Goal: Communication & Community: Answer question/provide support

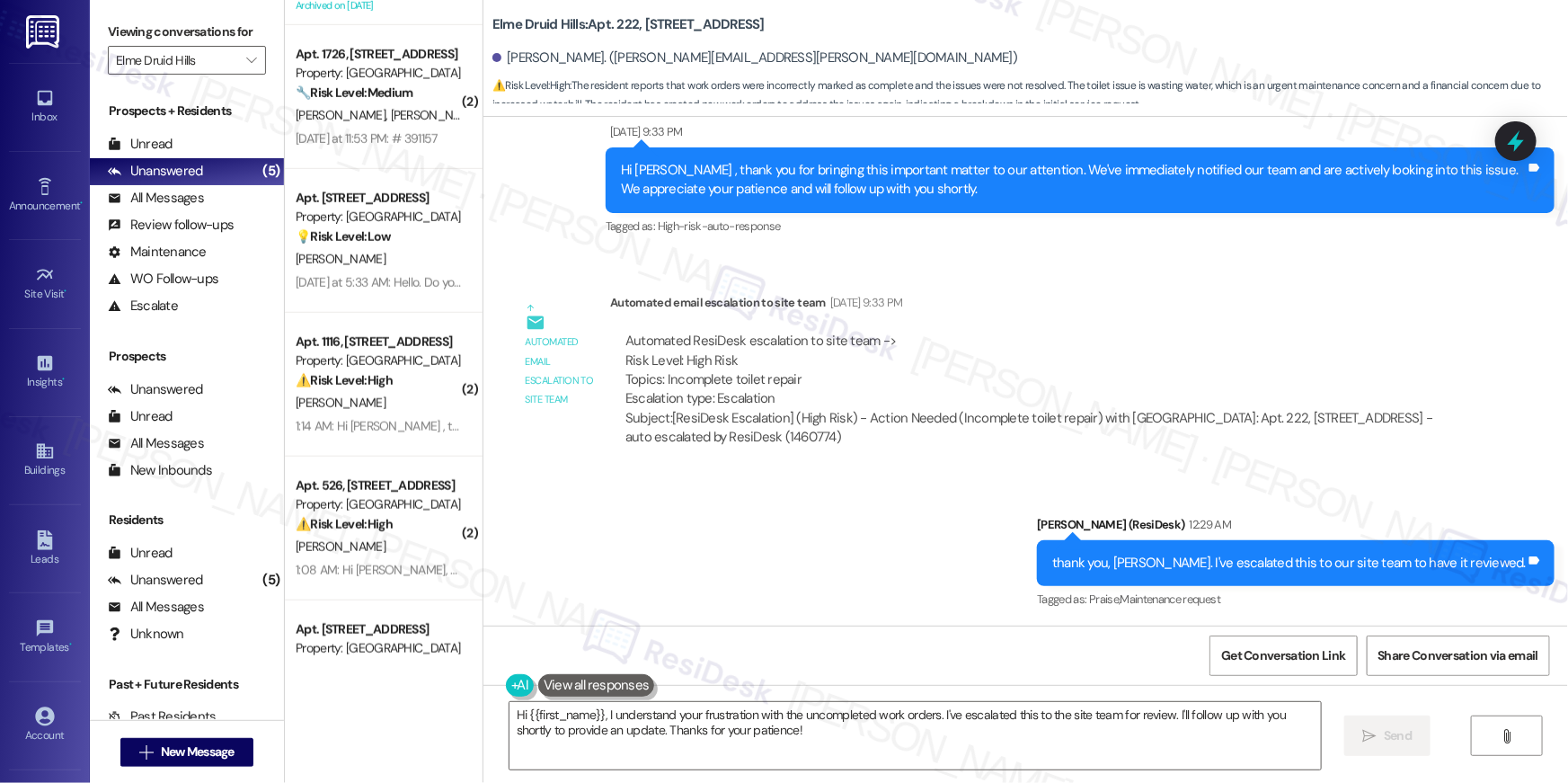
scroll to position [782, 0]
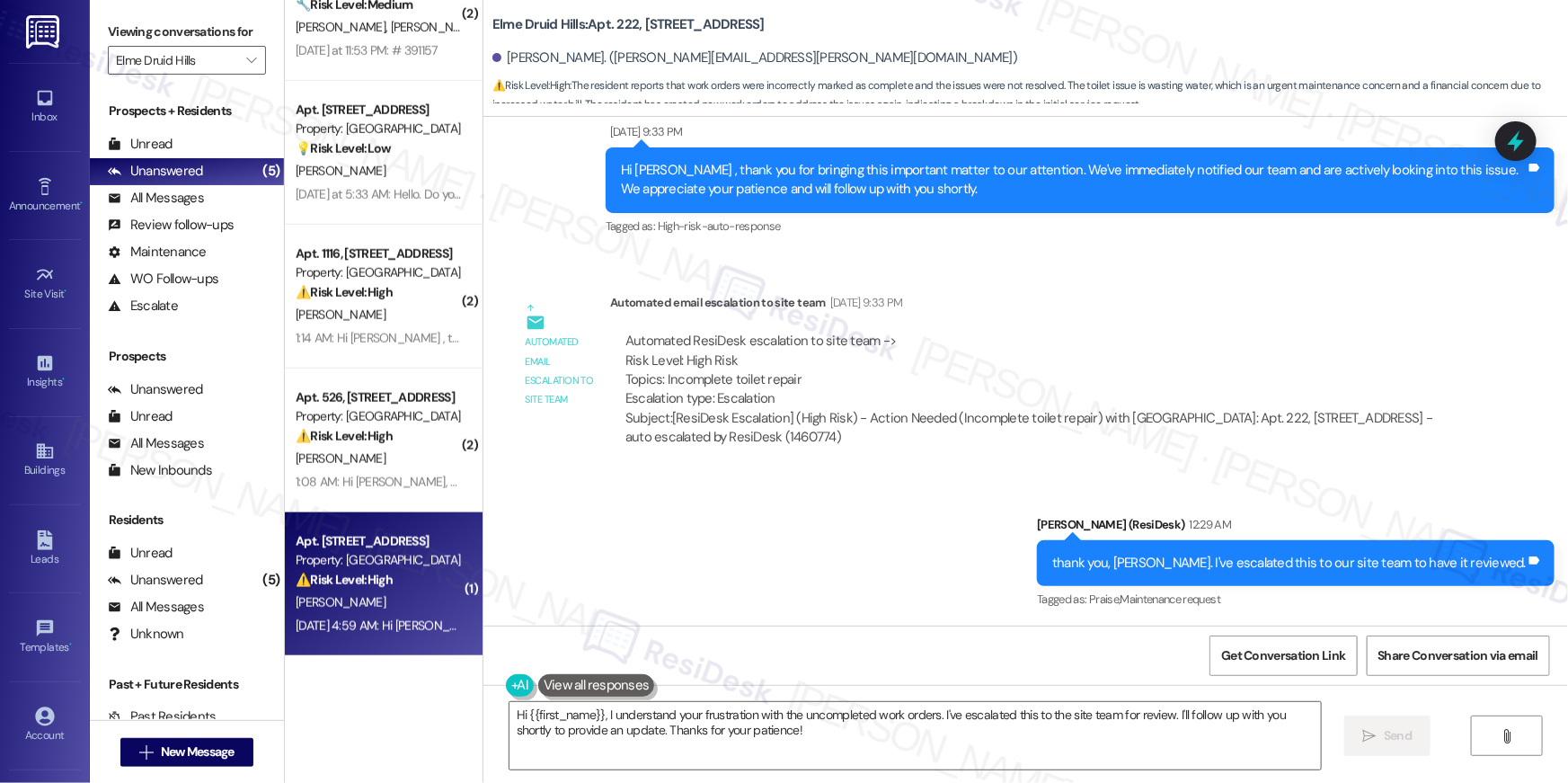
click at [354, 595] on span "[PERSON_NAME]" at bounding box center [340, 602] width 90 height 16
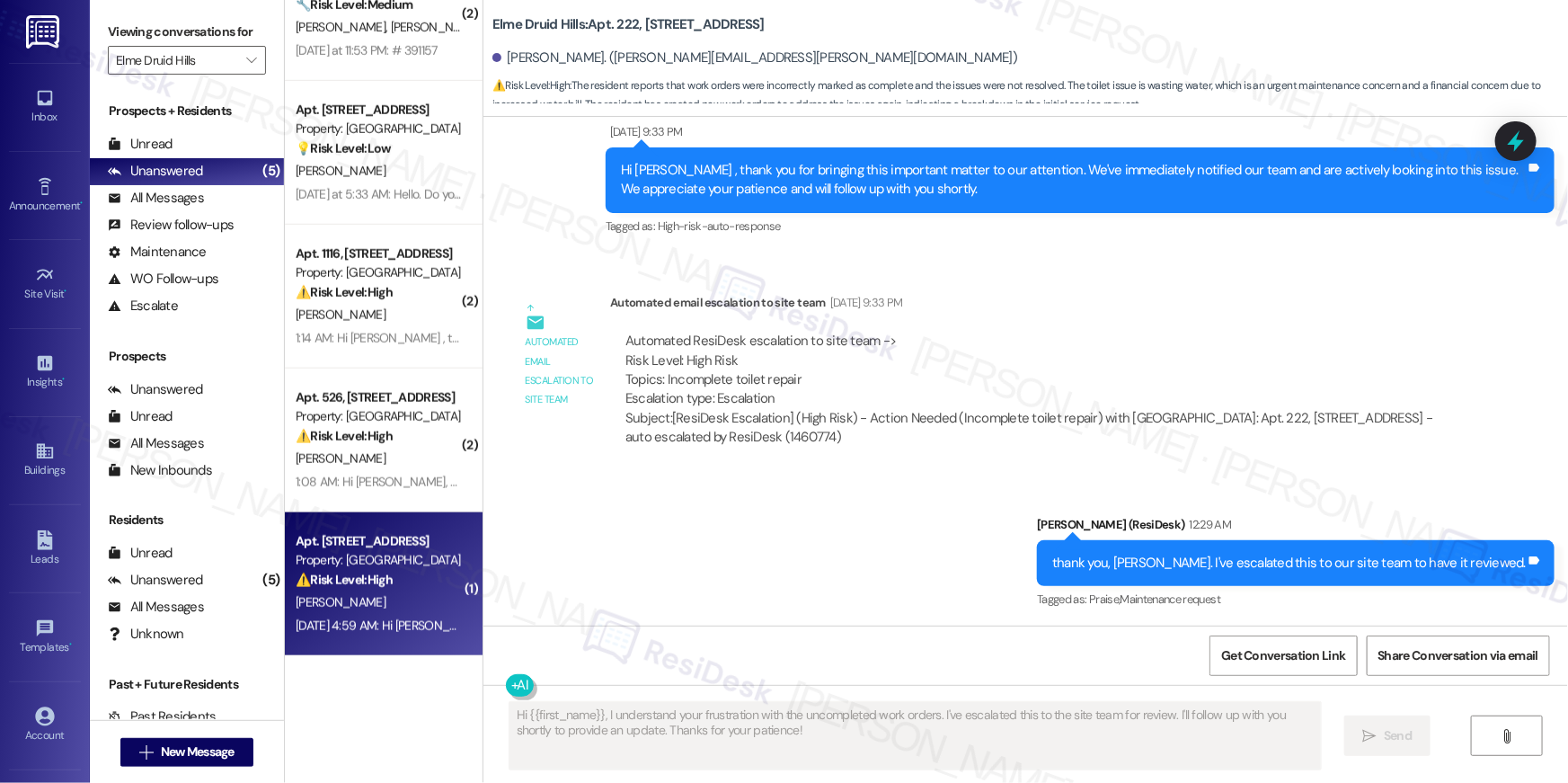
type textarea "Fetching suggested responses. Please feel free to read through the conversation…"
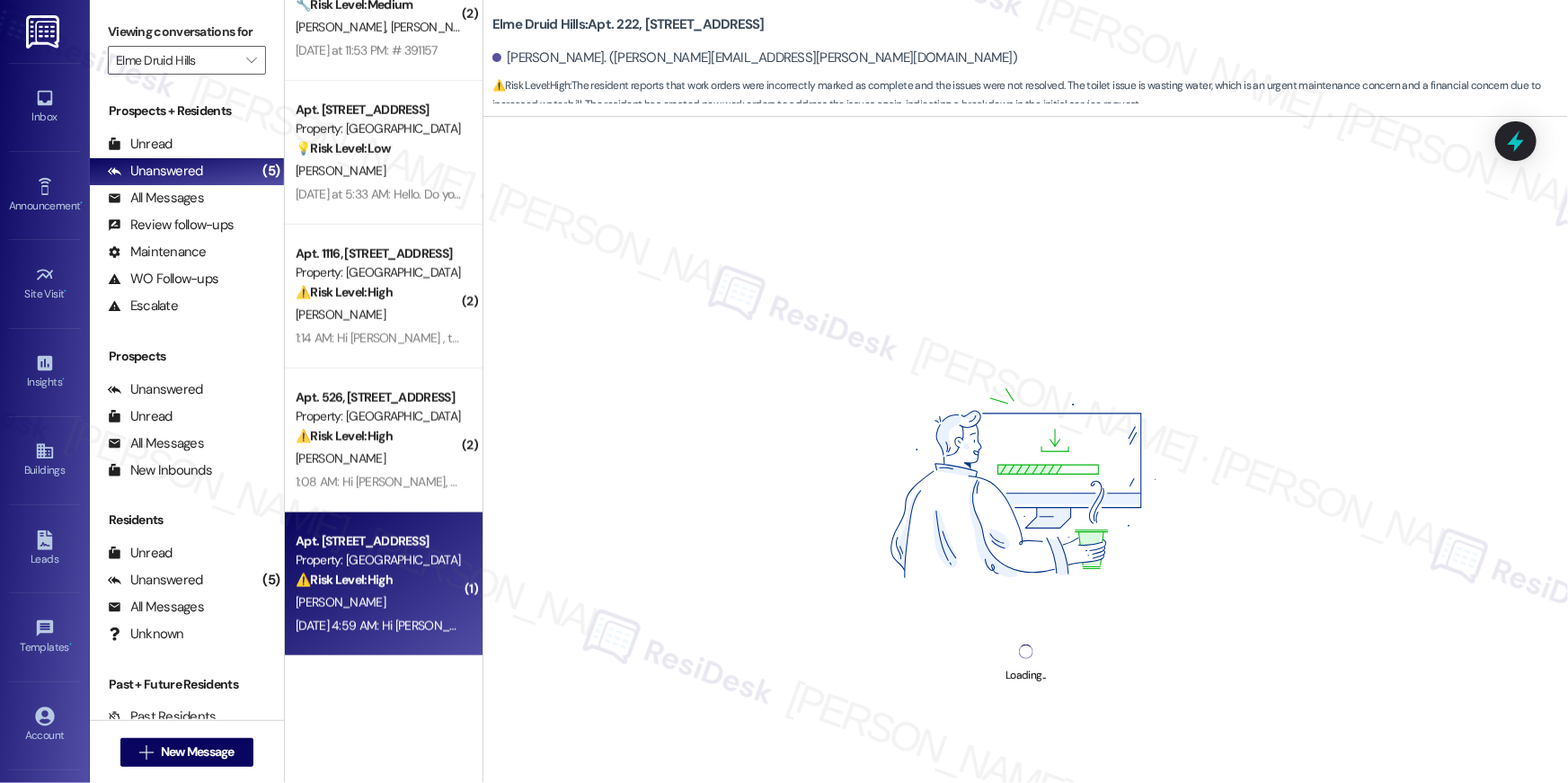
click at [354, 595] on span "[PERSON_NAME]" at bounding box center [340, 602] width 90 height 16
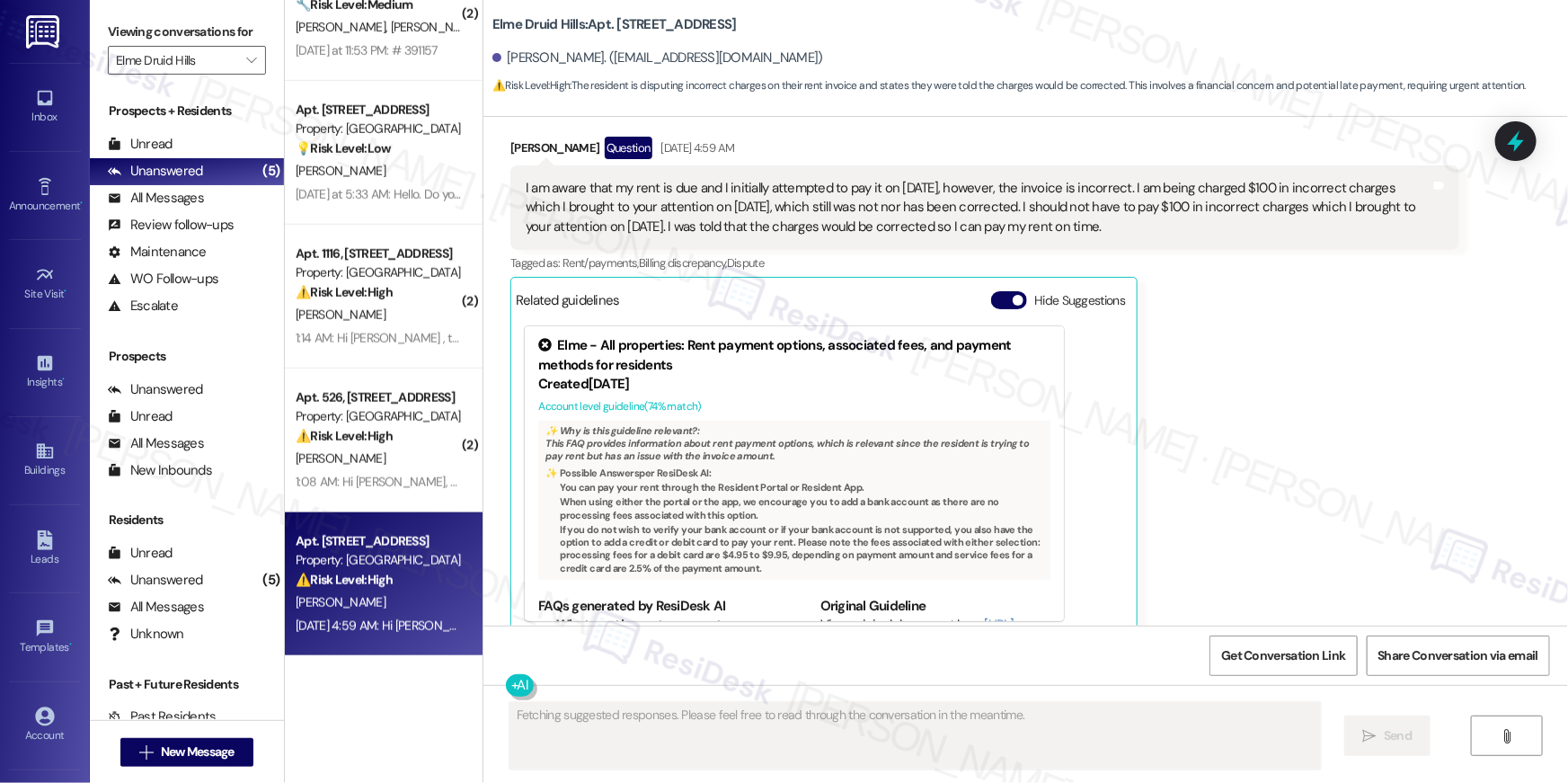
scroll to position [59, 0]
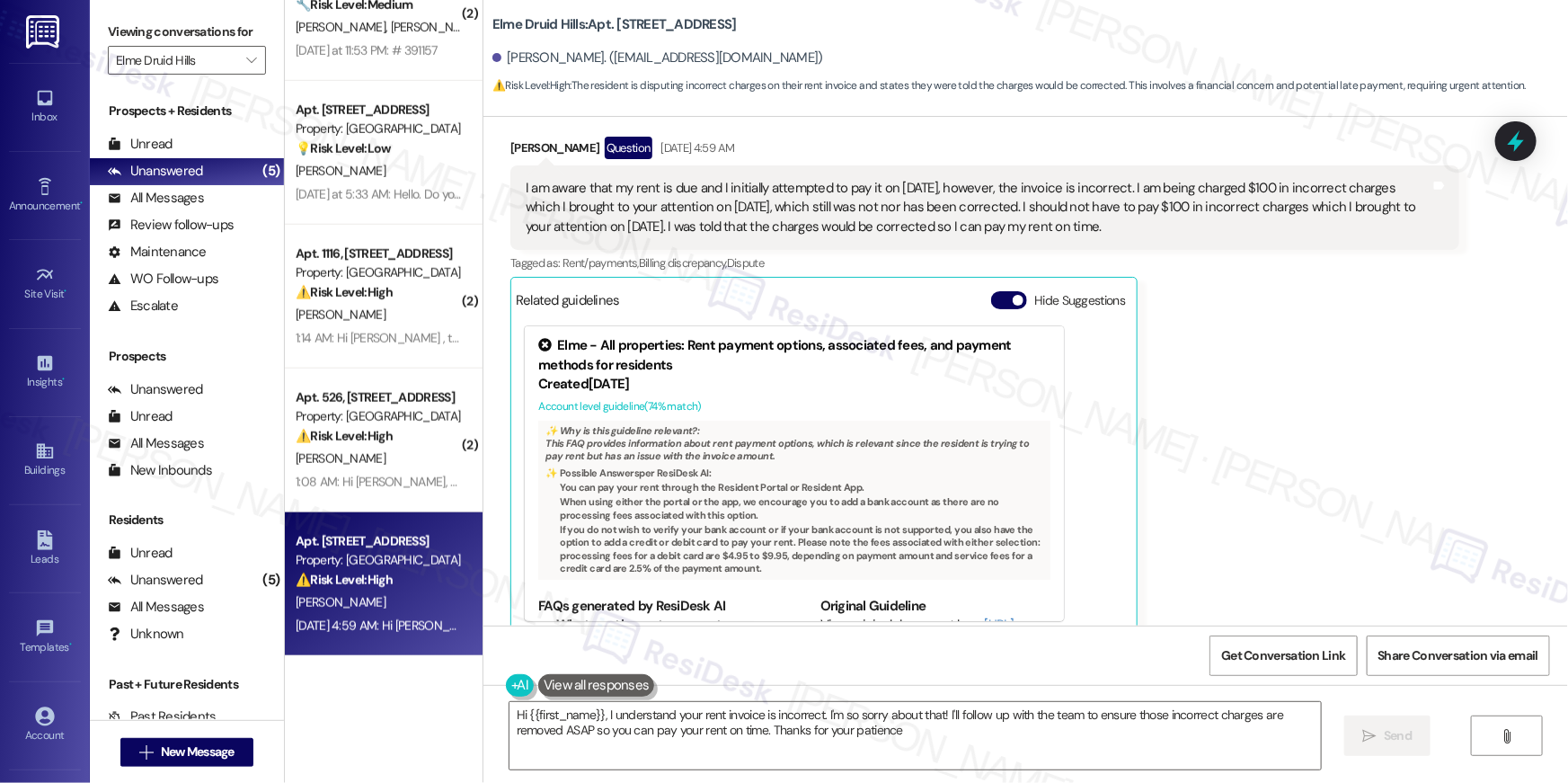
type textarea "Hi {{first_name}}, I understand your rent invoice is incorrect. I'm so sorry ab…"
click at [1232, 395] on div "[PERSON_NAME] Question [DATE] 4:59 AM I am aware that my rent is due and I init…" at bounding box center [985, 386] width 949 height 499
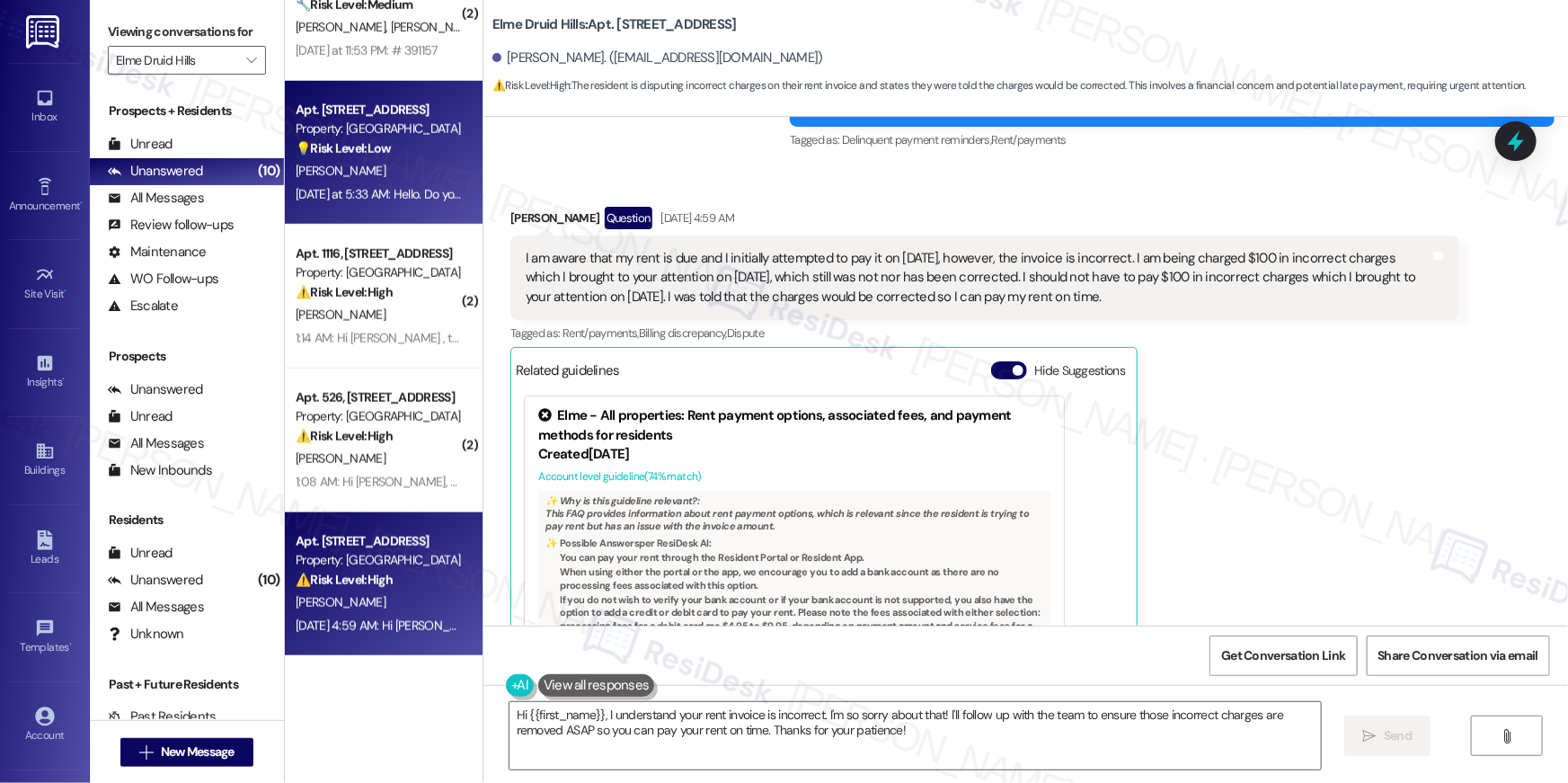
scroll to position [0, 0]
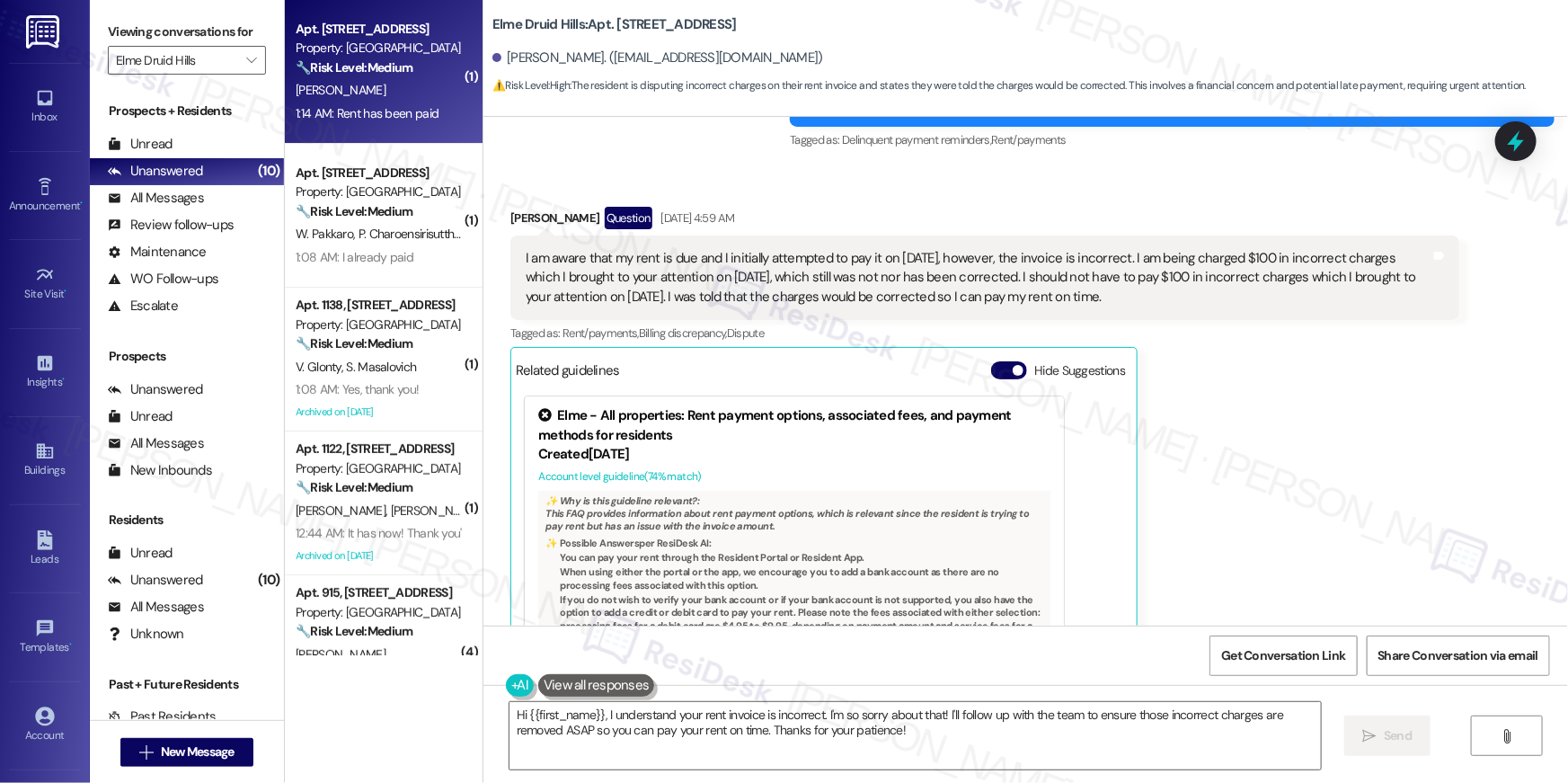
click at [361, 109] on div "1:14 AM: Rent has been paid 1:14 AM: Rent has been paid" at bounding box center [367, 113] width 143 height 16
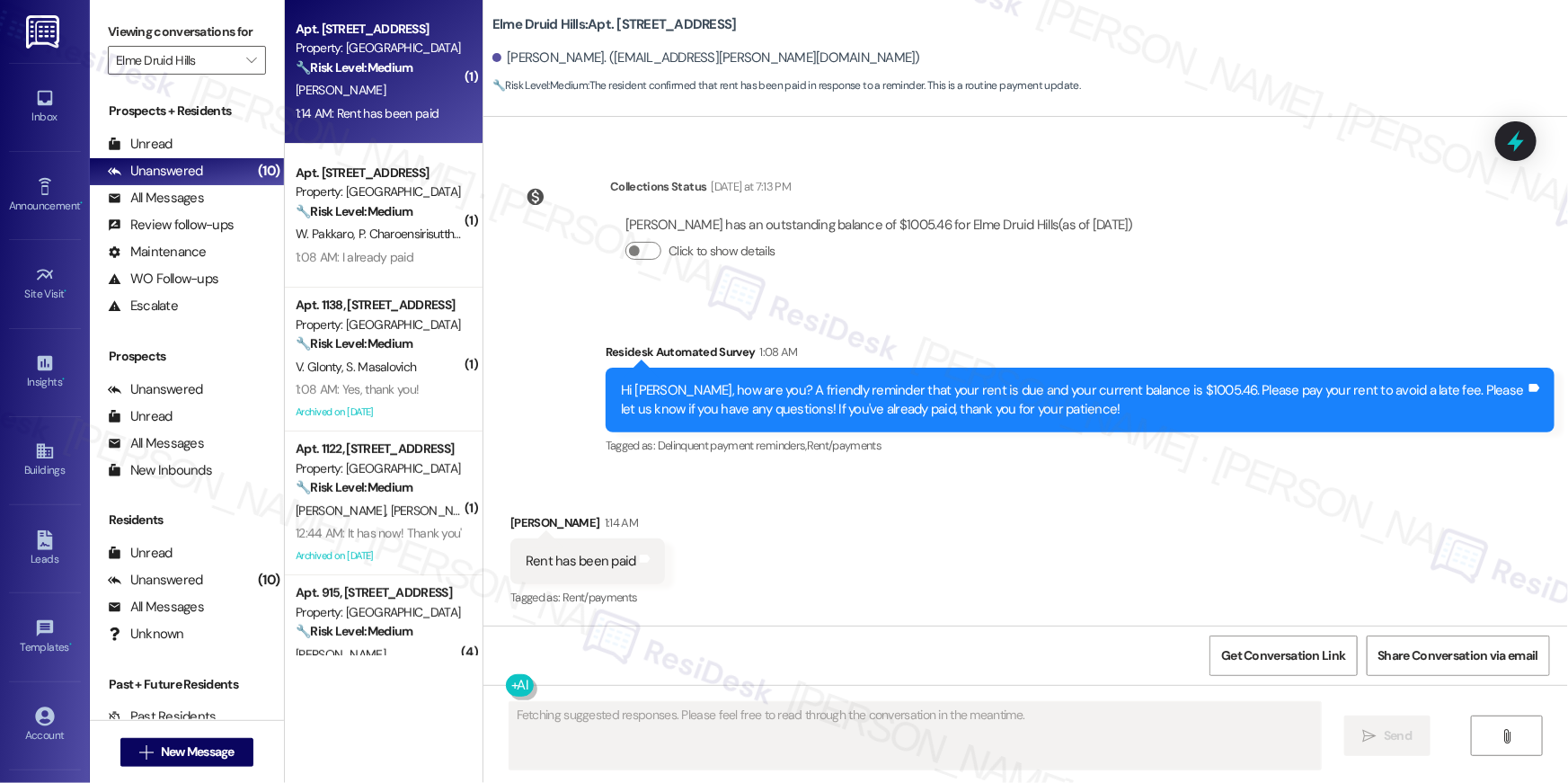
scroll to position [3606, 0]
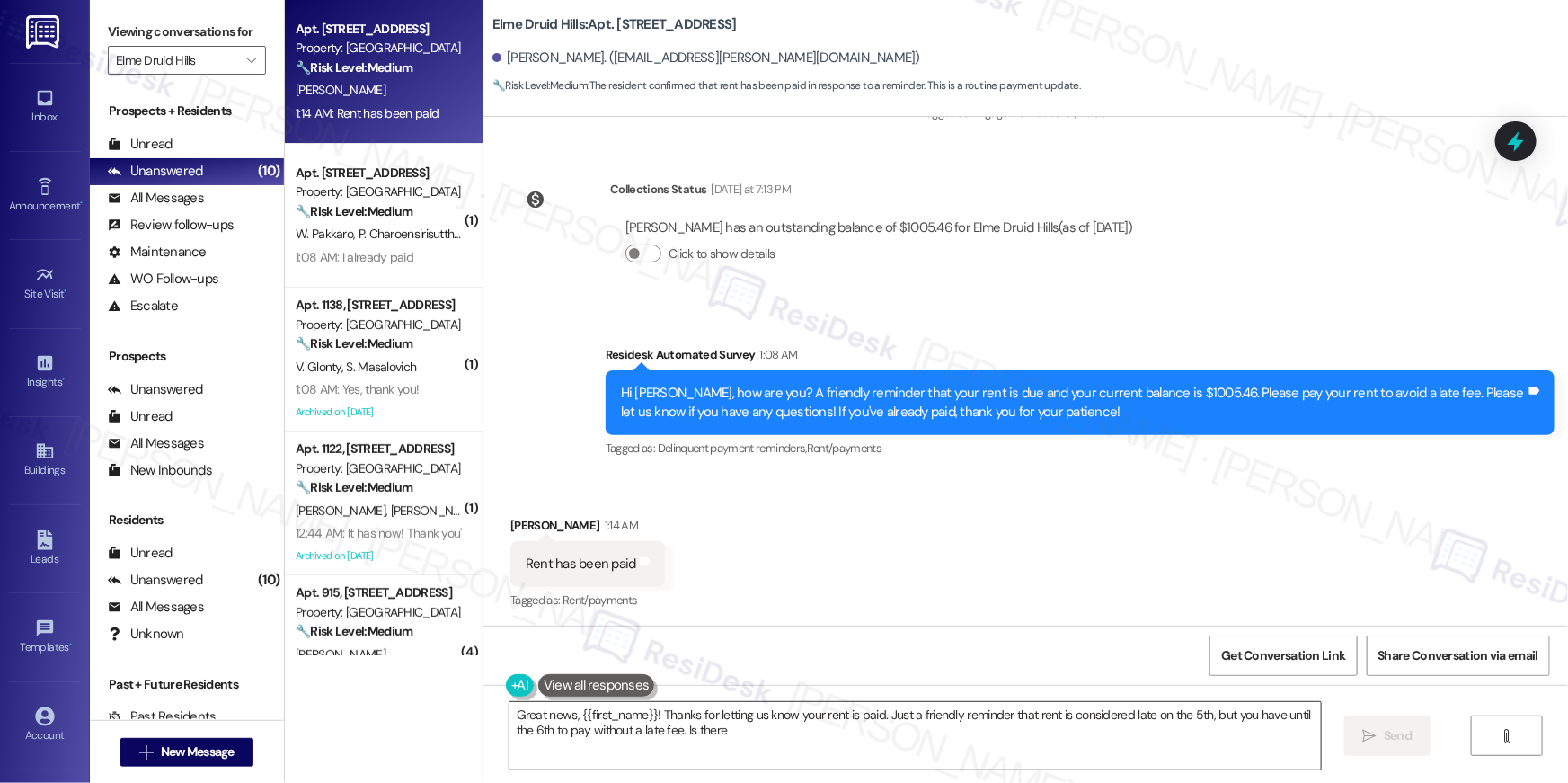
click at [729, 748] on textarea "Great news, {{first_name}}! Thanks for letting us know your rent is paid. Just …" at bounding box center [915, 737] width 812 height 68
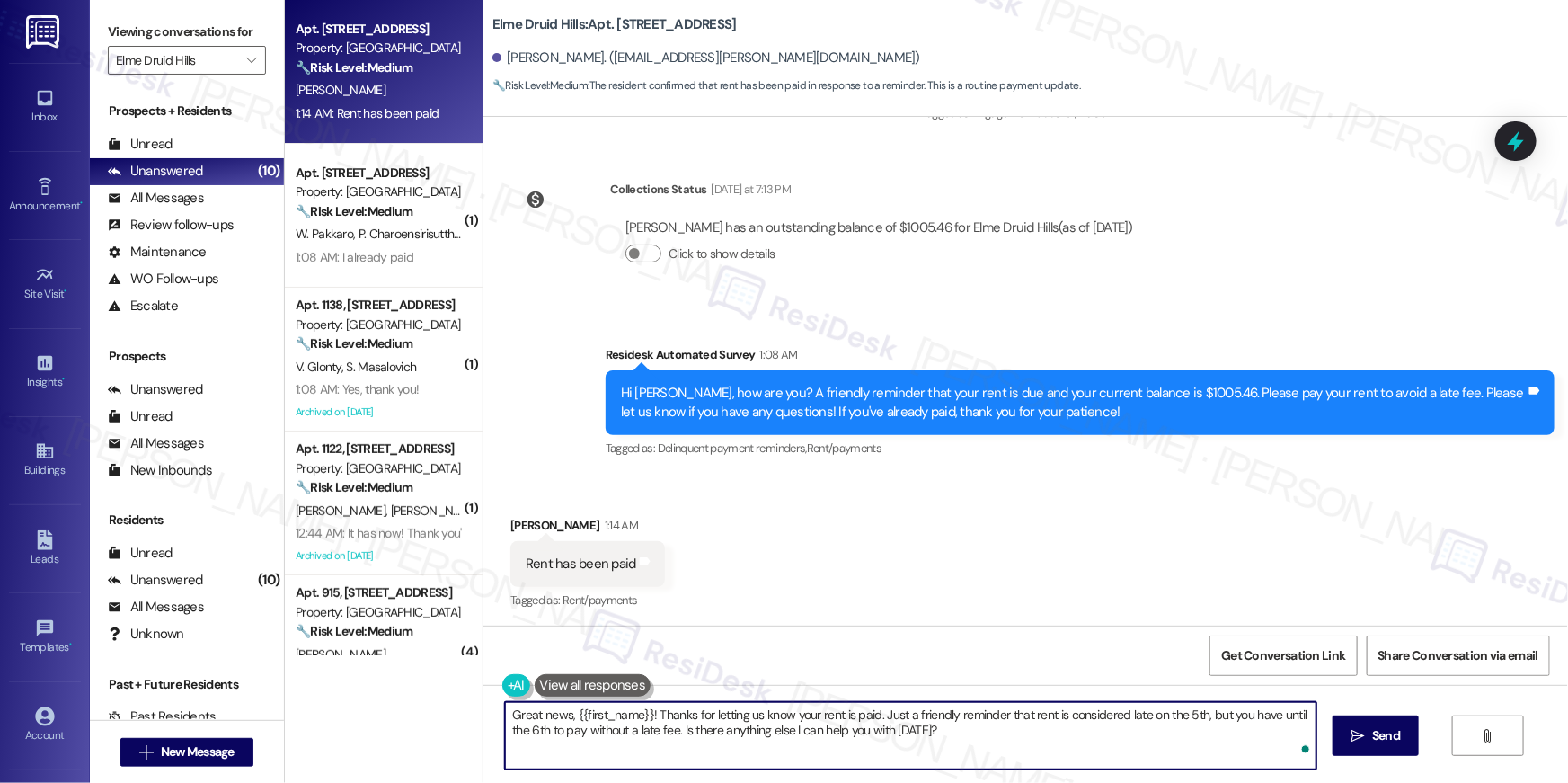
click at [835, 755] on textarea "Great news, {{first_name}}! Thanks for letting us know your rent is paid. Just …" at bounding box center [911, 737] width 812 height 68
paste textarea "Hi {{first_name}}, I’m glad to hear your work order is all taken care of! If an…"
type textarea "Hi {{first_name}}, I’m glad to hear your work order is all taken care of! If an…"
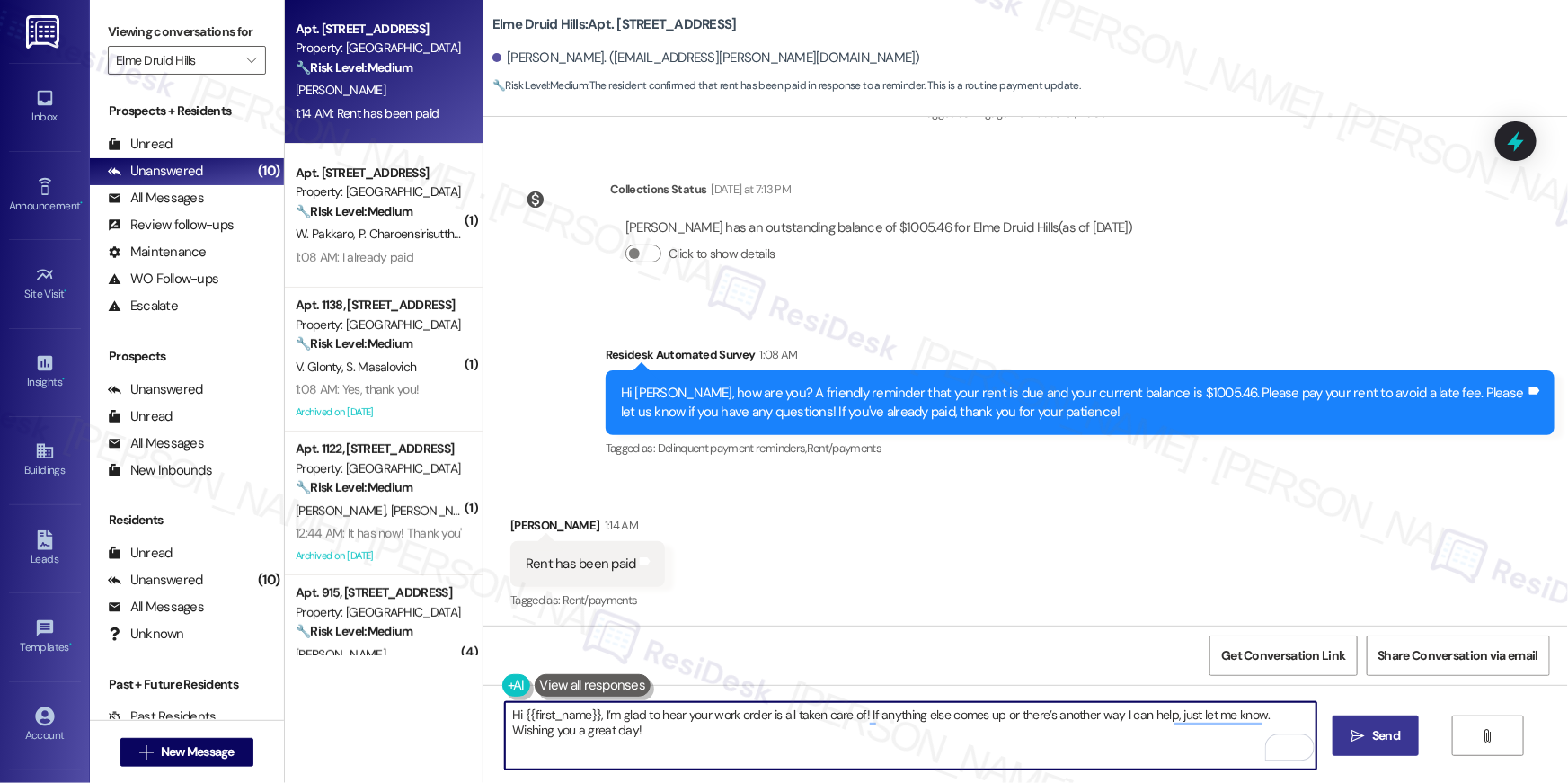
click at [1387, 737] on span "Send" at bounding box center [1386, 737] width 28 height 19
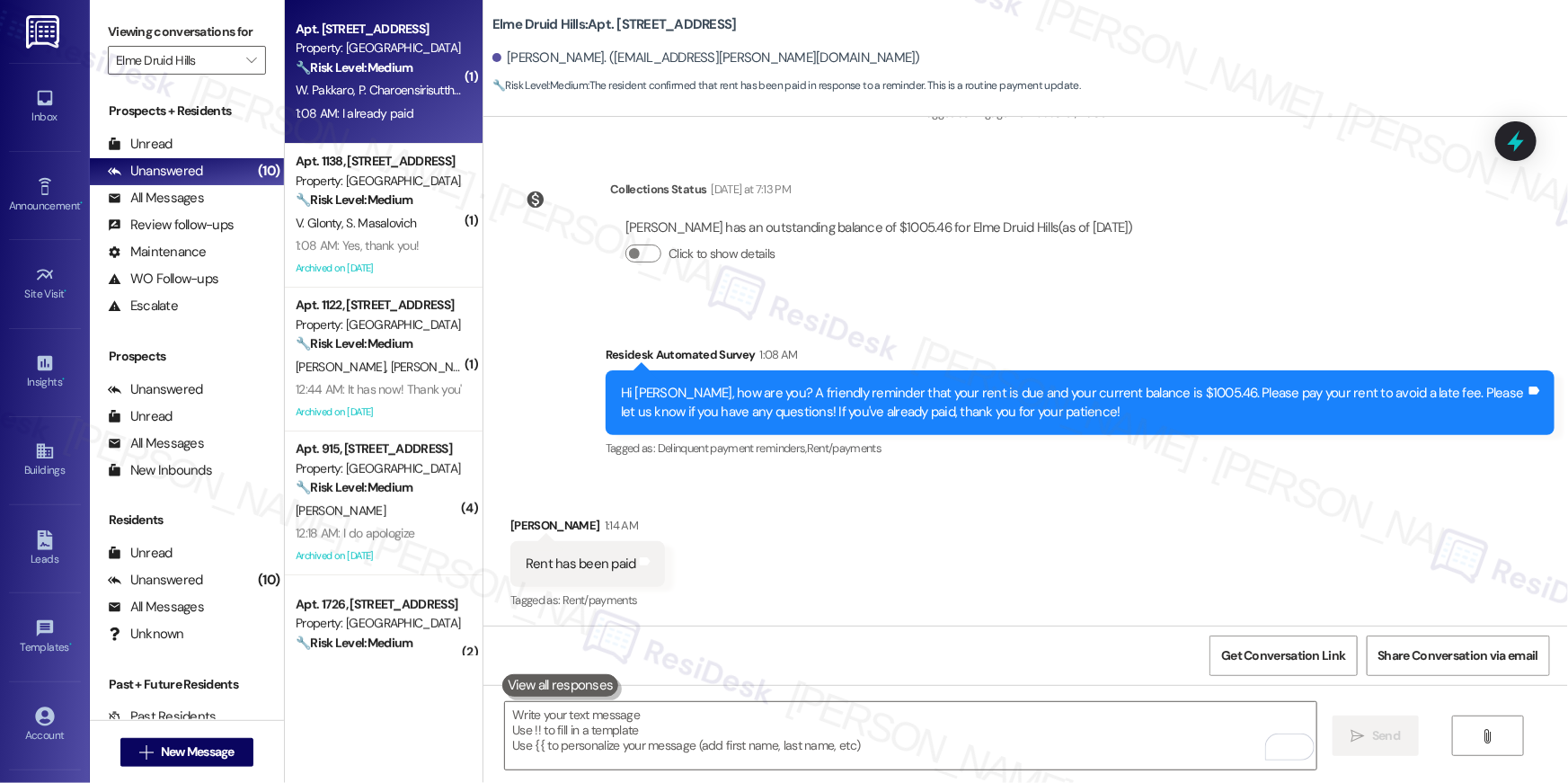
click at [363, 135] on div "Apt. 1334, 2696 N Druid Hills Rd Property: Elme Druid Hills 🔧 Risk Level: Mediu…" at bounding box center [383, 71] width 198 height 144
type textarea "Fetching suggested responses. Please feel free to read through the conversation…"
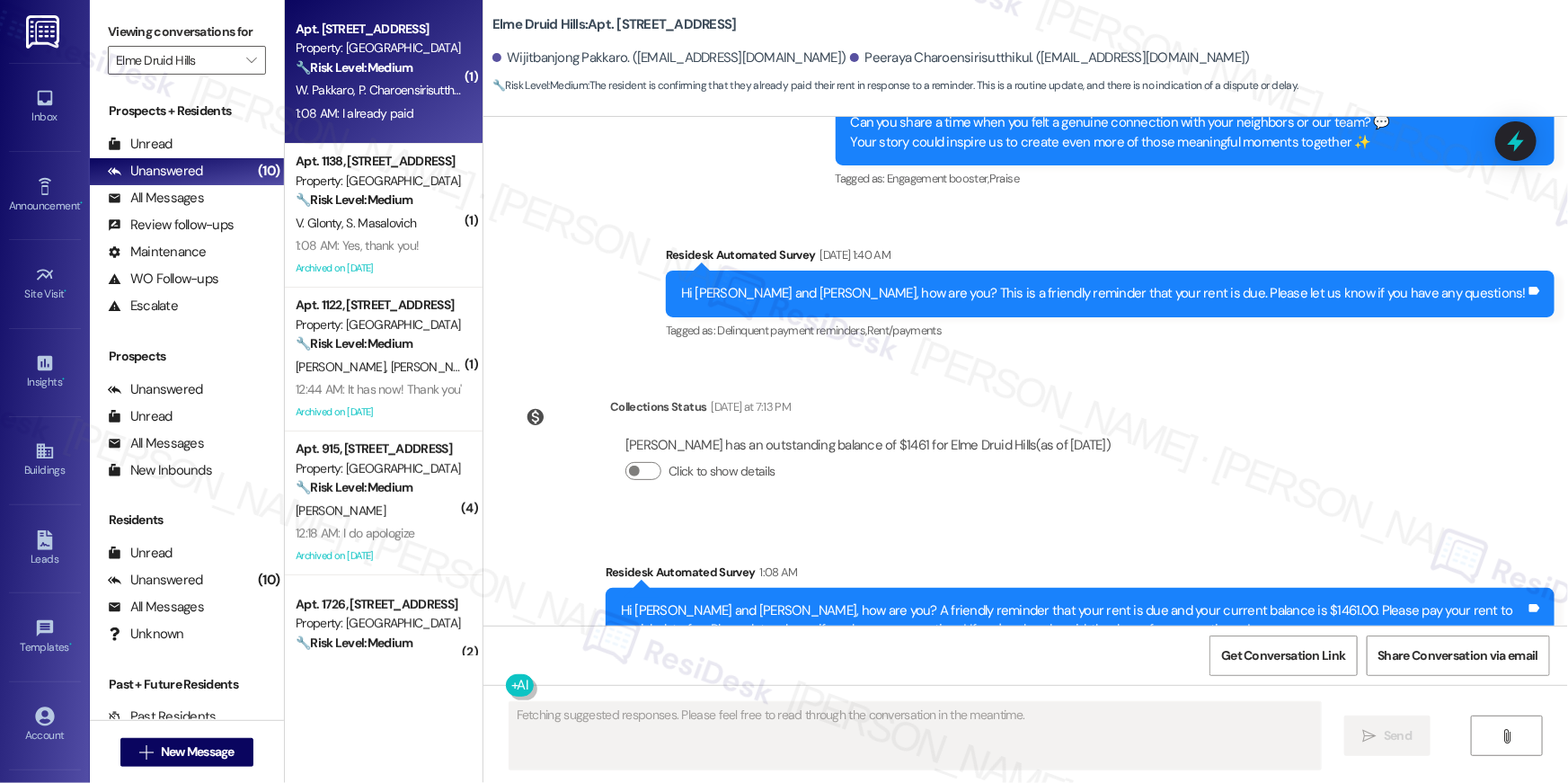
scroll to position [44993, 0]
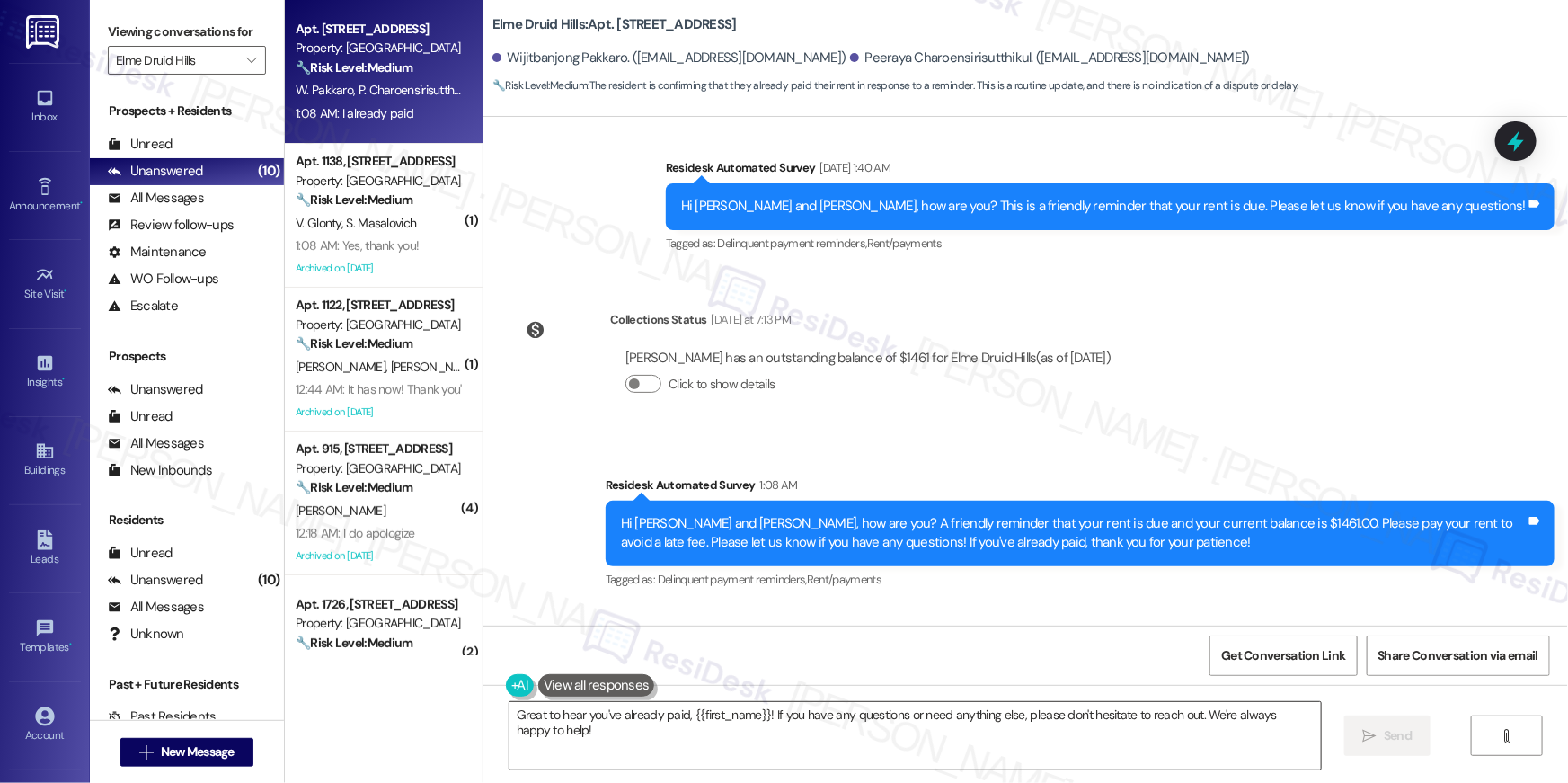
click at [855, 753] on textarea "Great to hear you've already paid, {{first_name}}! If you have any questions or…" at bounding box center [915, 737] width 812 height 68
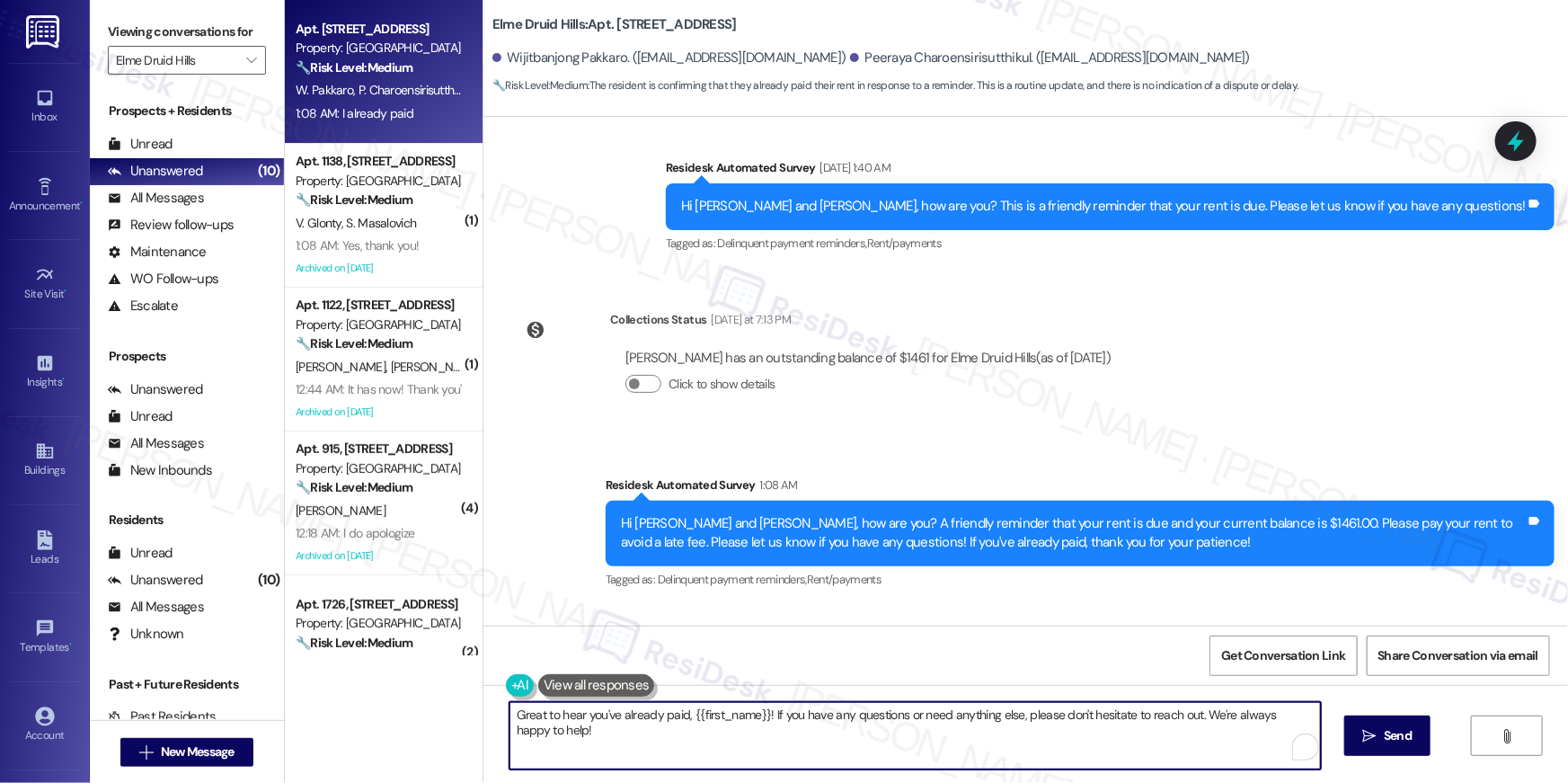
click at [855, 753] on textarea "Great to hear you've already paid, {{first_name}}! If you have any questions or…" at bounding box center [915, 737] width 812 height 68
paste textarea "Hi {{first_name}}, I’m glad to hear your work order is all taken care of! If an…"
type textarea "Hi {{first_name}}, I’m glad to hear your work order is all taken care of! If an…"
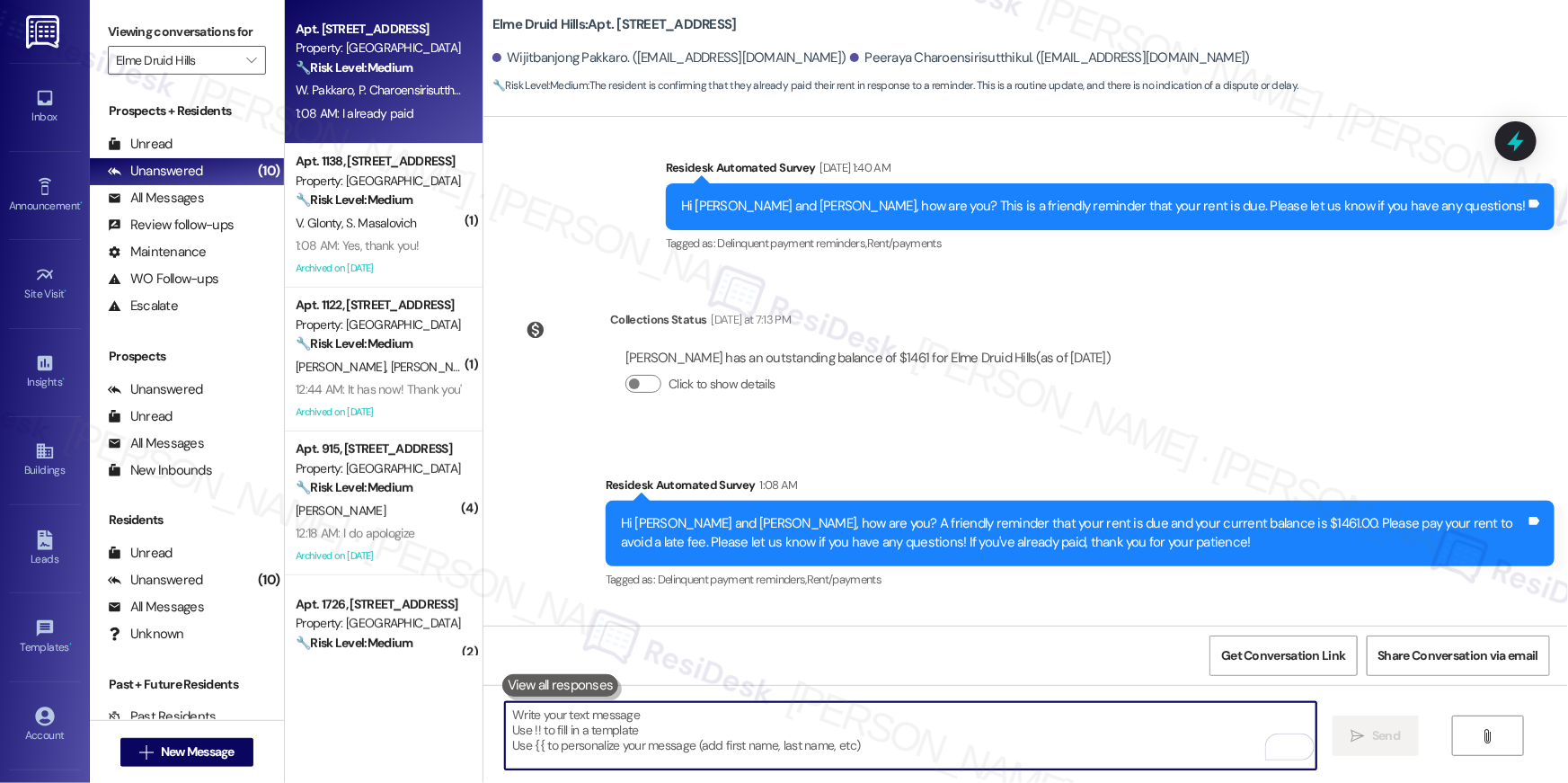
click at [734, 713] on textarea "To enrich screen reader interactions, please activate Accessibility in Grammarl…" at bounding box center [911, 737] width 812 height 68
paste textarea "Thank you, {{first_name}}, for your rent payment, we truly appreciate it! If yo…"
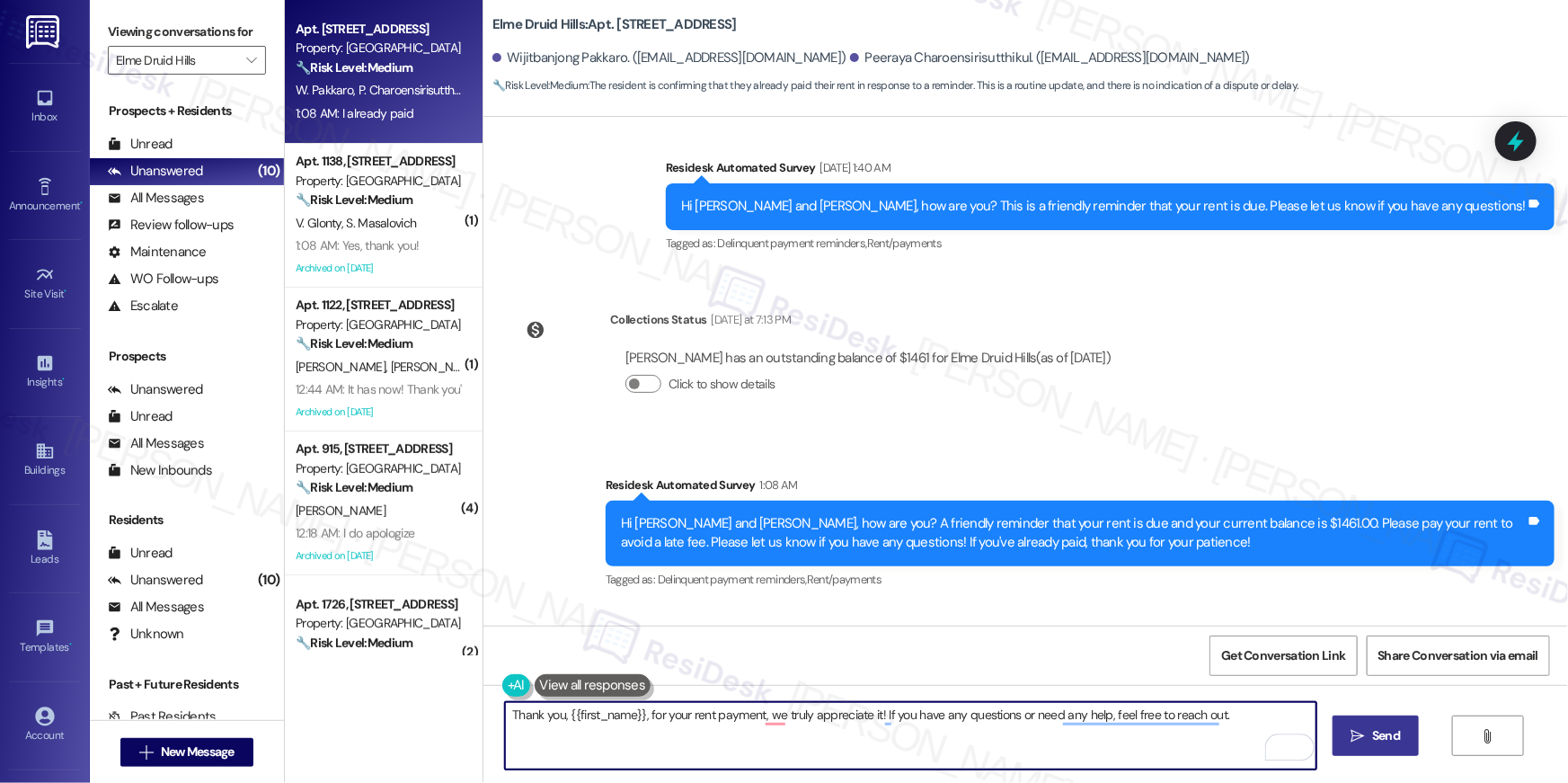
type textarea "Thank you, {{first_name}}, for your rent payment, we truly appreciate it! If yo…"
click at [1374, 734] on span "Send" at bounding box center [1386, 737] width 28 height 19
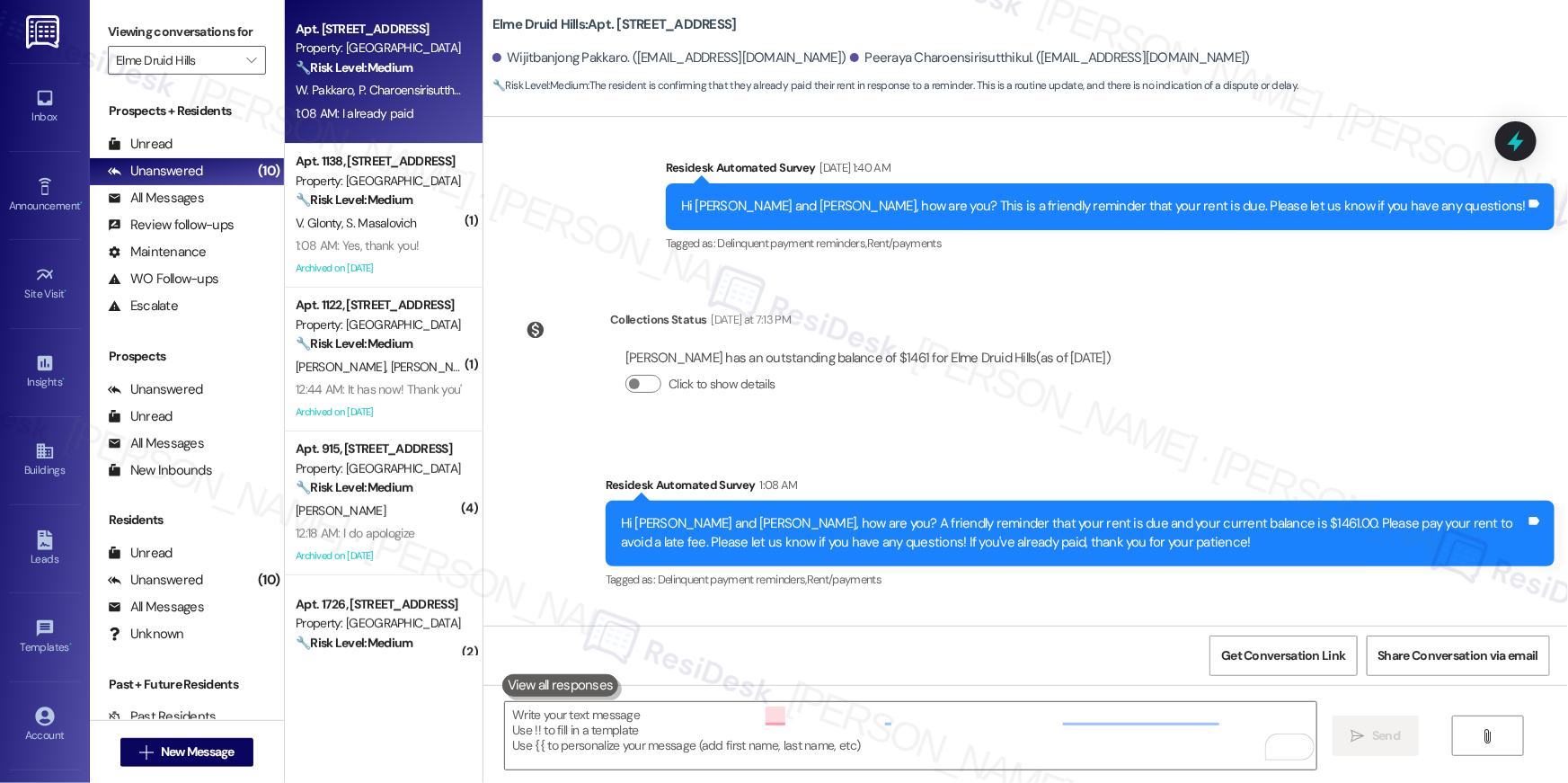
scroll to position [44992, 0]
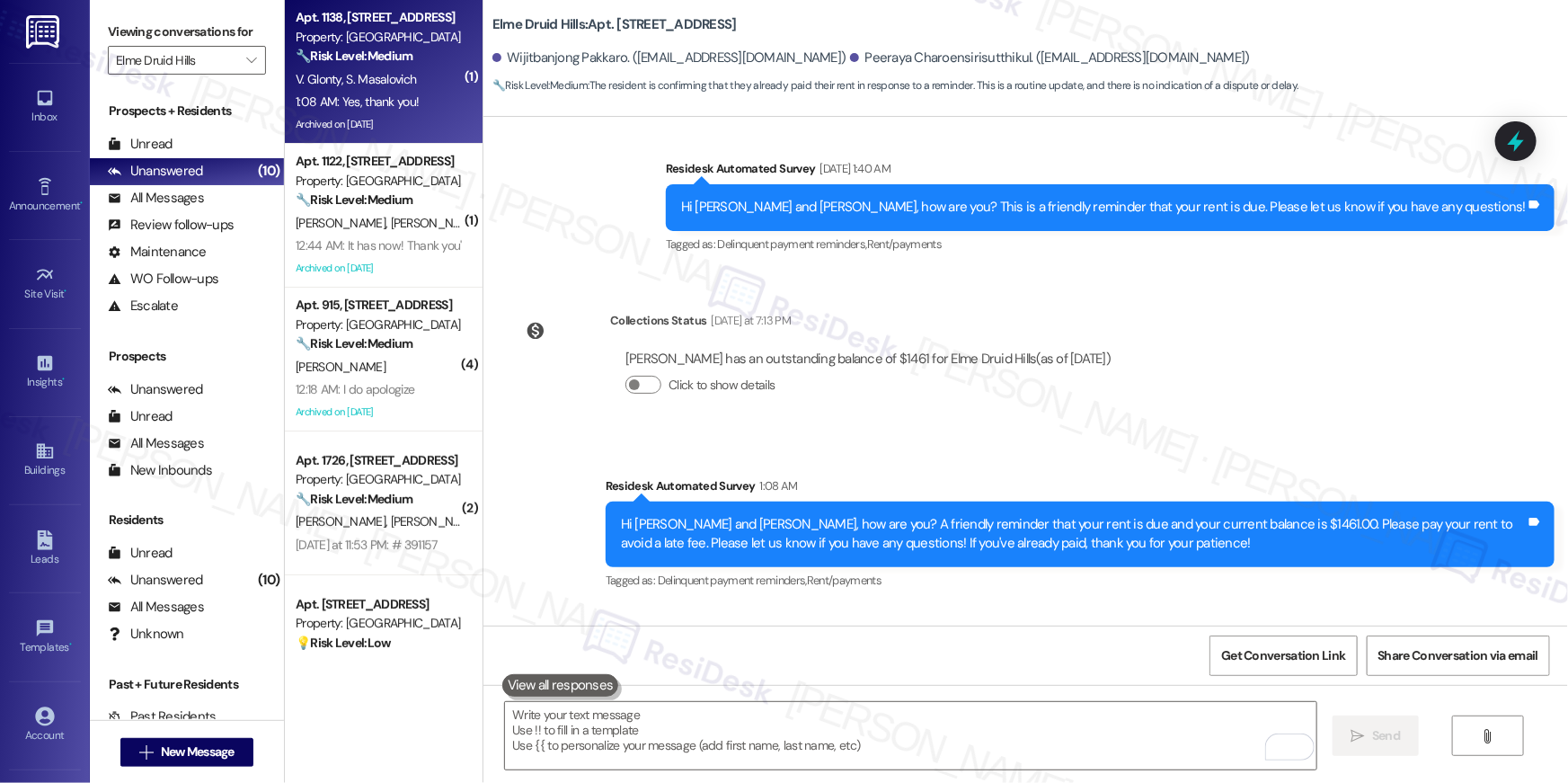
click at [348, 102] on div "1:08 AM: Yes, thank you! 1:08 AM: Yes, thank you!" at bounding box center [357, 101] width 124 height 16
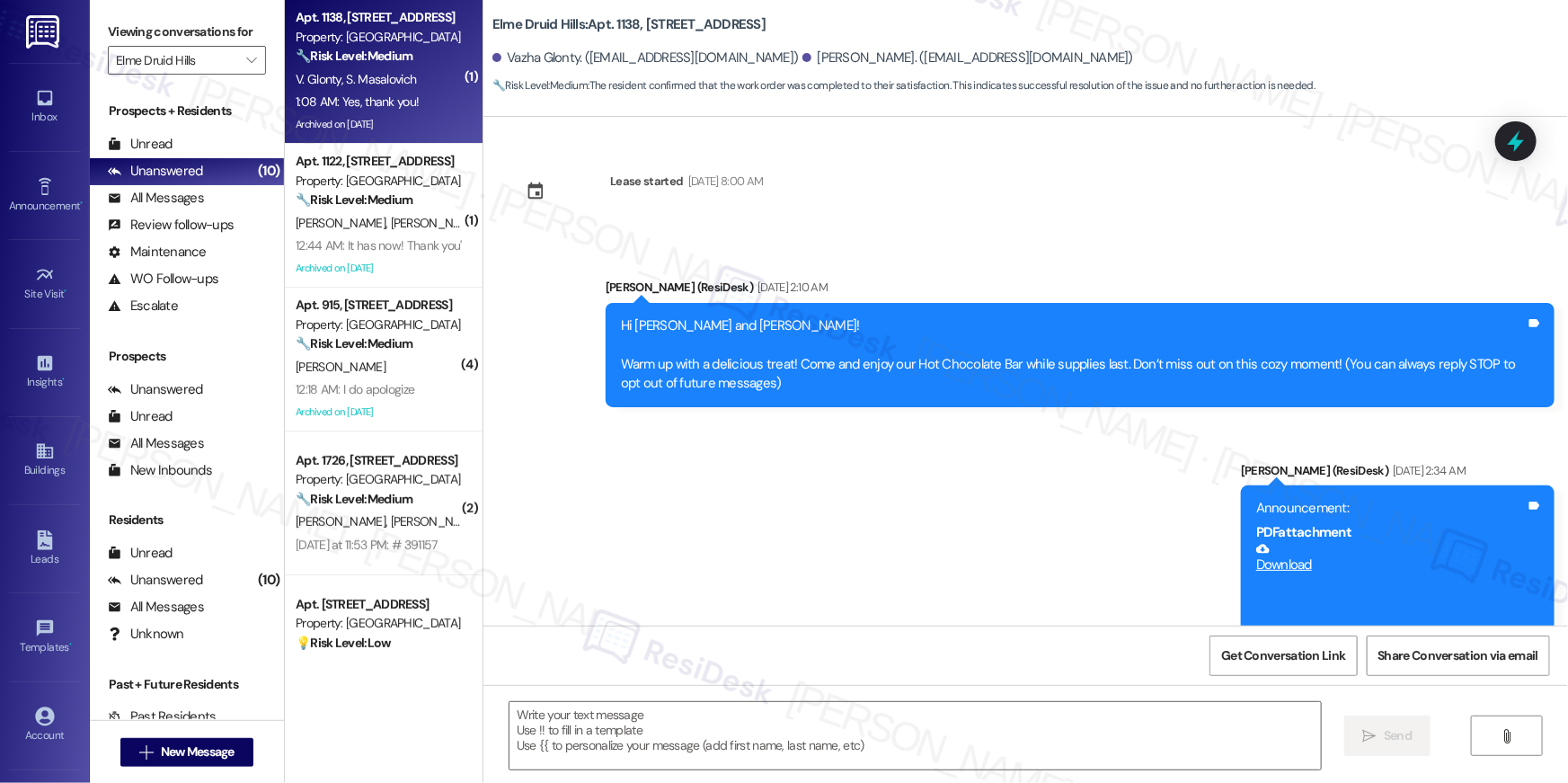
type textarea "Fetching suggested responses. Please feel free to read through the conversation…"
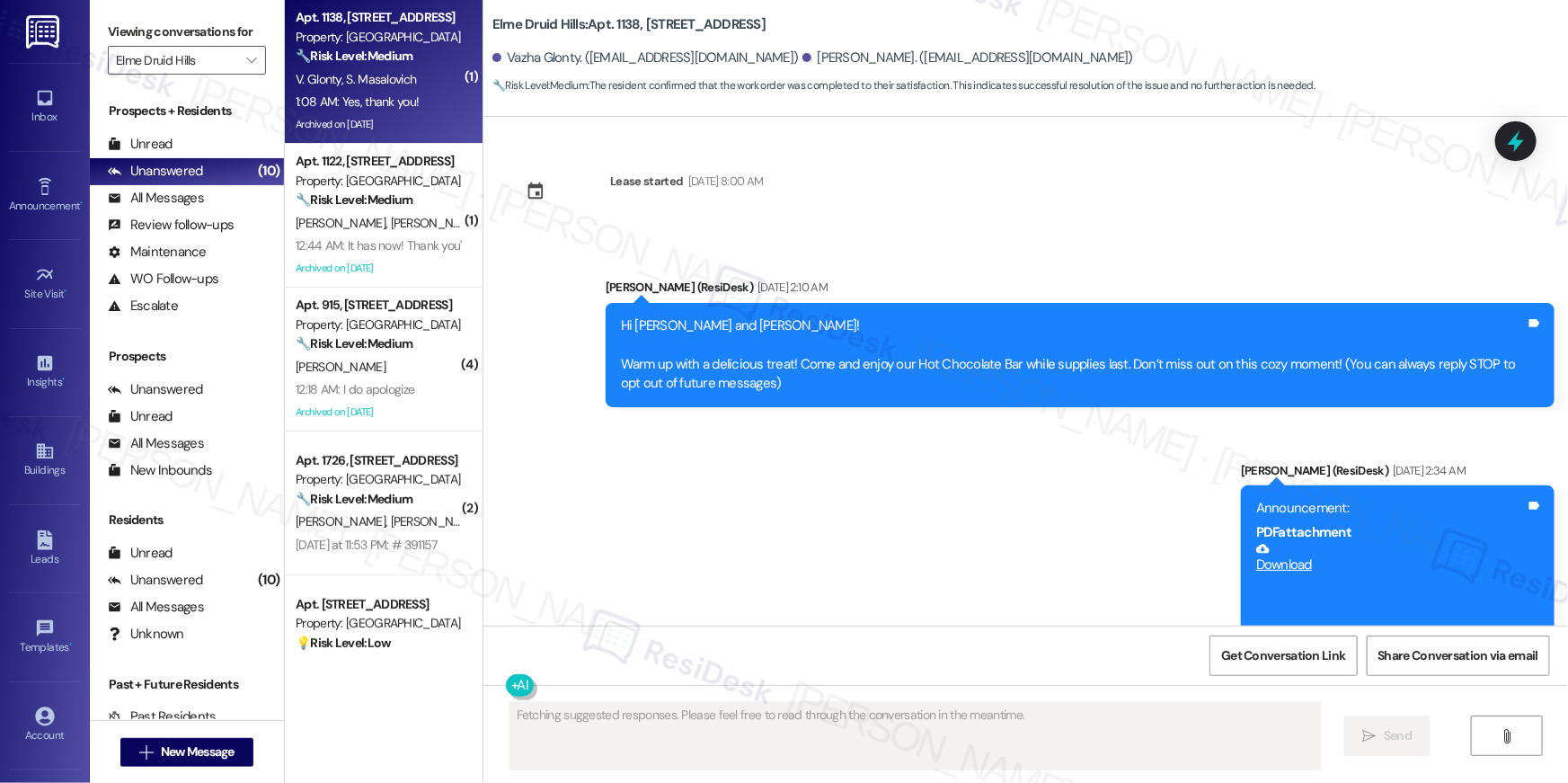
scroll to position [38879, 0]
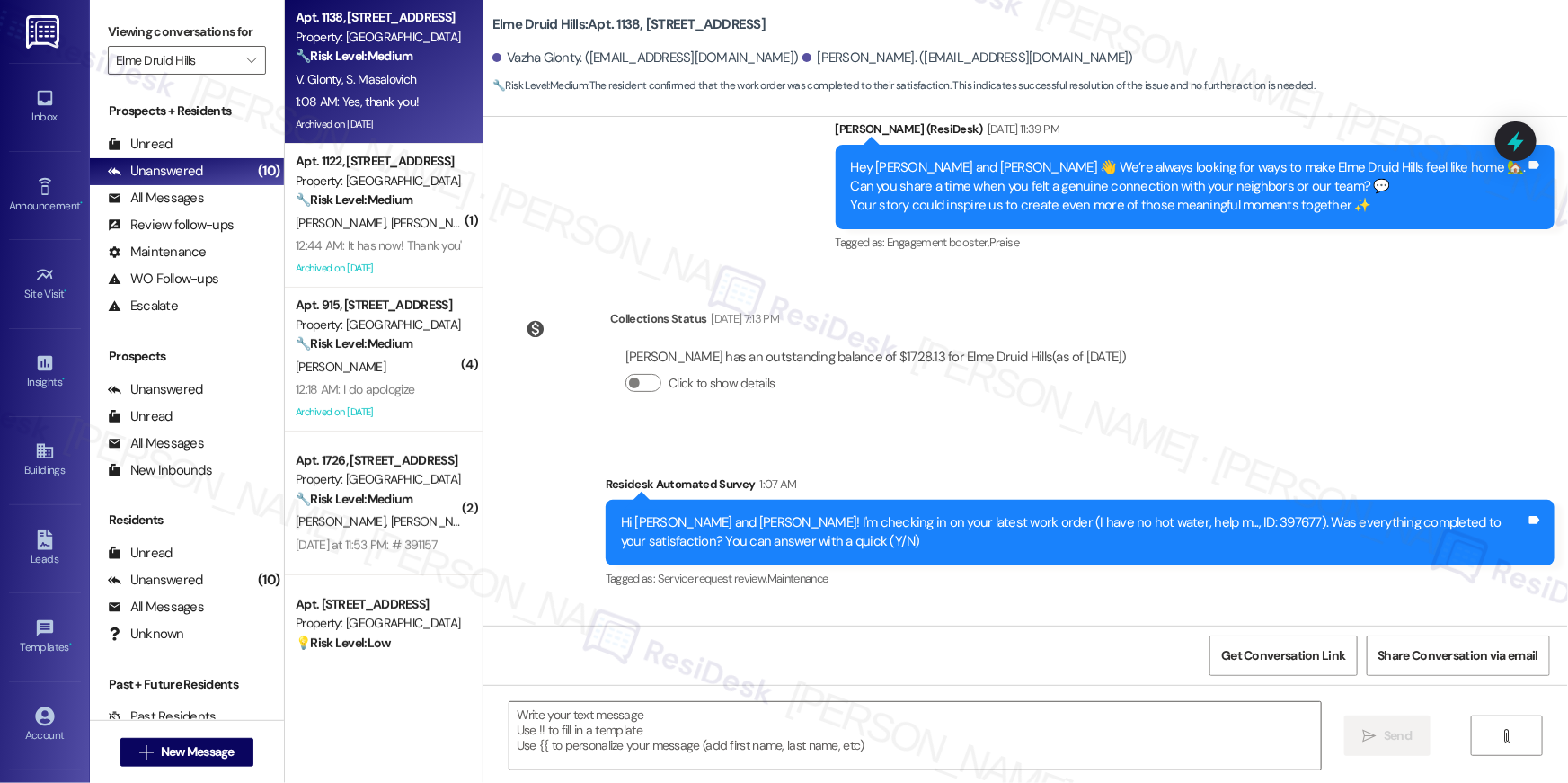
click at [722, 605] on div "Received via SMS Vazha Glonty 1:08 AM Yes, thank you! Tags and notes Tagged as:…" at bounding box center [1026, 681] width 1085 height 152
click at [783, 748] on textarea at bounding box center [915, 737] width 812 height 68
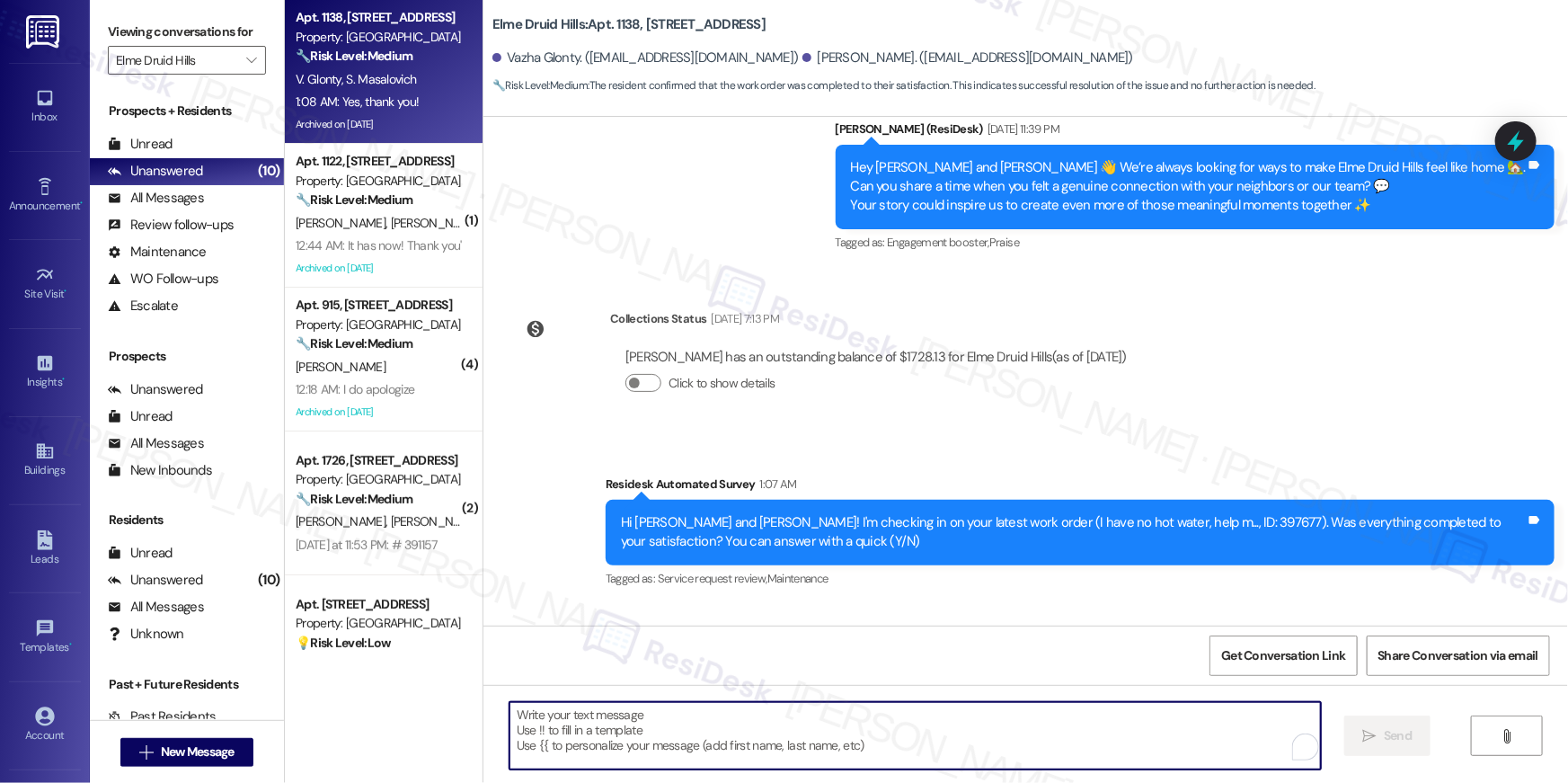
paste textarea "Thank you, {{first_name}}, for your rent payment, we truly appreciate it! If yo…"
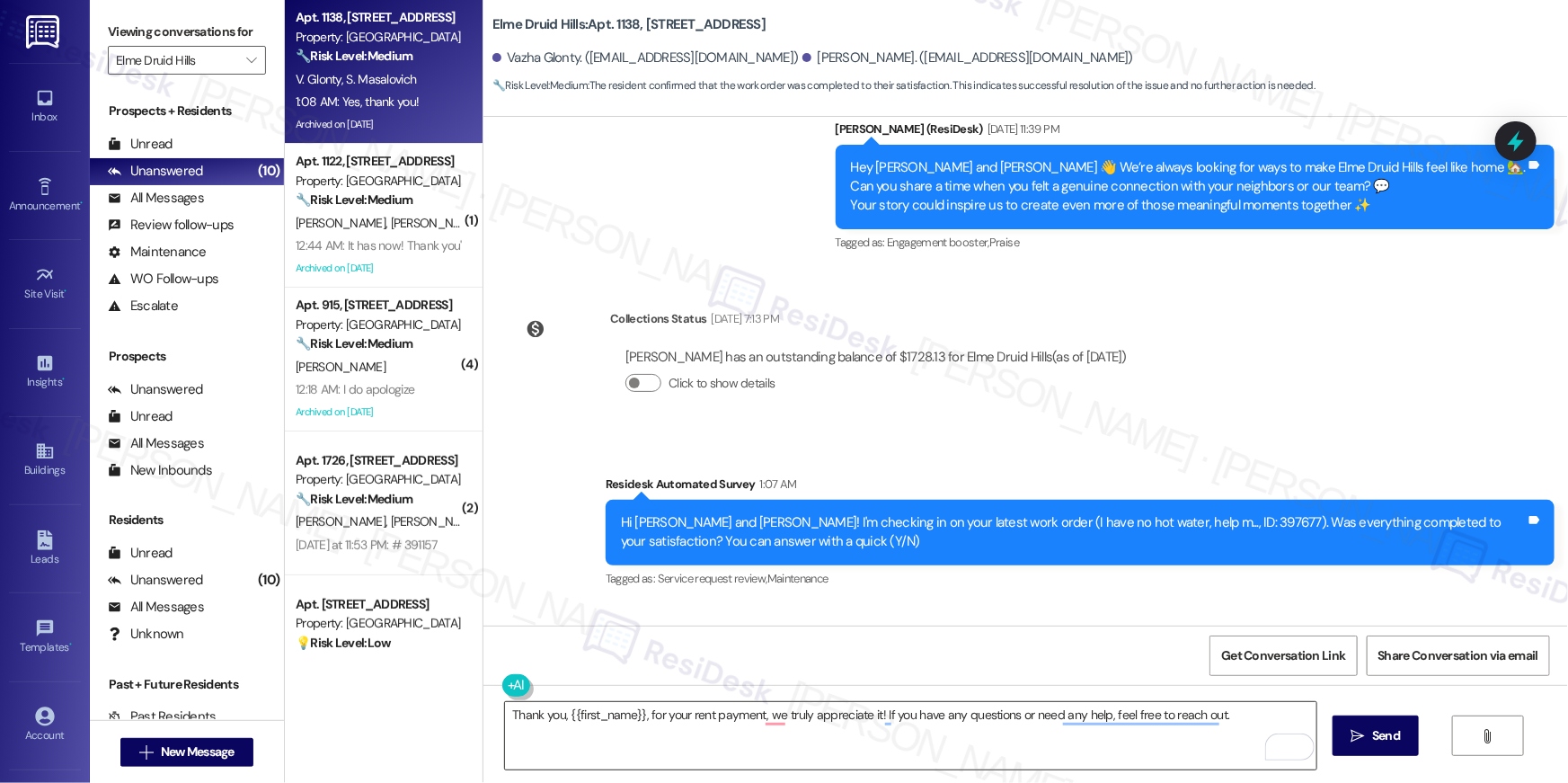
click at [951, 744] on textarea "Thank you, {{first_name}}, for your rent payment, we truly appreciate it! If yo…" at bounding box center [911, 737] width 812 height 68
paste textarea "Hi {{first_name}}, I’m glad to hear your work order is all taken care of! If an…"
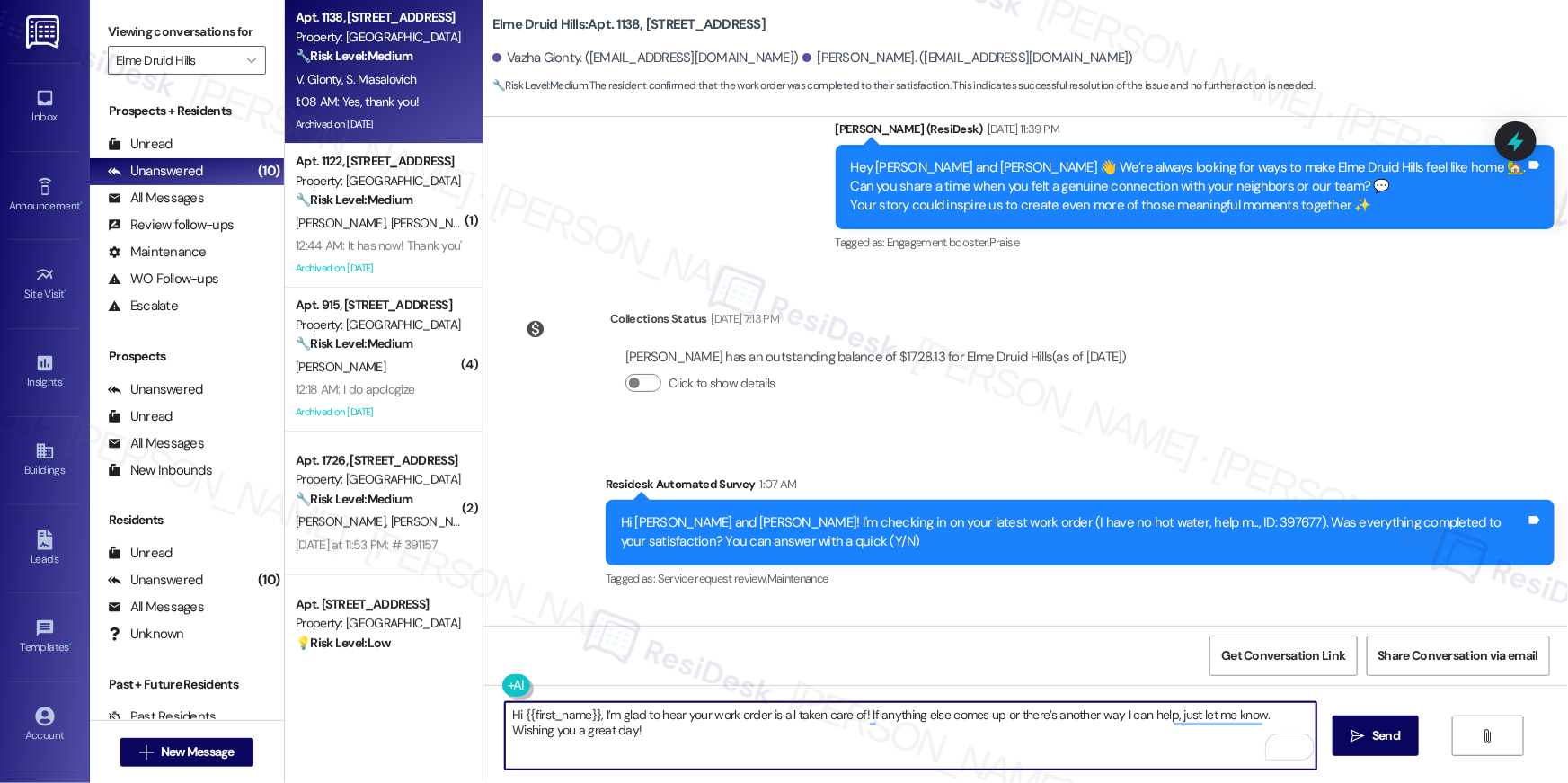
click at [1002, 760] on textarea "Hi {{first_name}}, I’m glad to hear your work order is all taken care of! If an…" at bounding box center [911, 737] width 812 height 68
type textarea "Hi {{first_name}}, I’m glad to hear your work order is all taken care of! If an…"
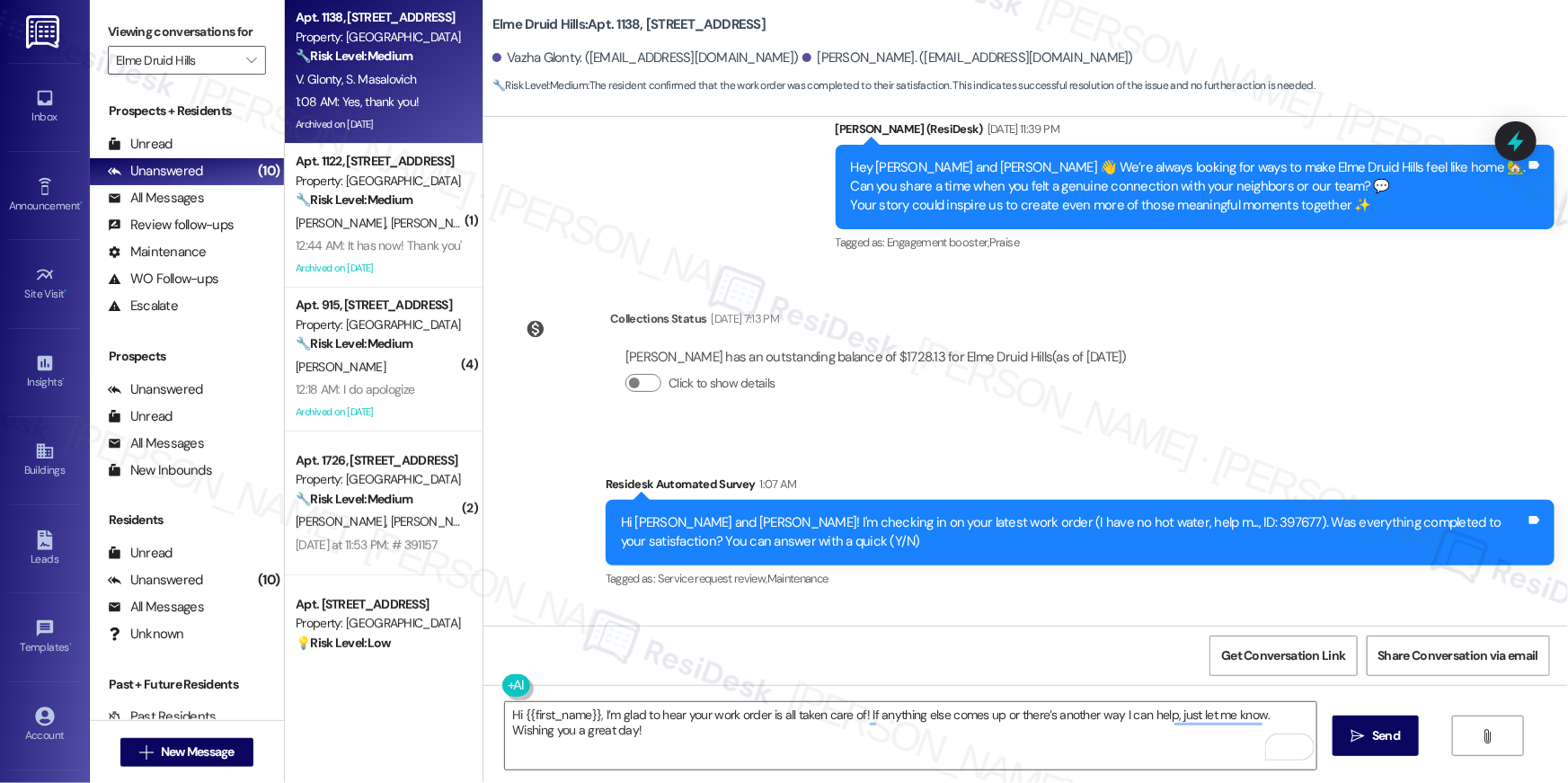
click at [965, 605] on div "Received via SMS Vazha Glonty 1:08 AM Yes, thank you! Tags and notes Tagged as:…" at bounding box center [1026, 681] width 1085 height 152
click at [1352, 736] on icon "" at bounding box center [1359, 736] width 14 height 14
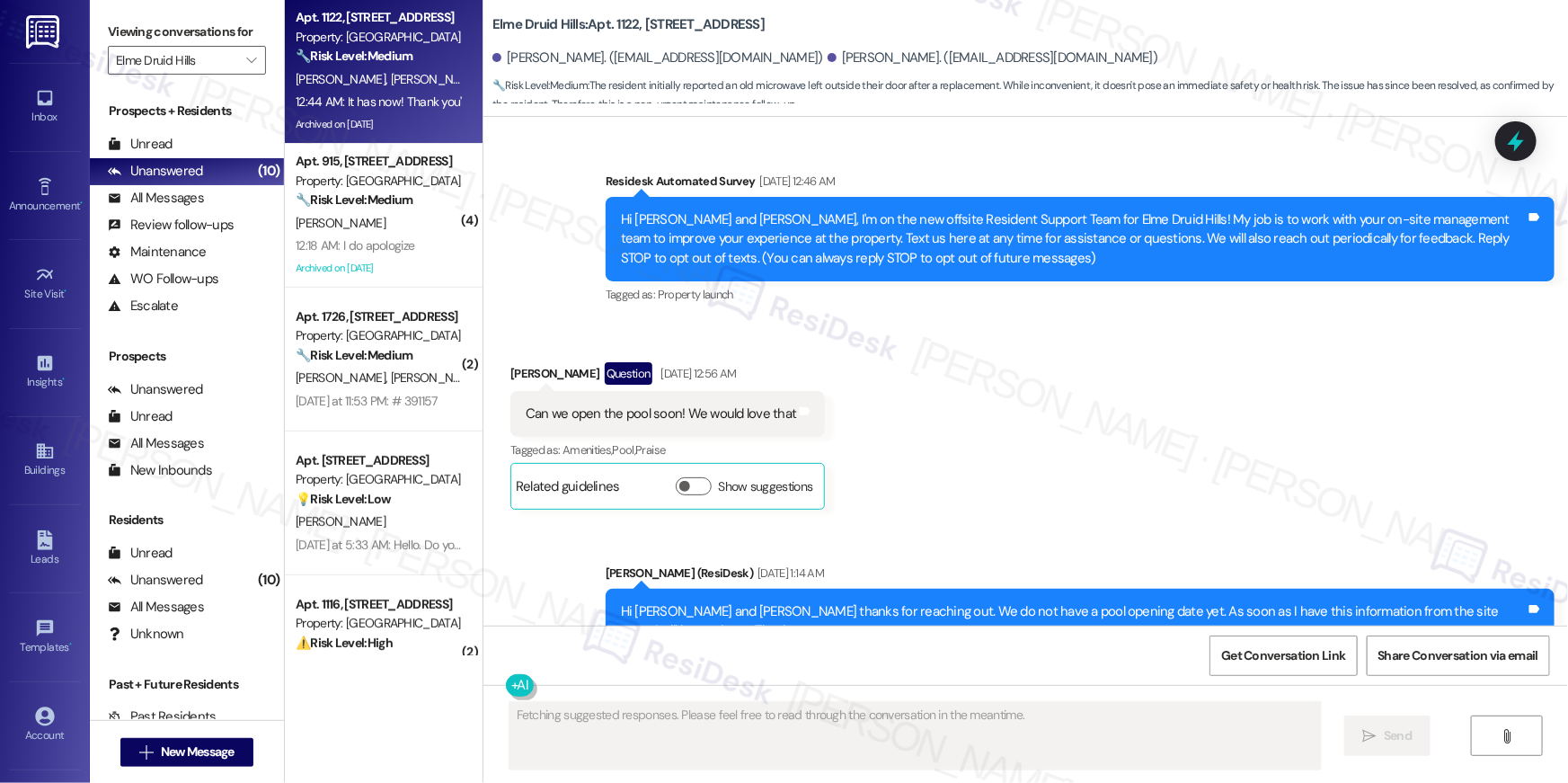
scroll to position [69102, 0]
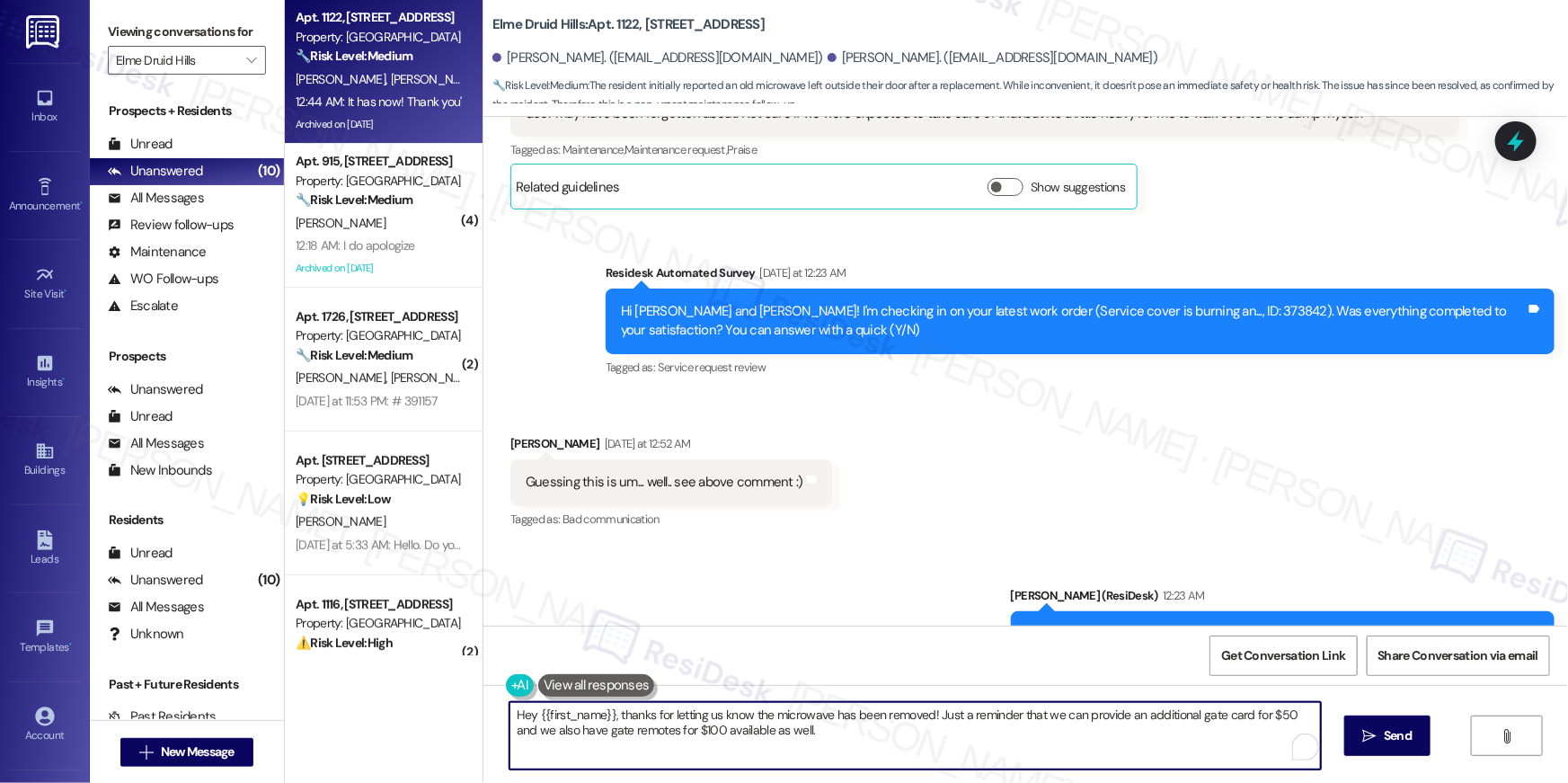
drag, startPoint x: 929, startPoint y: 714, endPoint x: 935, endPoint y: 728, distance: 15.2
click at [935, 728] on textarea "Hey {{first_name}}, thanks for letting us know the microwave has been removed! …" at bounding box center [915, 737] width 812 height 68
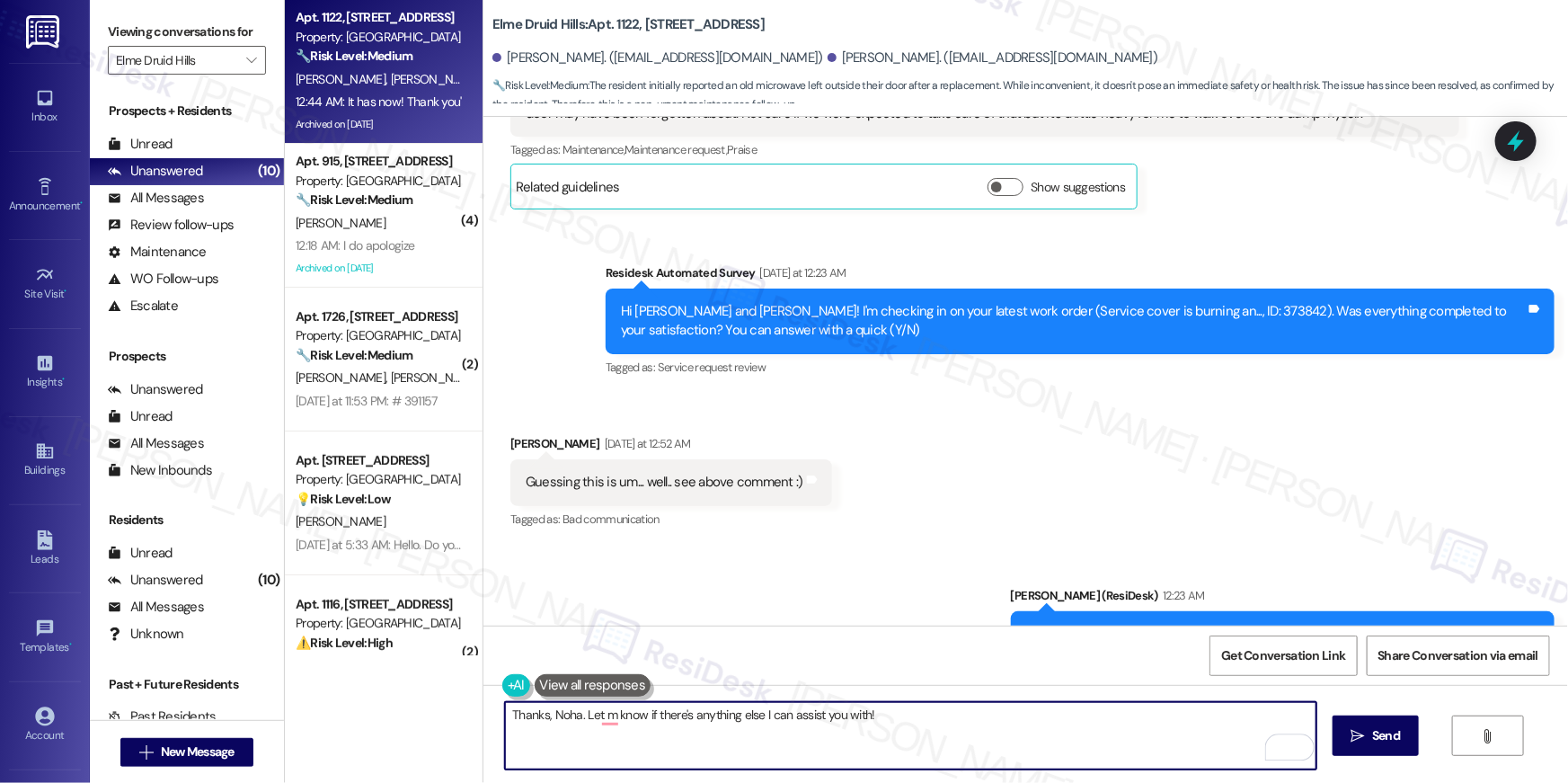
click at [567, 715] on textarea "Thanks, Noha. Let m know if there's anything else I can assist you with!" at bounding box center [911, 737] width 812 height 68
type textarea "Thanks, Noah. Let me know if there's anything else I can assist you with!"
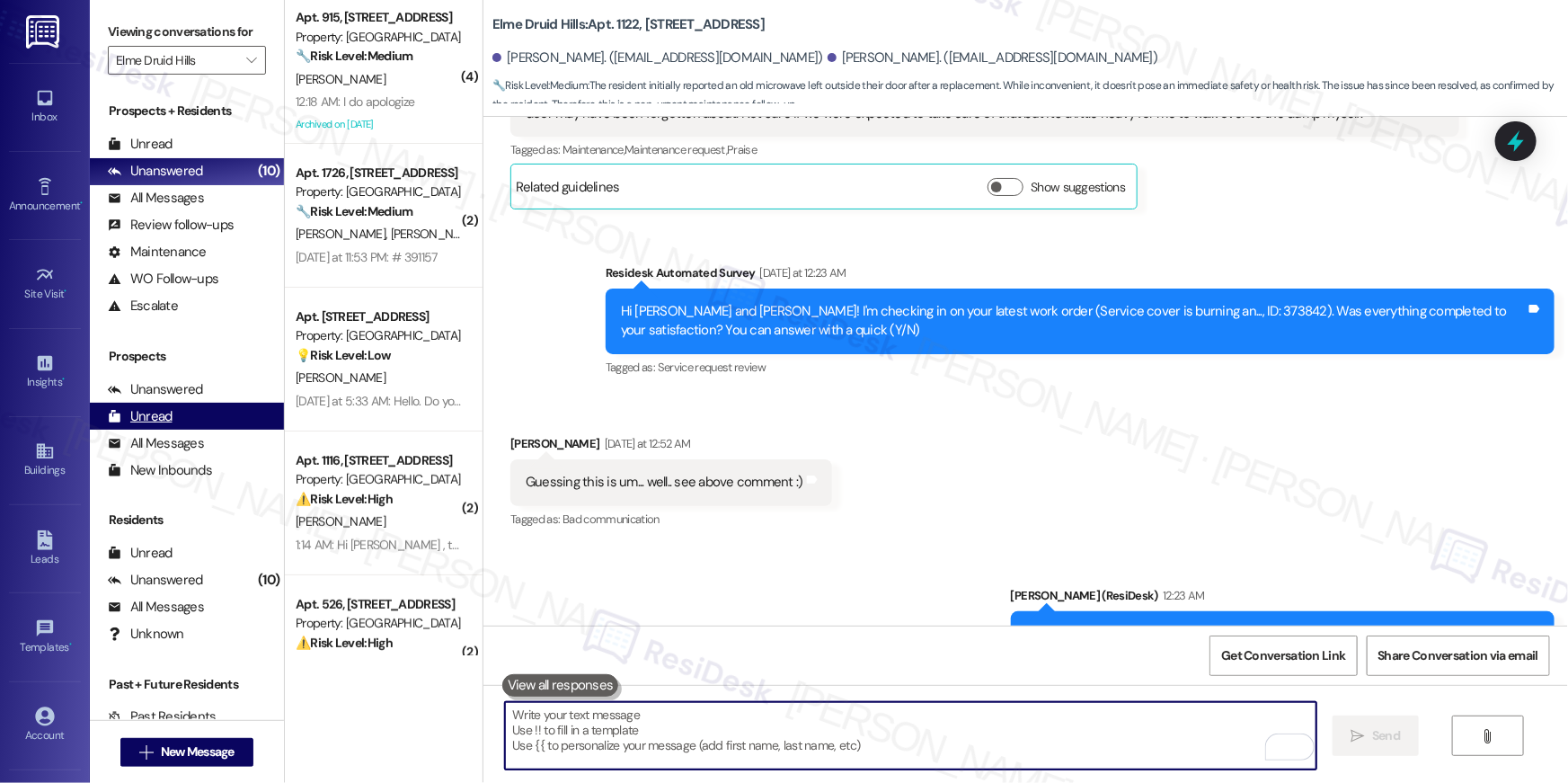
scroll to position [69101, 0]
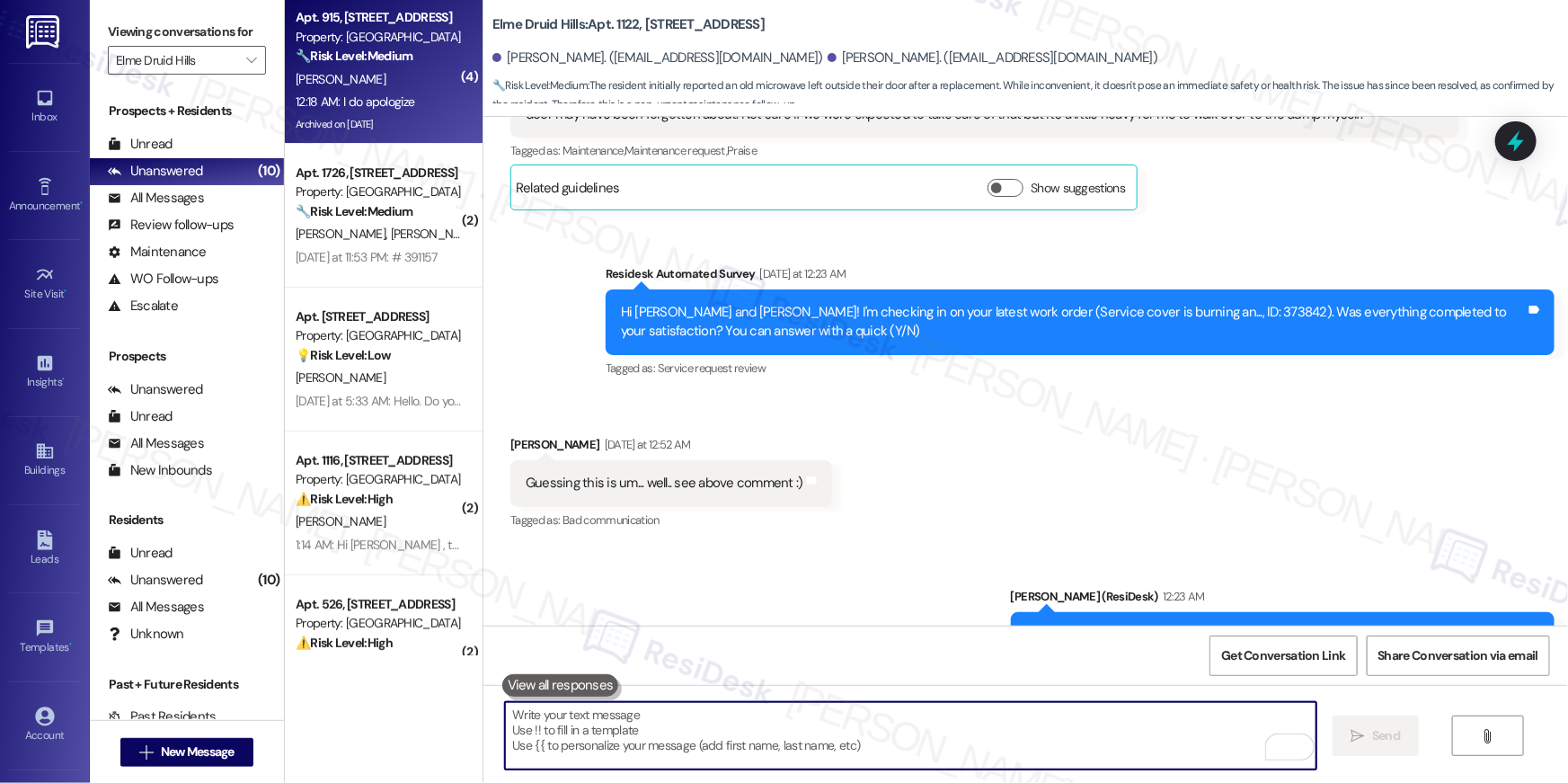
click at [389, 7] on div "Apt. 915, 2696 N Druid Hills Rd Property: Elme Druid Hills 🔧 Risk Level: Medium…" at bounding box center [379, 37] width 170 height 61
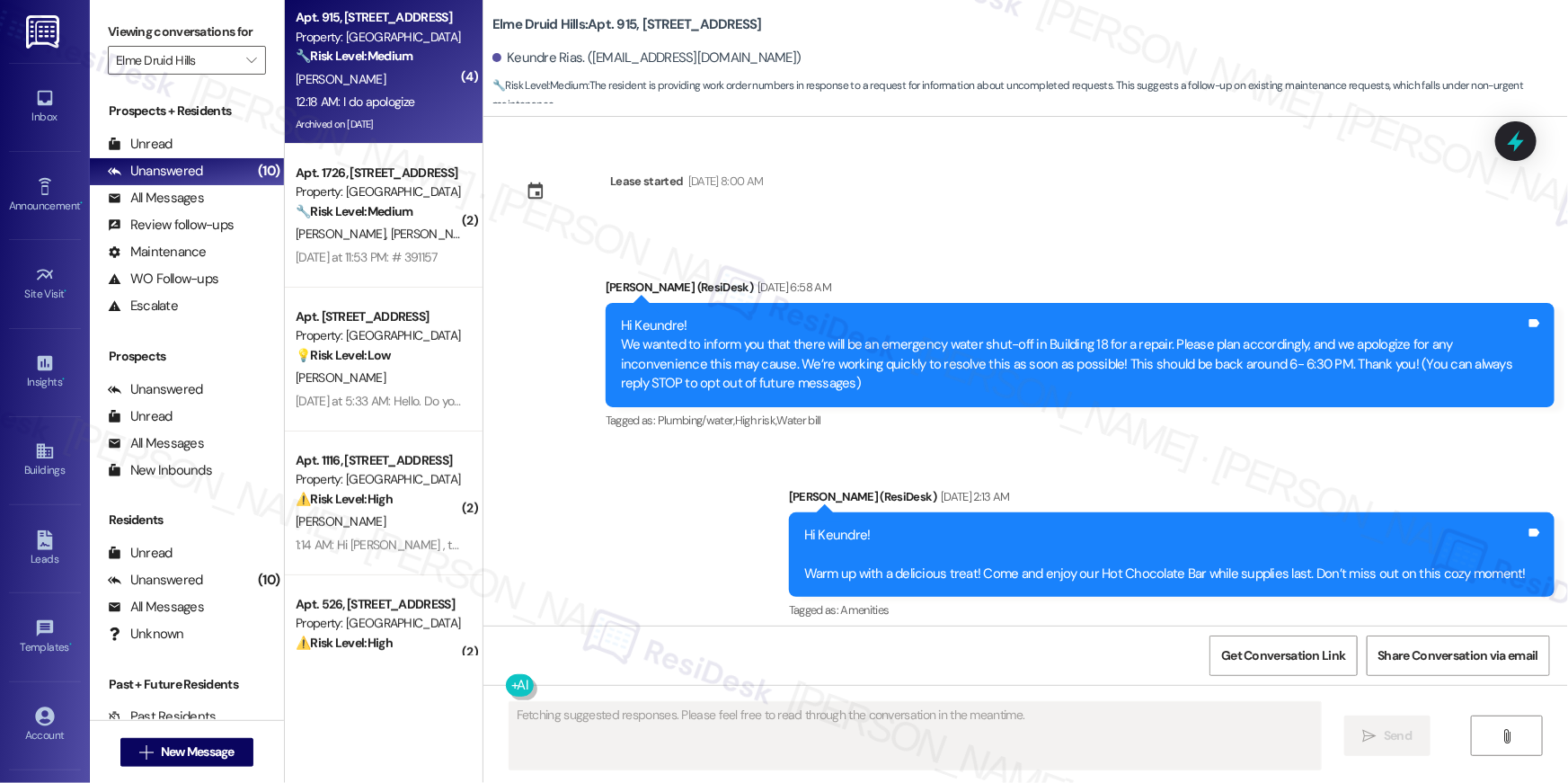
scroll to position [42404, 0]
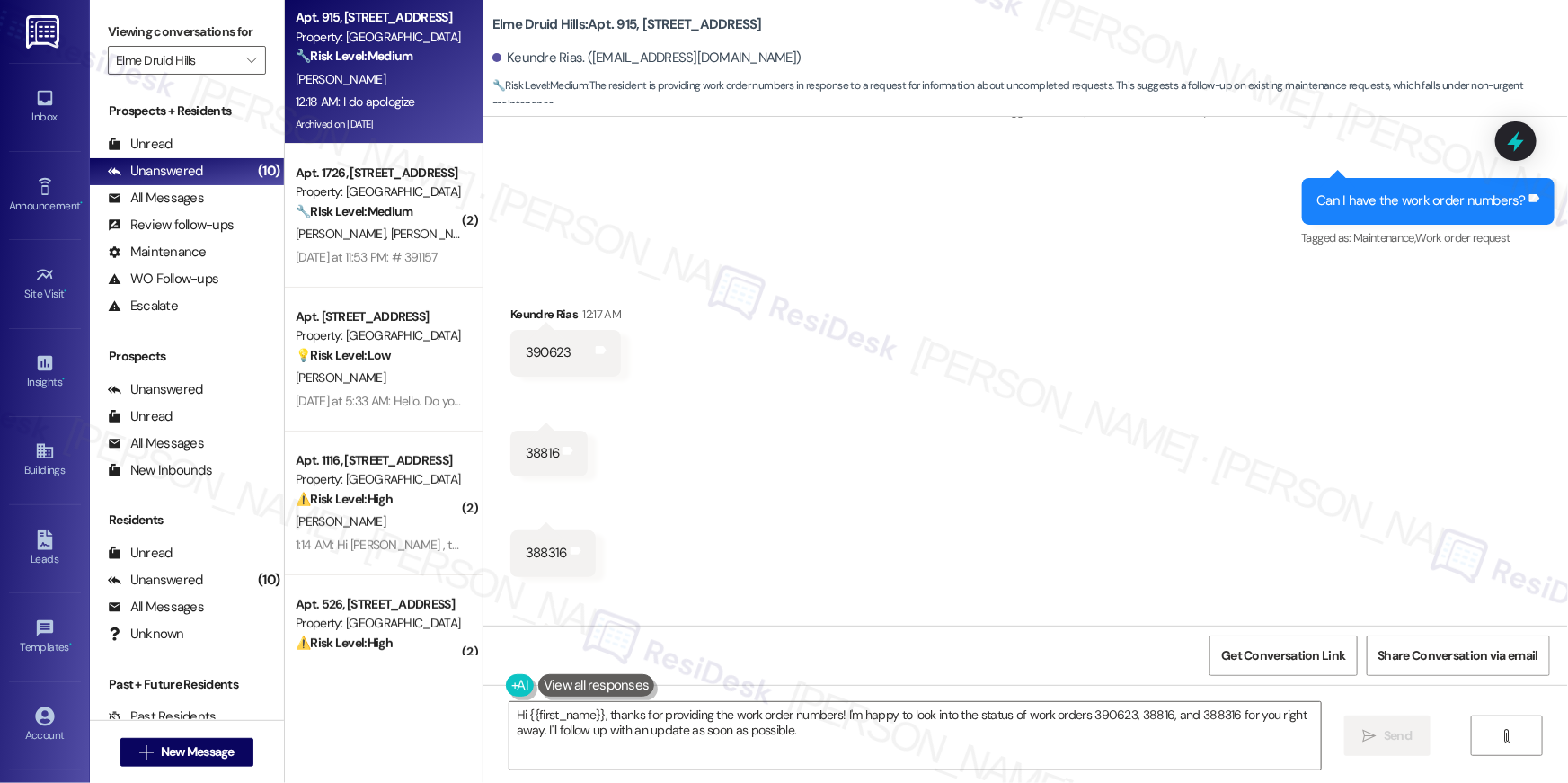
click at [526, 344] on div "390623" at bounding box center [549, 353] width 46 height 19
copy div "390623"
click at [532, 545] on div "388316" at bounding box center [546, 554] width 41 height 19
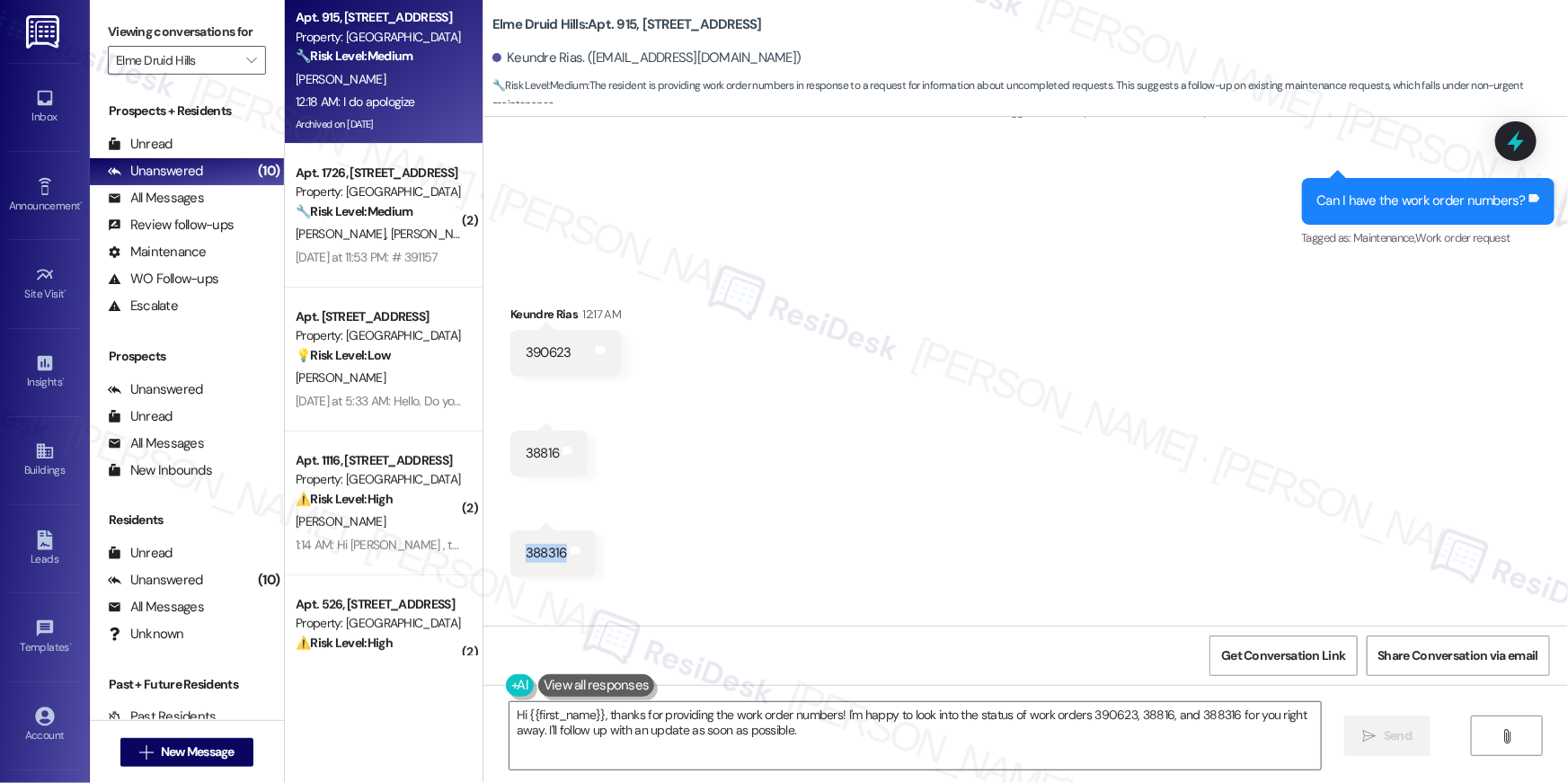
click at [532, 545] on div "388316" at bounding box center [546, 554] width 41 height 19
copy div "388316"
drag, startPoint x: 814, startPoint y: 741, endPoint x: 846, endPoint y: 741, distance: 32.0
click at [814, 740] on textarea "Hi {{first_name}}, thanks for providing the work order numbers! I'm happy to lo…" at bounding box center [915, 737] width 812 height 68
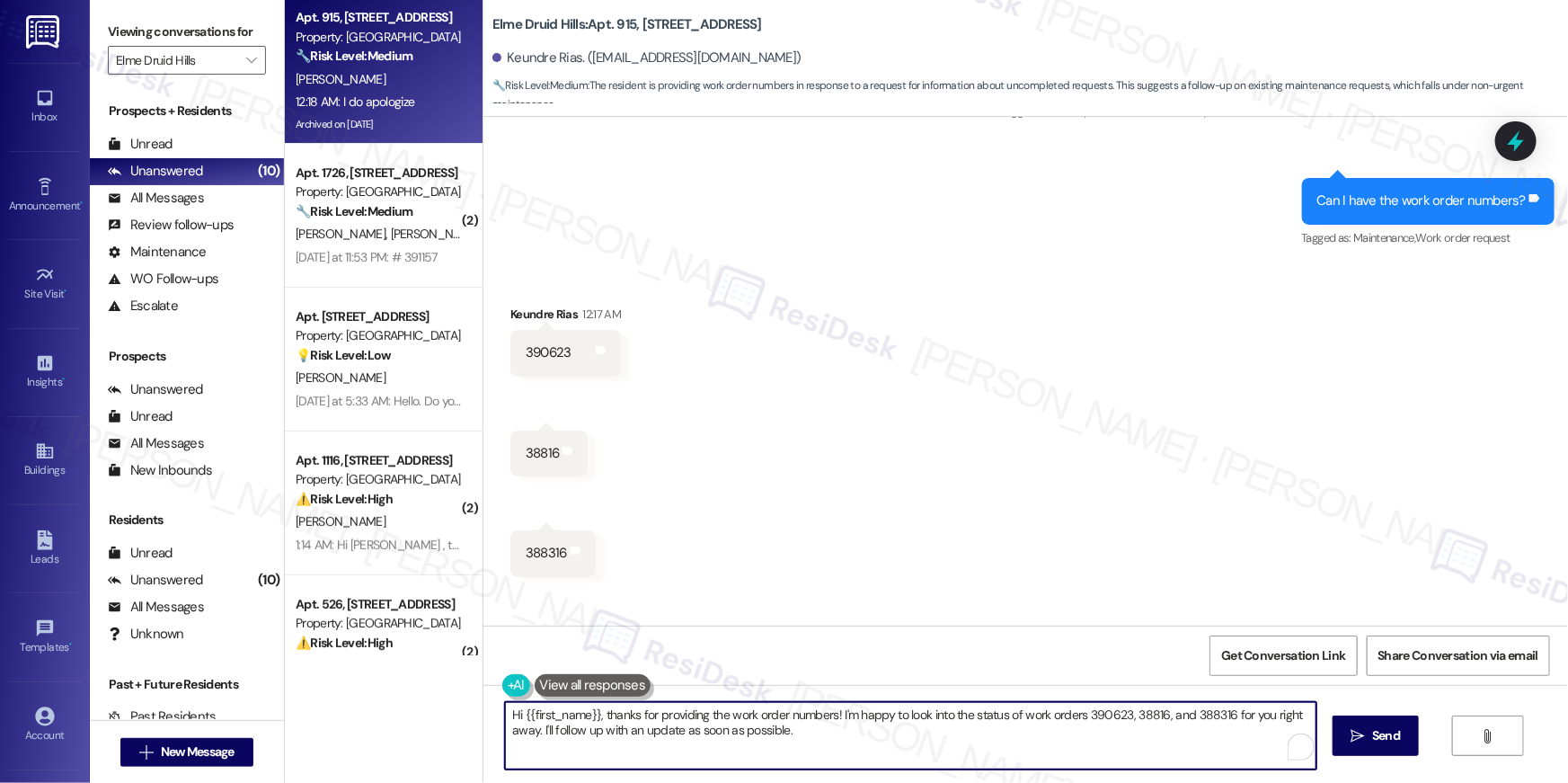
drag, startPoint x: 846, startPoint y: 741, endPoint x: 834, endPoint y: 713, distance: 30.5
click at [834, 713] on textarea "Hi {{first_name}}, thanks for providing the work order numbers! I'm happy to lo…" at bounding box center [911, 737] width 812 height 68
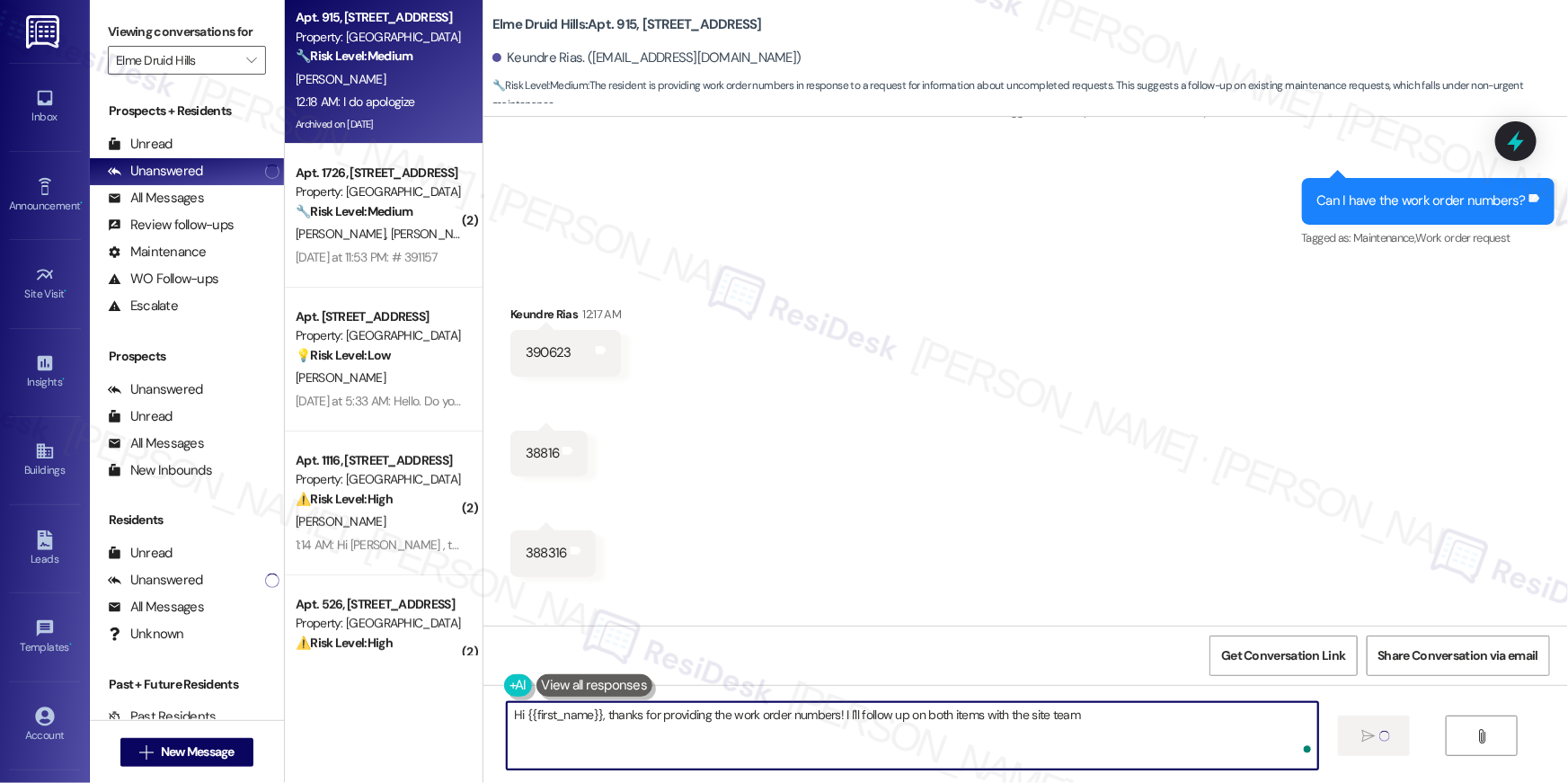
type textarea "Hi {{first_name}}, thanks for providing the work order numbers! I I'll follow u…"
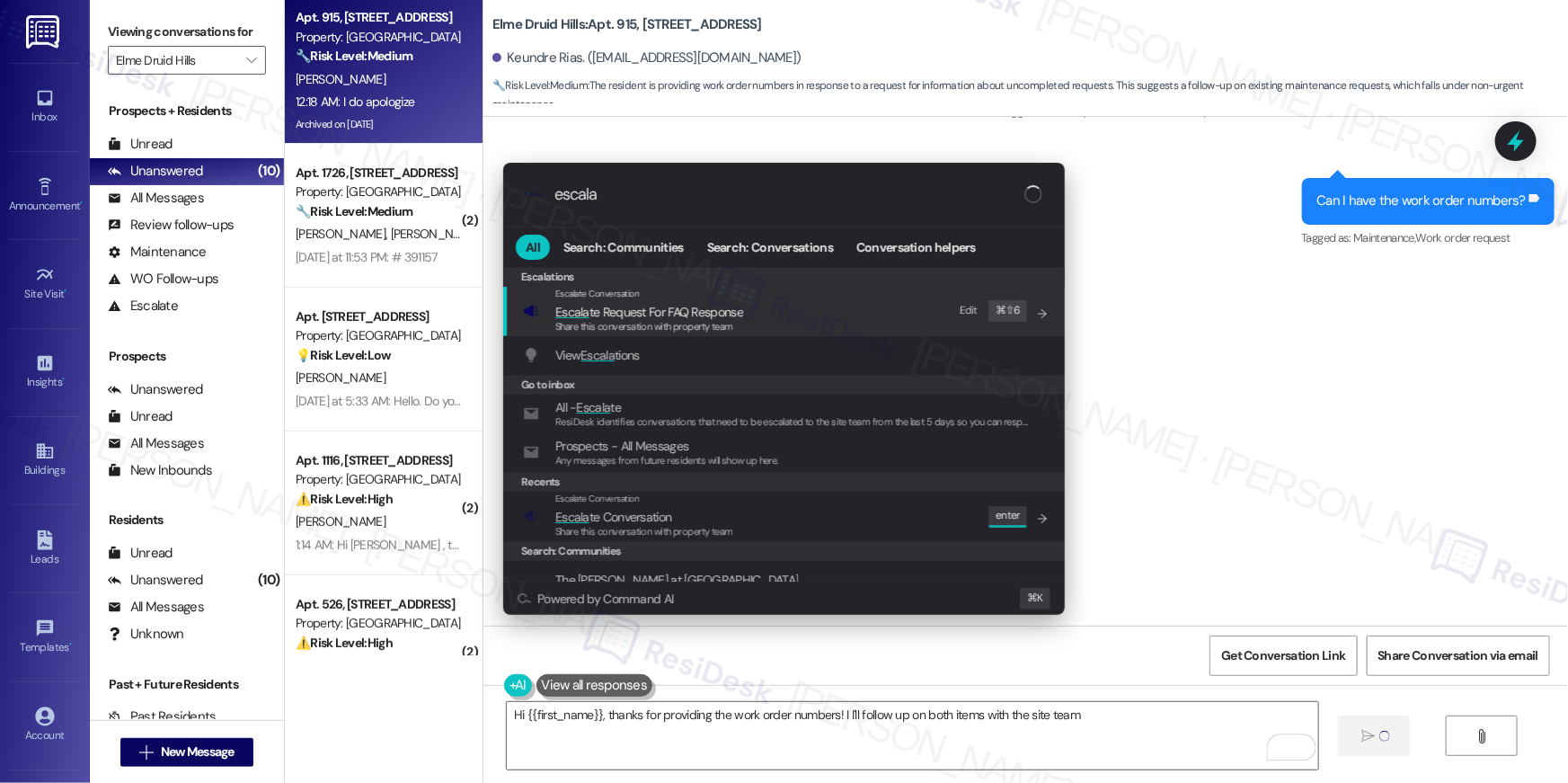
type input "escala"
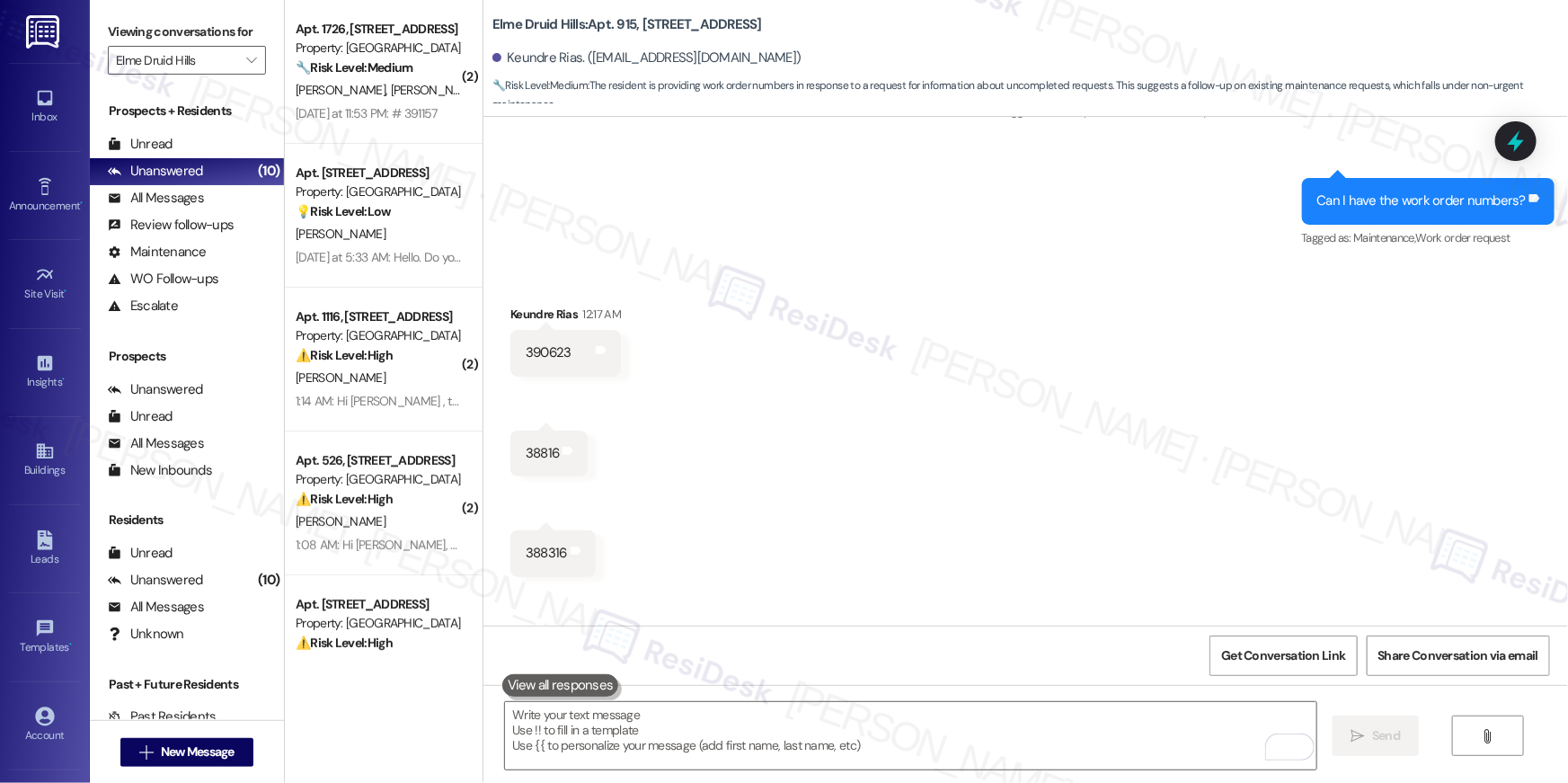
click at [532, 344] on div "390623" at bounding box center [549, 353] width 46 height 19
copy div "390623"
click at [654, 734] on textarea "To enrich screen reader interactions, please activate Accessibility in Grammarl…" at bounding box center [911, 737] width 812 height 68
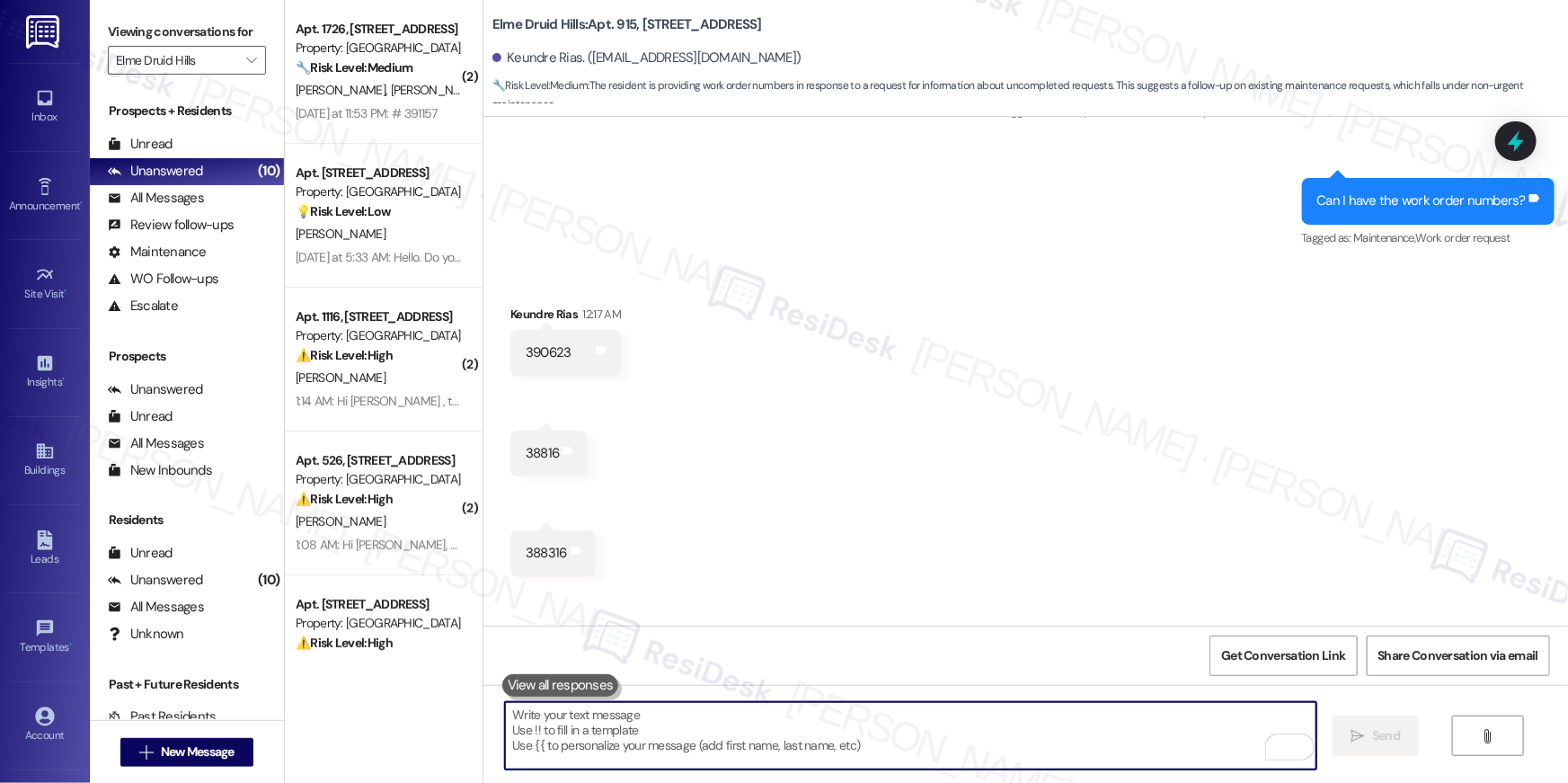
paste textarea "390623"
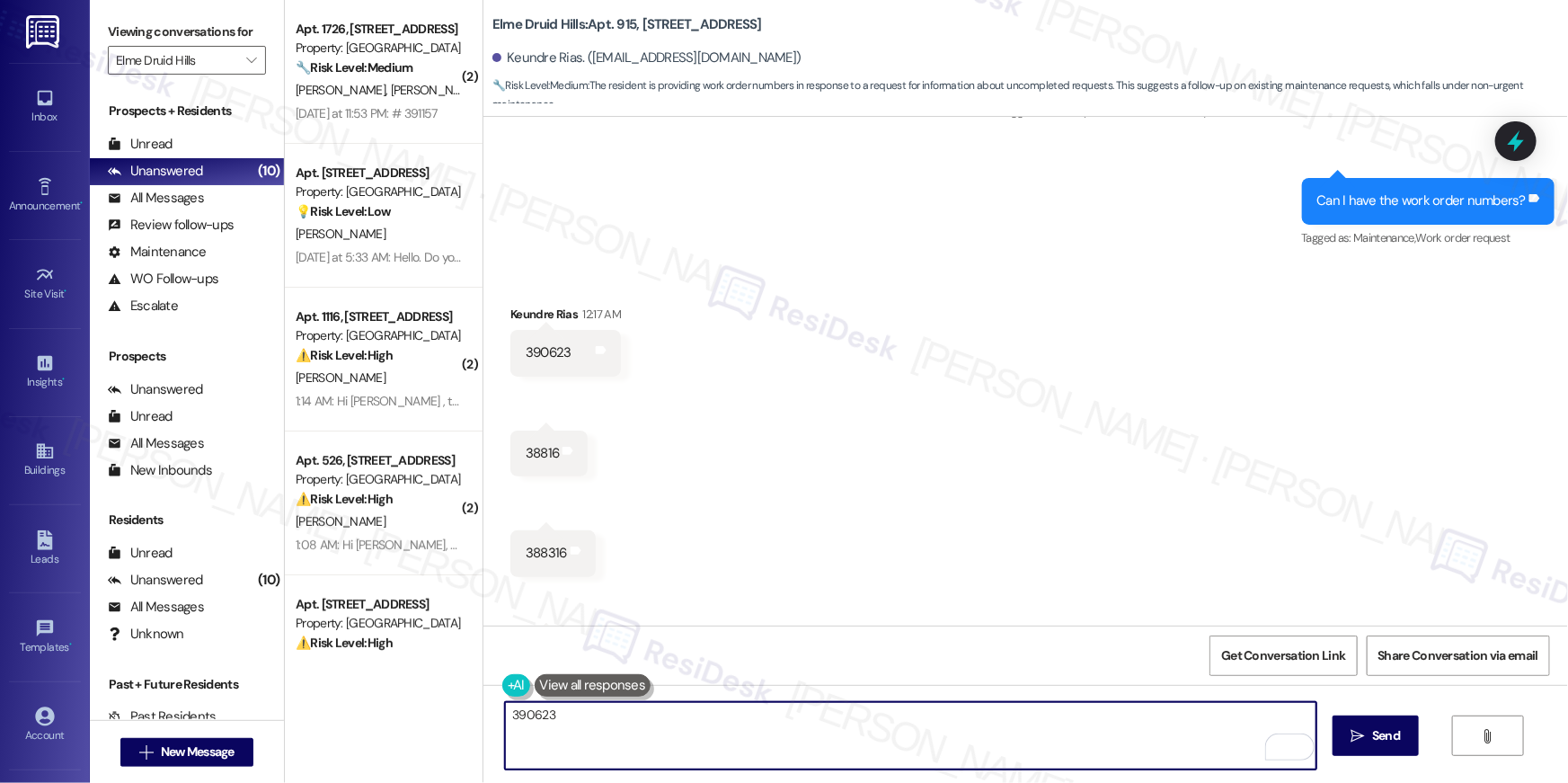
click at [530, 545] on div "388316" at bounding box center [546, 554] width 41 height 19
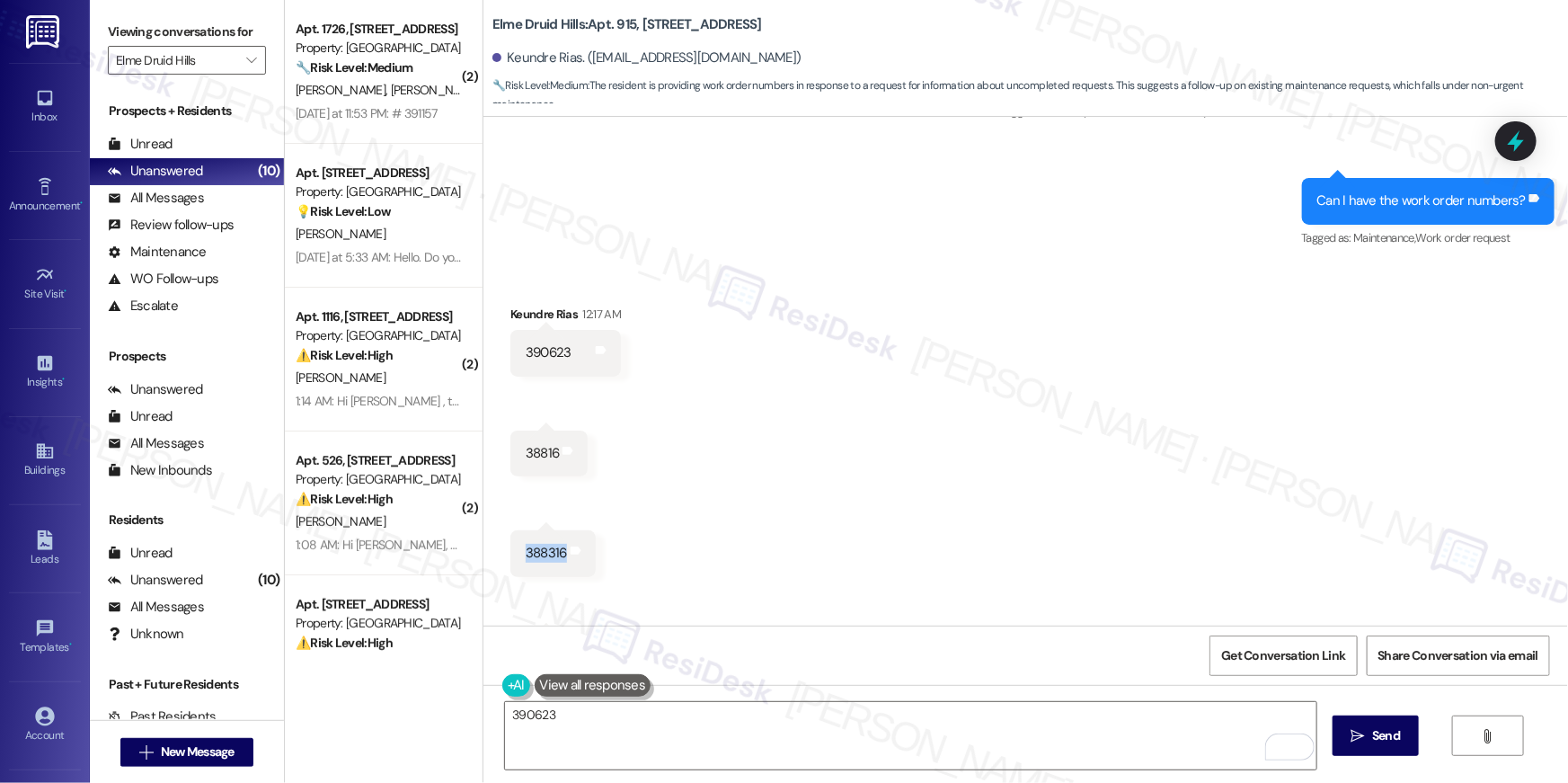
click at [530, 545] on div "388316" at bounding box center [546, 554] width 41 height 19
copy div "388316"
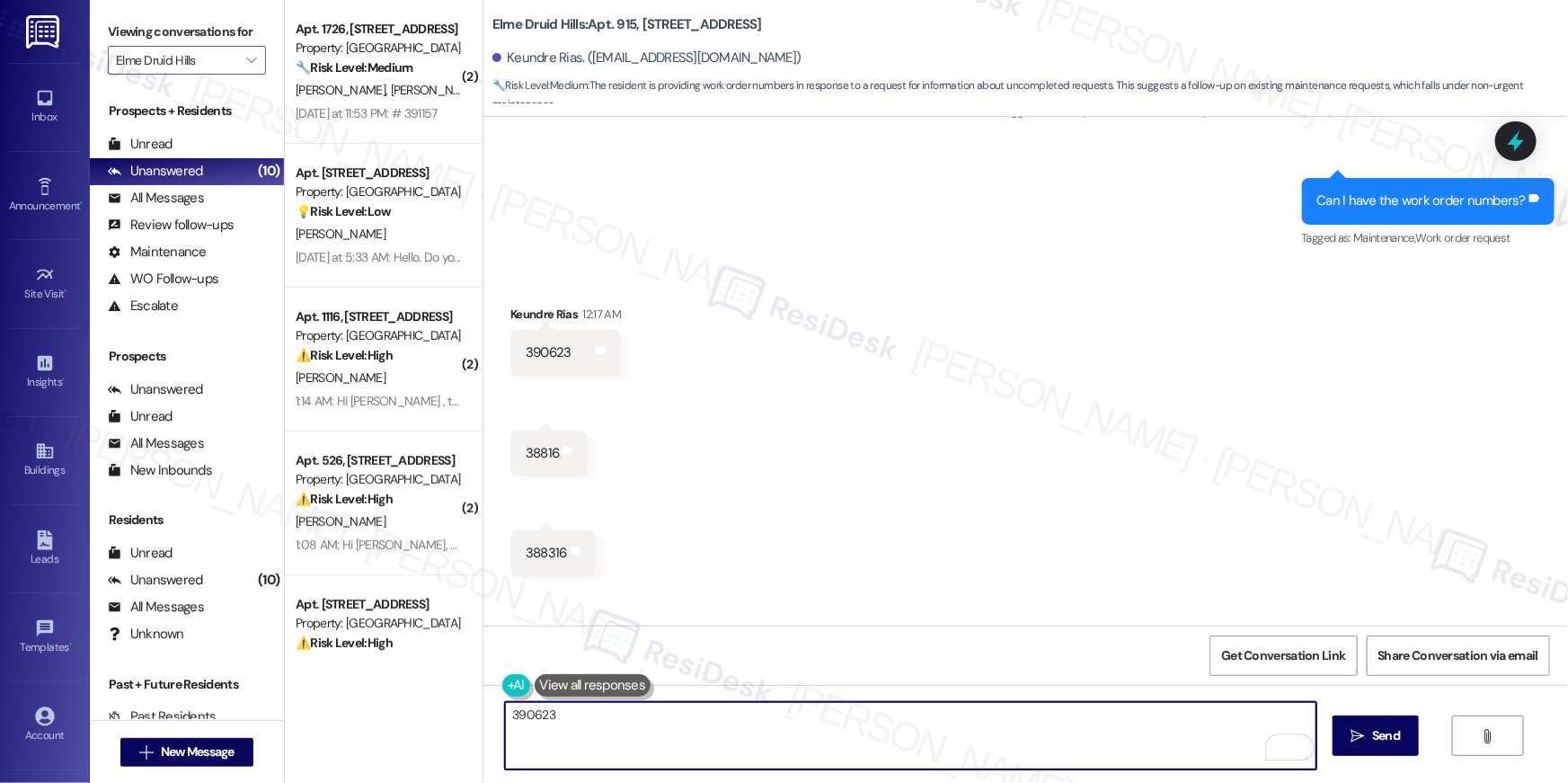
click at [591, 706] on textarea "390623" at bounding box center [911, 737] width 812 height 68
click at [593, 711] on textarea "390623" at bounding box center [911, 737] width 812 height 68
paste textarea "388316"
click at [542, 717] on textarea "390623 388316" at bounding box center [911, 737] width 812 height 68
type textarea "390623, 388316"
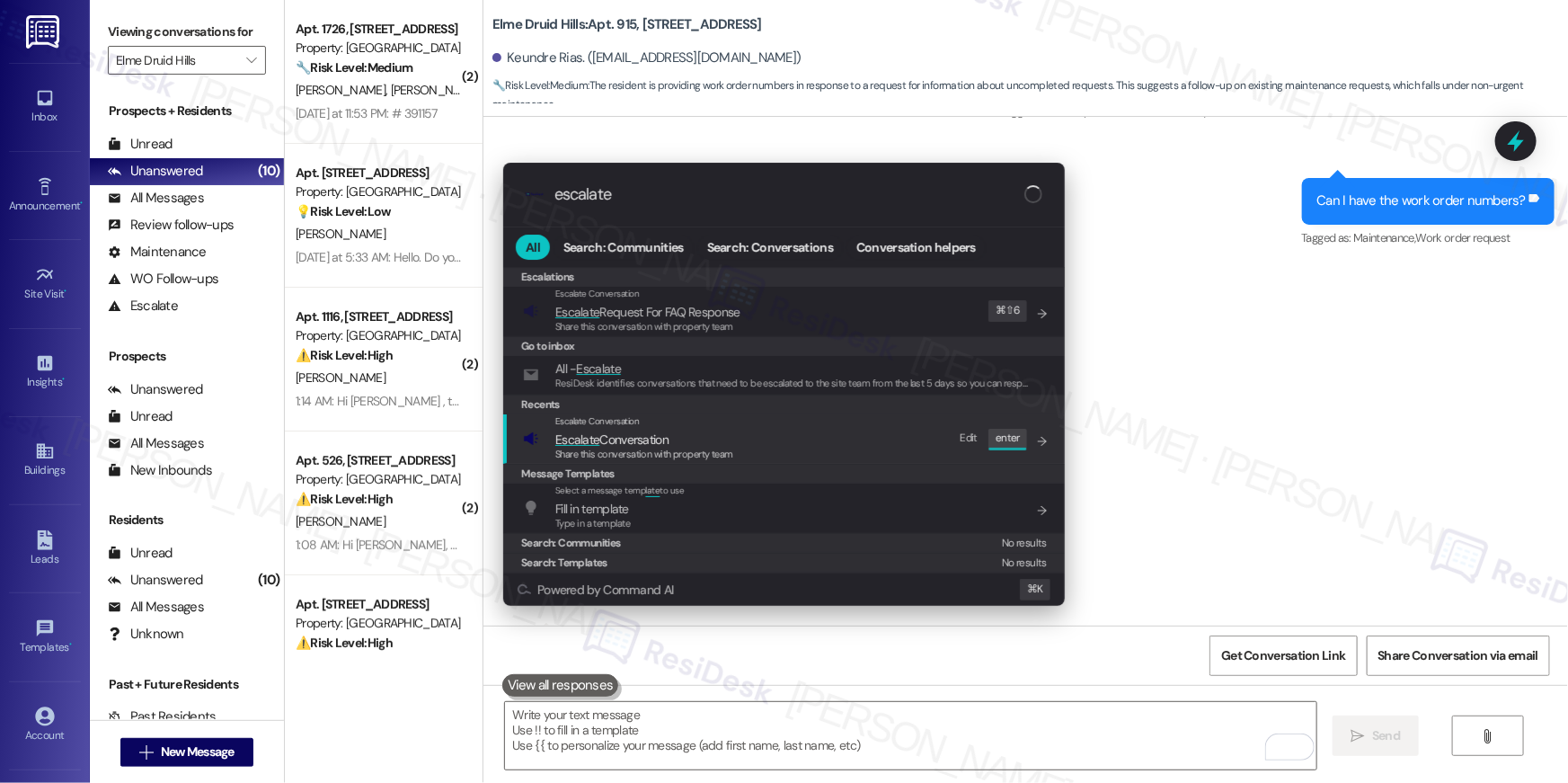
type input "escalate"
click span "Share this conversation with property team"
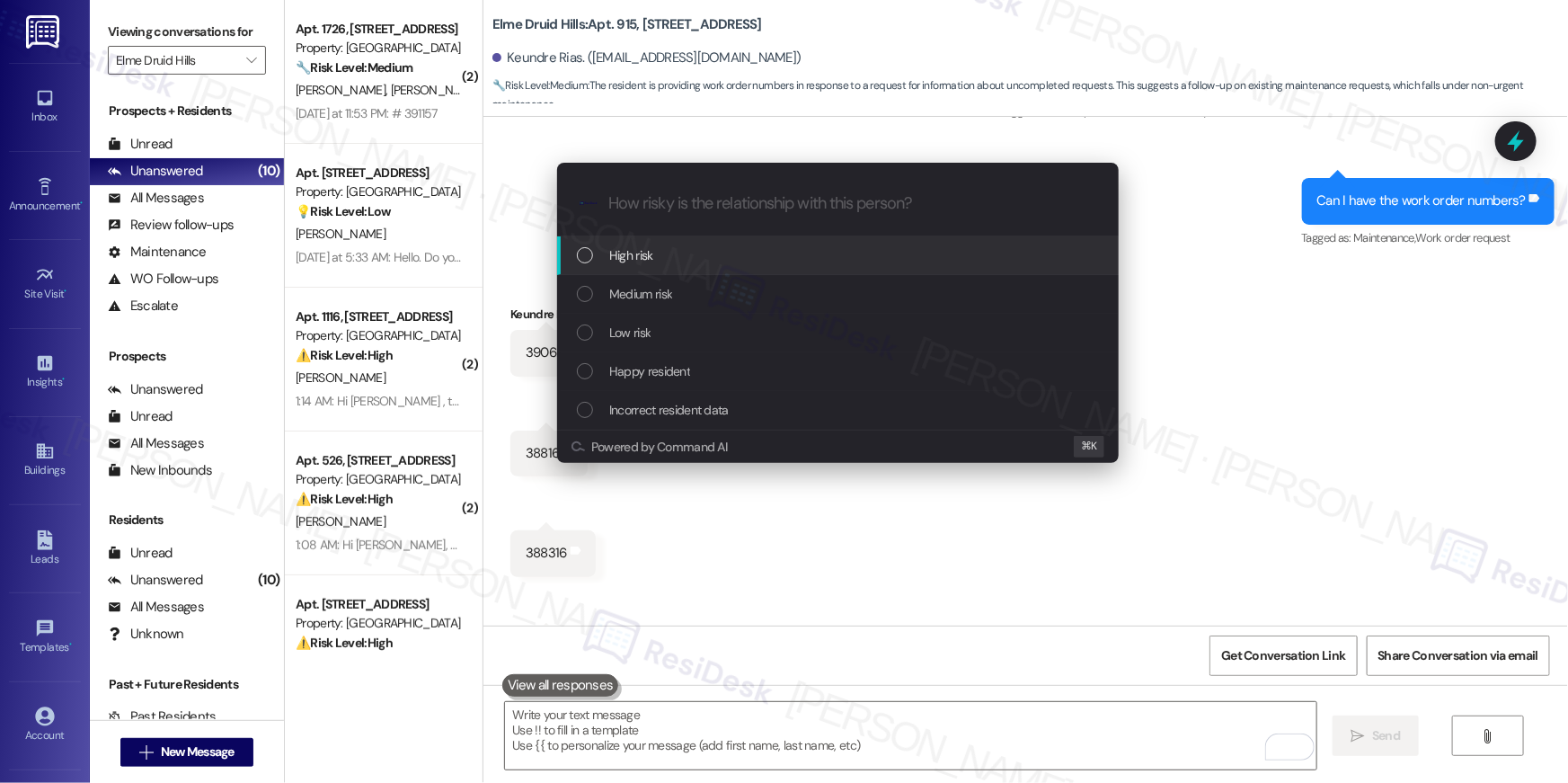
click div "High risk"
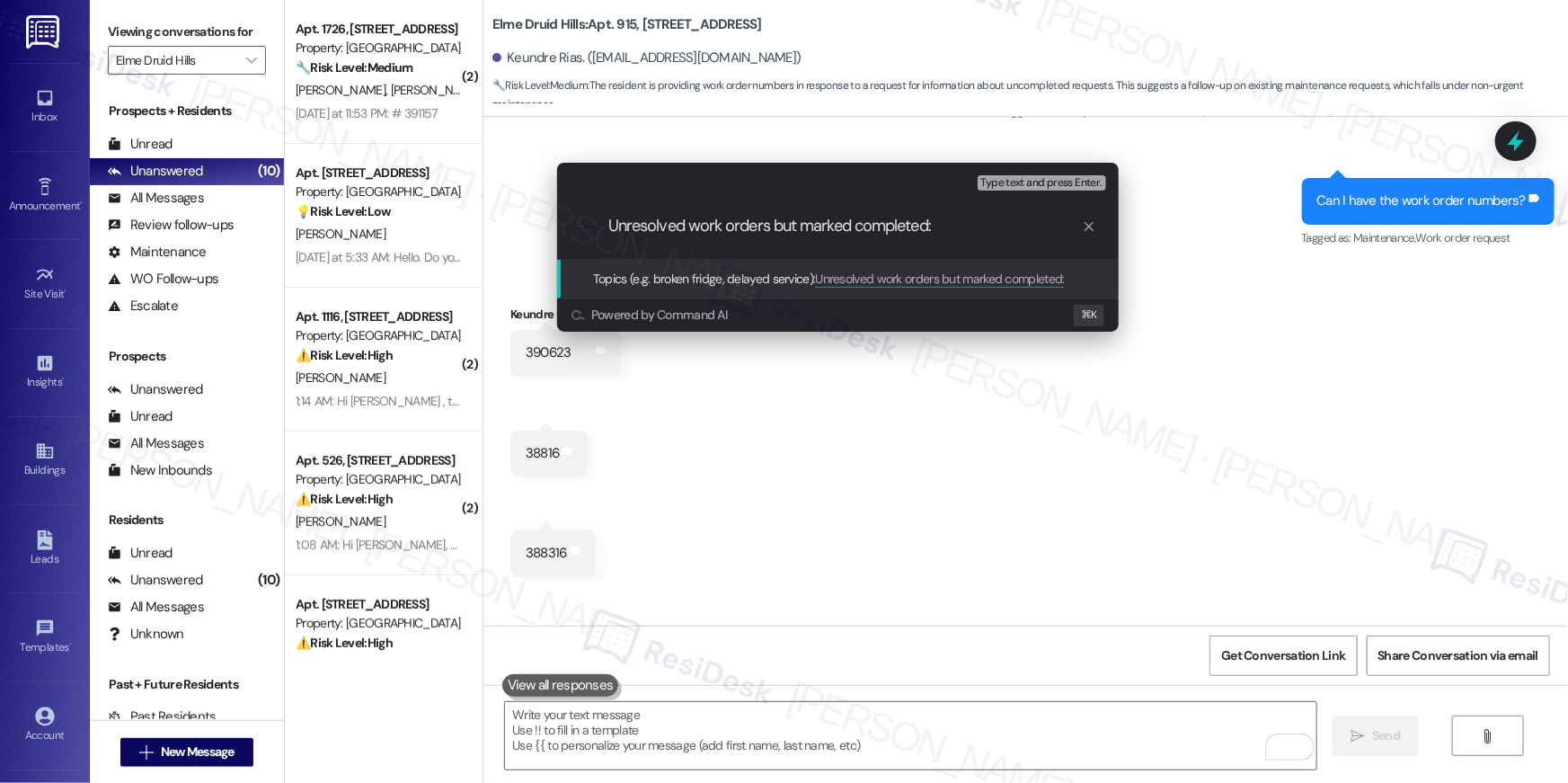
paste input "390623, 388316"
type input "Unresolved work orders but marked completed: 390623, 388316"
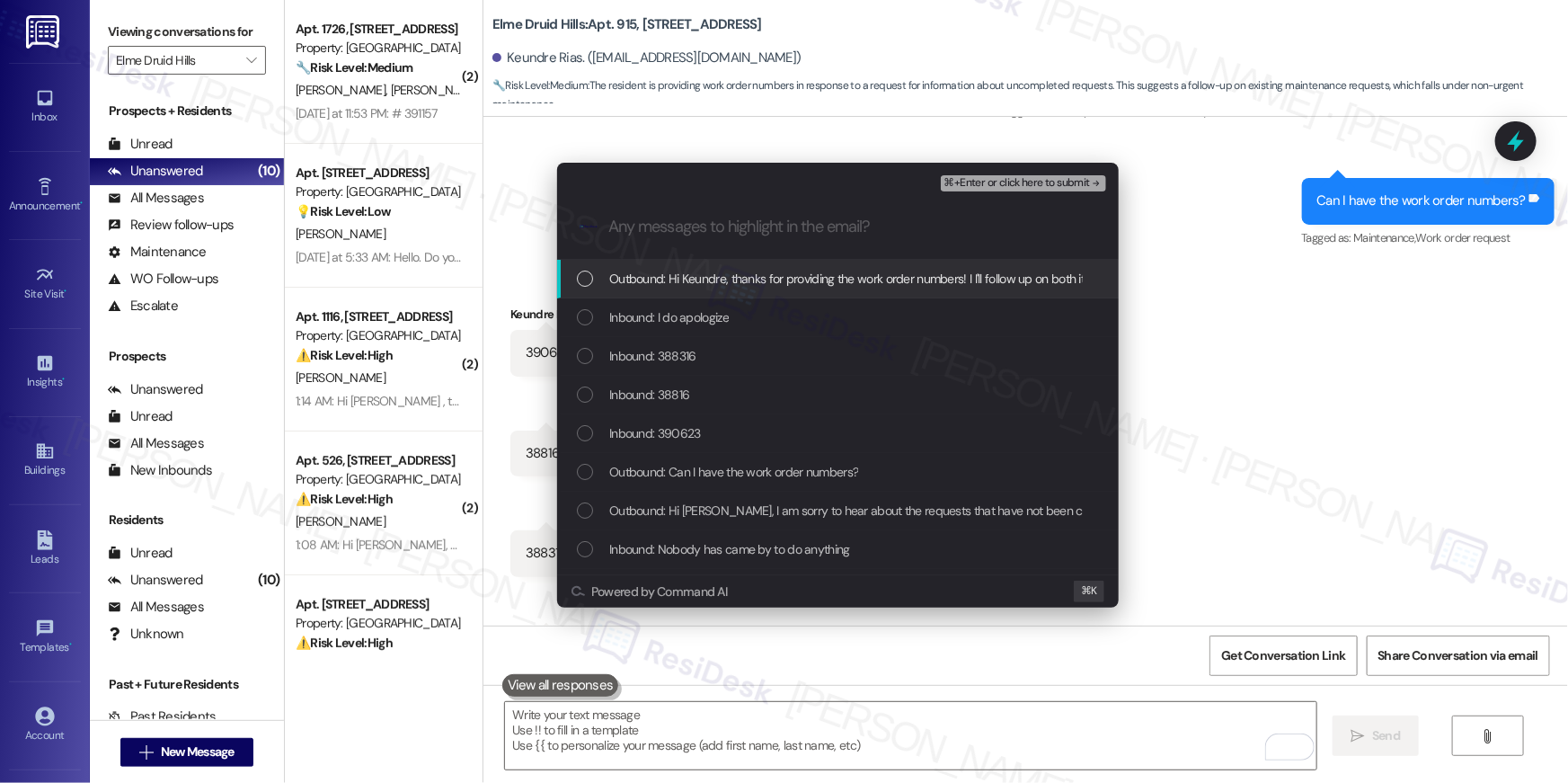
click input "Any messages to highlight in the email?"
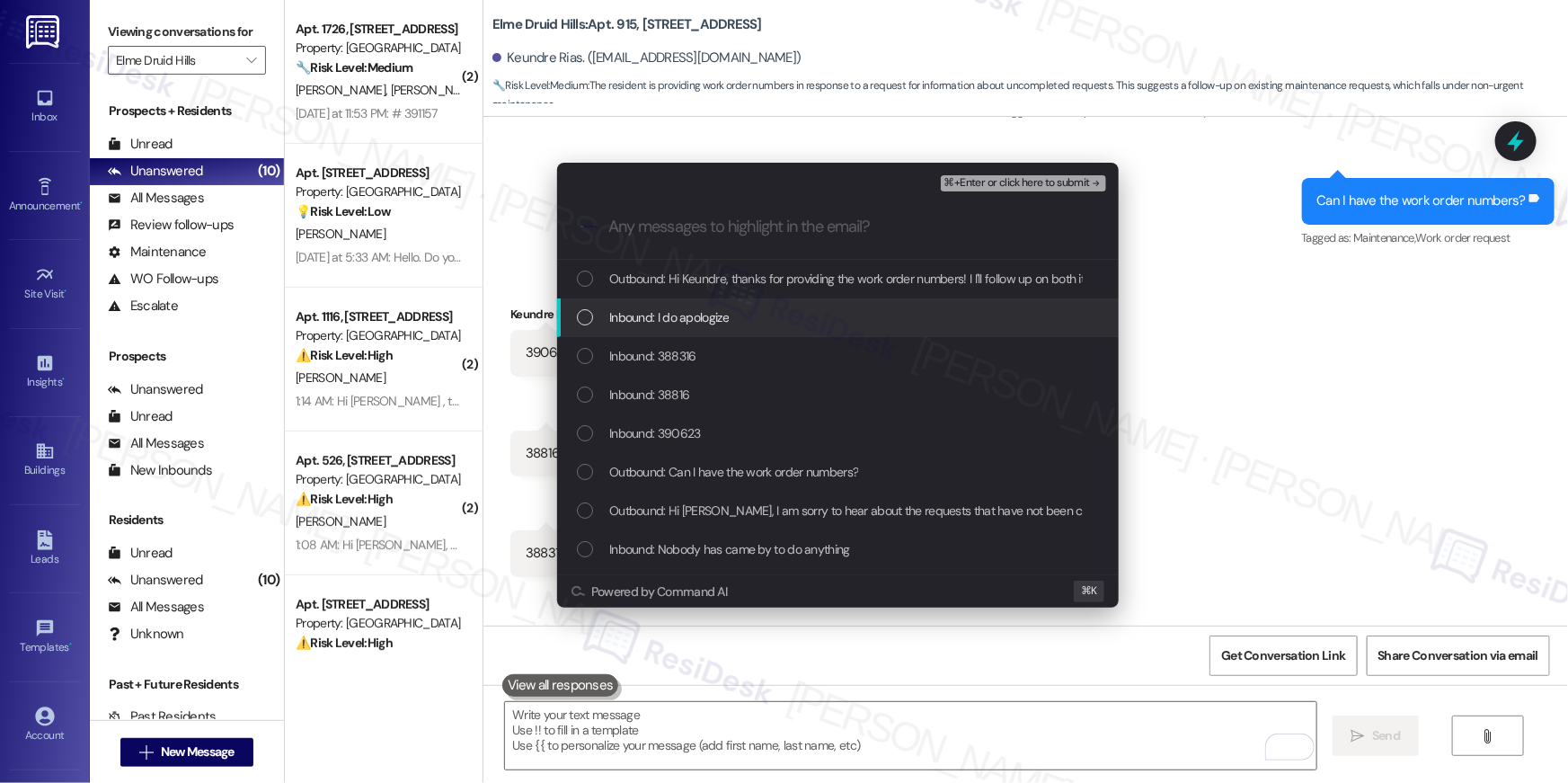
drag, startPoint x: 705, startPoint y: 322, endPoint x: 677, endPoint y: 356, distance: 44.0
click span "Inbound: I do apologize"
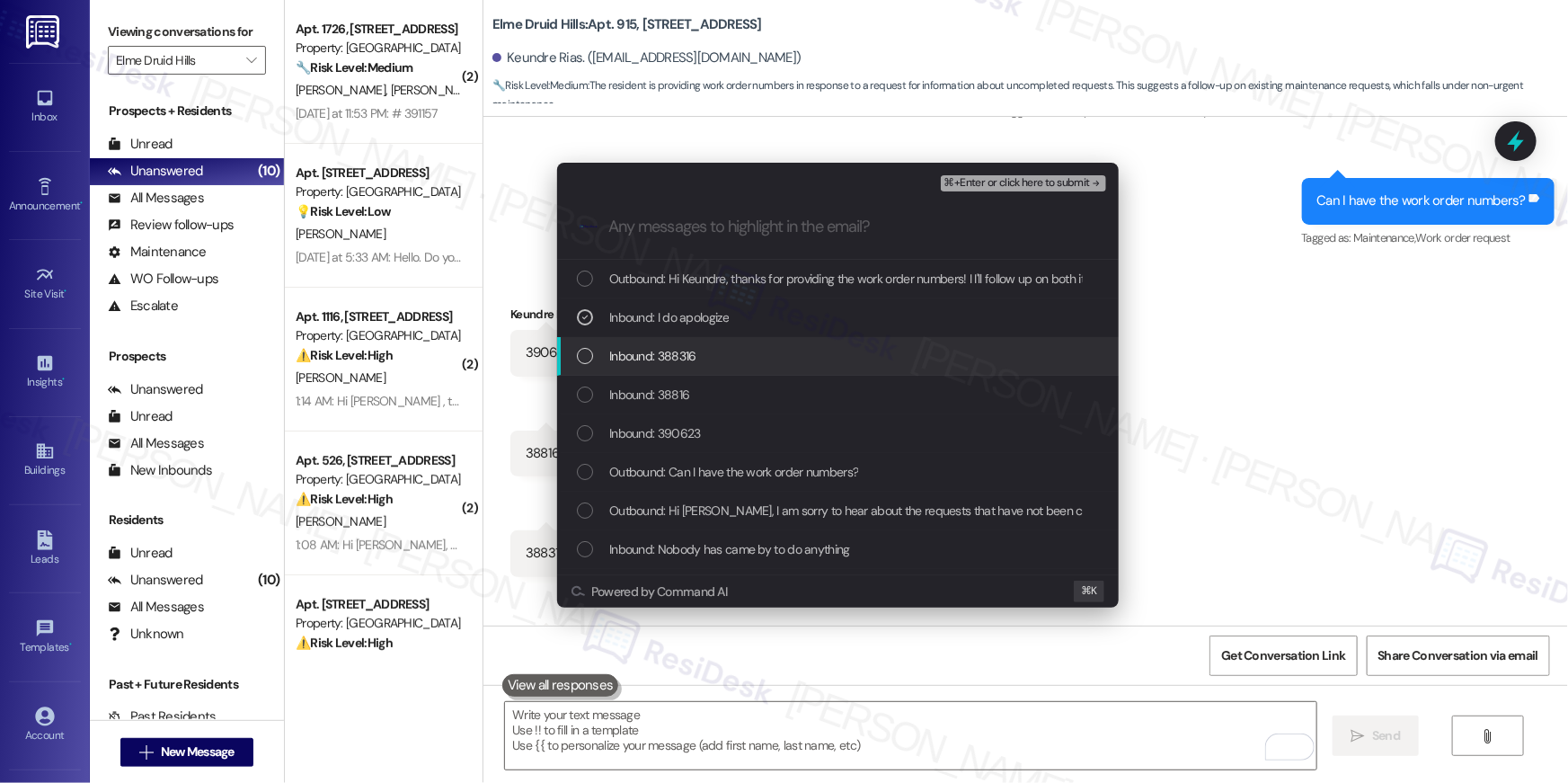
click span "Inbound: 388316"
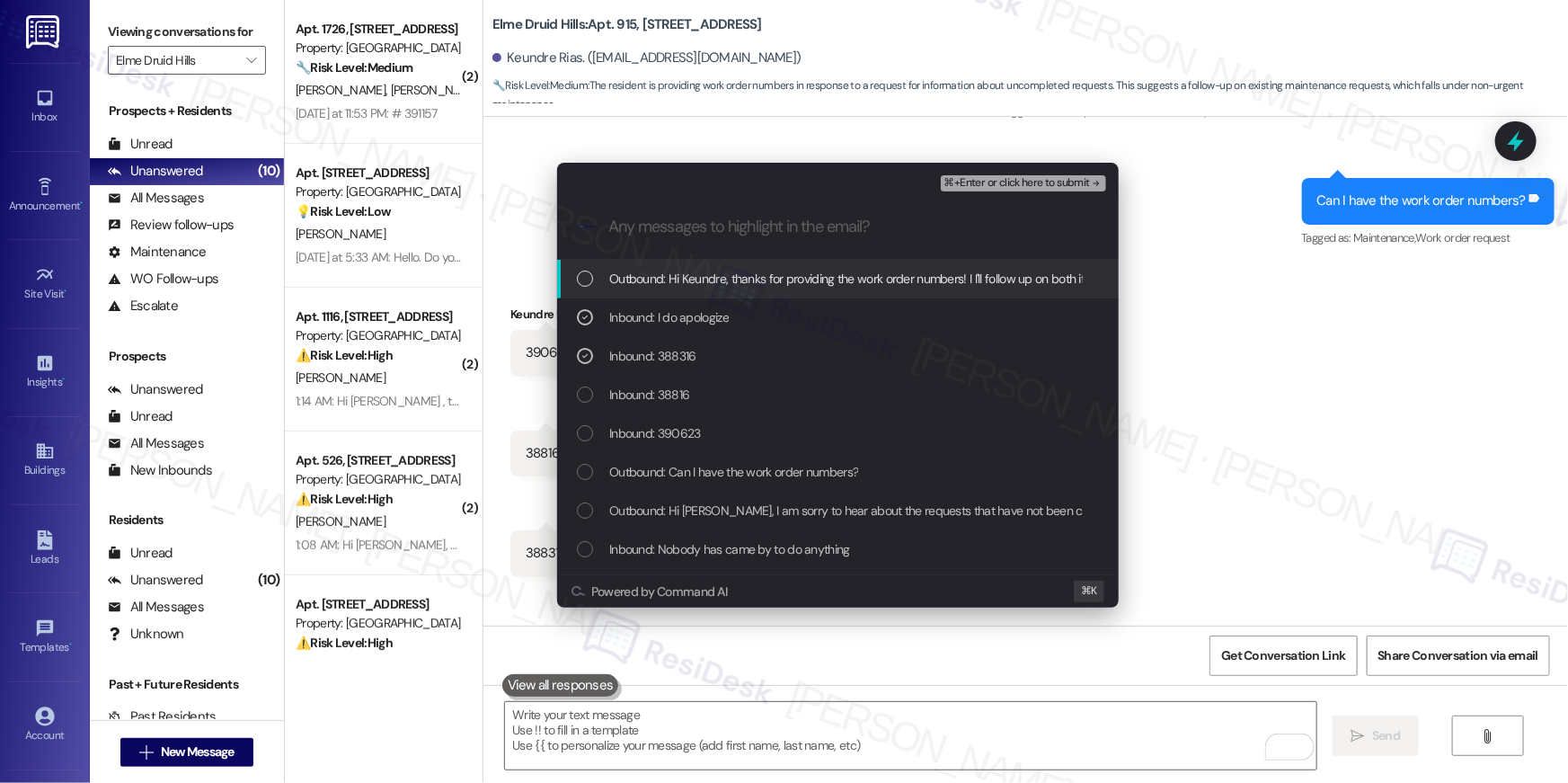
click div "Outbound: Hi Keundre, thanks for providing the work order numbers! I I'll follo…"
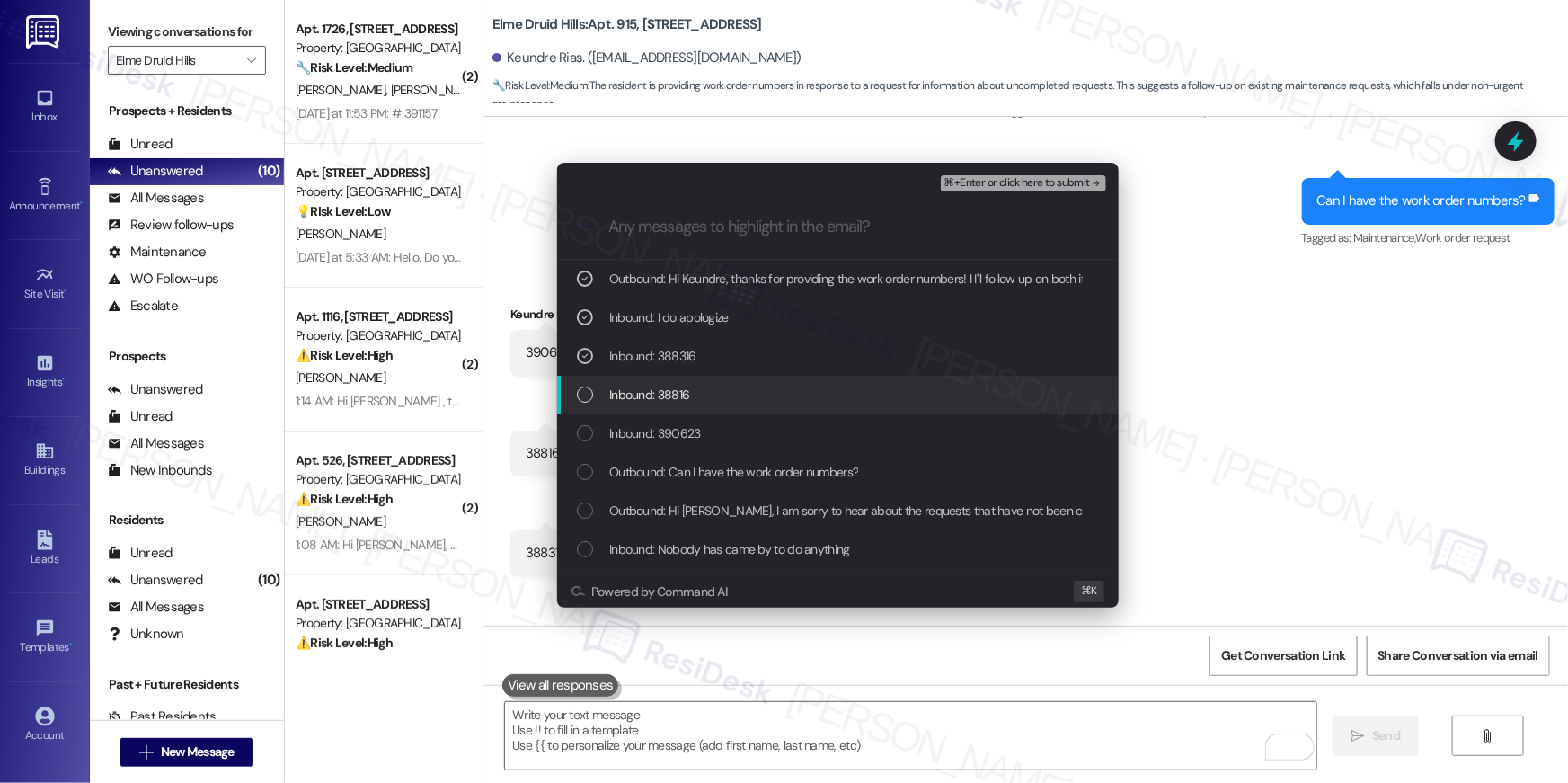
click div "Inbound: 38816"
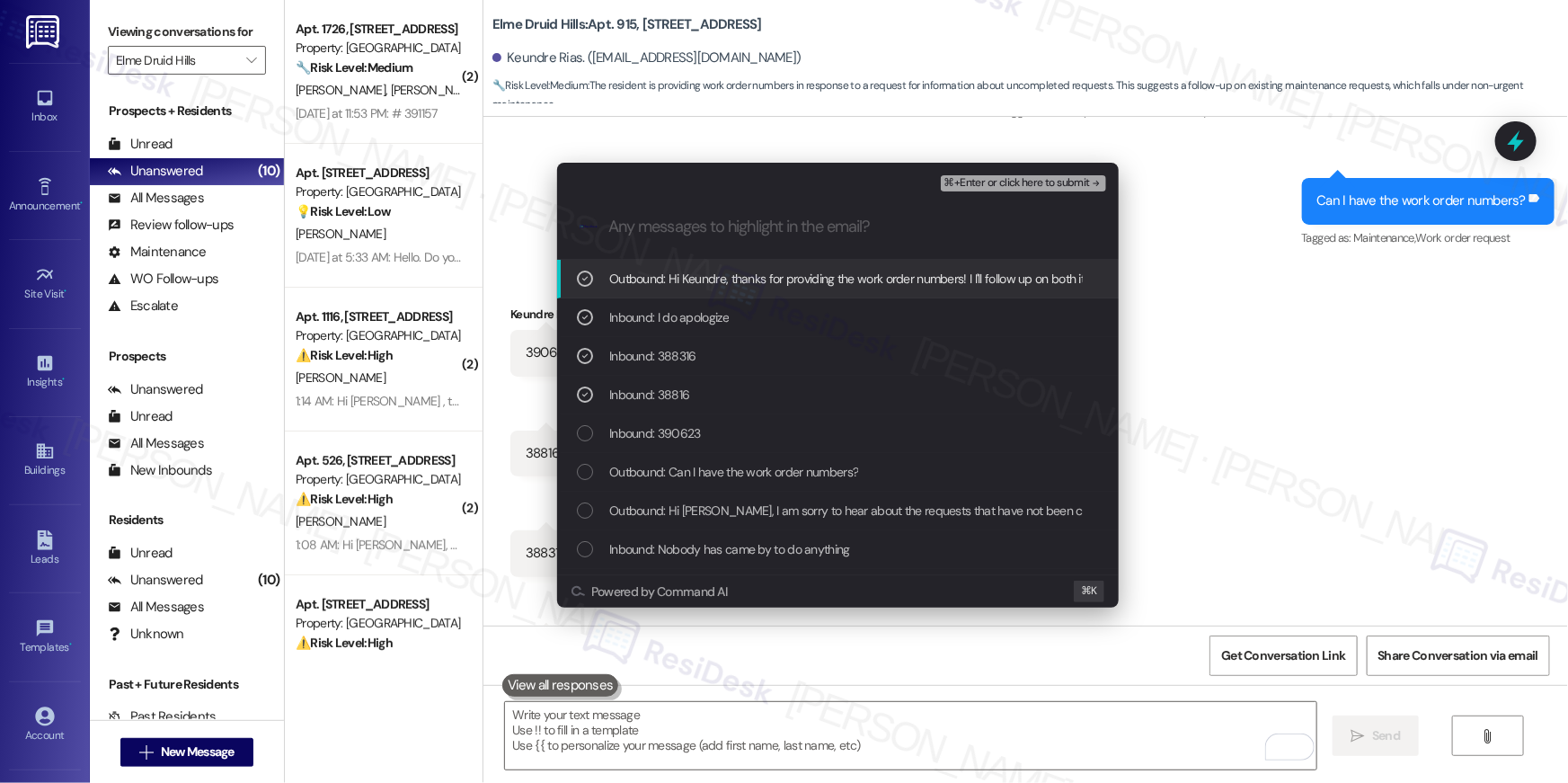
click span "Outbound: Hi Keundre, thanks for providing the work order numbers! I I'll follo…"
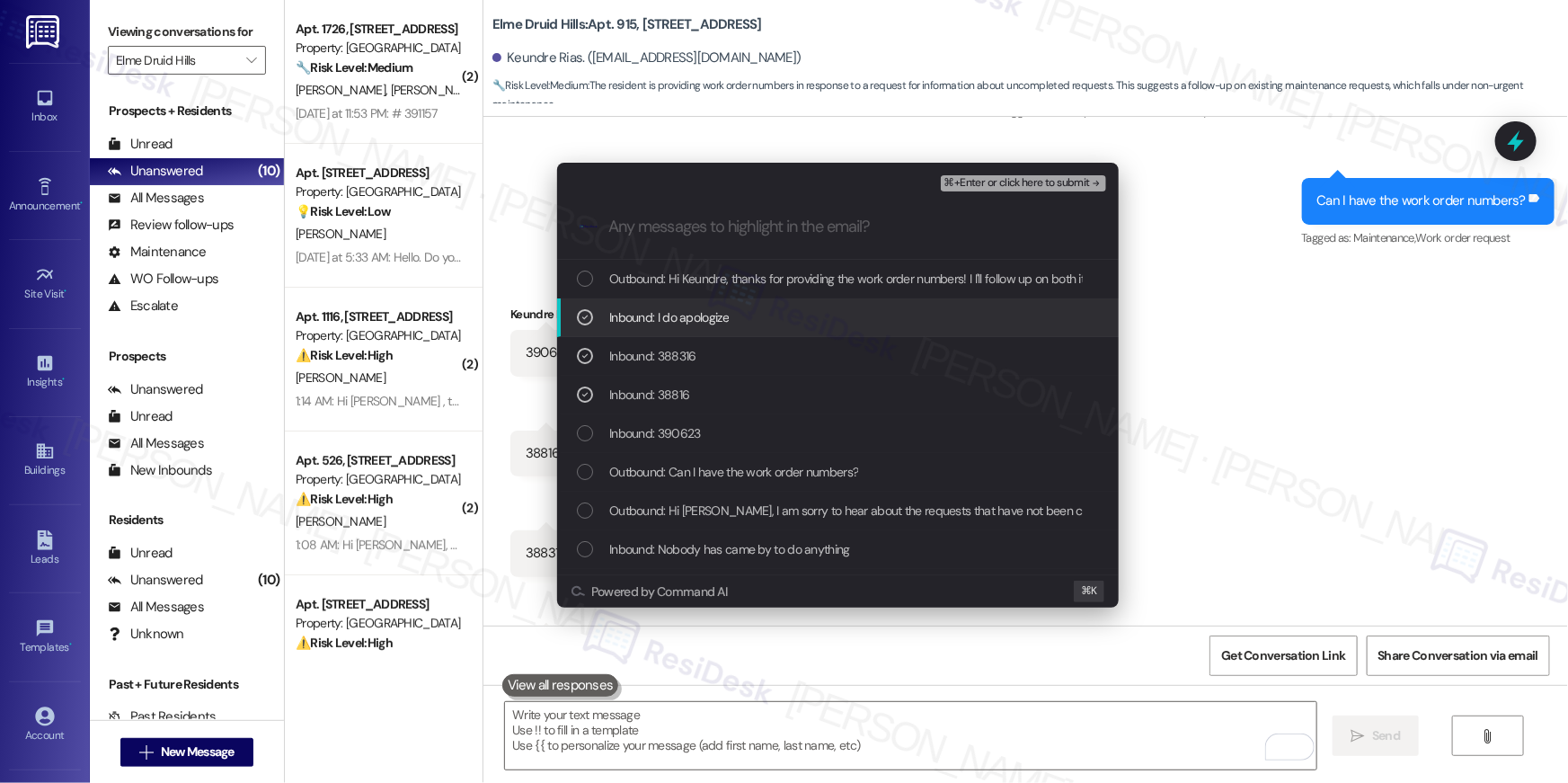
click span "Inbound: I do apologize"
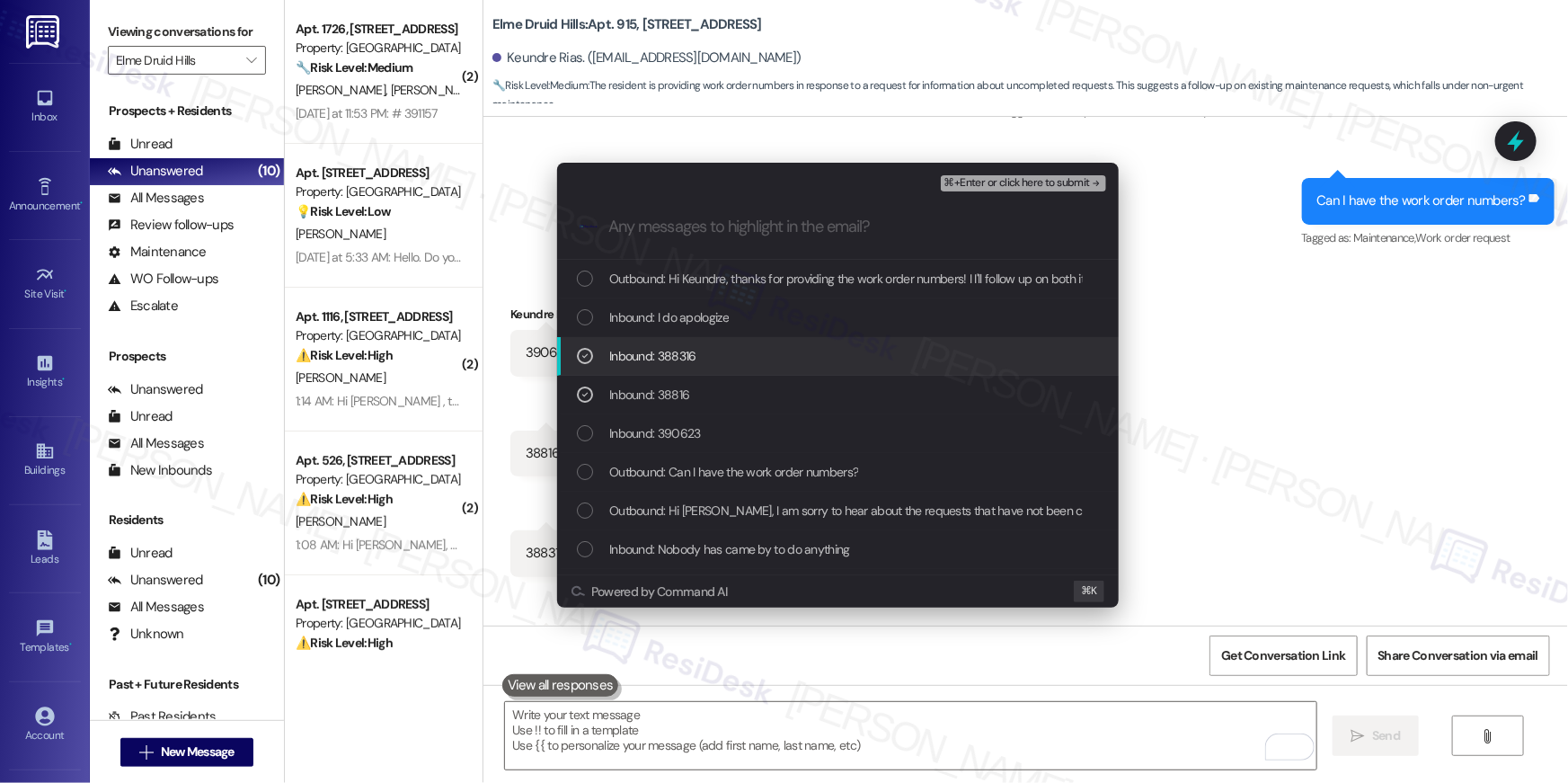
click div "Inbound: 388316"
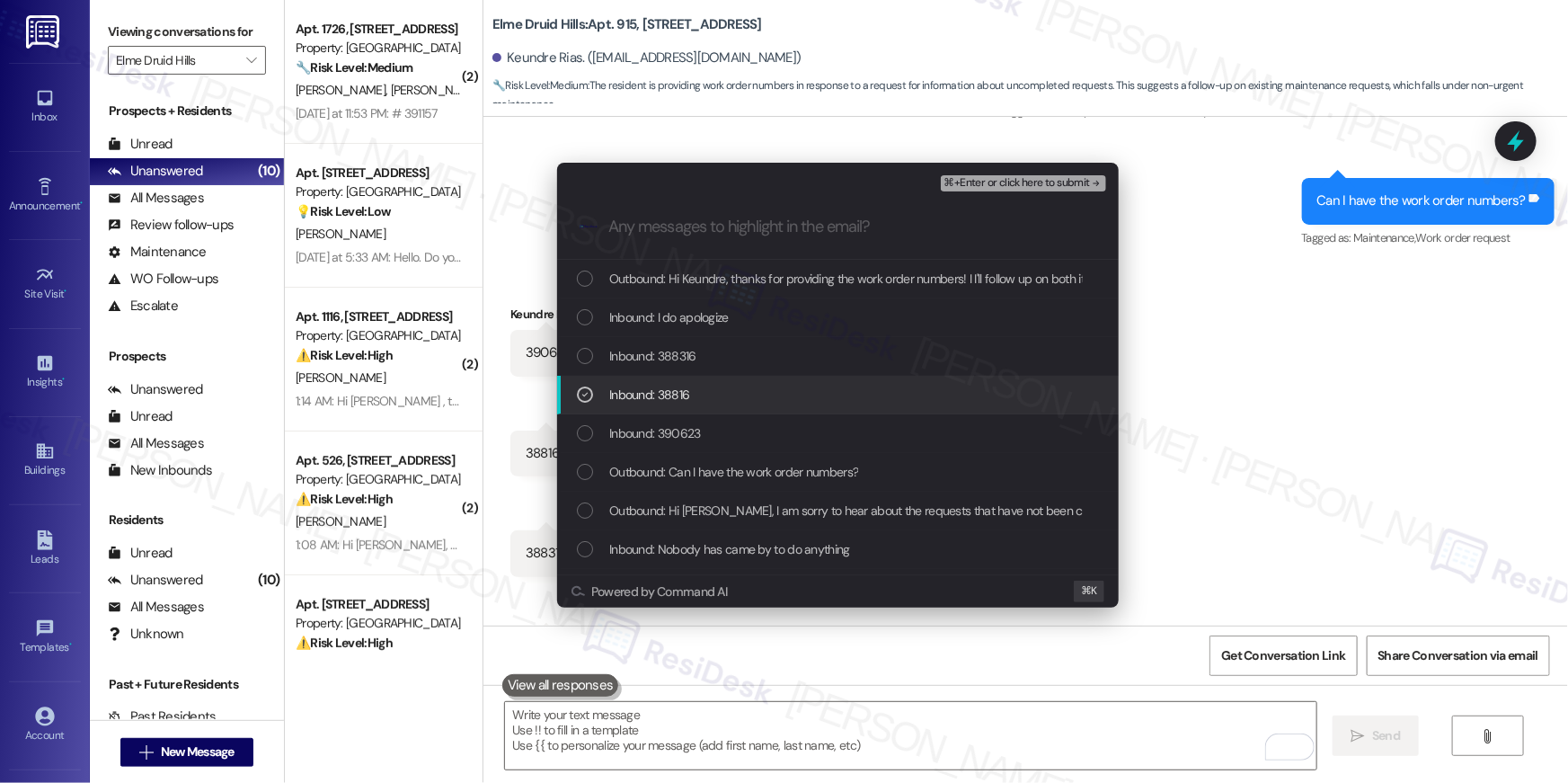
click span "Inbound: 38816"
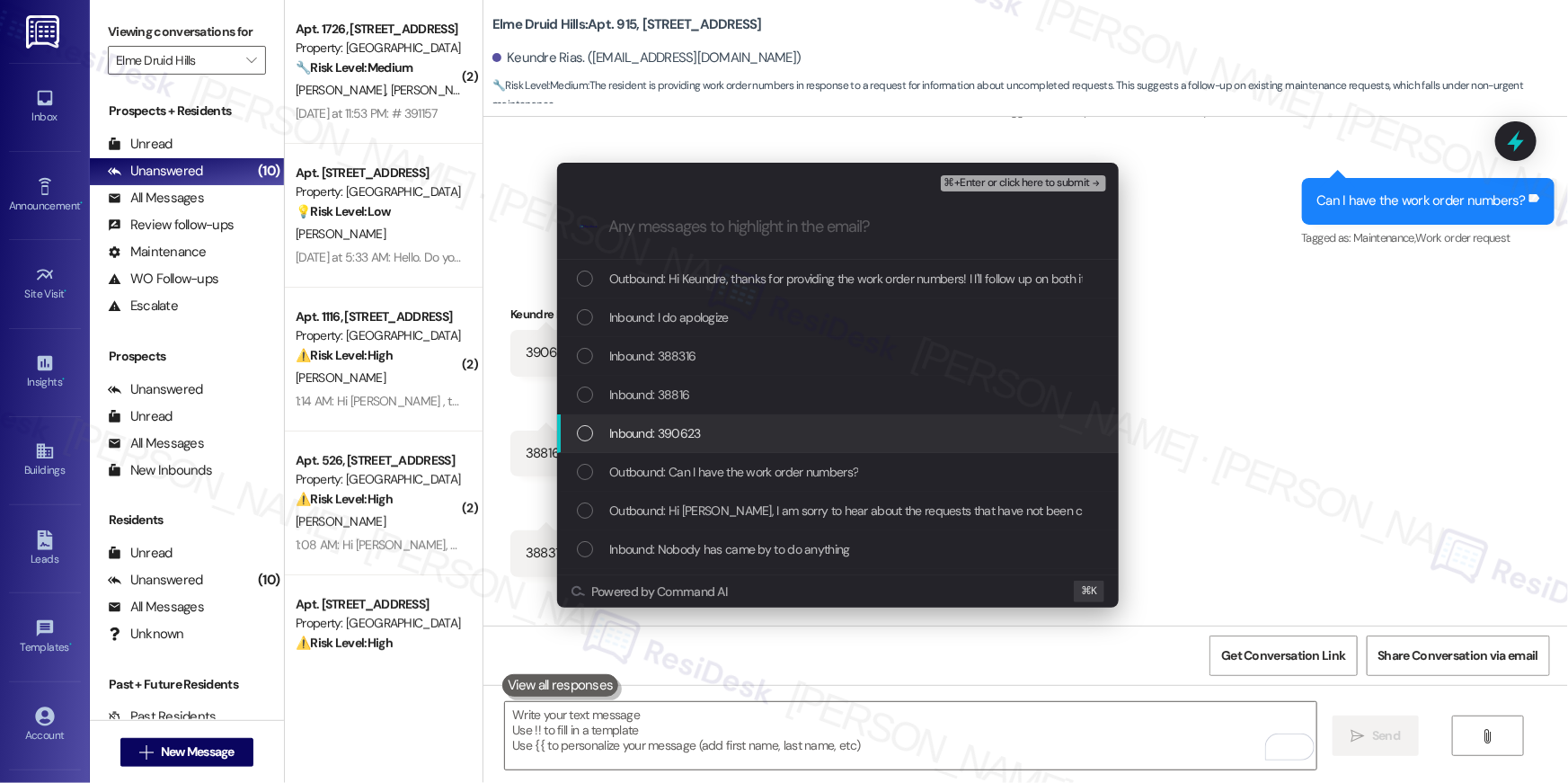
click span "Inbound: 390623"
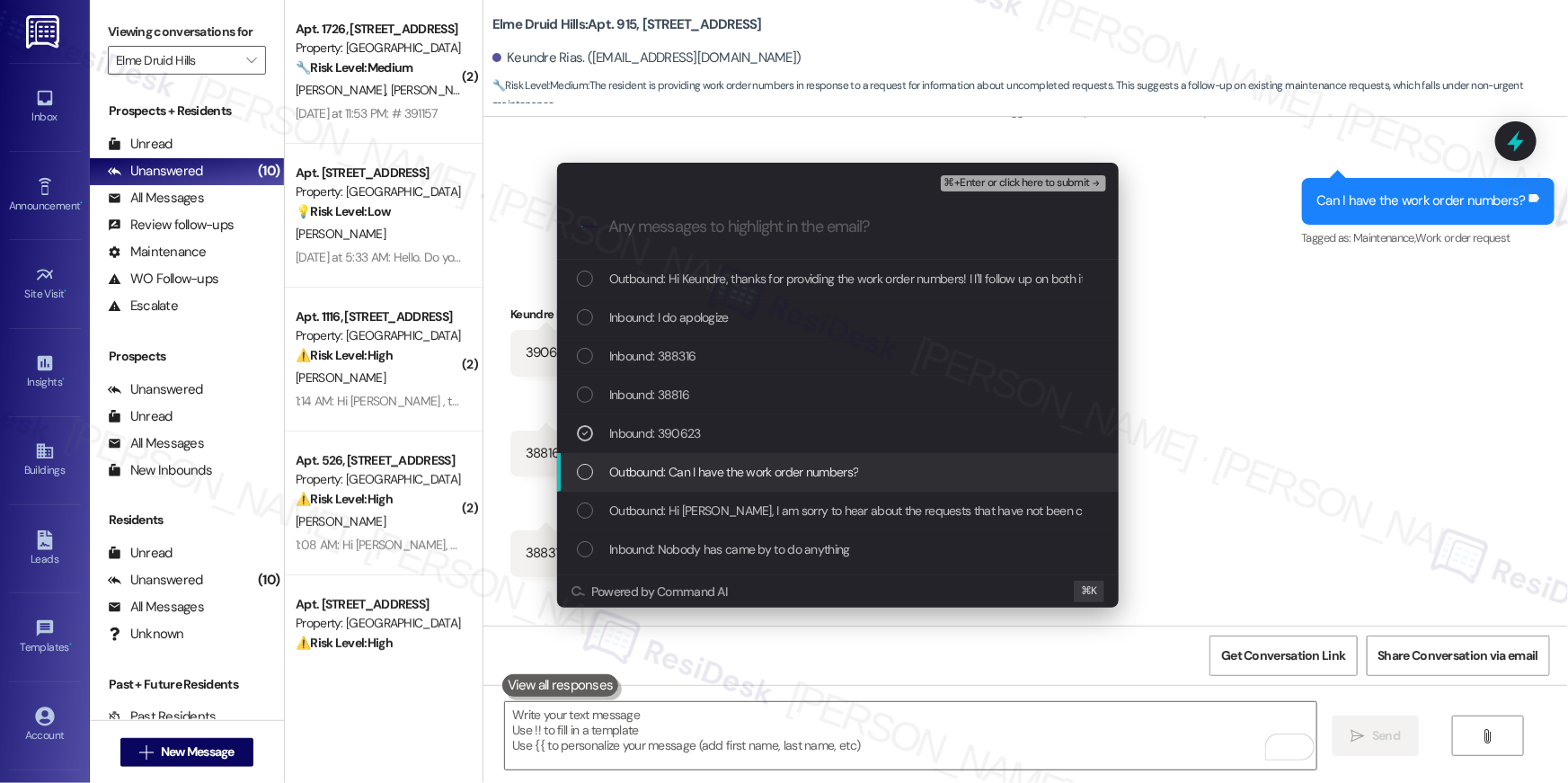
drag, startPoint x: 657, startPoint y: 462, endPoint x: 660, endPoint y: 497, distance: 35.1
click span "Outbound: Can I have the work order numbers?"
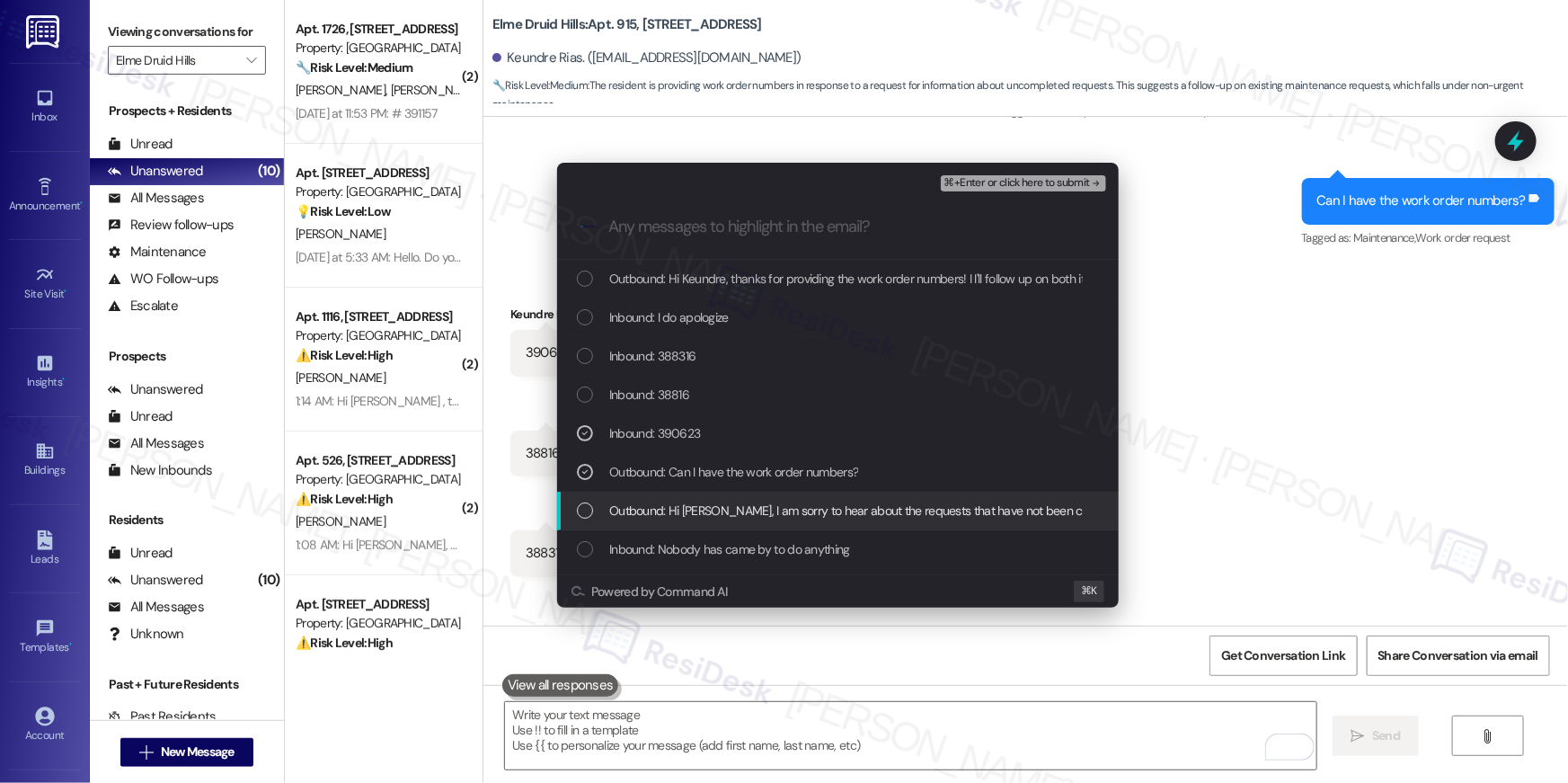
drag, startPoint x: 661, startPoint y: 502, endPoint x: 664, endPoint y: 518, distance: 16.3
click span "Outbound: Hi Keundre, I am sorry to hear about the requests that have not been …"
drag, startPoint x: 666, startPoint y: 524, endPoint x: 691, endPoint y: 520, distance: 25.3
click div "Outbound: Hi Keundre, I am sorry to hear about the requests that have not been …"
click span "Outbound: Hi Keundre, I am sorry to hear about the requests that have not been …"
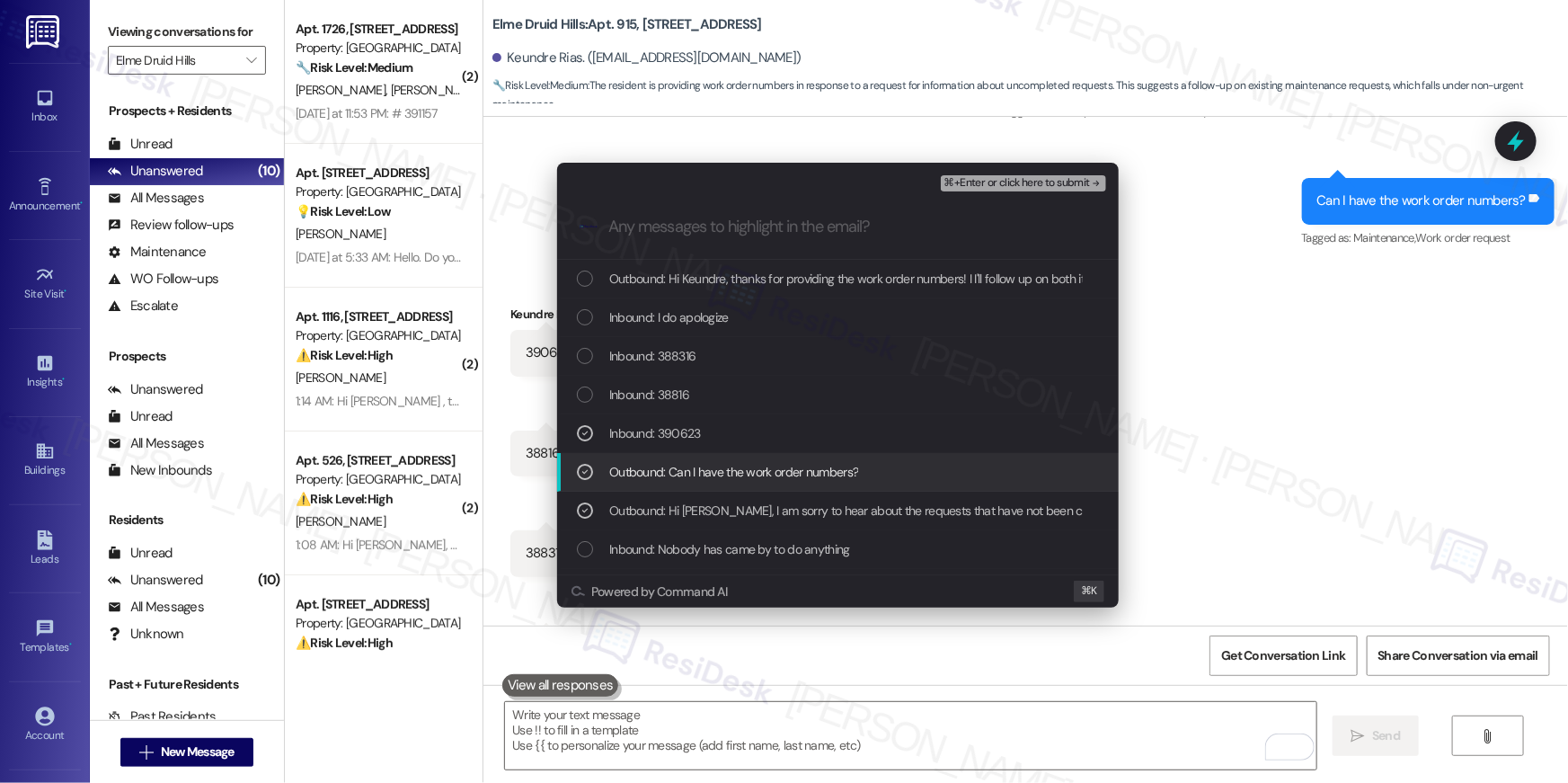
scroll to position [41, 0]
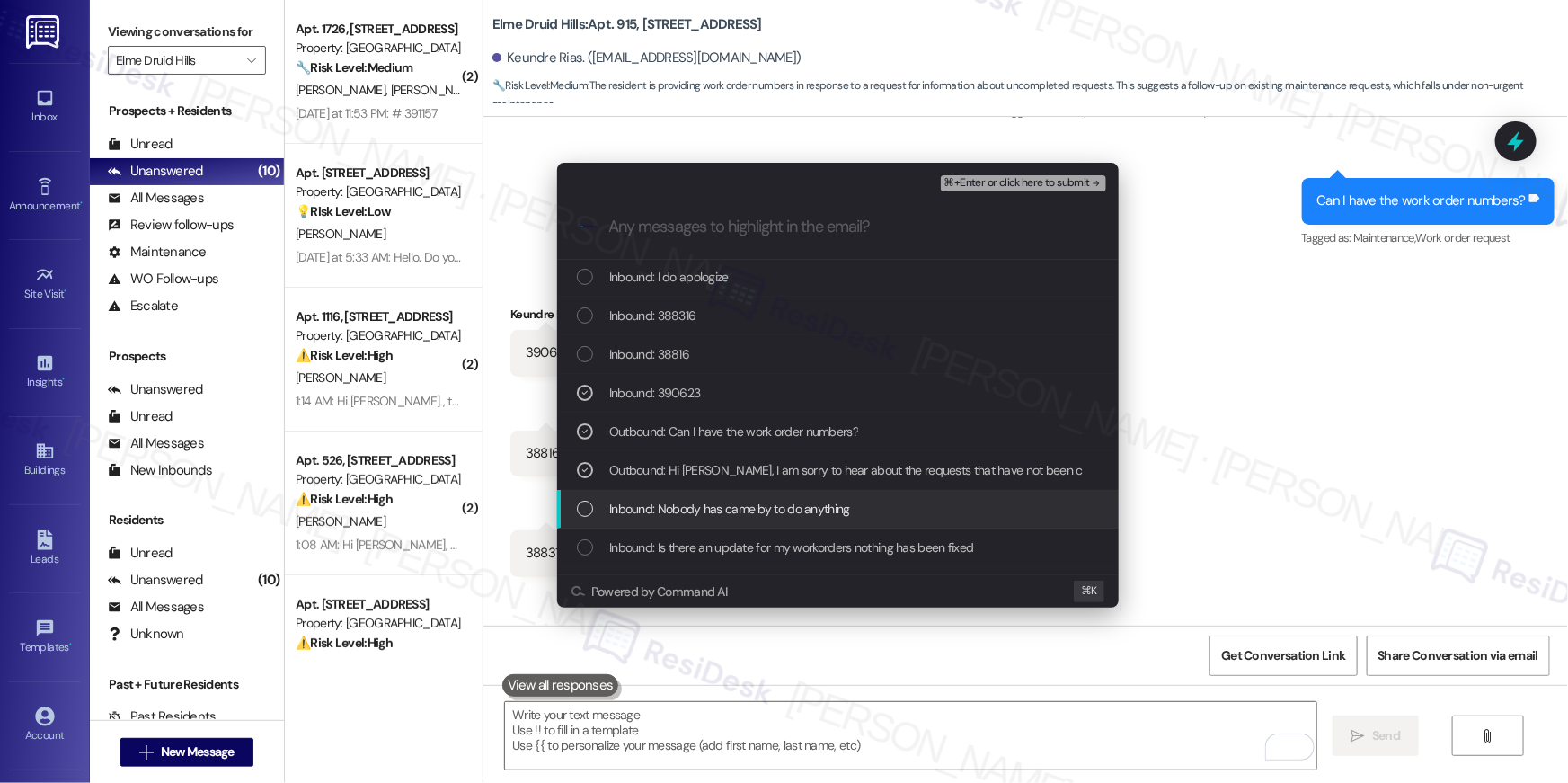
drag, startPoint x: 710, startPoint y: 507, endPoint x: 709, endPoint y: 545, distance: 38.0
click span "Inbound: Nobody has came by to do anything"
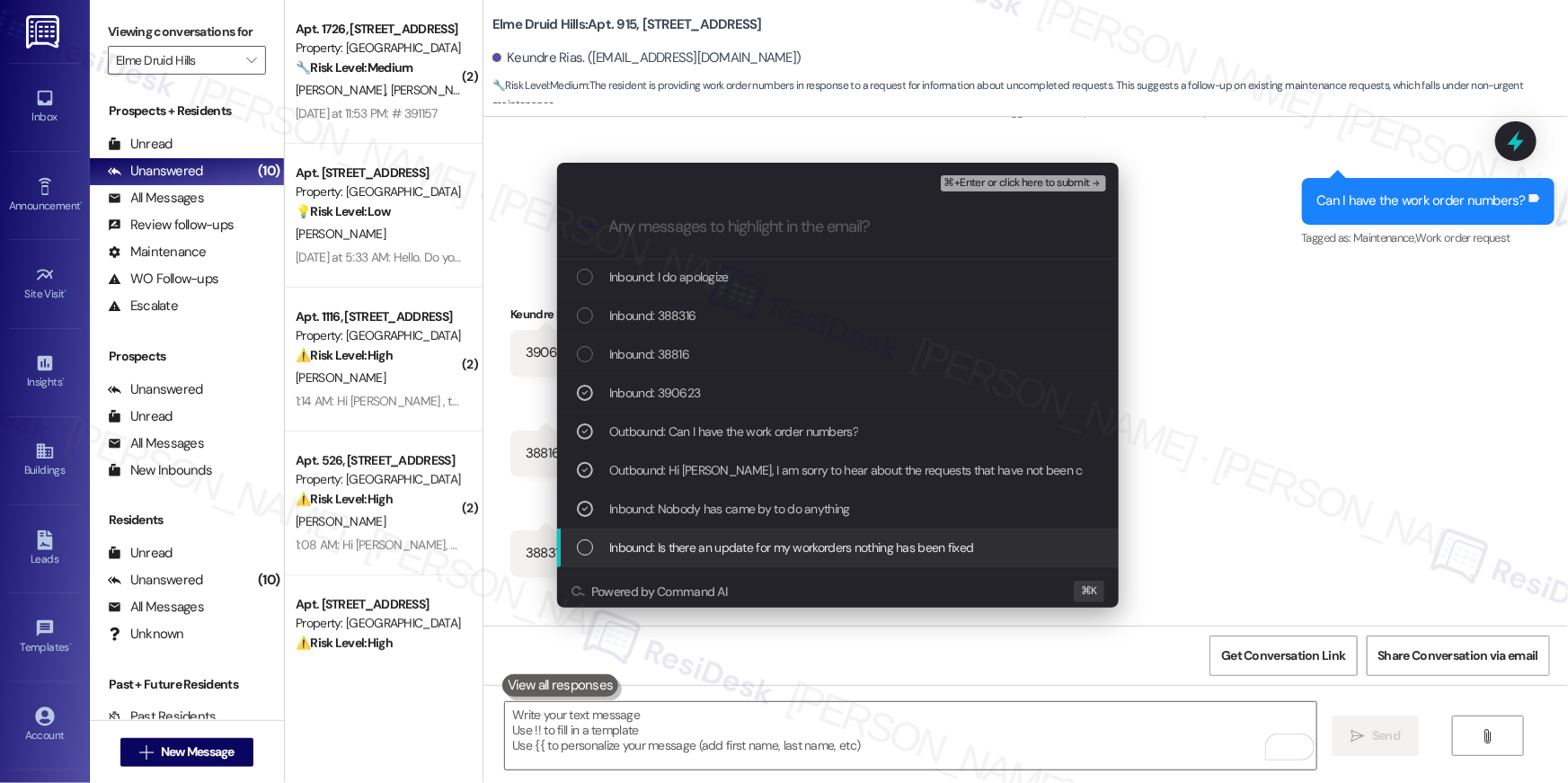
drag, startPoint x: 710, startPoint y: 545, endPoint x: 739, endPoint y: 504, distance: 50.2
click span "Inbound: Is there an update for my workorders nothing has been fixed"
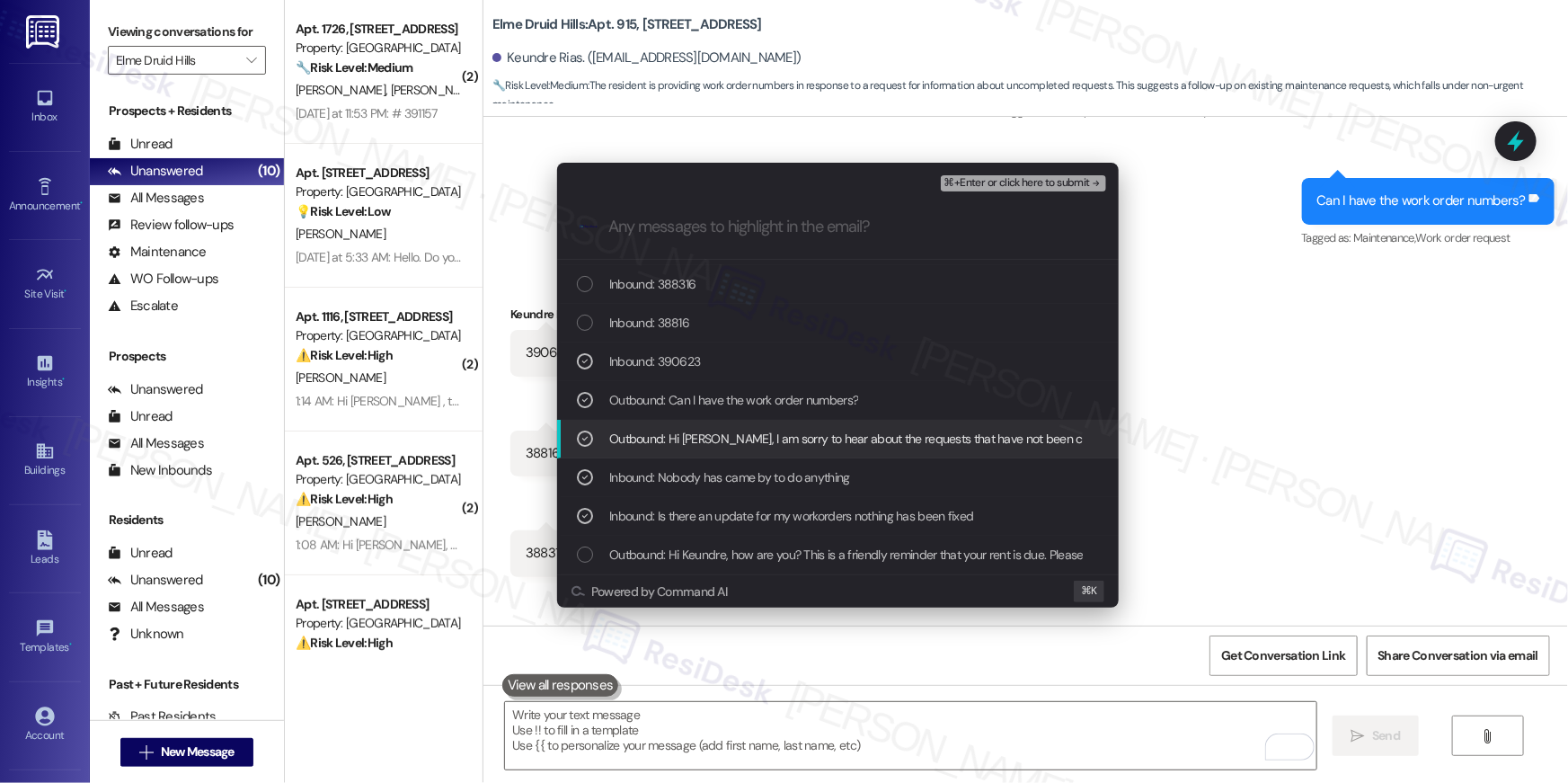
scroll to position [72, 0]
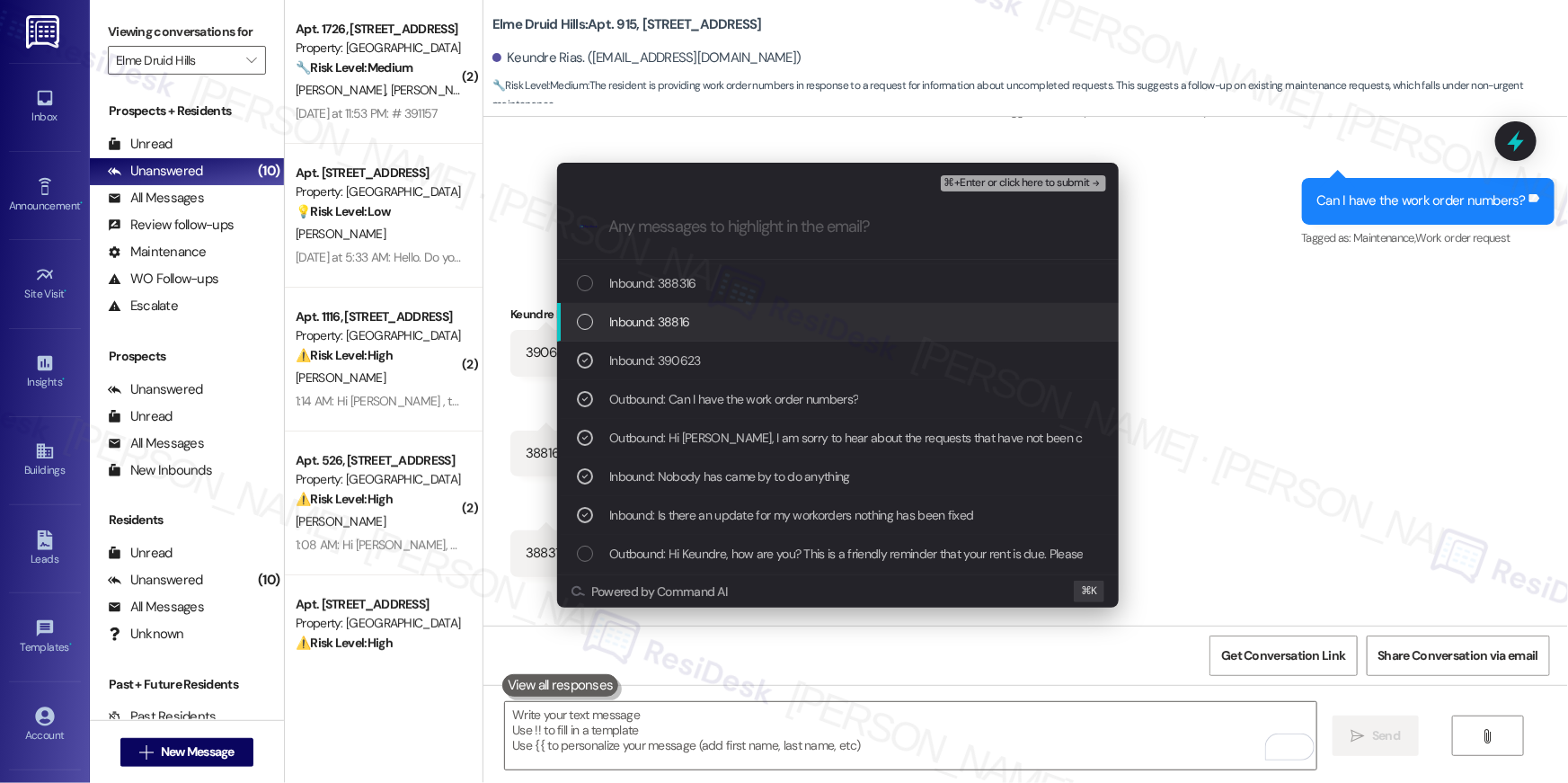
click span "⌘+Enter or click here to submit"
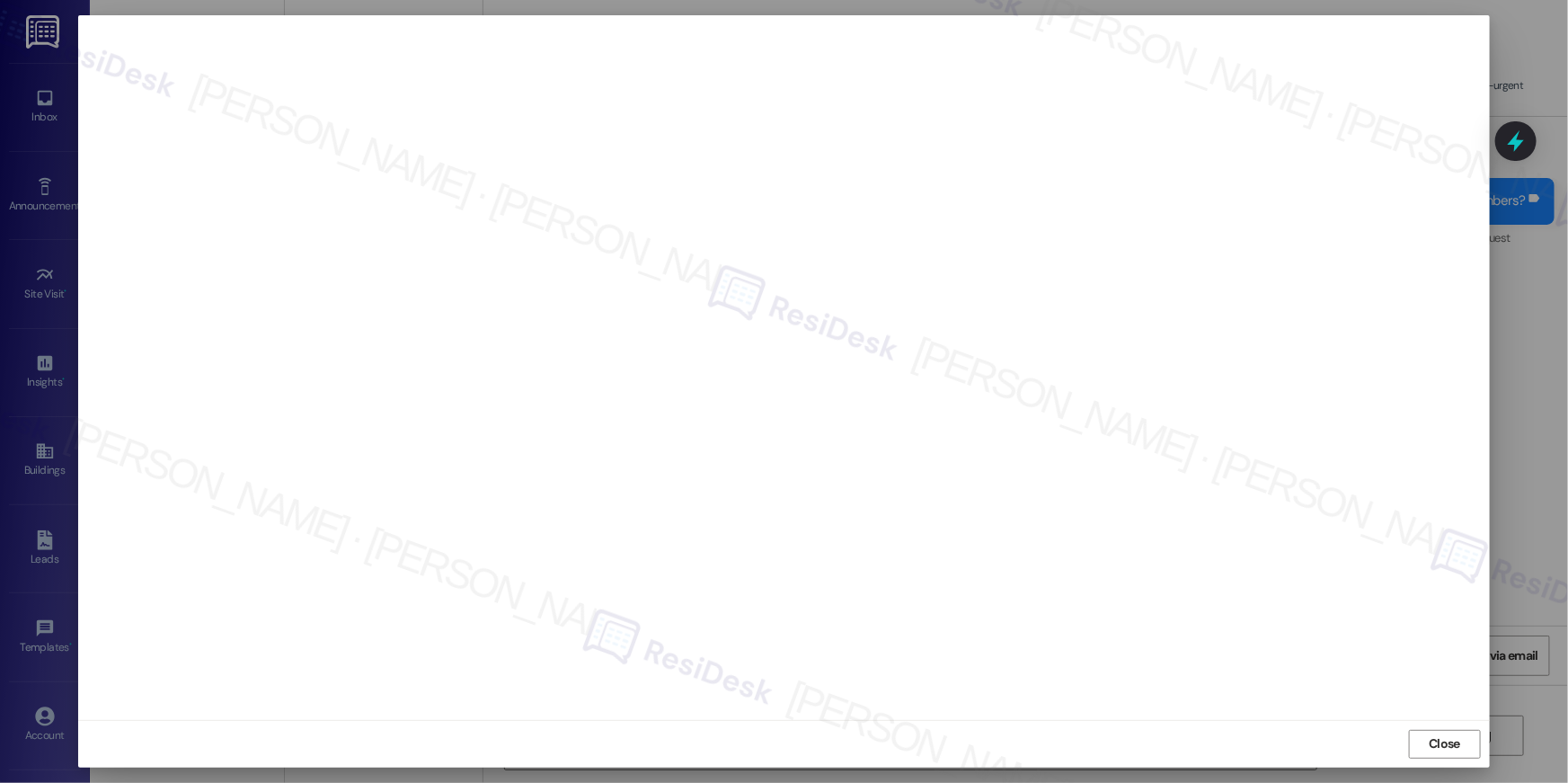
click div "Close"
click span "Close"
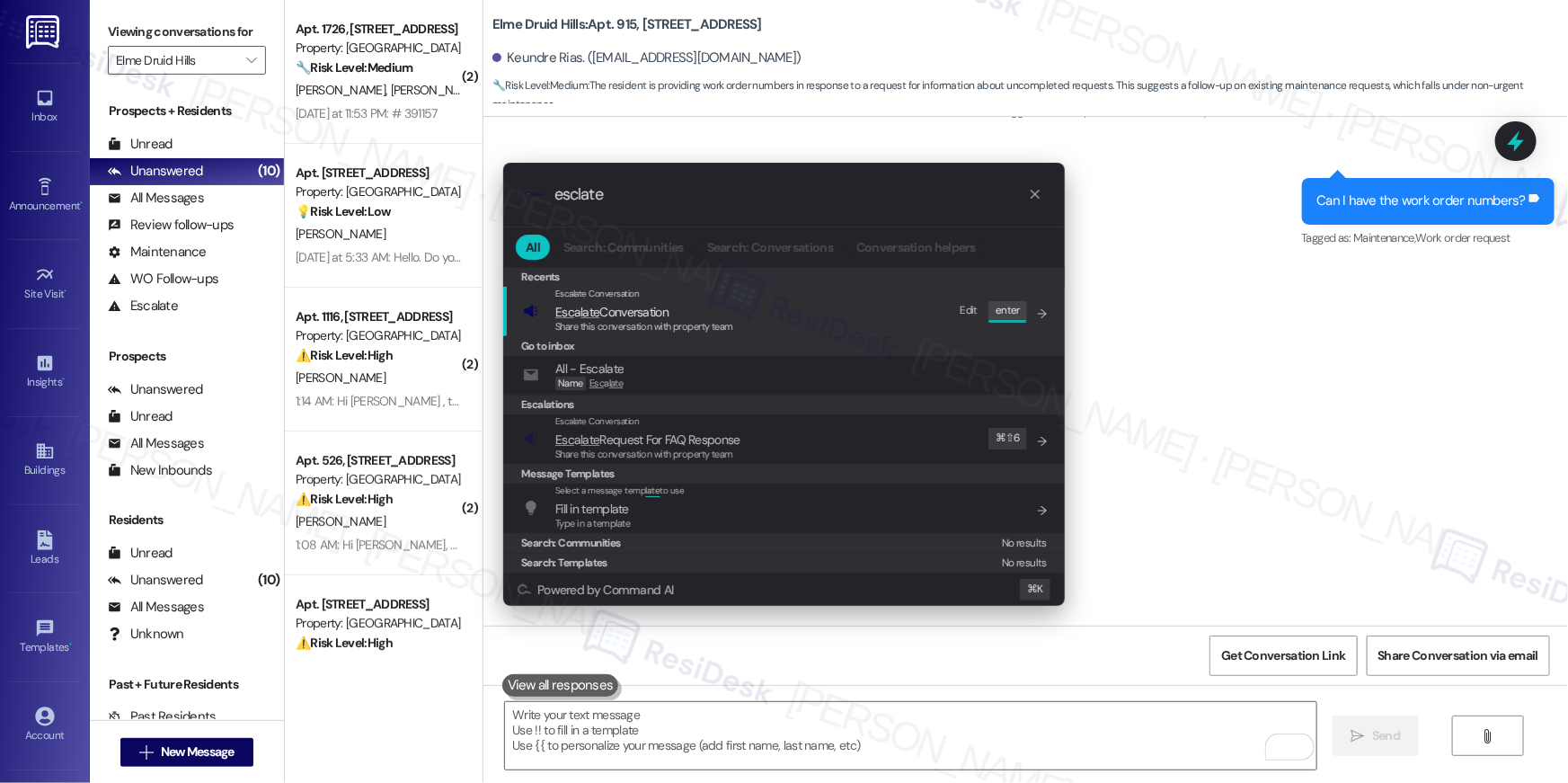
type input "esclate"
drag, startPoint x: 668, startPoint y: 286, endPoint x: 667, endPoint y: 302, distance: 16.0
click div "Escalate Conversation Esc a late Conversation Share this conversation with prop…"
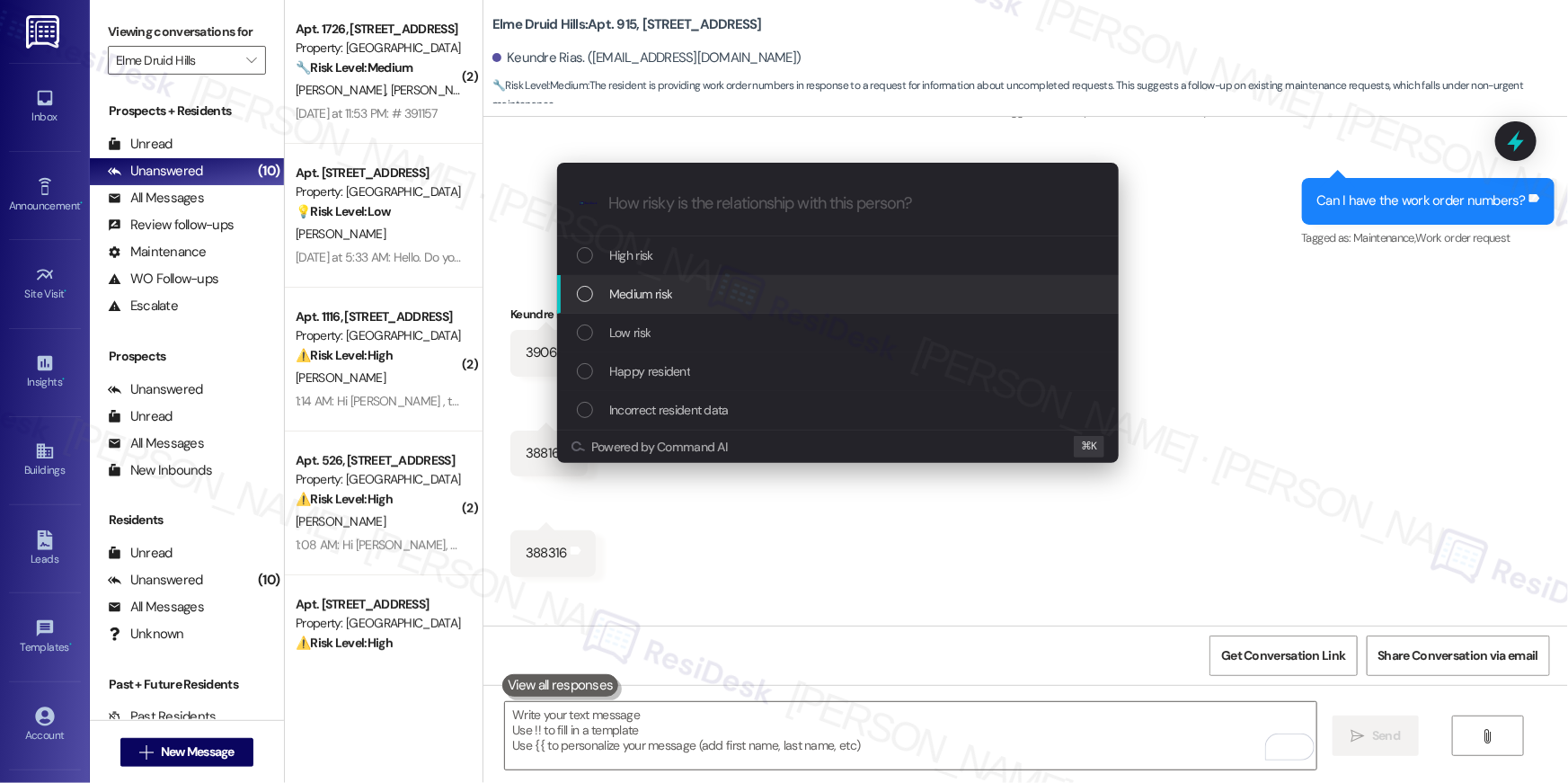
click span "Medium risk"
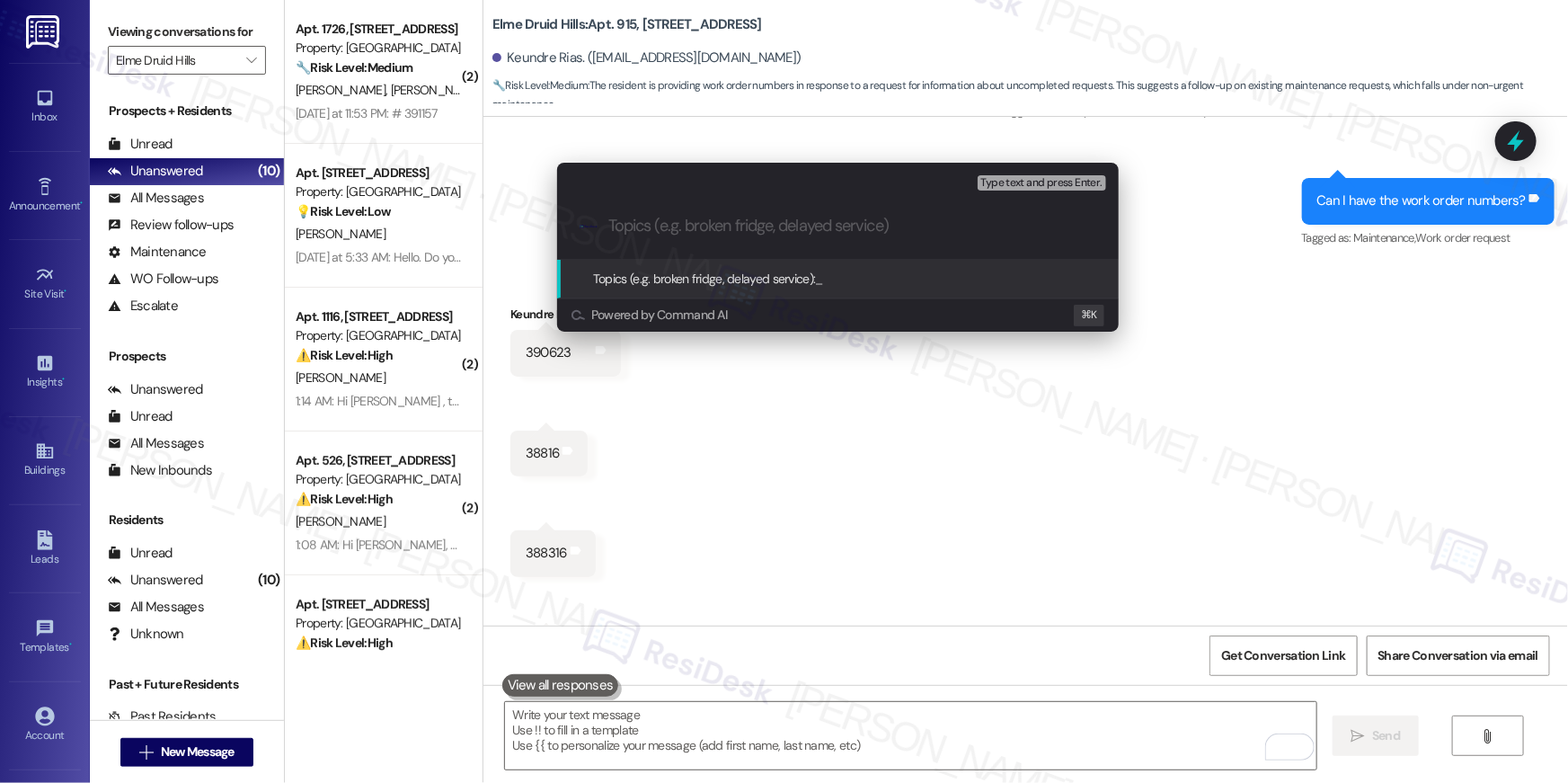
paste input "Unresolved work orders but marked completed: 390623, 388316"
type input "Unresolved work orders but marked completed: 390623, 388316"
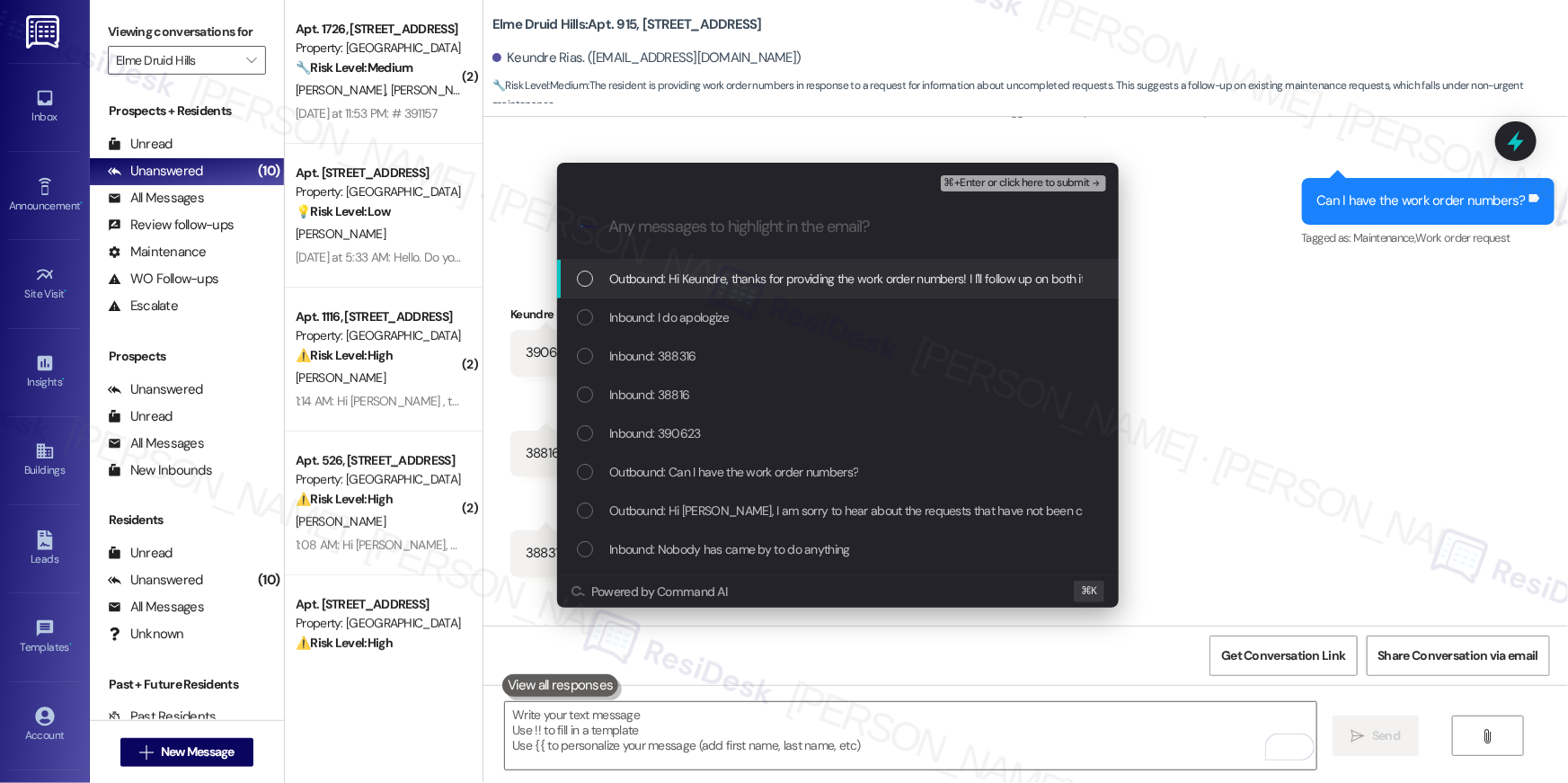
drag, startPoint x: 781, startPoint y: 283, endPoint x: 744, endPoint y: 315, distance: 48.9
click span "Outbound: Hi Keundre, thanks for providing the work order numbers! I I'll follo…"
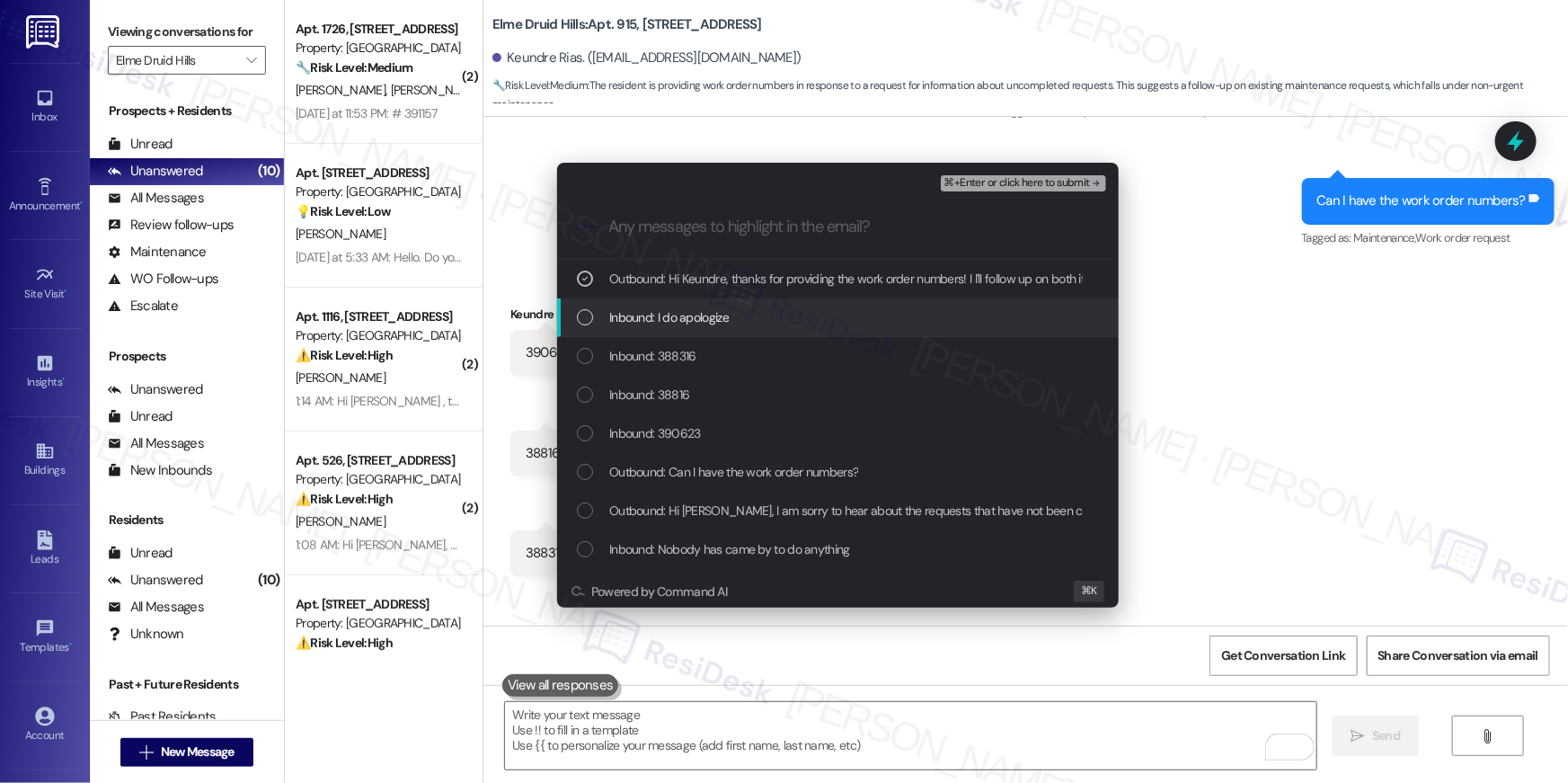
drag, startPoint x: 731, startPoint y: 318, endPoint x: 685, endPoint y: 346, distance: 53.9
click div "Inbound: I do apologize"
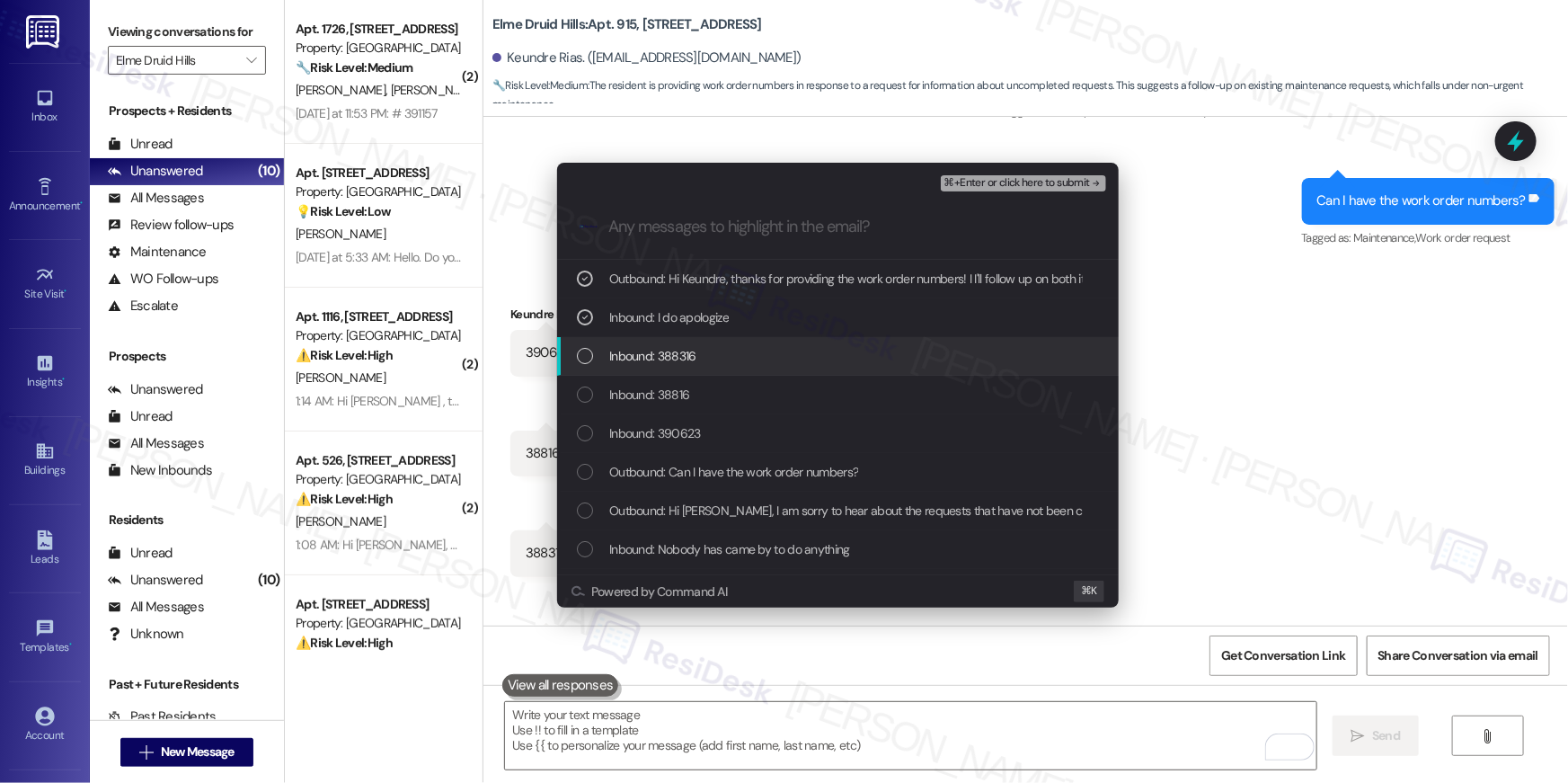
drag, startPoint x: 682, startPoint y: 350, endPoint x: 676, endPoint y: 365, distance: 16.2
click span "Inbound: 388316"
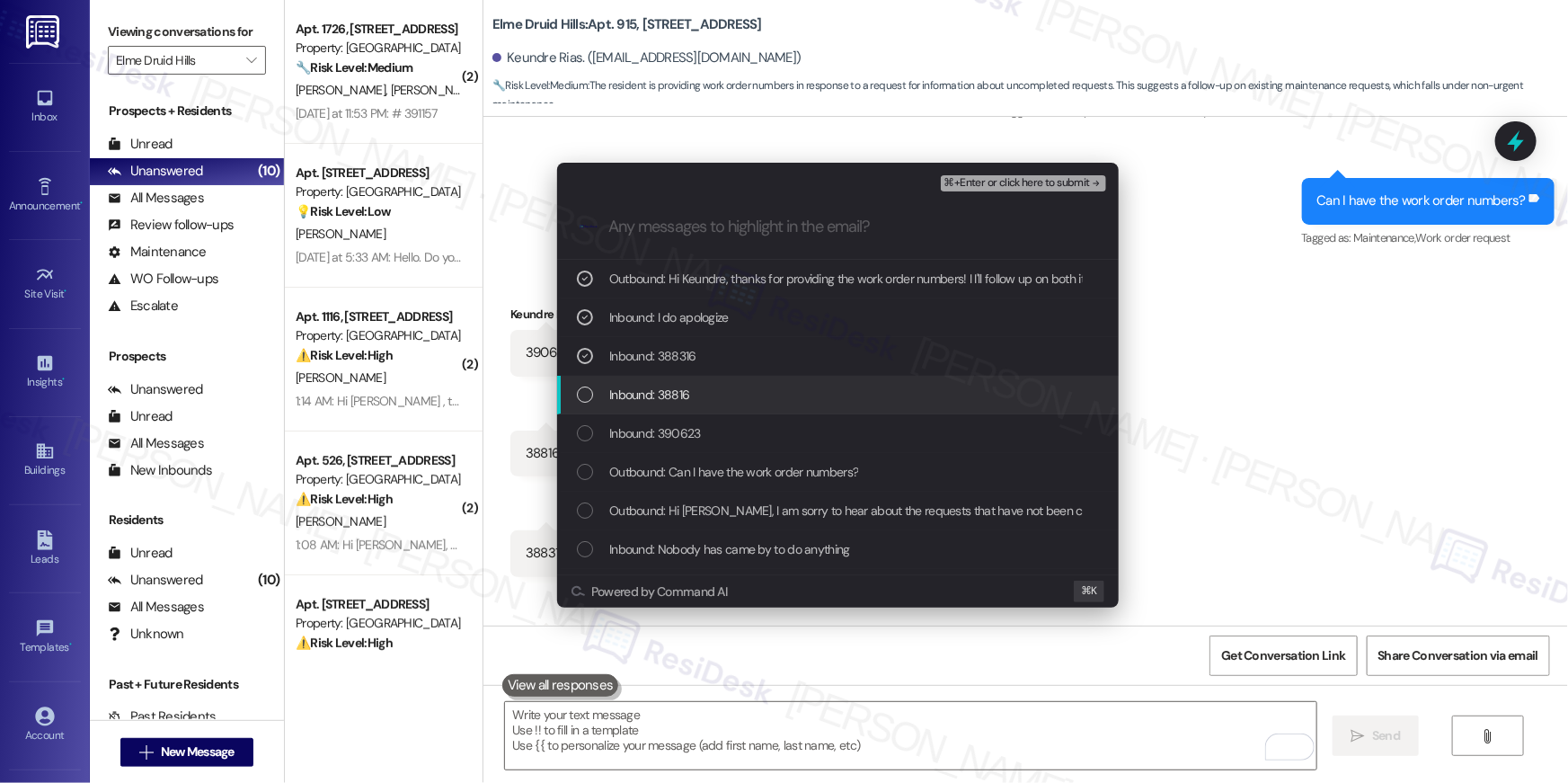
drag, startPoint x: 663, startPoint y: 393, endPoint x: 663, endPoint y: 432, distance: 39.0
click span "Inbound: 38816"
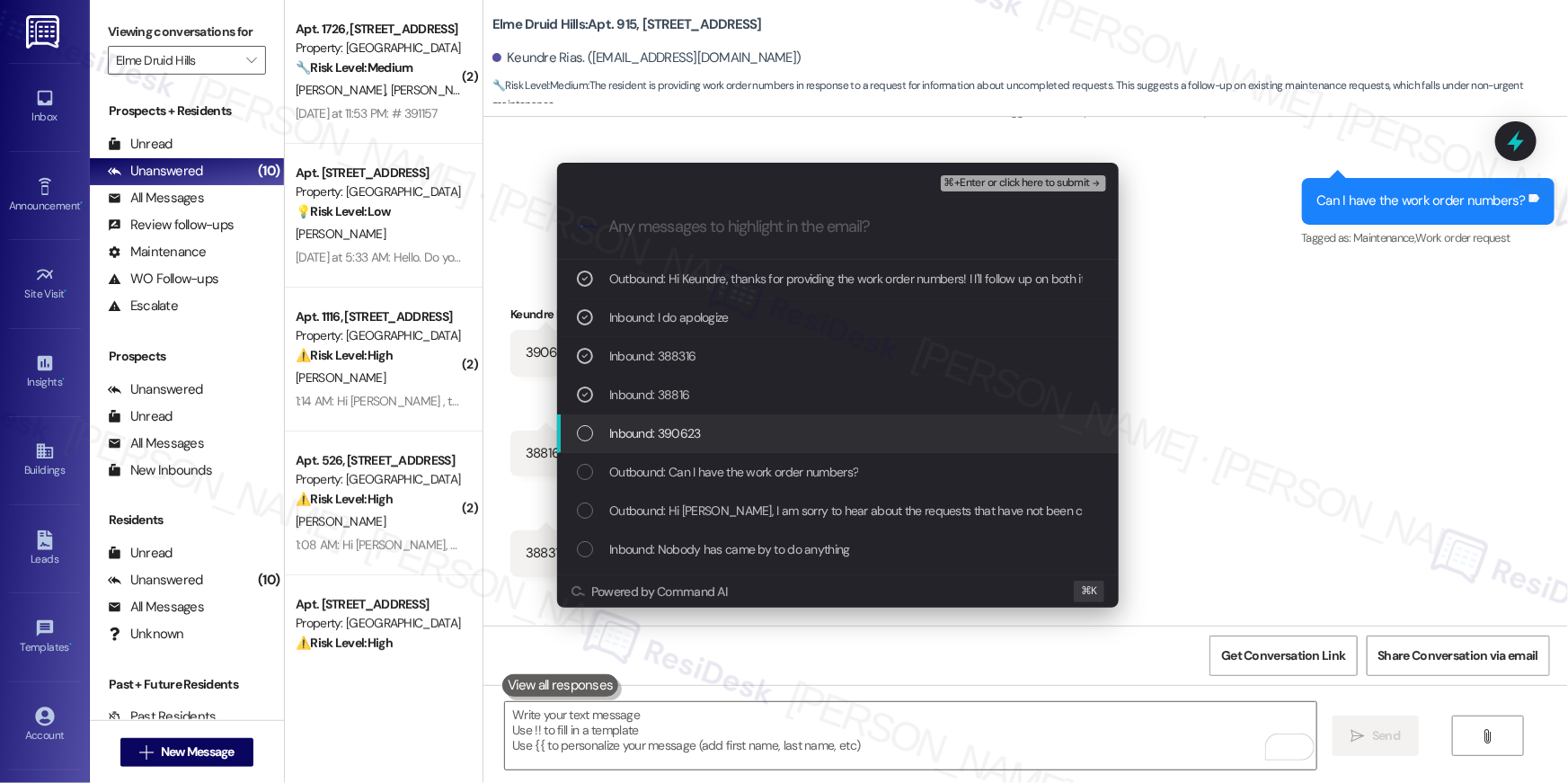
drag, startPoint x: 660, startPoint y: 448, endPoint x: 658, endPoint y: 467, distance: 19.1
click div "Inbound: 390623"
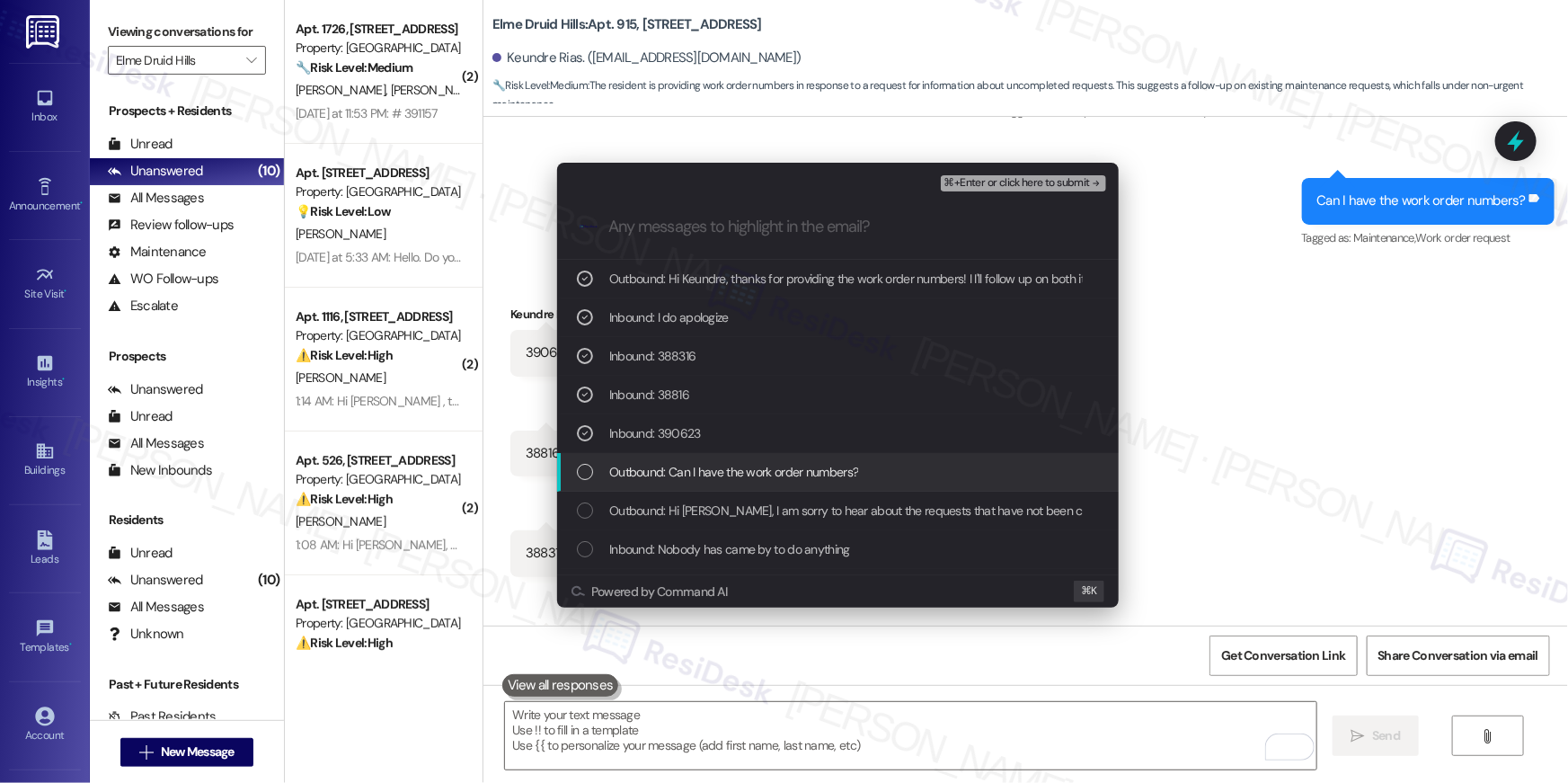
drag, startPoint x: 657, startPoint y: 475, endPoint x: 661, endPoint y: 503, distance: 28.3
click div "Outbound: Can I have the work order numbers?"
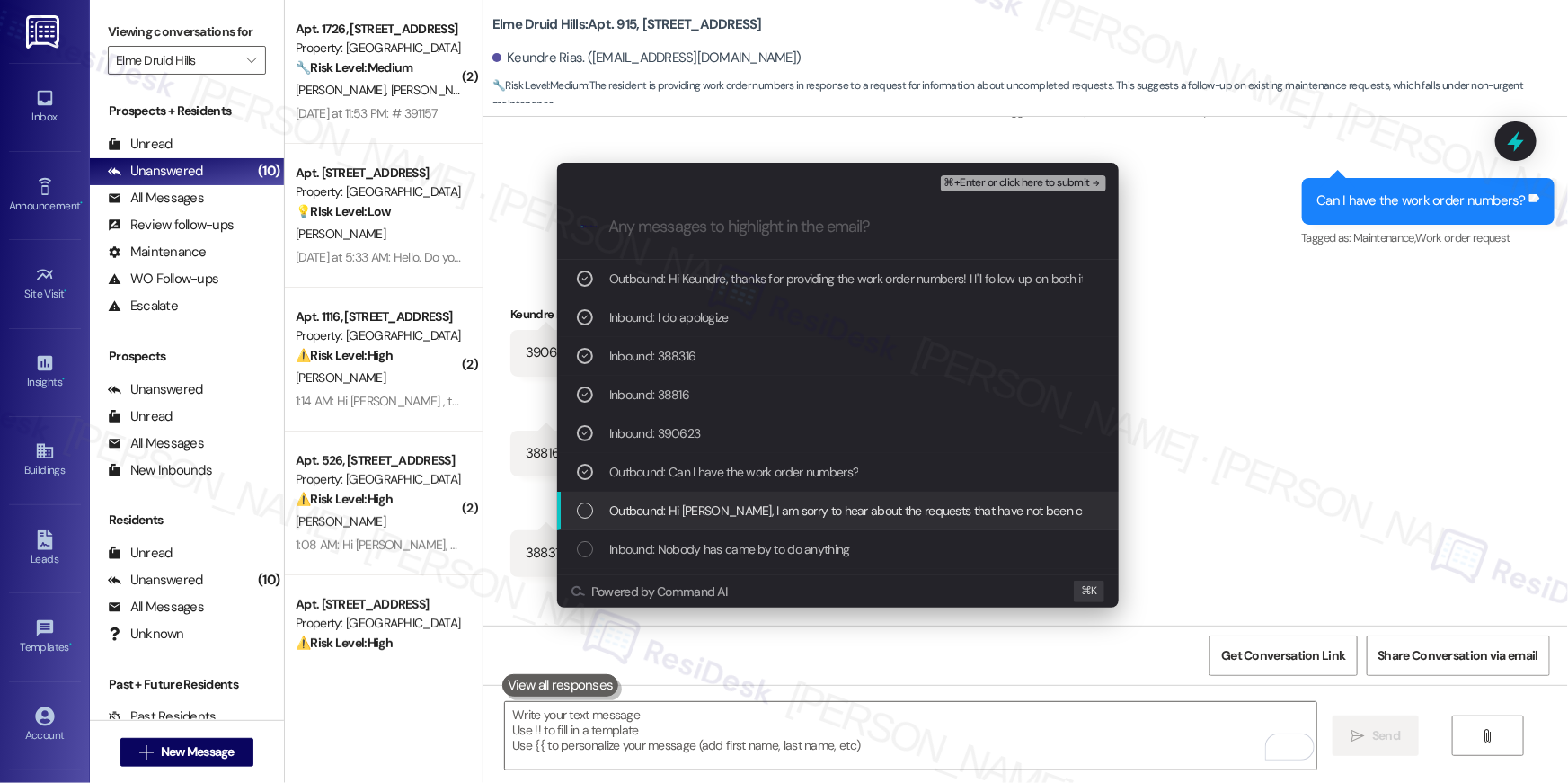
drag, startPoint x: 662, startPoint y: 506, endPoint x: 668, endPoint y: 529, distance: 23.8
click span "Outbound: Hi Keundre, I am sorry to hear about the requests that have not been …"
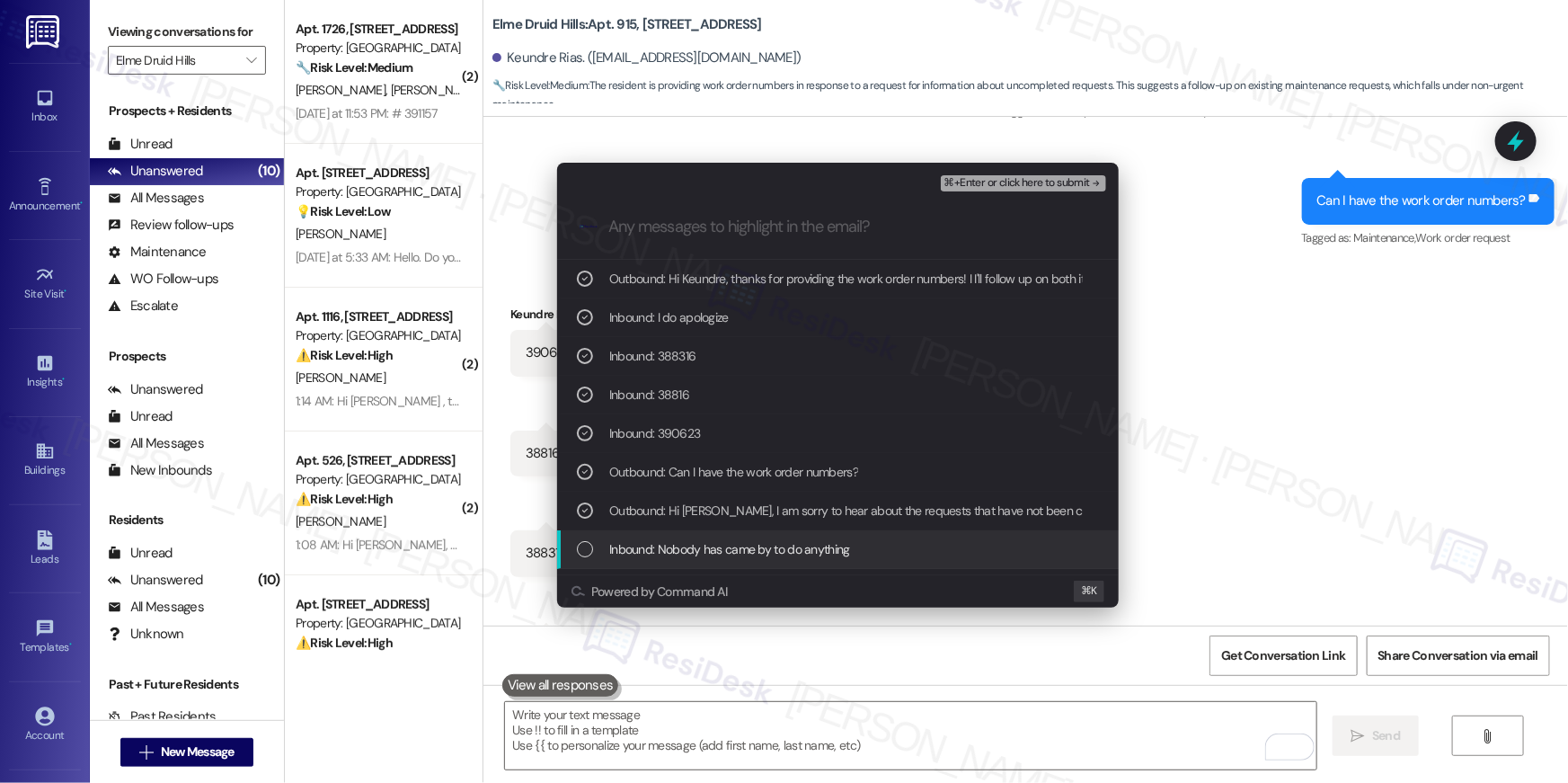
click div "Inbound: Nobody has came by to do anything"
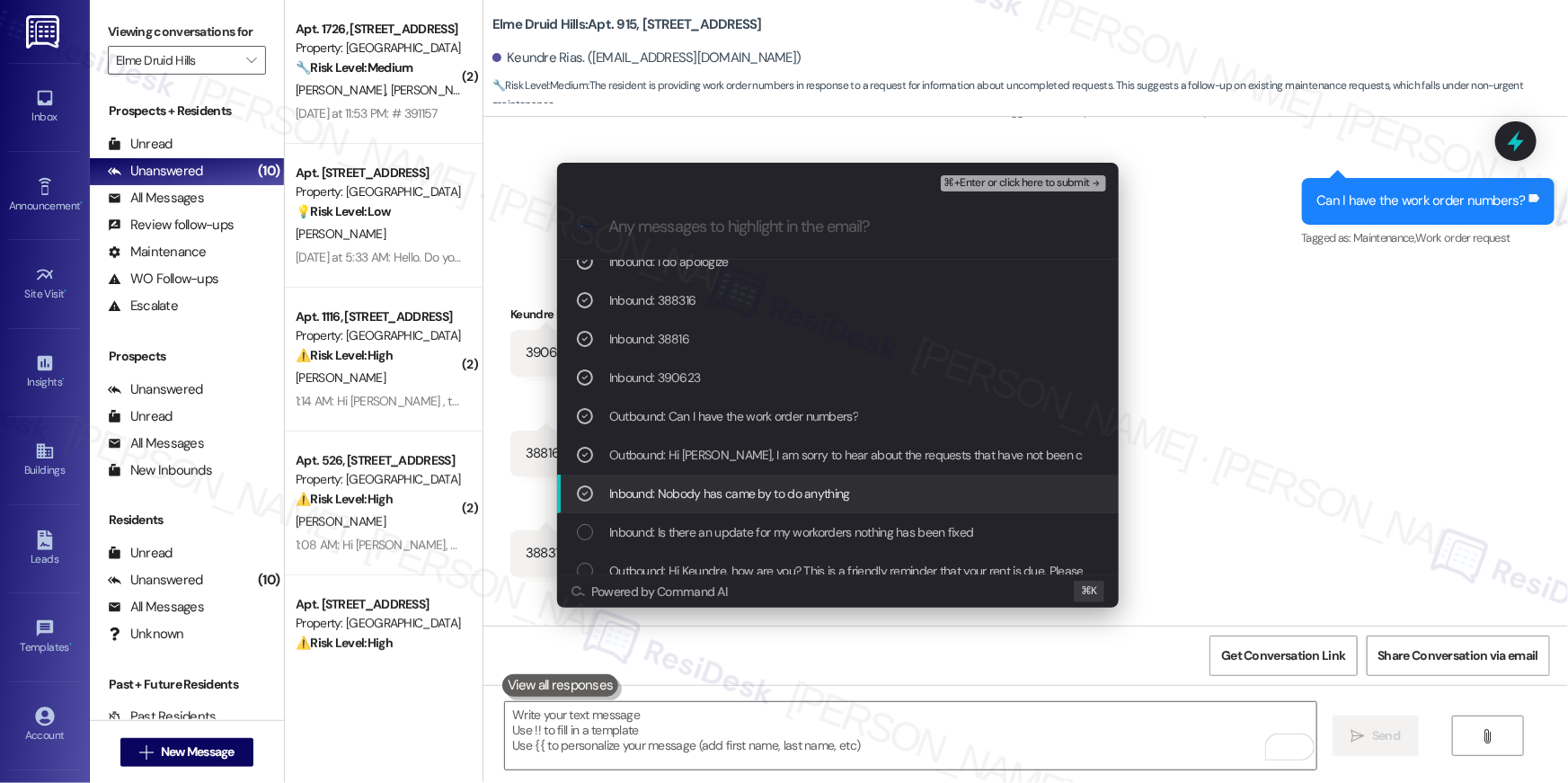
scroll to position [57, 0]
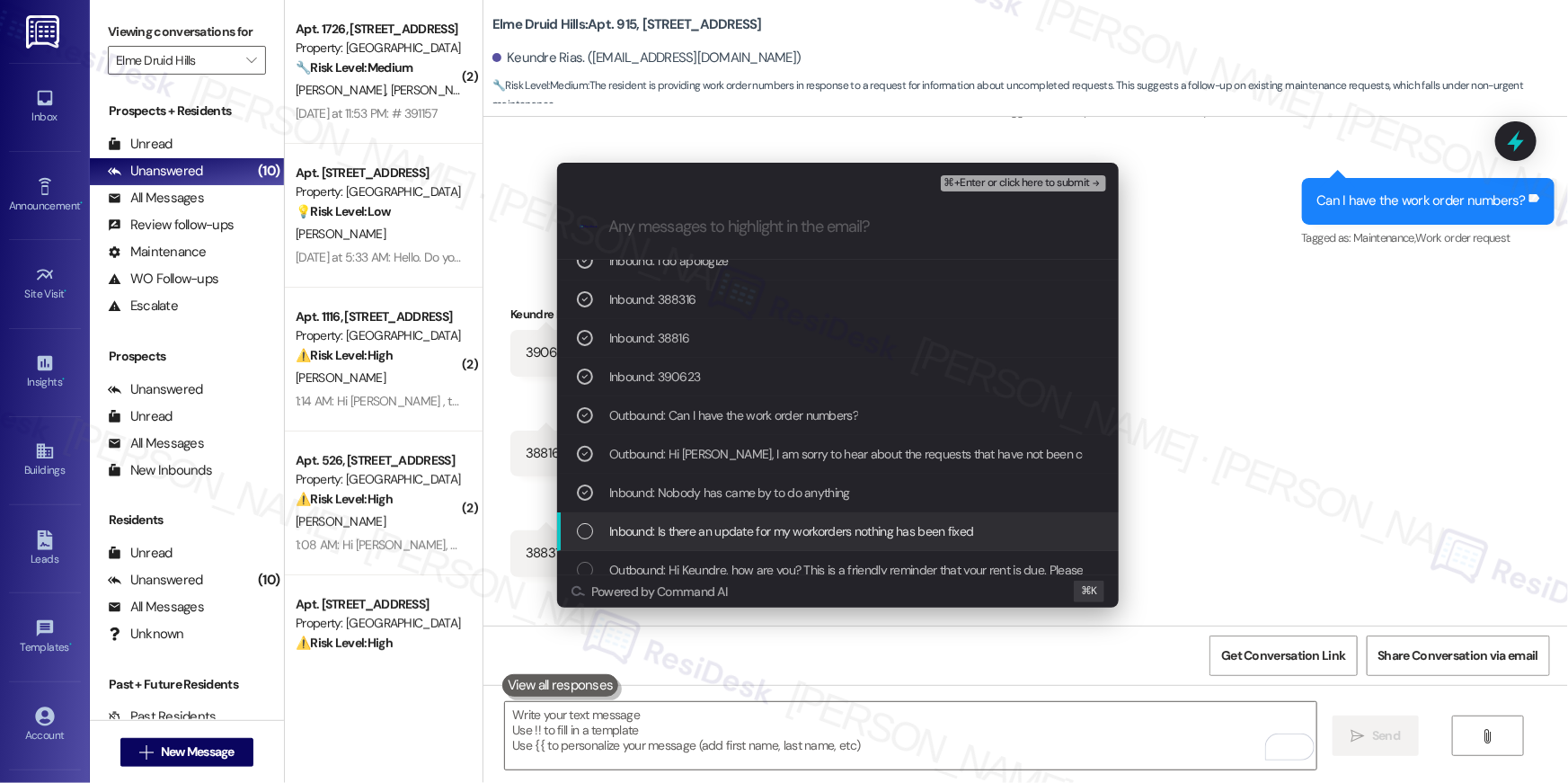
click span "Inbound: Is there an update for my workorders nothing has been fixed"
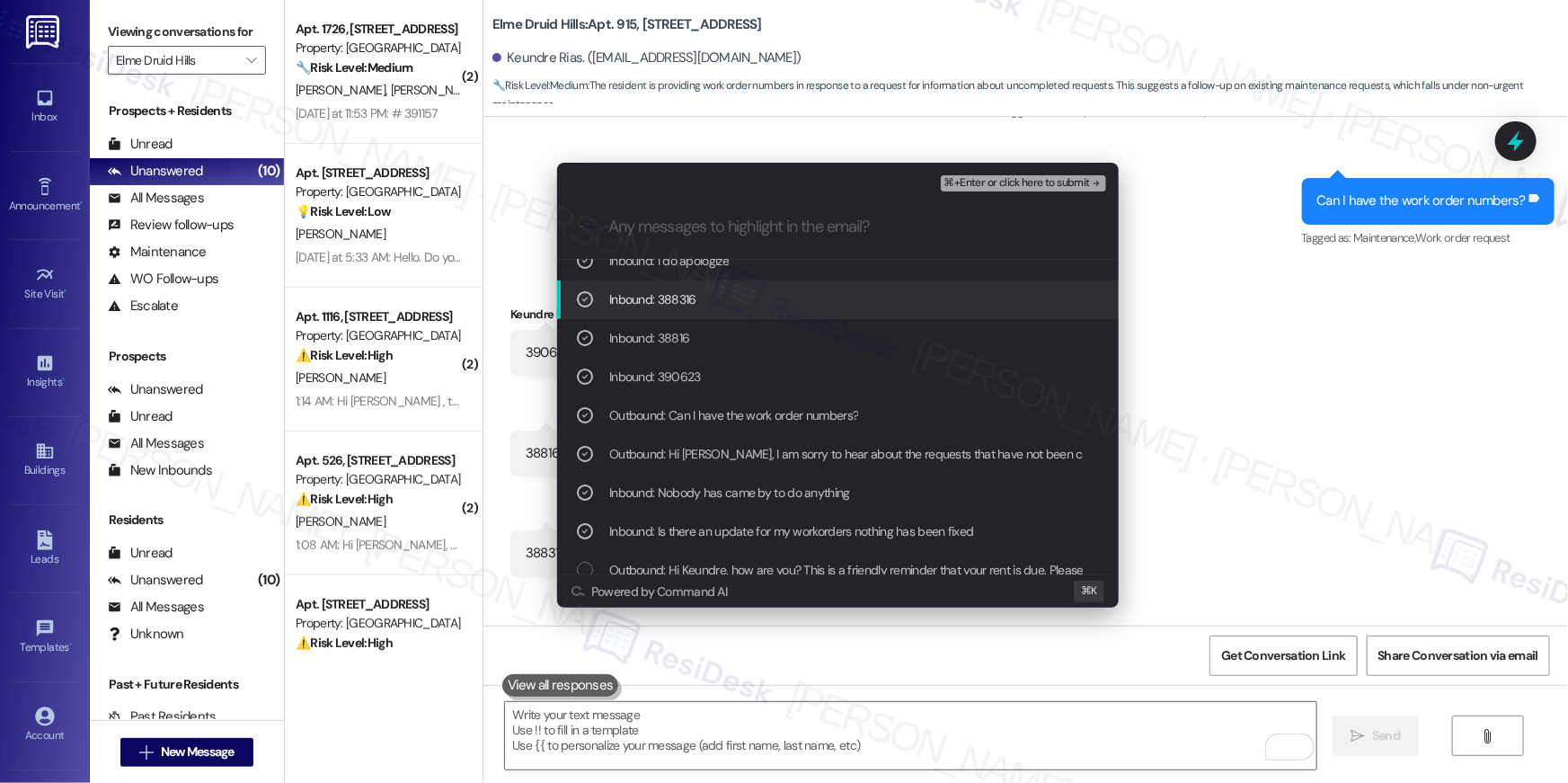
click span "⌘+Enter or click here to submit"
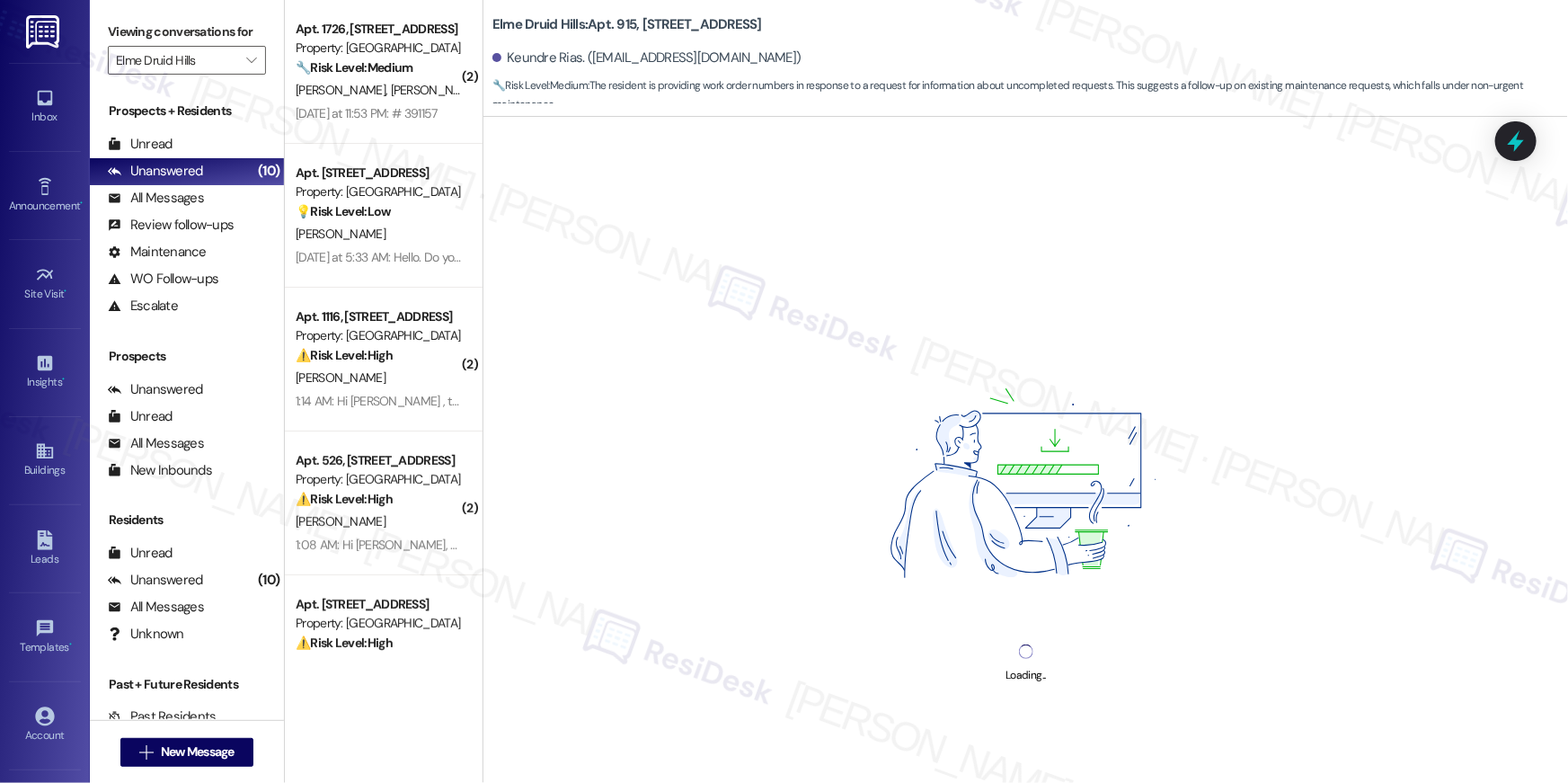
click div "Yesterday at 11:53 PM: # 391157 Yesterday at 11:53 PM: # 391157"
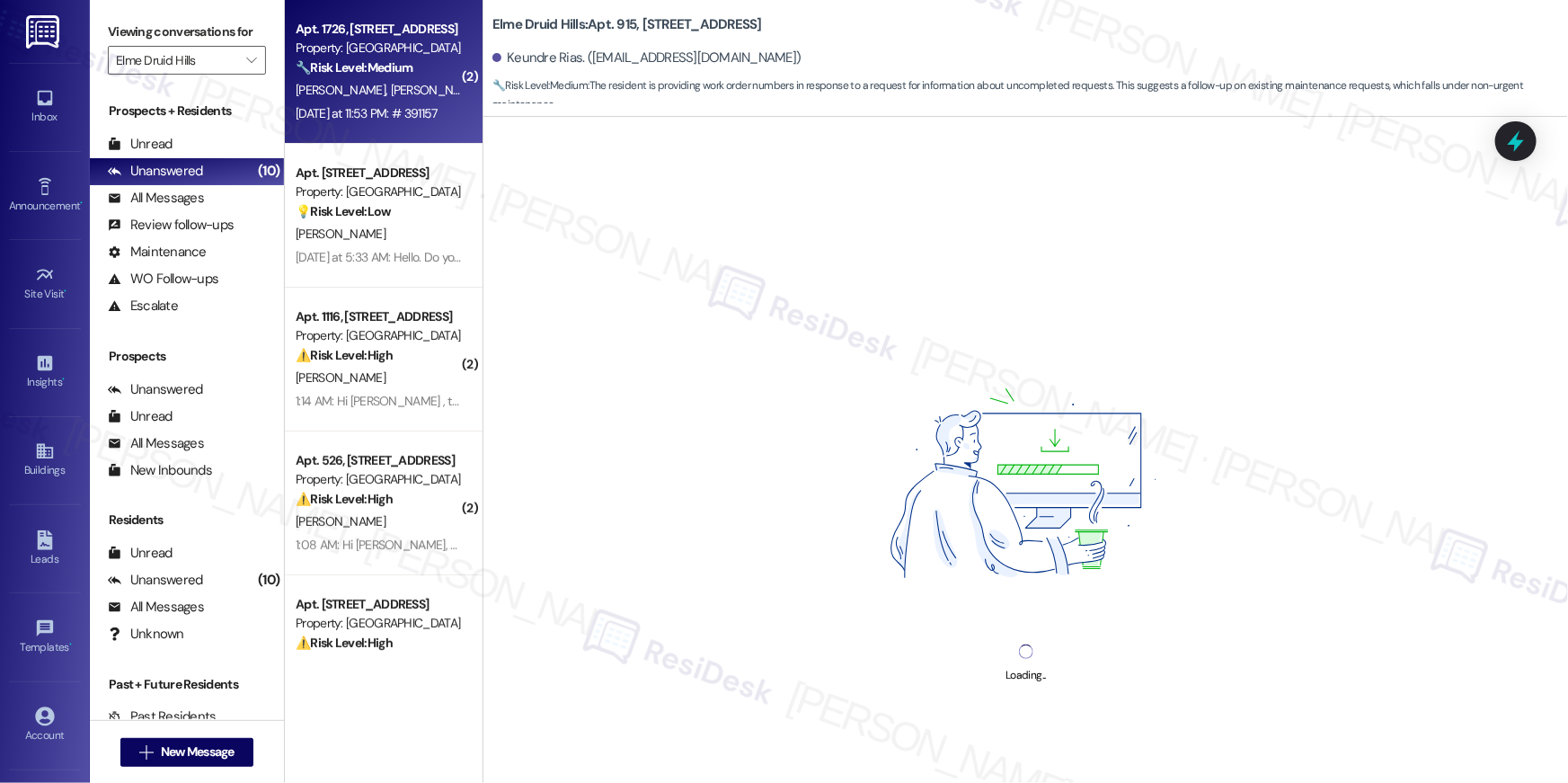
click div "Yesterday at 11:53 PM: # 391157 Yesterday at 11:53 PM: # 391157"
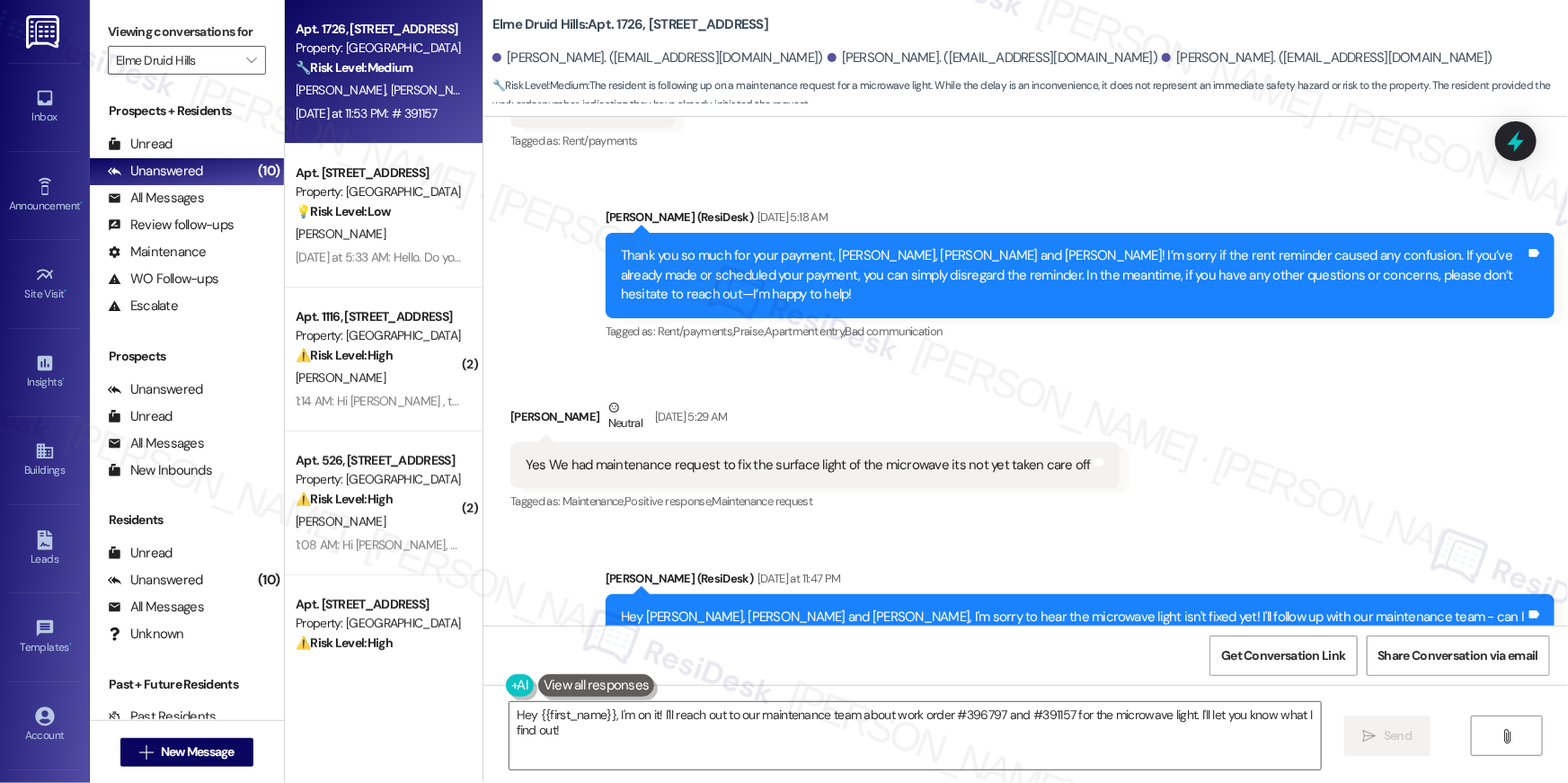
scroll to position [40071, 0]
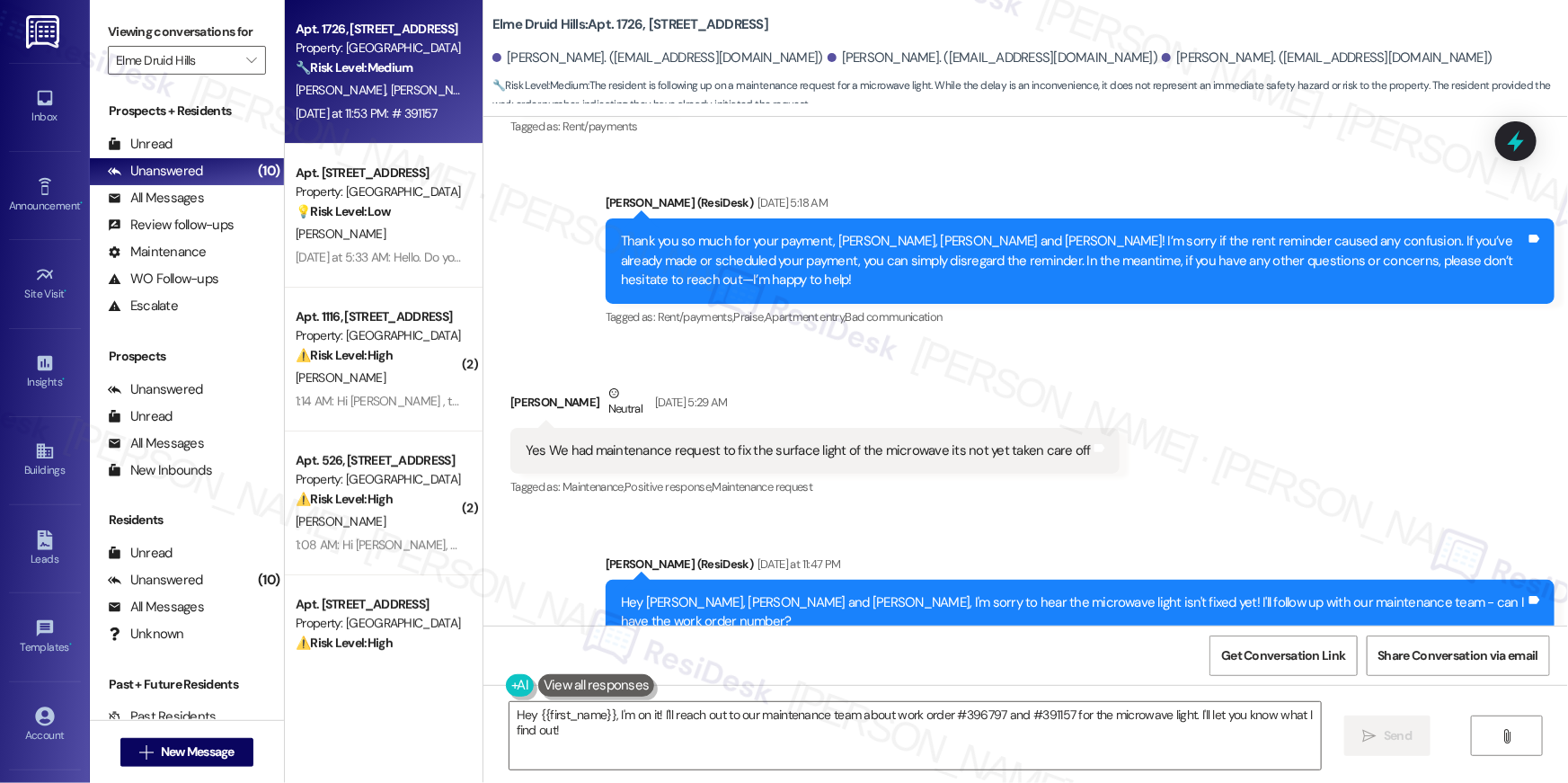
click div "#396797"
copy div "396797"
click div "# 391157"
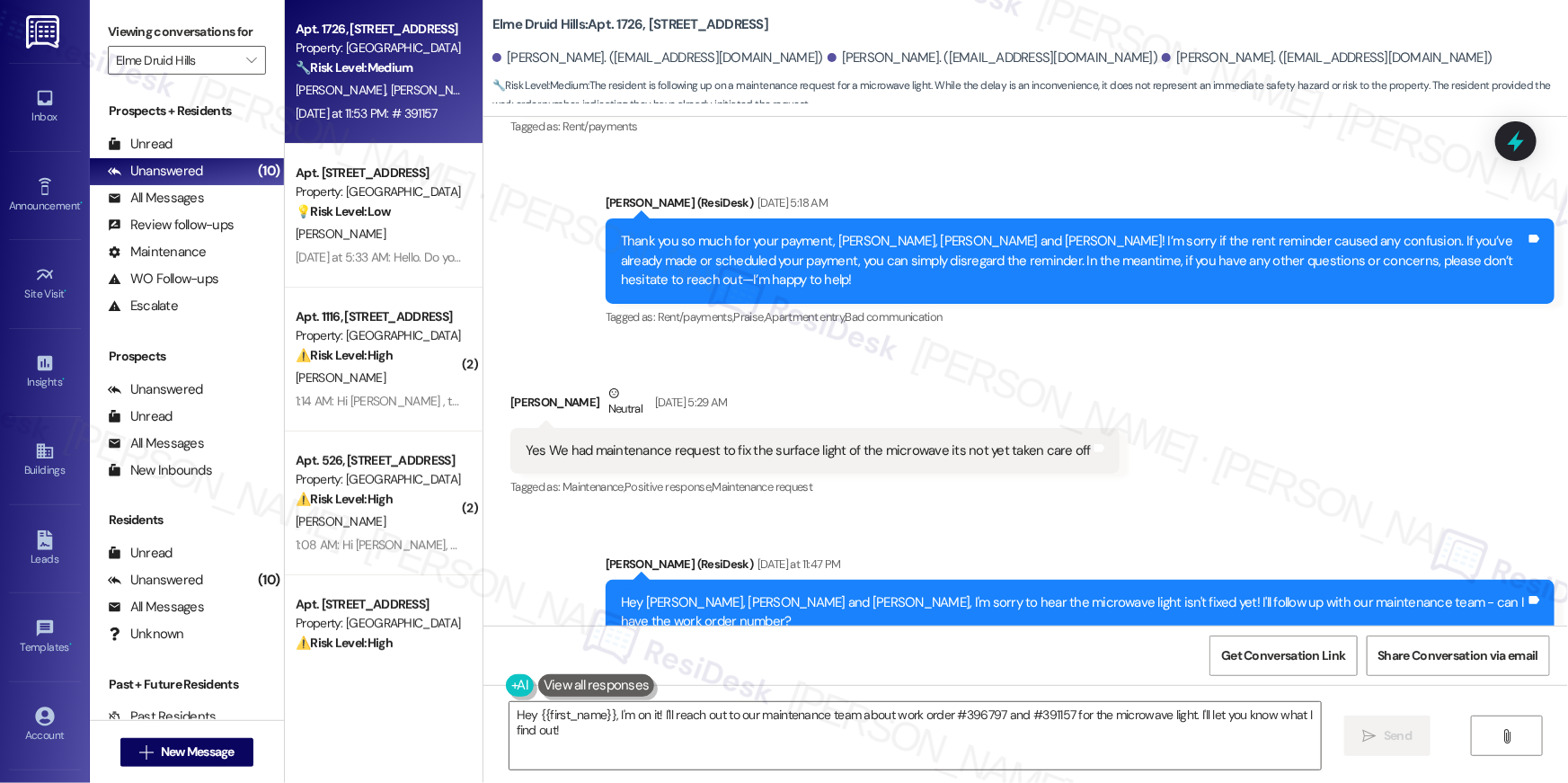
copy div "391157"
click textarea "Hey {{first_name}}, I'm on it! I'll reach out to our maintenance team about wor…"
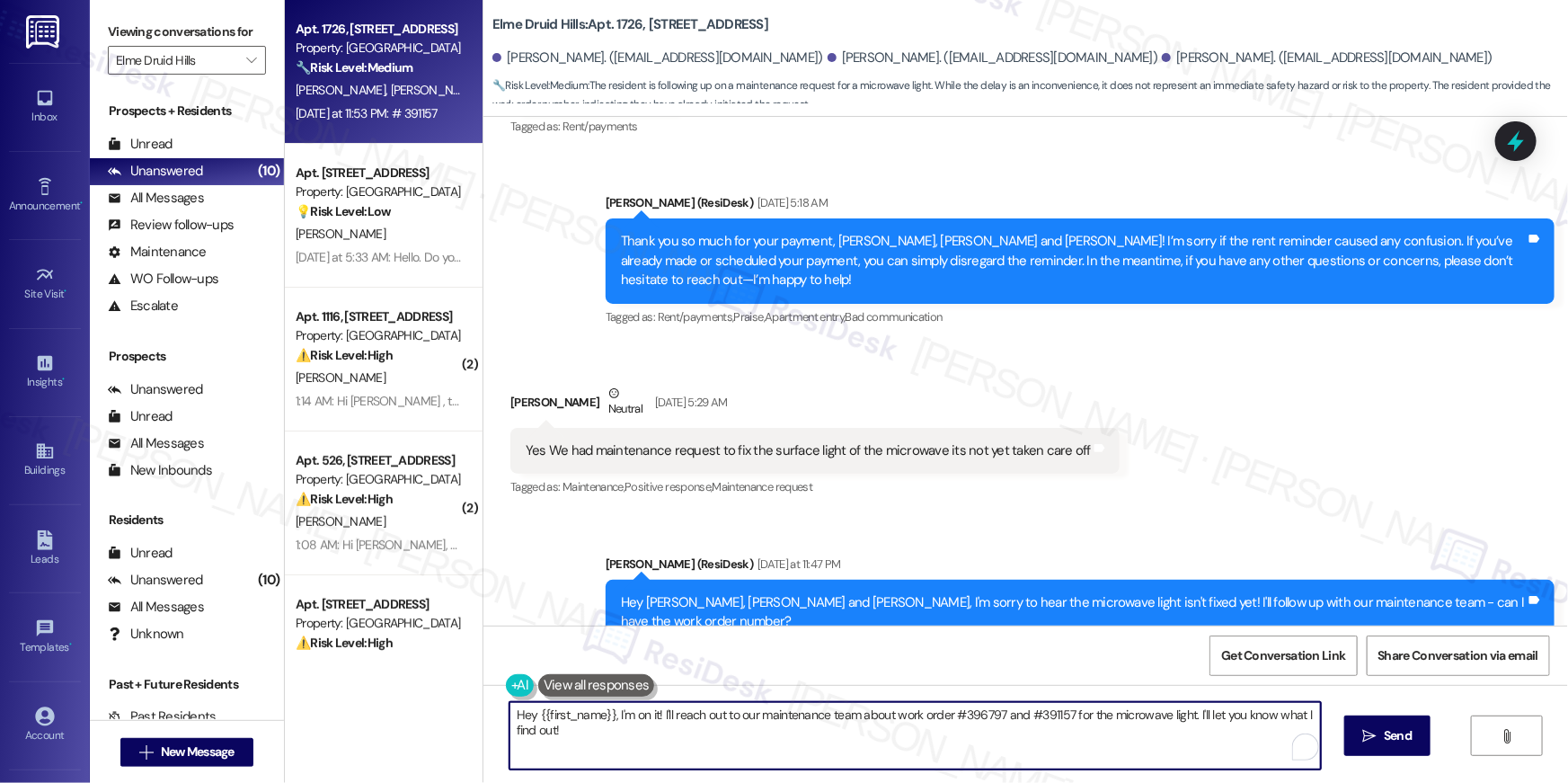
click textarea "Hey {{first_name}}, I'm on it! I'll reach out to our maintenance team about wor…"
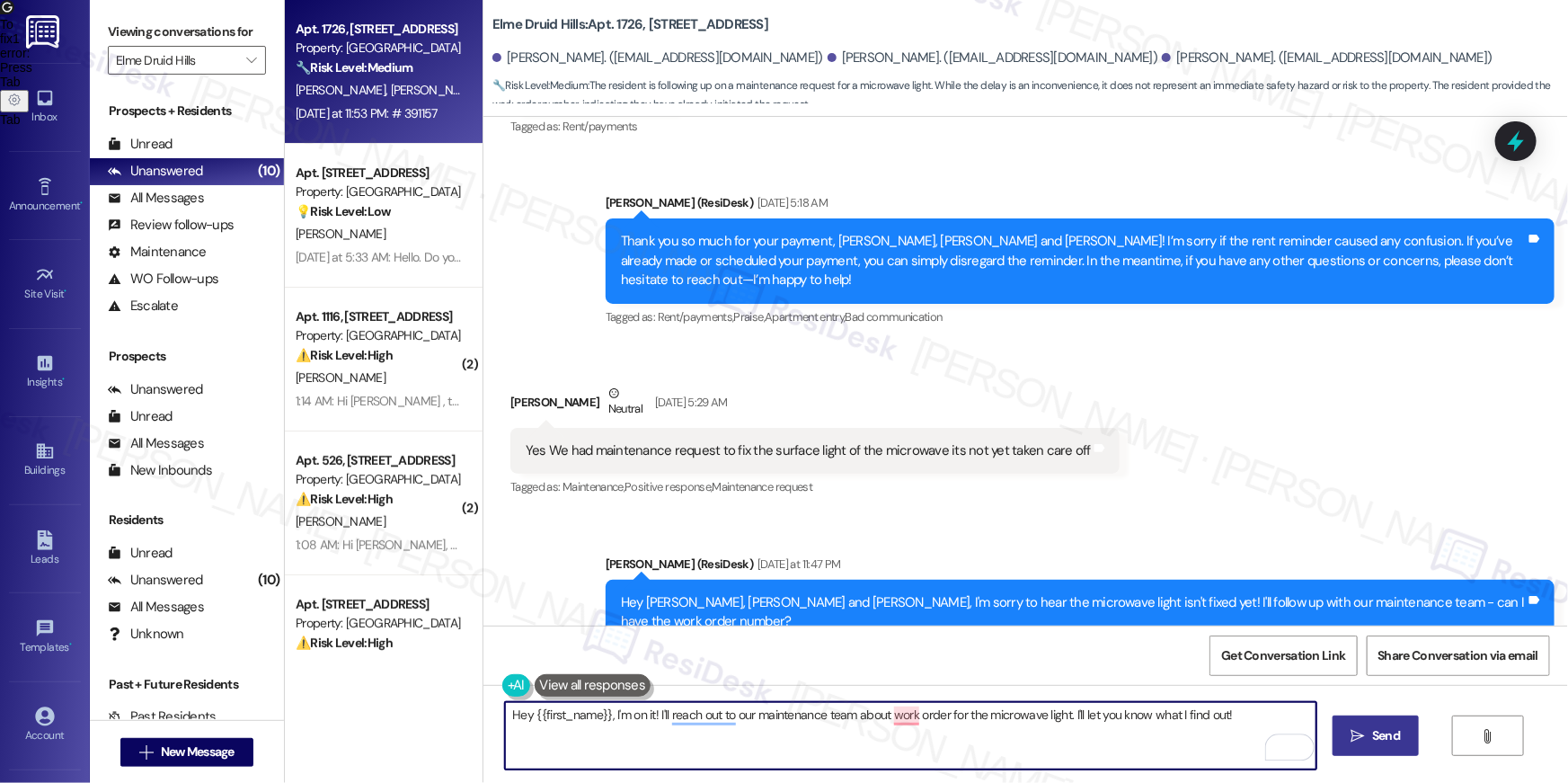
type textarea "Hey {{first_name}}, I'm on it! I'll reach out to our maintenance team about wor…"
click button " Send"
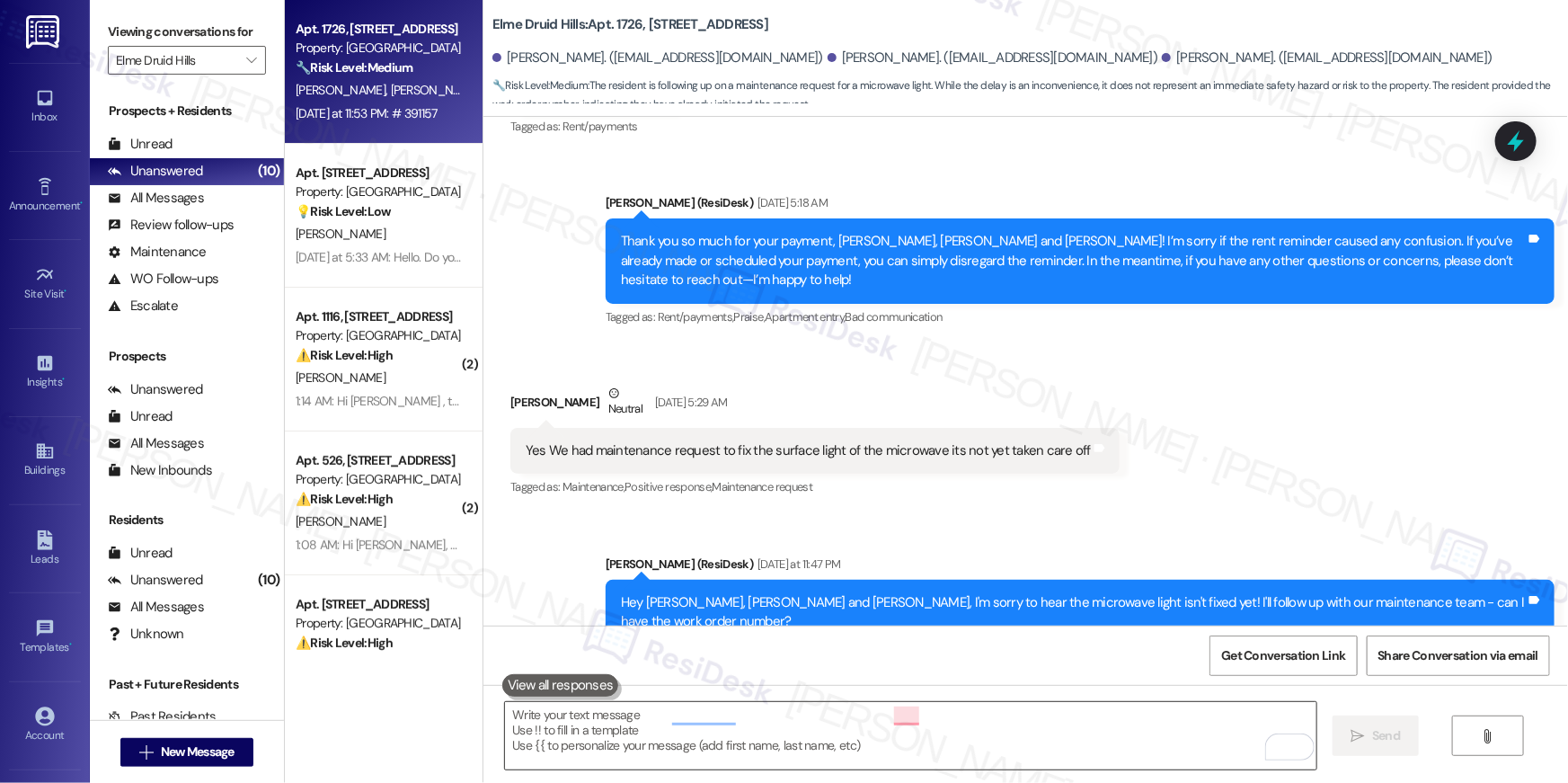
scroll to position [40070, 0]
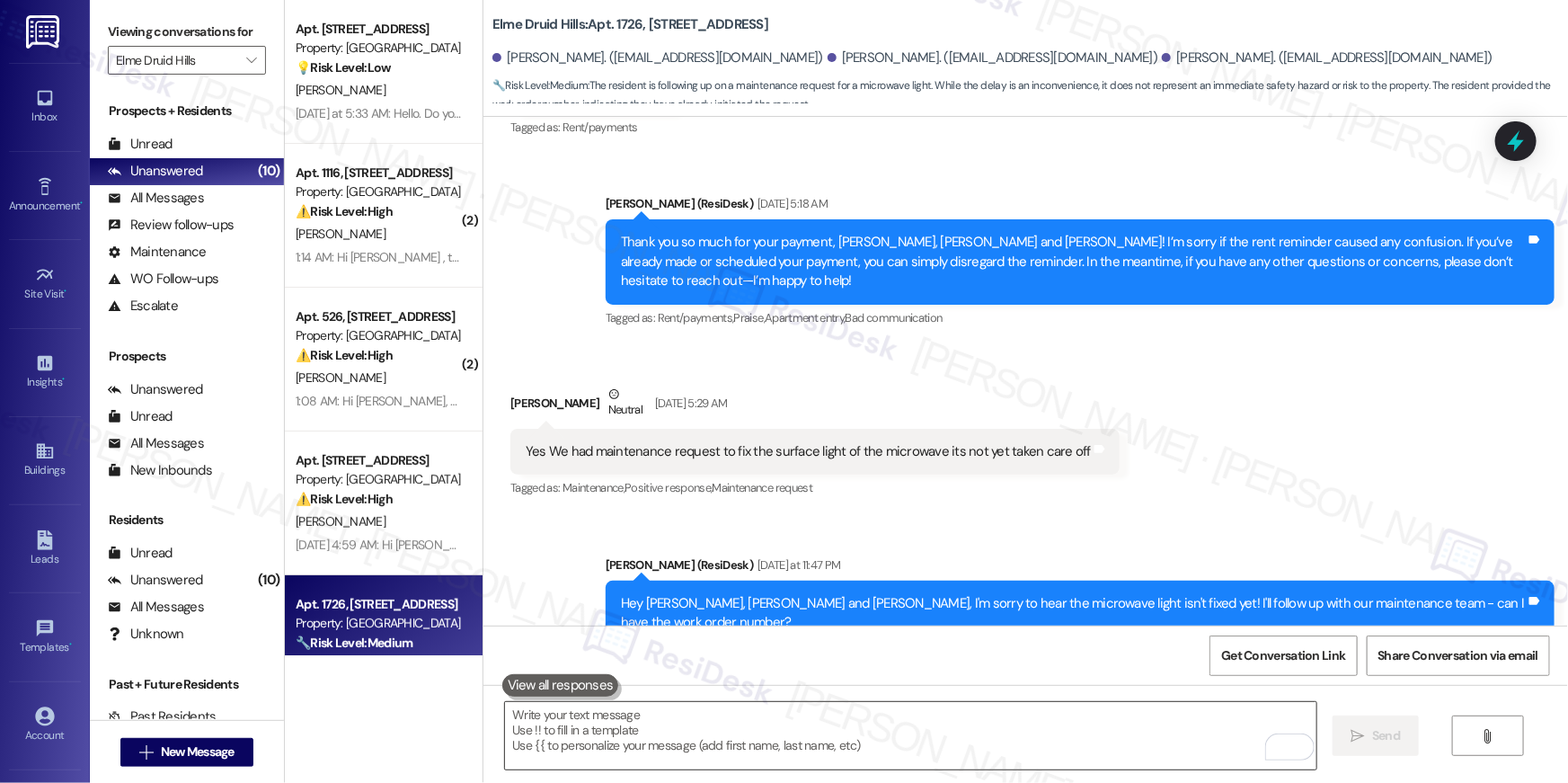
click textarea "To enrich screen reader interactions, please activate Accessibility in Grammarl…"
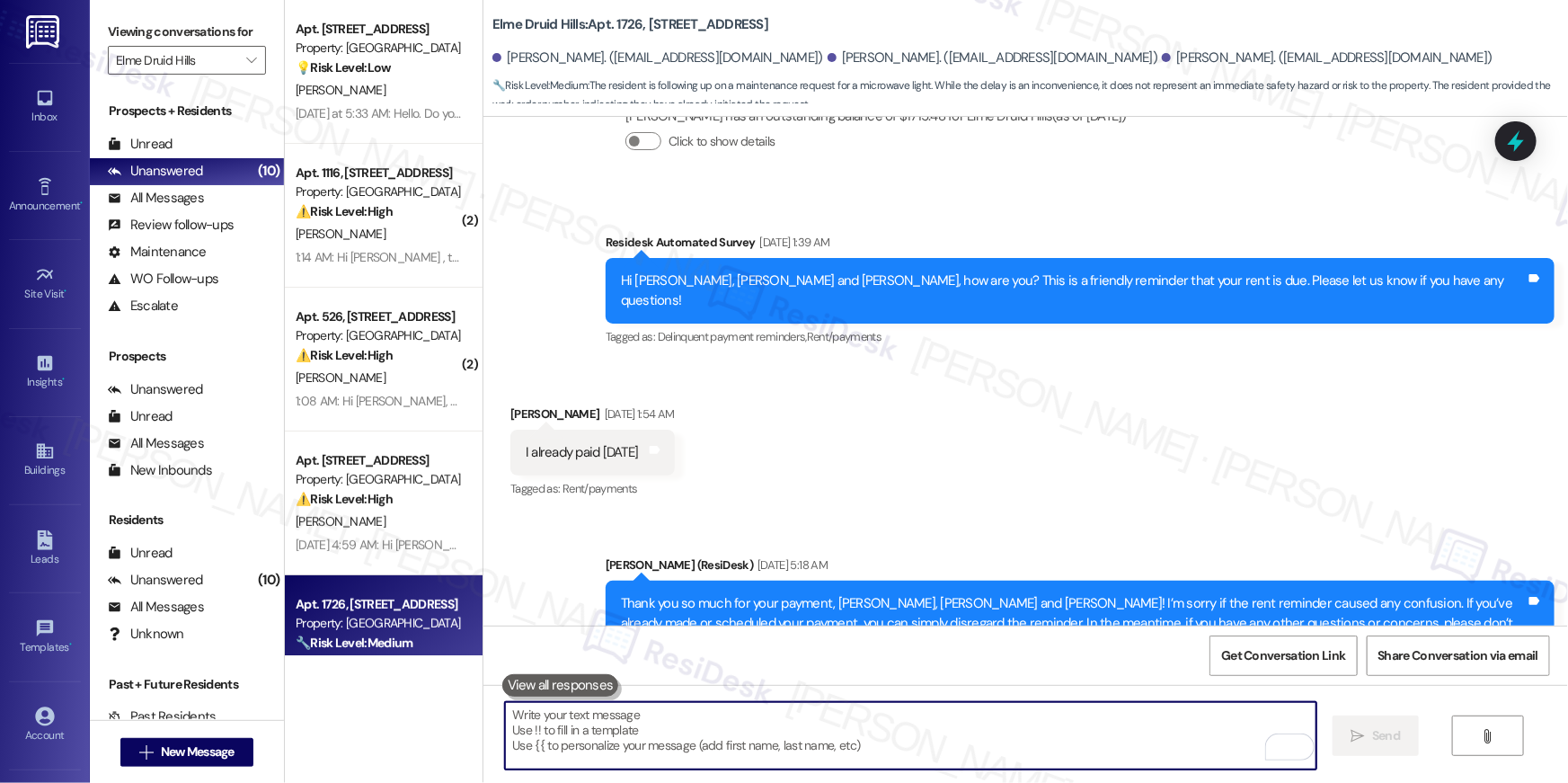
scroll to position [39692, 0]
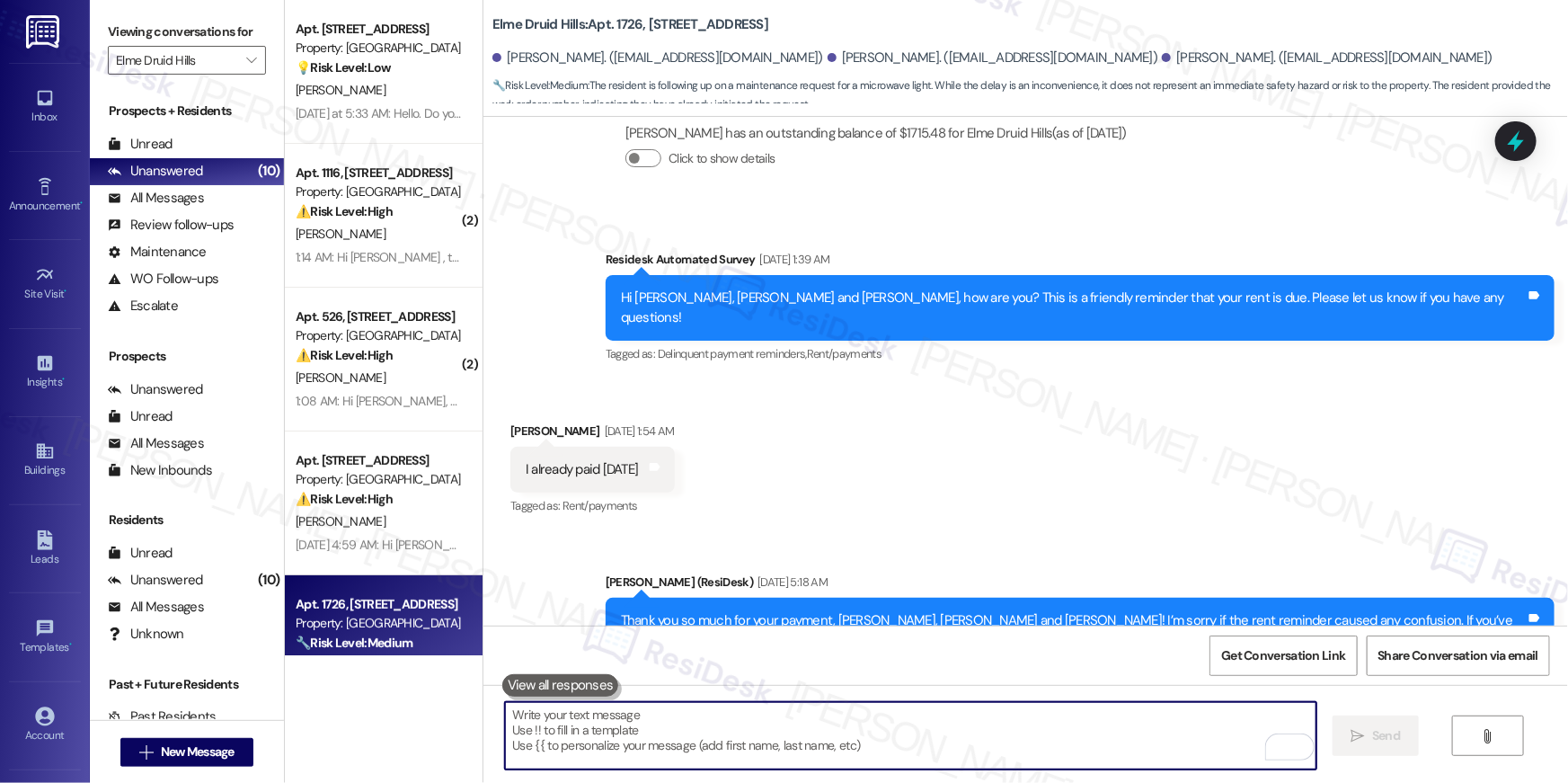
click textarea "To enrich screen reader interactions, please activate Accessibility in Grammarl…"
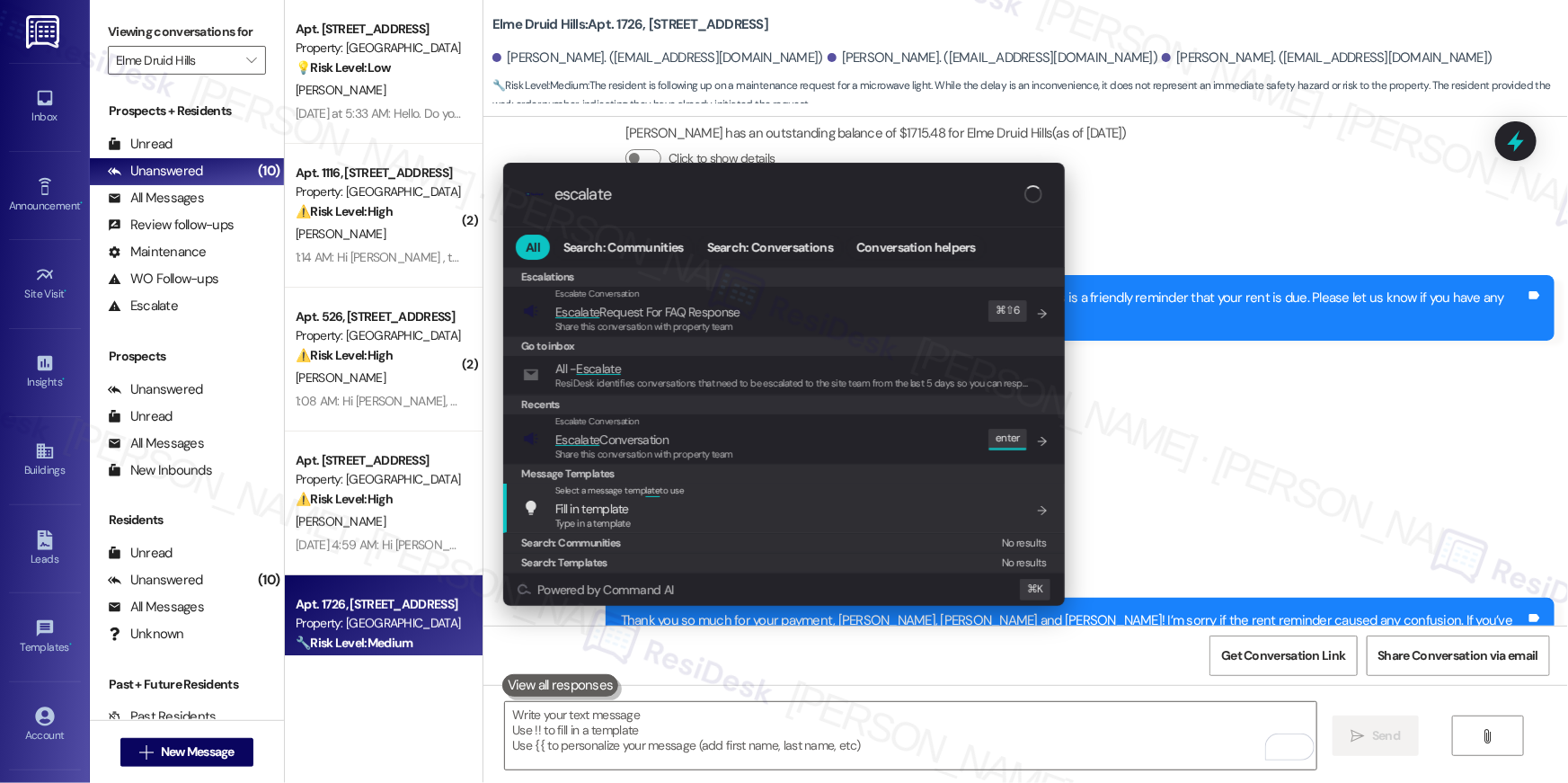
type input "escalate"
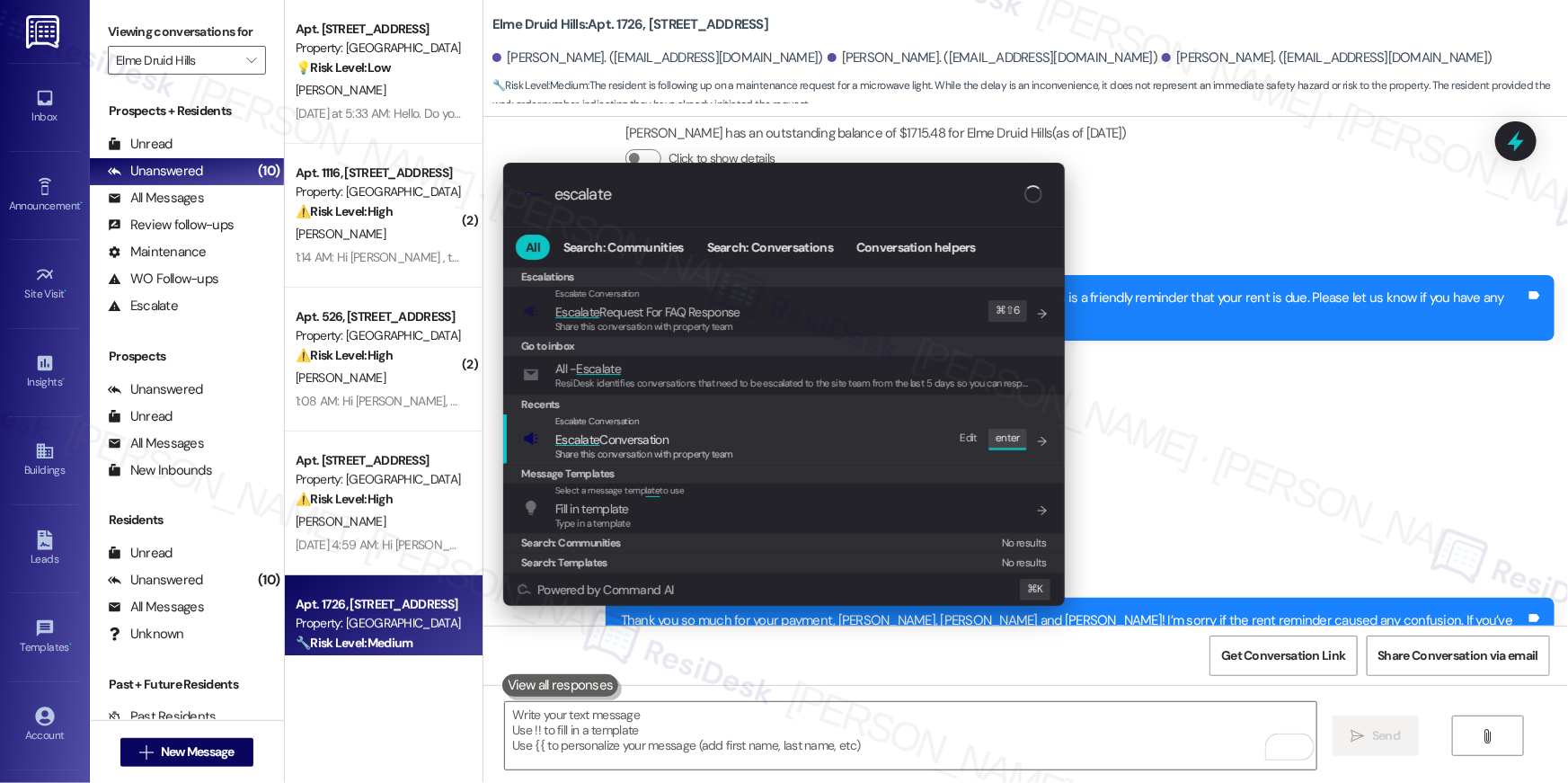
click div "Escalate Conversation Escalate Conversation Share this conversation with proper…"
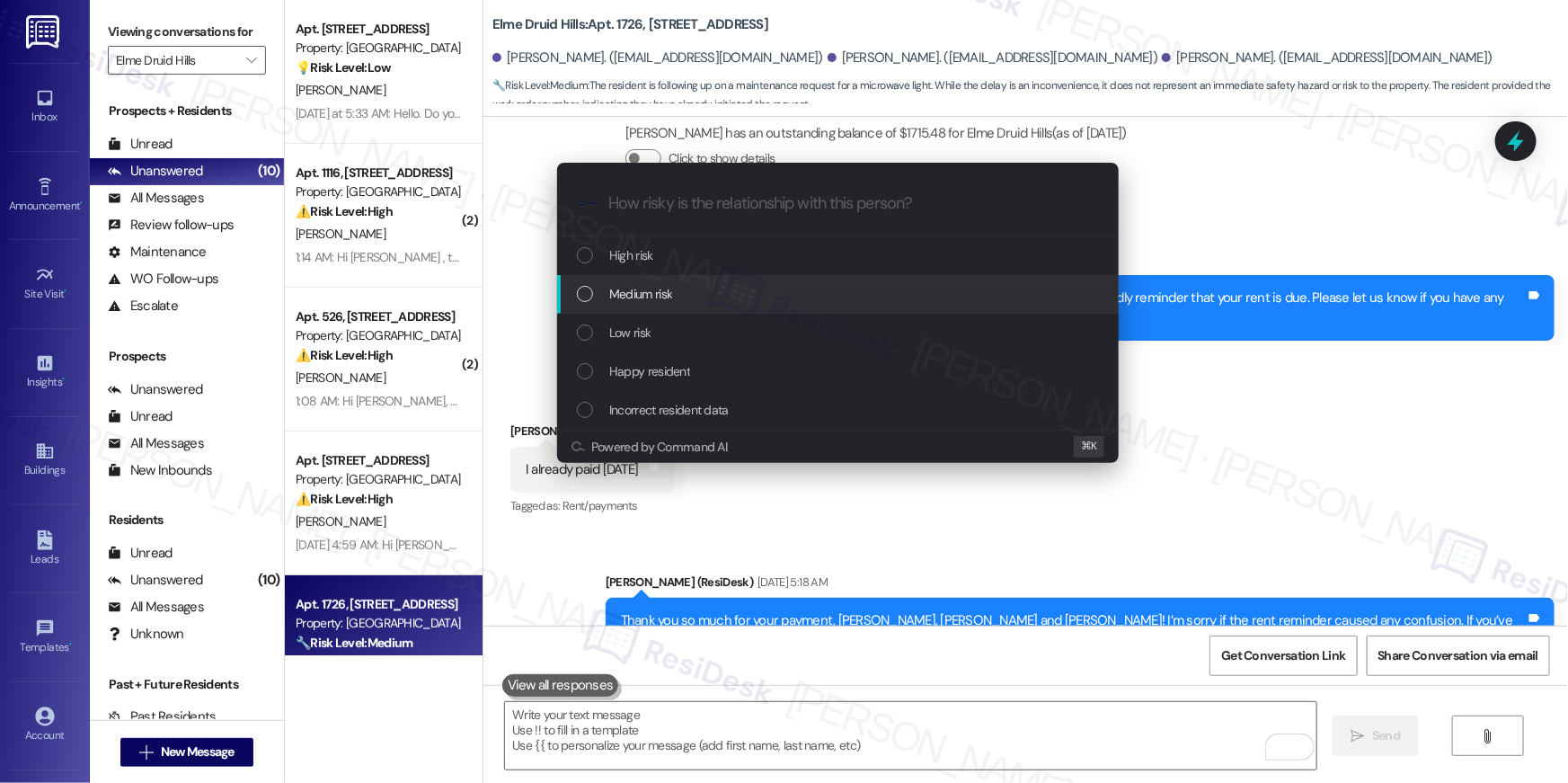
click span "Medium risk"
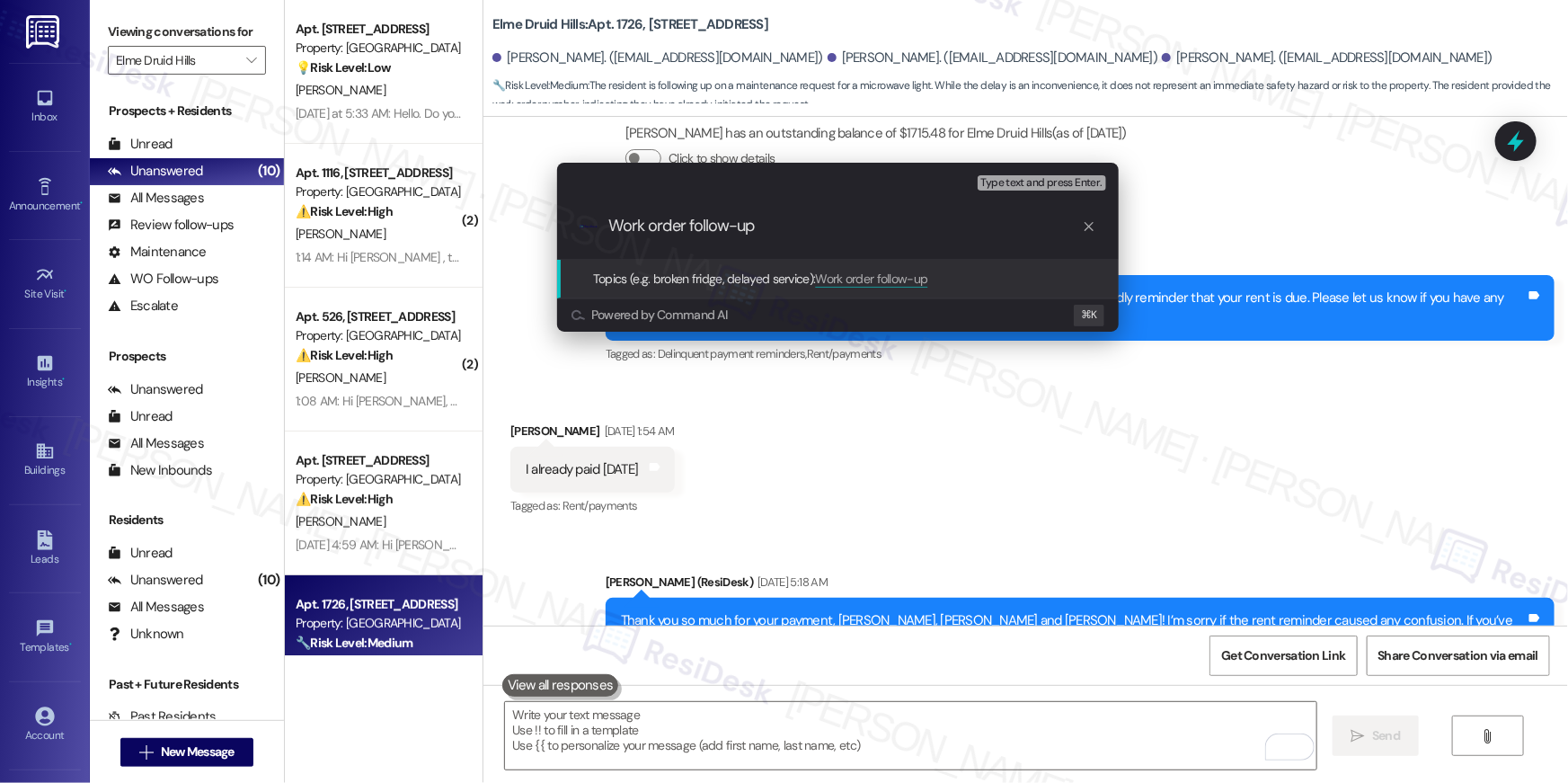
type input "Work order follow-up"
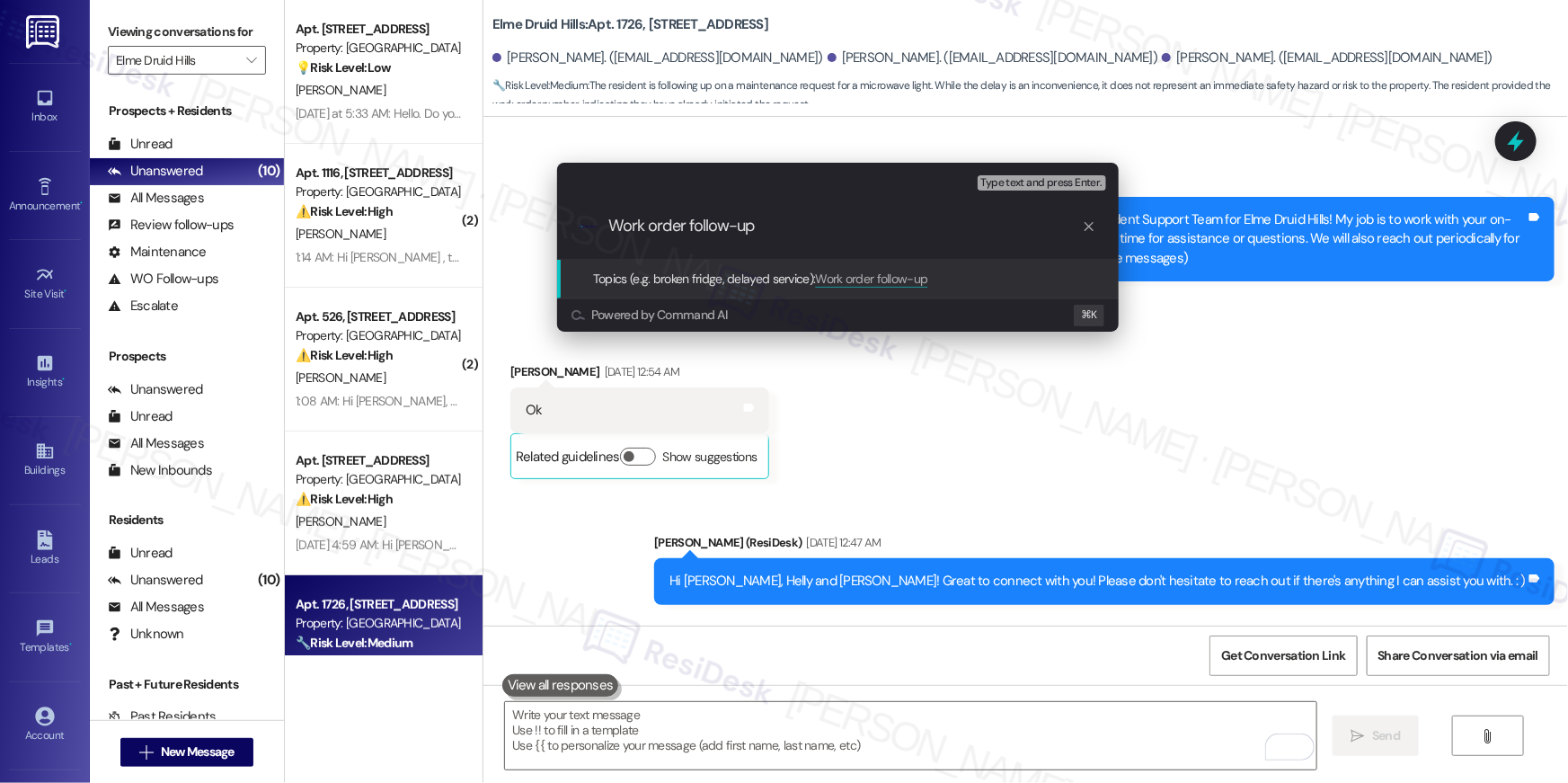
scroll to position [39692, 0]
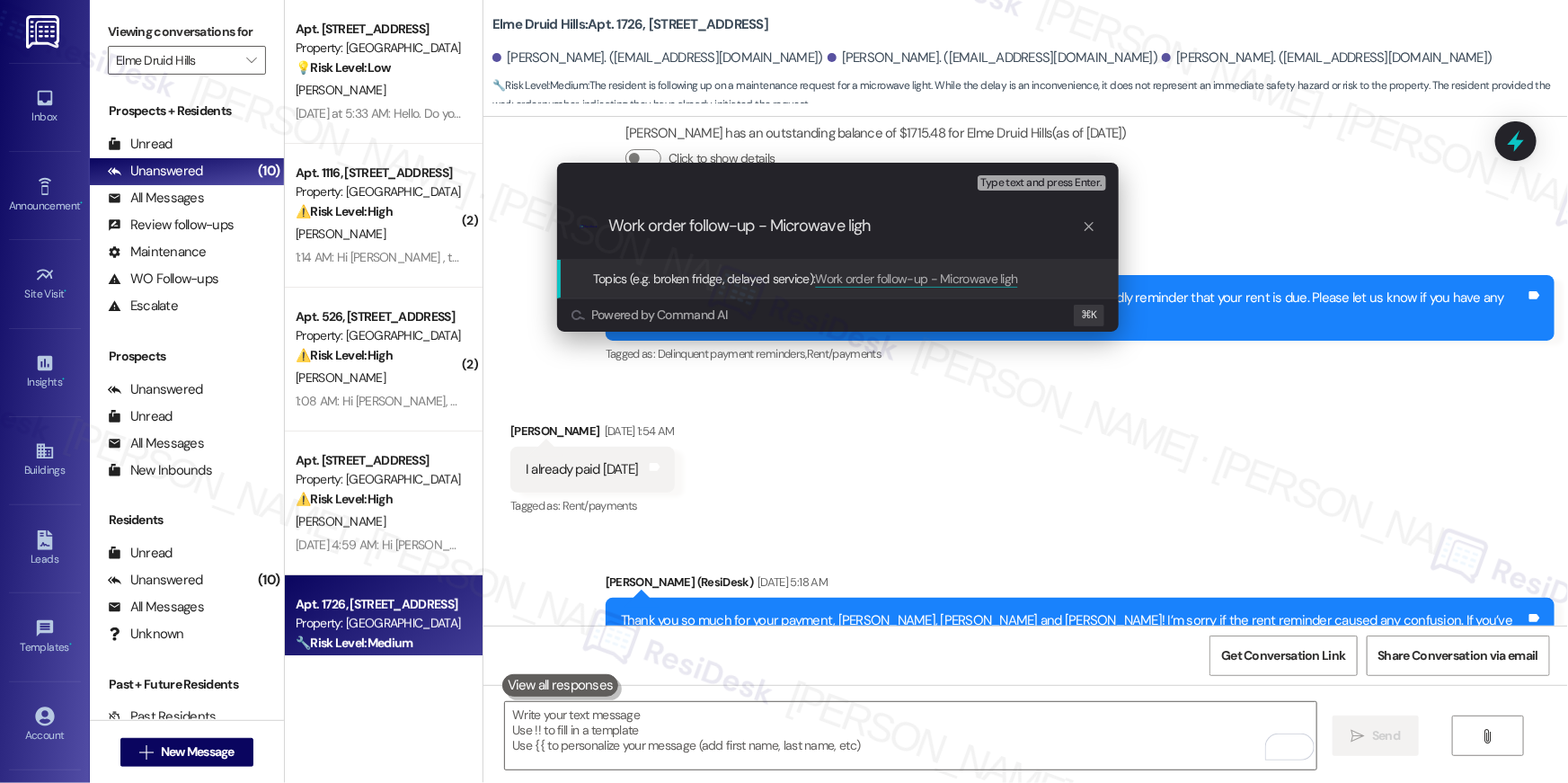
type input "Work order follow-up - Microwave light"
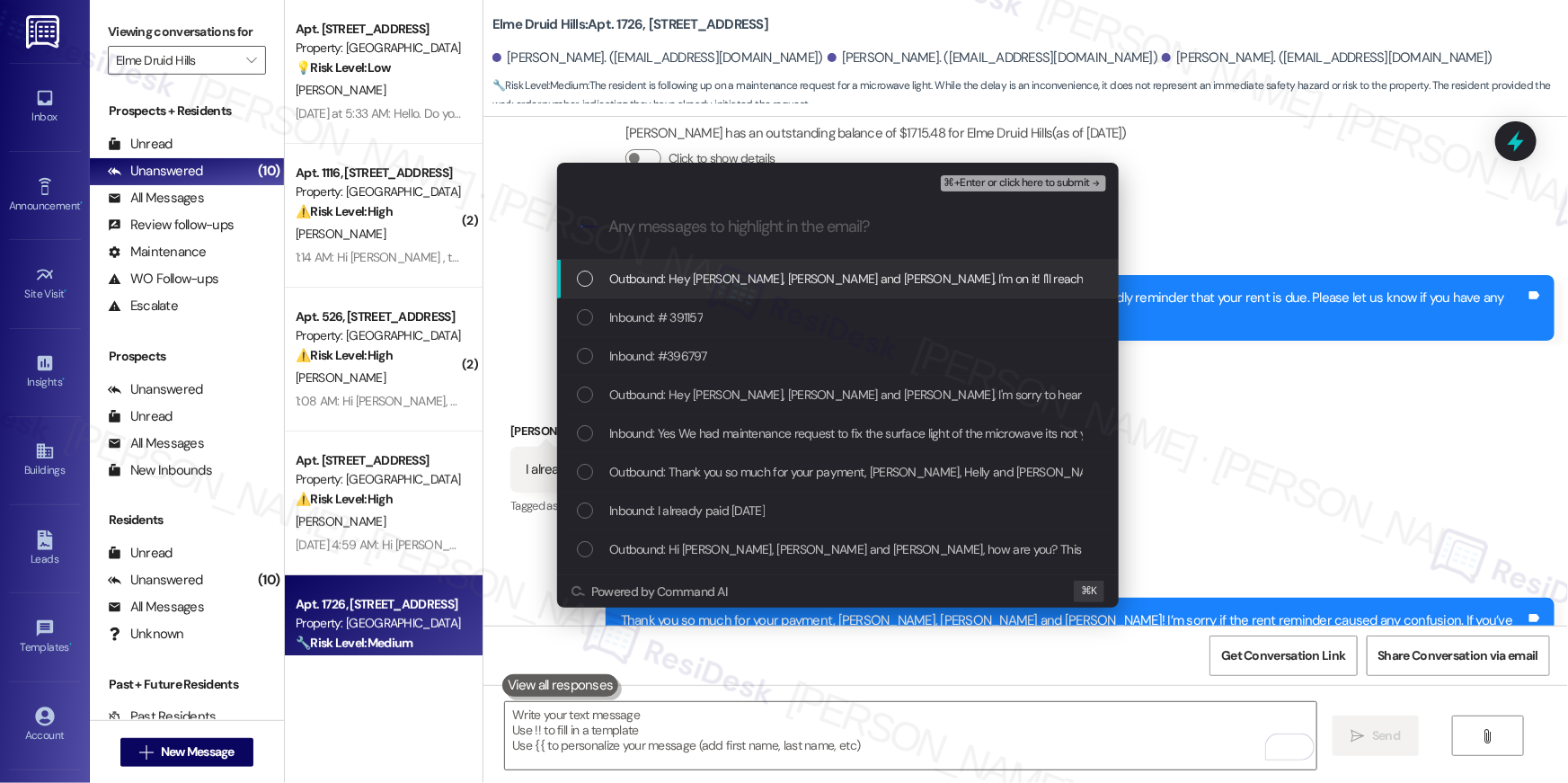
drag, startPoint x: 830, startPoint y: 283, endPoint x: 829, endPoint y: 309, distance: 26.0
click at [830, 284] on span "Outbound: Hey Ronak, Helly and Rikesh, I'm on it! I'll reach out to our mainten…" at bounding box center [1112, 279] width 1004 height 19
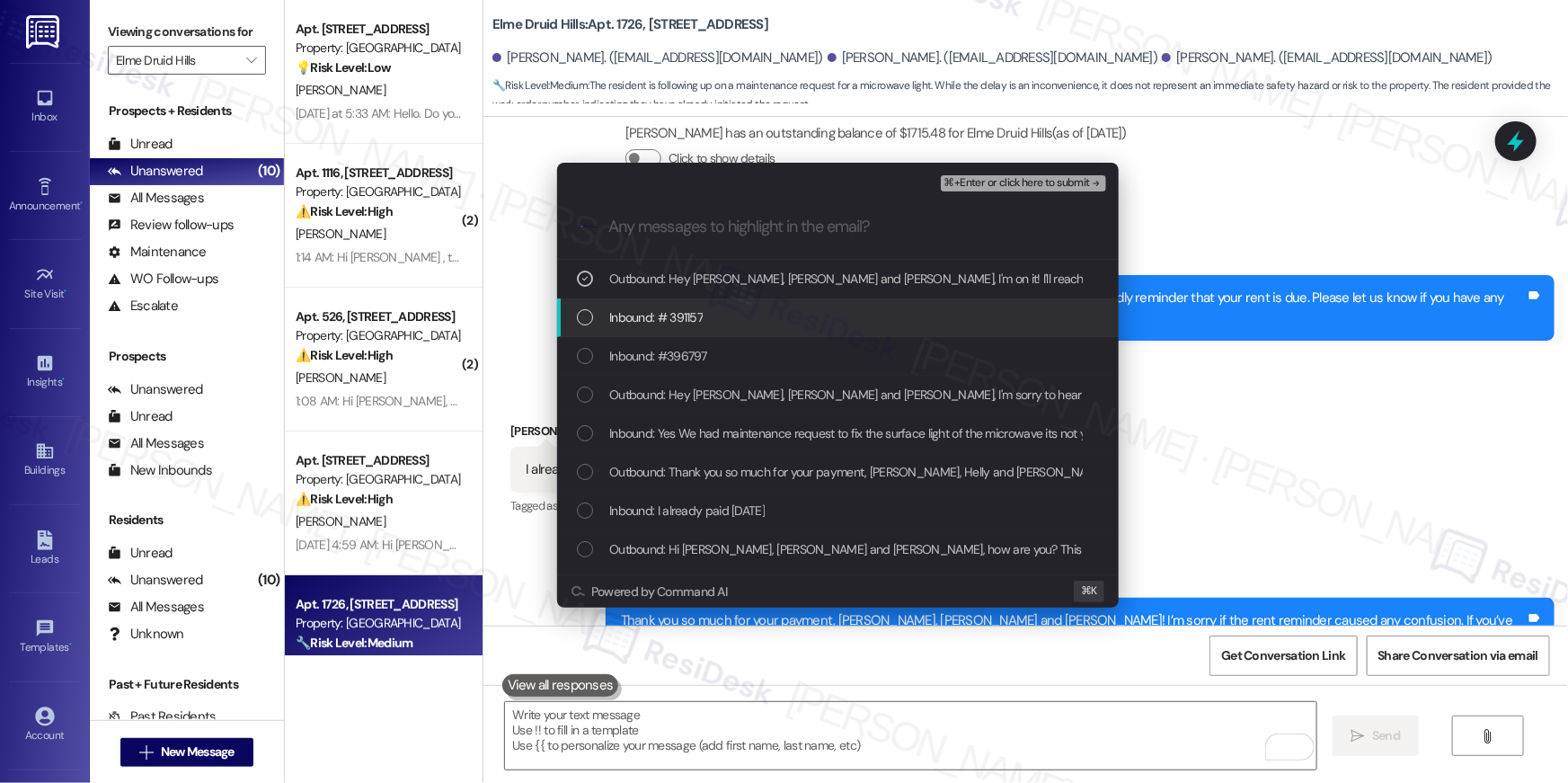
drag, startPoint x: 828, startPoint y: 312, endPoint x: 823, endPoint y: 335, distance: 23.5
click at [828, 313] on div "Inbound: # 391157" at bounding box center [839, 318] width 526 height 19
drag, startPoint x: 823, startPoint y: 338, endPoint x: 823, endPoint y: 363, distance: 25.0
click at [822, 348] on div "Inbound: #396797" at bounding box center [839, 356] width 562 height 39
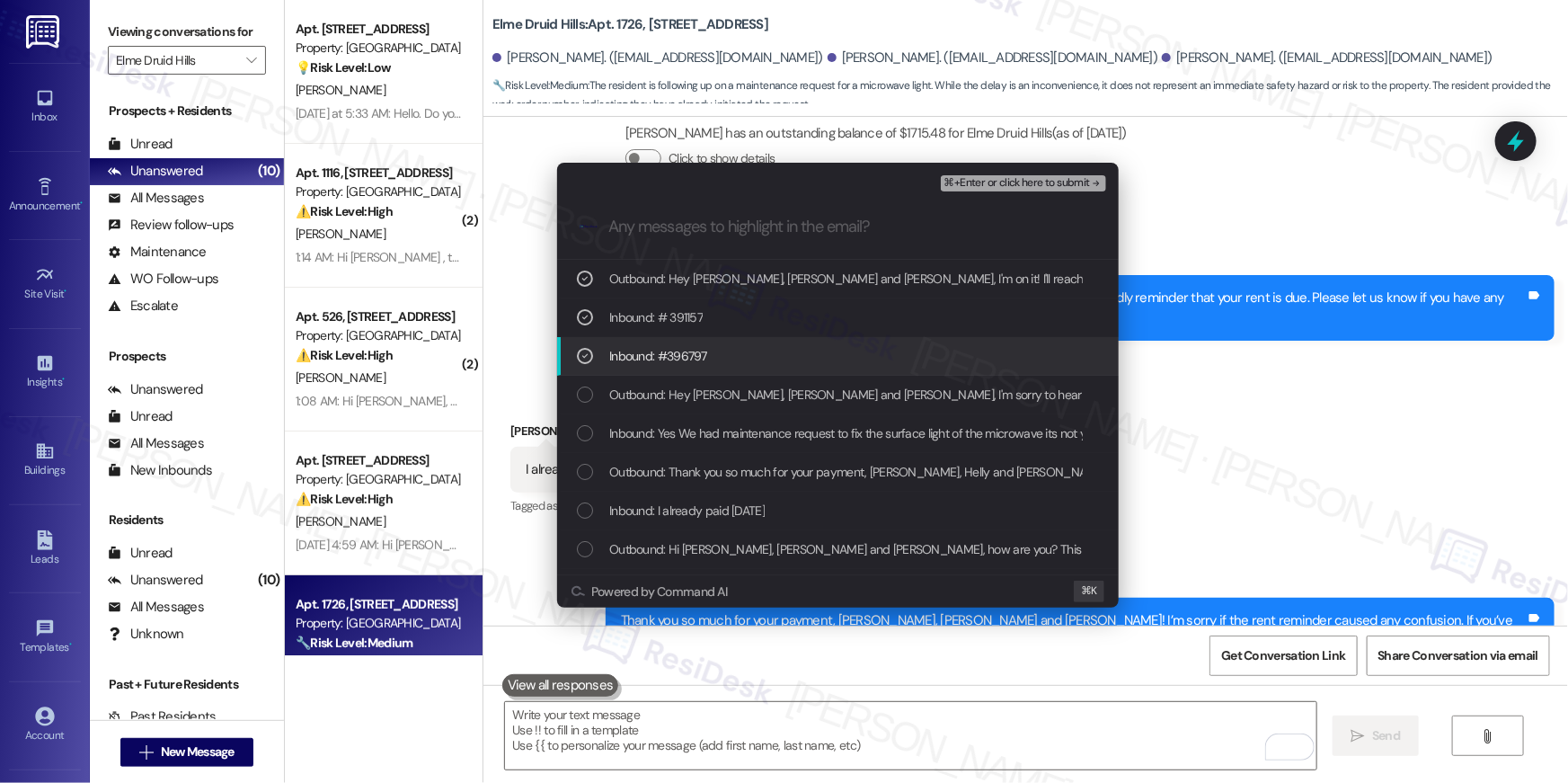
drag, startPoint x: 825, startPoint y: 368, endPoint x: 825, endPoint y: 401, distance: 33.0
click at [825, 371] on div "Inbound: #396797" at bounding box center [839, 356] width 562 height 39
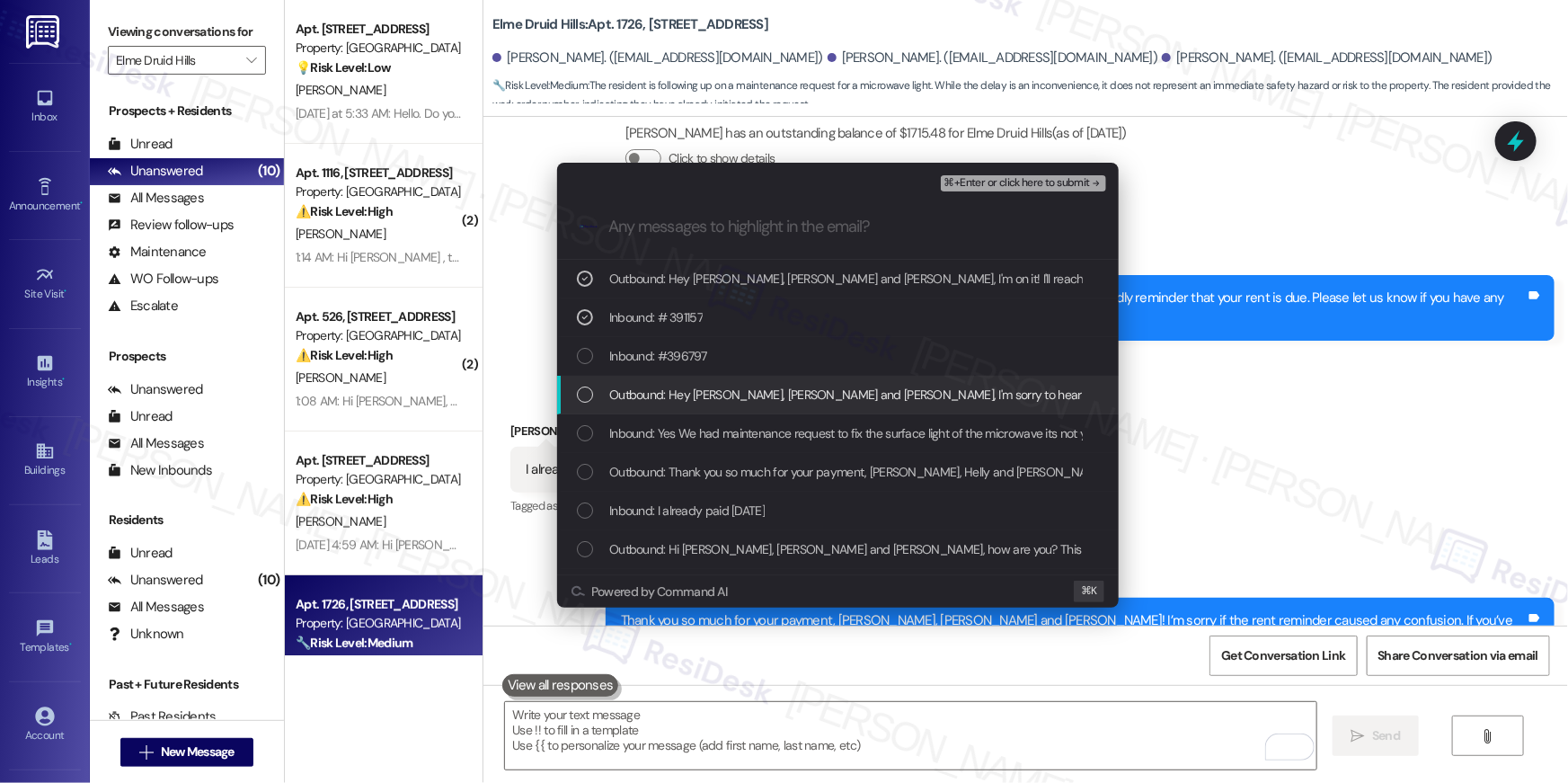
drag, startPoint x: 825, startPoint y: 407, endPoint x: 840, endPoint y: 463, distance: 58.0
drag, startPoint x: 840, startPoint y: 463, endPoint x: 836, endPoint y: 427, distance: 36.2
click at [840, 463] on span "Outbound: Thank you so much for your payment, Ronak, Helly and Rikesh! I’m sorr…" at bounding box center [1536, 472] width 1853 height 19
click at [848, 357] on div "Inbound: #396797" at bounding box center [839, 356] width 526 height 19
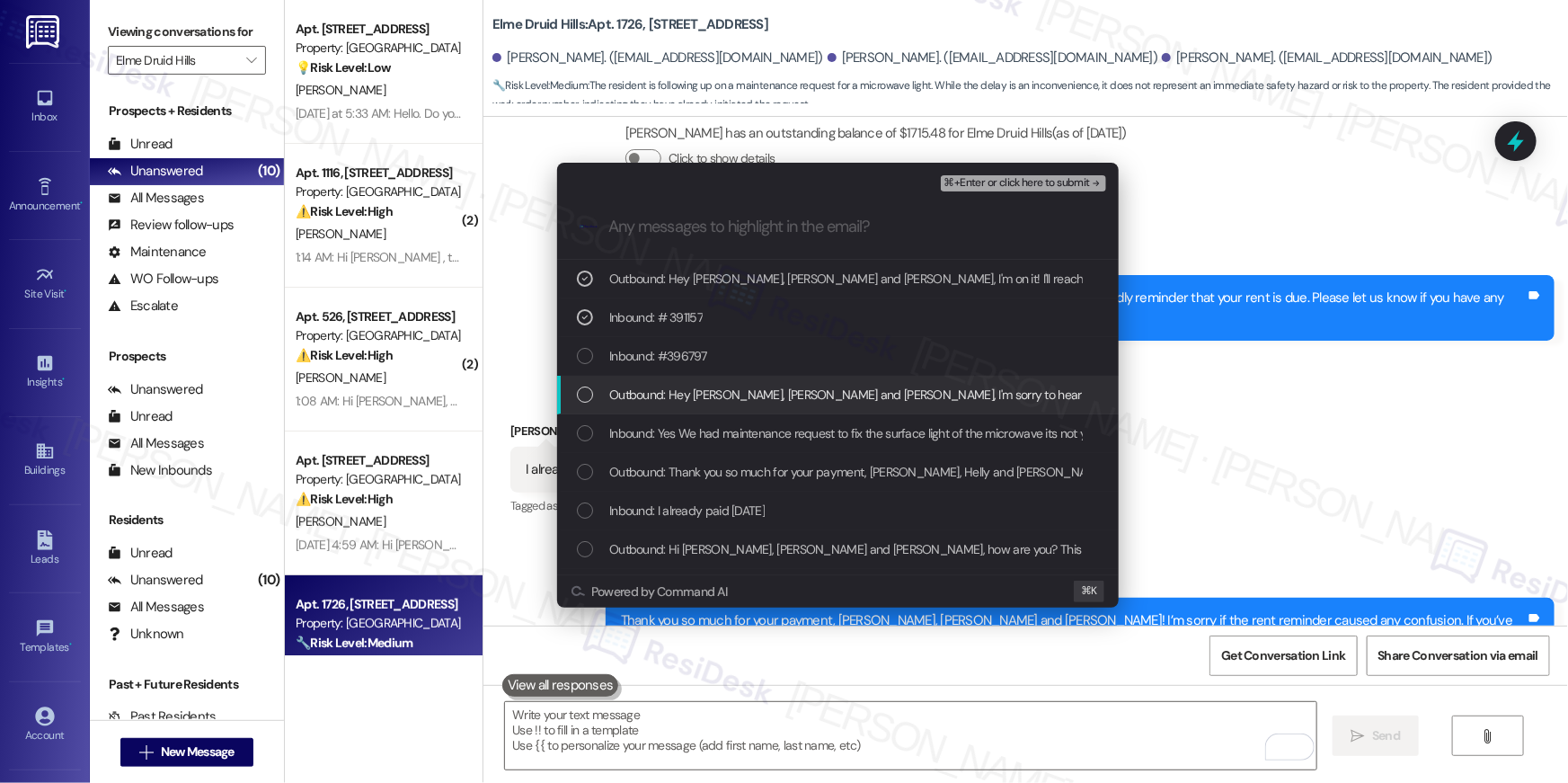
click at [841, 397] on span "Outbound: Hey Ronak, Helly and Rikesh, I'm sorry to hear the microwave light is…" at bounding box center [1135, 395] width 1051 height 19
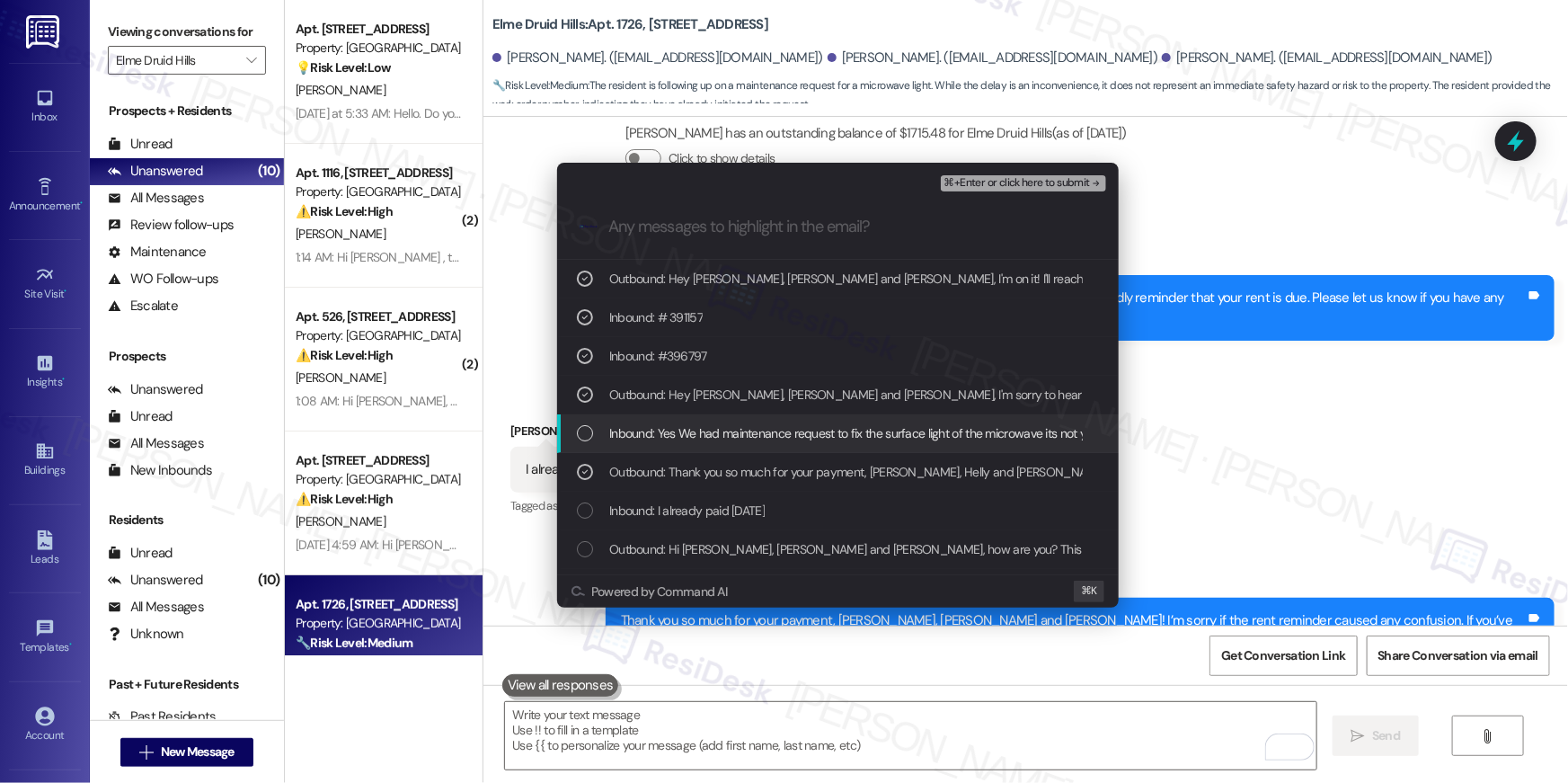
click at [836, 444] on div "Inbound: Yes We had maintenance request to fix the surface light of the microwa…" at bounding box center [839, 433] width 562 height 39
click at [887, 453] on div "Outbound: Thank you so much for your payment, Ronak, Helly and Rikesh! I’m sorr…" at bounding box center [839, 472] width 562 height 39
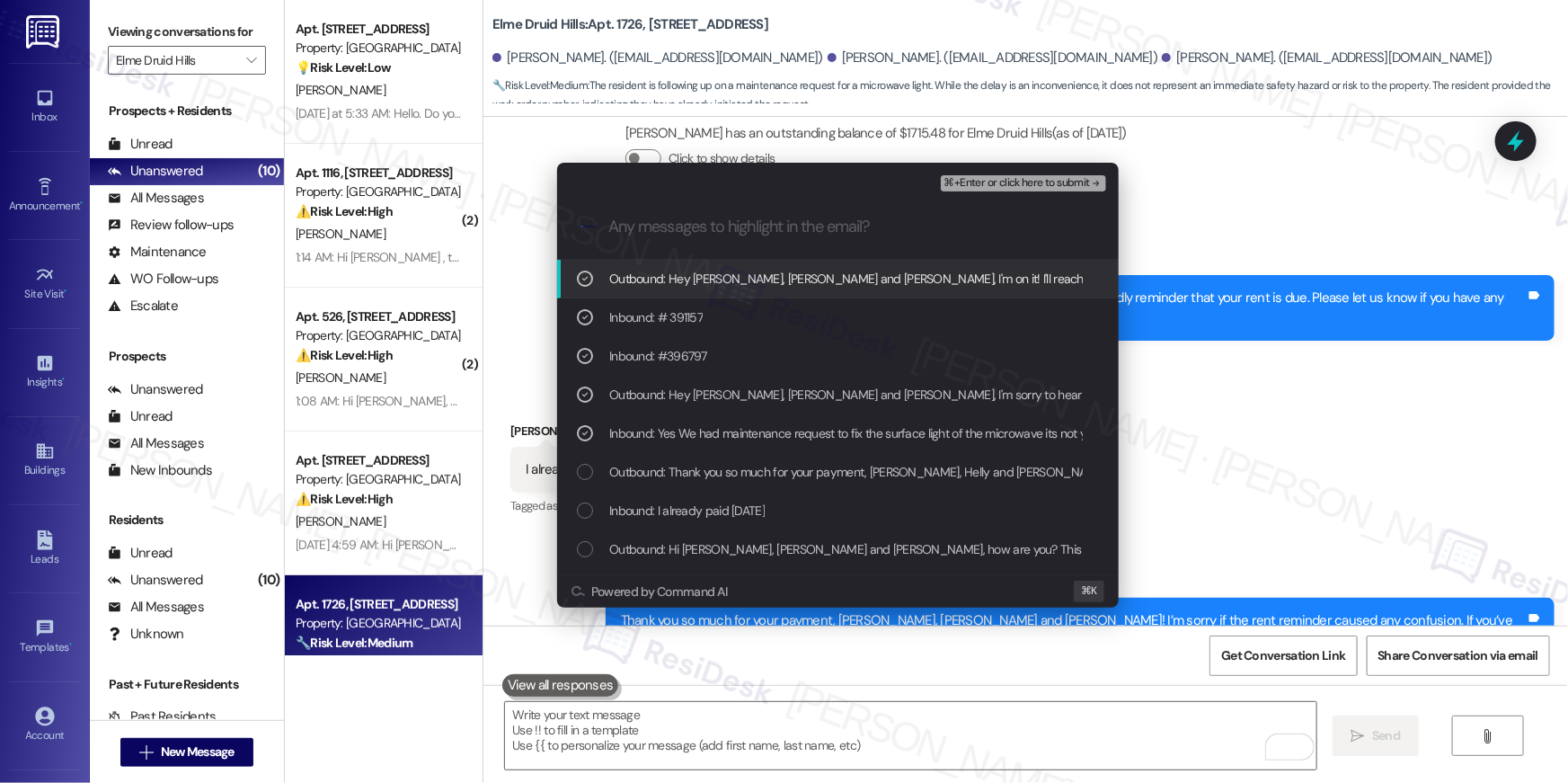
click at [1022, 183] on span "⌘+Enter or click here to submit" at bounding box center [1017, 183] width 146 height 13
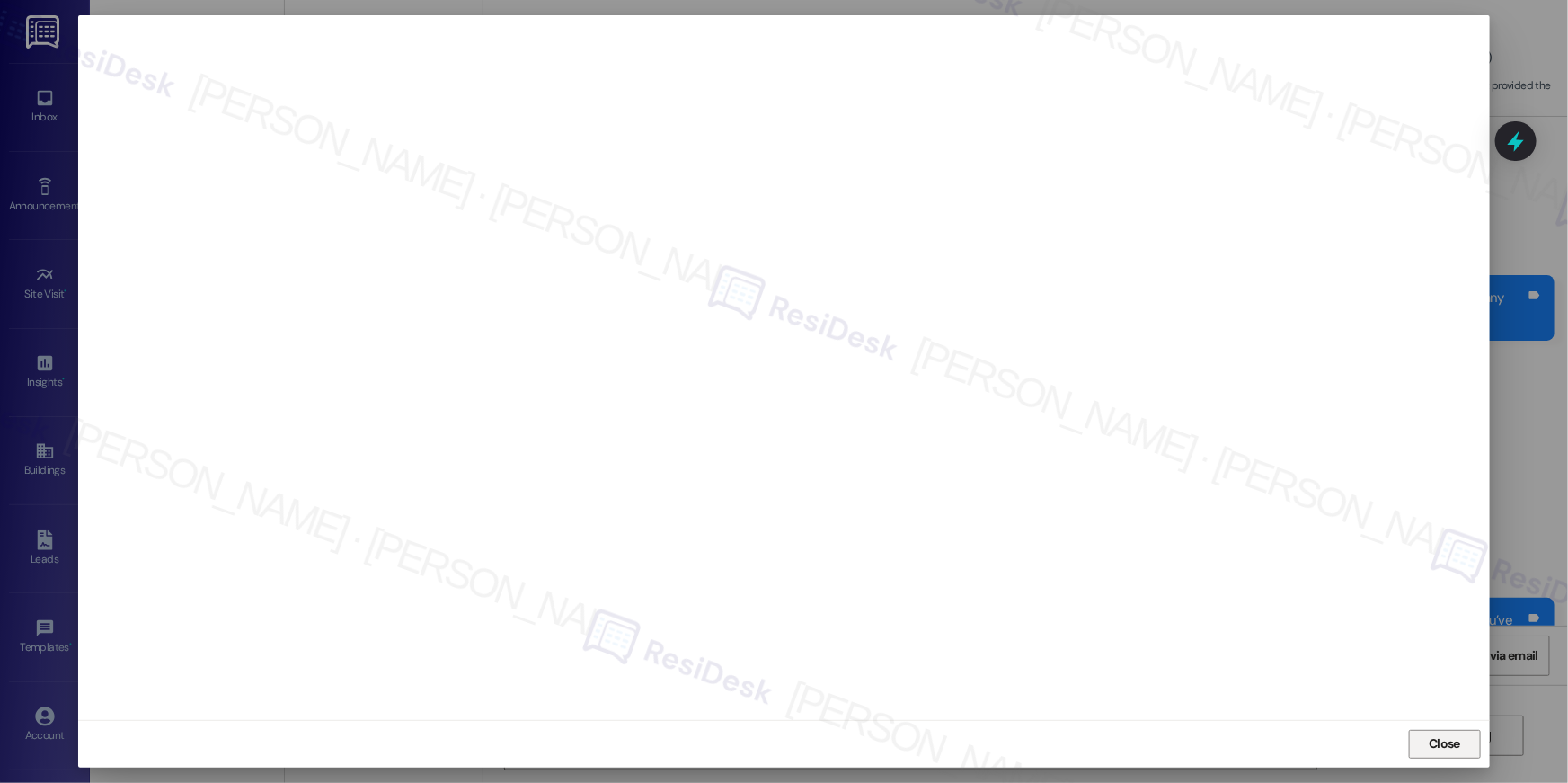
click at [1428, 731] on span "Close" at bounding box center [1444, 744] width 39 height 27
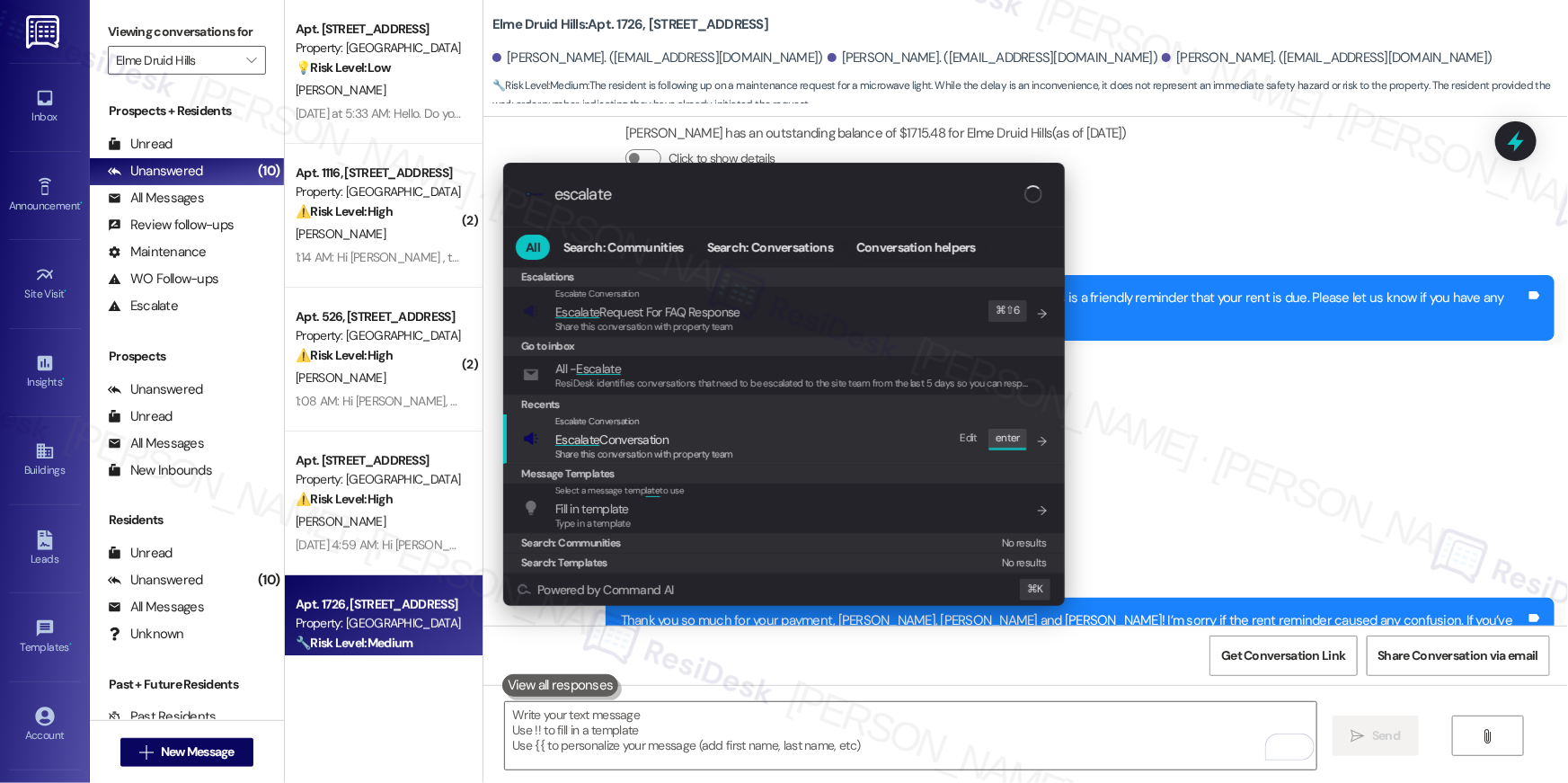
type input "escalate"
click at [773, 435] on div "Escalate Conversation Escalate Conversation Share this conversation with proper…" at bounding box center [785, 438] width 526 height 48
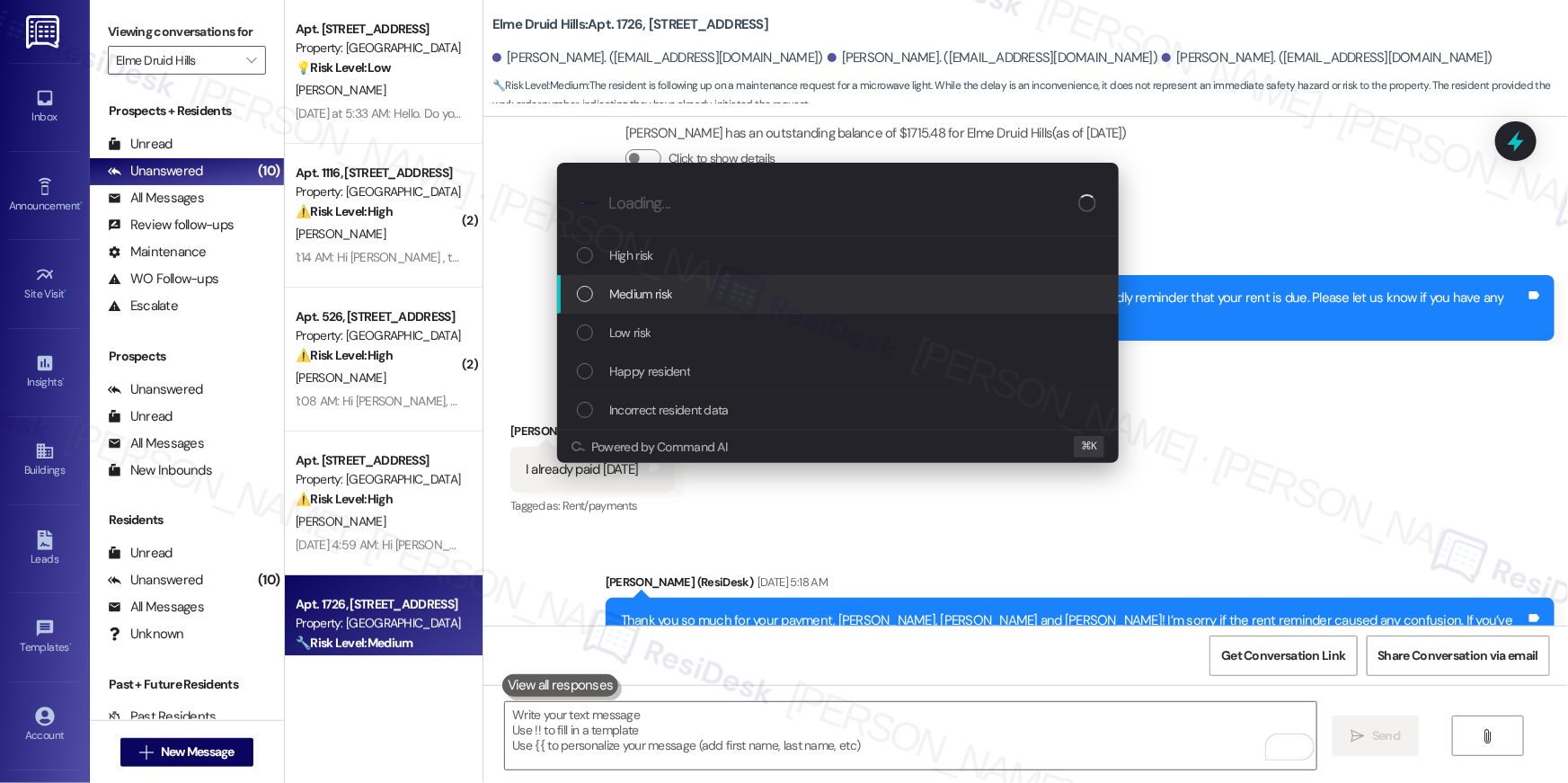
click at [772, 294] on div "Medium risk" at bounding box center [839, 294] width 526 height 19
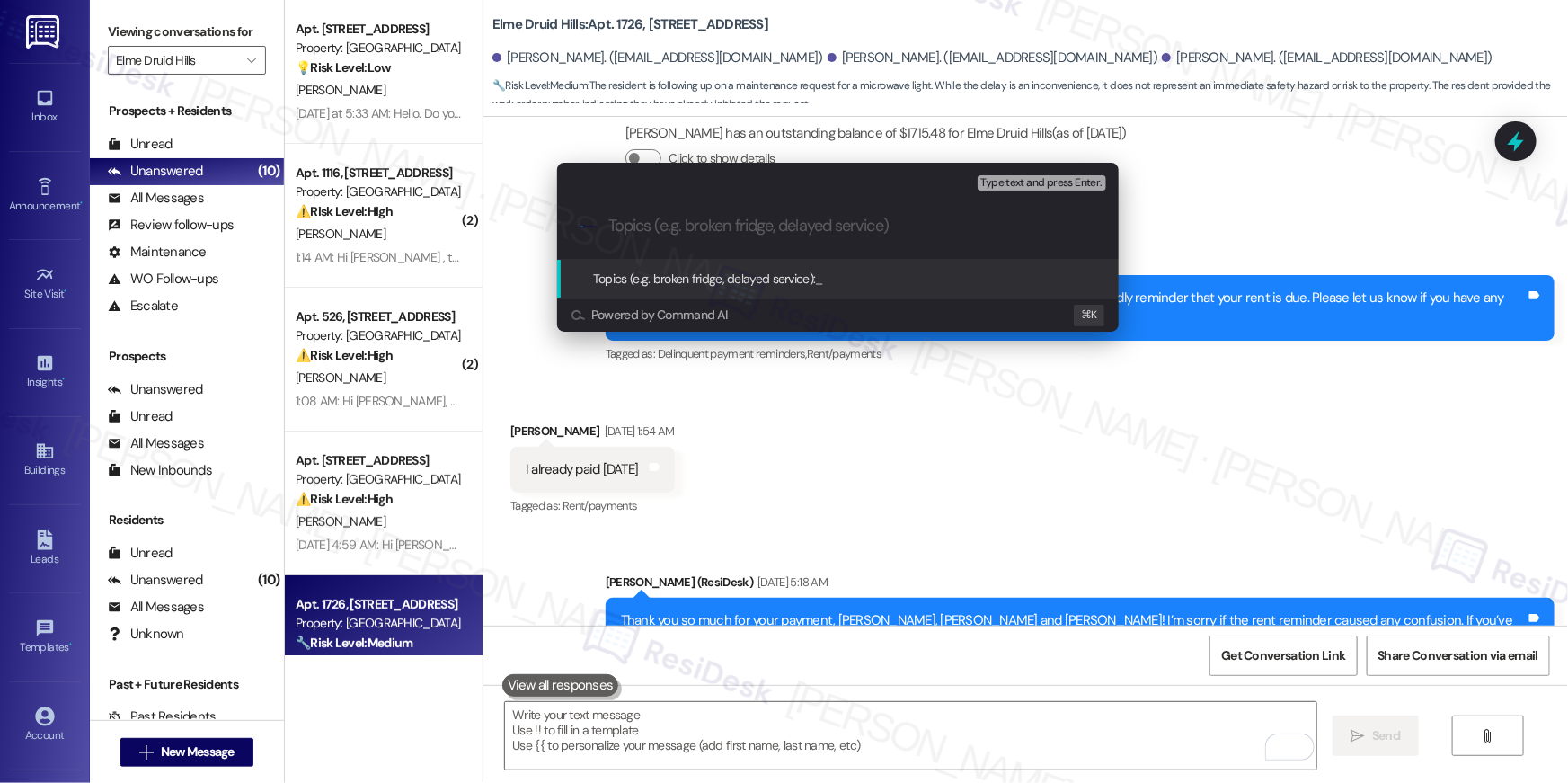
paste input "Work order follow-up - Microwave light"
type input "Work order follow-up - Microwave light"
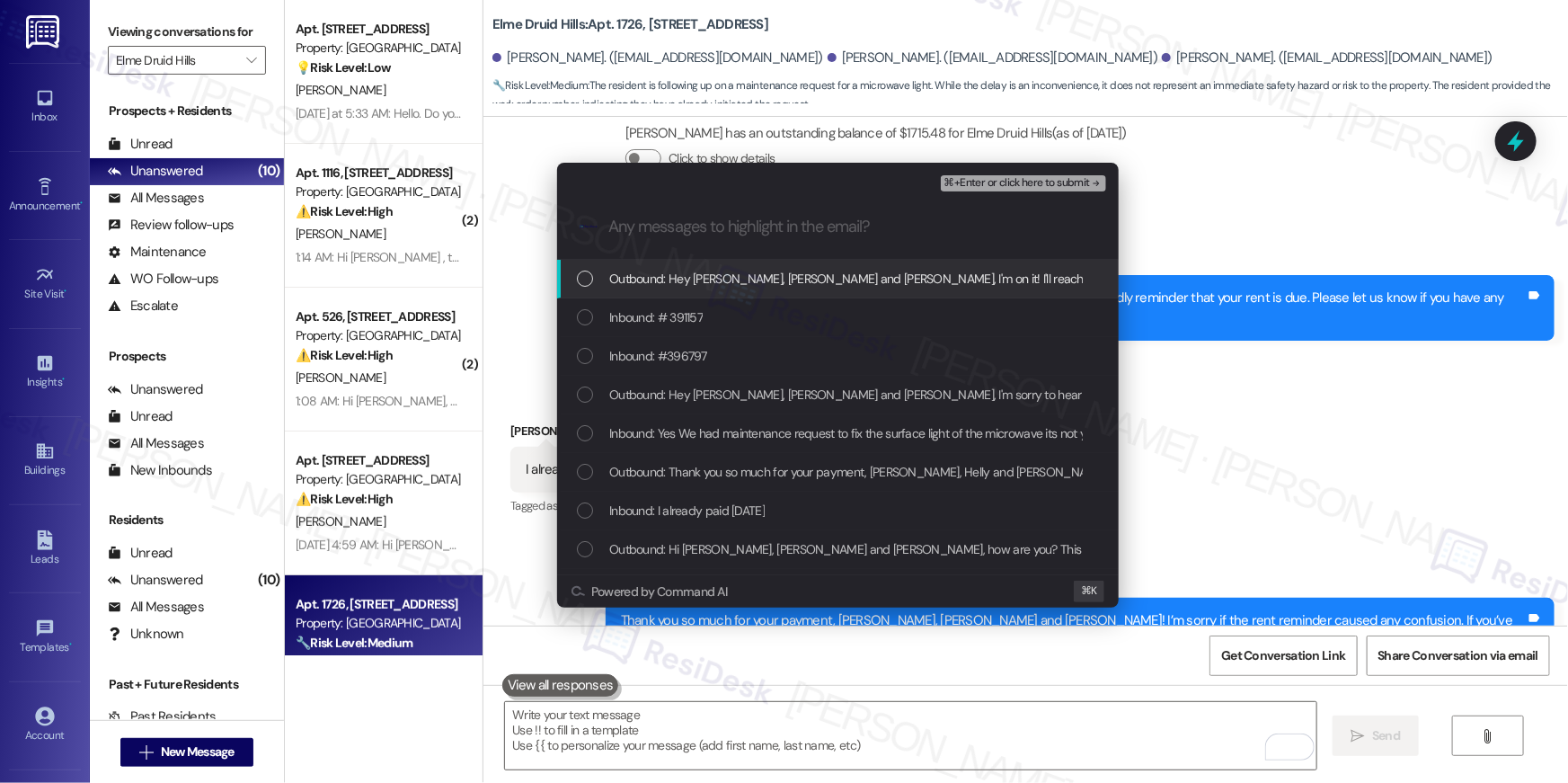
click at [794, 285] on span "Outbound: Hey Ronak, Helly and Rikesh, I'm on it! I'll reach out to our mainten…" at bounding box center [1112, 279] width 1004 height 19
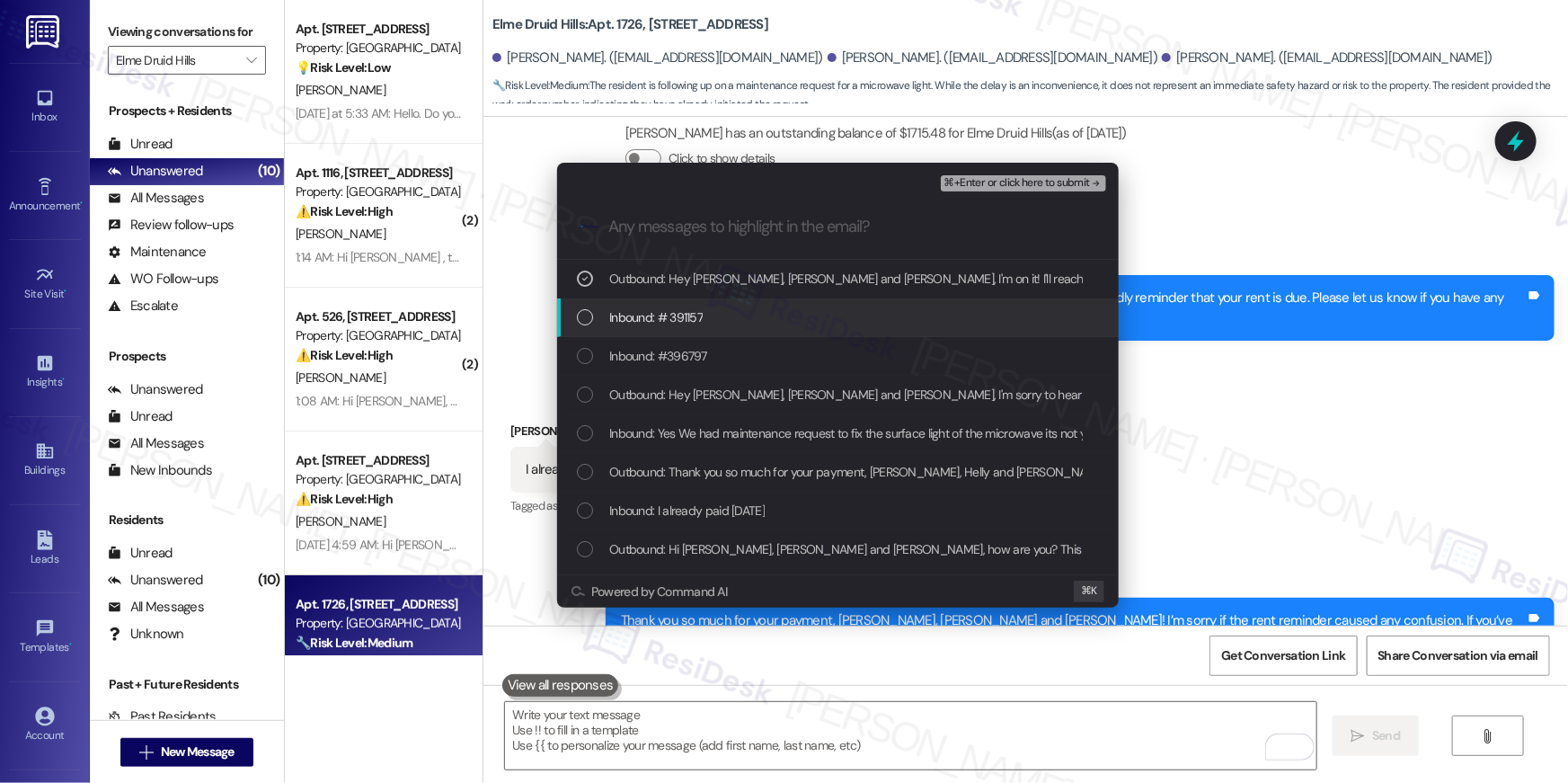
drag, startPoint x: 768, startPoint y: 311, endPoint x: 763, endPoint y: 336, distance: 25.5
click at [768, 312] on div "Inbound: # 391157" at bounding box center [839, 318] width 526 height 19
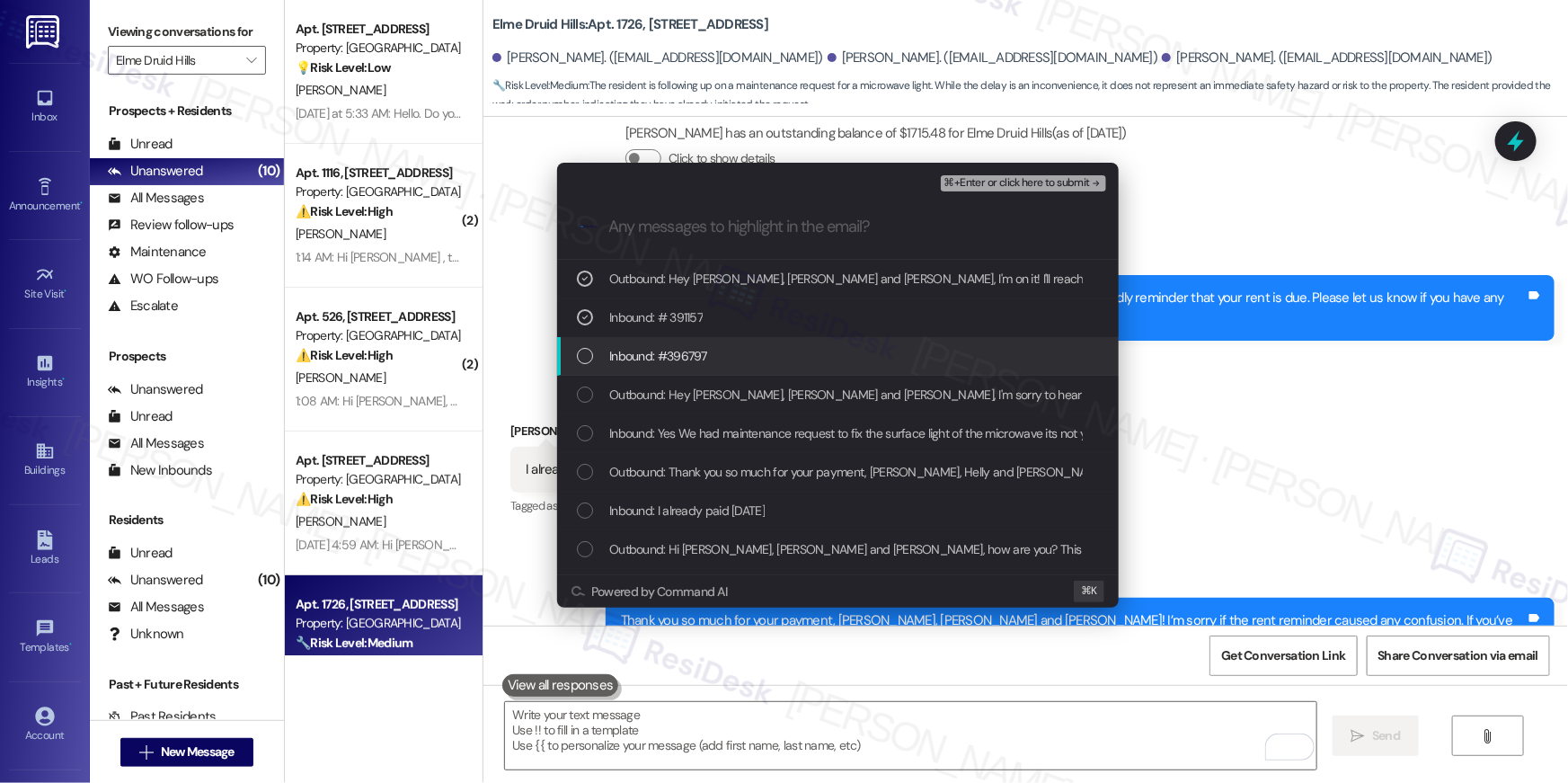
click at [763, 337] on div "Inbound: #396797" at bounding box center [839, 356] width 562 height 39
click at [767, 361] on div "Inbound: #396797" at bounding box center [839, 356] width 526 height 19
click at [791, 352] on div "Inbound: #396797" at bounding box center [839, 356] width 526 height 19
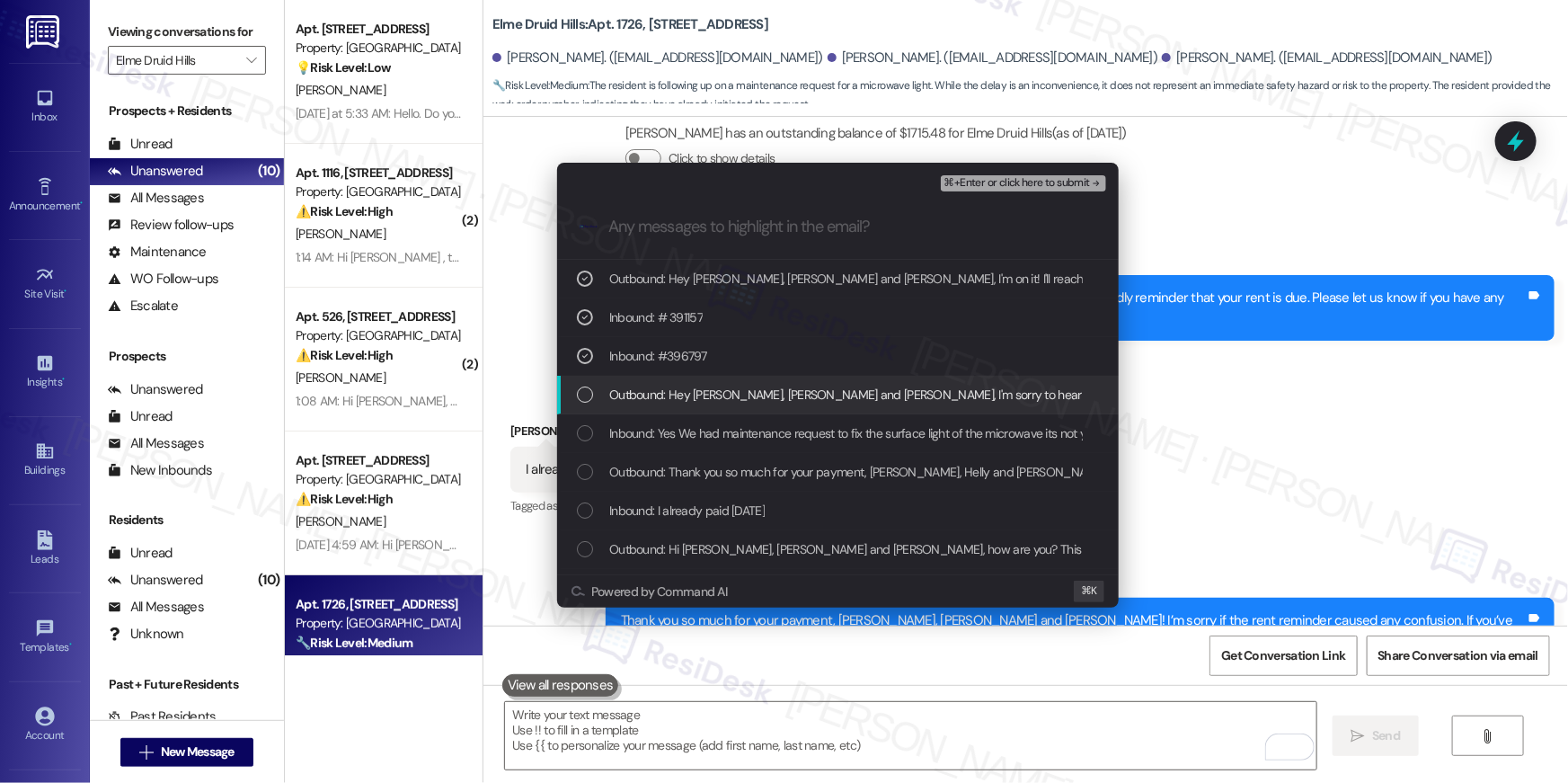
drag, startPoint x: 793, startPoint y: 401, endPoint x: 787, endPoint y: 427, distance: 26.7
click at [793, 401] on span "Outbound: Hey Ronak, Helly and Rikesh, I'm sorry to hear the microwave light is…" at bounding box center [1135, 395] width 1051 height 19
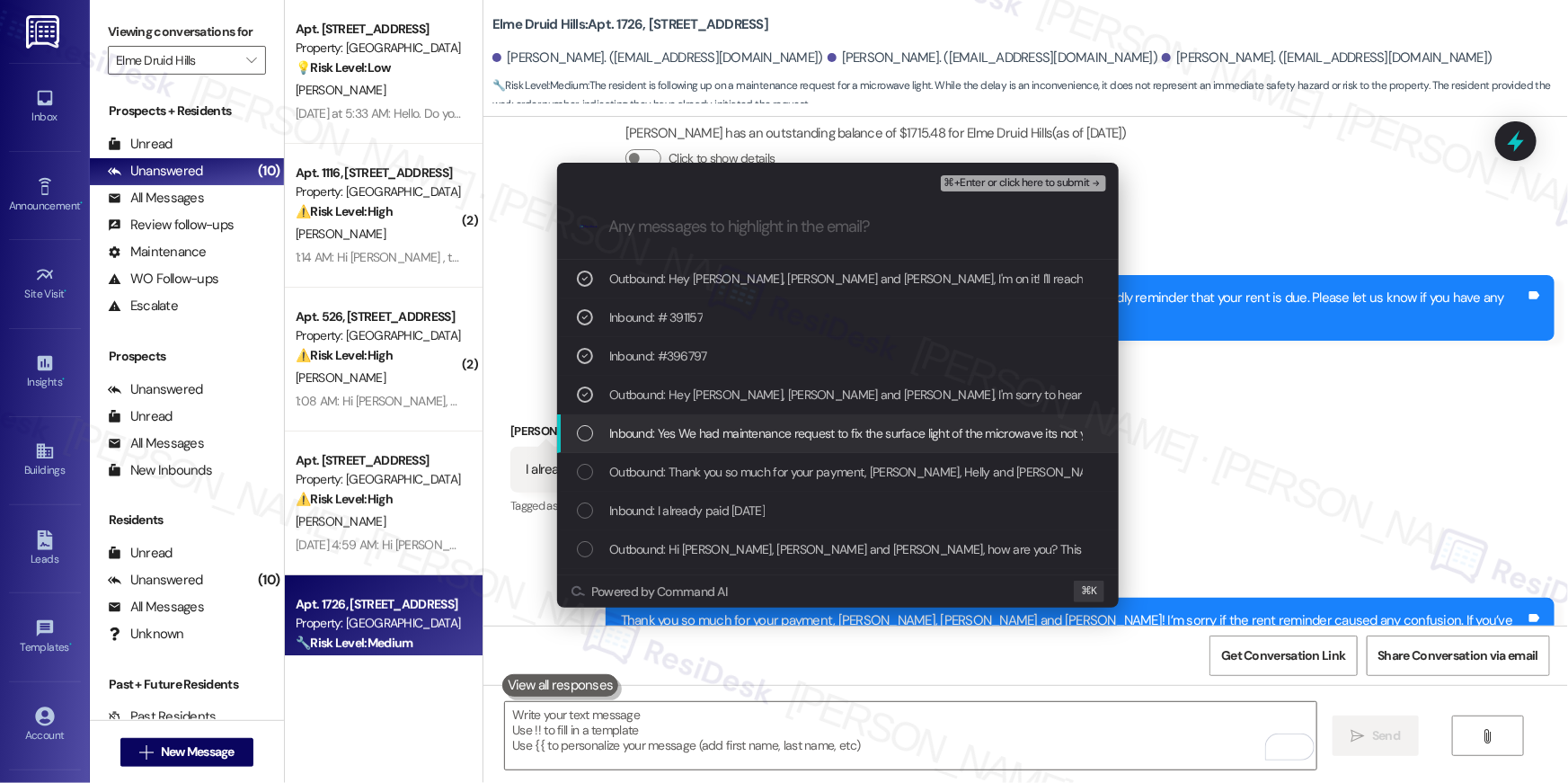
click at [786, 432] on span "Inbound: Yes We had maintenance request to fix the surface light of the microwa…" at bounding box center [891, 433] width 562 height 19
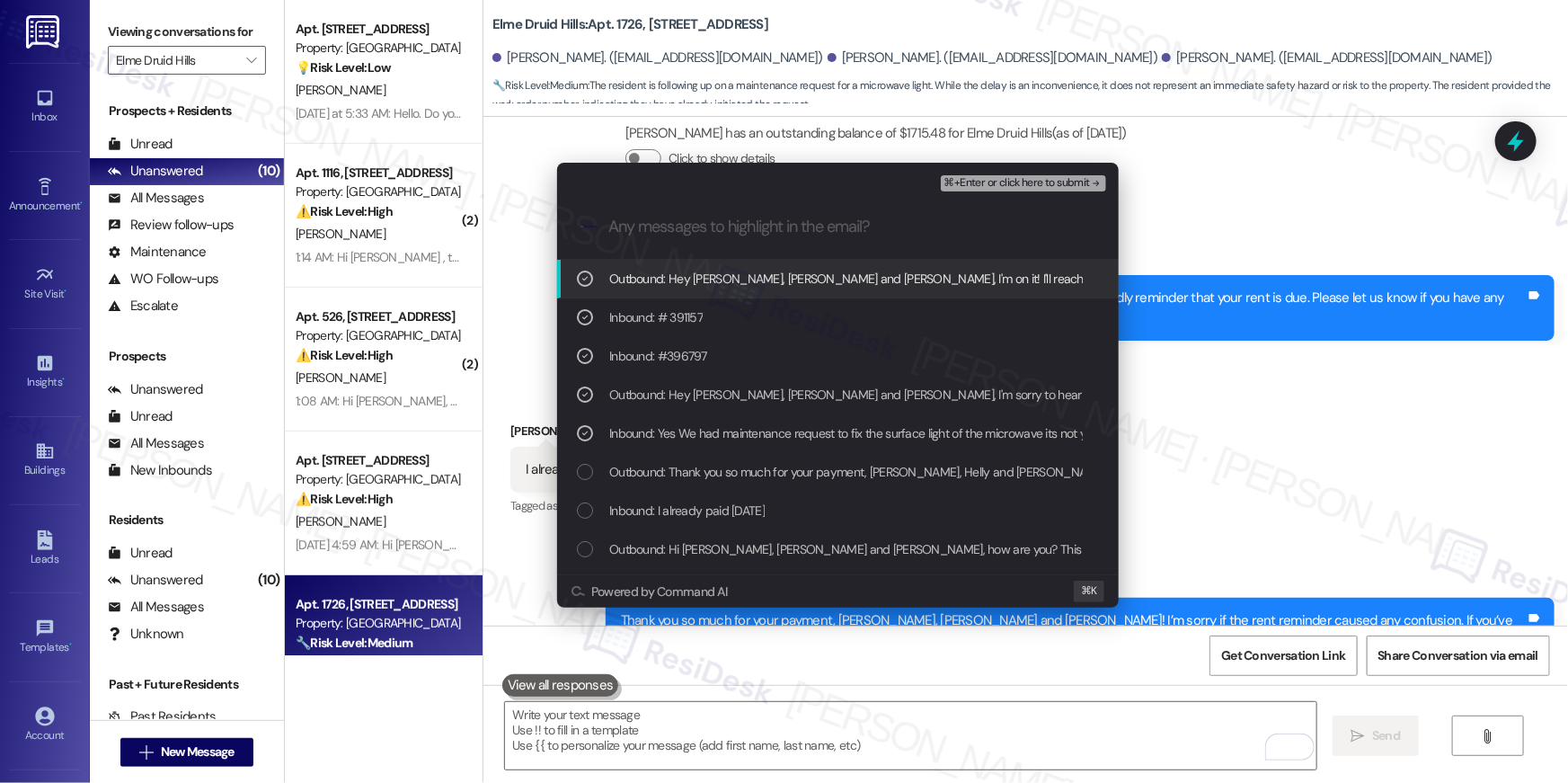
click at [1017, 178] on span "⌘+Enter or click here to submit" at bounding box center [1017, 183] width 146 height 13
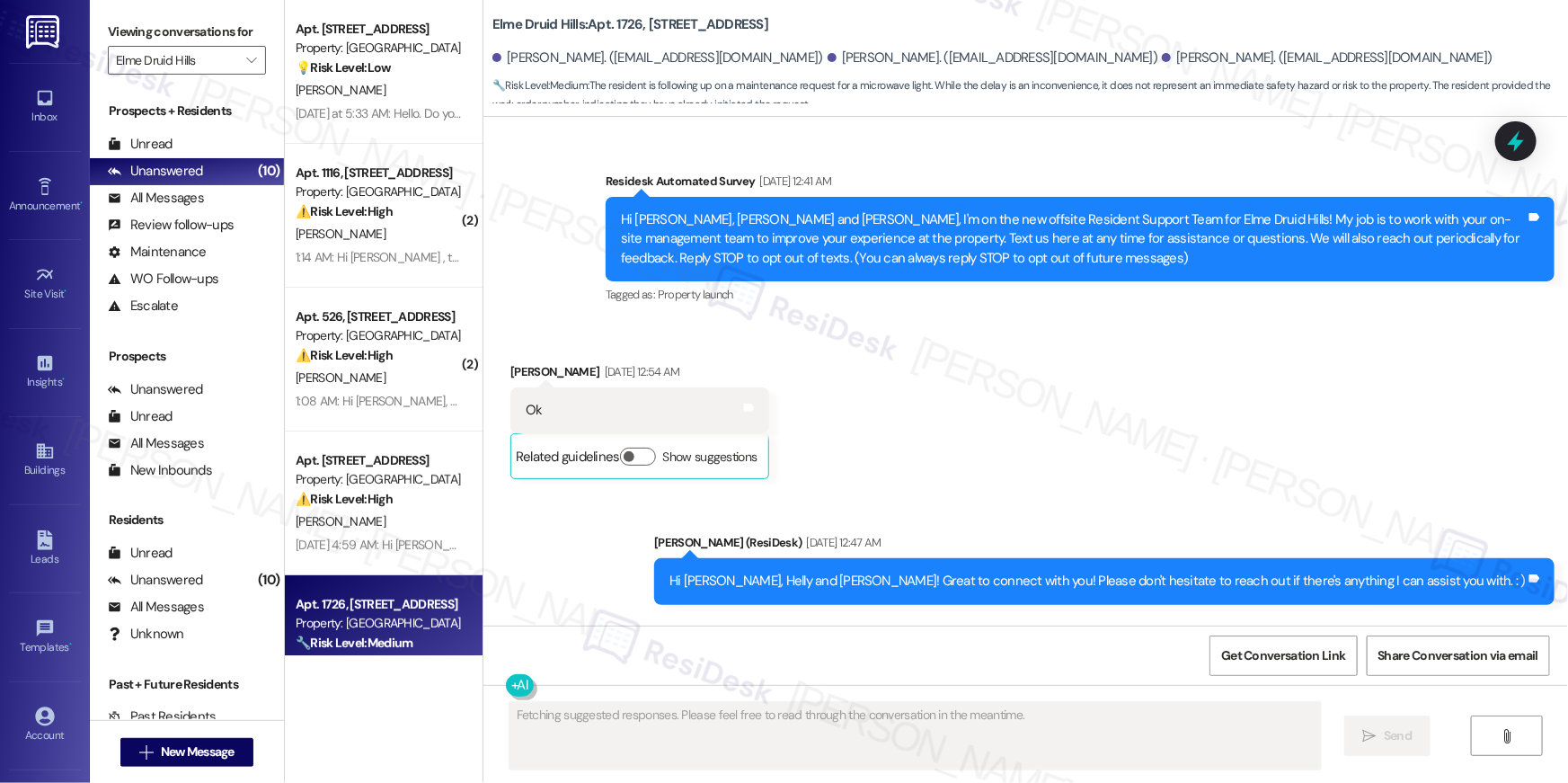
type textarea "Fetching suggested responses. Please feel free to read through the conversation…"
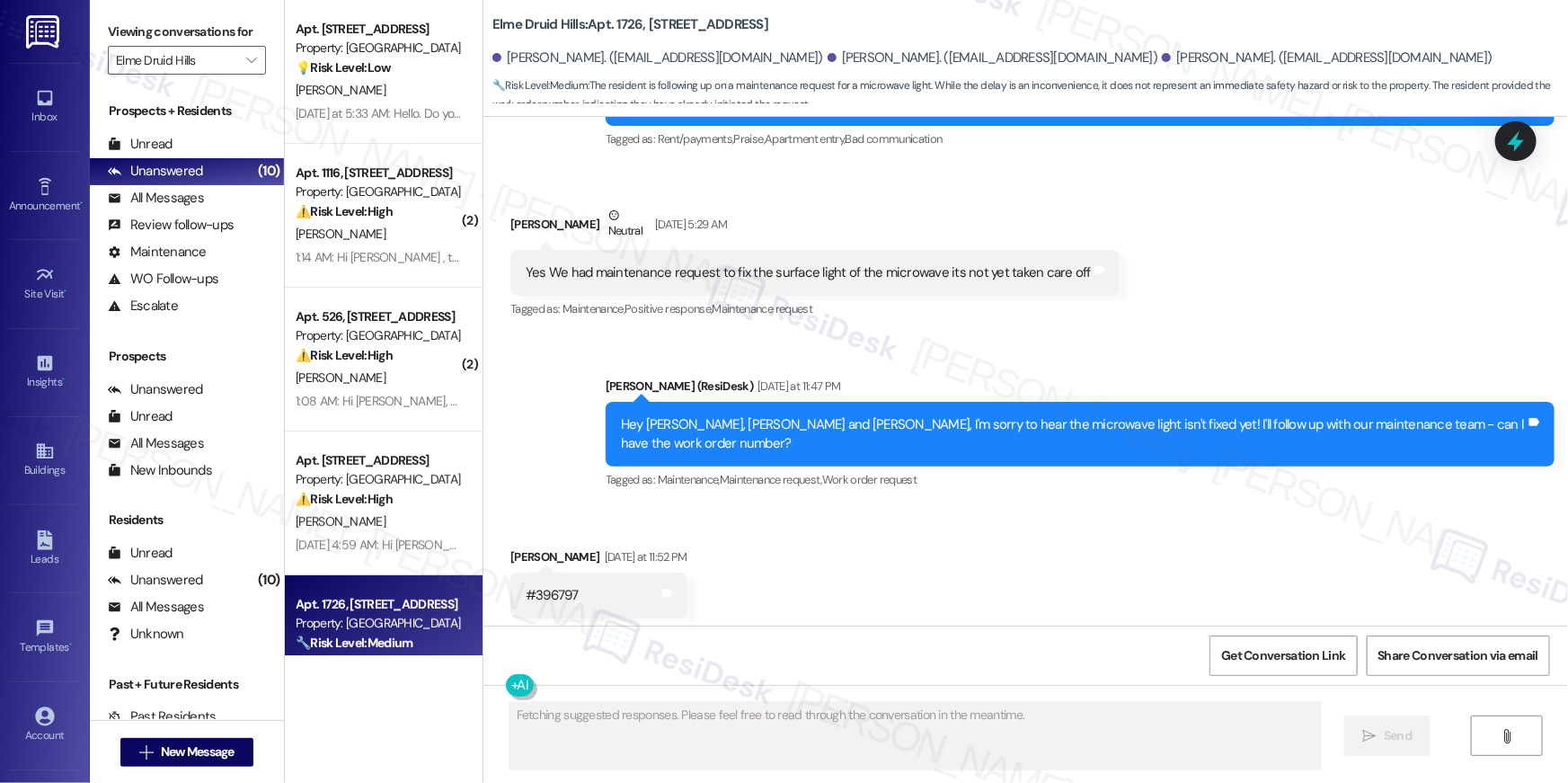
click at [356, 93] on div "N. Henderson" at bounding box center [379, 90] width 170 height 22
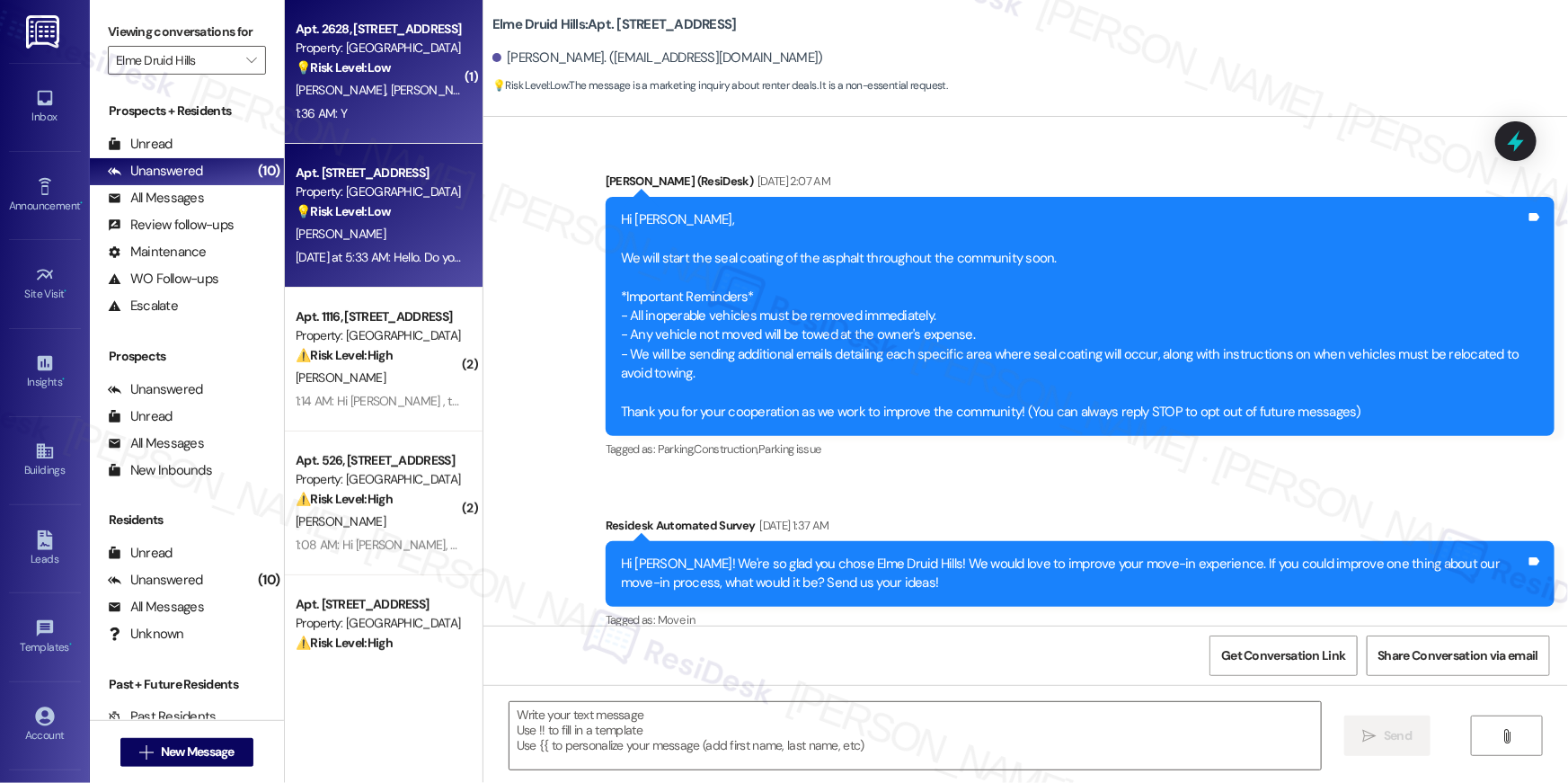
click at [391, 82] on span "M. Hoggard" at bounding box center [435, 90] width 90 height 16
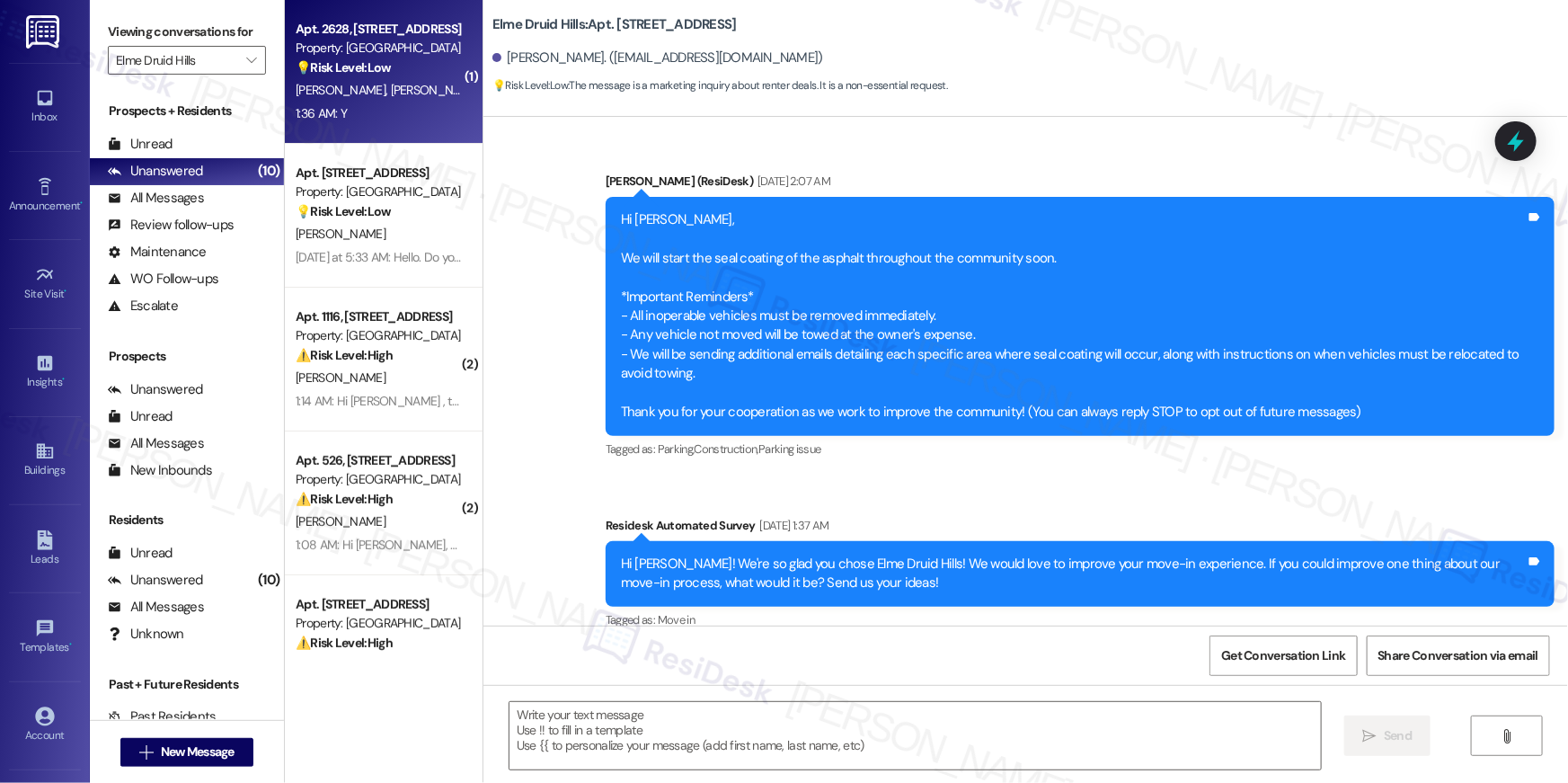
scroll to position [18470, 0]
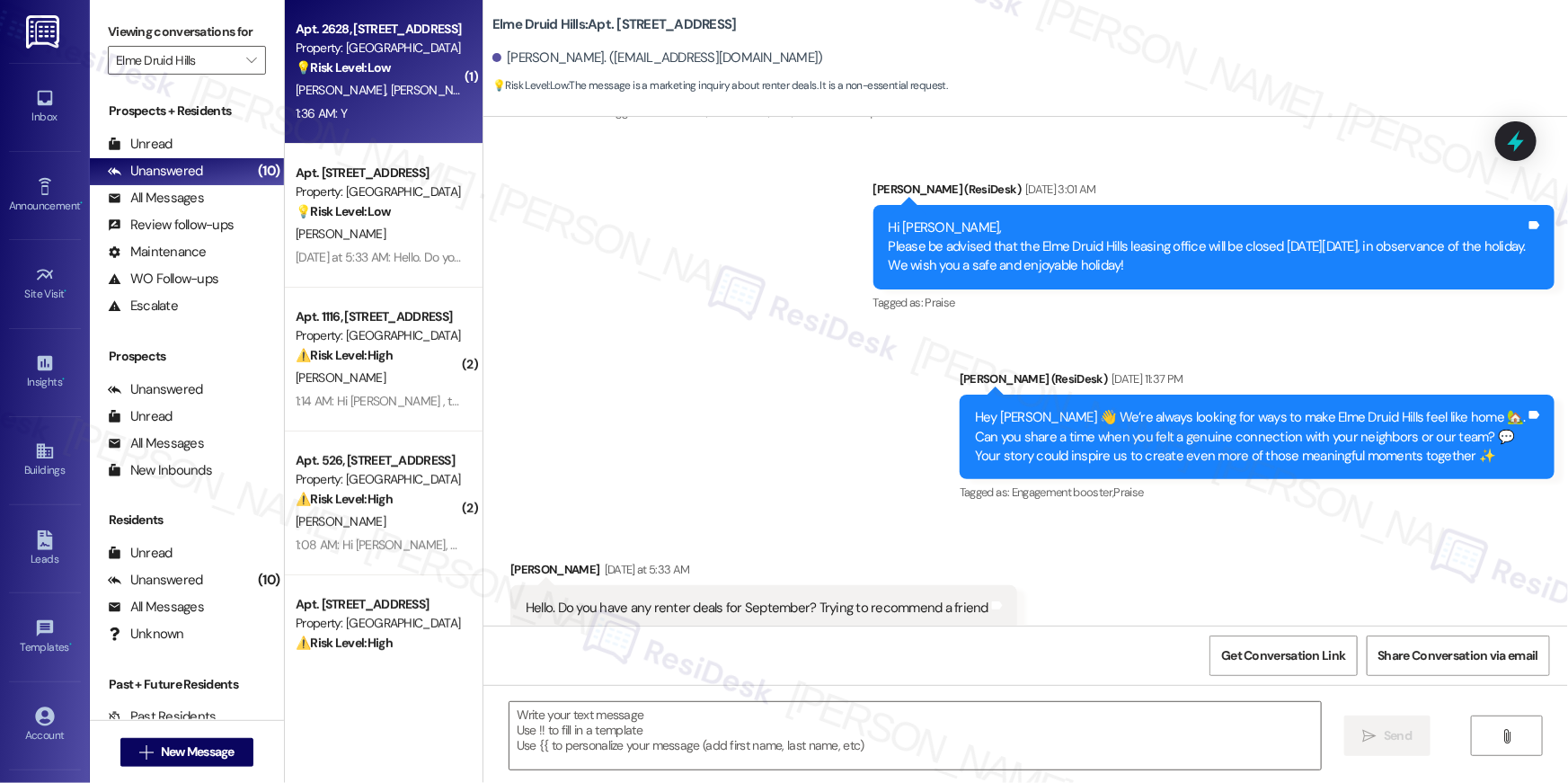
type textarea "Fetching suggested responses. Please feel free to read through the conversation…"
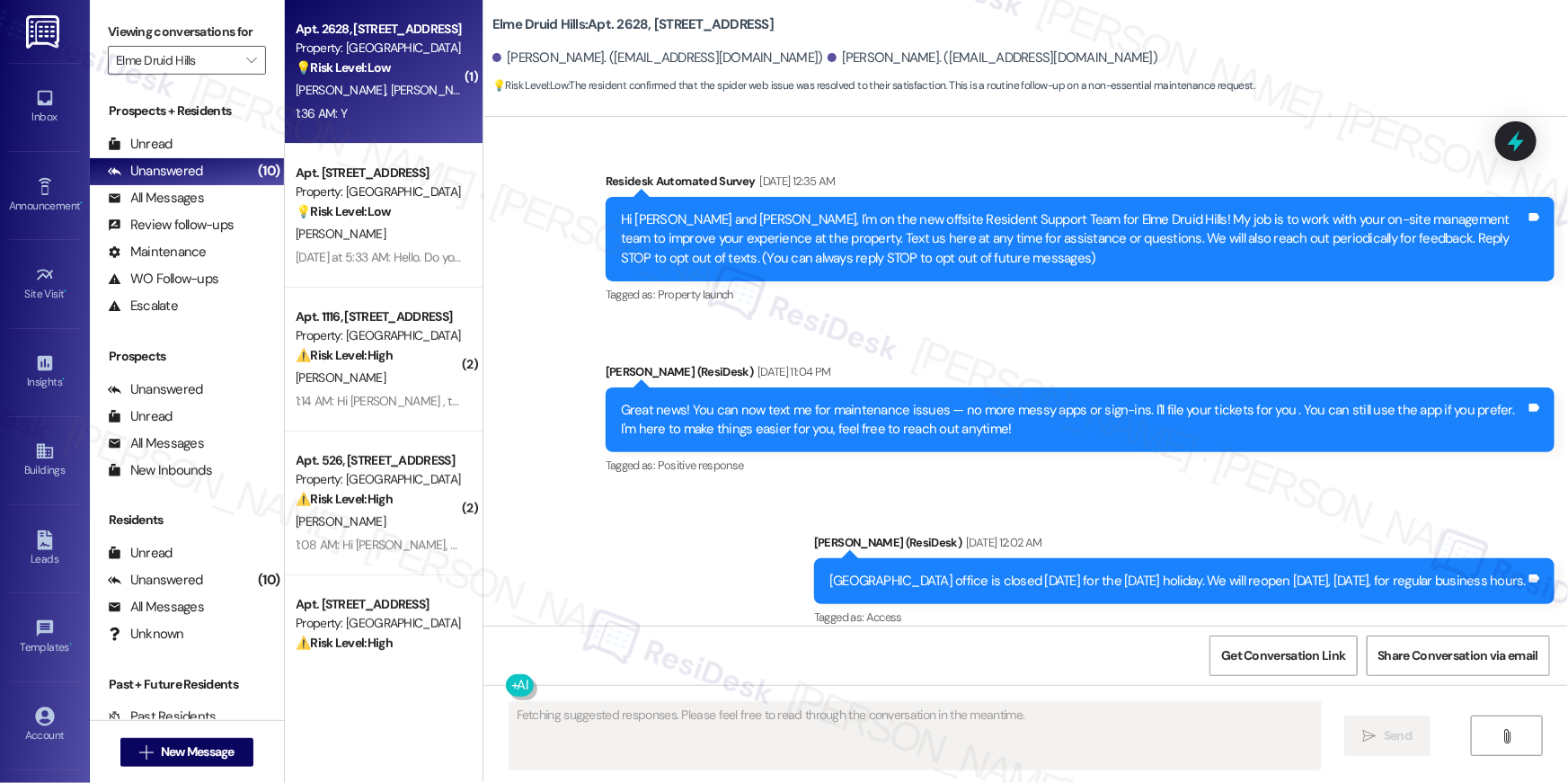
scroll to position [40786, 0]
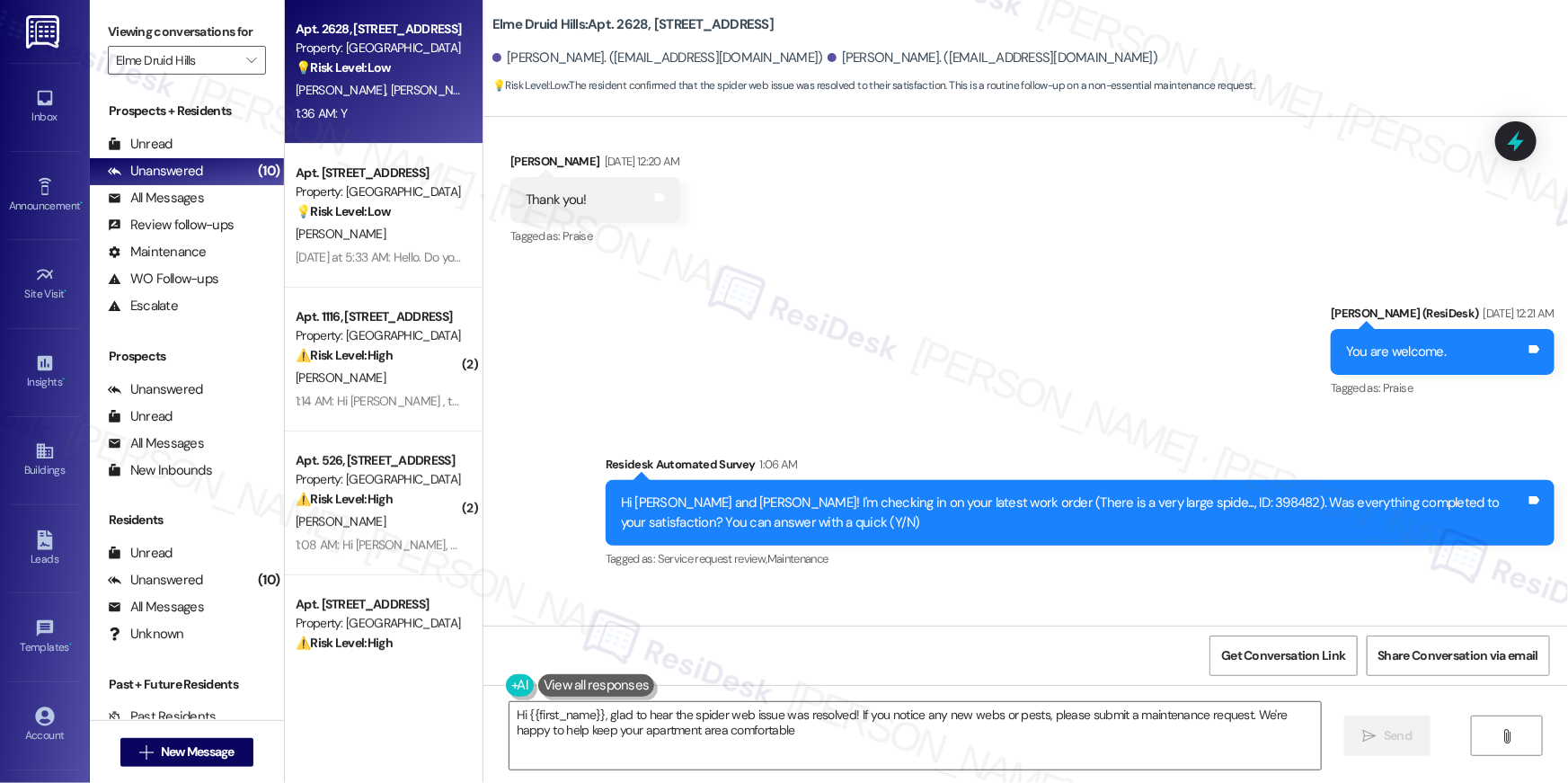
type textarea "Hi {{first_name}}, glad to hear the spider web issue was resolved! If you notic…"
click at [1134, 471] on div "Survey, sent via SMS Residesk Automated Survey 1:06 AM Hi Melody and Marlee! I'…" at bounding box center [1081, 513] width 977 height 144
drag, startPoint x: 1032, startPoint y: 543, endPoint x: 1004, endPoint y: 551, distance: 29.1
click at [1031, 586] on div "Received via SMS Marlee Hoggard 1:36 AM Y Tags and notes Tagged as: Positive re…" at bounding box center [1026, 661] width 1085 height 152
click at [979, 741] on textarea "Hi {{first_name}}, glad to hear the spider web issue was resolved! If you notic…" at bounding box center [915, 737] width 812 height 68
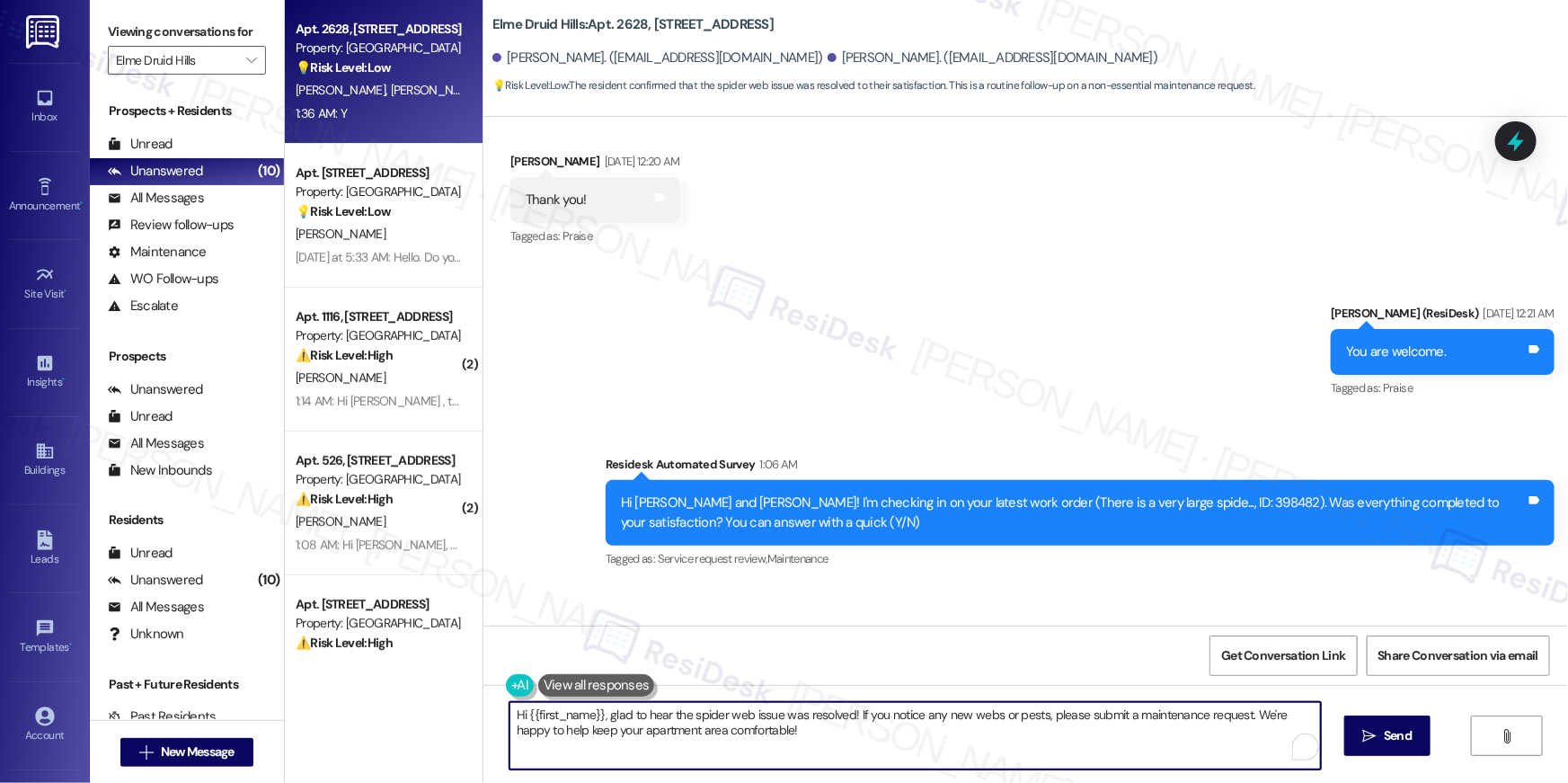
click at [1122, 747] on textarea "Hi {{first_name}}, glad to hear the spider web issue was resolved! If you notic…" at bounding box center [915, 737] width 812 height 68
click at [1167, 736] on textarea "Hi {{first_name}}, glad to hear the spider web issue was resolved! If you notic…" at bounding box center [911, 737] width 812 height 68
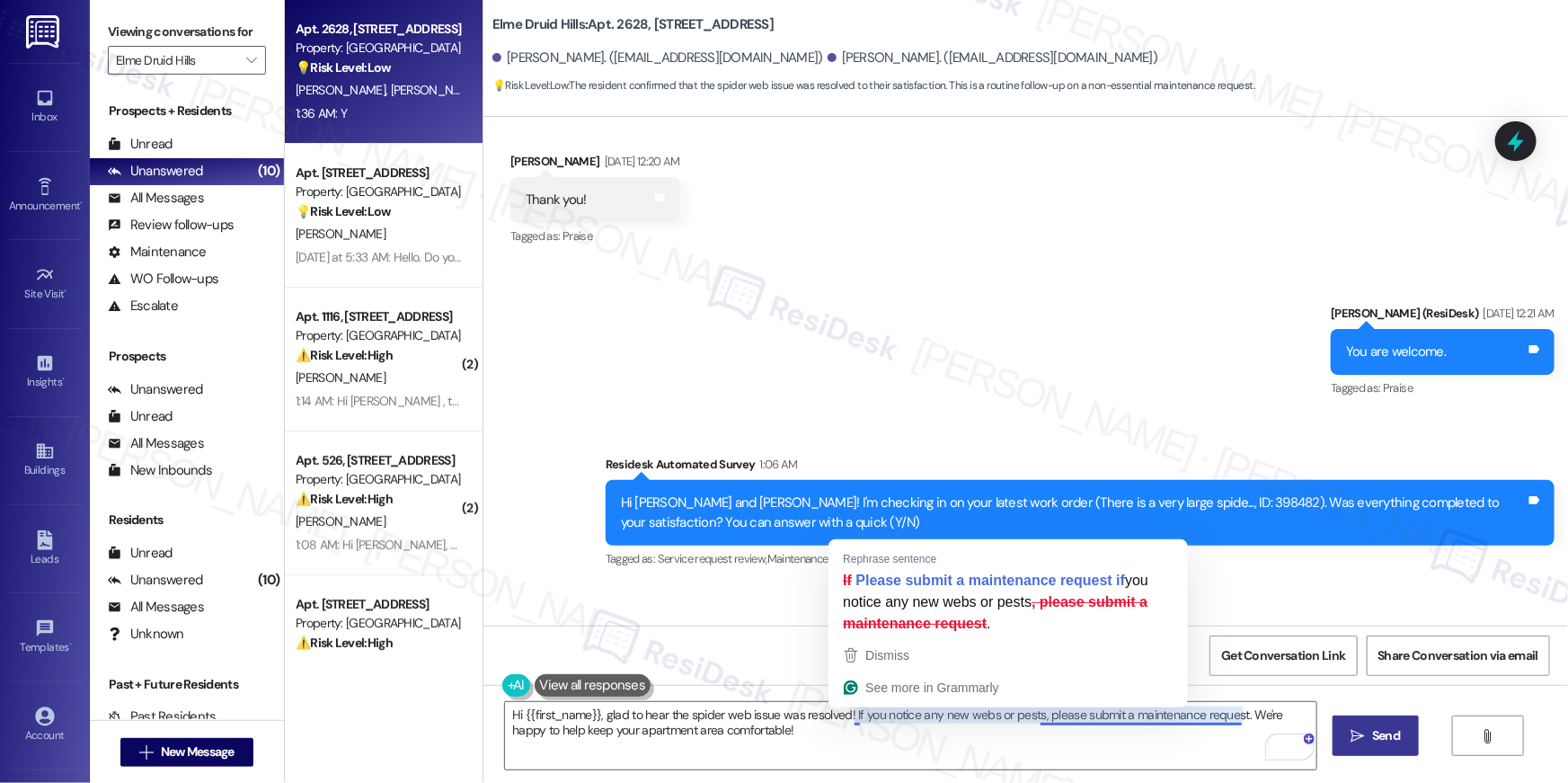
click at [1343, 733] on button " Send" at bounding box center [1376, 736] width 87 height 41
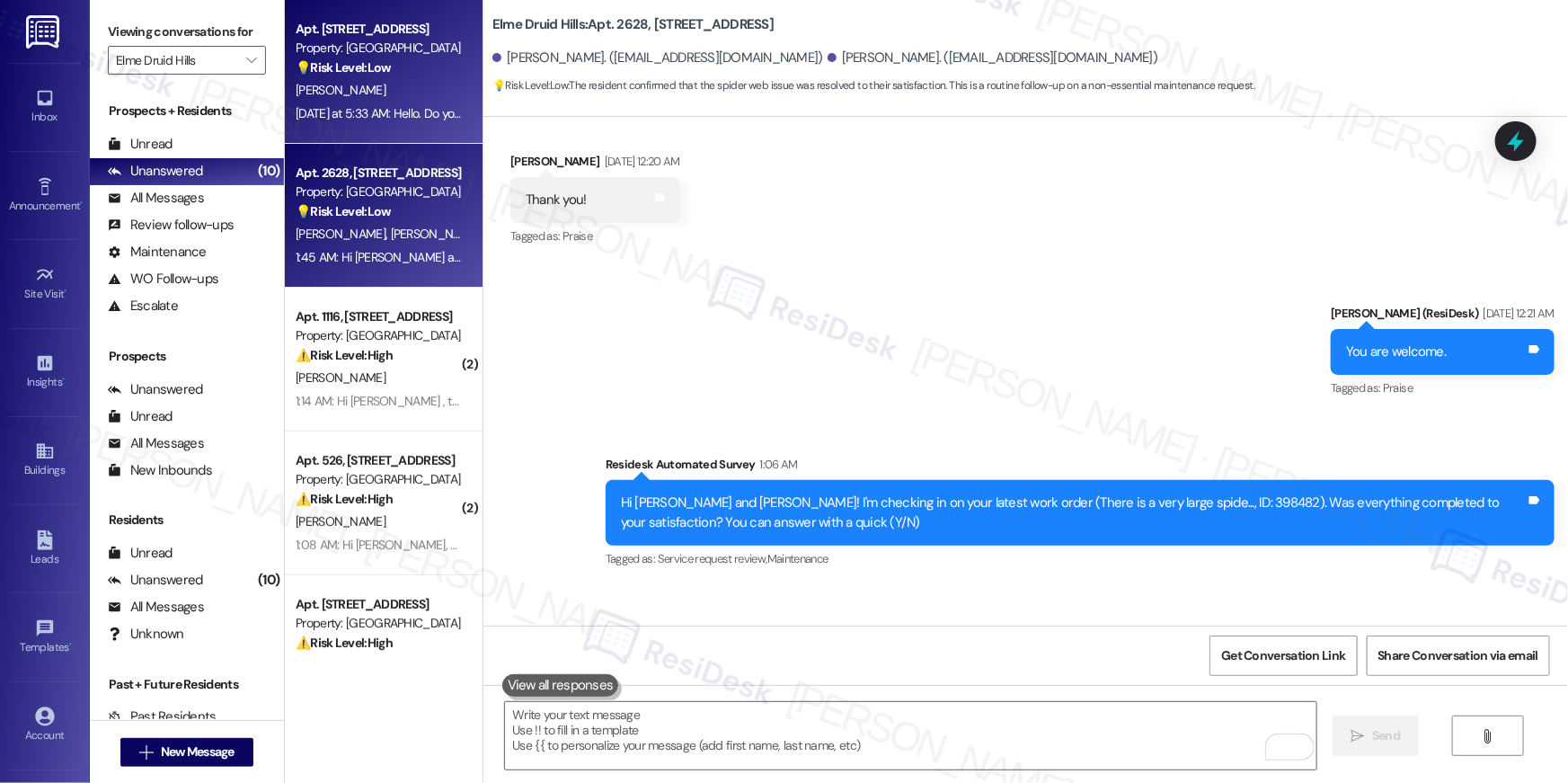
click at [401, 109] on div "Yesterday at 5:33 AM: Hello. Do you have any renter deals for September? Trying…" at bounding box center [557, 113] width 524 height 16
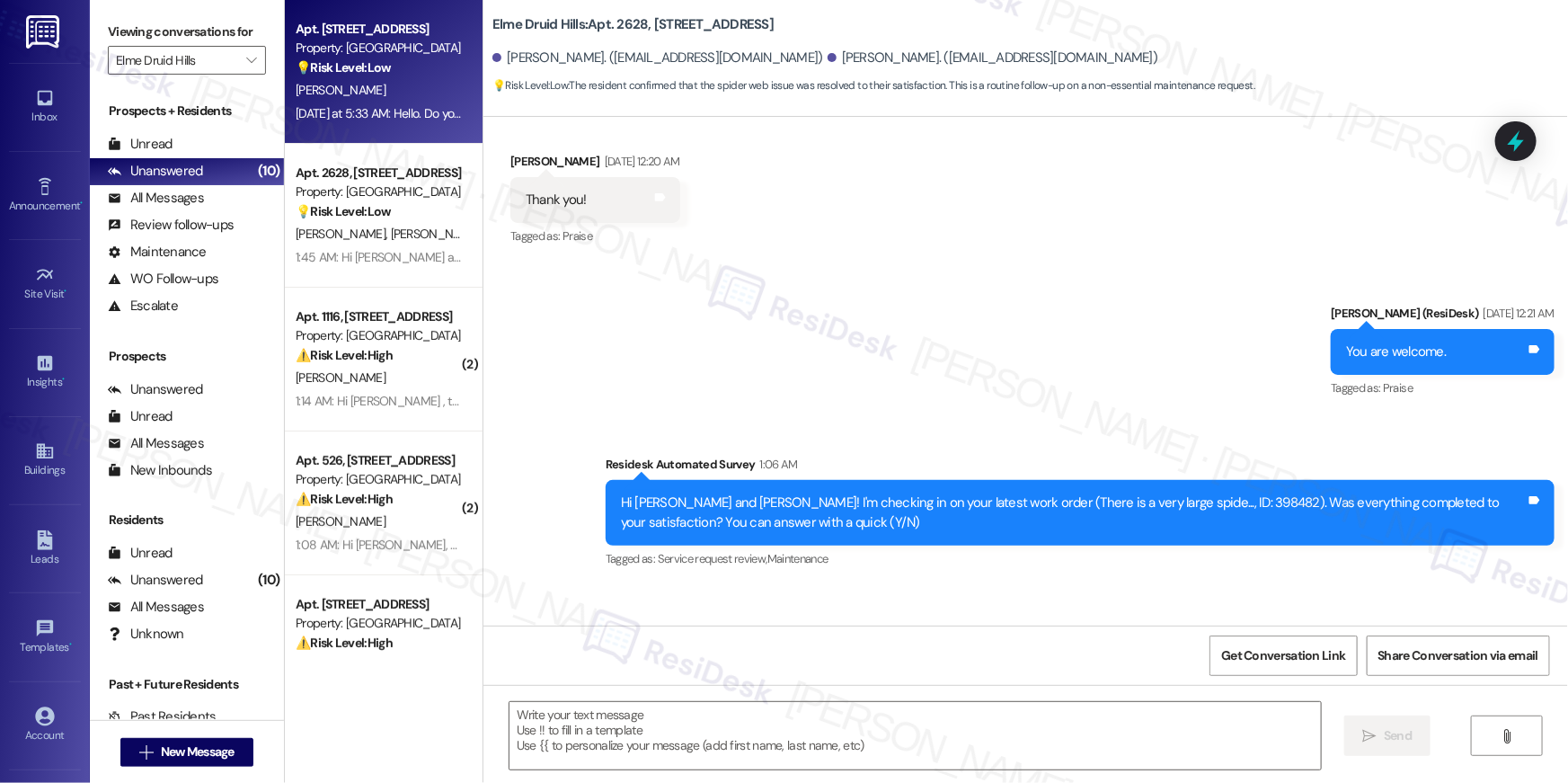
type textarea "Fetching suggested responses. Please feel free to read through the conversation…"
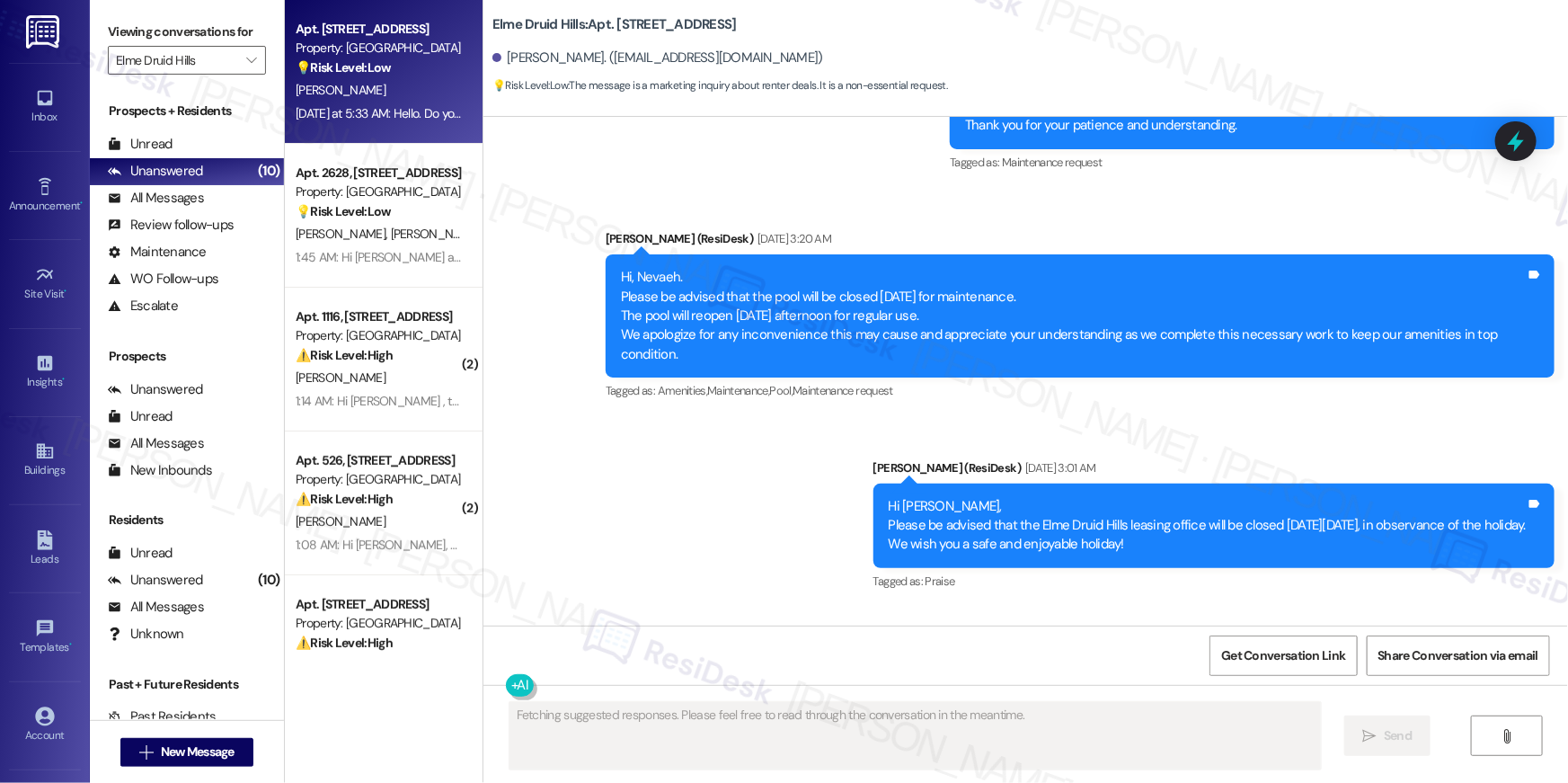
scroll to position [18470, 0]
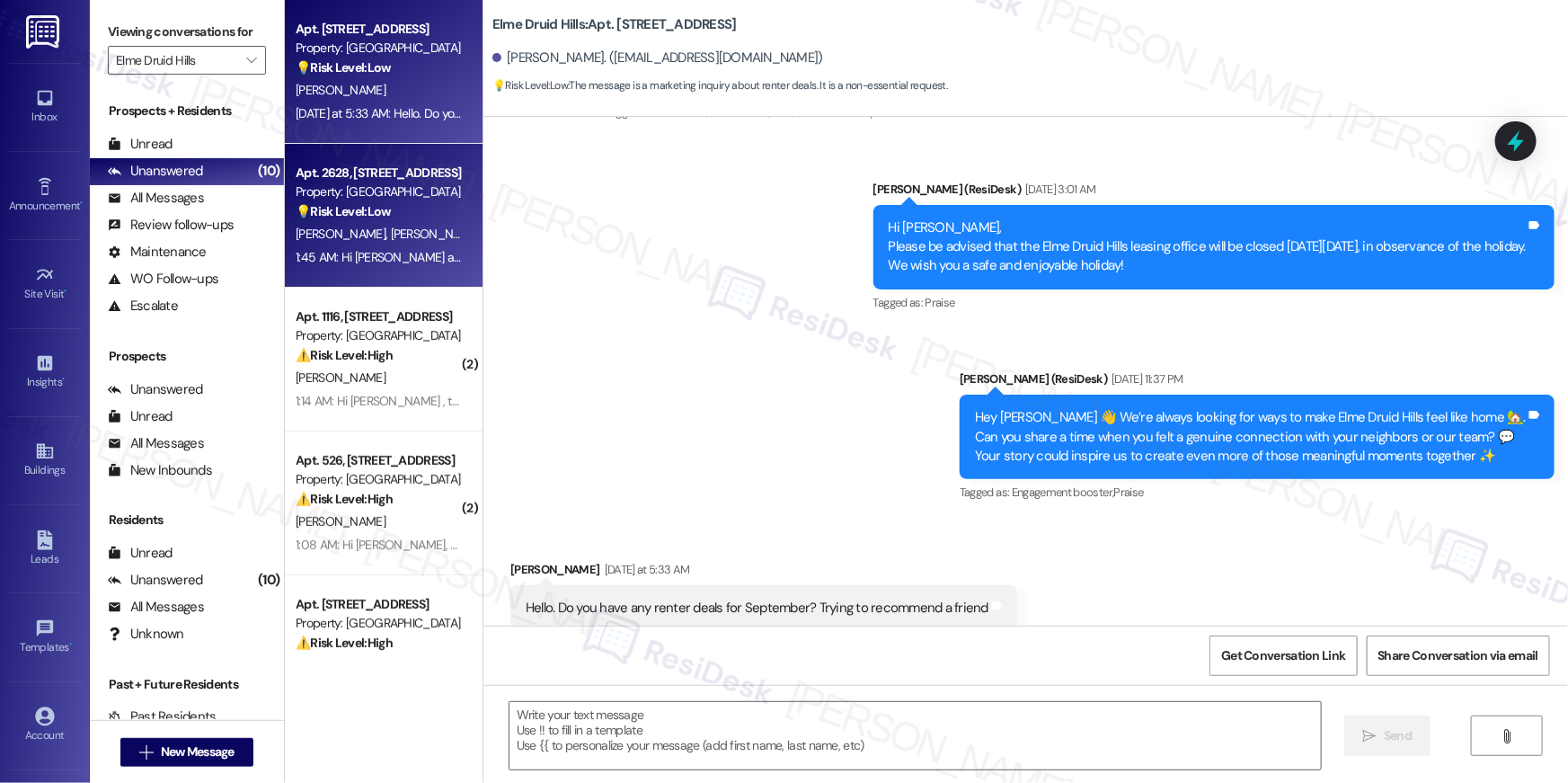
click at [391, 228] on span "M. Hoggard" at bounding box center [435, 234] width 90 height 16
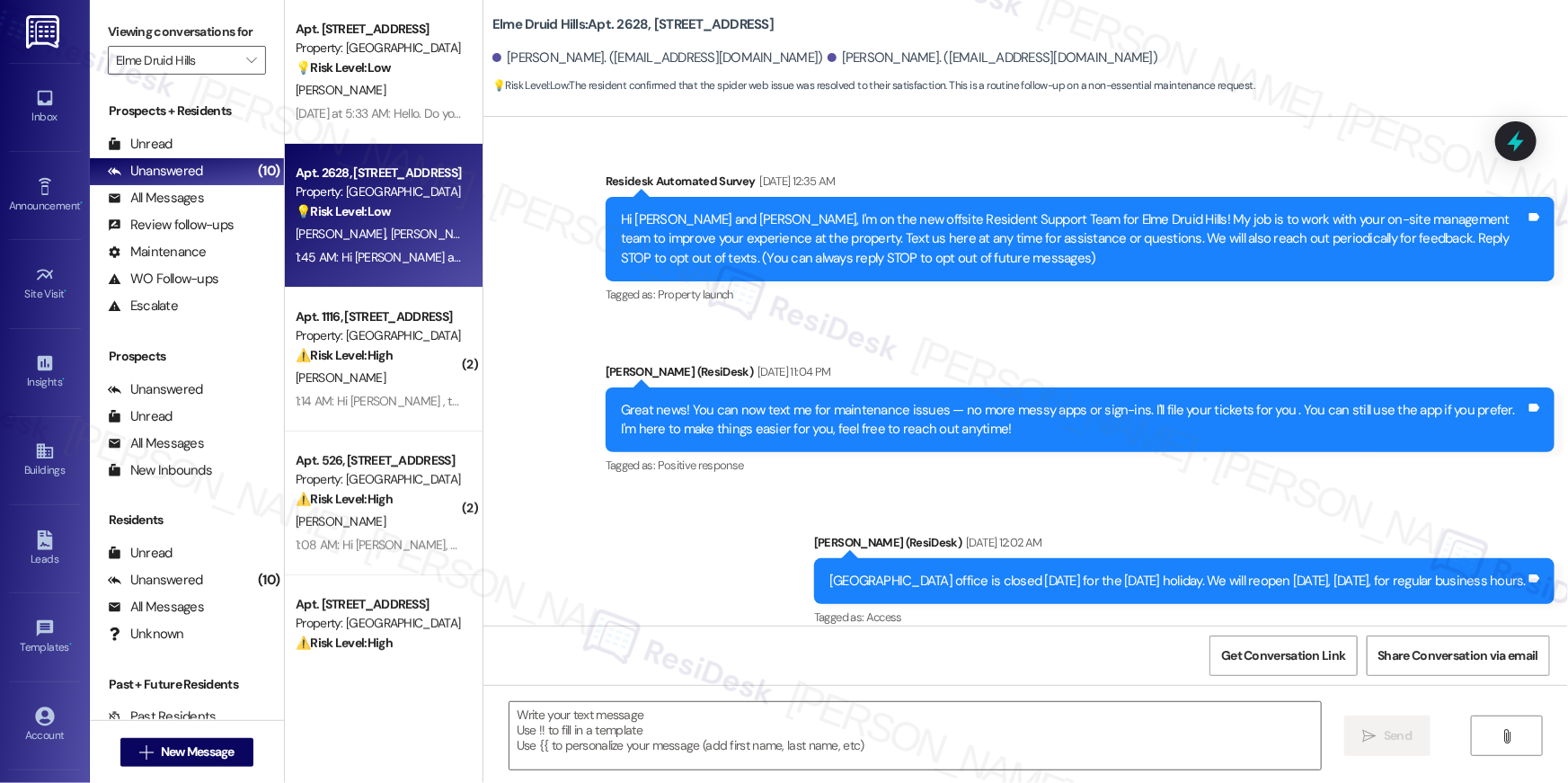
scroll to position [40786, 0]
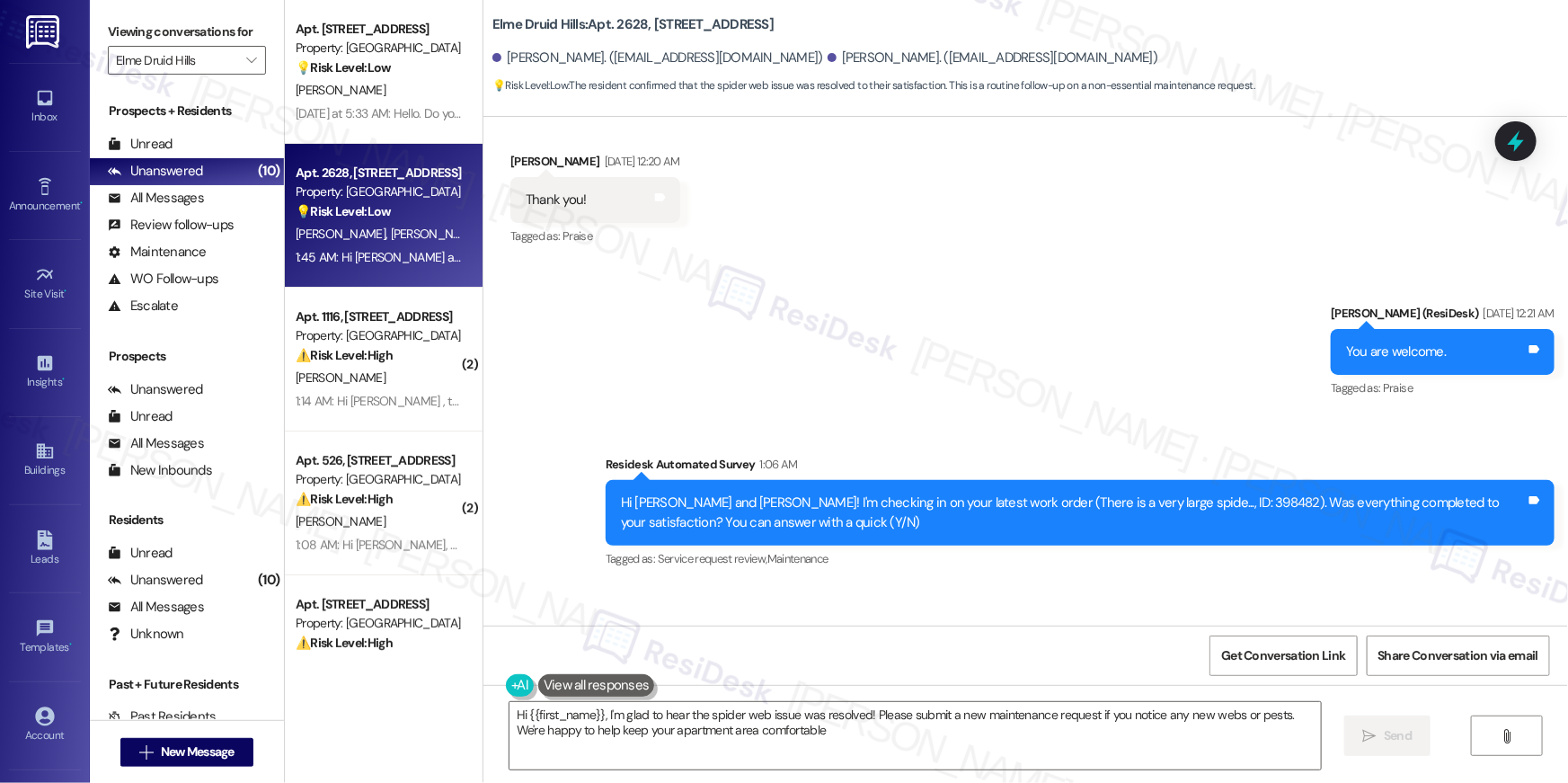
type textarea "Hi {{first_name}}, I'm glad to hear the spider web issue was resolved! Please s…"
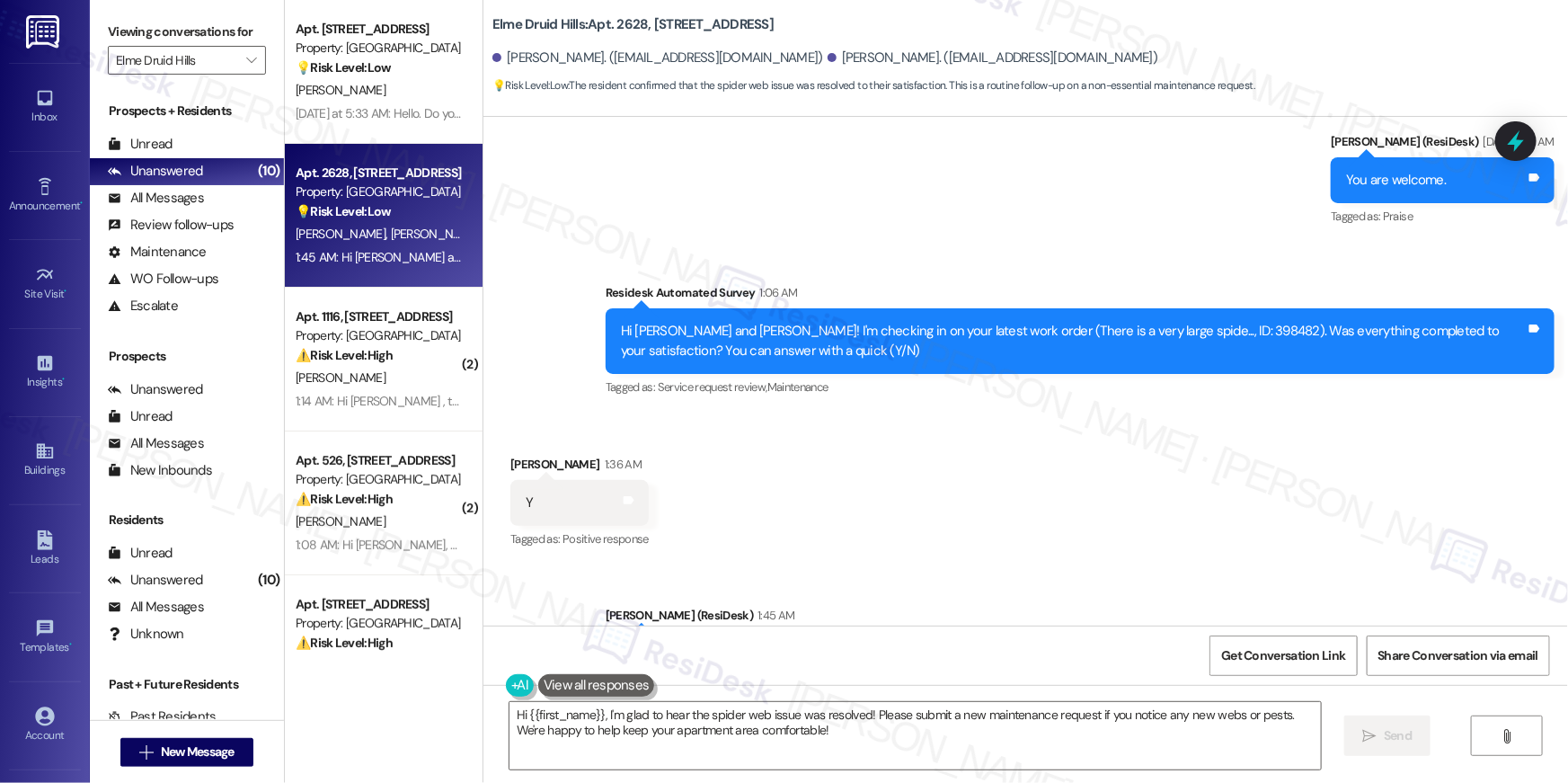
click at [835, 566] on div "Sent via SMS Ella (ResiDesk) 1:45 AM Hi Melody and Marlee, glad to hear the spi…" at bounding box center [1026, 651] width 1085 height 171
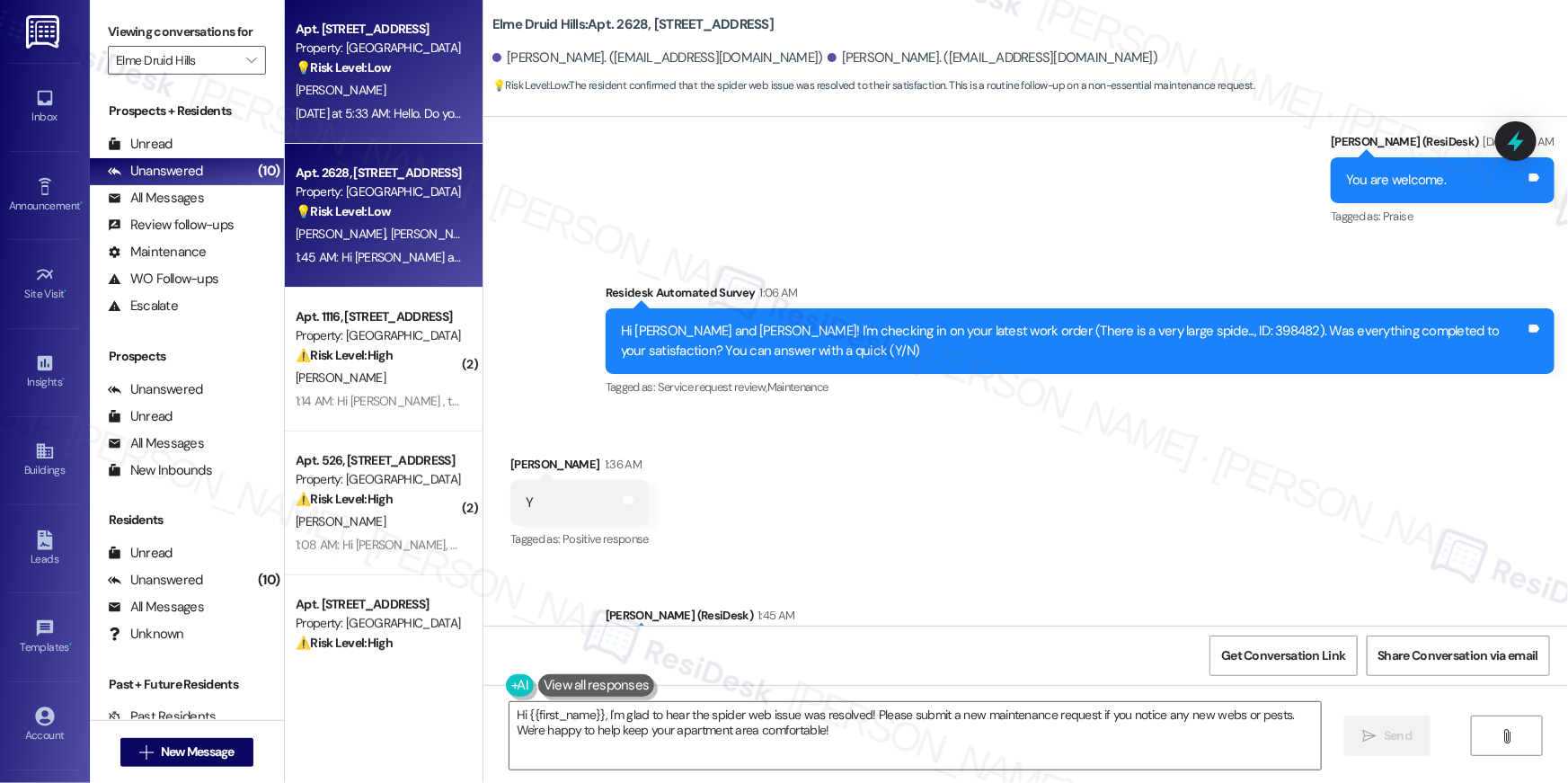
click at [333, 27] on div "Apt. 1411, 2696 N Druid Hills Rd" at bounding box center [378, 29] width 166 height 19
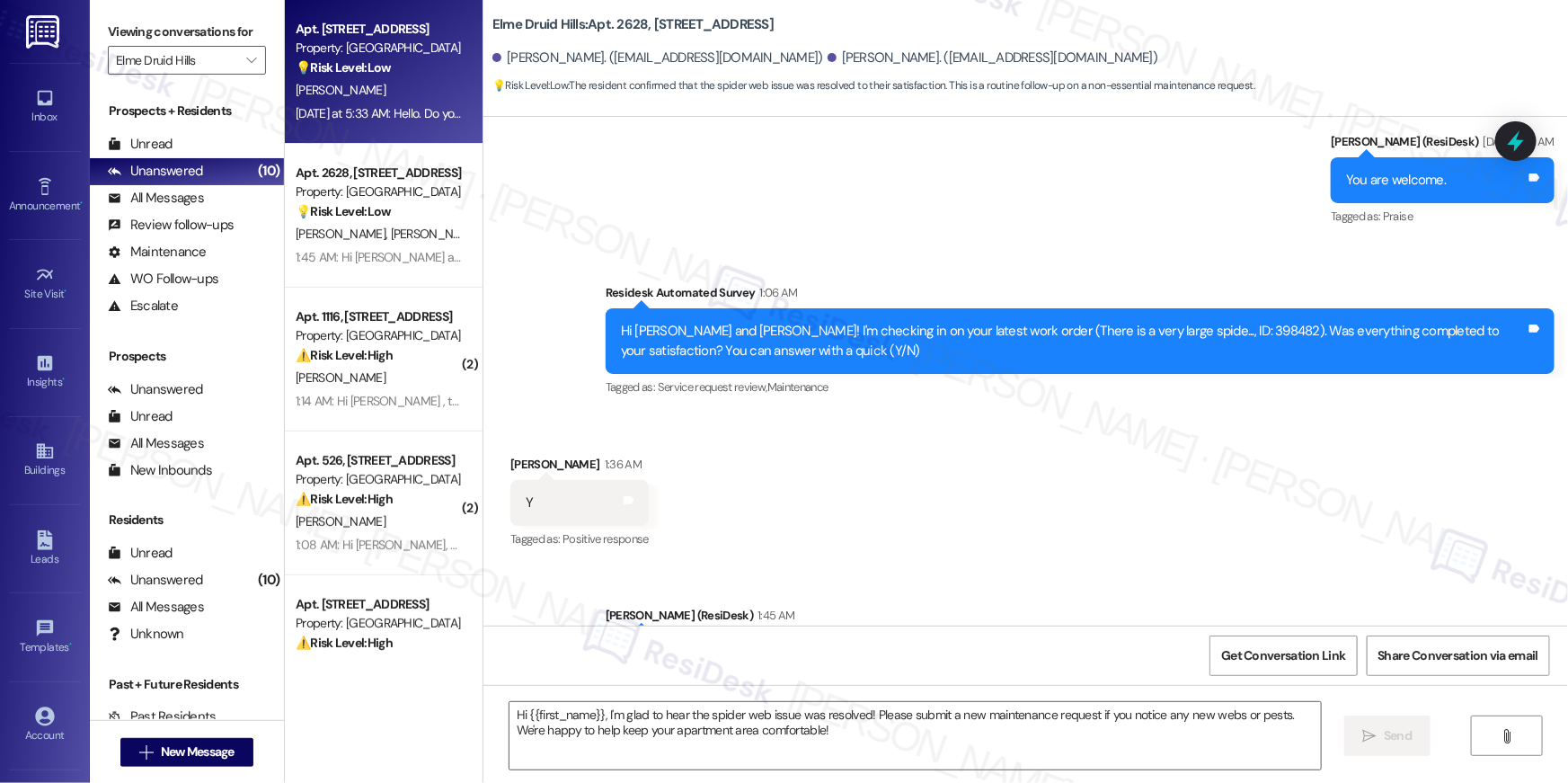
type textarea "Fetching suggested responses. Please feel free to read through the conversation…"
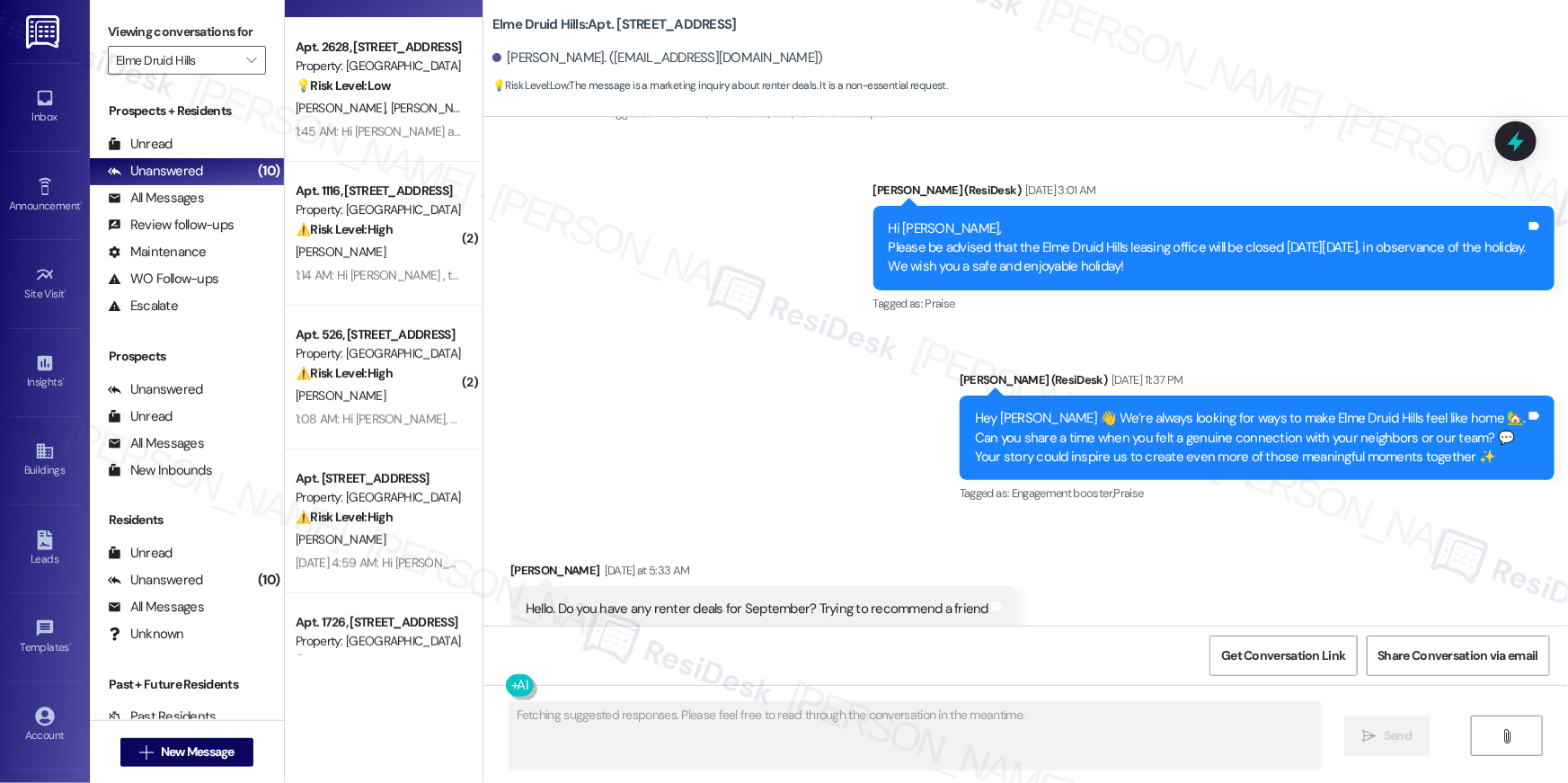
scroll to position [207, 0]
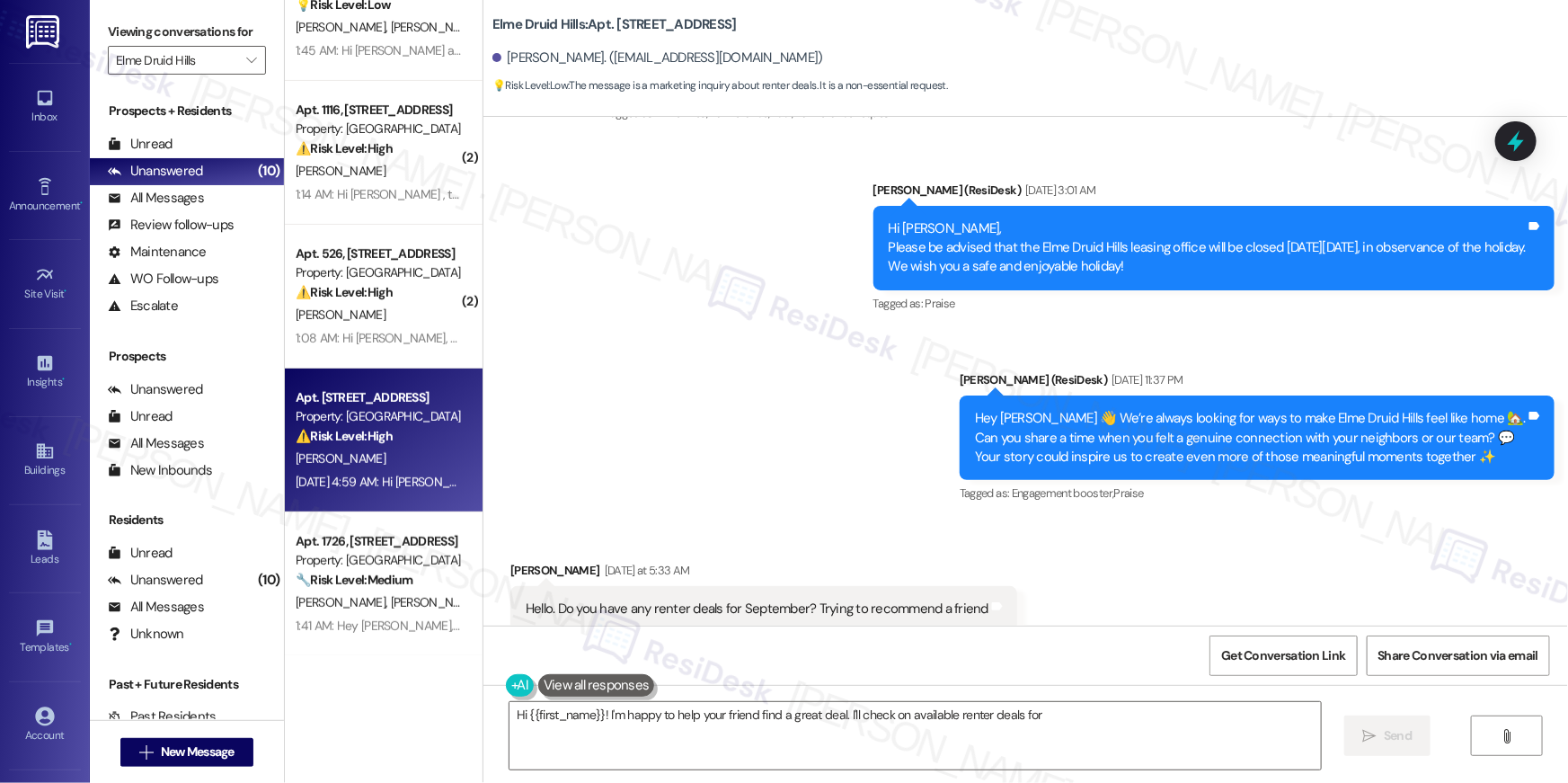
type textarea "Hi {{first_name}}! I'm happy to help your friend find a great deal. I'll check …"
click at [398, 413] on div "Property: Elme Druid Hills" at bounding box center [378, 417] width 166 height 19
type textarea "Hi {{first_name}}! I'm happy to help your friend find a great deal. I'll check …"
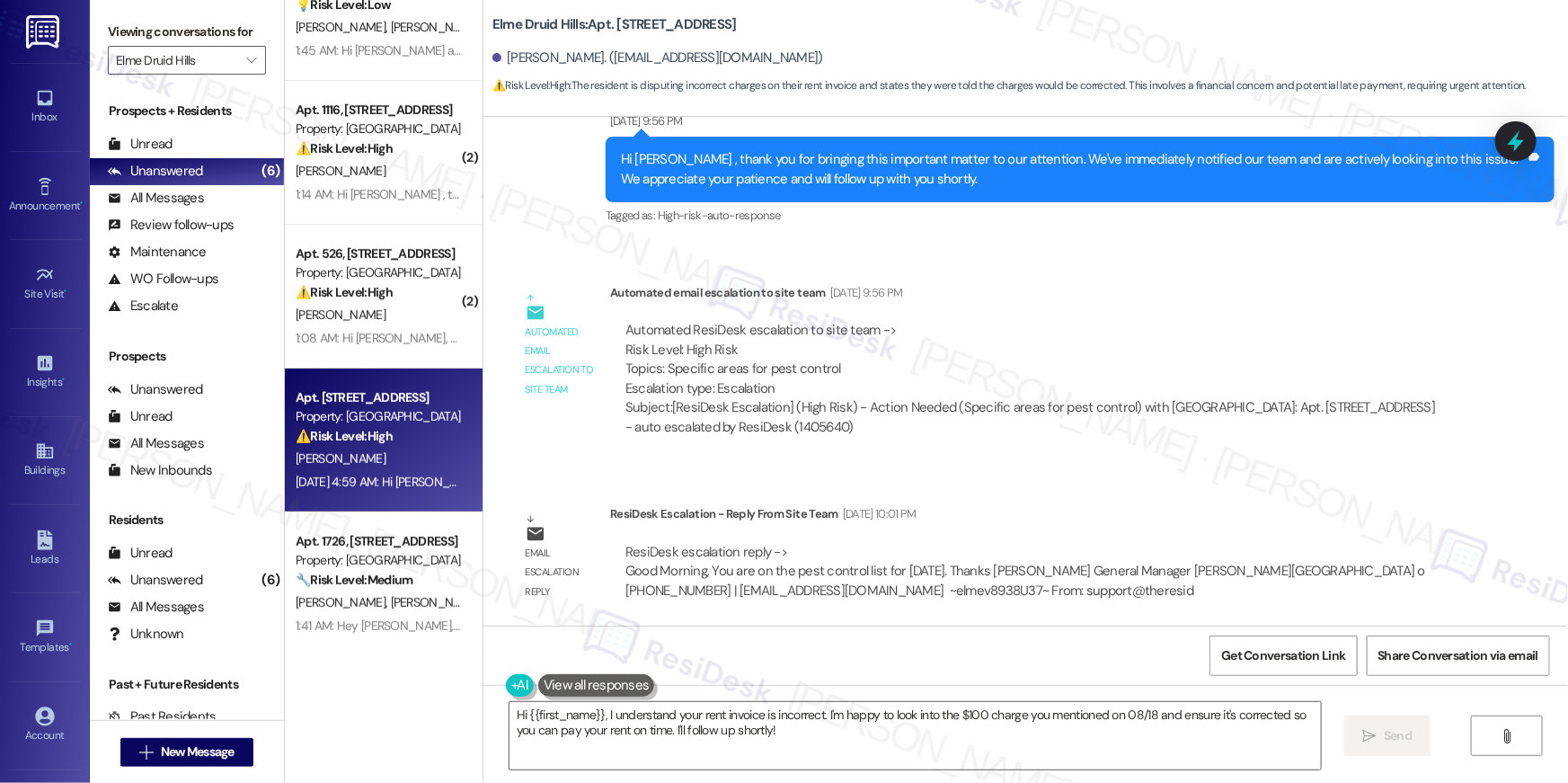
scroll to position [10358, 0]
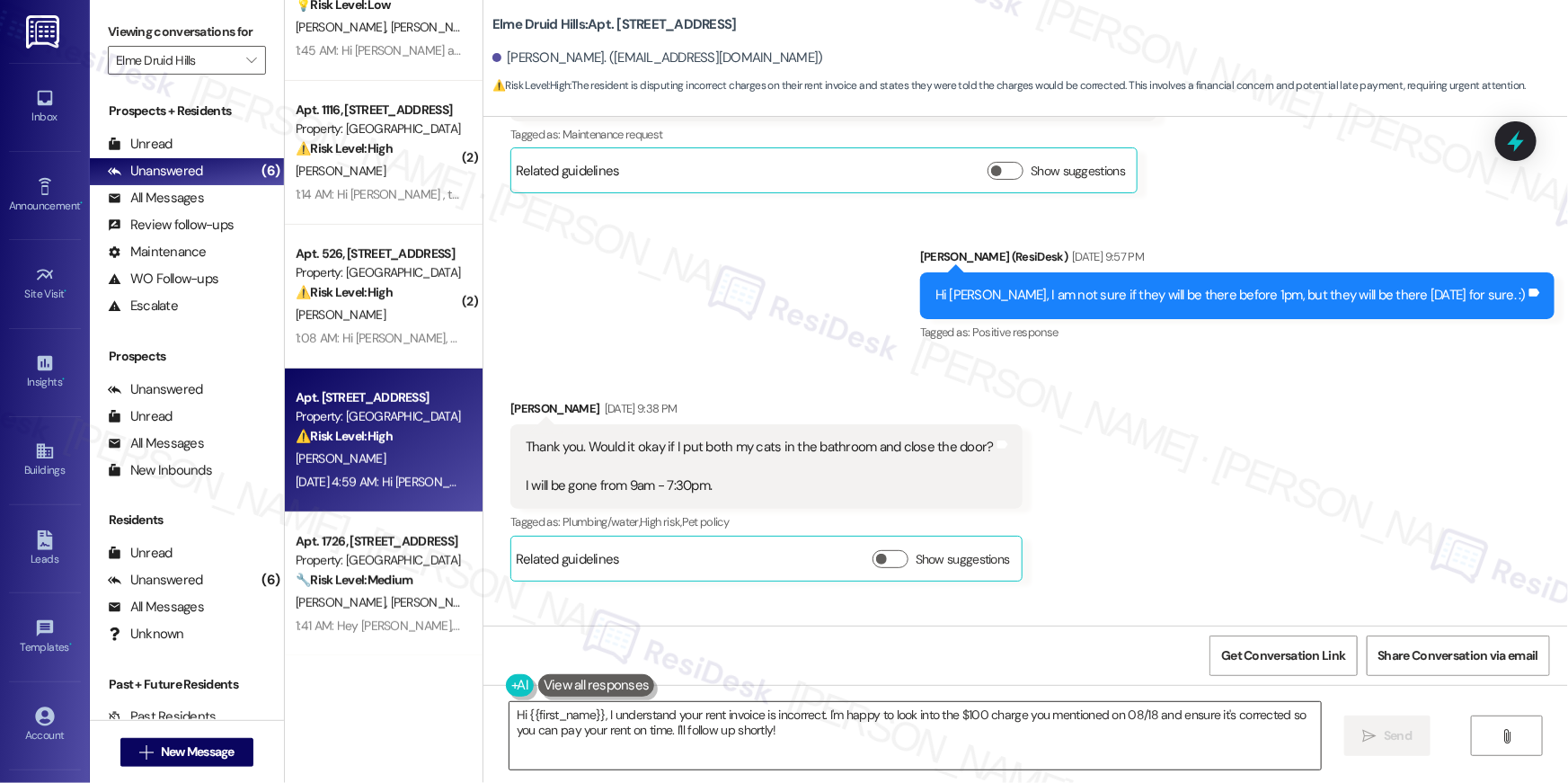
click at [890, 744] on textarea "Hi {{first_name}}, I understand your rent invoice is incorrect. I'm happy to lo…" at bounding box center [915, 737] width 812 height 68
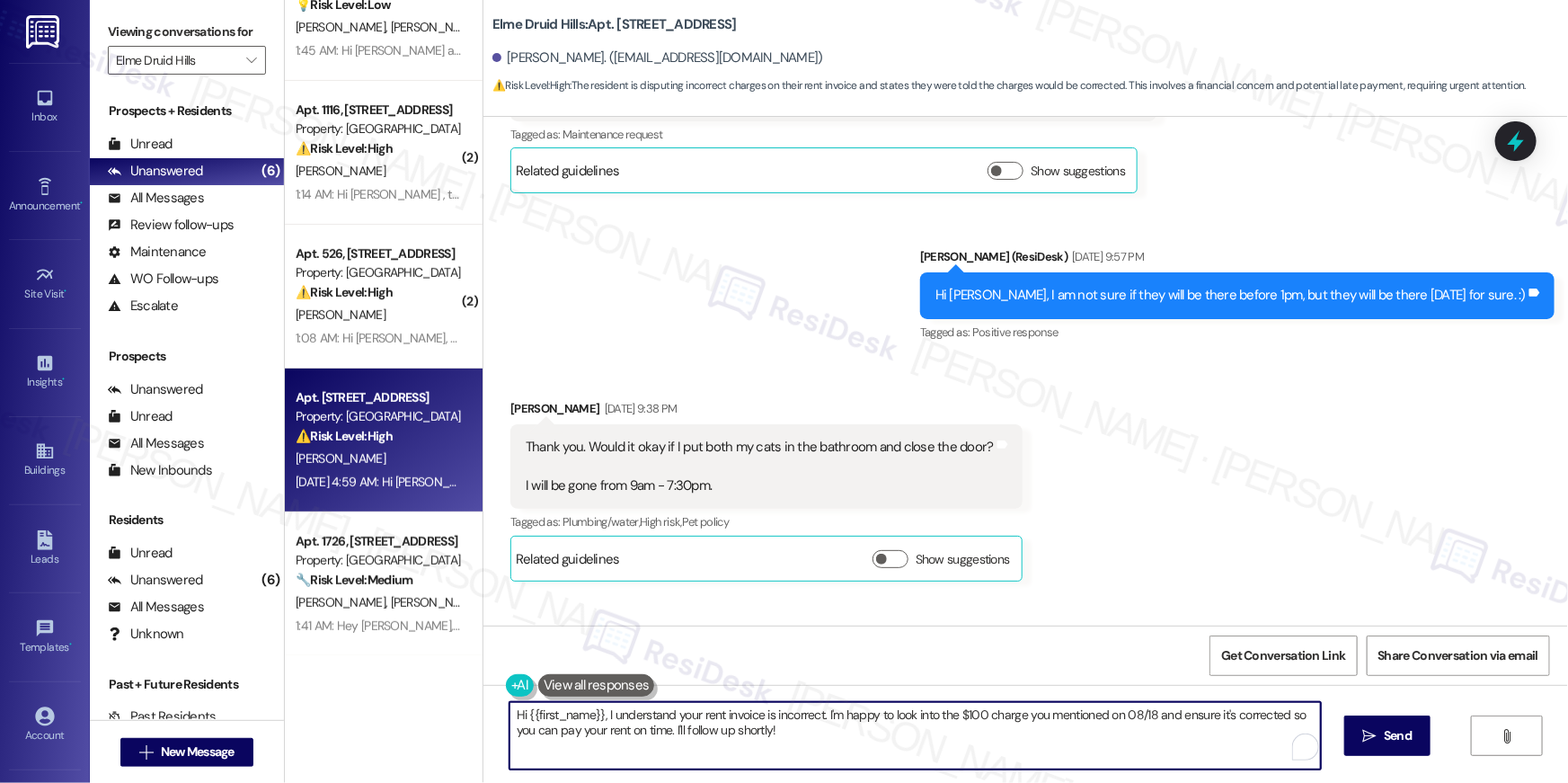
paste textarea "! I’d be happy to look into this for you. You should be able to see a breakdown…"
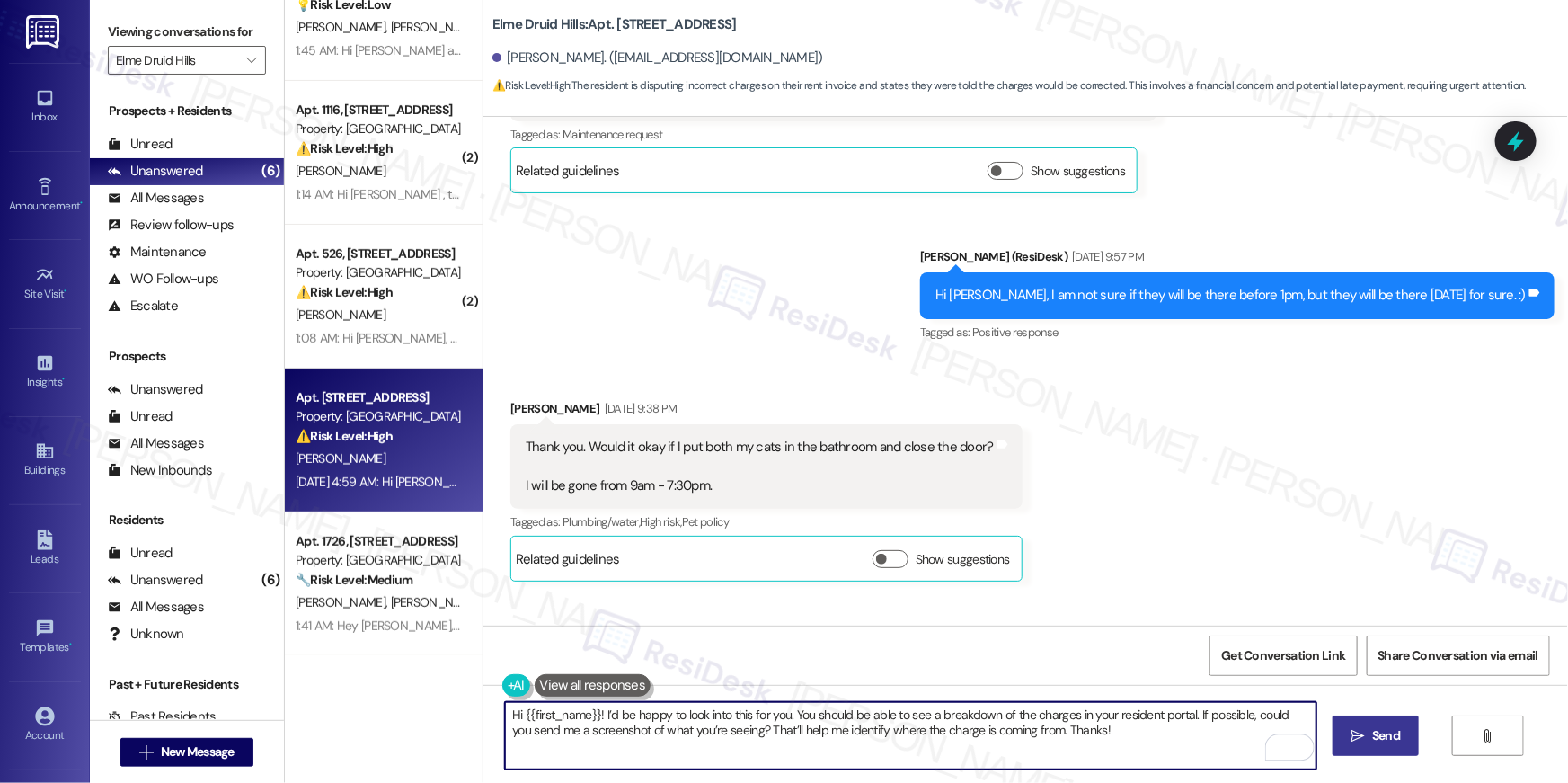
type textarea "Hi {{first_name}}! I’d be happy to look into this for you. You should be able t…"
click at [1369, 739] on span "Send" at bounding box center [1387, 737] width 35 height 19
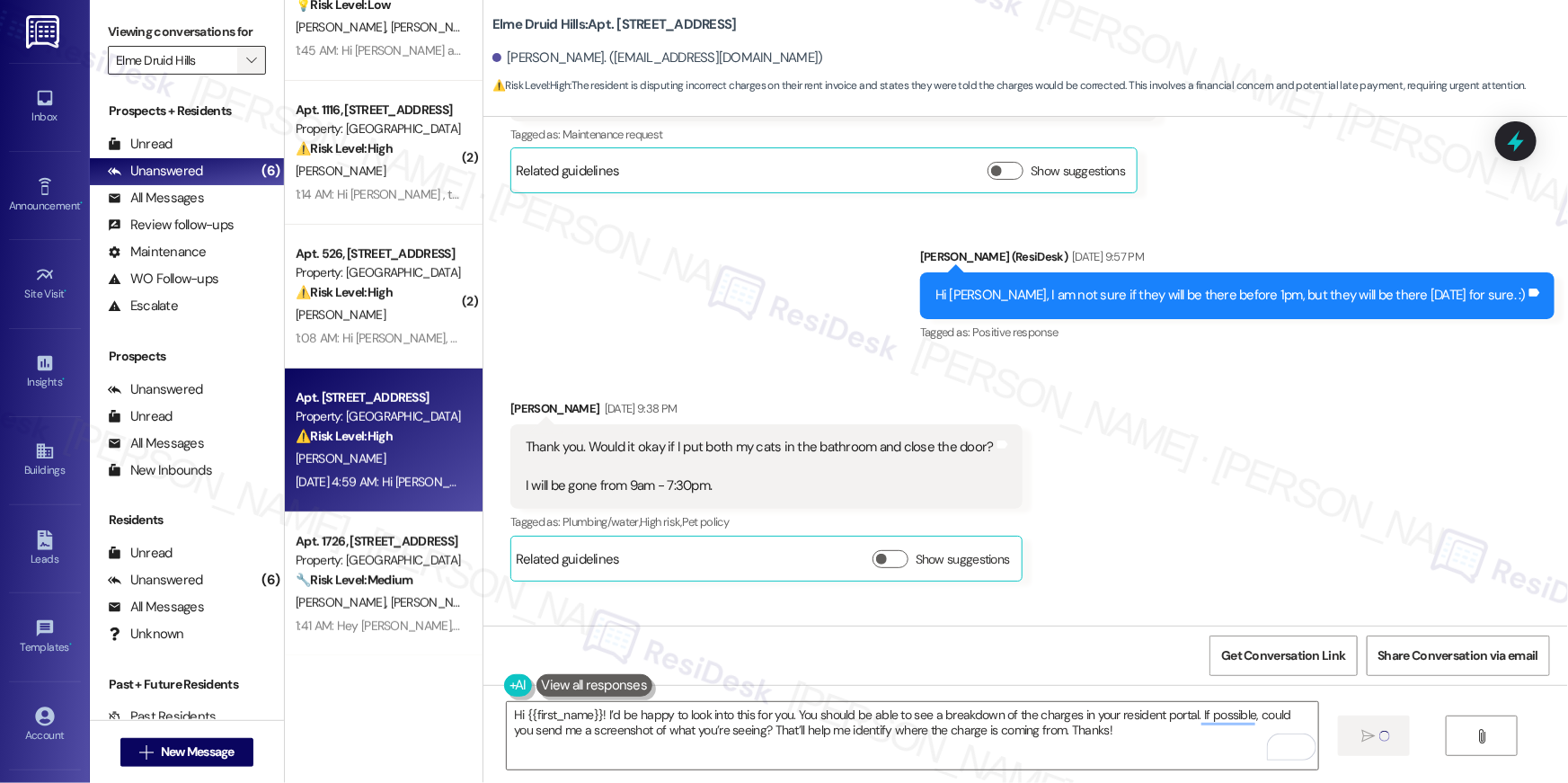
click at [246, 62] on icon "" at bounding box center [251, 60] width 10 height 14
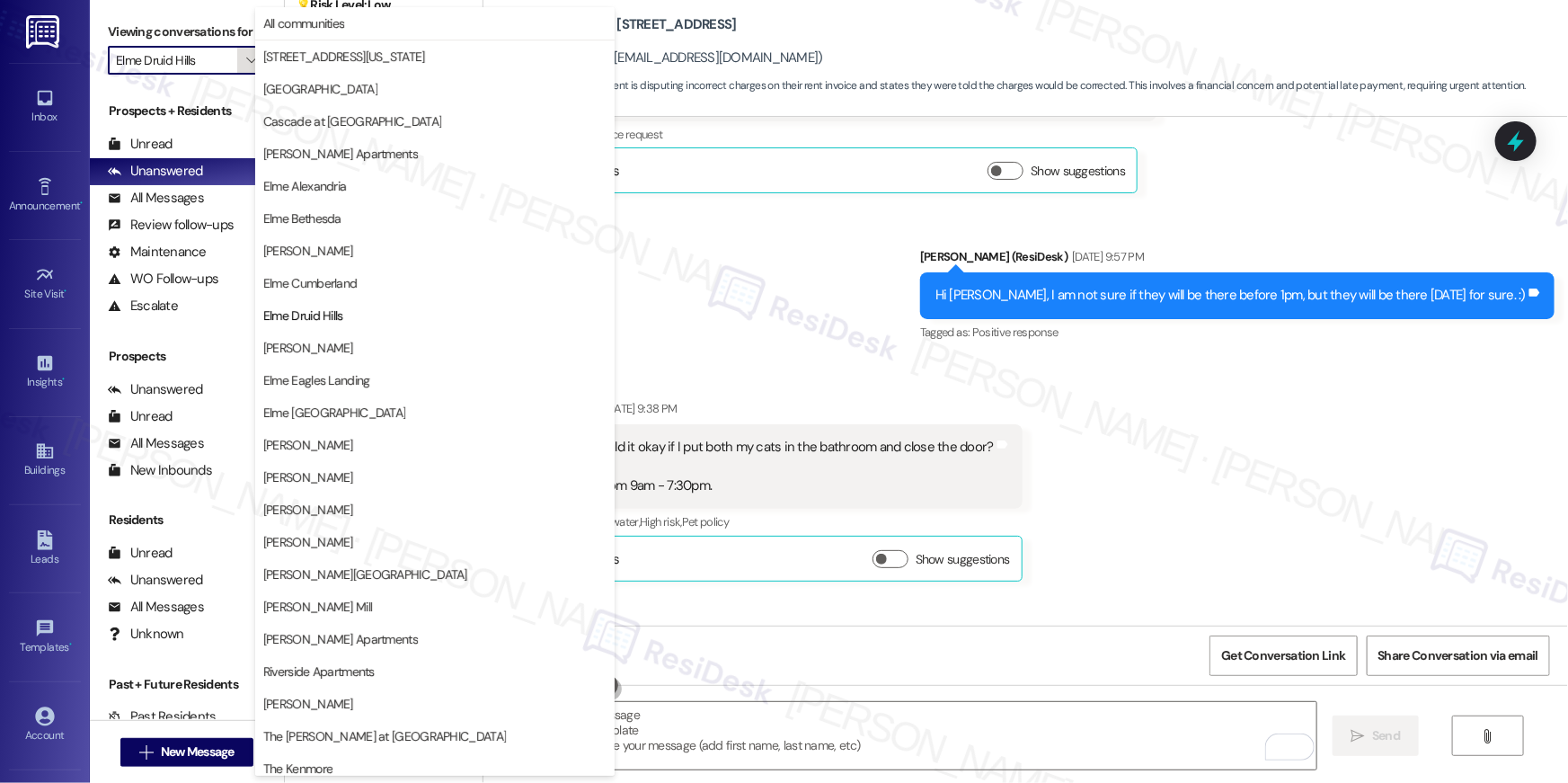
scroll to position [0, 0]
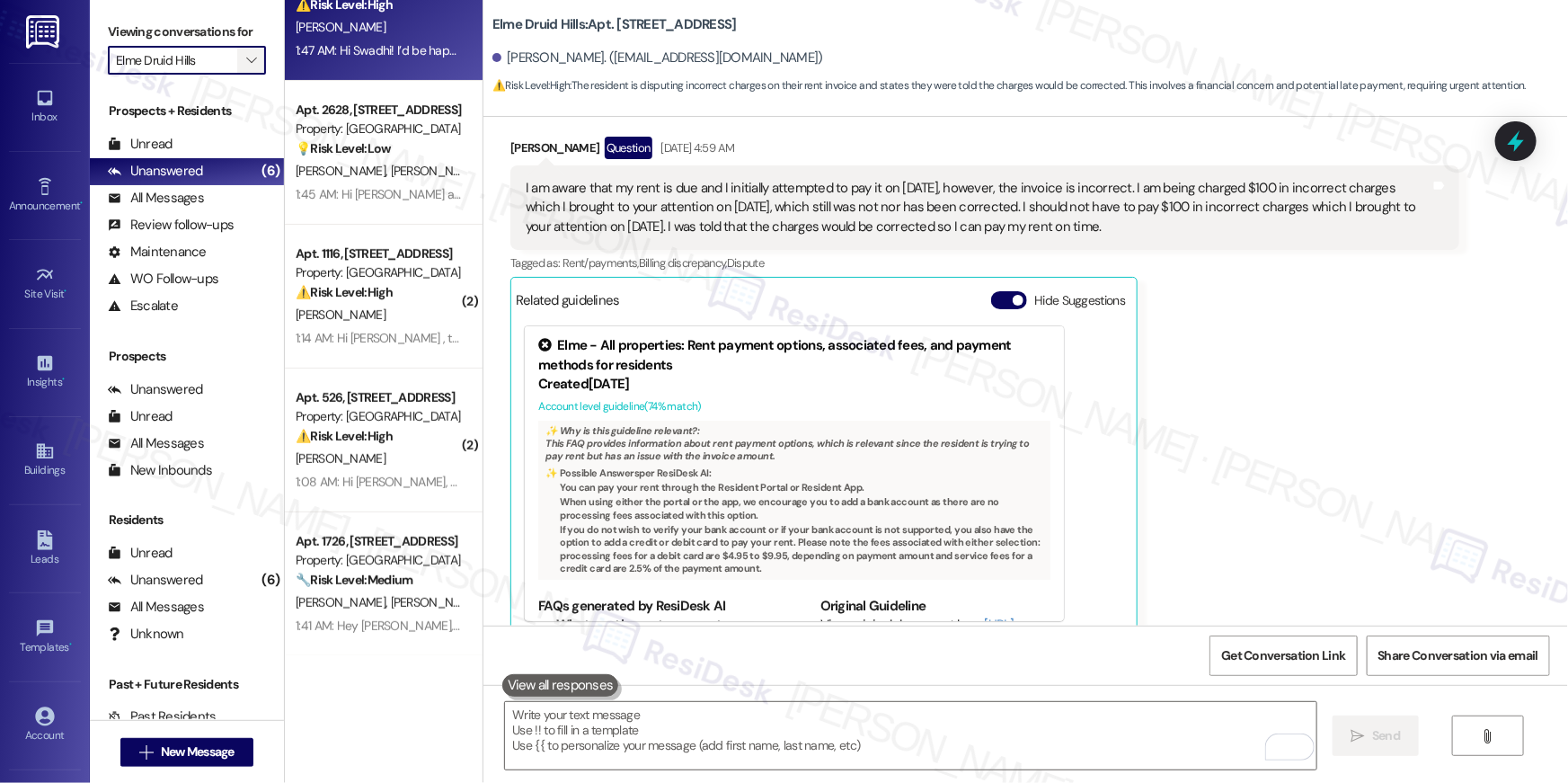
click at [246, 66] on icon "" at bounding box center [251, 60] width 10 height 14
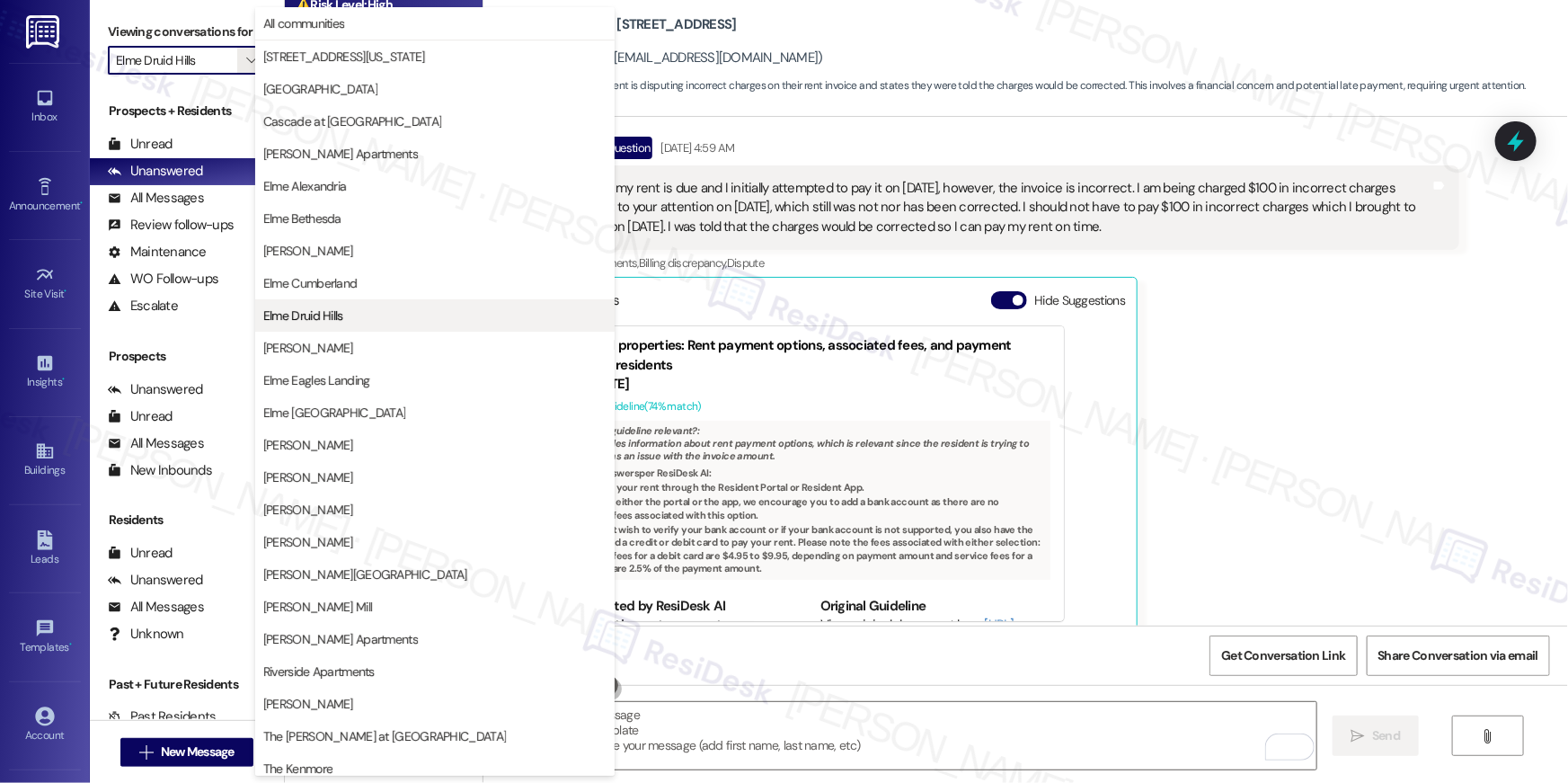
click at [303, 322] on span "Elme Druid Hills" at bounding box center [303, 316] width 80 height 18
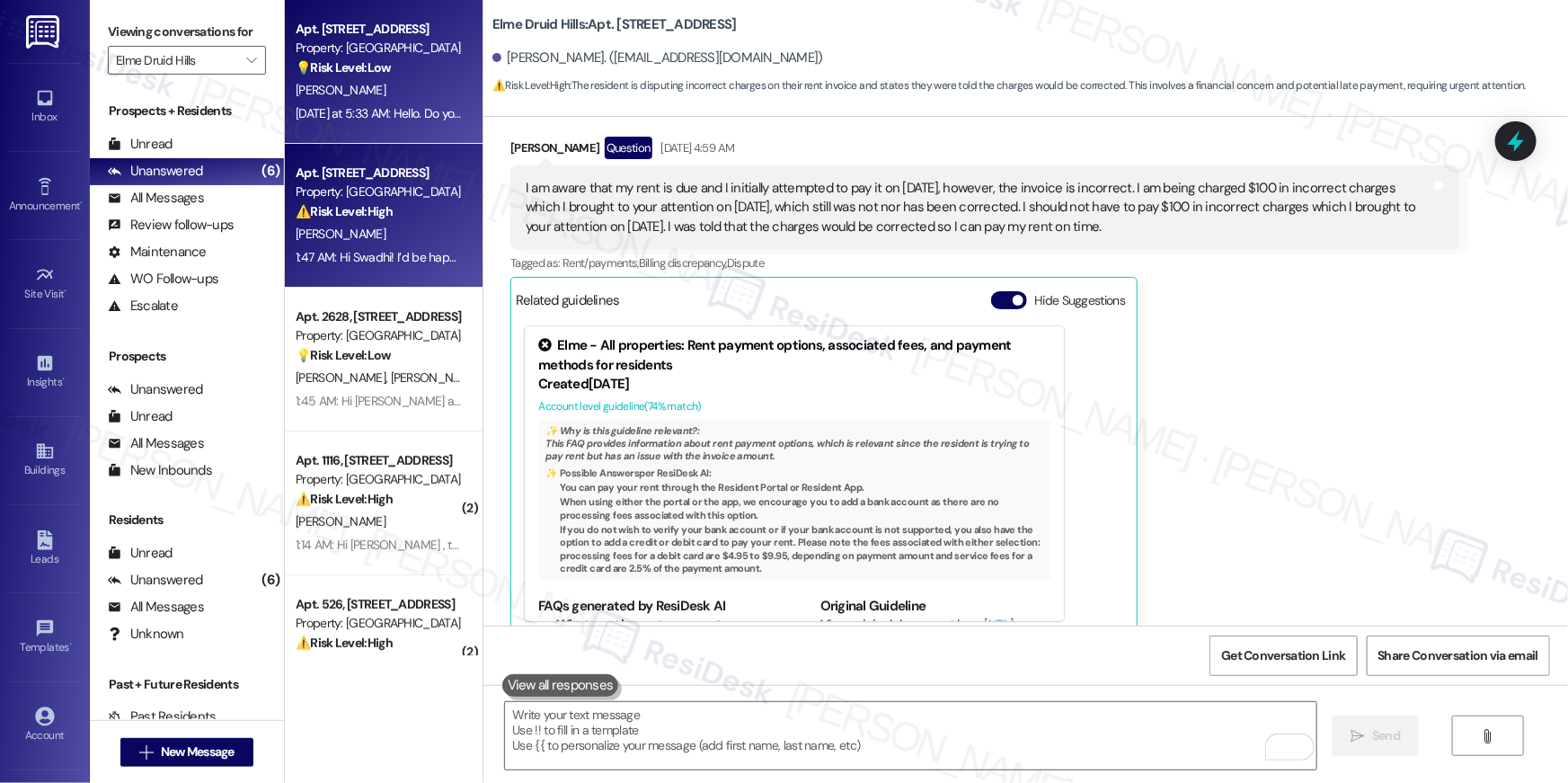
click at [332, 133] on div "Apt. 1411, 2696 N Druid Hills Rd Property: Elme Druid Hills 💡 Risk Level: Low T…" at bounding box center [383, 71] width 198 height 144
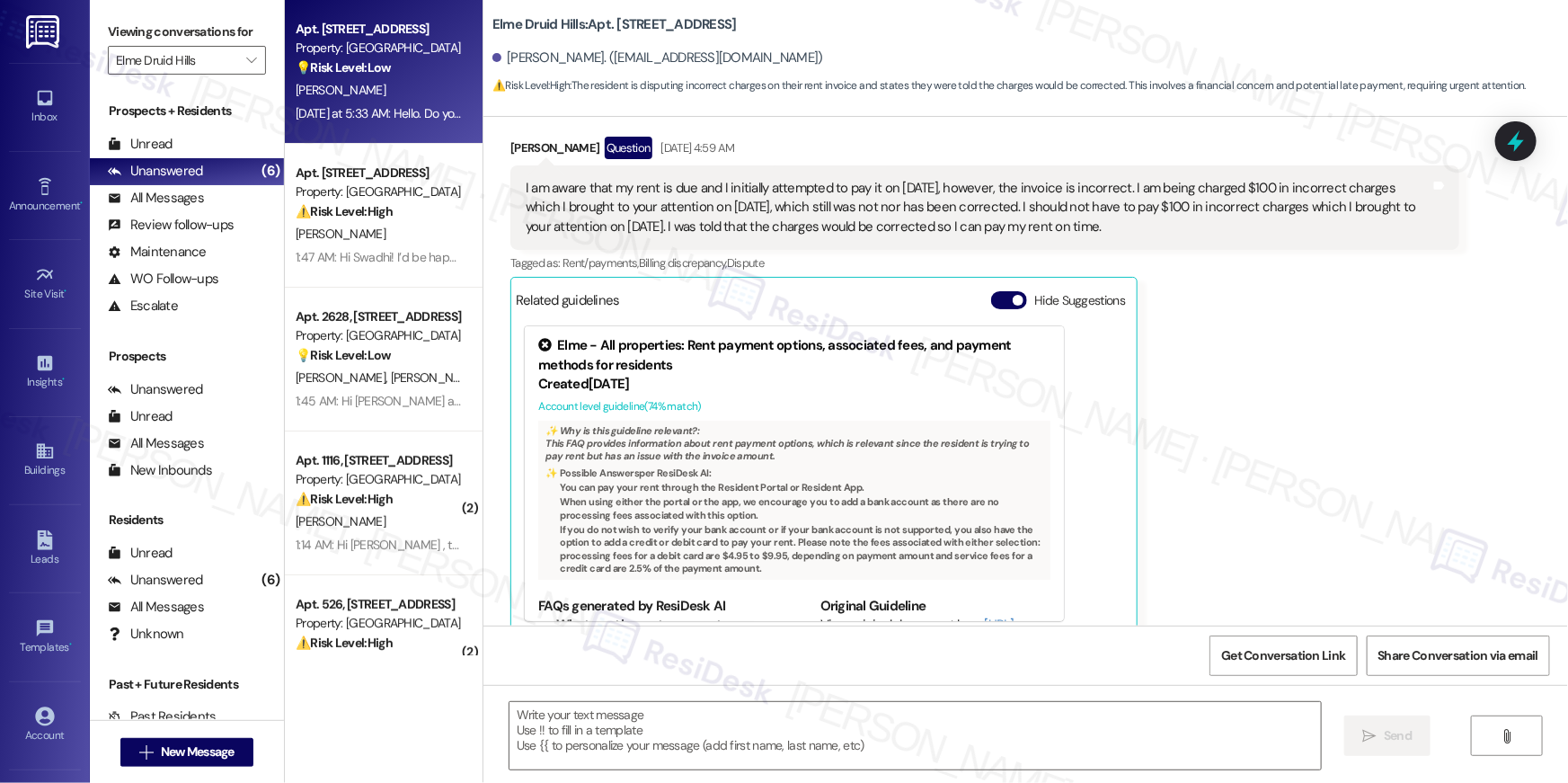
type textarea "Fetching suggested responses. Please feel free to read through the conversation…"
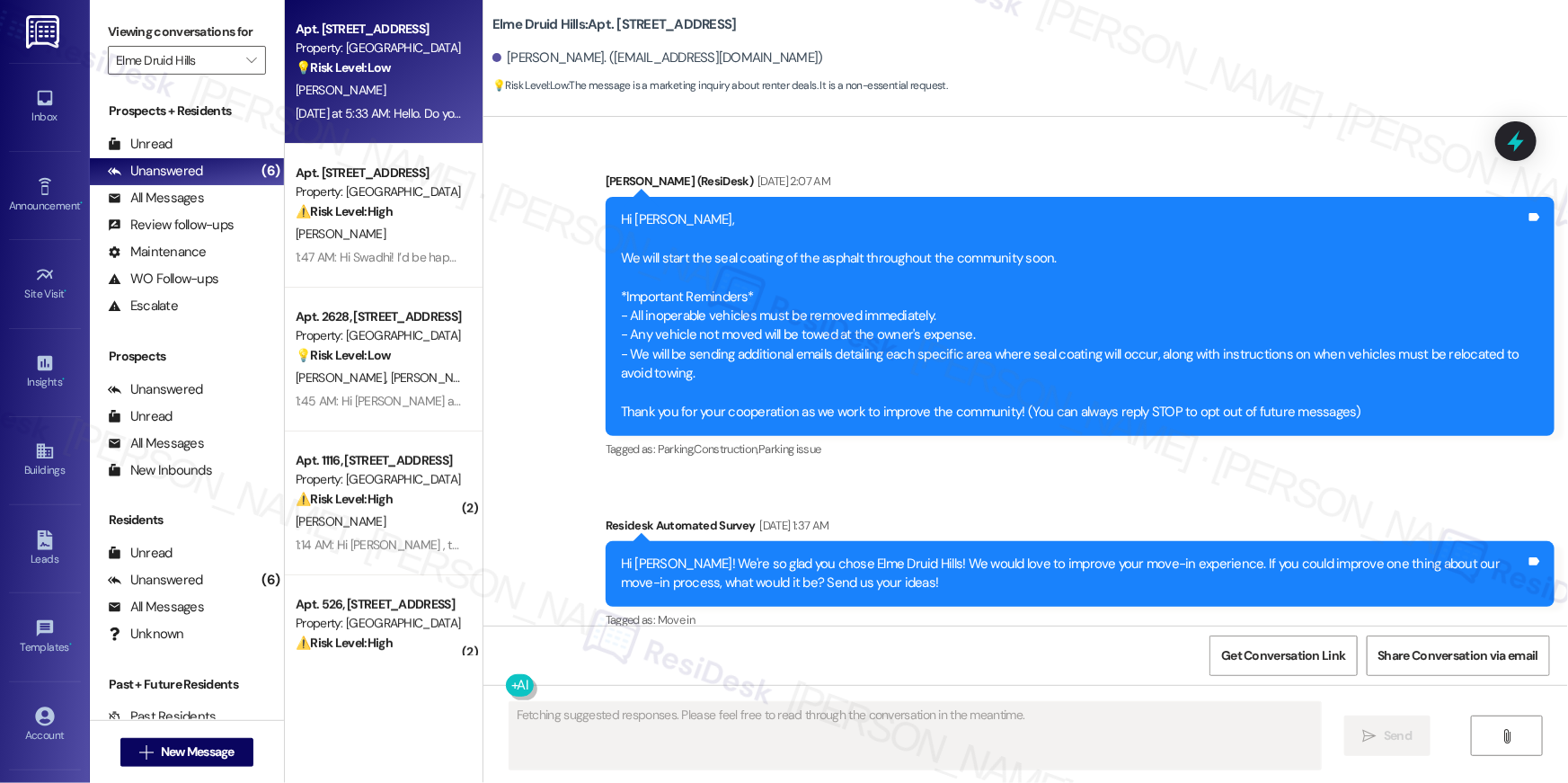
scroll to position [18469, 0]
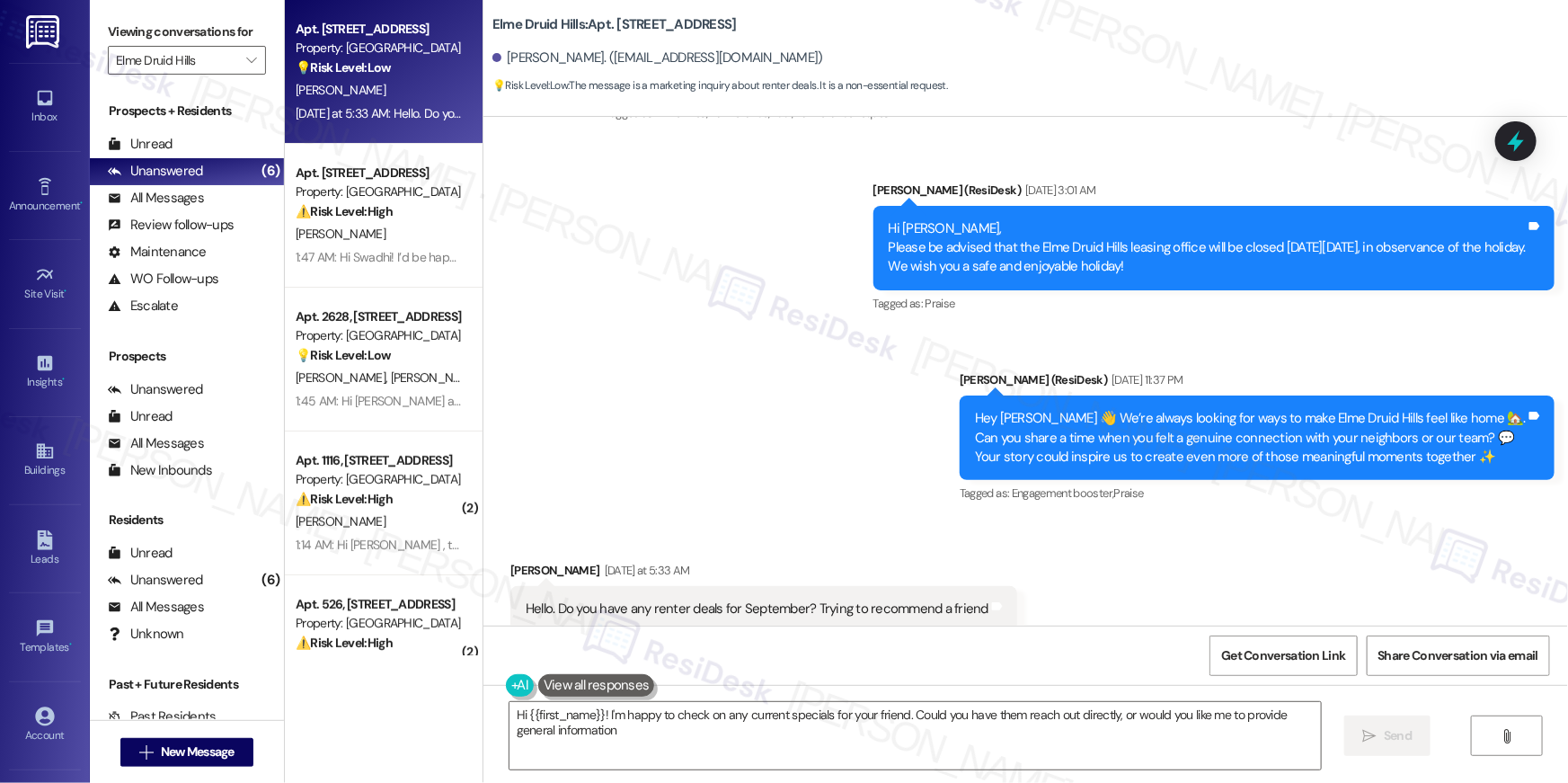
type textarea "Hi {{first_name}}! I'm happy to check on any current specials for your friend. …"
click at [243, 52] on span "" at bounding box center [252, 61] width 17 height 29
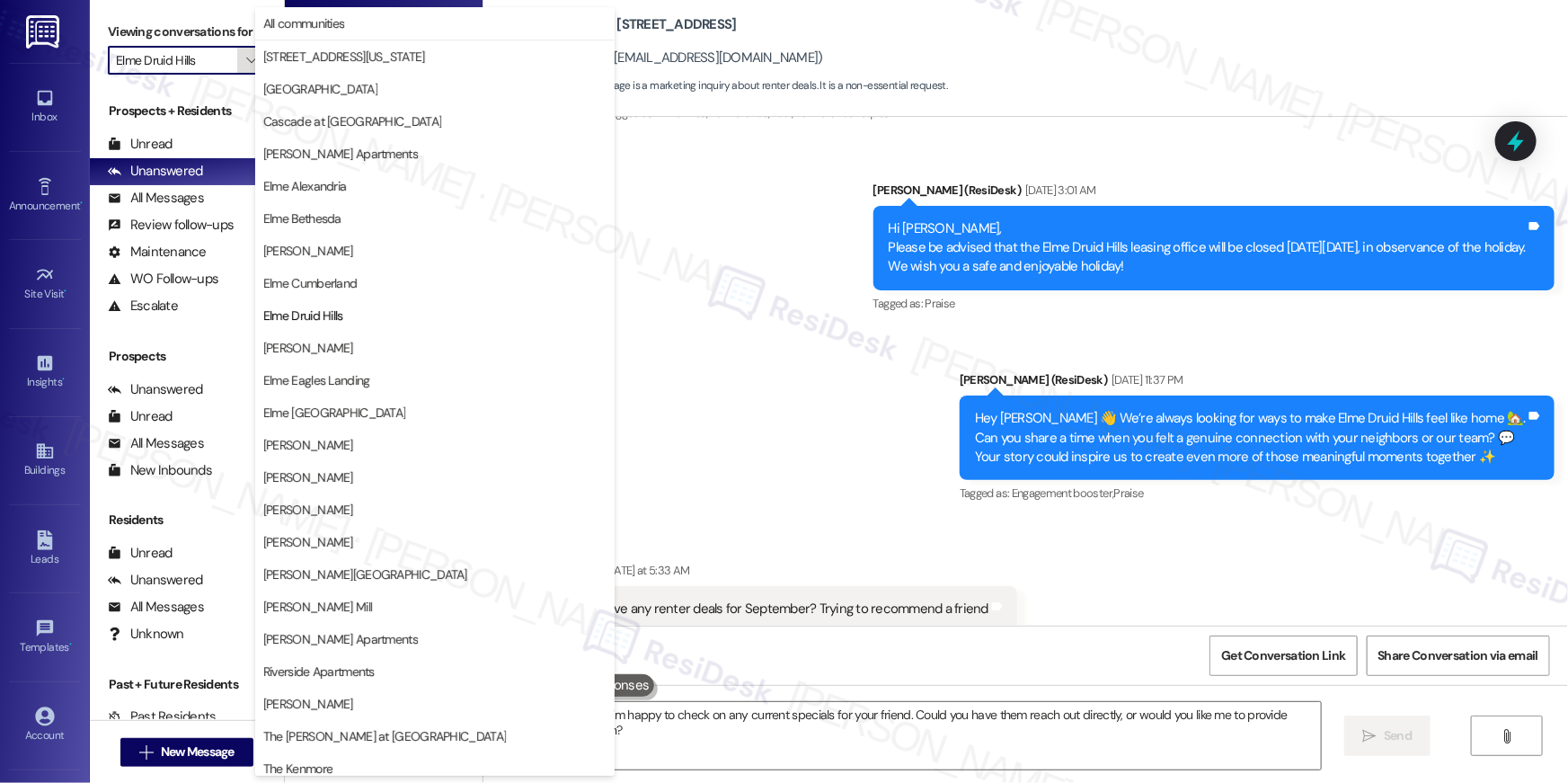
scroll to position [170, 0]
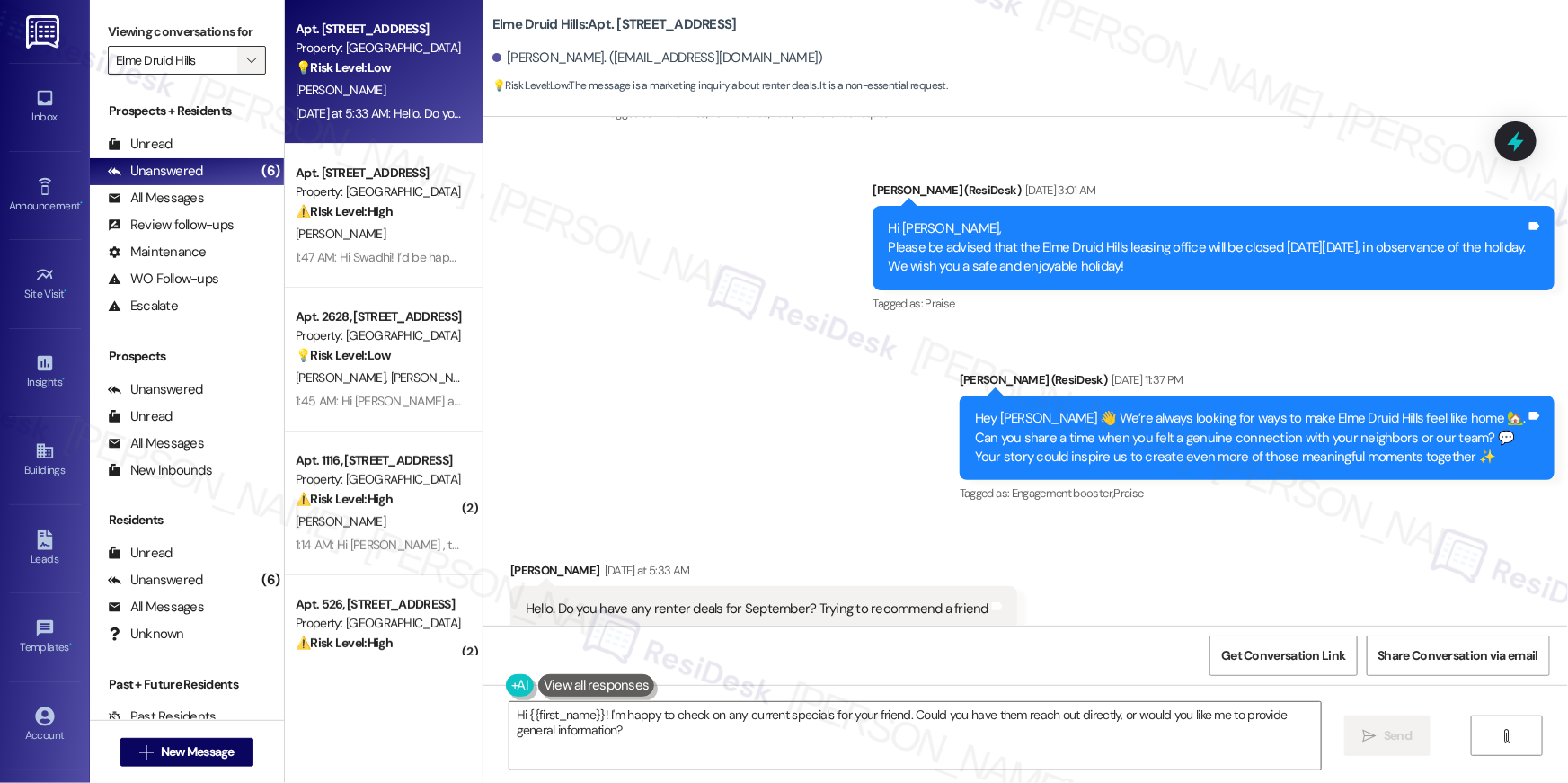
click at [243, 61] on span "" at bounding box center [252, 61] width 17 height 29
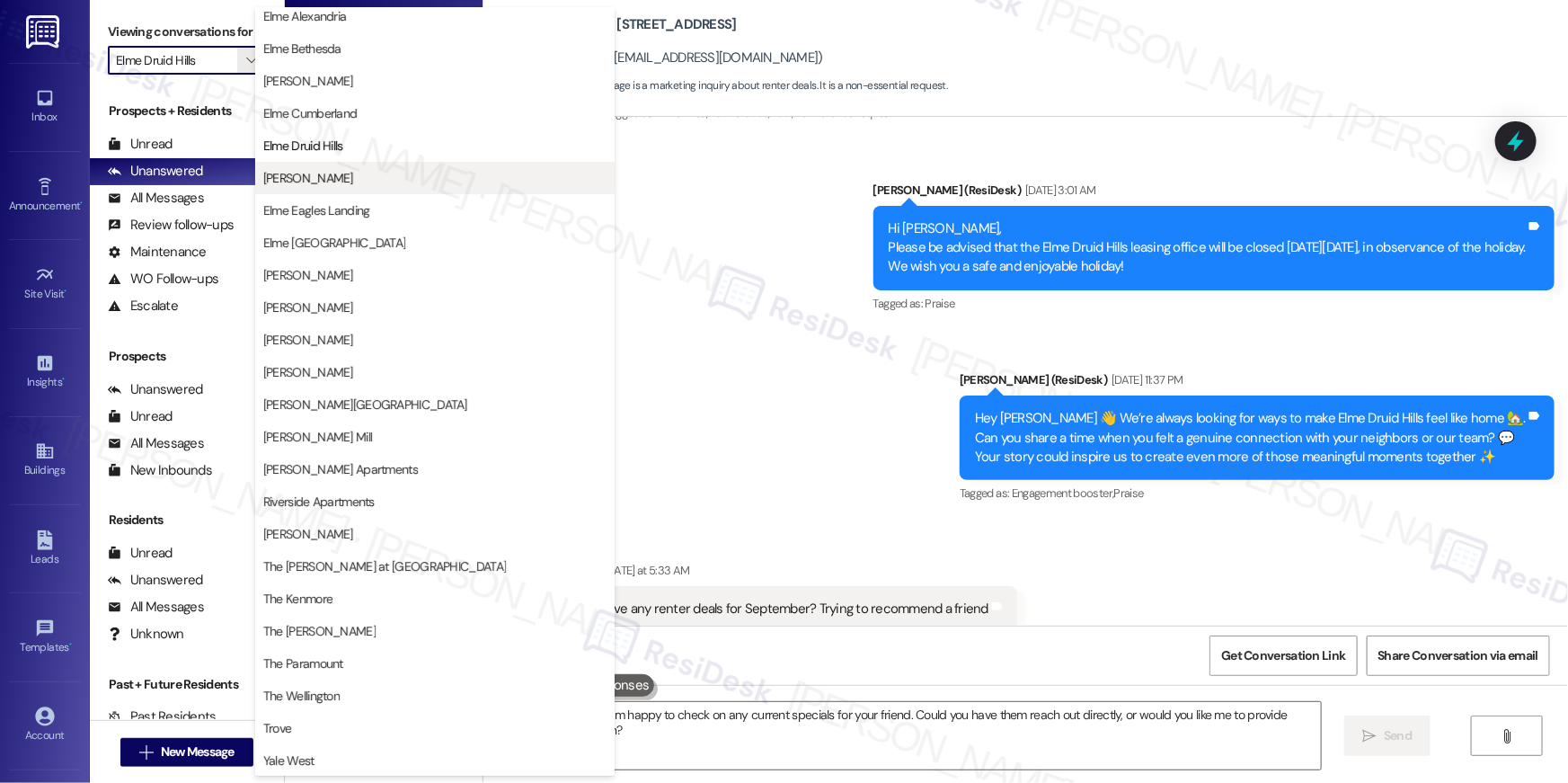
click at [343, 171] on span "Elme Dulles" at bounding box center [435, 178] width 344 height 18
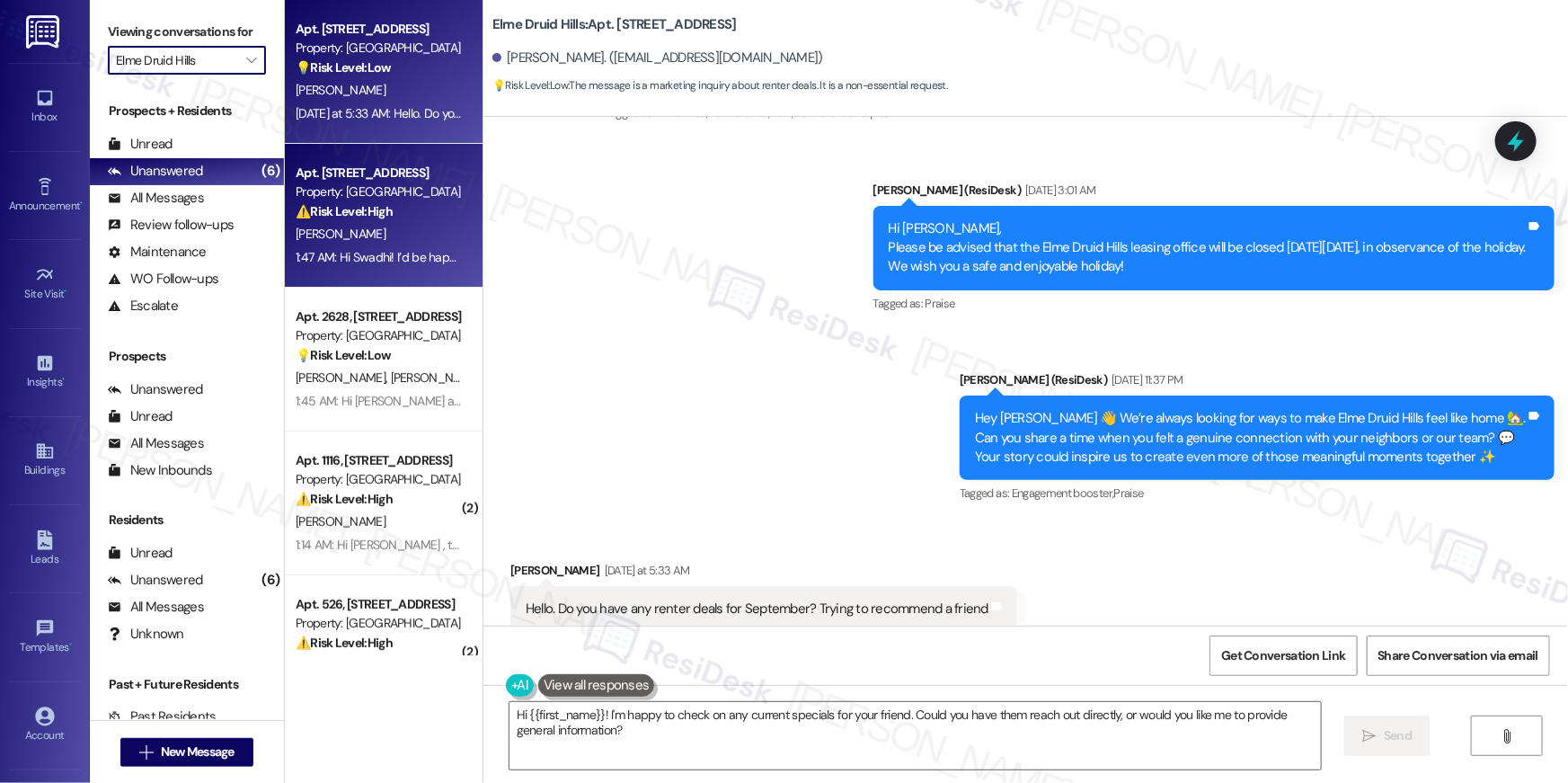
type input "Elme Dulles"
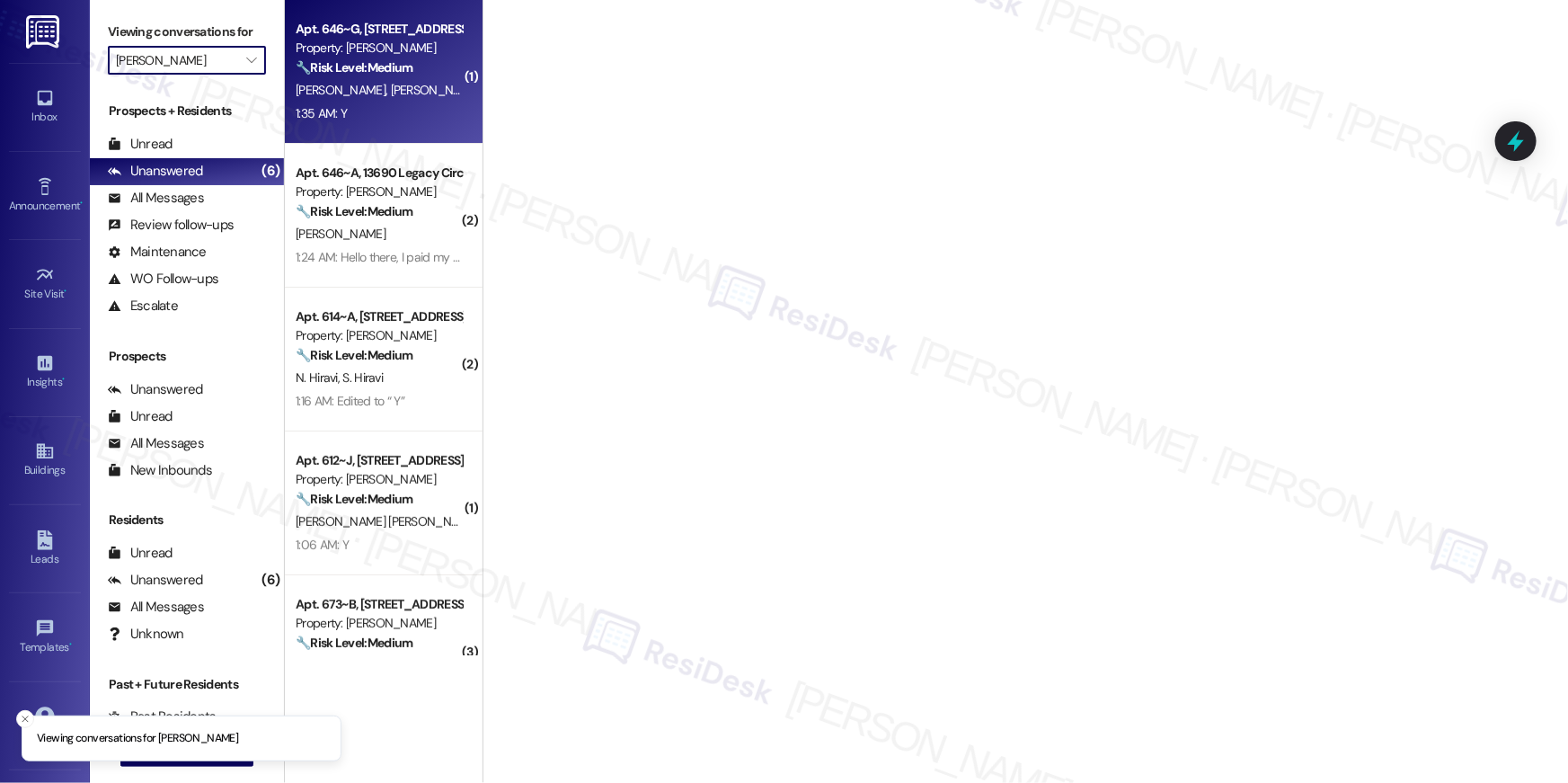
click at [347, 131] on div "Apt. 646~G, 13690 Legacy Circle Property: Elme Dulles 🔧 Risk Level: Medium The …" at bounding box center [383, 71] width 198 height 144
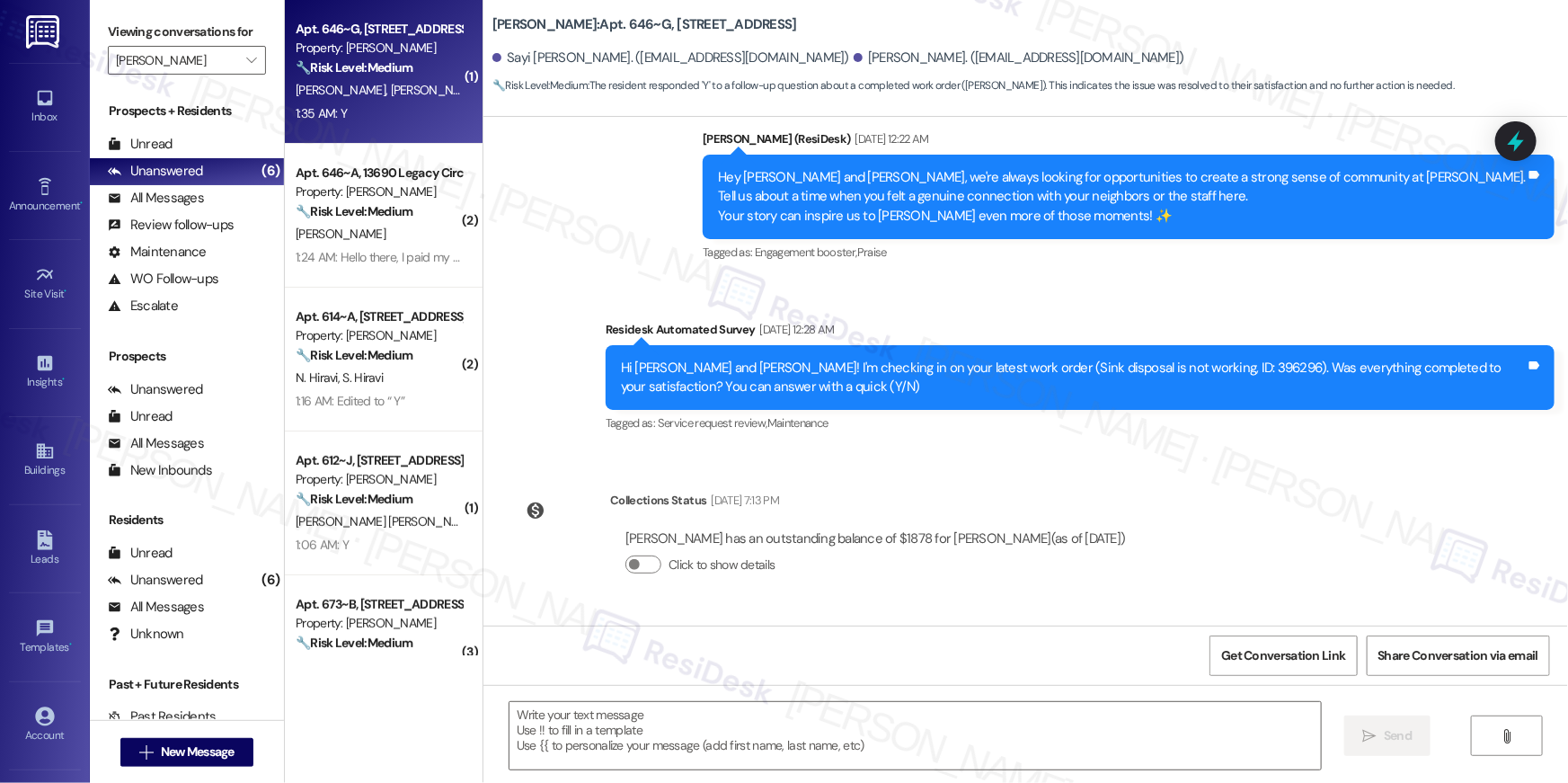
type textarea "Fetching suggested responses. Please feel free to read through the conversation…"
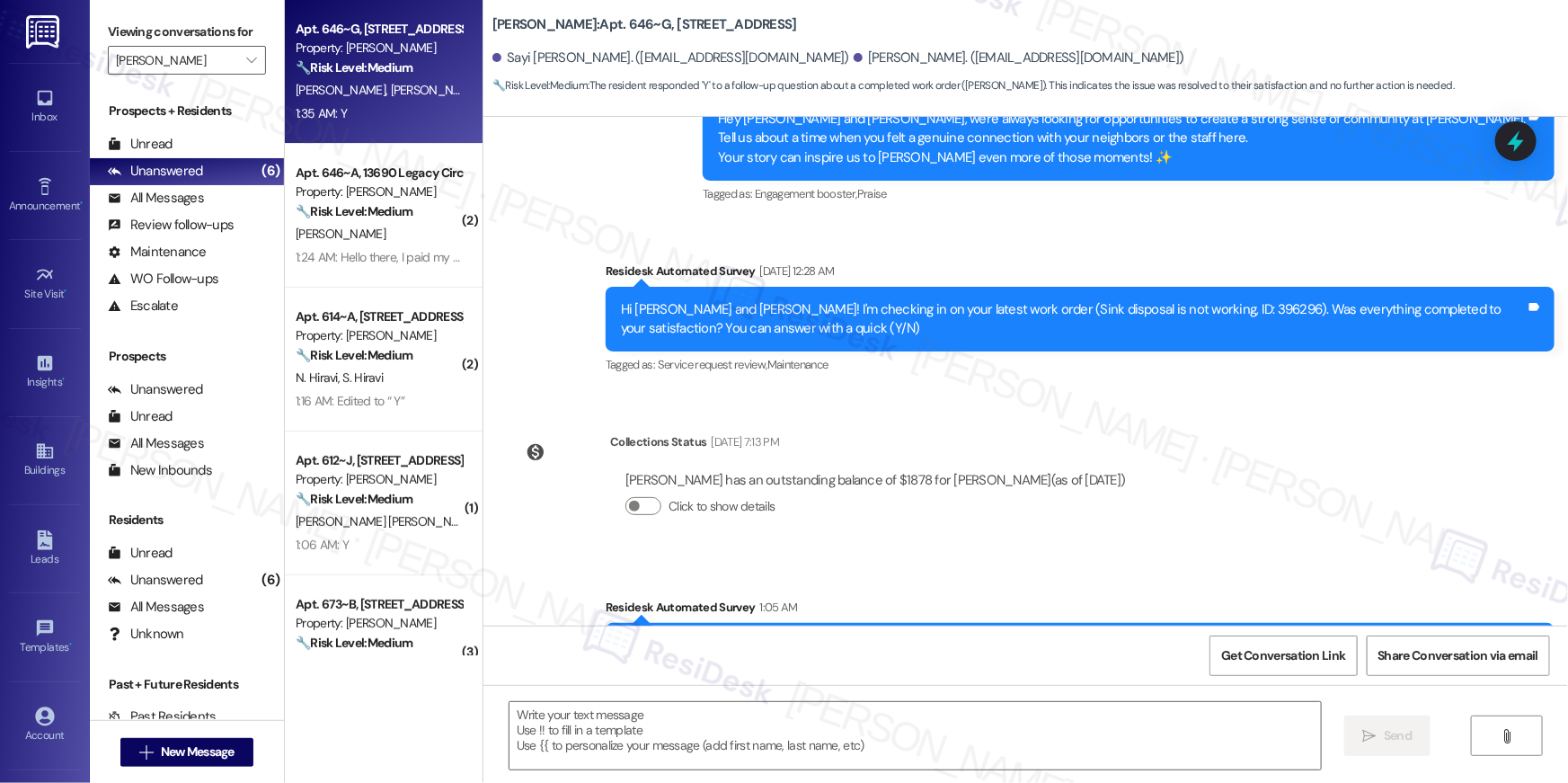
scroll to position [631, 0]
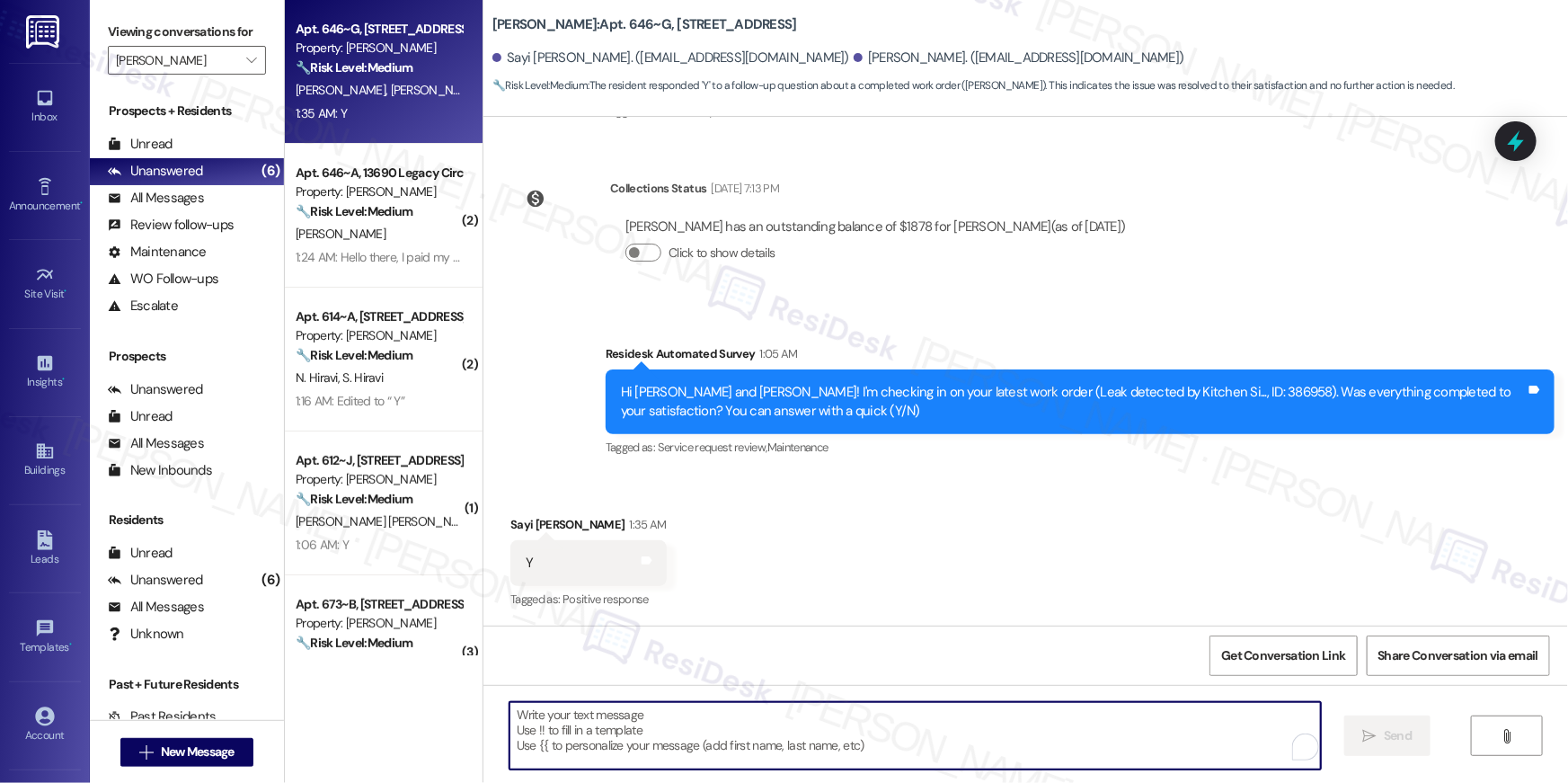
click at [967, 724] on textarea "To enrich screen reader interactions, please activate Accessibility in Grammarl…" at bounding box center [915, 737] width 812 height 68
paste textarea "Hi {{first_name}}, I’m glad to hear your work order is all taken care of! If an…"
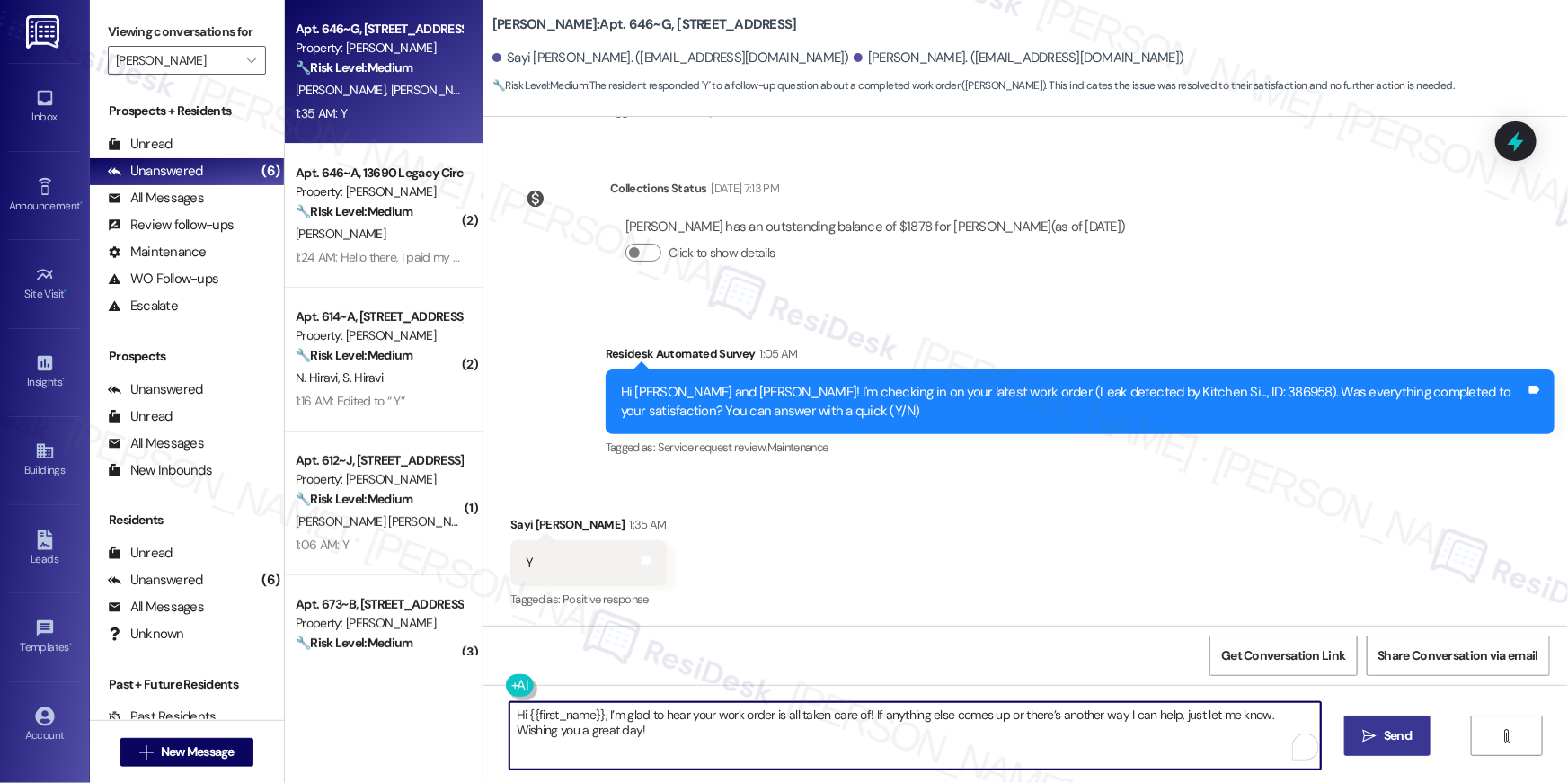
type textarea "Hi {{first_name}}, I’m glad to hear your work order is all taken care of! If an…"
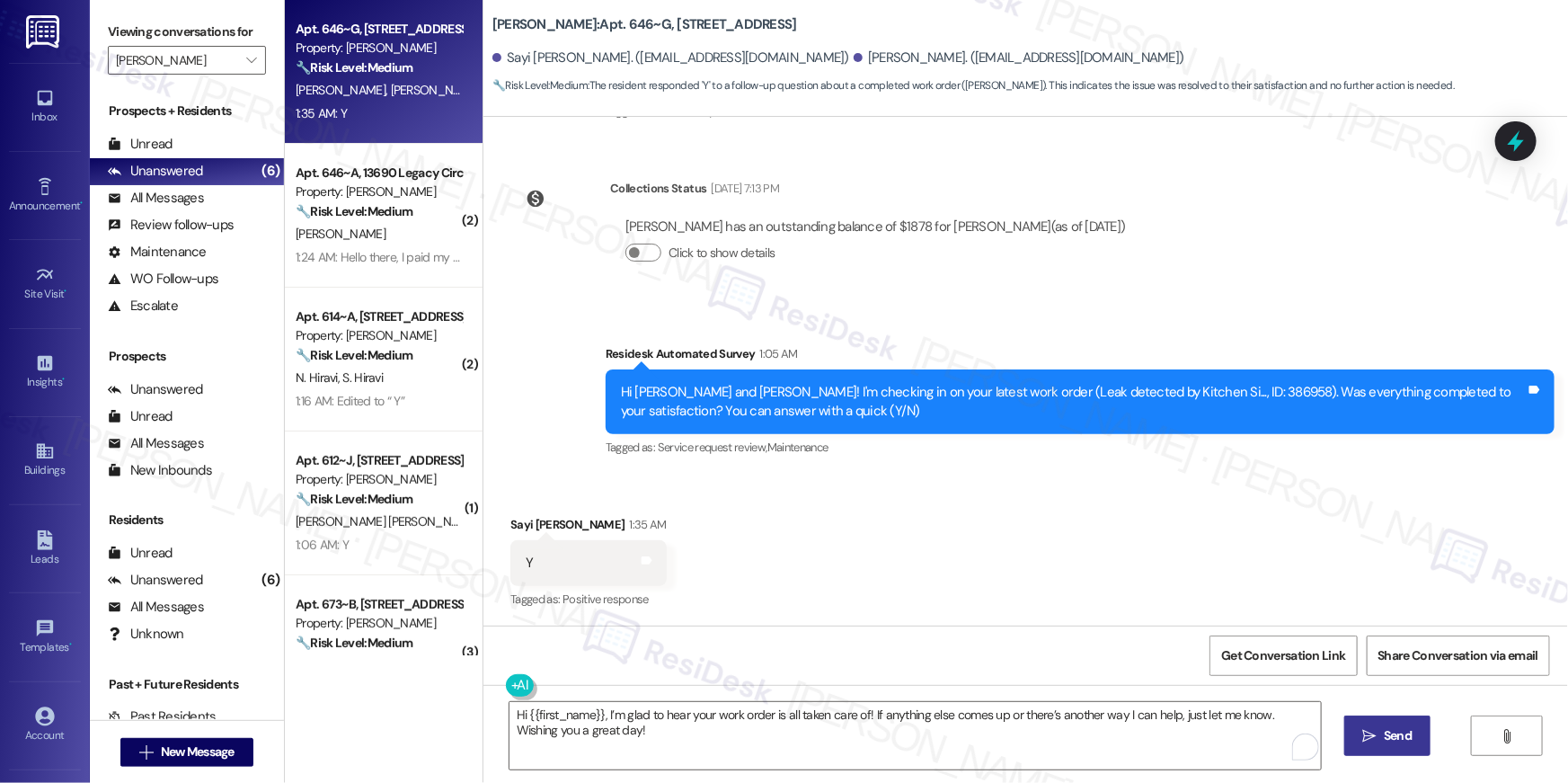
click at [1345, 732] on button " Send" at bounding box center [1389, 736] width 87 height 41
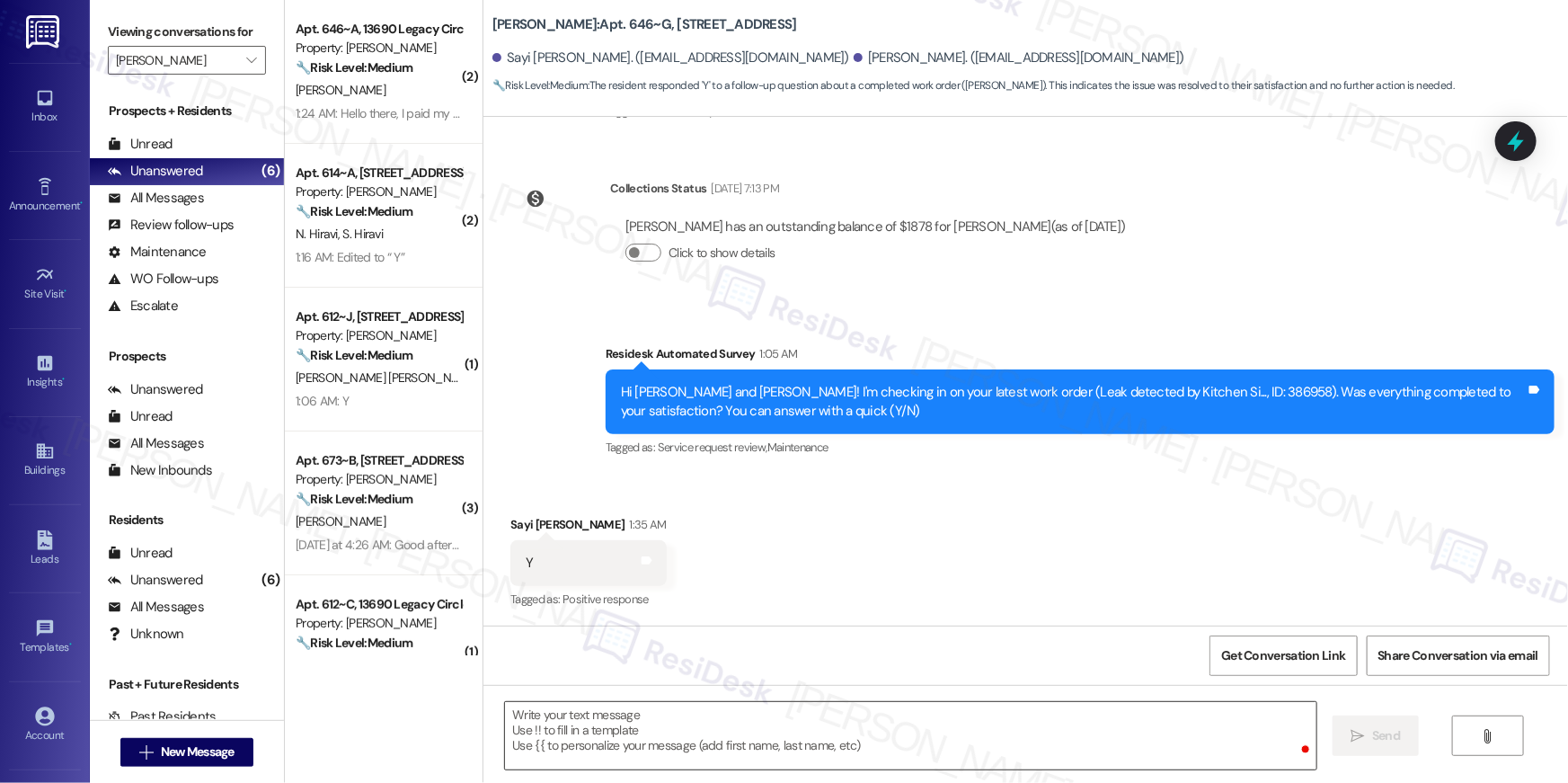
click at [1117, 737] on textarea "To enrich screen reader interactions, please activate Accessibility in Grammarl…" at bounding box center [911, 737] width 812 height 68
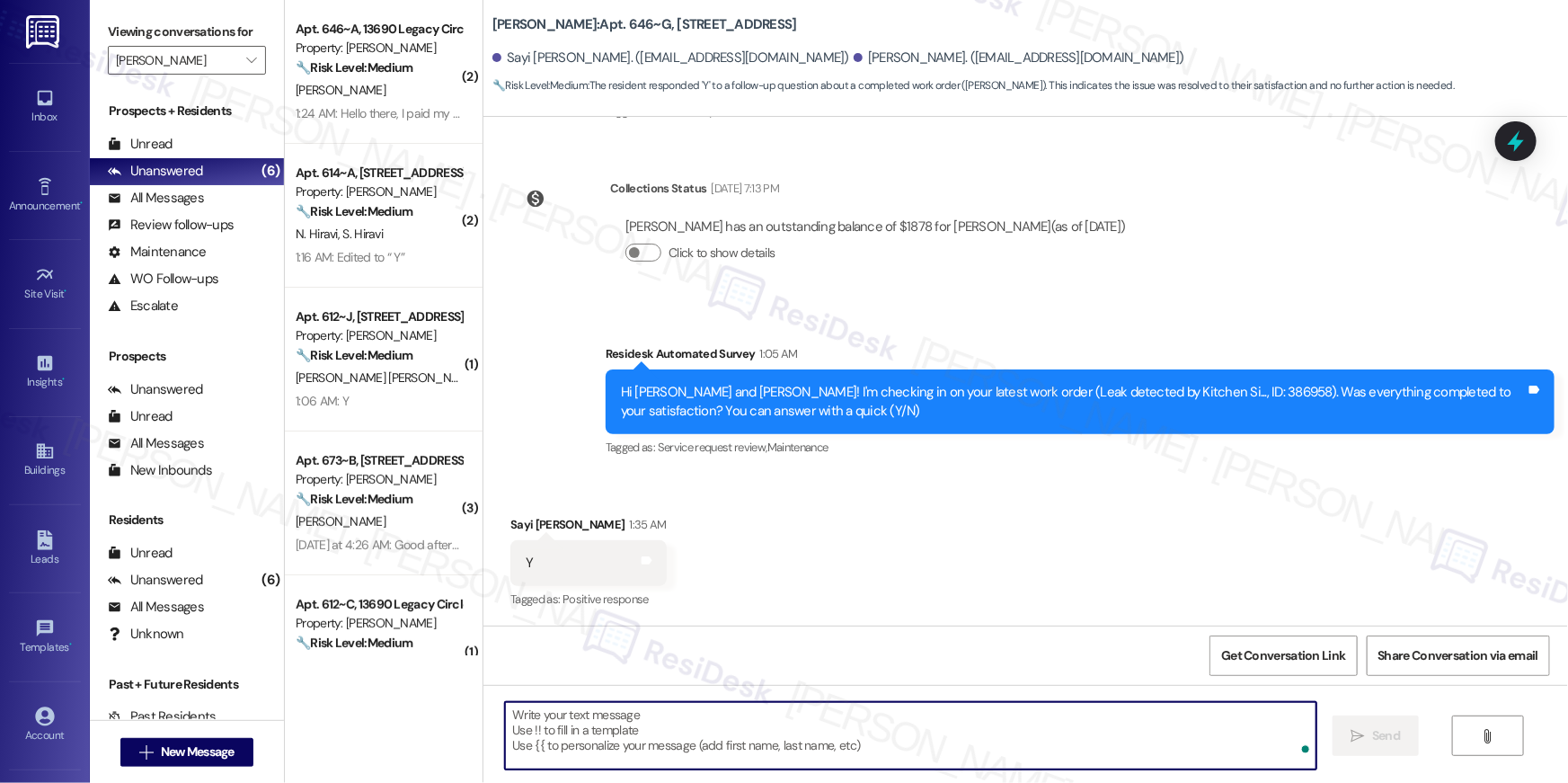
click at [1117, 737] on textarea "To enrich screen reader interactions, please activate Accessibility in Grammarl…" at bounding box center [911, 737] width 812 height 68
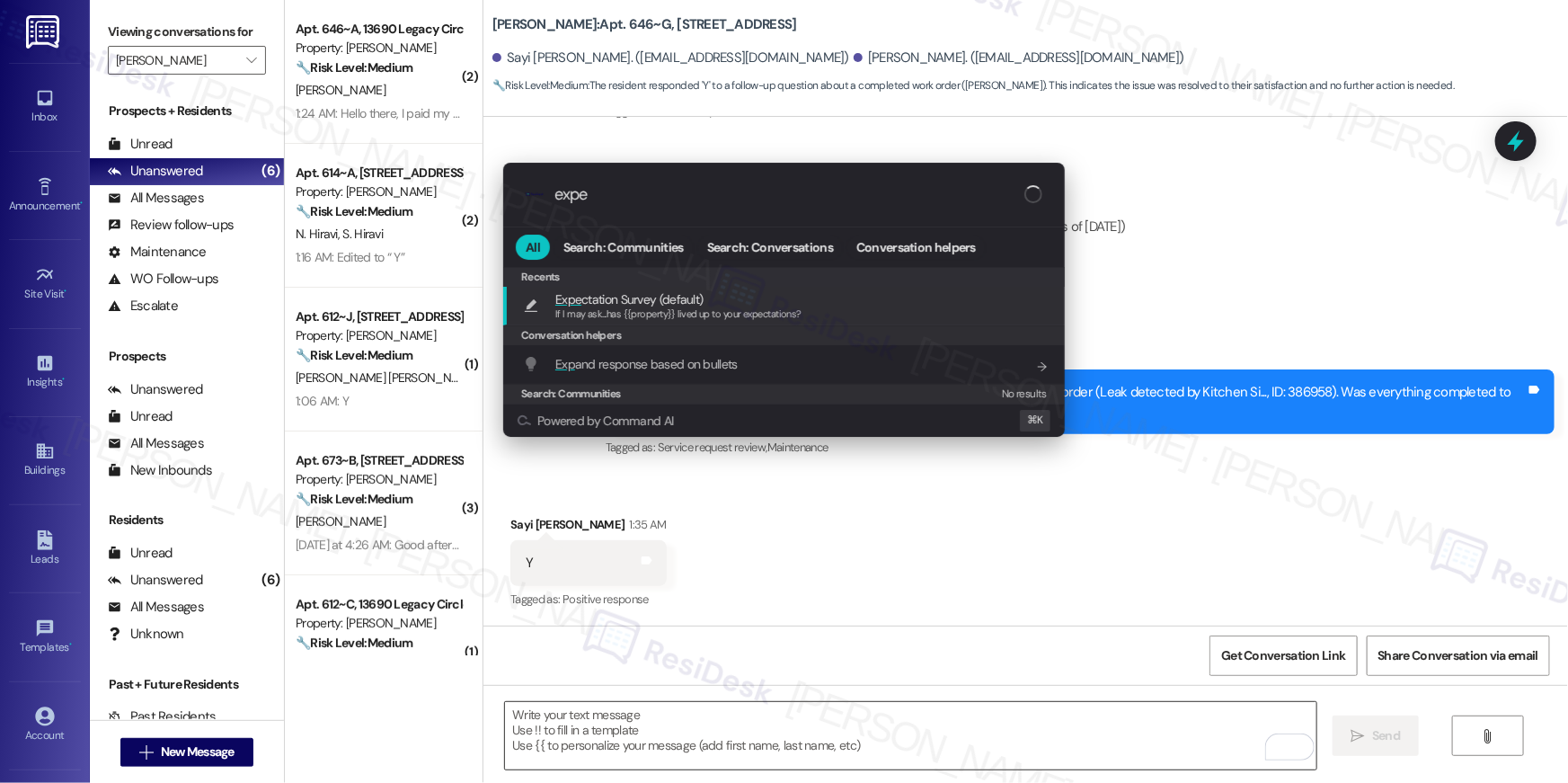
type input "expec"
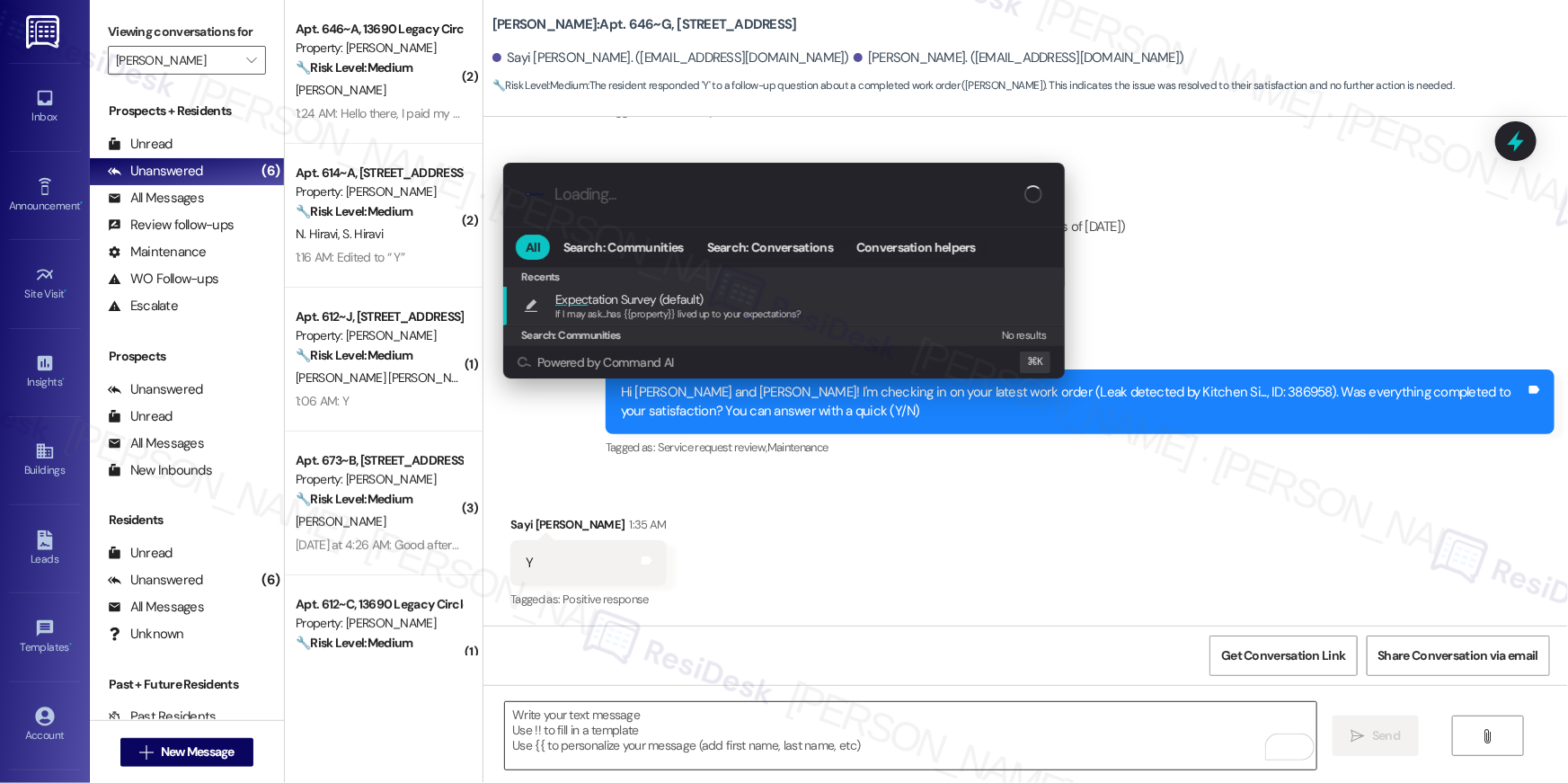
type textarea "If I may ask...has {{property}} lived up to your expectations?"
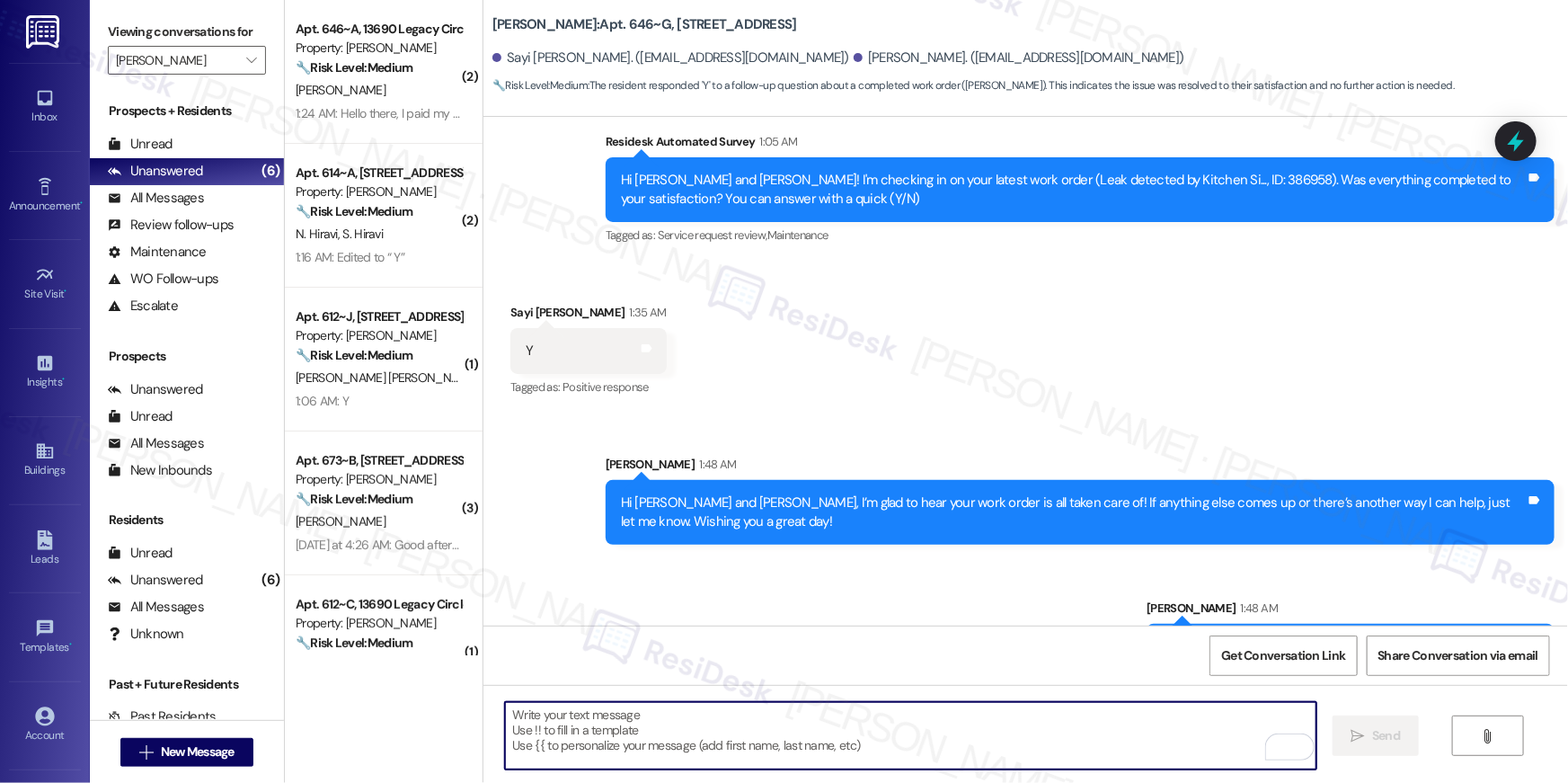
scroll to position [901, 0]
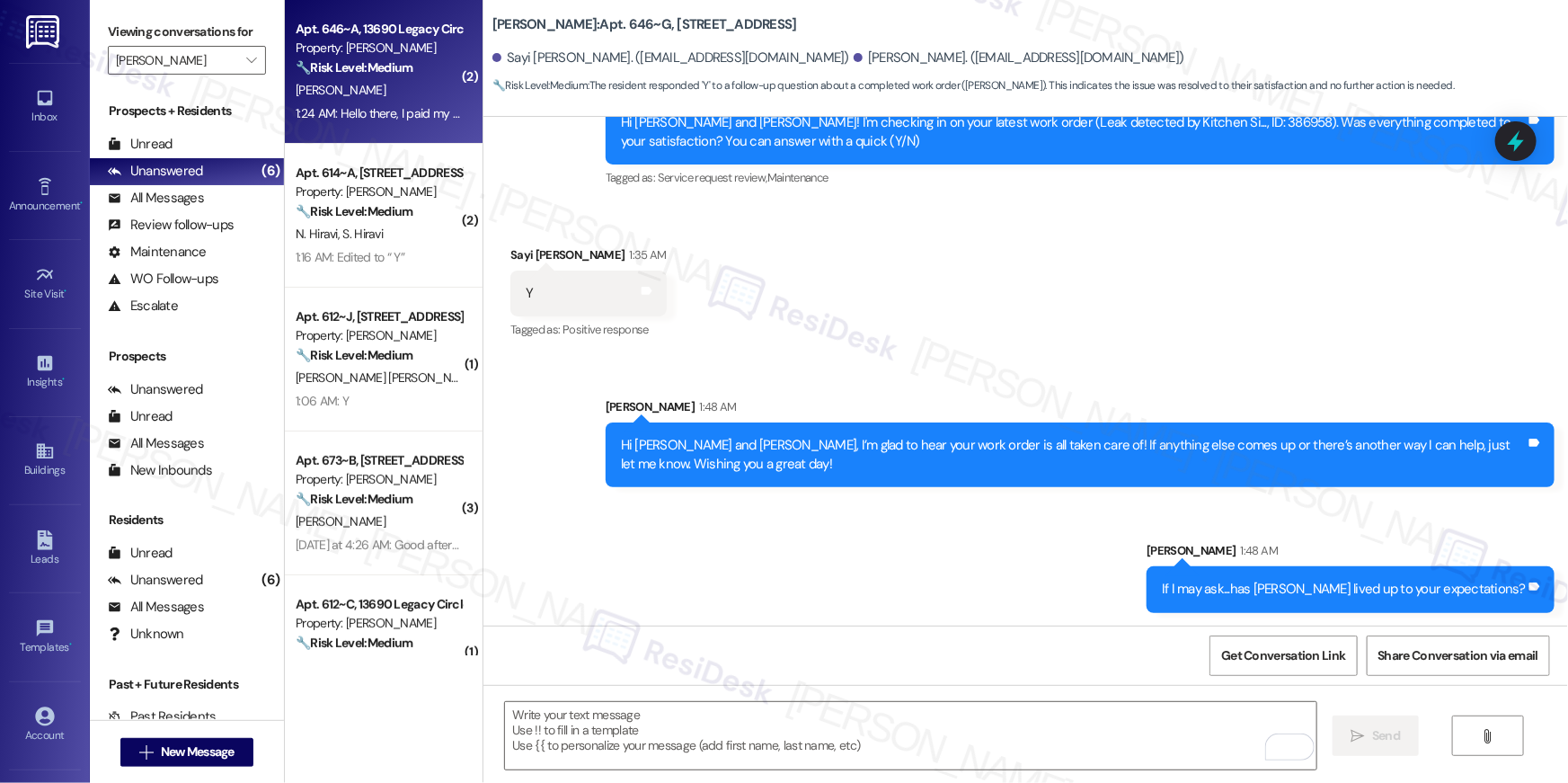
click at [312, 121] on div "1:24 AM: Hello there, I paid my rent earlier. Thanks 1:24 AM: Hello there, I pa…" at bounding box center [379, 113] width 170 height 22
type textarea "Fetching suggested responses. Please feel free to read through the conversation…"
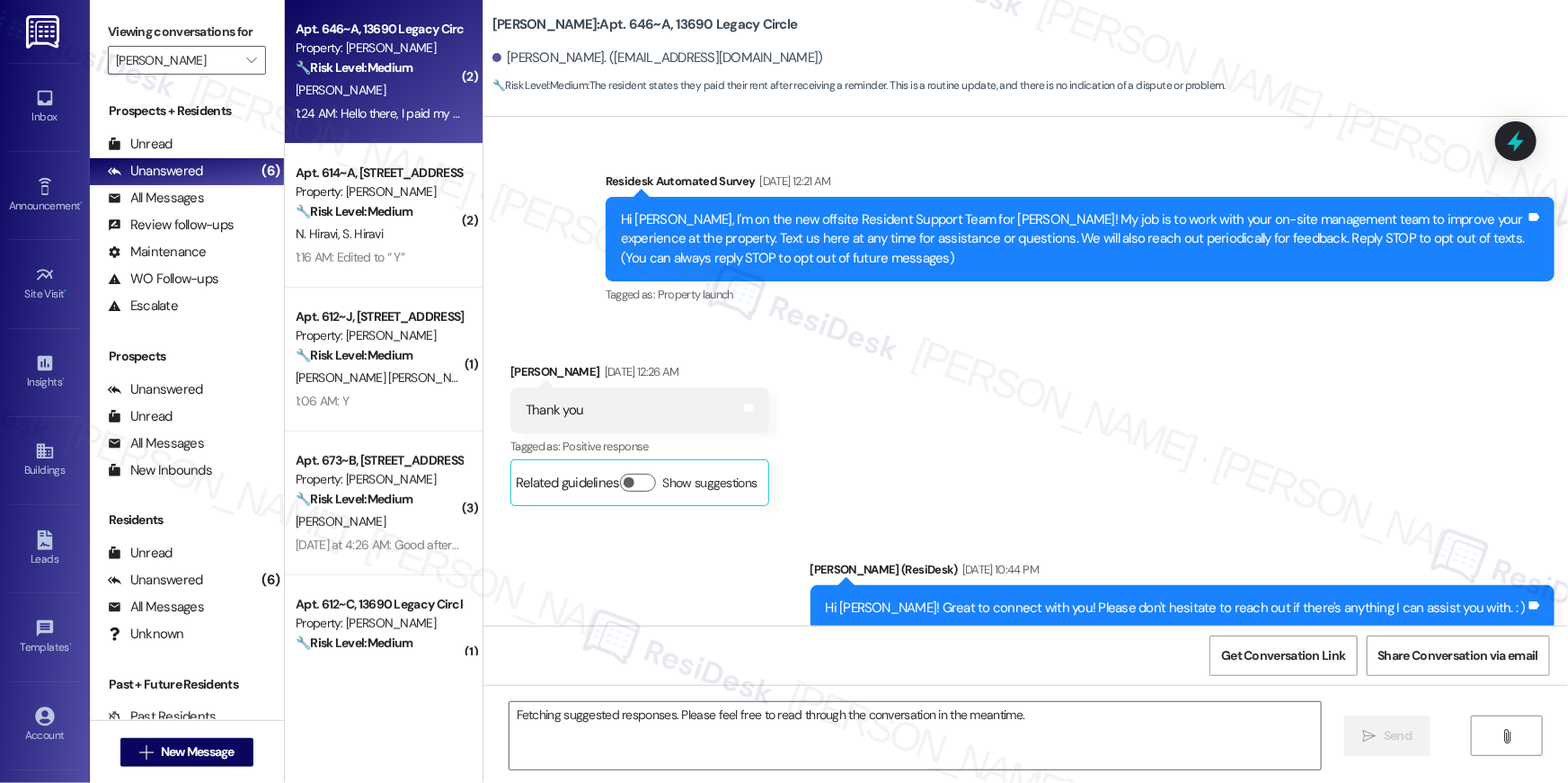
scroll to position [16374, 0]
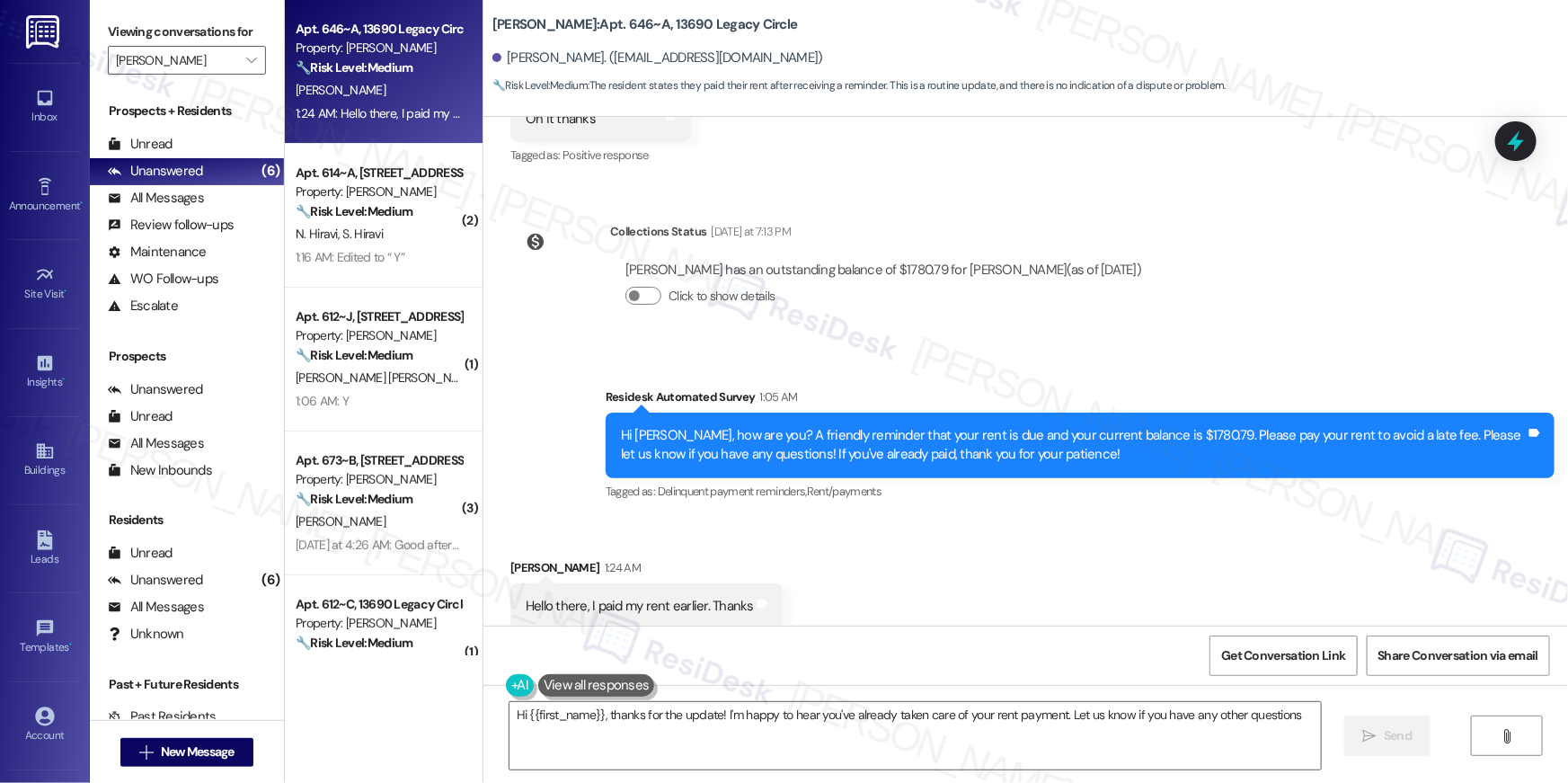
type textarea "Hi {{first_name}}, thanks for the update! I'm happy to hear you've already take…"
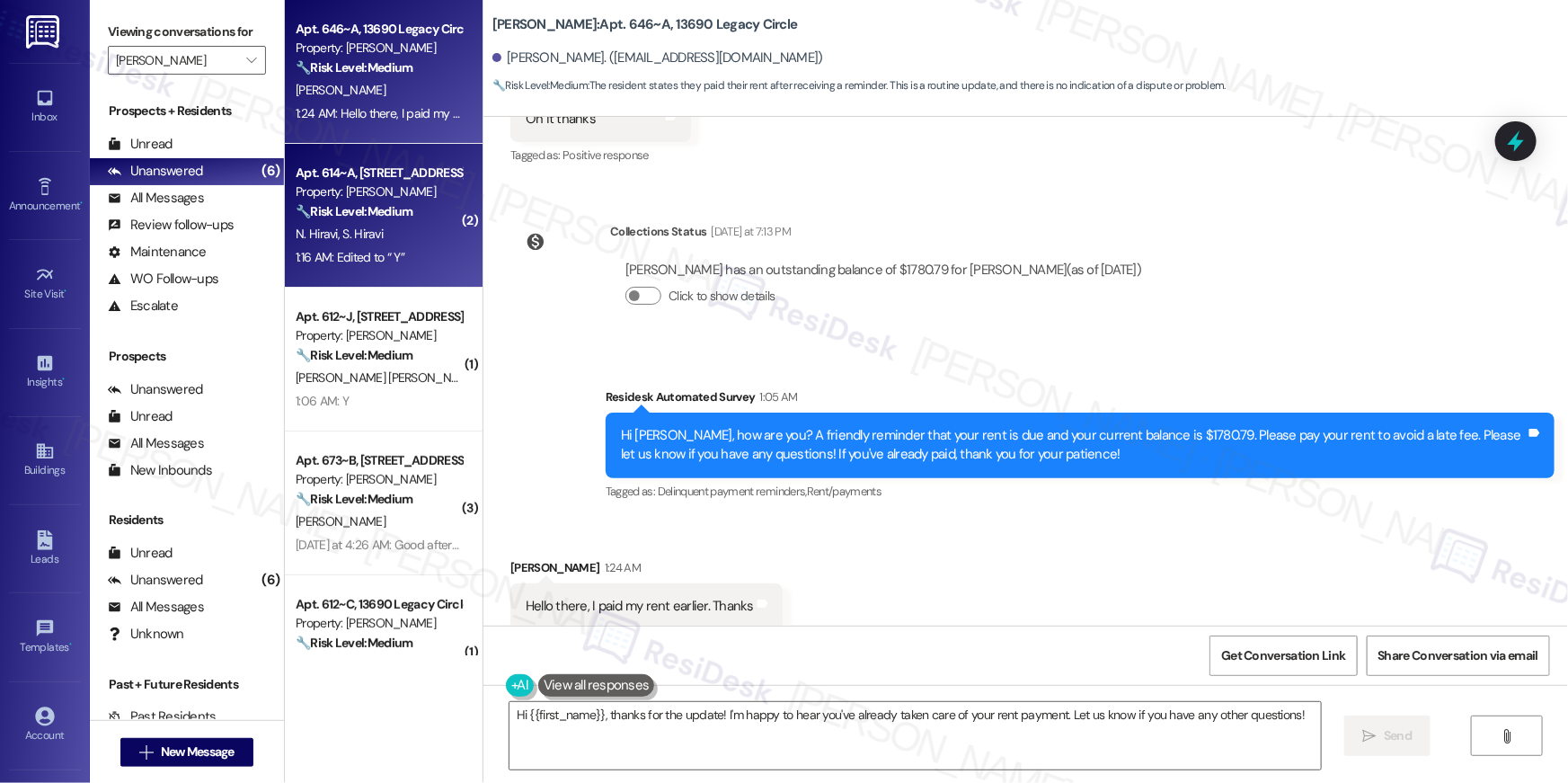
click at [394, 248] on div "1:16 AM: Edited to “ Y” 1:16 AM: Edited to “ Y”" at bounding box center [379, 257] width 170 height 22
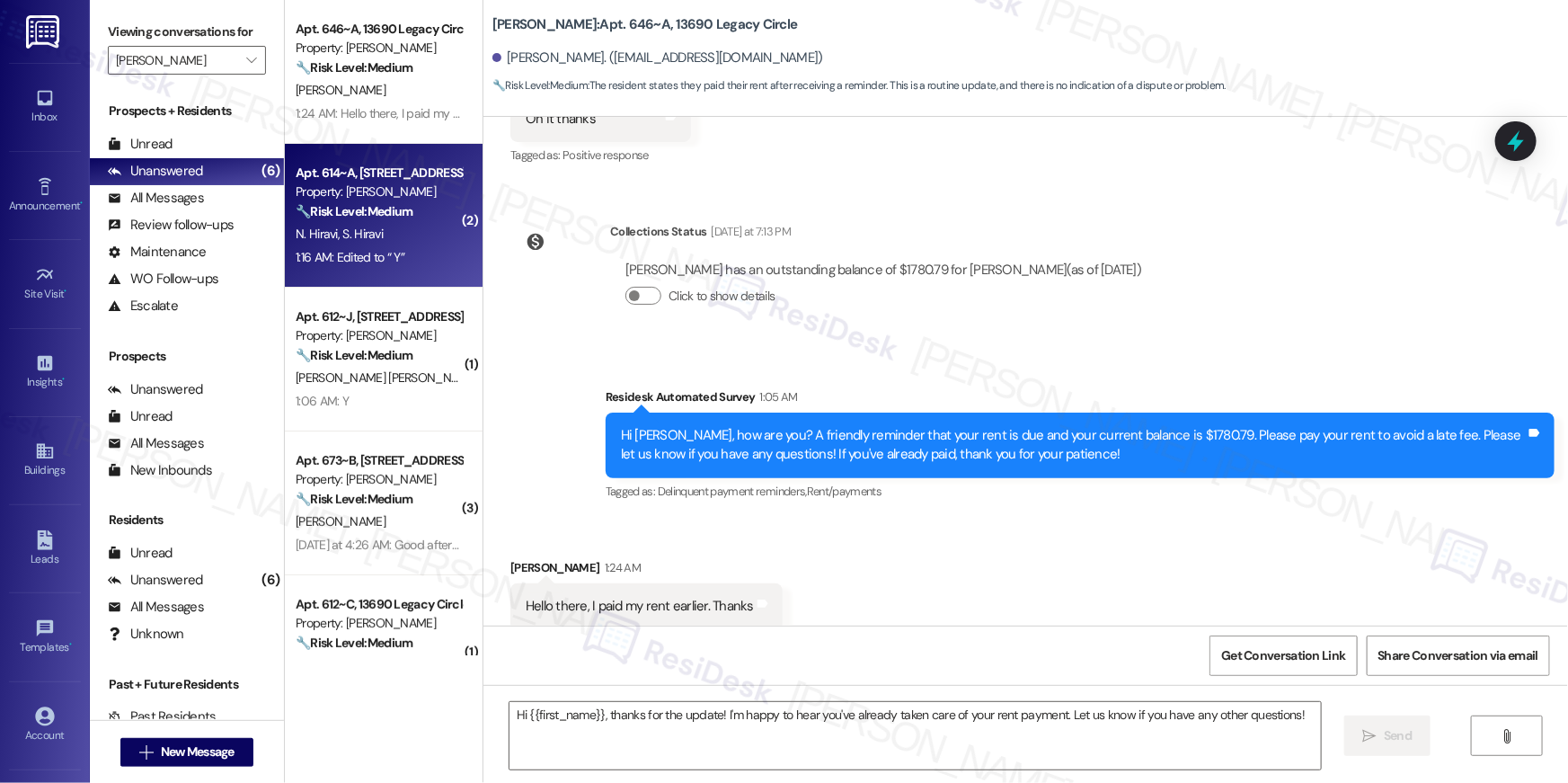
type textarea "Fetching suggested responses. Please feel free to read through the conversation…"
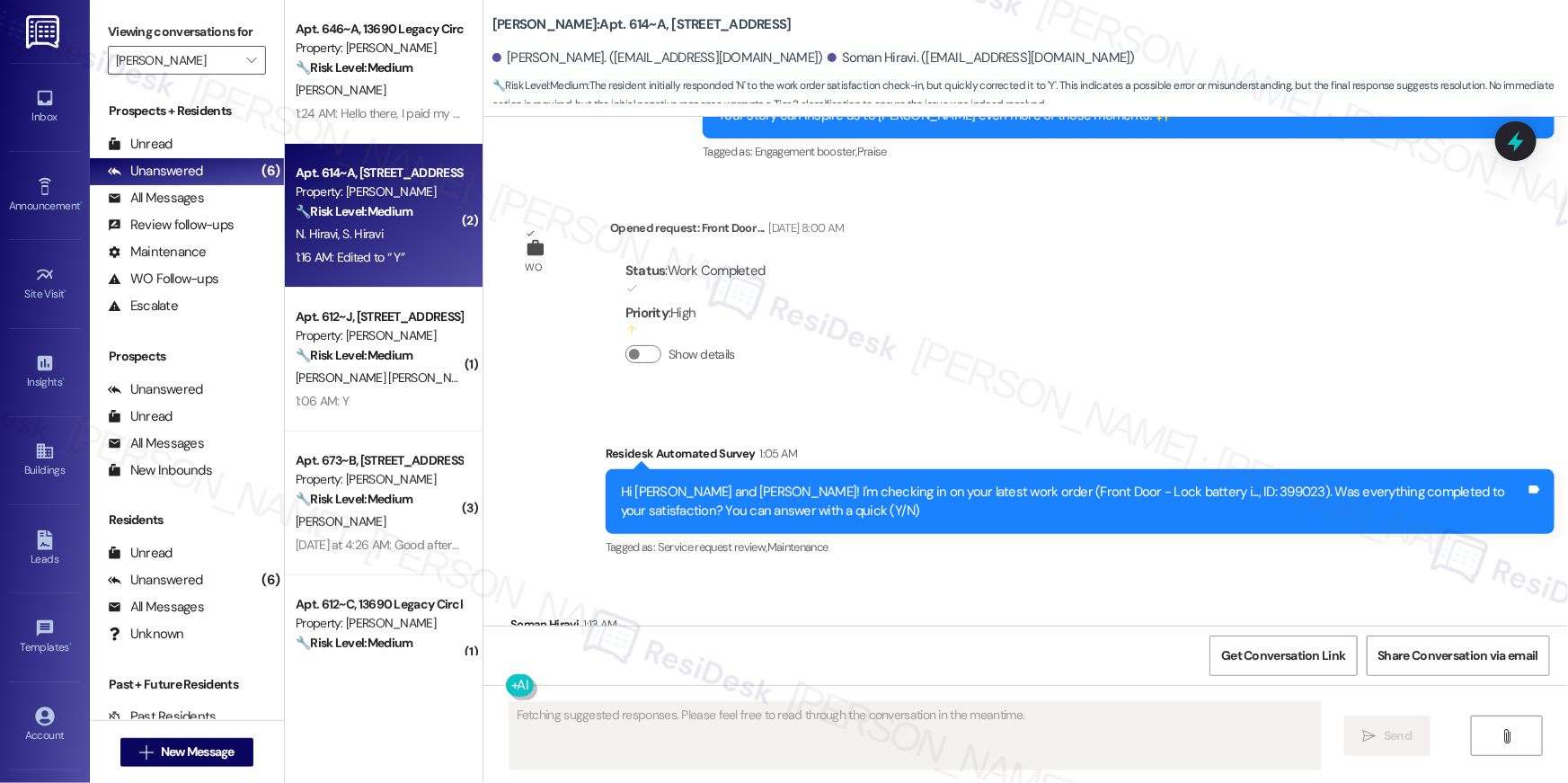
scroll to position [5031, 0]
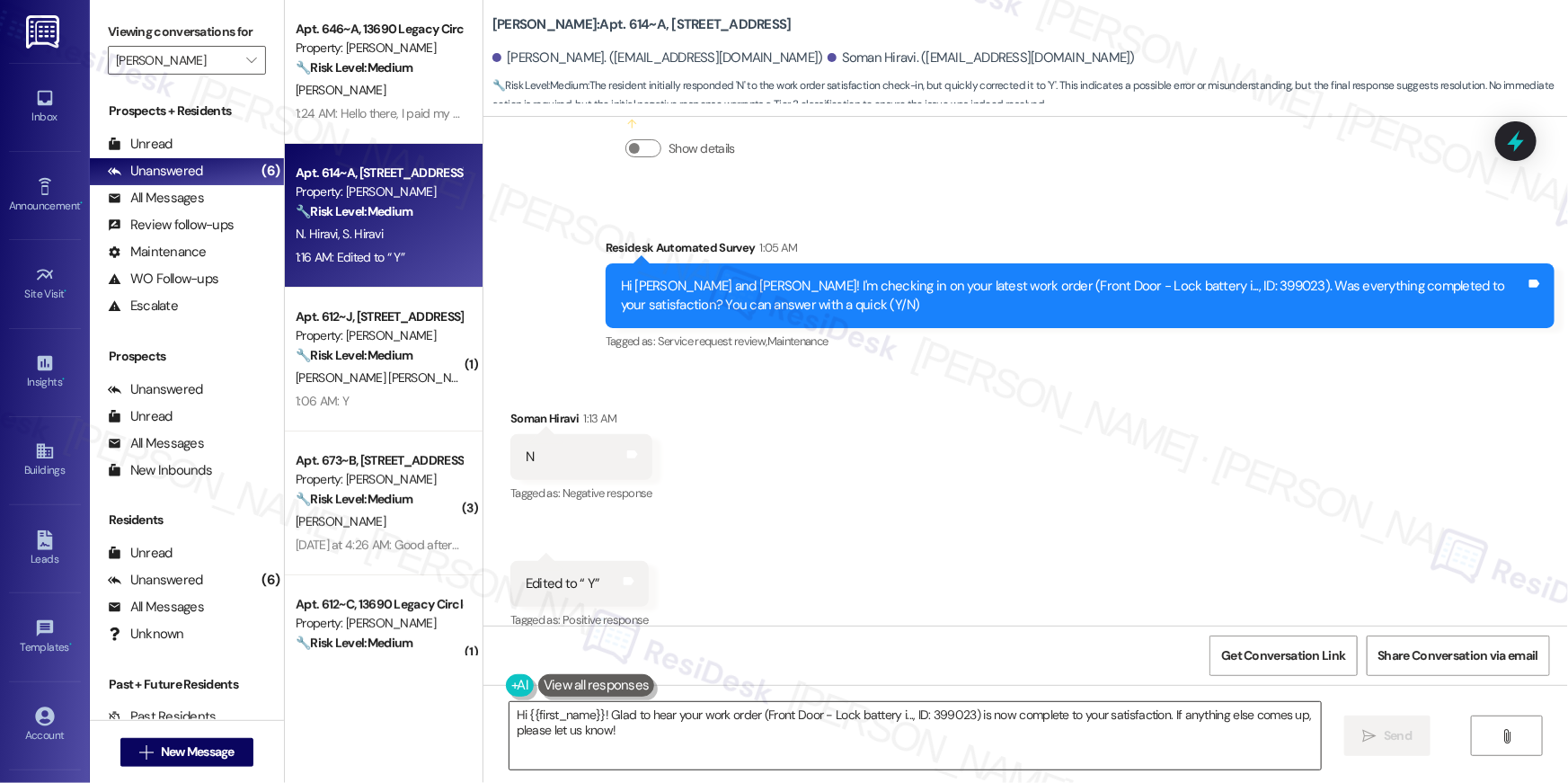
click at [1005, 726] on textarea "Hi {{first_name}}! Glad to hear your work order (Front Door - Lock battery i...…" at bounding box center [915, 737] width 812 height 68
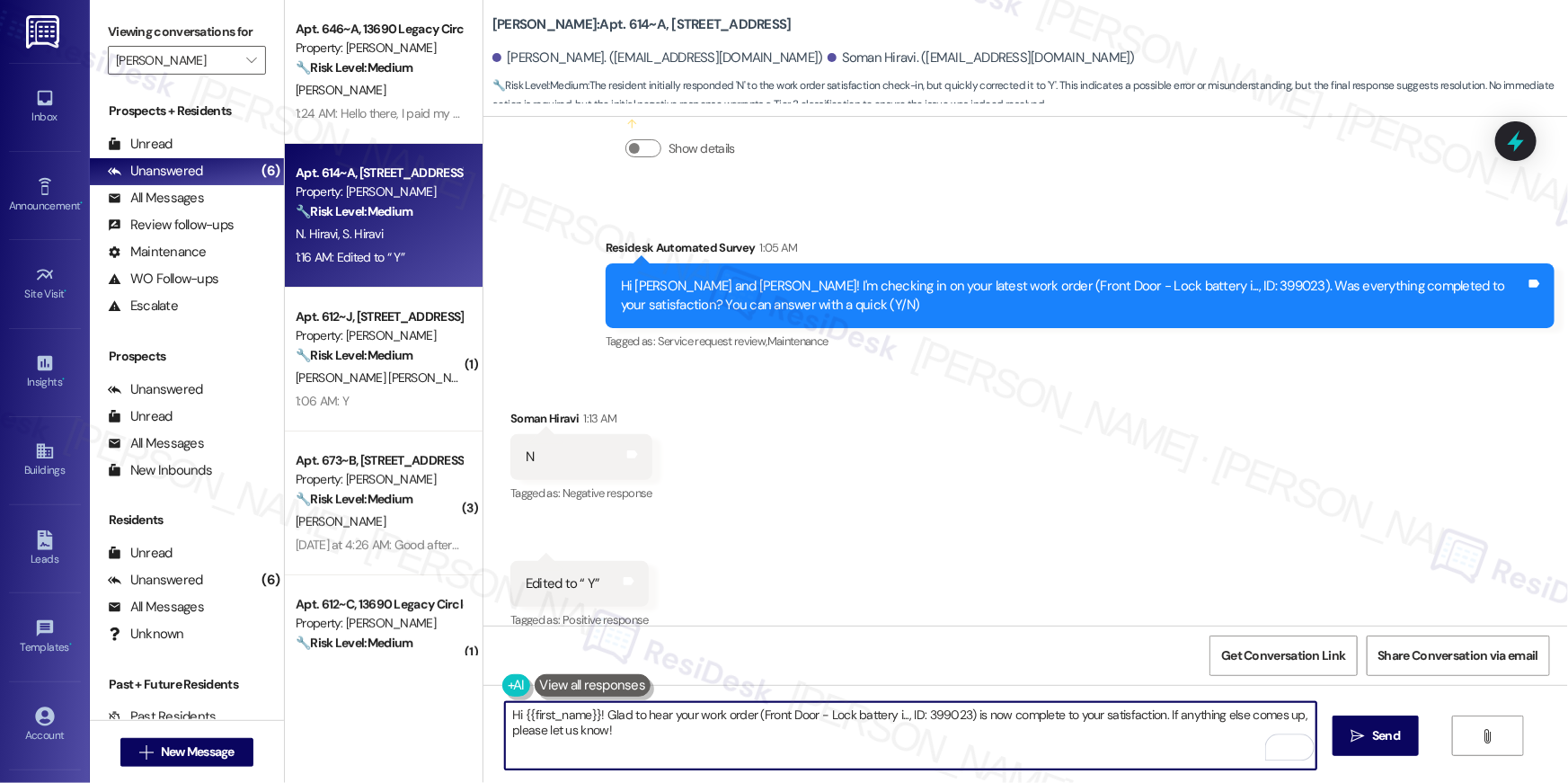
paste textarea ", I’m glad to hear your work order is all taken care of! If anything else comes…"
type textarea "Hi {{first_name}}, I’m glad to hear your work order is all taken care of! If an…"
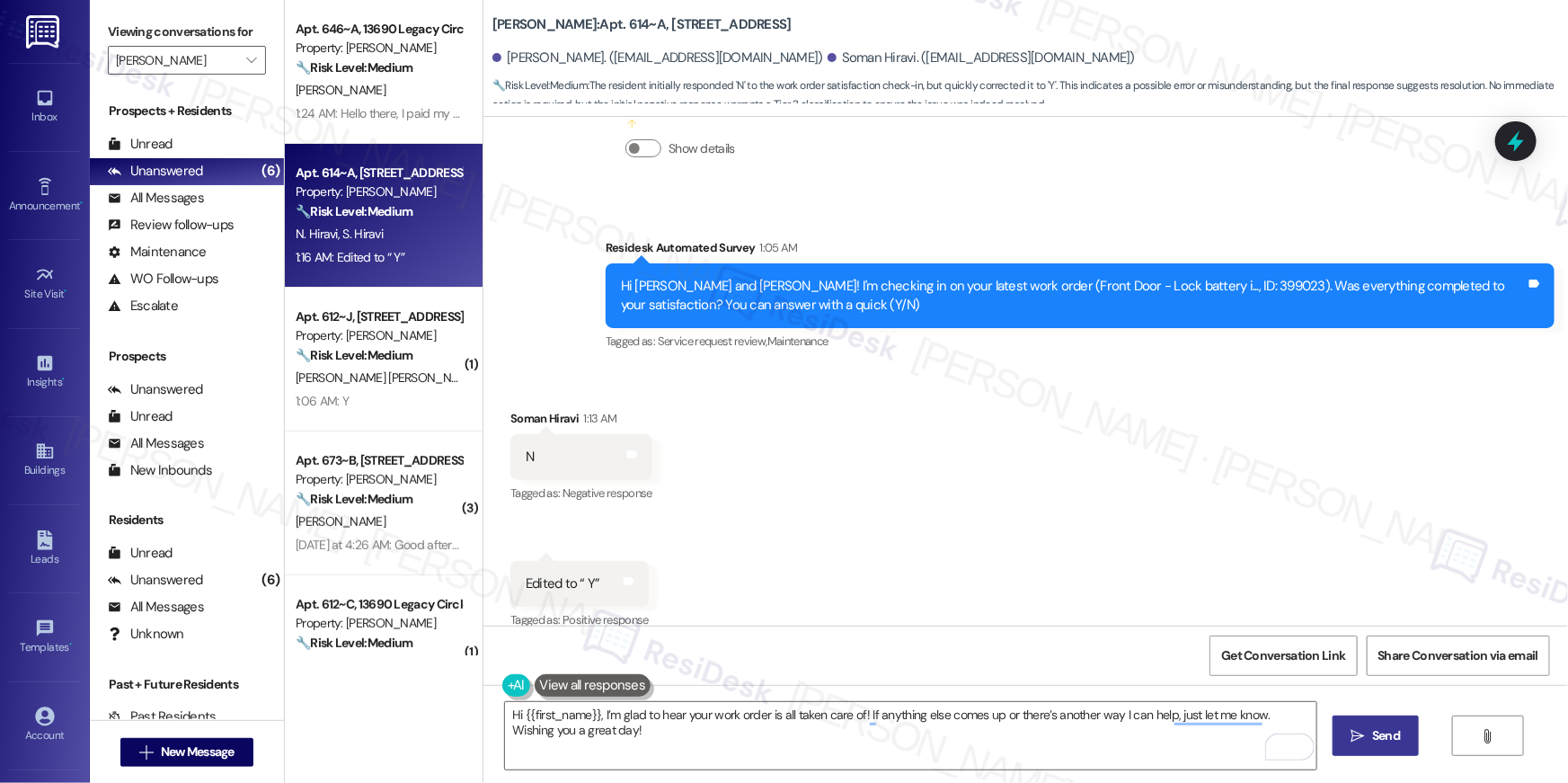
click at [1378, 741] on span "Send" at bounding box center [1386, 737] width 28 height 19
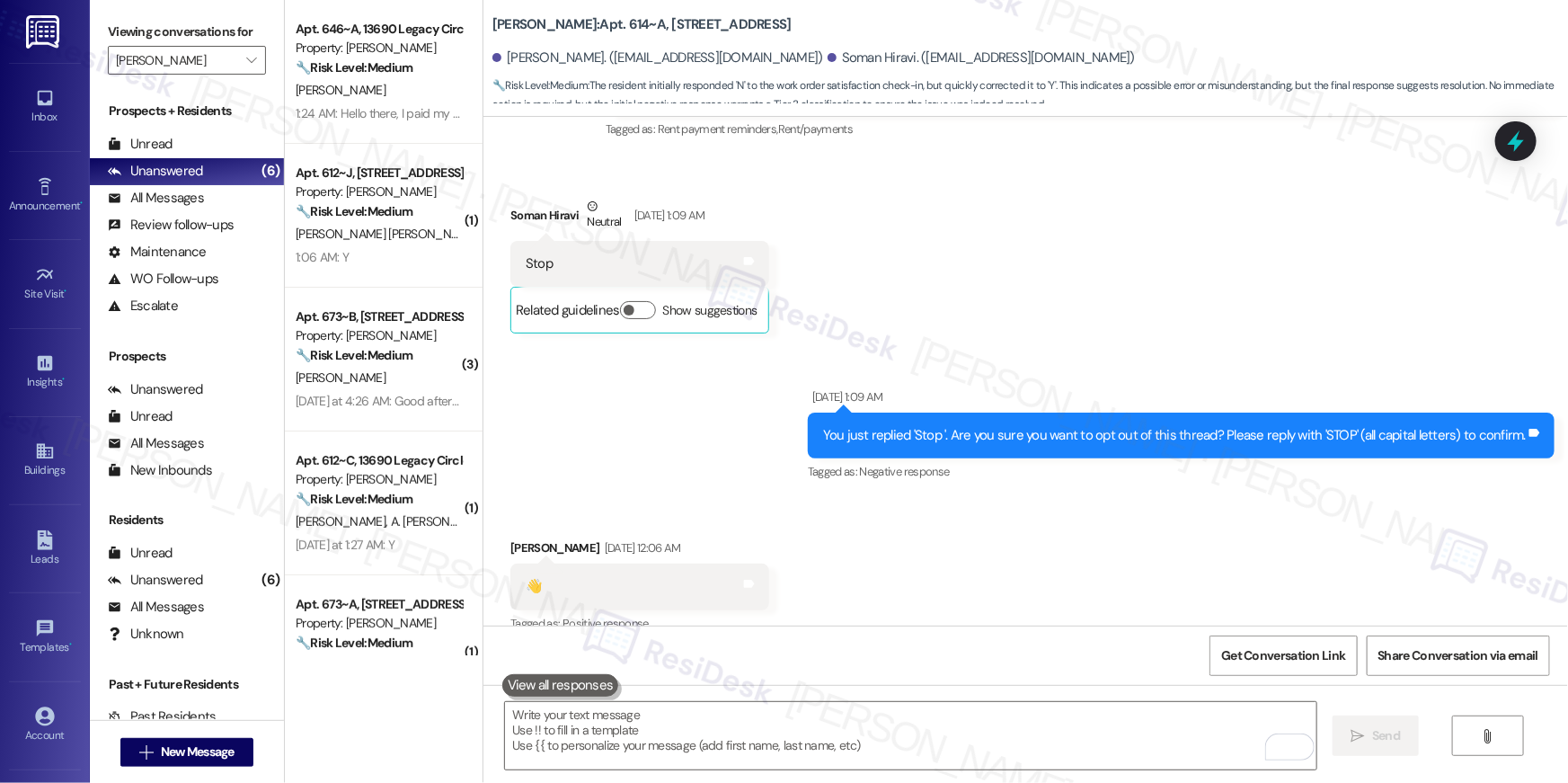
scroll to position [0, 0]
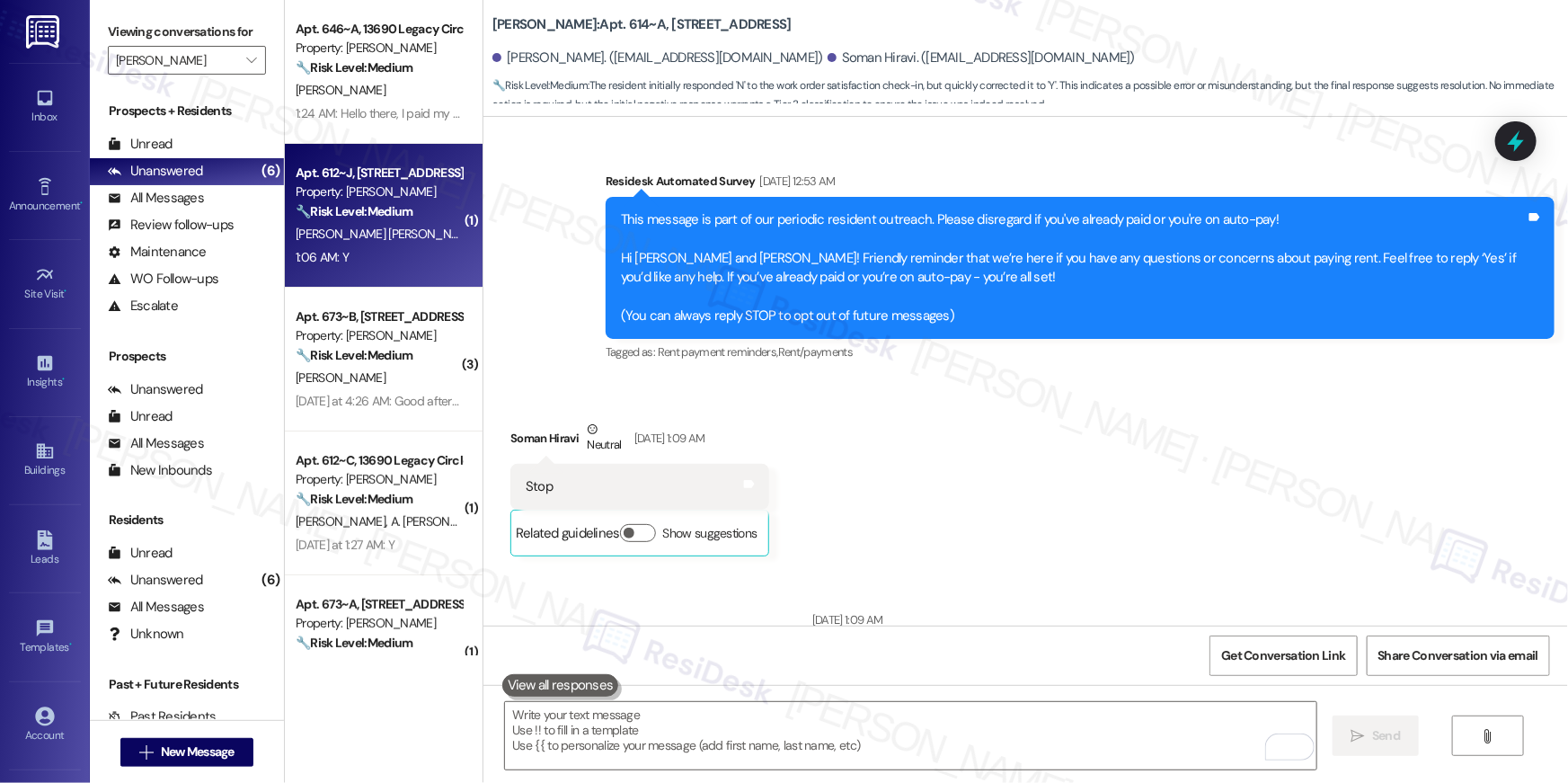
click at [349, 173] on div "Apt. 612~J, 13690 Legacy Circle" at bounding box center [378, 174] width 166 height 19
type textarea "Fetching suggested responses. Please feel free to read through the conversation…"
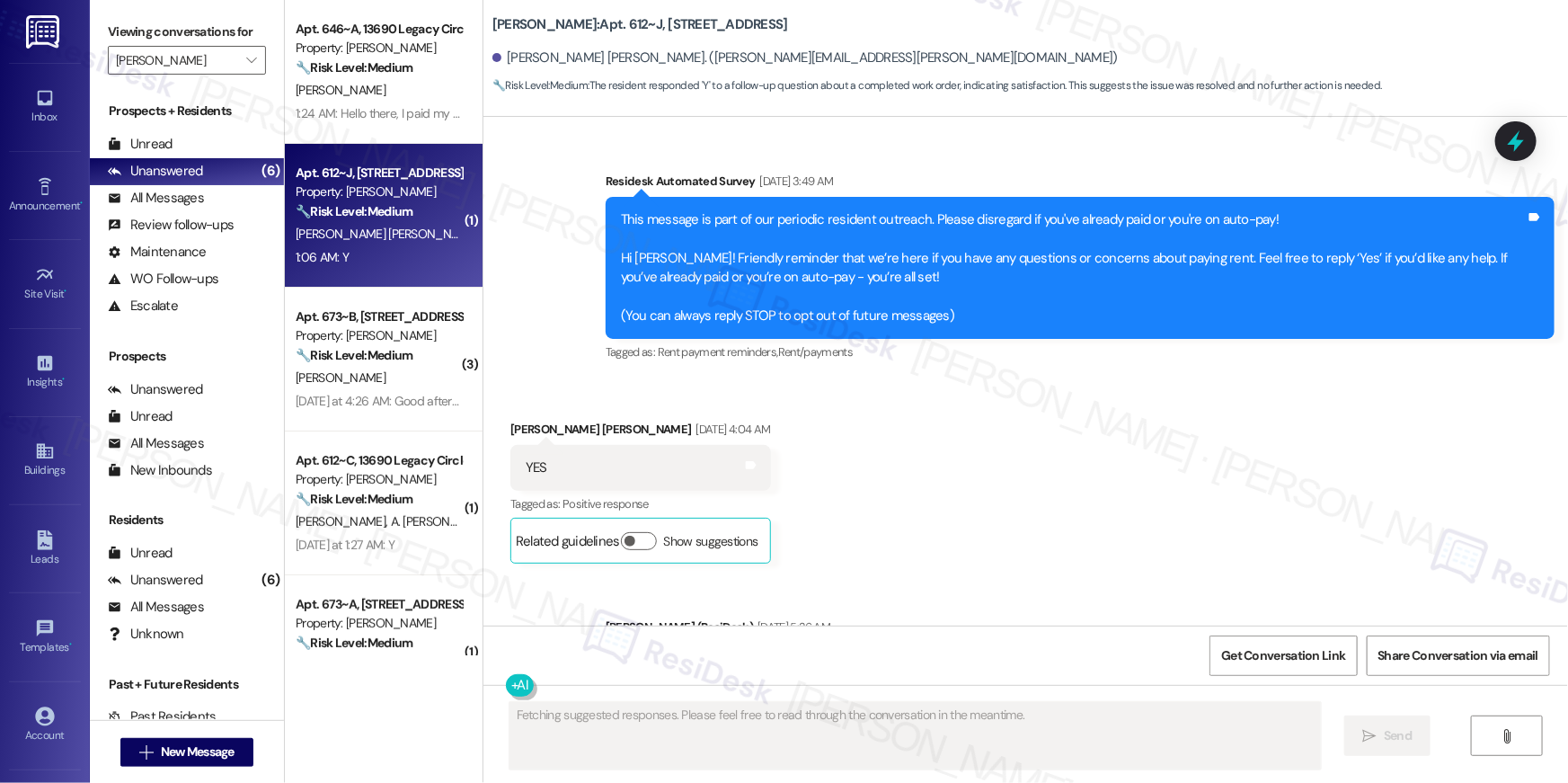
type textarea "Fetching suggested responses. Please feel free to read through the conversation…"
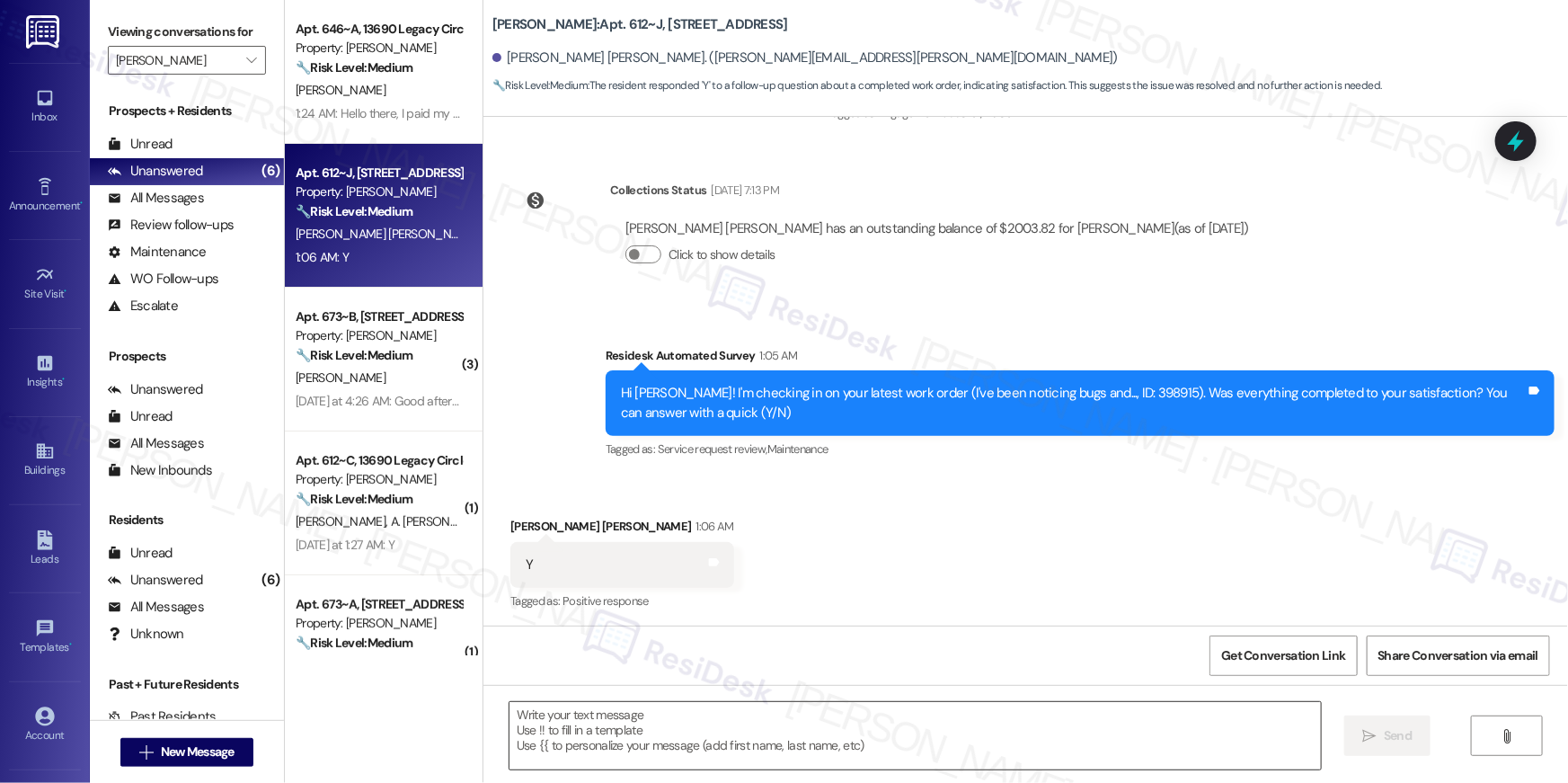
click at [974, 729] on textarea at bounding box center [915, 737] width 812 height 68
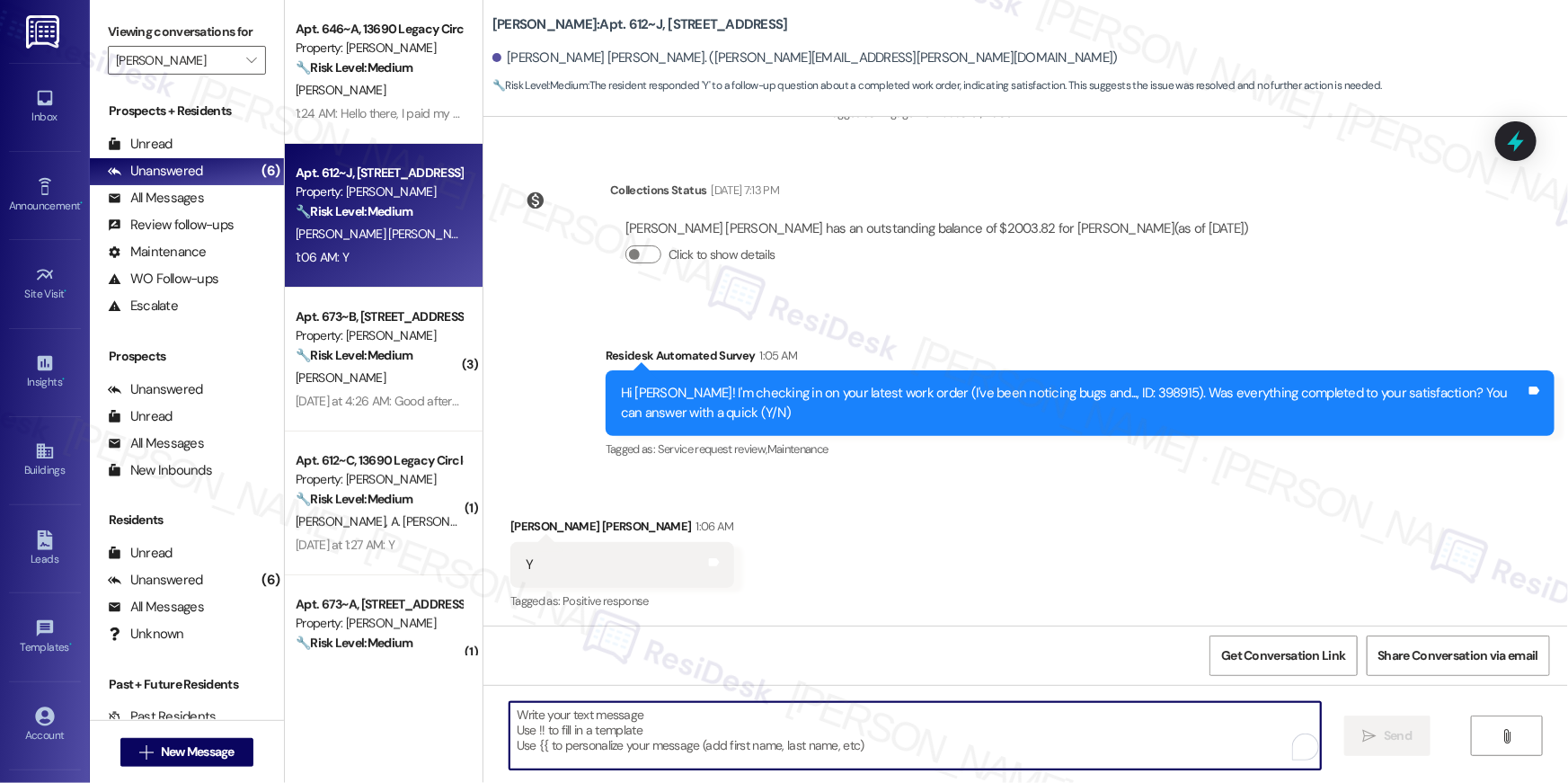
click at [974, 729] on textarea "To enrich screen reader interactions, please activate Accessibility in Grammarl…" at bounding box center [915, 737] width 812 height 68
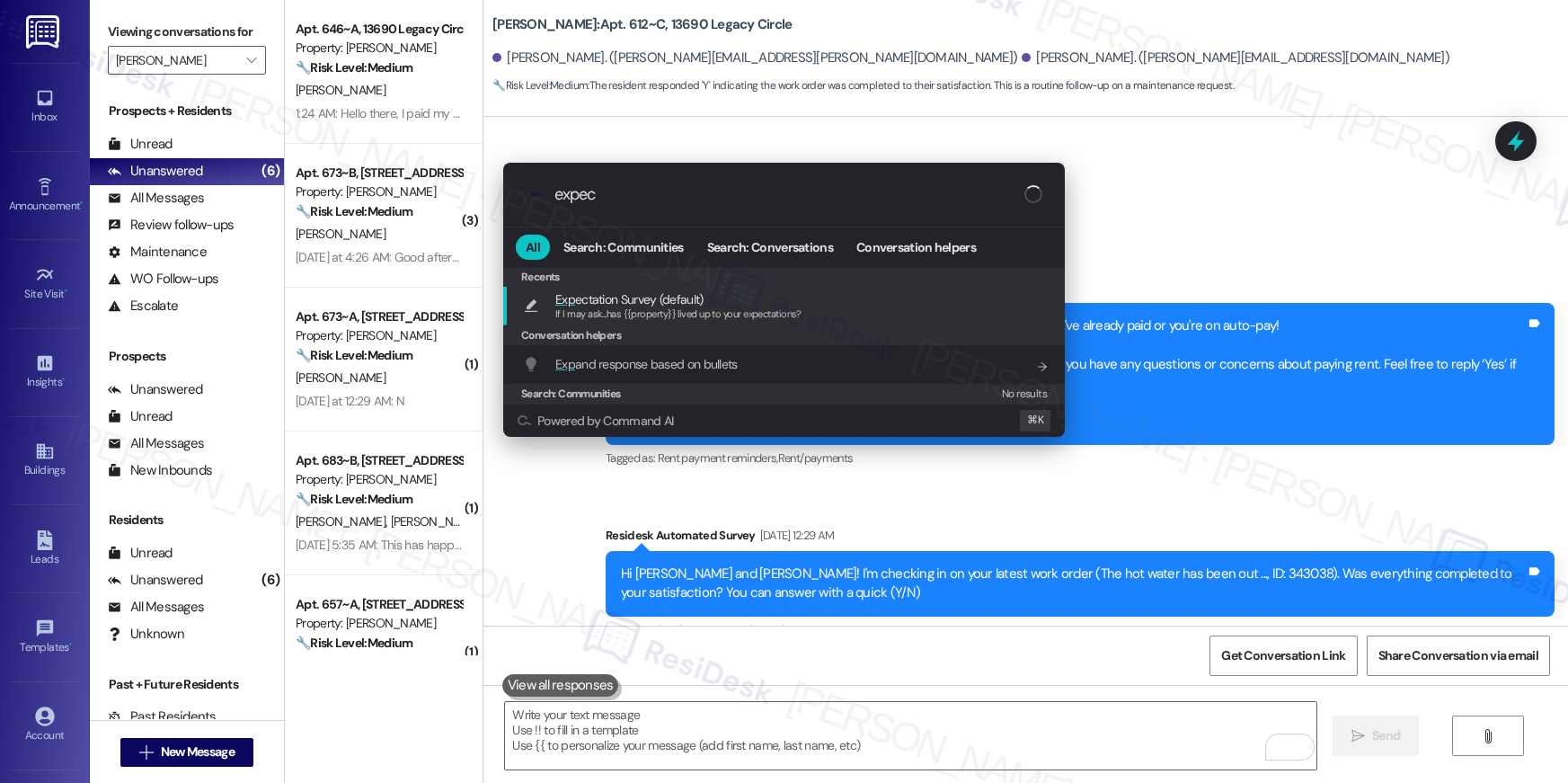
type input "expect"
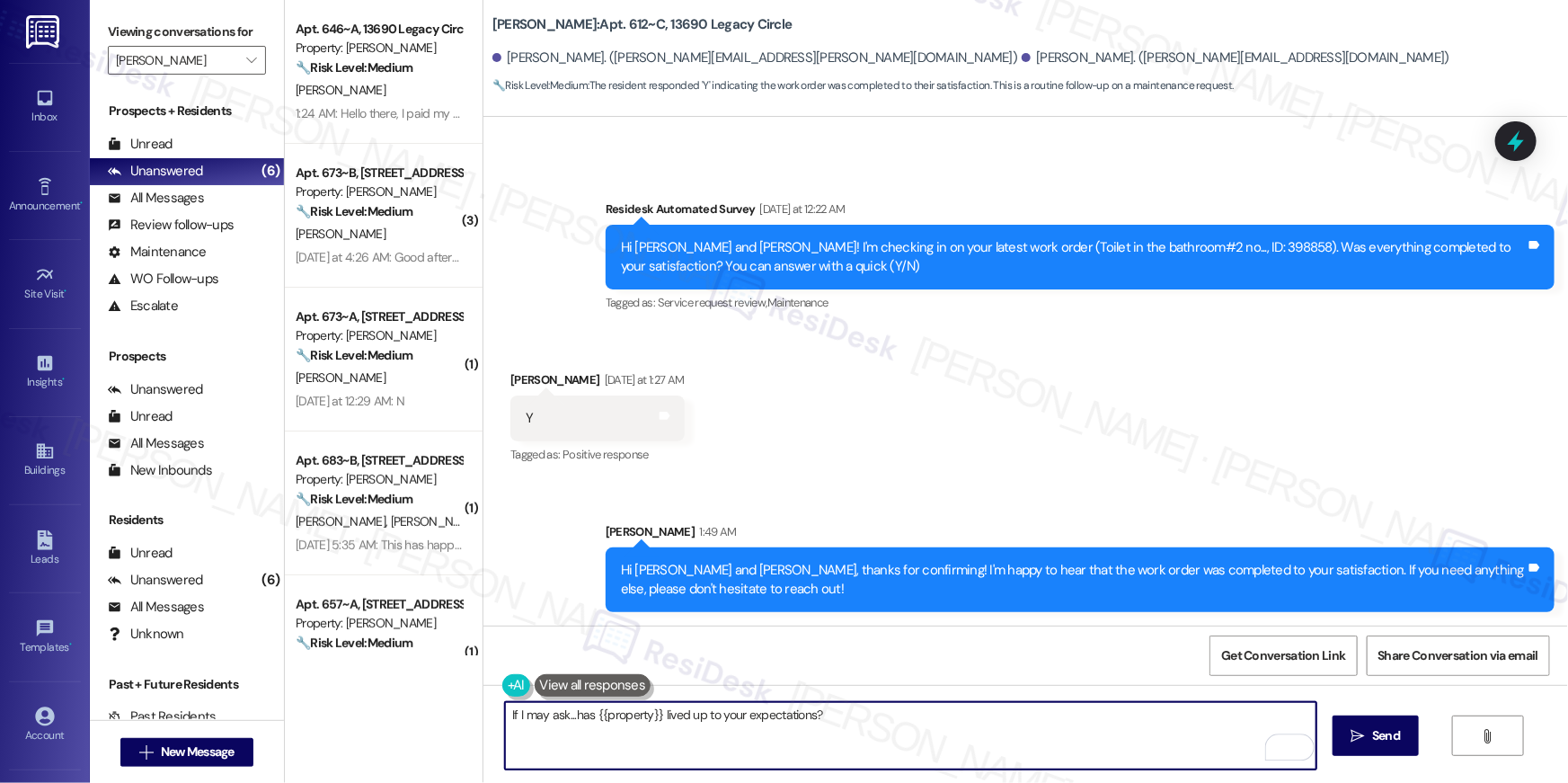
type textarea "If I may ask...has {{property}} lived up to your expectations?"
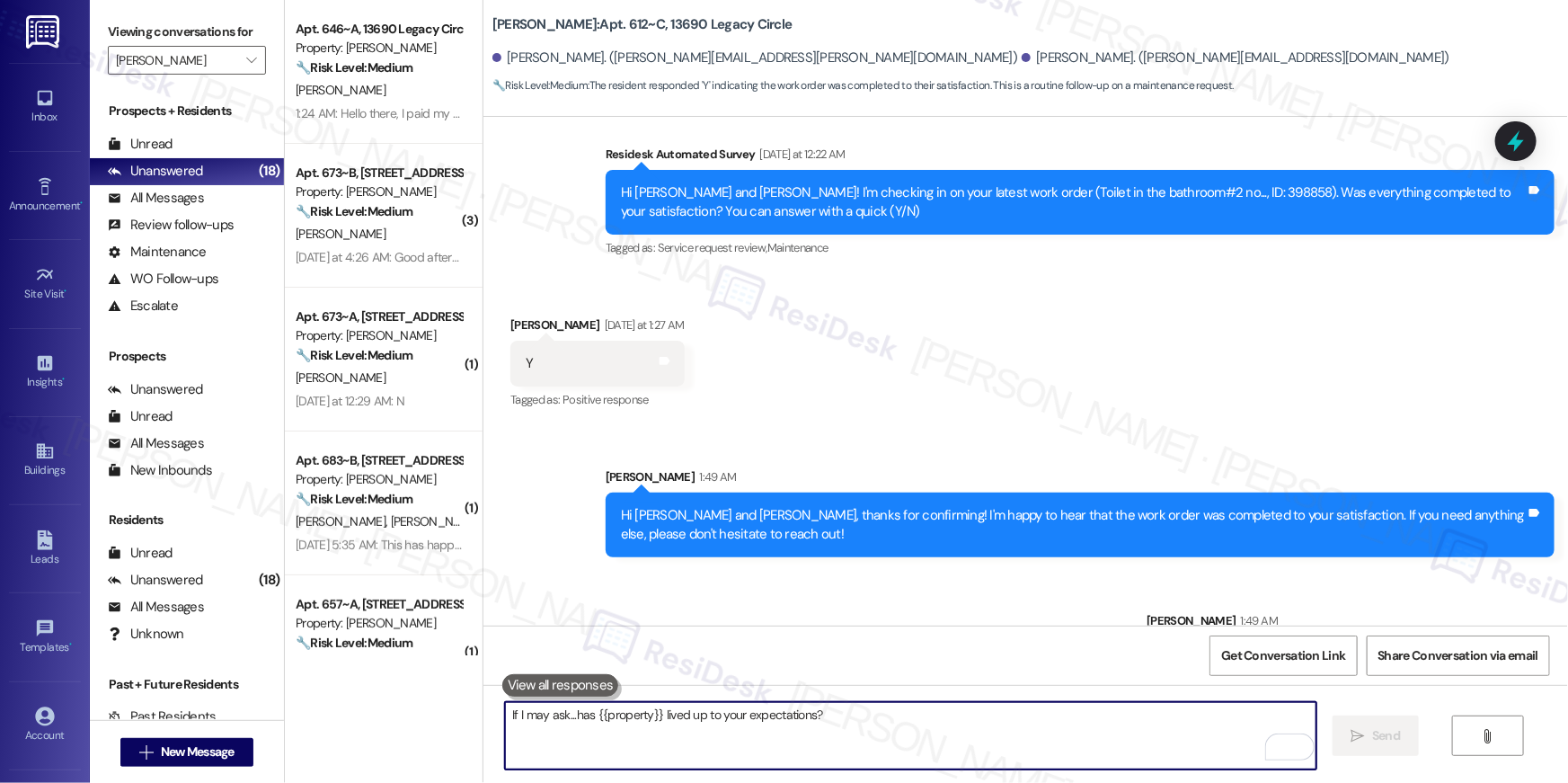
scroll to position [1880, 0]
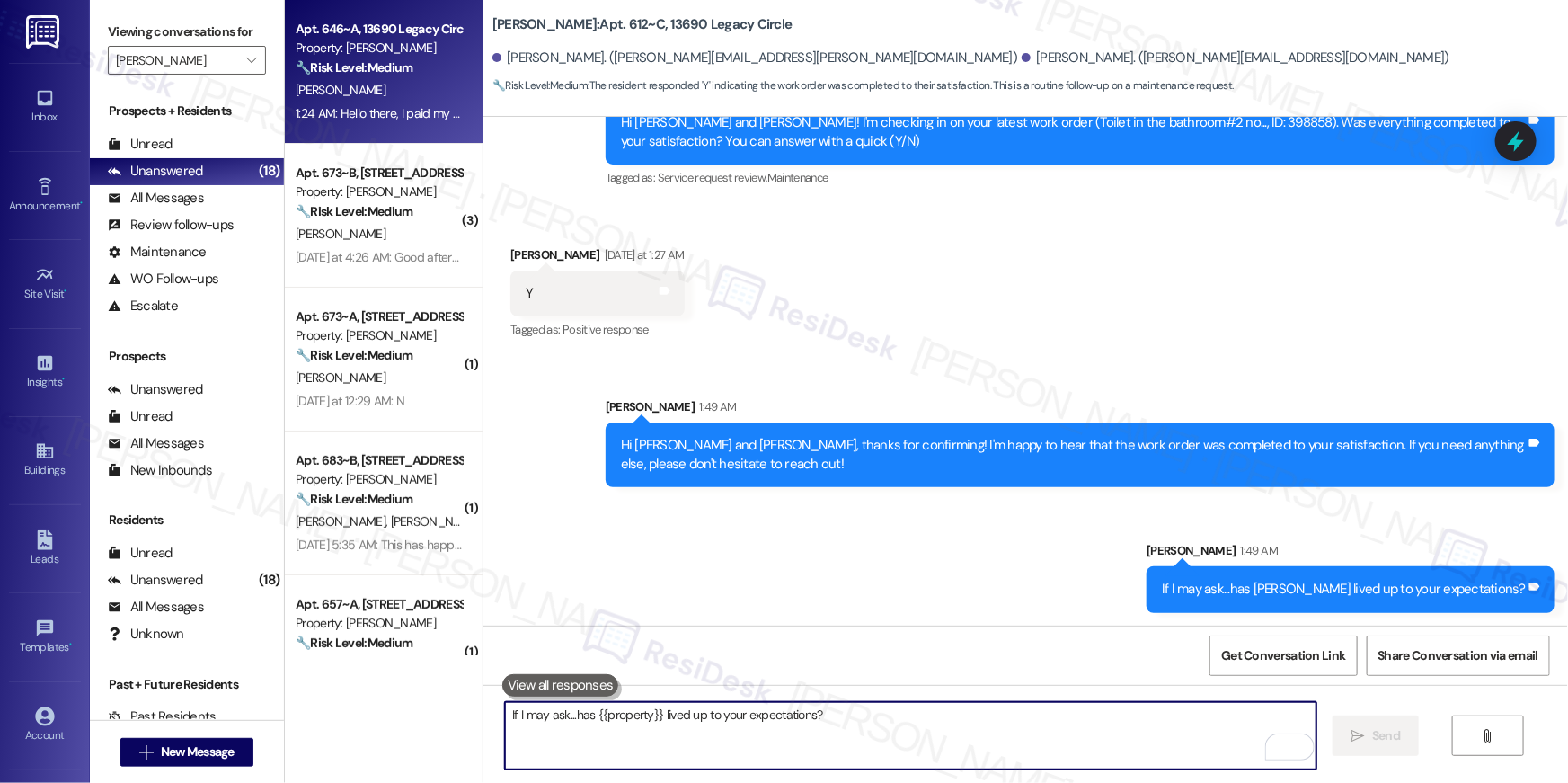
click at [356, 74] on strong "🔧 Risk Level: Medium" at bounding box center [353, 67] width 117 height 16
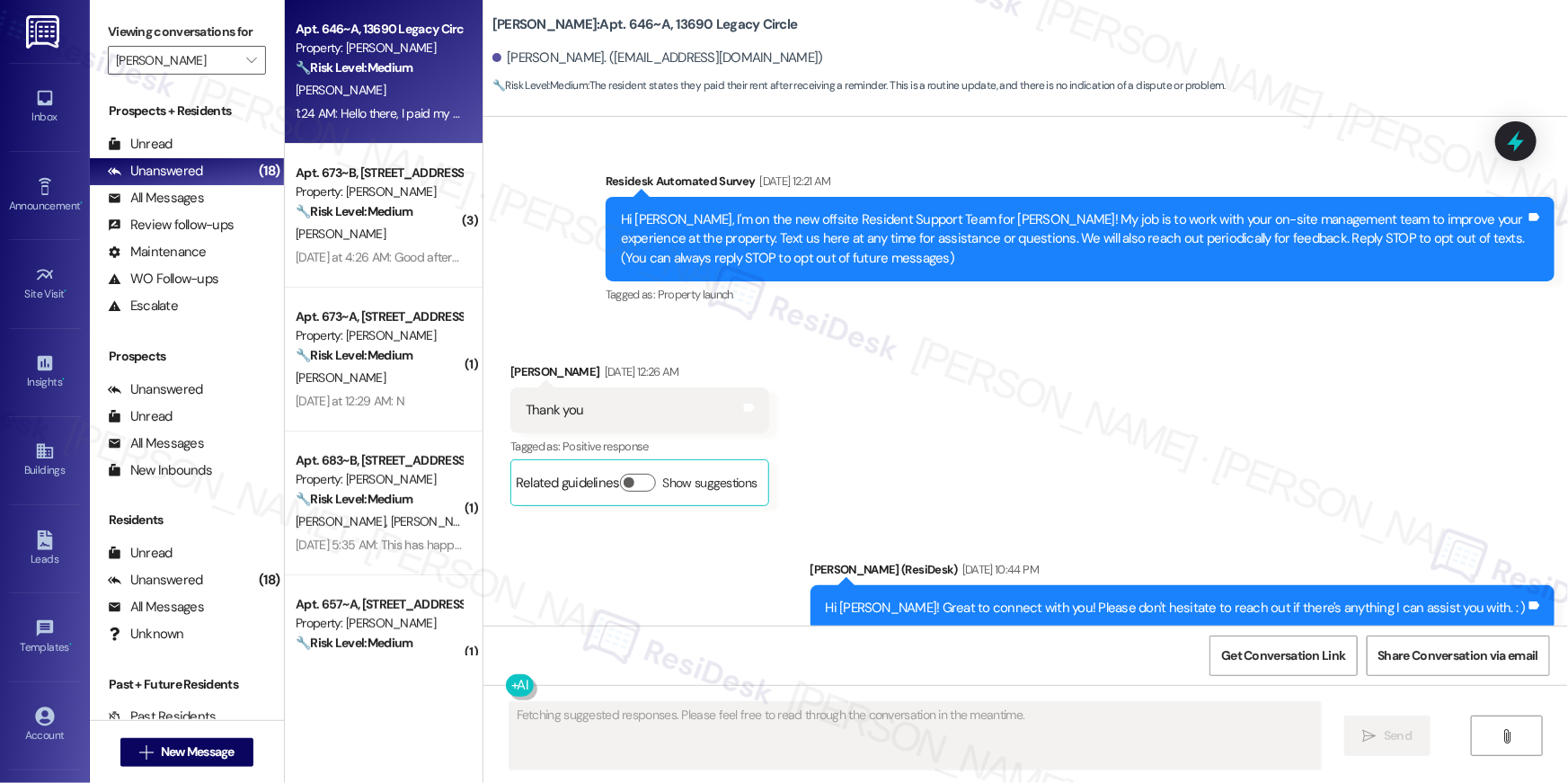
scroll to position [16373, 0]
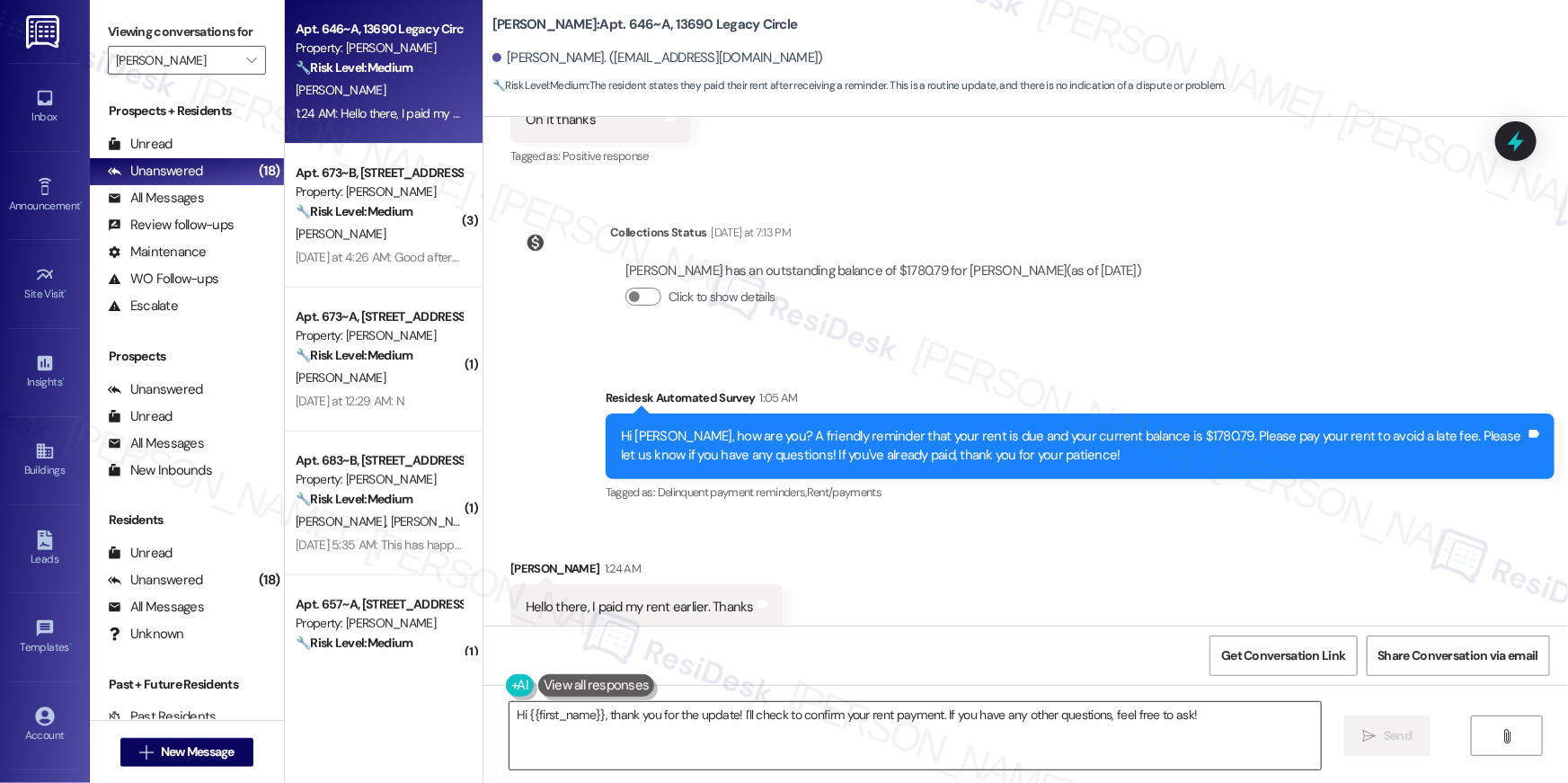
click at [1034, 731] on textarea "Hi {{first_name}}, thank you for the update! I'll check to confirm your rent pa…" at bounding box center [915, 737] width 812 height 68
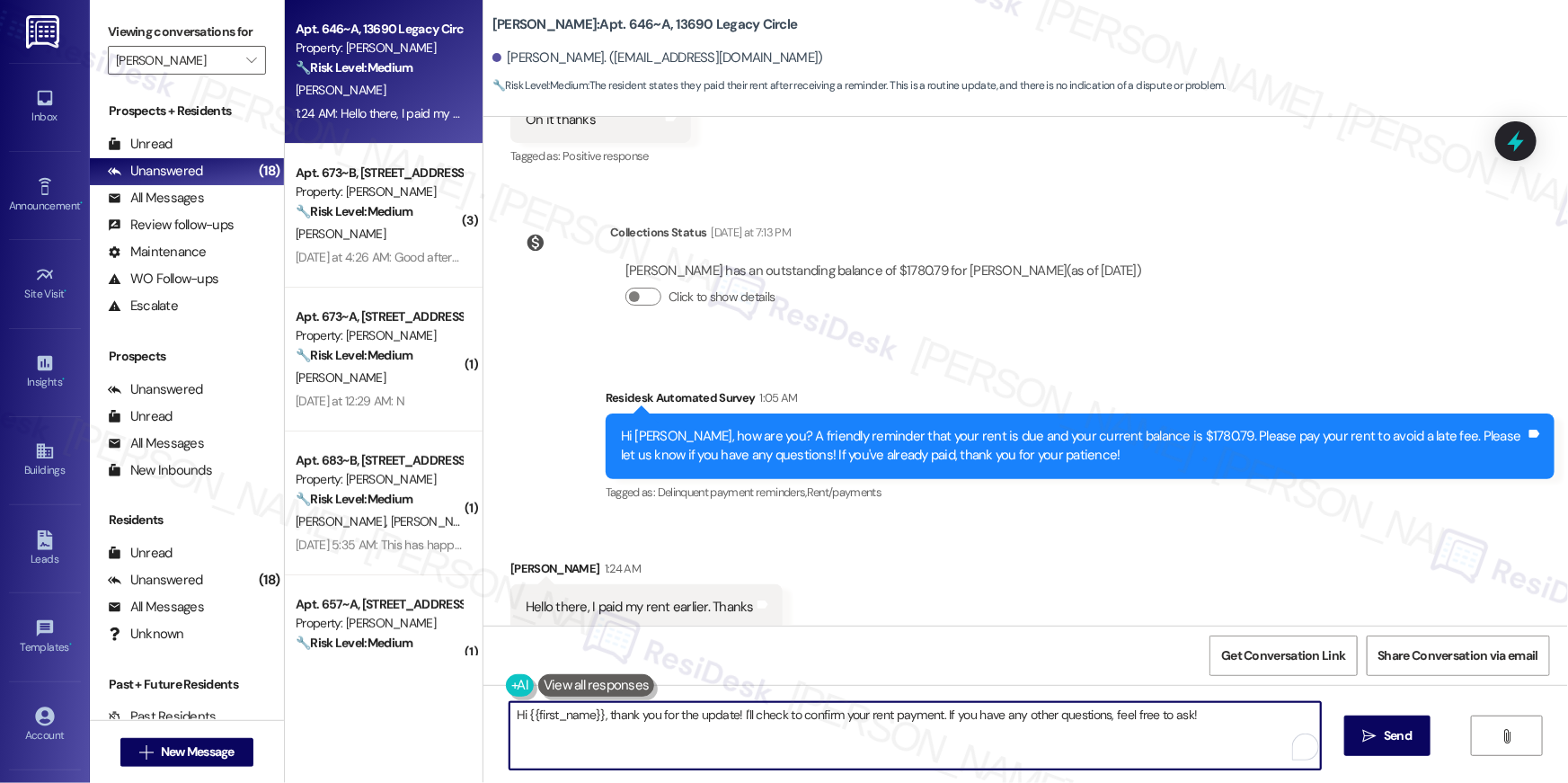
click at [1034, 731] on textarea "Hi {{first_name}}, thank you for the update! I'll check to confirm your rent pa…" at bounding box center [915, 737] width 812 height 68
paste textarea "Thank you, {{first_name}}, for your rent payment, we truly appreciate it! If yo…"
type textarea "Thank you, {{first_name}}, for your rent payment, we truly appreciate it! If yo…"
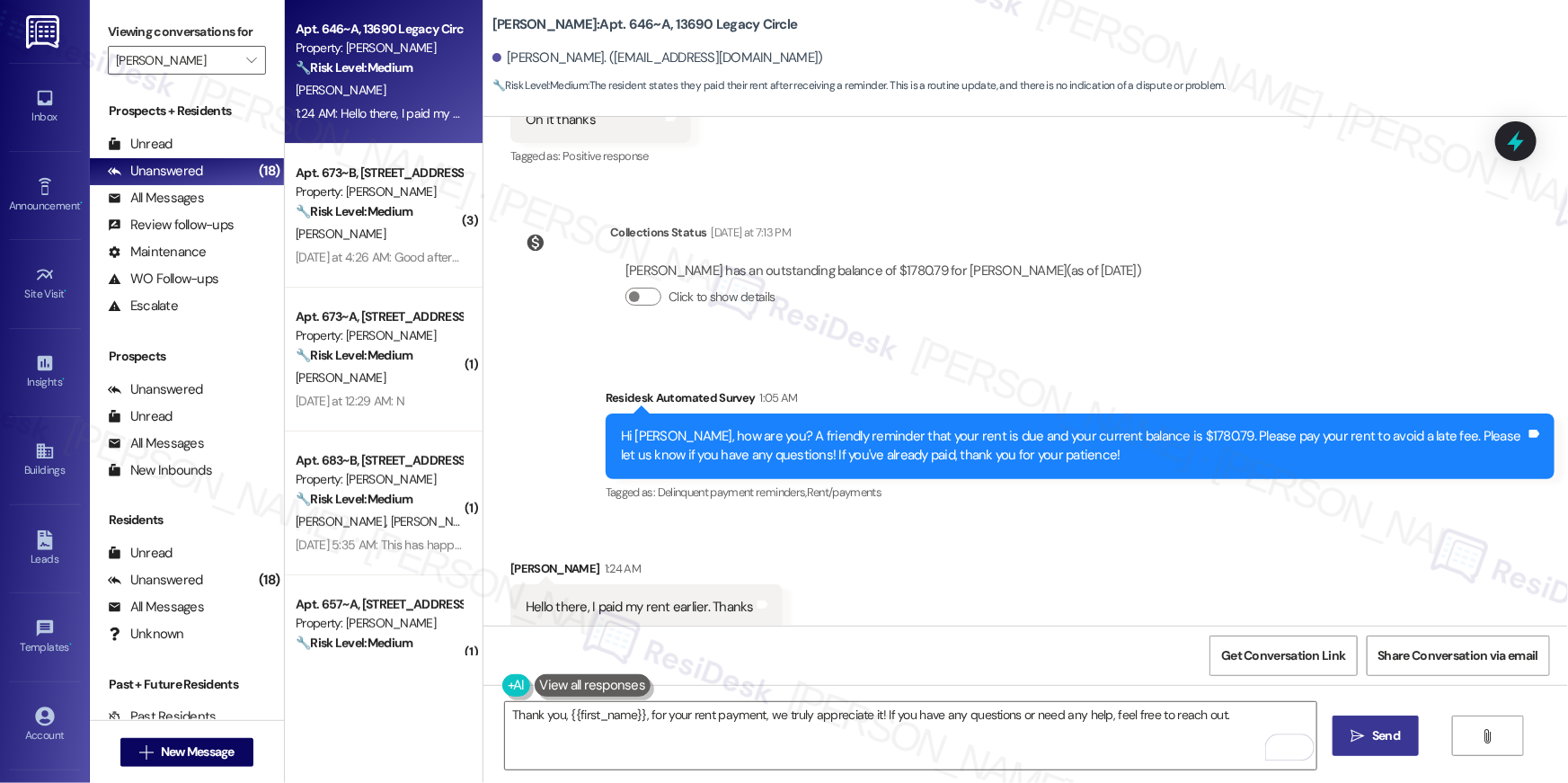
click at [1410, 729] on button " Send" at bounding box center [1376, 736] width 87 height 41
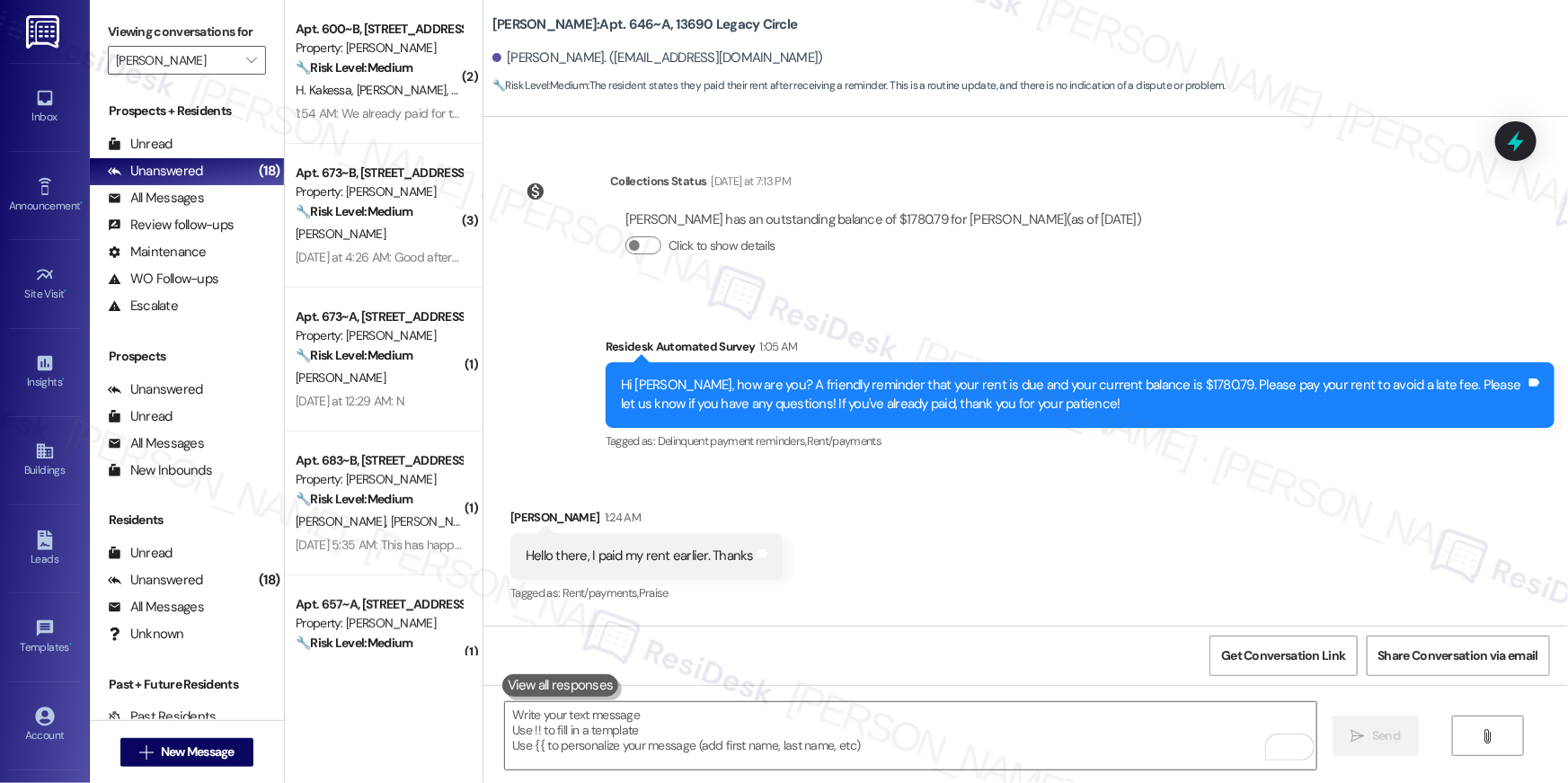
scroll to position [16499, 0]
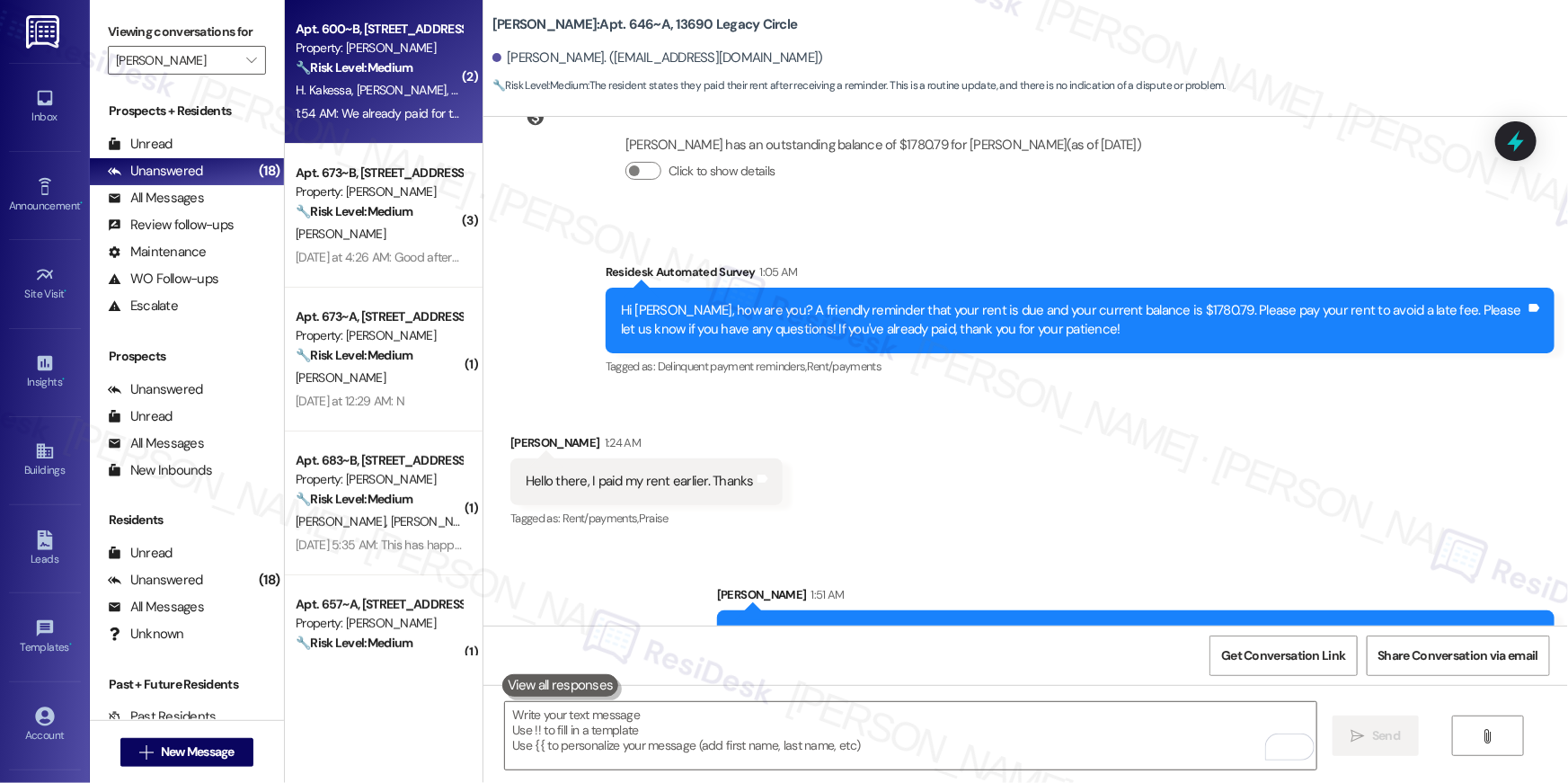
click at [401, 105] on div "1:54 AM: We already paid for the rent today 1:54 AM: We already paid for the re…" at bounding box center [410, 113] width 230 height 16
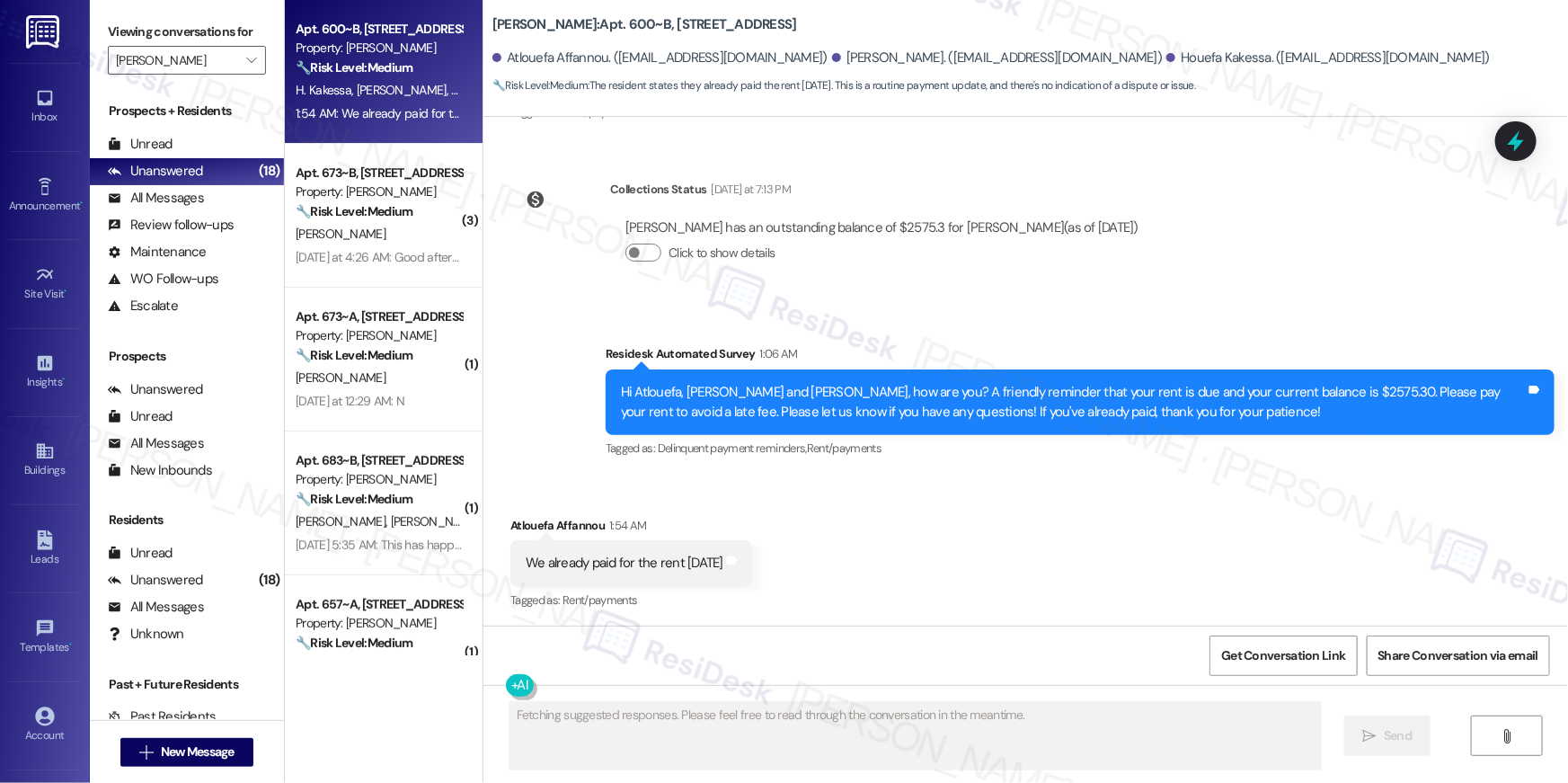
scroll to position [2378, 0]
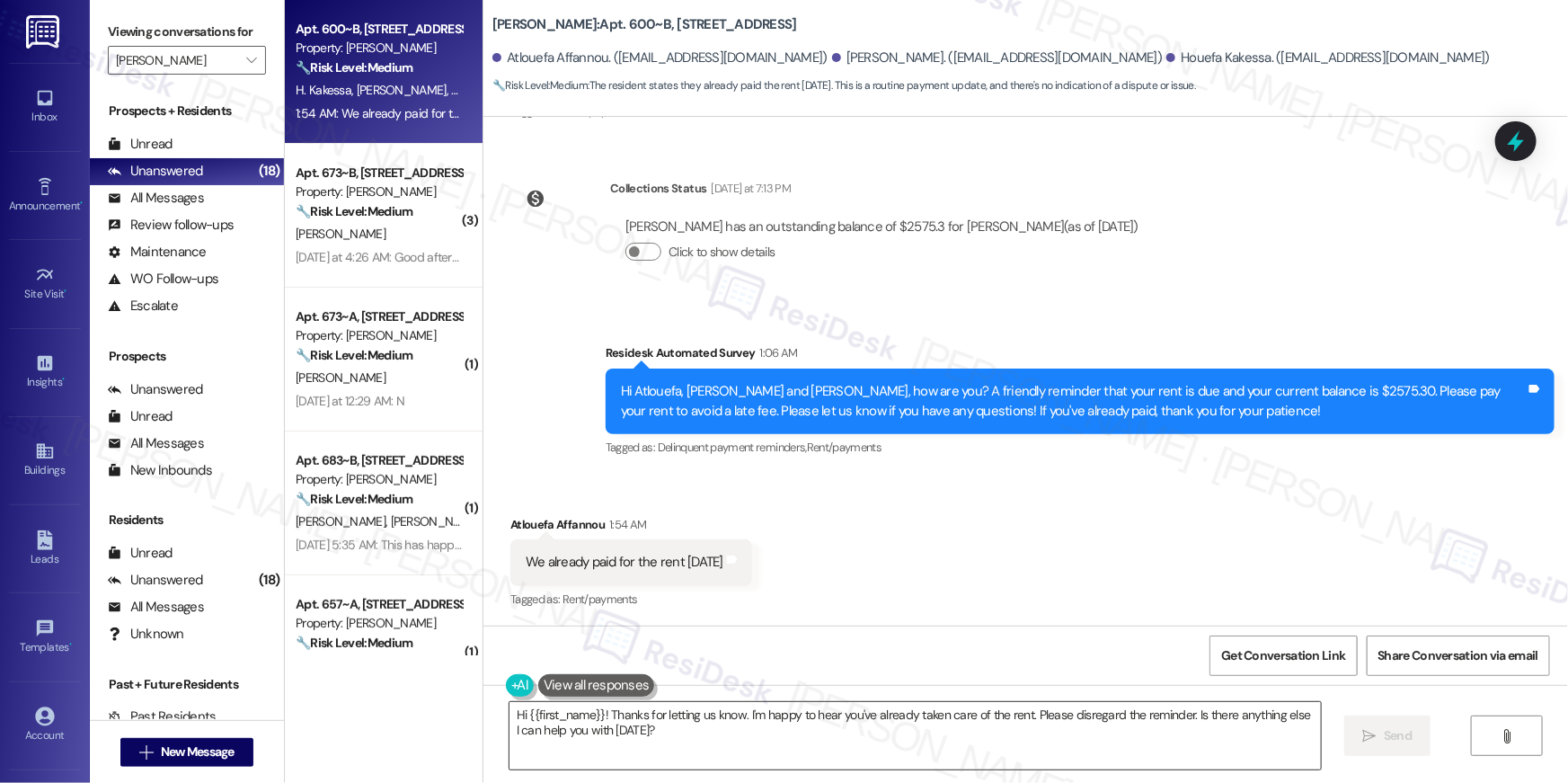
click at [952, 734] on textarea "Hi {{first_name}}! Thanks for letting us know. I'm happy to hear you've already…" at bounding box center [915, 737] width 812 height 68
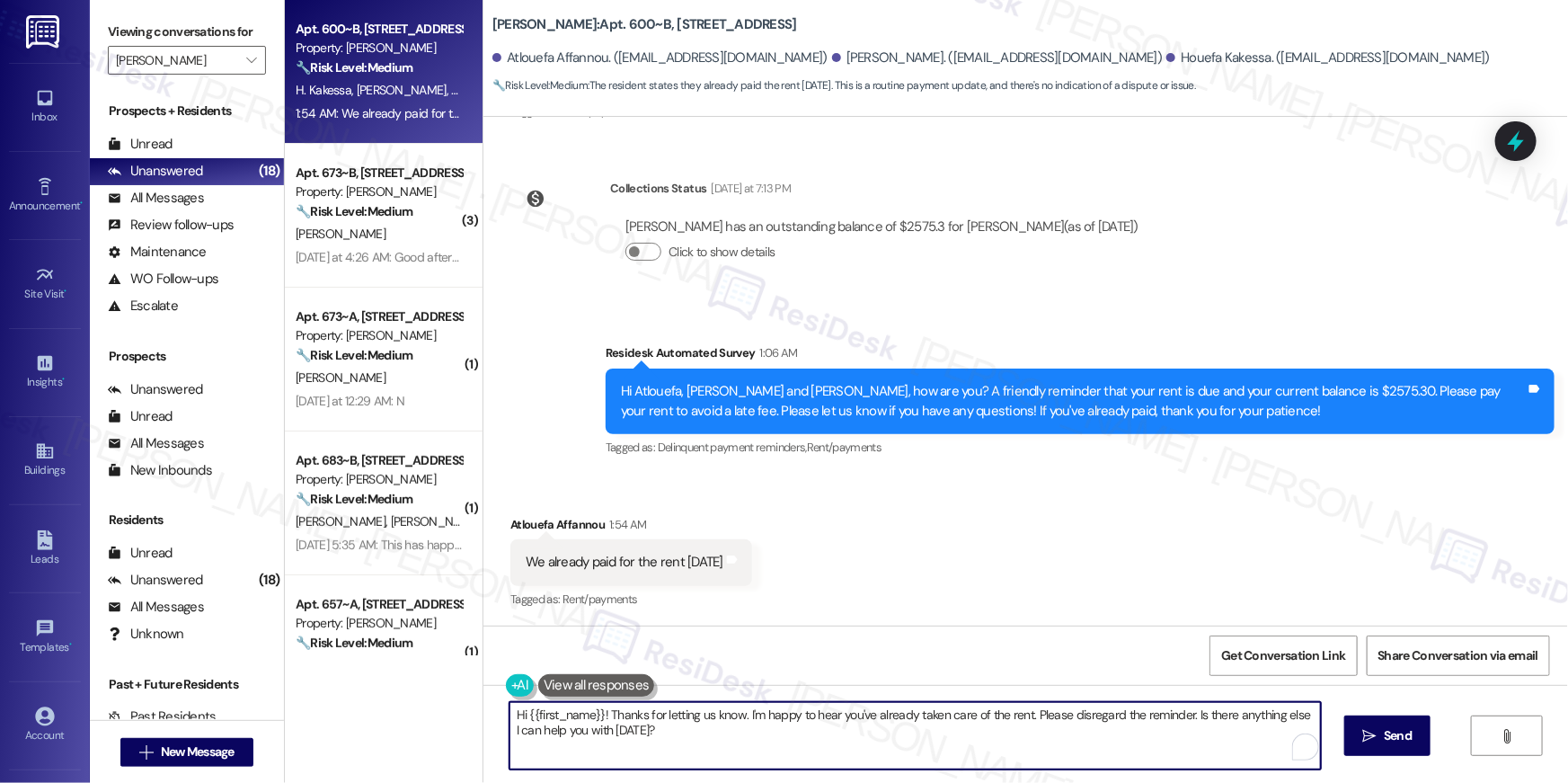
click at [952, 734] on textarea "Hi {{first_name}}! Thanks for letting us know. I'm happy to hear you've already…" at bounding box center [915, 737] width 812 height 68
paste textarea "Thank you, {{first_name}}, for your rent payment, we truly appreciate it! If yo…"
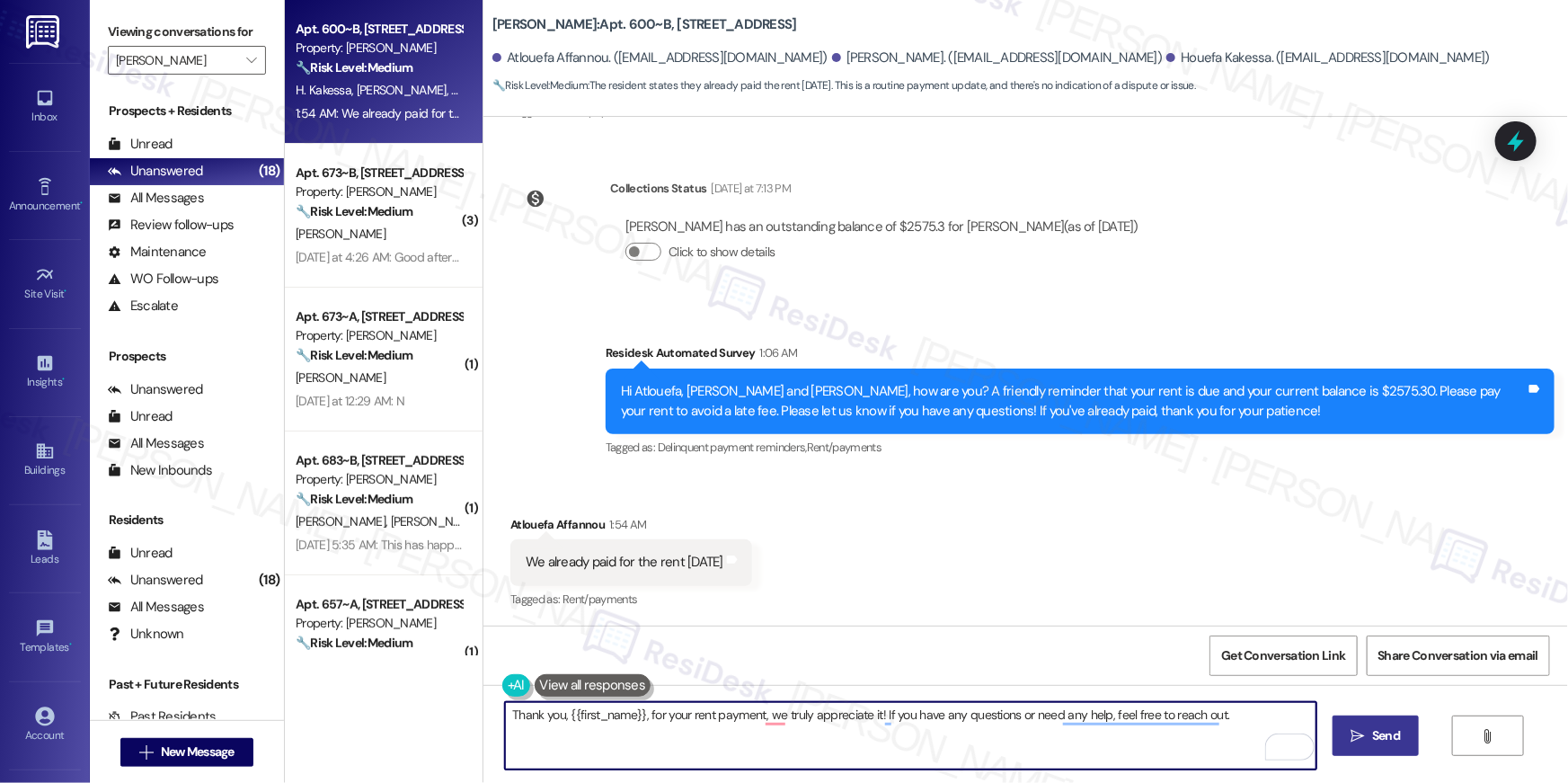
type textarea "Thank you, {{first_name}}, for your rent payment, we truly appreciate it! If yo…"
click at [1399, 729] on span "Send" at bounding box center [1387, 737] width 35 height 19
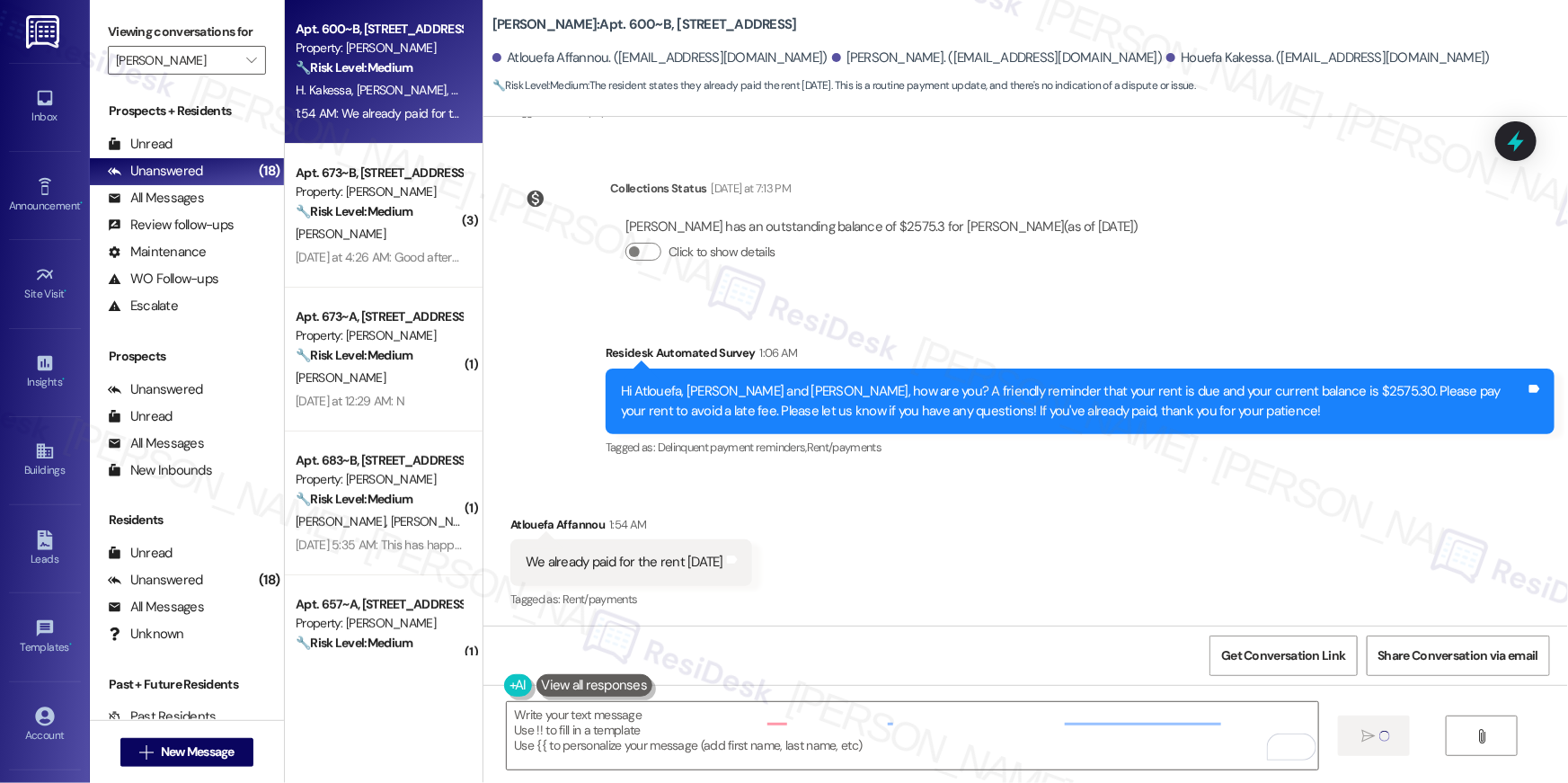
scroll to position [2377, 0]
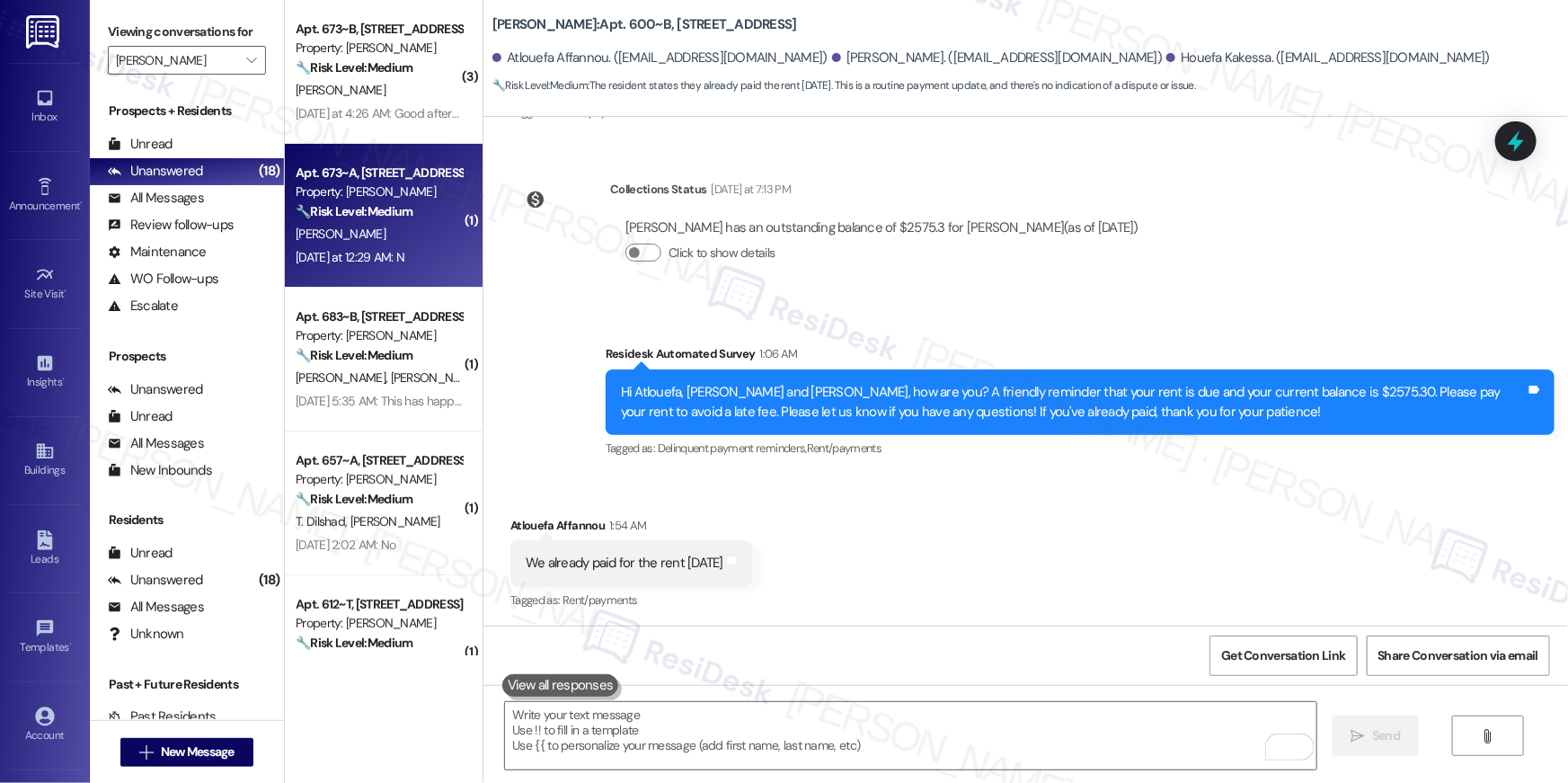
click at [408, 156] on div "Apt. 673~A, 13690 Legacy Circle Property: Elme Dulles 🔧 Risk Level: Medium The …" at bounding box center [383, 215] width 198 height 144
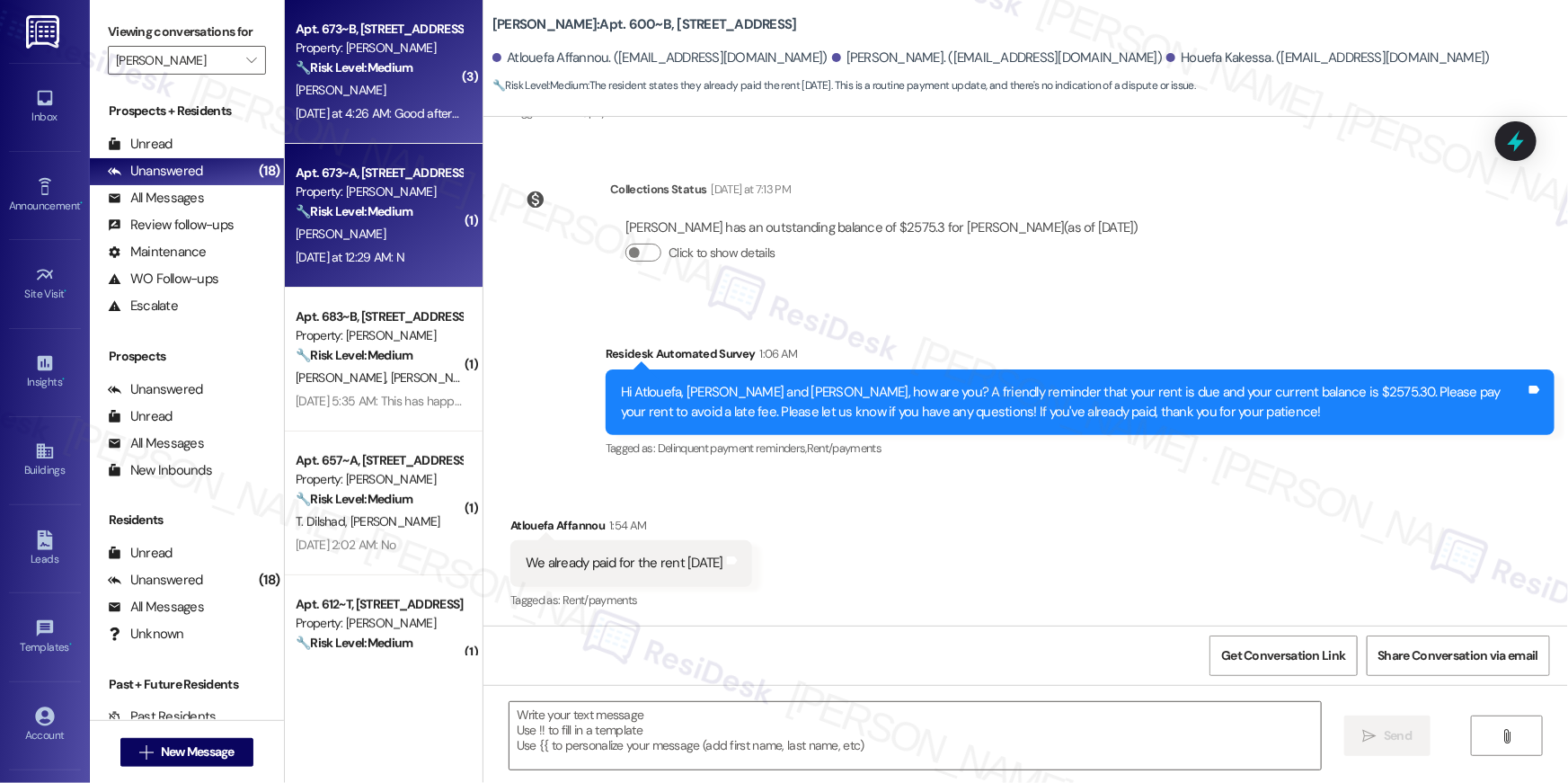
click at [402, 126] on div "Apt. 673~B, 13690 Legacy Circle Property: Elme Dulles 🔧 Risk Level: Medium The …" at bounding box center [383, 71] width 198 height 144
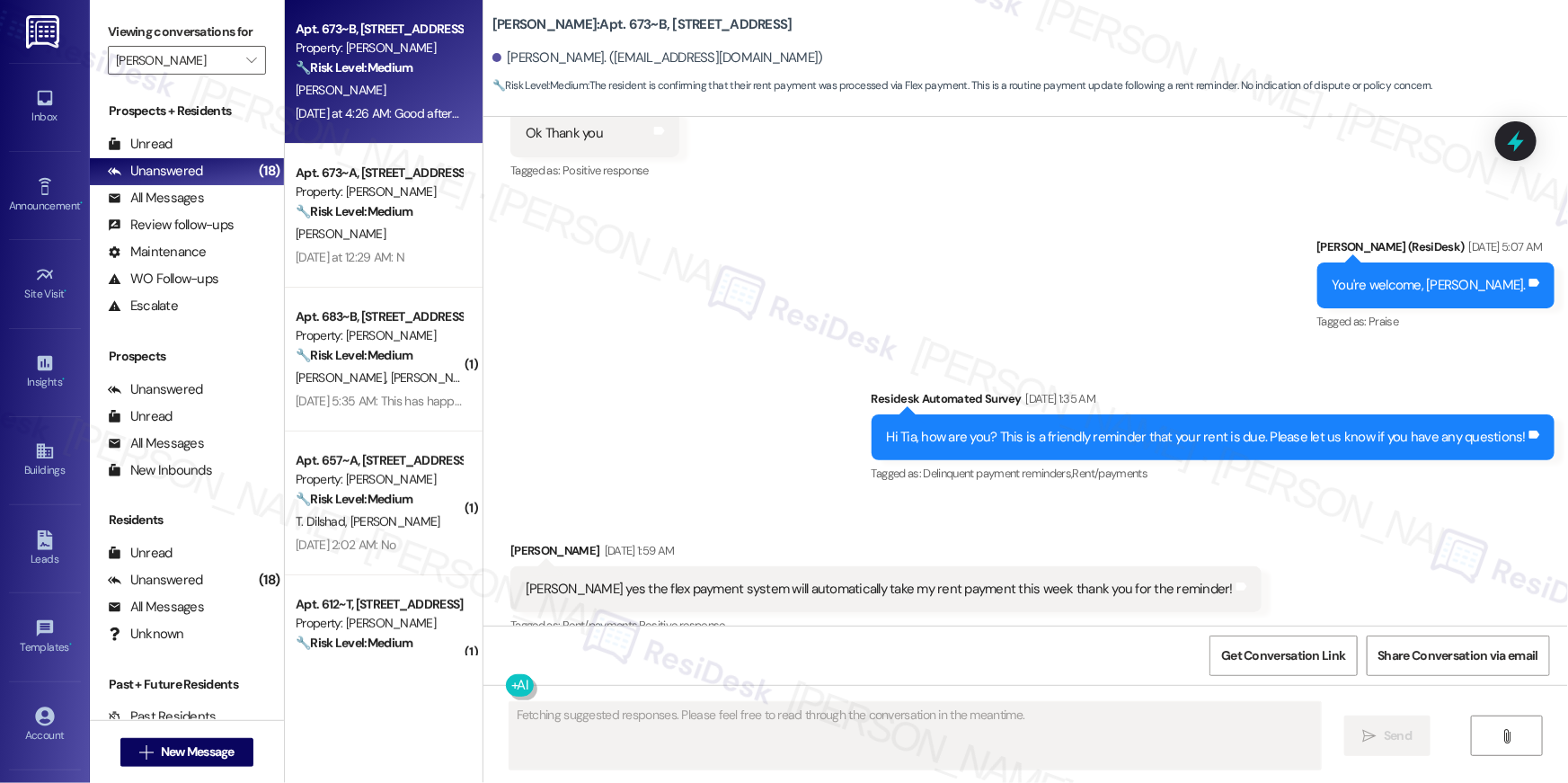
scroll to position [29852, 0]
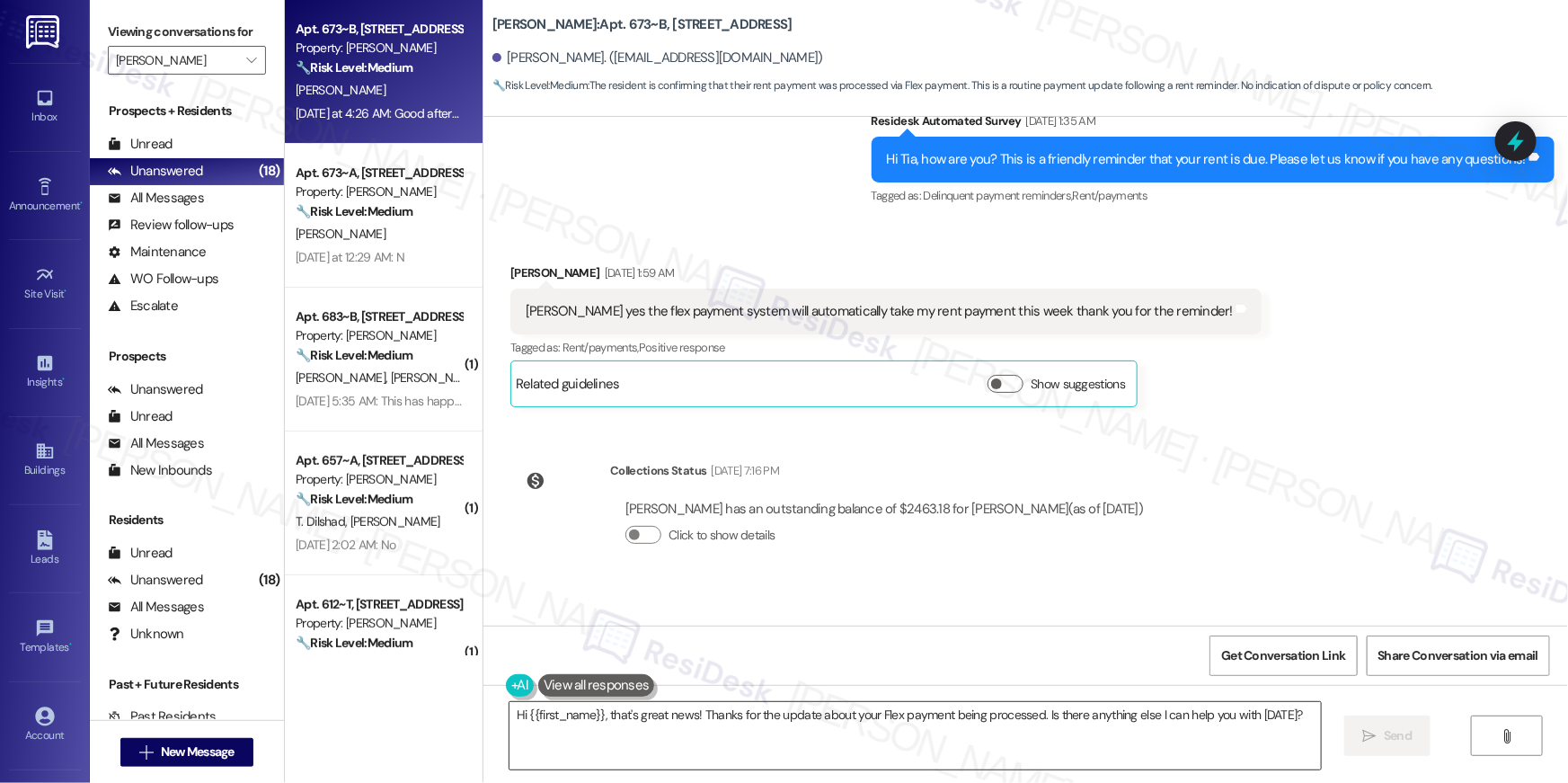
click at [902, 754] on textarea "Hi {{first_name}}, that's great news! Thanks for the update about your Flex pay…" at bounding box center [915, 737] width 812 height 68
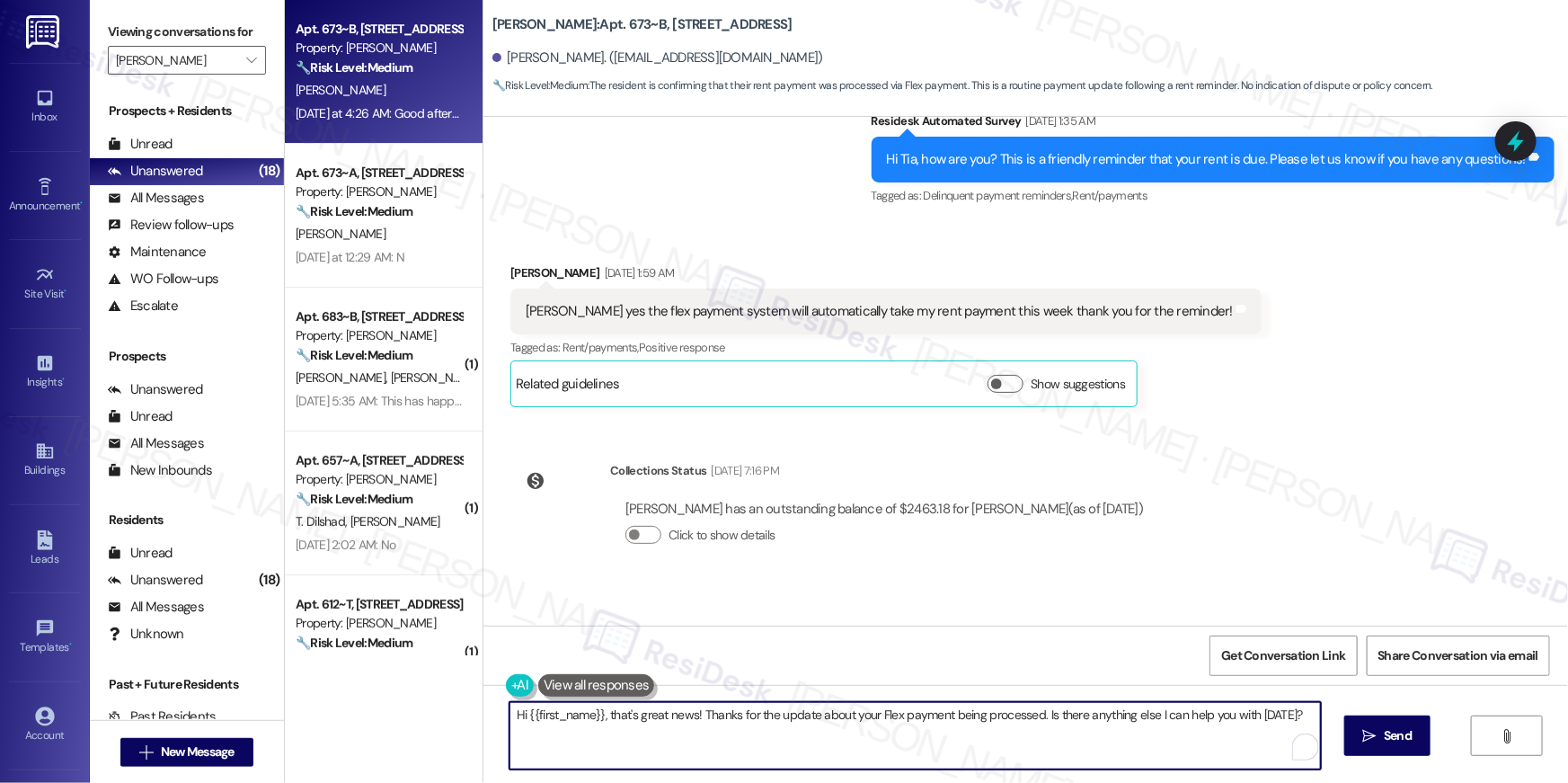
click at [902, 754] on textarea "Hi {{first_name}}, that's great news! Thanks for the update about your Flex pay…" at bounding box center [915, 737] width 812 height 68
paste textarea "Thank you, {{first_name}}, for your rent payment, we truly appreciate it! If yo…"
type textarea "Thank you, {{first_name}}, for your rent payment, we truly appreciate it! If yo…"
click at [1369, 735] on span "Send" at bounding box center [1387, 737] width 35 height 19
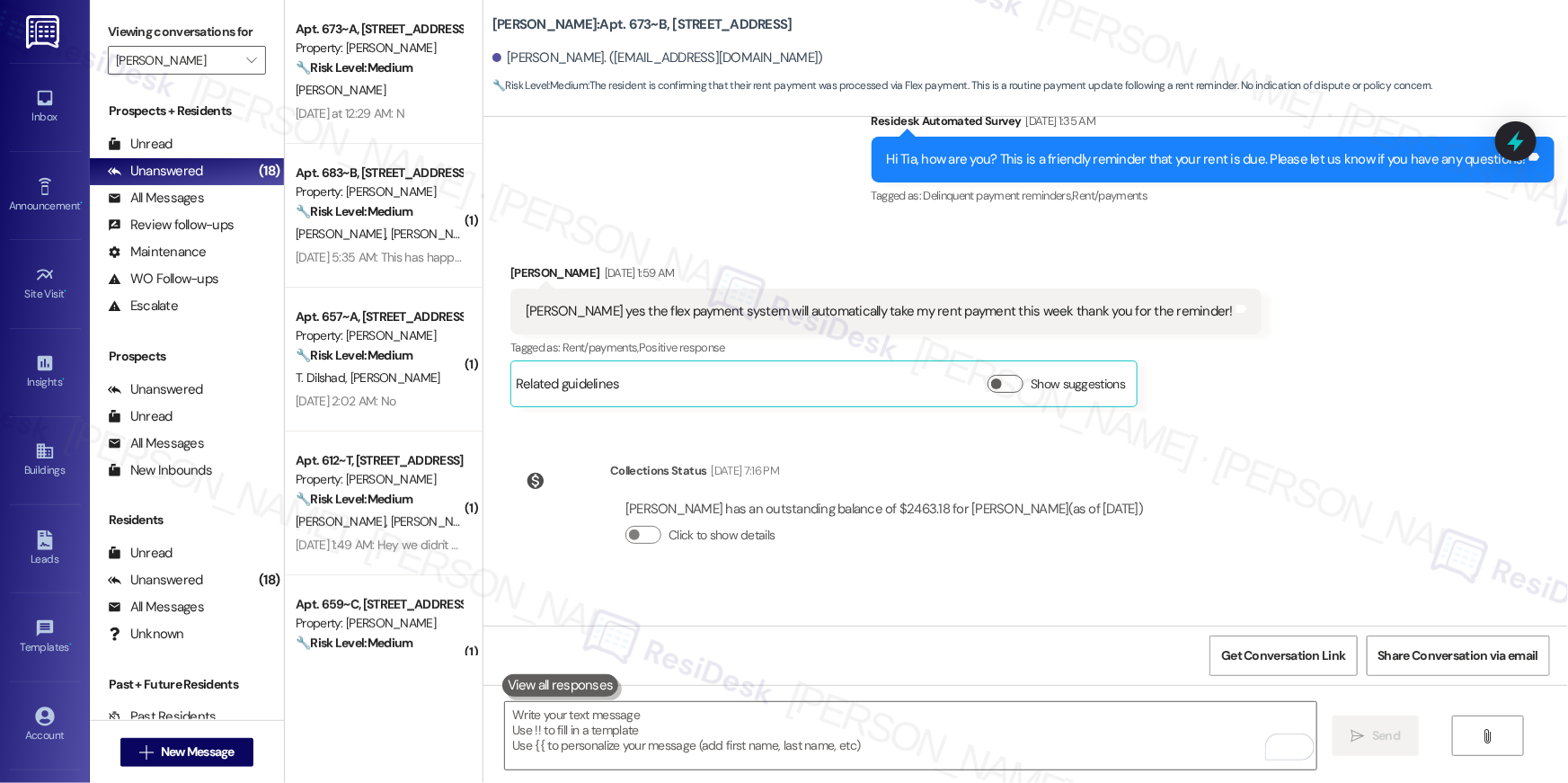
scroll to position [30102, 0]
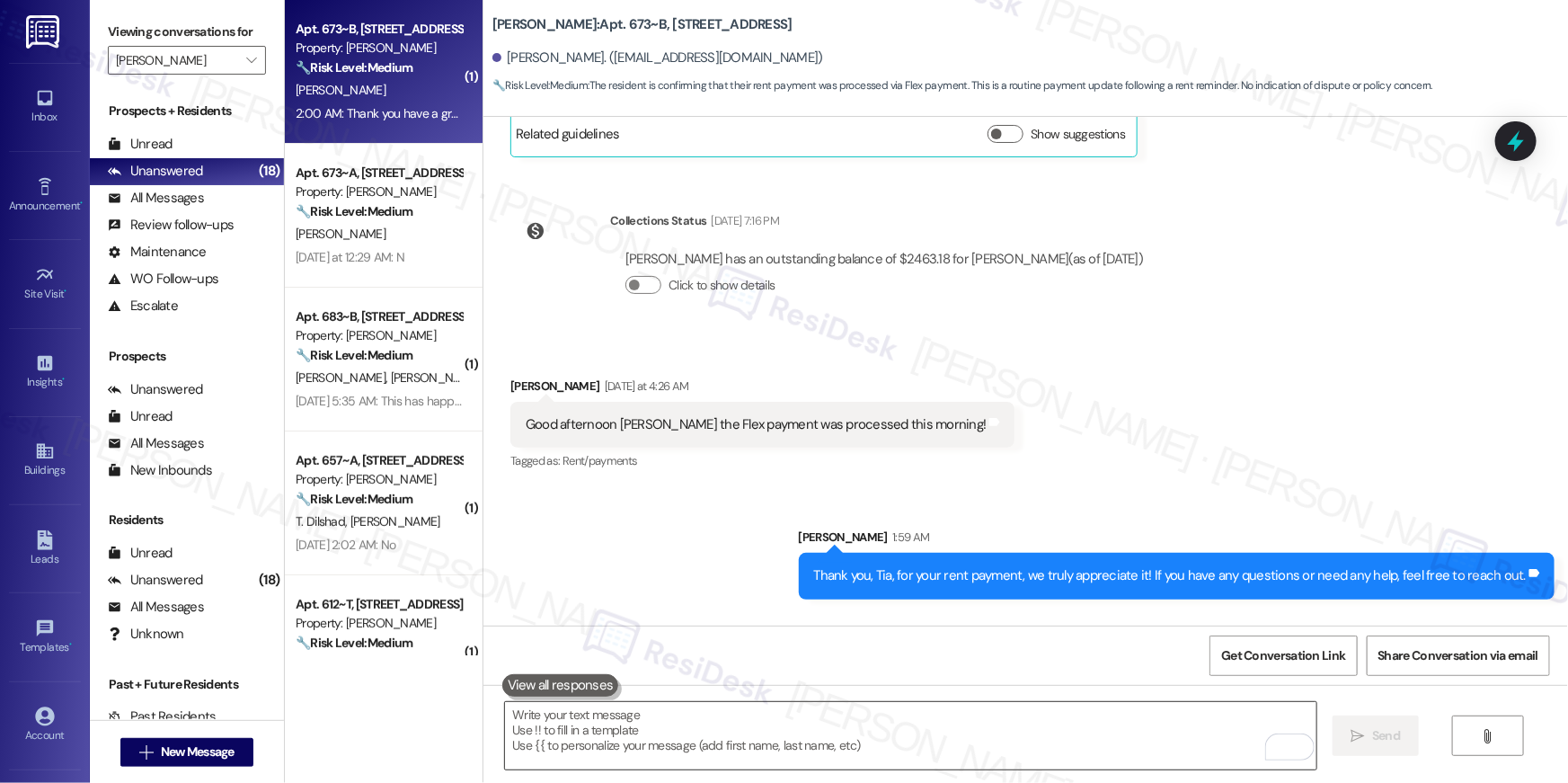
click at [835, 735] on textarea "To enrich screen reader interactions, please activate Accessibility in Grammarl…" at bounding box center [911, 737] width 812 height 68
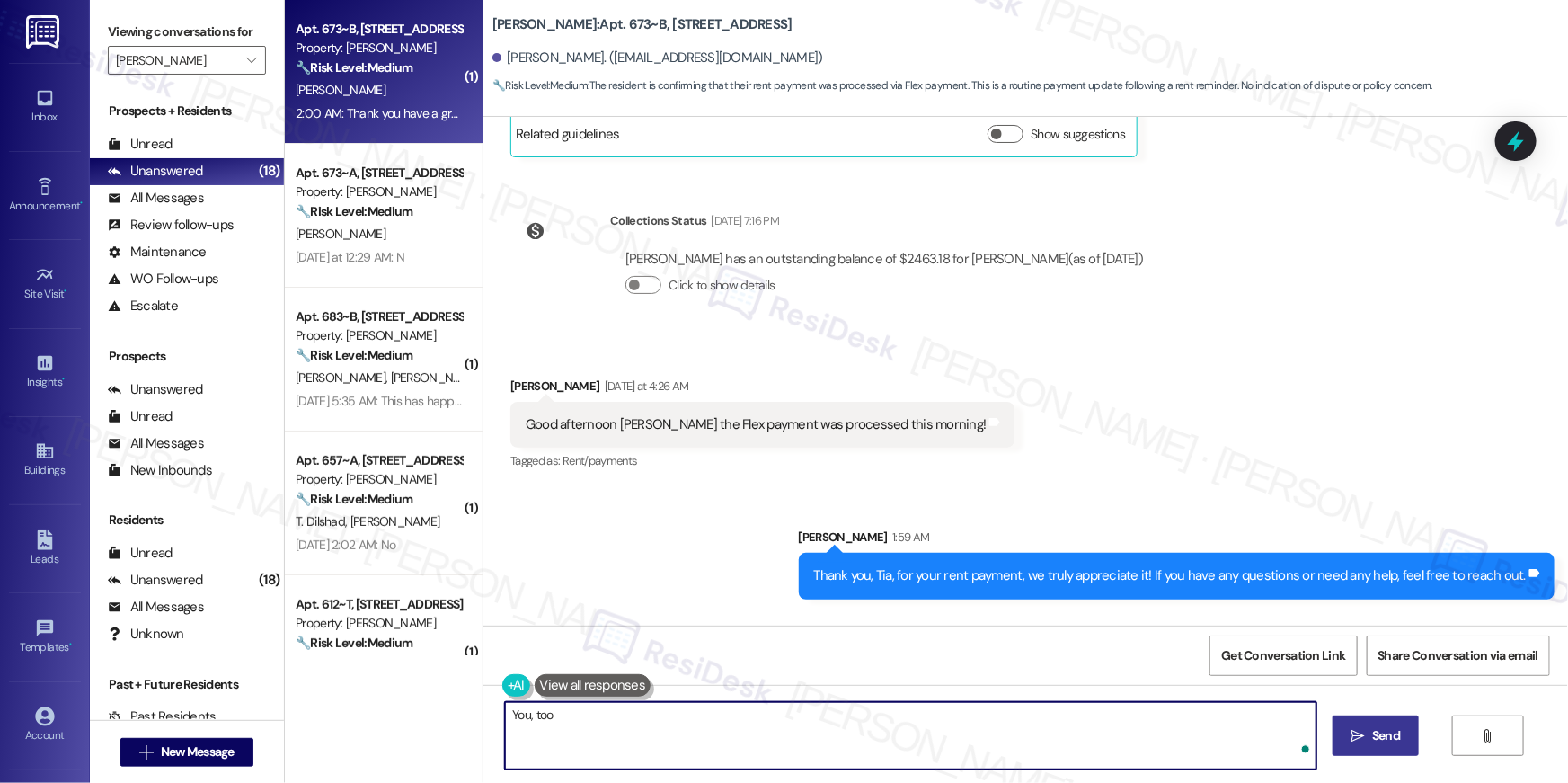
type textarea "You, too!"
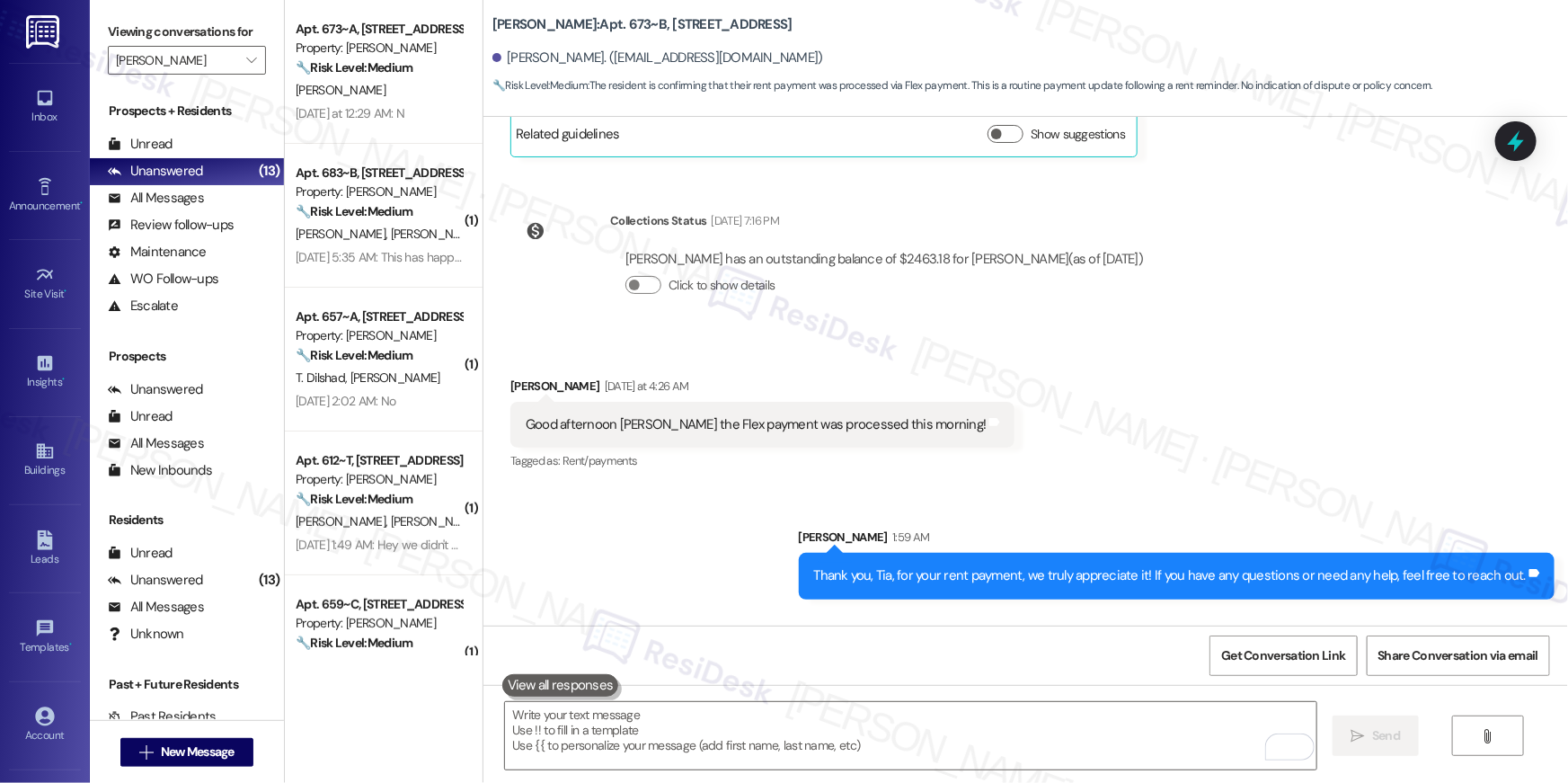
scroll to position [30228, 0]
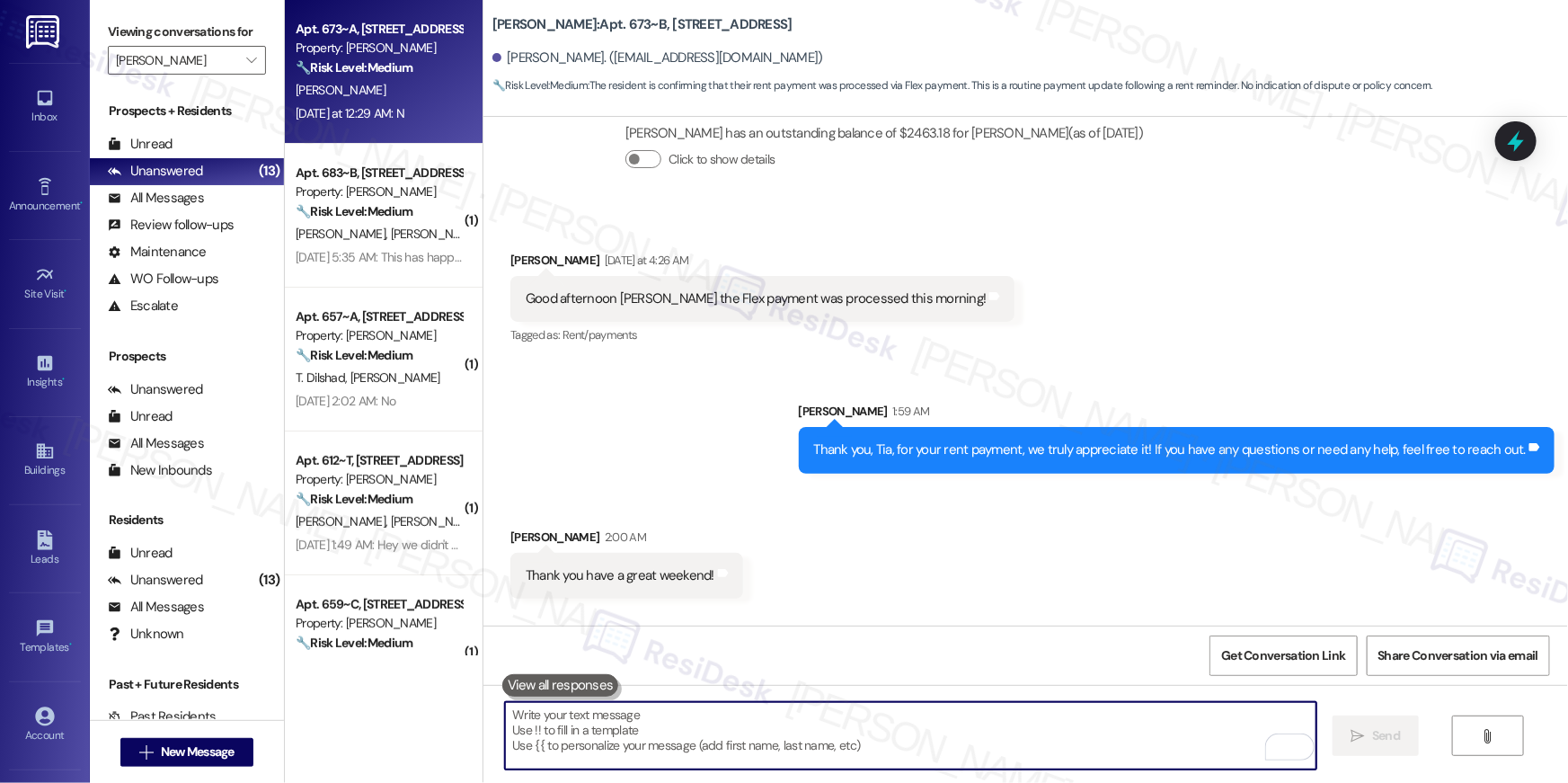
click at [372, 90] on div "A. Curtis" at bounding box center [379, 90] width 170 height 22
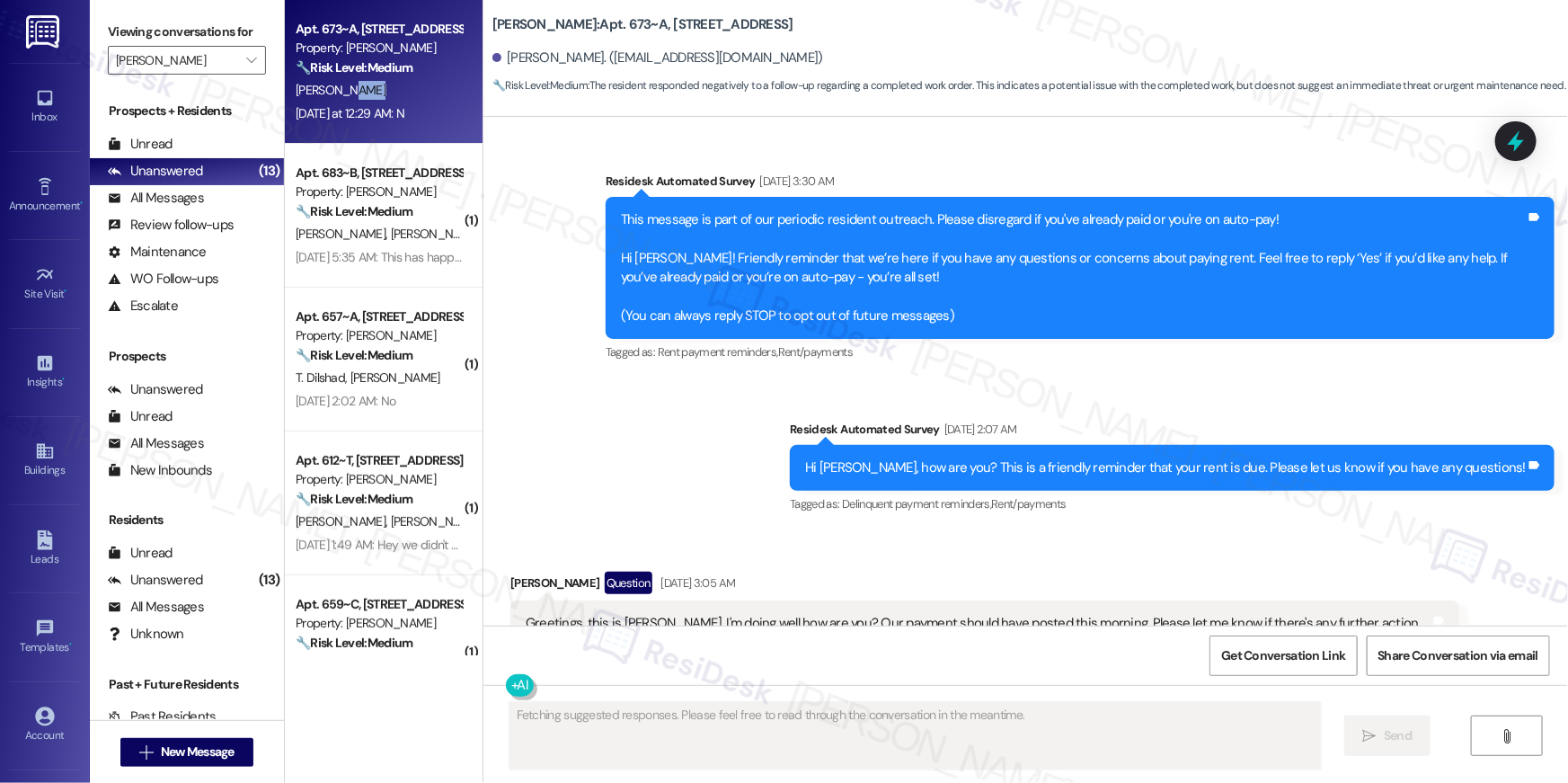
scroll to position [5869, 0]
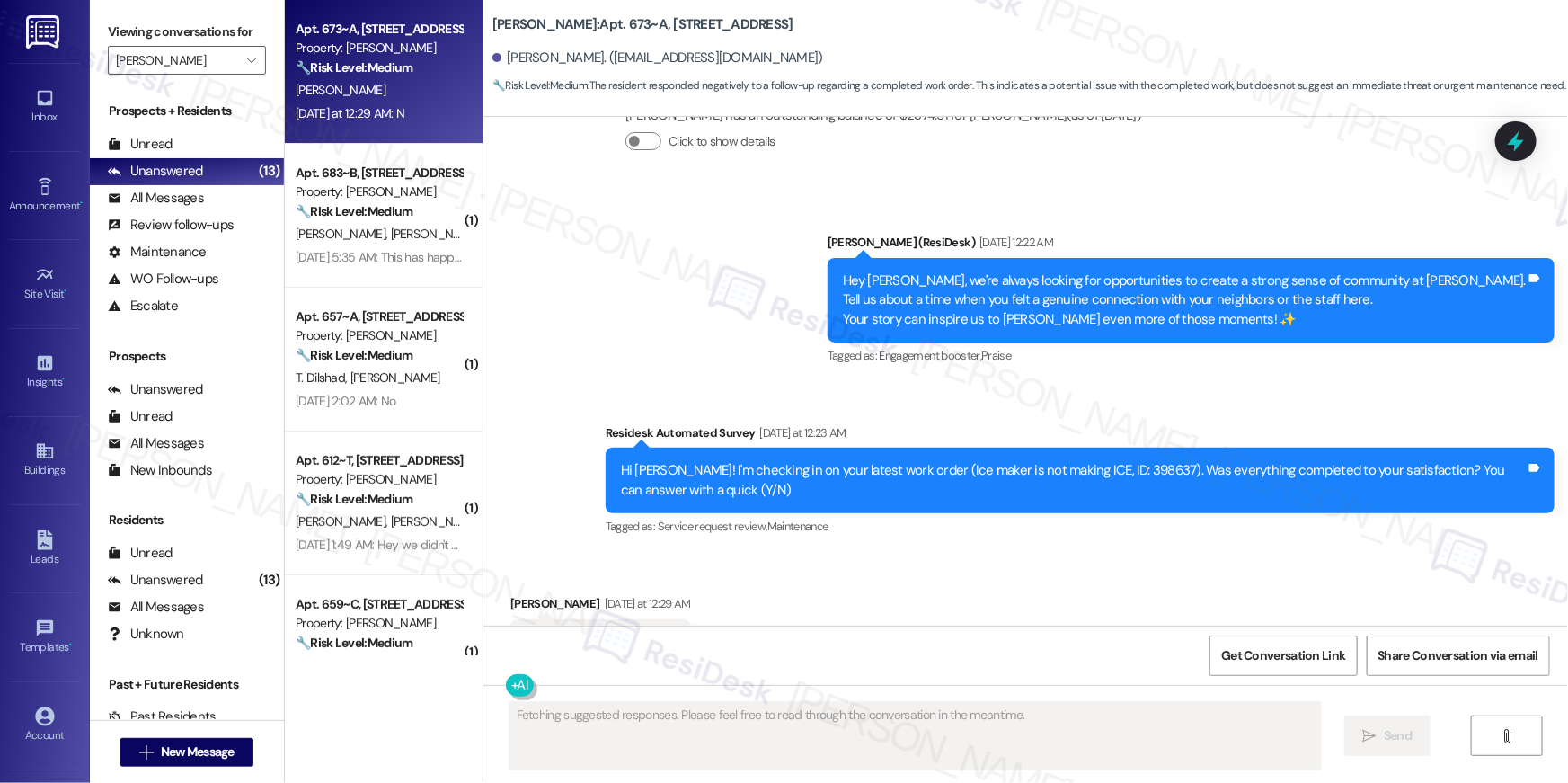
click at [835, 554] on div "Received via SMS Alex Curtis Yesterday at 12:29 AM N Tags and notes Tagged as: …" at bounding box center [1026, 629] width 1085 height 152
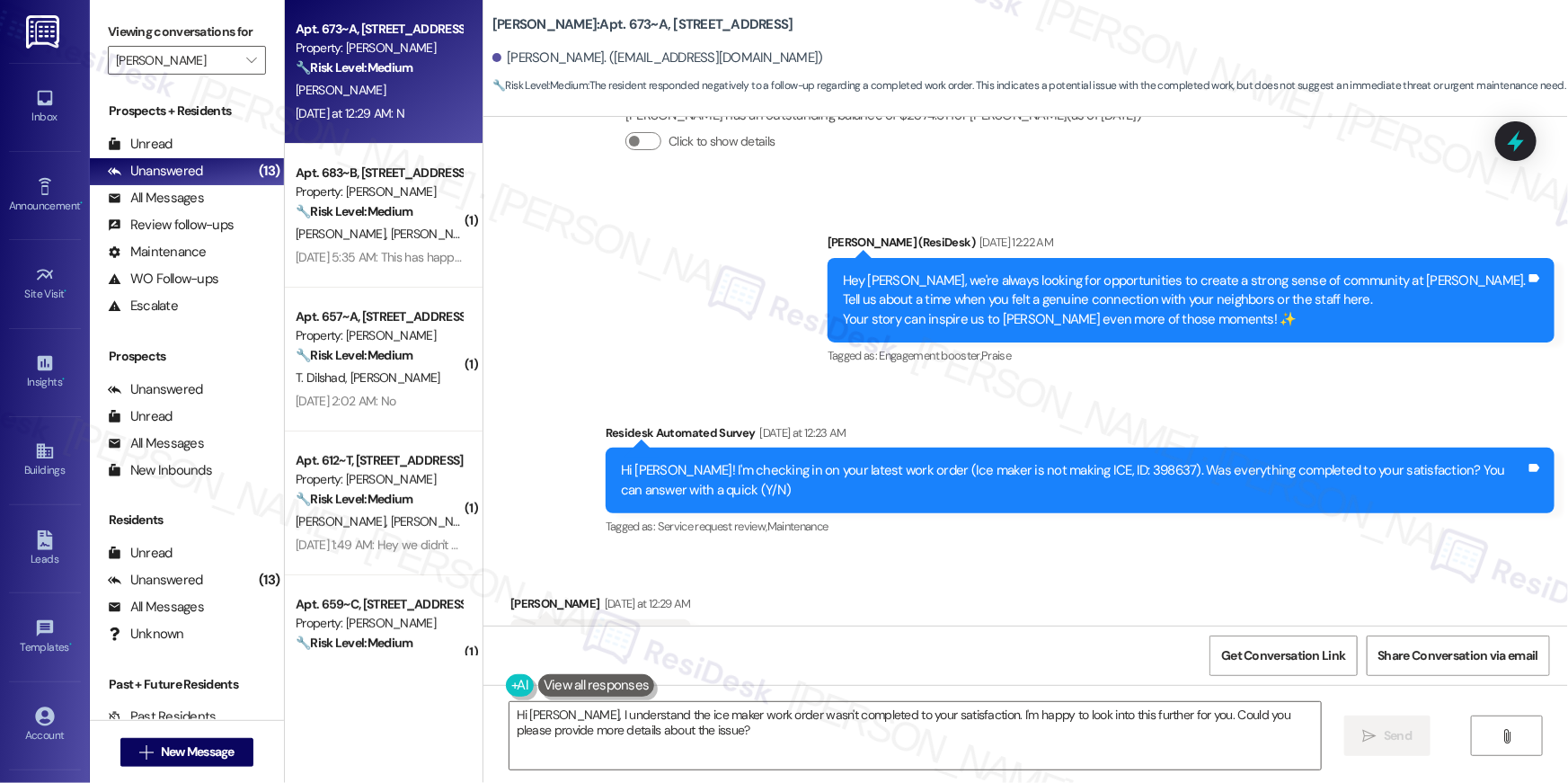
click at [1088, 461] on div "Hi Alex! I'm checking in on your latest work order (Ice maker is not making ICE…" at bounding box center [1074, 481] width 905 height 39
copy div "398637"
click at [1112, 731] on textarea "Hi Alex, I understand the ice maker work order wasn't completed to your satisfa…" at bounding box center [915, 737] width 812 height 68
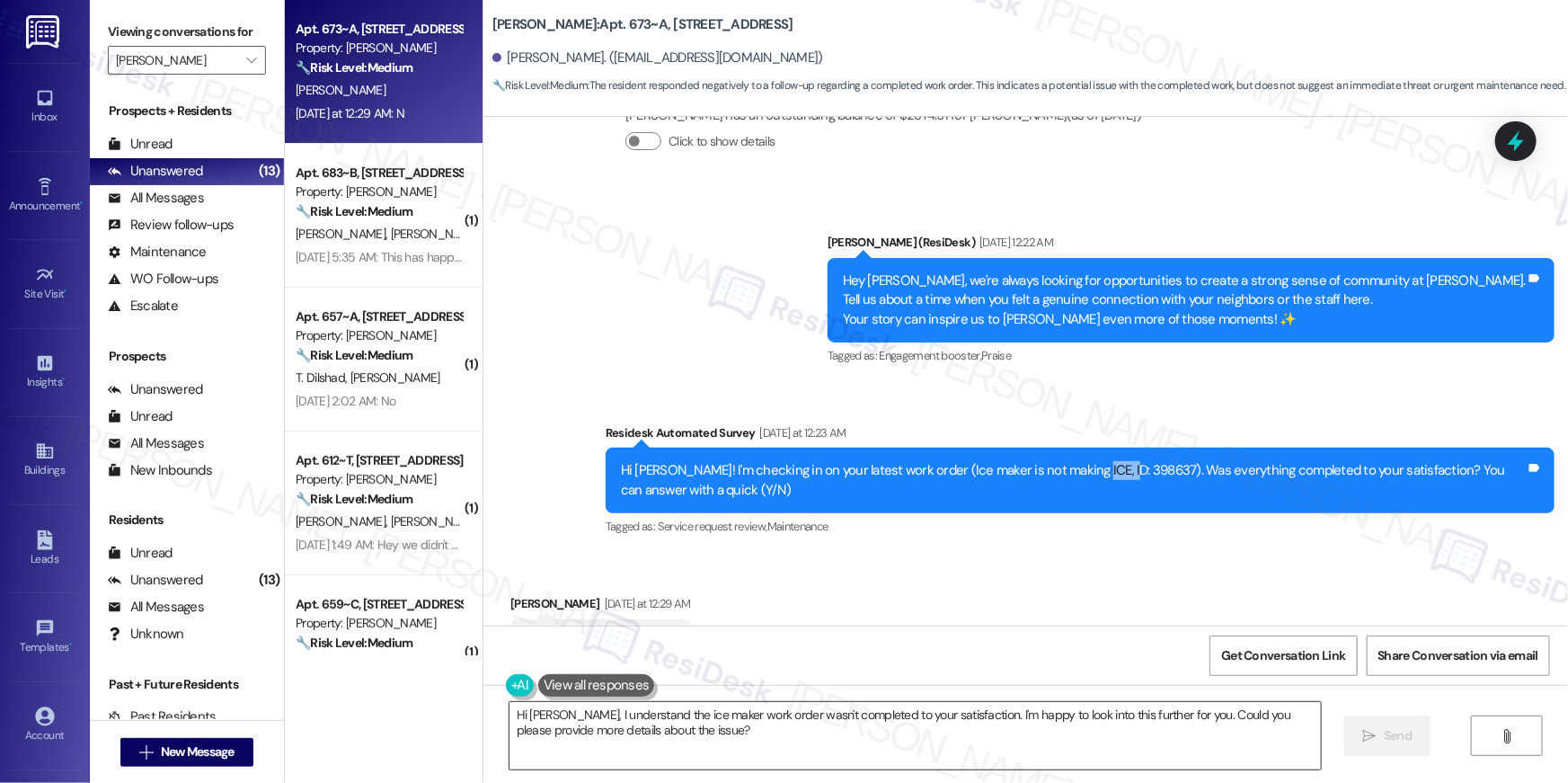
click at [1112, 731] on textarea "Hi Alex, I understand the ice maker work order wasn't completed to your satisfa…" at bounding box center [915, 737] width 812 height 68
paste textarea "{{first_name}}, I’m sorry to hear your work order hasn’t been fully completed. …"
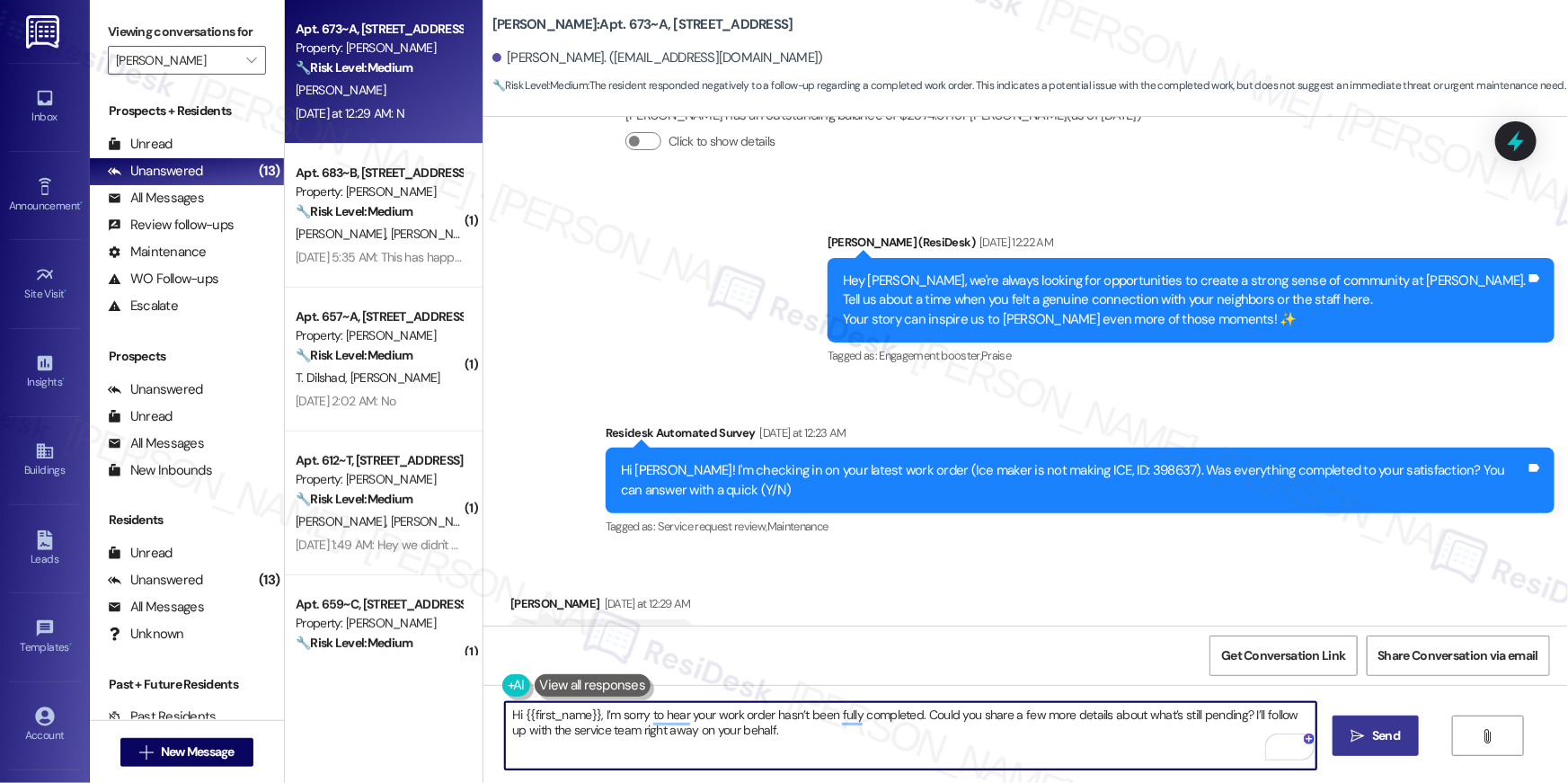
type textarea "Hi {{first_name}}, I’m sorry to hear your work order hasn’t been fully complete…"
click at [1373, 731] on span "Send" at bounding box center [1386, 737] width 28 height 19
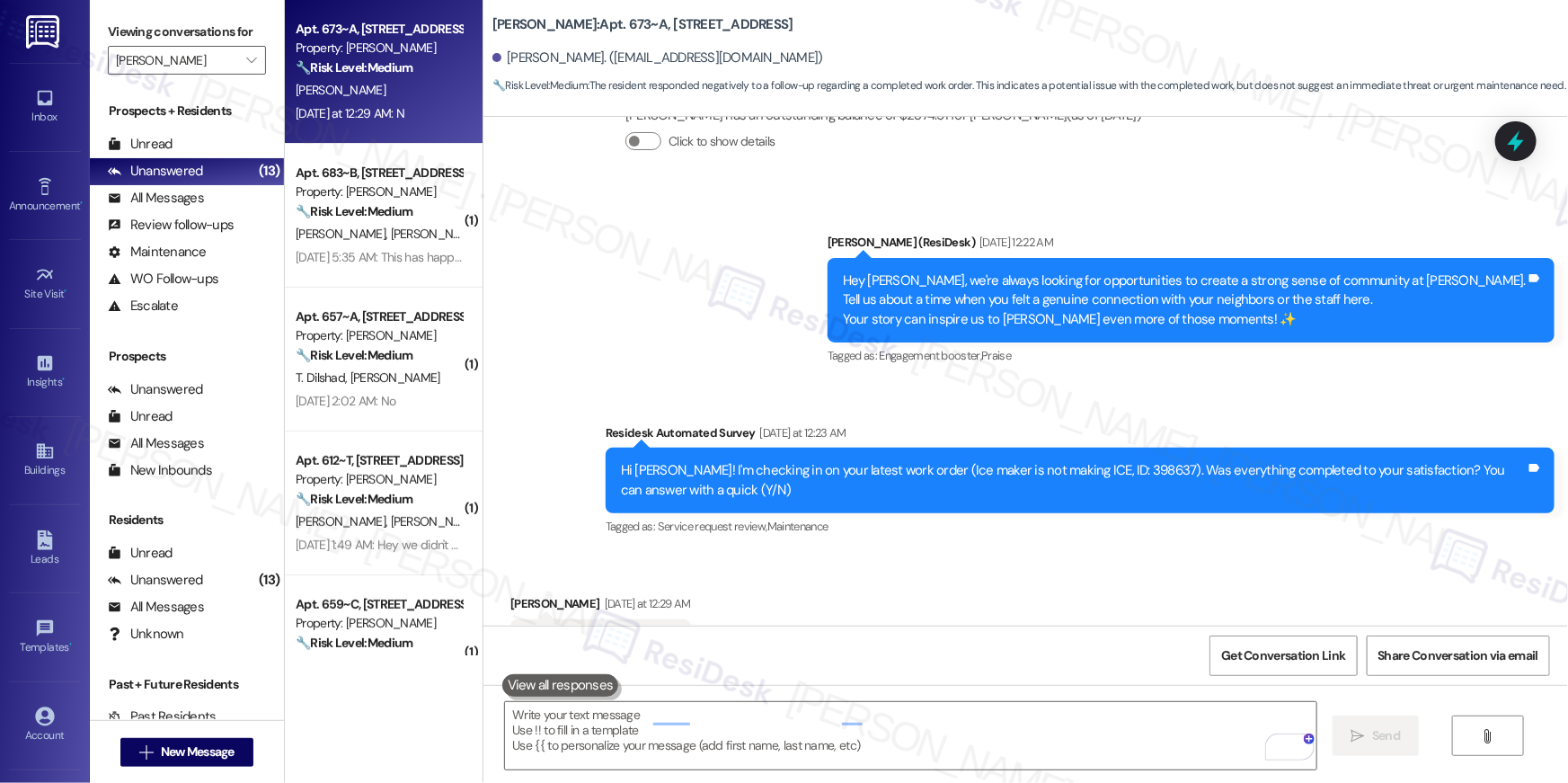
scroll to position [5868, 0]
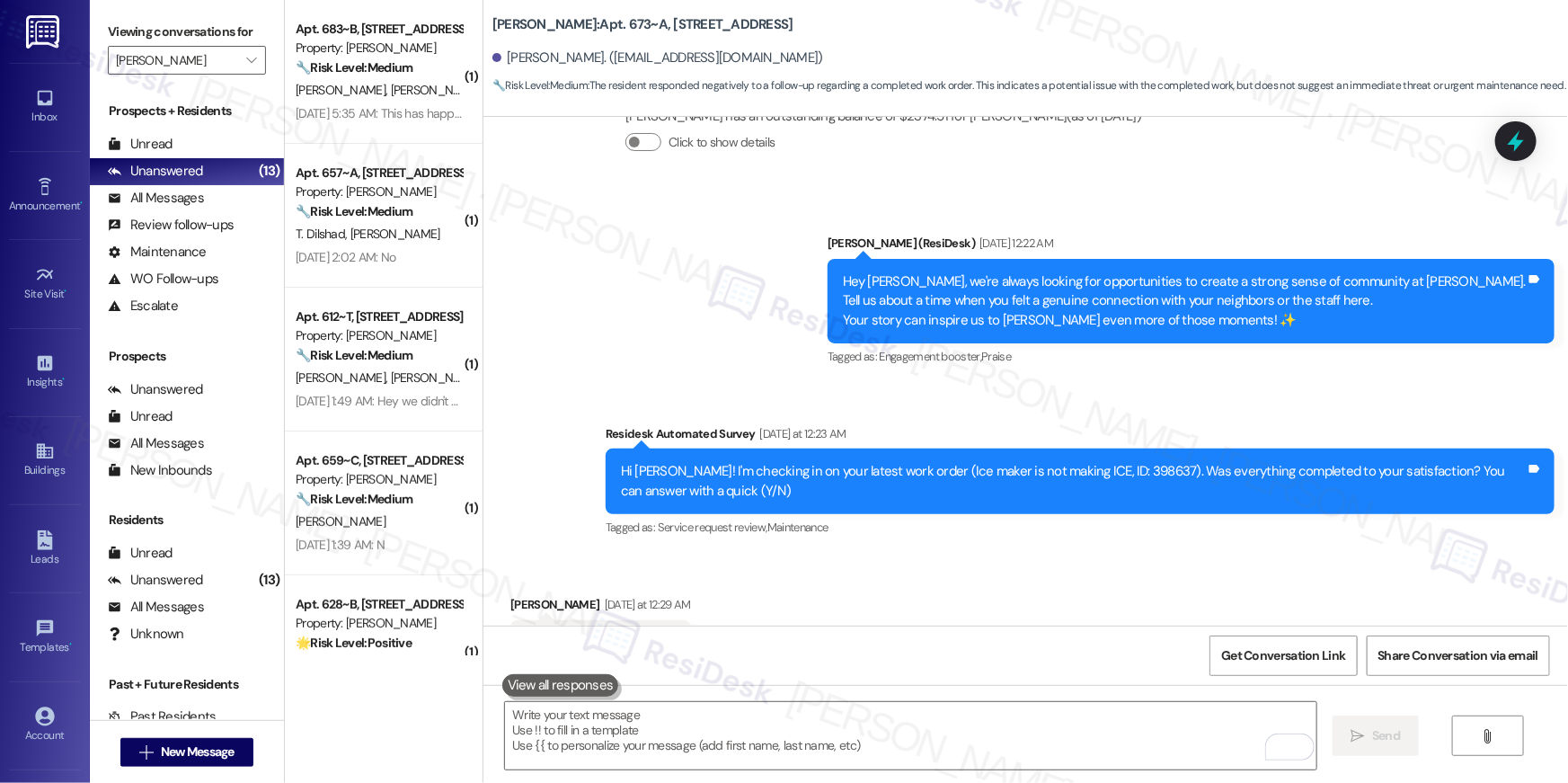
click at [873, 515] on div "Tagged as: Service request review , Click to highlight conversations about Serv…" at bounding box center [1081, 527] width 949 height 26
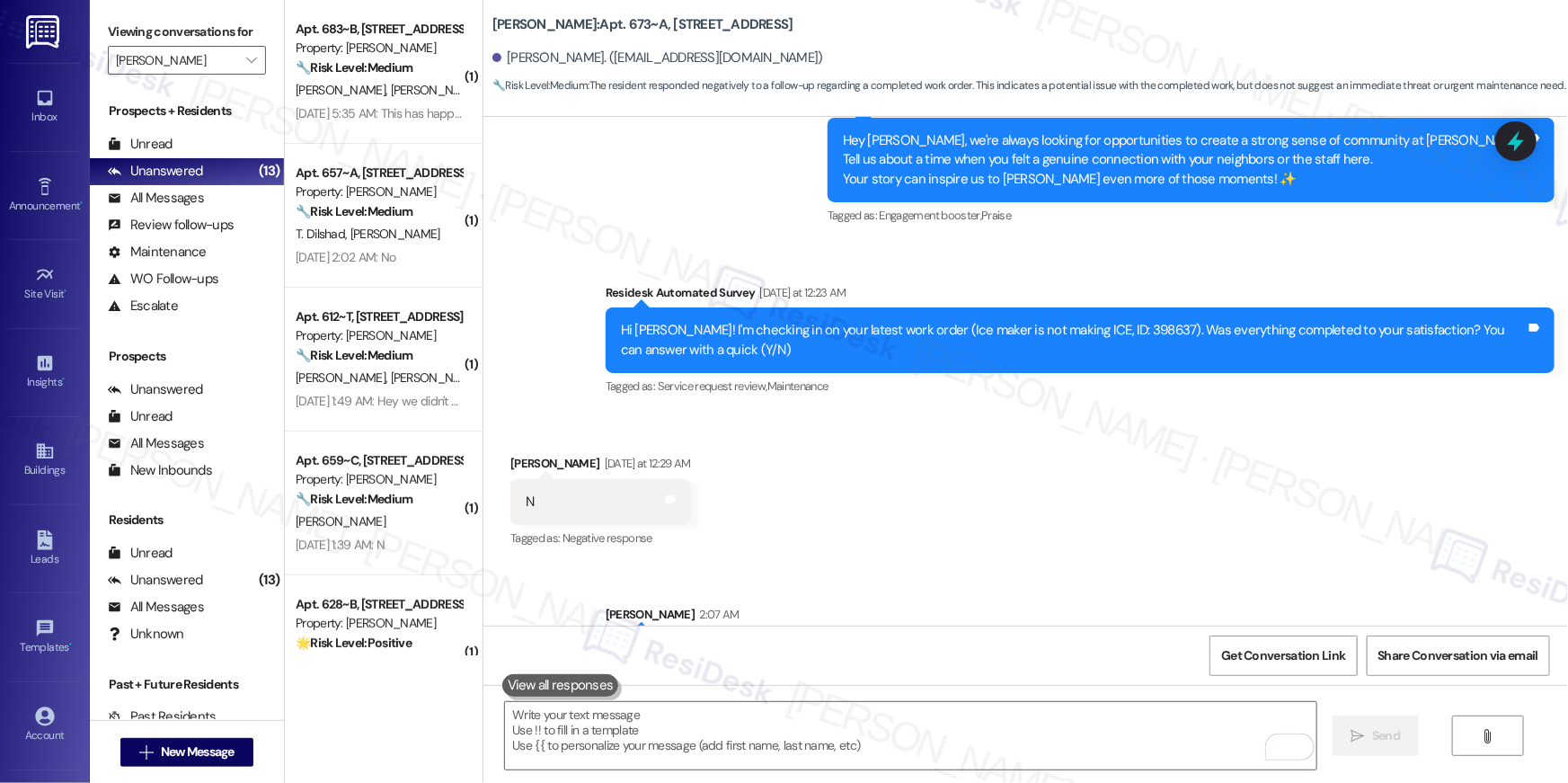
scroll to position [6014, 0]
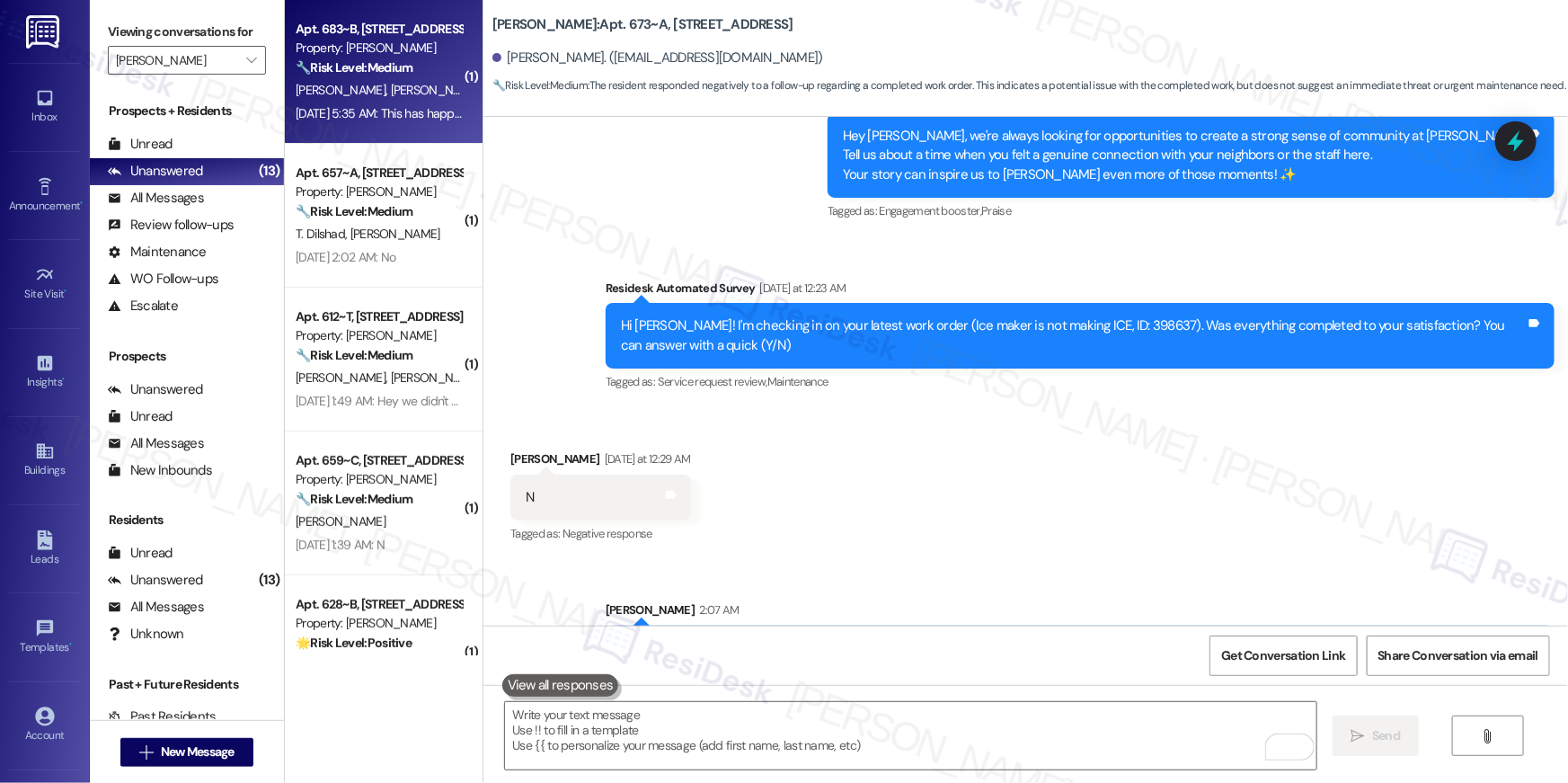
click at [383, 124] on div "Sep 04, 2025 at 5:35 AM: This has happened several times. Do not contact us abo…" at bounding box center [379, 113] width 170 height 22
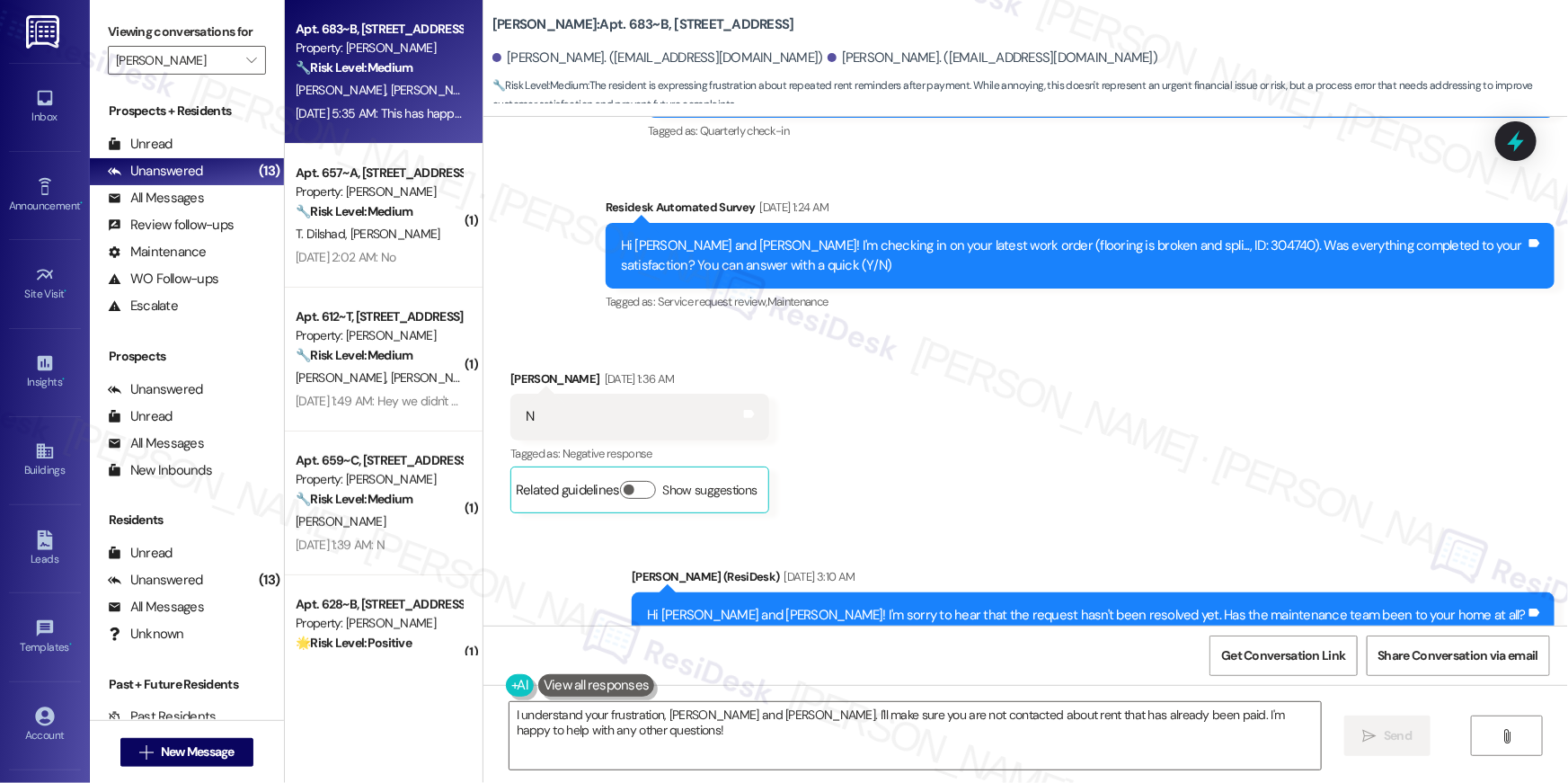
scroll to position [6989, 0]
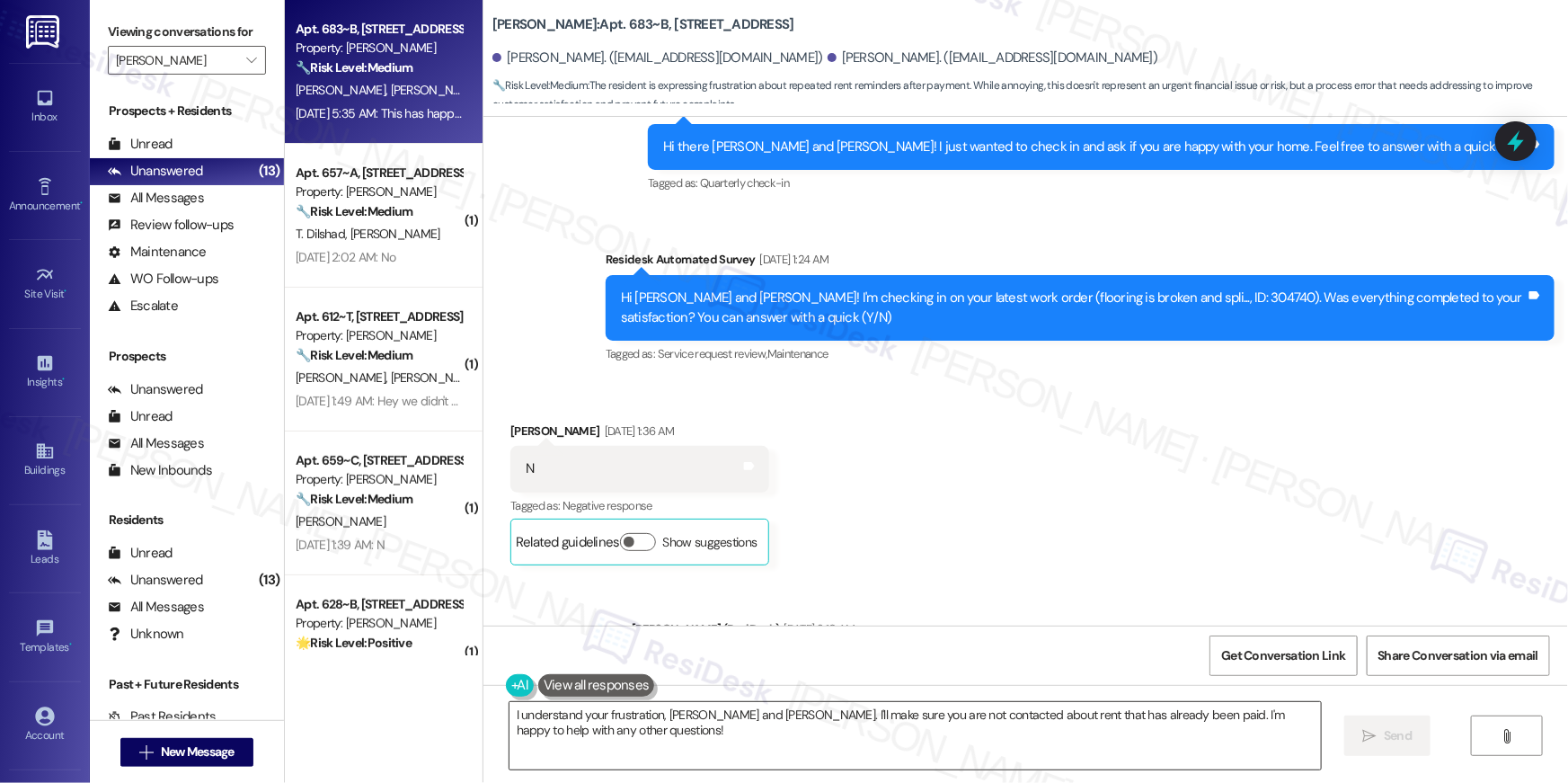
click at [1114, 732] on textarea "I understand your frustration, Alexis and William. I'll make sure you are not c…" at bounding box center [915, 737] width 812 height 68
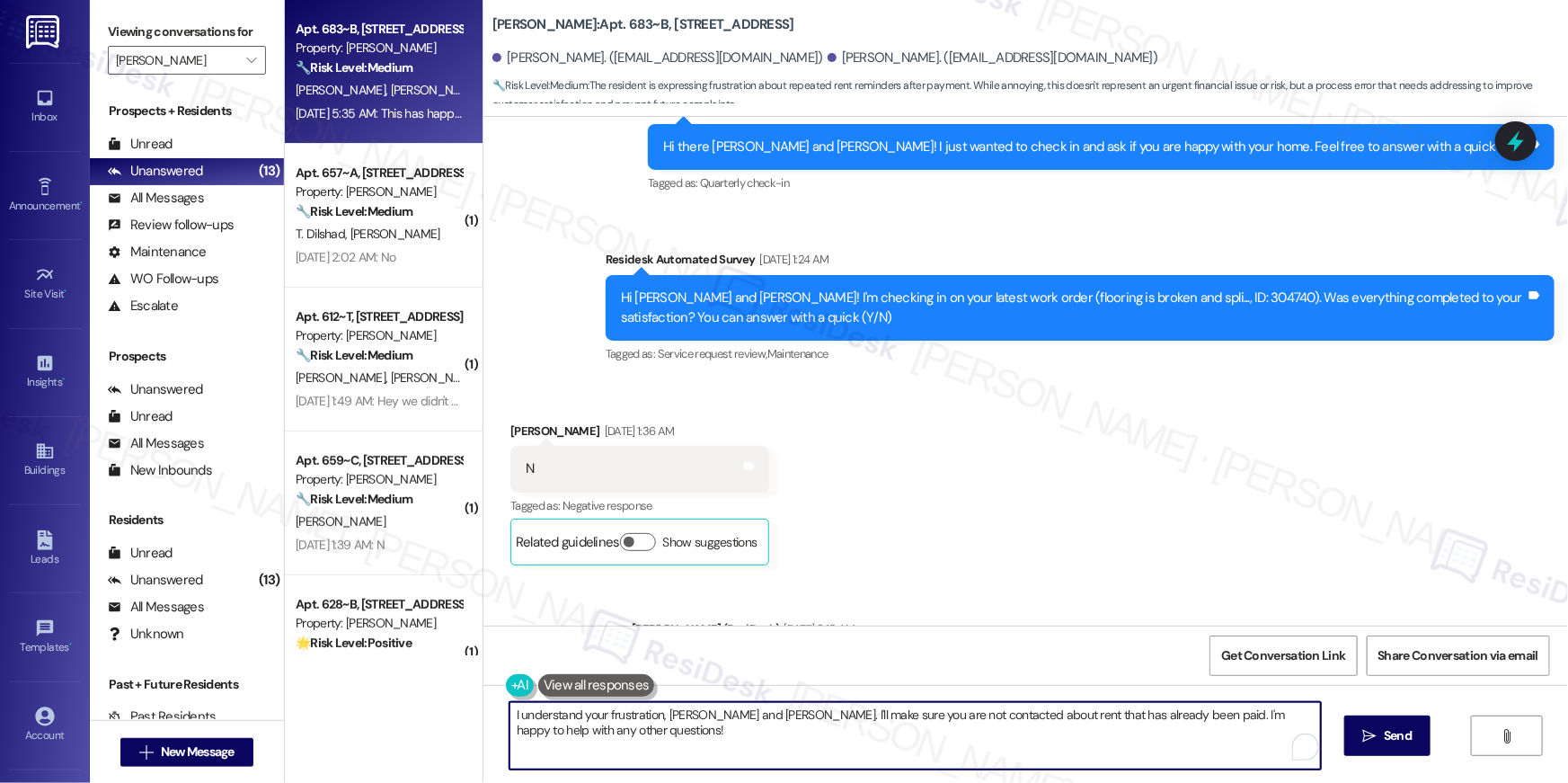
paste textarea "Thank you so much for your payment, {{first_name}}! I’m sorry if the rent remin…"
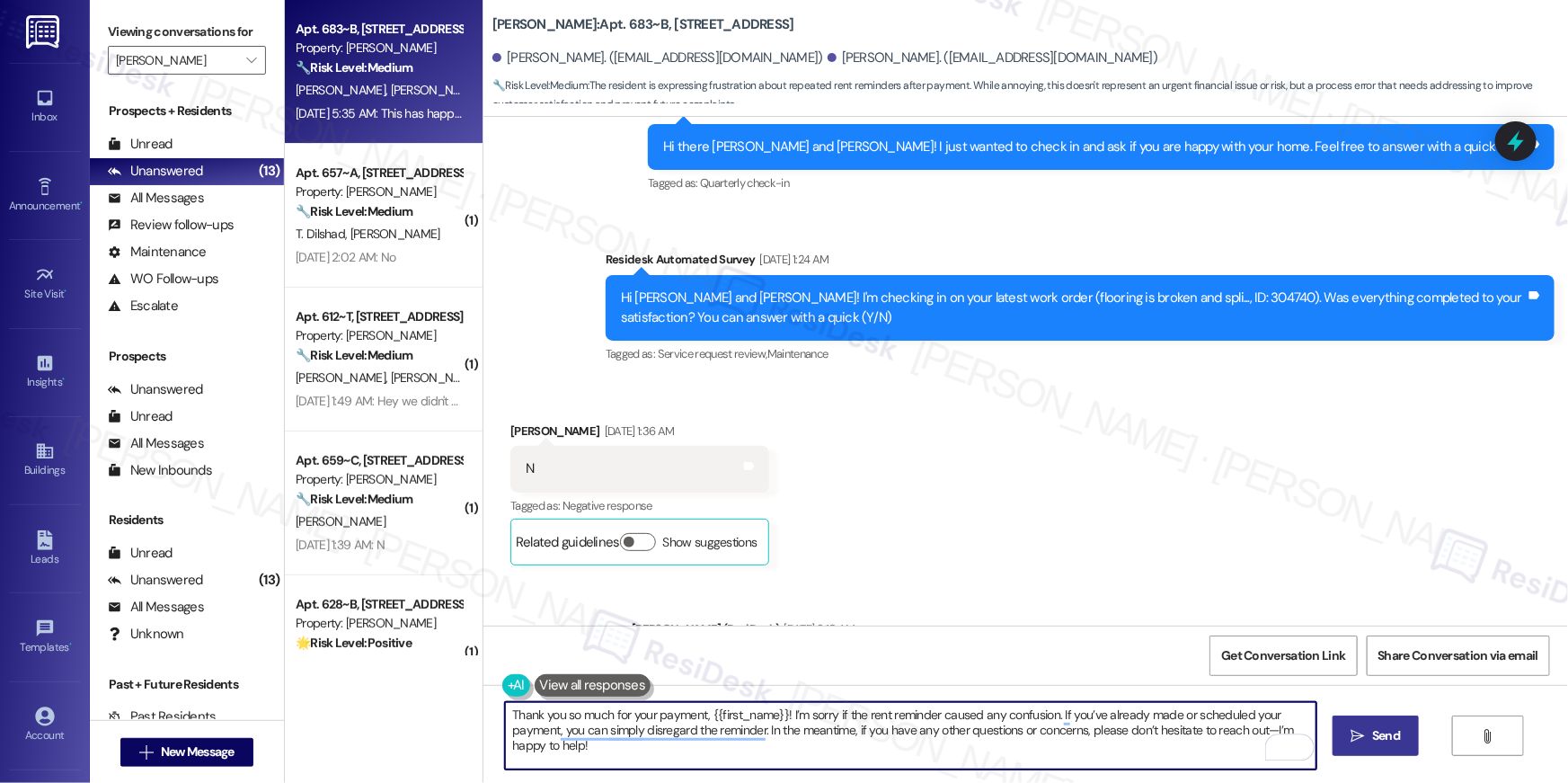
type textarea "Thank you so much for your payment, {{first_name}}! I’m sorry if the rent remin…"
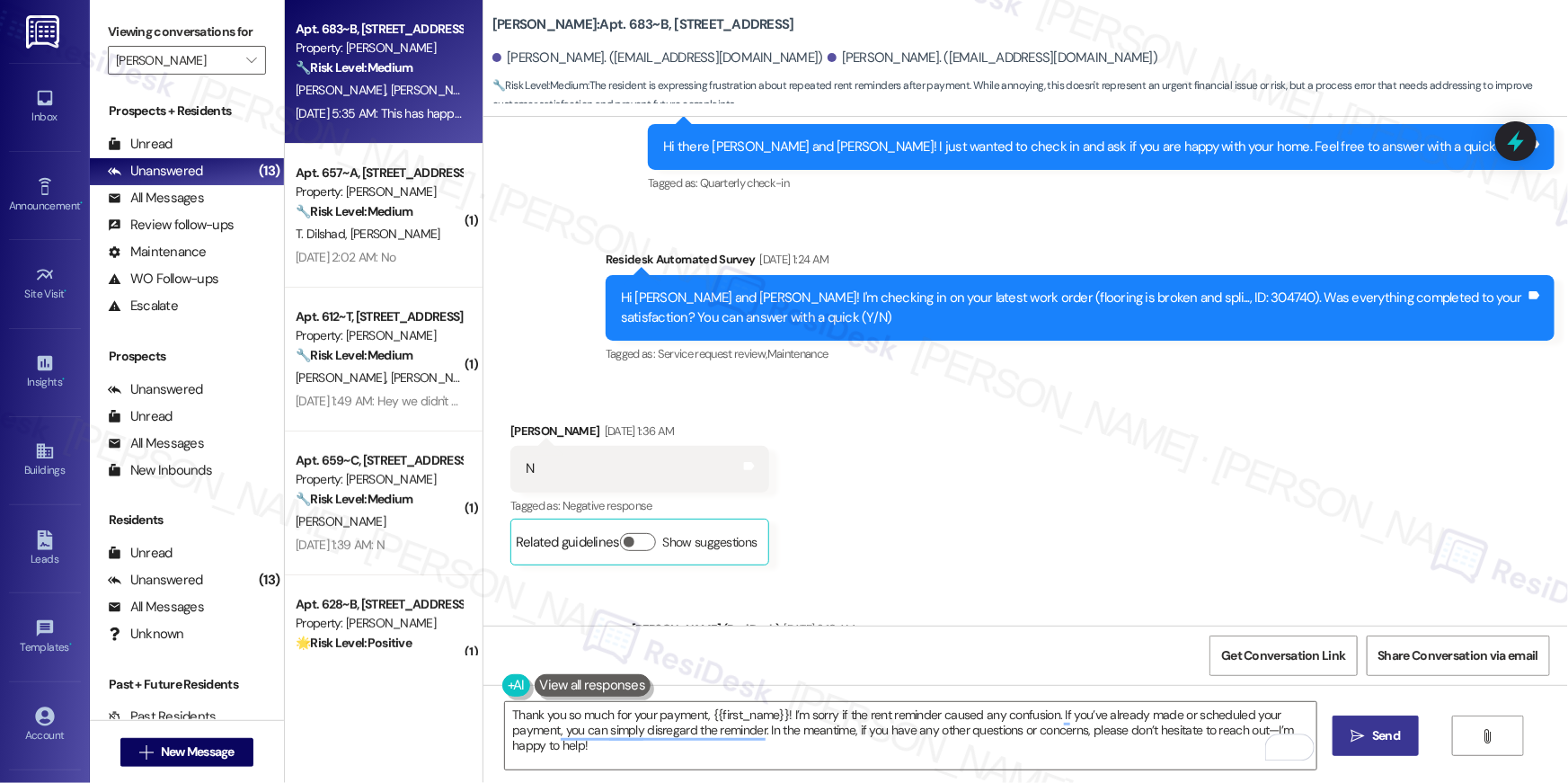
click at [1377, 735] on span "Send" at bounding box center [1386, 737] width 28 height 19
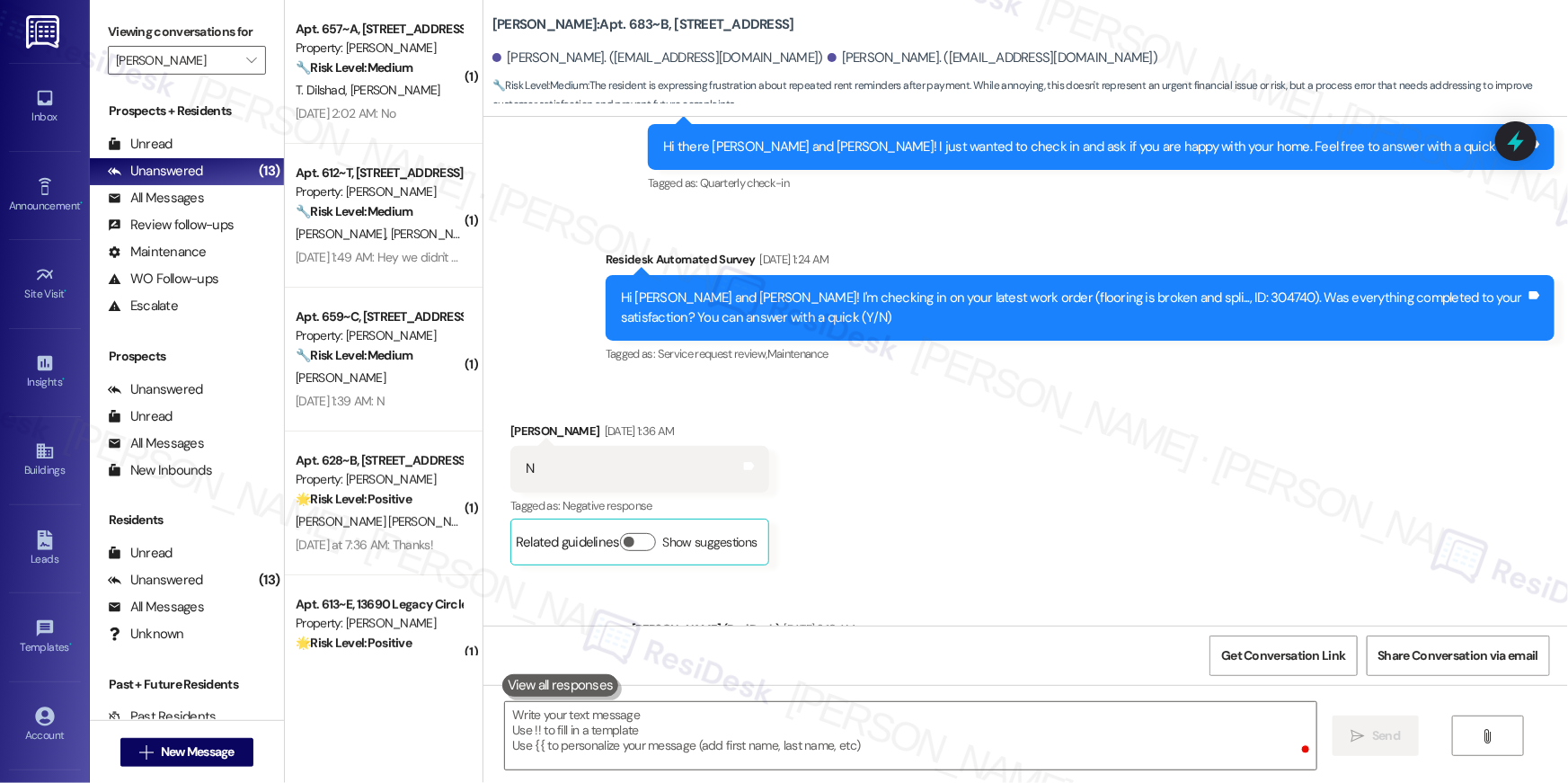
scroll to position [11187, 0]
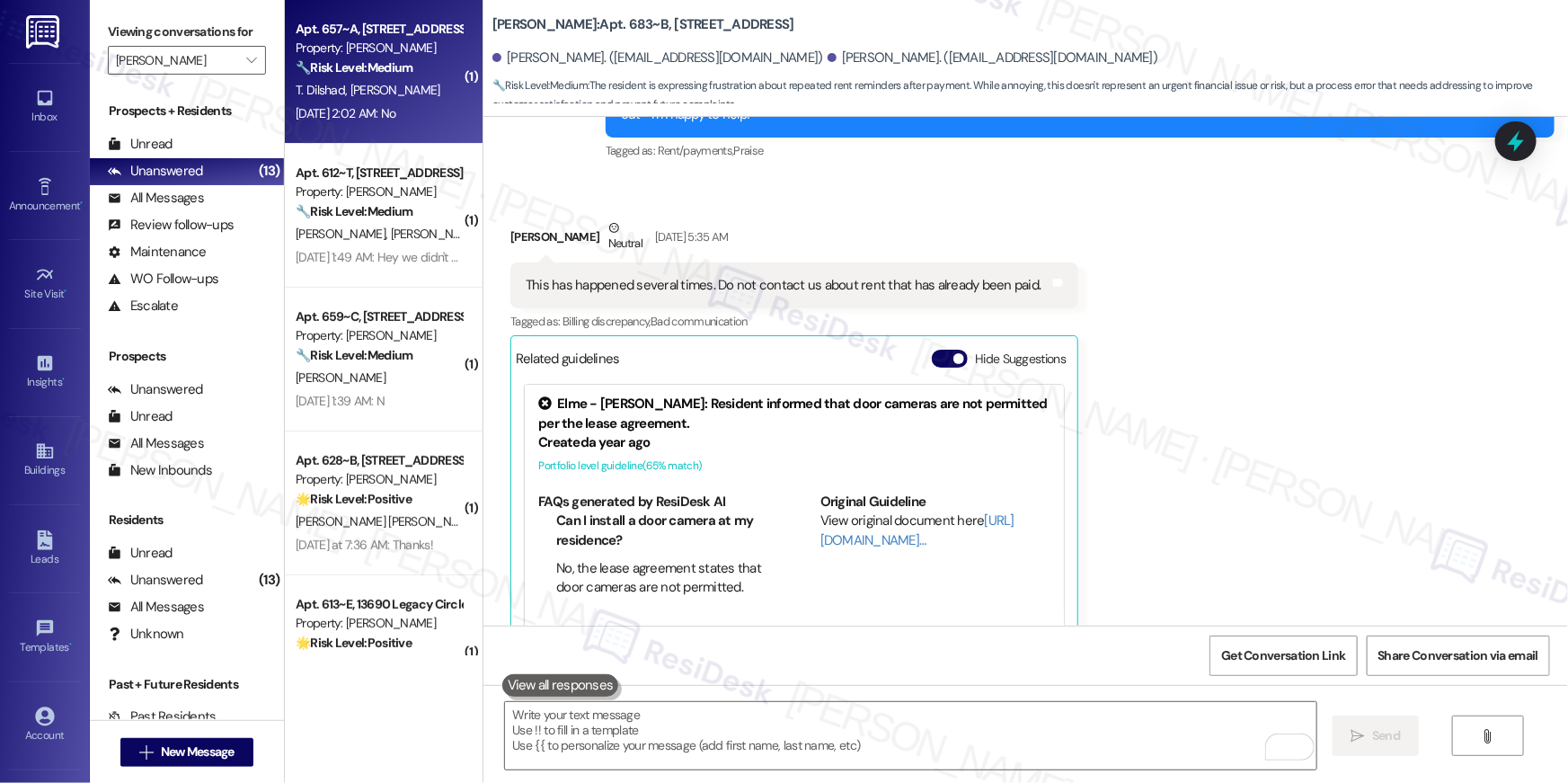
click at [374, 99] on div "T. Dilshad A. Ahmad" at bounding box center [379, 90] width 170 height 22
type textarea "Fetching suggested responses. Please feel free to read through the conversation…"
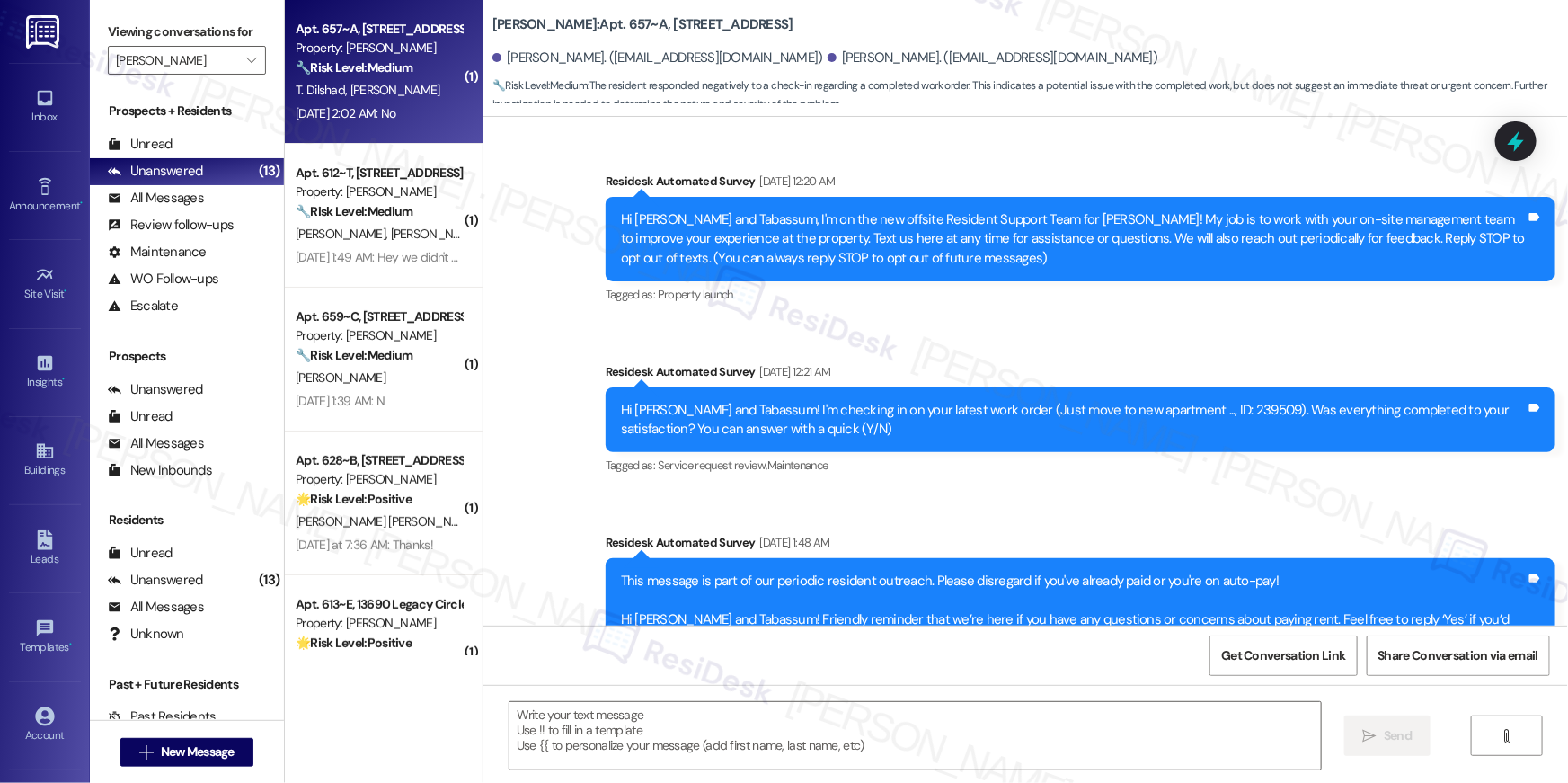
scroll to position [7928, 0]
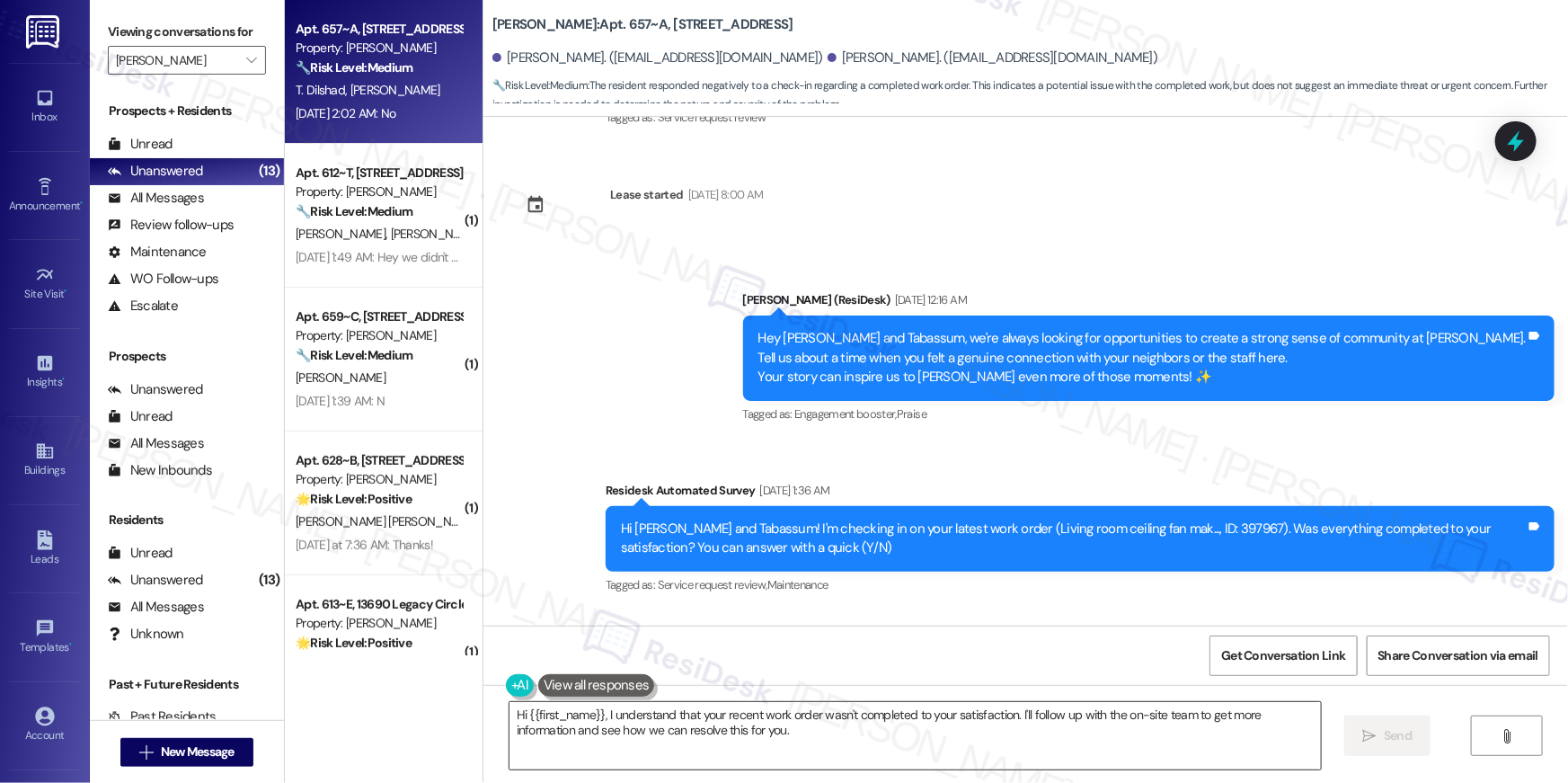
click at [839, 751] on textarea "Hi {{first_name}}, I understand that your recent work order wasn't completed to…" at bounding box center [915, 737] width 812 height 68
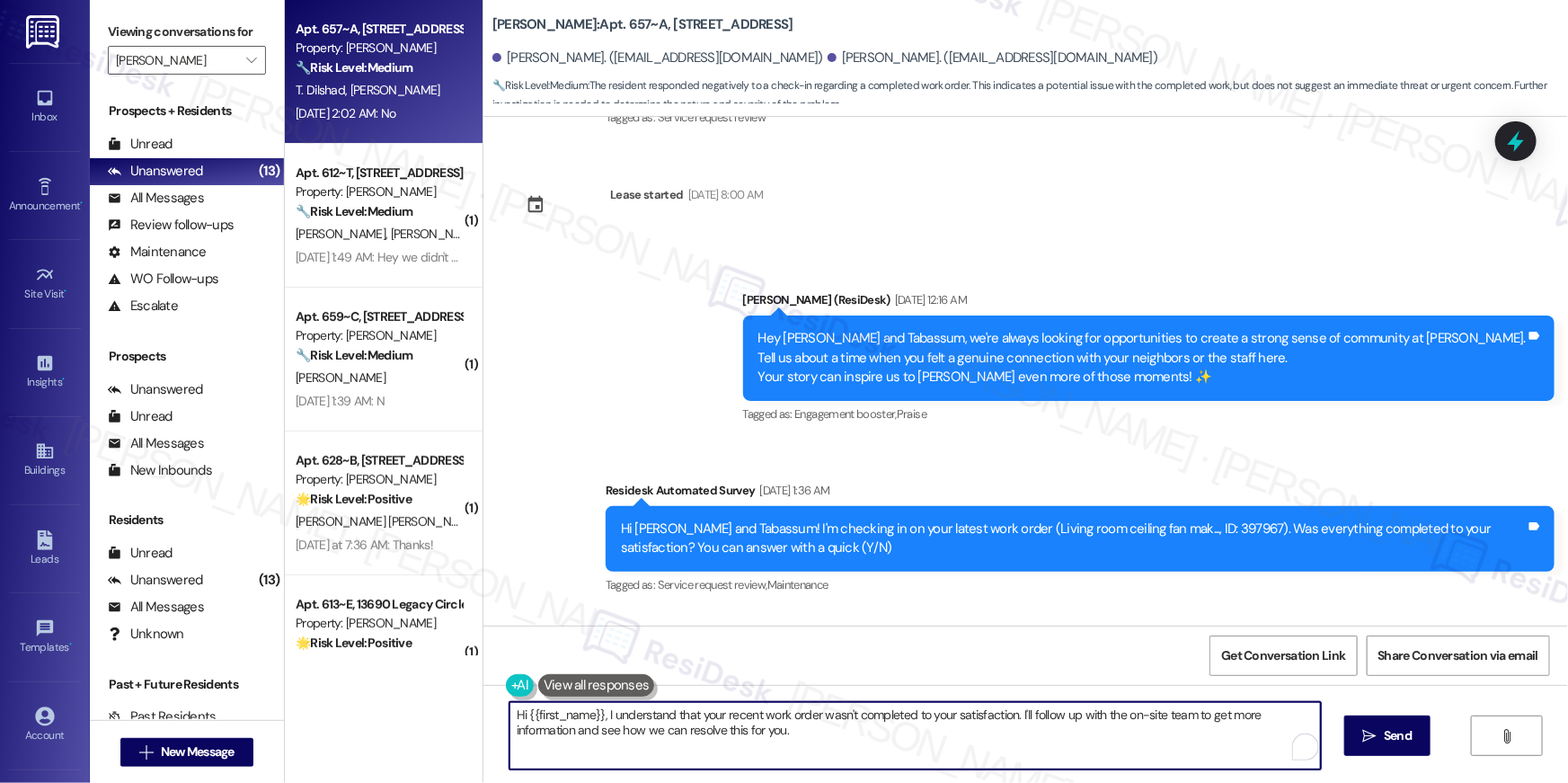
click at [839, 751] on textarea "Hi {{first_name}}, I understand that your recent work order wasn't completed to…" at bounding box center [915, 737] width 812 height 68
paste textarea "’m sorry to hear your work order hasn’t been fully completed. Could you share a…"
click at [1125, 742] on textarea "Hi {{first_name}}, I’m sorry to hear your work order hasn’t been fully complete…" at bounding box center [911, 737] width 812 height 68
type textarea "Hi {{first_name}}, I’m sorry to hear your work order hasn’t been fully complete…"
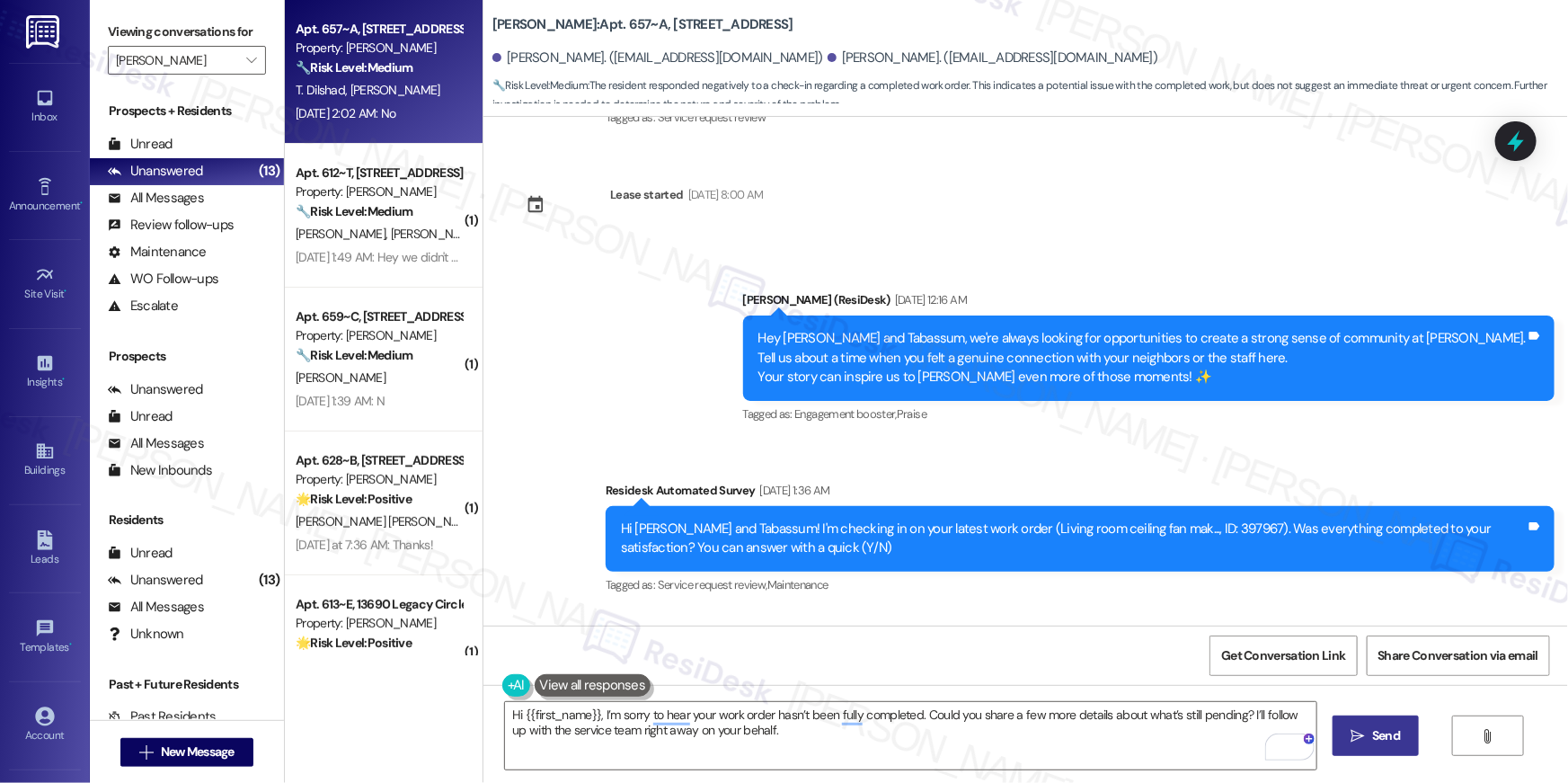
click at [1344, 747] on button " Send" at bounding box center [1376, 736] width 87 height 41
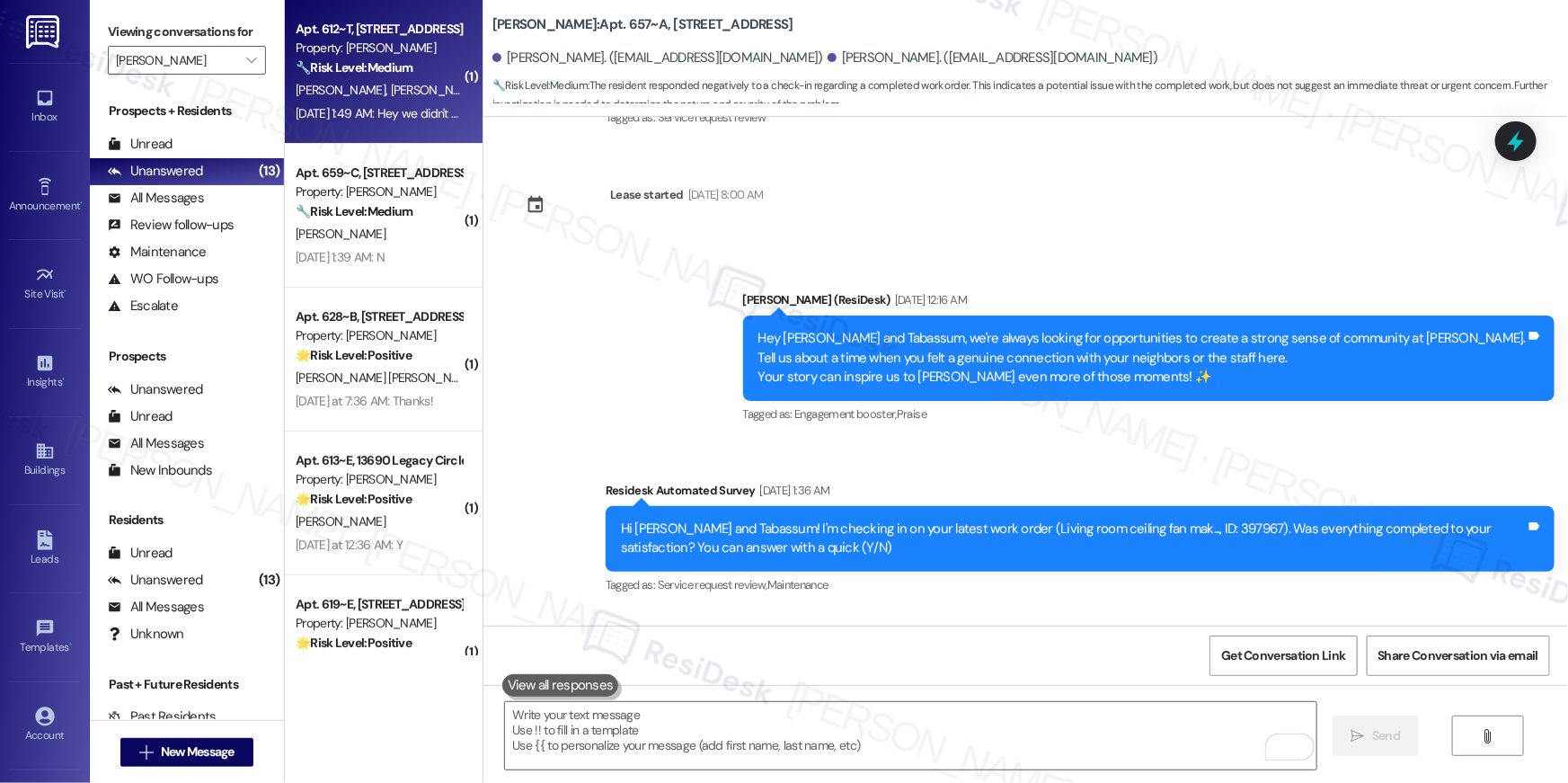
click at [387, 79] on div "A. Causey A. Batchelor-Causey" at bounding box center [379, 90] width 170 height 22
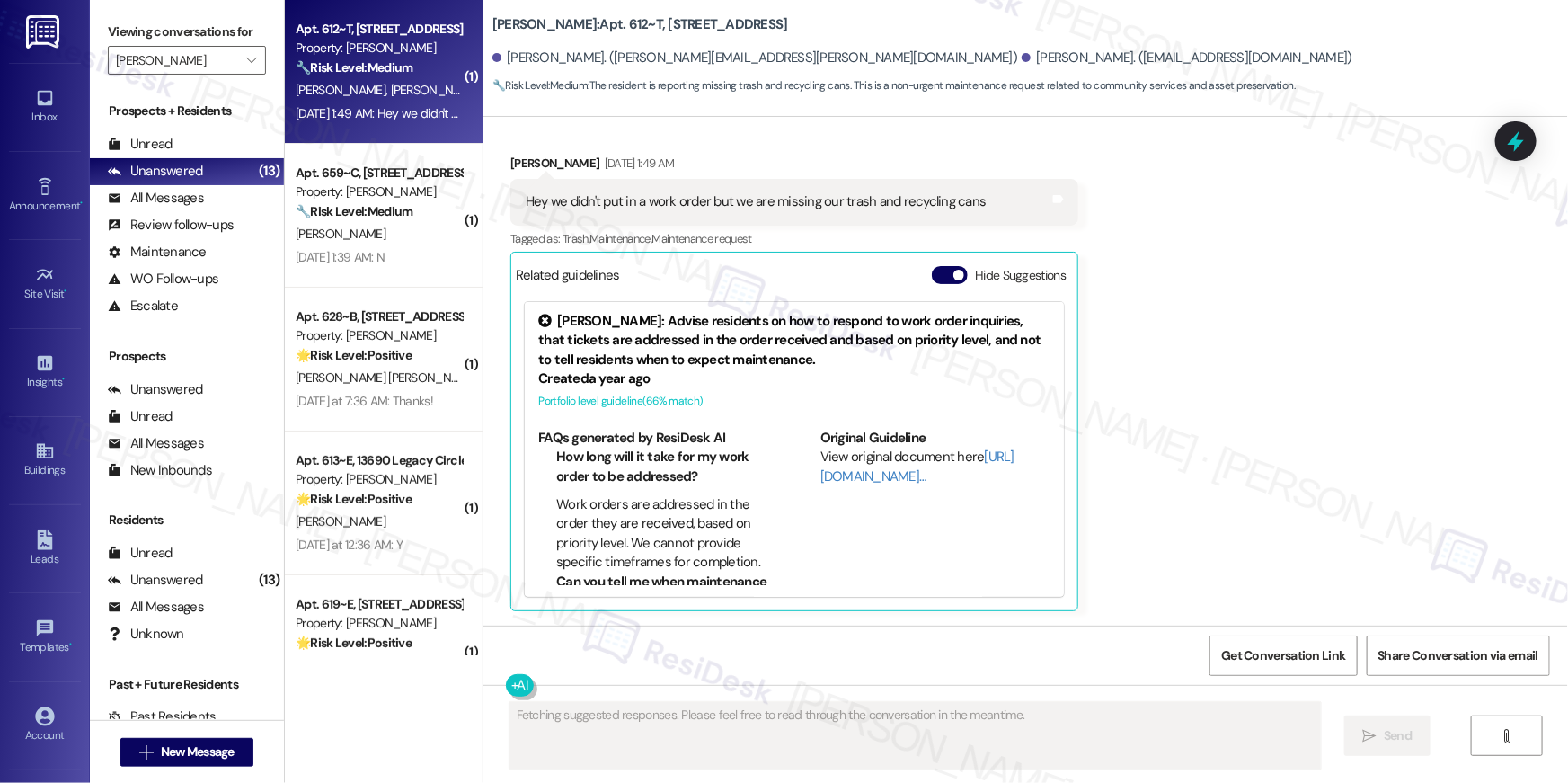
scroll to position [971, 0]
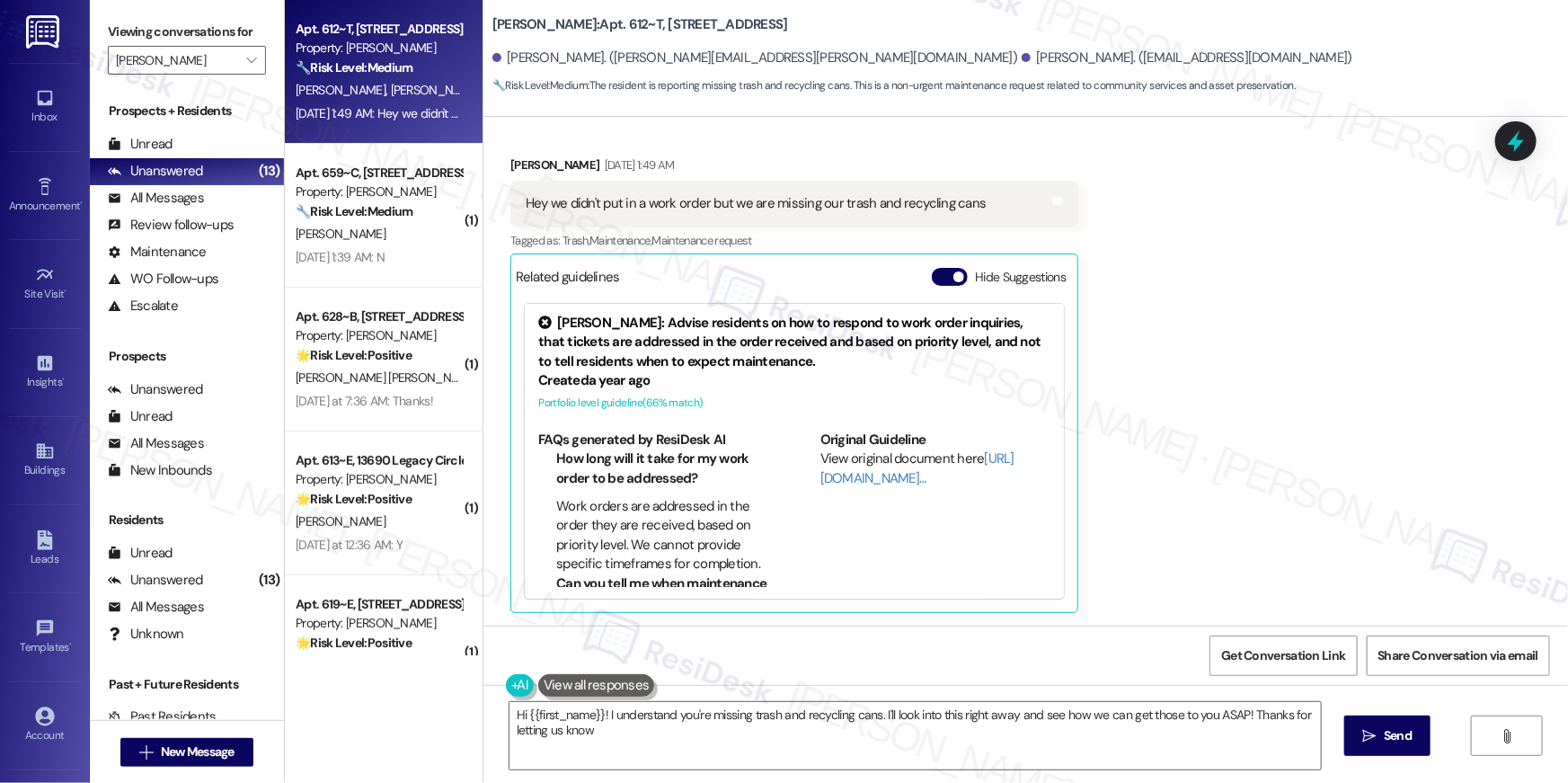
type textarea "Hi {{first_name}}! I understand you're missing trash and recycling cans. I'll l…"
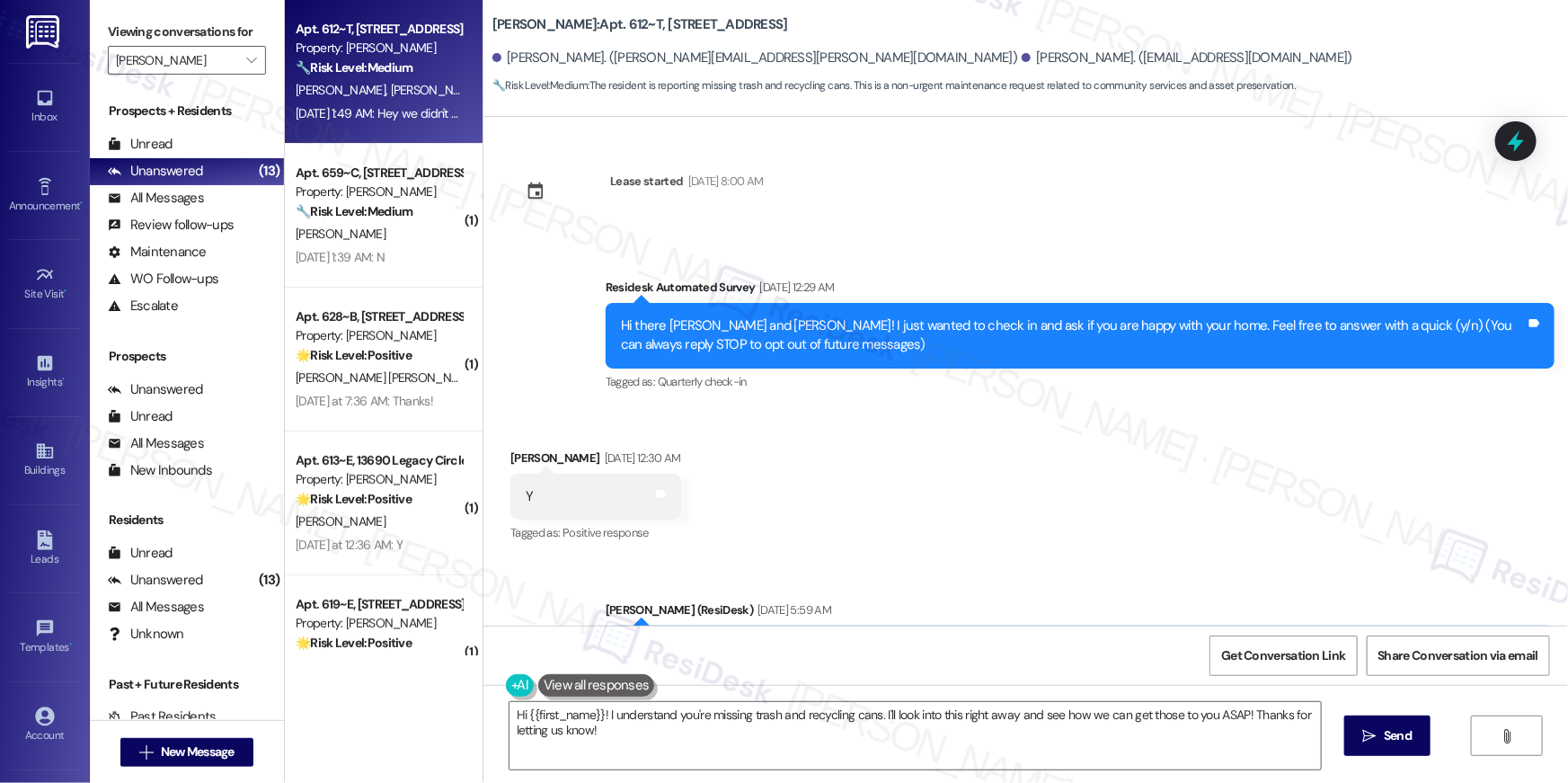
scroll to position [971, 0]
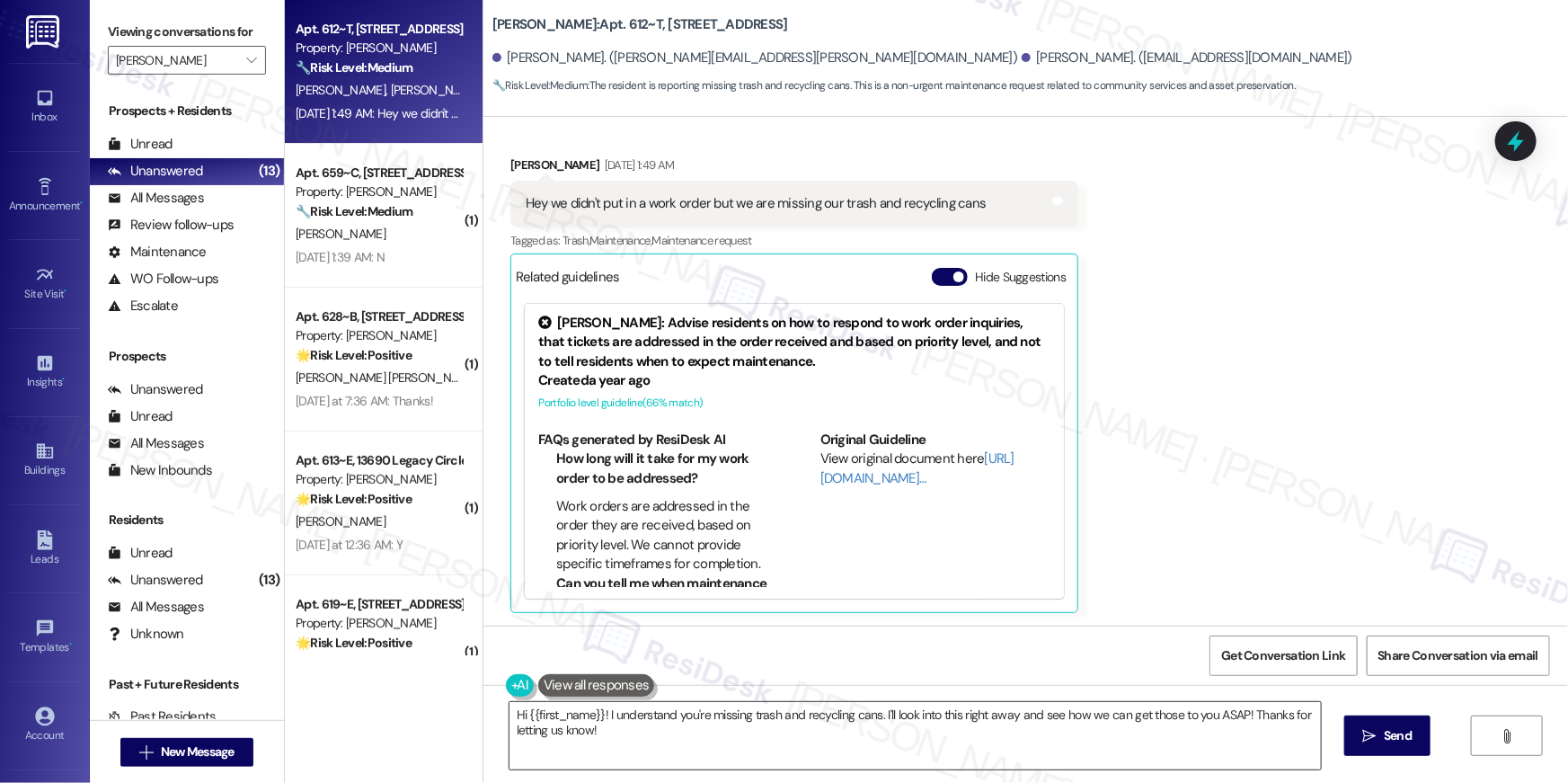
click at [831, 739] on textarea "Hi {{first_name}}! I understand you're missing trash and recycling cans. I'll l…" at bounding box center [915, 737] width 812 height 68
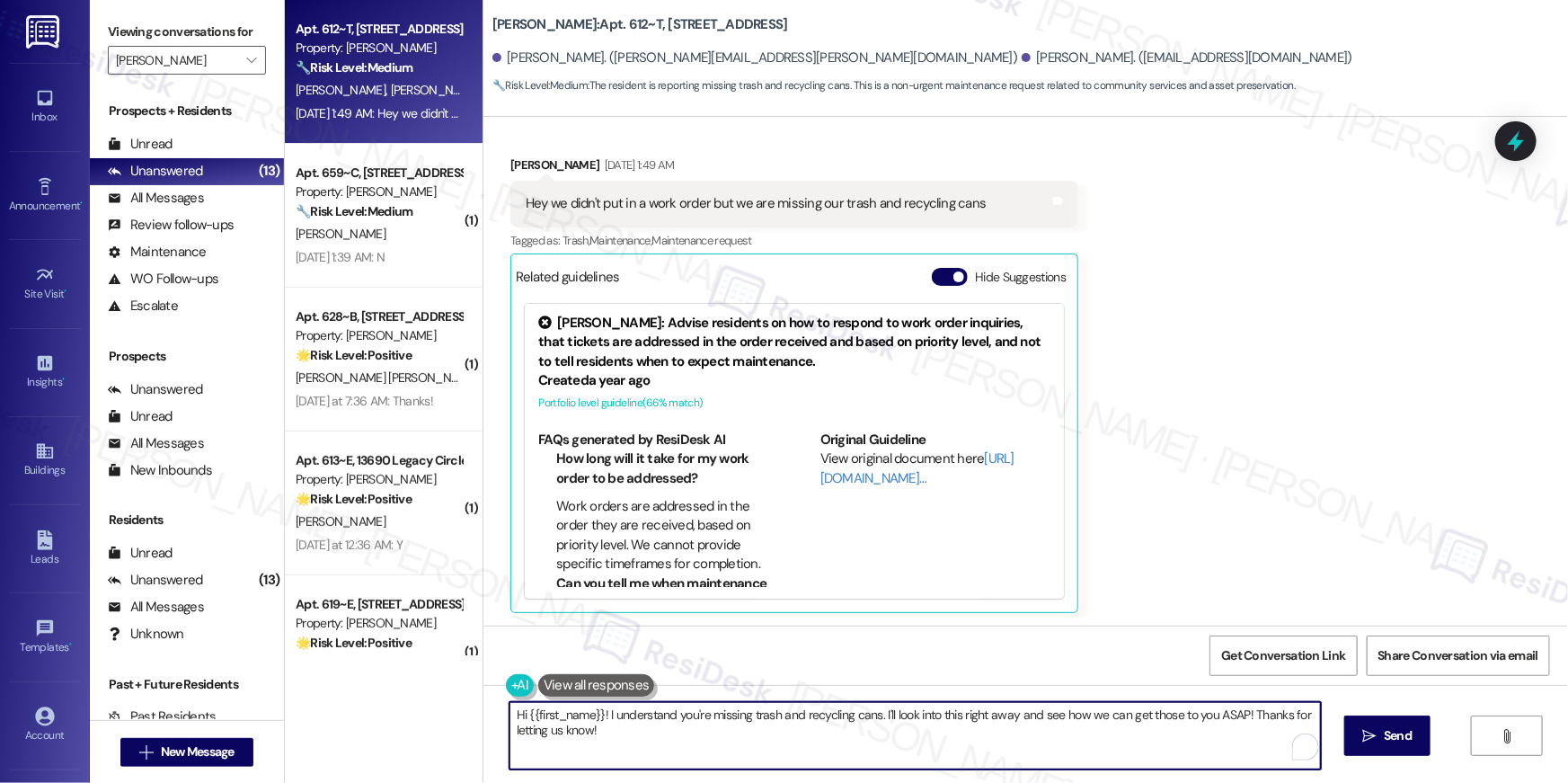
click at [904, 731] on textarea "Hi {{first_name}}! I understand you're missing trash and recycling cans. I'll l…" at bounding box center [915, 737] width 812 height 68
click at [1138, 746] on textarea "Hi {{first_name}}! I understand you're missing trash and recycling cans. I'll l…" at bounding box center [915, 737] width 812 height 68
click at [1215, 715] on textarea "Hi {{first_name}}! I understand you're missing trash and recycling cans. I'll l…" at bounding box center [911, 737] width 812 height 68
type textarea "Hi {{first_name}}! I understand you're missing trash and recycling cans. I'll l…"
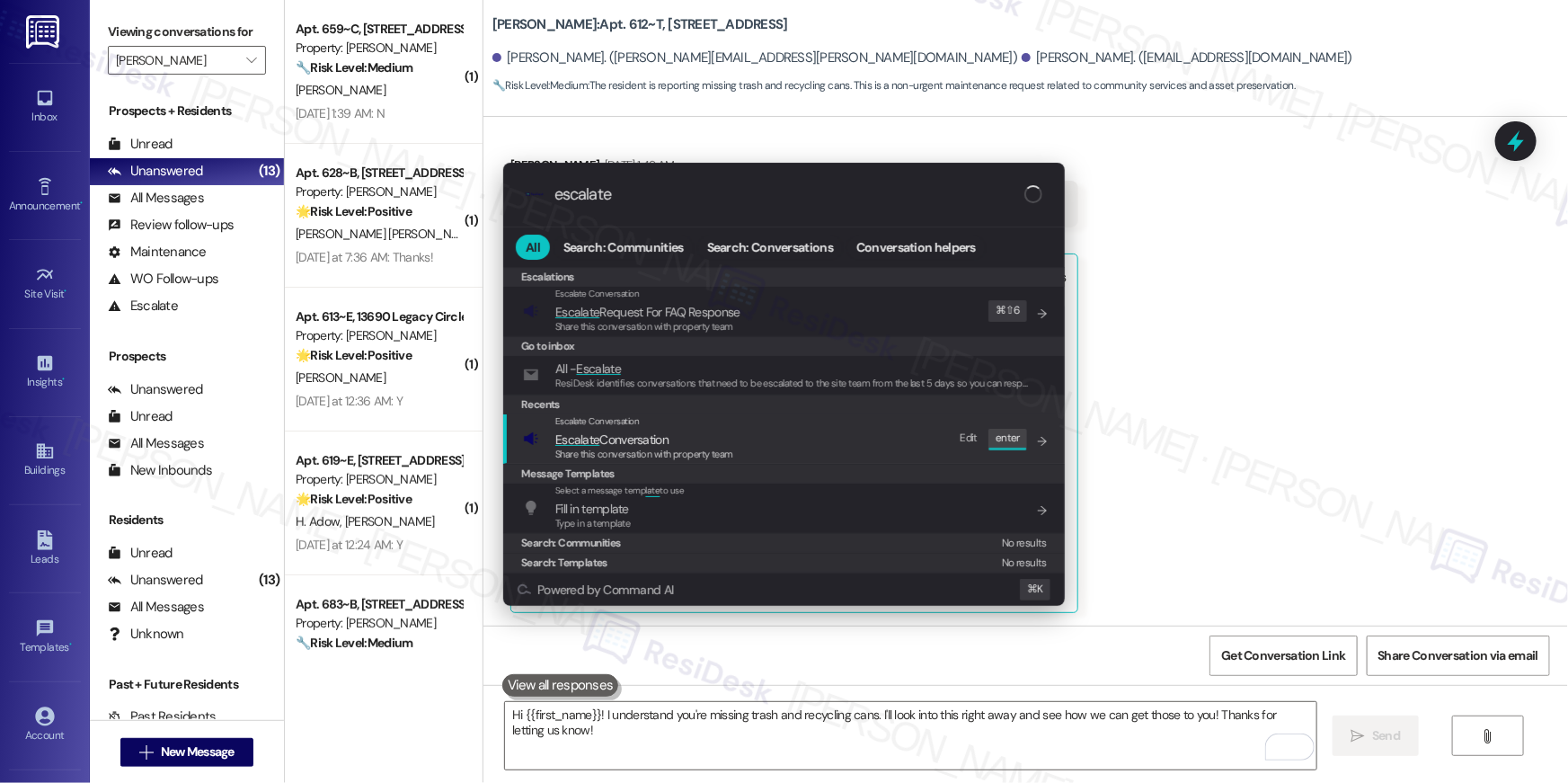
type input "escalate"
click at [716, 455] on span "Share this conversation with property team" at bounding box center [645, 454] width 178 height 13
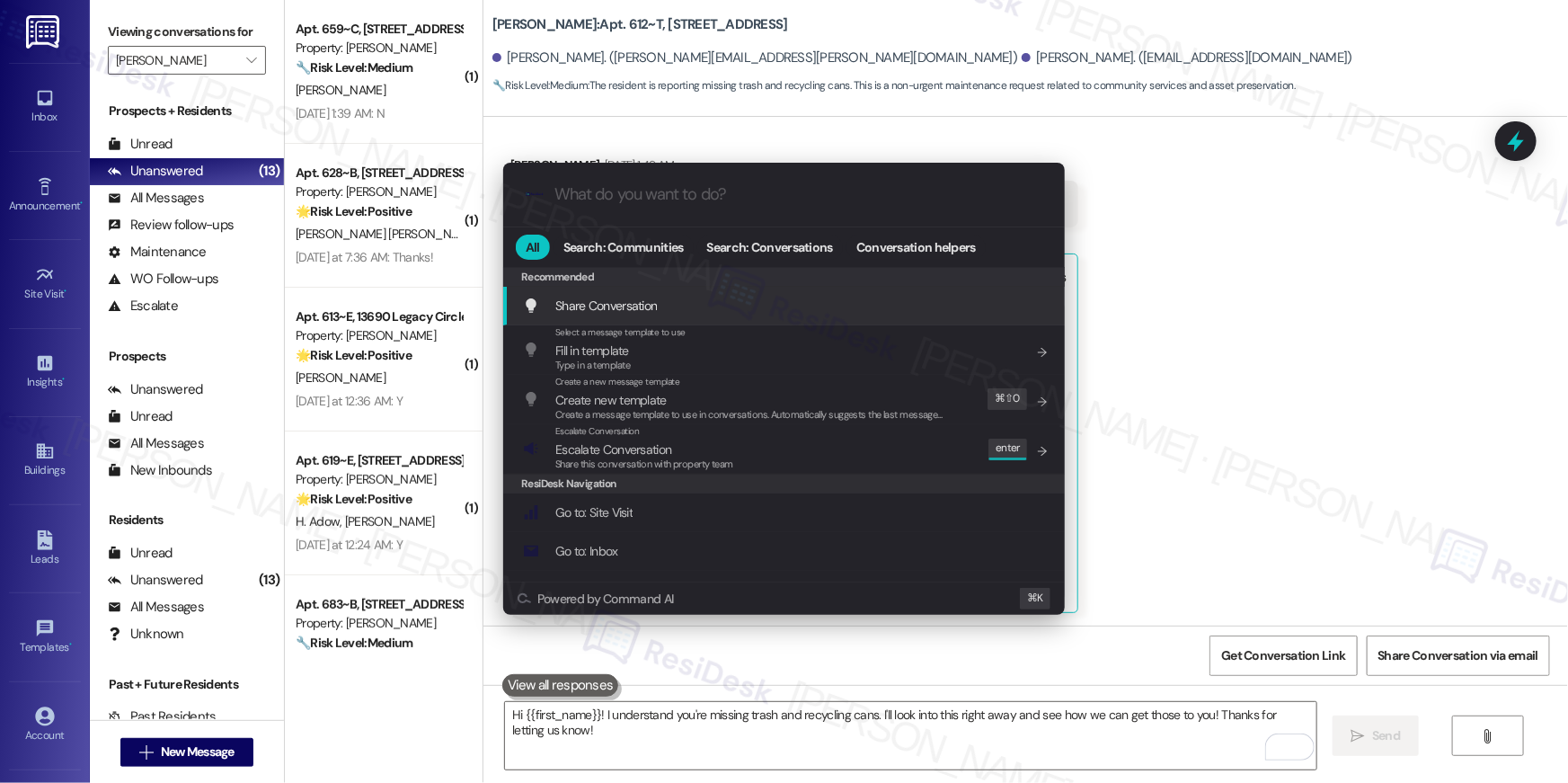
click at [1397, 340] on div ".cls-1{fill:#0a055f;}.cls-2{fill:#0cc4c4;} resideskLogoBlueOrange All Search: C…" at bounding box center [784, 391] width 1568 height 783
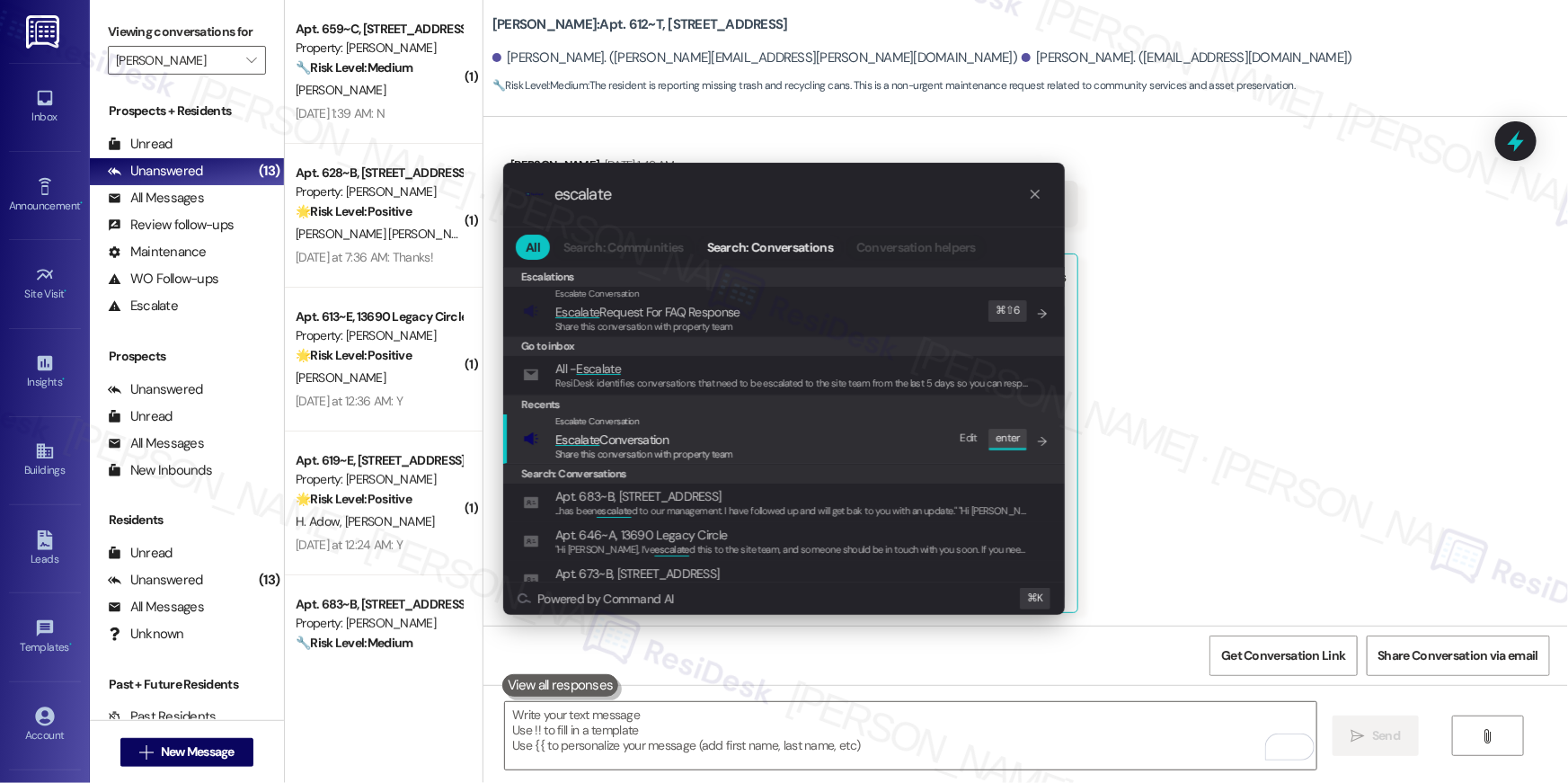
type input "escalate"
click at [675, 448] on span "Share this conversation with property team" at bounding box center [645, 454] width 178 height 13
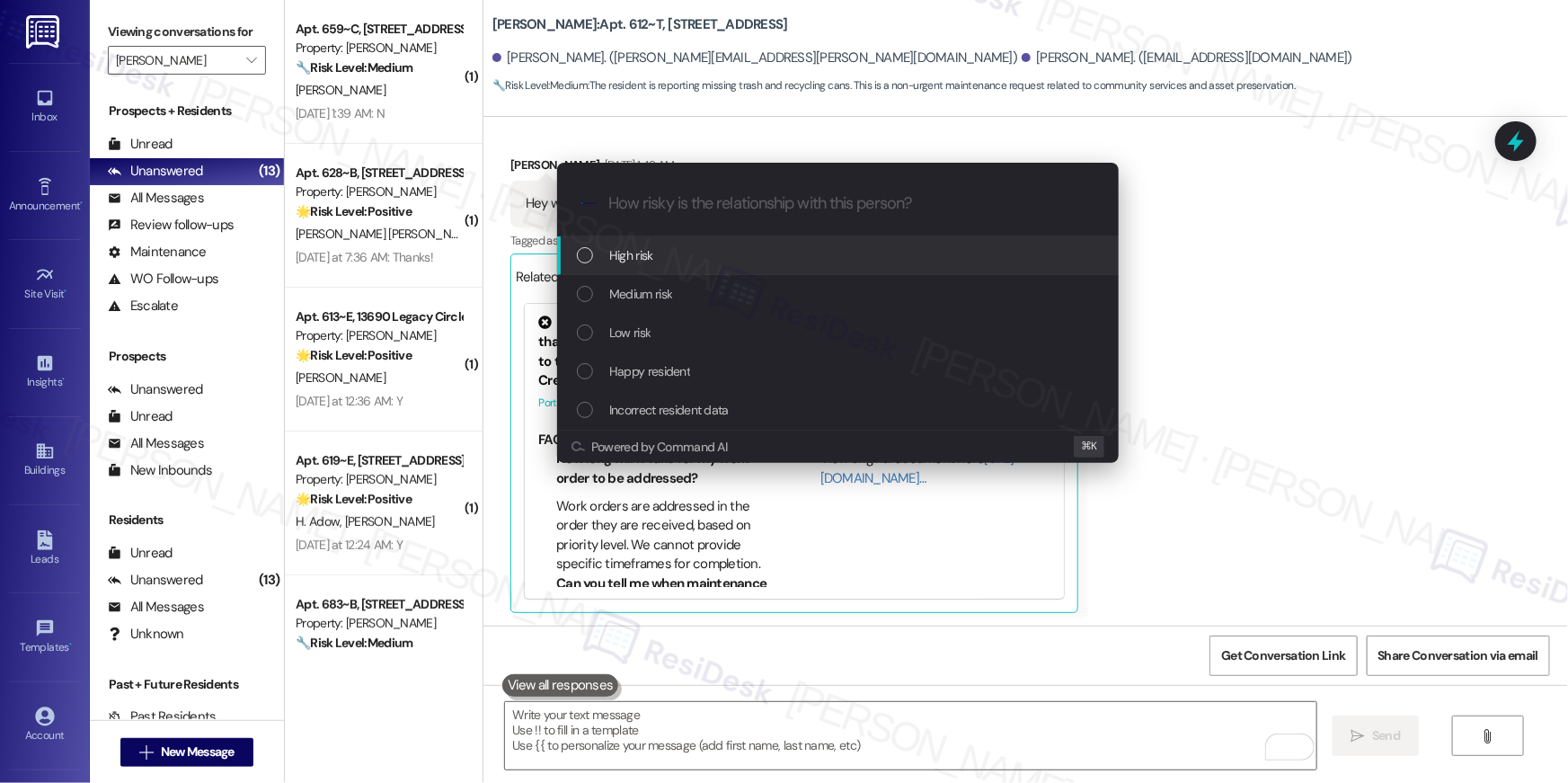
click at [633, 256] on span "High risk" at bounding box center [632, 255] width 44 height 19
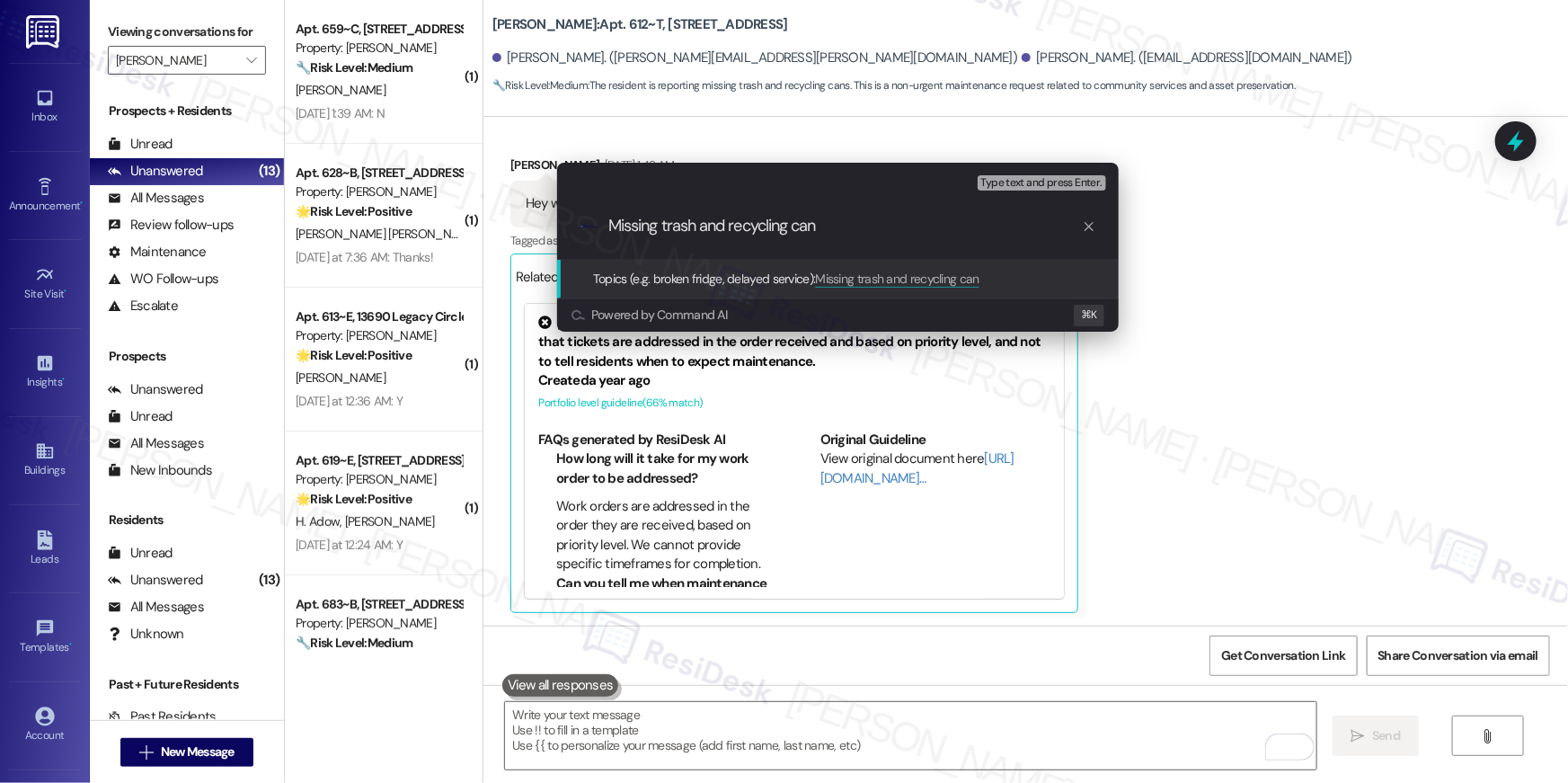
type input "Missing trash and recycling cans"
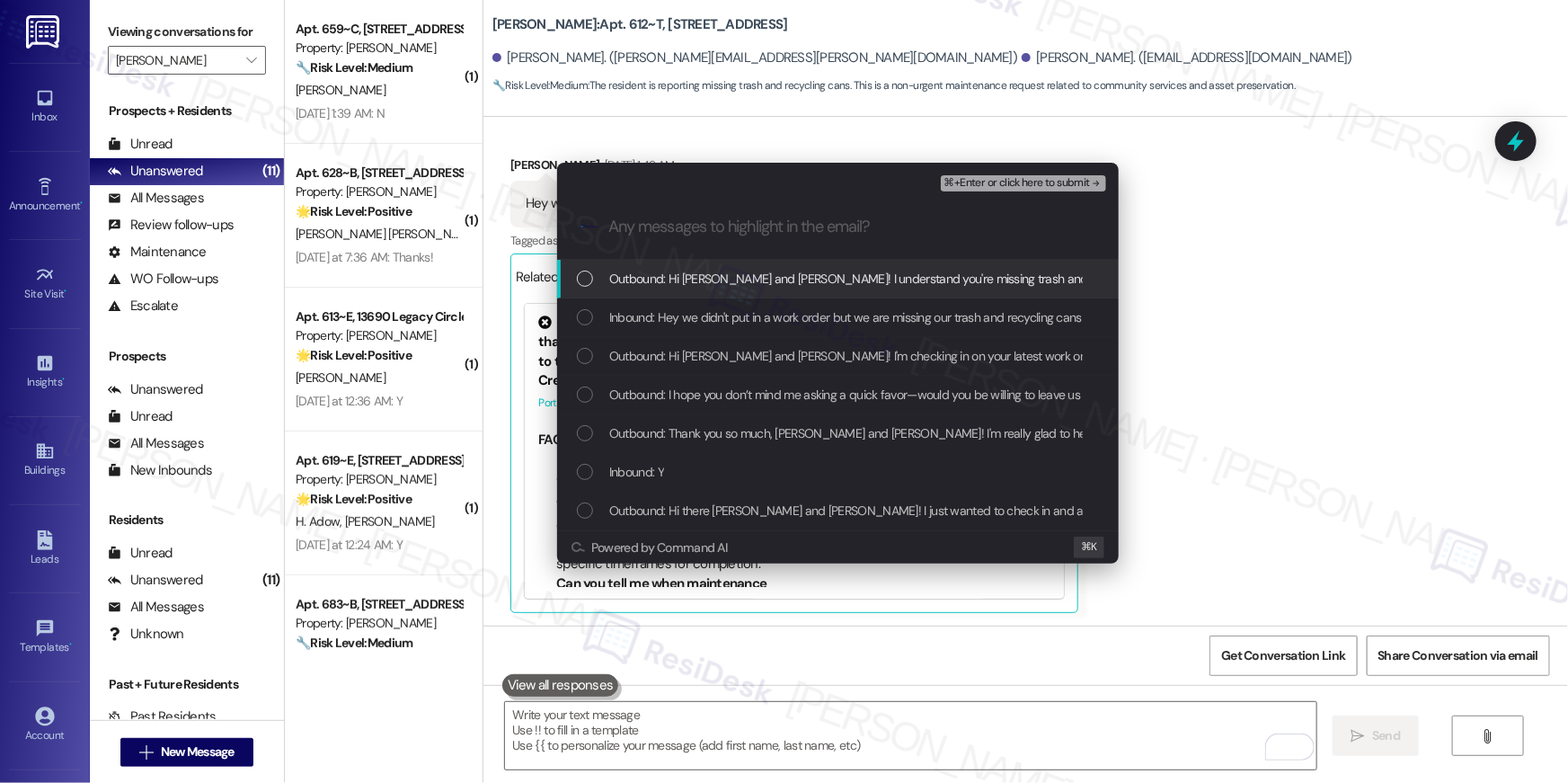
drag, startPoint x: 719, startPoint y: 282, endPoint x: 715, endPoint y: 315, distance: 33.2
click at [719, 282] on span "Outbound: Hi Alyssa and Anwar! I understand you're missing trash and recycling …" at bounding box center [1129, 279] width 1038 height 19
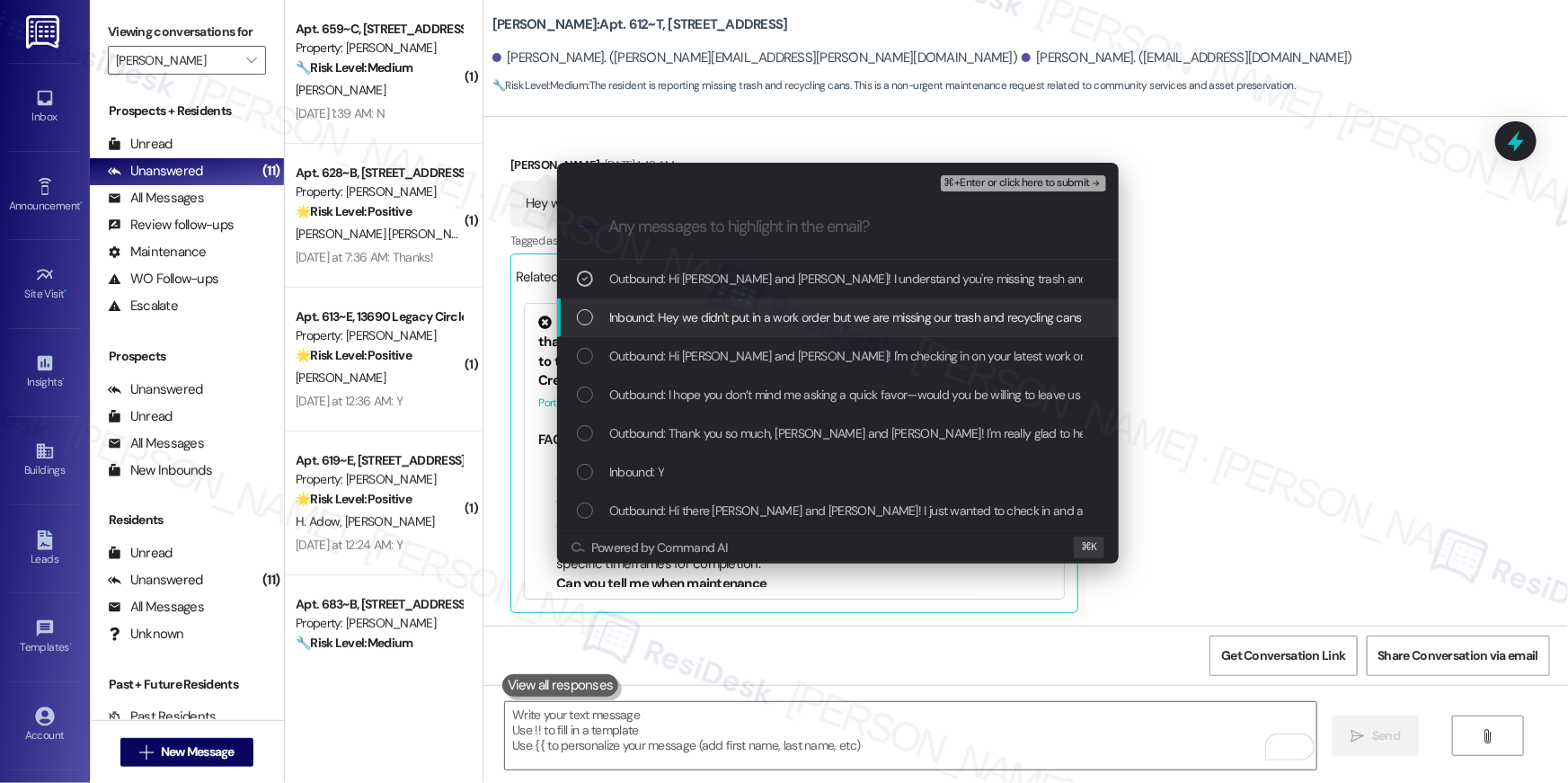
click at [715, 315] on span "Inbound: Hey we didn't put in a work order but we are missing our trash and rec…" at bounding box center [846, 318] width 473 height 19
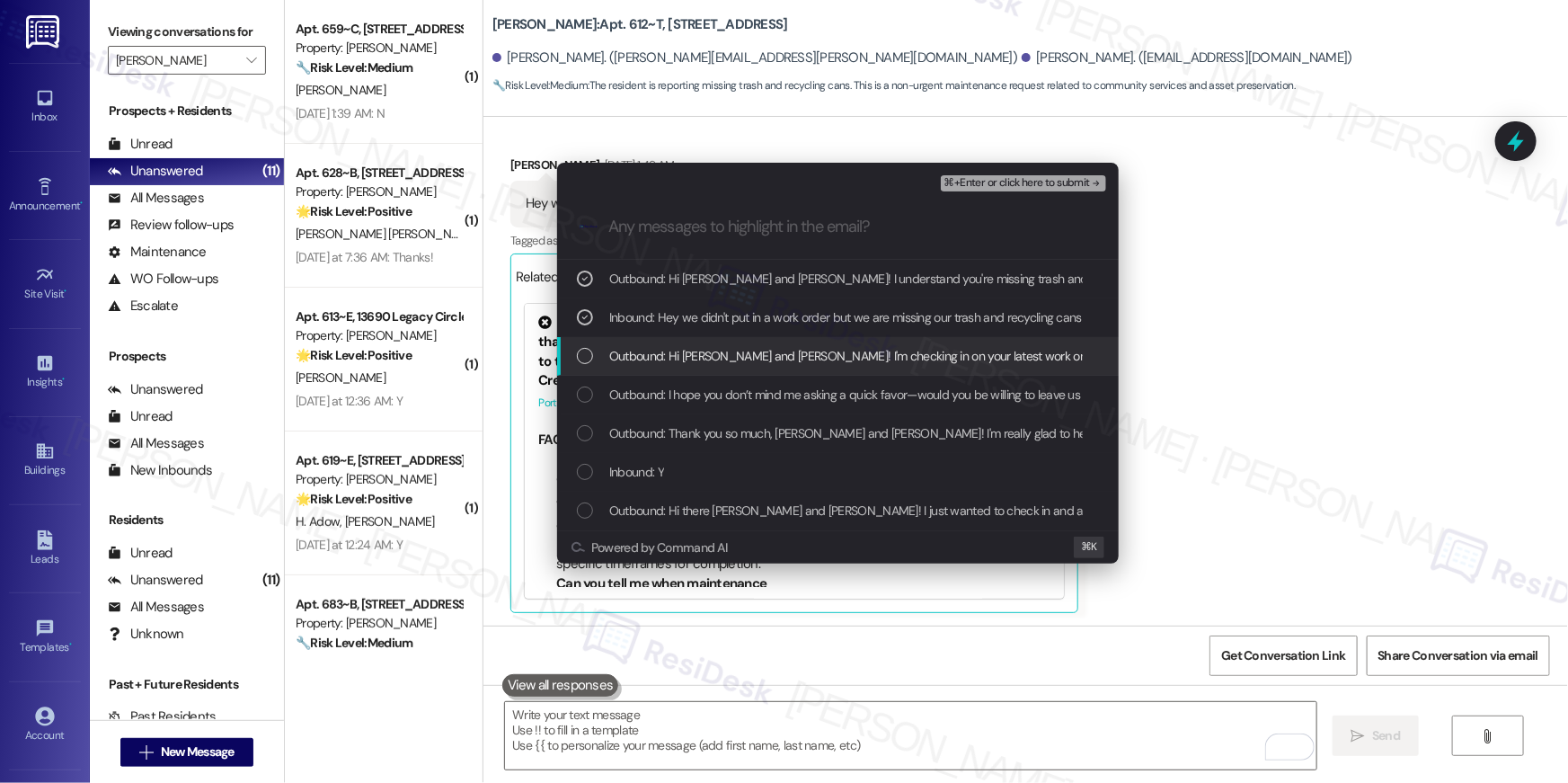
click at [713, 353] on span "Outbound: Hi Alyssa and Anwar! I'm checking in on your latest work order (RENO,…" at bounding box center [1126, 356] width 1032 height 19
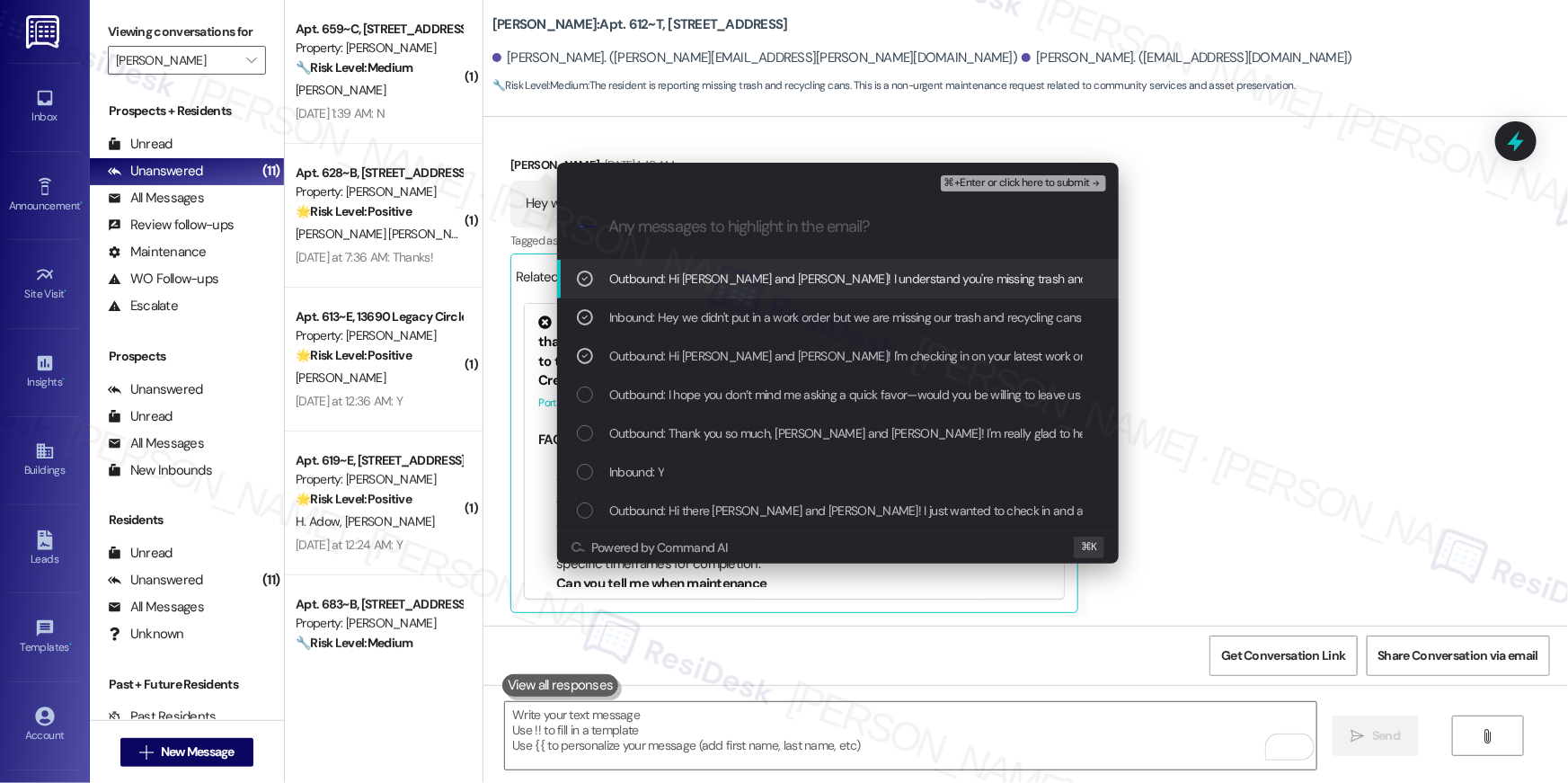
click at [1057, 182] on span "⌘+Enter or click here to submit" at bounding box center [1017, 183] width 146 height 13
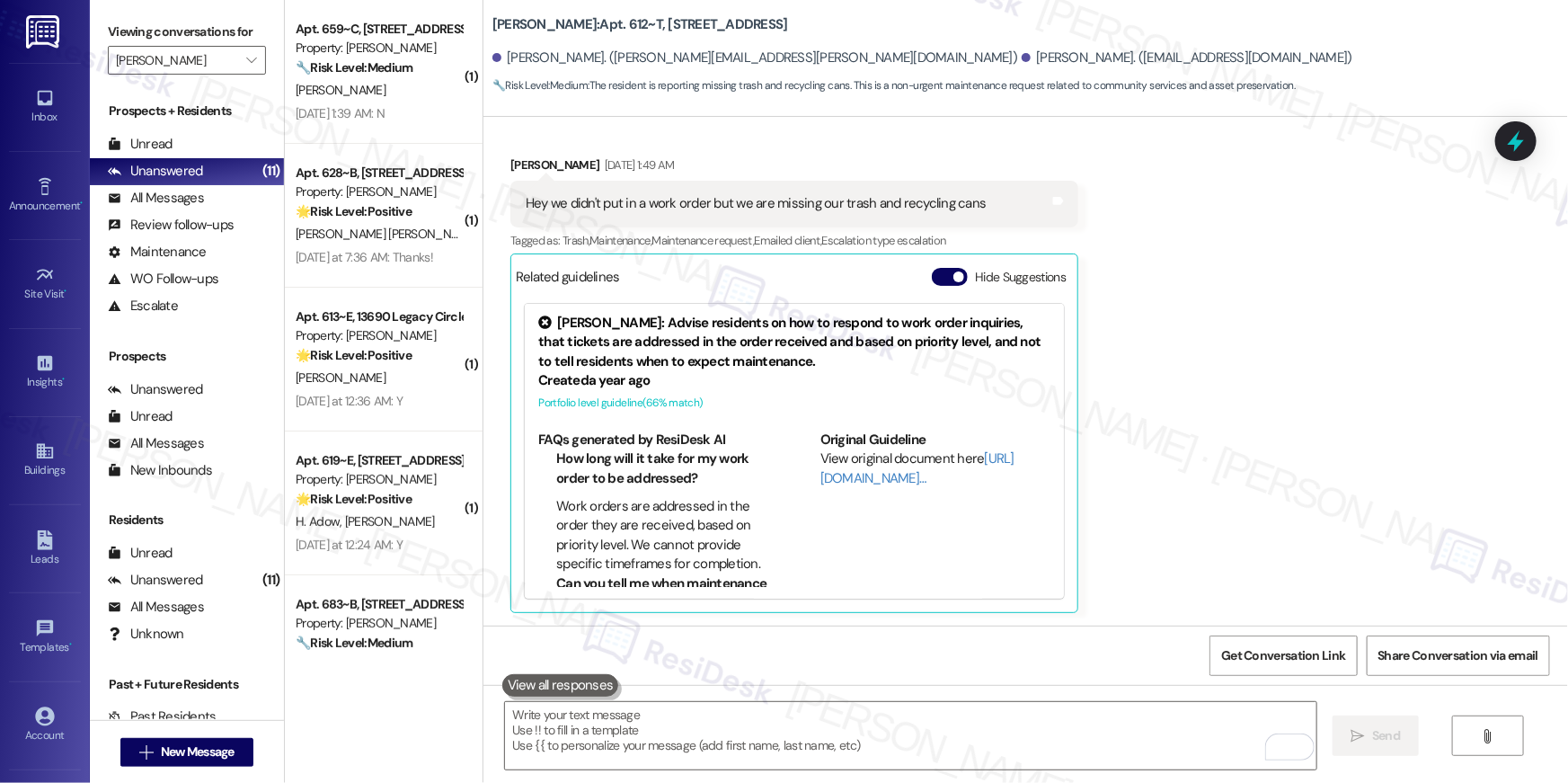
click at [377, 98] on div "F. Abbas" at bounding box center [379, 90] width 170 height 22
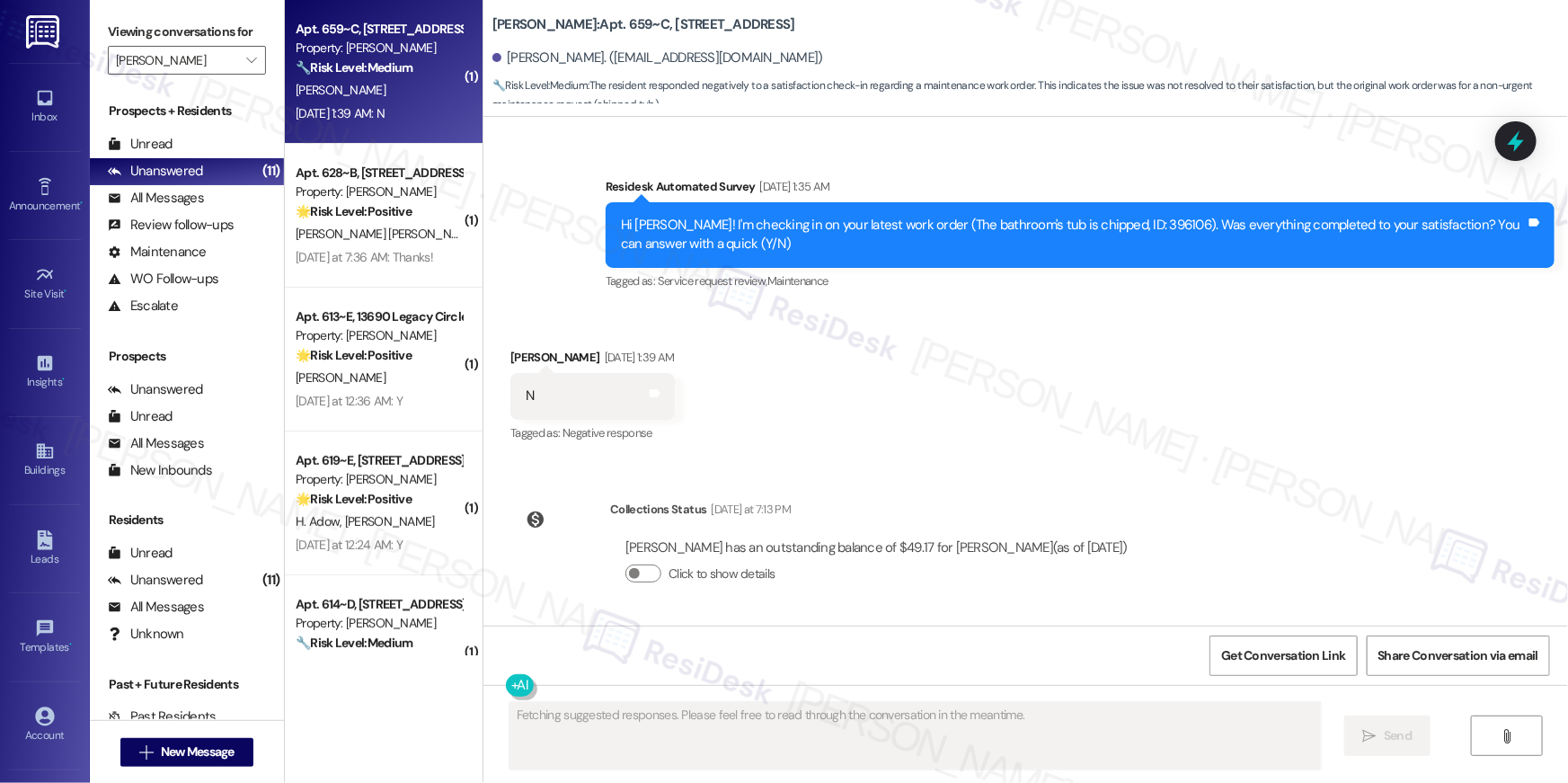
scroll to position [803, 0]
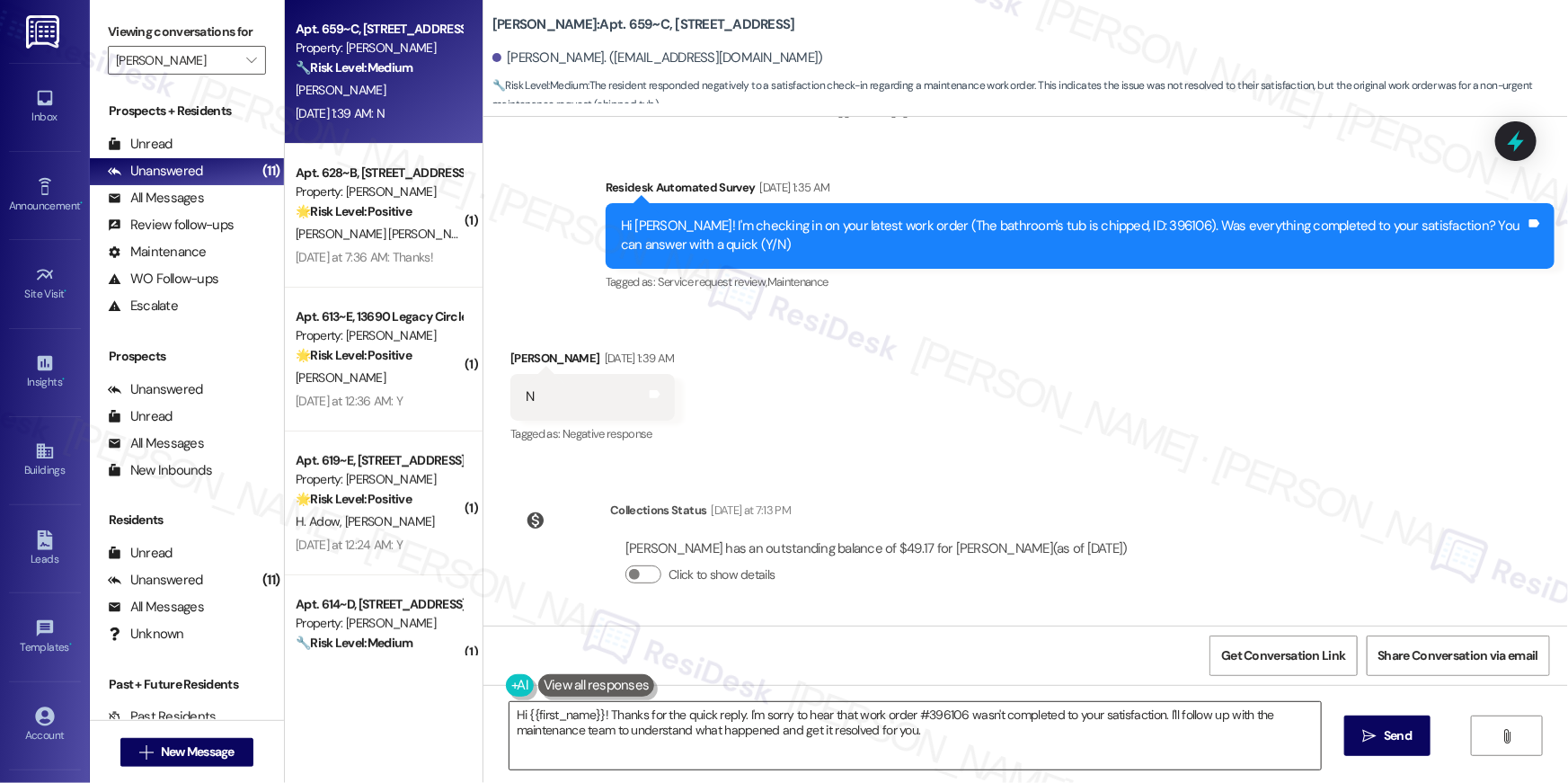
click at [946, 742] on textarea "Hi {{first_name}}! Thanks for the quick reply. I'm sorry to hear that work orde…" at bounding box center [915, 737] width 812 height 68
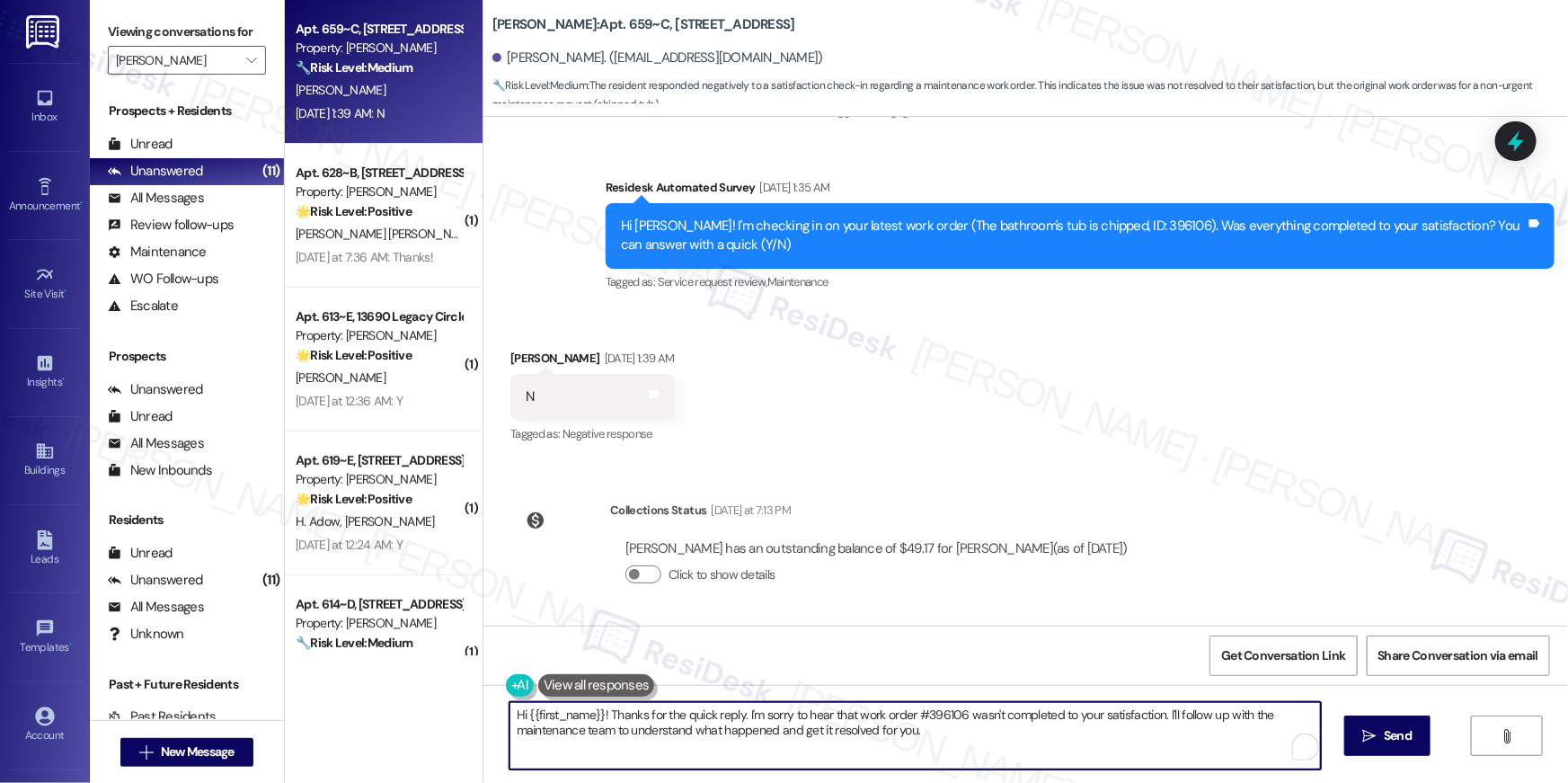
paste textarea ", I’m sorry to hear your work order hasn’t been fully completed. Could you shar…"
type textarea "Hi {{first_name}}, I’m sorry to hear your work order hasn’t been fully complete…"
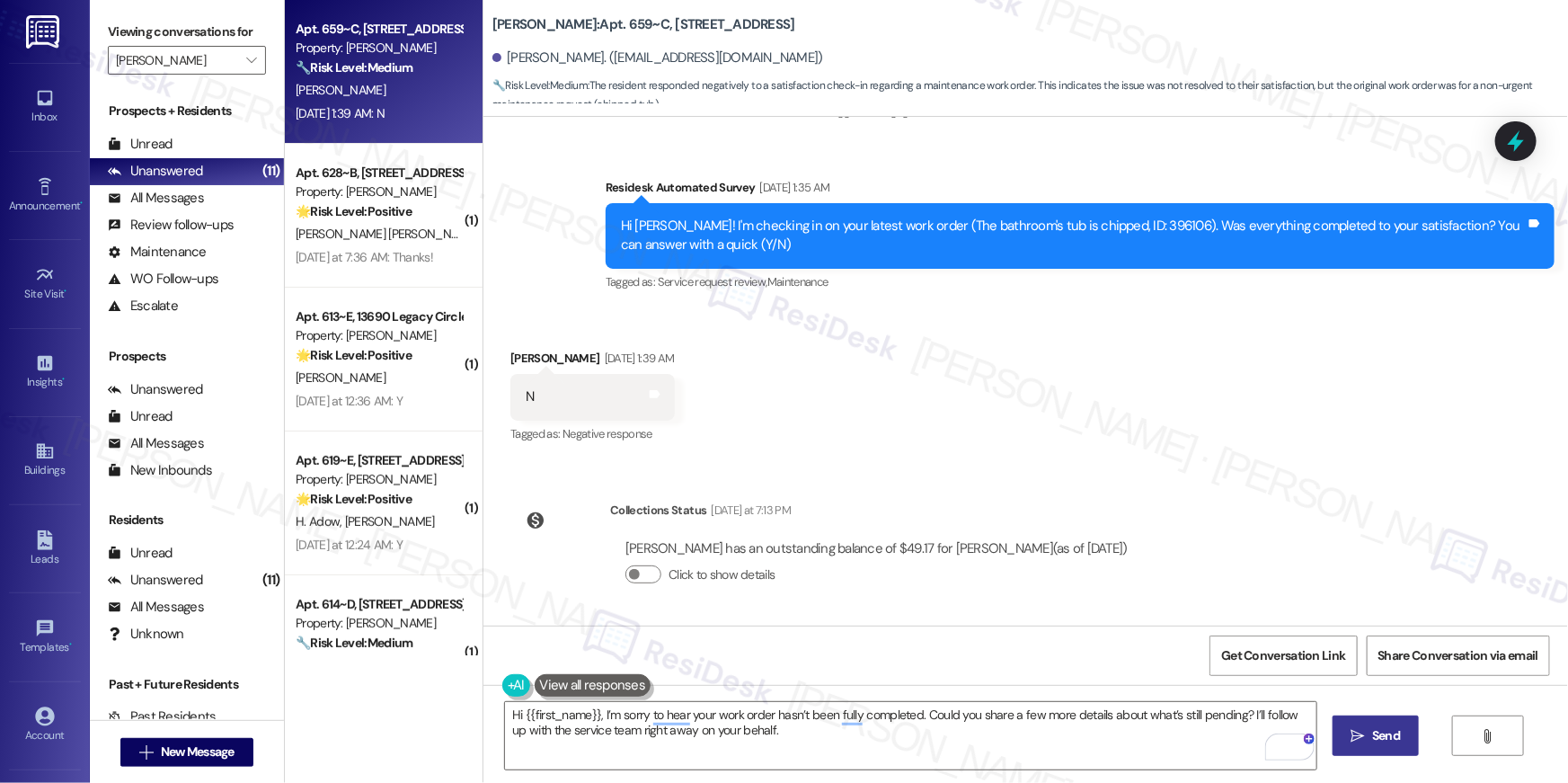
click at [1351, 725] on button " Send" at bounding box center [1376, 736] width 87 height 41
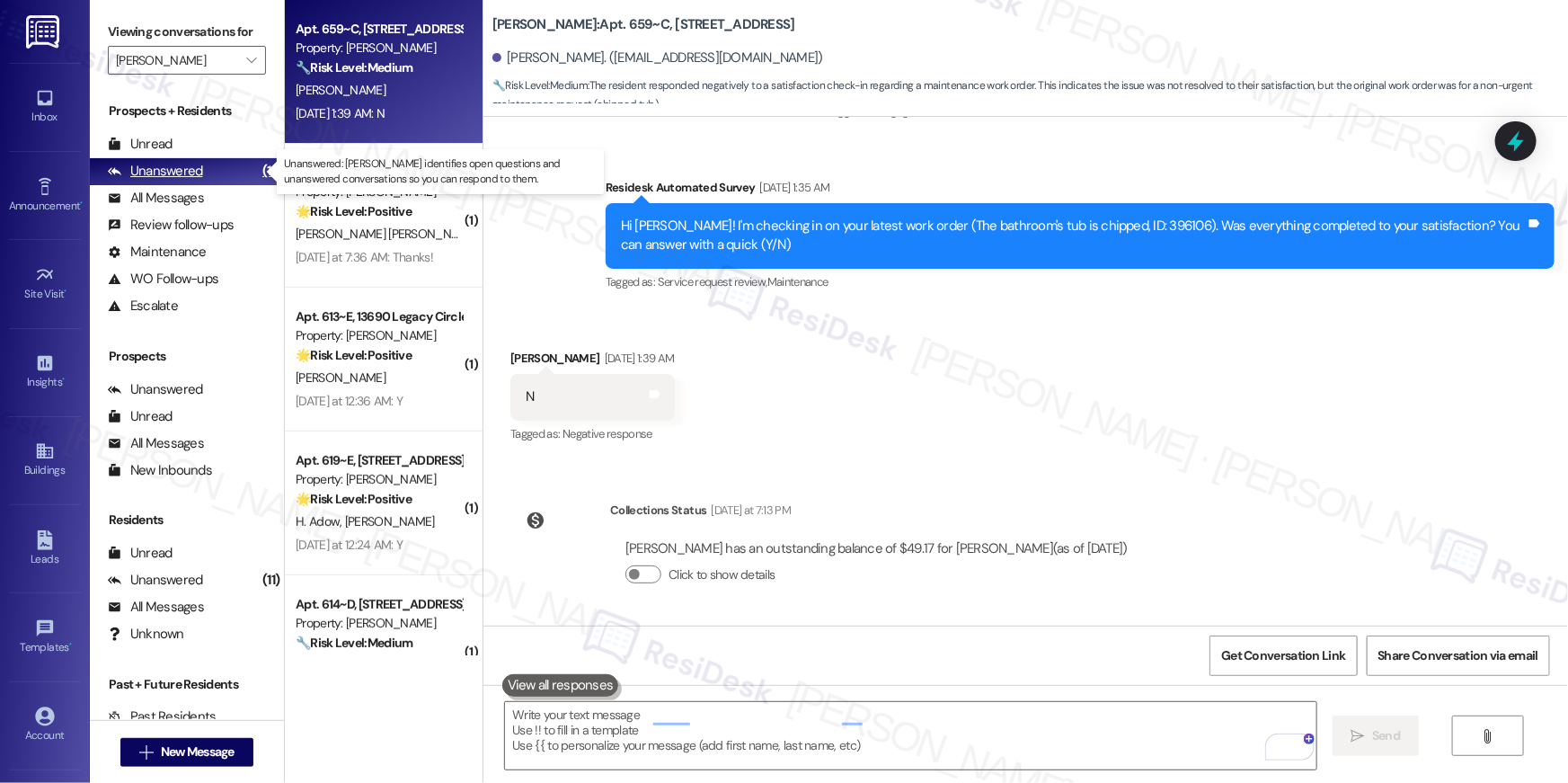
scroll to position [947, 0]
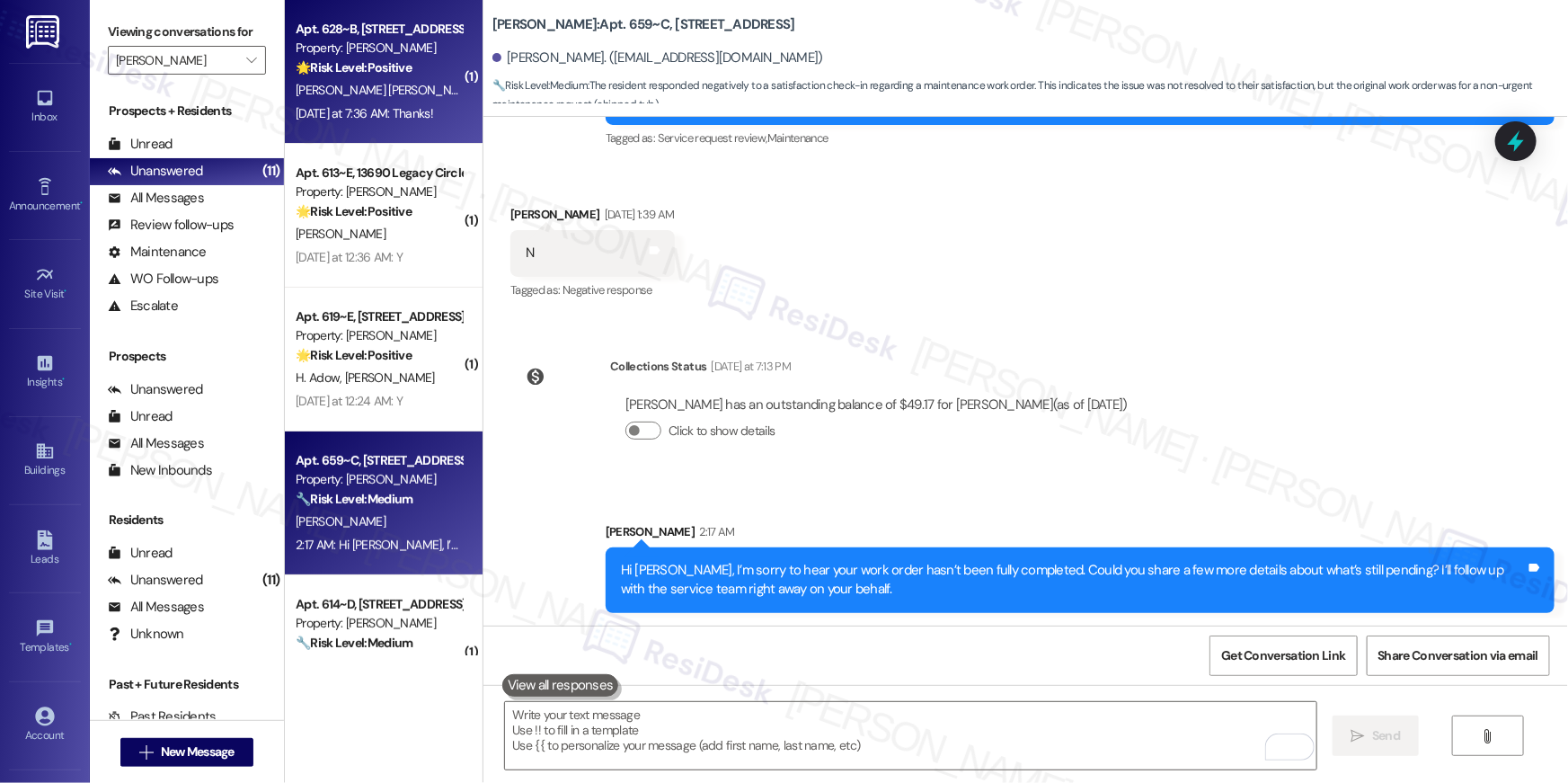
click at [410, 129] on div "Apt. 628~B, 13690 Legacy Circle Property: Elme Dulles 🌟 Risk Level: Positive Th…" at bounding box center [383, 71] width 198 height 144
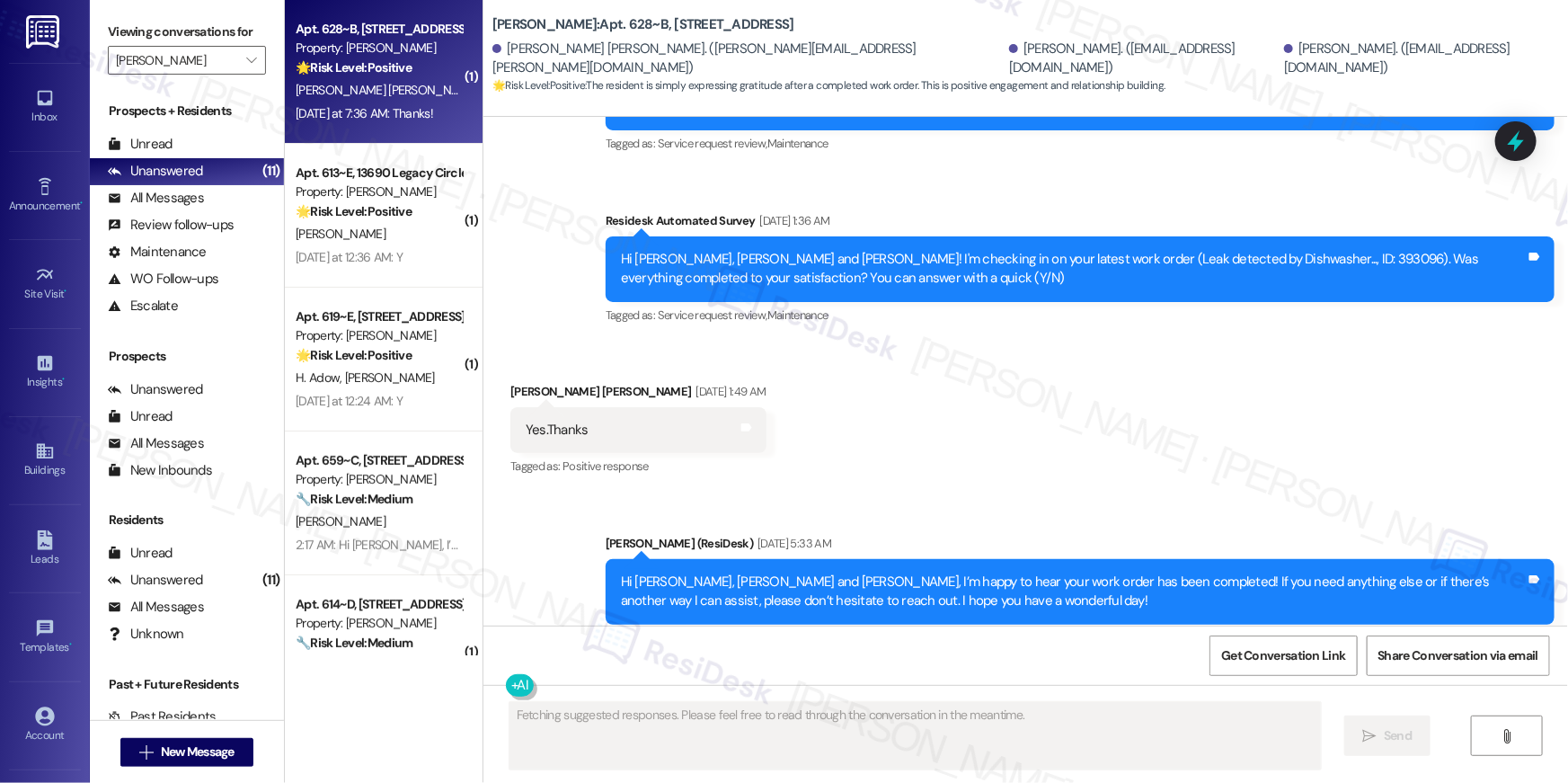
scroll to position [1772, 0]
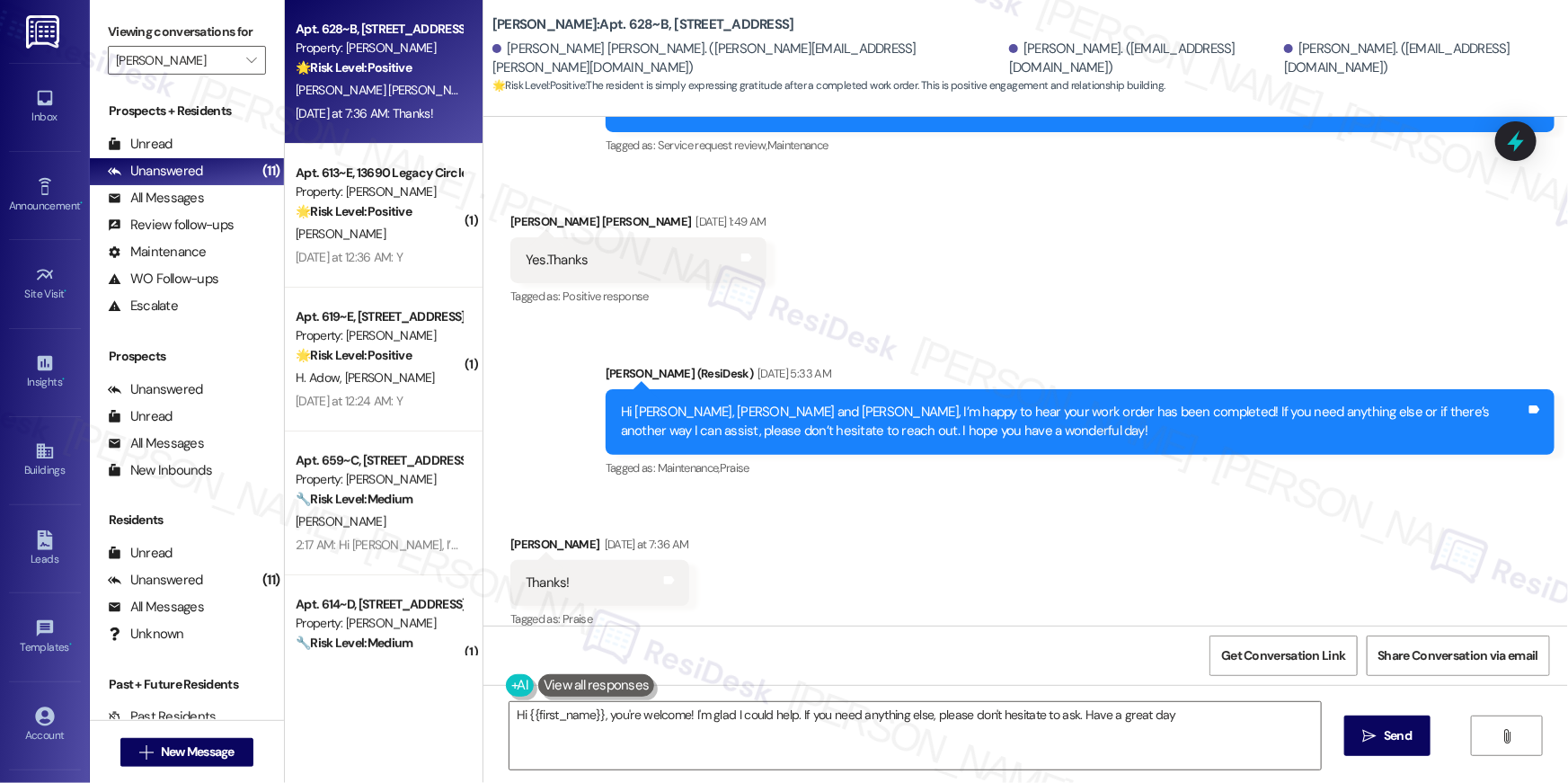
type textarea "Hi {{first_name}}, you're welcome! I'm glad I could help. If you need anything …"
click at [1020, 746] on textarea "Hi {{first_name}}, you're welcome! I'm glad I could help. If you need anything …" at bounding box center [915, 737] width 812 height 68
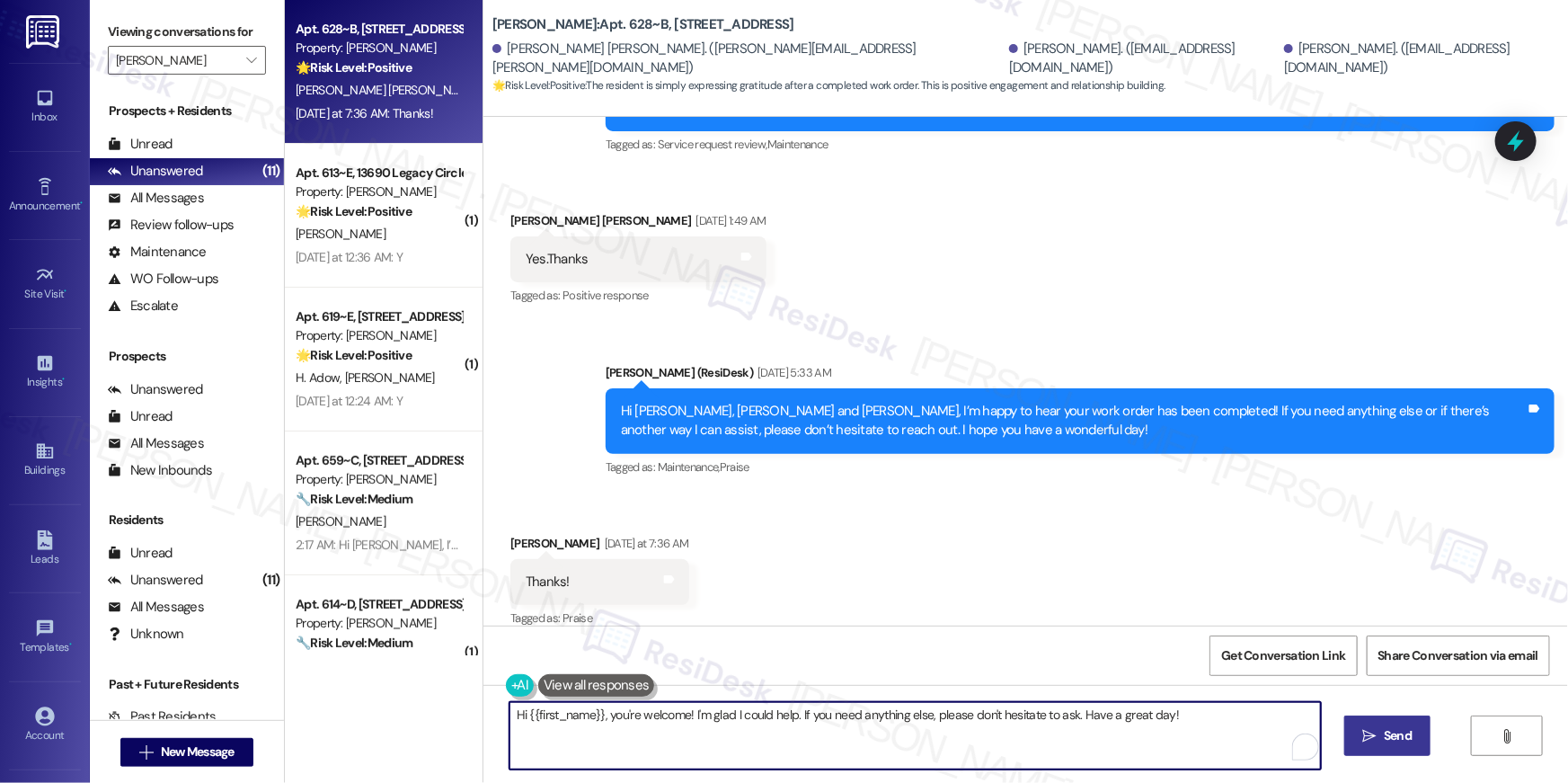
click at [1405, 729] on button " Send" at bounding box center [1389, 736] width 87 height 41
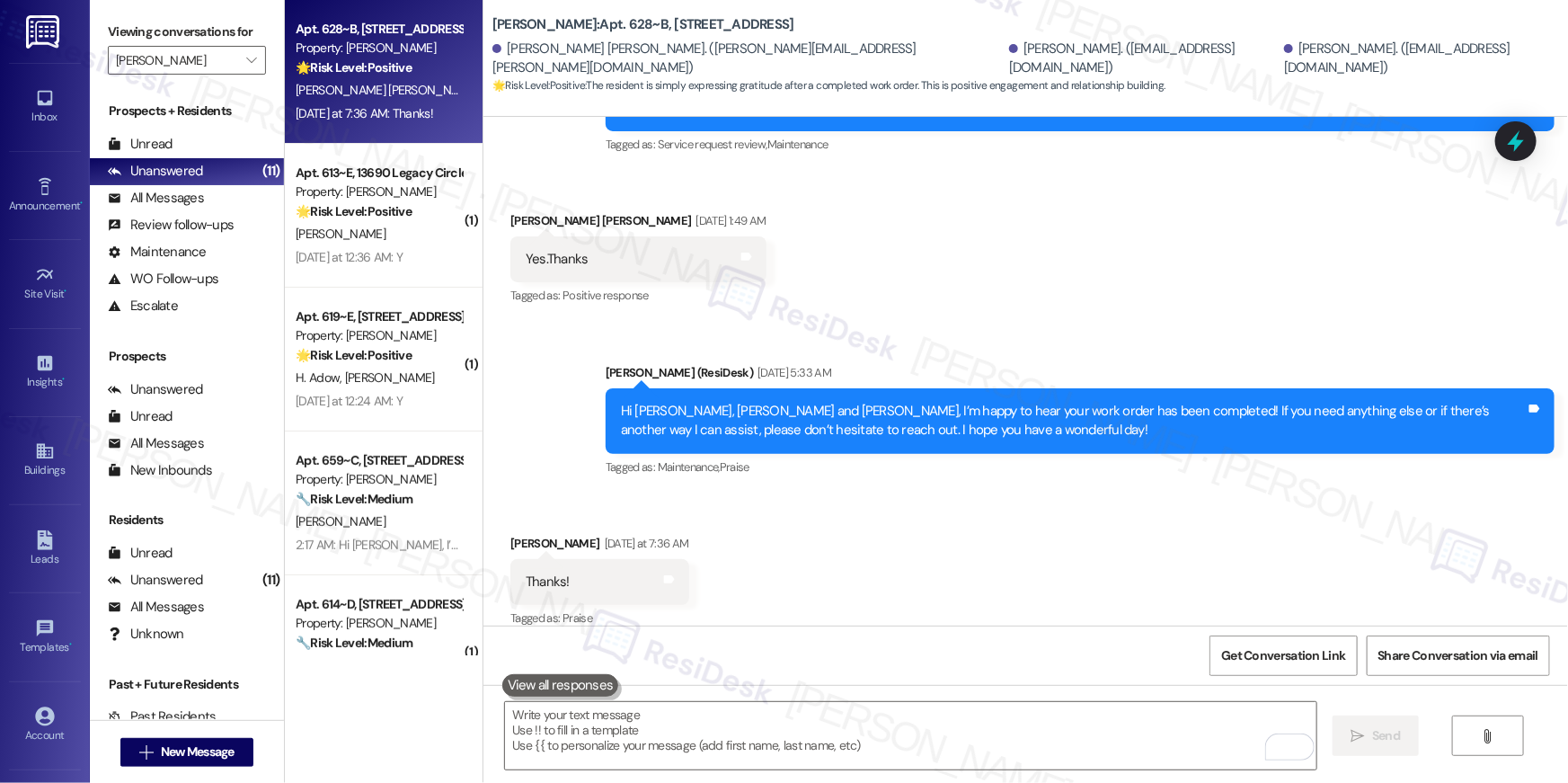
scroll to position [1772, 0]
click at [376, 137] on div "Apt. 613~E, 13690 Legacy Circle Property: Elme Dulles 🌟 Risk Level: Positive Th…" at bounding box center [383, 71] width 198 height 144
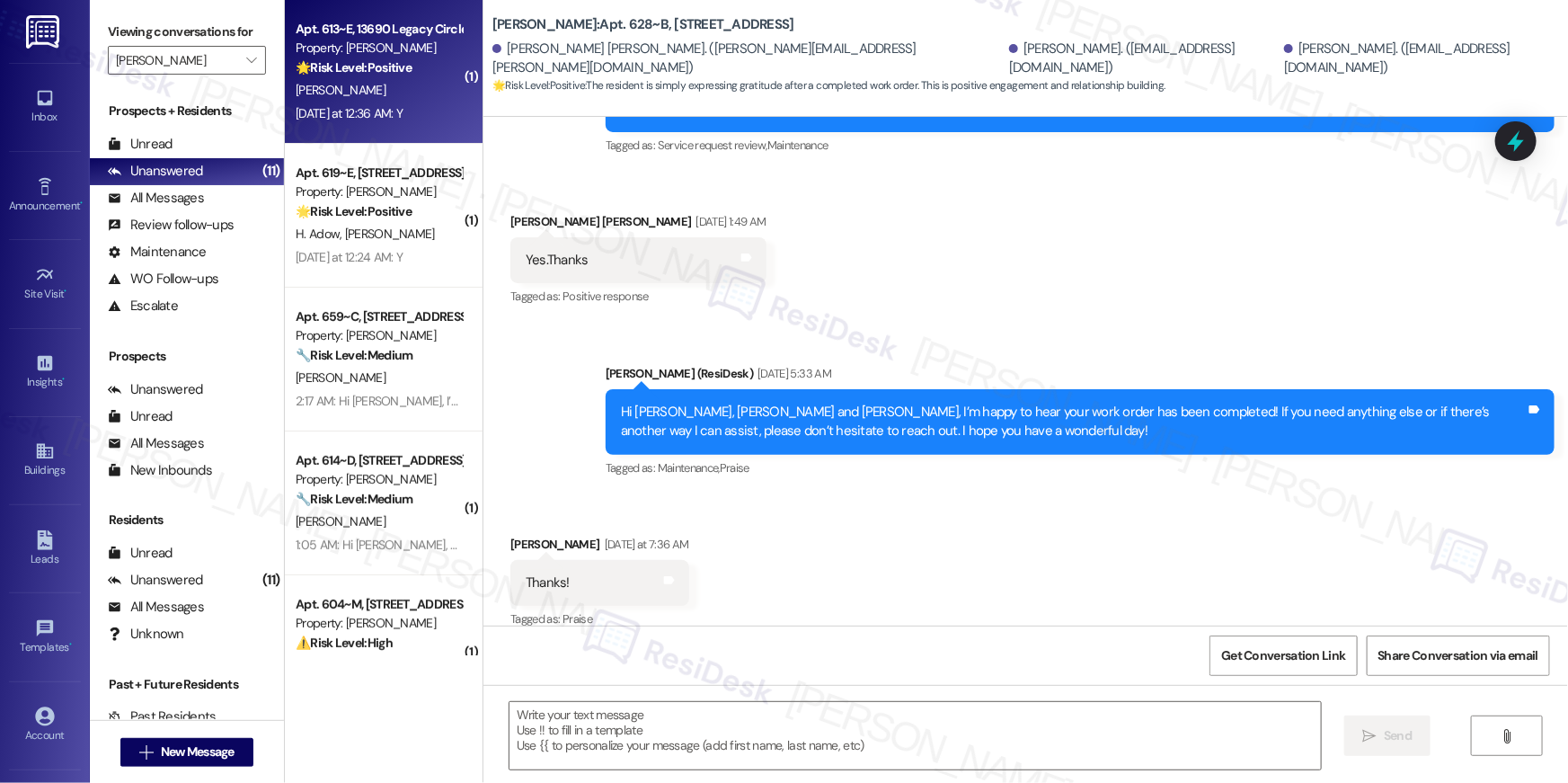
type textarea "Fetching suggested responses. Please feel free to read through the conversation…"
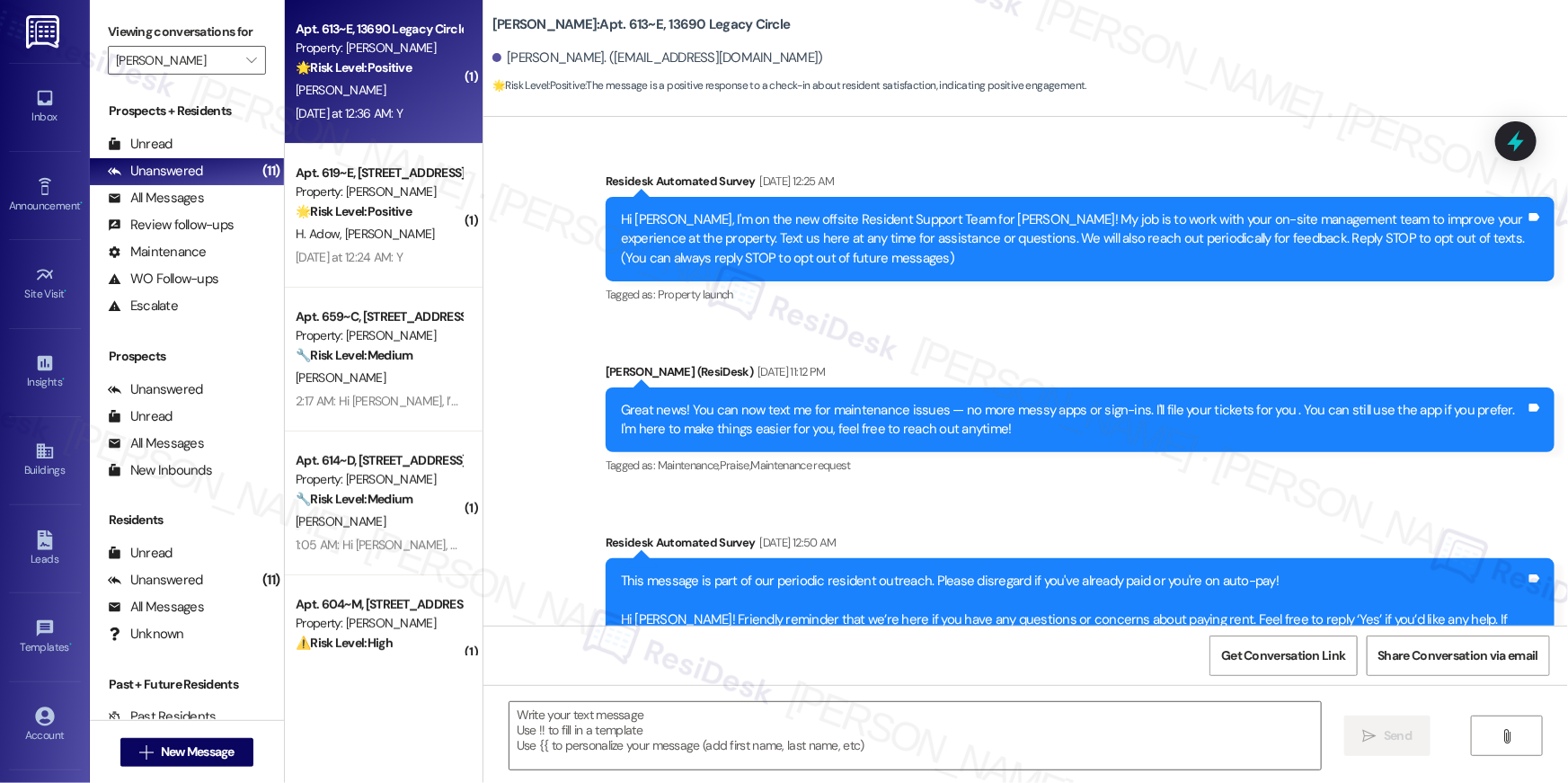
type textarea "Fetching suggested responses. Please feel free to read through the conversation…"
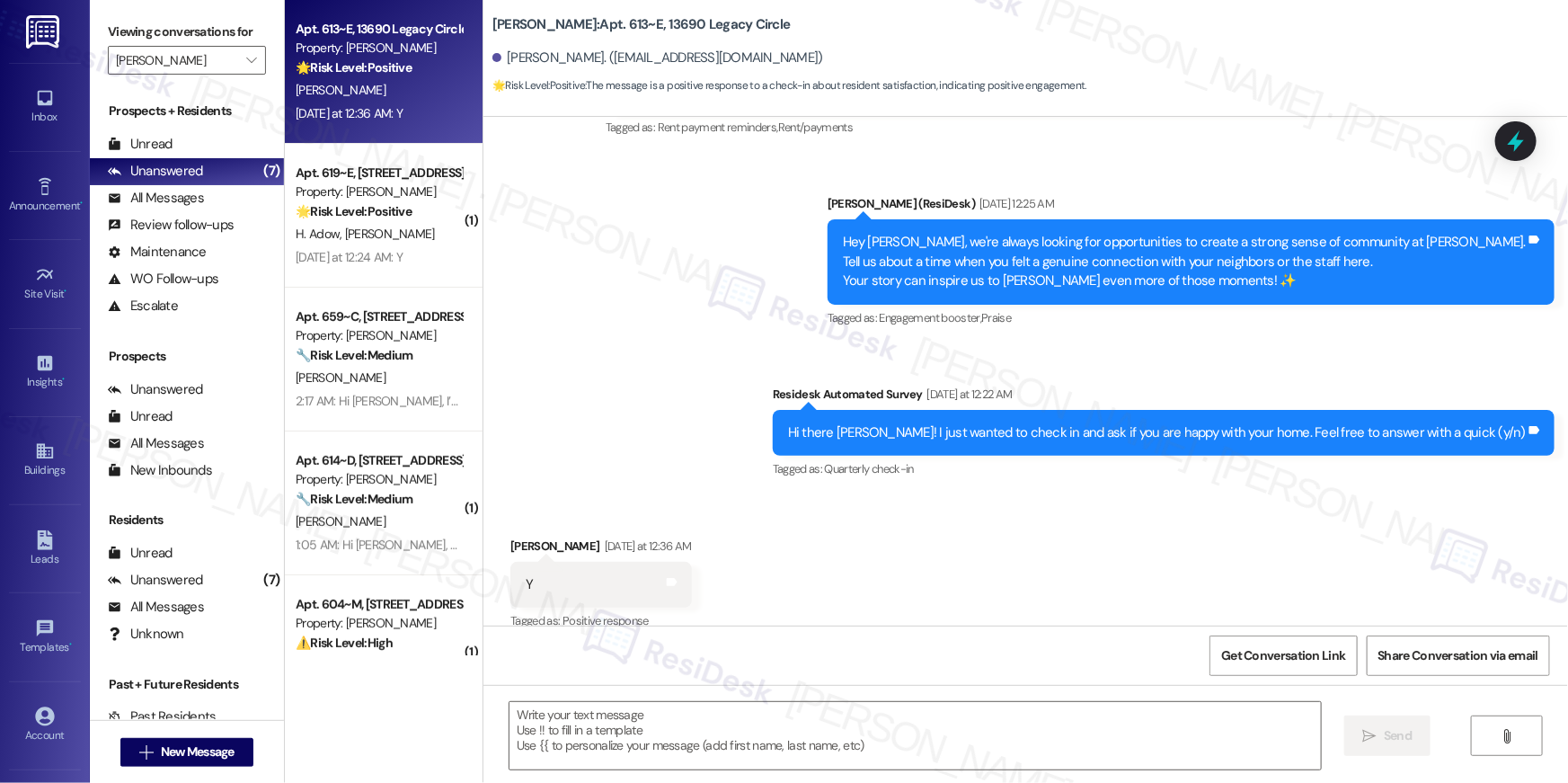
scroll to position [6272, 0]
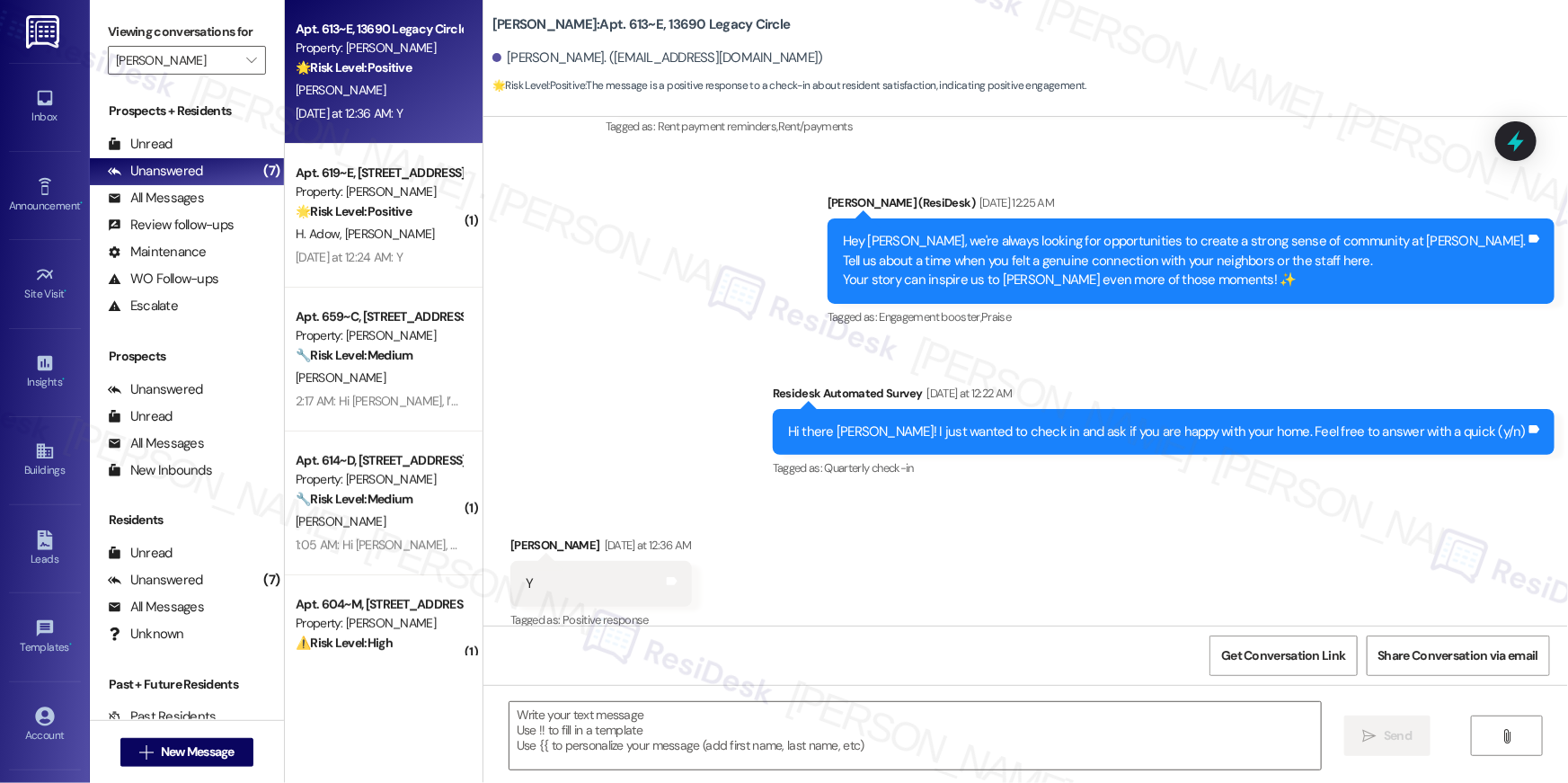
click at [977, 587] on div "Received via SMS Edward Collins Yesterday at 12:36 AM Y Tags and notes Tagged a…" at bounding box center [1026, 571] width 1085 height 152
click at [949, 718] on textarea at bounding box center [915, 737] width 812 height 68
click at [950, 718] on textarea at bounding box center [915, 737] width 812 height 68
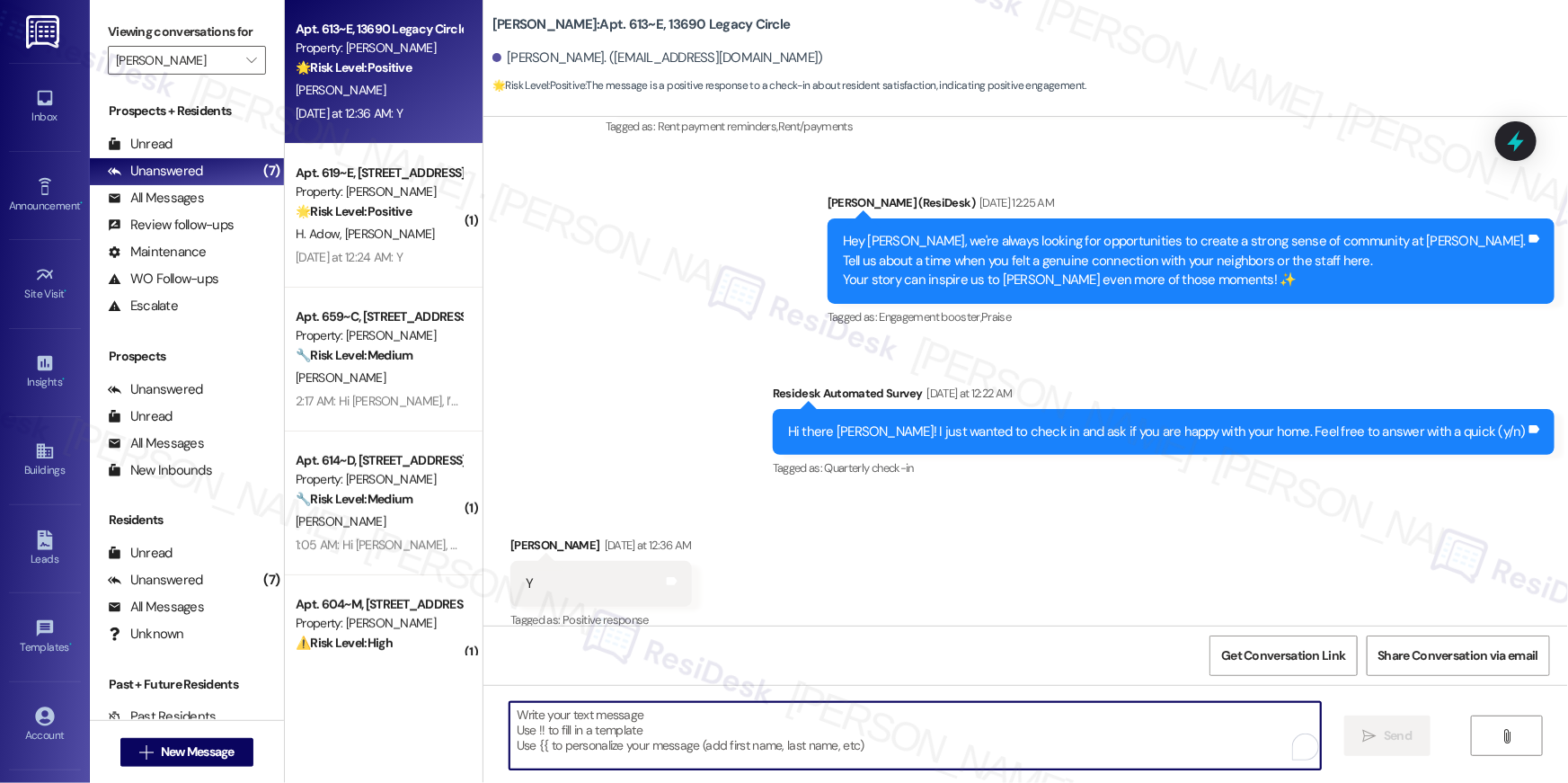
paste textarea "Thanks so much, {{first_name}}! It makes me really happy to hear you’re enjoyin…"
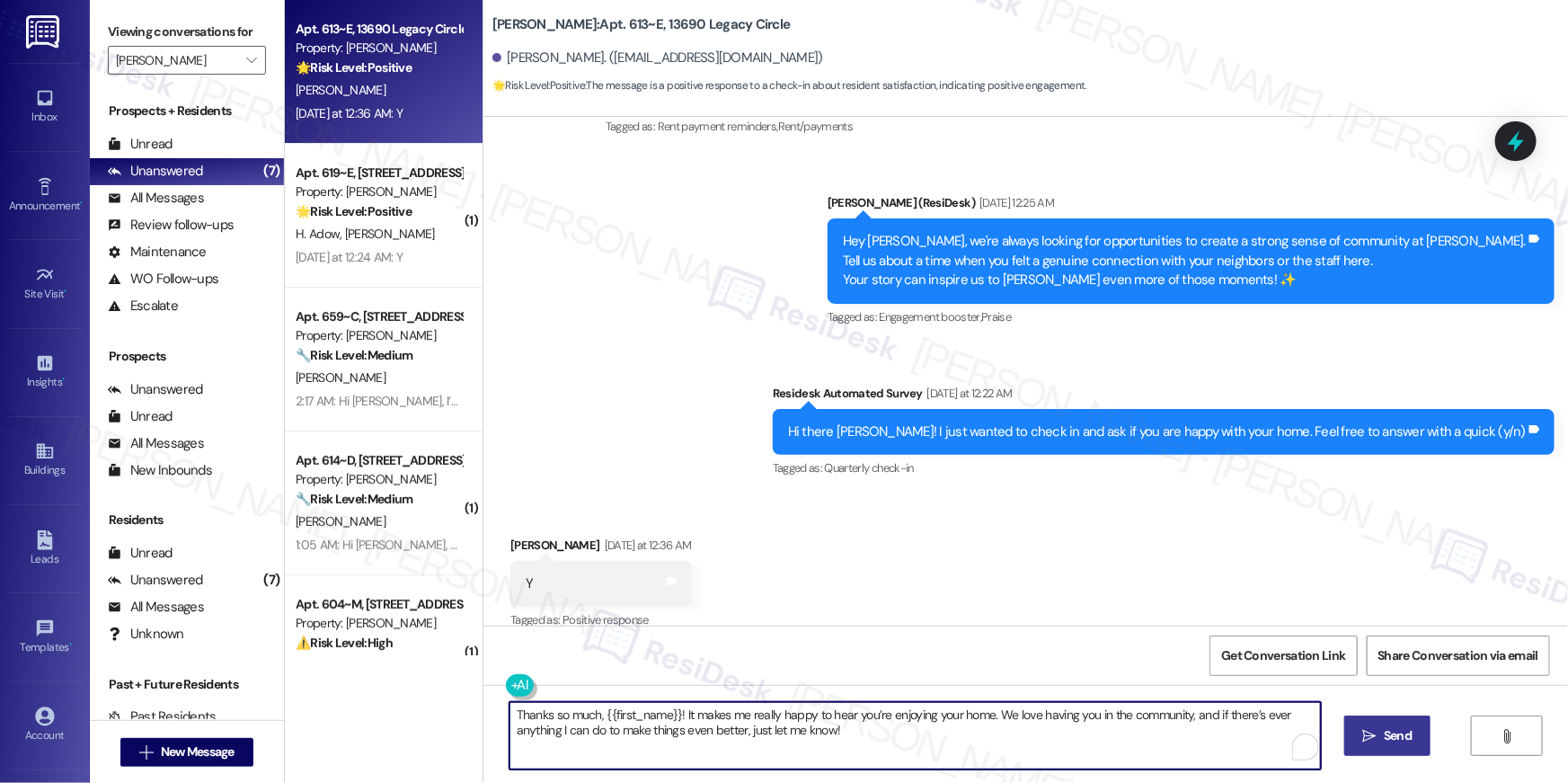
type textarea "Thanks so much, {{first_name}}! It makes me really happy to hear you’re enjoyin…"
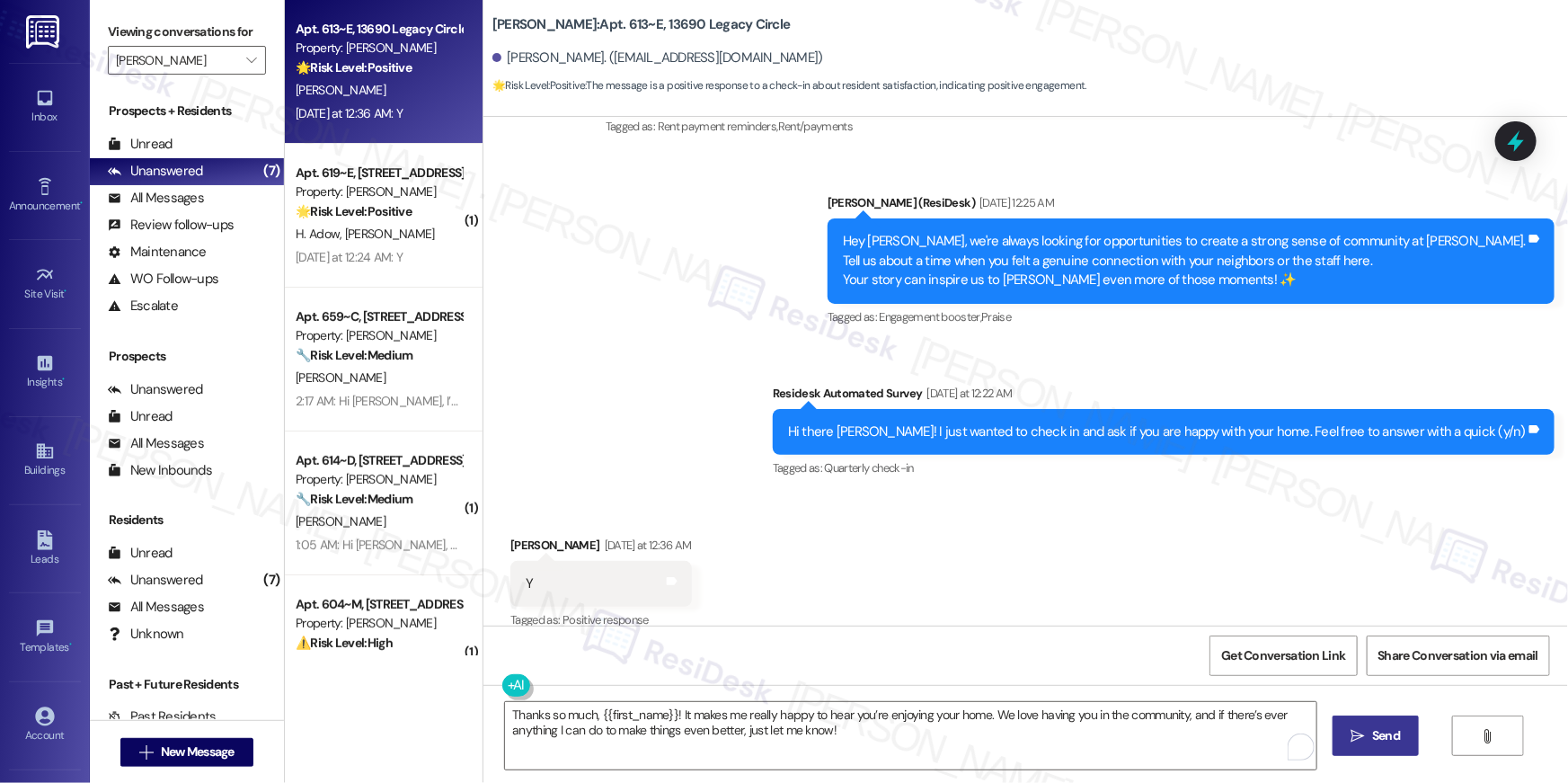
click at [1356, 727] on span " Send" at bounding box center [1376, 737] width 57 height 19
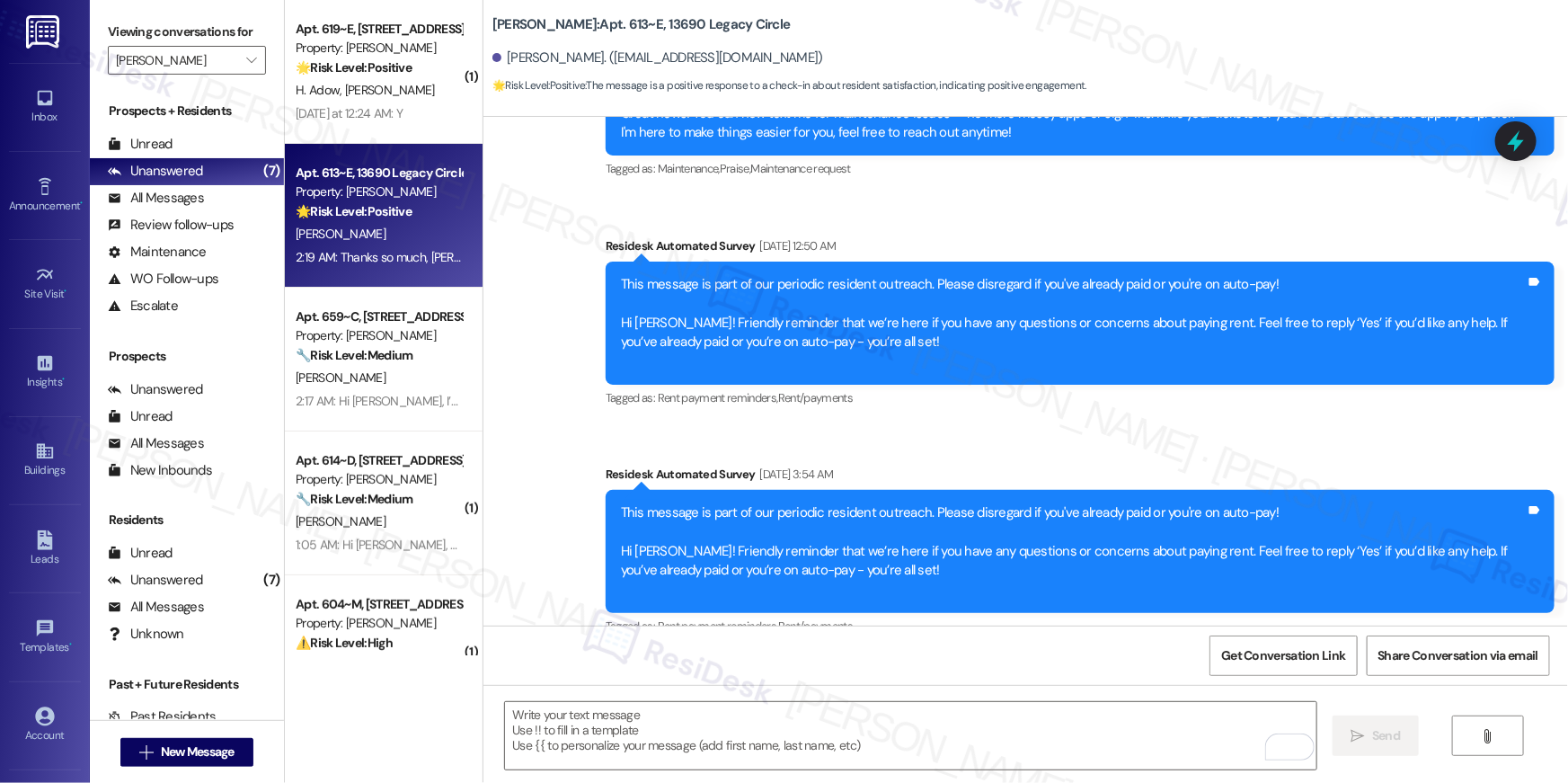
scroll to position [0, 0]
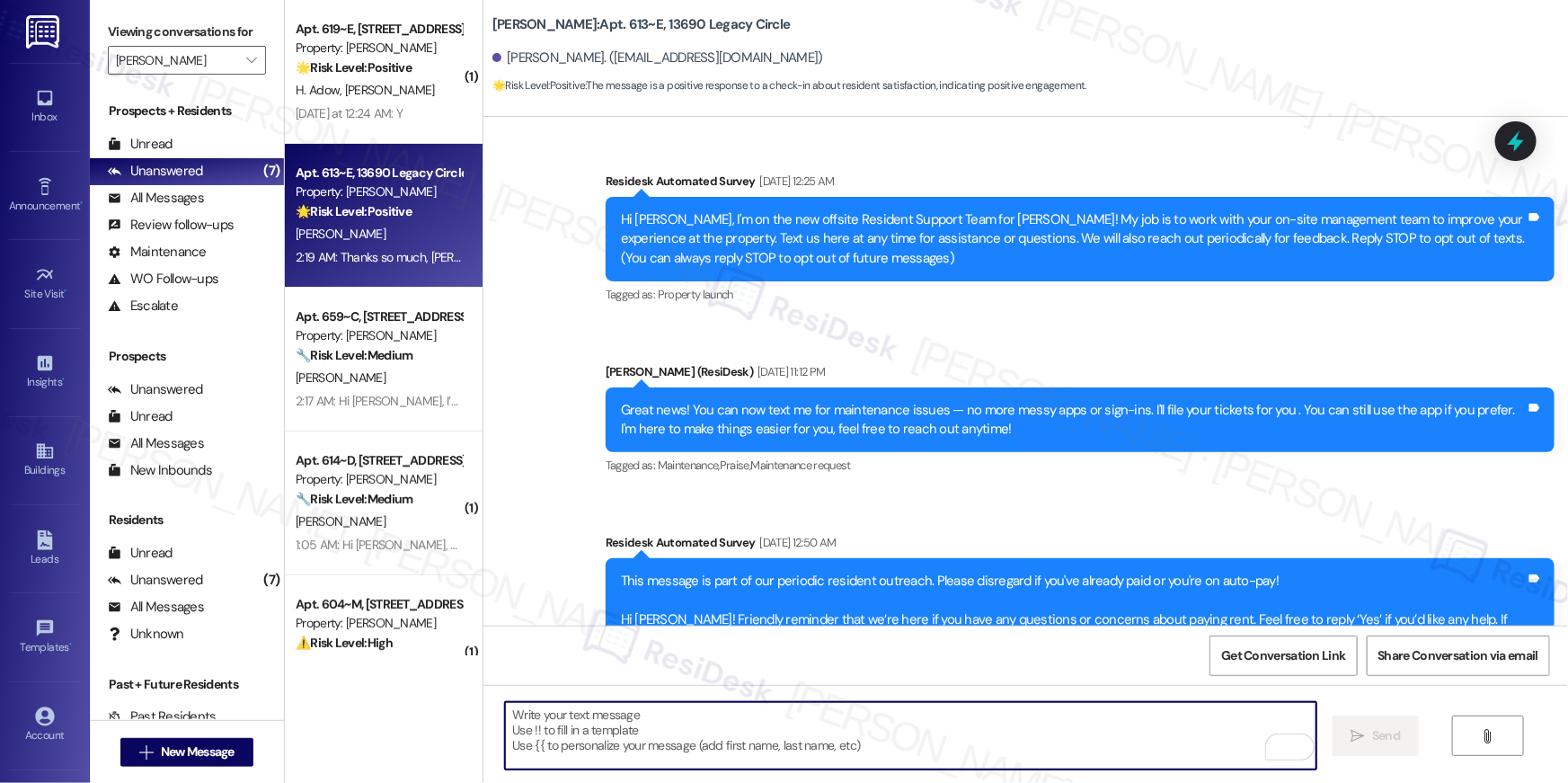
click at [1045, 729] on textarea "To enrich screen reader interactions, please activate Accessibility in Grammarl…" at bounding box center [911, 737] width 812 height 68
paste textarea "Hi {{first_name}}! When you have a moment, would you mind leaving us a quick Go…"
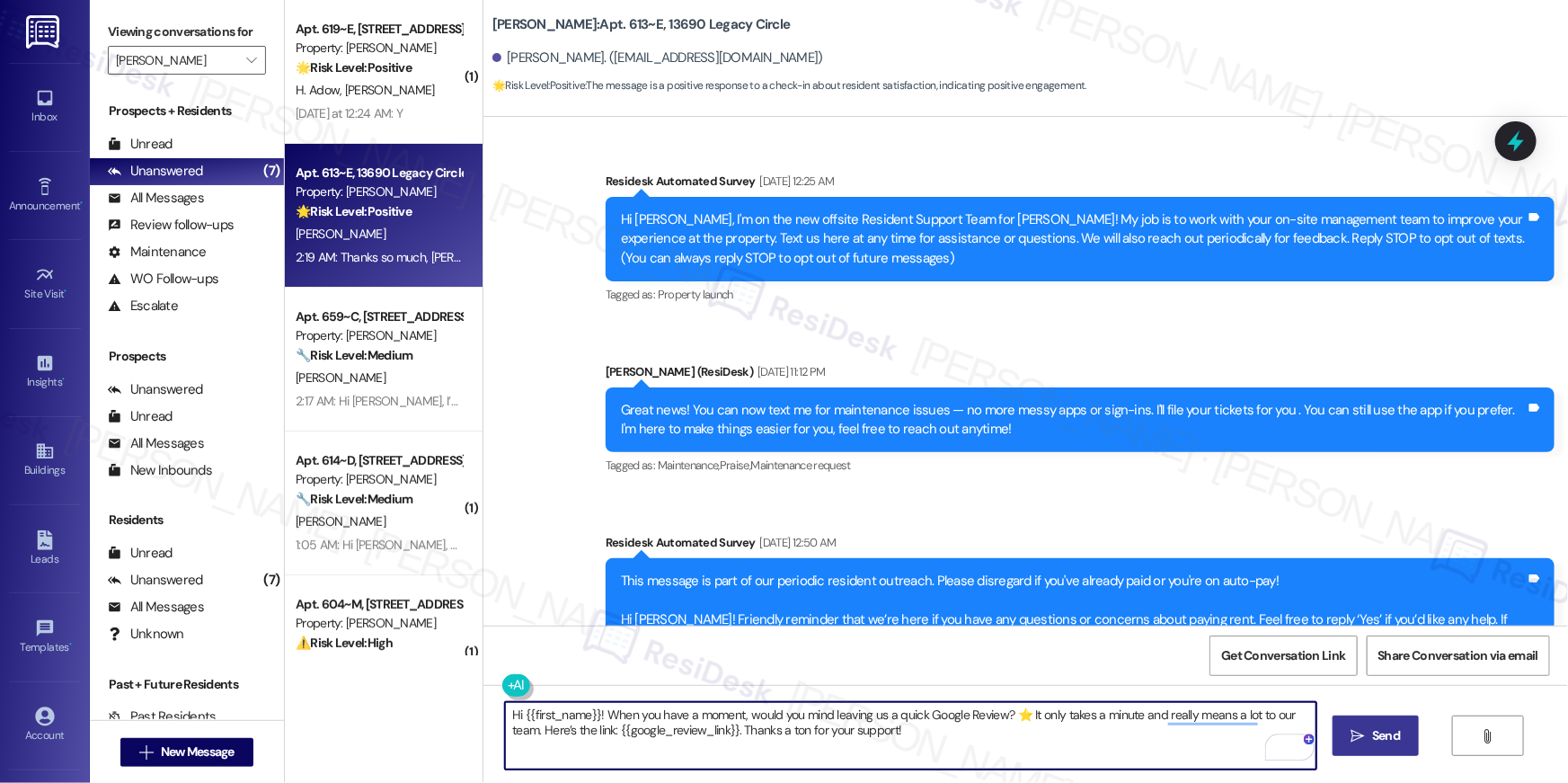
type textarea "Hi {{first_name}}! When you have a moment, would you mind leaving us a quick Go…"
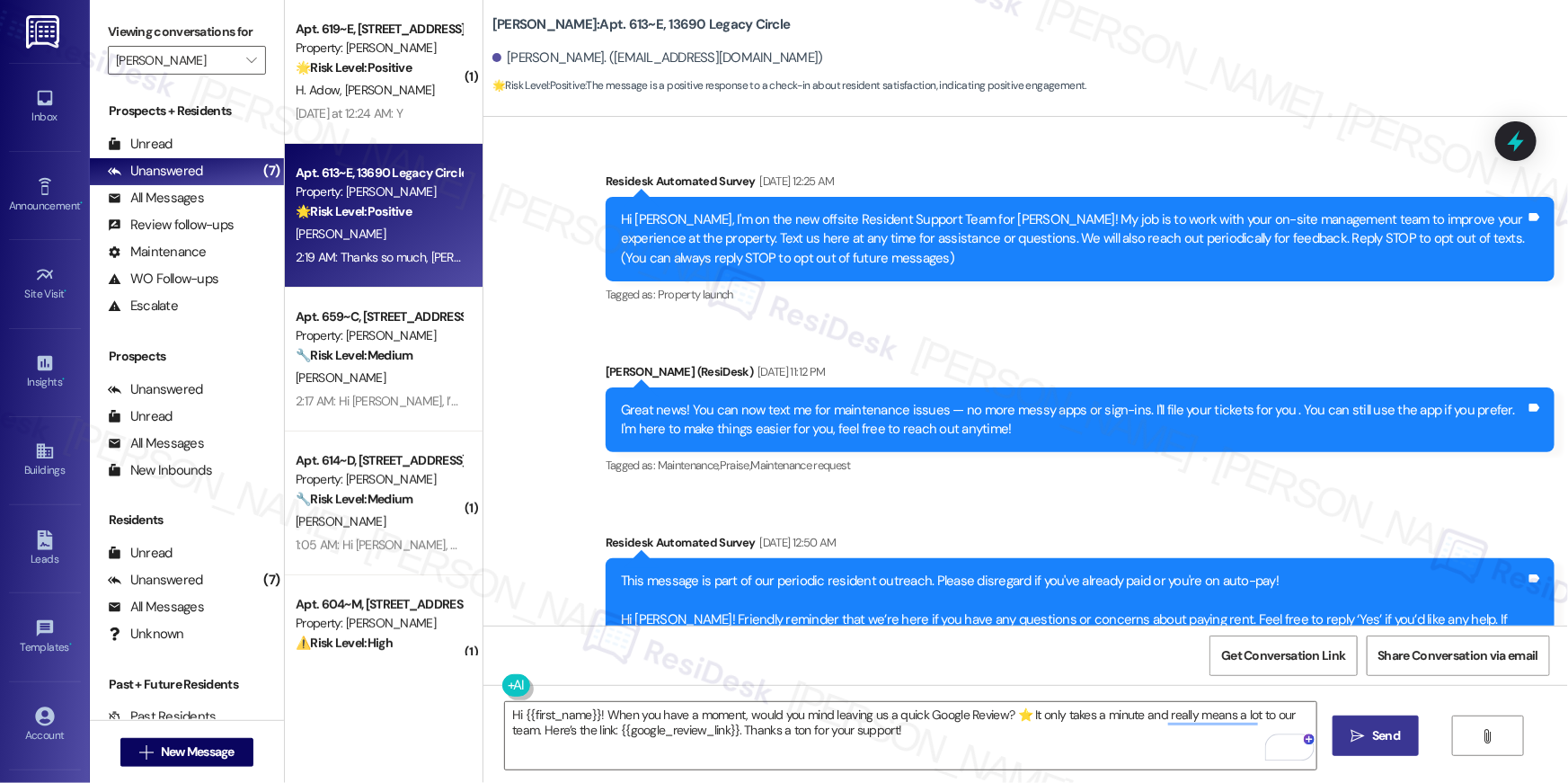
click at [1339, 733] on button " Send" at bounding box center [1376, 736] width 87 height 41
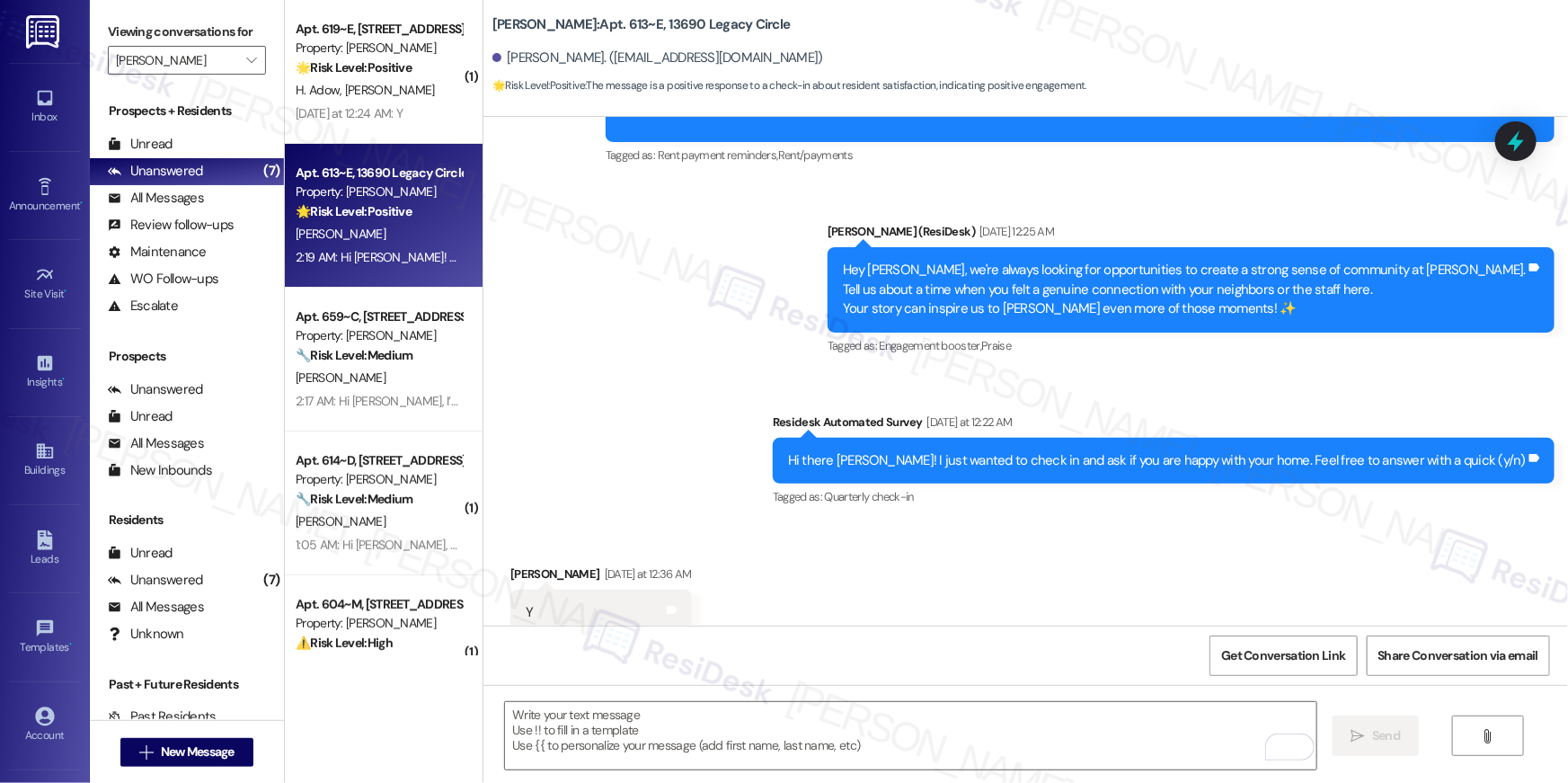
scroll to position [6271, 0]
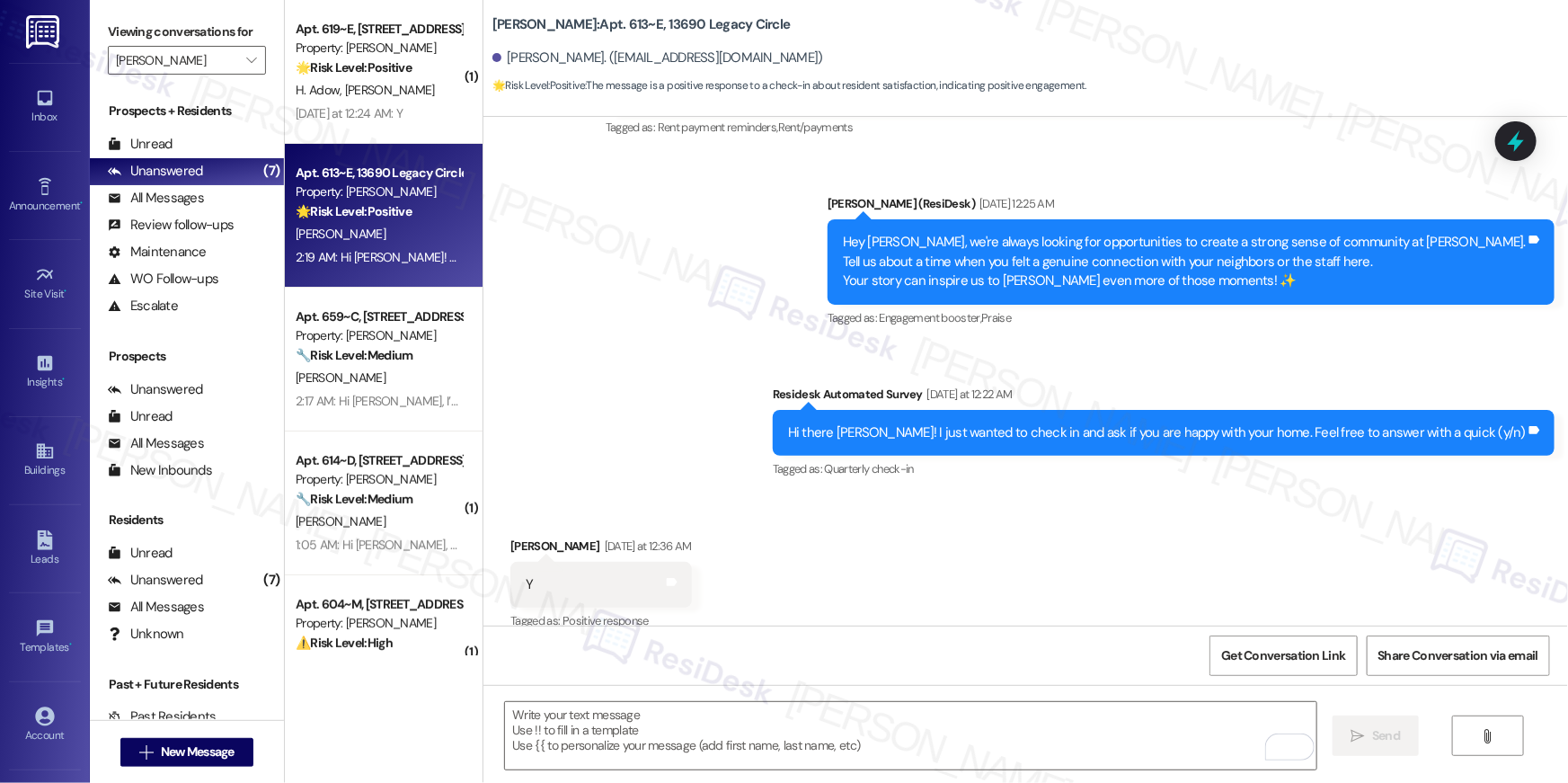
click at [386, 129] on div "Apt. 619~E, 13690 Legacy Circle Property: Elme Dulles 🌟 Risk Level: Positive Th…" at bounding box center [383, 71] width 198 height 144
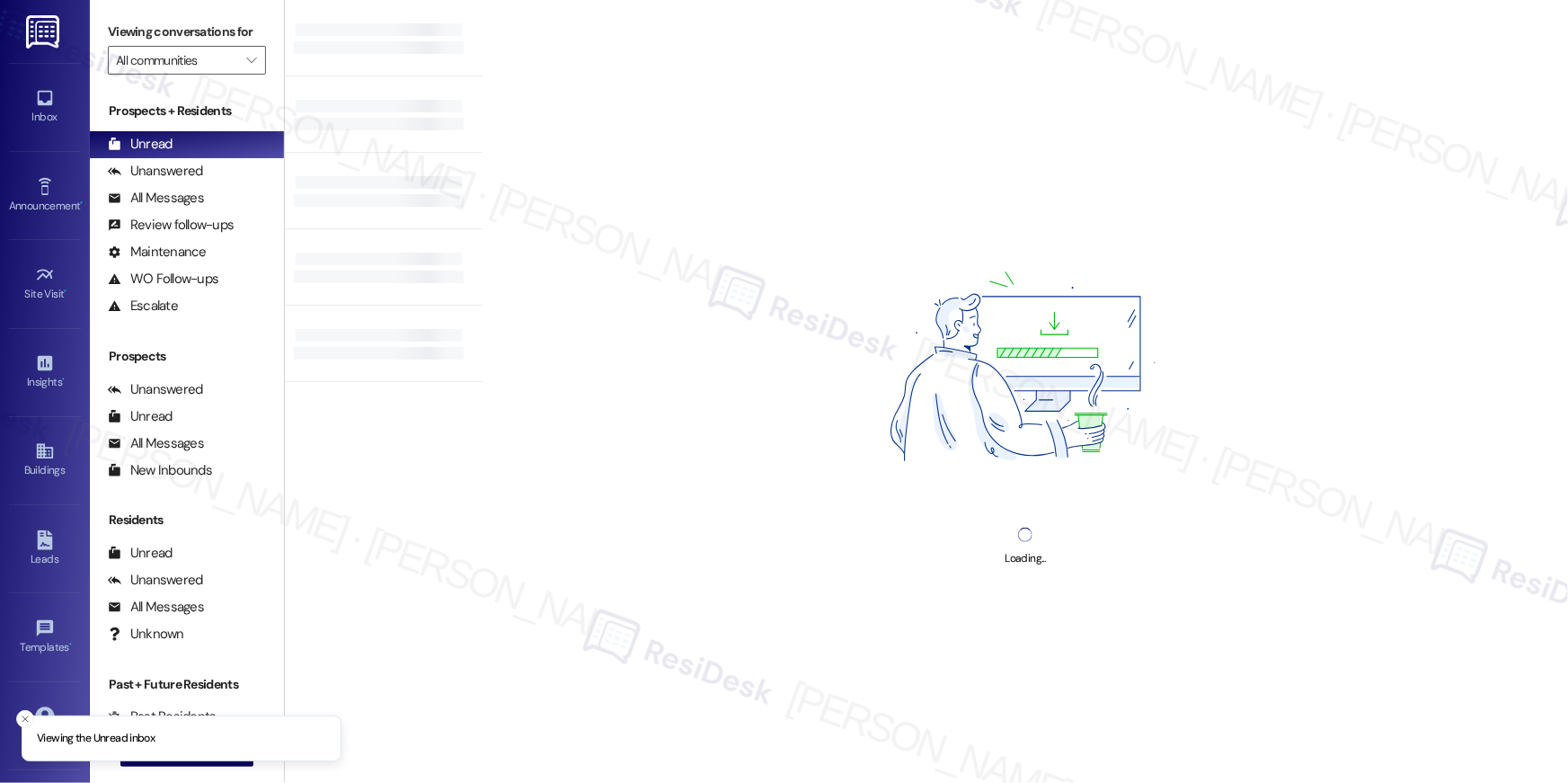
type input "[PERSON_NAME]"
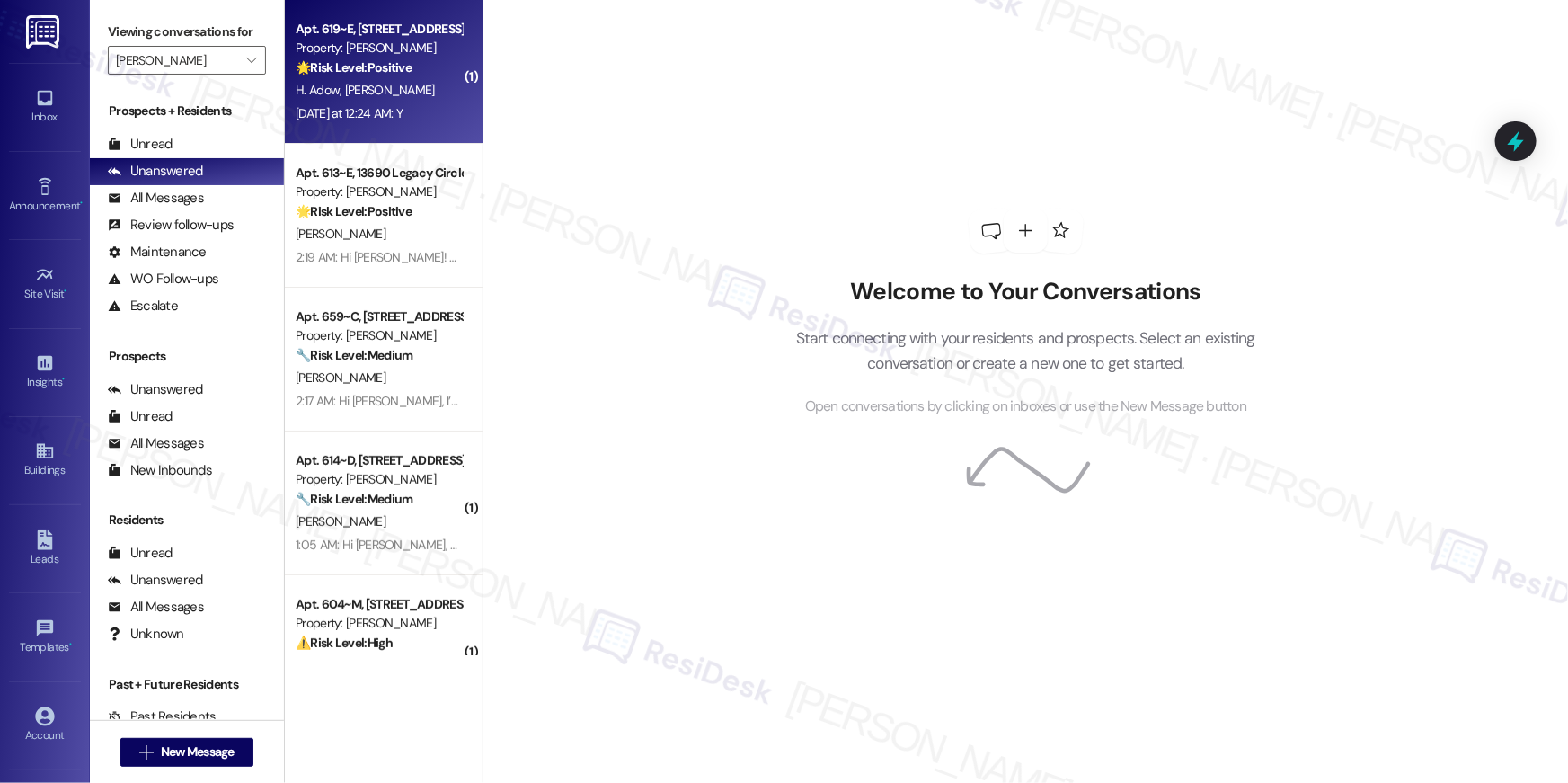
click at [372, 80] on div "H. Adow [PERSON_NAME]" at bounding box center [379, 90] width 170 height 22
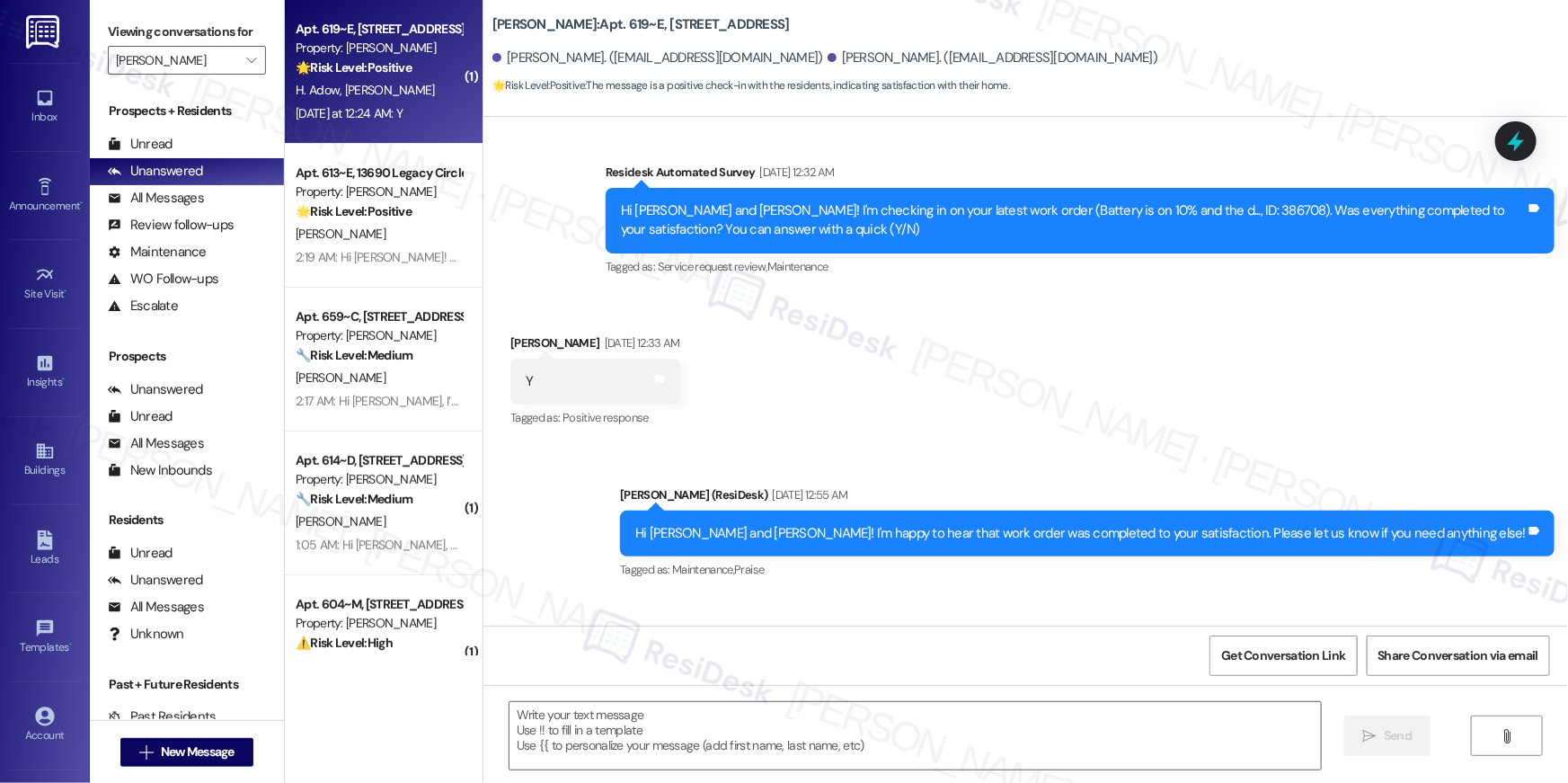
type textarea "Fetching suggested responses. Please feel free to read through the conversation…"
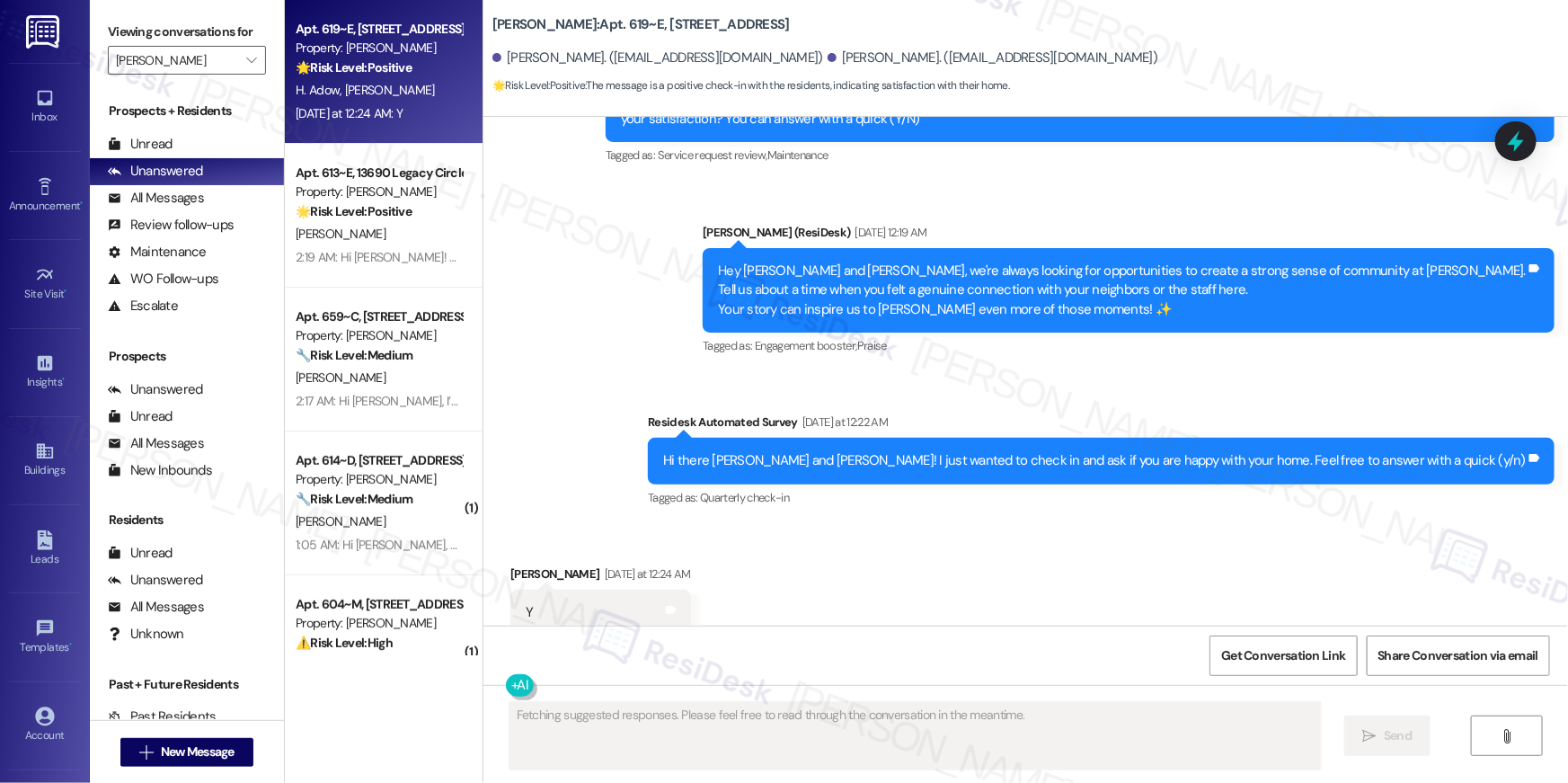
scroll to position [1087, 0]
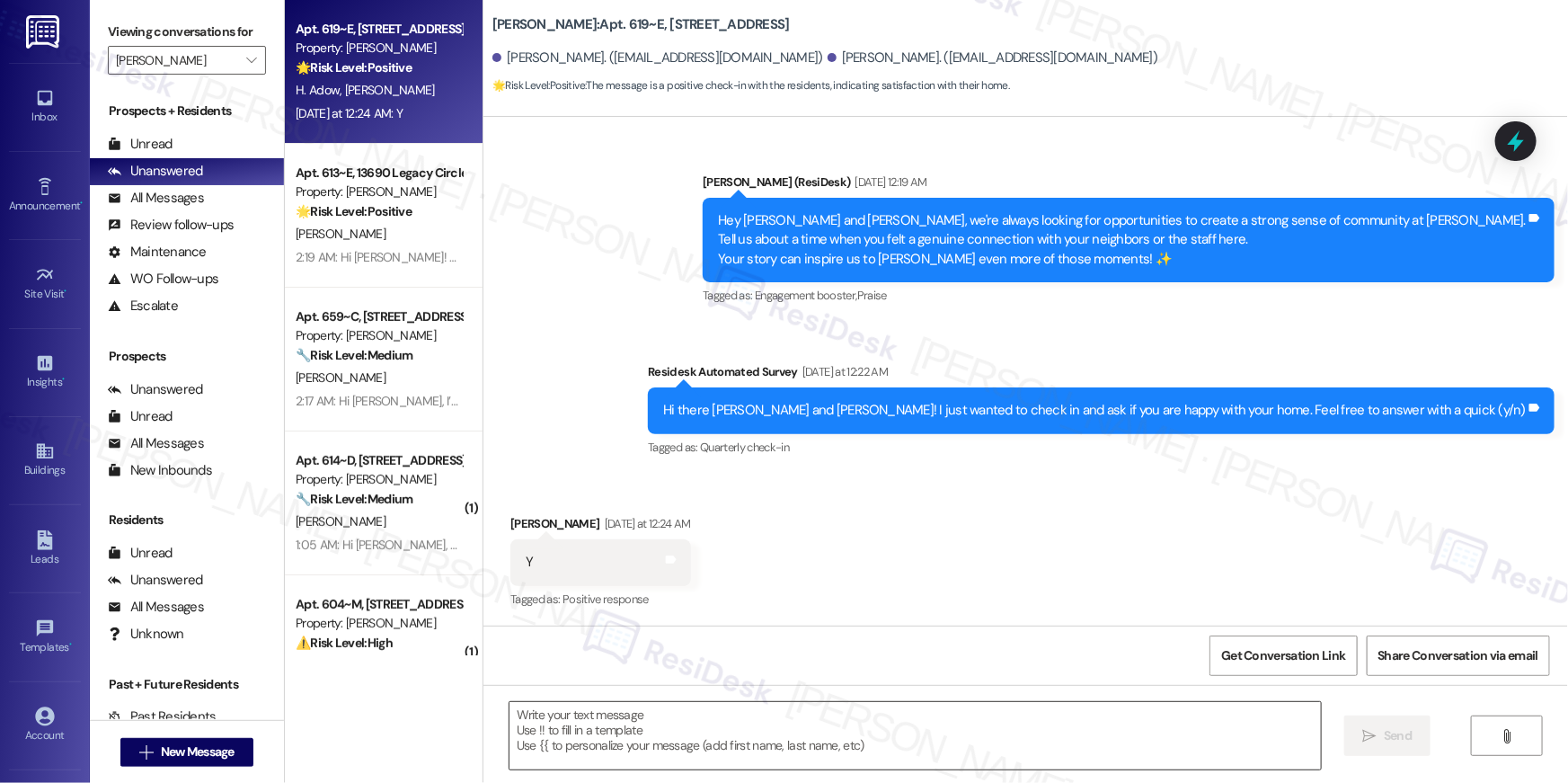
click at [960, 741] on textarea at bounding box center [915, 737] width 812 height 68
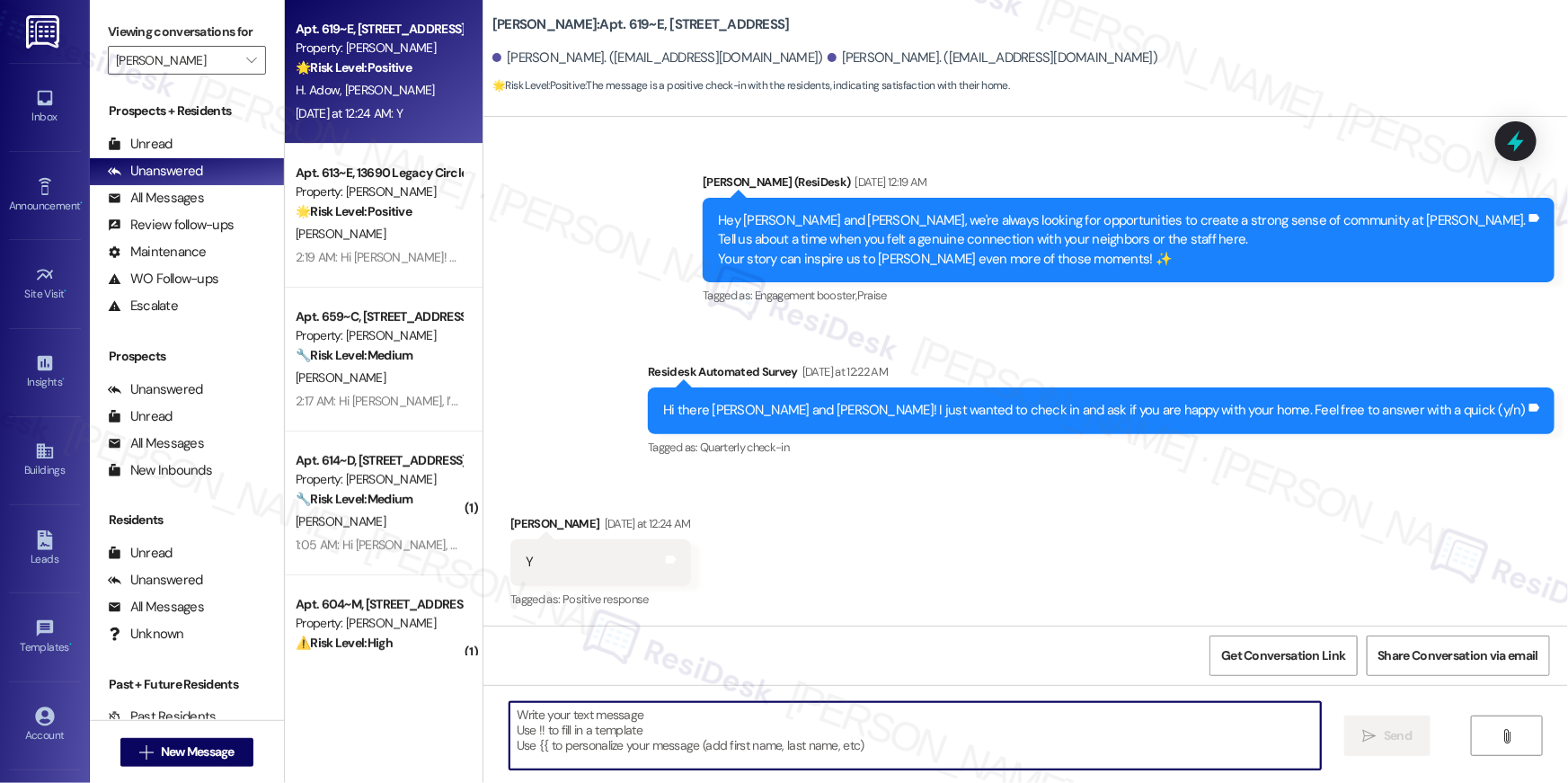
paste textarea "Thanks so much, {{first_name}}! It makes me really happy to hear you’re enjoyin…"
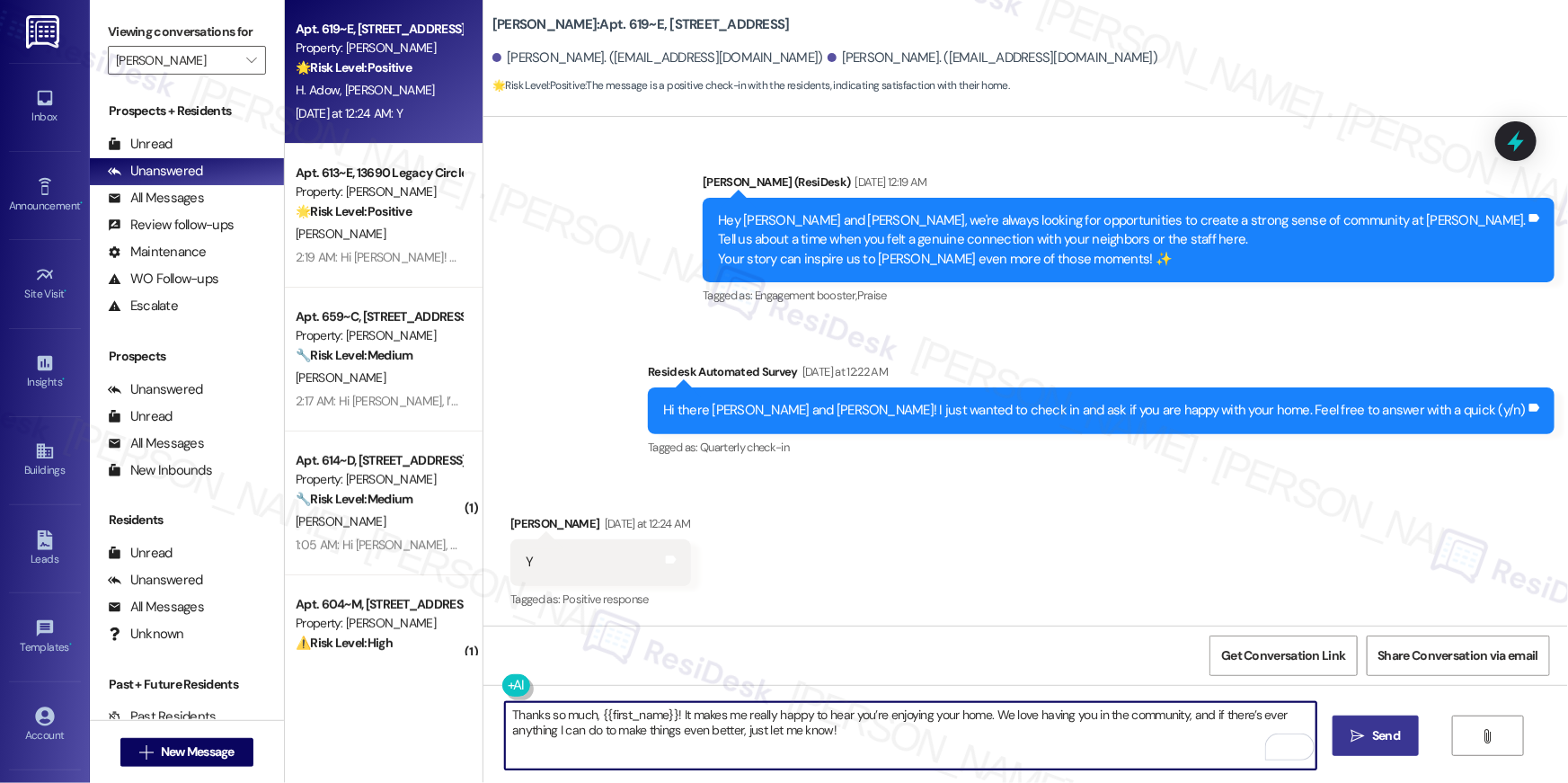
type textarea "Thanks so much, {{first_name}}! It makes me really happy to hear you’re enjoyin…"
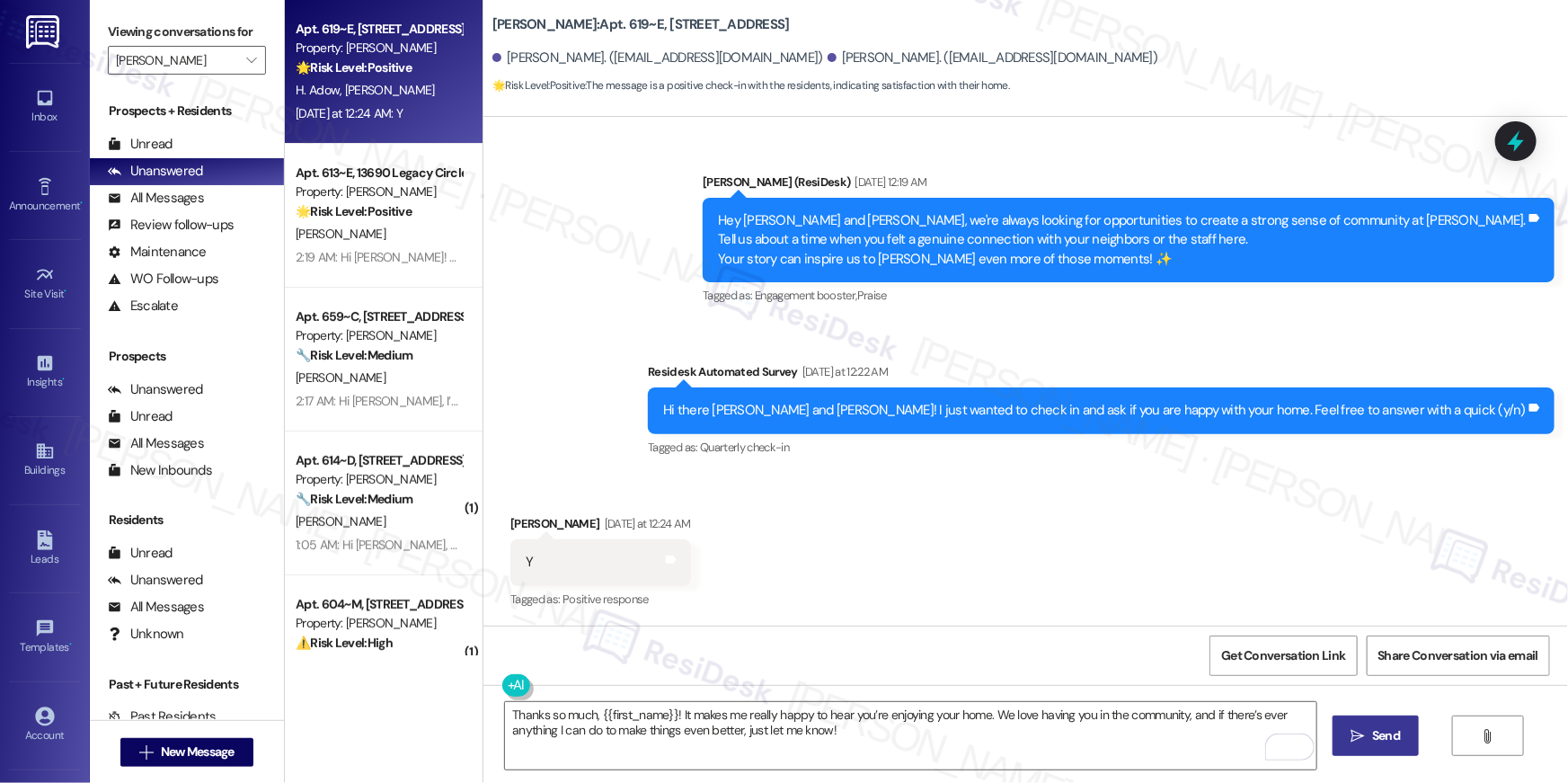
click at [1362, 724] on button " Send" at bounding box center [1376, 736] width 87 height 41
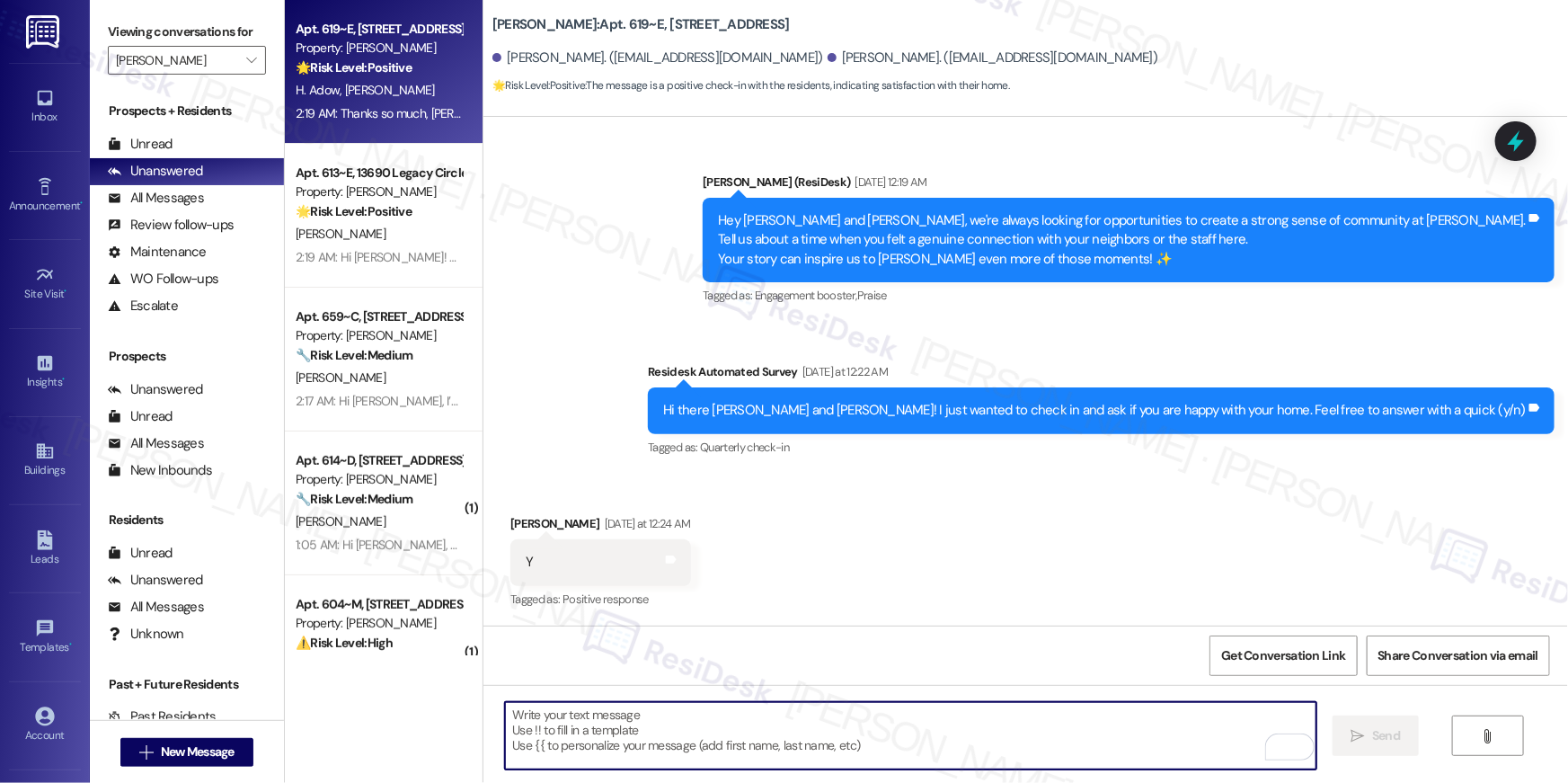
click at [1077, 741] on textarea "To enrich screen reader interactions, please activate Accessibility in Grammarl…" at bounding box center [911, 737] width 812 height 68
paste textarea "Hi {{first_name}}! When you have a moment, would you mind leaving us a quick Go…"
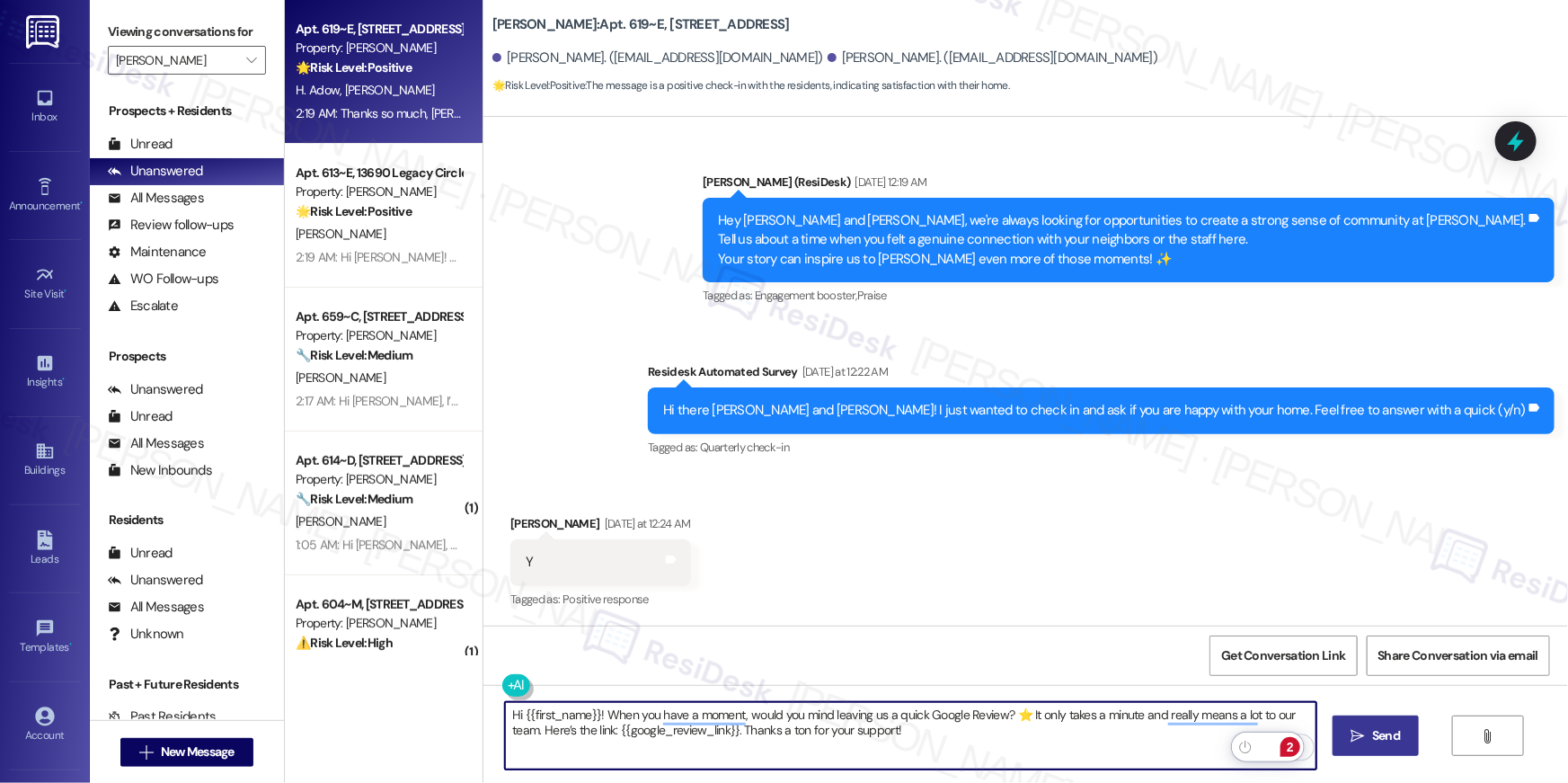
type textarea "Hi {{first_name}}! When you have a moment, would you mind leaving us a quick Go…"
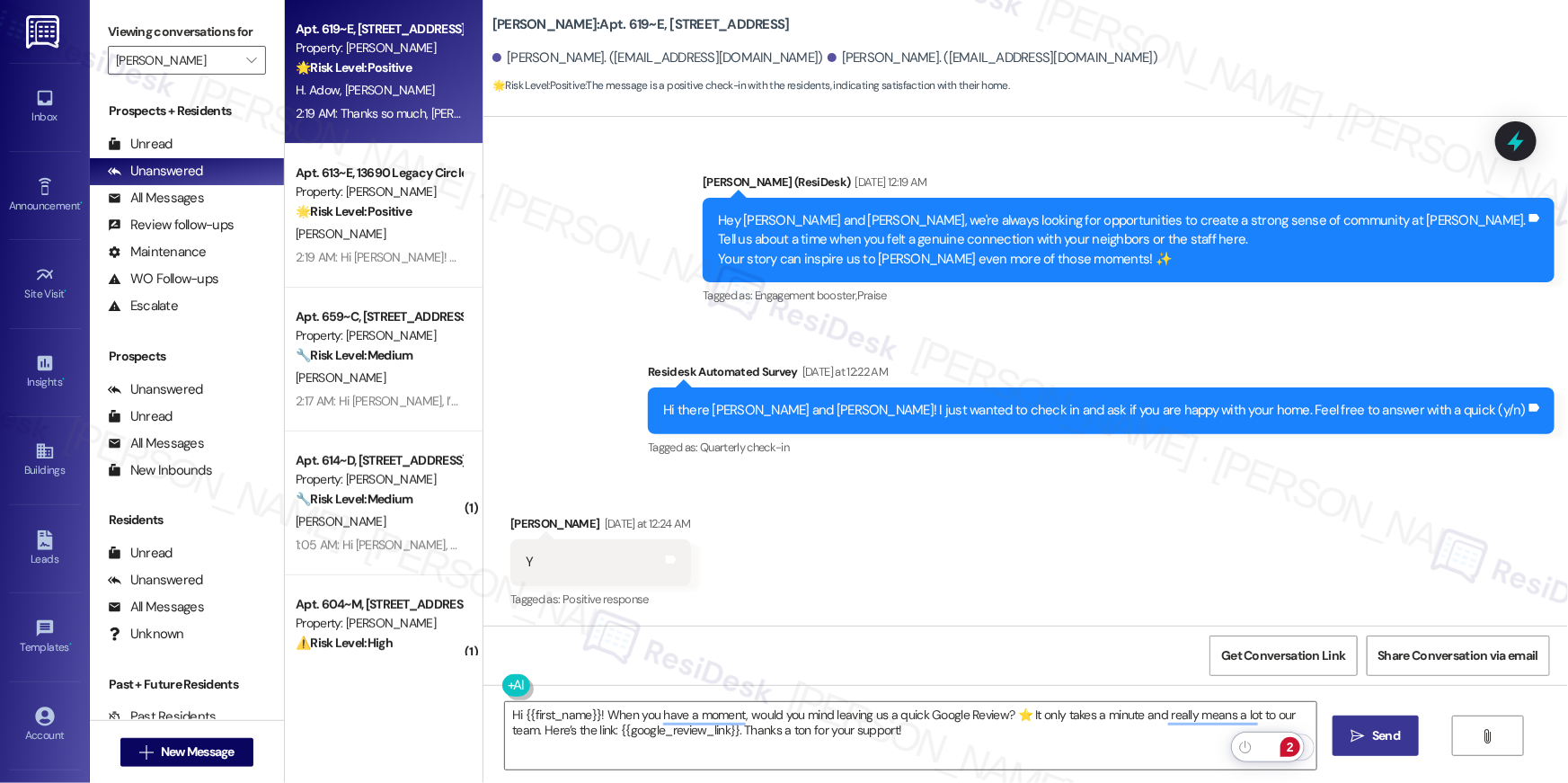
click at [1360, 740] on icon "" at bounding box center [1359, 736] width 14 height 14
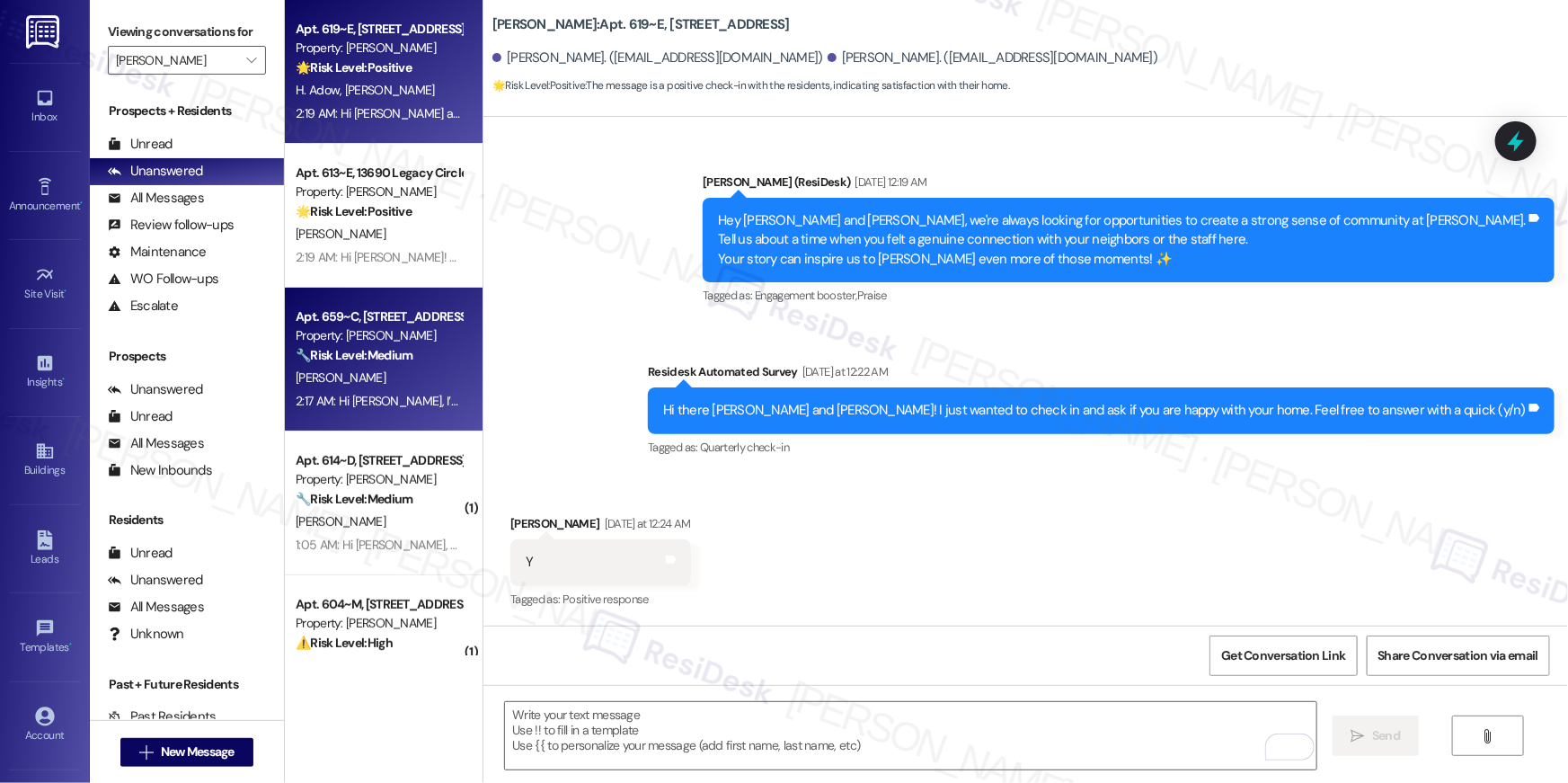
click at [407, 365] on div "Apt. 659~C, [STREET_ADDRESS] Property: [PERSON_NAME] 🔧 Risk Level: Medium The r…" at bounding box center [379, 336] width 170 height 61
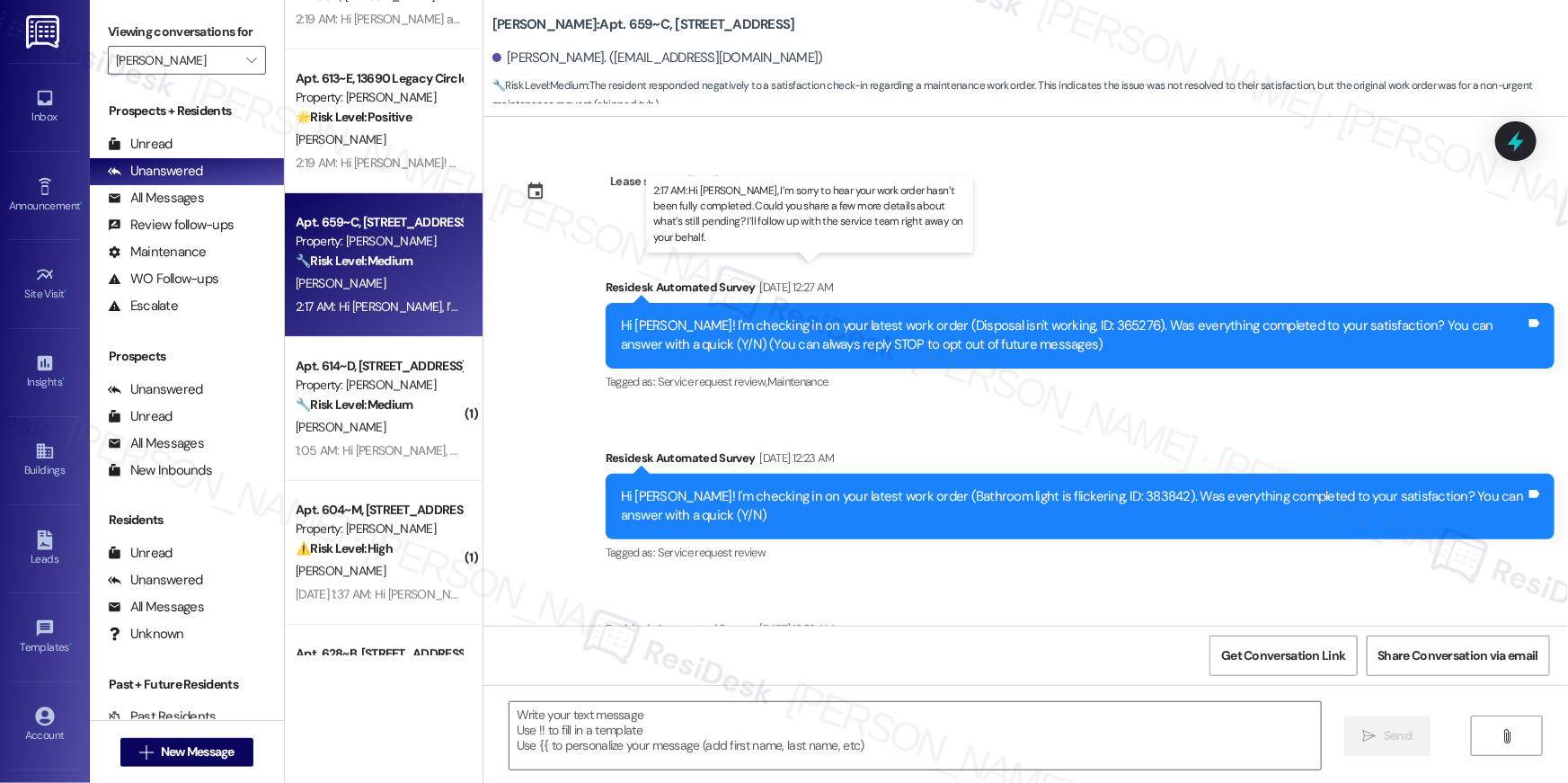
scroll to position [149, 0]
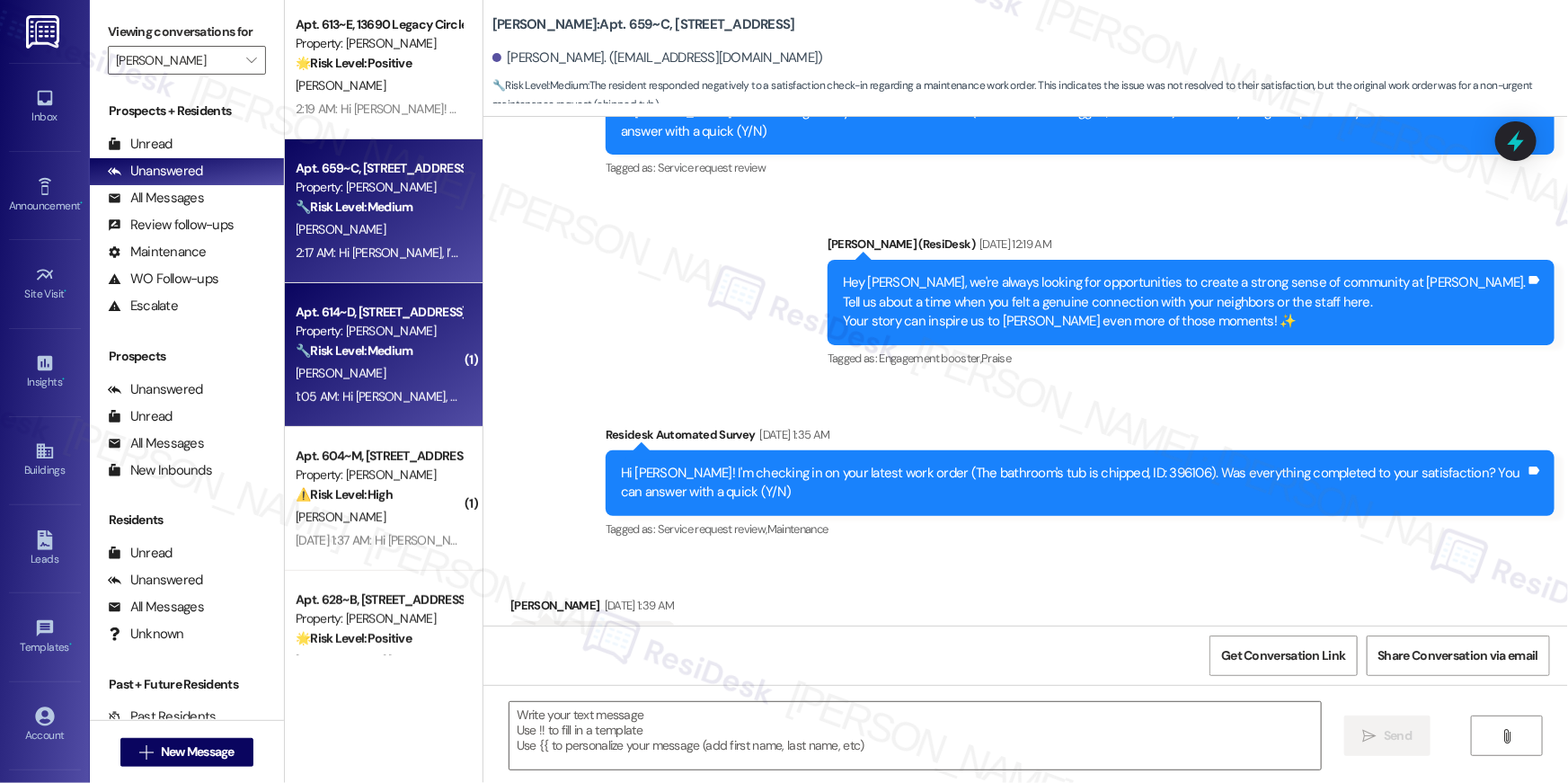
click at [394, 360] on div "🔧 Risk Level: Medium The resident asked to pay rent on the 5th instead of the 3…" at bounding box center [378, 351] width 166 height 19
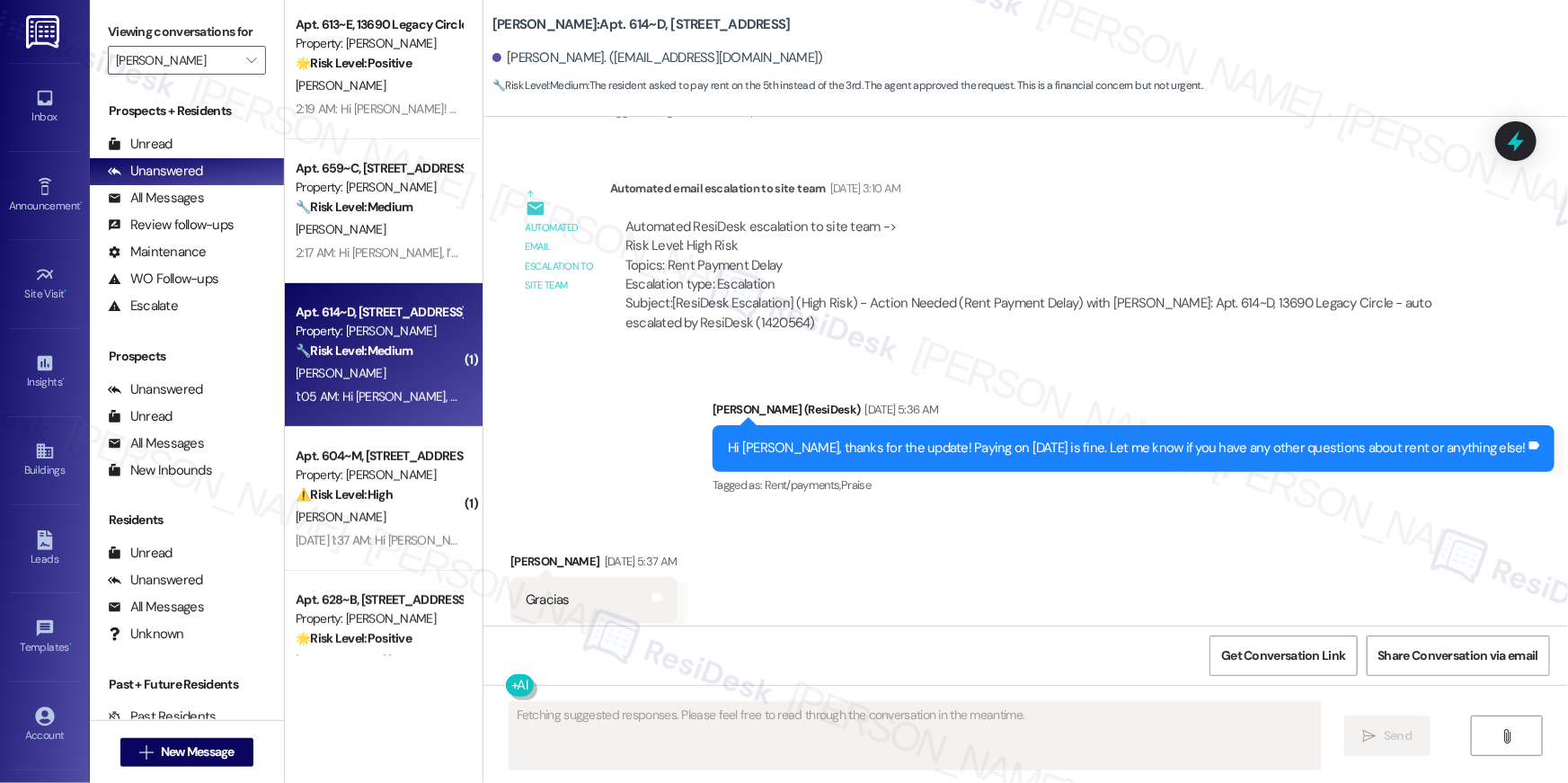
scroll to position [1359, 0]
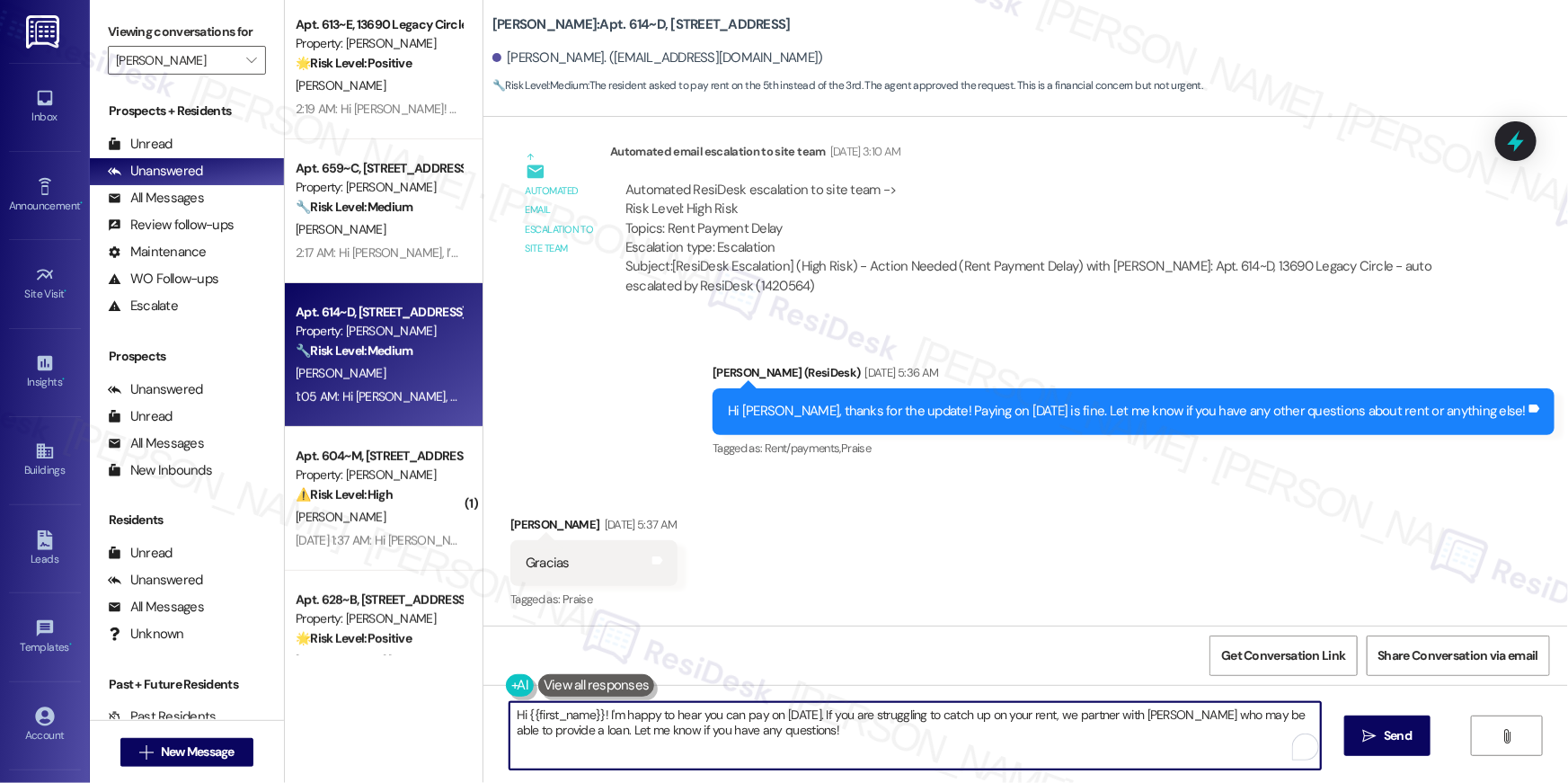
click at [815, 727] on textarea "Hi {{first_name}}! I'm happy to hear you can pay on [DATE]. If you are struggli…" at bounding box center [915, 737] width 812 height 68
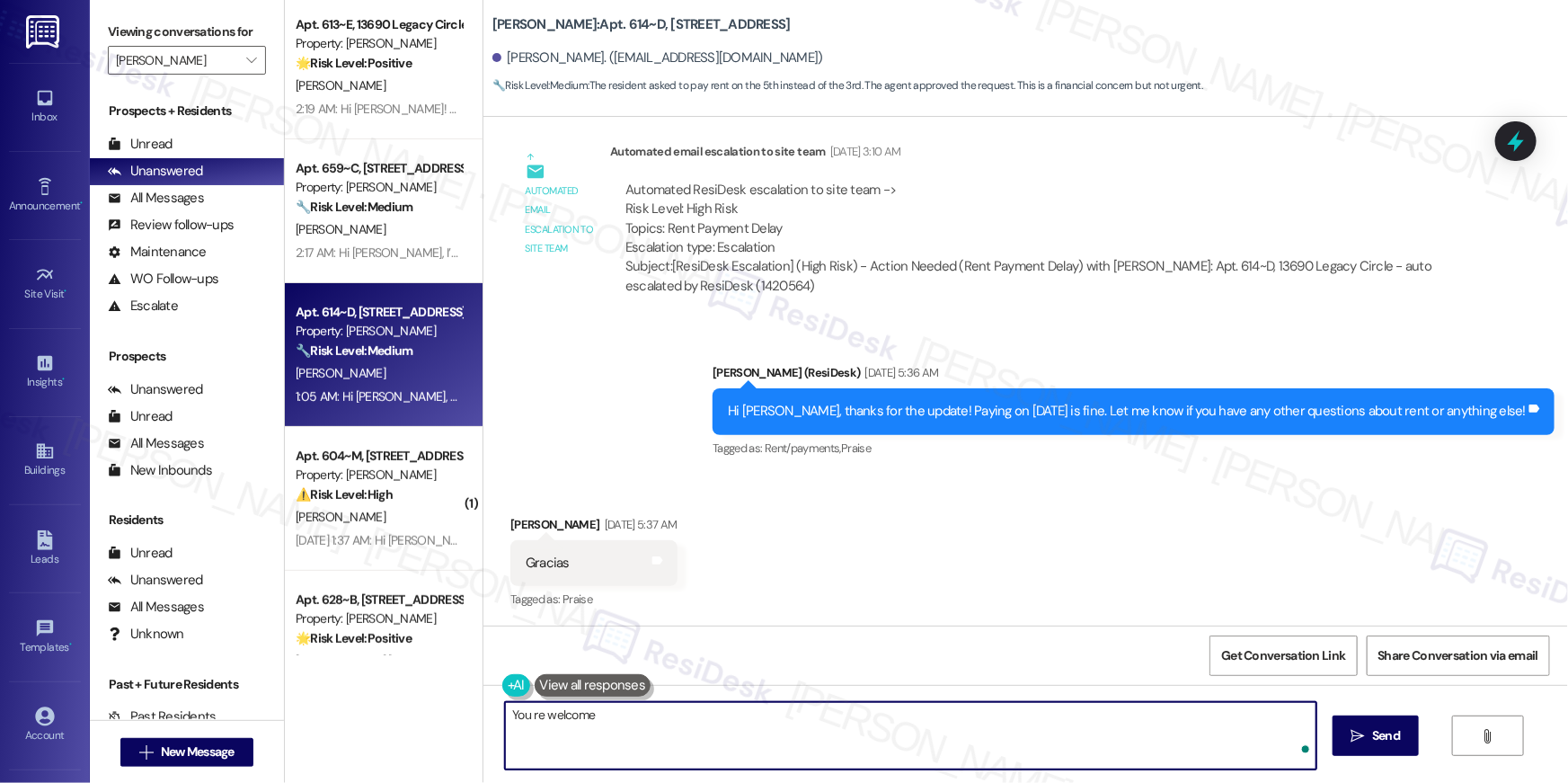
type textarea "You re welcome!"
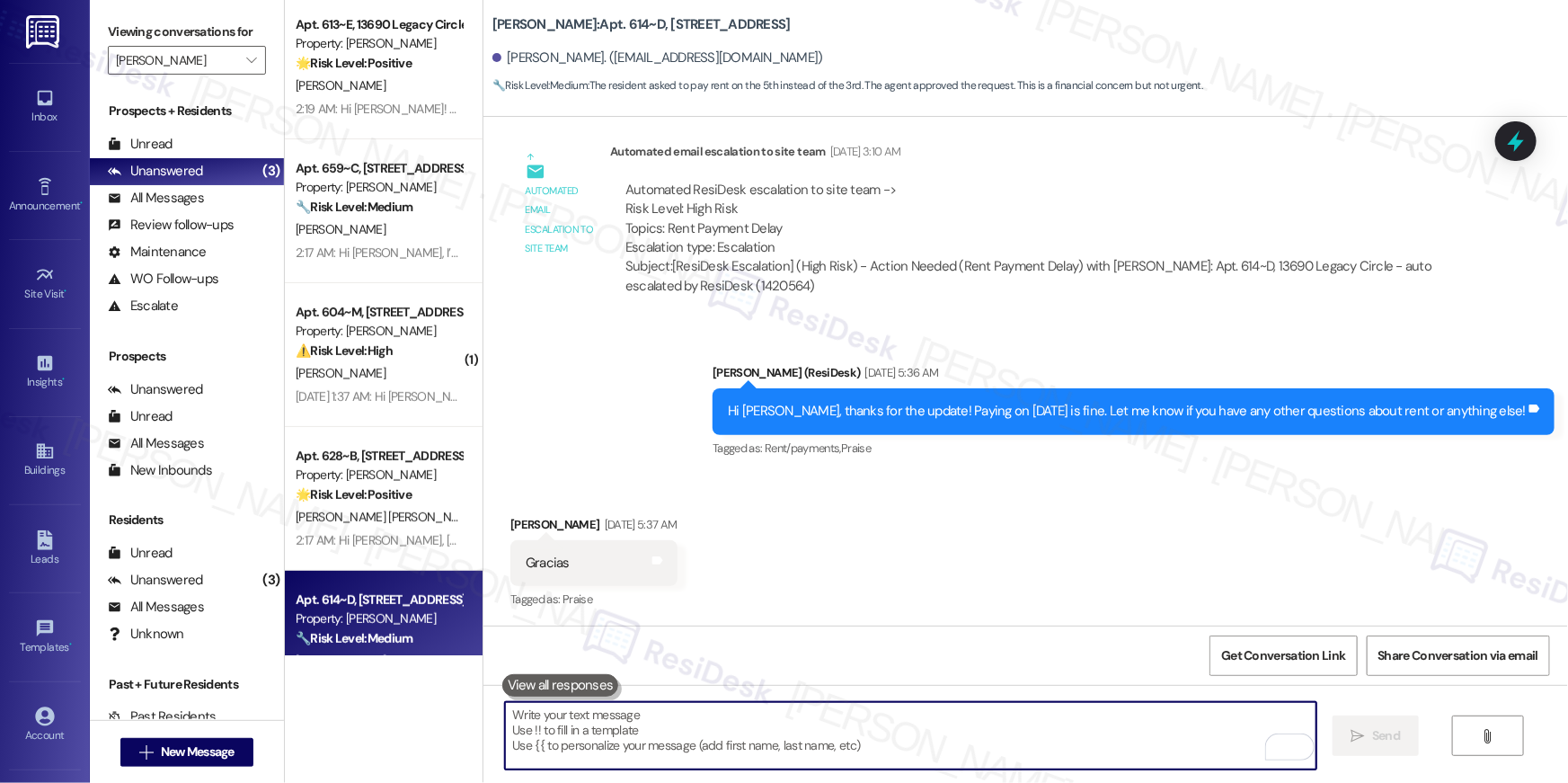
click at [1230, 545] on div "Received via SMS [PERSON_NAME] [DATE] 5:37 AM Gracias Tags and notes Tagged as:…" at bounding box center [1026, 550] width 1085 height 152
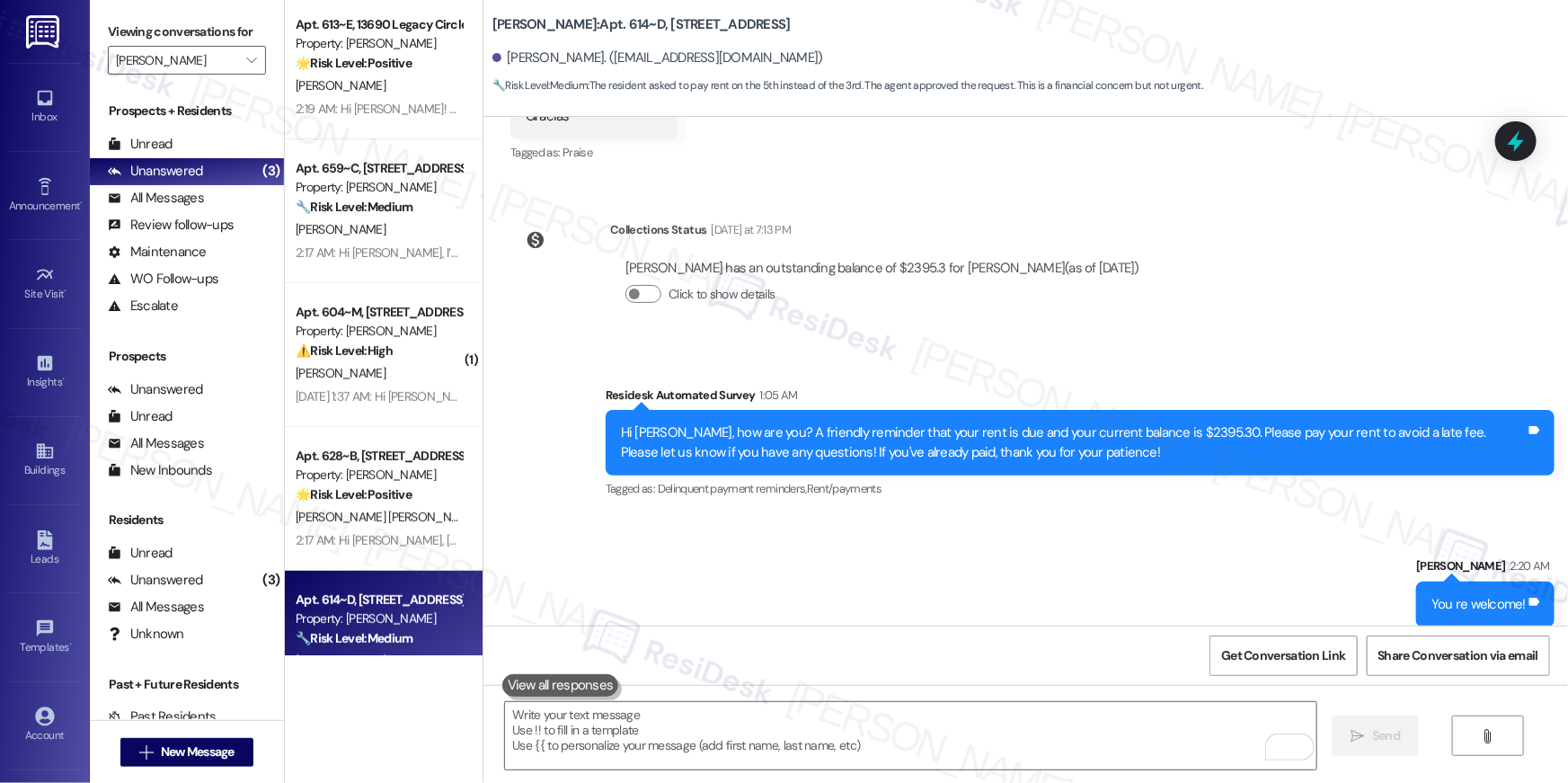
scroll to position [1822, 0]
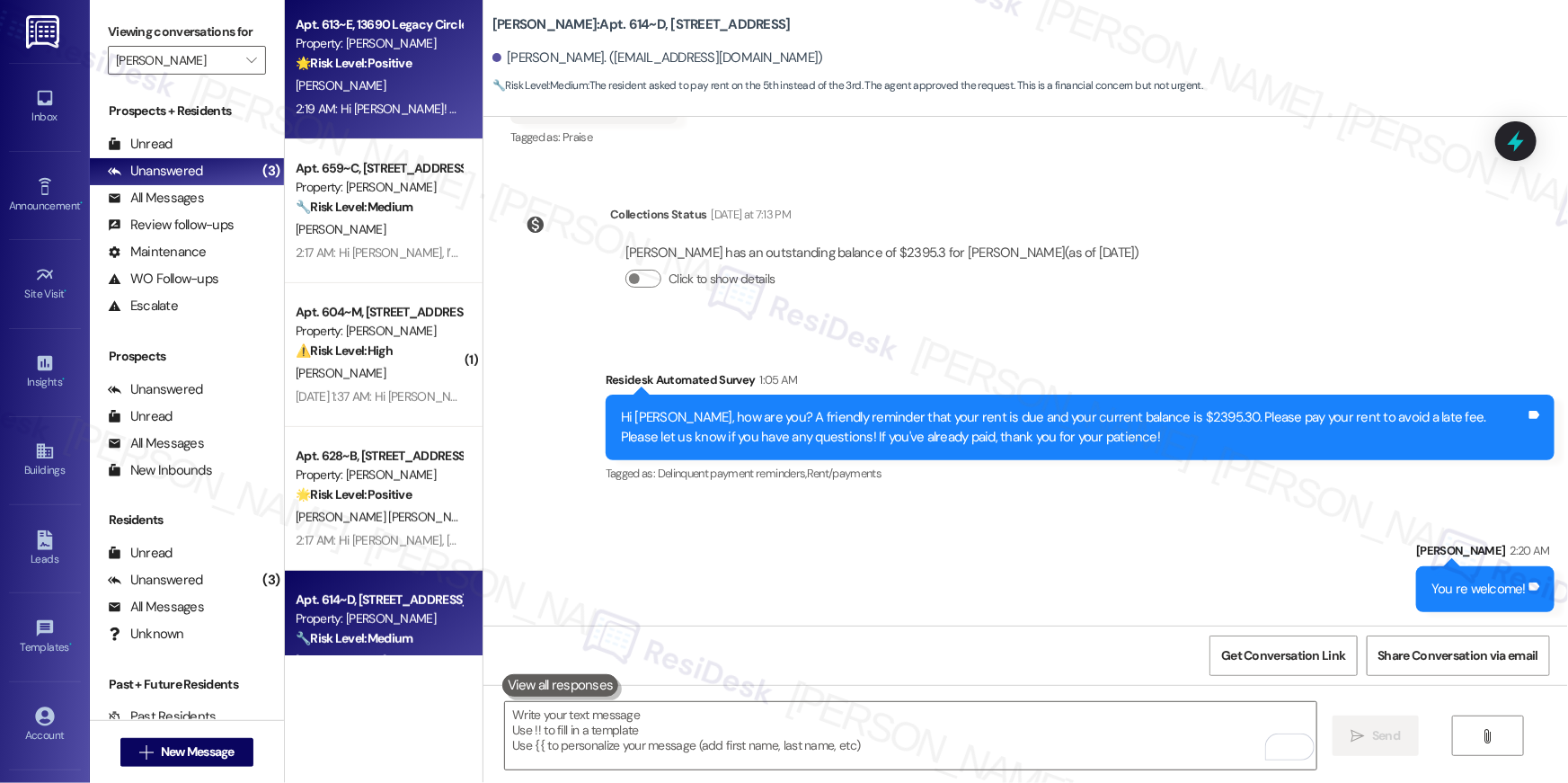
click at [374, 91] on div "[PERSON_NAME]" at bounding box center [379, 85] width 170 height 22
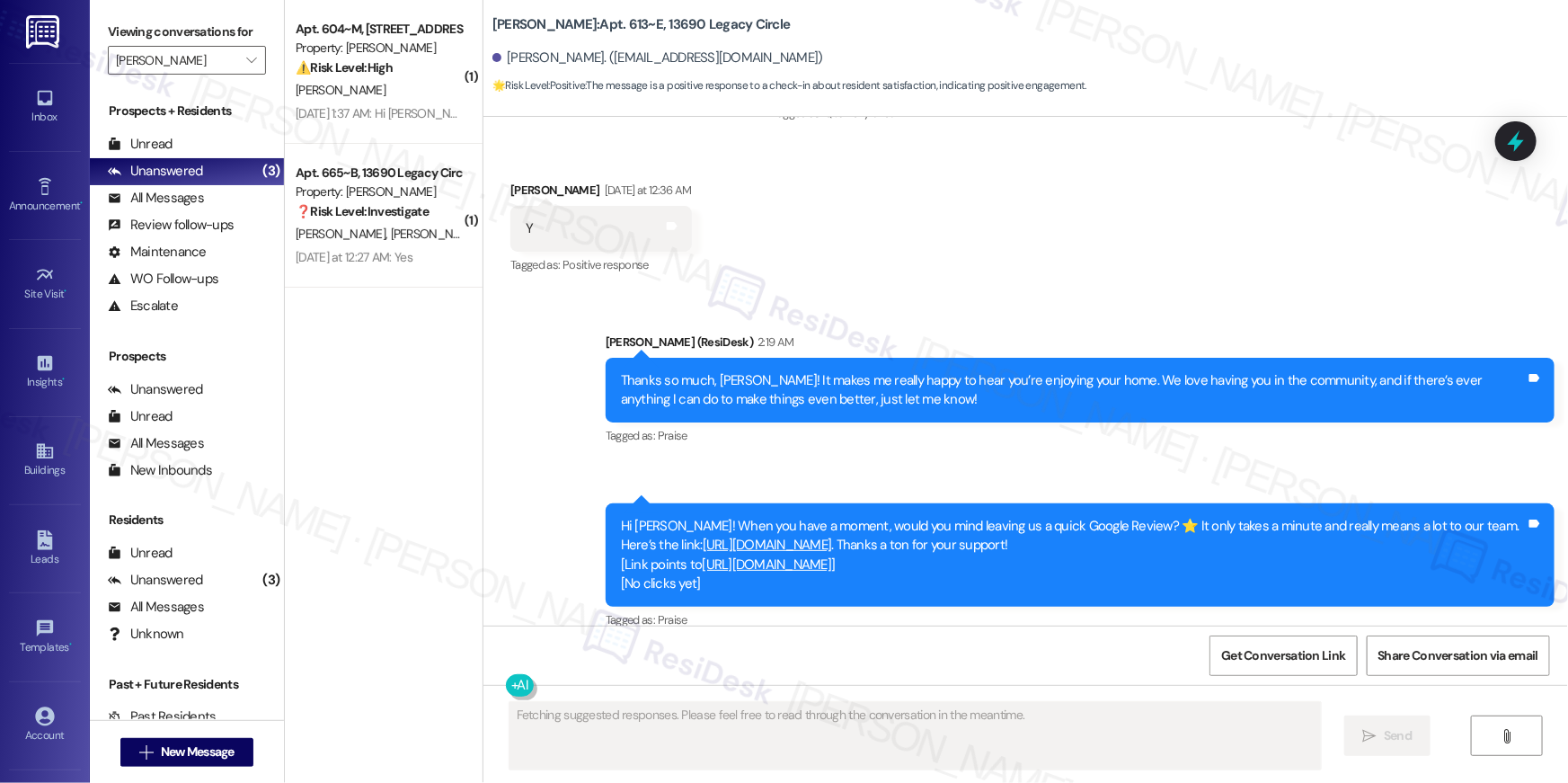
scroll to position [0, 0]
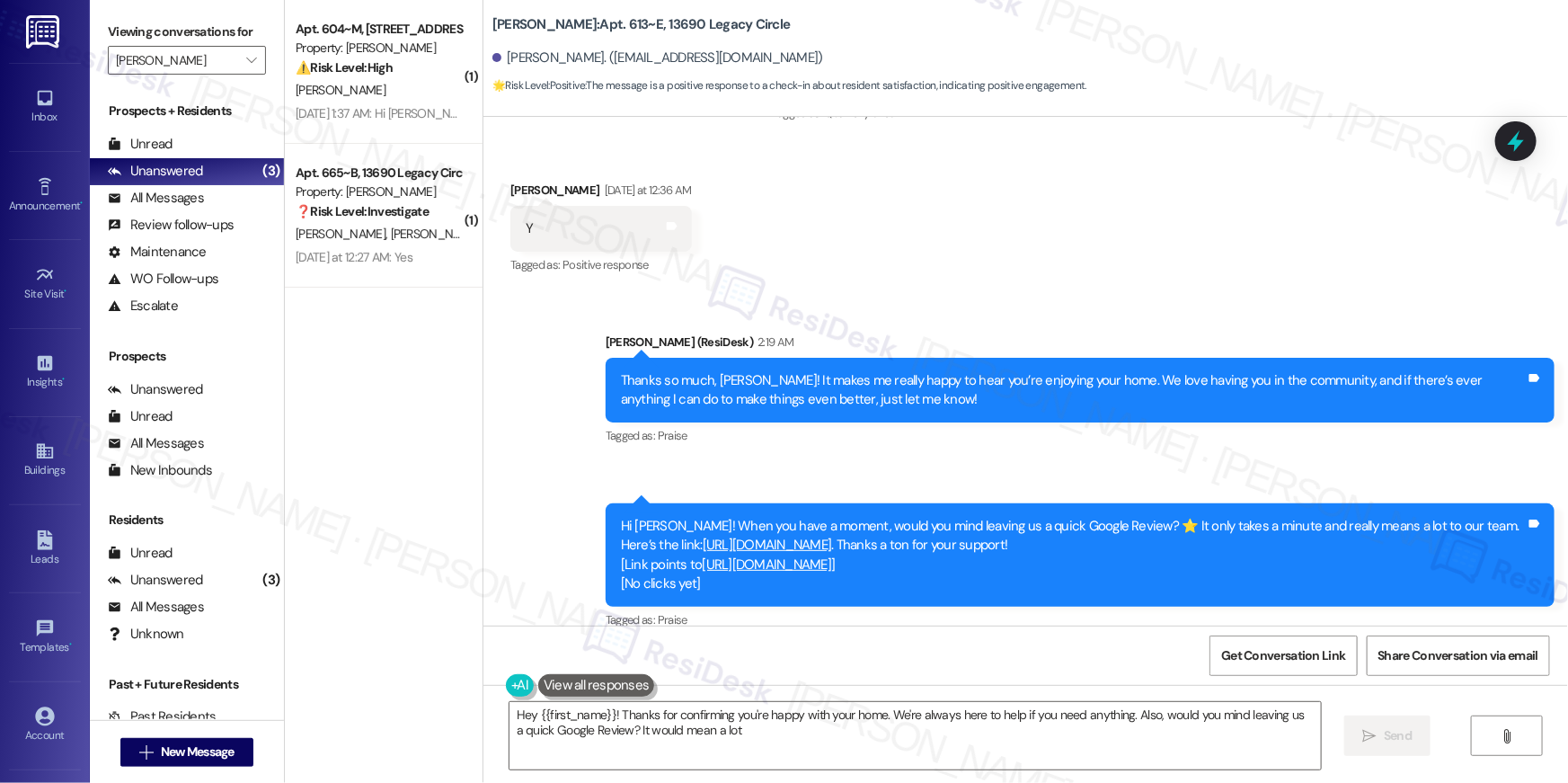
type textarea "Hey {{first_name}}! Thanks for confirming you're happy with your home. We're al…"
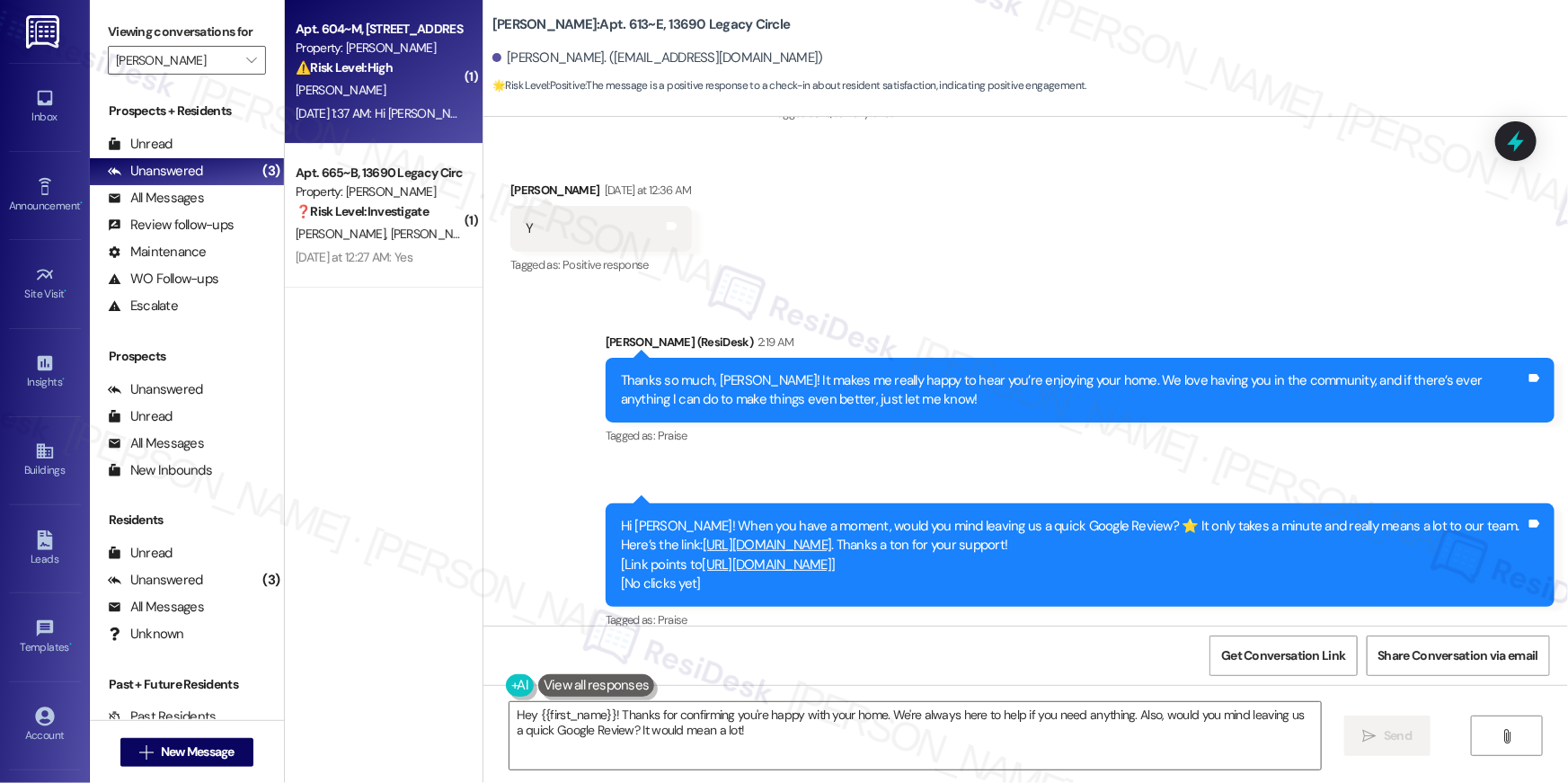
click at [352, 105] on div "[DATE] 1:37 AM: Hi [PERSON_NAME] , thank you for bringing this important matter…" at bounding box center [908, 113] width 1226 height 16
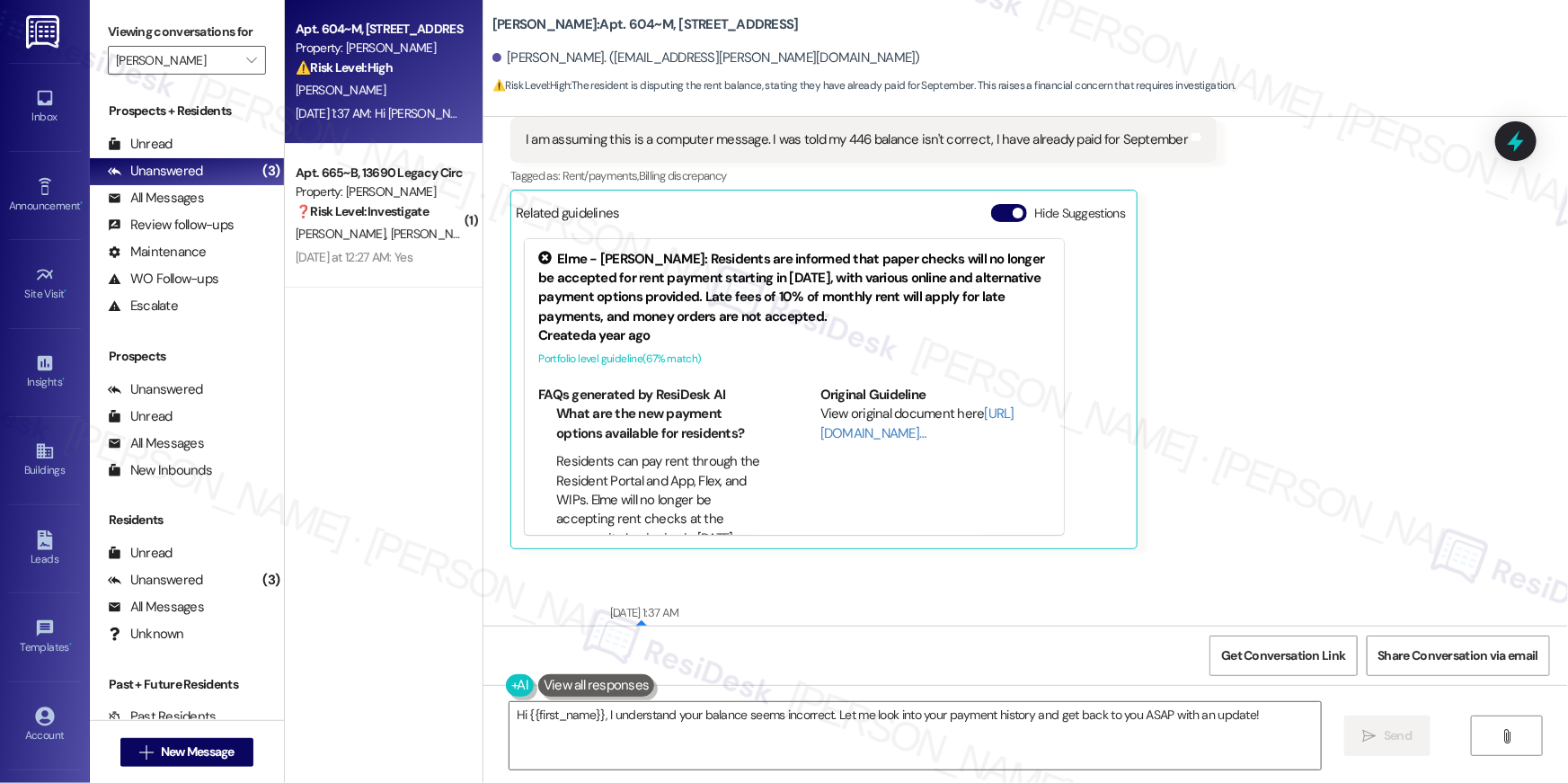
scroll to position [307, 0]
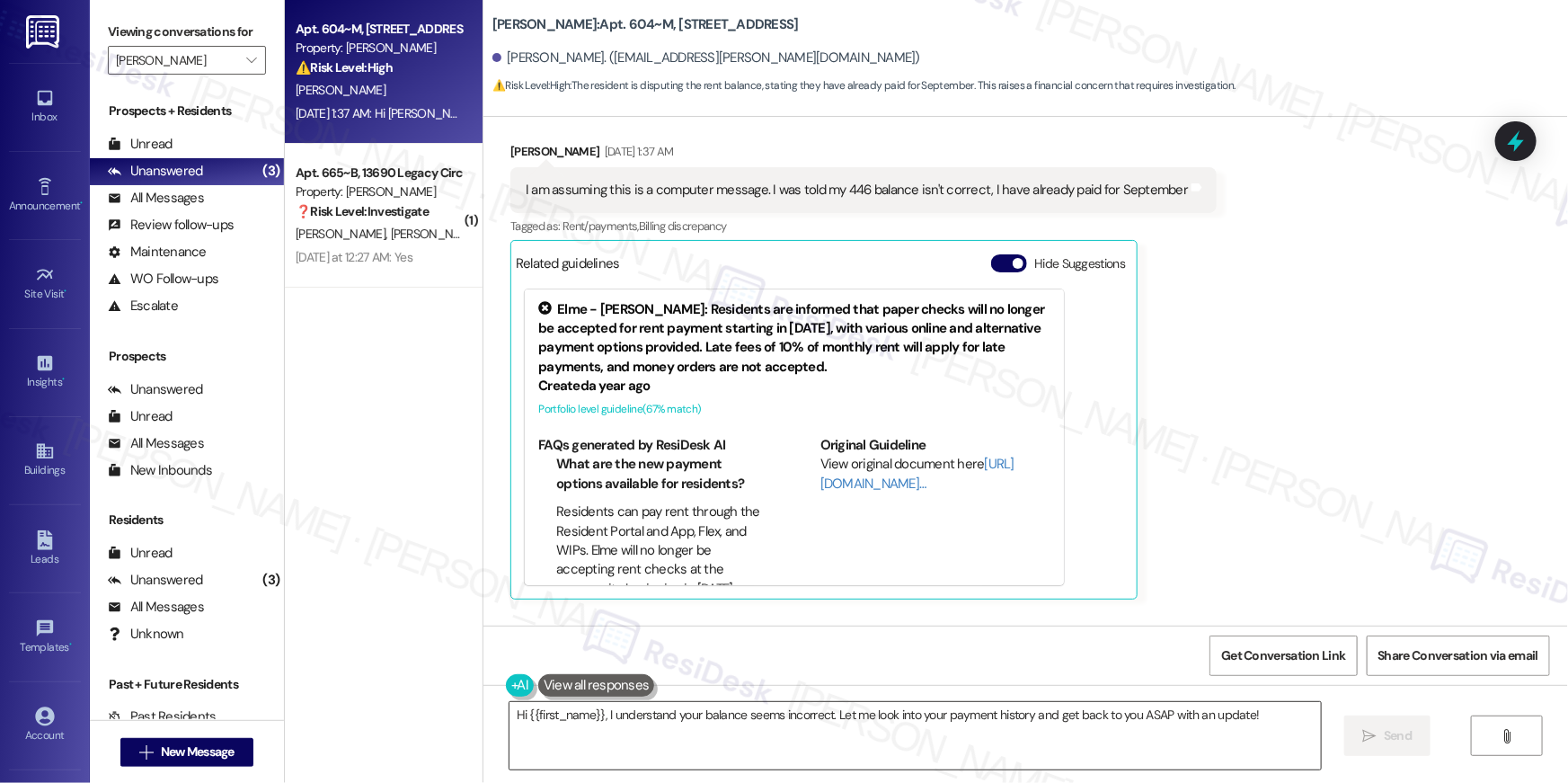
click at [717, 750] on textarea "Hi {{first_name}}, I understand your balance seems incorrect. Let me look into …" at bounding box center [915, 737] width 812 height 68
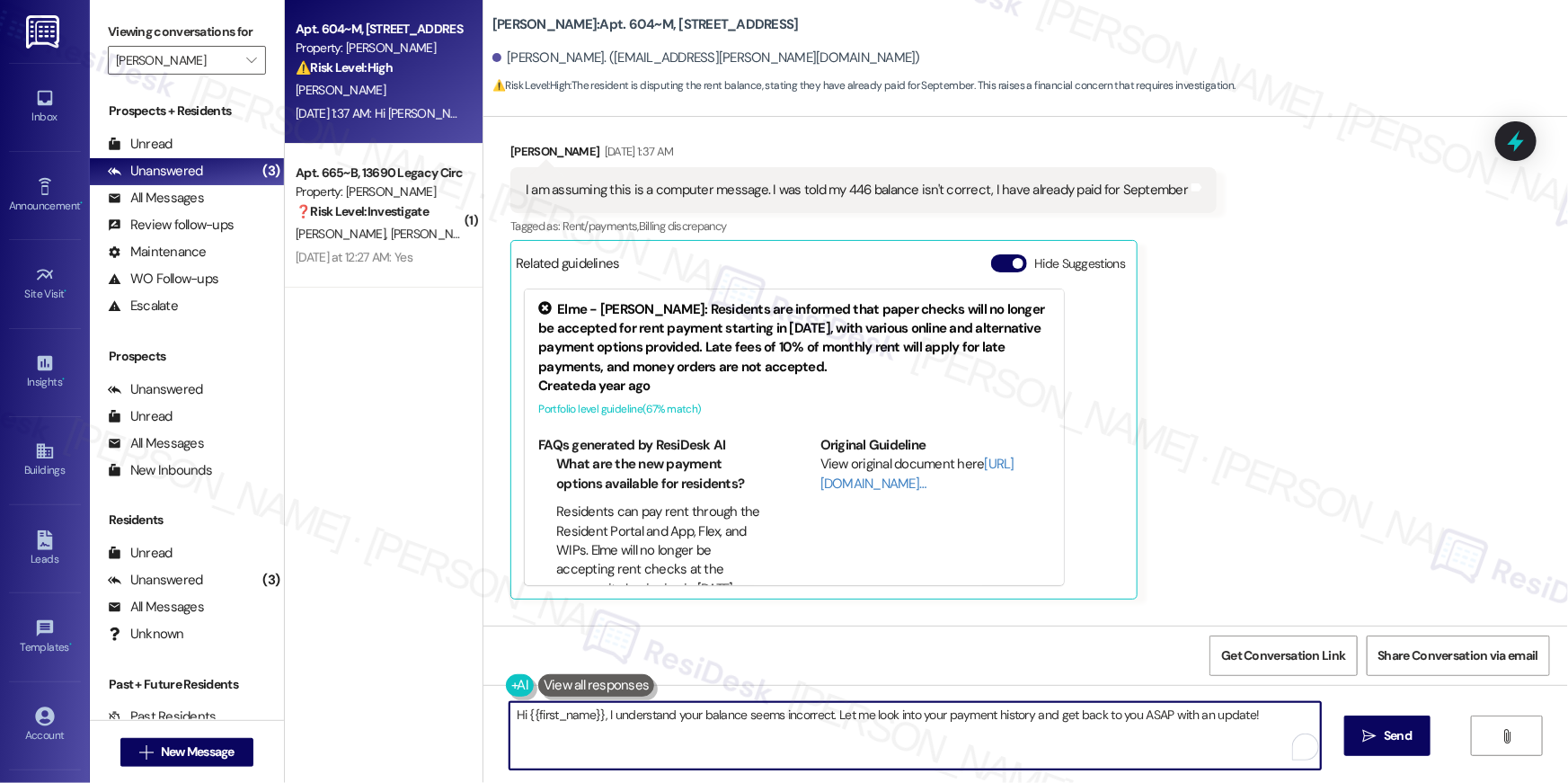
click at [623, 713] on textarea "Hi {{first_name}}, I understand your balance seems incorrect. Let me look into …" at bounding box center [915, 737] width 812 height 68
click at [630, 709] on textarea "Hi {{first_name}}, I understand your balance seems incorrect. Let me look into …" at bounding box center [911, 737] width 812 height 68
drag, startPoint x: 592, startPoint y: 717, endPoint x: 640, endPoint y: 764, distance: 67.2
click at [640, 764] on textarea "Hi {{first_name}}, I understand your balance seems incorrect. Let me look into …" at bounding box center [911, 737] width 812 height 68
type textarea "Hi {{first_name}}, thanks for letting me know. The previous reminder was automa…"
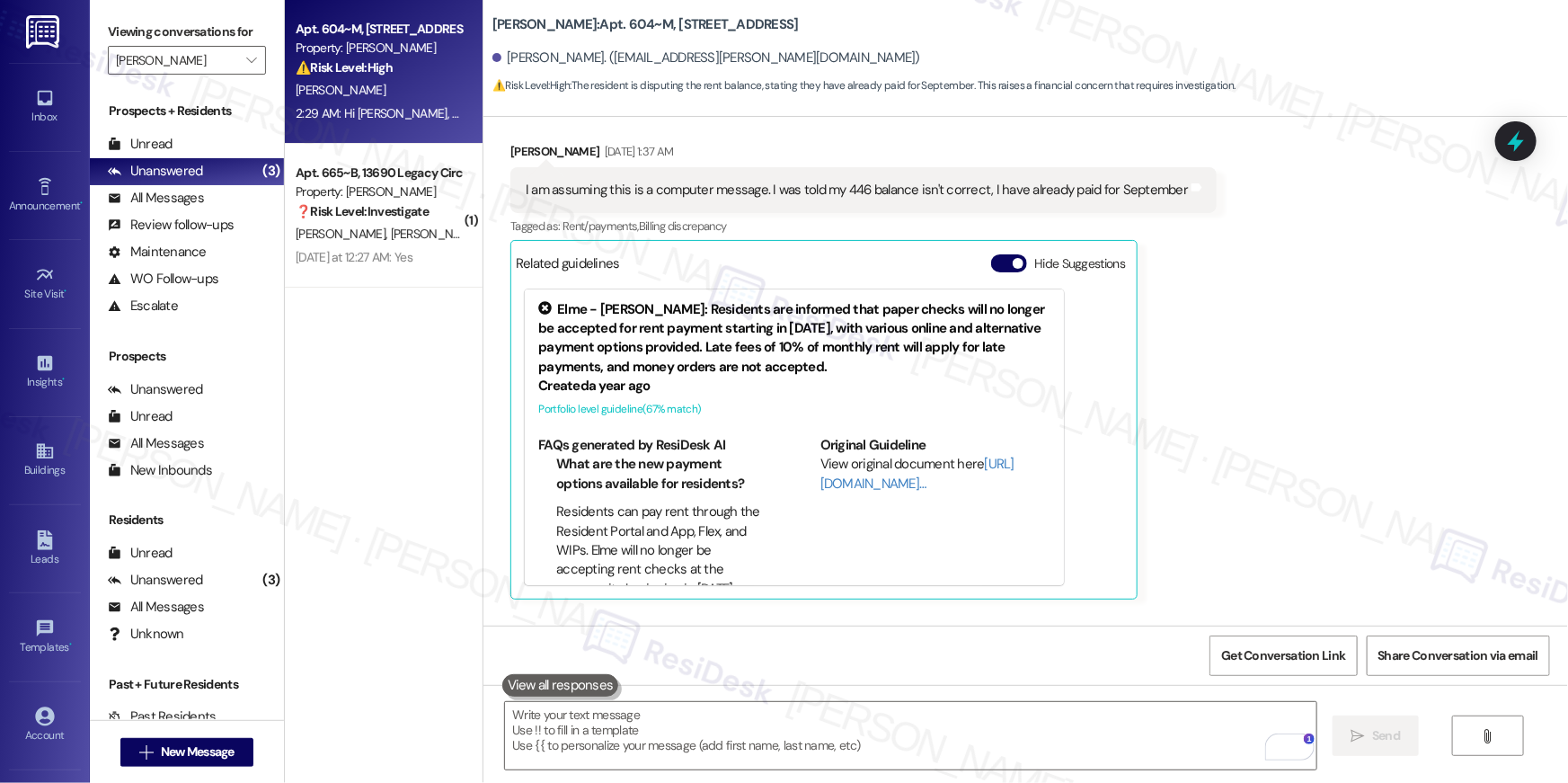
click at [340, 138] on div "Apt. 604~M, [STREET_ADDRESS] Property: [PERSON_NAME] ⚠️ Risk Level: High The re…" at bounding box center [383, 71] width 198 height 144
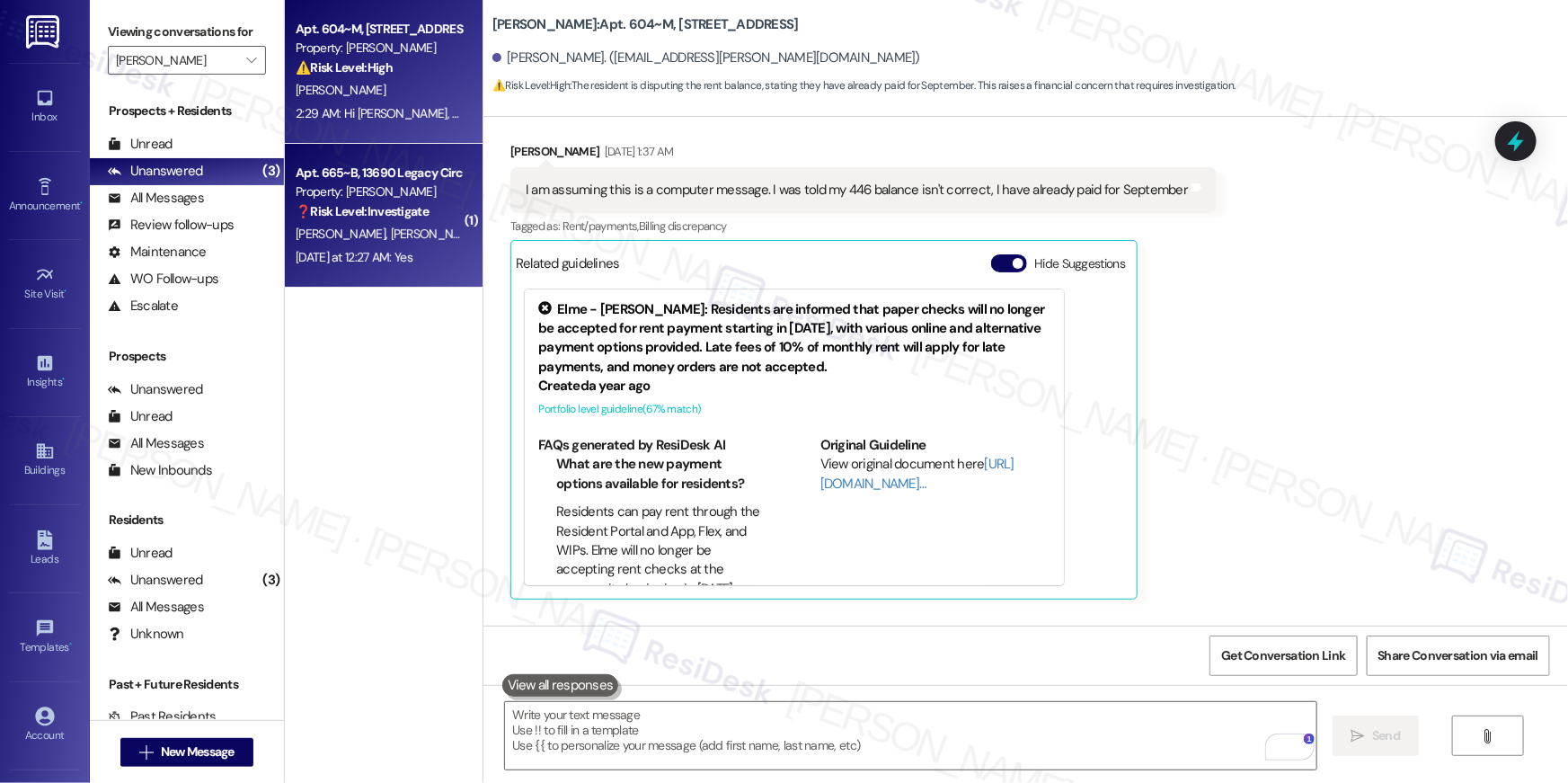
click at [344, 175] on div "Apt. 665~B, 13690 Legacy Circle" at bounding box center [378, 174] width 166 height 19
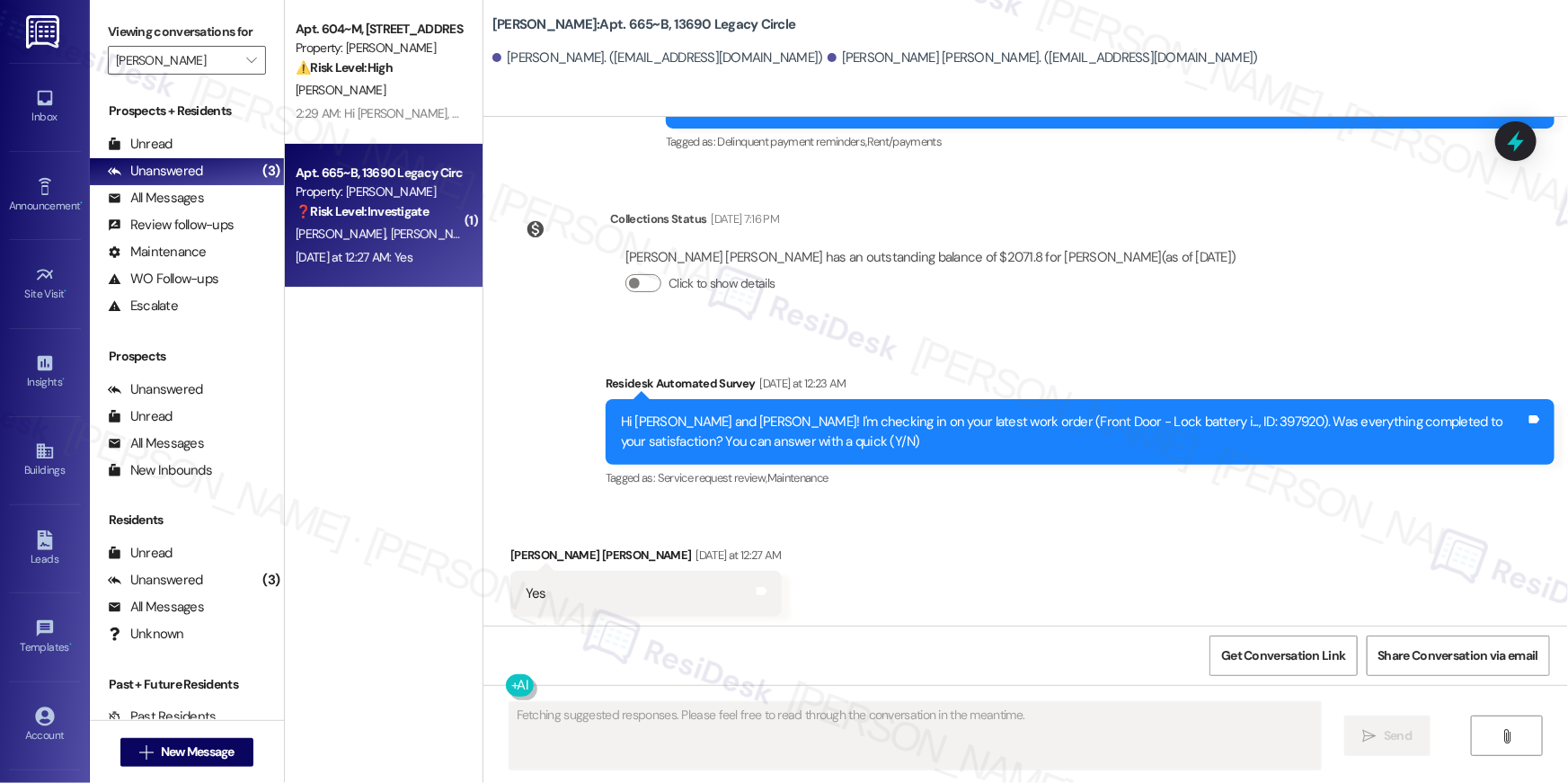
scroll to position [1296, 0]
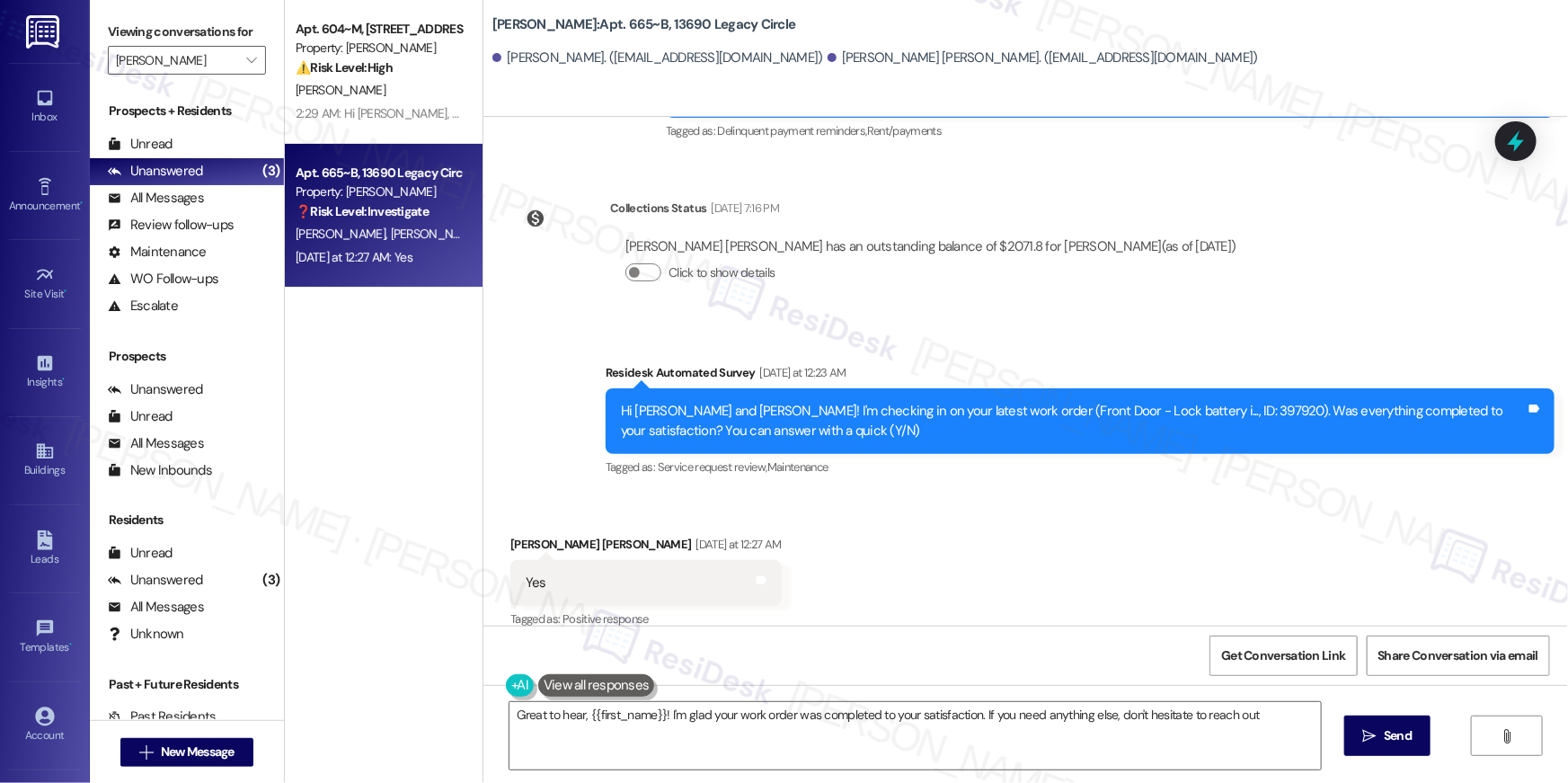
type textarea "Great to hear, {{first_name}}! I'm glad your work order was completed to your s…"
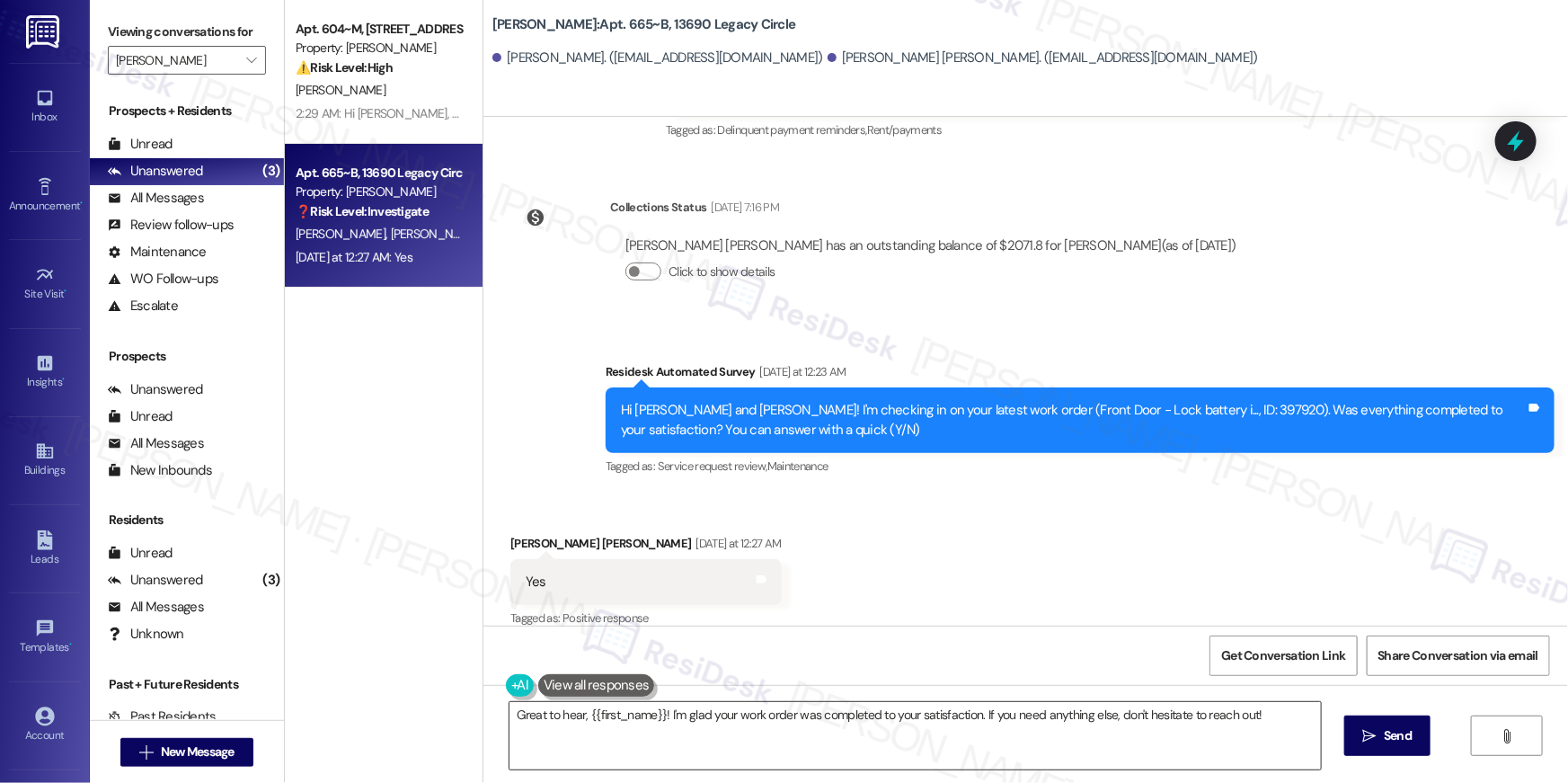
click at [950, 737] on textarea "Great to hear, {{first_name}}! I'm glad your work order was completed to your s…" at bounding box center [915, 737] width 812 height 68
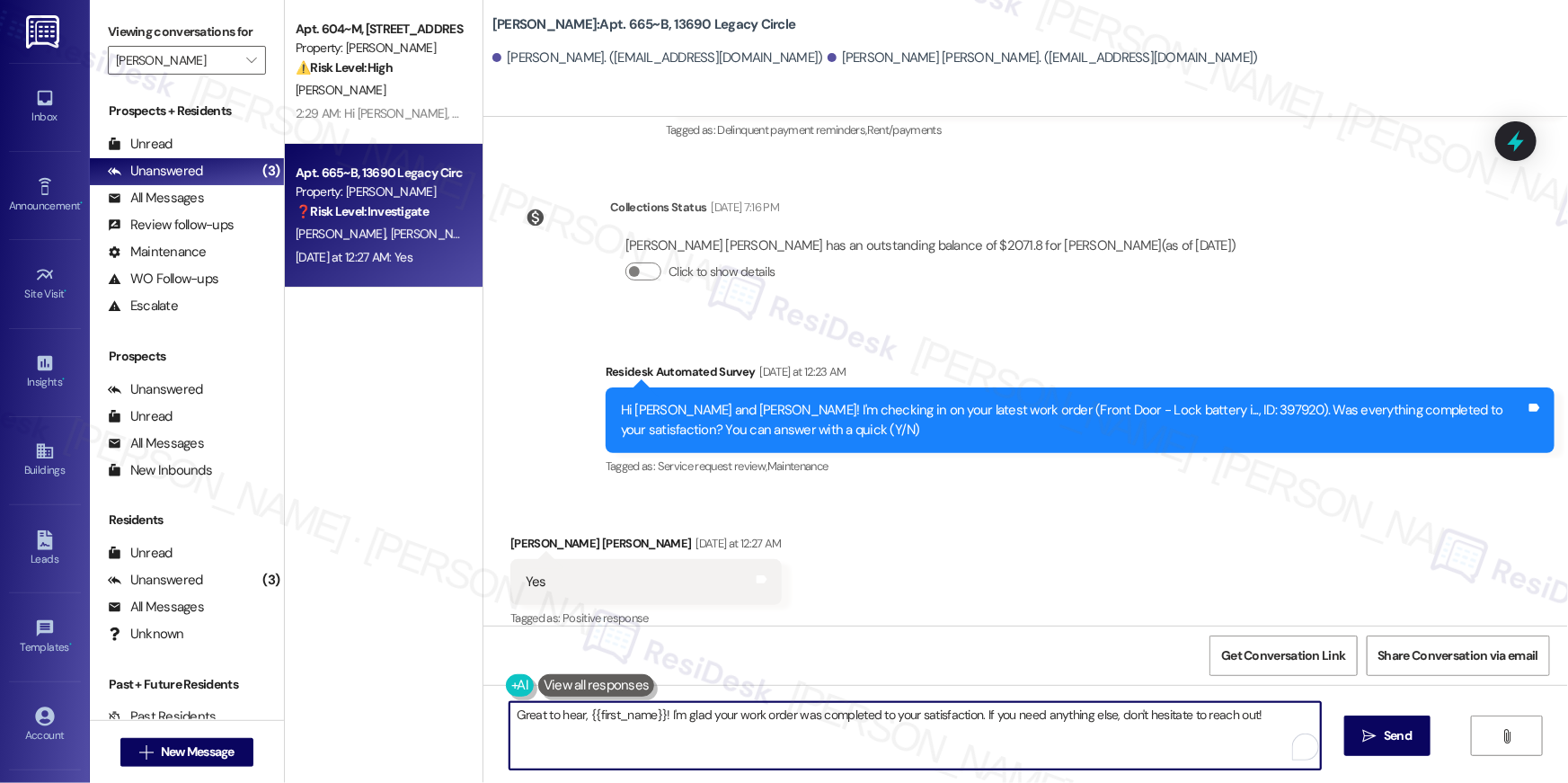
click at [1137, 744] on textarea "Great to hear, {{first_name}}! I'm glad your work order was completed to your s…" at bounding box center [915, 737] width 812 height 68
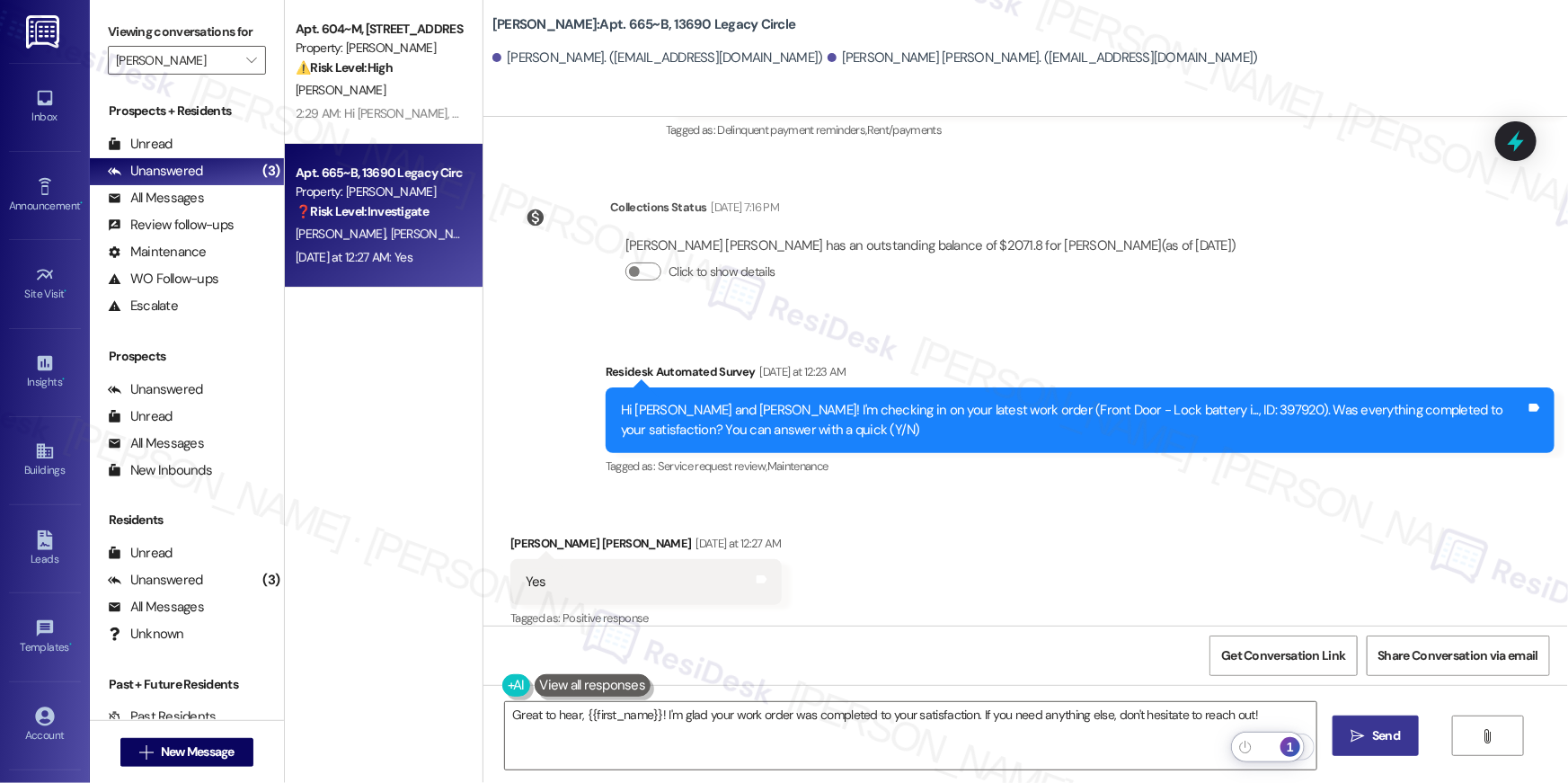
click at [1372, 741] on span "Send" at bounding box center [1386, 737] width 28 height 19
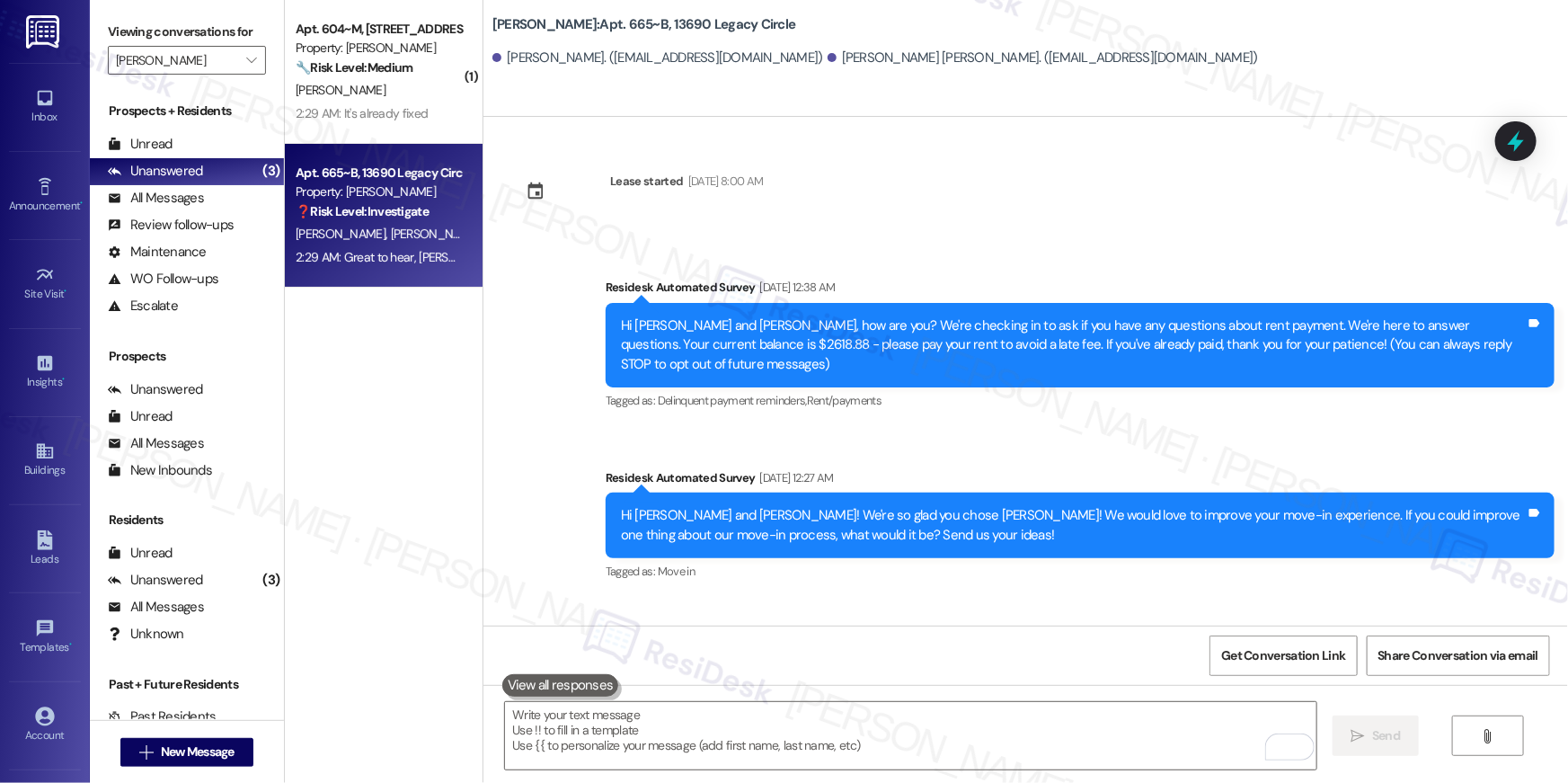
scroll to position [0, 0]
click at [1043, 729] on textarea "To enrich screen reader interactions, please activate Accessibility in Grammarl…" at bounding box center [911, 737] width 812 height 68
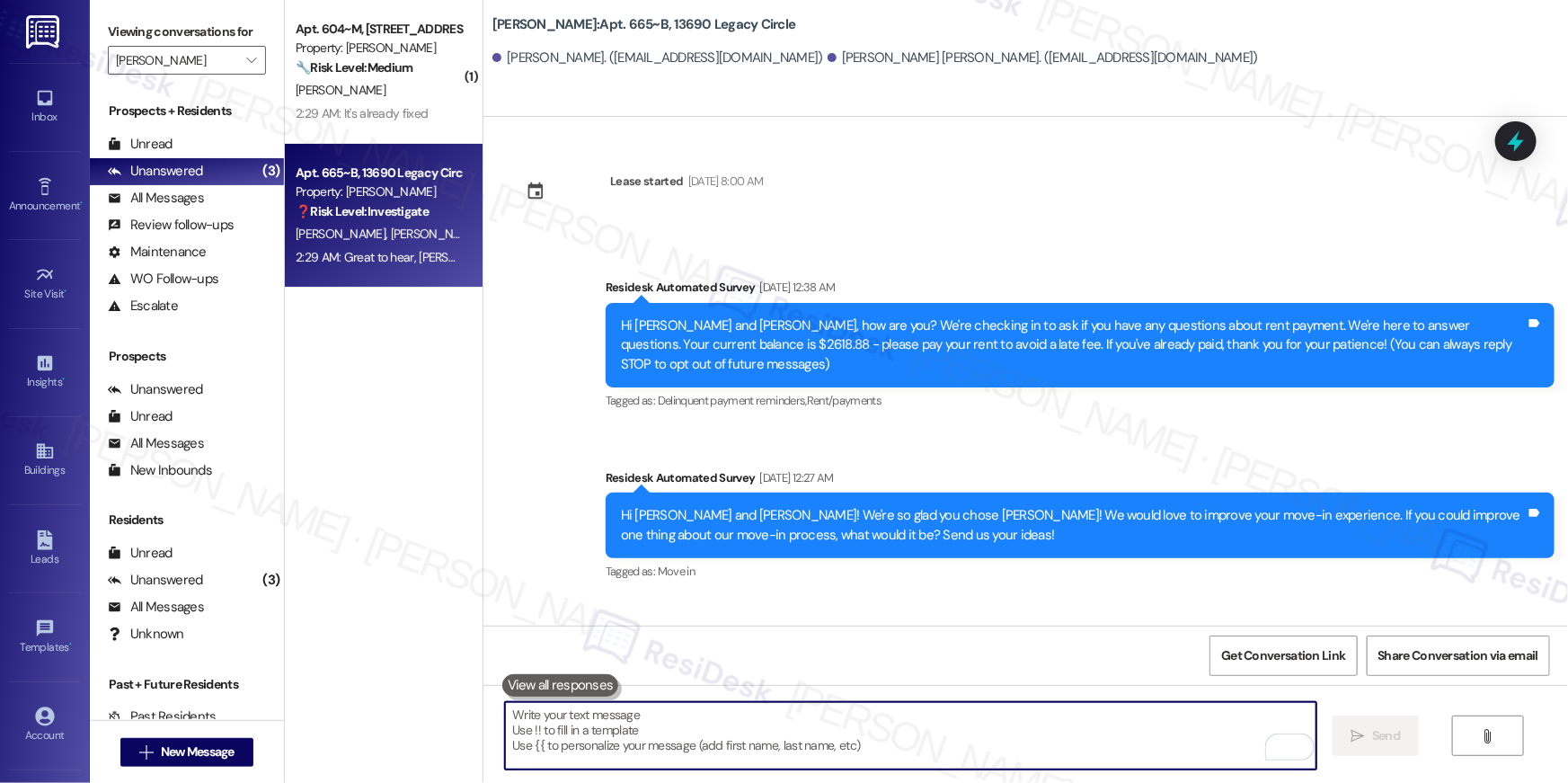
click at [1043, 729] on textarea "To enrich screen reader interactions, please activate Accessibility in Grammarl…" at bounding box center [911, 737] width 812 height 68
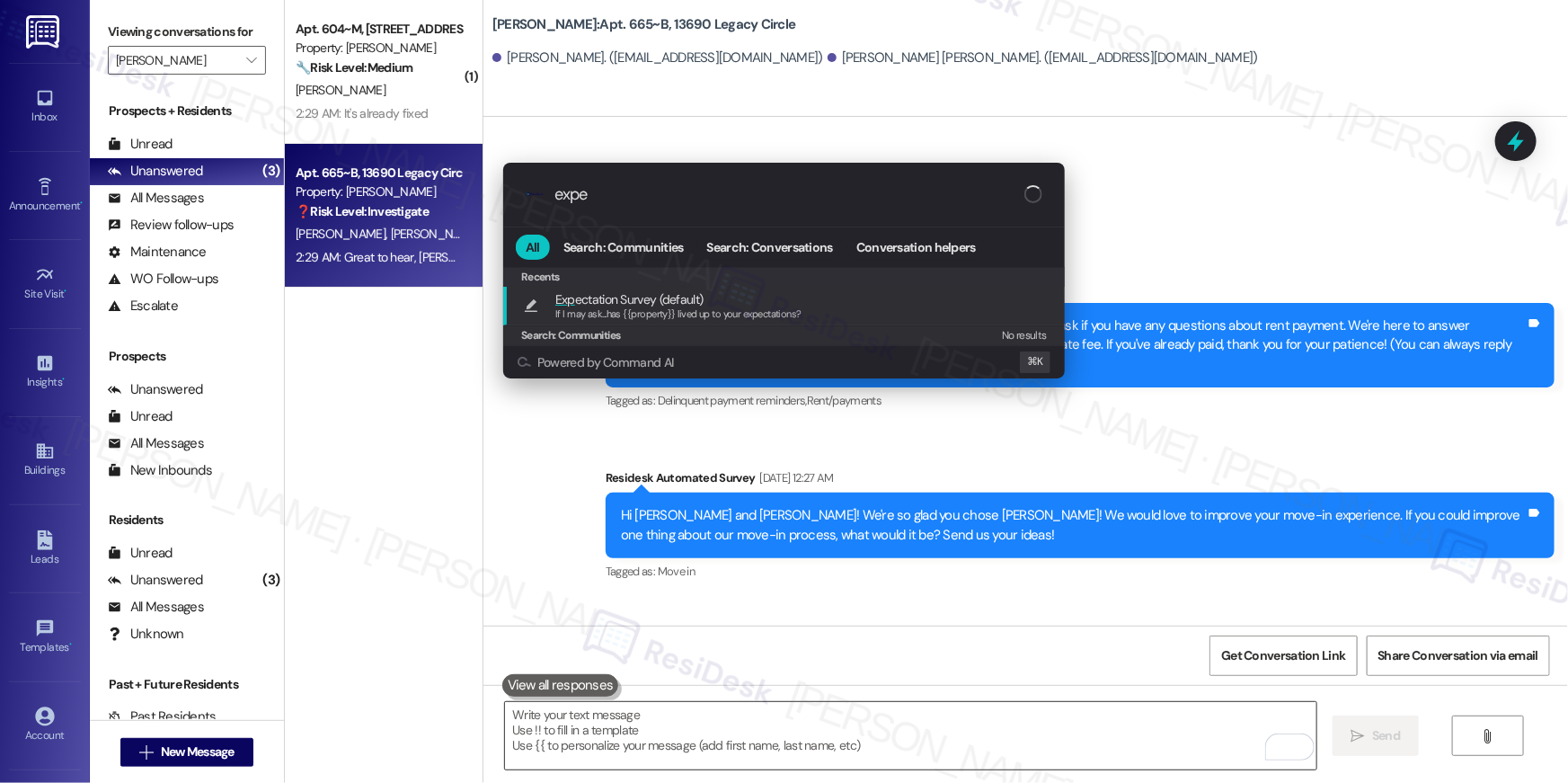
type input "expec"
type textarea "If I may ask...has {{property}} lived up to your expectations?"
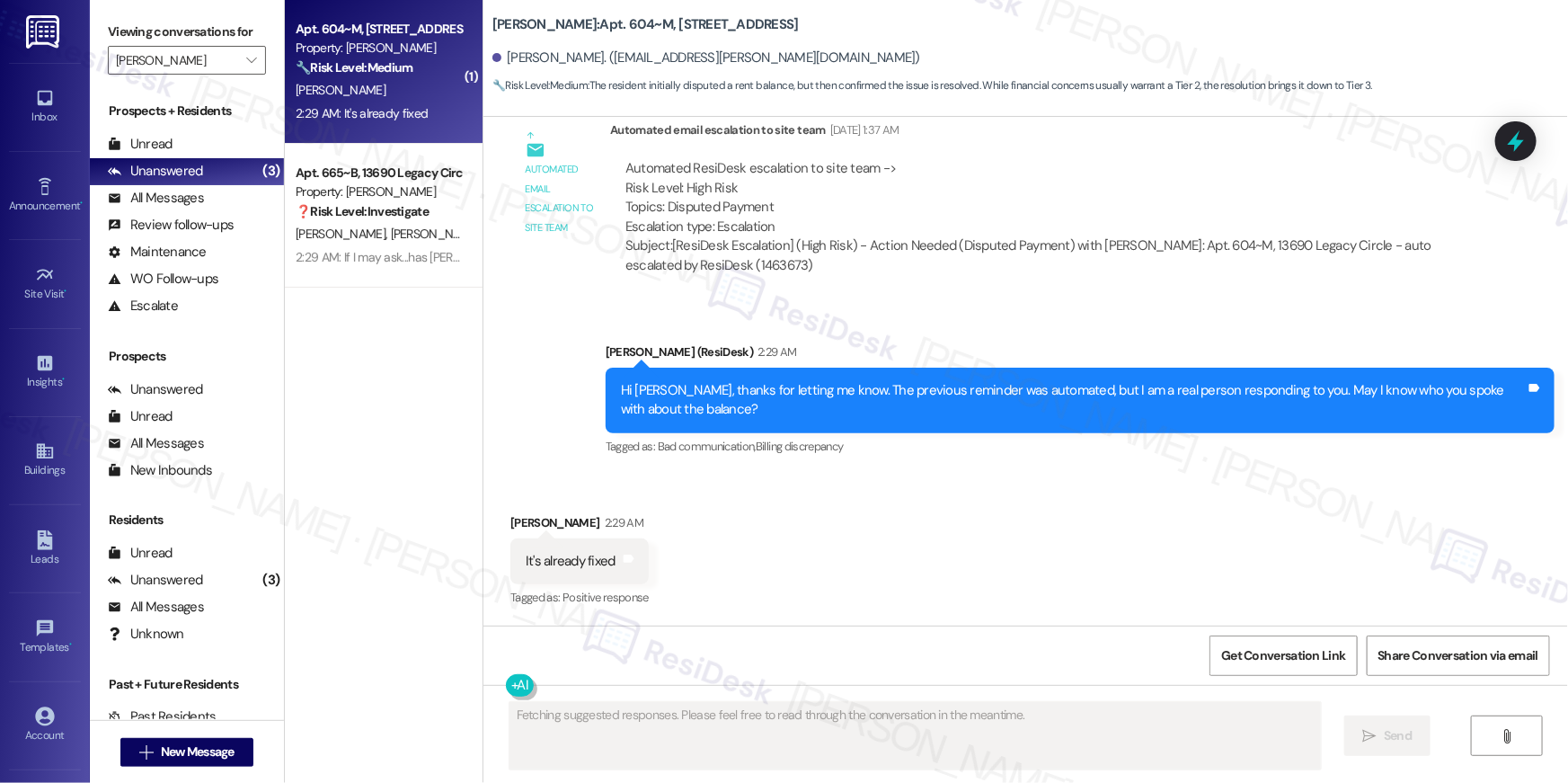
scroll to position [695, 0]
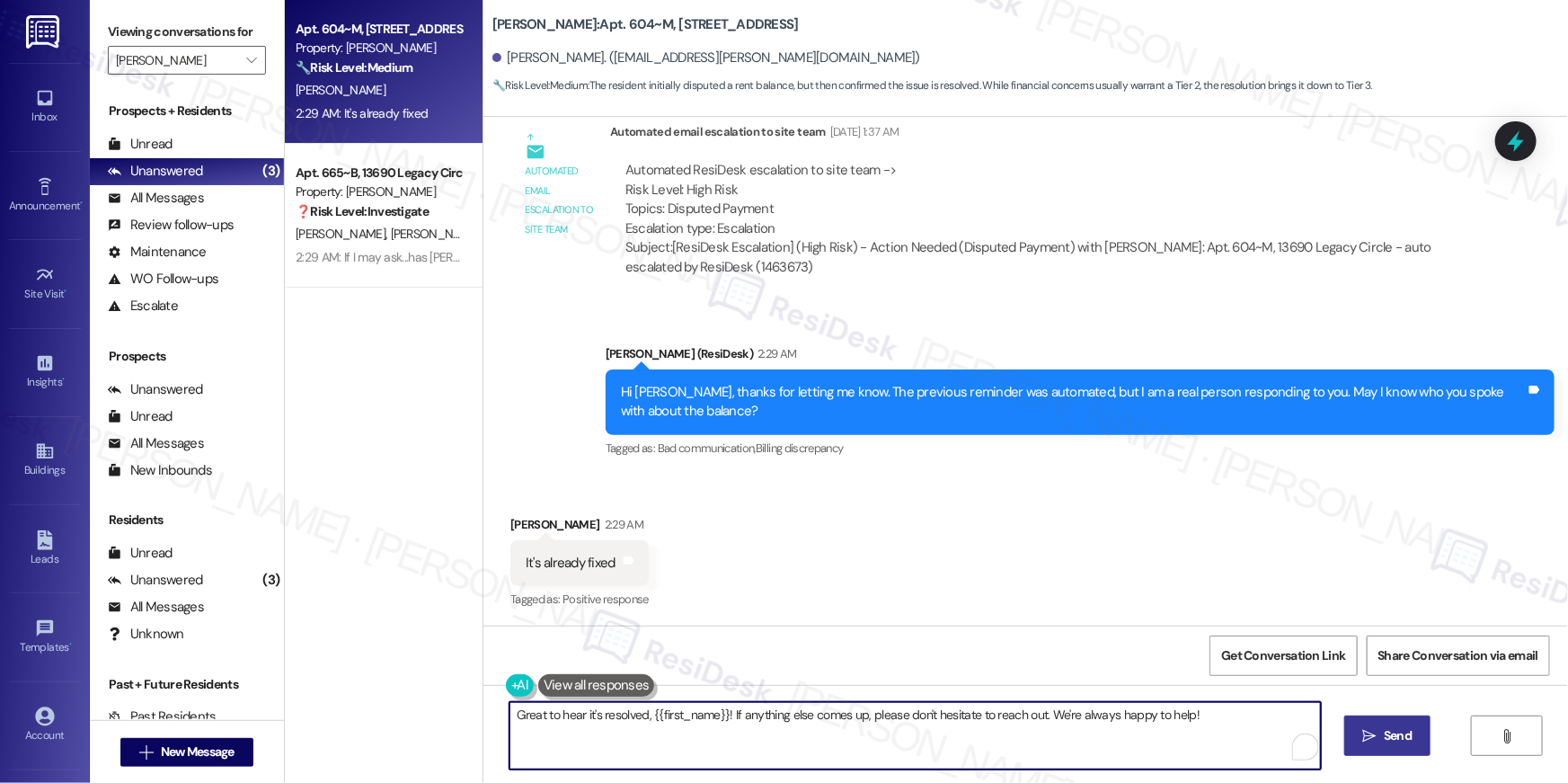
click at [929, 736] on textarea "Great to hear it's resolved, {{first_name}}! If anything else comes up, please …" at bounding box center [915, 737] width 812 height 68
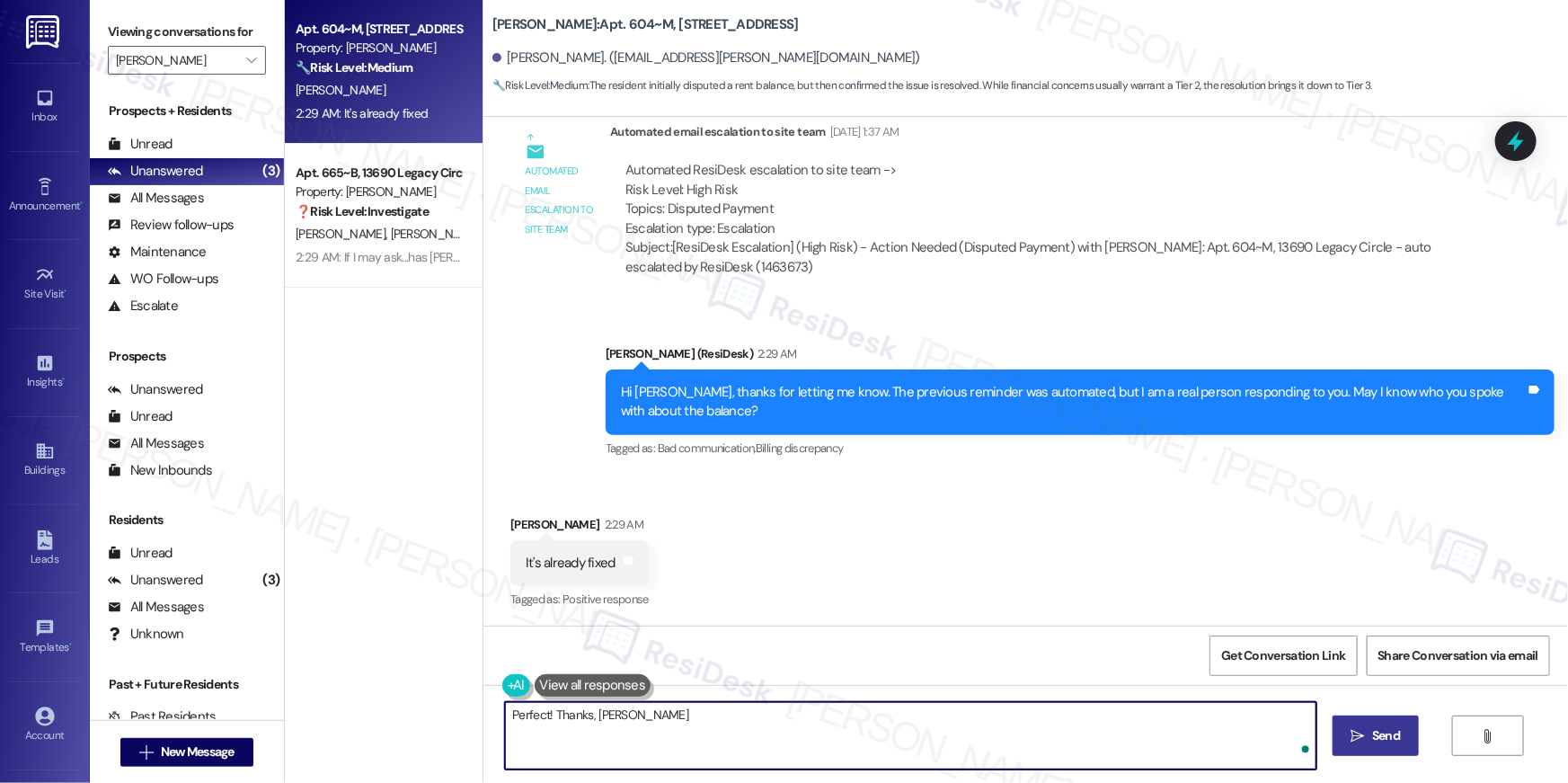
type textarea "Perfect! Thanks, [PERSON_NAME]!"
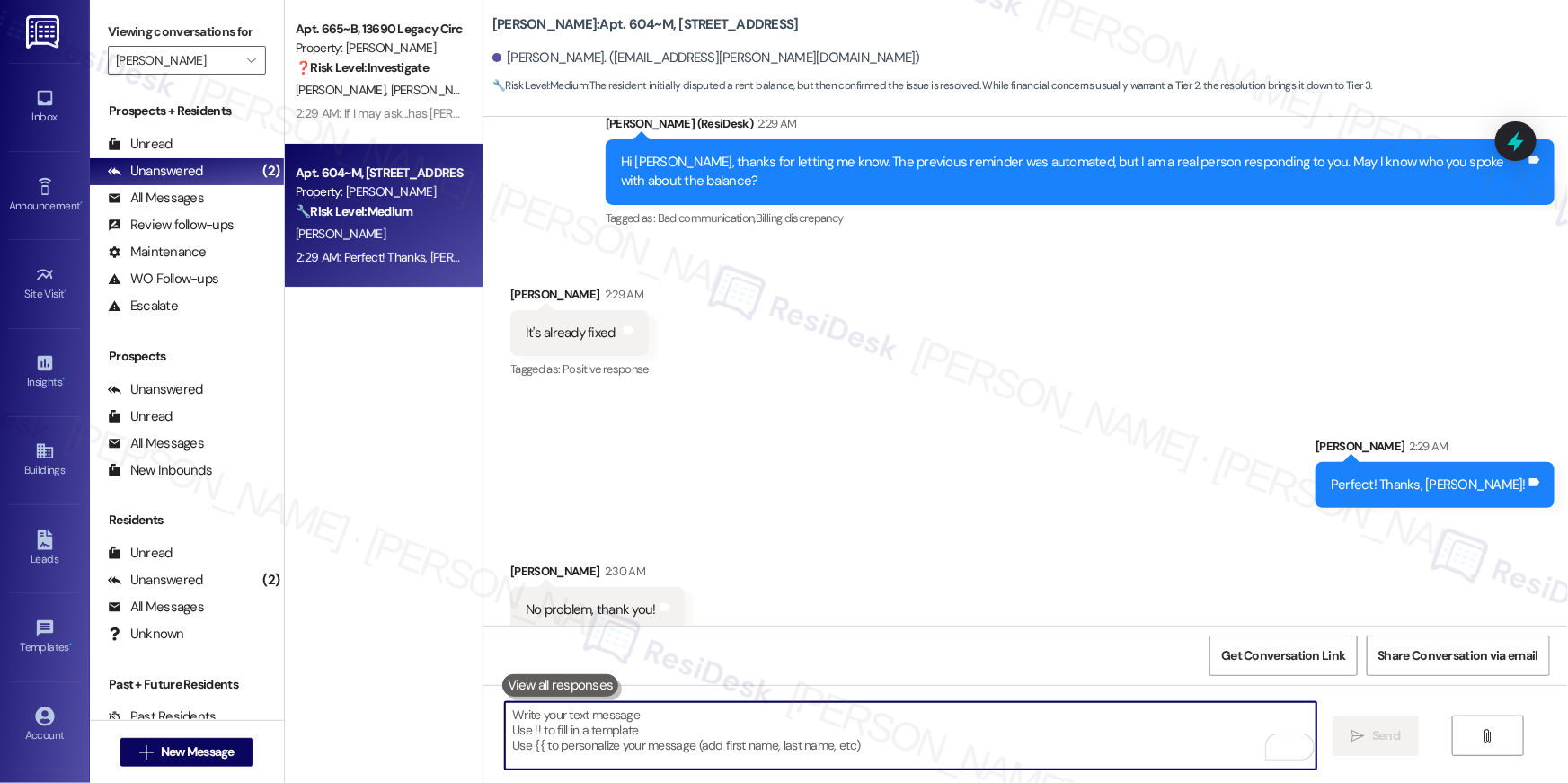
scroll to position [946, 0]
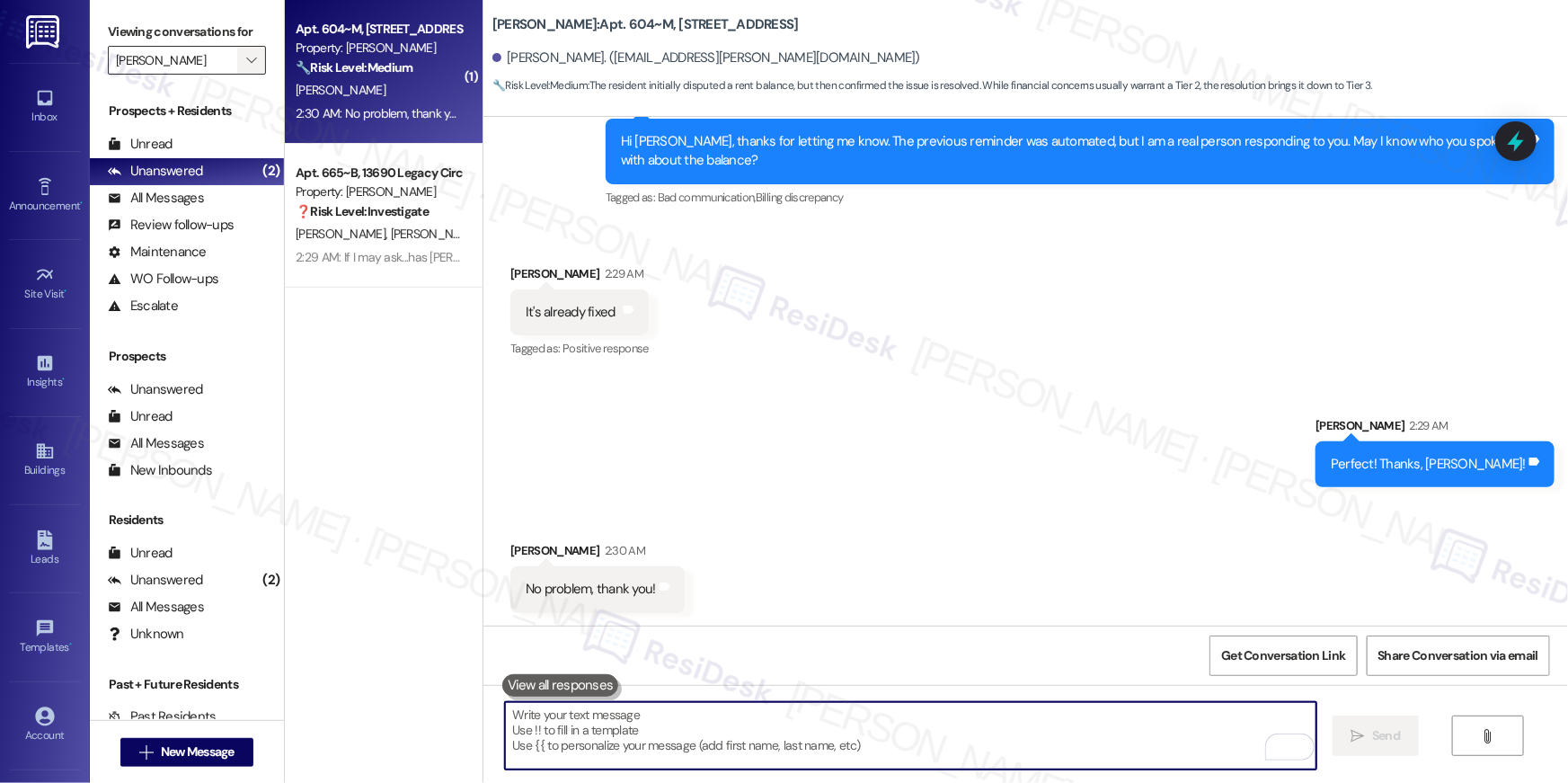
click at [246, 66] on icon "" at bounding box center [251, 60] width 10 height 14
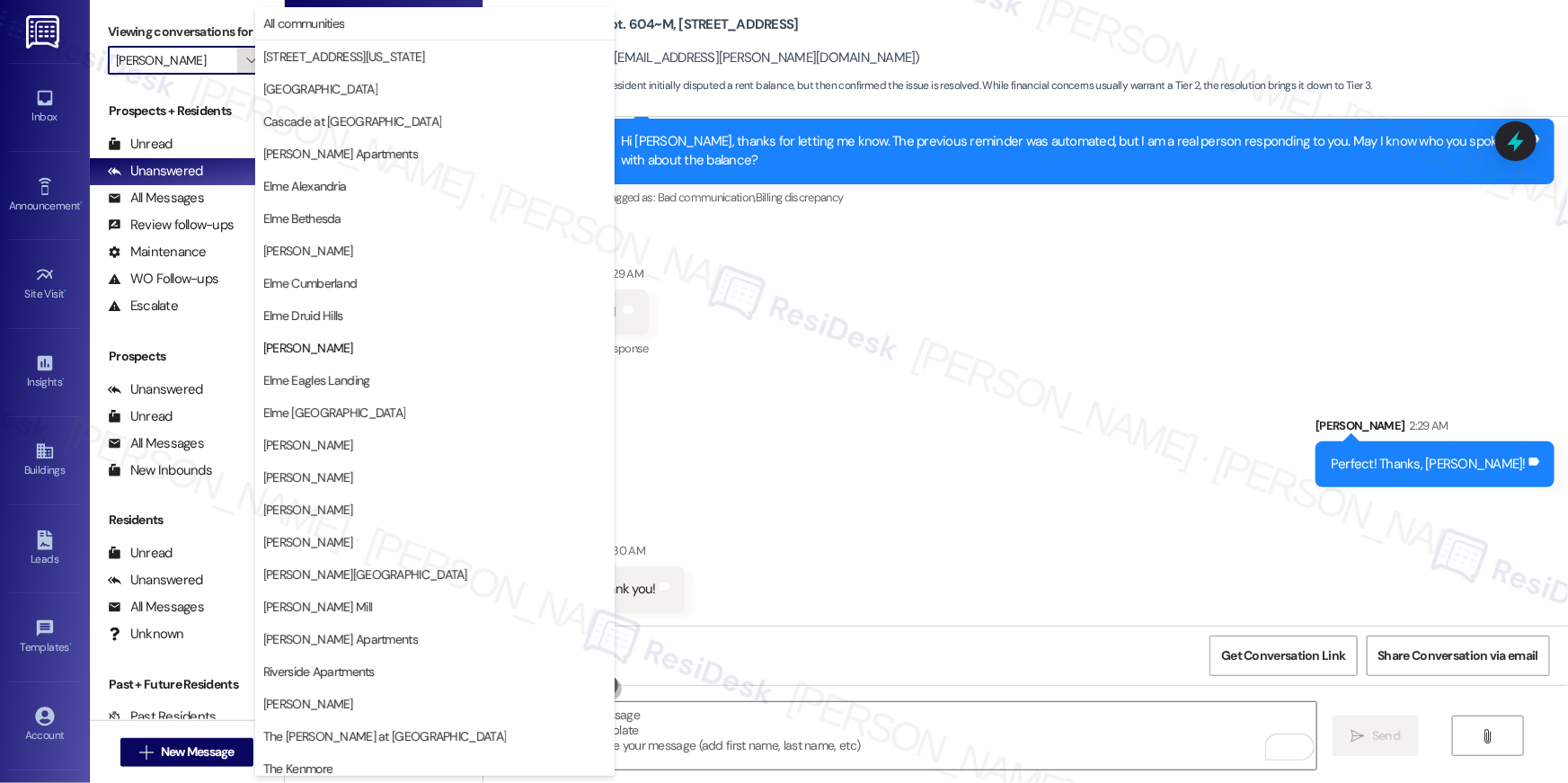
scroll to position [170, 0]
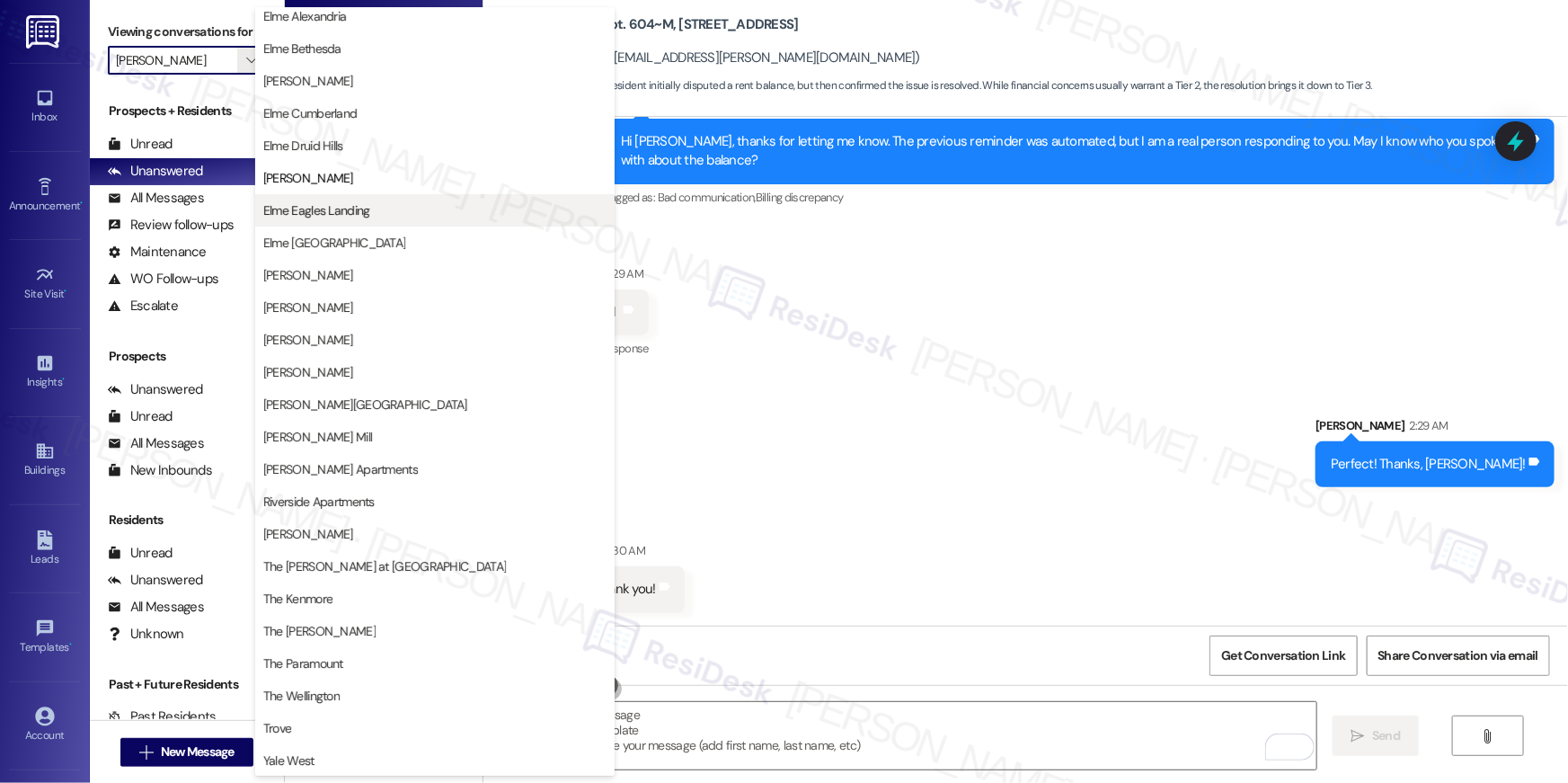
click at [261, 203] on button "Elme Eagles Landing" at bounding box center [435, 210] width 360 height 33
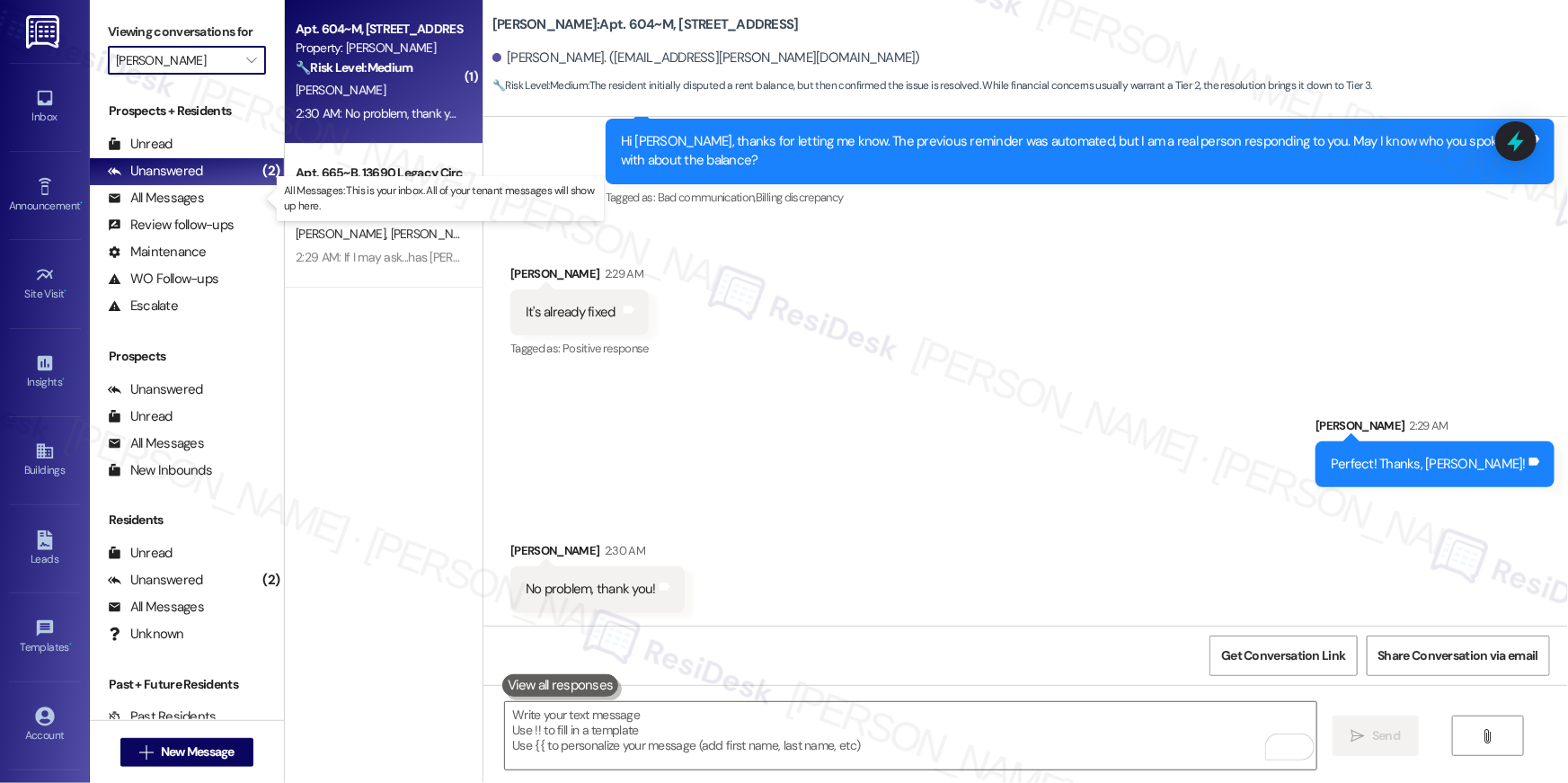
type input "Elme Eagles Landing"
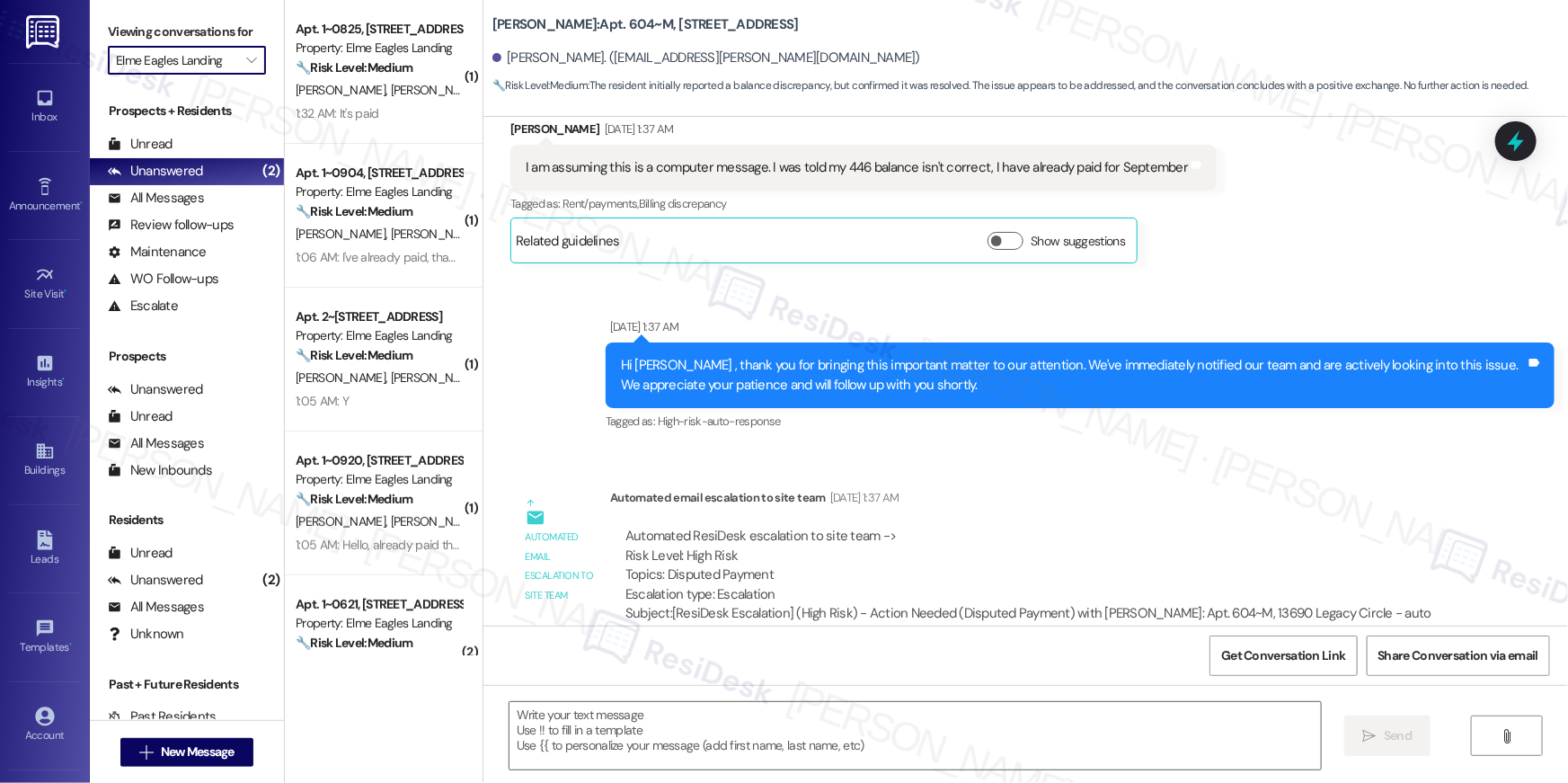
type textarea "Fetching suggested responses. Please feel free to read through the conversation…"
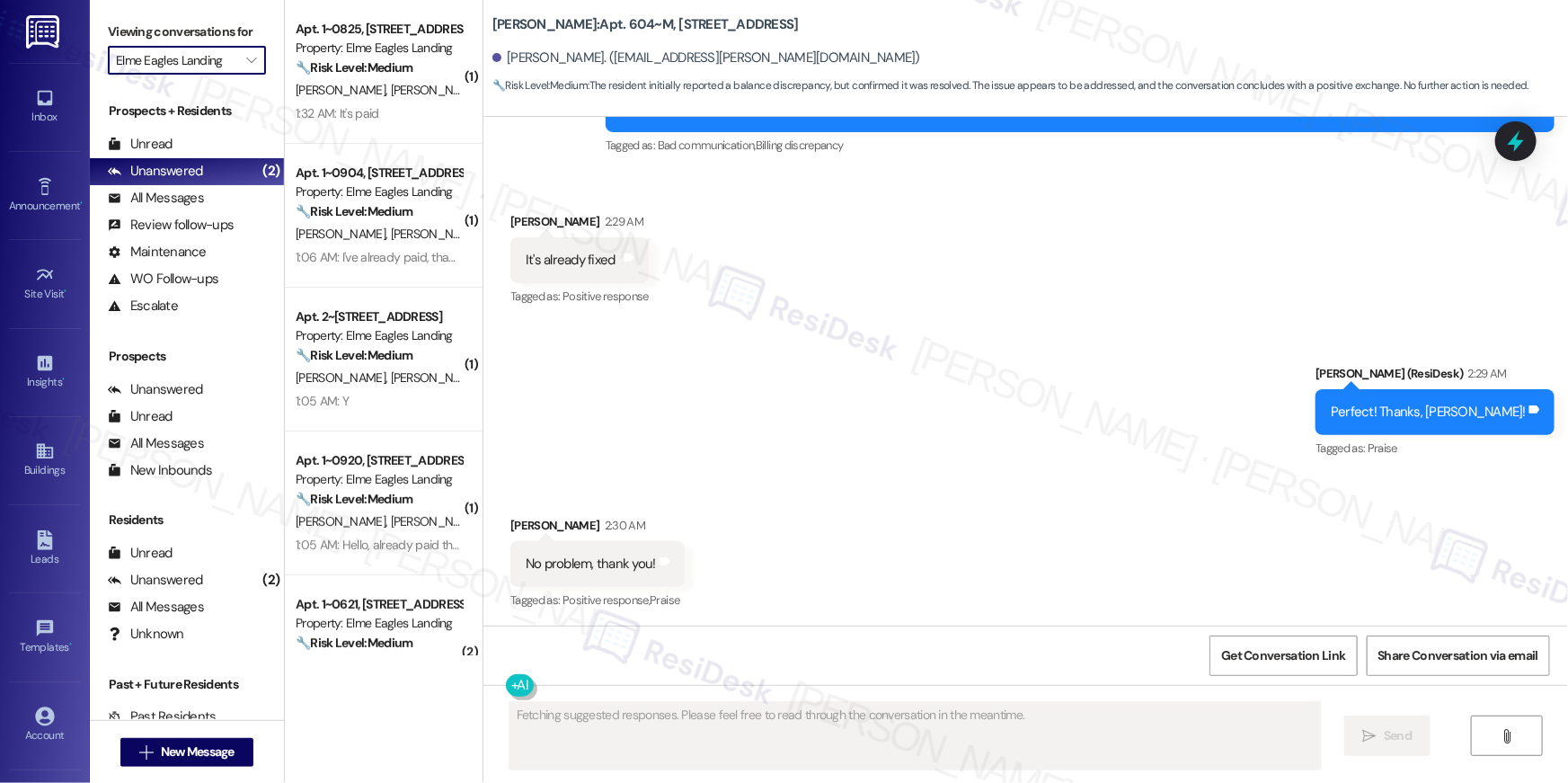
scroll to position [999, 0]
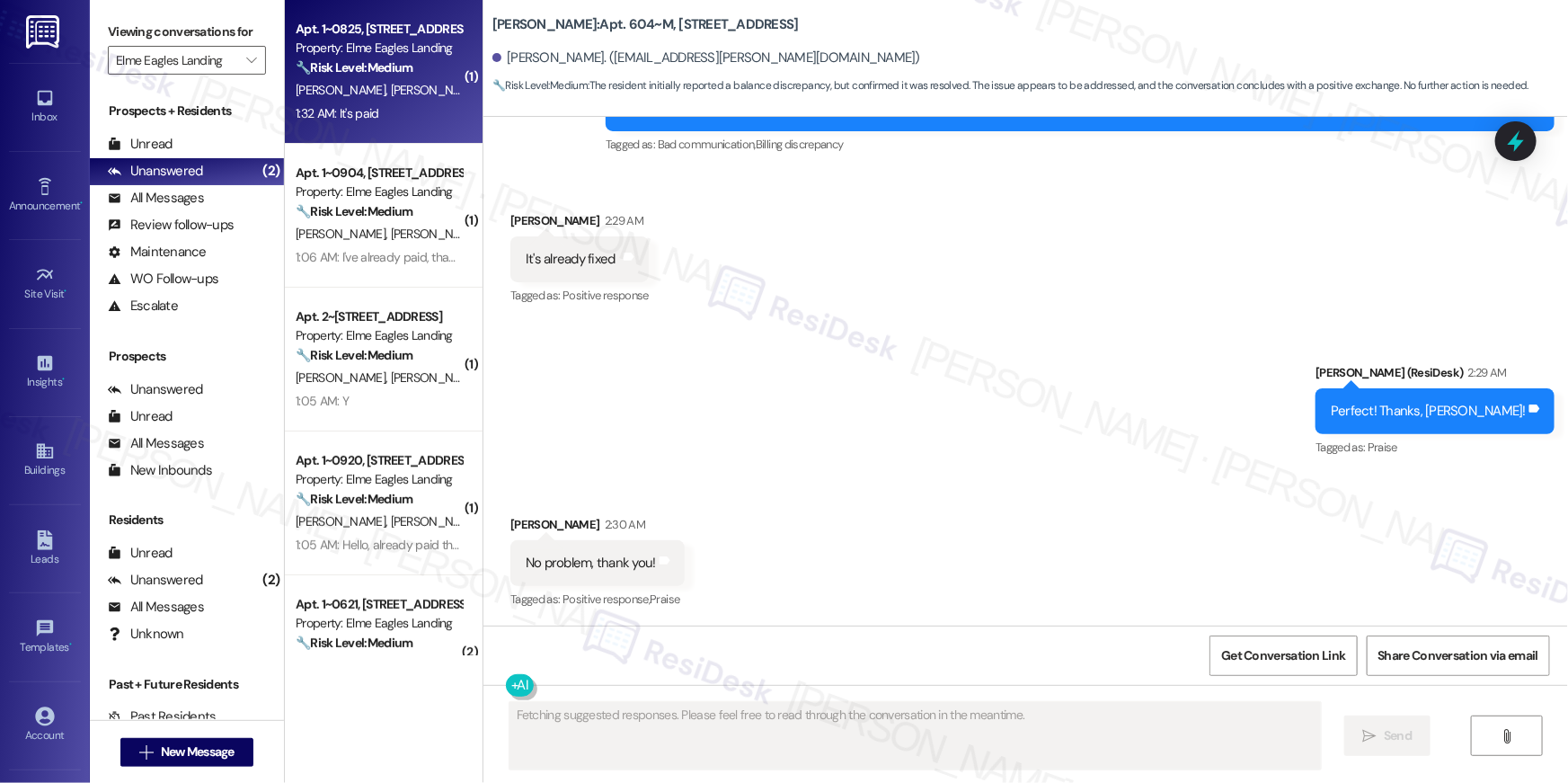
click at [345, 98] on div "[PERSON_NAME] [PERSON_NAME]" at bounding box center [379, 90] width 170 height 22
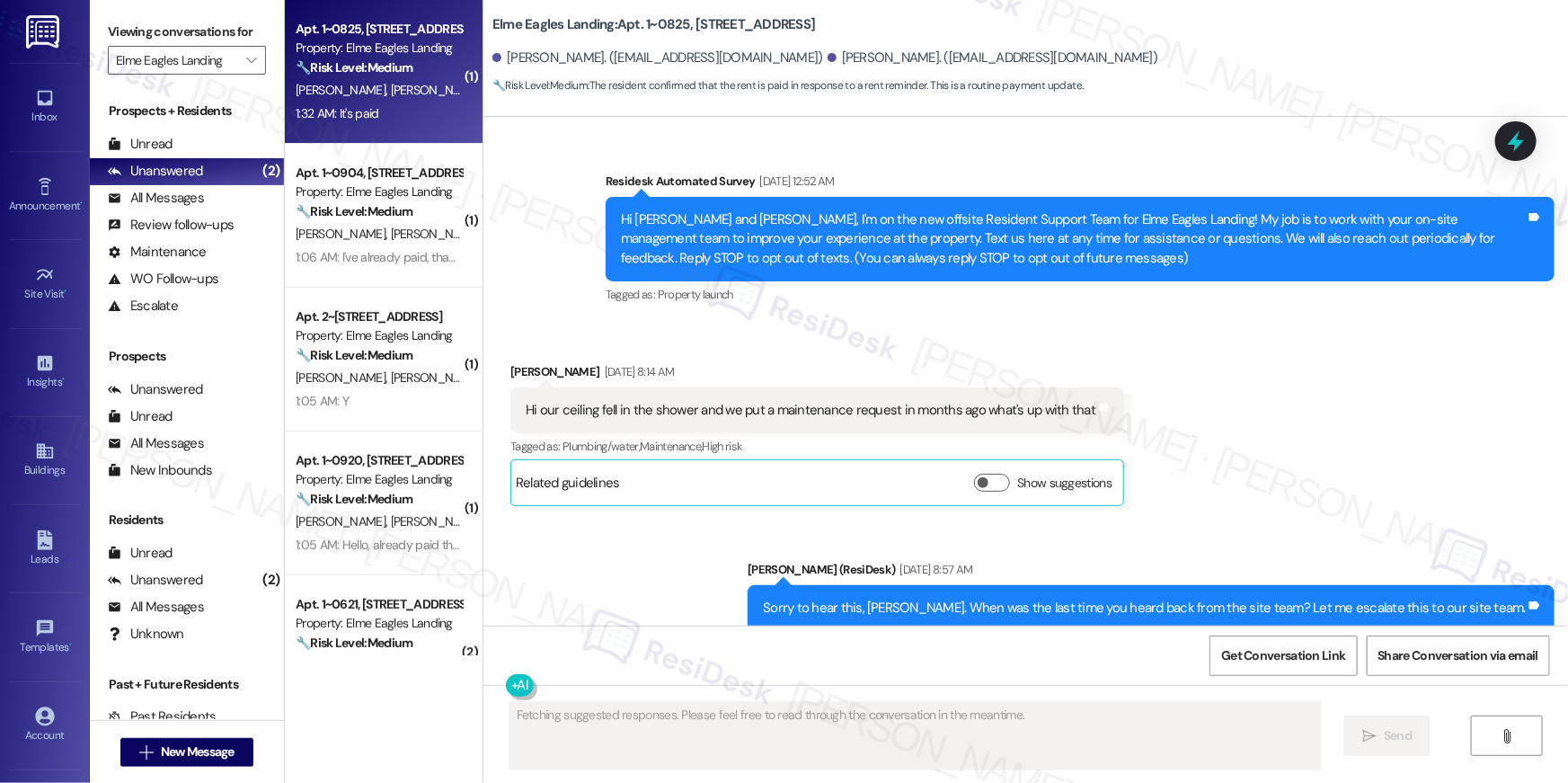
scroll to position [17950, 0]
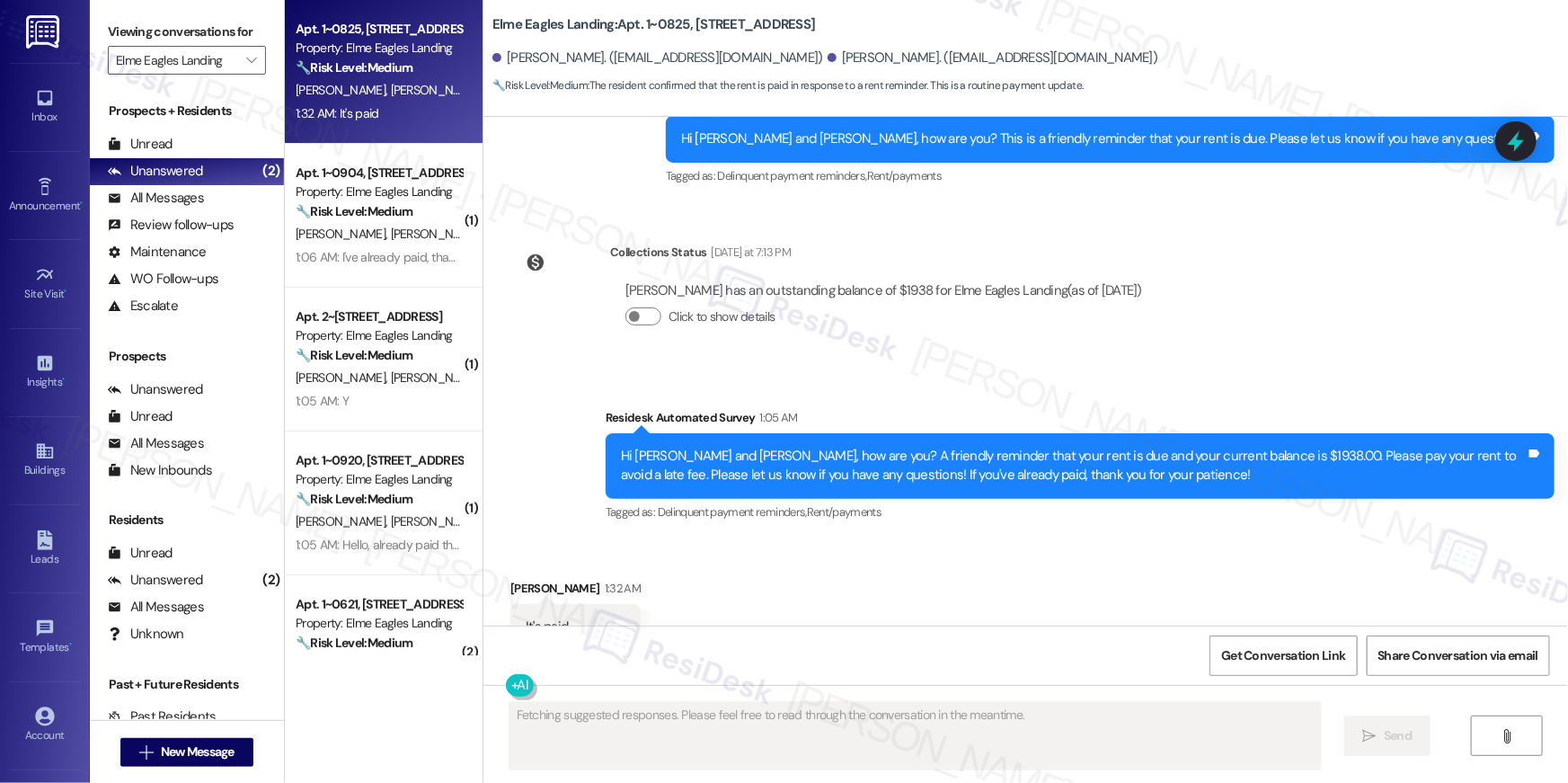
click at [956, 618] on div "Received via SMS [PERSON_NAME] 1:32 AM It's paid Tags and notes Tagged as: Rent…" at bounding box center [1026, 614] width 1085 height 152
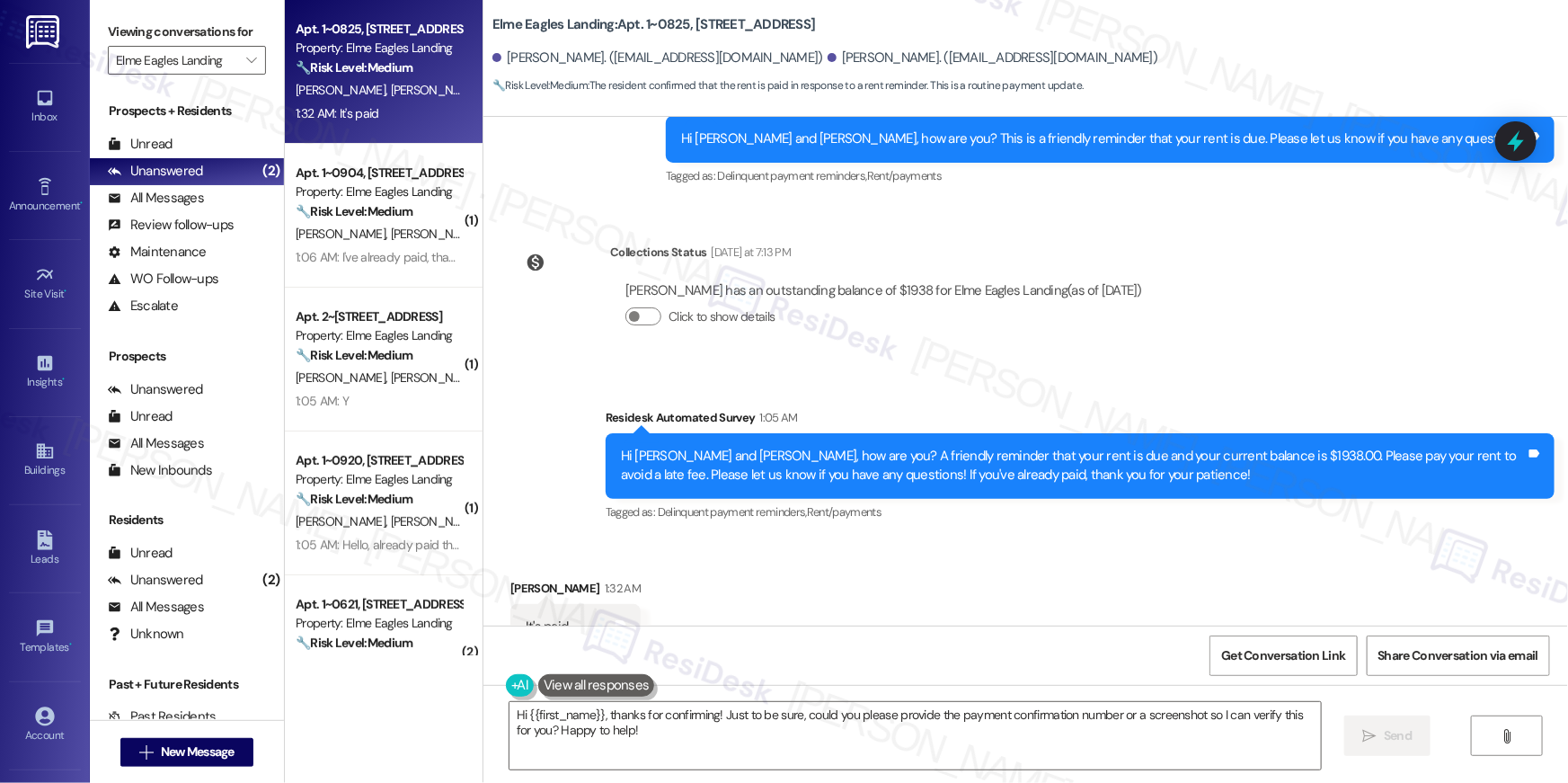
click at [1102, 568] on div "Received via SMS [PERSON_NAME] 1:32 AM It's paid Tags and notes Tagged as: Rent…" at bounding box center [1026, 614] width 1085 height 152
click at [1157, 724] on textarea "Hi {{first_name}}, thanks for confirming! Just to be sure, could you please pro…" at bounding box center [915, 737] width 812 height 68
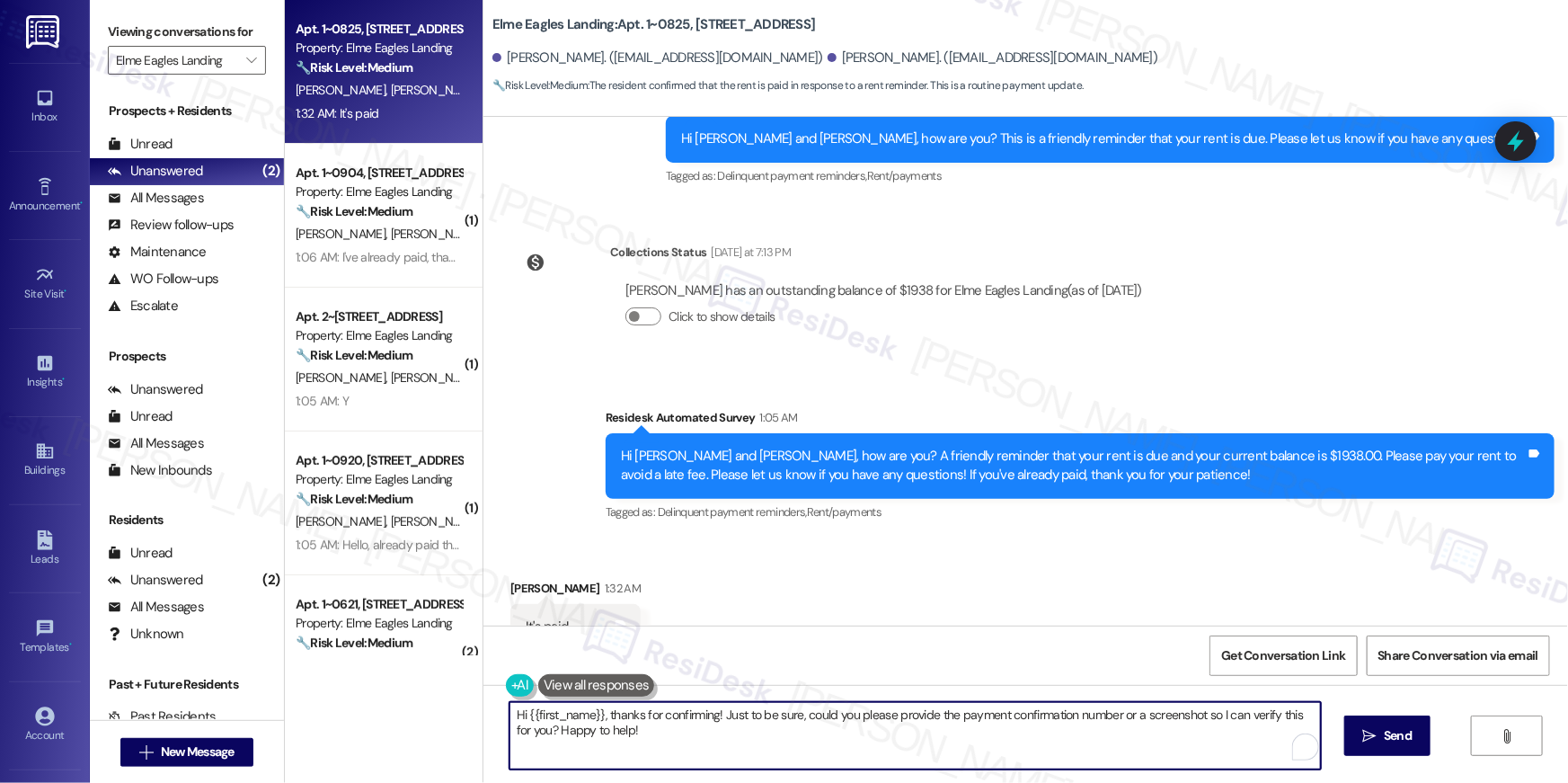
paste textarea "Thank you, {{first_name}}, for your rent payment, we truly appreciate it! If yo…"
type textarea "Thank you, {{first_name}}, for your rent payment, we truly appreciate it! If yo…"
click at [1358, 744] on span " Send" at bounding box center [1376, 737] width 57 height 19
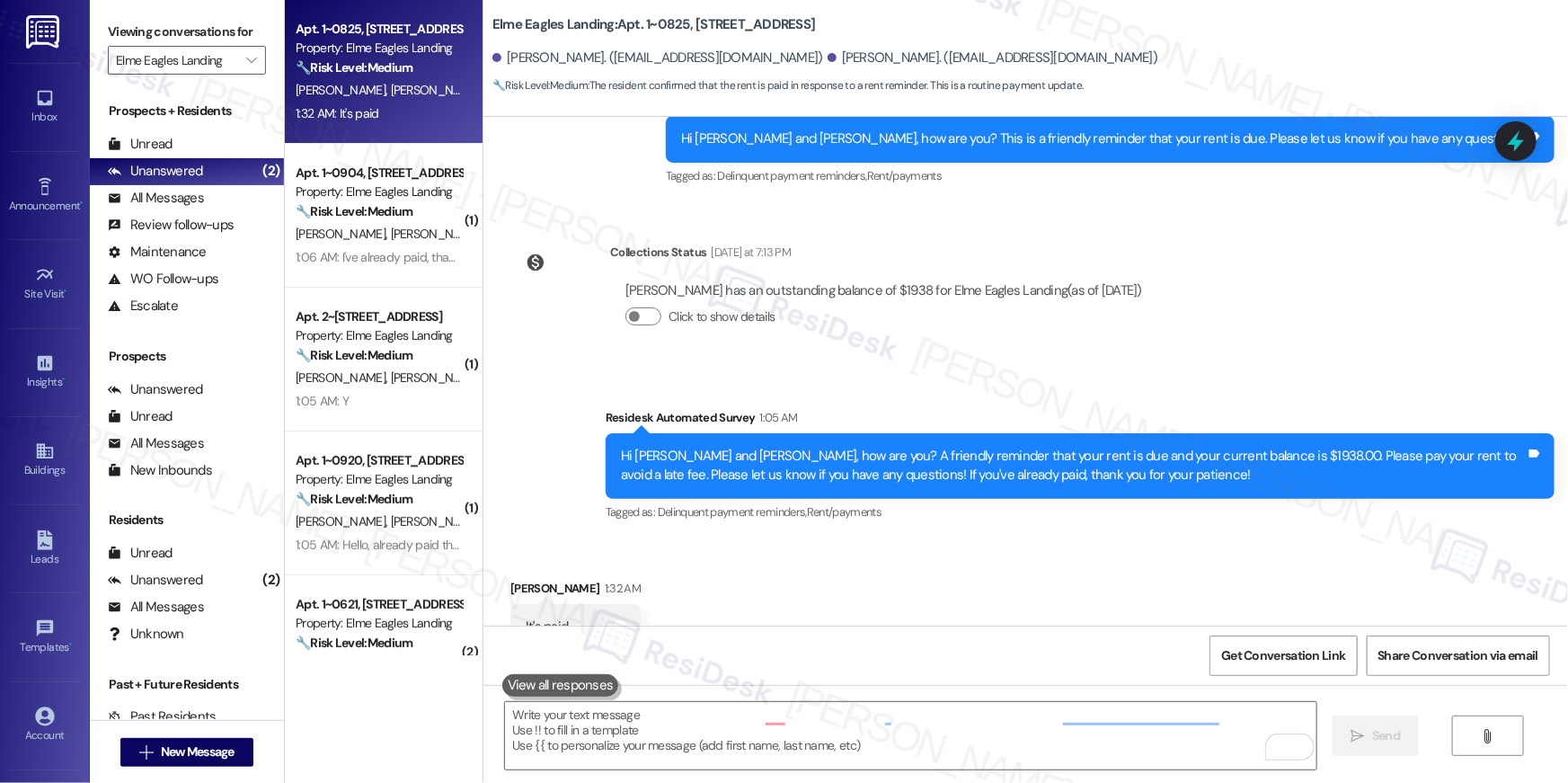
scroll to position [17949, 0]
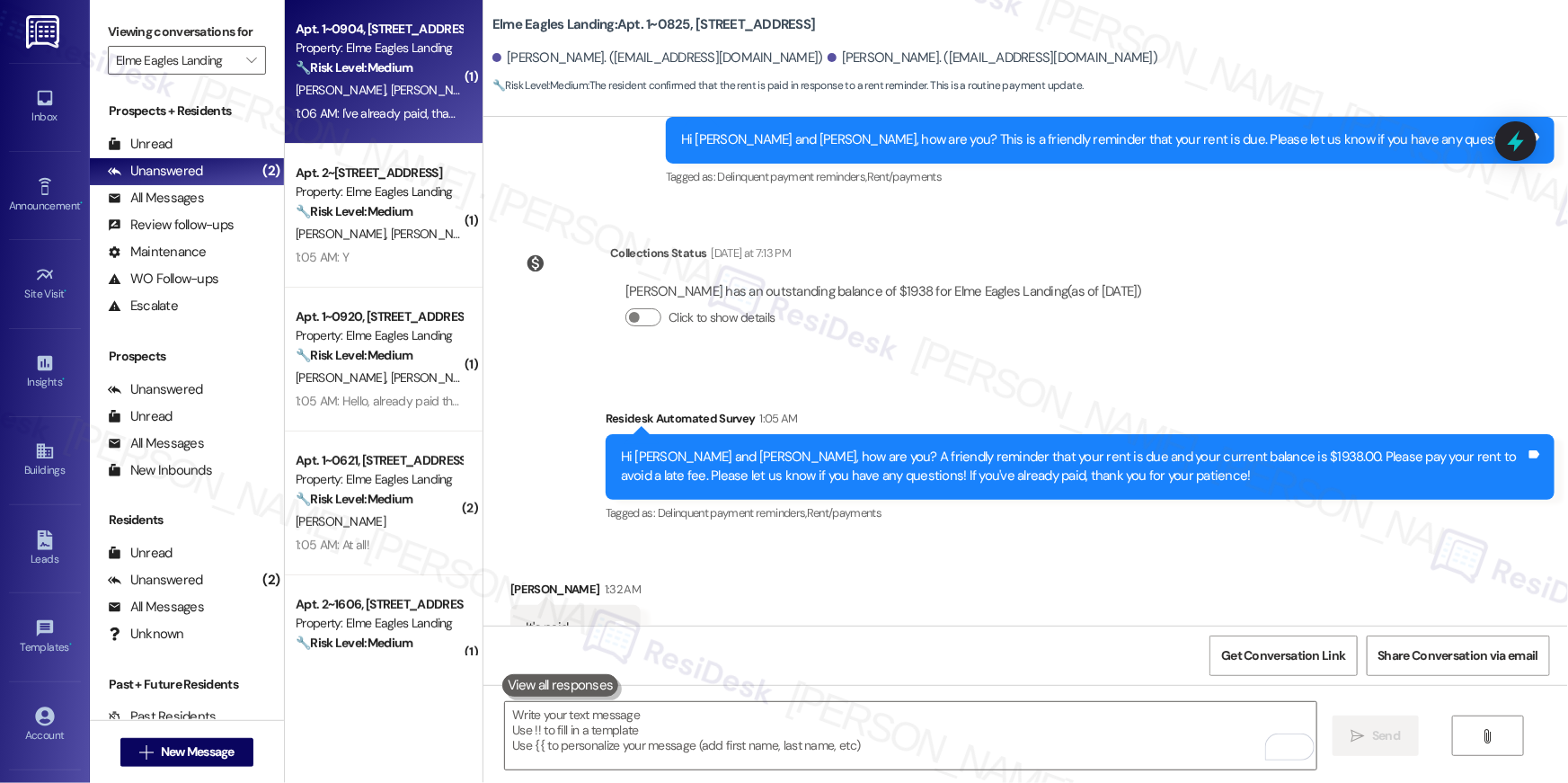
click at [410, 117] on div "1:06 AM: I've already paid, thank you ☺️ 1:06 AM: I've already paid, thank you …" at bounding box center [398, 113] width 205 height 16
type textarea "Fetching suggested responses. Please feel free to read through the conversation…"
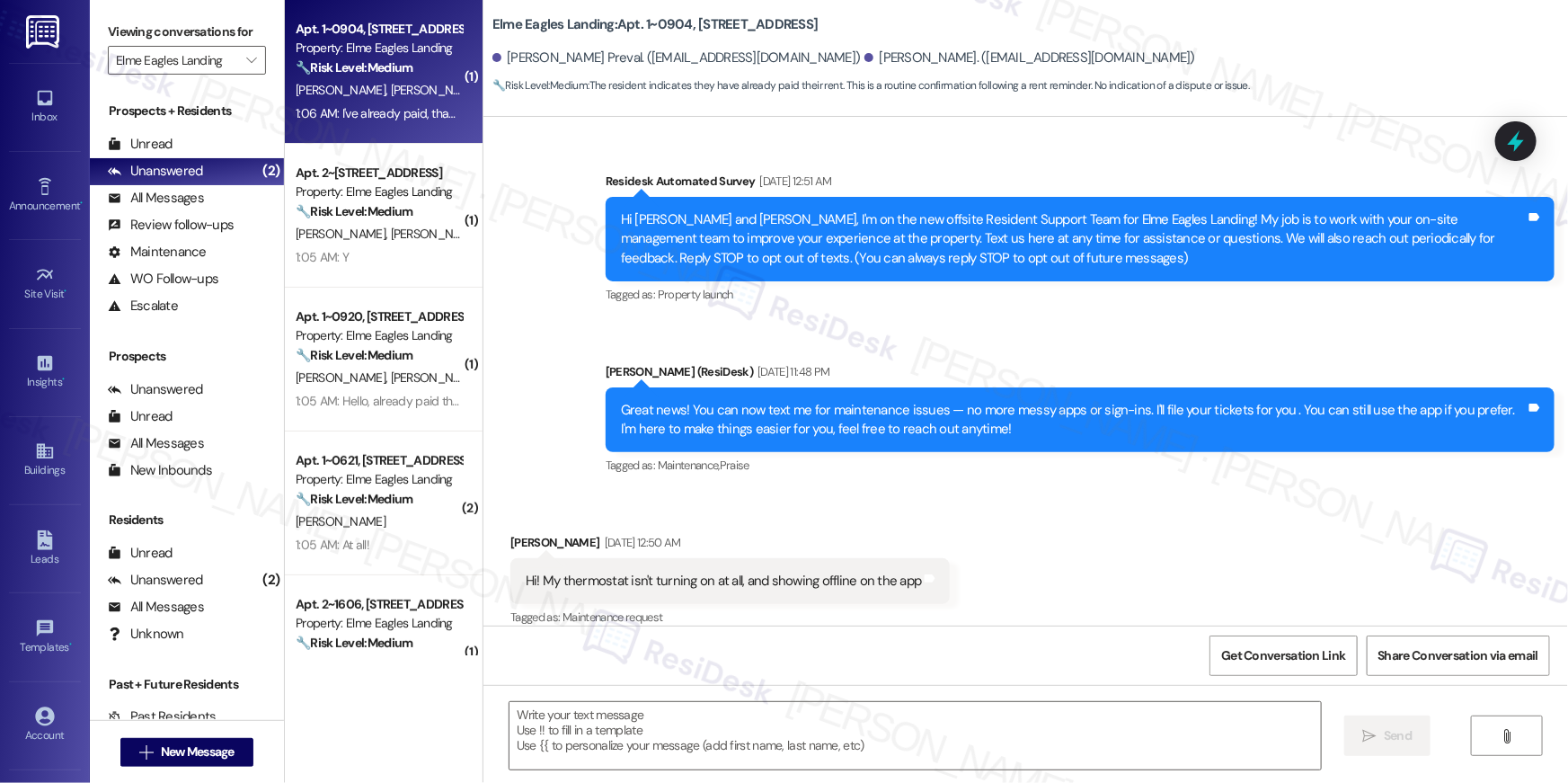
scroll to position [8483, 0]
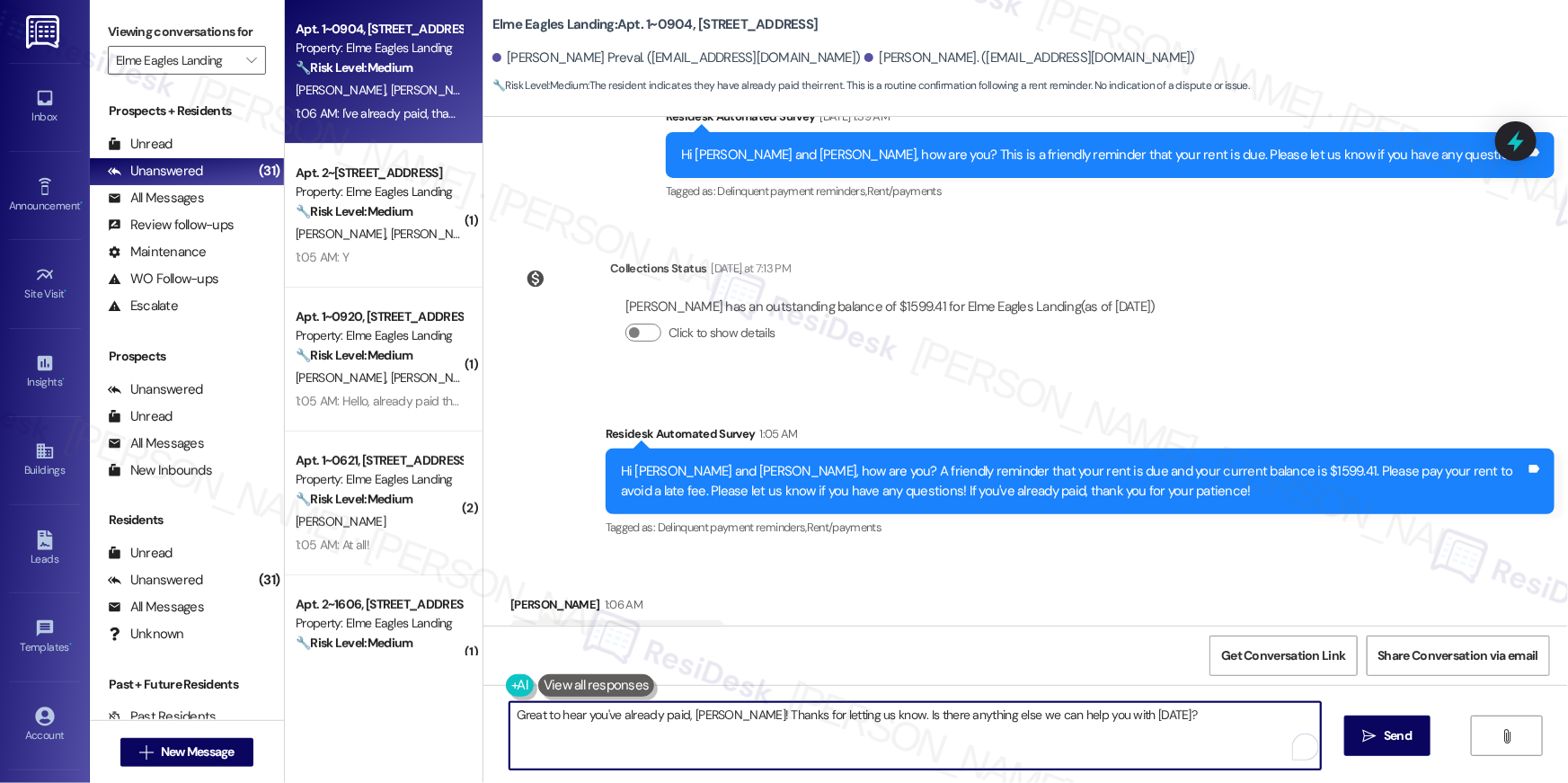
click at [895, 721] on textarea "Great to hear you've already paid, [PERSON_NAME]! Thanks for letting us know. I…" at bounding box center [915, 737] width 812 height 68
paste textarea "Thank you, {{first_name}}, for your rent payment, we truly appreciate it! If yo…"
click at [1100, 736] on textarea "Thank you, {{first_name}}, for your rent payment, we truly appreciate it! If yo…" at bounding box center [911, 737] width 812 height 68
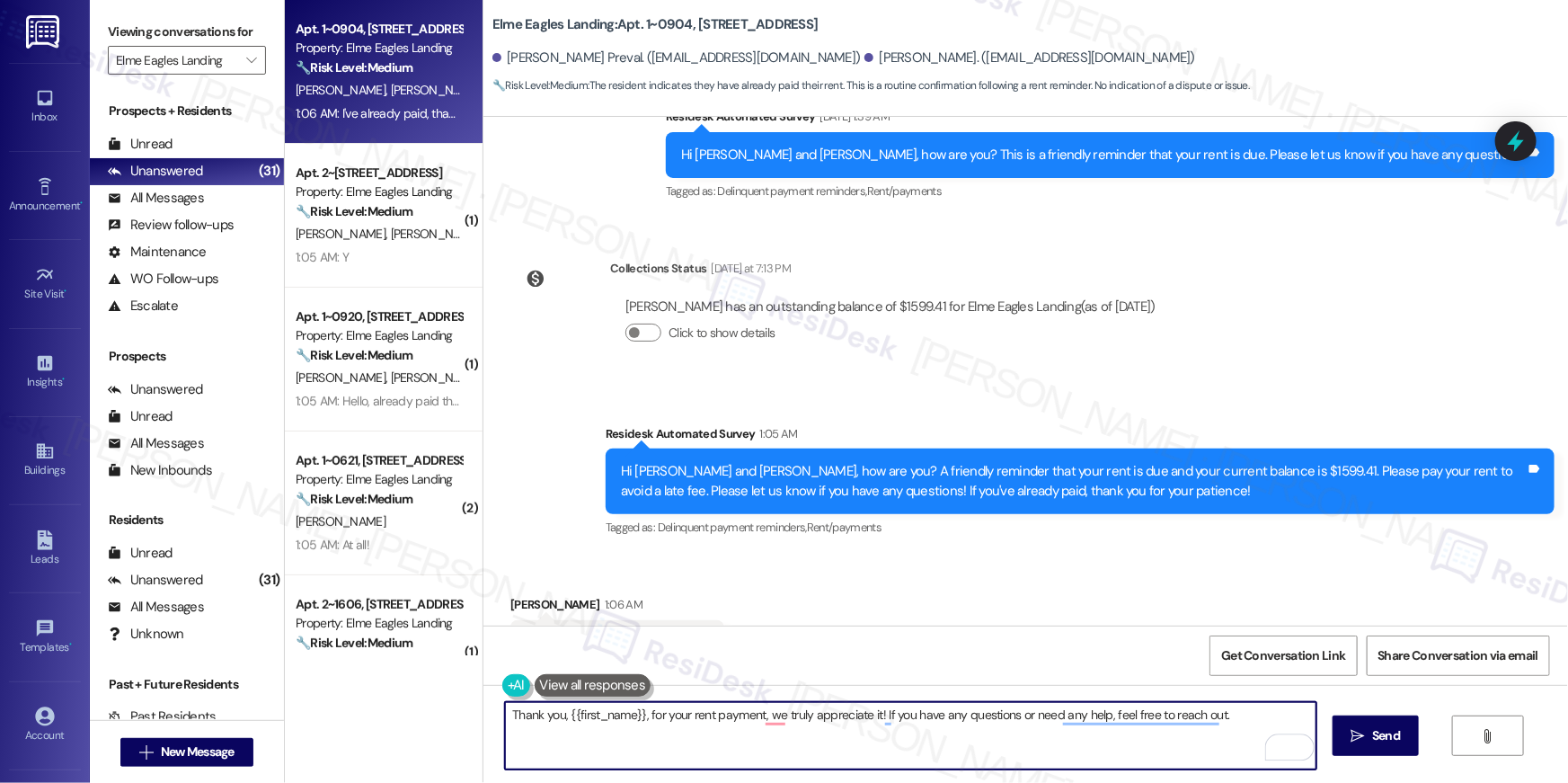
click at [1100, 736] on textarea "Thank you, {{first_name}}, for your rent payment, we truly appreciate it! If yo…" at bounding box center [911, 737] width 812 height 68
paste textarea "To enrich screen reader interactions, please activate Accessibility in Grammarl…"
type textarea "Thank you, {{first_name}}, for your rent payment, we truly appreciate it! If yo…"
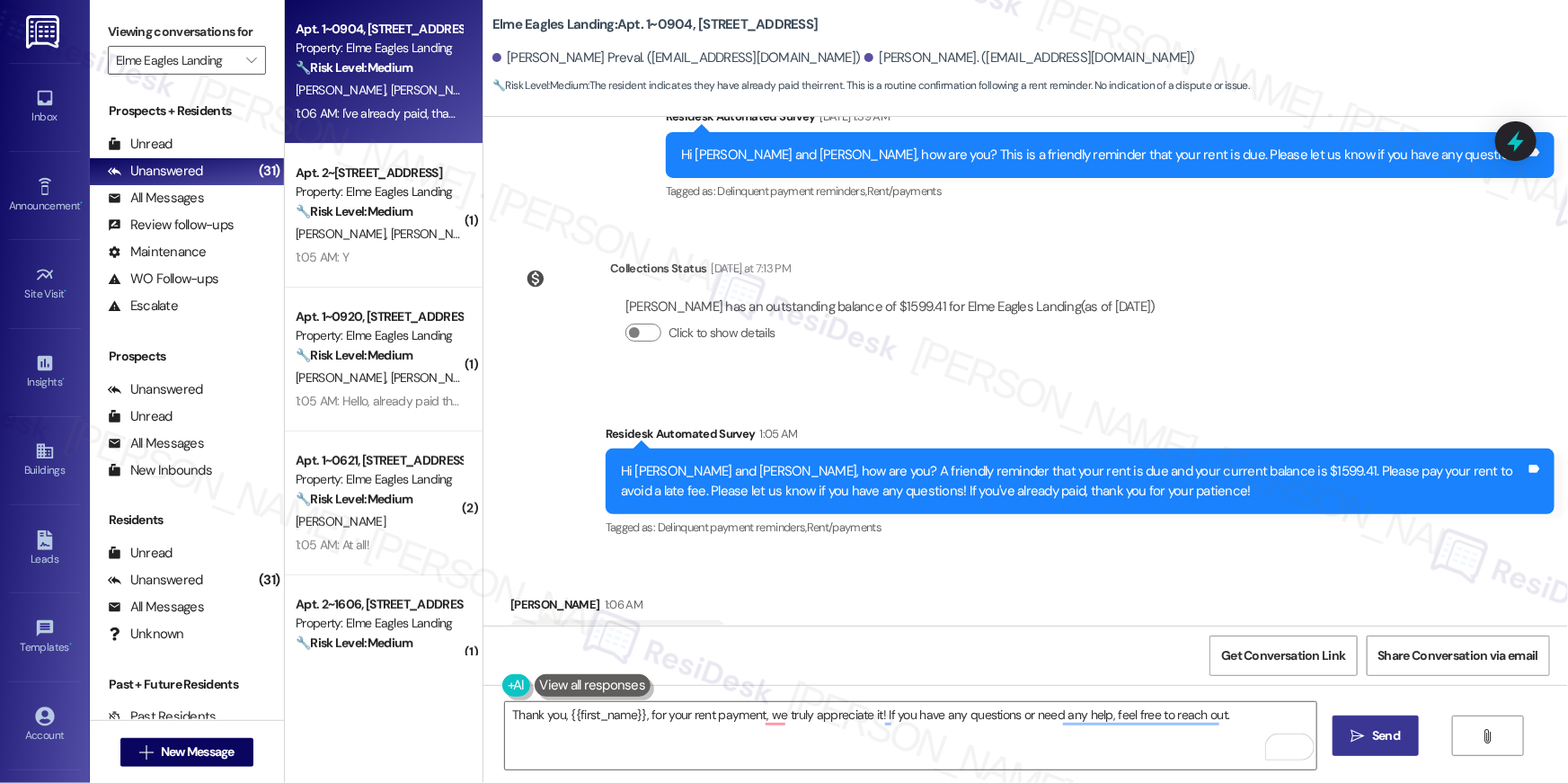
click at [1338, 741] on button " Send" at bounding box center [1376, 736] width 87 height 41
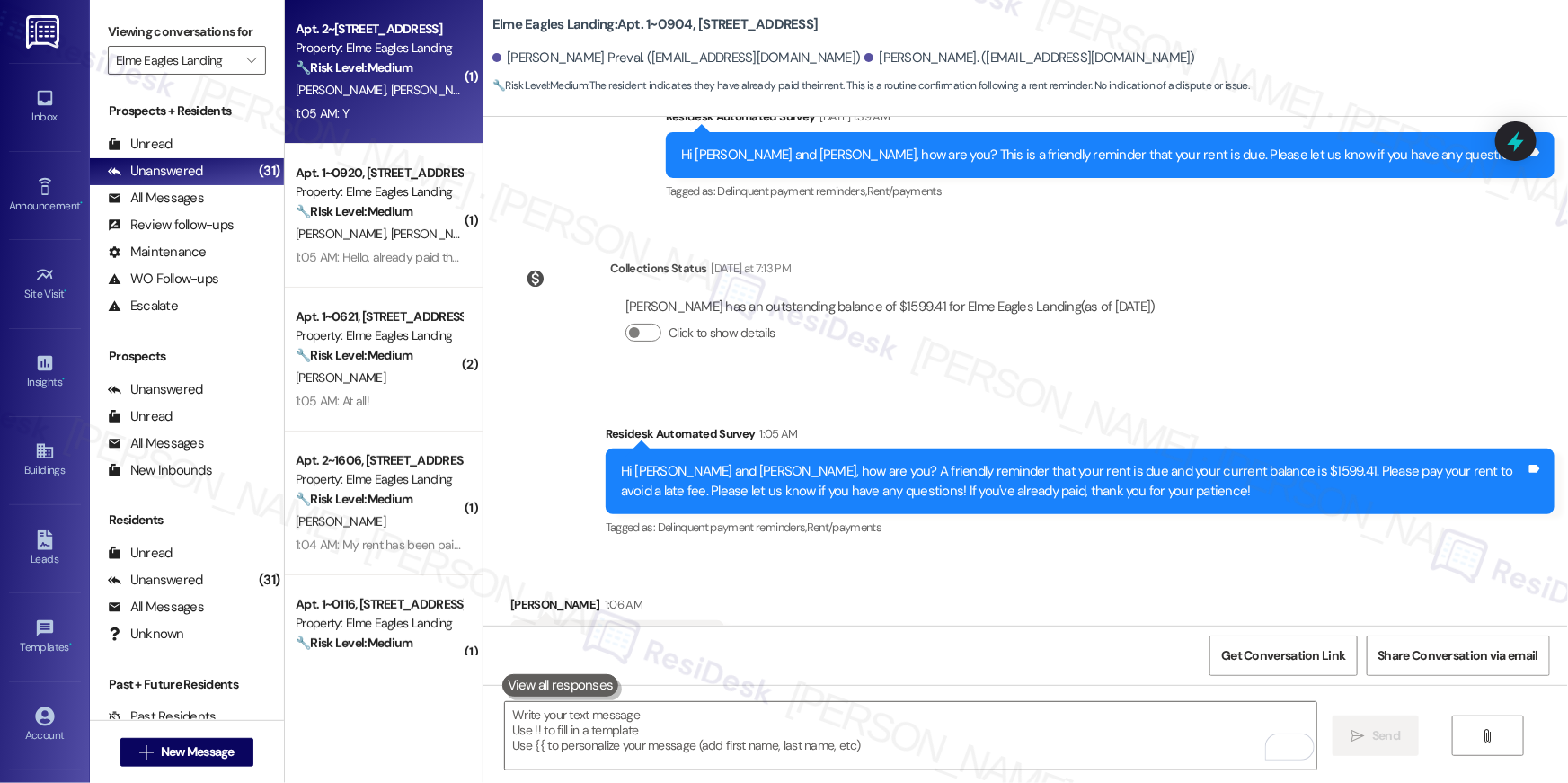
click at [433, 108] on div "1:05 AM: Y 1:05 AM: Y" at bounding box center [379, 113] width 170 height 22
type textarea "Fetching suggested responses. Please feel free to read through the conversation…"
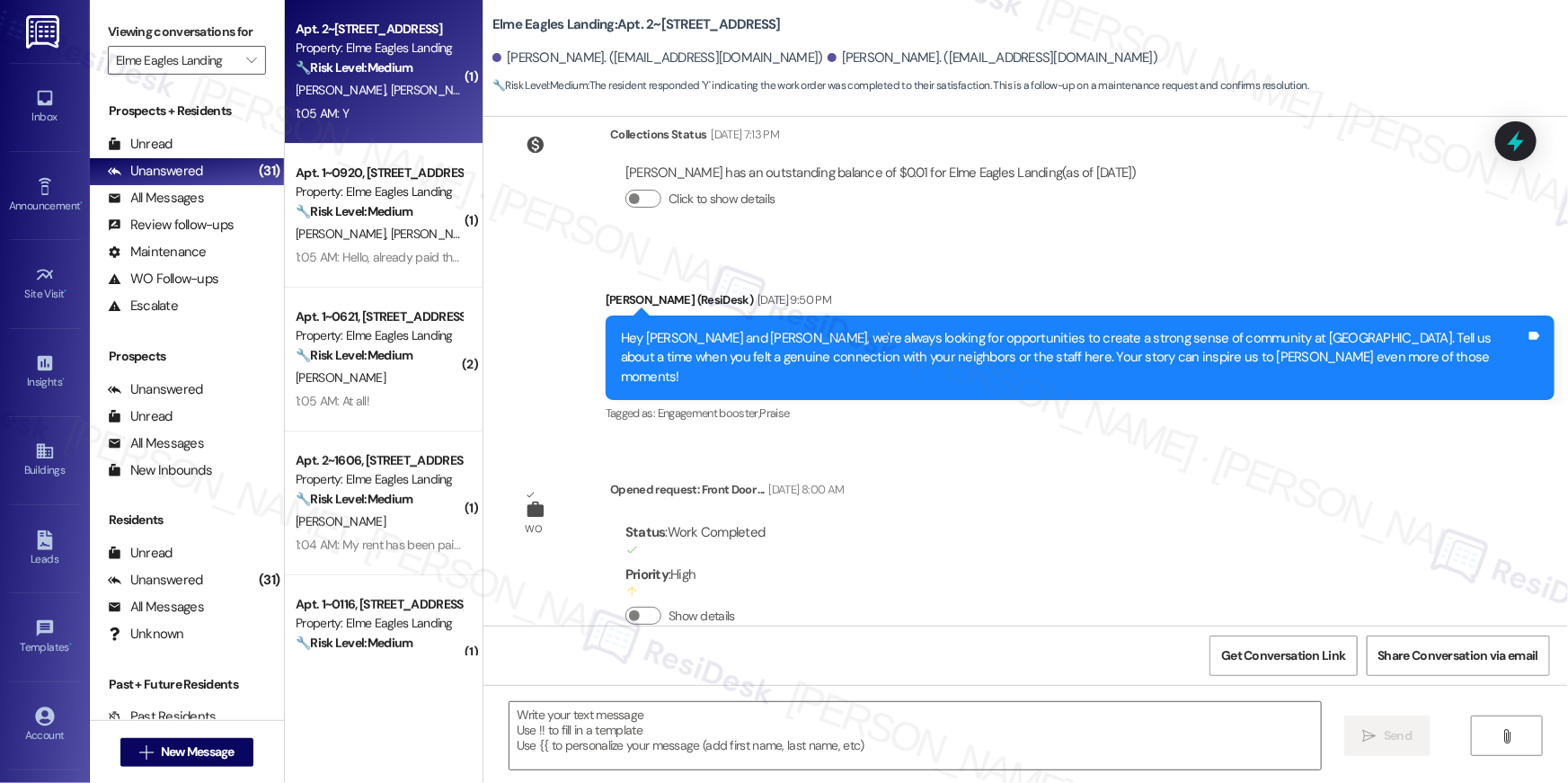
type textarea "Fetching suggested responses. Please feel free to read through the conversation…"
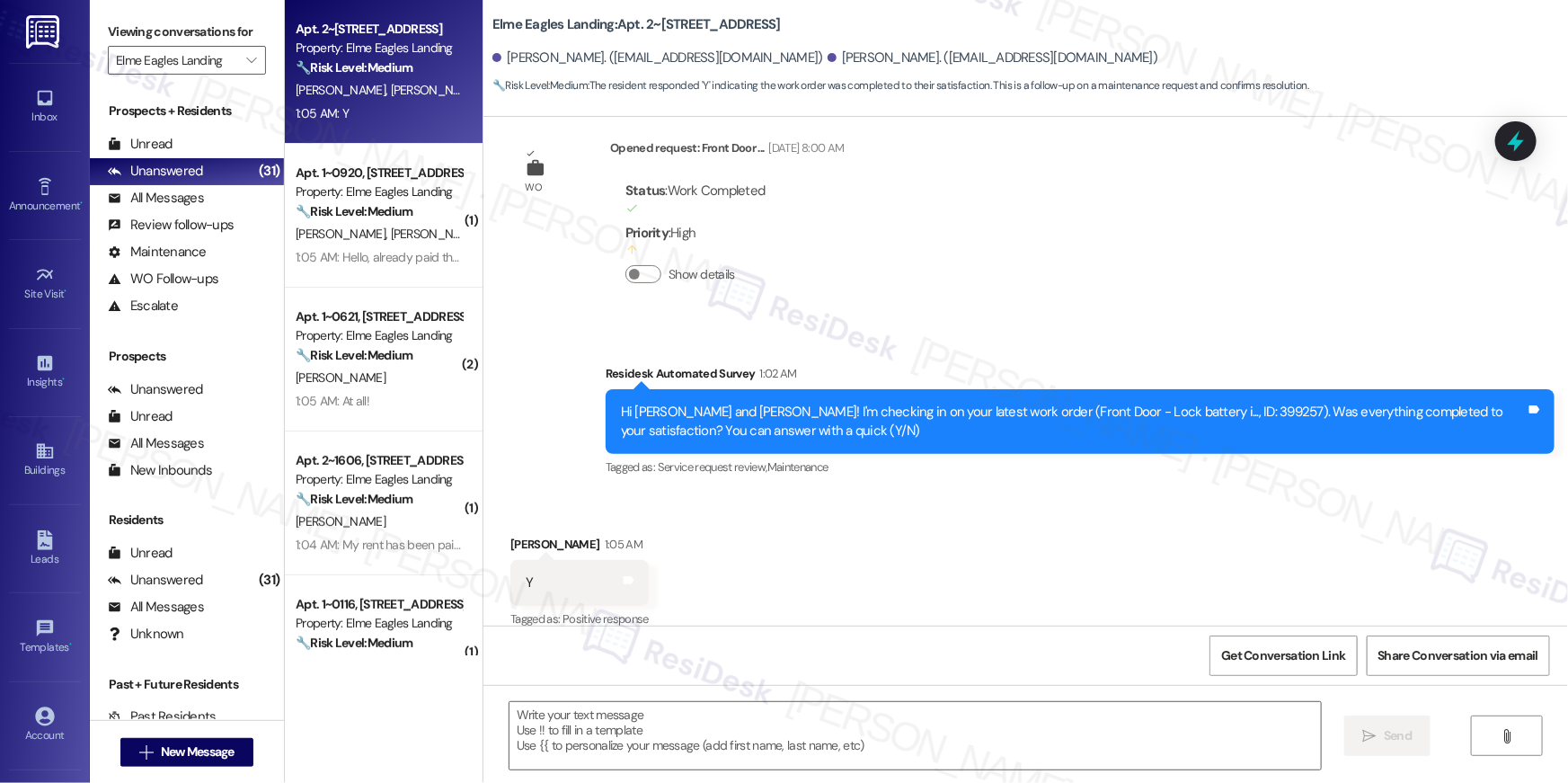
scroll to position [666, 0]
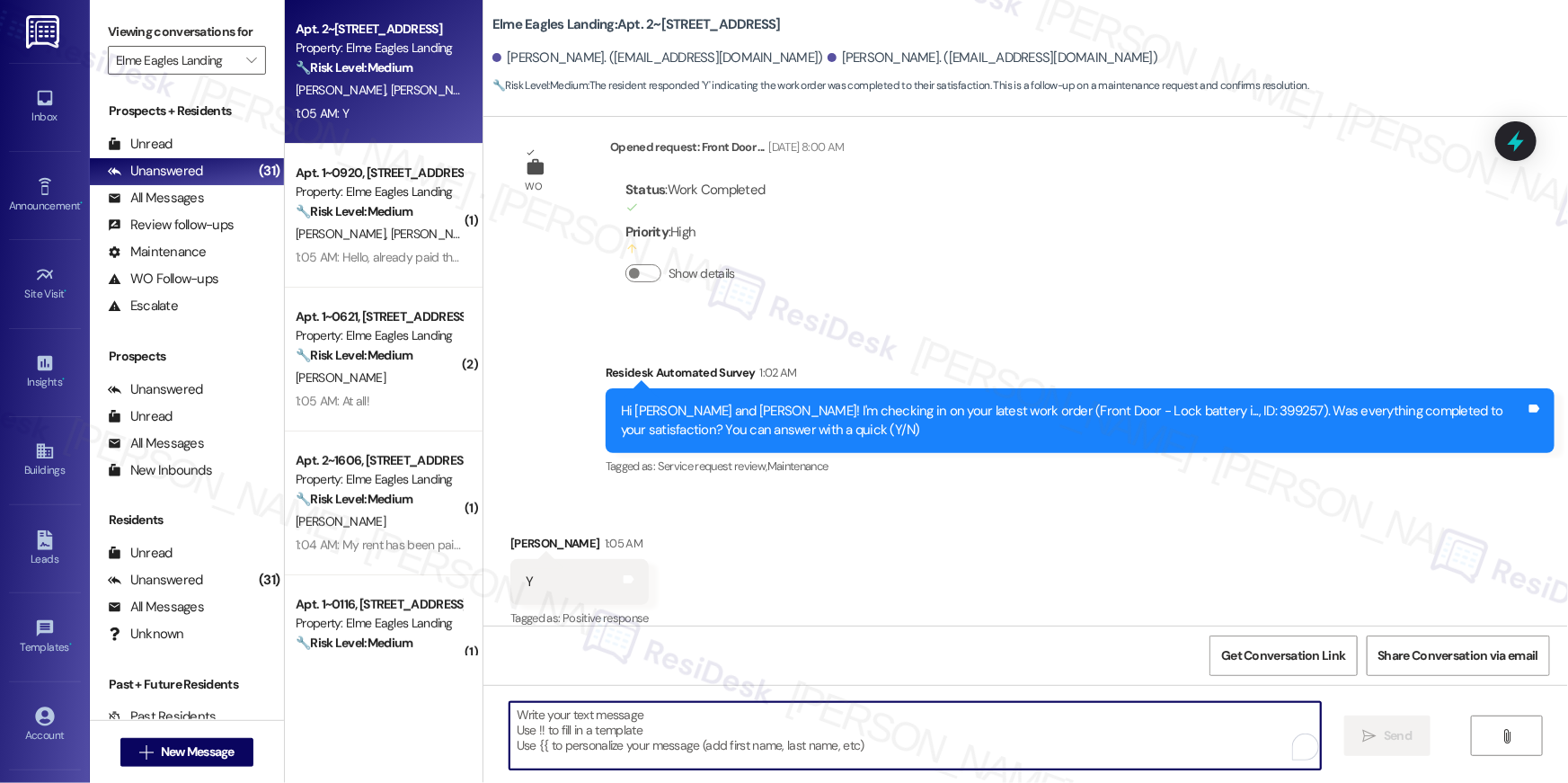
click at [938, 715] on textarea "To enrich screen reader interactions, please activate Accessibility in Grammarl…" at bounding box center [915, 737] width 812 height 68
click at [1127, 727] on textarea "To enrich screen reader interactions, please activate Accessibility in Grammarl…" at bounding box center [911, 737] width 812 height 68
paste textarea "Hi {{first_name}}, I’m glad to hear your work order is all taken care of! If an…"
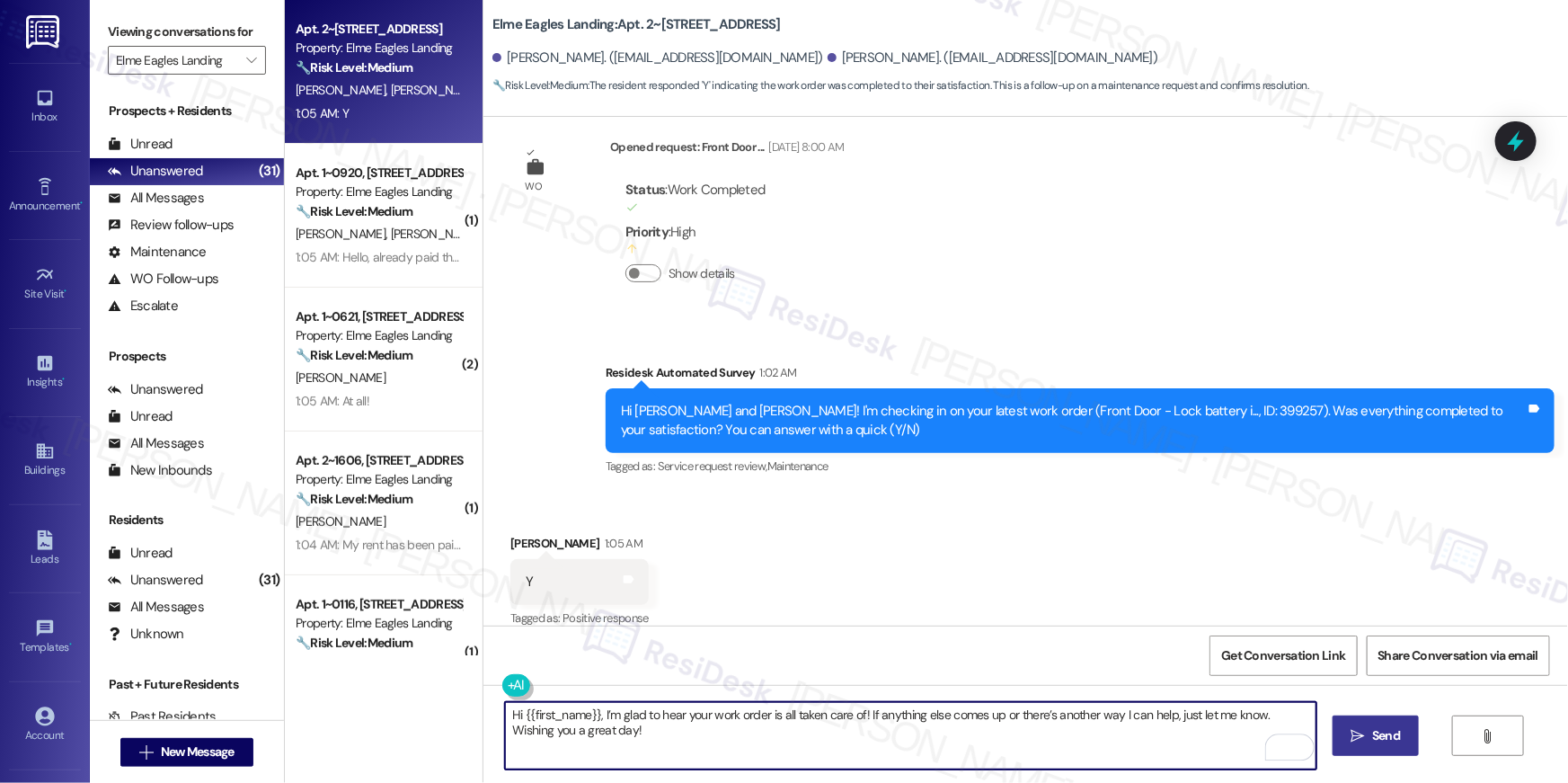
type textarea "Hi {{first_name}}, I’m glad to hear your work order is all taken care of! If an…"
click at [1348, 733] on span " Send" at bounding box center [1376, 737] width 57 height 19
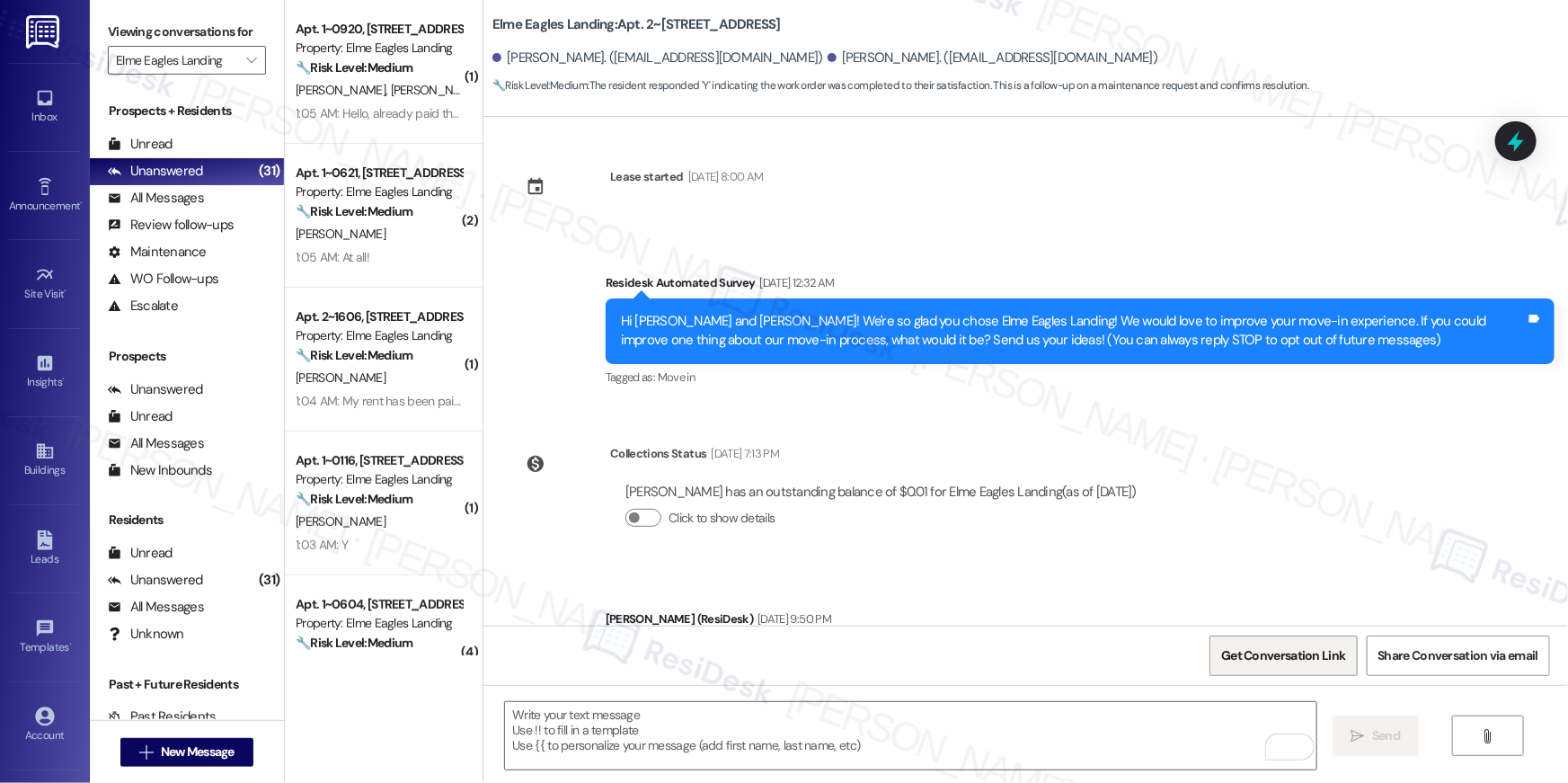
scroll to position [0, 0]
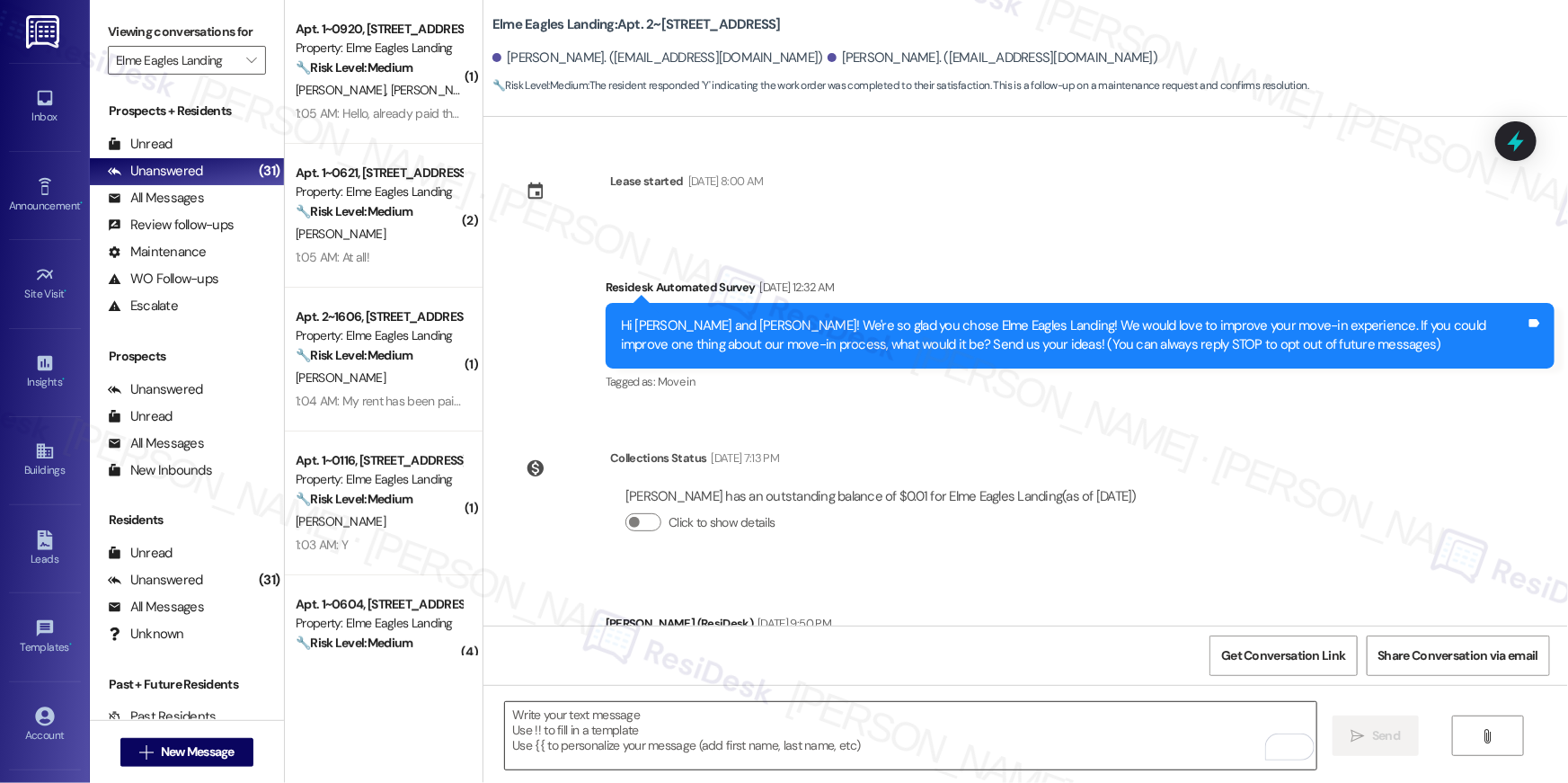
click at [1197, 734] on textarea "To enrich screen reader interactions, please activate Accessibility in Grammarl…" at bounding box center [911, 737] width 812 height 68
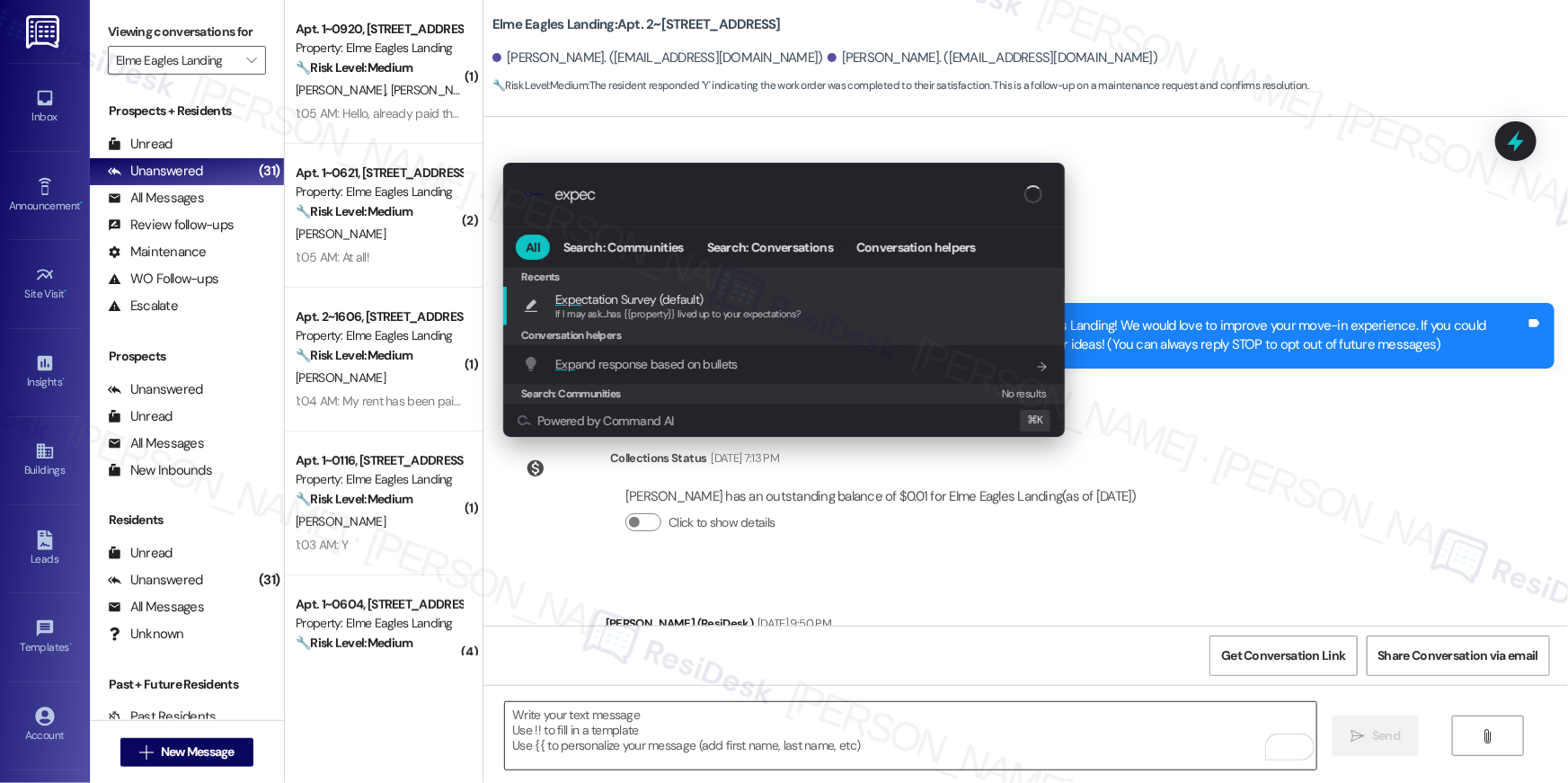
type input "expect"
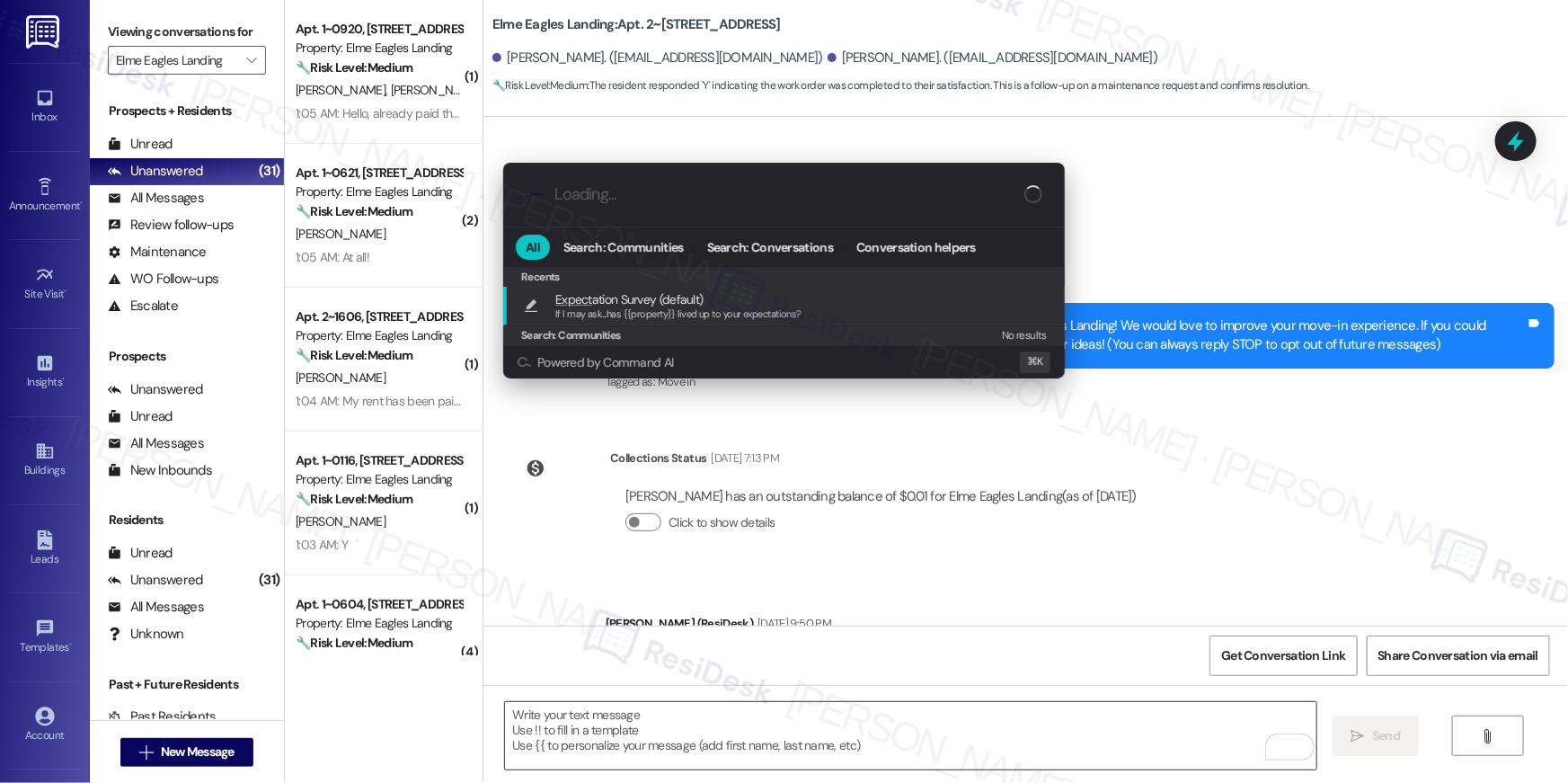
type textarea "If I may ask...has {{property}} lived up to your expectations?"
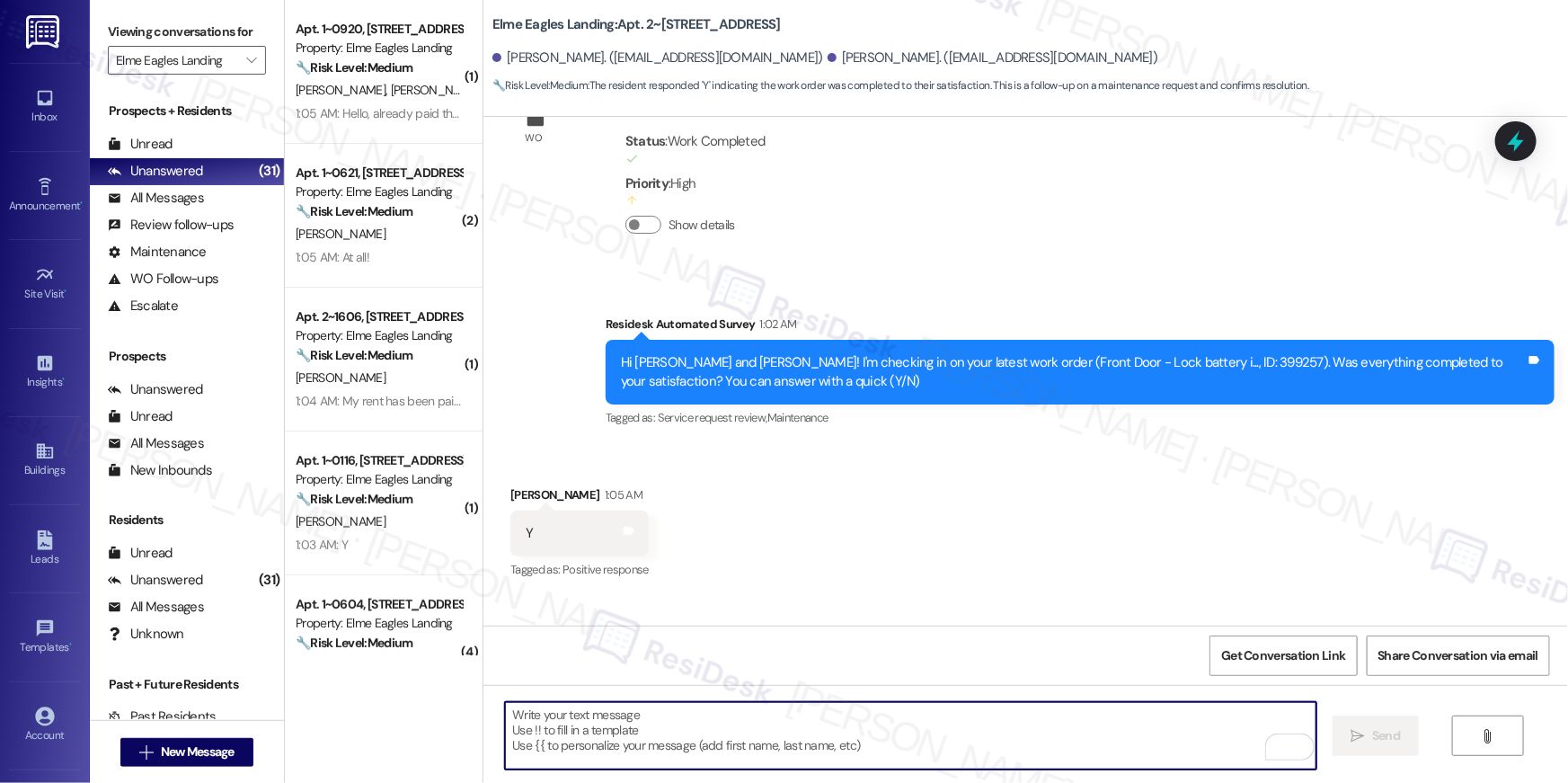
scroll to position [665, 0]
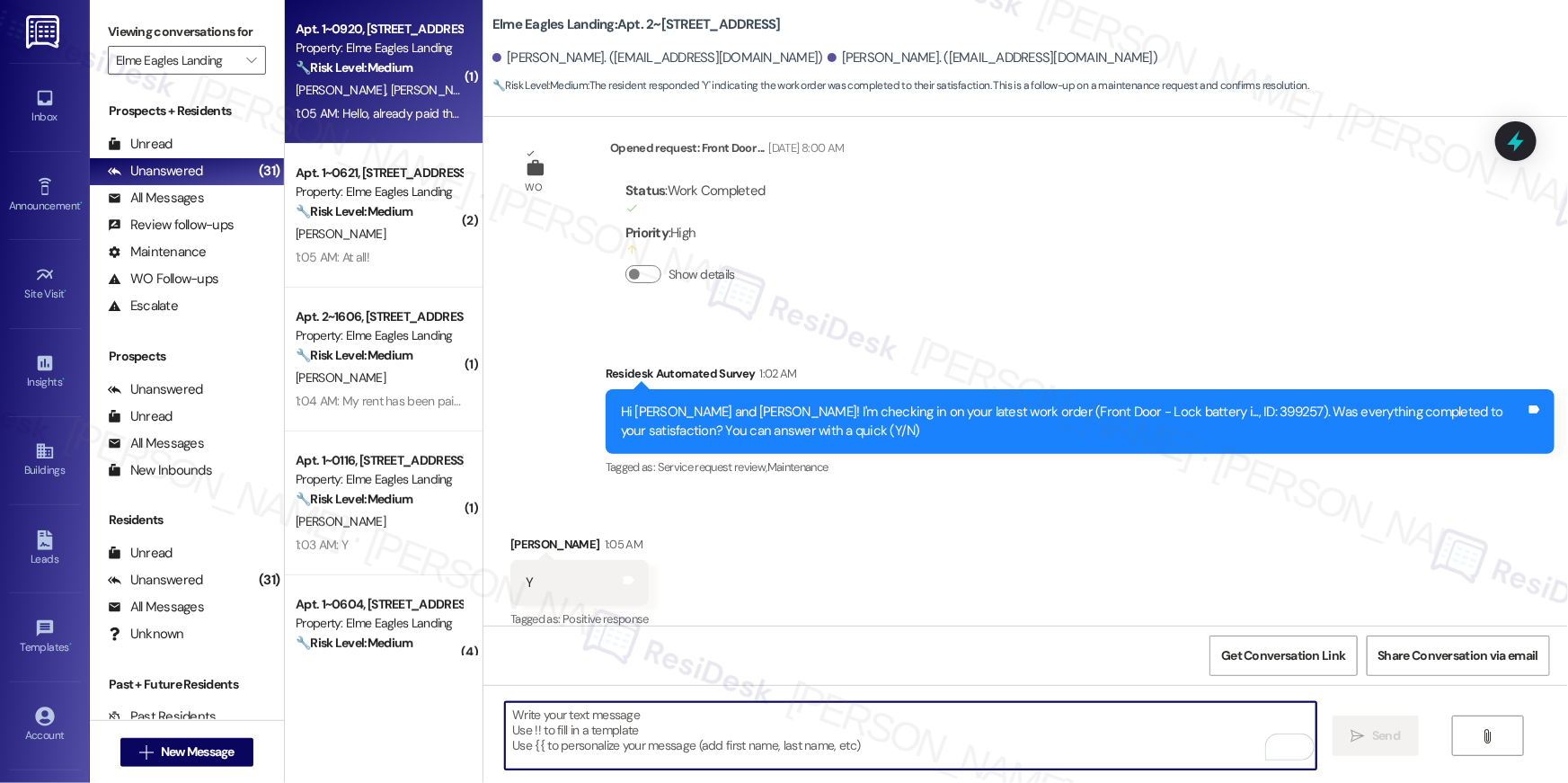
click at [393, 112] on div "1:05 AM: Hello, already paid thanks for reminding 1:05 AM: Hello, already paid …" at bounding box center [422, 113] width 254 height 16
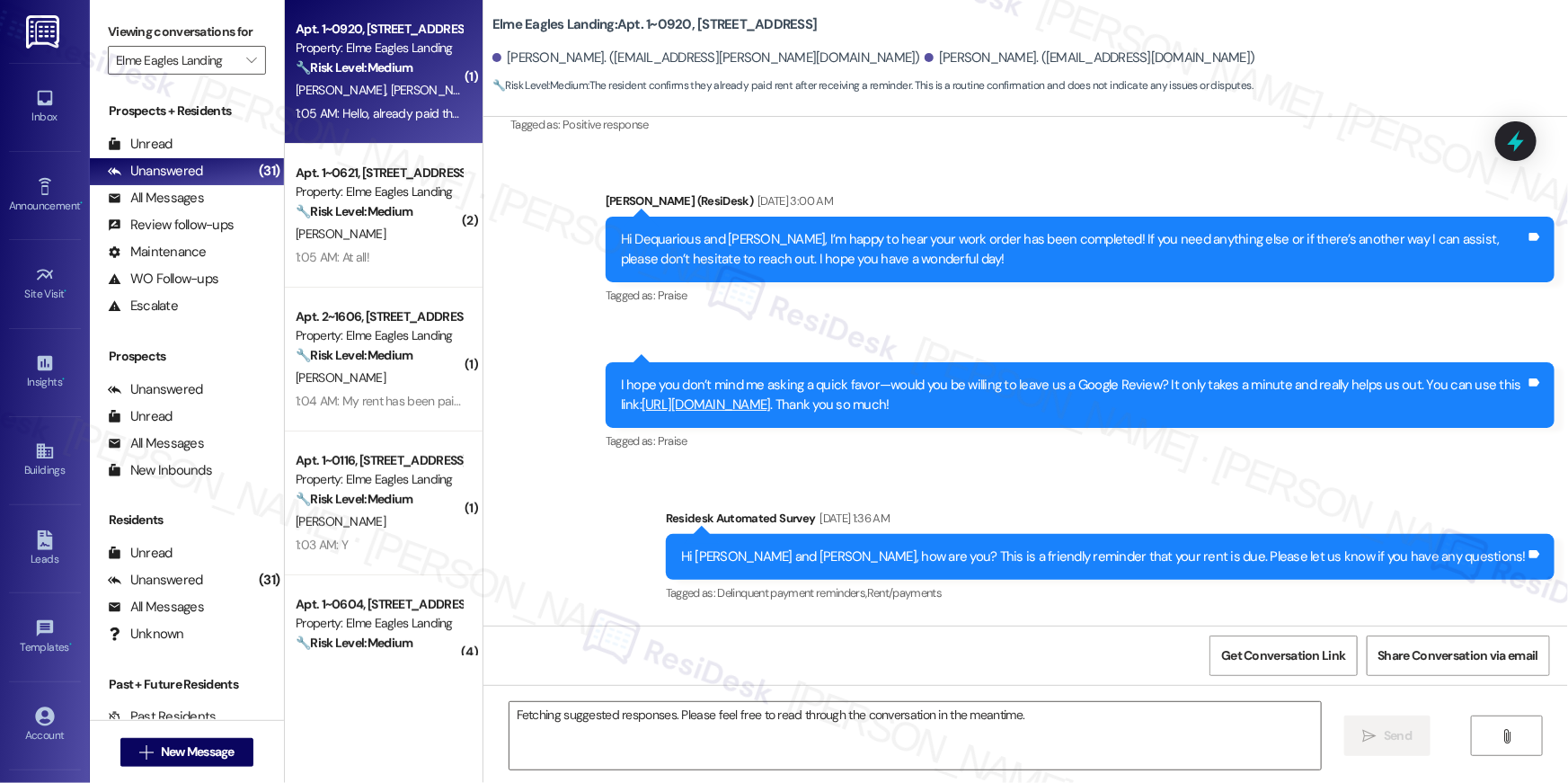
scroll to position [1996, 0]
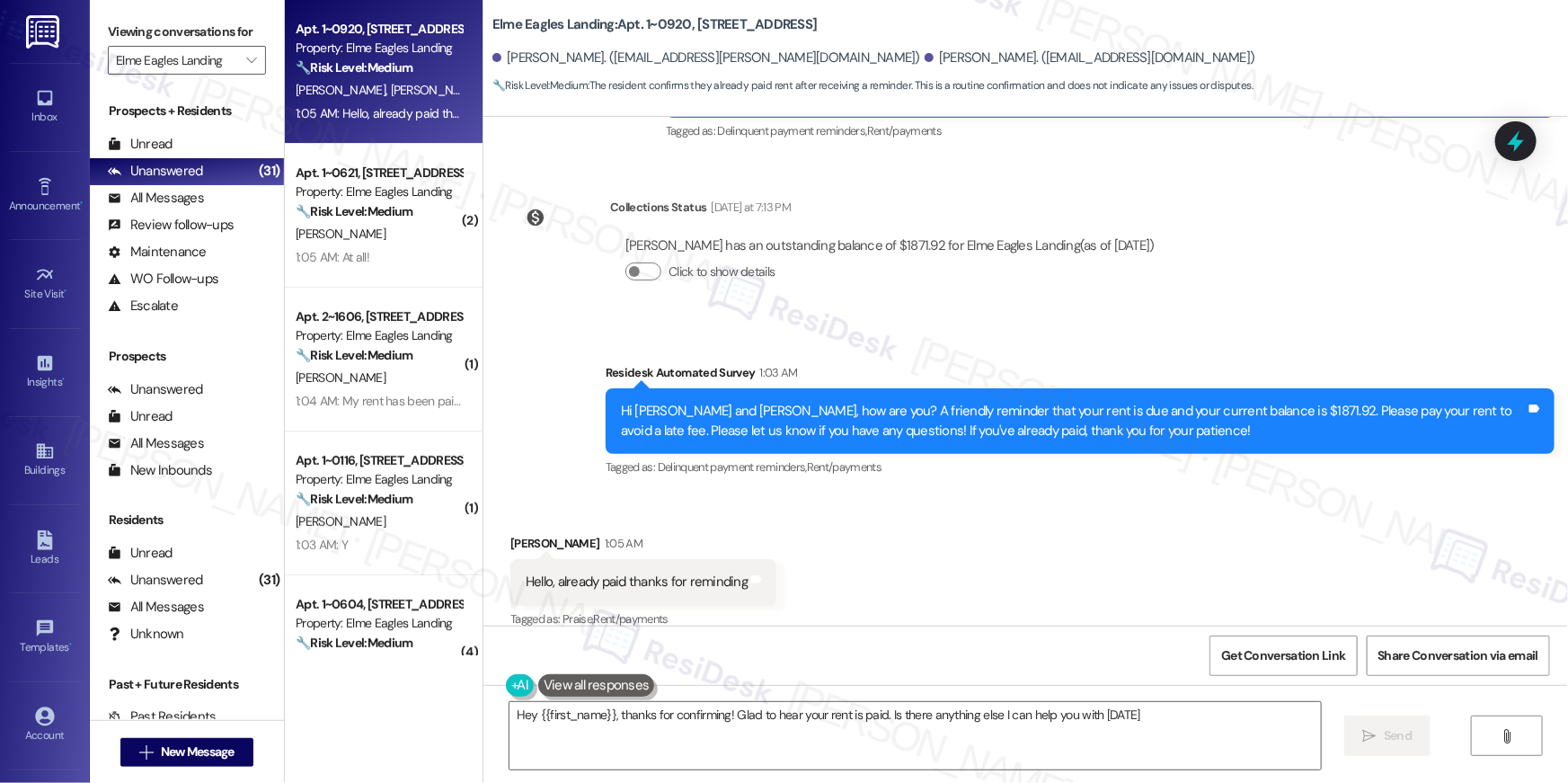
type textarea "Hey {{first_name}}, thanks for confirming! Glad to hear your rent is paid. Is t…"
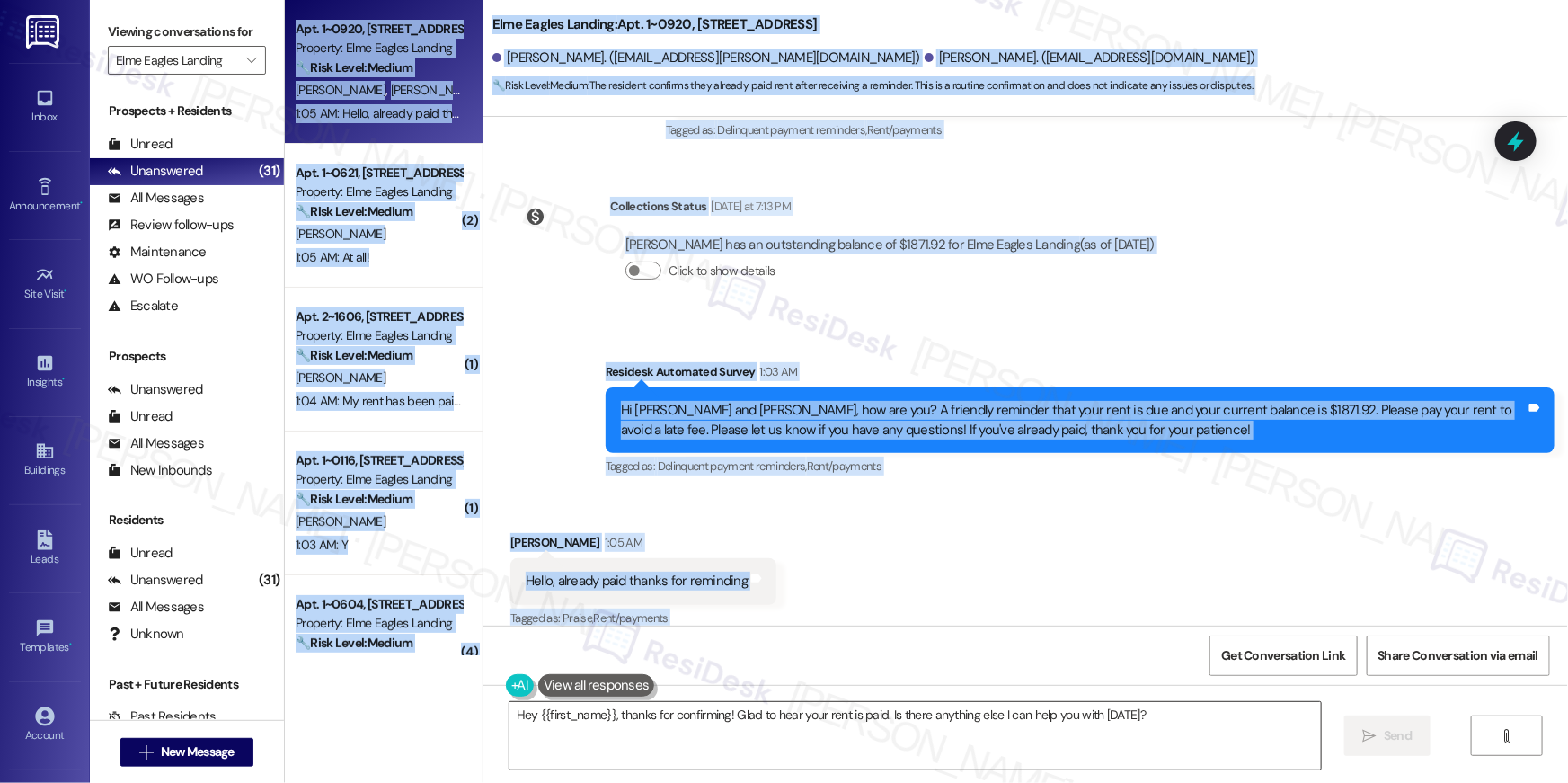
click at [882, 715] on textarea "Hey {{first_name}}, thanks for confirming! Glad to hear your rent is paid. Is t…" at bounding box center [915, 737] width 812 height 68
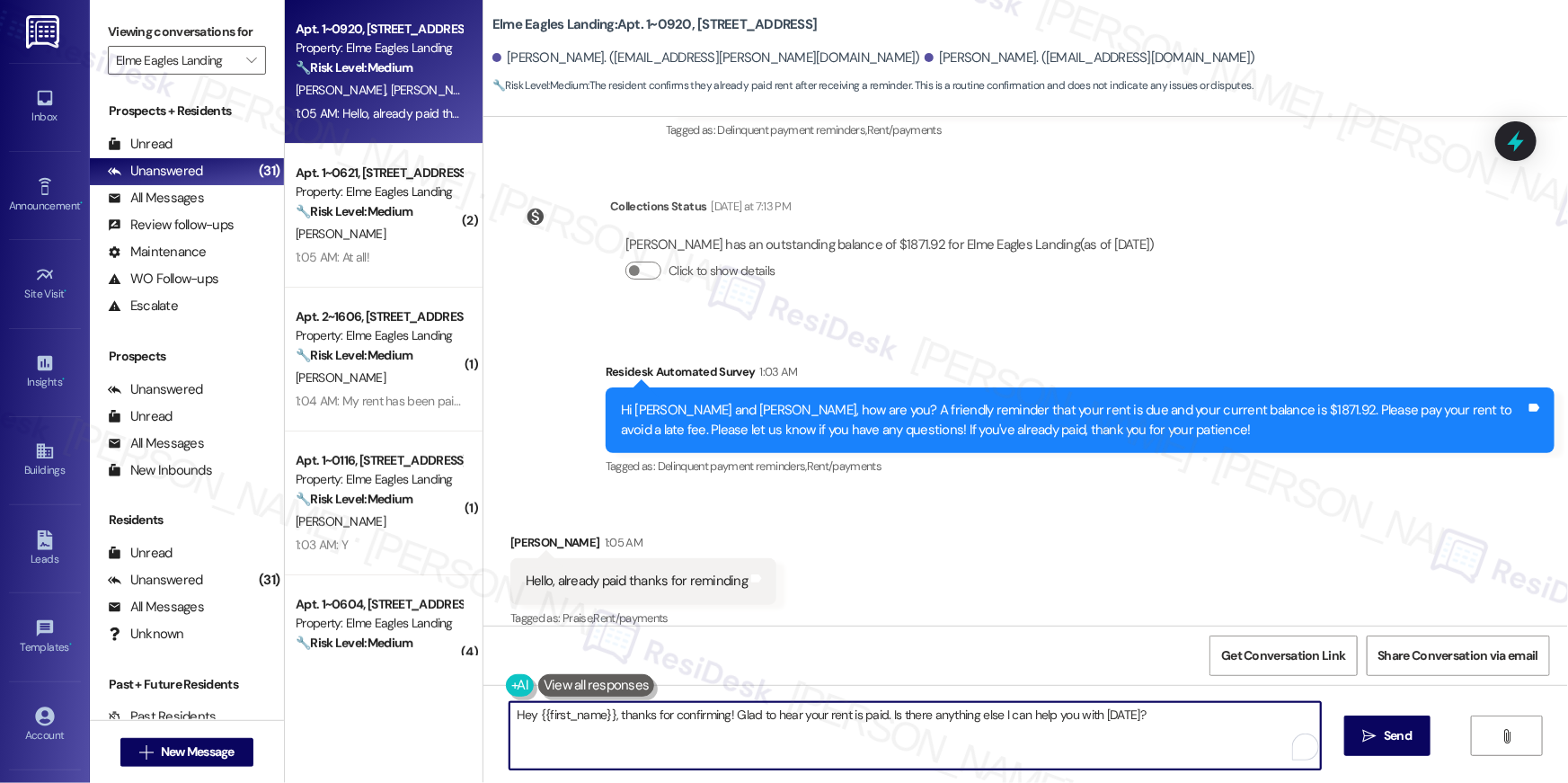
click at [1087, 721] on textarea "Hey {{first_name}}, thanks for confirming! Glad to hear your rent is paid. Is t…" at bounding box center [915, 737] width 812 height 68
drag, startPoint x: 1159, startPoint y: 713, endPoint x: 877, endPoint y: 717, distance: 282.0
click at [877, 717] on textarea "Hey {{first_name}}, thanks for confirming! Glad to hear your rent is paid. Is t…" at bounding box center [911, 737] width 812 height 68
type textarea "Hey {{first_name}}, thanks for confirming! Glad to hear your rent is paid. Let …"
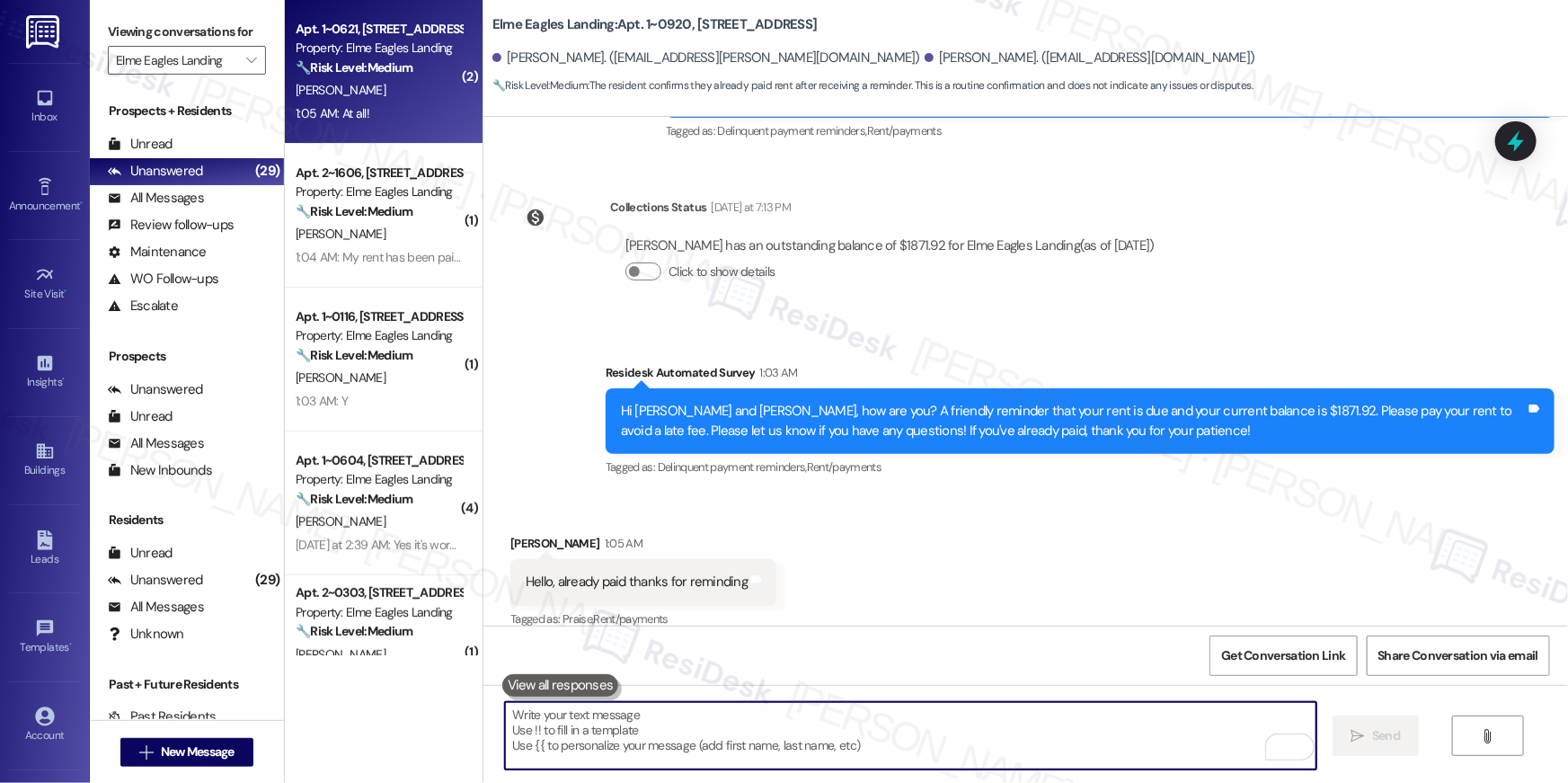
click at [396, 122] on div "1:05 AM: At all! 1:05 AM: At all!" at bounding box center [379, 113] width 170 height 22
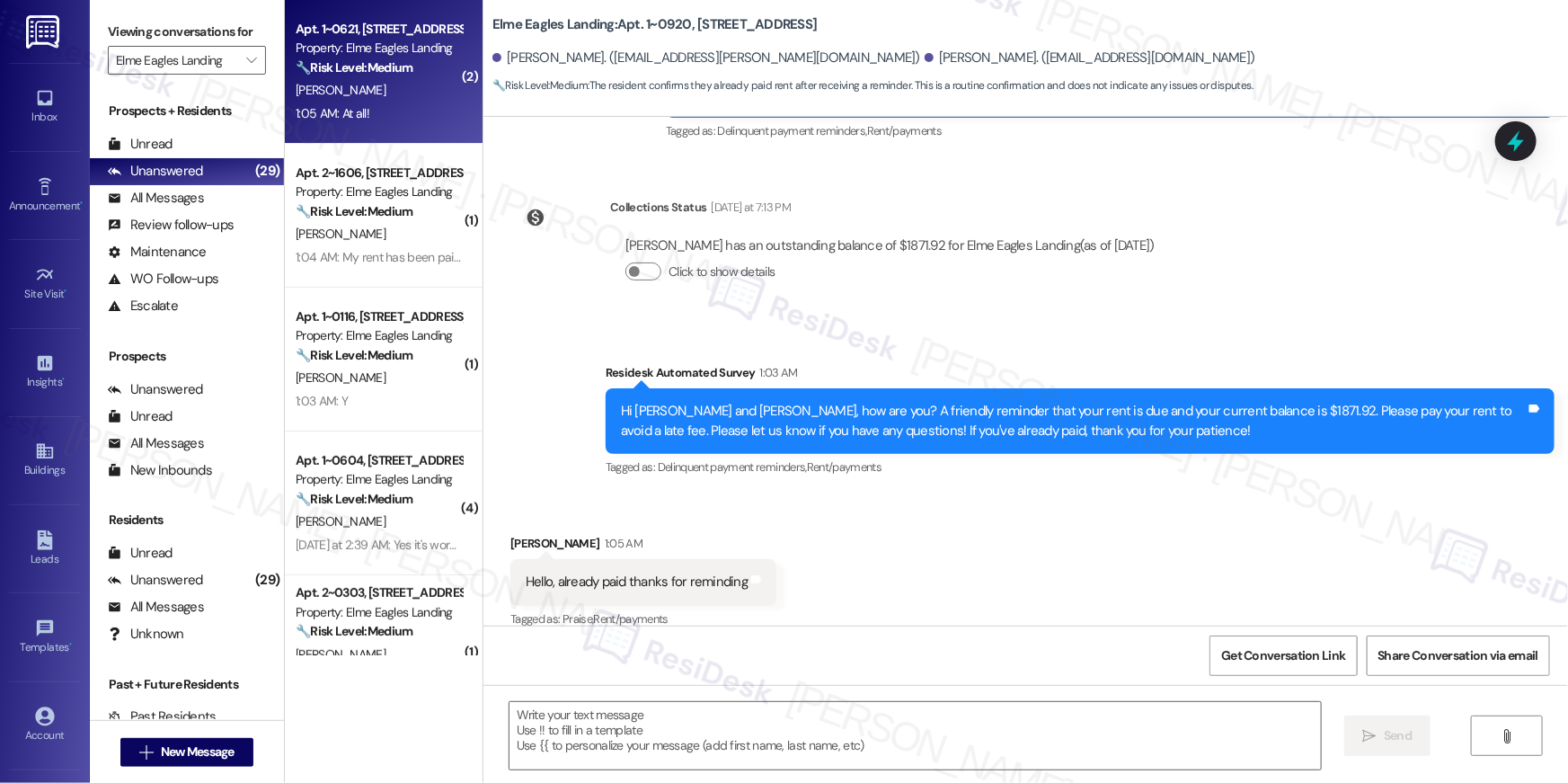
type textarea "Fetching suggested responses. Please feel free to read through the conversation…"
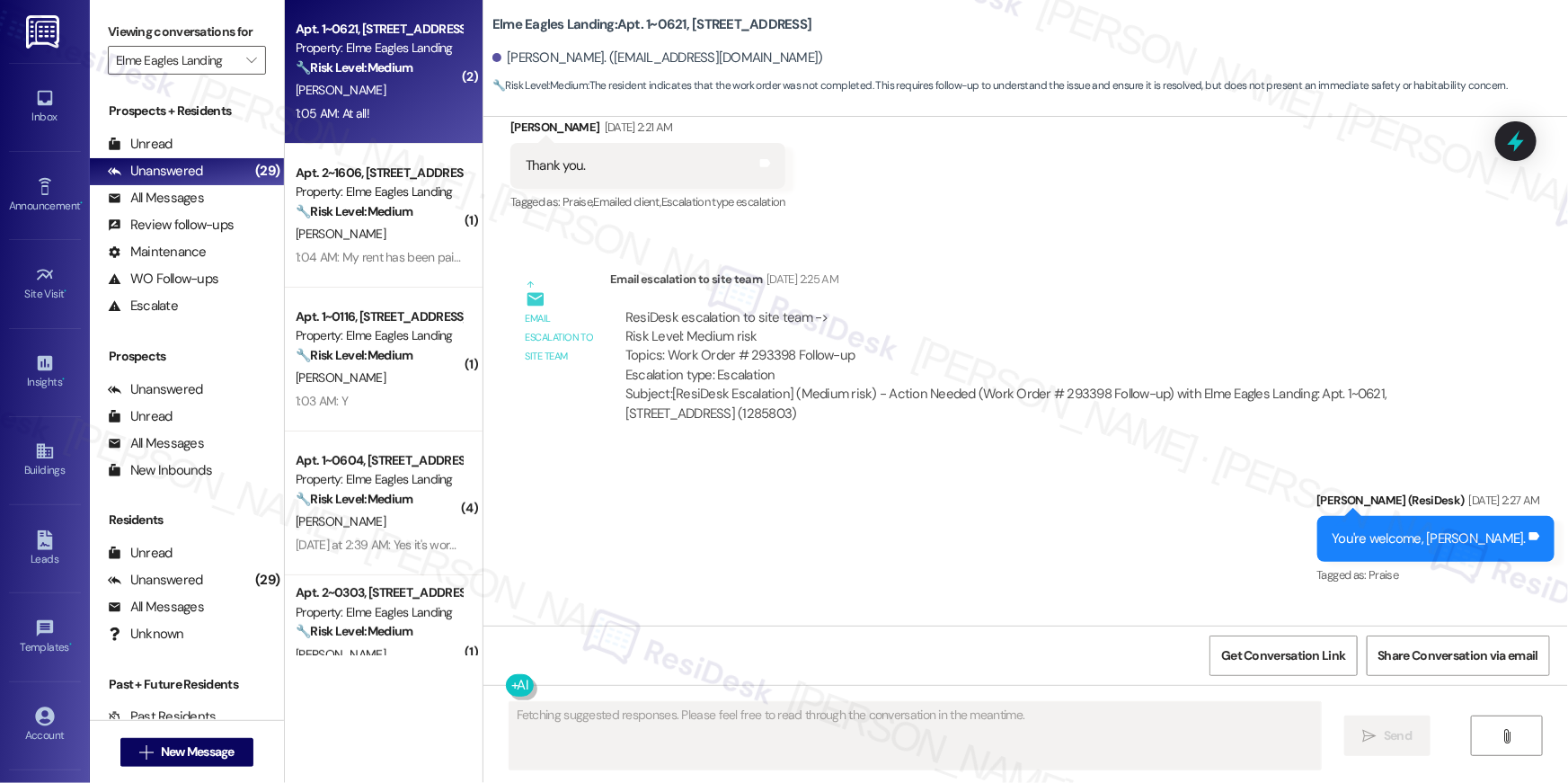
scroll to position [7240, 0]
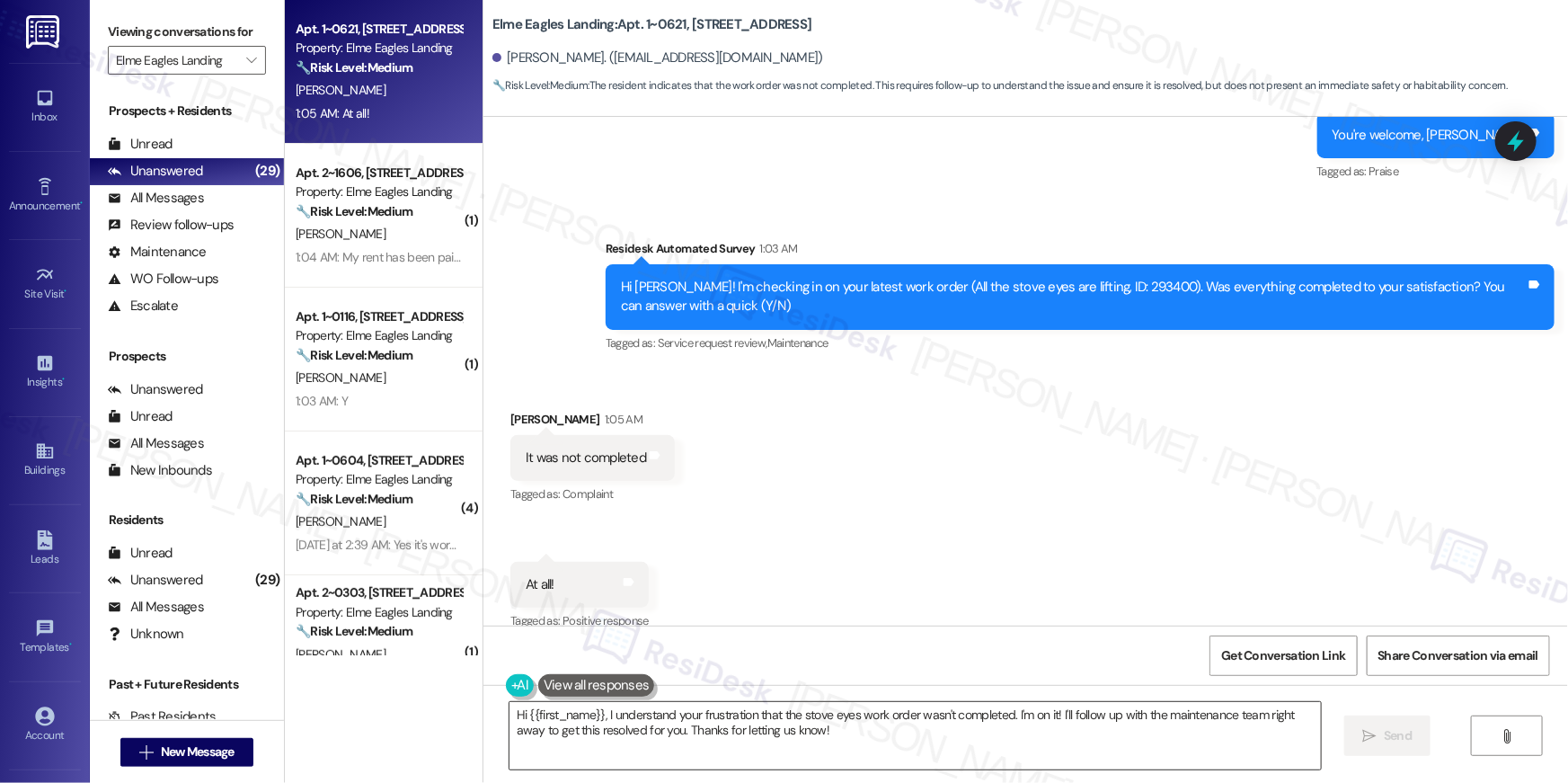
click at [796, 747] on textarea "Hi {{first_name}}, I understand your frustration that the stove eyes work order…" at bounding box center [915, 737] width 812 height 68
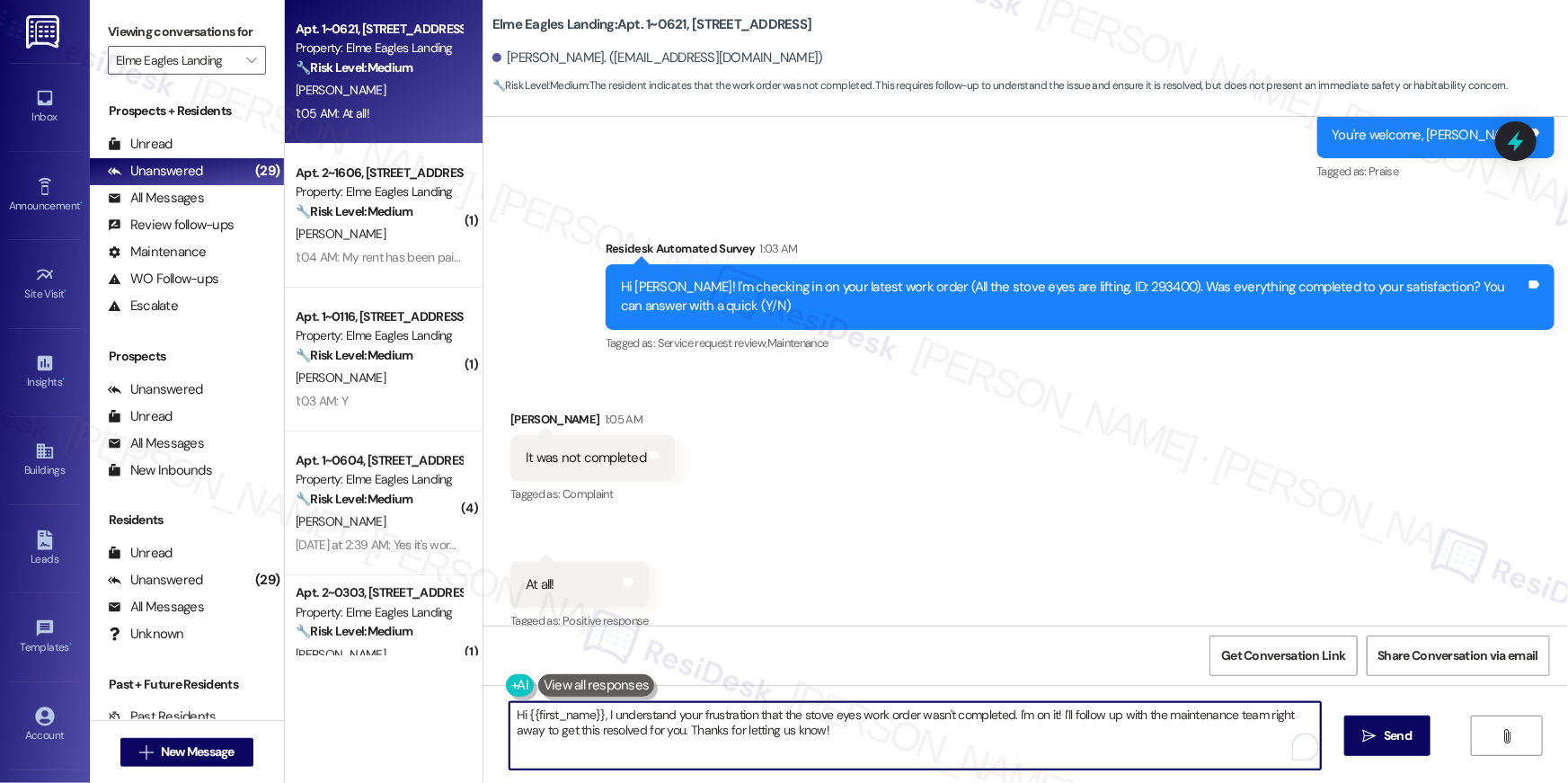
click at [796, 747] on textarea "Hi {{first_name}}, I understand your frustration that the stove eyes work order…" at bounding box center [915, 737] width 812 height 68
paste textarea "’m sorry to hear your work order hasn’t been fully completed. Could you share a…"
type textarea "Hi {{first_name}}, I’m sorry to hear your work order hasn’t been fully complete…"
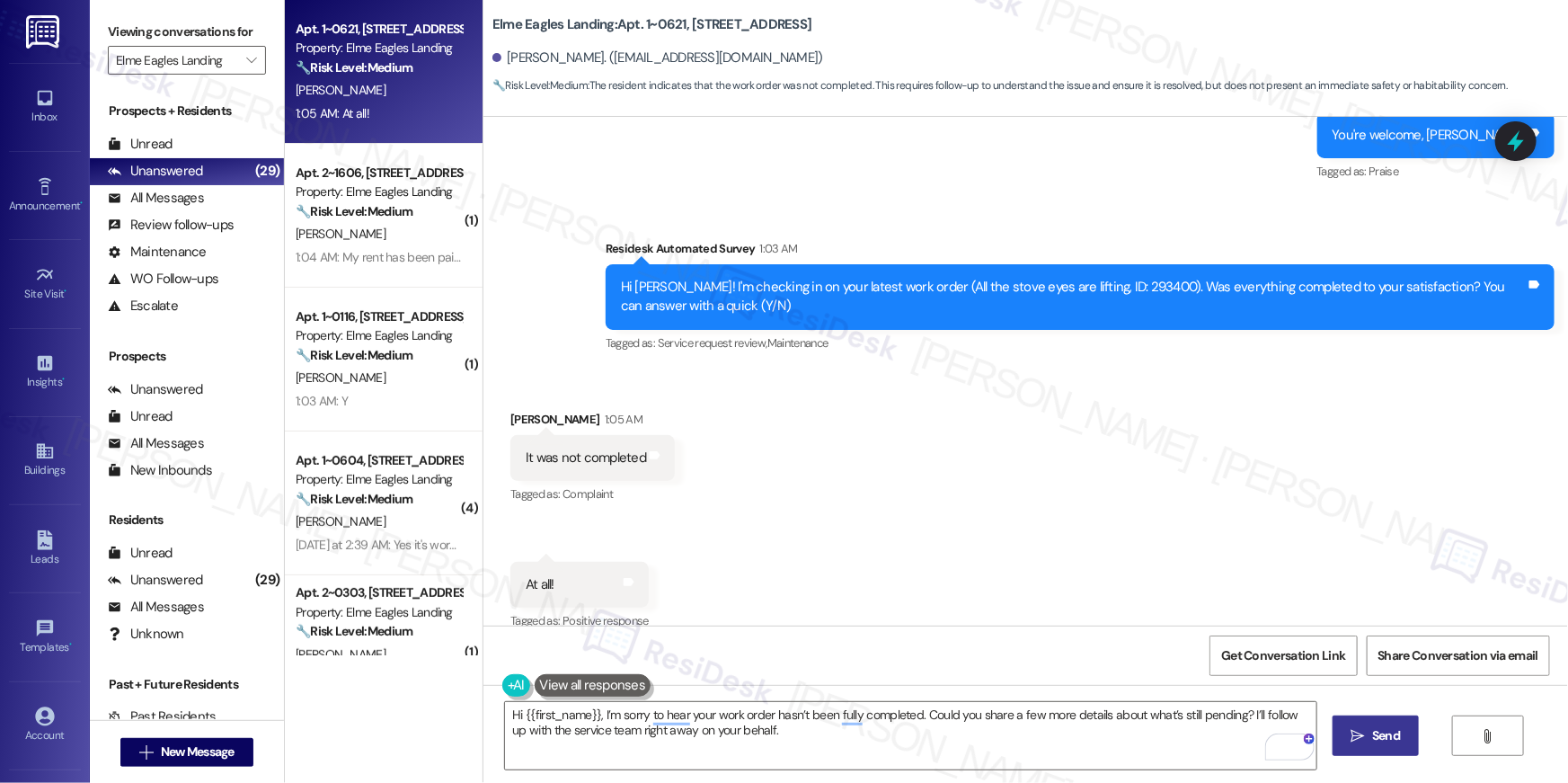
click at [1357, 736] on icon "" at bounding box center [1359, 736] width 14 height 14
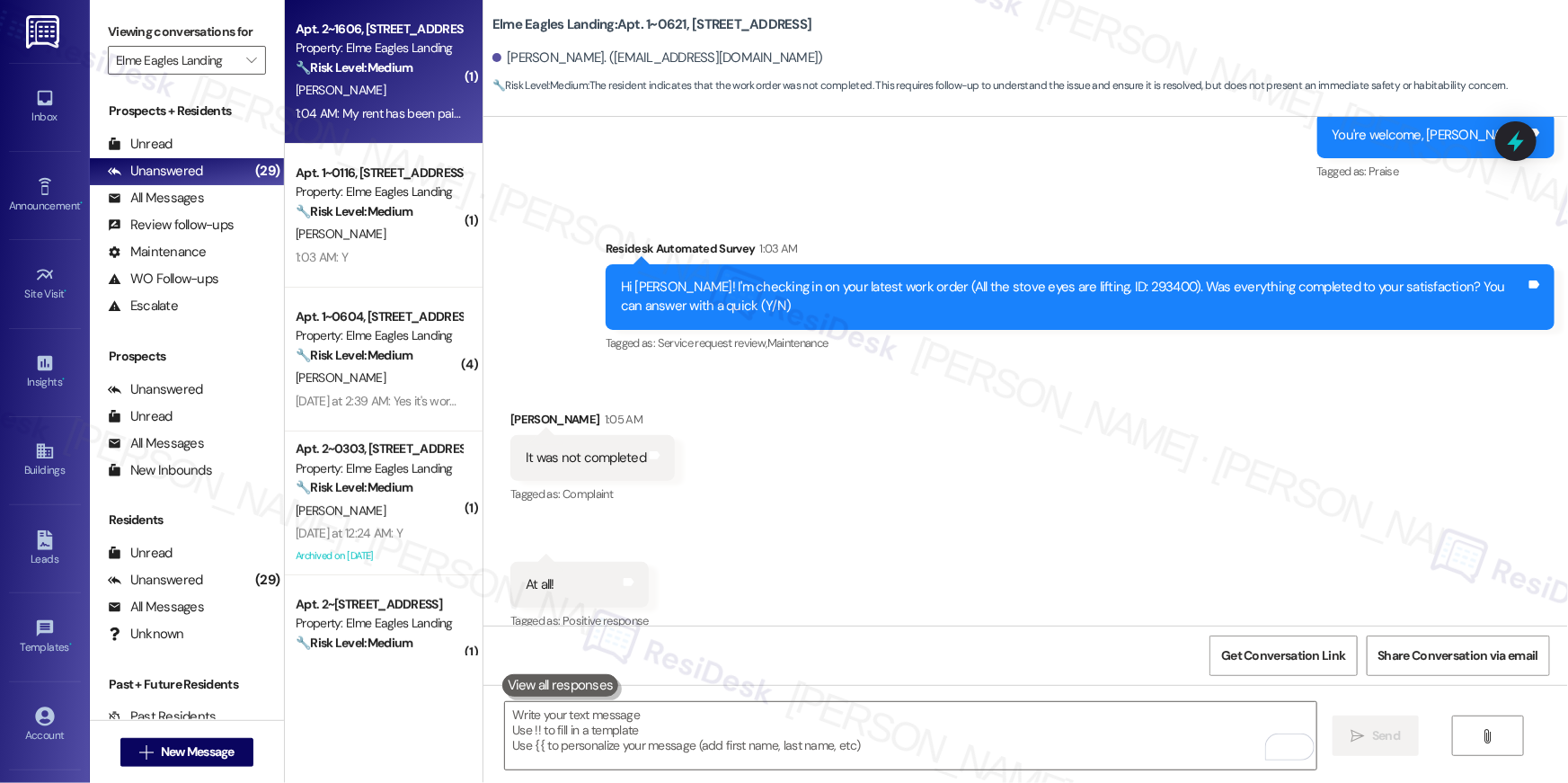
click at [409, 95] on div "[PERSON_NAME]" at bounding box center [379, 90] width 170 height 22
type textarea "Fetching suggested responses. Please feel free to read through the conversation…"
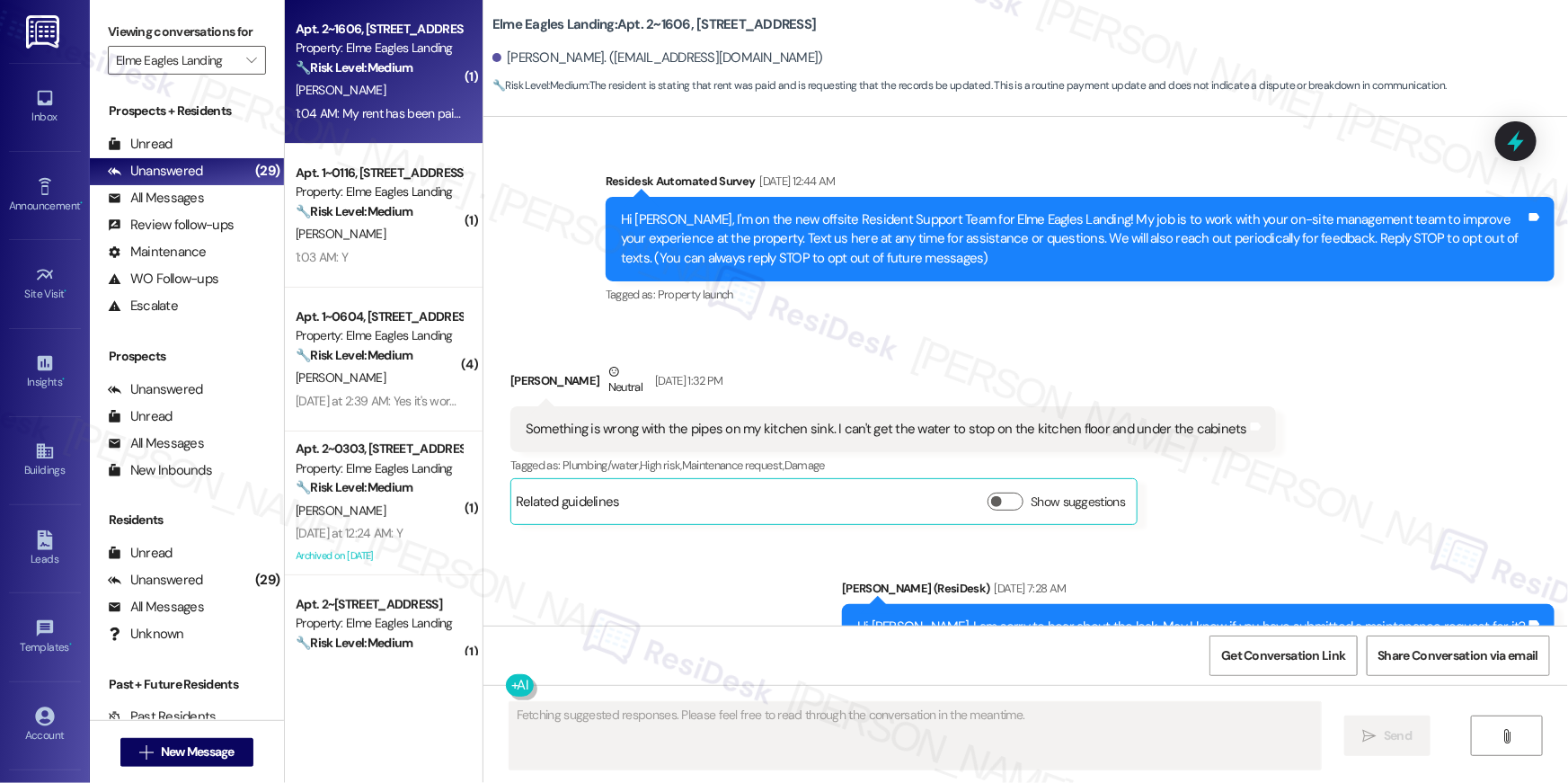
scroll to position [20488, 0]
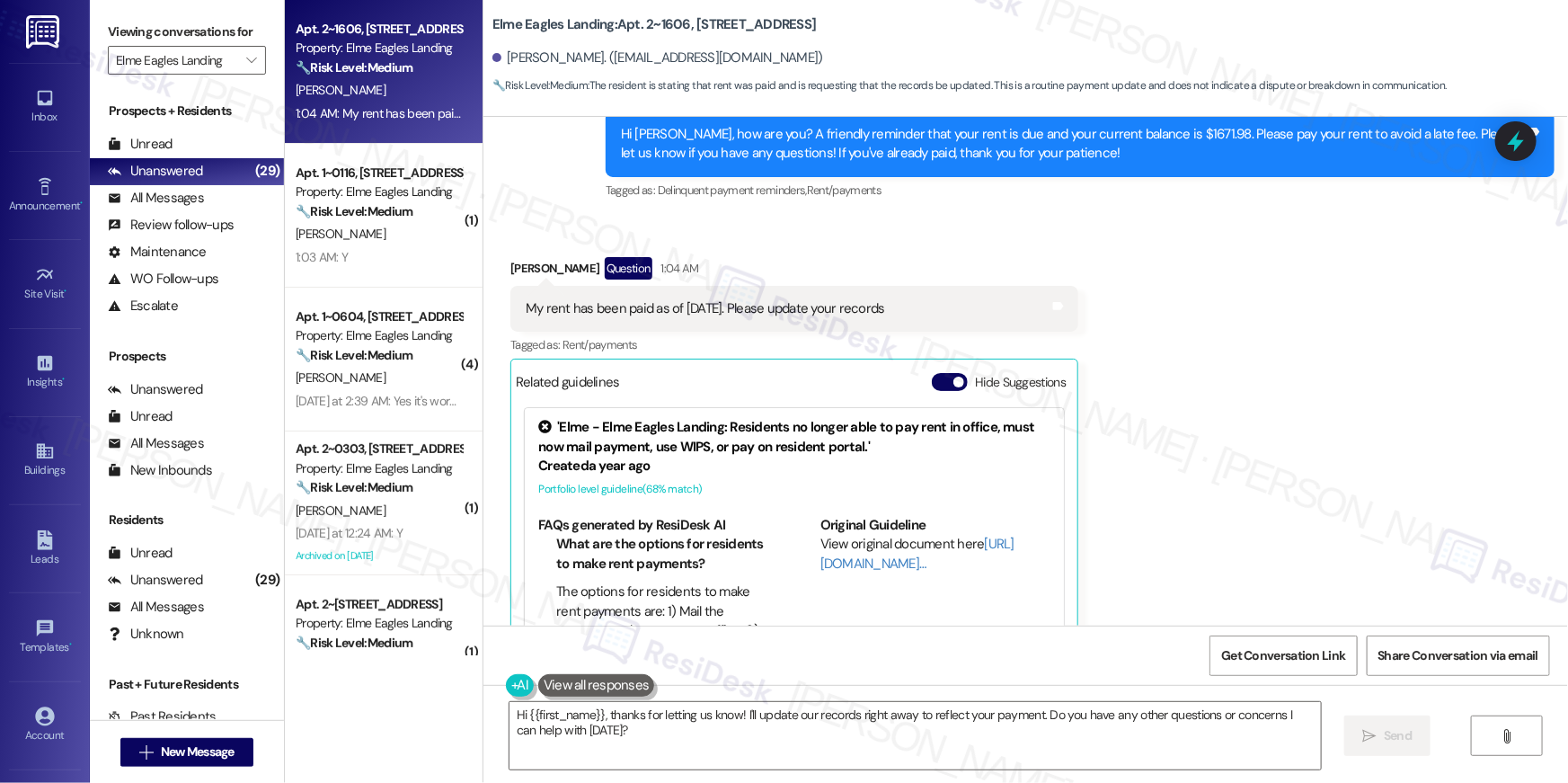
click at [1248, 481] on div "Received via SMS Mikeria Quarterman Question 1:04 AM My rent has been paid as o…" at bounding box center [1026, 474] width 1085 height 516
click at [1005, 750] on textarea "Hi {{first_name}}, thanks for letting us know! I'll update our records right aw…" at bounding box center [915, 737] width 812 height 68
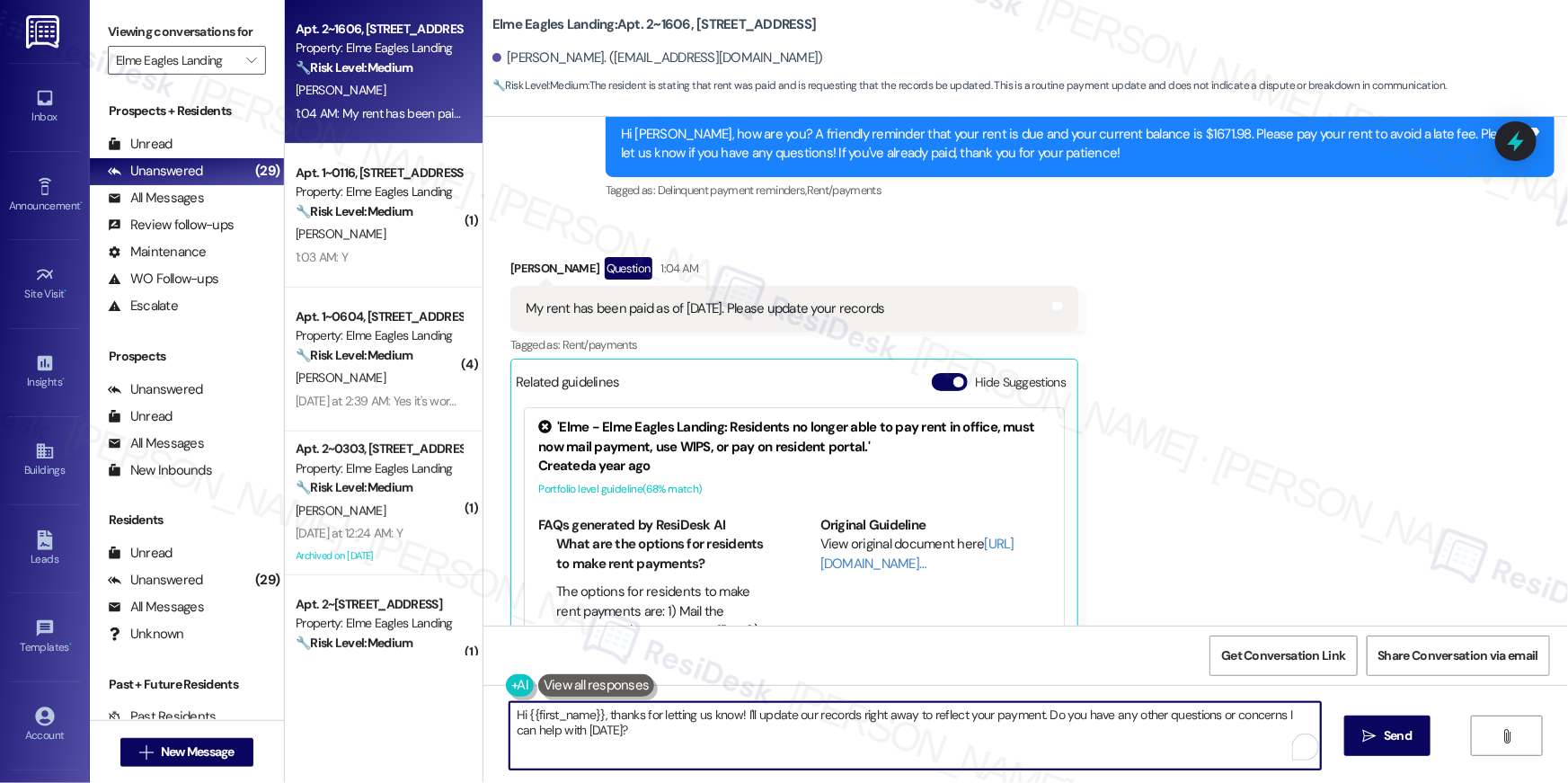
click at [1005, 750] on textarea "Hi {{first_name}}, thanks for letting us know! I'll update our records right aw…" at bounding box center [915, 737] width 812 height 68
paste textarea "Thank you, {{first_name}}, for your rent payment, we truly appreciate it! If yo…"
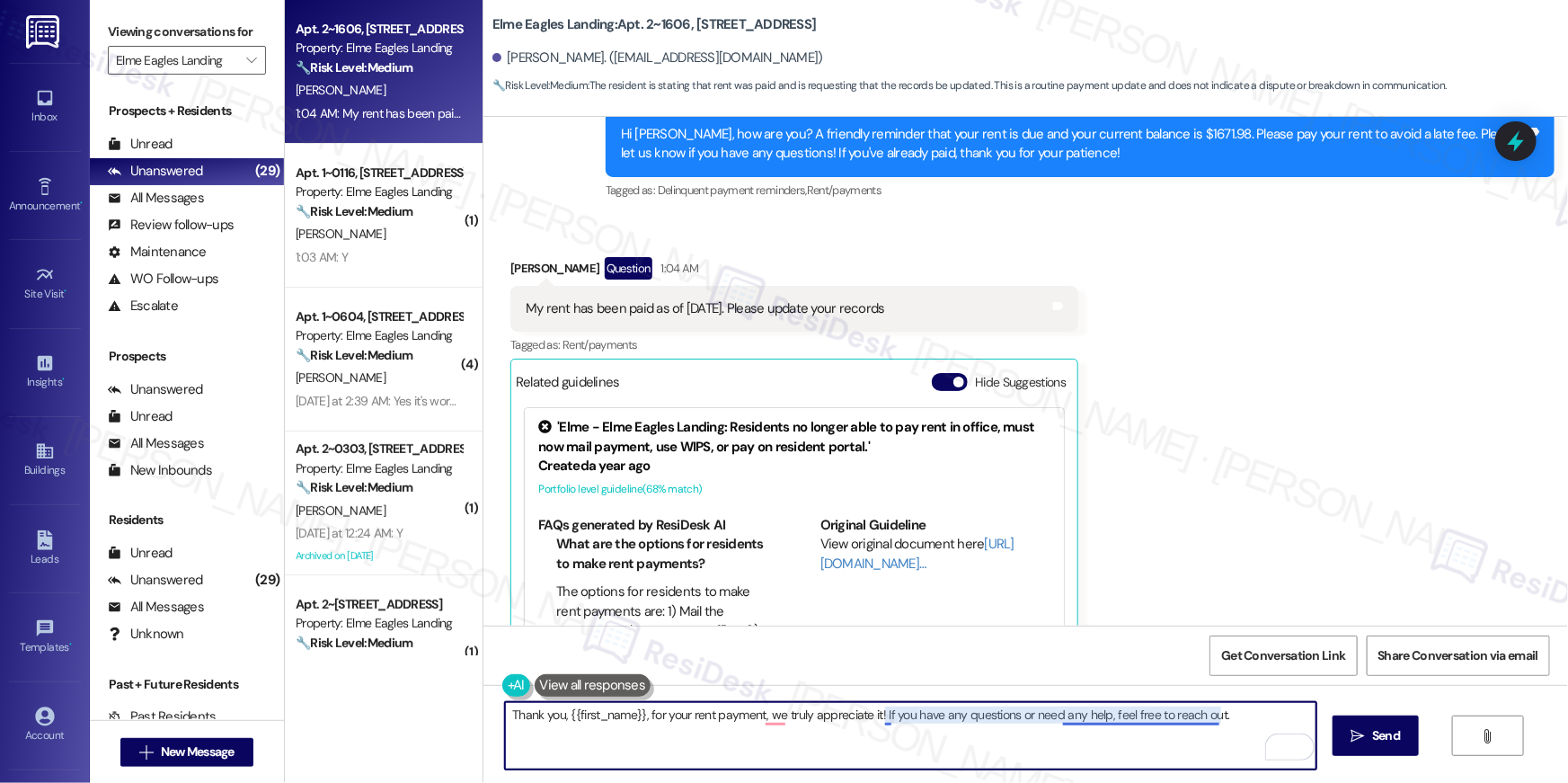
click at [1151, 732] on textarea "Thank you, {{first_name}}, for your rent payment, we truly appreciate it! If yo…" at bounding box center [911, 737] width 812 height 68
type textarea "Thank you, {{first_name}}, for your rent payment, we truly appreciate it! If yo…"
click at [1359, 736] on icon "" at bounding box center [1359, 736] width 14 height 14
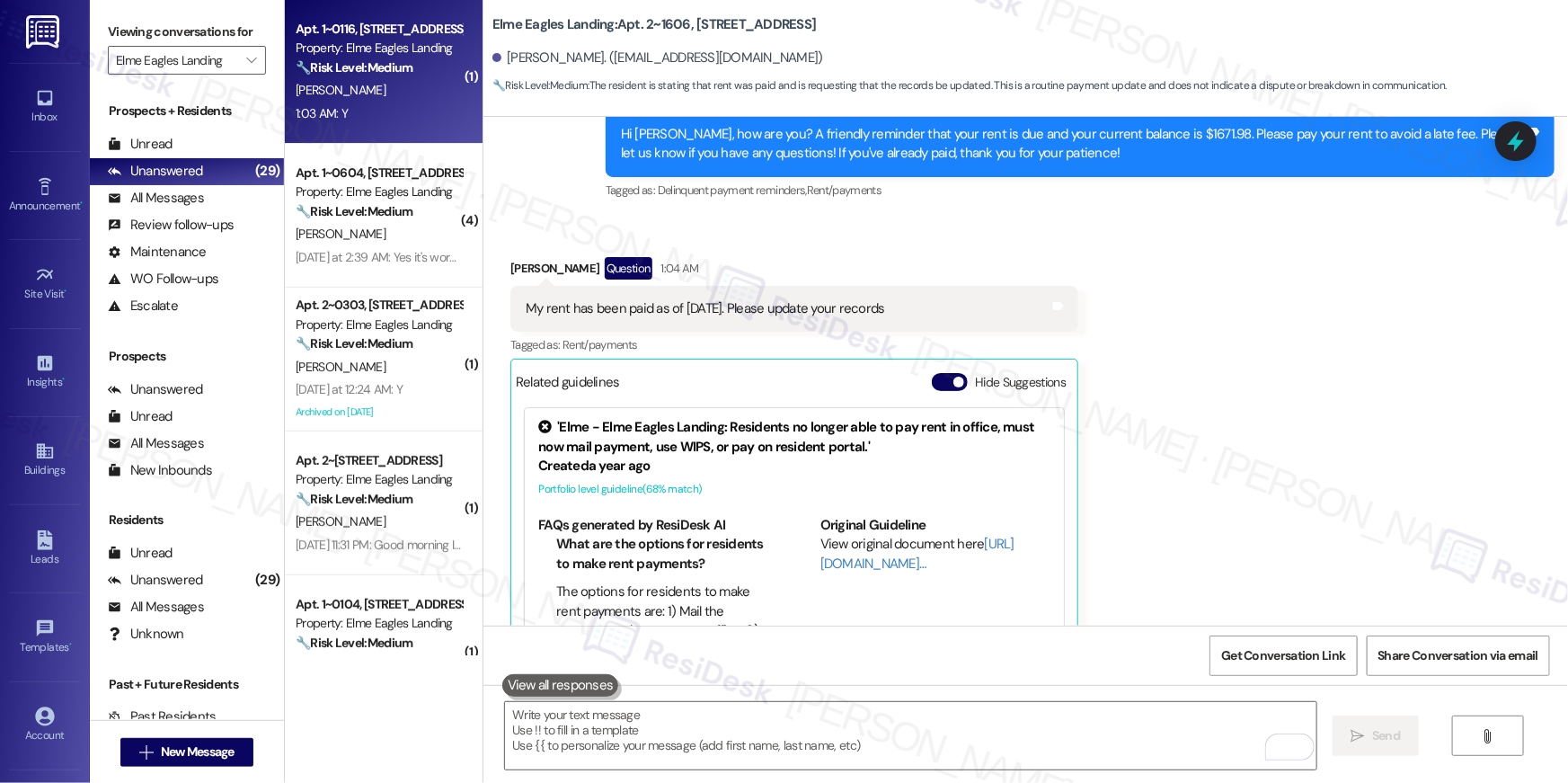
click at [359, 89] on div "K. Campbell" at bounding box center [379, 90] width 170 height 22
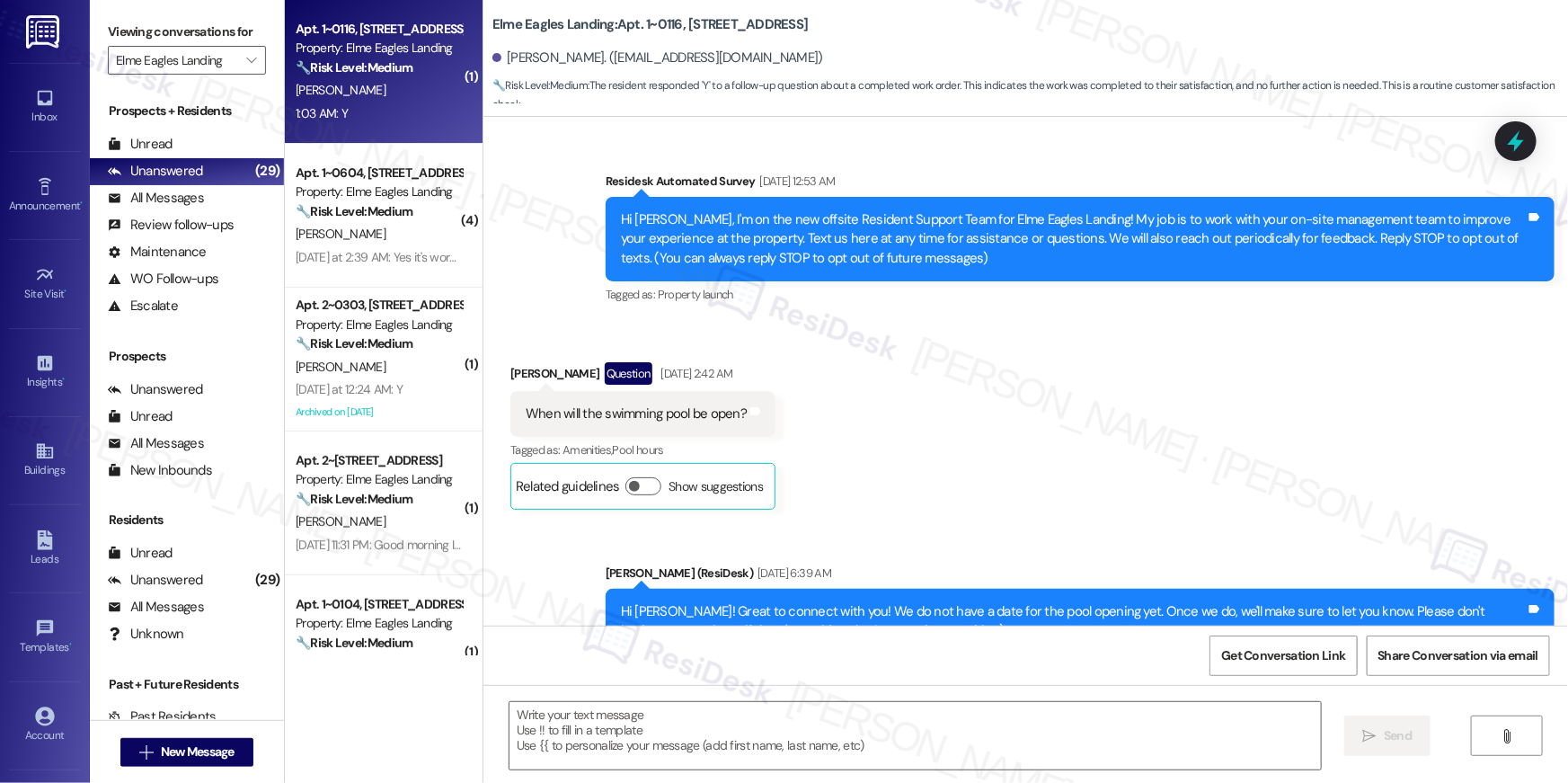
scroll to position [7511, 0]
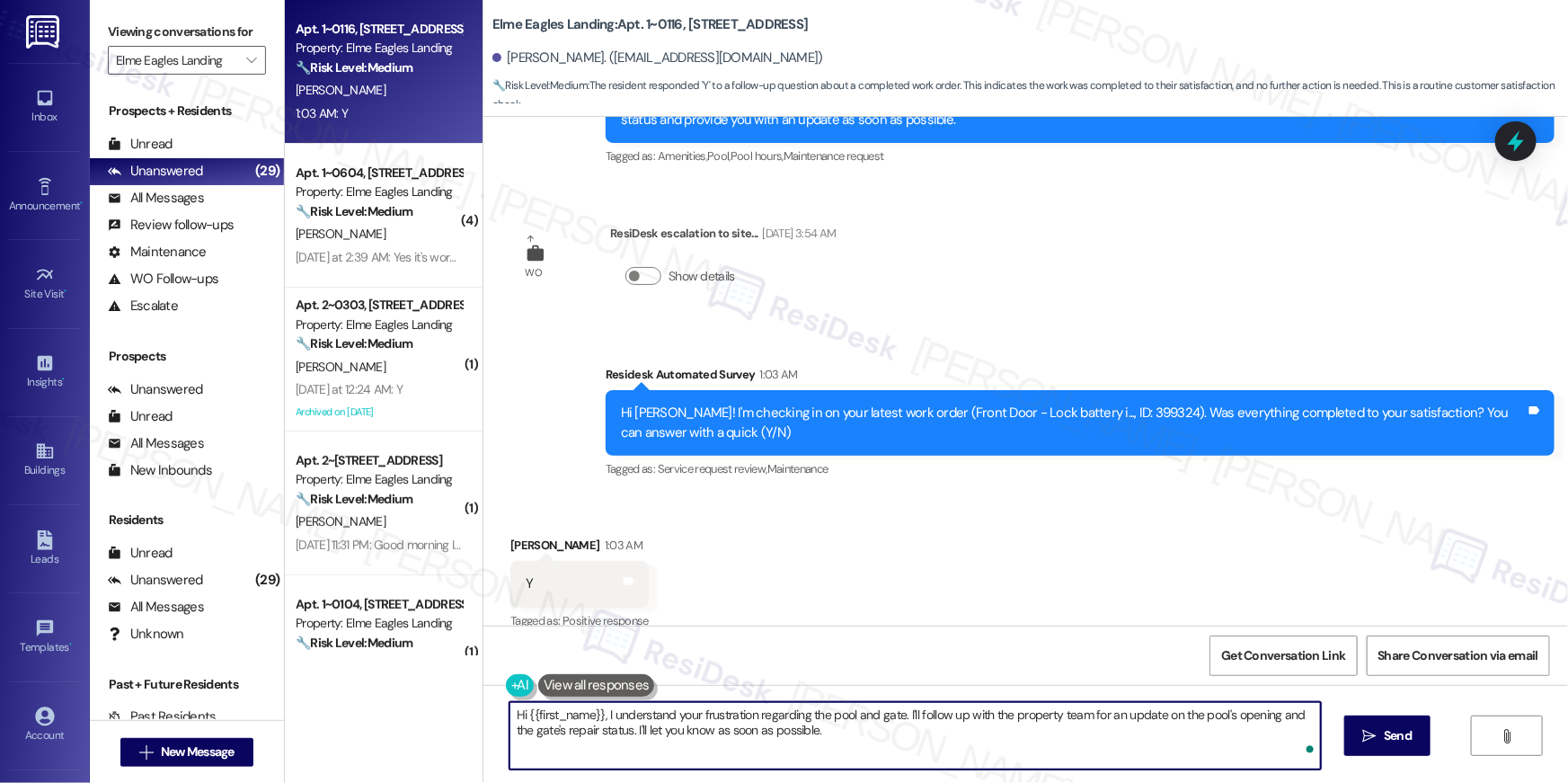
click at [1032, 755] on textarea "Hi {{first_name}}, I understand your frustration regarding the pool and gate. I…" at bounding box center [915, 737] width 812 height 68
click at [1032, 755] on textarea "Hi {{first_name}}, I understand your frustration regarding the pool and gate. I…" at bounding box center [911, 737] width 812 height 68
paste textarea "’m glad to hear your work order is all taken care of! If anything else comes up…"
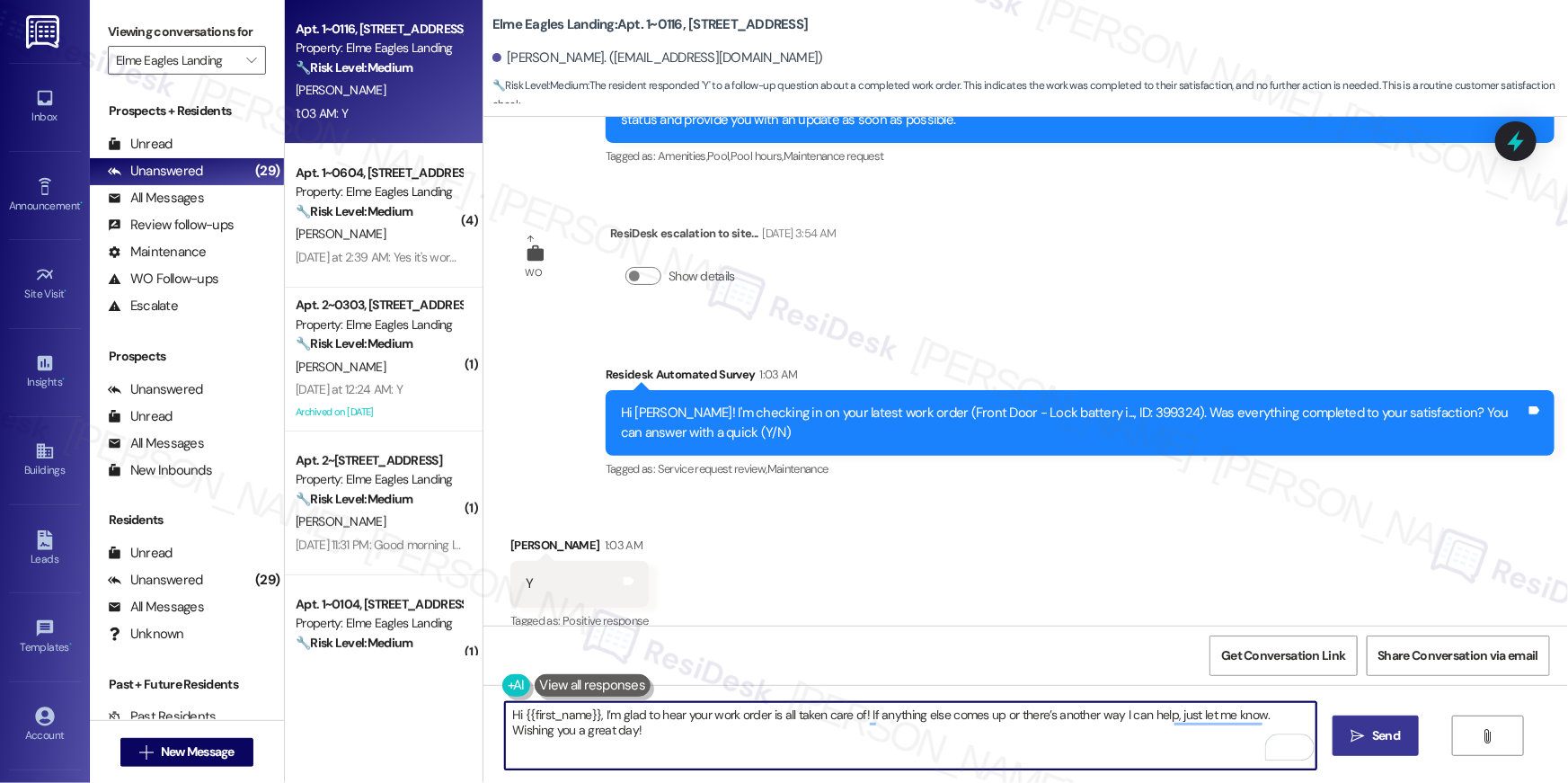
type textarea "Hi {{first_name}}, I’m glad to hear your work order is all taken care of! If an…"
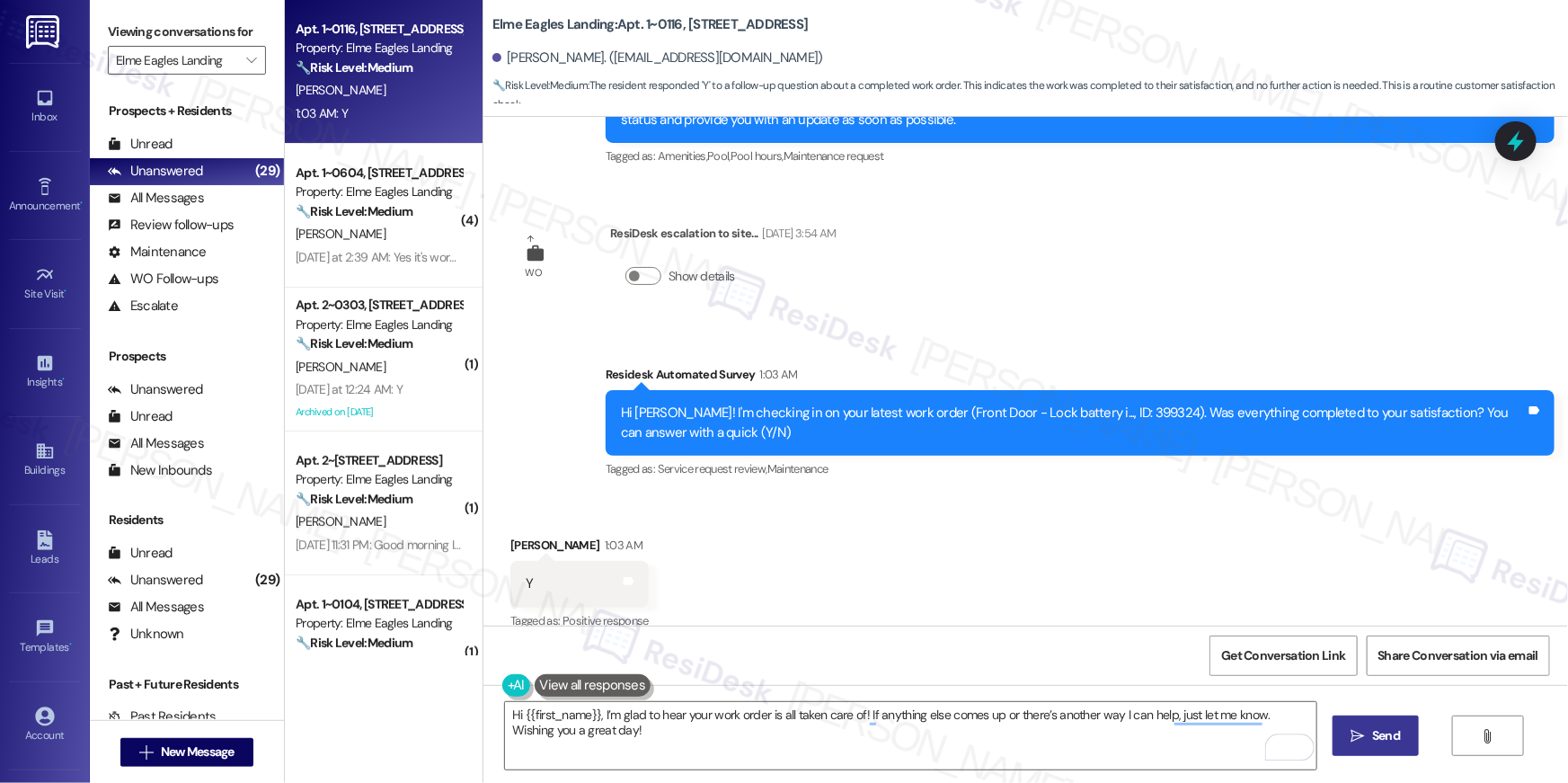
click at [1412, 741] on button " Send" at bounding box center [1376, 736] width 87 height 41
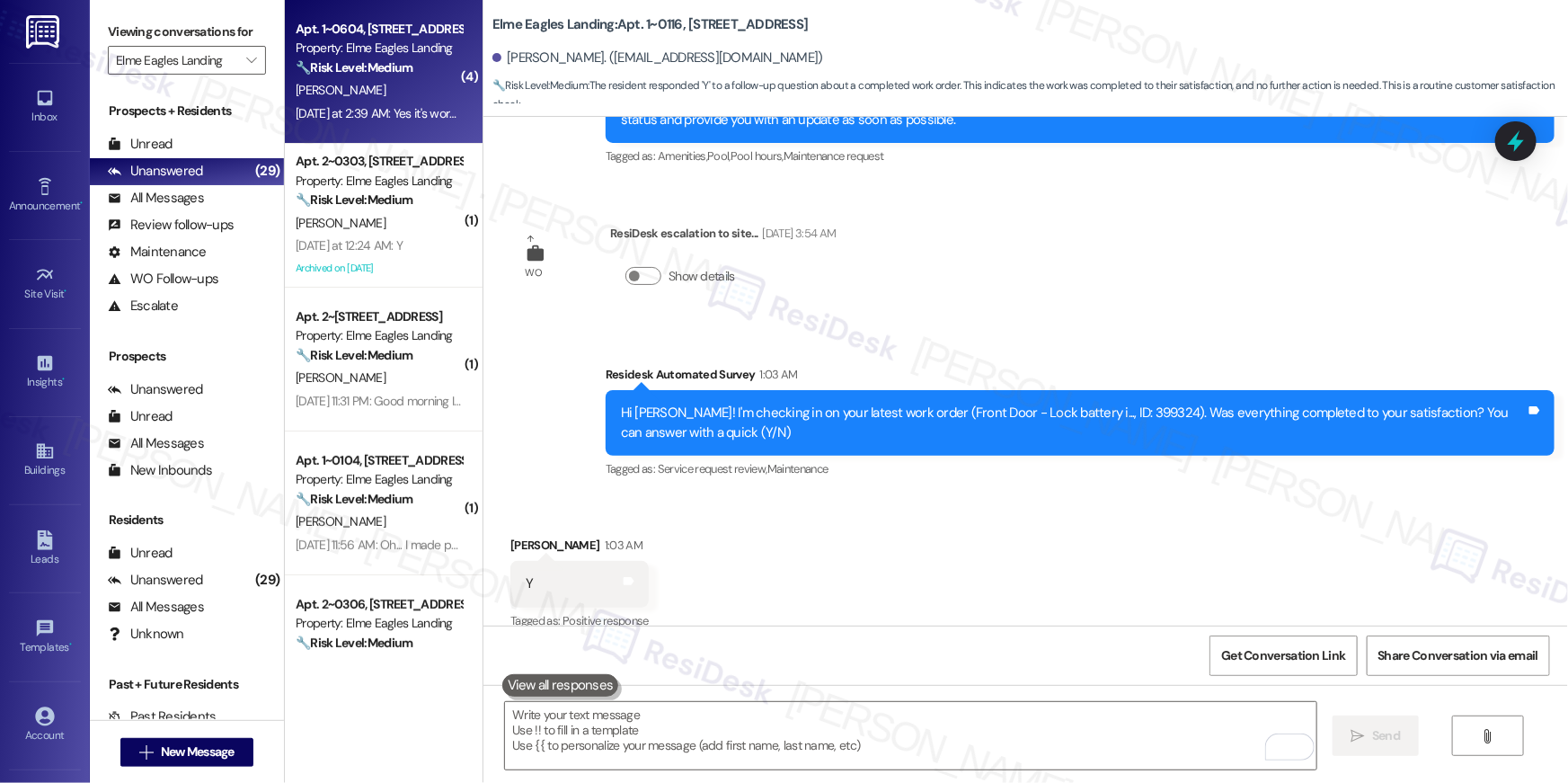
click at [428, 112] on div "Yesterday at 2:39 AM: Yes it's working thank you. Yesterday at 2:39 AM: Yes it'…" at bounding box center [410, 113] width 231 height 16
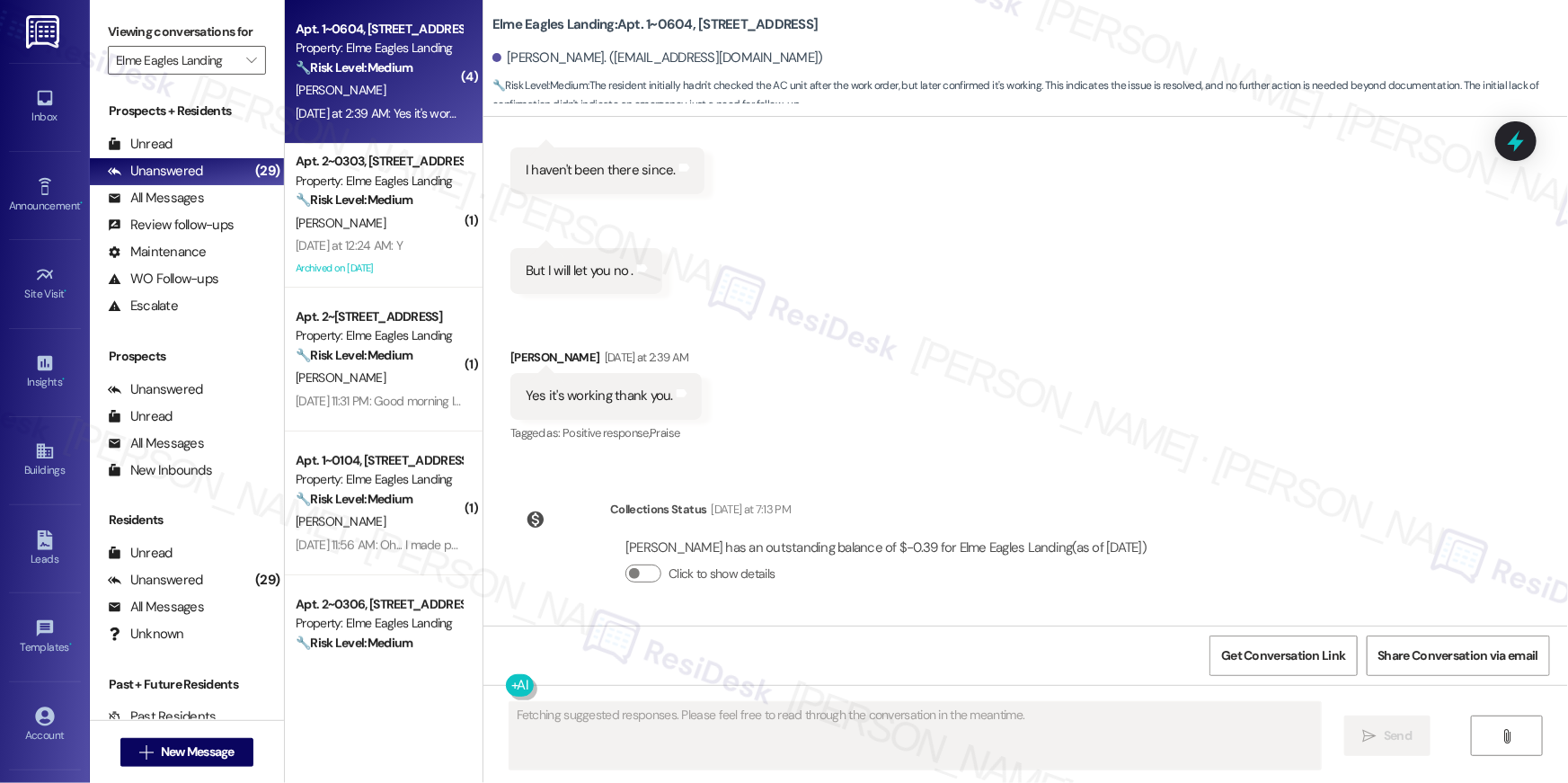
scroll to position [429, 0]
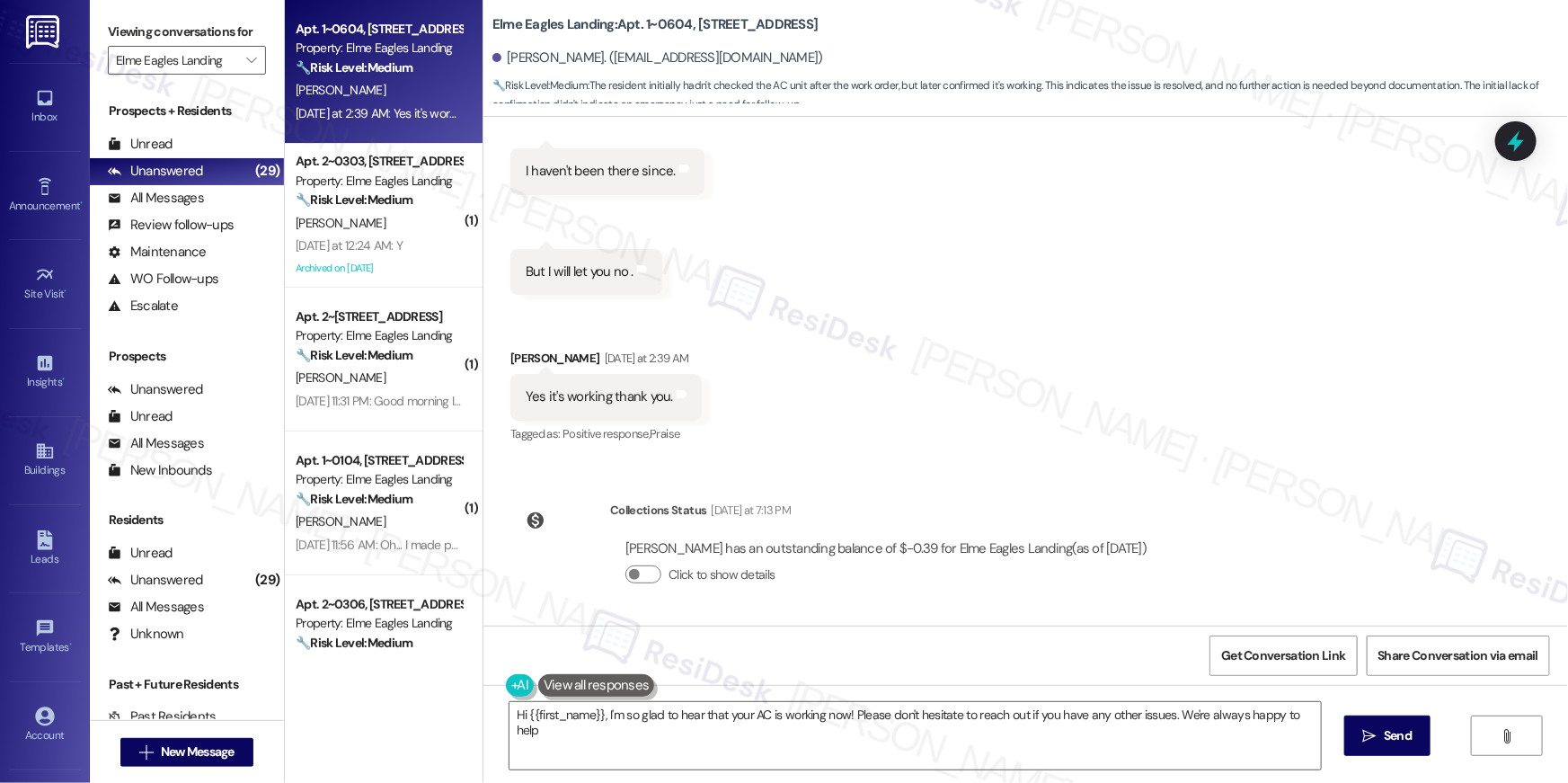
type textarea "Hi {{first_name}}, I'm so glad to hear that your AC is working now! Please don'…"
click at [1168, 752] on textarea "Hi {{first_name}}, I'm so glad to hear that your AC is working now! Please don'…" at bounding box center [915, 737] width 812 height 68
click at [1382, 745] on button " Send" at bounding box center [1389, 736] width 87 height 41
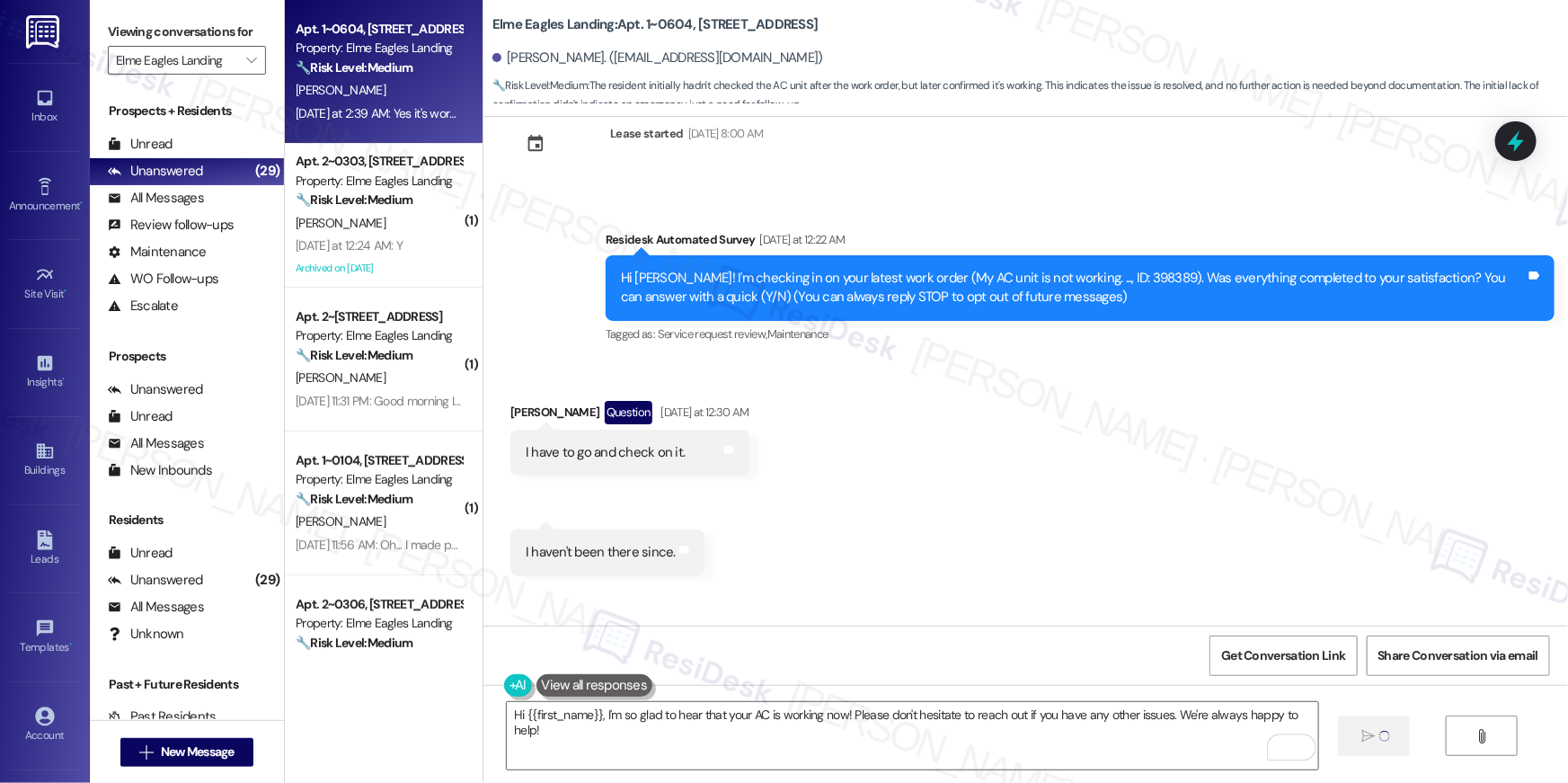
scroll to position [0, 0]
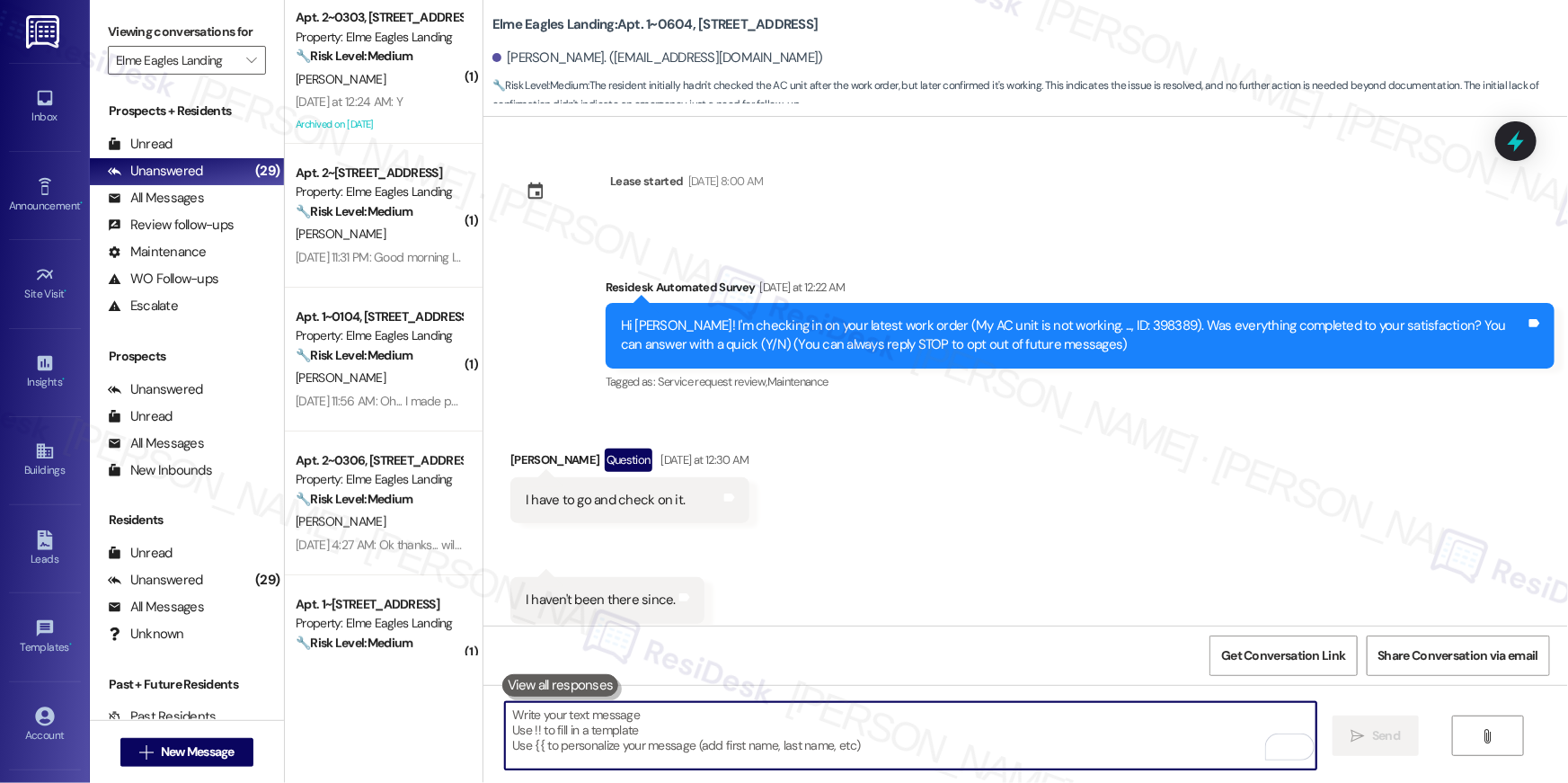
click at [1159, 748] on textarea "To enrich screen reader interactions, please activate Accessibility in Grammarl…" at bounding box center [911, 737] width 812 height 68
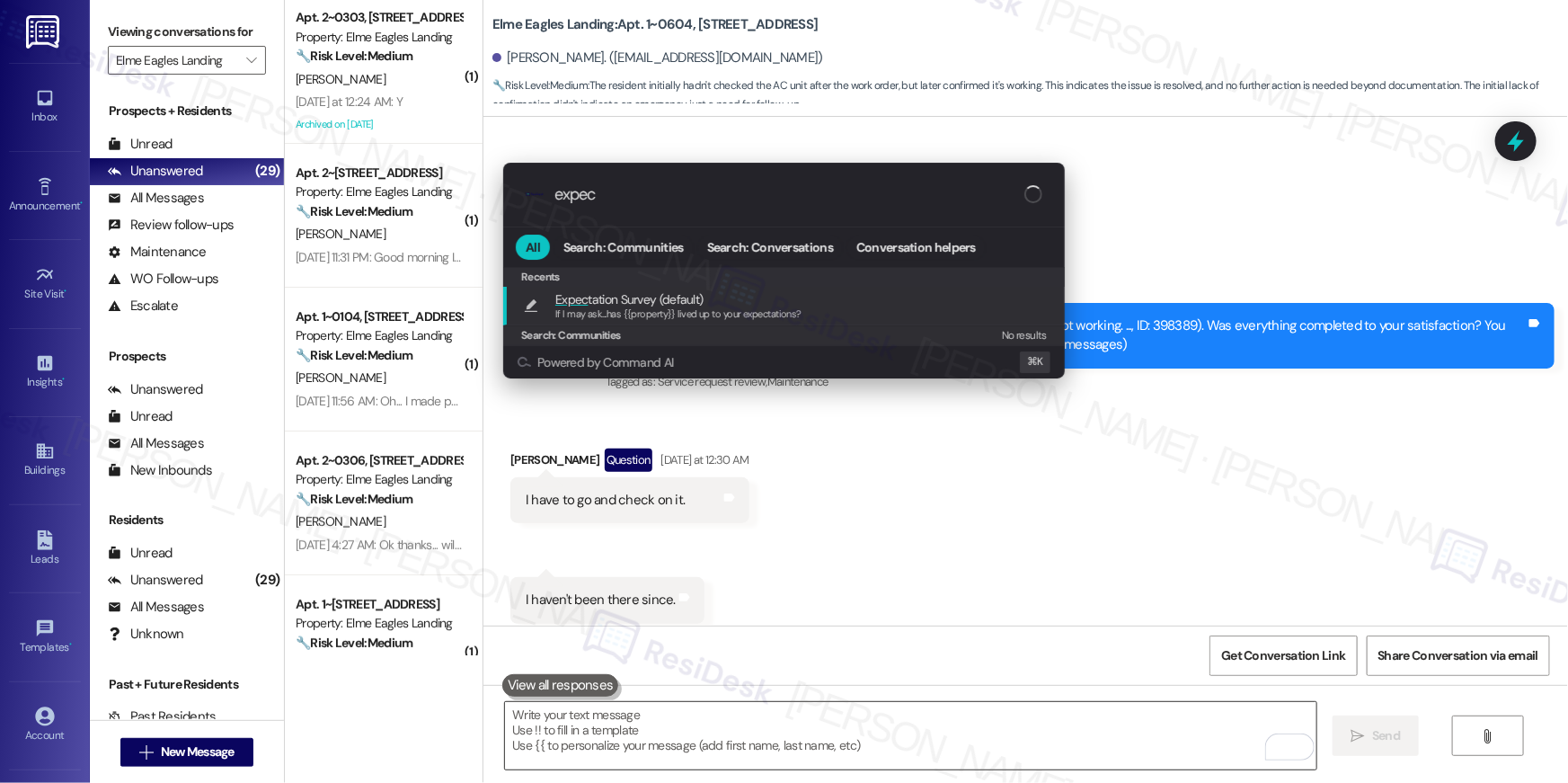
type input "expect"
type textarea "If I may ask...has {{property}} lived up to your expectations?"
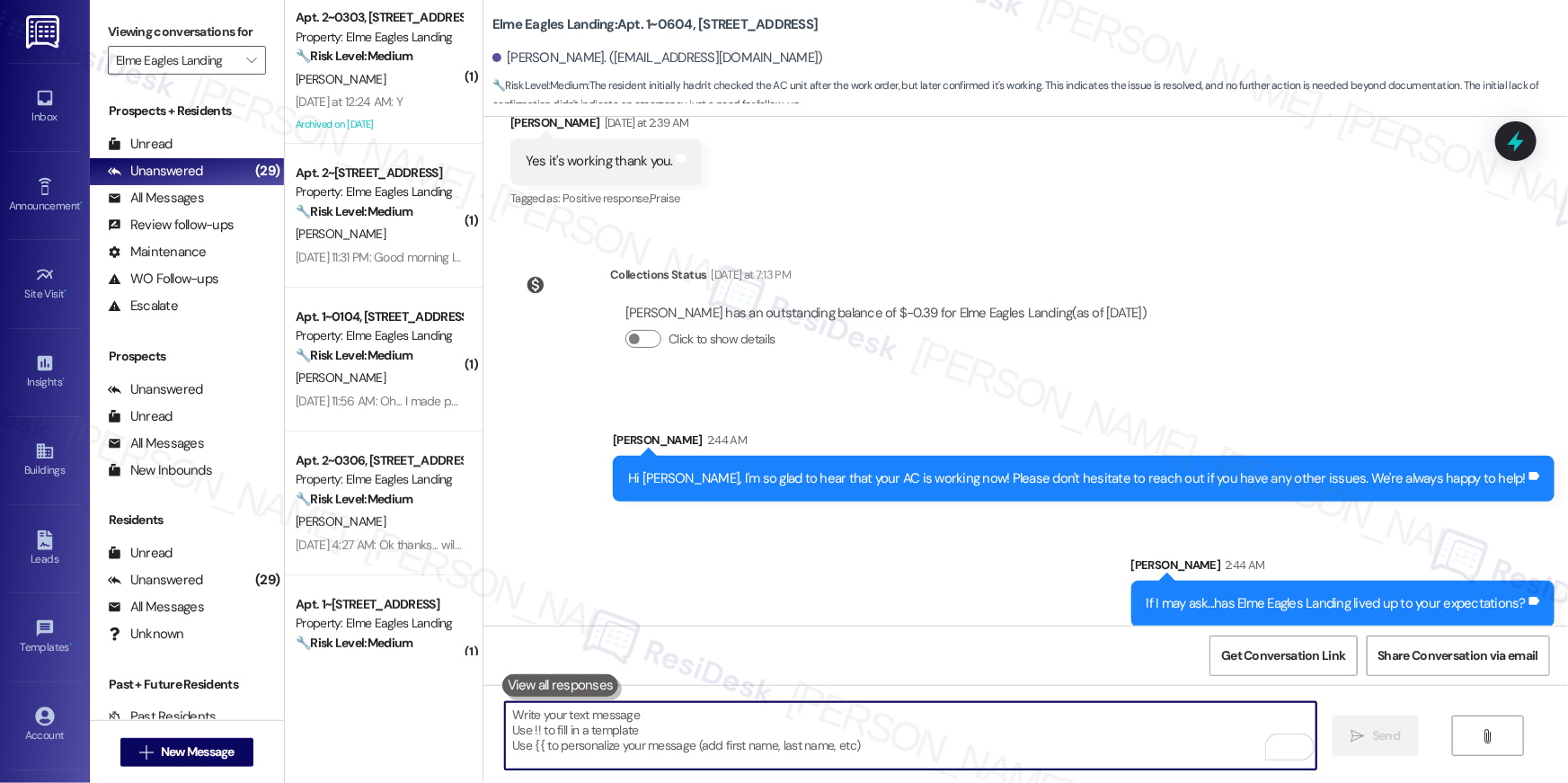
scroll to position [680, 0]
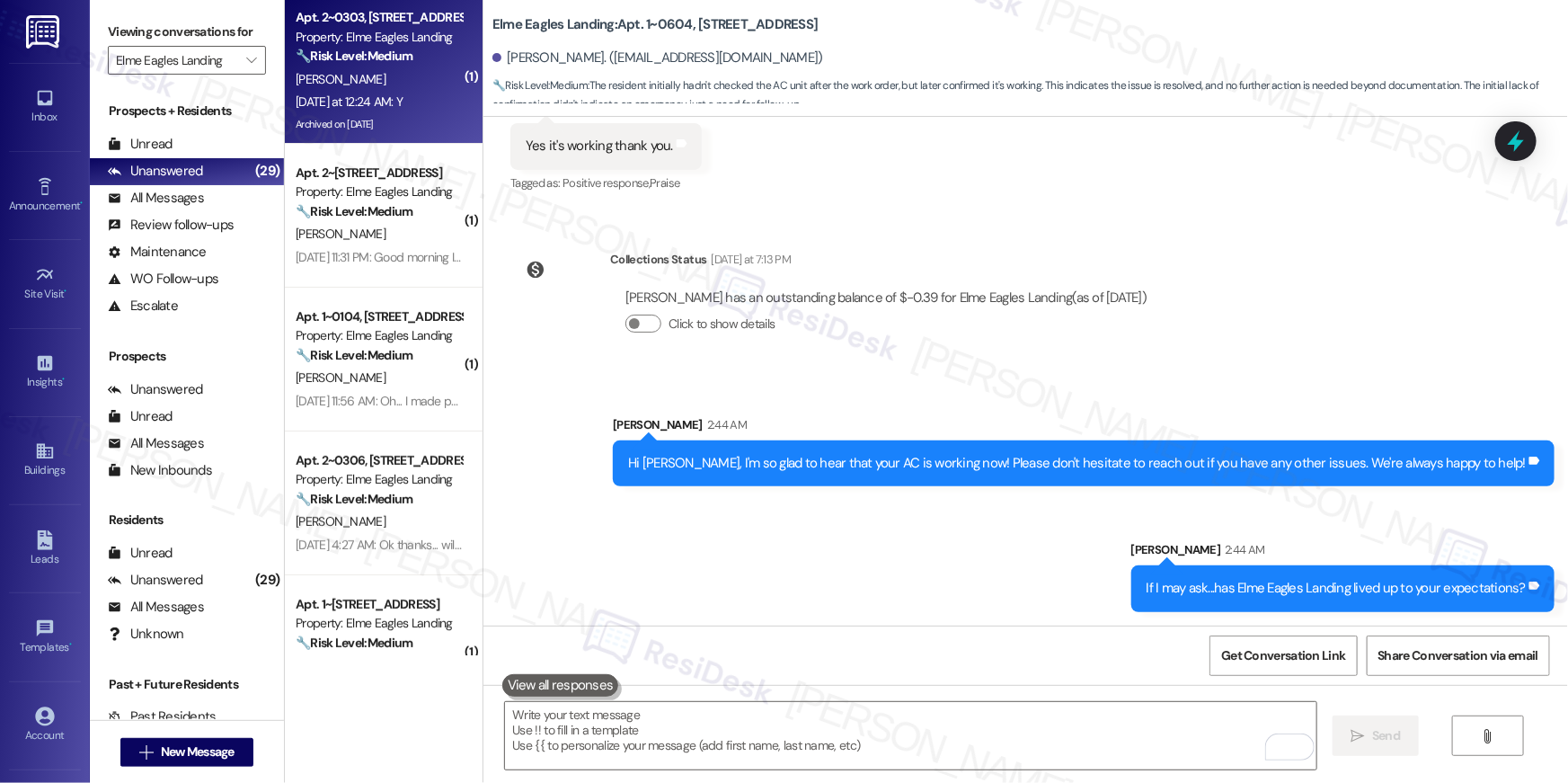
click at [390, 120] on div "Archived on 06/08/2024" at bounding box center [379, 124] width 170 height 22
type textarea "Fetching suggested responses. Please feel free to read through the conversation…"
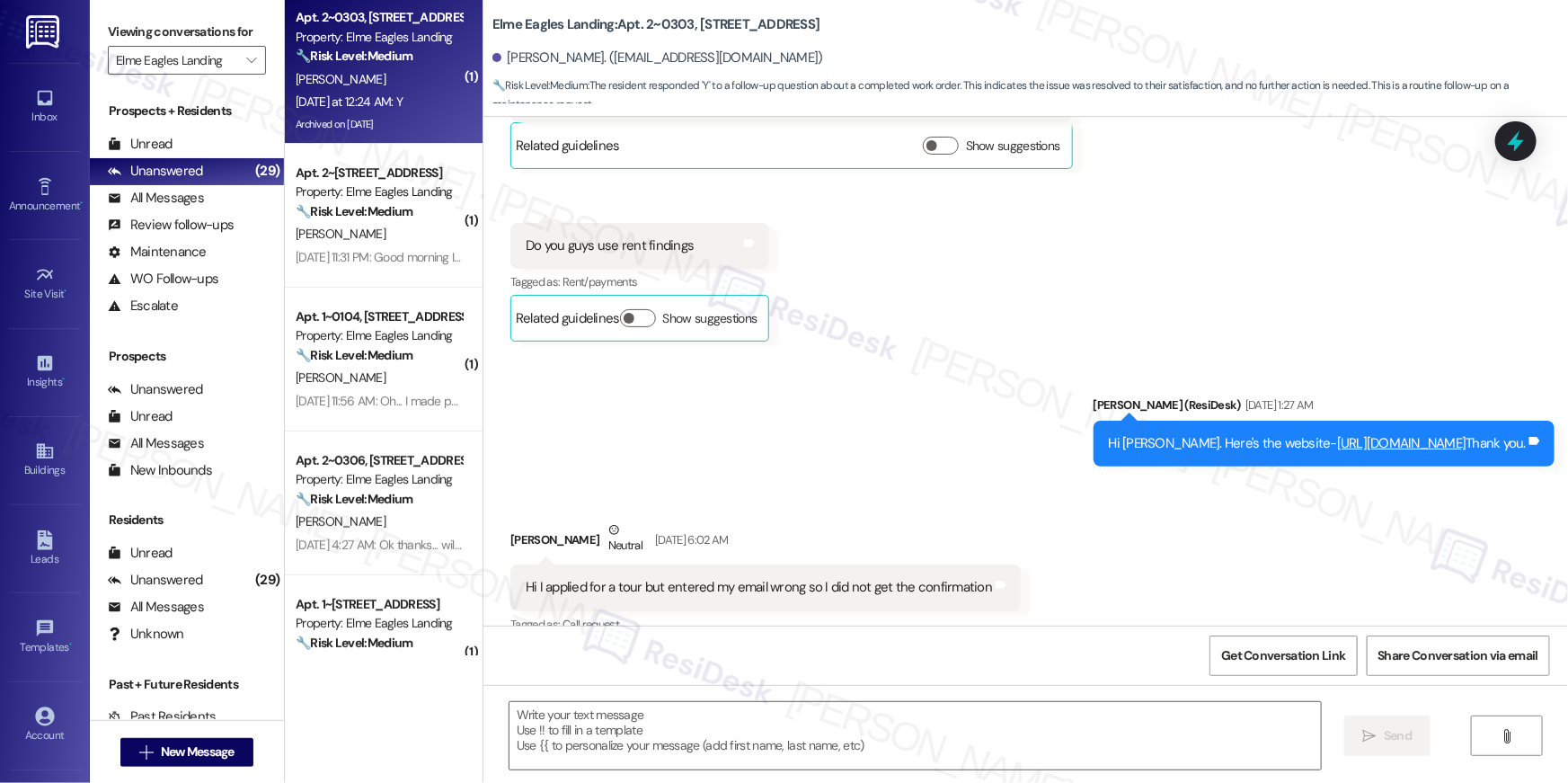
type textarea "Fetching suggested responses. Please feel free to read through the conversation…"
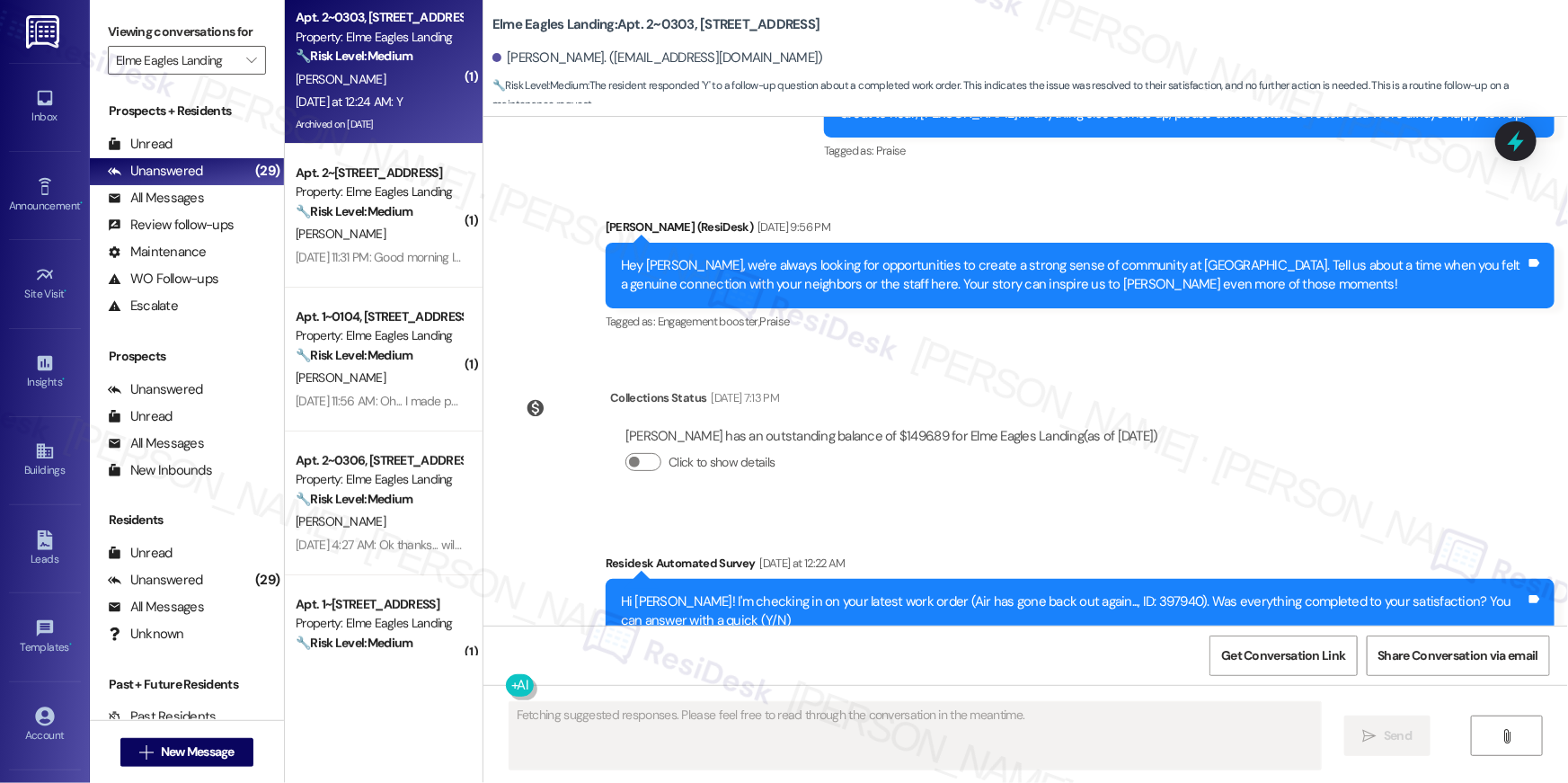
scroll to position [6001, 0]
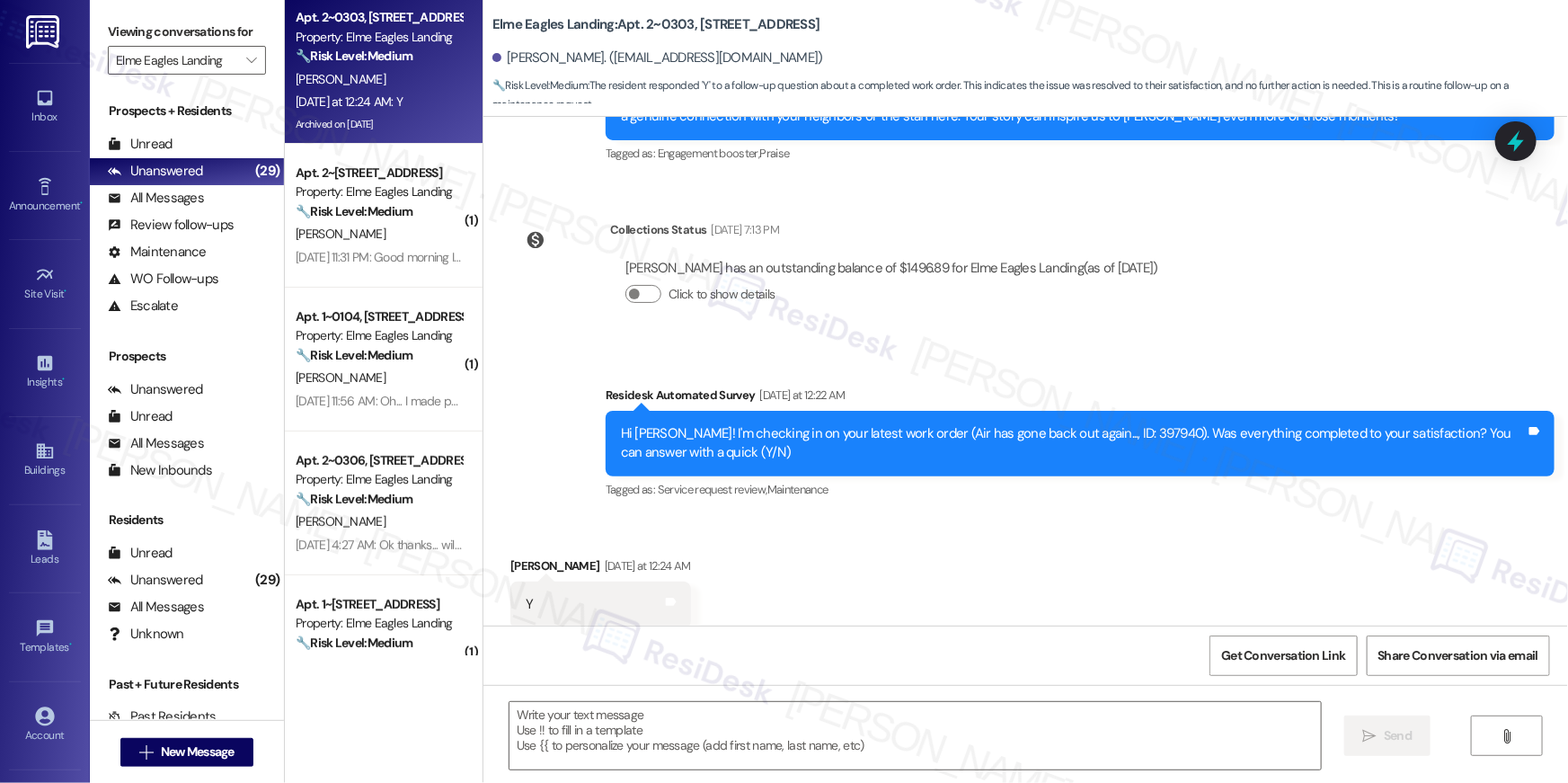
click at [1139, 517] on div "Received via SMS Eileen Stevenson Yesterday at 12:24 AM Y Tags and notes Tagged…" at bounding box center [1026, 592] width 1085 height 152
click at [987, 546] on div "Received via SMS Eileen Stevenson Yesterday at 12:24 AM Y Tags and notes Tagged…" at bounding box center [1026, 592] width 1085 height 152
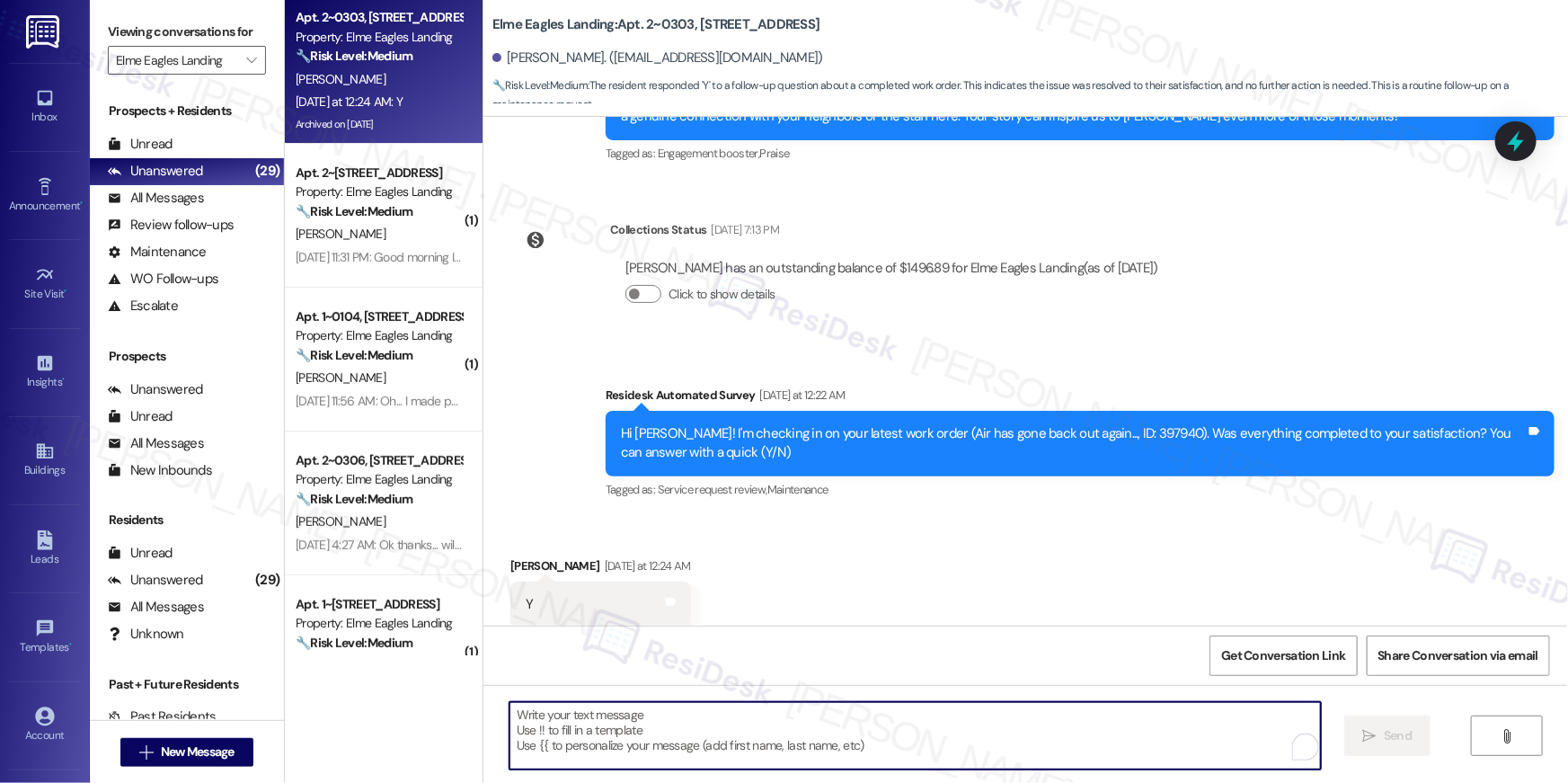
click at [1006, 731] on textarea "To enrich screen reader interactions, please activate Accessibility in Grammarl…" at bounding box center [915, 737] width 812 height 68
click at [1006, 731] on textarea "To enrich screen reader interactions, please activate Accessibility in Grammarl…" at bounding box center [911, 737] width 812 height 68
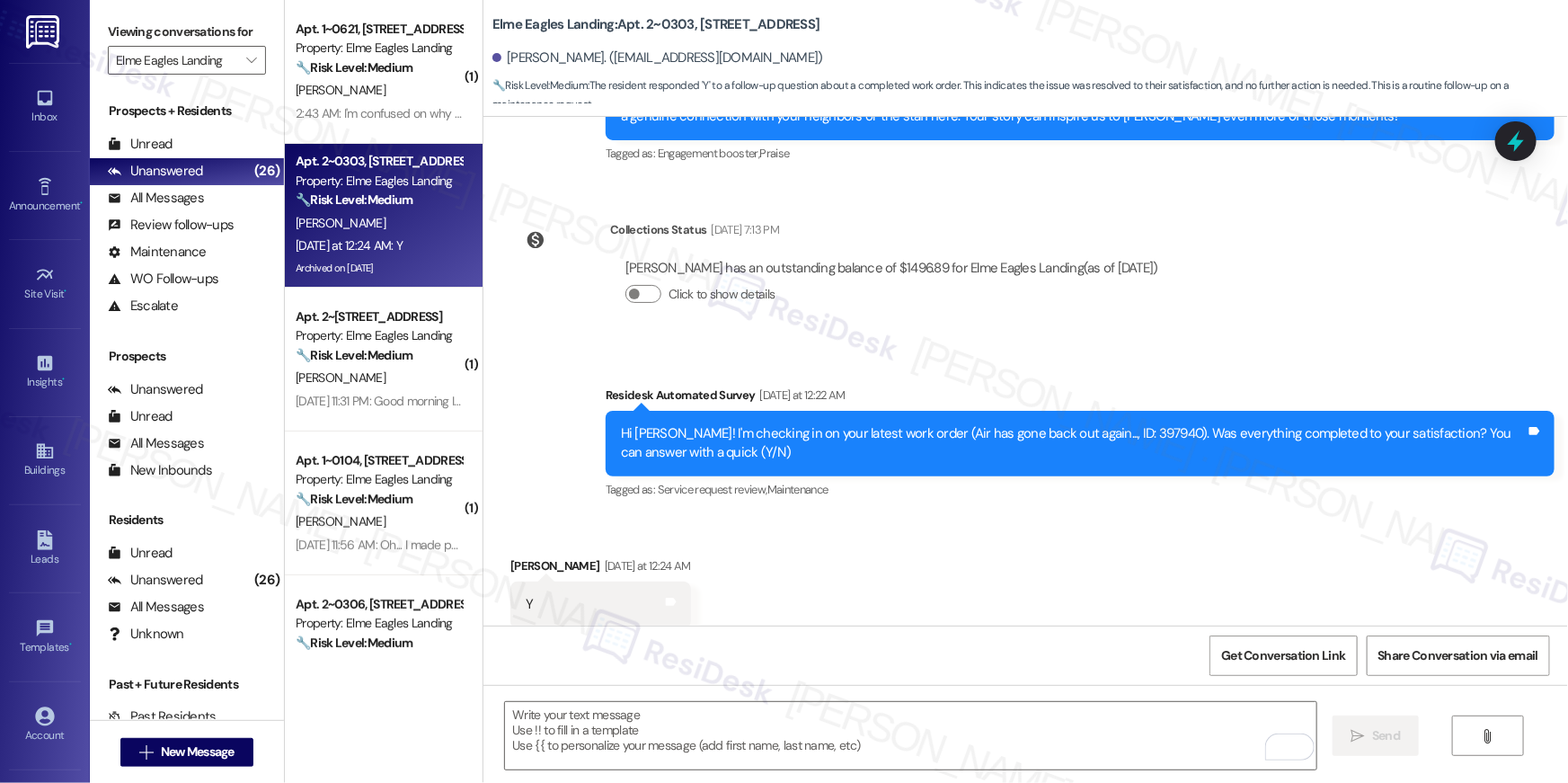
click at [872, 602] on div "Received via SMS Eileen Stevenson Yesterday at 12:24 AM Y Tags and notes Tagged…" at bounding box center [1026, 592] width 1085 height 152
click at [988, 517] on div "Received via SMS Eileen Stevenson Yesterday at 12:24 AM Y Tags and notes Tagged…" at bounding box center [1026, 592] width 1085 height 152
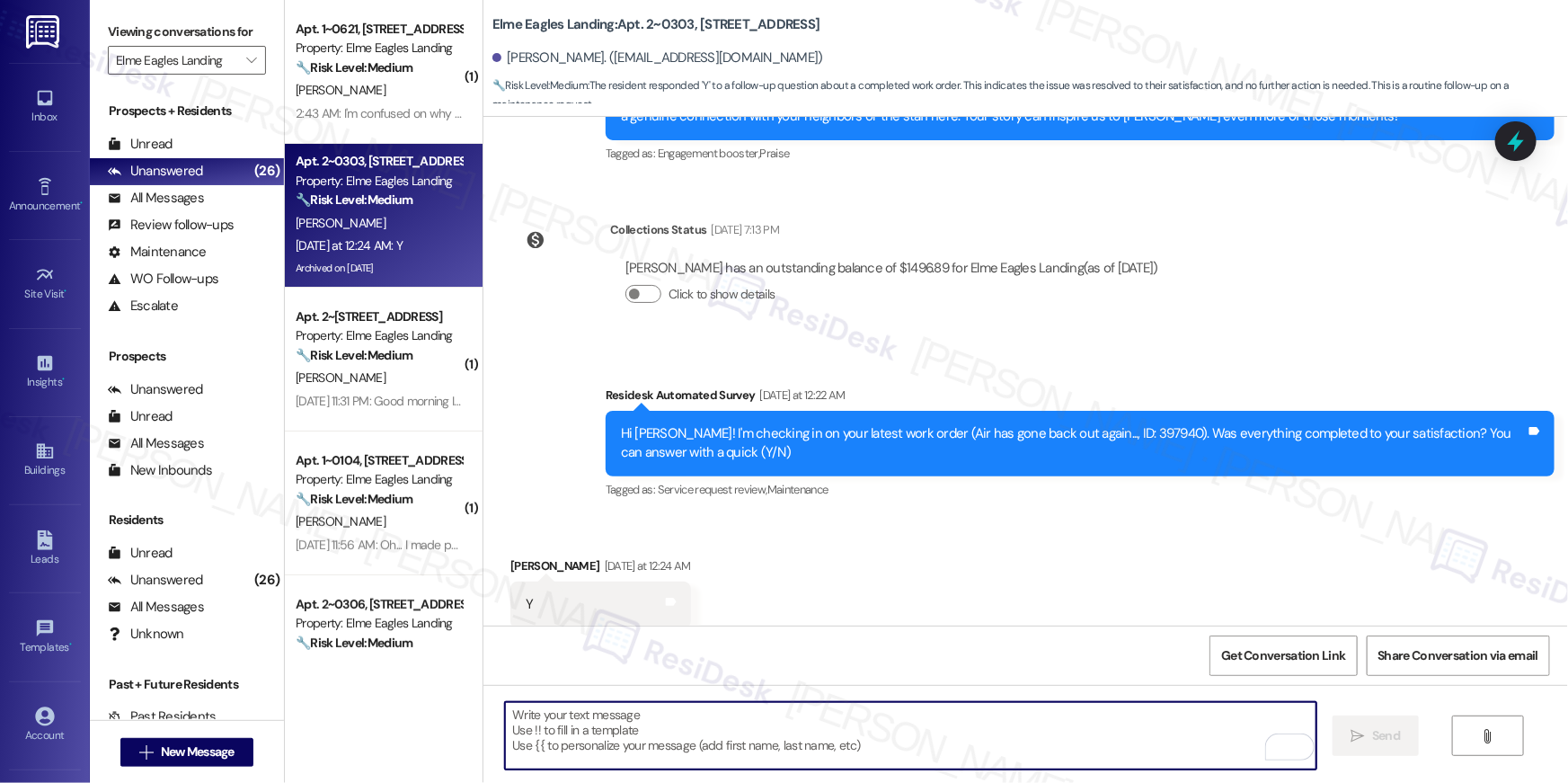
click at [879, 722] on textarea "To enrich screen reader interactions, please activate Accessibility in Grammarl…" at bounding box center [911, 737] width 812 height 68
paste textarea "Hi {{first_name}}, I’m glad to hear your work order is all taken care of! If an…"
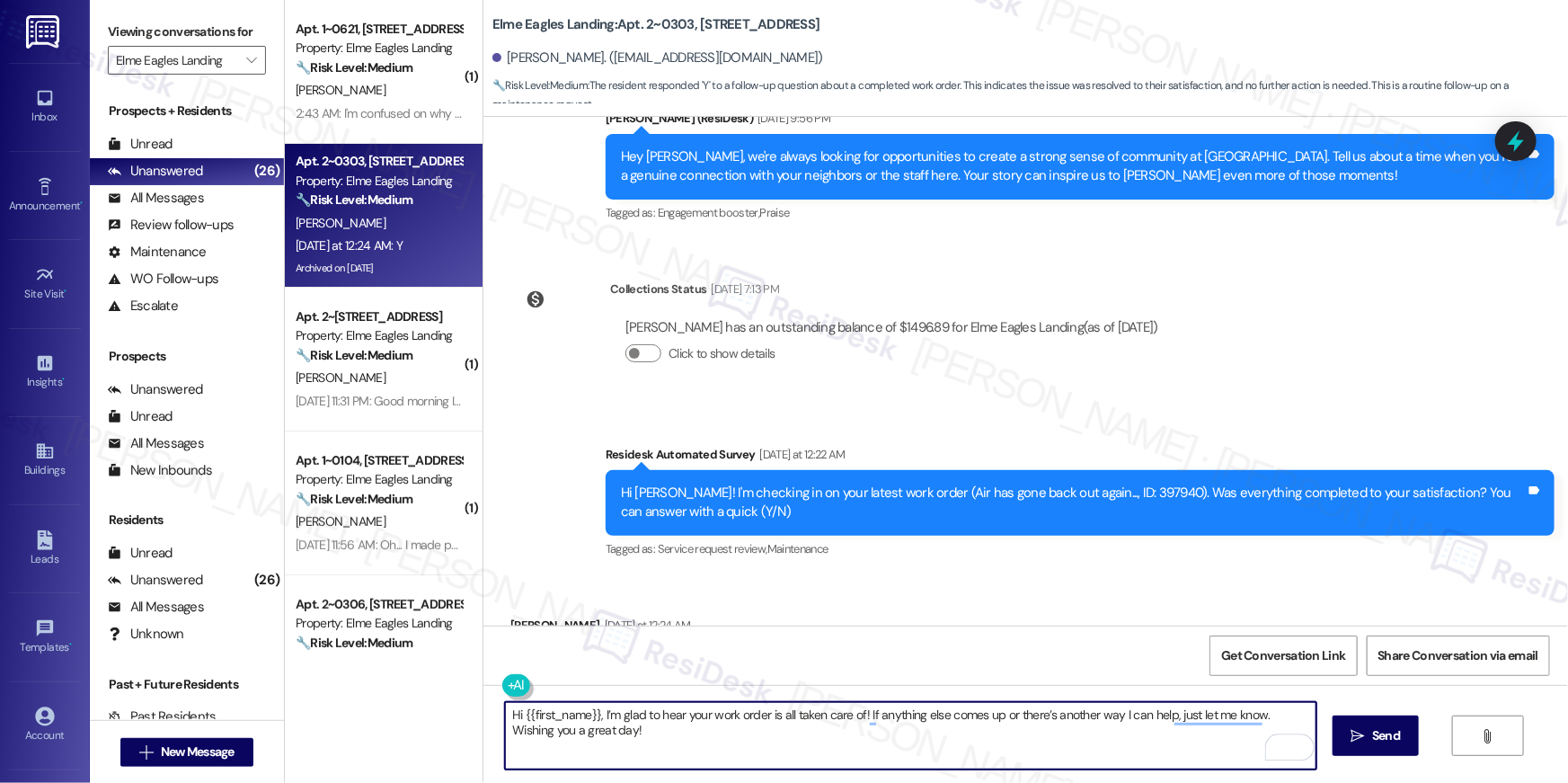
scroll to position [5702, 0]
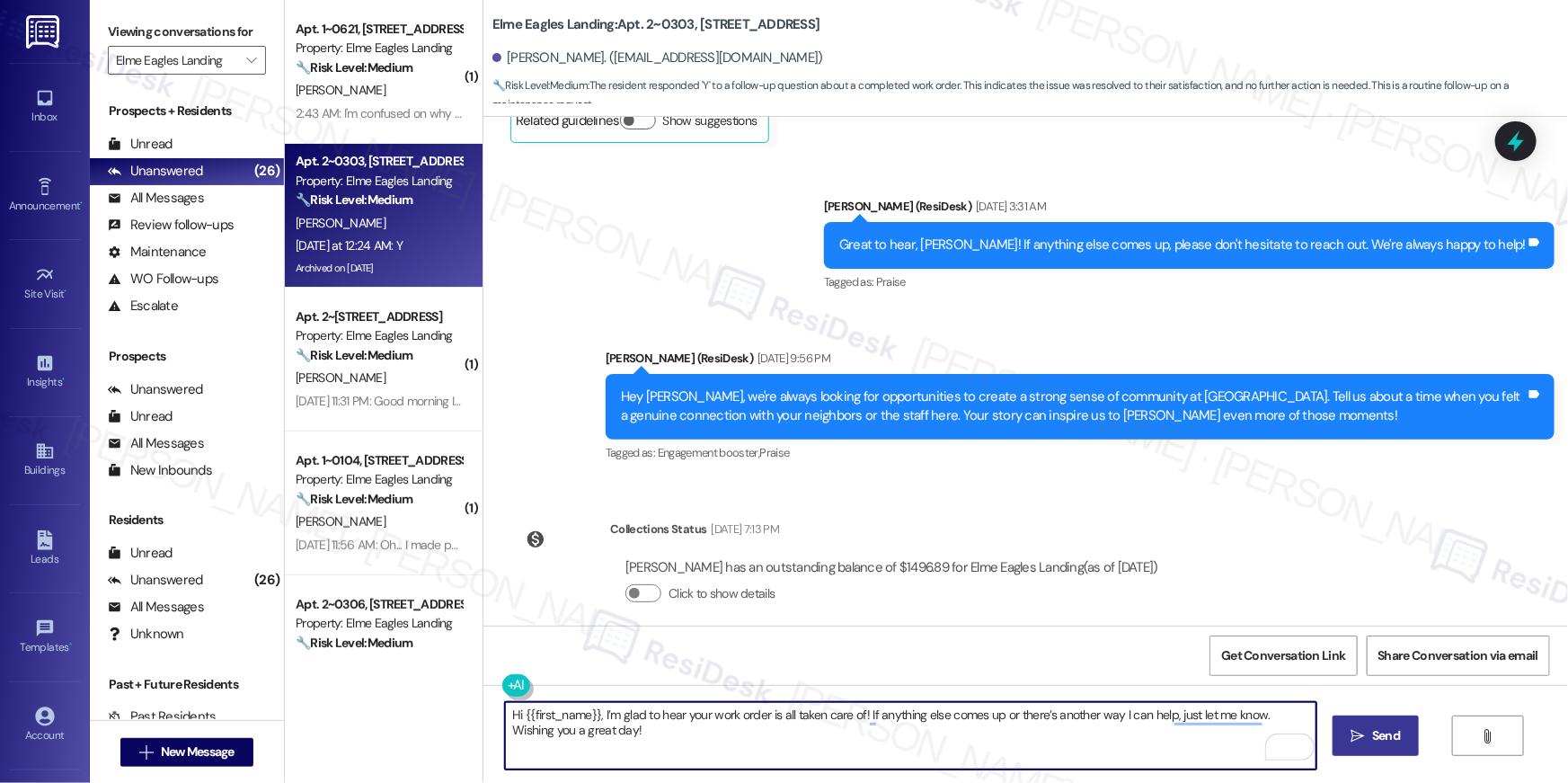
type textarea "Hi {{first_name}}, I’m glad to hear your work order is all taken care of! If an…"
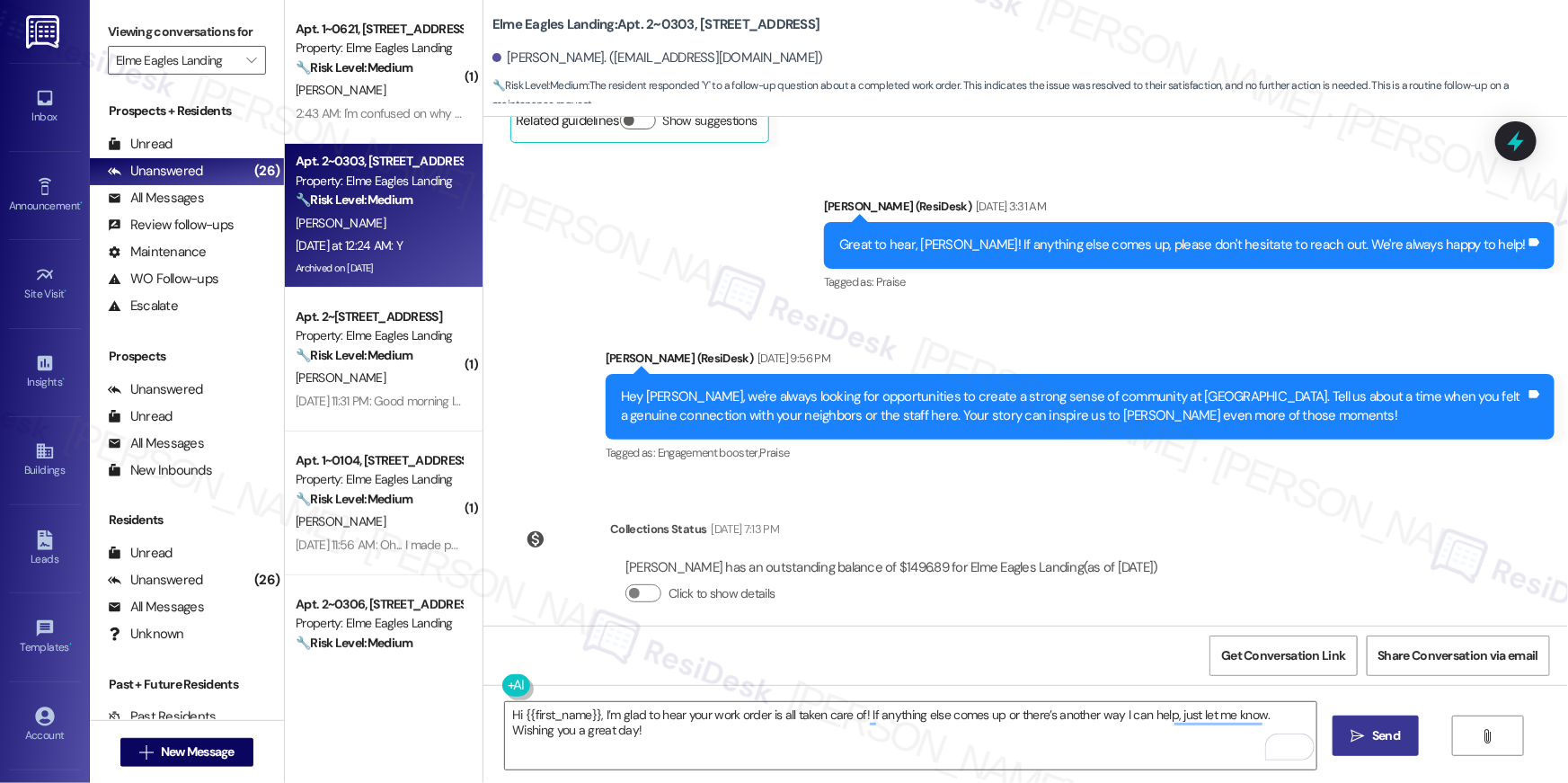
click at [1389, 735] on span "Send" at bounding box center [1386, 737] width 28 height 19
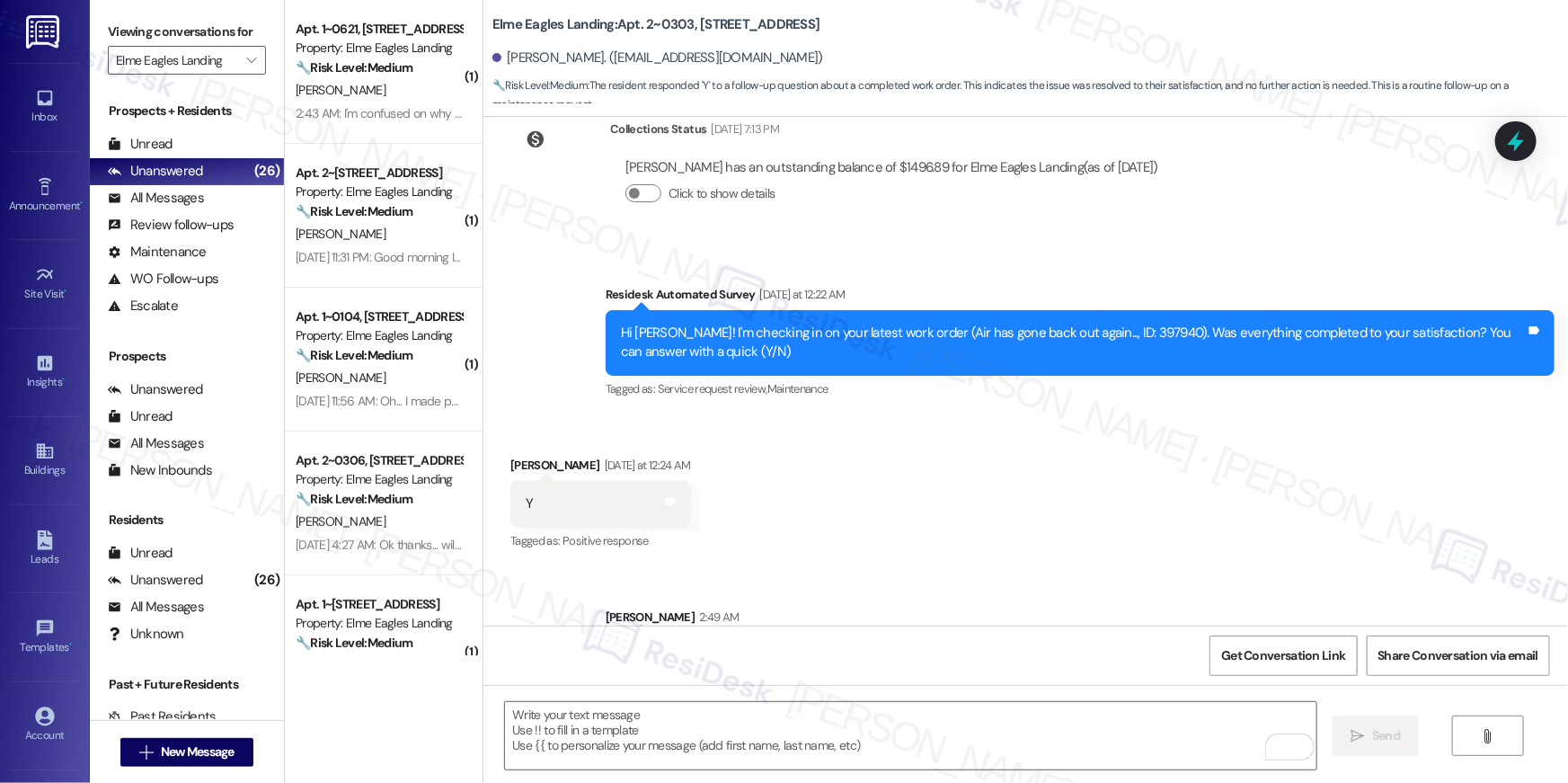
scroll to position [6127, 0]
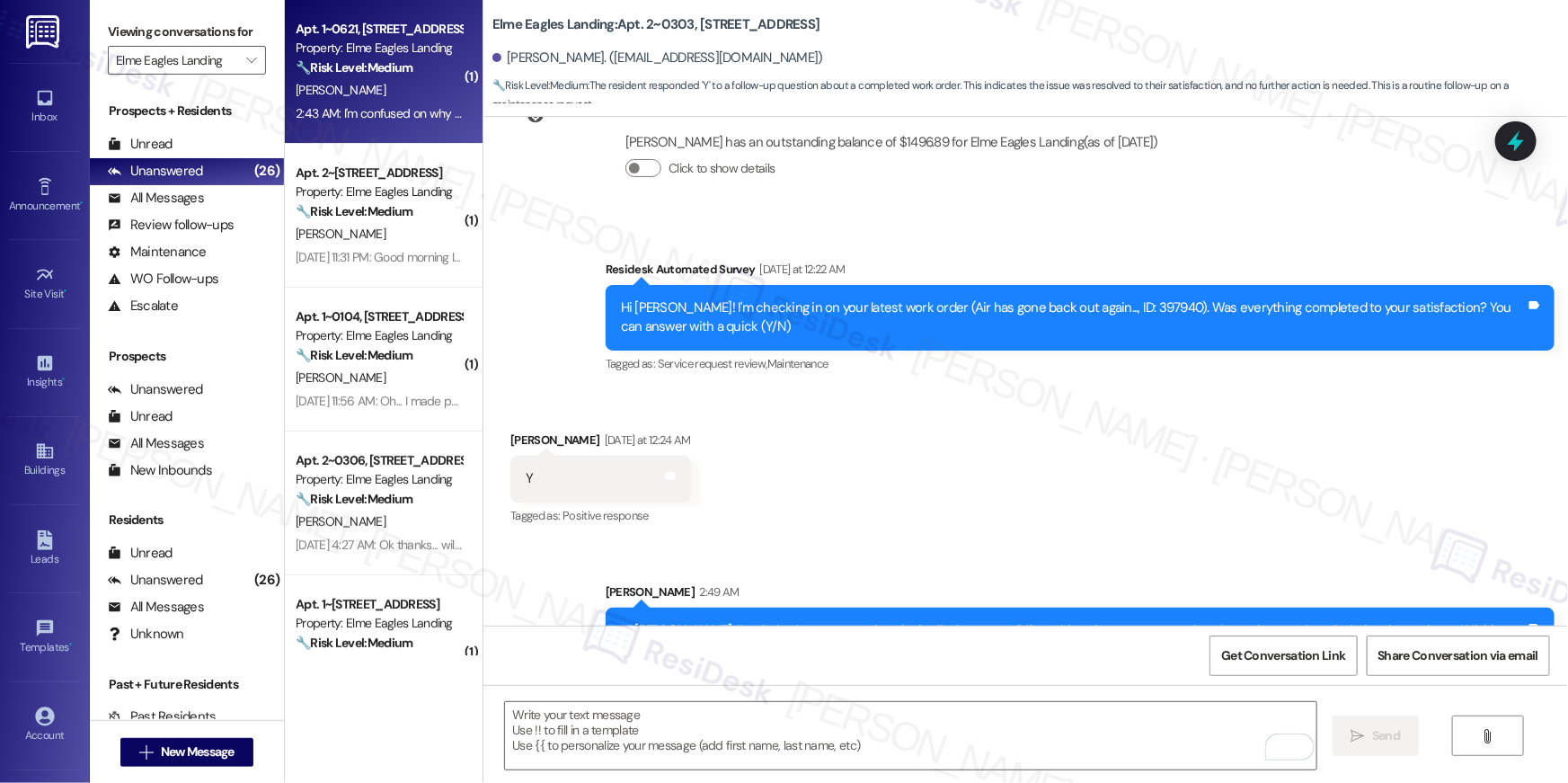
click at [417, 89] on div "D. Gillett" at bounding box center [379, 90] width 170 height 22
type textarea "Fetching suggested responses. Please feel free to read through the conversation…"
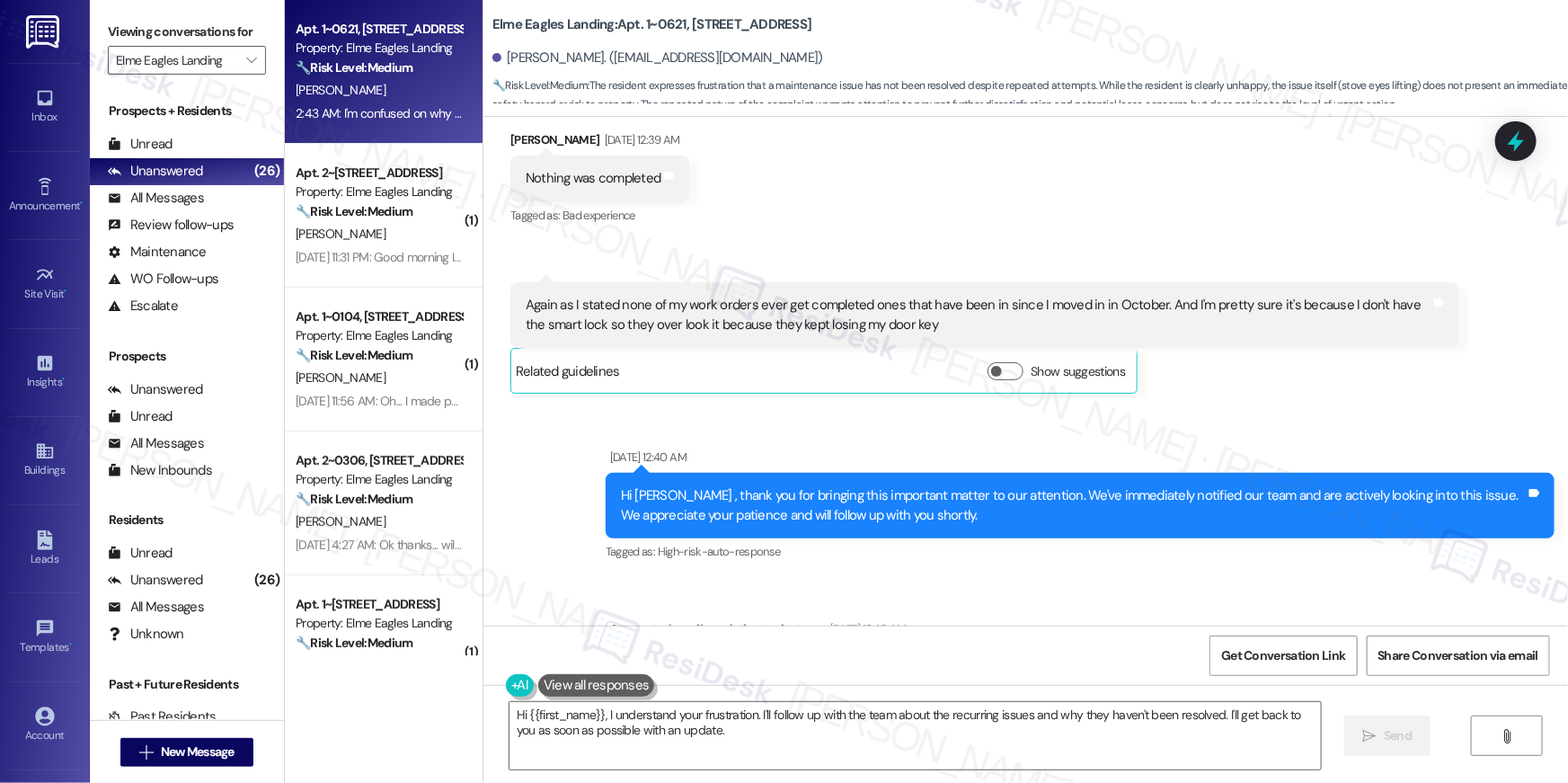
scroll to position [4803, 0]
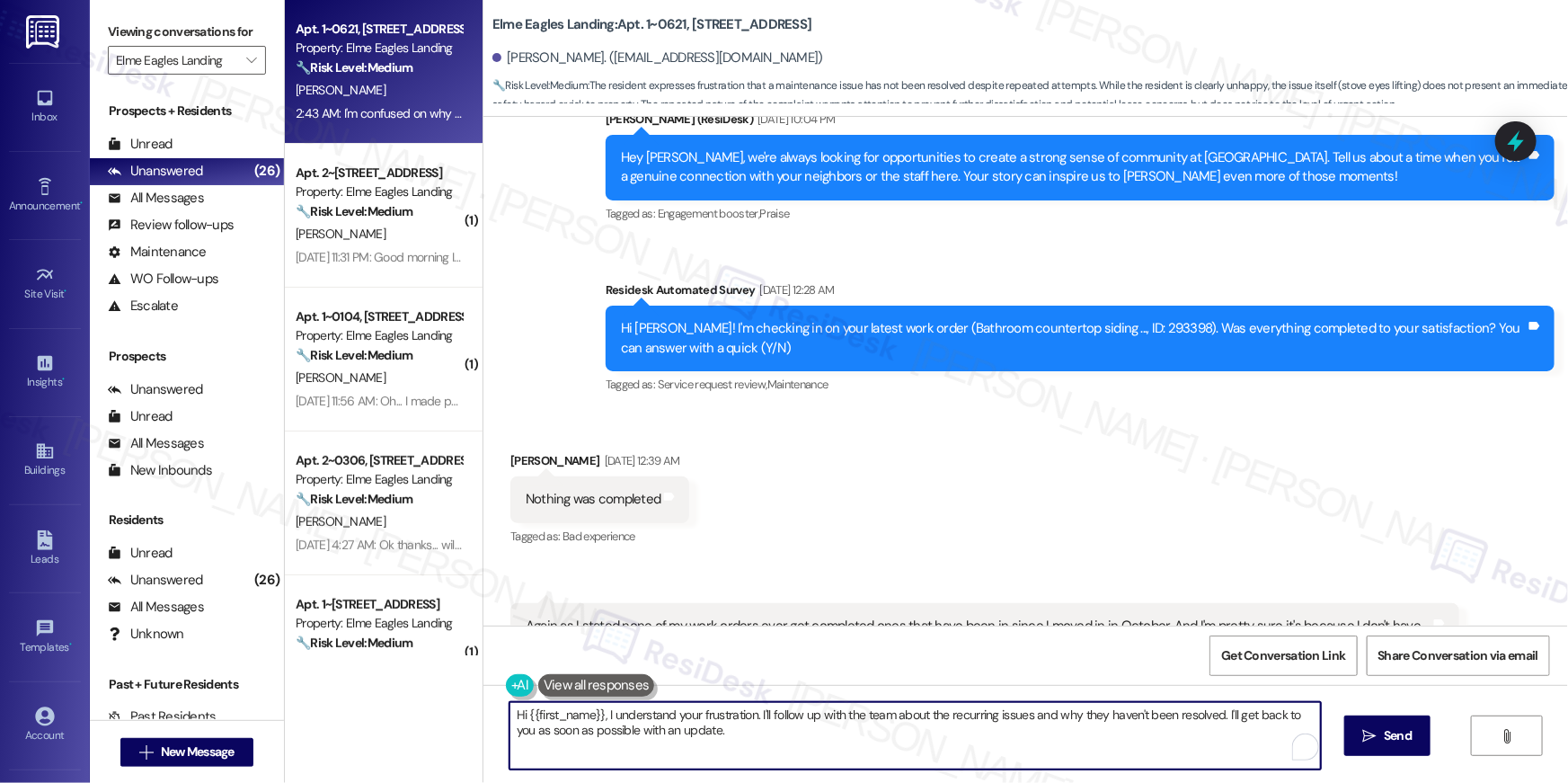
click at [721, 731] on textarea "Hi {{first_name}}, I understand your frustration. I'll follow up with the team …" at bounding box center [915, 737] width 812 height 68
click at [766, 733] on textarea "Hi {{first_name}}, I understand your frustration. I'll follow up with the team …" at bounding box center [915, 737] width 812 height 68
drag, startPoint x: 749, startPoint y: 715, endPoint x: 755, endPoint y: 742, distance: 27.7
click at [755, 742] on textarea "Hi {{first_name}}, I understand your frustration. I'll follow up with the team …" at bounding box center [911, 737] width 812 height 68
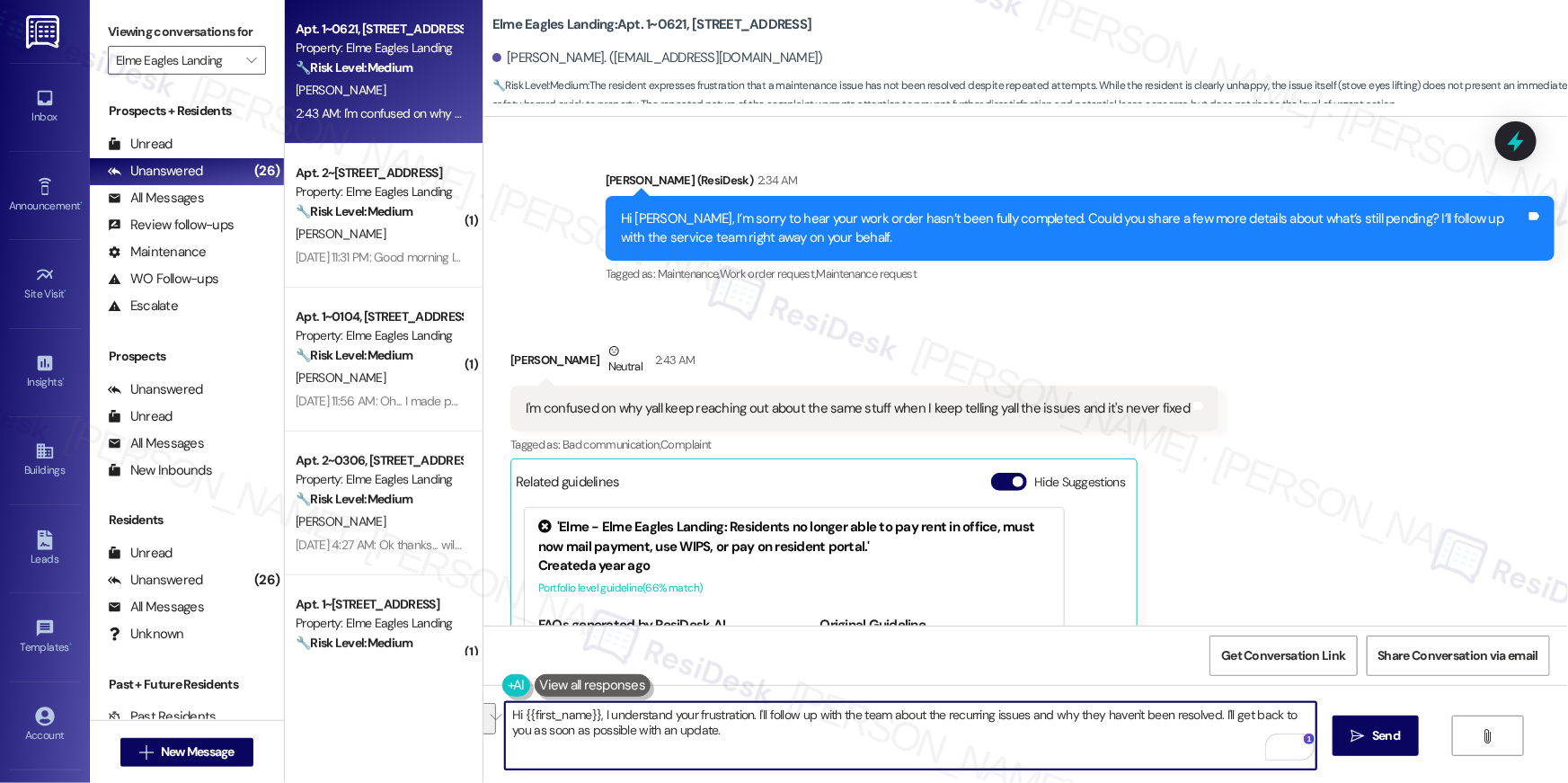
scroll to position [7931, 0]
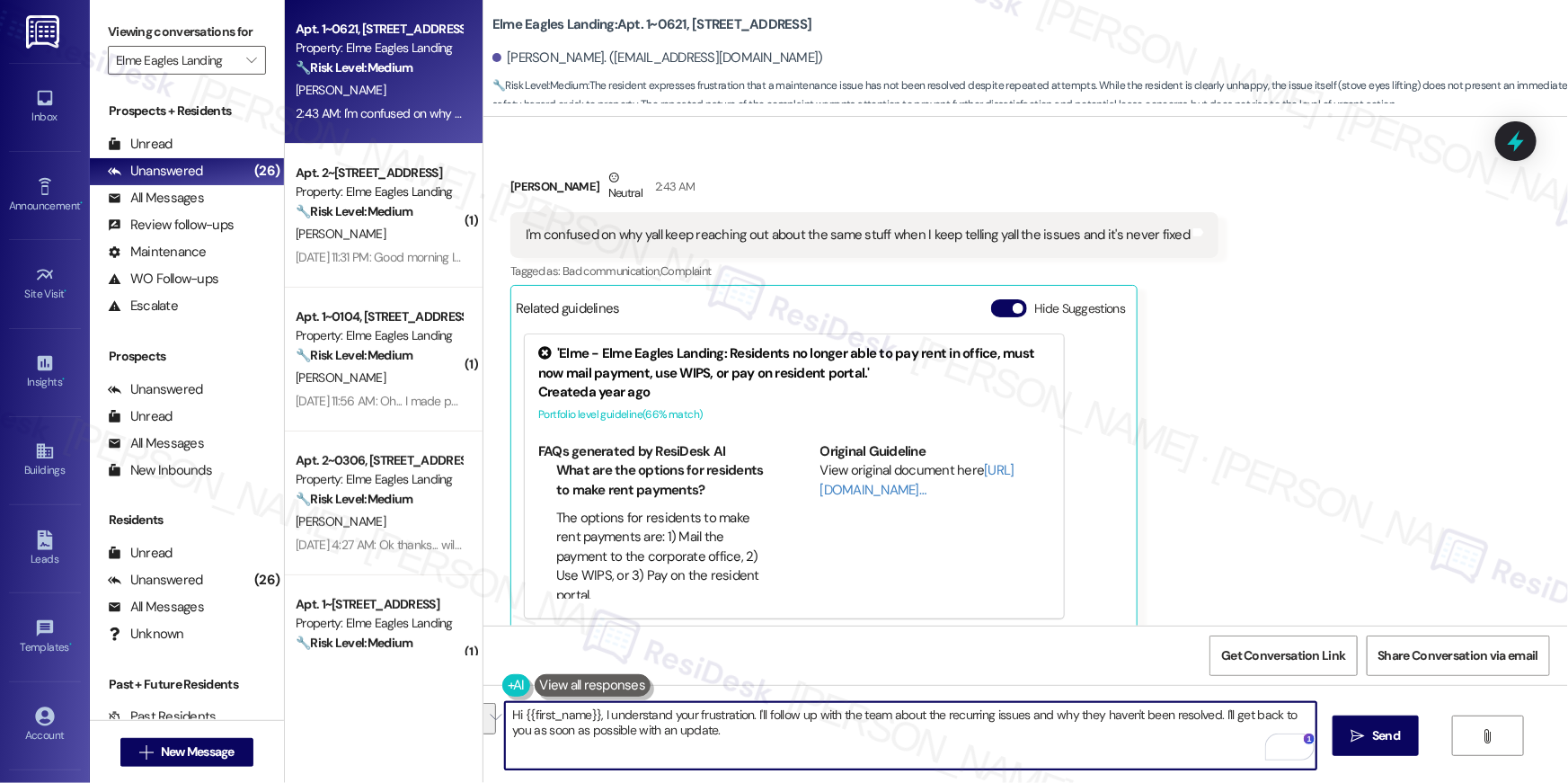
click at [763, 728] on textarea "Hi {{first_name}}, I understand your frustration. I'll follow up with the team …" at bounding box center [911, 737] width 812 height 68
drag, startPoint x: 737, startPoint y: 735, endPoint x: 616, endPoint y: 708, distance: 124.0
click at [593, 717] on textarea "Hi {{first_name}}, I understand your frustration. I'll follow up with the team …" at bounding box center [911, 737] width 812 height 68
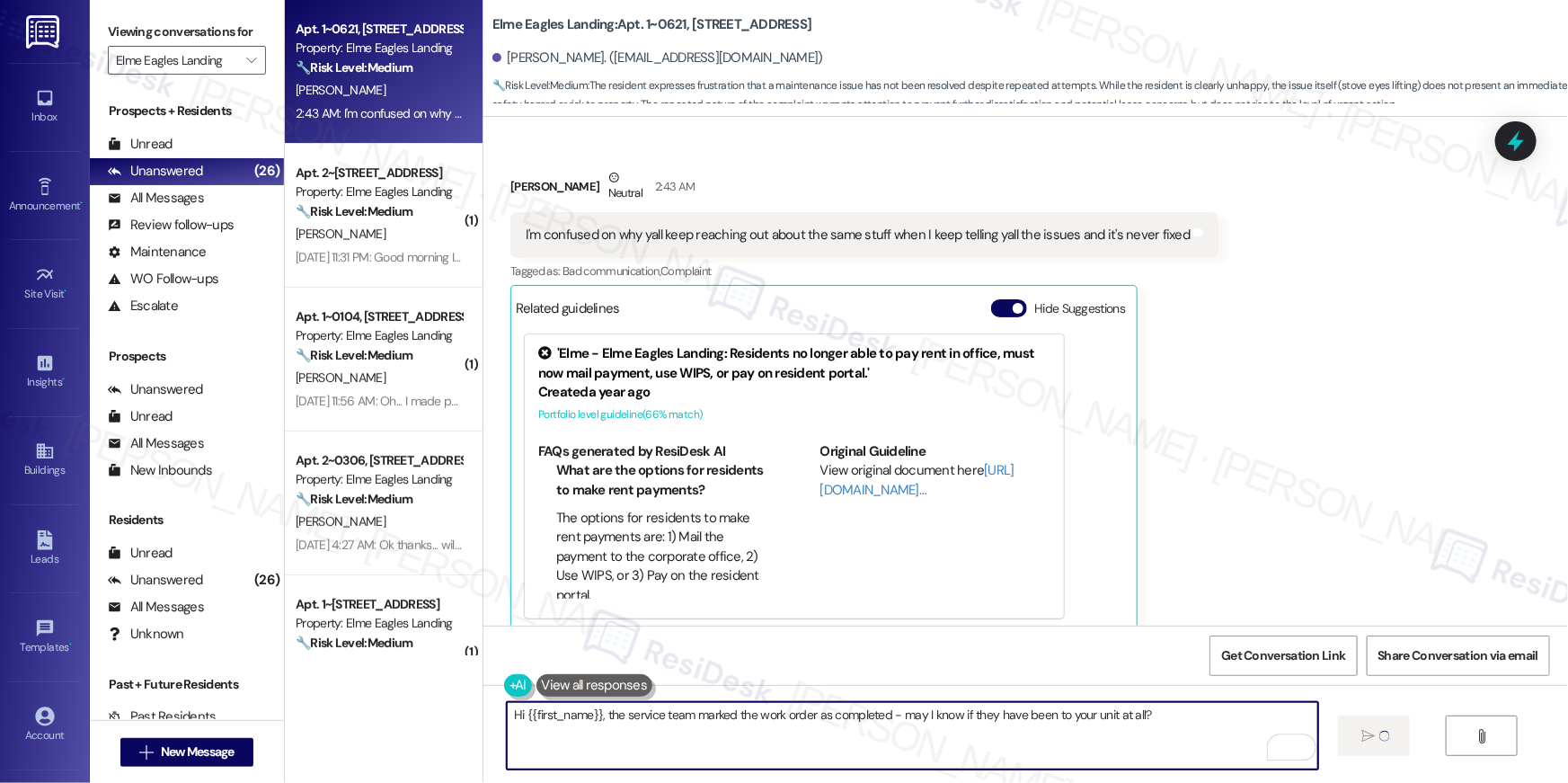
type textarea "Hi {{first_name}}, the service team marked the work order as completed - may I …"
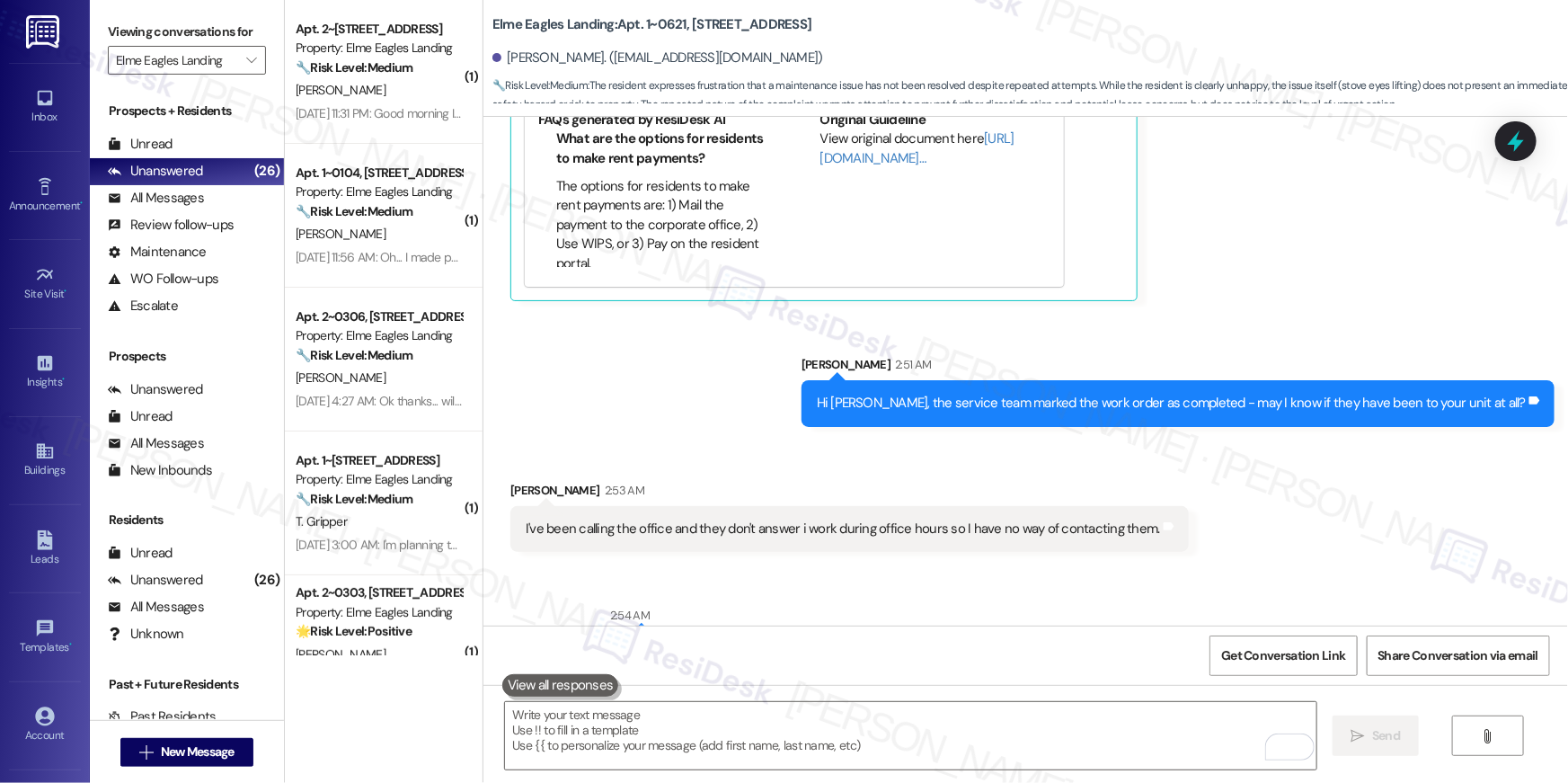
scroll to position [8451, 0]
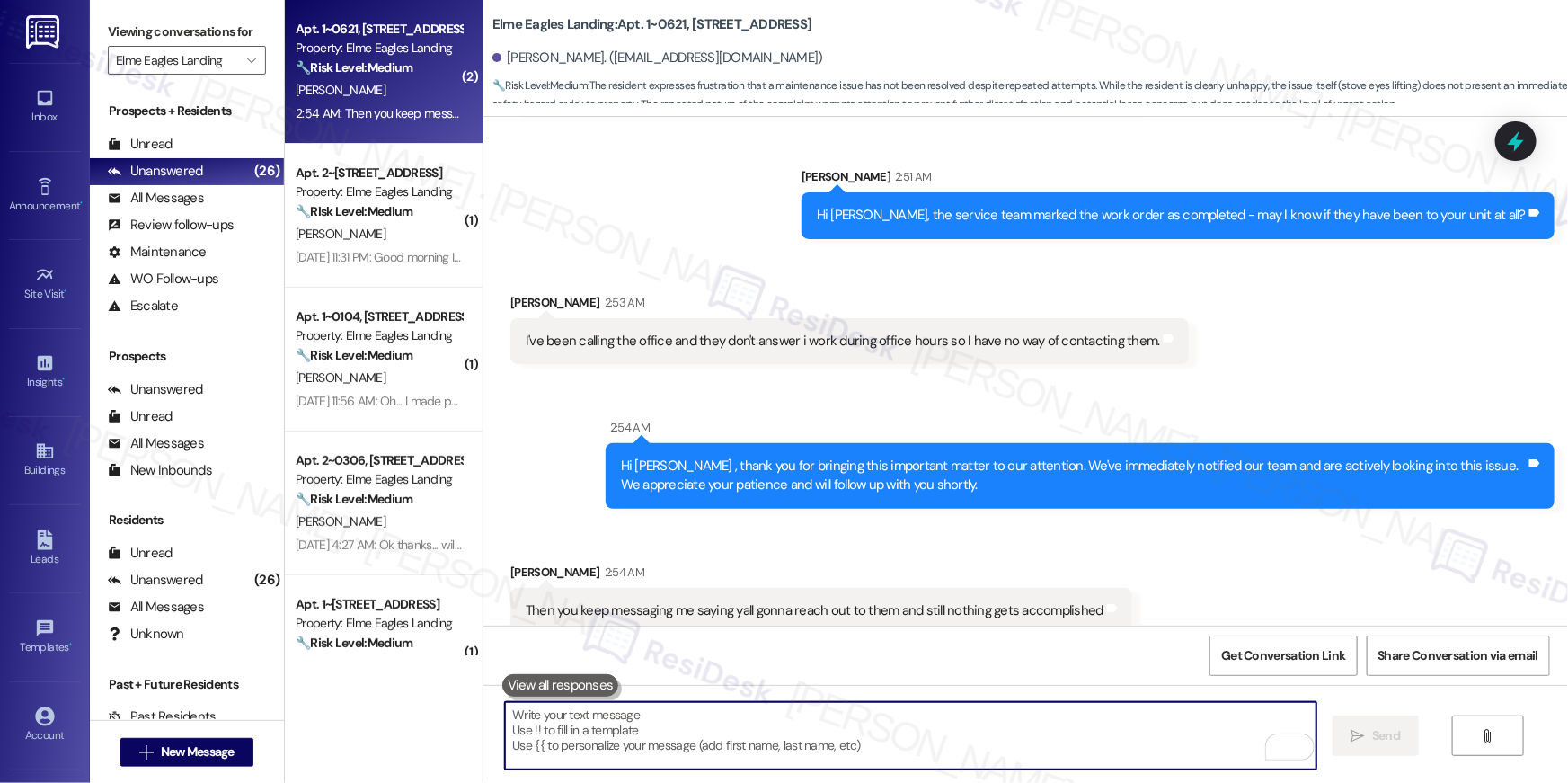
click at [1122, 733] on textarea "To enrich screen reader interactions, please activate Accessibility in Grammarl…" at bounding box center [911, 737] width 812 height 68
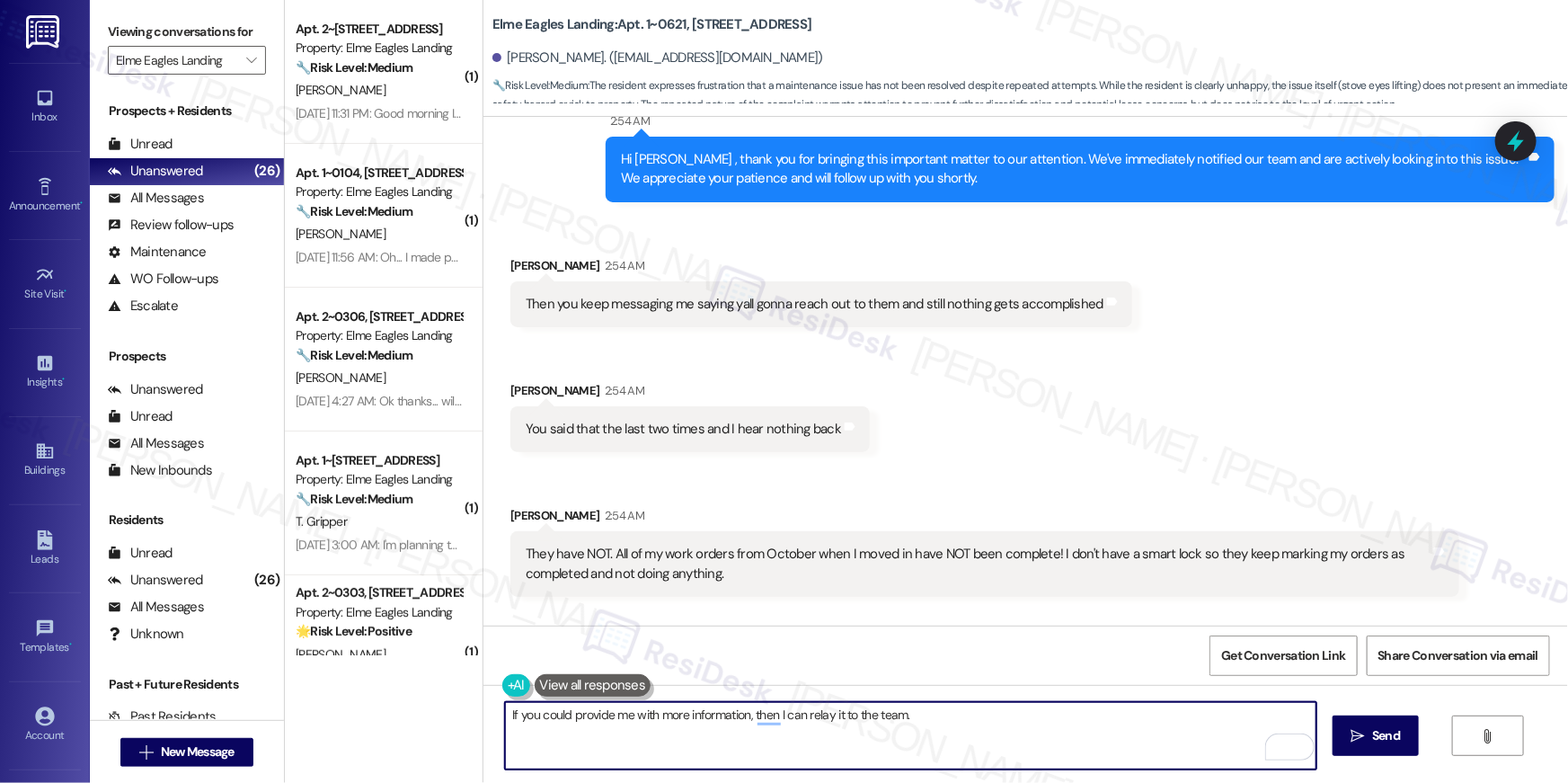
scroll to position [8867, 0]
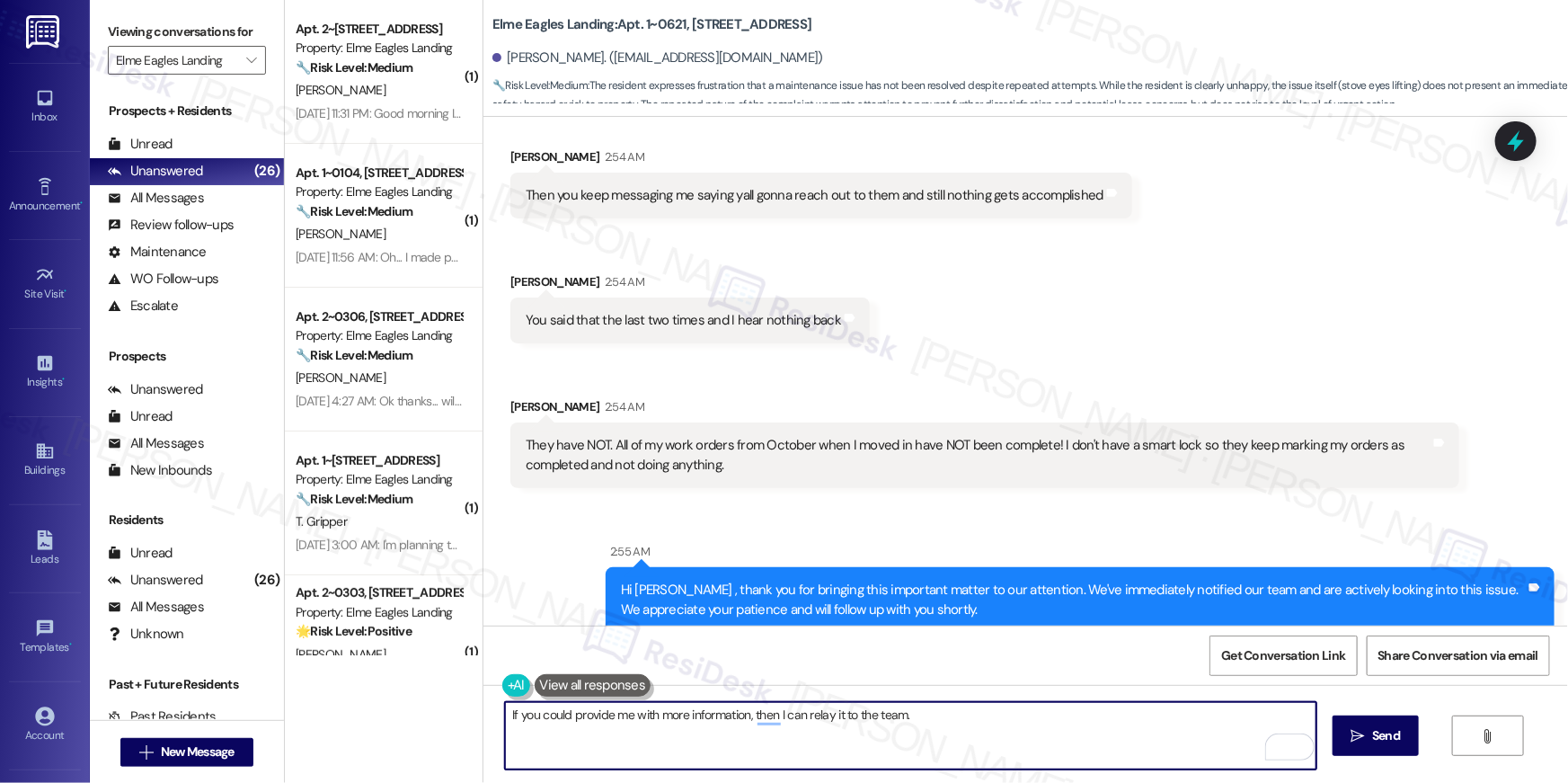
click at [506, 713] on textarea "If you could provide me with more information, then I can relay it to the team." at bounding box center [911, 737] width 812 height 68
type textarea "I am sorry to hear this. If you could provide me with more information, then I …"
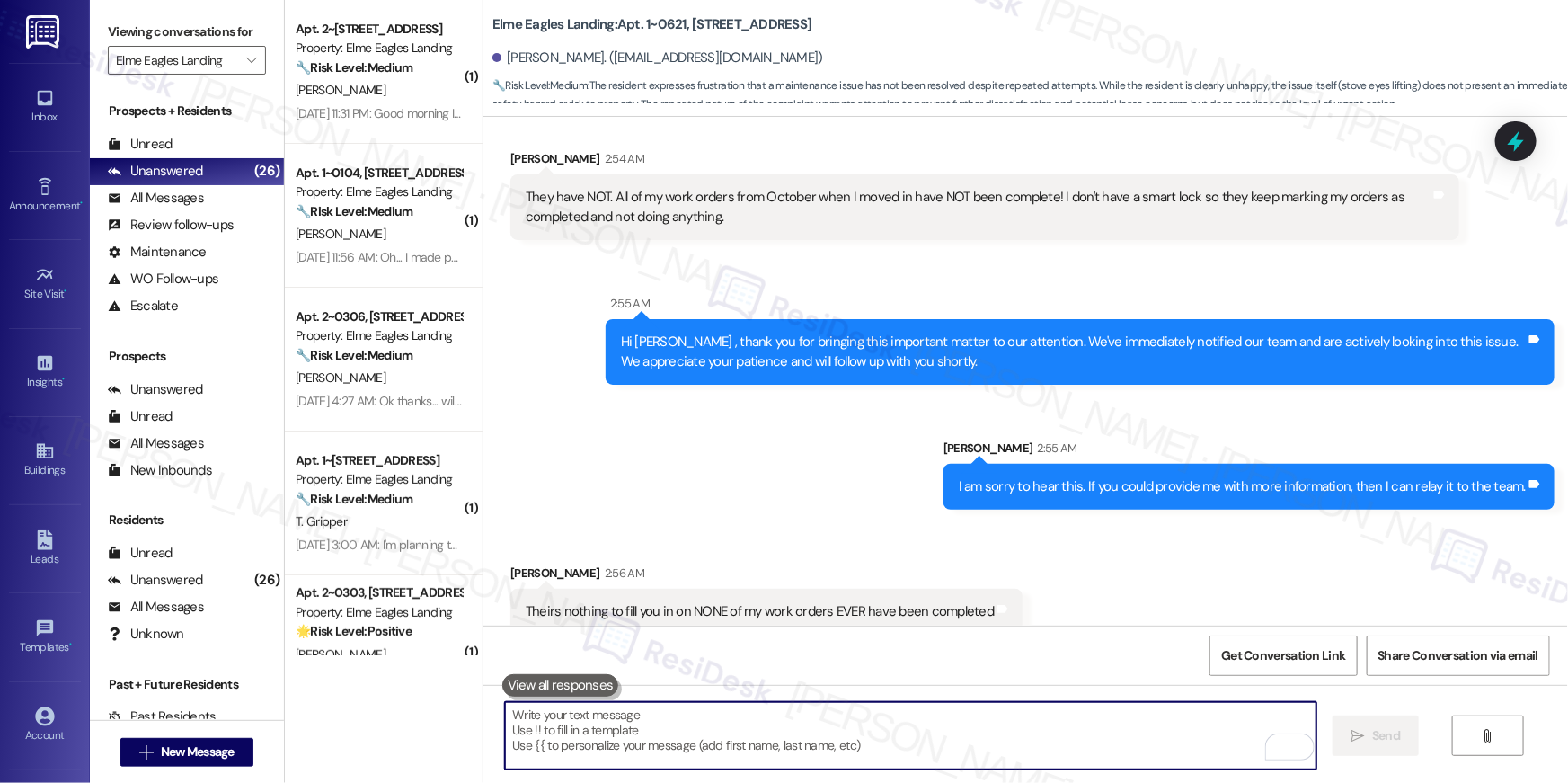
scroll to position [9117, 0]
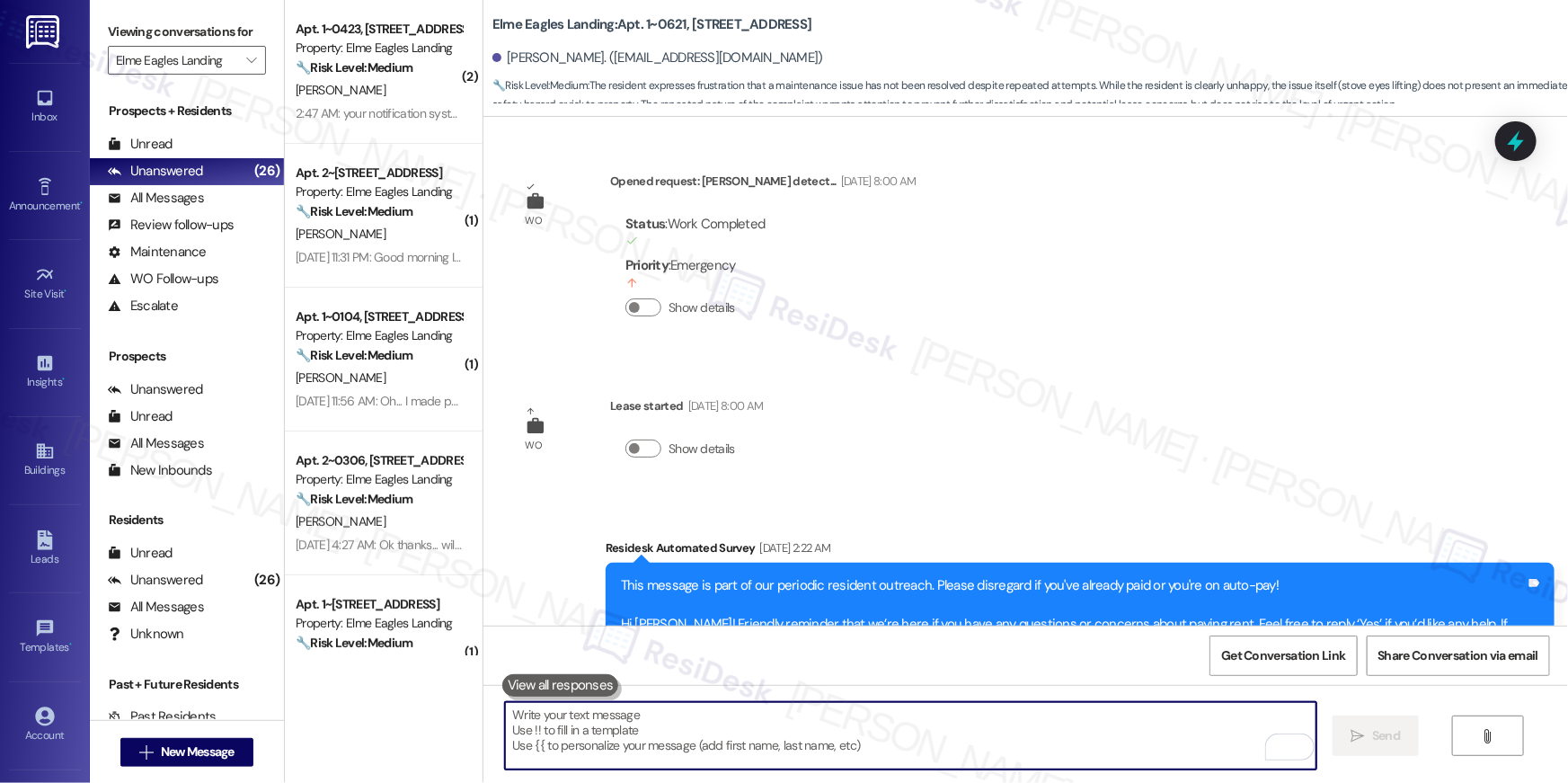
scroll to position [9117, 0]
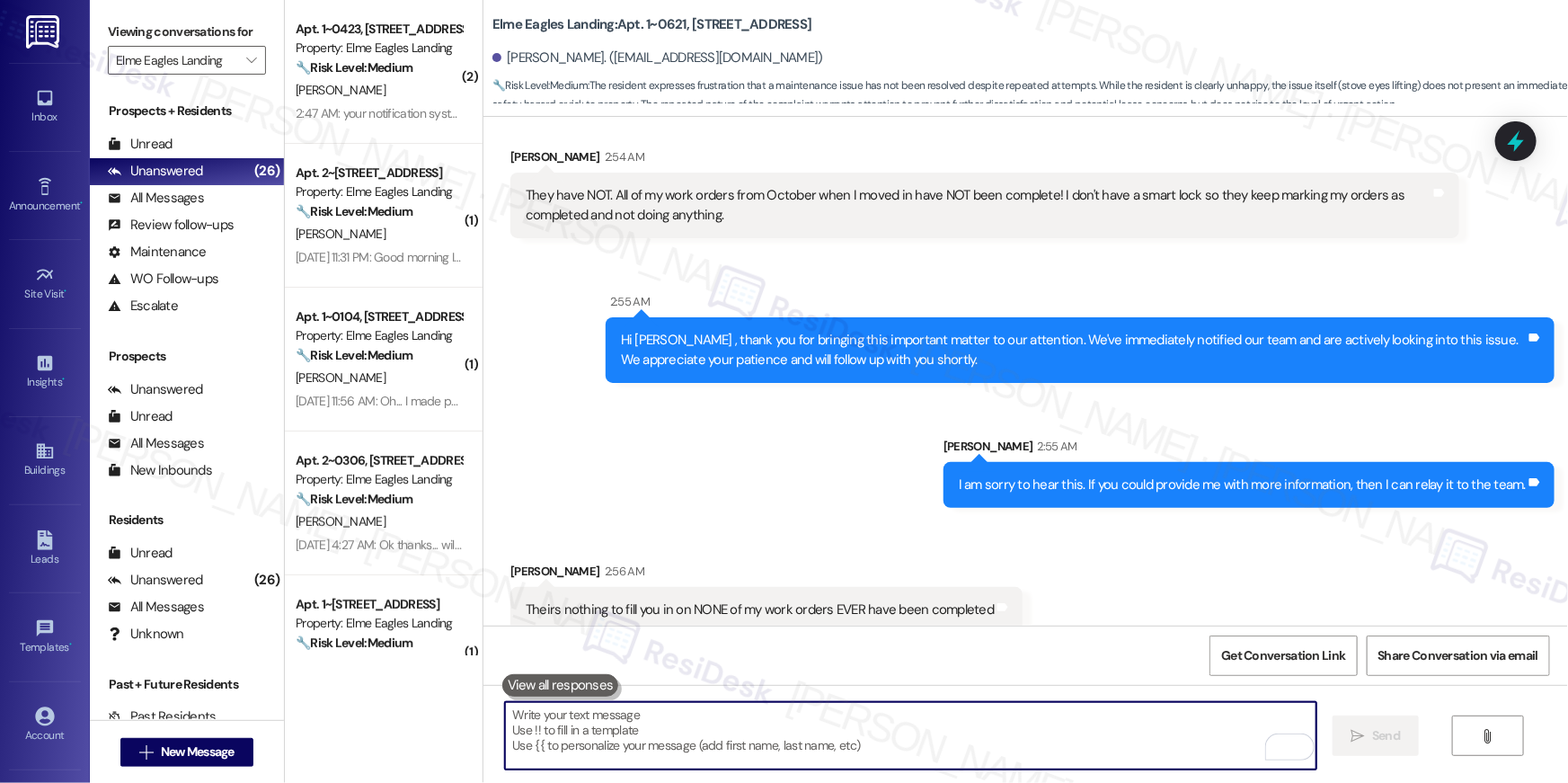
click at [1043, 715] on textarea "To enrich screen reader interactions, please activate Accessibility in Grammarl…" at bounding box center [911, 737] width 812 height 68
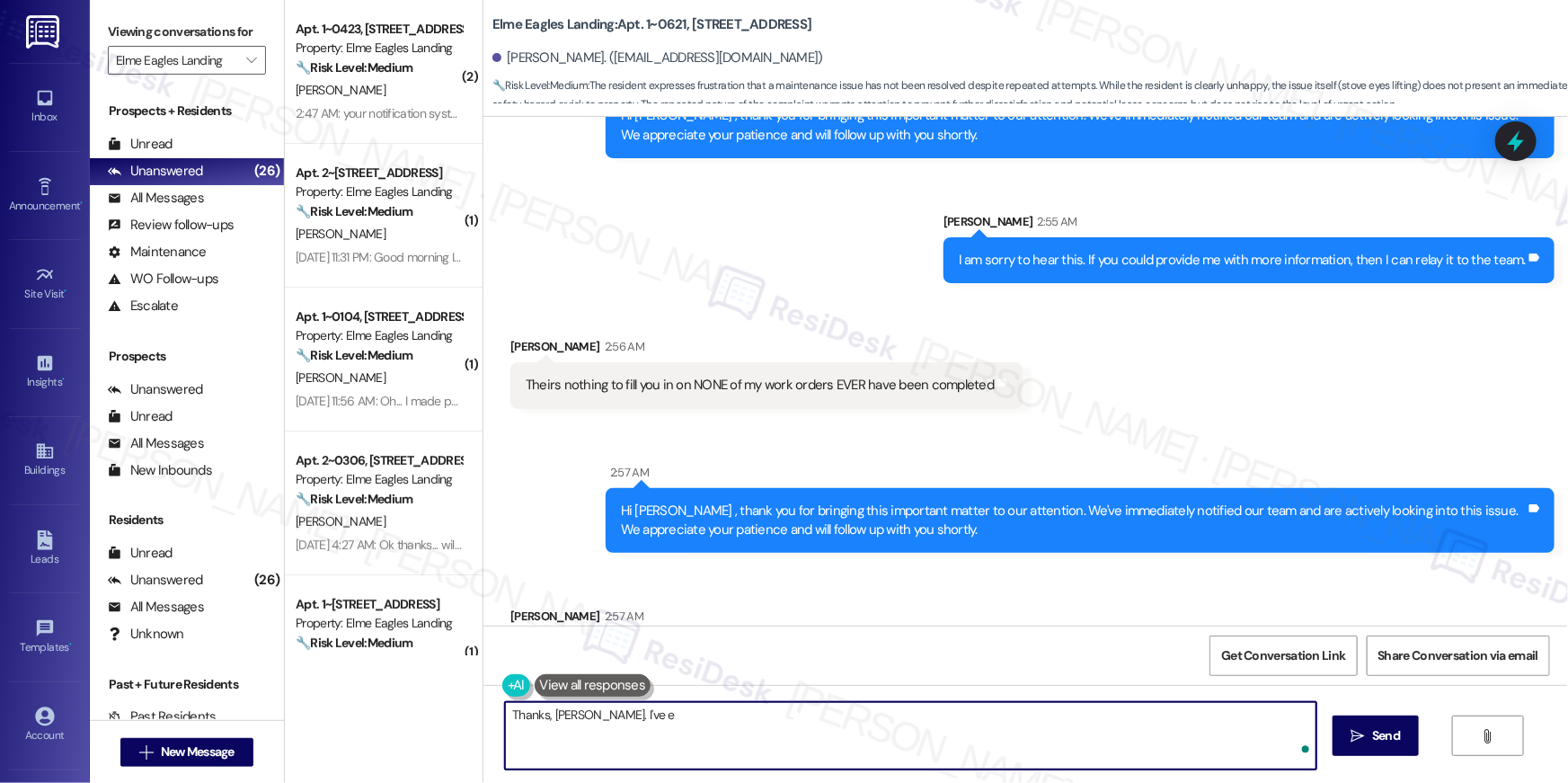
scroll to position [9386, 0]
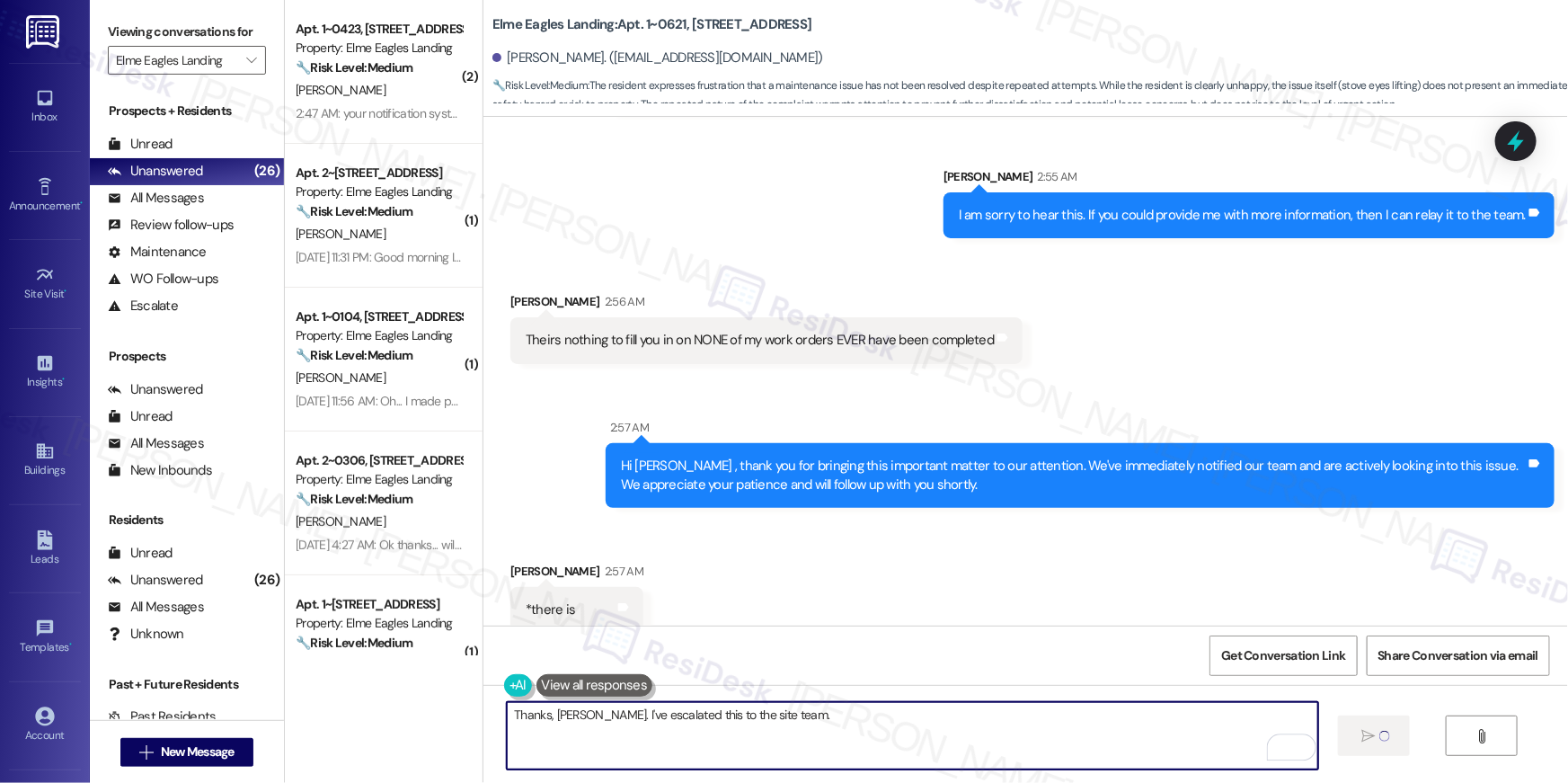
type textarea "Thanks, [PERSON_NAME]. I've escalated this to the site team."
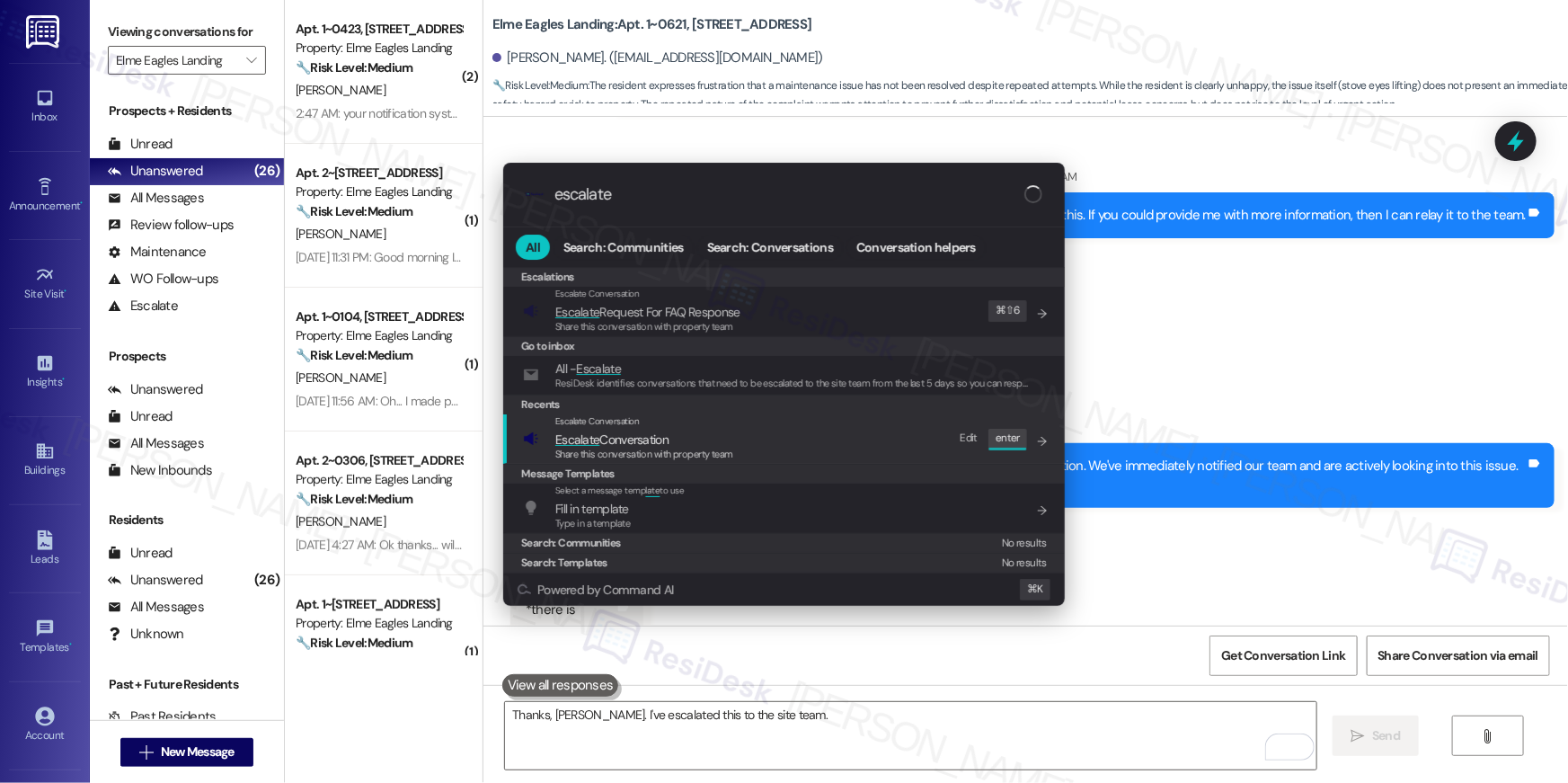
type input "escalate"
click at [801, 427] on div "Escalate Conversation Escalate Conversation Share this conversation with proper…" at bounding box center [785, 438] width 526 height 48
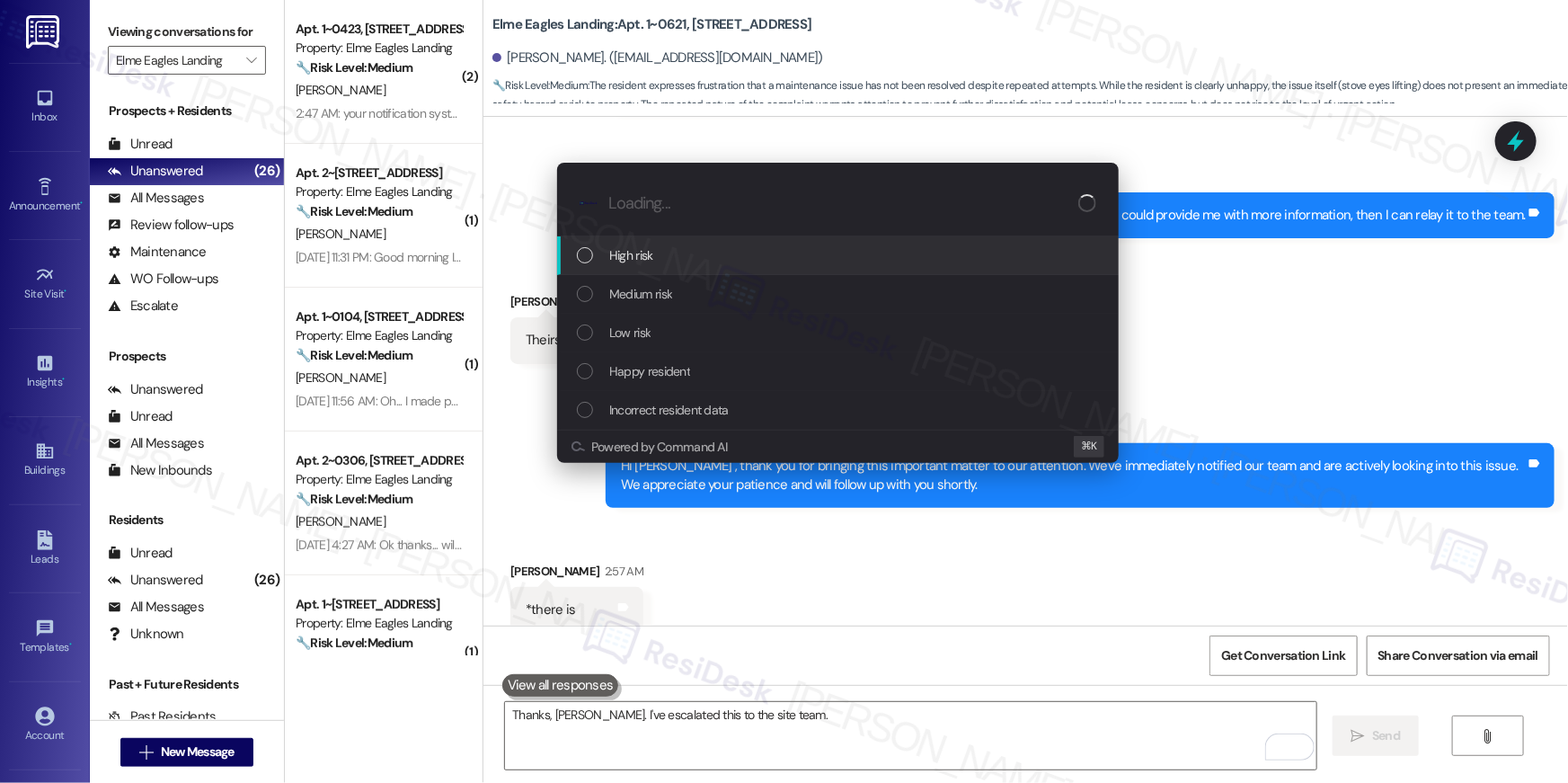
click at [715, 263] on div "High risk" at bounding box center [839, 255] width 526 height 19
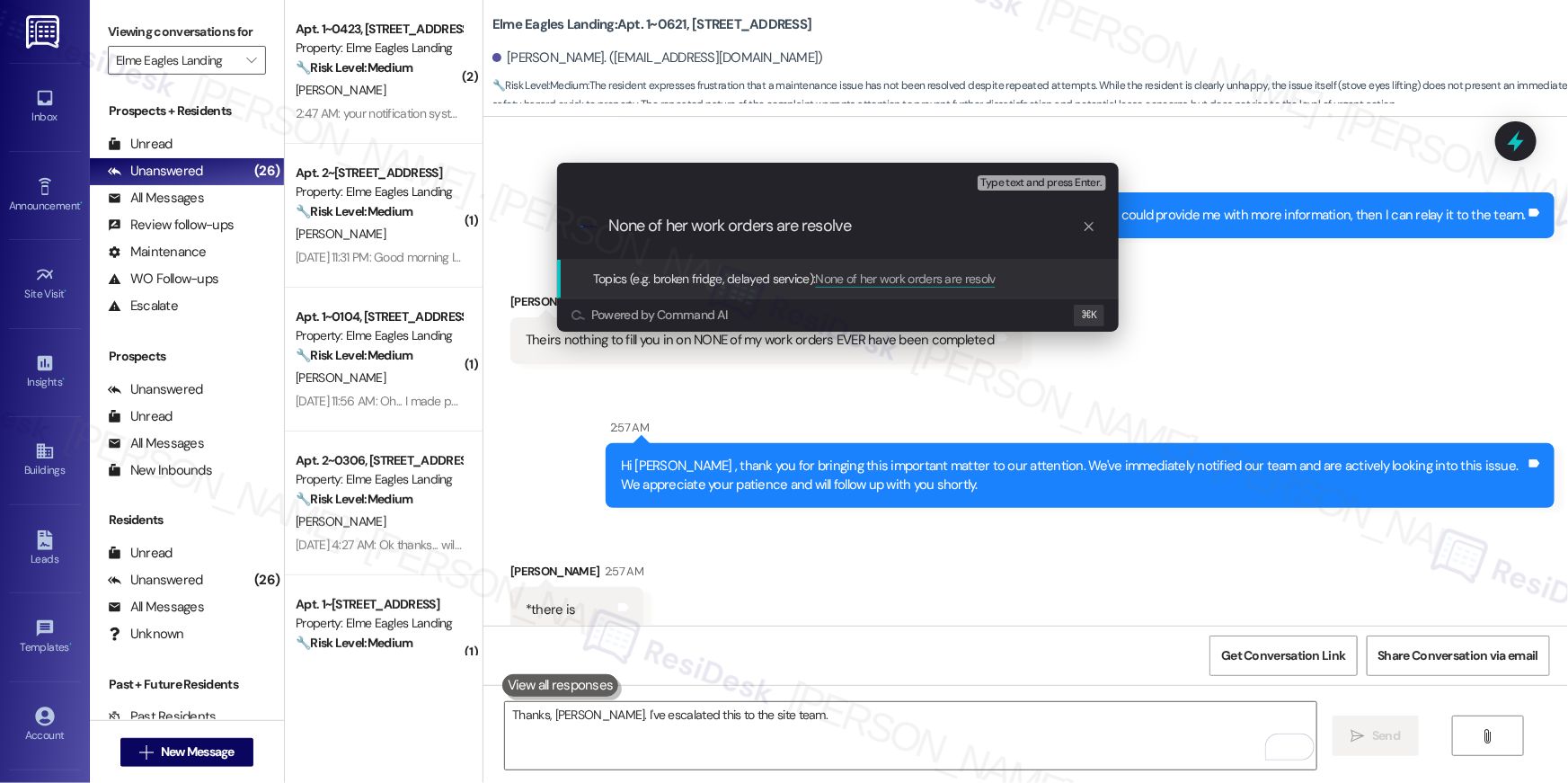
type input "None of her work orders are resolved"
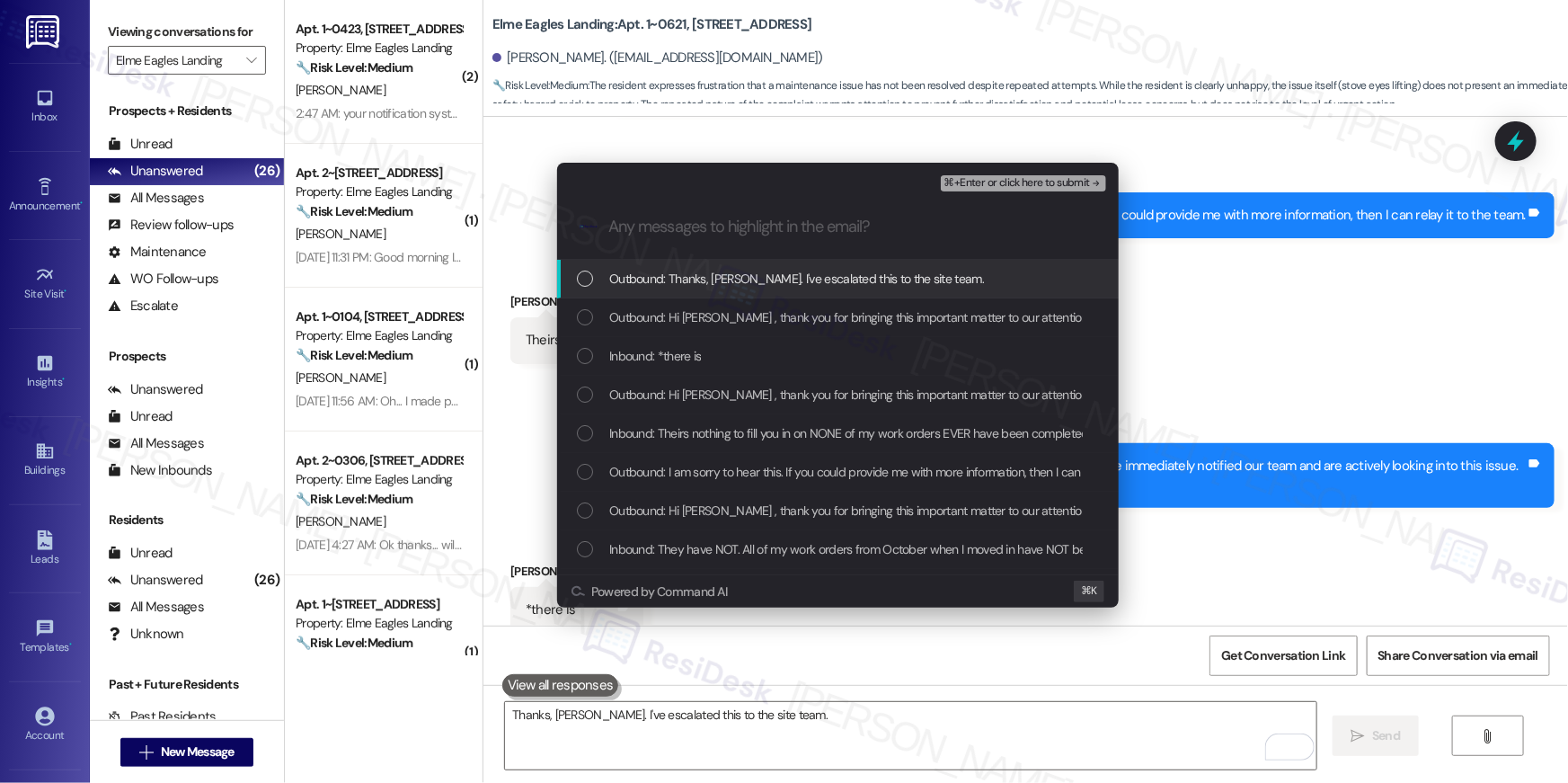
click at [743, 285] on span "Outbound: Thanks, [PERSON_NAME]. I've escalated this to the site team." at bounding box center [797, 279] width 374 height 19
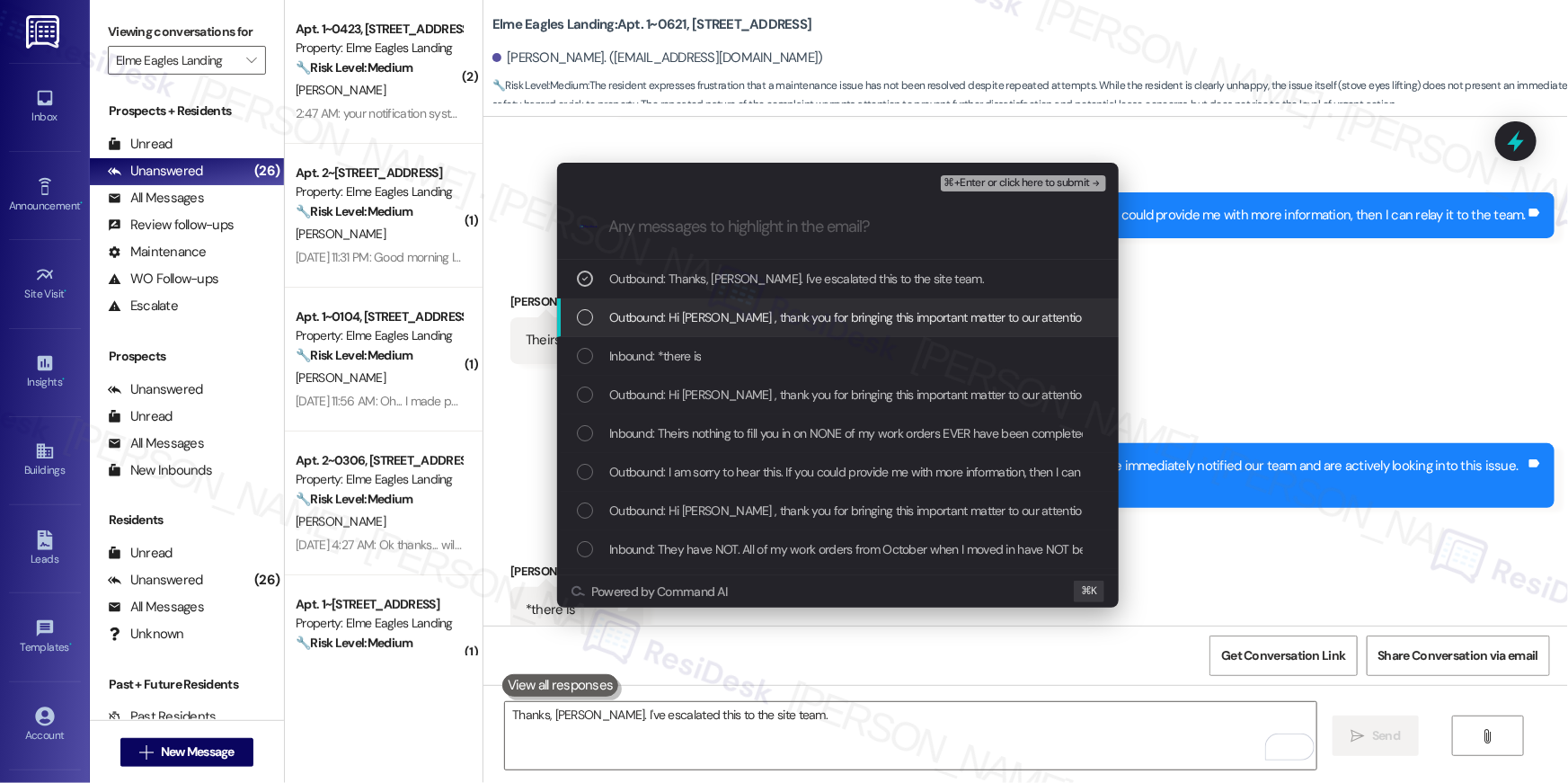
drag, startPoint x: 718, startPoint y: 318, endPoint x: 700, endPoint y: 363, distance: 48.5
click at [718, 319] on span "Outbound: Hi [PERSON_NAME] , thank you for bringing this important matter to ou…" at bounding box center [1213, 318] width 1207 height 19
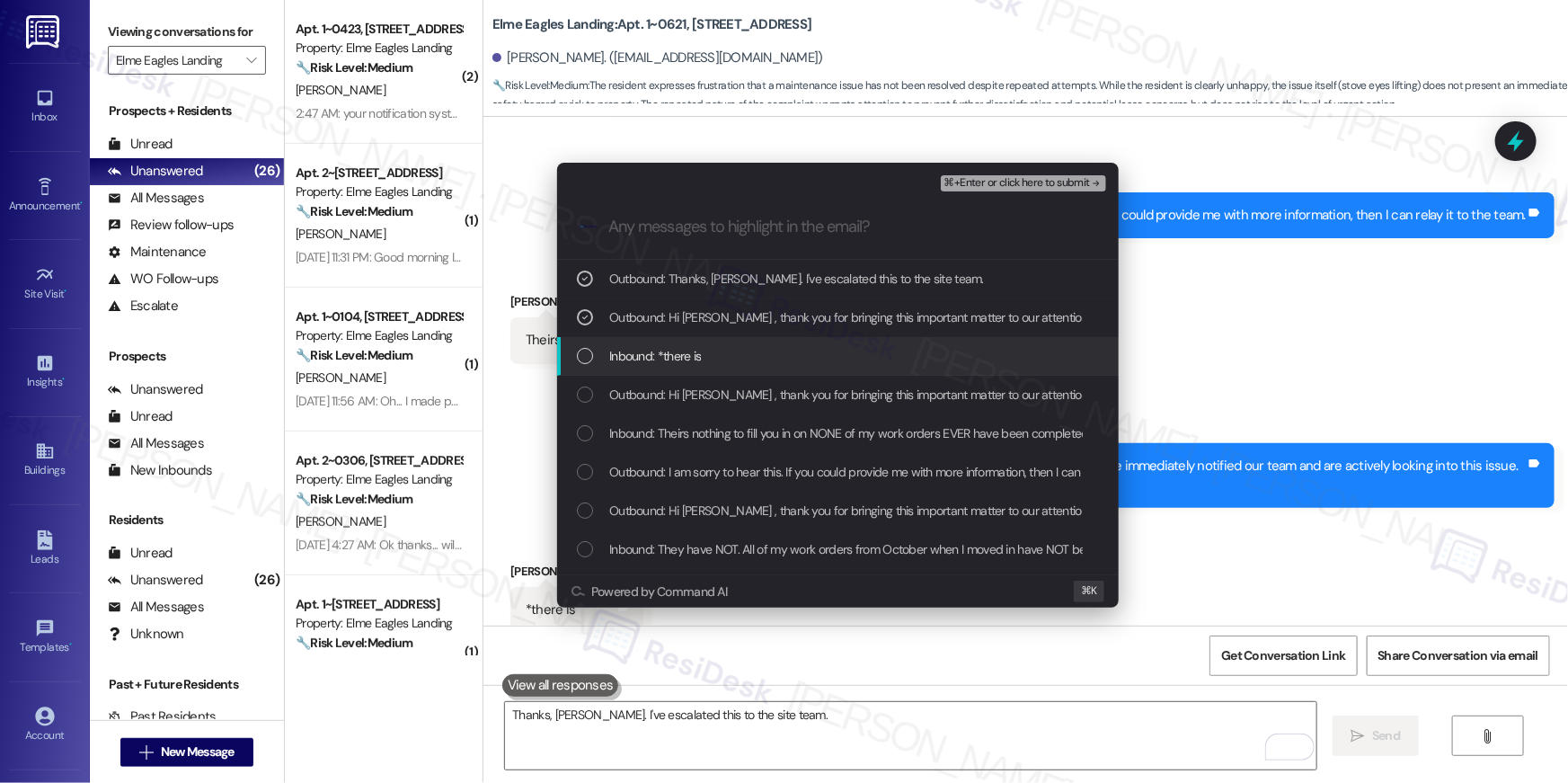
drag, startPoint x: 700, startPoint y: 363, endPoint x: 689, endPoint y: 402, distance: 40.5
click at [700, 366] on div "Inbound: *there is" at bounding box center [839, 356] width 562 height 39
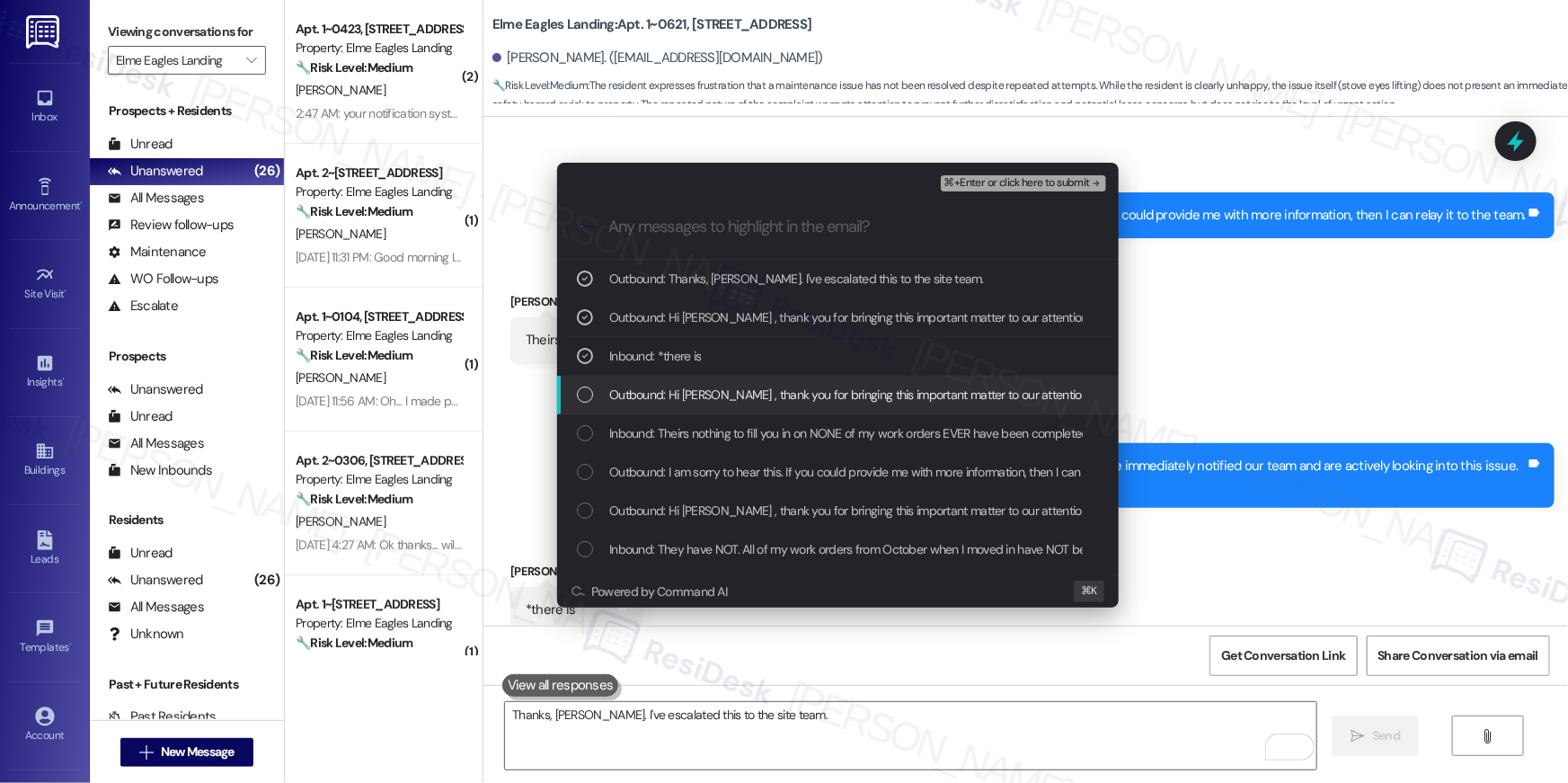
drag, startPoint x: 689, startPoint y: 404, endPoint x: 690, endPoint y: 427, distance: 23.0
click at [689, 405] on div "Outbound: Hi [PERSON_NAME] , thank you for bringing this important matter to ou…" at bounding box center [839, 395] width 562 height 39
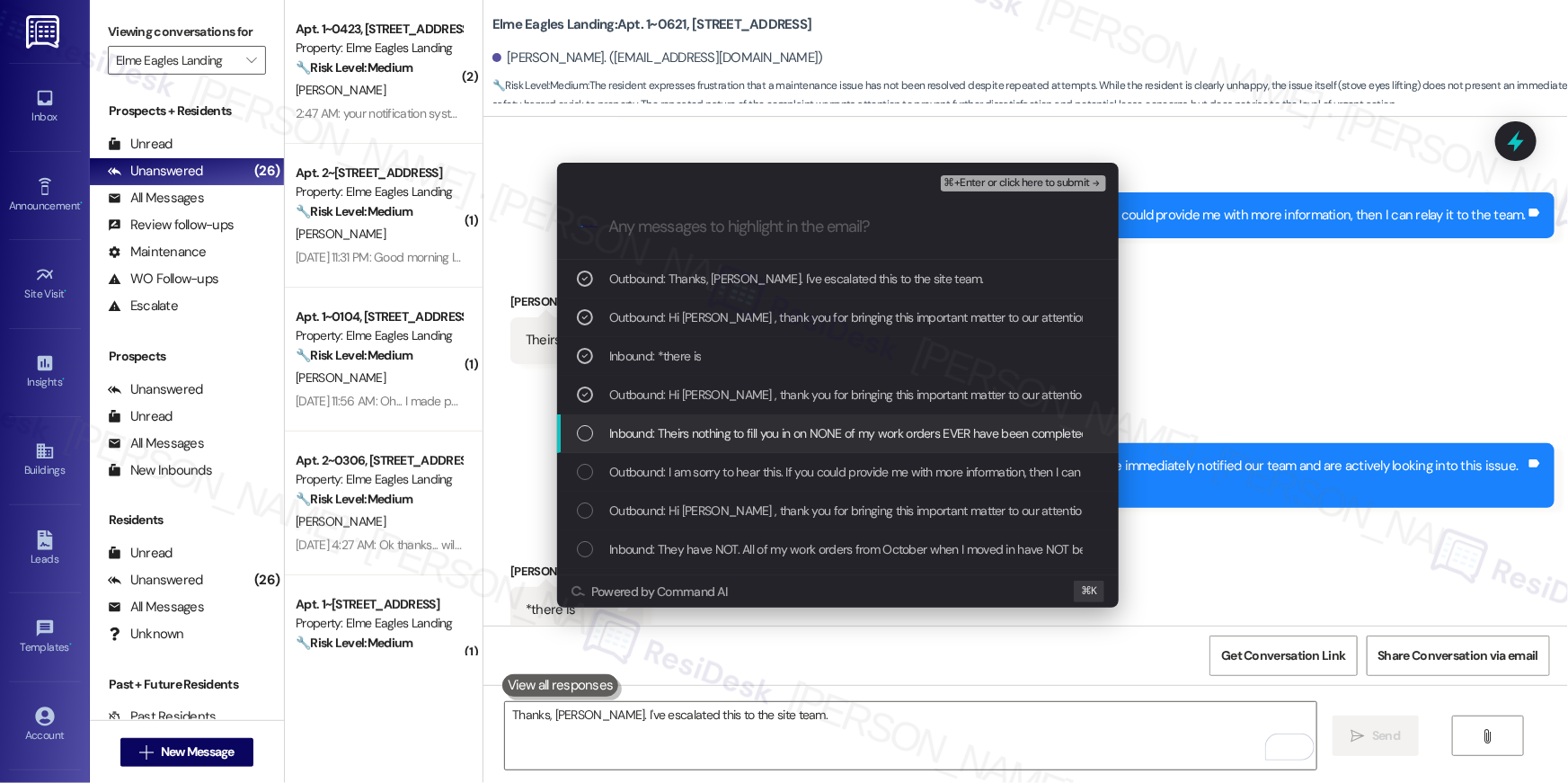
drag, startPoint x: 689, startPoint y: 442, endPoint x: 689, endPoint y: 465, distance: 23.0
click at [689, 442] on span "Inbound: Theirs nothing to fill you in on NONE of my work orders EVER have been…" at bounding box center [849, 433] width 480 height 19
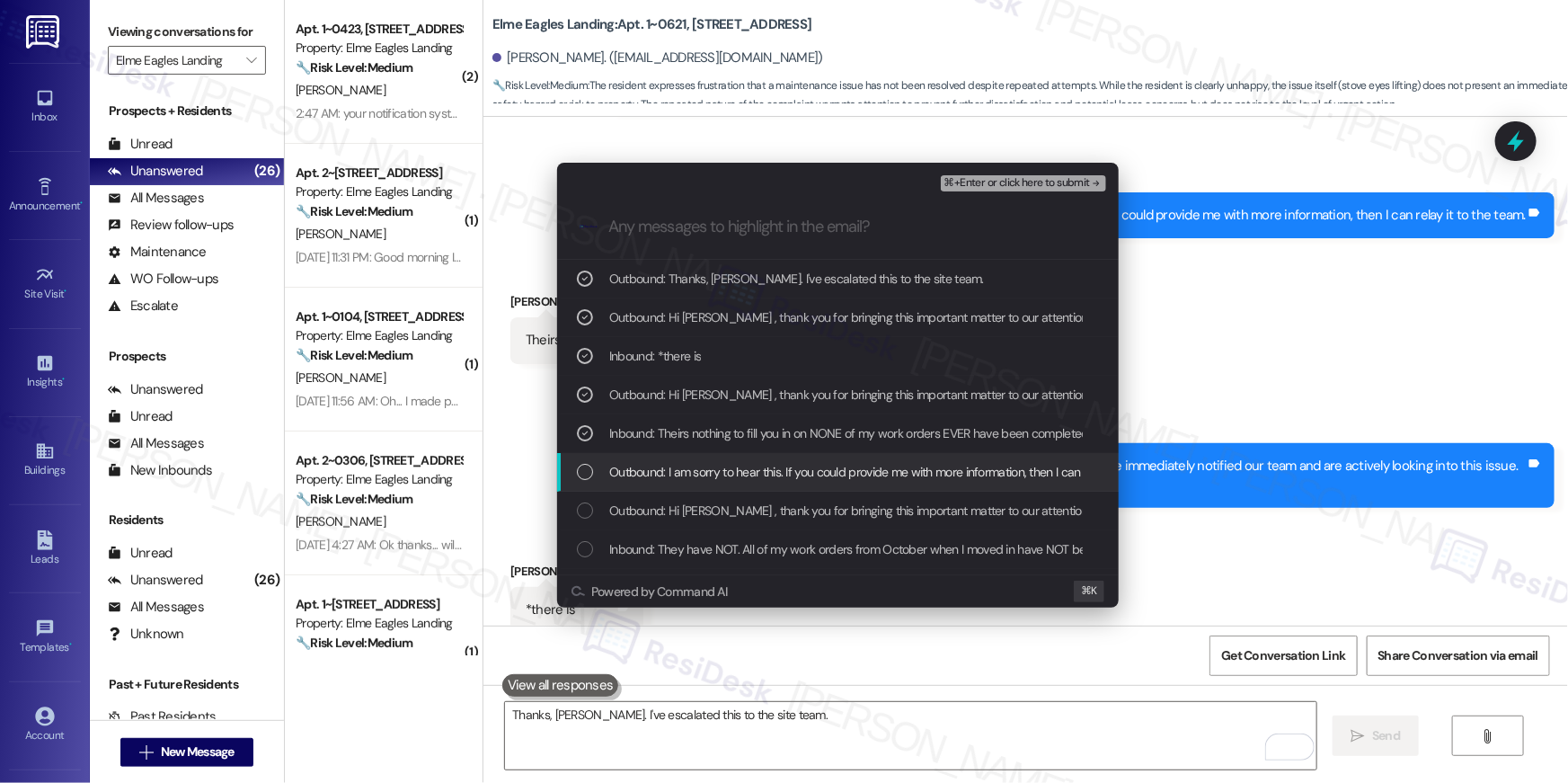
drag, startPoint x: 688, startPoint y: 484, endPoint x: 691, endPoint y: 512, distance: 28.2
click at [688, 484] on div "Outbound: I am sorry to hear this. If you could provide me with more informatio…" at bounding box center [839, 472] width 562 height 39
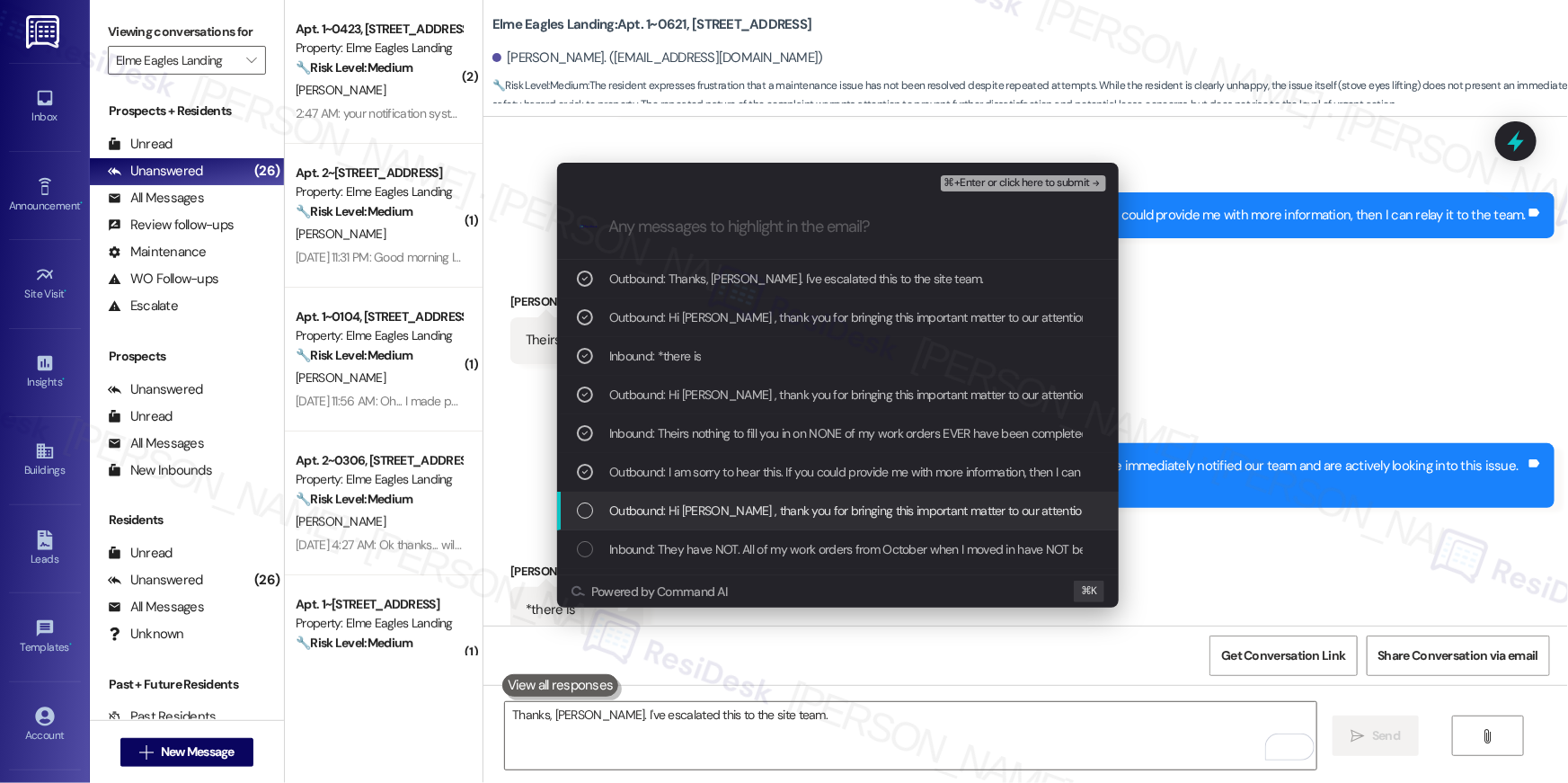
click at [689, 519] on span "Outbound: Hi [PERSON_NAME] , thank you for bringing this important matter to ou…" at bounding box center [1213, 511] width 1207 height 19
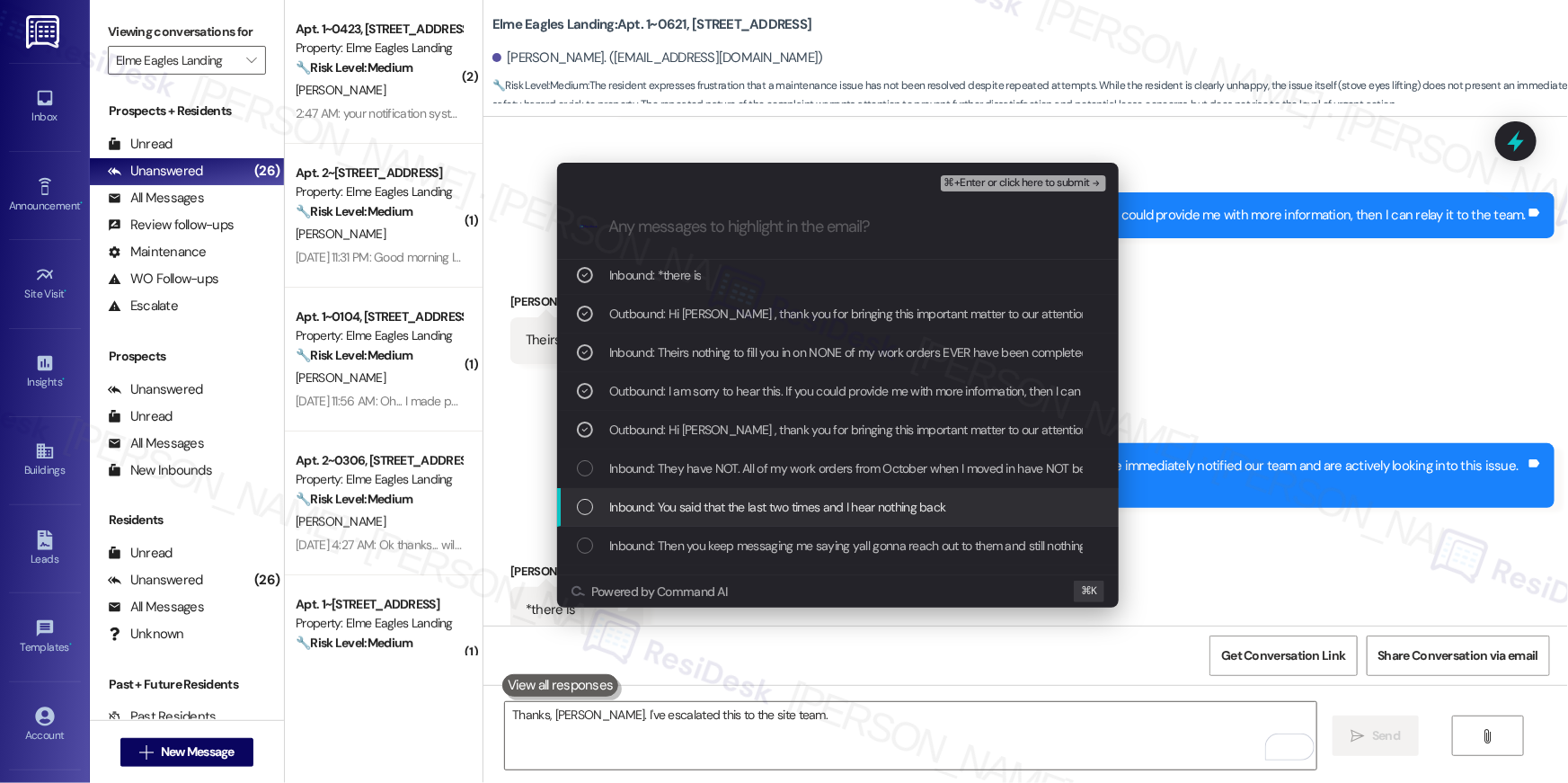
scroll to position [81, 0]
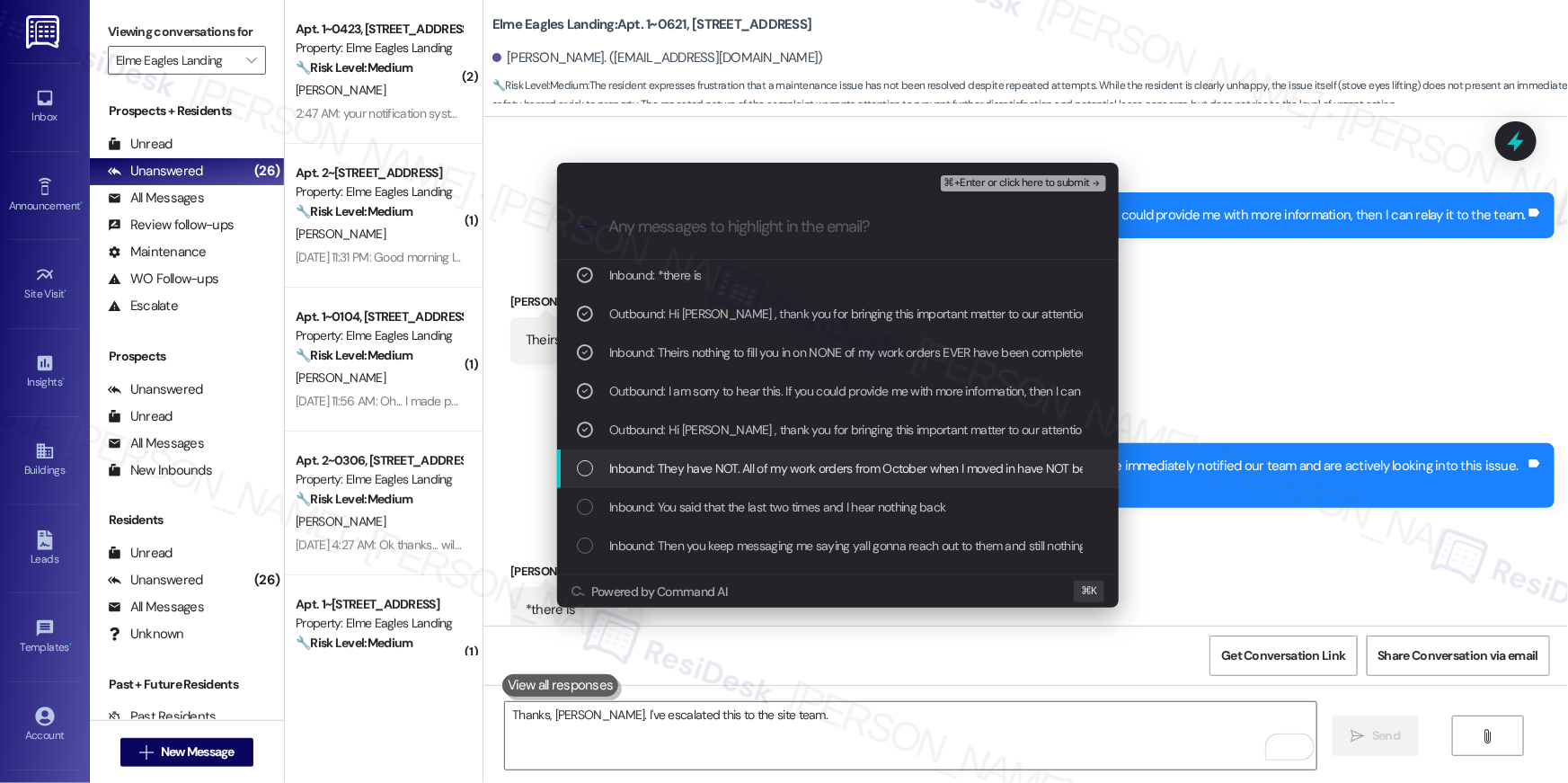
drag, startPoint x: 744, startPoint y: 478, endPoint x: 756, endPoint y: 517, distance: 40.8
click at [743, 479] on div "Inbound: They have NOT. All of my work orders from October when I moved in have…" at bounding box center [839, 469] width 562 height 39
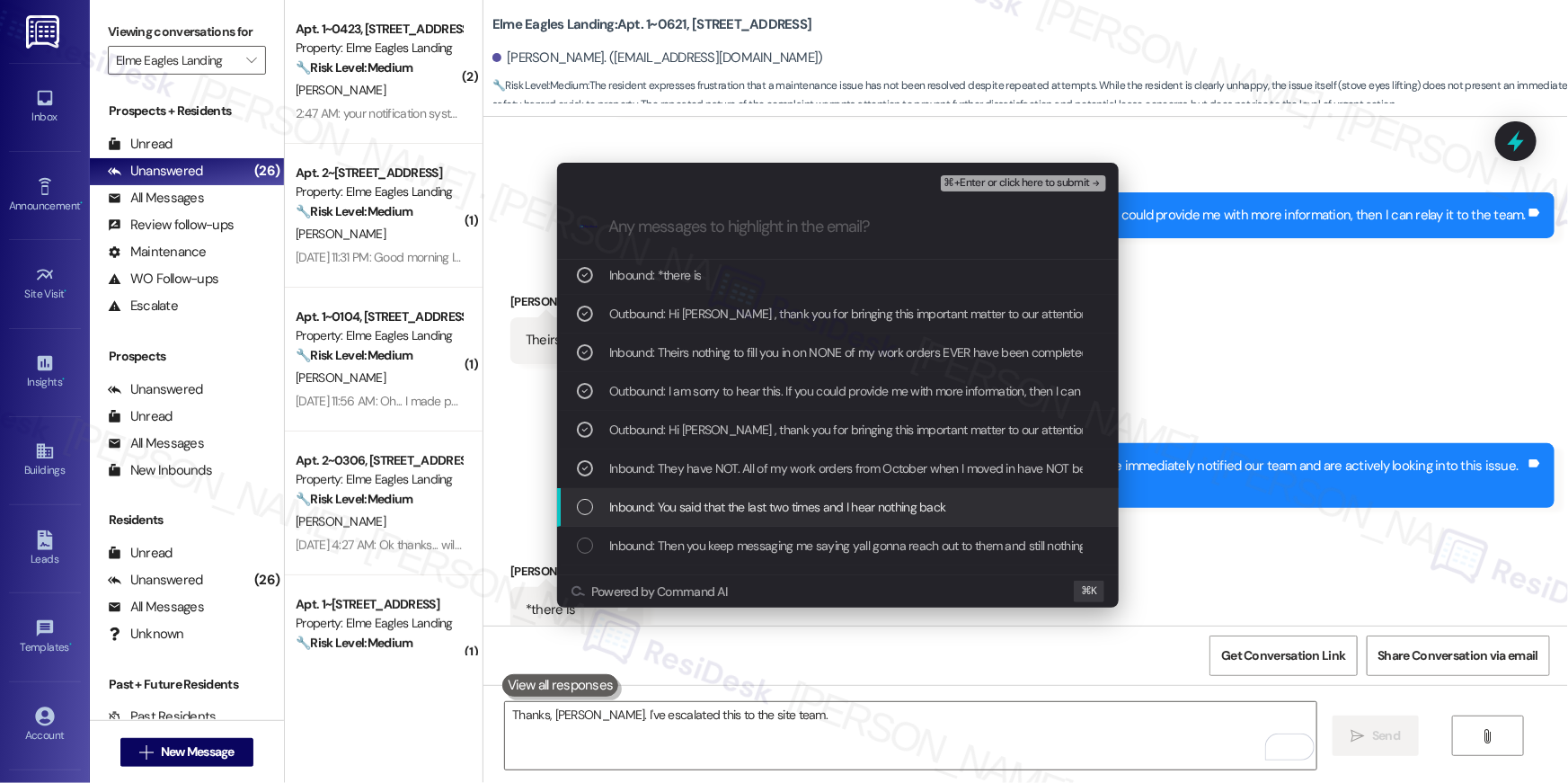
drag, startPoint x: 755, startPoint y: 517, endPoint x: 756, endPoint y: 542, distance: 25.0
click at [755, 518] on div "Inbound: You said that the last two times and I hear nothing back" at bounding box center [839, 508] width 562 height 39
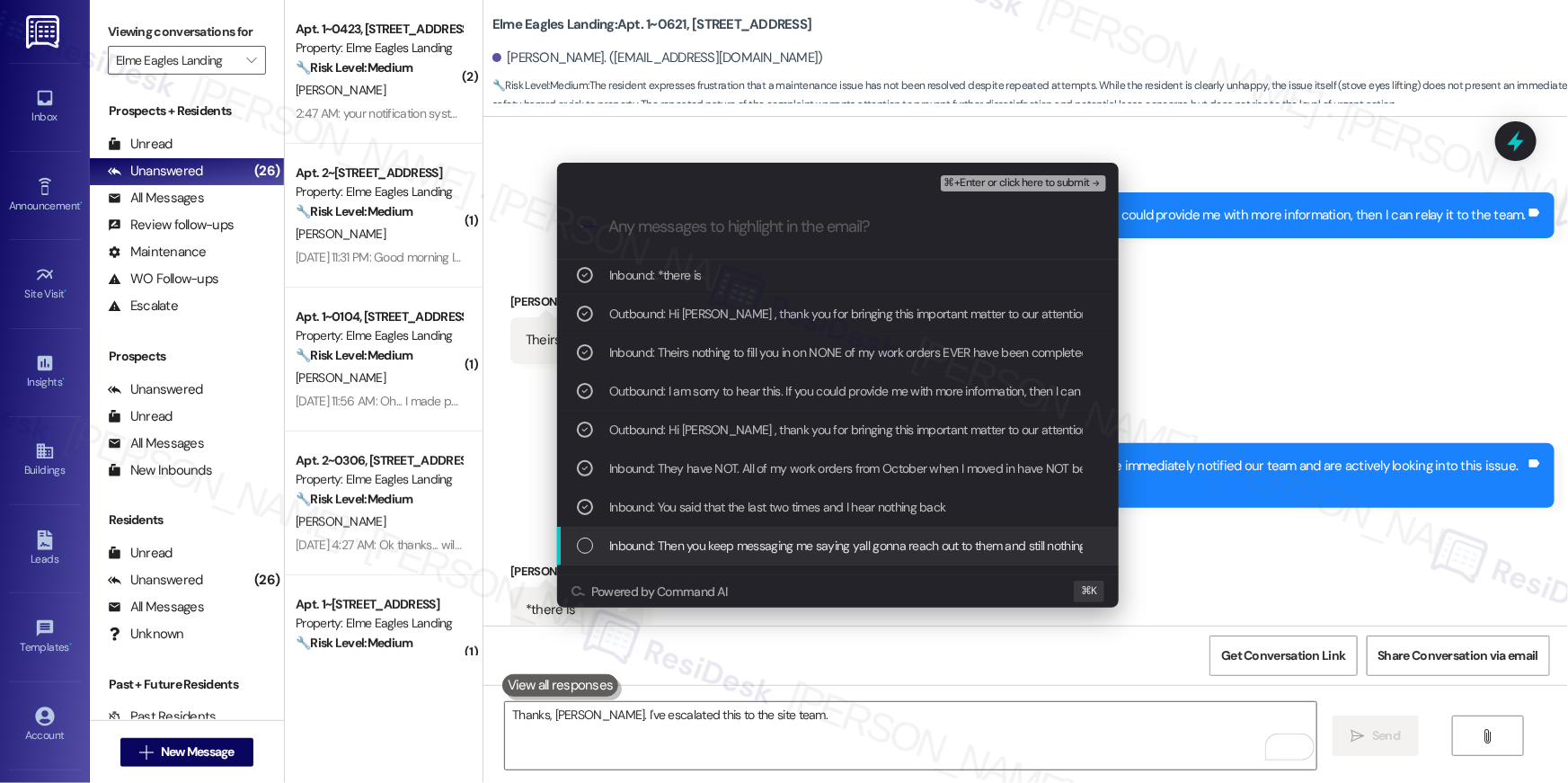
drag, startPoint x: 756, startPoint y: 545, endPoint x: 764, endPoint y: 524, distance: 22.5
click at [756, 545] on span "Inbound: Then you keep messaging me saying yall gonna reach out to them and sti…" at bounding box center [899, 545] width 580 height 19
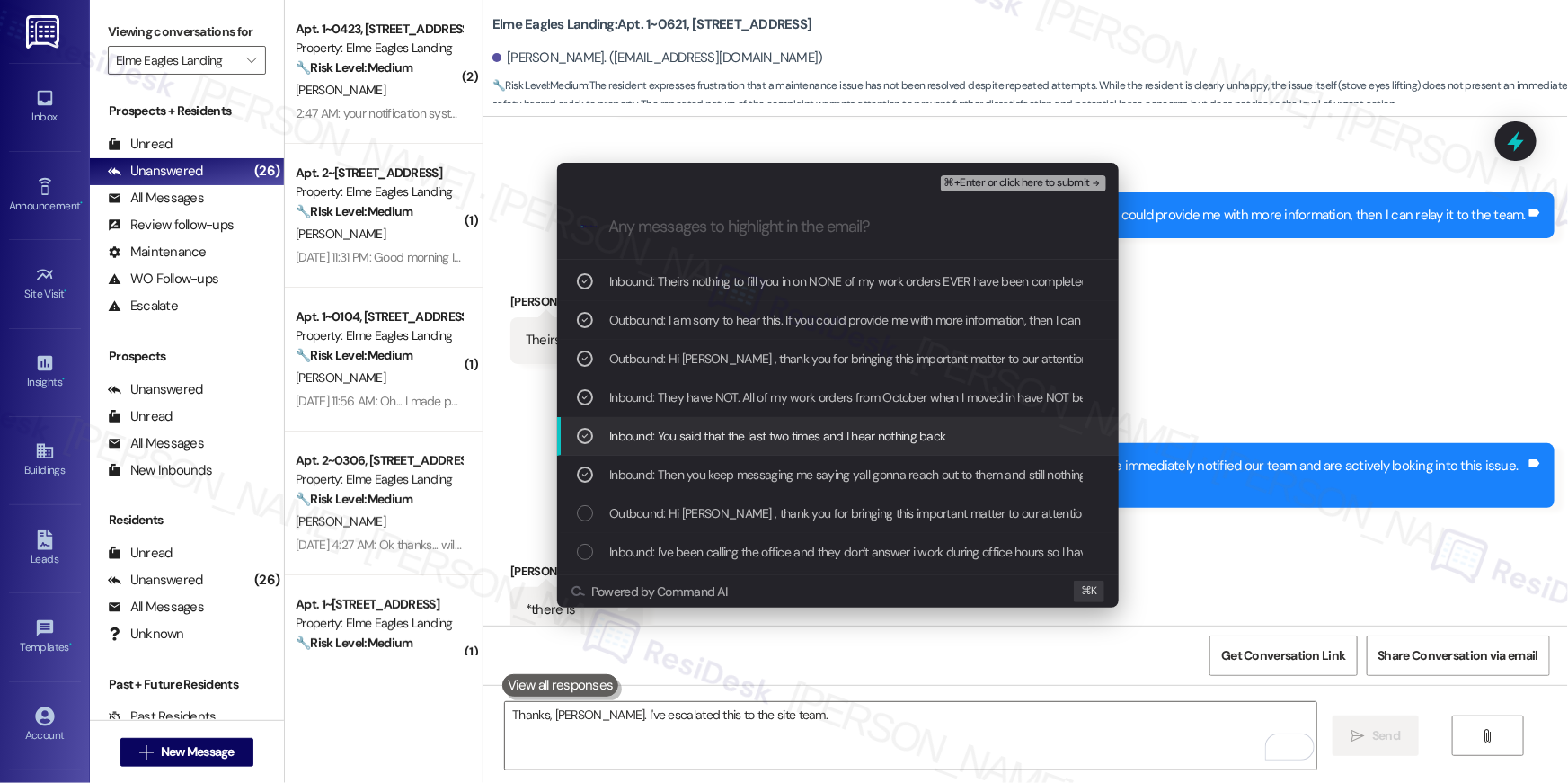
scroll to position [204, 0]
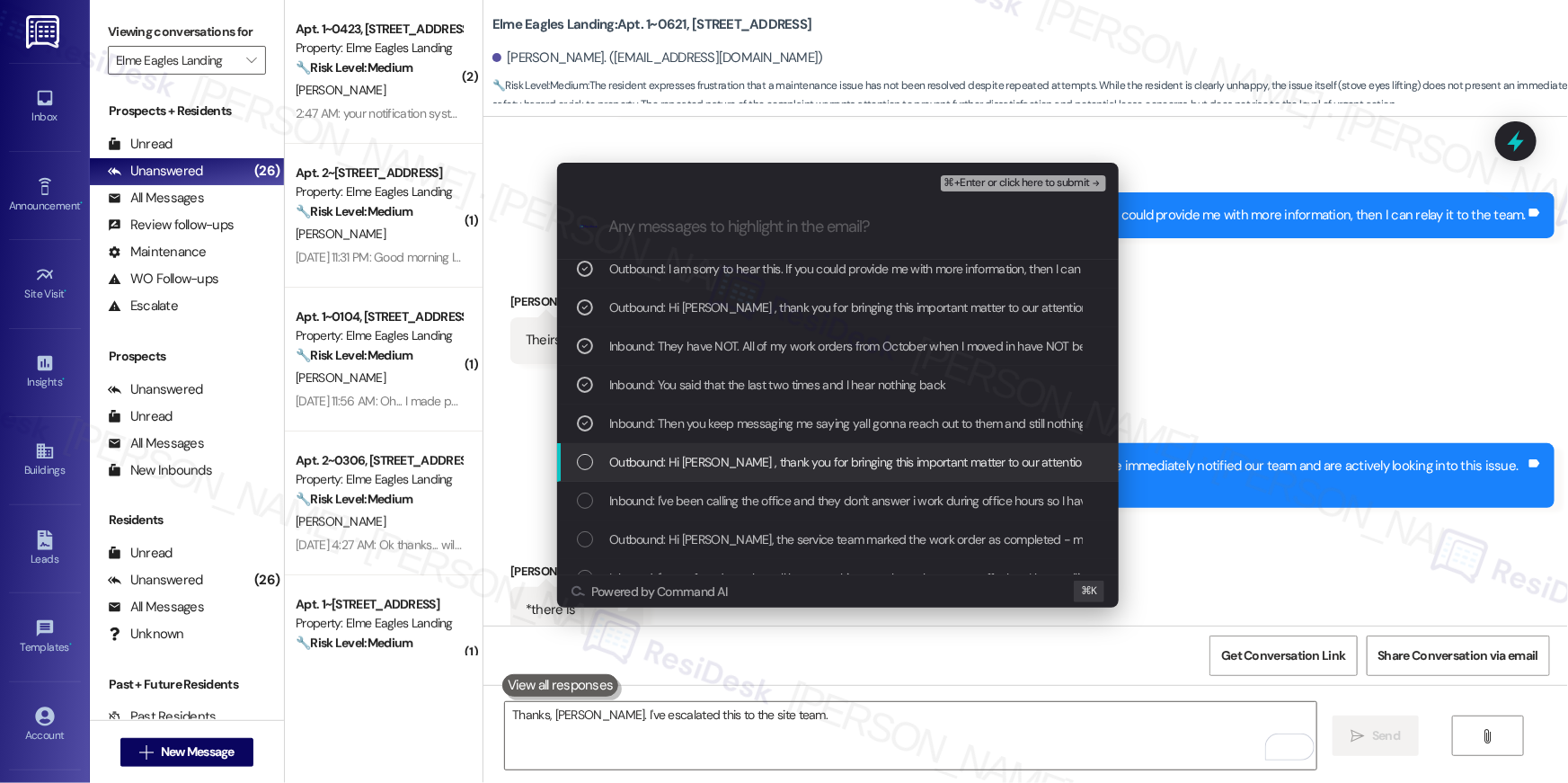
drag, startPoint x: 755, startPoint y: 461, endPoint x: 755, endPoint y: 498, distance: 37.0
click at [755, 461] on span "Outbound: Hi [PERSON_NAME] , thank you for bringing this important matter to ou…" at bounding box center [1213, 462] width 1207 height 19
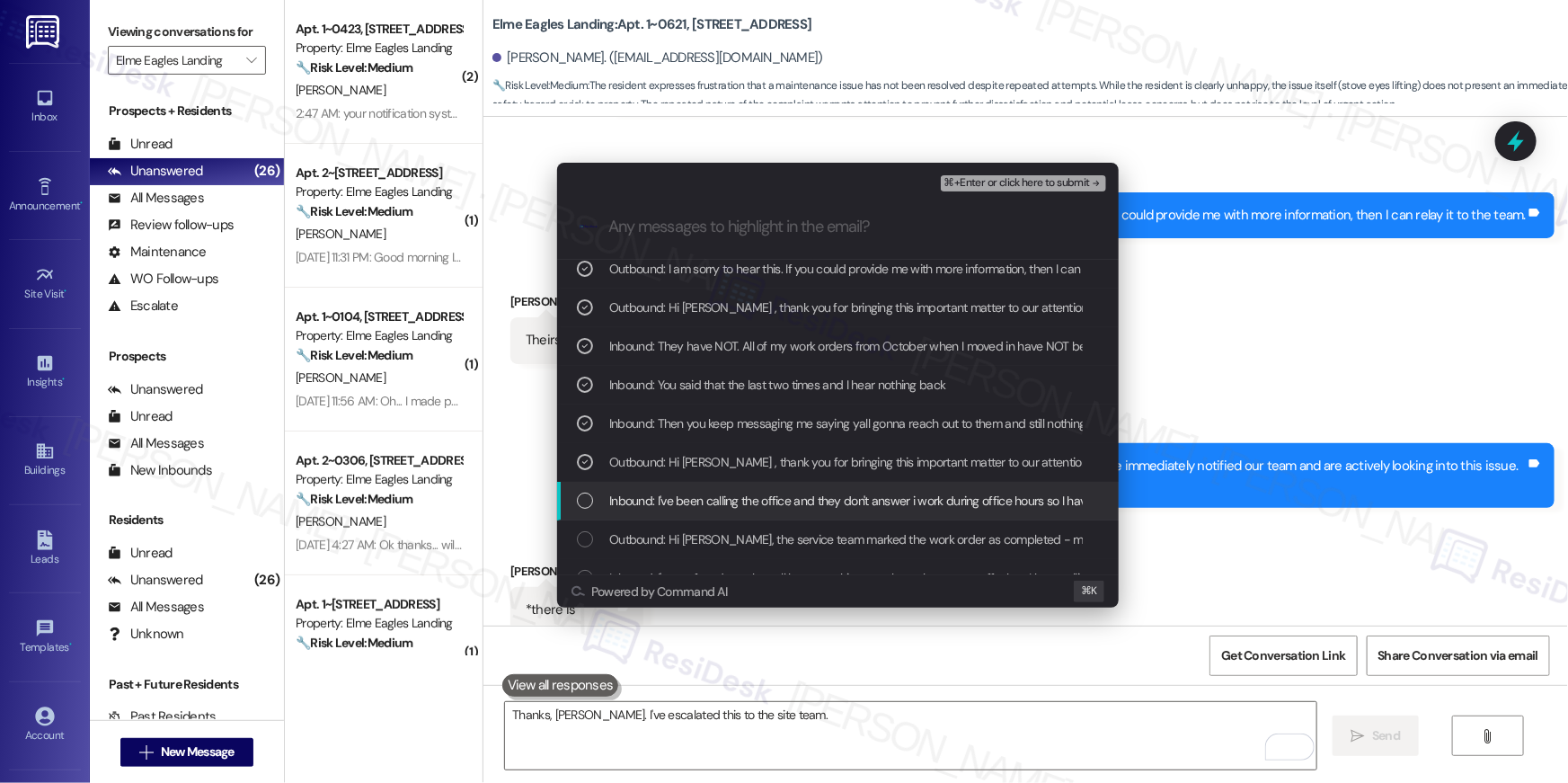
click at [755, 498] on span "Inbound: I've been calling the office and they don't answer i work during offic…" at bounding box center [924, 501] width 629 height 19
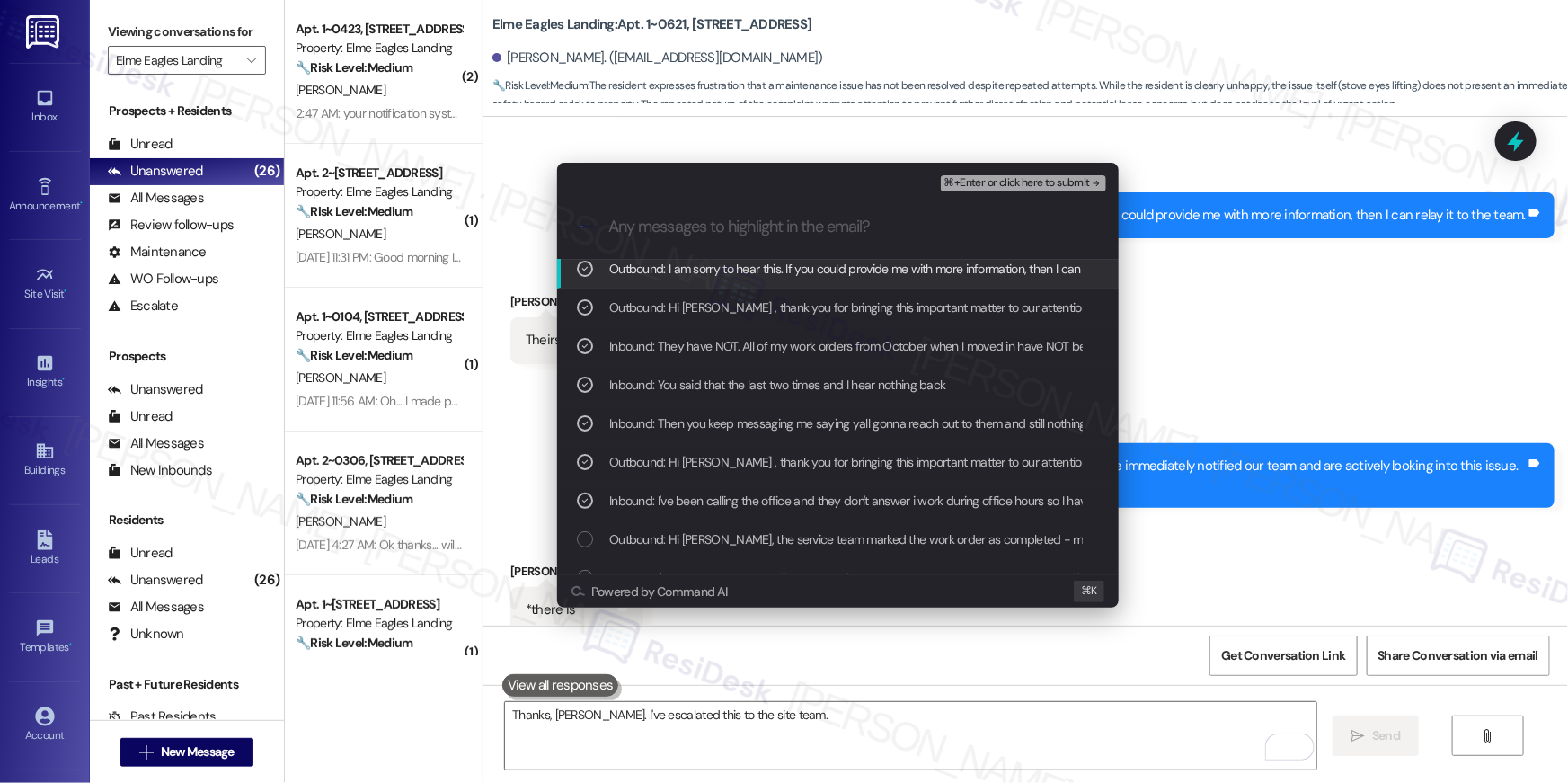
click at [1032, 188] on span "⌘+Enter or click here to submit" at bounding box center [1017, 183] width 146 height 13
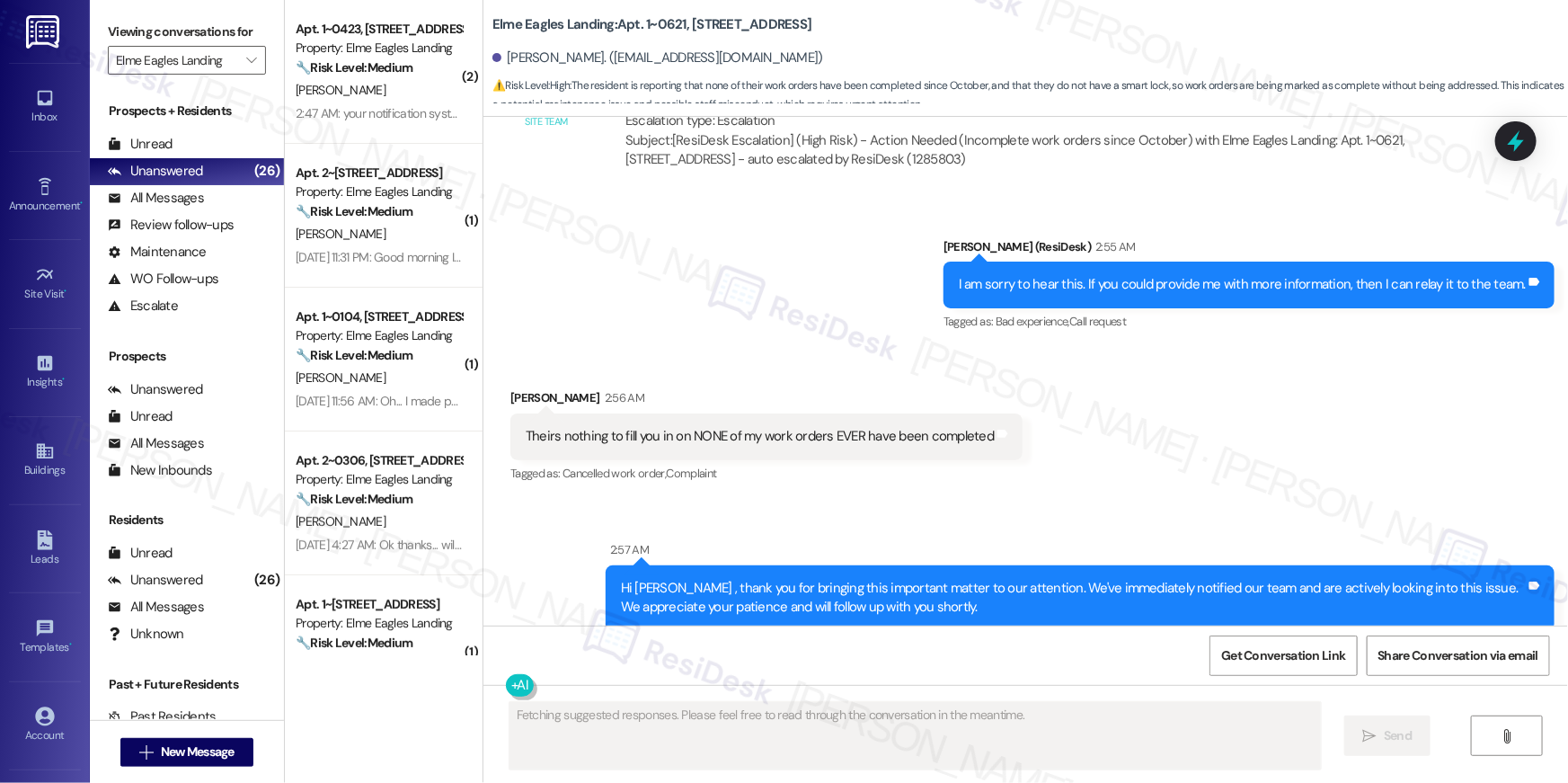
scroll to position [9859, 0]
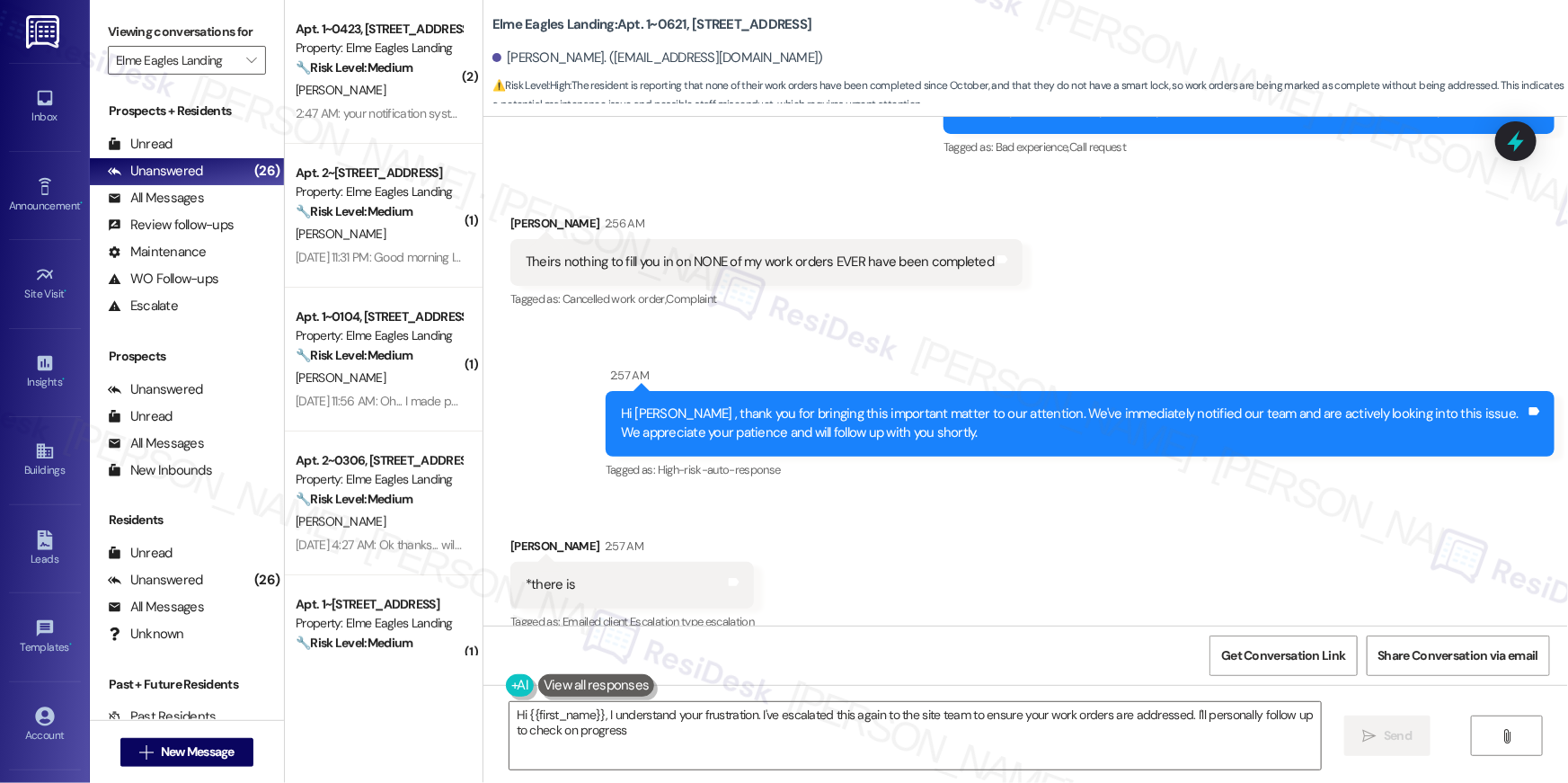
type textarea "Hi {{first_name}}, I understand your frustration. I've escalated this again to …"
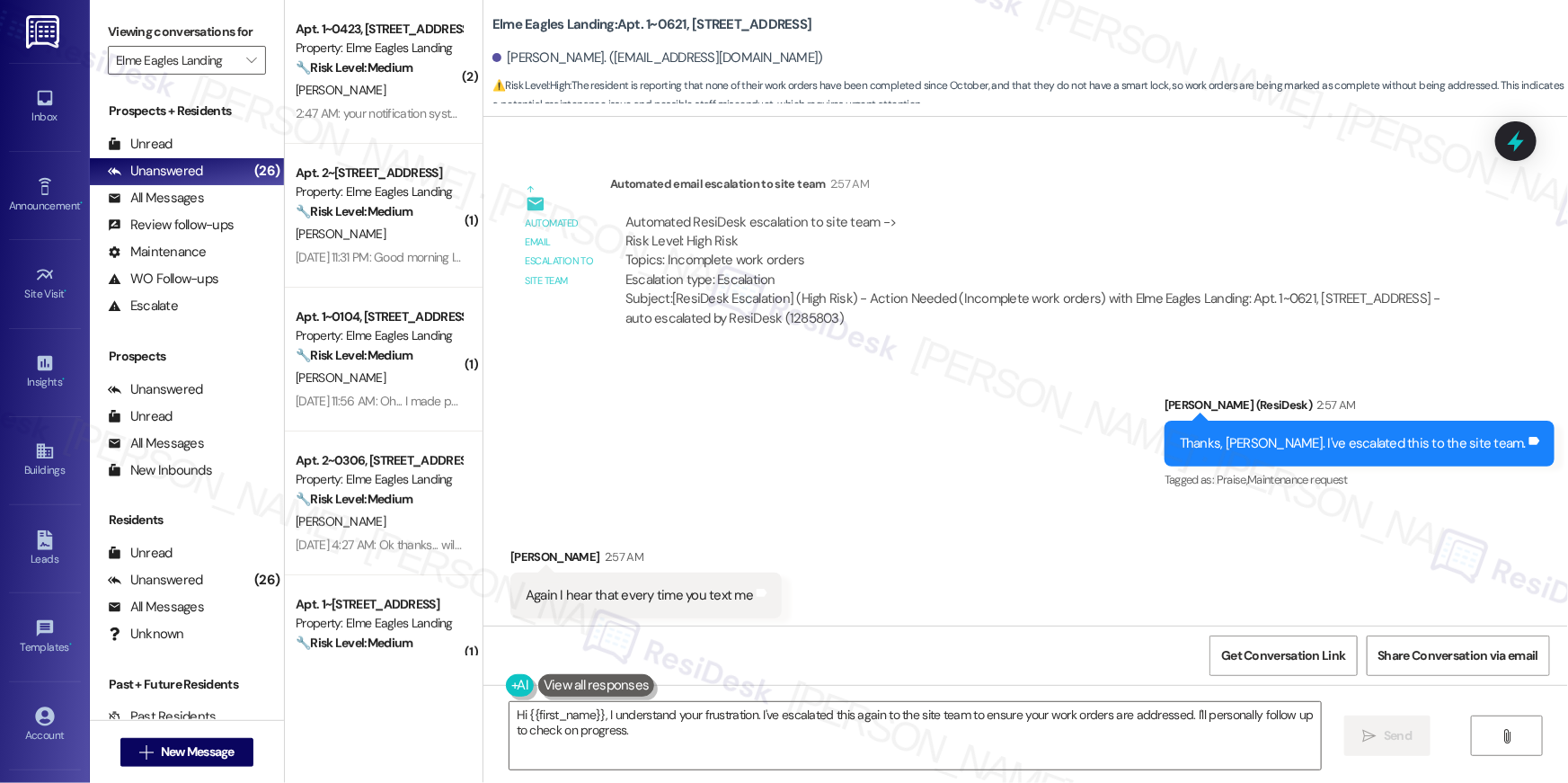
scroll to position [10794, 0]
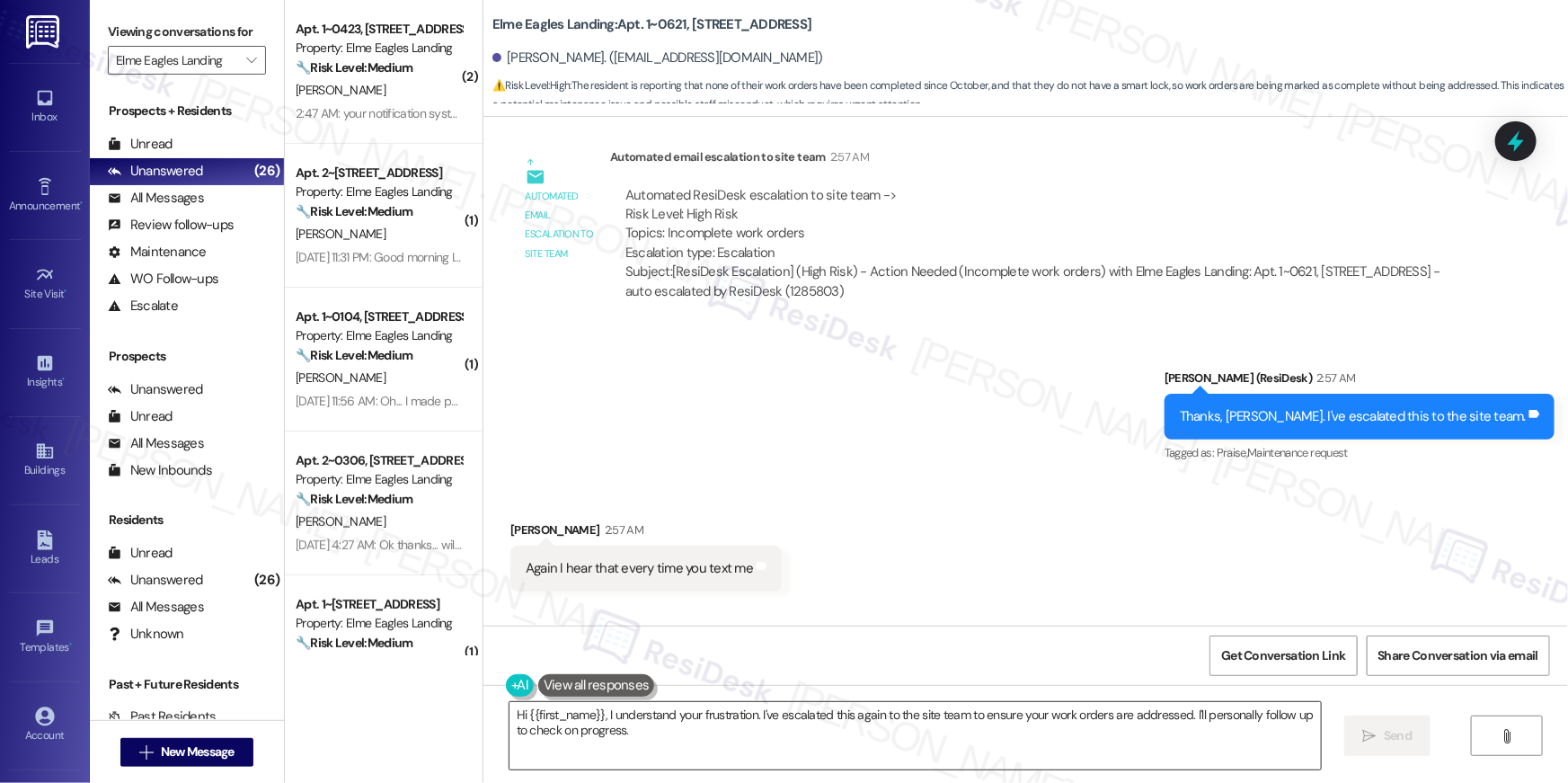
click at [799, 753] on textarea "Hi {{first_name}}, I understand your frustration. I've escalated this again to …" at bounding box center [915, 737] width 812 height 68
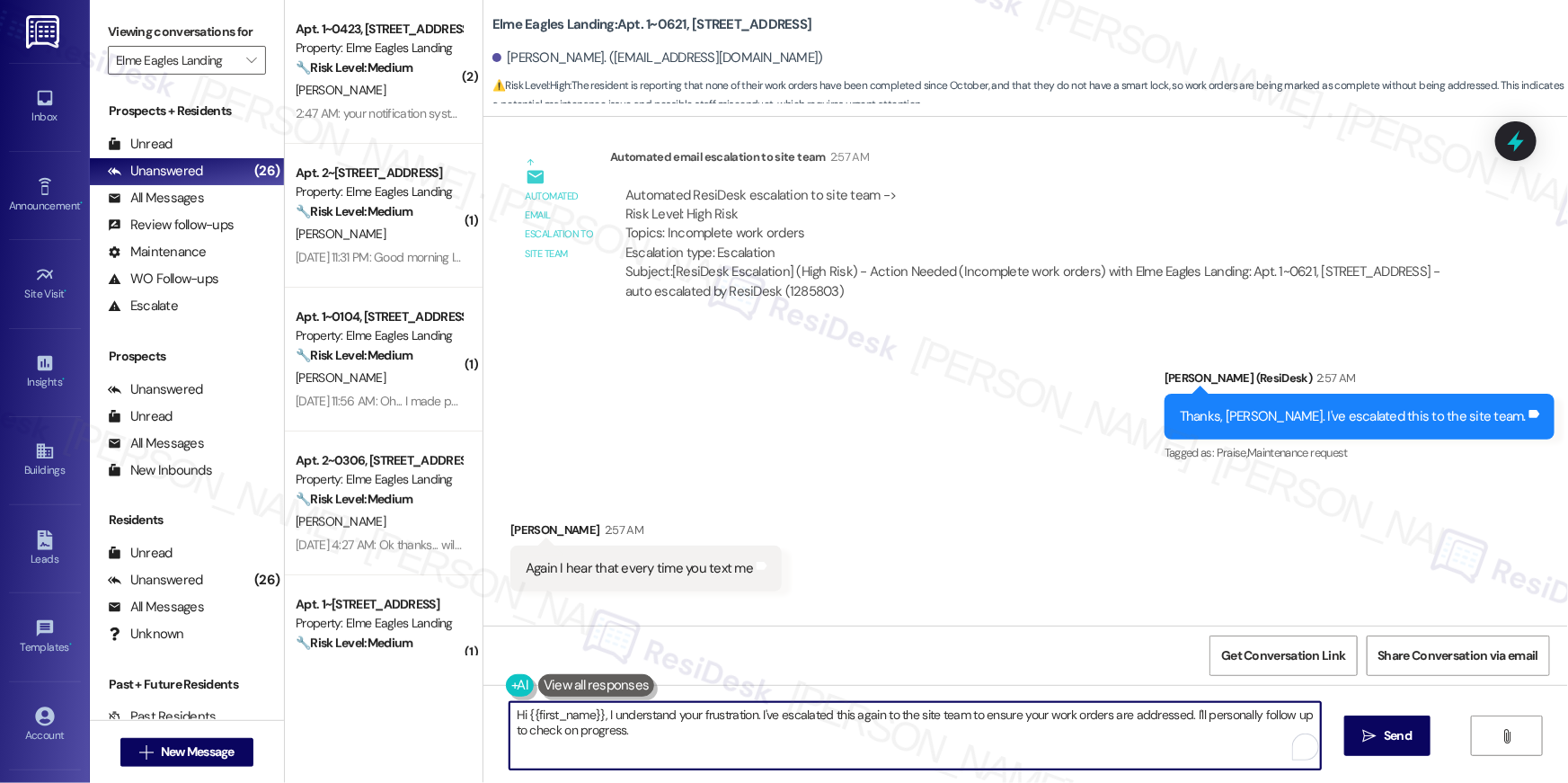
click at [812, 752] on textarea "Hi {{first_name}}, I understand your frustration. I've escalated this again to …" at bounding box center [915, 737] width 812 height 68
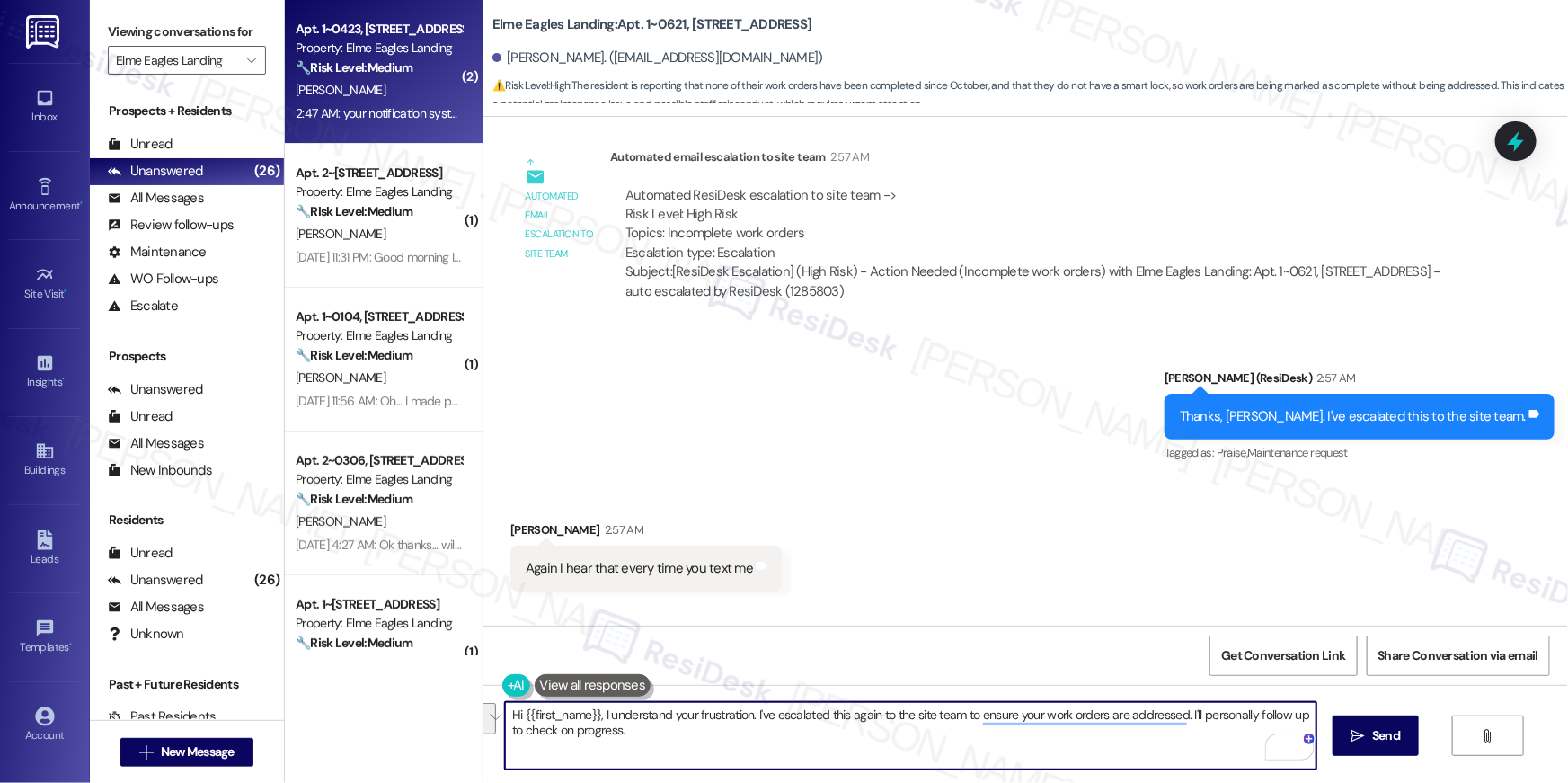
click at [385, 102] on div "2:47 AM: your notification system is mad late, do better 2:47 AM: your notifica…" at bounding box center [379, 113] width 170 height 22
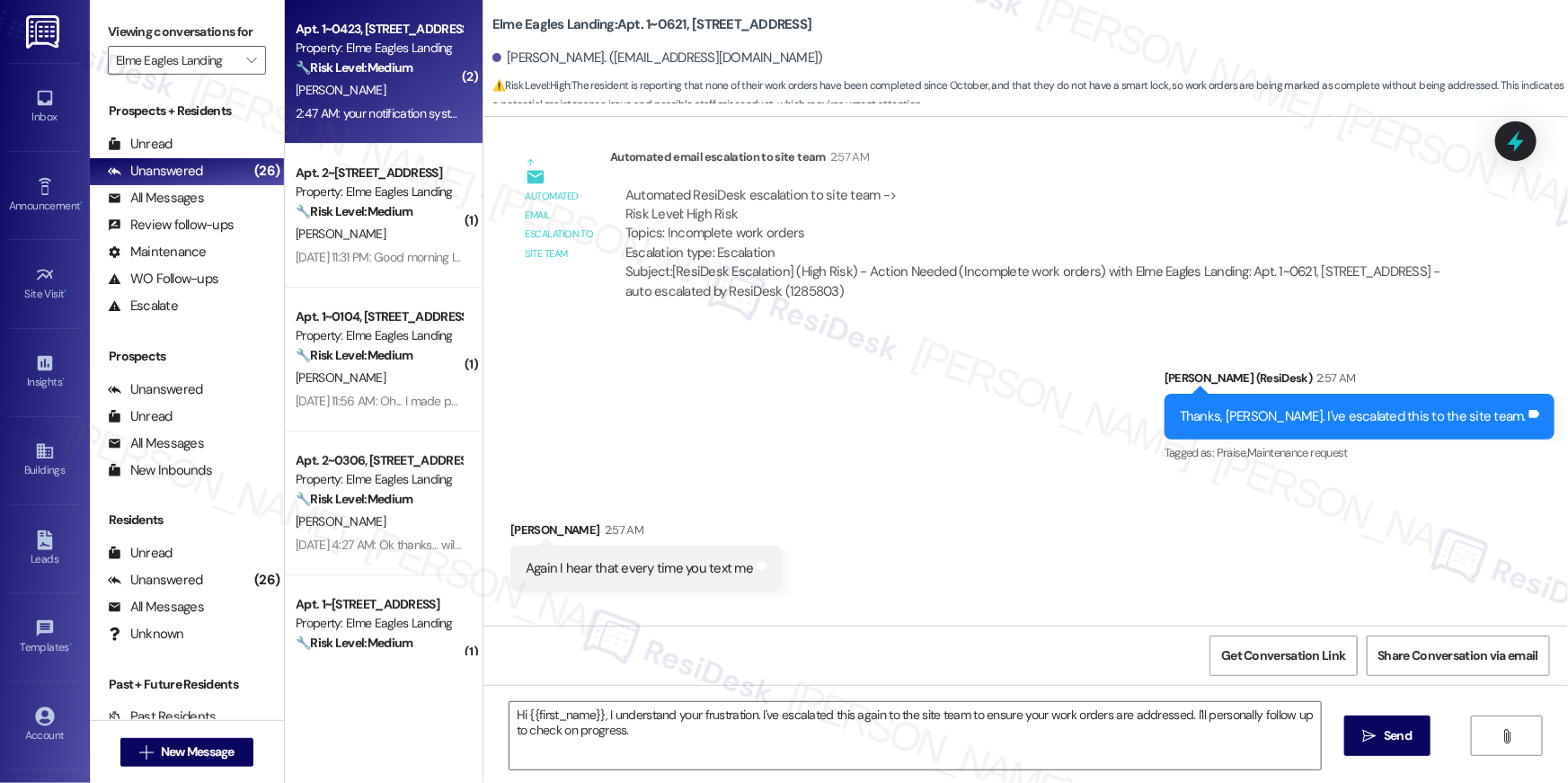
type textarea "Fetching suggested responses. Please feel free to read through the conversation…"
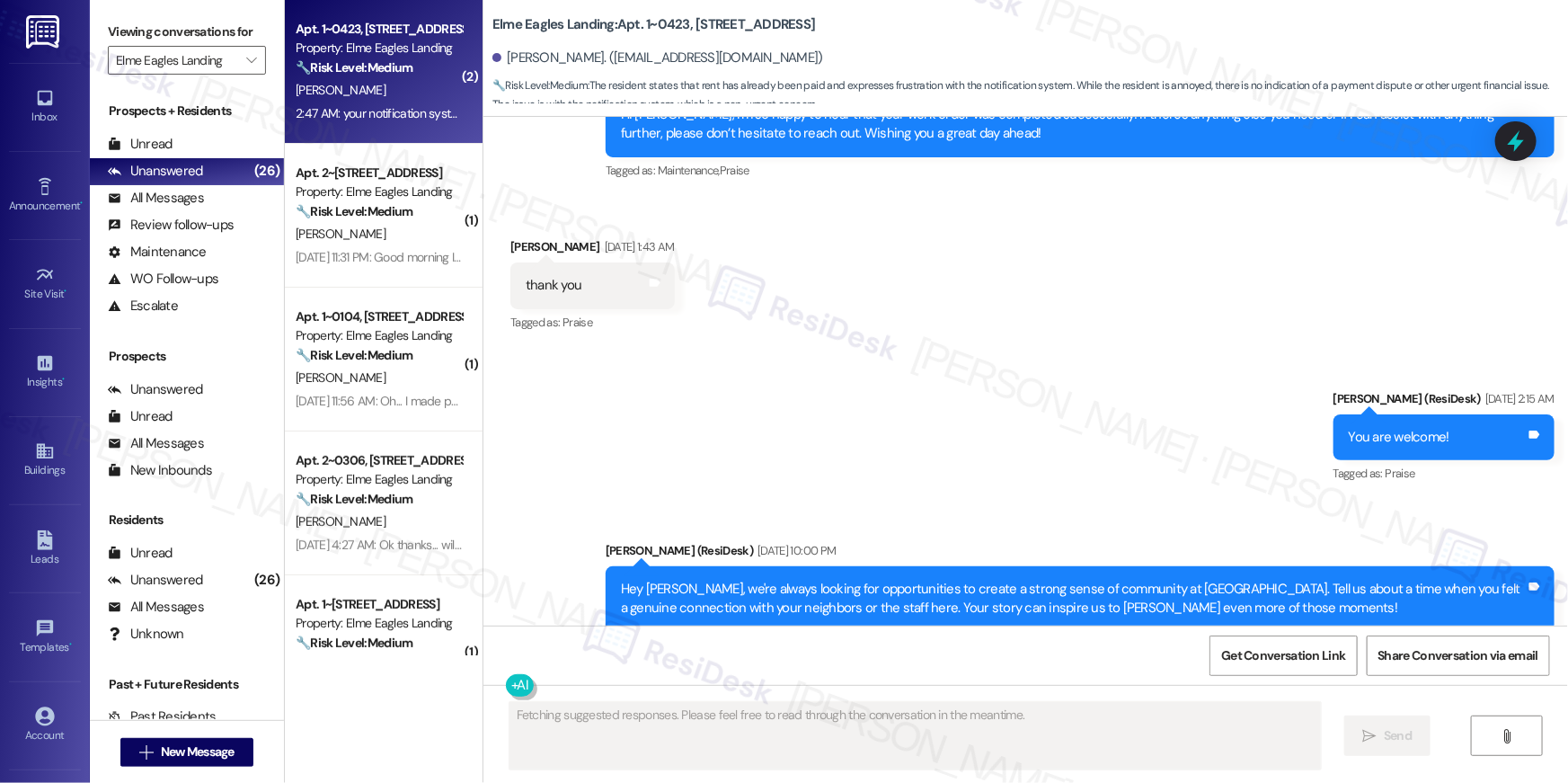
scroll to position [7950, 0]
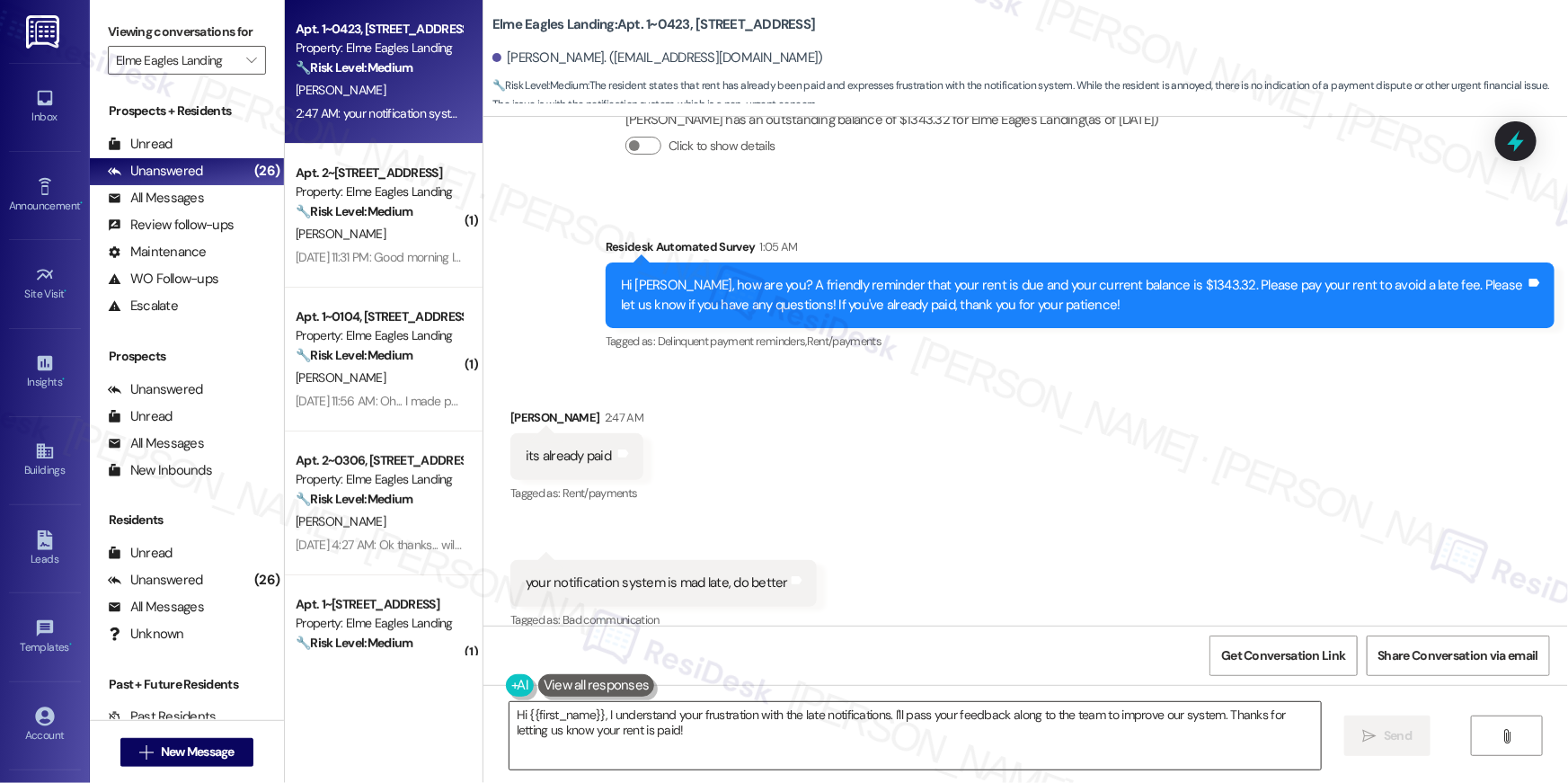
click at [1076, 754] on textarea "Hi {{first_name}}, I understand your frustration with the late notifications. I…" at bounding box center [915, 737] width 812 height 68
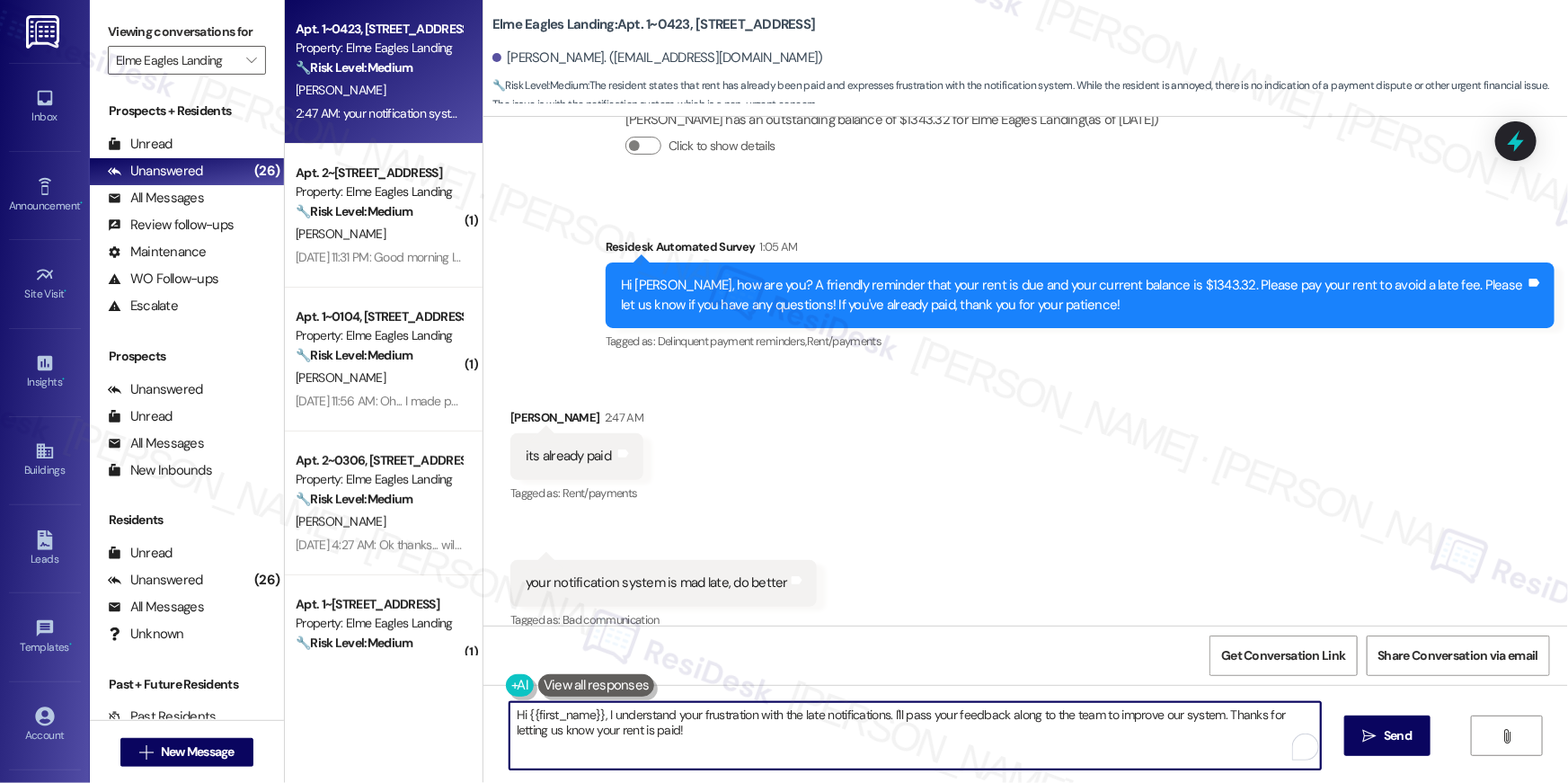
click at [1076, 754] on textarea "Hi {{first_name}}, I understand your frustration with the late notifications. I…" at bounding box center [915, 737] width 812 height 68
paste textarea "Thank you so much for your payment, {{first_name}}! I’m sorry if the rent remin…"
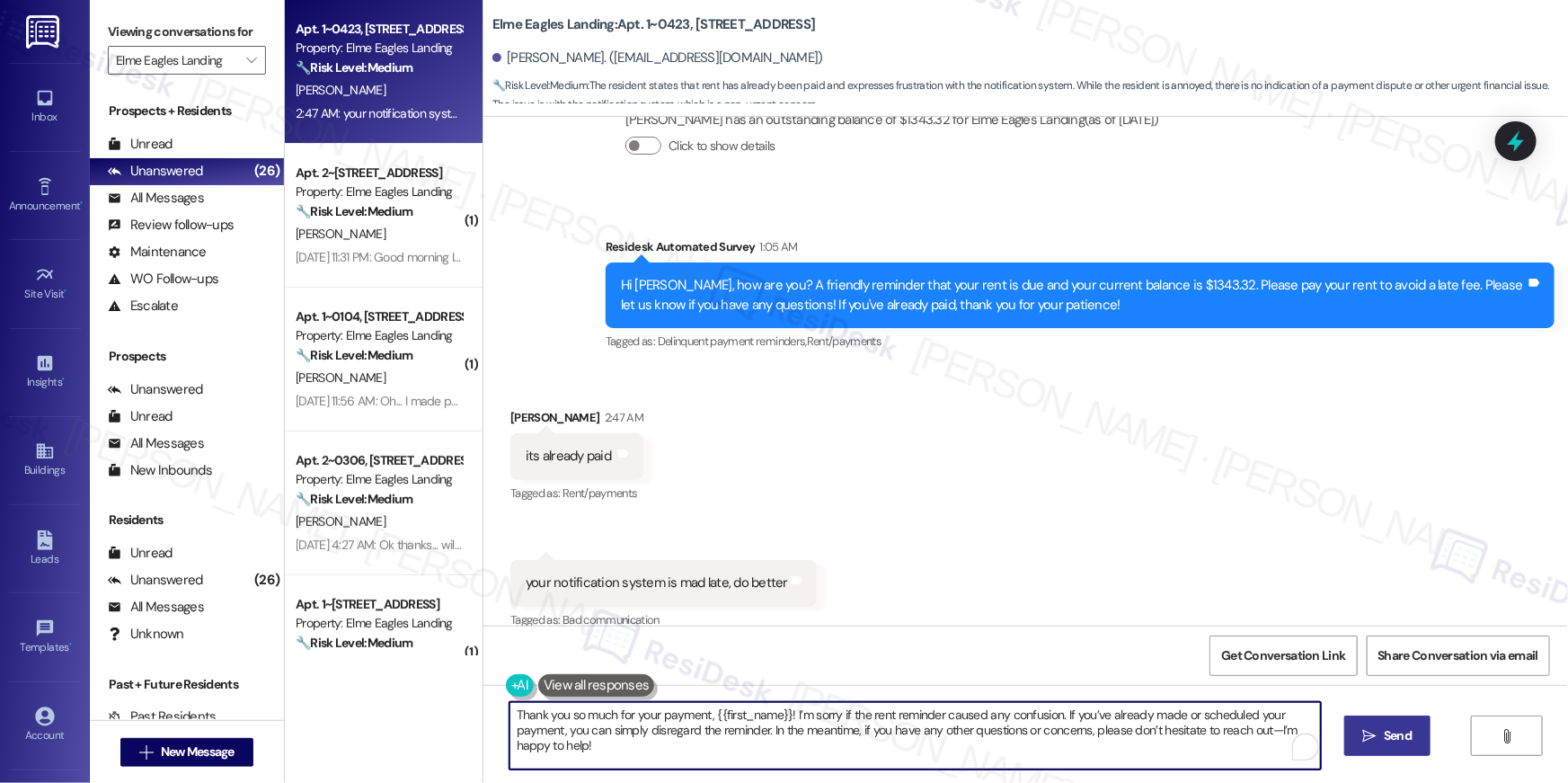
type textarea "Thank you so much for your payment, {{first_name}}! I’m sorry if the rent remin…"
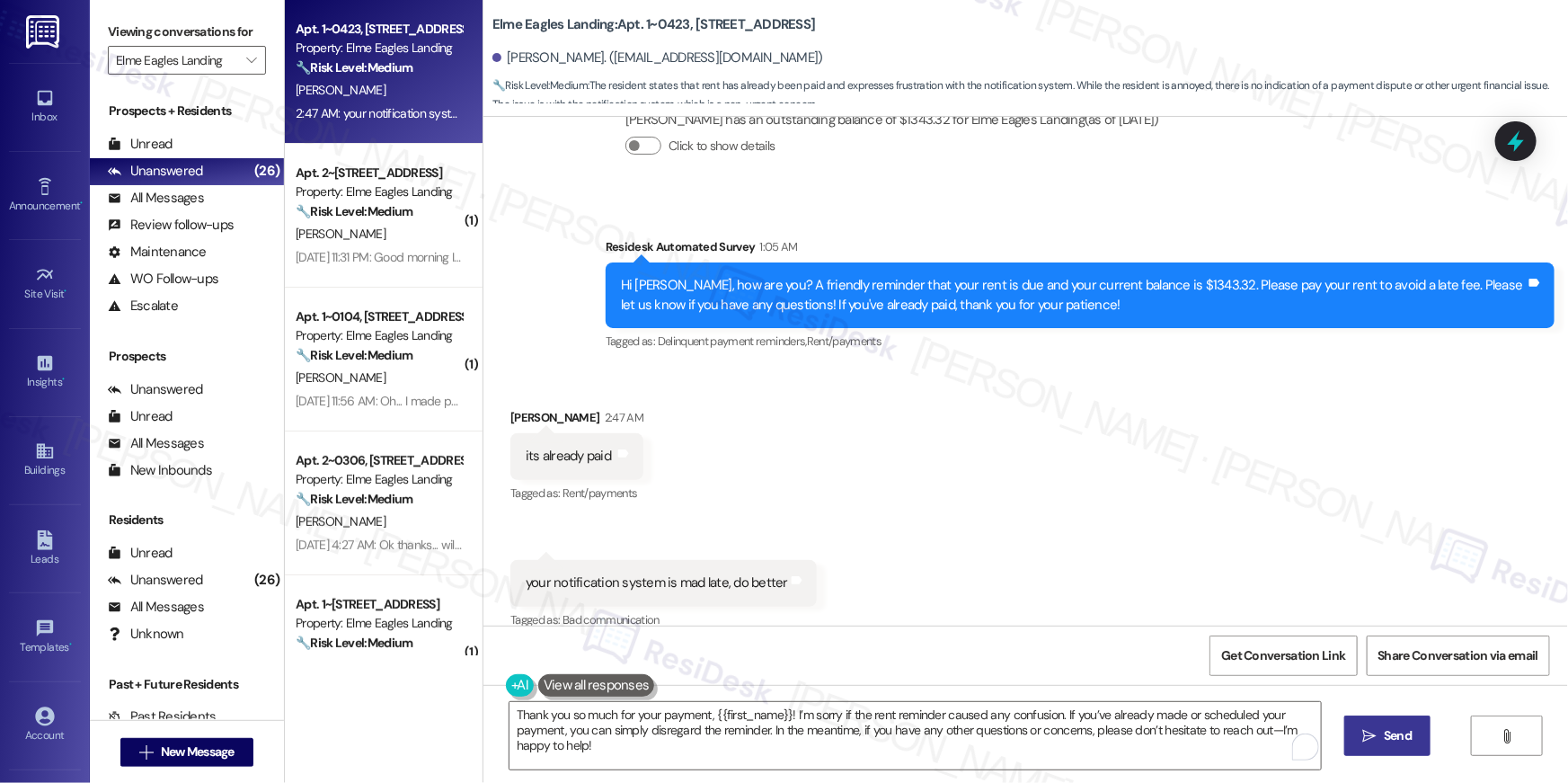
click at [1370, 739] on icon "" at bounding box center [1370, 736] width 14 height 14
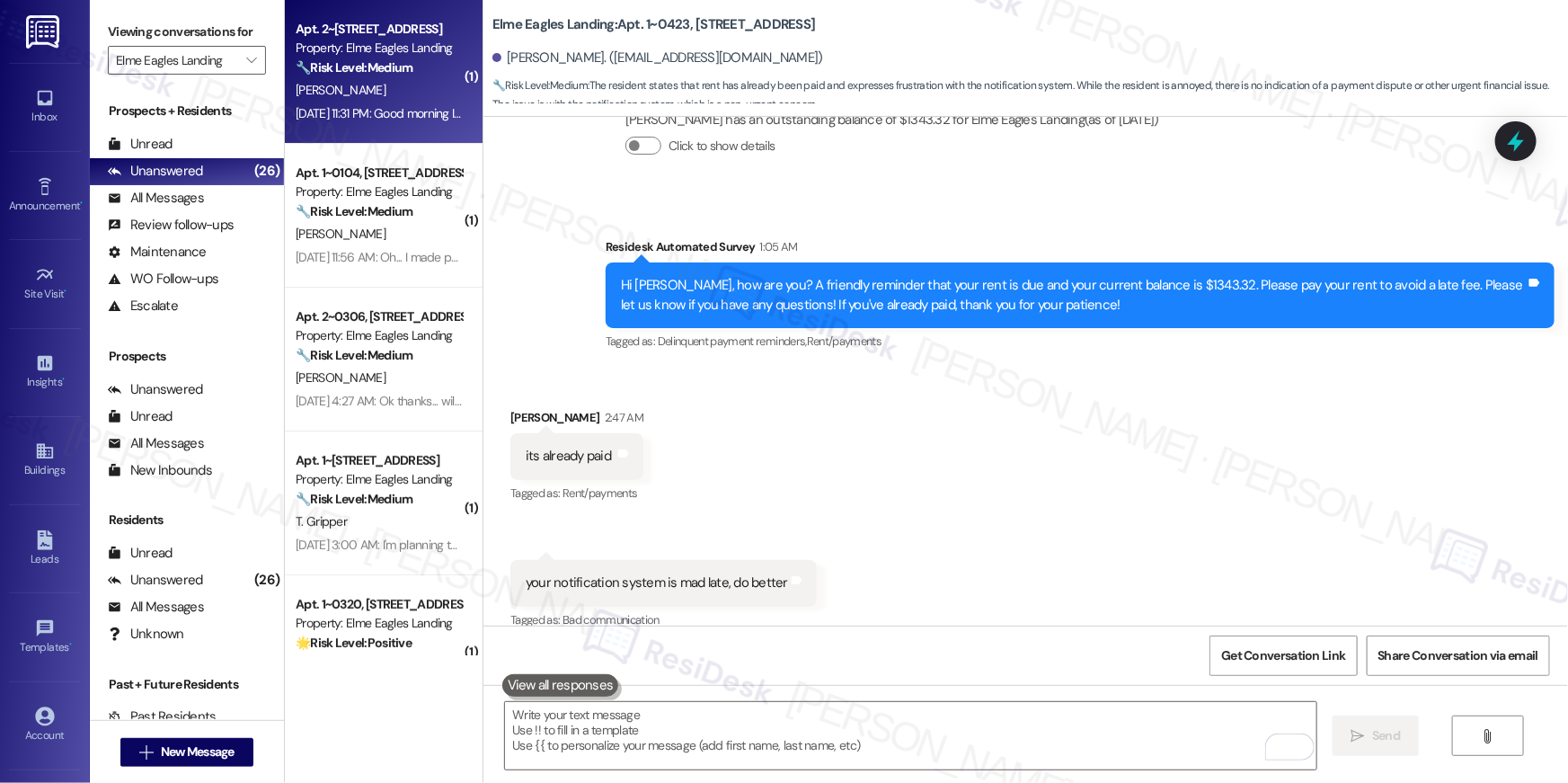
click at [416, 111] on div "[DATE] 11:31 PM: Good morning I have a question about my lease agreement still …" at bounding box center [684, 113] width 778 height 16
type textarea "Fetching suggested responses. Please feel free to read through the conversation…"
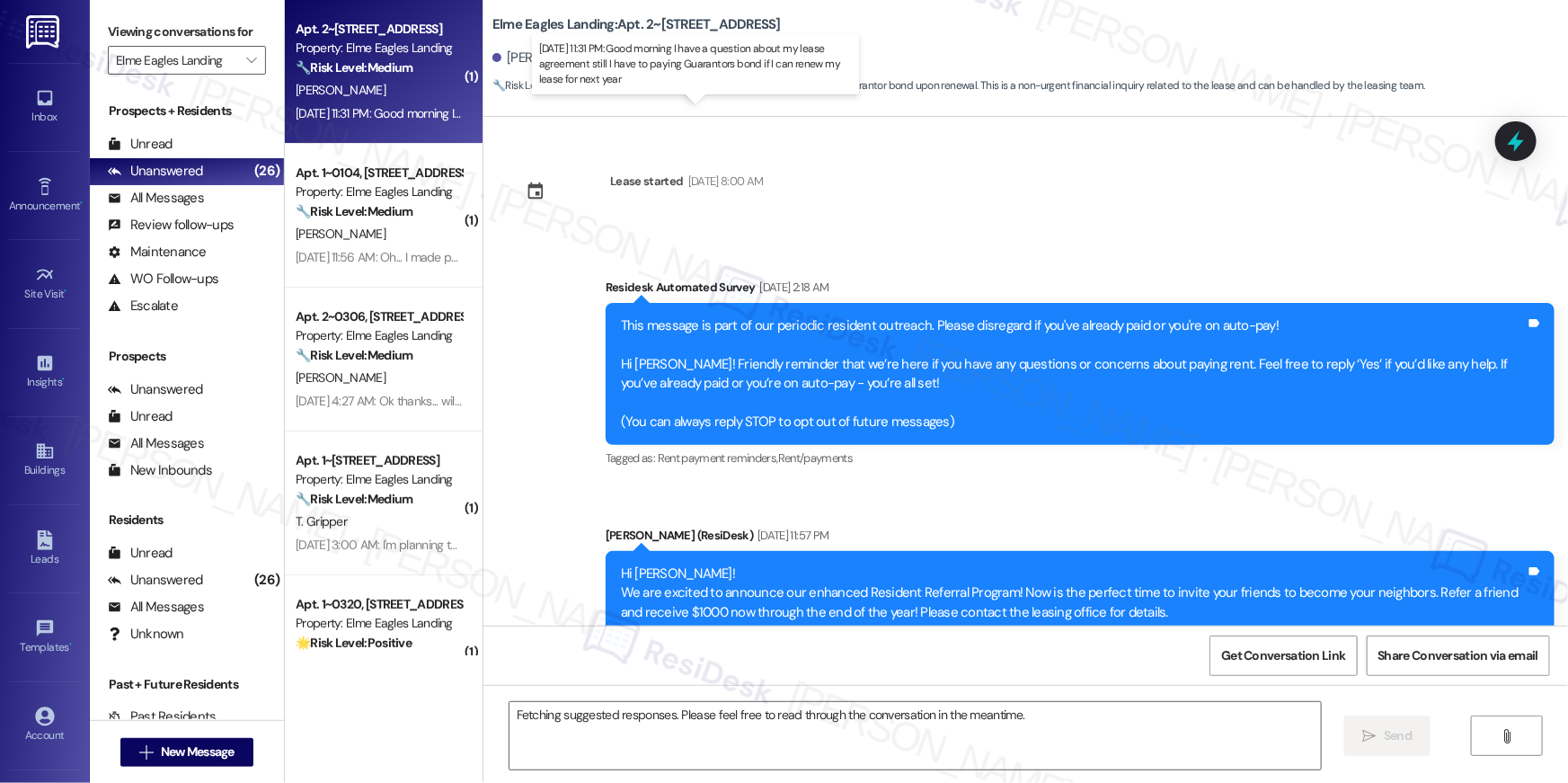
scroll to position [13529, 0]
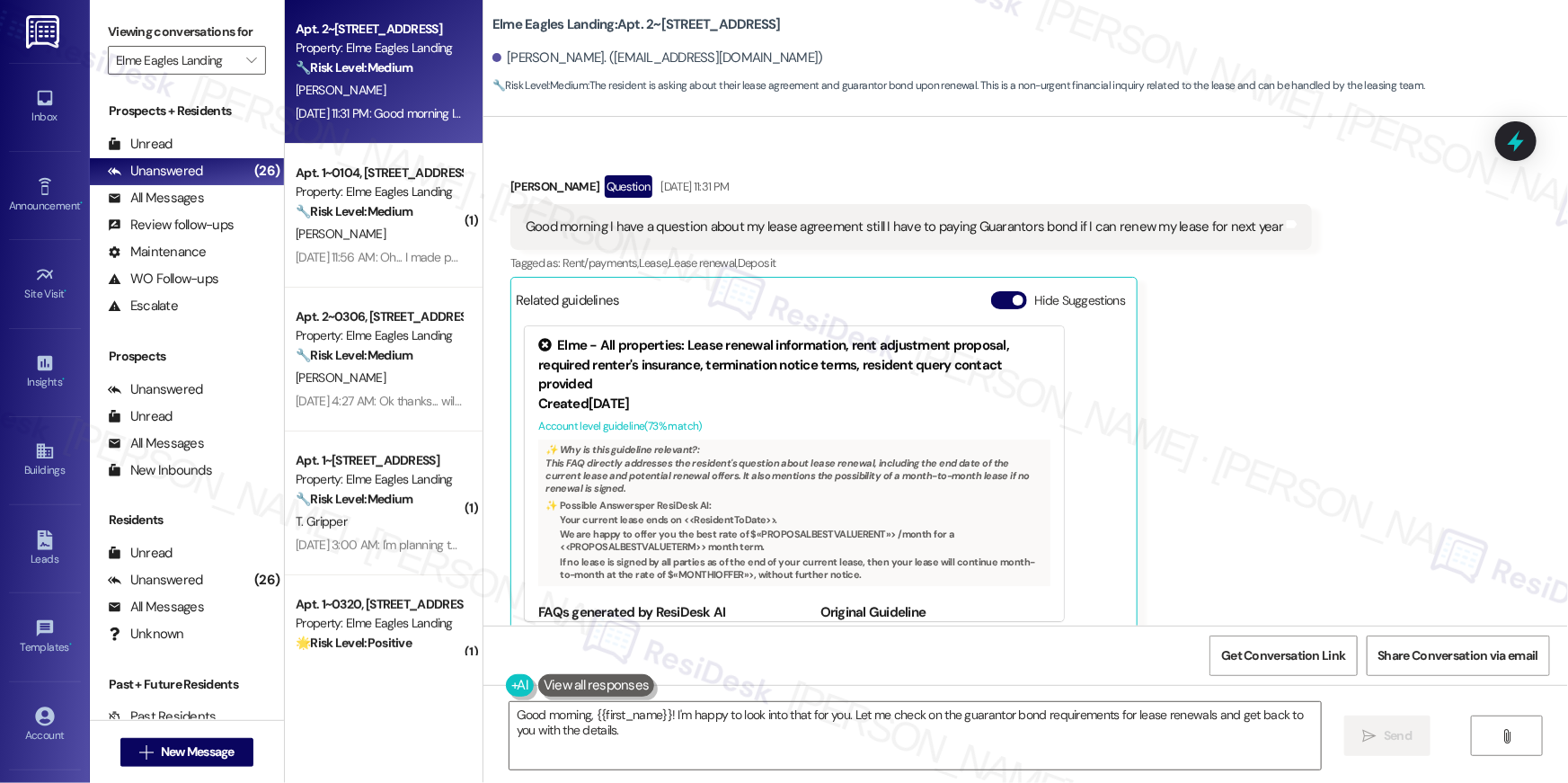
click at [1416, 433] on div "Received via SMS [PERSON_NAME] Question [DATE] 11:31 PM Good morning I have a q…" at bounding box center [1026, 393] width 1085 height 516
click at [686, 738] on textarea "Good morning, {{first_name}}! I'm happy to look into that for you. Let me check…" at bounding box center [915, 737] width 812 height 68
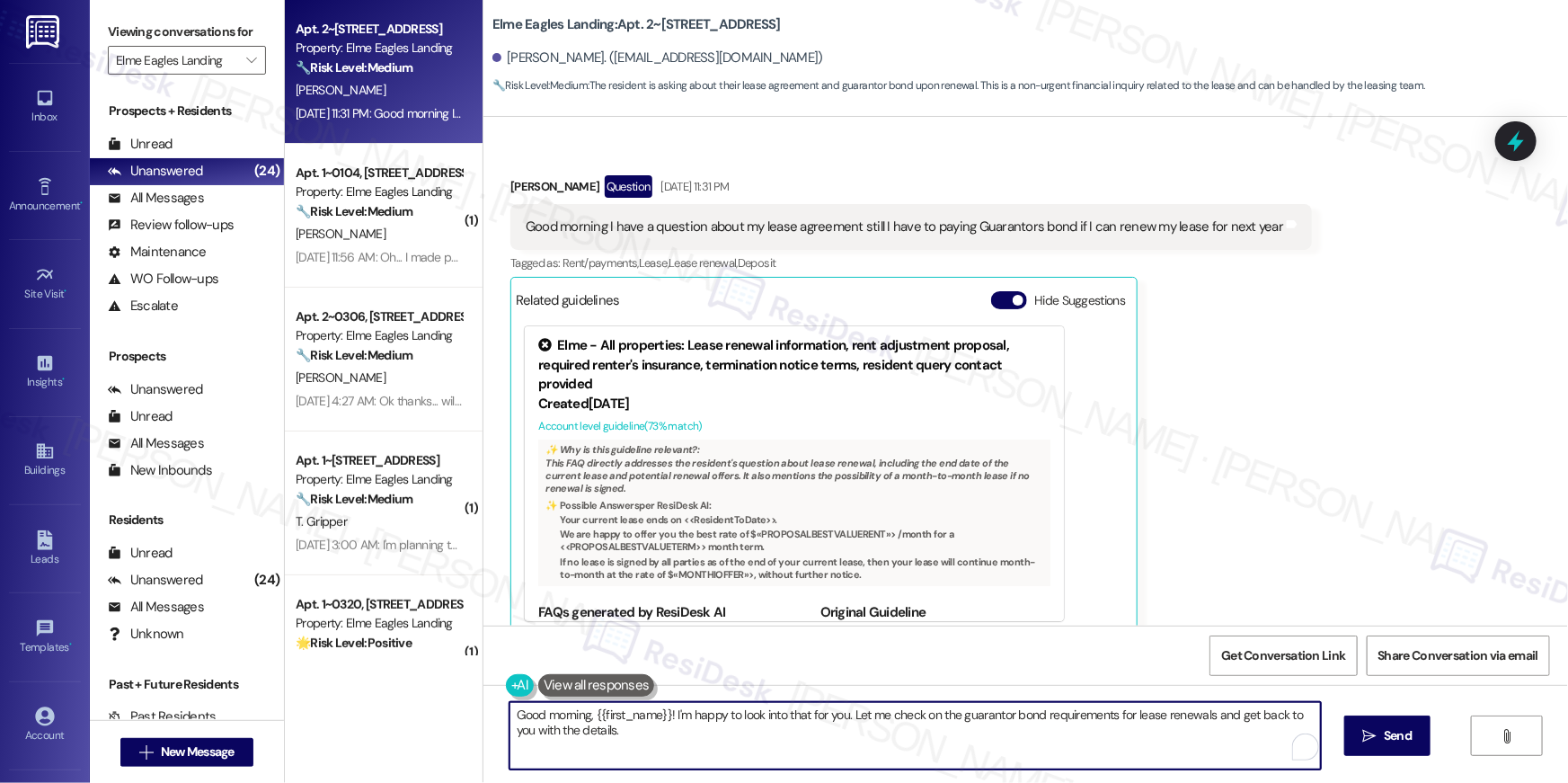
click at [668, 715] on textarea "Good morning, {{first_name}}! I'm happy to look into that for you. Let me check…" at bounding box center [915, 737] width 812 height 68
paste textarea "The Guarantors is required if there isn’t sufficient income and/or credit. If y…"
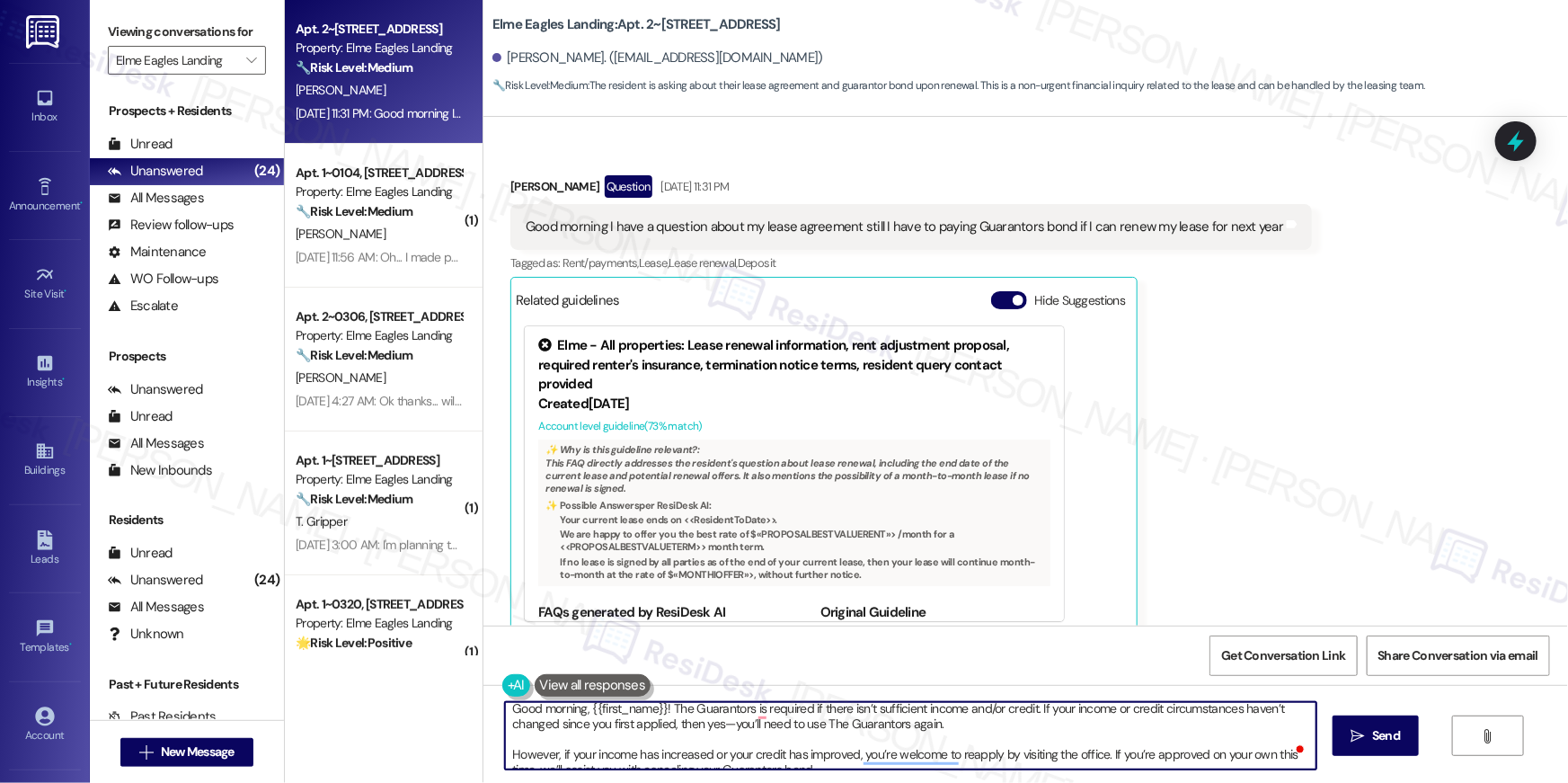
scroll to position [0, 0]
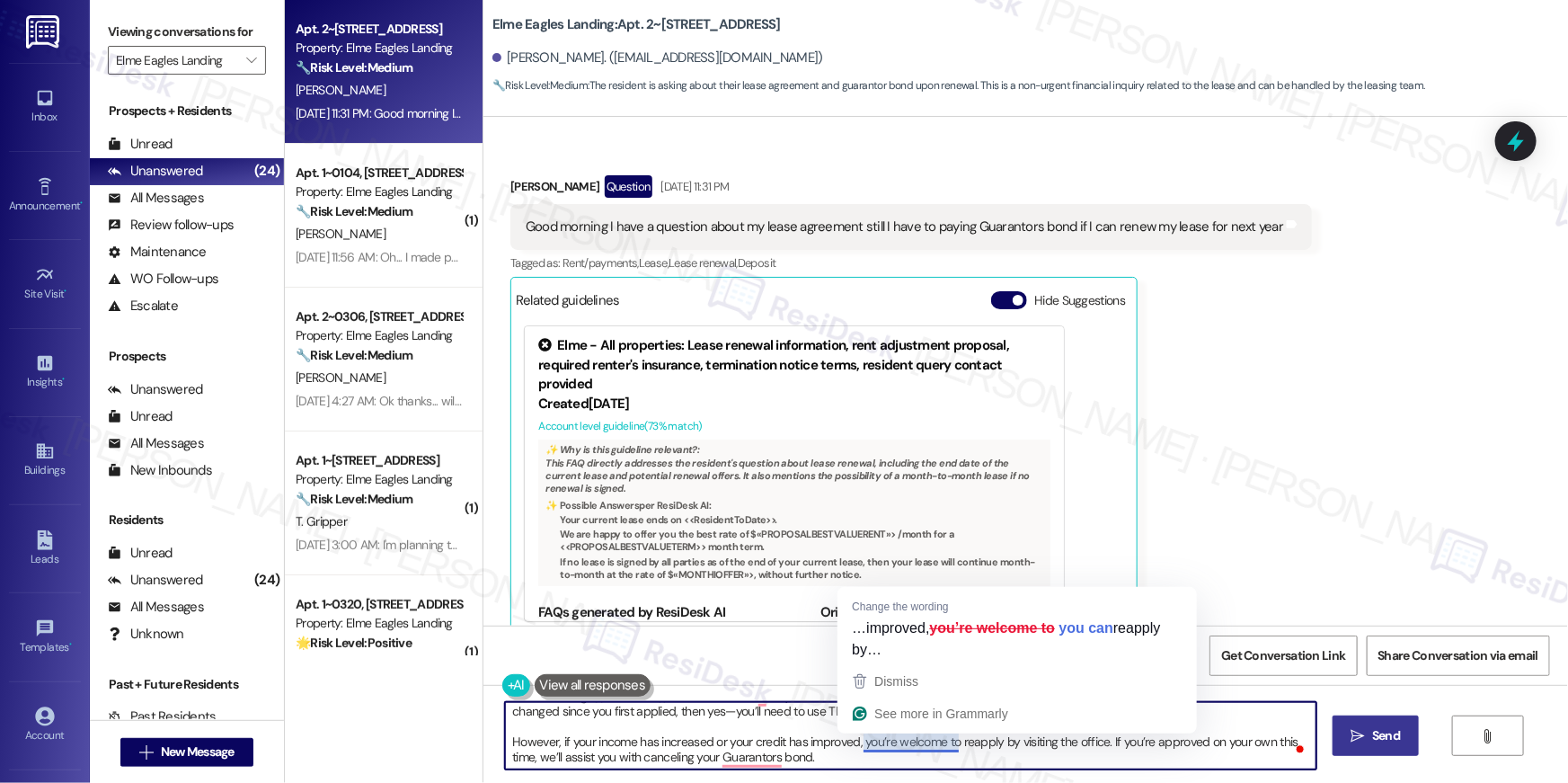
type textarea "Good morning, {{first_name}}! The Guarantors is required if there isn’t suffici…"
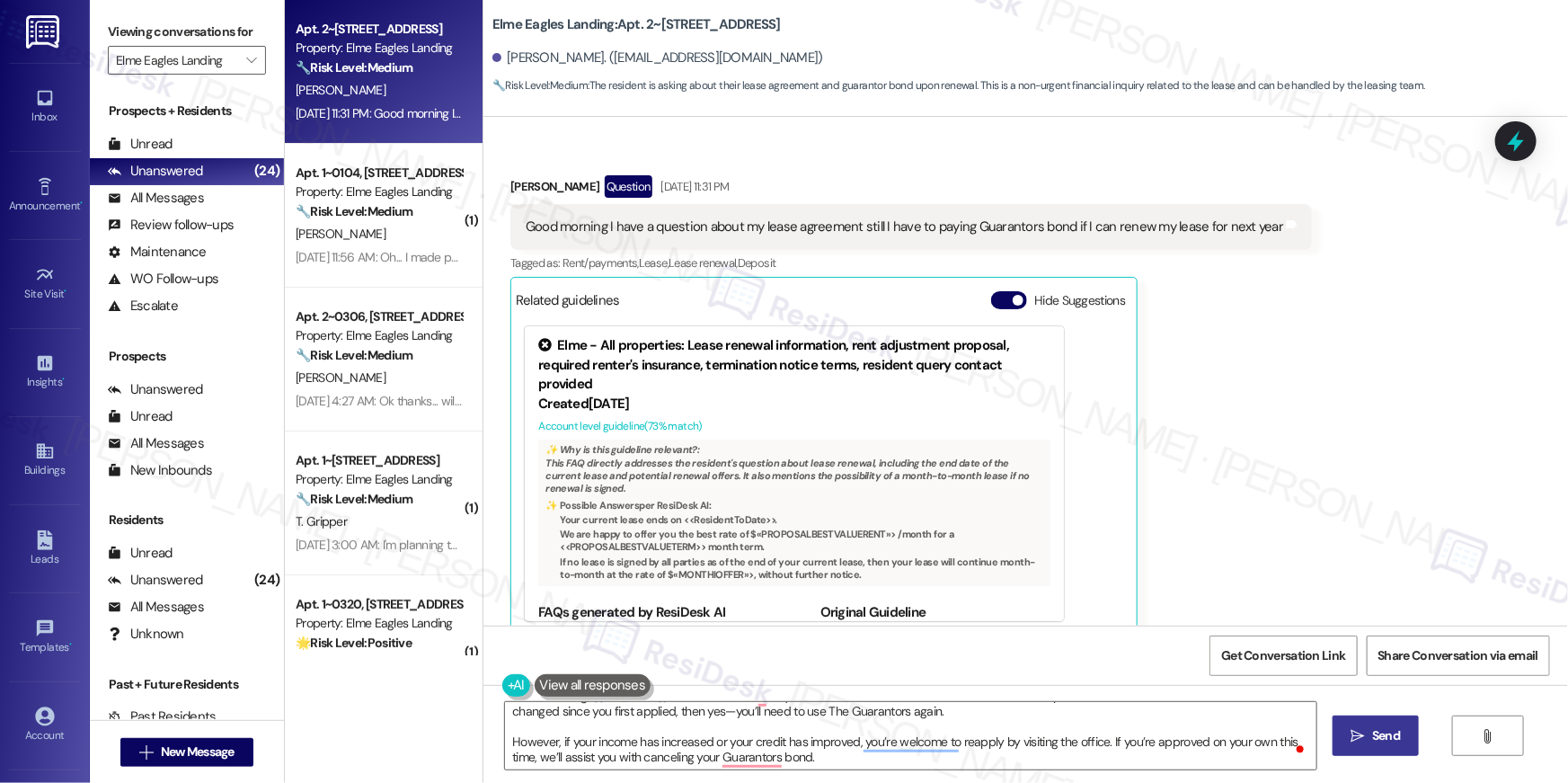
click at [1352, 741] on icon "" at bounding box center [1359, 736] width 14 height 14
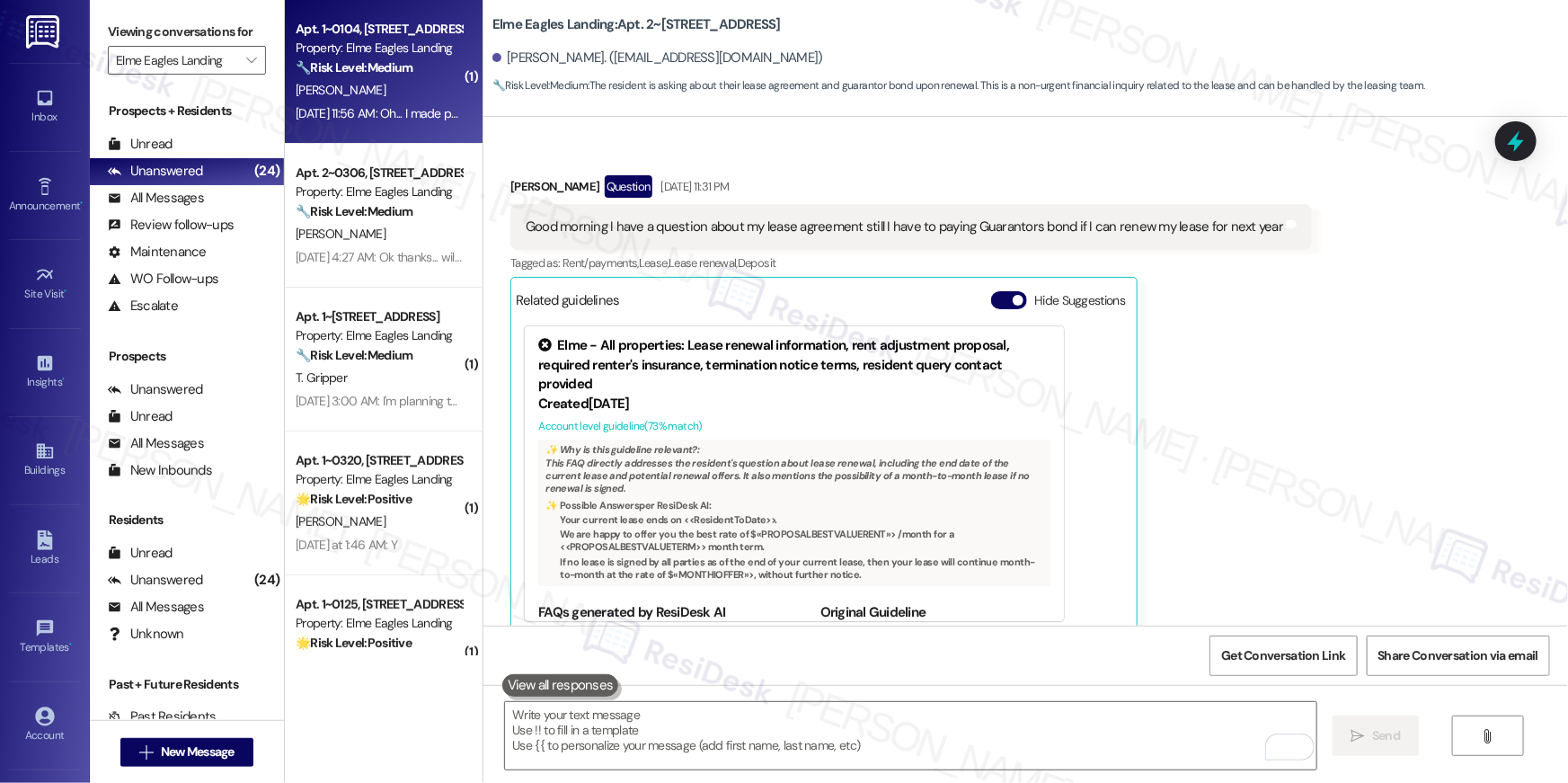
click at [403, 102] on div "[DATE] 11:56 AM: Oh... I made payment earlier [DATE]. [DATE] 11:56 AM: Oh... I …" at bounding box center [379, 113] width 170 height 22
type textarea "Fetching suggested responses. Please feel free to read through the conversation…"
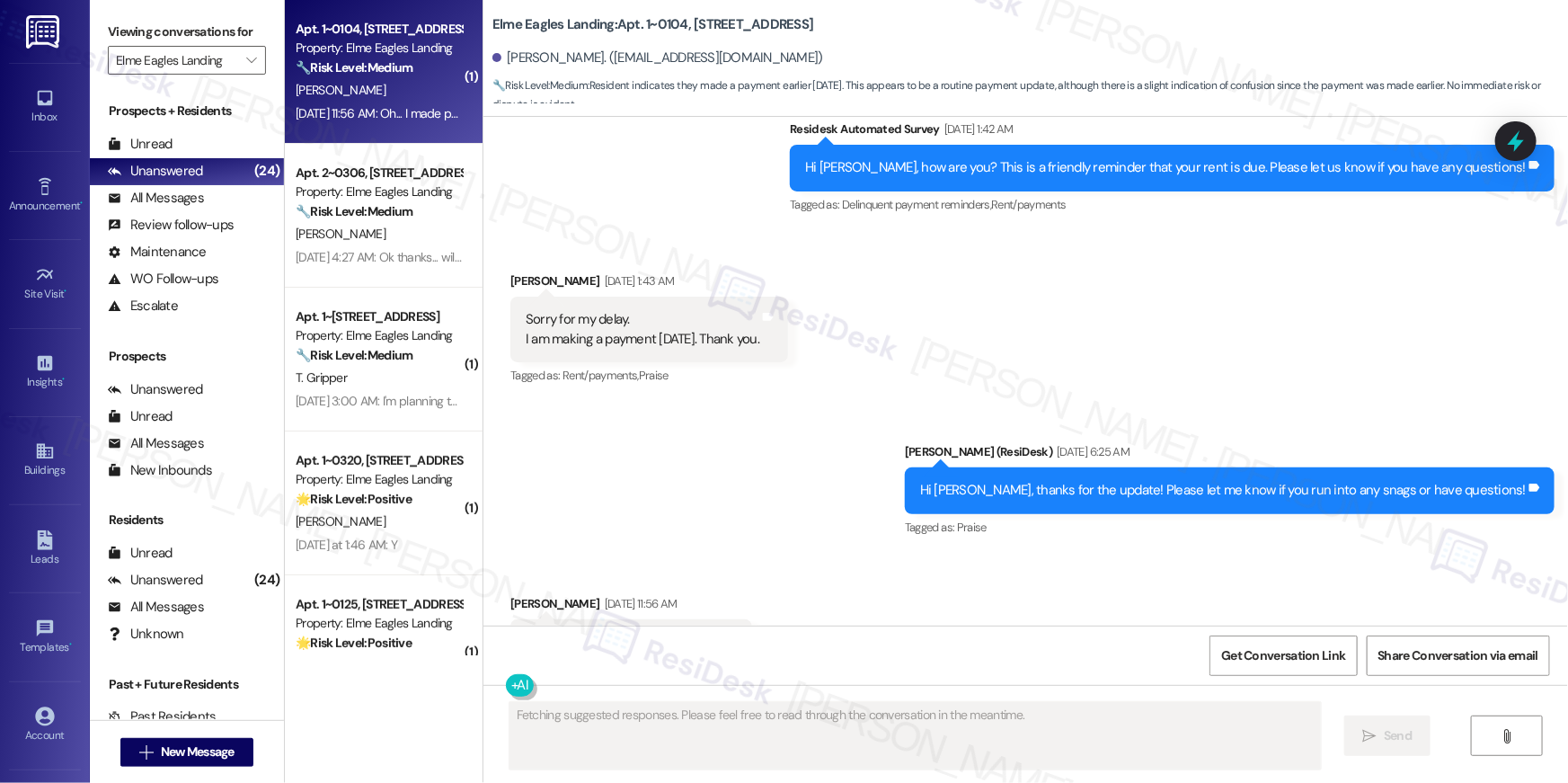
scroll to position [1925, 0]
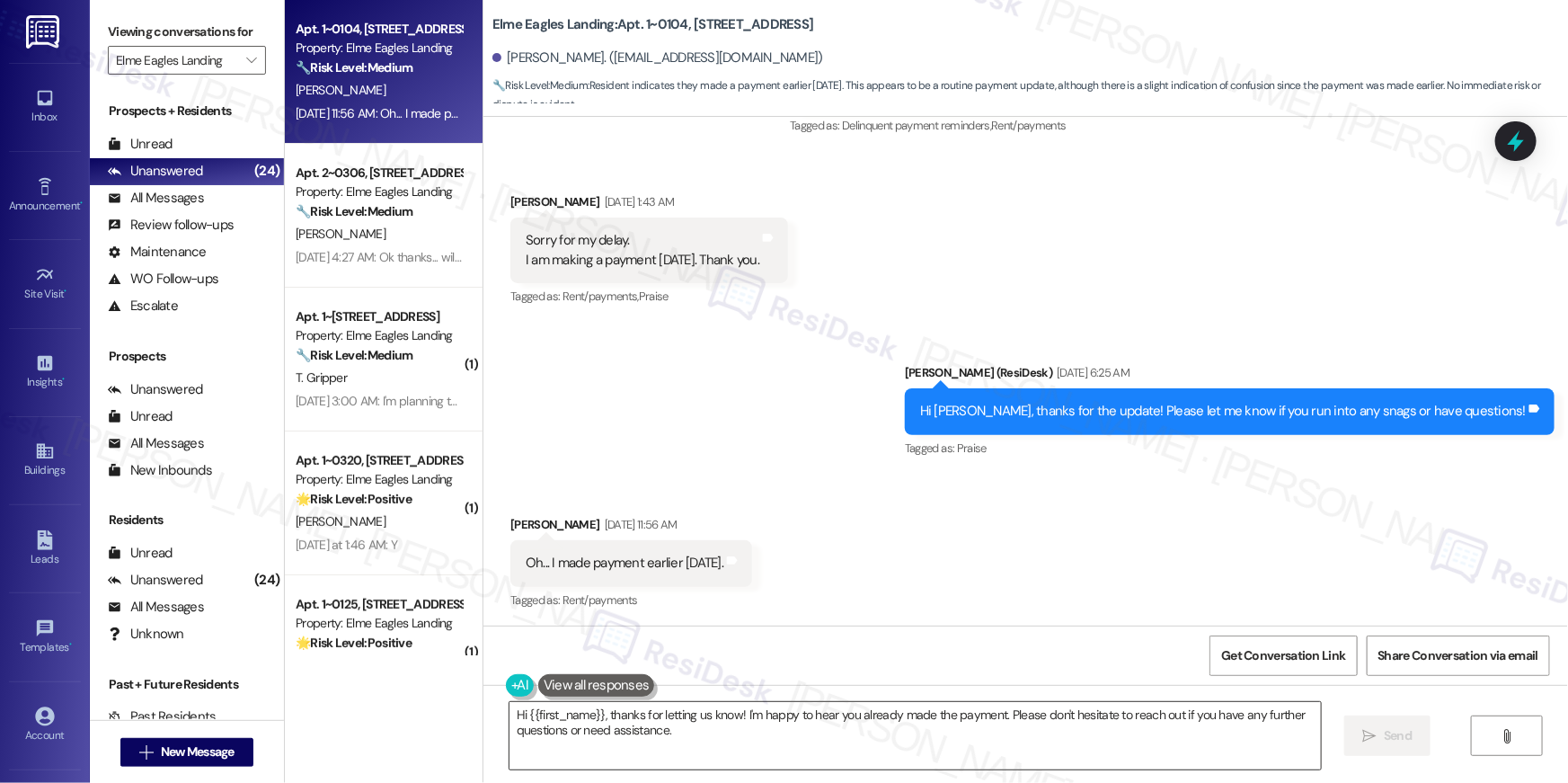
click at [924, 754] on textarea "Hi {{first_name}}, thanks for letting us know! I'm happy to hear you already ma…" at bounding box center [915, 737] width 812 height 68
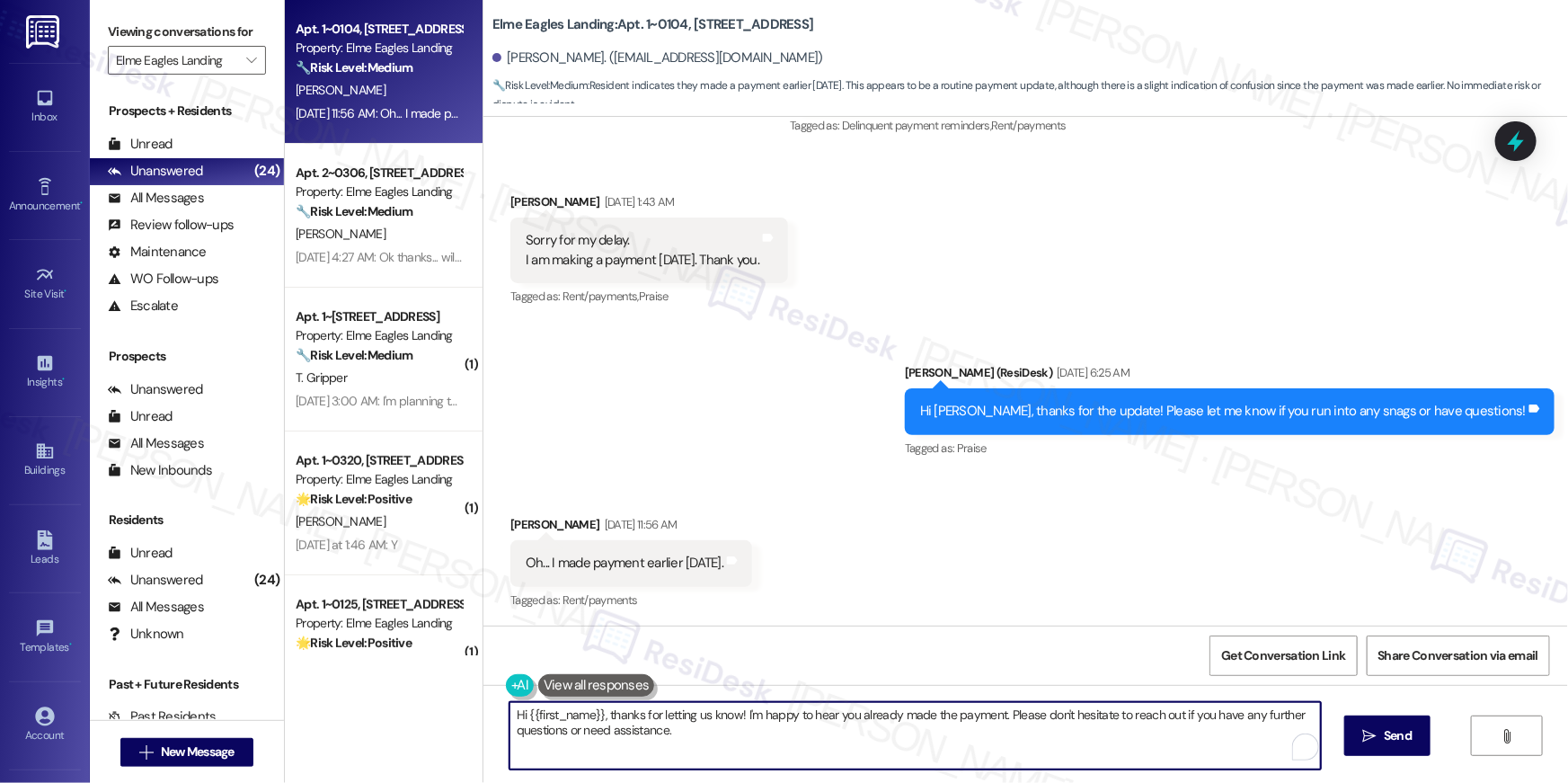
paste textarea "Thank you, {{first_name}}, for your rent payment, we truly appreciate it! If yo…"
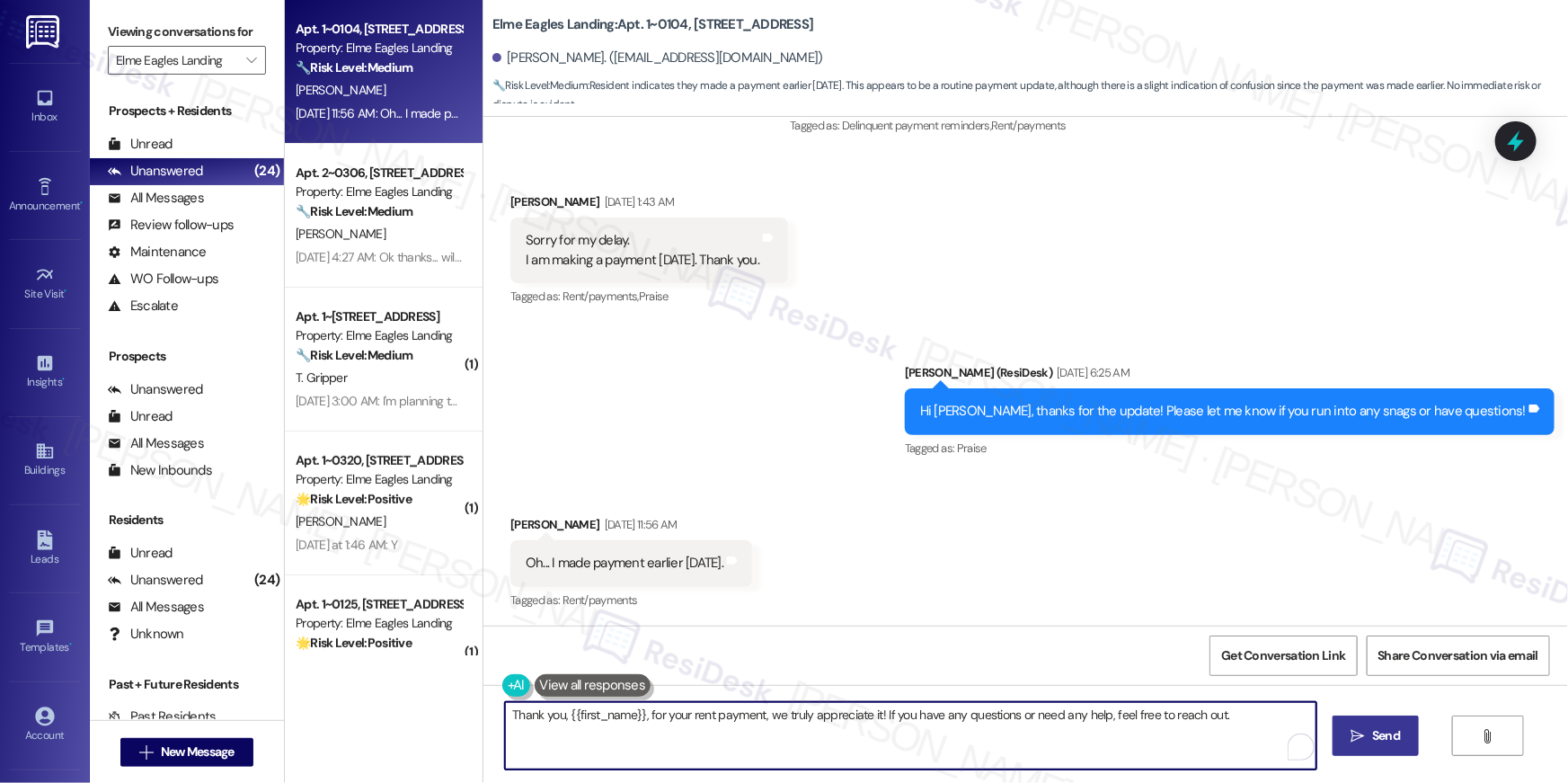
type textarea "Thank you, {{first_name}}, for your rent payment, we truly appreciate it! If yo…"
click at [1373, 725] on button " Send" at bounding box center [1376, 736] width 87 height 41
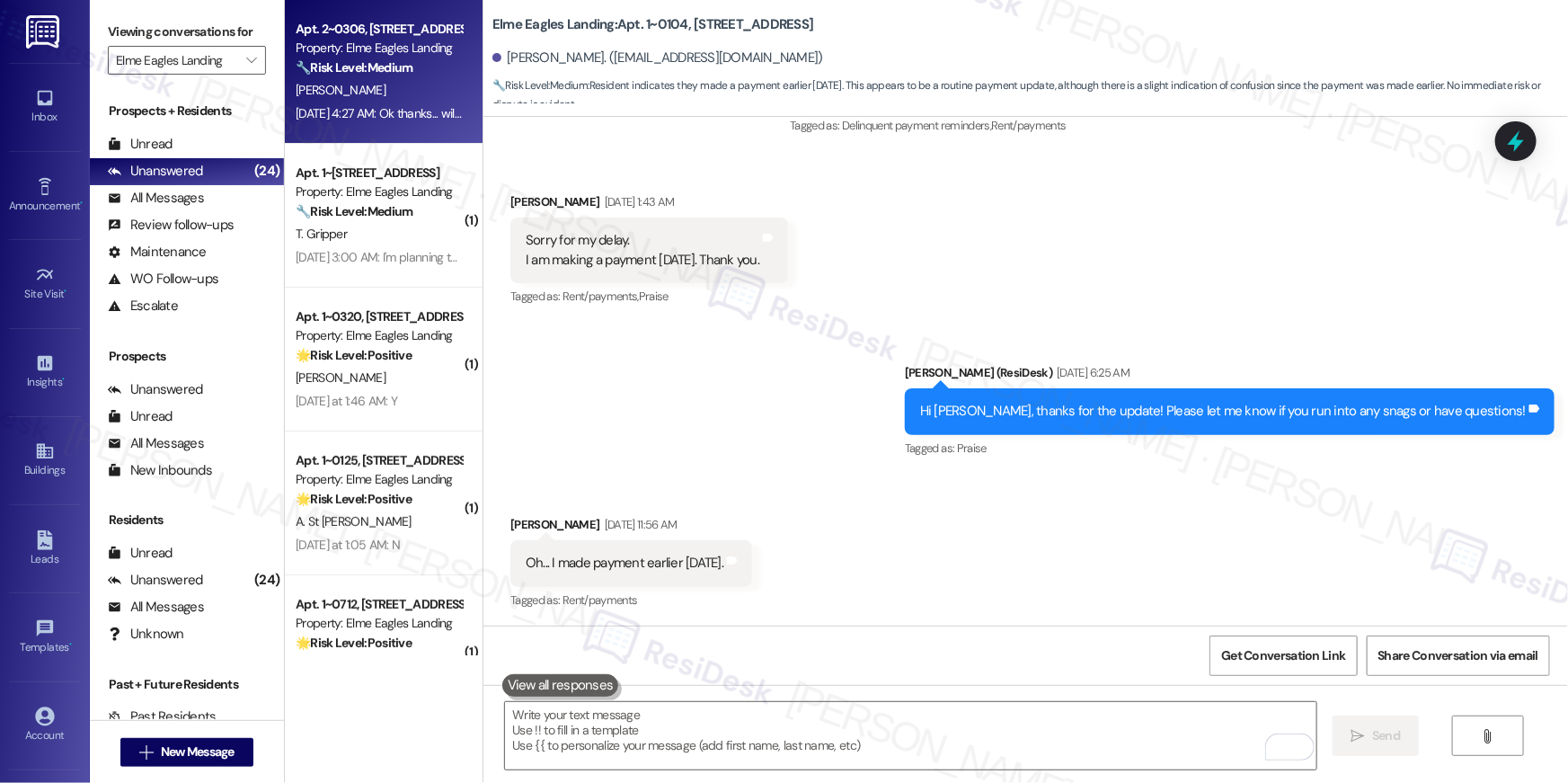
click at [417, 127] on div "Apt. 2~0306, [STREET_ADDRESS] Property: [GEOGRAPHIC_DATA] 🔧 Risk Level: Medium …" at bounding box center [383, 71] width 198 height 144
type textarea "Fetching suggested responses. Please feel free to read through the conversation…"
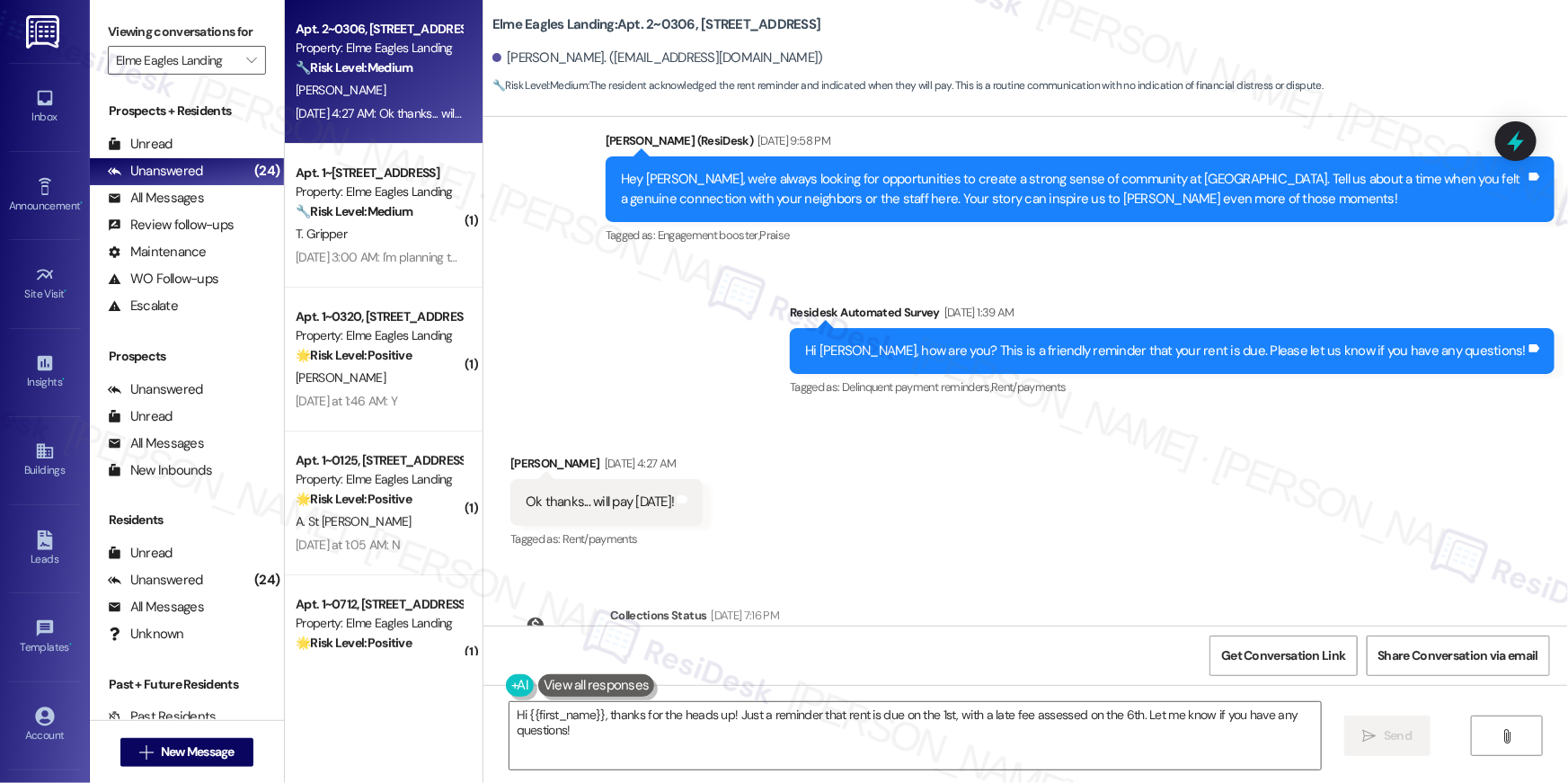
scroll to position [22314, 0]
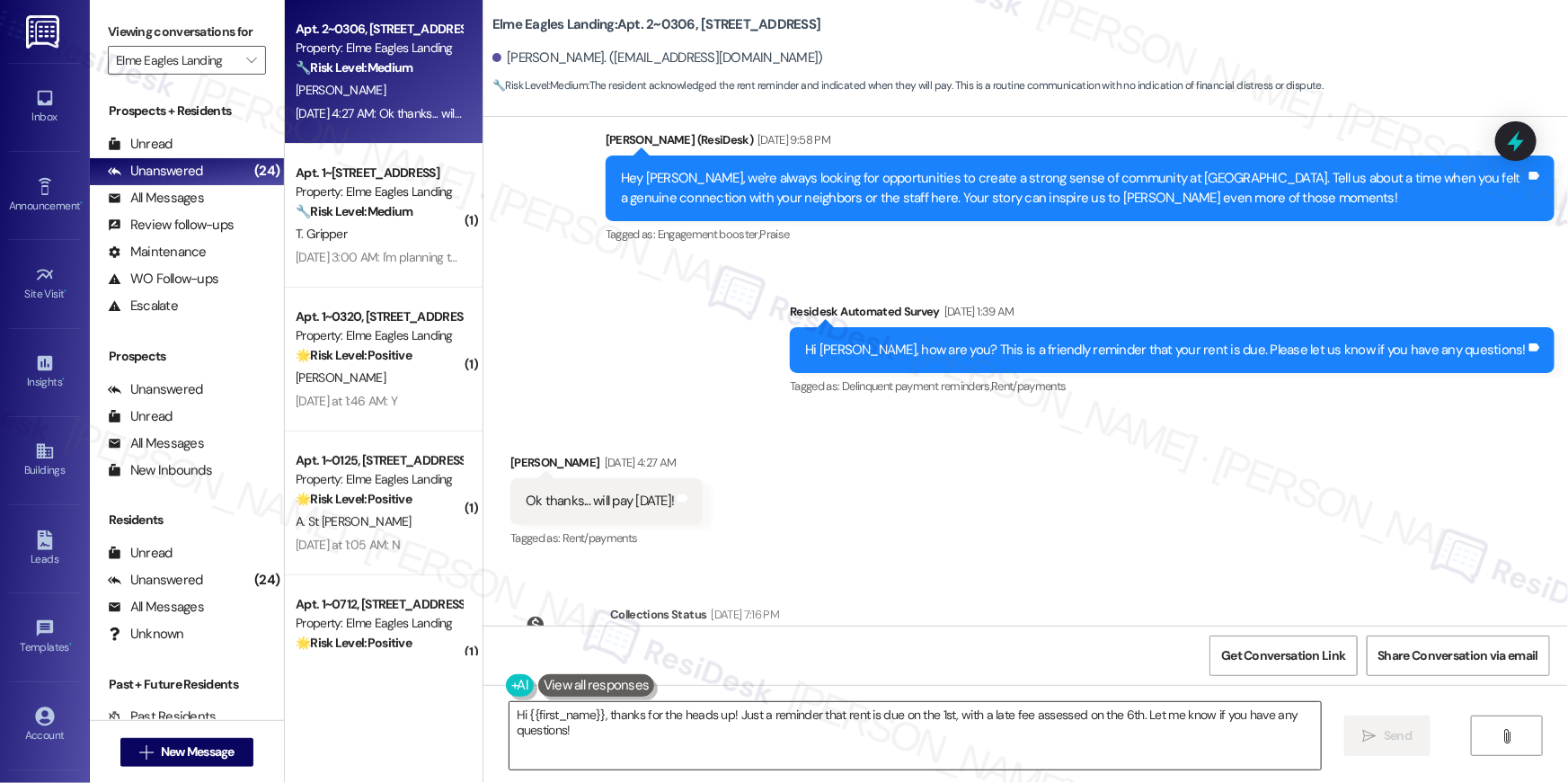
click at [704, 739] on textarea "Hi {{first_name}}, thanks for the heads up! Just a reminder that rent is due on…" at bounding box center [915, 737] width 812 height 68
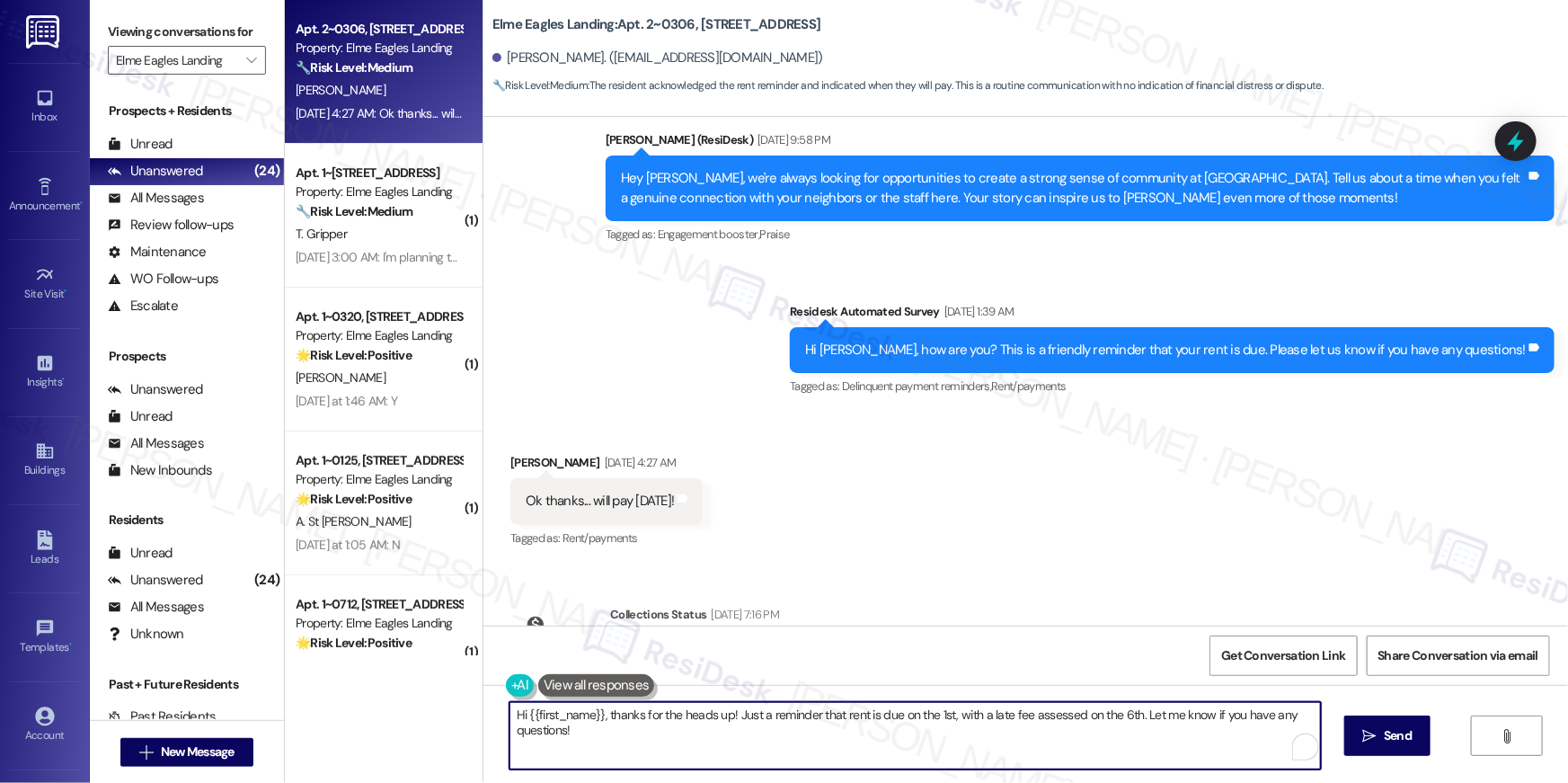
click at [743, 739] on textarea "Hi {{first_name}}, thanks for the heads up! Just a reminder that rent is due on…" at bounding box center [915, 737] width 812 height 68
click at [654, 718] on textarea "Hi {{first_name}}, thanks for the heads up! Just a reminder that rent is due on…" at bounding box center [911, 737] width 812 height 68
drag, startPoint x: 725, startPoint y: 717, endPoint x: 732, endPoint y: 755, distance: 38.6
click at [732, 755] on textarea "Hi {{first_name}}, thanks for the heads up! Just a reminder that rent is due on…" at bounding box center [911, 737] width 812 height 68
click at [729, 724] on textarea "Hi {{first_name}}, thanks for the heads up! Just a reminder that rent is due on…" at bounding box center [911, 737] width 812 height 68
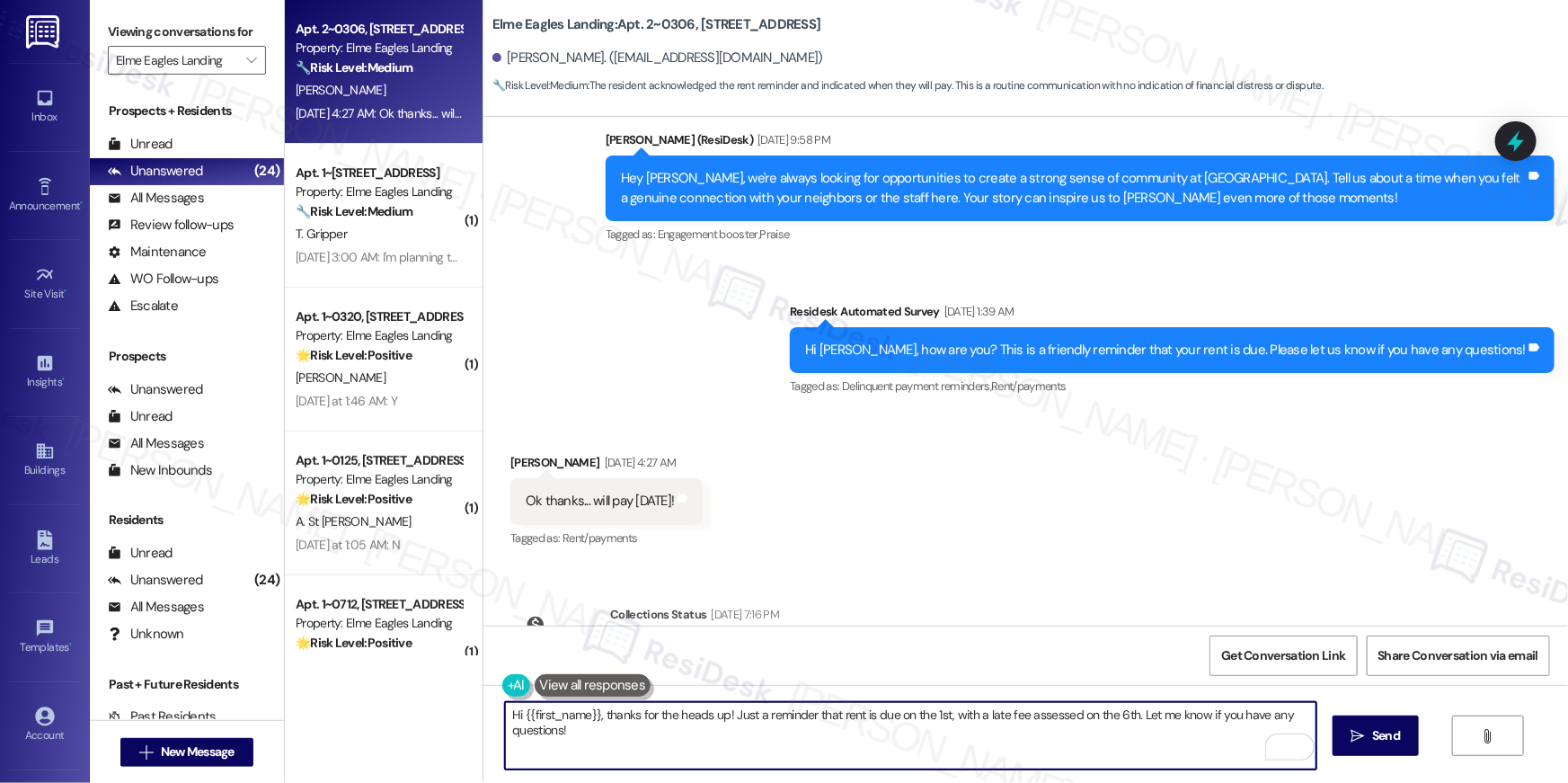
click at [726, 719] on textarea "Hi {{first_name}}, thanks for the heads up! Just a reminder that rent is due on…" at bounding box center [911, 737] width 812 height 68
click at [1129, 716] on textarea "Hi {{first_name}}, thanks for the heads up! Just a reminder that rent is due on…" at bounding box center [911, 737] width 812 height 68
type textarea "Hi {{first_name}}, thanks for the heads up! Let me know if you have any questio…"
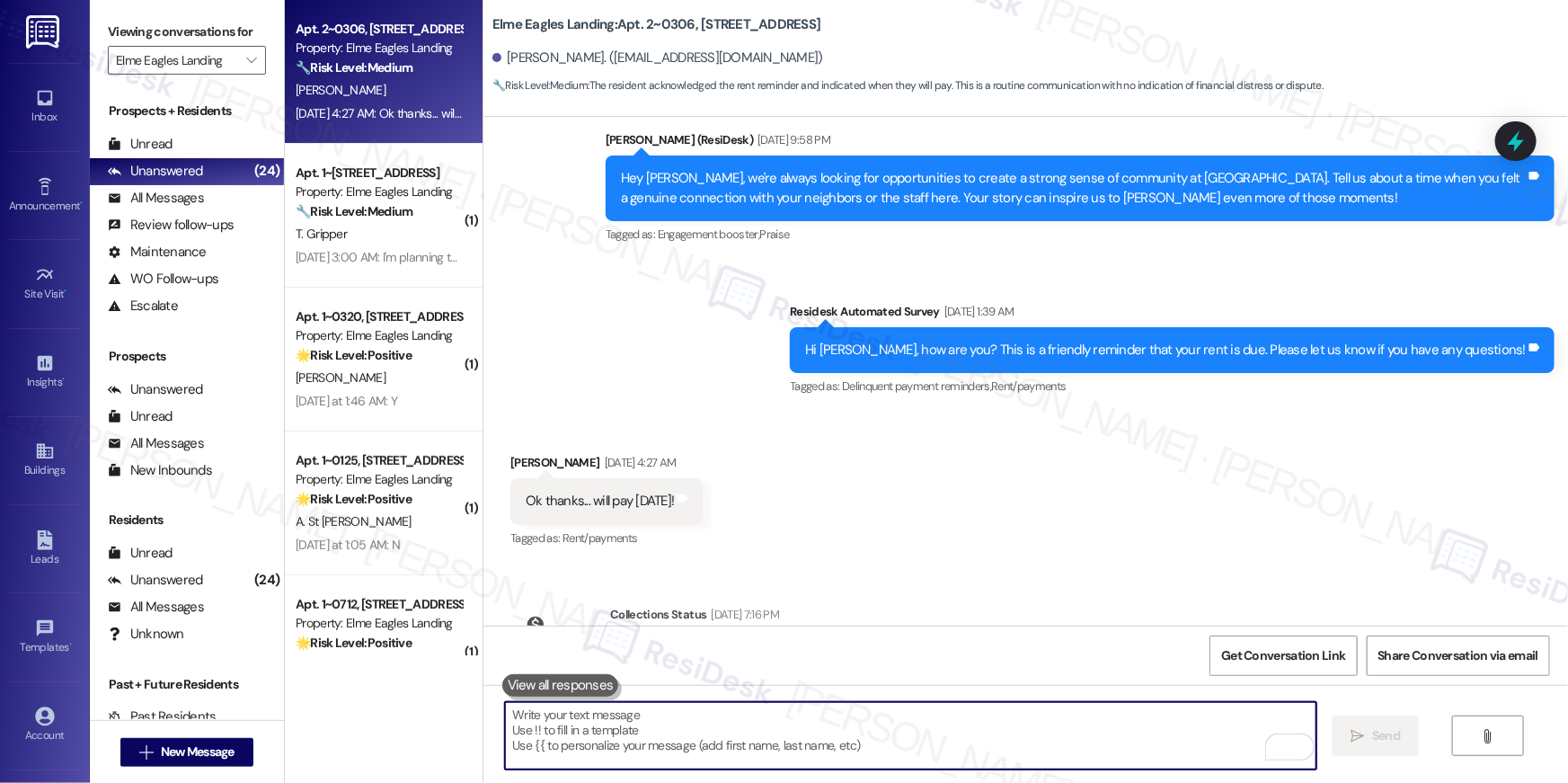
scroll to position [22149, 0]
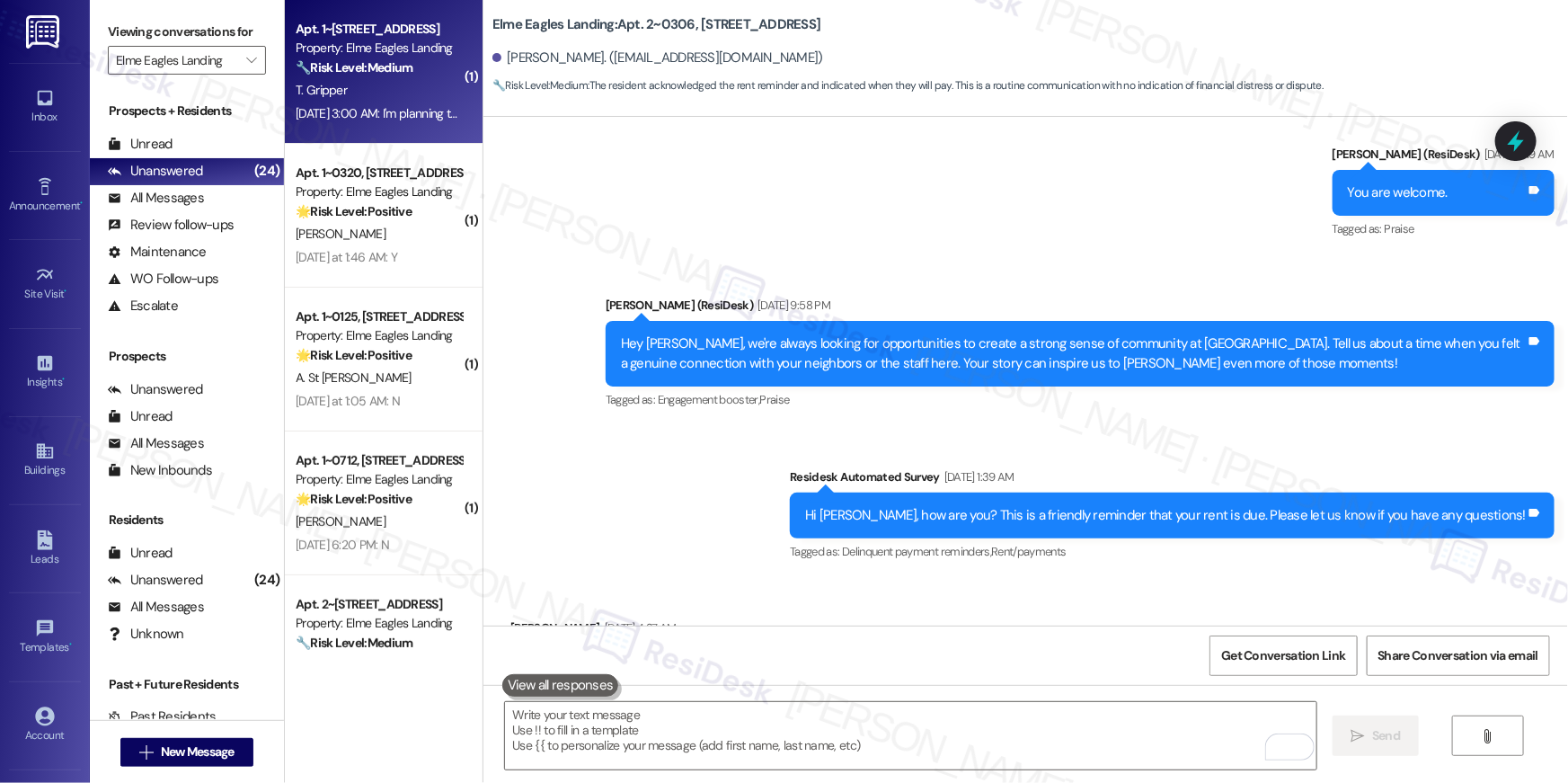
click at [365, 100] on div "T. Gripper" at bounding box center [379, 90] width 170 height 22
type textarea "Fetching suggested responses. Please feel free to read through the conversation…"
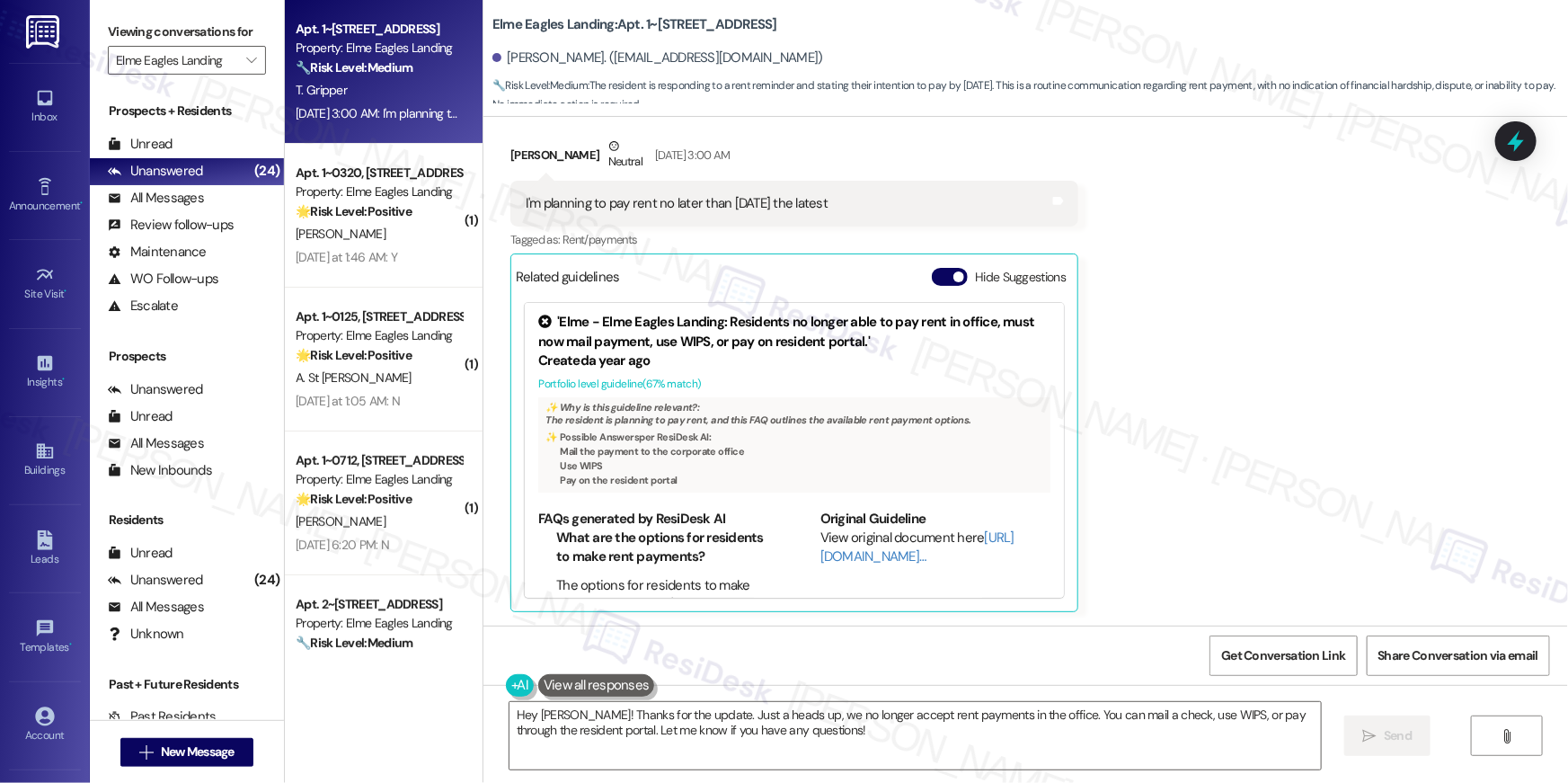
scroll to position [629, 0]
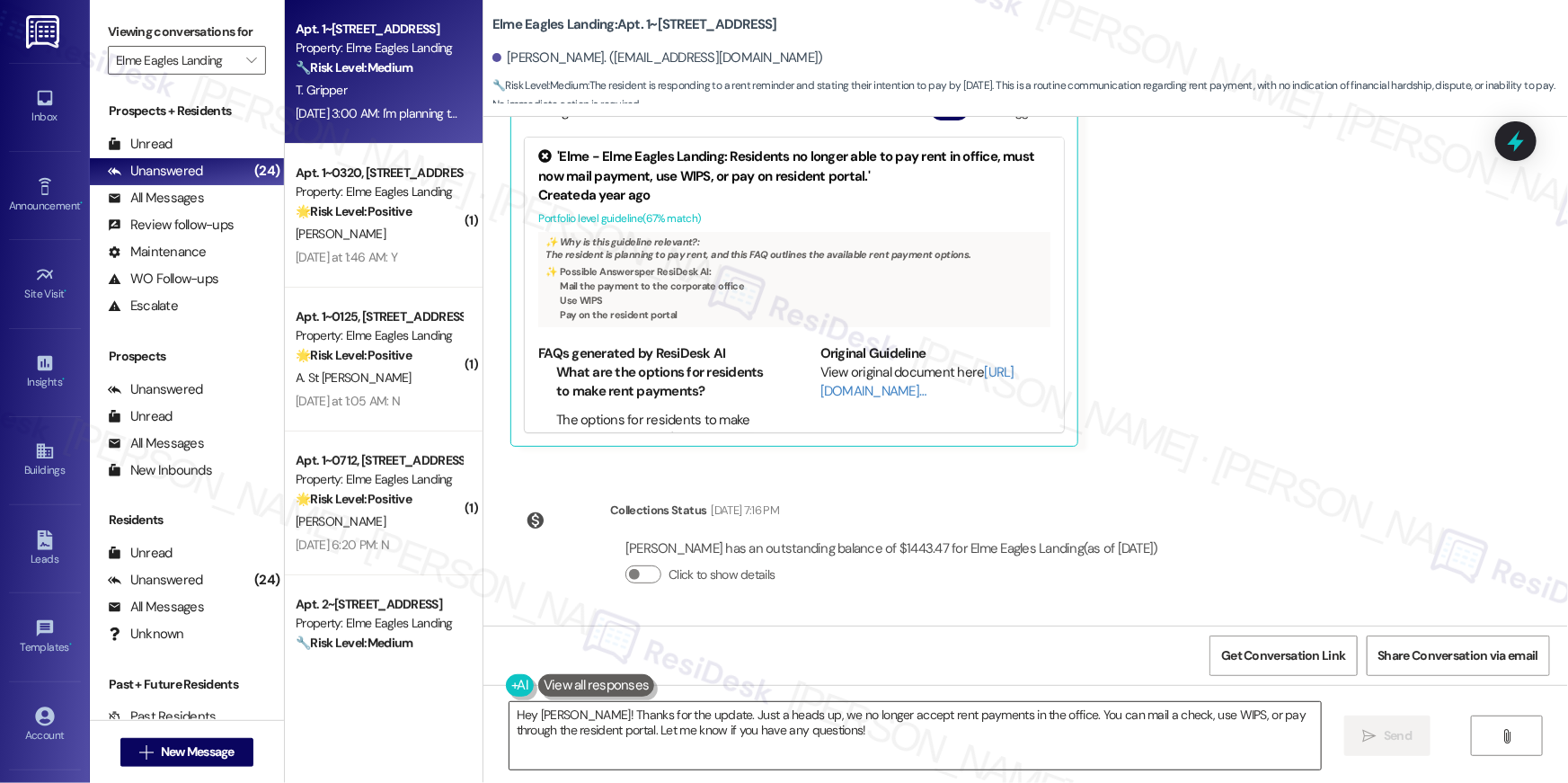
click at [808, 758] on textarea "Hey [PERSON_NAME]! Thanks for the update. Just a heads up, we no longer accept …" at bounding box center [915, 737] width 812 height 68
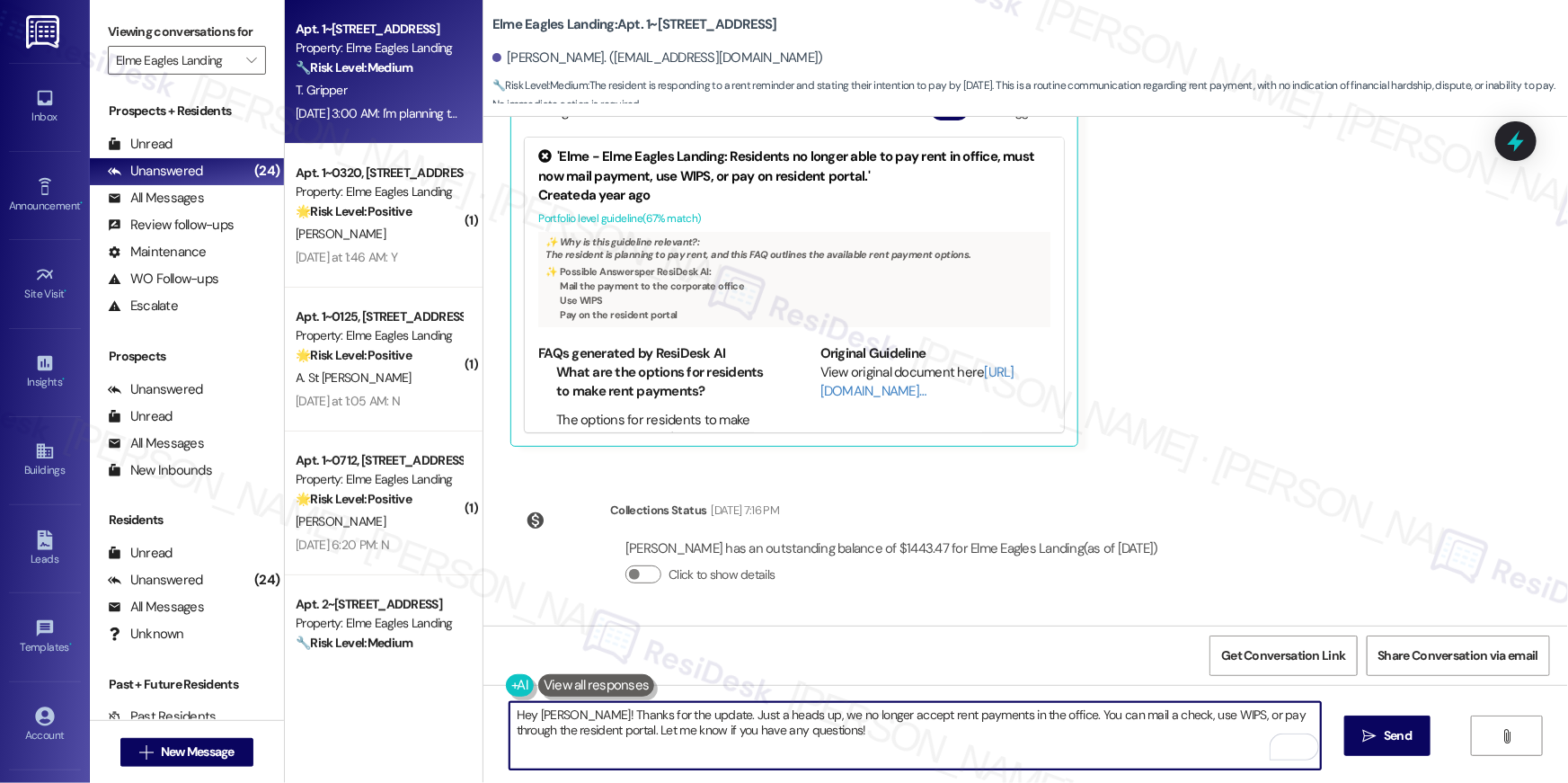
click at [812, 739] on textarea "Hey [PERSON_NAME]! Thanks for the update. Just a heads up, we no longer accept …" at bounding box center [915, 737] width 812 height 68
click at [677, 716] on textarea "Hey [PERSON_NAME]! Thanks for the update. Just a heads up, we no longer accept …" at bounding box center [911, 737] width 812 height 68
click at [583, 730] on textarea "Hey [PERSON_NAME]! Thanks for the update. Just a heads up, we no longer accept …" at bounding box center [911, 737] width 812 height 68
type textarea "Hey [PERSON_NAME]! Thanks for the update. Let me know if you have any questions!"
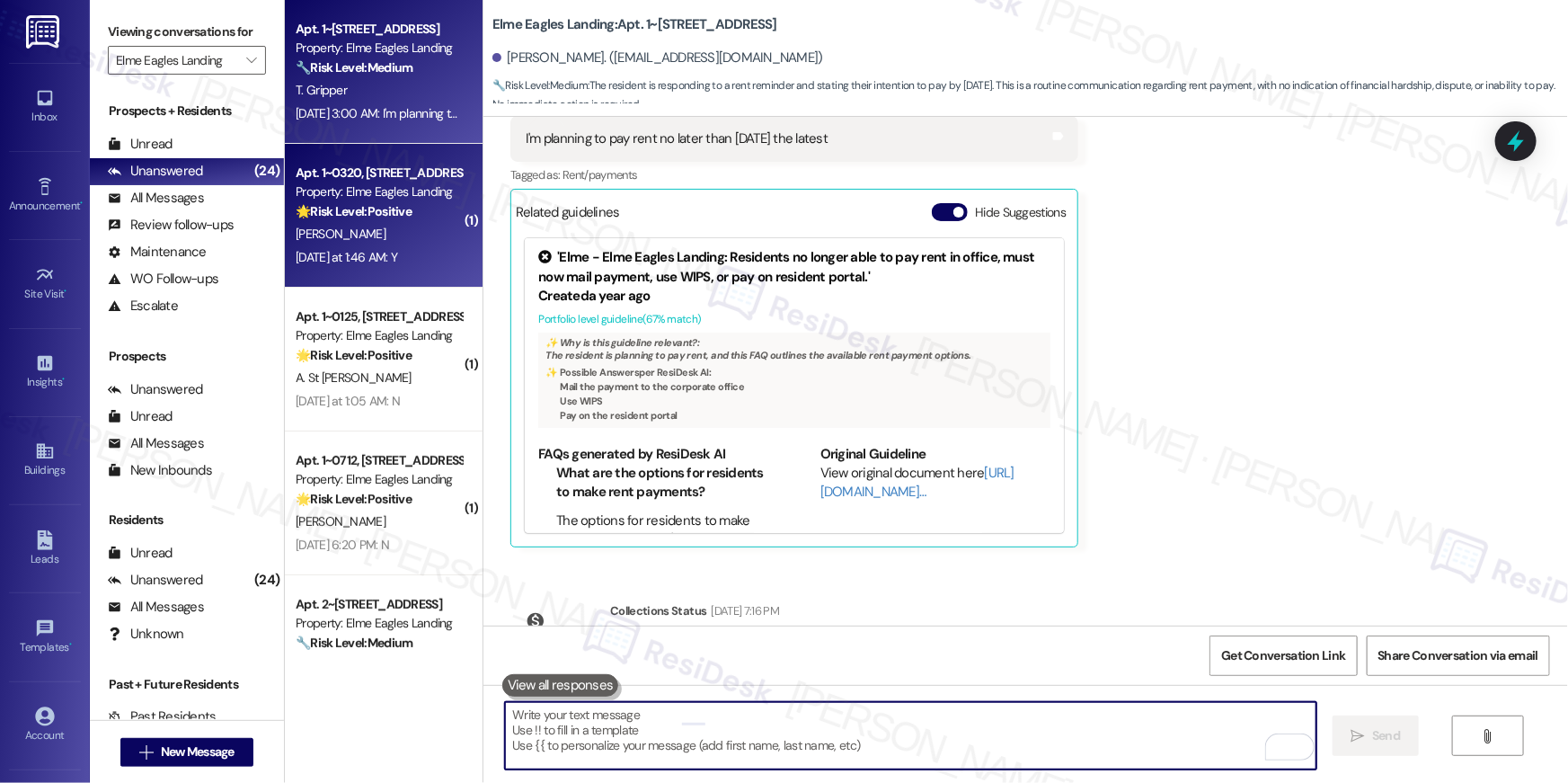
scroll to position [464, 0]
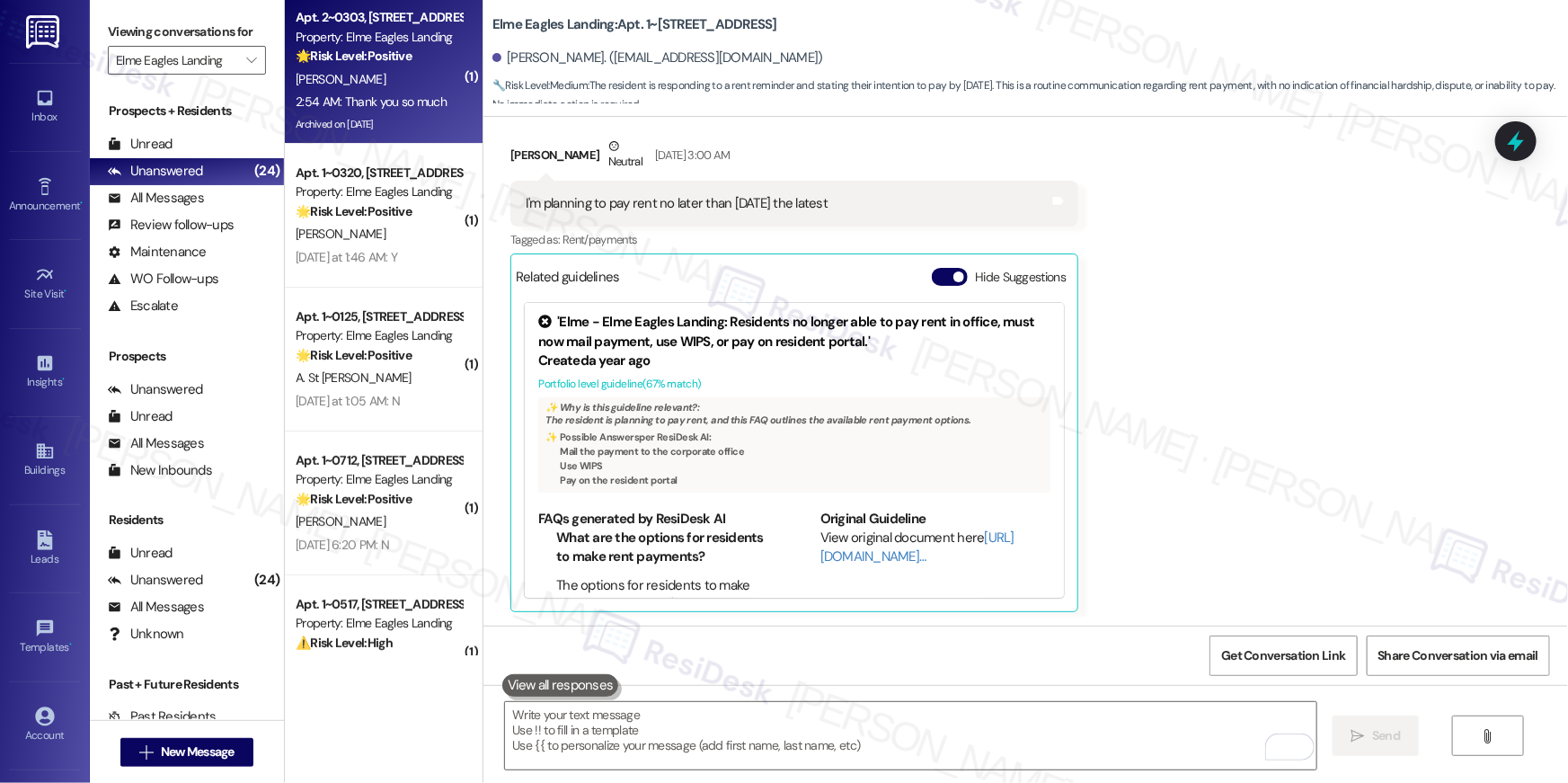
click at [375, 72] on div "[PERSON_NAME]" at bounding box center [379, 79] width 170 height 22
type textarea "Fetching suggested responses. Please feel free to read through the conversation…"
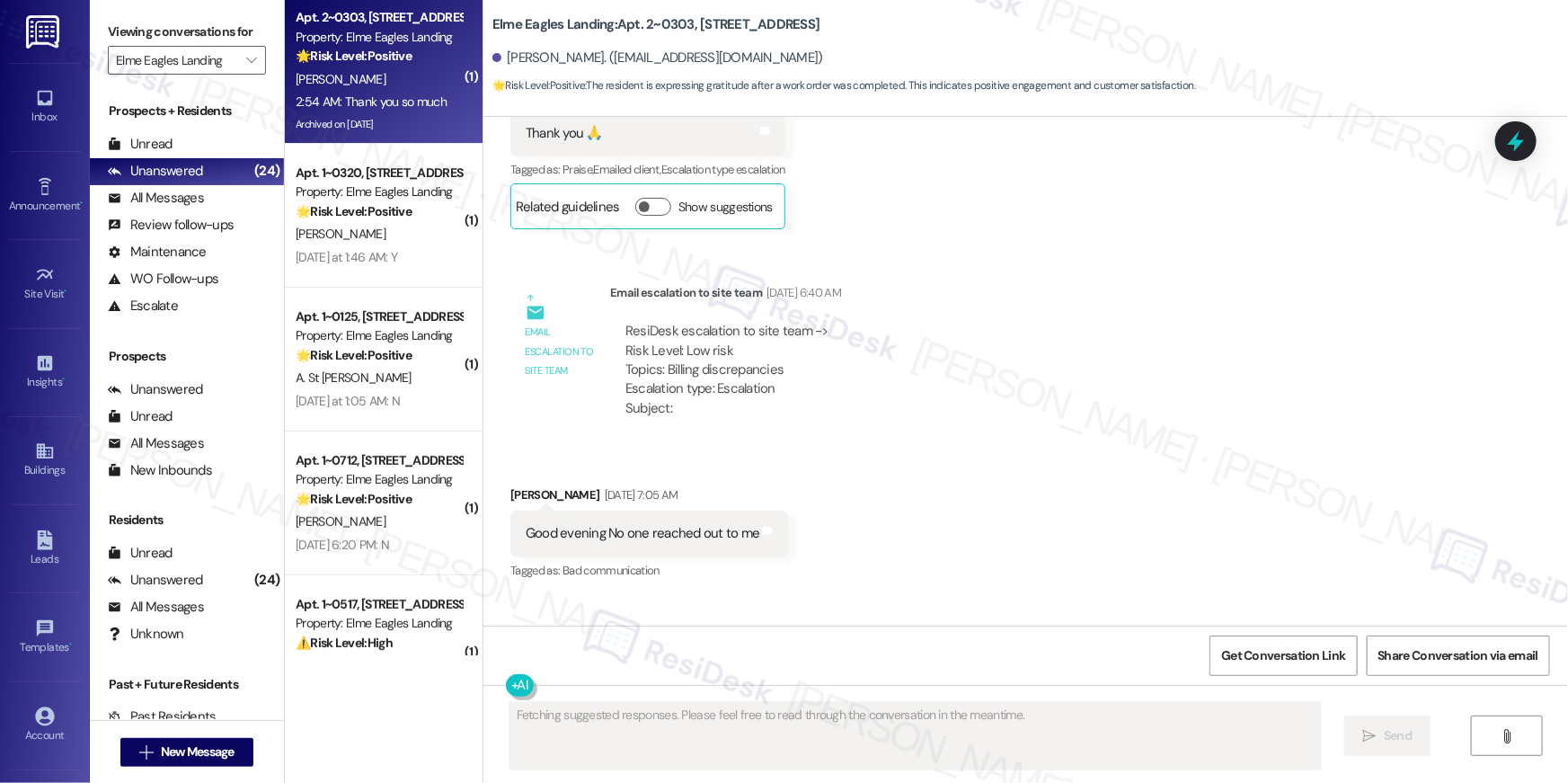
type textarea "Fetching suggested responses. Please feel free to read through the conversation…"
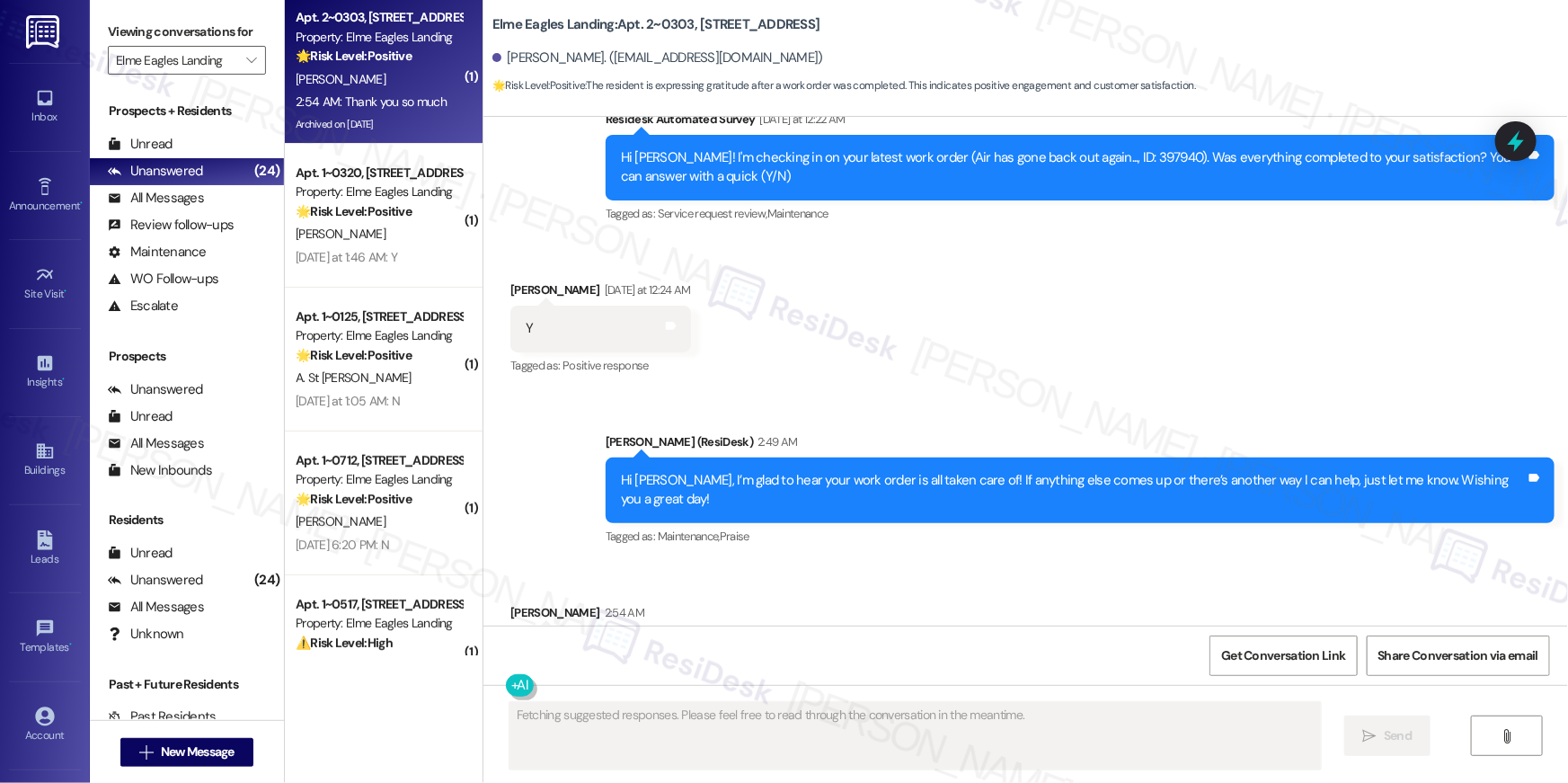
scroll to position [6305, 0]
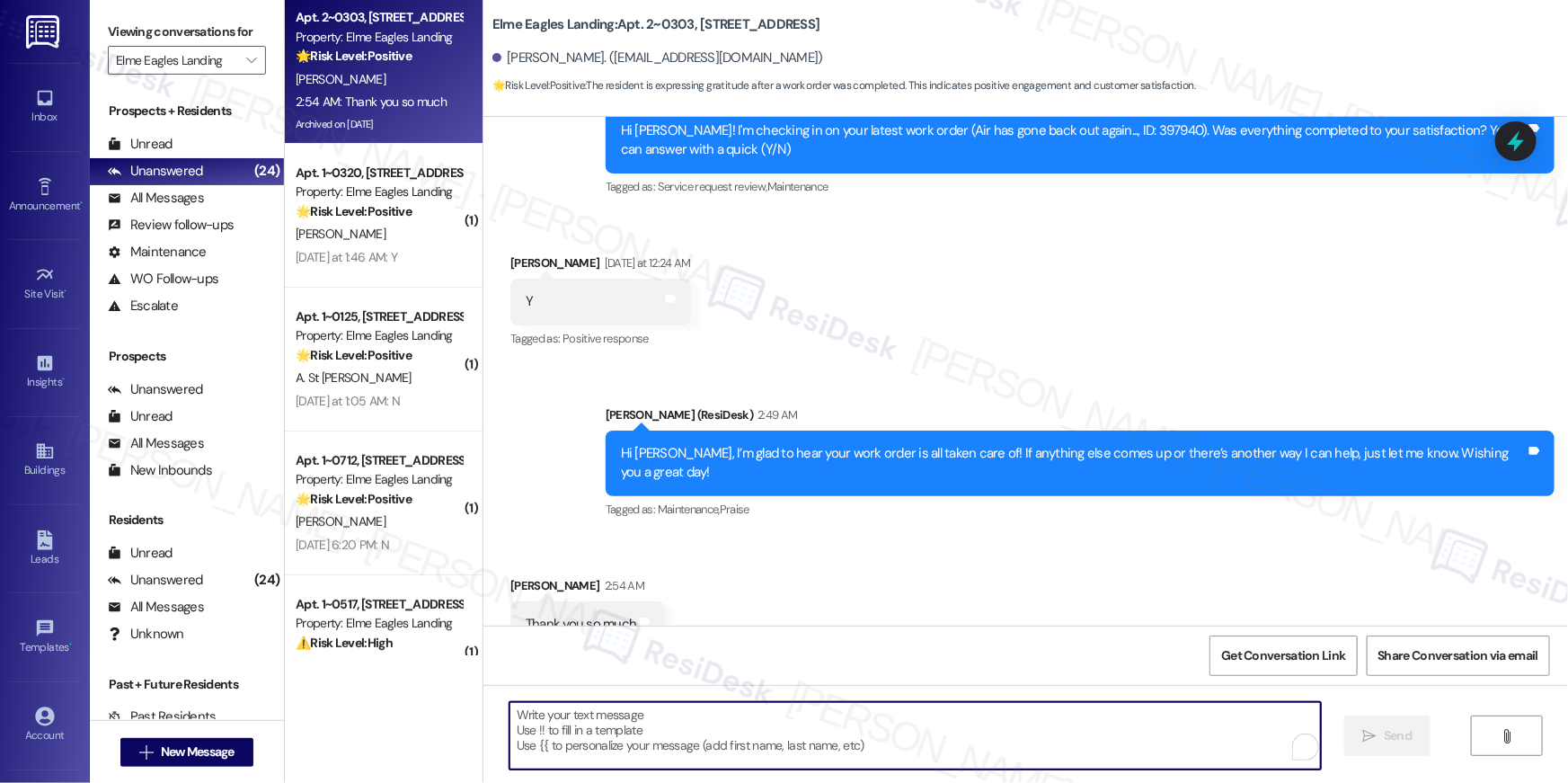
click at [718, 721] on textarea "To enrich screen reader interactions, please activate Accessibility in Grammarl…" at bounding box center [915, 737] width 812 height 68
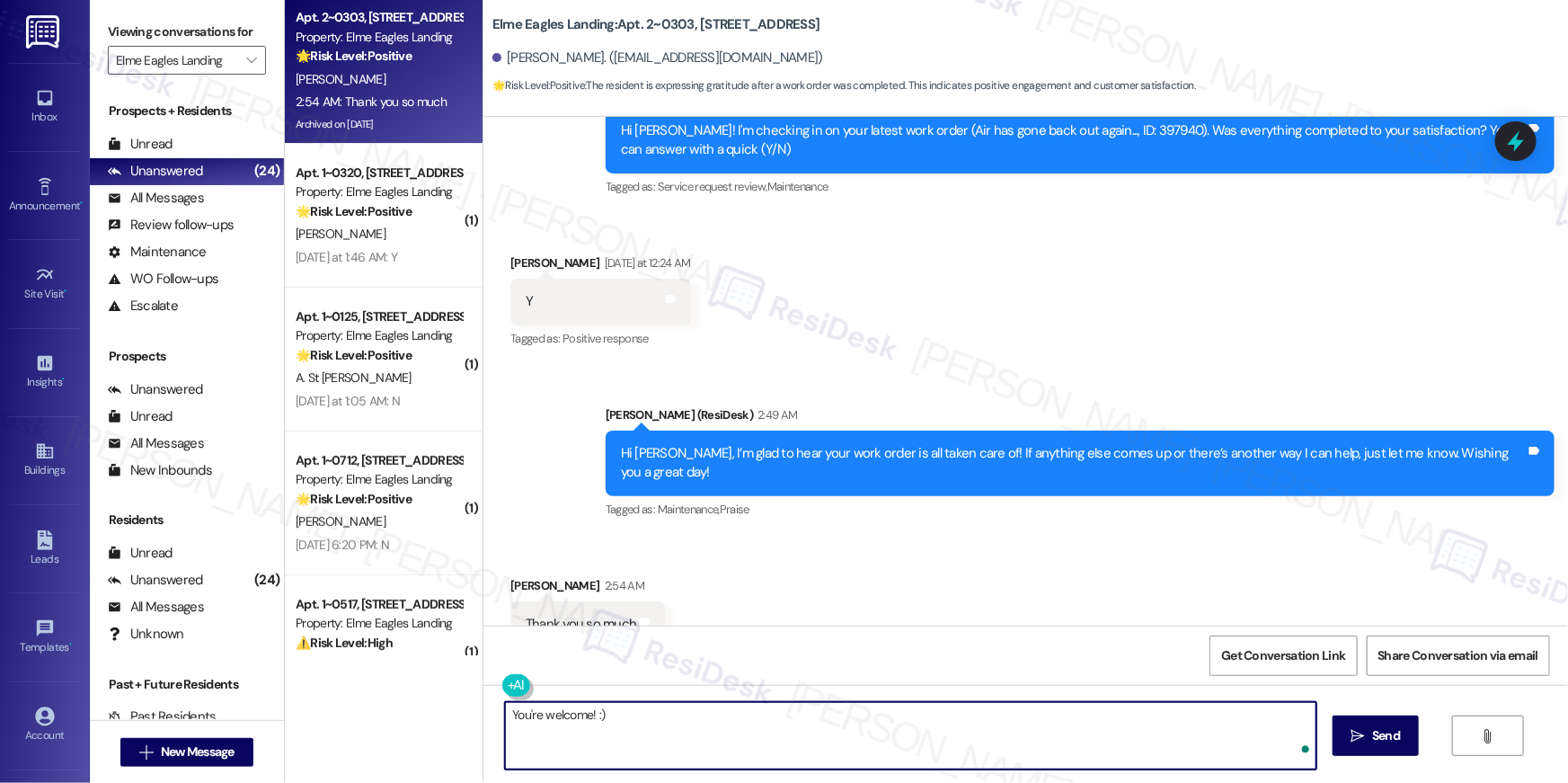
type textarea "You're welcome! :)"
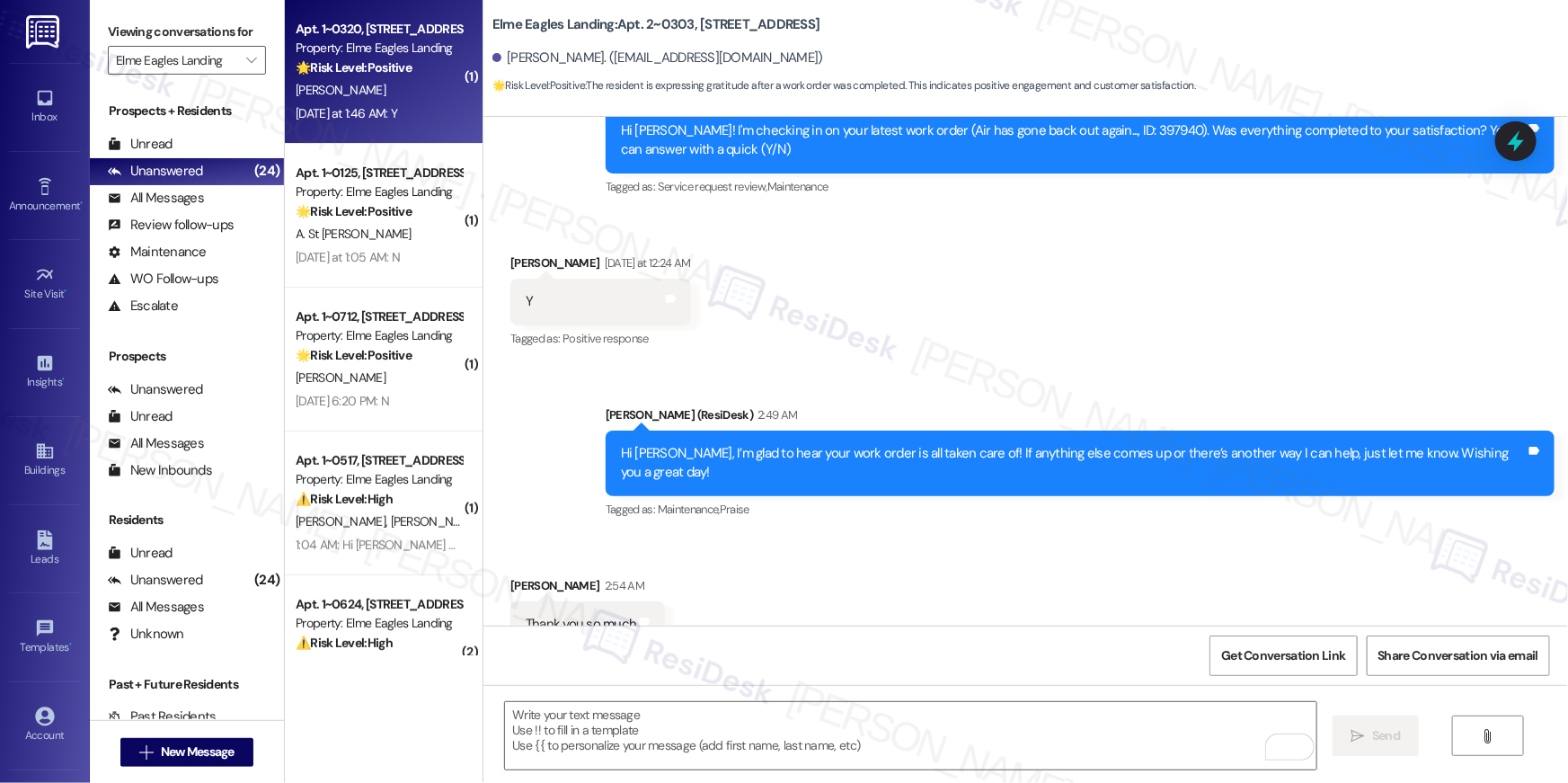
click at [381, 119] on div "[DATE] at 1:46 AM: Y [DATE] at 1:46 AM: Y" at bounding box center [345, 113] width 101 height 16
type textarea "Fetching suggested responses. Please feel free to read through the conversation…"
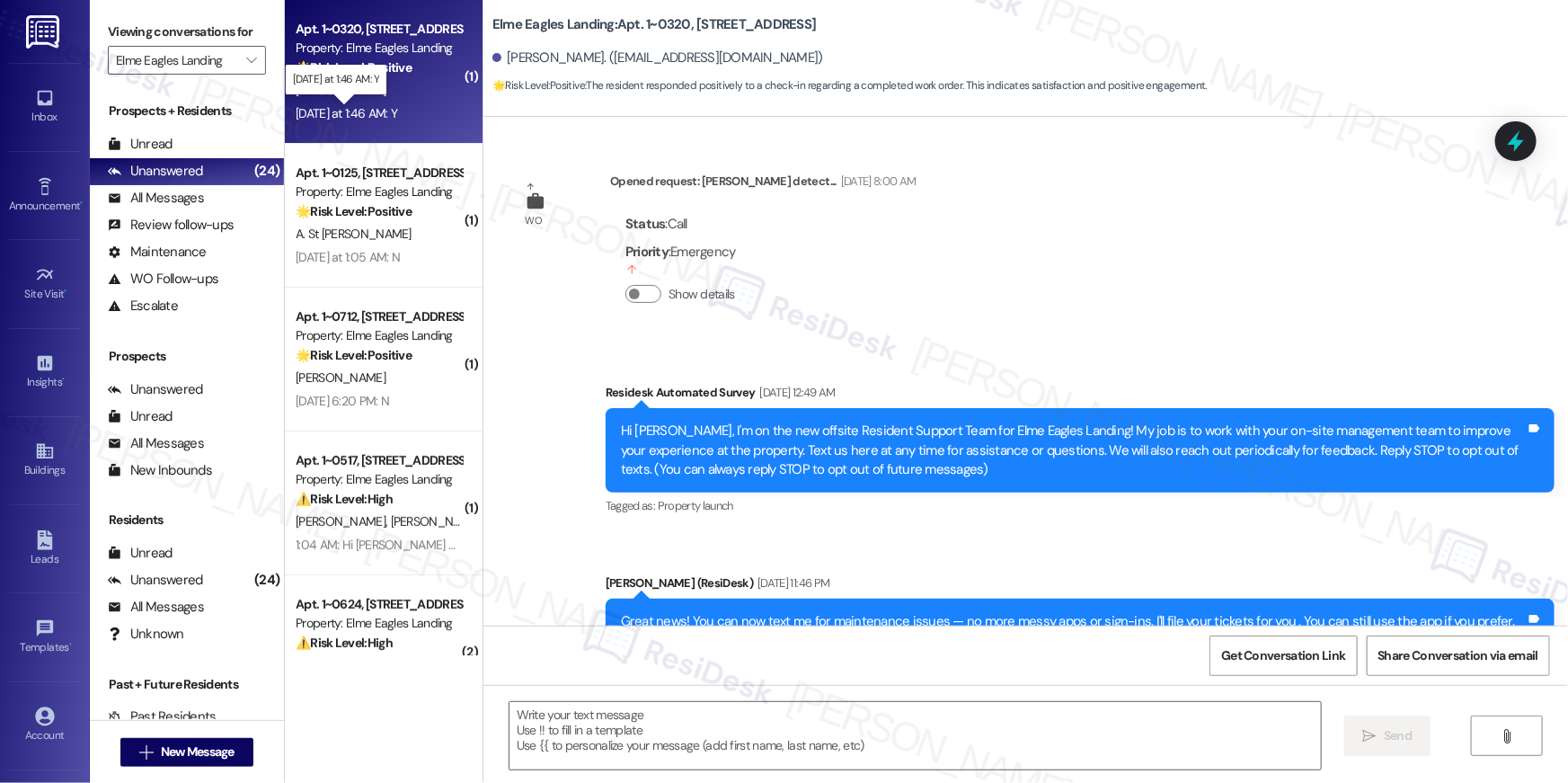
scroll to position [10883, 0]
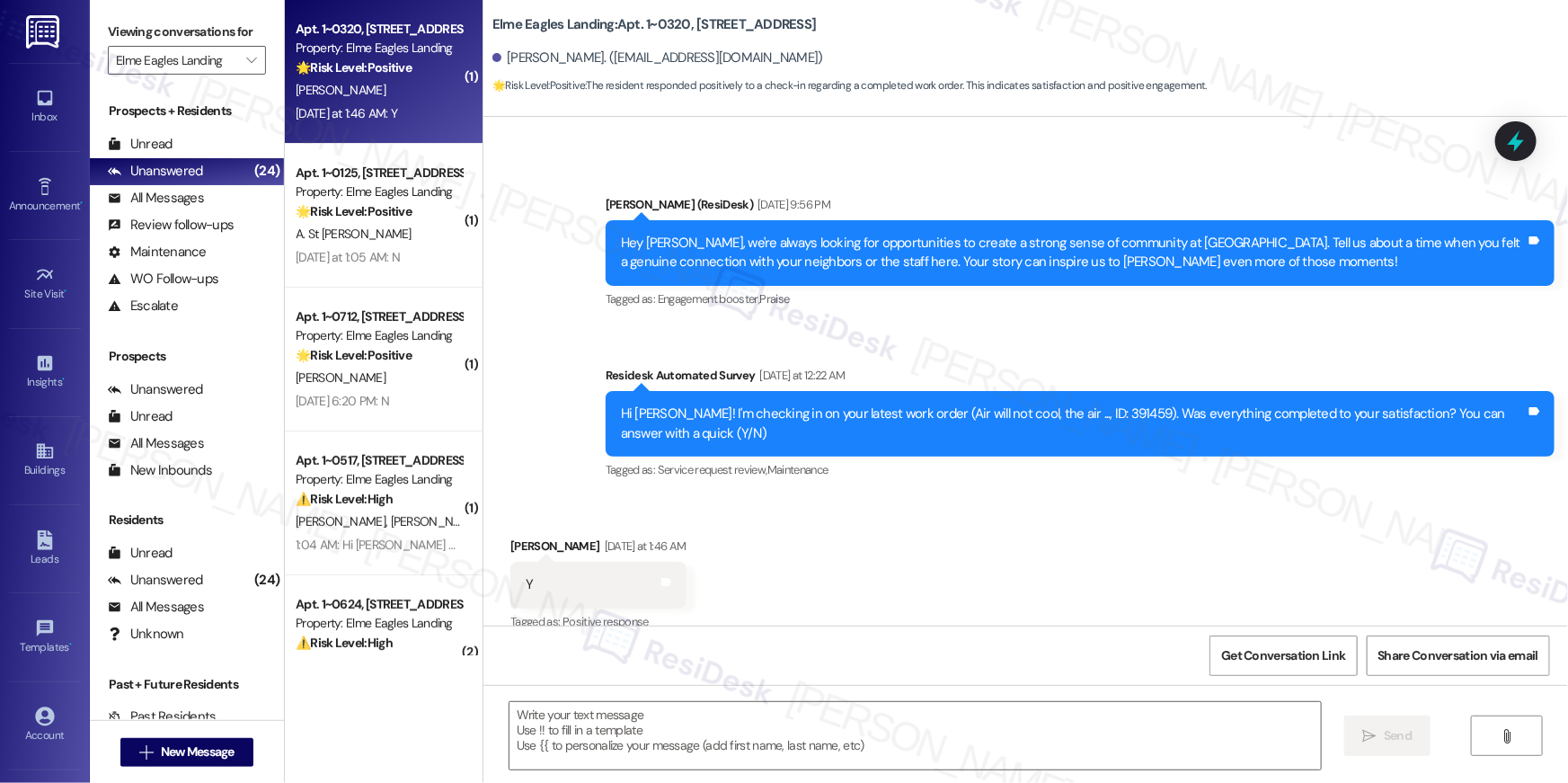
type textarea "Fetching suggested responses. Please feel free to read through the conversation…"
click at [810, 563] on div "Received via SMS [PERSON_NAME] [DATE] at 1:46 AM Y Tags and notes Tagged as: Po…" at bounding box center [1026, 572] width 1085 height 152
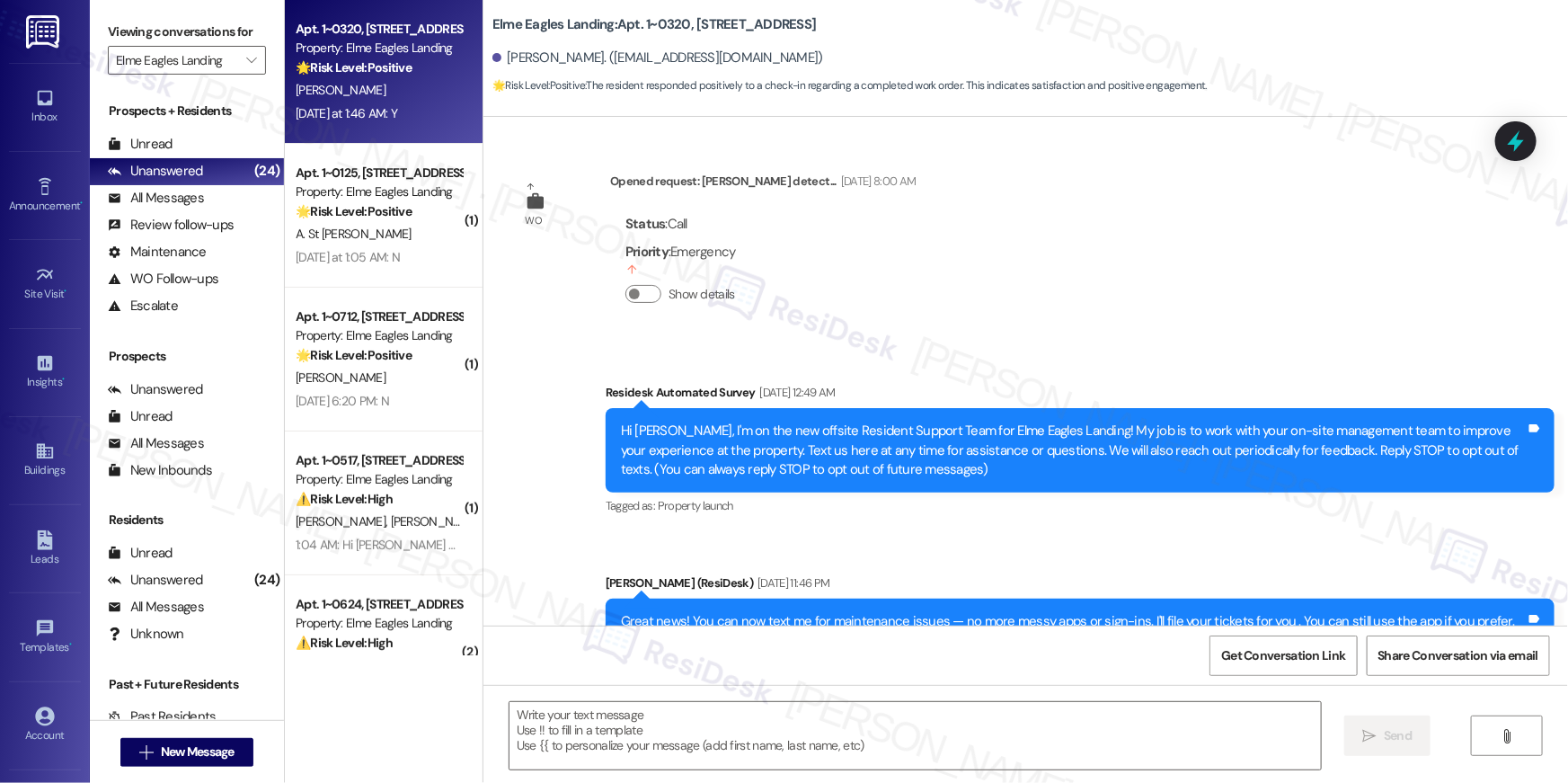
scroll to position [10883, 0]
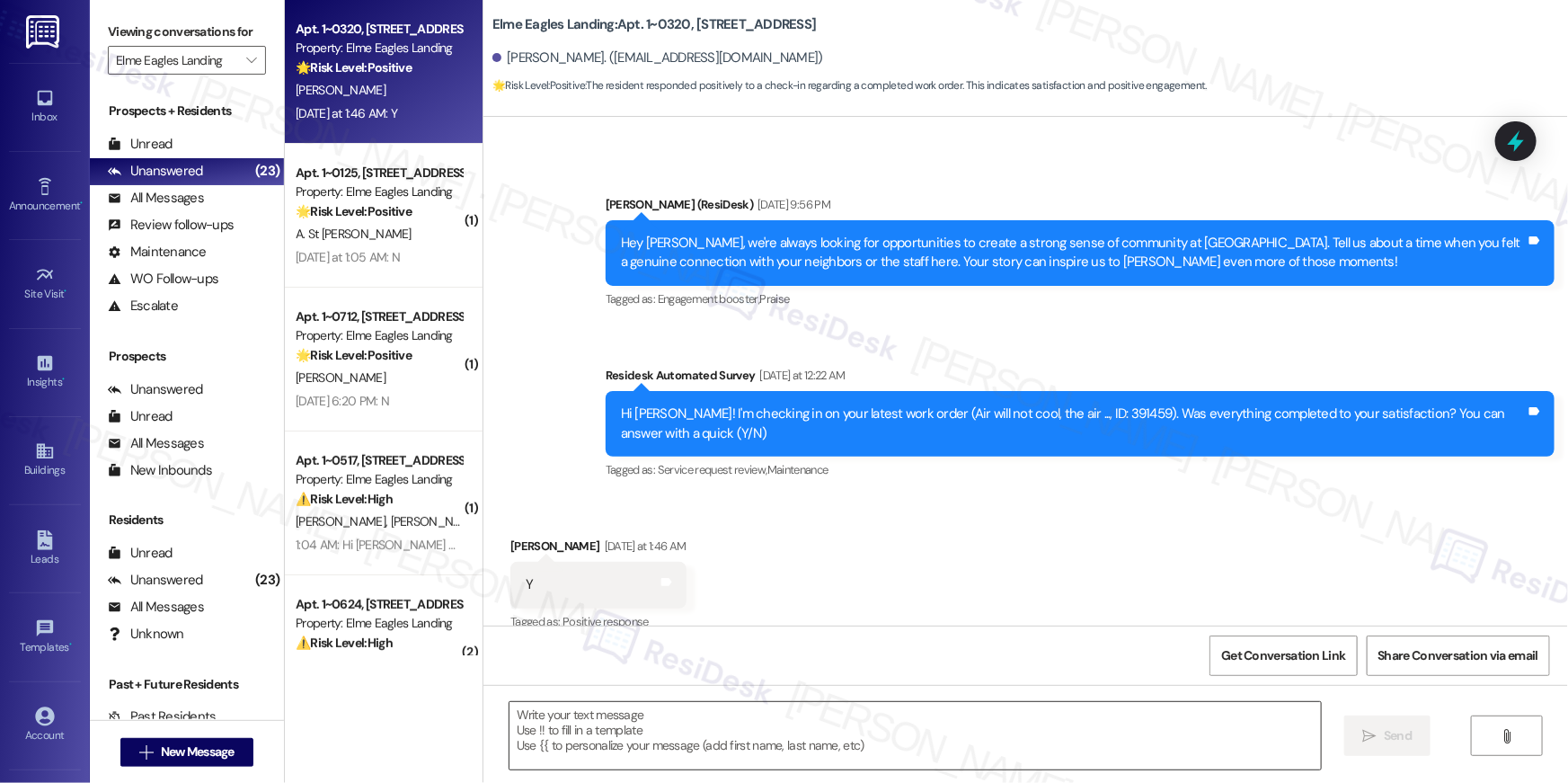
click at [757, 714] on textarea at bounding box center [915, 737] width 812 height 68
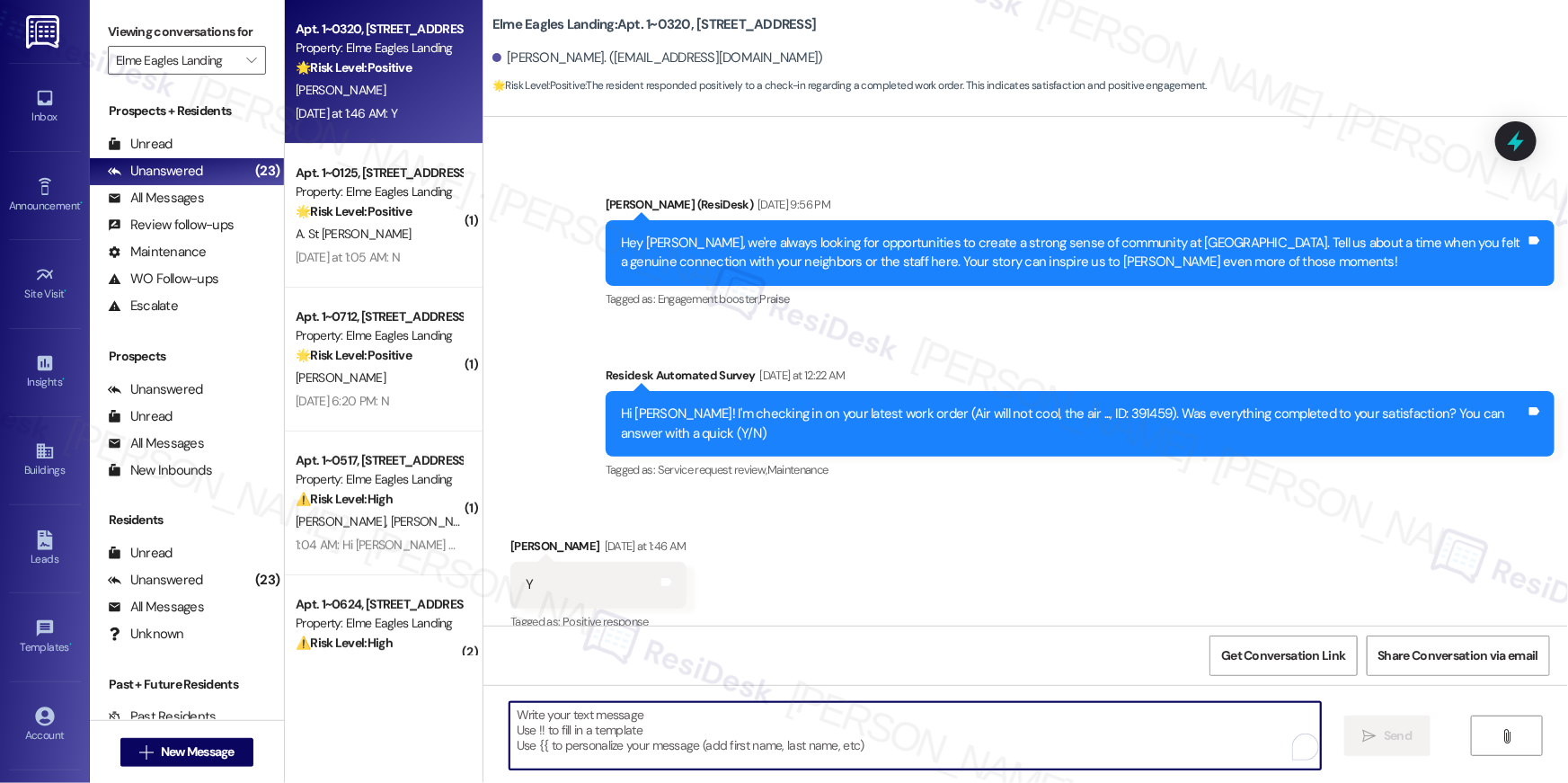
paste textarea "Hi {{first_name}}, I’m glad to hear your work order is all taken care of! If an…"
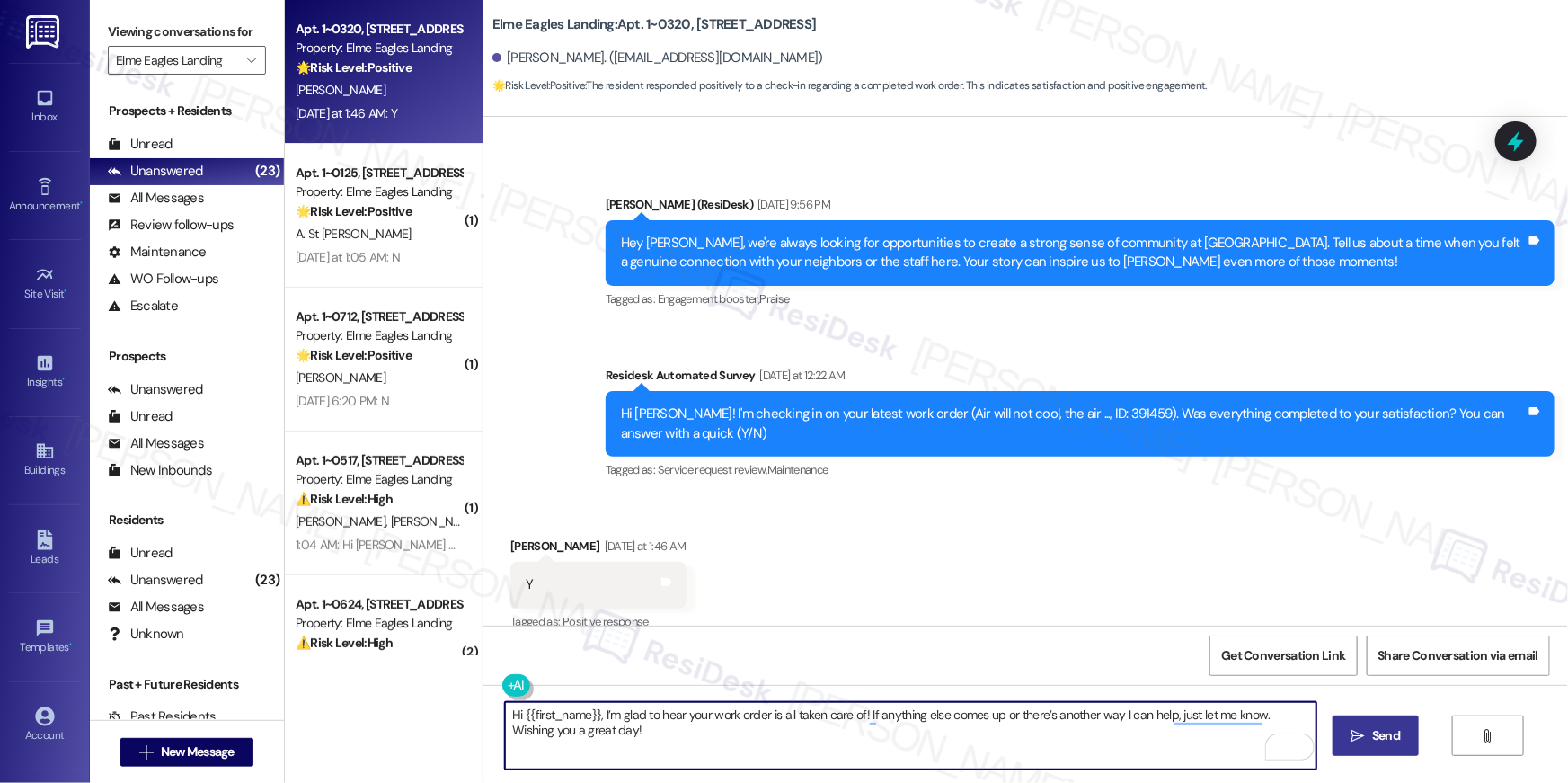
type textarea "Hi {{first_name}}, I’m glad to hear your work order is all taken care of! If an…"
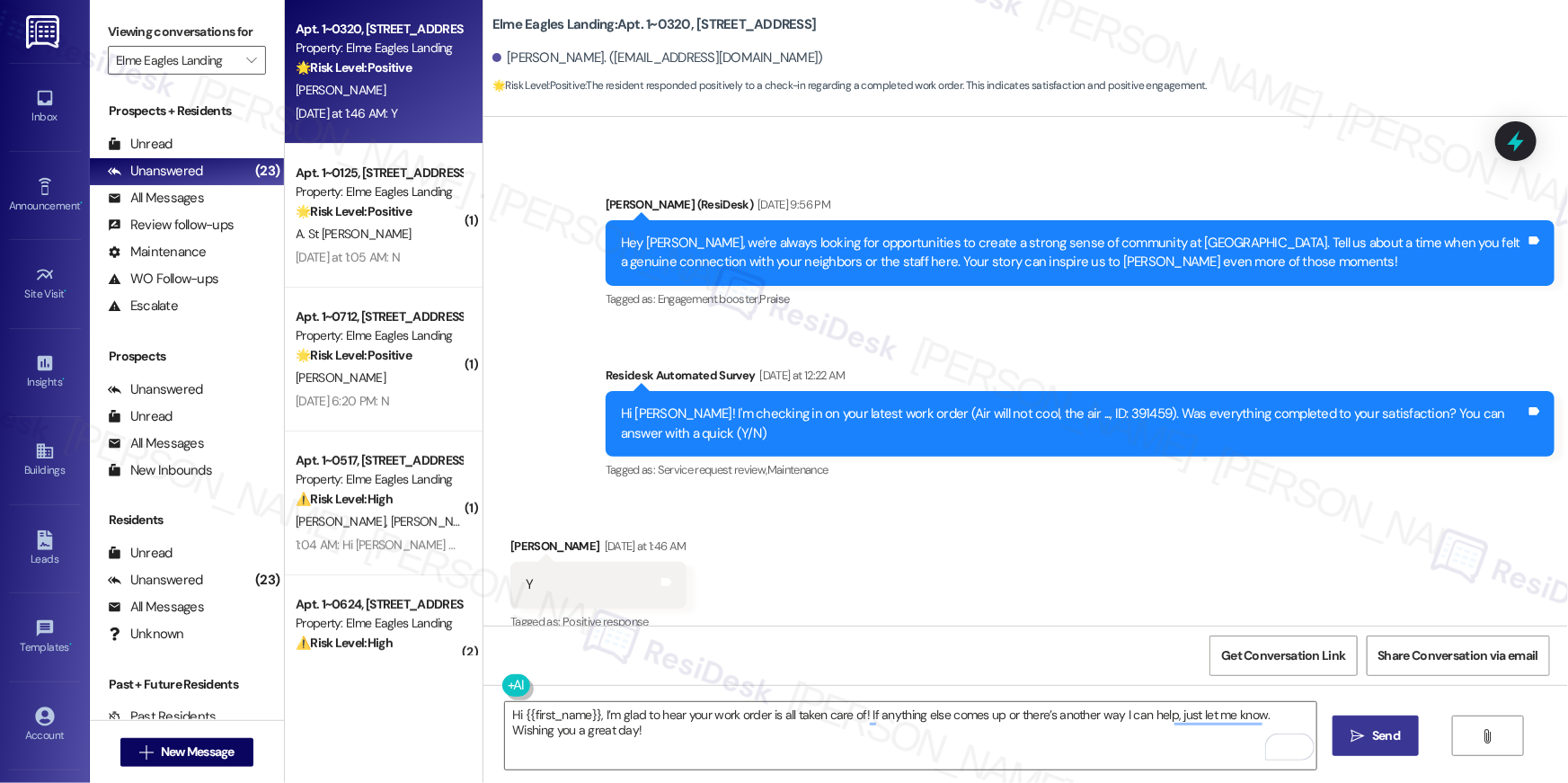
click at [1382, 736] on span "Send" at bounding box center [1386, 737] width 28 height 19
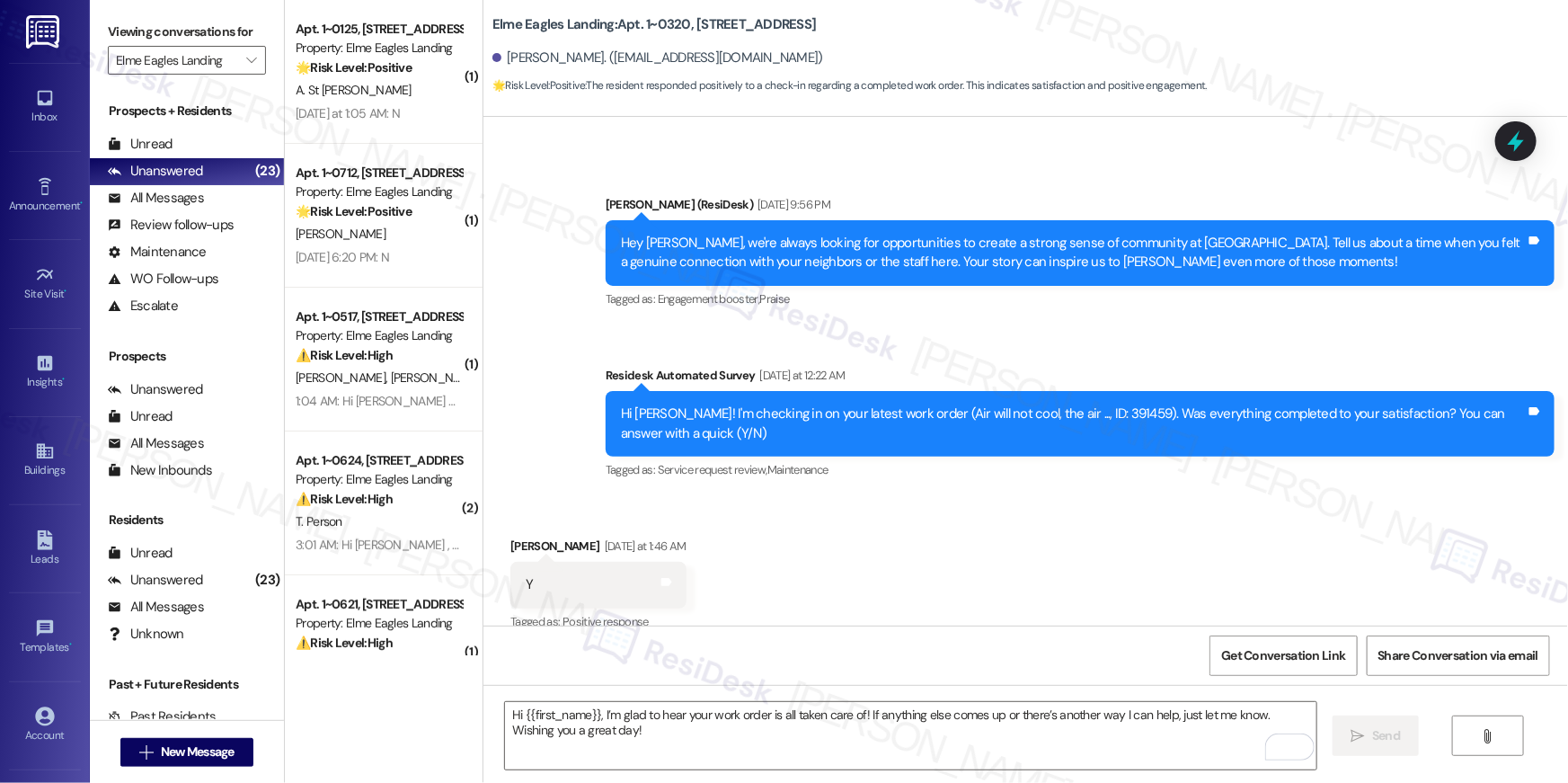
click at [798, 575] on div "Received via SMS [PERSON_NAME] [DATE] at 1:46 AM Y Tags and notes Tagged as: Po…" at bounding box center [1026, 572] width 1085 height 152
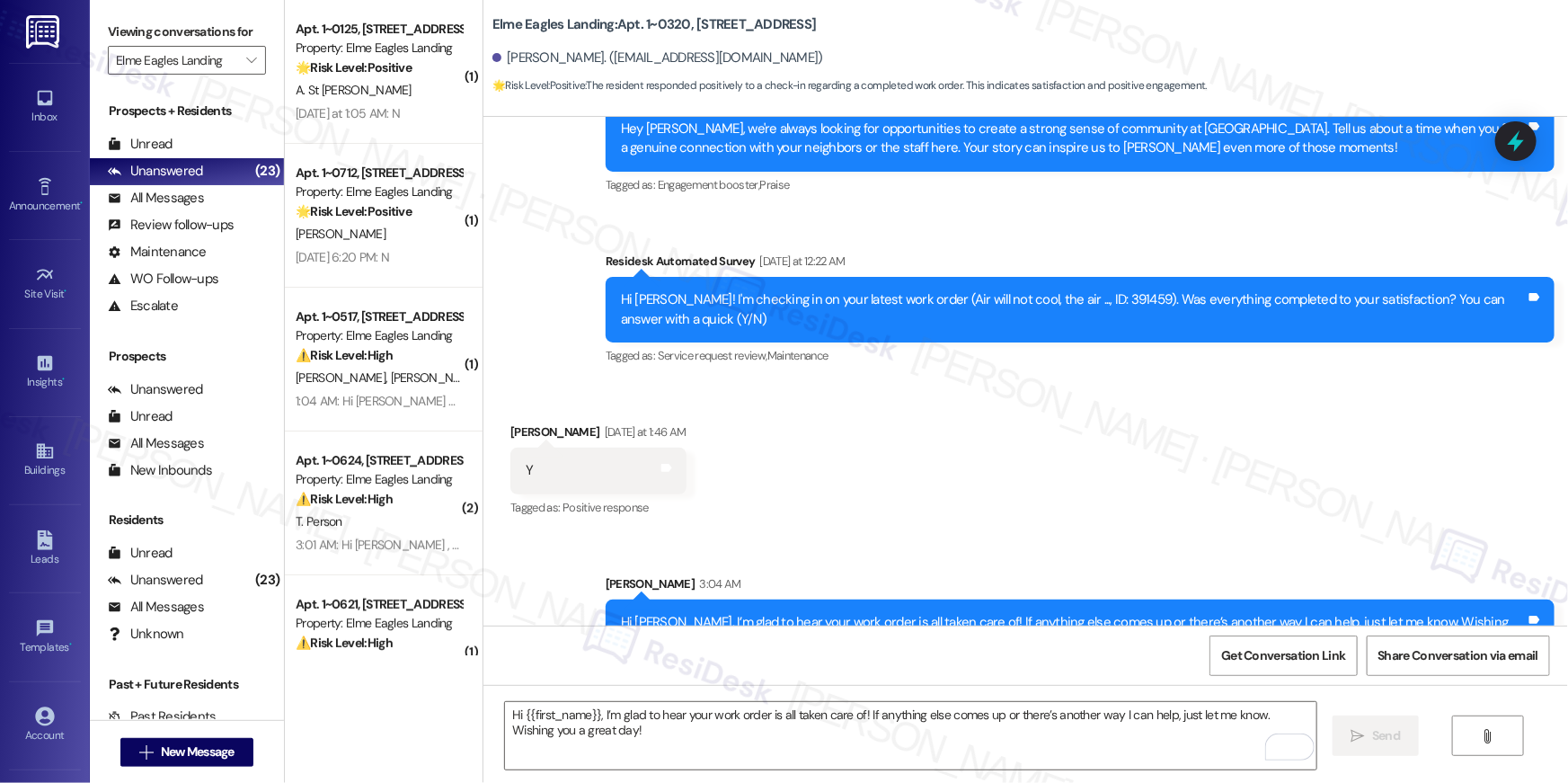
scroll to position [11028, 0]
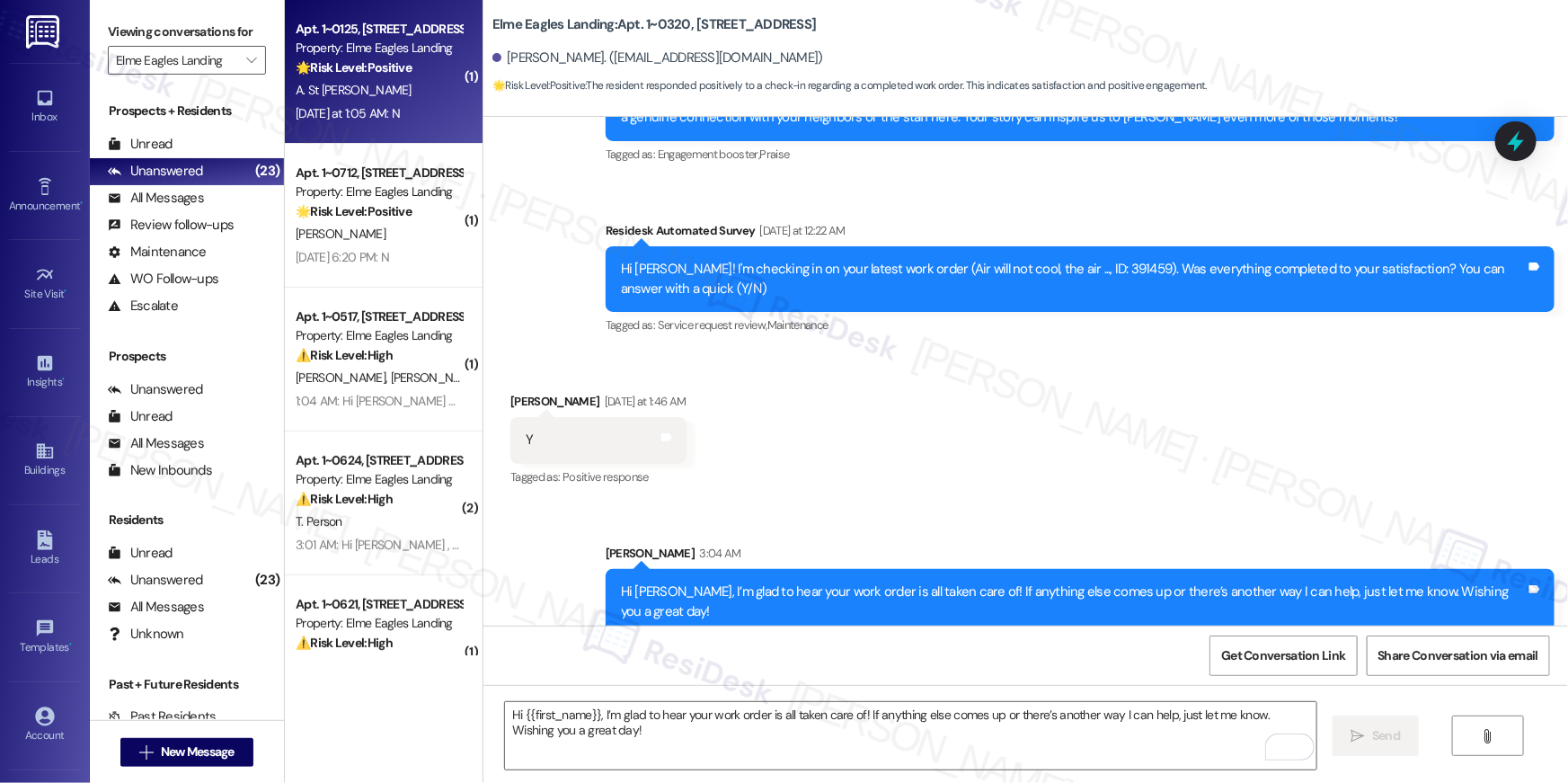
click at [396, 134] on div "Apt. 1~0125, [STREET_ADDRESS] Property: [GEOGRAPHIC_DATA] 🌟 Risk Level: Positiv…" at bounding box center [383, 71] width 198 height 144
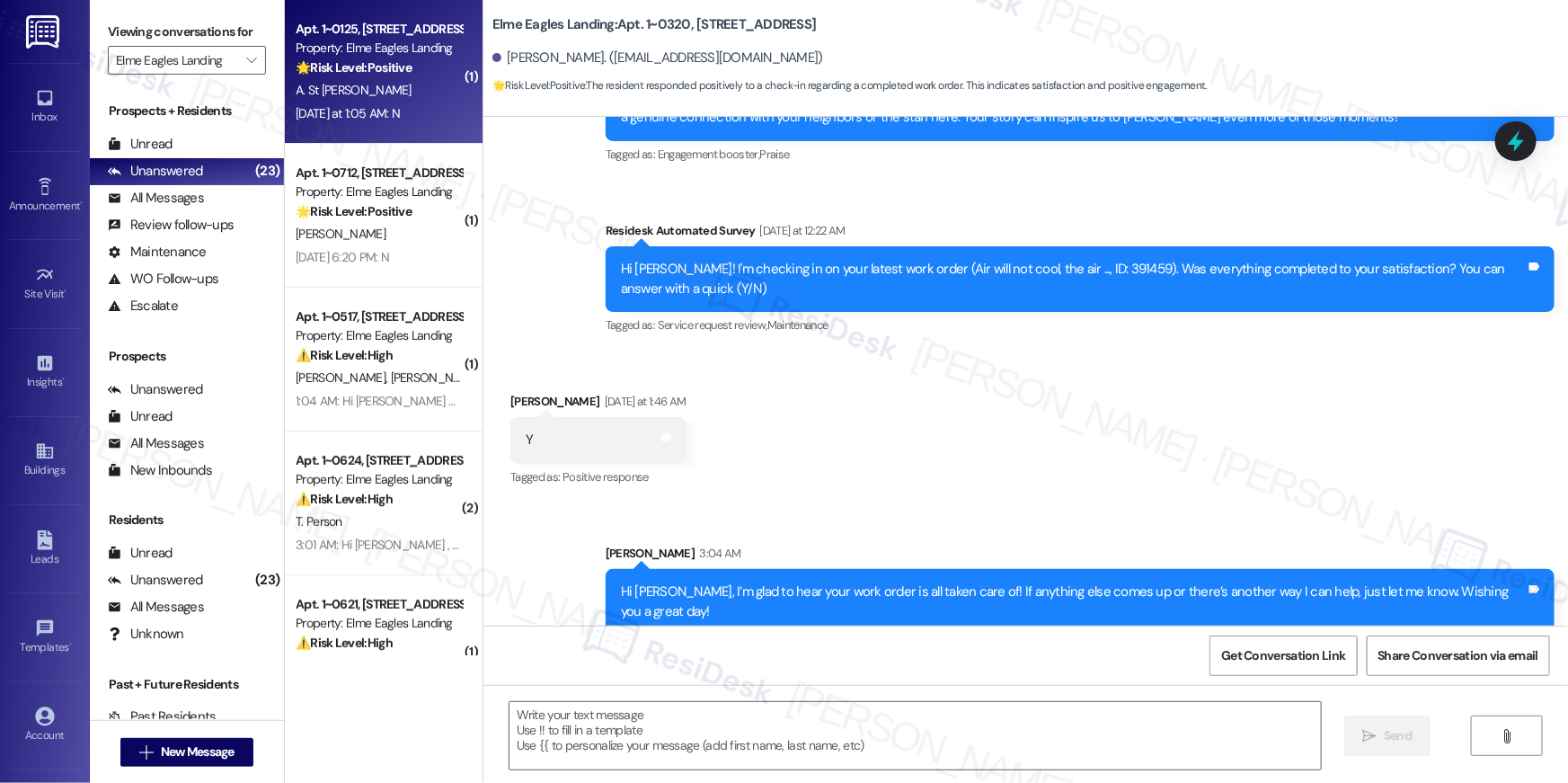
type textarea "Fetching suggested responses. Please feel free to read through the conversation…"
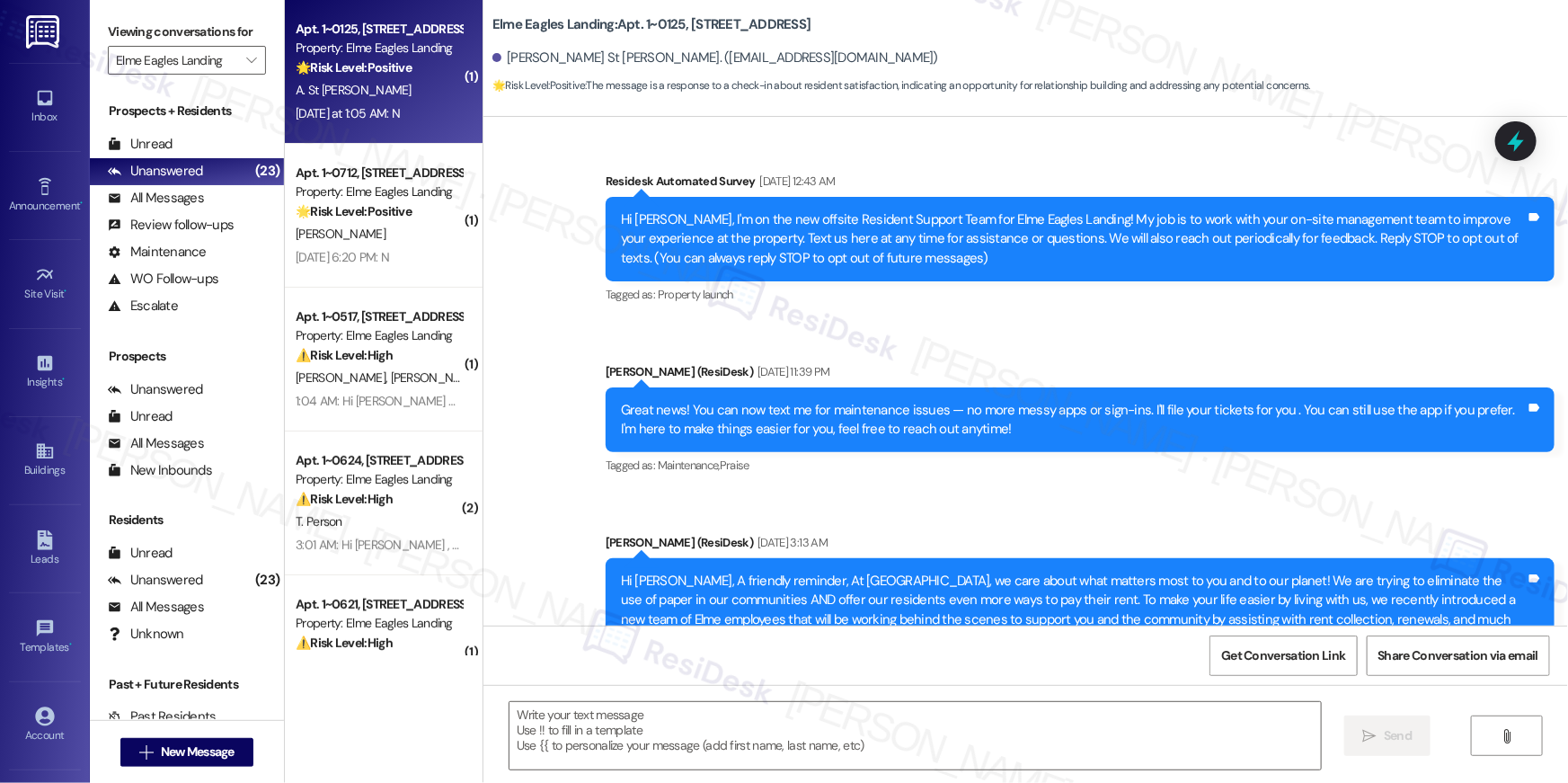
scroll to position [5186, 0]
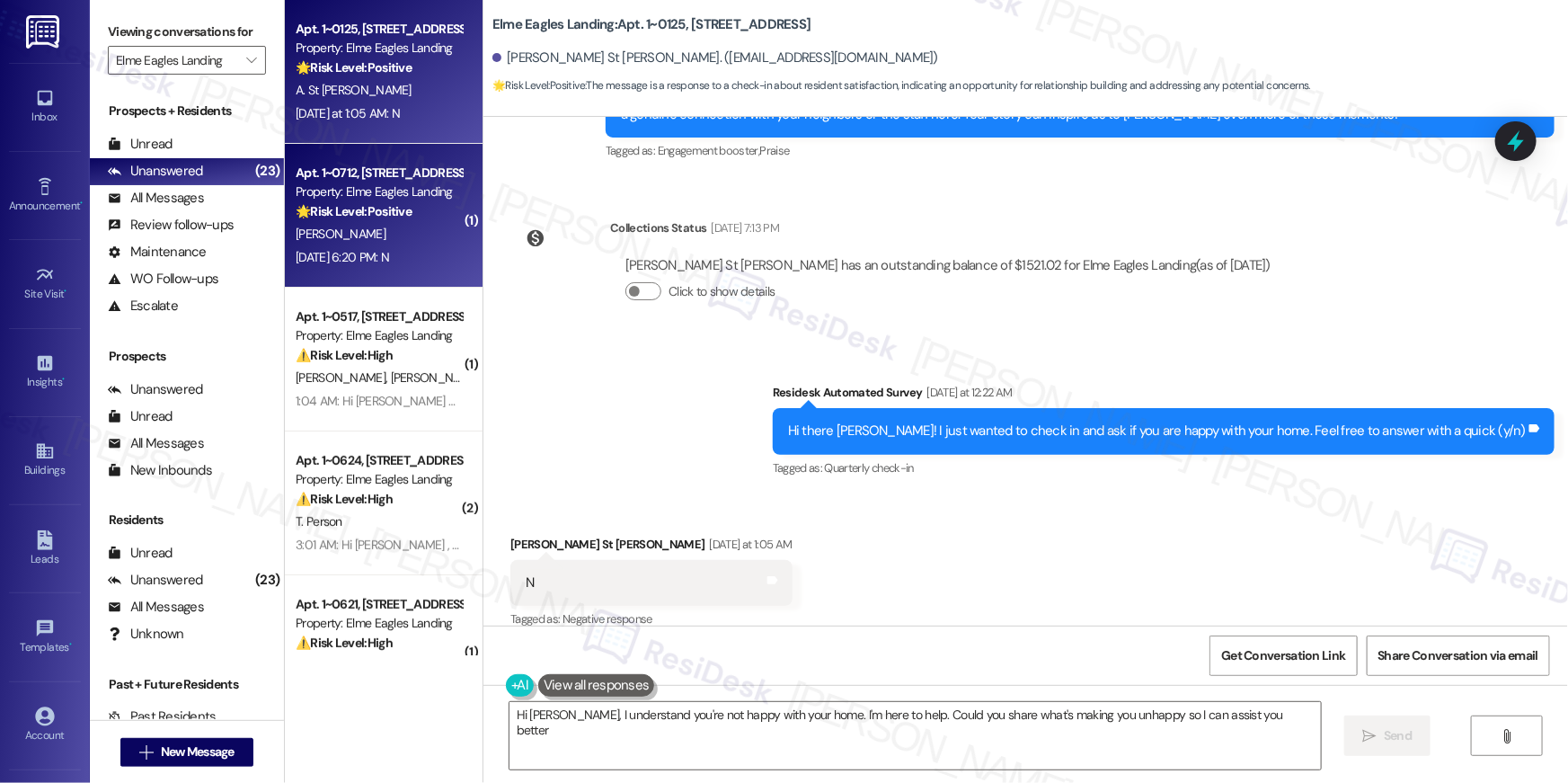
type textarea "Hi [PERSON_NAME], I understand you're not happy with your home. I'm here to hel…"
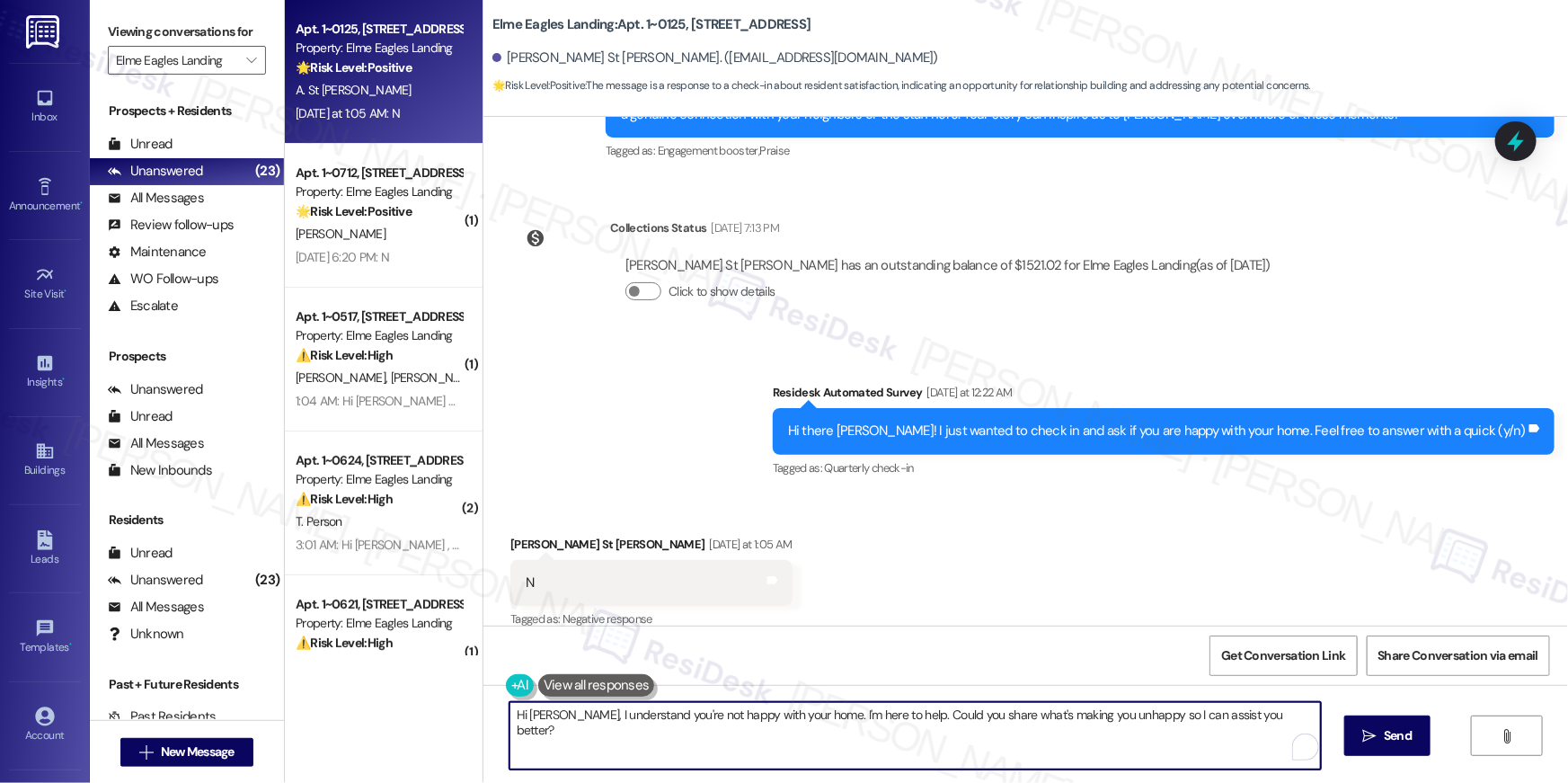
click at [956, 747] on textarea "Hi [PERSON_NAME], I understand you're not happy with your home. I'm here to hel…" at bounding box center [915, 737] width 812 height 68
click at [1171, 744] on textarea "Hi [PERSON_NAME], I understand you're not happy with your home. I'm here to hel…" at bounding box center [915, 737] width 812 height 68
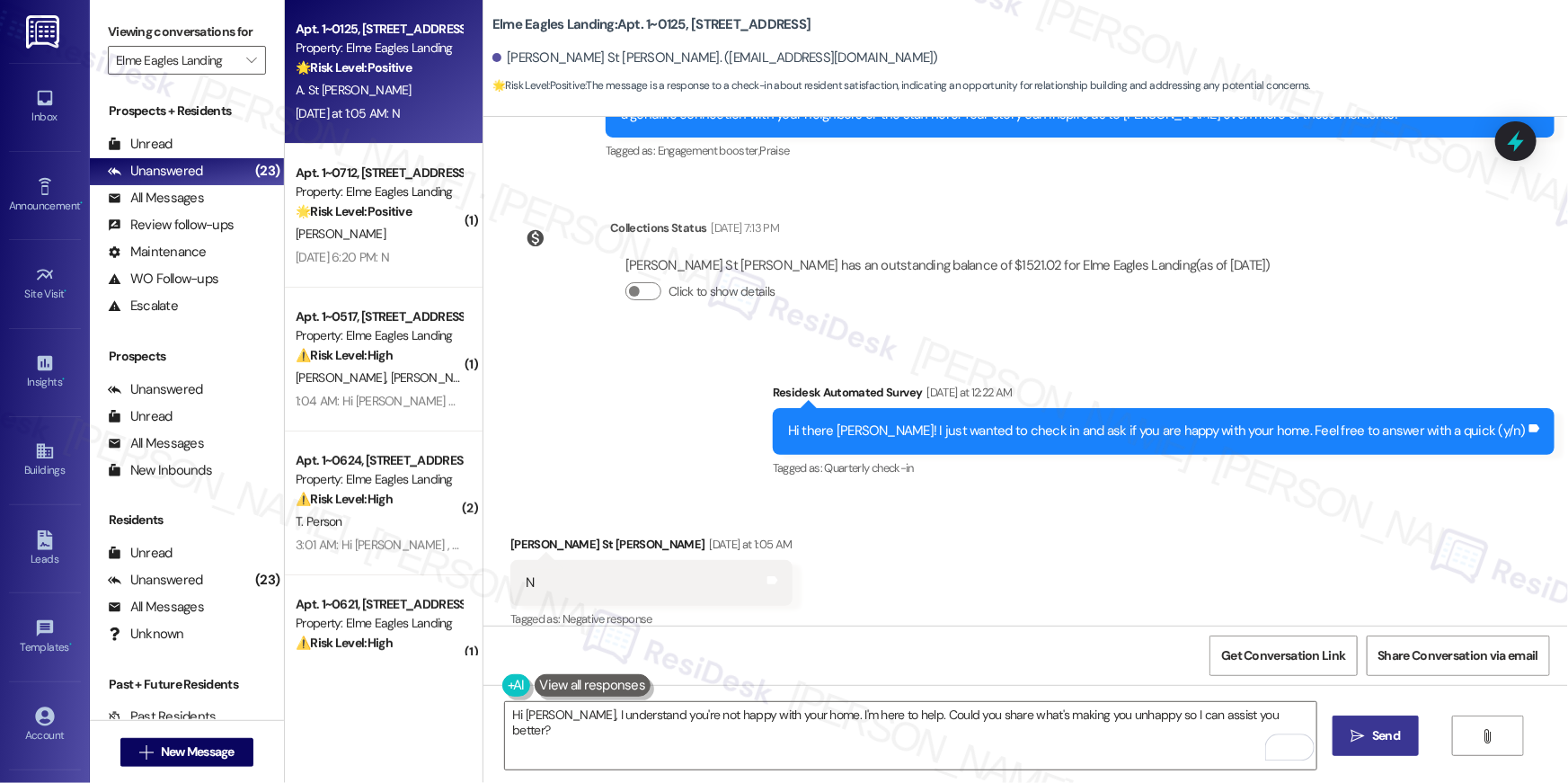
click at [1352, 746] on button " Send" at bounding box center [1376, 736] width 87 height 41
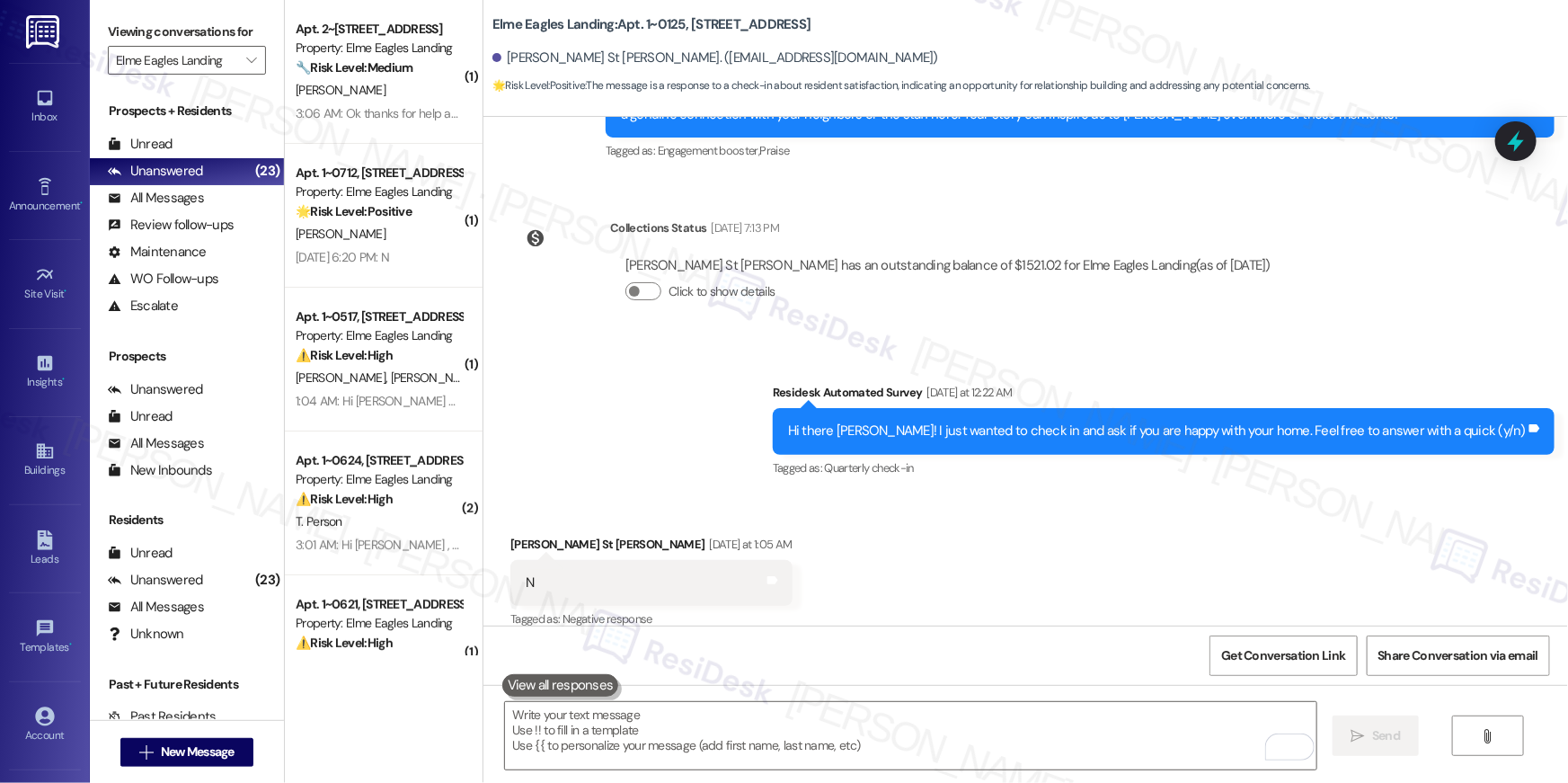
scroll to position [5311, 0]
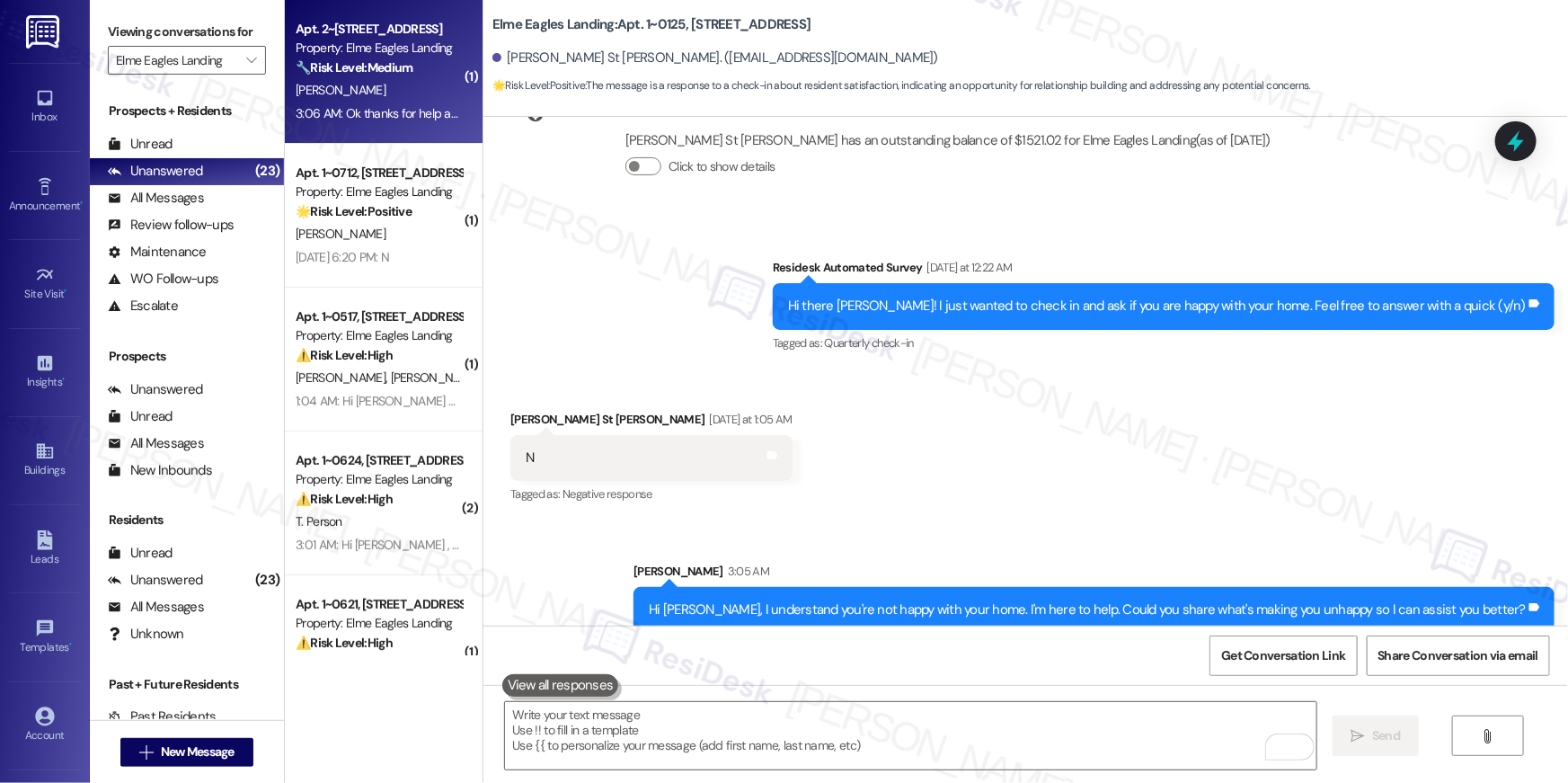
click at [387, 112] on div "3:06 AM: Ok thanks for help and advise thank you so much again 3:06 AM: [PERSON…" at bounding box center [465, 113] width 340 height 16
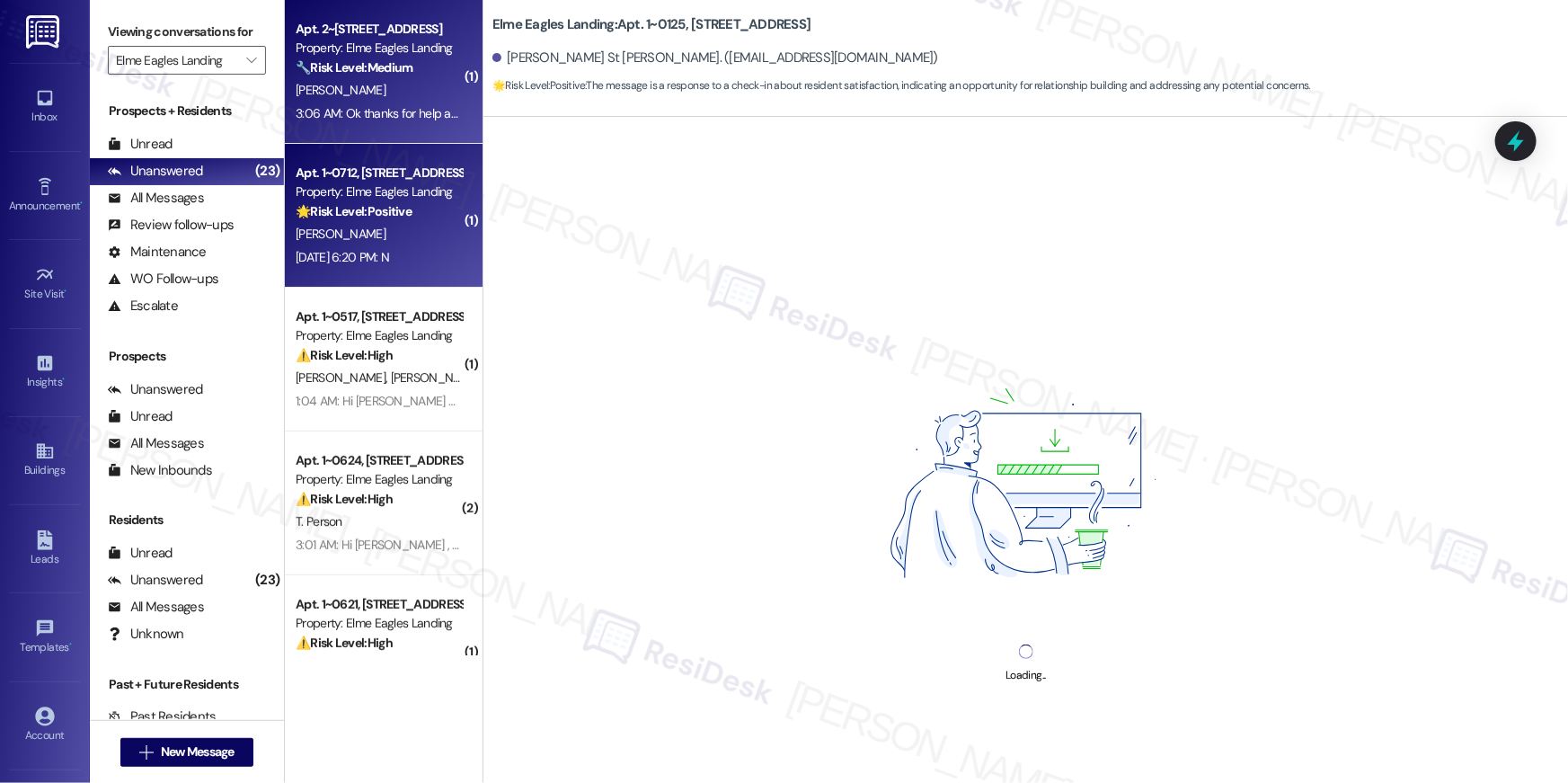
click at [371, 210] on strong "🌟 Risk Level: Positive" at bounding box center [353, 211] width 116 height 16
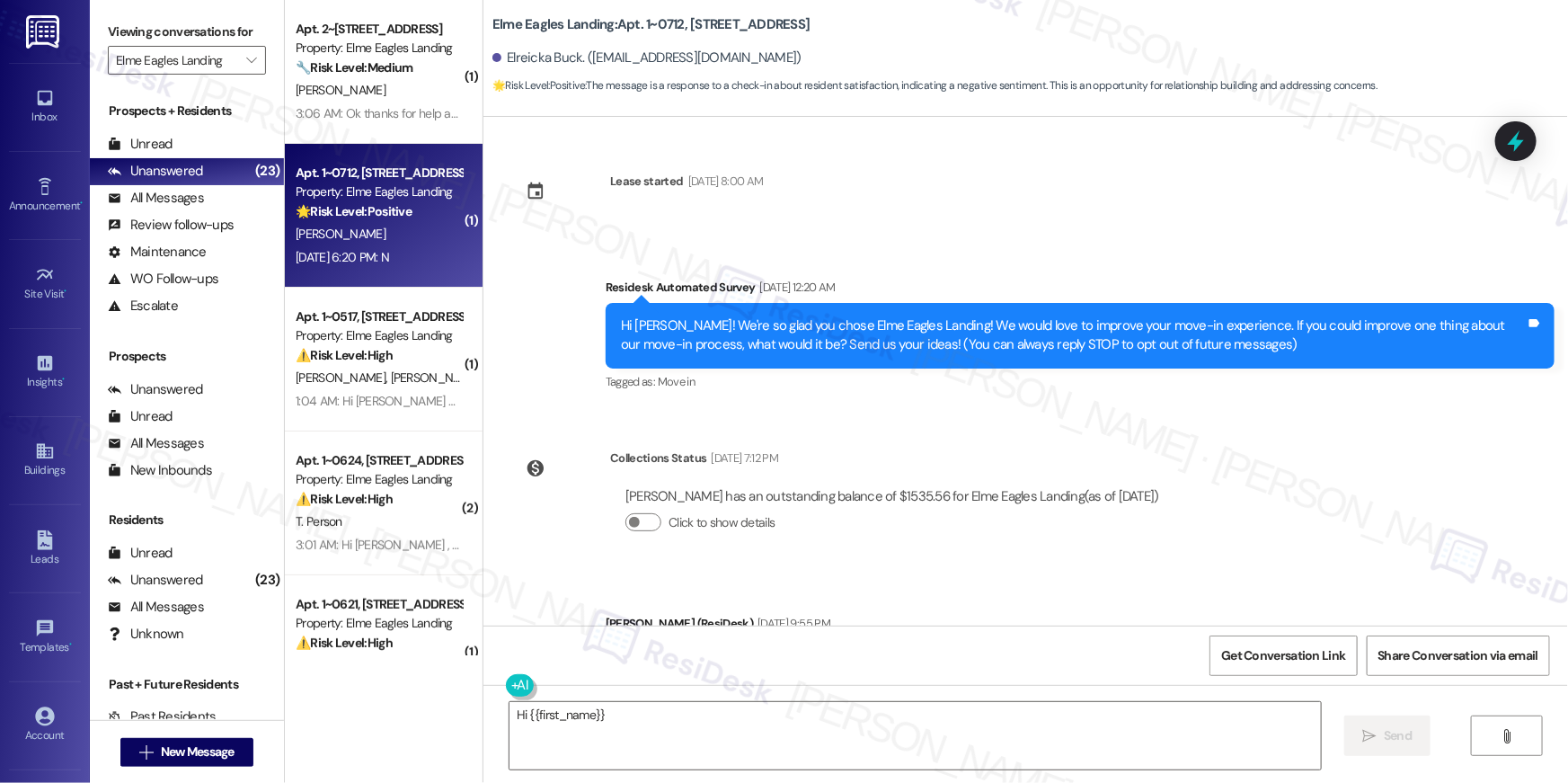
scroll to position [423, 0]
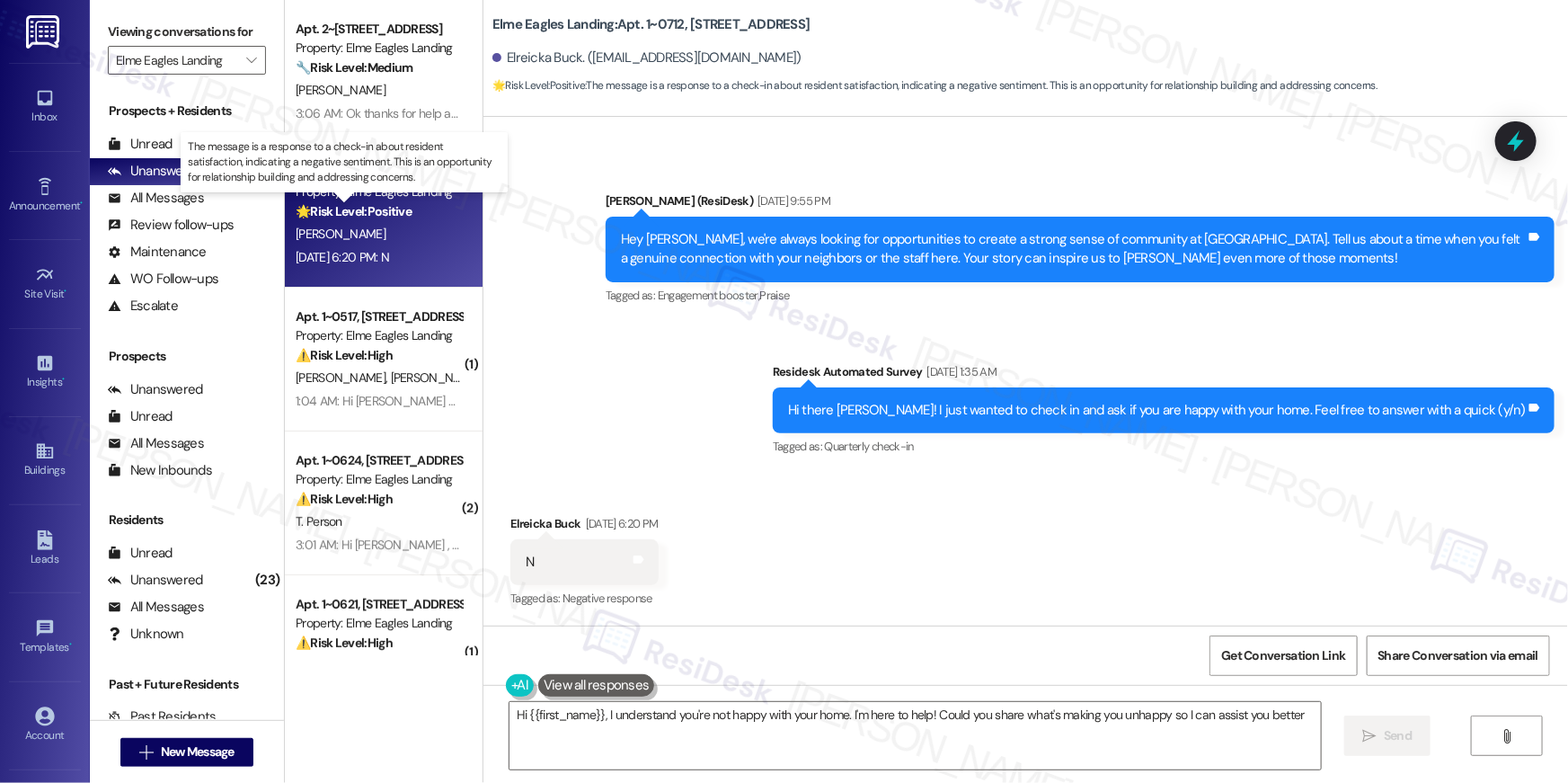
type textarea "Hi {{first_name}}, I understand you're not happy with your home. I'm here to he…"
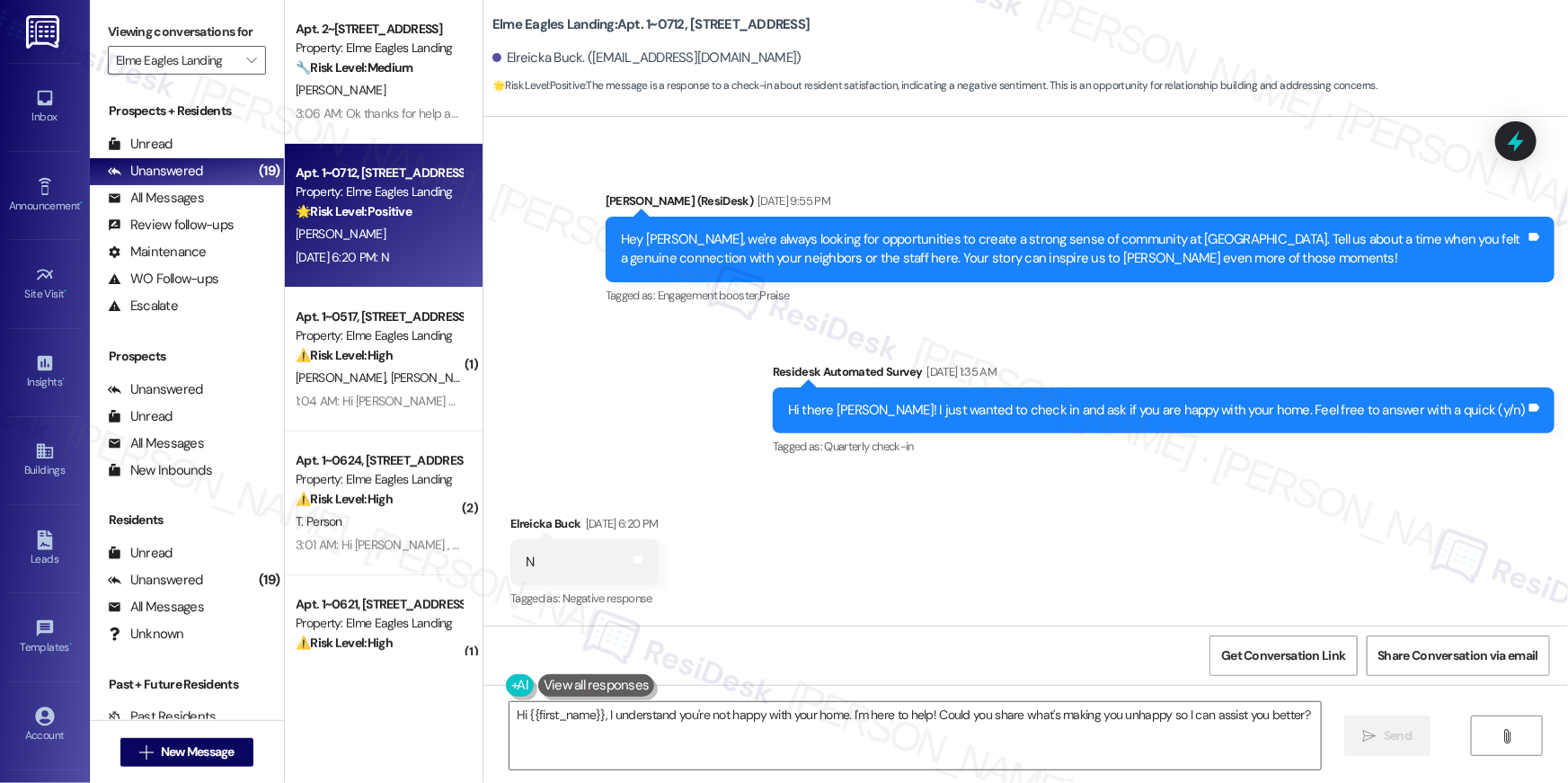
click at [1113, 536] on div "Received via SMS Elreicka Buck [DATE] 6:20 PM N Tags and notes Tagged as: Negat…" at bounding box center [1026, 549] width 1085 height 152
click at [803, 723] on textarea "Hi {{first_name}}, I understand you're not happy with your home. I'm here to he…" at bounding box center [915, 737] width 812 height 68
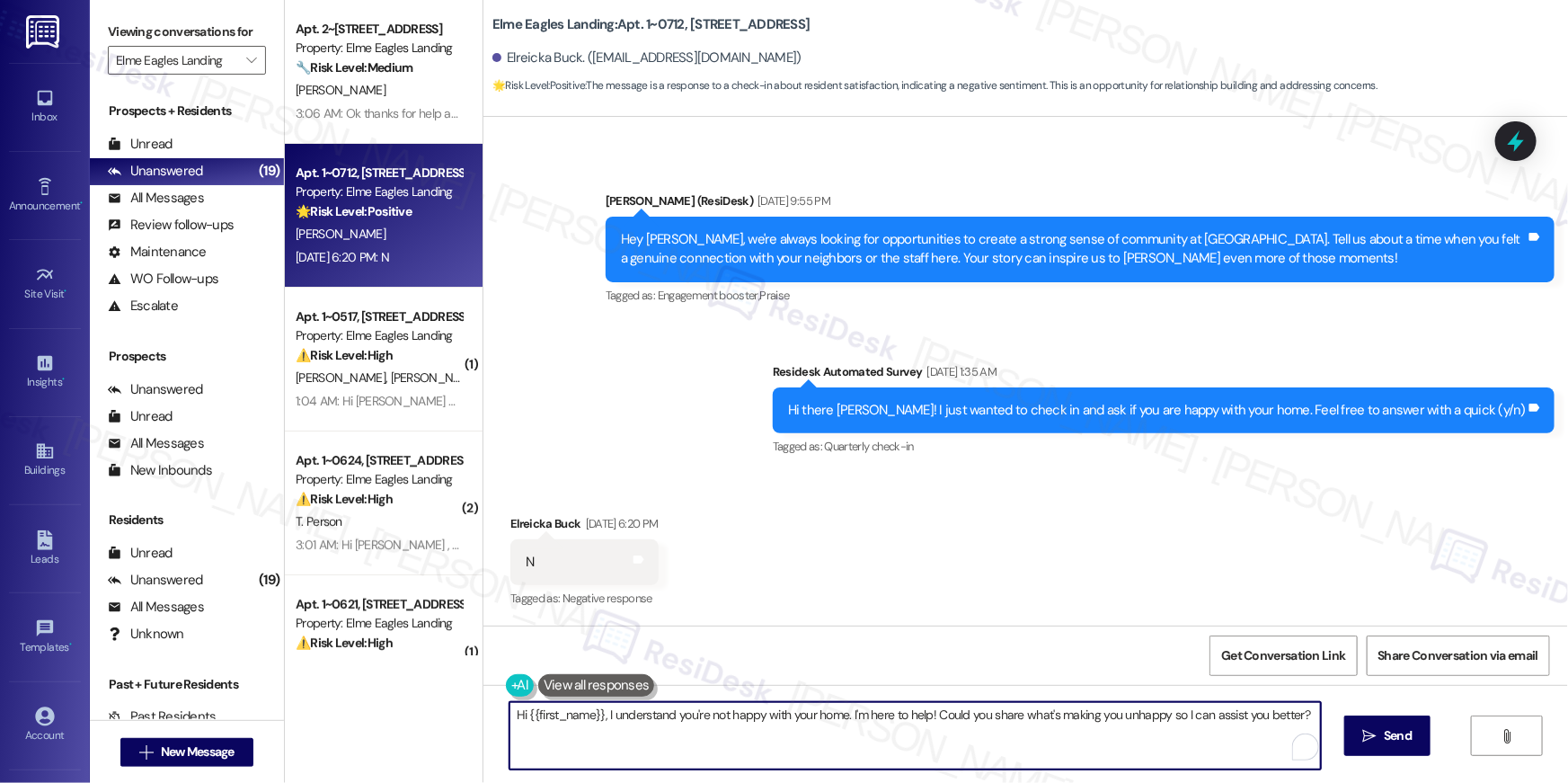
click at [936, 744] on textarea "Hi {{first_name}}, I understand you're not happy with your home. I'm here to he…" at bounding box center [915, 737] width 812 height 68
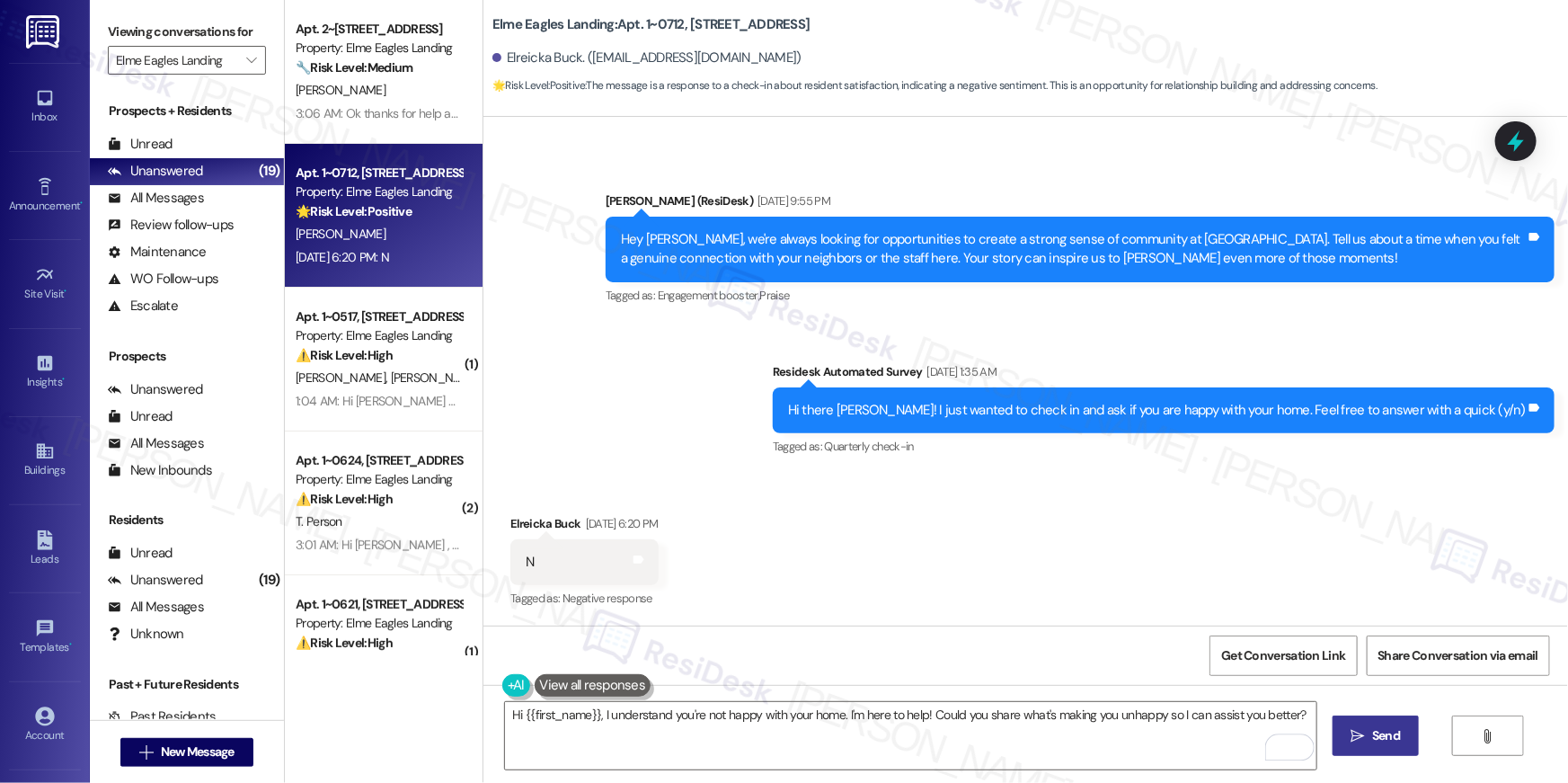
click at [1358, 742] on icon "" at bounding box center [1359, 736] width 14 height 14
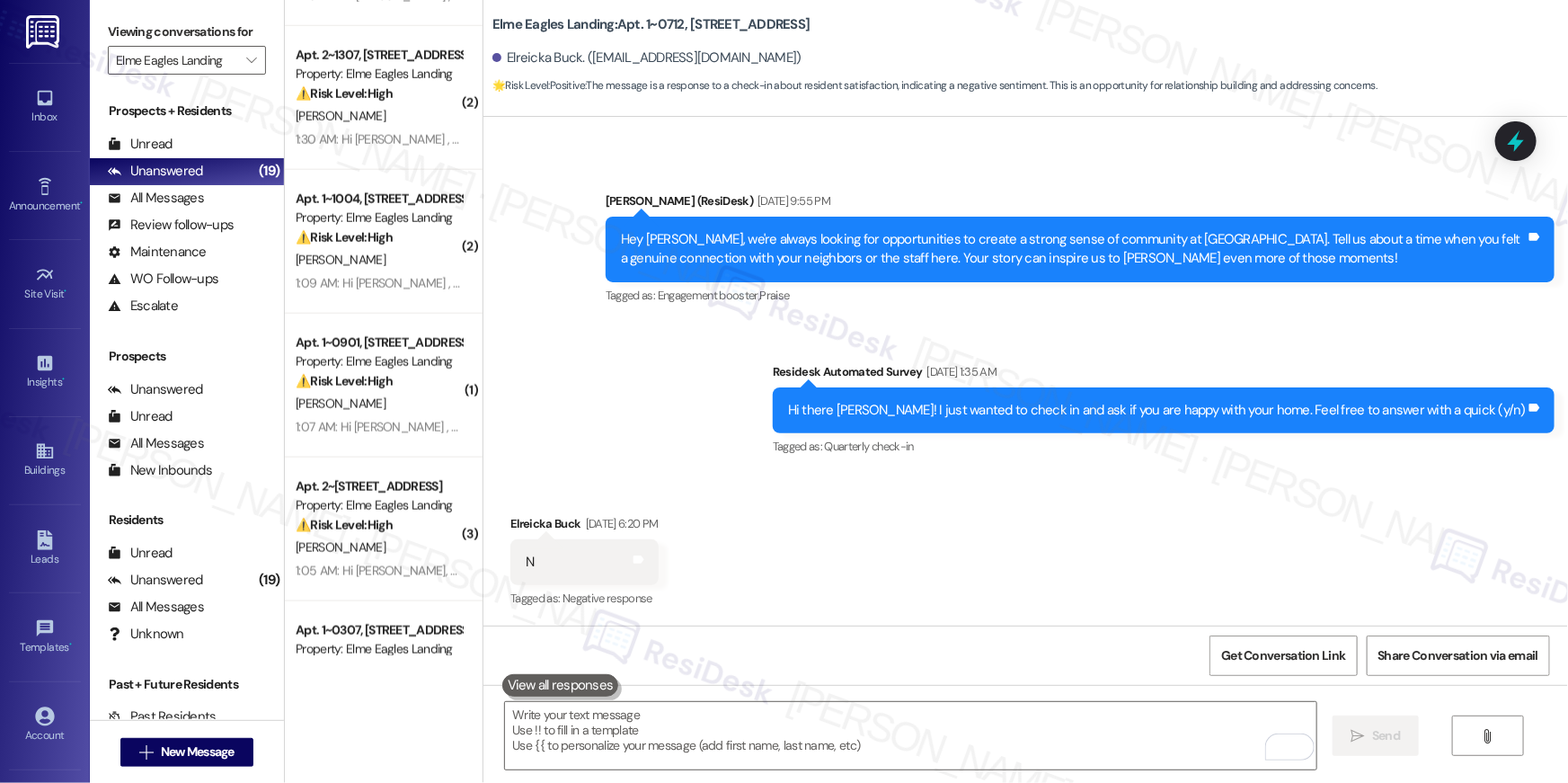
scroll to position [0, 0]
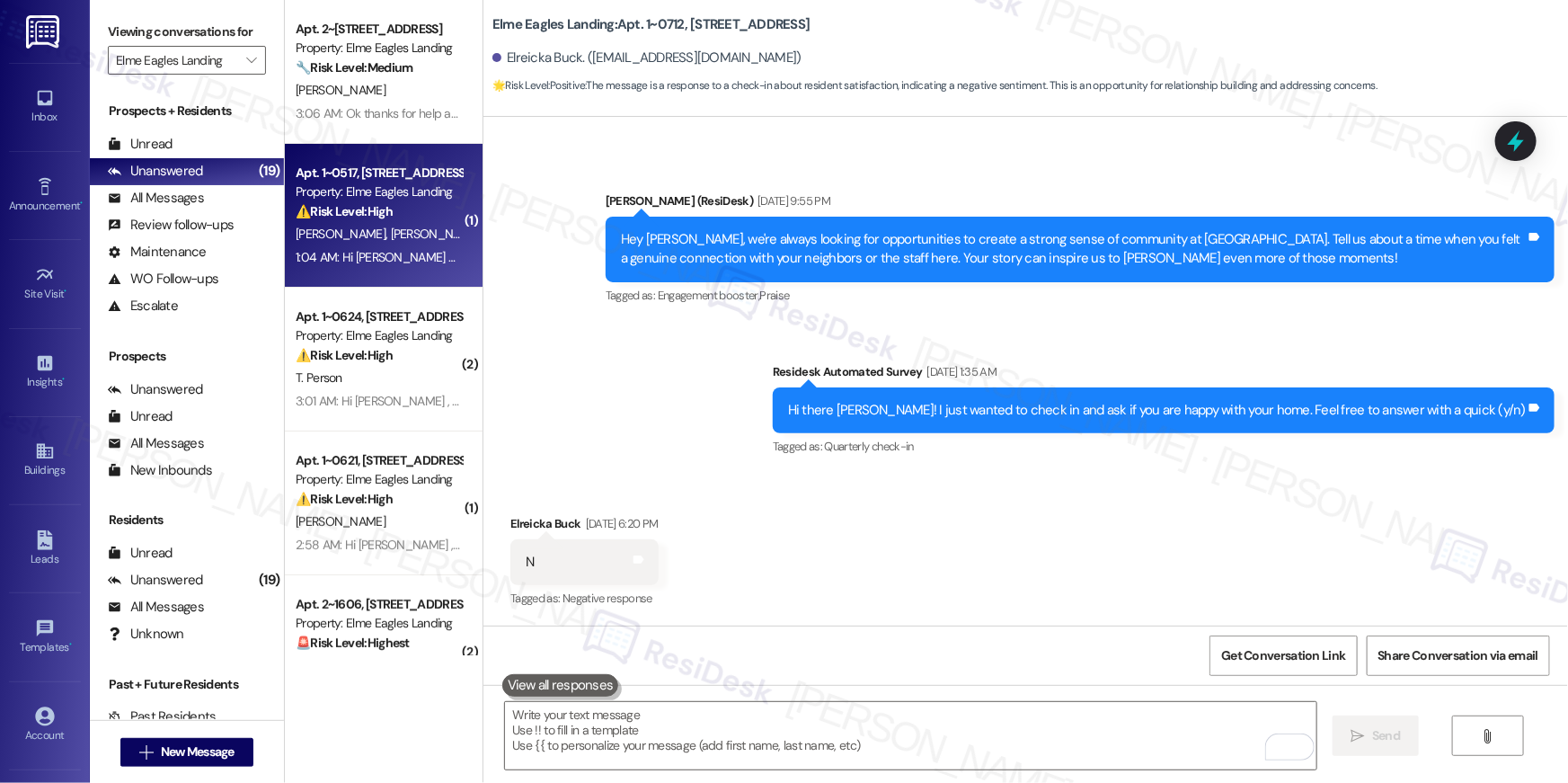
click at [370, 207] on strong "⚠️ Risk Level: High" at bounding box center [344, 211] width 97 height 16
type textarea "Fetching suggested responses. Please feel free to read through the conversation…"
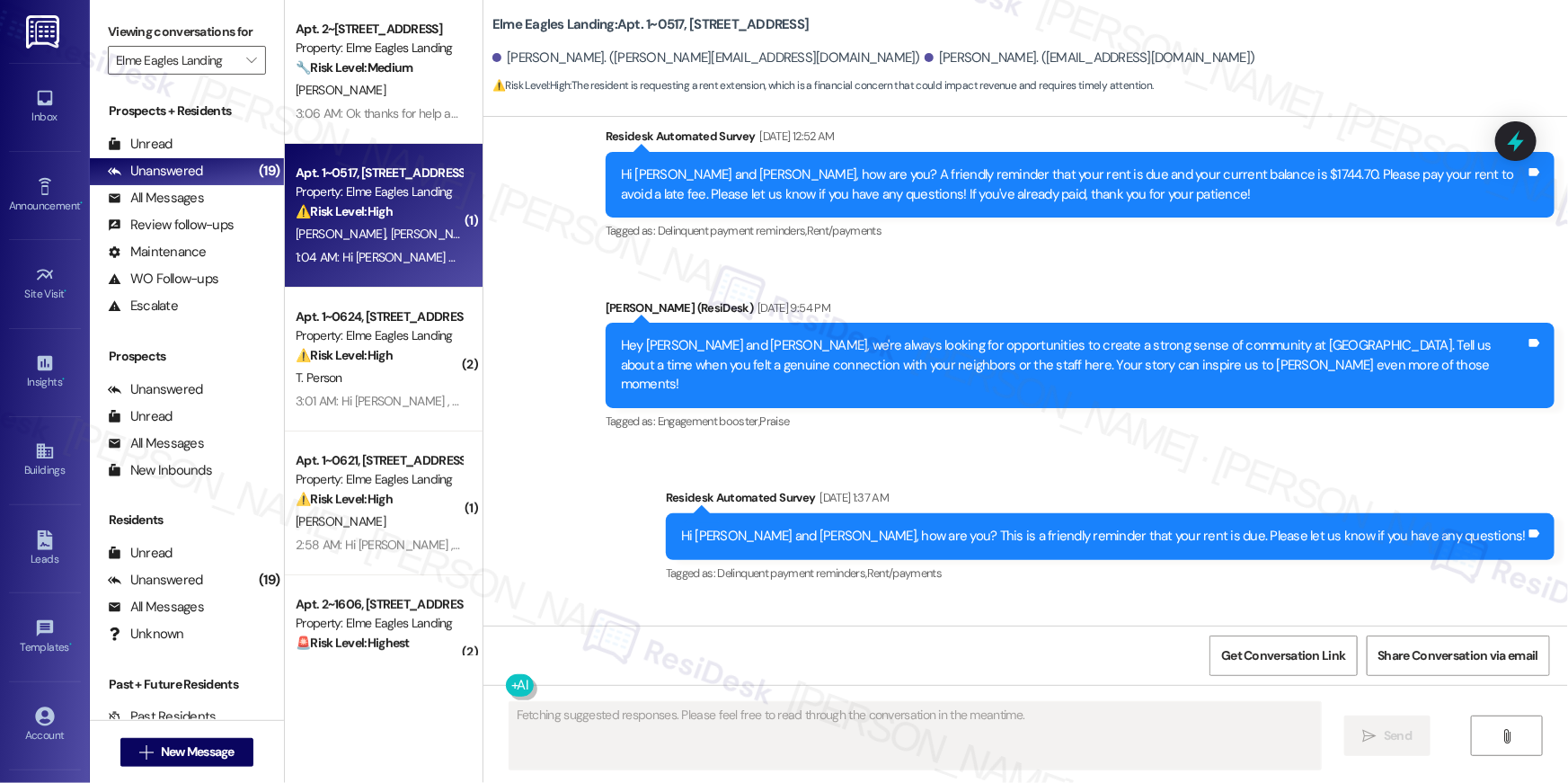
scroll to position [3795, 0]
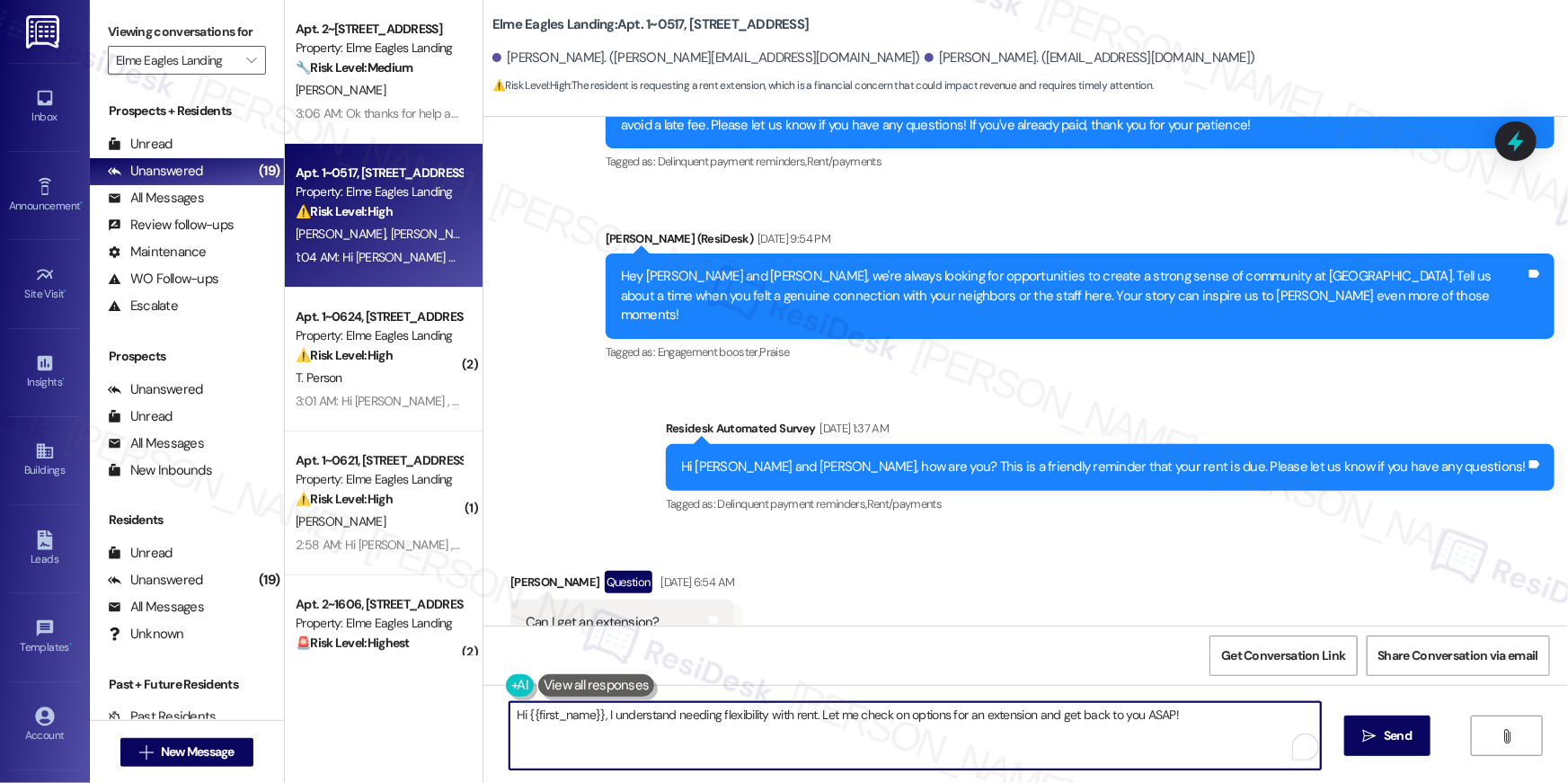
click at [775, 728] on textarea "Hi {{first_name}}, I understand needing flexibility with rent. Let me check on …" at bounding box center [915, 737] width 812 height 68
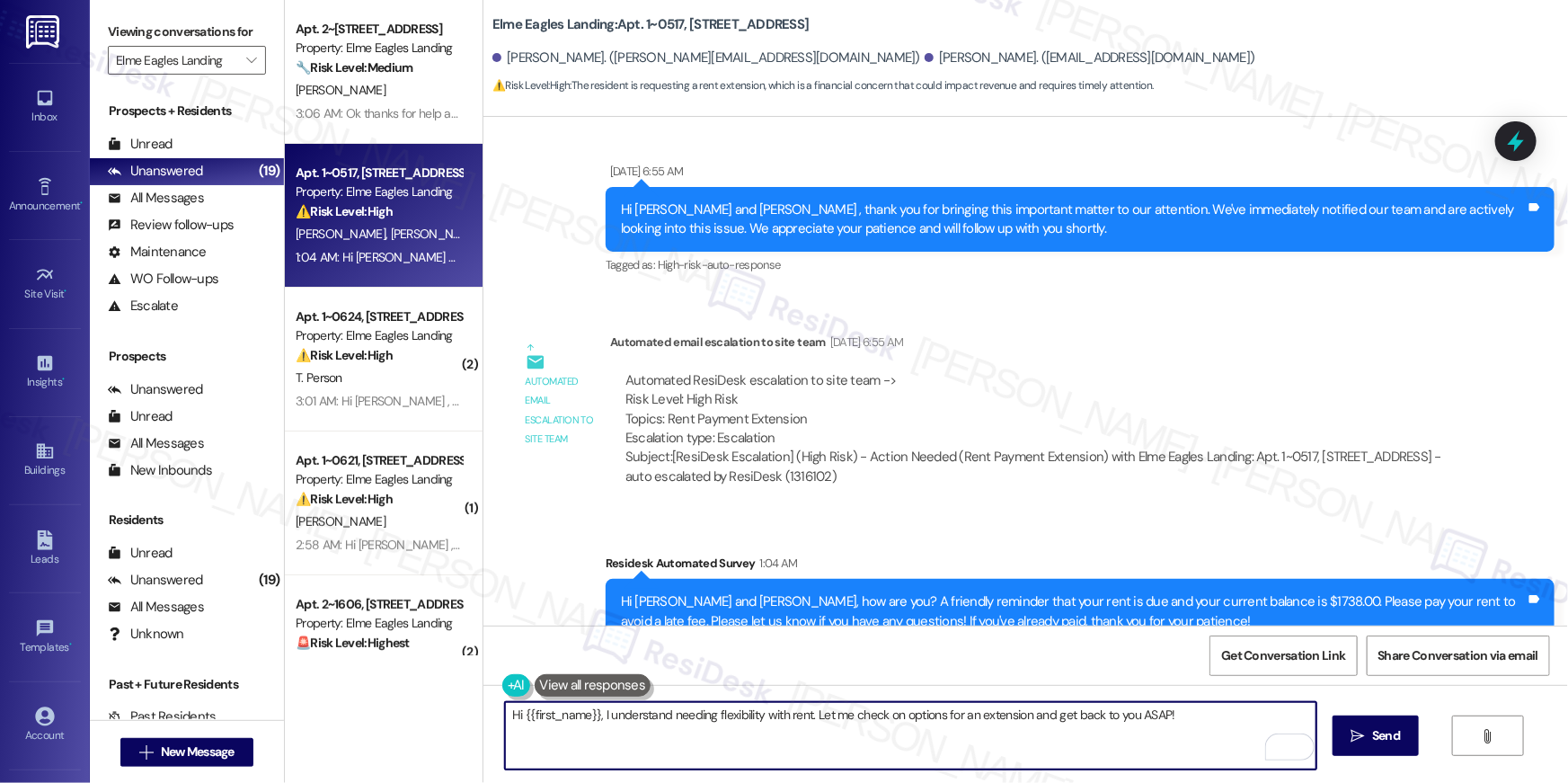
click at [745, 753] on textarea "Hi {{first_name}}, I understand needing flexibility with rent. Let me check on …" at bounding box center [911, 737] width 812 height 68
drag, startPoint x: 745, startPoint y: 752, endPoint x: 682, endPoint y: 733, distance: 65.8
click at [745, 752] on textarea "Hi {{first_name}}, I understand needing flexibility with rent. Let me check on …" at bounding box center [911, 737] width 812 height 68
drag, startPoint x: 598, startPoint y: 713, endPoint x: 674, endPoint y: 763, distance: 91.0
click at [674, 763] on textarea "Hi {{first_name}}, I understand needing flexibility with rent. Let me check on …" at bounding box center [911, 737] width 812 height 68
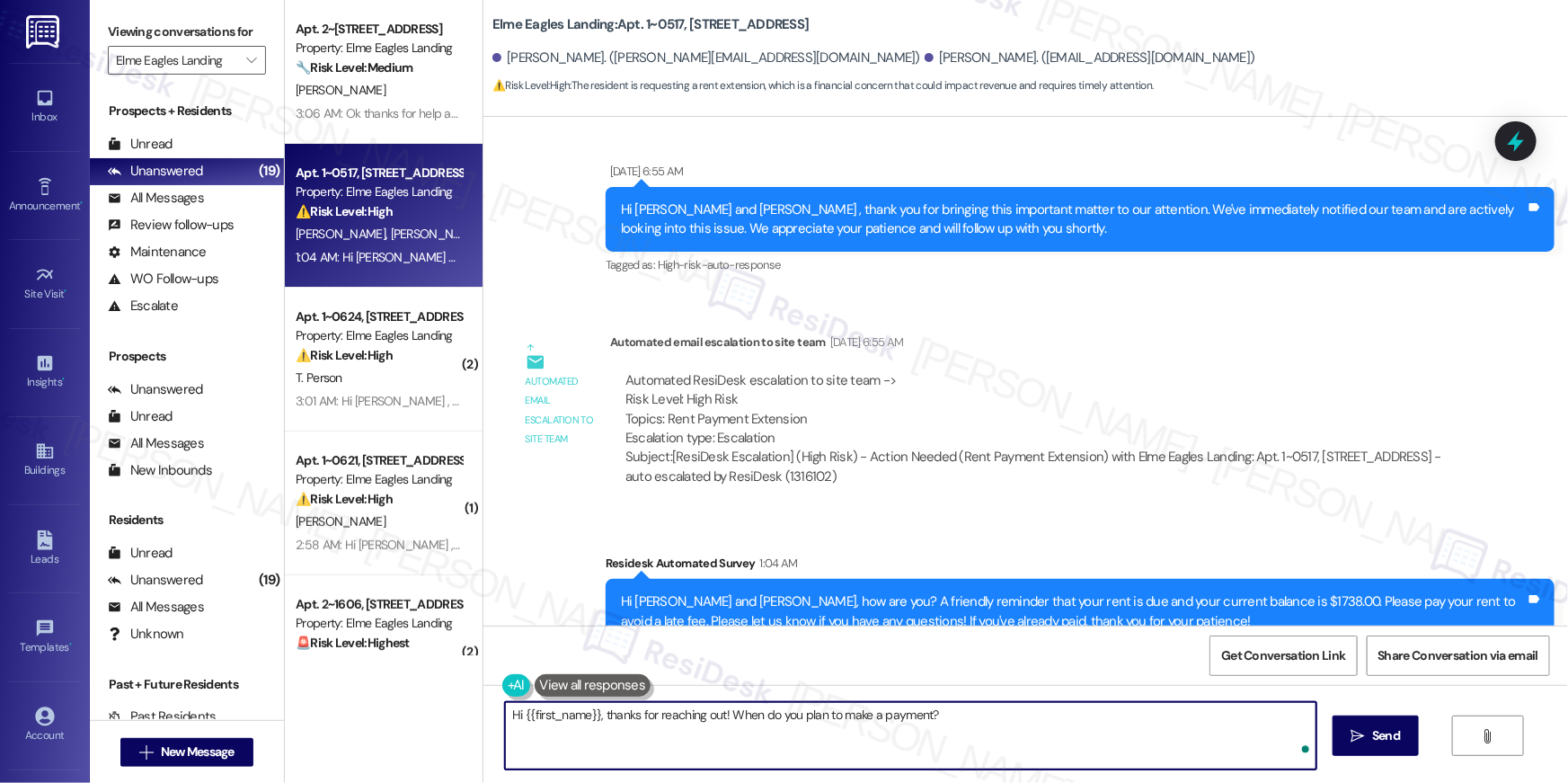
type textarea "Hi {{first_name}}, thanks for reaching out! When do you plan to make a payment?"
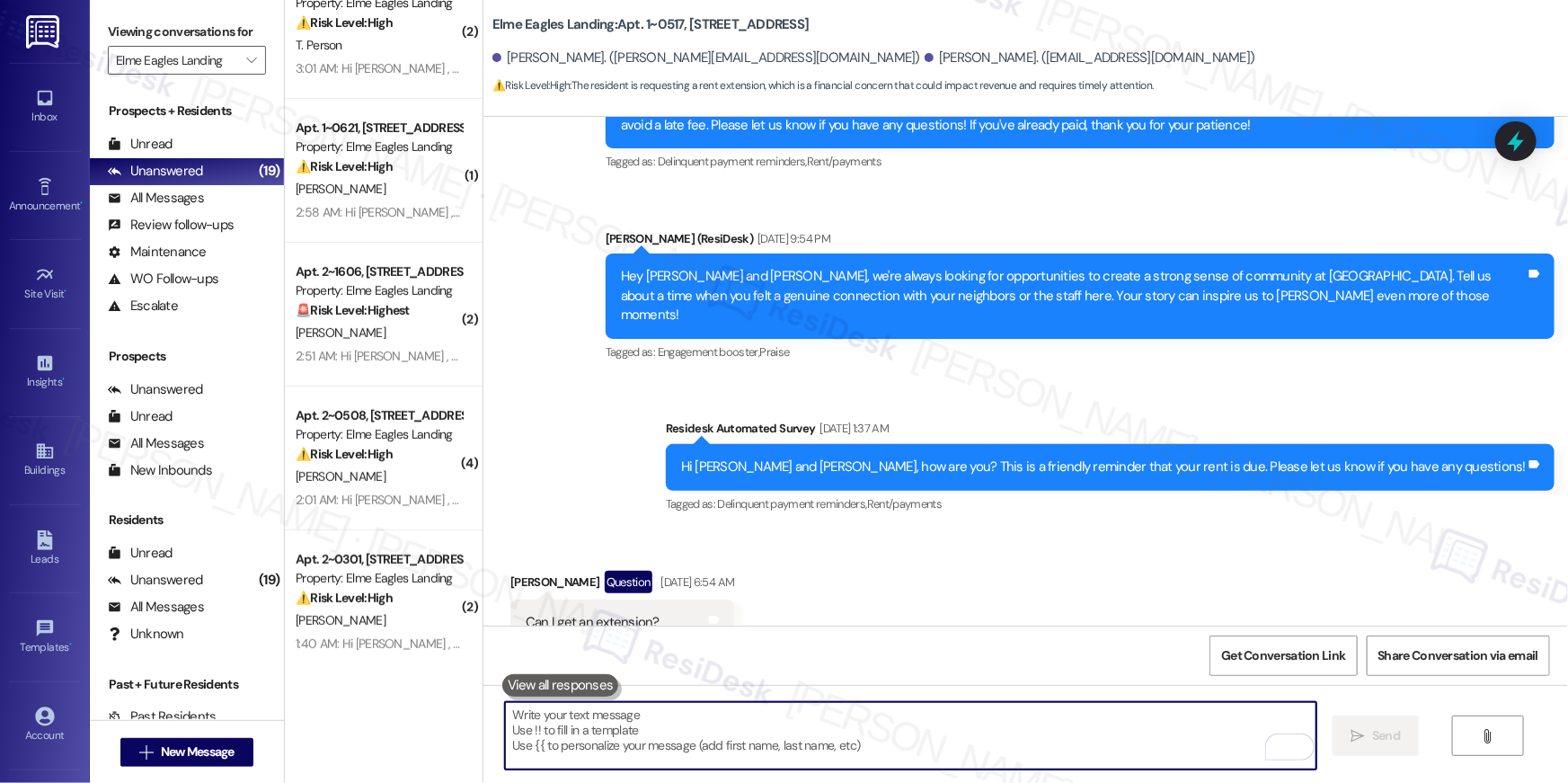
scroll to position [191, 0]
click at [335, 436] on div "Property: Elme Eagles Landing" at bounding box center [378, 433] width 166 height 19
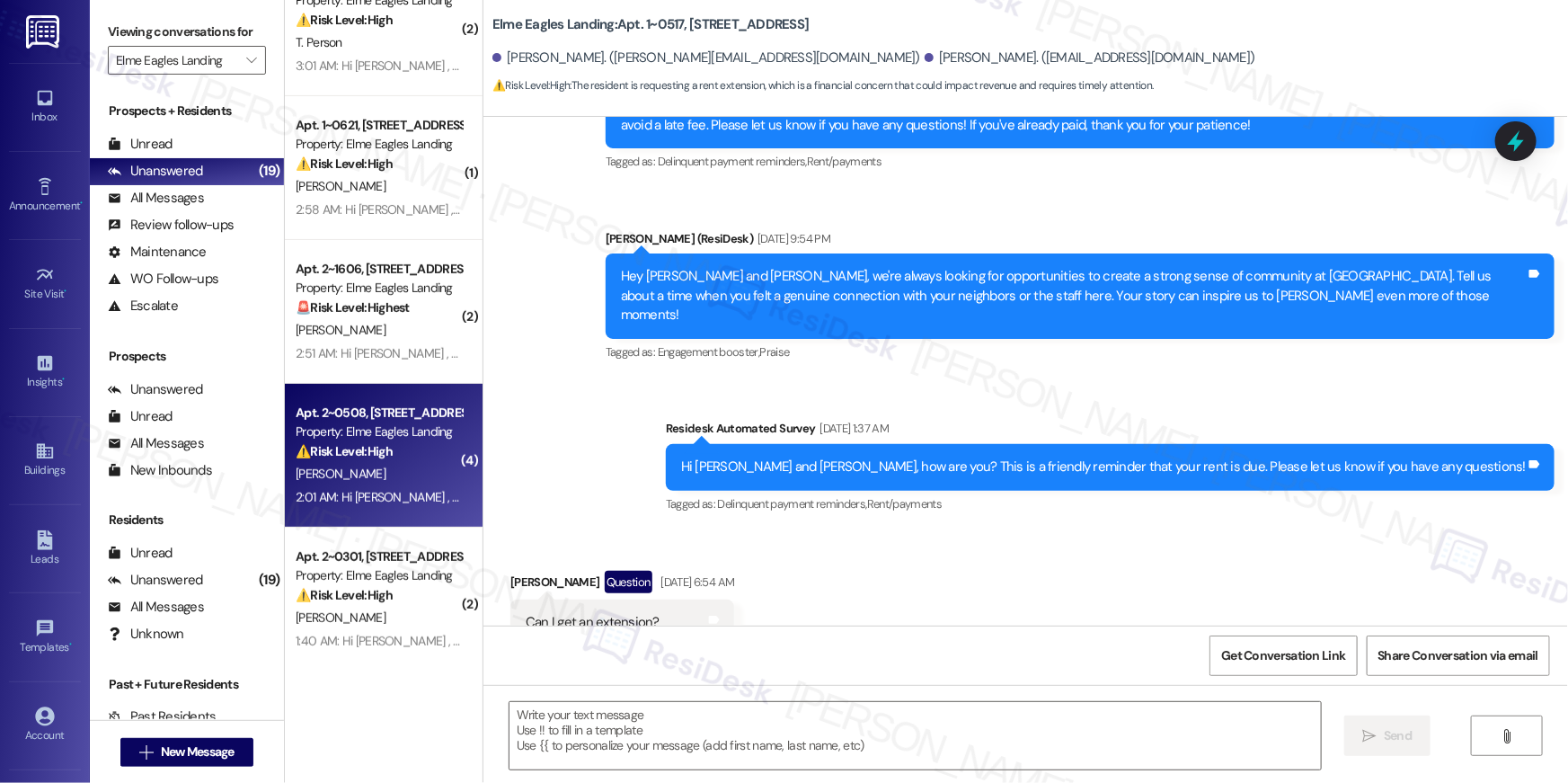
type textarea "Fetching suggested responses. Please feel free to read through the conversation…"
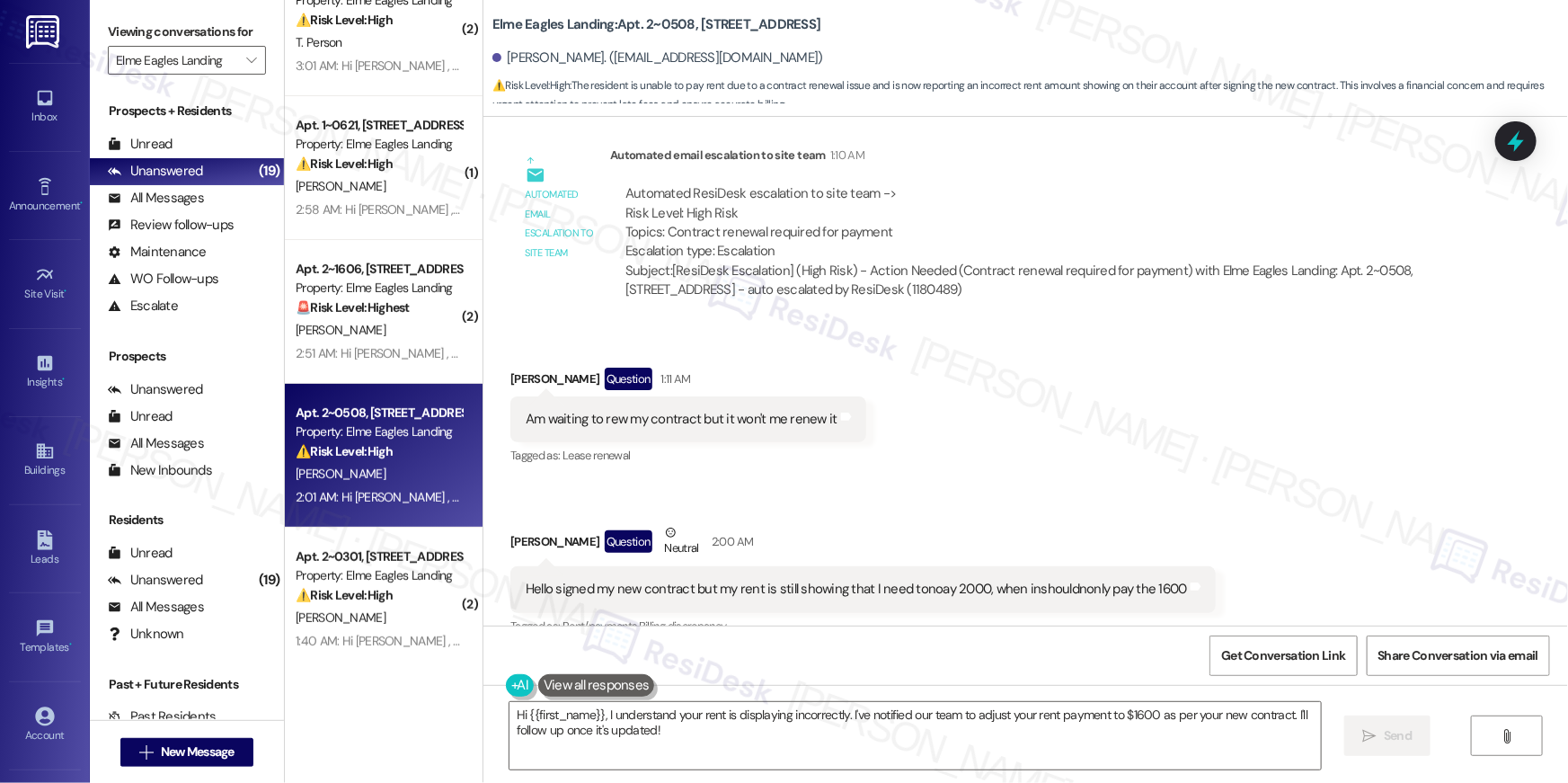
scroll to position [7912, 0]
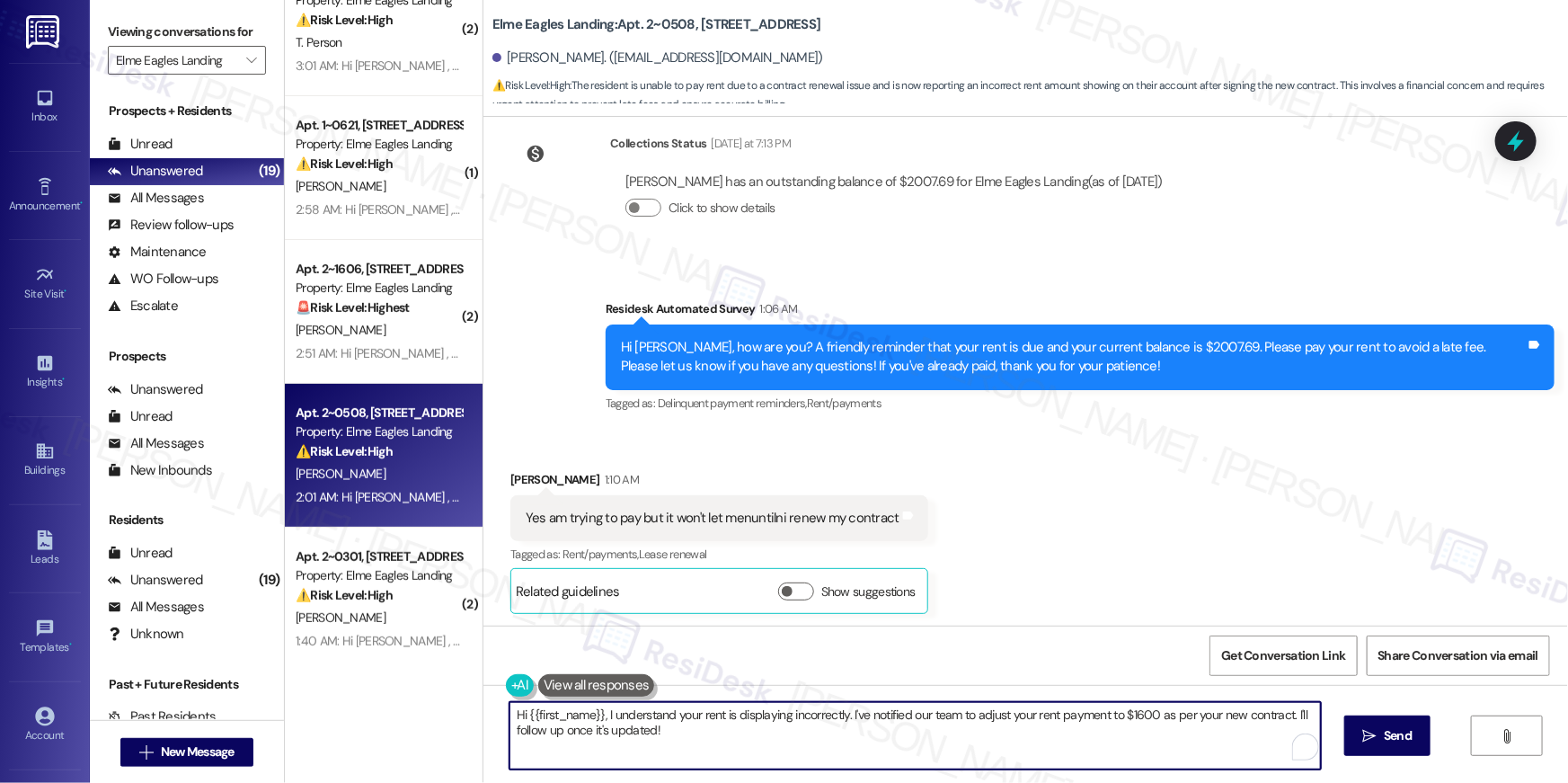
click at [696, 741] on textarea "Hi {{first_name}}, I understand your rent is displaying incorrectly. I've notif…" at bounding box center [915, 737] width 812 height 68
drag, startPoint x: 722, startPoint y: 734, endPoint x: 906, endPoint y: 722, distance: 184.4
click at [837, 715] on textarea "Hi {{first_name}}, I understand your rent is displaying incorrectly. I've notif…" at bounding box center [911, 737] width 812 height 68
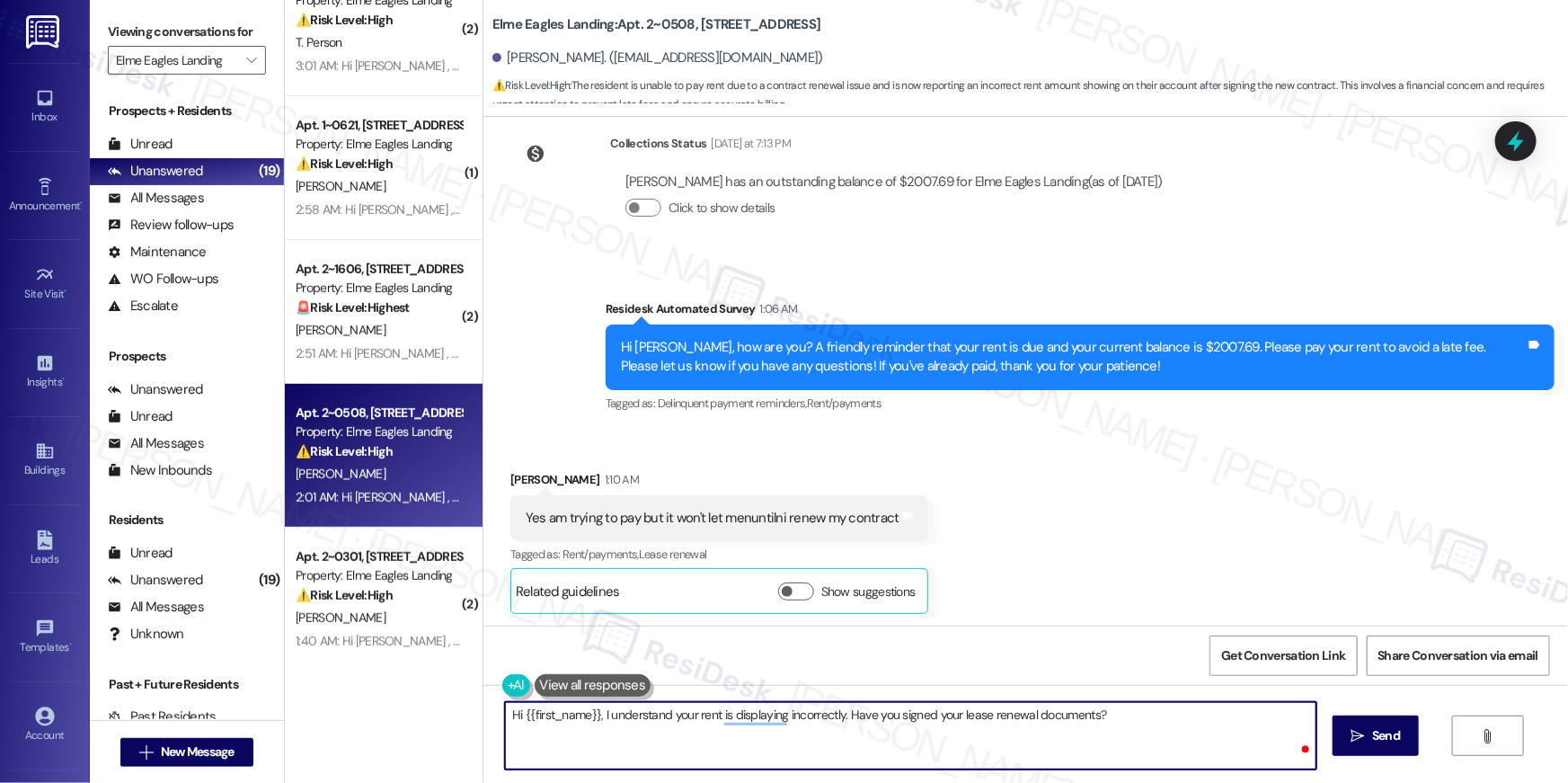
type textarea "Hi {{first_name}}, I understand your rent is displaying incorrectly. Have you s…"
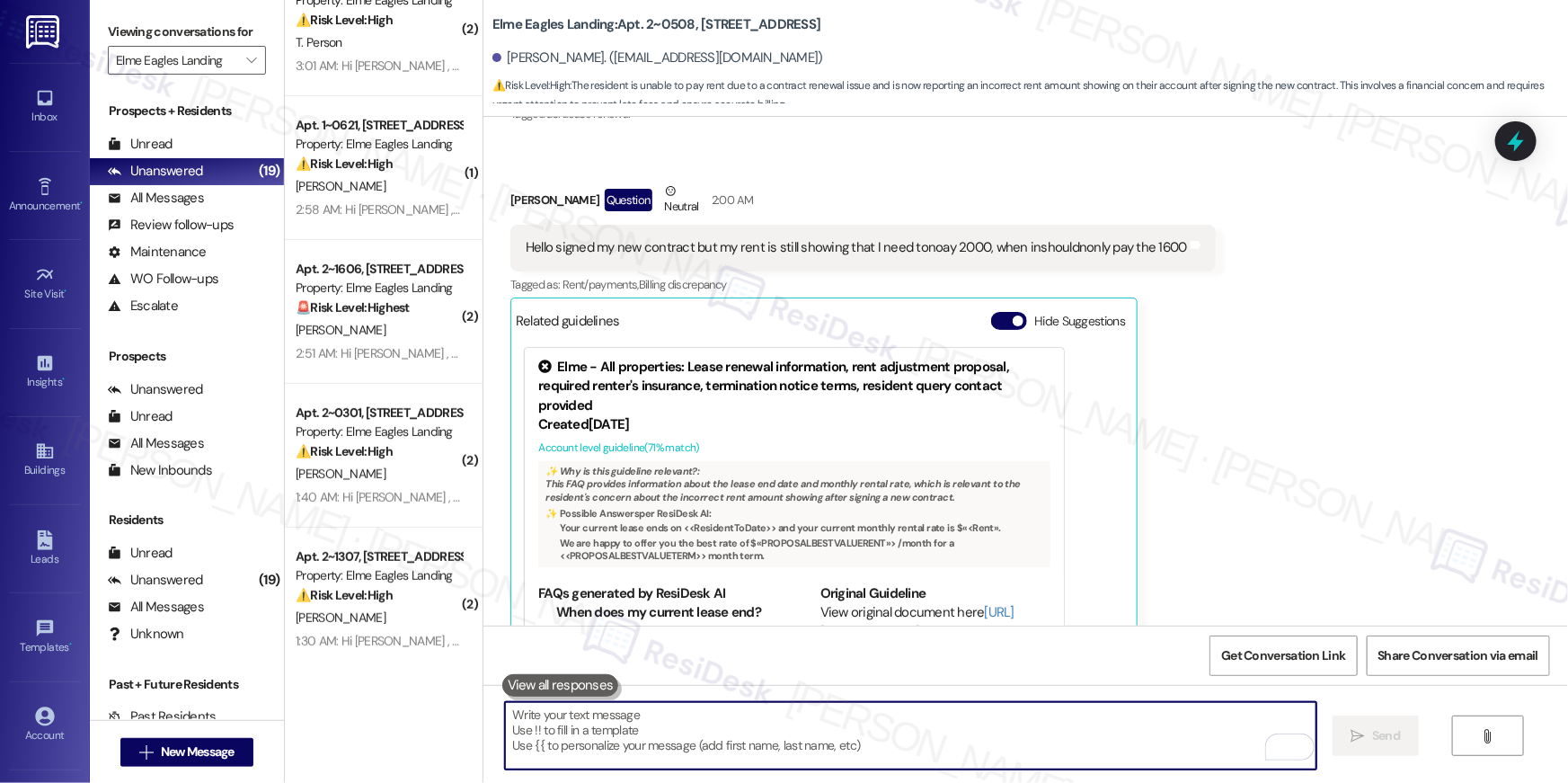
scroll to position [9144, 0]
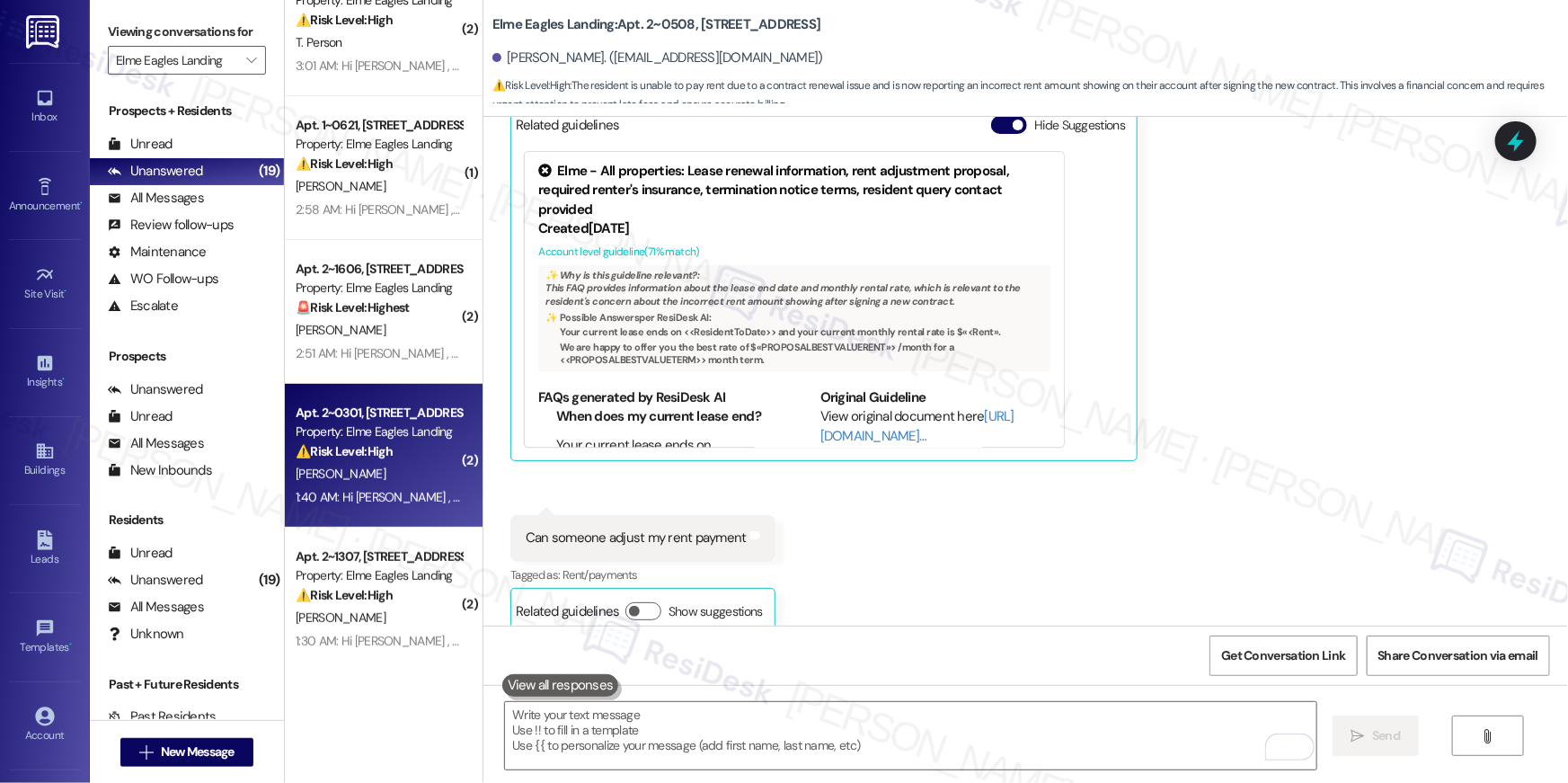
click at [405, 448] on div "⚠️ Risk Level: High The resident reports a persistent bathroom leak for seven d…" at bounding box center [378, 452] width 166 height 19
type textarea "Fetching suggested responses. Please feel free to read through the conversation…"
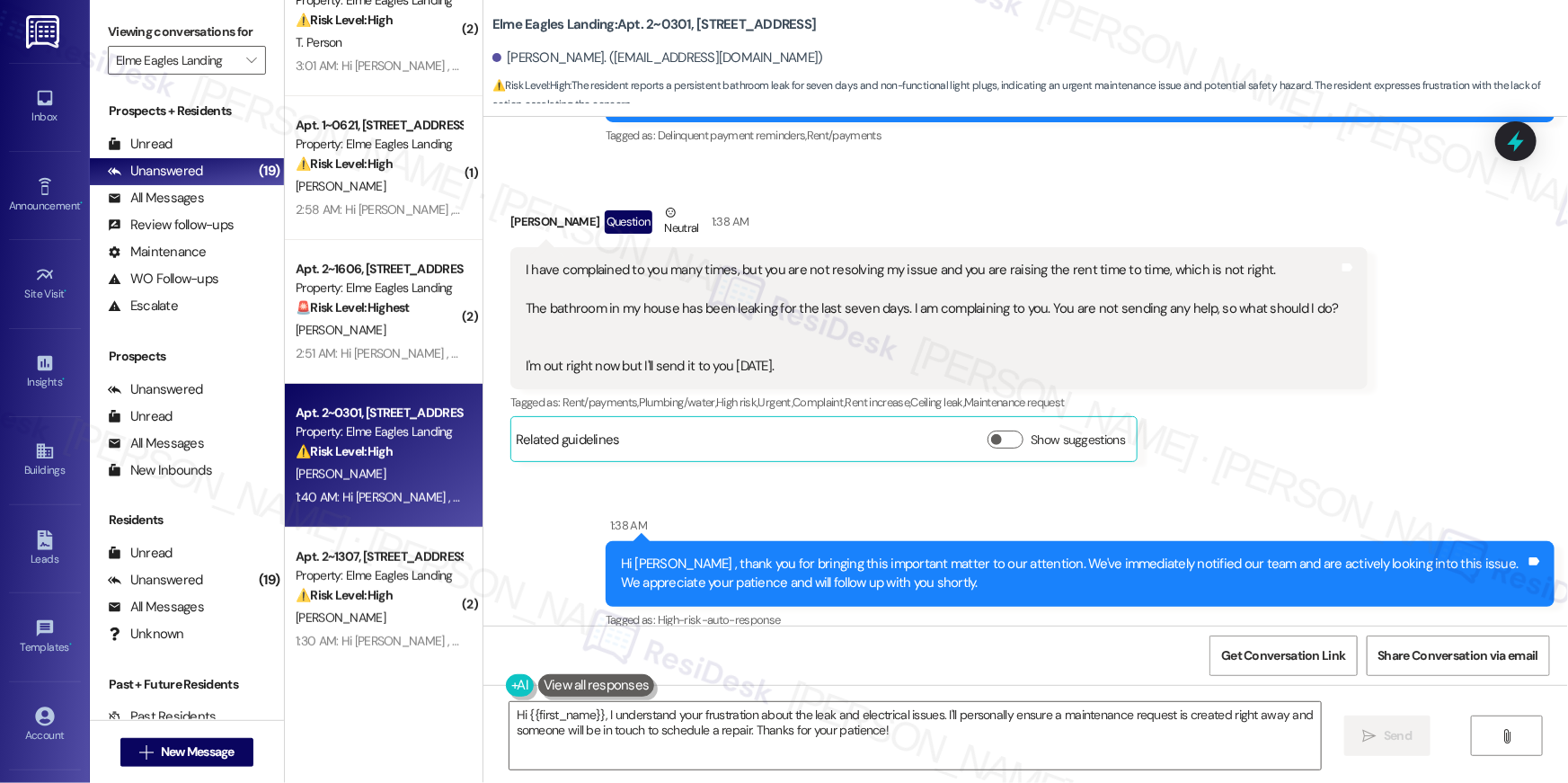
scroll to position [7968, 0]
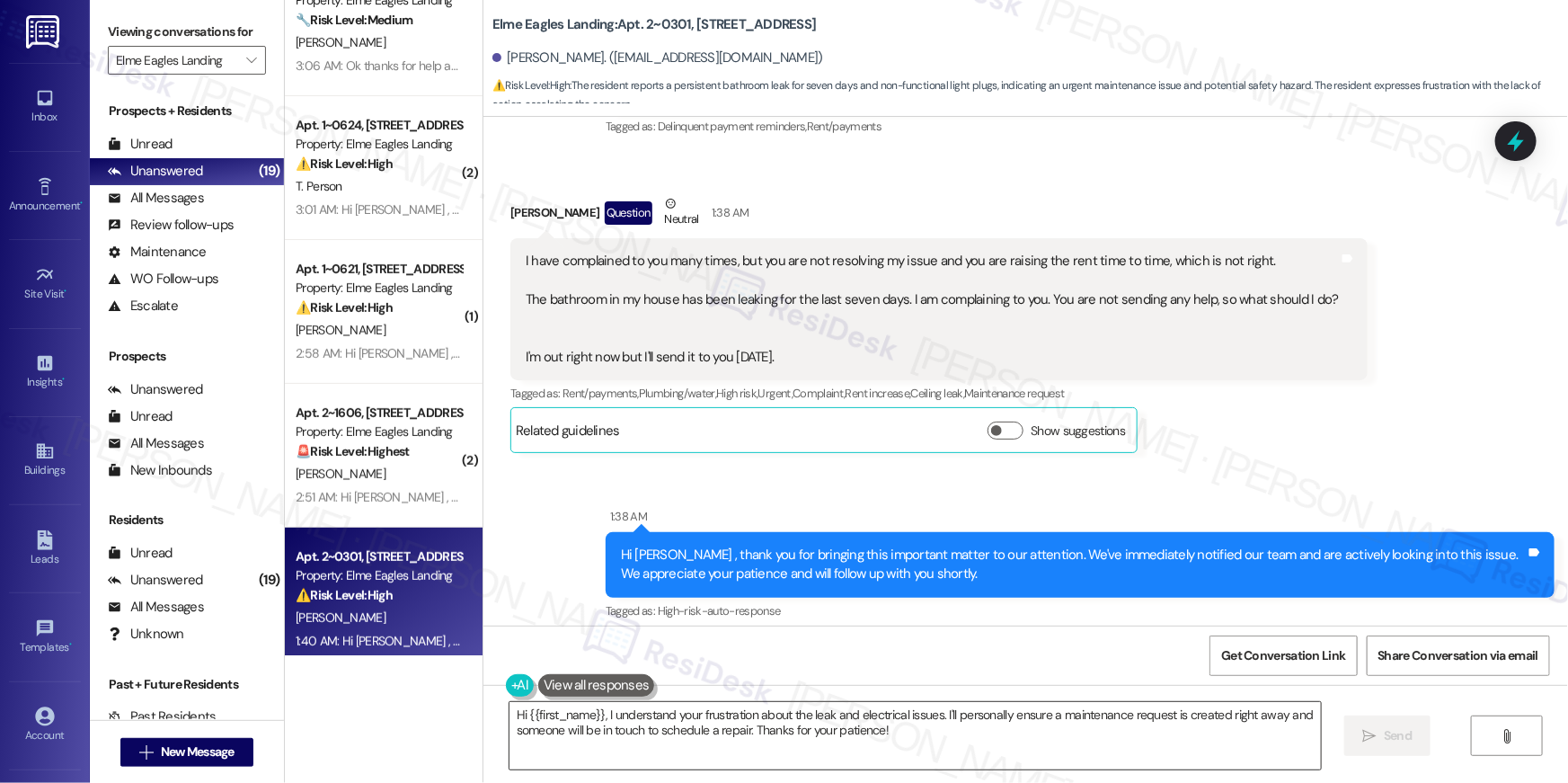
click at [859, 761] on textarea "Hi {{first_name}}, I understand your frustration about the leak and electrical …" at bounding box center [915, 737] width 812 height 68
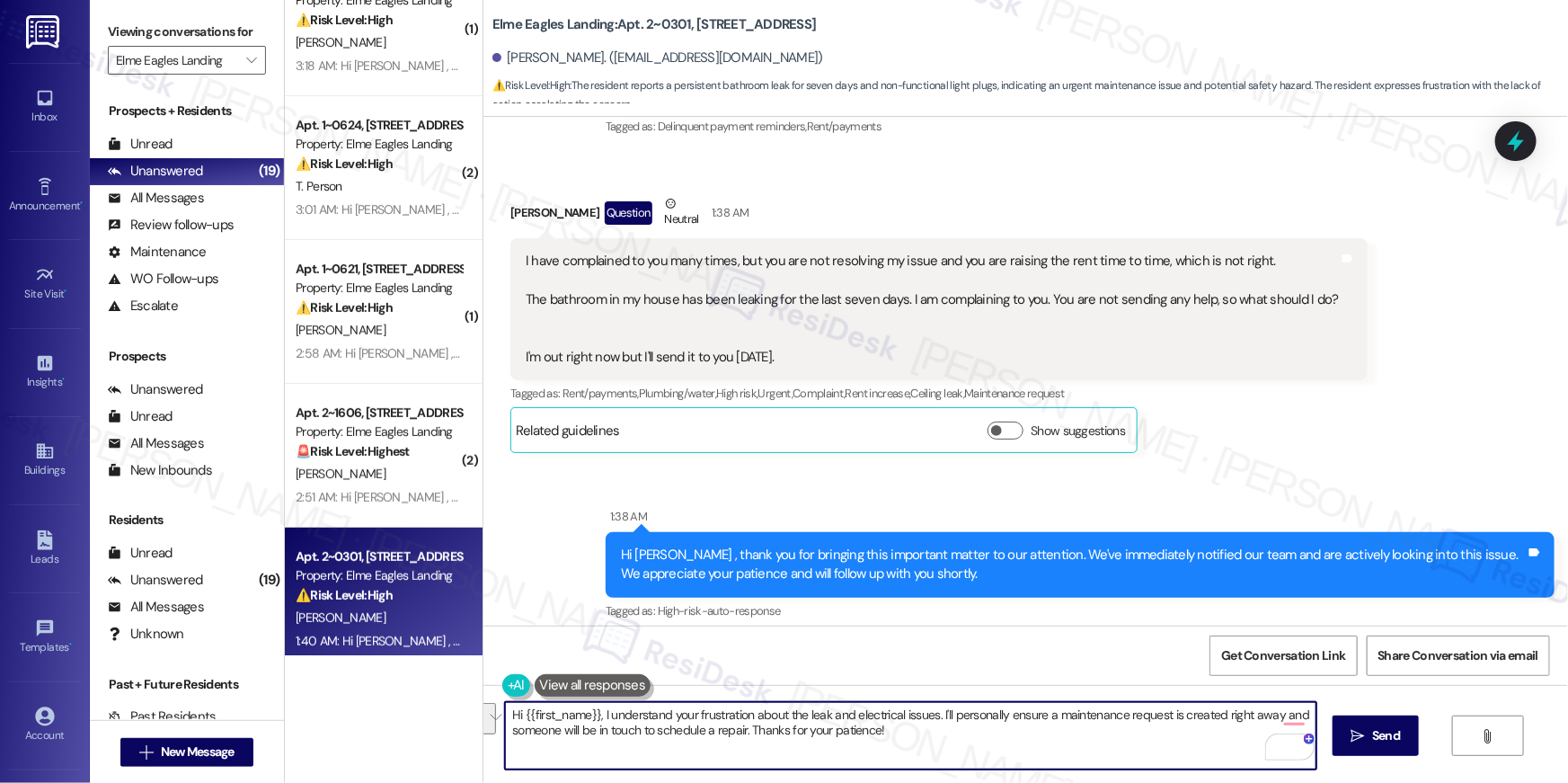
drag, startPoint x: 908, startPoint y: 747, endPoint x: 932, endPoint y: 721, distance: 35.4
click at [932, 721] on textarea "Hi {{first_name}}, I understand your frustration about the leak and electrical …" at bounding box center [911, 737] width 812 height 68
type textarea "Hi {{first_name}}, I understand your frustration about the leak and electrical …"
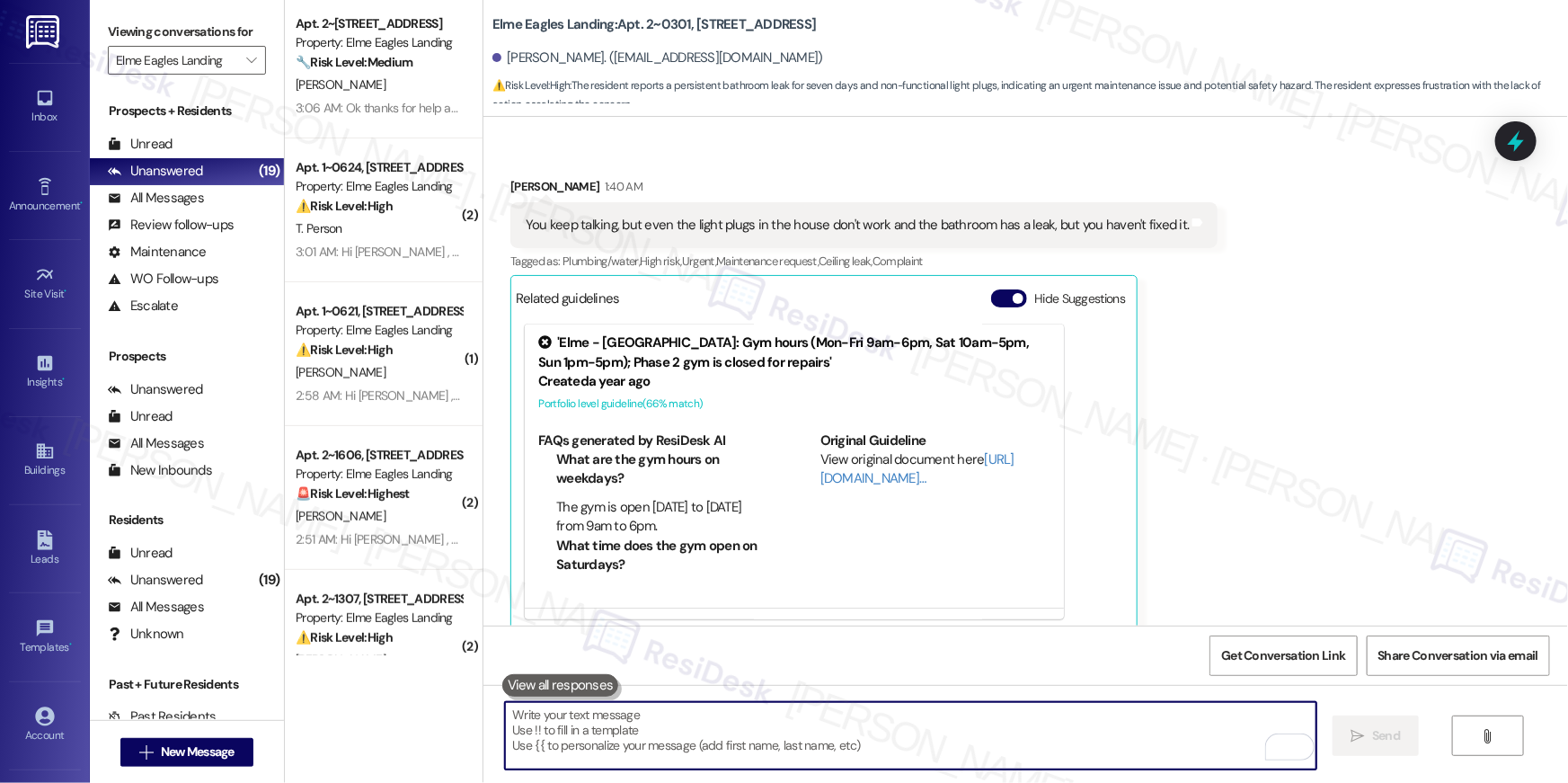
scroll to position [0, 0]
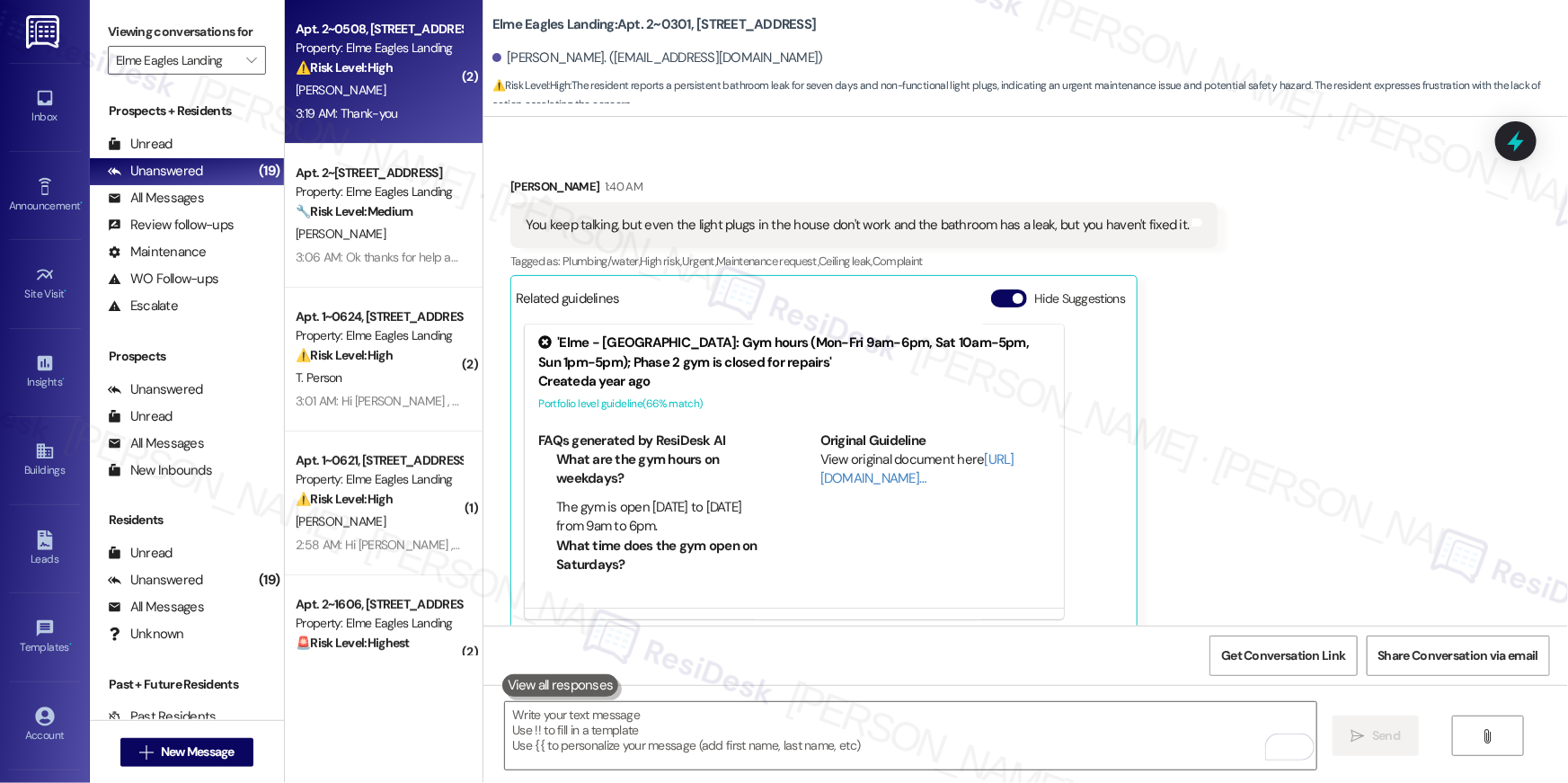
click at [379, 92] on div "[PERSON_NAME]" at bounding box center [379, 90] width 170 height 22
type textarea "Fetching suggested responses. Please feel free to read through the conversation…"
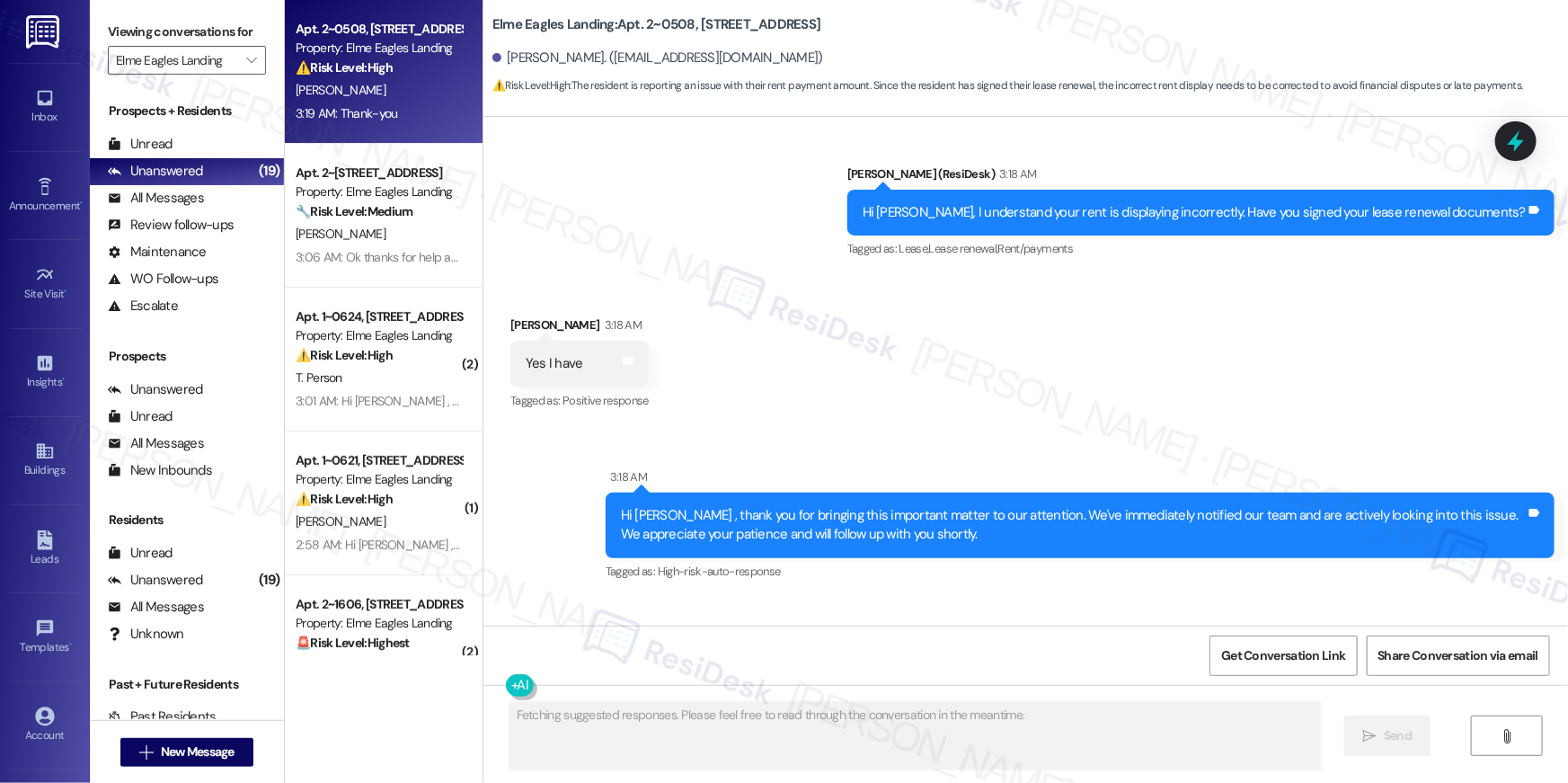
scroll to position [9558, 0]
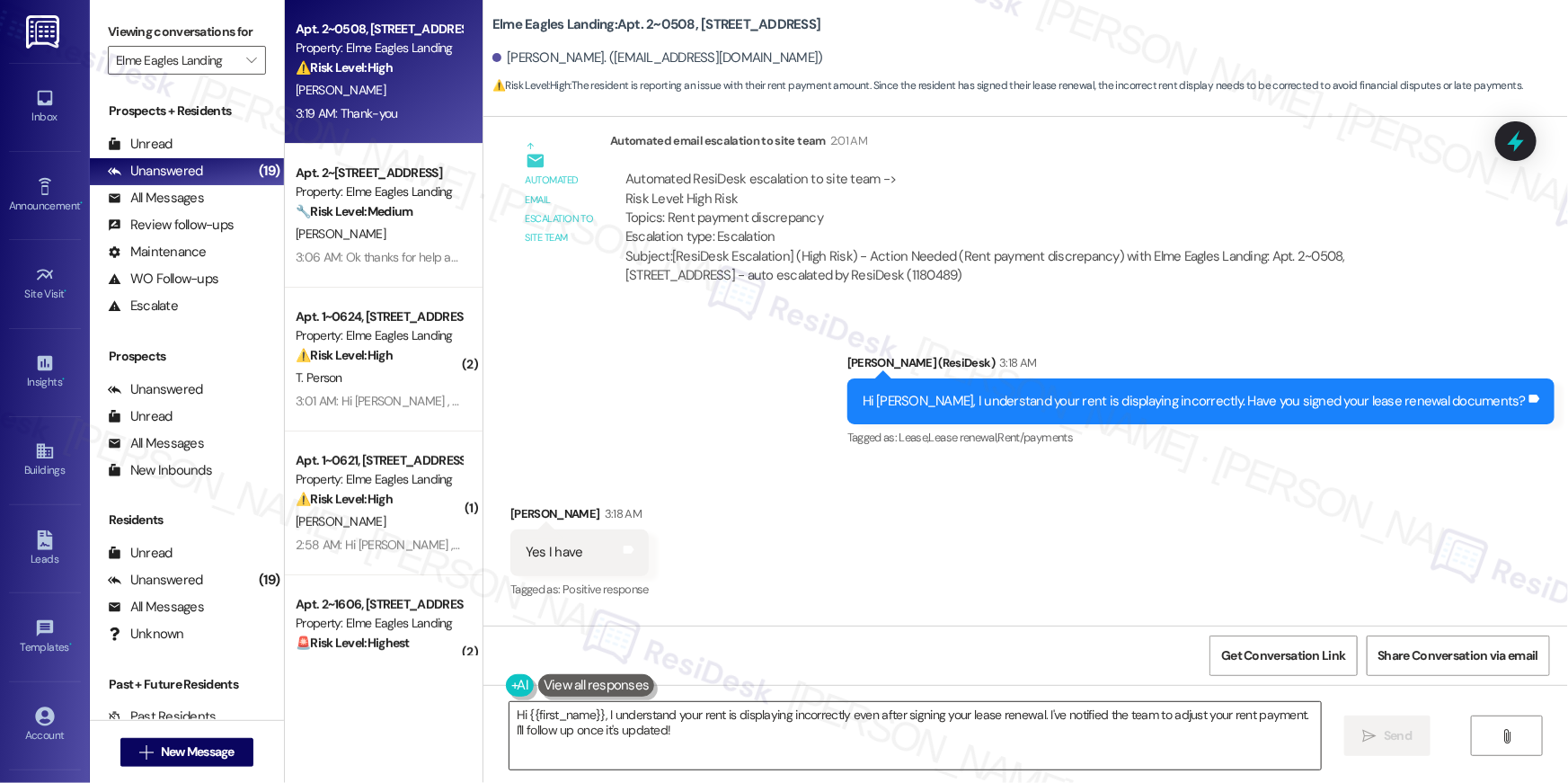
click at [763, 738] on textarea "Hi {{first_name}}, I understand your rent is displaying incorrectly even after …" at bounding box center [915, 737] width 812 height 68
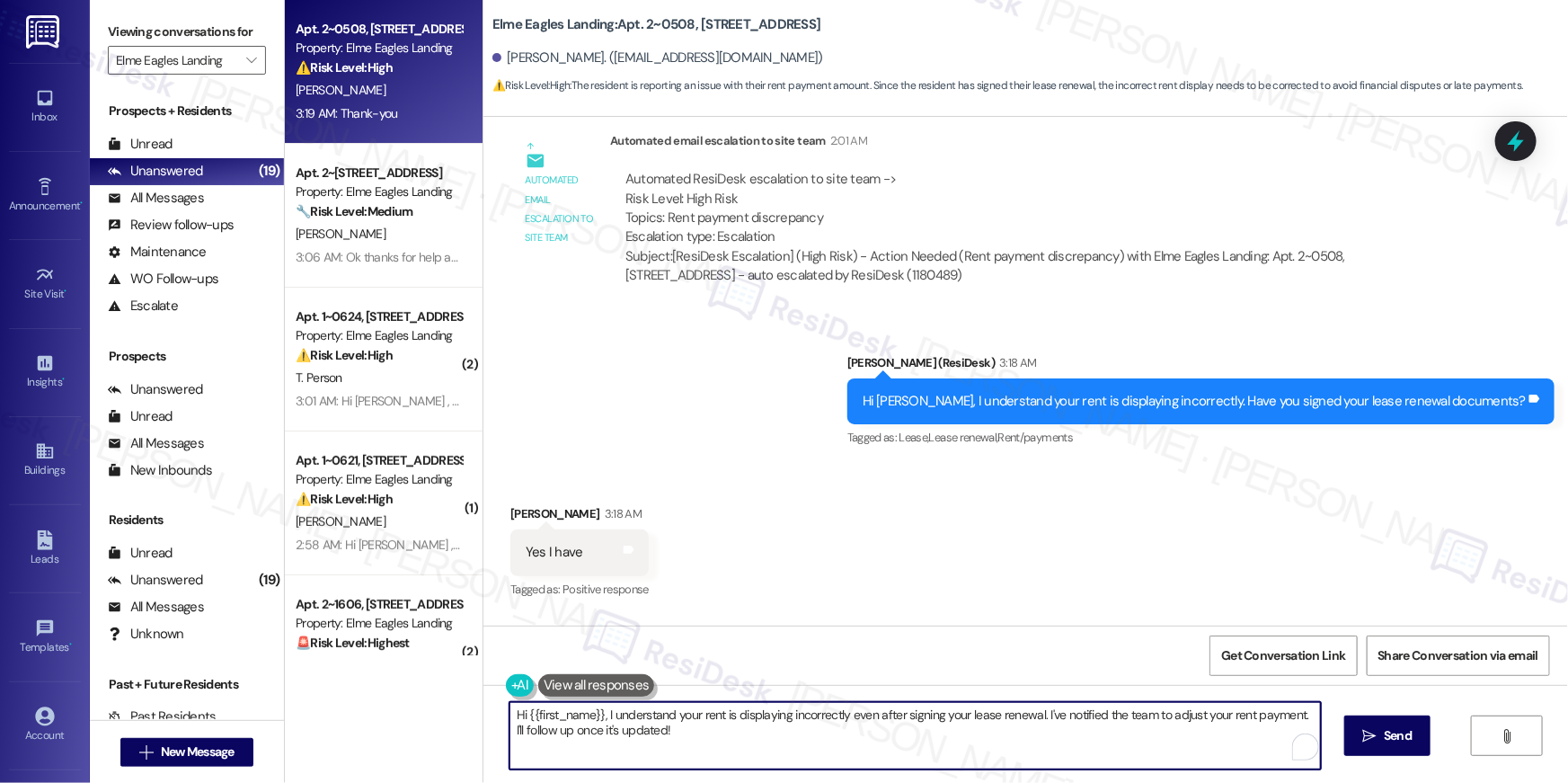
click at [763, 738] on textarea "Hi {{first_name}}, I understand your rent is displaying incorrectly even after …" at bounding box center [915, 737] width 812 height 68
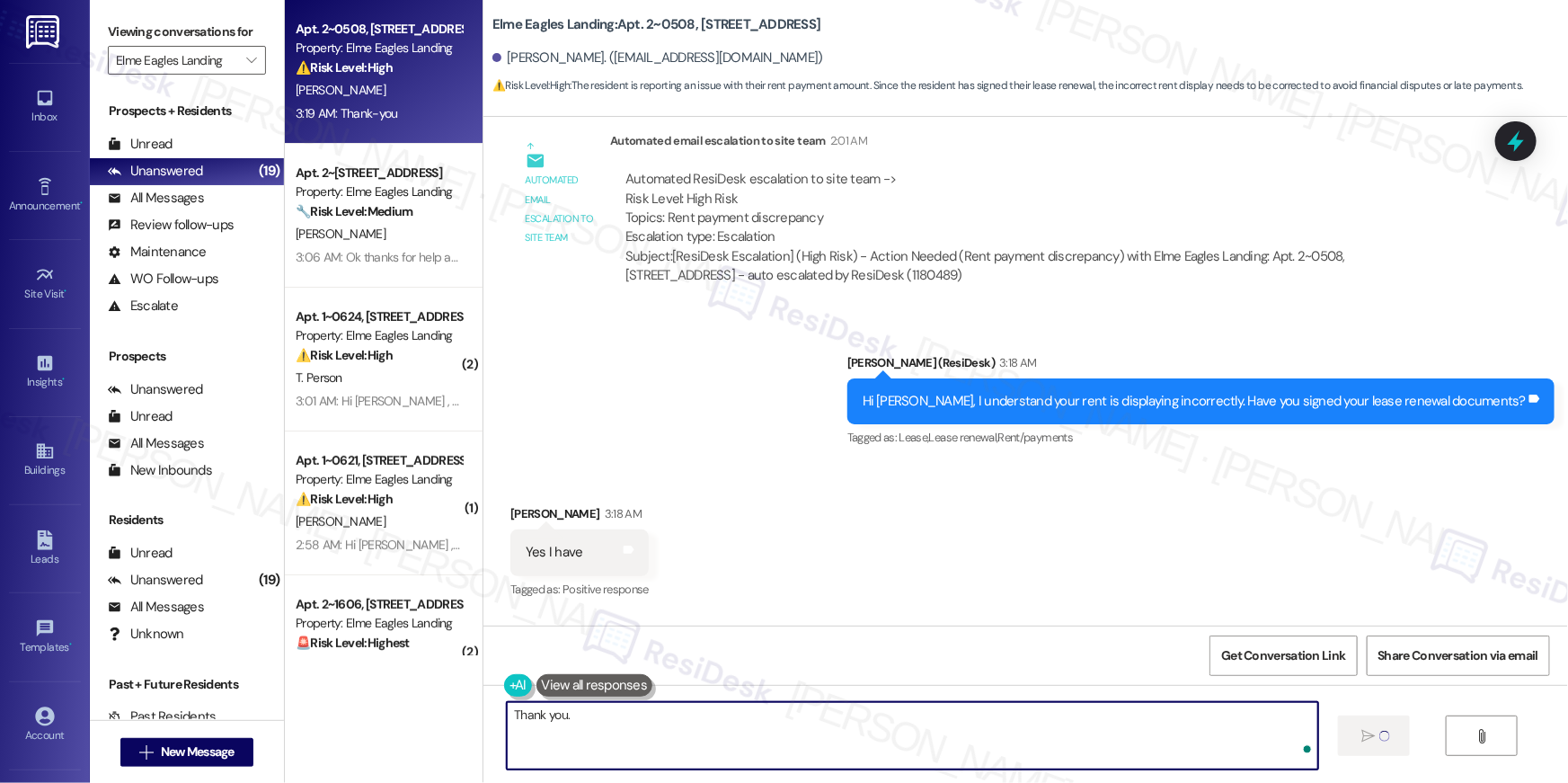
type textarea "Thank you."
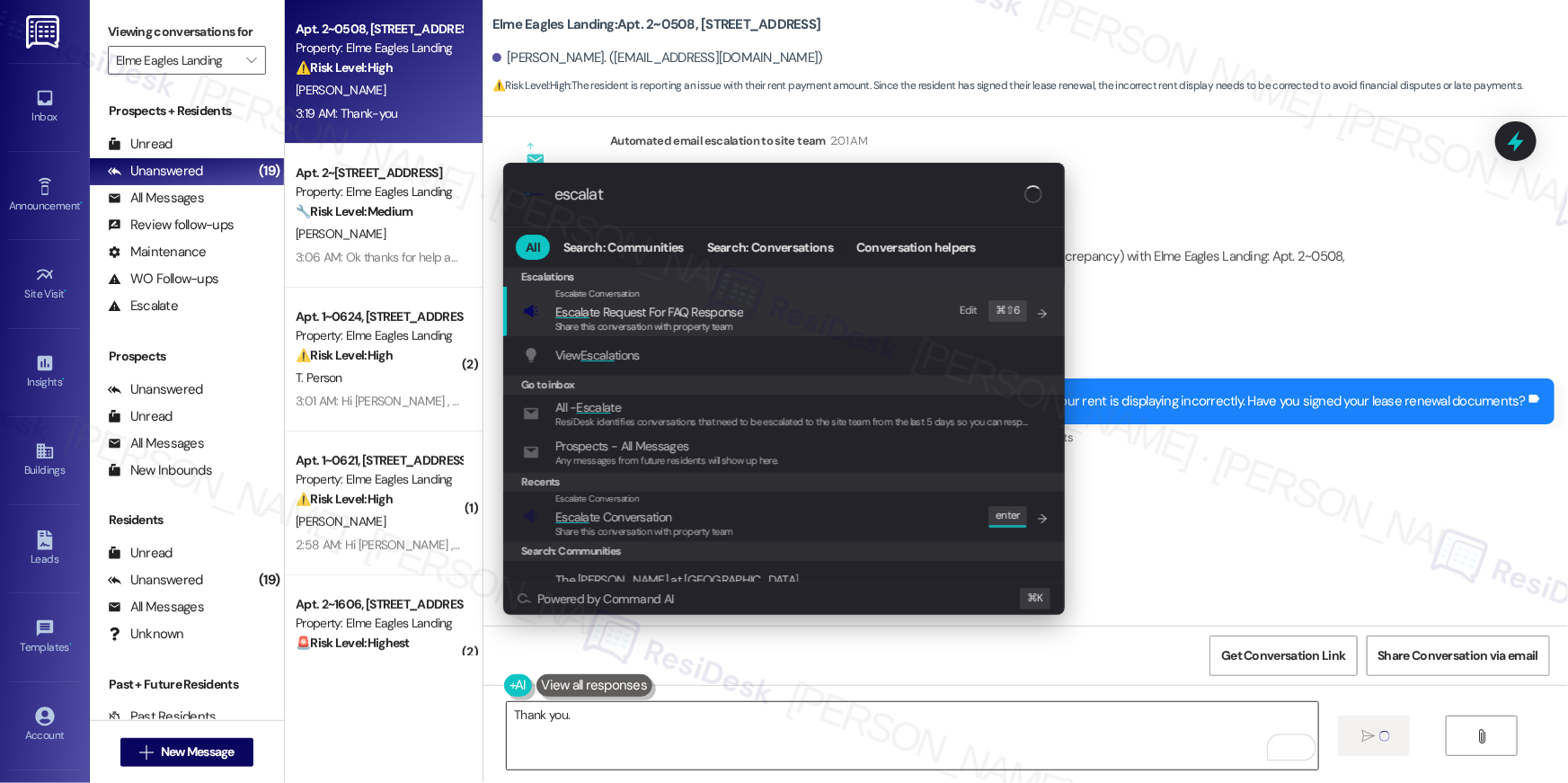
type input "escalate"
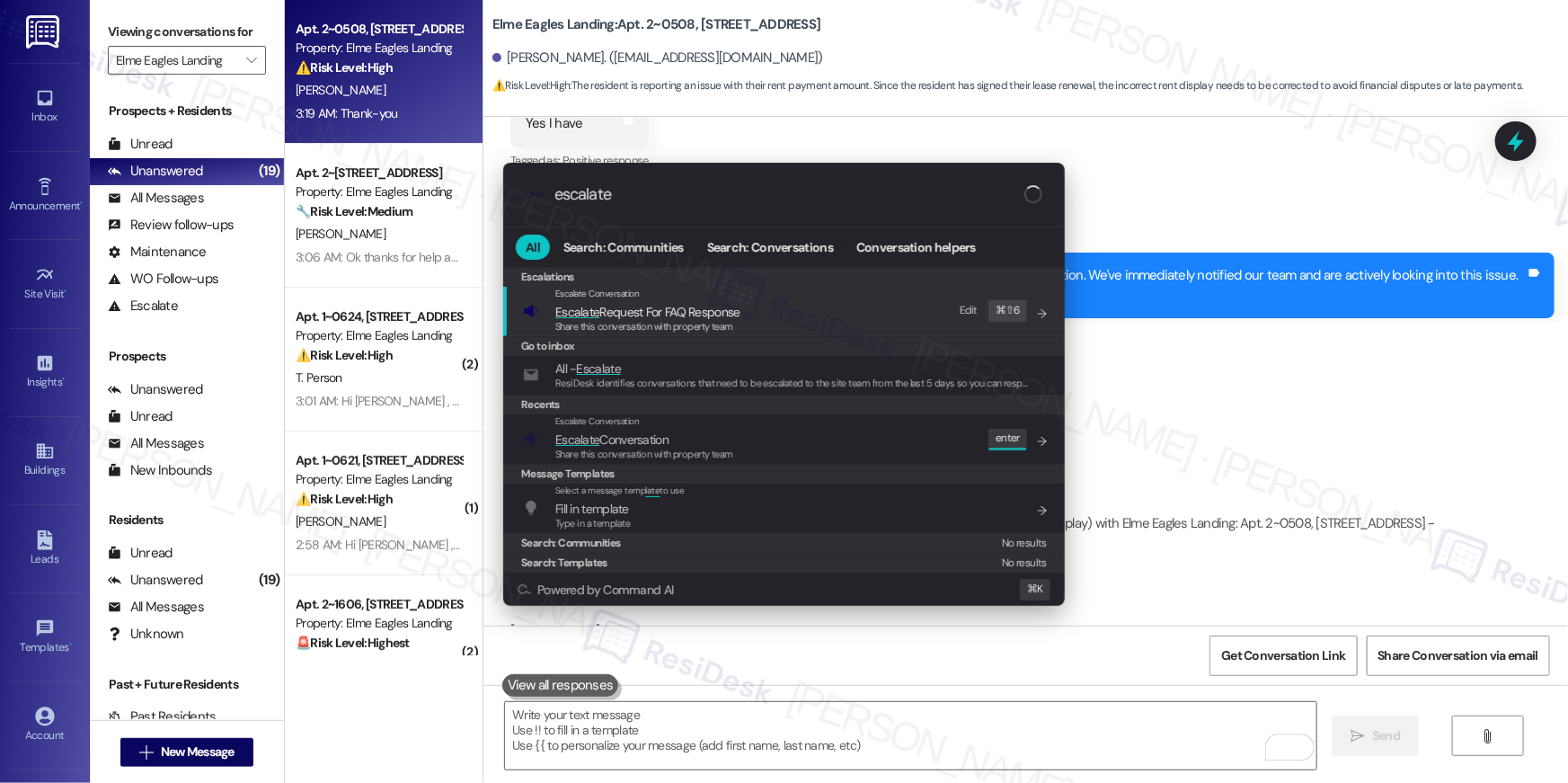
scroll to position [10071, 0]
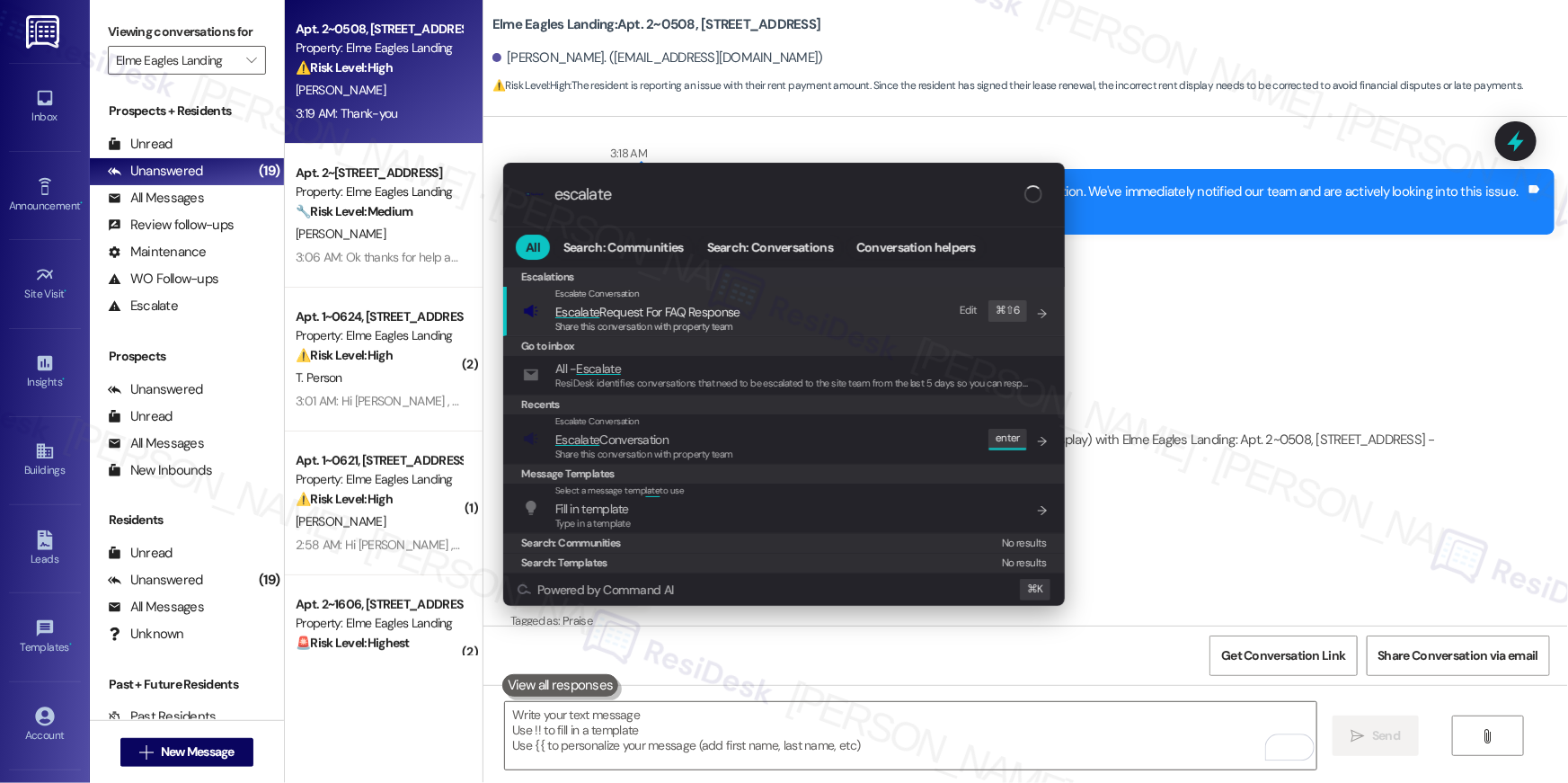
type input "escalate"
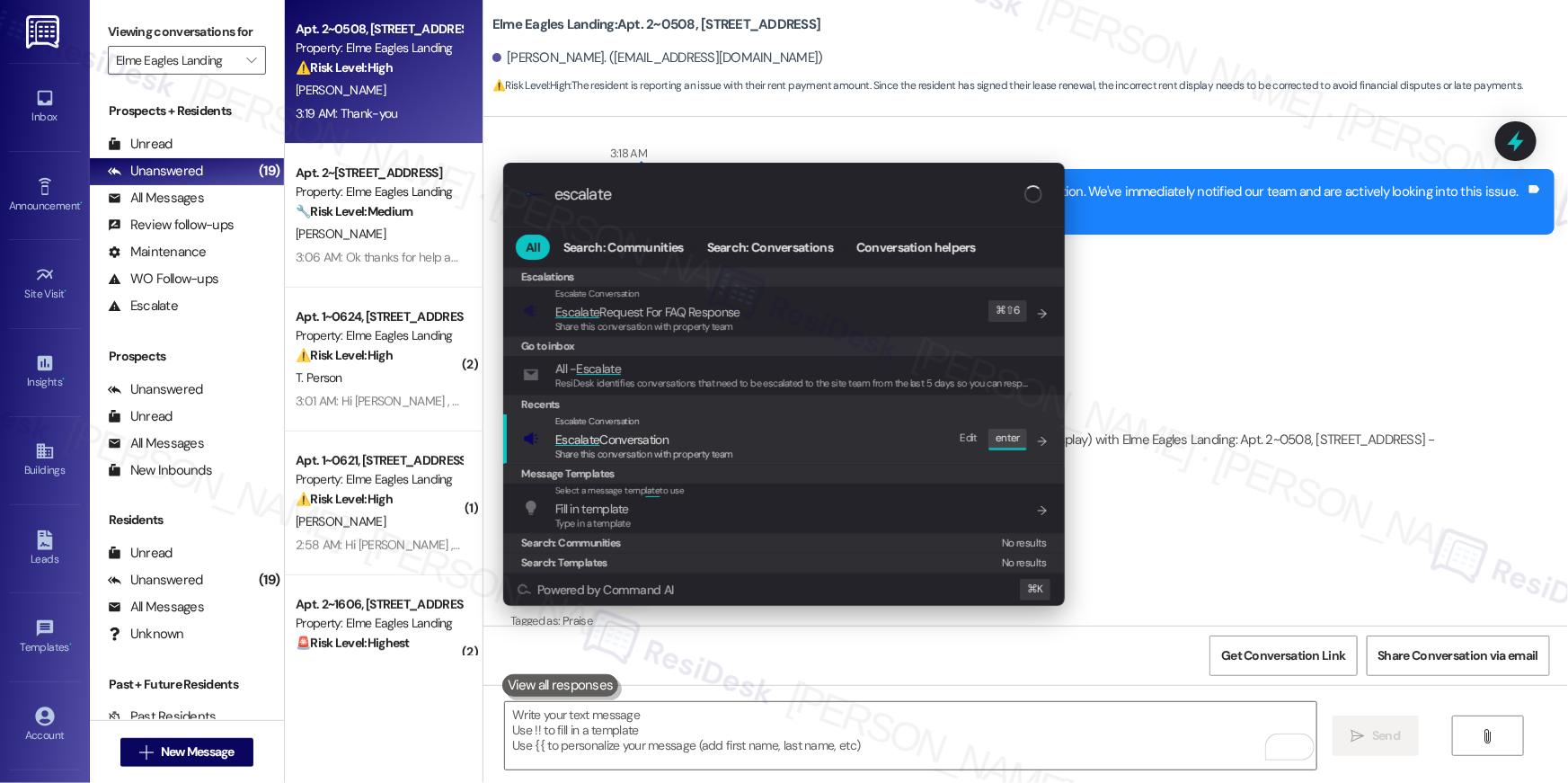
drag, startPoint x: 615, startPoint y: 439, endPoint x: 626, endPoint y: 427, distance: 16.3
click at [616, 439] on span "Escalate Conversation" at bounding box center [612, 439] width 113 height 16
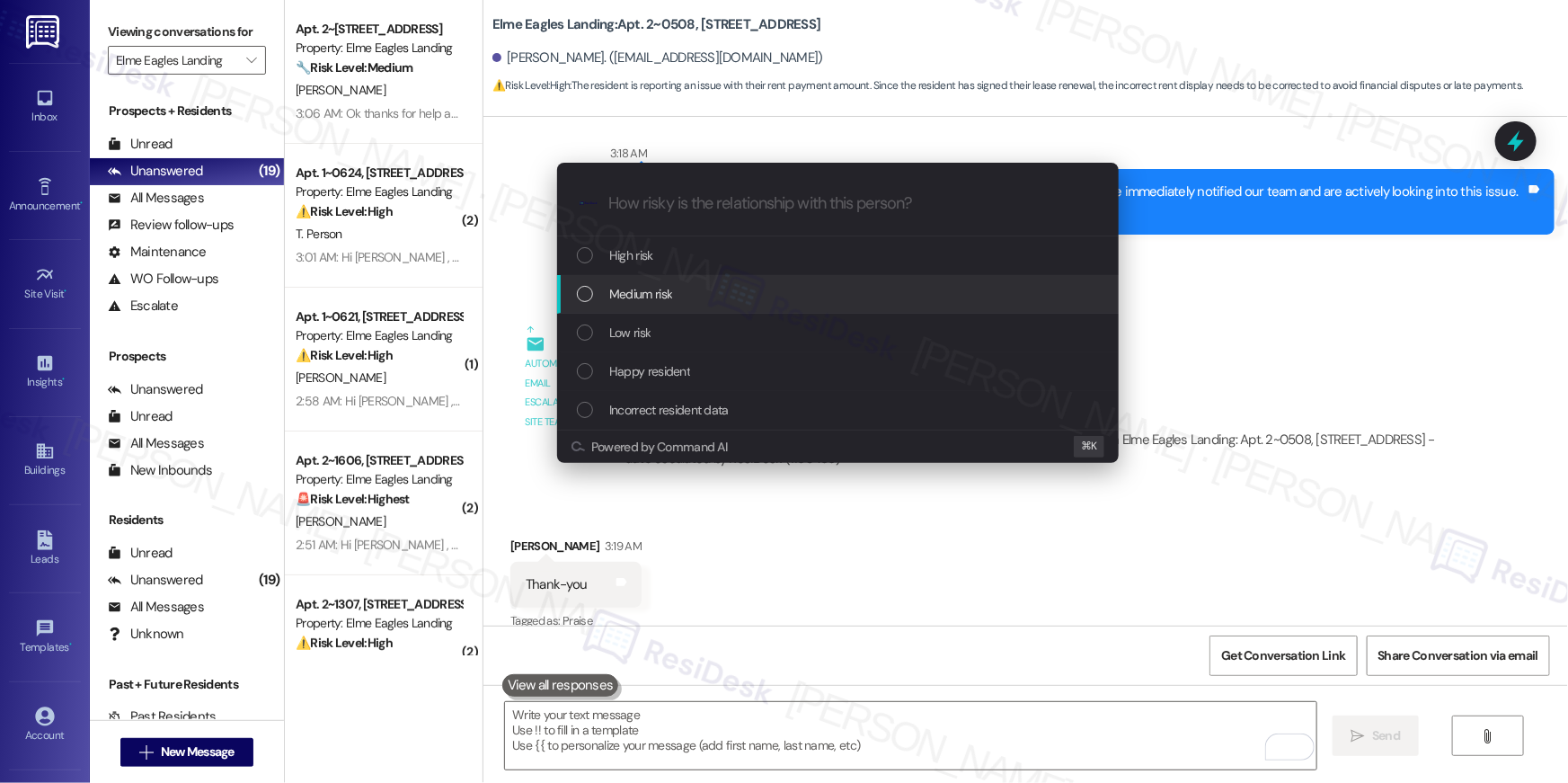
click at [631, 291] on span "Medium risk" at bounding box center [641, 294] width 63 height 19
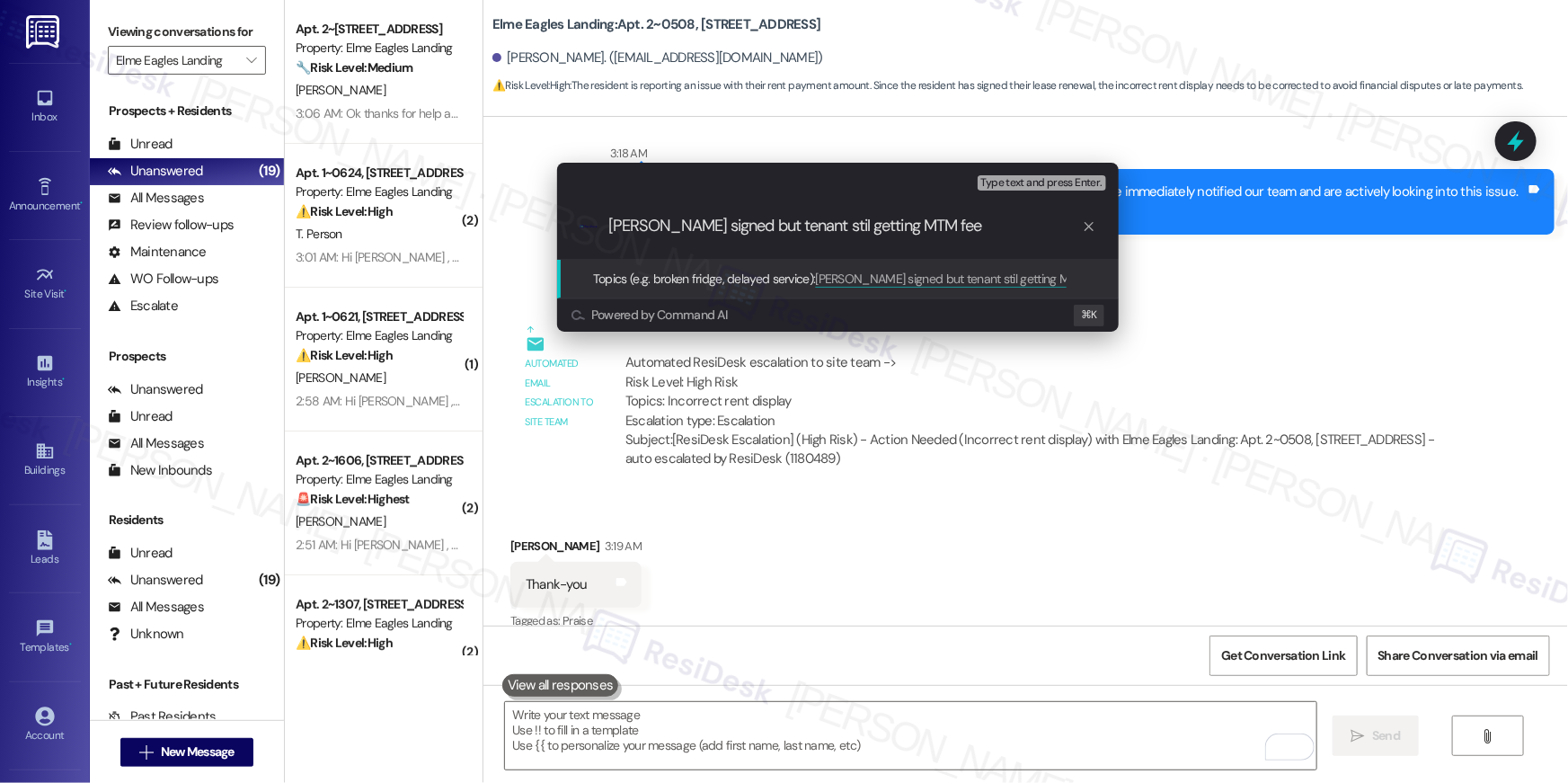
type input "[PERSON_NAME] signed but tenant stil getting MTM fees"
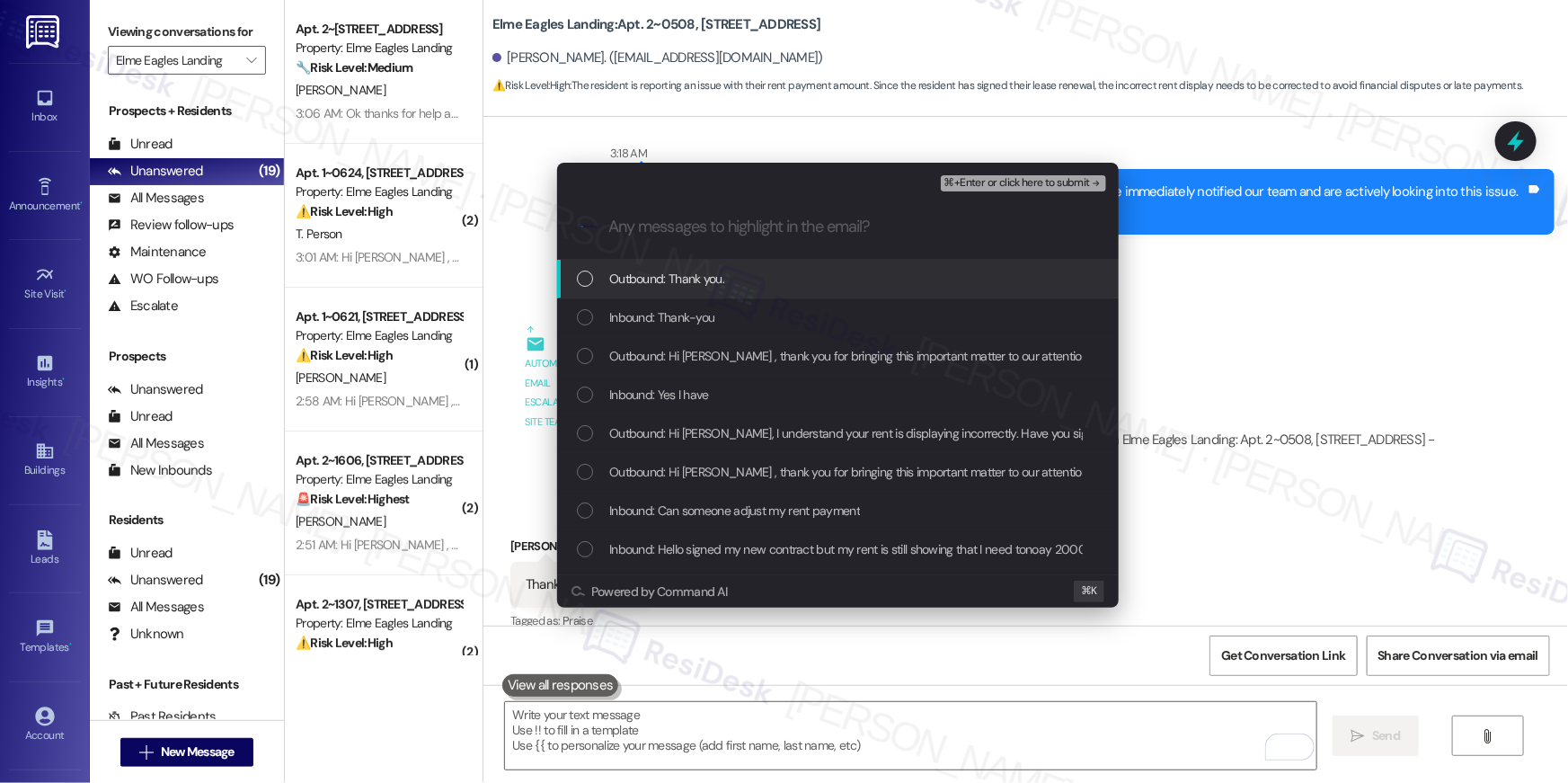
drag, startPoint x: 654, startPoint y: 287, endPoint x: 659, endPoint y: 322, distance: 35.4
click at [654, 289] on div "Outbound: Thank you." at bounding box center [839, 279] width 562 height 39
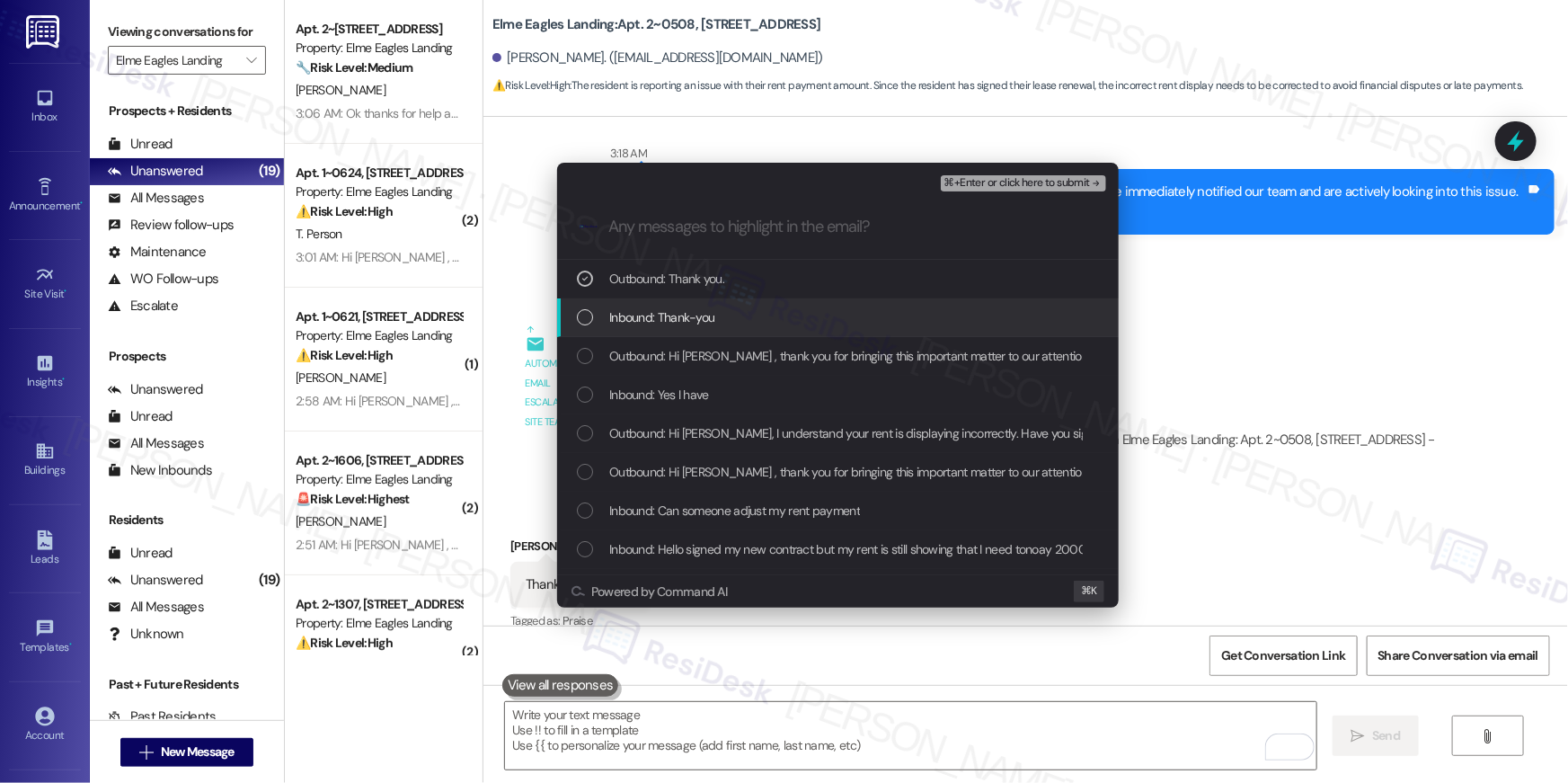
click at [658, 323] on span "Inbound: Thank-you" at bounding box center [662, 318] width 105 height 19
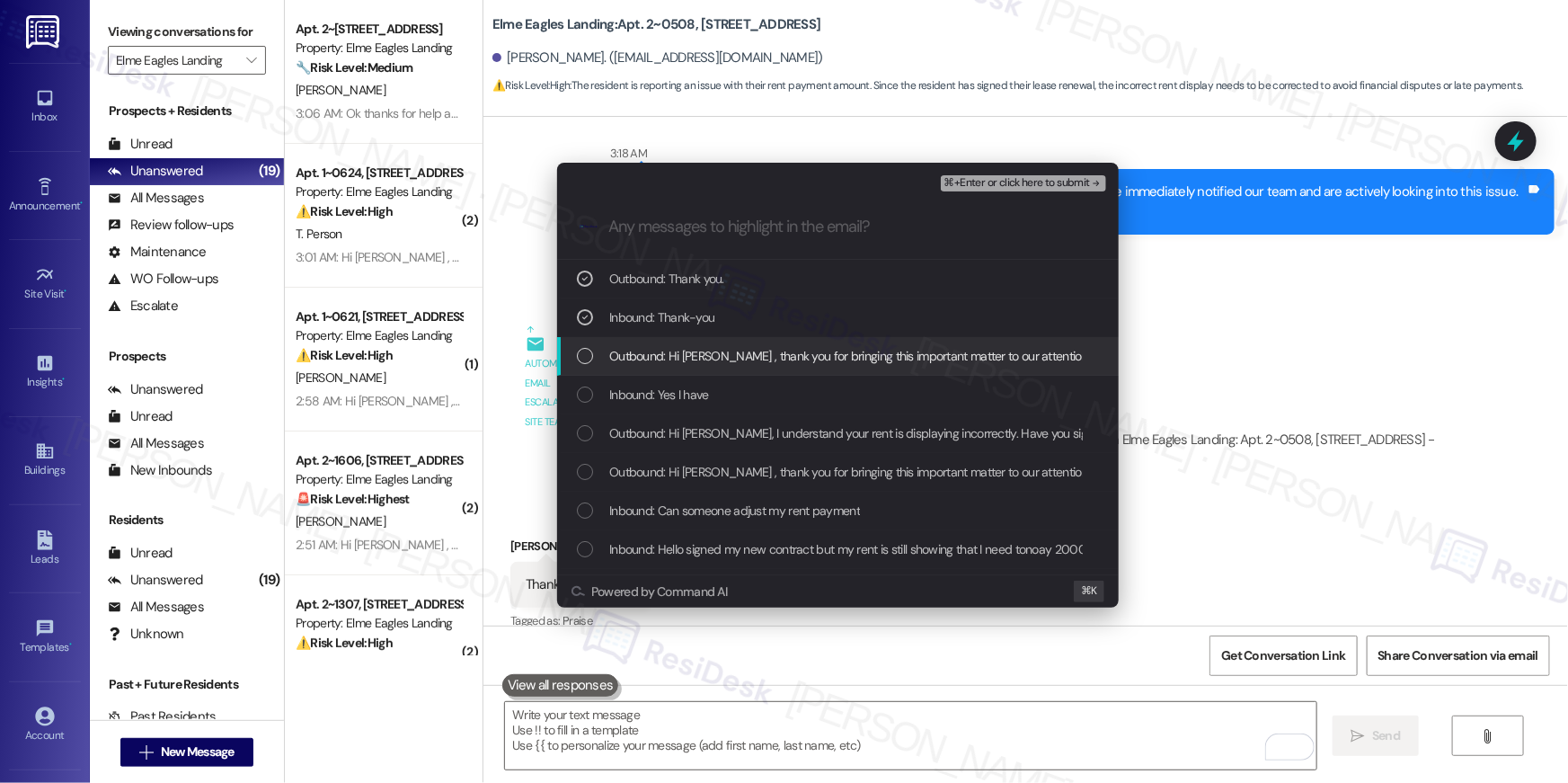
drag, startPoint x: 668, startPoint y: 357, endPoint x: 669, endPoint y: 388, distance: 31.0
click at [667, 357] on span "Outbound: Hi [PERSON_NAME] , thank you for bringing this important matter to ou…" at bounding box center [1213, 356] width 1207 height 19
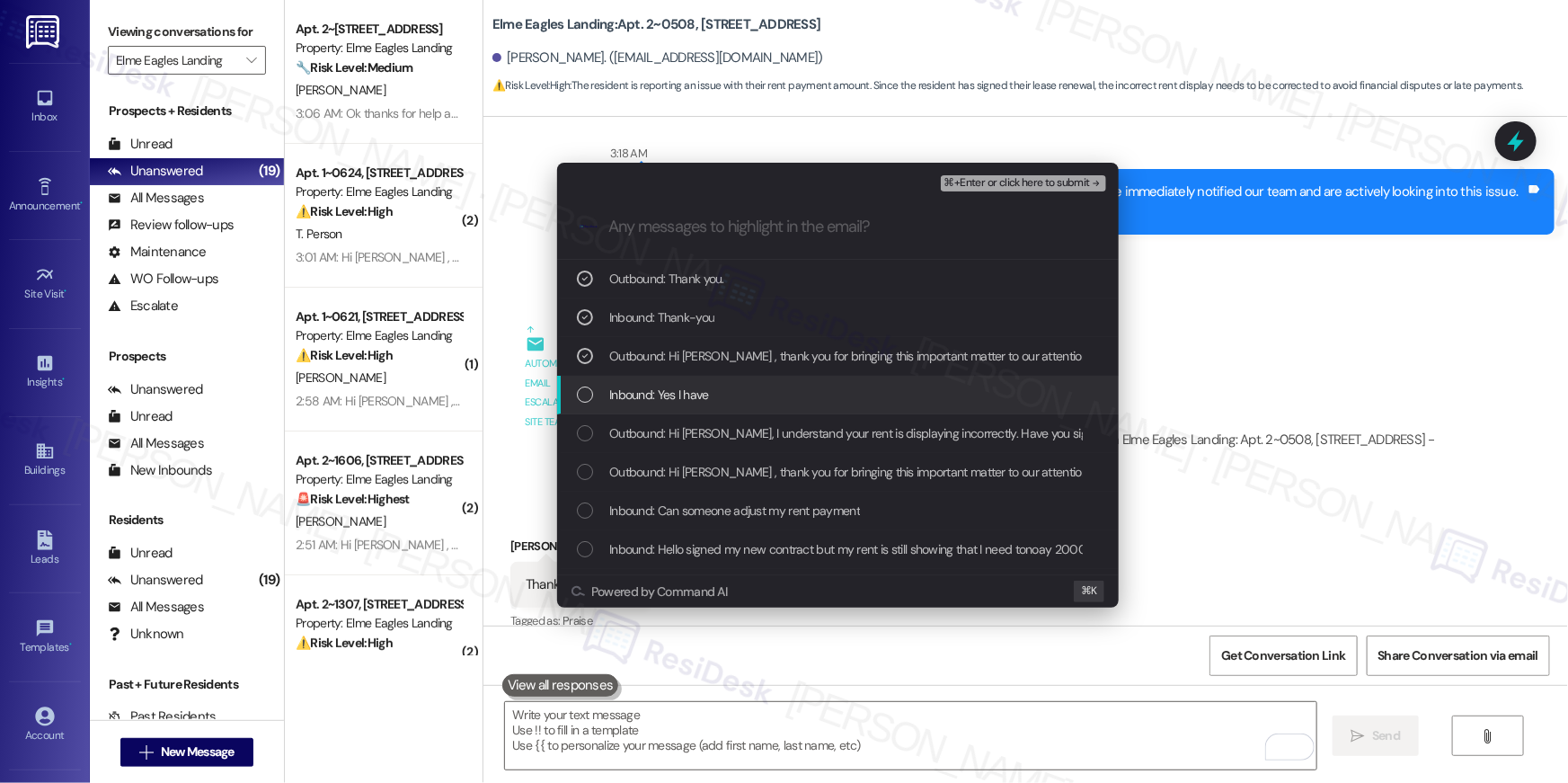
drag, startPoint x: 669, startPoint y: 390, endPoint x: 687, endPoint y: 430, distance: 43.9
click at [670, 398] on span "Inbound: Yes I have" at bounding box center [659, 395] width 99 height 19
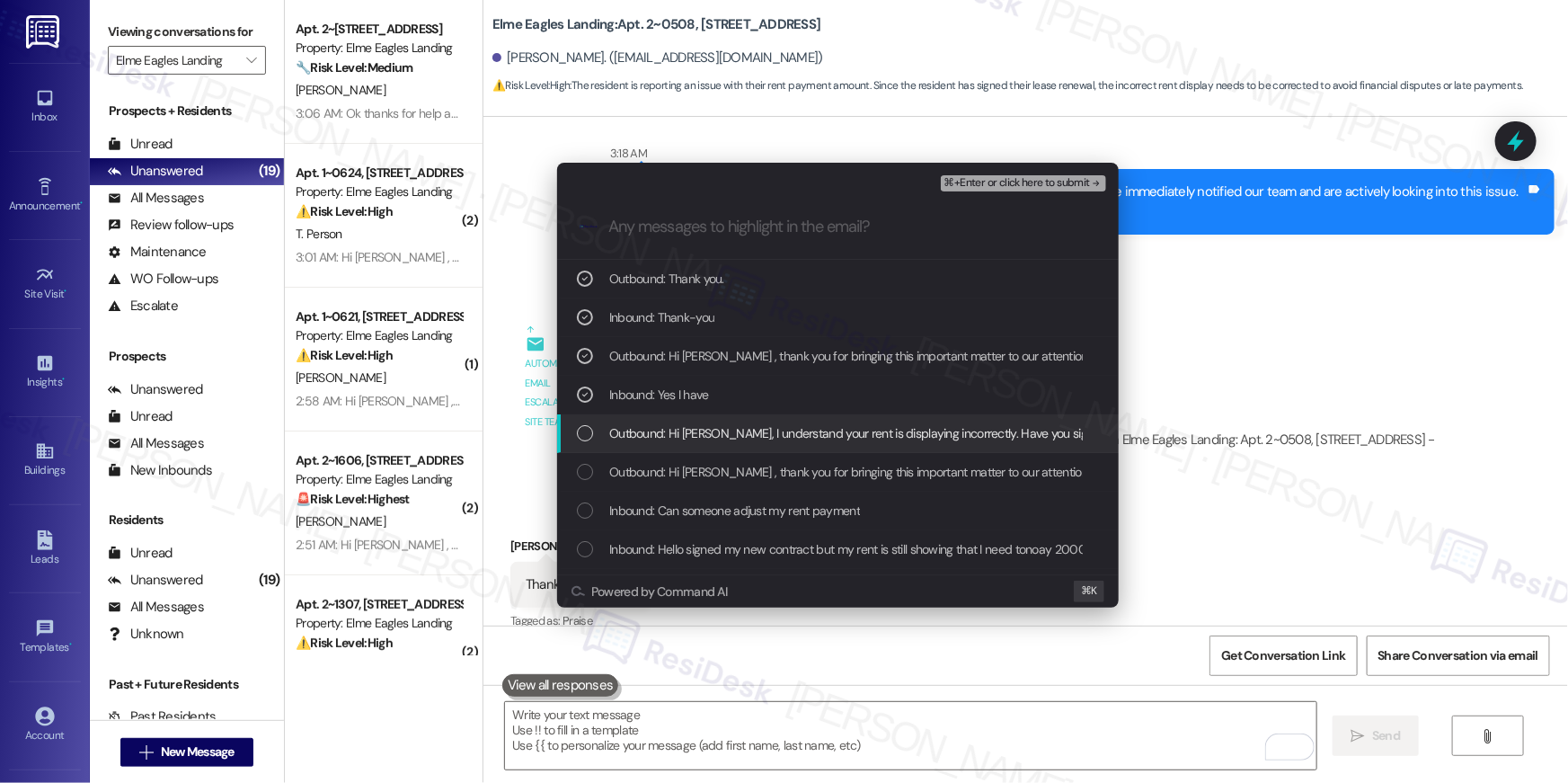
click at [687, 436] on span "Outbound: Hi [PERSON_NAME], I understand your rent is displaying incorrectly. H…" at bounding box center [944, 433] width 668 height 19
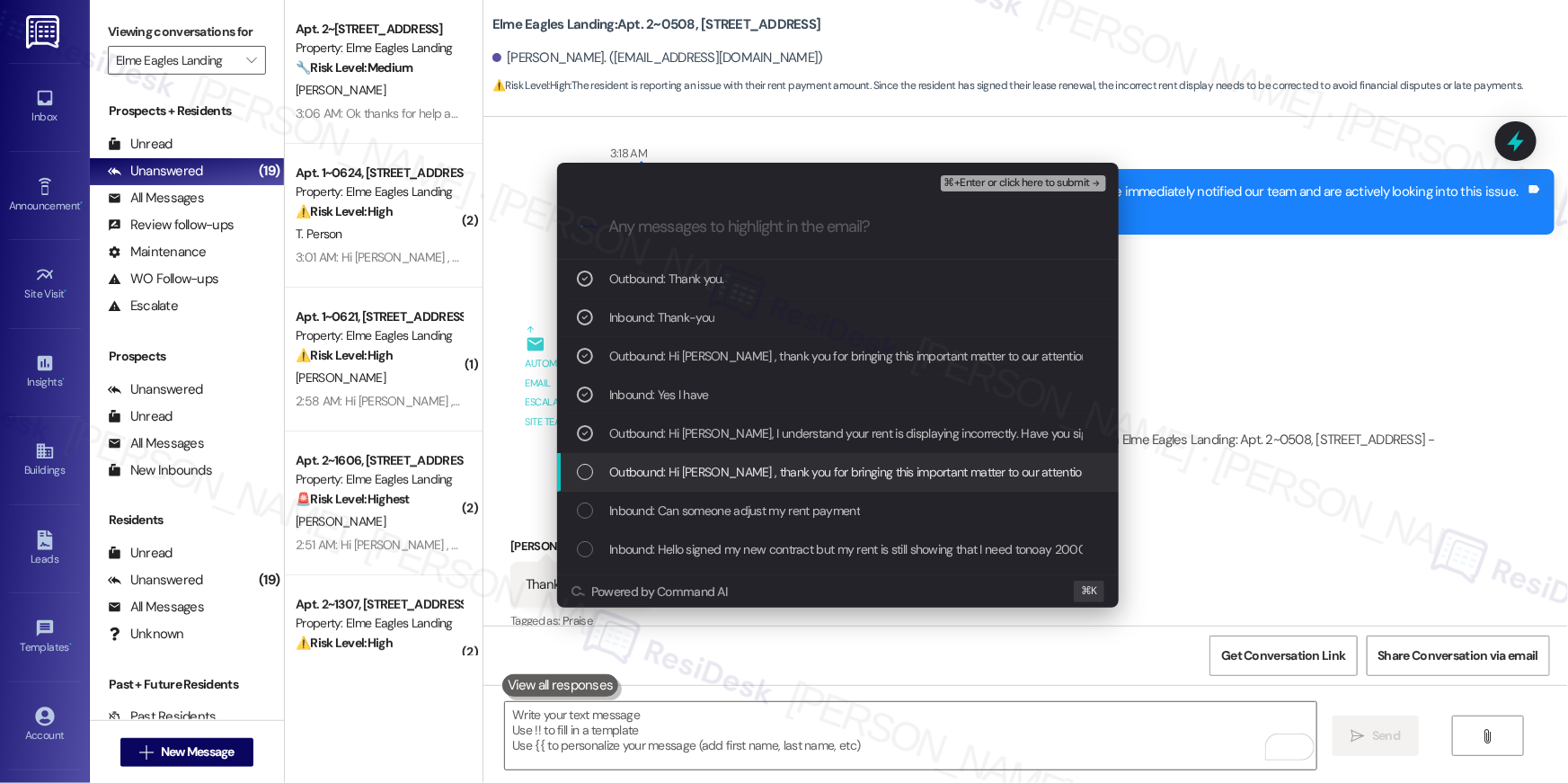
click at [697, 487] on div "Outbound: Hi [PERSON_NAME] , thank you for bringing this important matter to ou…" at bounding box center [839, 472] width 562 height 39
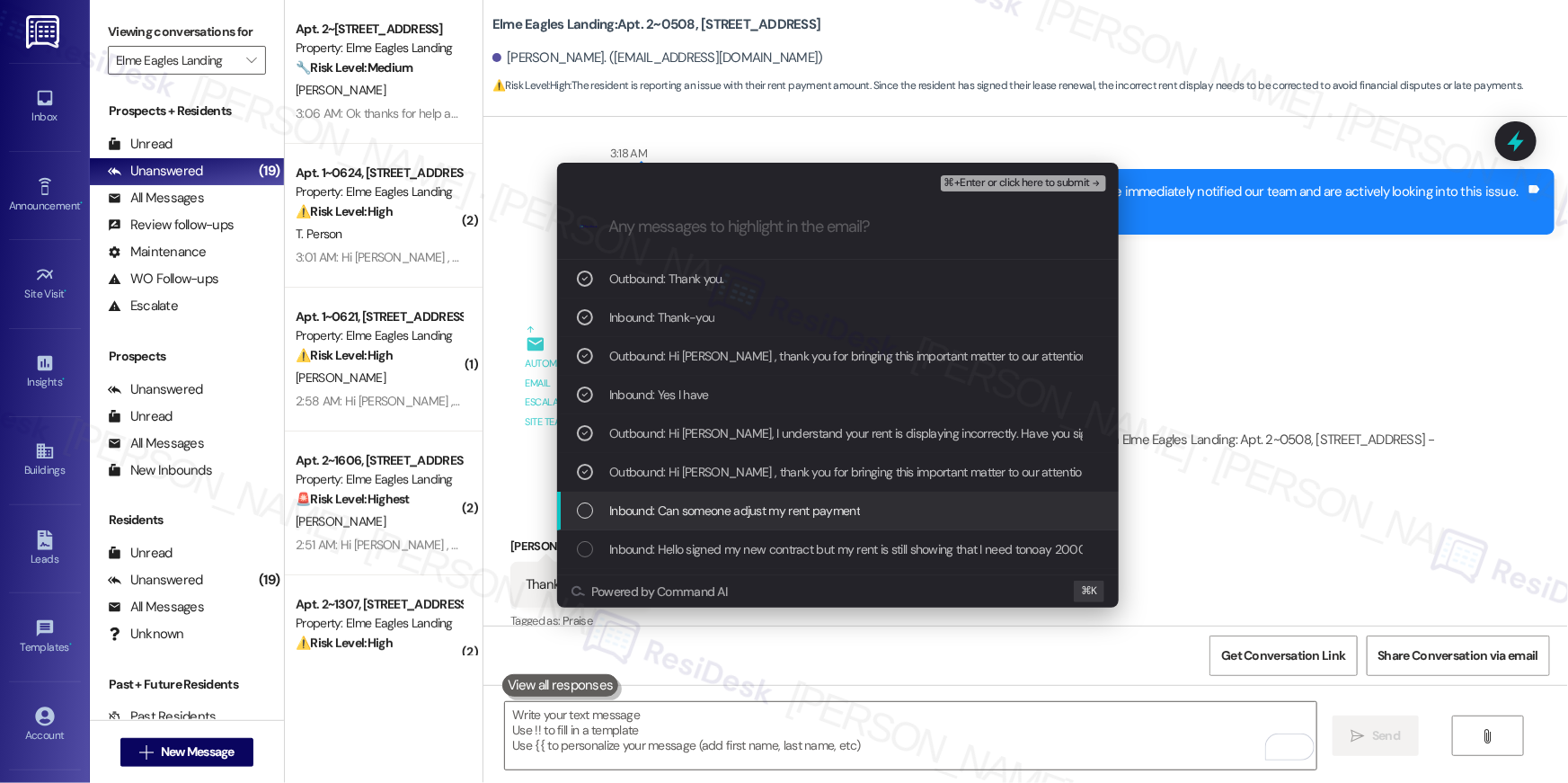
click at [711, 511] on span "Inbound: Can someone adjust my rent payment" at bounding box center [735, 511] width 251 height 19
click at [727, 544] on span "Inbound: Hello signed my new contract but my rent is still showing that I need …" at bounding box center [940, 549] width 660 height 19
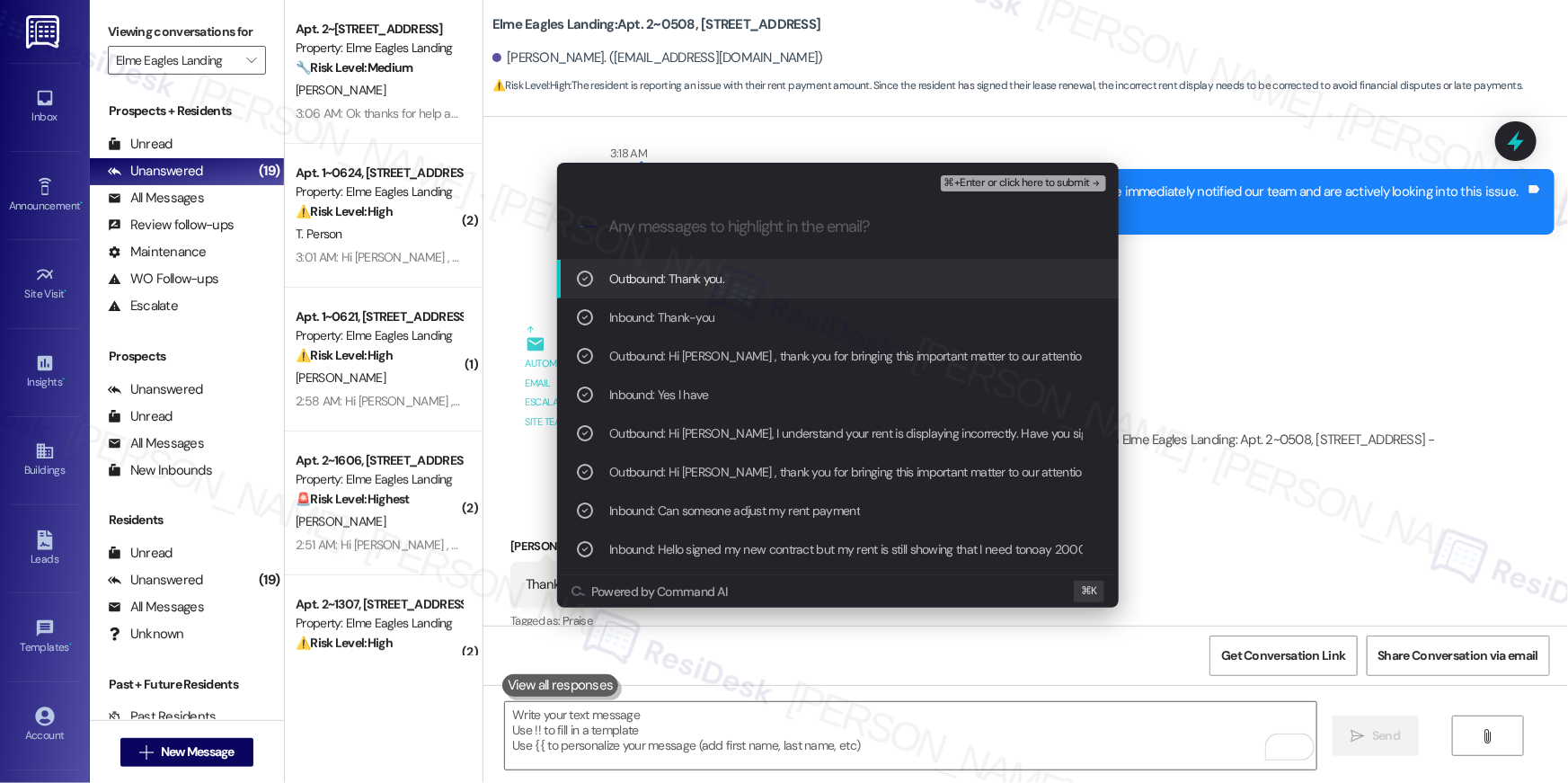
click at [1032, 179] on span "⌘+Enter or click here to submit" at bounding box center [1017, 183] width 146 height 13
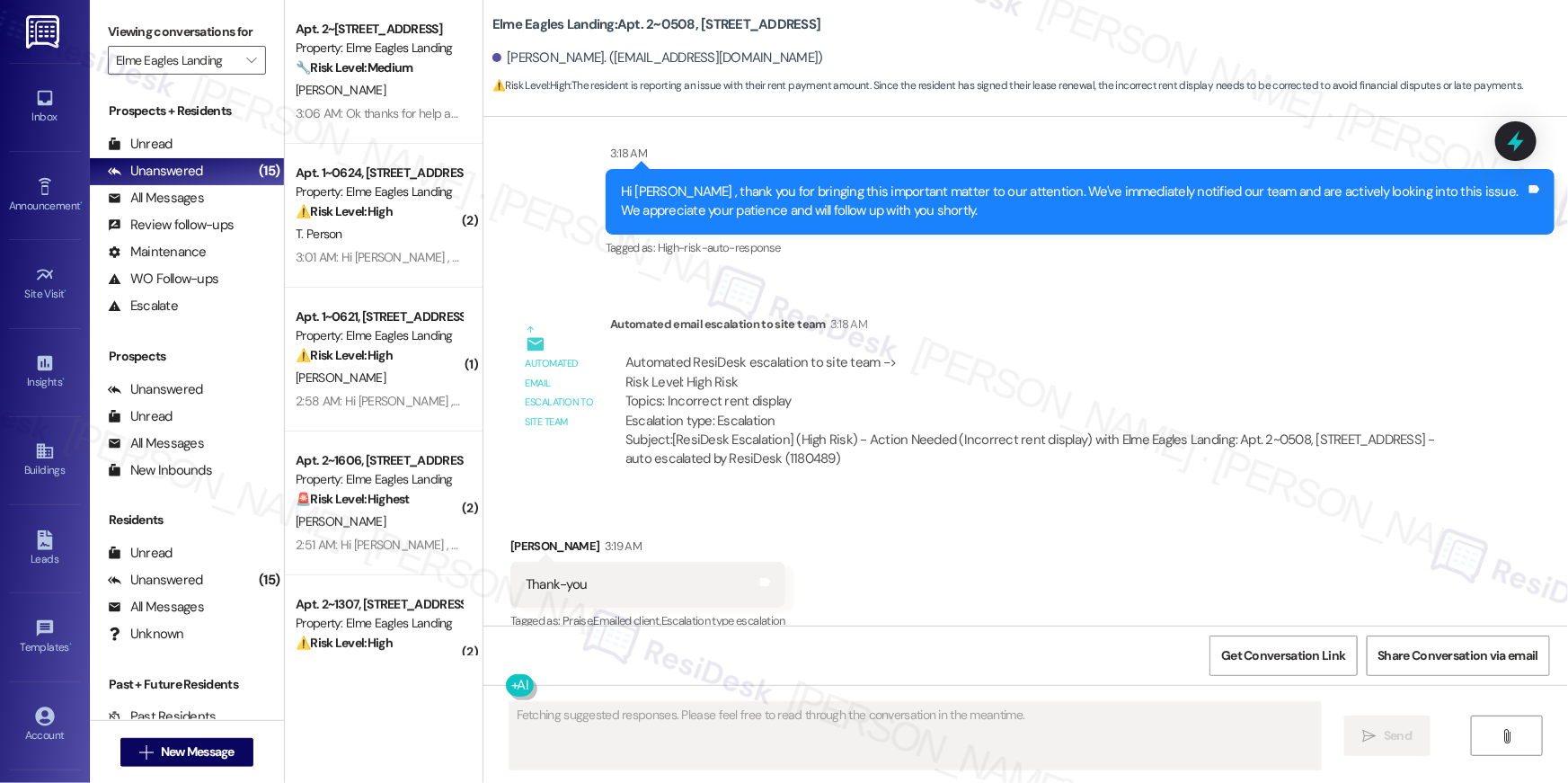
scroll to position [10222, 0]
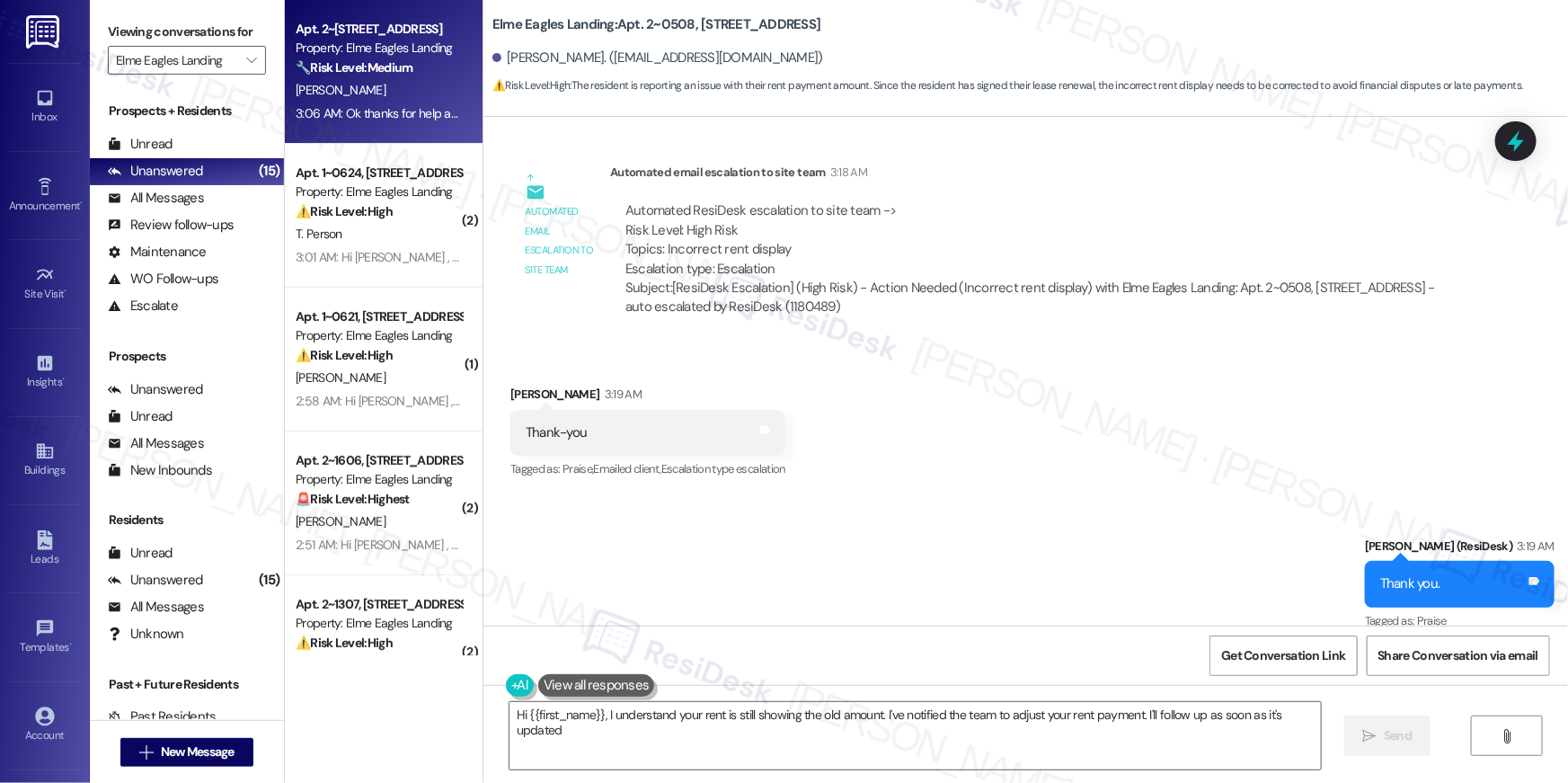
type textarea "Hi {{first_name}}, I understand your rent is still showing the old amount. I've…"
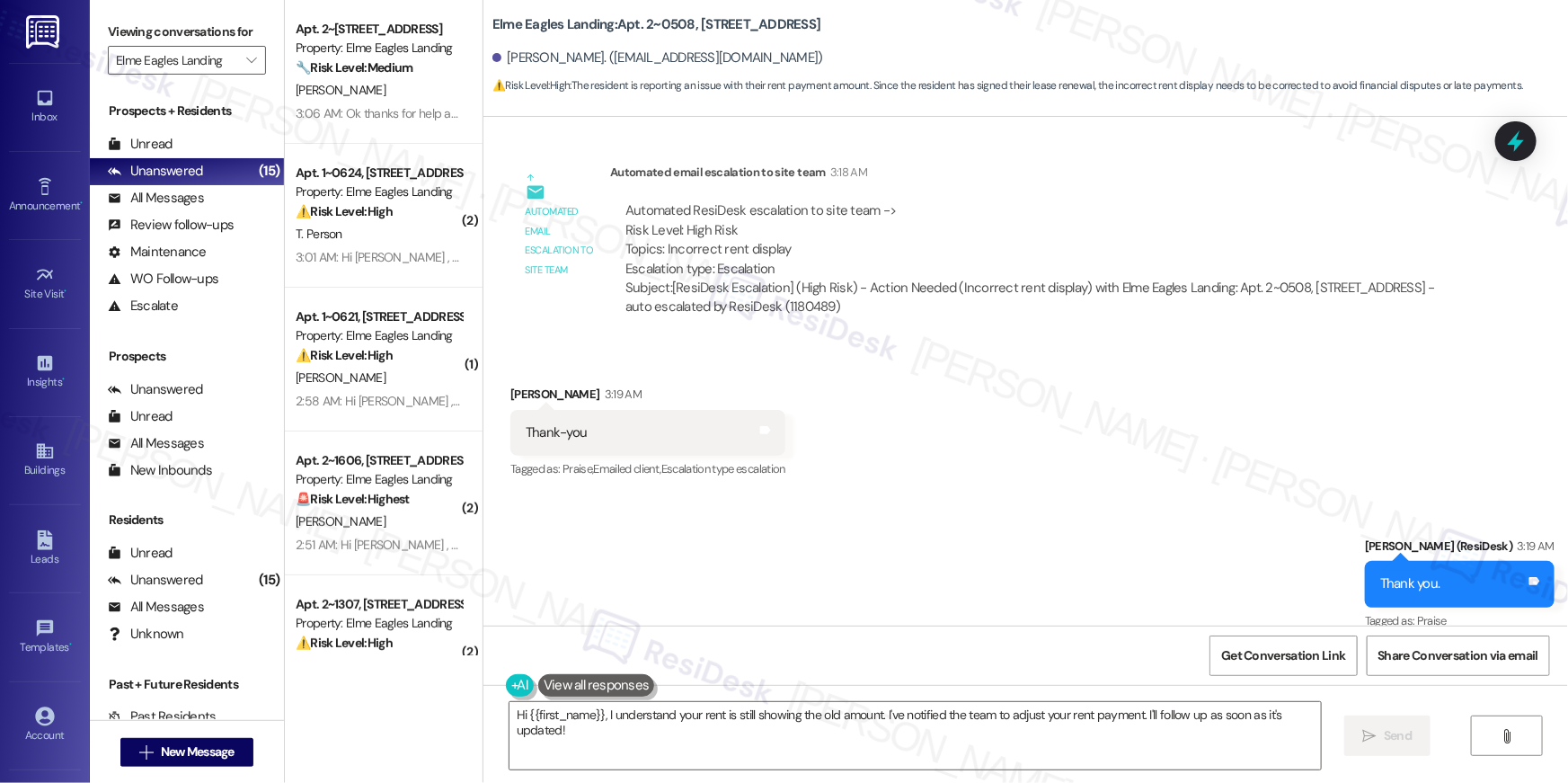
click at [378, 110] on div "3:06 AM: Ok thanks for help and advise thank you so much again 3:06 AM: [PERSON…" at bounding box center [465, 113] width 340 height 16
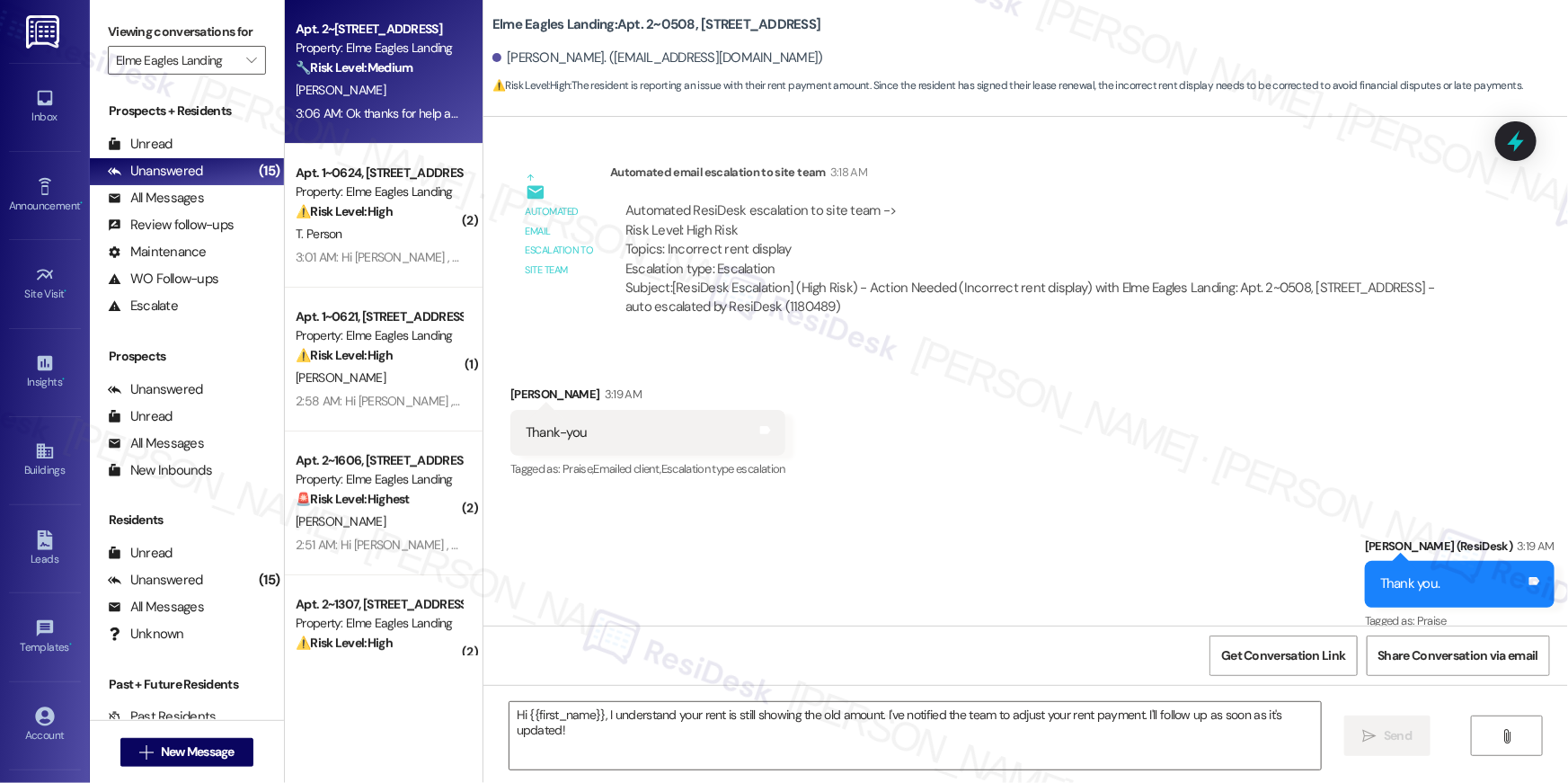
type textarea "Fetching suggested responses. Please feel free to read through the conversation…"
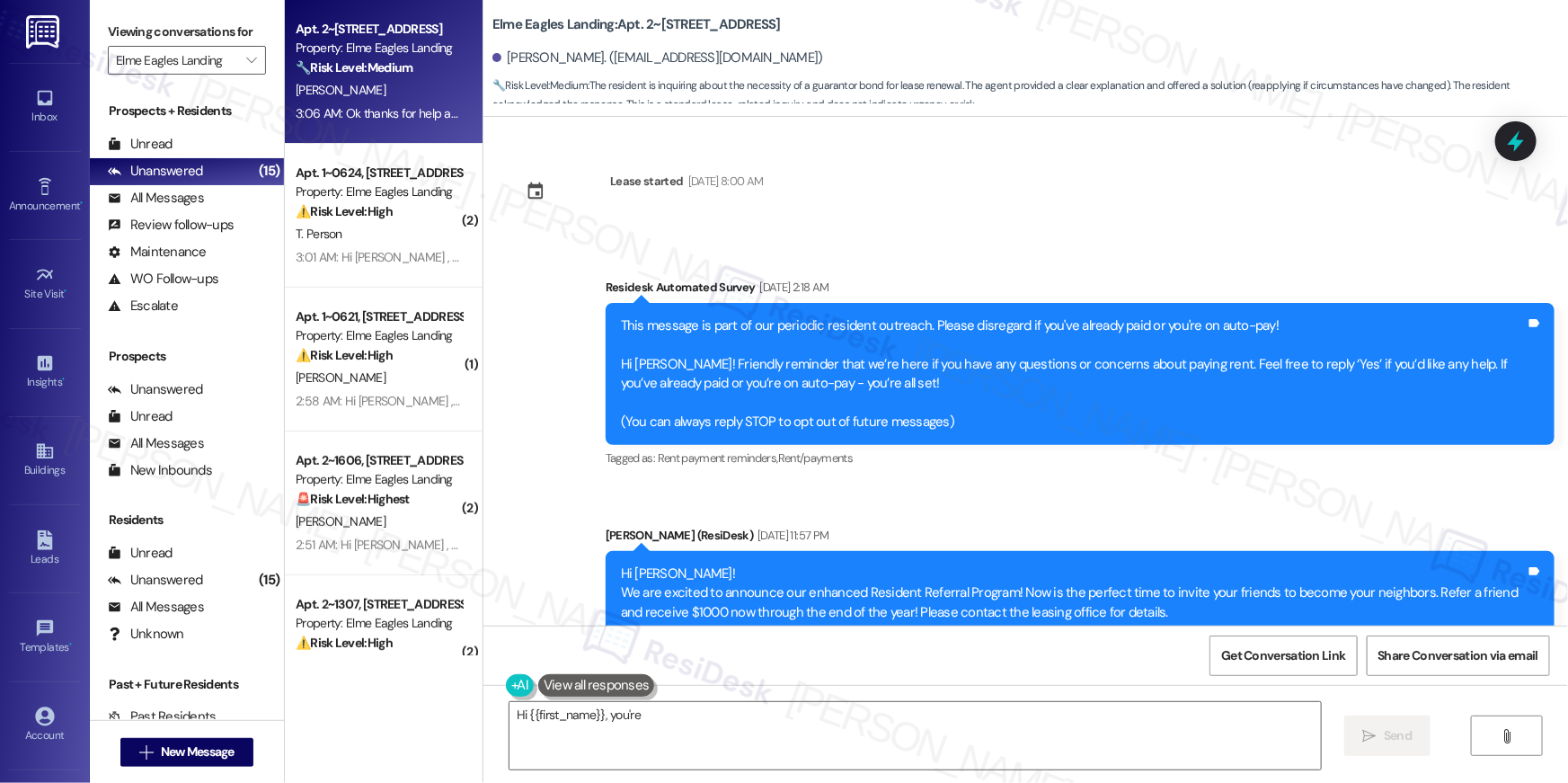
scroll to position [13597, 0]
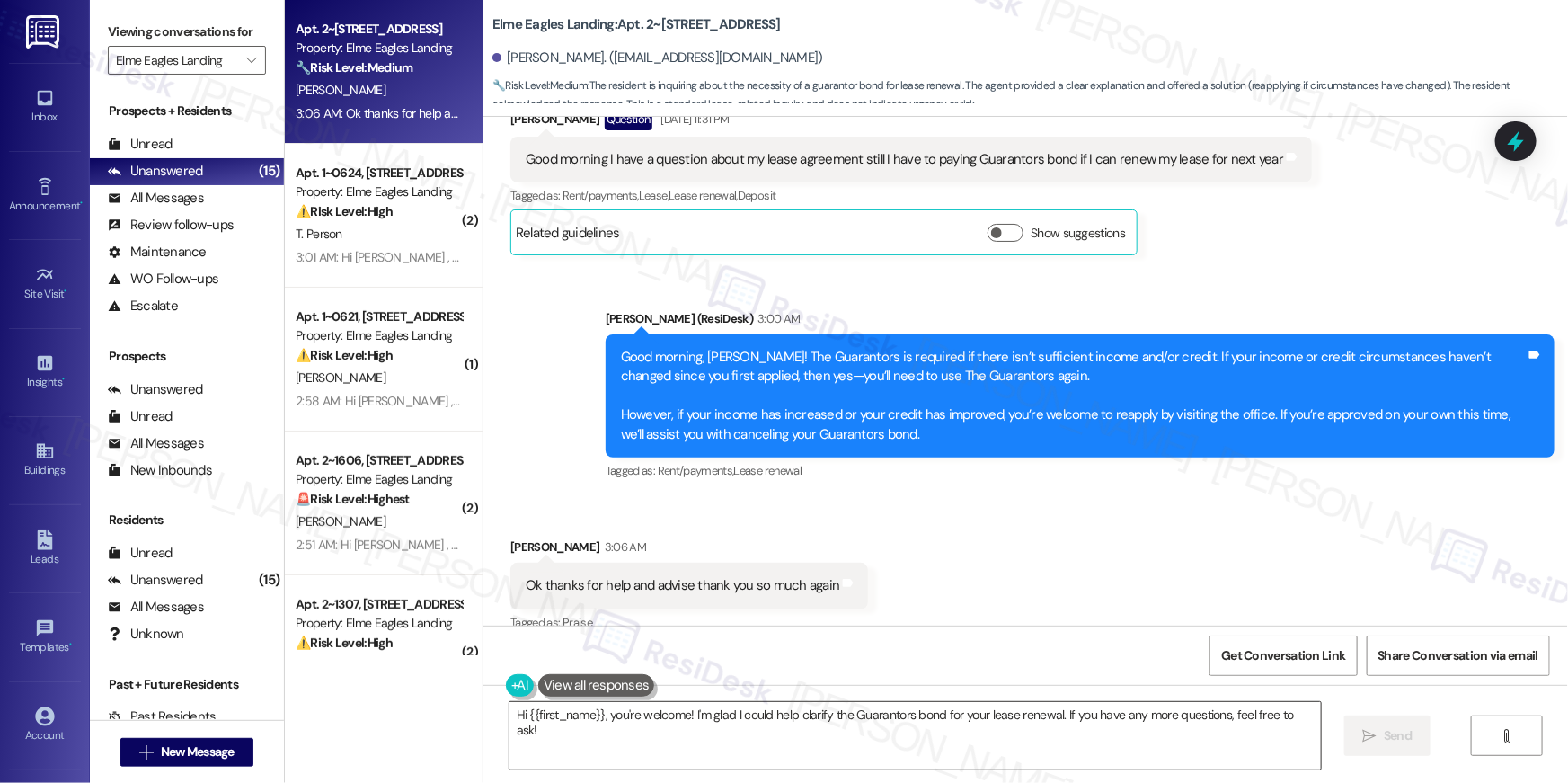
click at [963, 749] on textarea "Hi {{first_name}}, you're welcome! I'm glad I could help clarify the Guarantors…" at bounding box center [915, 737] width 812 height 68
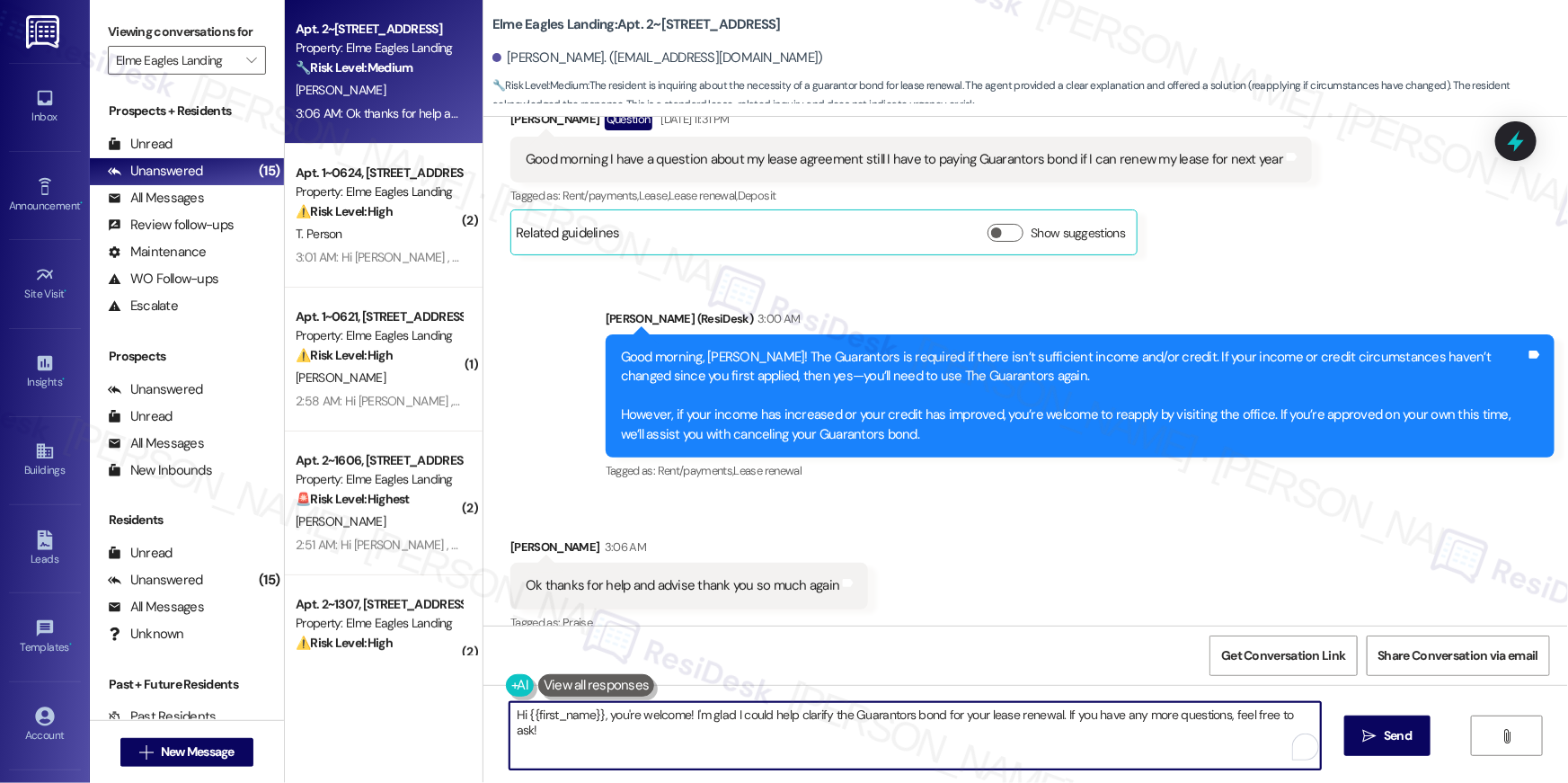
click at [963, 749] on textarea "Hi {{first_name}}, you're welcome! I'm glad I could help clarify the Guarantors…" at bounding box center [915, 737] width 812 height 68
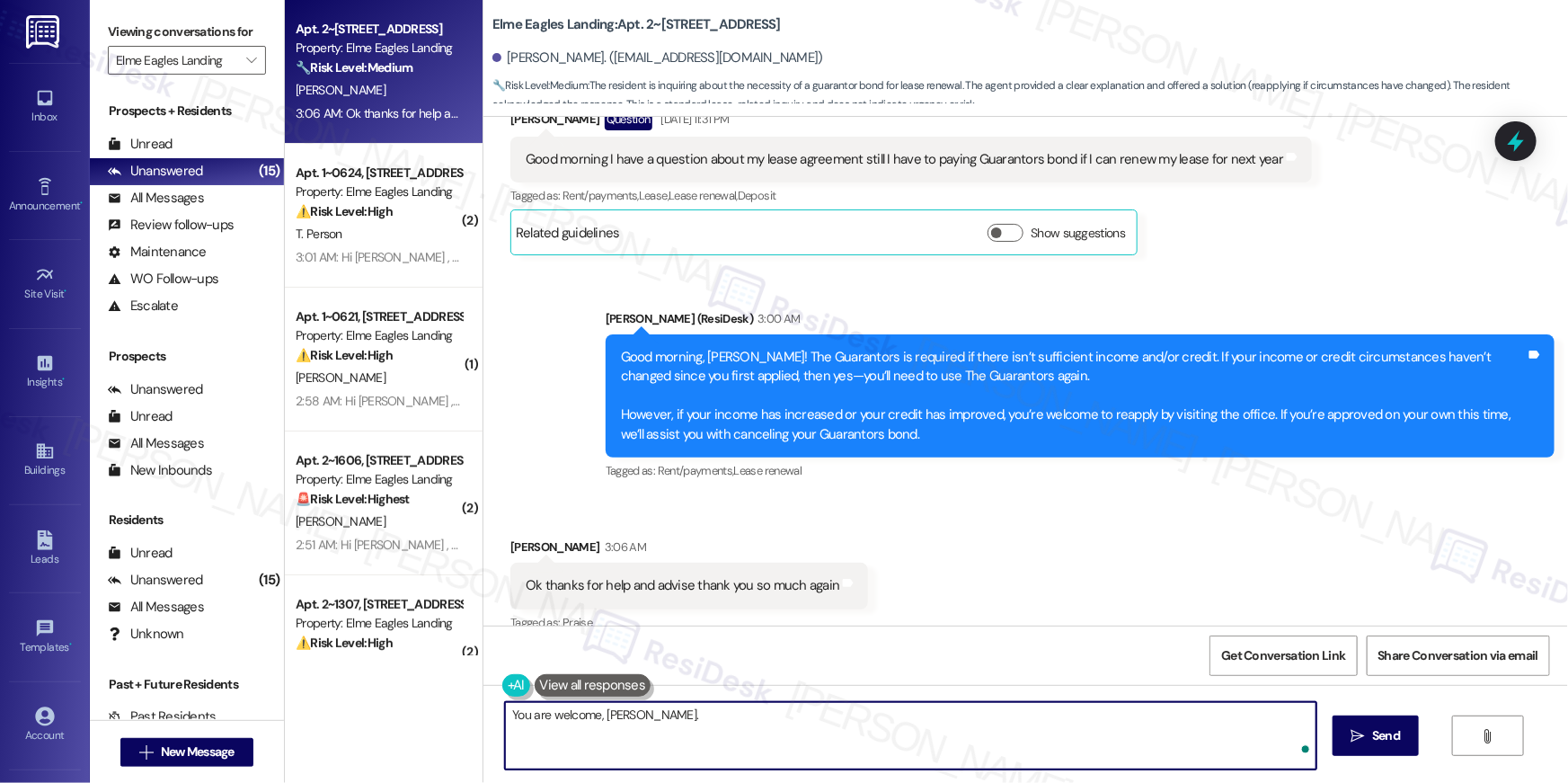
type textarea "You are welcome, [PERSON_NAME]."
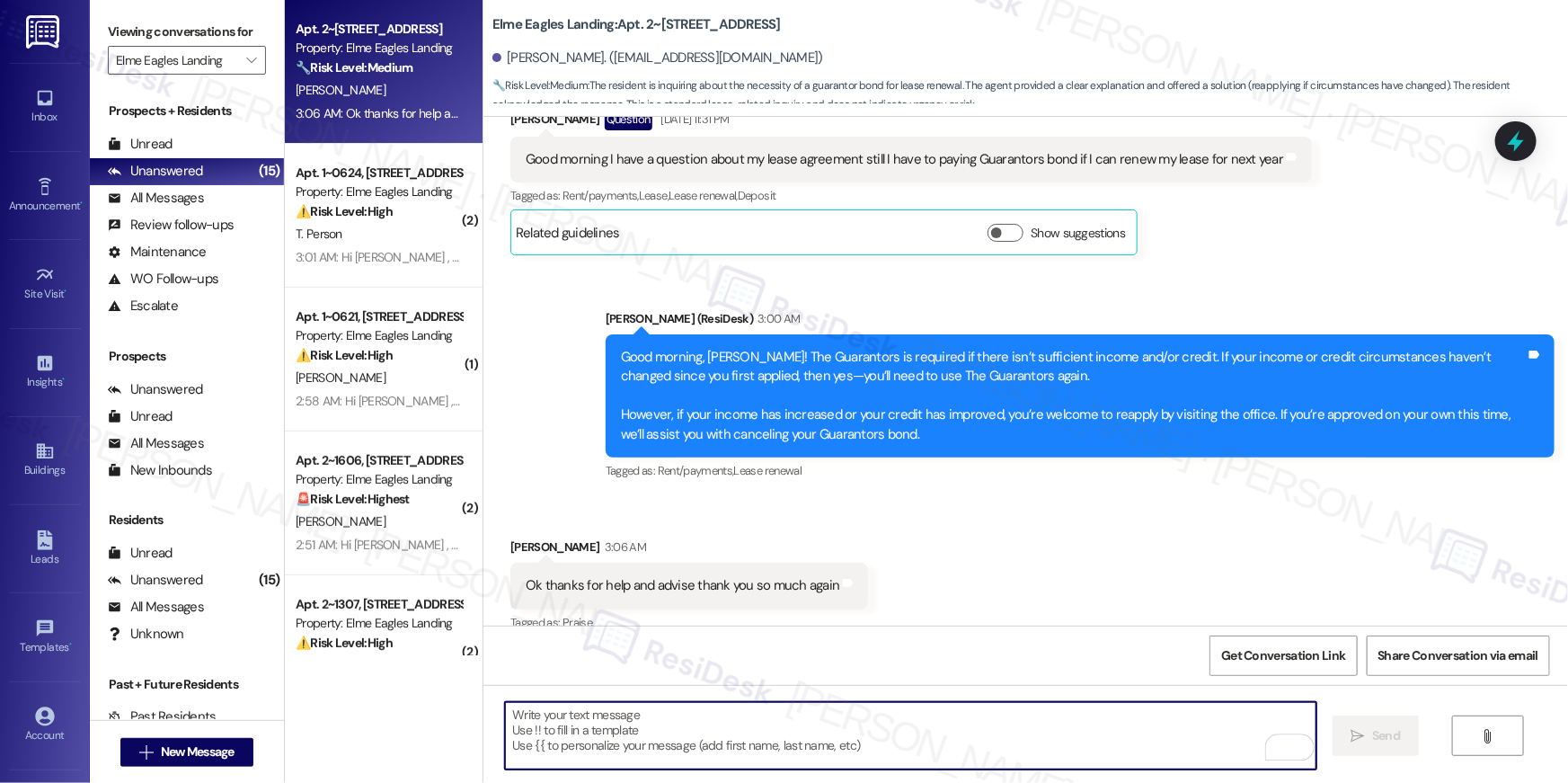
type textarea "Fetching suggested responses. Please feel free to read through the conversation…"
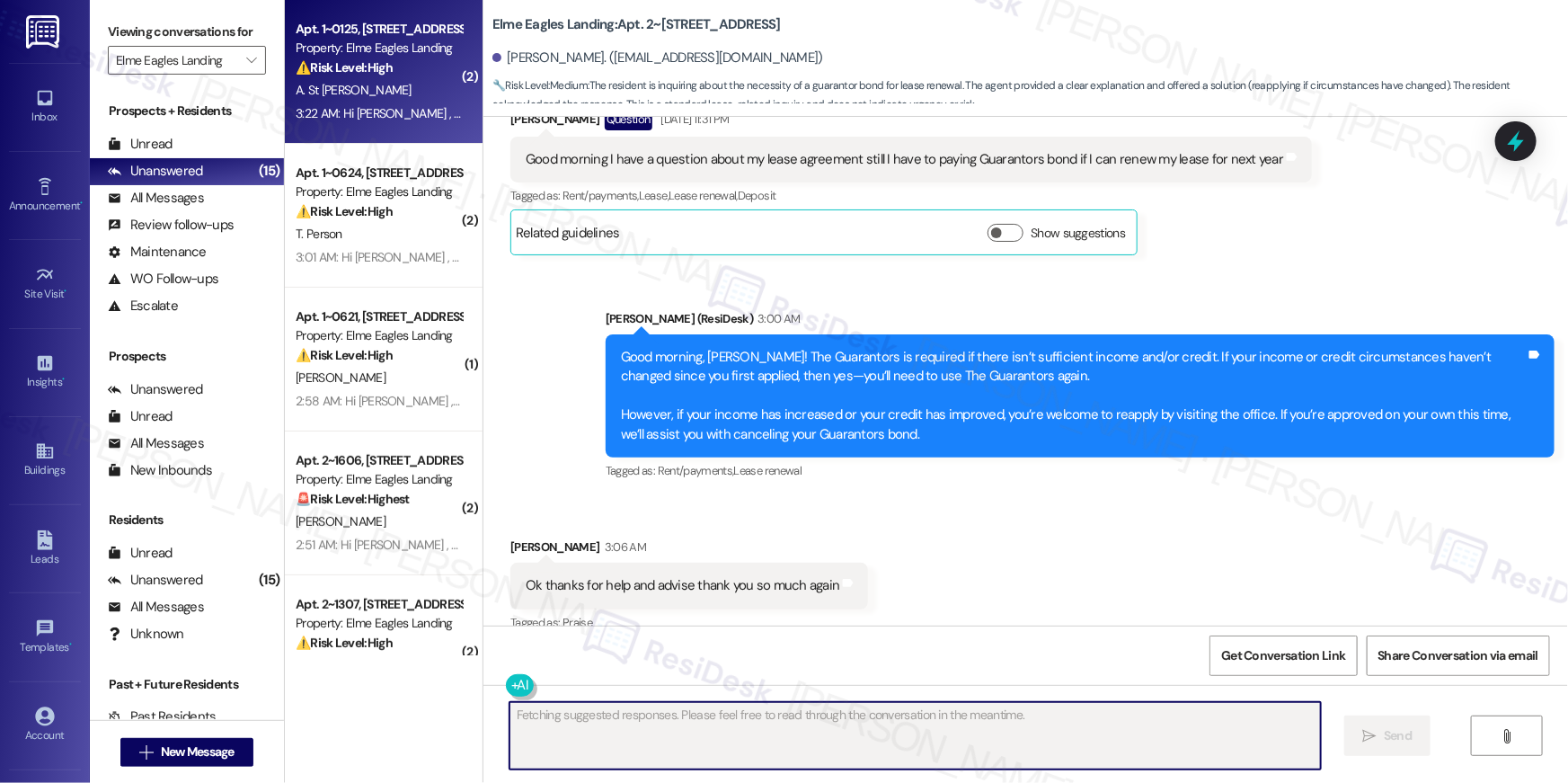
click at [369, 85] on div "A. St [PERSON_NAME]" at bounding box center [379, 90] width 170 height 22
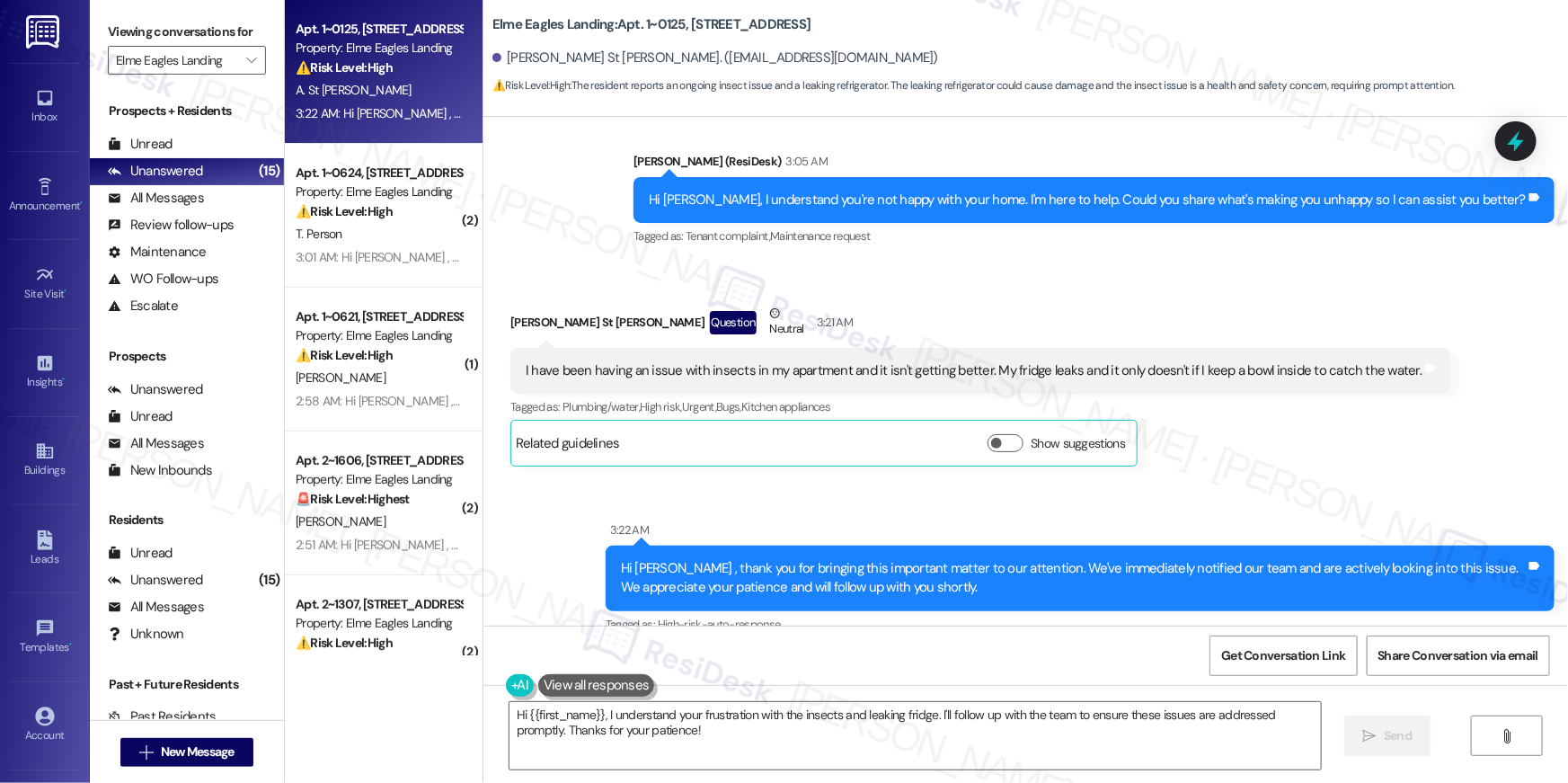
scroll to position [5718, 0]
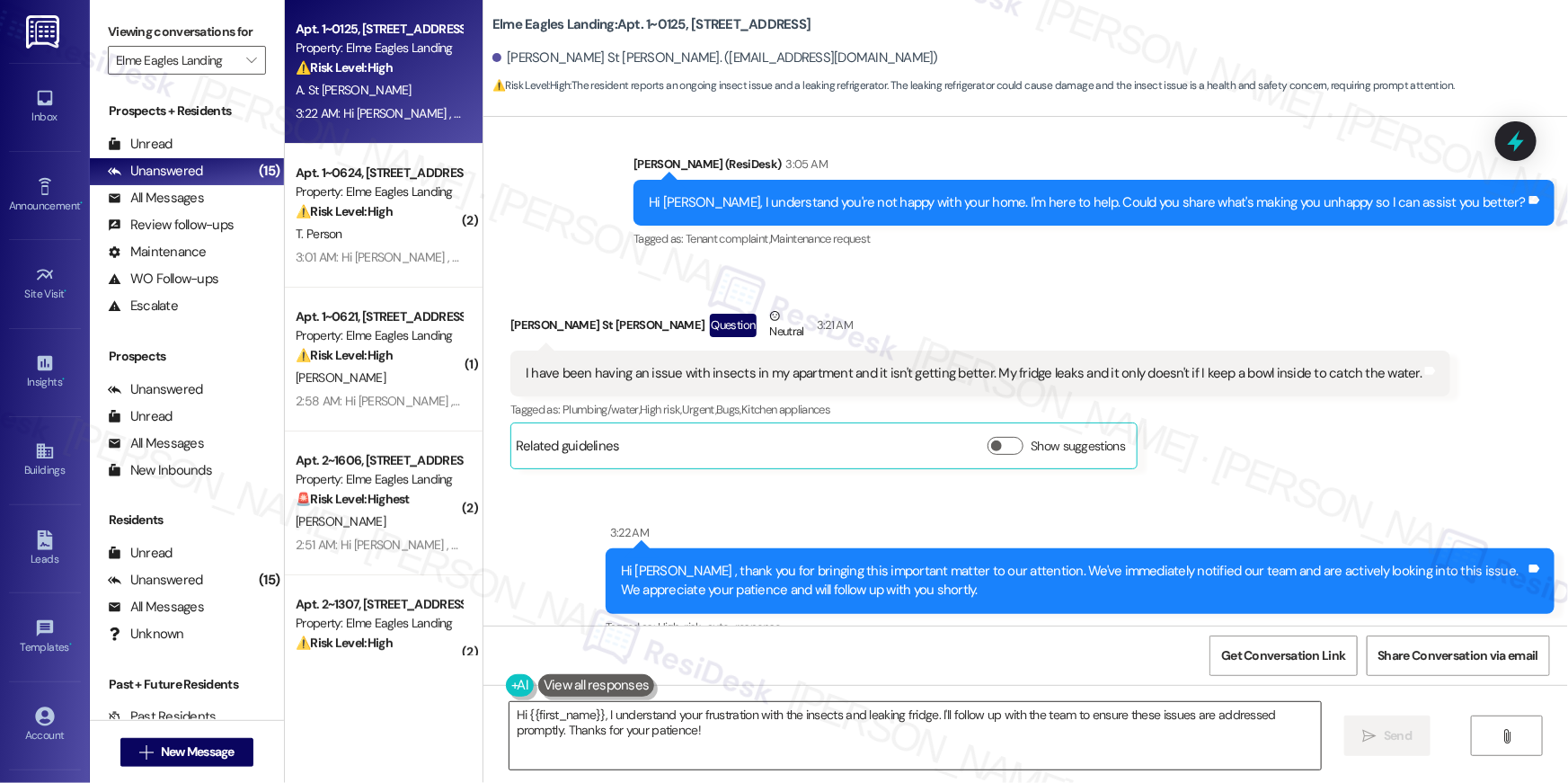
click at [729, 741] on textarea "Hi {{first_name}}, I understand your frustration with the insects and leaking f…" at bounding box center [915, 737] width 812 height 68
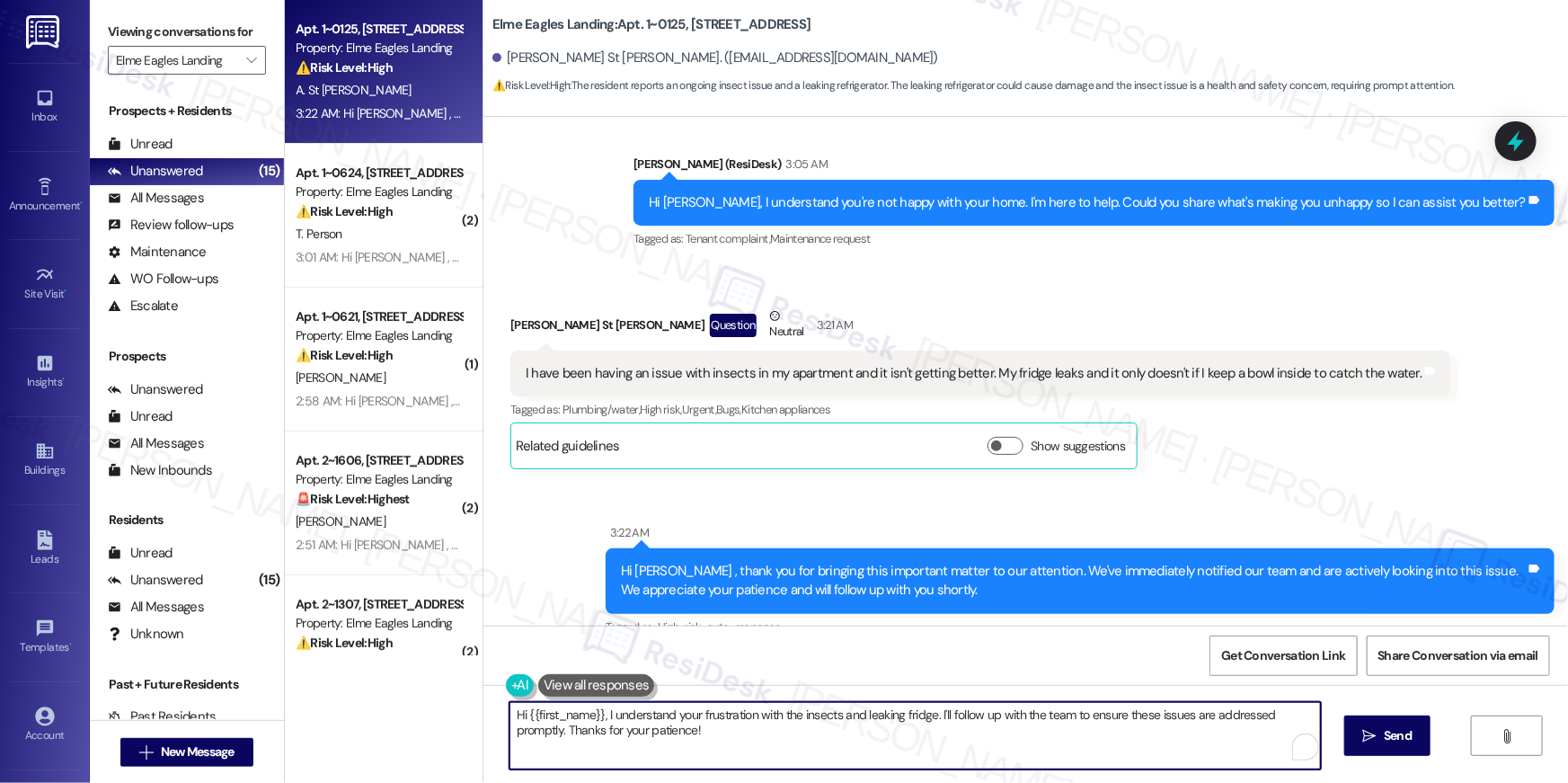
click at [739, 739] on textarea "Hi {{first_name}}, I understand your frustration with the insects and leaking f…" at bounding box center [915, 737] width 812 height 68
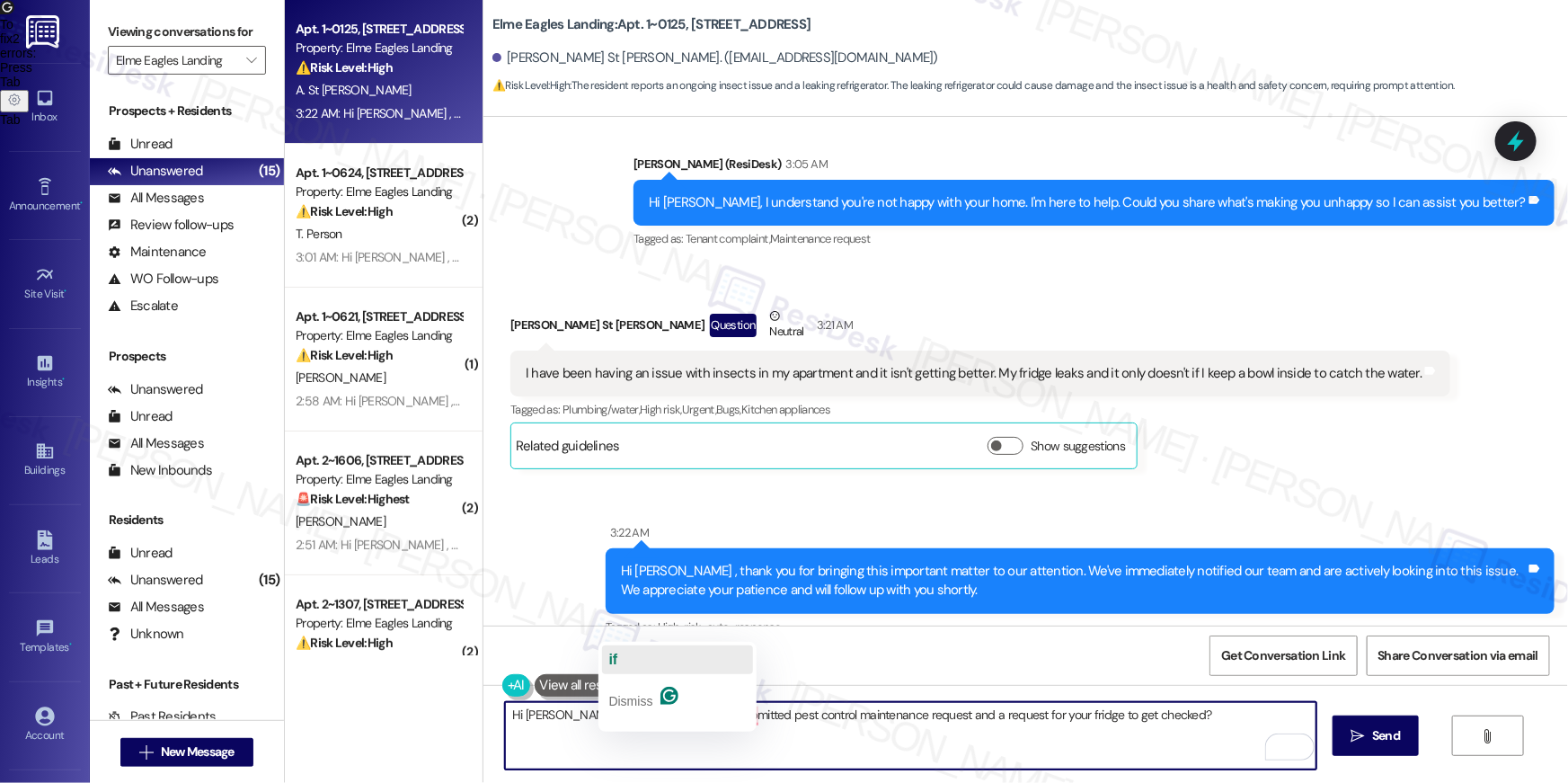
click at [627, 663] on button "if" at bounding box center [677, 660] width 151 height 29
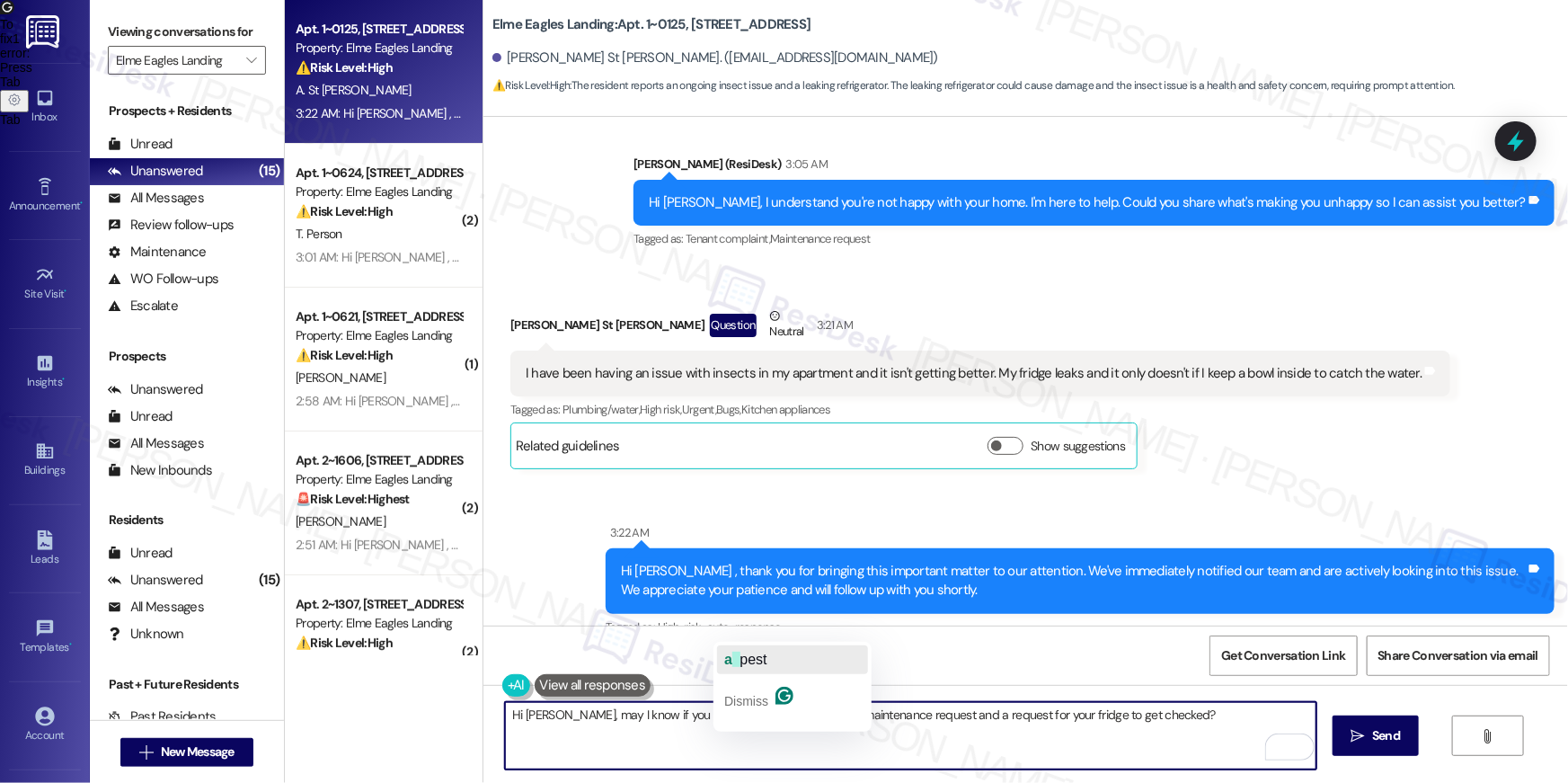
click at [753, 653] on span "pest" at bounding box center [755, 659] width 27 height 15
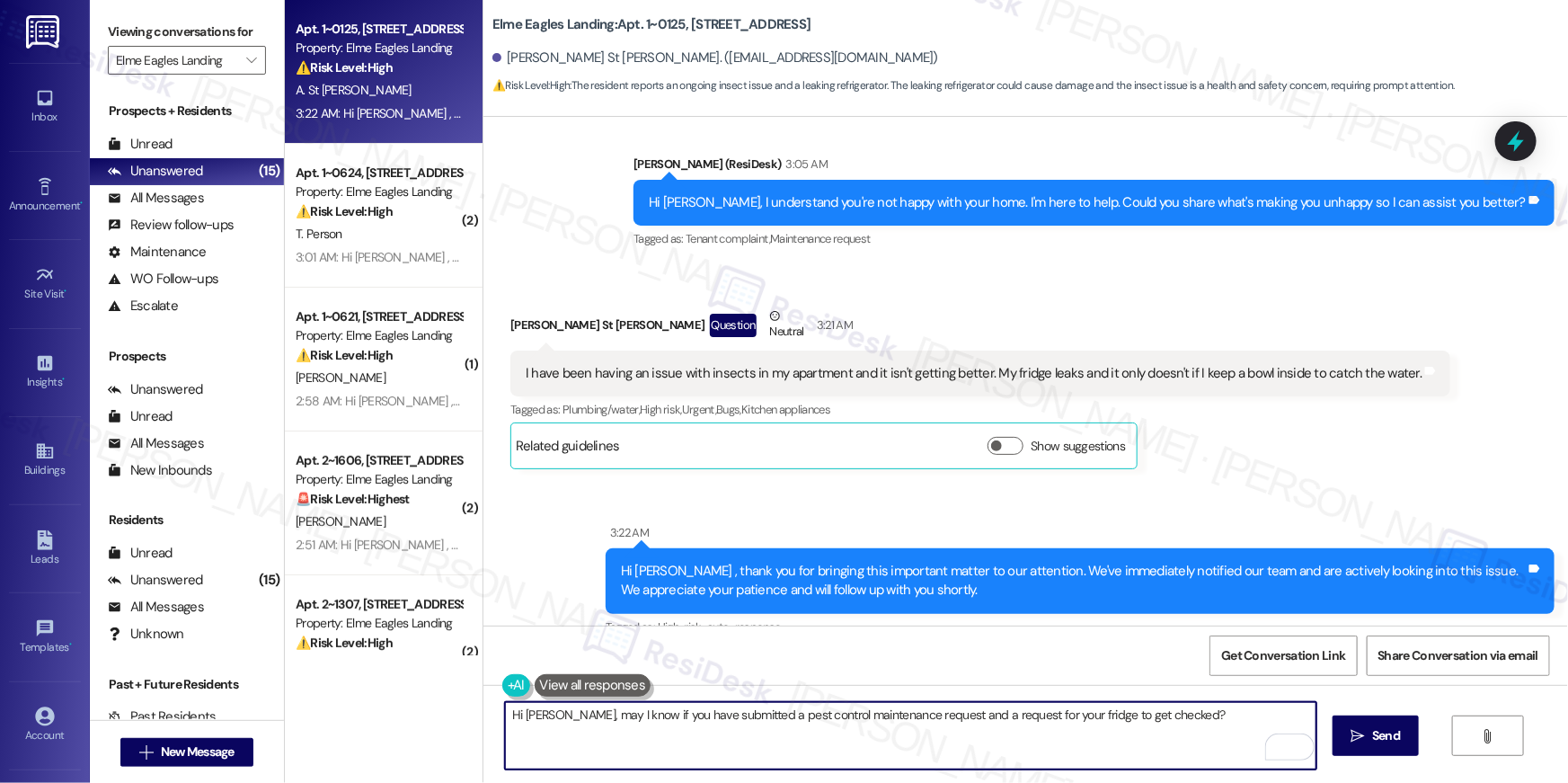
click at [1181, 739] on textarea "Hi Alison, may I know if you have submitted a pest control maintenance request …" at bounding box center [911, 737] width 812 height 68
type textarea "Hi Alison, may I know if you have submitted a pest control maintenance request …"
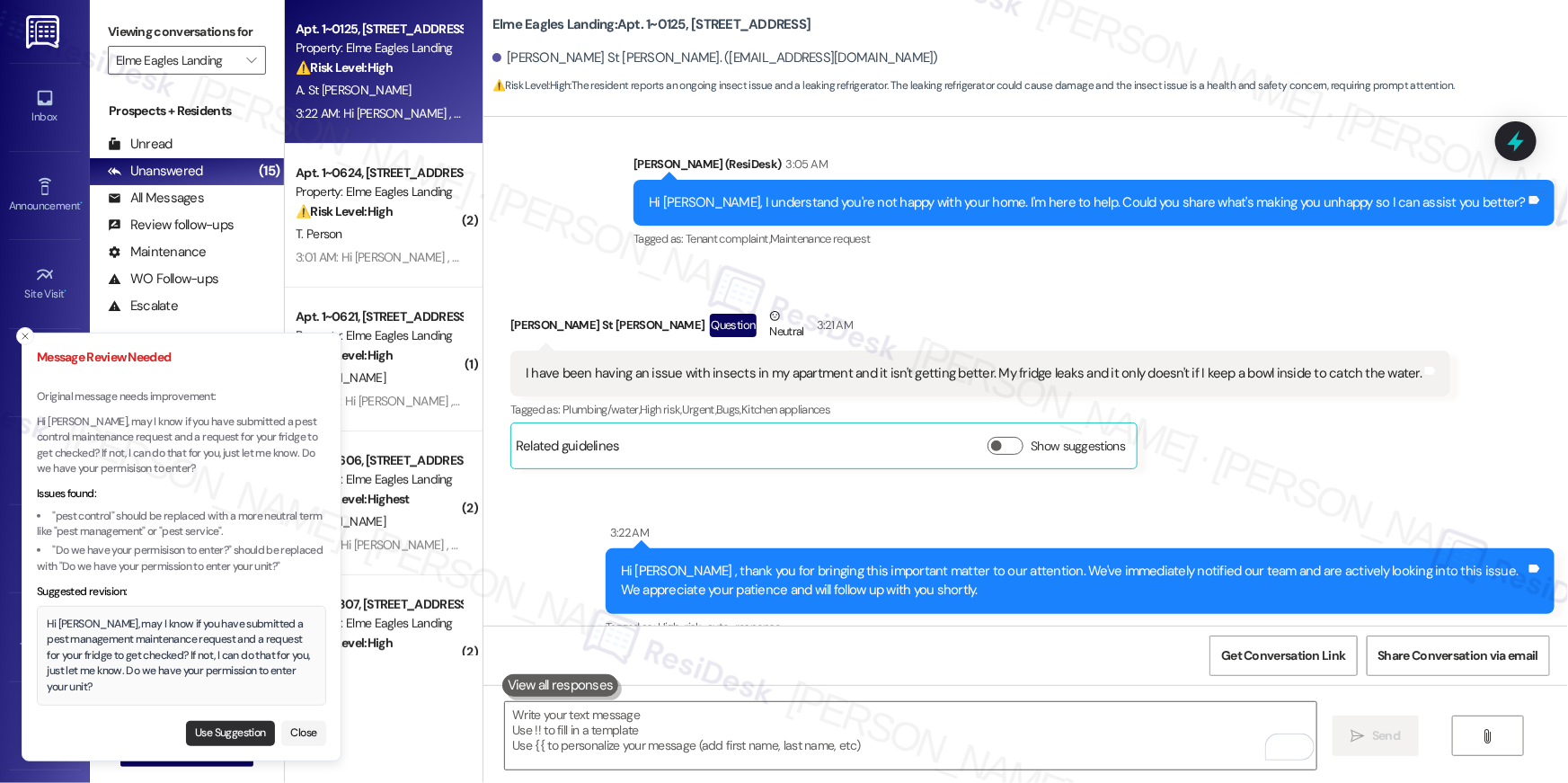
click at [207, 729] on button "Use Suggestion" at bounding box center [231, 734] width 89 height 25
type textarea "Hi Alison, may I know if you have submitted a pest management maintenance reque…"
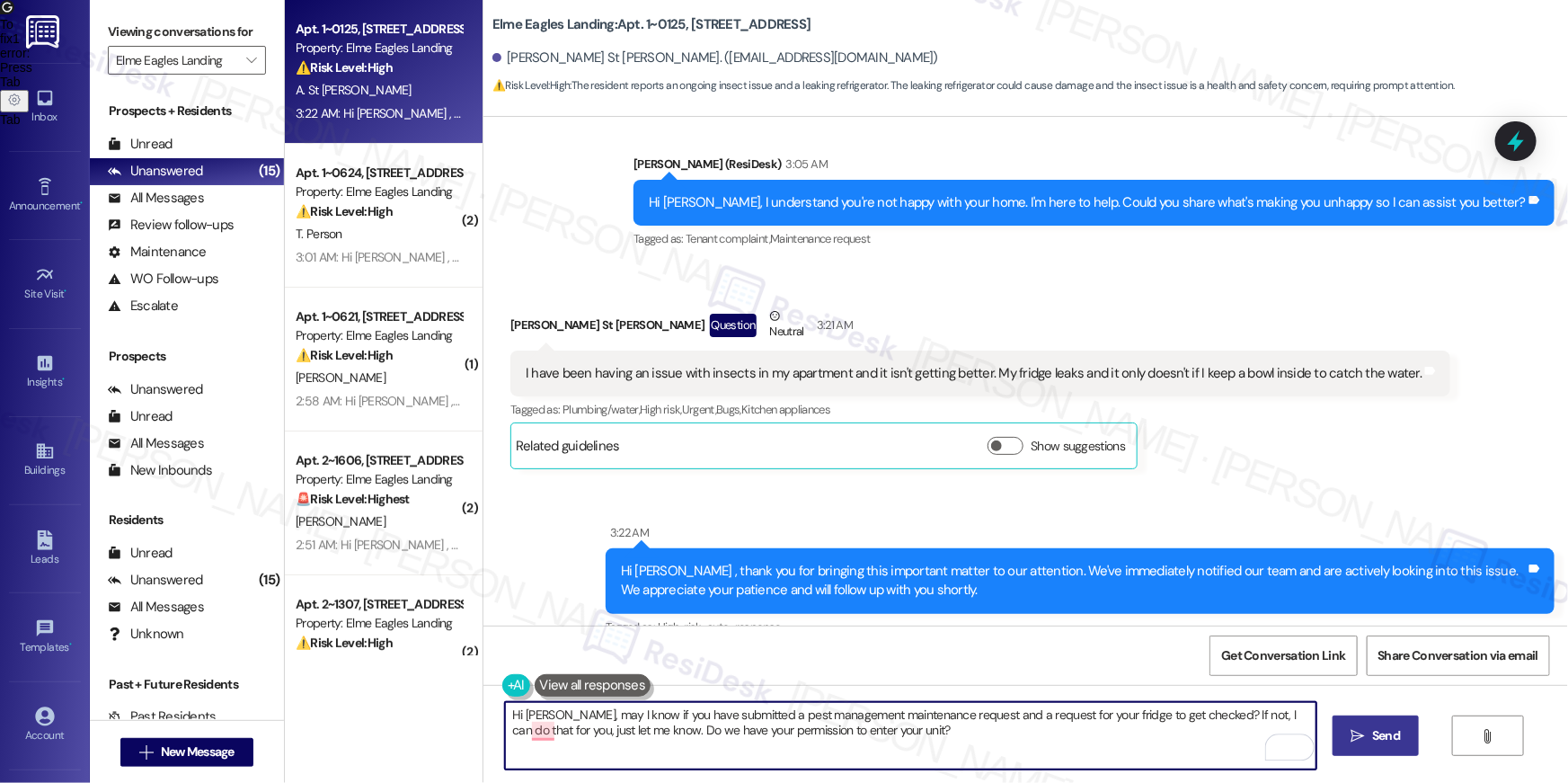
click at [1350, 727] on span " Send" at bounding box center [1376, 737] width 57 height 19
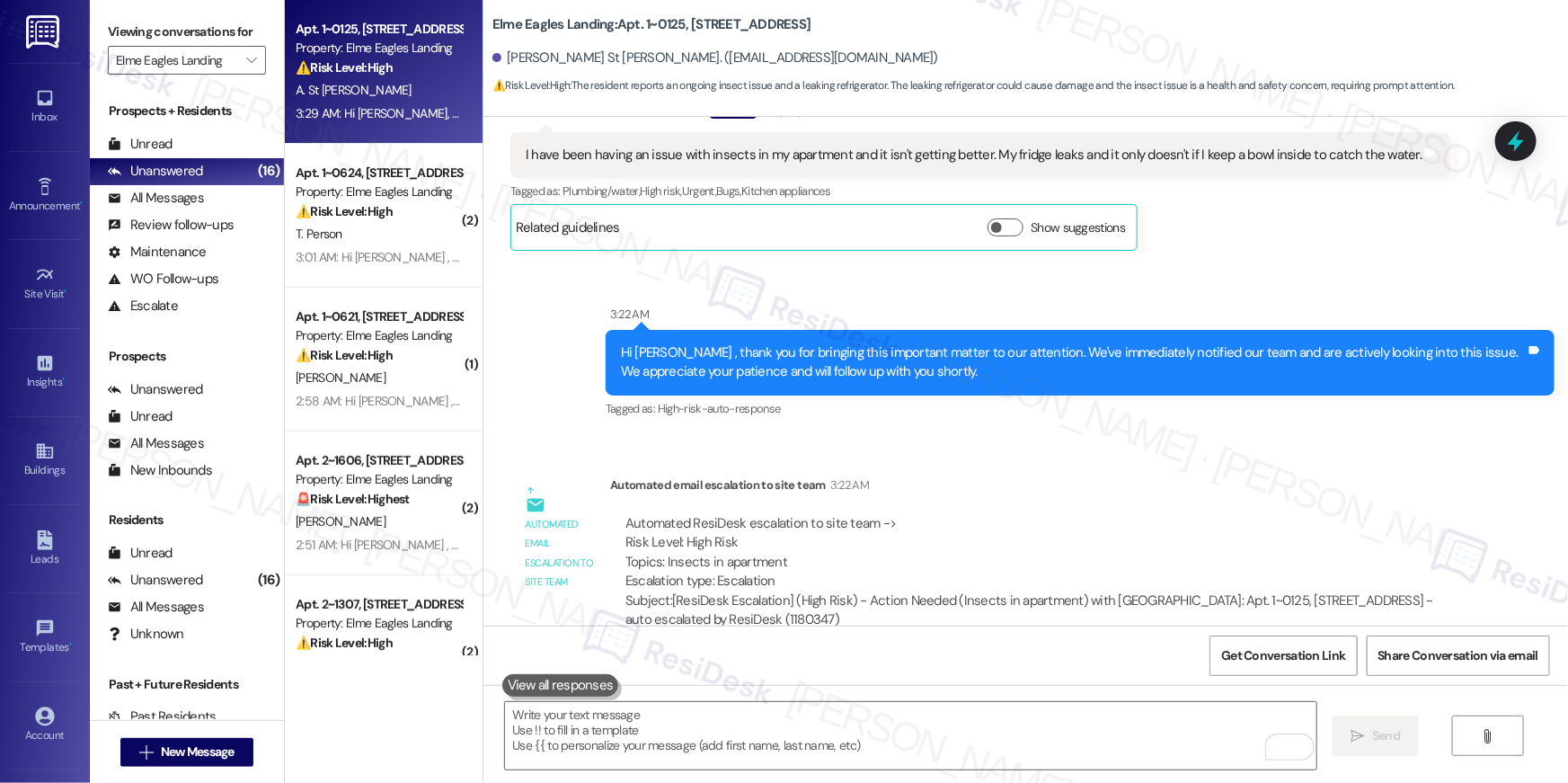
scroll to position [5721, 0]
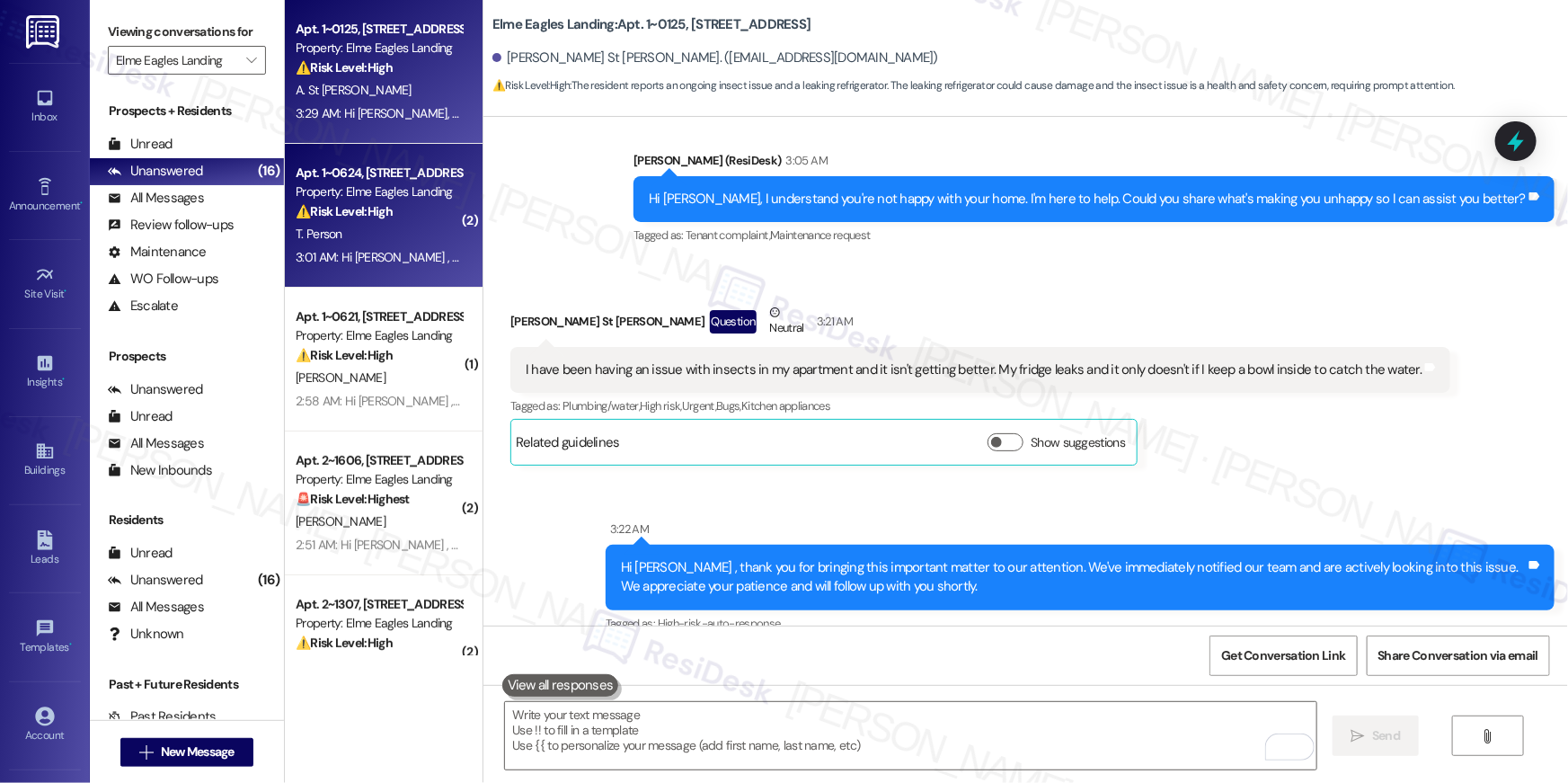
click at [383, 208] on strong "⚠️ Risk Level: High" at bounding box center [344, 211] width 97 height 16
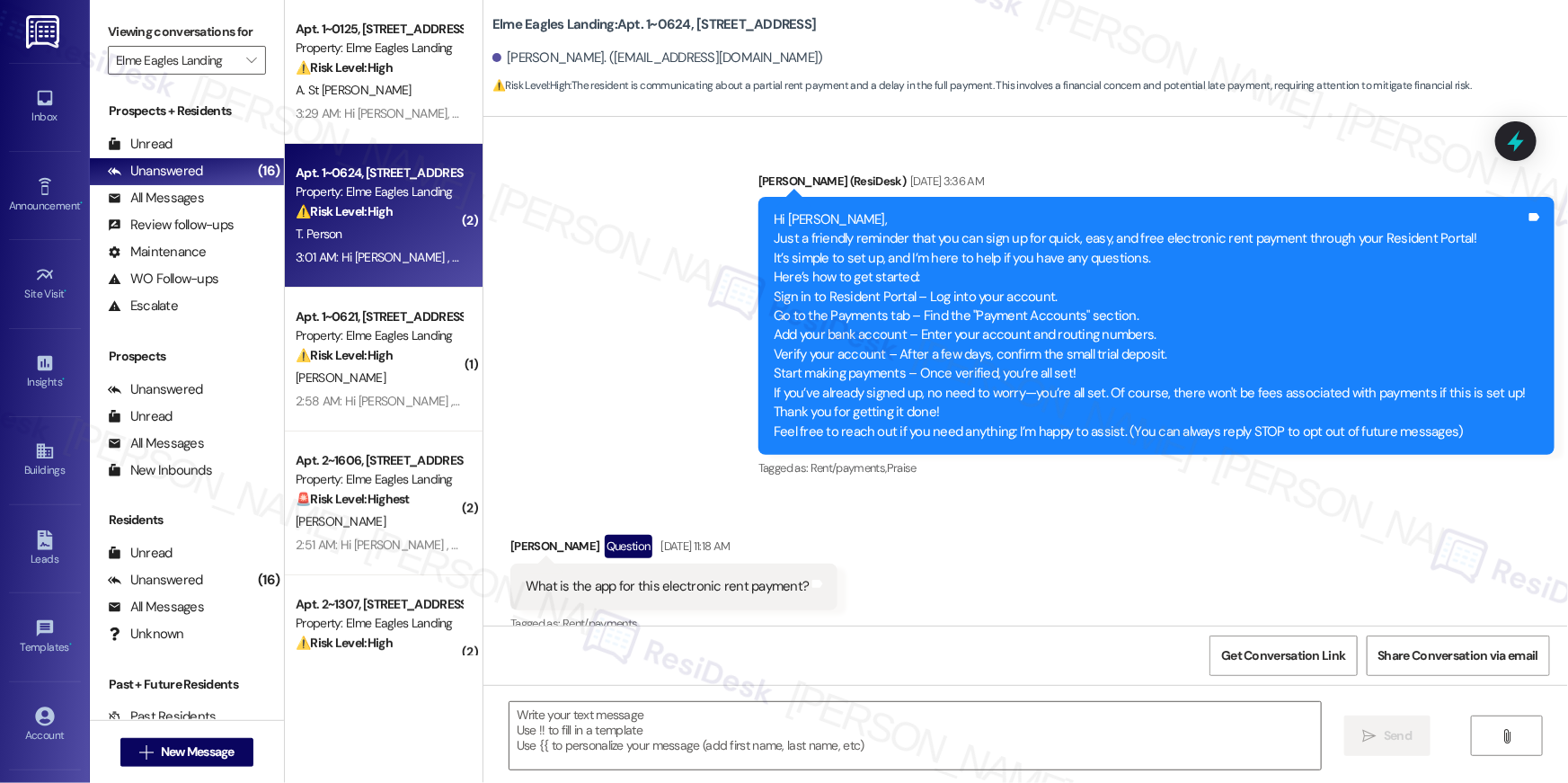
scroll to position [32475, 0]
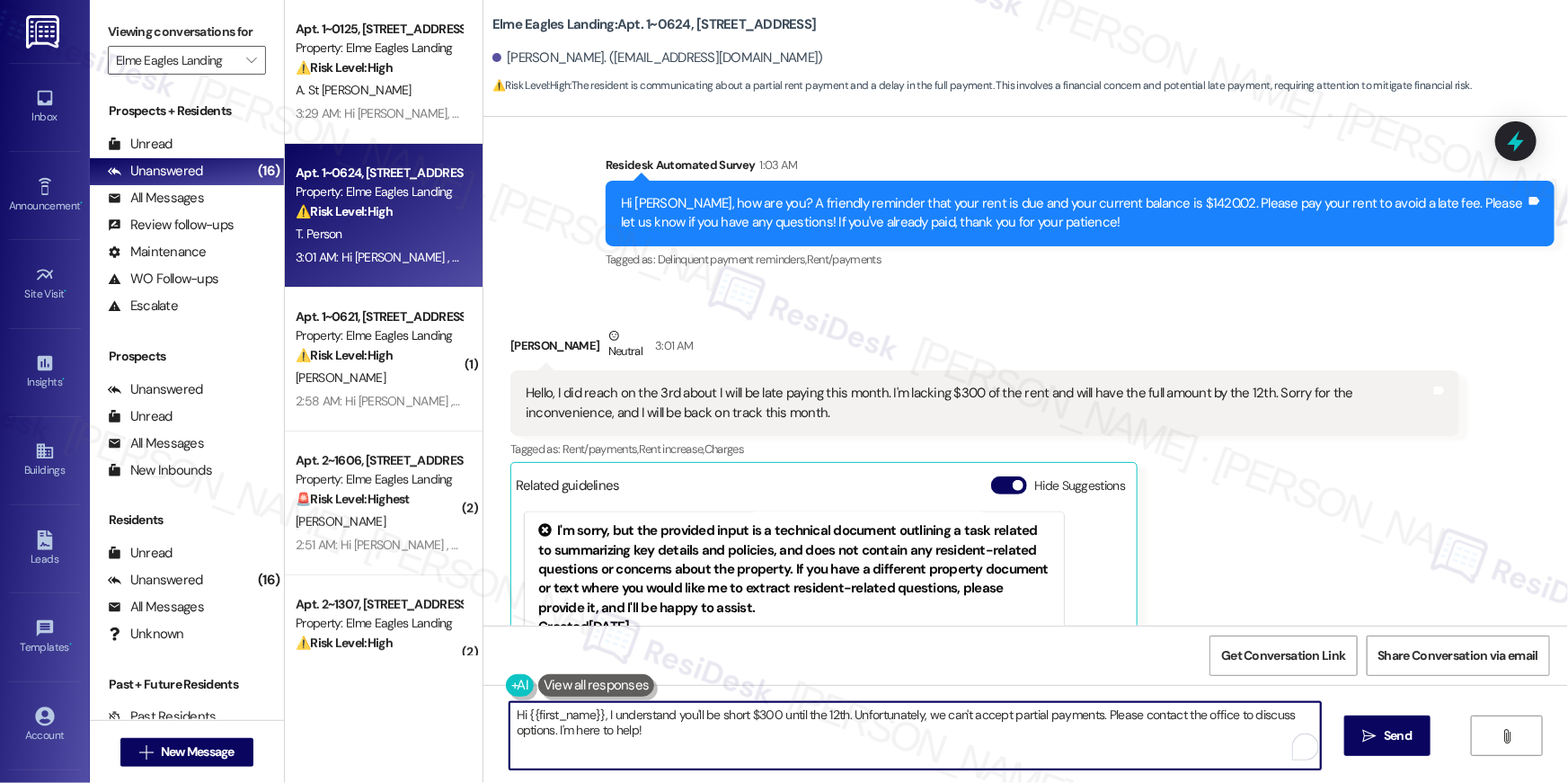
click at [685, 730] on textarea "Hi {{first_name}}, I understand you'll be short $300 until the 12th. Unfortunat…" at bounding box center [915, 737] width 812 height 68
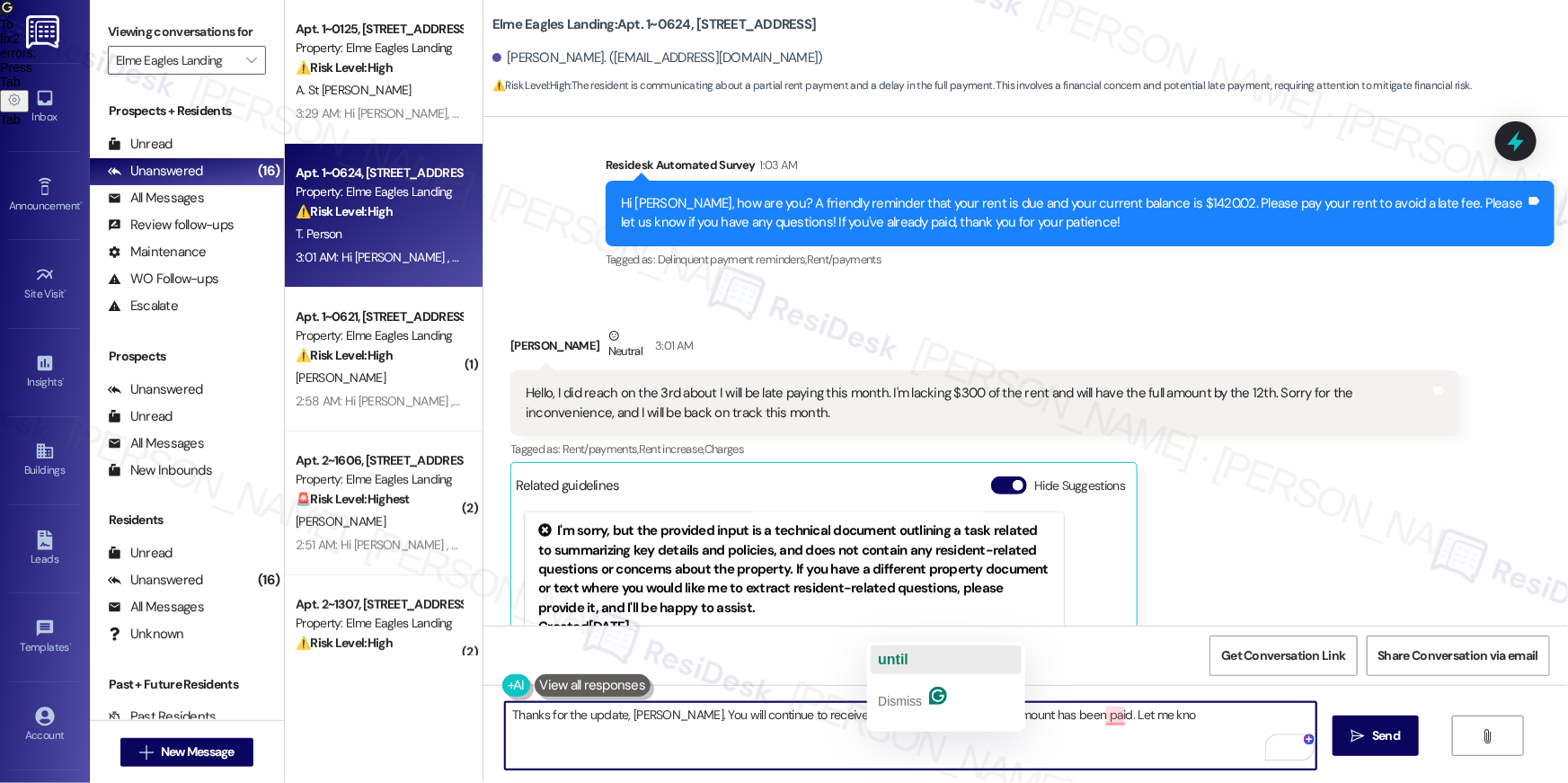
click at [892, 663] on span "until" at bounding box center [894, 659] width 31 height 15
click at [1246, 732] on textarea "Thanks for the update, Tina. You will continue to receive these messages until …" at bounding box center [911, 737] width 812 height 68
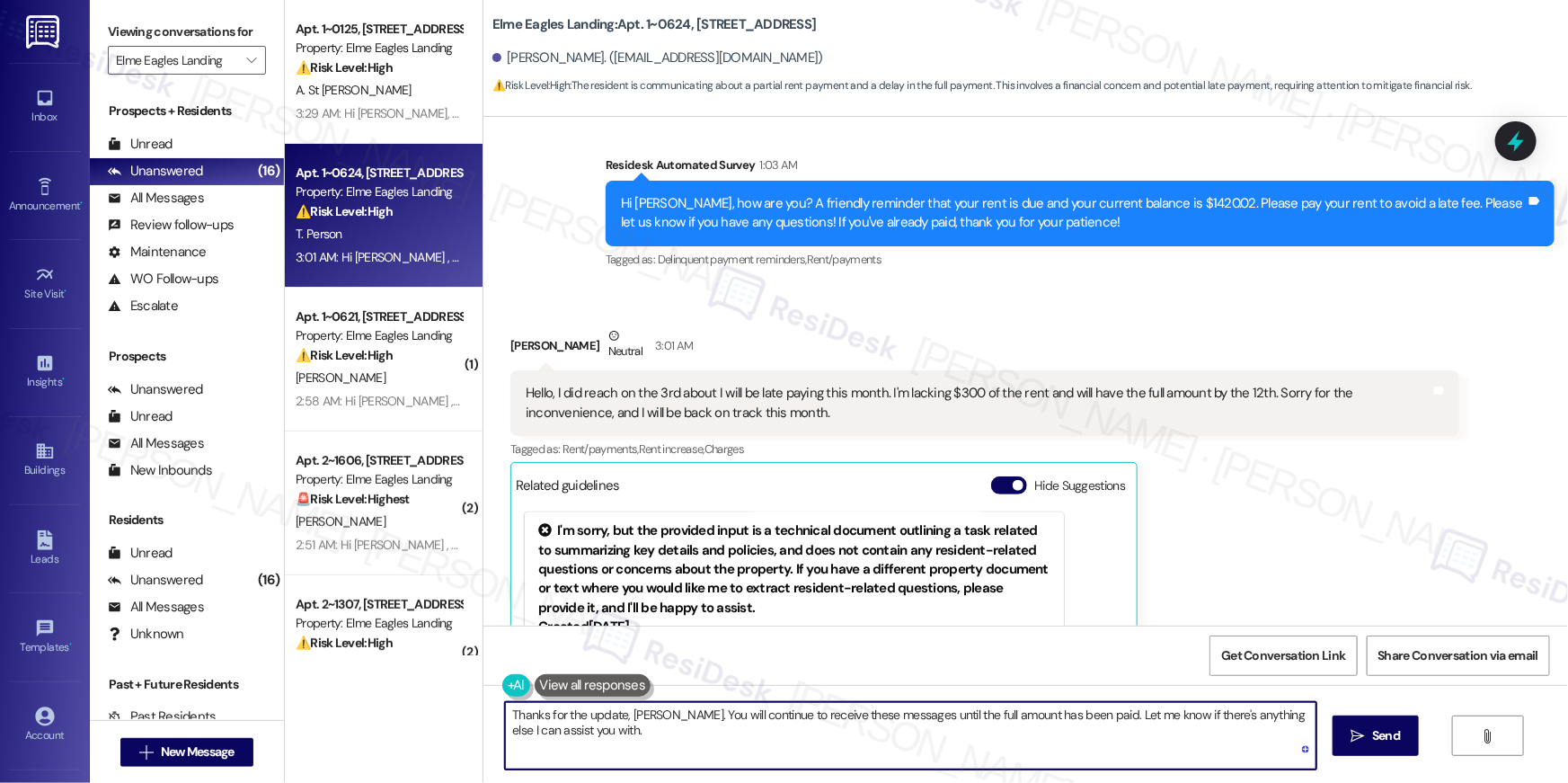
type textarea "Thanks for the update, Tina. You will continue to receive these messages until …"
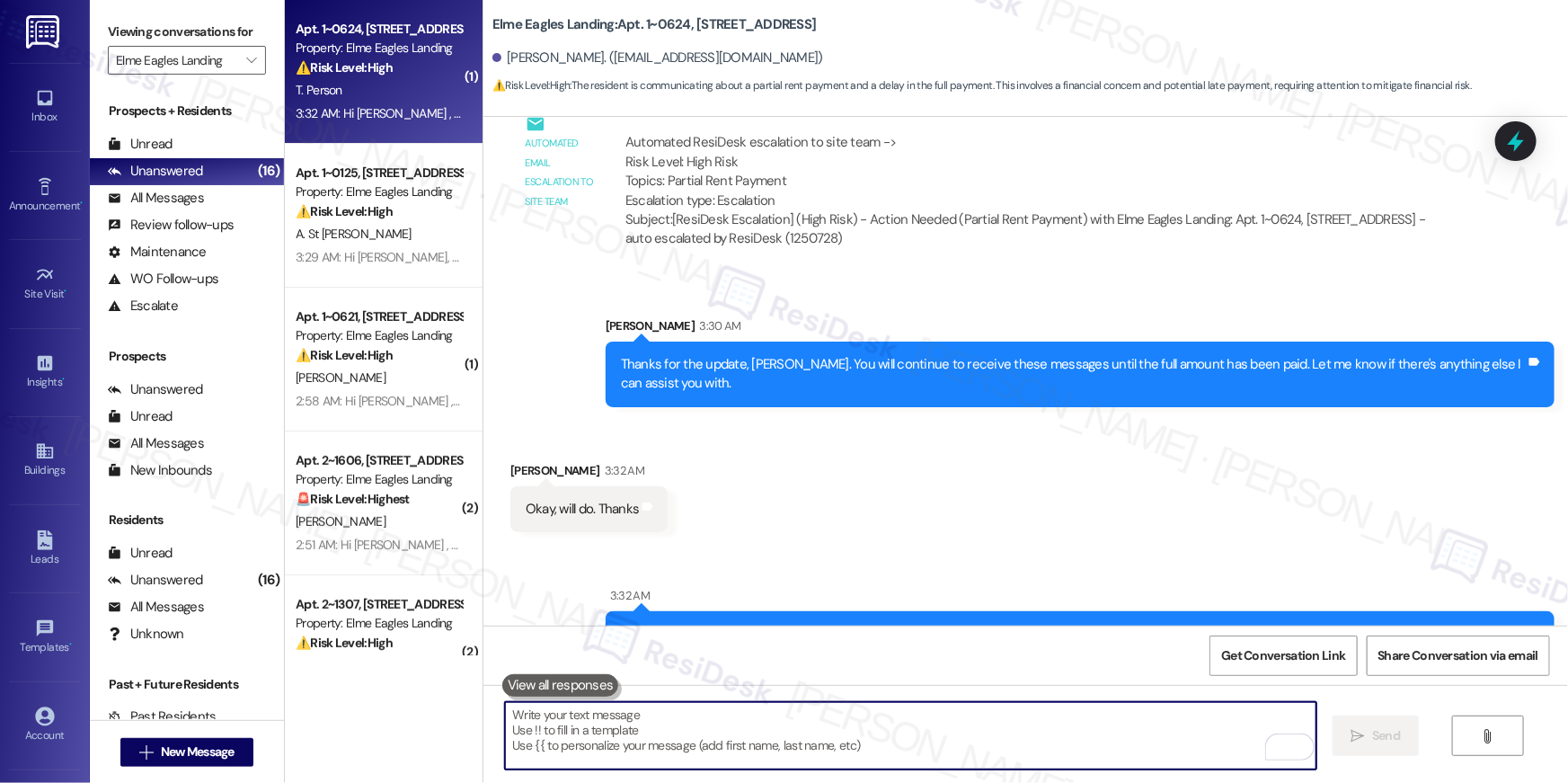
scroll to position [33459, 0]
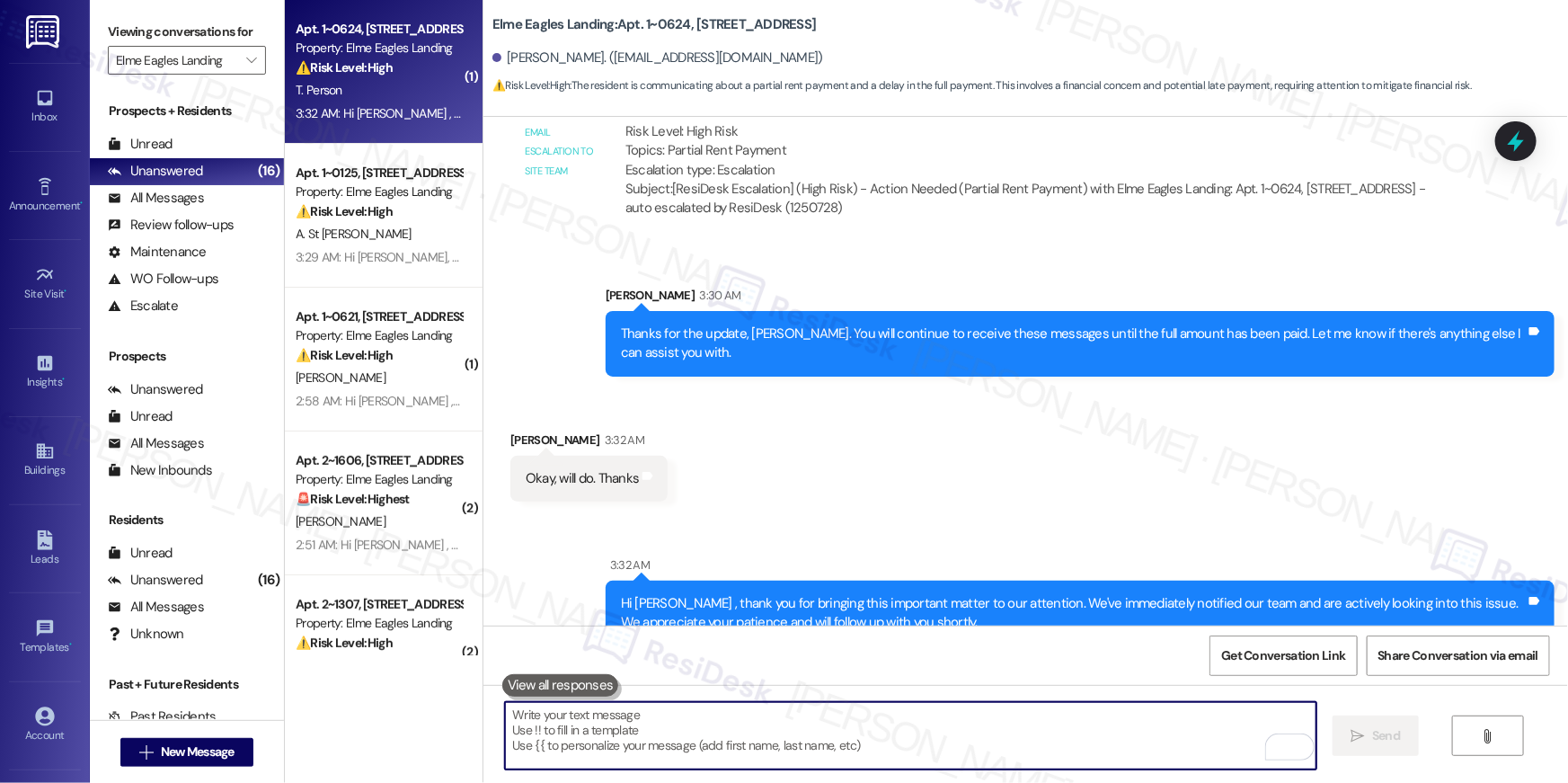
click at [807, 718] on textarea "To enrich screen reader interactions, please activate Accessibility in Grammarl…" at bounding box center [911, 737] width 812 height 68
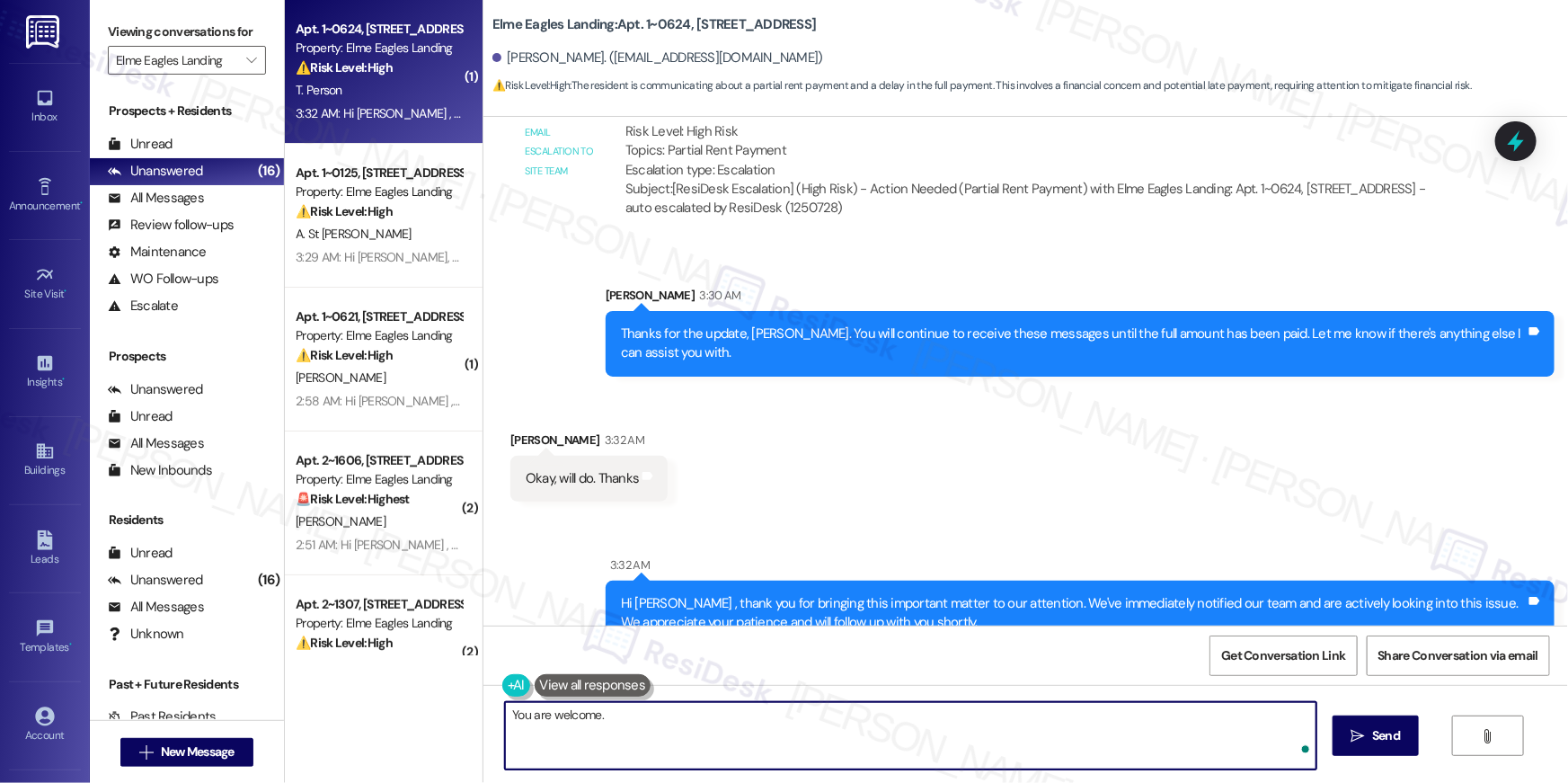
type textarea "You are welcome."
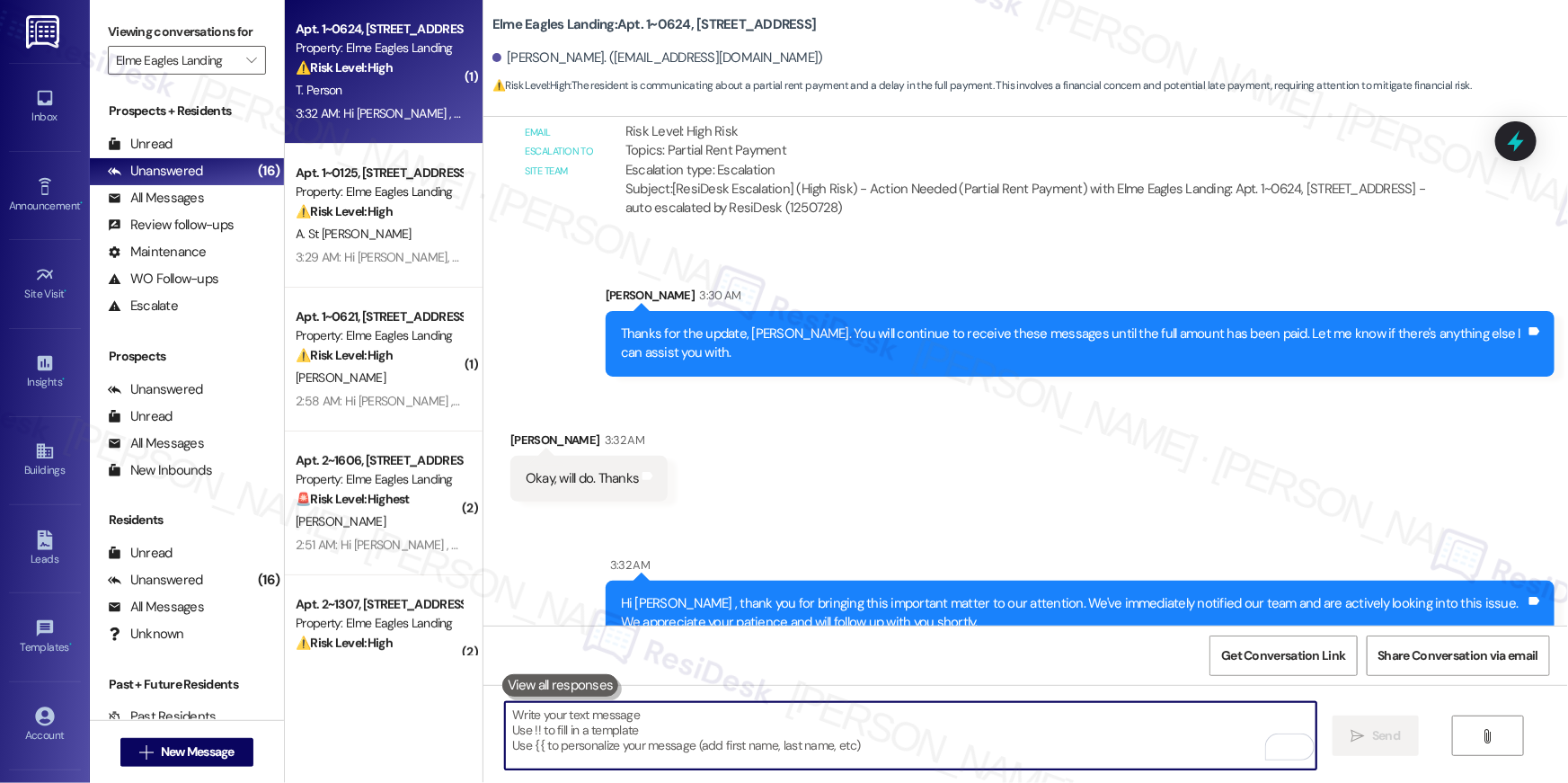
scroll to position [33313, 0]
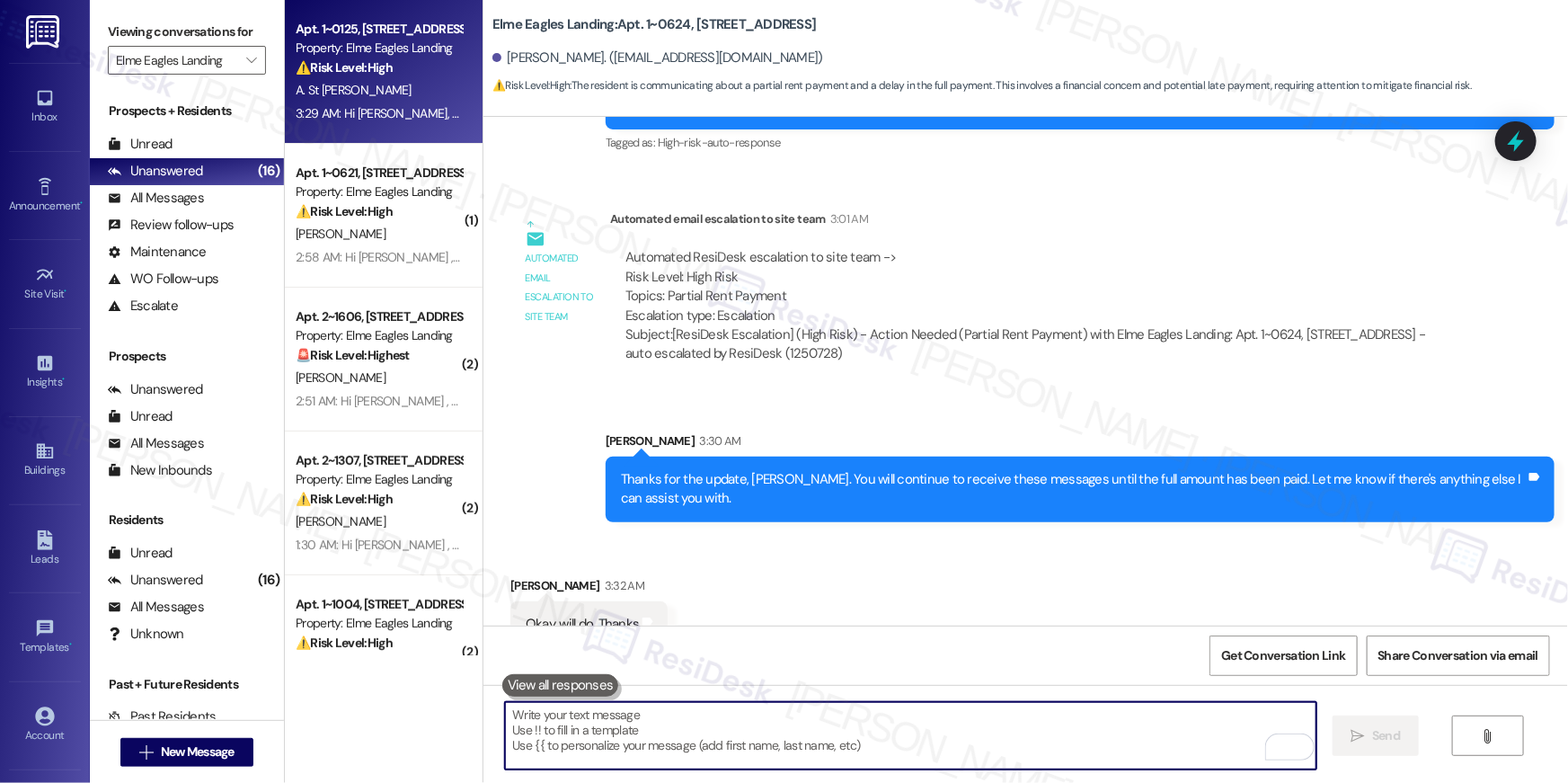
click at [393, 87] on div "A. St Paul" at bounding box center [379, 90] width 170 height 22
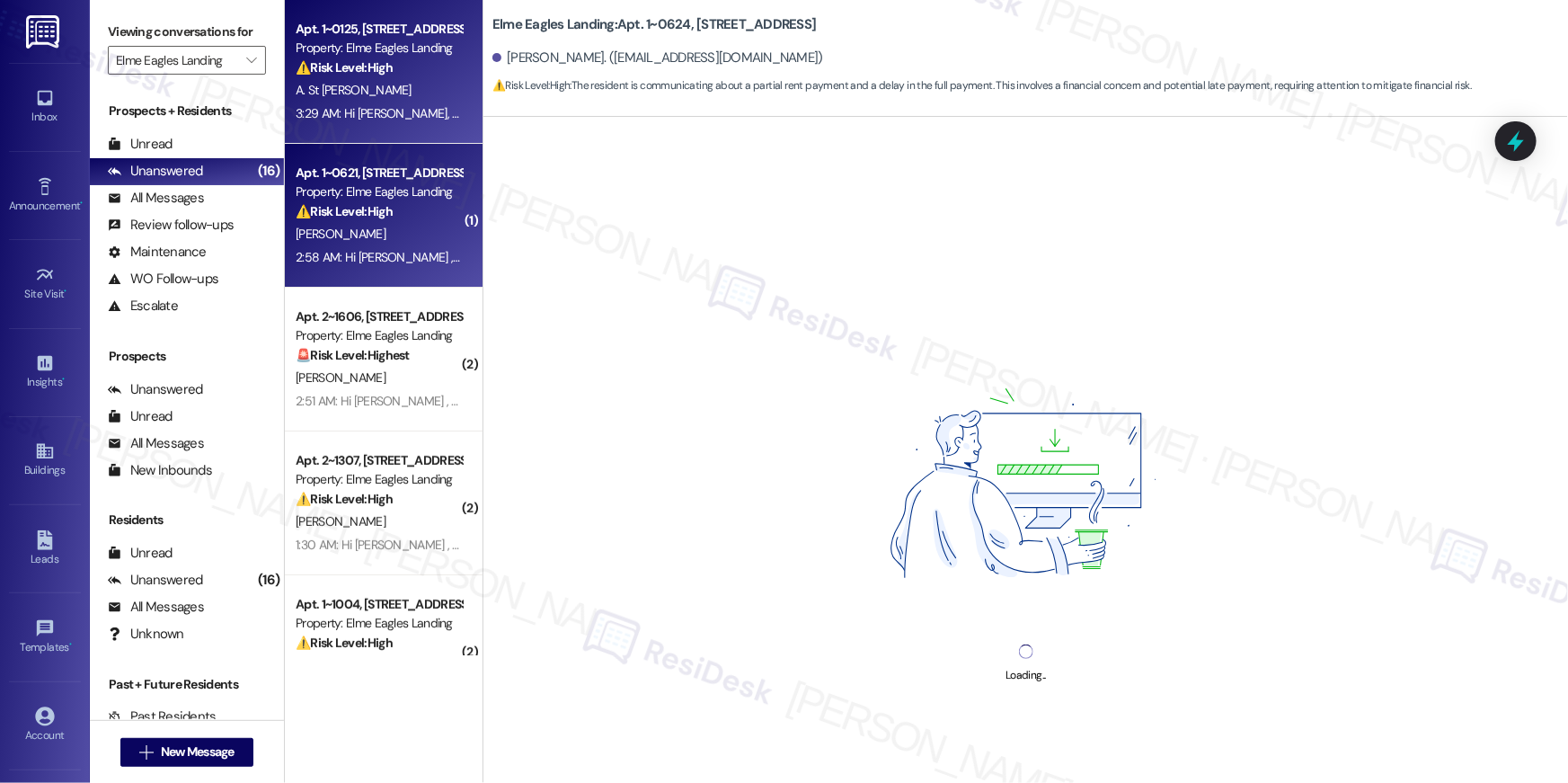
click at [376, 199] on div "Property: Elme Eagles Landing" at bounding box center [378, 192] width 166 height 19
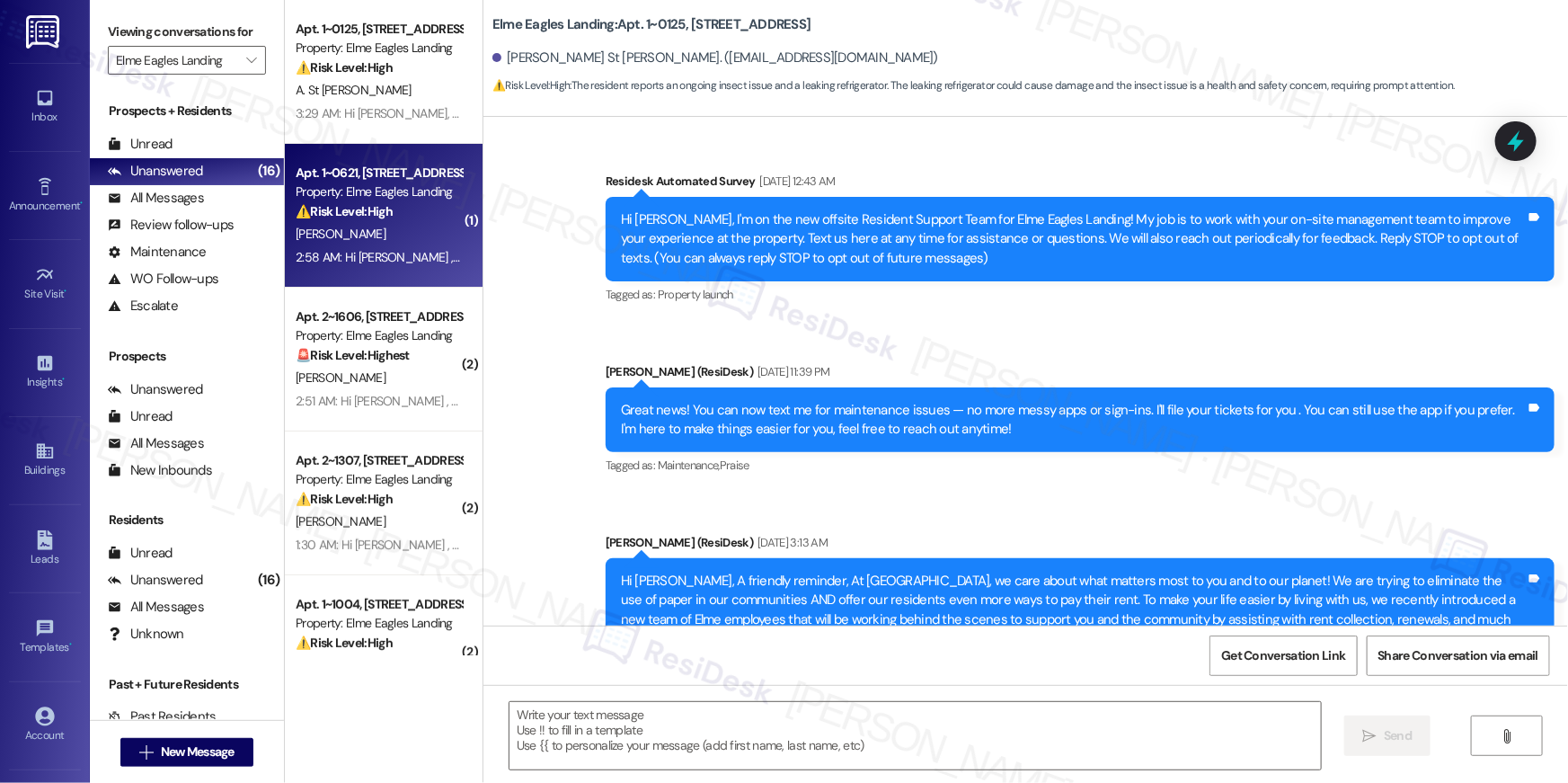
scroll to position [6663, 0]
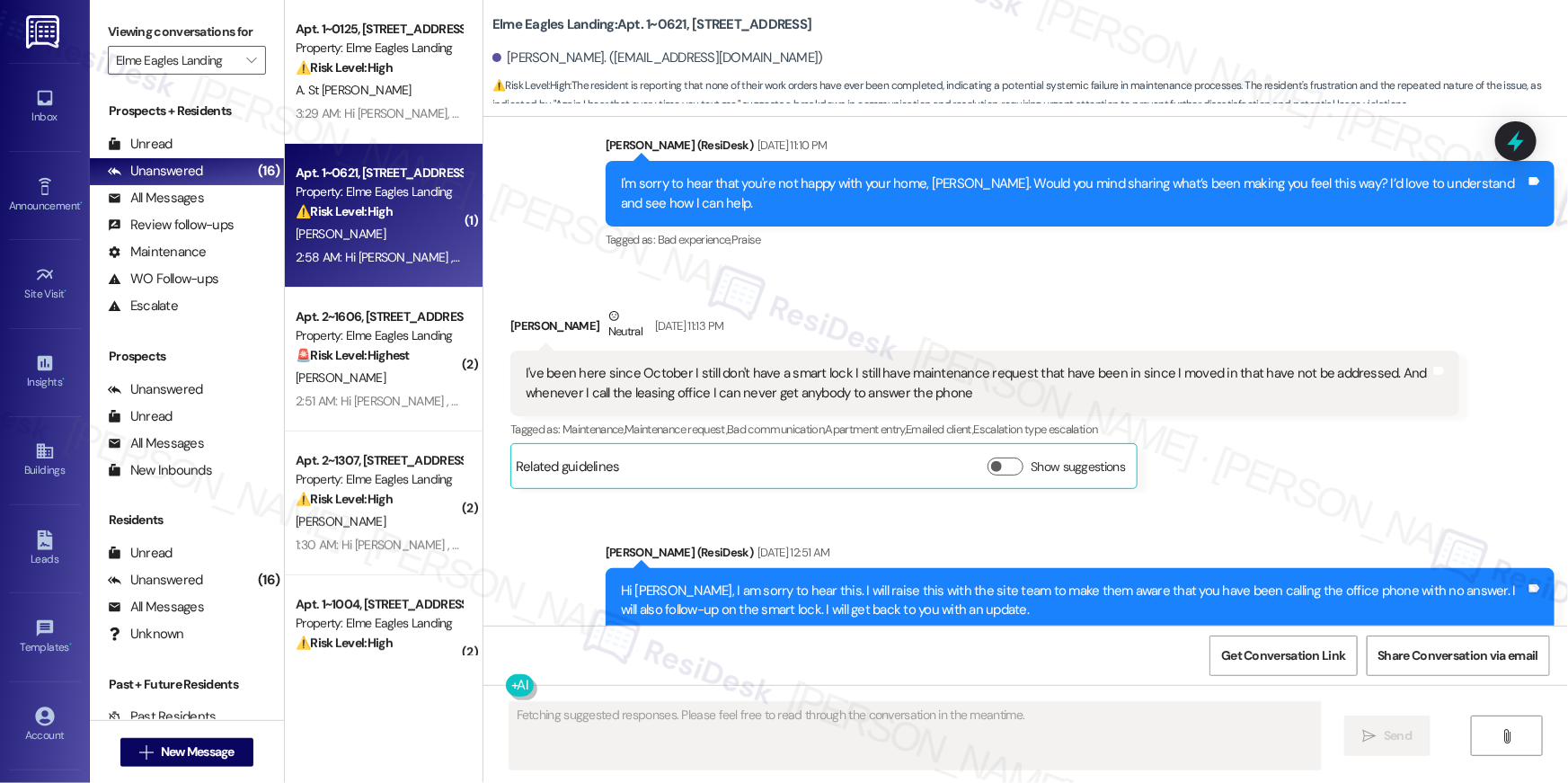
type textarea "Fetching suggested responses. Please feel free to read through the conversation…"
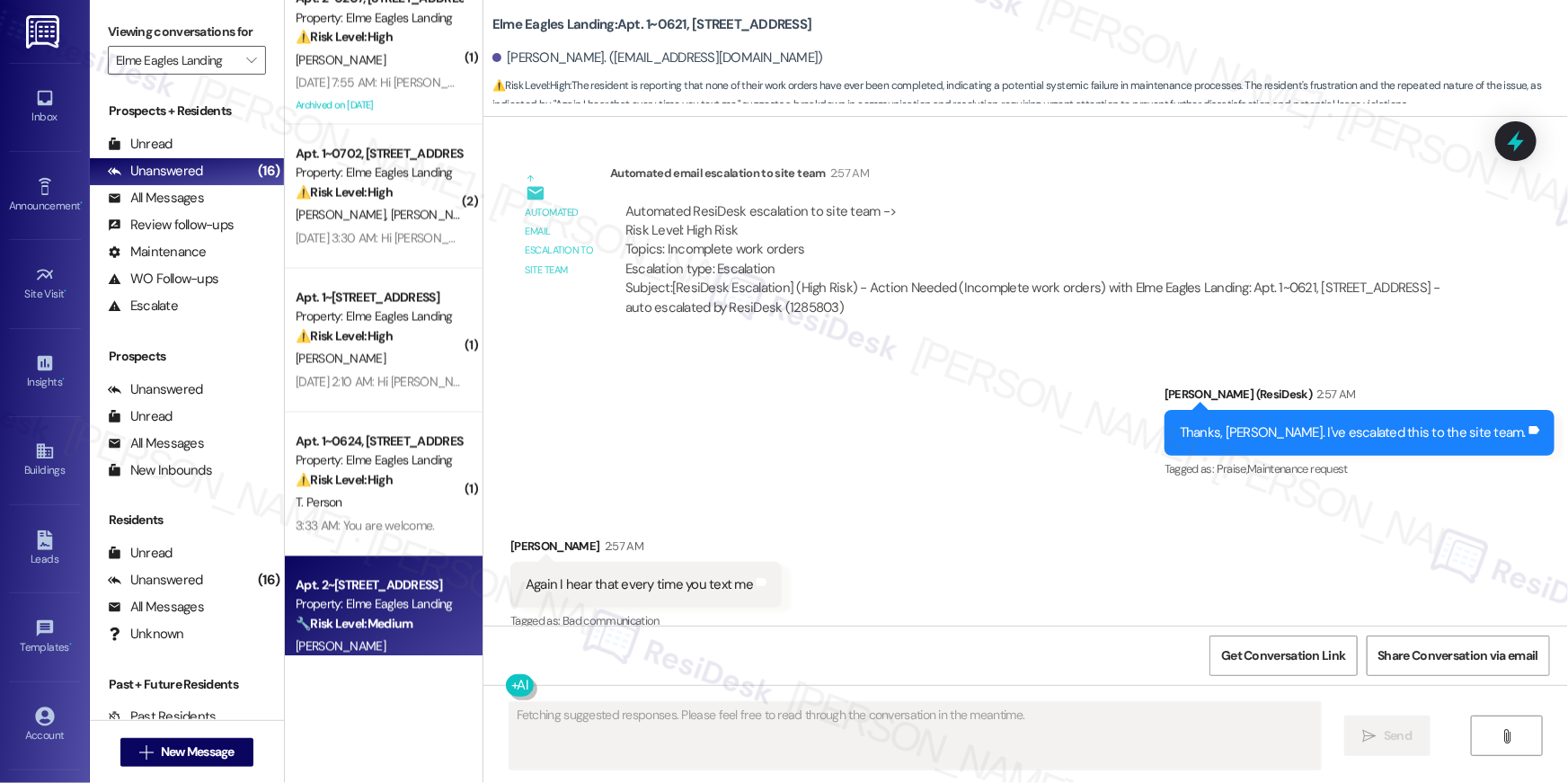
scroll to position [1646, 0]
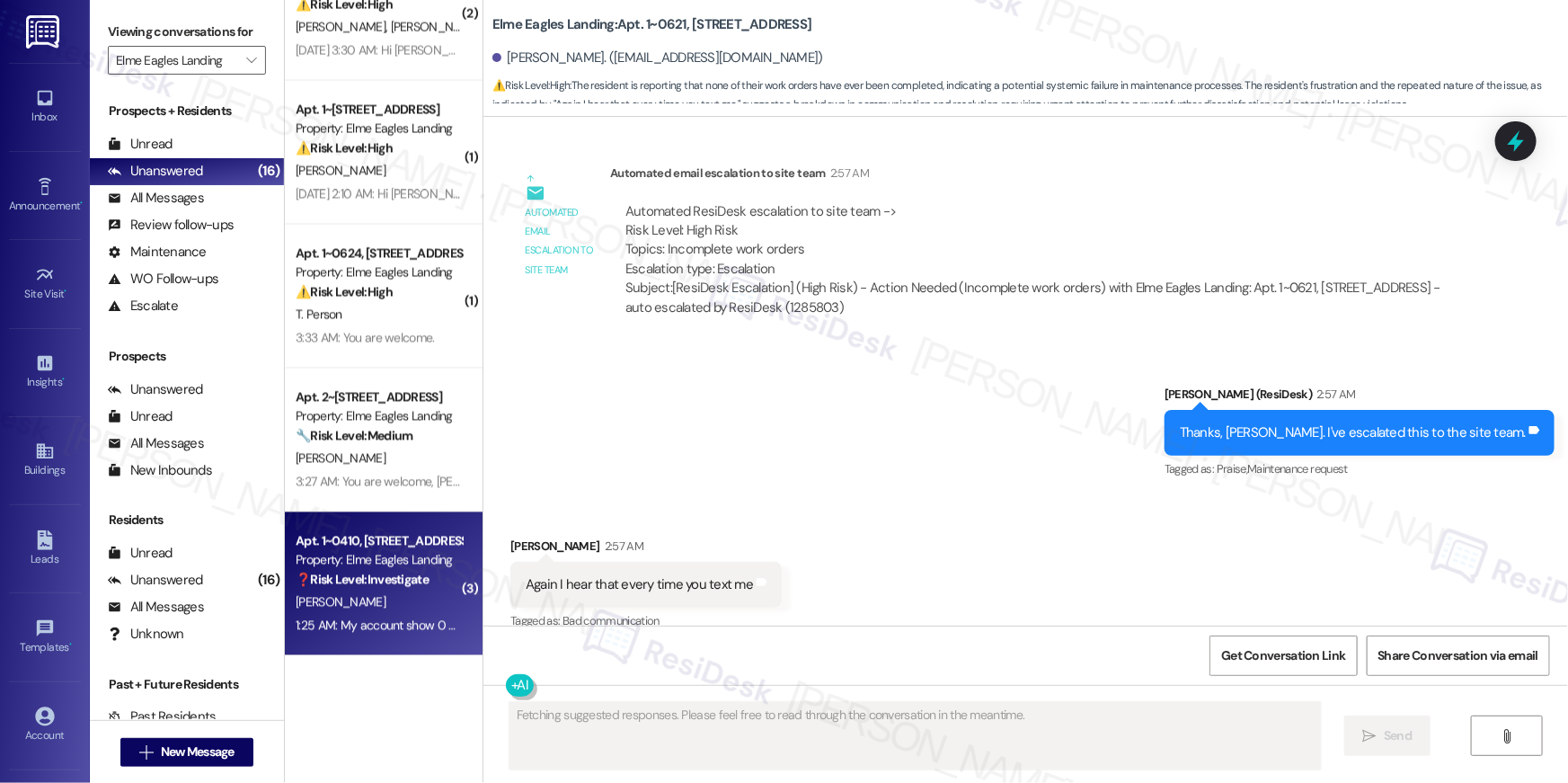
click at [373, 632] on div "1:25 AM: My account show 0 balance 1:25 AM: My account show 0 balance" at bounding box center [393, 626] width 195 height 16
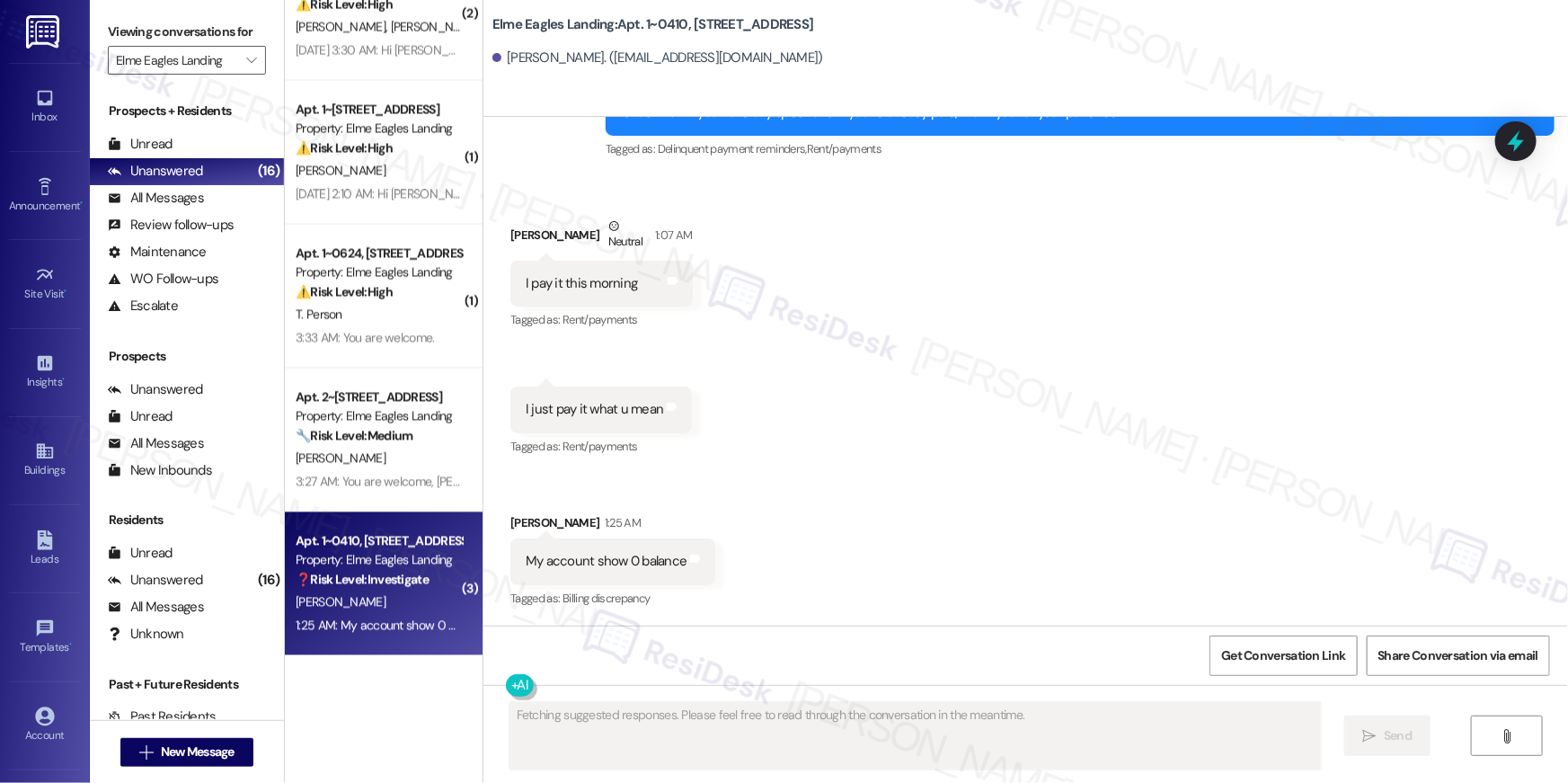
scroll to position [1609, 0]
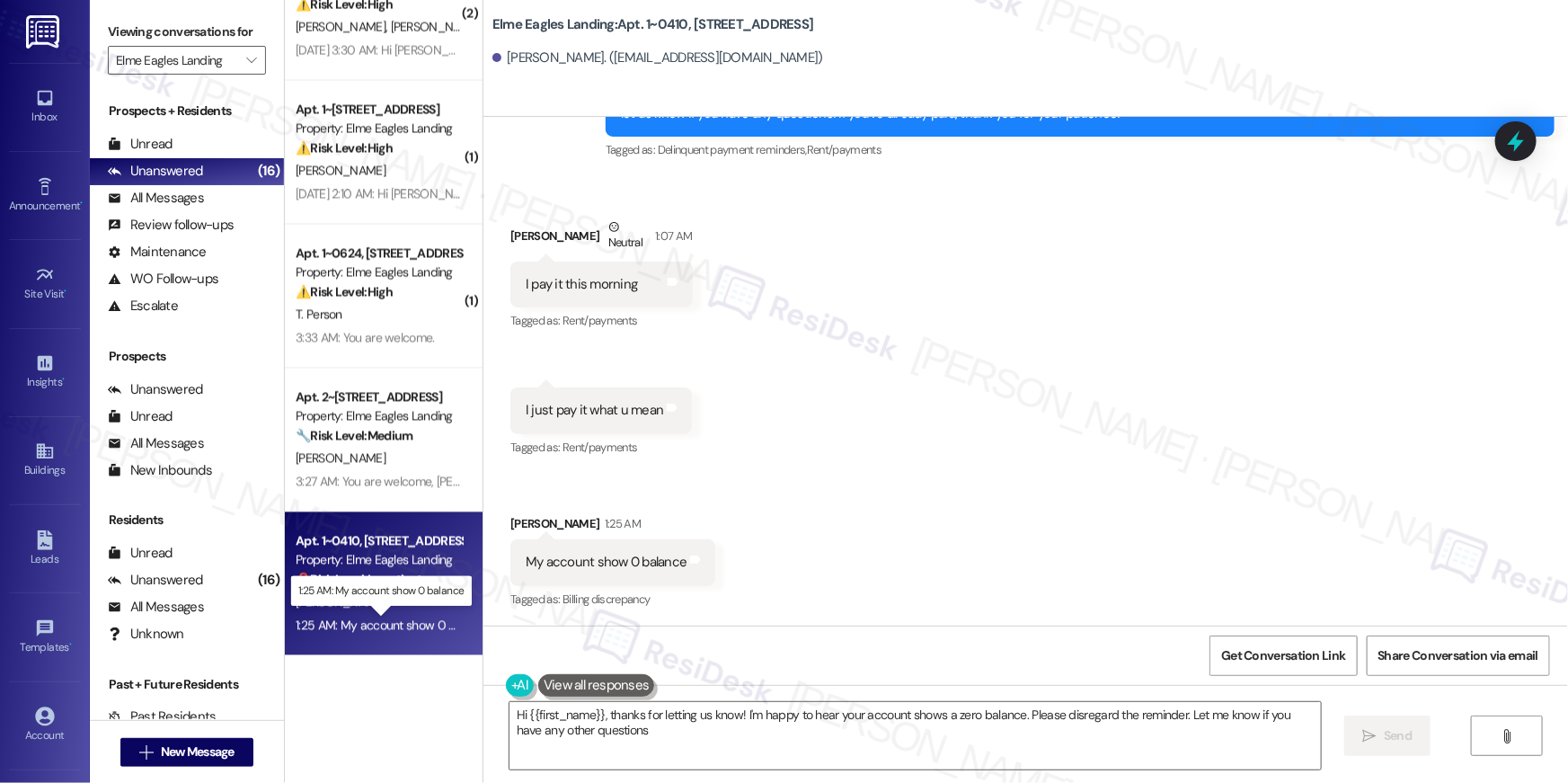
type textarea "Hi {{first_name}}, thanks for letting us know! I'm happy to hear your account s…"
click at [994, 750] on textarea "Hi {{first_name}}, thanks for letting us know! I'm happy to hear your account s…" at bounding box center [915, 737] width 812 height 68
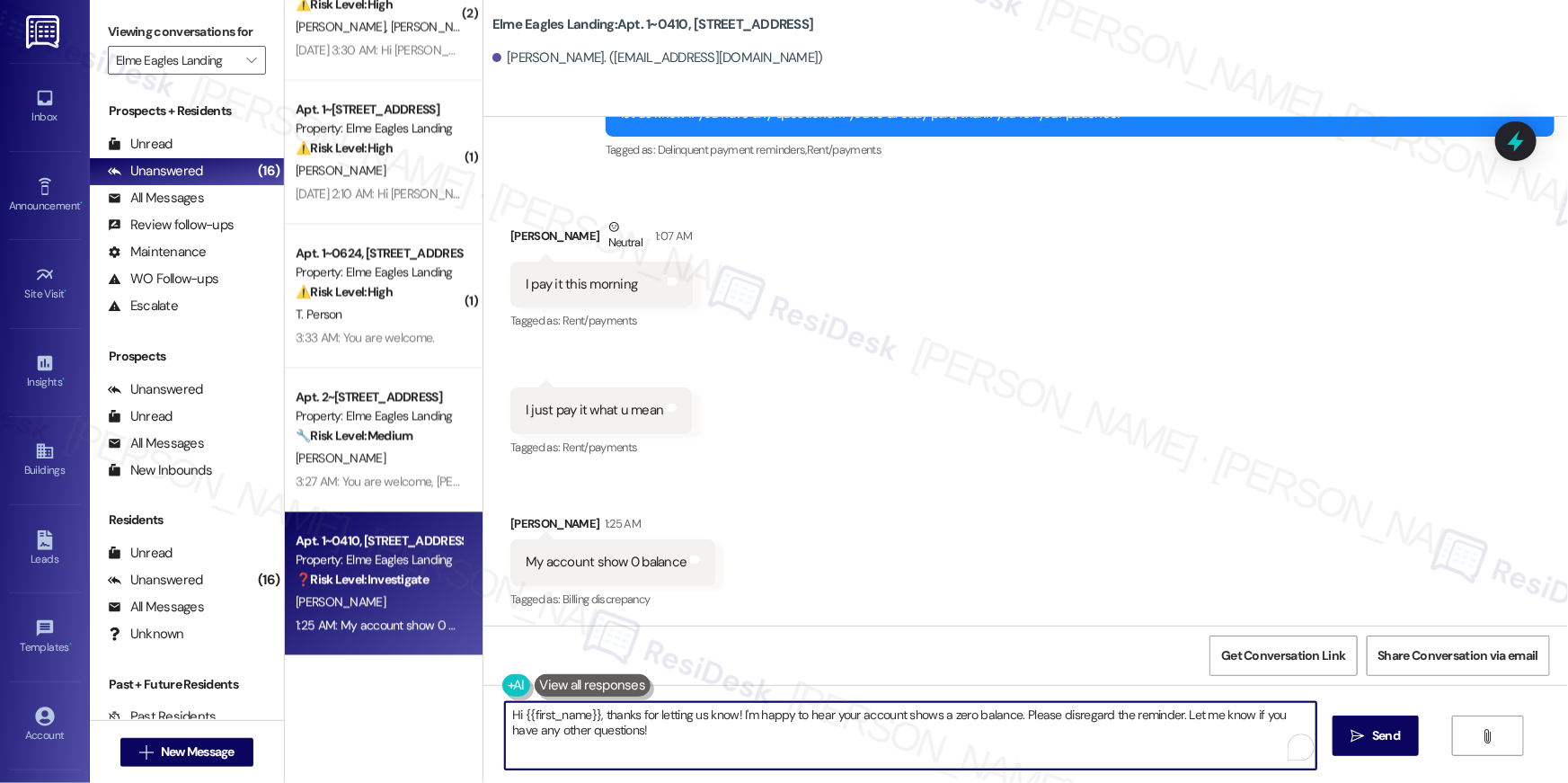
click at [1011, 742] on textarea "Hi {{first_name}}, thanks for letting us know! I'm happy to hear your account s…" at bounding box center [911, 737] width 812 height 68
click at [1358, 729] on icon "" at bounding box center [1359, 736] width 14 height 14
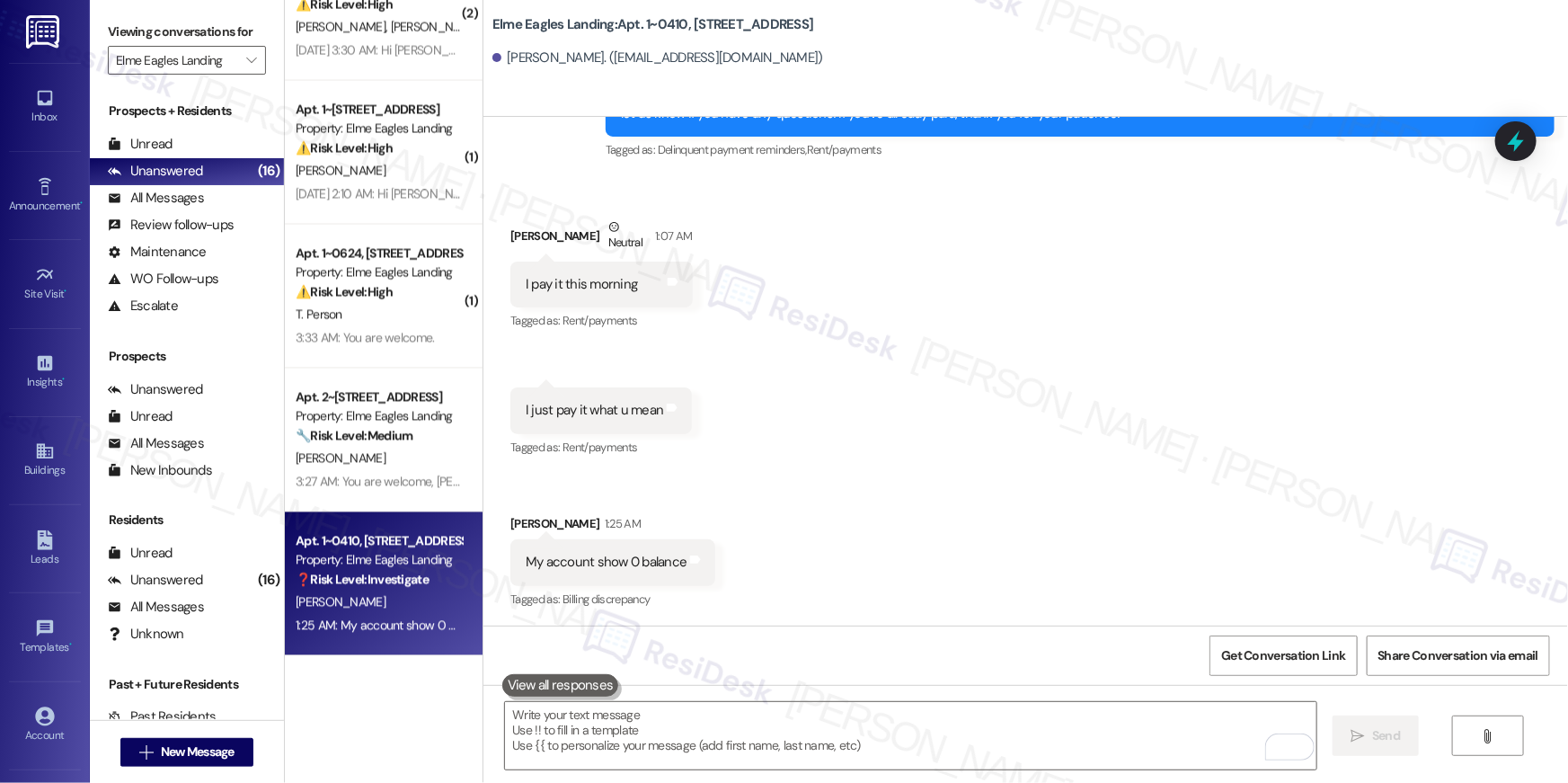
scroll to position [1358, 0]
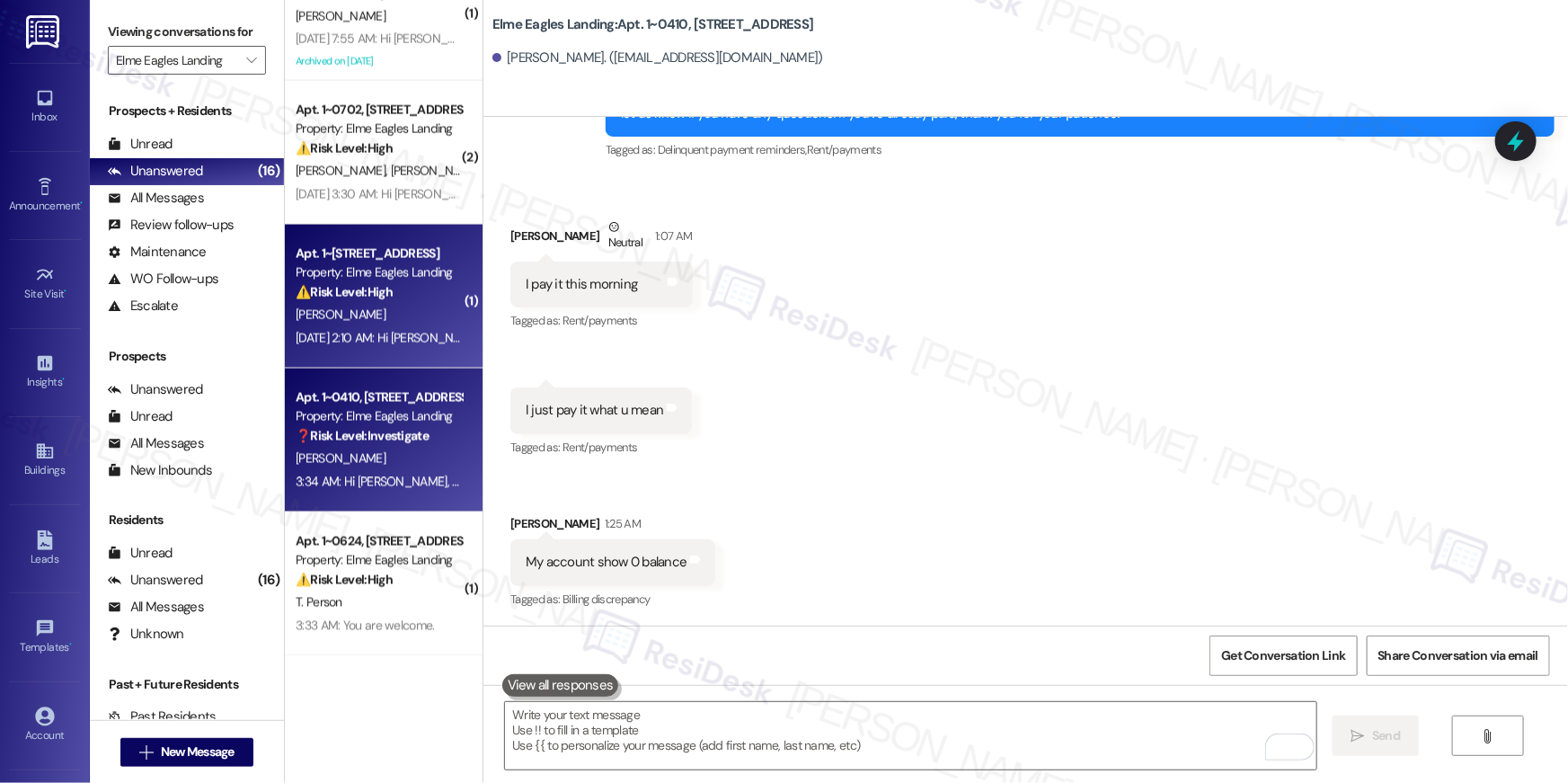
click at [362, 341] on div "Sep 04, 2025 at 2:10 AM: Hi Alvin , thank you for bringing this important matte…" at bounding box center [910, 338] width 1229 height 16
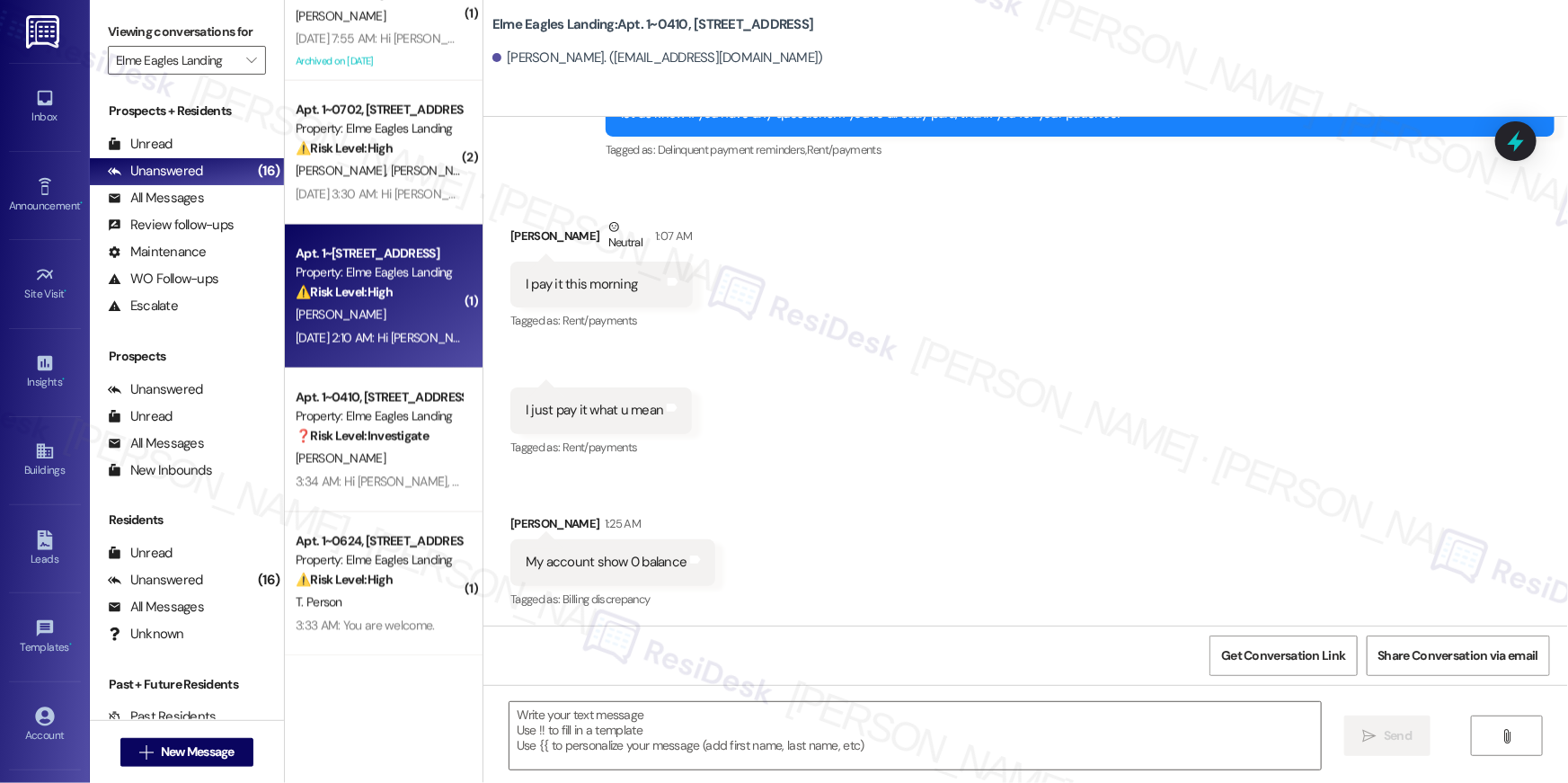
type textarea "Fetching suggested responses. Please feel free to read through the conversation…"
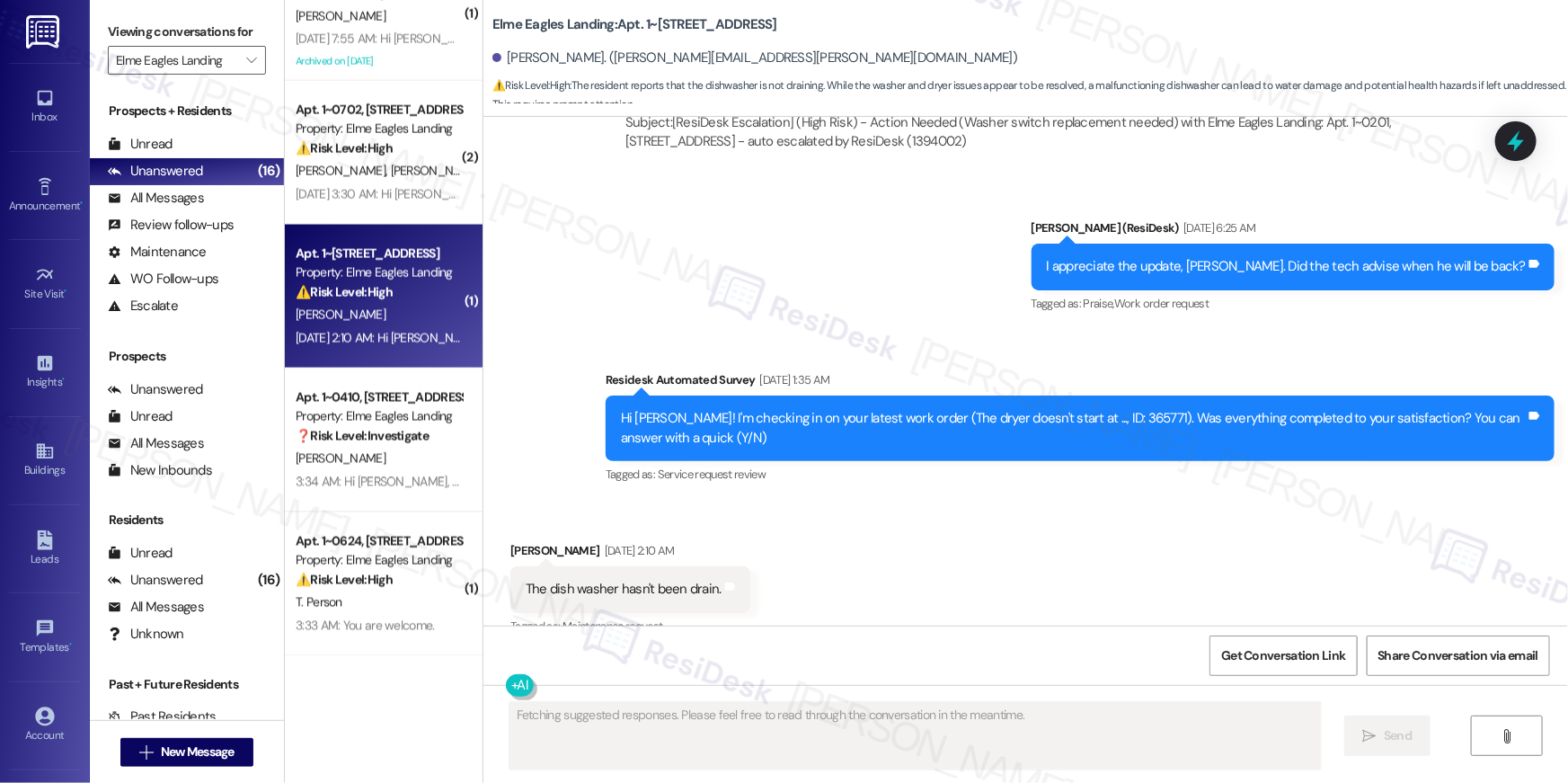
scroll to position [5812, 0]
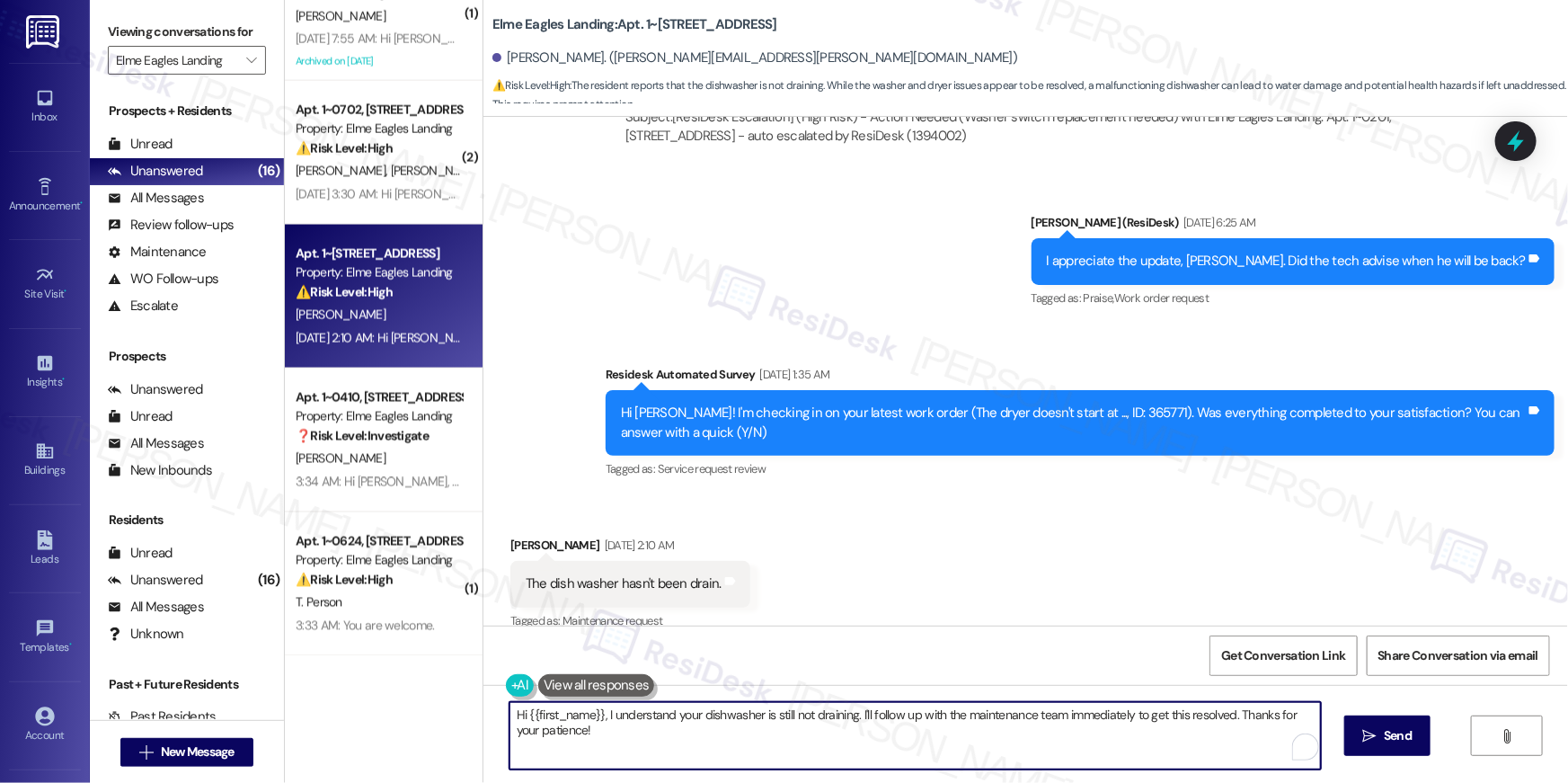
click at [749, 728] on textarea "Hi {{first_name}}, I understand your dishwasher is still not draining. I'll fol…" at bounding box center [915, 737] width 812 height 68
click at [829, 725] on textarea "Hi {{first_name}}, I understand your dishwasher is still not draining. I'll fol…" at bounding box center [911, 737] width 812 height 68
click at [969, 741] on textarea "Hi {{first_name}}, I understand your dishwasher is still not draining. I'll fol…" at bounding box center [911, 737] width 812 height 68
drag, startPoint x: 1220, startPoint y: 743, endPoint x: 862, endPoint y: 715, distance: 359.1
click at [862, 715] on textarea "Hi {{first_name}}, I understand your dishwasher is still not draining. I'll fol…" at bounding box center [911, 737] width 812 height 68
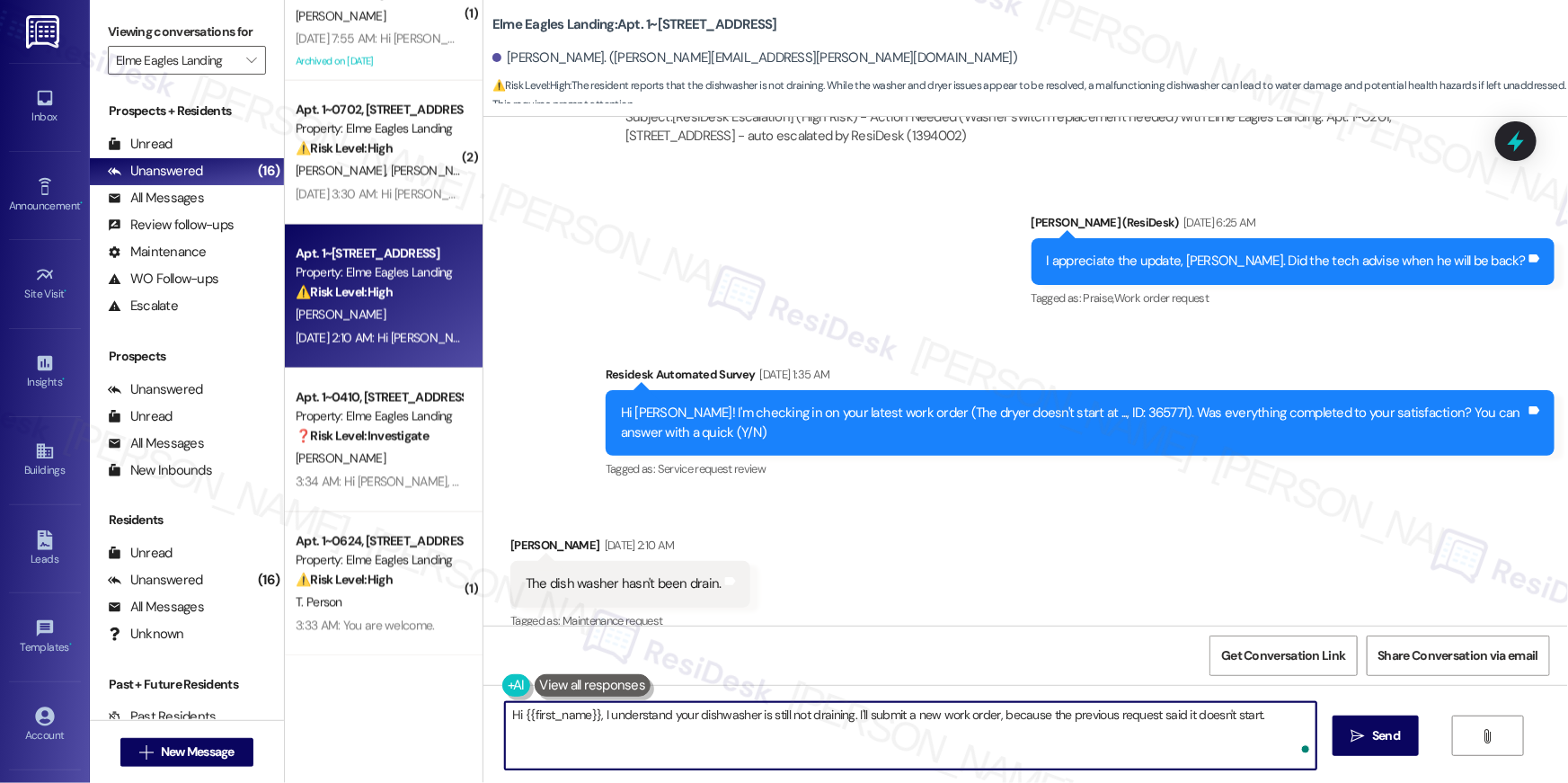
type textarea "Hi {{first_name}}, I understand your dishwasher is still not draining. I'll sub…"
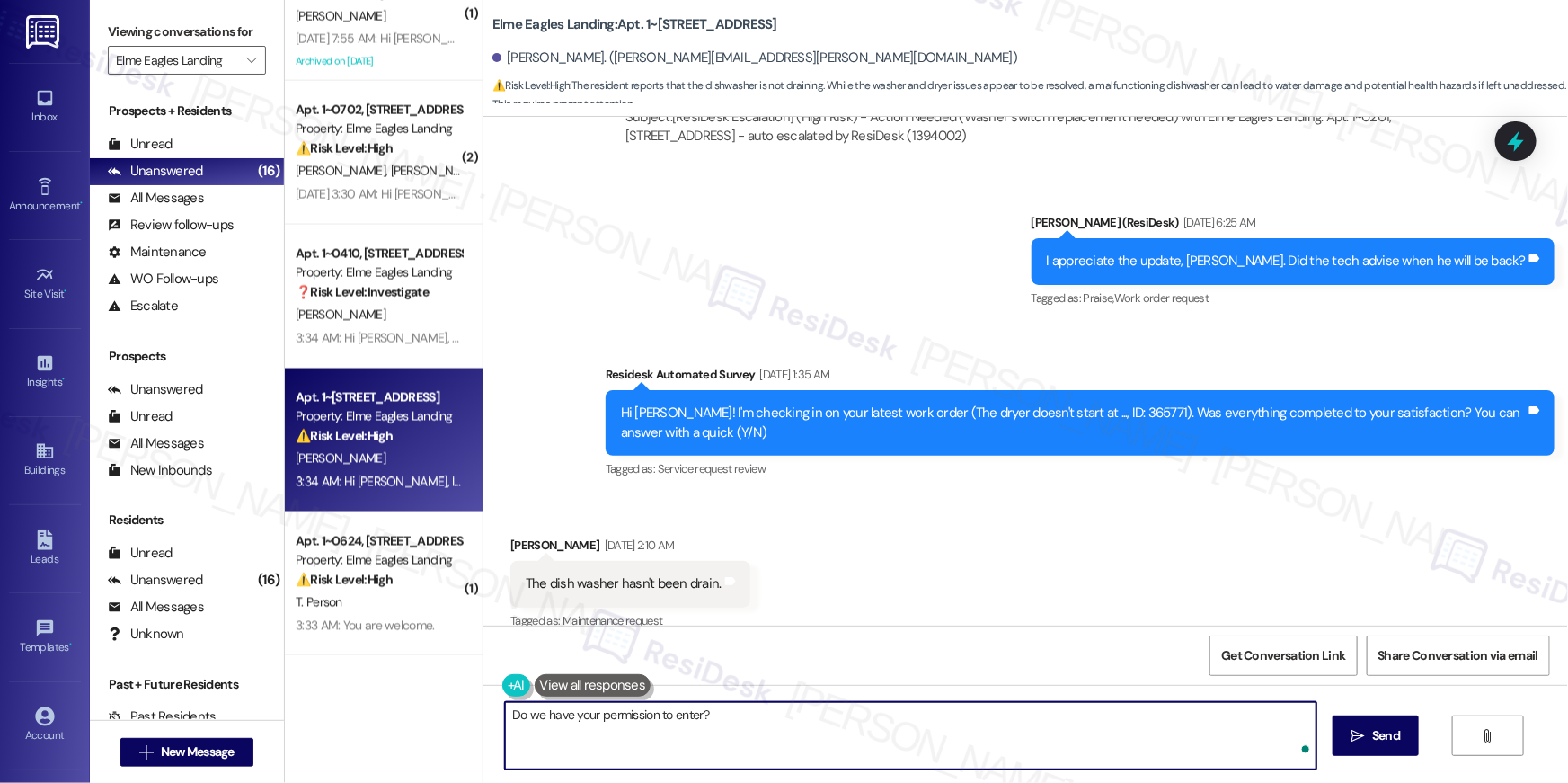
type textarea "Do we have your permission to enter?"
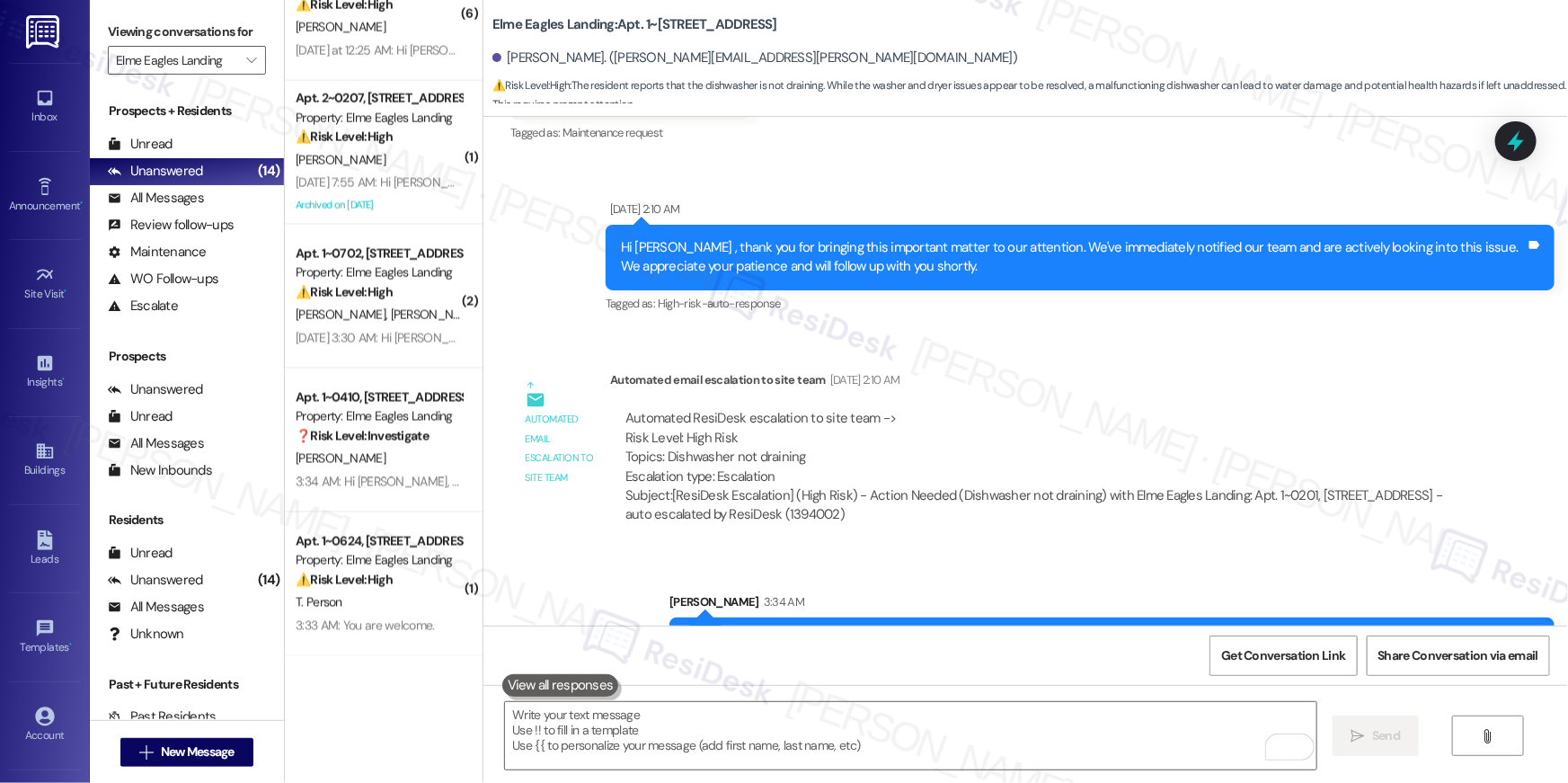
scroll to position [6457, 0]
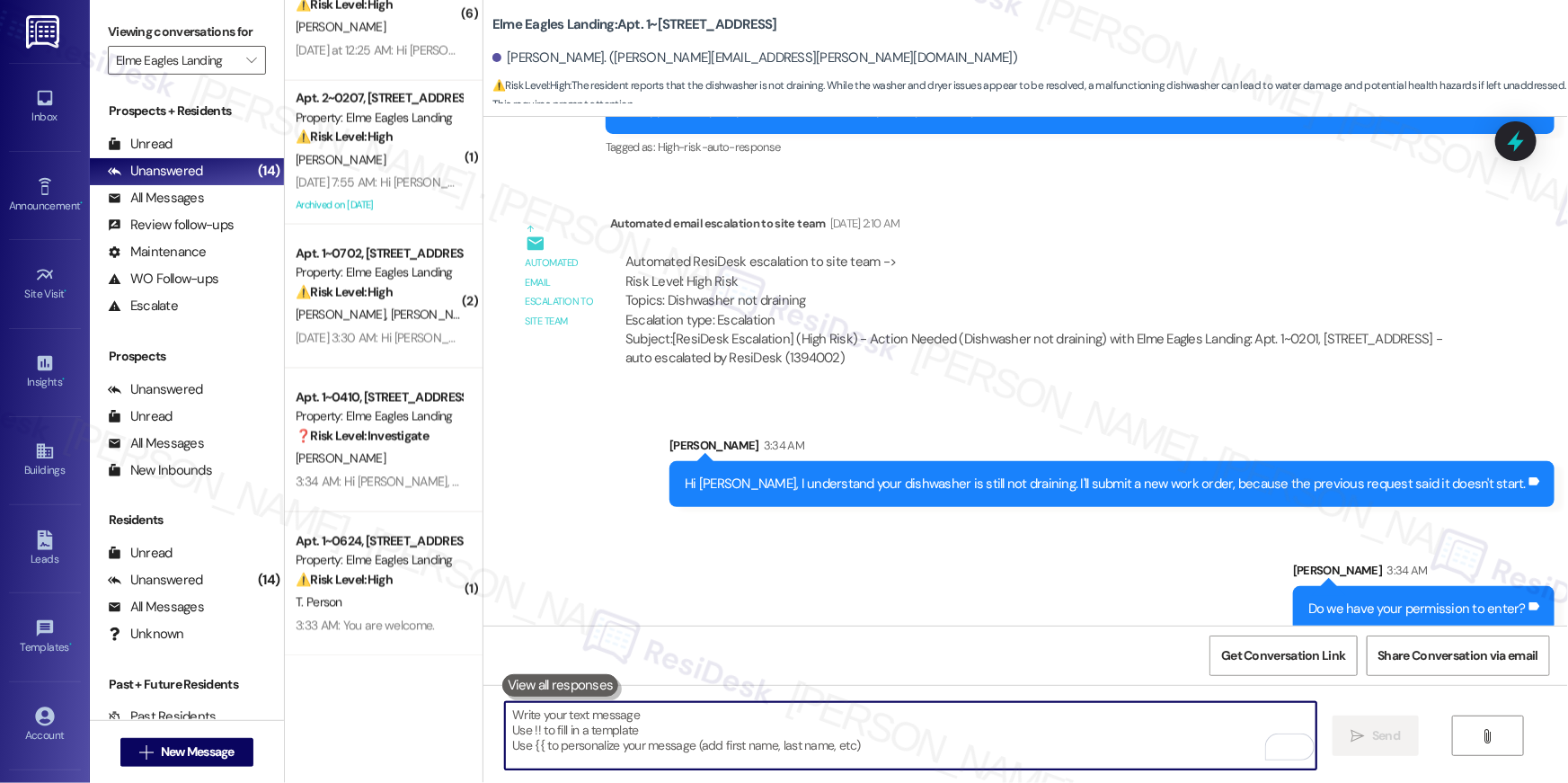
click at [793, 739] on textarea "To enrich screen reader interactions, please activate Accessibility in Grammarl…" at bounding box center [911, 737] width 812 height 68
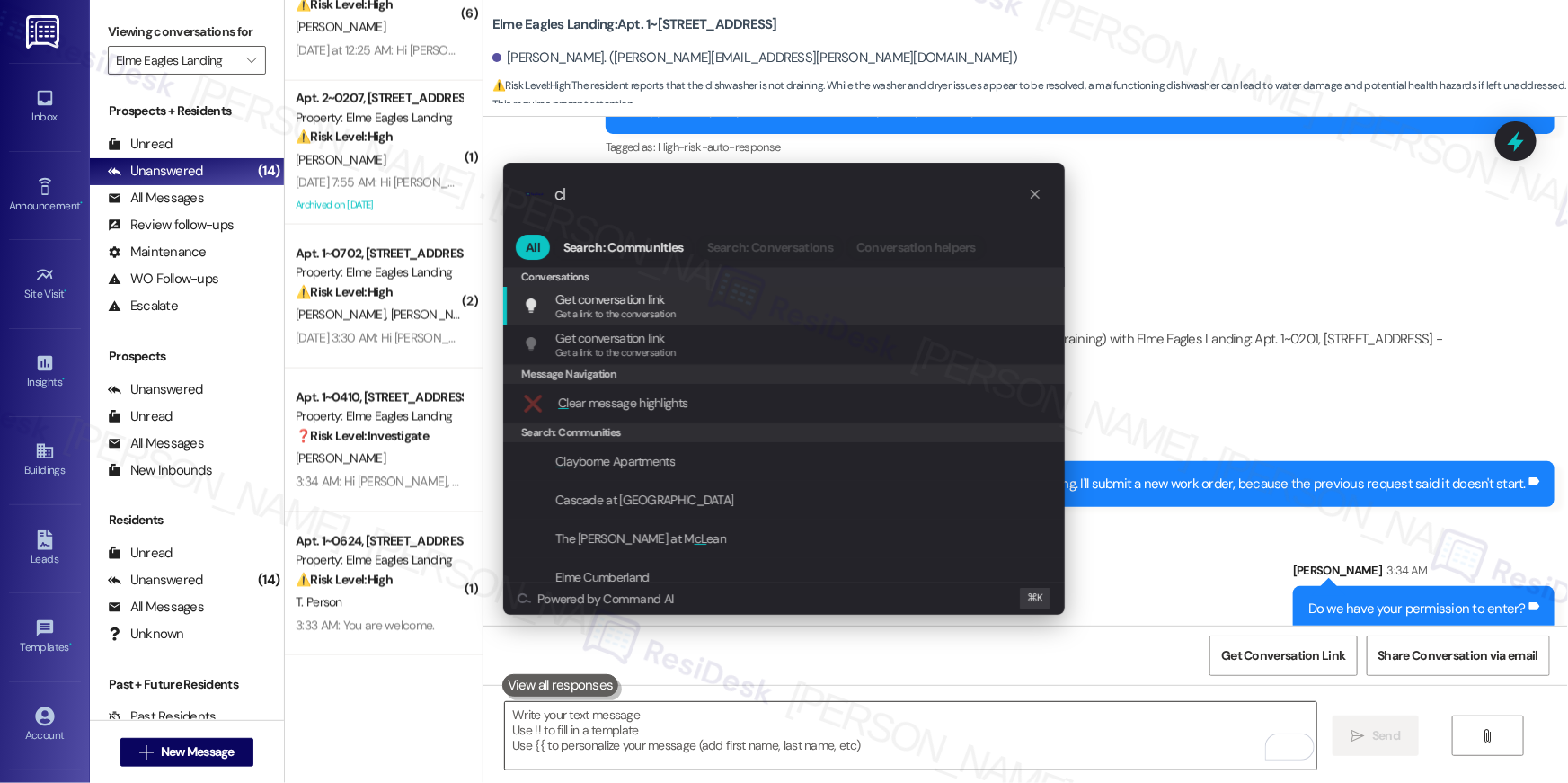
type input "c"
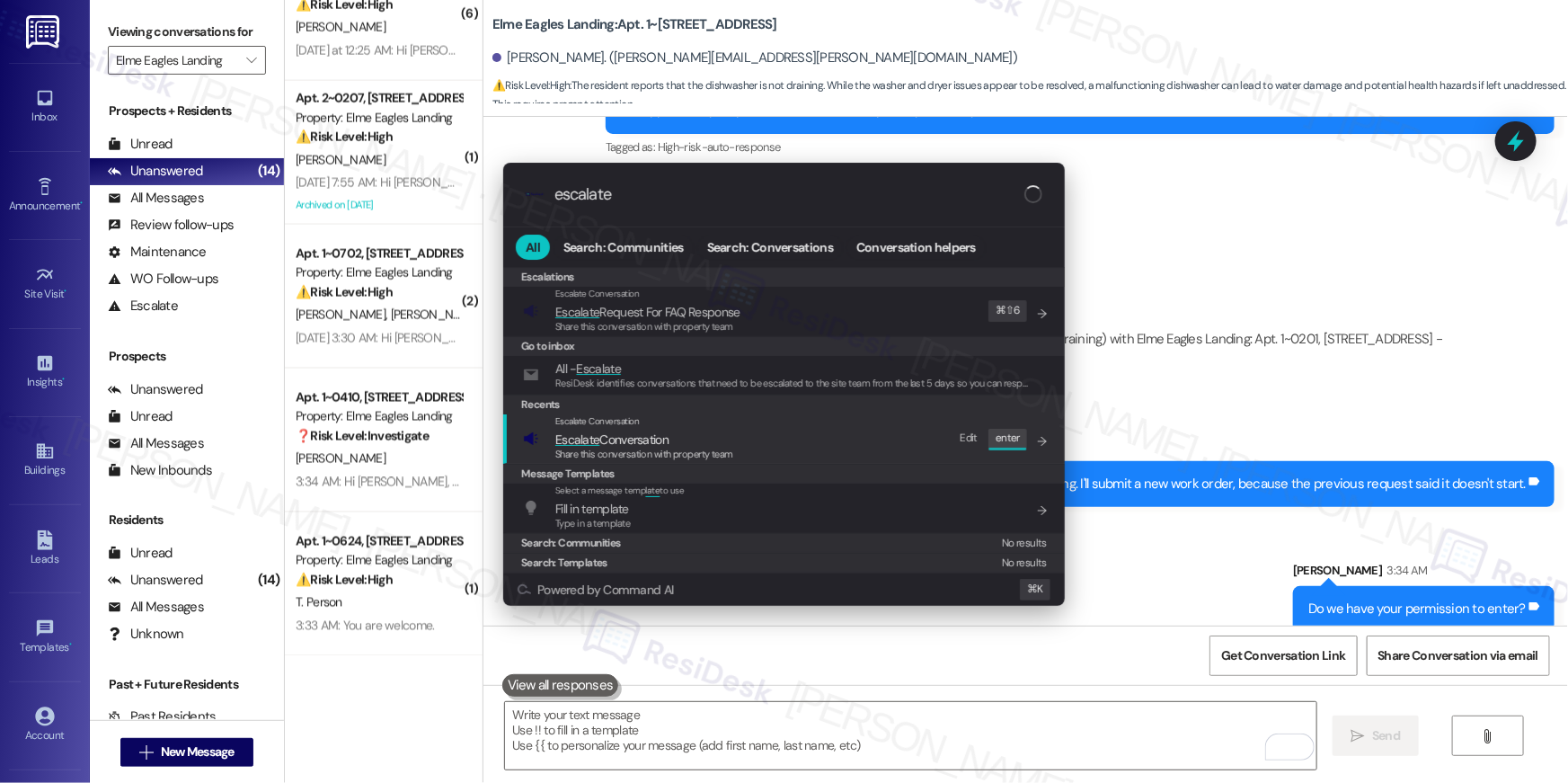
type input "escalate"
click at [637, 444] on span "Escalate Conversation" at bounding box center [612, 439] width 113 height 16
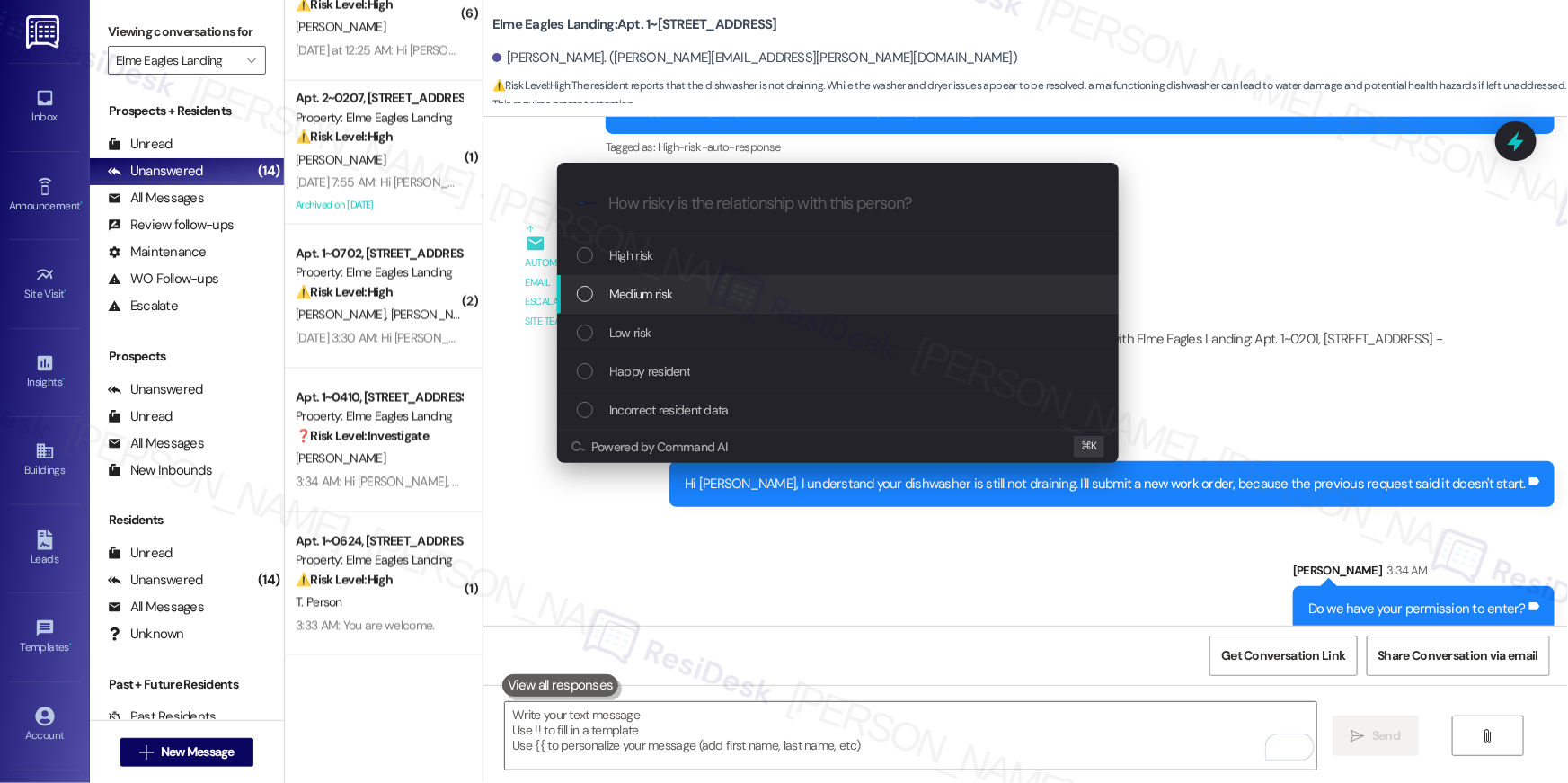
click at [662, 303] on span "Medium risk" at bounding box center [641, 294] width 63 height 19
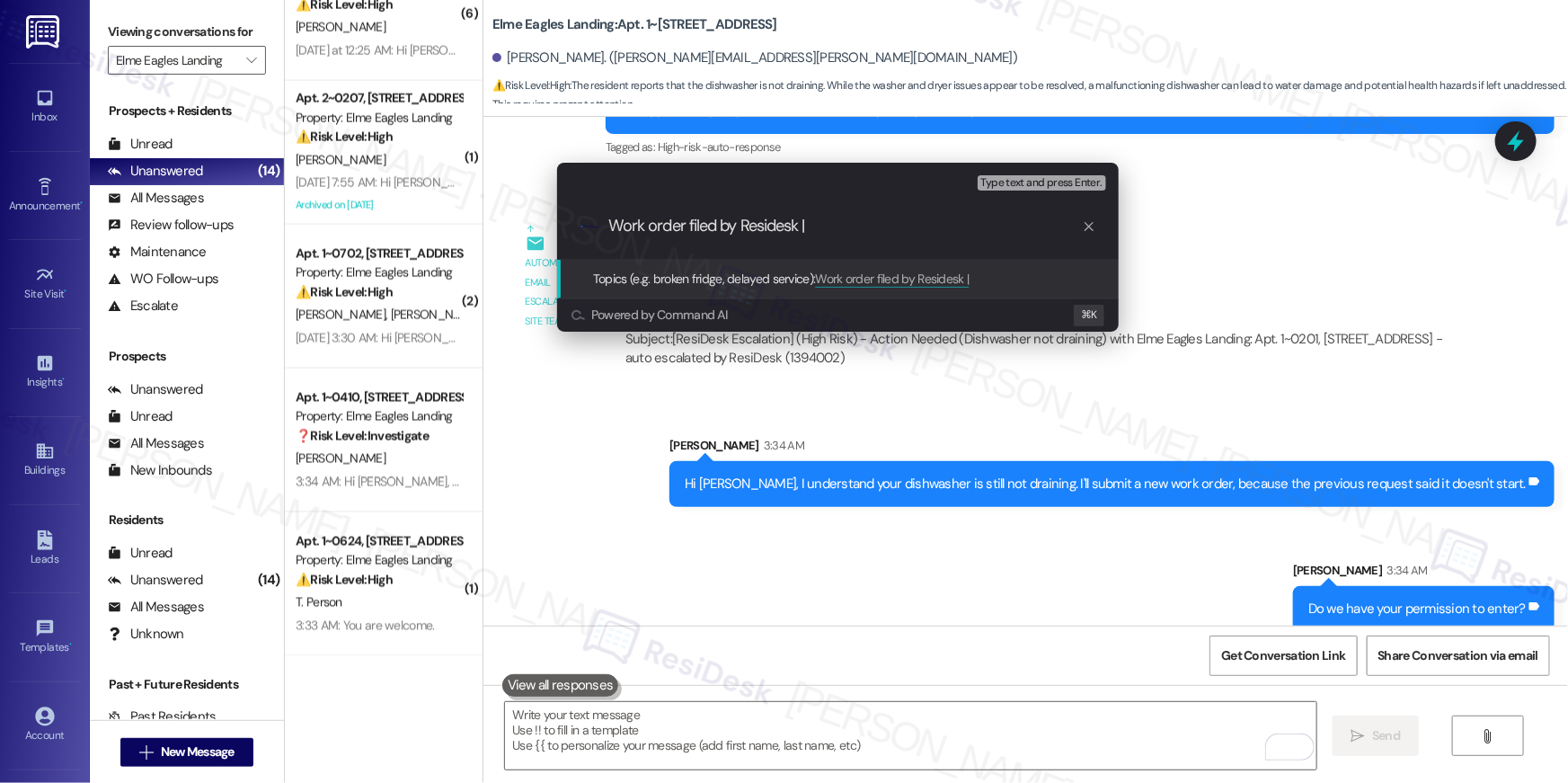
paste input "Work Order # 400131 Dishwasher"
type input "Work order filed by Residesk | Work Order # 400131 Dishwasher"
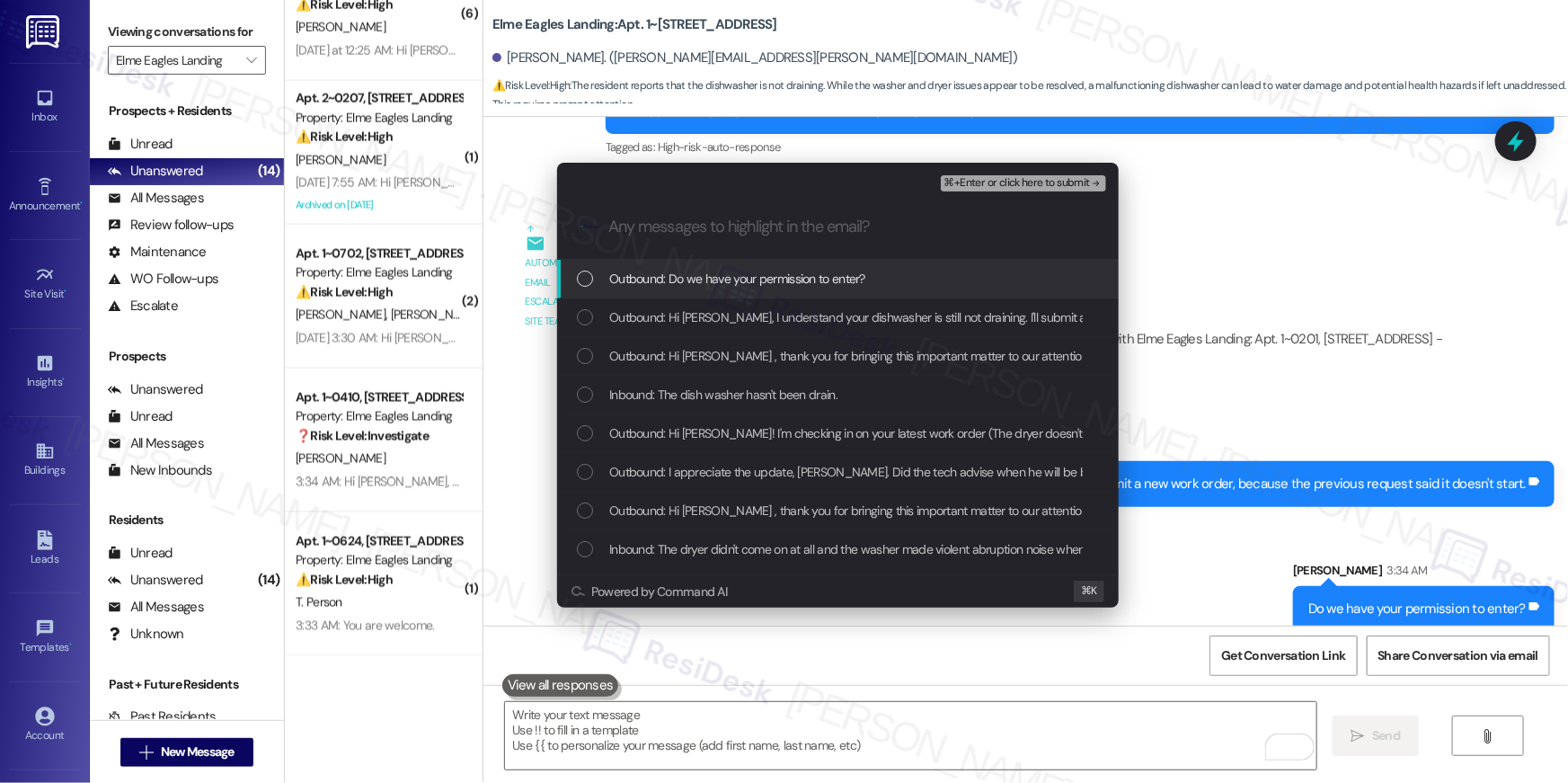
click at [730, 291] on div "Outbound: Do we have your permission to enter?" at bounding box center [839, 279] width 562 height 39
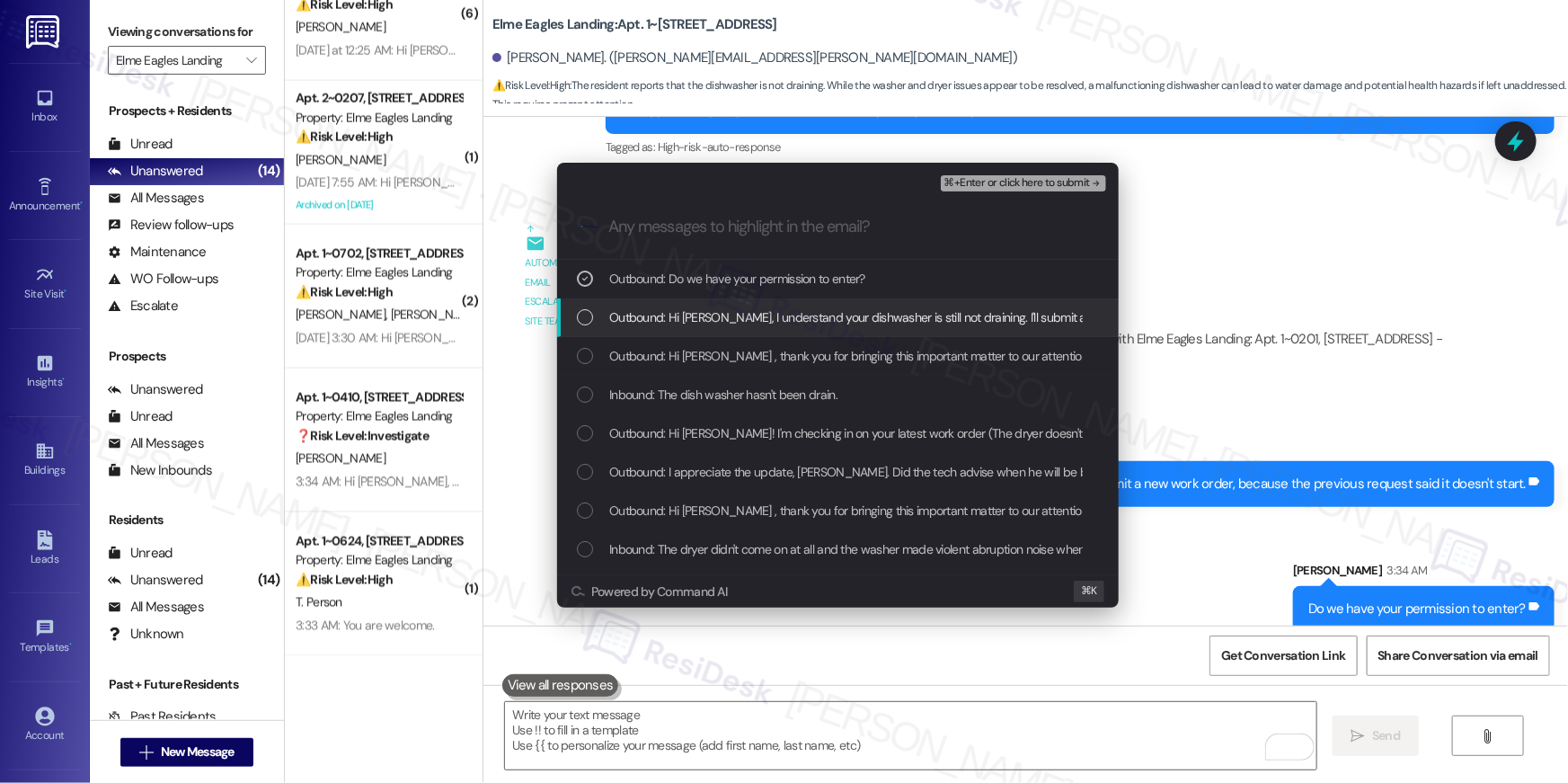
click at [734, 315] on span "Outbound: Hi [PERSON_NAME], I understand your dishwasher is still not draining.…" at bounding box center [1023, 318] width 826 height 19
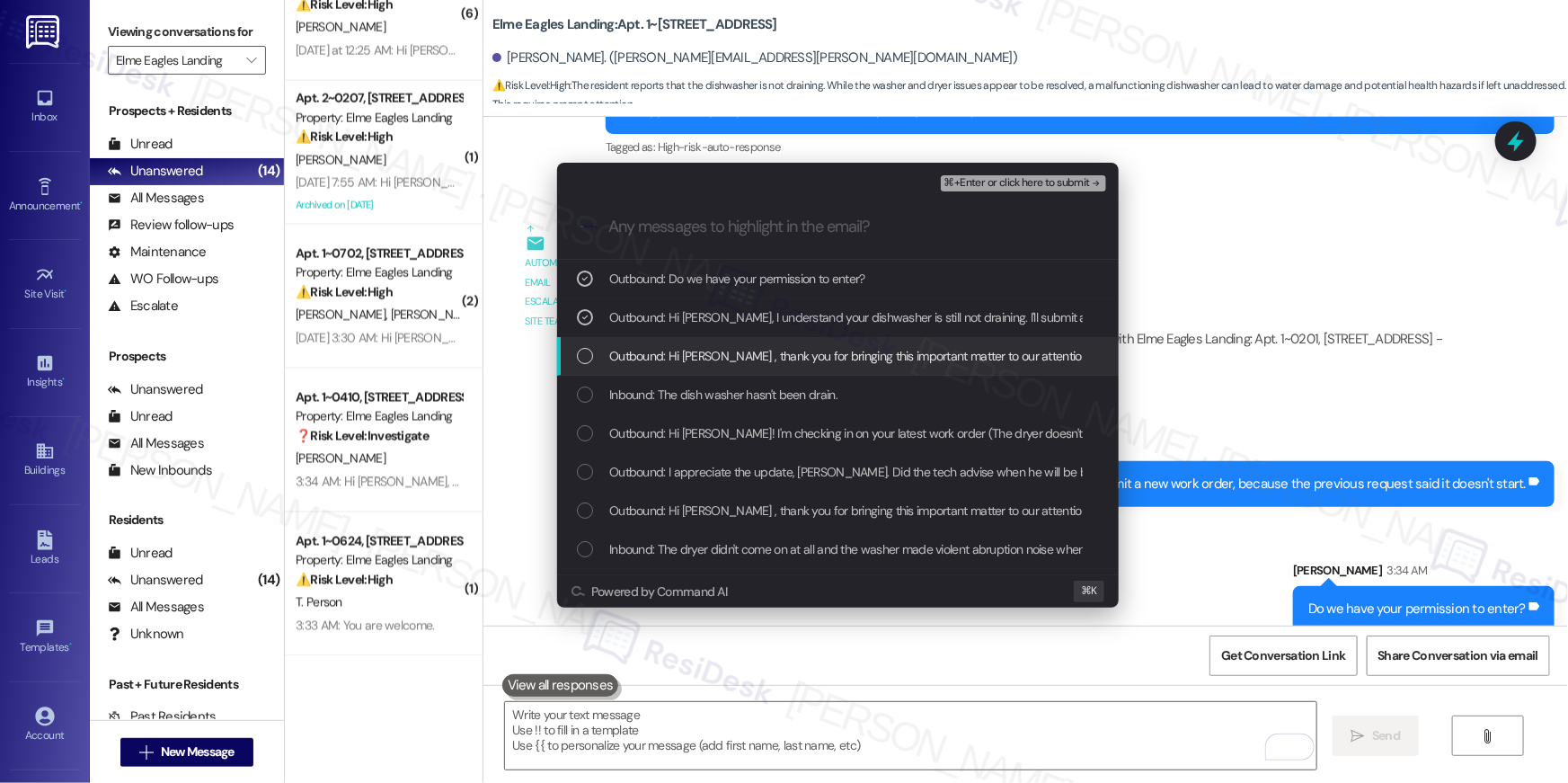
click at [733, 344] on div "Outbound: Hi [PERSON_NAME] , thank you for bringing this important matter to ou…" at bounding box center [839, 356] width 562 height 39
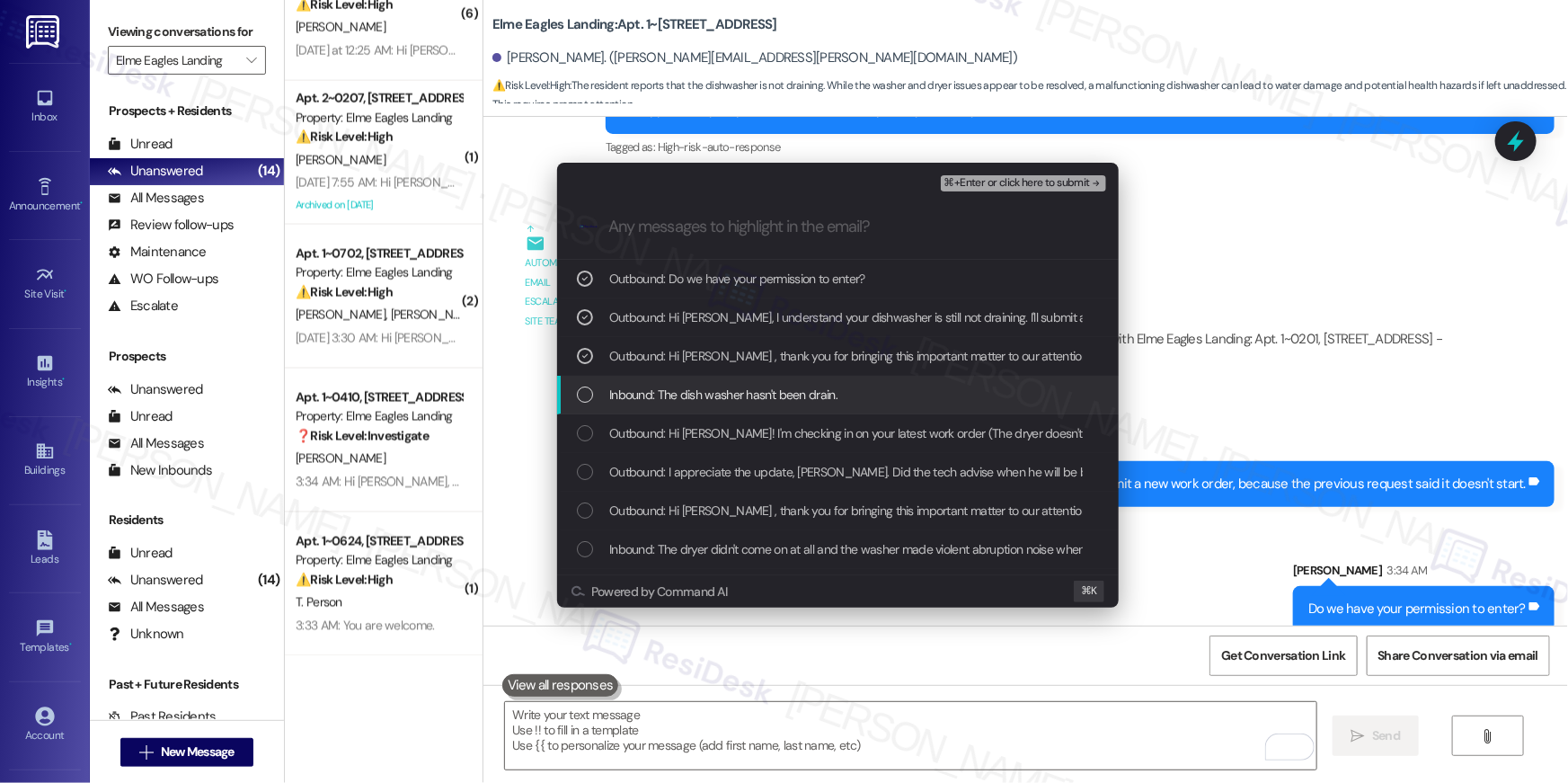
click at [738, 382] on div "Inbound: The dish washer hasn't been drain." at bounding box center [839, 395] width 562 height 39
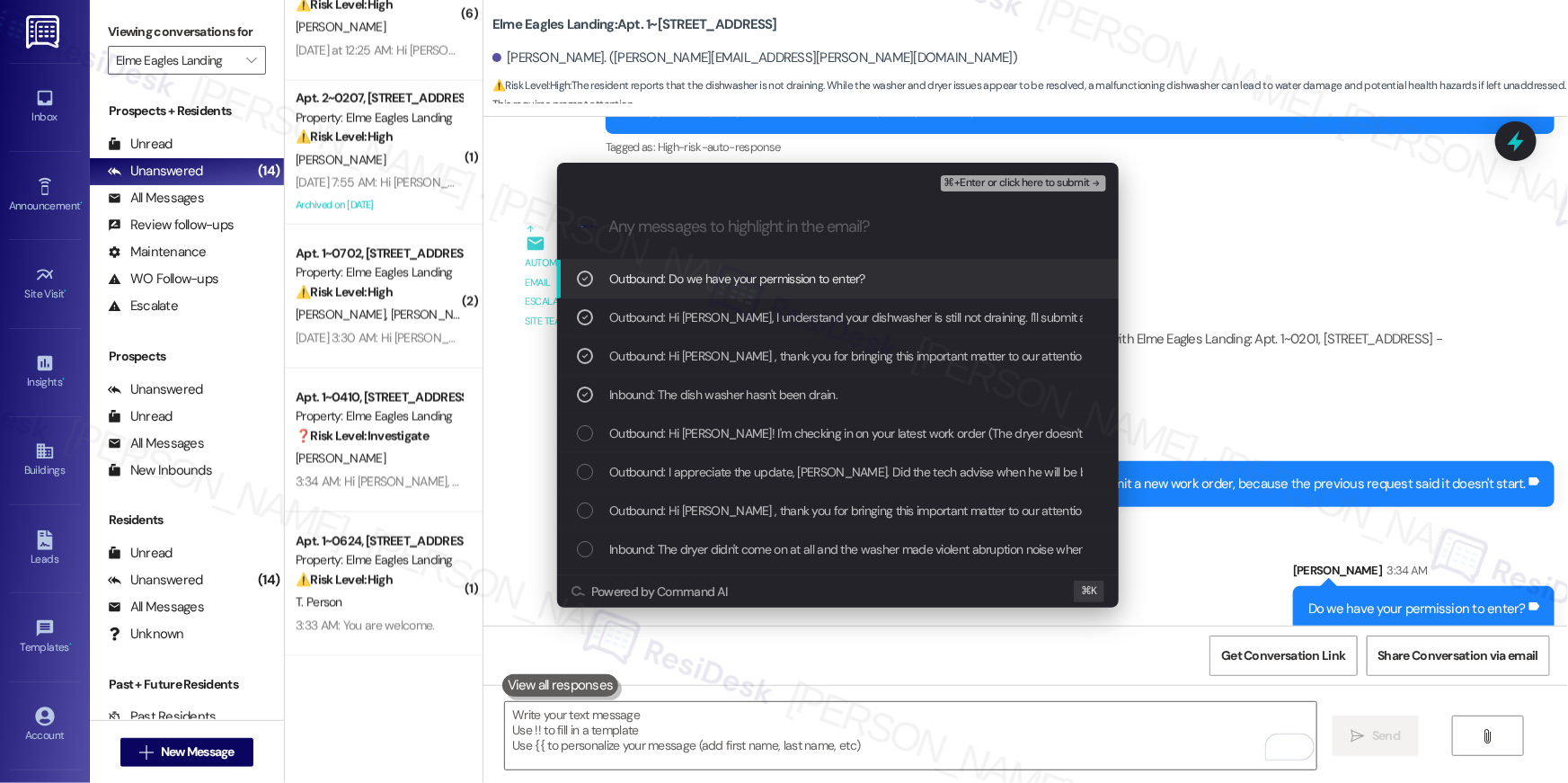
click at [991, 191] on div "⌘+Enter or click here to submit" at bounding box center [1025, 183] width 169 height 23
click at [991, 188] on span "⌘+Enter or click here to submit" at bounding box center [1017, 183] width 146 height 13
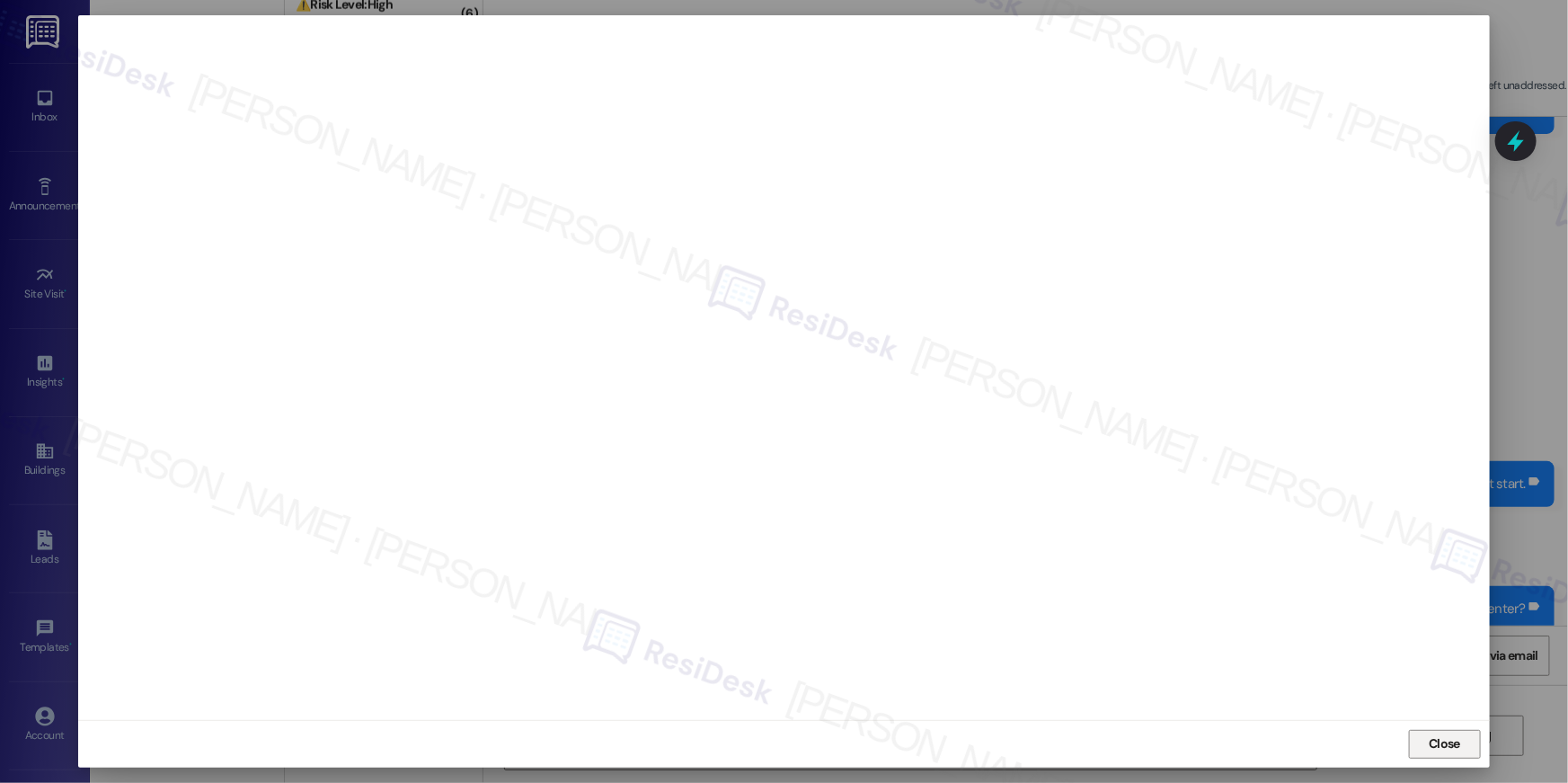
click at [1465, 746] on button "Close" at bounding box center [1445, 744] width 72 height 29
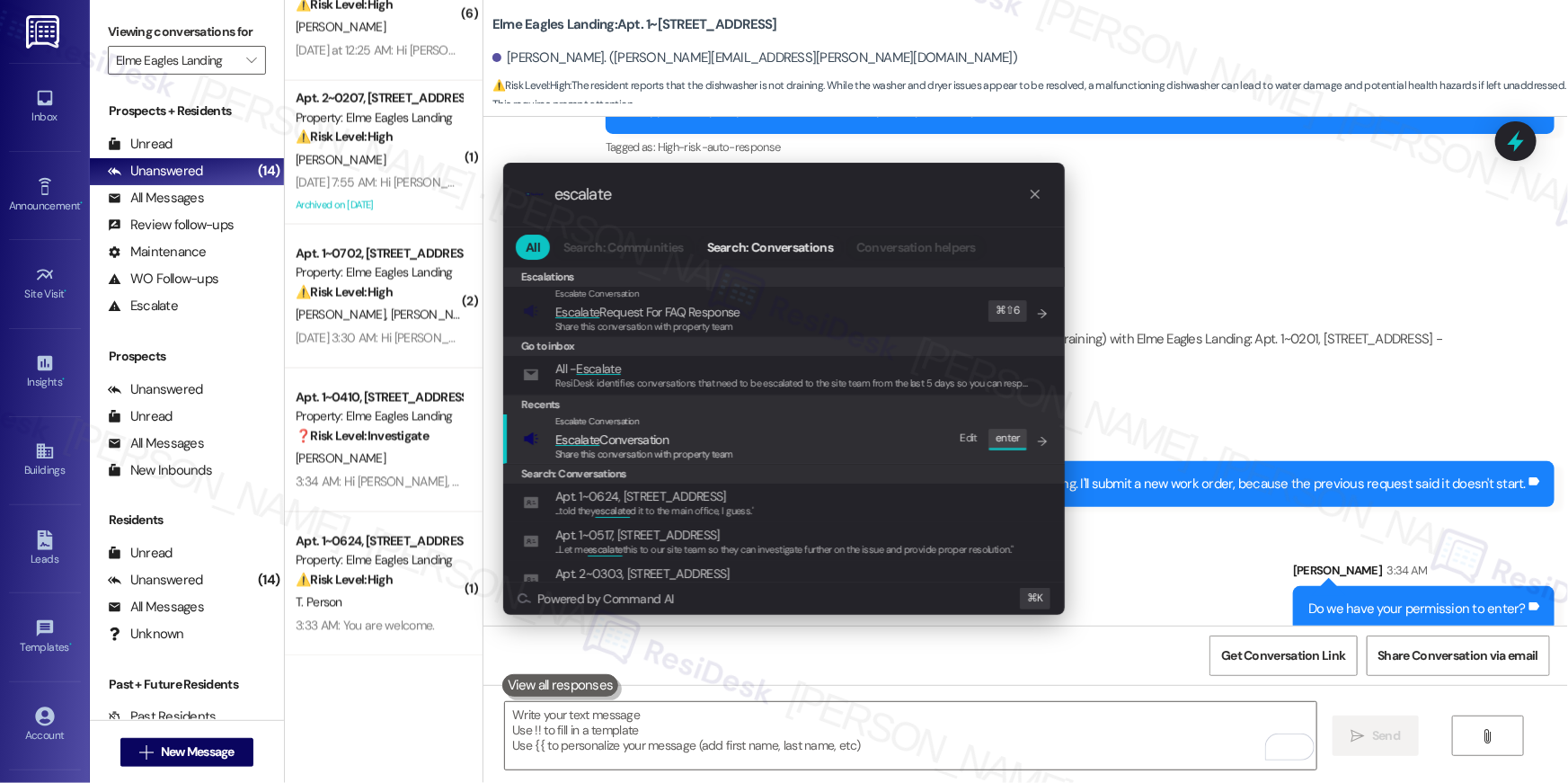
type input "escalate"
click at [755, 449] on div "Escalate Conversation Escalate Conversation Share this conversation with proper…" at bounding box center [785, 438] width 526 height 48
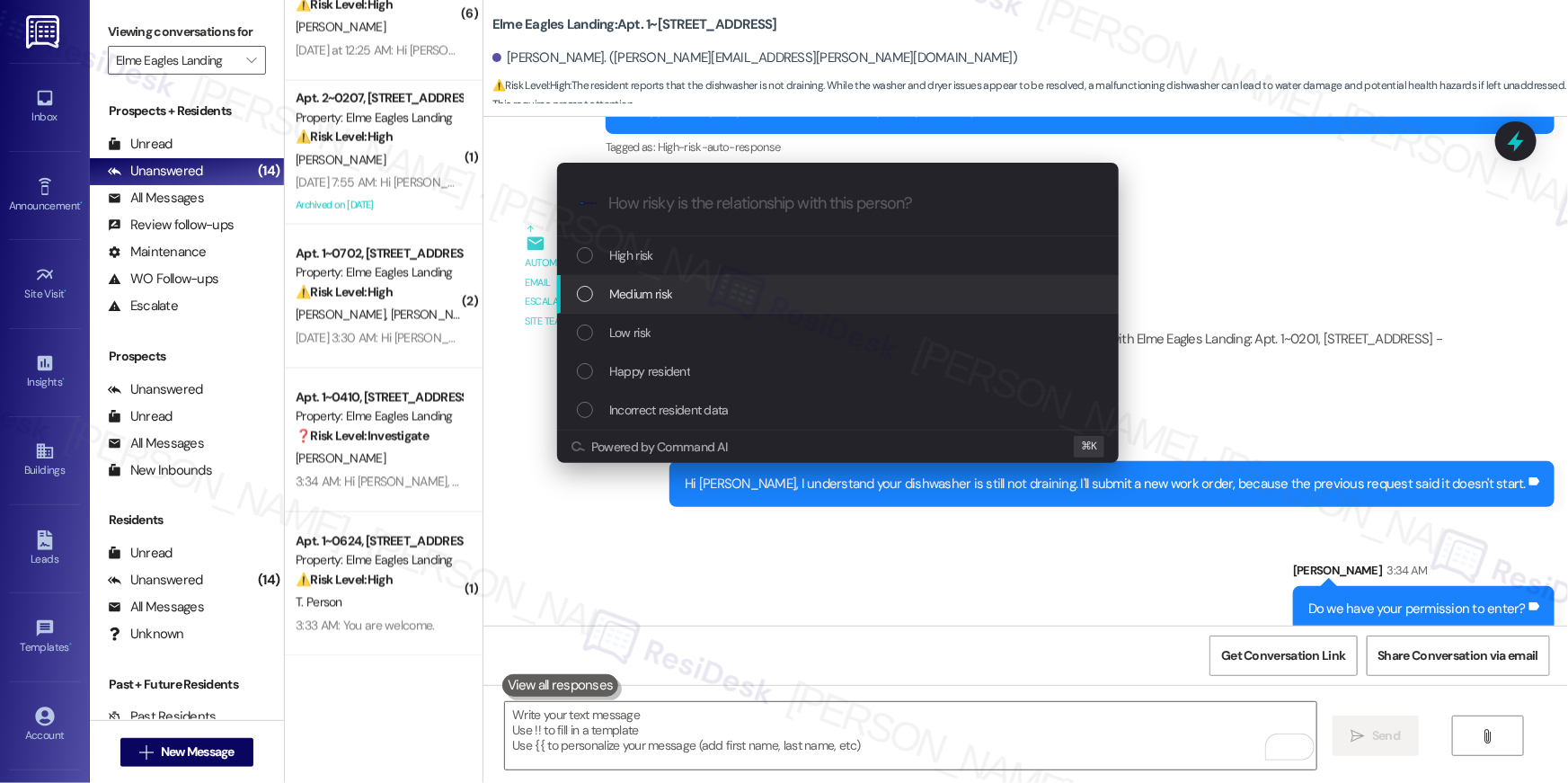
click at [702, 302] on div "Medium risk" at bounding box center [839, 294] width 526 height 19
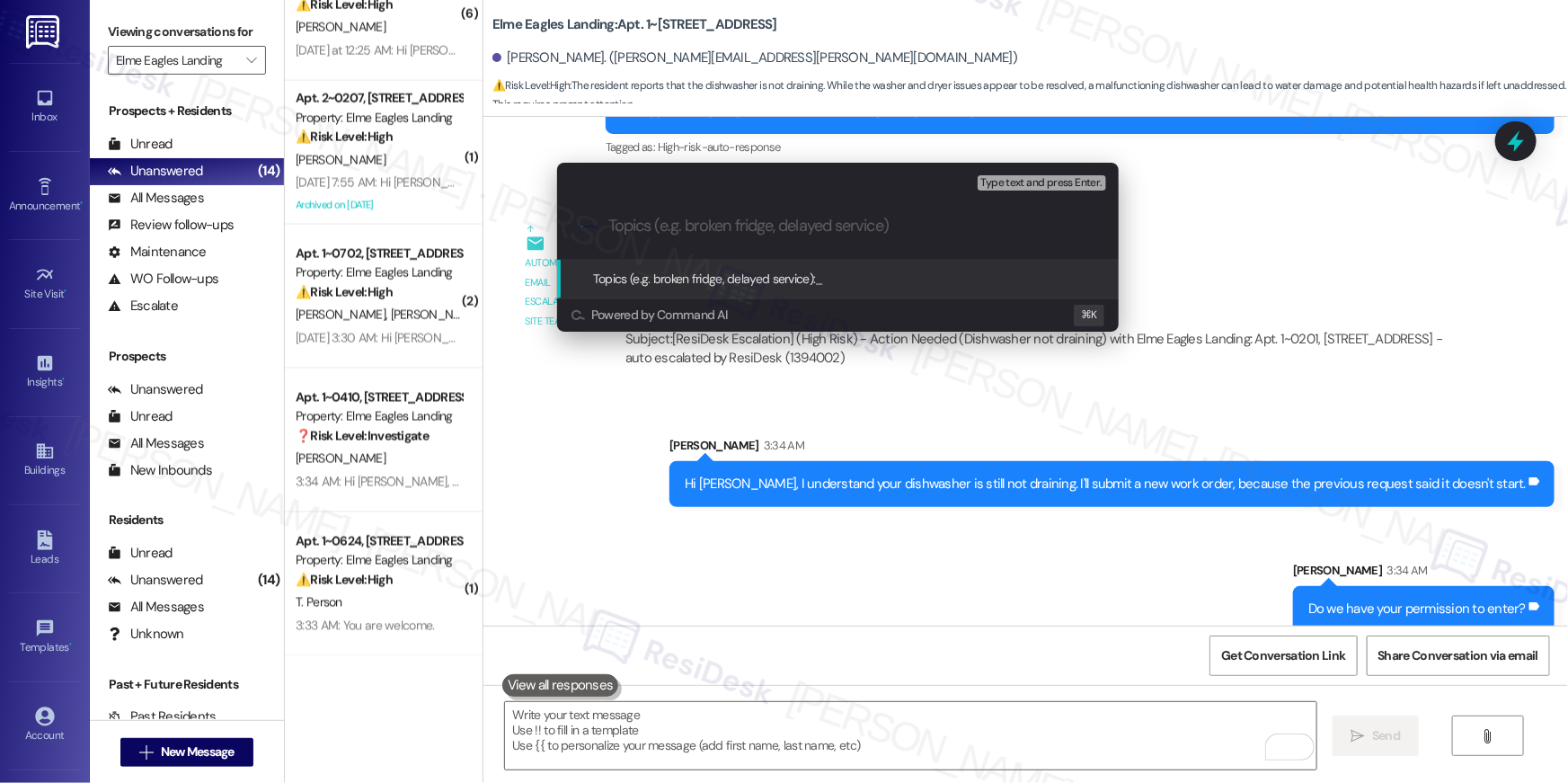
paste input "Work order filed by Residesk | Work Order # 400131 Dishwasher"
type input "Work order filed by Residesk | Work Order # 400131 Dishwasher"
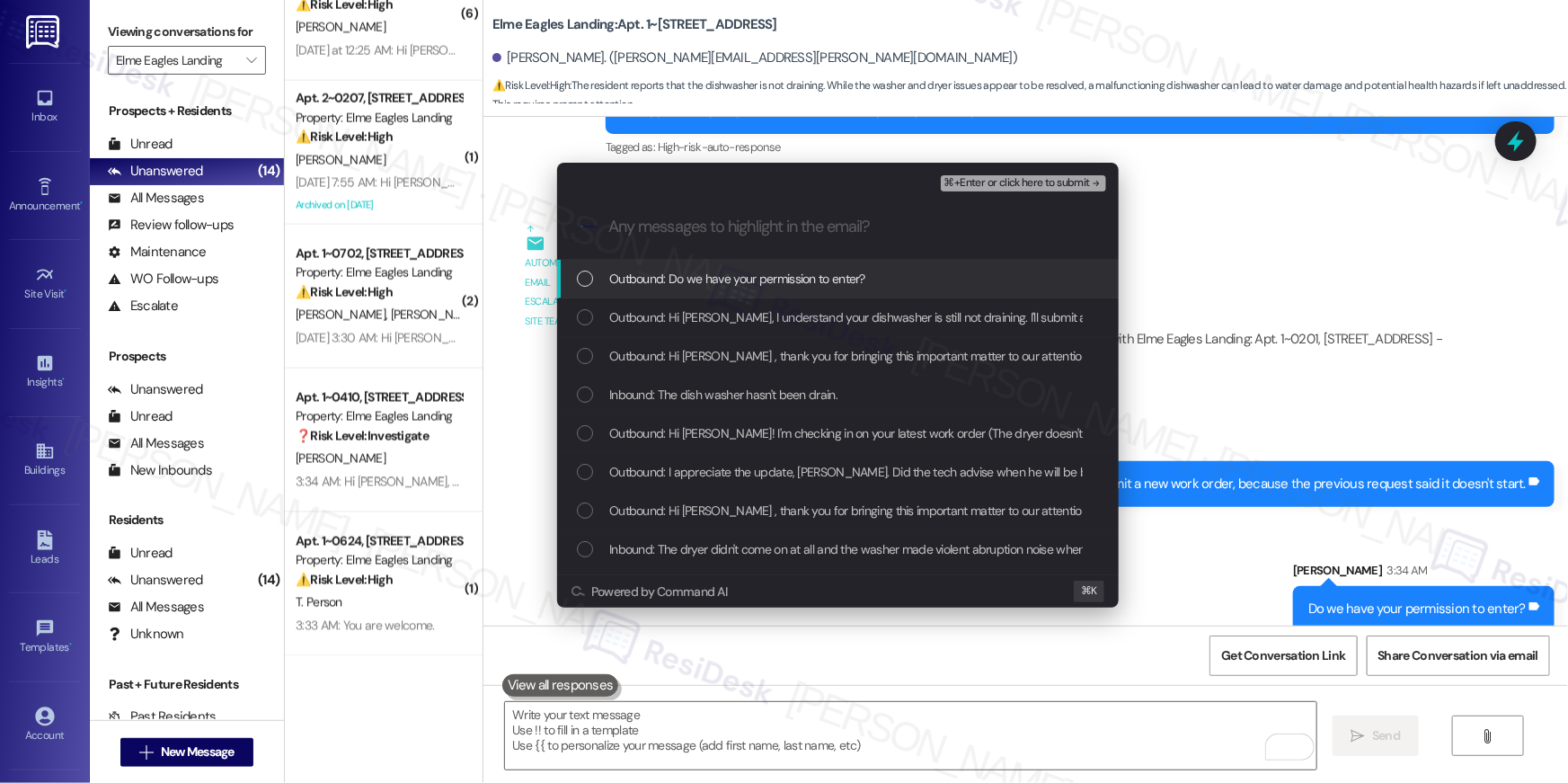
click at [715, 276] on span "Outbound: Do we have your permission to enter?" at bounding box center [737, 279] width 256 height 19
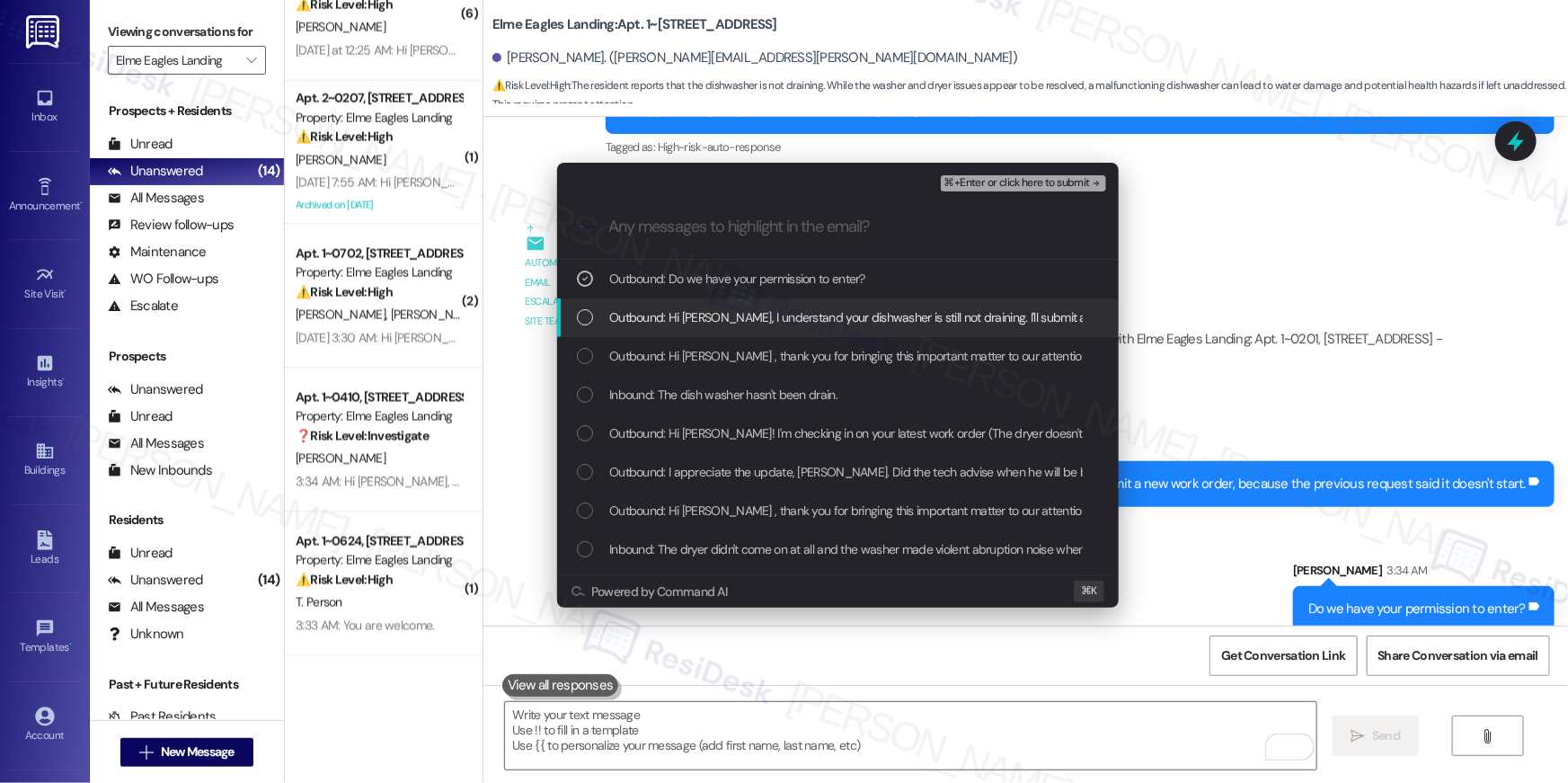
click at [706, 316] on span "Outbound: Hi [PERSON_NAME], I understand your dishwasher is still not draining.…" at bounding box center [1023, 318] width 826 height 19
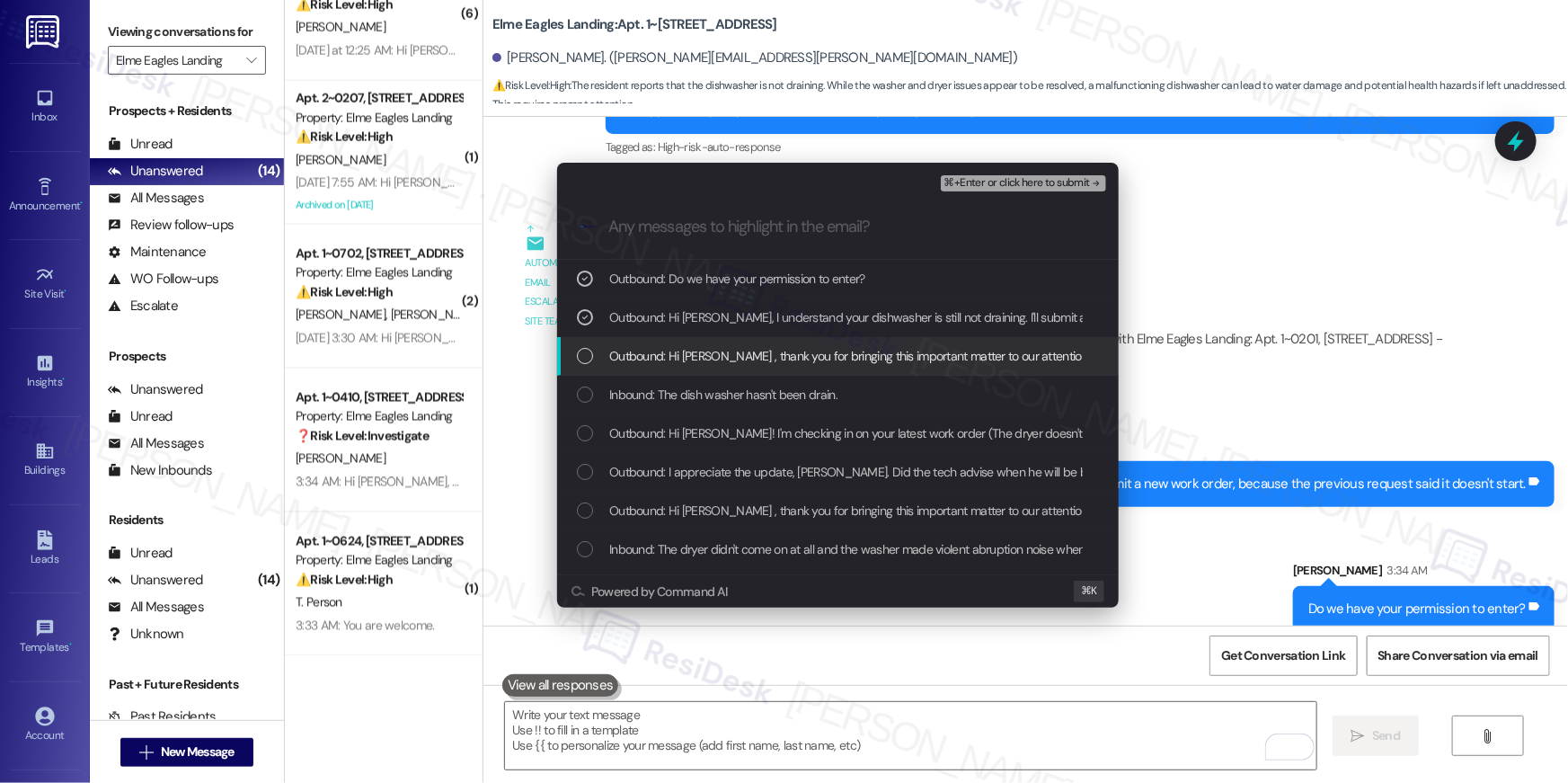
click at [702, 356] on span "Outbound: Hi [PERSON_NAME] , thank you for bringing this important matter to ou…" at bounding box center [1213, 356] width 1207 height 19
drag, startPoint x: 702, startPoint y: 368, endPoint x: 712, endPoint y: 384, distance: 18.9
click at [702, 368] on div "Outbound: Hi [PERSON_NAME] , thank you for bringing this important matter to ou…" at bounding box center [839, 356] width 562 height 39
click at [722, 360] on span "Outbound: Hi [PERSON_NAME] , thank you for bringing this important matter to ou…" at bounding box center [1213, 356] width 1207 height 19
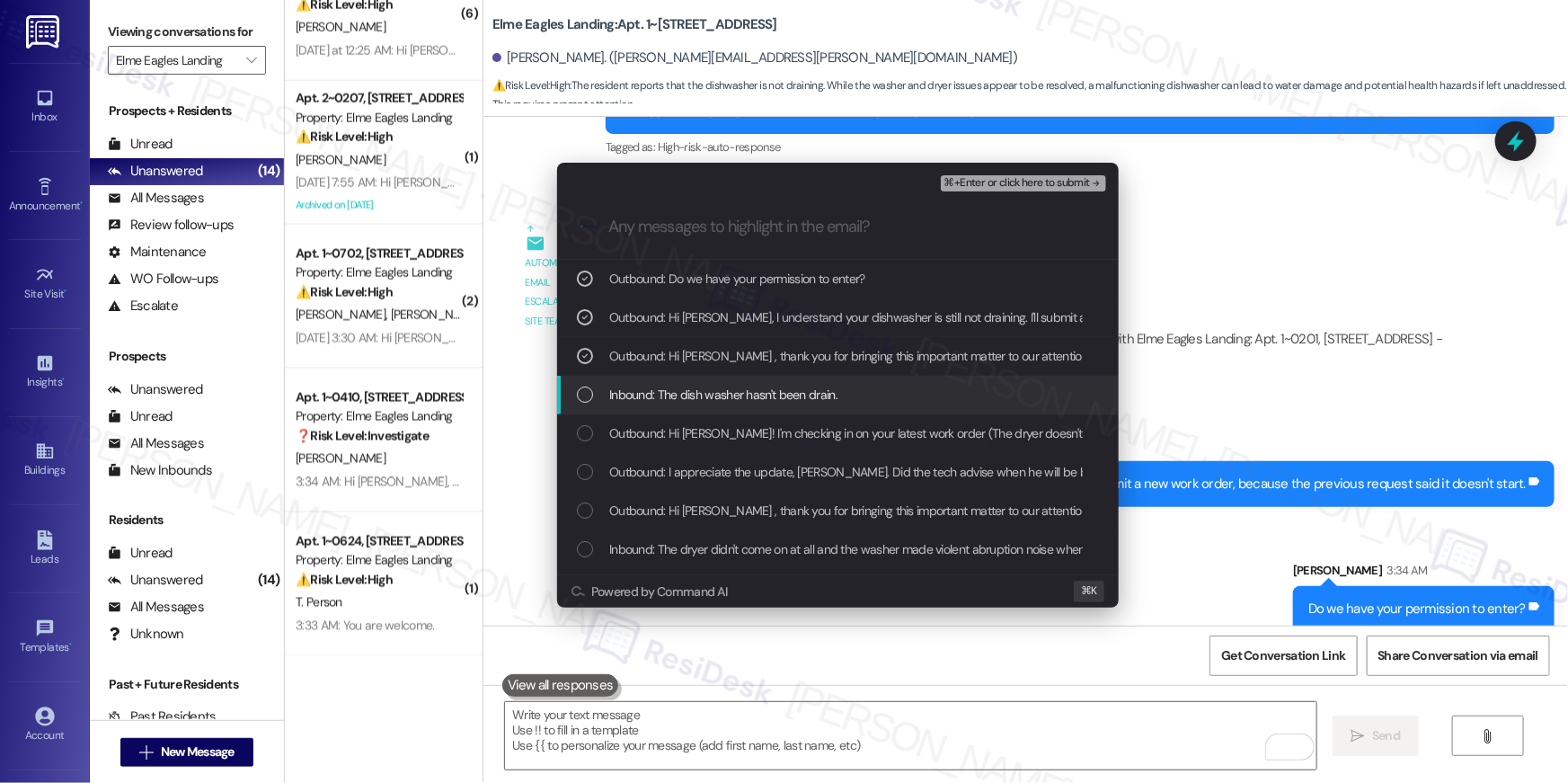
click at [723, 388] on span "Inbound: The dish washer hasn't been drain." at bounding box center [724, 395] width 229 height 19
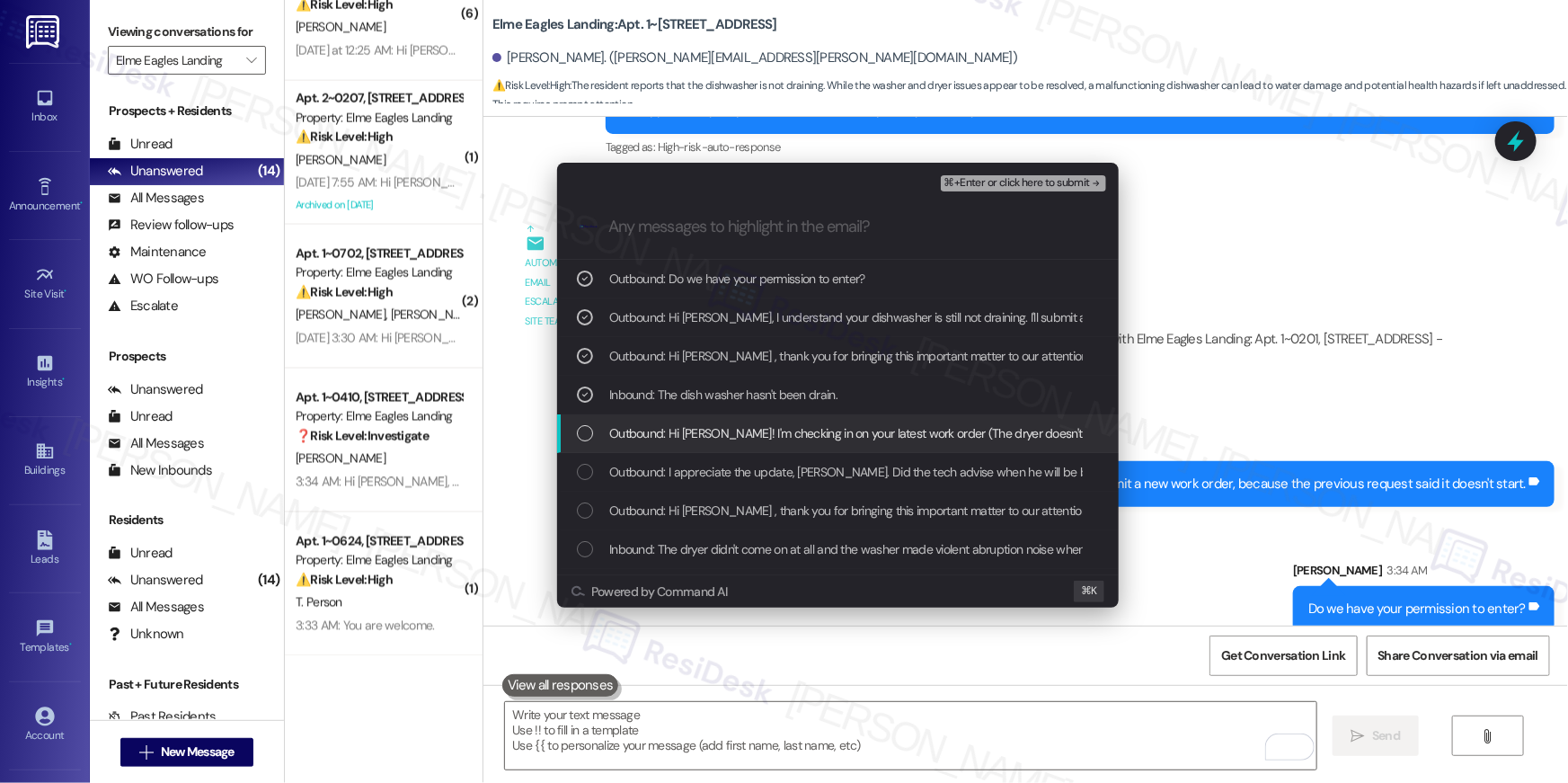
click at [893, 430] on span "Outbound: Hi [PERSON_NAME]! I'm checking in on your latest work order (The drye…" at bounding box center [1118, 433] width 1017 height 19
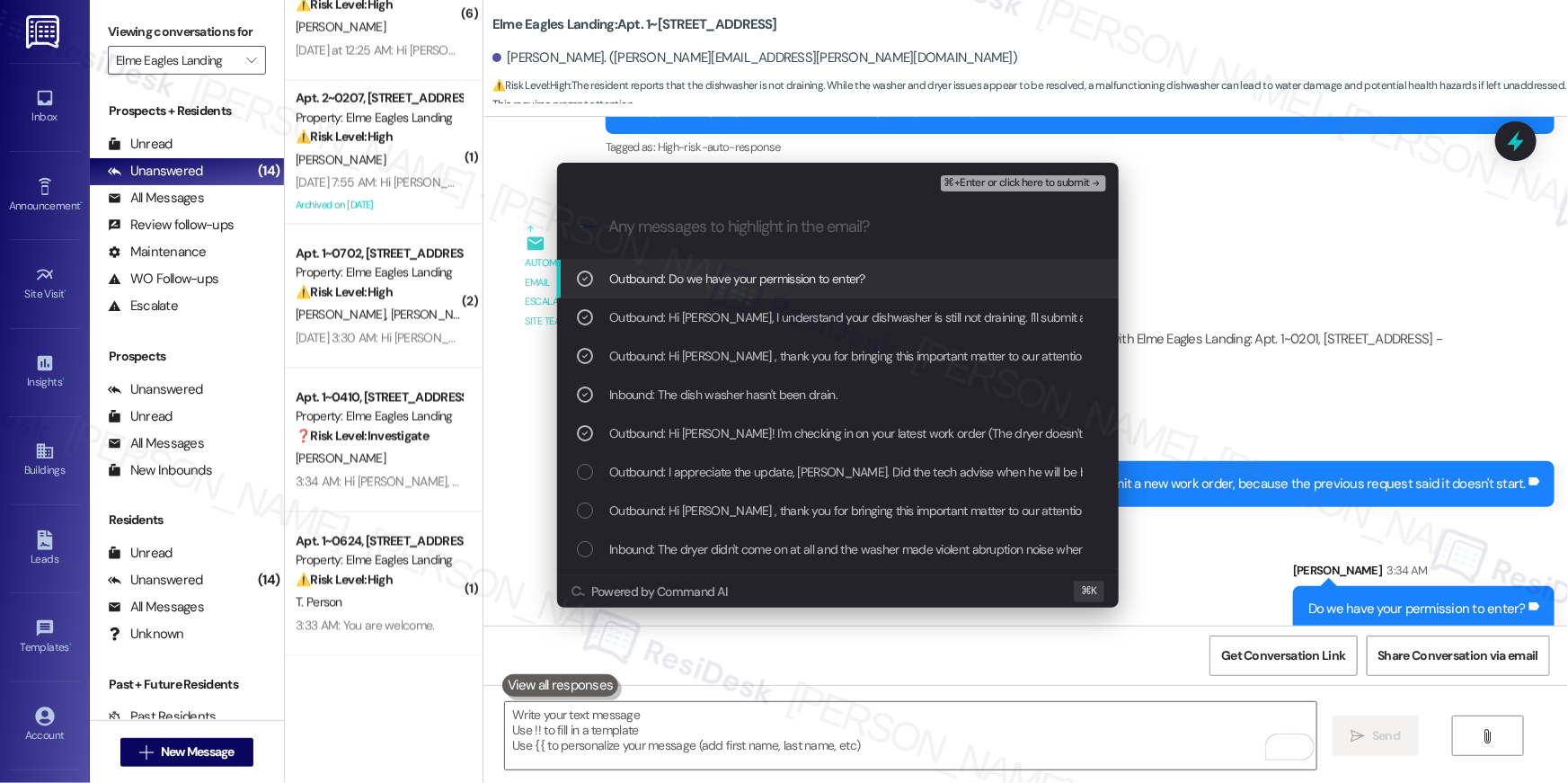
click at [1024, 185] on span "⌘+Enter or click here to submit" at bounding box center [1017, 183] width 146 height 13
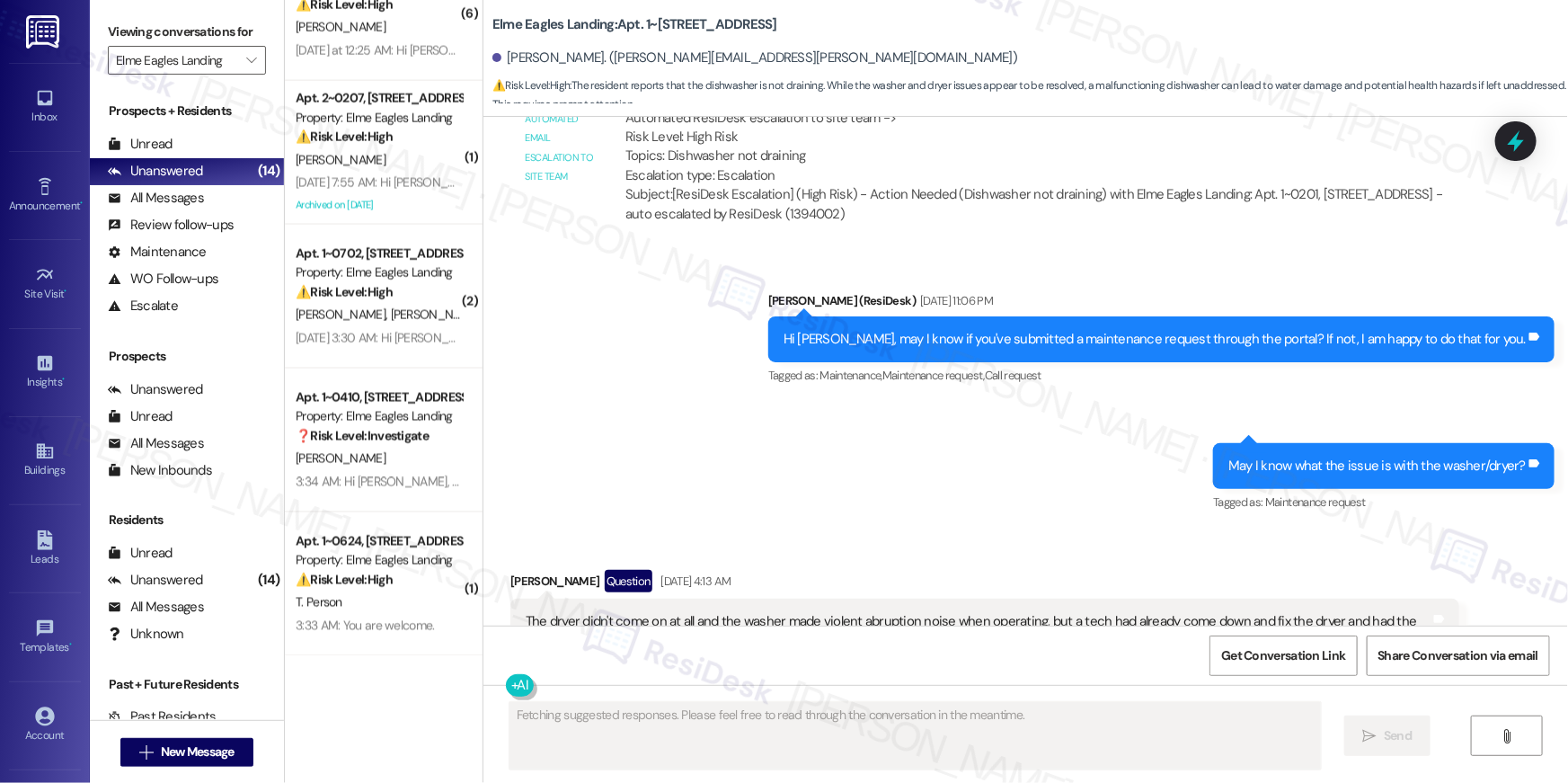
scroll to position [5812, 0]
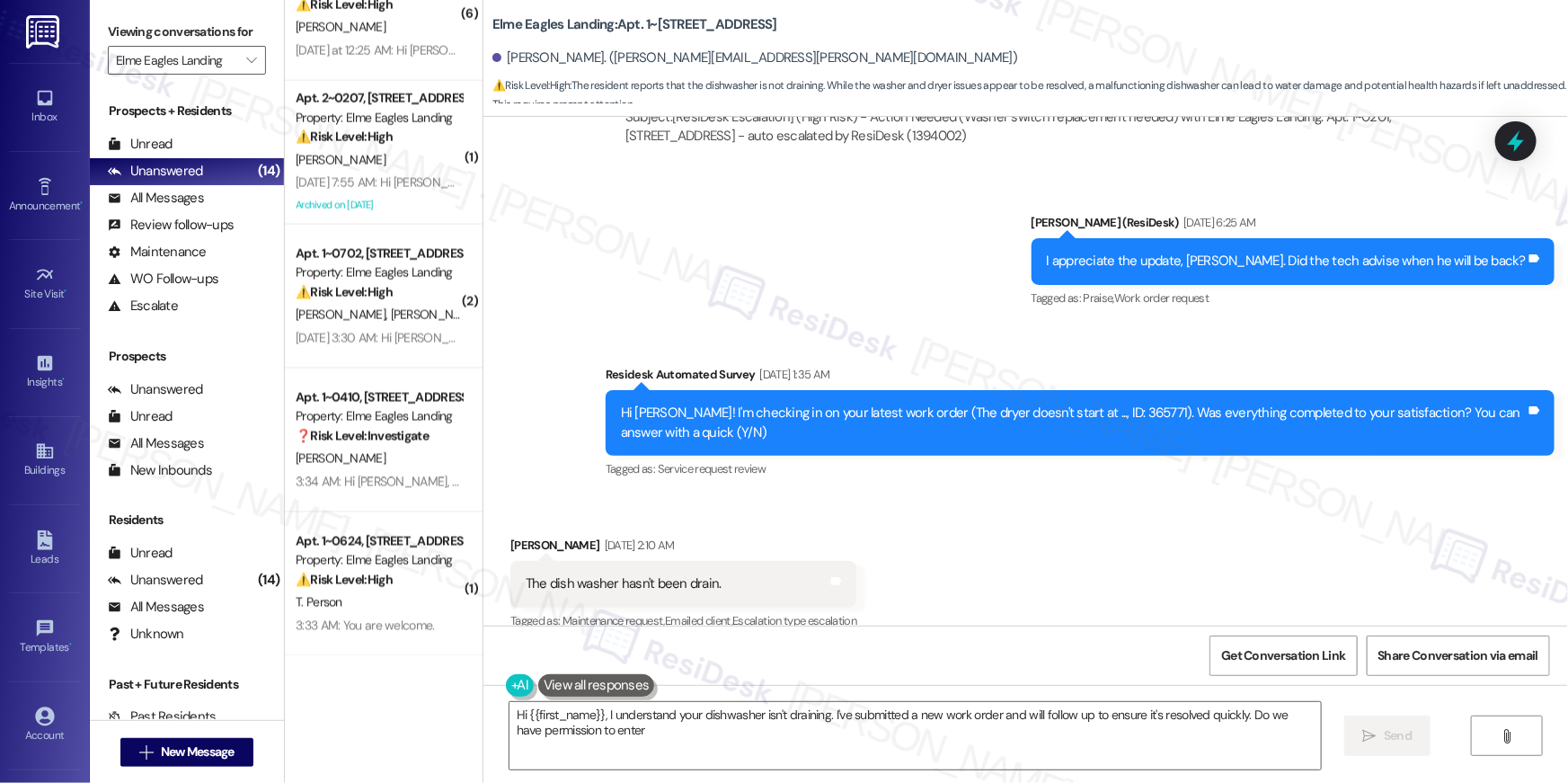
type textarea "Hi {{first_name}}, I understand your dishwasher isn't draining. I've submitted …"
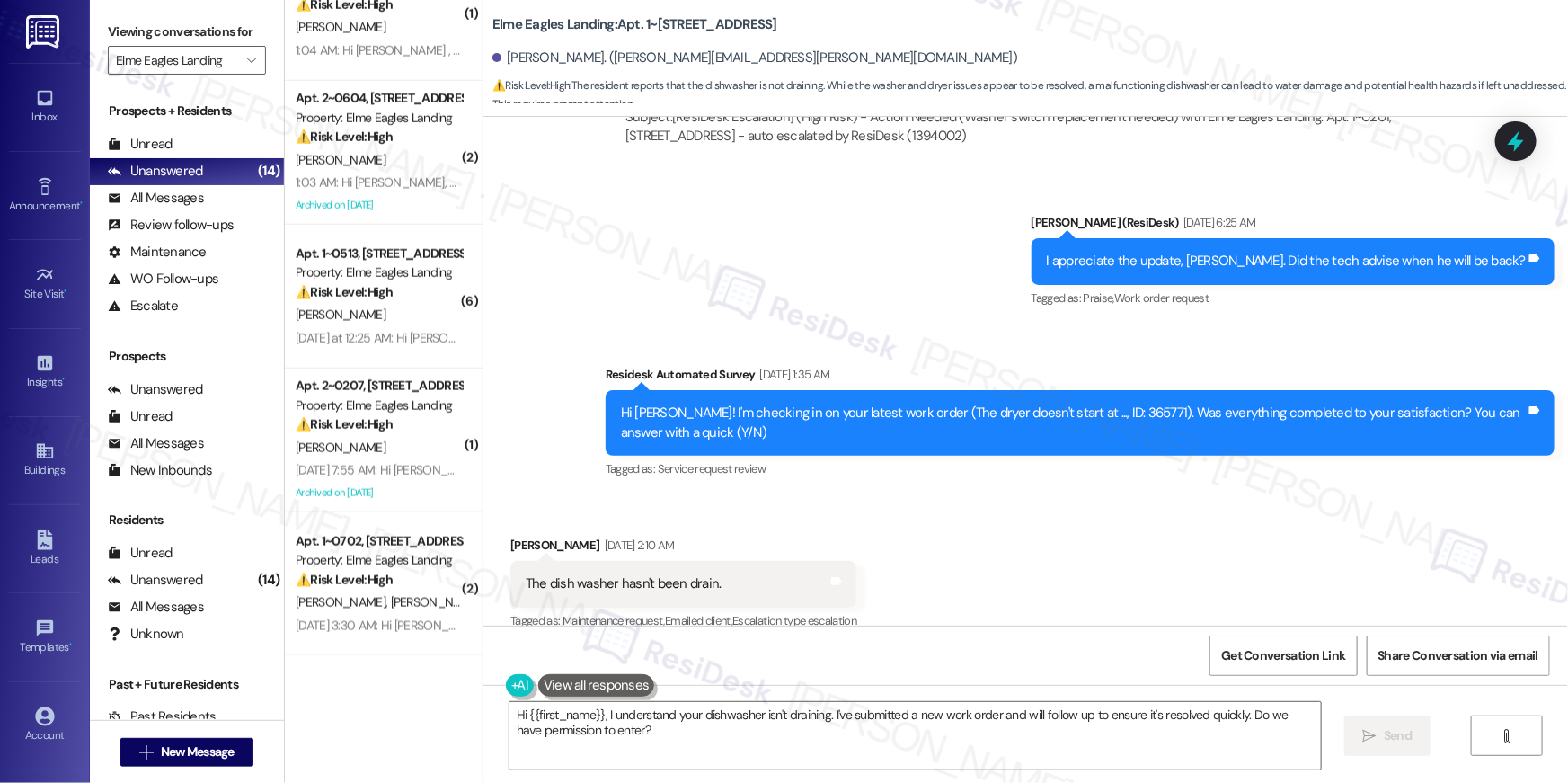
scroll to position [6484, 0]
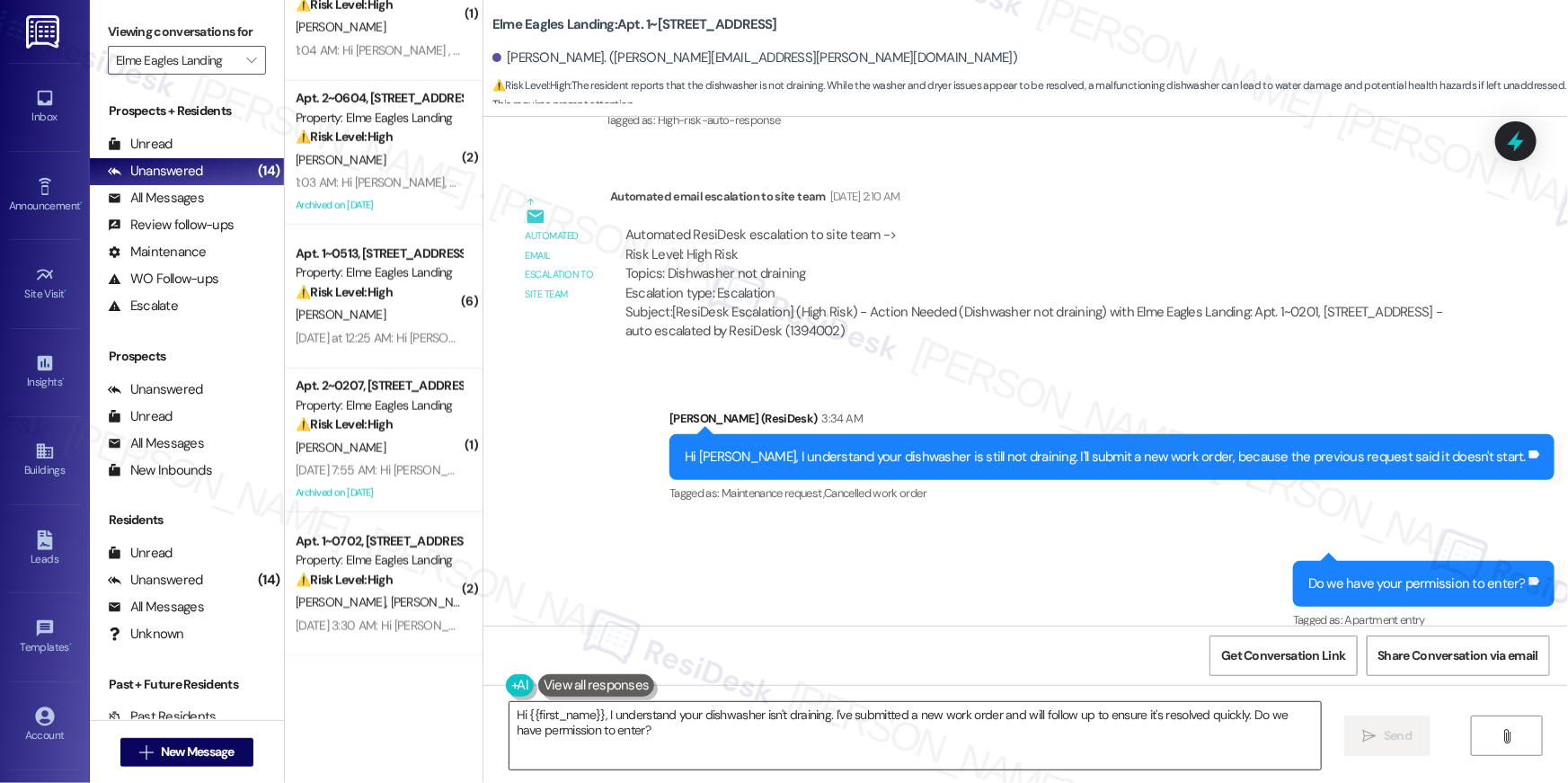
click at [1125, 729] on textarea "Hi {{first_name}}, I understand your dishwasher isn't draining. I've submitted …" at bounding box center [915, 737] width 812 height 68
click at [910, 546] on div "Sent via SMS [PERSON_NAME] (ResiDesk) 3:34 AM Hi [PERSON_NAME], I understand yo…" at bounding box center [1026, 508] width 1085 height 279
click at [894, 754] on textarea "Hi {{first_name}}, I understand your dishwasher isn't draining. I've submitted …" at bounding box center [911, 737] width 812 height 68
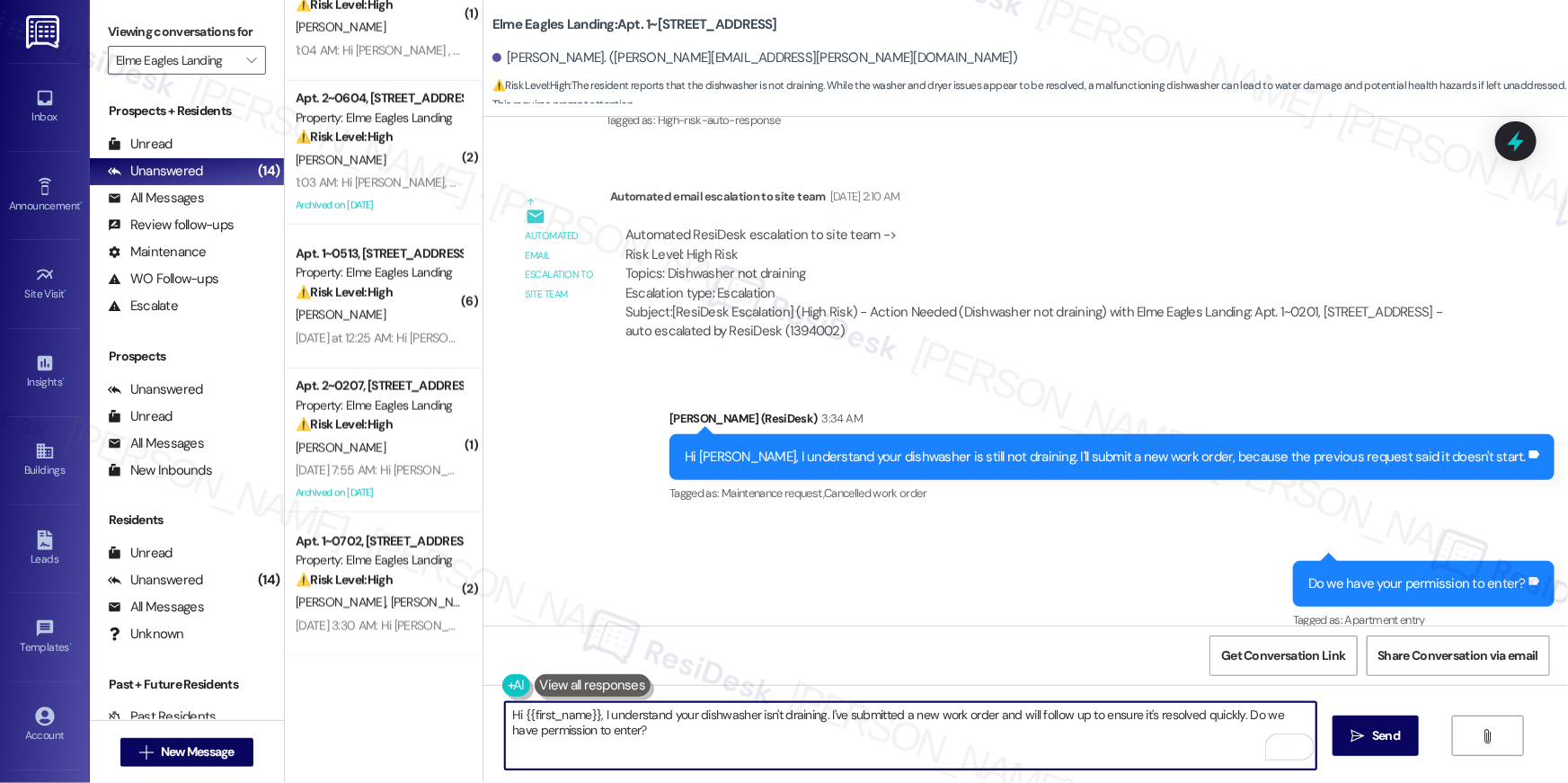
click at [894, 754] on textarea "Hi {{first_name}}, I understand your dishwasher isn't draining. I've submitted …" at bounding box center [911, 737] width 812 height 68
drag, startPoint x: 894, startPoint y: 754, endPoint x: 895, endPoint y: 741, distance: 13.0
click at [894, 749] on textarea "Hi {{first_name}}, I understand your dishwasher isn't draining. I've submitted …" at bounding box center [911, 737] width 812 height 68
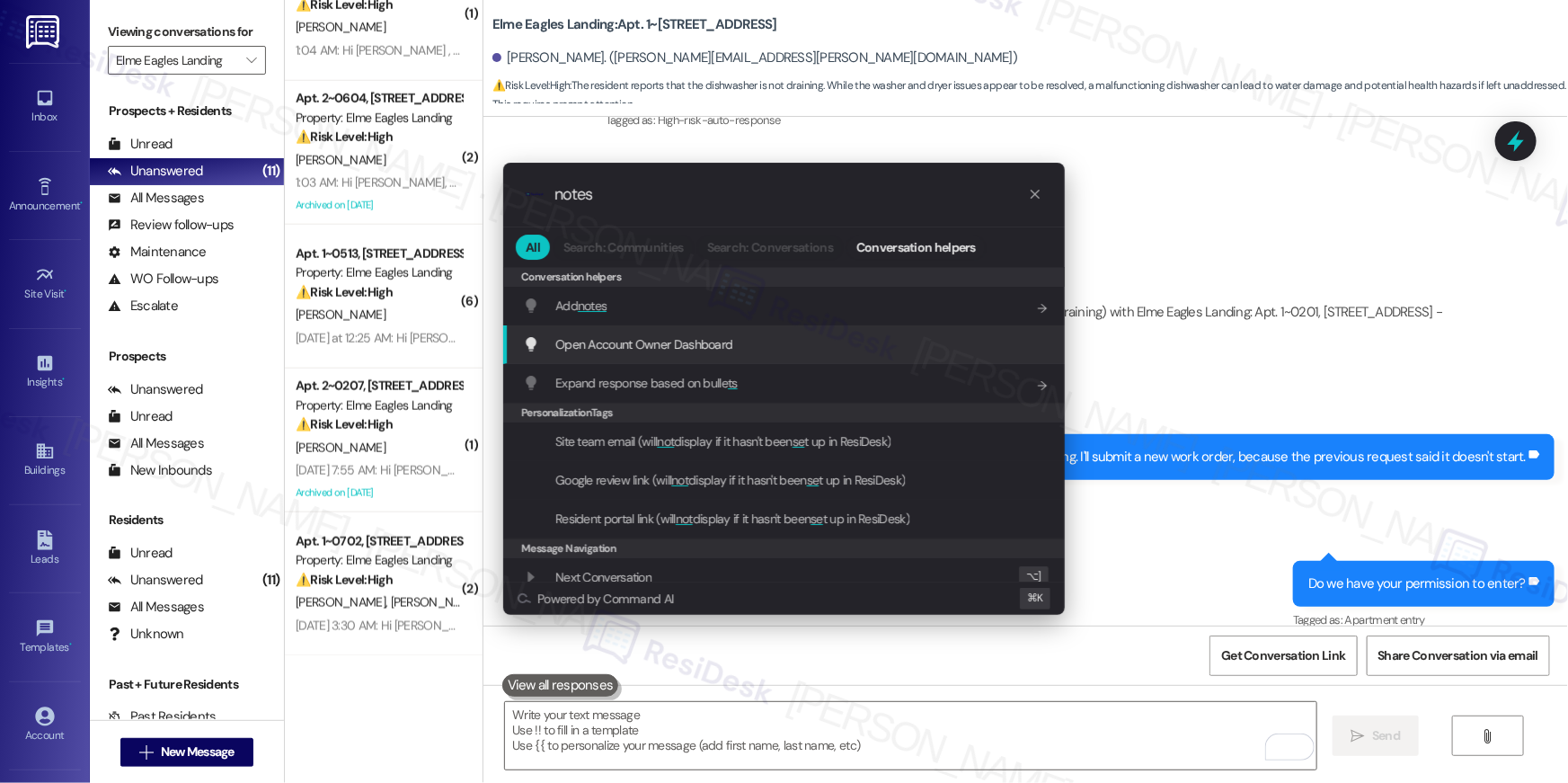
type input "notes"
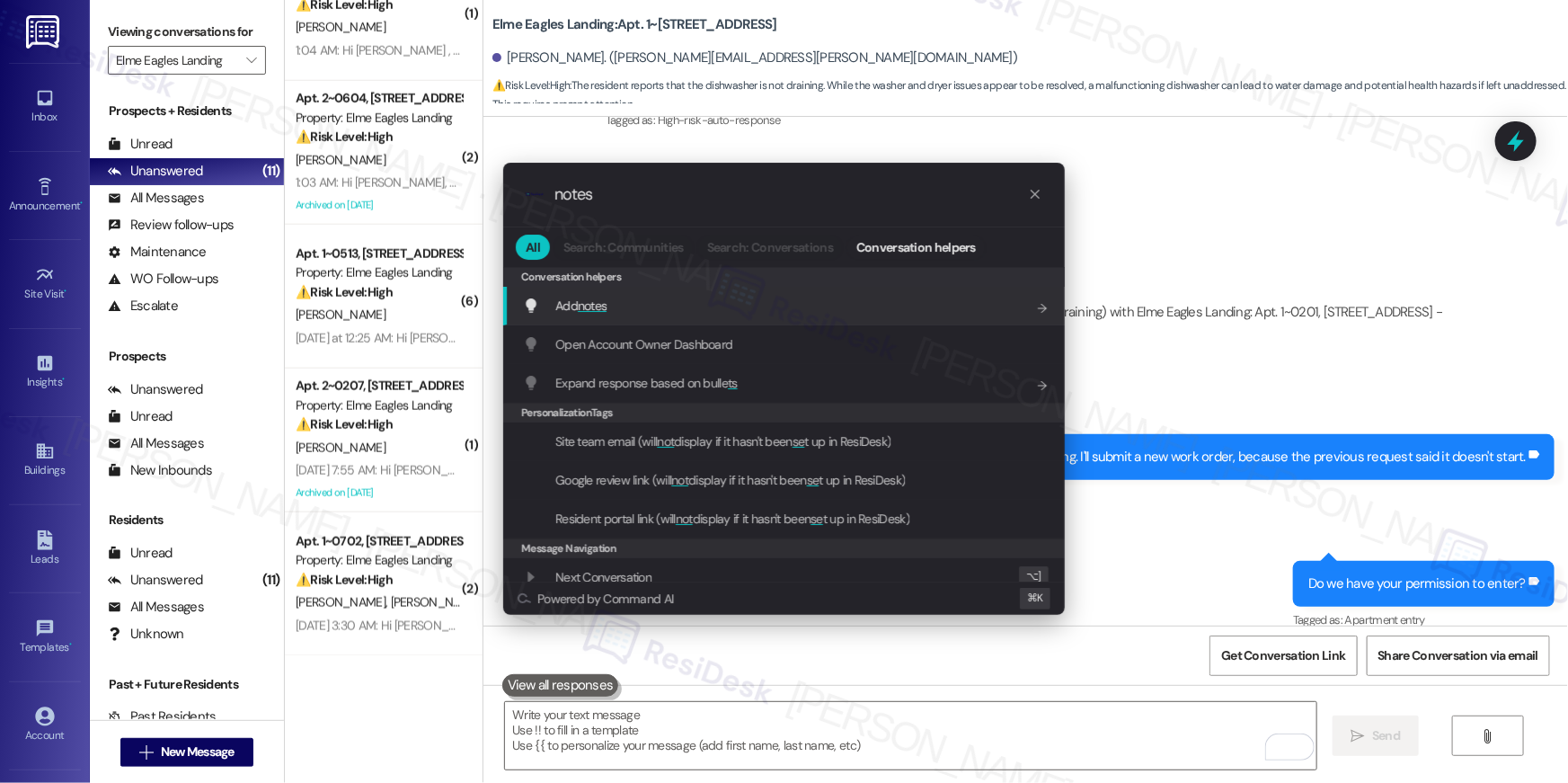
click at [668, 306] on div "Add notes Add shortcut" at bounding box center [785, 305] width 526 height 19
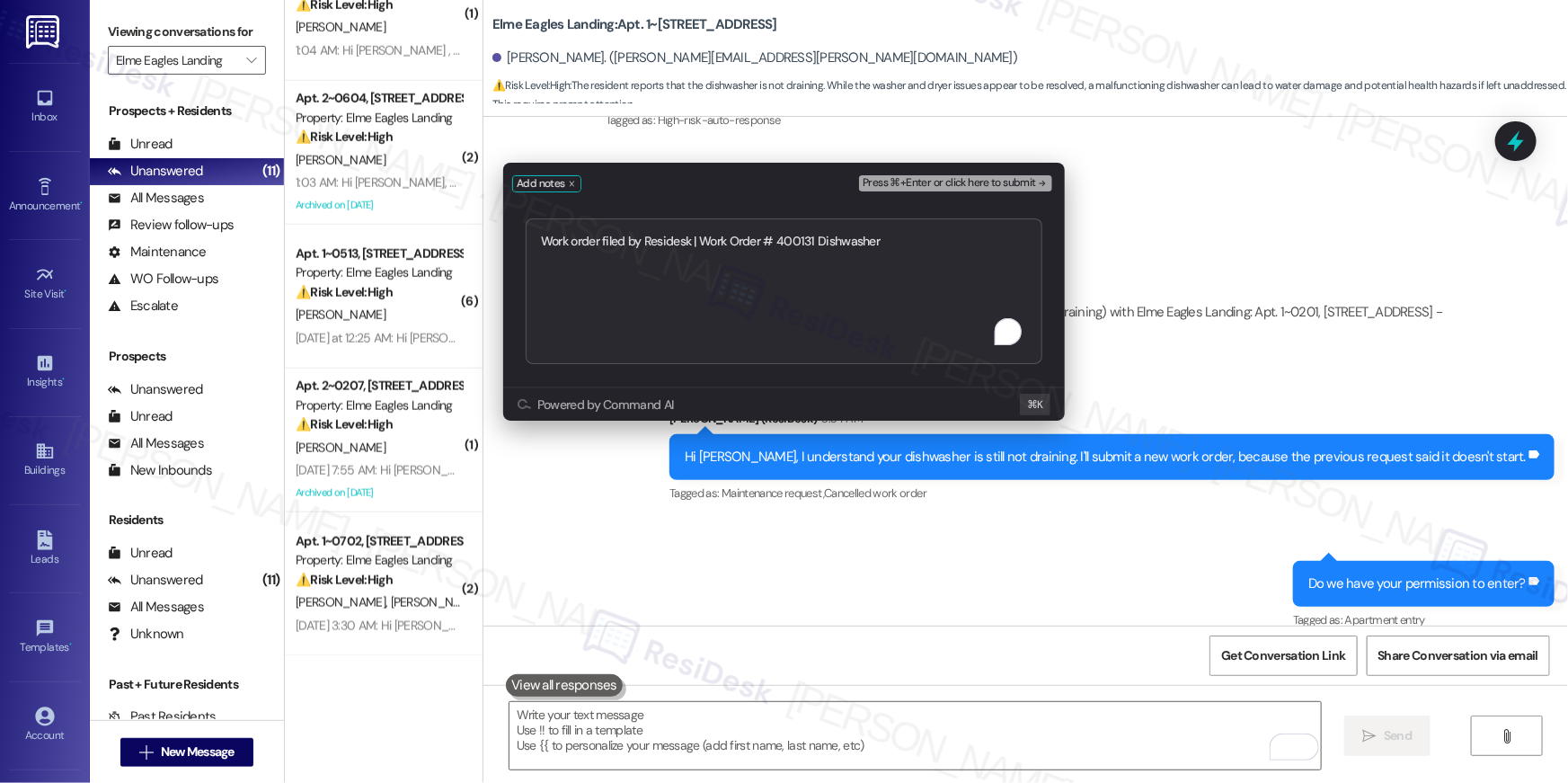
type textarea "Work order filed by Residesk | Work Order # 400131 Dishwasher"
click at [994, 178] on span "Press ⌘+Enter or click here to submit" at bounding box center [949, 183] width 174 height 13
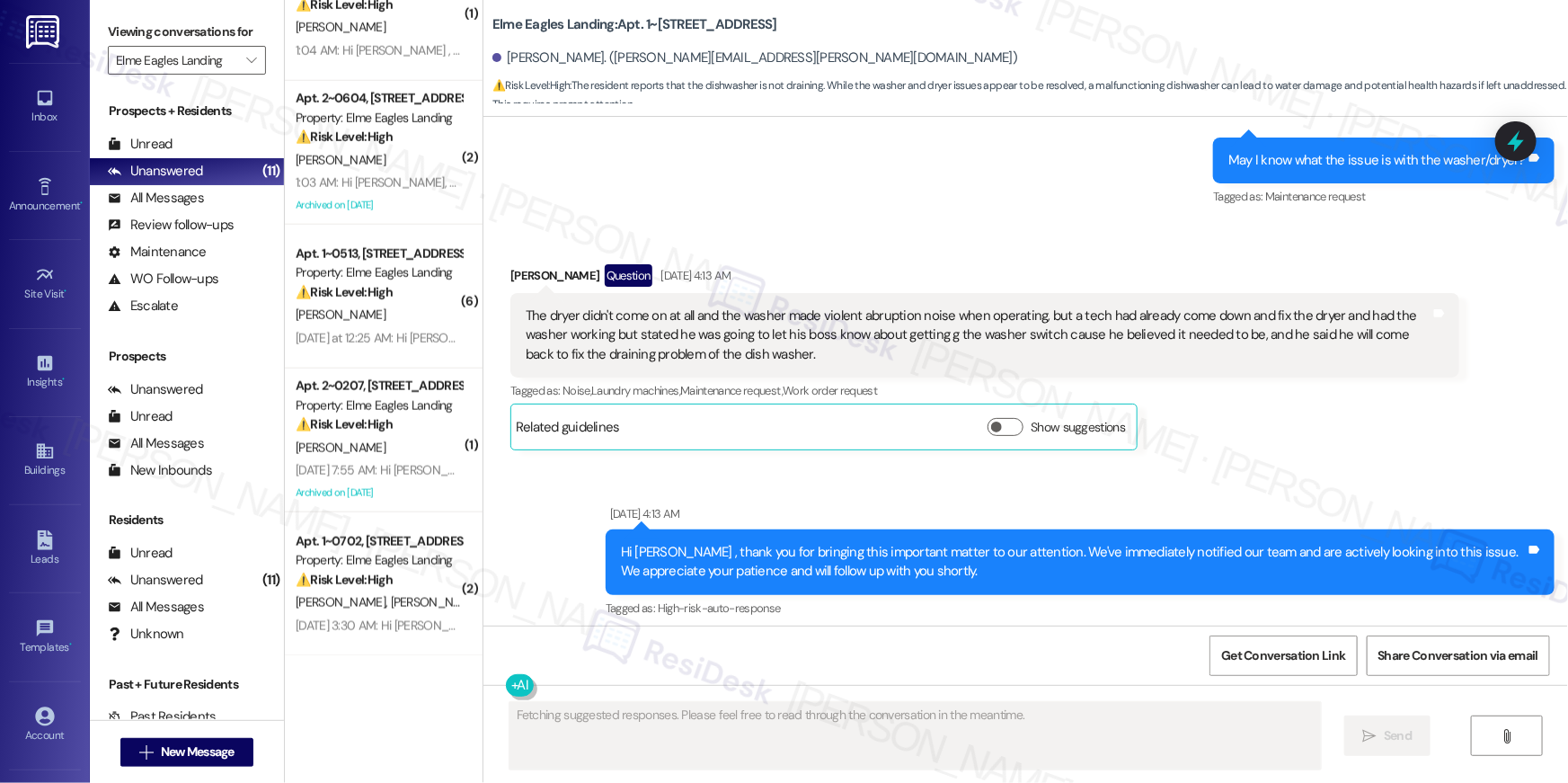
scroll to position [5812, 0]
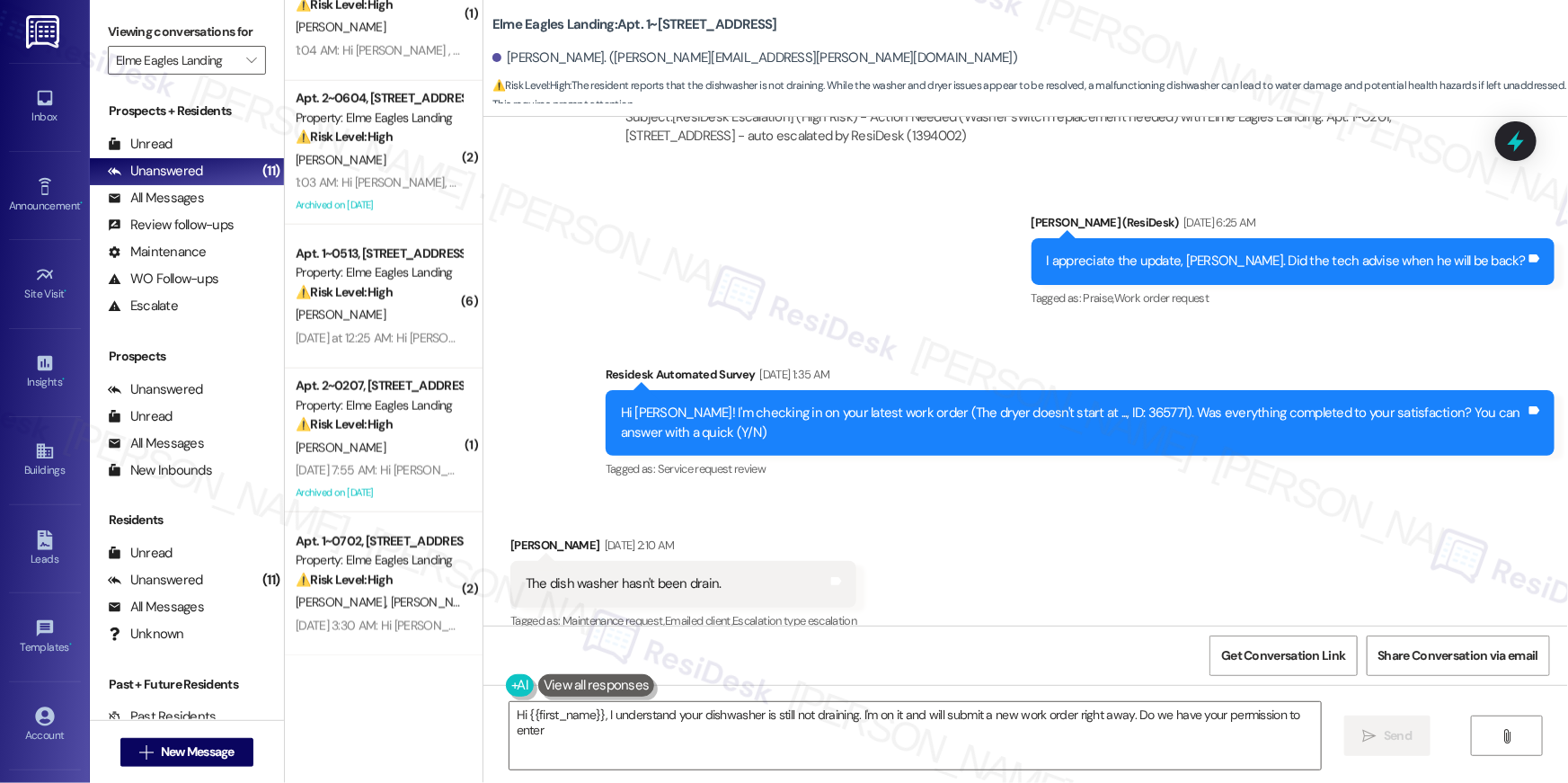
type textarea "Hi {{first_name}}, I understand your dishwasher is still not draining. I'm on i…"
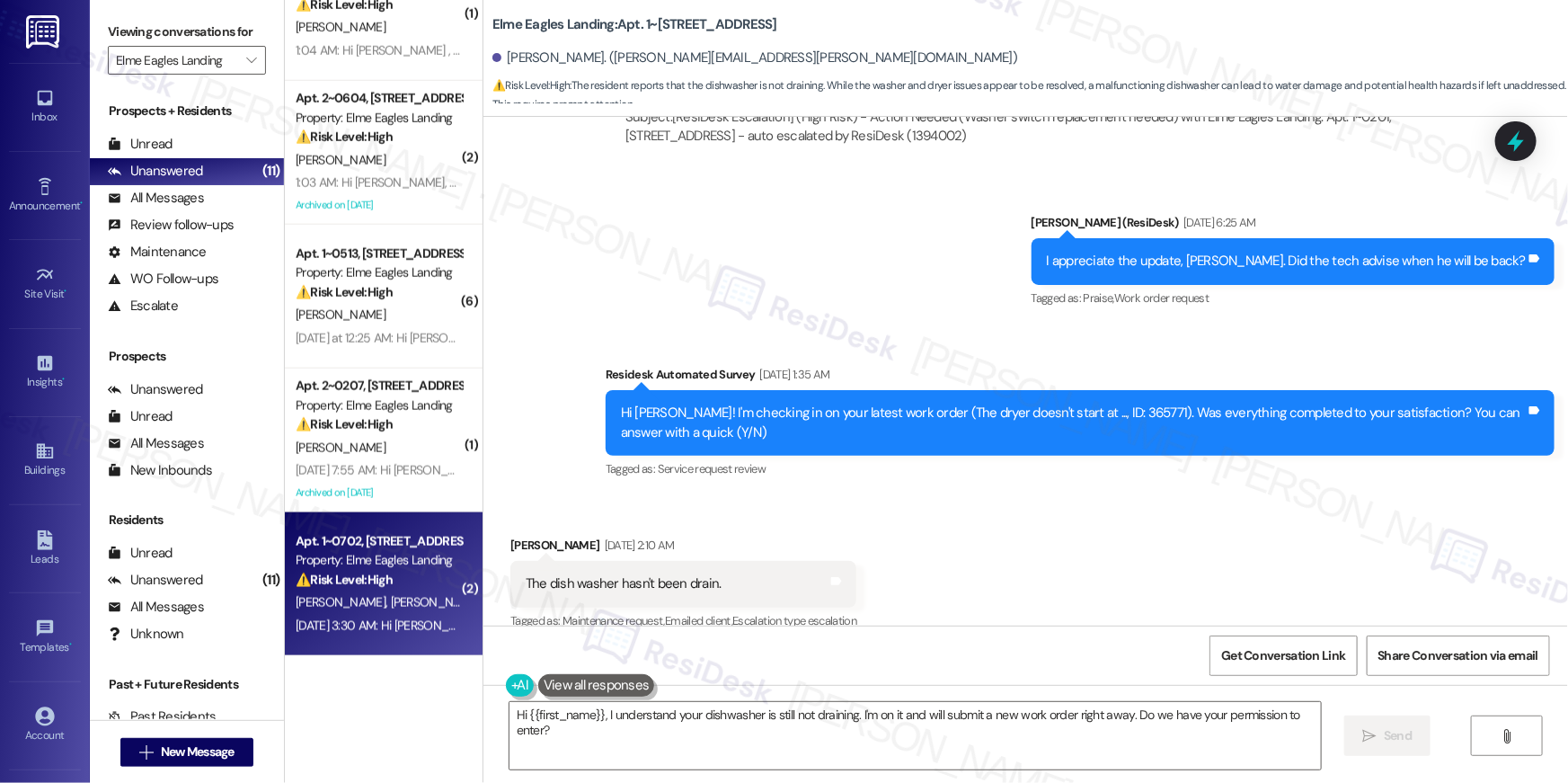
click at [395, 597] on span "[PERSON_NAME]" at bounding box center [438, 602] width 96 height 16
type textarea "Fetching suggested responses. Please feel free to read through the conversation…"
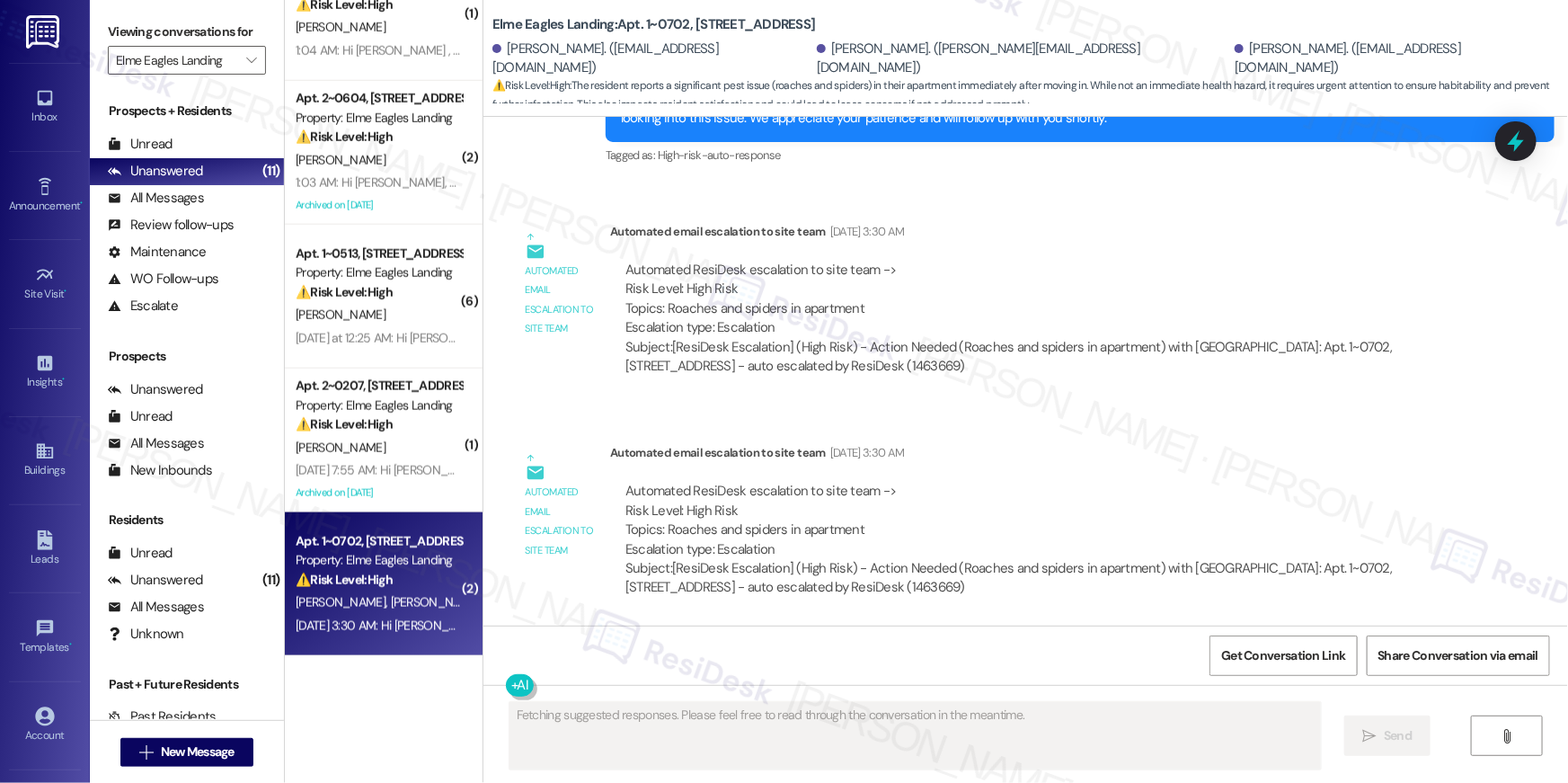
scroll to position [1342, 0]
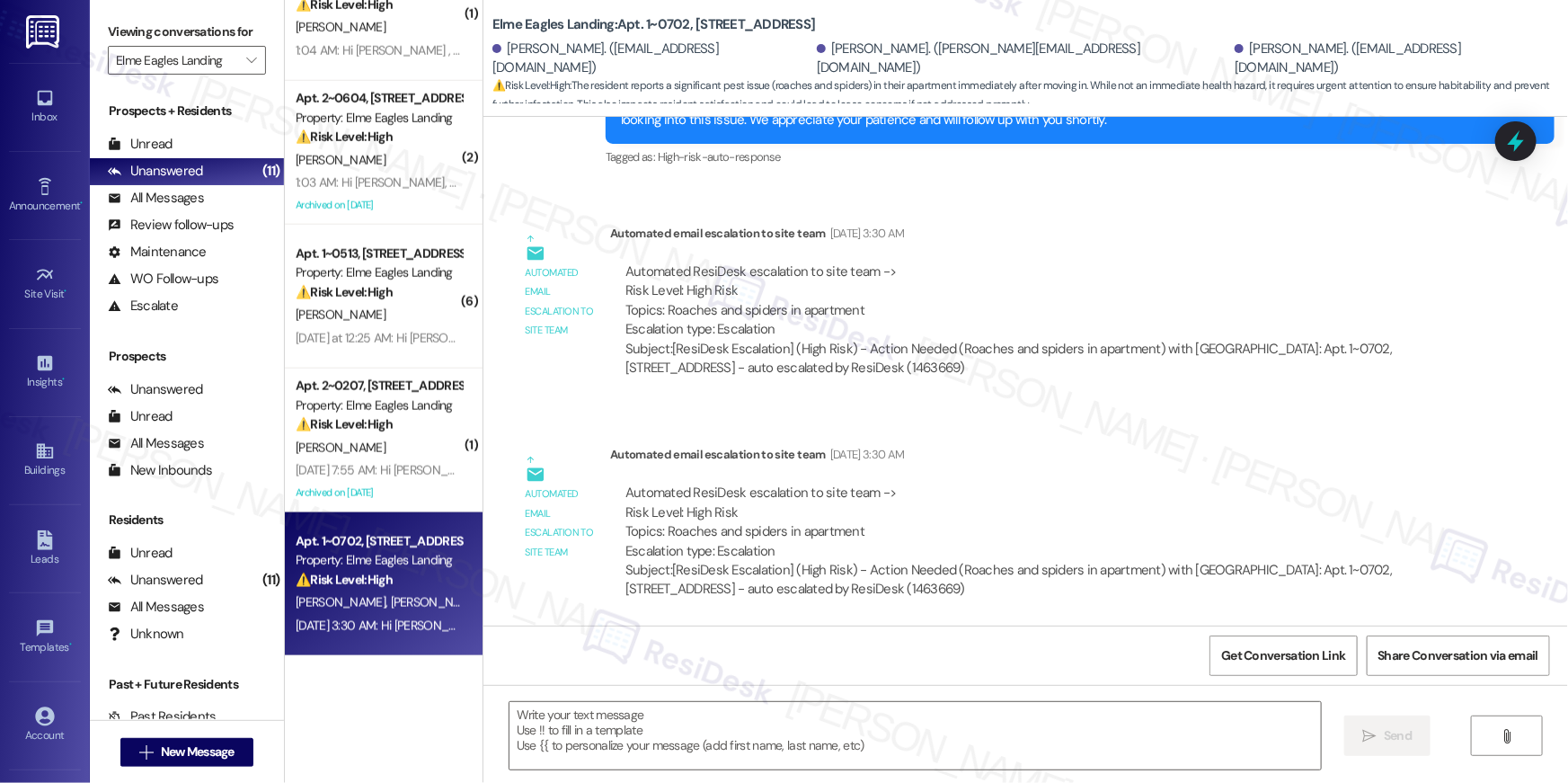
click at [391, 612] on div "[PERSON_NAME] [PERSON_NAME] [PERSON_NAME]" at bounding box center [379, 602] width 170 height 22
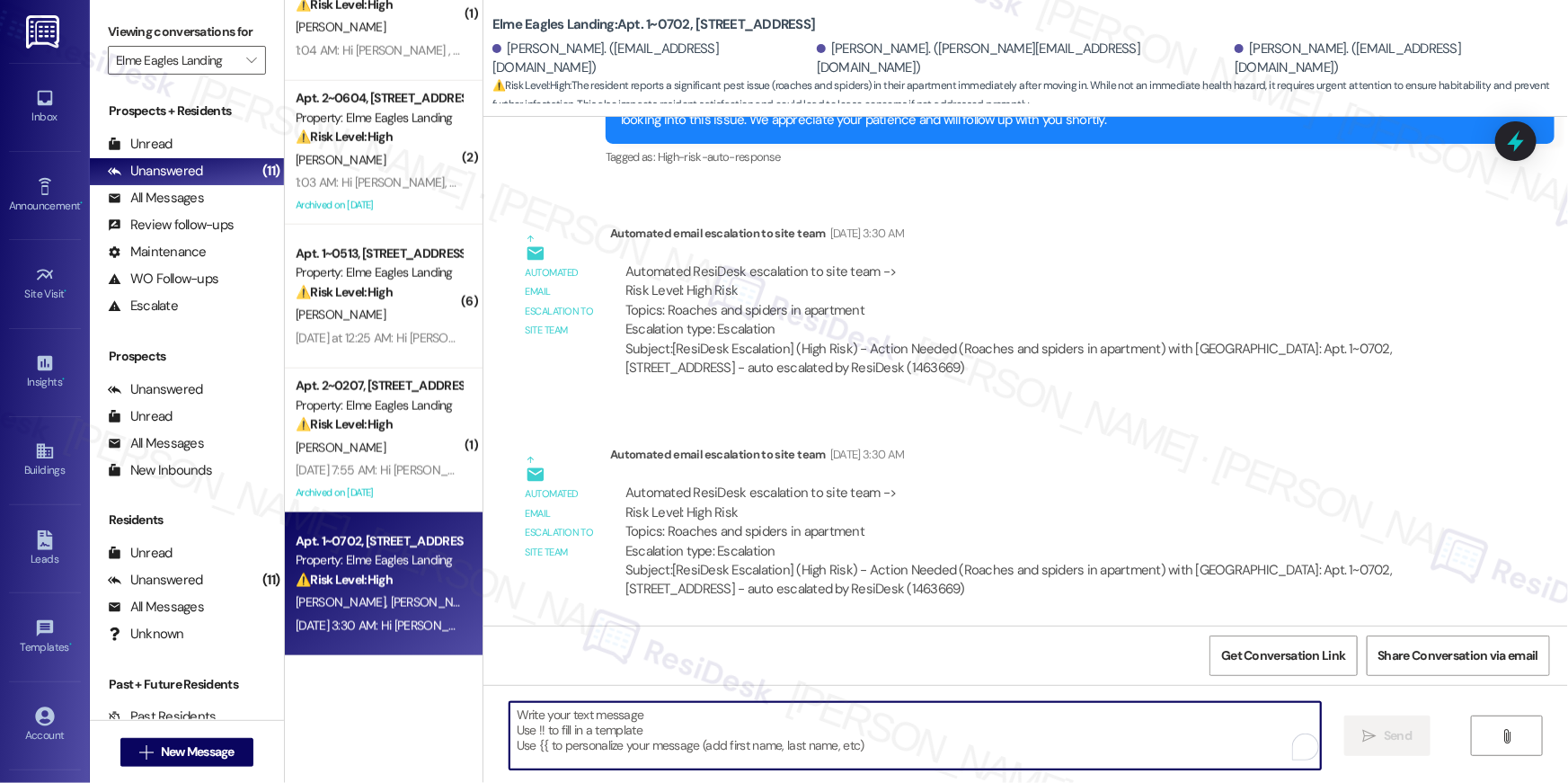
click at [756, 738] on textarea "To enrich screen reader interactions, please activate Accessibility in Grammarl…" at bounding box center [915, 737] width 812 height 68
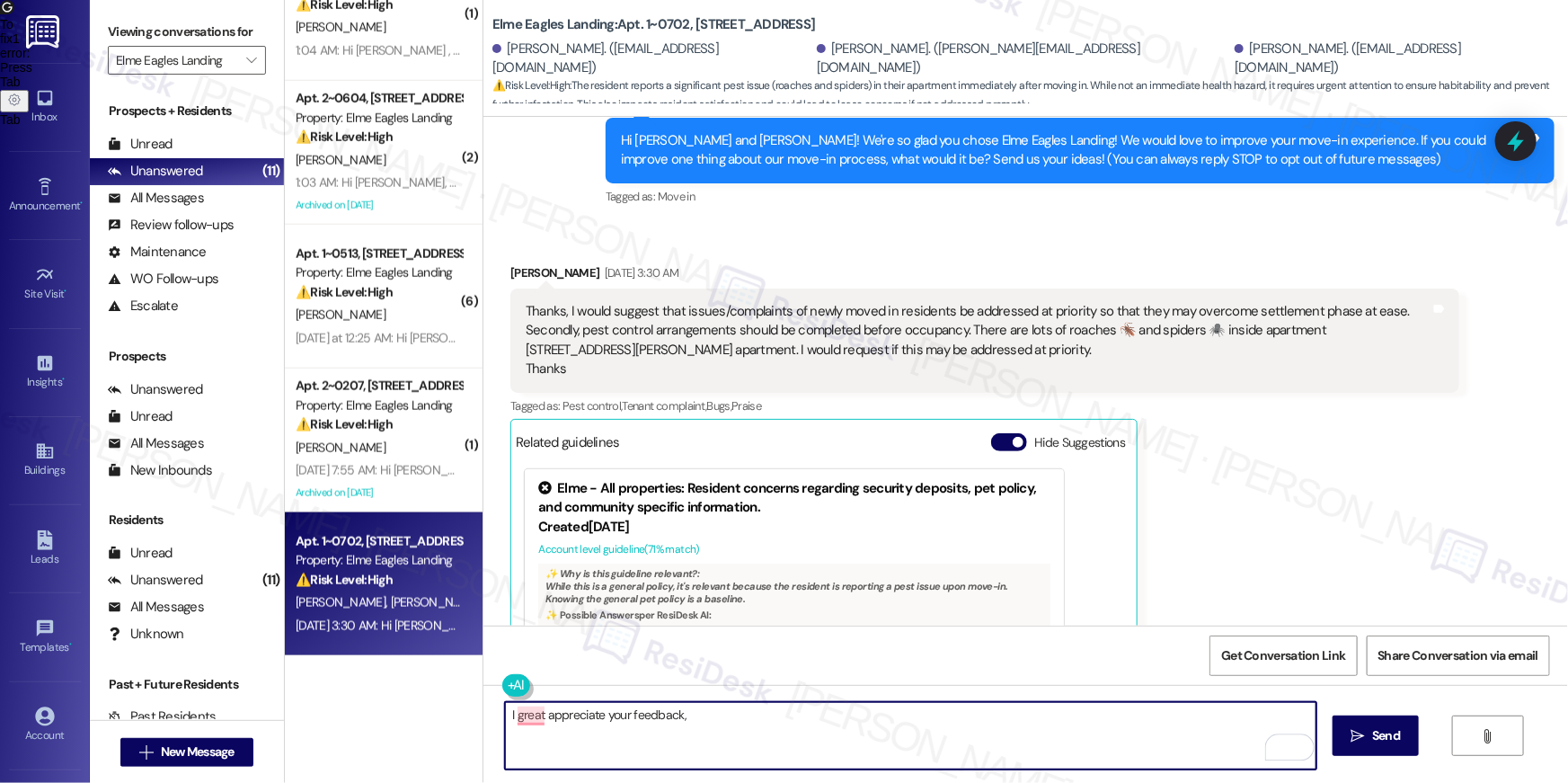
scroll to position [51, 0]
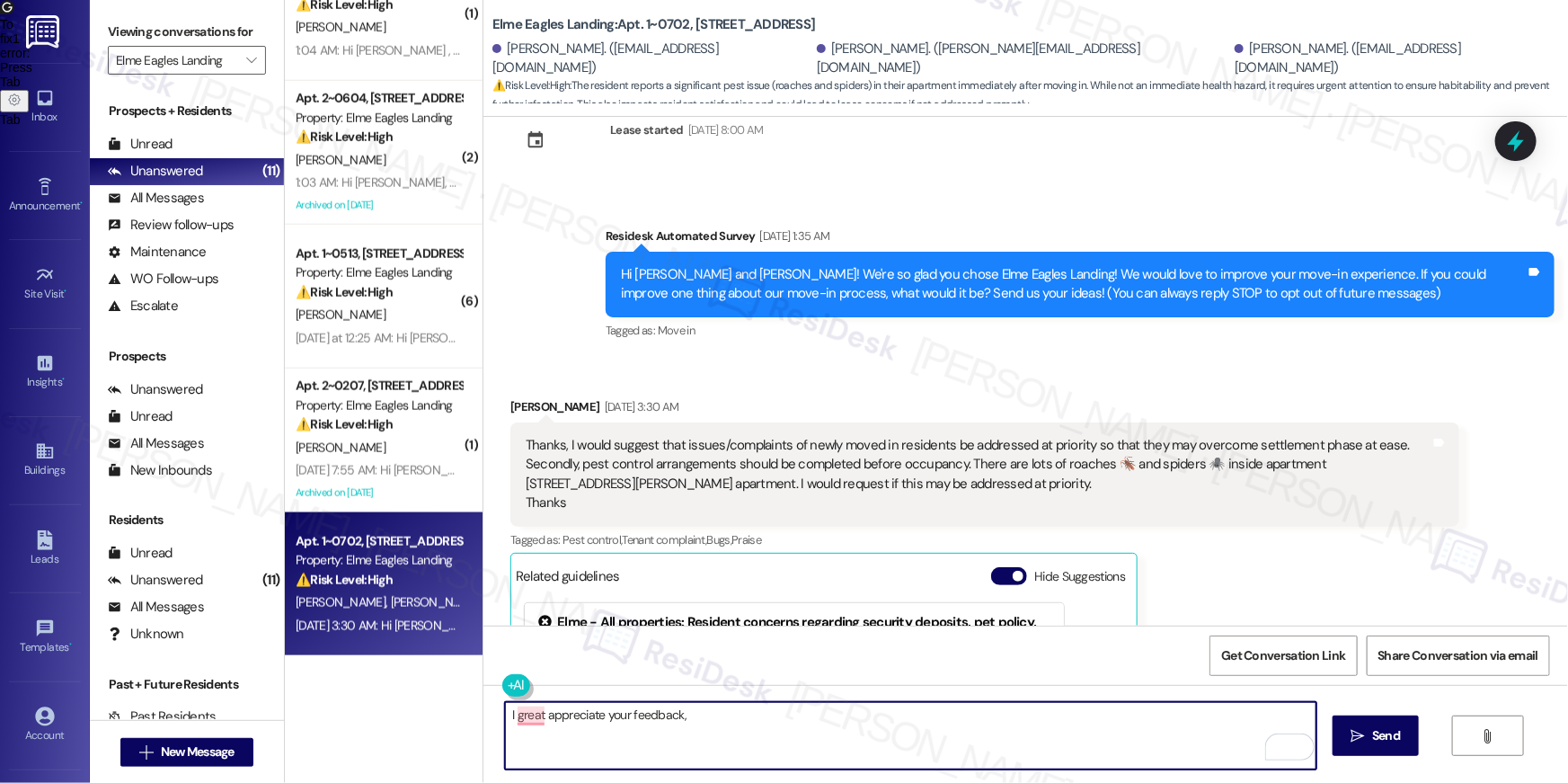
click at [753, 725] on textarea "I great appreciate your feedback," at bounding box center [911, 737] width 812 height 68
click at [533, 657] on span "greatly" at bounding box center [530, 659] width 46 height 15
click at [754, 715] on textarea "I greatly appreciate your feedback," at bounding box center [911, 737] width 812 height 68
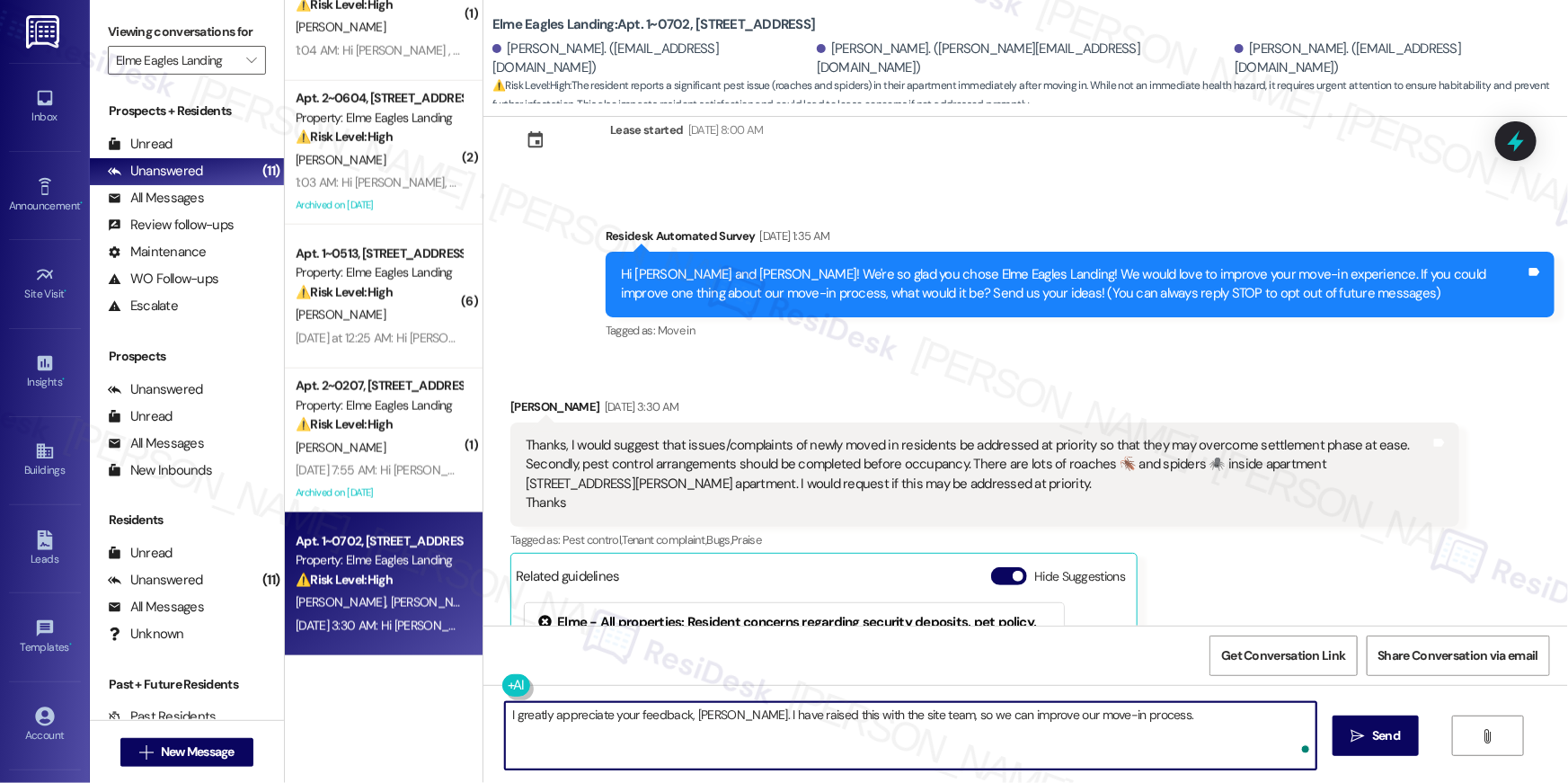
type textarea "I greatly appreciate your feedback, [PERSON_NAME]. I have raised this with the …"
type textarea "May I know if you have submitted a work order through the resident portal?"
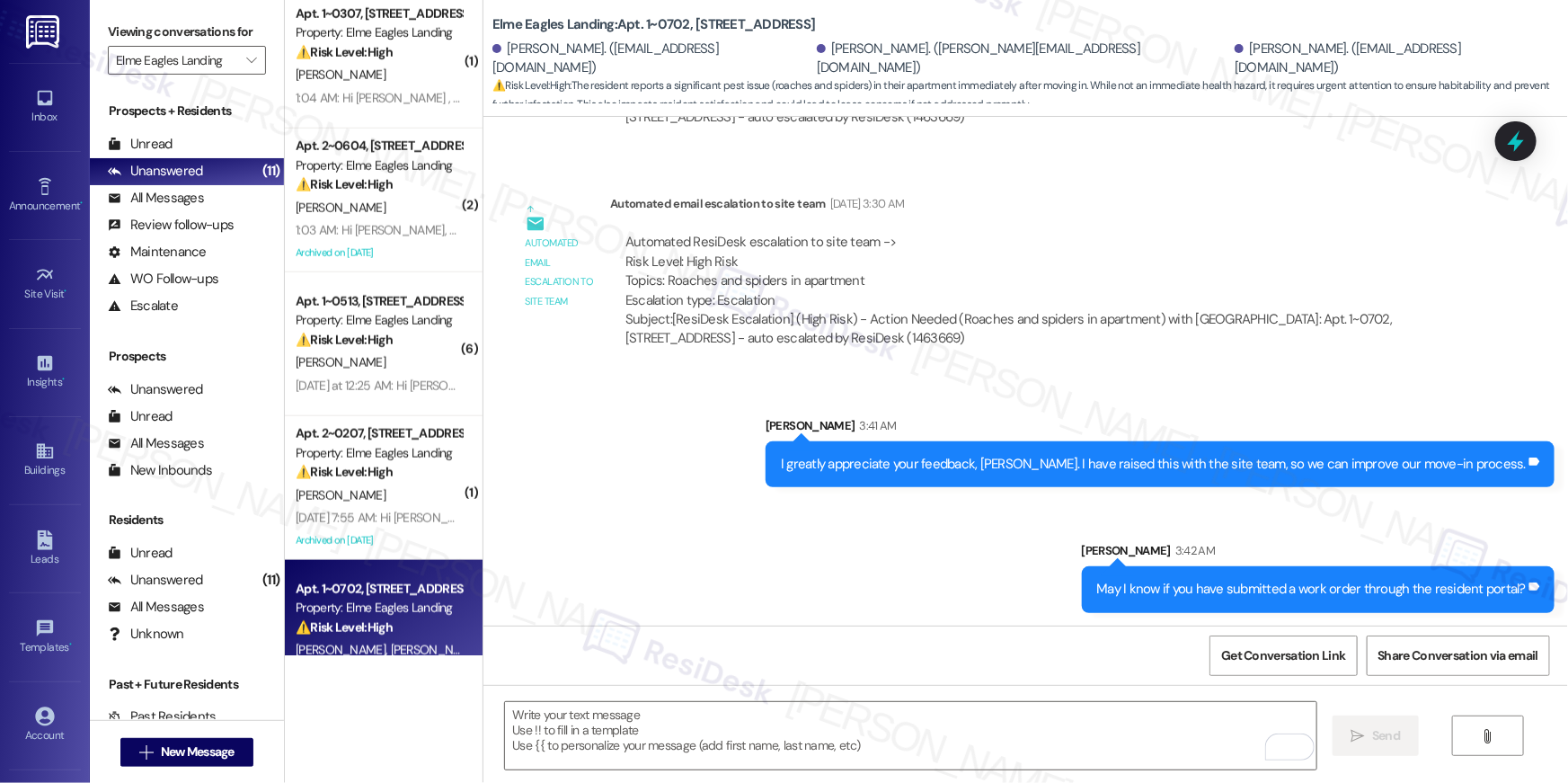
scroll to position [926, 0]
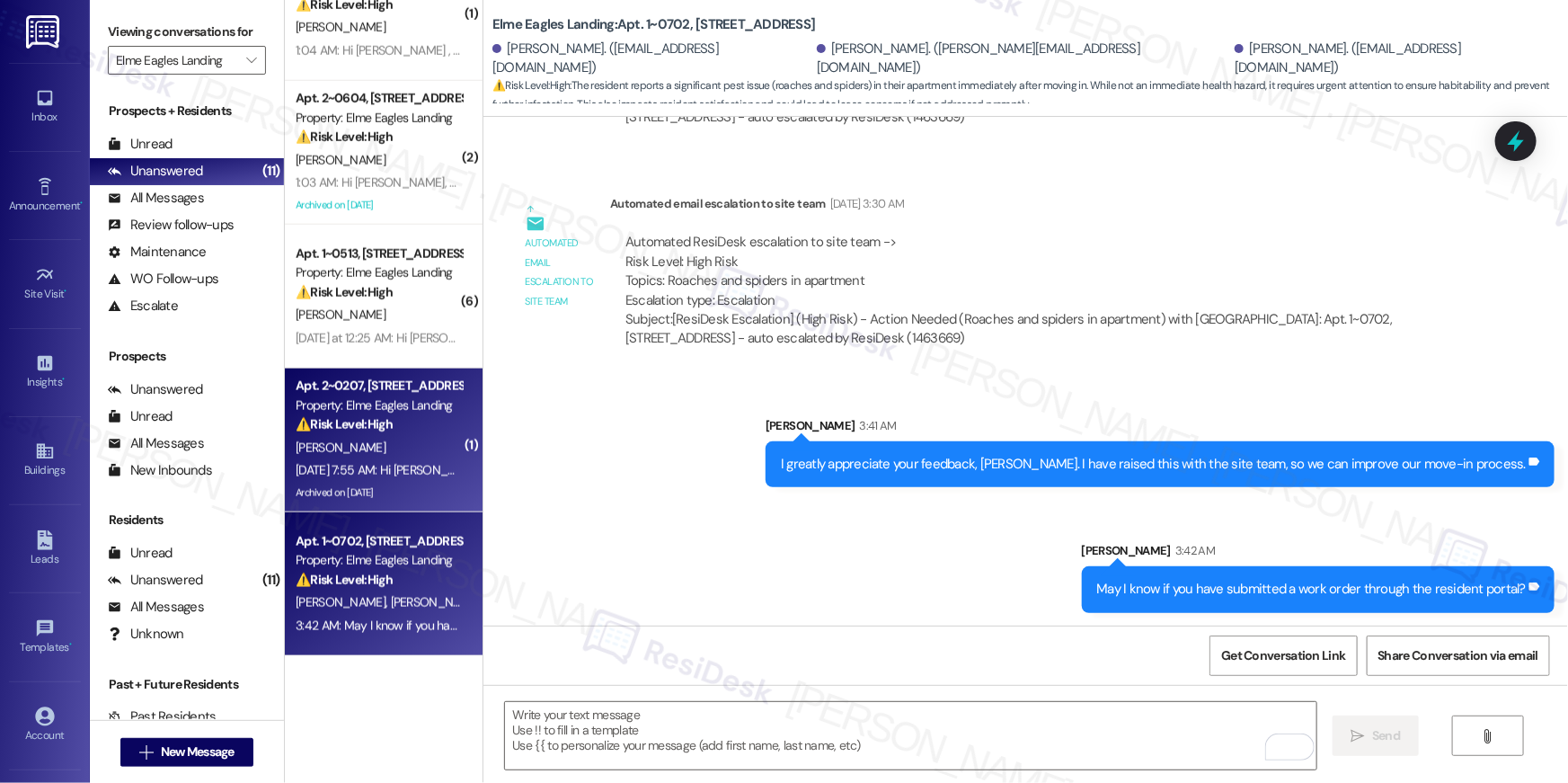
click at [374, 413] on div "Property: Elme Eagles Landing" at bounding box center [378, 406] width 166 height 19
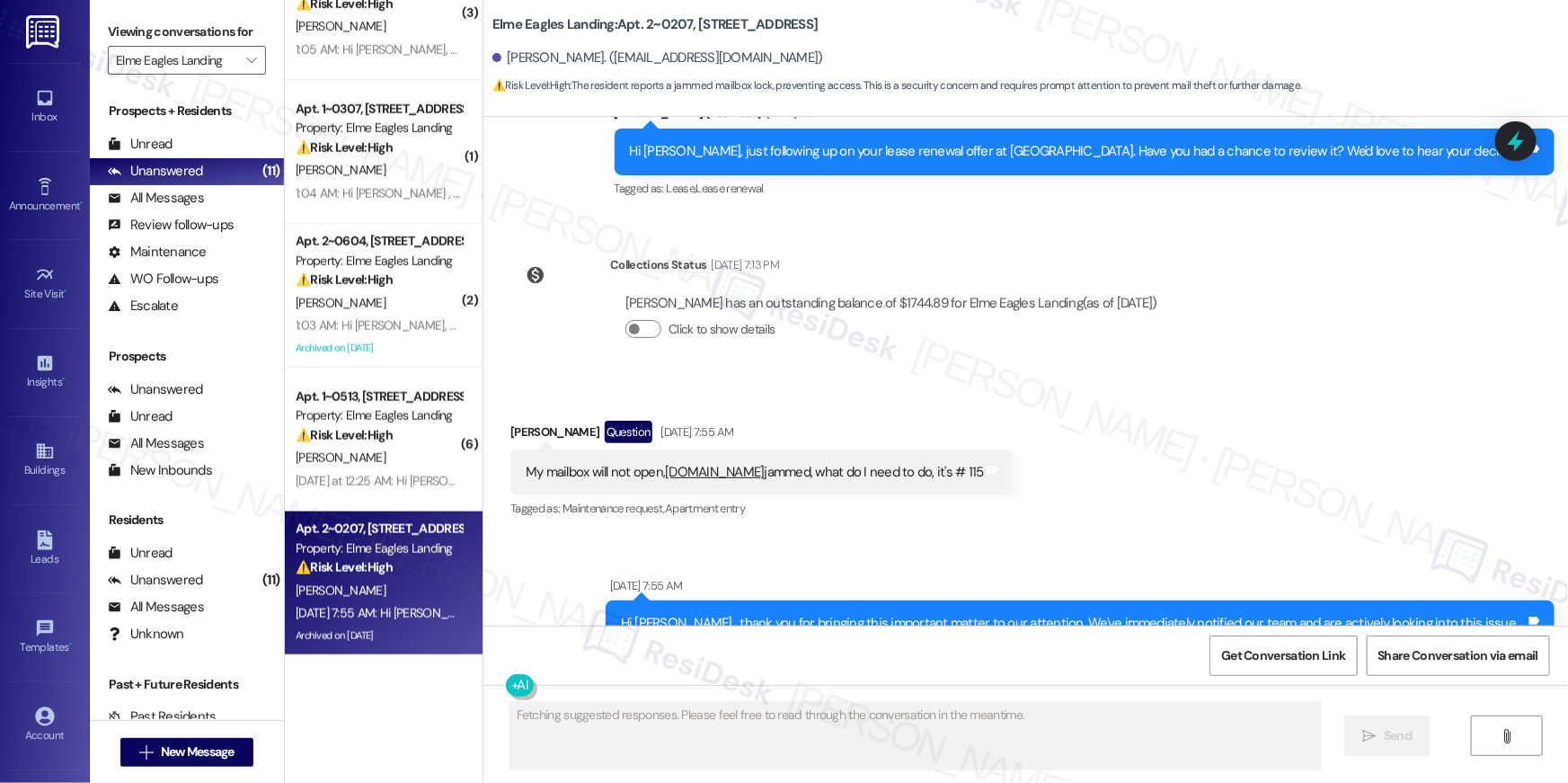
scroll to position [782, 0]
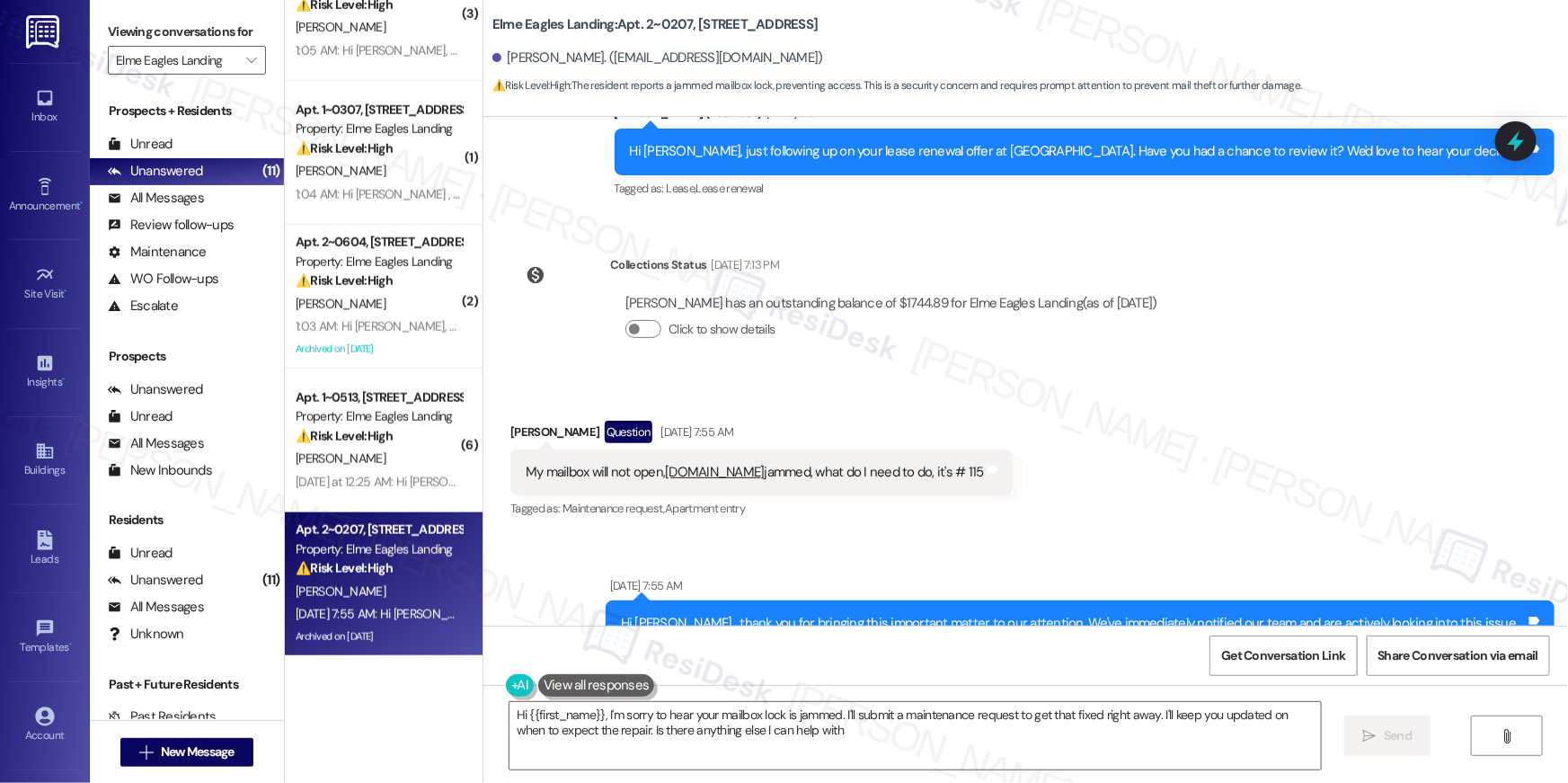
type textarea "Hi {{first_name}}, I'm sorry to hear your mailbox lock is jammed. I'll submit a…"
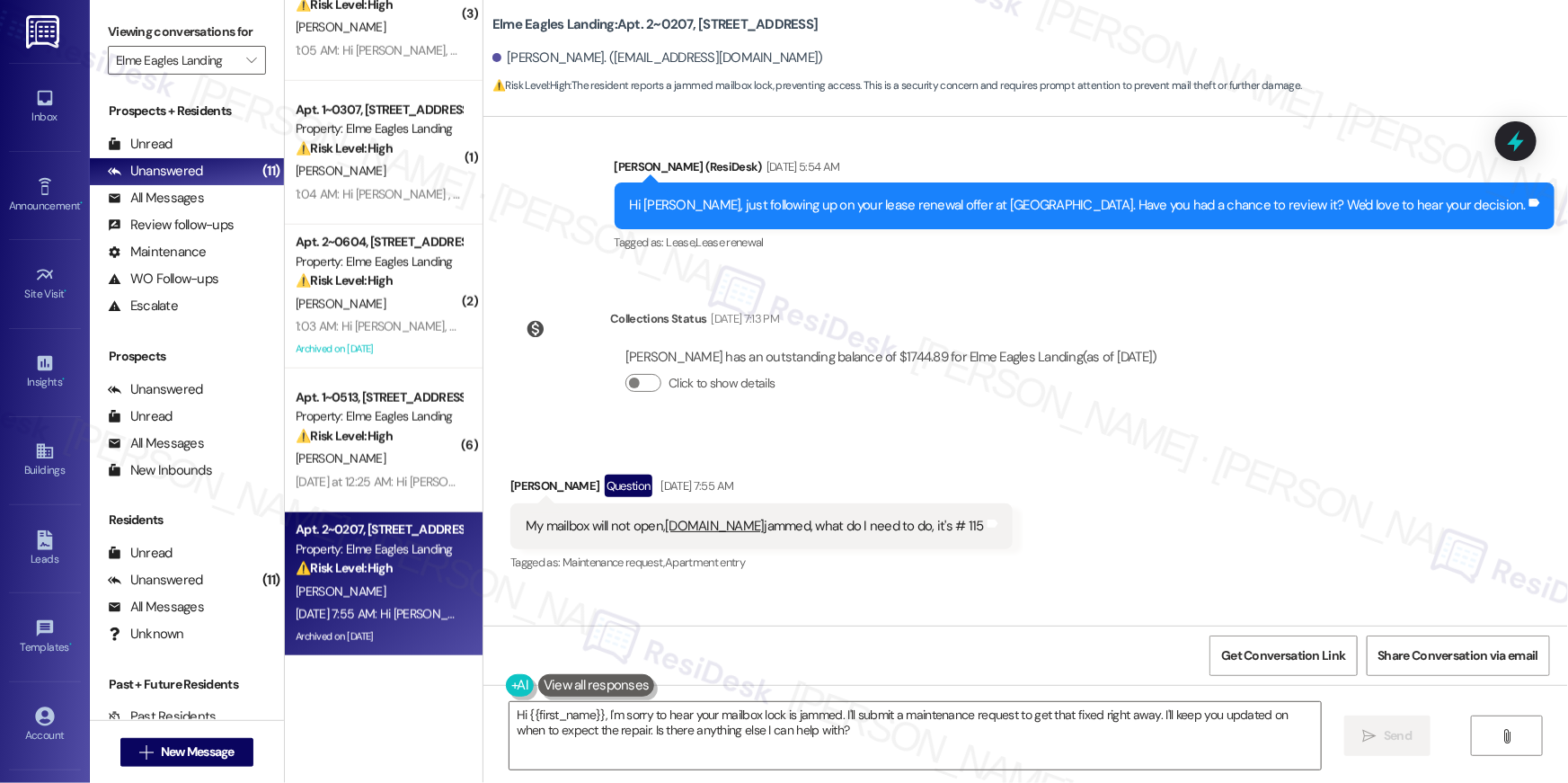
scroll to position [28773, 0]
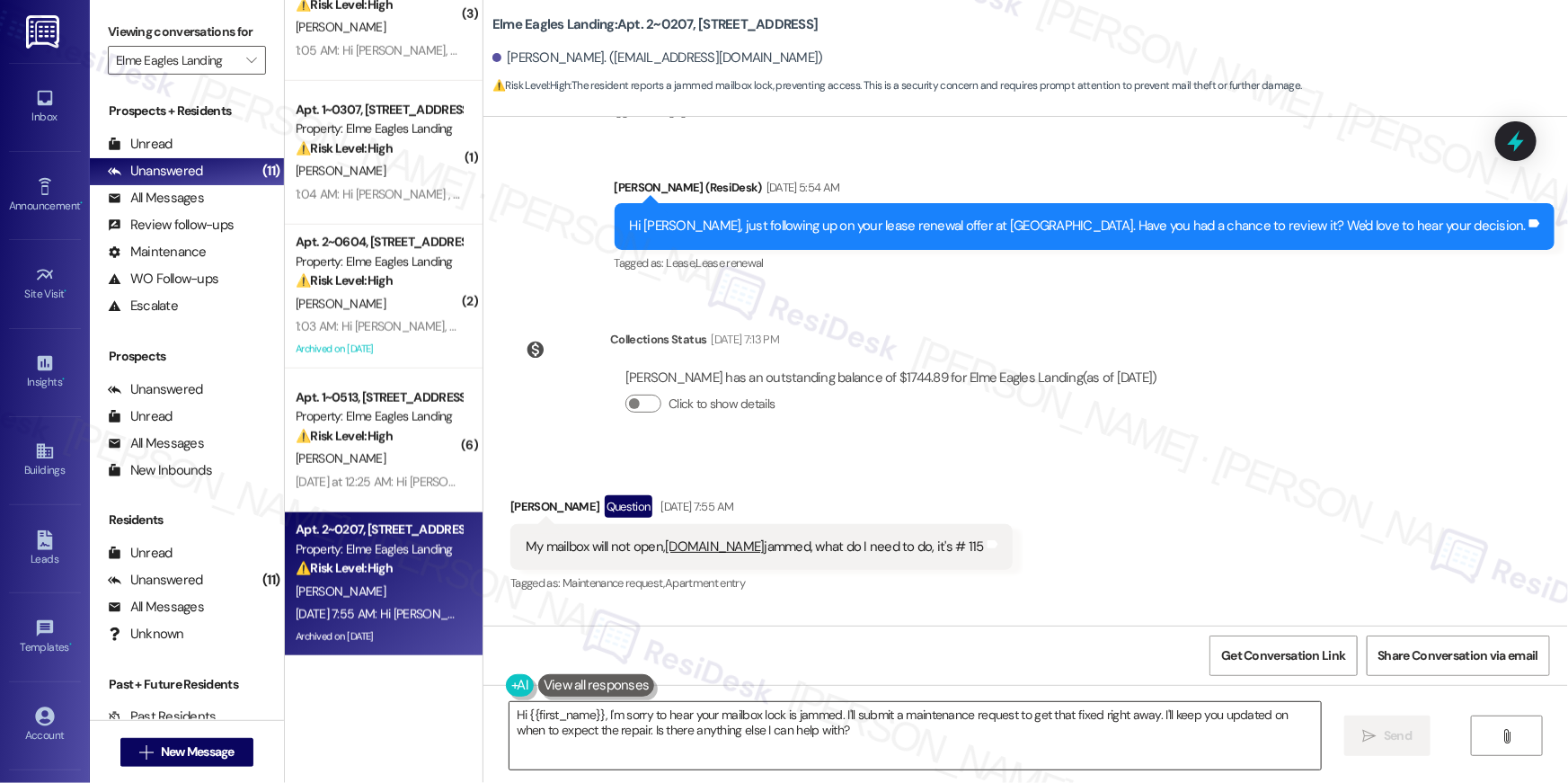
drag, startPoint x: 738, startPoint y: 740, endPoint x: 842, endPoint y: 732, distance: 104.3
click at [738, 741] on textarea "Hi {{first_name}}, I'm sorry to hear your mailbox lock is jammed. I'll submit a…" at bounding box center [915, 737] width 812 height 68
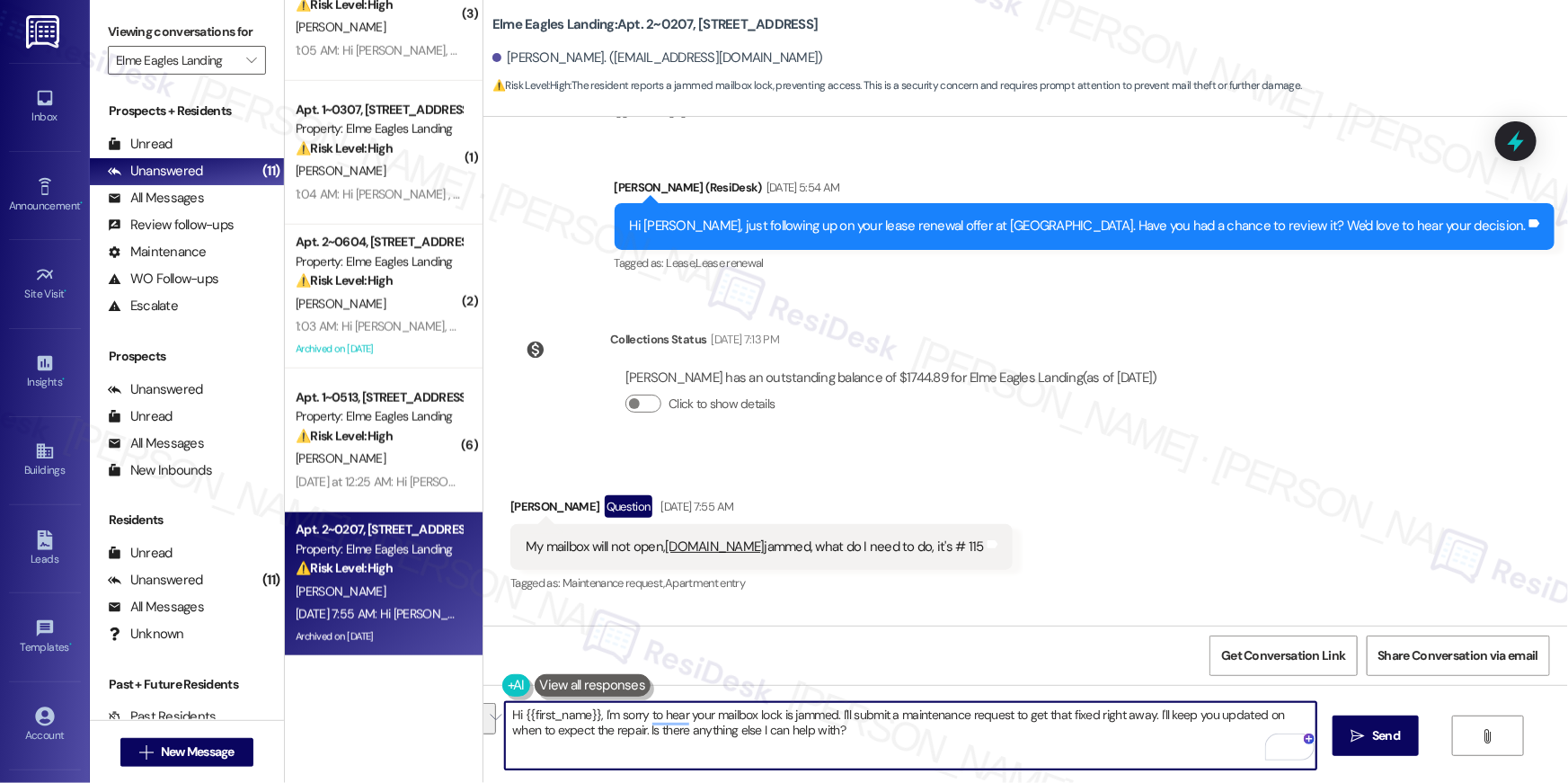
drag, startPoint x: 854, startPoint y: 730, endPoint x: 1182, endPoint y: 715, distance: 328.3
click at [1182, 715] on textarea "Hi {{first_name}}, I'm sorry to hear your mailbox lock is jammed. I'll submit a…" at bounding box center [911, 737] width 812 height 68
click at [1095, 738] on textarea "Hi {{first_name}}, I'm sorry to hear your mailbox lock is jammed. I'll submit a…" at bounding box center [911, 737] width 812 height 68
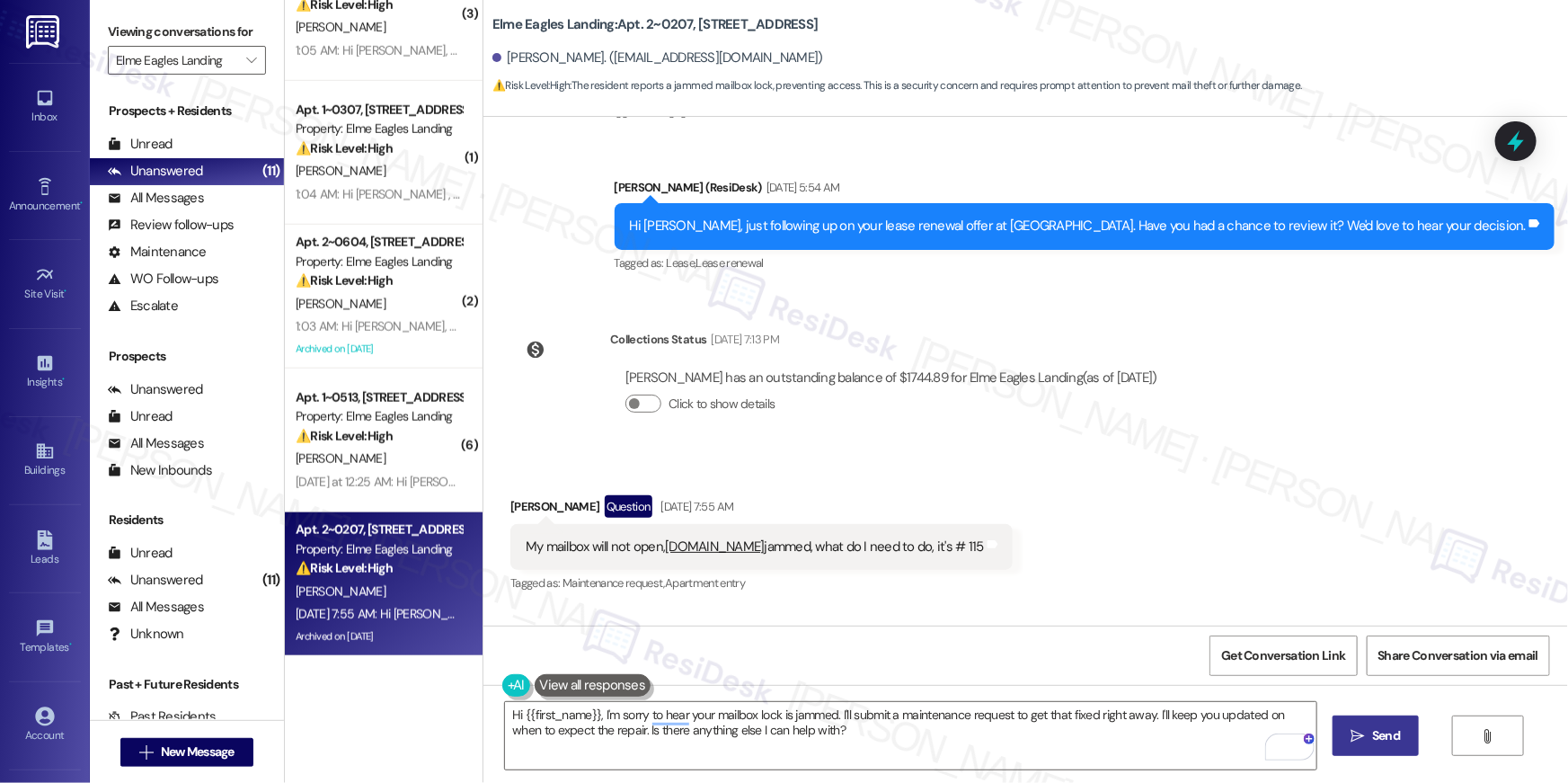
click at [1391, 740] on span "Send" at bounding box center [1386, 737] width 28 height 19
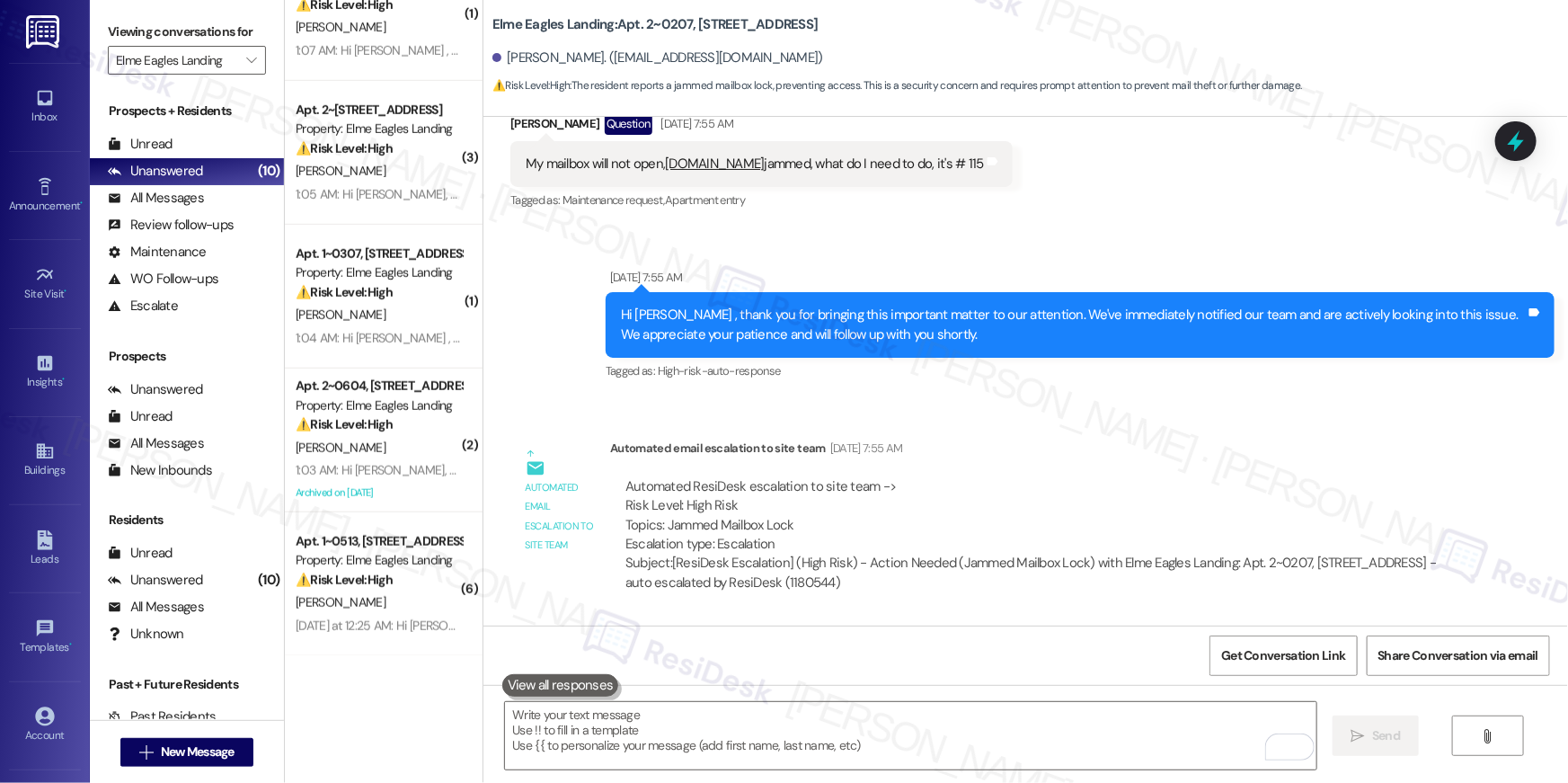
scroll to position [29165, 0]
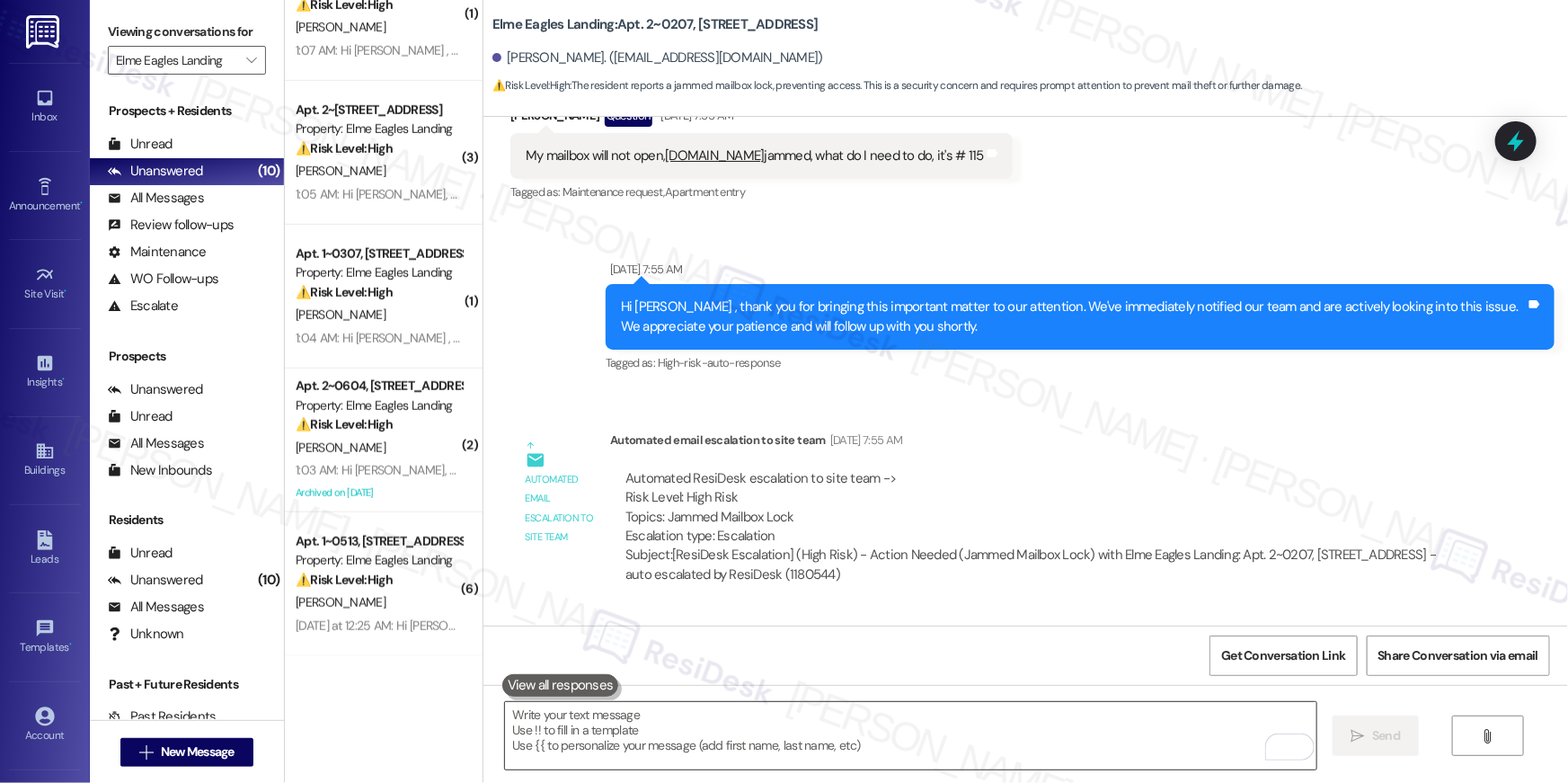
click at [896, 739] on textarea "To enrich screen reader interactions, please activate Accessibility in Grammarl…" at bounding box center [911, 737] width 812 height 68
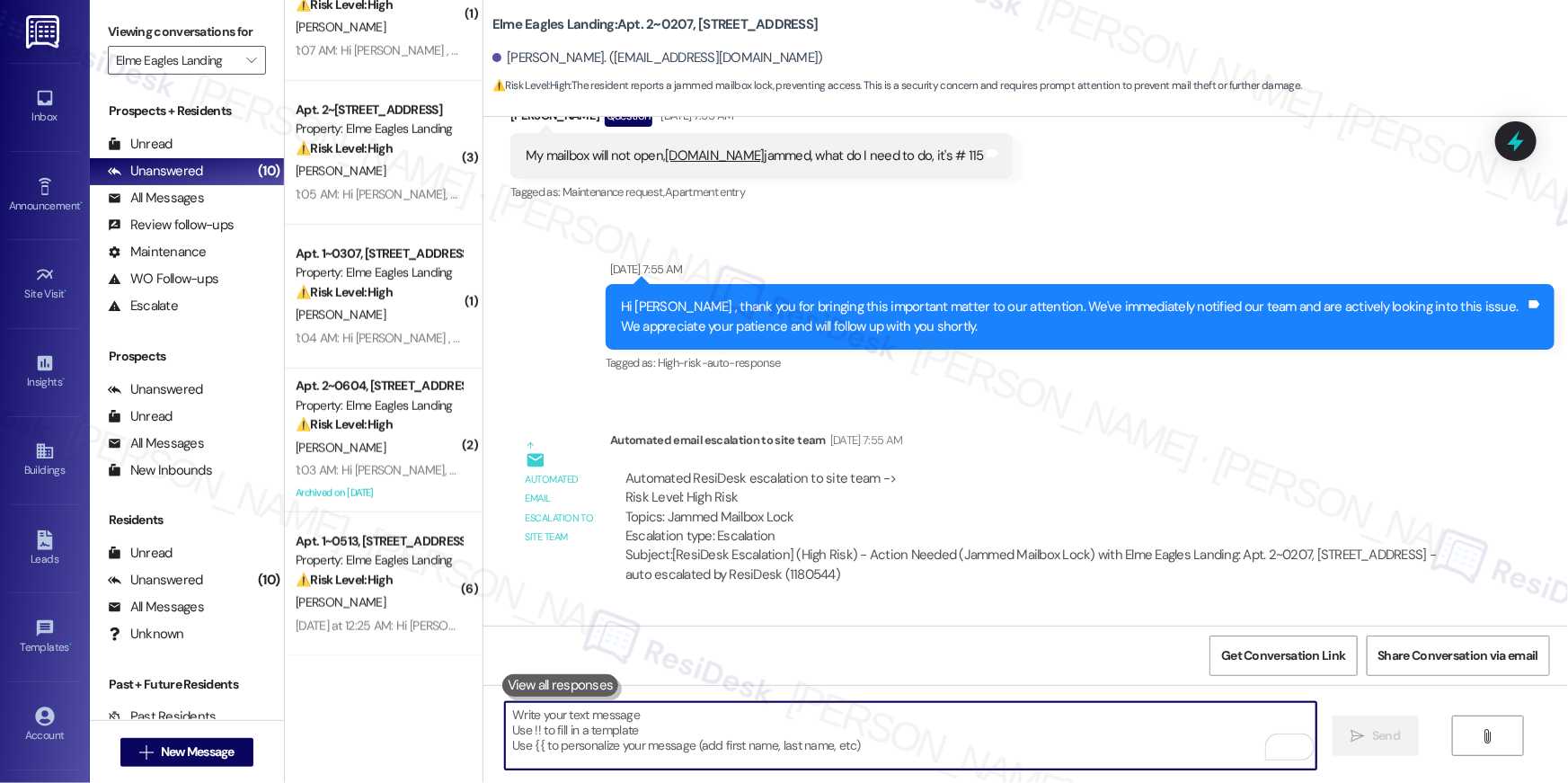
click at [896, 739] on textarea "To enrich screen reader interactions, please activate Accessibility in Grammarl…" at bounding box center [911, 737] width 812 height 68
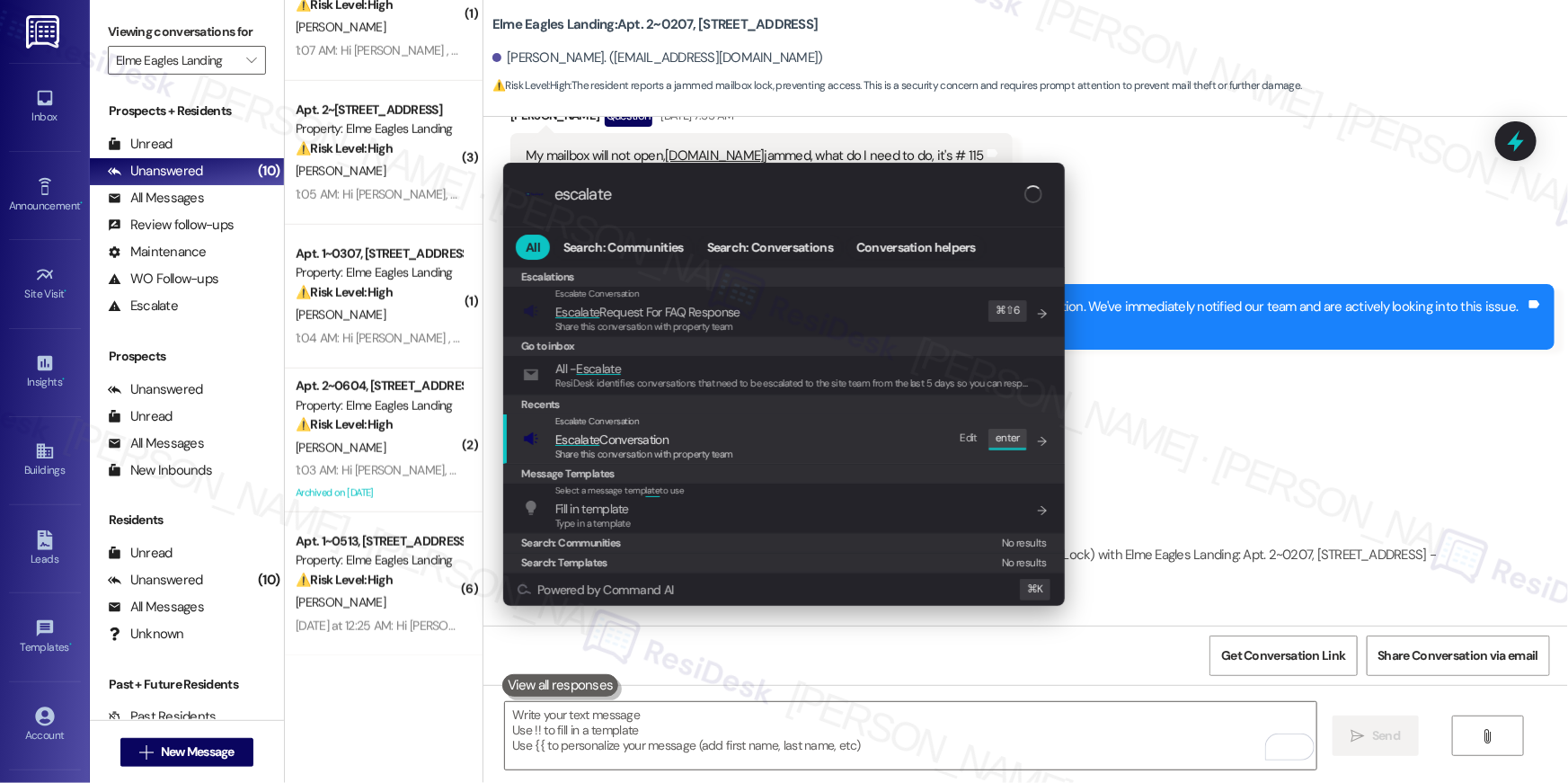
type input "escalate"
click at [629, 460] on span "Share this conversation with property team" at bounding box center [645, 454] width 178 height 13
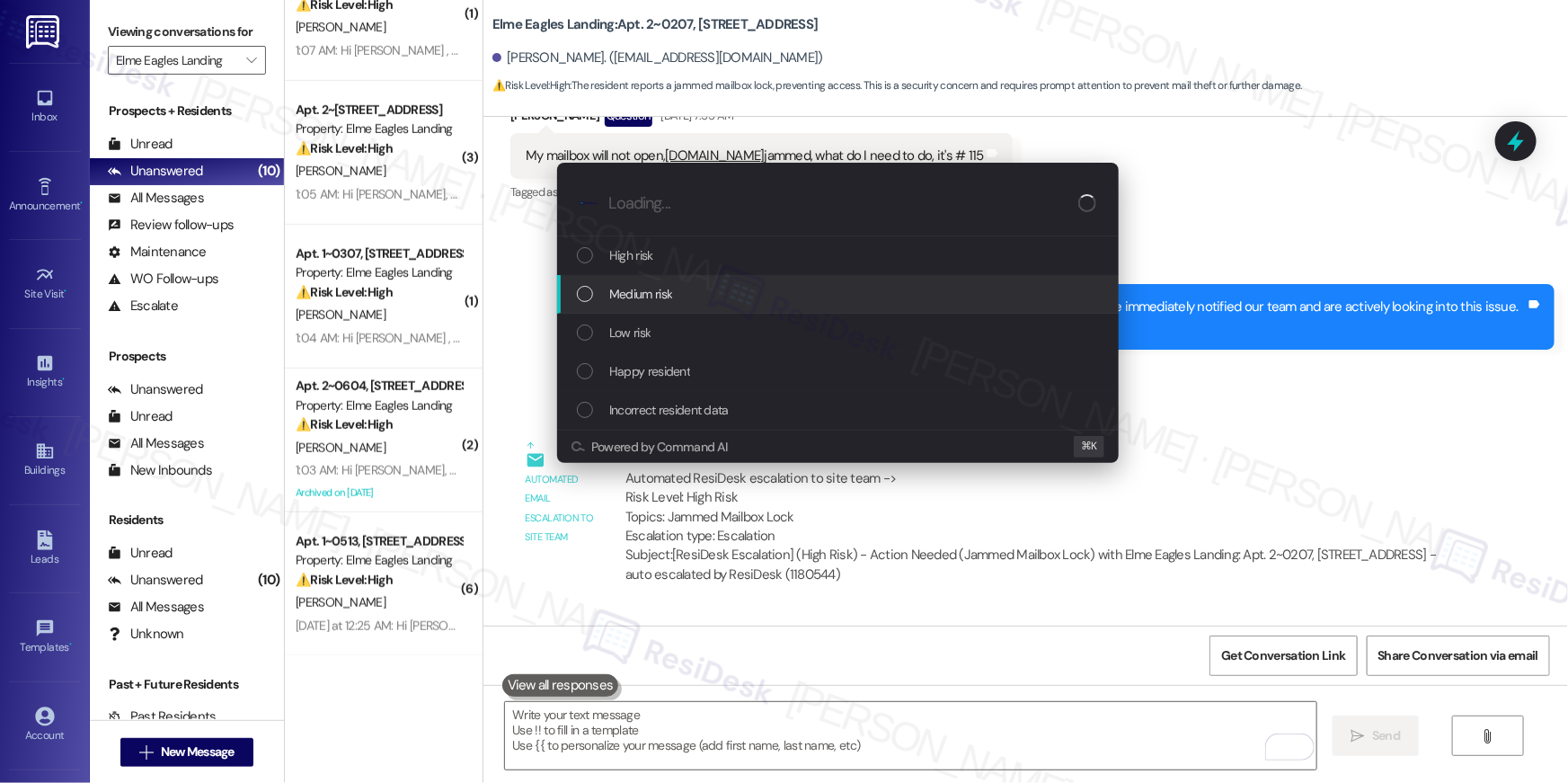
click at [649, 299] on span "Medium risk" at bounding box center [641, 294] width 63 height 19
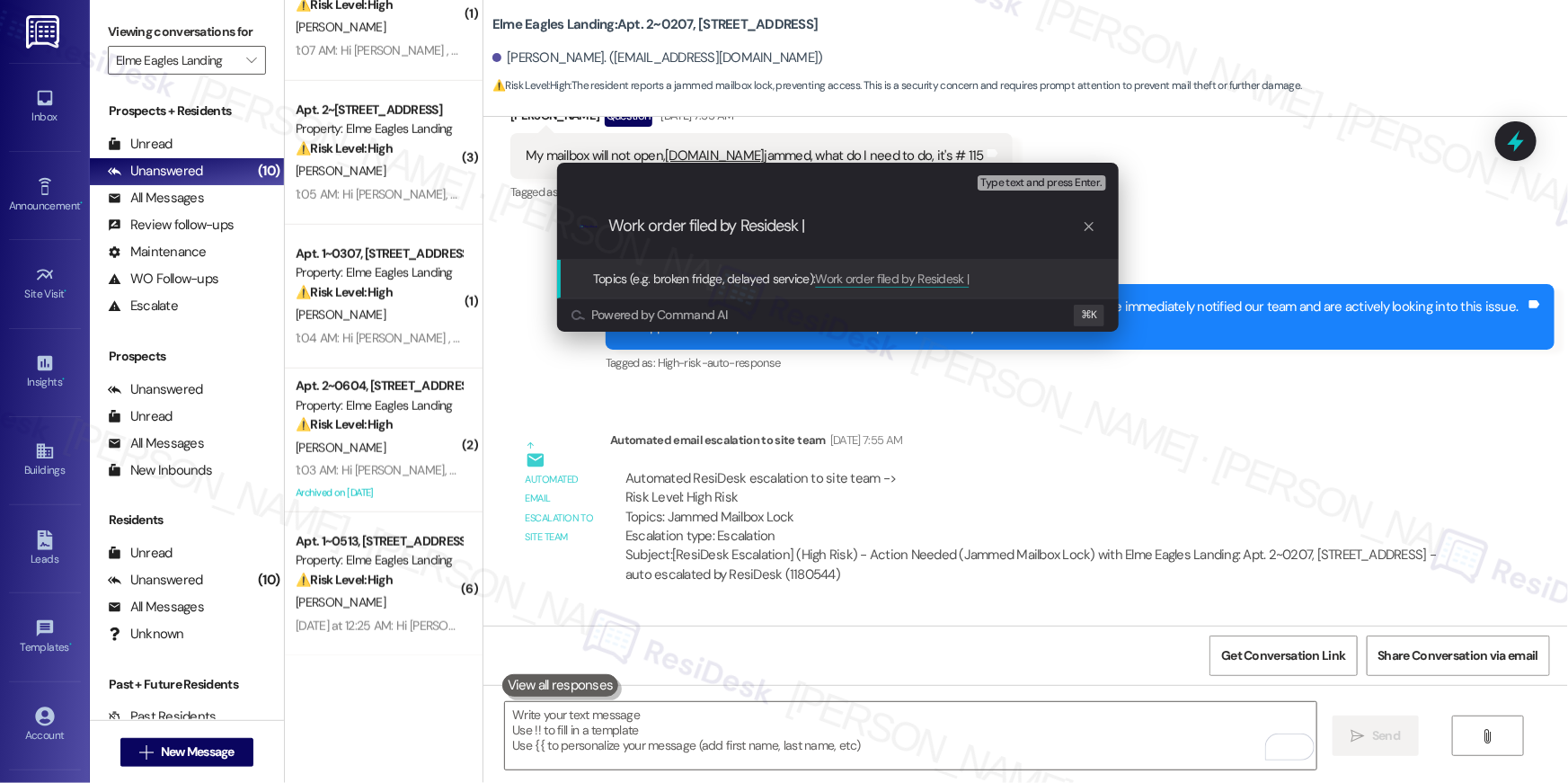
paste input "Work Order # 400142 Mailbox lock jammed"
type input "Work order filed by Residesk | Work Order # 400142 Mailbox lock jammed"
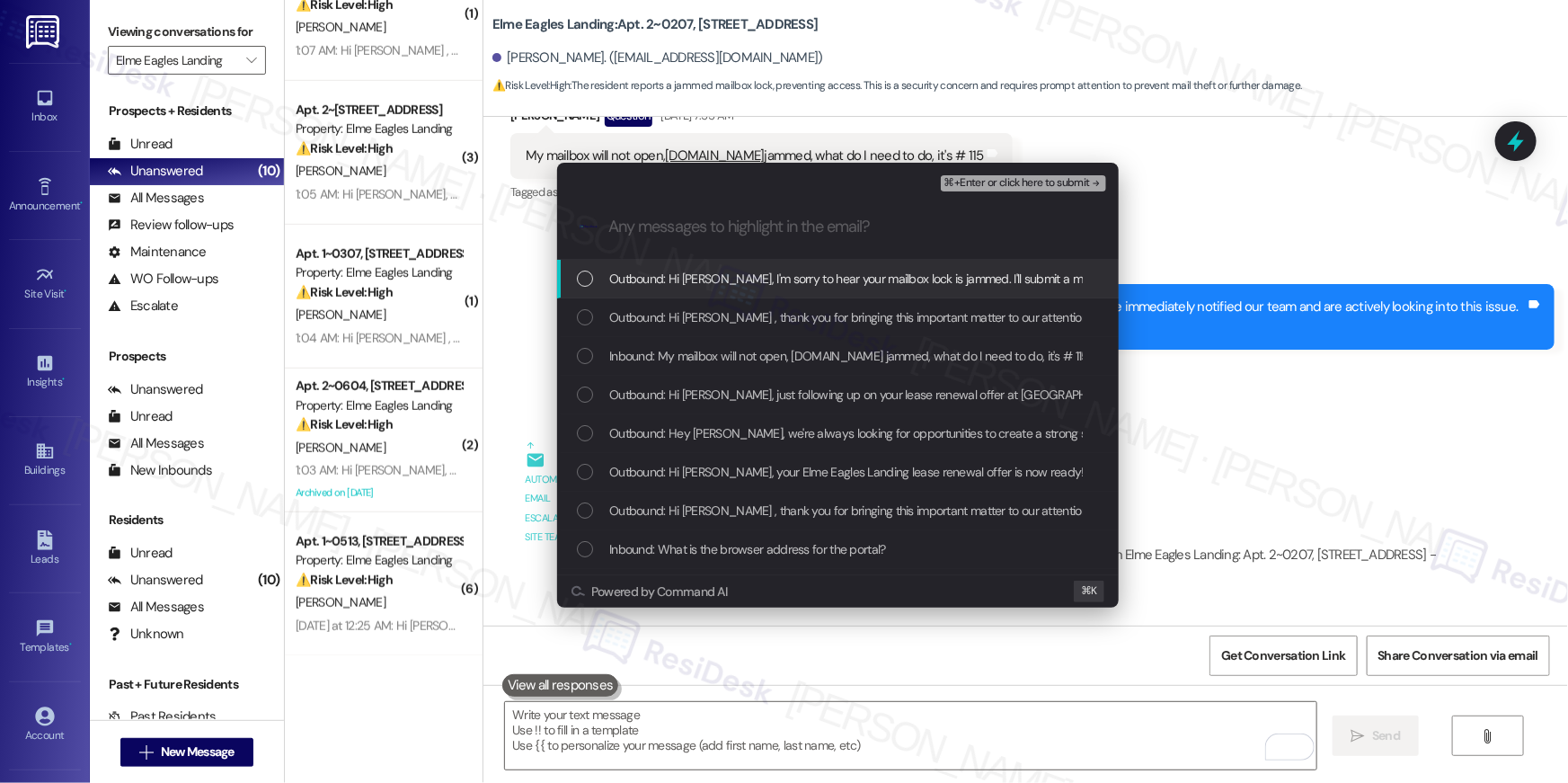
scroll to position [0, 0]
click at [635, 287] on span "Outbound: Hi Mark, I'm sorry to hear your mailbox lock is jammed. I'll submit a…" at bounding box center [1200, 279] width 1182 height 19
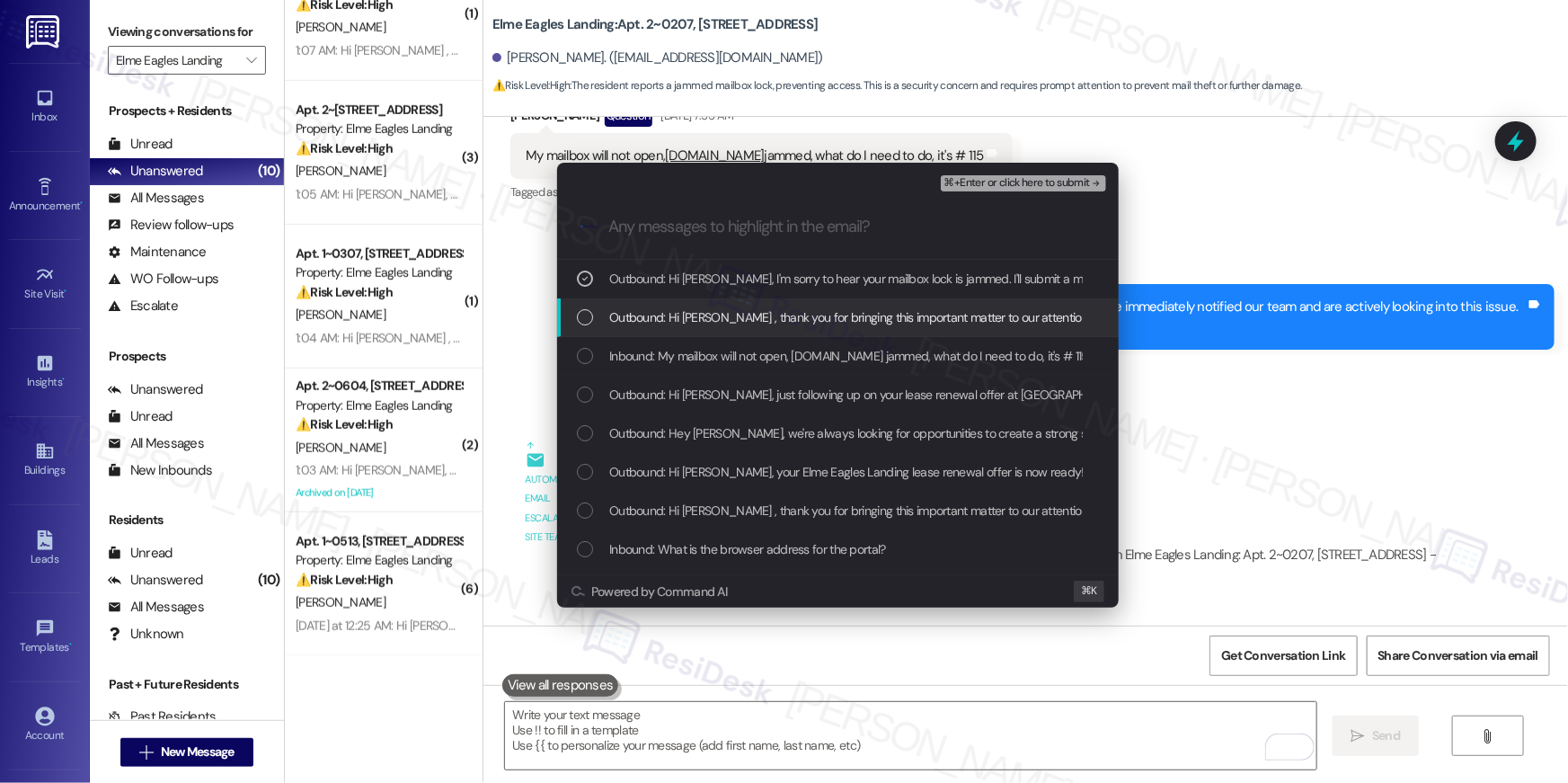
click at [631, 314] on span "Outbound: Hi Mark , thank you for bringing this important matter to our attenti…" at bounding box center [1213, 318] width 1207 height 19
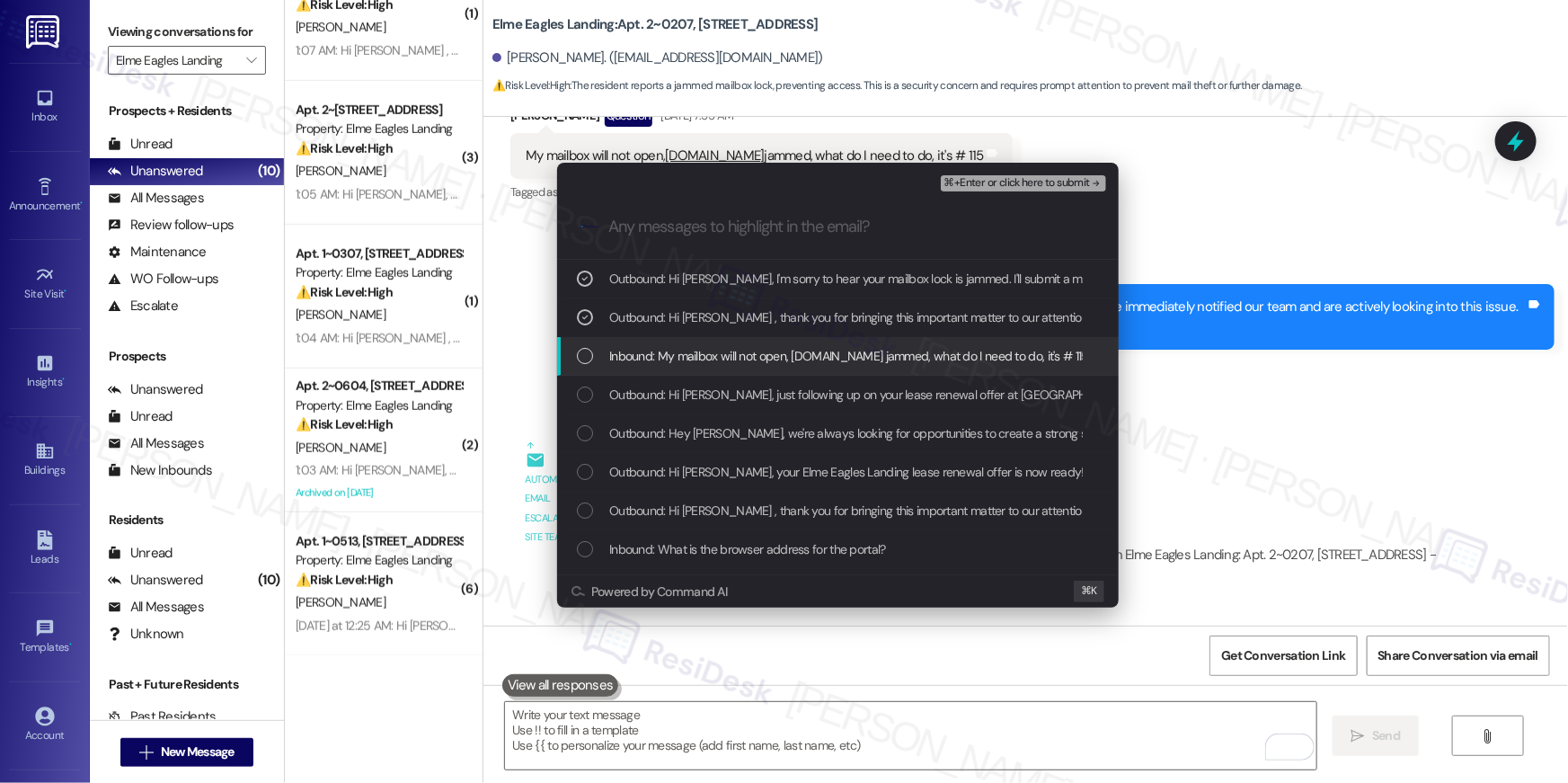
click at [627, 343] on div "Inbound: My mailbox will not open, lock.is jammed, what do I need to do, it's #…" at bounding box center [839, 356] width 562 height 39
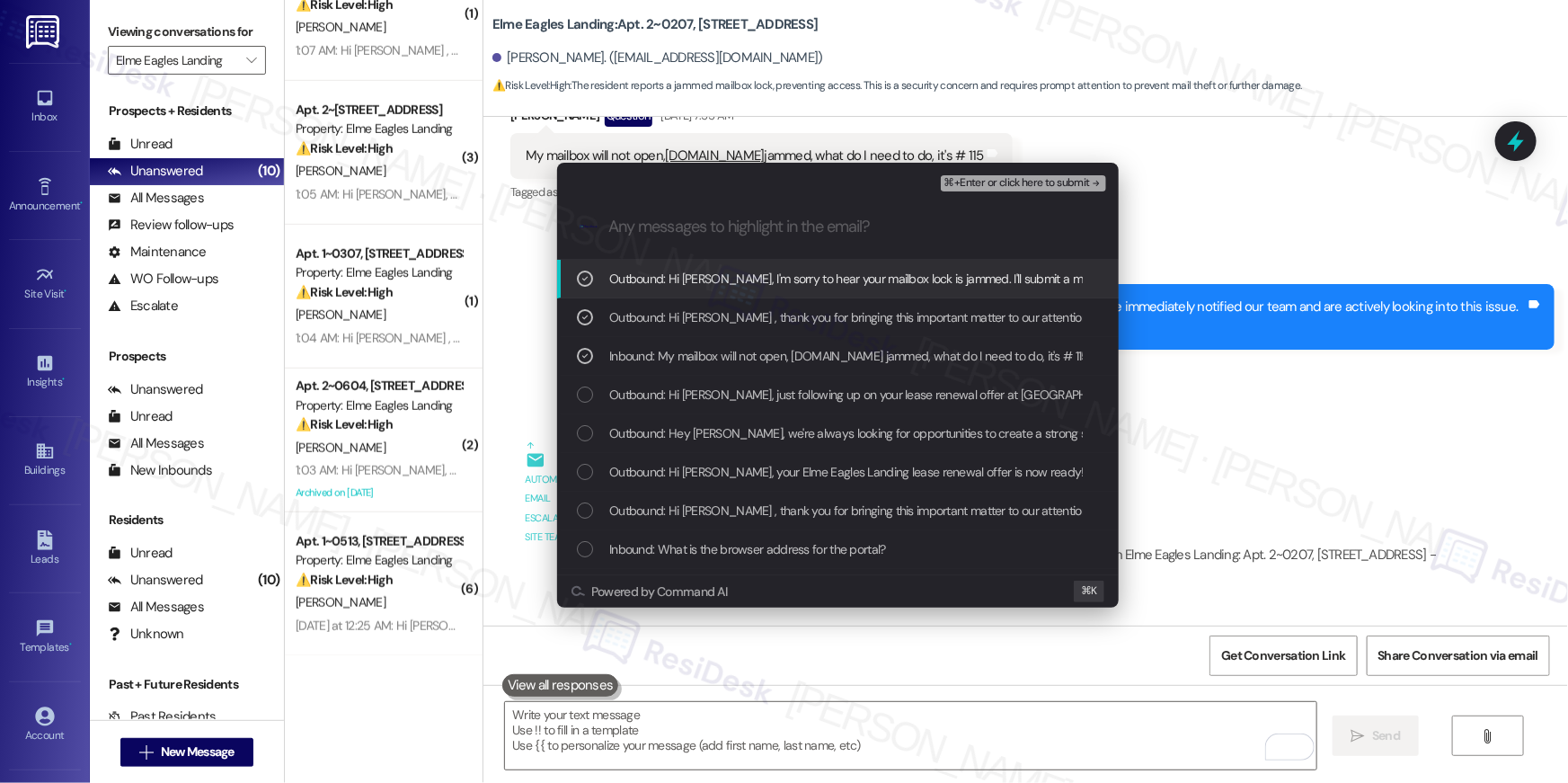
click at [967, 188] on span "⌘+Enter or click here to submit" at bounding box center [1017, 183] width 146 height 13
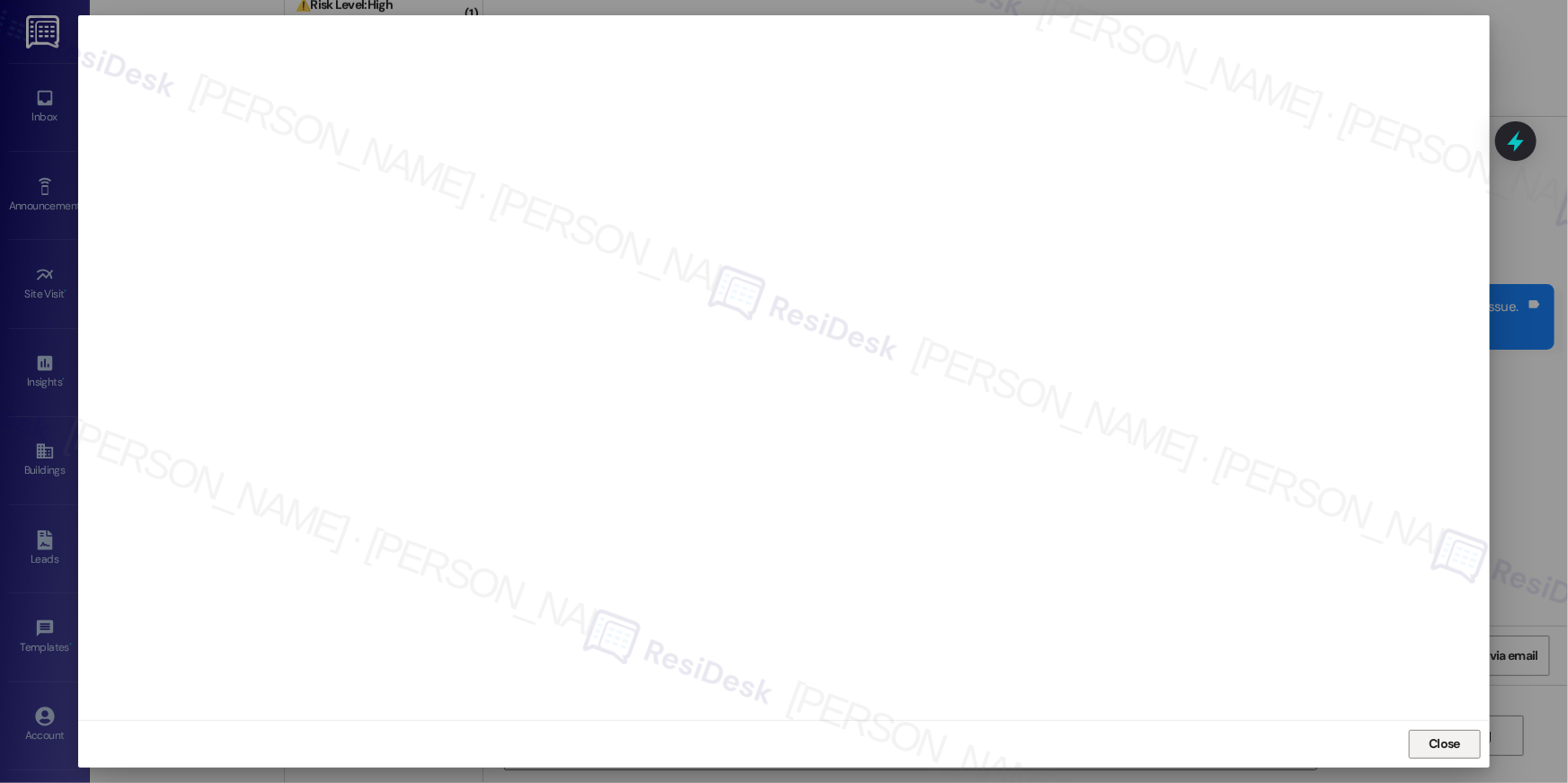
click at [1449, 740] on span "Close" at bounding box center [1444, 744] width 32 height 19
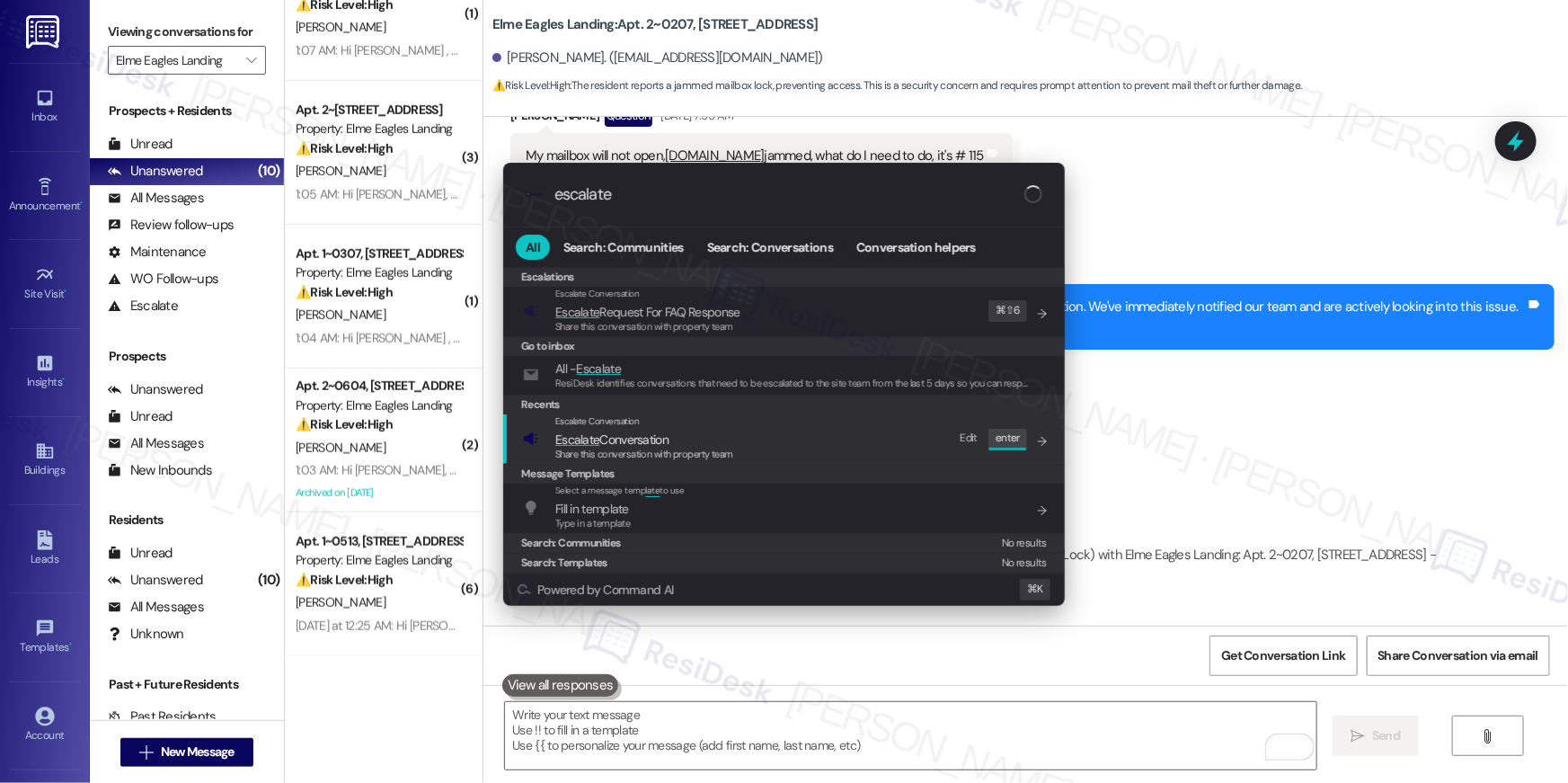
type input "escalate"
click at [675, 448] on span "Share this conversation with property team" at bounding box center [645, 454] width 178 height 13
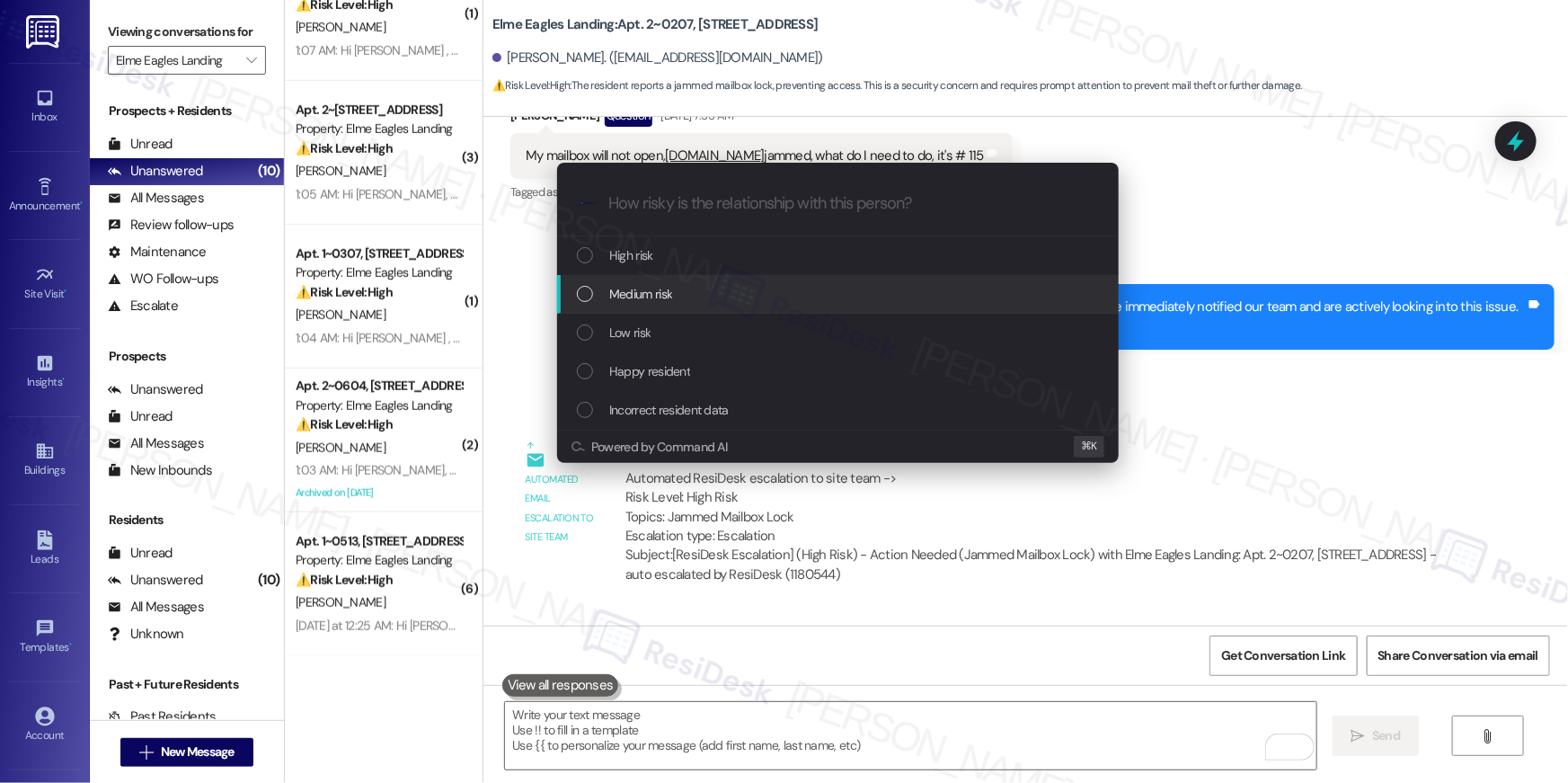
click at [662, 302] on span "Medium risk" at bounding box center [641, 294] width 63 height 19
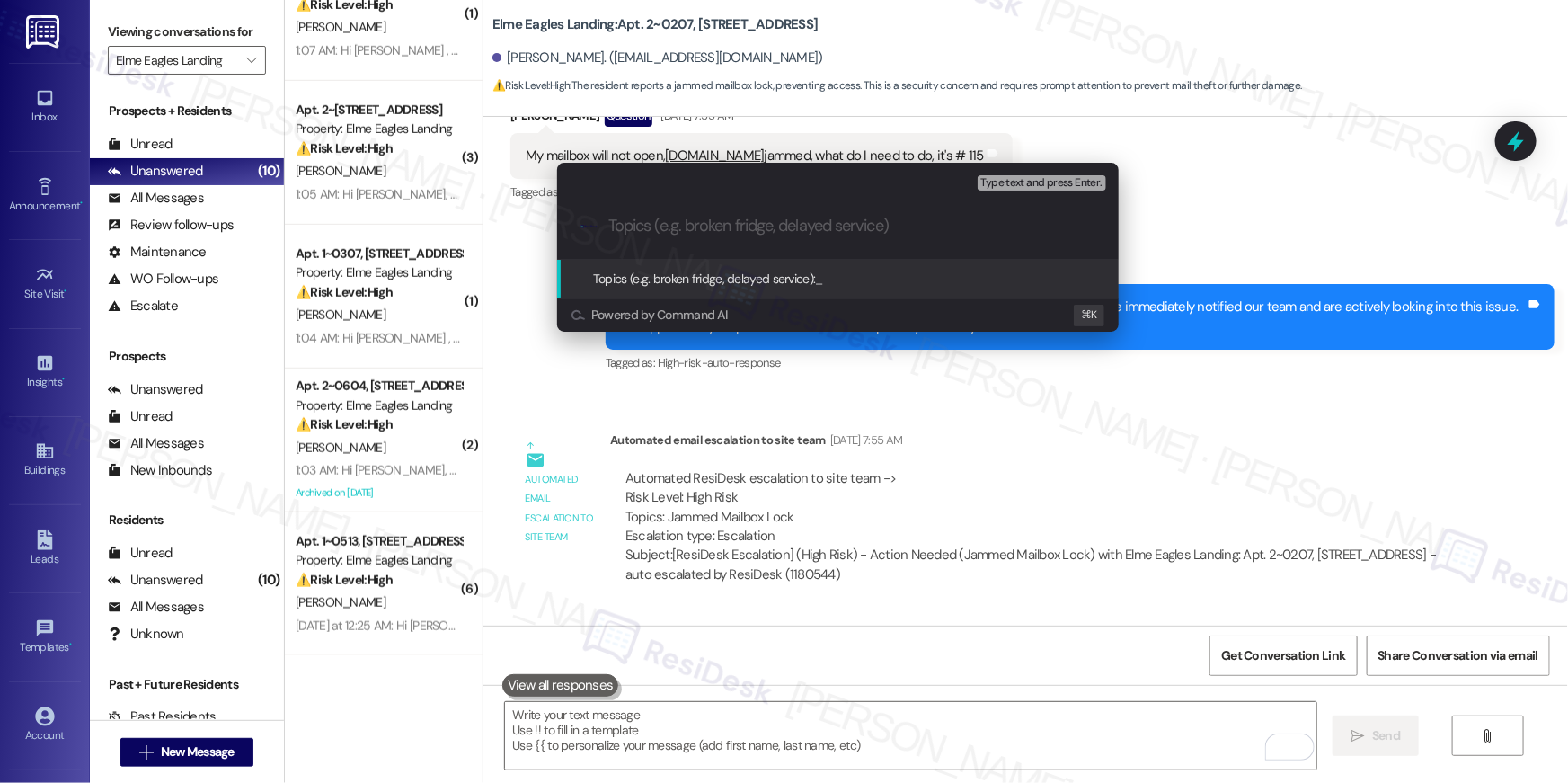
paste input "Work order filed by Residesk | Work Order # 400142 Mailbox lock jammed"
type input "Work order filed by Residesk | Work Order # 400142 Mailbox lock jammed"
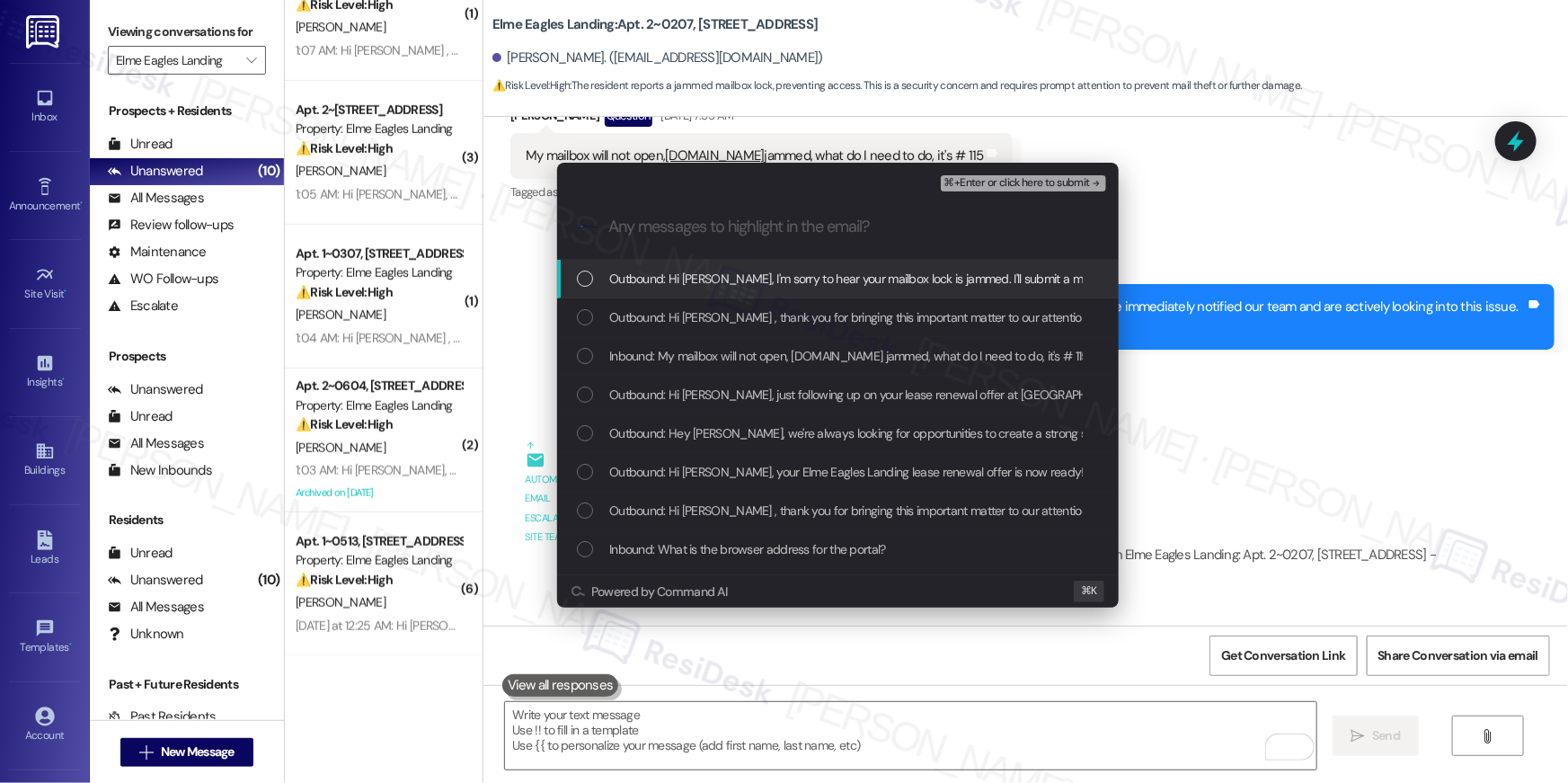
drag, startPoint x: 727, startPoint y: 281, endPoint x: 711, endPoint y: 316, distance: 38.5
click at [726, 281] on span "Outbound: Hi Mark, I'm sorry to hear your mailbox lock is jammed. I'll submit a…" at bounding box center [1200, 279] width 1182 height 19
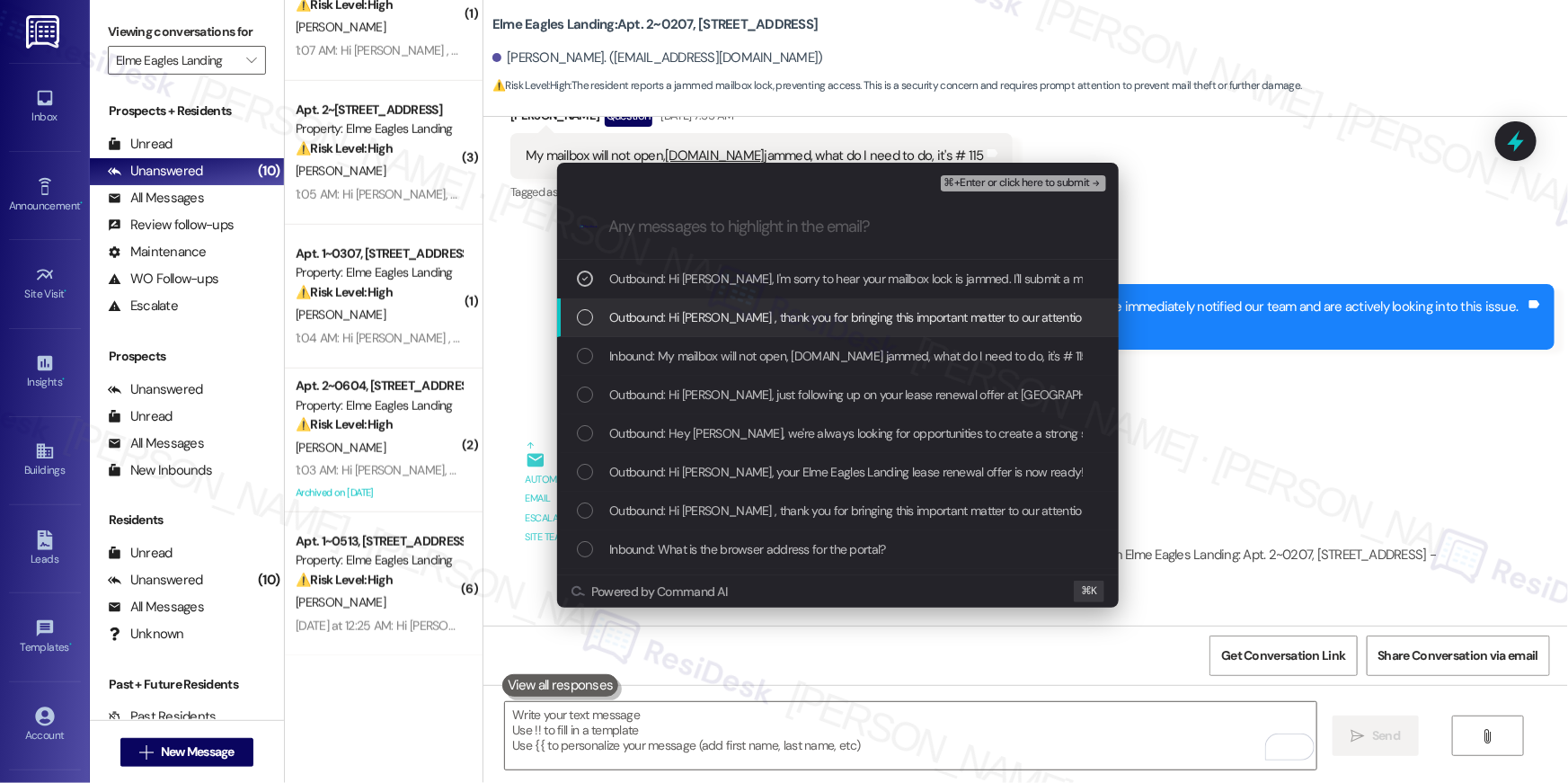
drag, startPoint x: 711, startPoint y: 316, endPoint x: 702, endPoint y: 335, distance: 21.0
click at [710, 316] on span "Outbound: Hi Mark , thank you for bringing this important matter to our attenti…" at bounding box center [1213, 318] width 1207 height 19
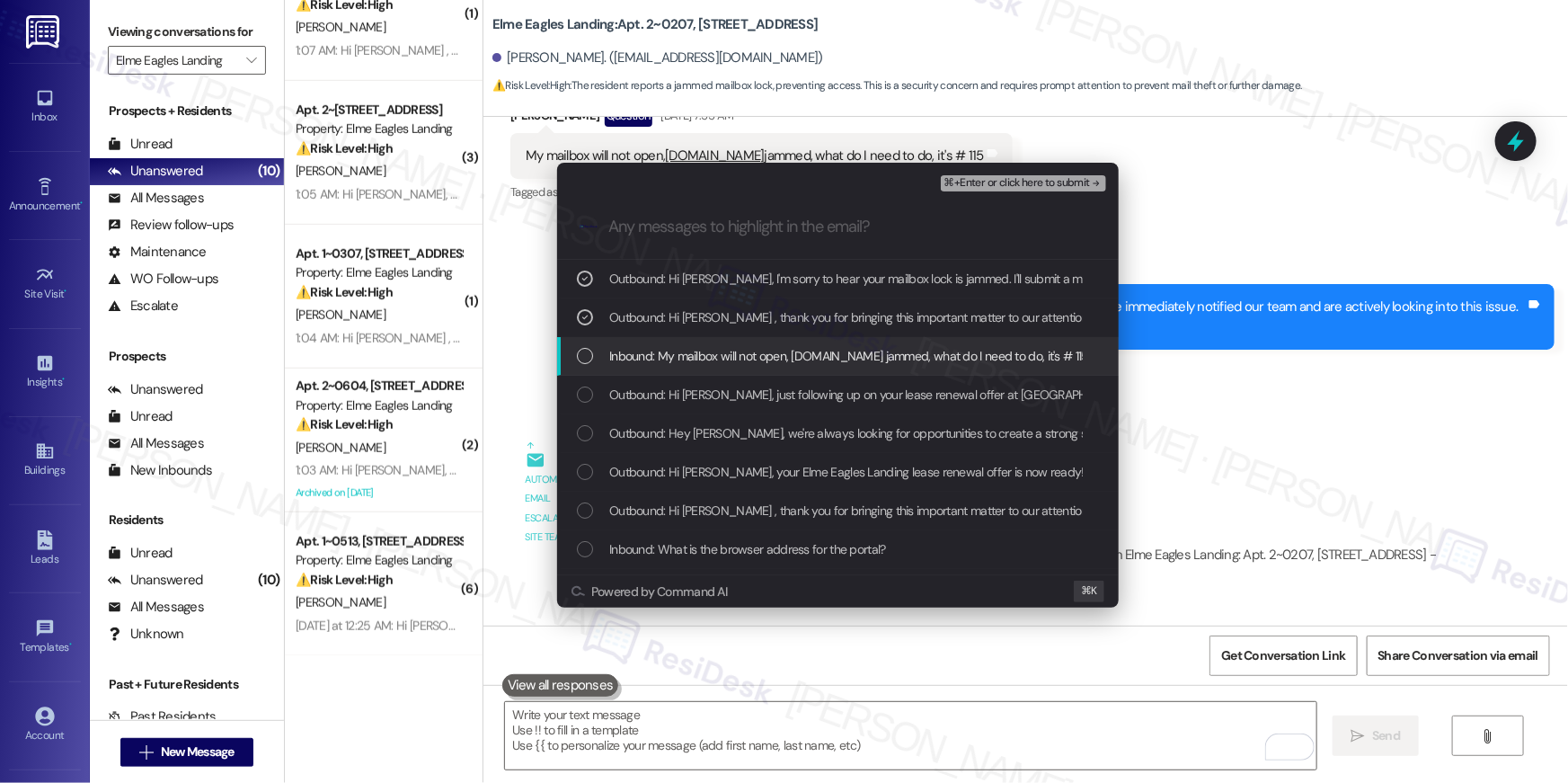
click at [701, 347] on span "Inbound: My mailbox will not open, lock.is jammed, what do I need to do, it's #…" at bounding box center [849, 356] width 480 height 19
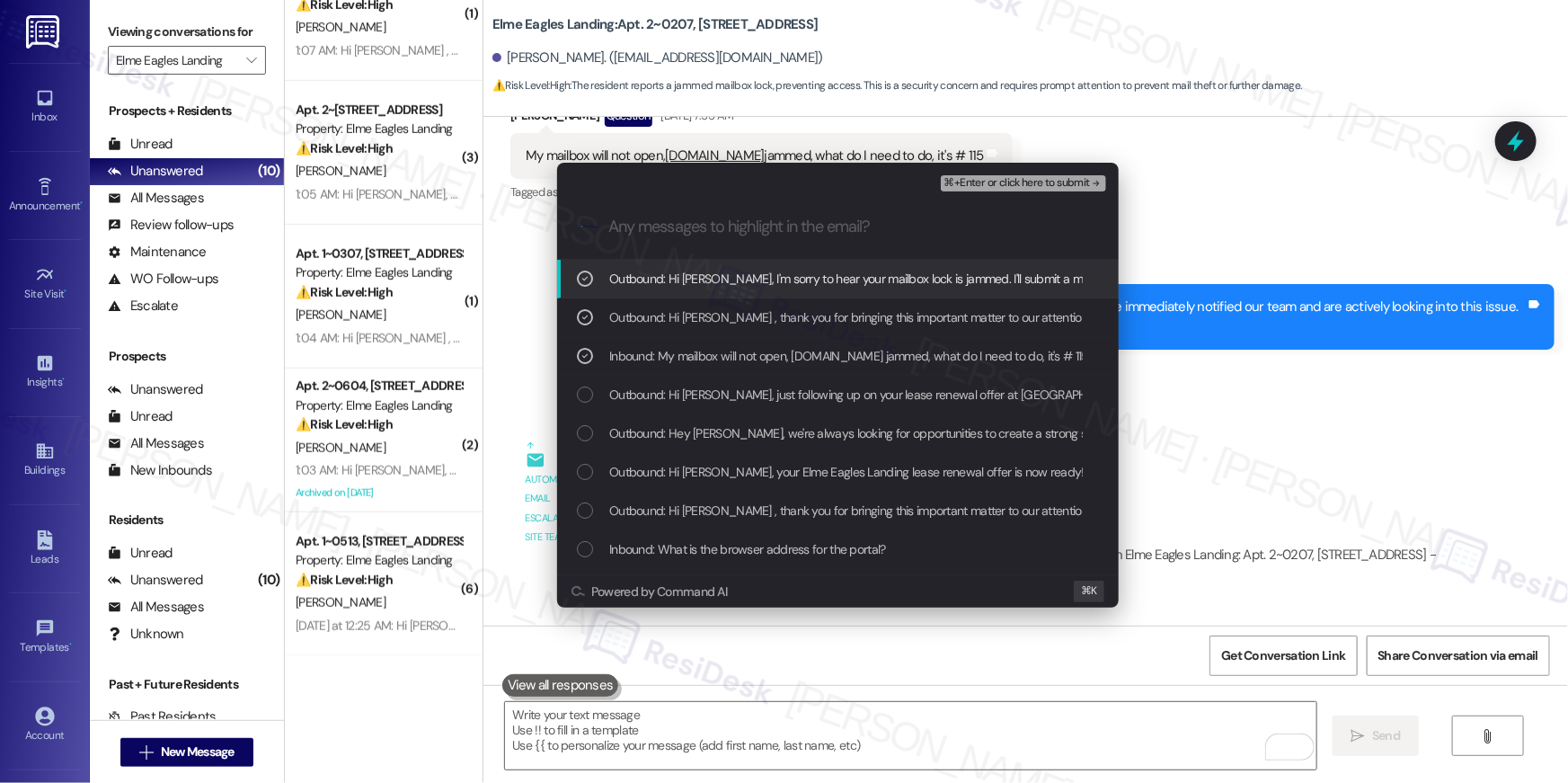
click at [1011, 182] on span "⌘+Enter or click here to submit" at bounding box center [1017, 183] width 146 height 13
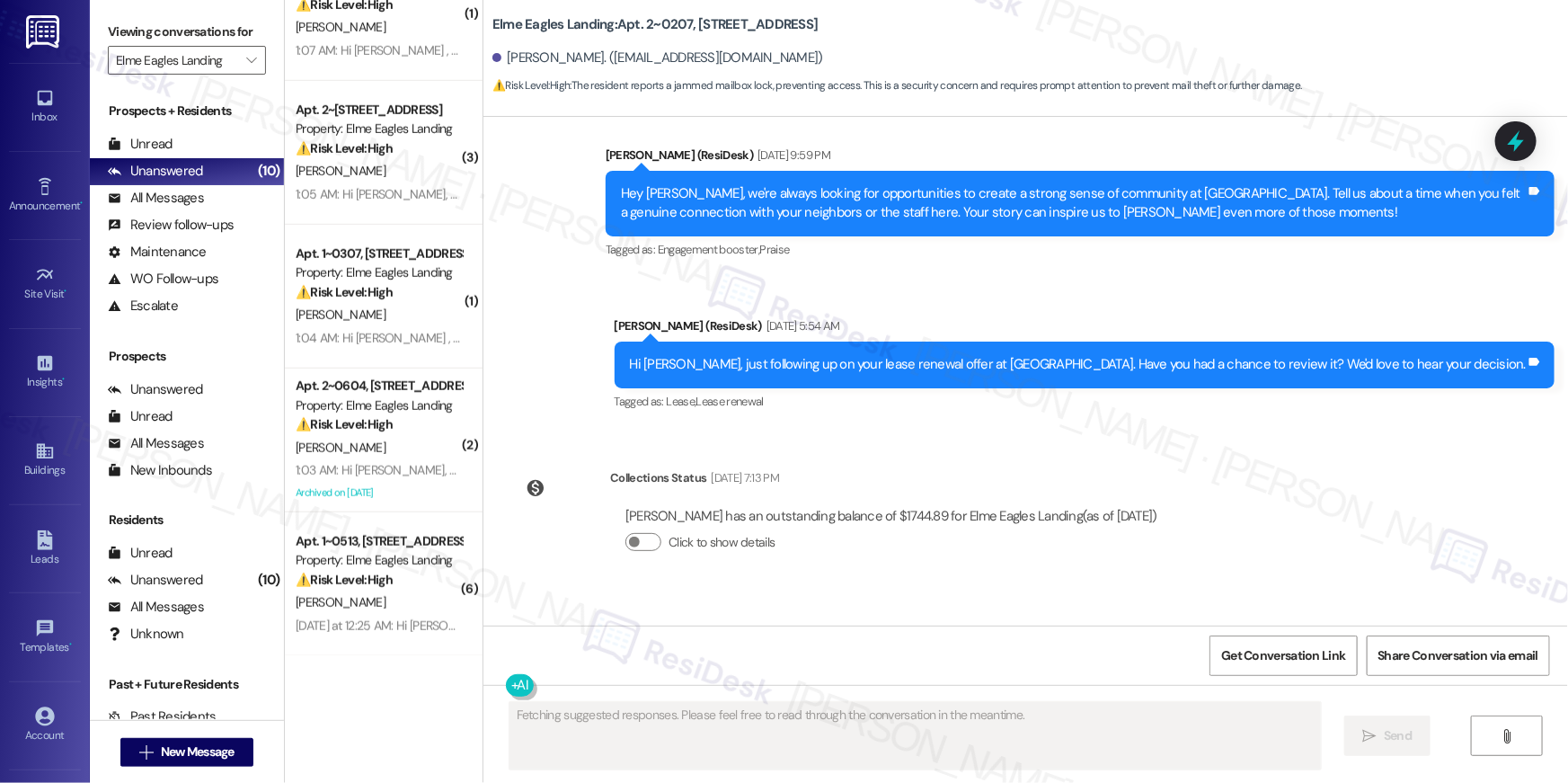
scroll to position [28626, 0]
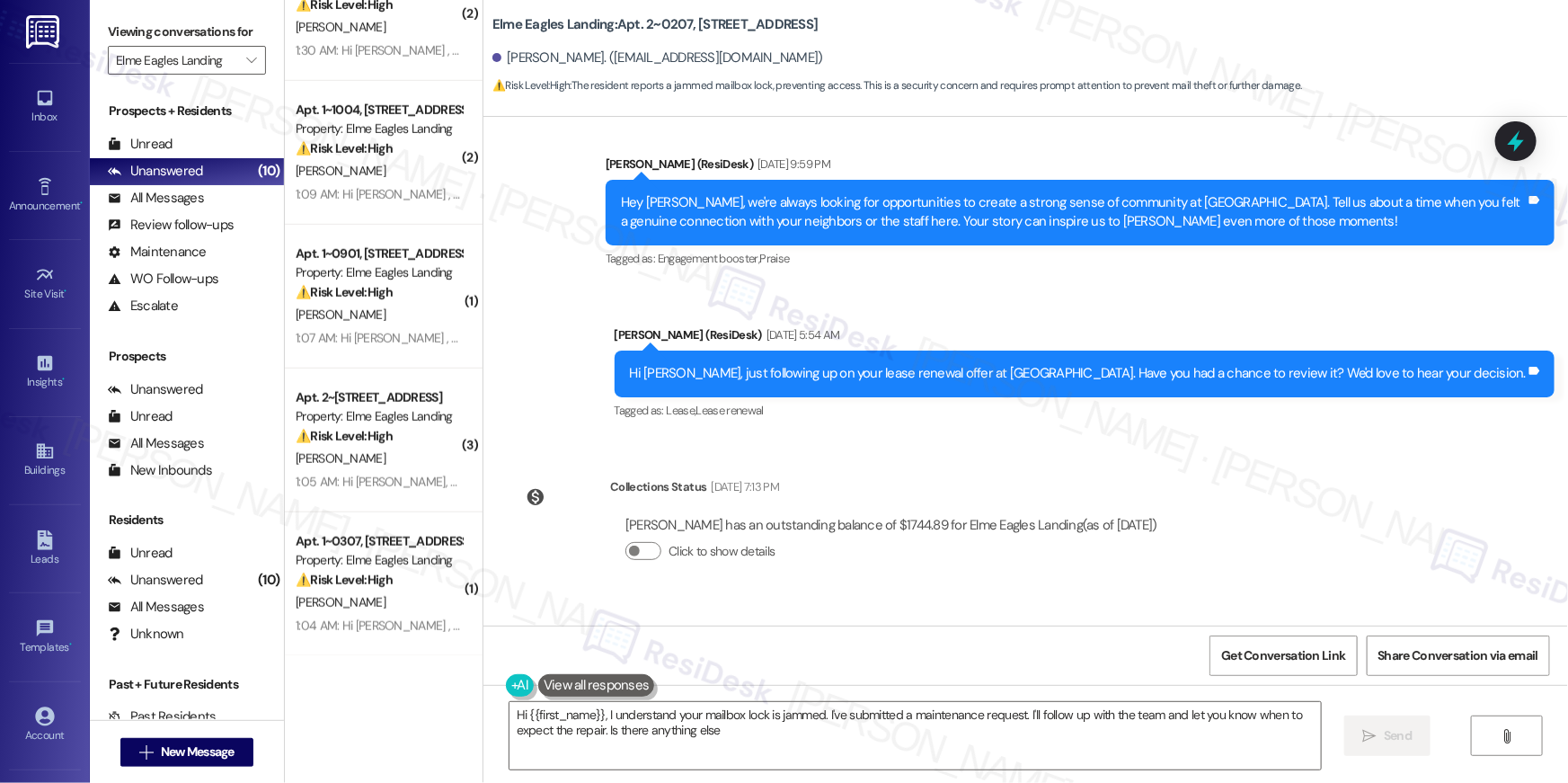
type textarea "Hi {{first_name}}, I understand your mailbox lock is jammed. I've submitted a m…"
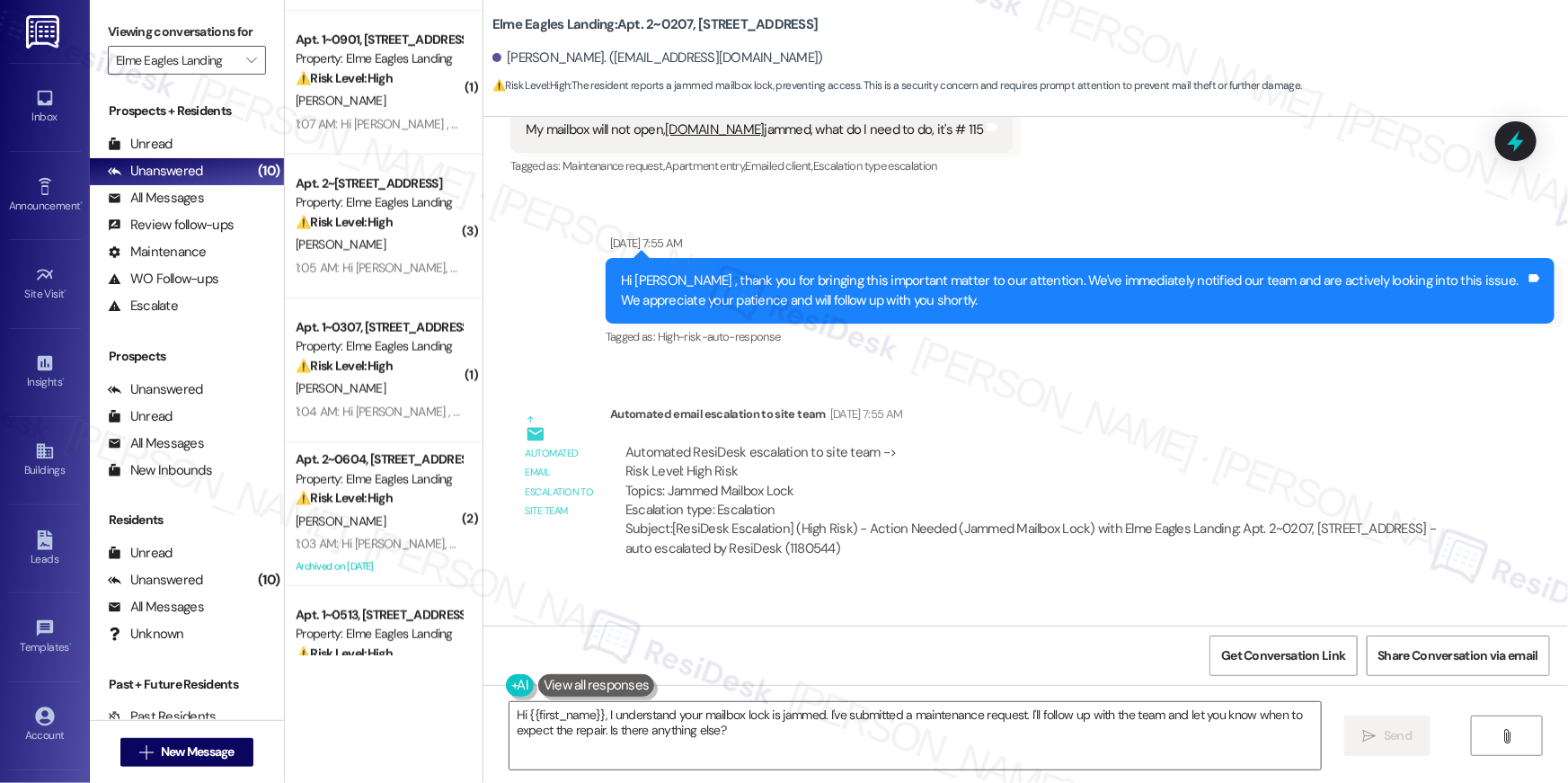
scroll to position [926, 0]
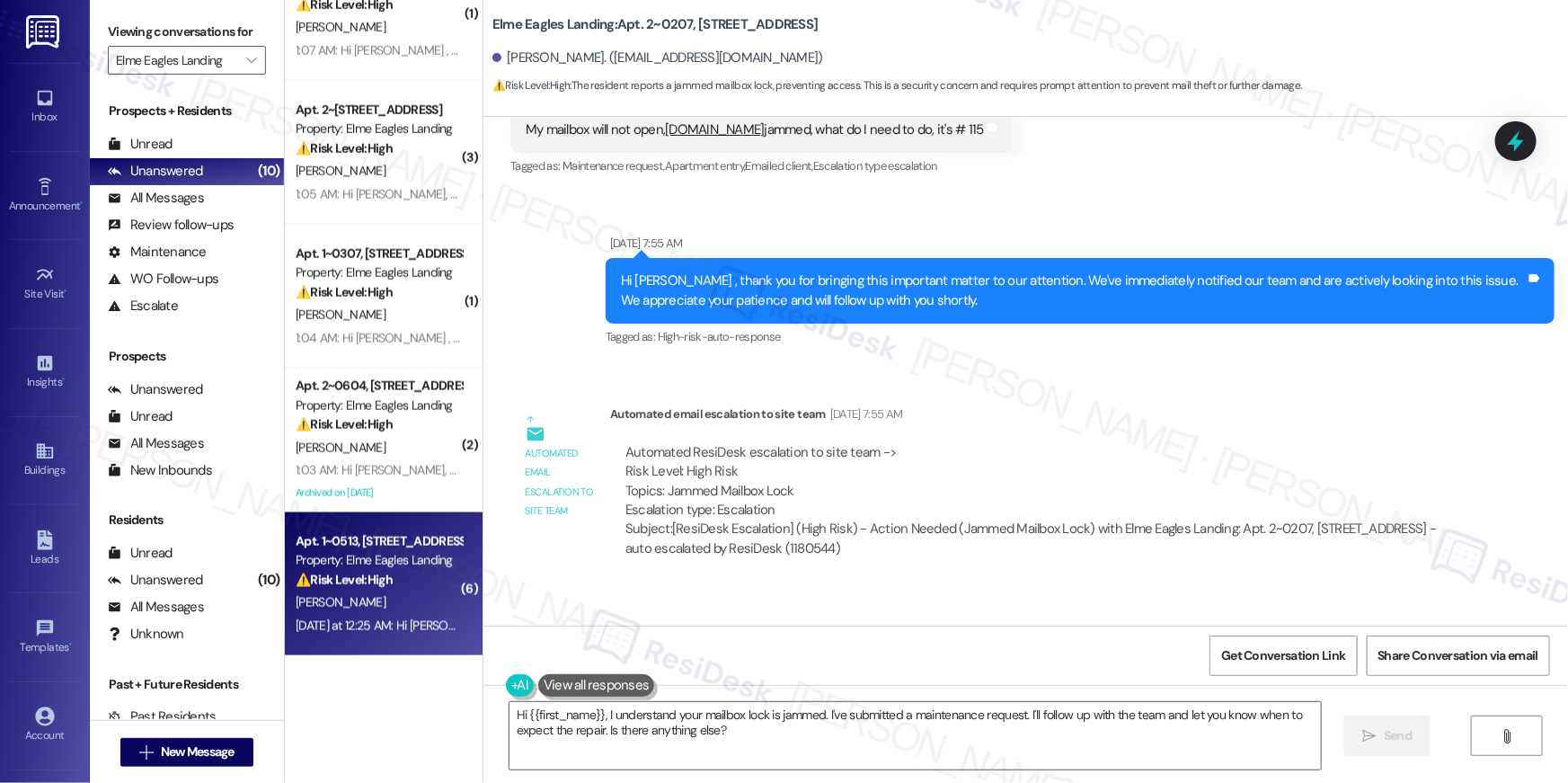
click at [374, 549] on div "Apt. 1~0513, 860 Rock Quarry Road" at bounding box center [378, 542] width 166 height 19
type textarea "Fetching suggested responses. Please feel free to read through the conversation…"
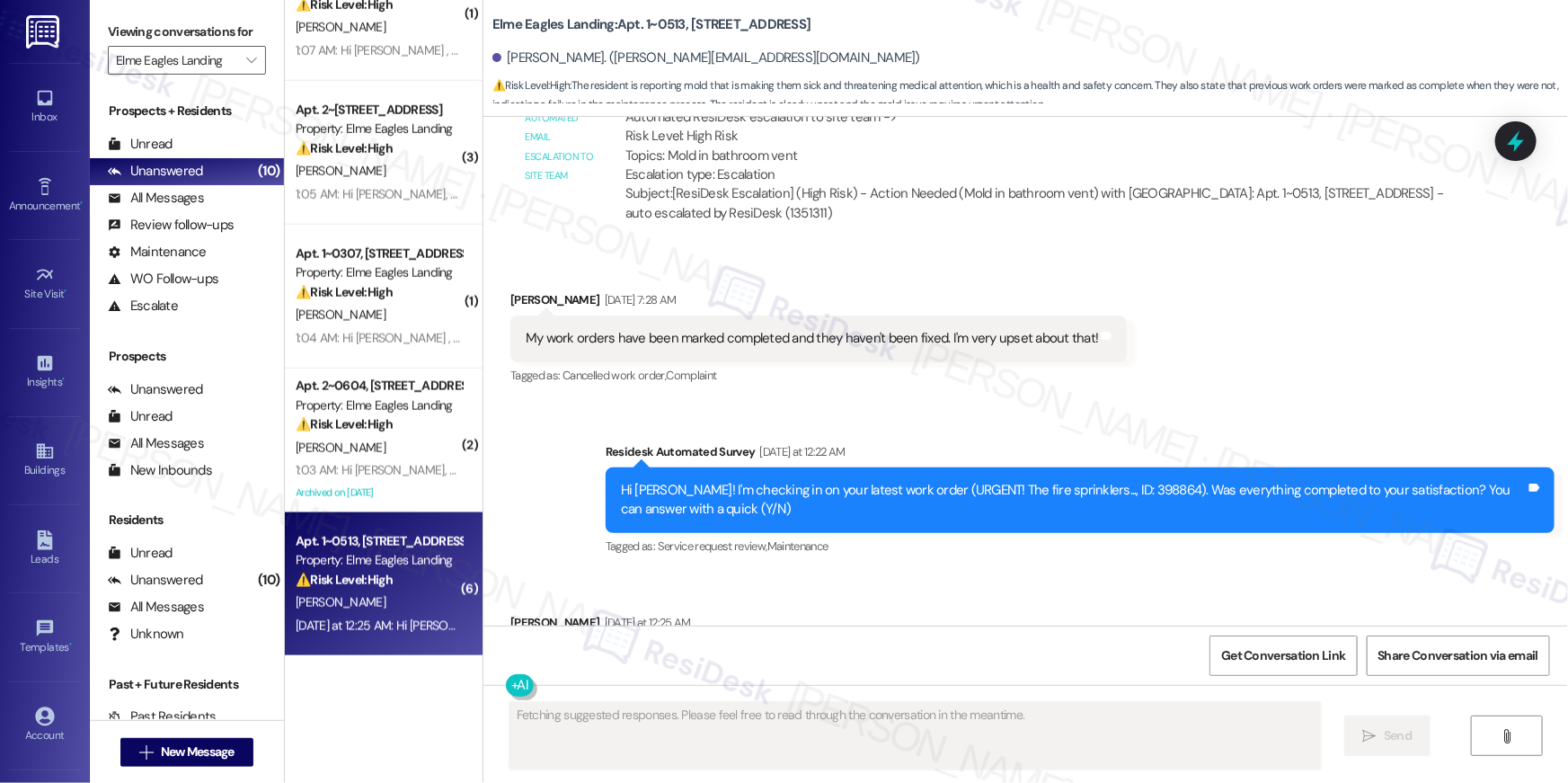
scroll to position [7267, 0]
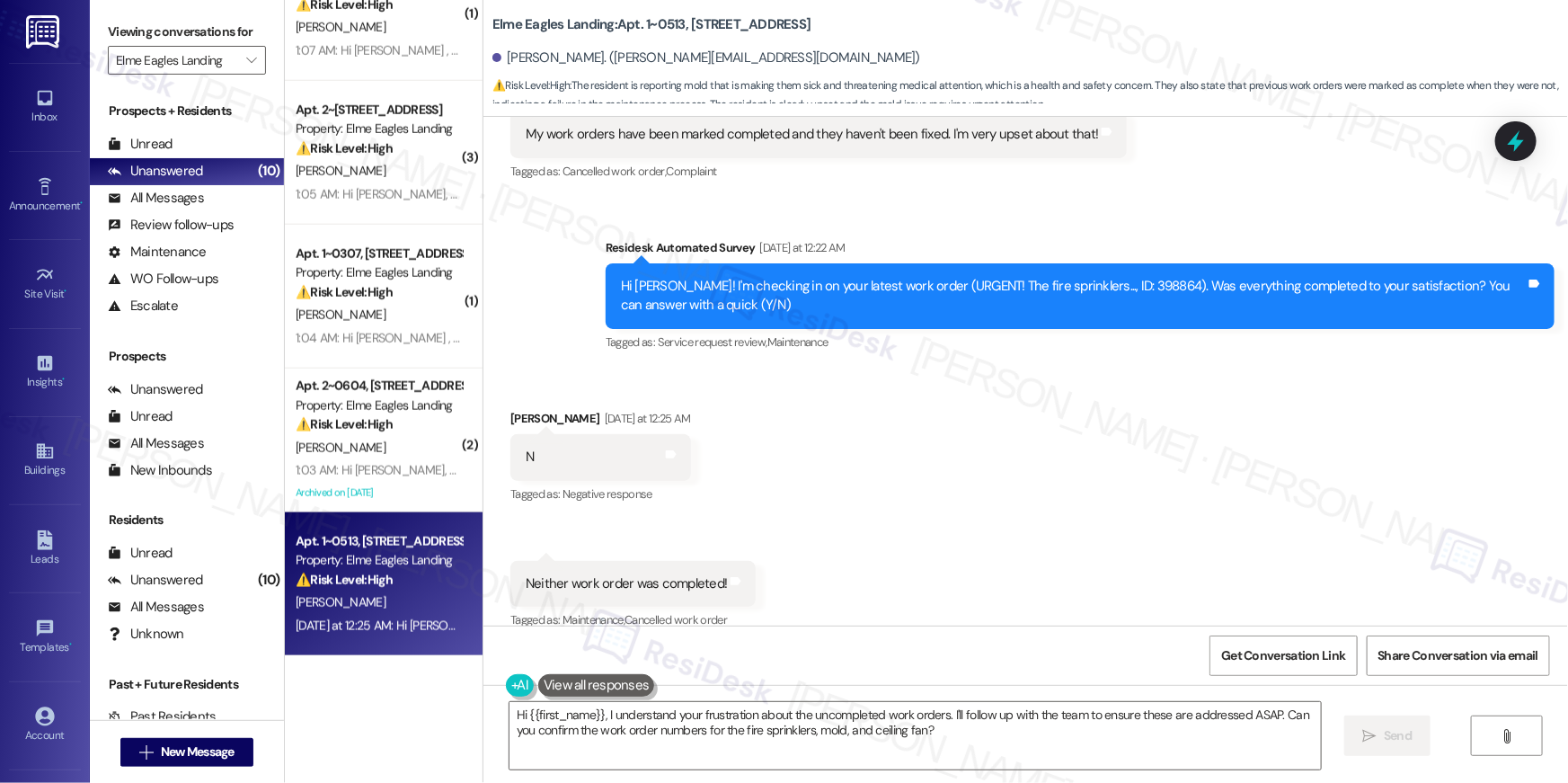
click at [1086, 277] on div "Hi Amber! I'm checking in on your latest work order (URGENT! The fire sprinkler…" at bounding box center [1074, 296] width 905 height 39
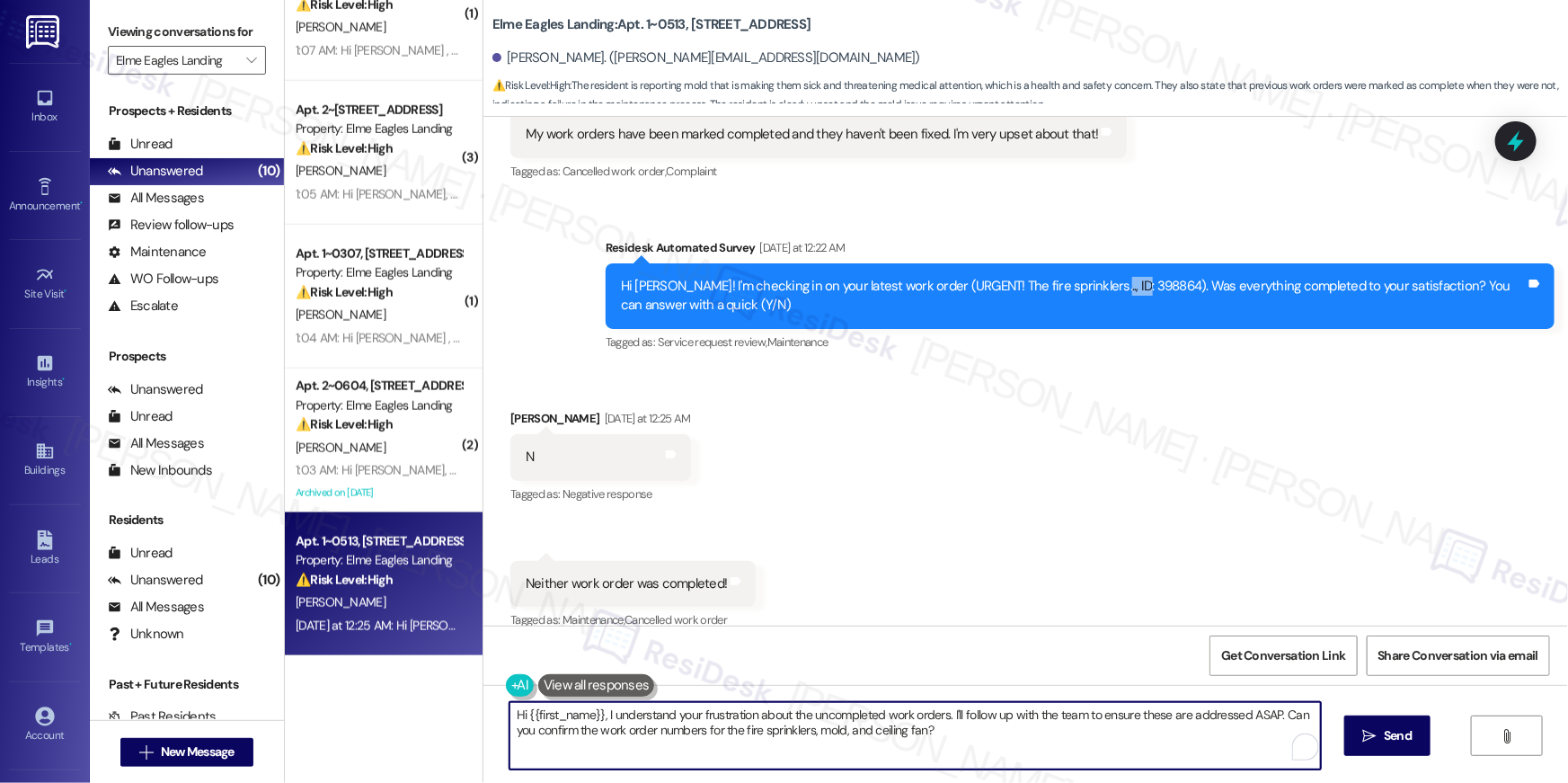
drag, startPoint x: 808, startPoint y: 739, endPoint x: 912, endPoint y: 741, distance: 104.0
click at [808, 739] on textarea "Hi {{first_name}}, I understand your frustration about the uncompleted work ord…" at bounding box center [915, 737] width 812 height 68
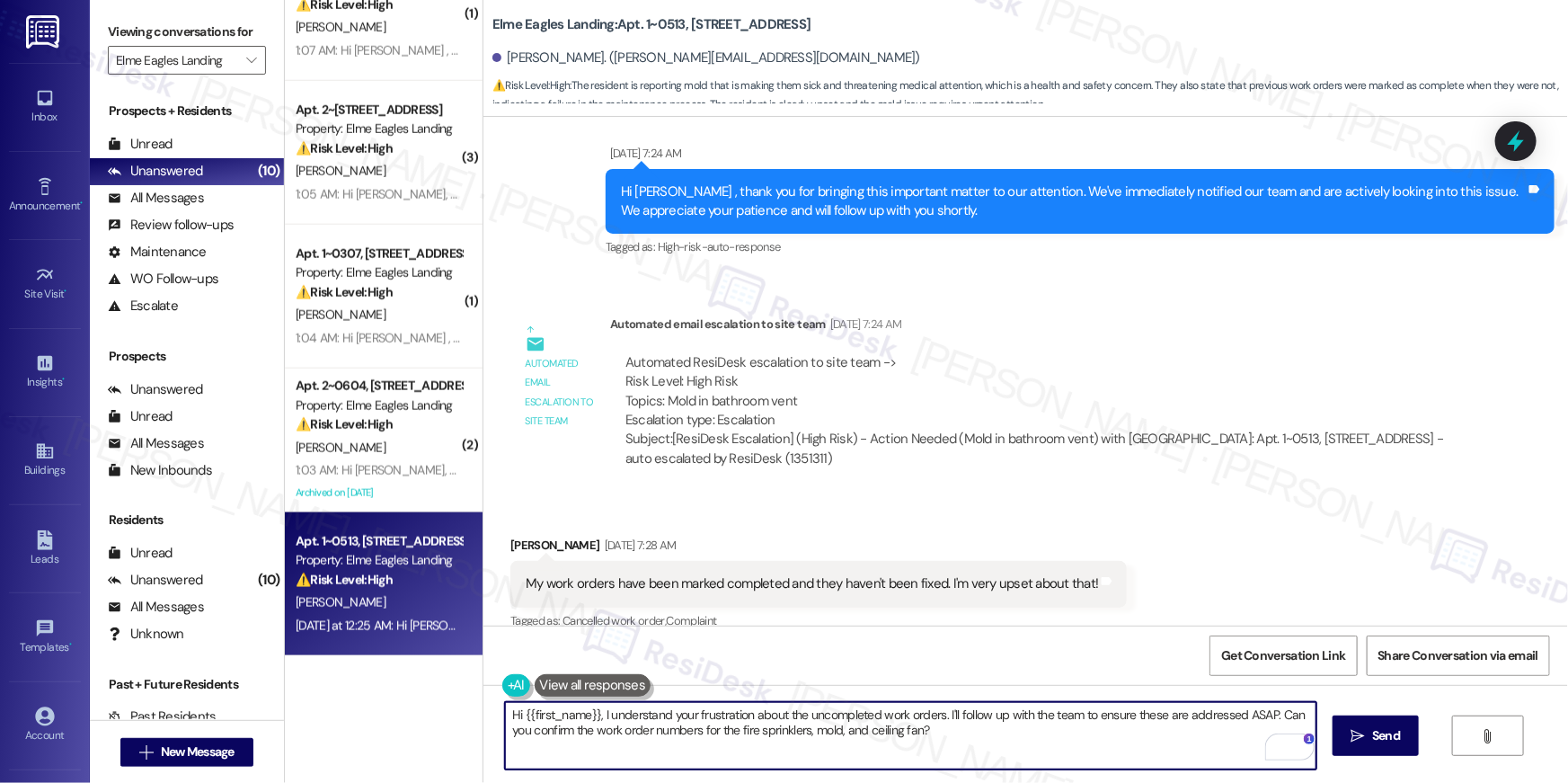
scroll to position [6810, 0]
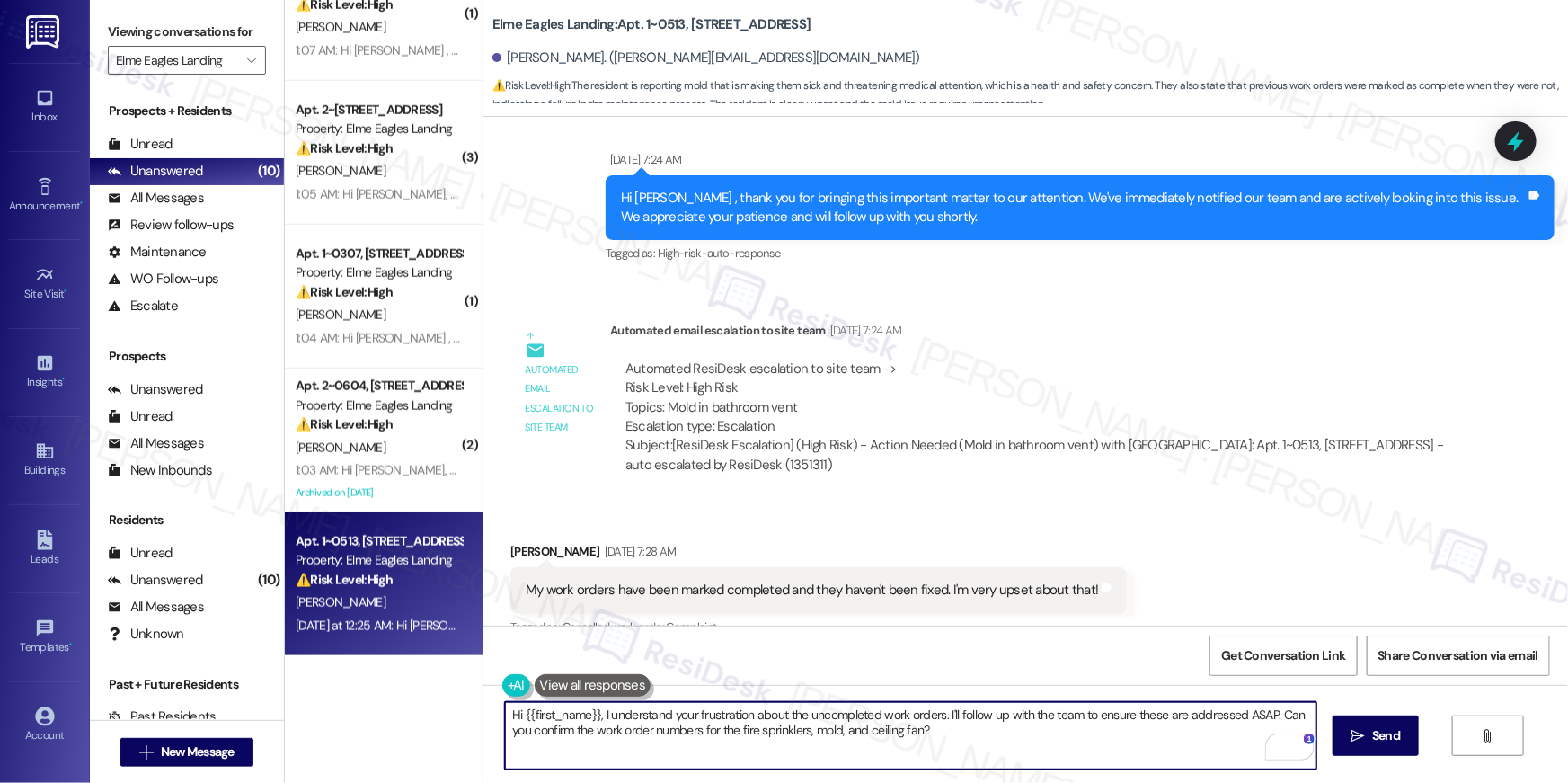
click at [717, 739] on textarea "Hi {{first_name}}, I understand your frustration about the uncompleted work ord…" at bounding box center [911, 737] width 812 height 68
click at [928, 740] on textarea "Hi {{first_name}}, I understand your frustration about the uncompleted work ord…" at bounding box center [911, 737] width 812 height 68
drag, startPoint x: 985, startPoint y: 732, endPoint x: 938, endPoint y: 713, distance: 50.7
click at [938, 713] on textarea "Hi {{first_name}}, I understand your frustration about the uncompleted work ord…" at bounding box center [911, 737] width 812 height 68
type textarea "Hi {{first_name}}, I understand your frustration about the uncompleted work ord…"
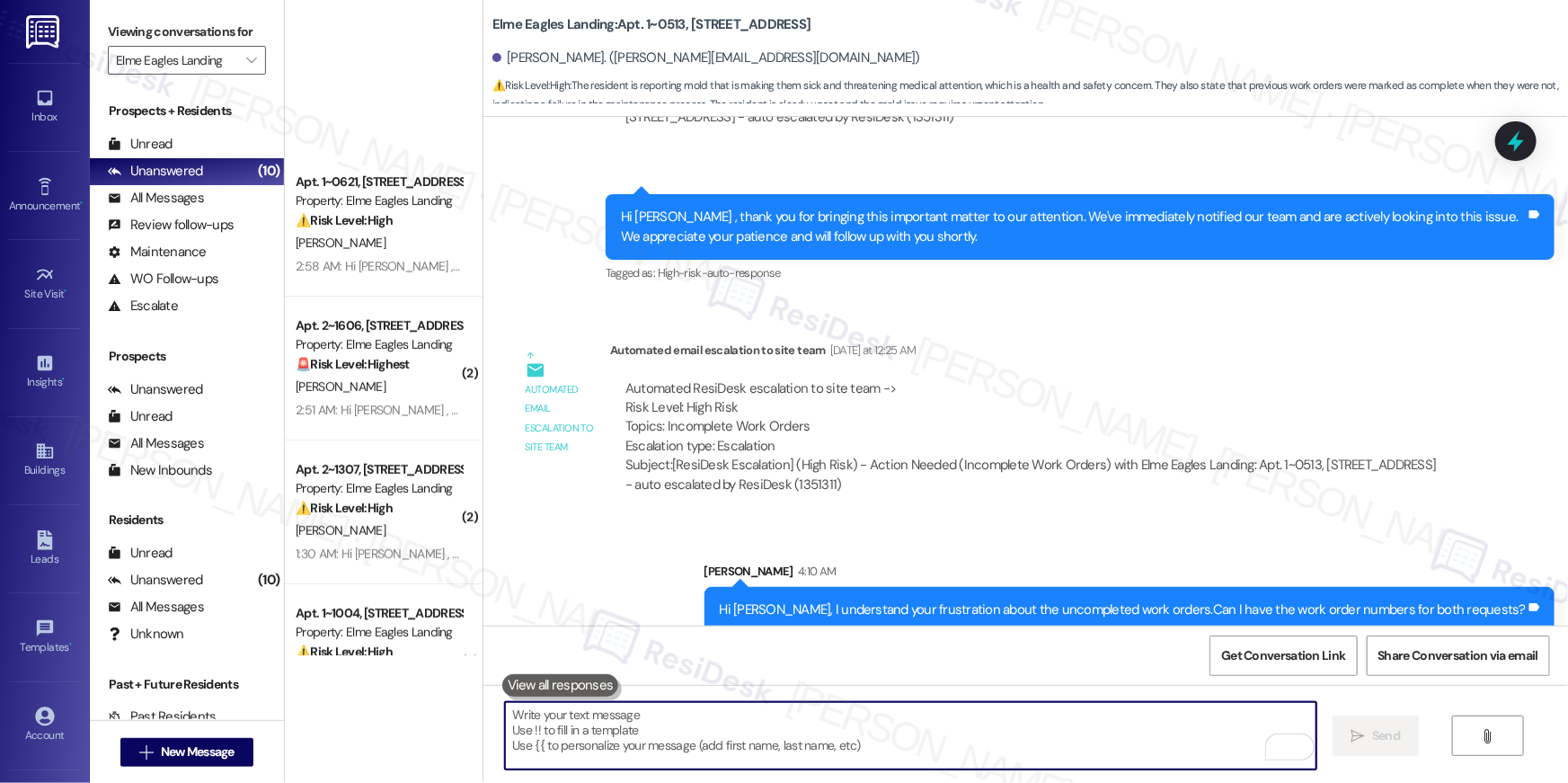
scroll to position [0, 0]
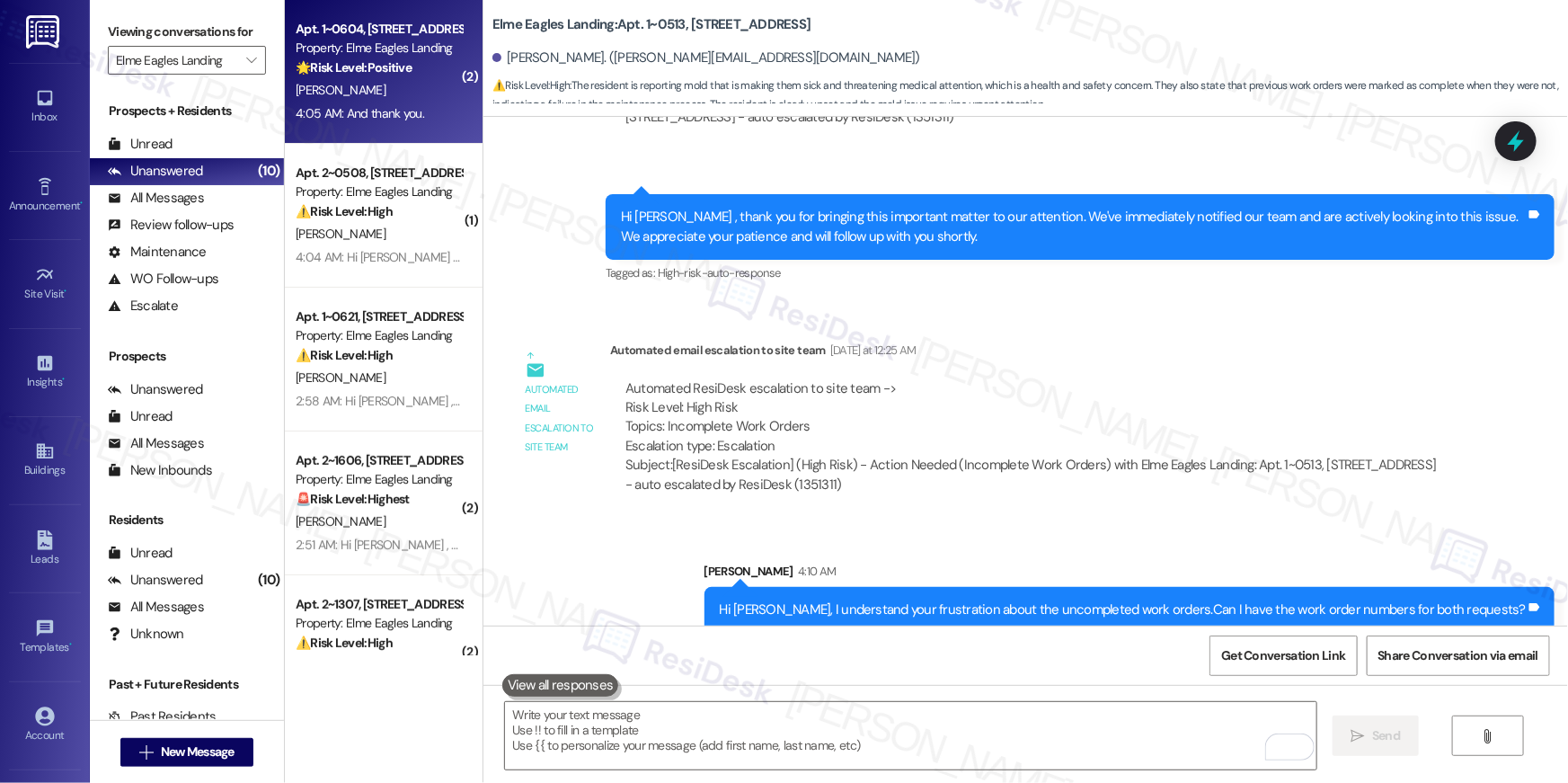
click at [365, 102] on div "4:05 AM: And thank you. 4:05 AM: And thank you." at bounding box center [379, 113] width 170 height 22
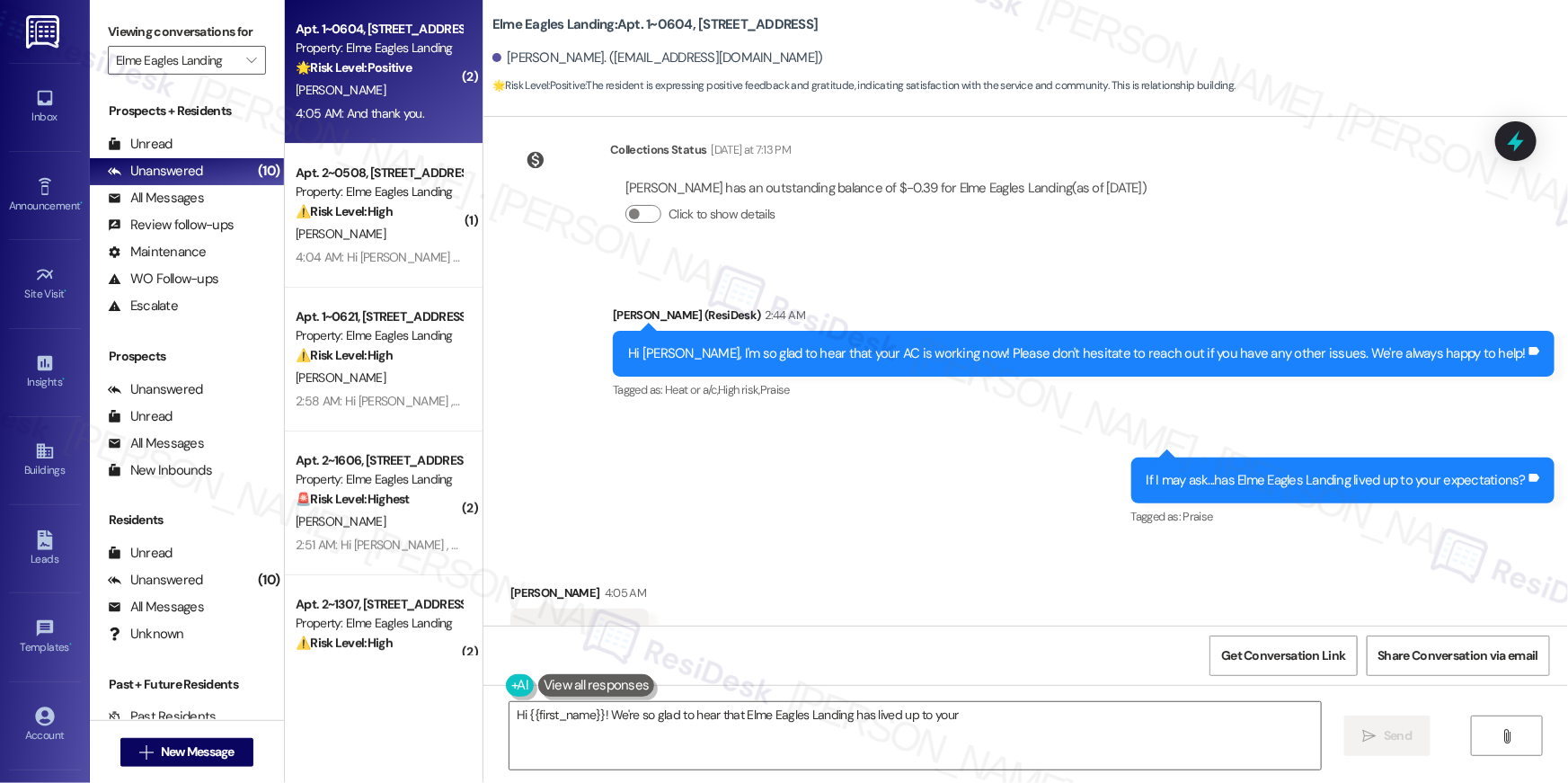
scroll to position [986, 0]
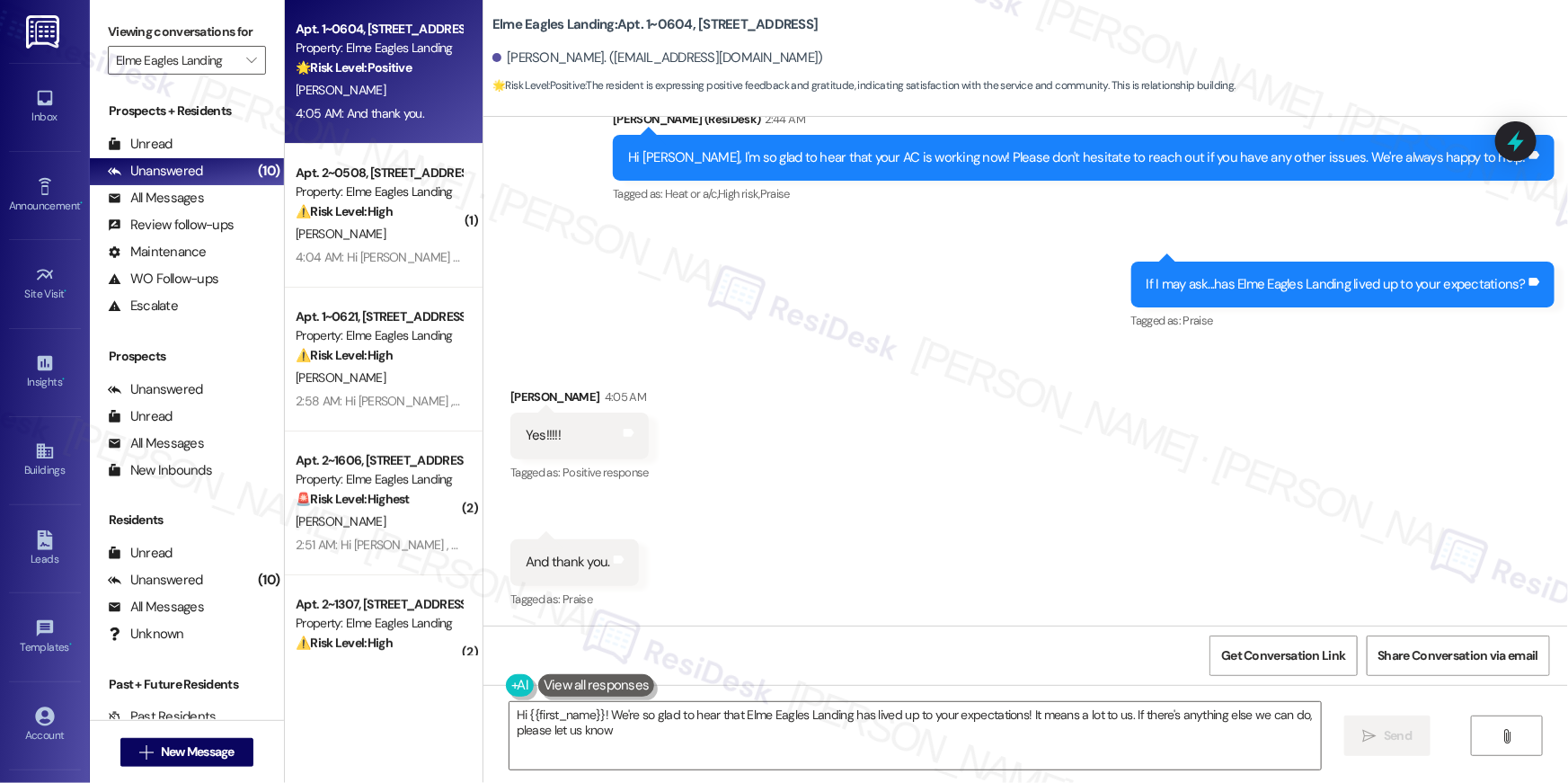
type textarea "Hi {{first_name}}! We're so glad to hear that Elme Eagles Landing has lived up …"
click at [1000, 456] on div "Received via SMS Taffany Campbell 4:05 AM Yes!!!!! Tags and notes Tagged as: Po…" at bounding box center [1026, 487] width 1085 height 279
click at [1006, 729] on textarea "Hi {{first_name}}! We're so glad to hear that Elme Eagles Landing has lived up …" at bounding box center [915, 737] width 812 height 68
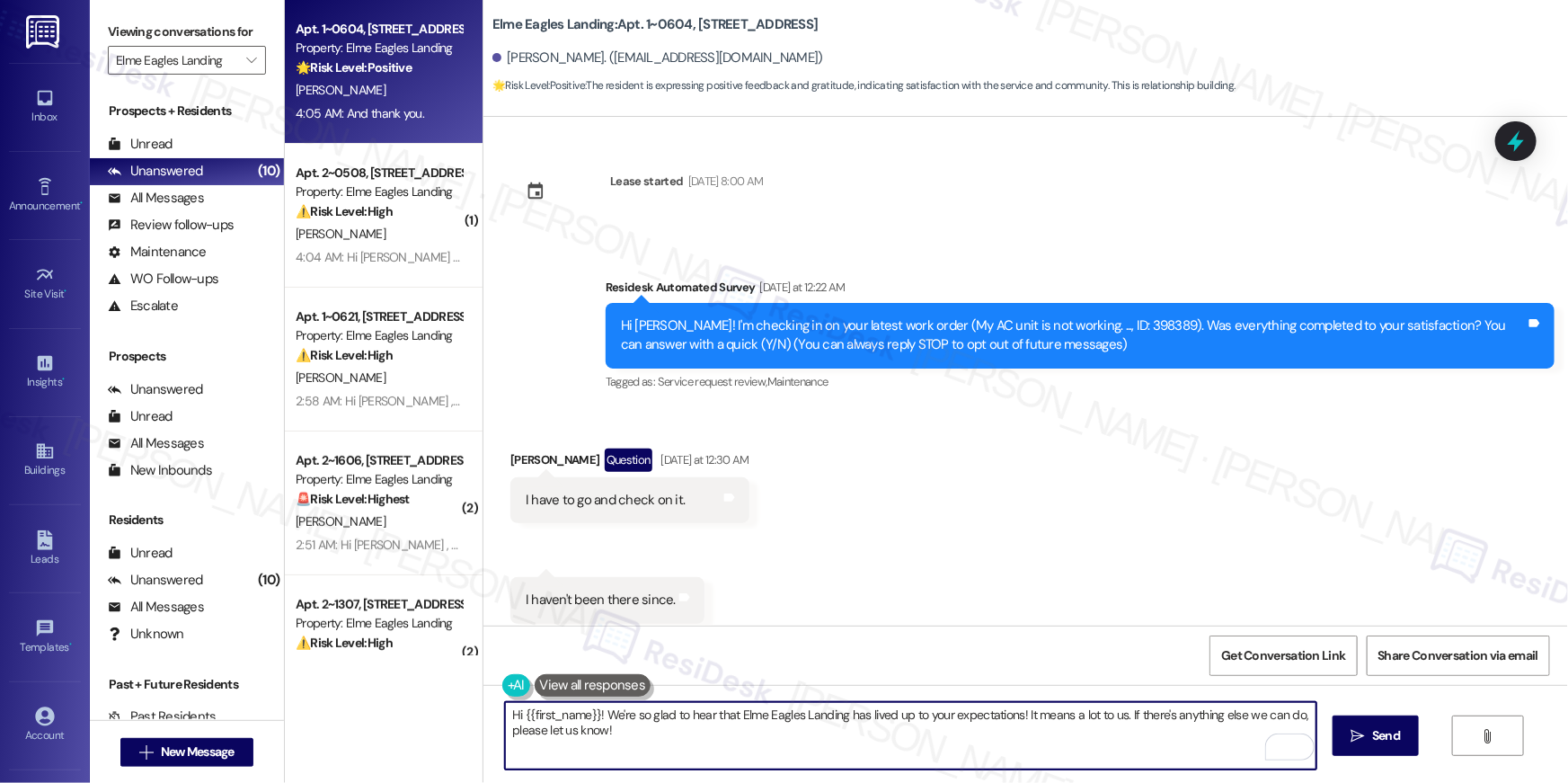
scroll to position [986, 0]
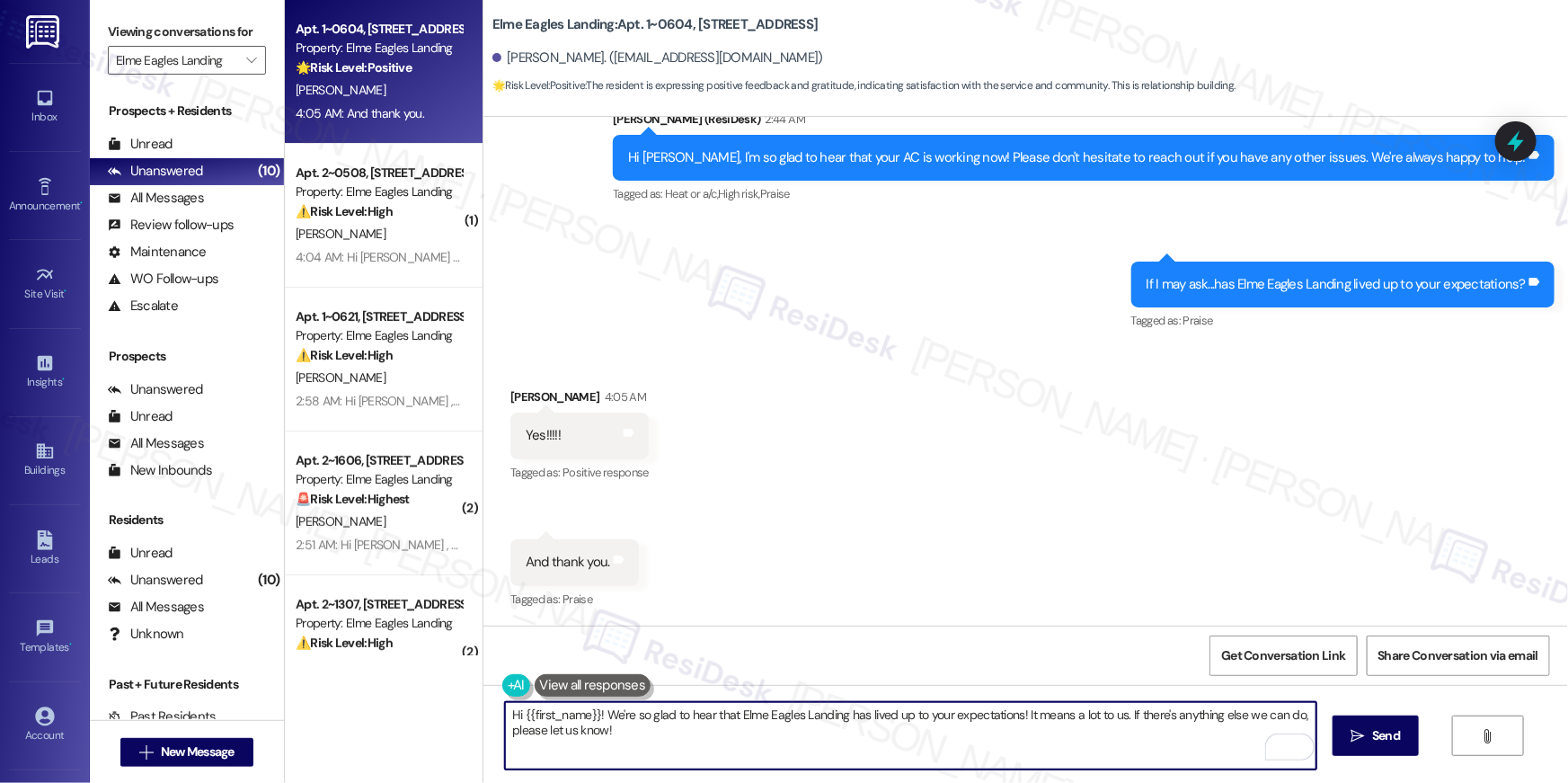
click at [1096, 757] on textarea "Hi {{first_name}}! We're so glad to hear that Elme Eagles Landing has lived up …" at bounding box center [911, 737] width 812 height 68
click at [1385, 733] on span "Send" at bounding box center [1386, 737] width 28 height 19
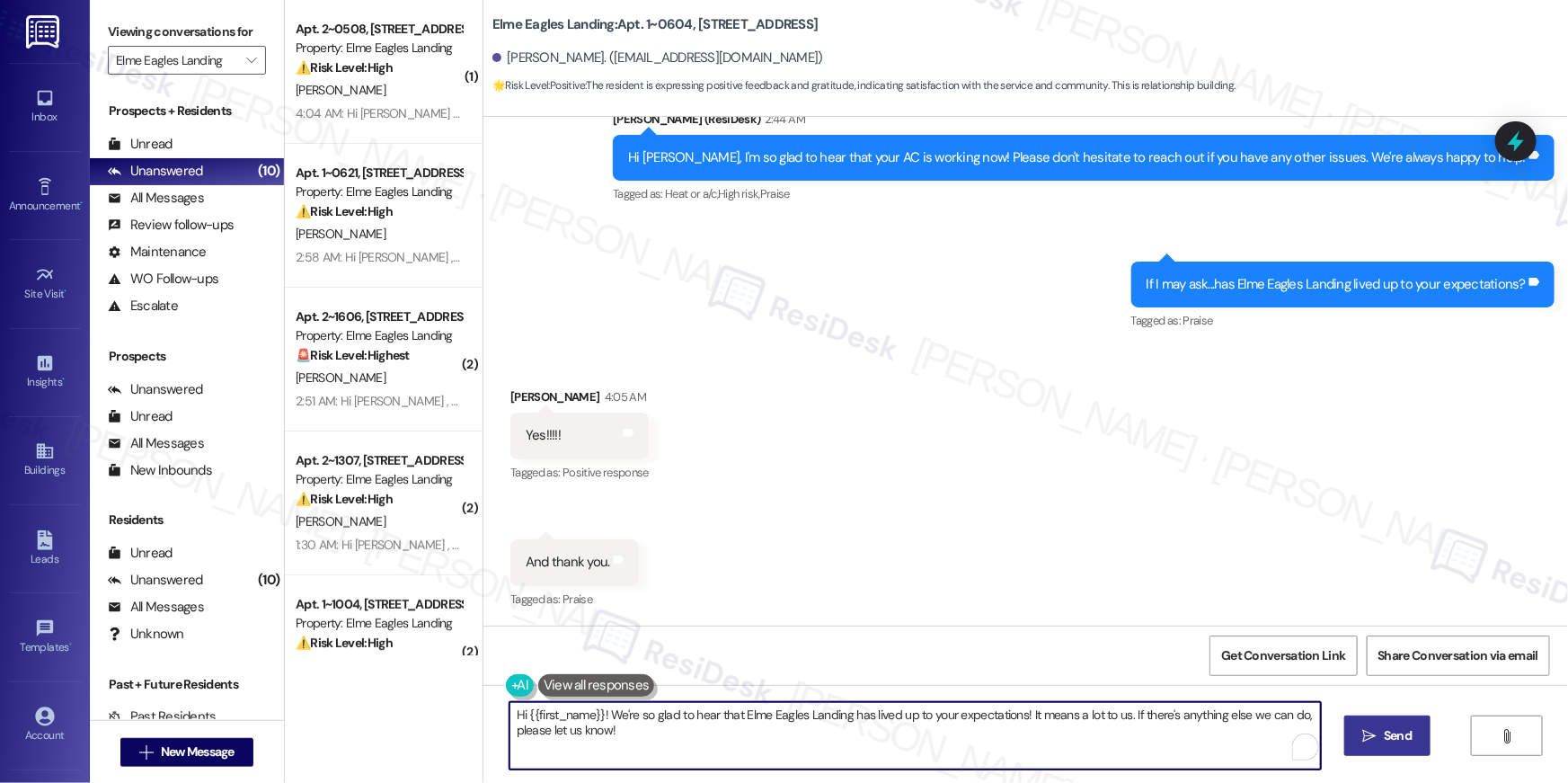
click at [838, 741] on textarea "Hi {{first_name}}, I'm so happy to hear that you're satisfied with Elme Eagles …" at bounding box center [915, 737] width 812 height 68
click at [838, 741] on textarea "Hi {{first_name}}, I'm so happy to hear that you're satisfied with Elme Eagles …" at bounding box center [911, 737] width 812 height 68
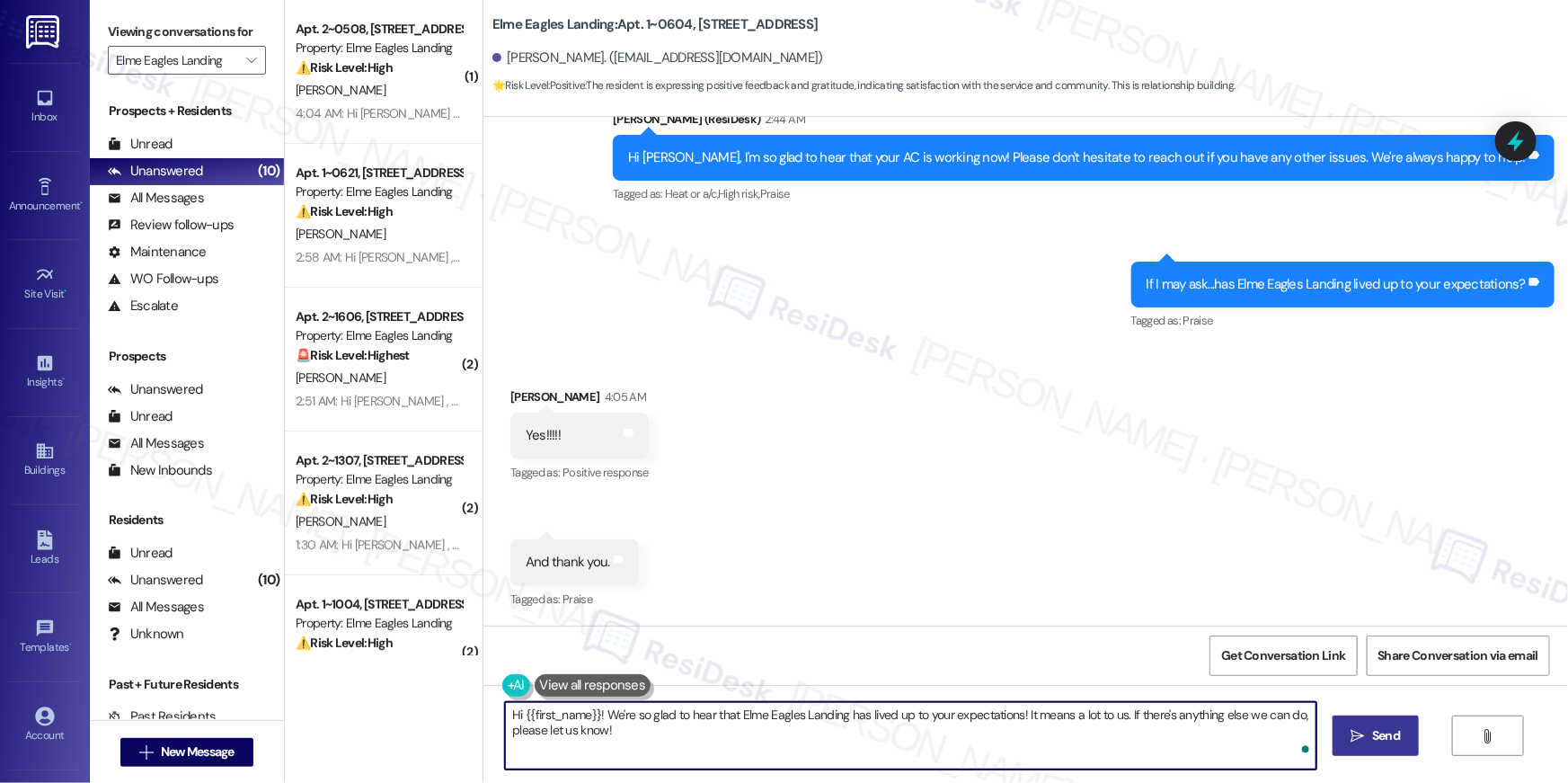
click at [838, 741] on textarea "Hi {{first_name}}, I'm so happy to hear that you're satisfied with Elme Eagles …" at bounding box center [911, 737] width 812 height 68
paste textarea "! When you have a moment, would you mind leaving us a quick Google Review? ⭐ It…"
type textarea "Hi {{first_name}}! When you have a moment, would you mind leaving us a quick Go…"
click at [1377, 744] on span "Send" at bounding box center [1386, 737] width 28 height 19
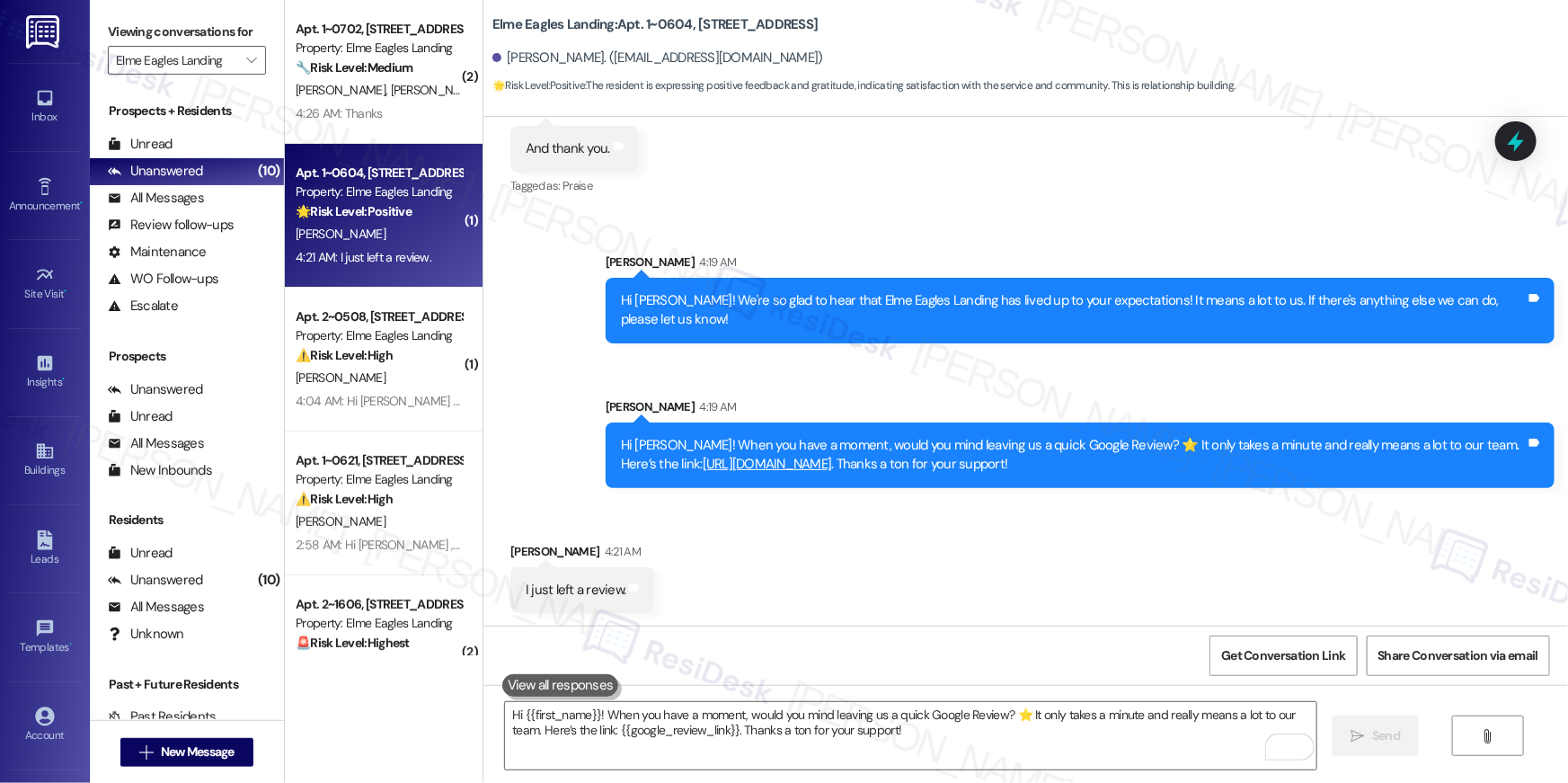
scroll to position [1400, 0]
click at [759, 579] on div "Received via SMS [PERSON_NAME] 4:21 AM I just left a review. Tags and notes" at bounding box center [1026, 563] width 1085 height 125
click at [833, 464] on link "https://www.theresidesk.com/links/review-IFeohEh4_" at bounding box center [767, 462] width 129 height 18
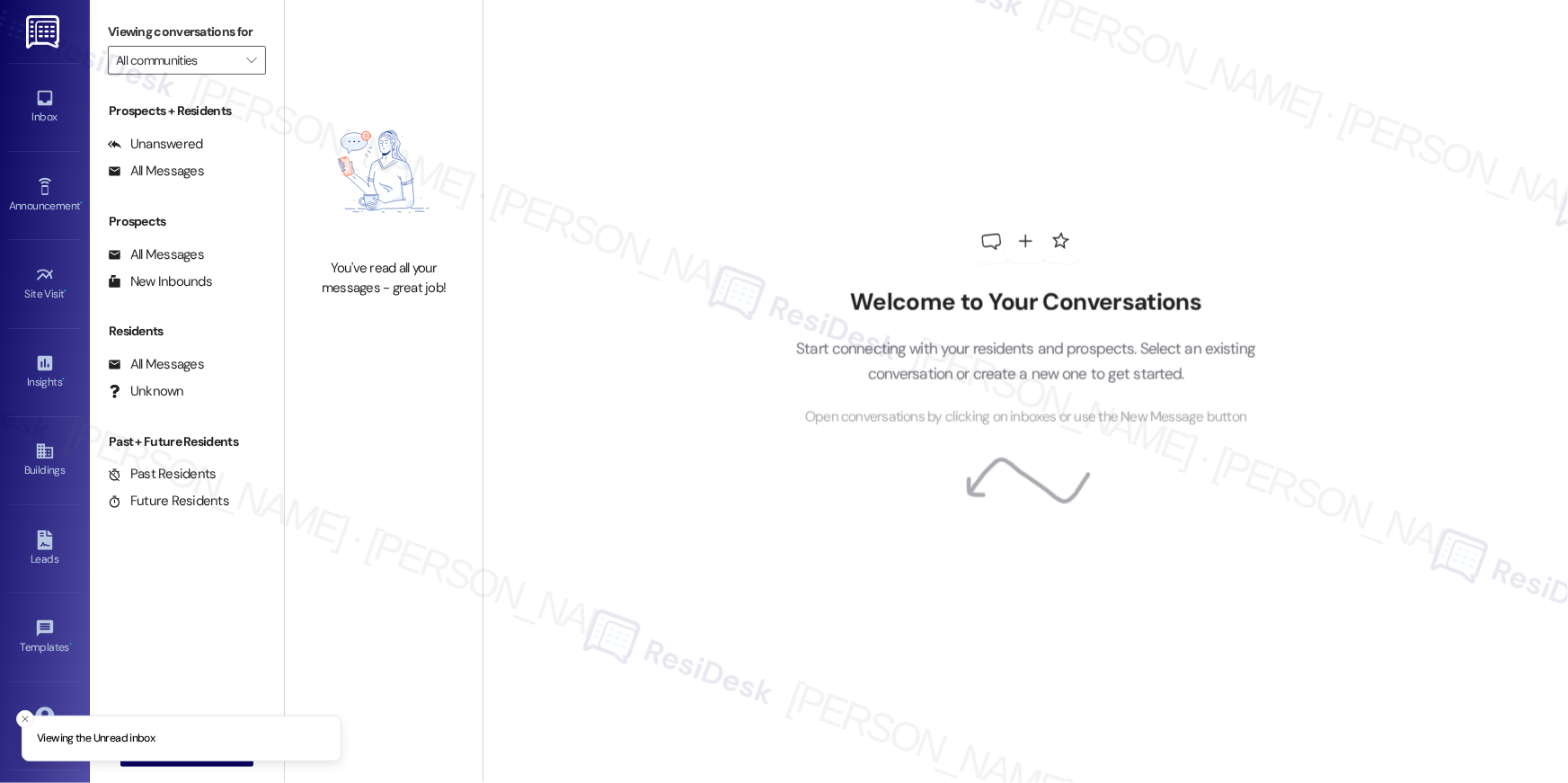
type input "Elme Eagles Landing"
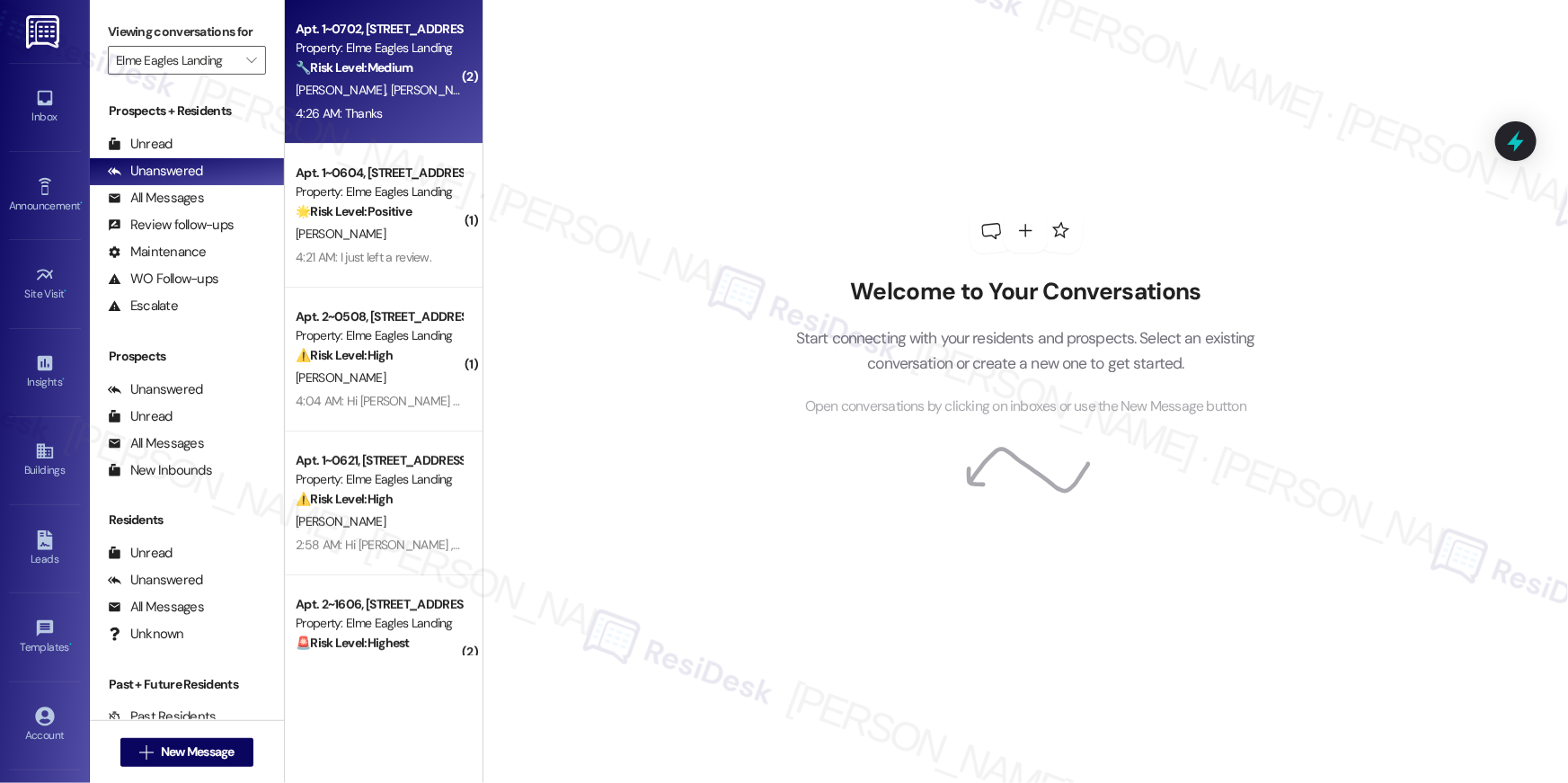
click at [380, 77] on div "Apt. 1~0702, 860 Rock Quarry Road Property: Elme Eagles Landing 🔧 Risk Level: M…" at bounding box center [379, 48] width 170 height 61
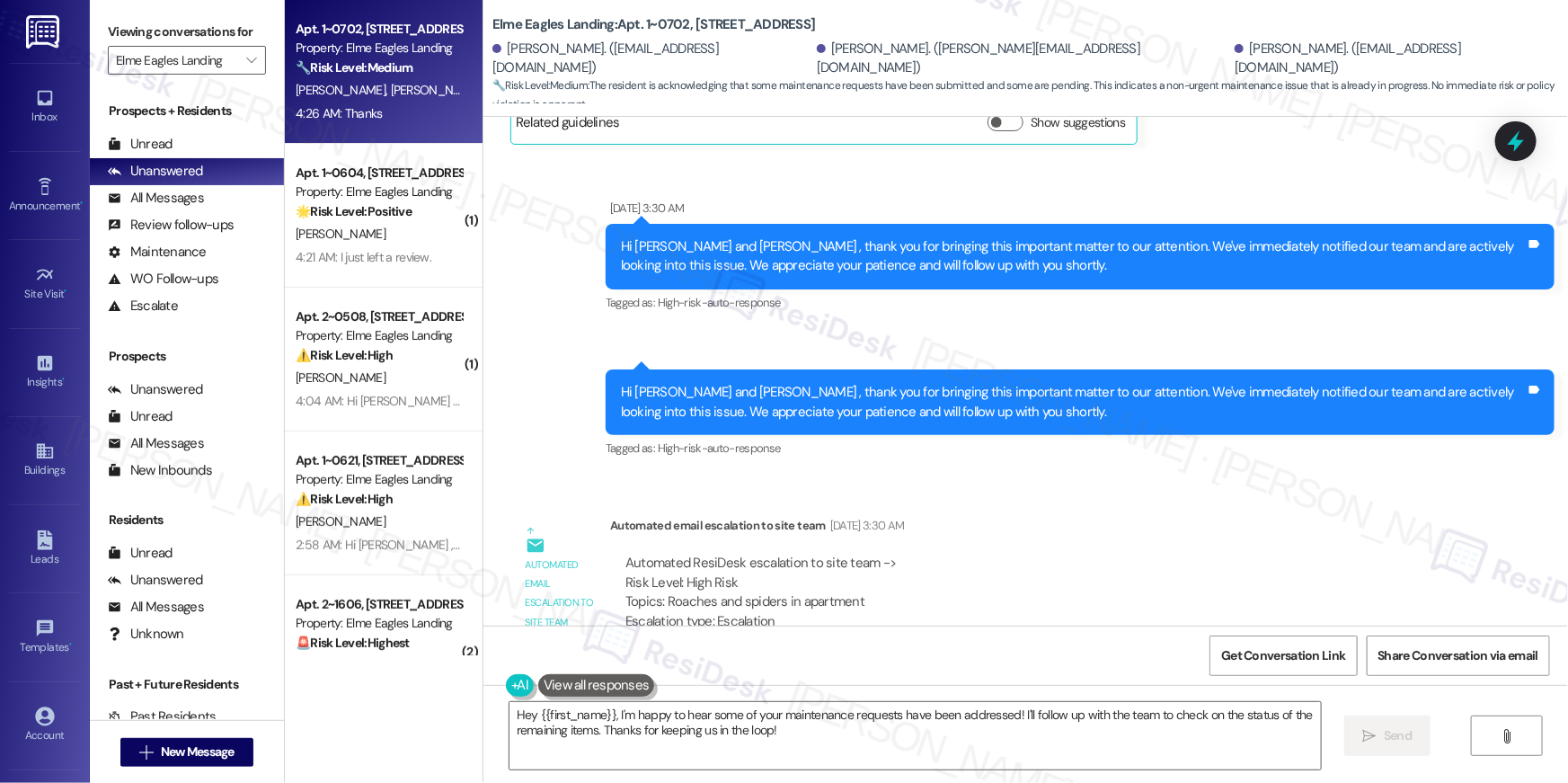
scroll to position [2068, 0]
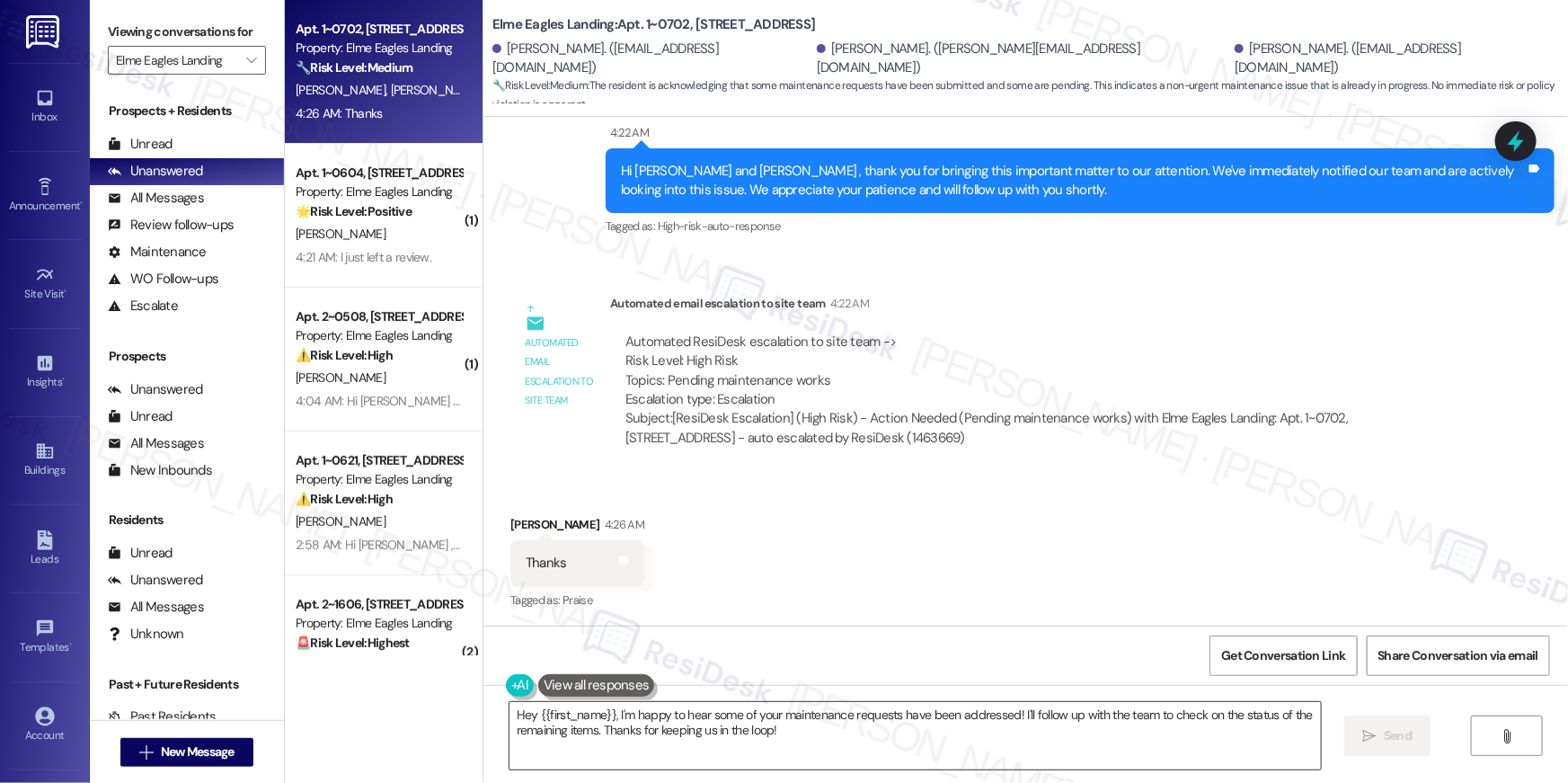
click at [897, 750] on textarea "Hey {{first_name}}, I'm happy to hear some of your maintenance requests have be…" at bounding box center [915, 737] width 812 height 68
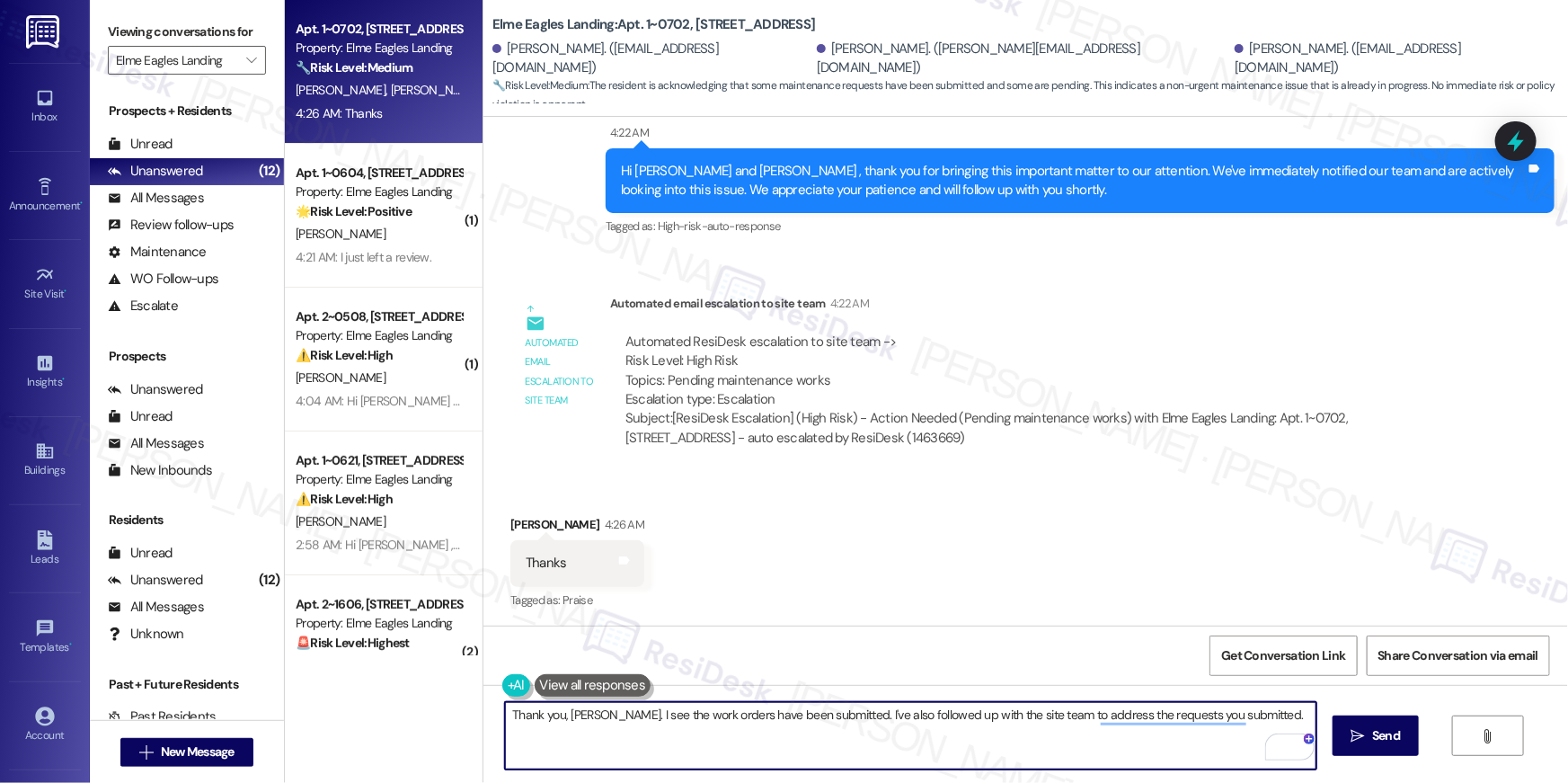
click at [883, 512] on div "Received via SMS Arshad Mahmood 4:26 AM Thanks Tags and notes Tagged as: Praise…" at bounding box center [1026, 550] width 1085 height 152
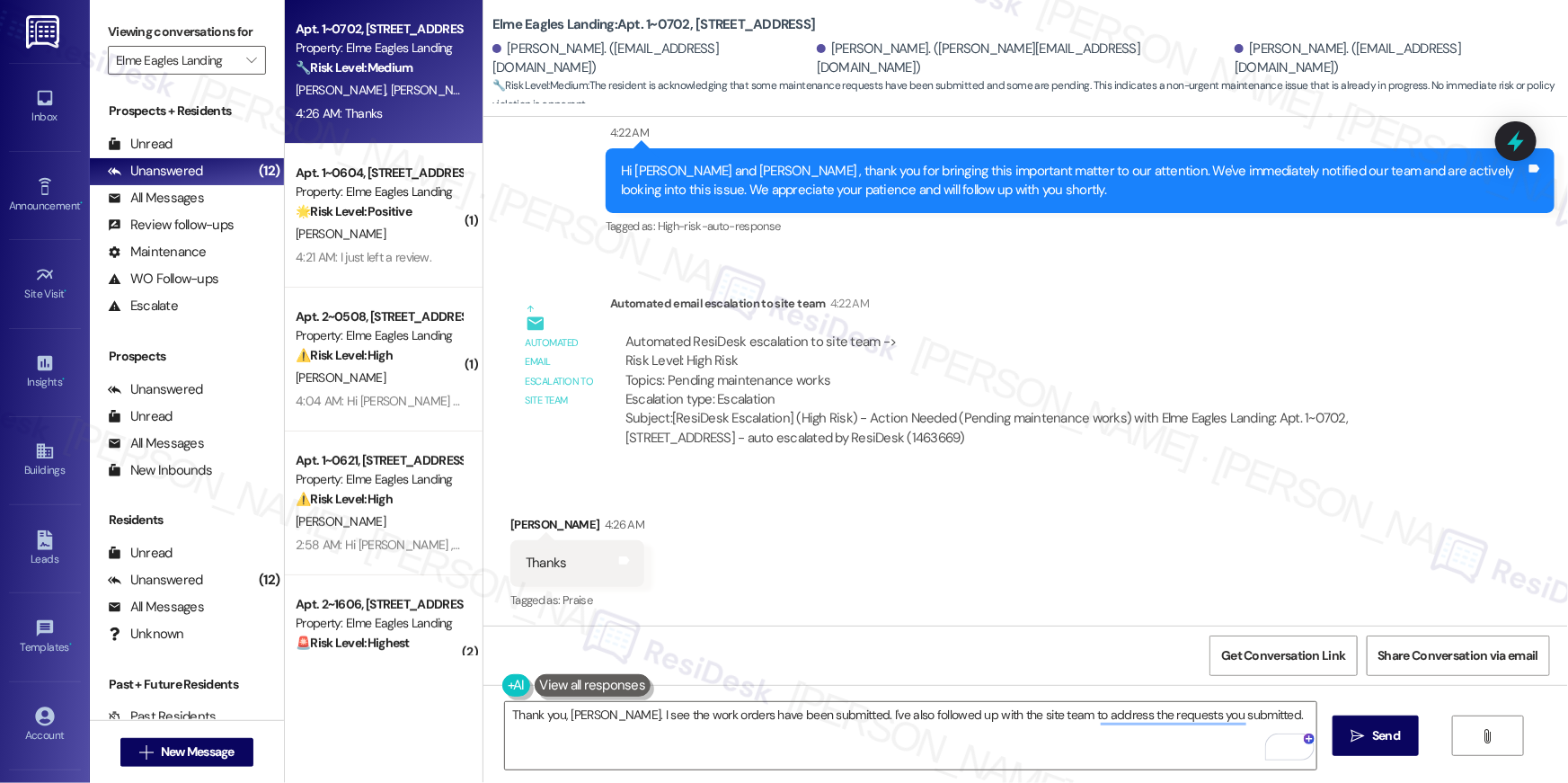
click at [885, 578] on div "Received via SMS Arshad Mahmood 4:26 AM Thanks Tags and notes Tagged as: Praise…" at bounding box center [1026, 550] width 1085 height 152
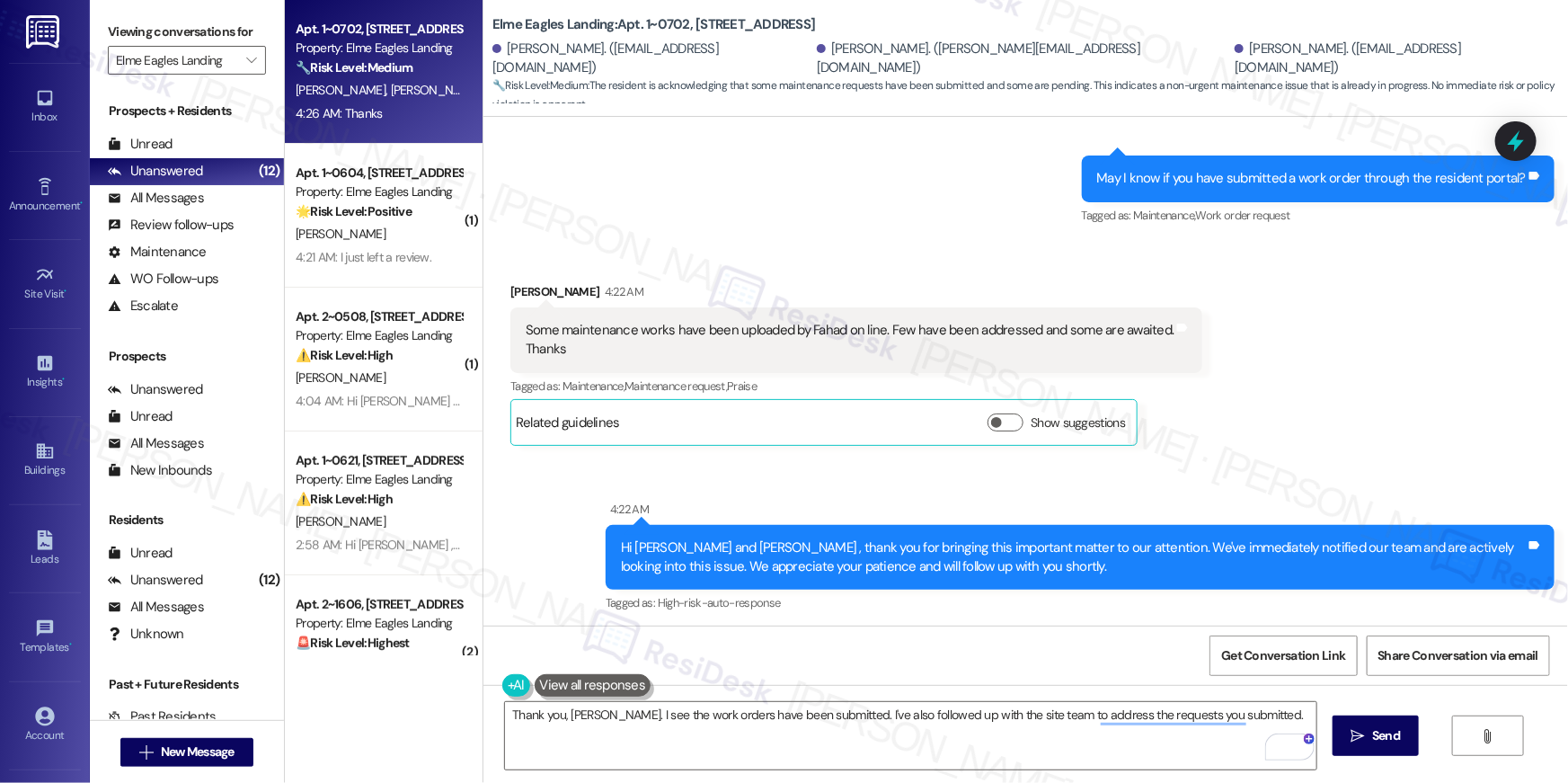
scroll to position [1673, 0]
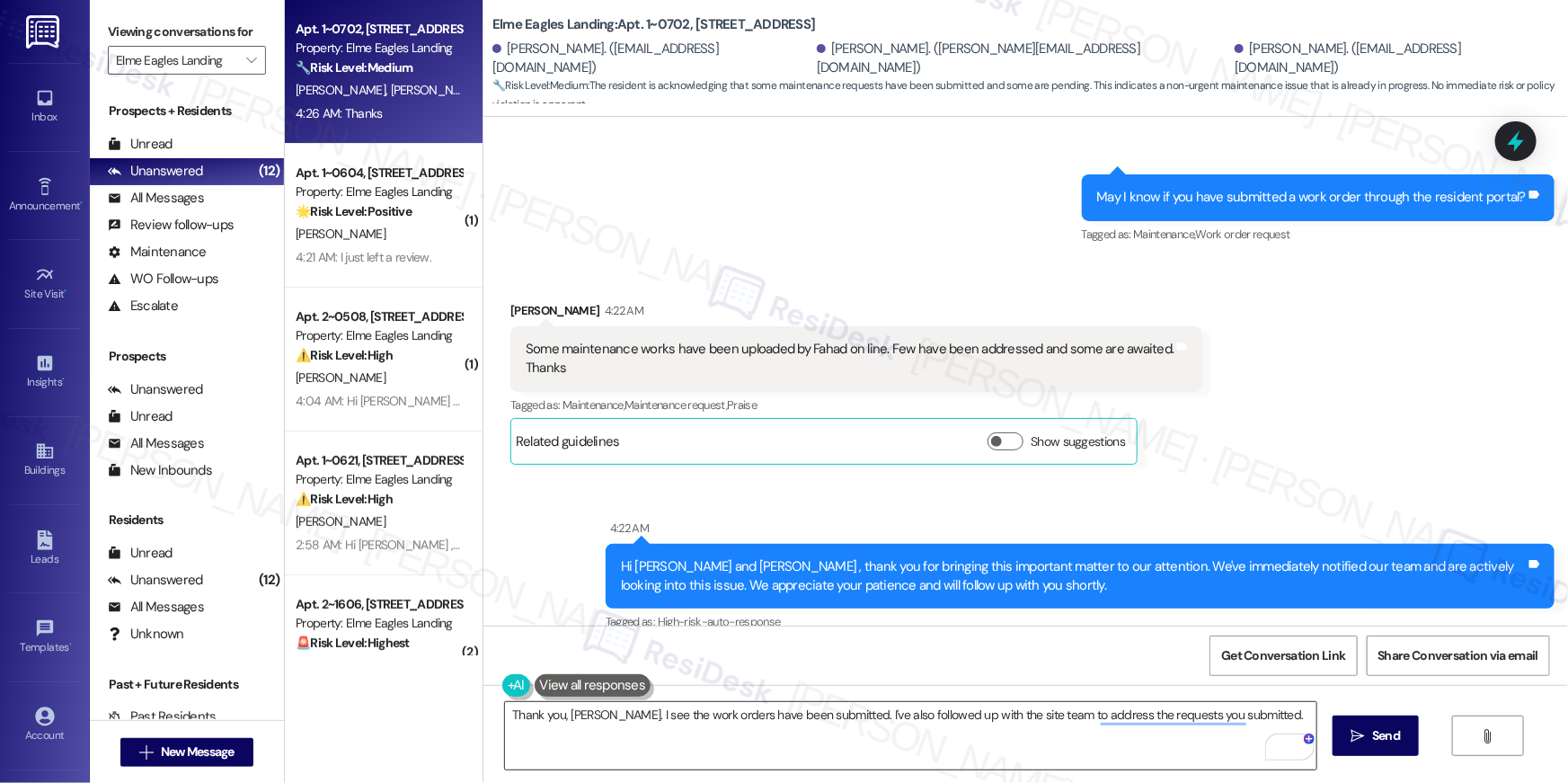
click at [867, 741] on textarea "Thank you, Arshad. I see the work orders have been submitted. I've also followe…" at bounding box center [911, 737] width 812 height 68
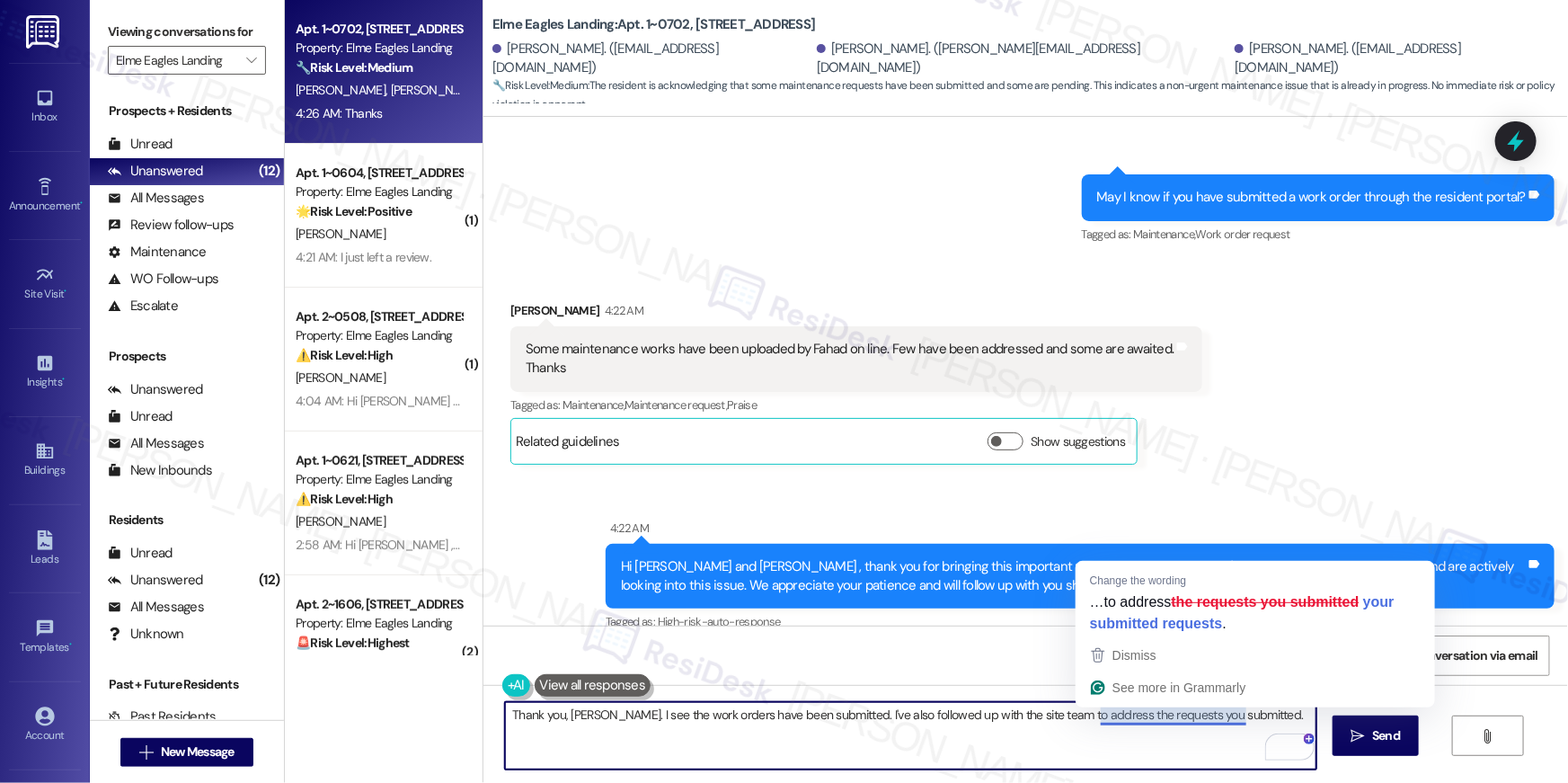
click at [741, 698] on div "Thank you, Arshad. I see the work orders have been submitted. I've also followe…" at bounding box center [1026, 753] width 1085 height 135
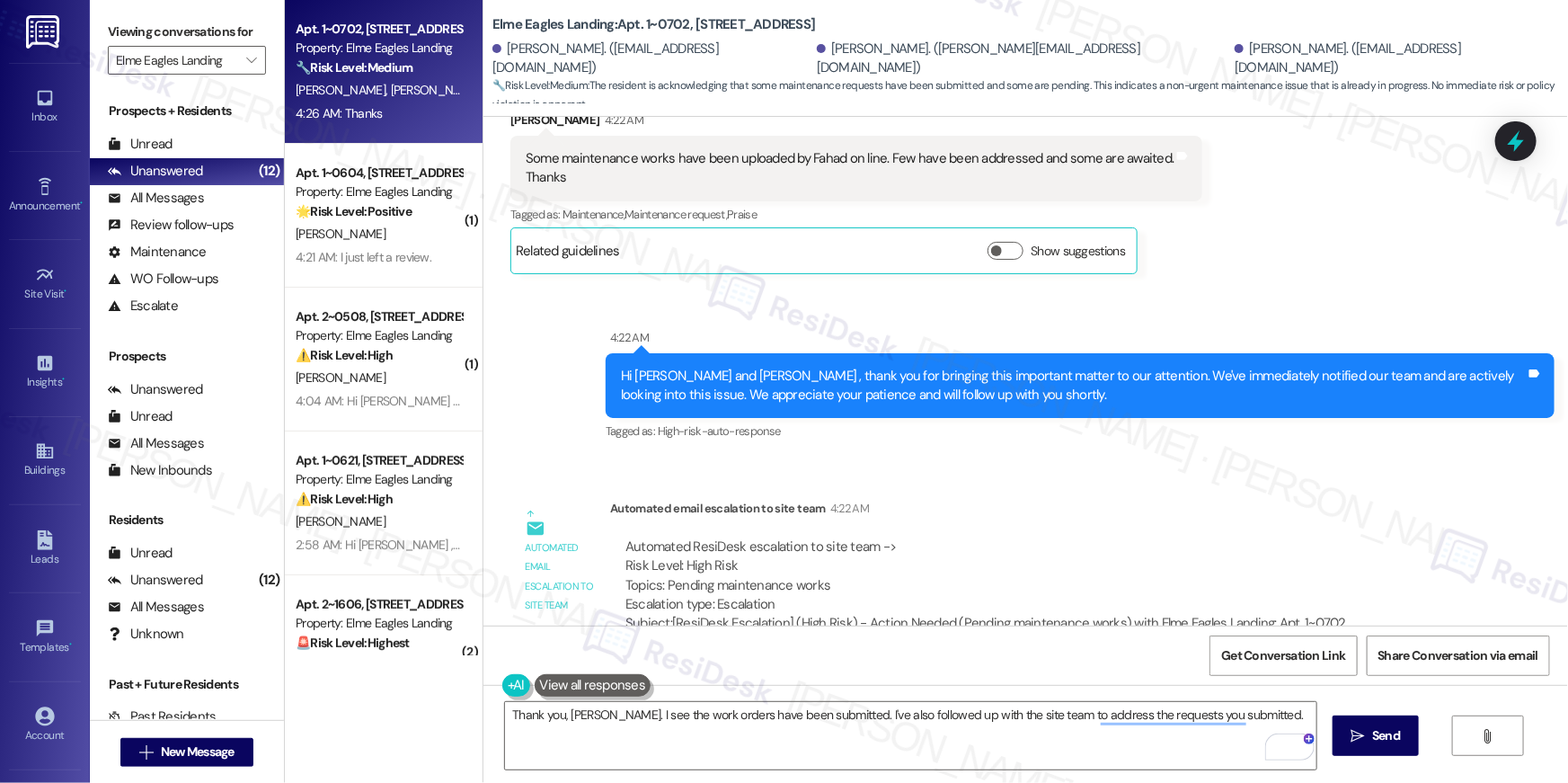
scroll to position [2068, 0]
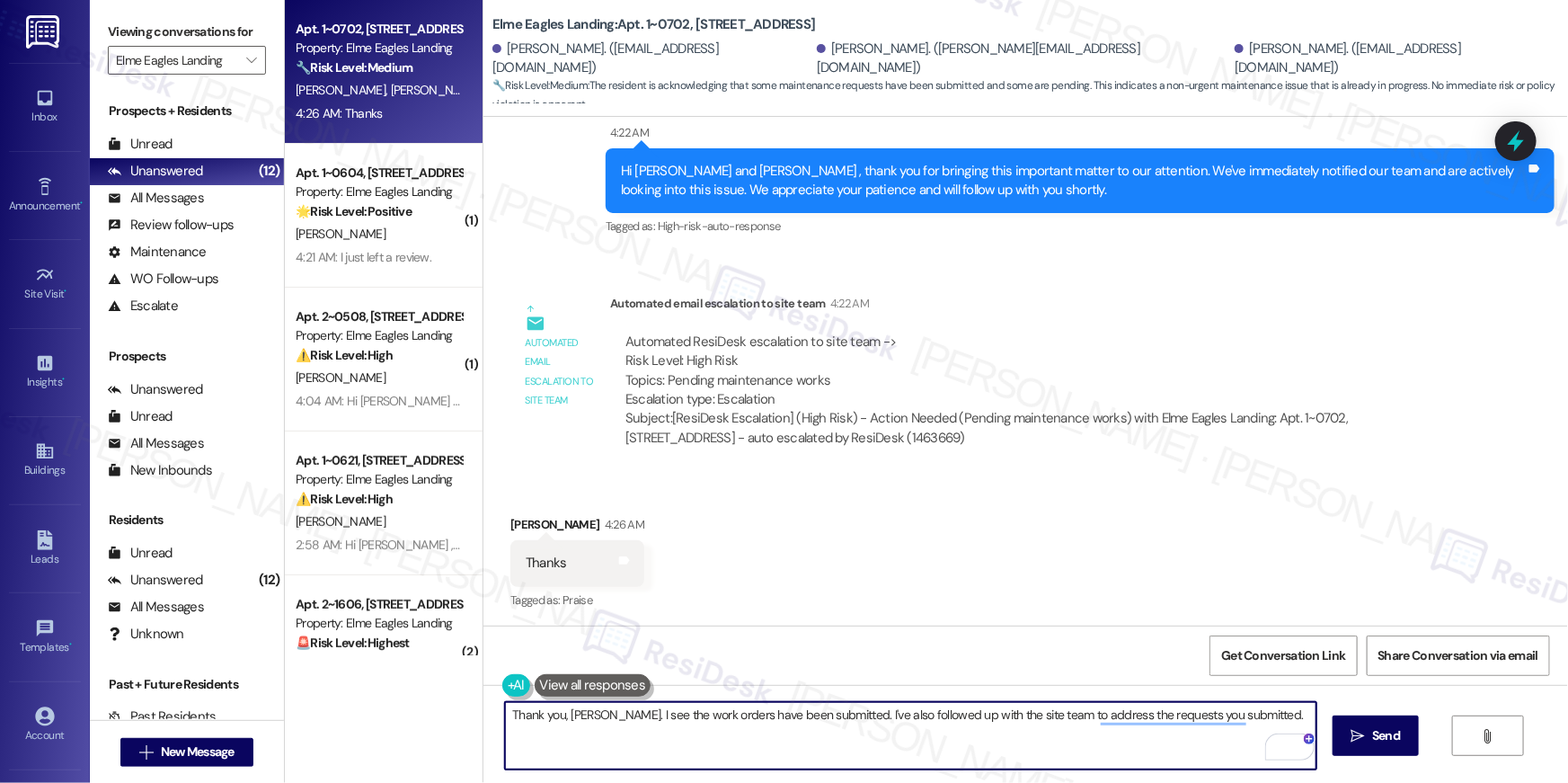
click at [741, 744] on textarea "Thank you, Arshad. I see the work orders have been submitted. I've also followe…" at bounding box center [911, 737] width 812 height 68
type textarea "You are welcome, Arshad. Our service team will be in touch with you soon!"
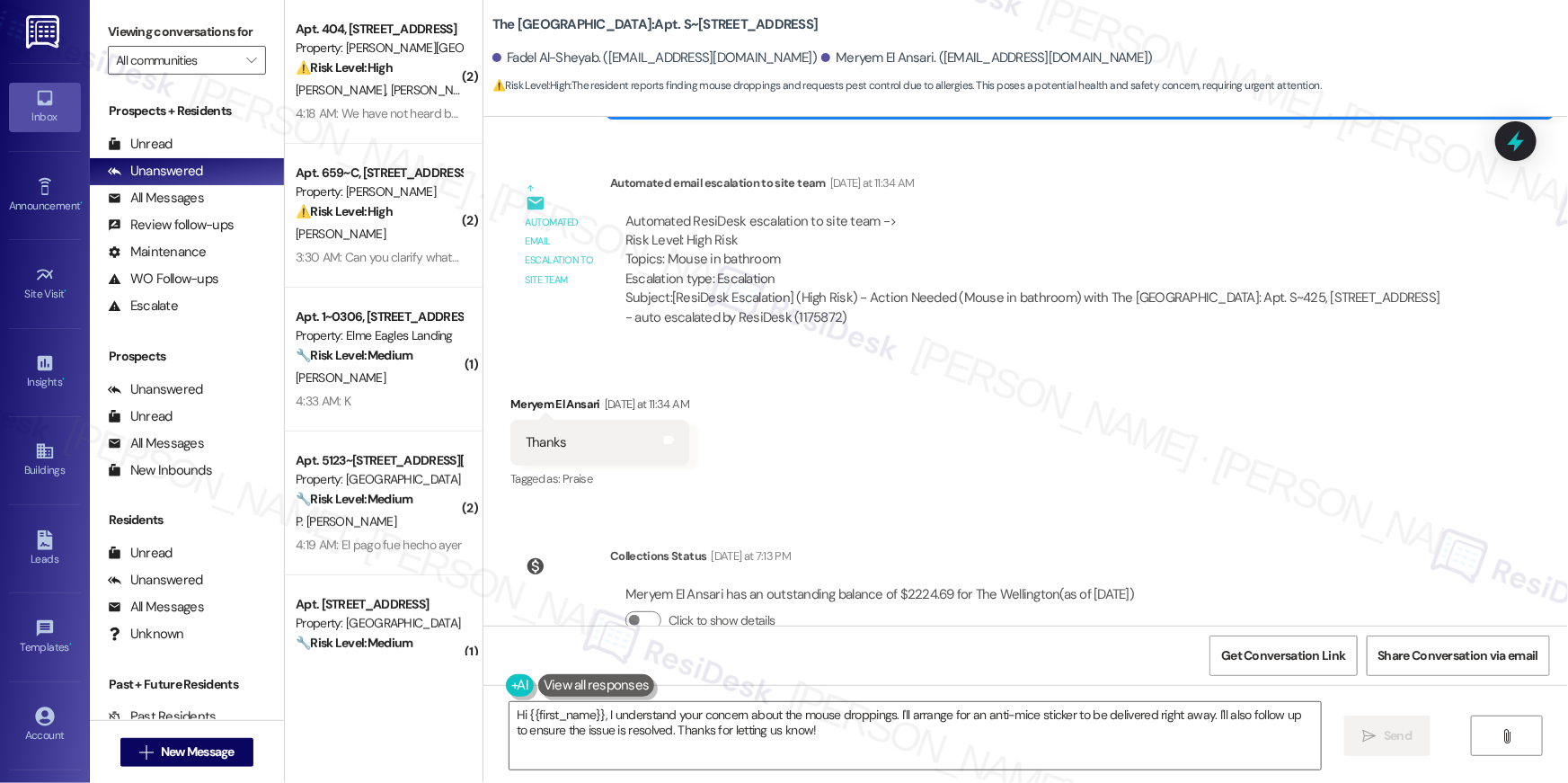
scroll to position [81174, 0]
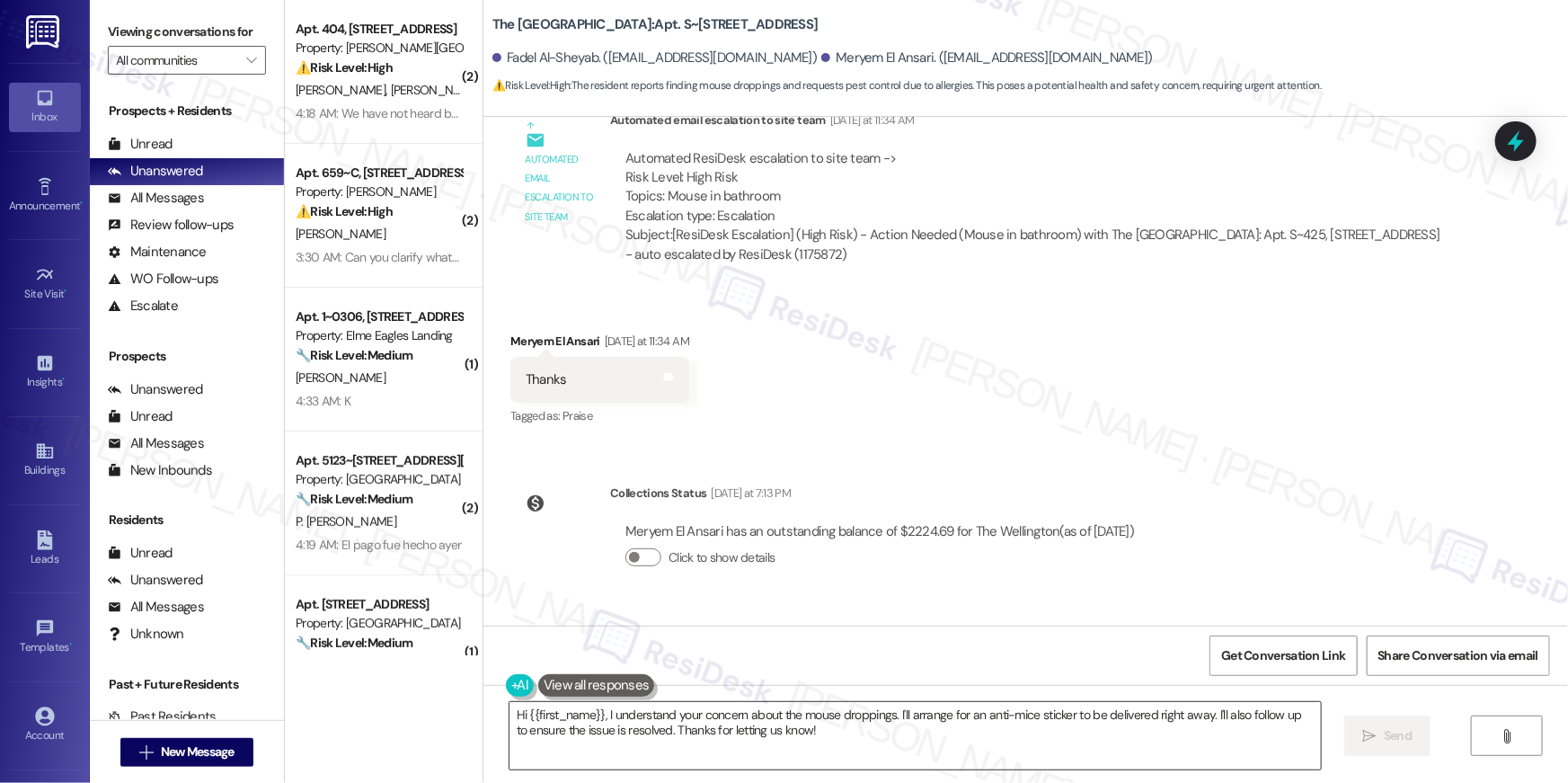
click at [834, 738] on textarea "Hi {{first_name}}, I understand your concern about the mouse droppings. I'll ar…" at bounding box center [915, 737] width 812 height 68
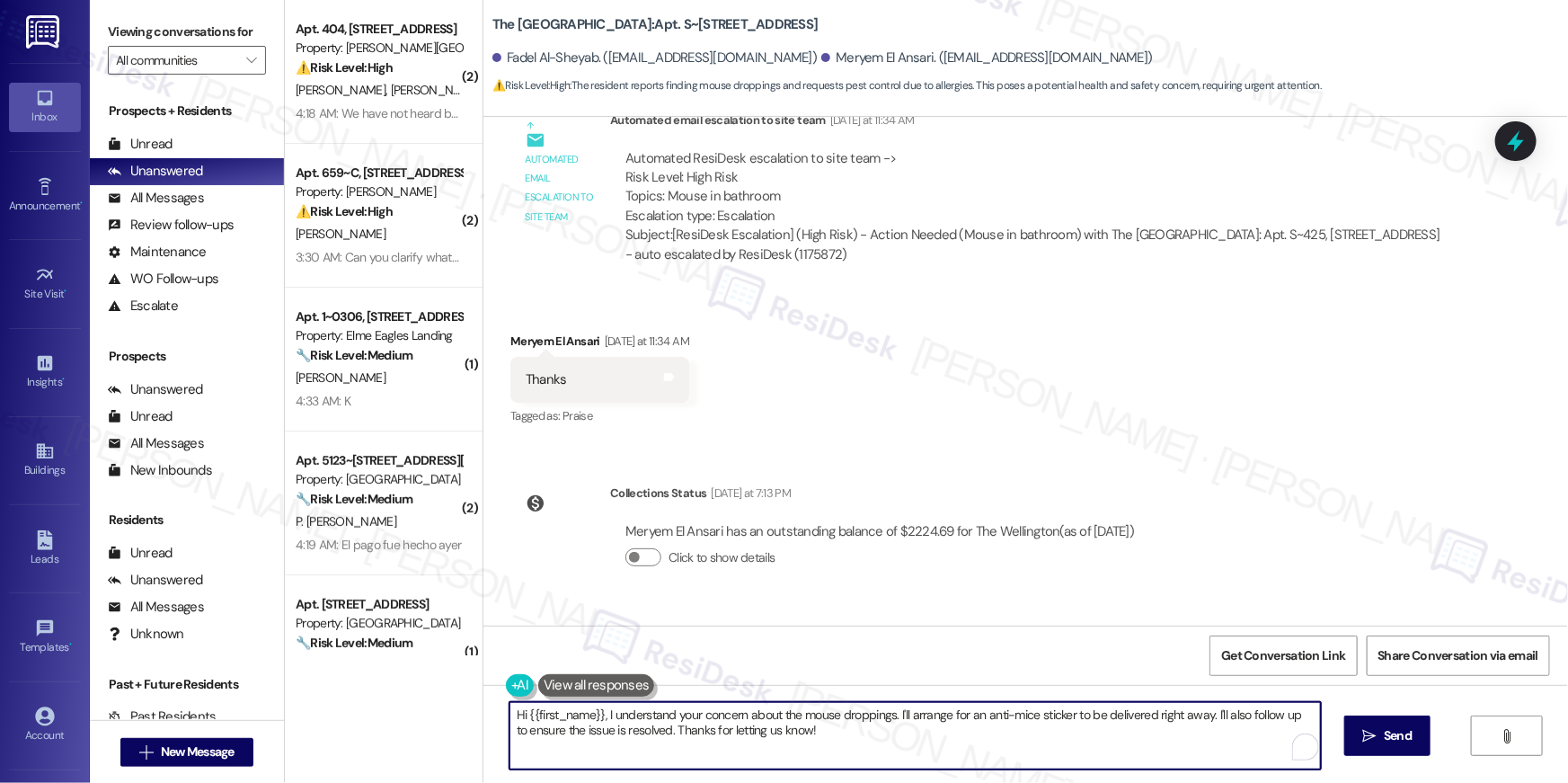
drag, startPoint x: 859, startPoint y: 741, endPoint x: 595, endPoint y: 716, distance: 265.2
click at [595, 716] on textarea "Hi {{first_name}}, I understand your concern about the mouse droppings. I'll ar…" at bounding box center [915, 737] width 812 height 68
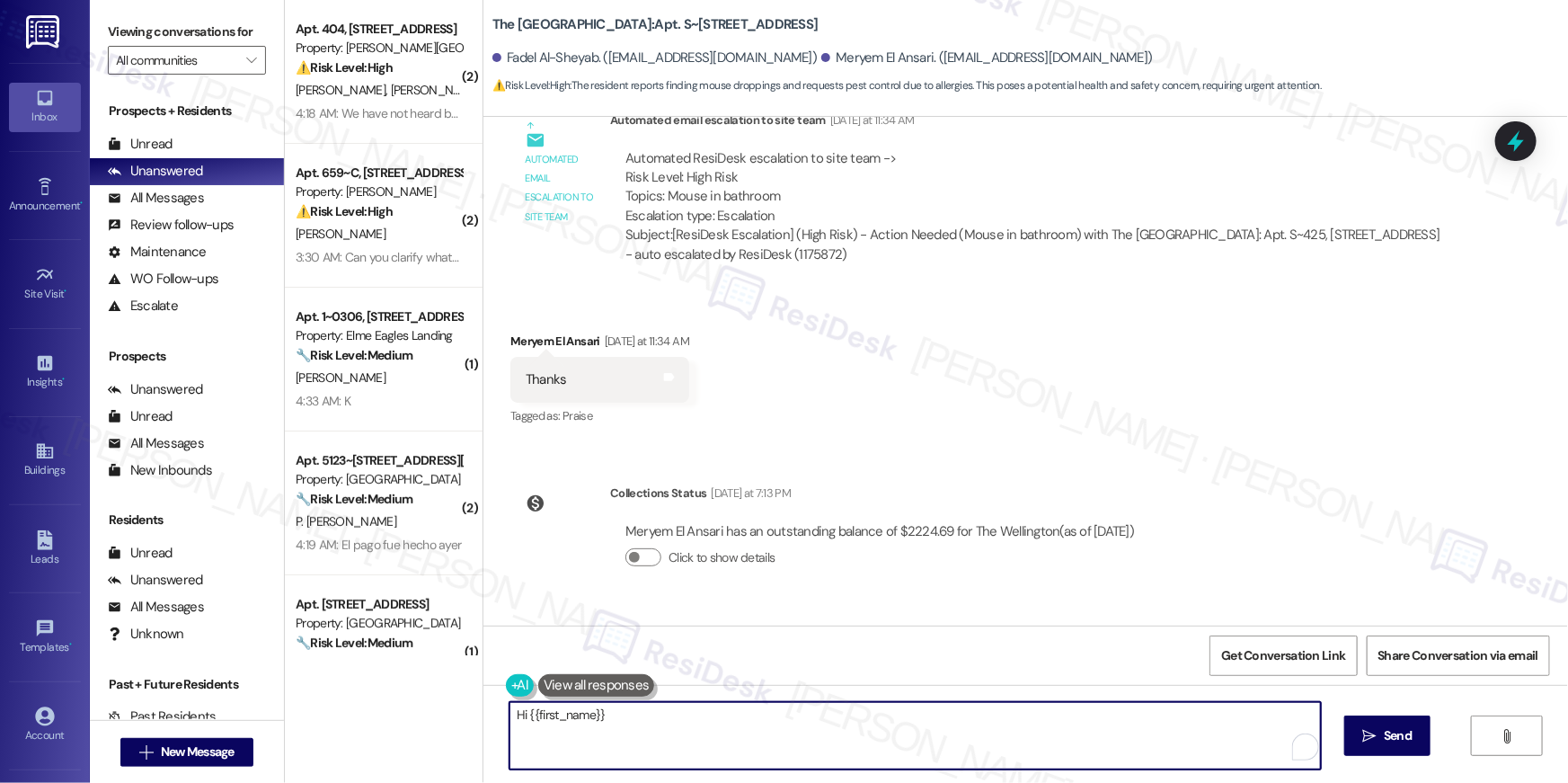
paste textarea "I received an update from our site team. They said you’ll be added to the pest …"
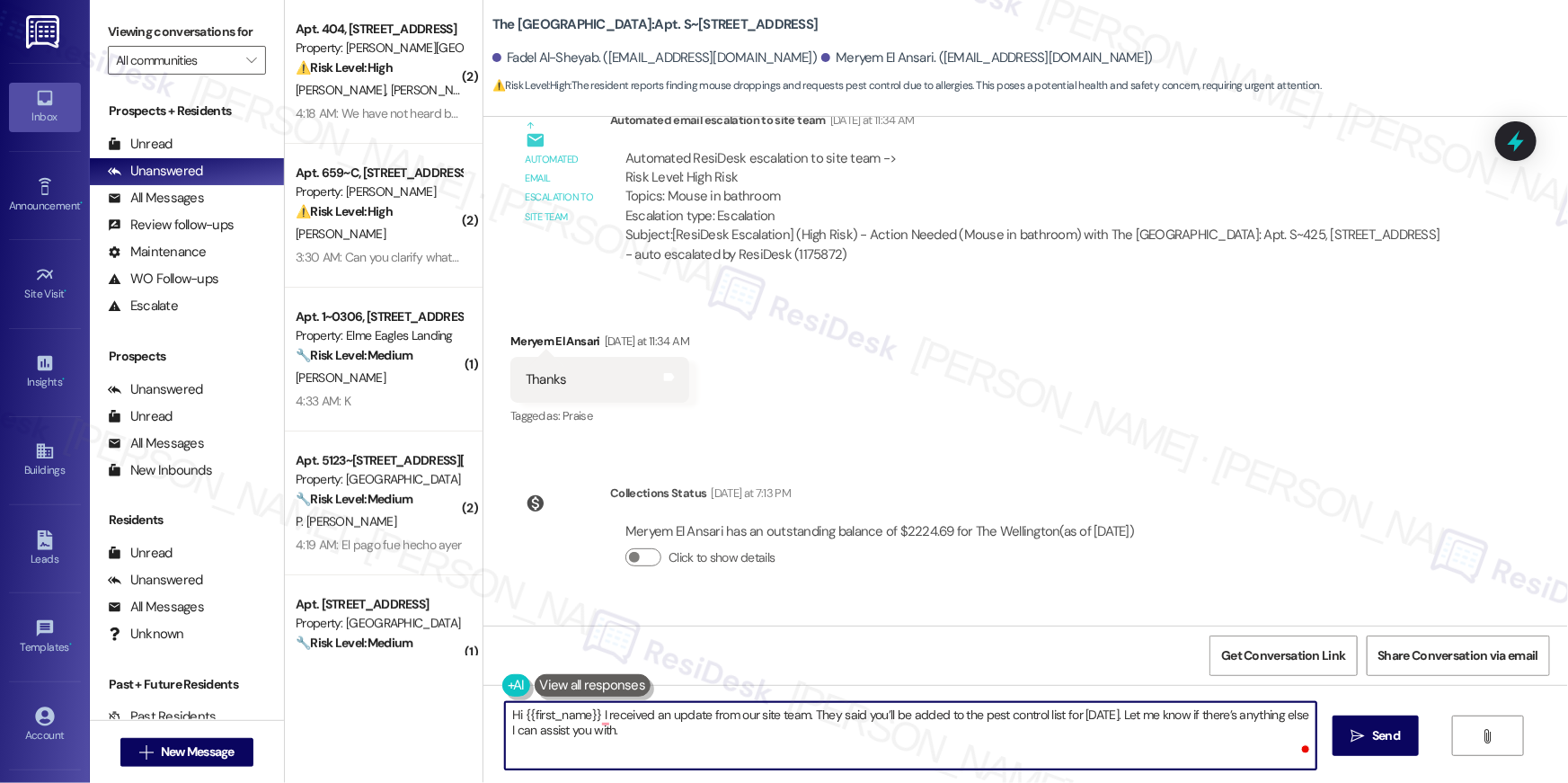
click at [586, 713] on textarea "Hi {{first_name}} I received an update from our site team. They said you’ll be …" at bounding box center [911, 737] width 812 height 68
type textarea "Hi {{first_name}}, I received an update from our site team. They said you’ll be…"
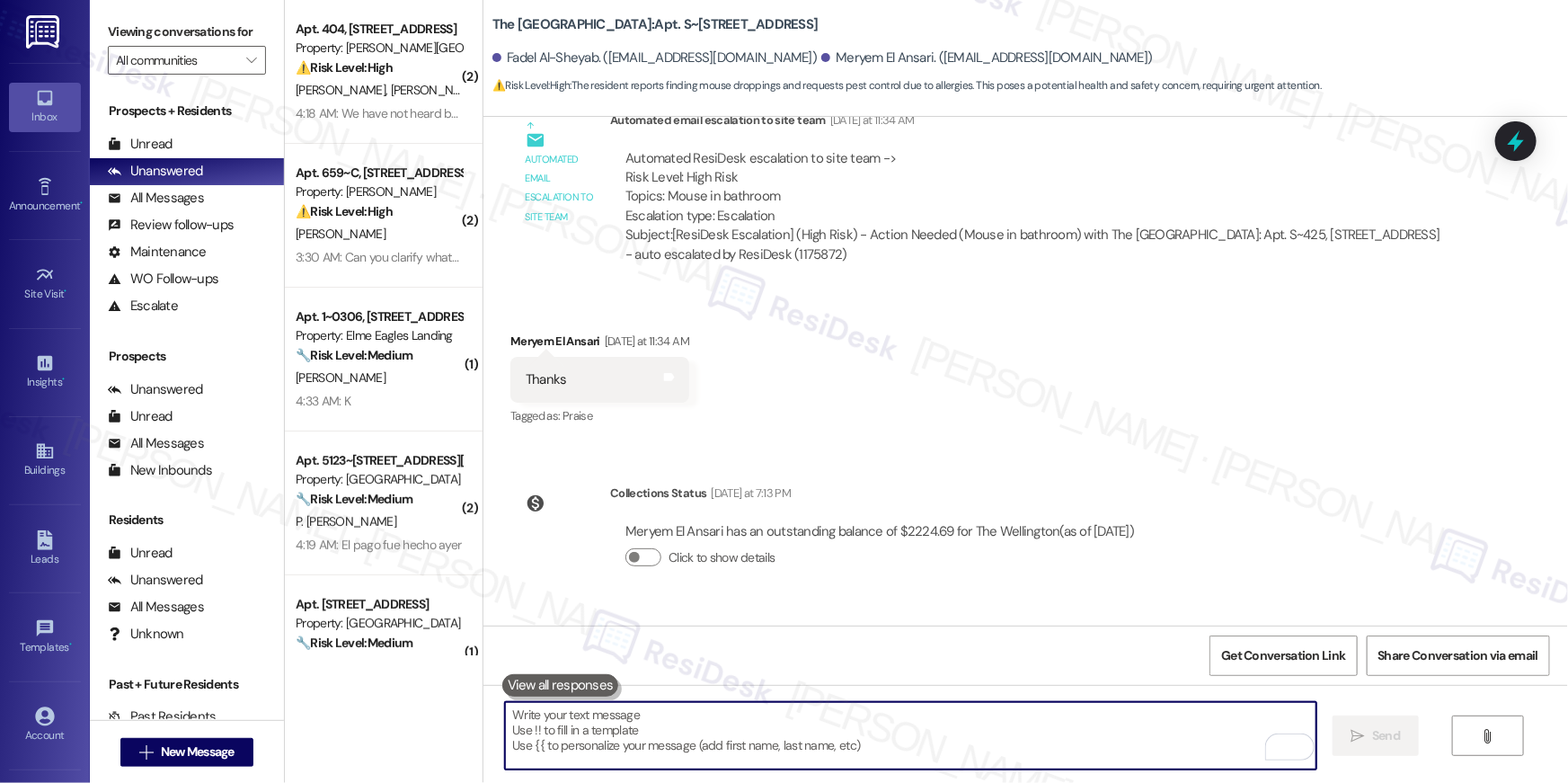
click at [991, 740] on textarea "To enrich screen reader interactions, please activate Accessibility in Grammarl…" at bounding box center [911, 737] width 812 height 68
click at [1029, 734] on textarea "To enrich screen reader interactions, please activate Accessibility in Grammarl…" at bounding box center [911, 737] width 812 height 68
click at [714, 727] on textarea "To enrich screen reader interactions, please activate Accessibility in Grammarl…" at bounding box center [911, 737] width 812 height 68
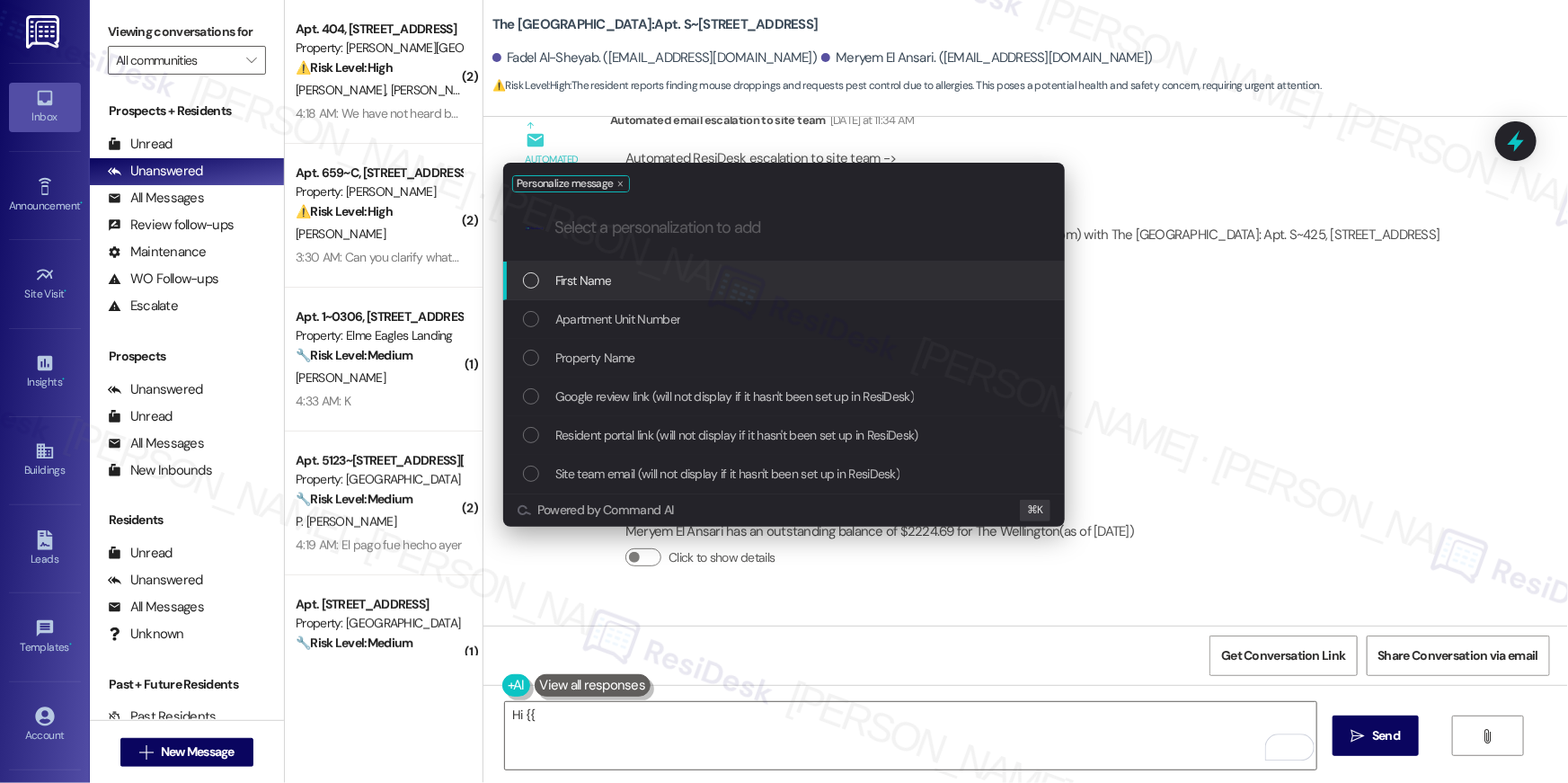
click at [778, 286] on div "First Name" at bounding box center [785, 280] width 526 height 19
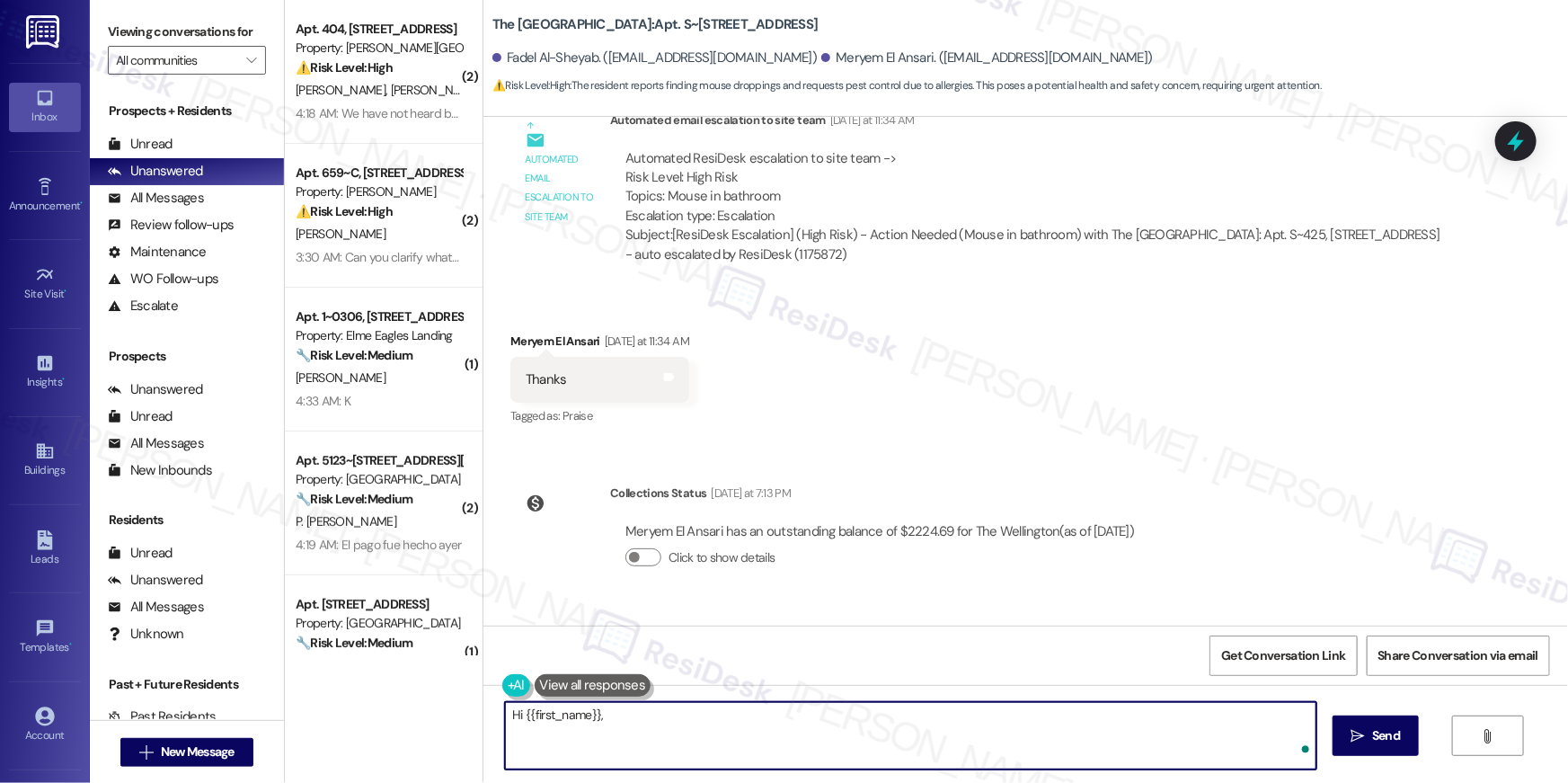
paste textarea "I received an update from our site team. They said you’ll be added to the pest …"
type textarea "Hi {{first_name}}, I received an update from our site team. They said you’ll be…"
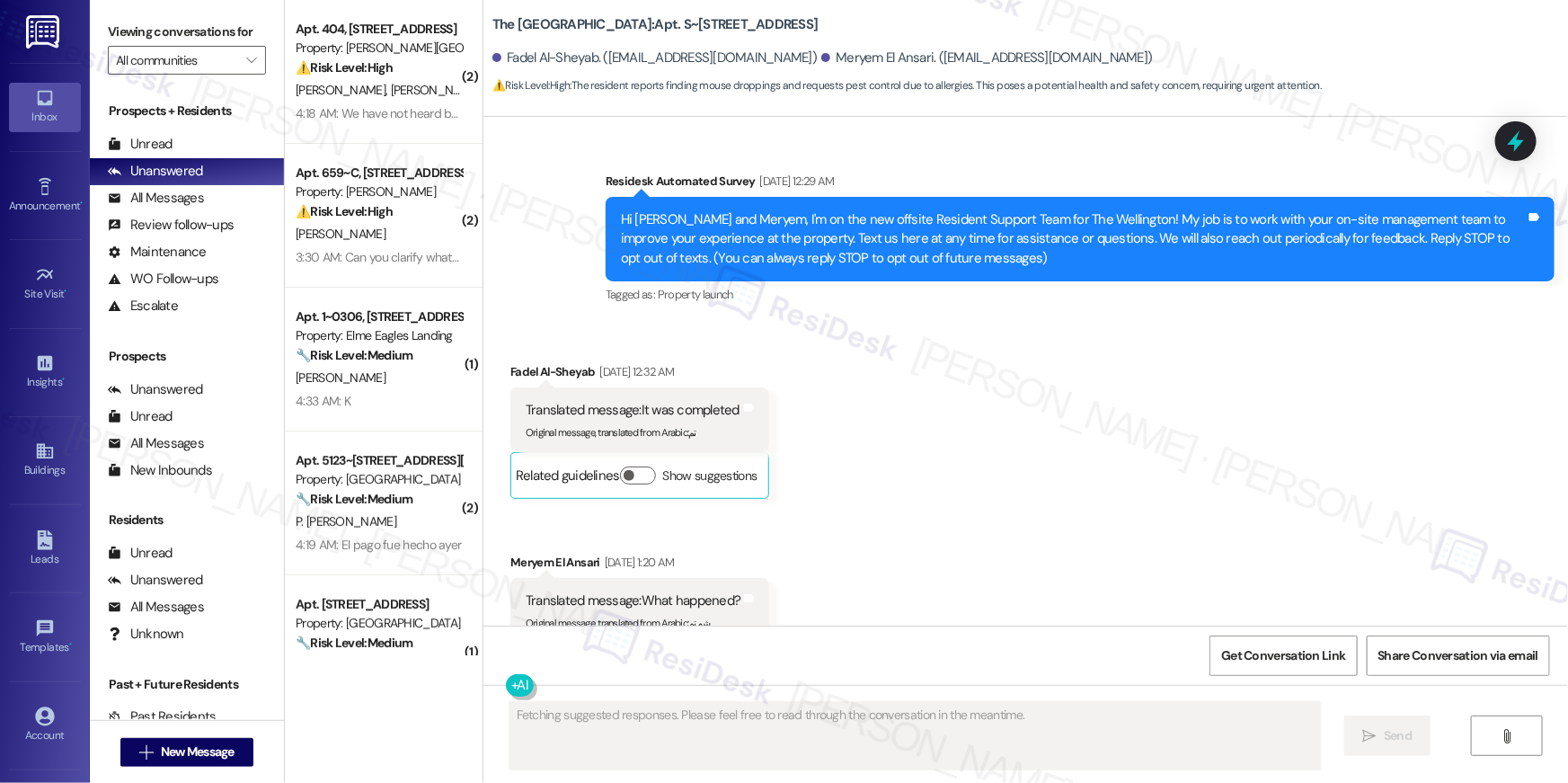
scroll to position [81174, 0]
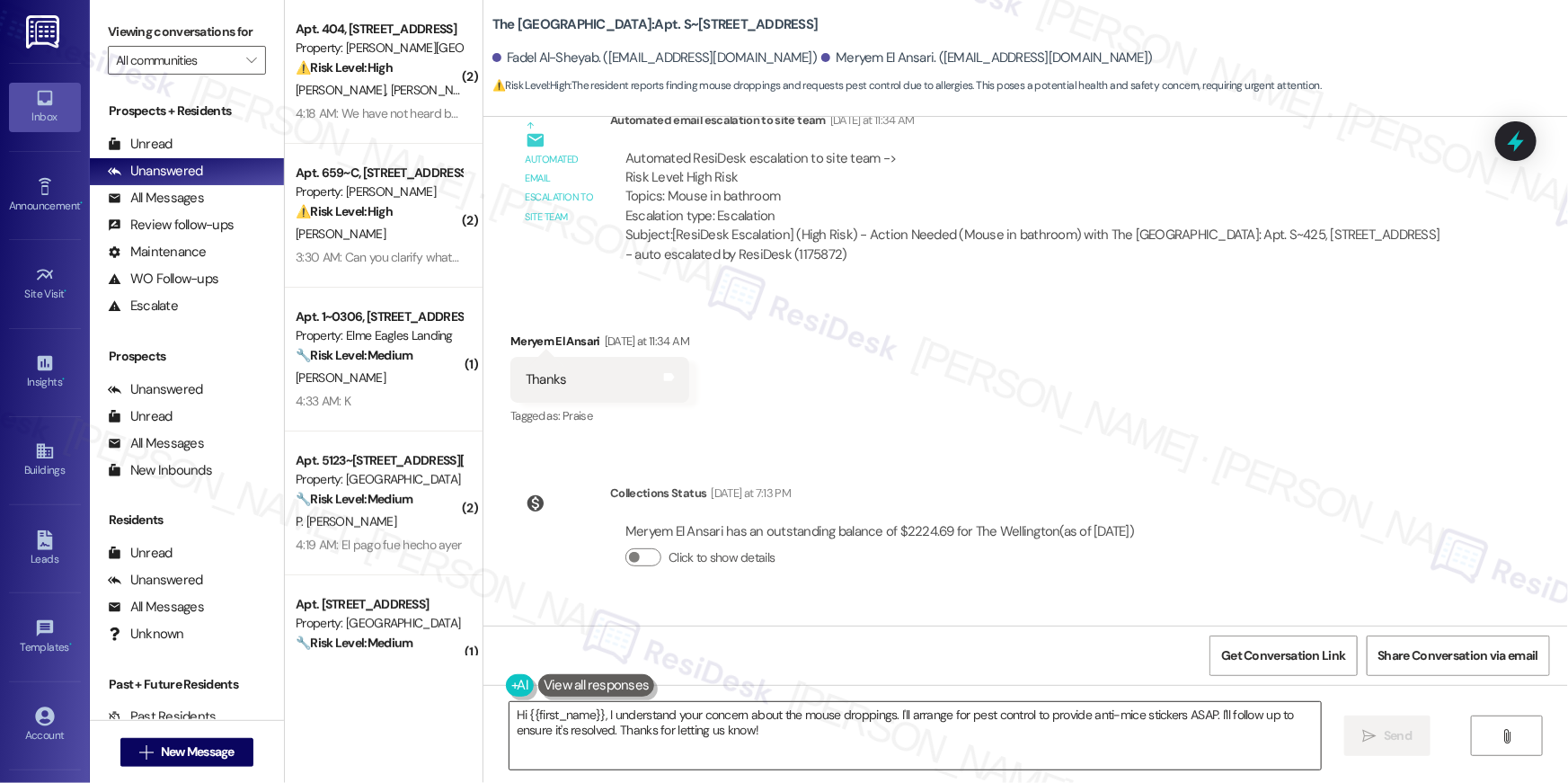
click at [872, 728] on textarea "Hi {{first_name}}, I understand your concern about the mouse droppings. I'll ar…" at bounding box center [915, 737] width 812 height 68
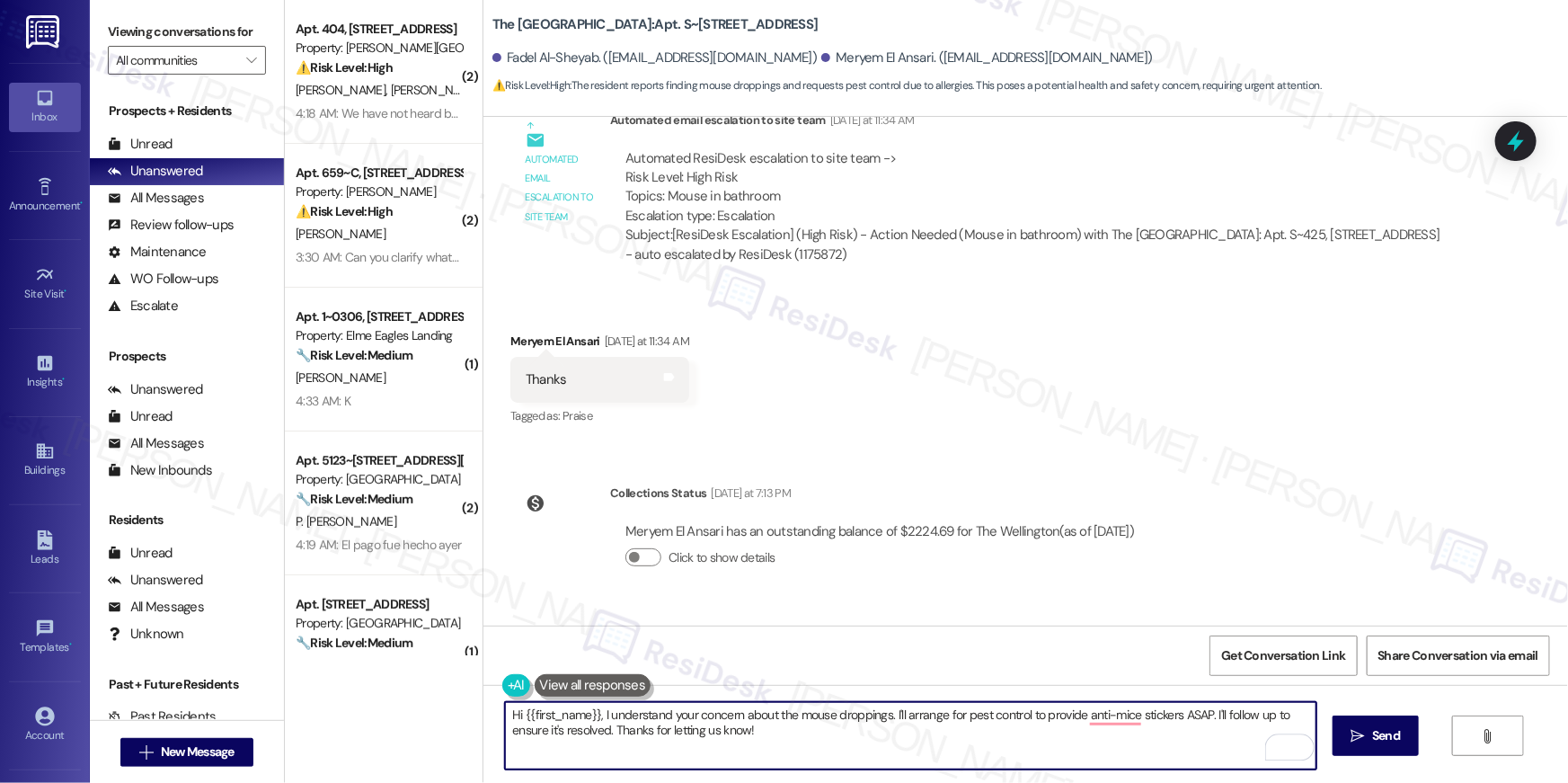
drag, startPoint x: 600, startPoint y: 717, endPoint x: 635, endPoint y: 746, distance: 45.5
click at [635, 746] on textarea "Hi {{first_name}}, I understand your concern about the mouse droppings. I'll ar…" at bounding box center [911, 737] width 812 height 68
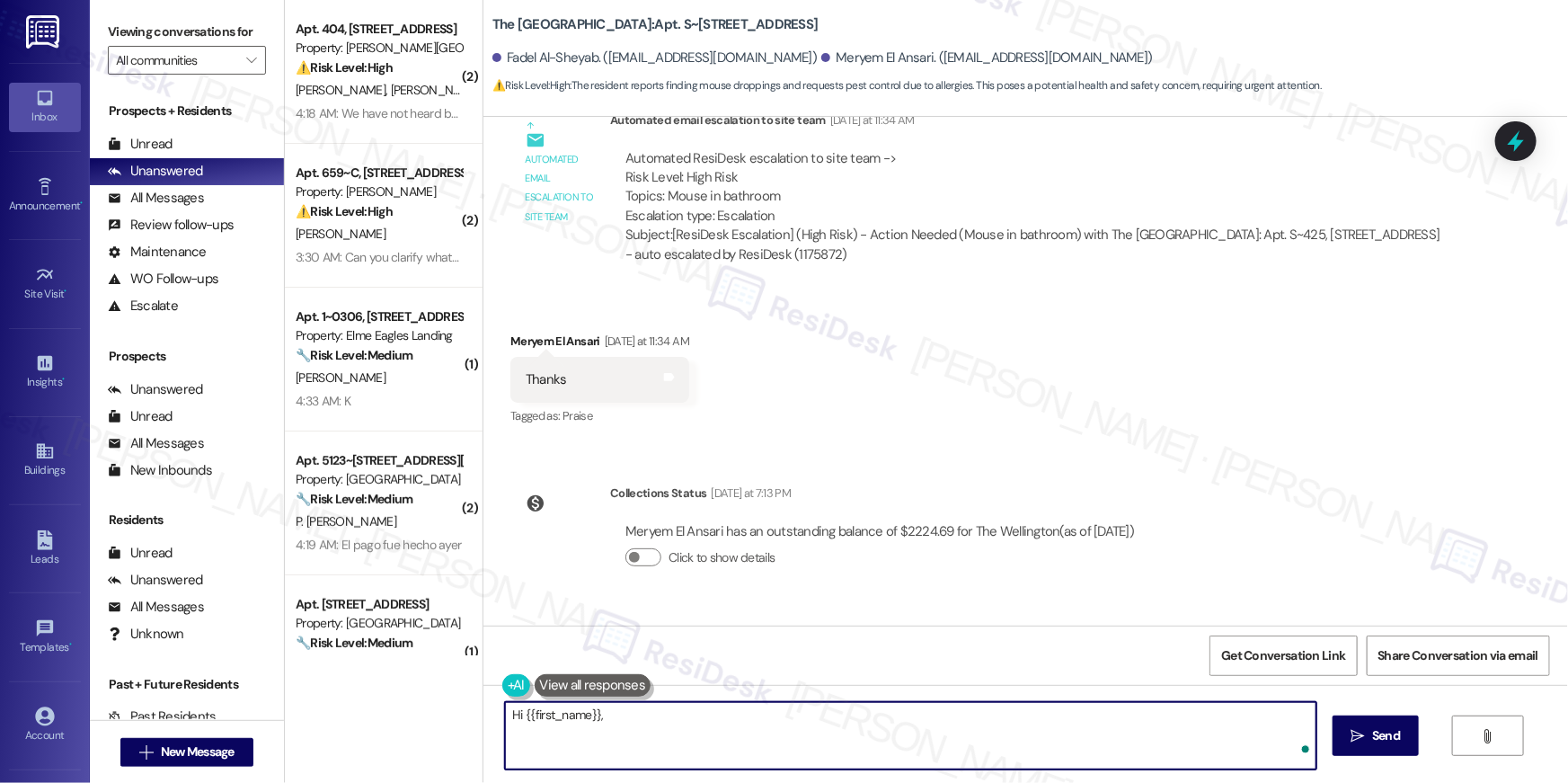
paste textarea "I received an update from our site team. They said you’ll be added to the pest …"
type textarea "Hi {{first_name}}, I received an update from our site team. They said you’ll be…"
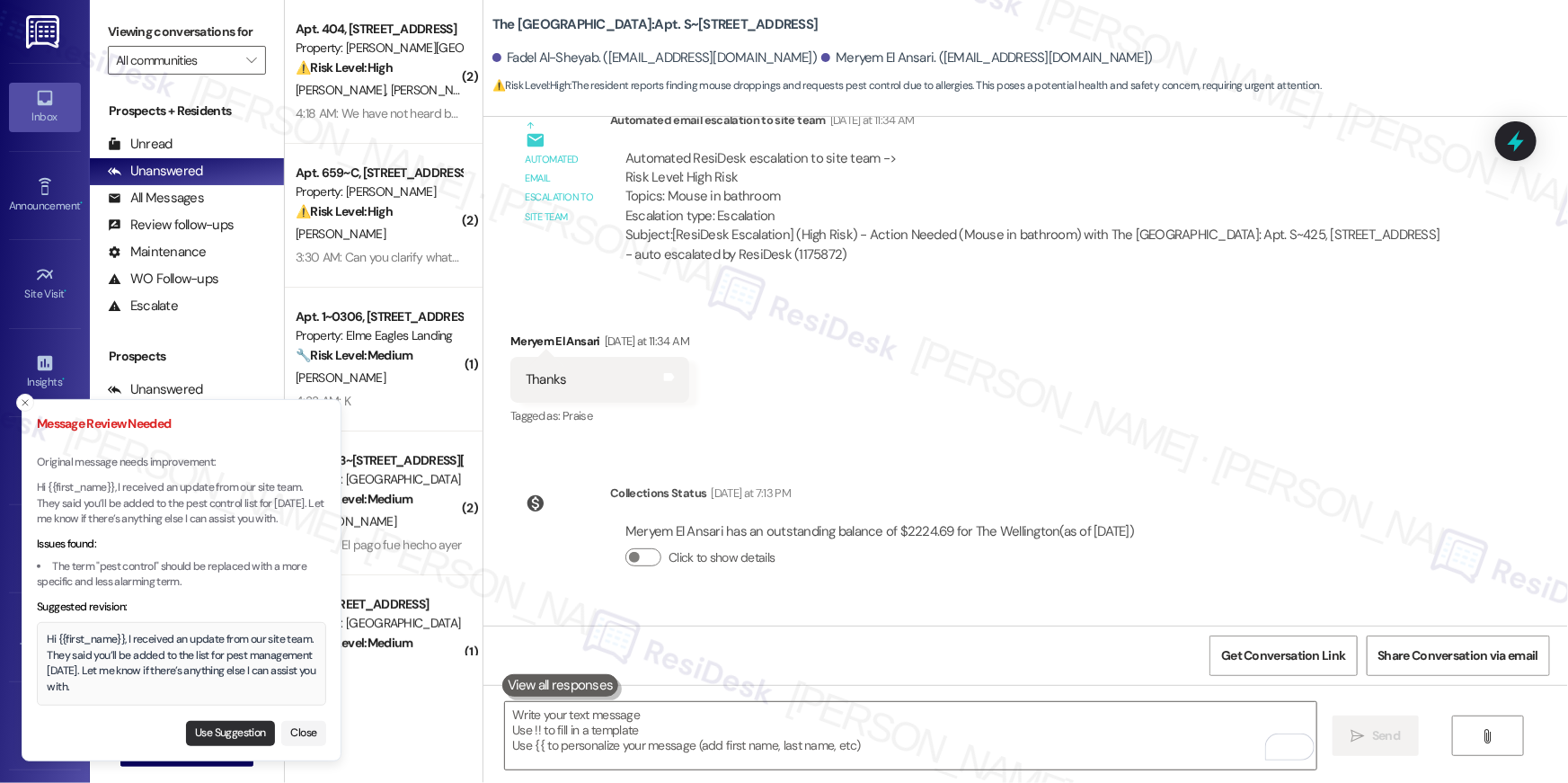
click at [224, 738] on button "Use Suggestion" at bounding box center [231, 734] width 89 height 25
type textarea "Hi {{first_name}}, I received an update from our site team. They said you’ll be…"
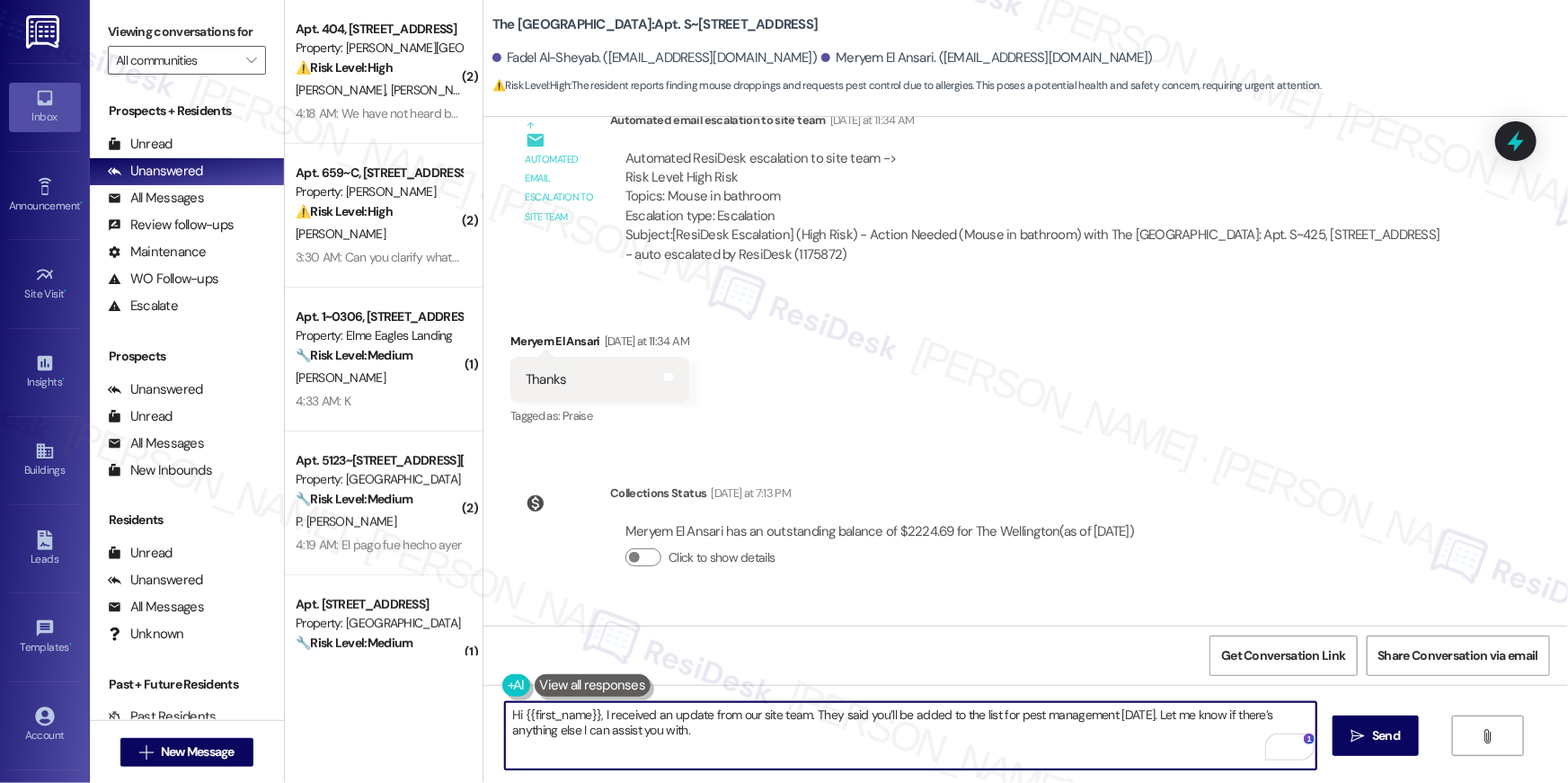
click at [839, 752] on textarea "Hi {{first_name}}, I received an update from our site team. They said you’ll be…" at bounding box center [911, 737] width 812 height 68
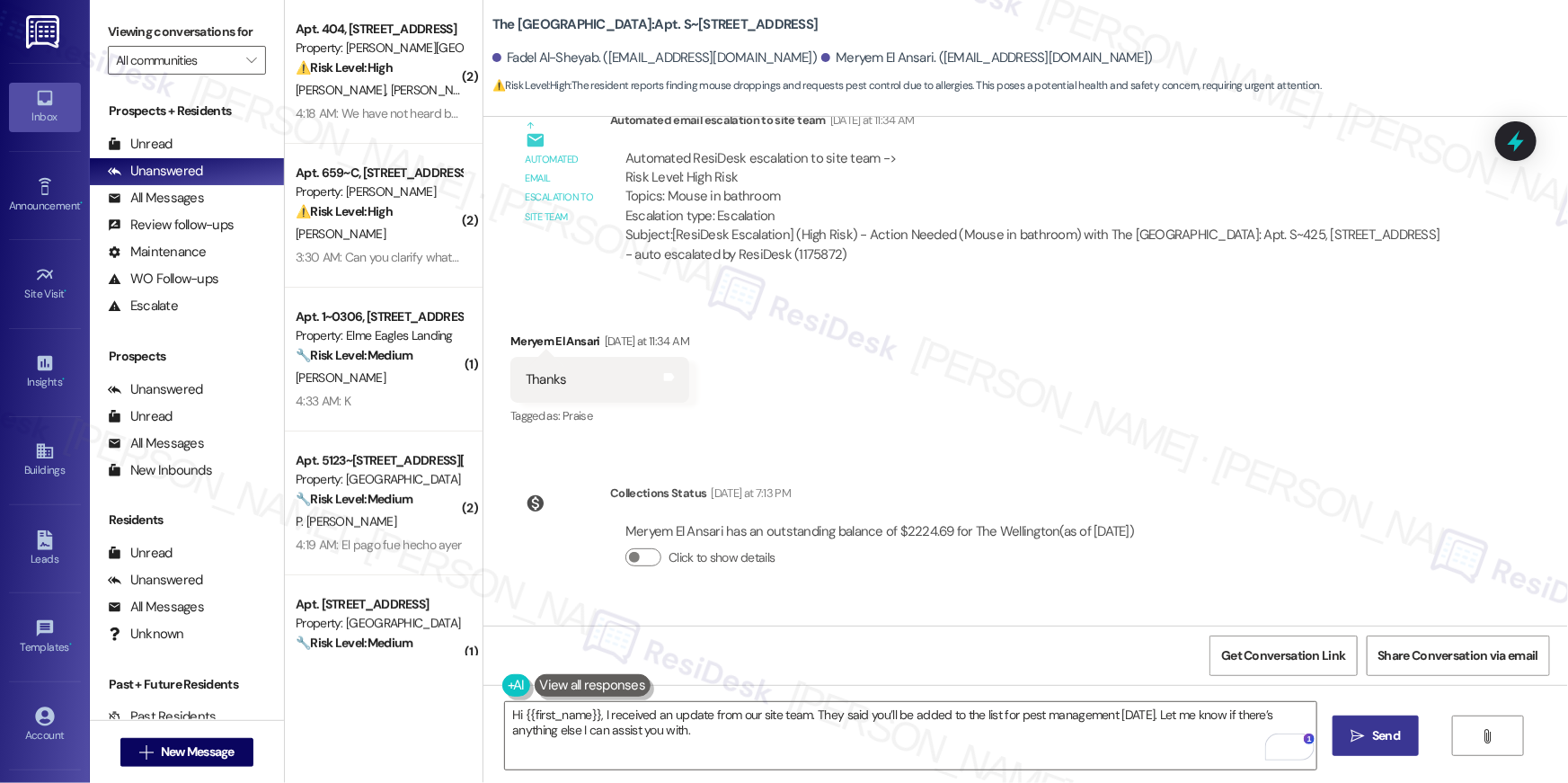
click at [1372, 736] on span "Send" at bounding box center [1386, 737] width 28 height 19
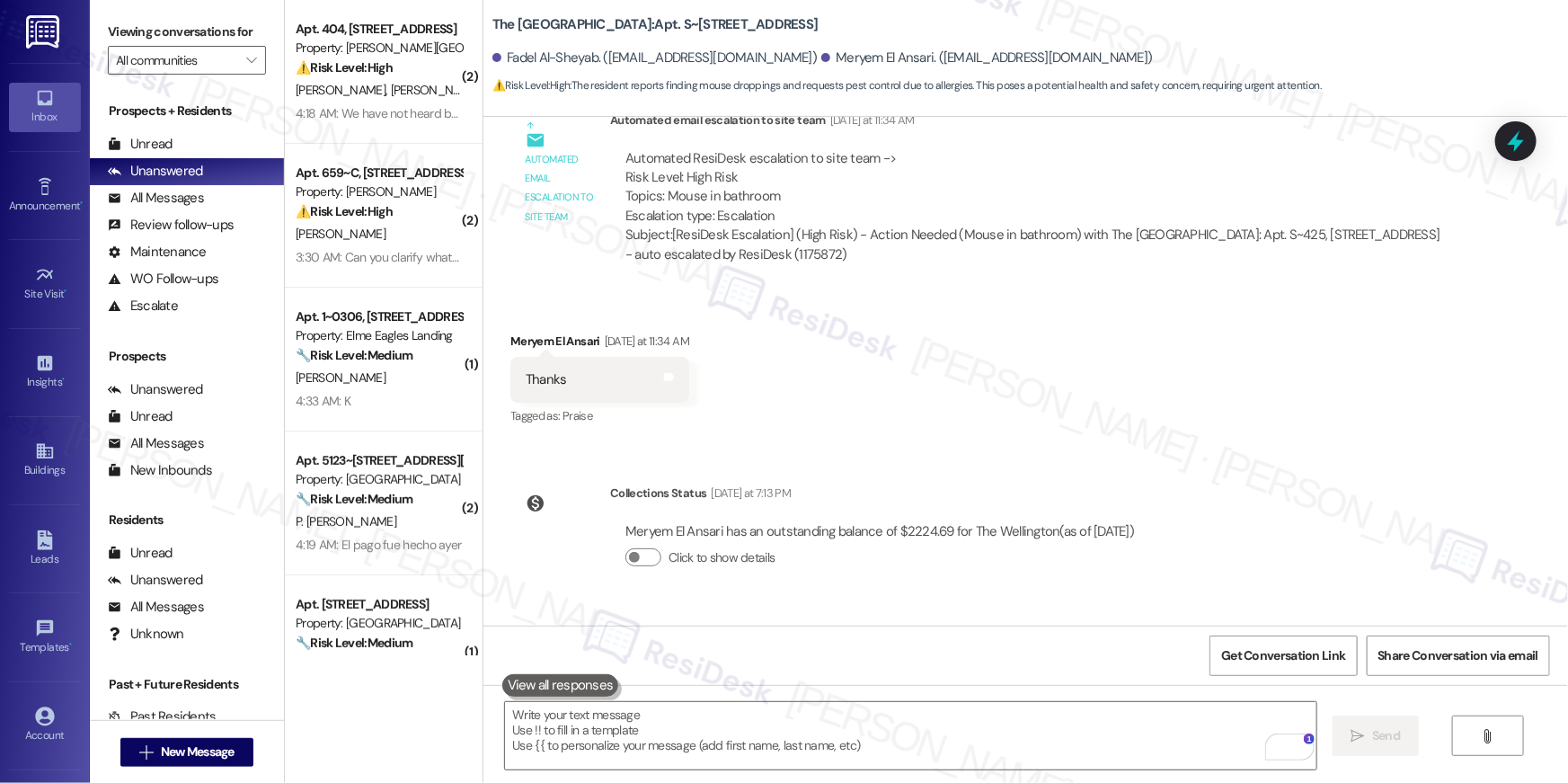
scroll to position [80674, 0]
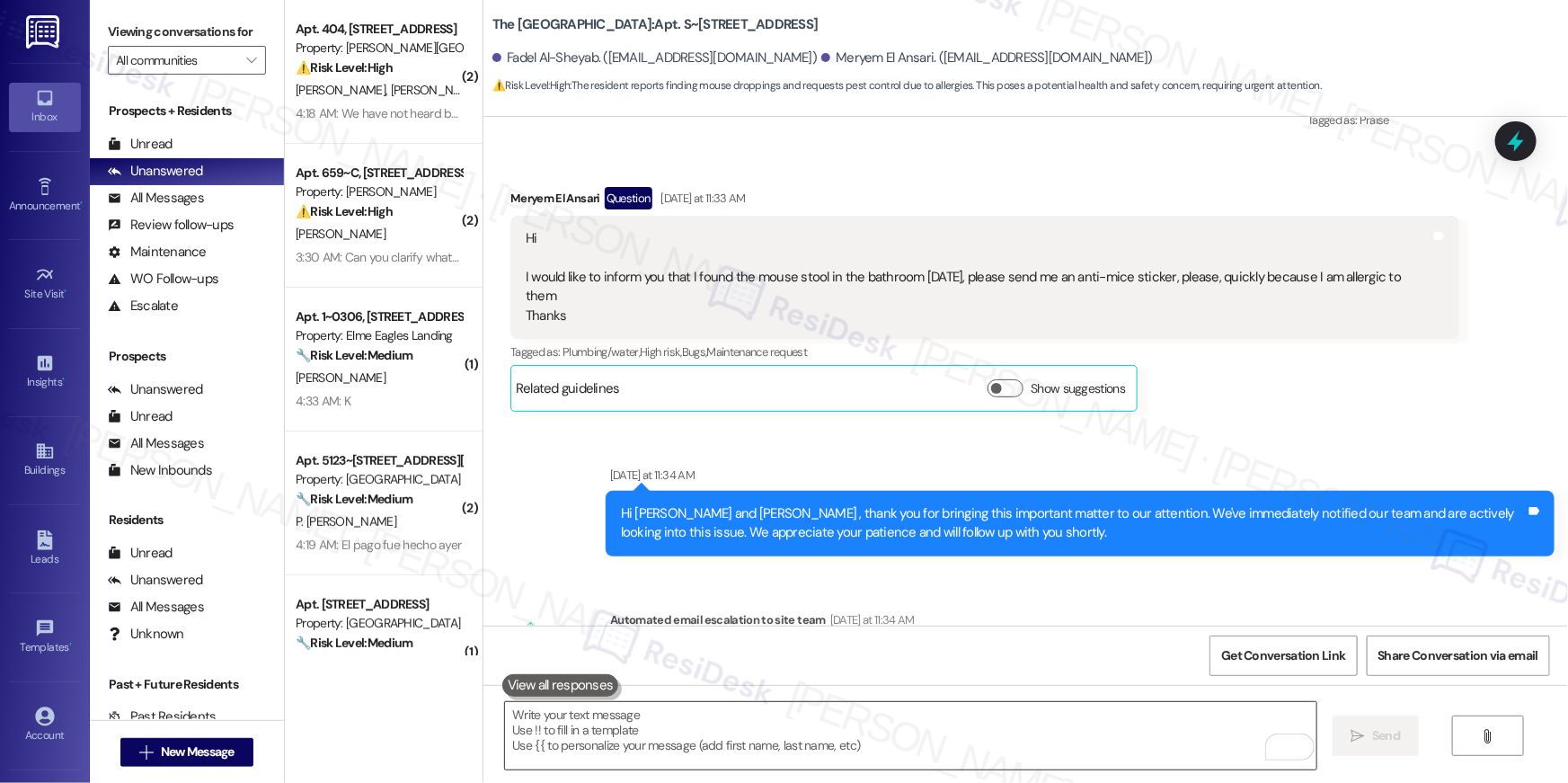
click at [896, 750] on textarea "To enrich screen reader interactions, please activate Accessibility in Grammarl…" at bounding box center [911, 737] width 812 height 68
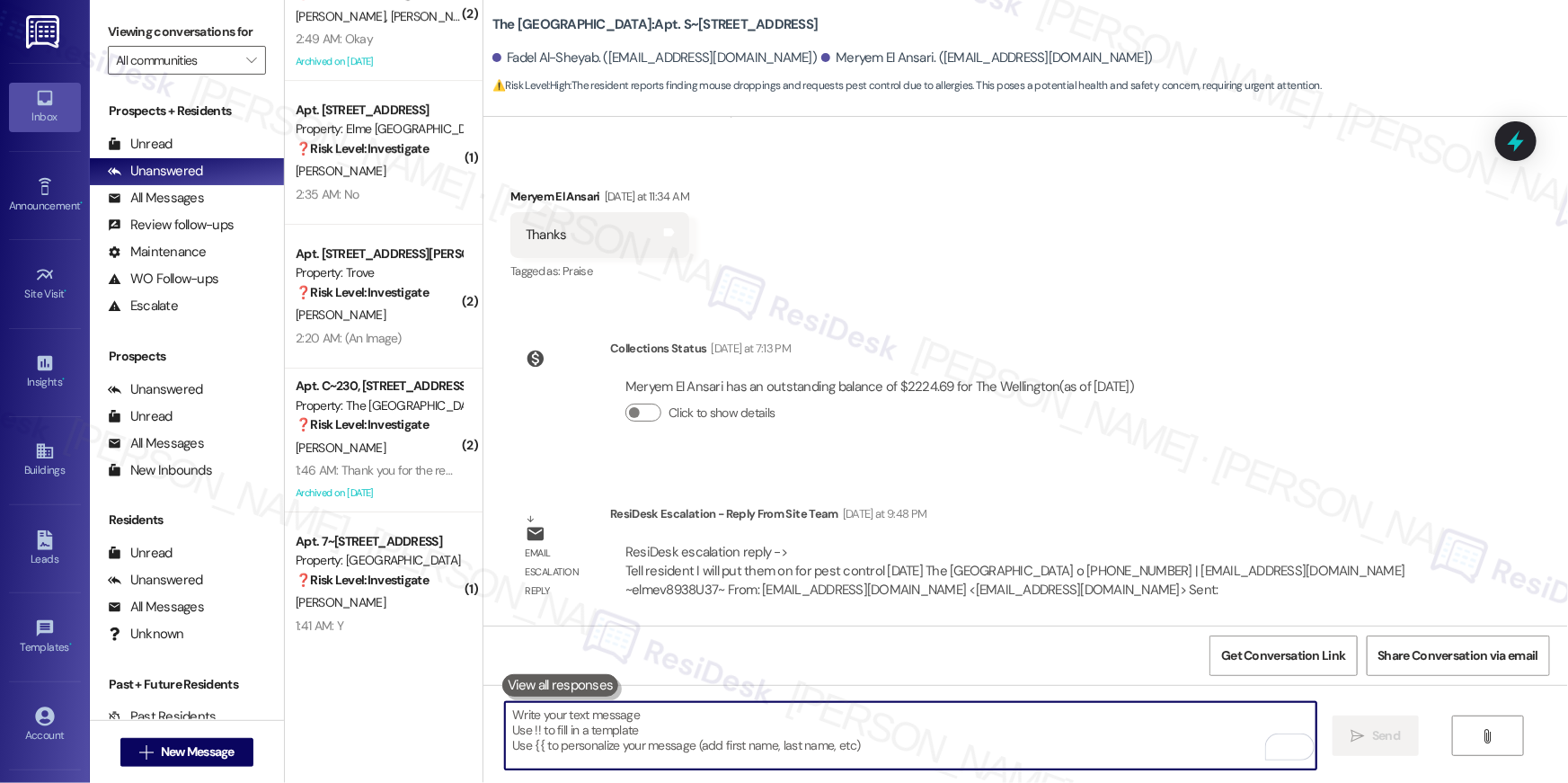
scroll to position [6538, 0]
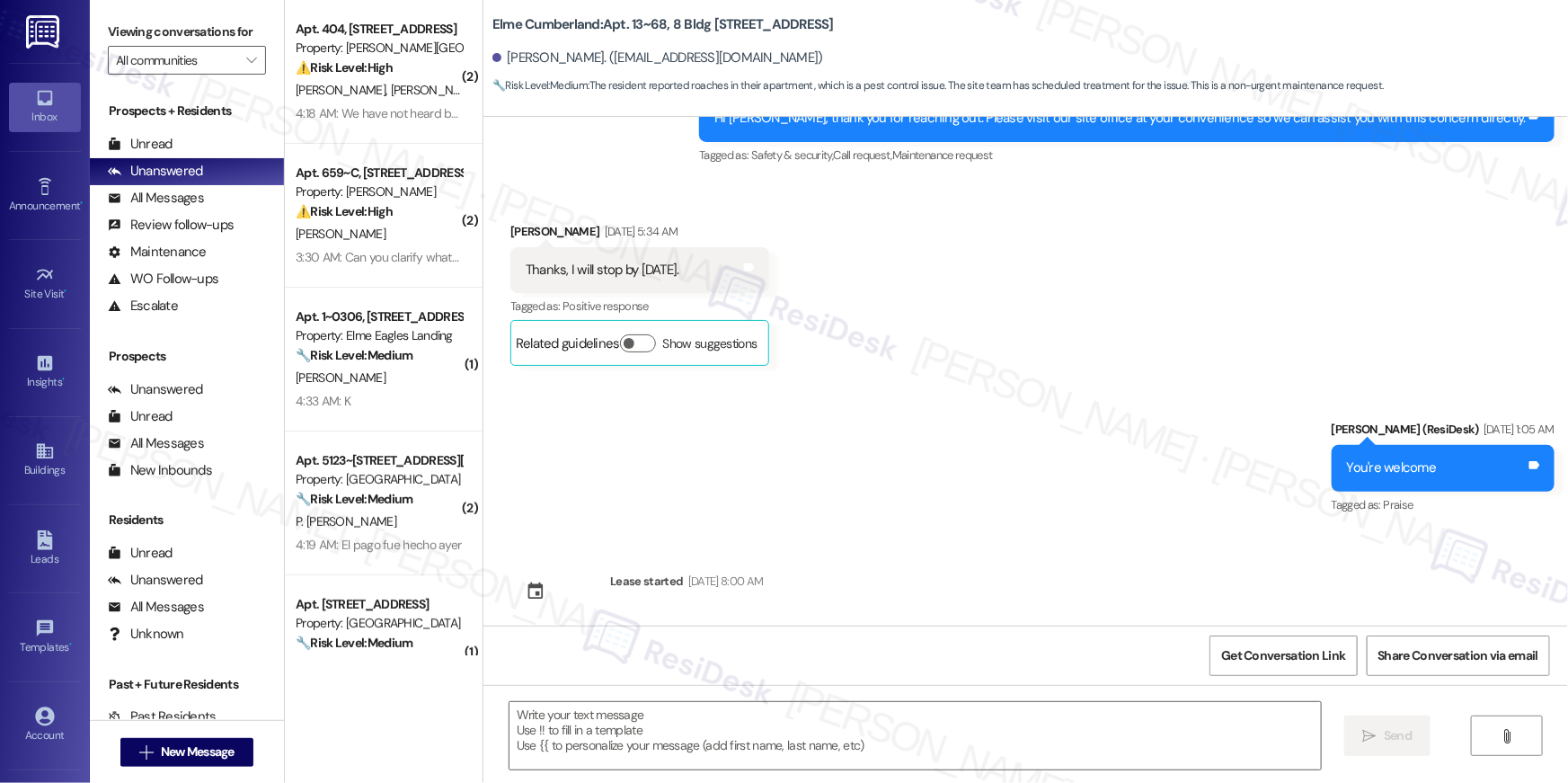
type textarea "Fetching suggested responses. Please feel free to read through the conversation…"
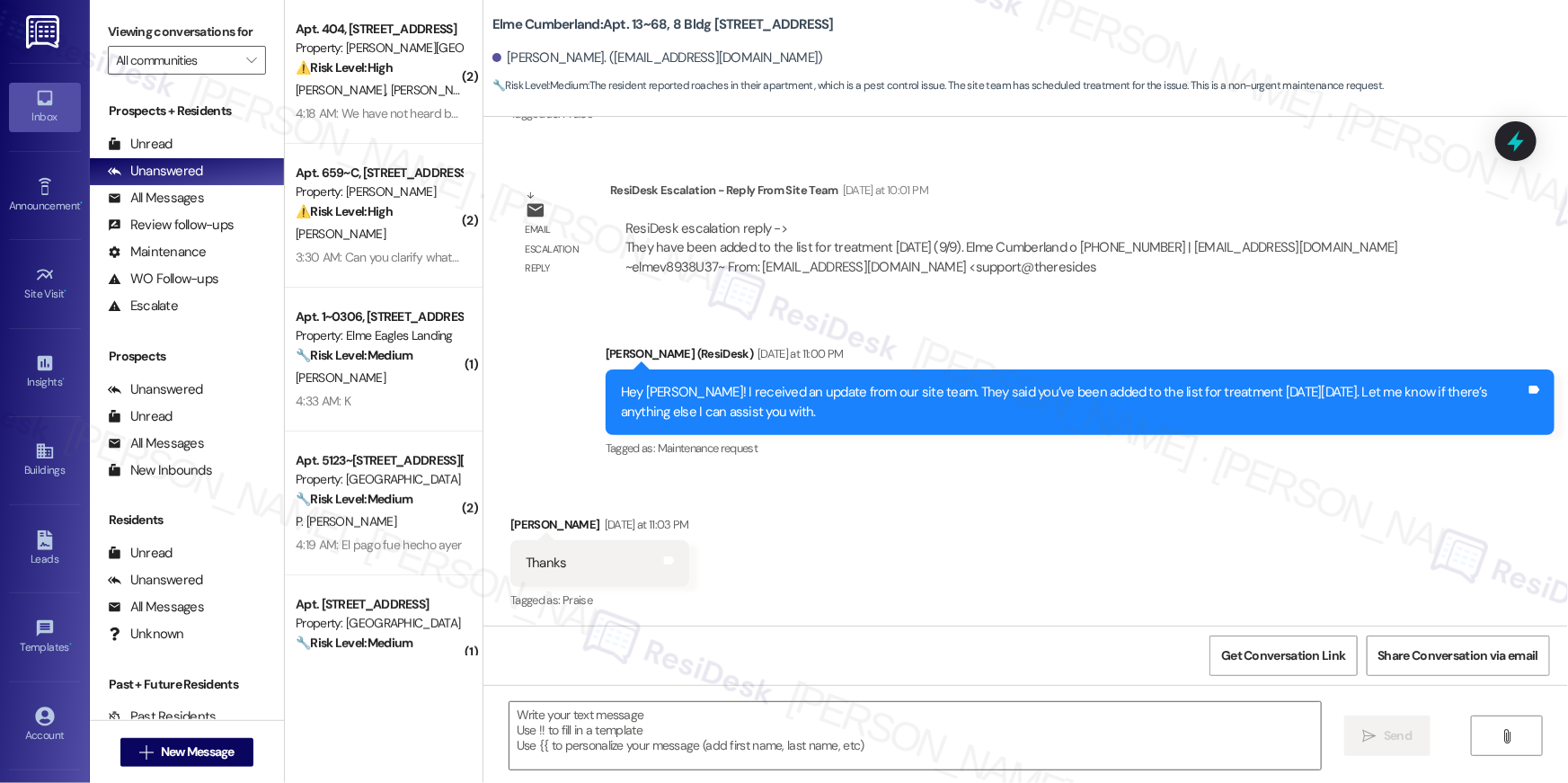
scroll to position [1704, 0]
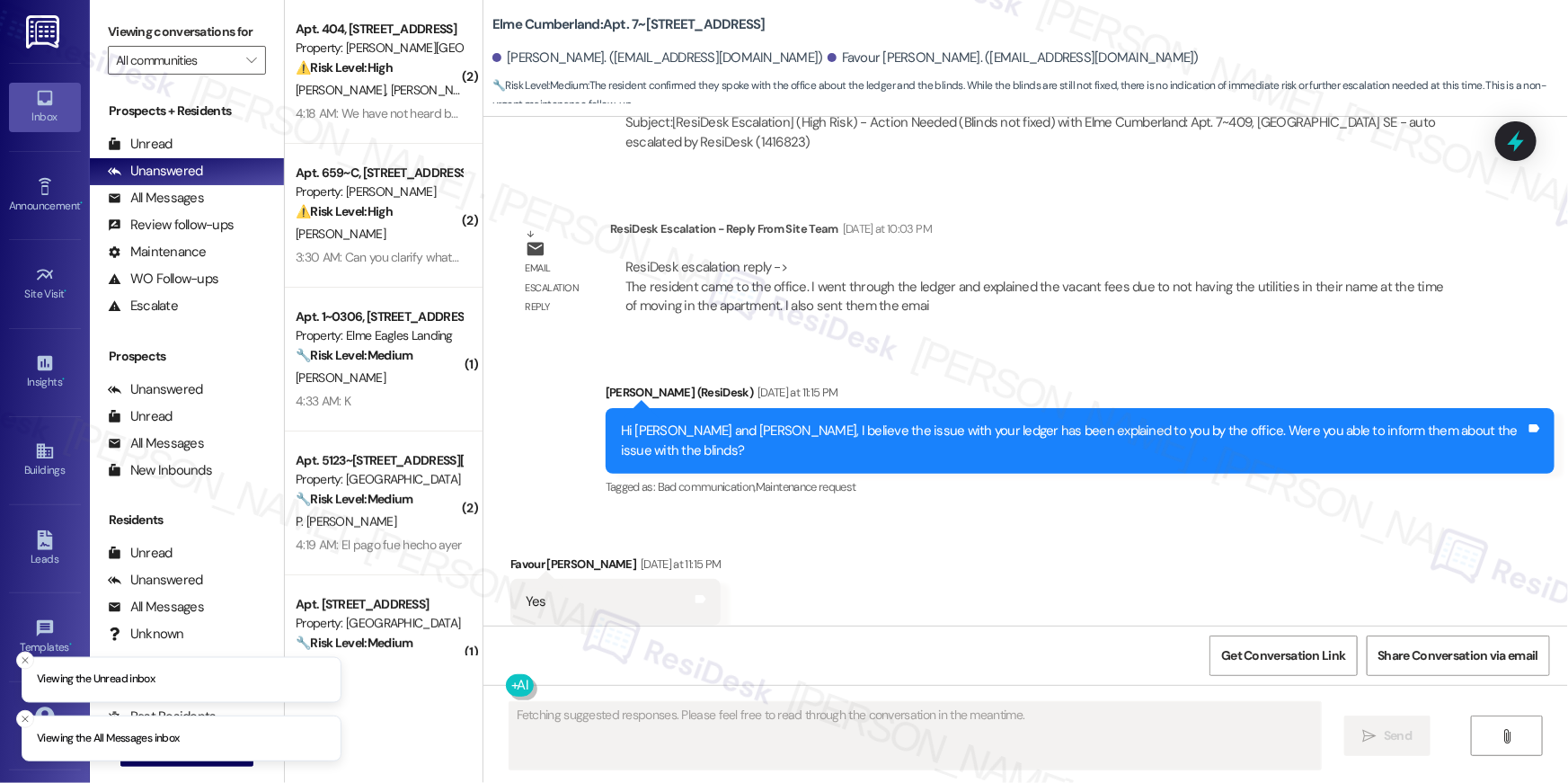
scroll to position [4681, 0]
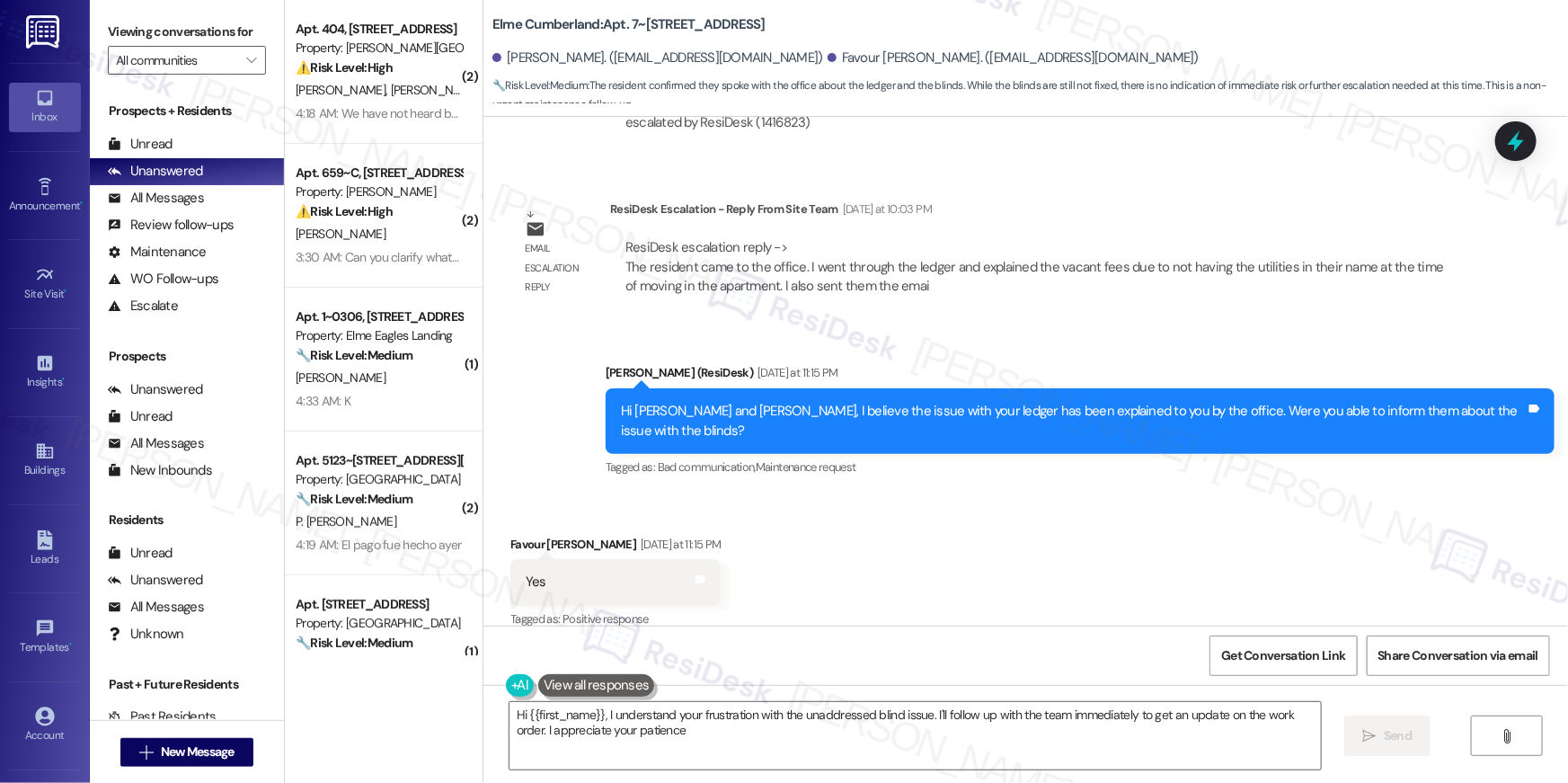
type textarea "Hi {{first_name}}, I understand your frustration with the unaddressed blind iss…"
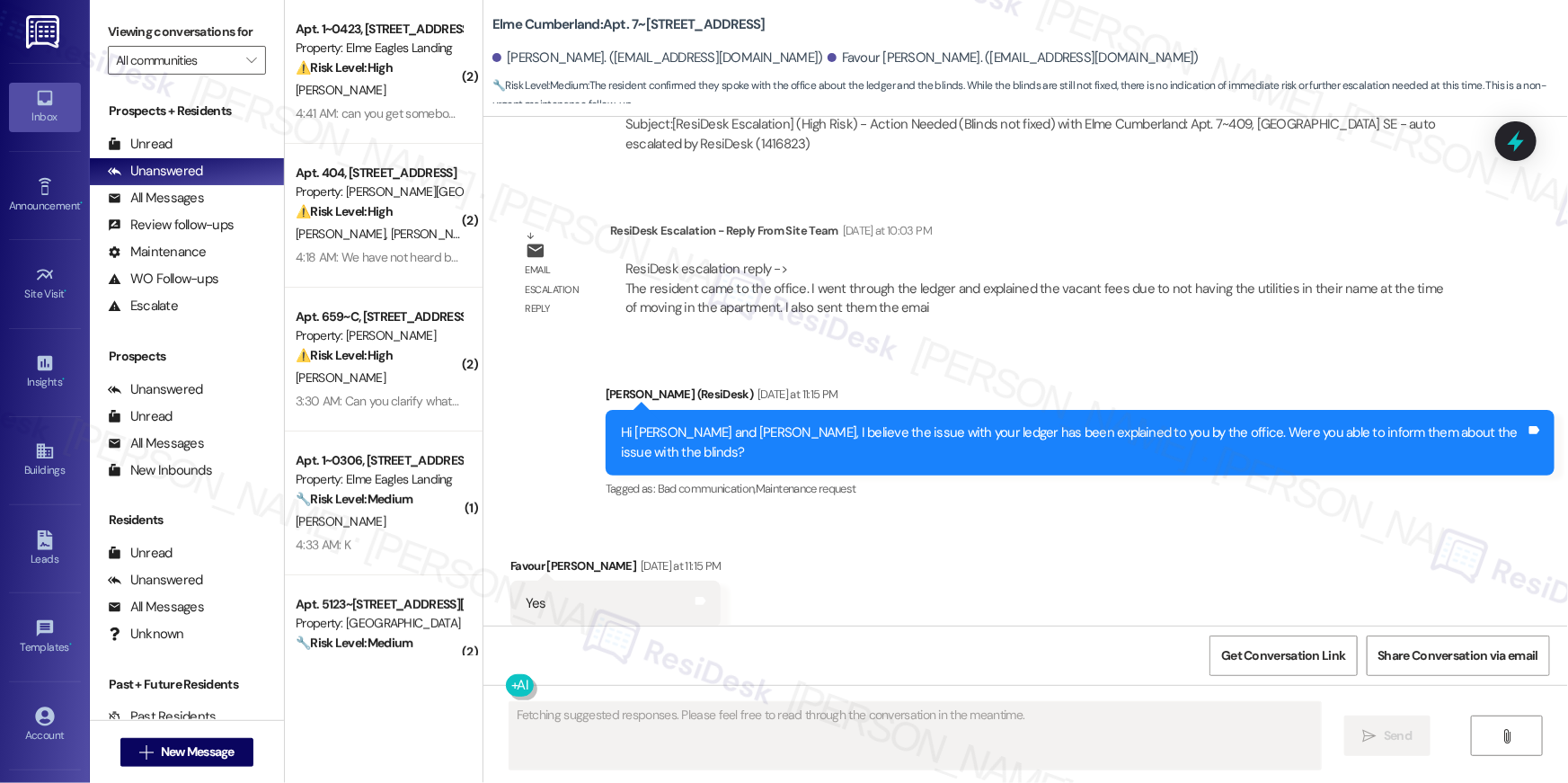
scroll to position [4681, 0]
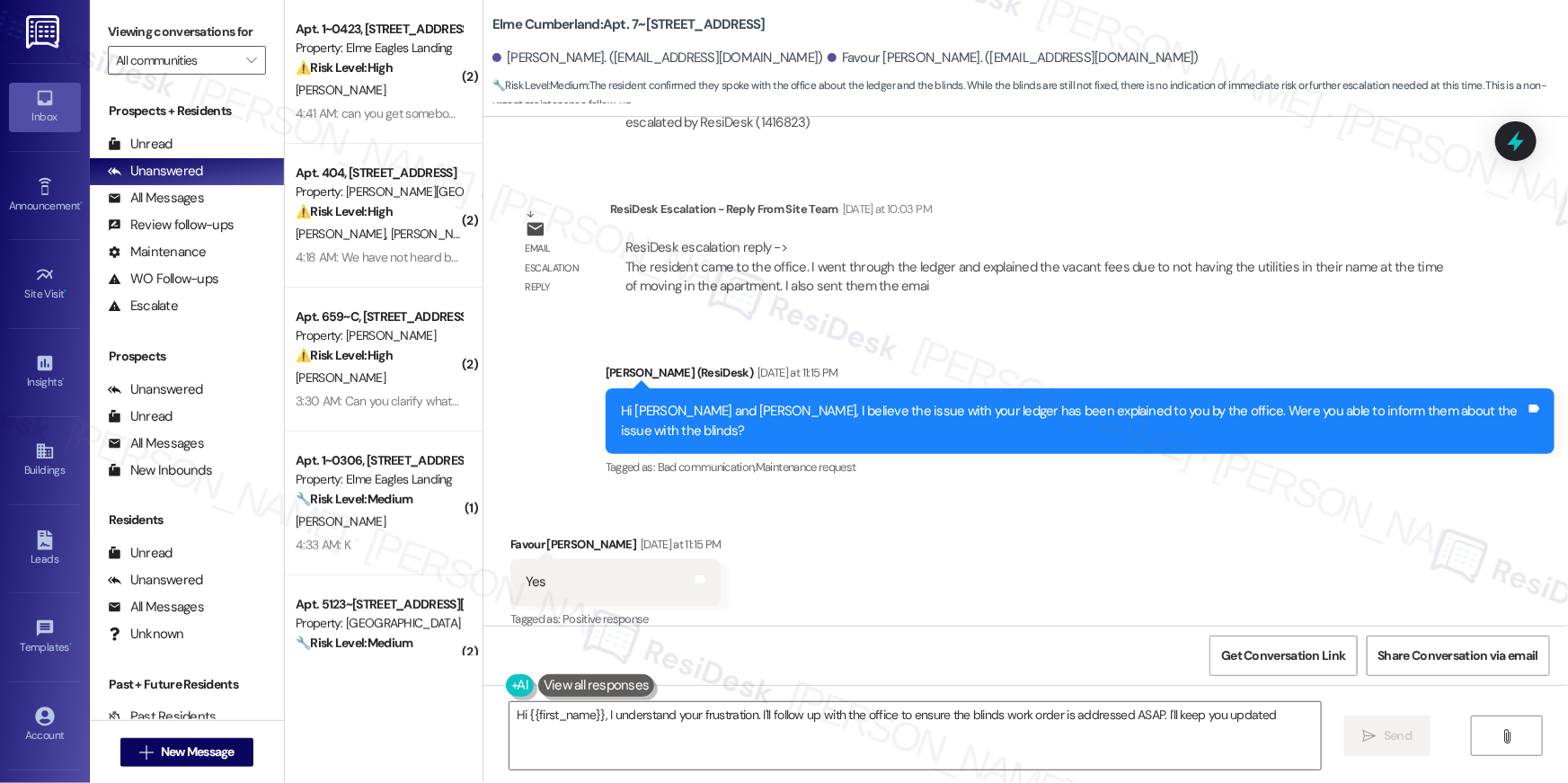
type textarea "Hi {{first_name}}, I understand your frustration. I'll follow up with the offic…"
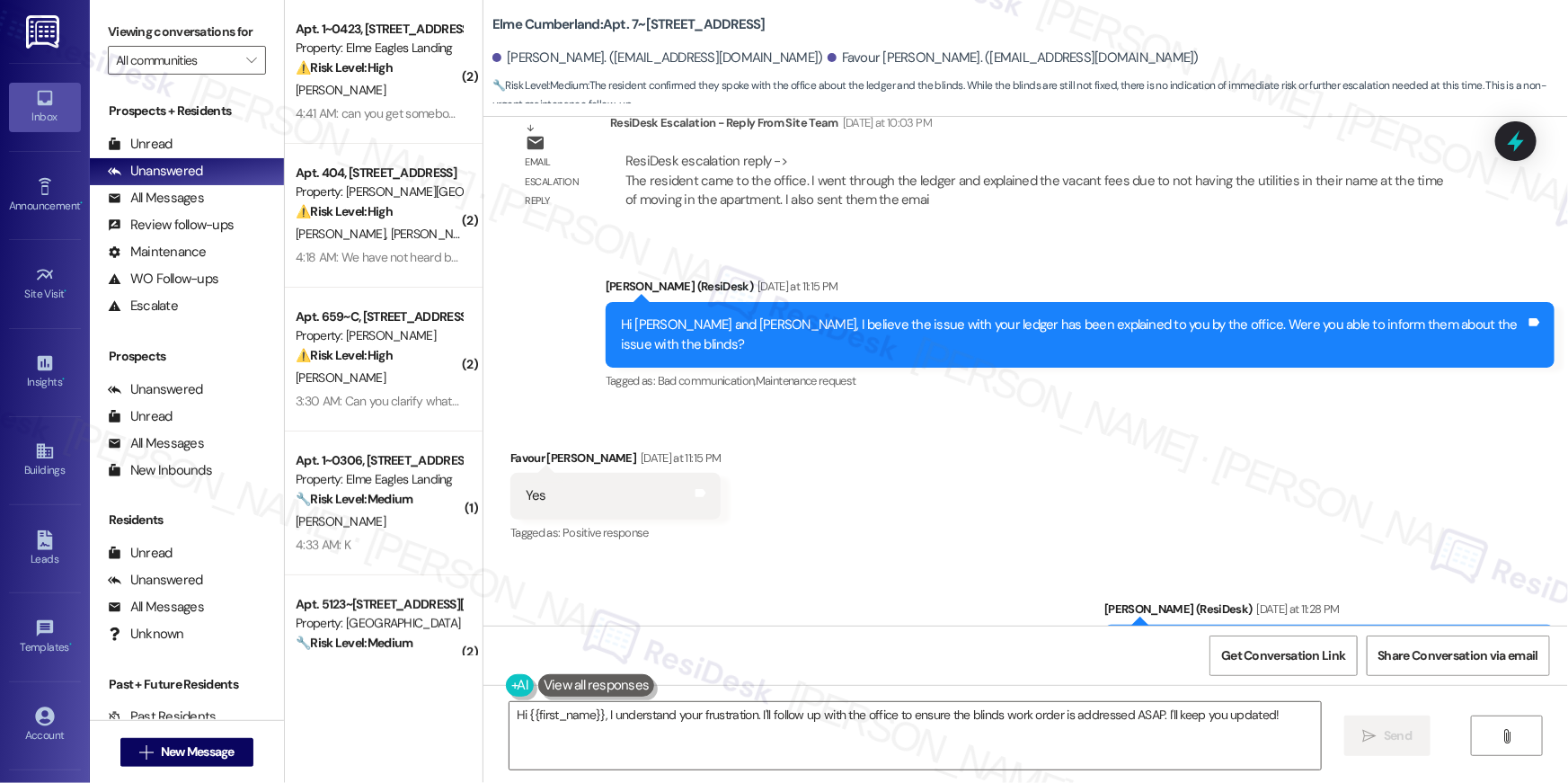
scroll to position [4833, 0]
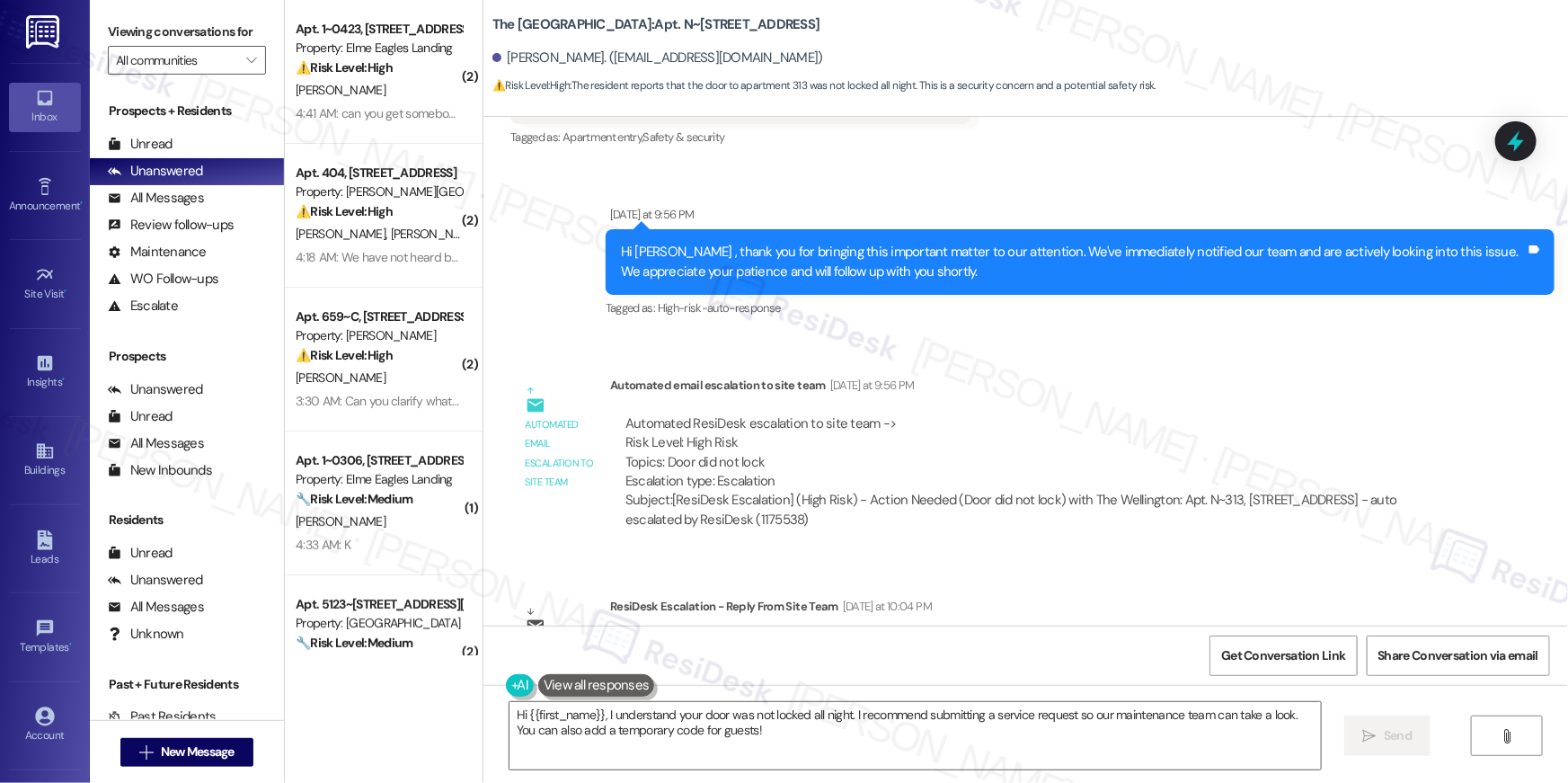
scroll to position [12704, 0]
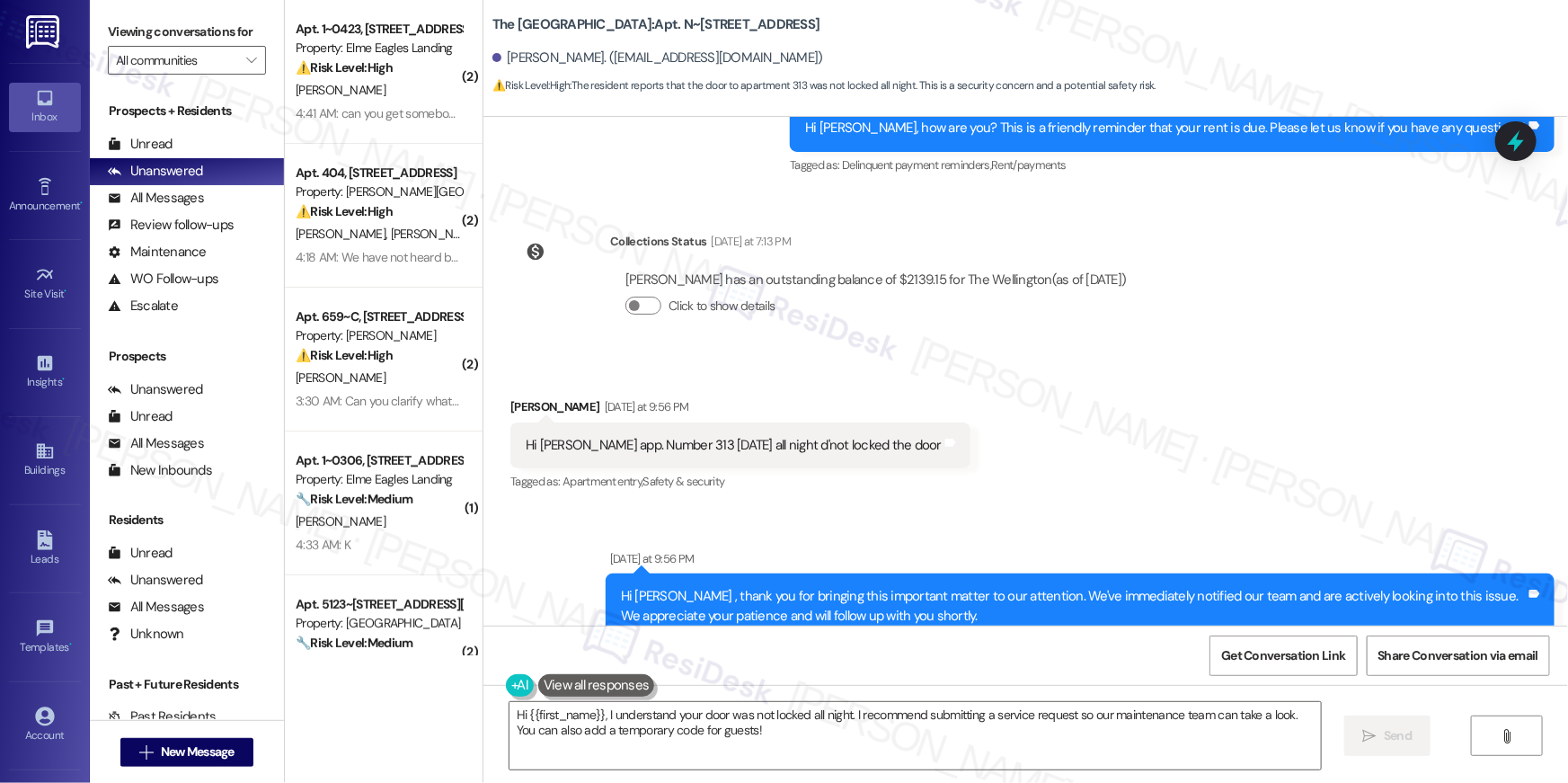
click at [742, 769] on div "Hi {{first_name}}, I understand your door was not locked all night. I recommend…" at bounding box center [1026, 753] width 1085 height 135
click at [741, 737] on textarea "Hi {{first_name}}, I understand your door was not locked all night. I recommend…" at bounding box center [915, 737] width 812 height 68
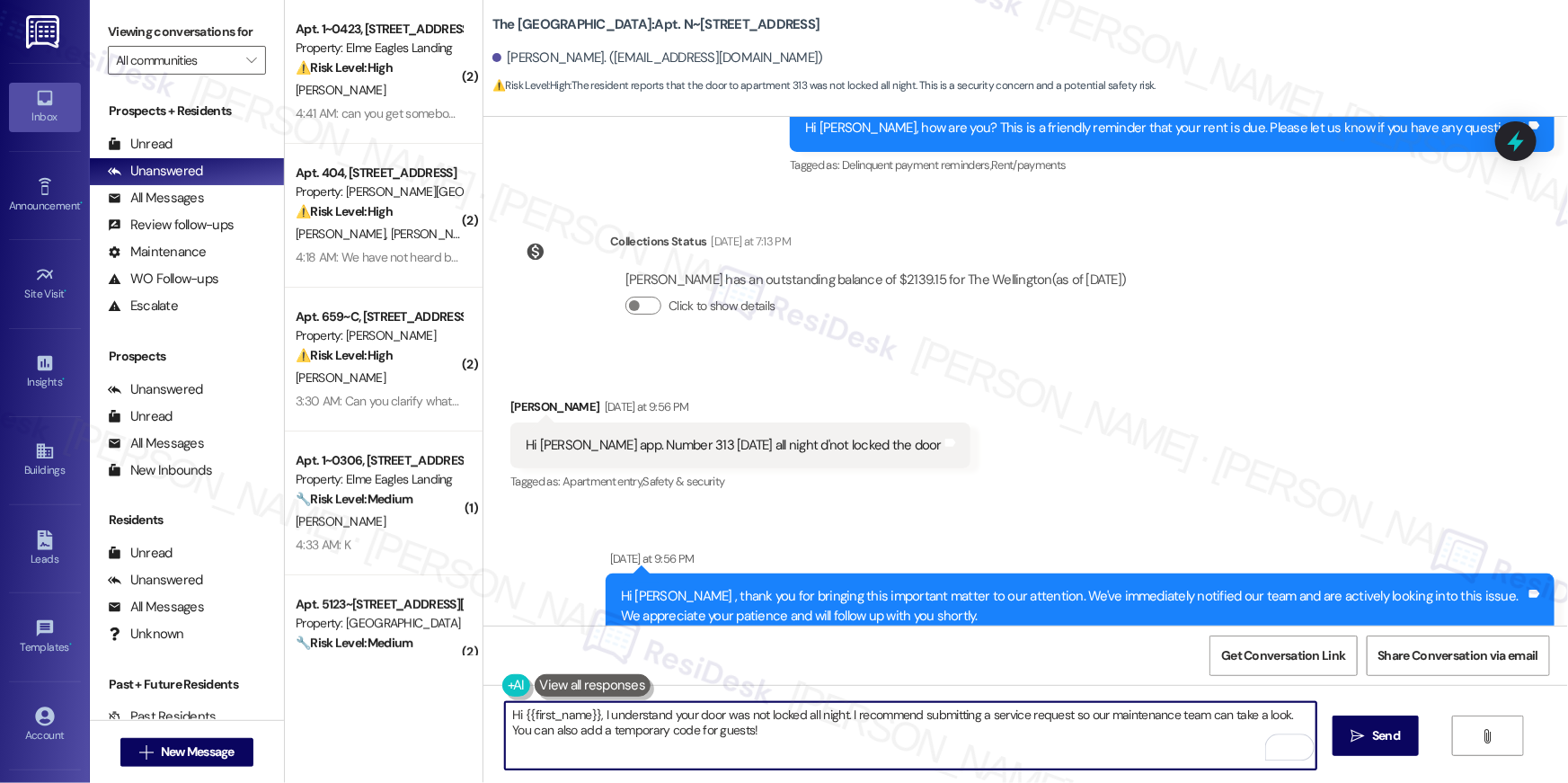
drag, startPoint x: 756, startPoint y: 736, endPoint x: 596, endPoint y: 713, distance: 161.6
click at [596, 713] on textarea "Hi {{first_name}}, I understand your door was not locked all night. I recommend…" at bounding box center [911, 737] width 812 height 68
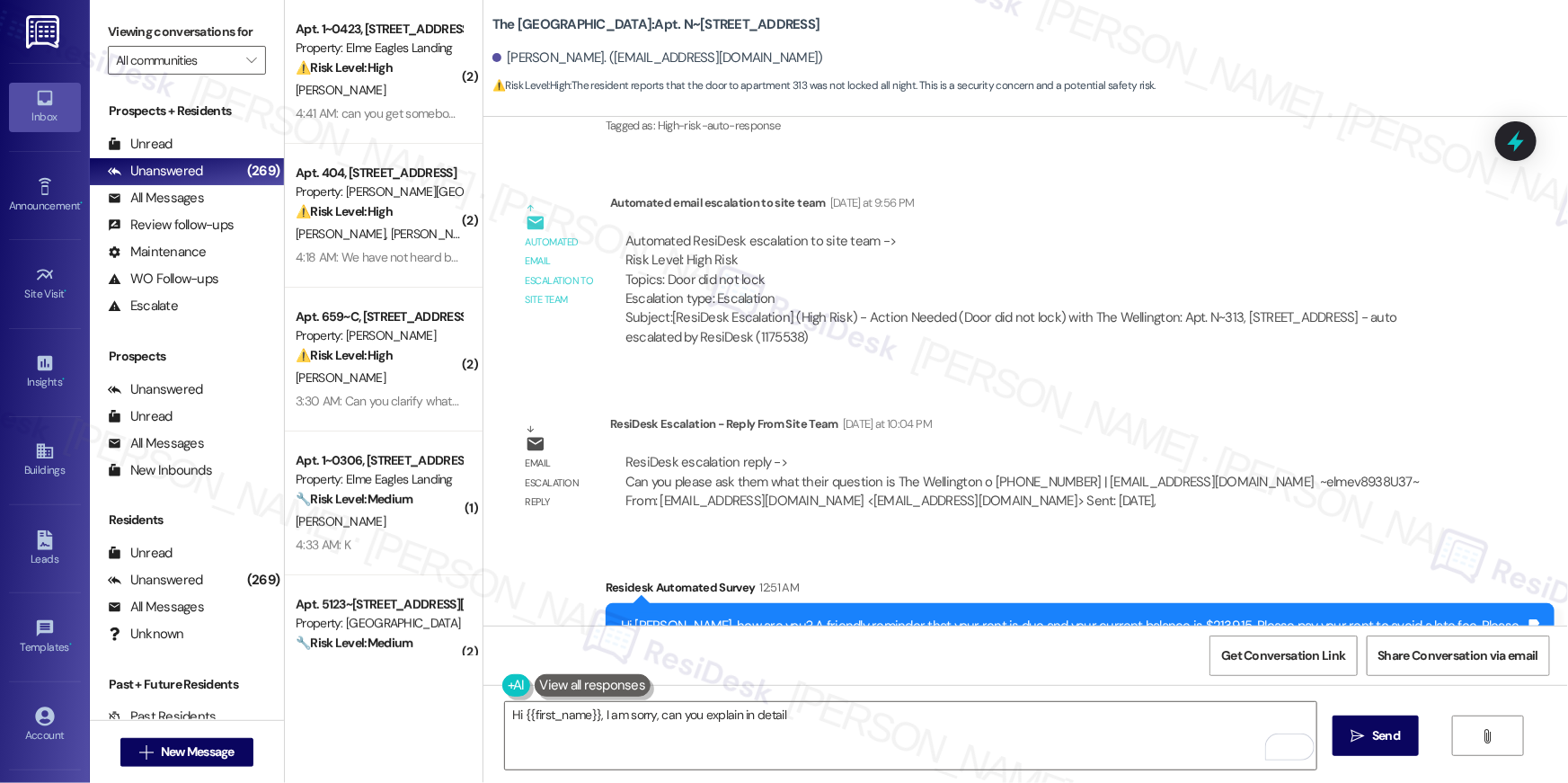
scroll to position [13310, 0]
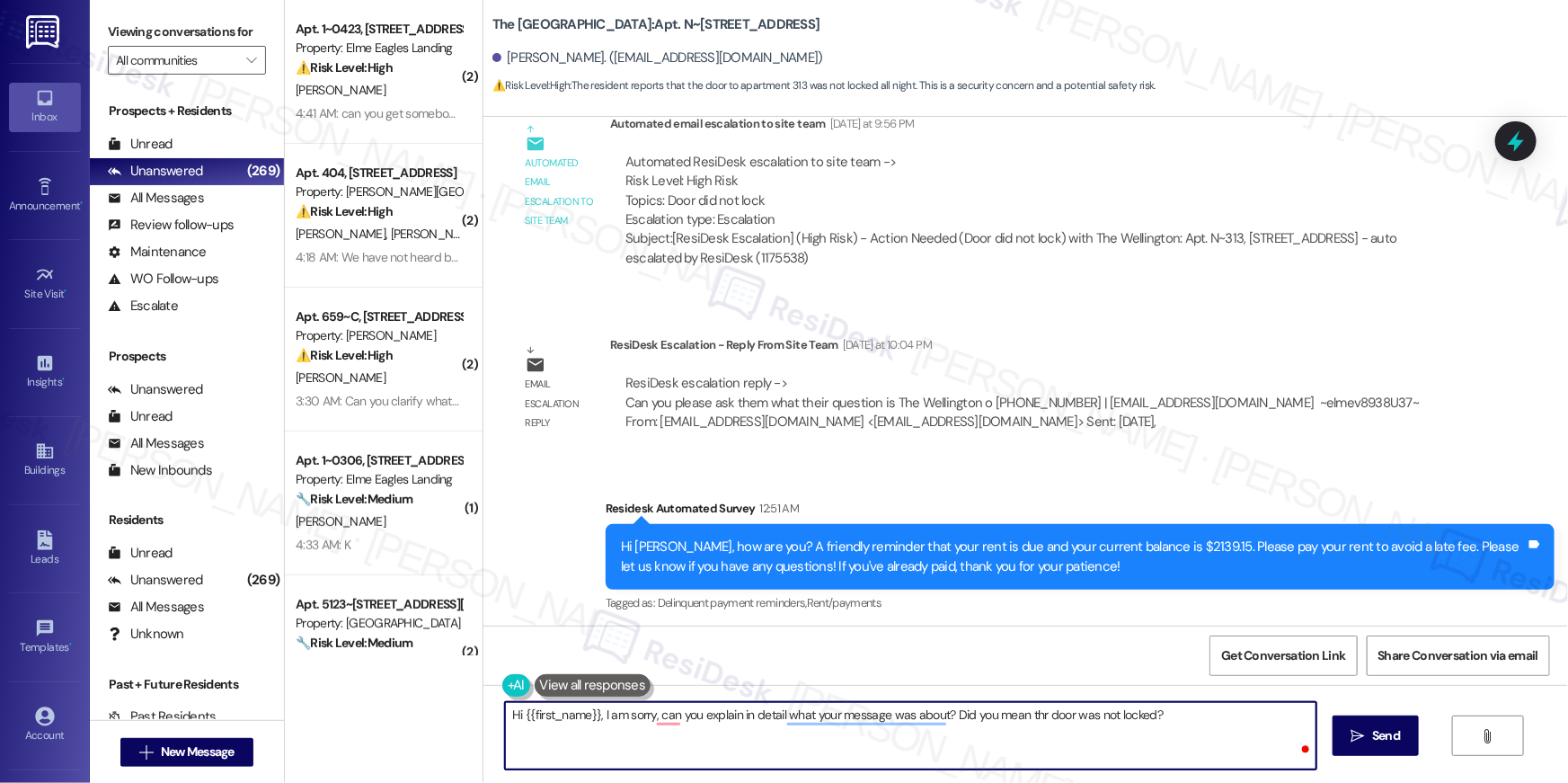
type textarea "Hi {{first_name}}, I am sorry, can you explain in detail what your message was …"
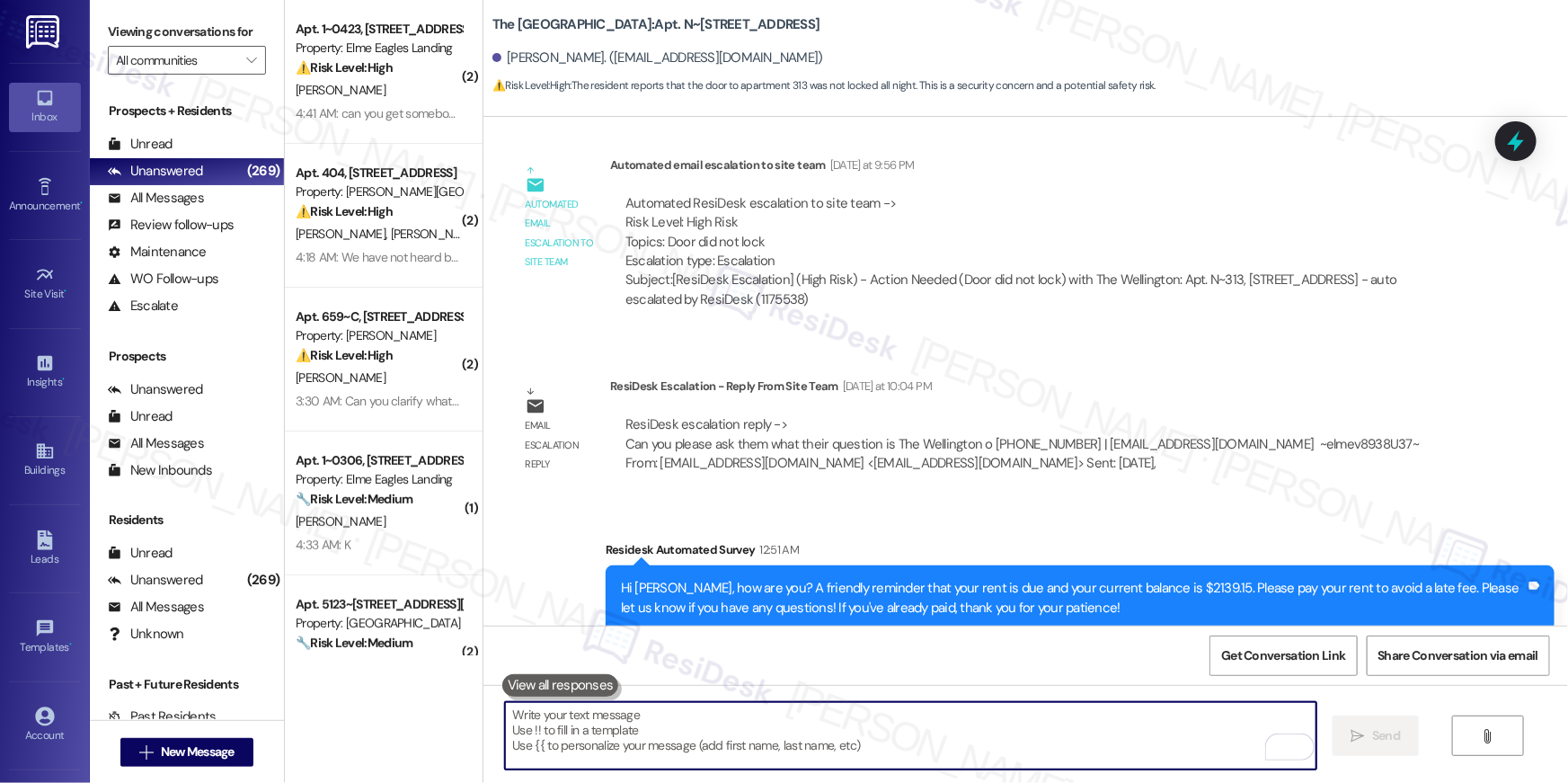
scroll to position [13436, 0]
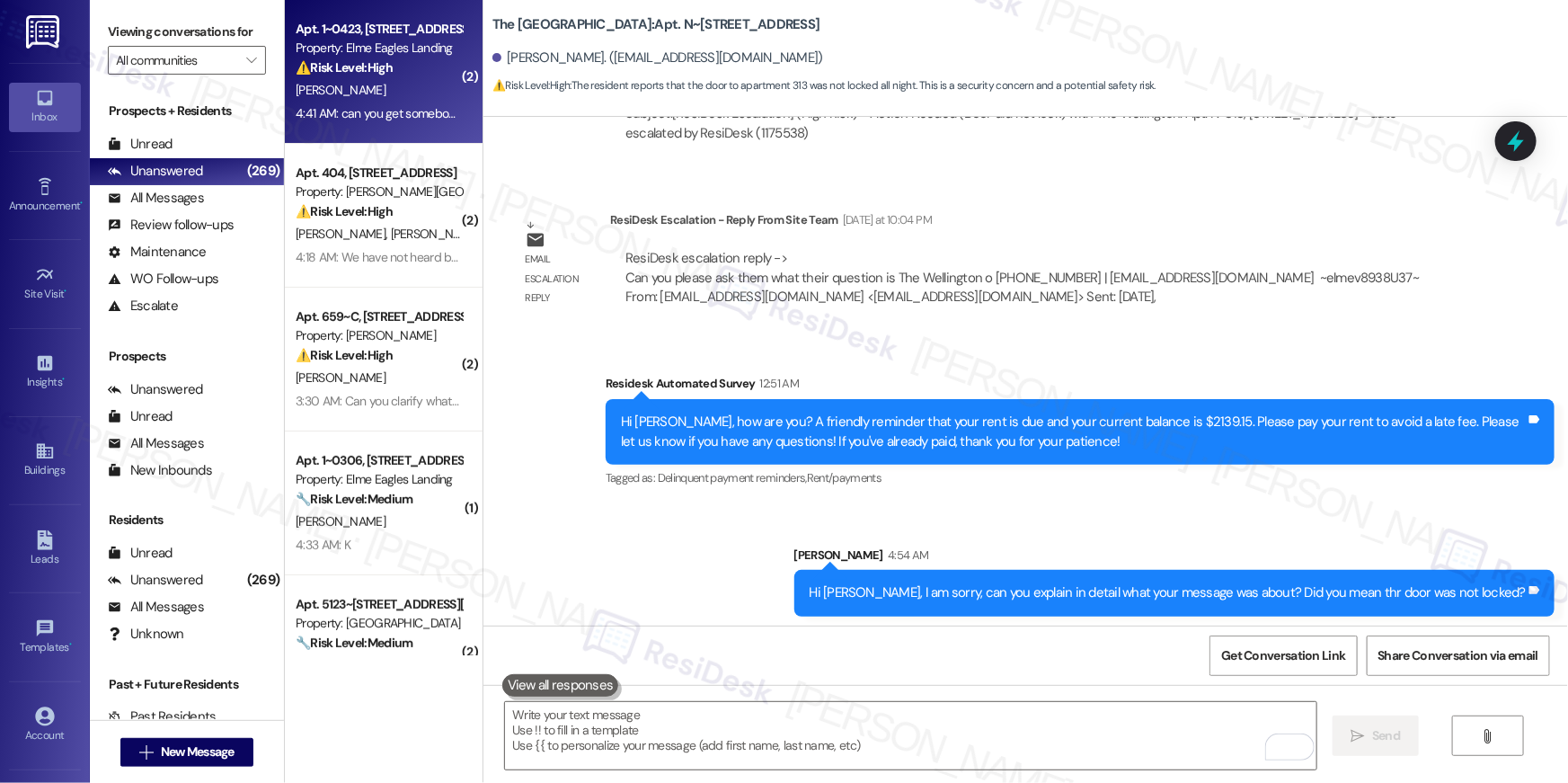
click at [361, 127] on div "Apt. 1~0423, [STREET_ADDRESS] Property: [GEOGRAPHIC_DATA] ⚠️ Risk Level: High T…" at bounding box center [383, 71] width 198 height 144
type textarea "Fetching suggested responses. Please feel free to read through the conversation…"
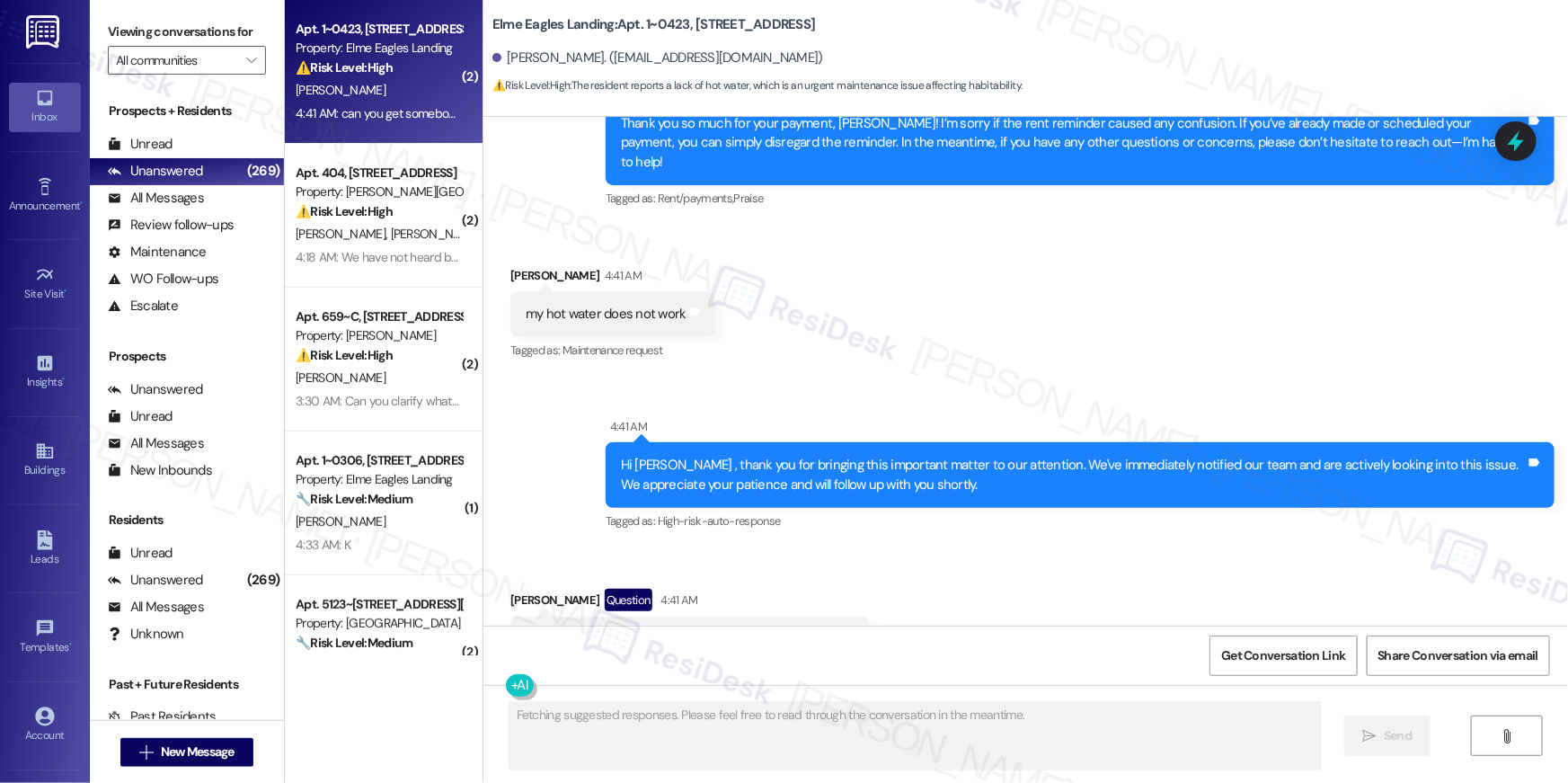
scroll to position [8598, 0]
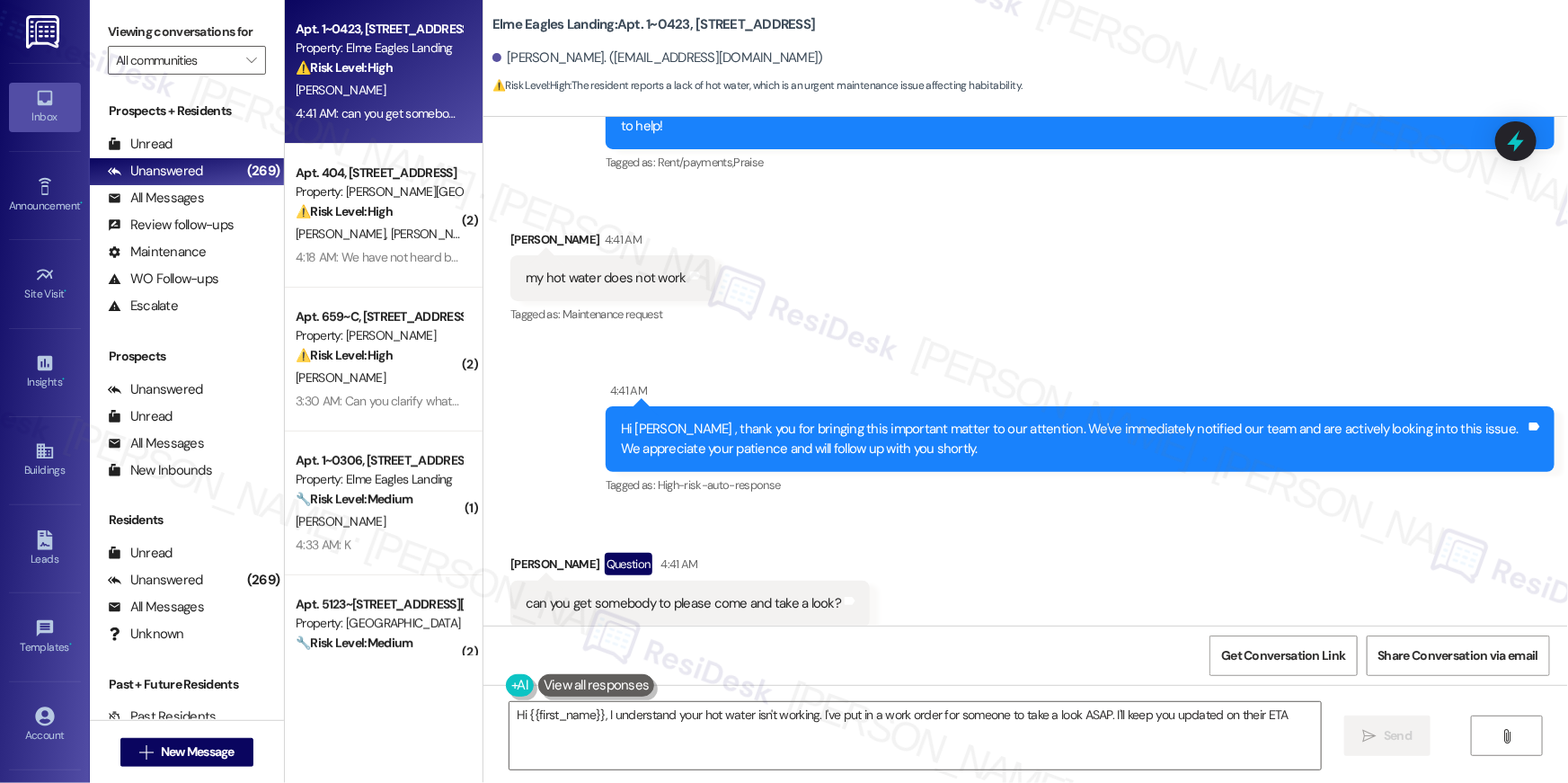
type textarea "Hi {{first_name}}, I understand your hot water isn't working. I've put in a wor…"
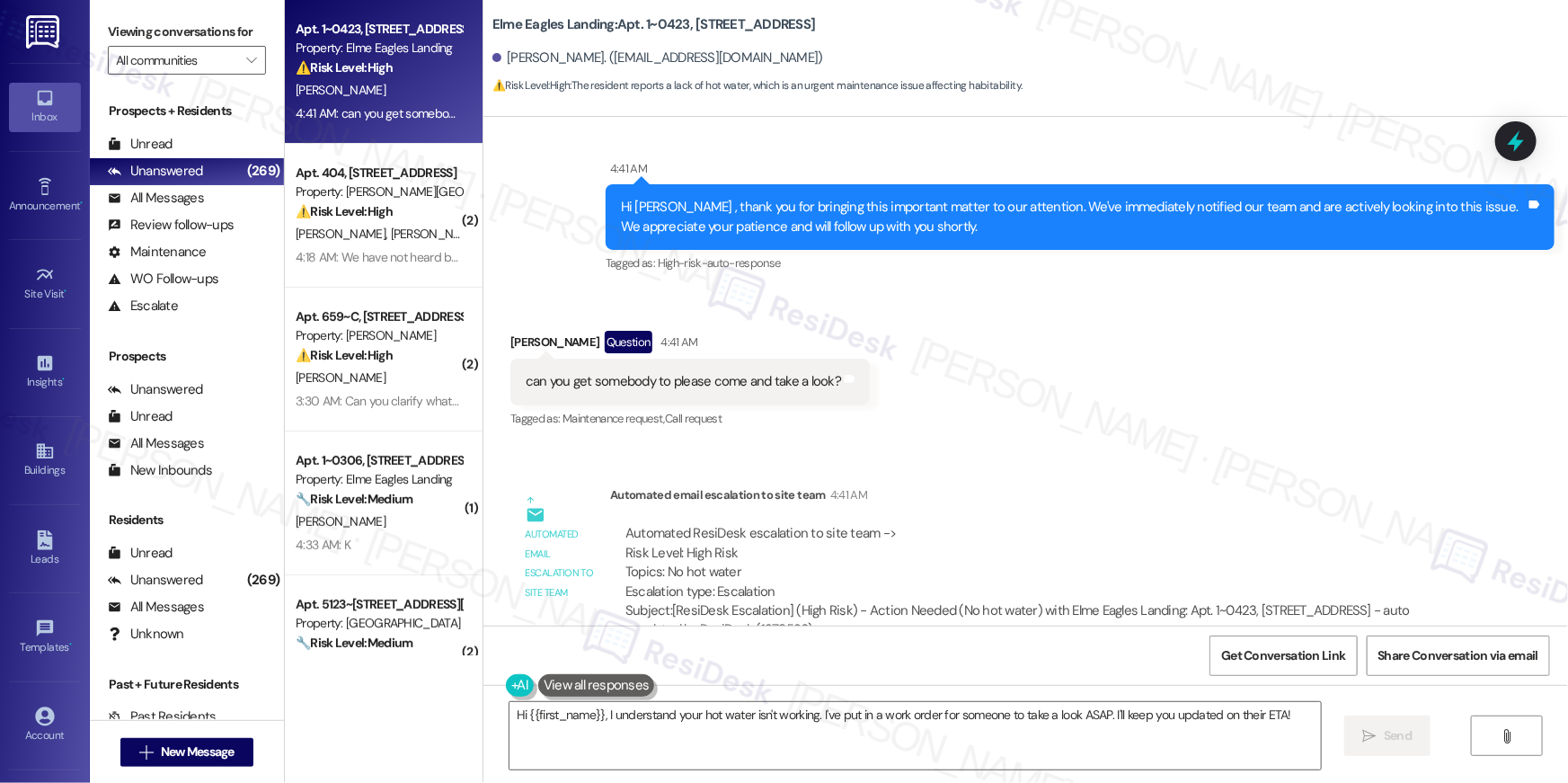
scroll to position [8821, 0]
click at [211, 760] on span "New Message" at bounding box center [198, 752] width 73 height 19
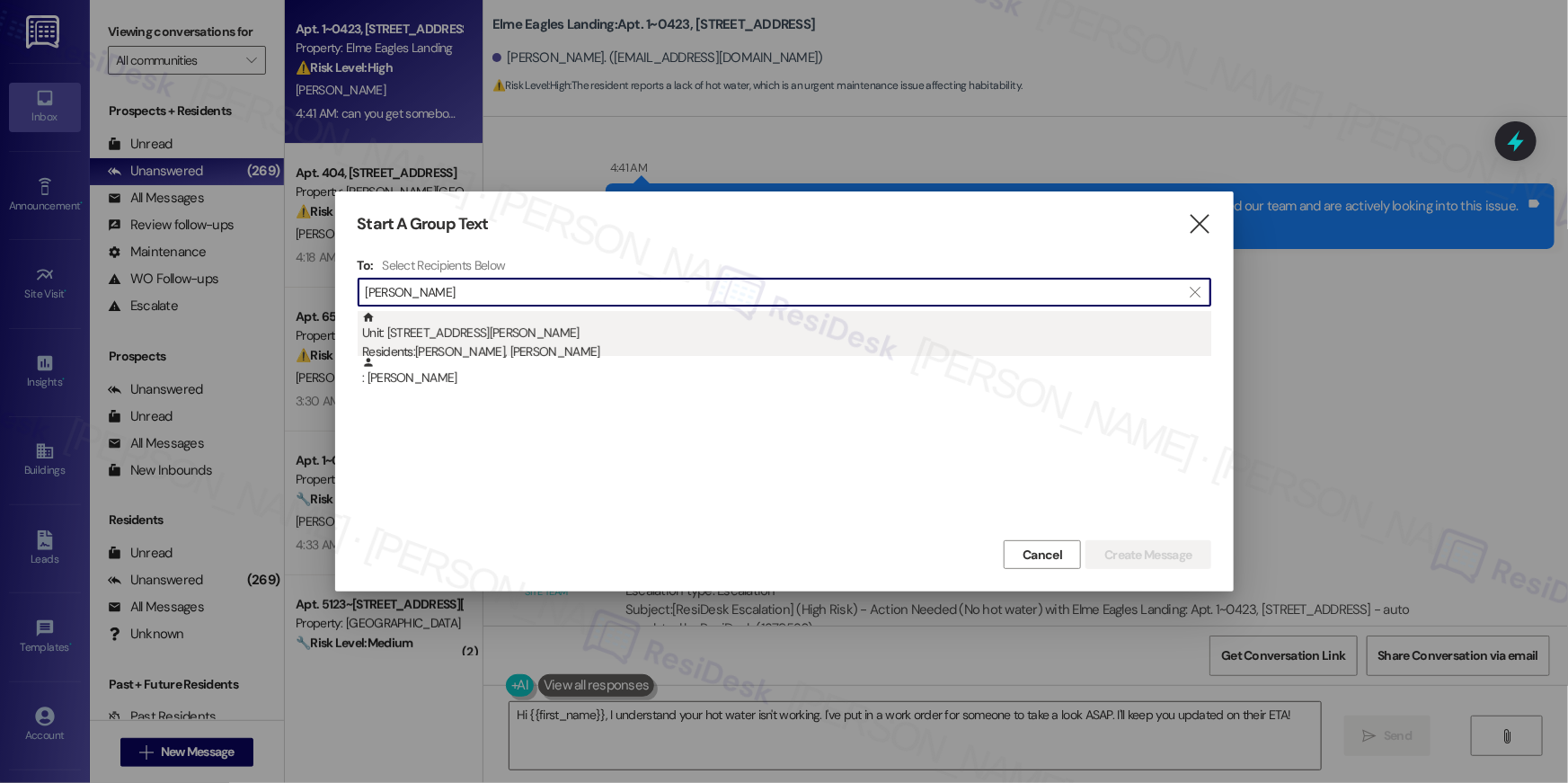
type input "[PERSON_NAME]"
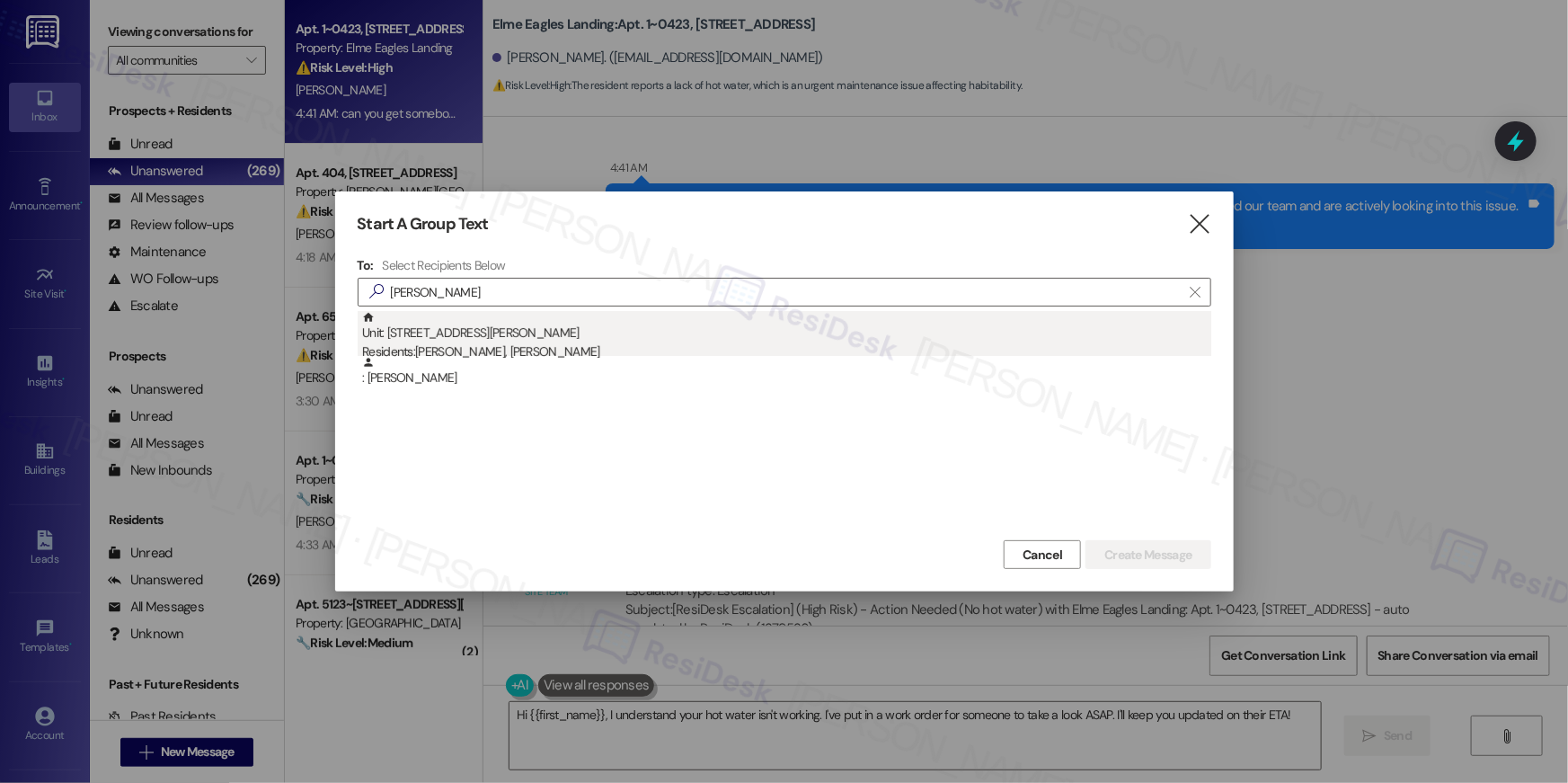
click at [466, 344] on div "Residents: [PERSON_NAME], [PERSON_NAME]" at bounding box center [786, 352] width 849 height 19
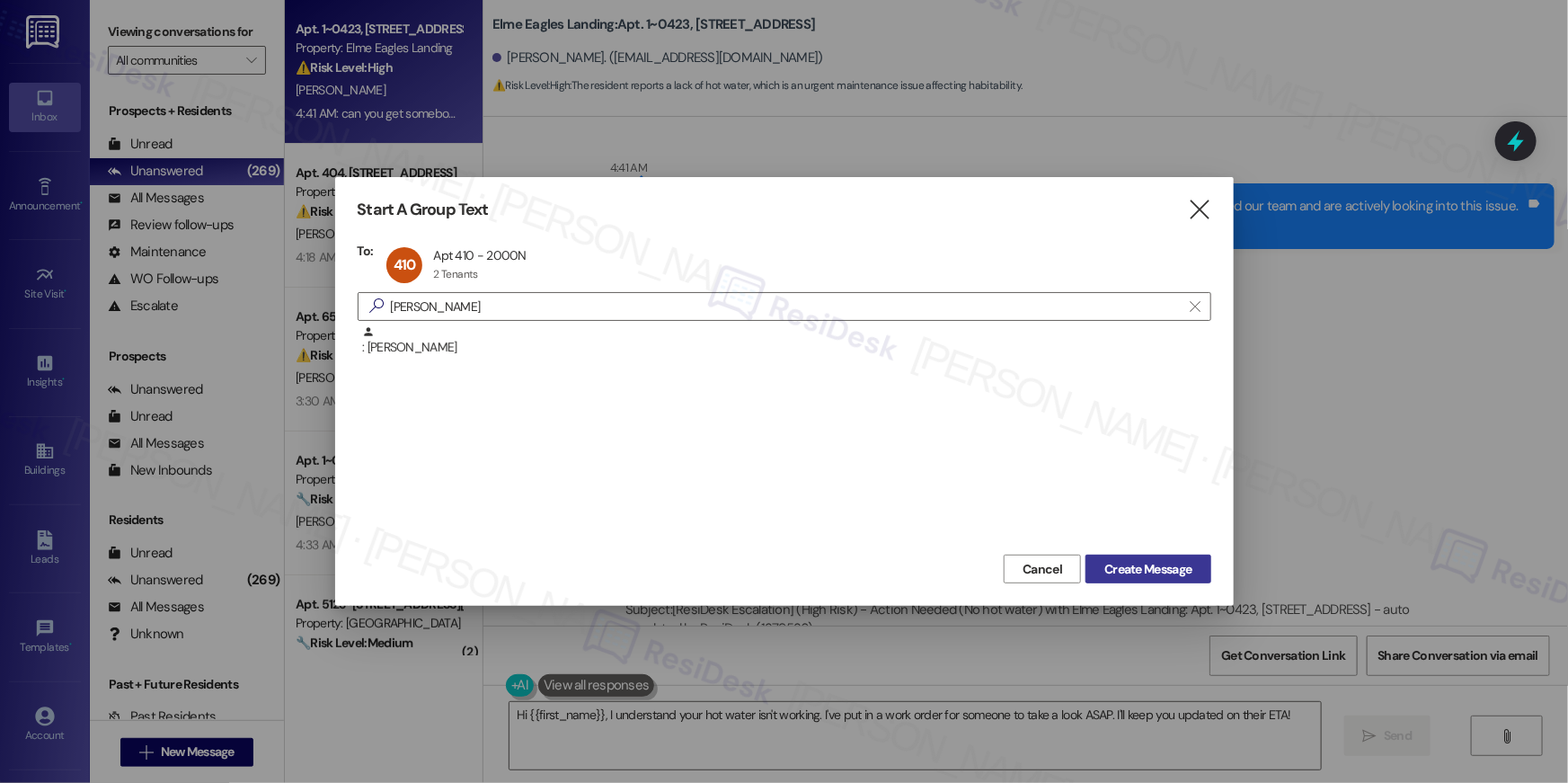
click at [1144, 576] on span "Create Message" at bounding box center [1148, 570] width 87 height 19
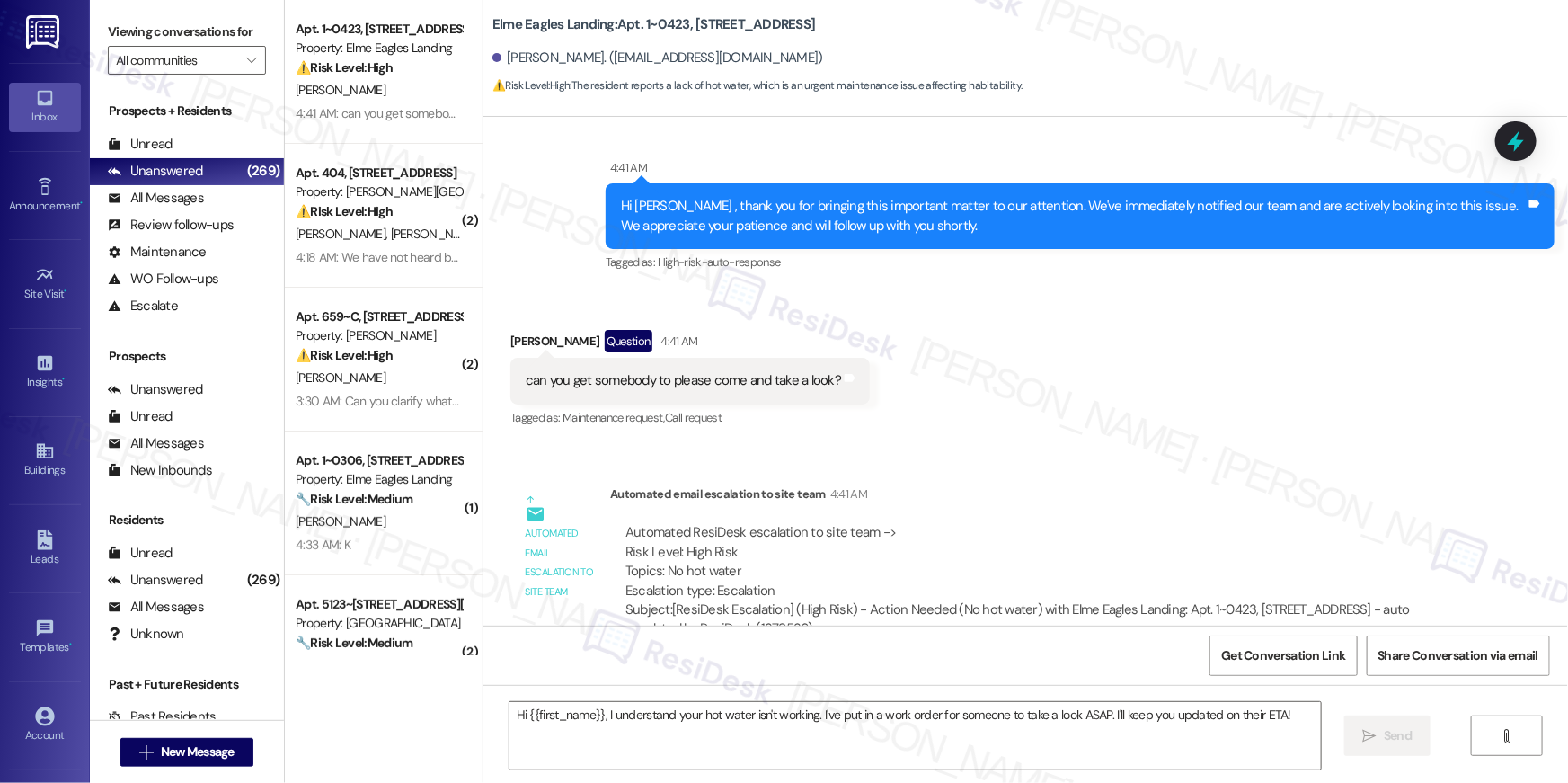
type textarea "Fetching suggested responses. Please feel free to read through the conversation…"
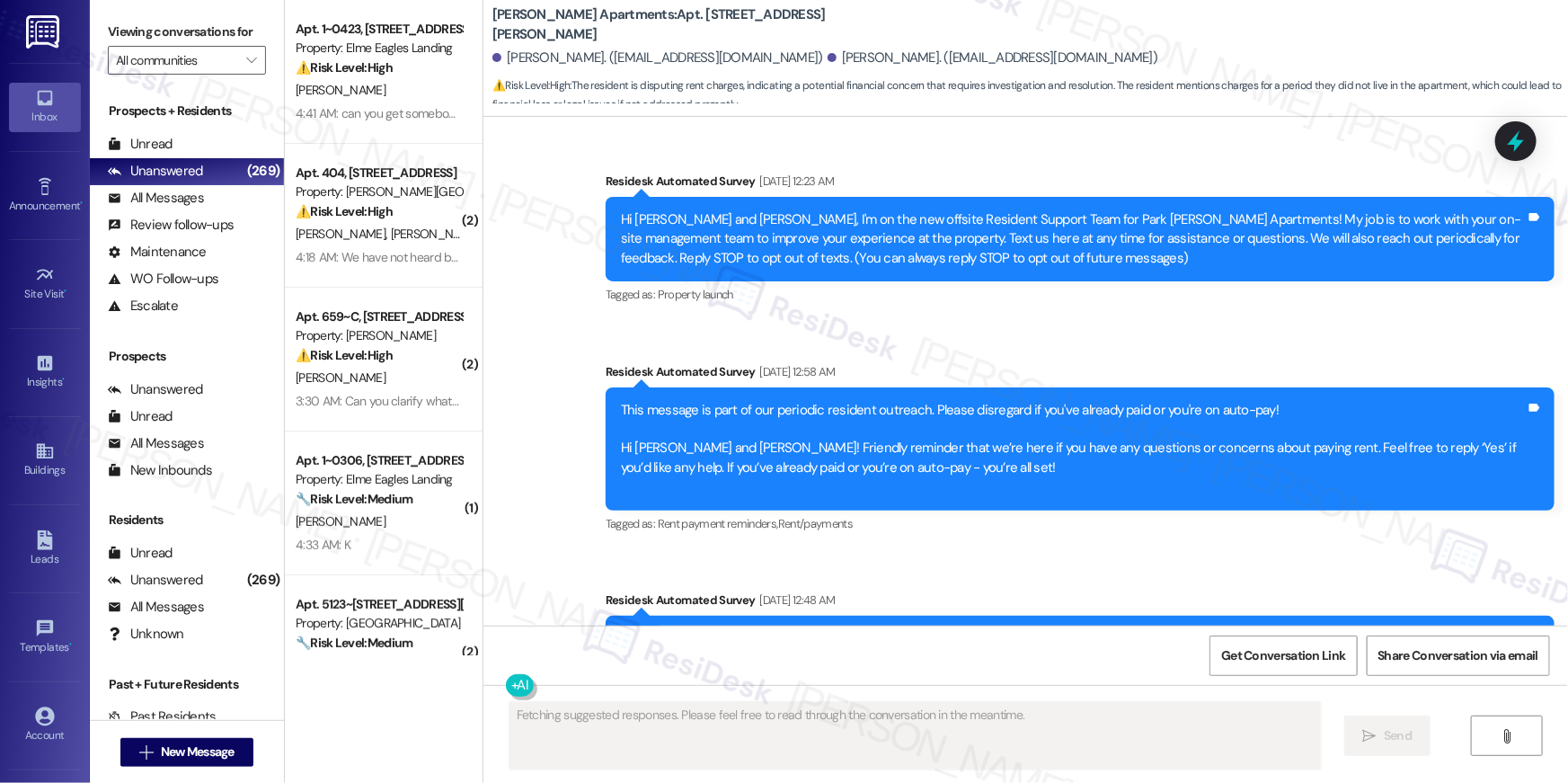
scroll to position [14085, 0]
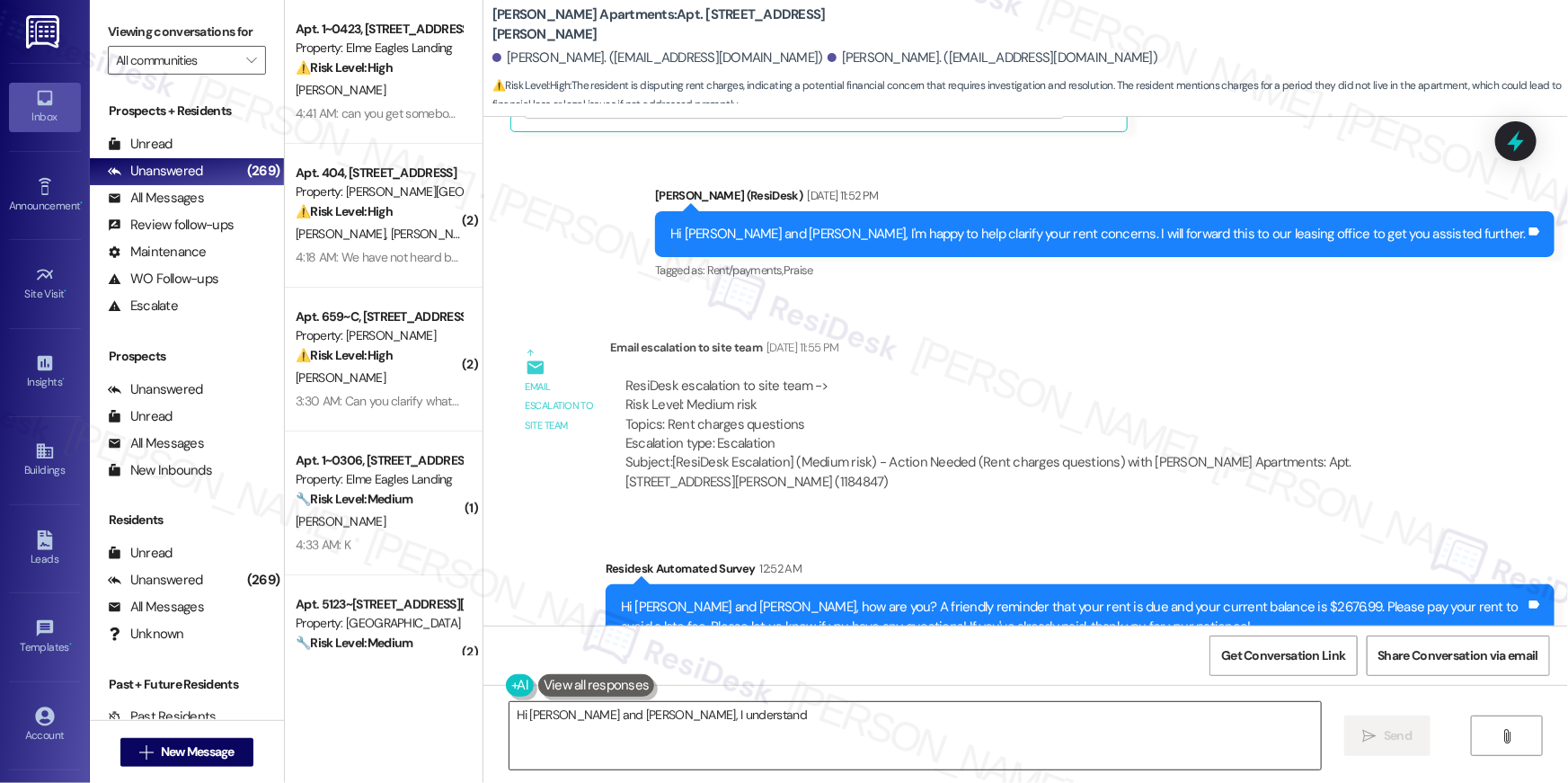
click at [953, 723] on textarea "Hi" at bounding box center [915, 737] width 812 height 68
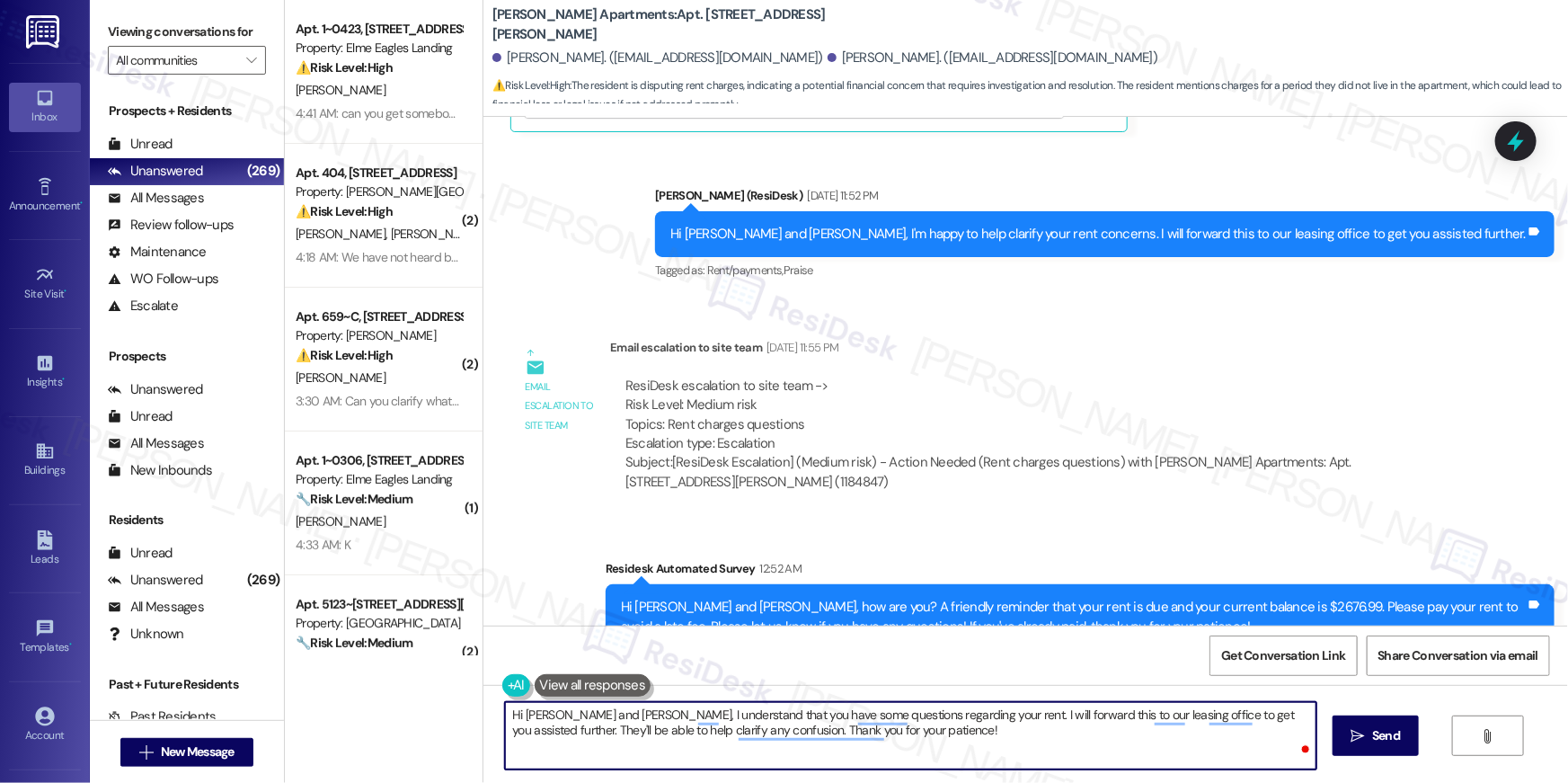
paste textarea "[PERSON_NAME]. Thanks for bringing this to our attention. I checked the charges…"
type textarea "Hello [PERSON_NAME]. Thanks for bringing this to our attention. I checked the c…"
click at [1375, 729] on span "Send" at bounding box center [1386, 737] width 28 height 19
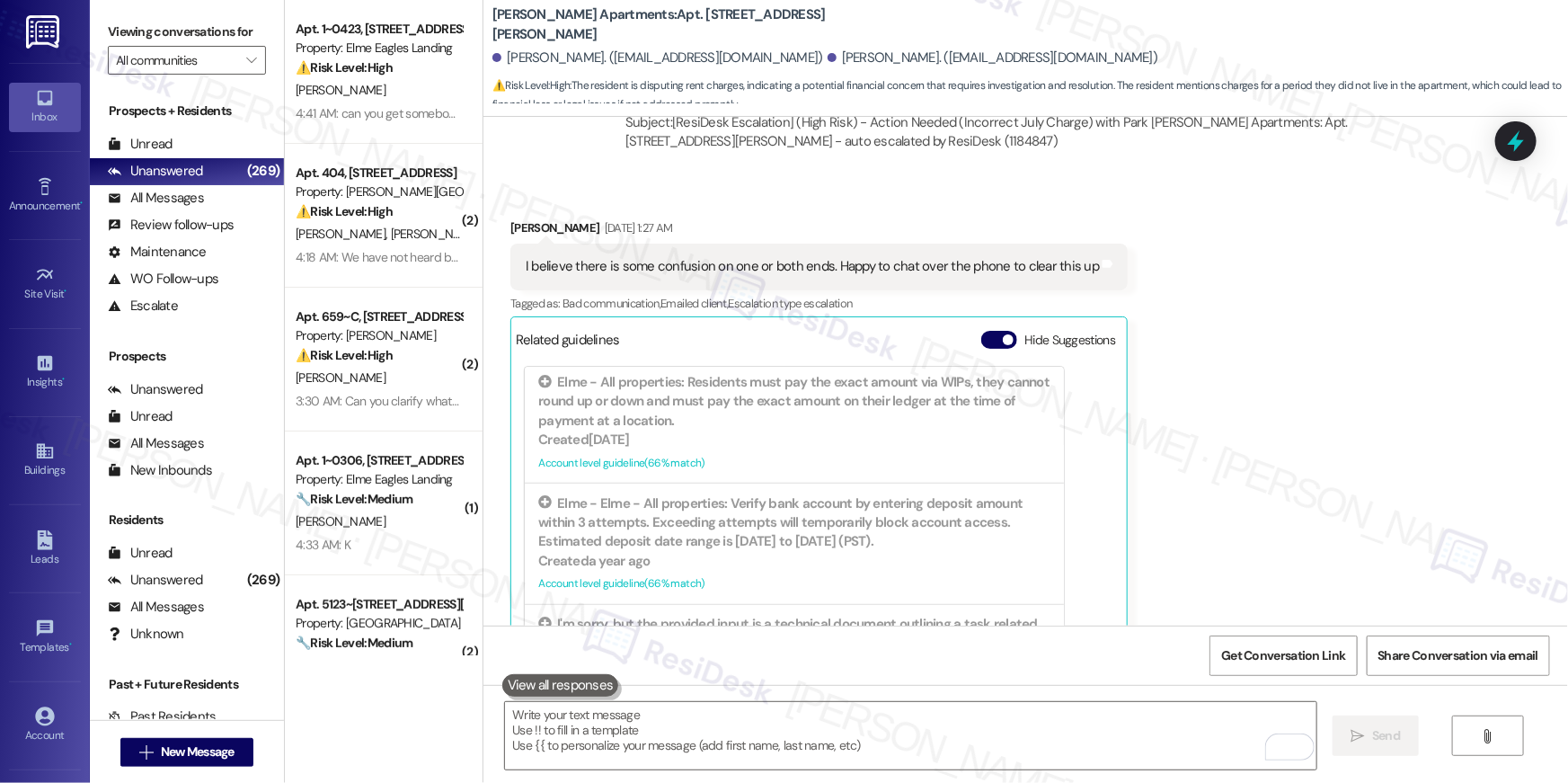
scroll to position [14230, 0]
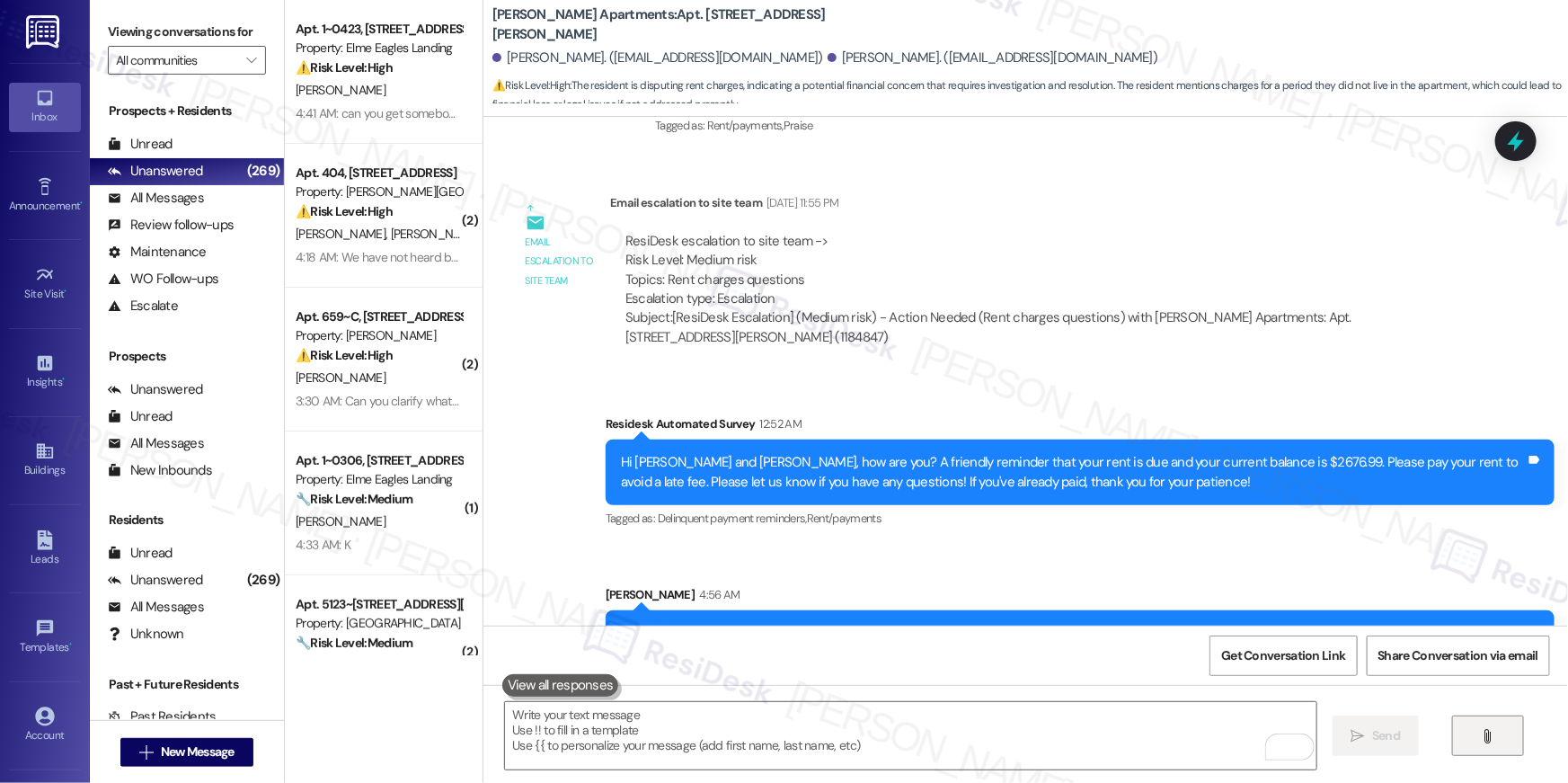
click at [1488, 743] on button "" at bounding box center [1488, 736] width 72 height 41
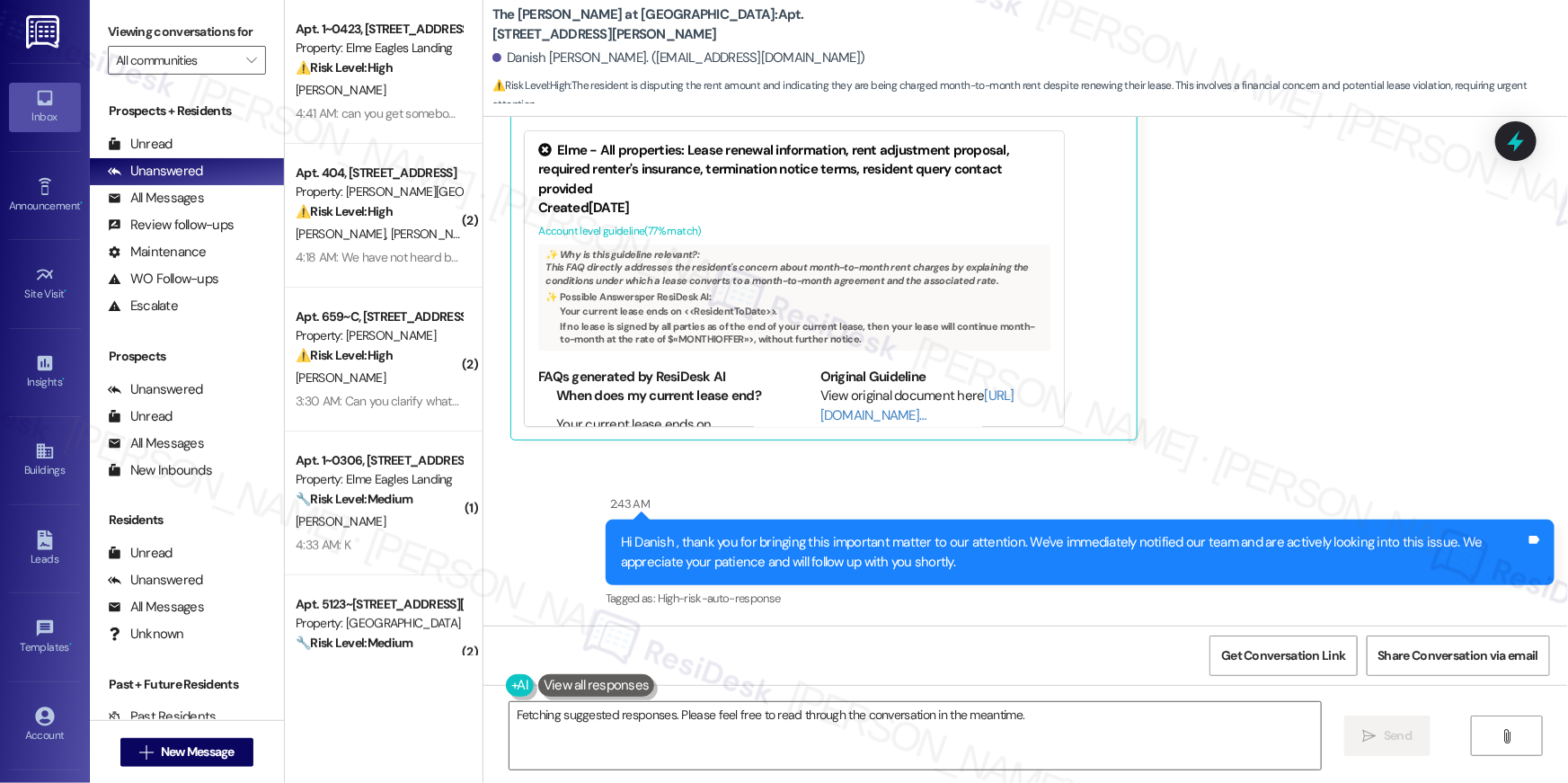
scroll to position [9102, 0]
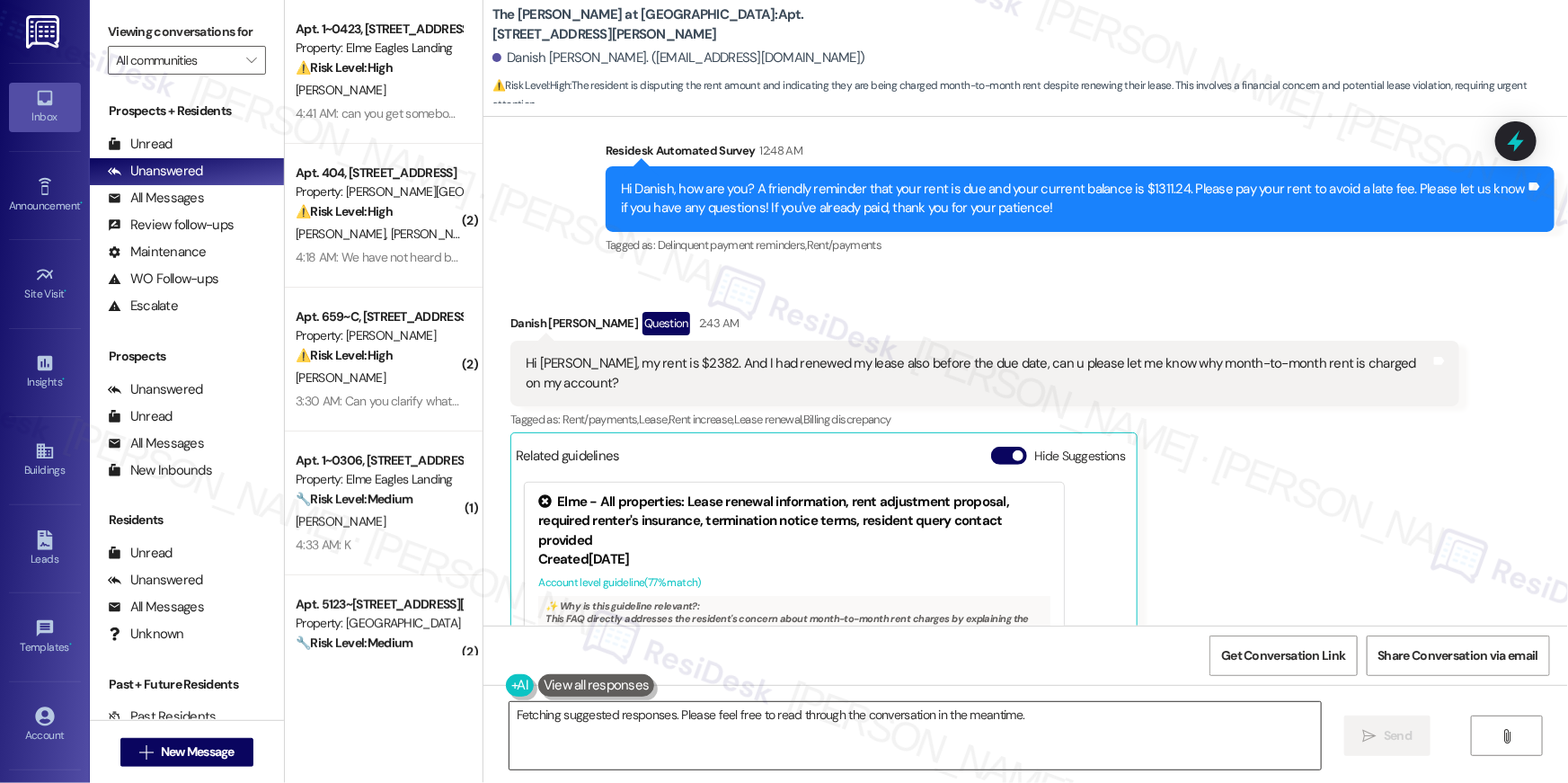
click at [752, 732] on textarea "Hi {{first_name}}, I understand your concern about the rent amount. I'm on it! …" at bounding box center [915, 737] width 812 height 68
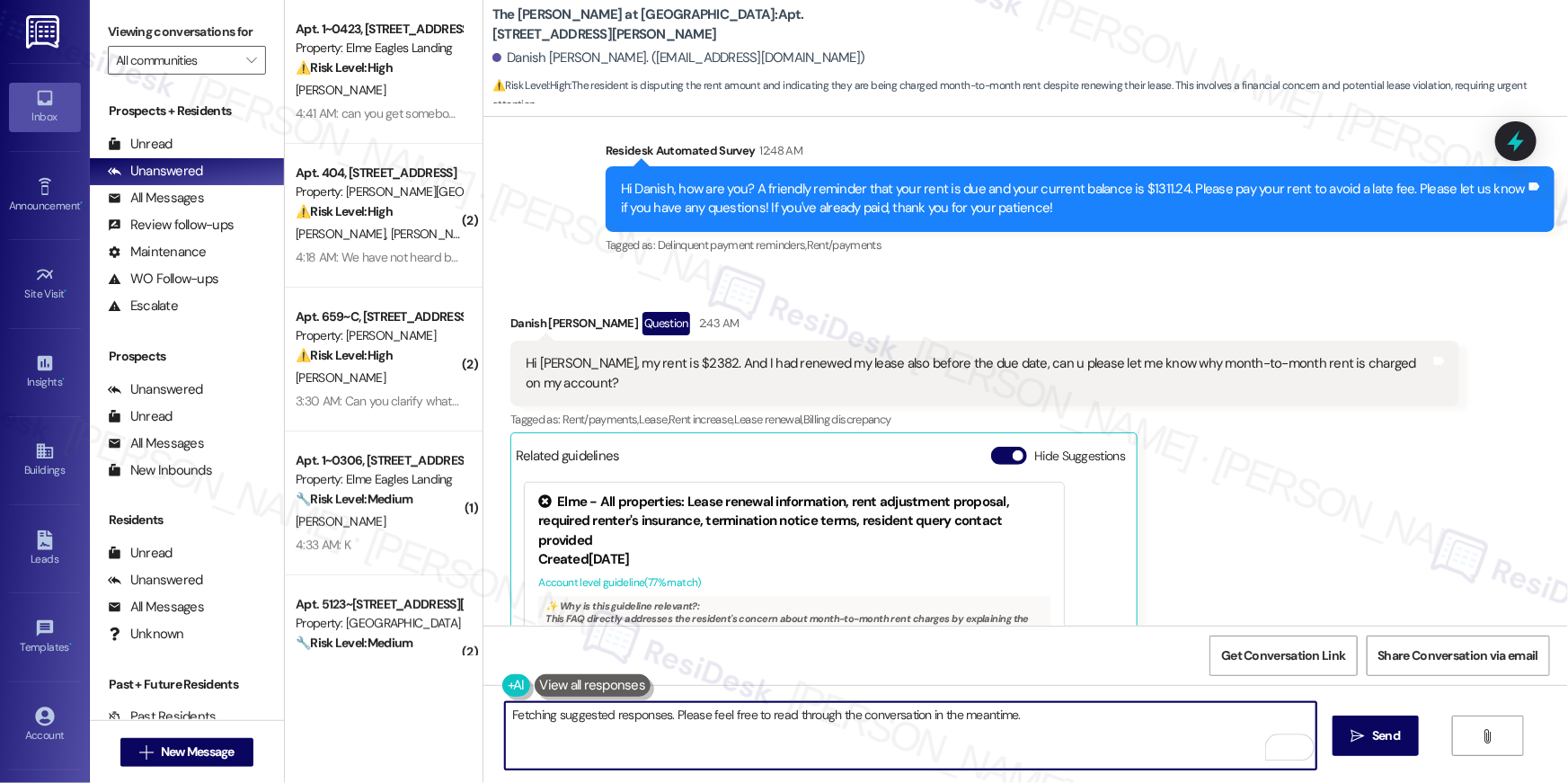
drag, startPoint x: 841, startPoint y: 740, endPoint x: 615, endPoint y: 719, distance: 227.0
click at [615, 719] on textarea "Hi {{first_name}}, I understand your concern about the rent amount. I'm on it! …" at bounding box center [911, 737] width 812 height 68
type textarea "Hi {{first_name}}, I believe the site team has already contacted you regarding …"
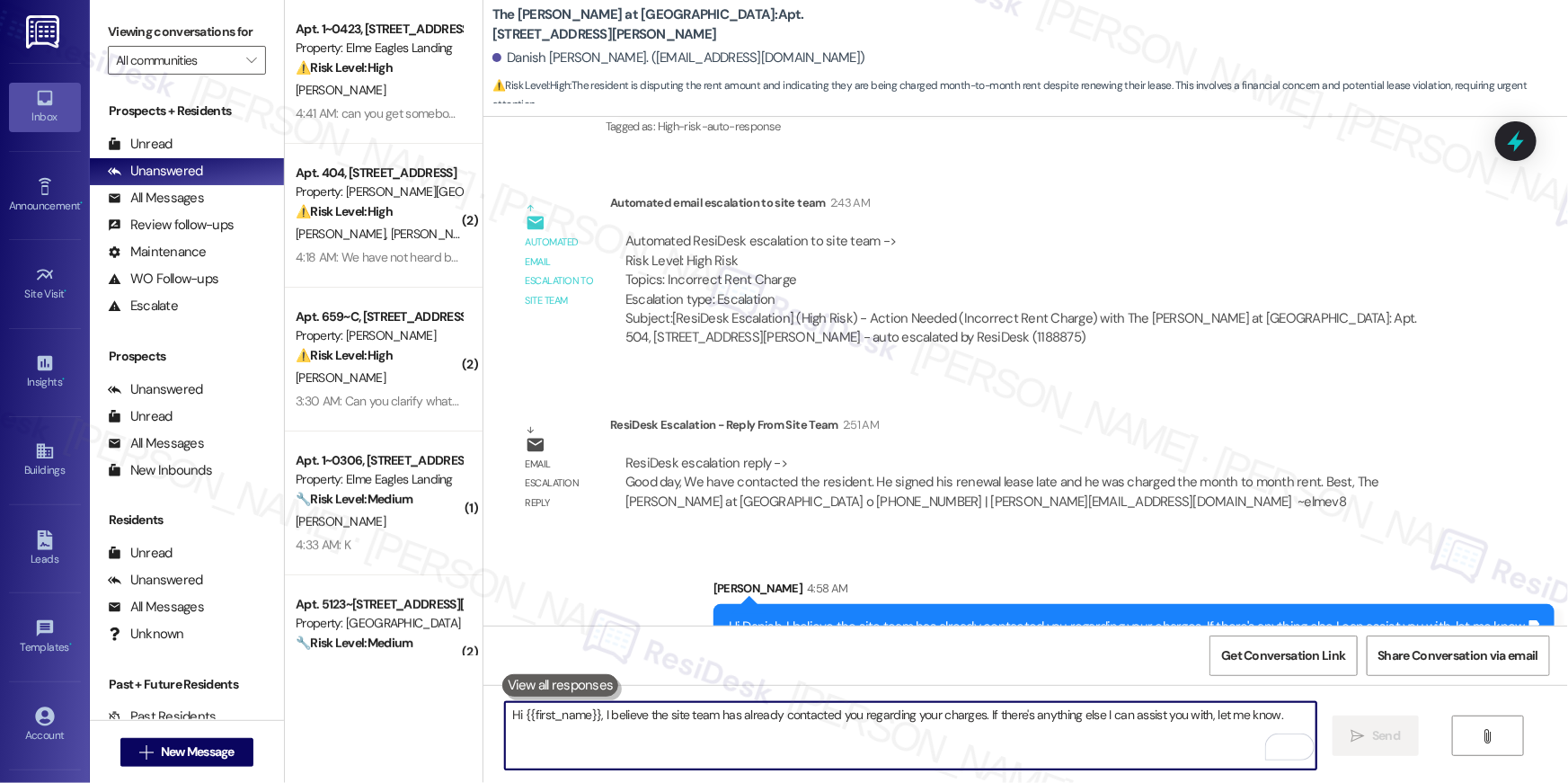
scroll to position [9941, 0]
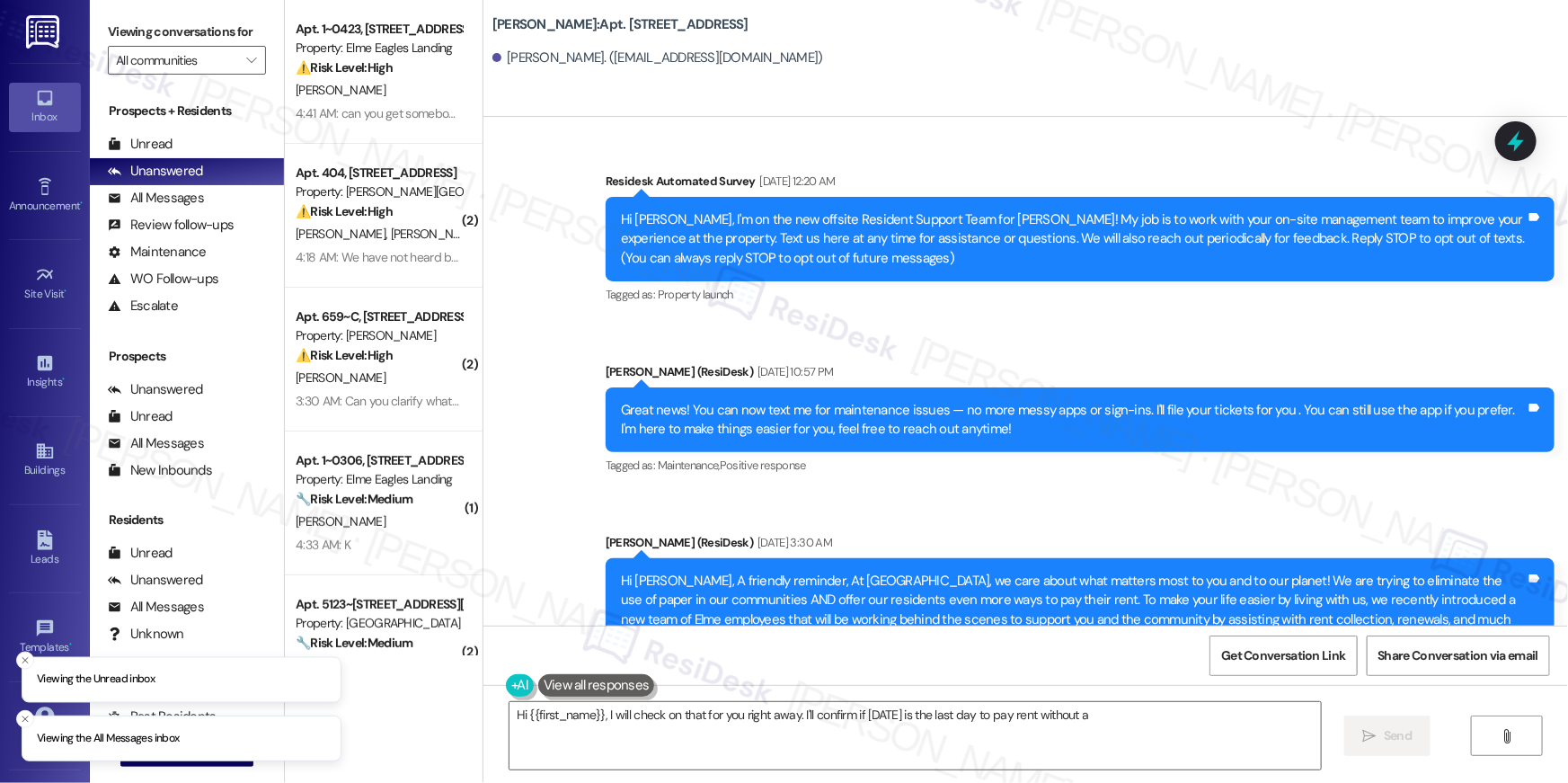
scroll to position [14644, 0]
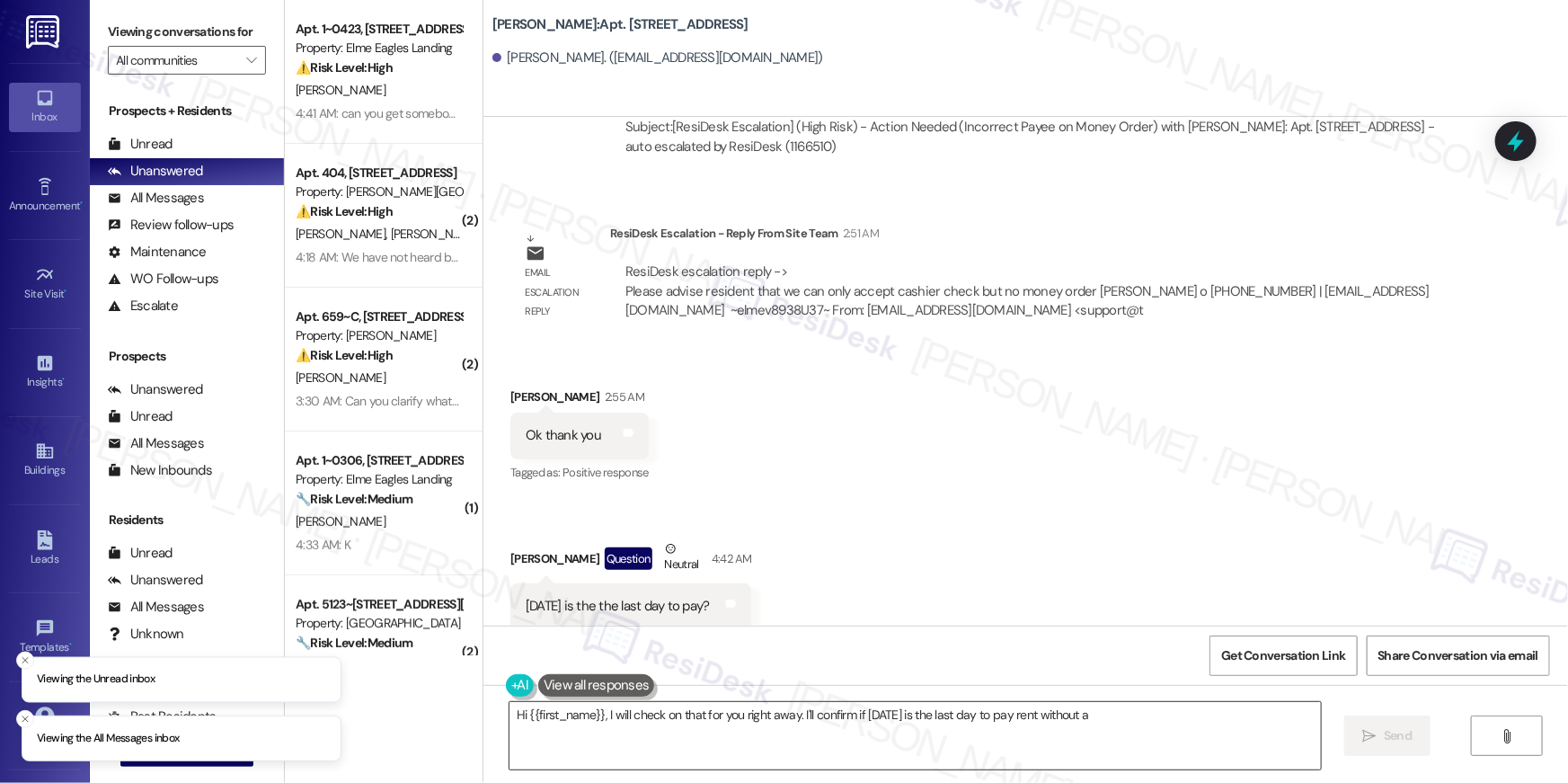
click at [703, 740] on textarea "Hi {{first_name}}, I will check on that for you right away. I'll confirm if tod…" at bounding box center [915, 737] width 812 height 68
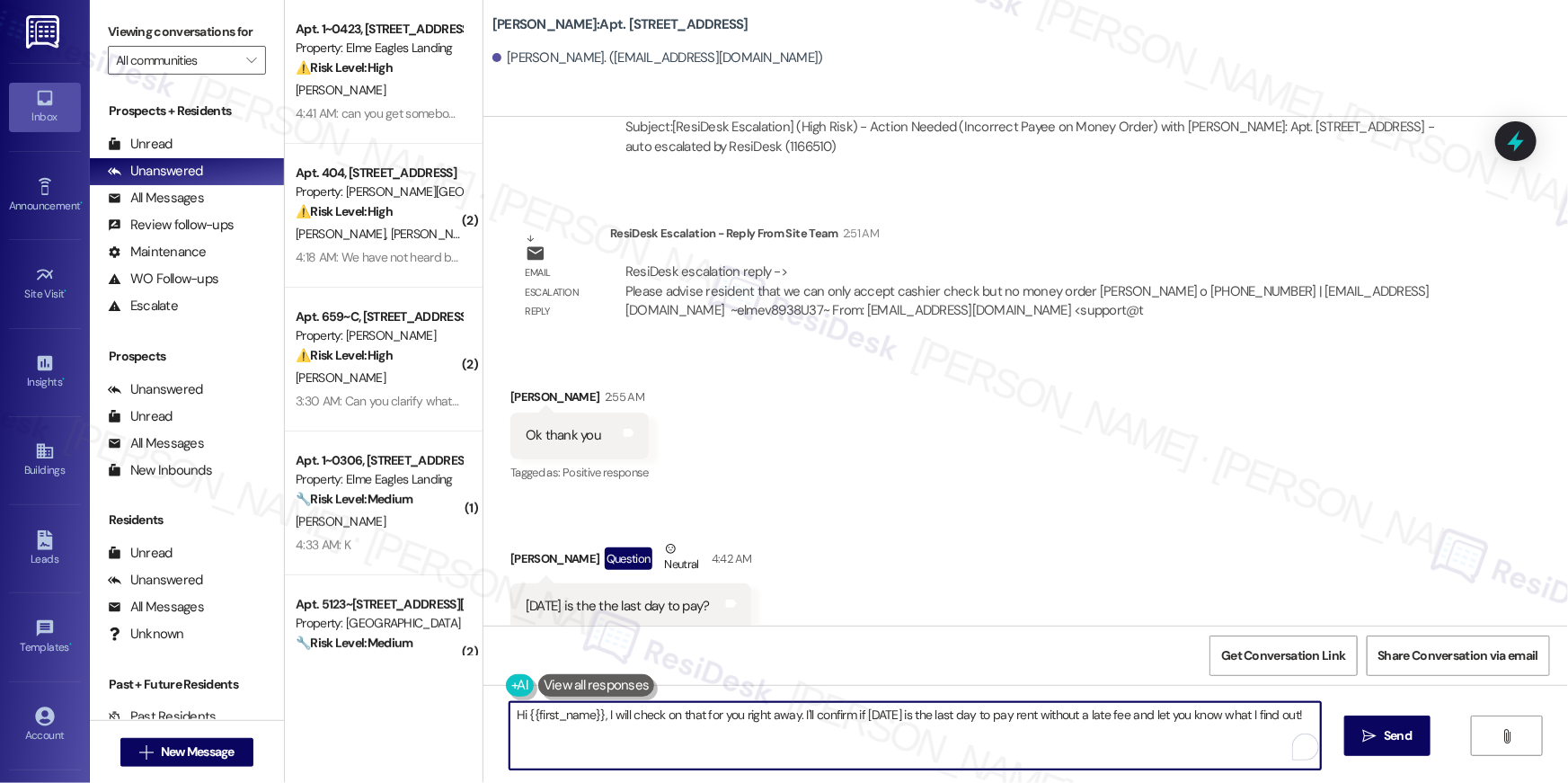
paste textarea "I received an update from our site team. They said we can only accept cashier’s…"
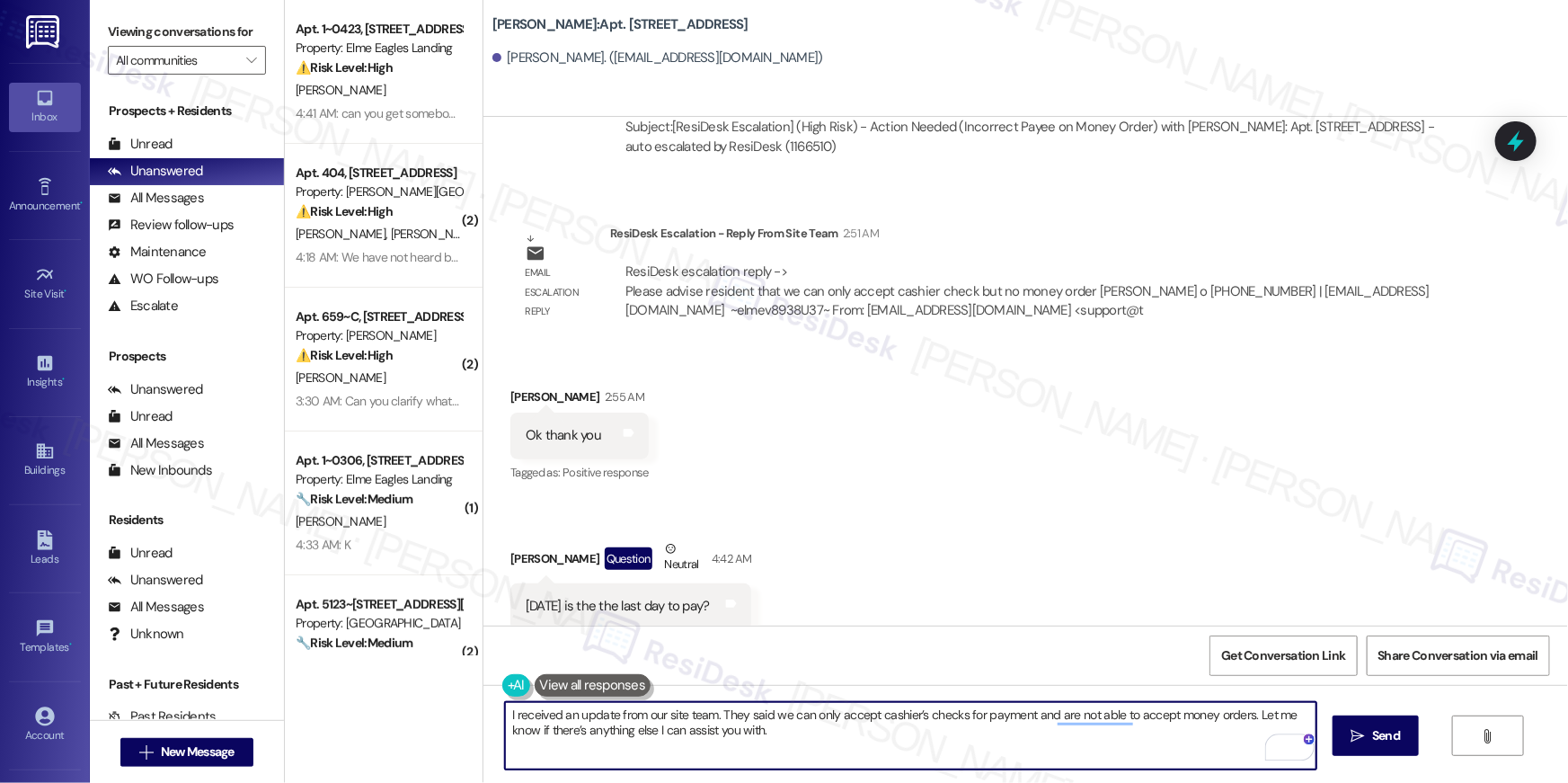
click at [506, 713] on textarea "I received an update from our site team. They said we can only accept cashier’s…" at bounding box center [911, 737] width 812 height 68
drag, startPoint x: 836, startPoint y: 716, endPoint x: 561, endPoint y: 714, distance: 275.0
click at [561, 714] on textarea "Hi Renwick, I received an update from our site team. They said we can only acce…" at bounding box center [911, 737] width 812 height 68
click at [702, 730] on textarea "Hi Renwick, we can only accept cashier’s checks for payment and are not able to…" at bounding box center [911, 737] width 812 height 68
type textarea "Hi Renwick, we can only accept cashier’s checks for payment and are not able to…"
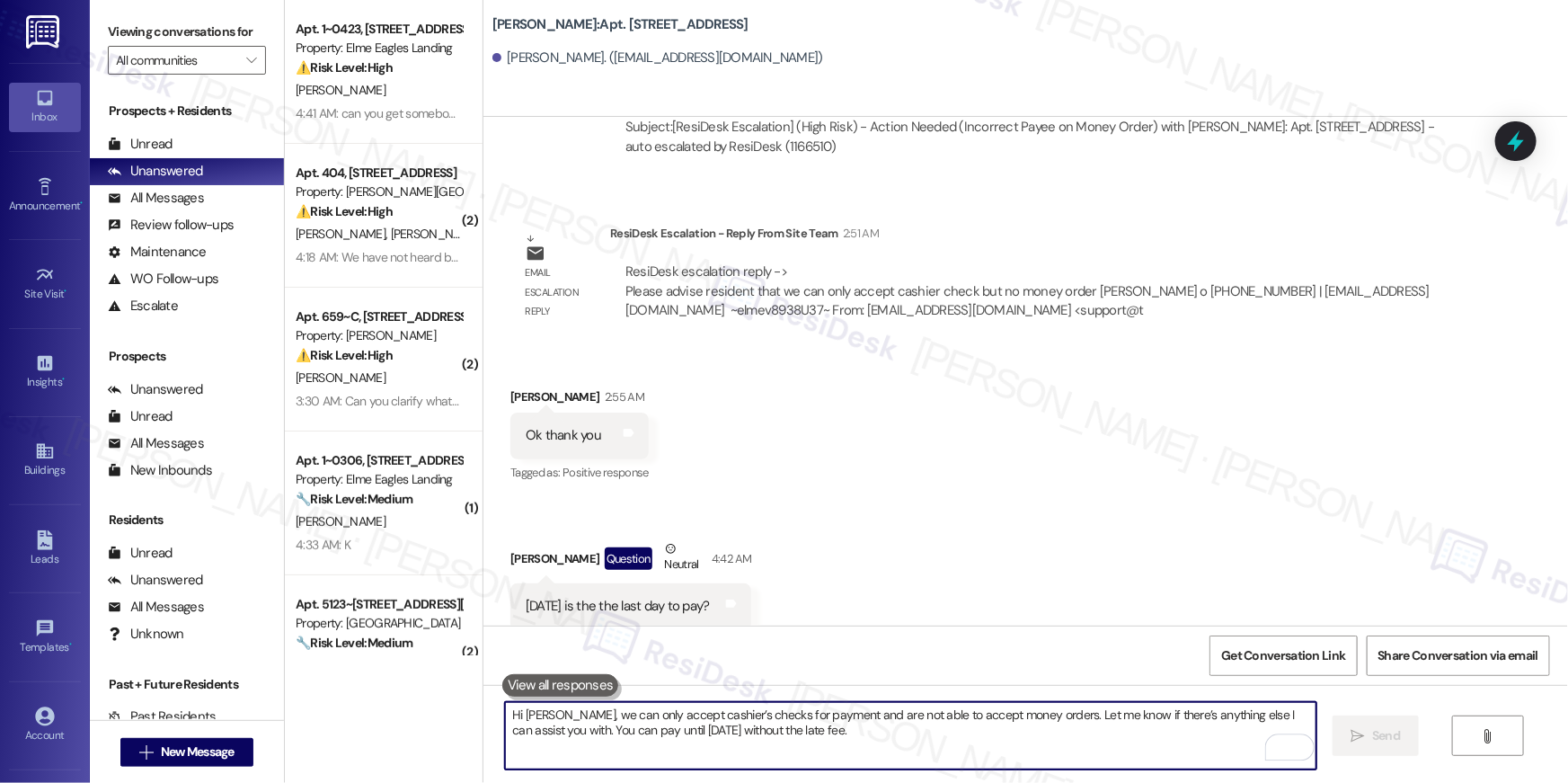
scroll to position [14643, 0]
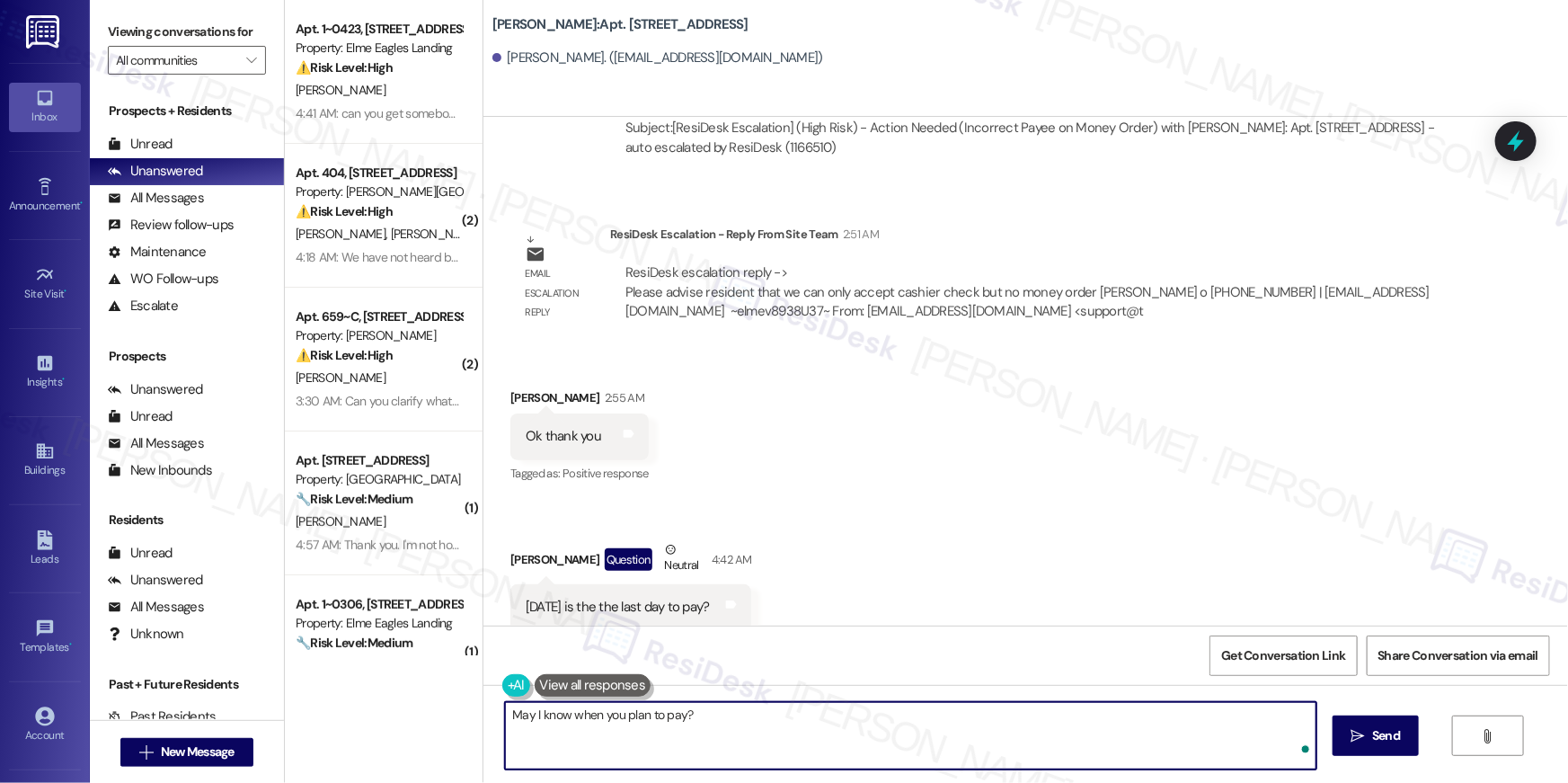
type textarea "May I know when you plan to pay?"
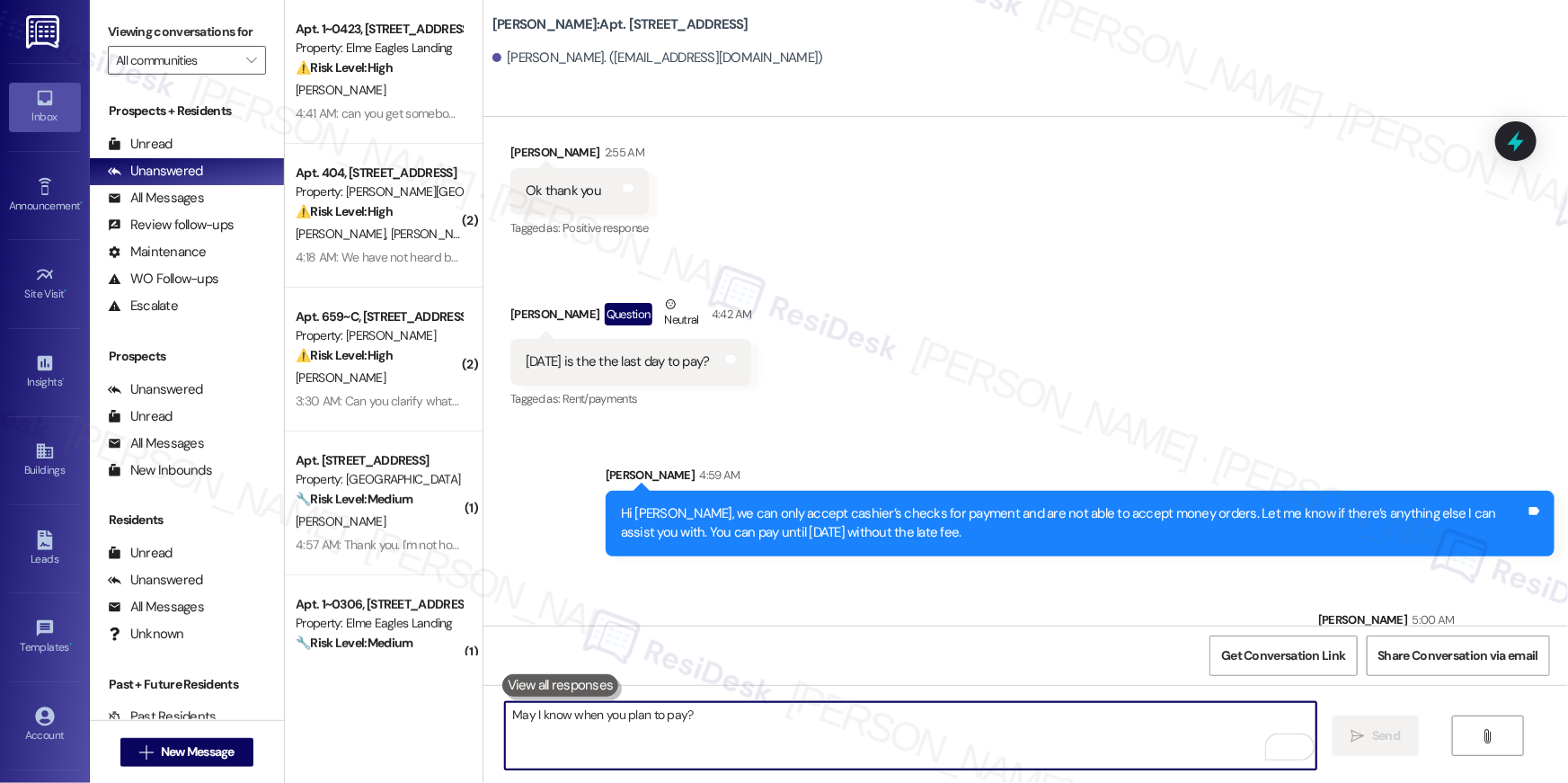
scroll to position [14914, 0]
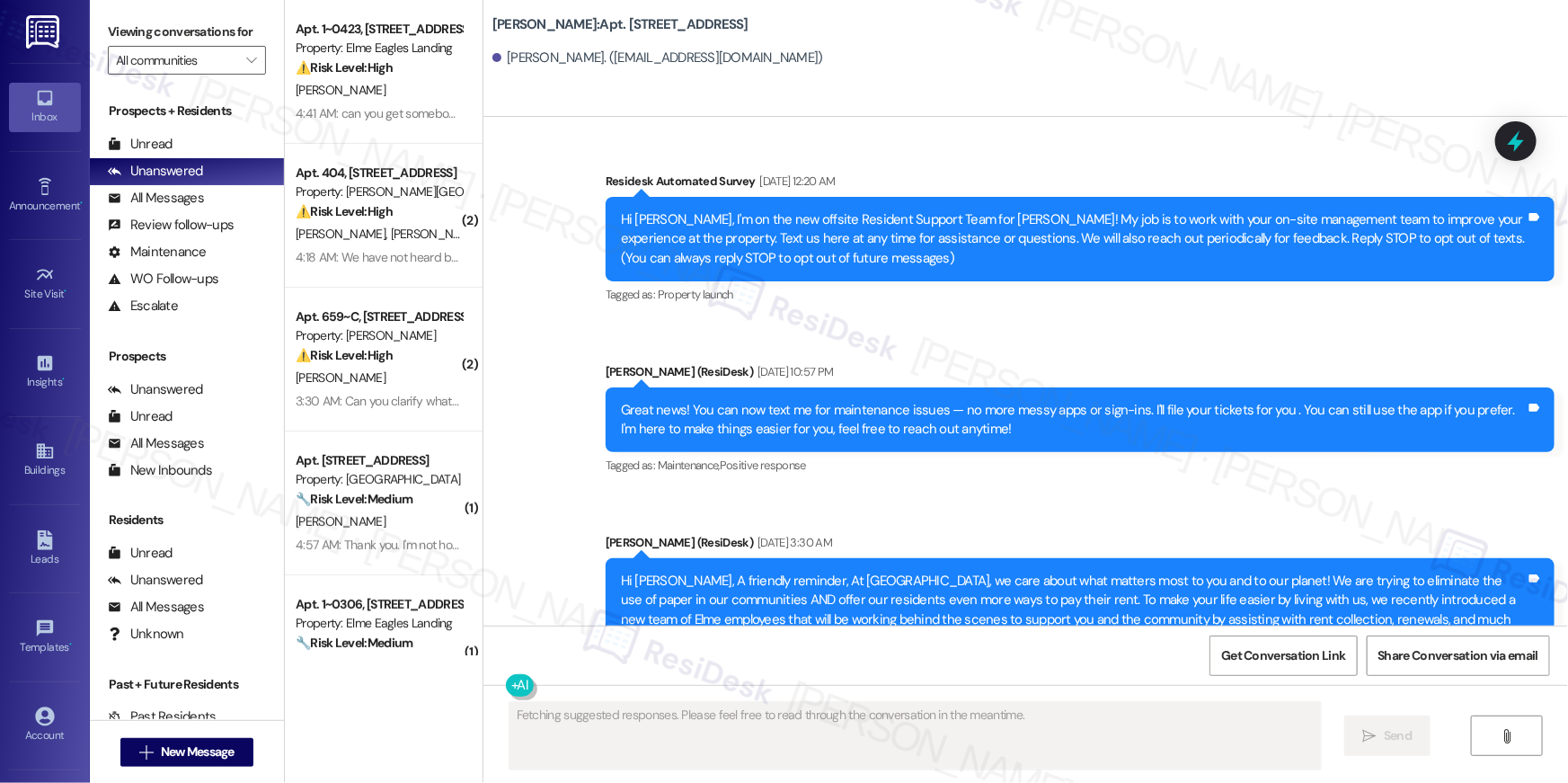
scroll to position [14942, 0]
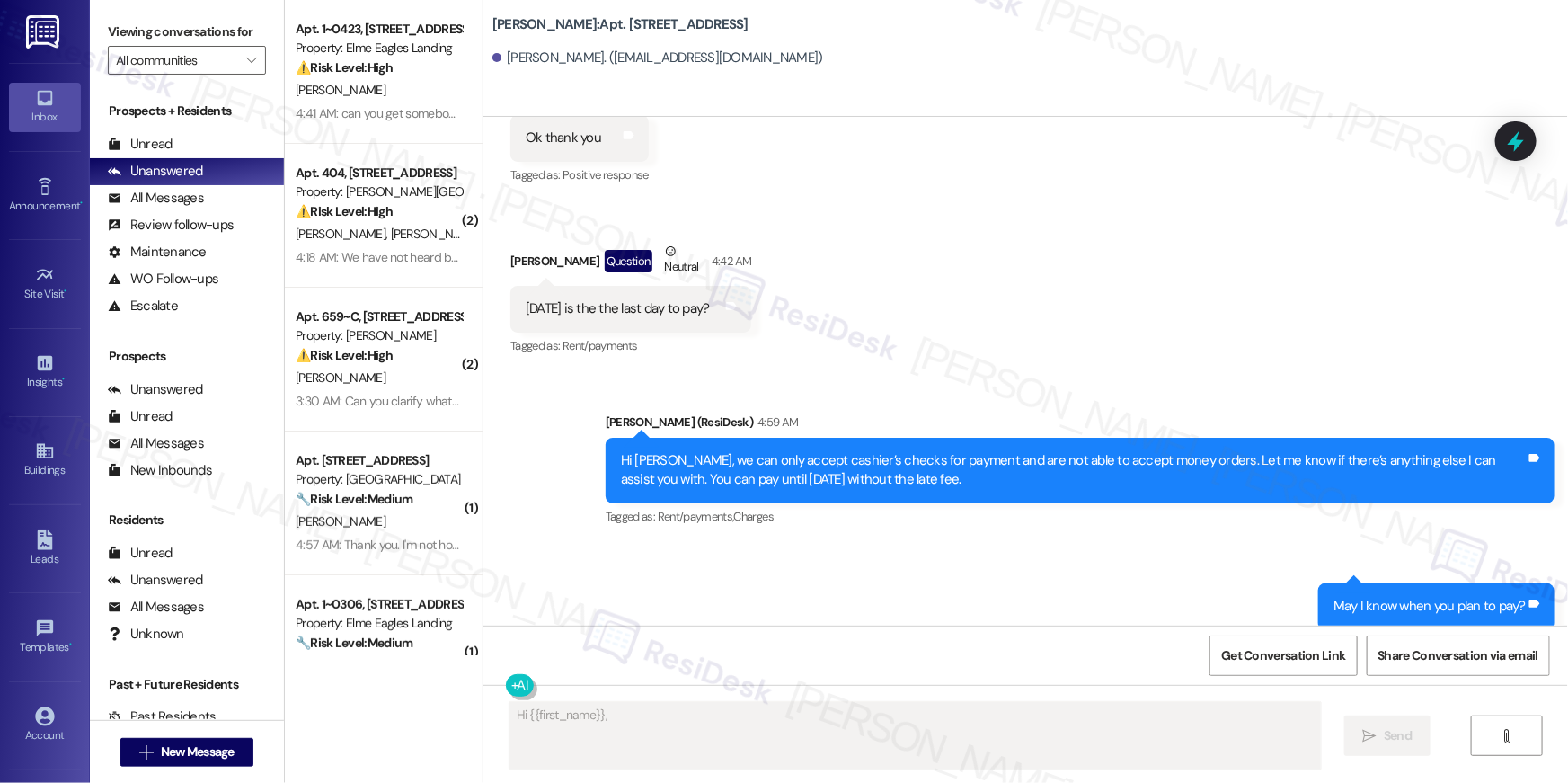
type textarea "Hi {{first_name}}, yes"
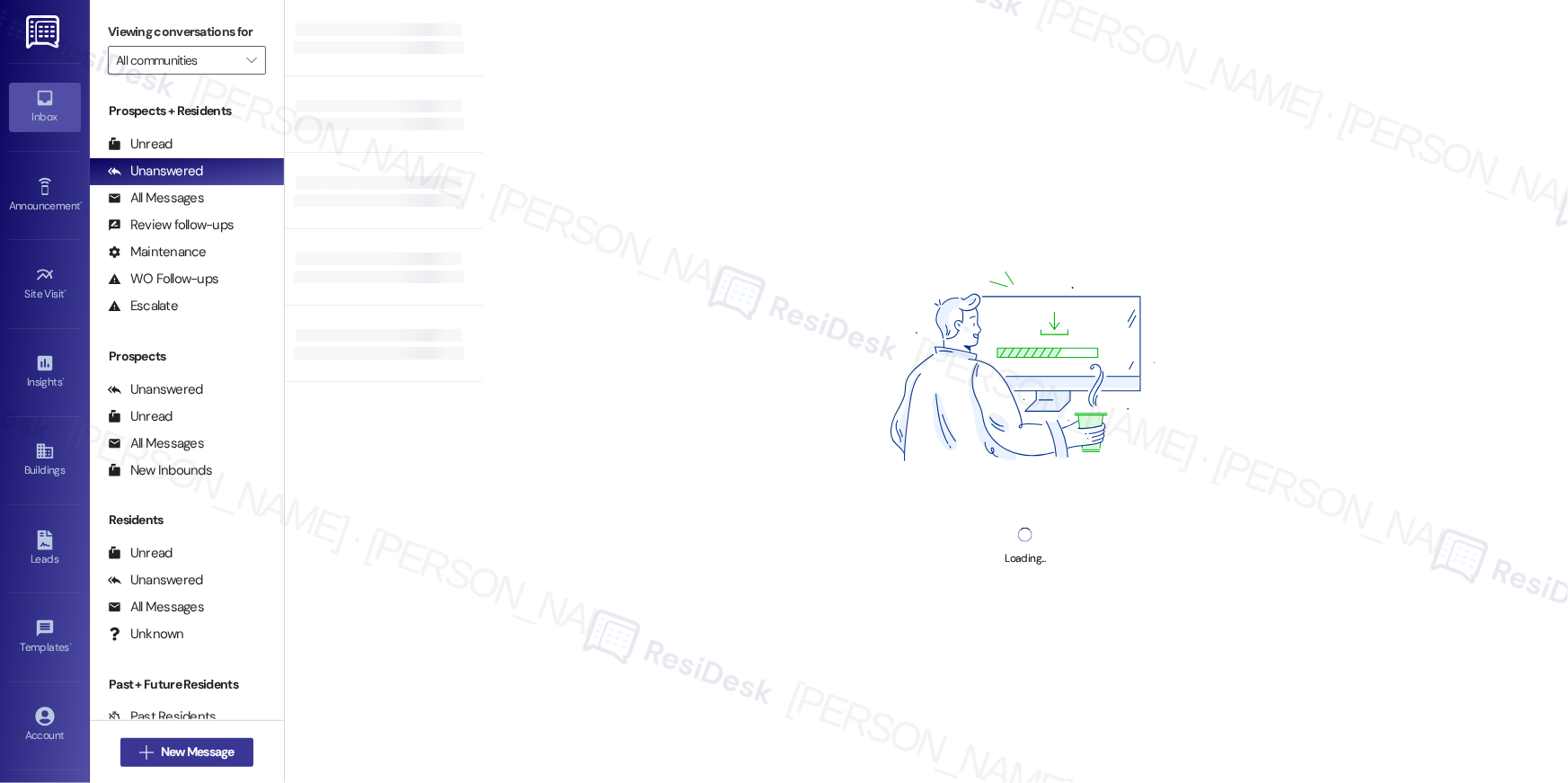
click at [161, 756] on span "New Message" at bounding box center [198, 752] width 73 height 19
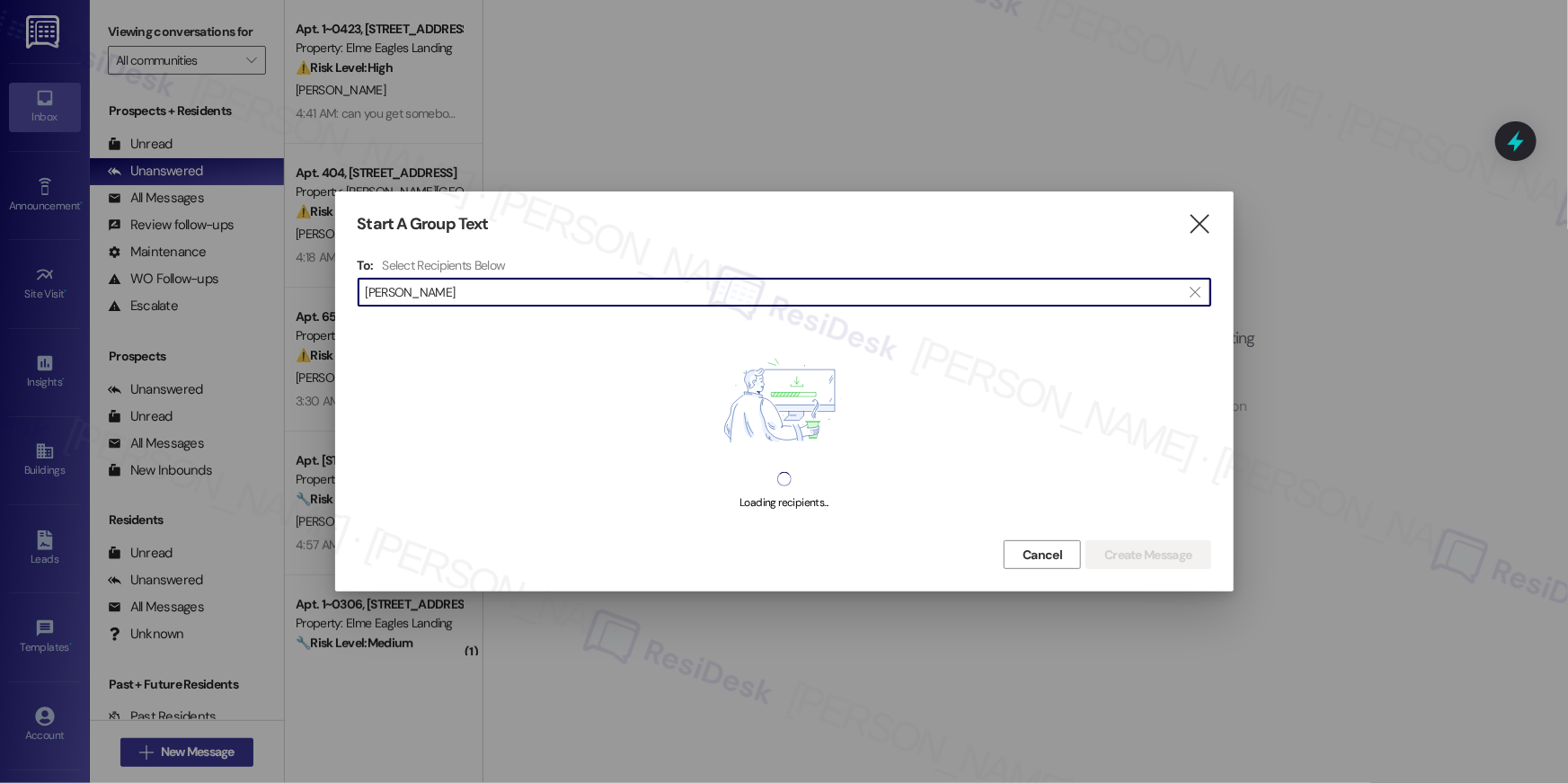
type input "[PERSON_NAME]"
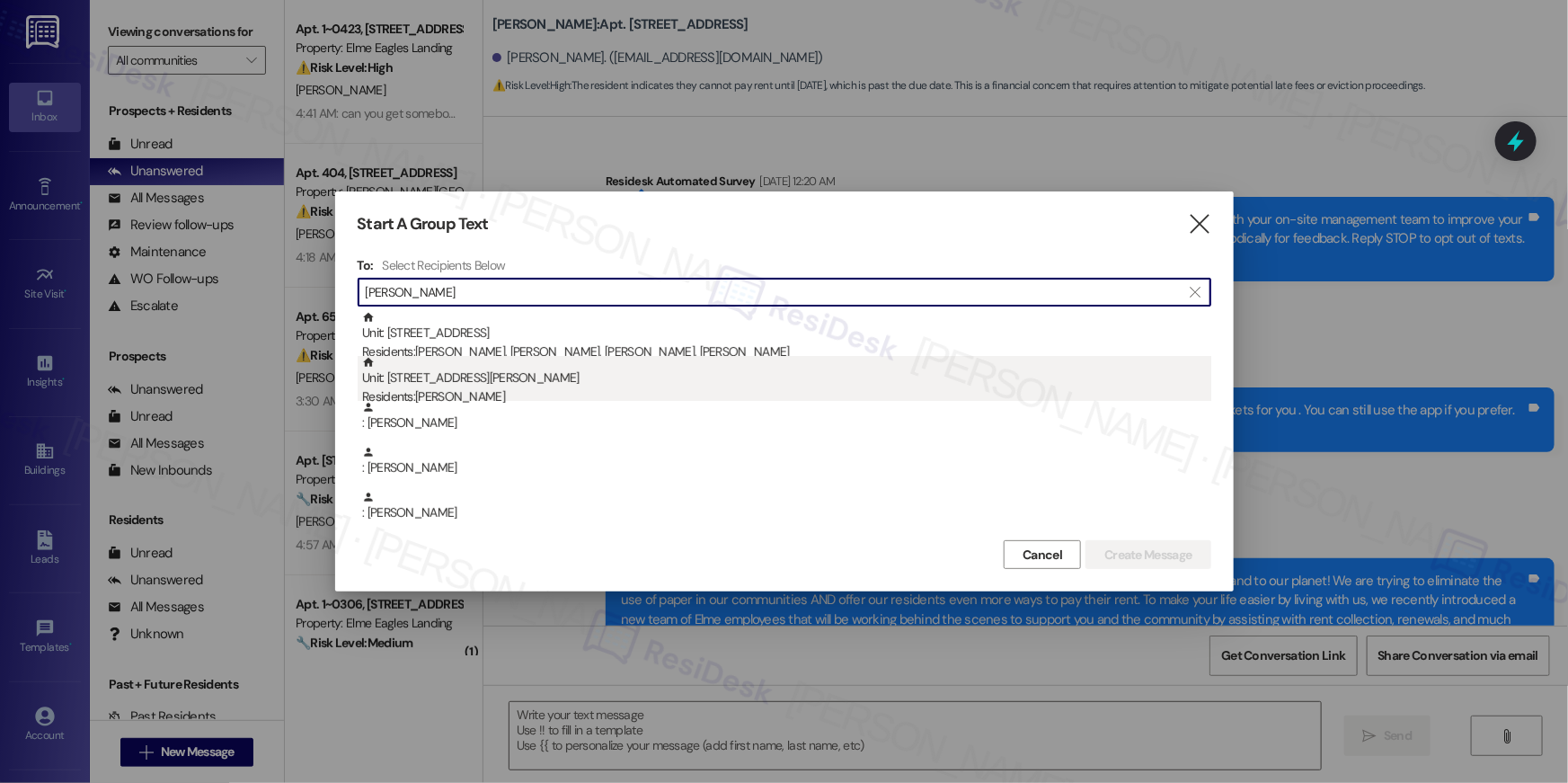
type textarea "Fetching suggested responses. Please feel free to read through the conversation…"
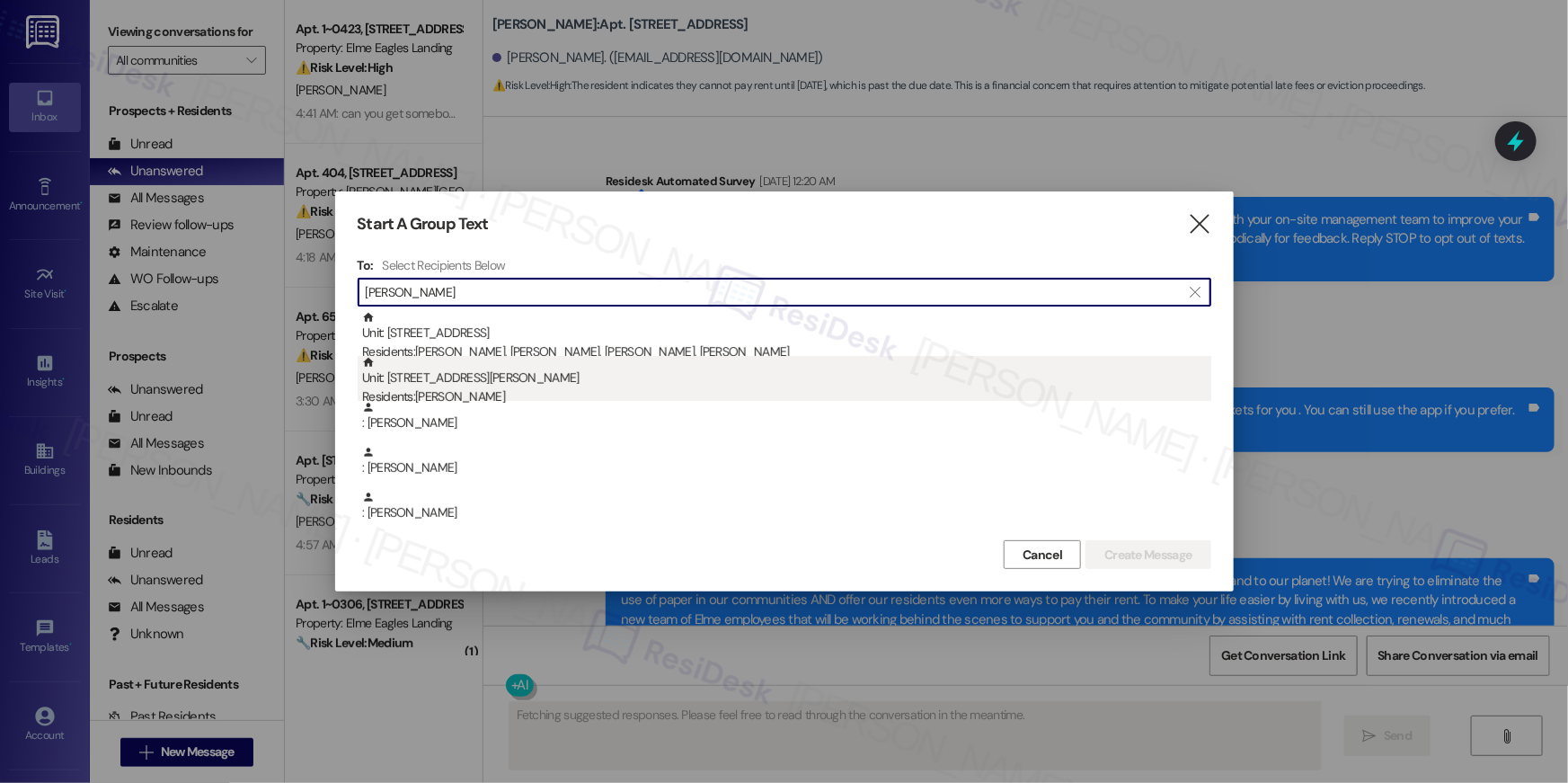
scroll to position [15848, 0]
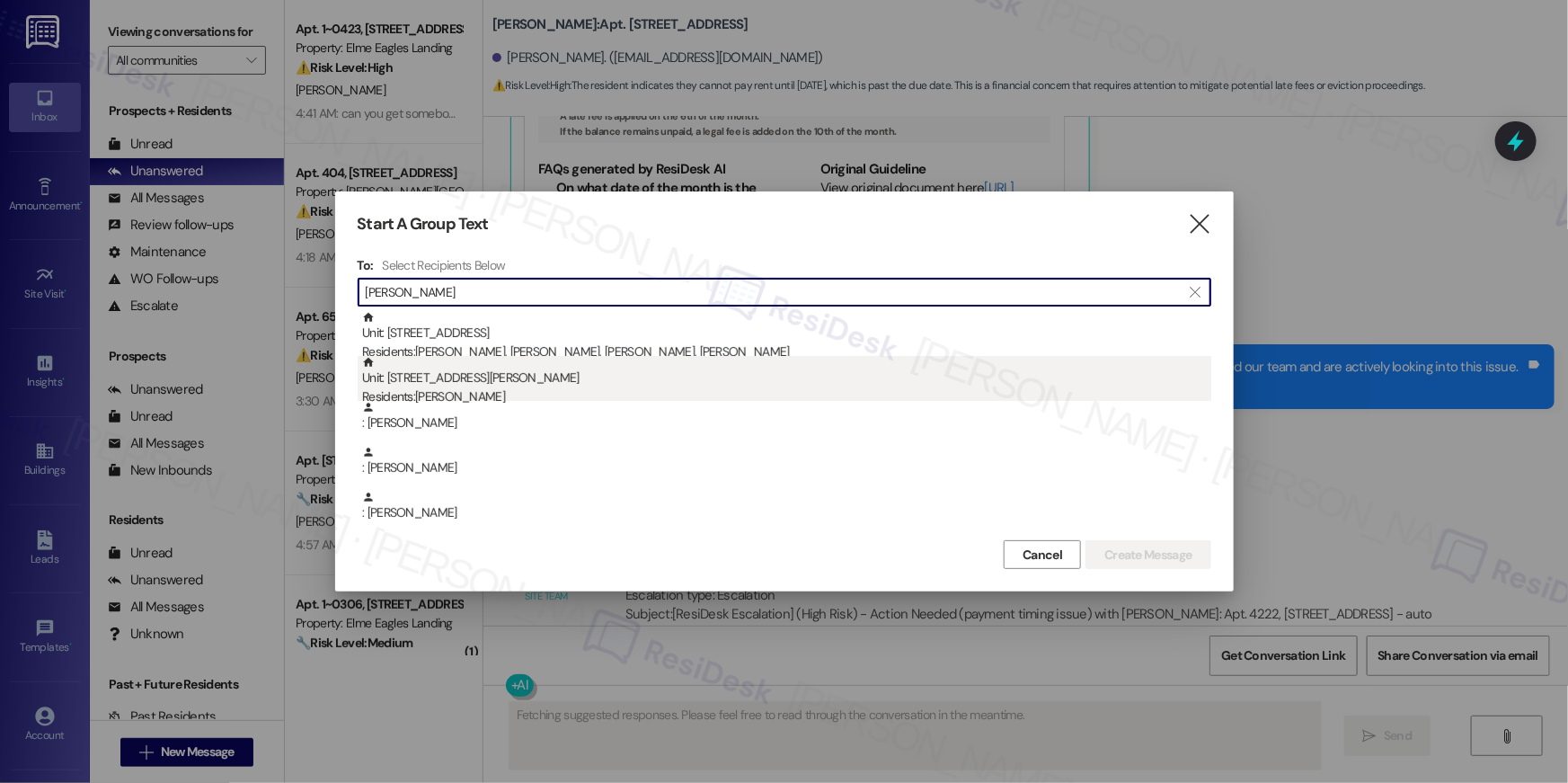
type input "[PERSON_NAME]"
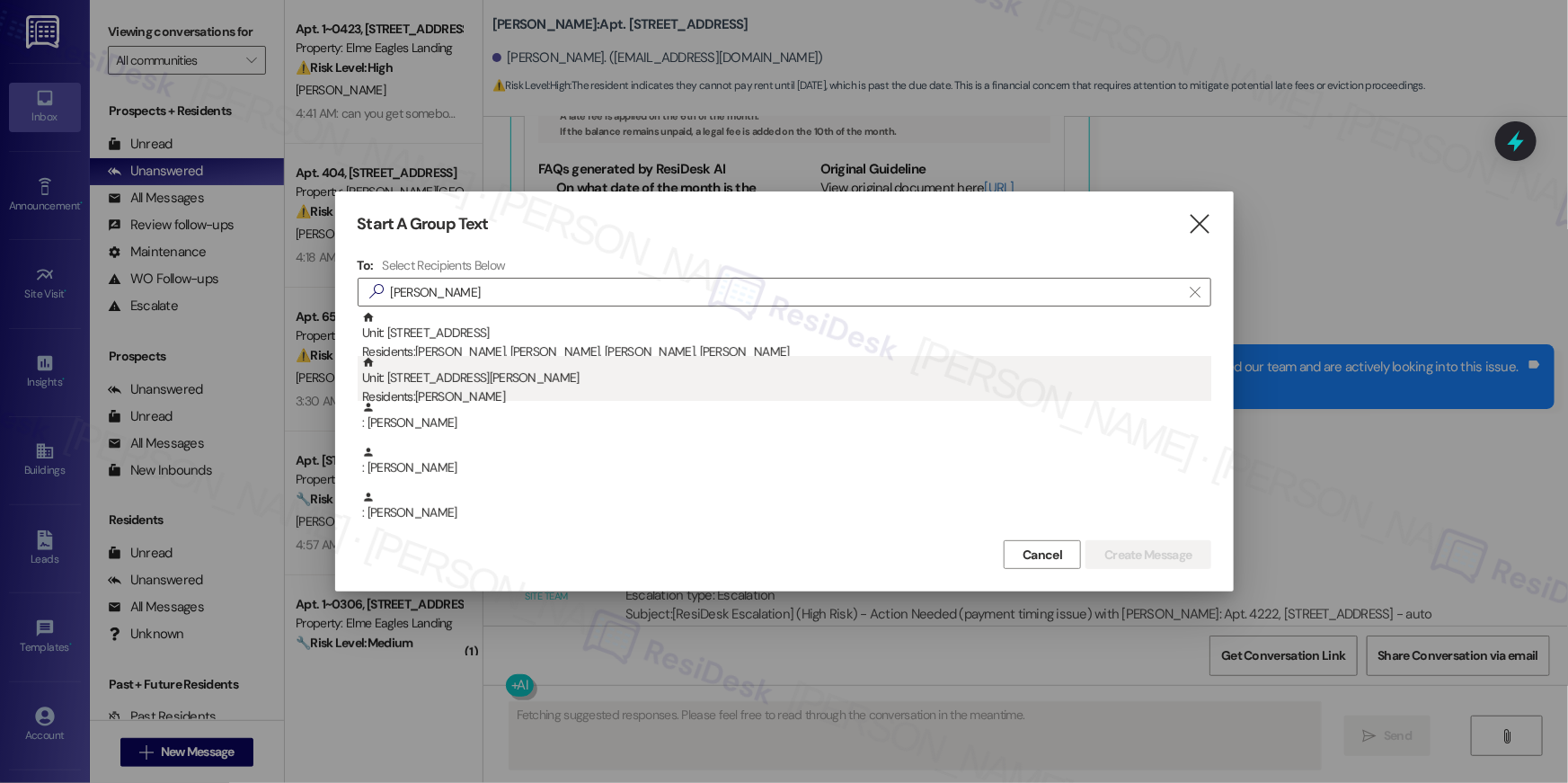
click at [561, 377] on div "Unit: 560 - 1201 S. Ross Street Residents: Jared Ahenkora-Kwakyi" at bounding box center [786, 381] width 849 height 51
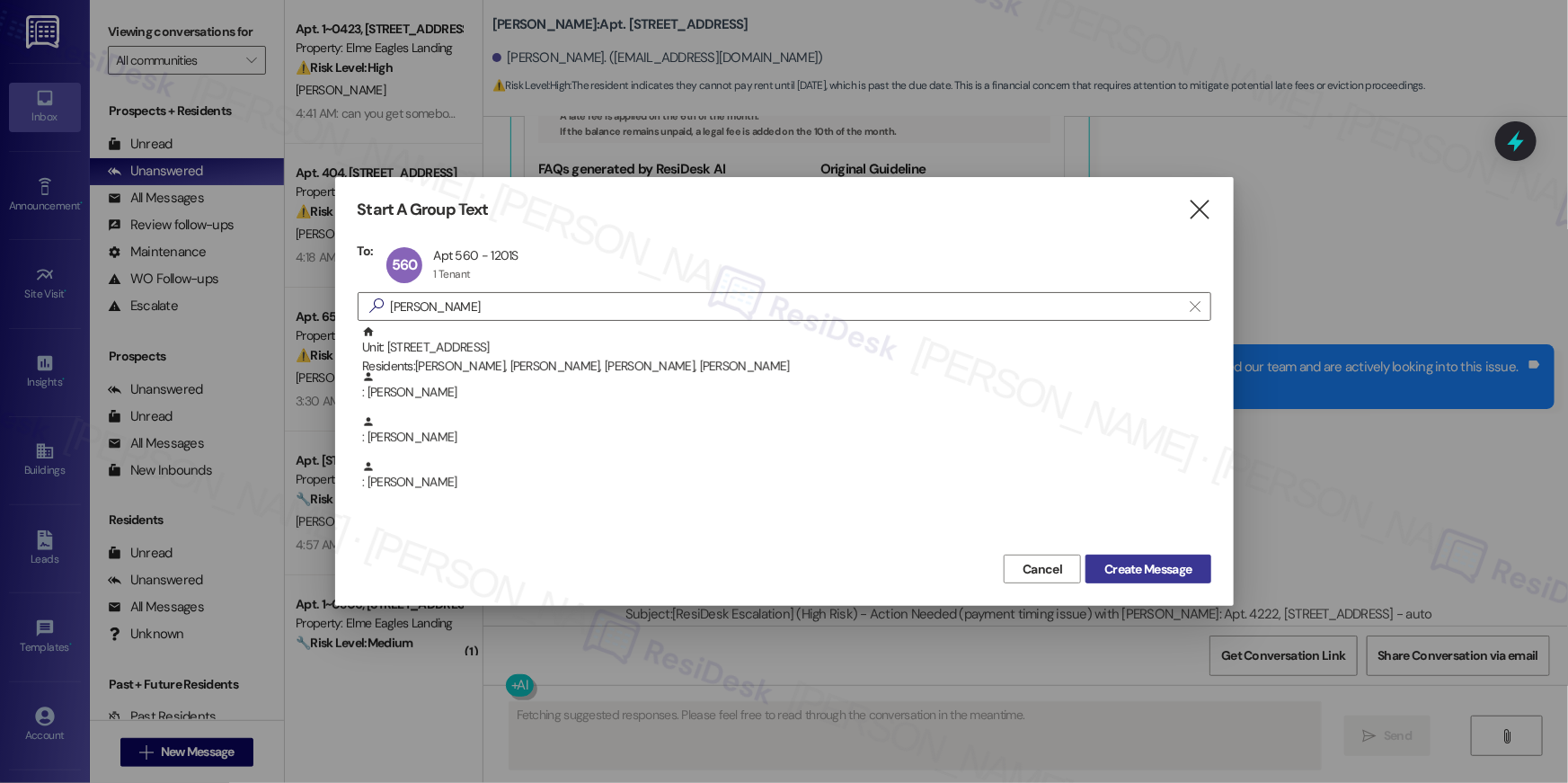
click at [1169, 574] on span "Create Message" at bounding box center [1148, 570] width 87 height 19
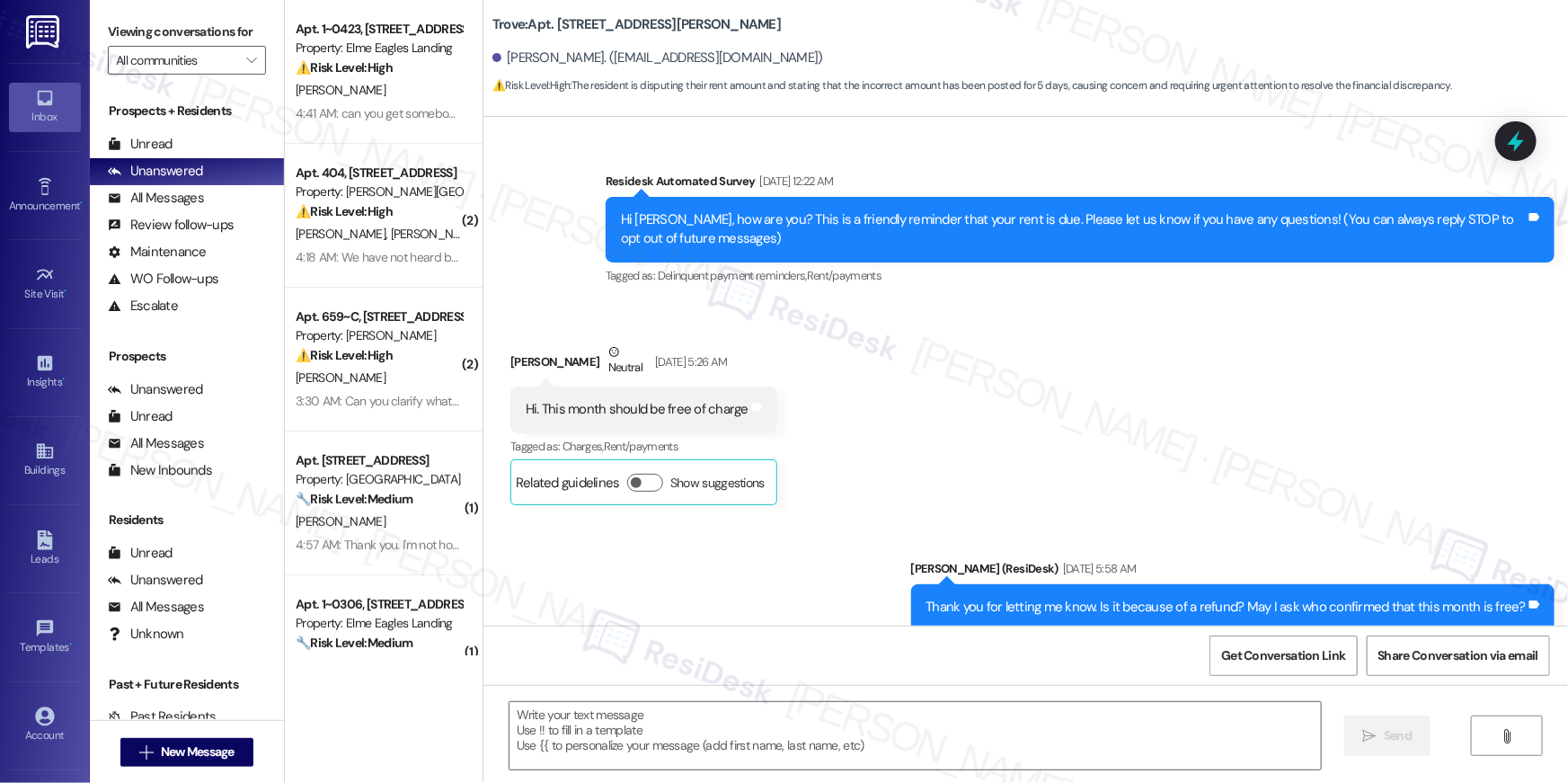
scroll to position [13967, 0]
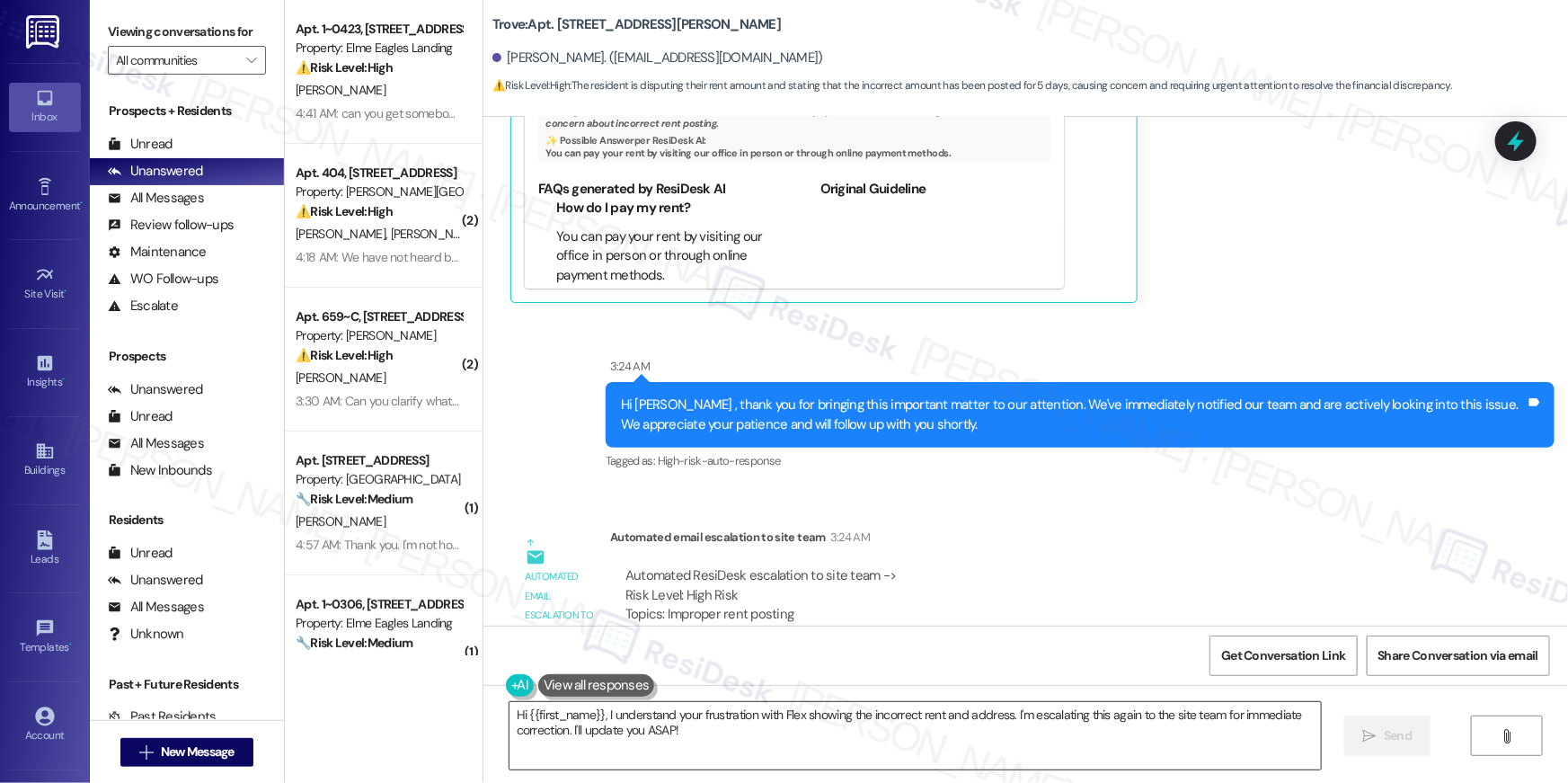
click at [696, 727] on textarea "Hi {{first_name}}, I understand your frustration with Flex showing the incorrec…" at bounding box center [915, 737] width 812 height 68
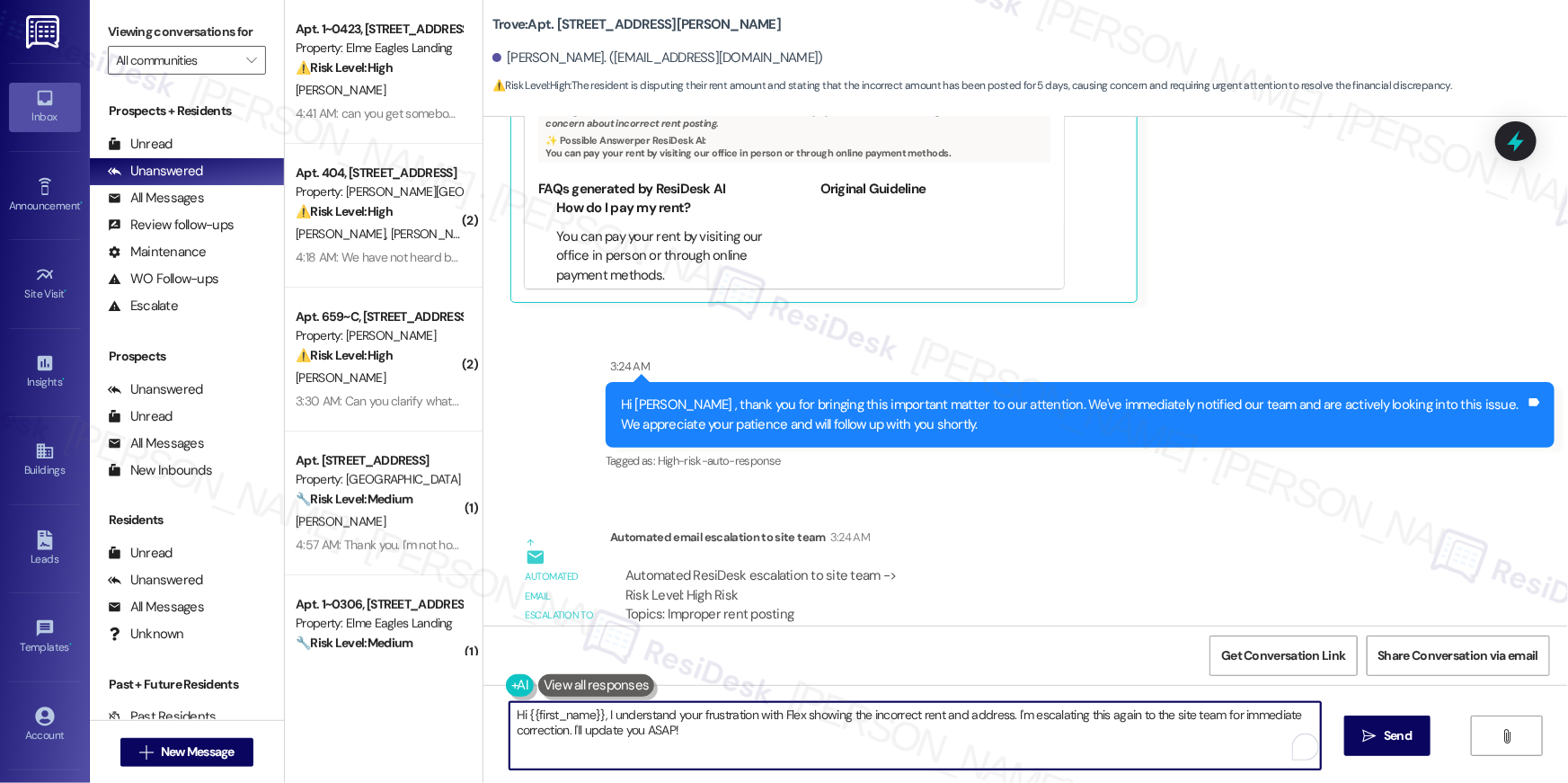
click at [598, 716] on textarea "Hi {{first_name}}, I understand your frustration with Flex showing the incorrec…" at bounding box center [915, 737] width 812 height 68
paste textarea "Thanks for reaching out about your Flex Account. Since payment was not received…"
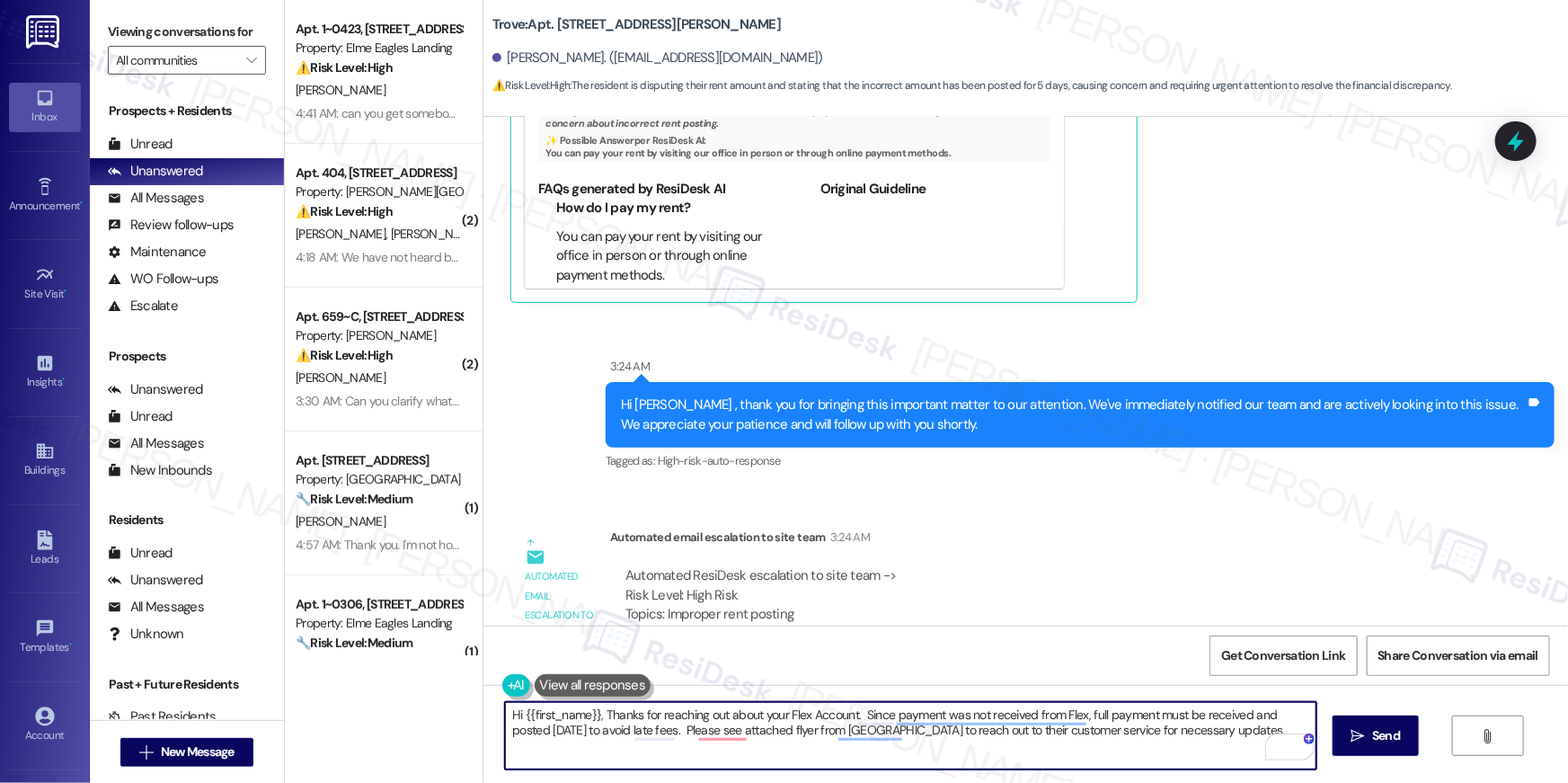
click at [1223, 741] on textarea "Hi {{first_name}}, Thanks for reaching out about your Flex Account. Since payme…" at bounding box center [911, 737] width 812 height 68
type textarea "Hi {{first_name}}, Thanks for reaching out about your Flex Account. Since payme…"
click at [1372, 734] on span "Send" at bounding box center [1386, 737] width 28 height 19
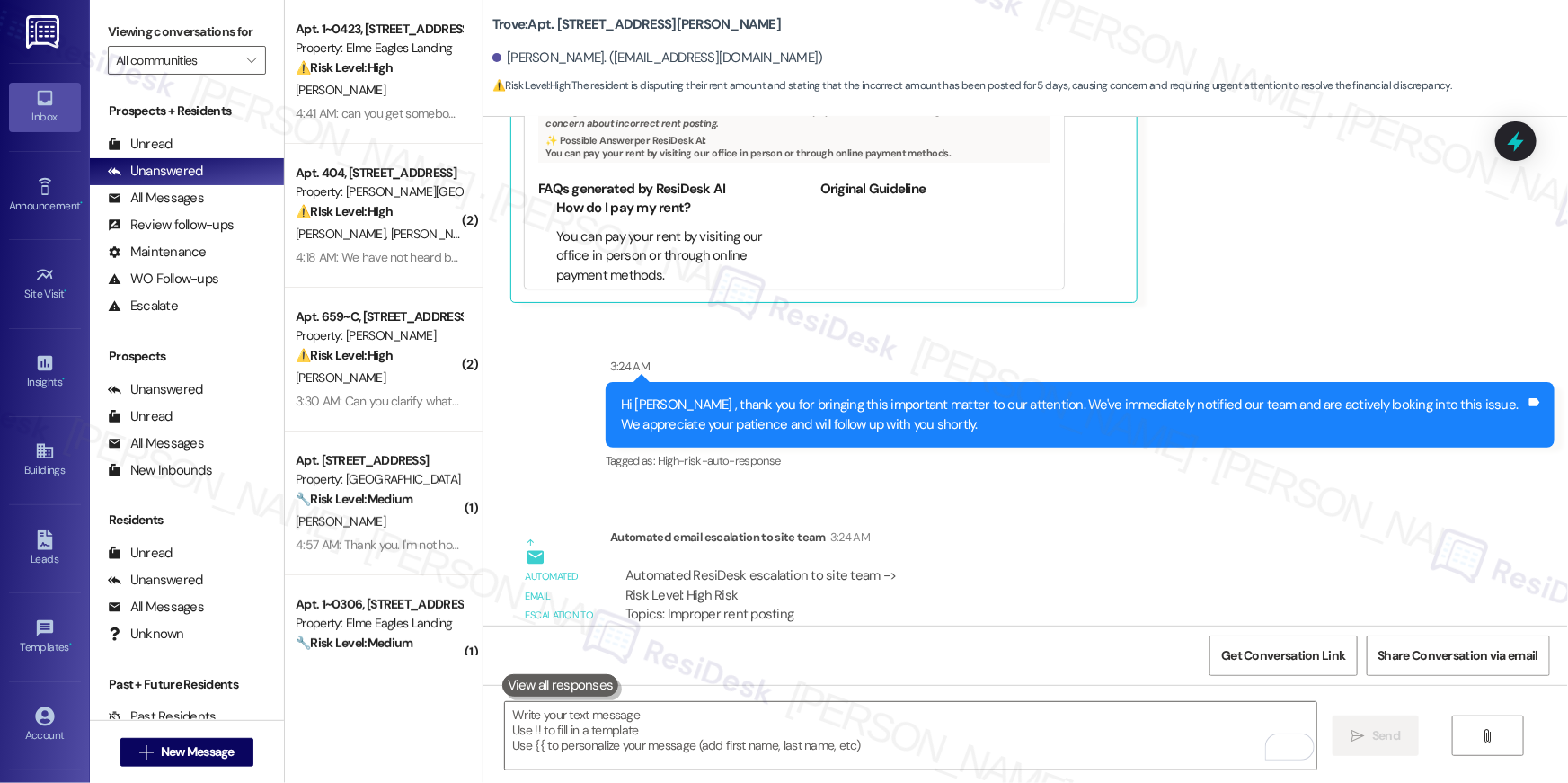
scroll to position [13574, 0]
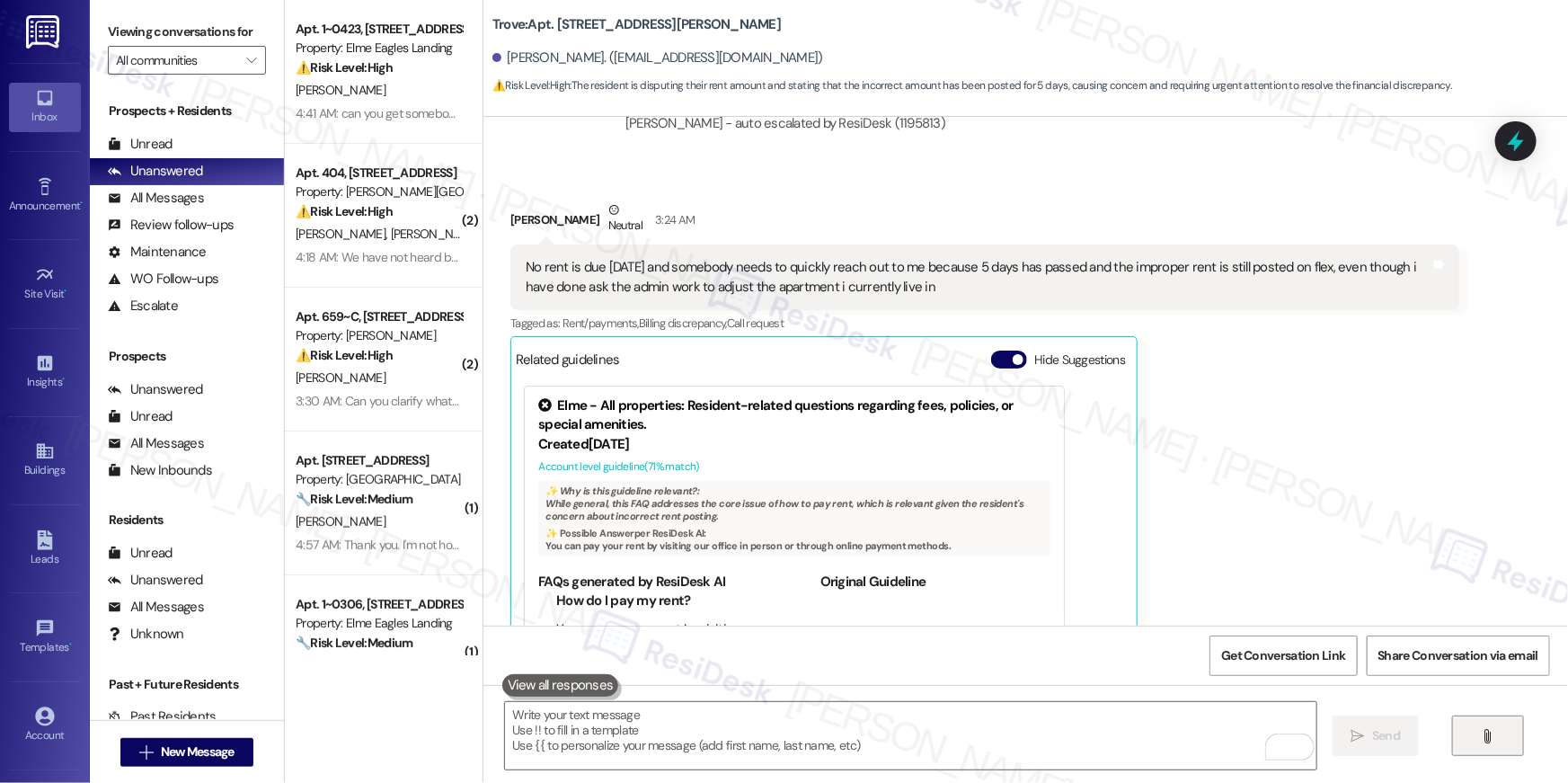
click at [1488, 739] on icon "" at bounding box center [1488, 736] width 14 height 14
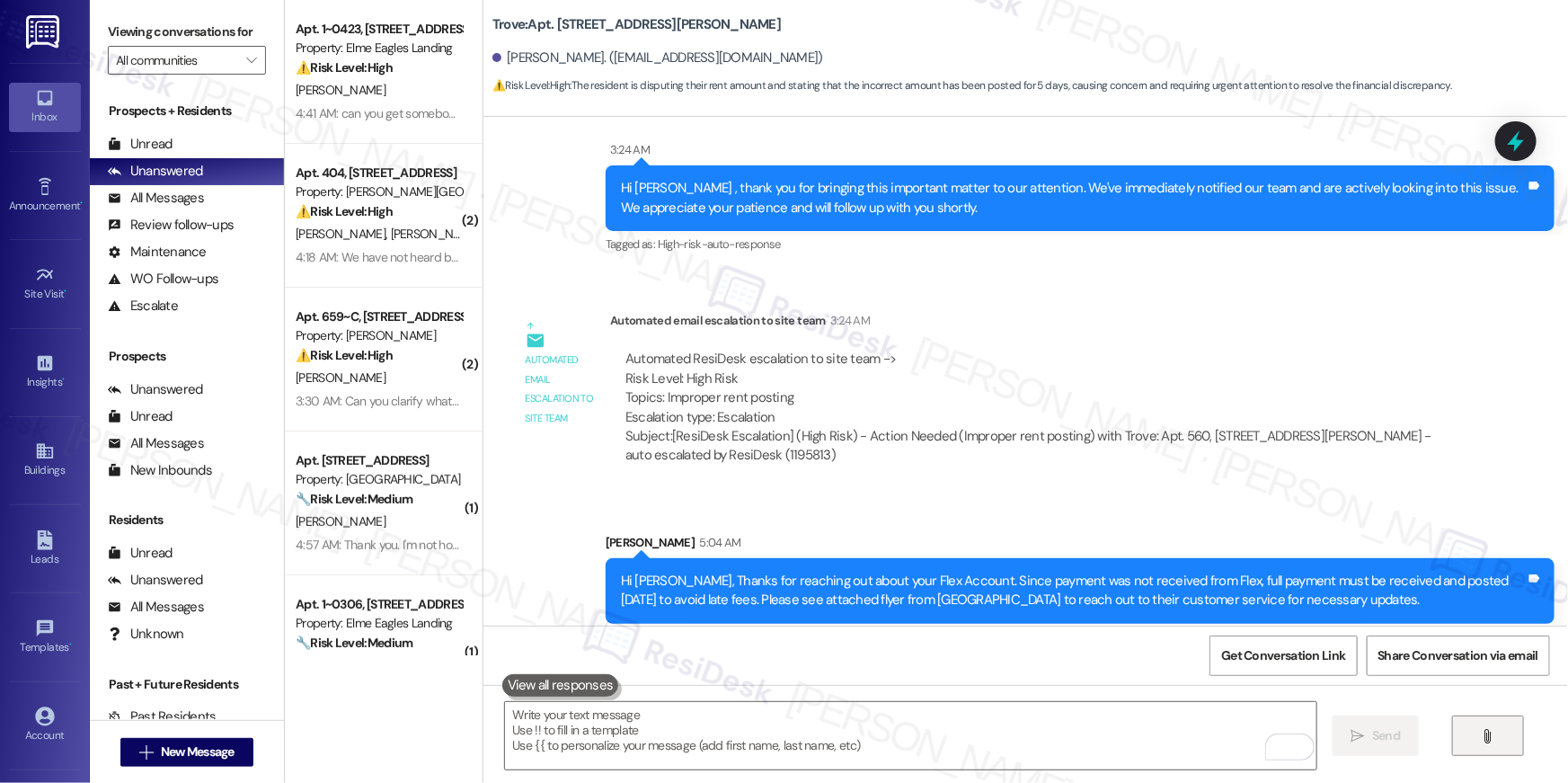
scroll to position [14410, 0]
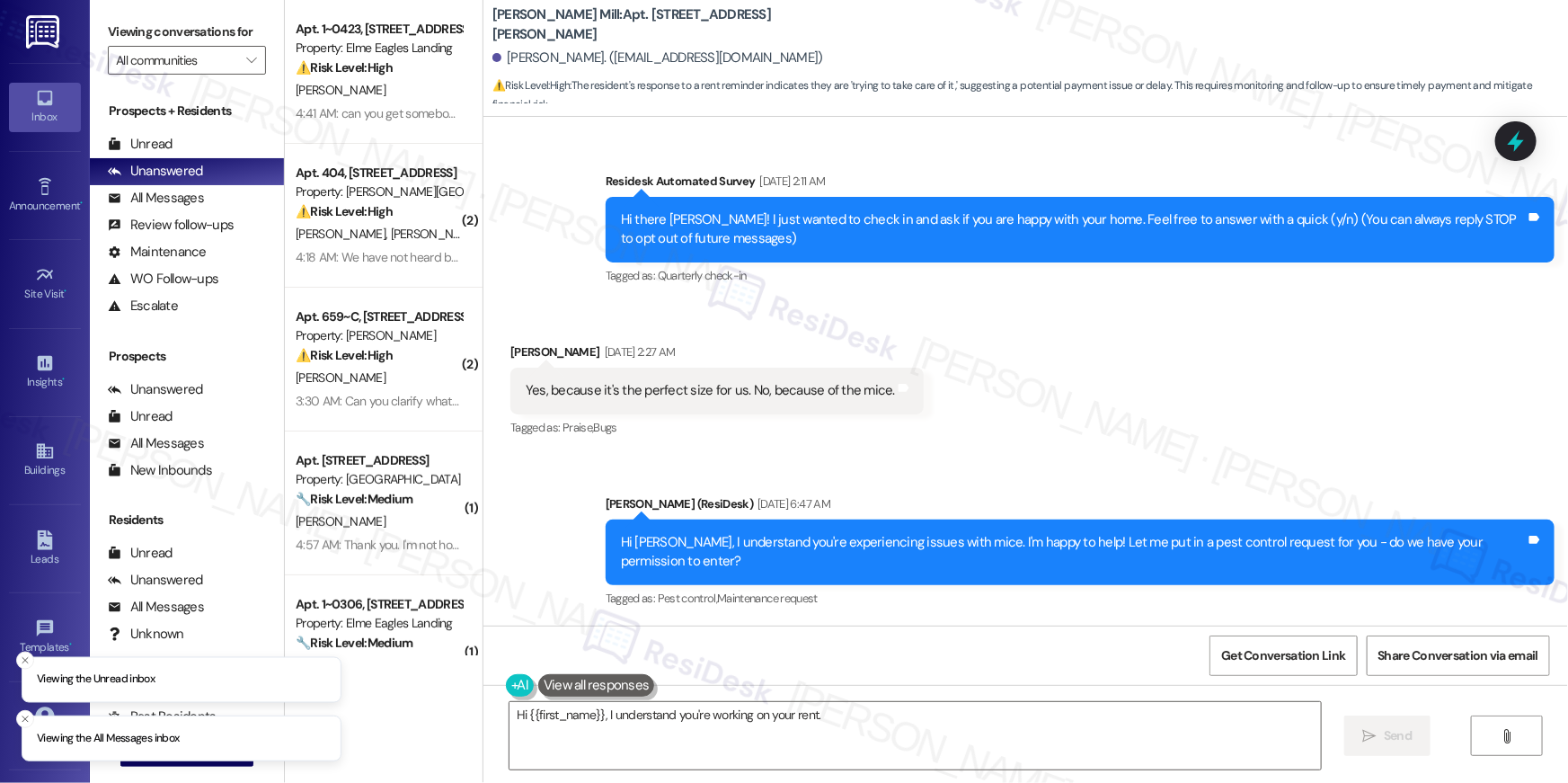
scroll to position [6372, 0]
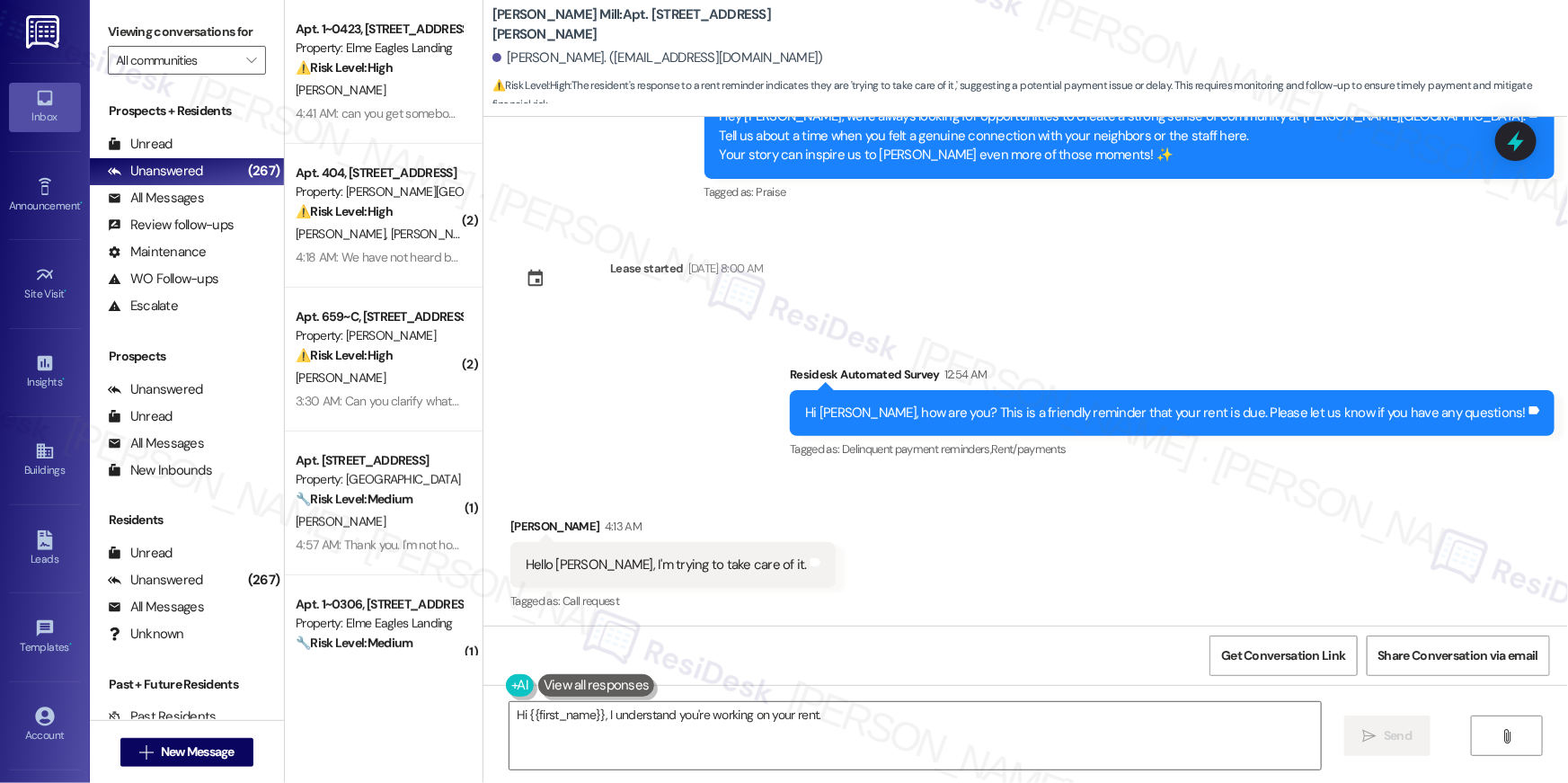
click at [829, 584] on div "Received via SMS [PERSON_NAME] 4:13 AM Hello [PERSON_NAME], I'm trying to take …" at bounding box center [1026, 552] width 1085 height 152
click at [882, 621] on div "Received via SMS [PERSON_NAME] 4:13 AM Hello [PERSON_NAME], I'm trying to take …" at bounding box center [1026, 552] width 1085 height 152
click at [709, 729] on textarea "Hi {{first_name}}, I understand you're working on your rent. [PERSON_NAME] Mill…" at bounding box center [915, 737] width 812 height 68
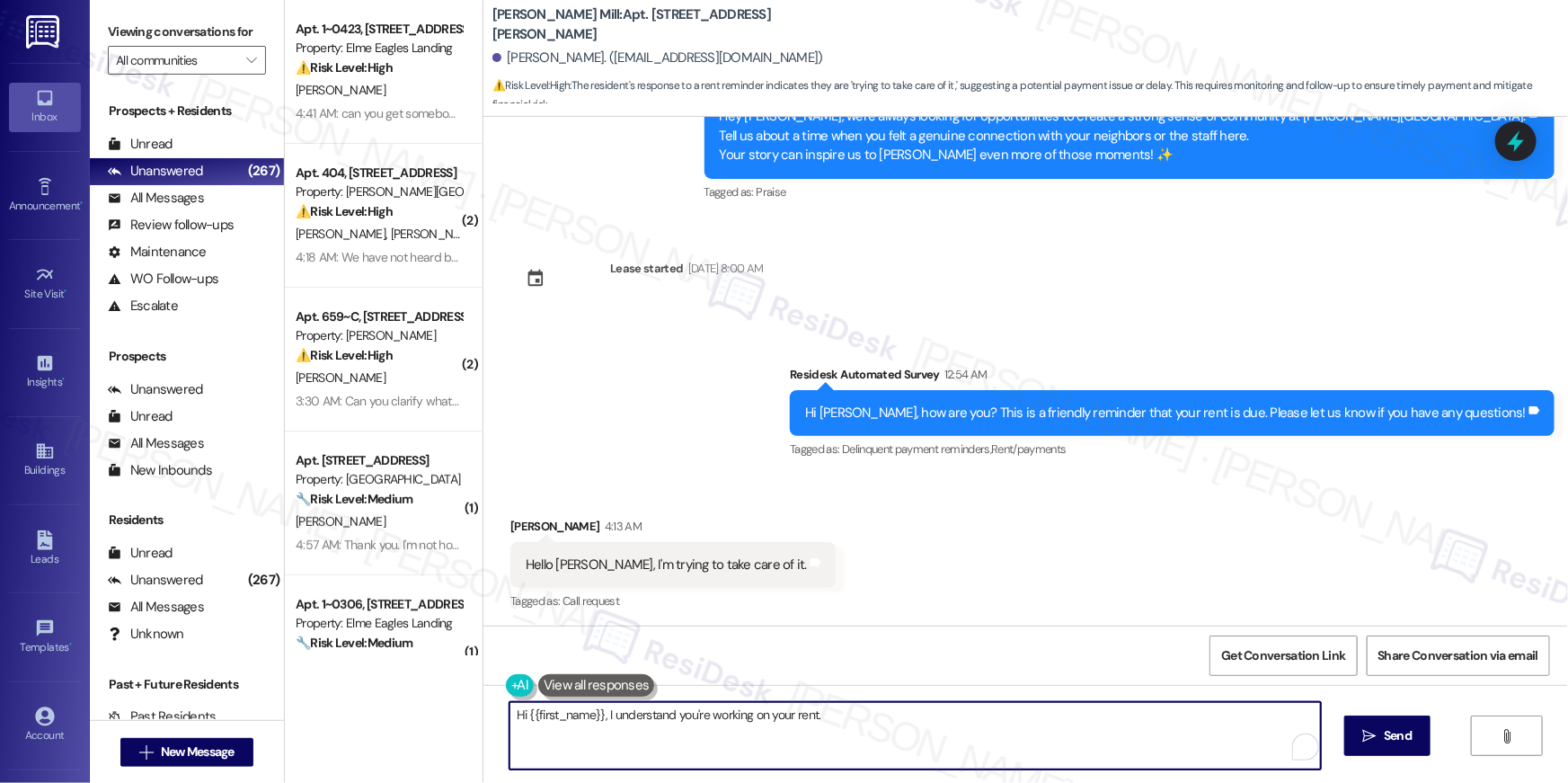
drag, startPoint x: 780, startPoint y: 723, endPoint x: 458, endPoint y: 689, distance: 323.8
click at [458, 689] on div "Apt. 1~0423, [STREET_ADDRESS] Property: [GEOGRAPHIC_DATA] ⚠️ Risk Level: High T…" at bounding box center [926, 391] width 1283 height 783
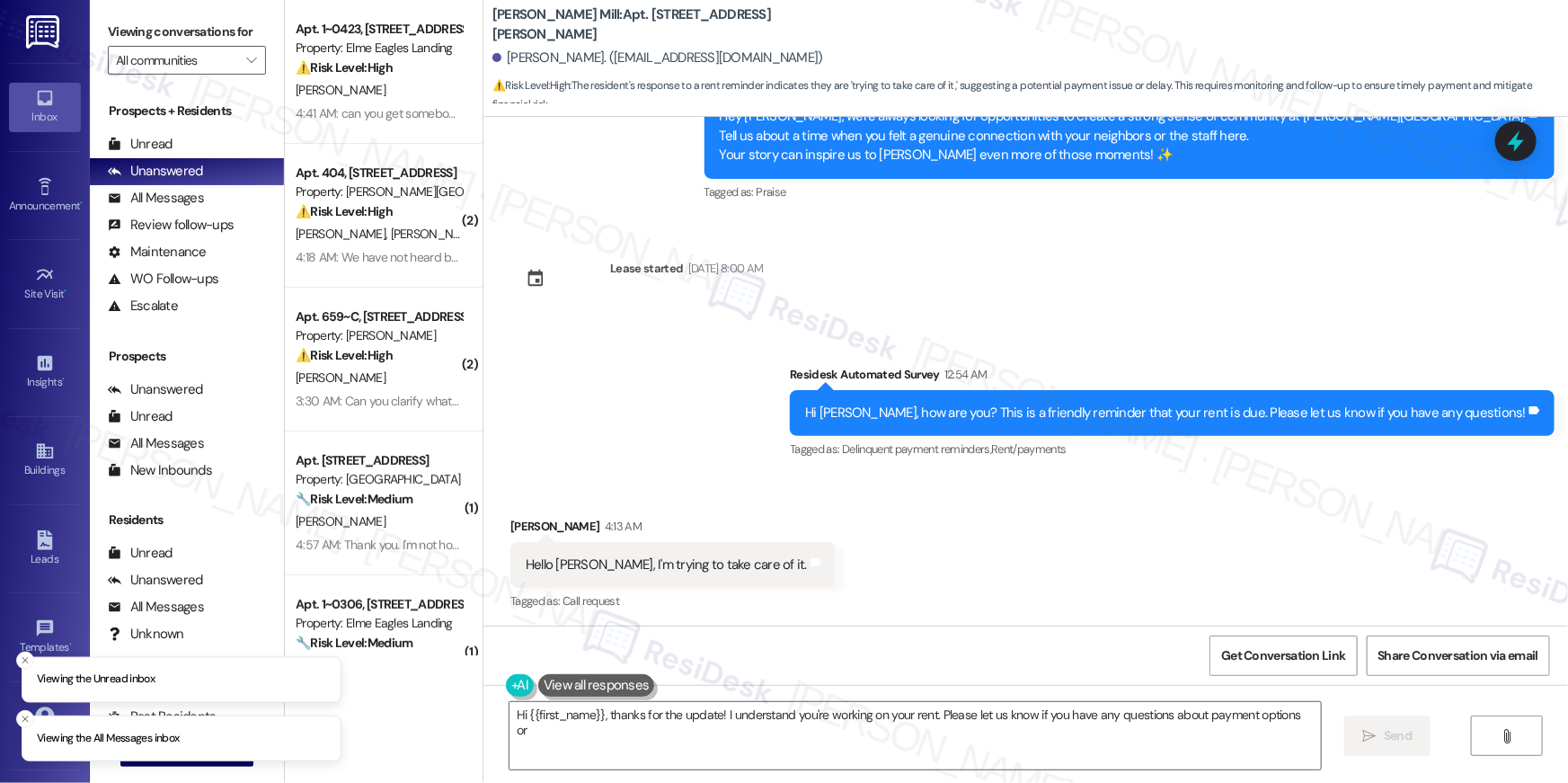
scroll to position [6725, 0]
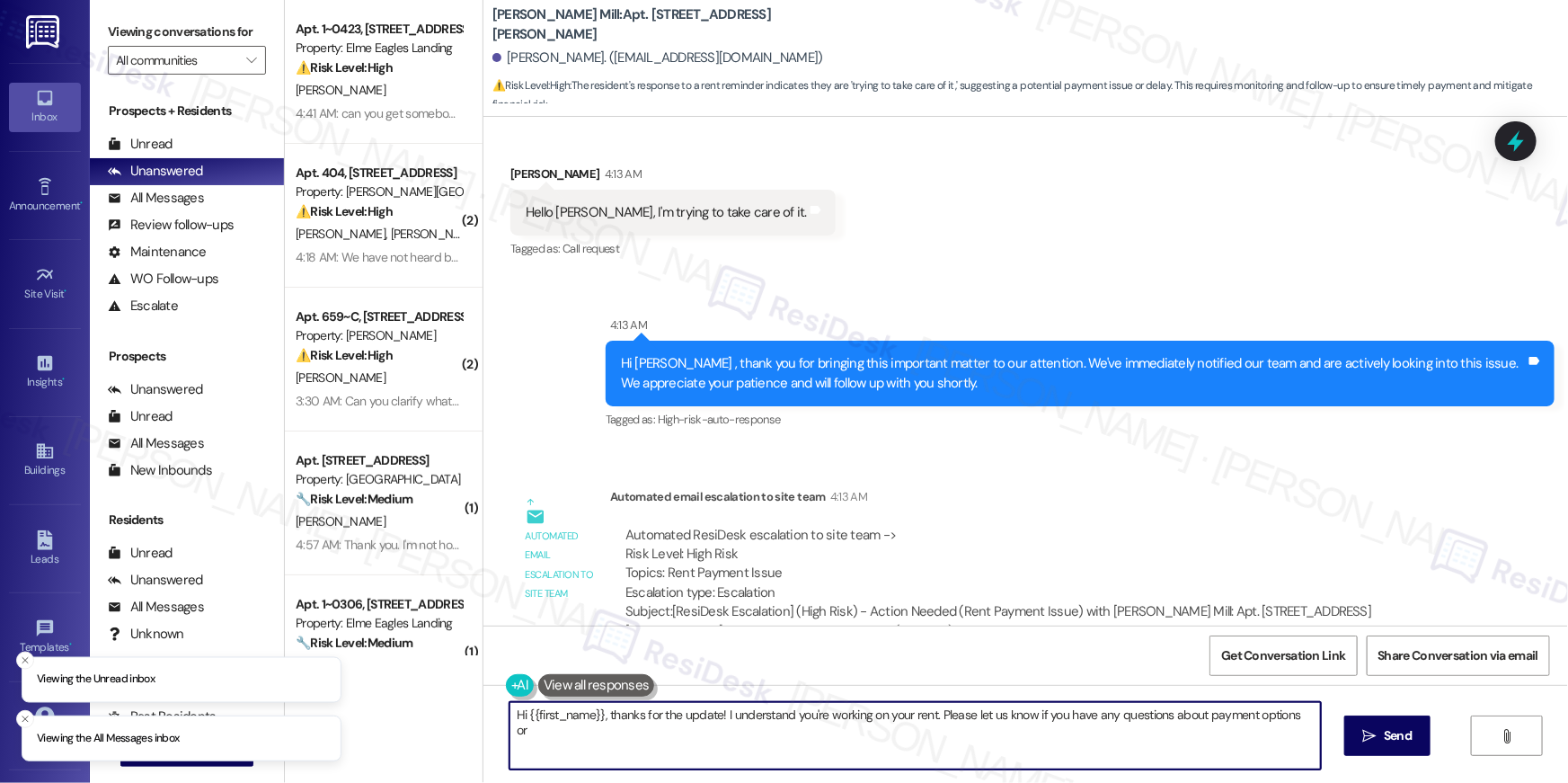
drag, startPoint x: 709, startPoint y: 758, endPoint x: 730, endPoint y: 744, distance: 25.2
click at [709, 757] on textarea "Hi {{first_name}}, thanks for the update! I understand you're working on your r…" at bounding box center [915, 737] width 812 height 68
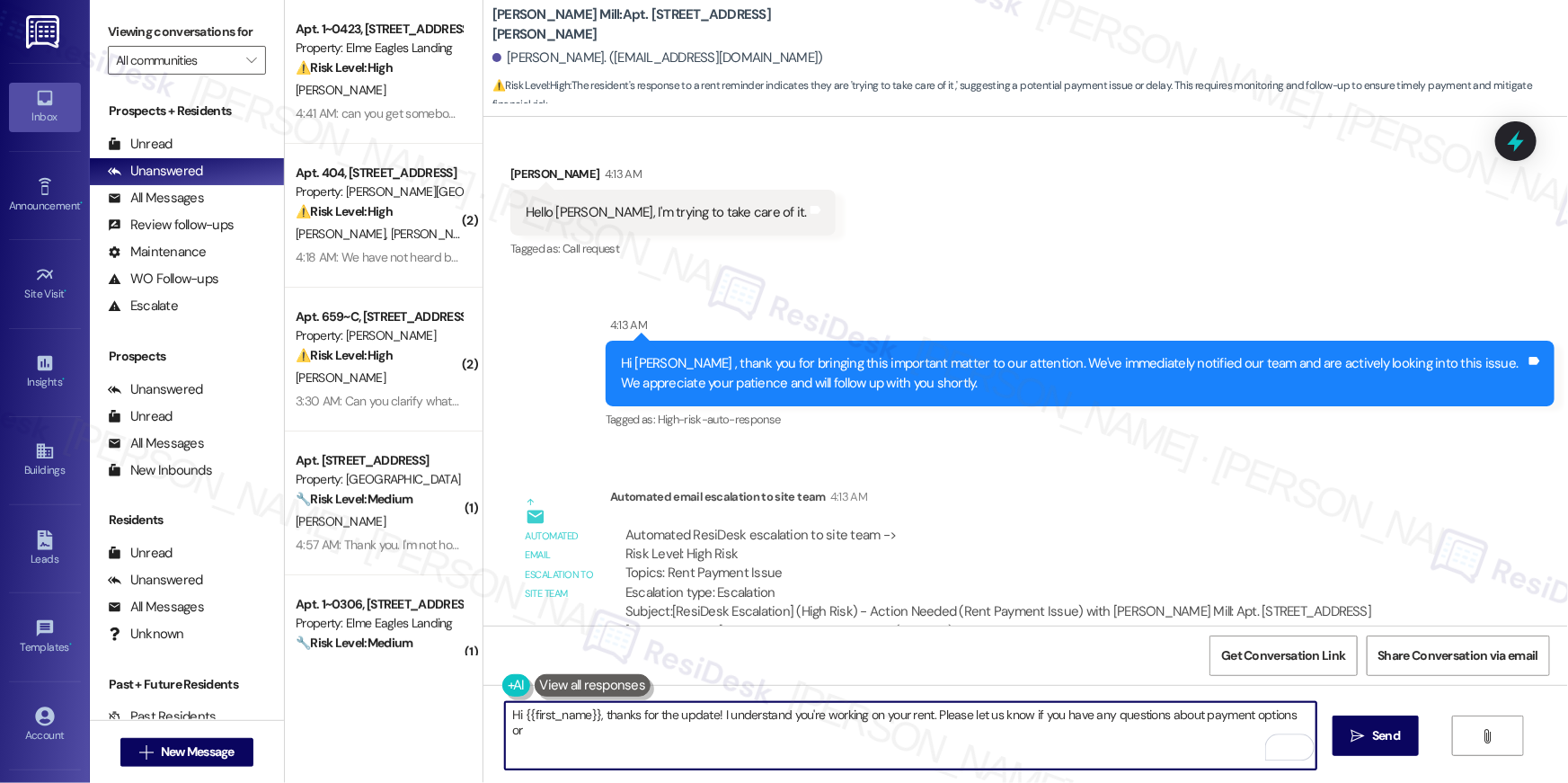
drag, startPoint x: 730, startPoint y: 744, endPoint x: 713, endPoint y: 713, distance: 35.4
click at [713, 713] on textarea "Hi {{first_name}}, thanks for the update! I understand you're working on your r…" at bounding box center [911, 737] width 812 height 68
paste textarea "received an update from our site team. They said Elme Watkins Mill is aware of …"
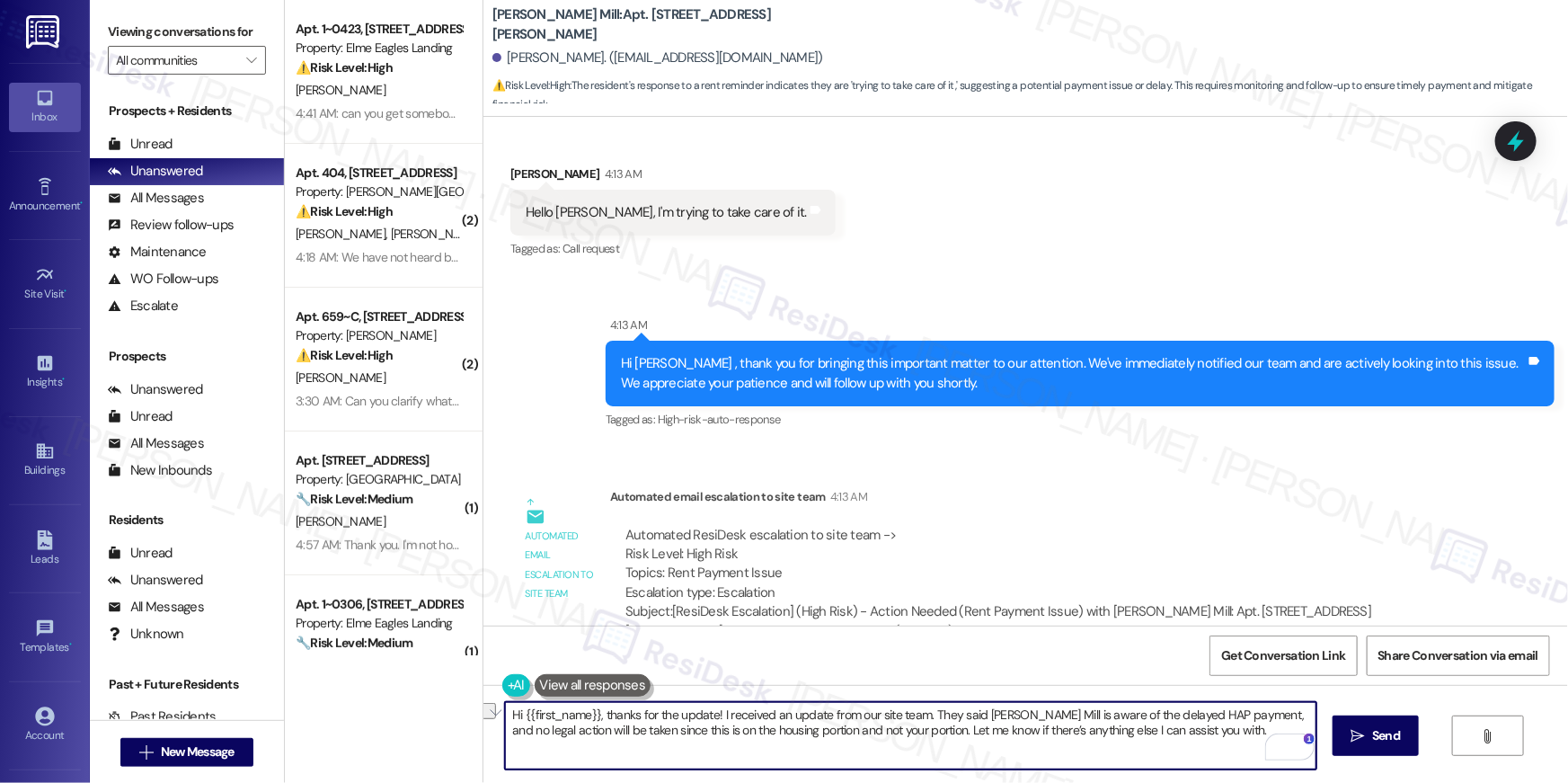
drag, startPoint x: 971, startPoint y: 715, endPoint x: 1083, endPoint y: 715, distance: 112.0
click at [1083, 715] on textarea "Hi {{first_name}}, thanks for the update! I received an update from our site te…" at bounding box center [911, 737] width 812 height 68
type textarea "Hi {{first_name}}, thanks for the update! I received an update from our site te…"
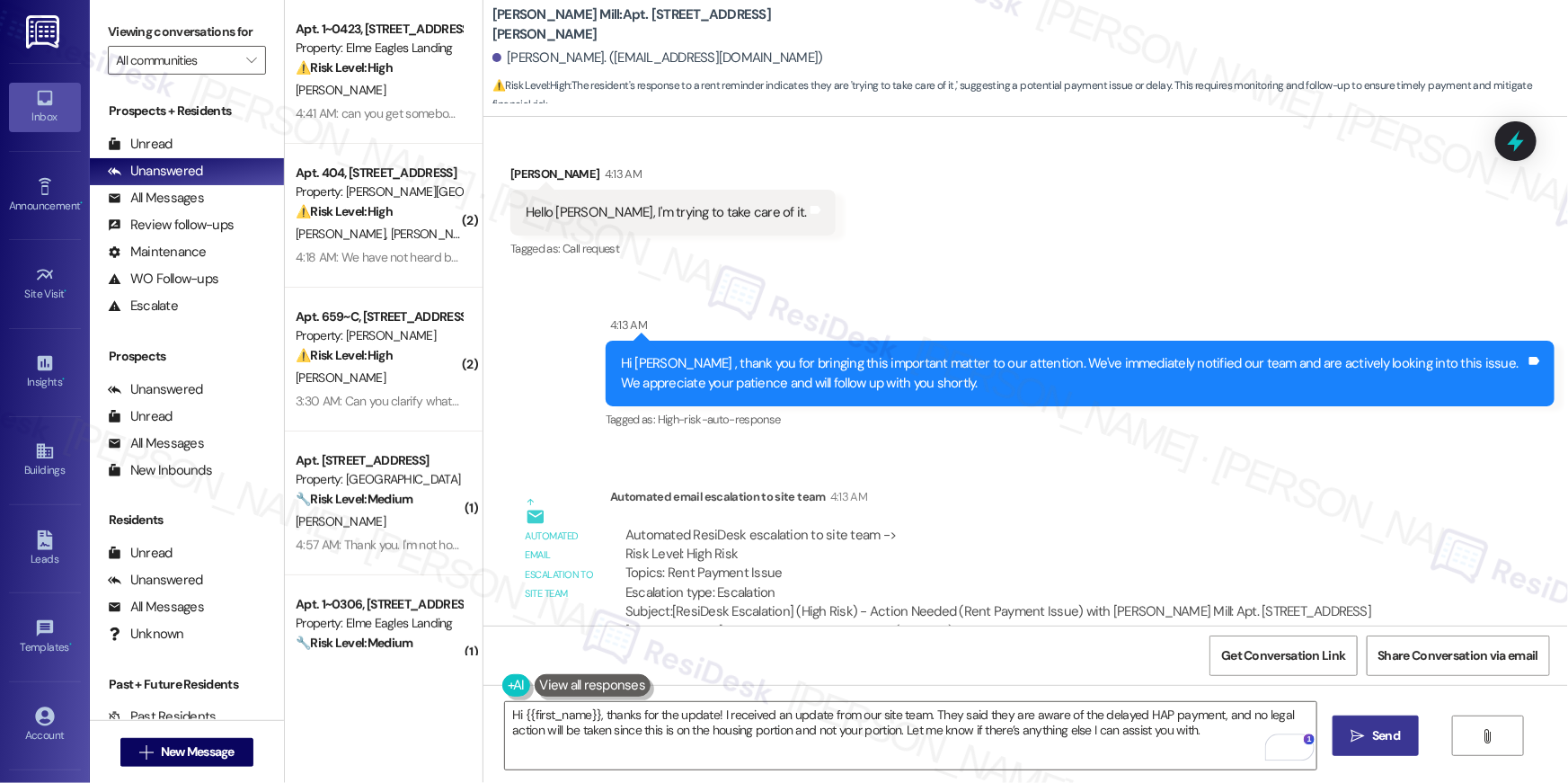
click at [1376, 753] on button " Send" at bounding box center [1376, 736] width 87 height 41
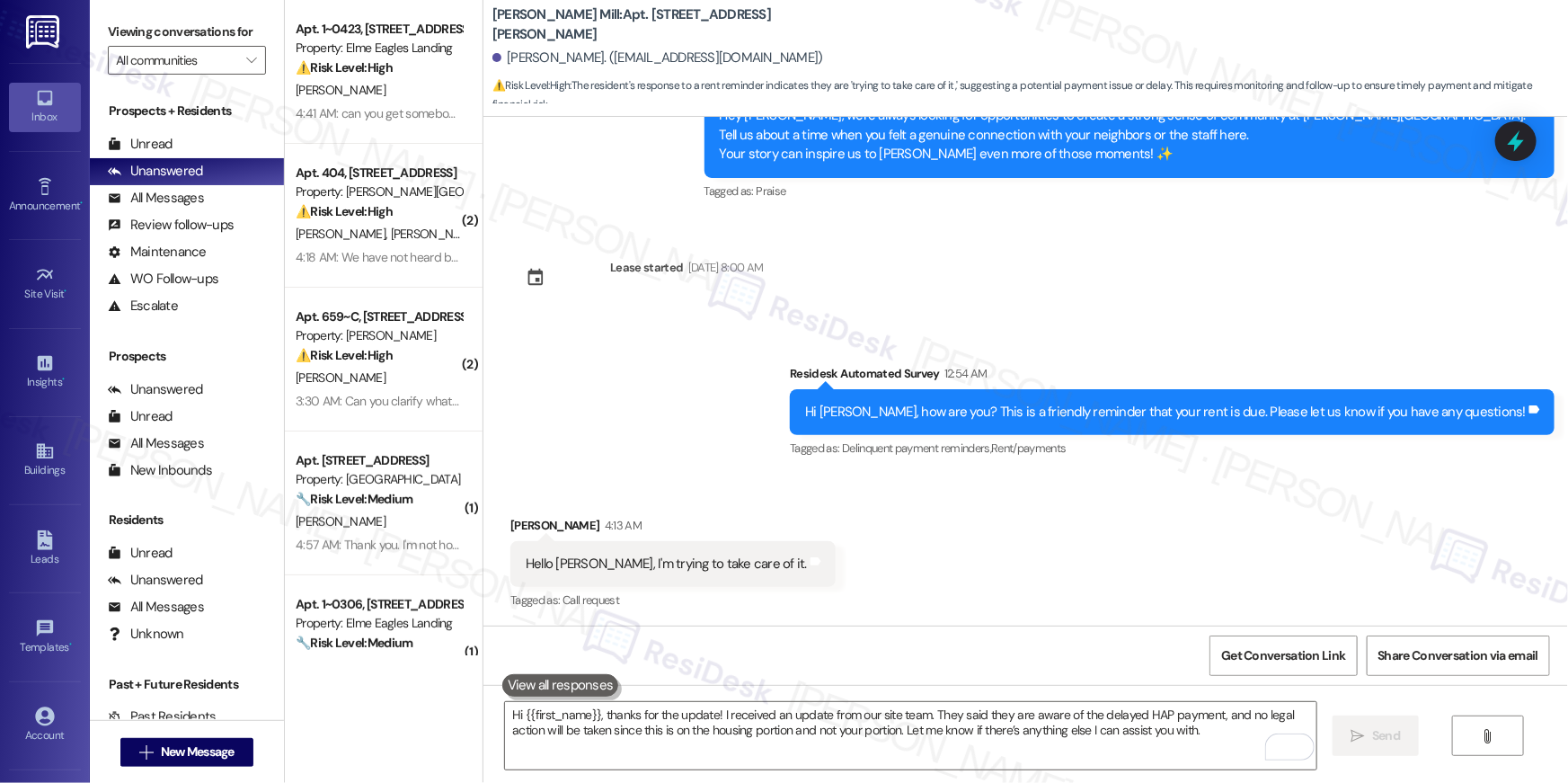
scroll to position [6372, 0]
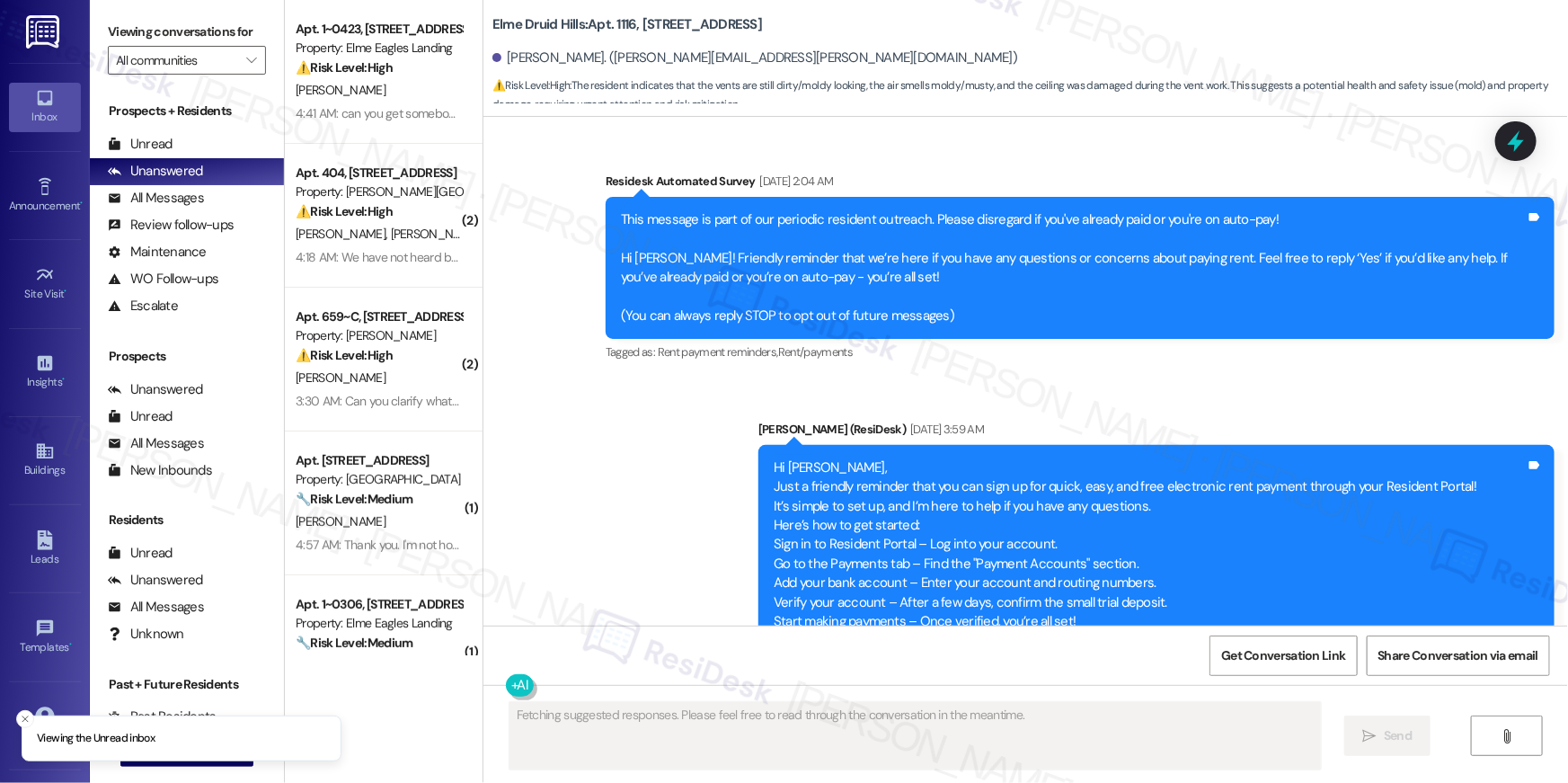
scroll to position [35394, 0]
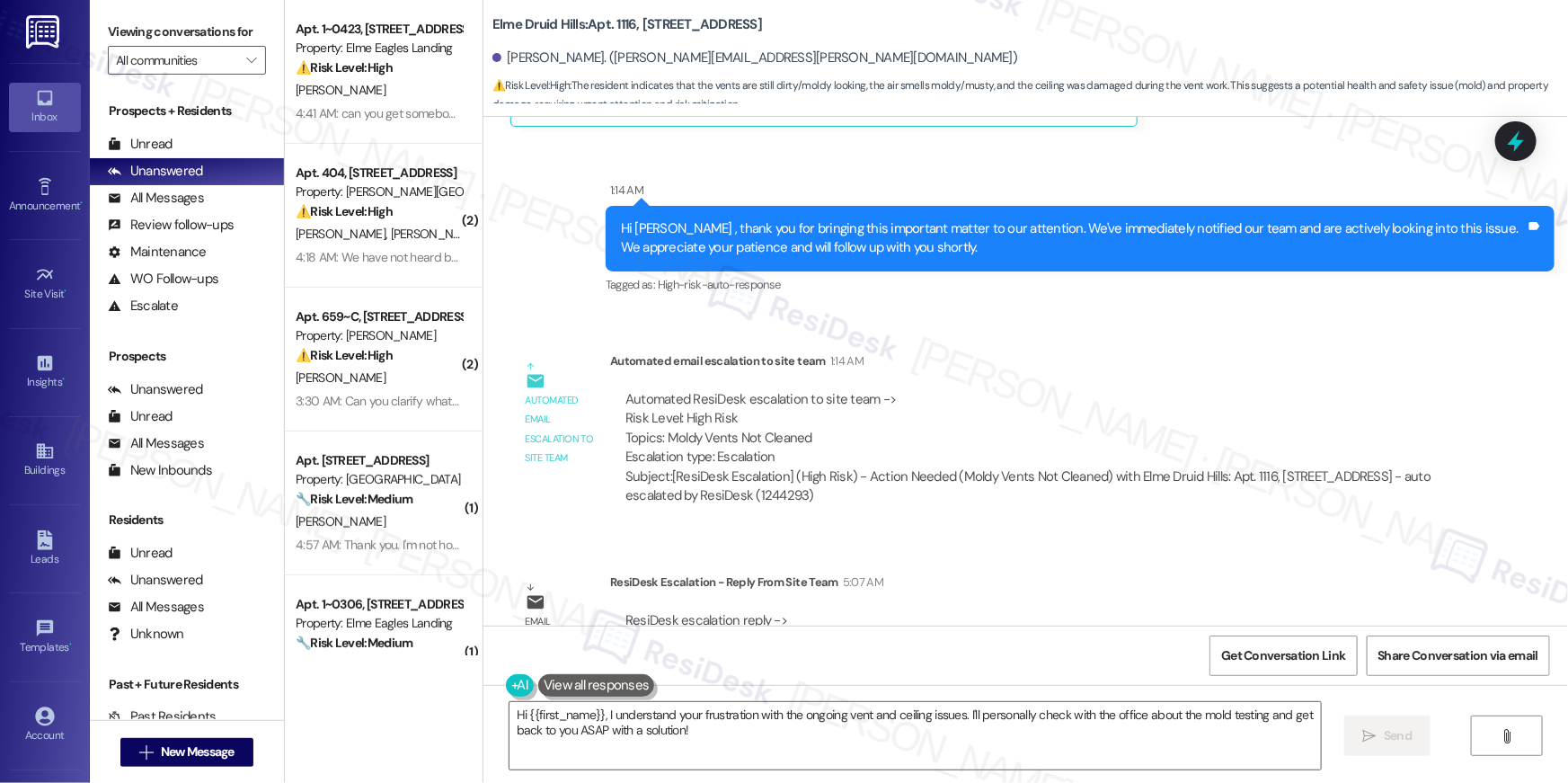
click at [996, 467] on div "Subject: [ResiDesk Escalation] (High Risk) - Action Needed (Moldy Vents Not Cle…" at bounding box center [1034, 487] width 819 height 39
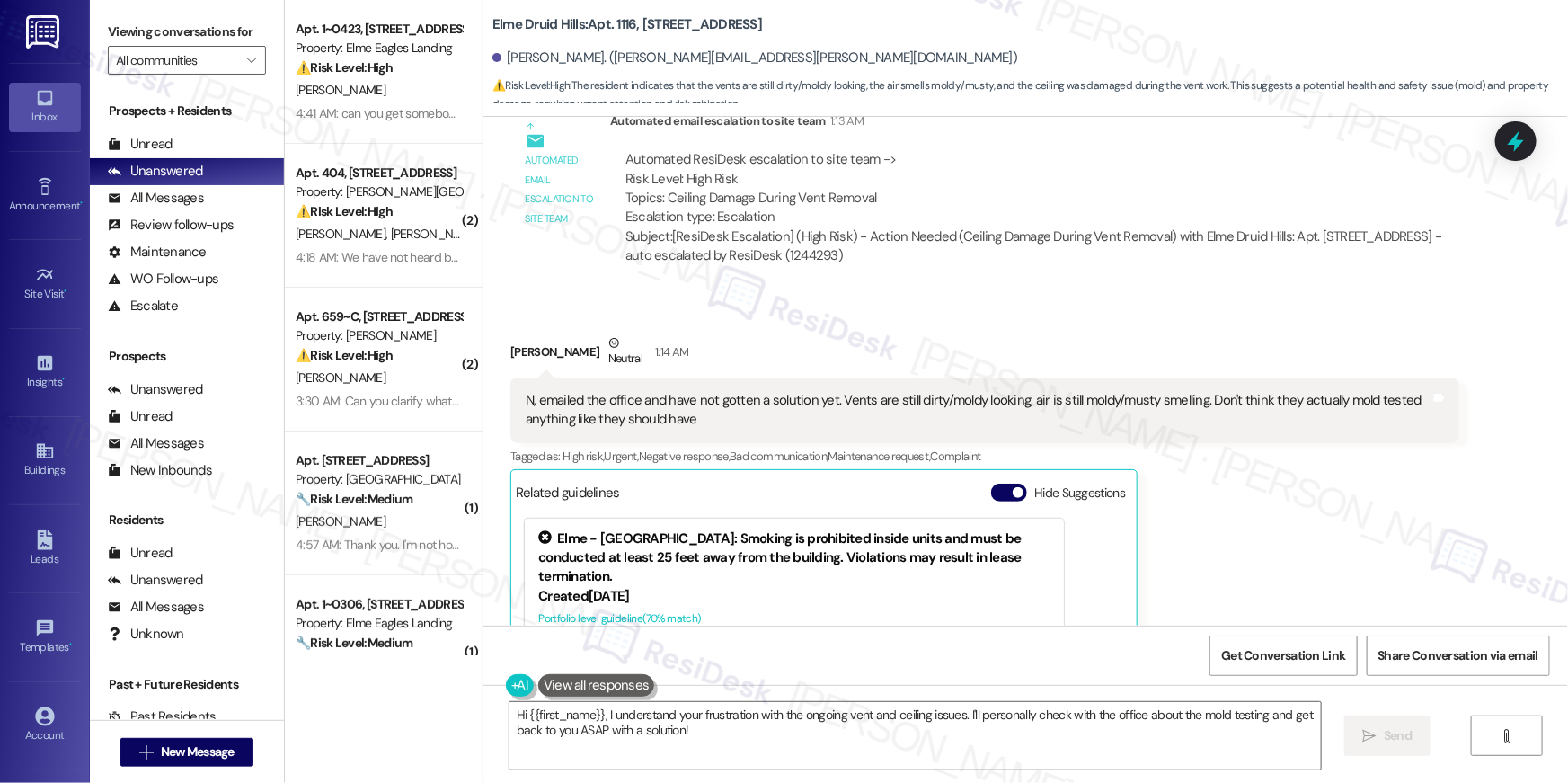
scroll to position [34686, 0]
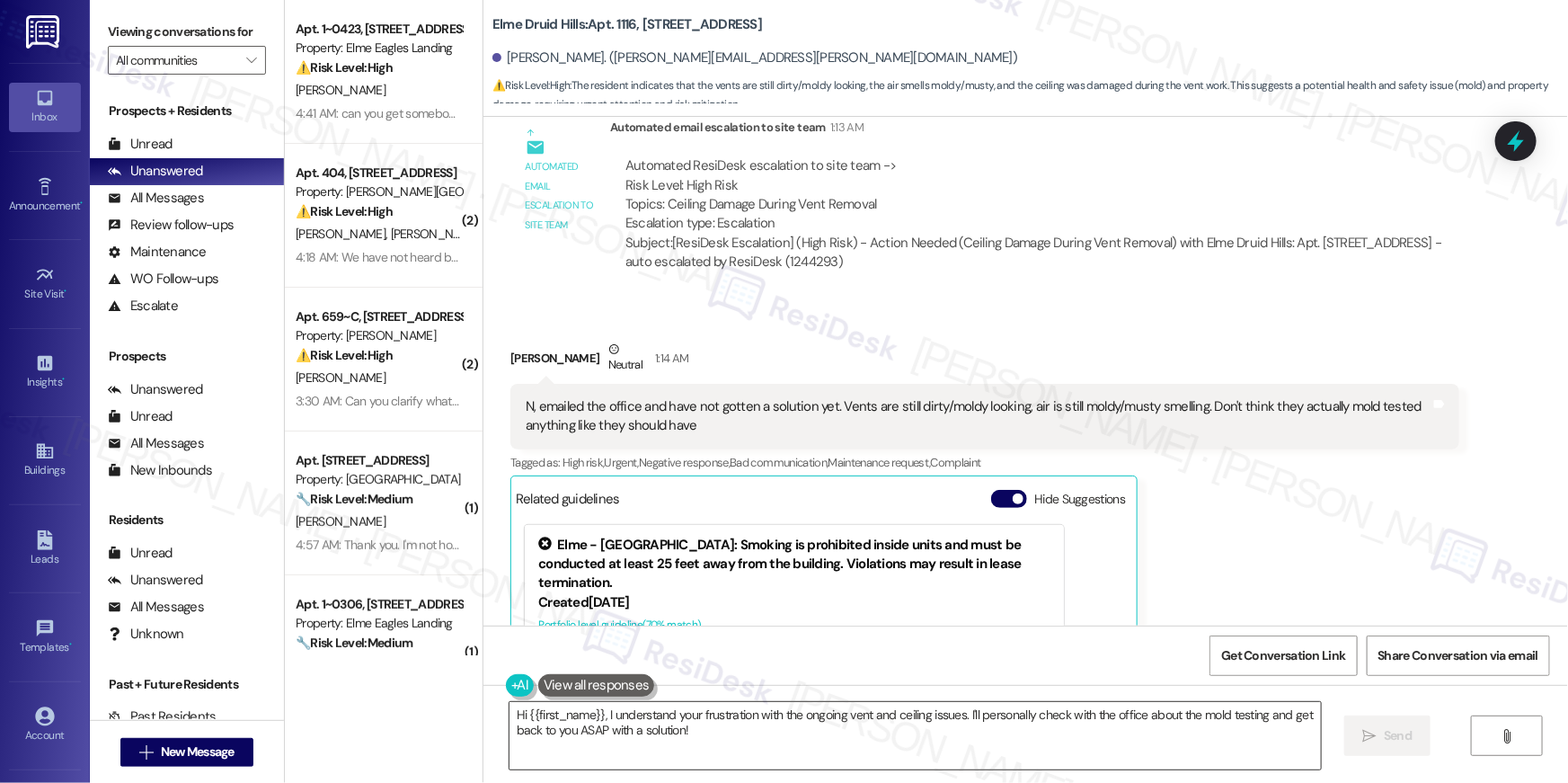
click at [674, 733] on textarea "Hi {{first_name}}, I understand your frustration with the ongoing vent and ceil…" at bounding box center [915, 737] width 812 height 68
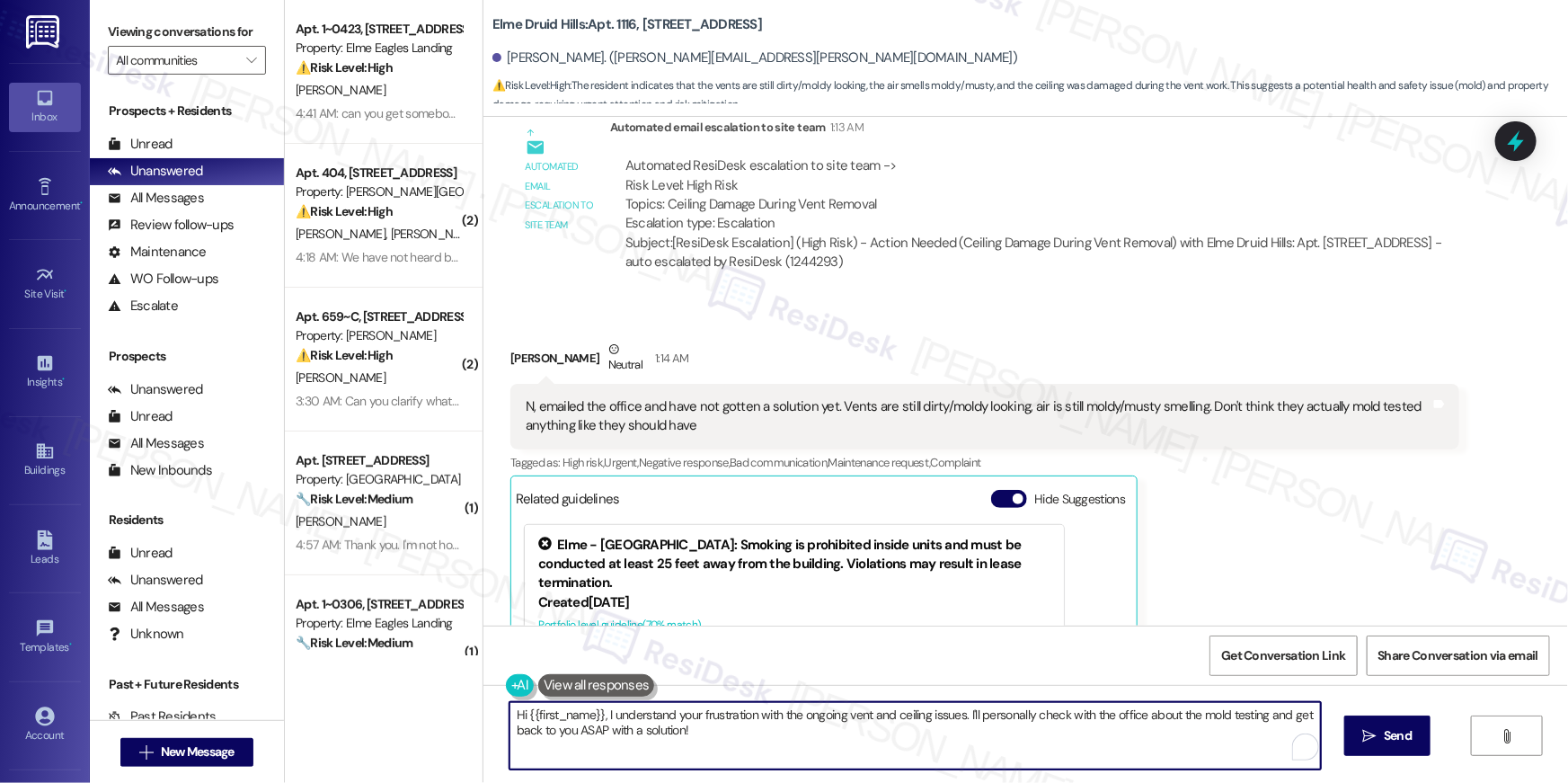
drag, startPoint x: 689, startPoint y: 727, endPoint x: 775, endPoint y: 701, distance: 89.8
click at [597, 715] on textarea "Hi {{first_name}}, I understand your frustration with the ongoing vent and ceil…" at bounding box center [915, 737] width 812 height 68
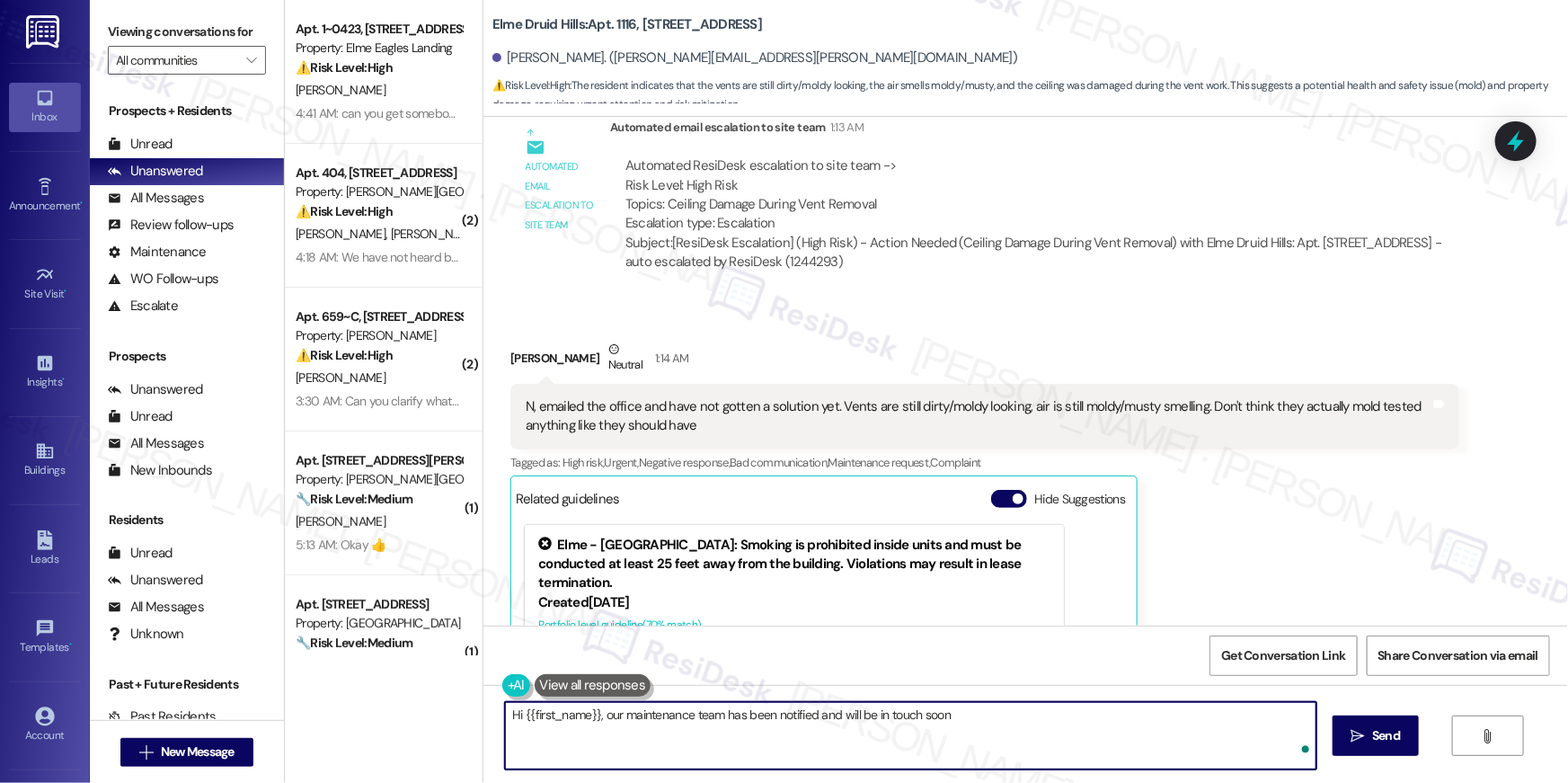
type textarea "Hi {{first_name}}, our maintenance team has been notified and will be in touch …"
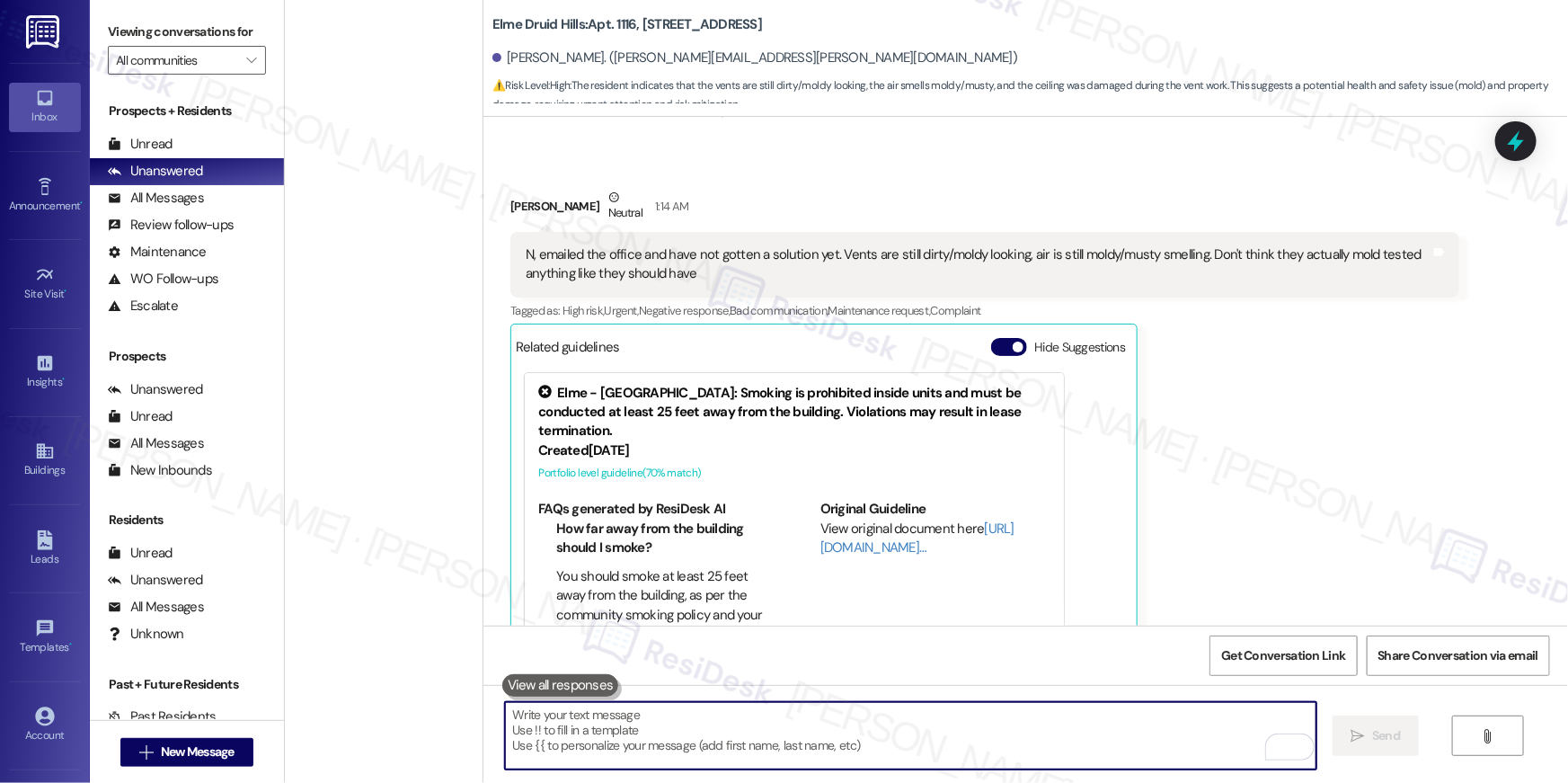
scroll to position [6538, 0]
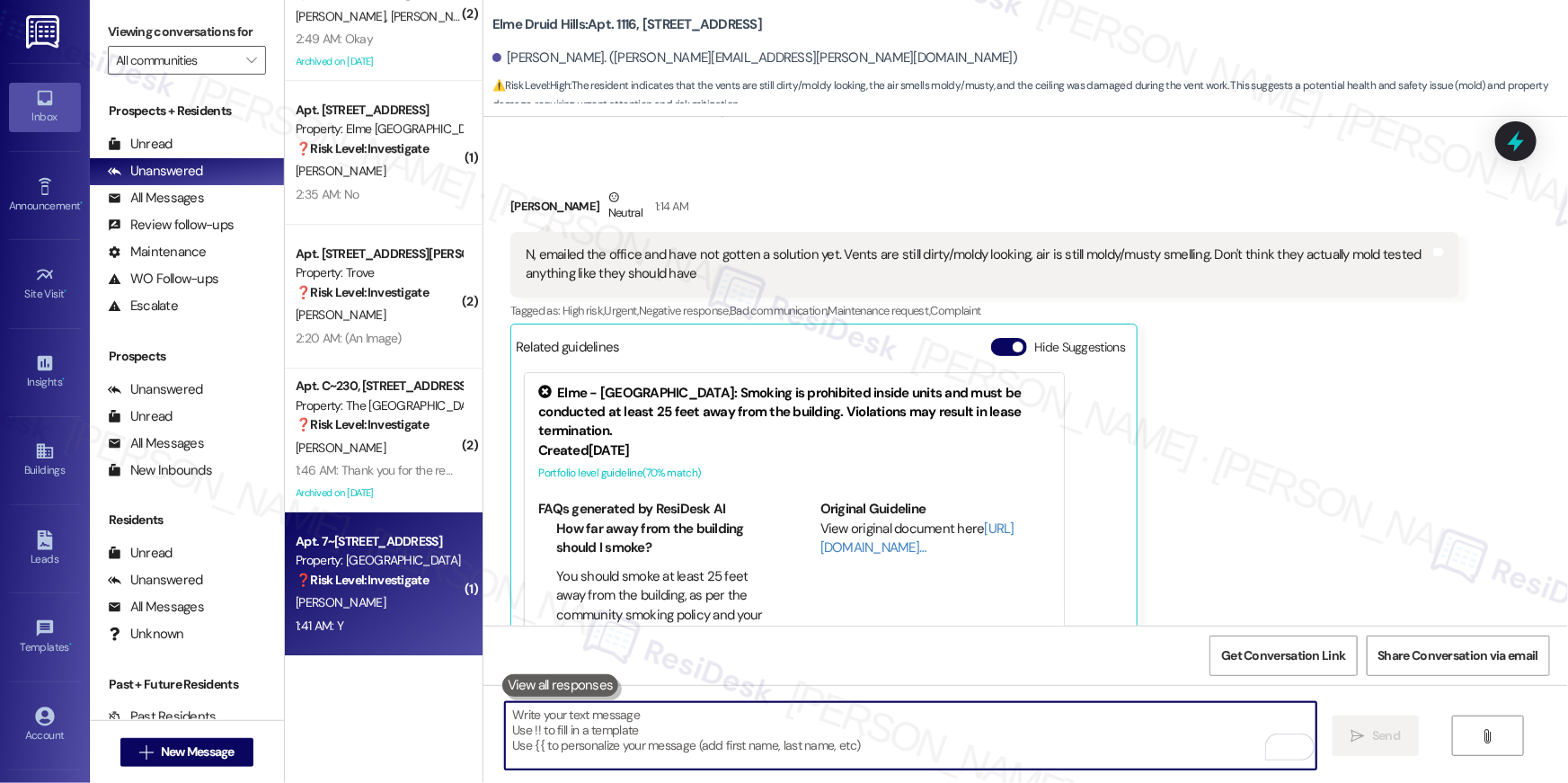
click at [384, 584] on strong "❓ Risk Level: Investigate" at bounding box center [362, 579] width 133 height 16
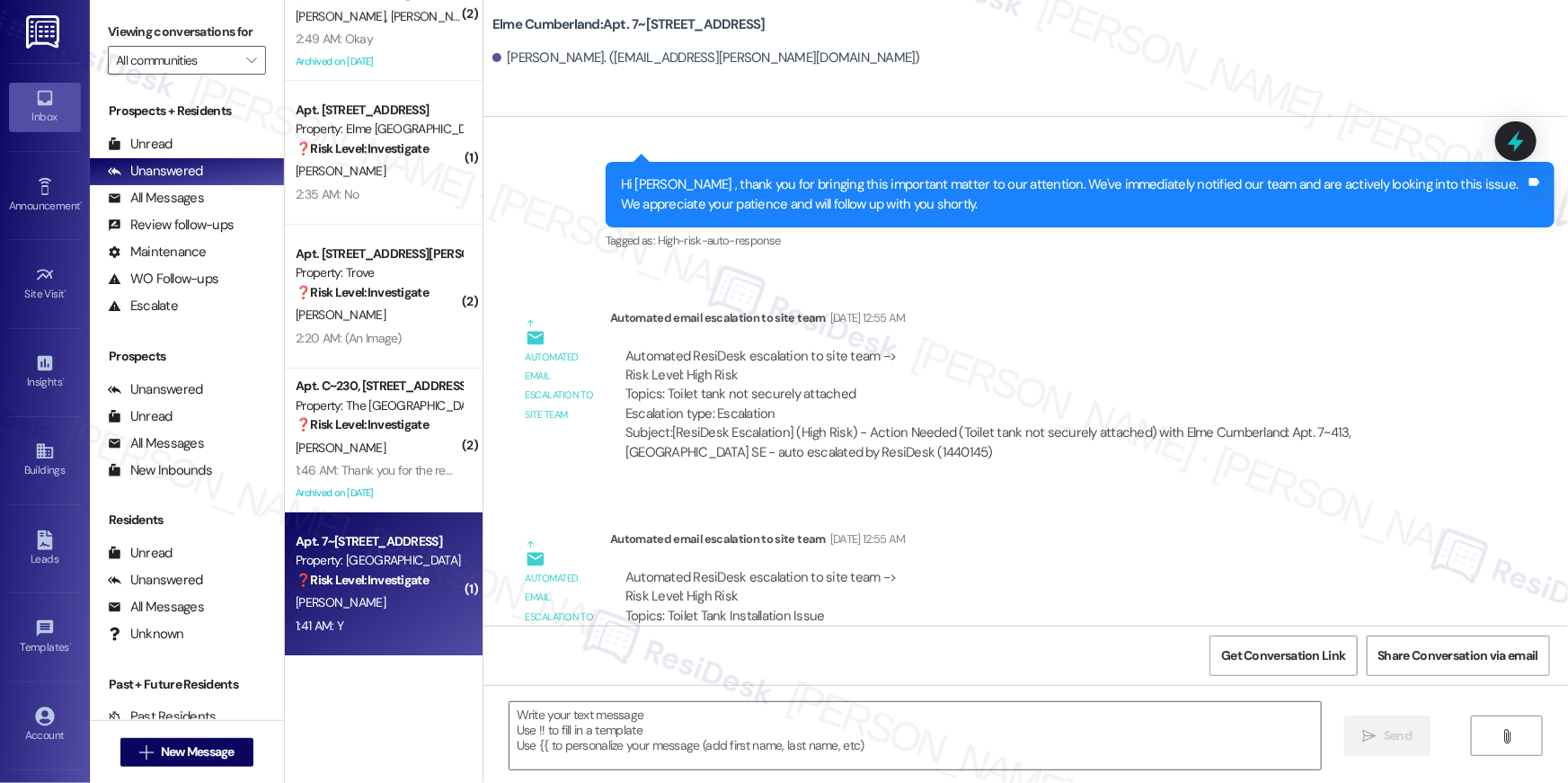
type textarea "Fetching suggested responses. Please feel free to read through the conversation…"
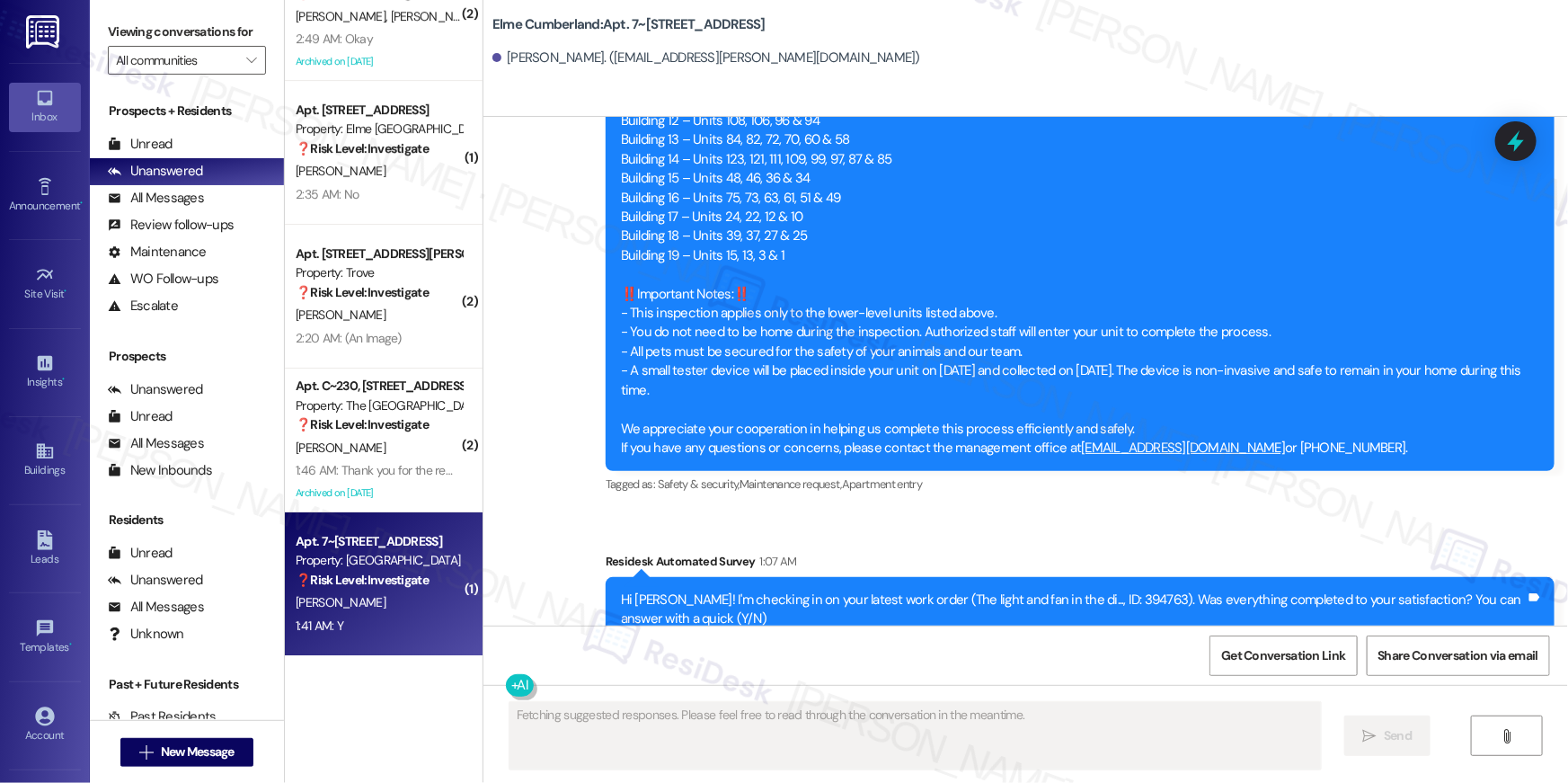
scroll to position [3390, 0]
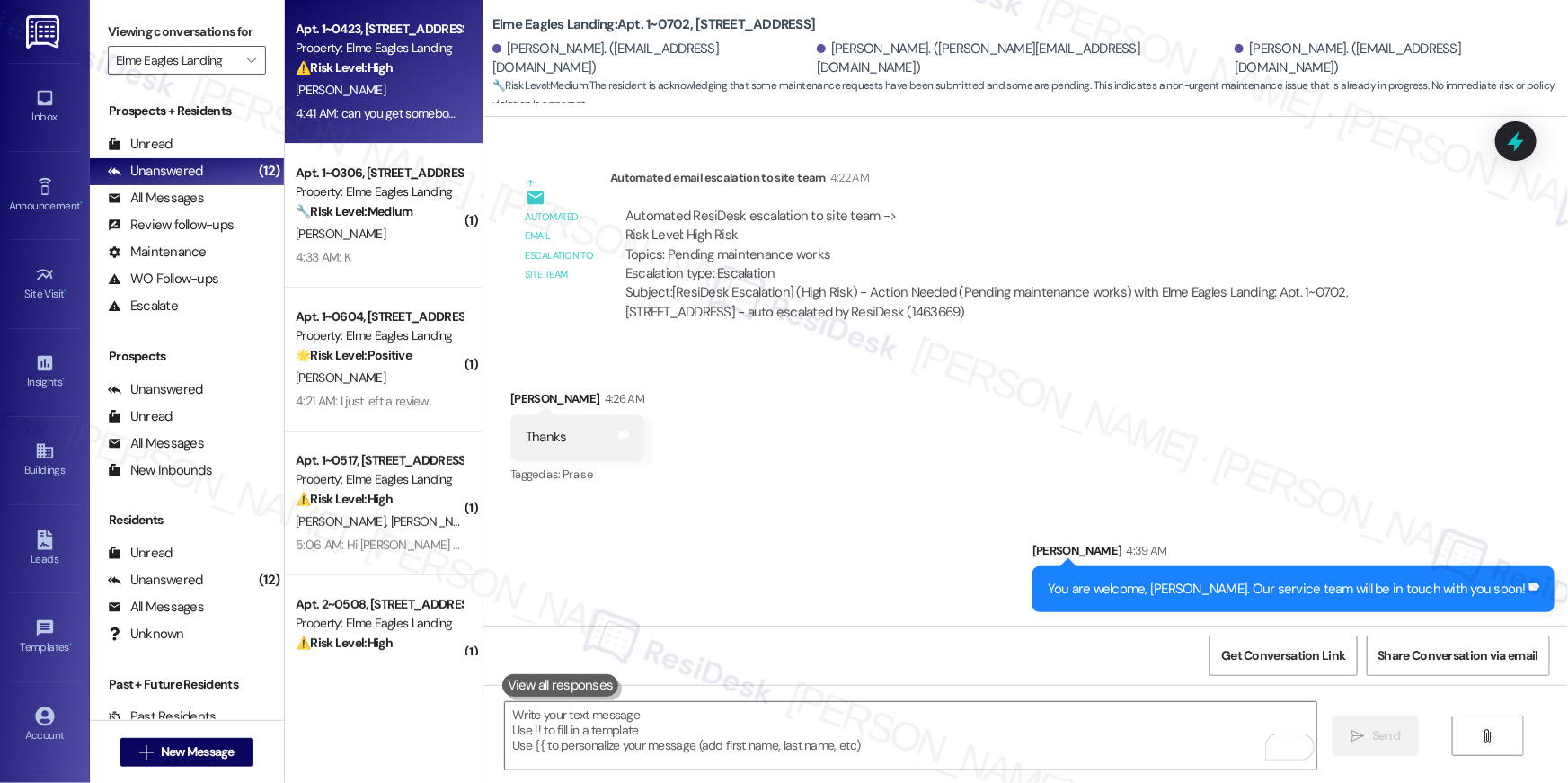
click at [387, 87] on div "[PERSON_NAME]" at bounding box center [379, 90] width 170 height 22
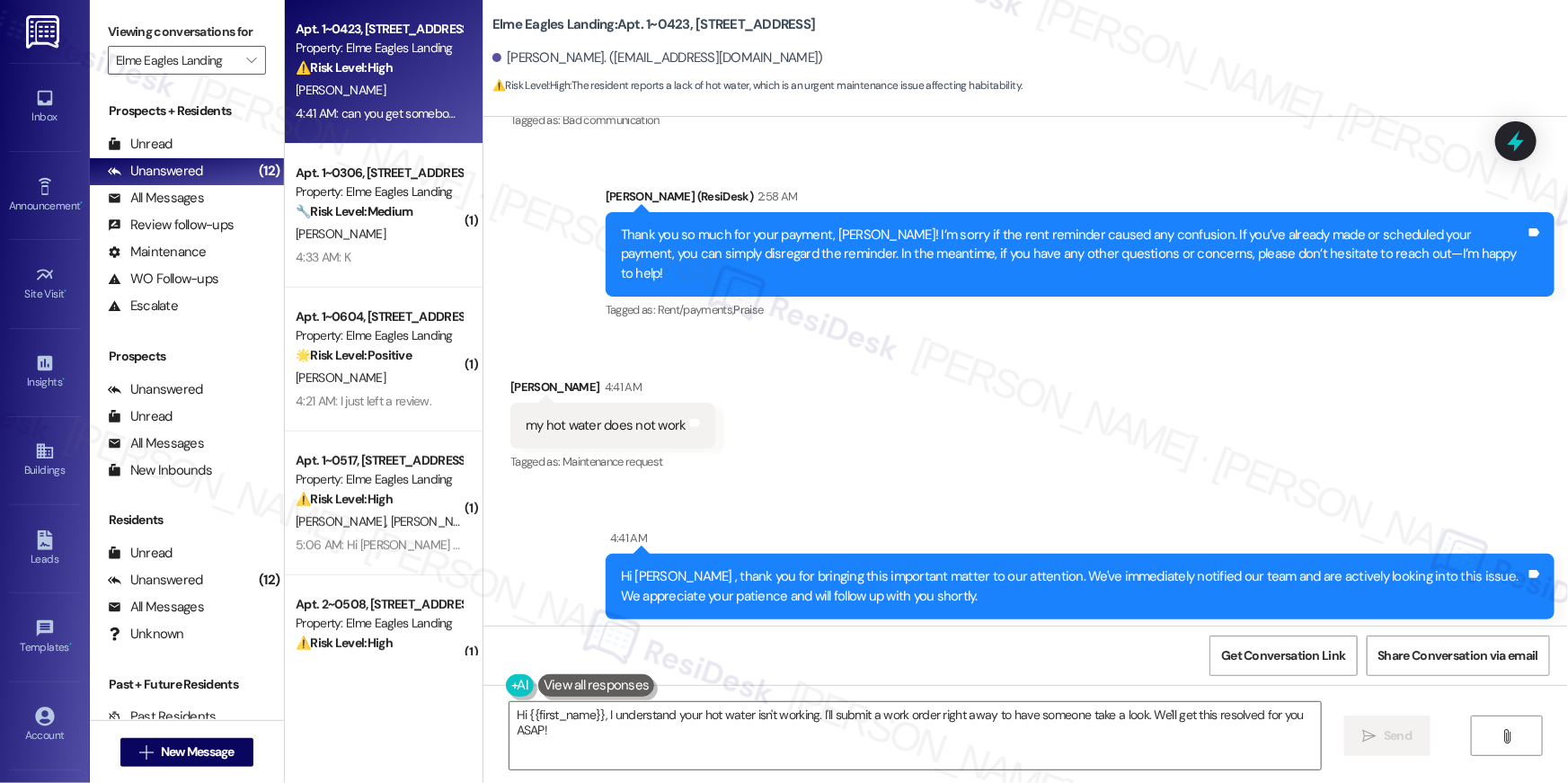
scroll to position [8433, 0]
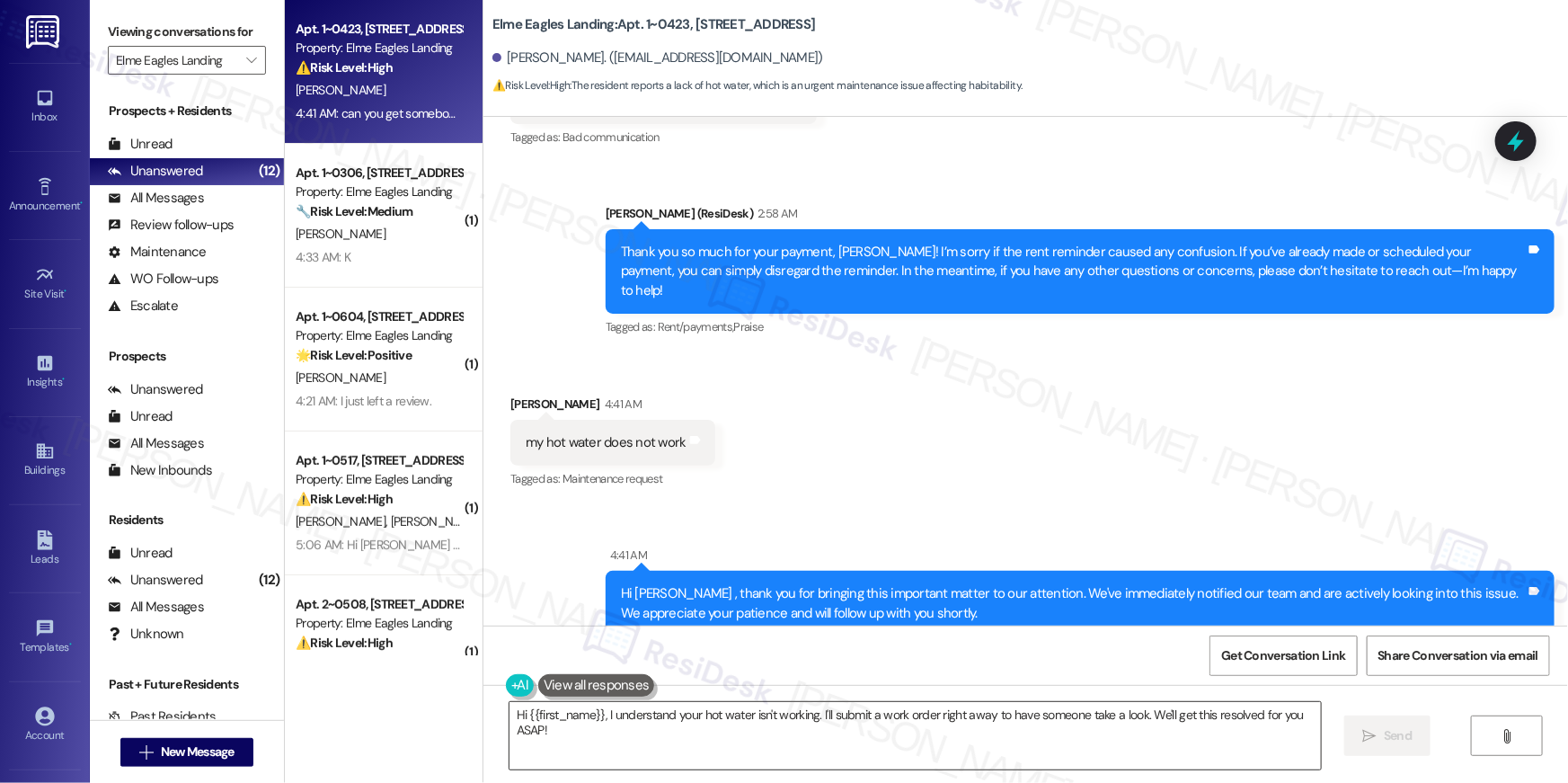
click at [912, 733] on textarea "Hi {{first_name}}, I understand your hot water isn't working. I'll submit a wor…" at bounding box center [915, 737] width 812 height 68
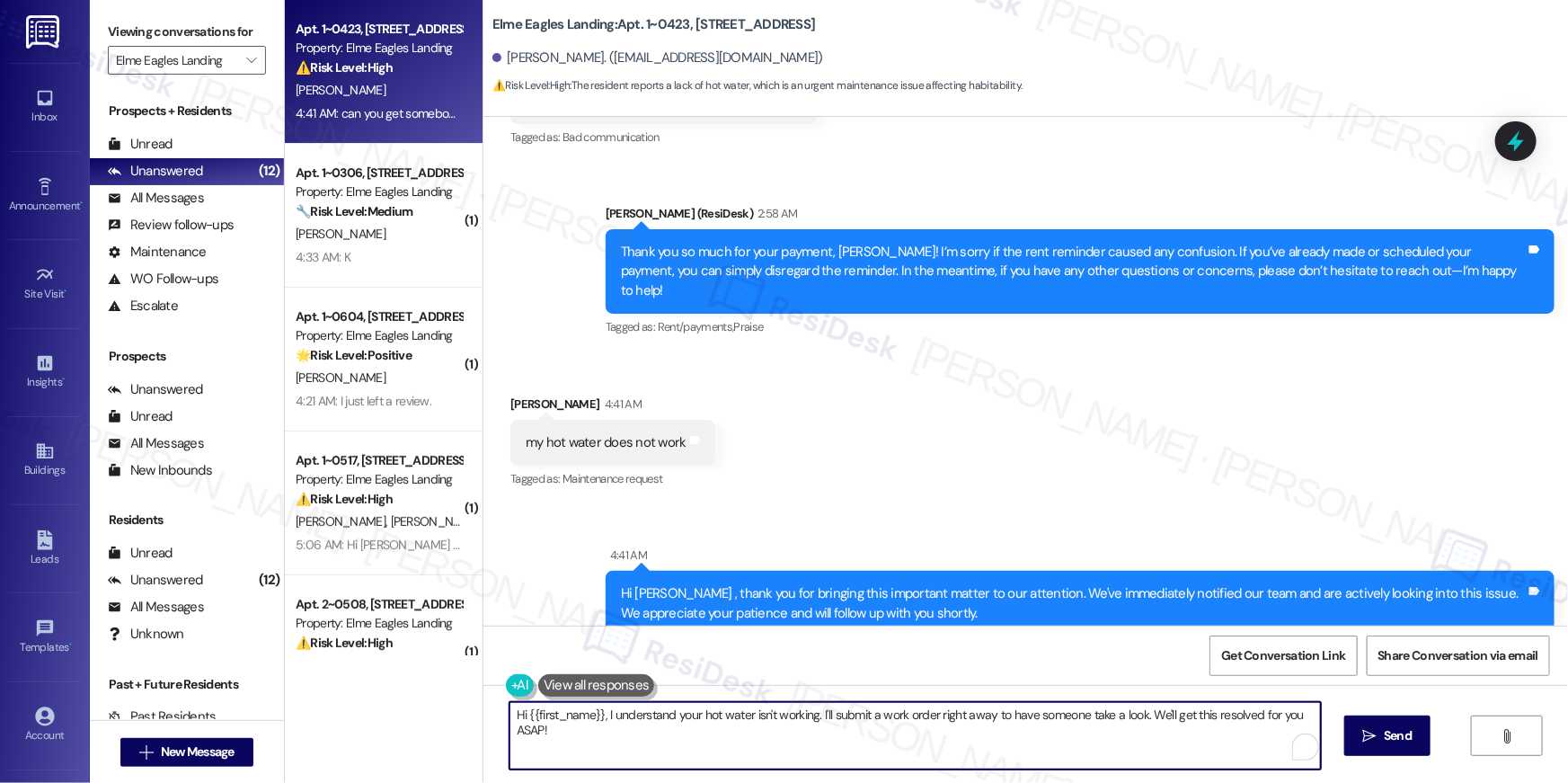
click at [912, 733] on textarea "Hi {{first_name}}, I understand your hot water isn't working. I'll submit a wor…" at bounding box center [915, 737] width 812 height 68
type textarea "Hi [PERSON_NAME], thanks for letting me know. Let me submit your work order for…"
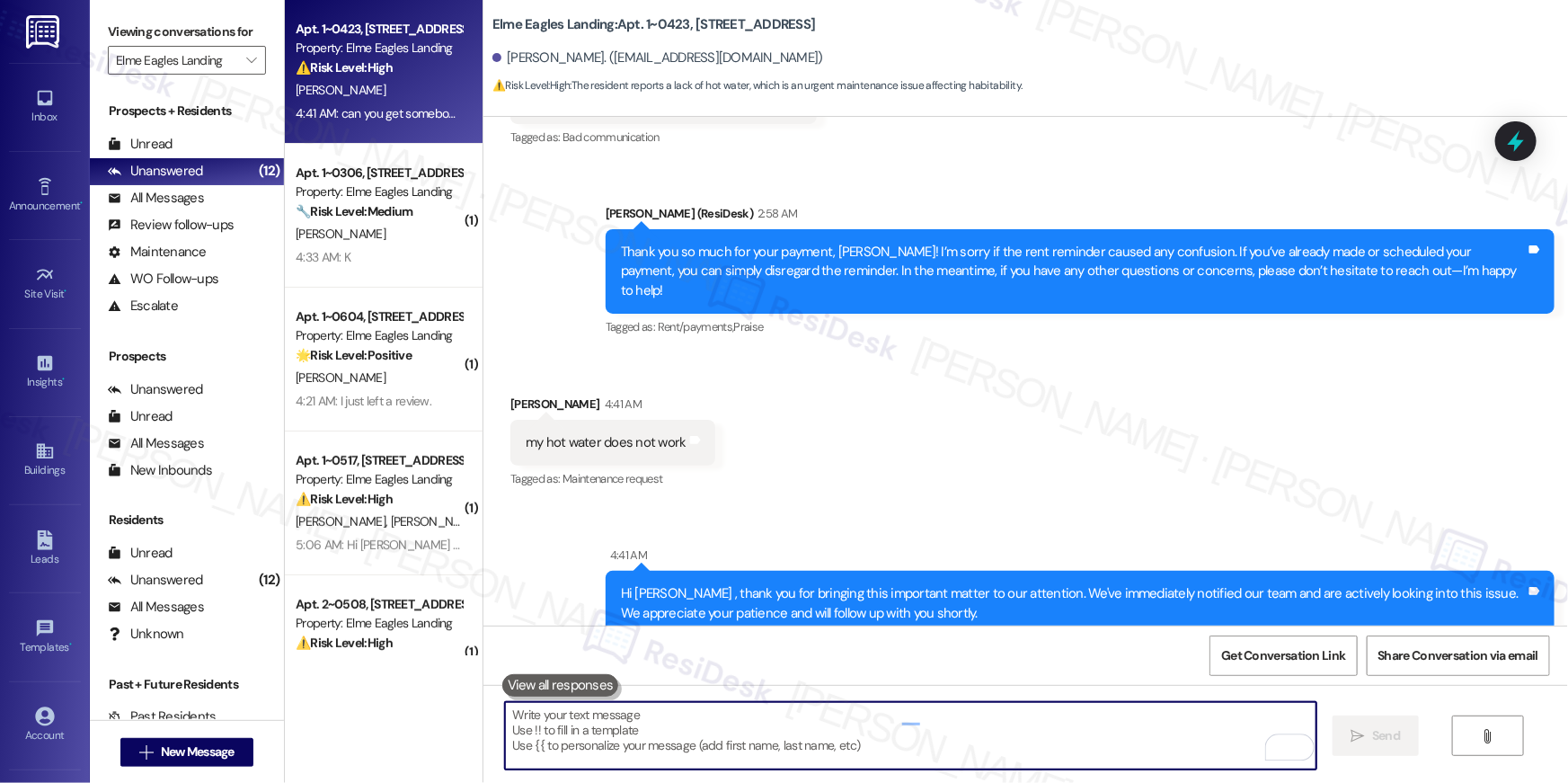
scroll to position [8598, 0]
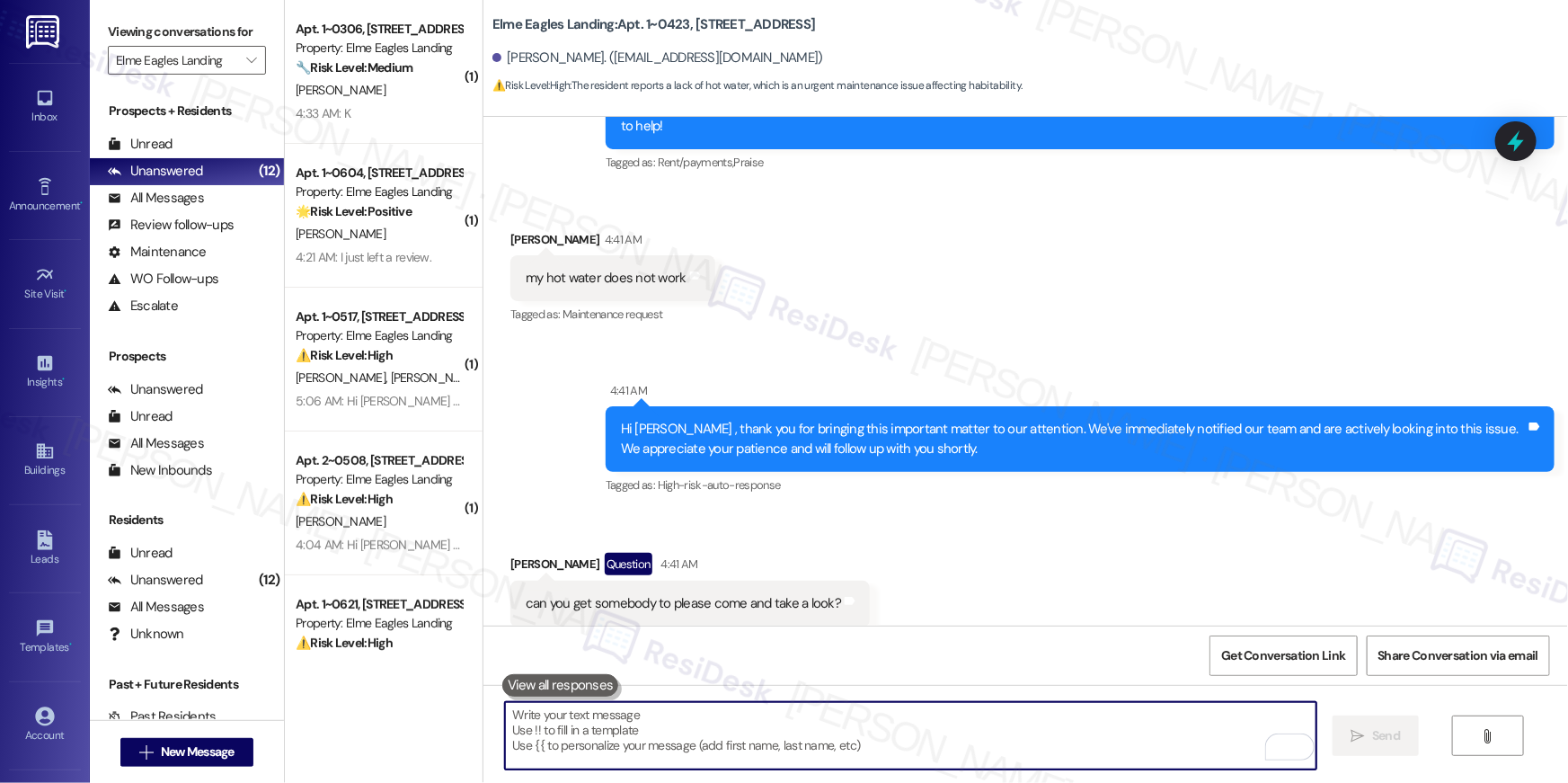
click at [761, 730] on textarea "To enrich screen reader interactions, please activate Accessibility in Grammarl…" at bounding box center [911, 737] width 812 height 68
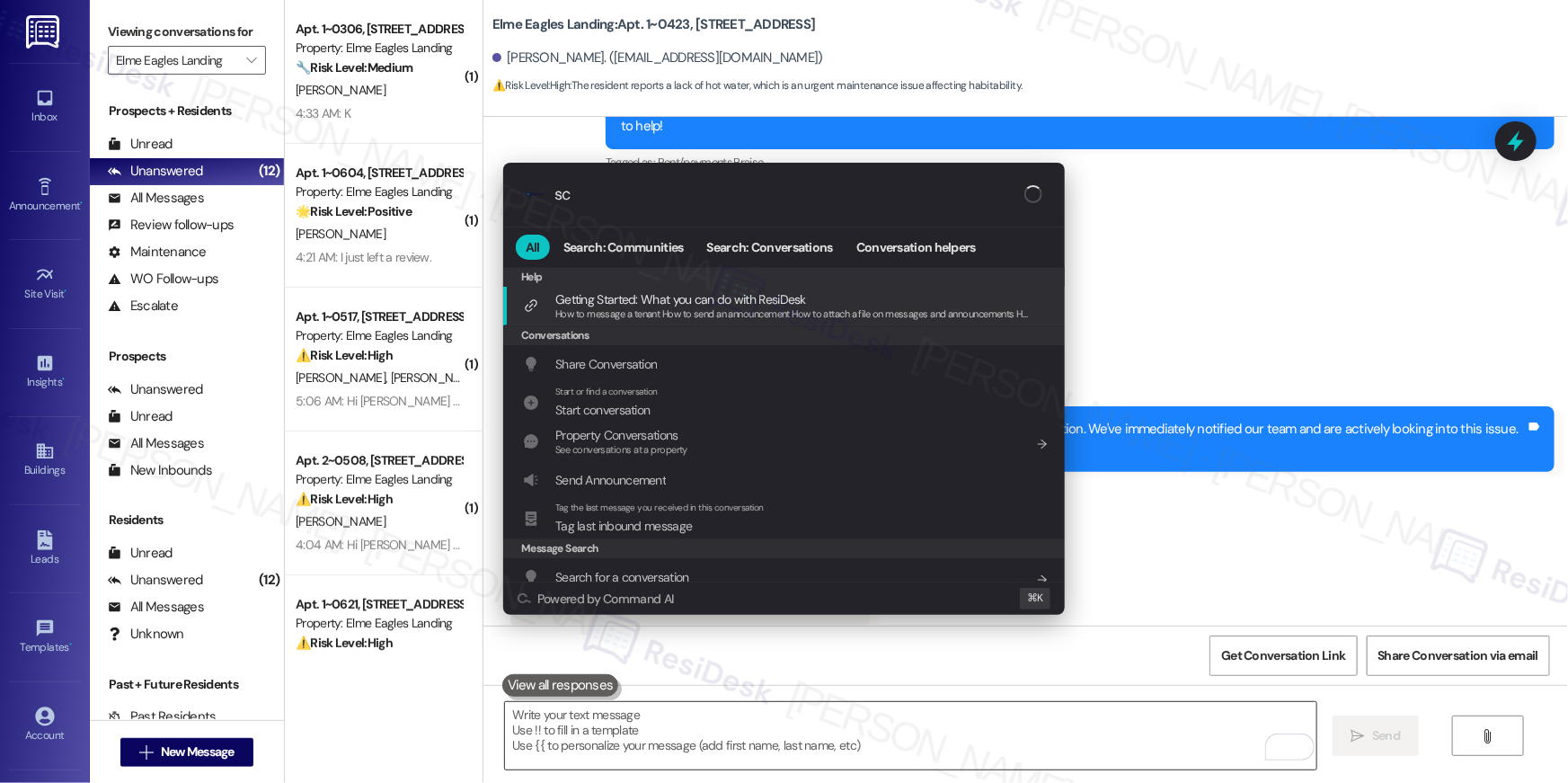
type input "s"
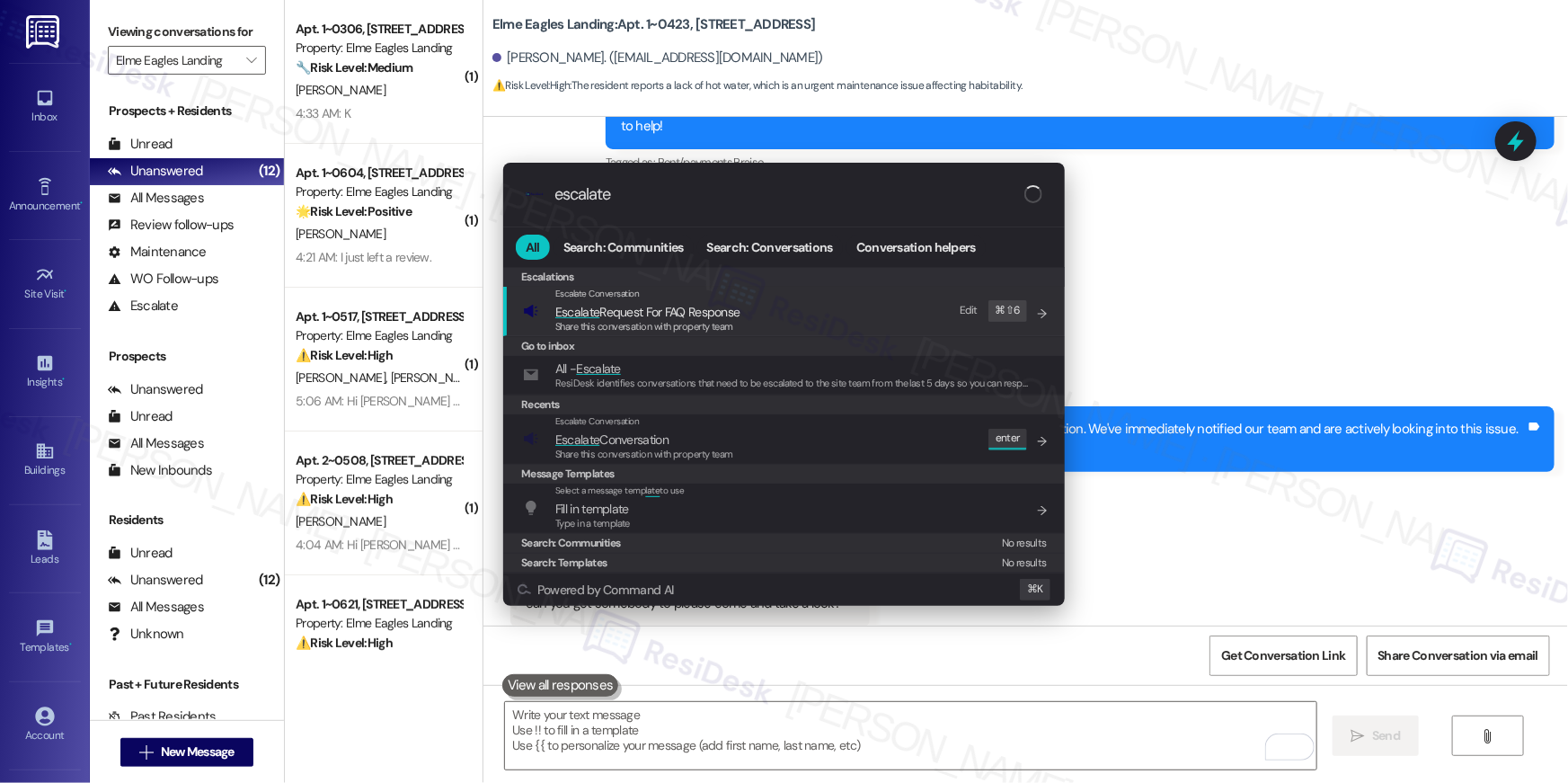
type input "escalate"
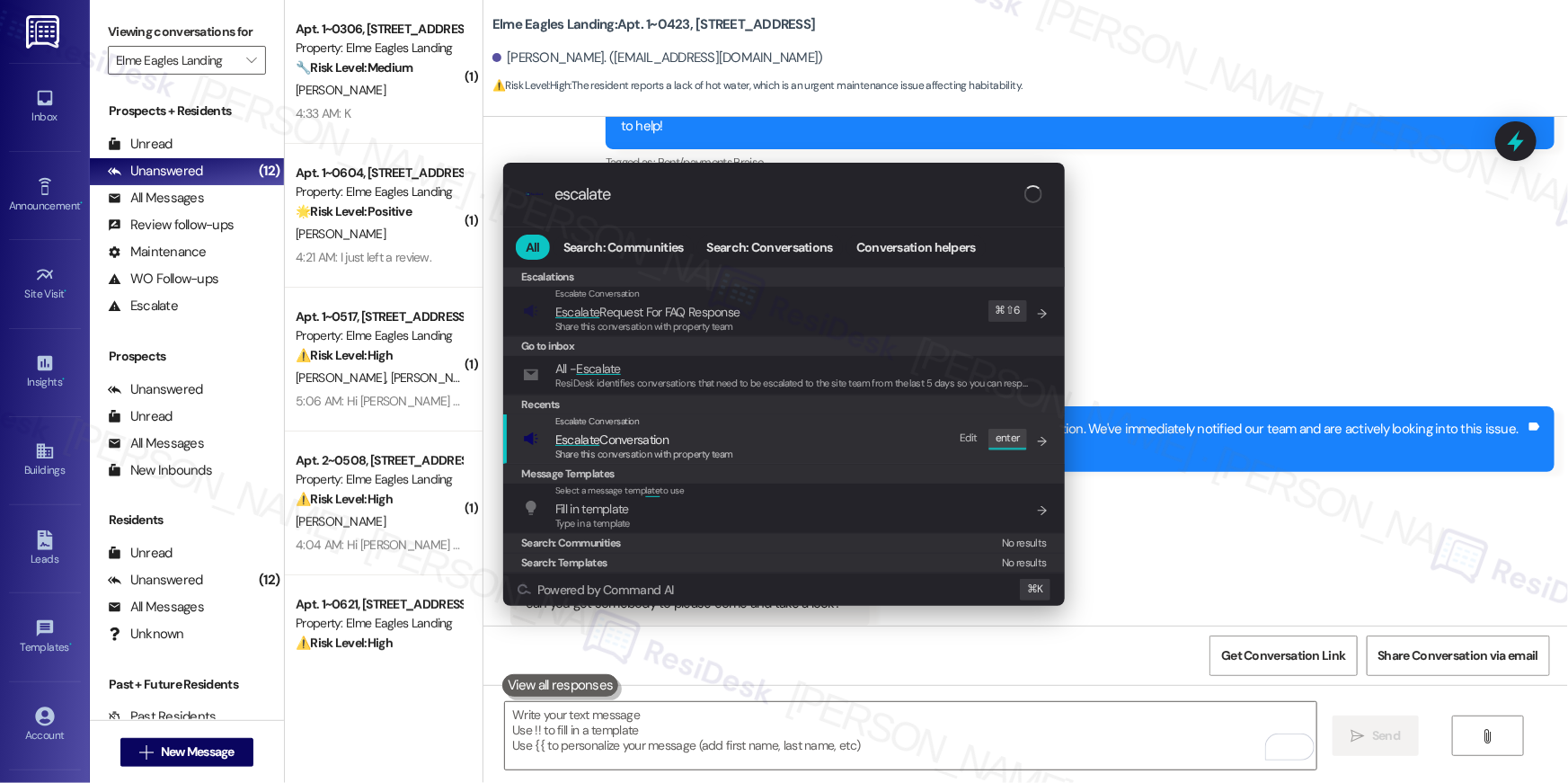
click at [663, 448] on span "Share this conversation with property team" at bounding box center [645, 454] width 178 height 13
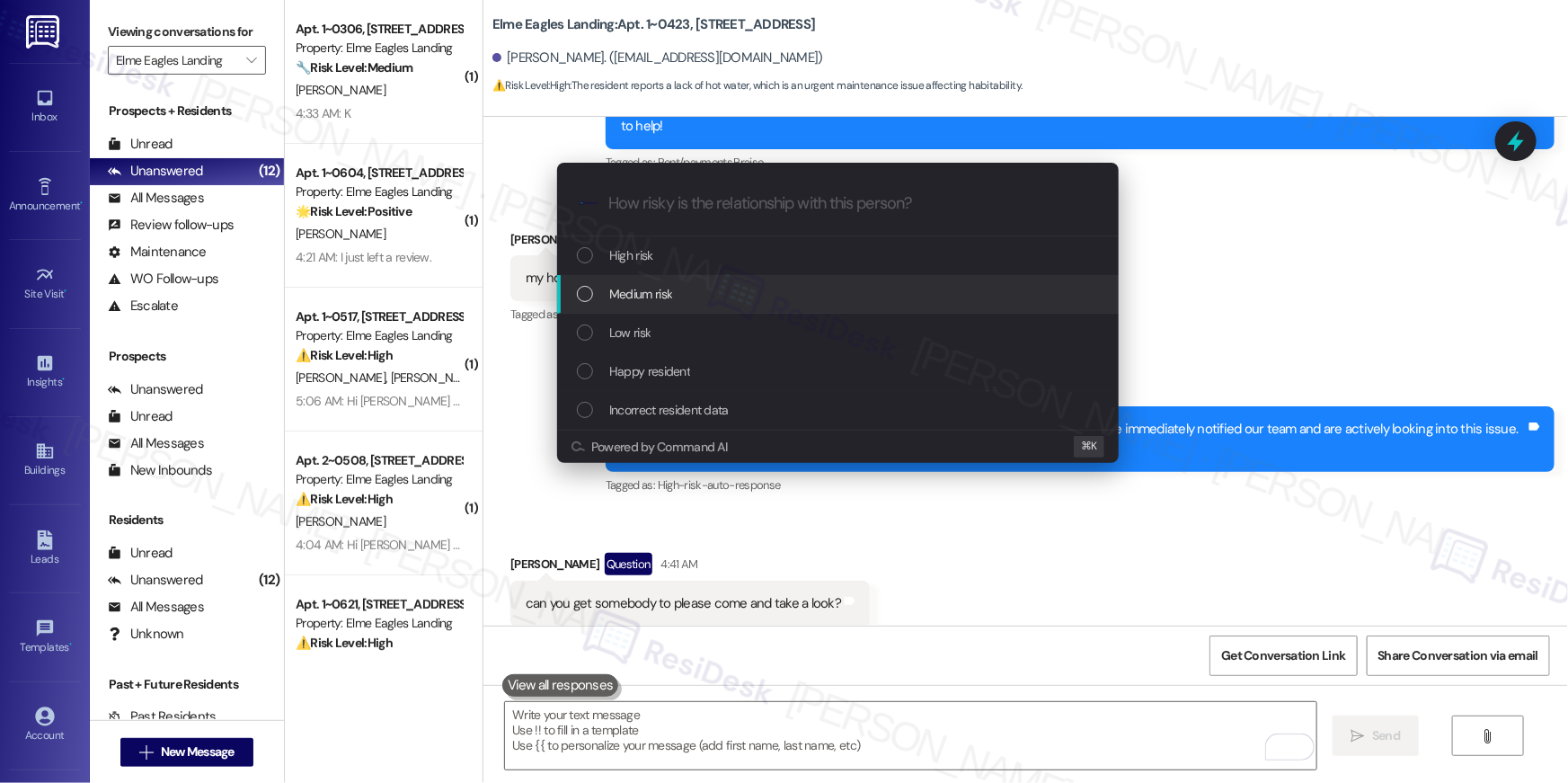
click at [682, 298] on div "Medium risk" at bounding box center [839, 294] width 526 height 19
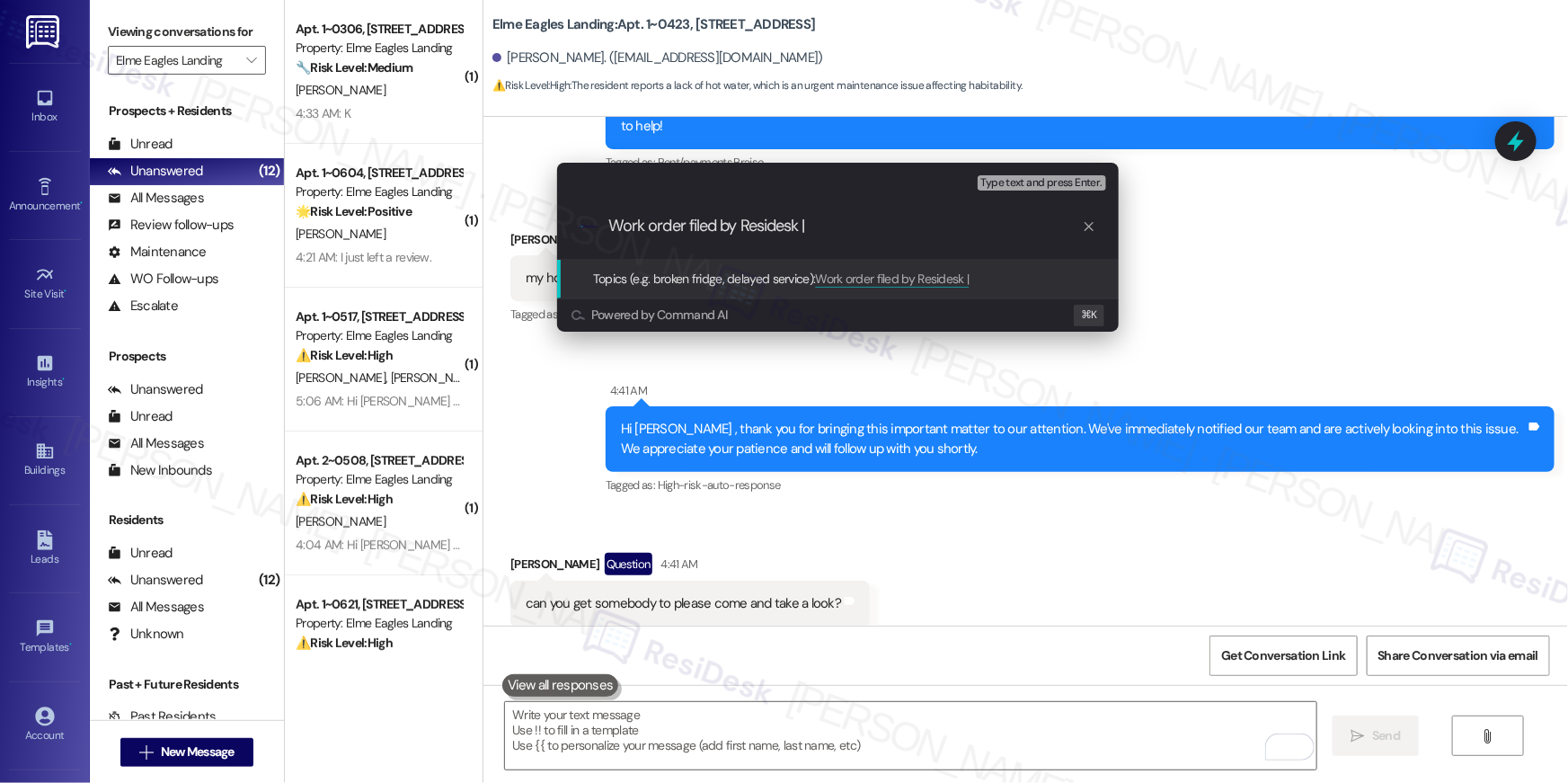
paste input "Work Order # 400183 Hot water"
type input "Work order filed by Residesk | Work Order # 400183 Hot water"
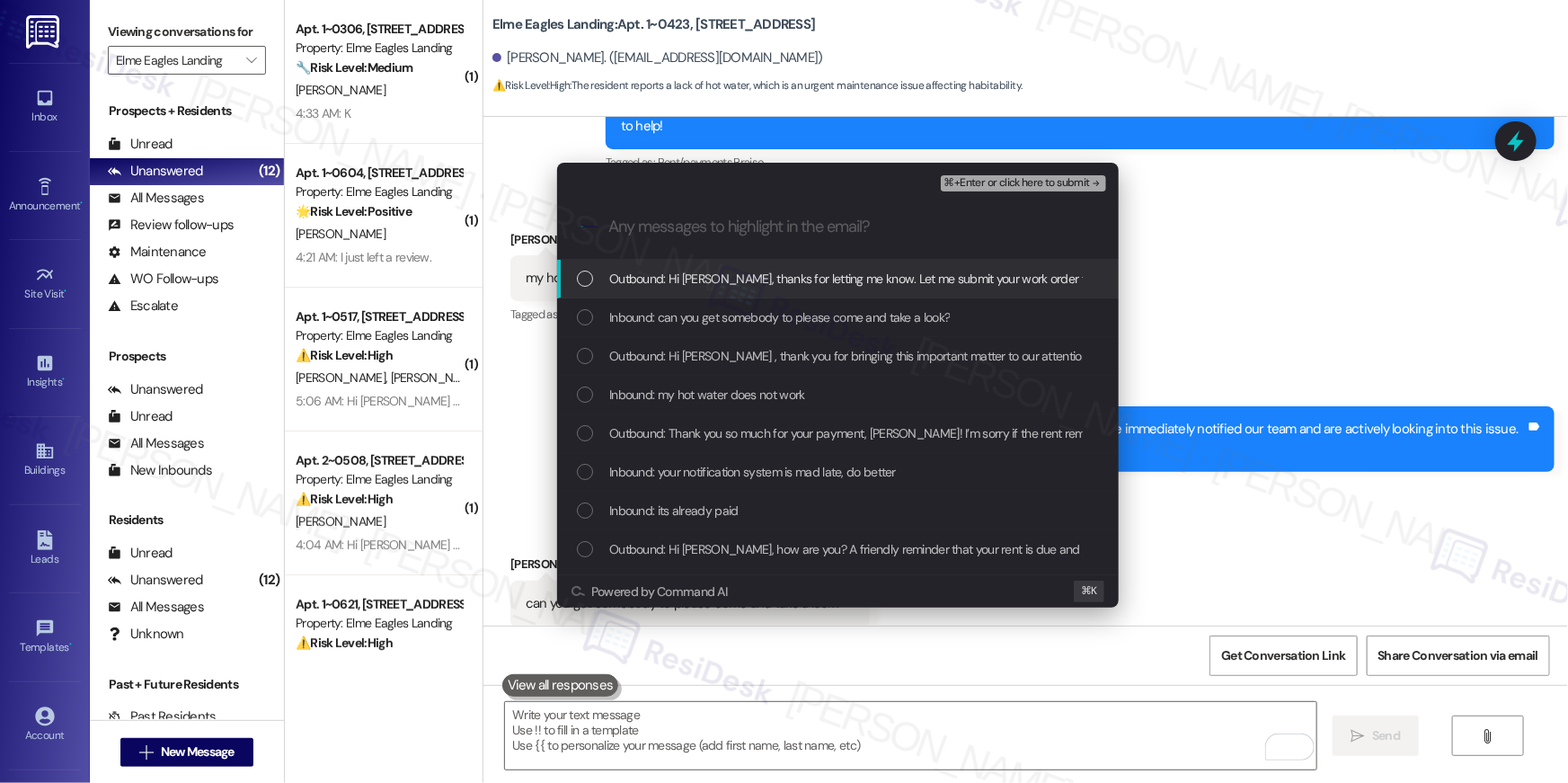
click at [718, 281] on span "Outbound: Hi Terrell, thanks for letting me know. Let me submit your work order…" at bounding box center [1008, 279] width 797 height 19
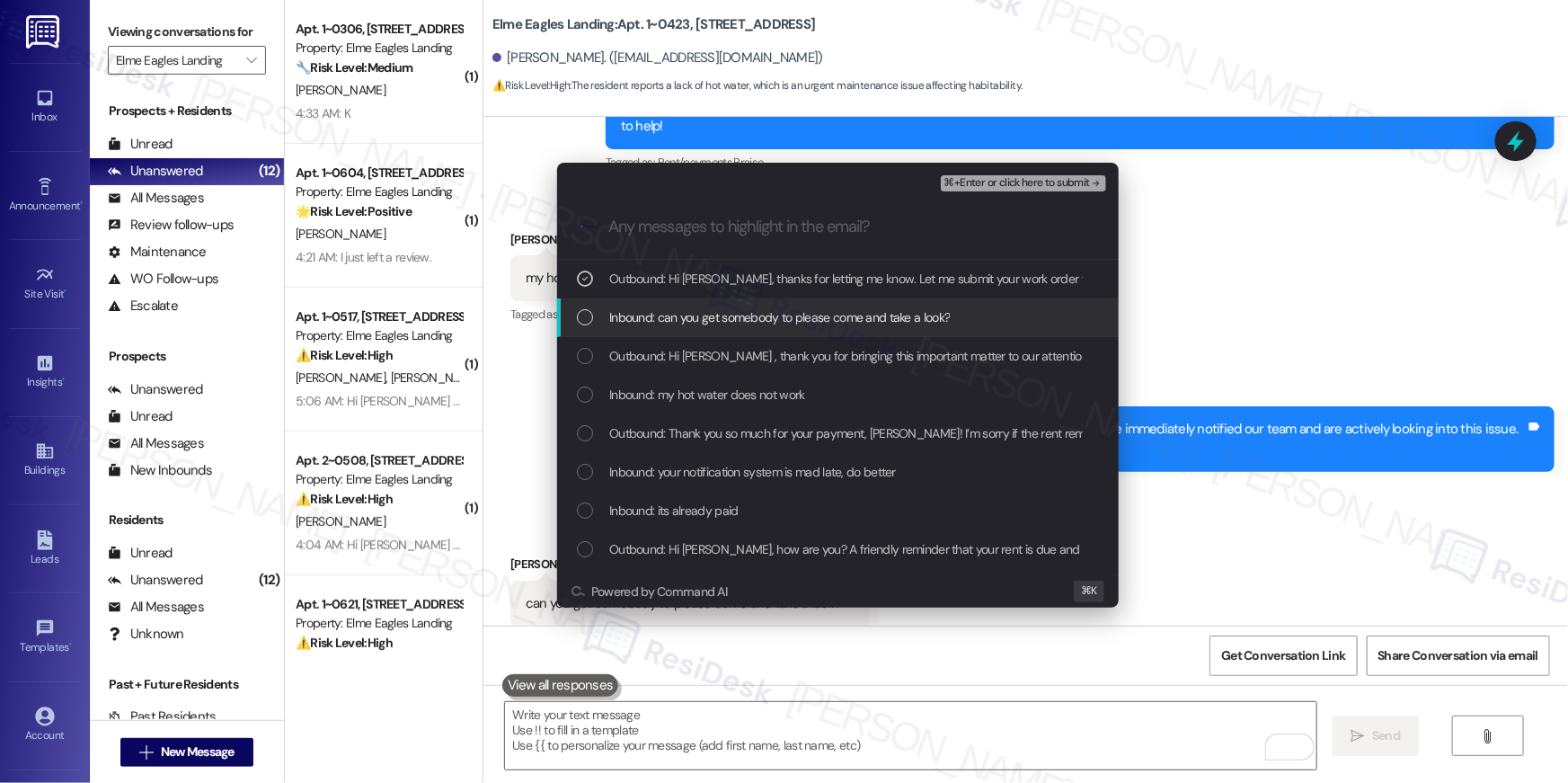
click at [715, 324] on span "Inbound: can you get somebody to please come and take a look?" at bounding box center [780, 318] width 341 height 19
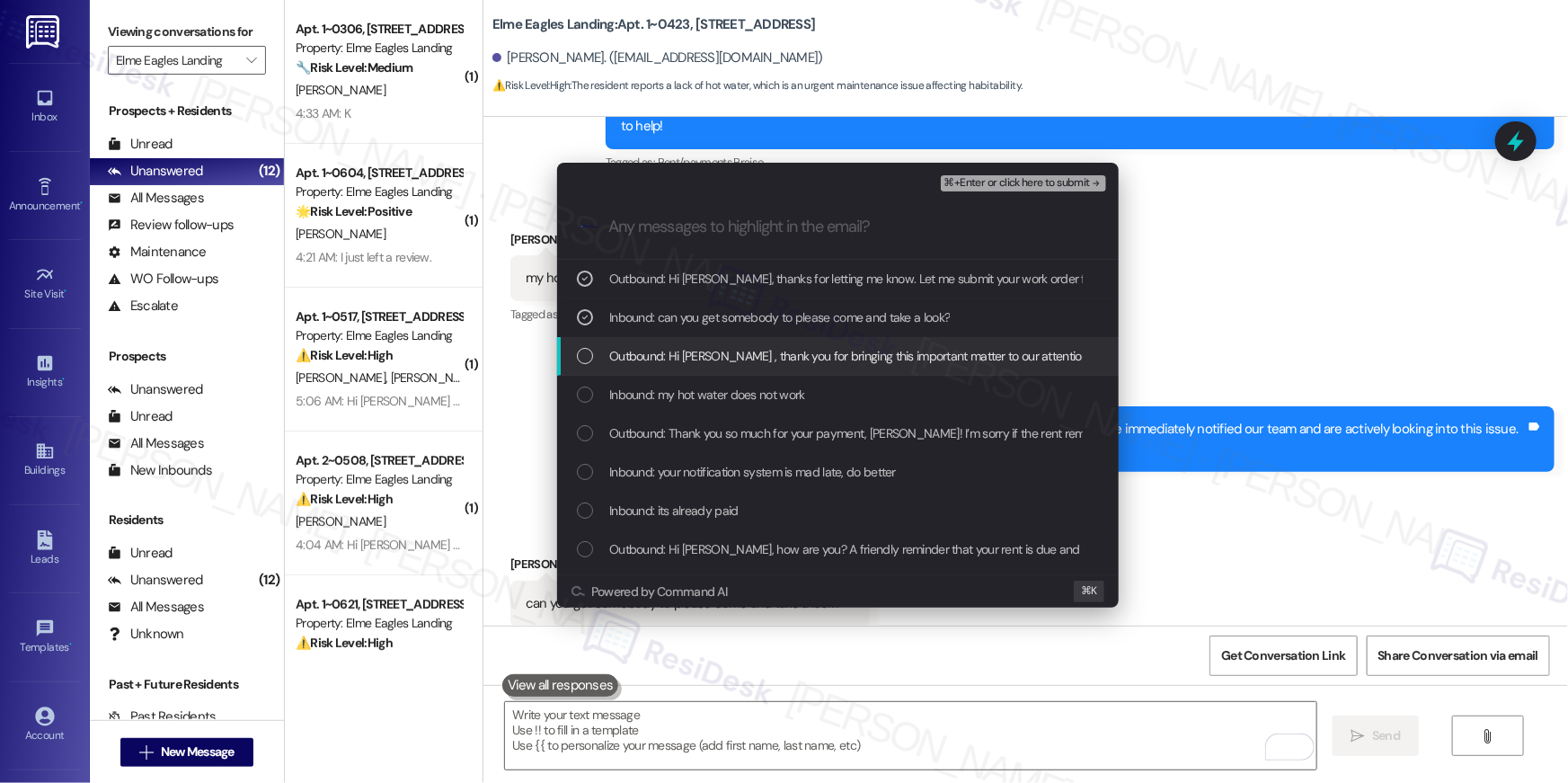
drag, startPoint x: 715, startPoint y: 362, endPoint x: 714, endPoint y: 402, distance: 40.0
click at [715, 364] on span "Outbound: Hi Terrell , thank you for bringing this important matter to our atte…" at bounding box center [1213, 356] width 1207 height 19
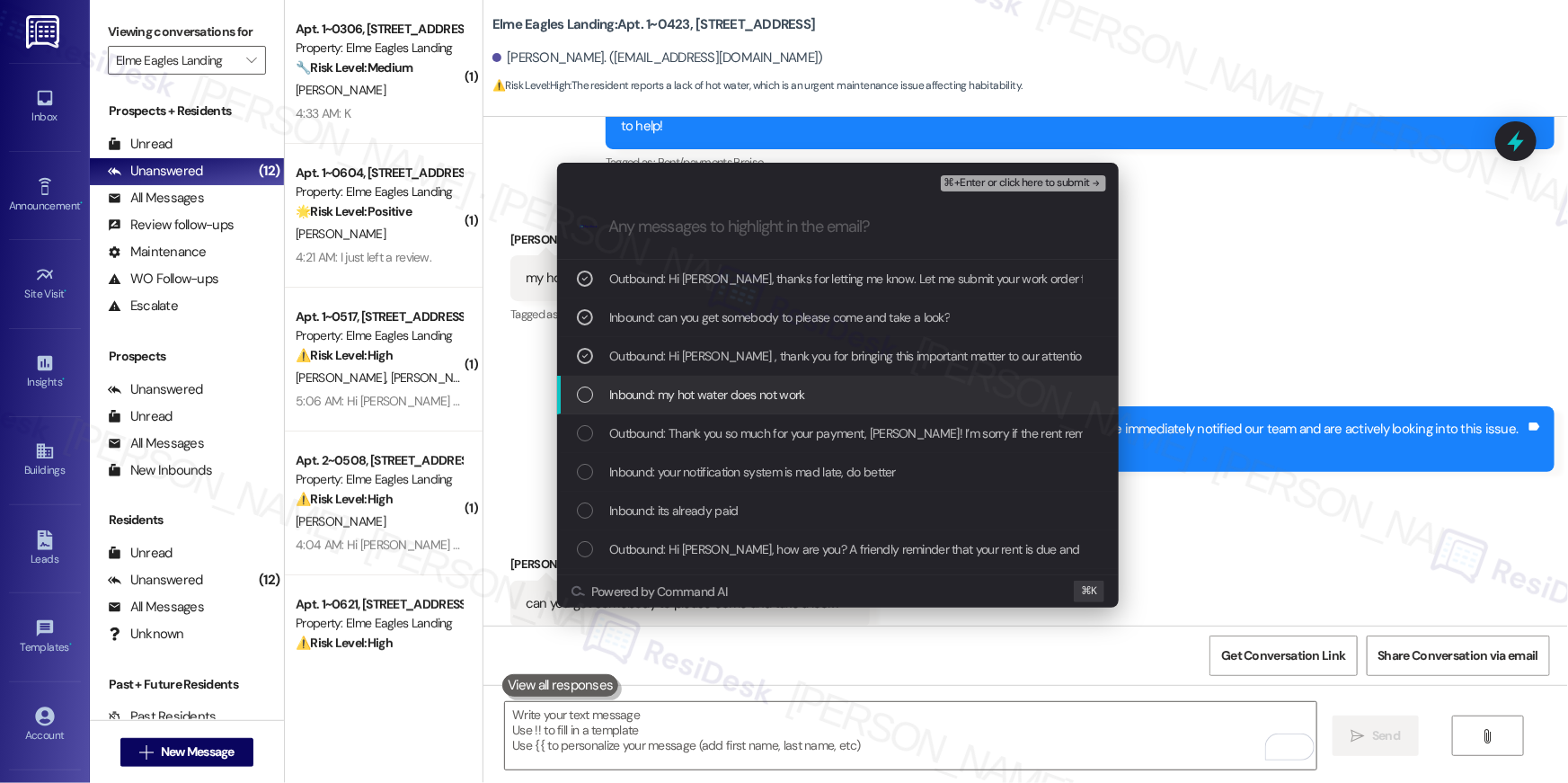
click at [714, 402] on span "Inbound: my hot water does not work" at bounding box center [707, 395] width 196 height 19
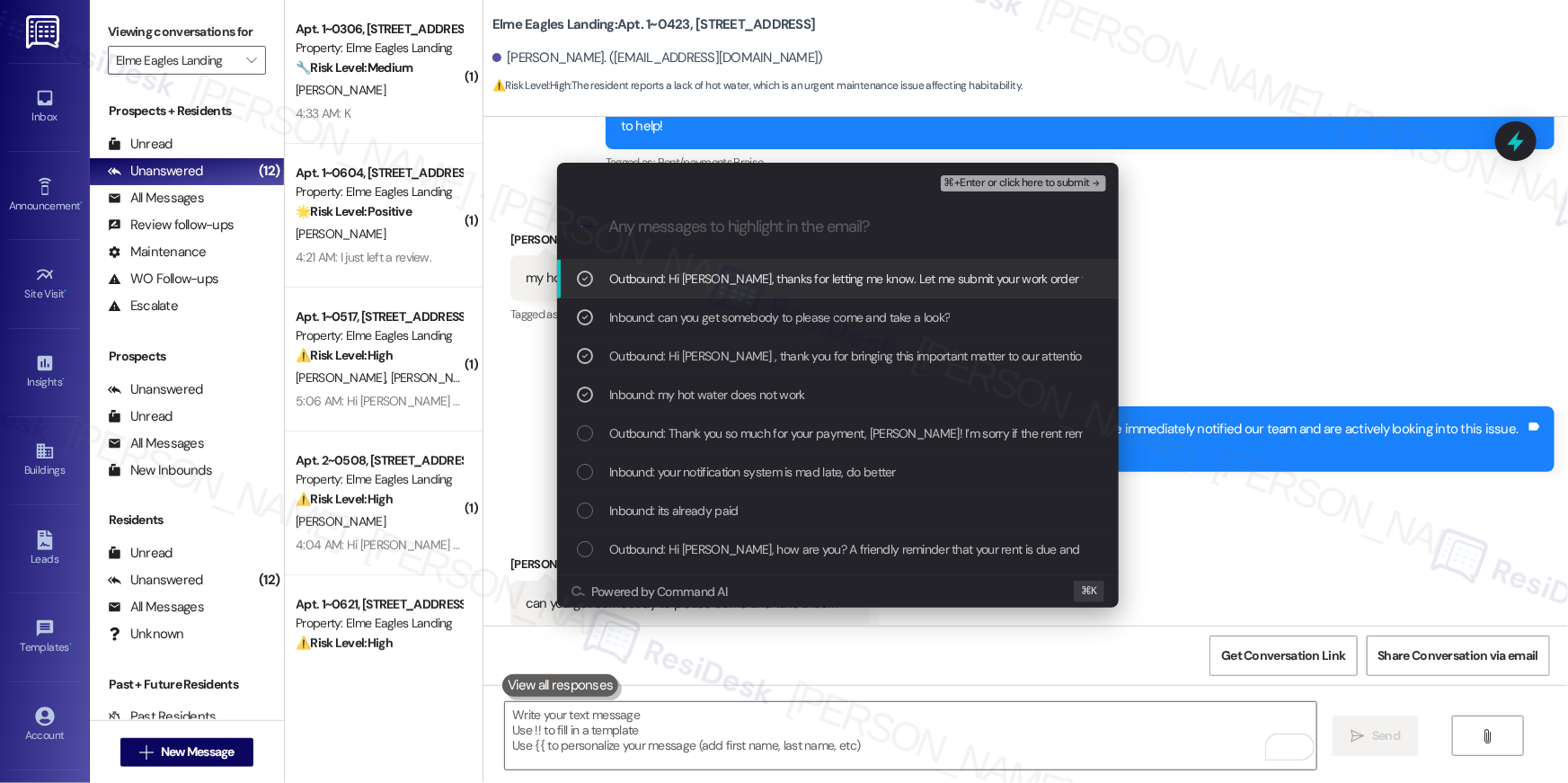
click at [989, 186] on span "⌘+Enter or click here to submit" at bounding box center [1017, 183] width 146 height 13
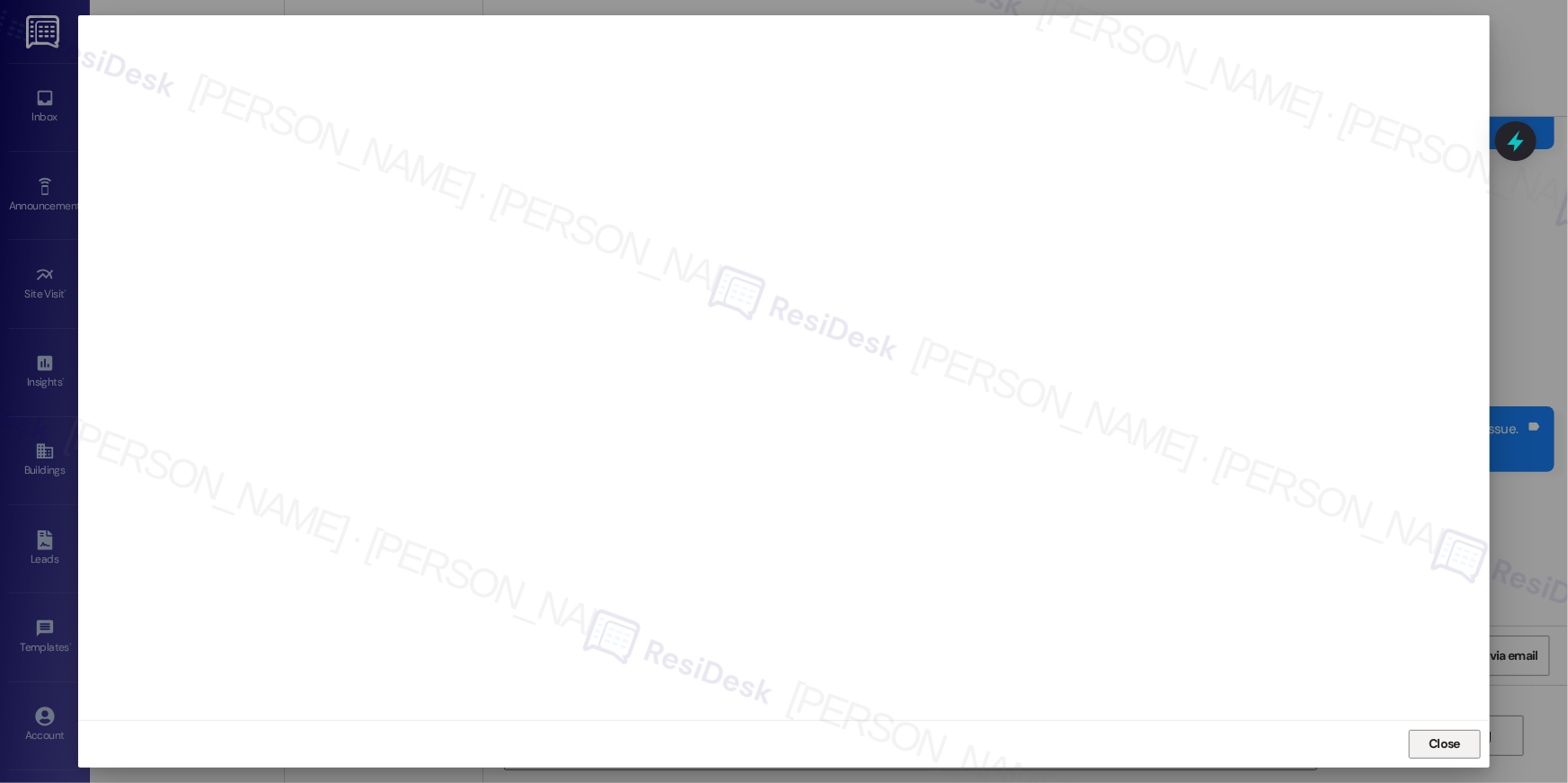
click at [1427, 750] on span "Close" at bounding box center [1444, 744] width 39 height 19
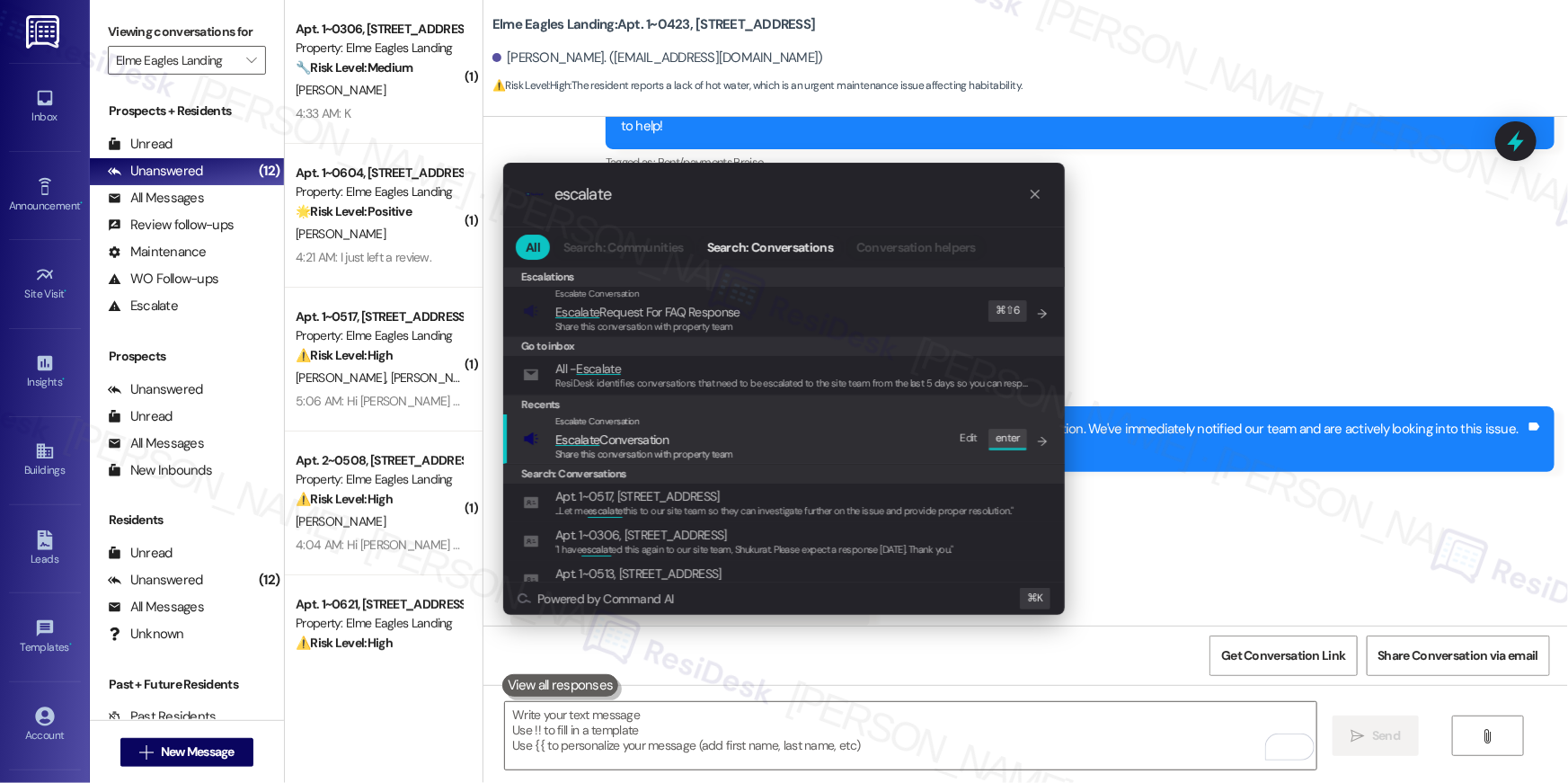
type input "escalate"
click at [820, 451] on div "Escalate Conversation Escalate Conversation Share this conversation with proper…" at bounding box center [785, 438] width 526 height 48
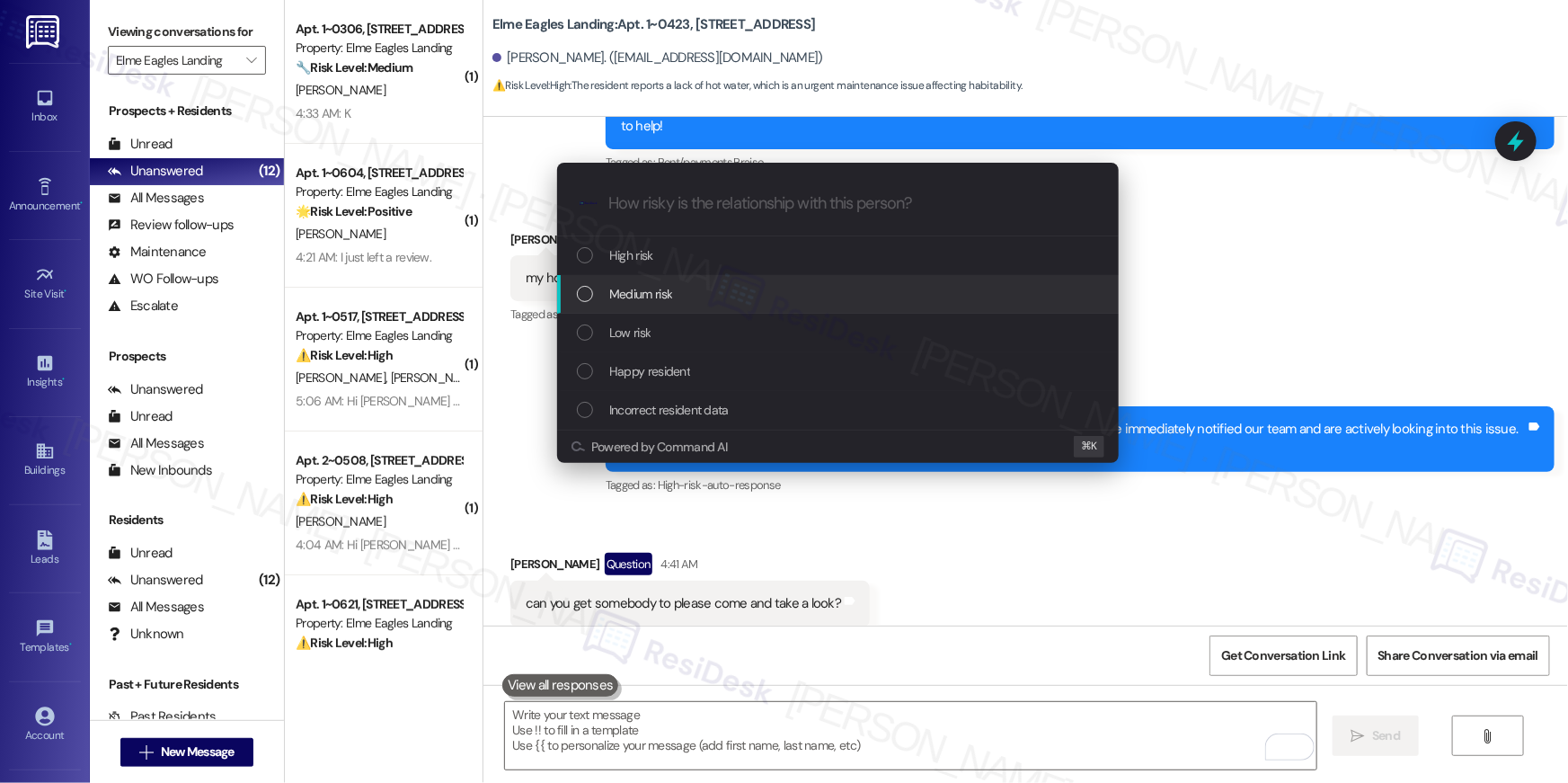
click at [722, 308] on div "Medium risk" at bounding box center [839, 294] width 562 height 39
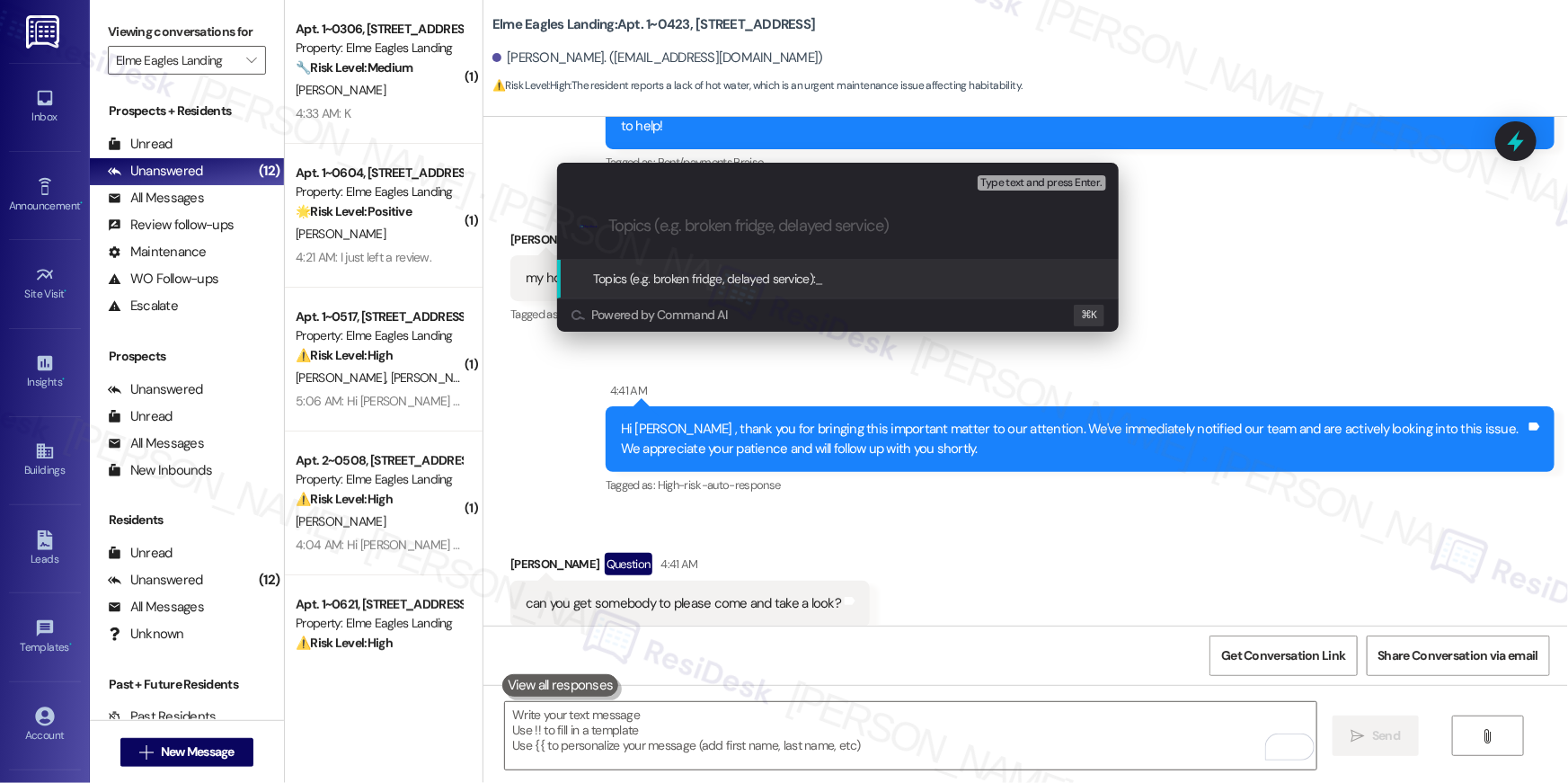
paste input "Work order filed by Residesk | Work Order # 400183 Hot water"
type input "Work order filed by Residesk | Work Order # 400183 Hot water"
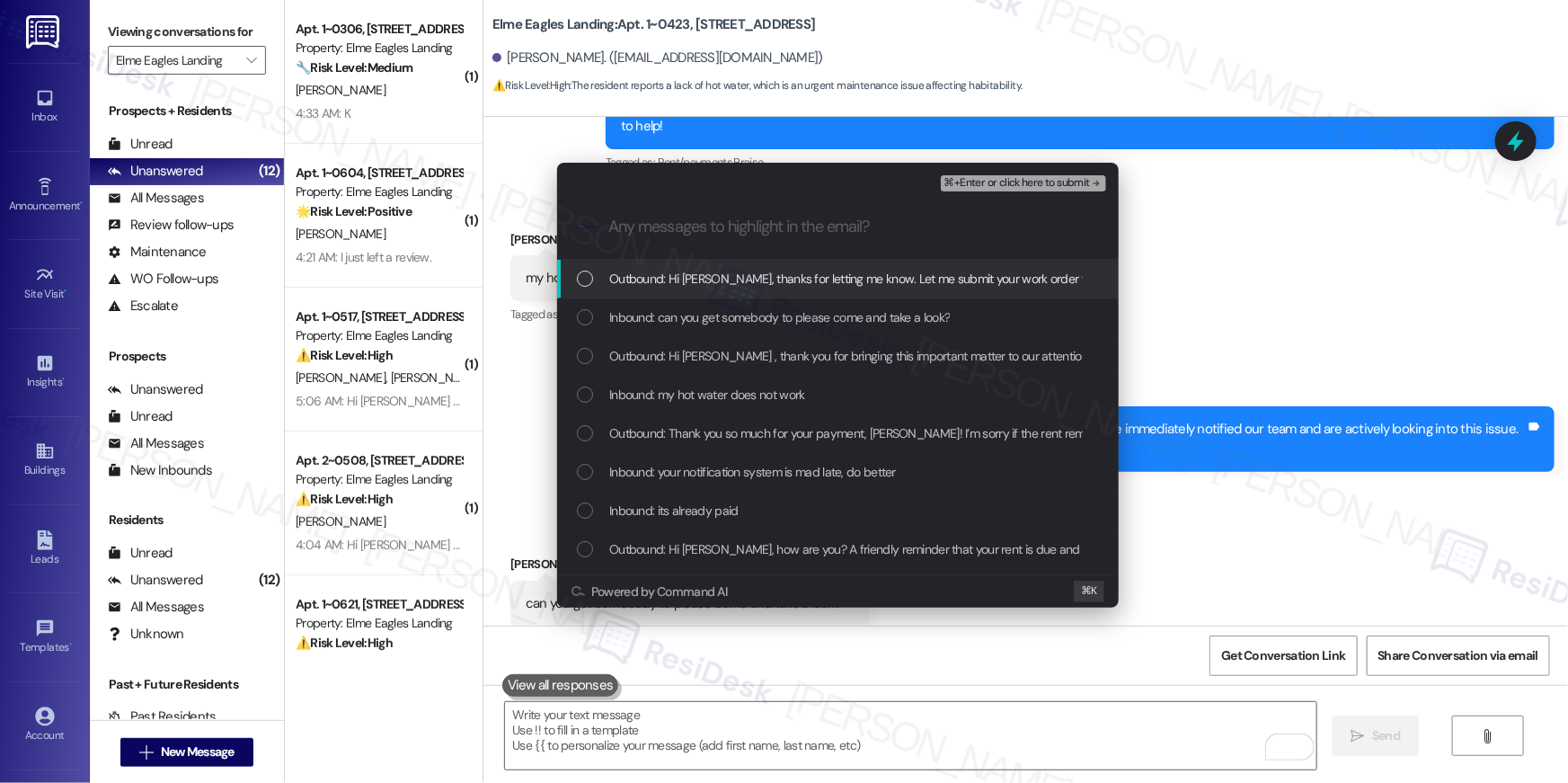
click at [757, 292] on div "Outbound: Hi Terrell, thanks for letting me know. Let me submit your work order…" at bounding box center [839, 279] width 562 height 39
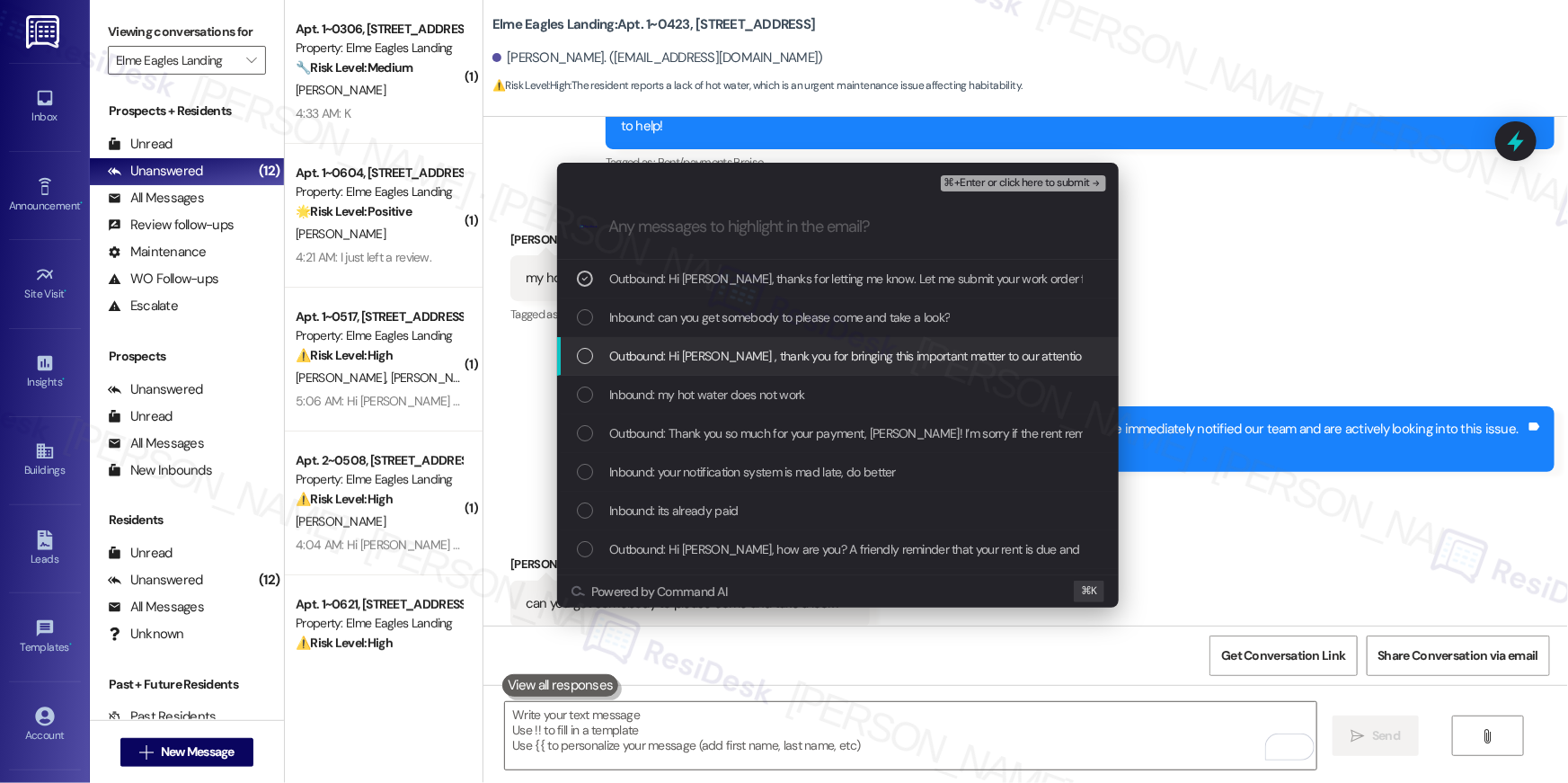
click at [784, 340] on div "Outbound: Hi Terrell , thank you for bringing this important matter to our atte…" at bounding box center [839, 356] width 562 height 39
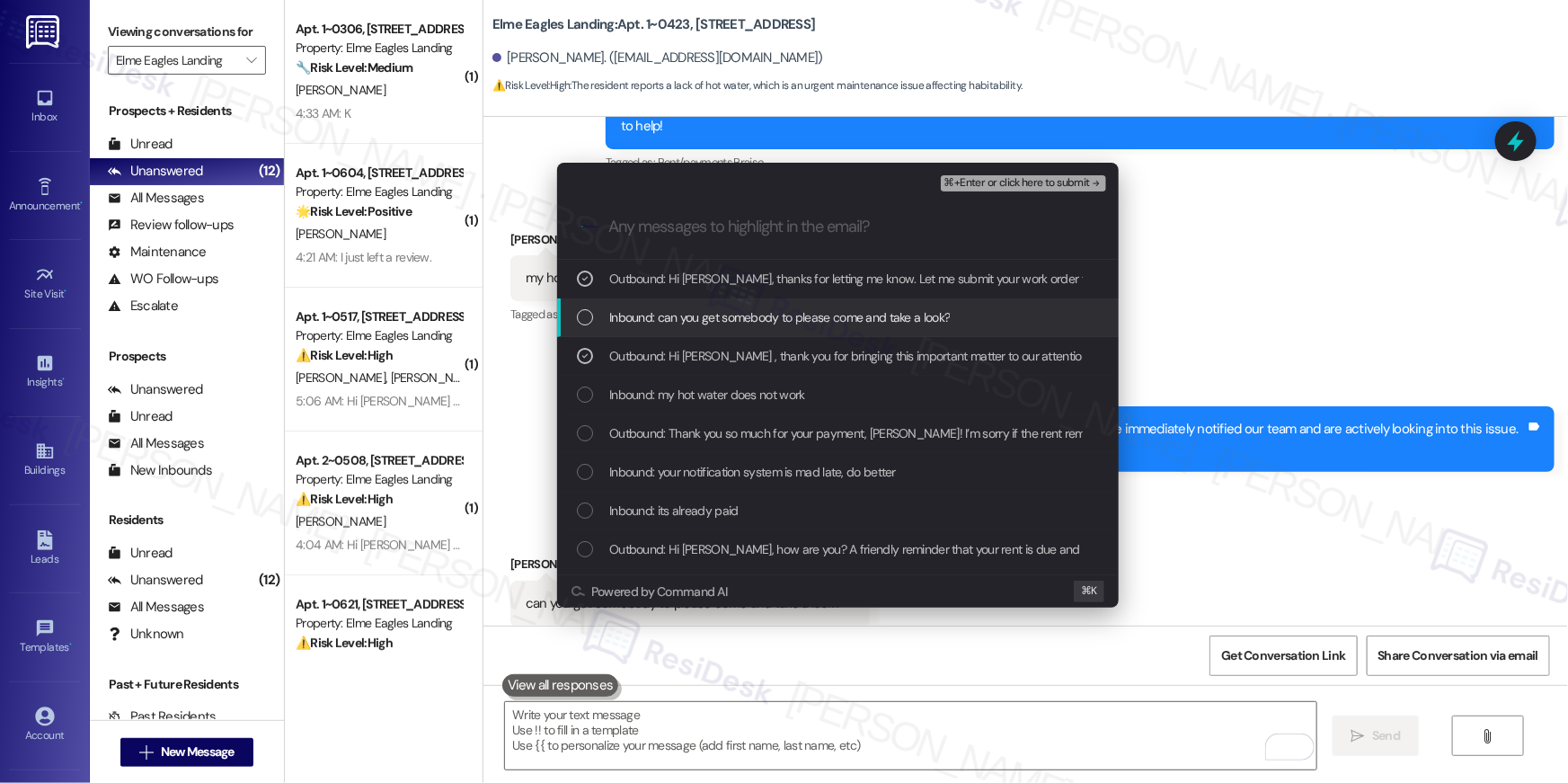
click at [787, 327] on div "Inbound: can you get somebody to please come and take a look?" at bounding box center [839, 318] width 562 height 39
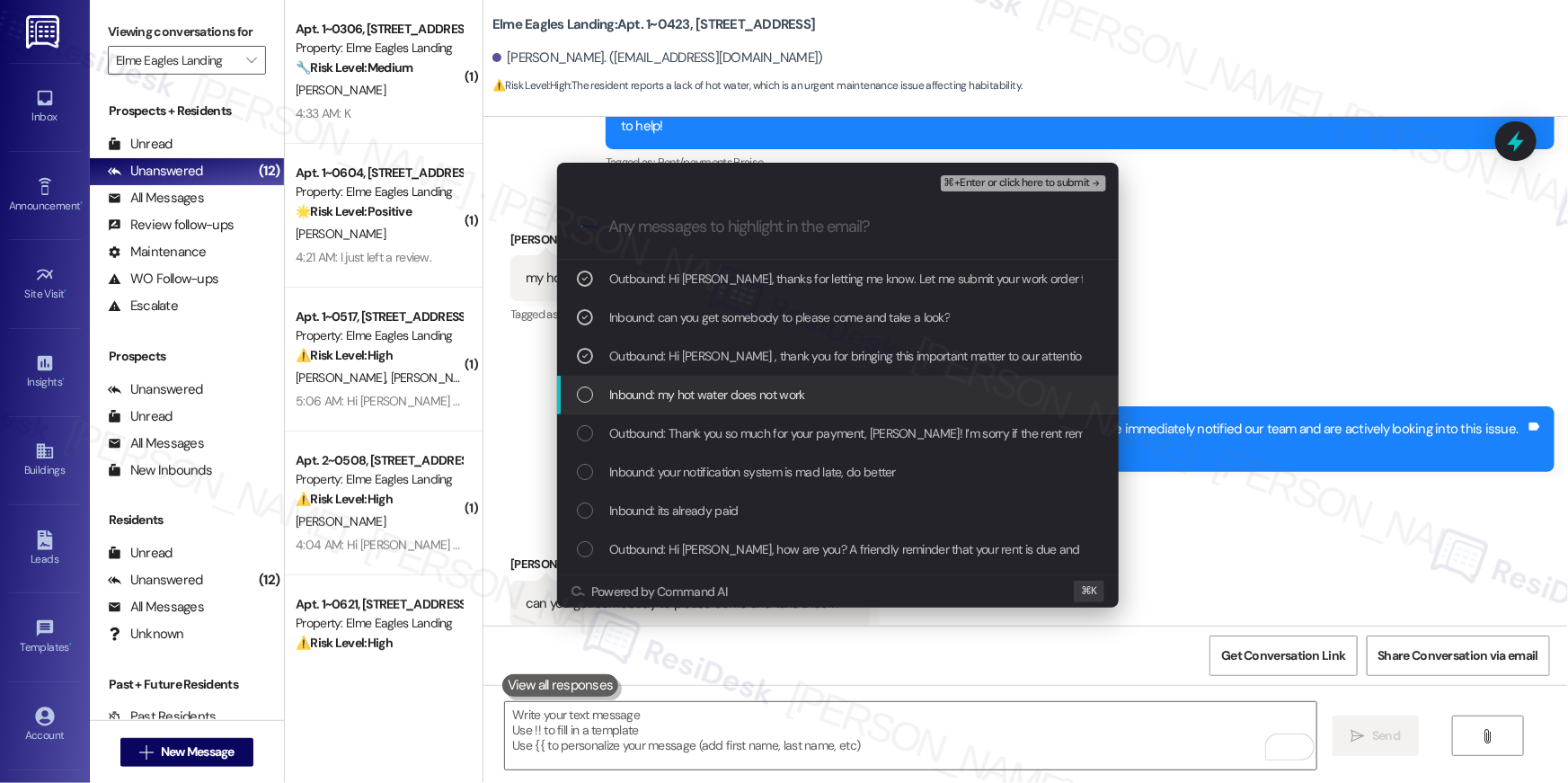
click at [766, 405] on div "Inbound: my hot water does not work" at bounding box center [839, 395] width 562 height 39
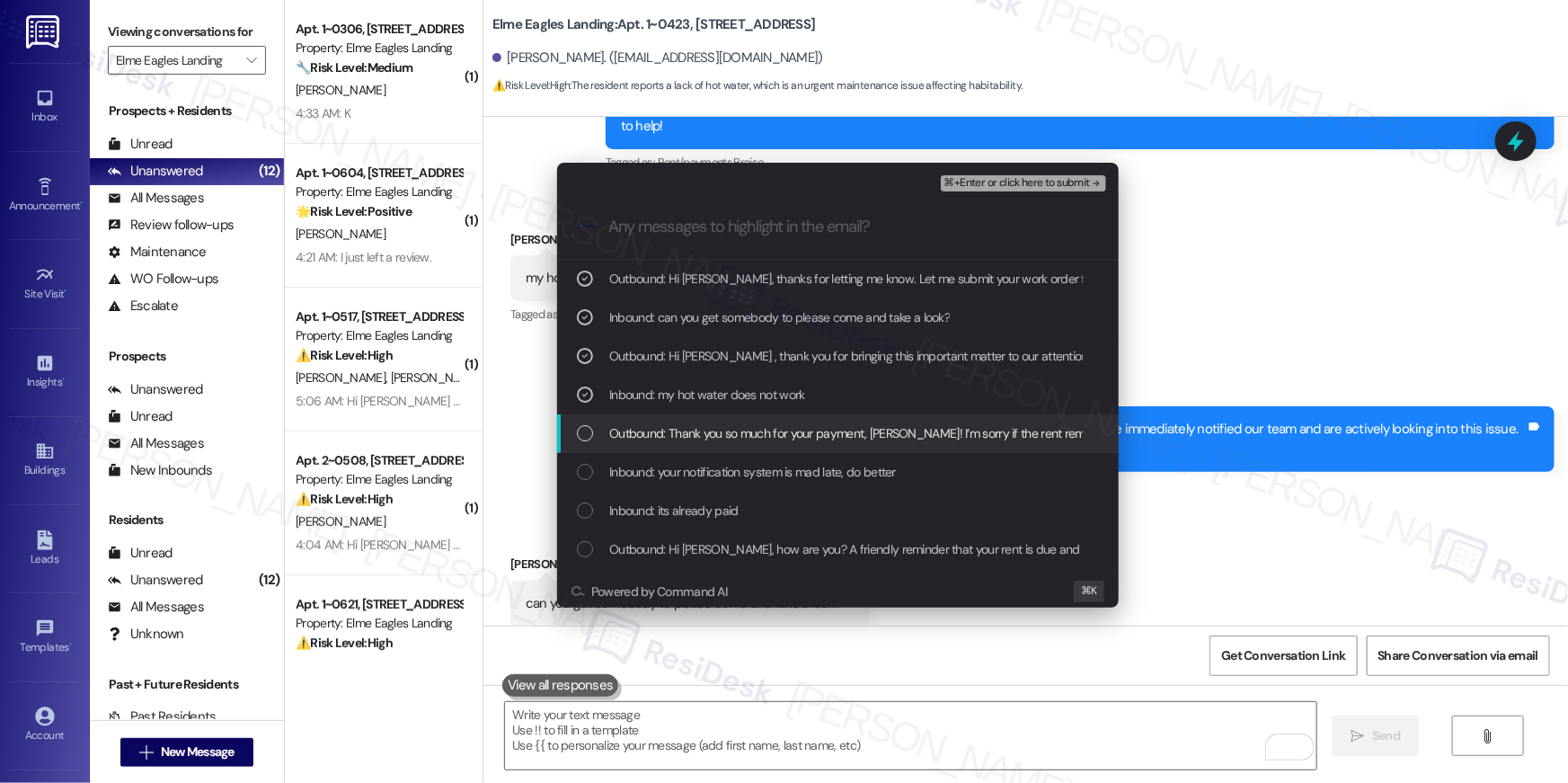
click at [775, 439] on span "Outbound: Thank you so much for your payment, Terrell! I’m sorry if the rent re…" at bounding box center [1462, 433] width 1705 height 19
click at [778, 443] on div "Outbound: Thank you so much for your payment, Terrell! I’m sorry if the rent re…" at bounding box center [839, 433] width 562 height 39
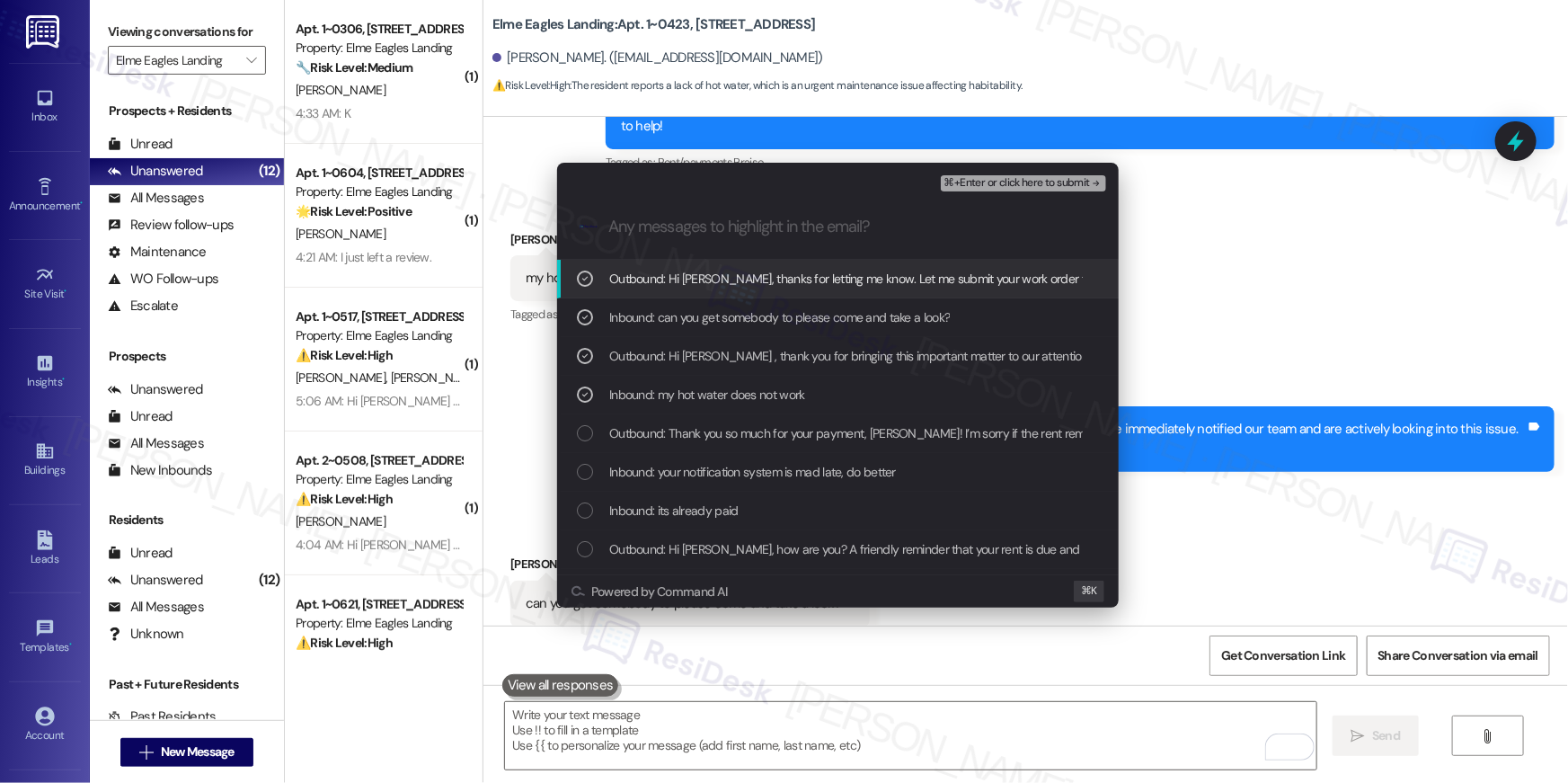
click at [1014, 178] on span "⌘+Enter or click here to submit" at bounding box center [1017, 183] width 146 height 13
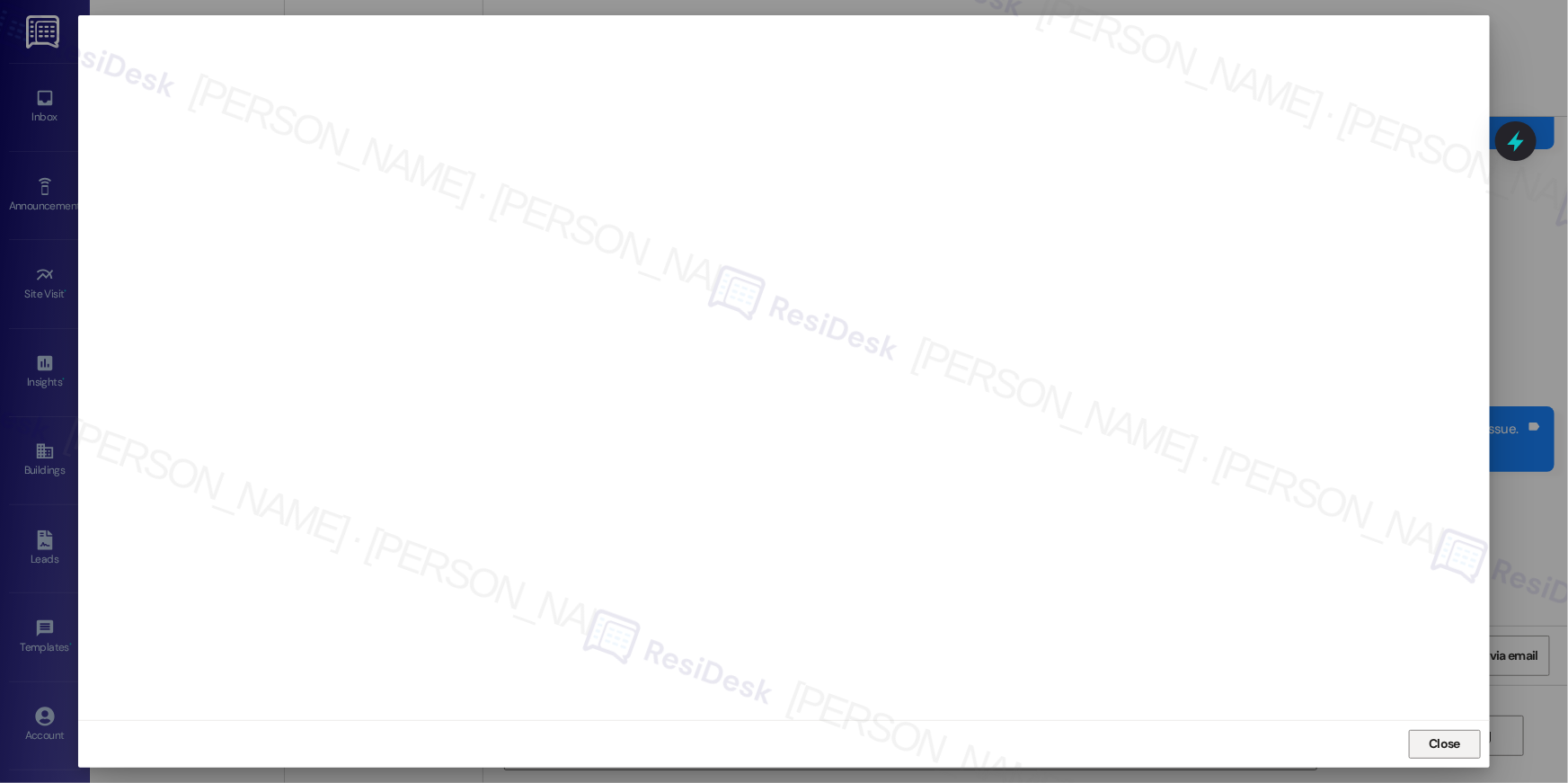
click at [1475, 735] on button "Close" at bounding box center [1445, 744] width 72 height 29
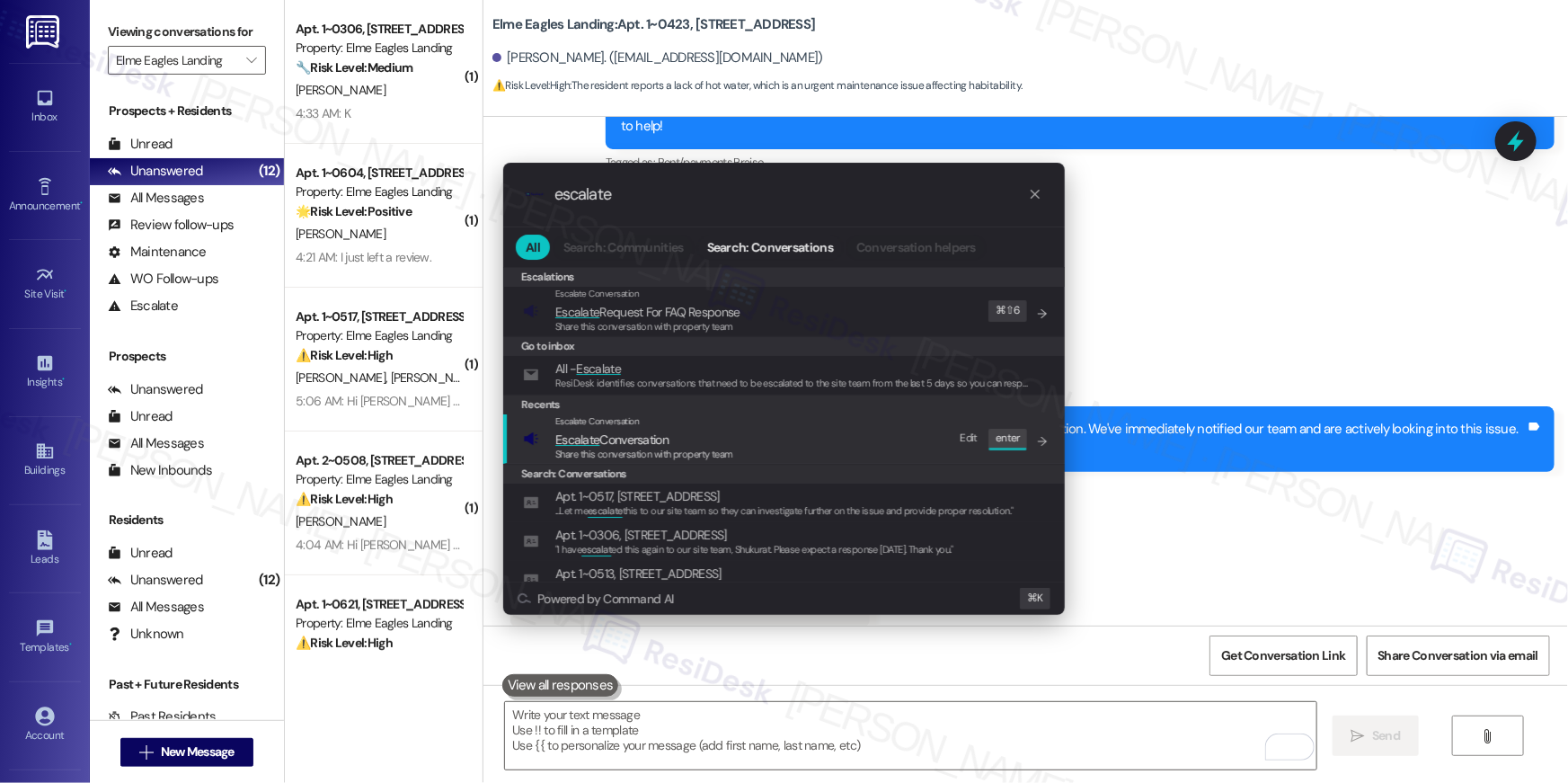
type input "escalate"
click at [663, 448] on span "Share this conversation with property team" at bounding box center [645, 454] width 178 height 13
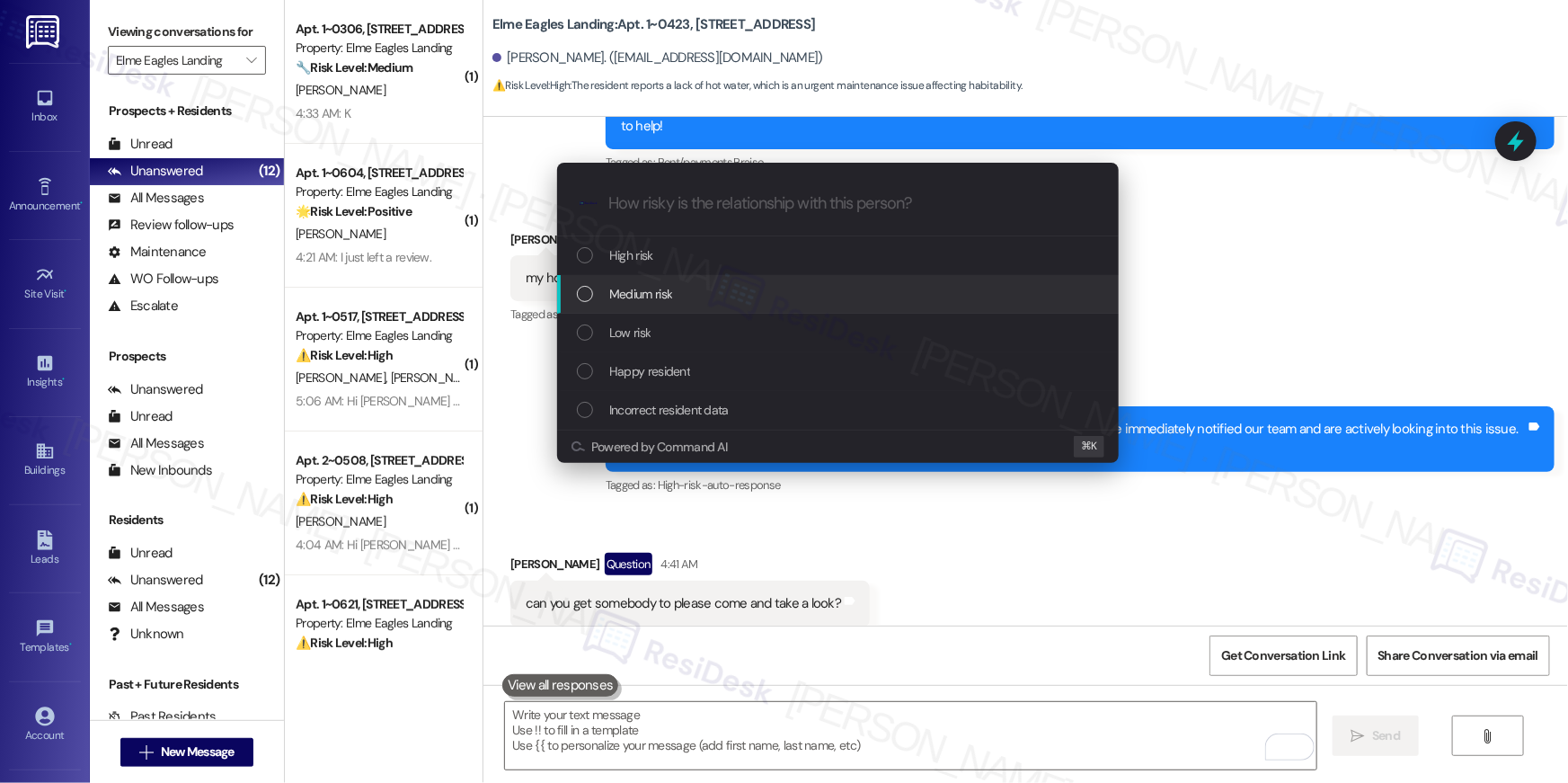
click at [665, 303] on span "Medium risk" at bounding box center [641, 294] width 63 height 19
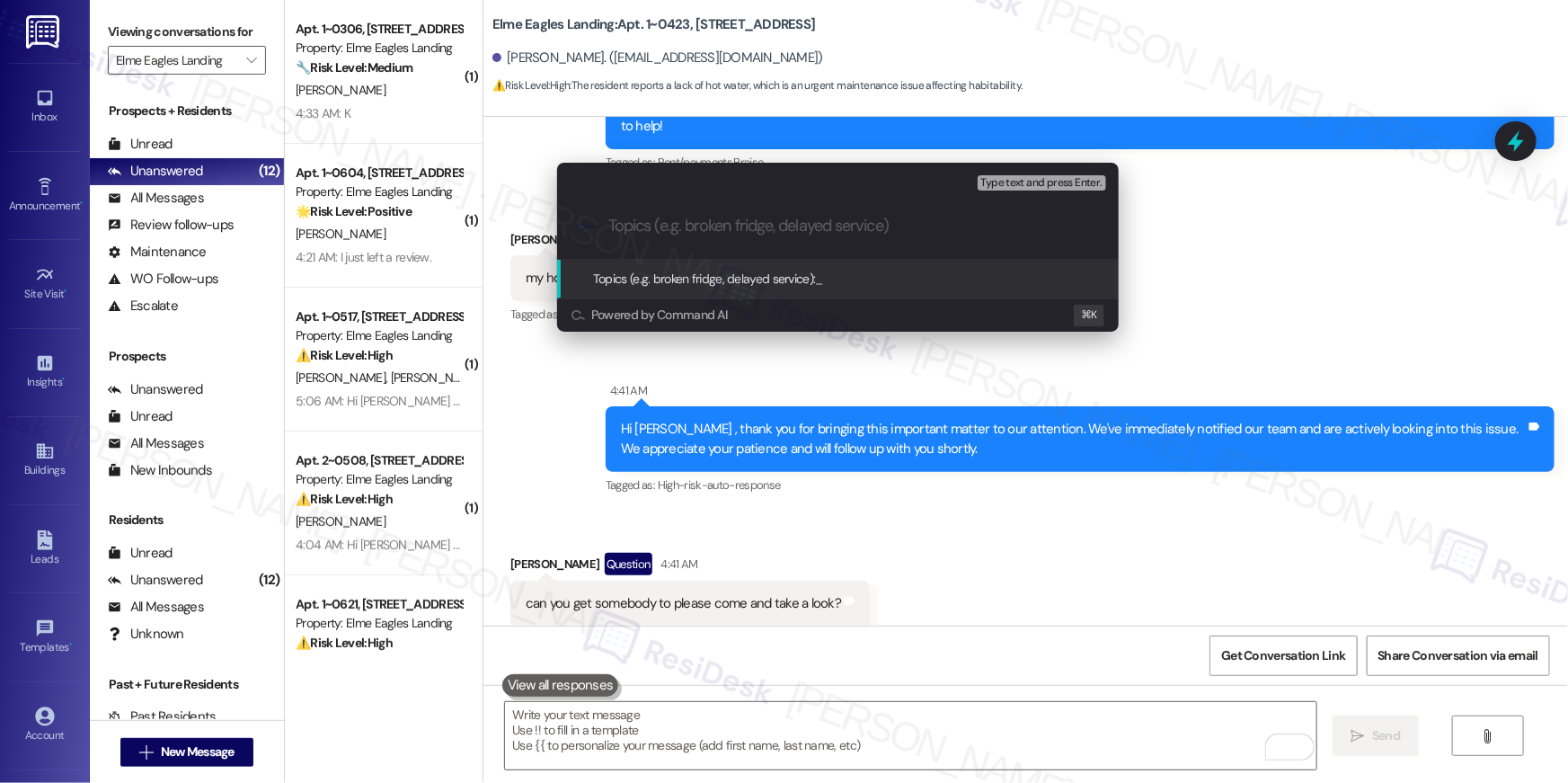
paste input "Work order filed by Residesk | Work Order # 400183 Hot water"
type input "Work order filed by Residesk | Work Order # 400183 Hot water"
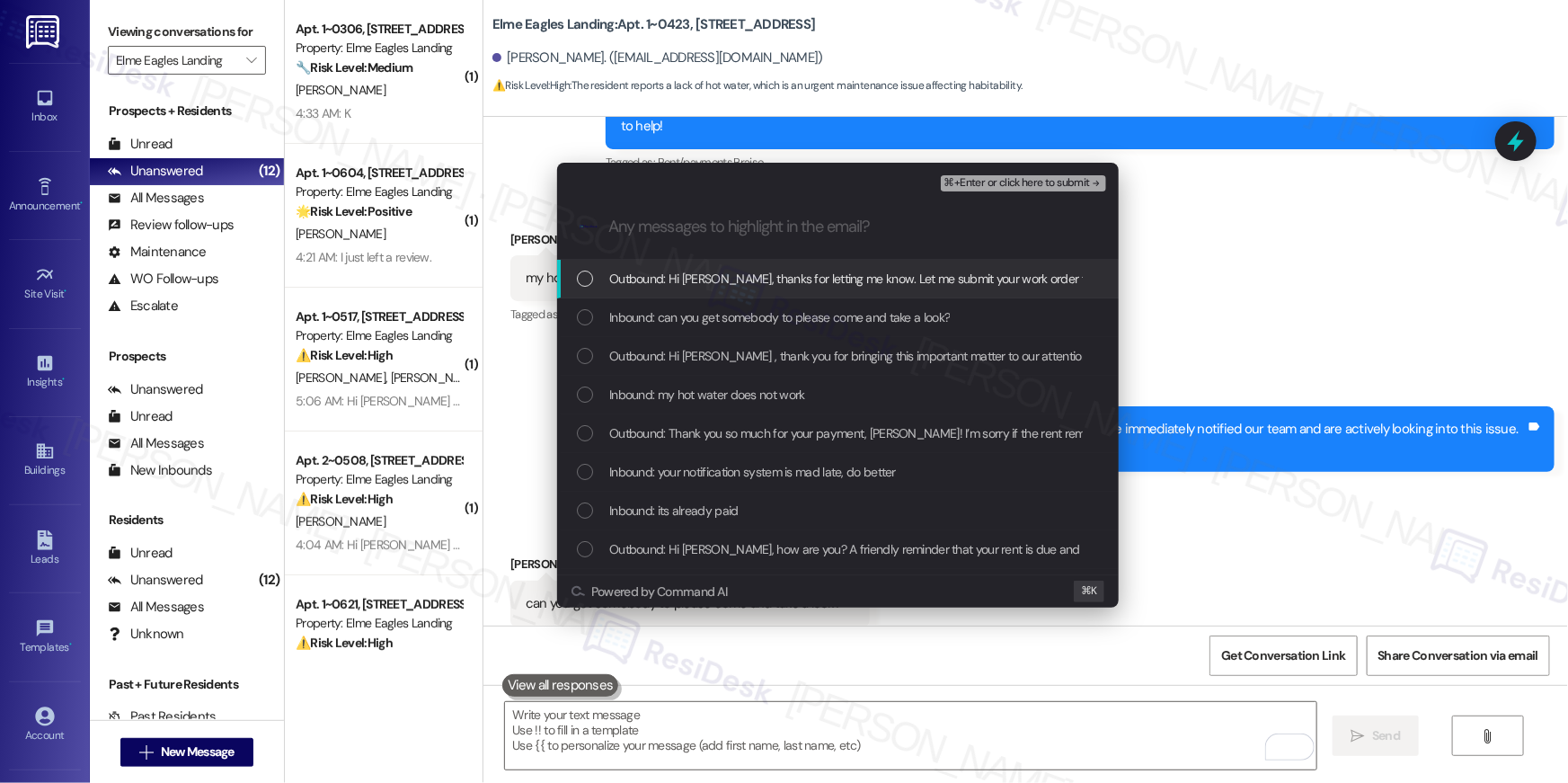
click at [734, 291] on div "Outbound: Hi Terrell, thanks for letting me know. Let me submit your work order…" at bounding box center [839, 279] width 562 height 39
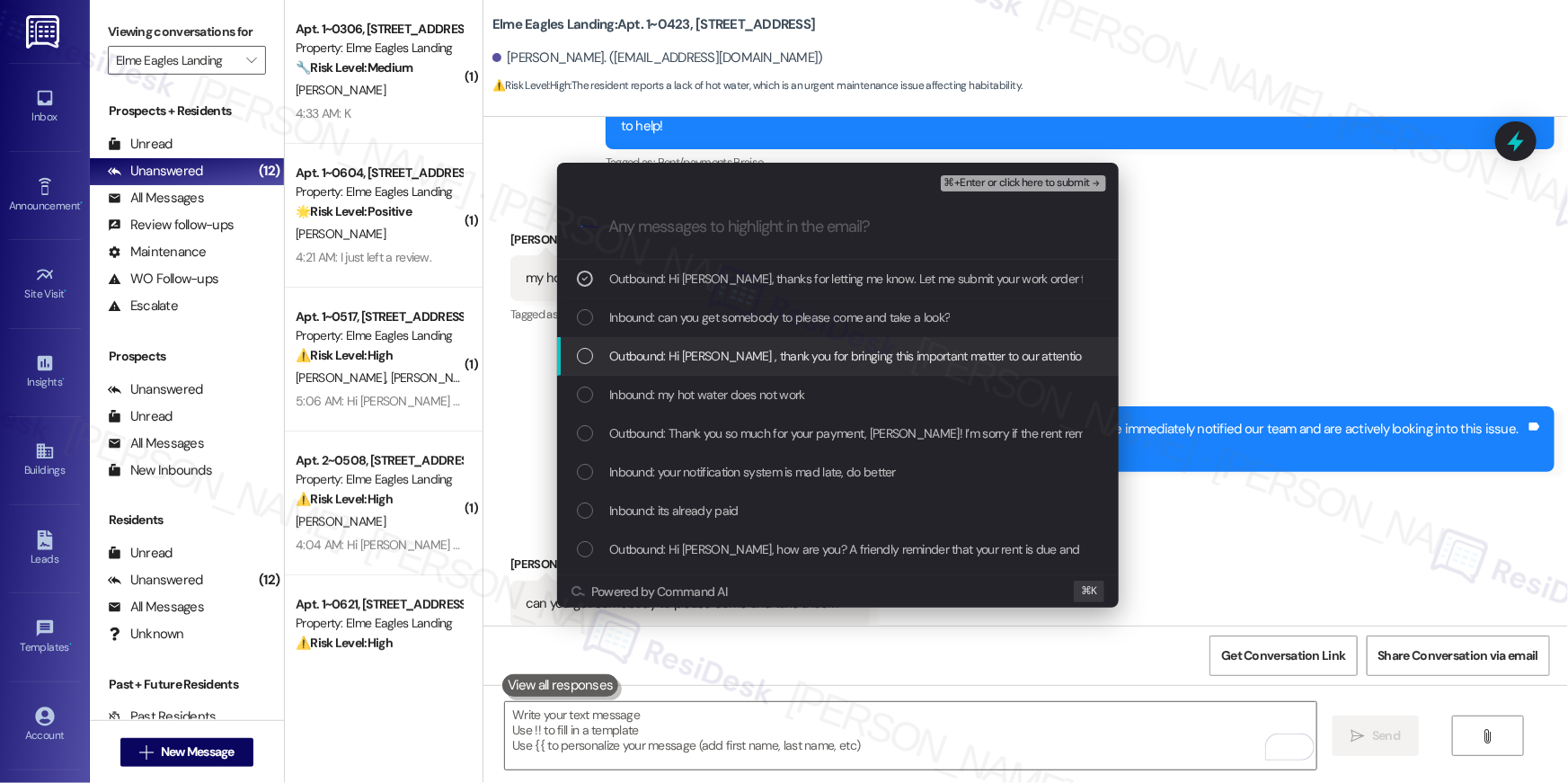
drag, startPoint x: 731, startPoint y: 336, endPoint x: 726, endPoint y: 365, distance: 29.4
click at [731, 337] on div "Outbound: Hi Terrell , thank you for bringing this important matter to our atte…" at bounding box center [839, 356] width 562 height 39
drag, startPoint x: 724, startPoint y: 372, endPoint x: 716, endPoint y: 401, distance: 30.1
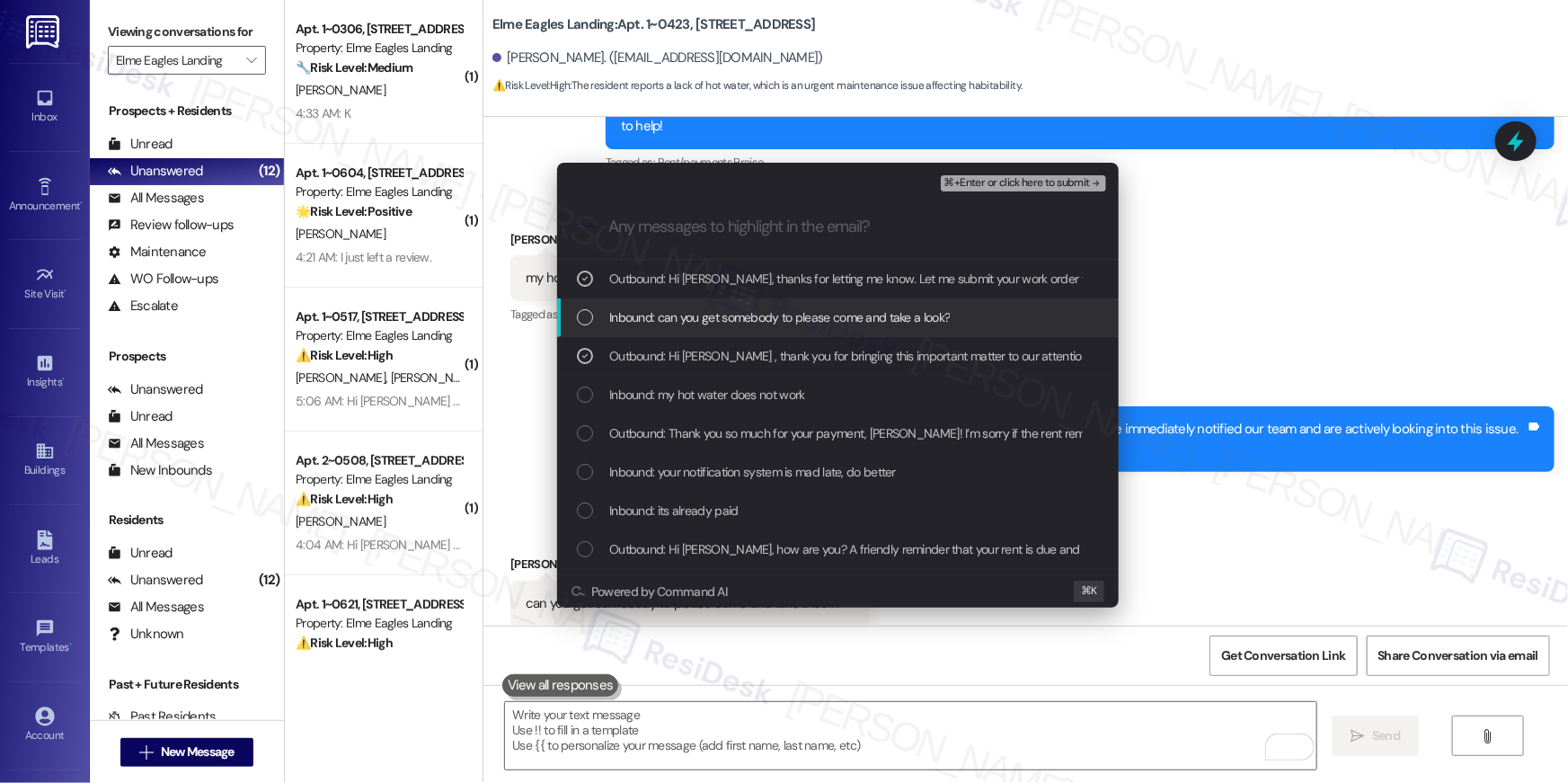
click at [715, 326] on span "Inbound: can you get somebody to please come and take a look?" at bounding box center [780, 318] width 341 height 19
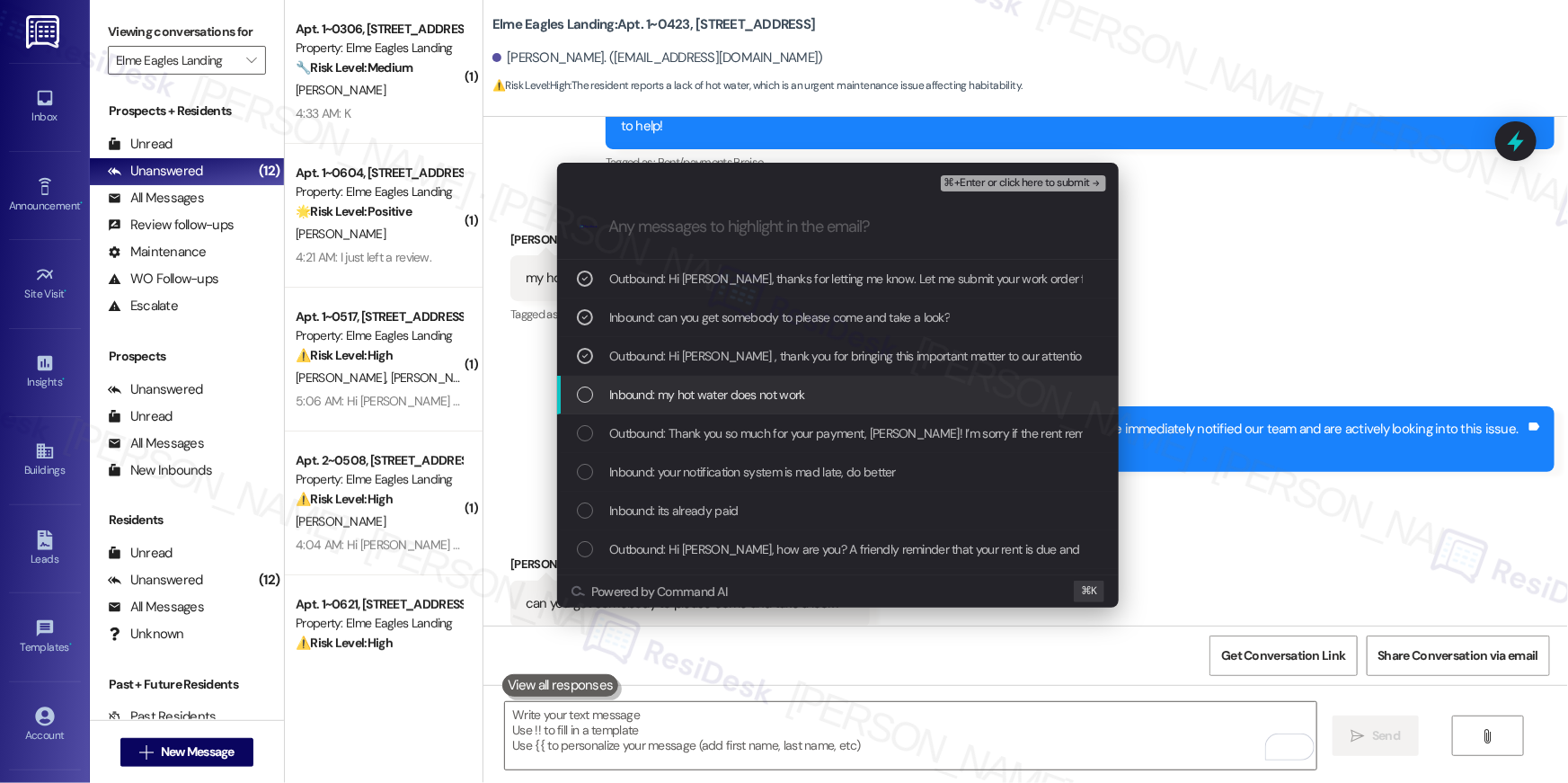
click at [714, 394] on span "Inbound: my hot water does not work" at bounding box center [707, 395] width 196 height 19
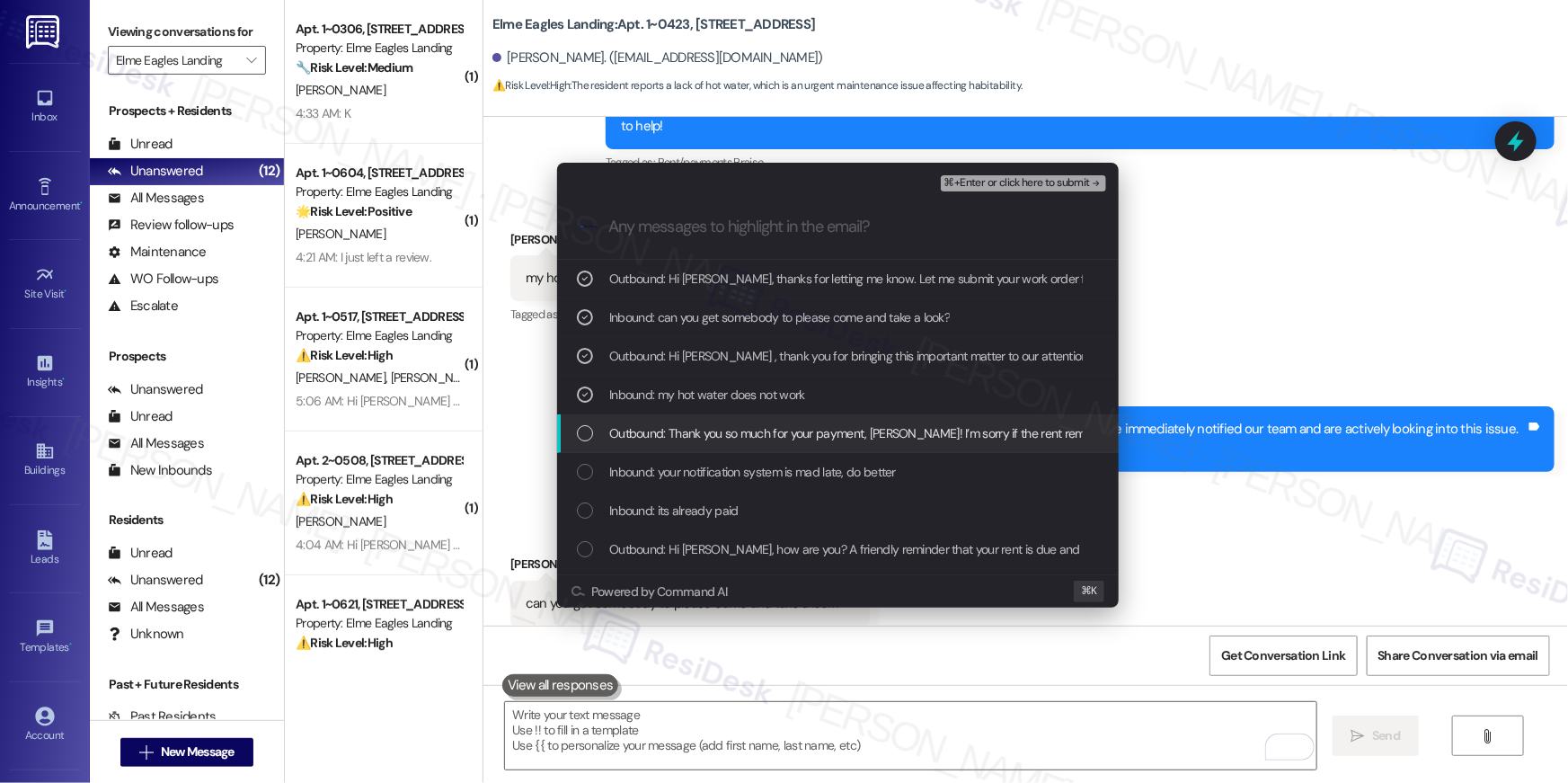
click at [714, 427] on span "Outbound: Thank you so much for your payment, Terrell! I’m sorry if the rent re…" at bounding box center [1462, 433] width 1705 height 19
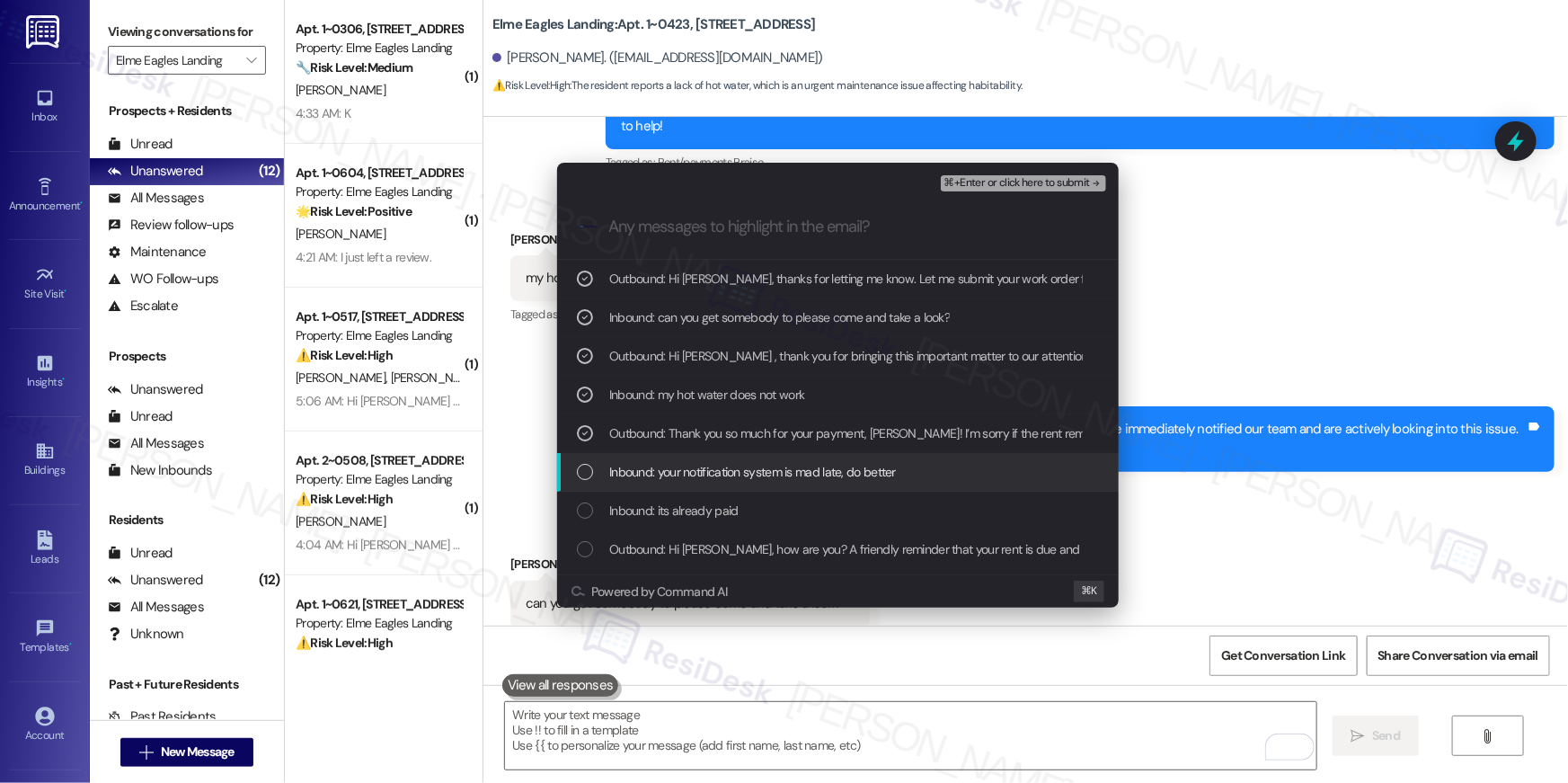
click at [721, 471] on span "Inbound: your notification system is mad late, do better" at bounding box center [753, 472] width 287 height 19
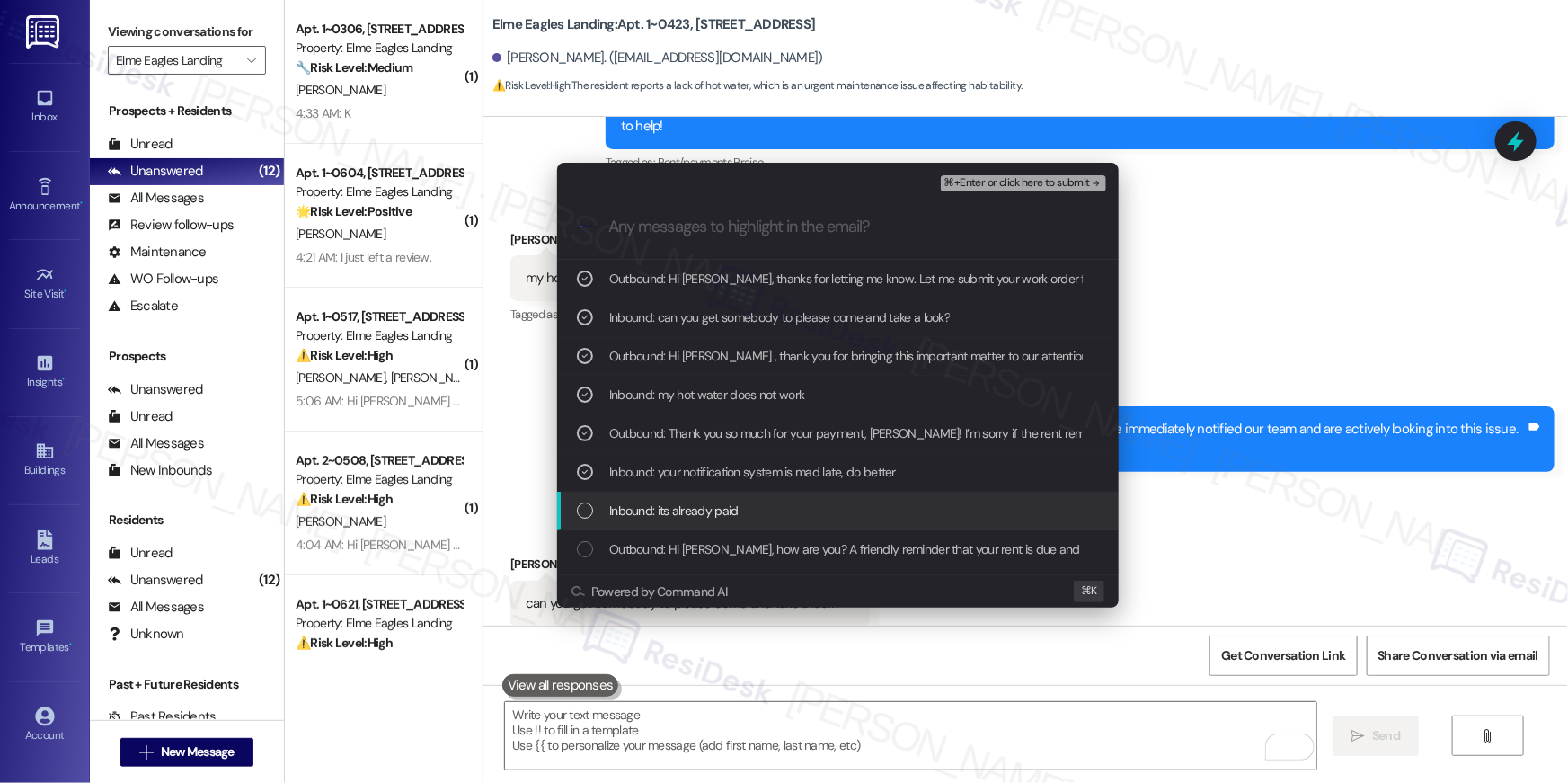
click at [709, 501] on span "Inbound: its already paid" at bounding box center [674, 511] width 129 height 19
click at [711, 501] on span "Inbound: its already paid" at bounding box center [674, 511] width 129 height 19
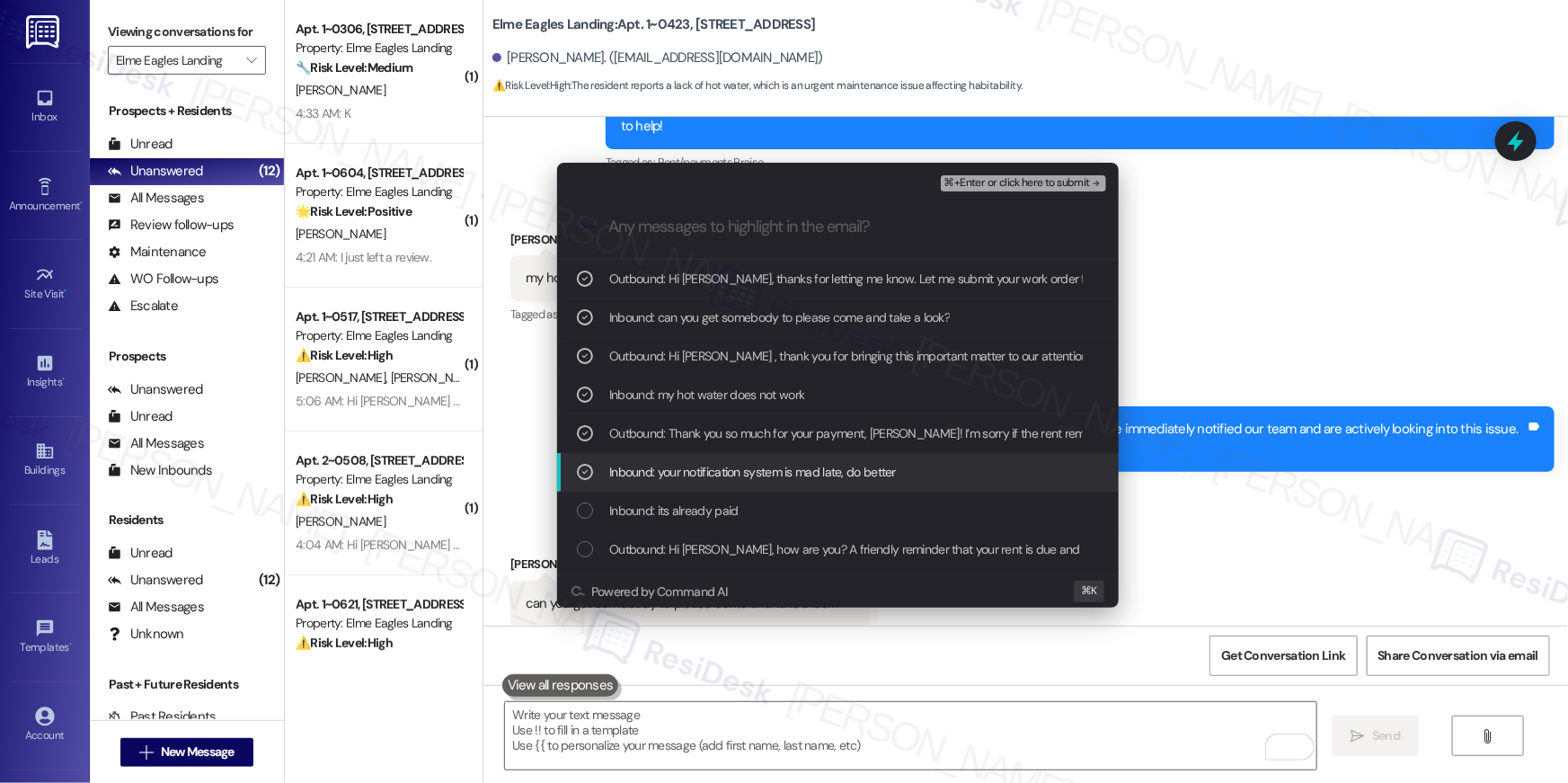
drag, startPoint x: 714, startPoint y: 457, endPoint x: 720, endPoint y: 432, distance: 25.7
click at [714, 457] on div "Inbound: your notification system is mad late, do better" at bounding box center [839, 472] width 562 height 39
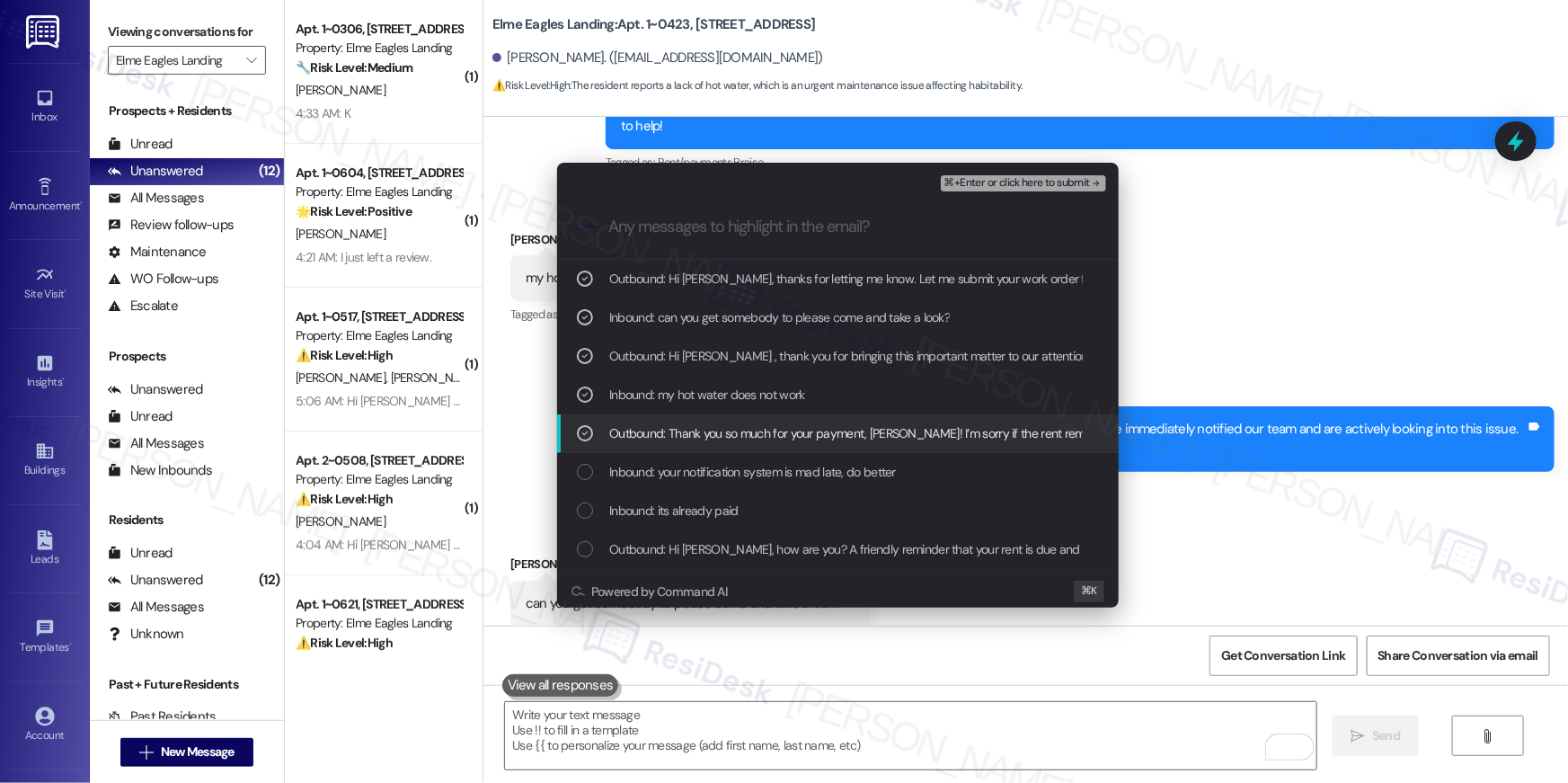
click at [720, 430] on span "Outbound: Thank you so much for your payment, Terrell! I’m sorry if the rent re…" at bounding box center [1462, 433] width 1705 height 19
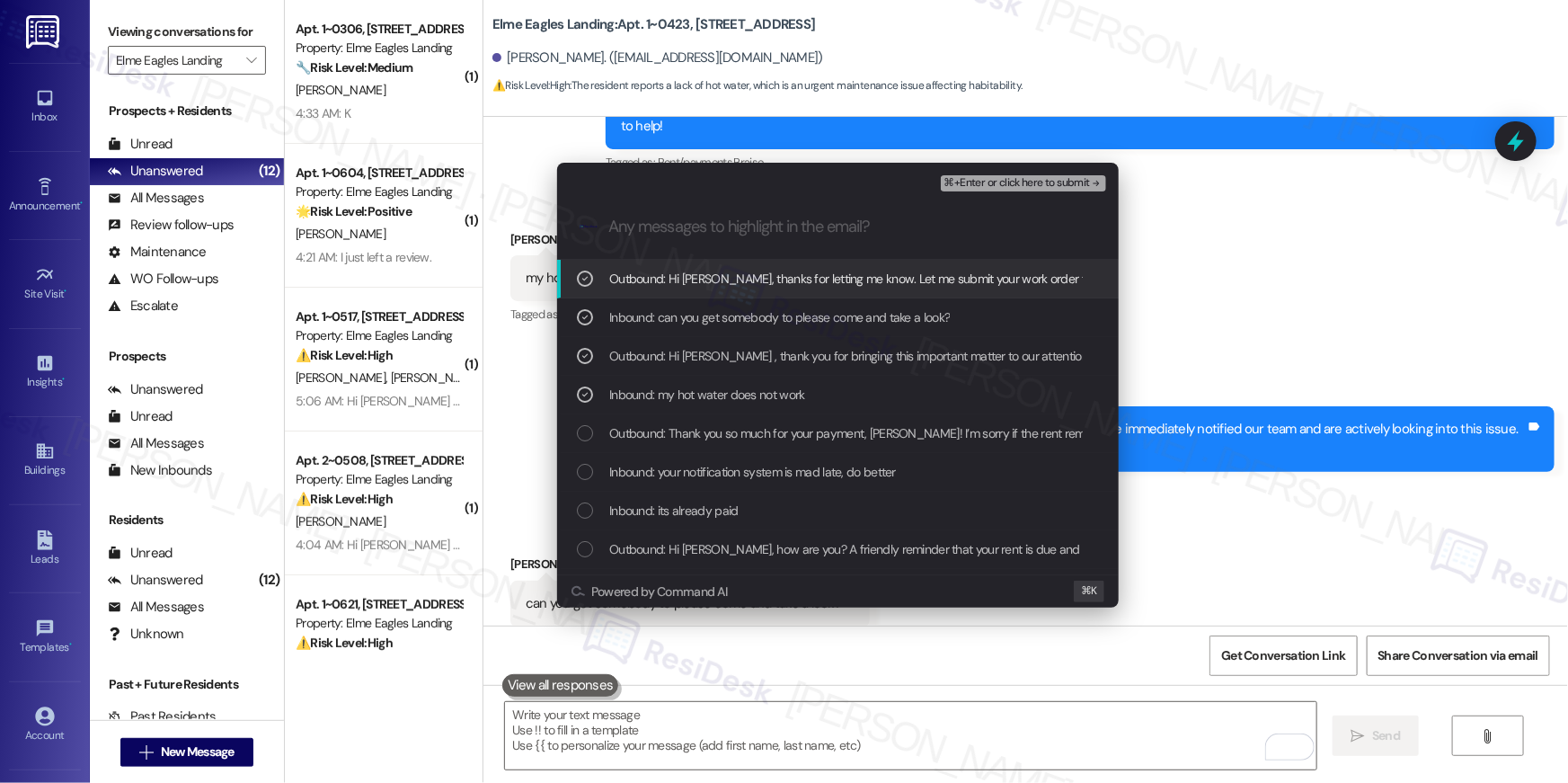
click at [1051, 189] on span "⌘+Enter or click here to submit" at bounding box center [1017, 183] width 146 height 13
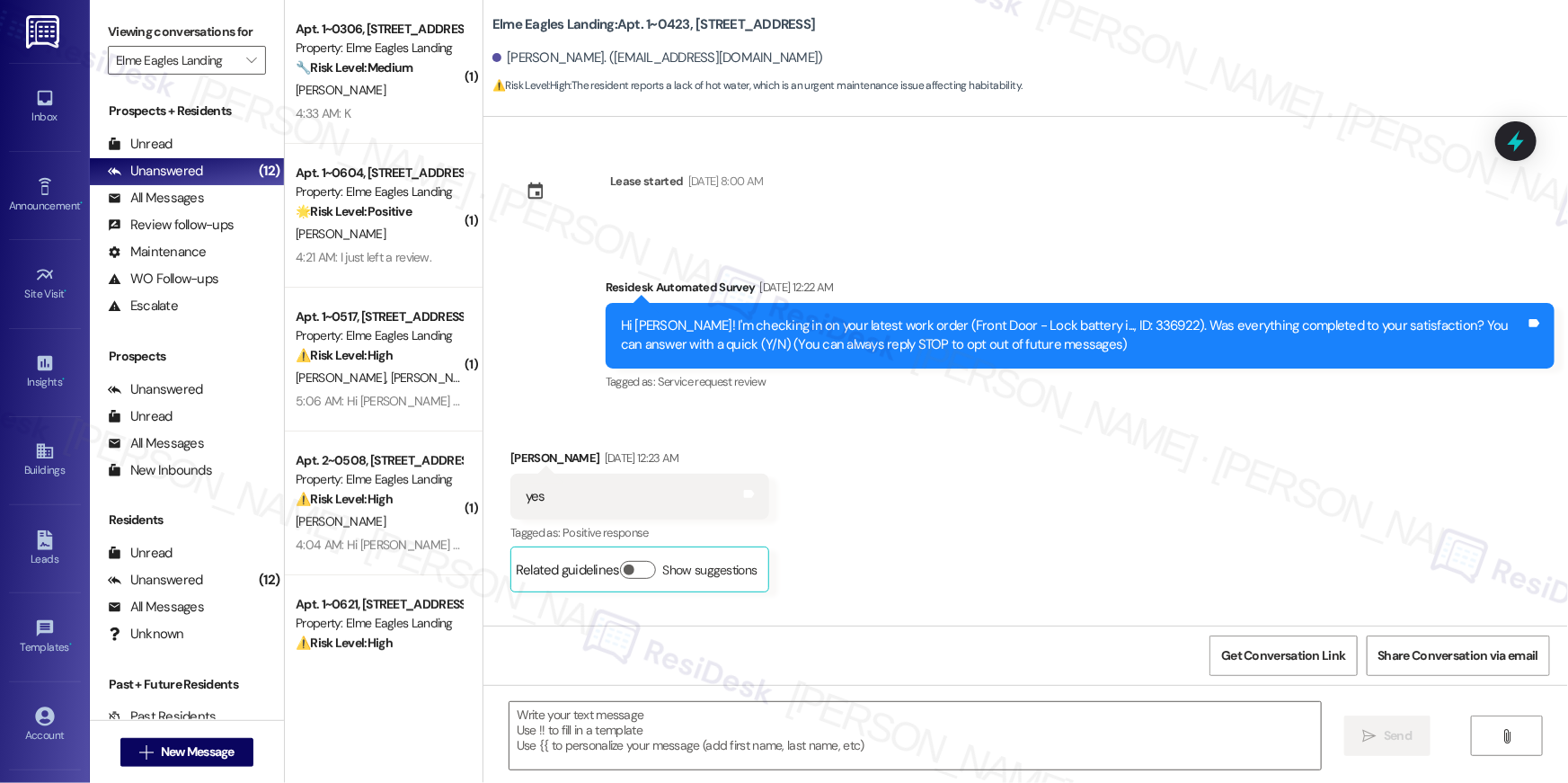
type textarea "Fetching suggested responses. Please feel free to read through the conversation…"
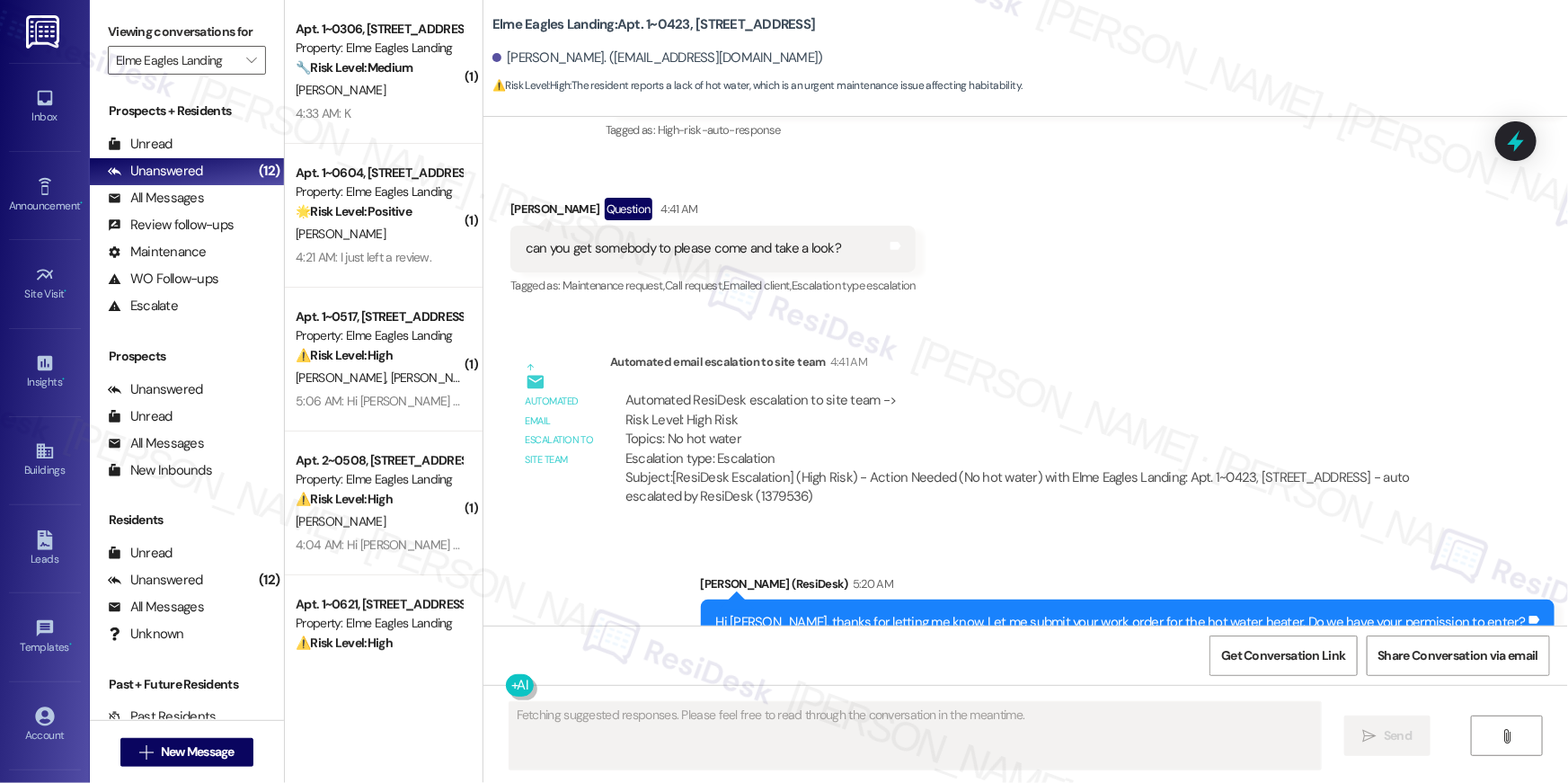
scroll to position [8973, 0]
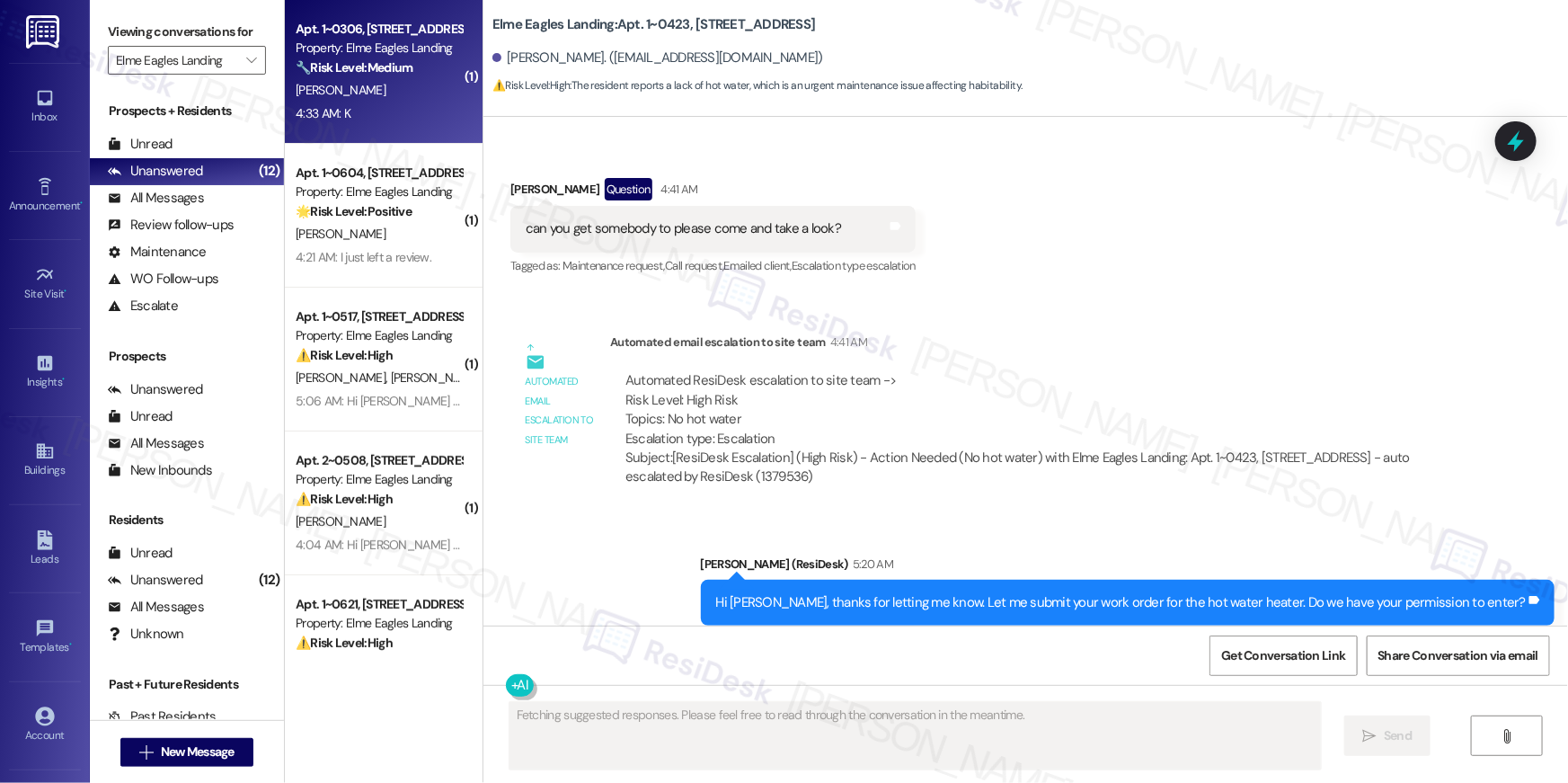
click at [334, 88] on span "S. Kazeem" at bounding box center [340, 90] width 90 height 16
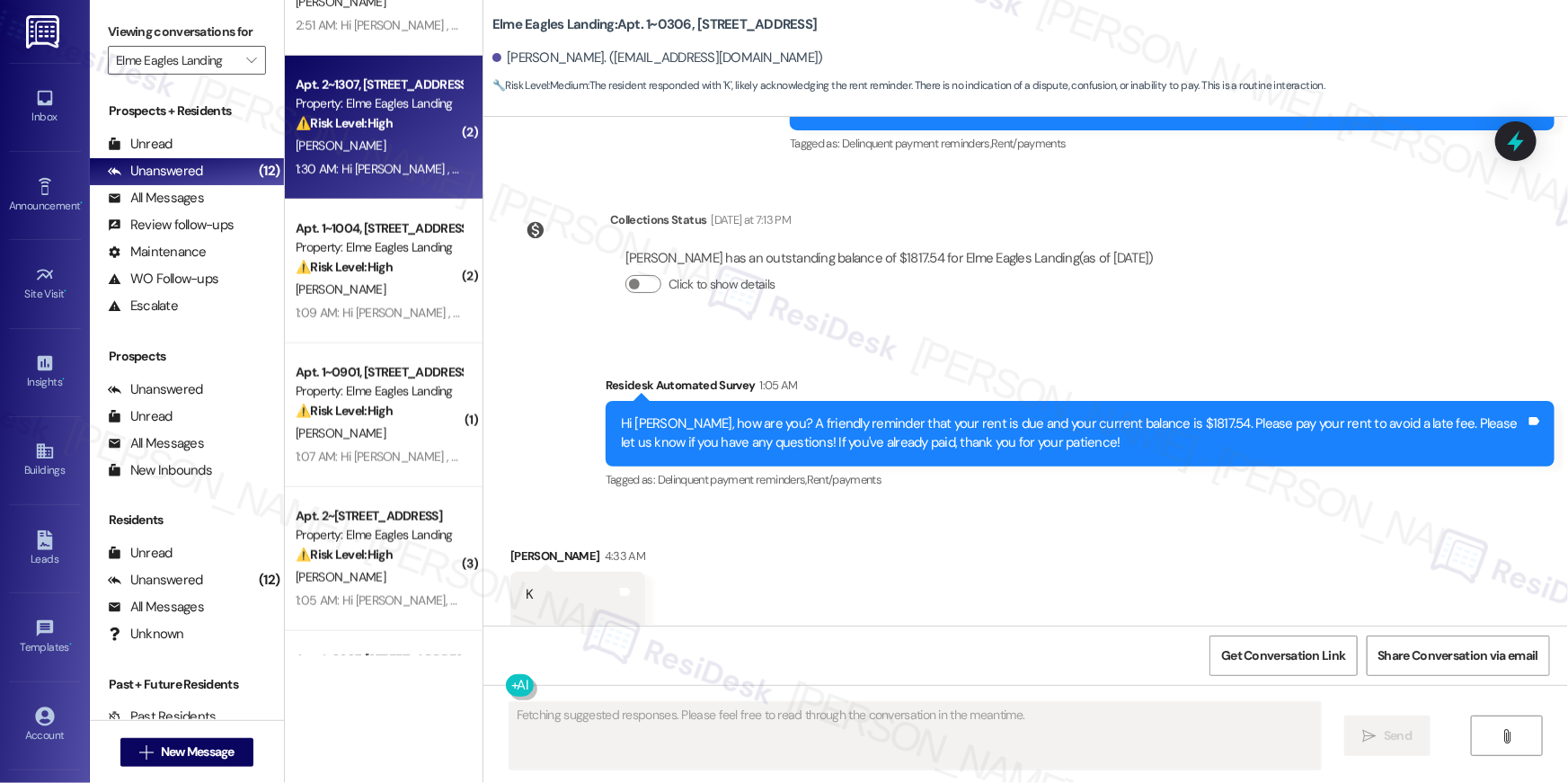
scroll to position [487, 0]
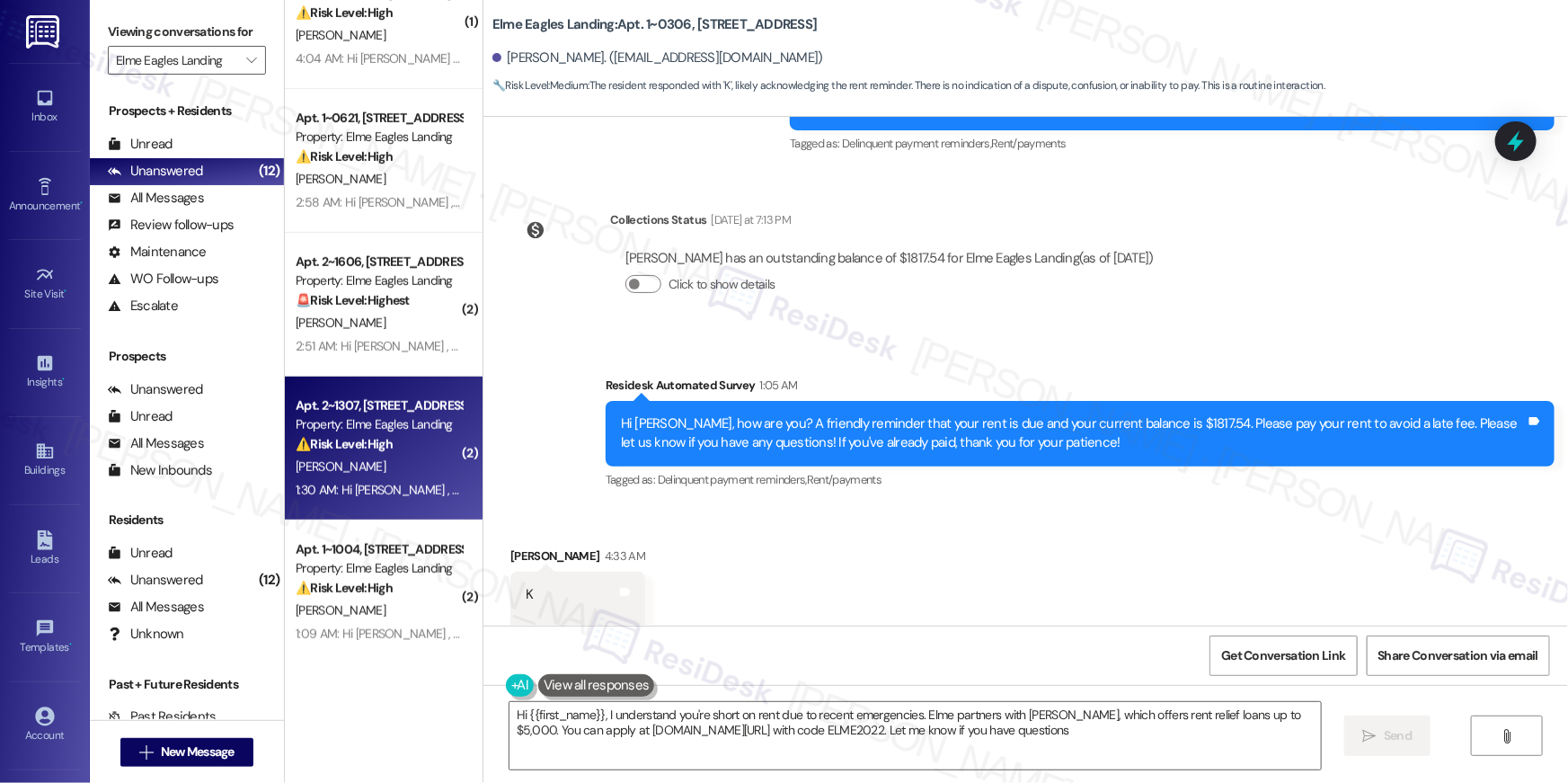
type textarea "Hi {{first_name}}, I understand you're short on rent due to recent emergencies.…"
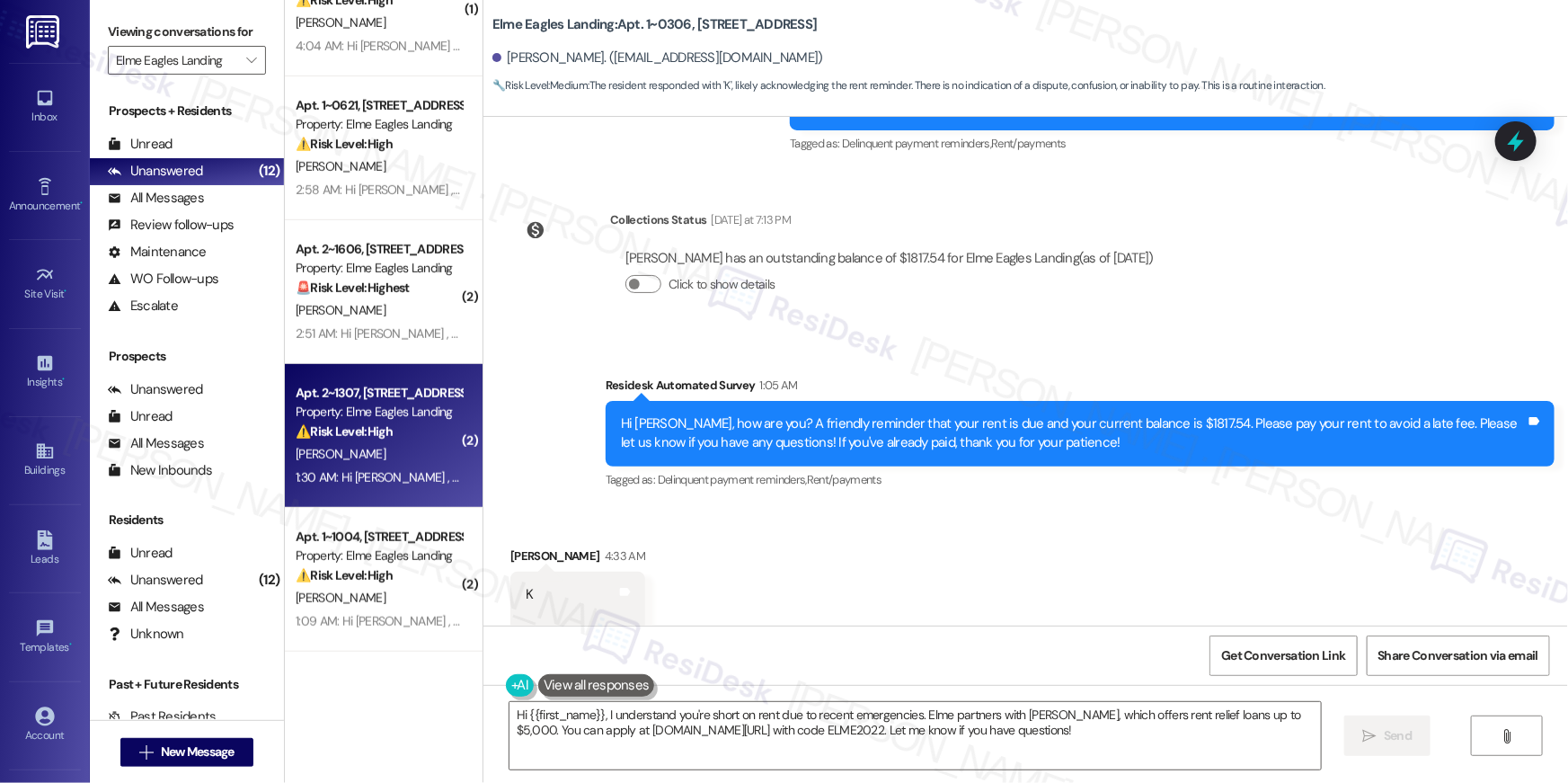
scroll to position [504, 0]
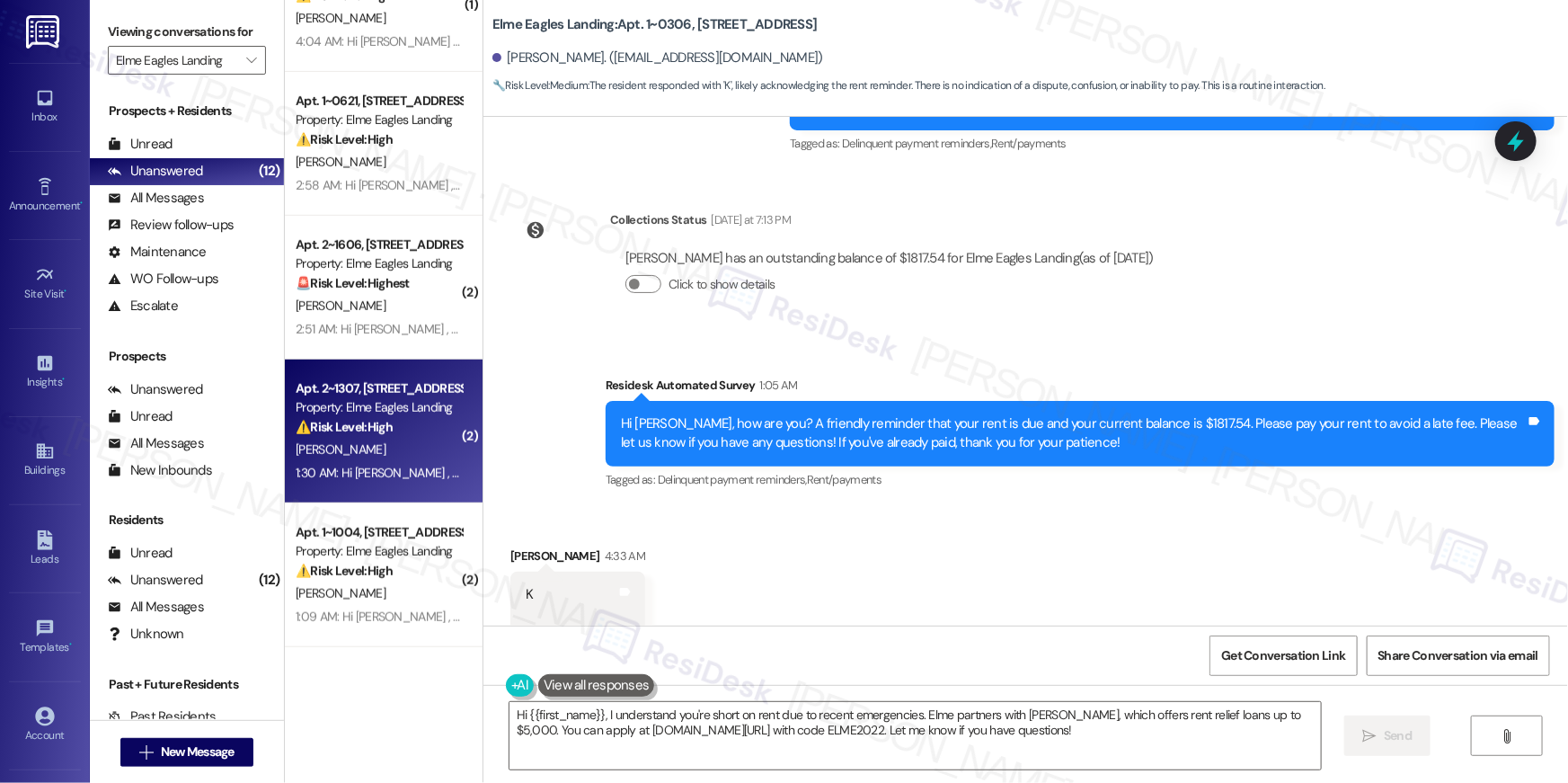
click at [407, 432] on div "⚠️ Risk Level: High The resident's message indicates a potential issue with com…" at bounding box center [378, 428] width 166 height 19
type textarea "Fetching suggested responses. Please feel free to read through the conversation…"
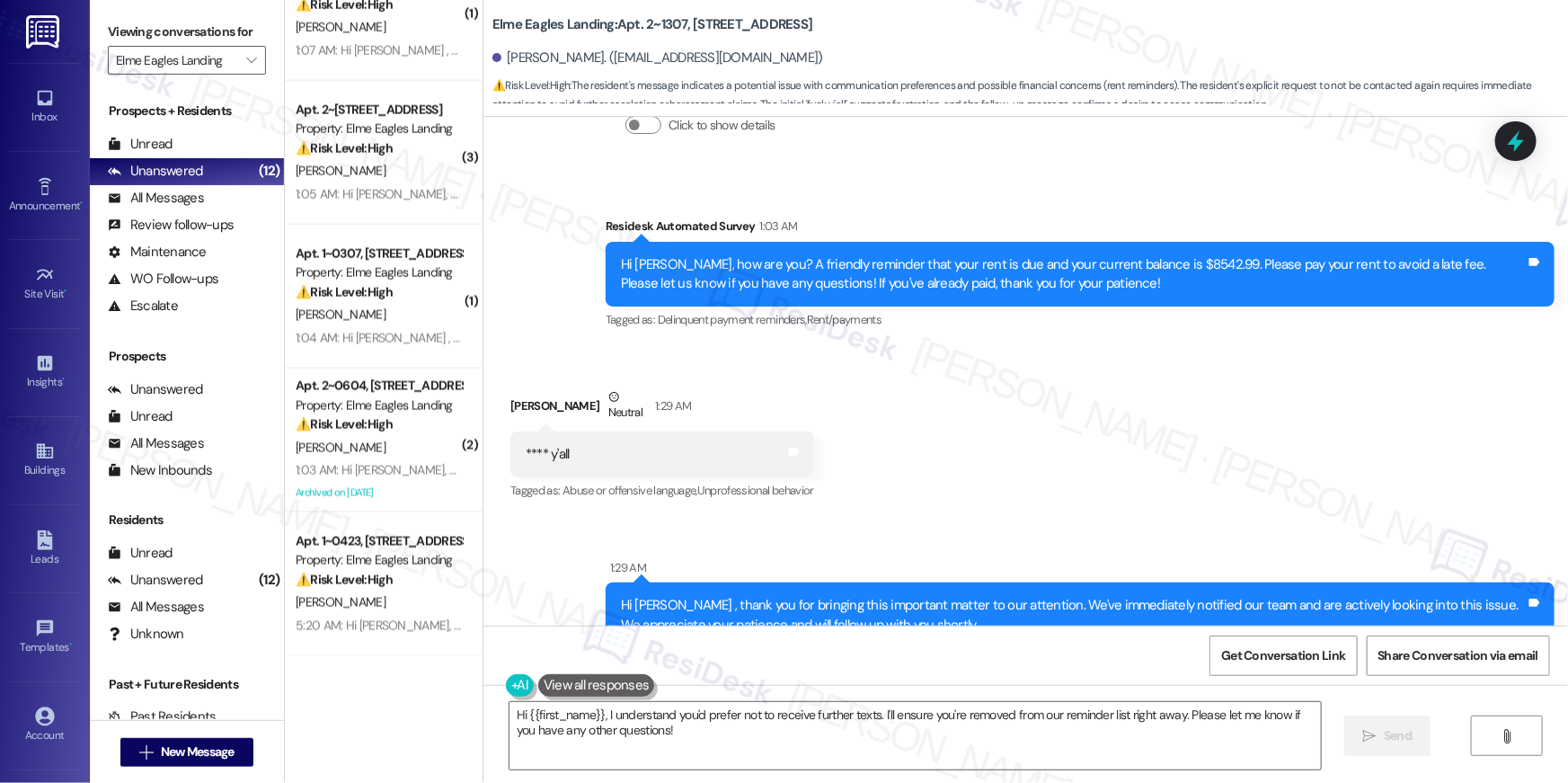
scroll to position [1401, 0]
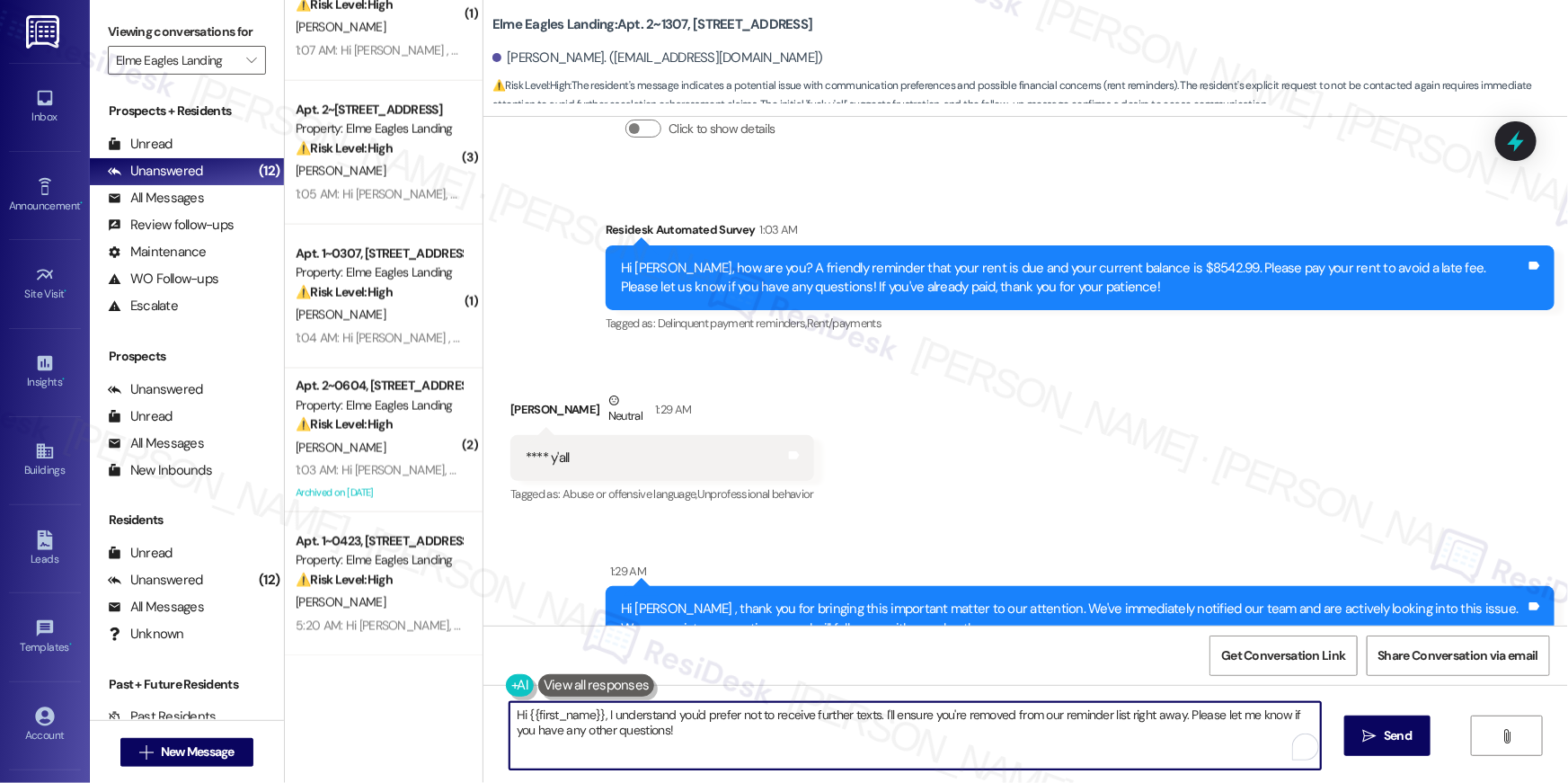
click at [647, 736] on textarea "Hi {{first_name}}, I understand you'd prefer not to receive further texts. I'll…" at bounding box center [915, 737] width 812 height 68
click at [599, 716] on textarea "Hi {{first_name}}, I understand you'd prefer not to receive further texts. I'll…" at bounding box center [915, 737] width 812 height 68
paste textarea "f you no longer want to receive these messages, please reply STOP (all in capit…"
type textarea "Hi {{first_name}}, If you no longer want to receive these messages, please repl…"
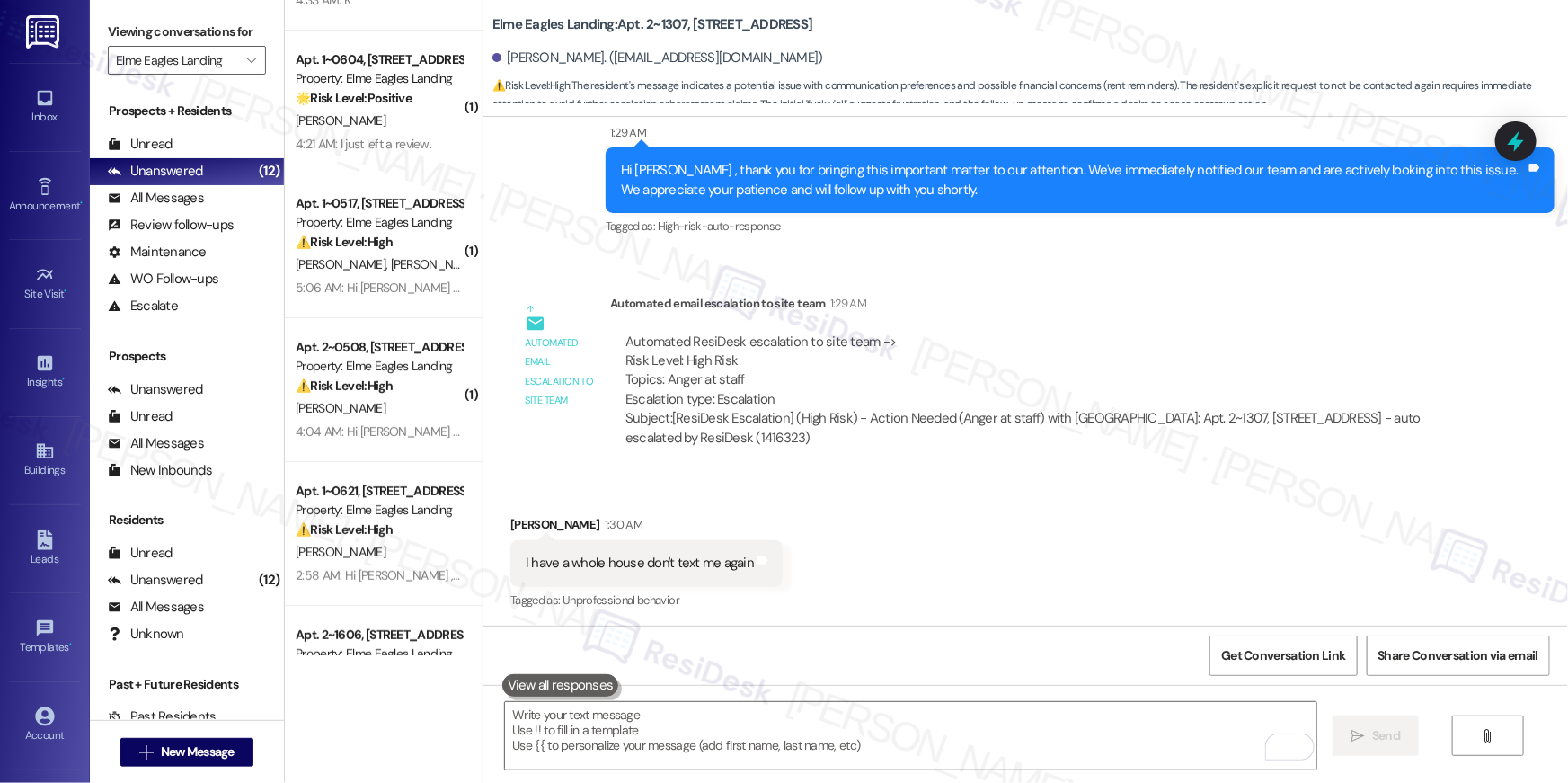
scroll to position [0, 0]
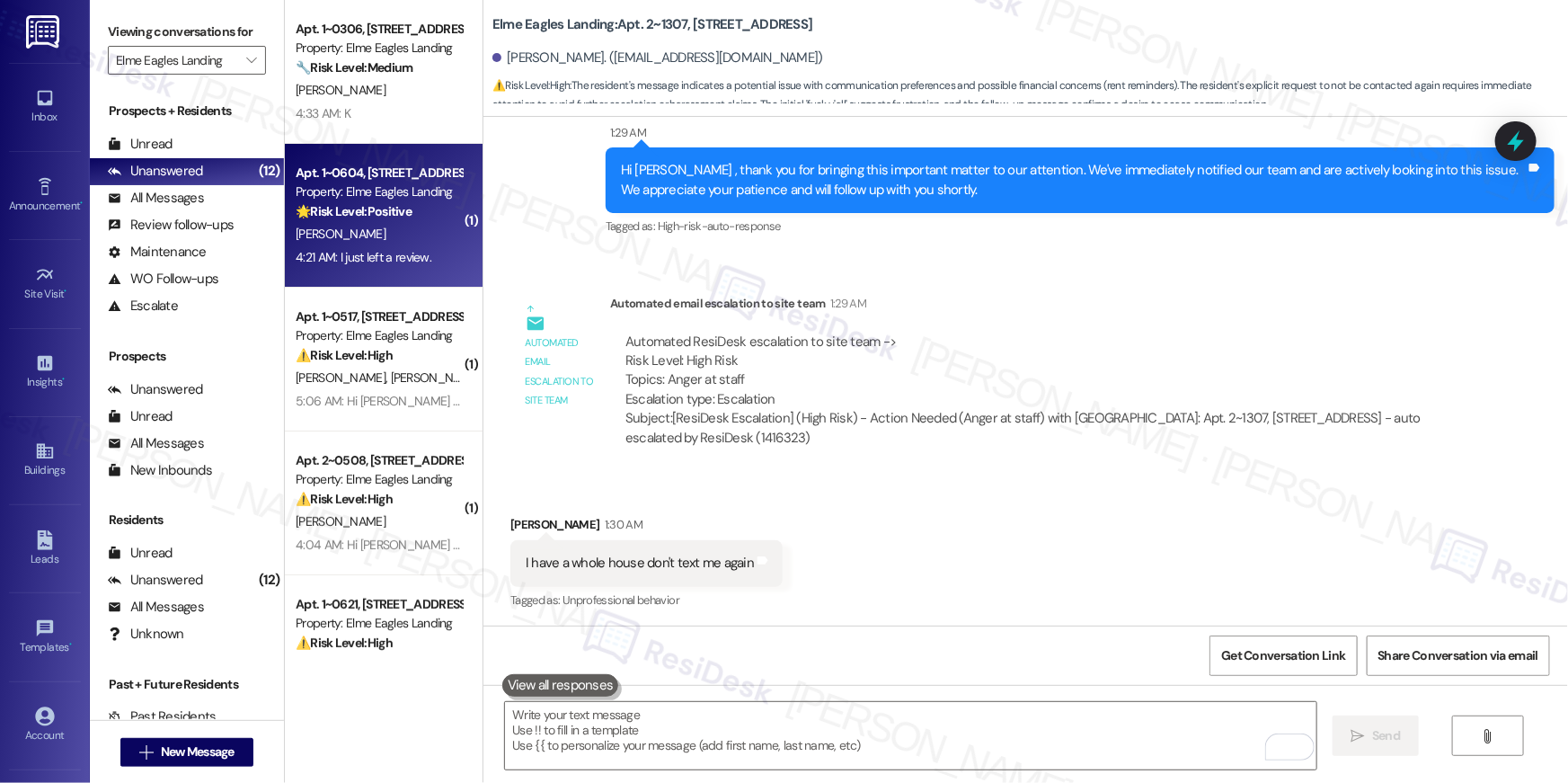
click at [376, 226] on div "[PERSON_NAME]" at bounding box center [379, 234] width 170 height 22
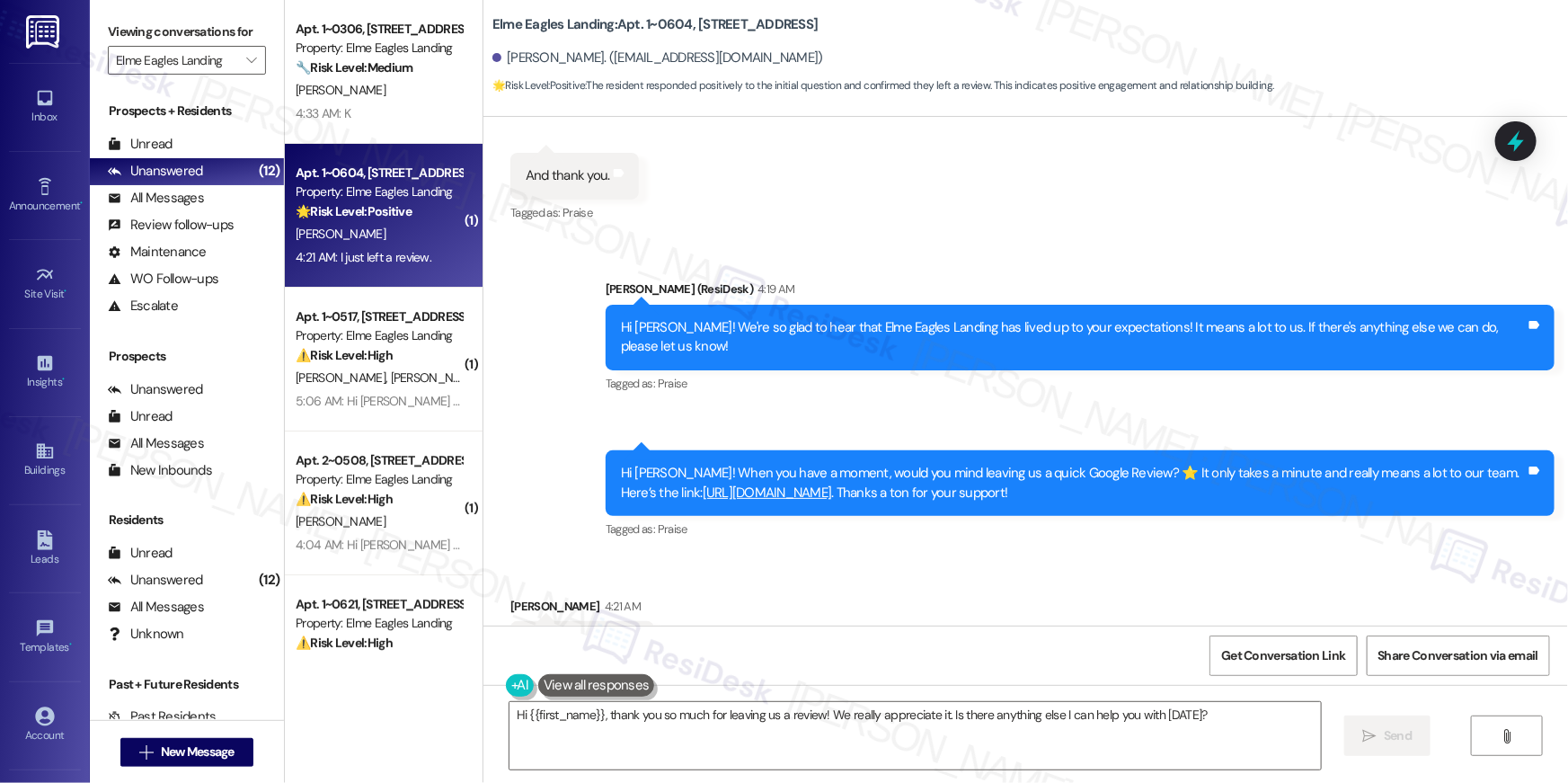
scroll to position [1454, 0]
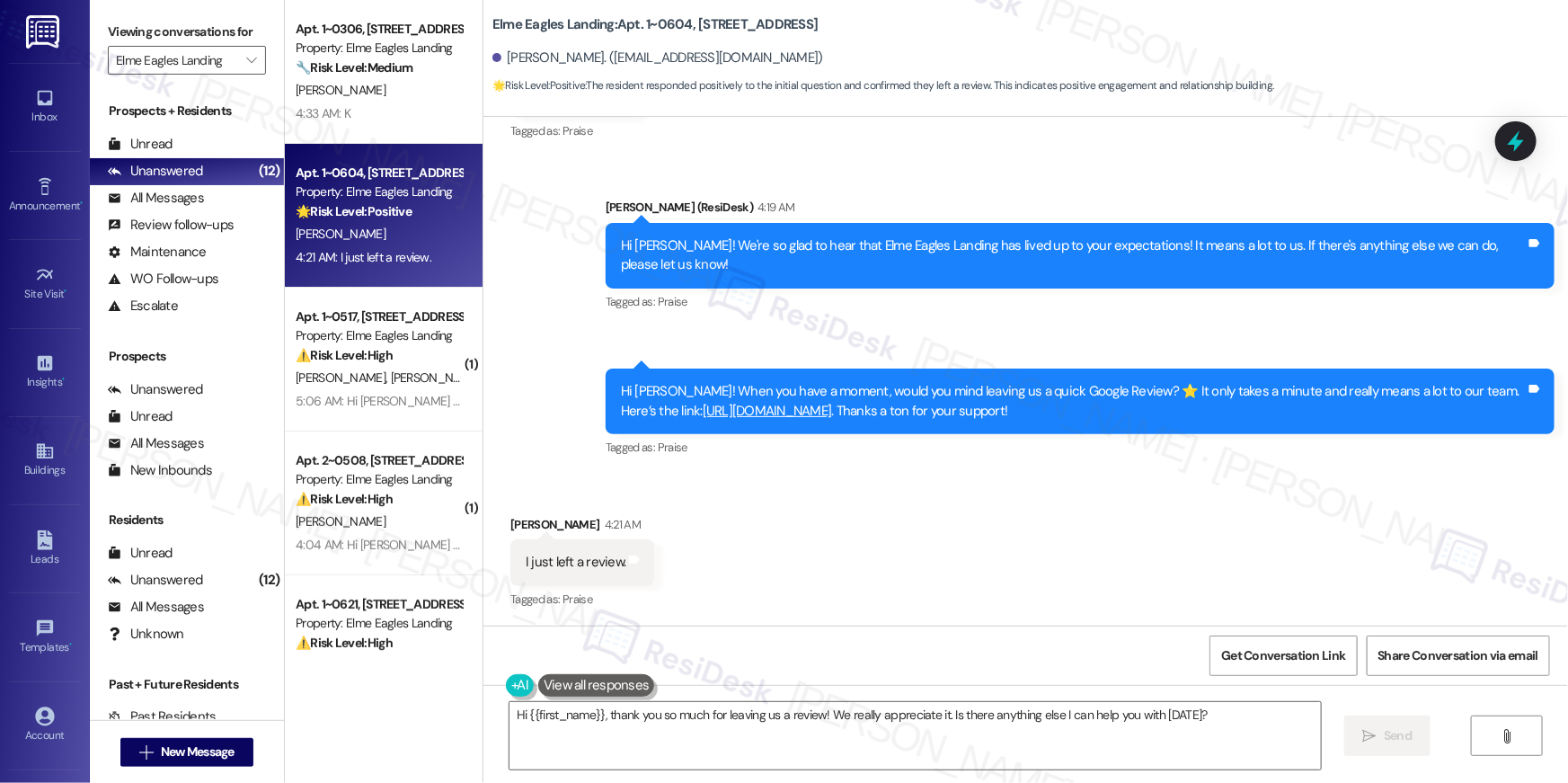
click at [740, 411] on link "https://www.theresidesk.com/links/review-IFeohEh4_" at bounding box center [767, 410] width 129 height 18
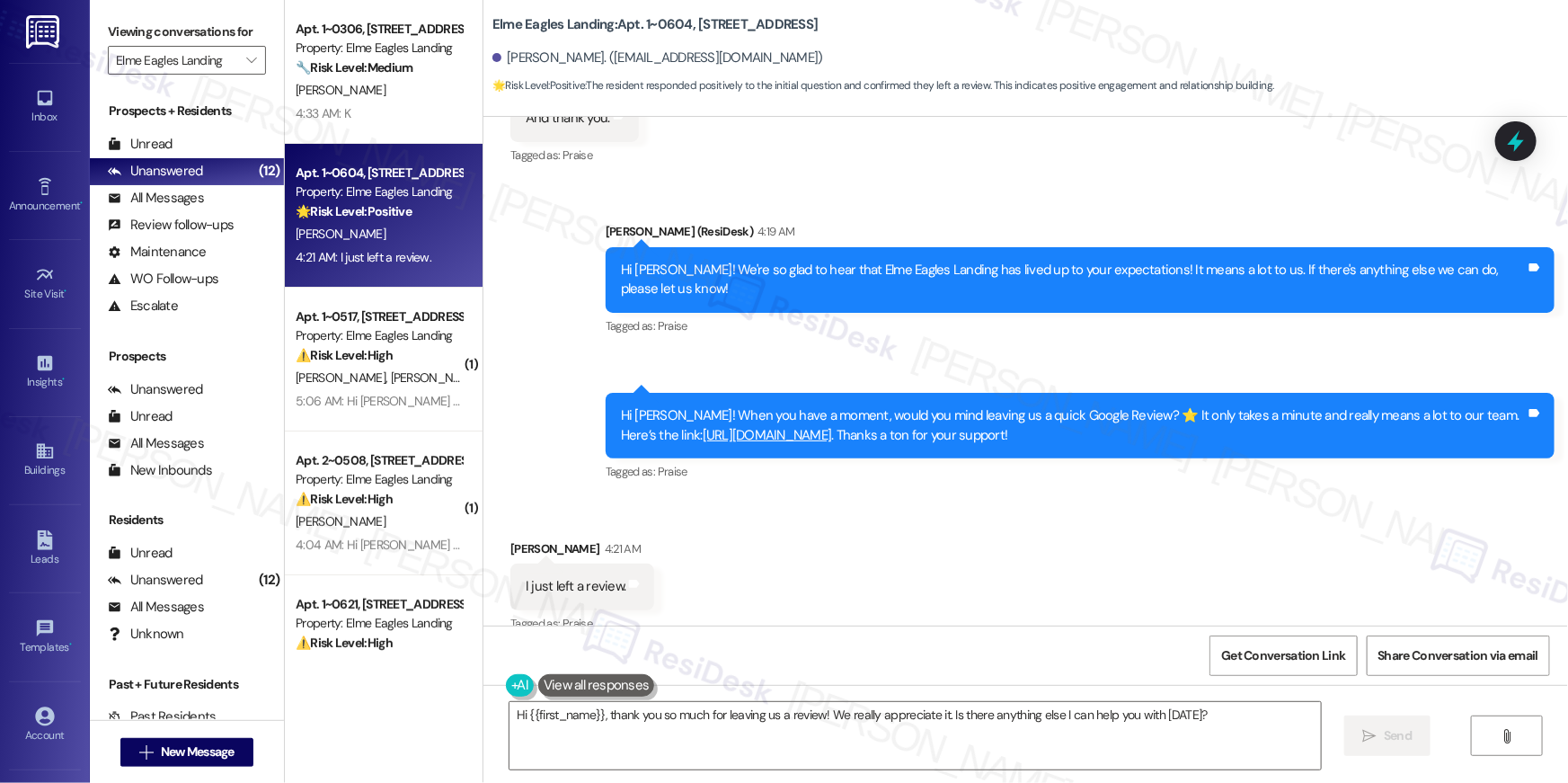
scroll to position [1427, 0]
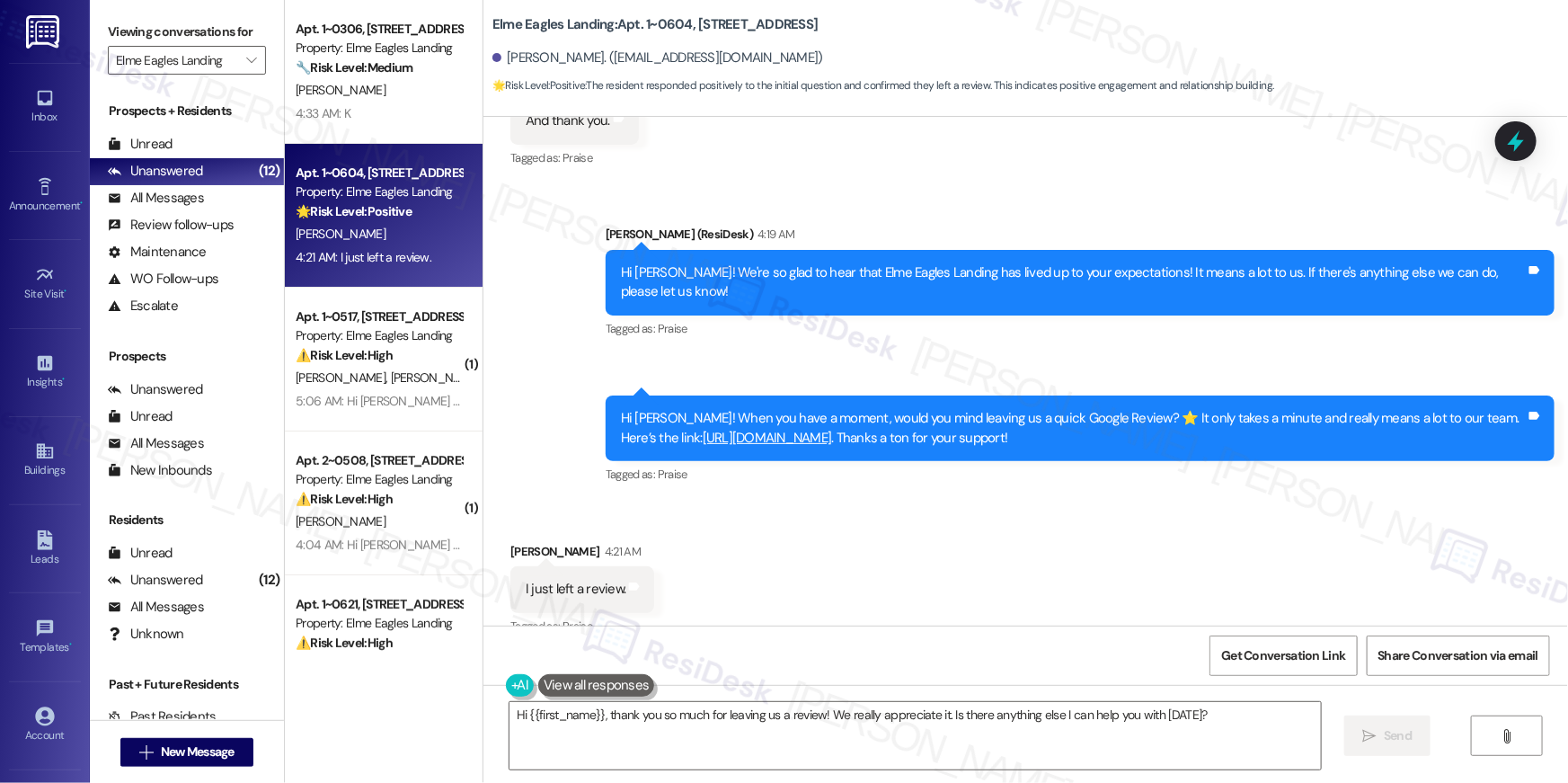
click at [674, 21] on b "Elme Eagles Landing: Apt. 1~0604, 860 Rock Quarry Road" at bounding box center [654, 25] width 325 height 19
copy div "Elme Eagles Landing: Apt. 1~0604, 860 Rock Quarry Road"
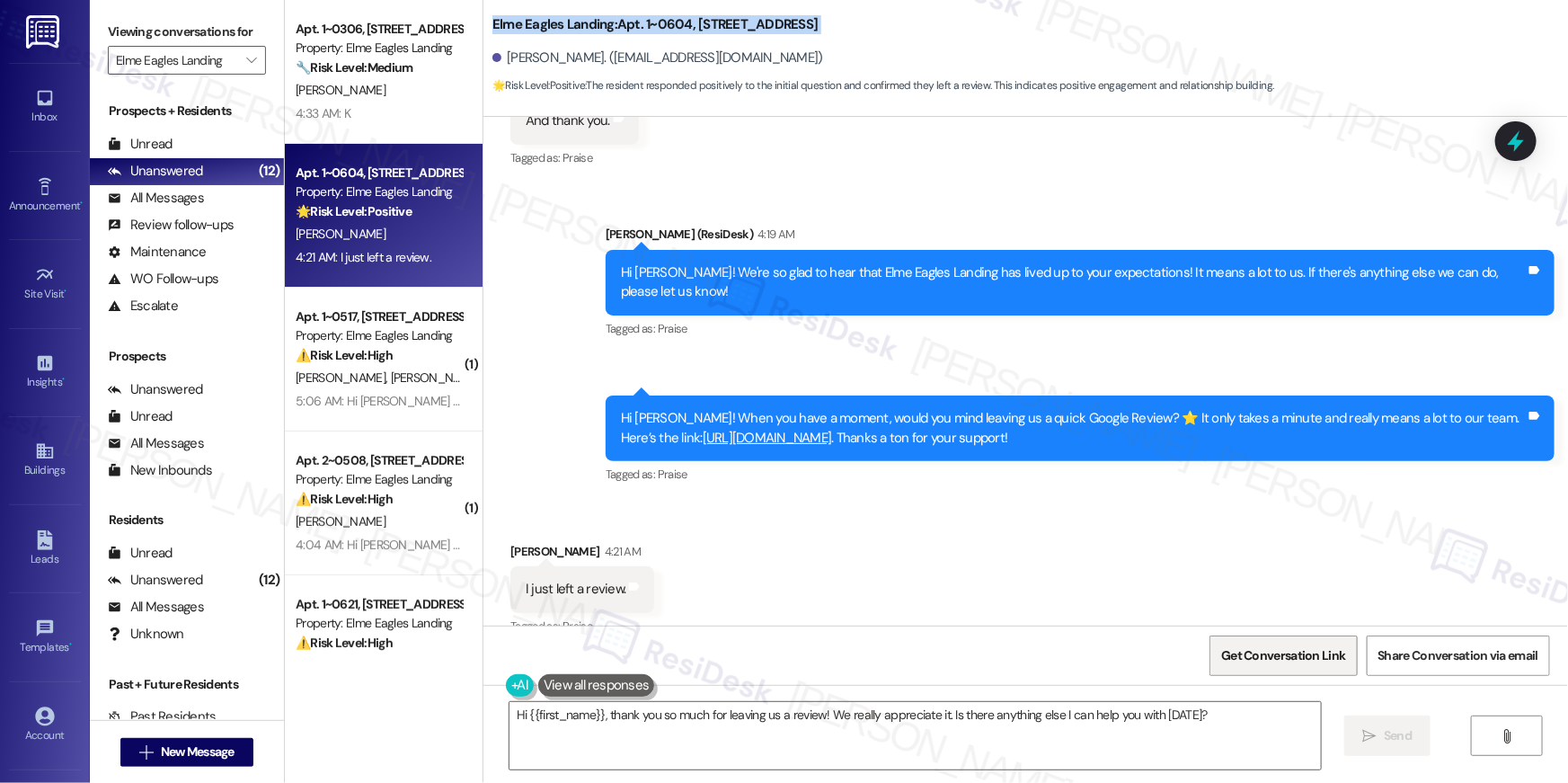
click at [1277, 651] on span "Get Conversation Link" at bounding box center [1283, 657] width 124 height 19
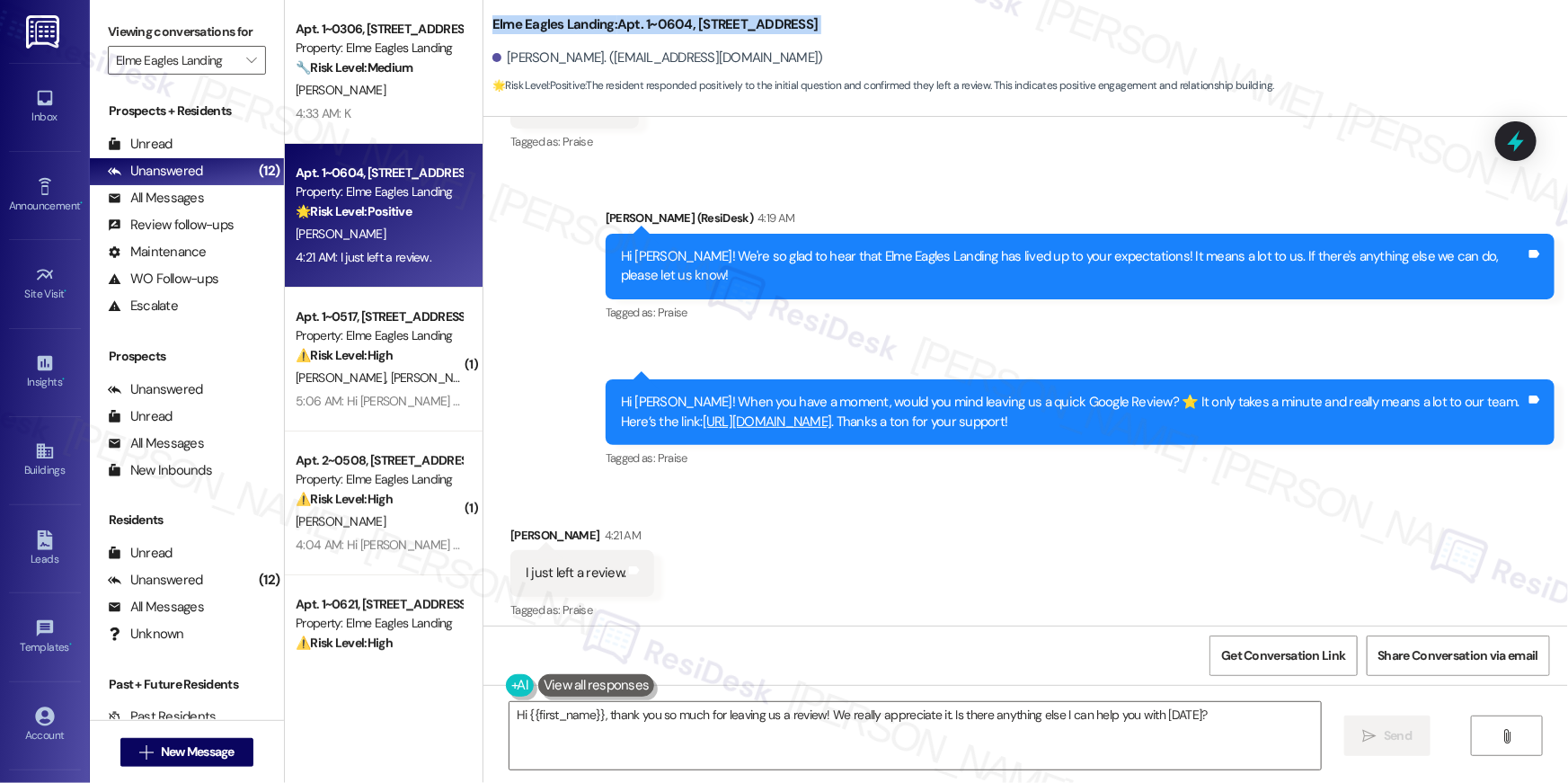
scroll to position [1454, 0]
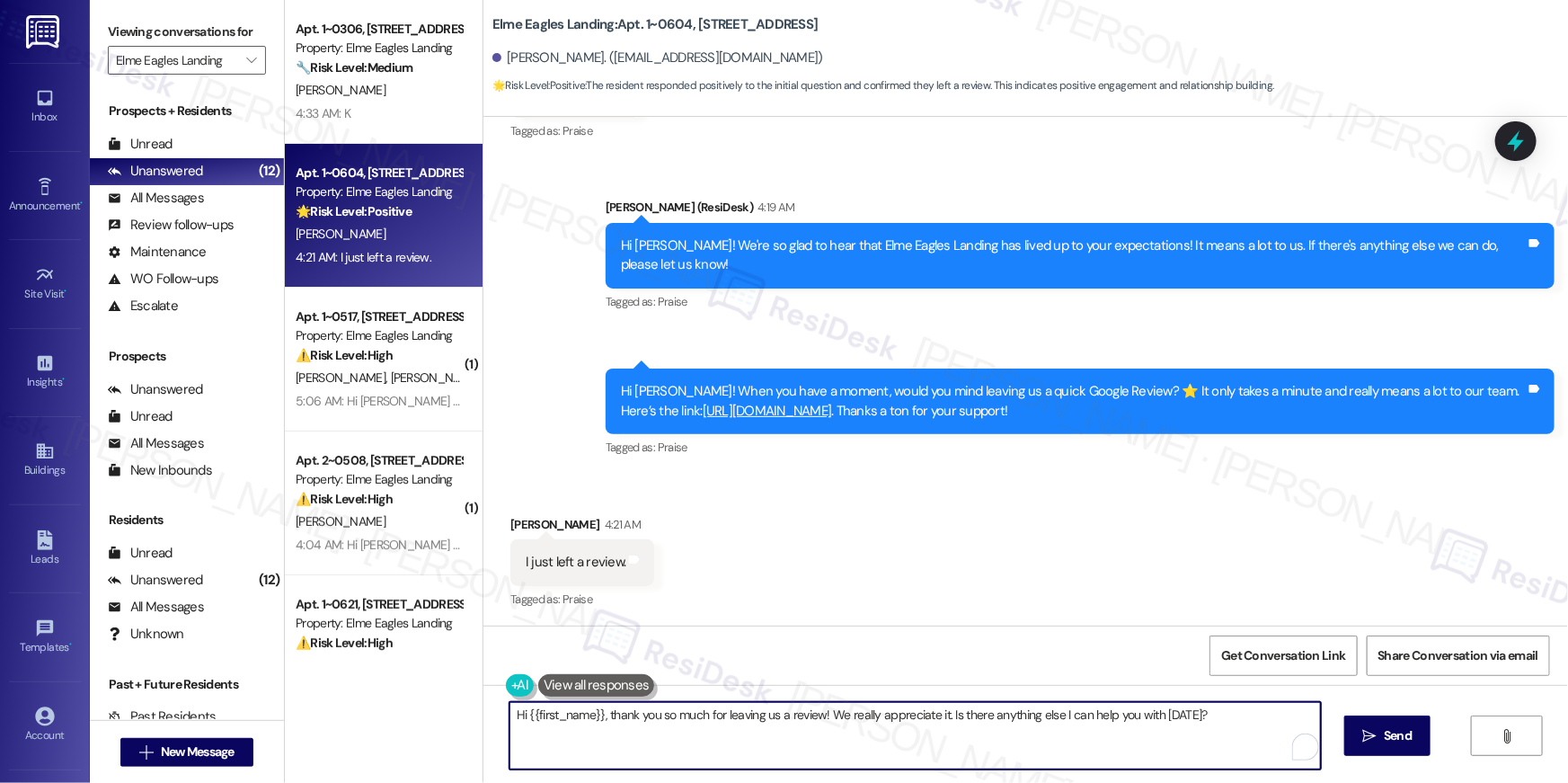
drag, startPoint x: 1114, startPoint y: 713, endPoint x: 939, endPoint y: 715, distance: 175.0
click at [939, 715] on textarea "Hi {{first_name}}, thank you so much for leaving us a review! We really appreci…" at bounding box center [915, 737] width 812 height 68
click at [974, 716] on textarea "Hi {{first_name}}, thank you so much for leaving us a review! We really appreci…" at bounding box center [911, 737] width 812 height 68
type textarea "Hi {{first_name}}, thank you so much for leaving us a review! We really appreci…"
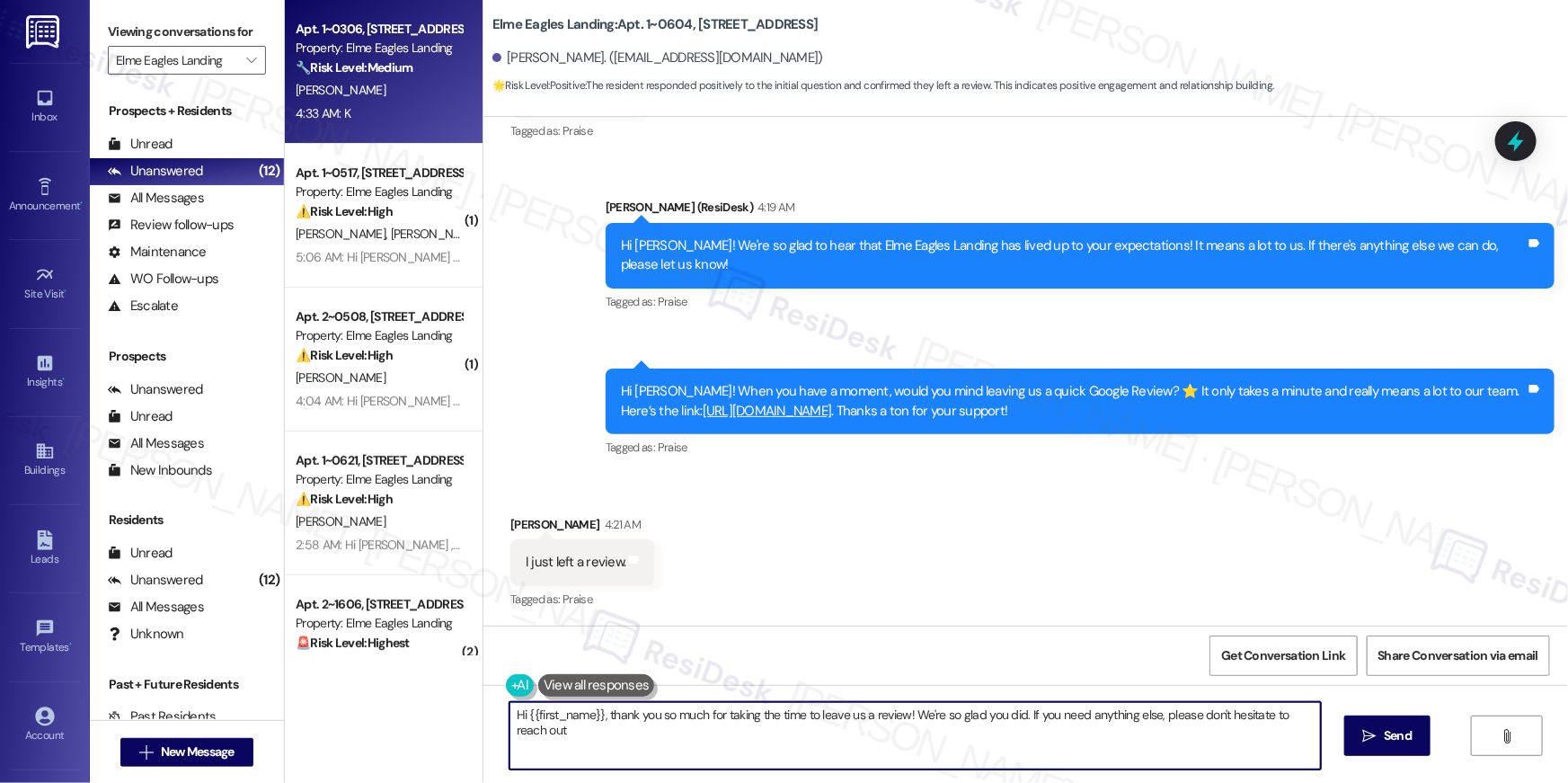
type textarea "Hi {{first_name}}, thank you so much for taking the time to leave us a review! …"
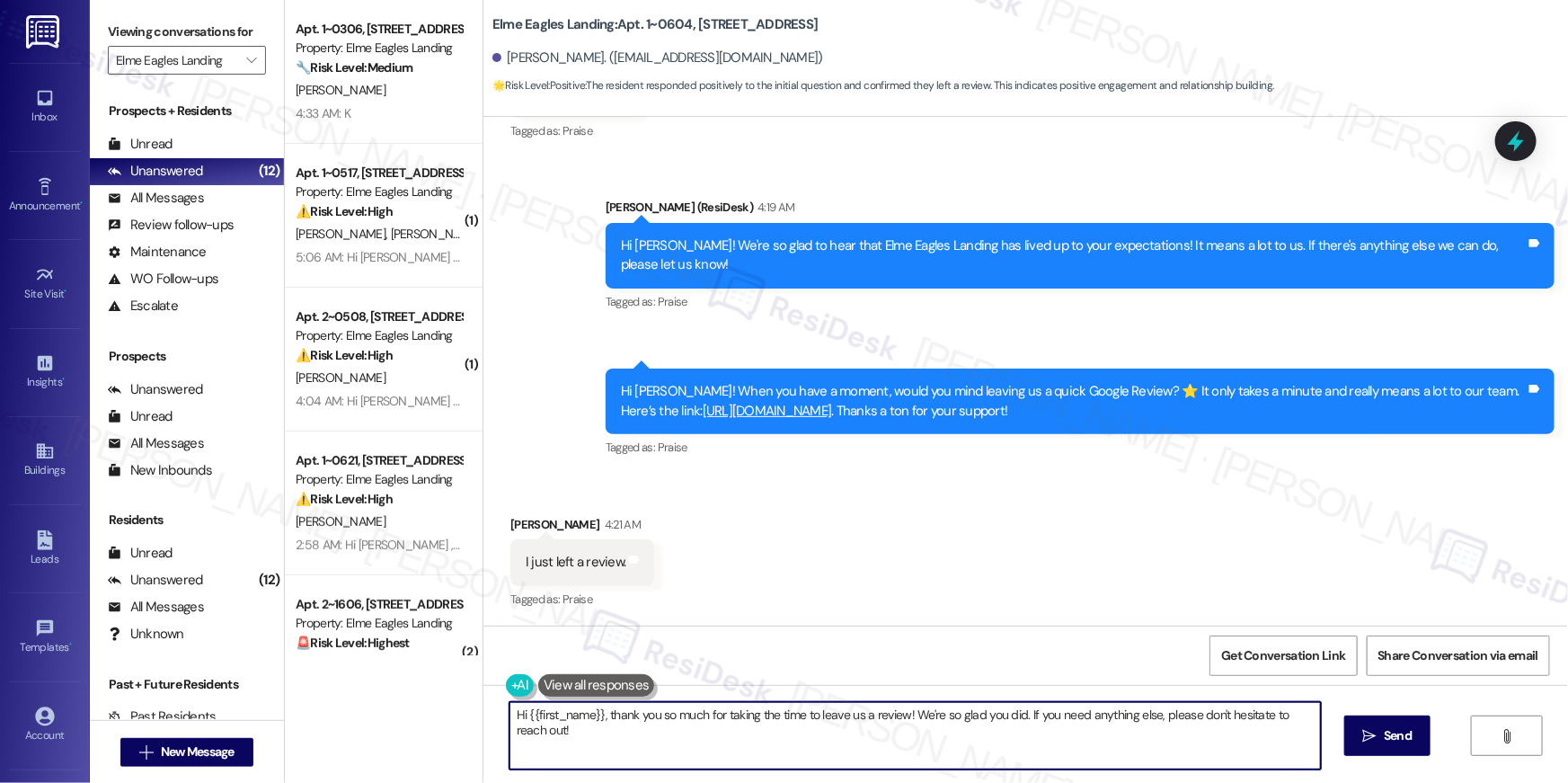
scroll to position [1580, 0]
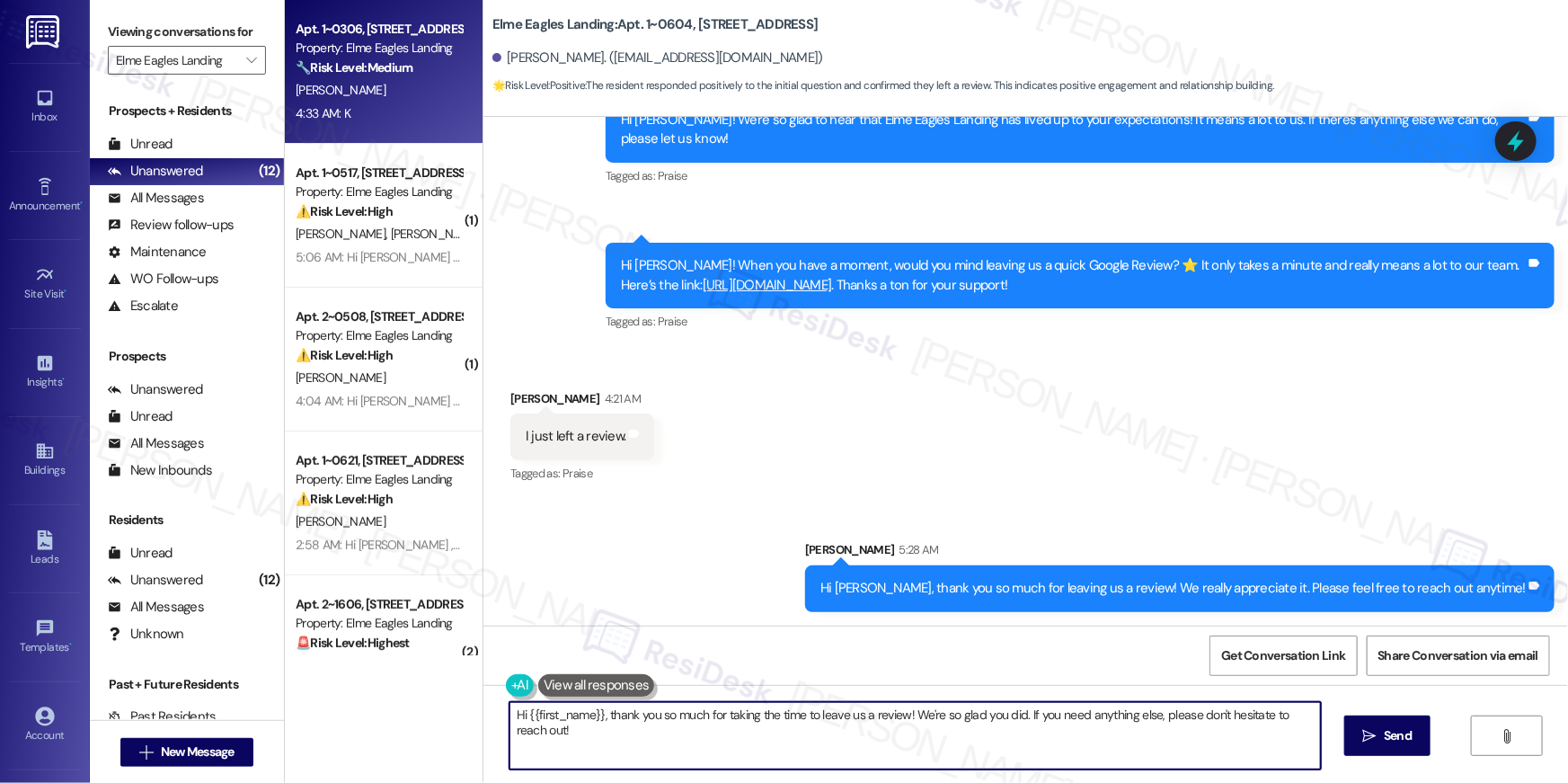
click at [340, 102] on div "4:33 AM: K 4:33 AM: K" at bounding box center [379, 113] width 170 height 22
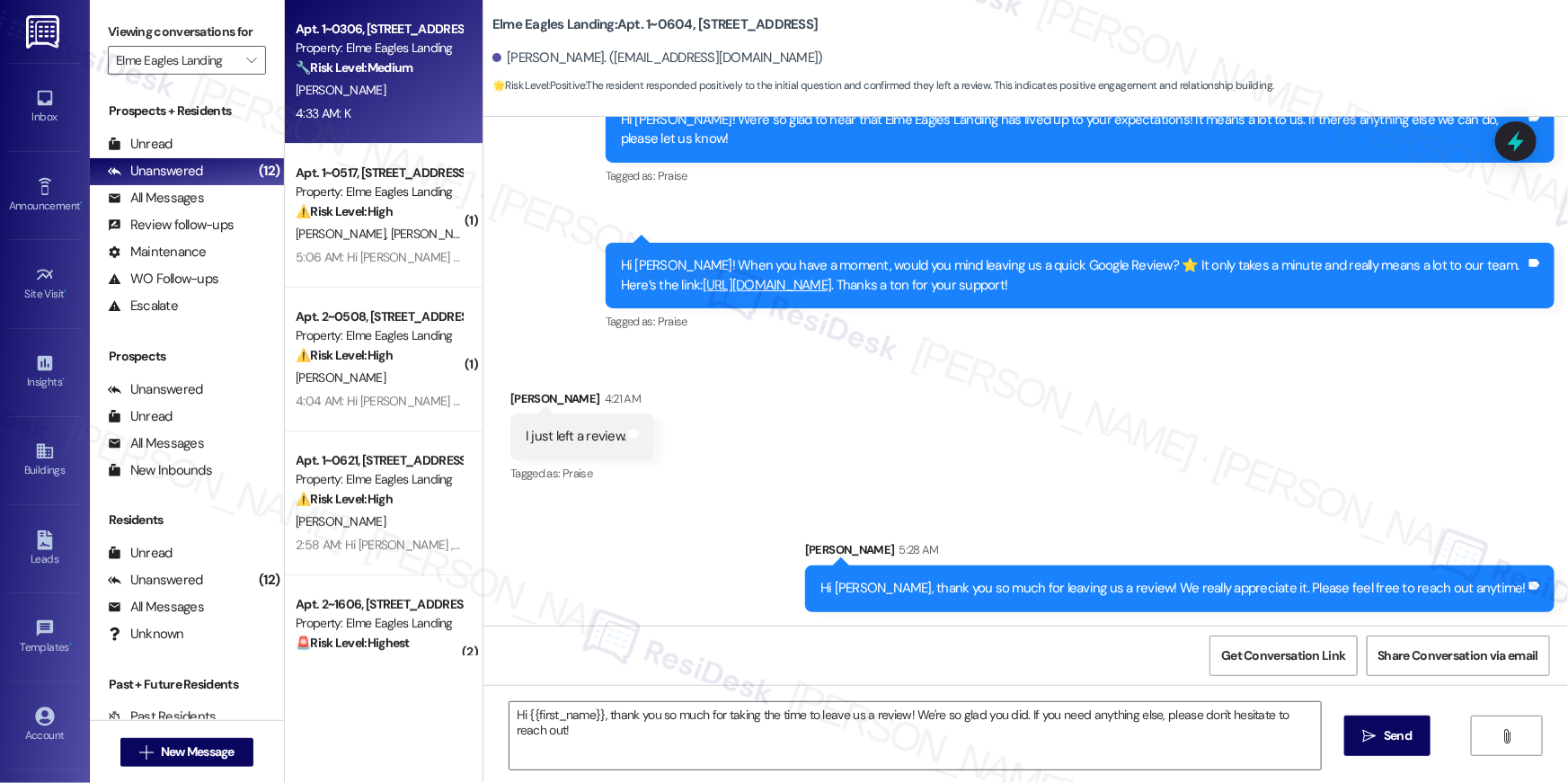
type textarea "Fetching suggested responses. Please feel free to read through the conversation…"
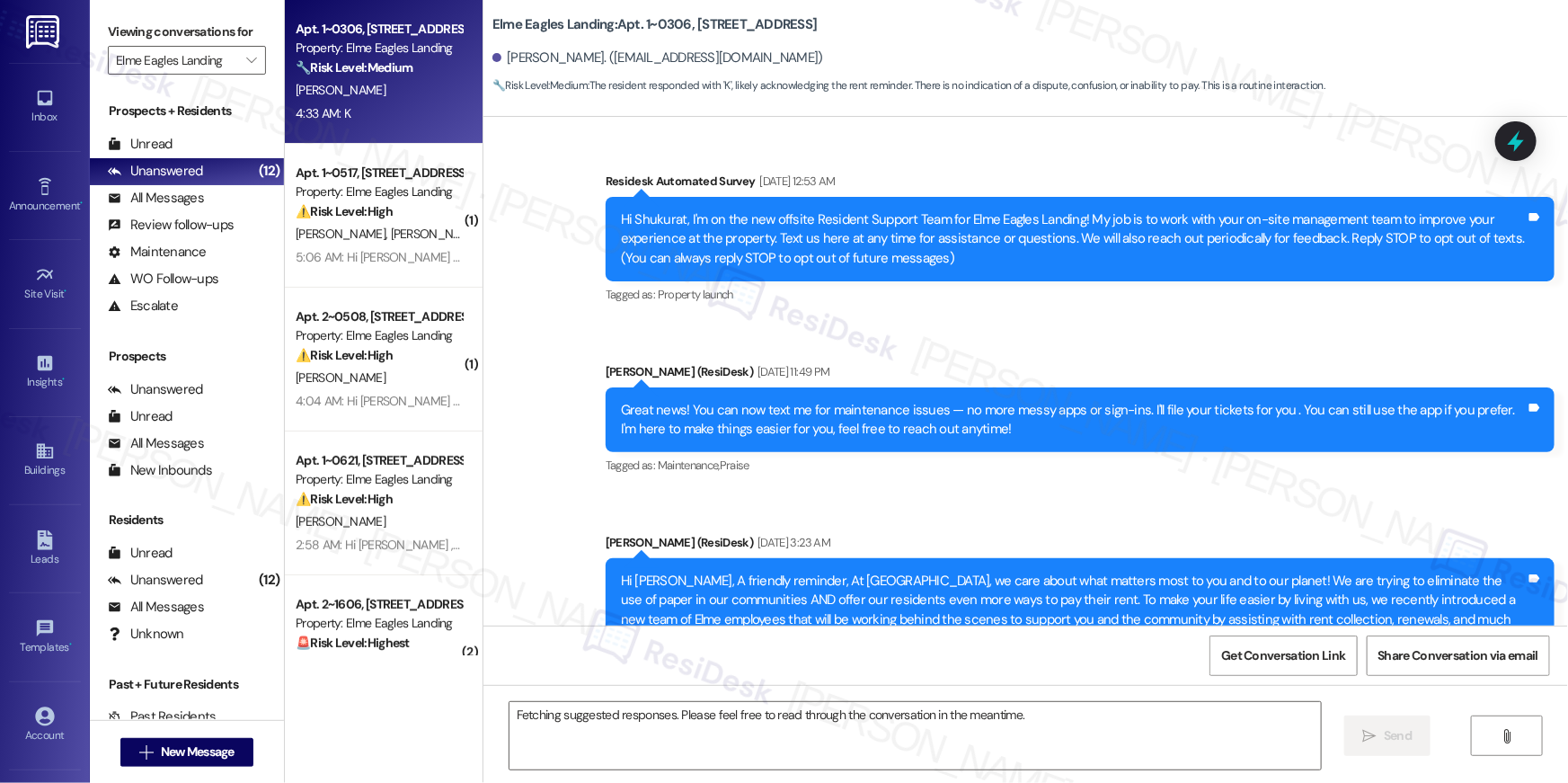
scroll to position [13549, 0]
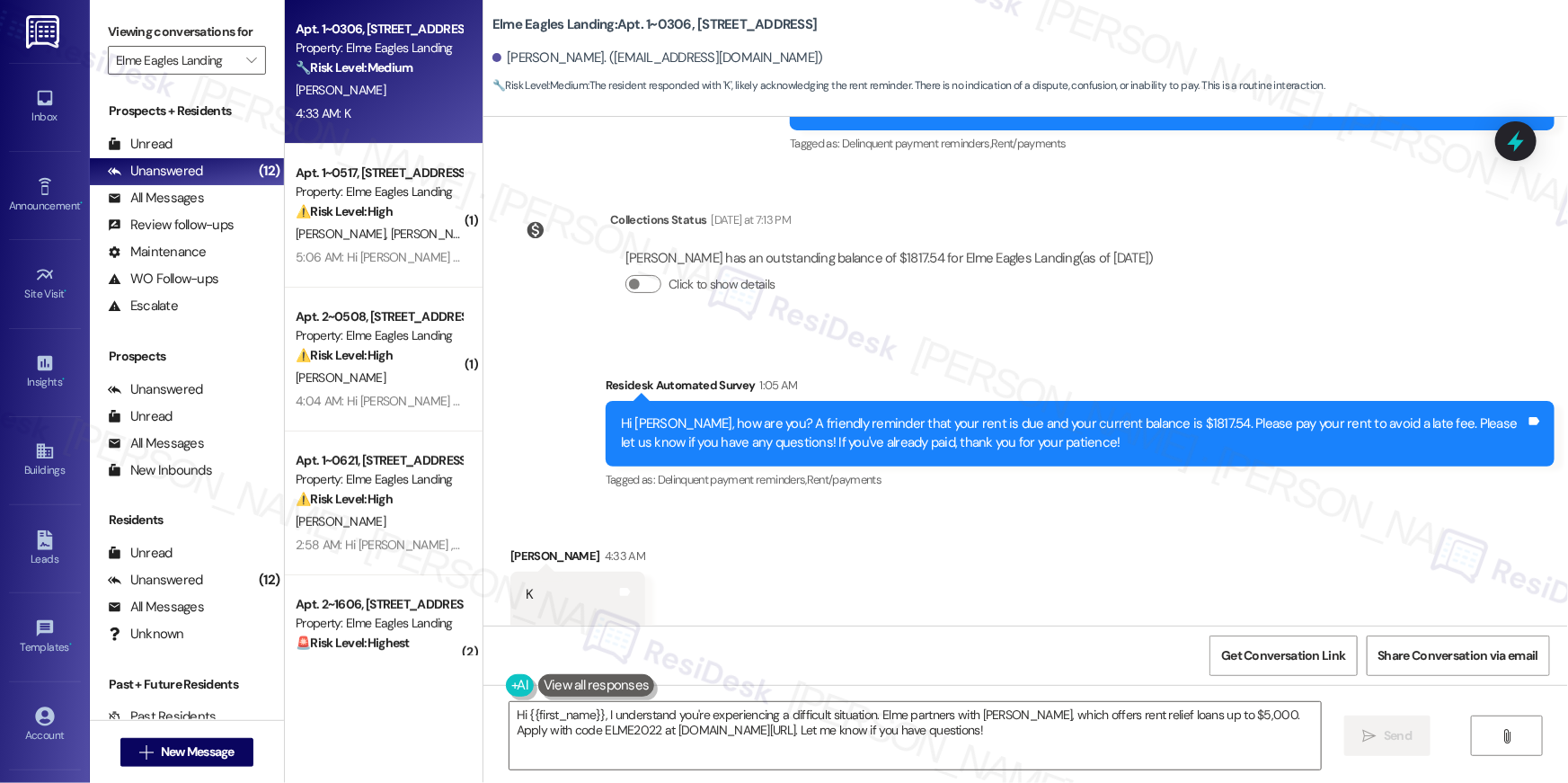
click at [1096, 601] on div "Received via SMS Shukurat Kazeem 4:33 AM K Tags and notes" at bounding box center [1026, 578] width 1085 height 145
click at [892, 755] on textarea "Hi {{first_name}}, I understand you're experiencing a difficult situation. Elme…" at bounding box center [915, 737] width 812 height 68
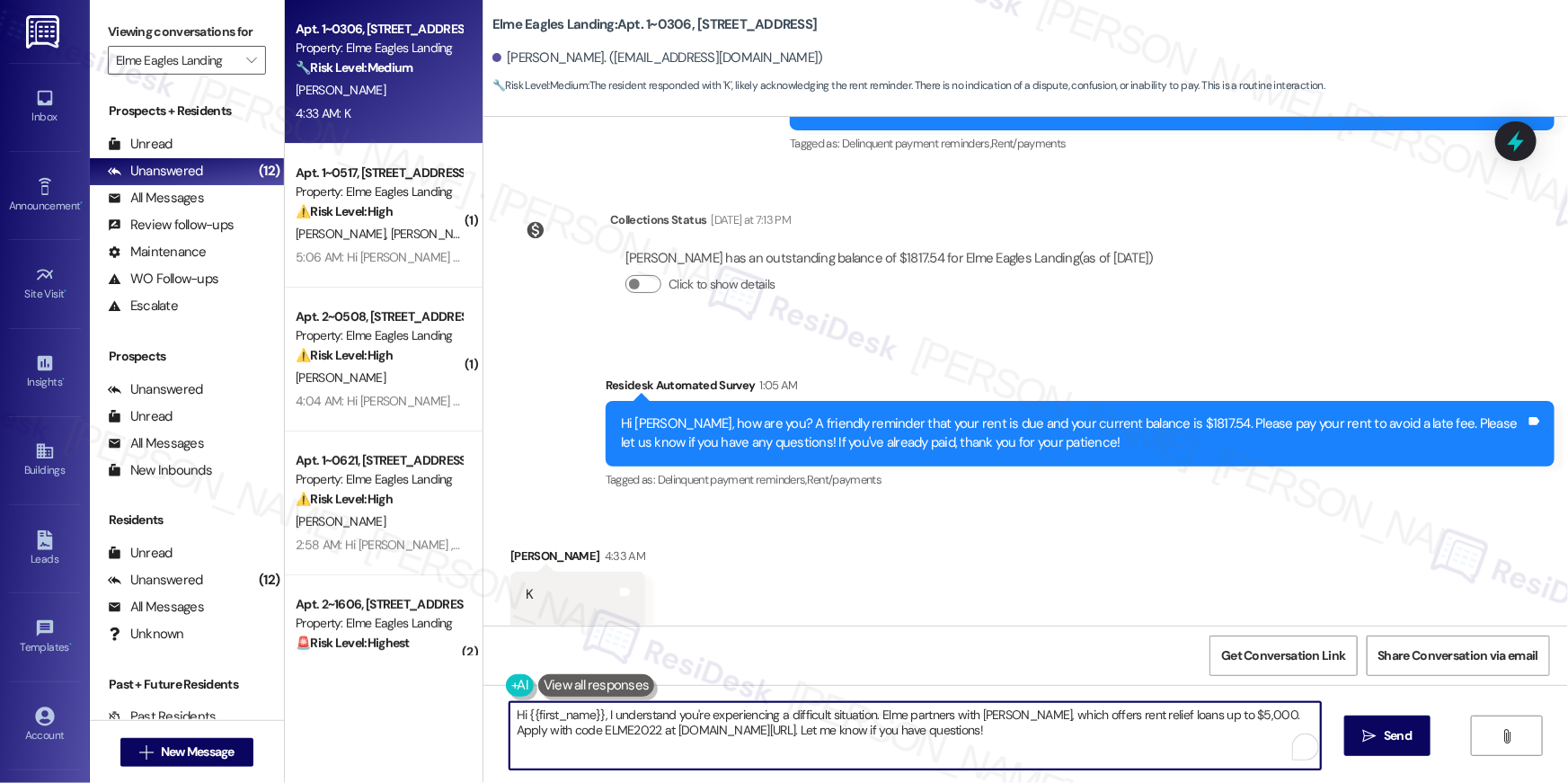
click at [892, 755] on textarea "Hi {{first_name}}, I understand you're experiencing a difficult situation. Elme…" at bounding box center [915, 737] width 812 height 68
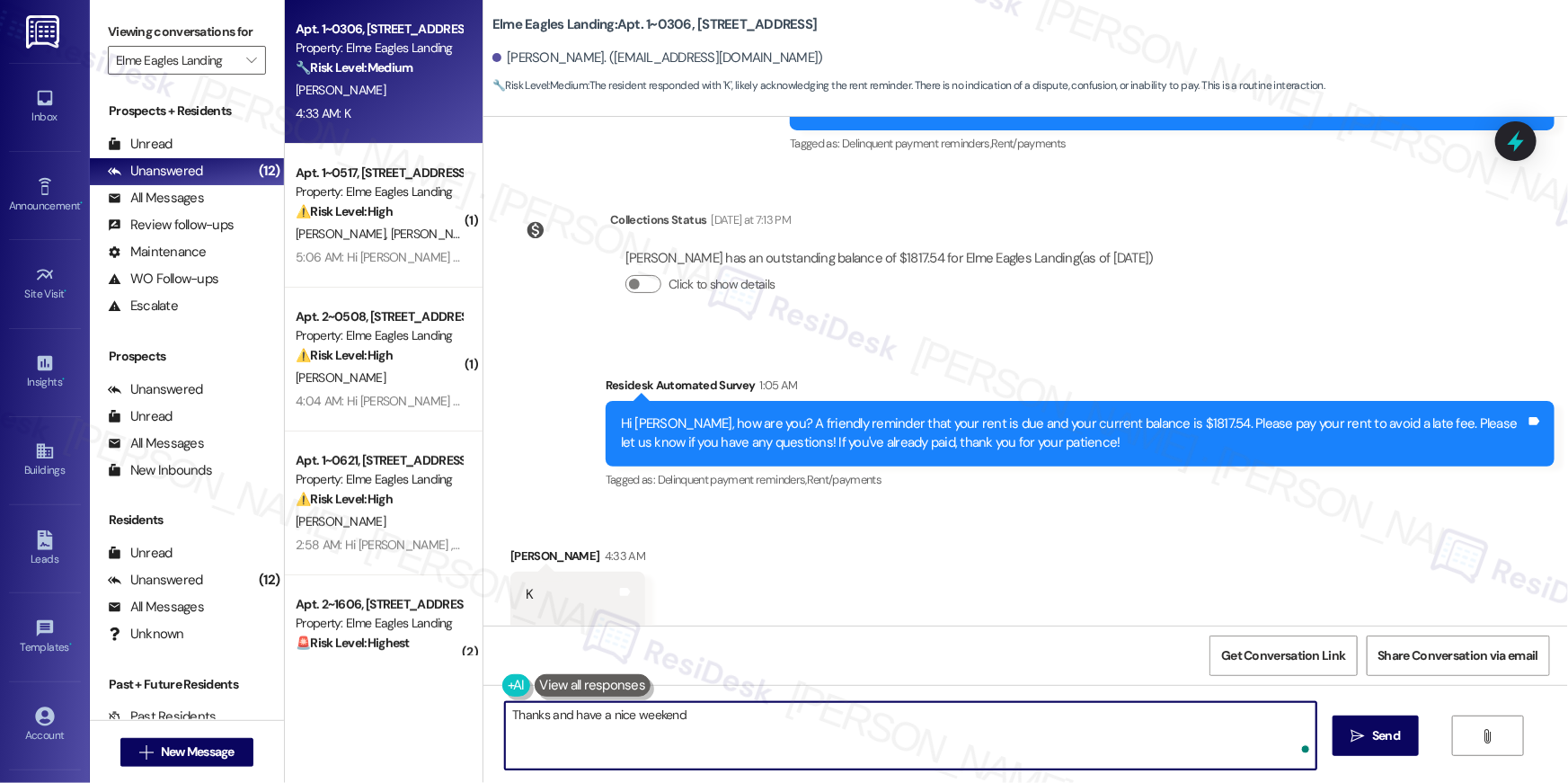
type textarea "Thanks and have a nice weekend!"
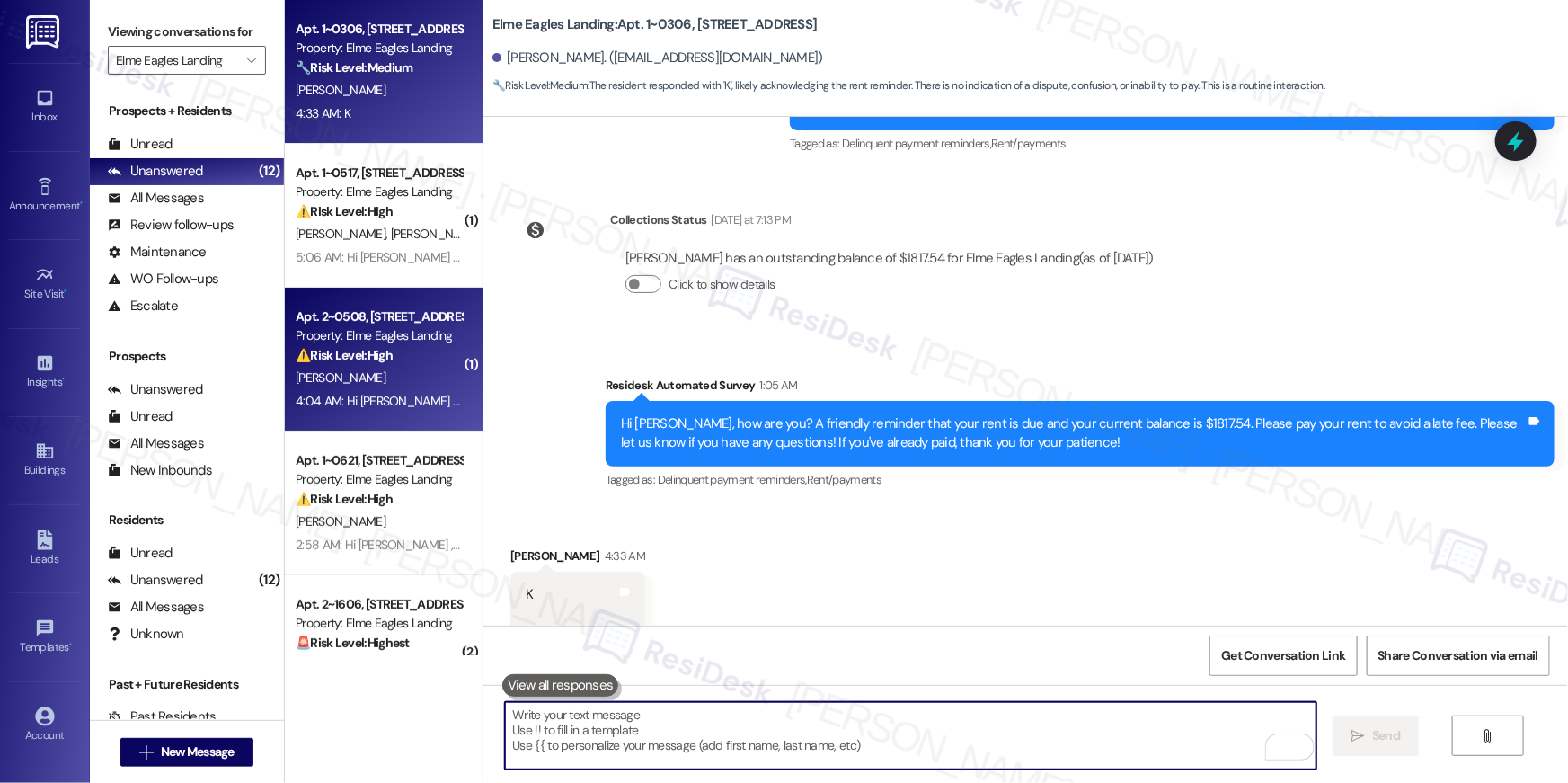
scroll to position [13549, 0]
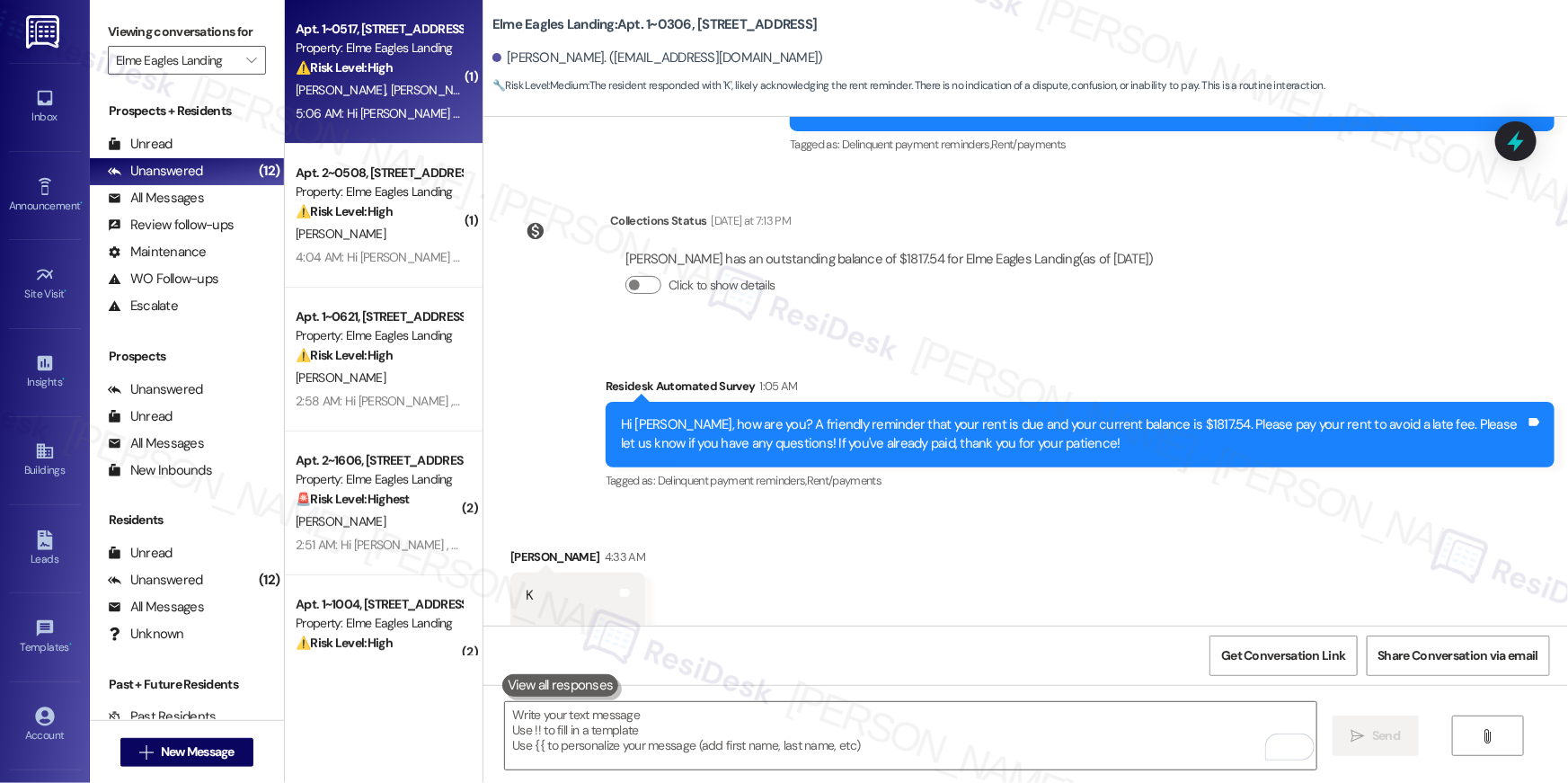
click at [383, 69] on strong "⚠️ Risk Level: High" at bounding box center [344, 67] width 97 height 16
type textarea "Fetching suggested responses. Please feel free to read through the conversation…"
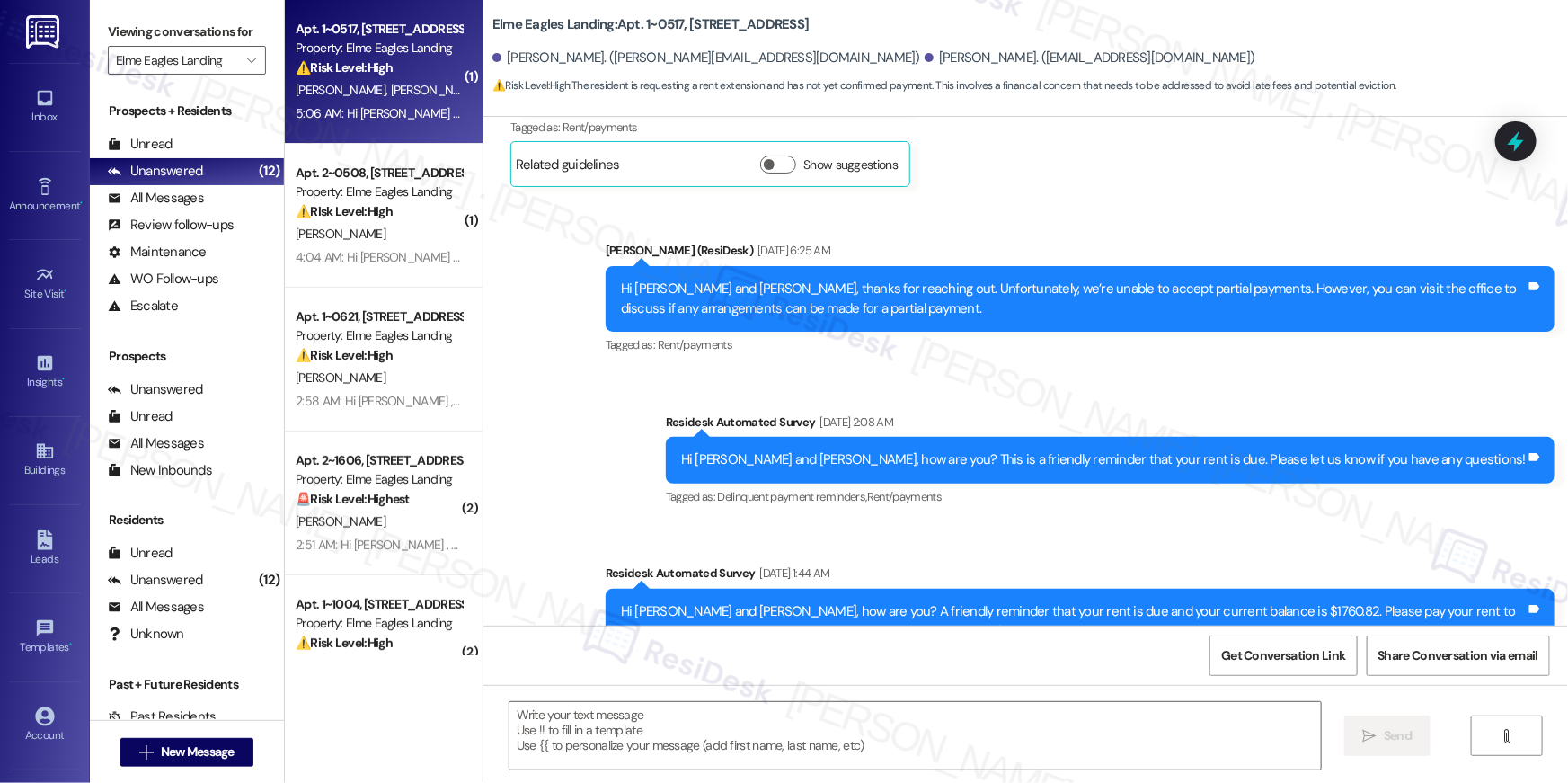
type textarea "Fetching suggested responses. Please feel free to read through the conversation…"
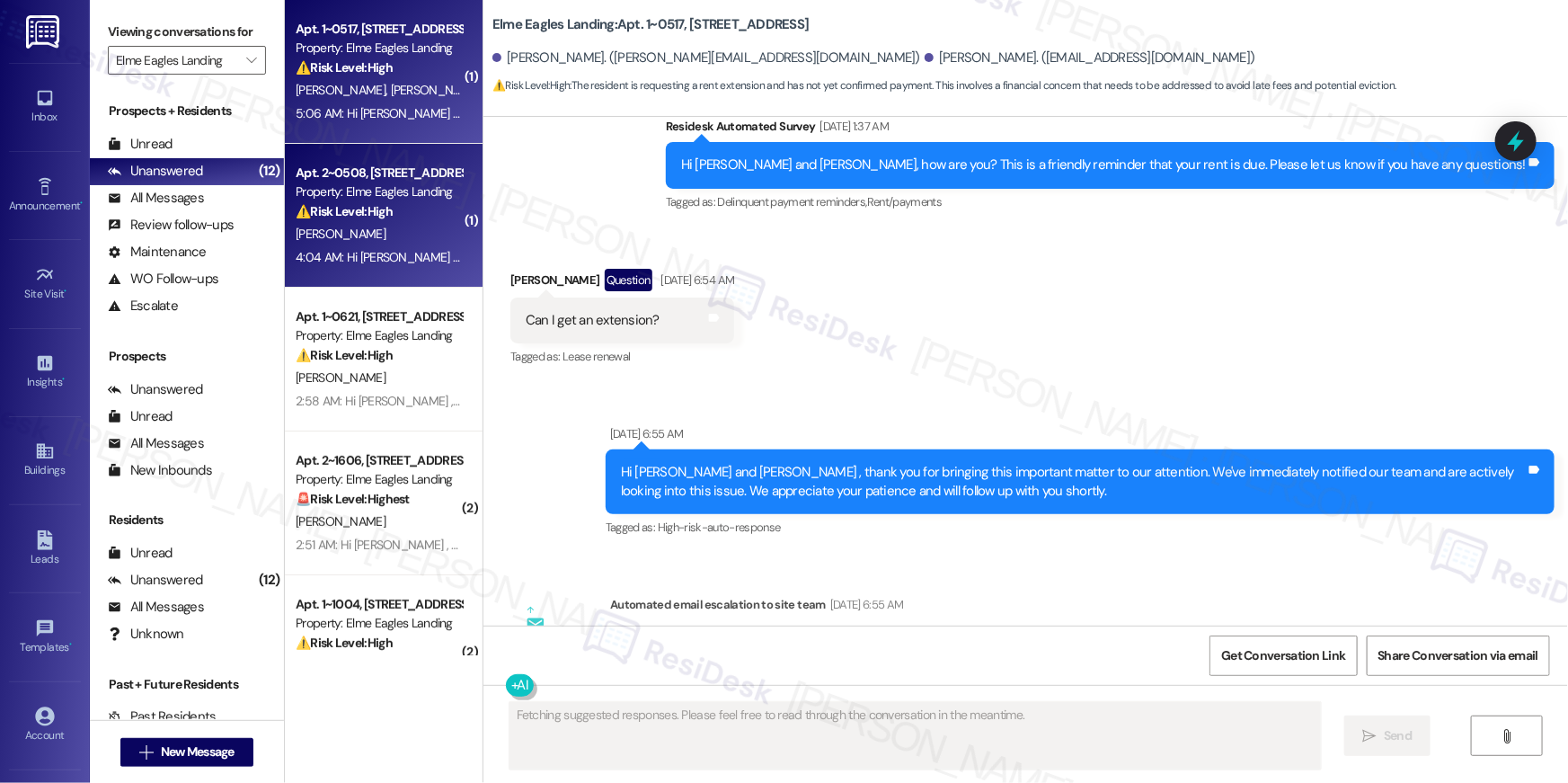
scroll to position [4637, 0]
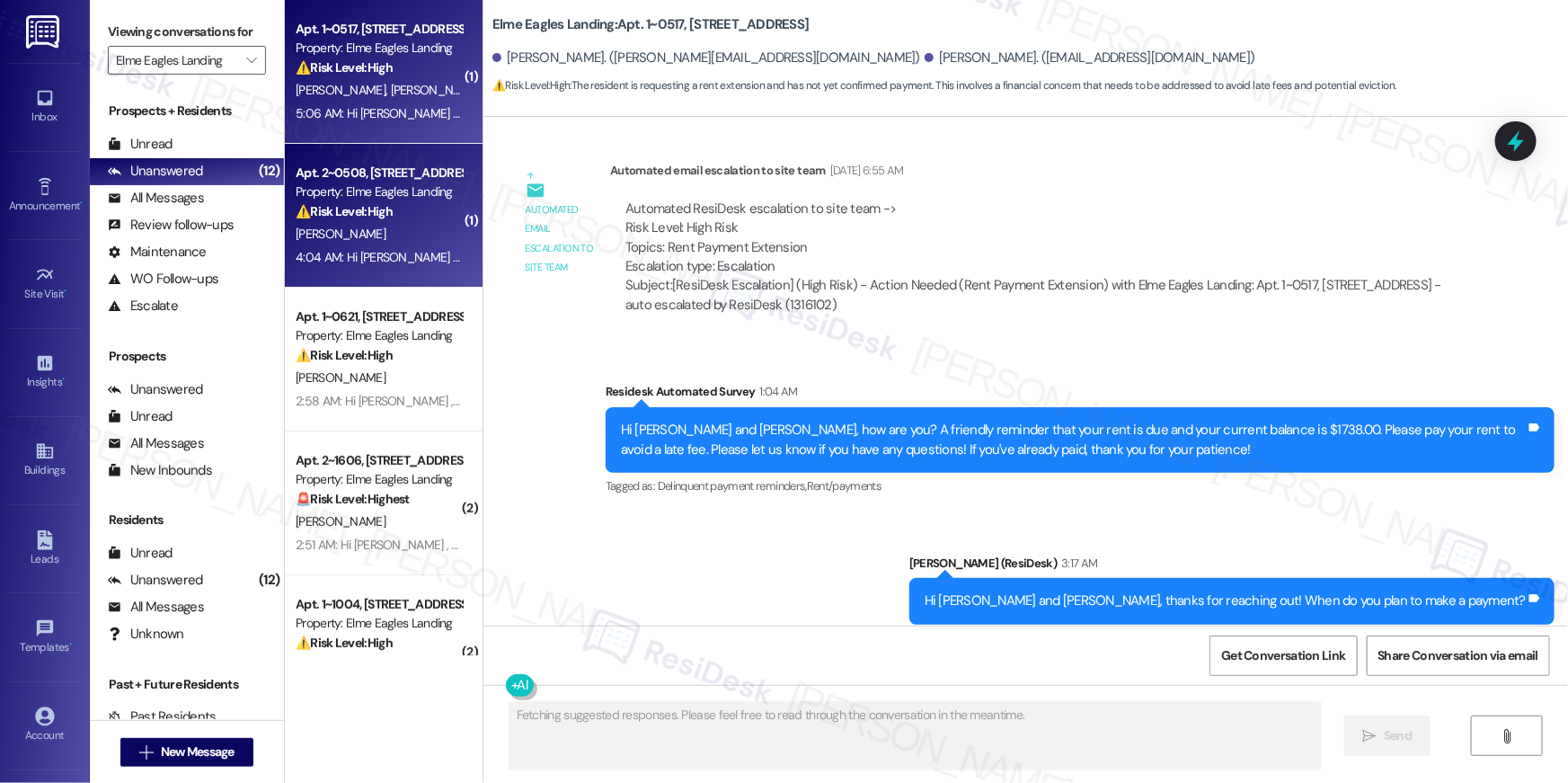
click at [357, 262] on div "4:04 AM: Hi Ramon , thank you for bringing this important matter to our attenti…" at bounding box center [894, 257] width 1199 height 16
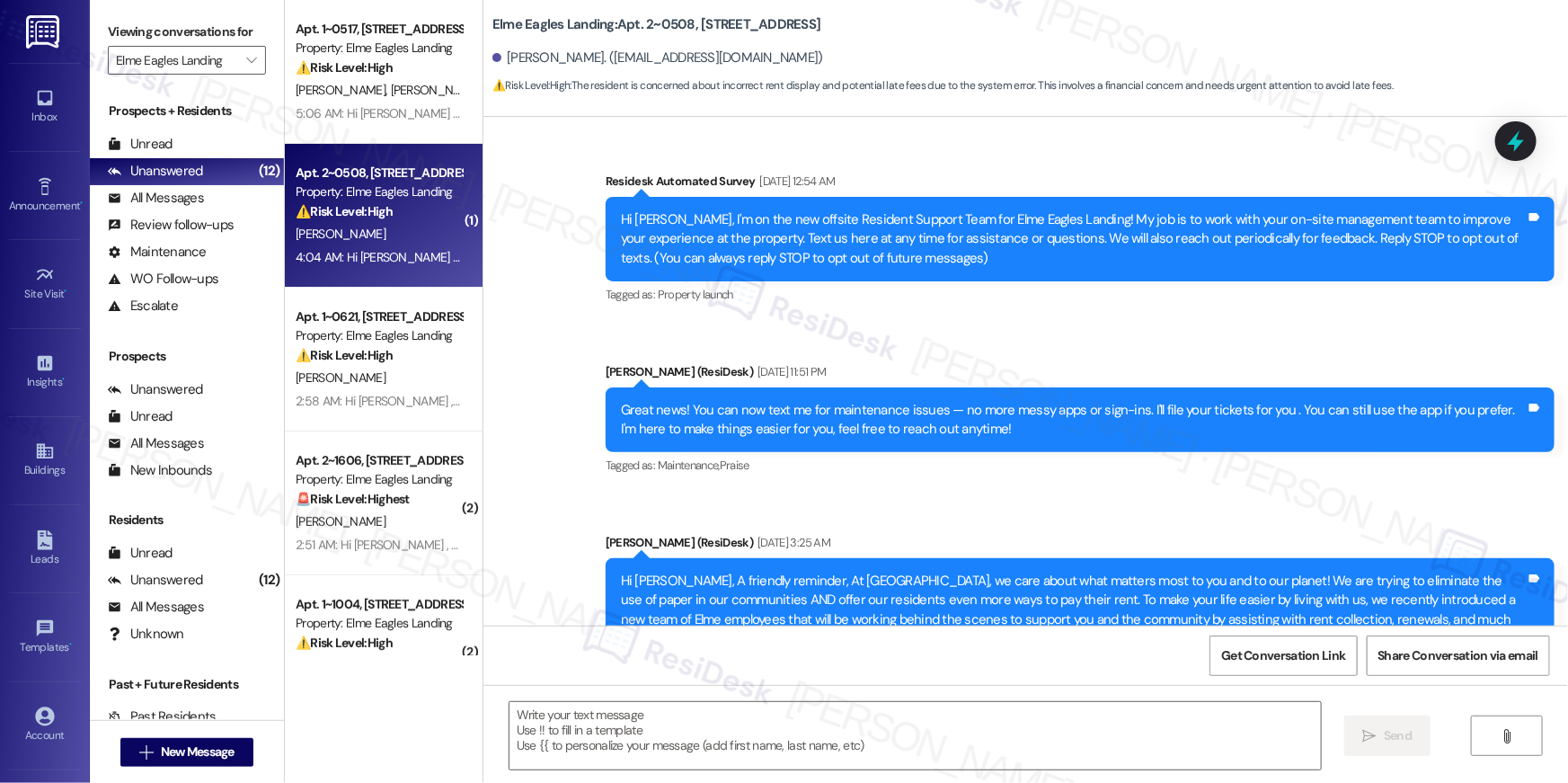
type textarea "Fetching suggested responses. Please feel free to read through the conversation…"
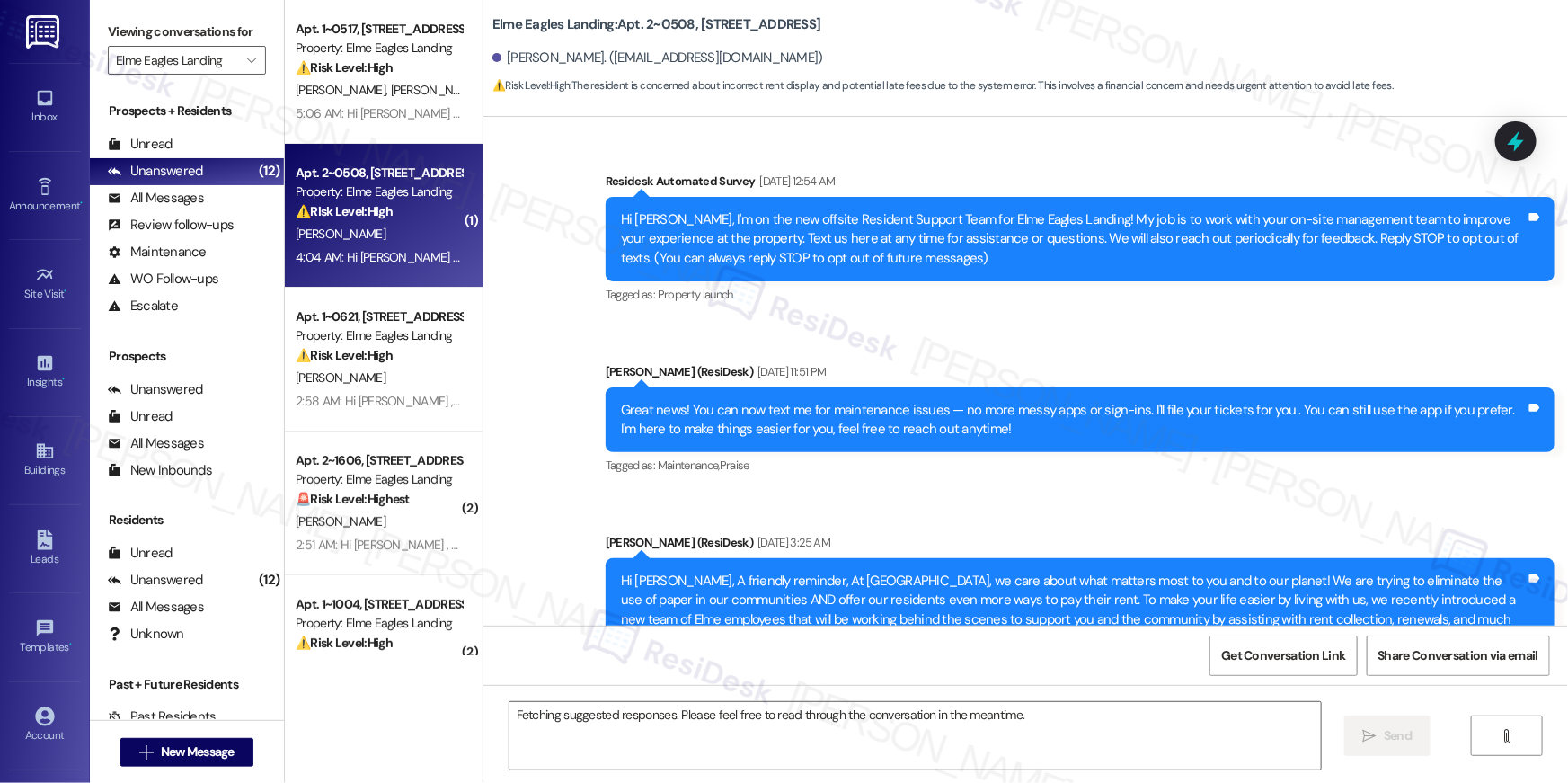
scroll to position [10958, 0]
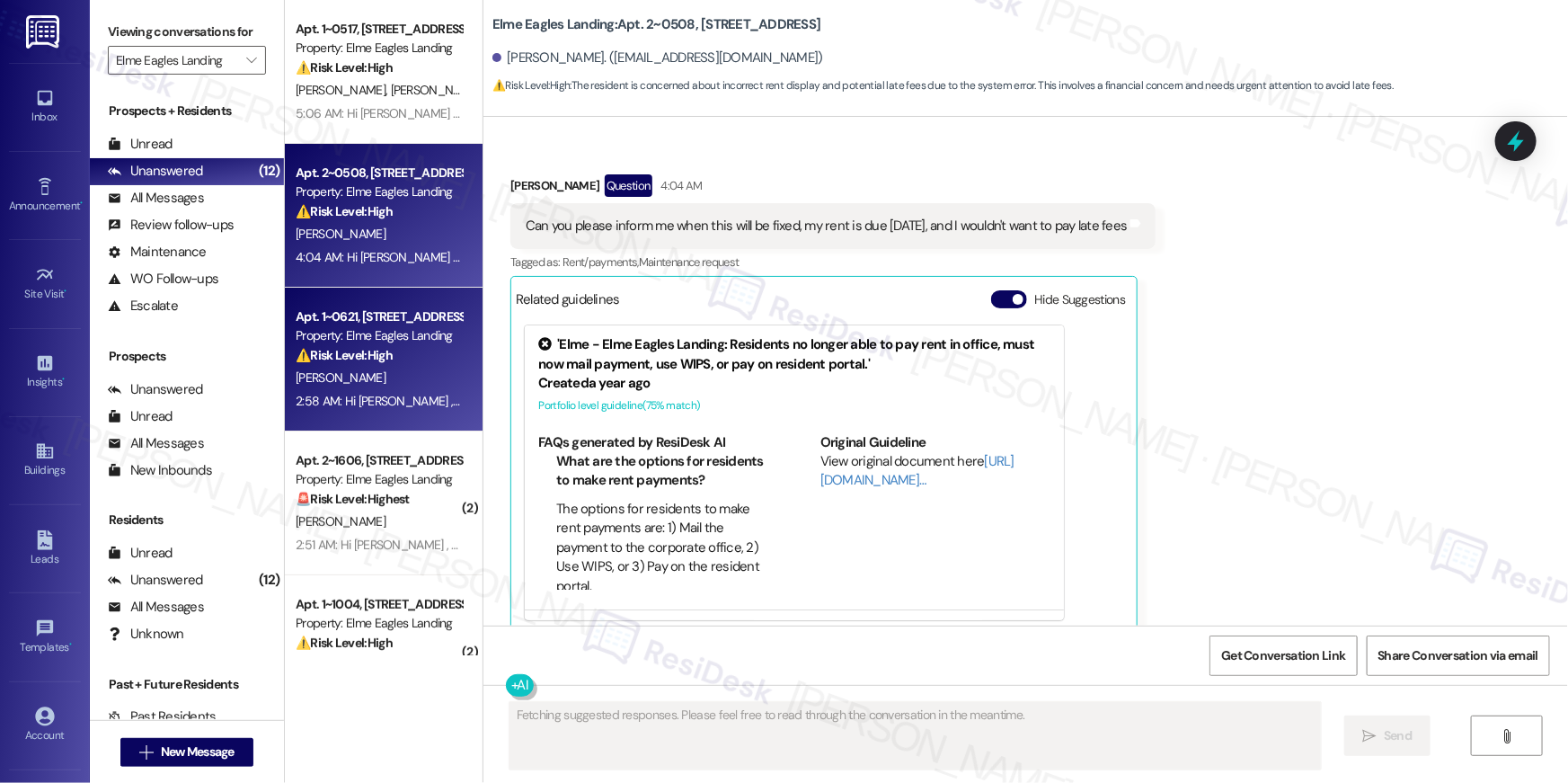
click at [388, 331] on div "Property: Elme Eagles Landing" at bounding box center [378, 336] width 166 height 19
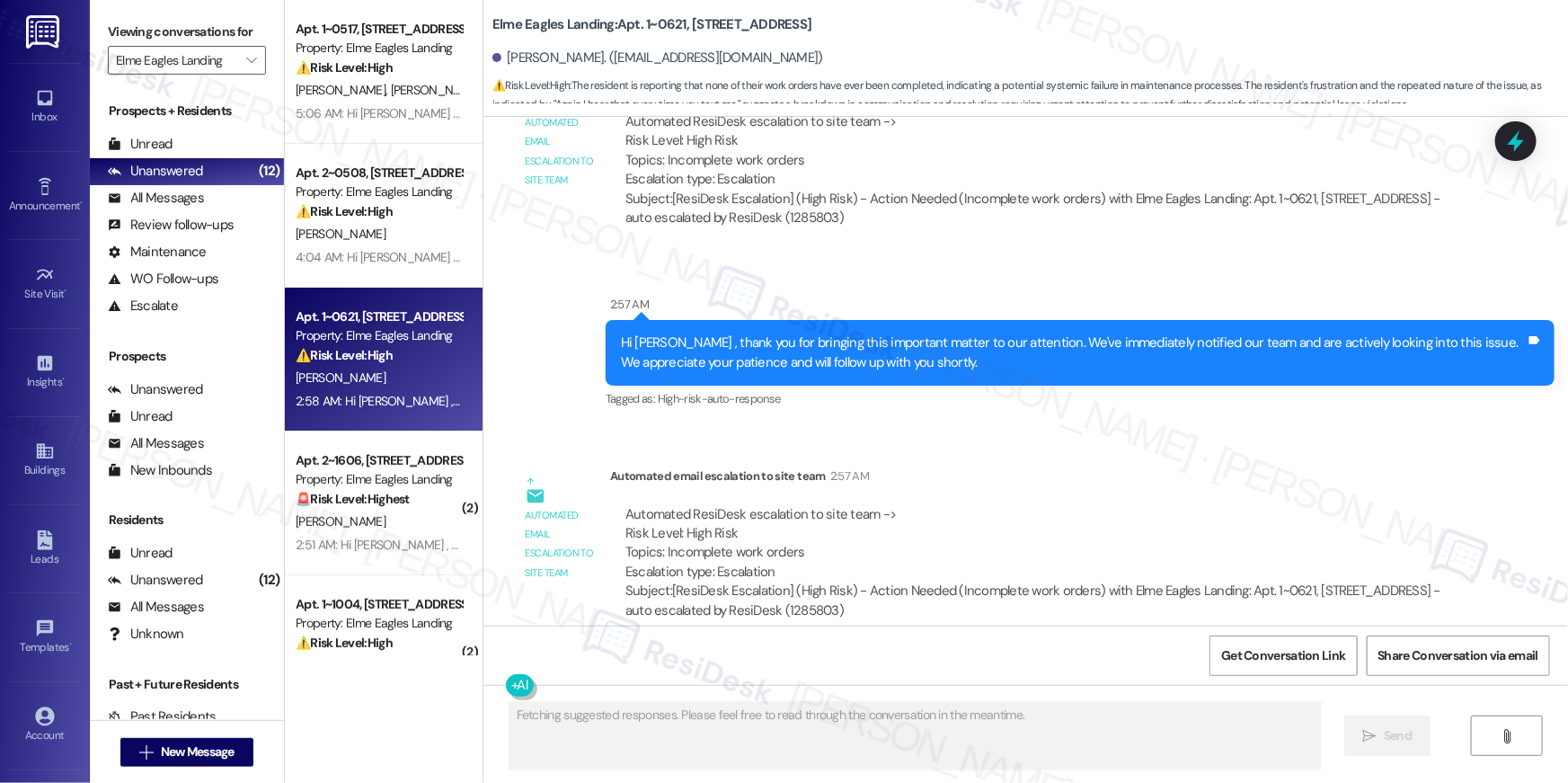
scroll to position [10778, 0]
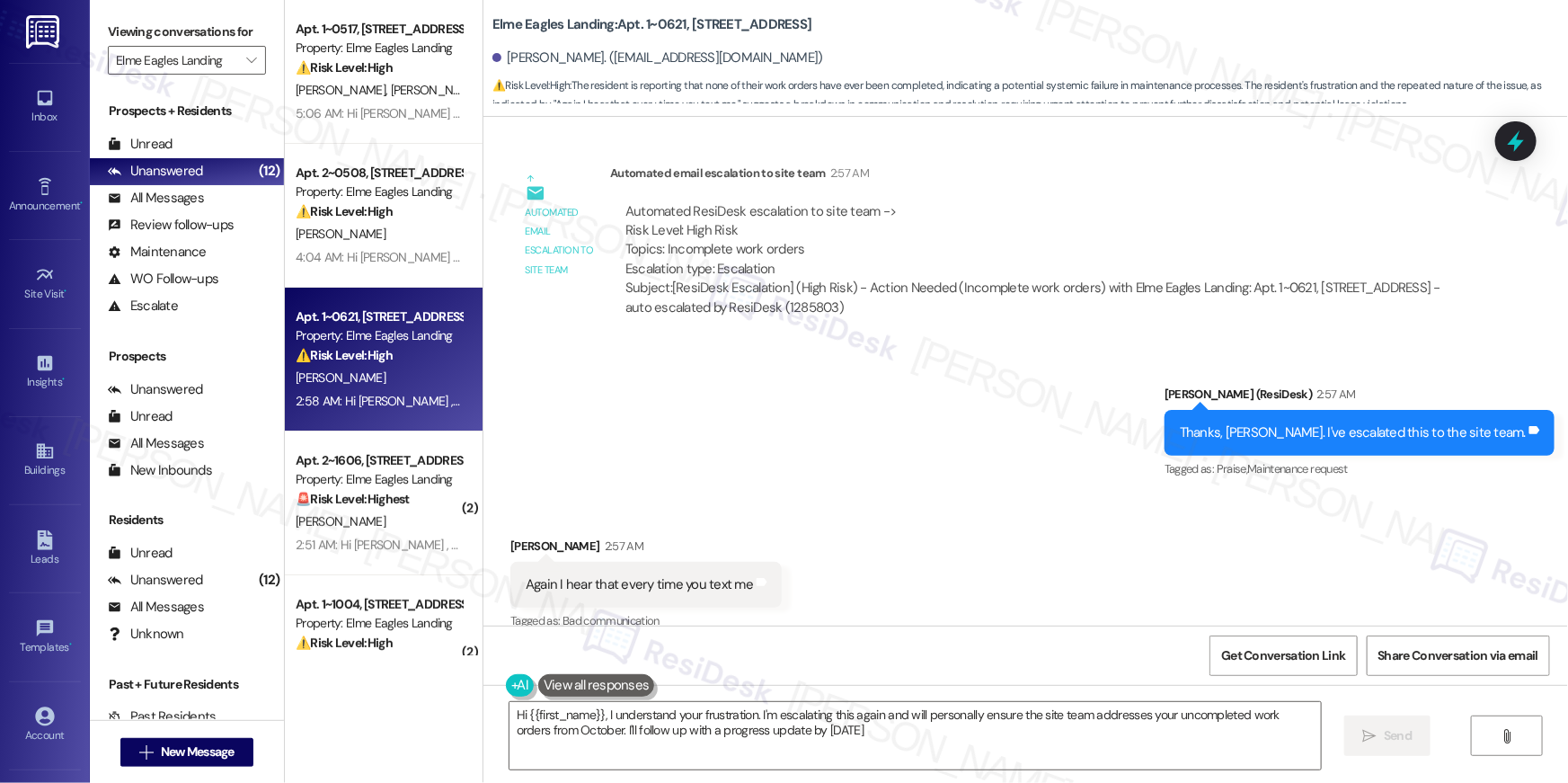
type textarea "Hi {{first_name}}, I understand your frustration. I'm escalating this again and…"
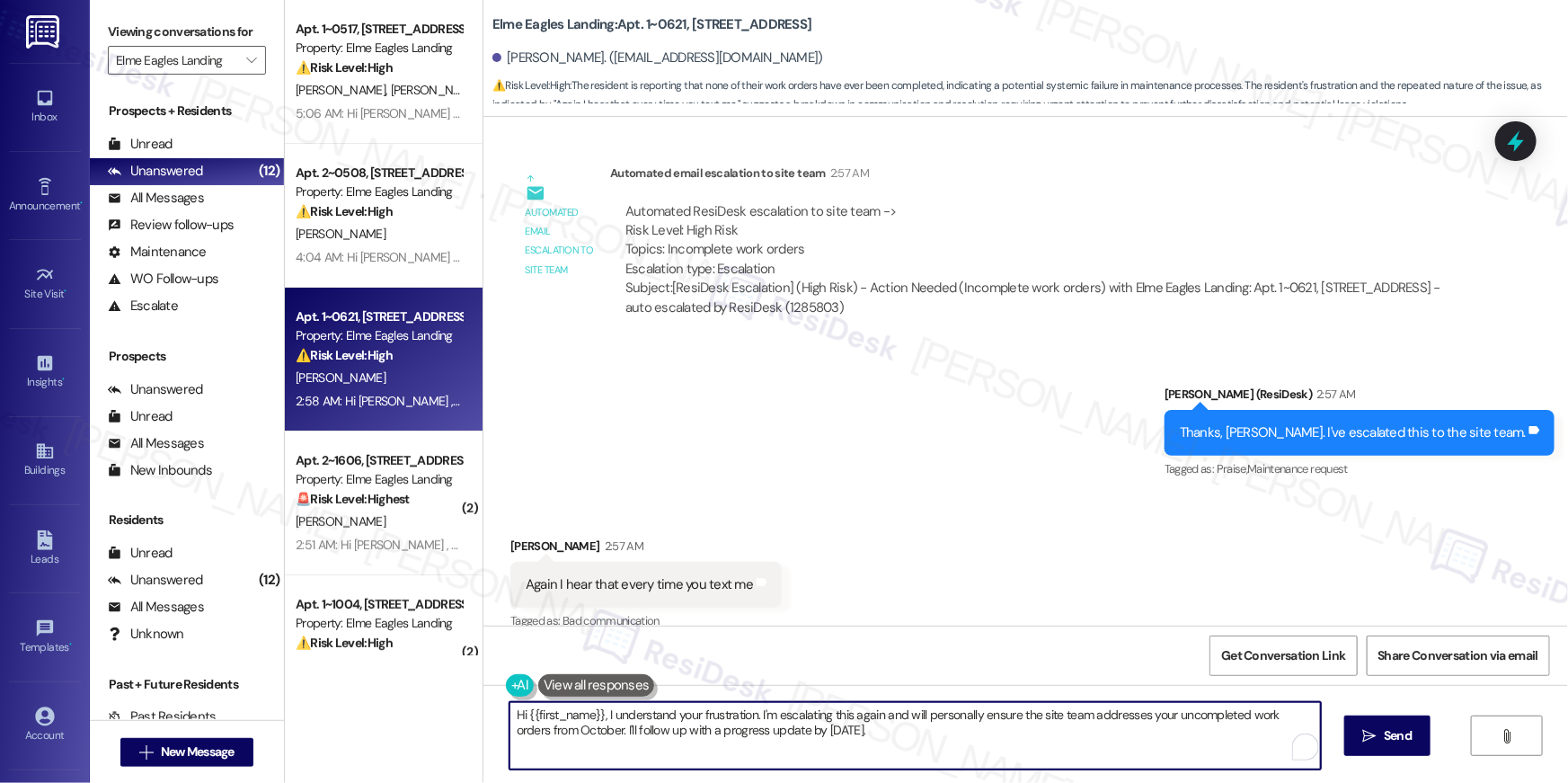
click at [772, 744] on textarea "Hi {{first_name}}, I understand your frustration. I'm escalating this again and…" at bounding box center [915, 737] width 812 height 68
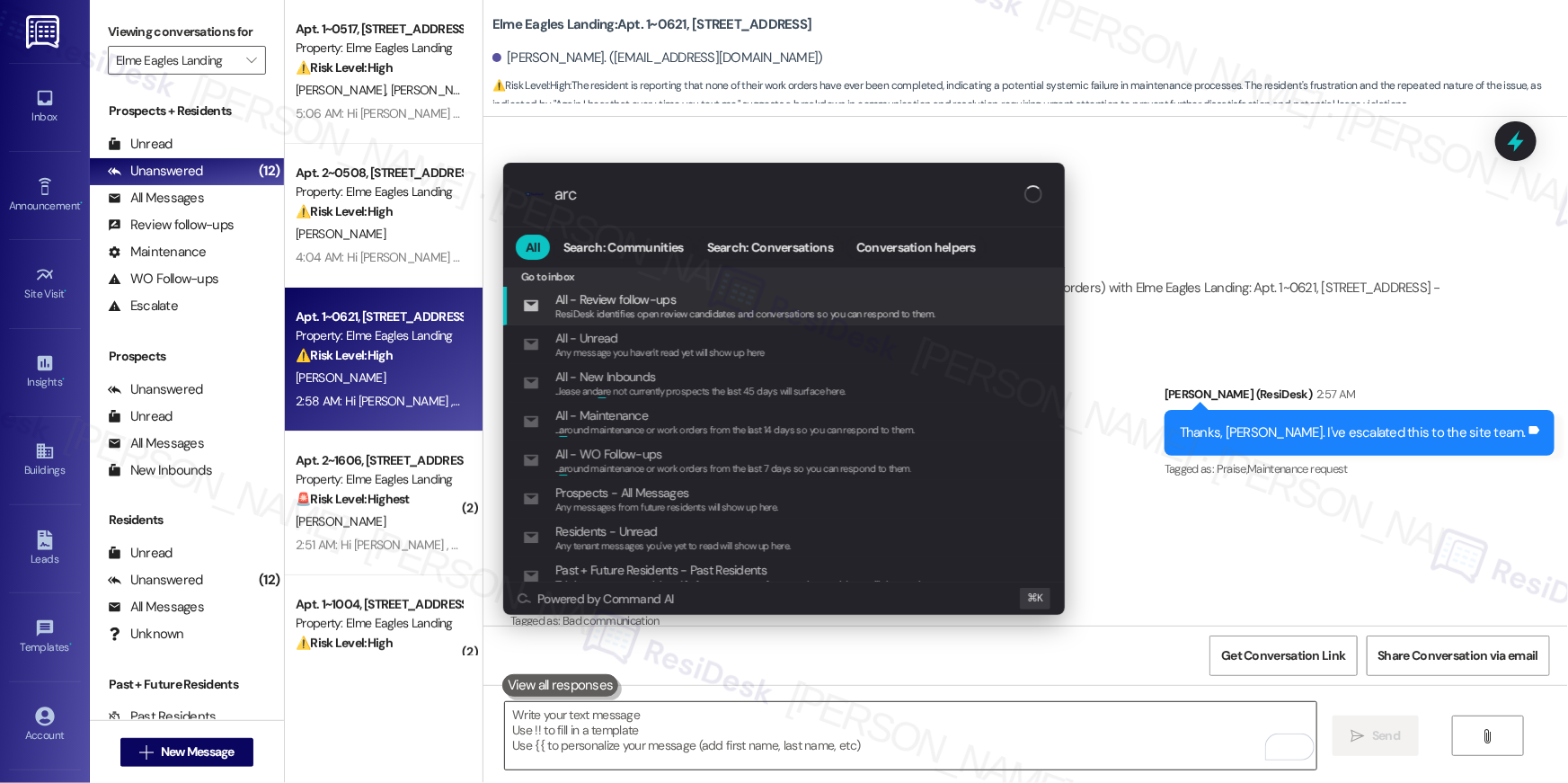
type input "arch"
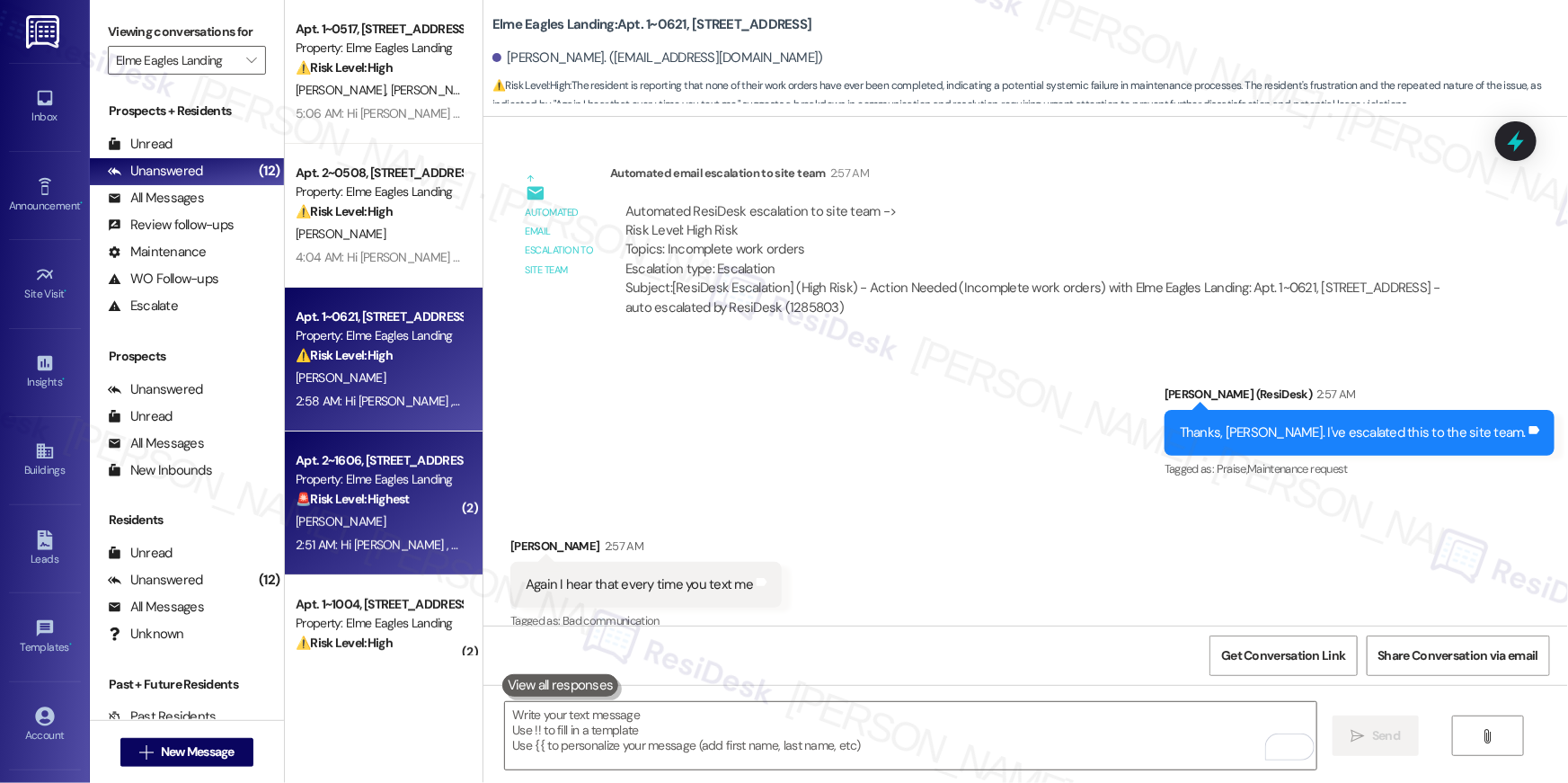
click at [409, 518] on div "M. Quarterman" at bounding box center [379, 521] width 170 height 22
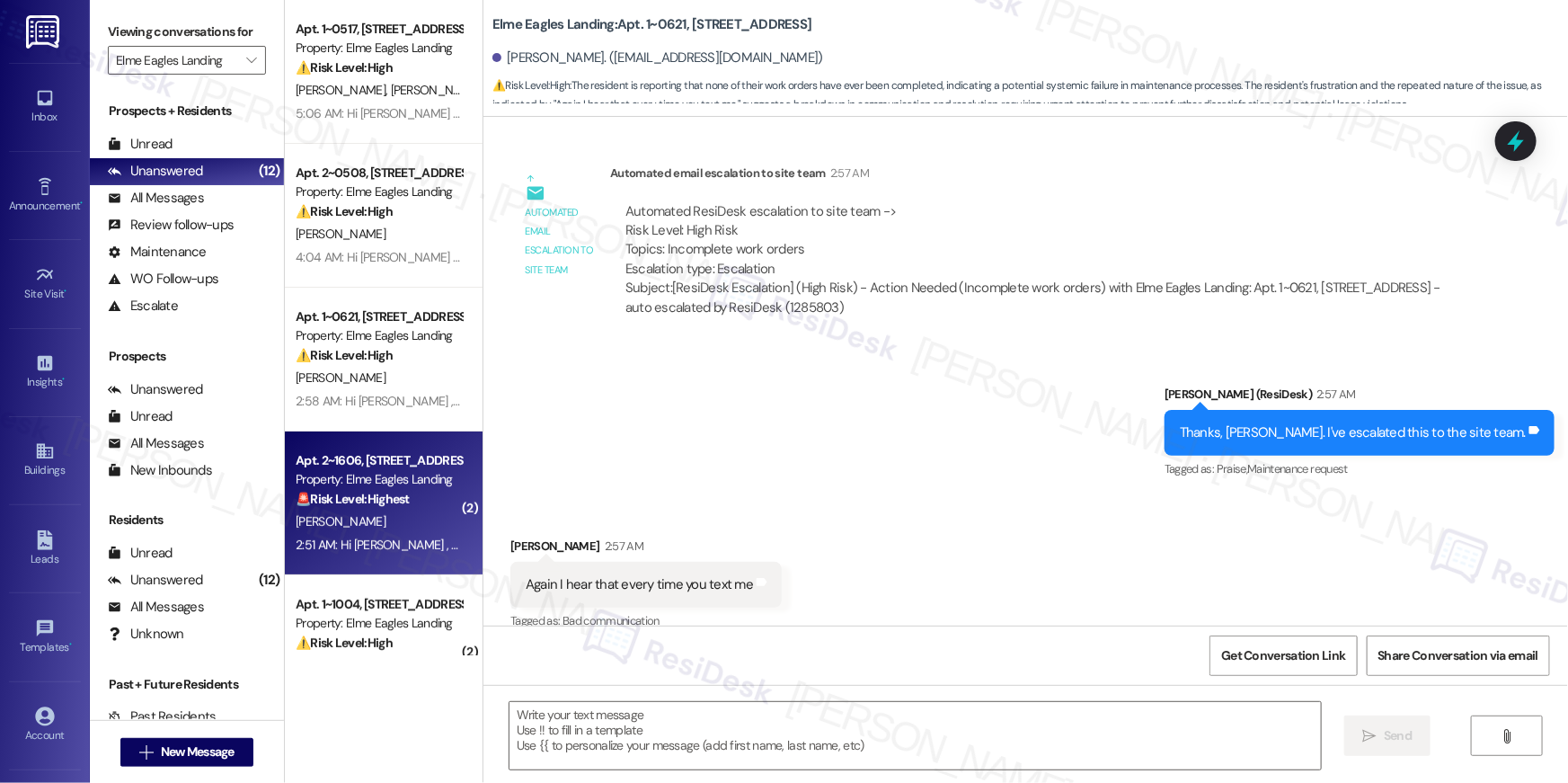
type textarea "Fetching suggested responses. Please feel free to read through the conversation…"
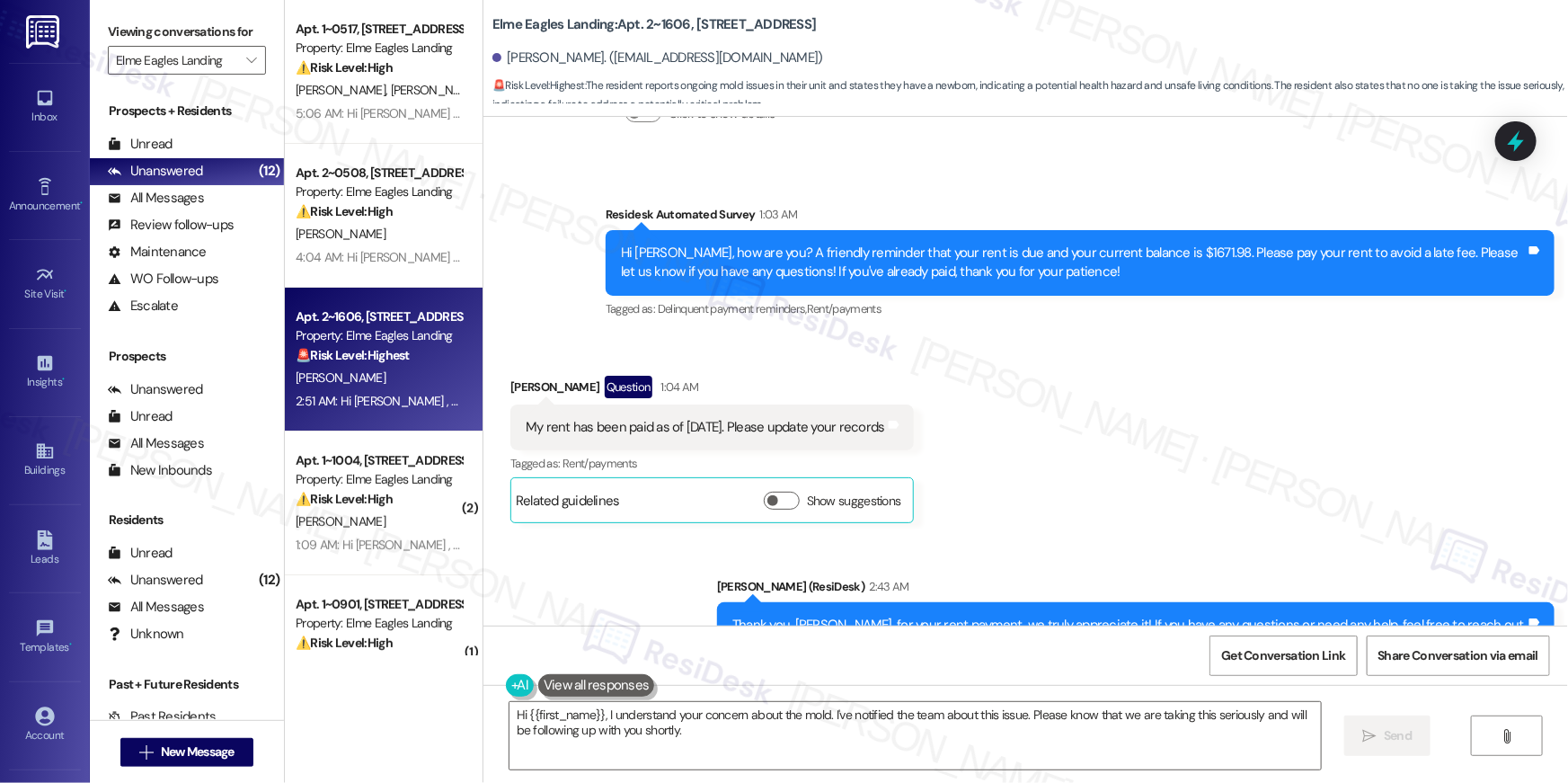
scroll to position [21044, 0]
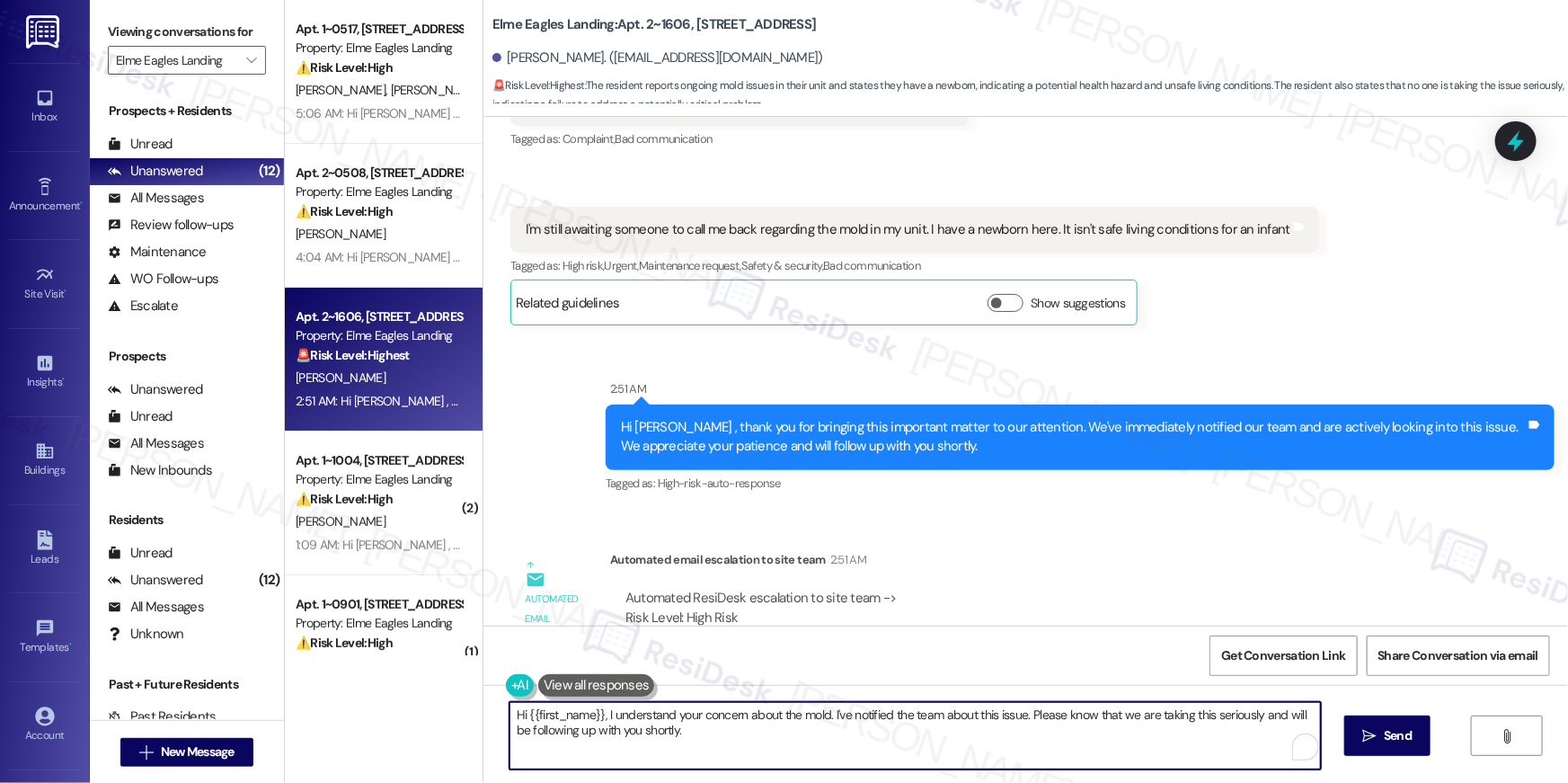
click at [851, 720] on textarea "Hi {{first_name}}, I understand your concern about the mold. I've notified the …" at bounding box center [915, 737] width 812 height 68
click at [862, 731] on textarea "Hi {{first_name}}, I understand your concern about the mold. I've notified the …" at bounding box center [915, 737] width 812 height 68
click at [878, 733] on textarea "Hi {{first_name}}, I understand your concern about the mold. I've notified the …" at bounding box center [911, 737] width 812 height 68
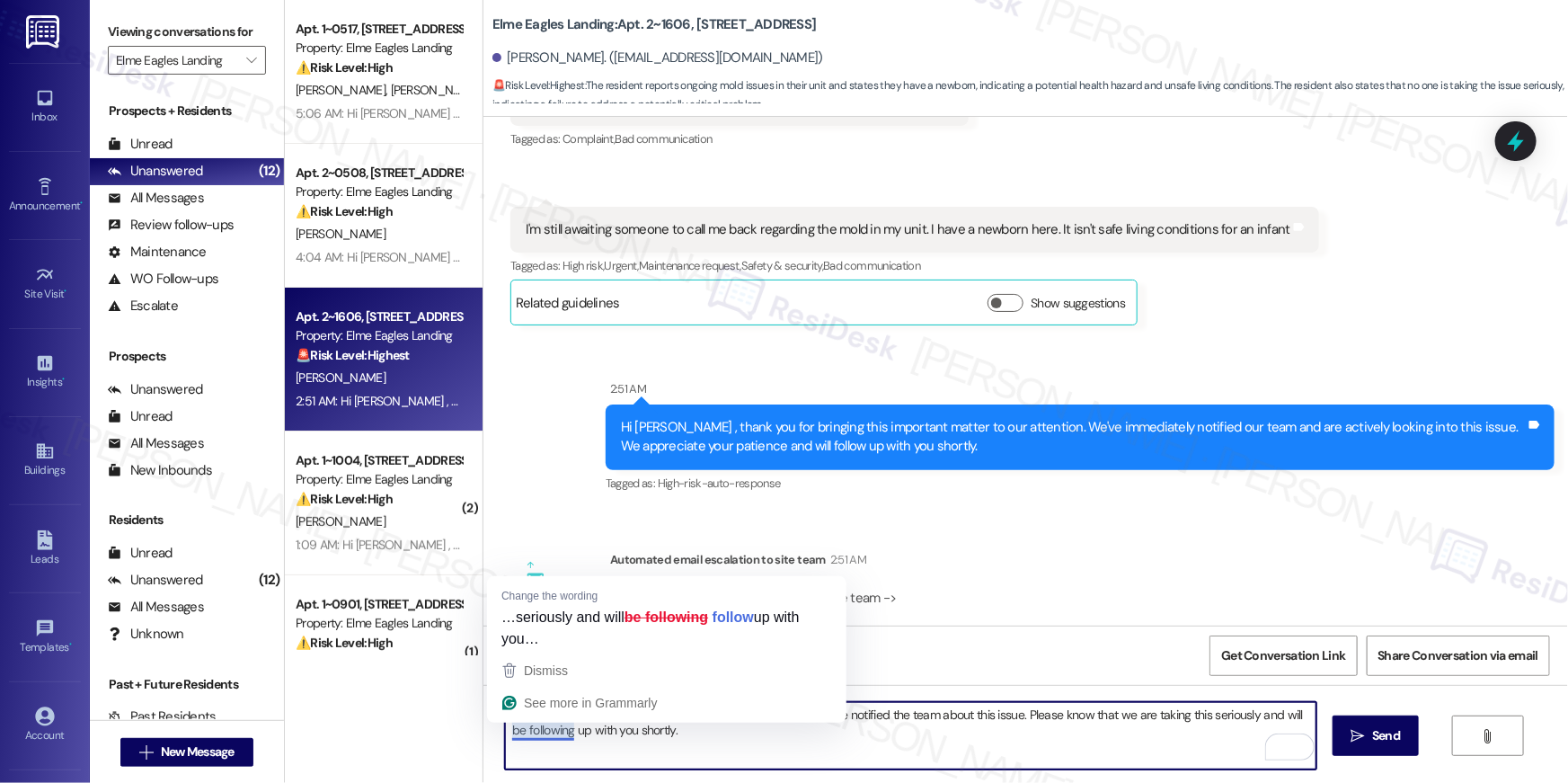
click at [860, 755] on textarea "Hi {{first_name}}, I understand your concern about the mold. I've notified the …" at bounding box center [911, 737] width 812 height 68
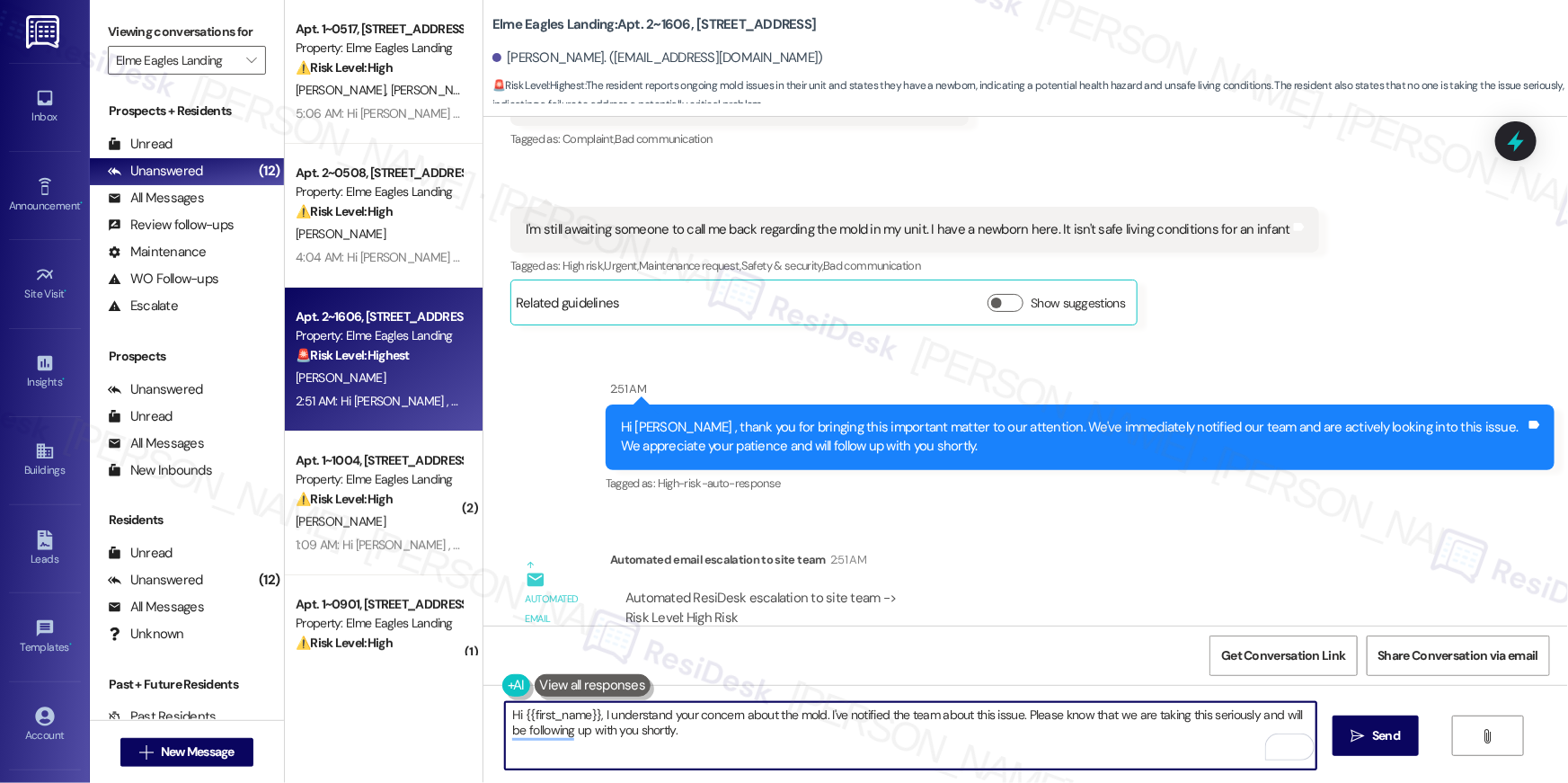
click at [732, 717] on textarea "Hi {{first_name}}, I understand your concern about the mold. I've notified the …" at bounding box center [911, 737] width 812 height 68
drag, startPoint x: 743, startPoint y: 716, endPoint x: 1019, endPoint y: 715, distance: 276.0
click at [1019, 715] on textarea "Hi {{first_name}}, I understand your concerns about the mold. I've notified the…" at bounding box center [911, 737] width 812 height 68
type textarea "Hi {{first_name}}, I understand your concerns. Please know that we are taking t…"
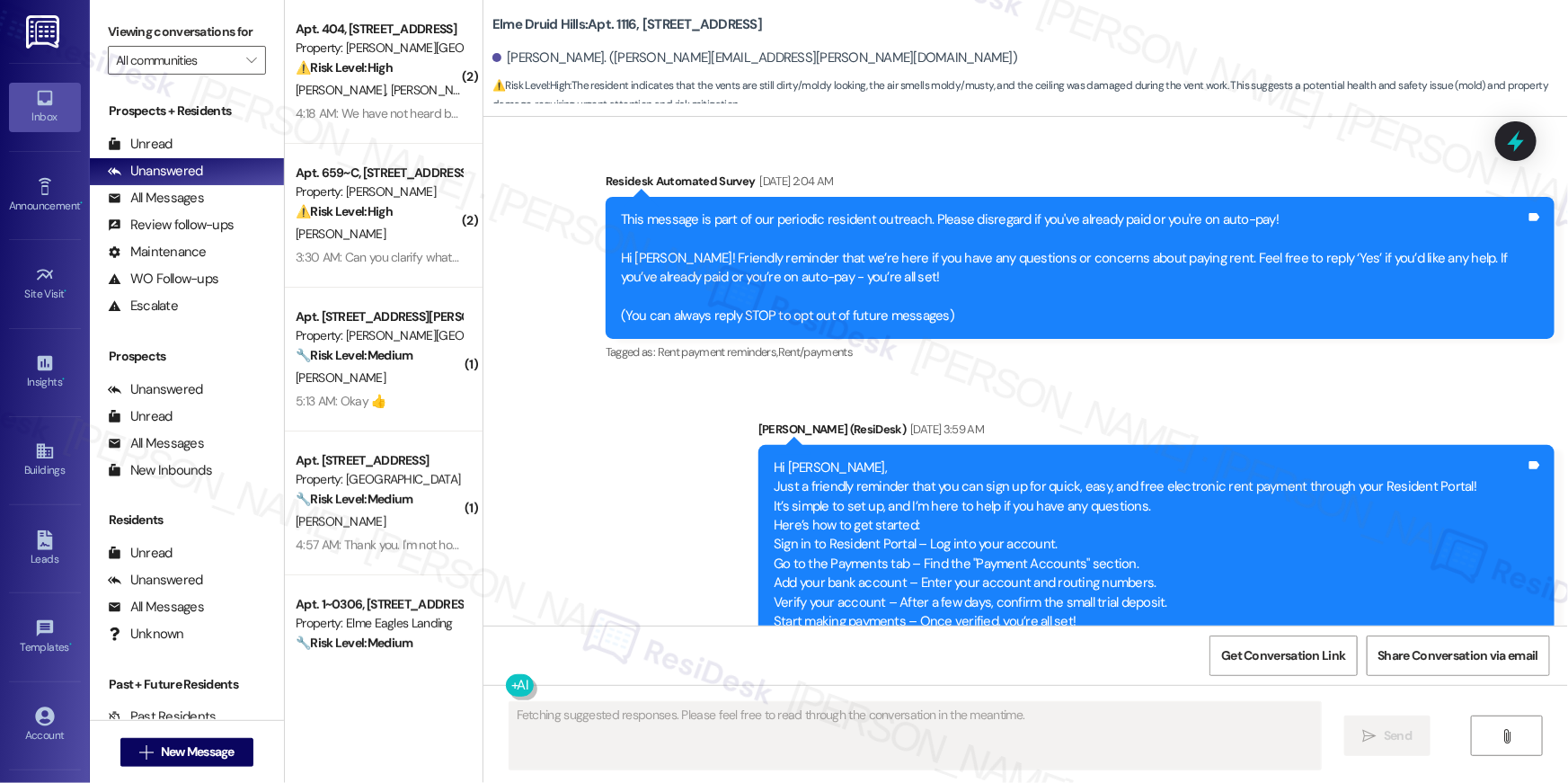
scroll to position [35547, 0]
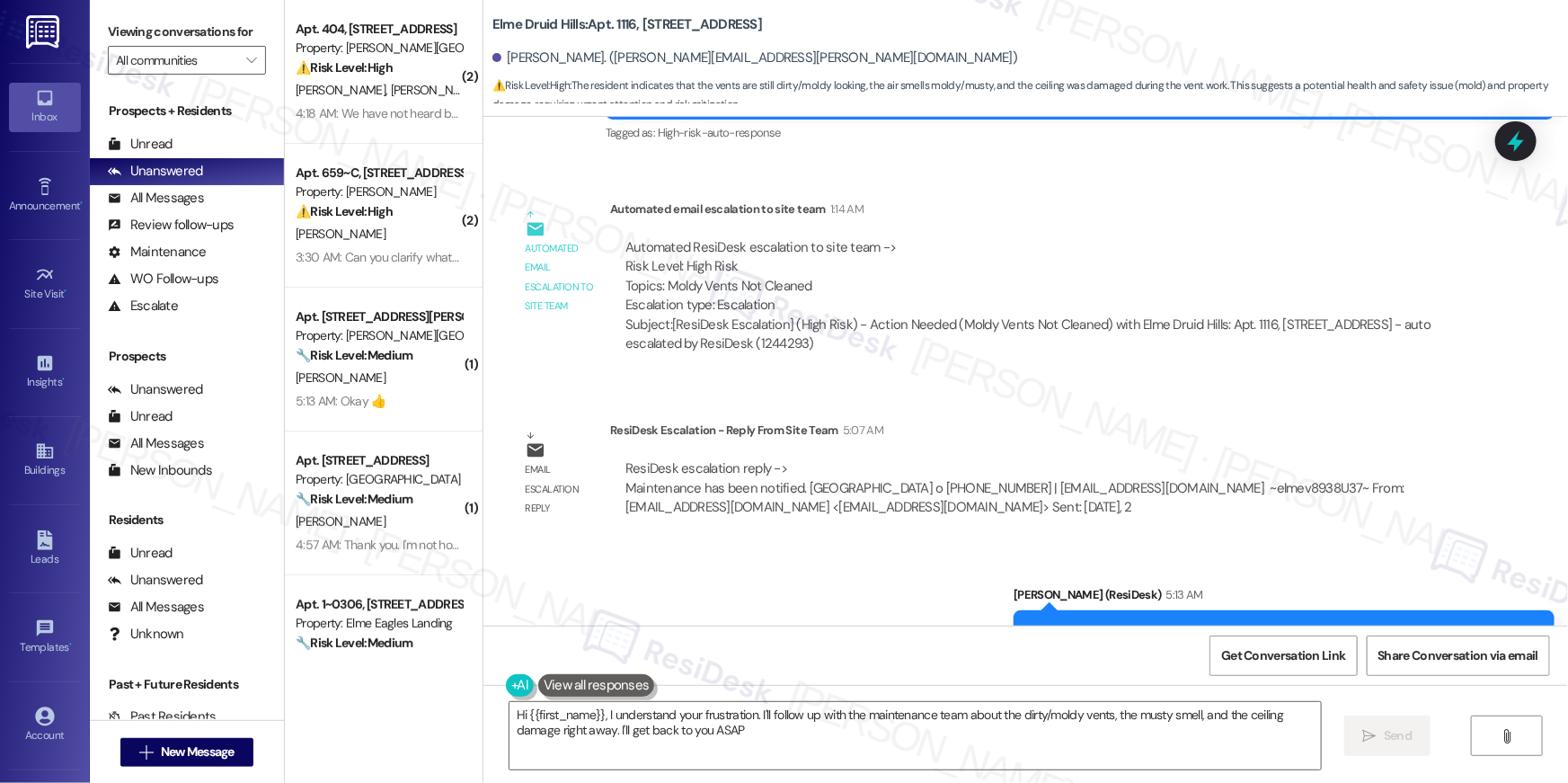
type textarea "Hi {{first_name}}, I understand your frustration. I'll follow up with the maint…"
click at [235, 753] on button " New Message" at bounding box center [187, 753] width 133 height 29
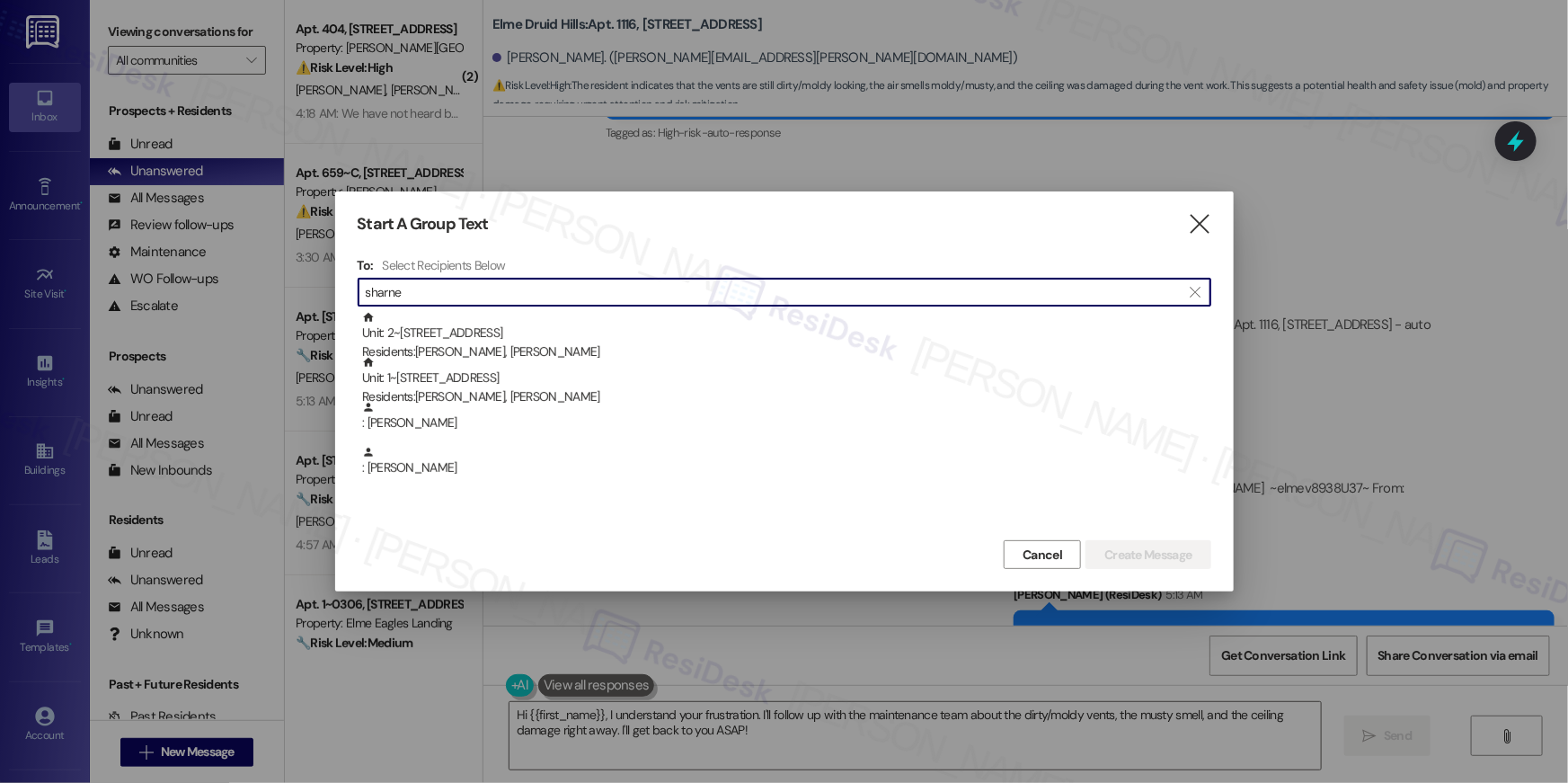
type input "sharne"
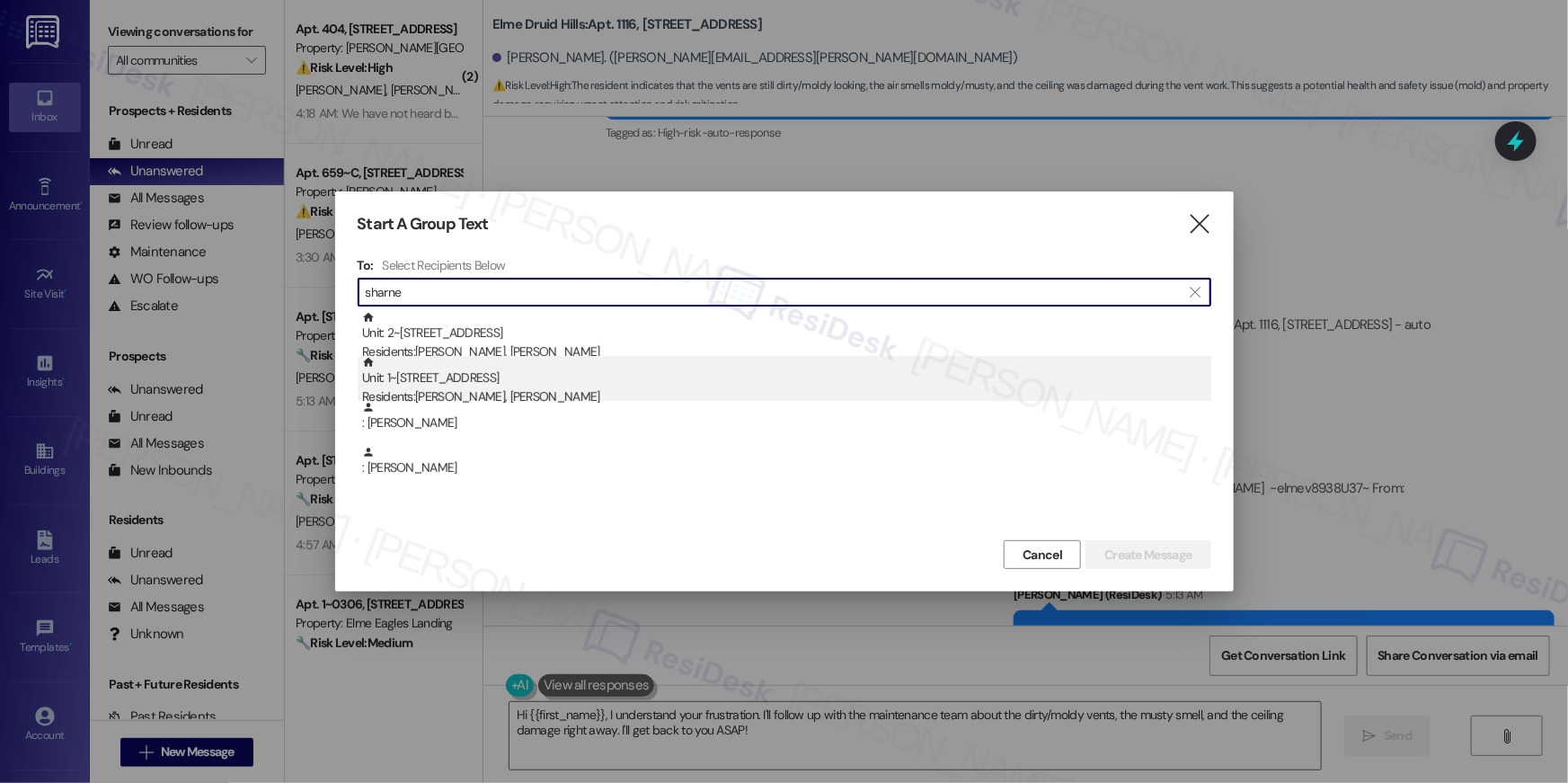
click at [661, 396] on div "Residents: [PERSON_NAME], [PERSON_NAME]" at bounding box center [786, 397] width 849 height 19
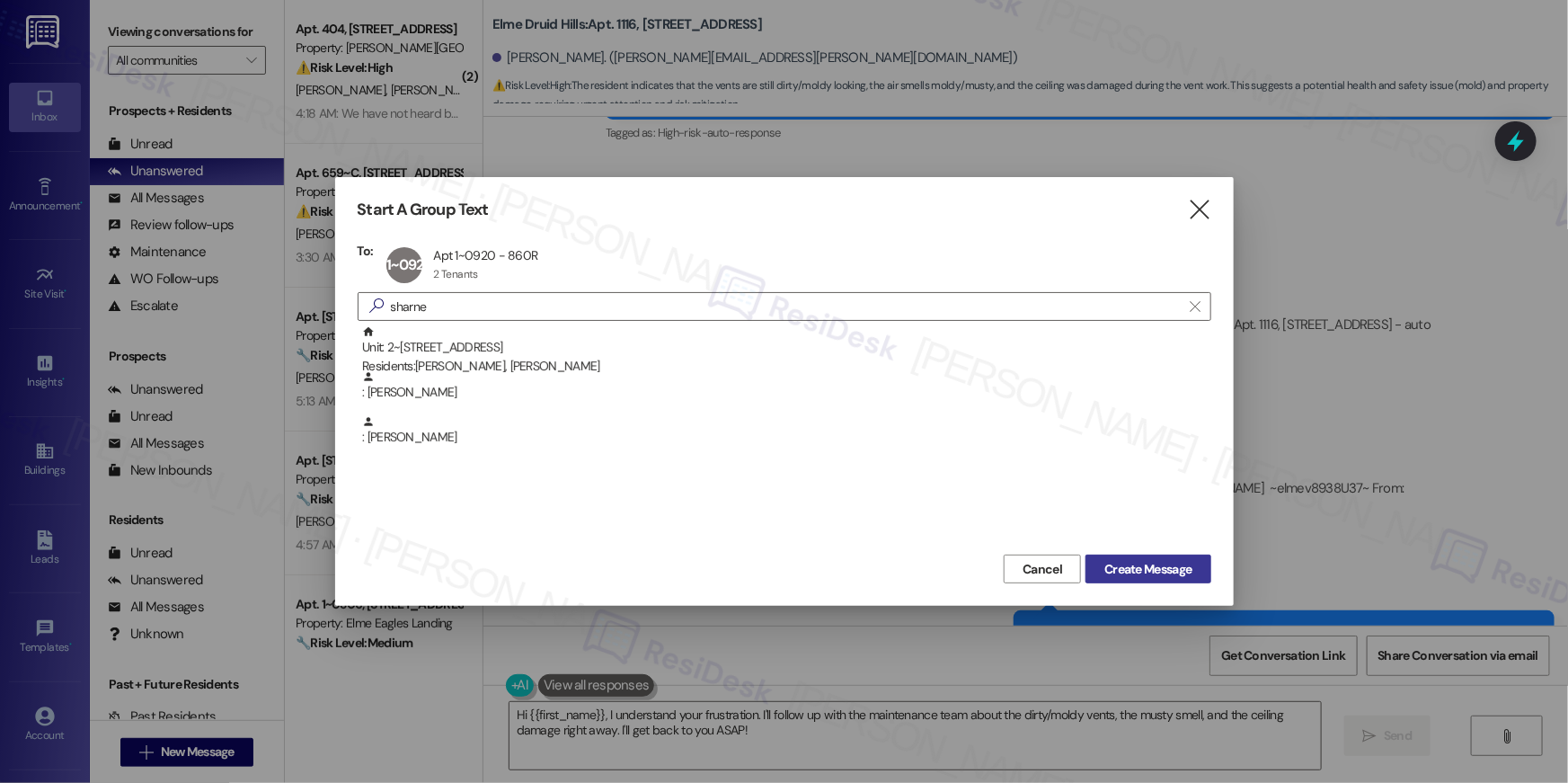
click at [1176, 567] on span "Create Message" at bounding box center [1148, 570] width 87 height 19
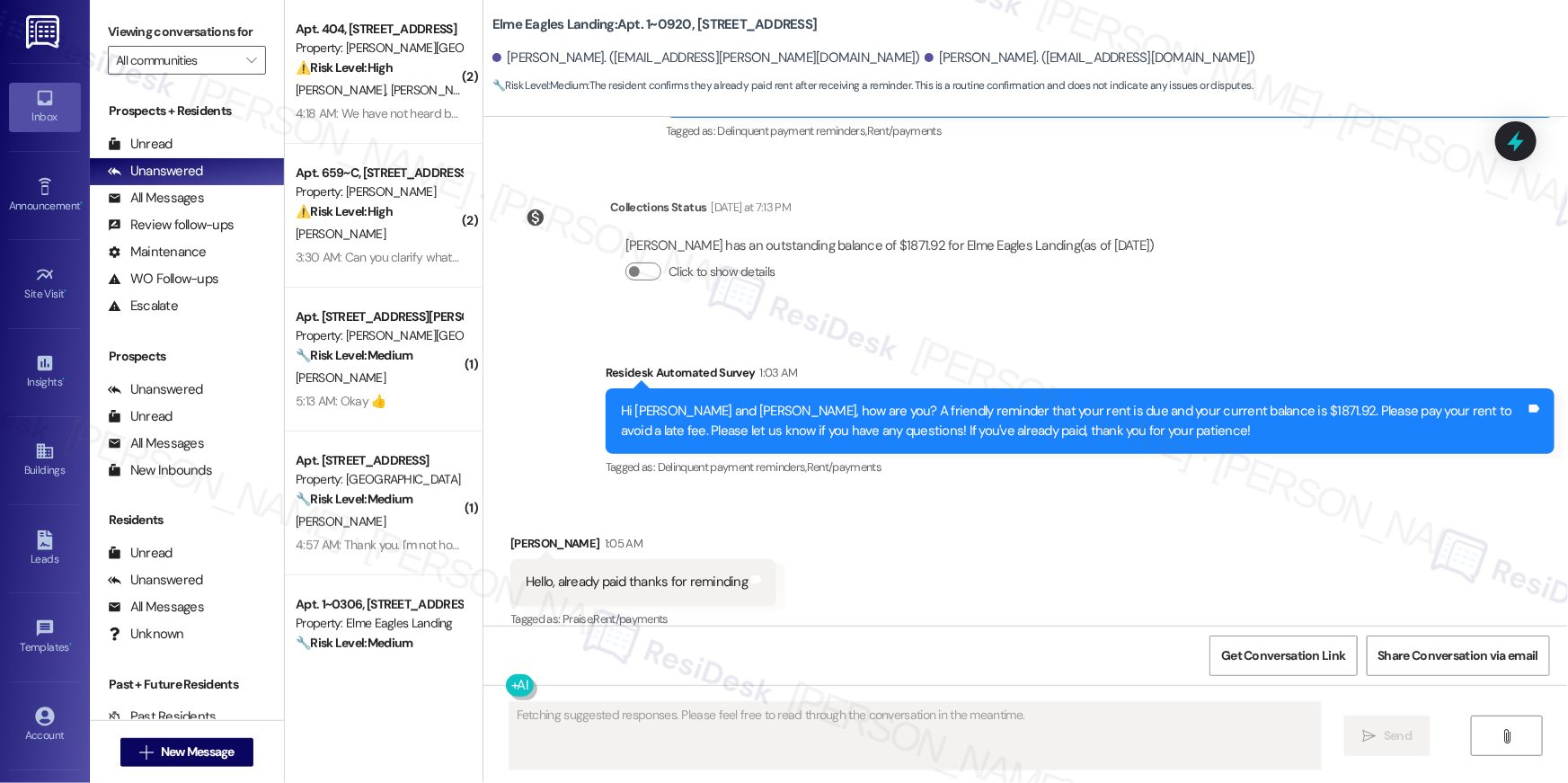
scroll to position [2148, 0]
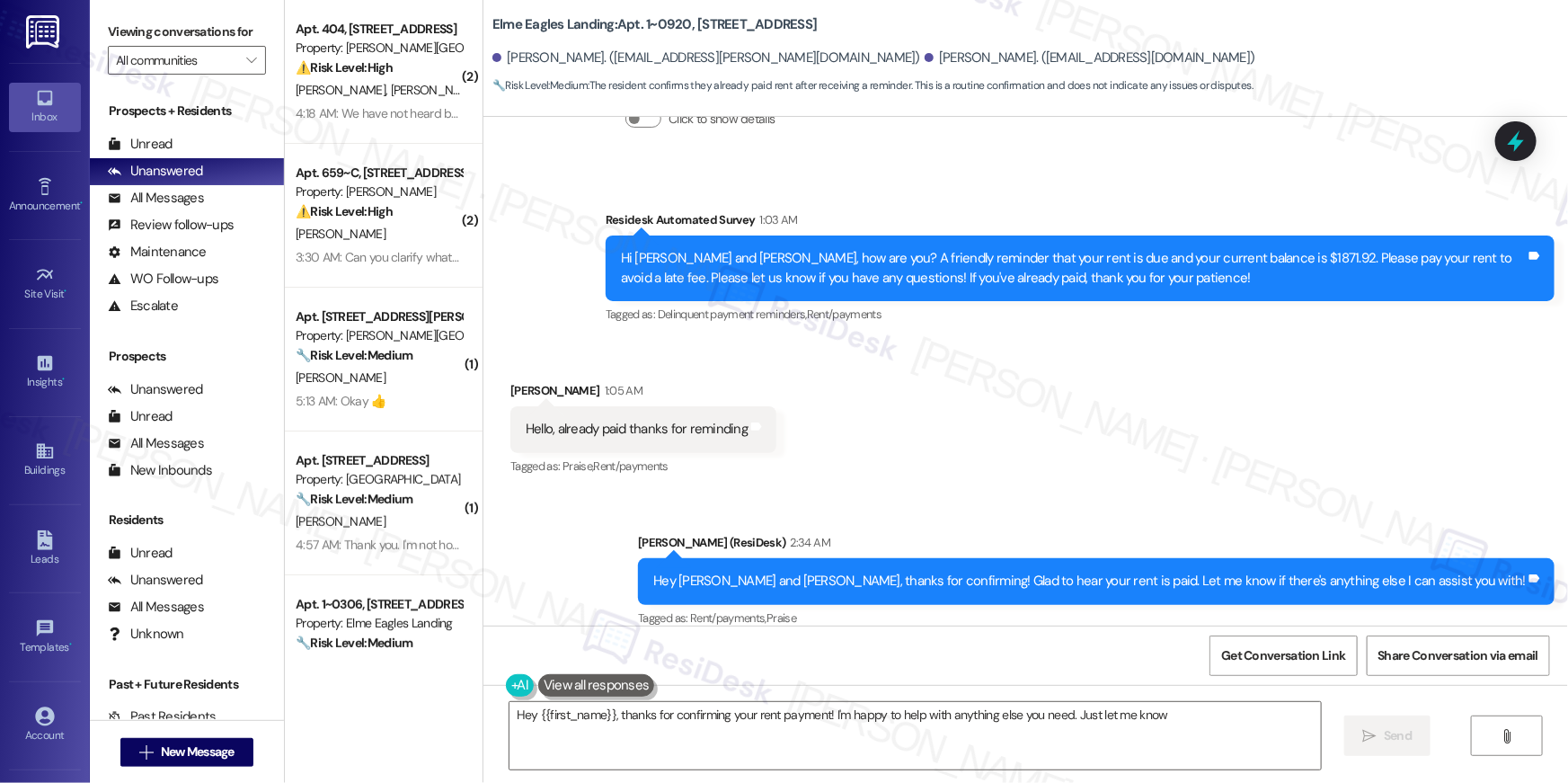
type textarea "Hey {{first_name}}, thanks for confirming your rent payment! I'm happy to help …"
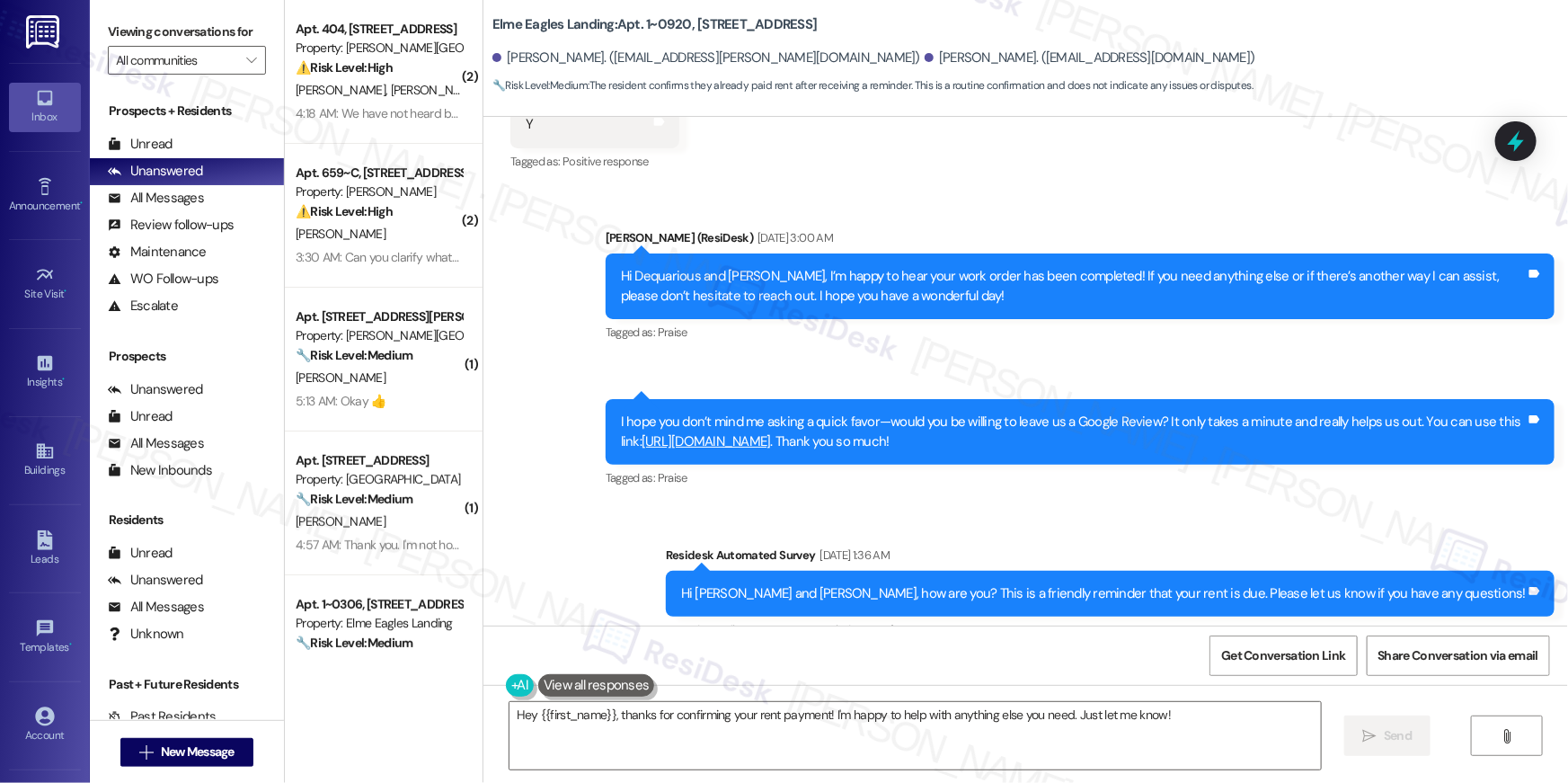
scroll to position [1493, 0]
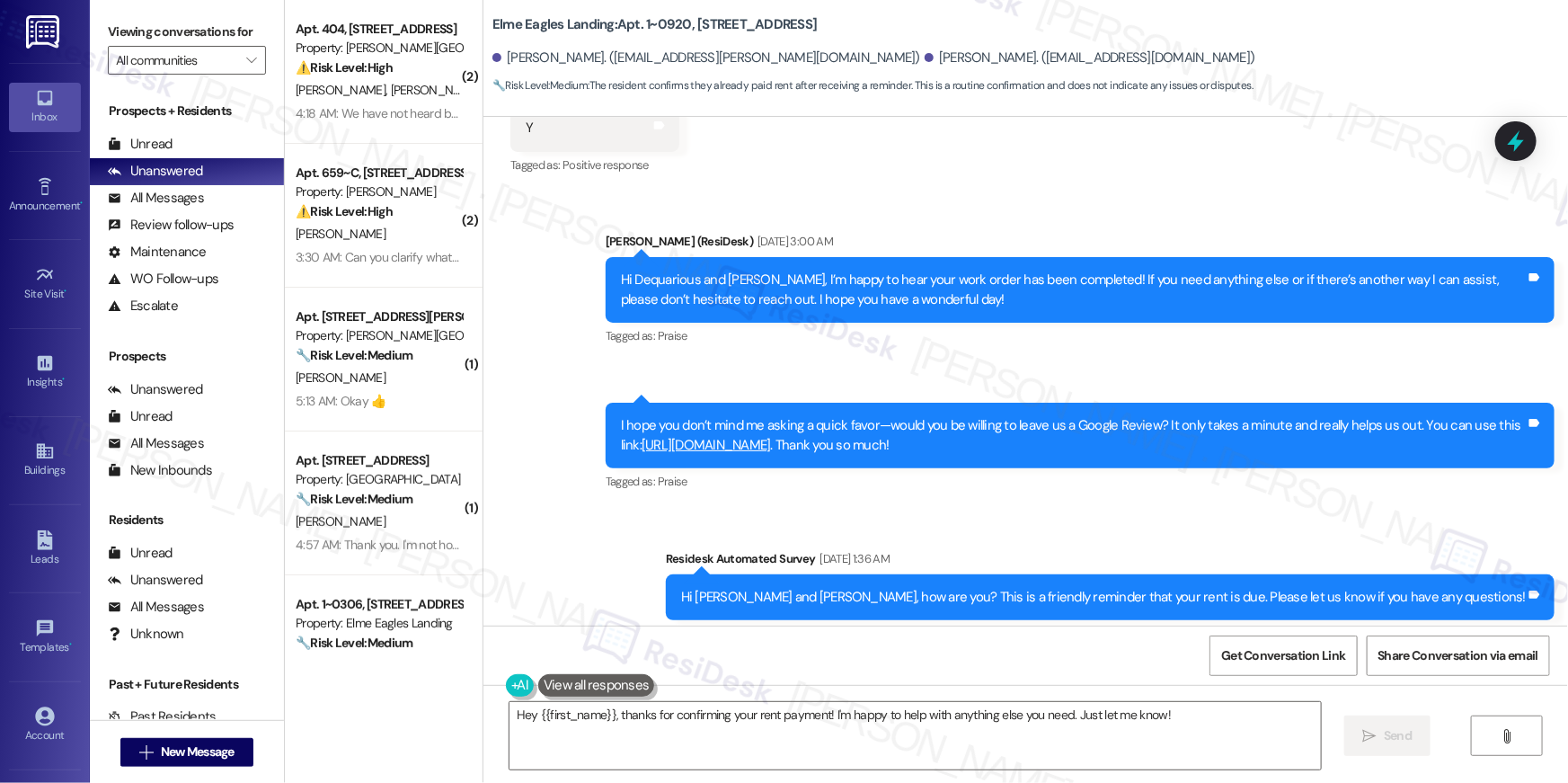
click at [604, 27] on b "Elme Eagles Landing: Apt. 1~0920, [STREET_ADDRESS]" at bounding box center [654, 25] width 324 height 19
copy div "Elme Eagles Landing: Apt. 1~0920, [STREET_ADDRESS]"
drag, startPoint x: 1294, startPoint y: 635, endPoint x: 1400, endPoint y: 624, distance: 106.6
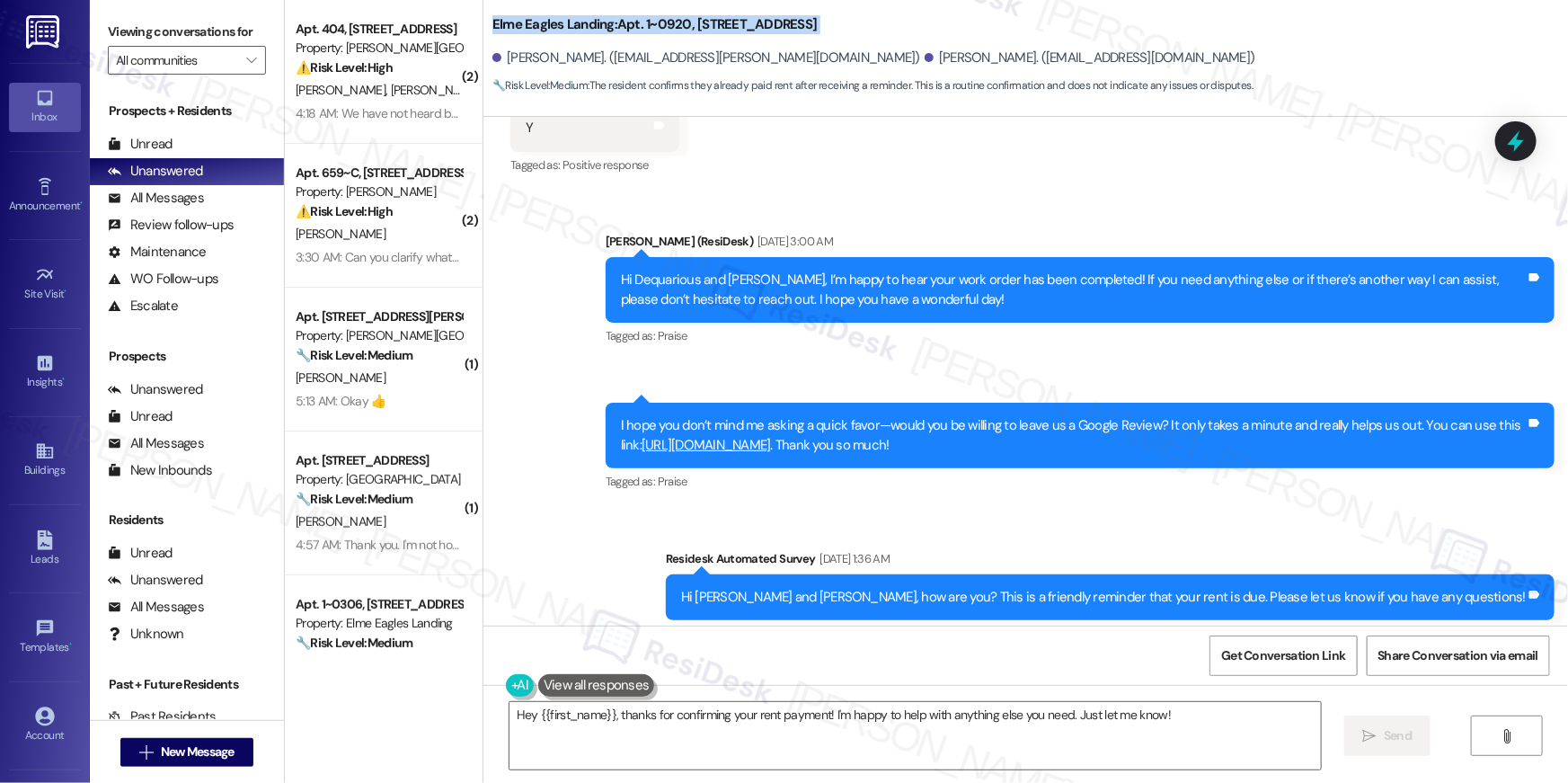
click at [1294, 636] on button "Get Conversation Link" at bounding box center [1283, 657] width 148 height 41
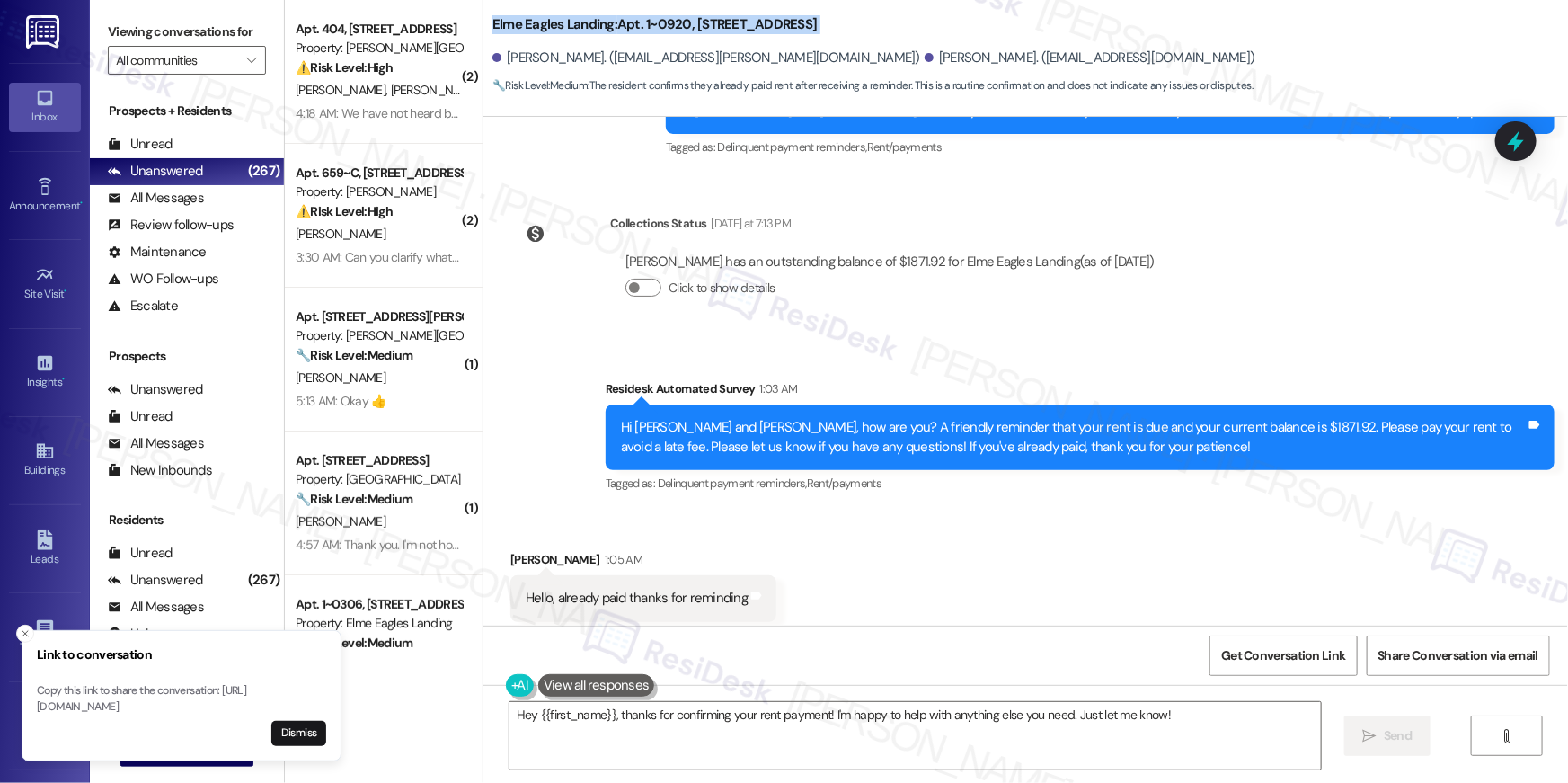
scroll to position [2148, 0]
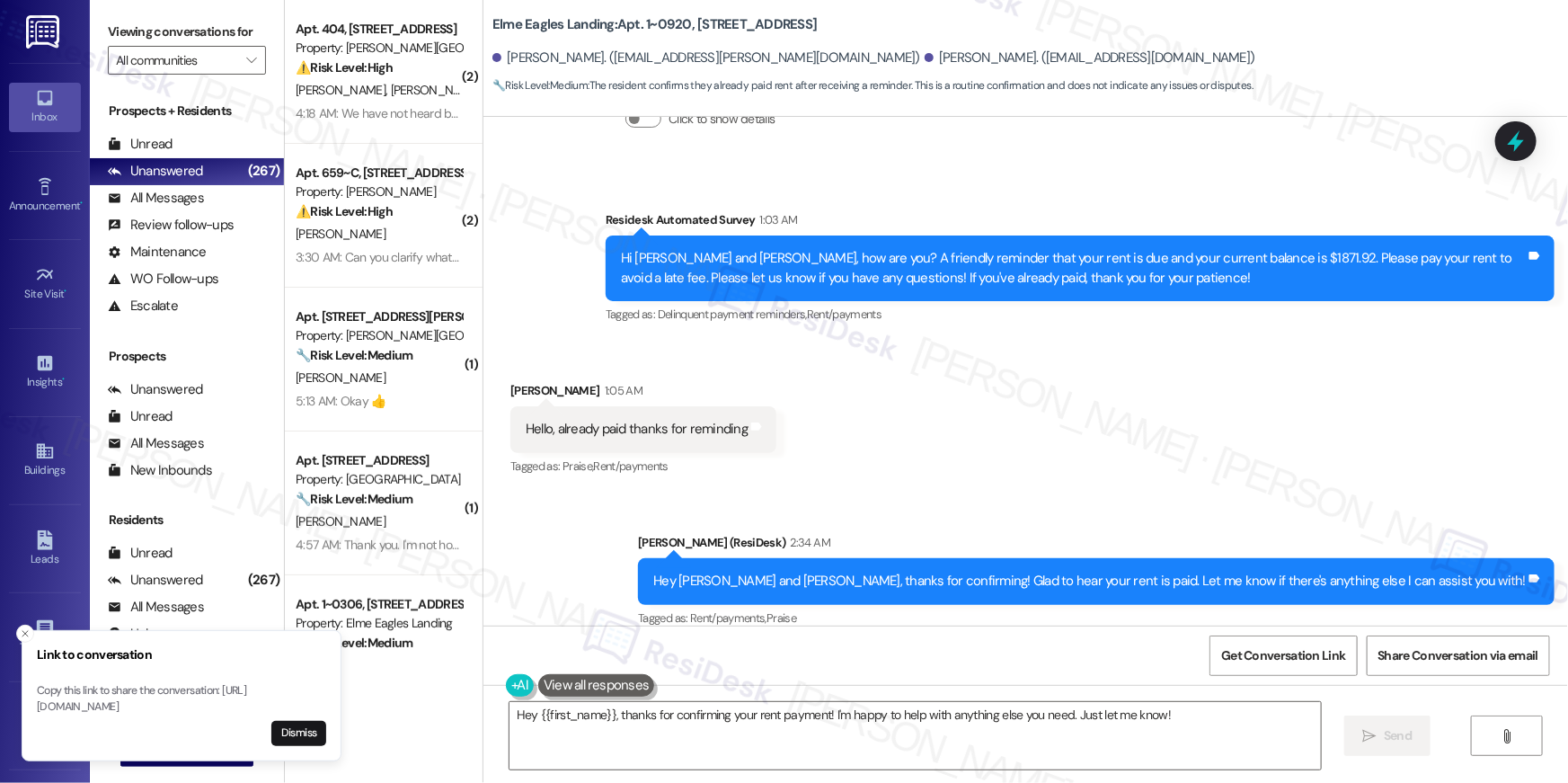
click at [879, 419] on div "Received via SMS [PERSON_NAME] 1:05 AM Hello, already paid thanks for reminding…" at bounding box center [1026, 416] width 1085 height 152
click at [309, 727] on button "Dismiss" at bounding box center [298, 734] width 55 height 25
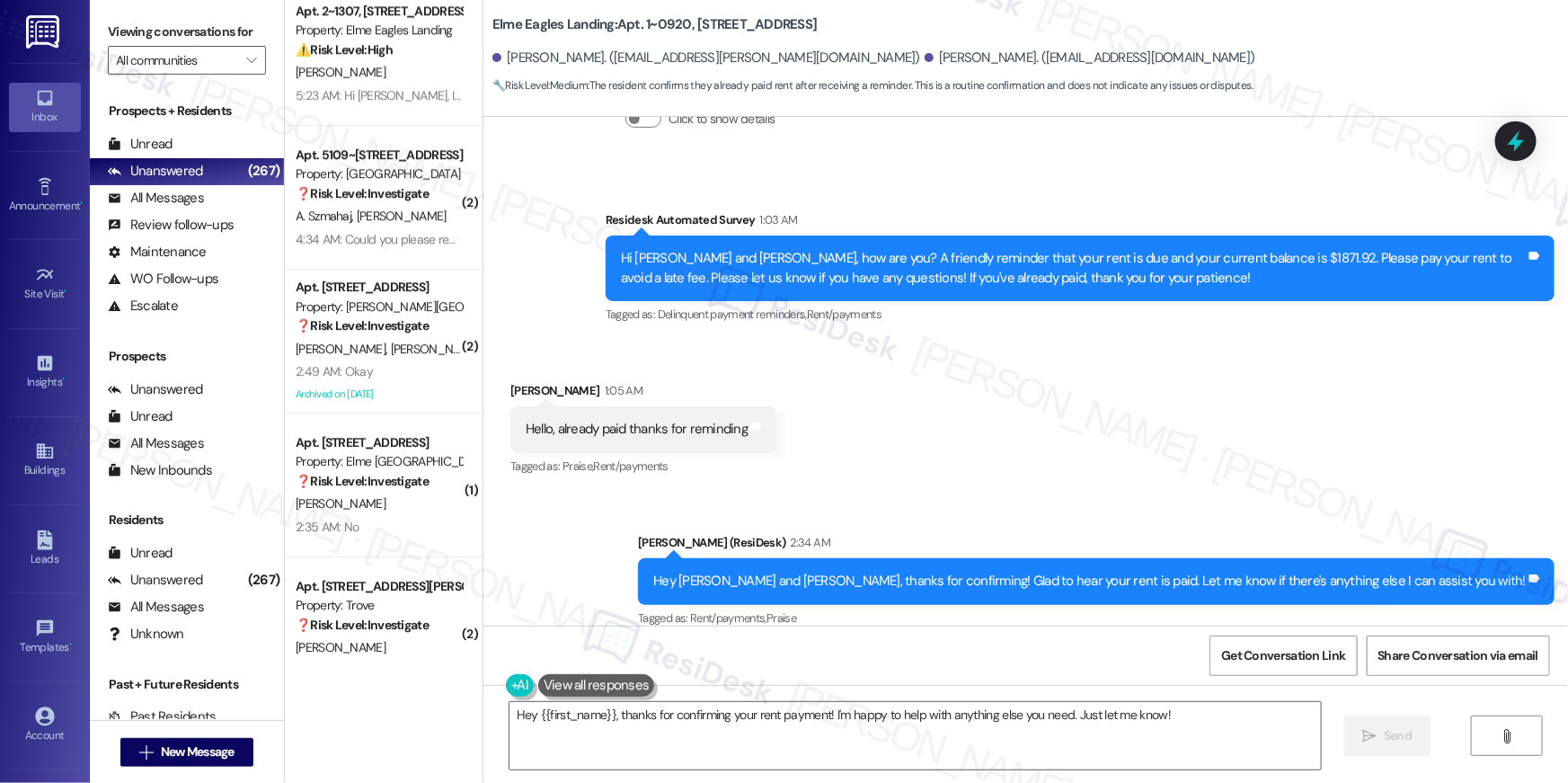
scroll to position [6538, 0]
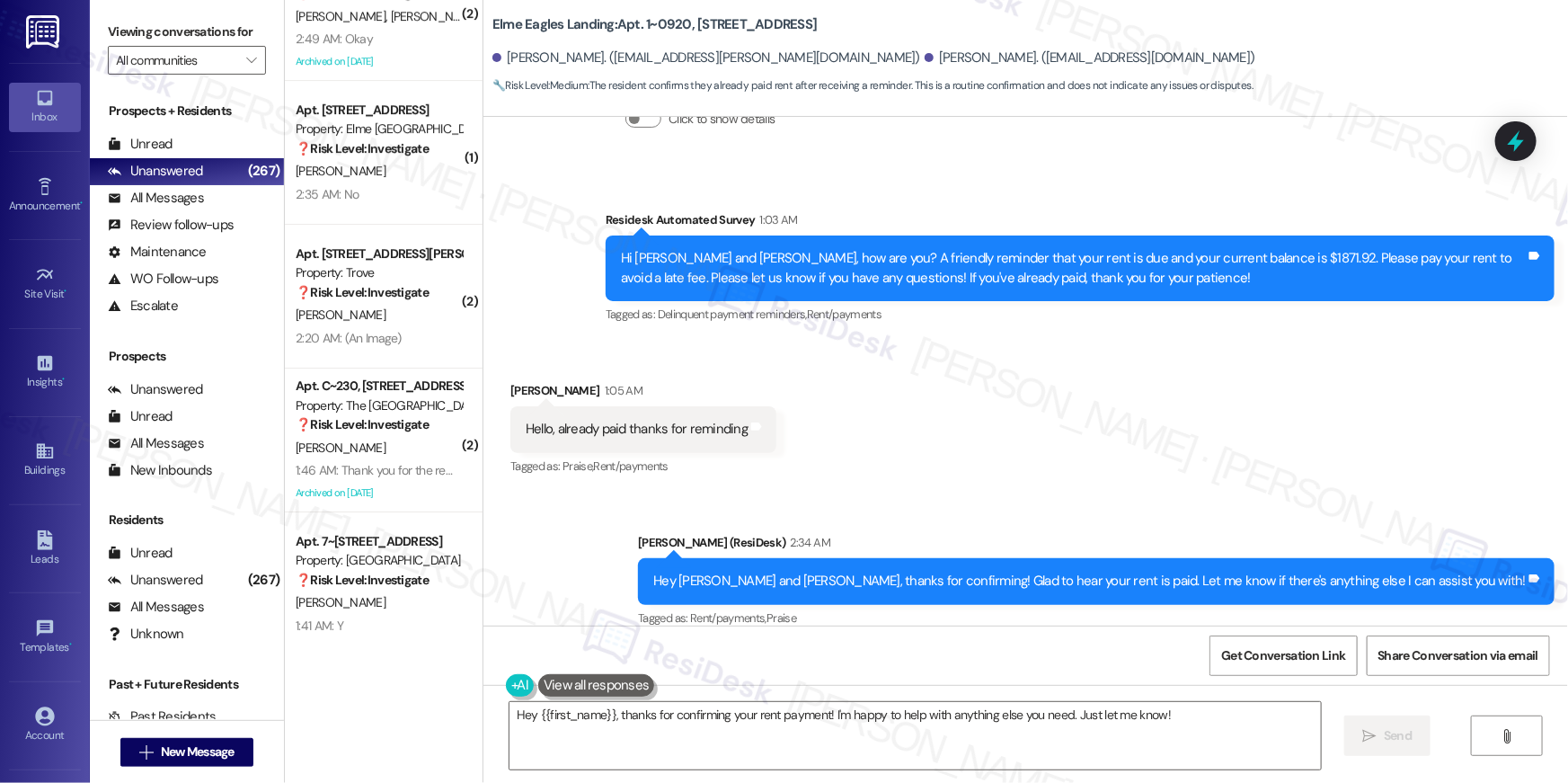
click at [387, 563] on div "Property: [GEOGRAPHIC_DATA]" at bounding box center [378, 561] width 166 height 19
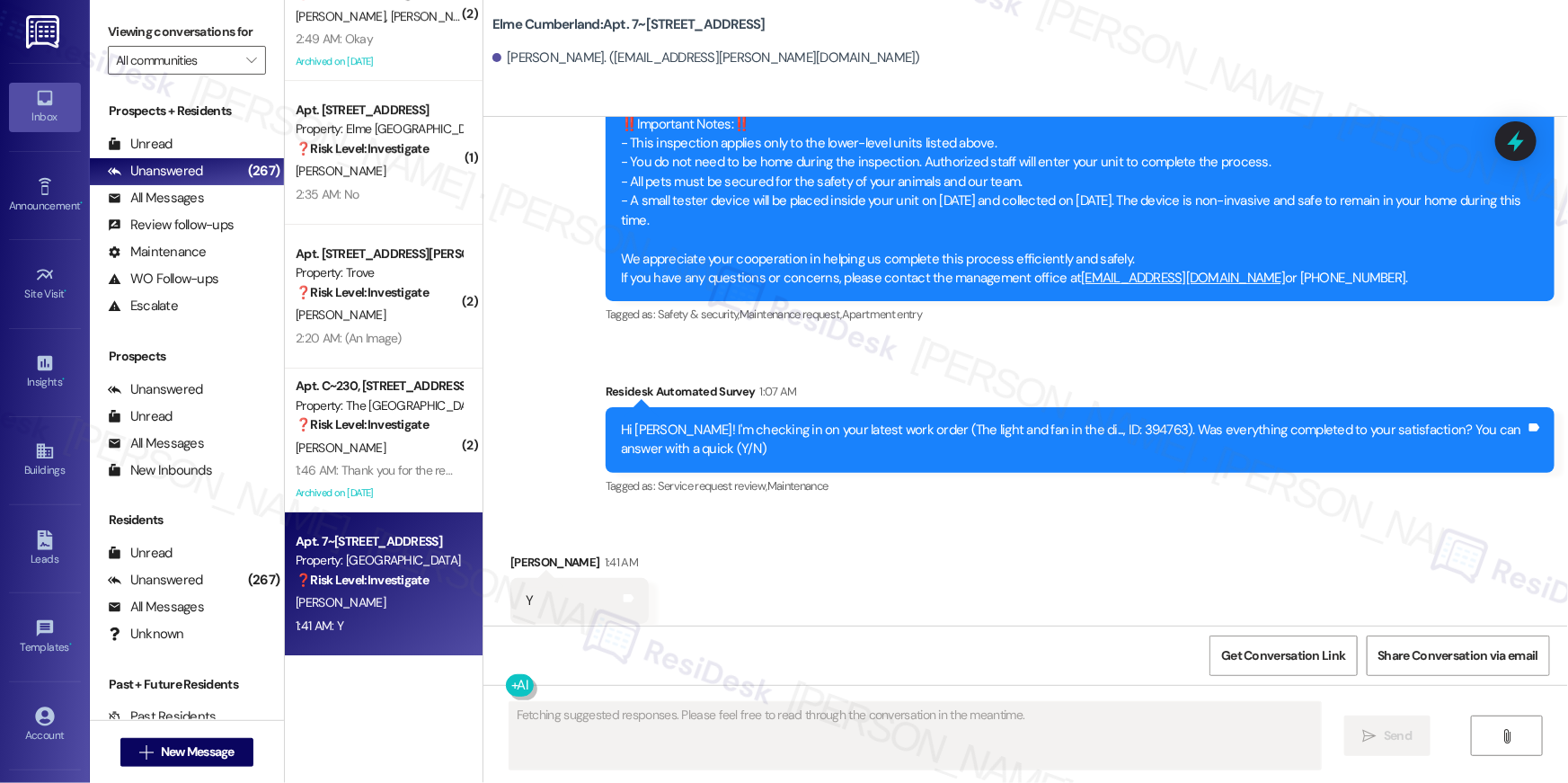
scroll to position [3390, 0]
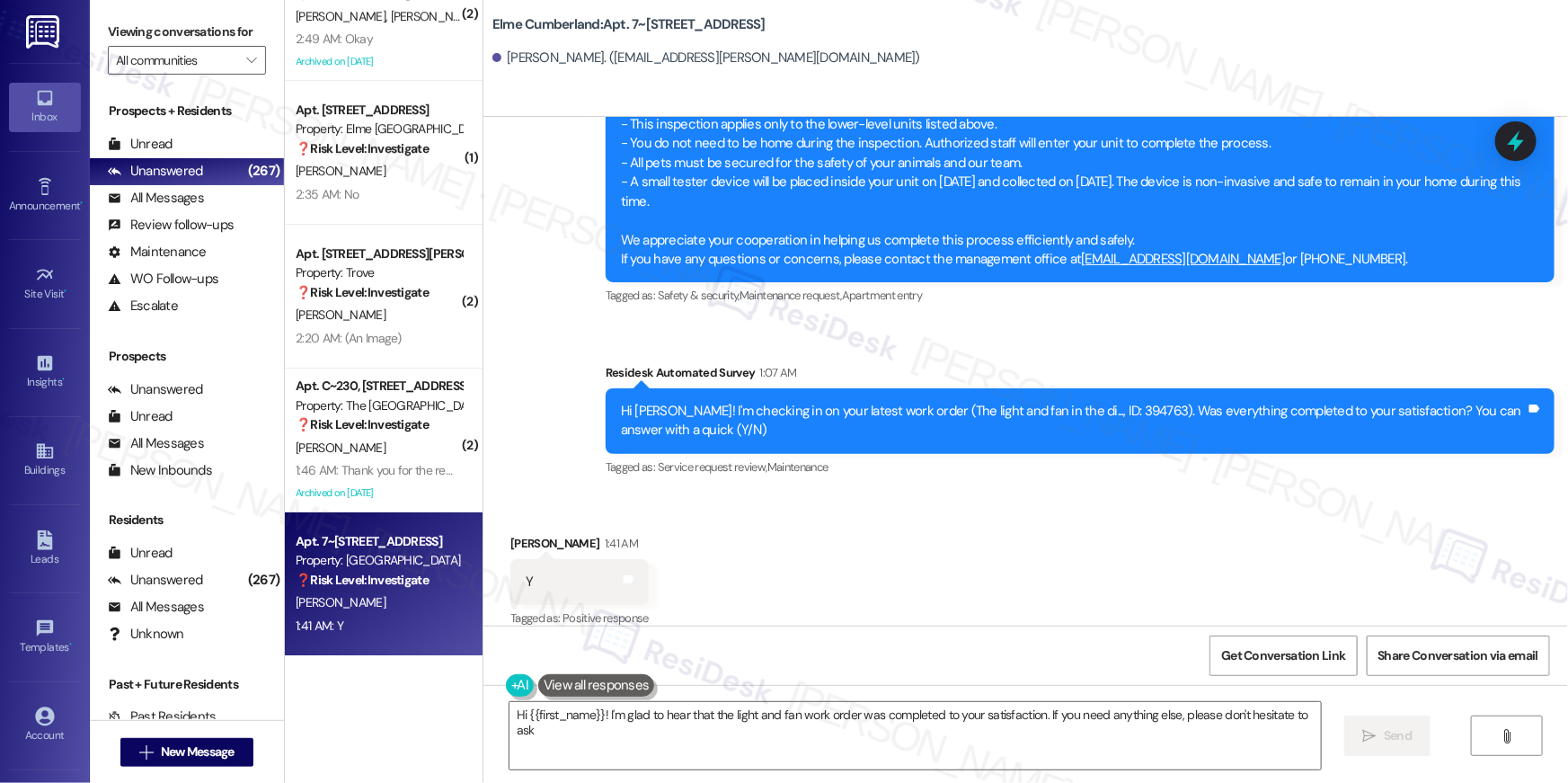
type textarea "Hi {{first_name}}! I'm glad to hear that the light and fan work order was compl…"
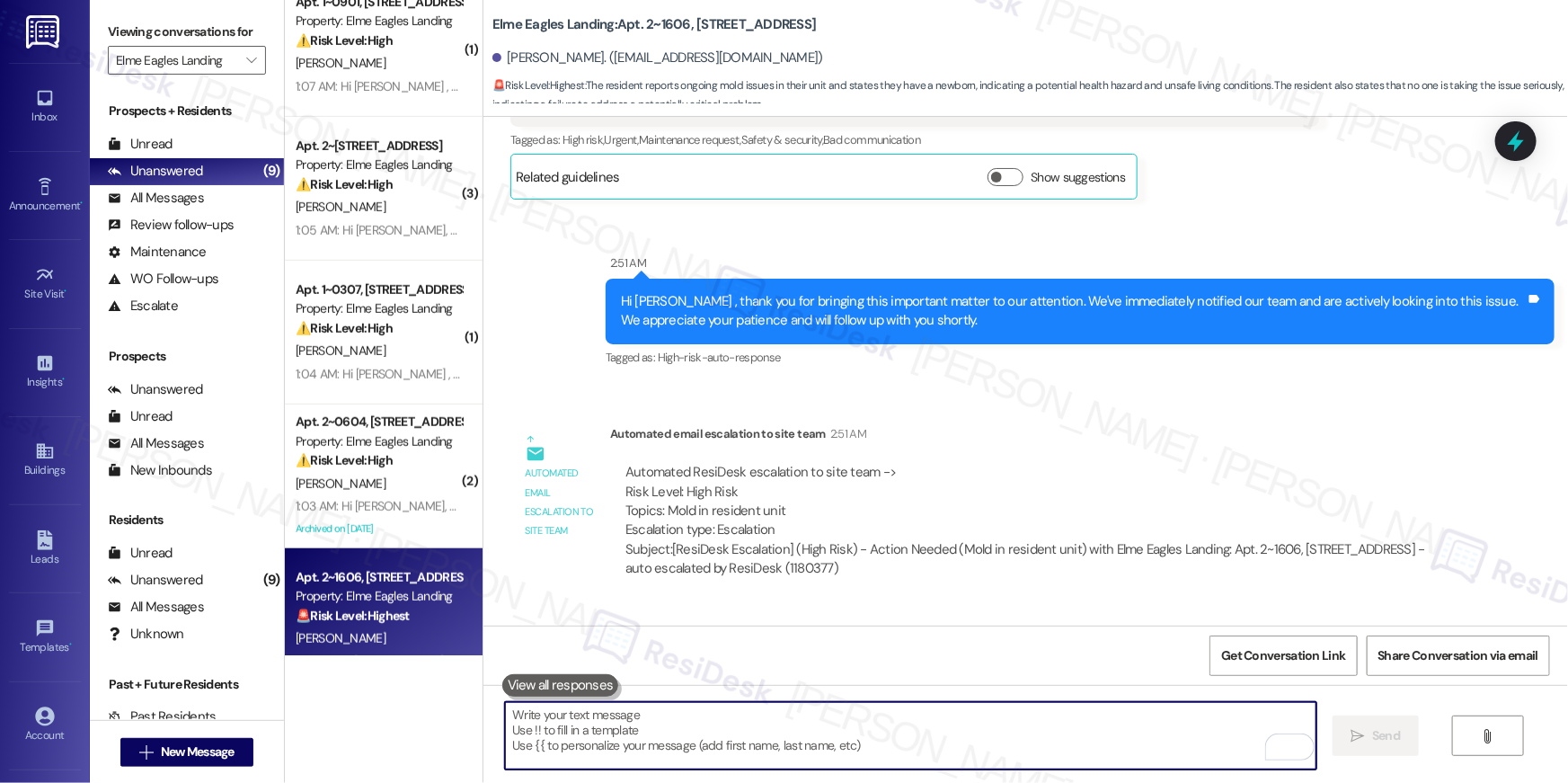
scroll to position [638, 0]
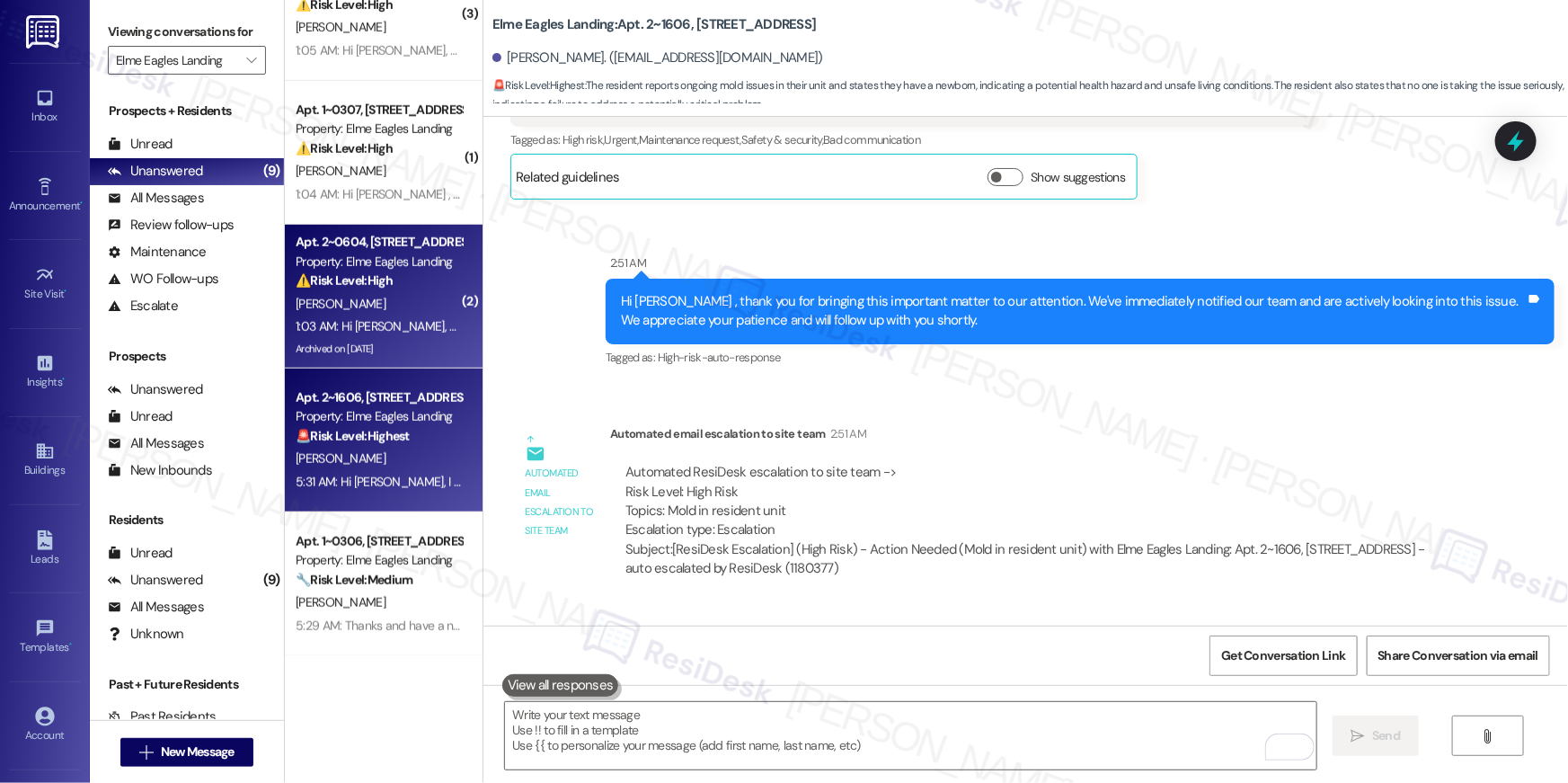
click at [365, 298] on div "[PERSON_NAME]" at bounding box center [379, 304] width 170 height 22
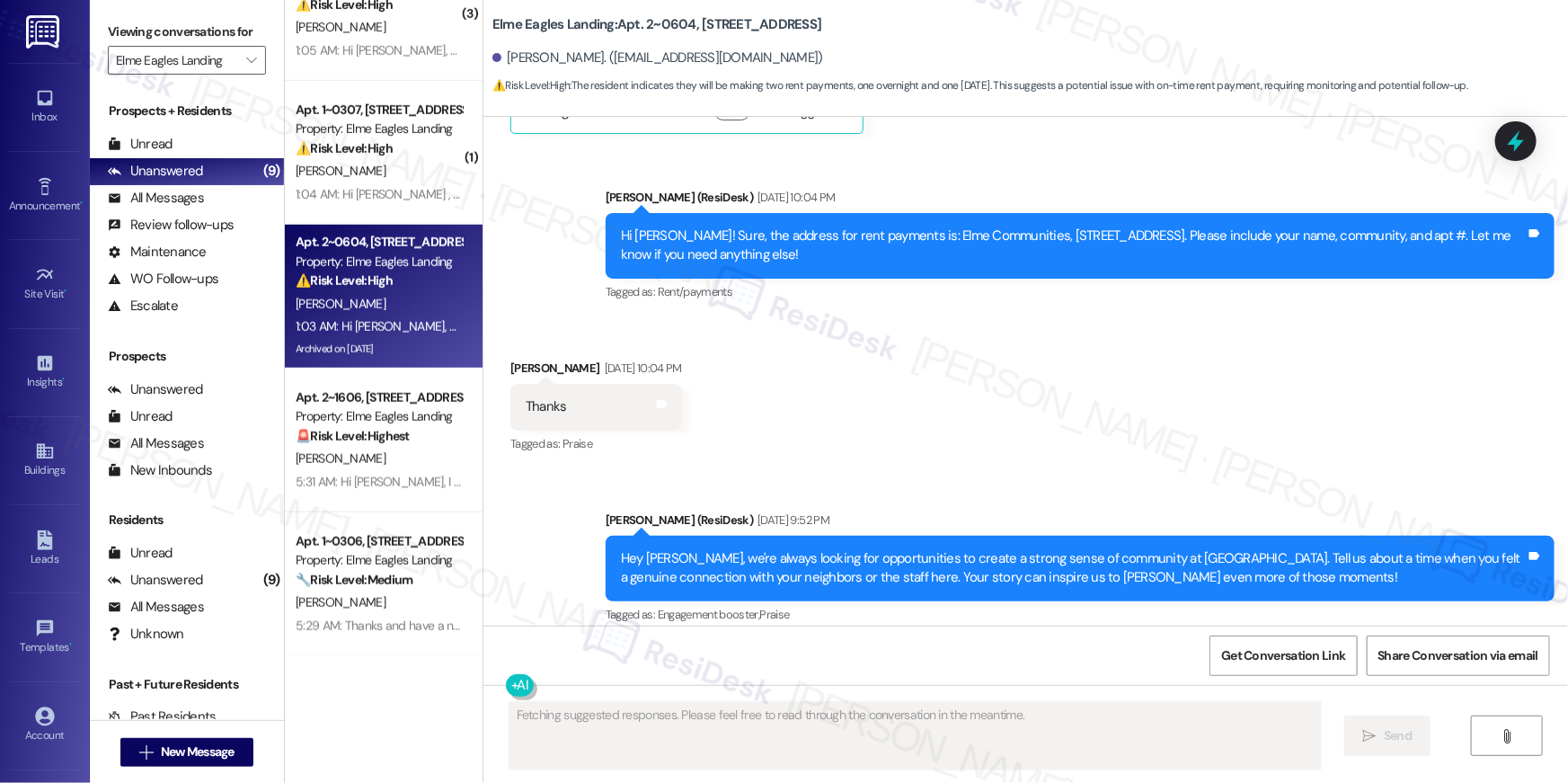
scroll to position [10265, 0]
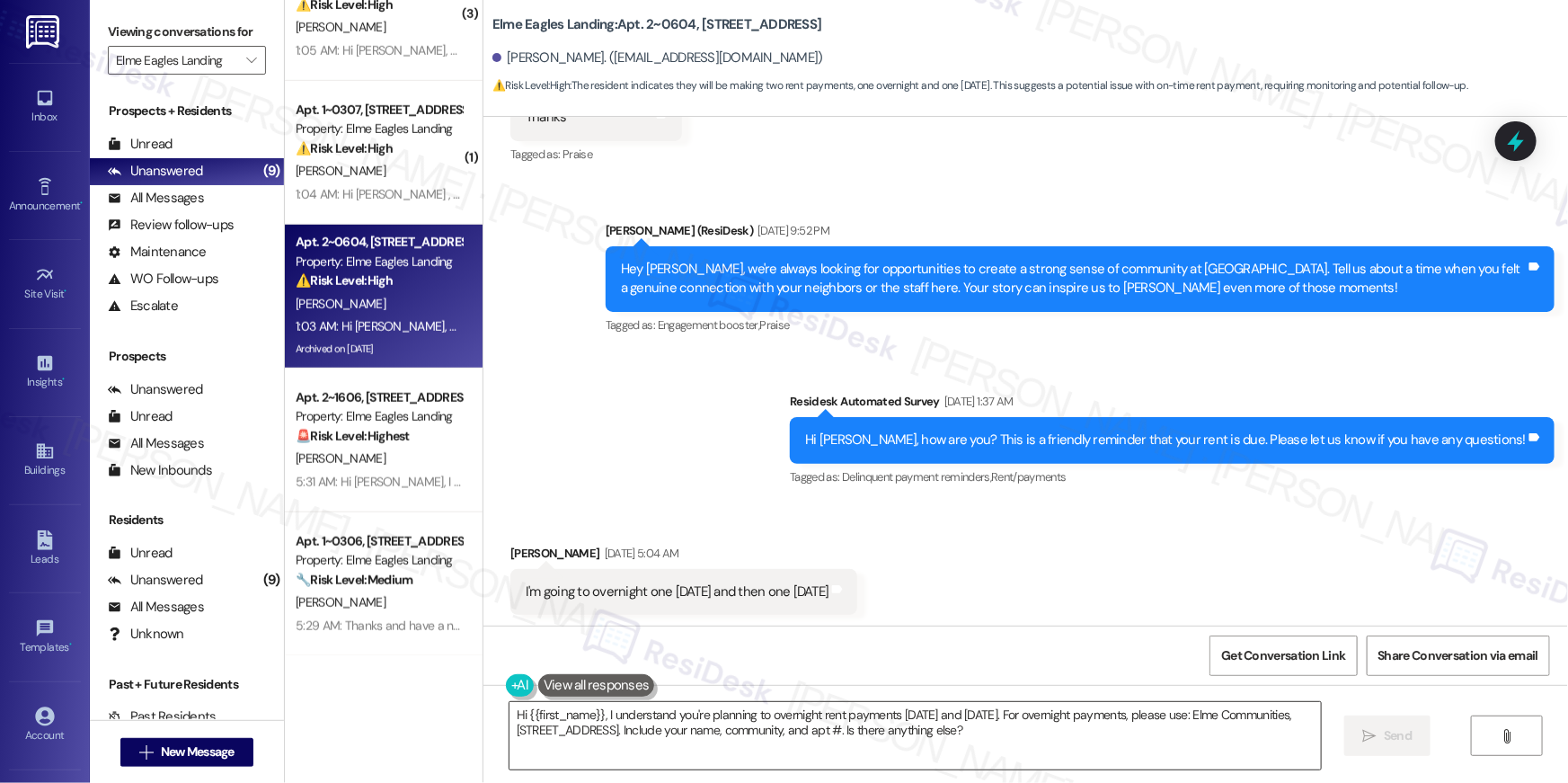
click at [993, 740] on textarea "Hi {{first_name}}, I understand you're planning to overnight rent payments [DAT…" at bounding box center [915, 737] width 812 height 68
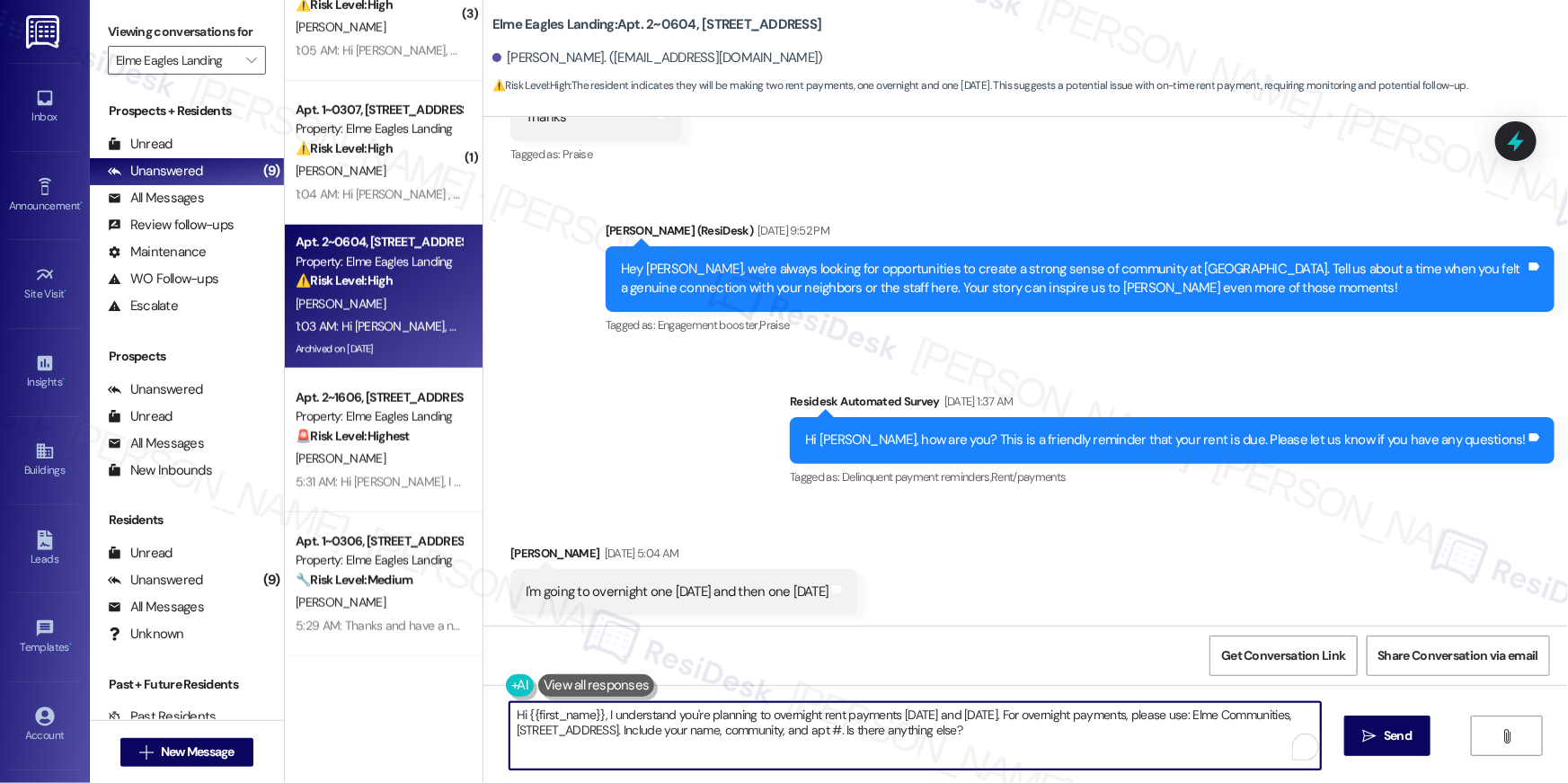
click at [993, 740] on textarea "Hi {{first_name}}, I understand you're planning to overnight rent payments [DAT…" at bounding box center [915, 737] width 812 height 68
click at [993, 740] on textarea "Hi {{first_name}}, I understand you're planning to overnight rent payments [DAT…" at bounding box center [911, 737] width 812 height 68
drag, startPoint x: 1134, startPoint y: 735, endPoint x: 985, endPoint y: 731, distance: 149.1
click at [985, 731] on textarea "Hi {{first_name}}, I understand you're planning to overnight rent payments [DAT…" at bounding box center [911, 737] width 812 height 68
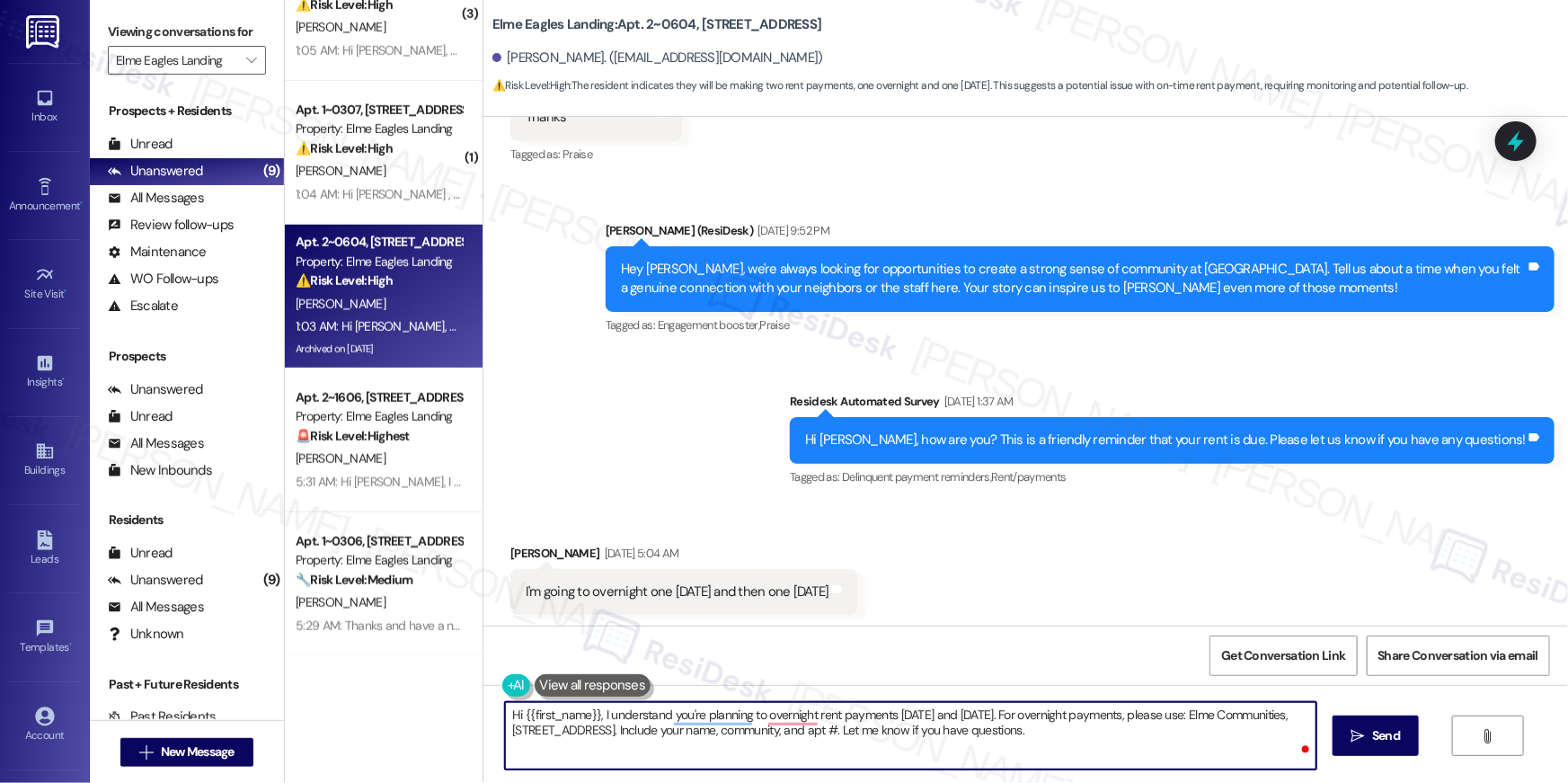
type textarea "Hi {{first_name}}, I understand you're planning to overnight rent payments [DAT…"
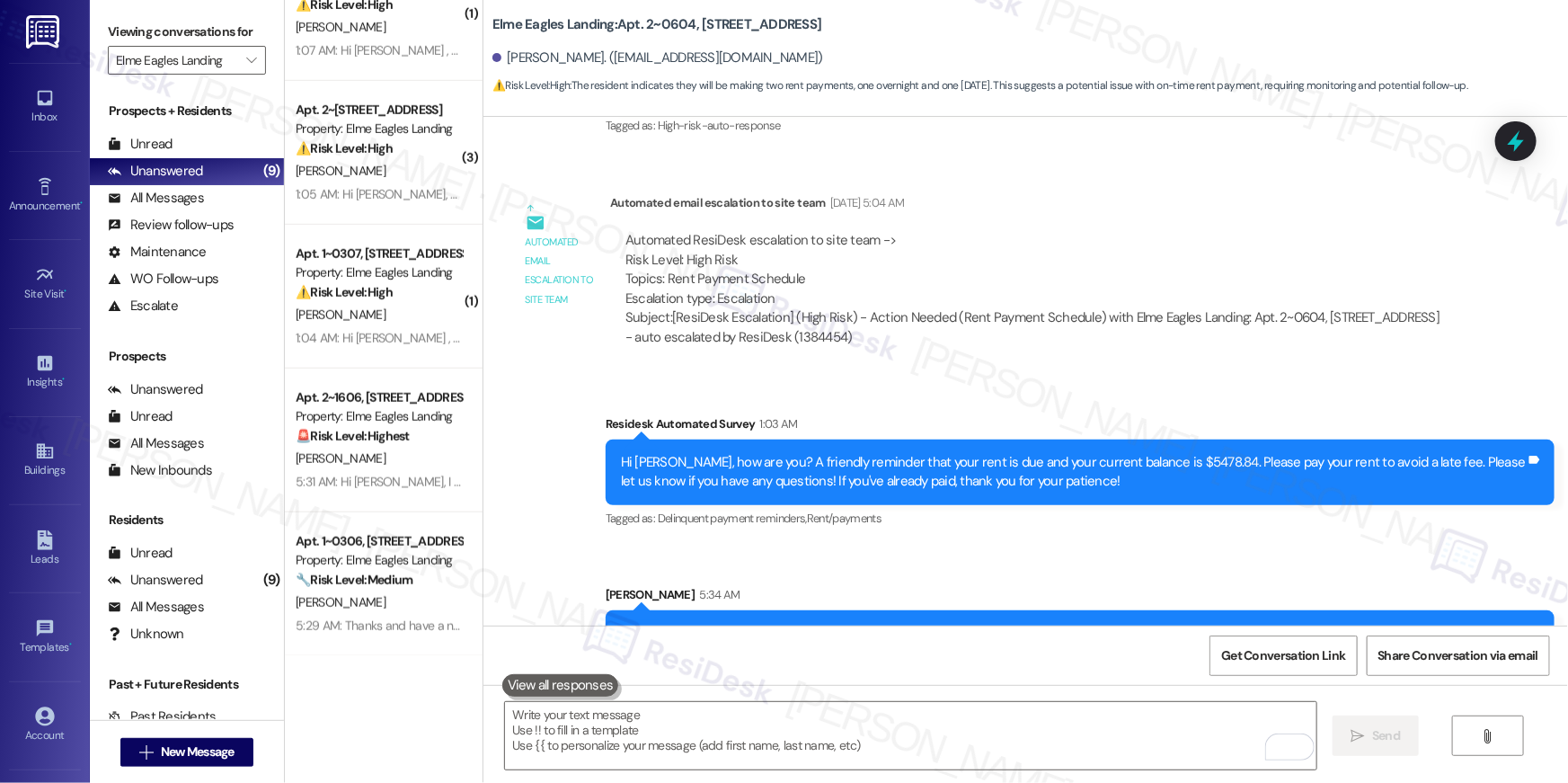
scroll to position [10973, 0]
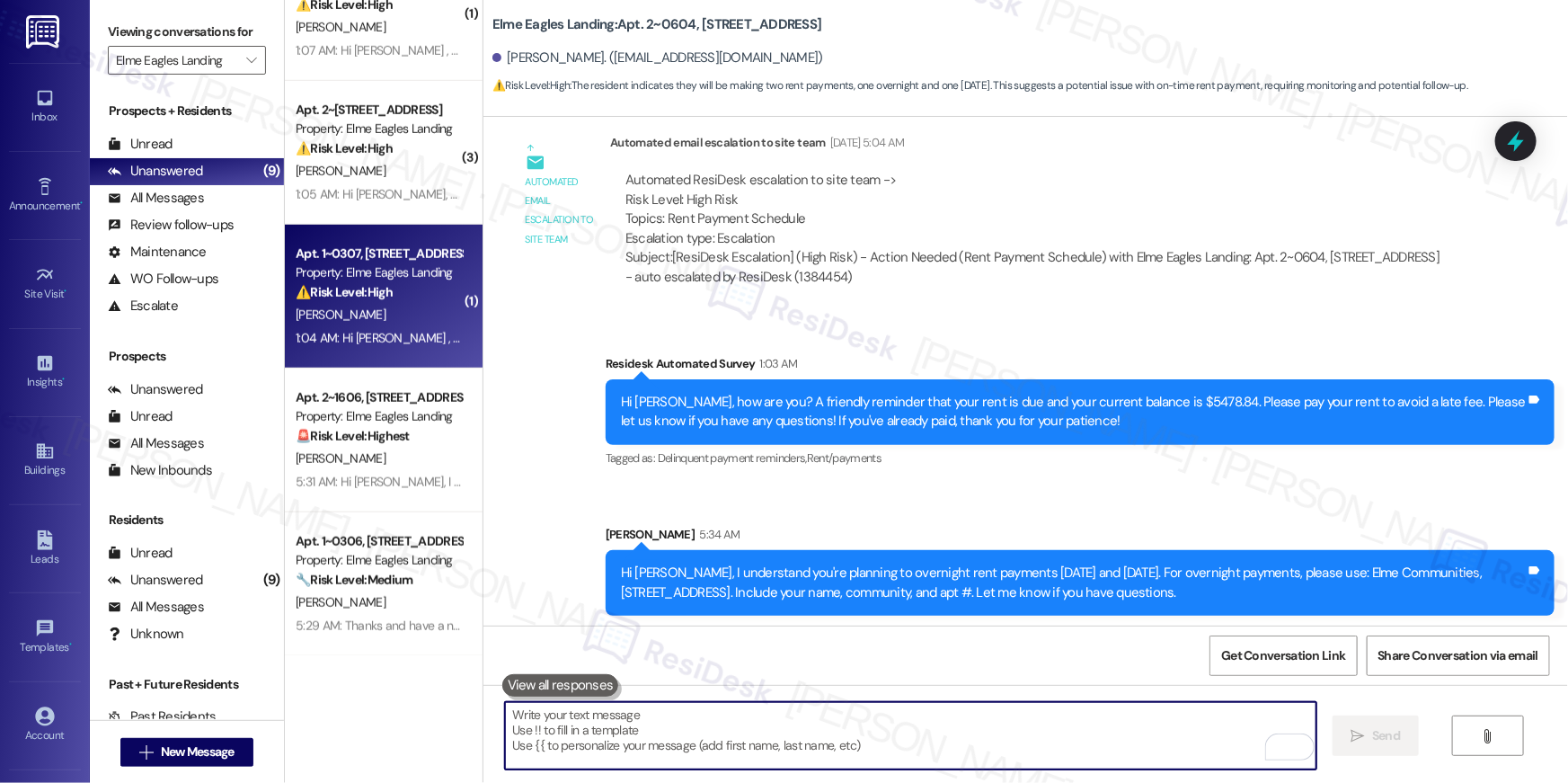
click at [347, 321] on div "[PERSON_NAME]" at bounding box center [379, 315] width 170 height 22
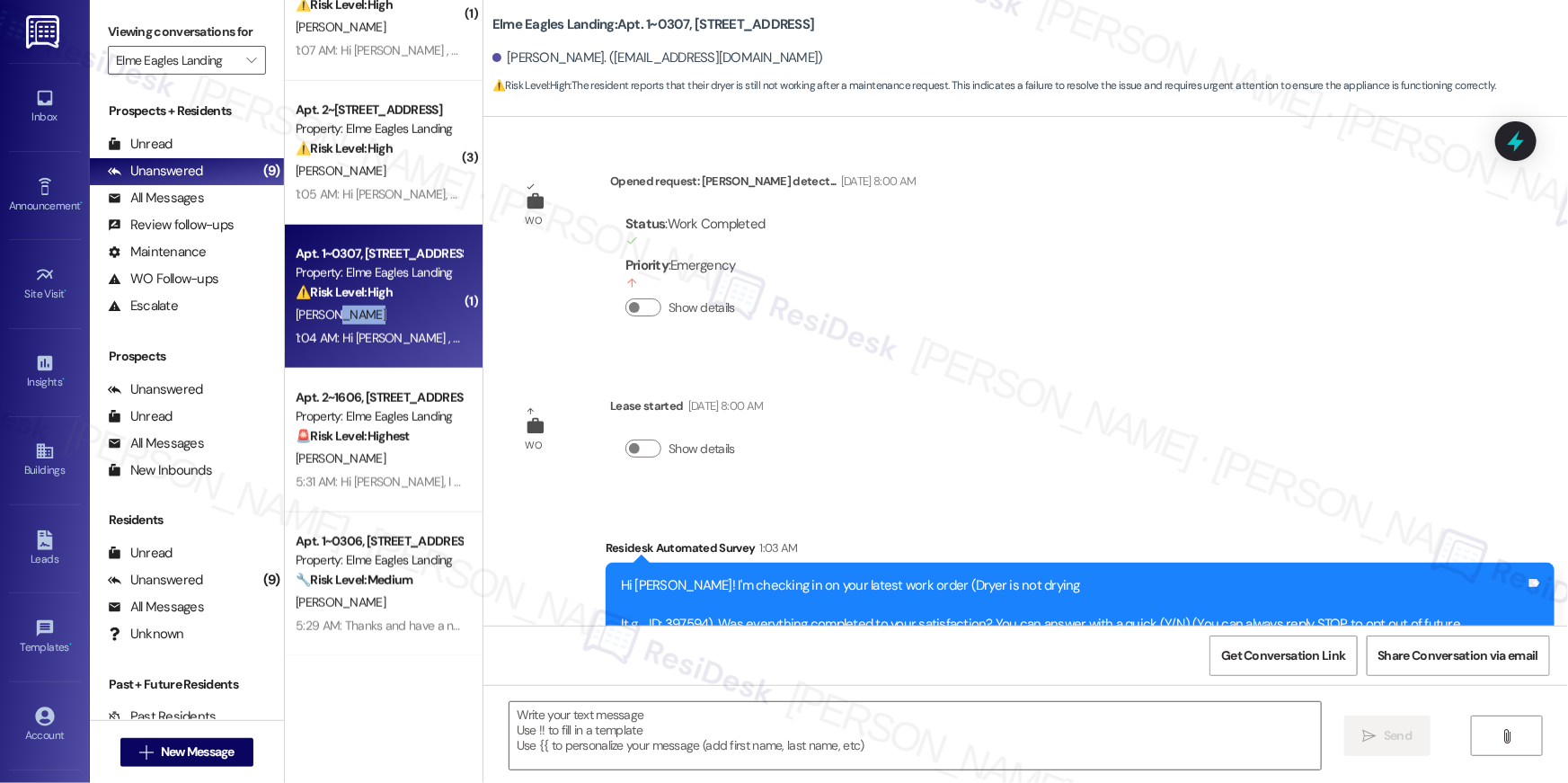
scroll to position [233, 0]
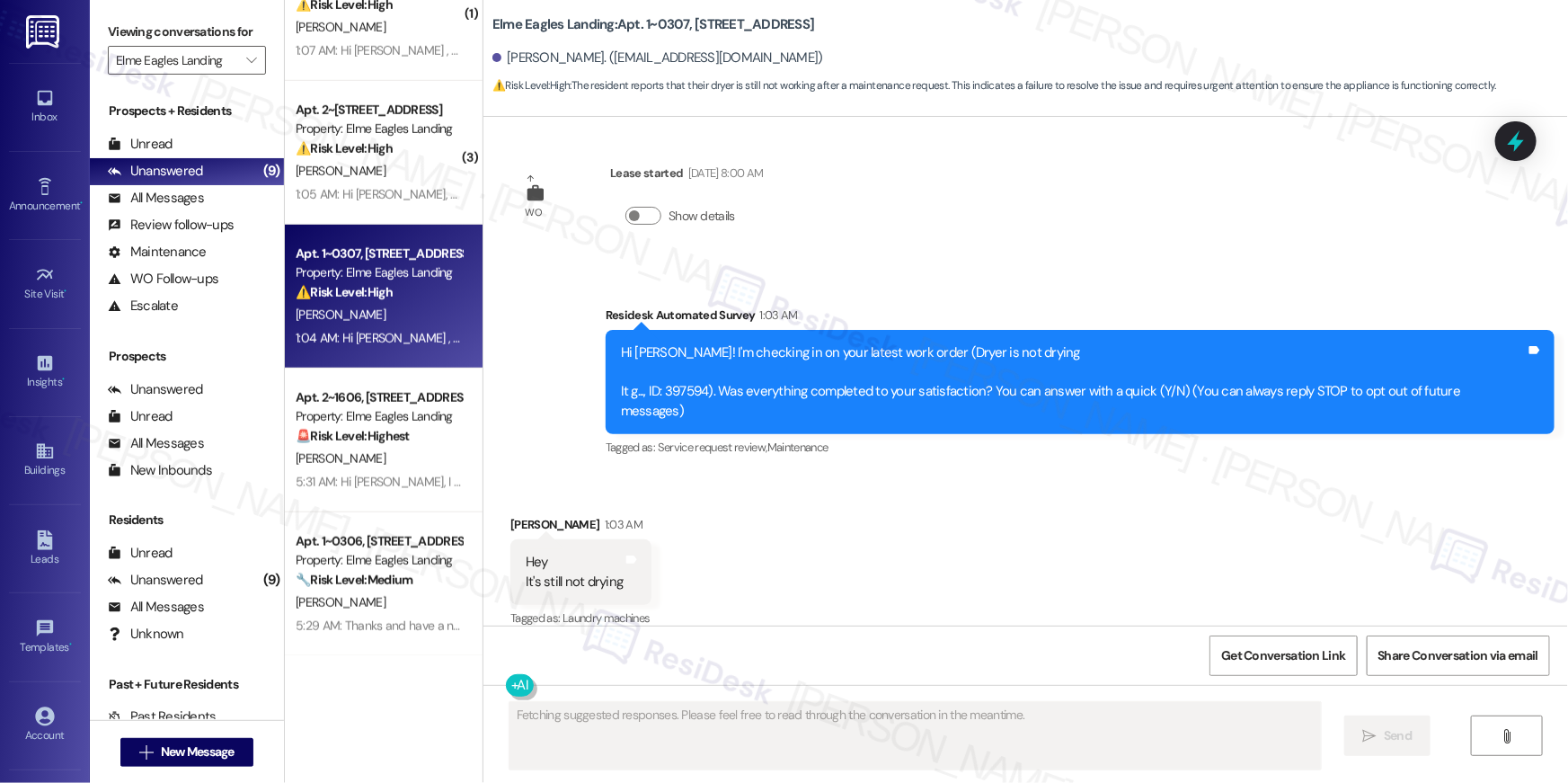
click at [952, 566] on div "Received via SMS [PERSON_NAME] 1:03 AM Hey It's still not drying Tags and notes…" at bounding box center [1026, 560] width 1085 height 171
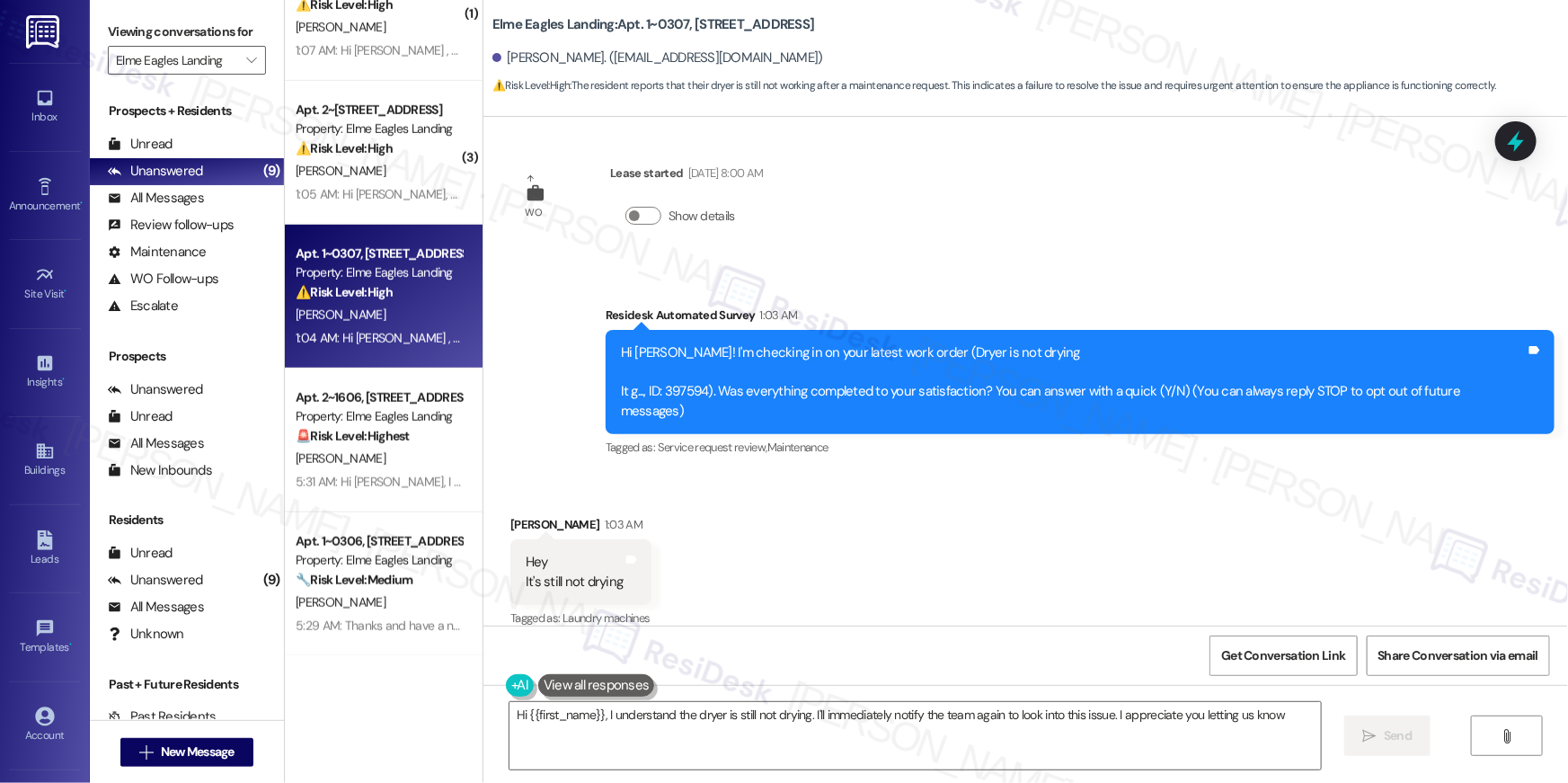
type textarea "Hi {{first_name}}, I understand the dryer is still not drying. I'll immediately…"
click at [693, 394] on div "Hi [PERSON_NAME]! I'm checking in on your latest work order (Dryer is not dryin…" at bounding box center [1074, 382] width 905 height 77
copy div "397594"
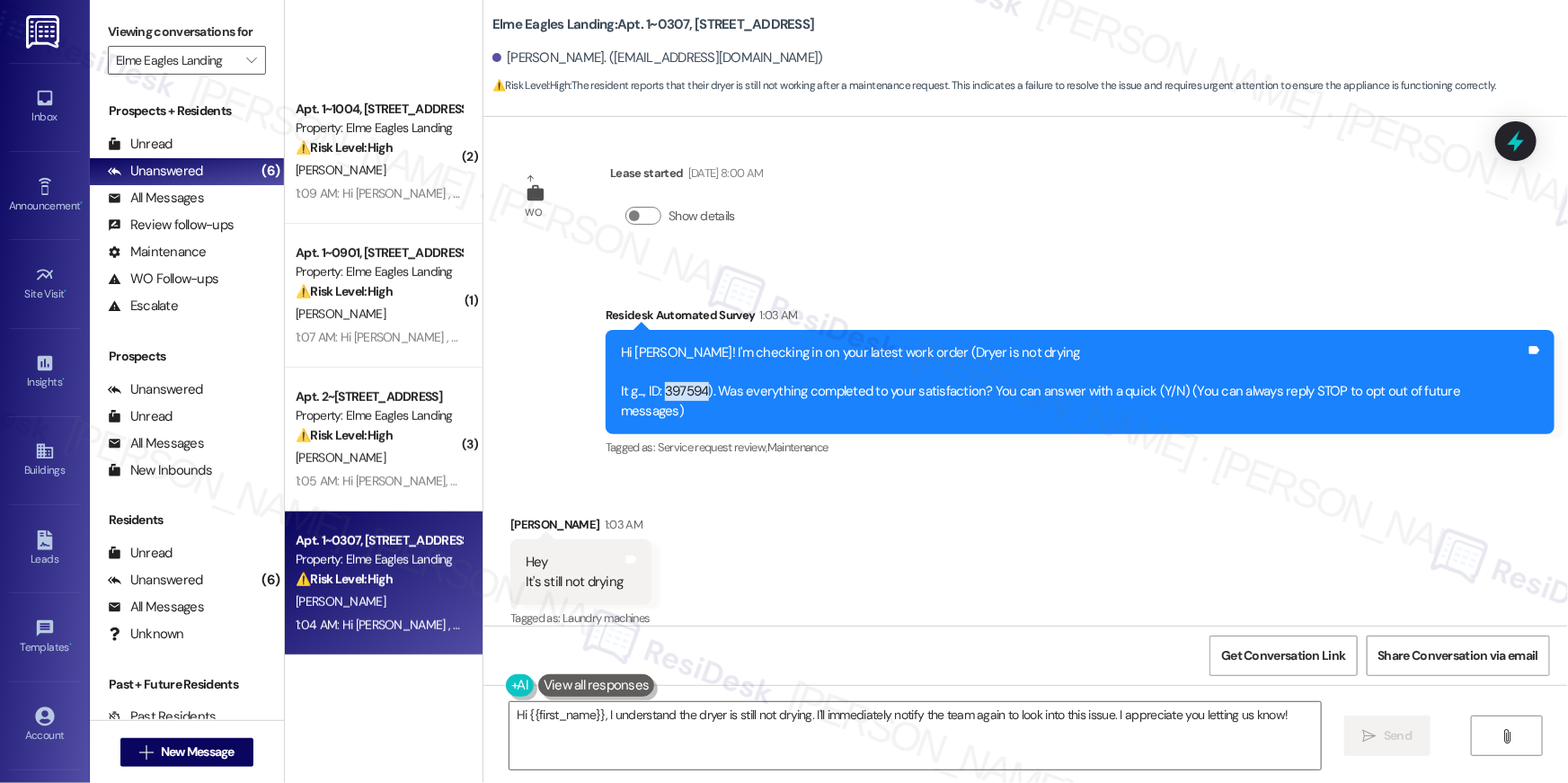
scroll to position [207, 0]
click at [1253, 513] on div "Received via SMS [PERSON_NAME] 1:03 AM Hey It's still not drying Tags and notes…" at bounding box center [1026, 560] width 1085 height 171
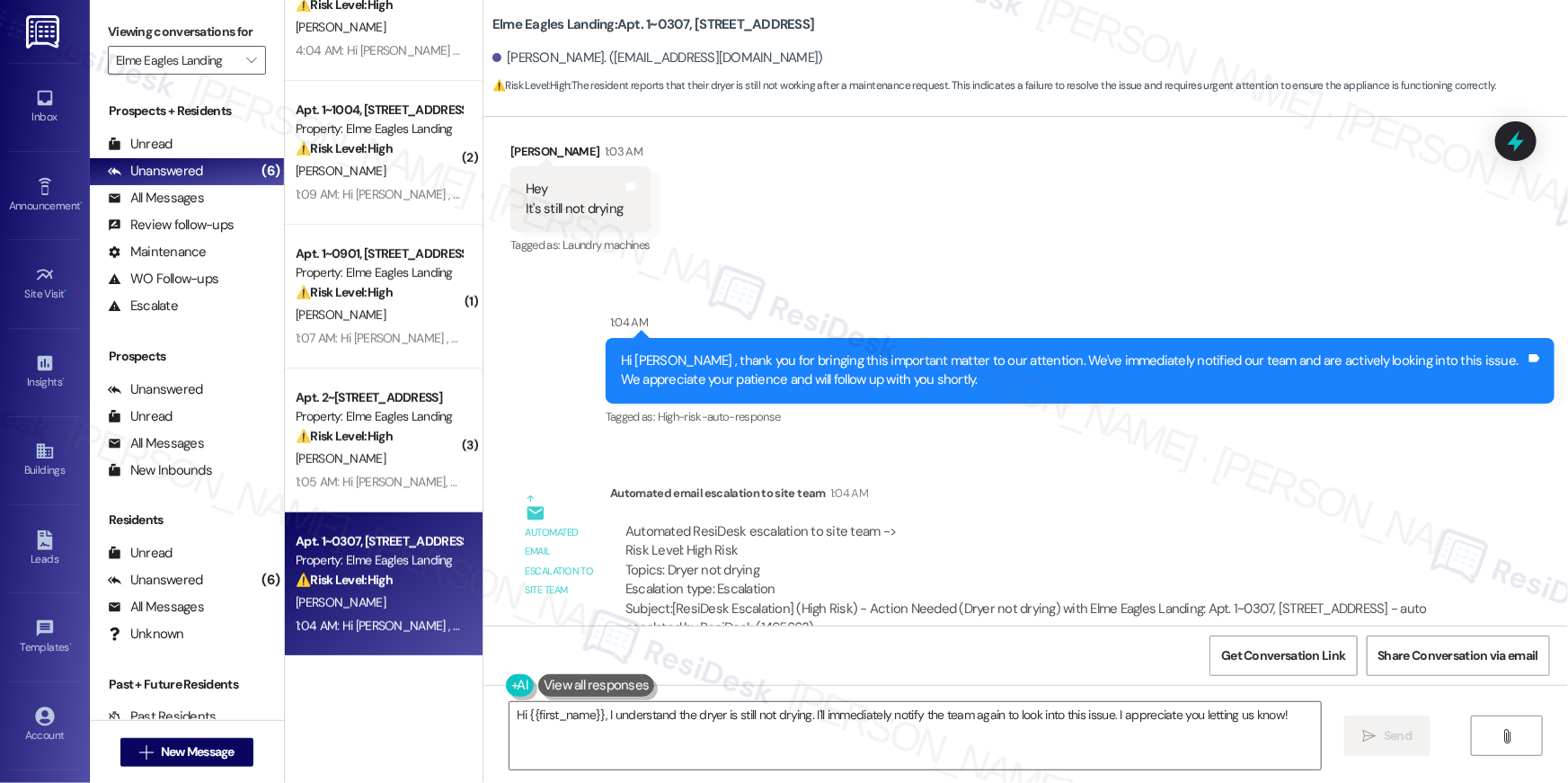
scroll to position [626, 0]
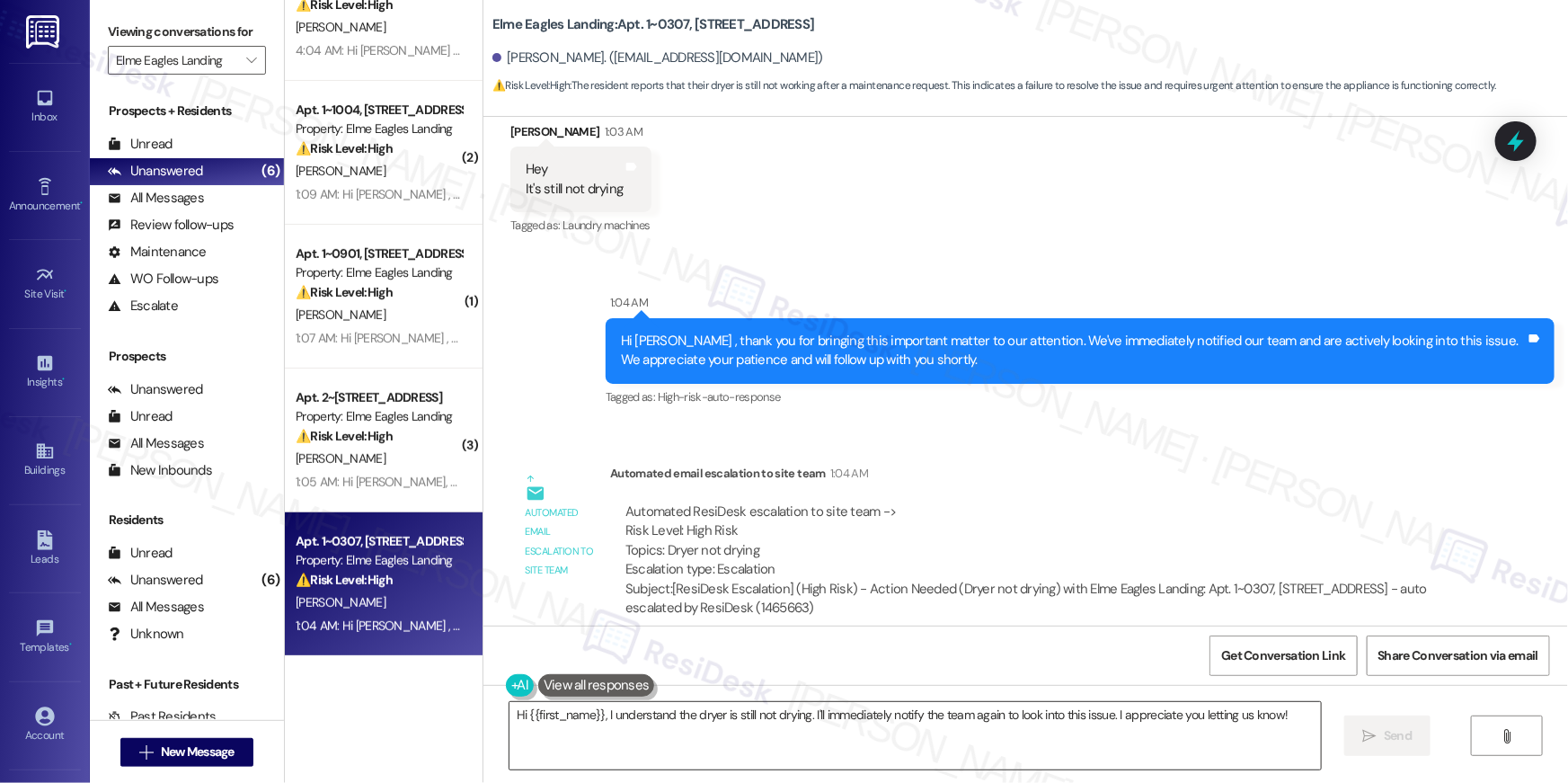
click at [760, 703] on textarea "Hi {{first_name}}, I understand the dryer is still not drying. I'll immediately…" at bounding box center [915, 737] width 812 height 68
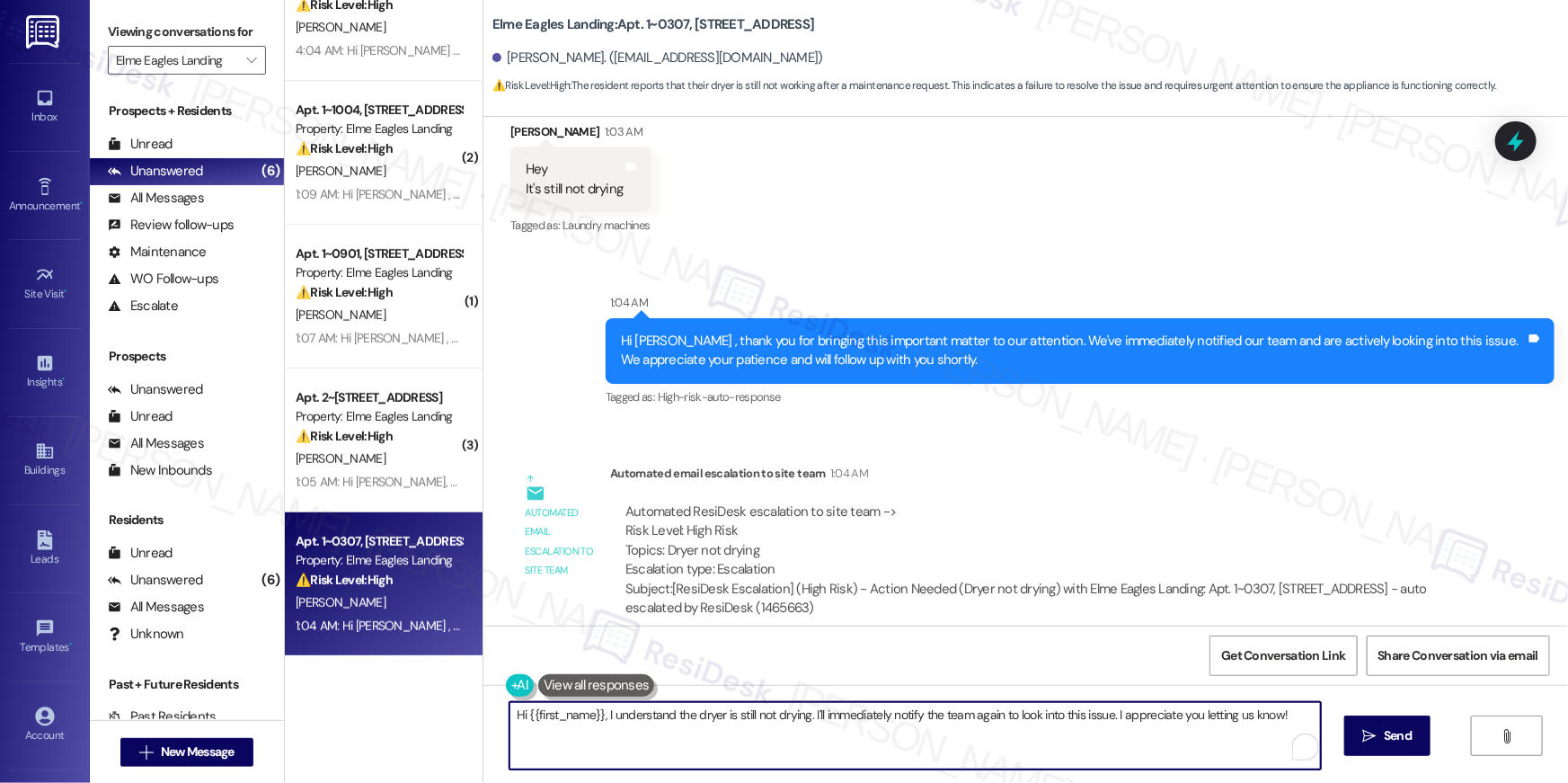
click at [769, 707] on textarea "Hi {{first_name}}, I understand the dryer is still not drying. I'll immediately…" at bounding box center [915, 737] width 812 height 68
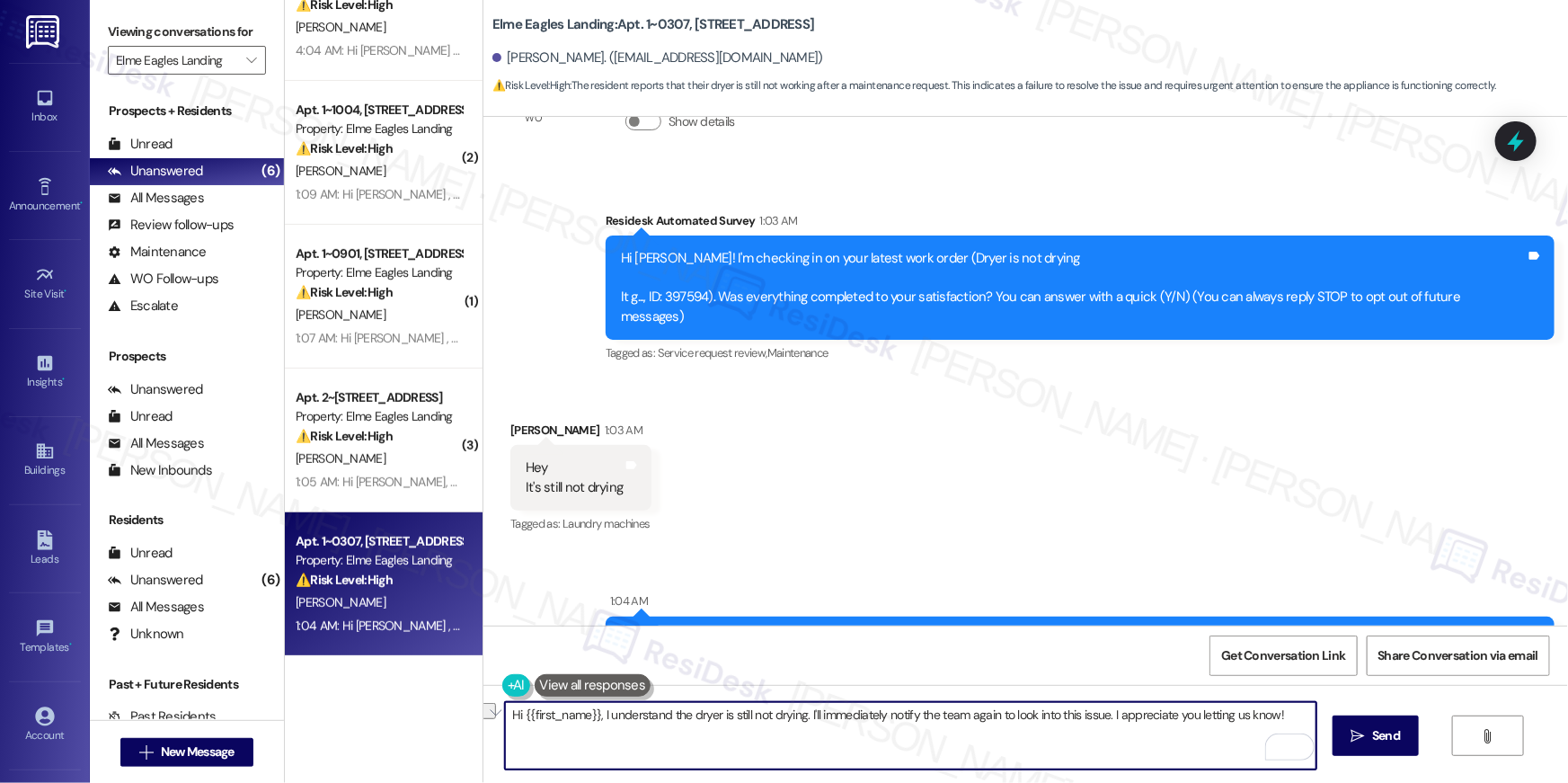
scroll to position [325, 0]
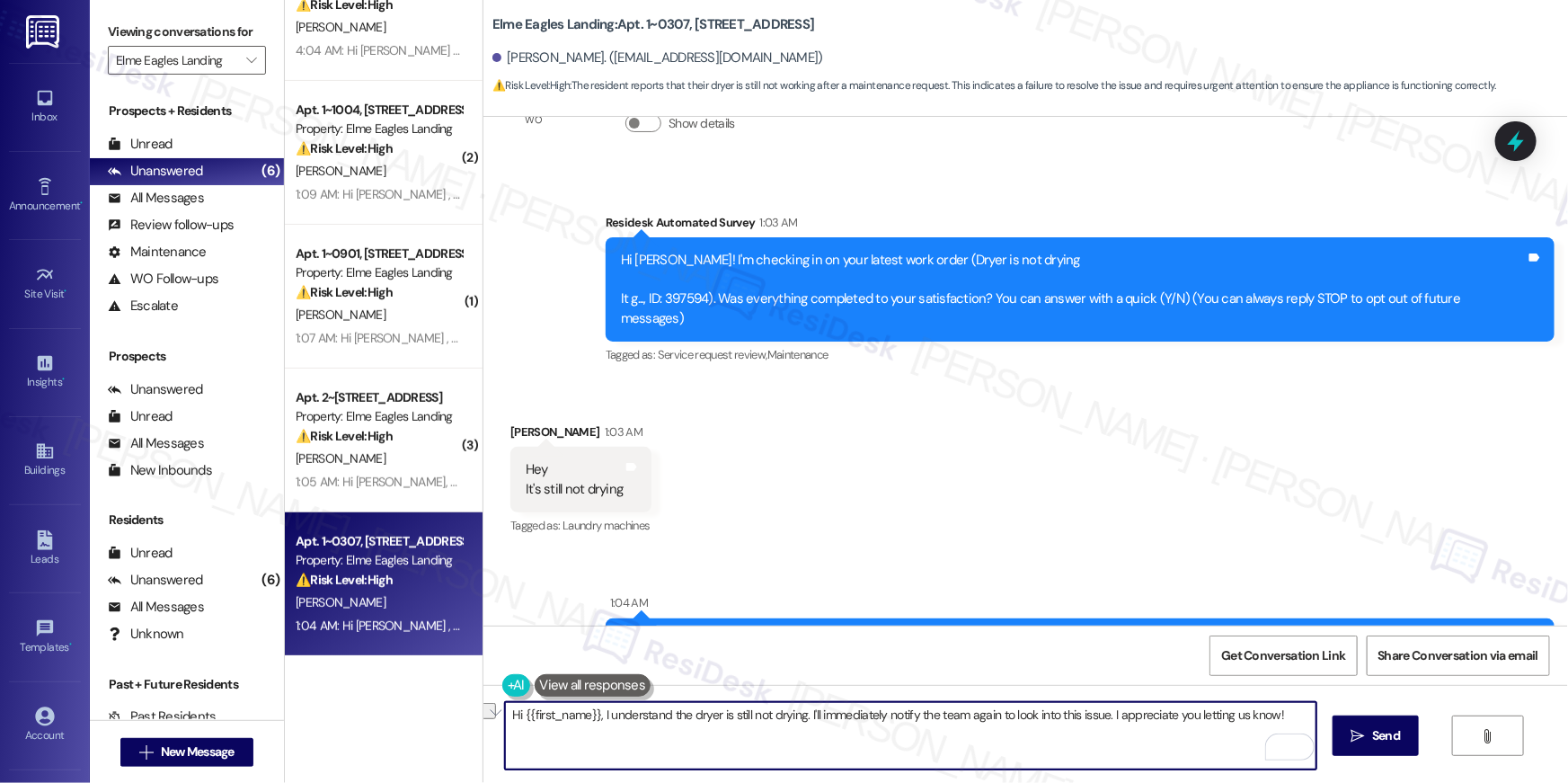
click at [694, 295] on div "Hi Dajanee! I'm checking in on your latest work order (Dryer is not drying It g…" at bounding box center [1074, 290] width 905 height 77
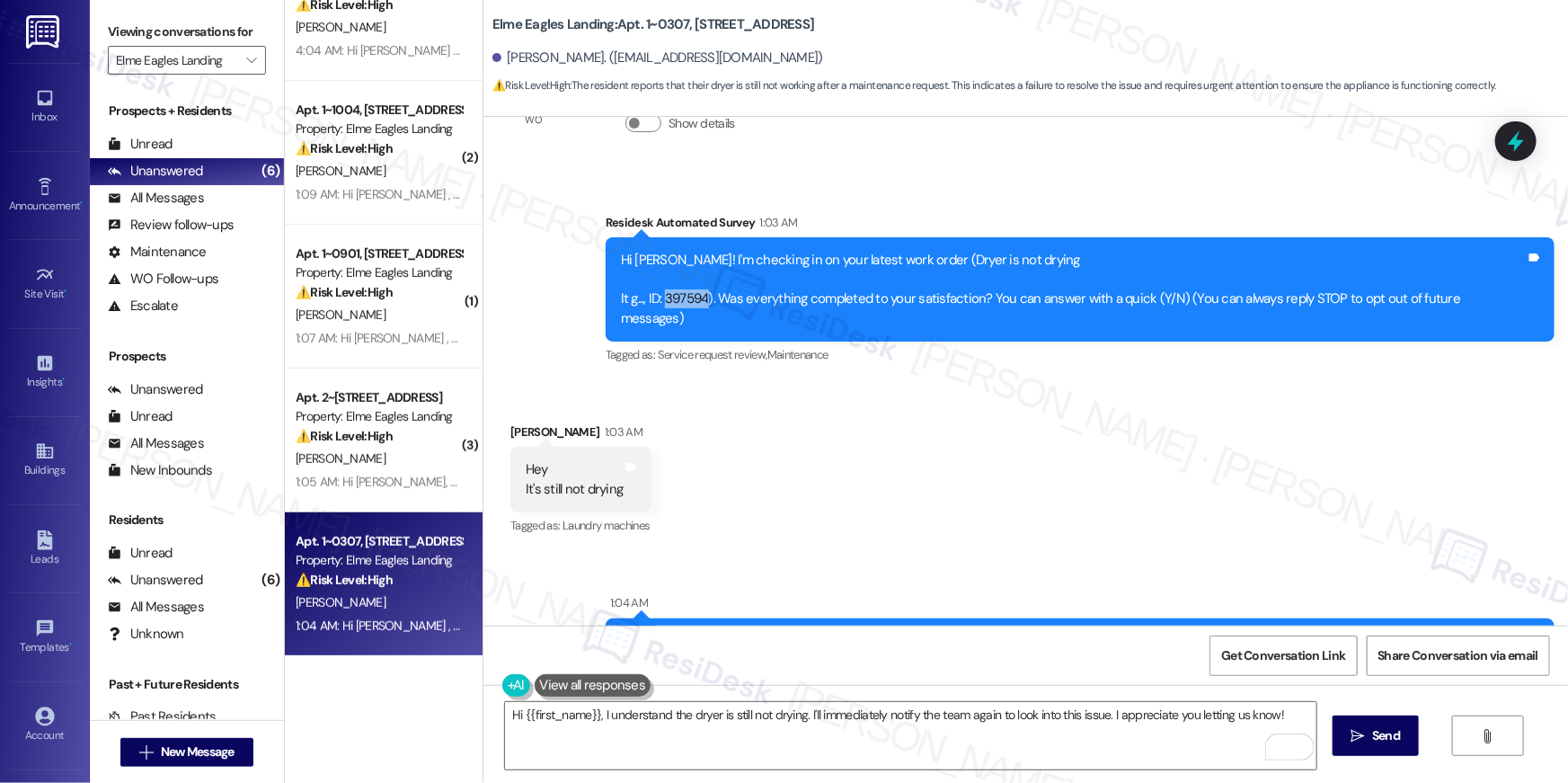
click at [694, 295] on div "Hi Dajanee! I'm checking in on your latest work order (Dryer is not drying It g…" at bounding box center [1074, 290] width 905 height 77
copy div "397594"
click at [1059, 757] on textarea "Hi {{first_name}}, I understand the dryer is still not drying. I'll immediately…" at bounding box center [911, 737] width 812 height 68
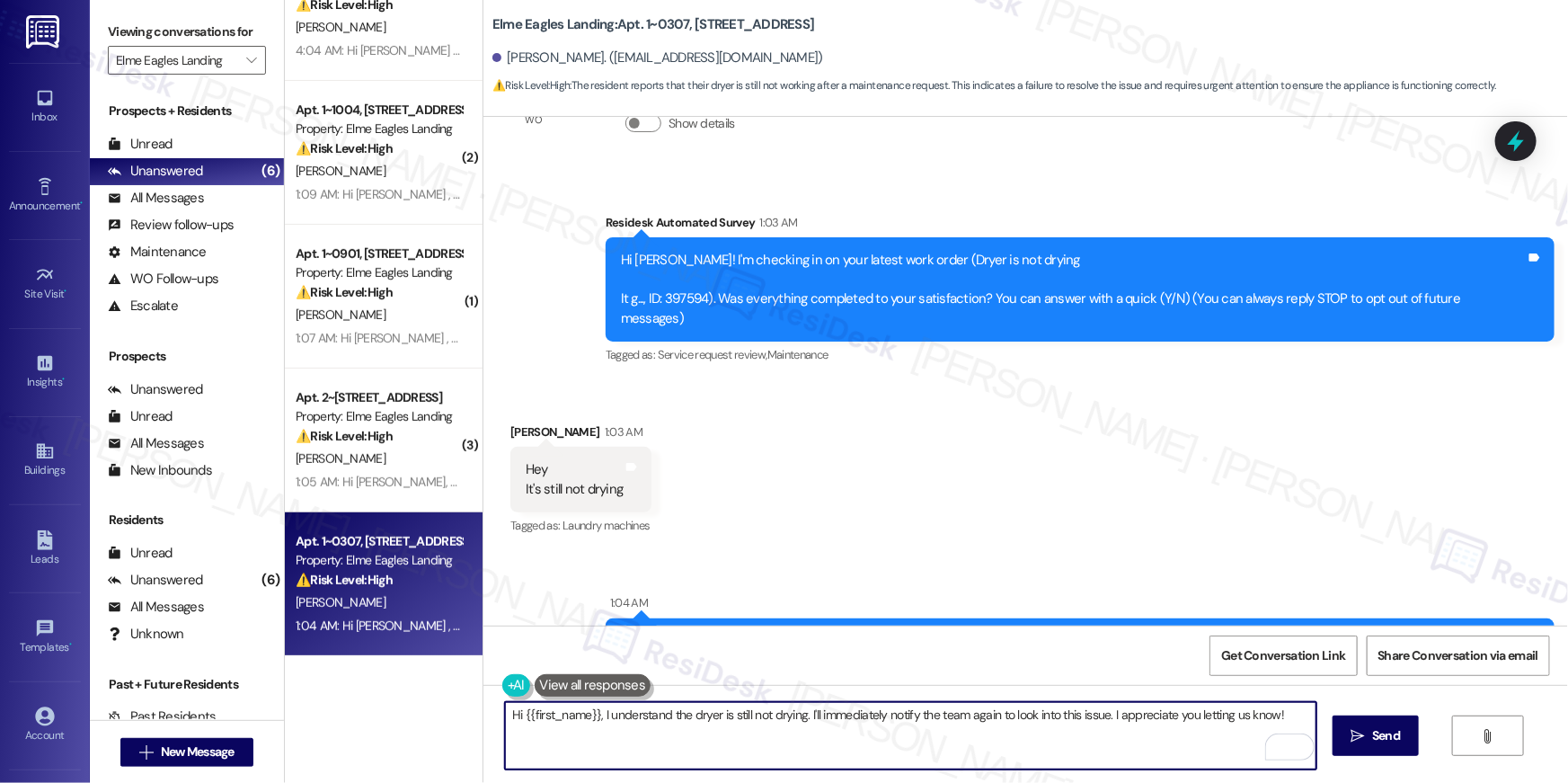
click at [1058, 755] on textarea "Hi {{first_name}}, I understand the dryer is still not drying. I'll immediately…" at bounding box center [911, 737] width 812 height 68
drag, startPoint x: 1058, startPoint y: 755, endPoint x: 1068, endPoint y: 748, distance: 12.2
click at [1058, 755] on textarea "Hi {{first_name}}, I understand the dryer is still not drying. I'll immediately…" at bounding box center [911, 737] width 812 height 68
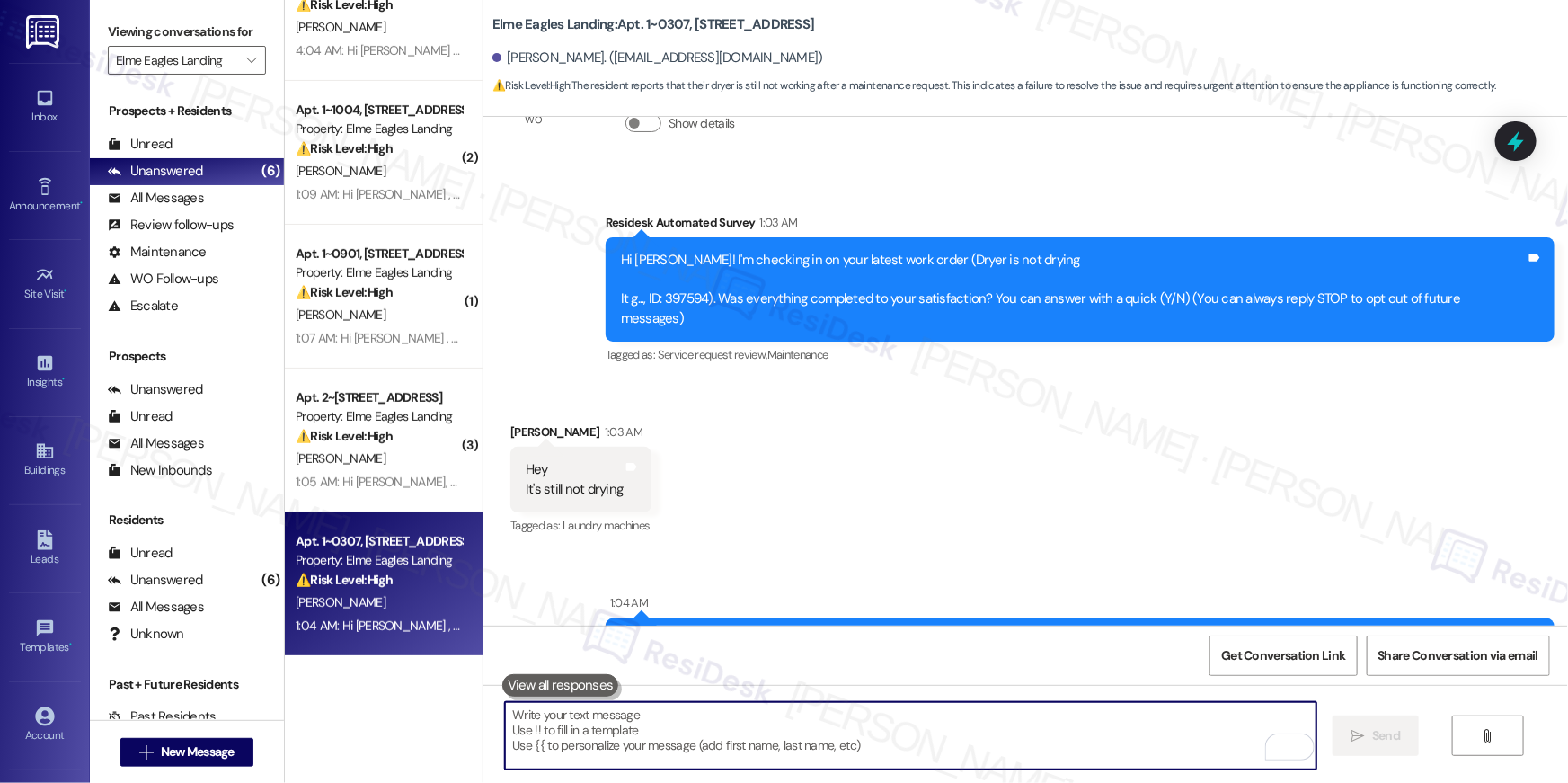
click at [1068, 748] on textarea "To enrich screen reader interactions, please activate Accessibility in Grammarl…" at bounding box center [911, 737] width 812 height 68
click at [1067, 748] on textarea "To enrich screen reader interactions, please activate Accessibility in Grammarl…" at bounding box center [911, 737] width 812 height 68
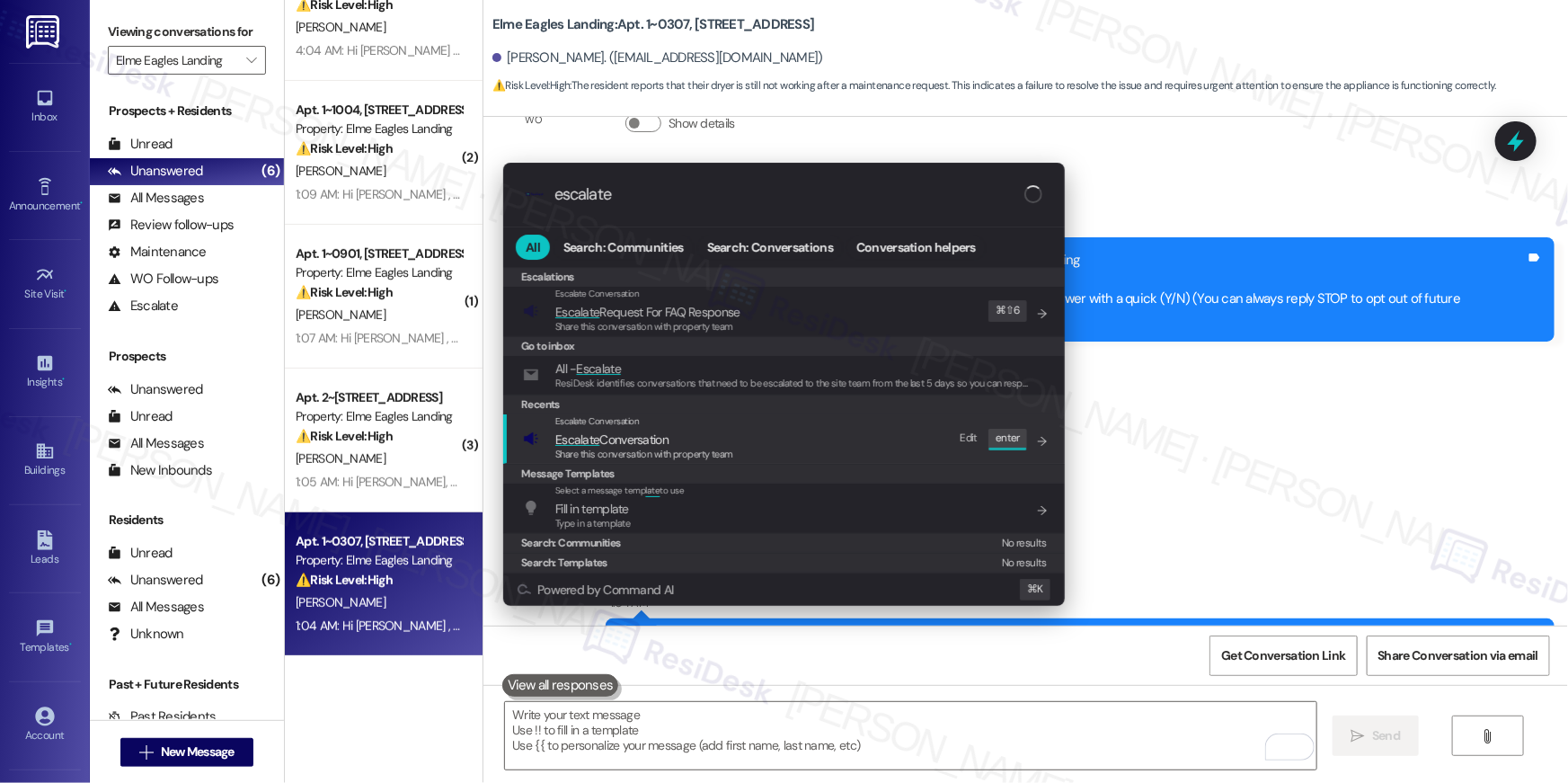
type input "escalate"
click at [686, 439] on span "Escalate Conversation" at bounding box center [645, 439] width 178 height 19
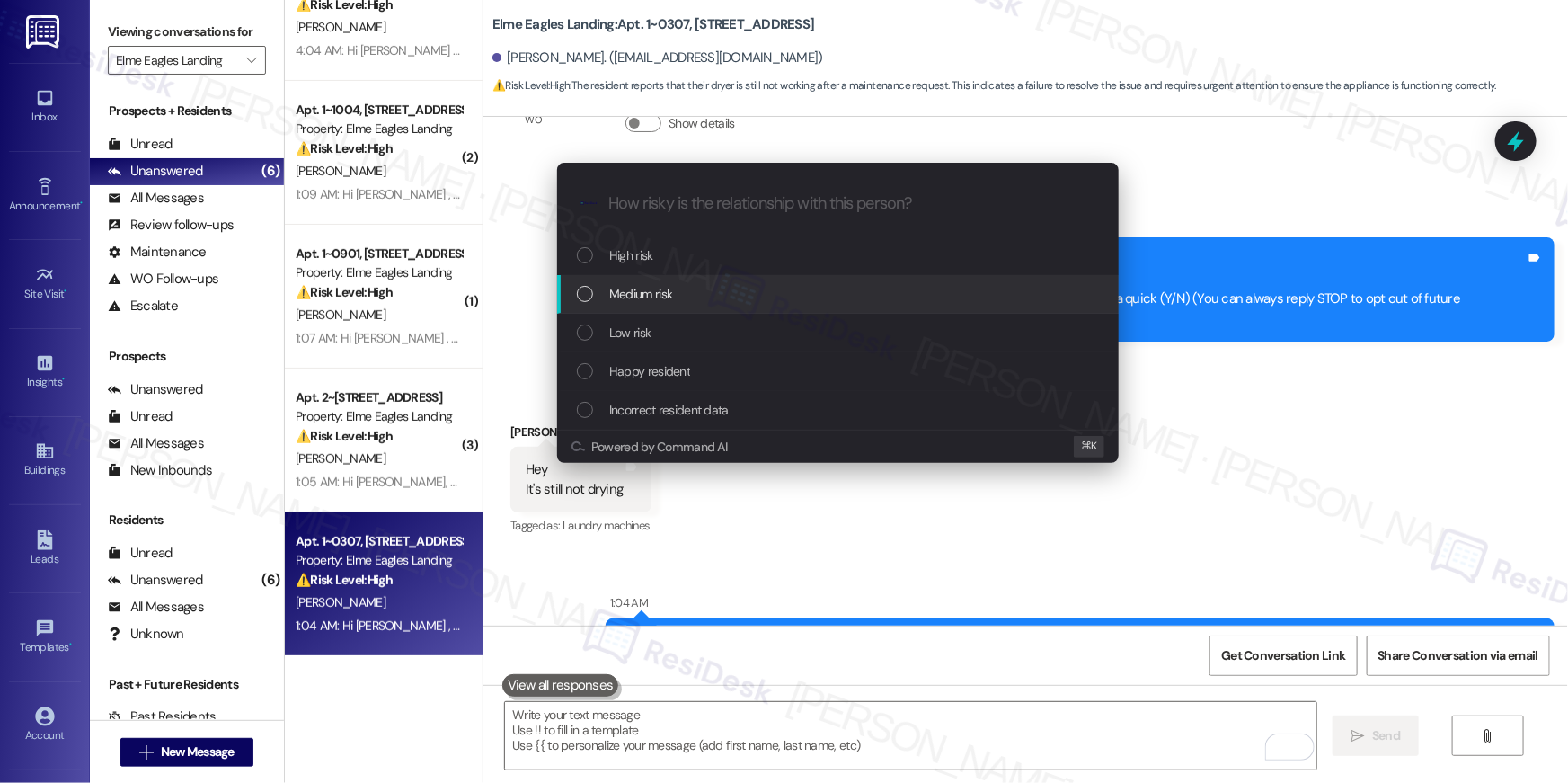
click at [634, 294] on span "Medium risk" at bounding box center [641, 294] width 63 height 19
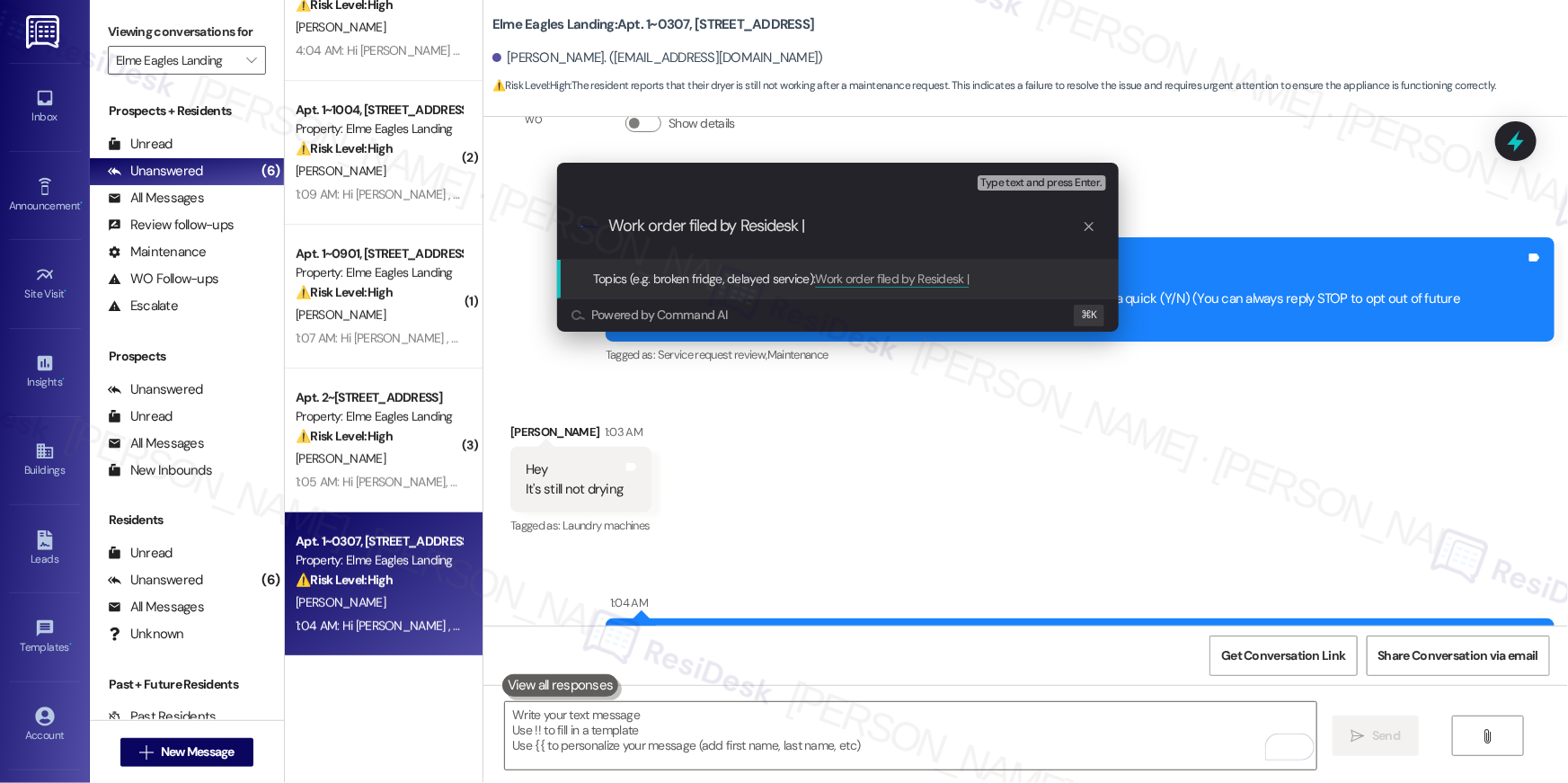
paste input "Work Order # 397594"
paste input "Work order filed by Residesk | Work Order # 397594"
type input "Work order follow-up | Work order filed by Residesk | Work Order # 397594"
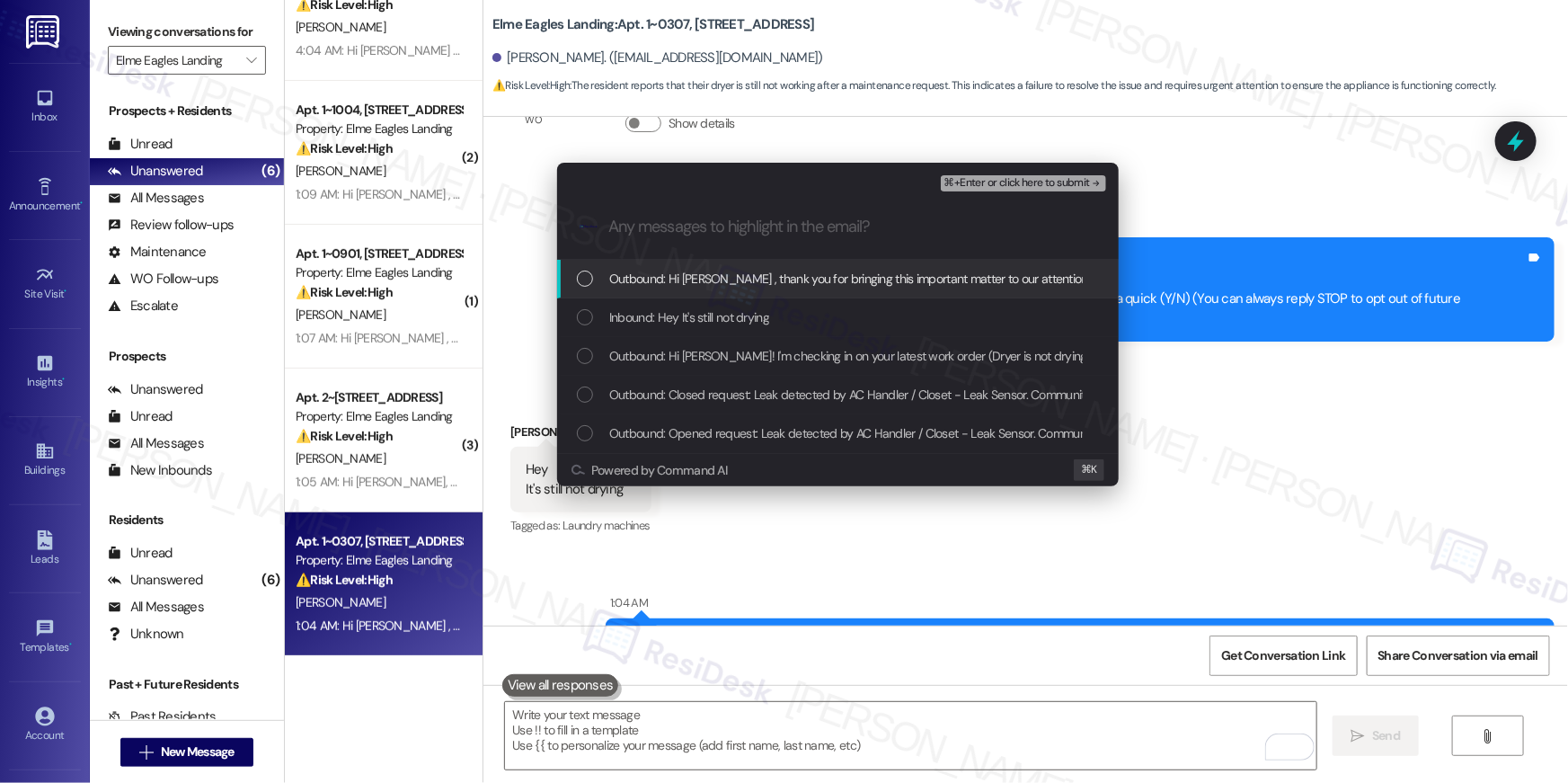
scroll to position [0, 0]
click at [646, 295] on div "Outbound: Hi Dajanee , thank you for bringing this important matter to our atte…" at bounding box center [839, 279] width 562 height 39
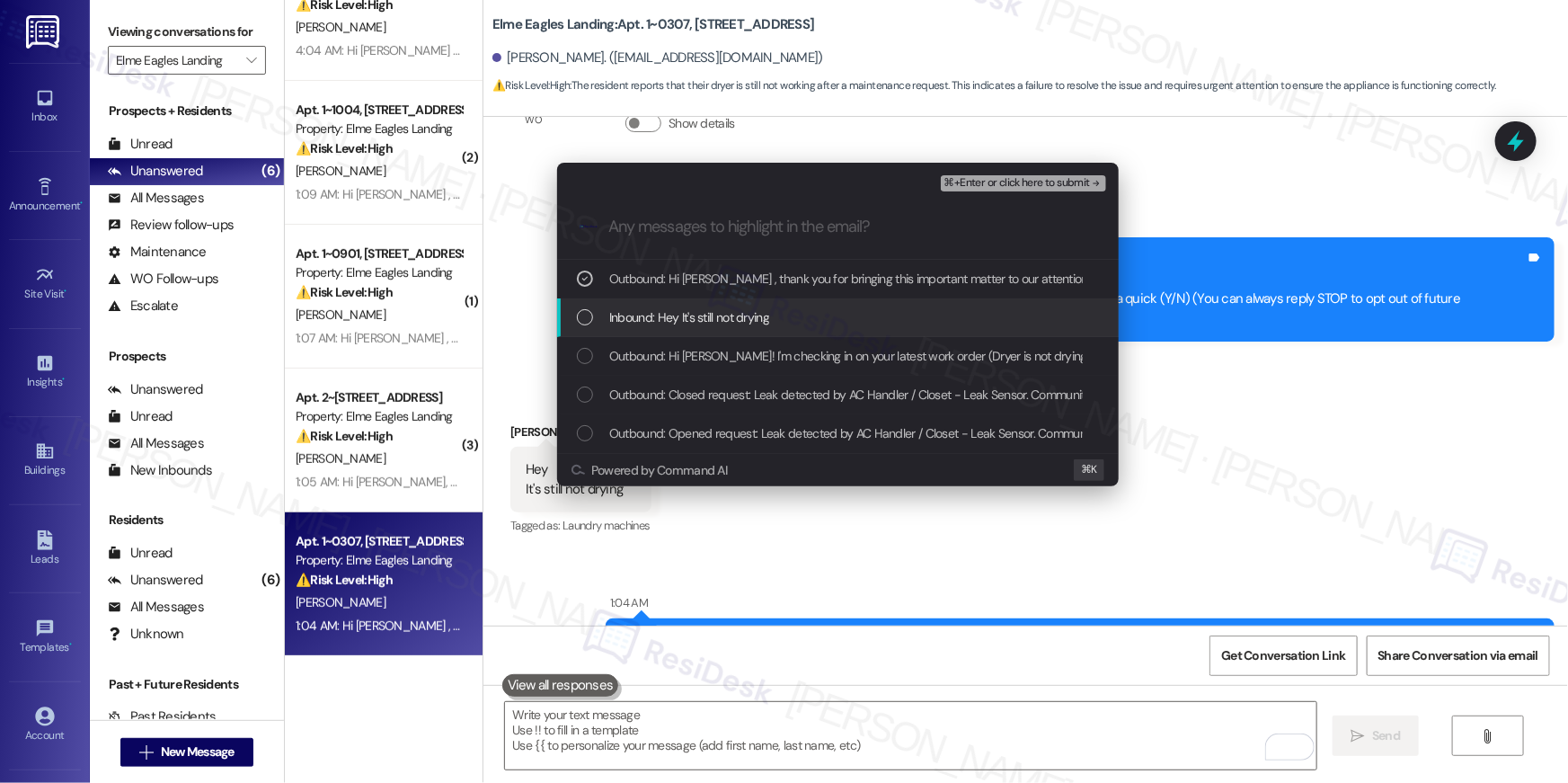
click at [651, 314] on span "Inbound: Hey It's still not drying" at bounding box center [690, 318] width 160 height 19
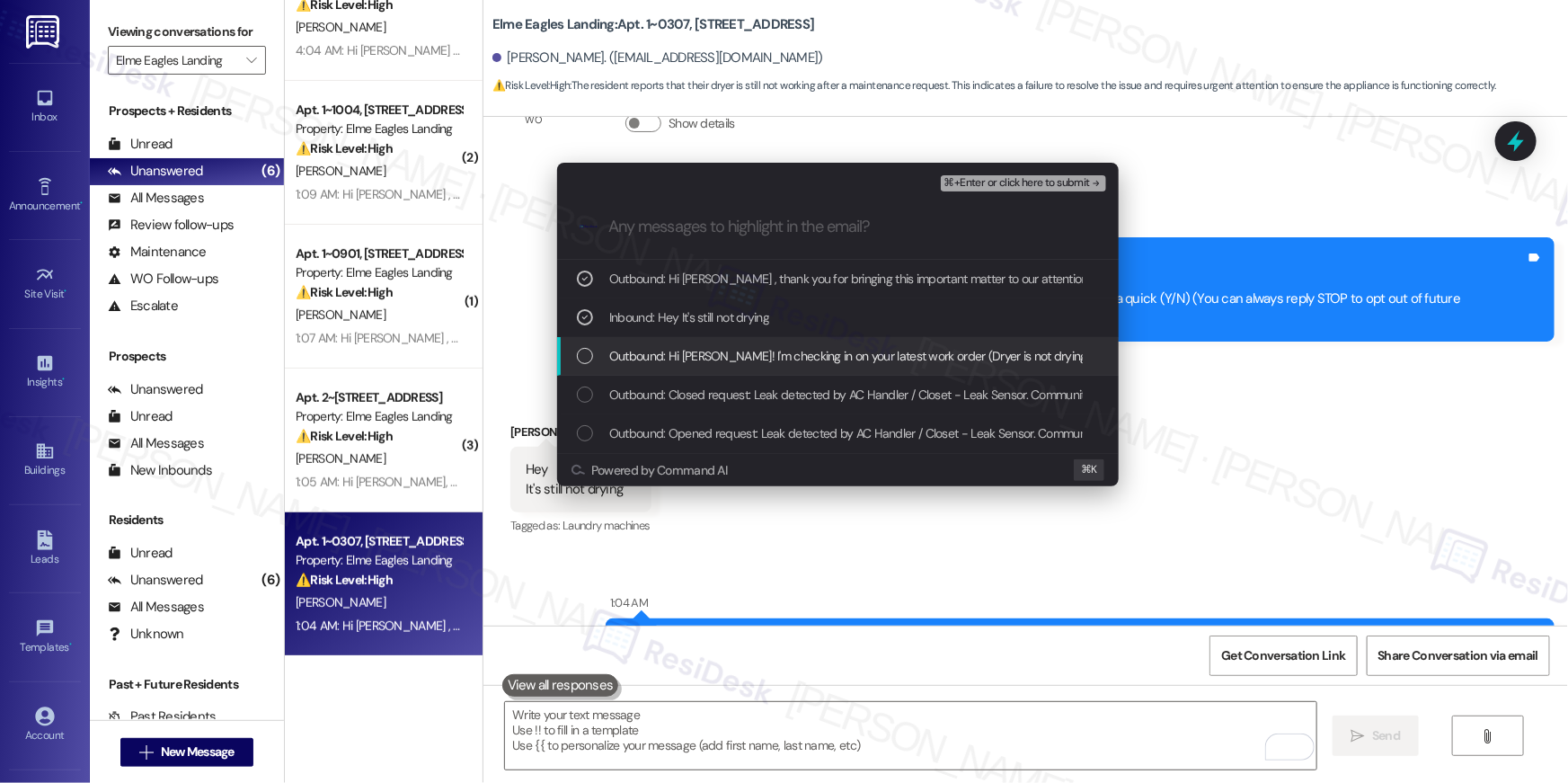
click at [650, 348] on span "Outbound: Hi Dajanee! I'm checking in on your latest work order (Dryer is not d…" at bounding box center [1267, 356] width 1314 height 19
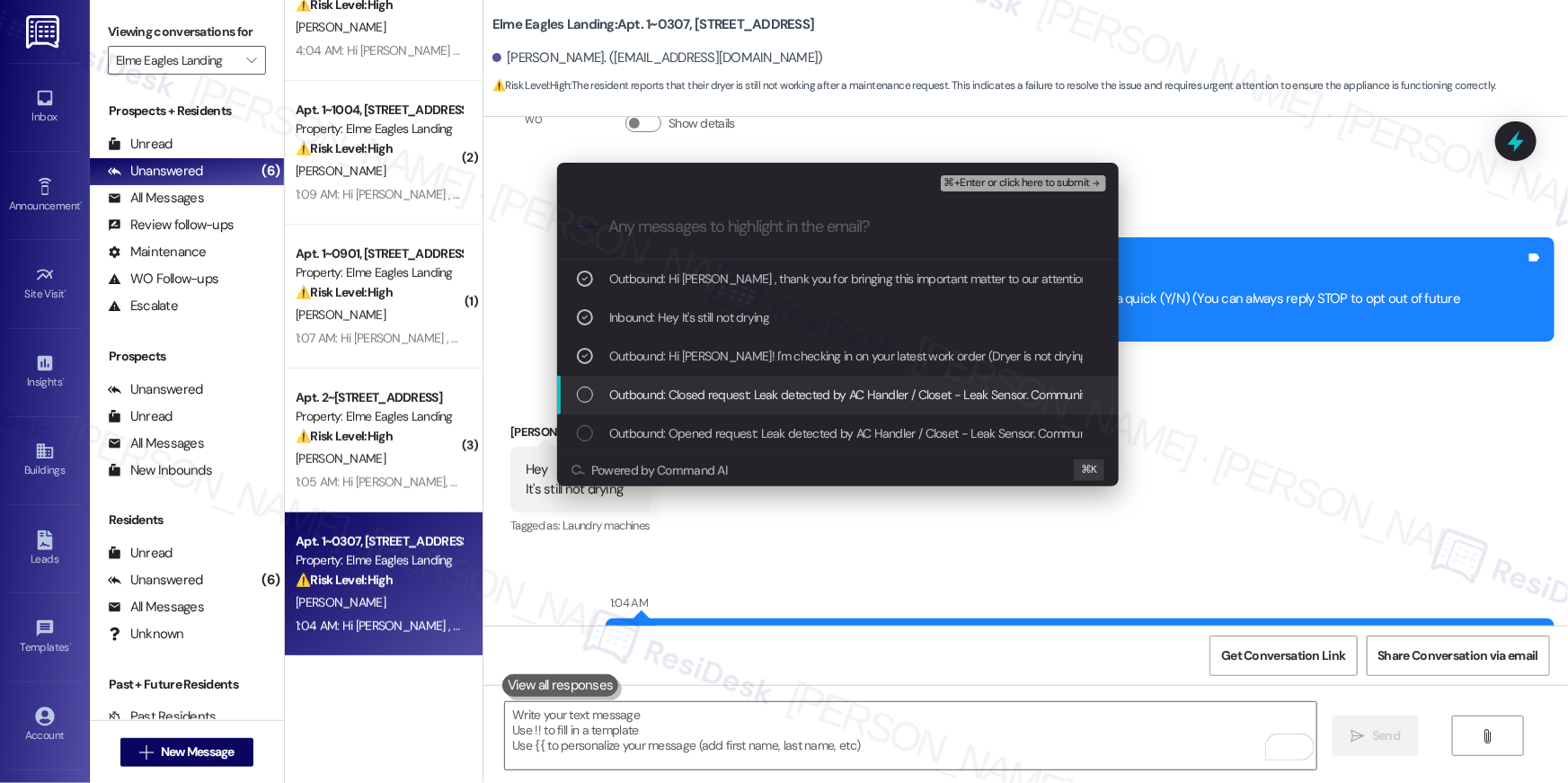
click at [675, 394] on span "Outbound: Closed request: Leak detected by AC Handler / Closet - Leak Sensor. C…" at bounding box center [1065, 395] width 912 height 19
click at [900, 395] on span "Outbound: Closed request: Leak detected by AC Handler / Closet - Leak Sensor. C…" at bounding box center [1065, 395] width 912 height 19
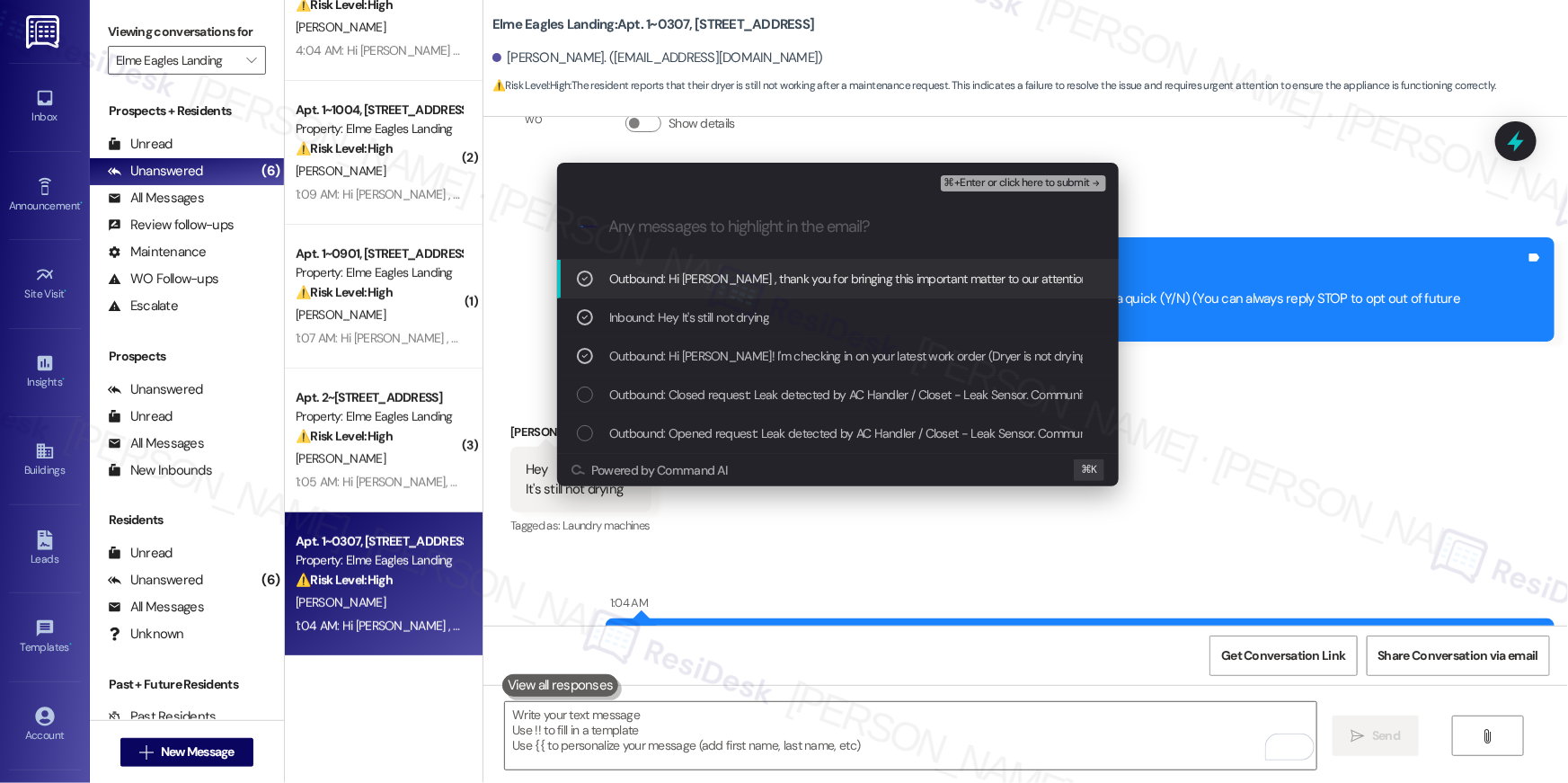
click at [1063, 182] on span "⌘+Enter or click here to submit" at bounding box center [1017, 183] width 146 height 13
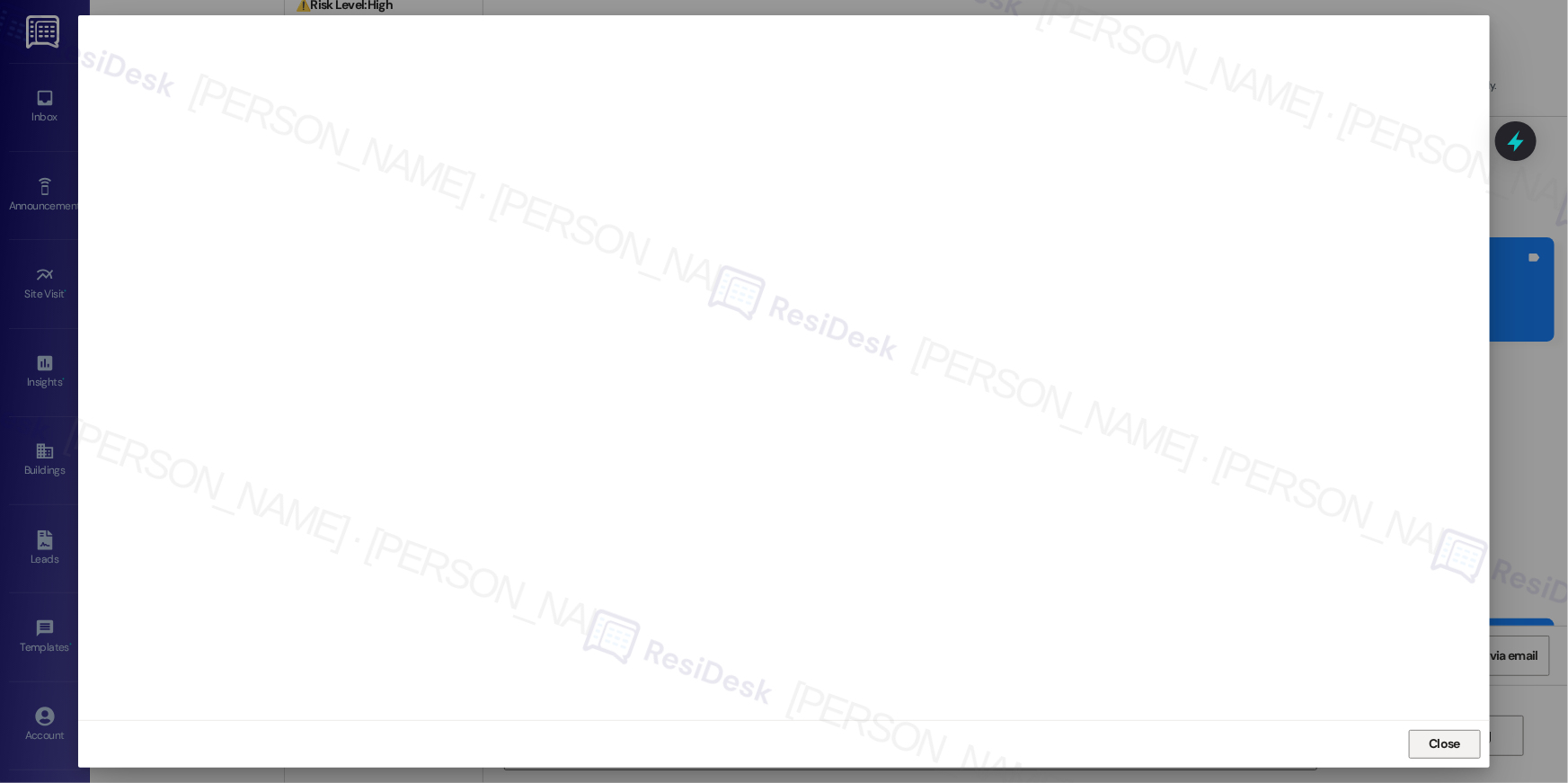
click at [1441, 744] on span "Close" at bounding box center [1444, 744] width 32 height 19
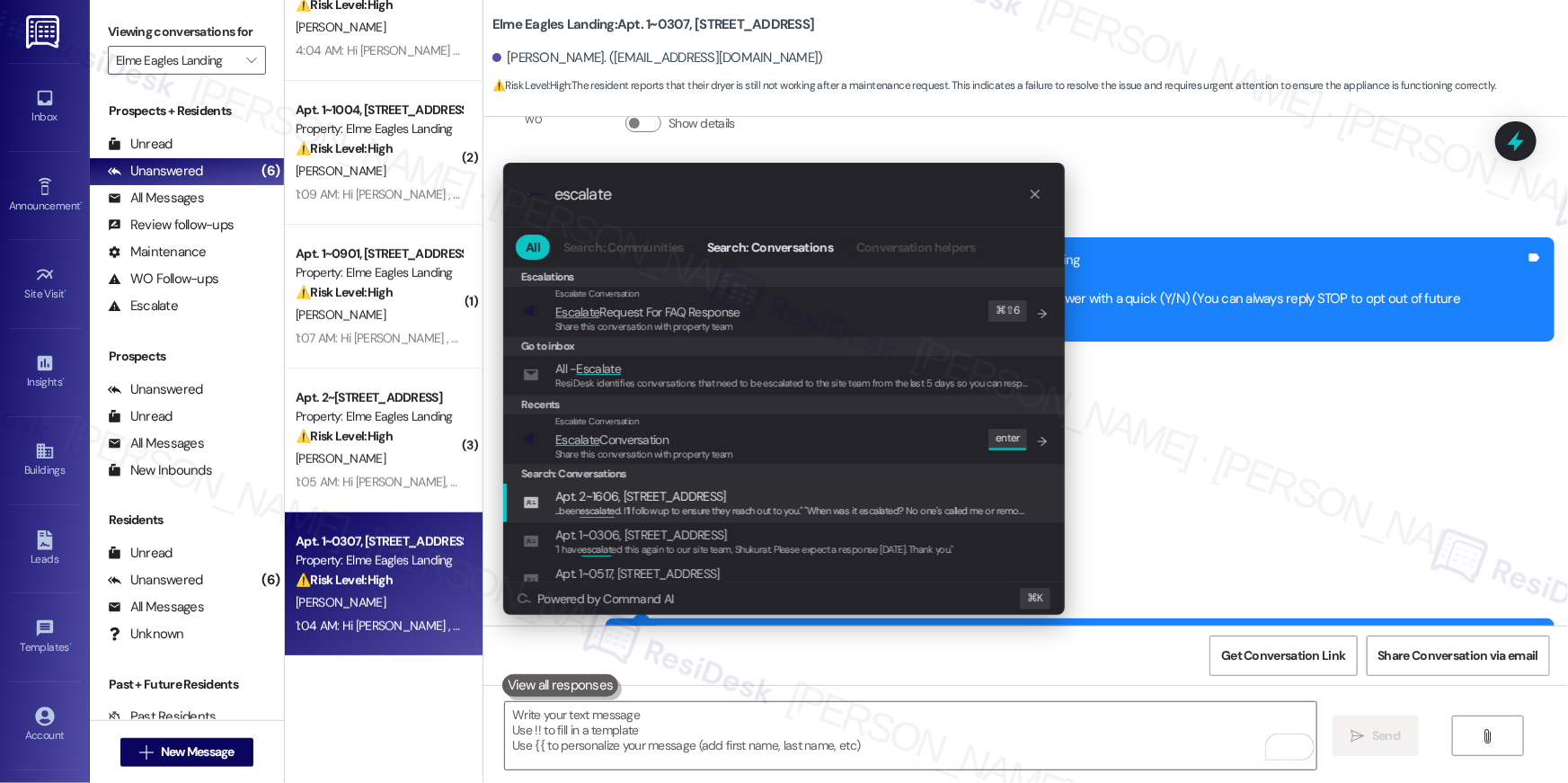
type input "escalate"
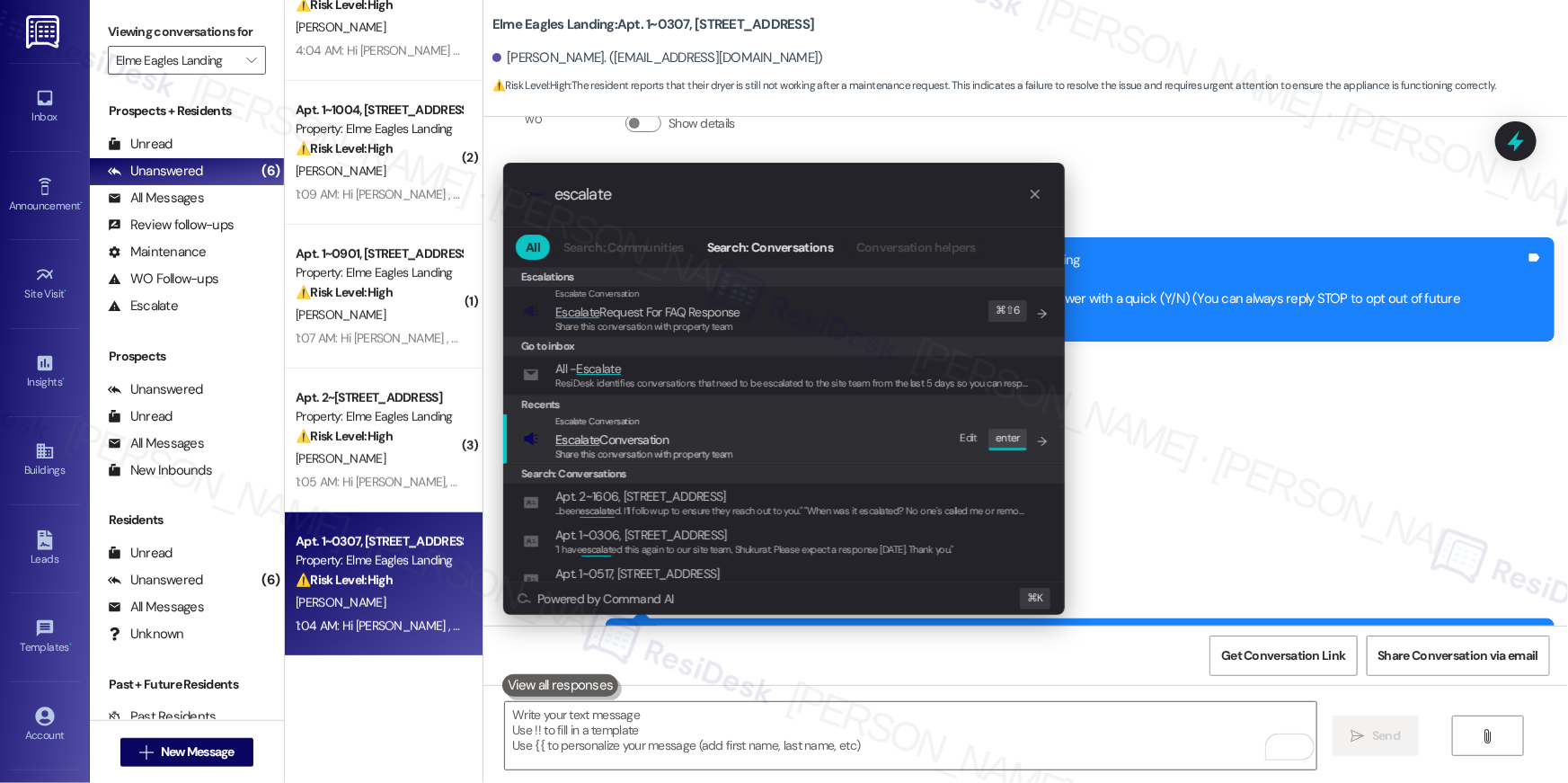
click at [812, 443] on div "Escalate Conversation Escalate Conversation Share this conversation with proper…" at bounding box center [785, 438] width 526 height 48
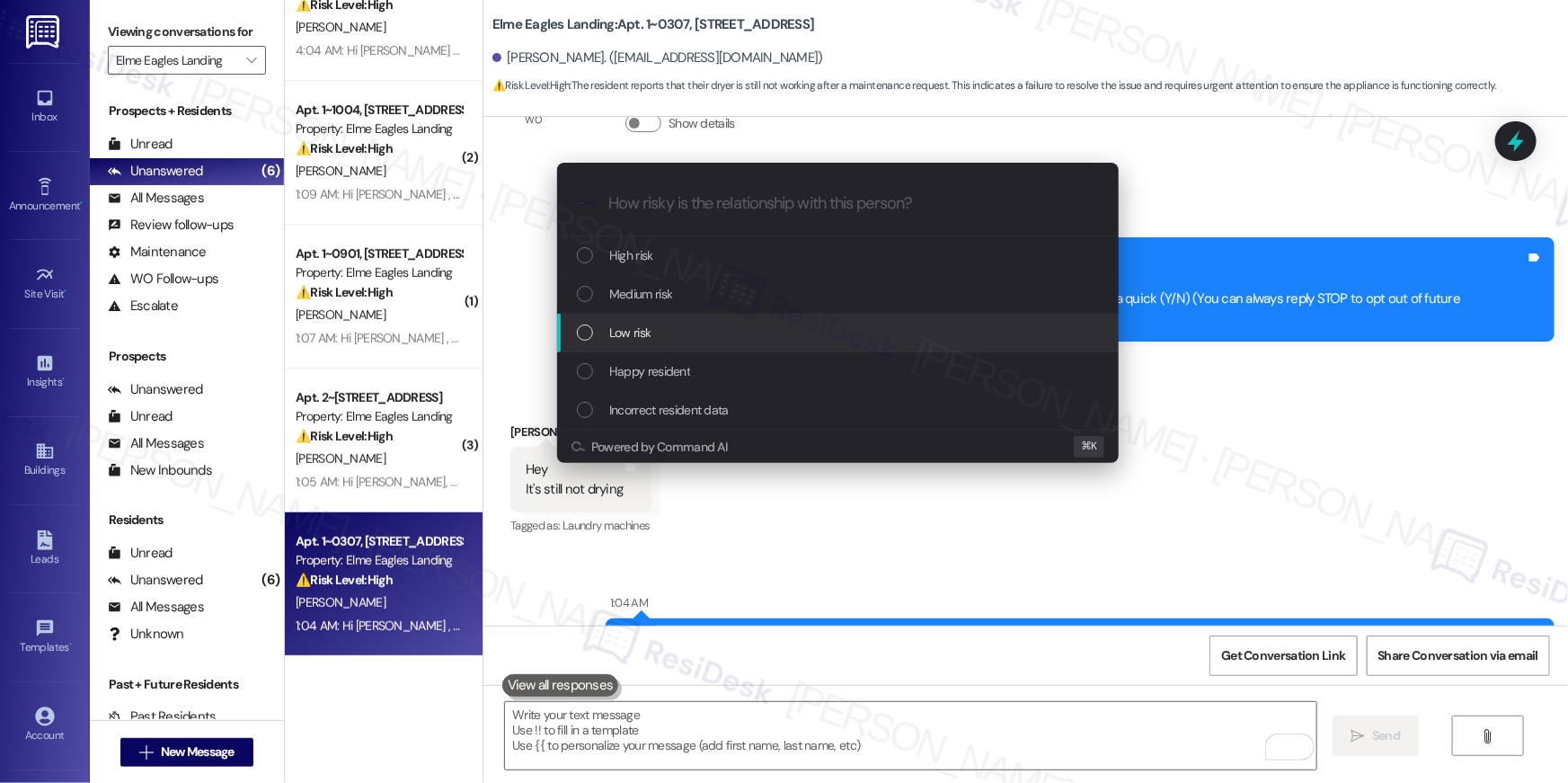
click at [692, 325] on div "Low risk" at bounding box center [839, 332] width 526 height 19
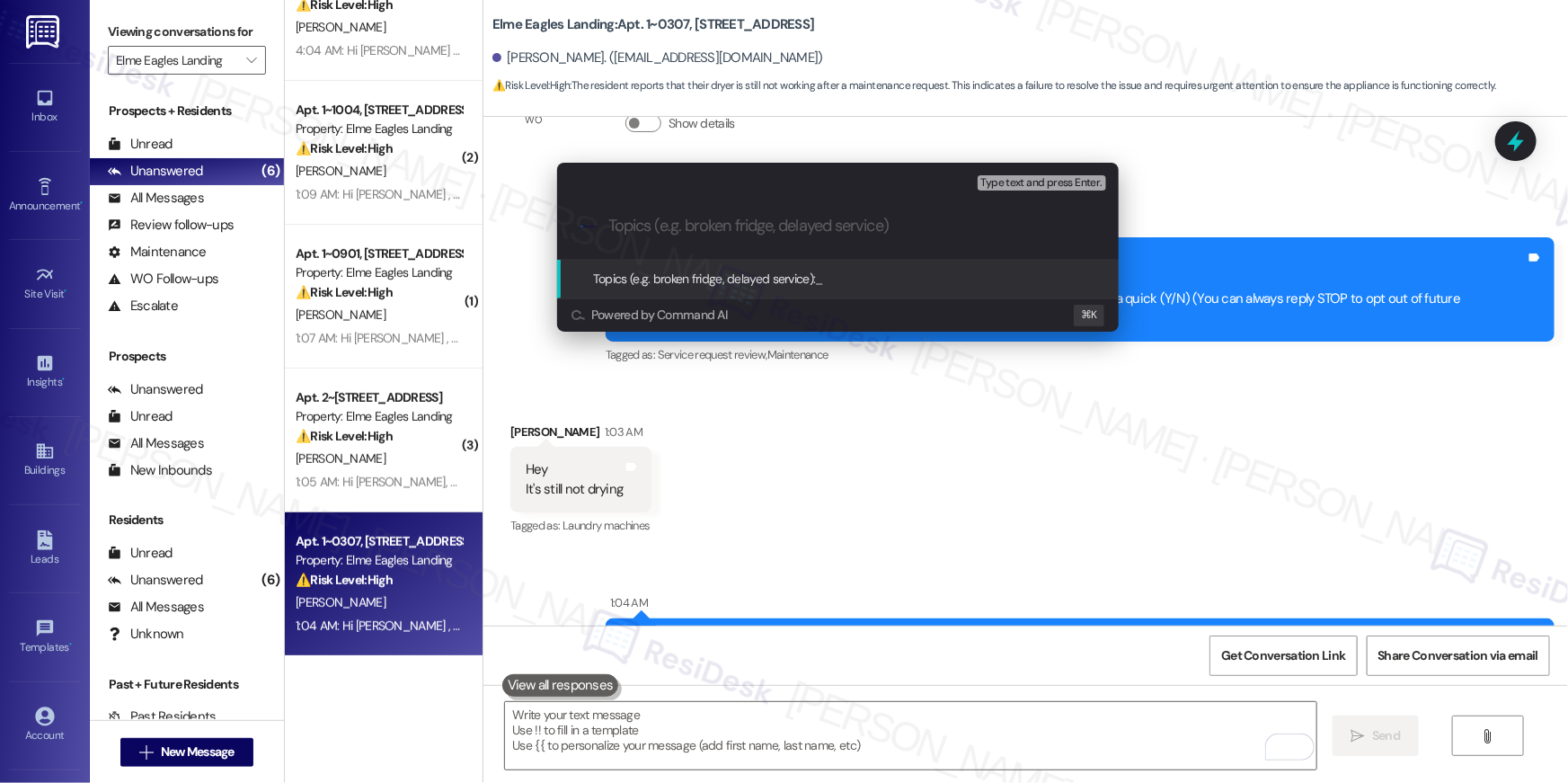
paste input "Work order follow-up | Work order filed by Residesk | Work Order # 397594"
type input "Work order follow-up | Work order filed by Residesk | Work Order # 397594"
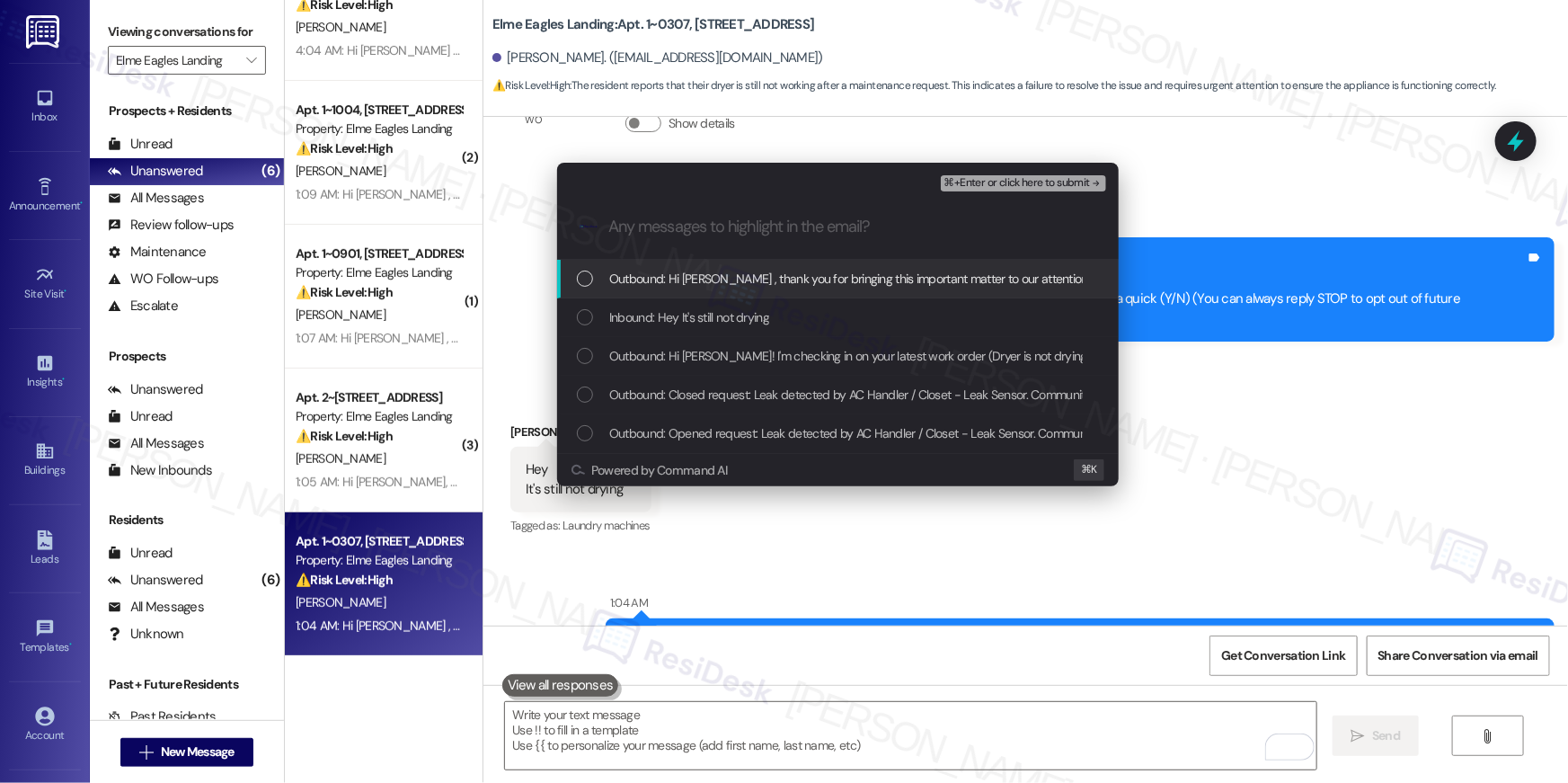
click at [713, 290] on div "Outbound: Hi Dajanee , thank you for bringing this important matter to our atte…" at bounding box center [839, 279] width 562 height 39
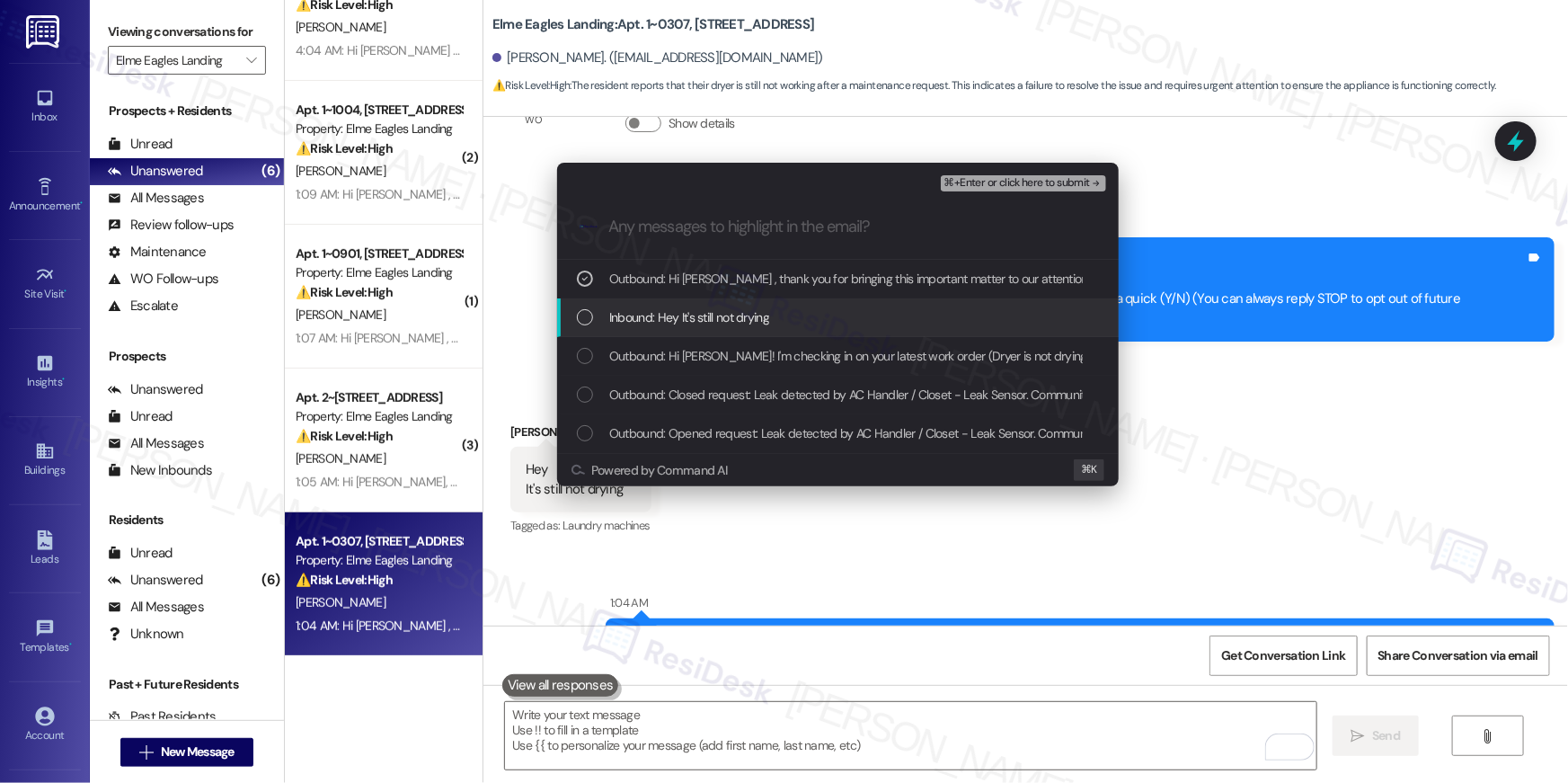
click at [701, 313] on span "Inbound: Hey It's still not drying" at bounding box center [690, 318] width 160 height 19
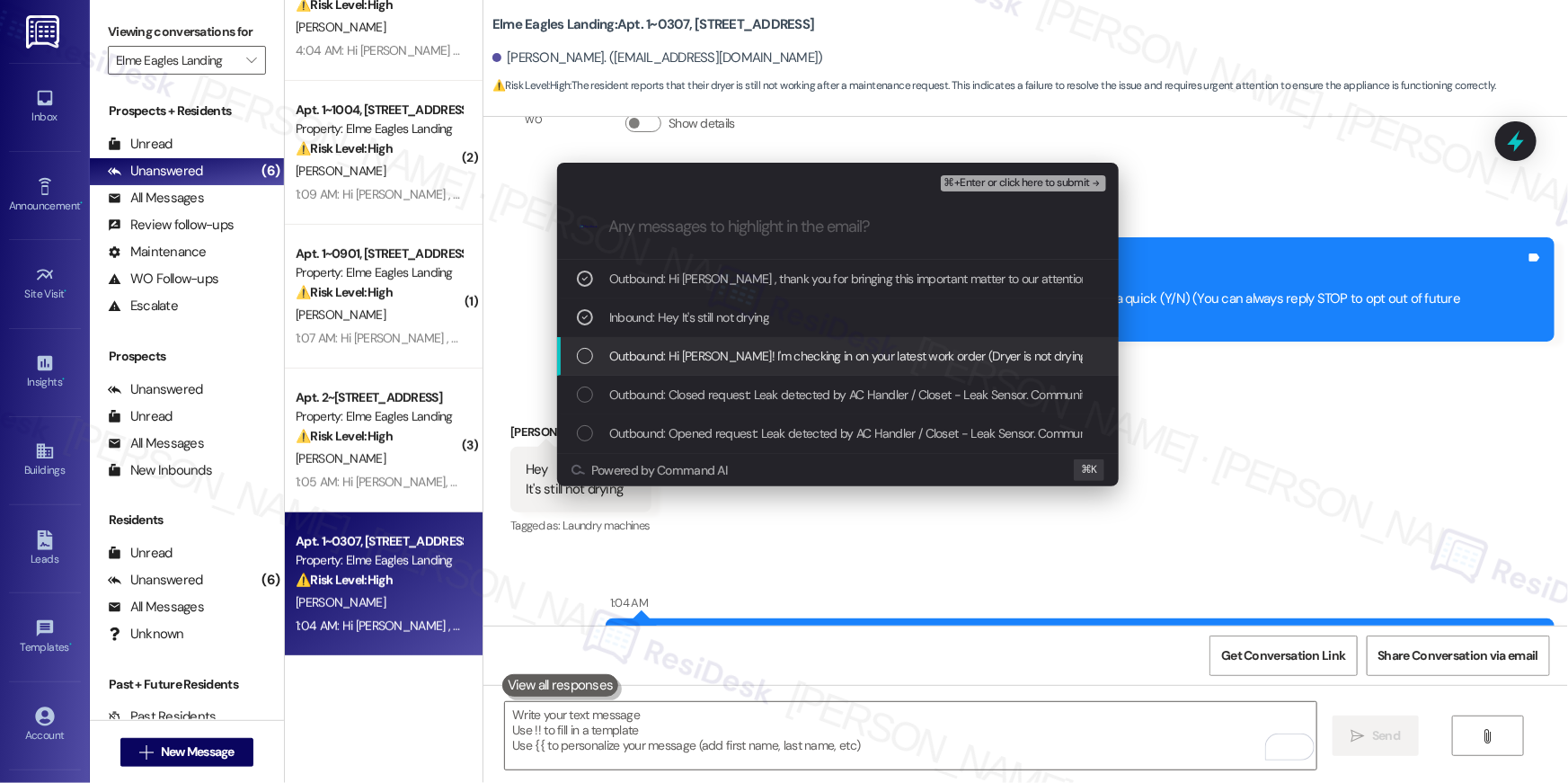
click at [708, 350] on span "Outbound: Hi Dajanee! I'm checking in on your latest work order (Dryer is not d…" at bounding box center [1267, 356] width 1314 height 19
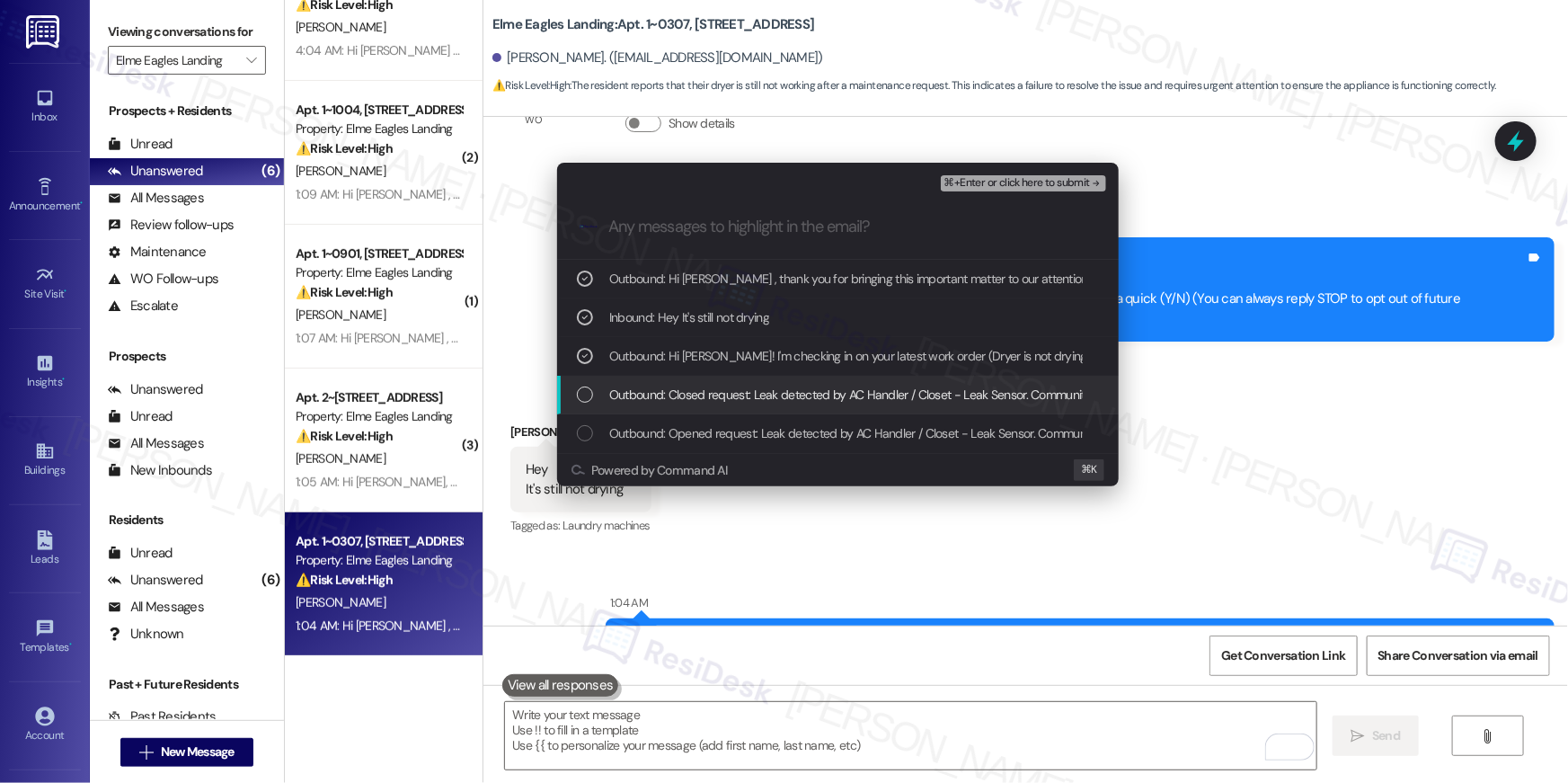
click at [745, 390] on span "Outbound: Closed request: Leak detected by AC Handler / Closet - Leak Sensor. C…" at bounding box center [1065, 395] width 912 height 19
click at [741, 397] on span "Outbound: Closed request: Leak detected by AC Handler / Closet - Leak Sensor. C…" at bounding box center [1065, 395] width 912 height 19
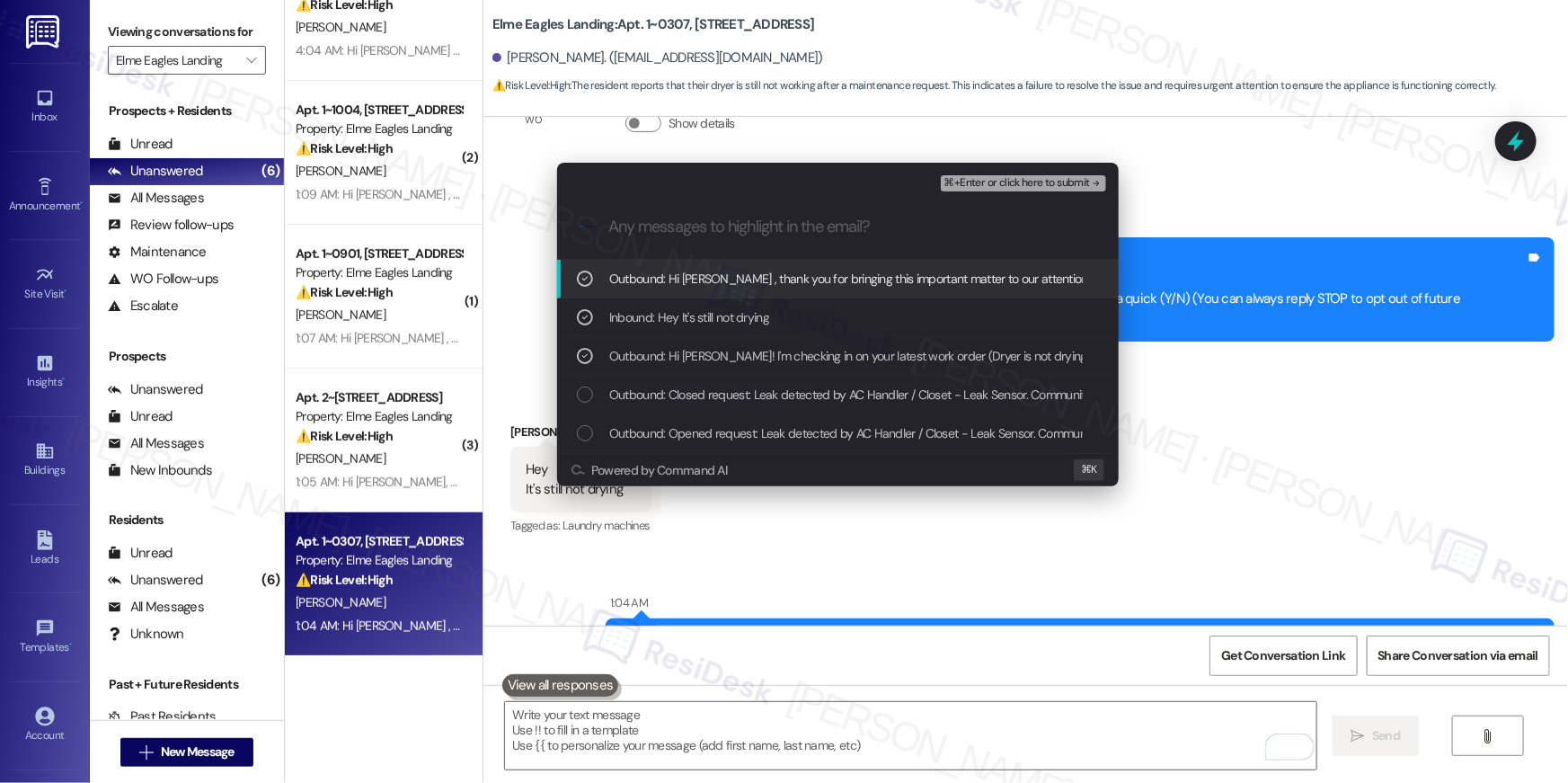
click at [1047, 187] on span "⌘+Enter or click here to submit" at bounding box center [1017, 183] width 146 height 13
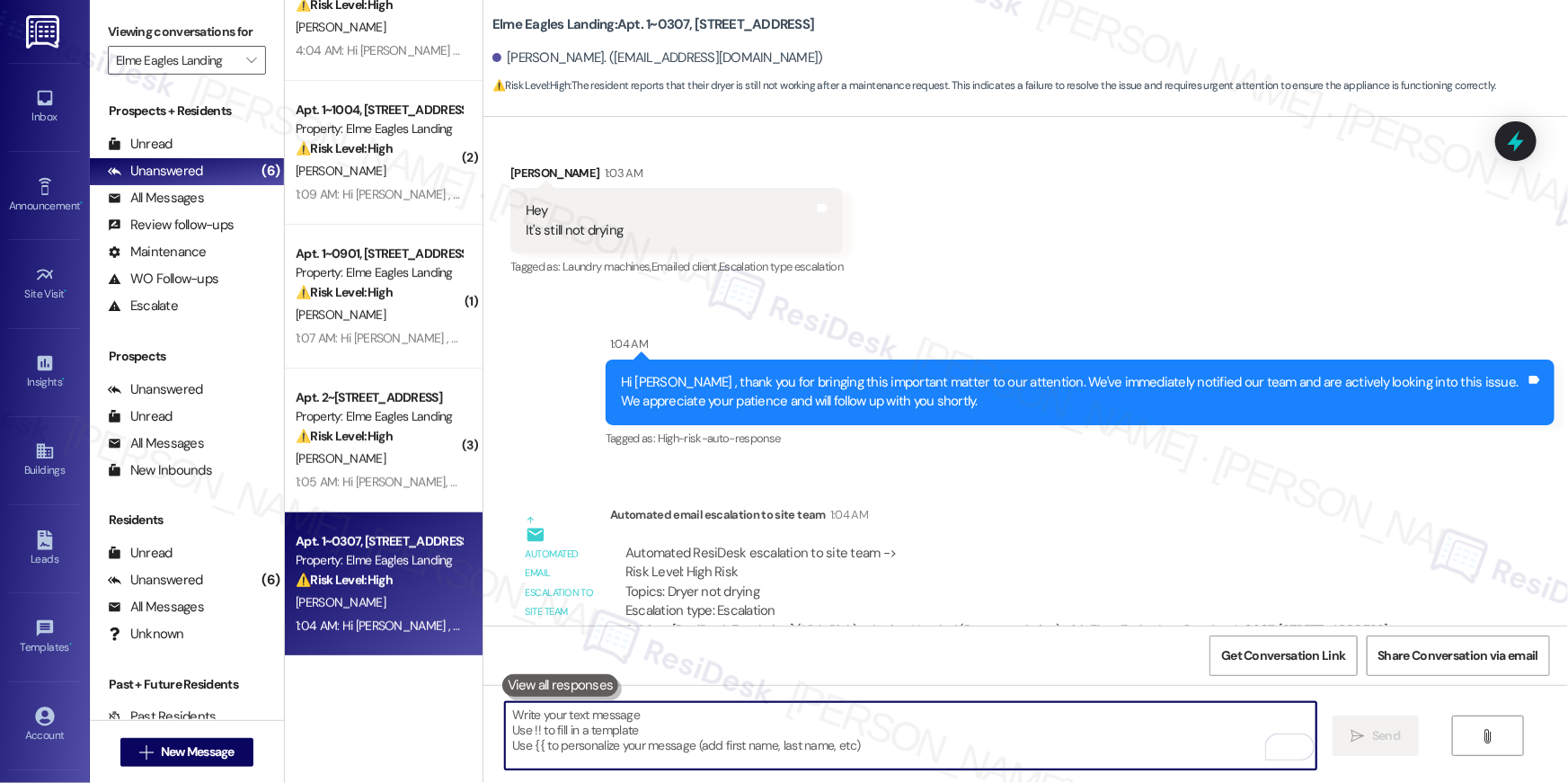
scroll to position [626, 0]
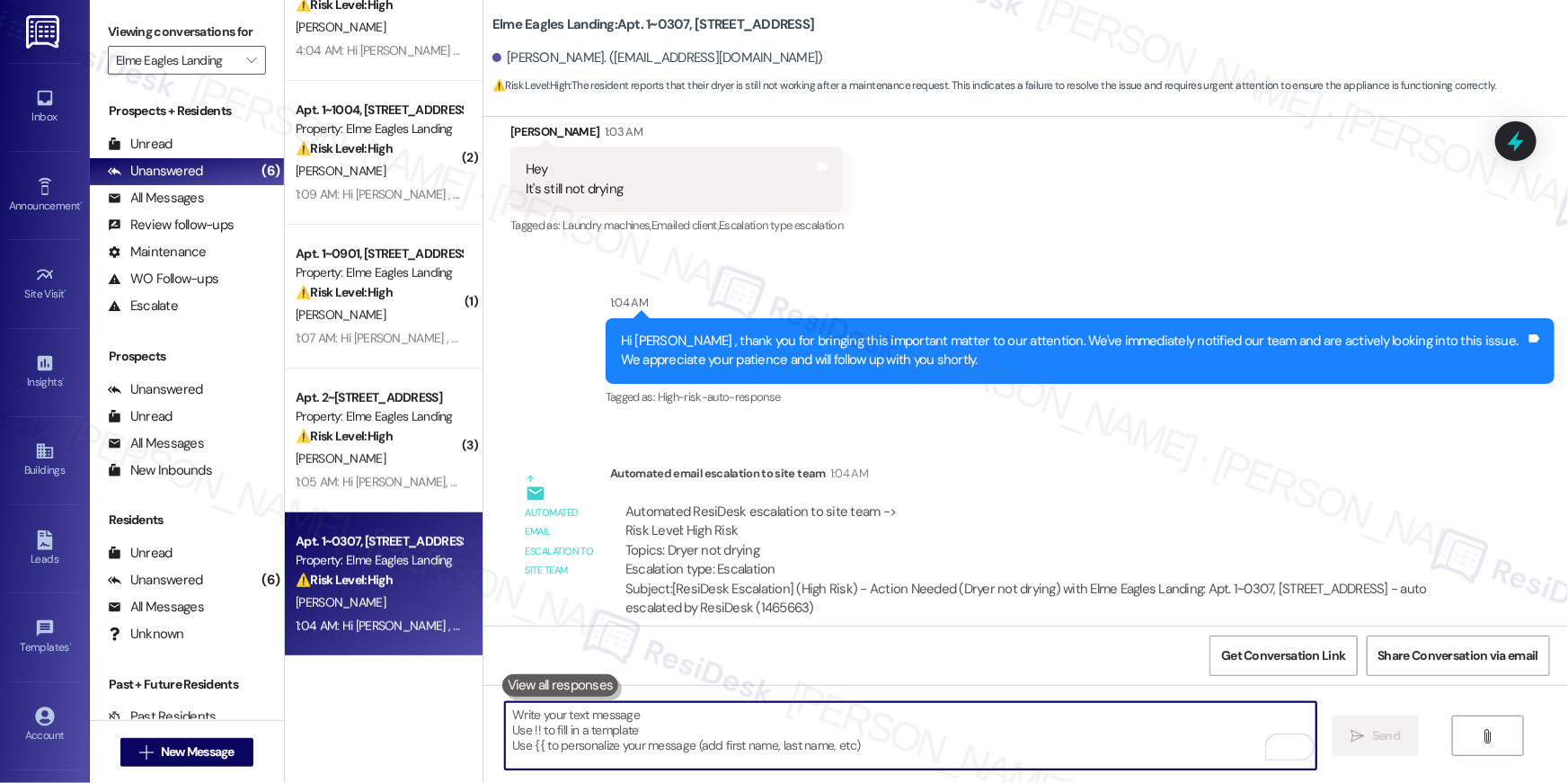
click at [1012, 503] on div "Automated ResiDesk escalation to site team -> Risk Level: High Risk Topics: Dry…" at bounding box center [1034, 542] width 819 height 77
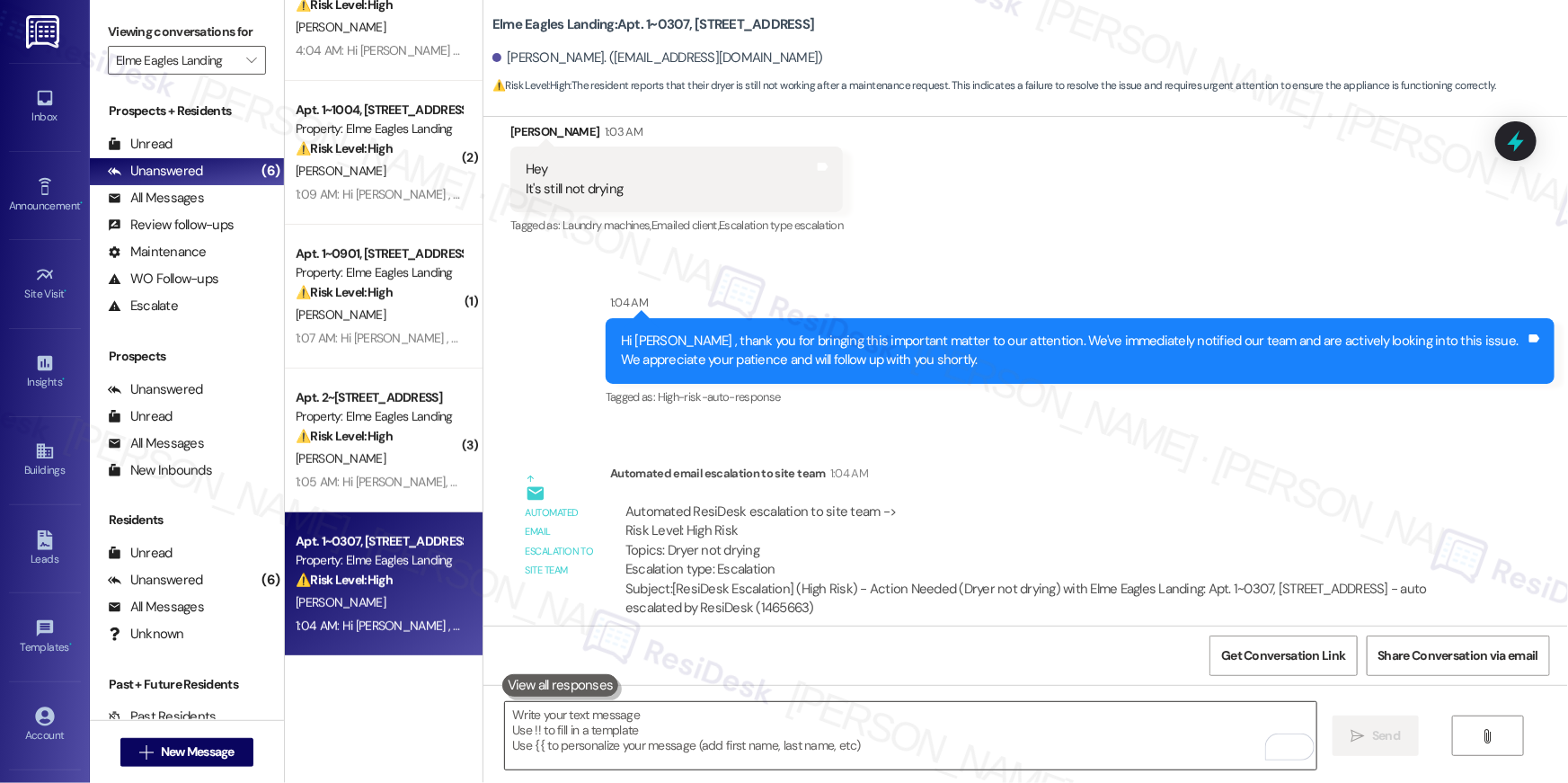
click at [828, 739] on textarea "To enrich screen reader interactions, please activate Accessibility in Grammarl…" at bounding box center [911, 737] width 812 height 68
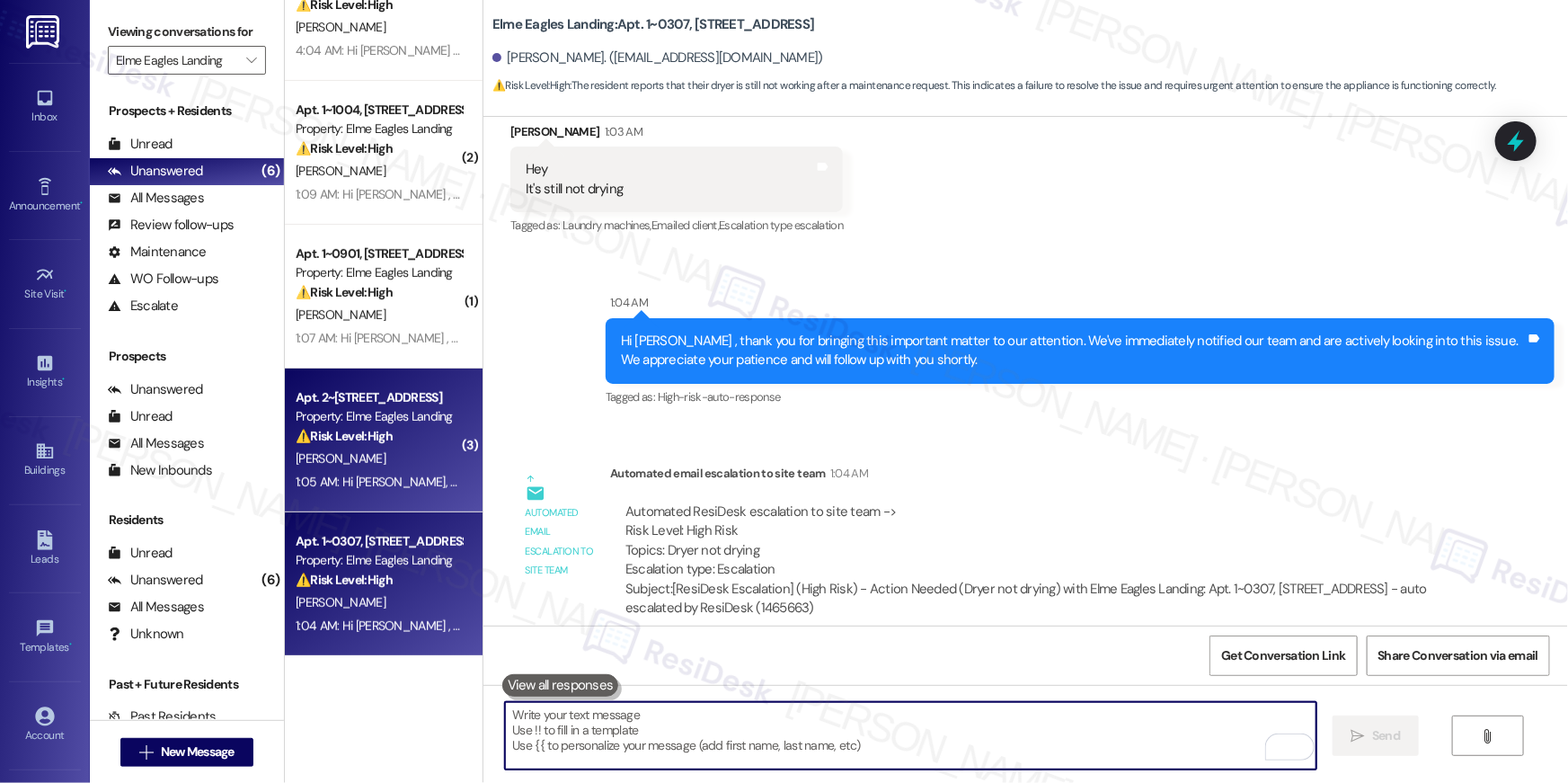
click at [326, 475] on div "1:05 AM: Hi Kelsie, how are you? A friendly reminder that your rent is due and …" at bounding box center [965, 482] width 1340 height 16
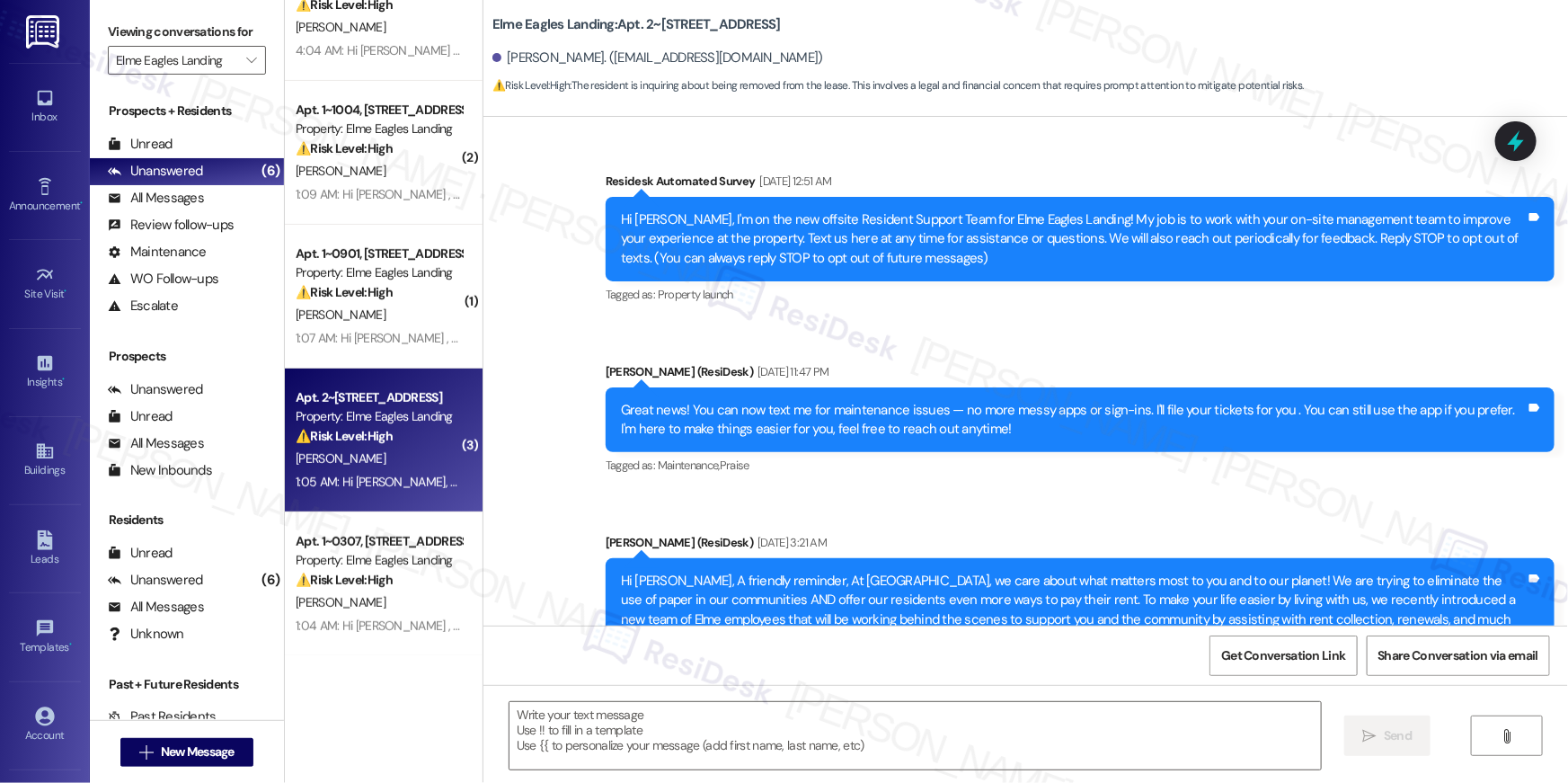
type textarea "Fetching suggested responses. Please feel free to read through the conversation…"
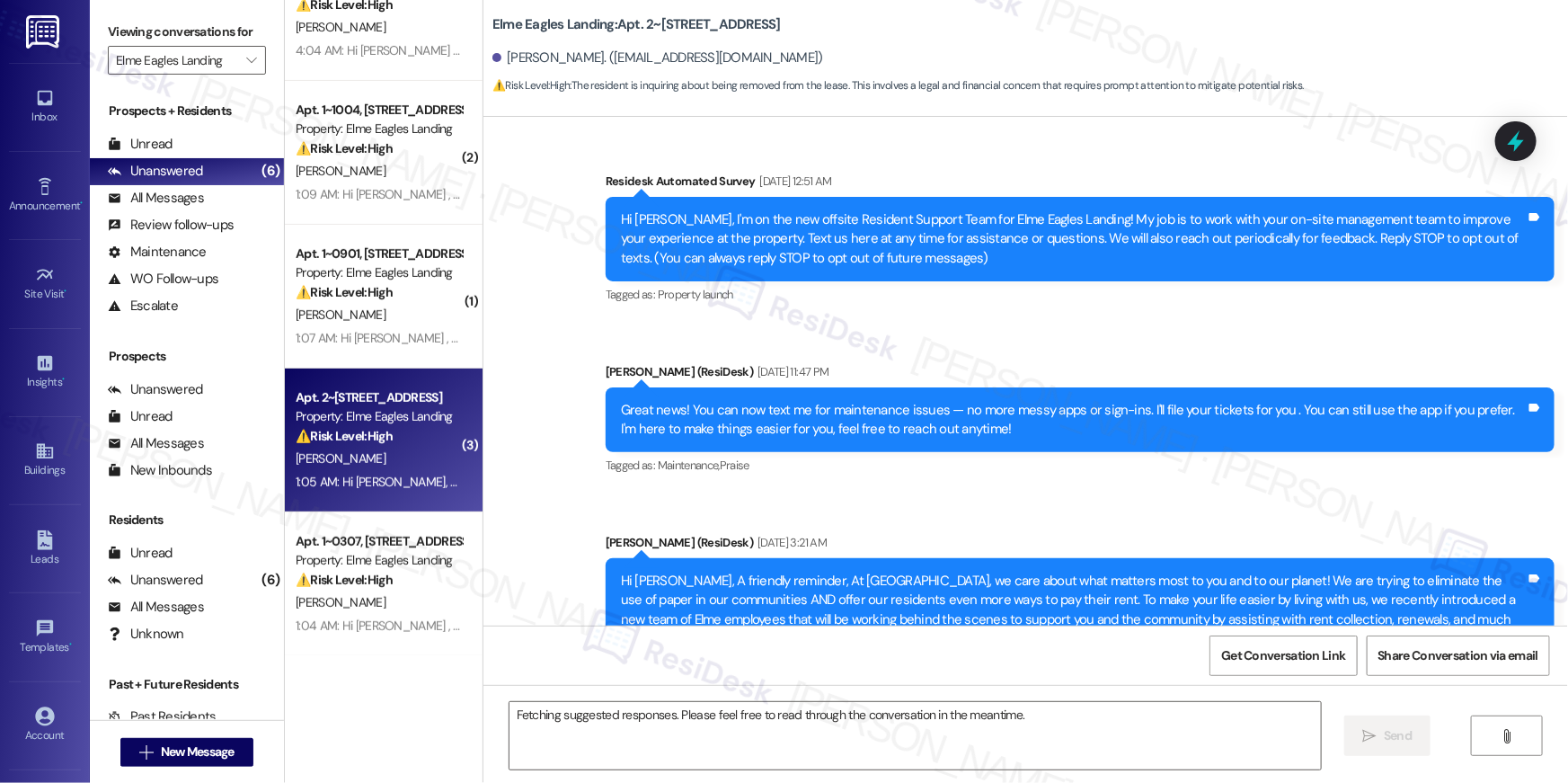
scroll to position [12074, 0]
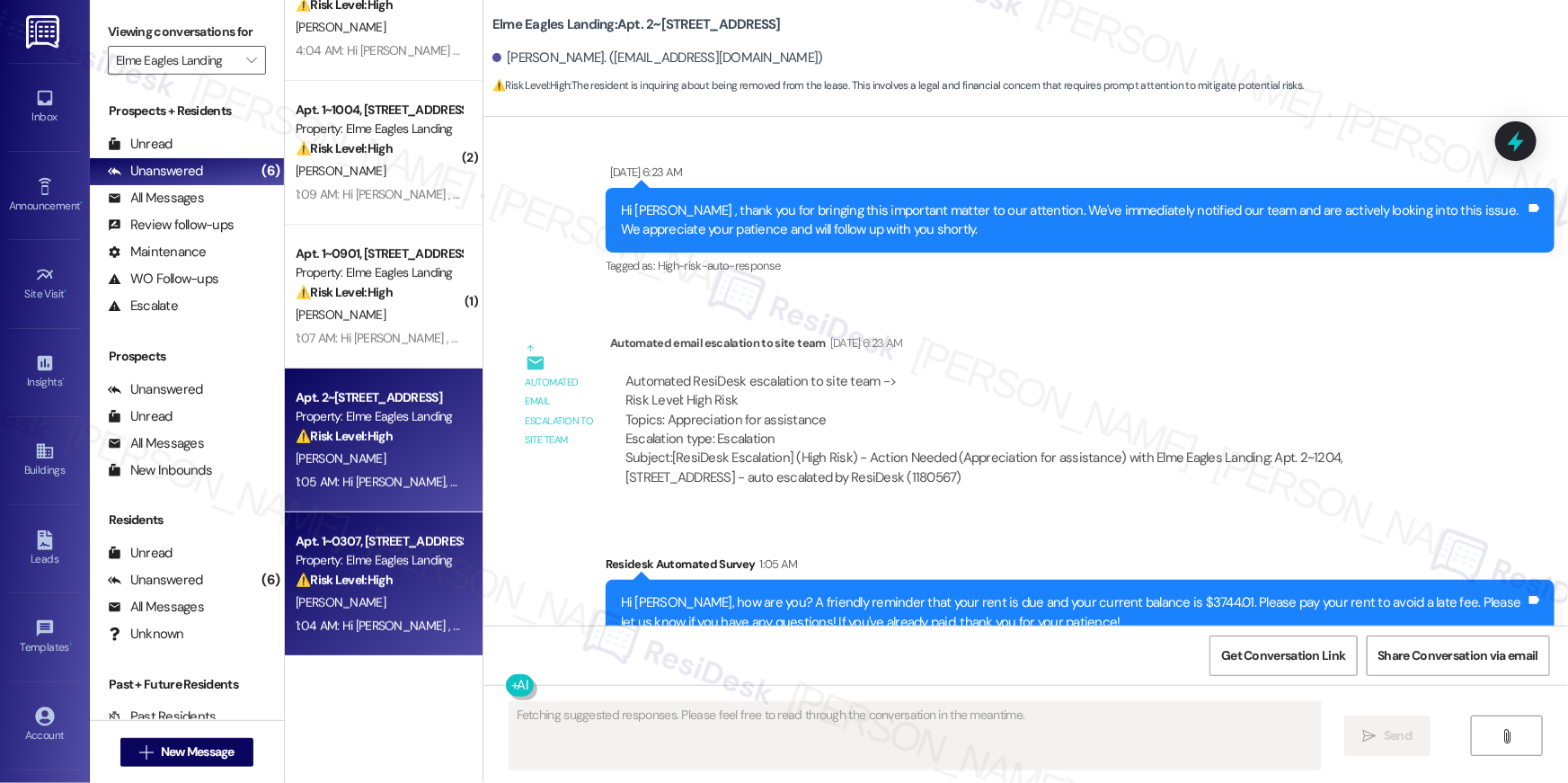
click at [384, 595] on div "D. John" at bounding box center [379, 602] width 170 height 22
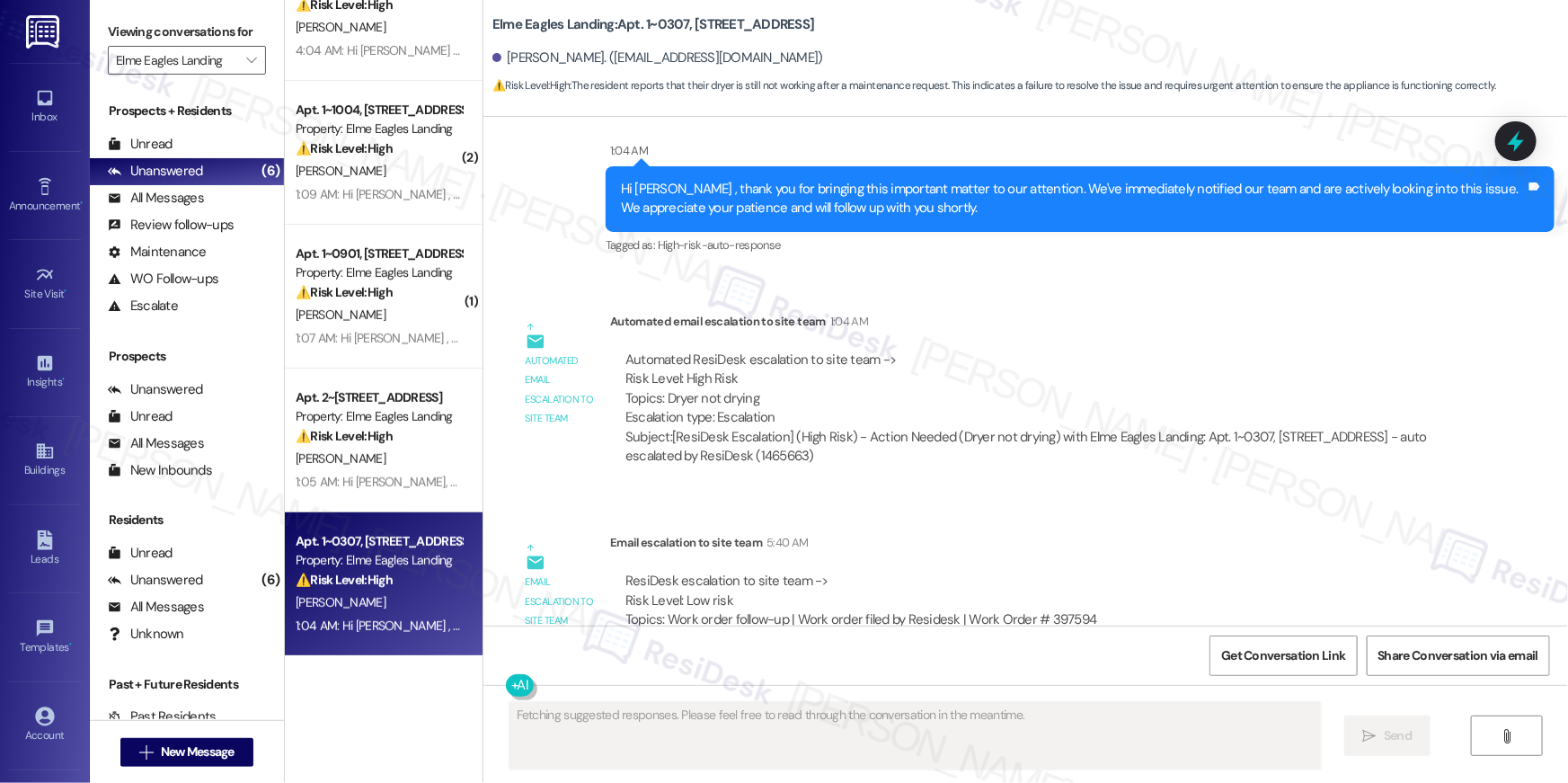
scroll to position [847, 0]
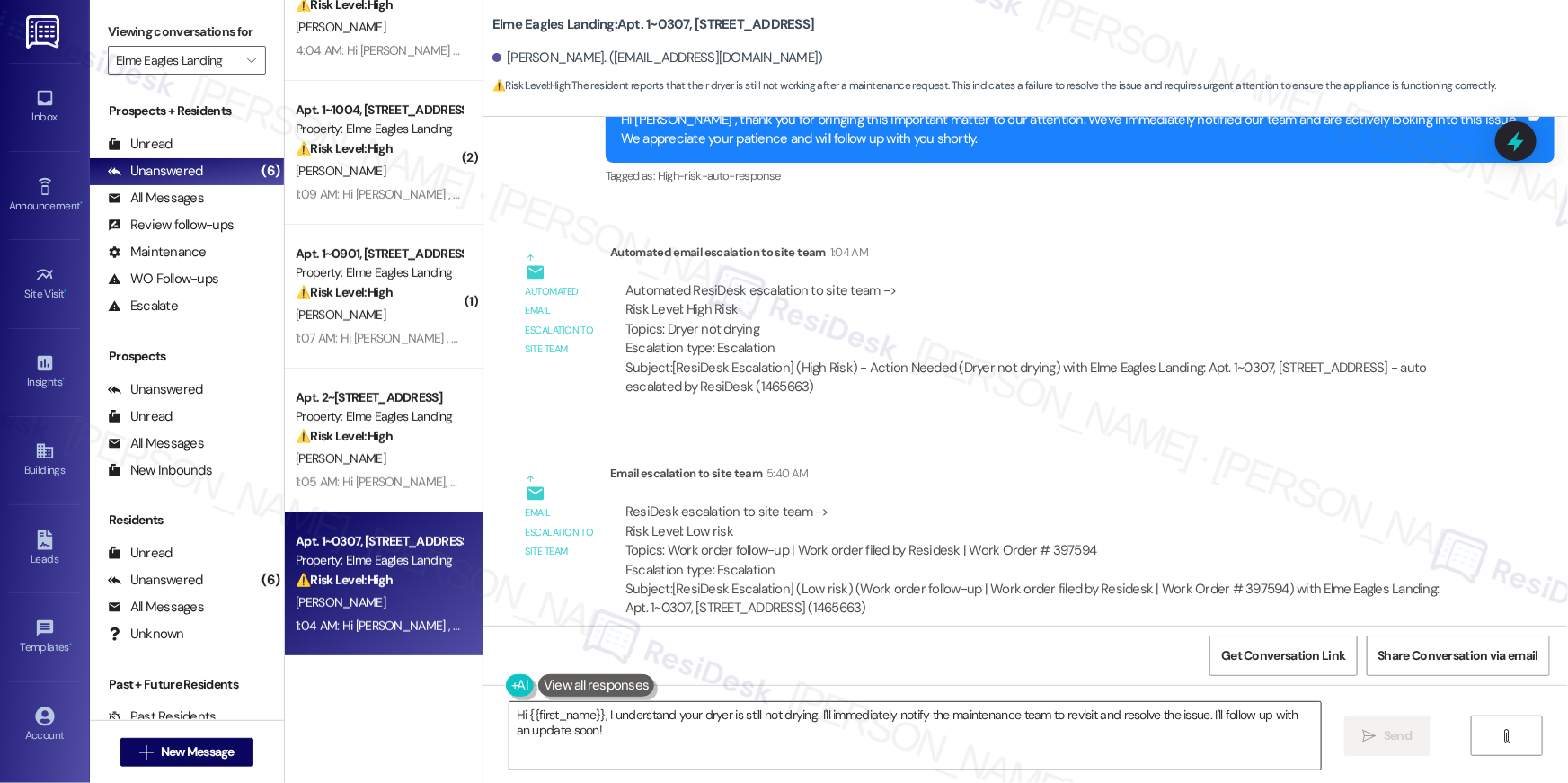
click at [998, 730] on textarea "Hi {{first_name}}, I understand your dryer is still not drying. I'll immediatel…" at bounding box center [915, 737] width 812 height 68
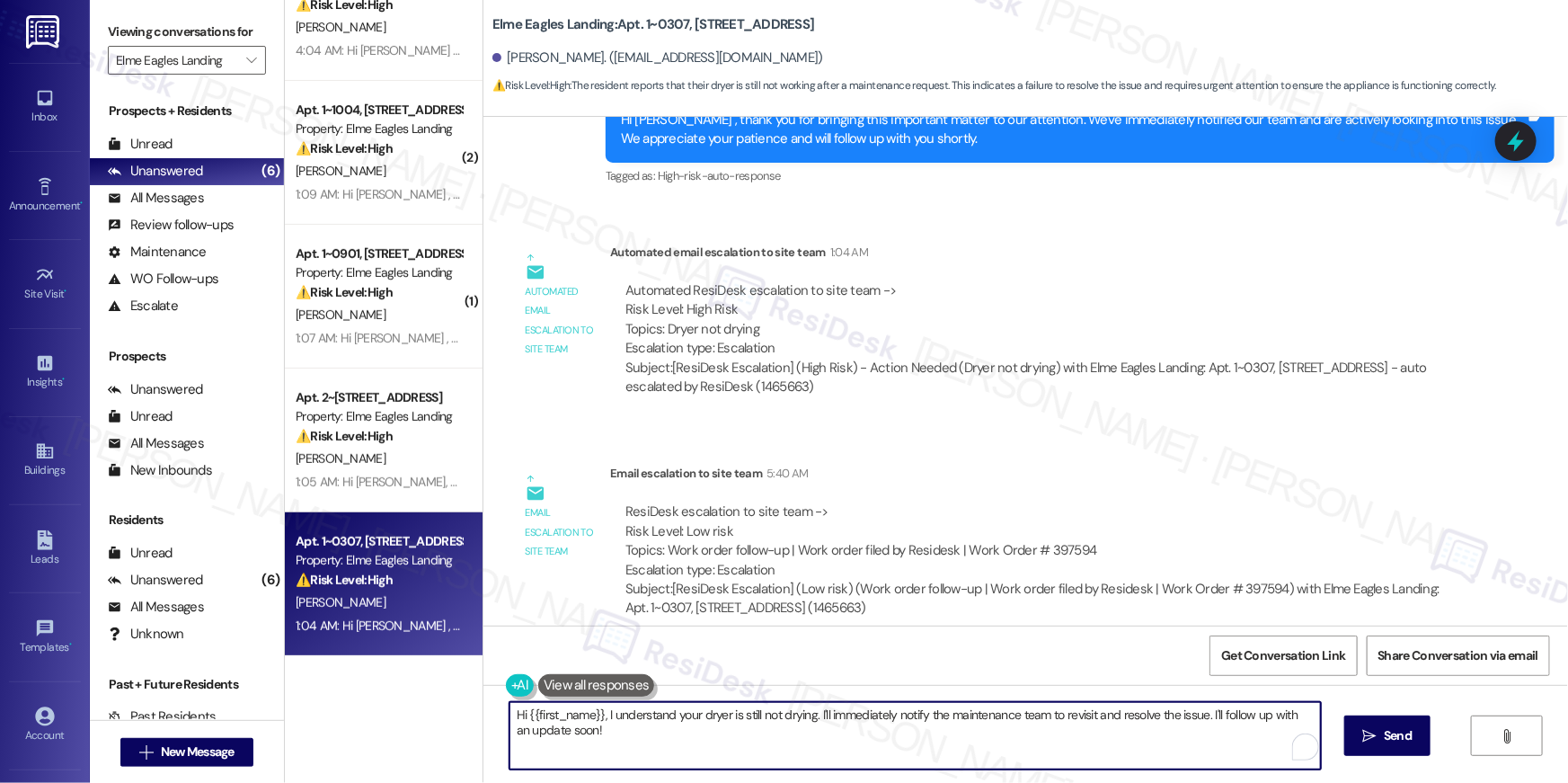
click at [998, 730] on textarea "Hi {{first_name}}, I understand your dryer is still not drying. I'll immediatel…" at bounding box center [915, 737] width 812 height 68
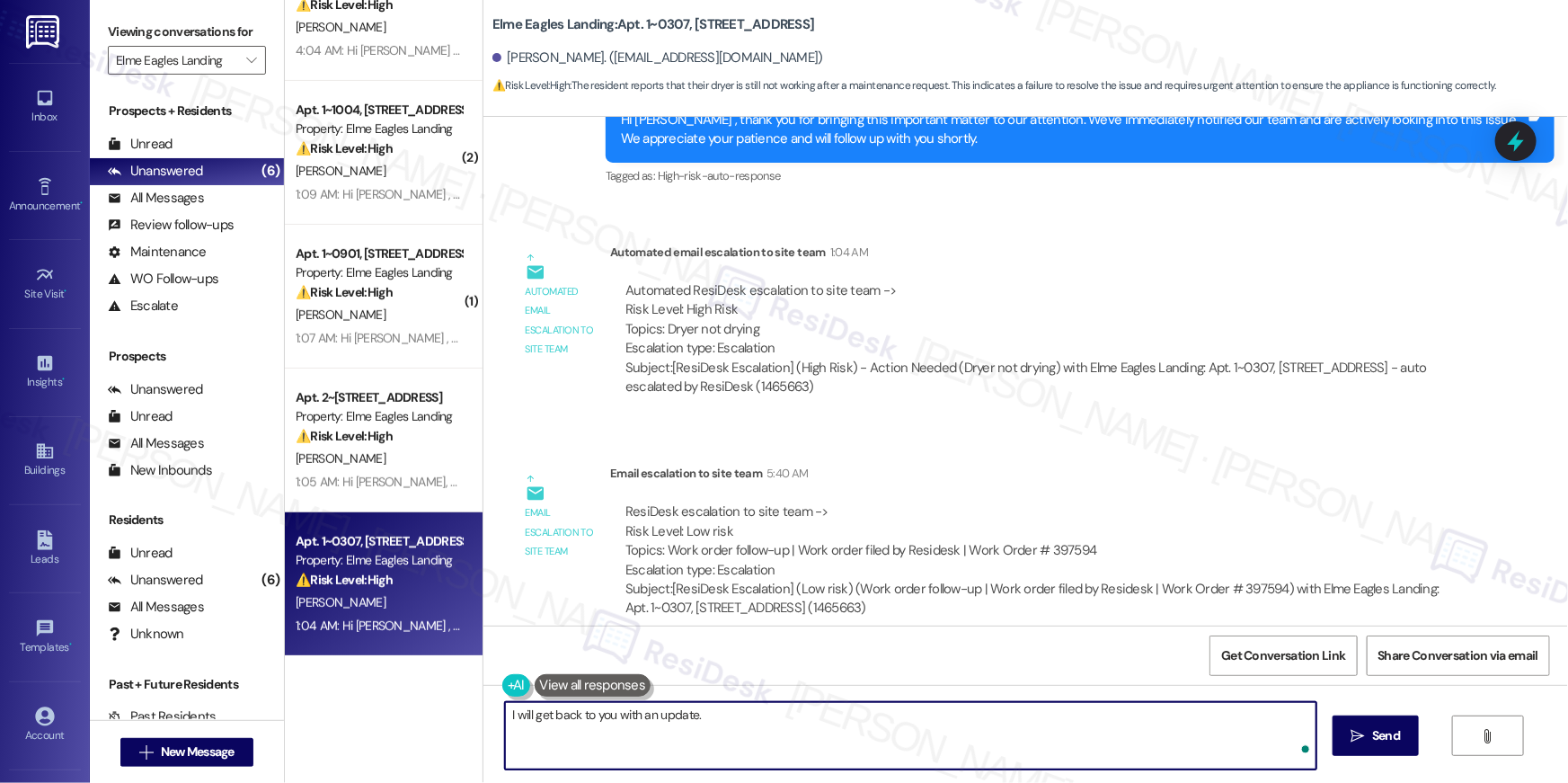
type textarea "I will get back to you with an update."
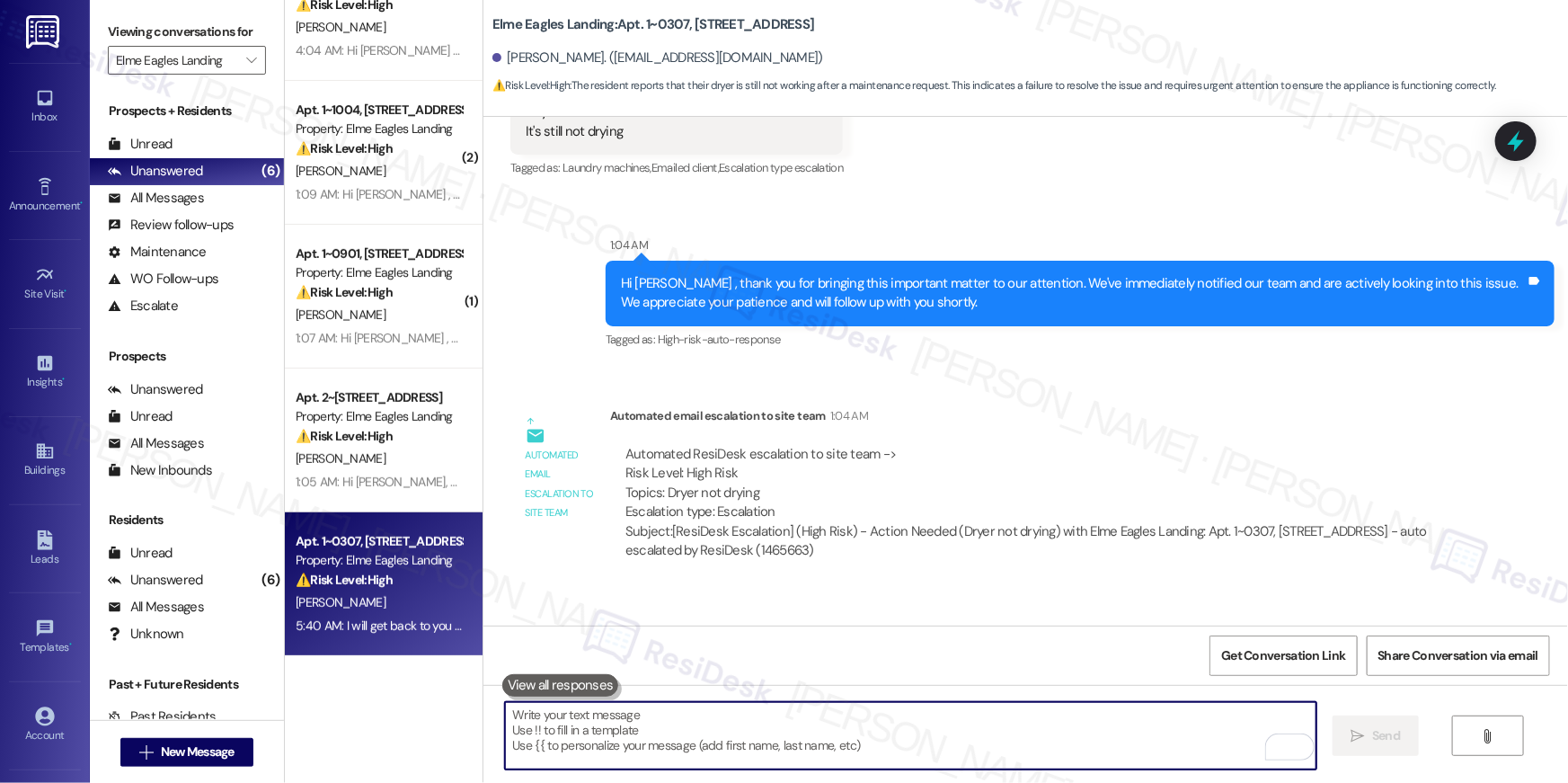
scroll to position [972, 0]
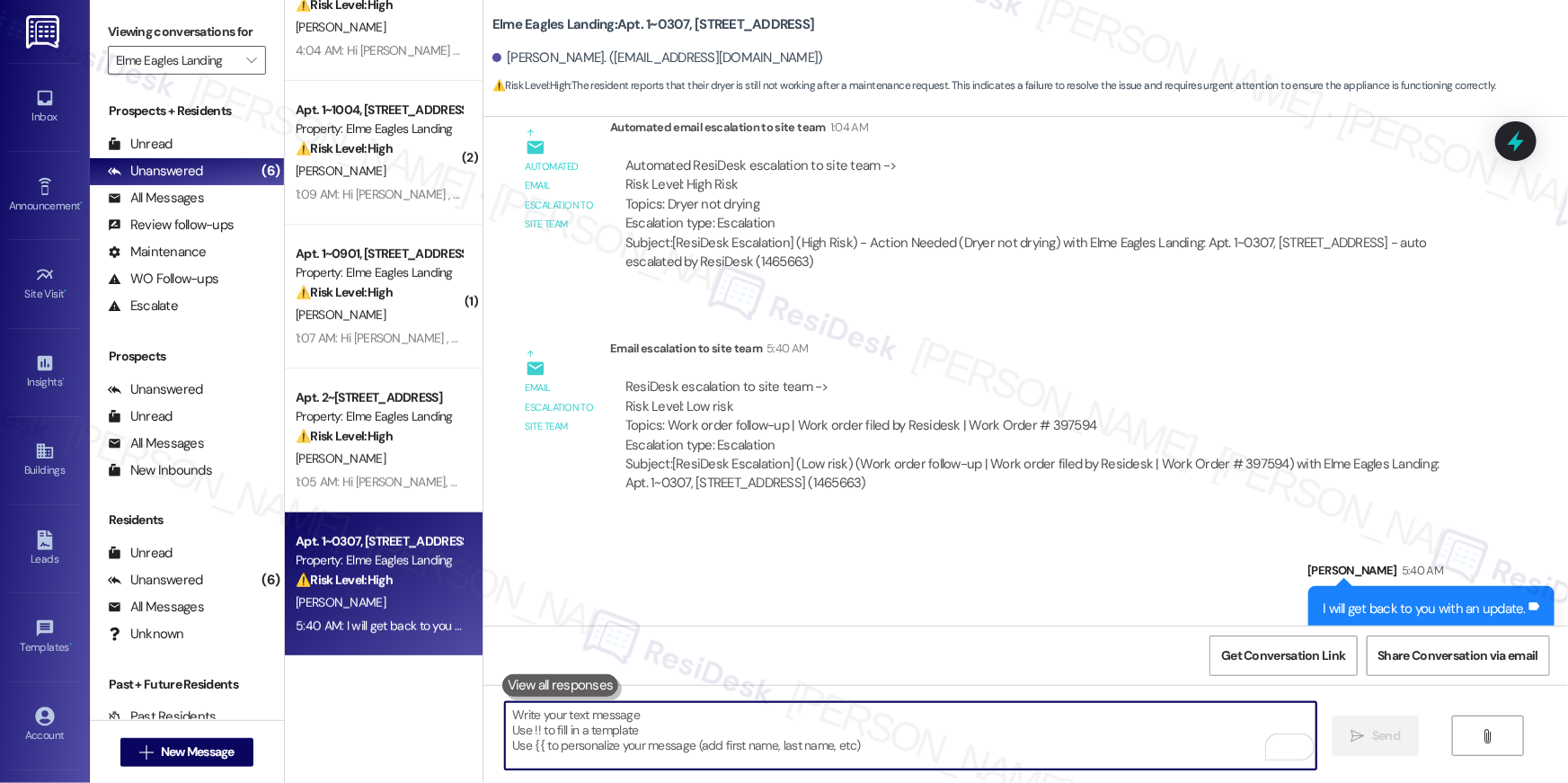
click at [991, 714] on textarea "To enrich screen reader interactions, please activate Accessibility in Grammarl…" at bounding box center [911, 737] width 812 height 68
click at [1429, 387] on div "ResiDesk escalation to site team -> Risk Level: Low risk Topics: Work order fol…" at bounding box center [1034, 416] width 819 height 77
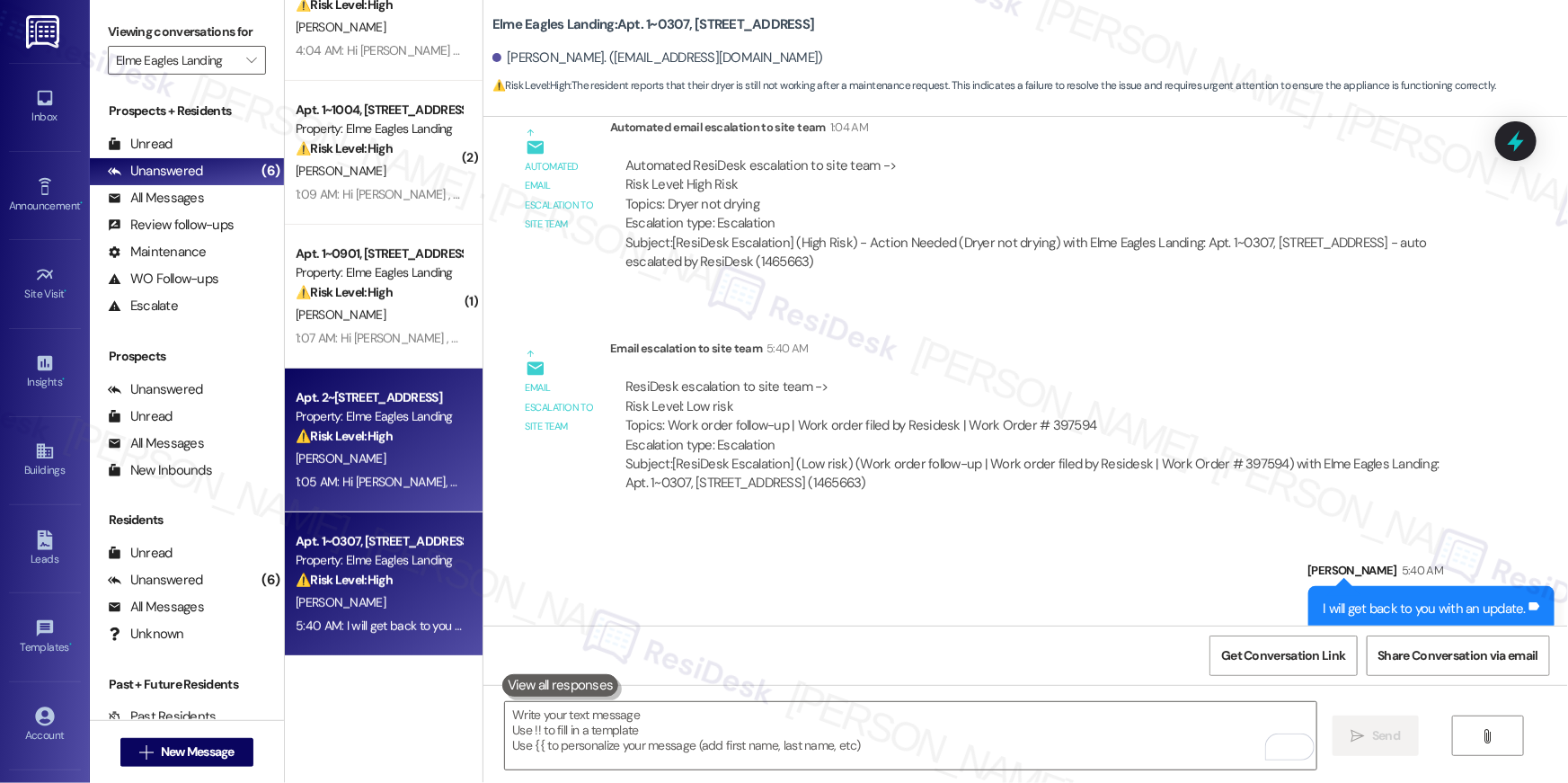
click at [379, 471] on div "1:05 AM: Hi Kelsie, how are you? A friendly reminder that your rent is due and …" at bounding box center [379, 482] width 170 height 22
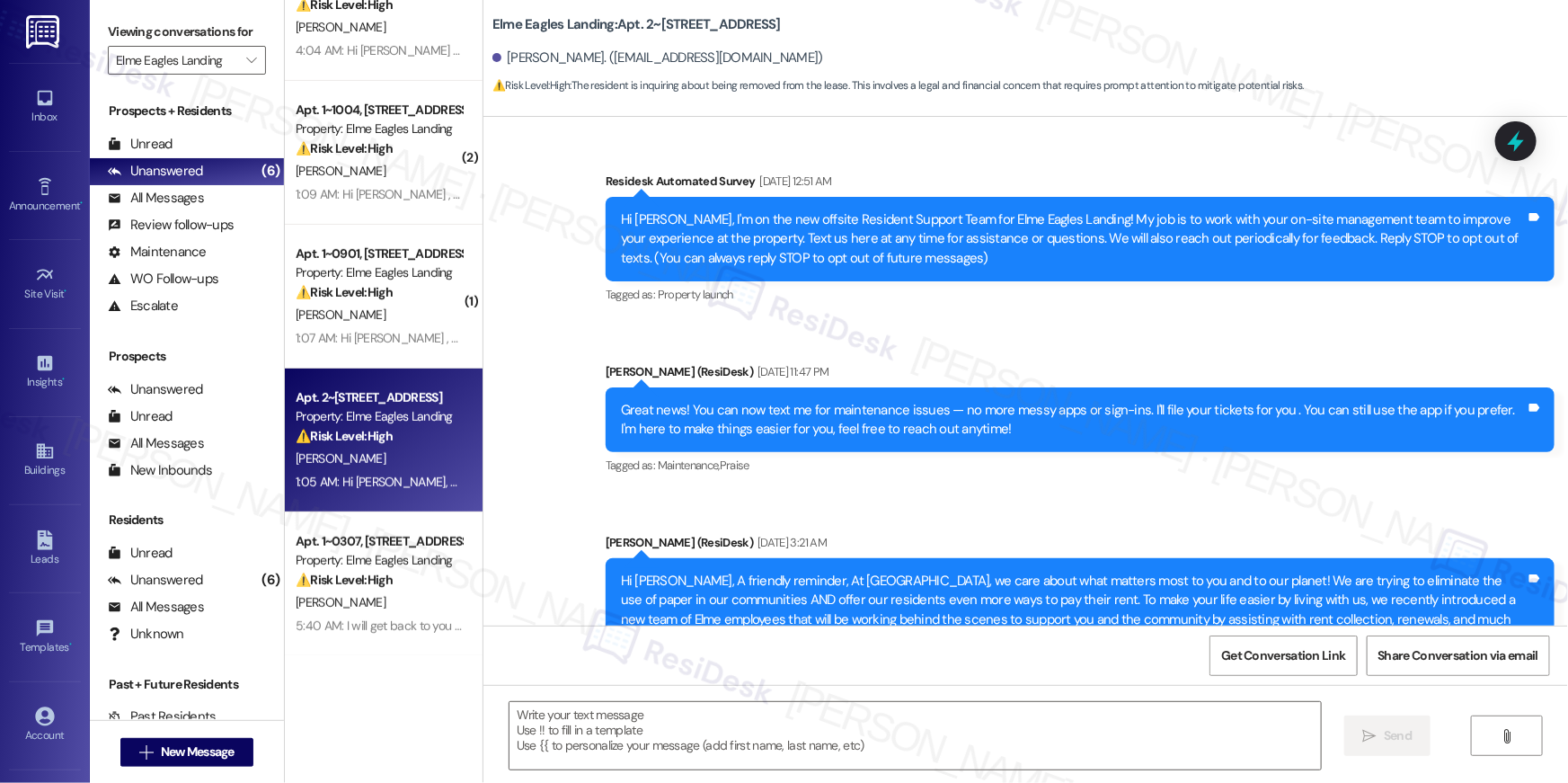
scroll to position [12074, 0]
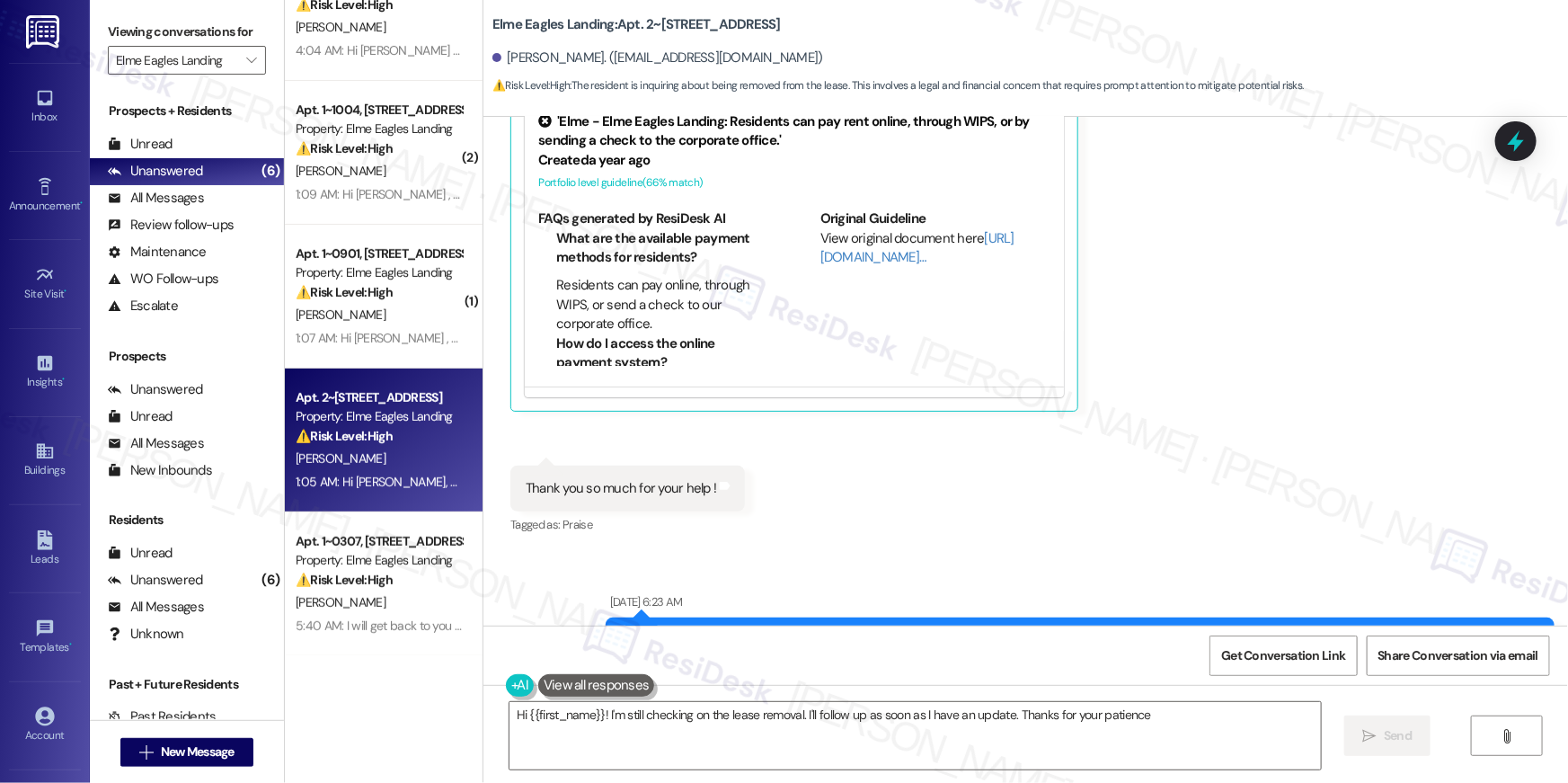
type textarea "Hi {{first_name}}! I'm still checking on the lease removal. I'll follow up as s…"
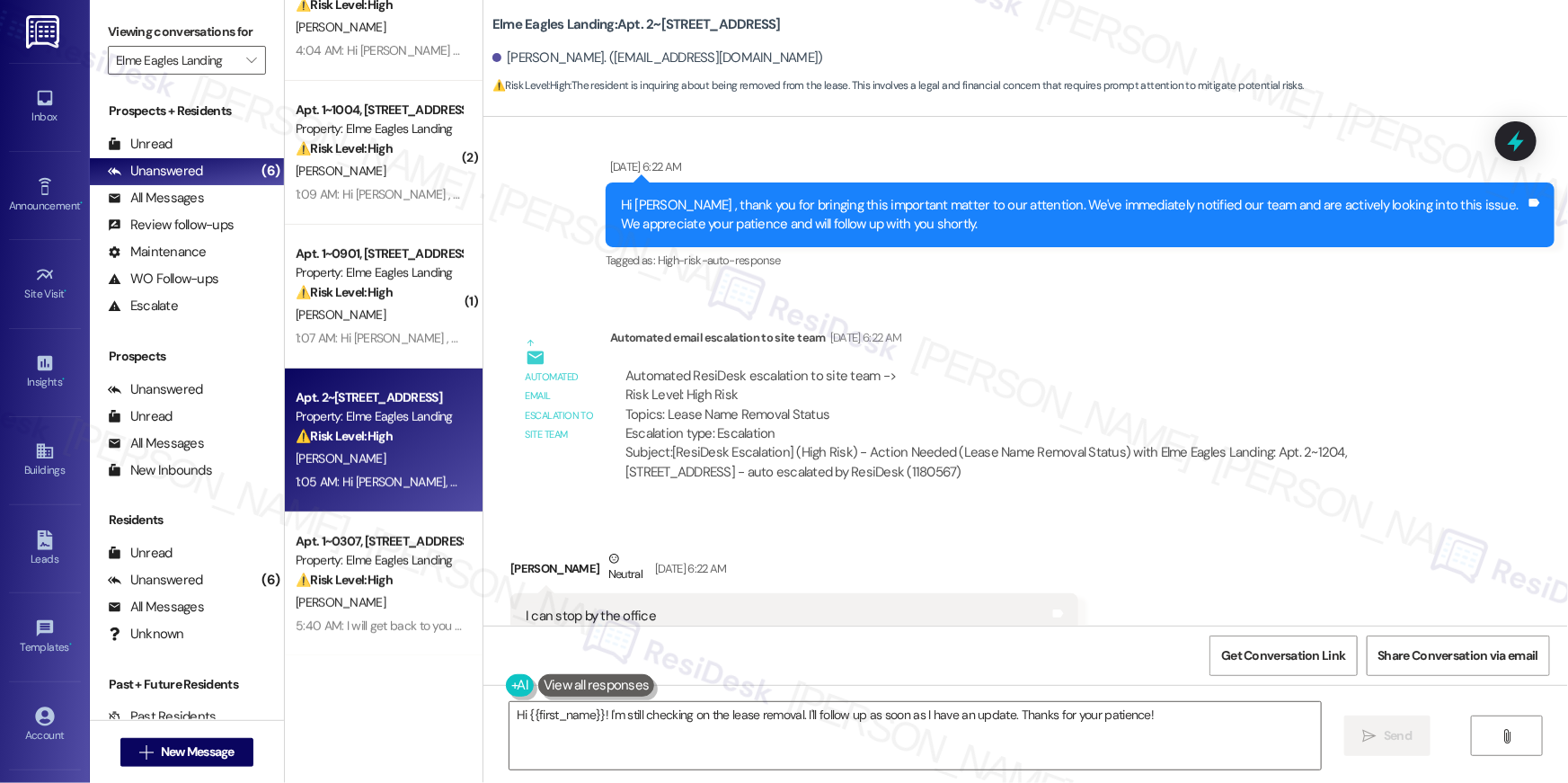
scroll to position [11068, 0]
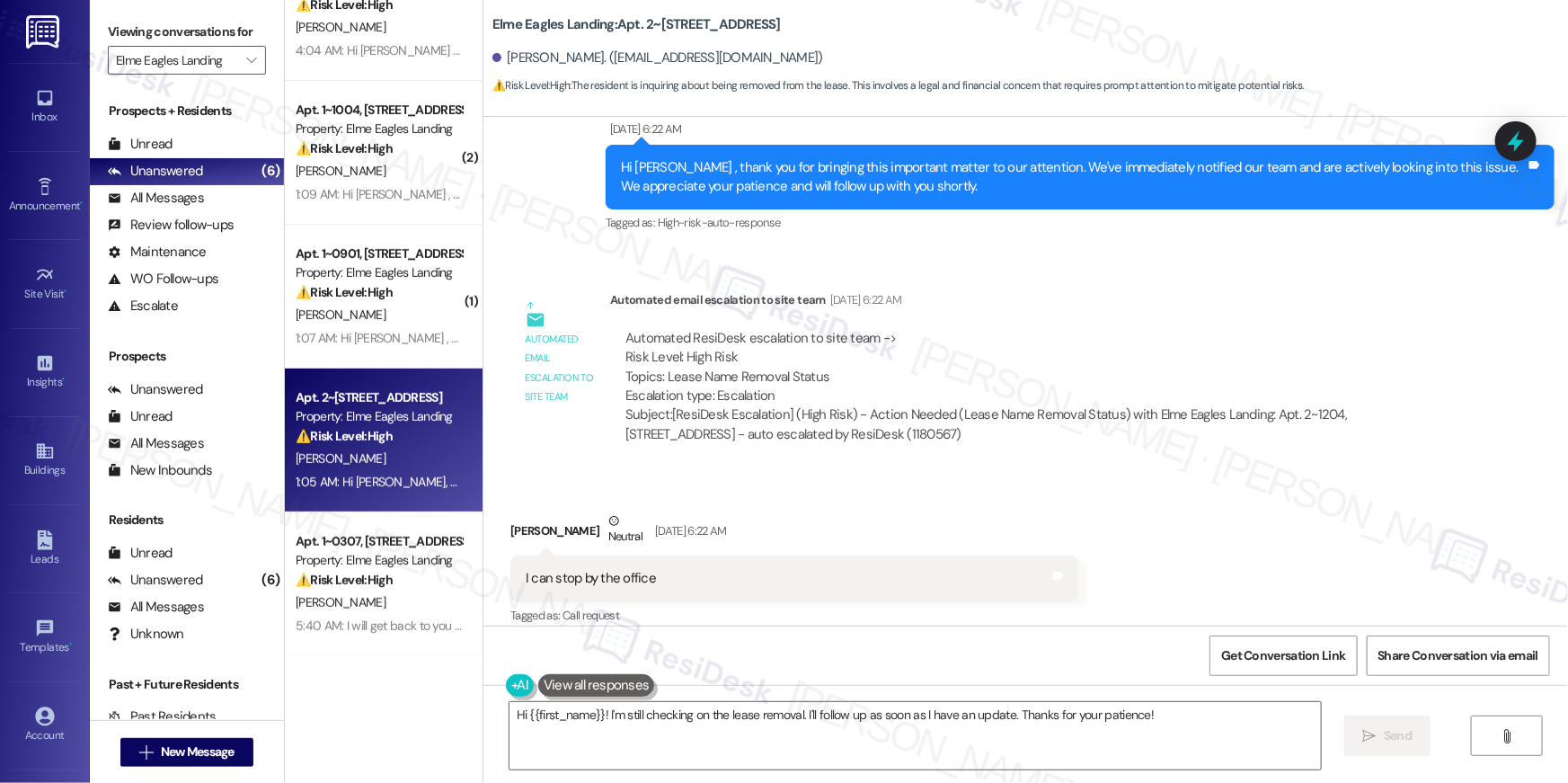
click at [772, 782] on div "Hi {{first_name}}! I'm still checking on the lease removal. I'll follow up as s…" at bounding box center [1026, 753] width 1085 height 135
click at [763, 745] on textarea "Hi {{first_name}}! I'm still checking on the lease removal. I'll follow up as s…" at bounding box center [915, 737] width 812 height 68
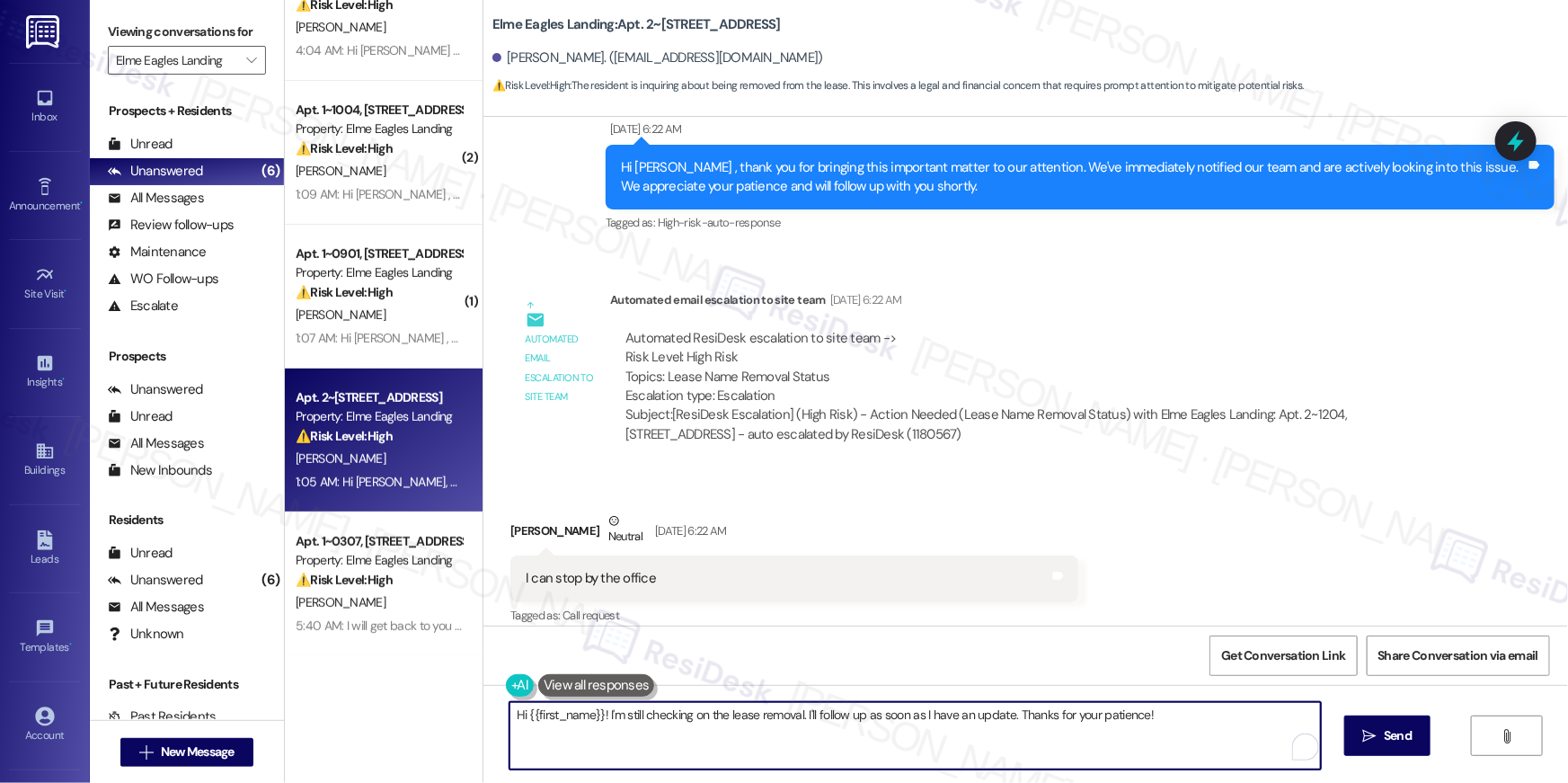
click at [763, 745] on textarea "Hi {{first_name}}! I'm still checking on the lease removal. I'll follow up as s…" at bounding box center [915, 737] width 812 height 68
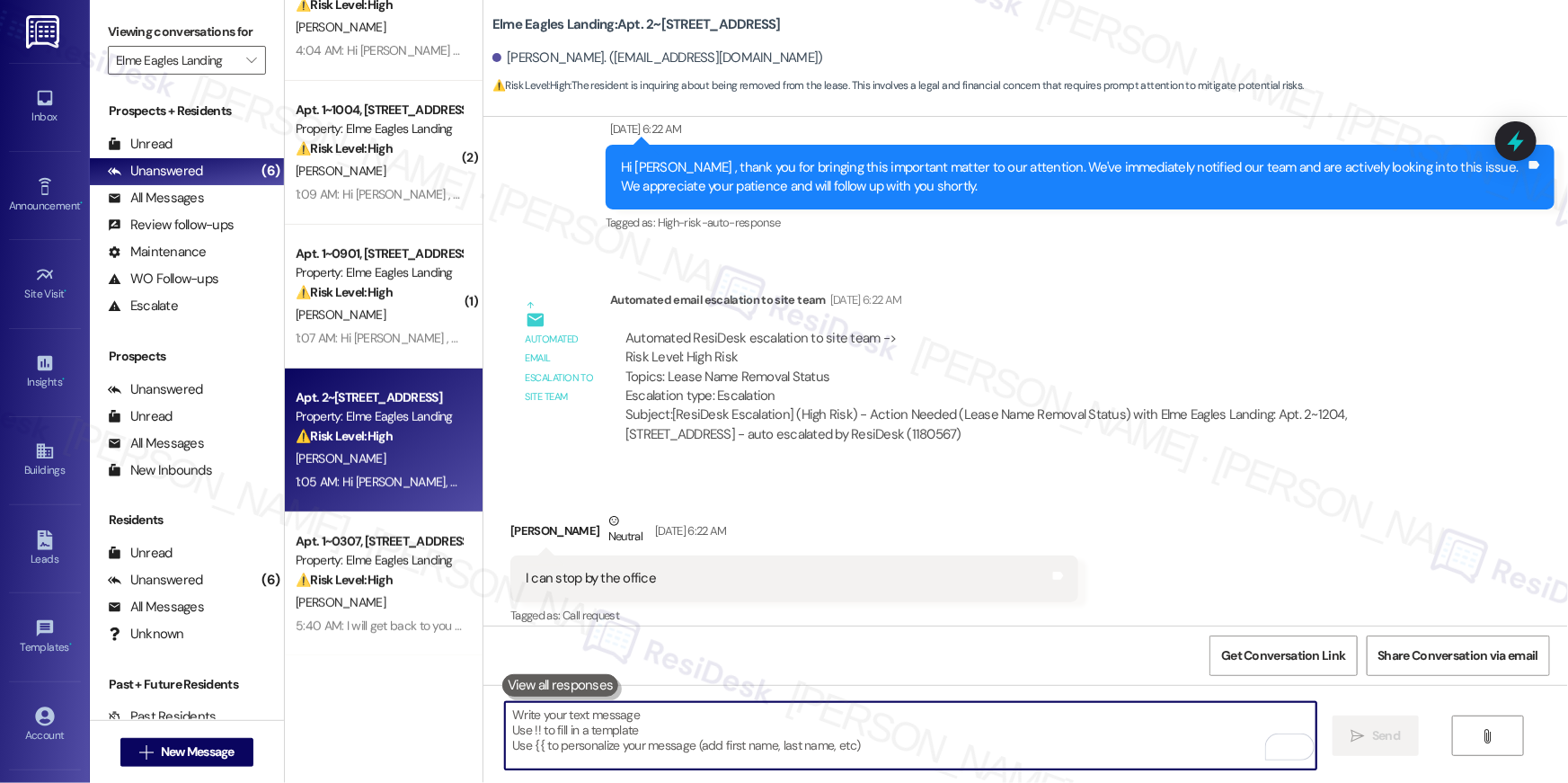
scroll to position [12074, 0]
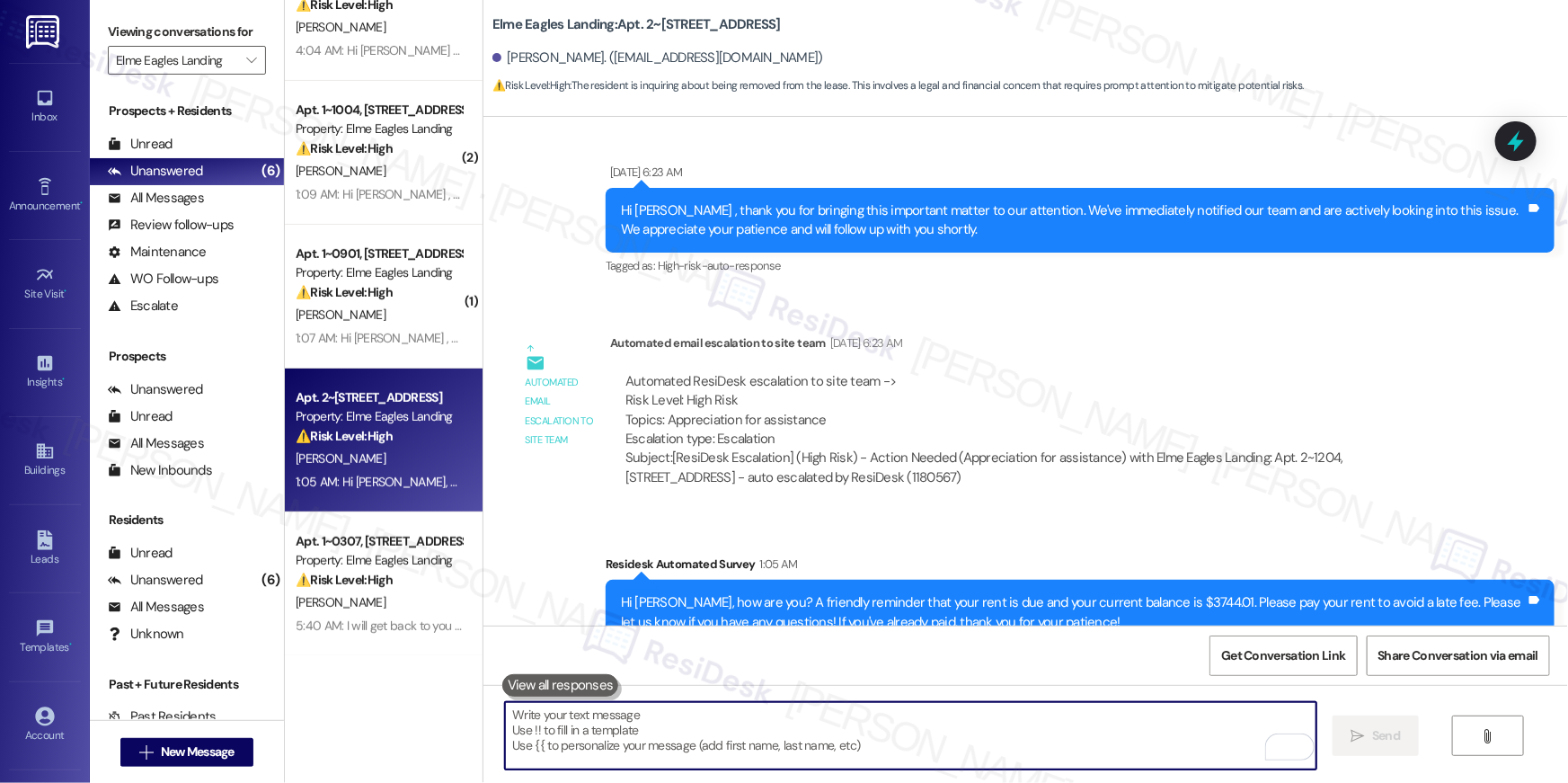
click at [846, 730] on textarea "To enrich screen reader interactions, please activate Accessibility in Grammarl…" at bounding box center [911, 737] width 812 height 68
drag, startPoint x: 846, startPoint y: 729, endPoint x: 863, endPoint y: 725, distance: 17.5
click at [849, 727] on textarea "To enrich screen reader interactions, please activate Accessibility in Grammarl…" at bounding box center [911, 737] width 812 height 68
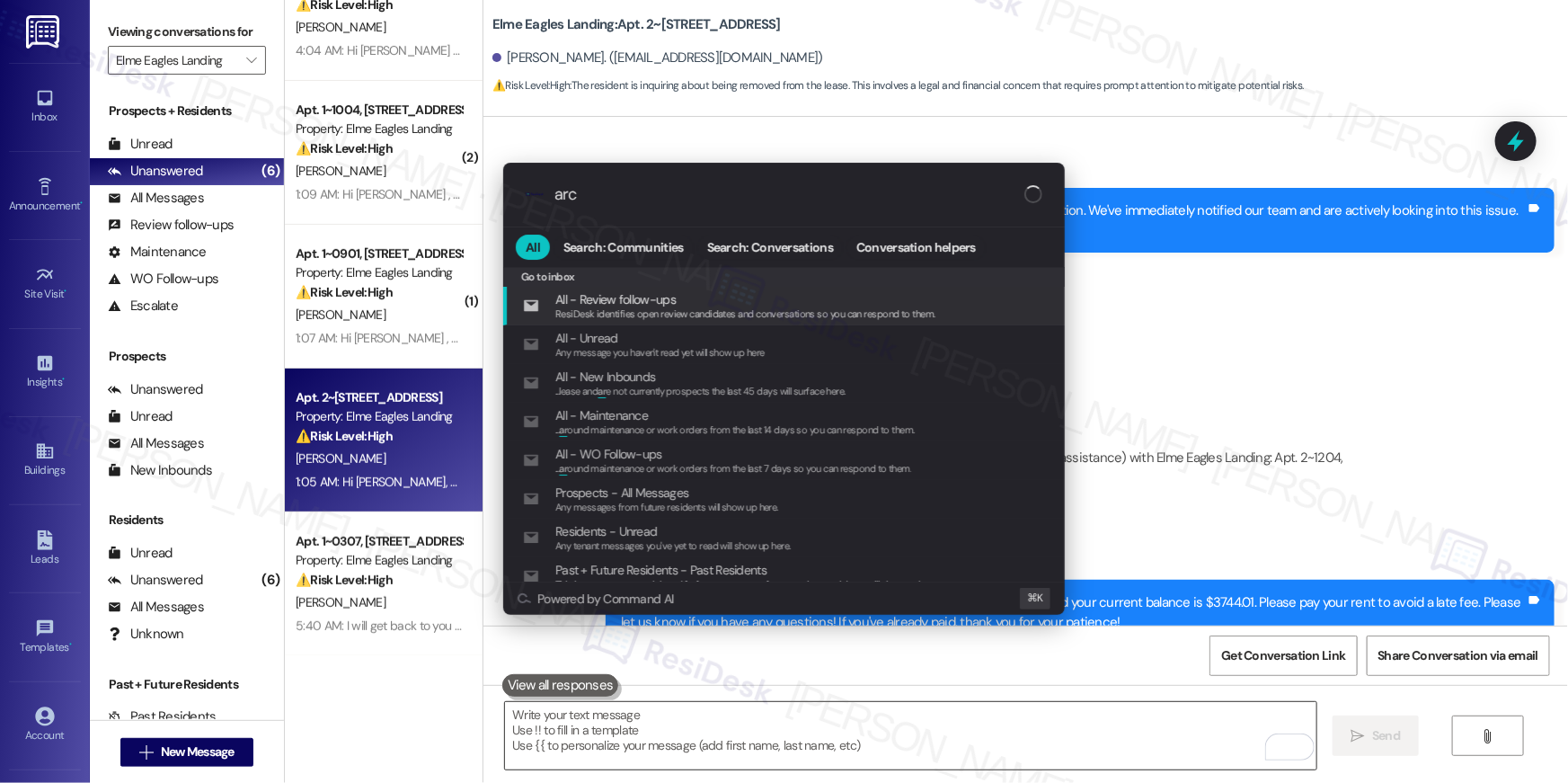
type input "arch"
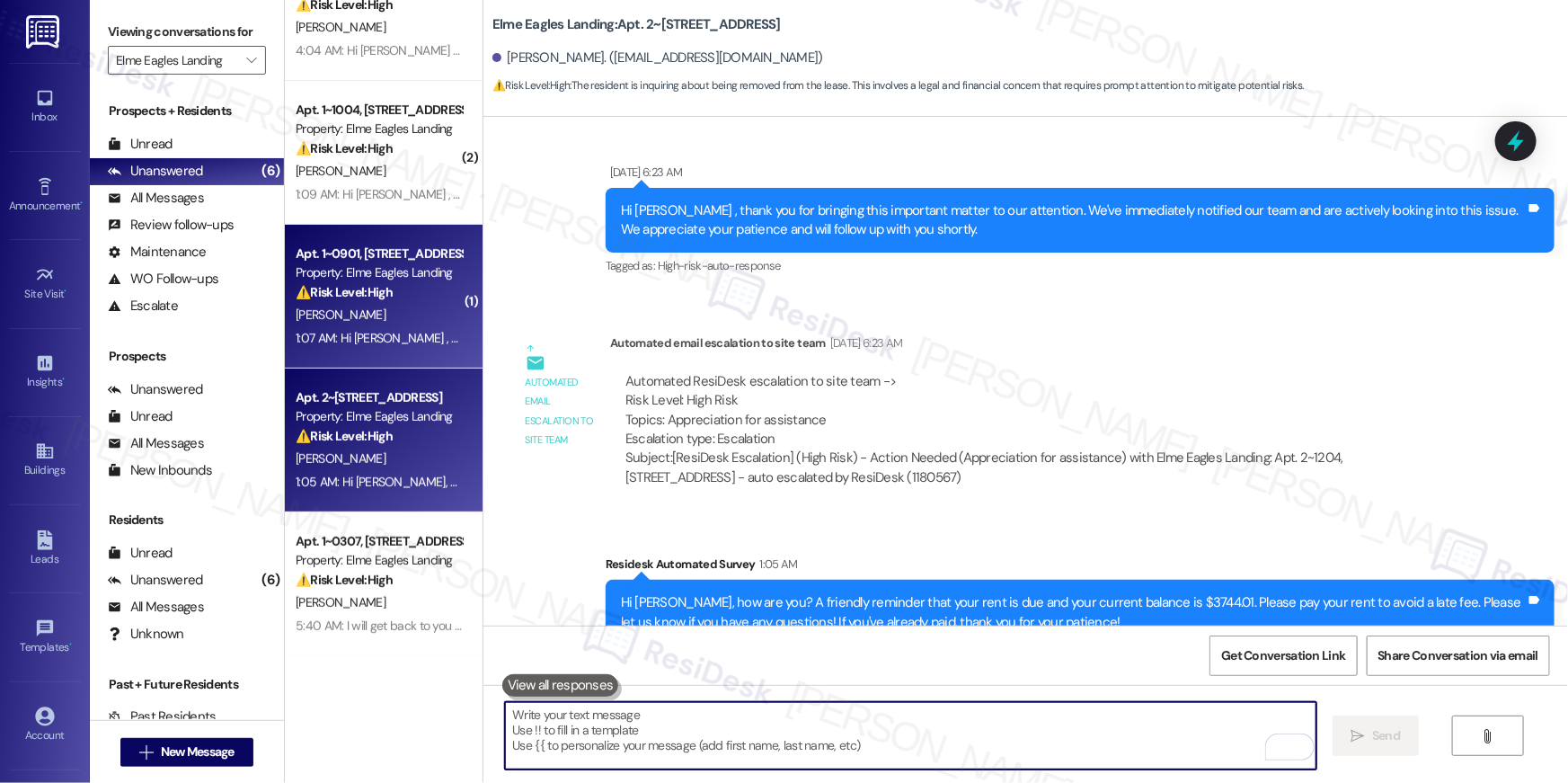
click at [400, 349] on div "Apt. 1~0901, 860 Rock Quarry Road Property: Elme Eagles Landing ⚠️ Risk Level: …" at bounding box center [383, 296] width 198 height 144
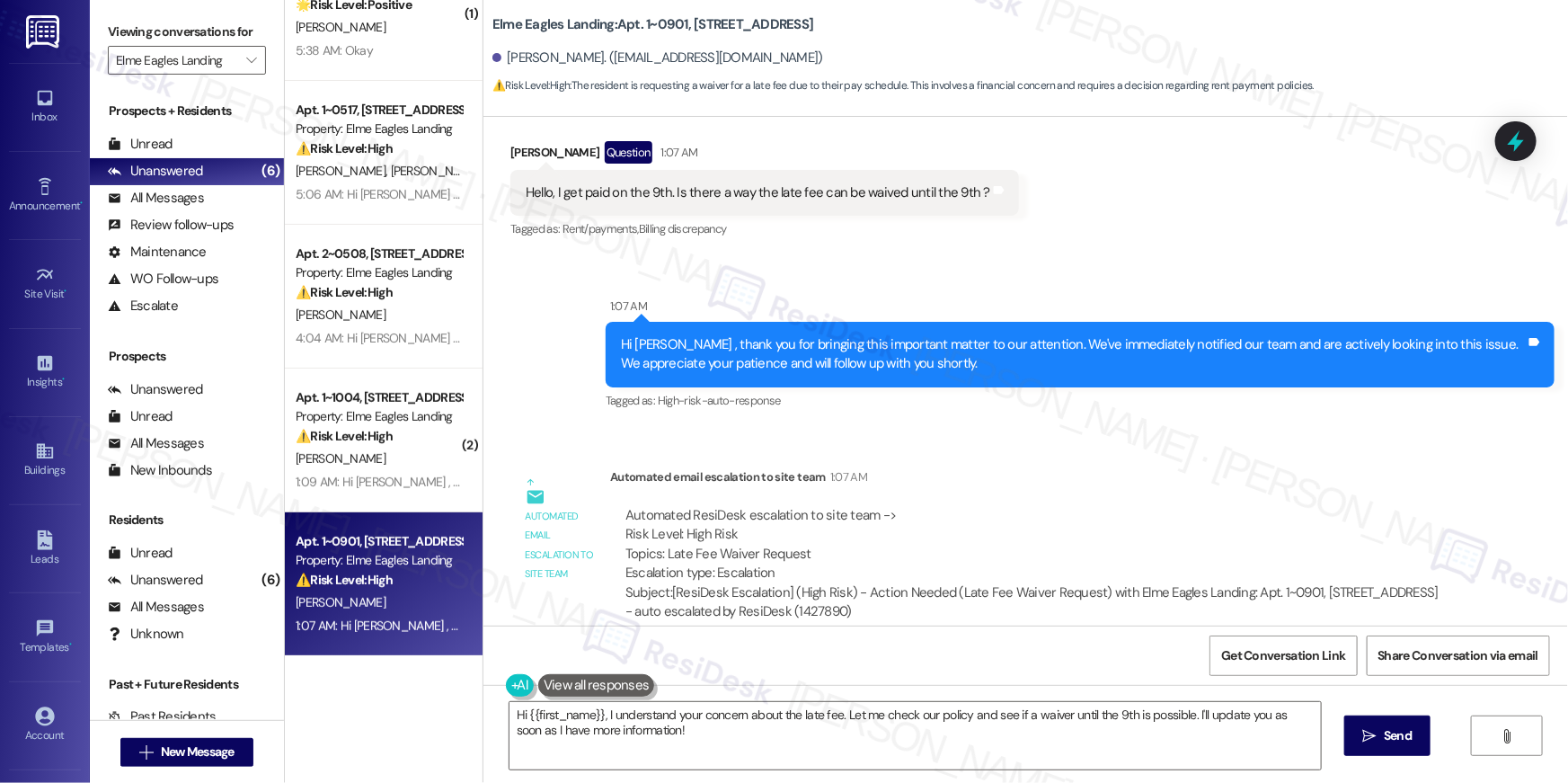
scroll to position [990, 0]
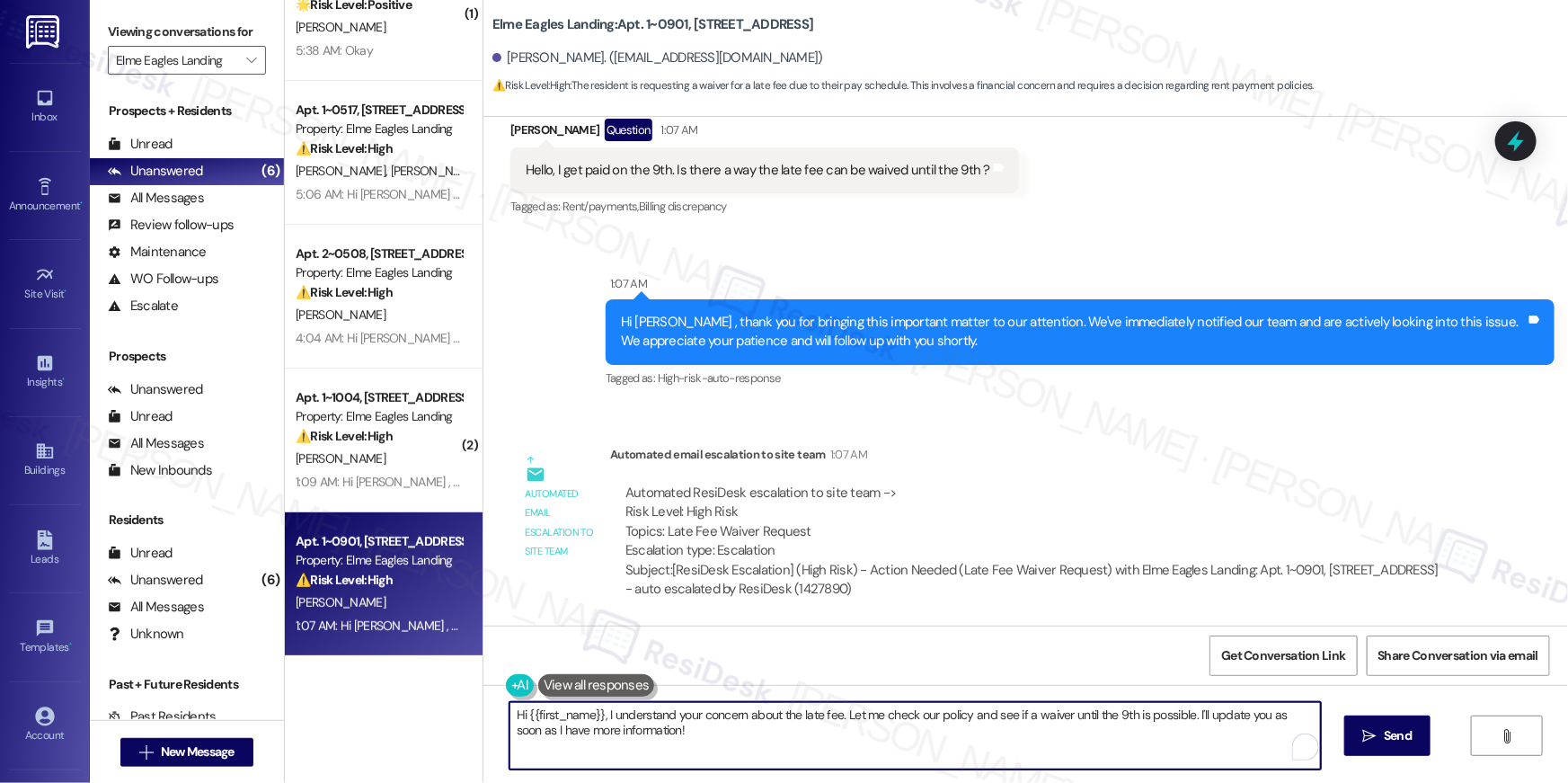
click at [697, 741] on textarea "Hi {{first_name}}, I understand your concern about the late fee. Let me check o…" at bounding box center [915, 737] width 812 height 68
drag, startPoint x: 703, startPoint y: 741, endPoint x: 833, endPoint y: 714, distance: 132.8
click at [833, 714] on textarea "Hi {{first_name}}, I understand your concern about the late fee. Let me check o…" at bounding box center [911, 737] width 812 height 68
type textarea "Hi {{first_name}}, I understand your concern about the late fee. Please let me …"
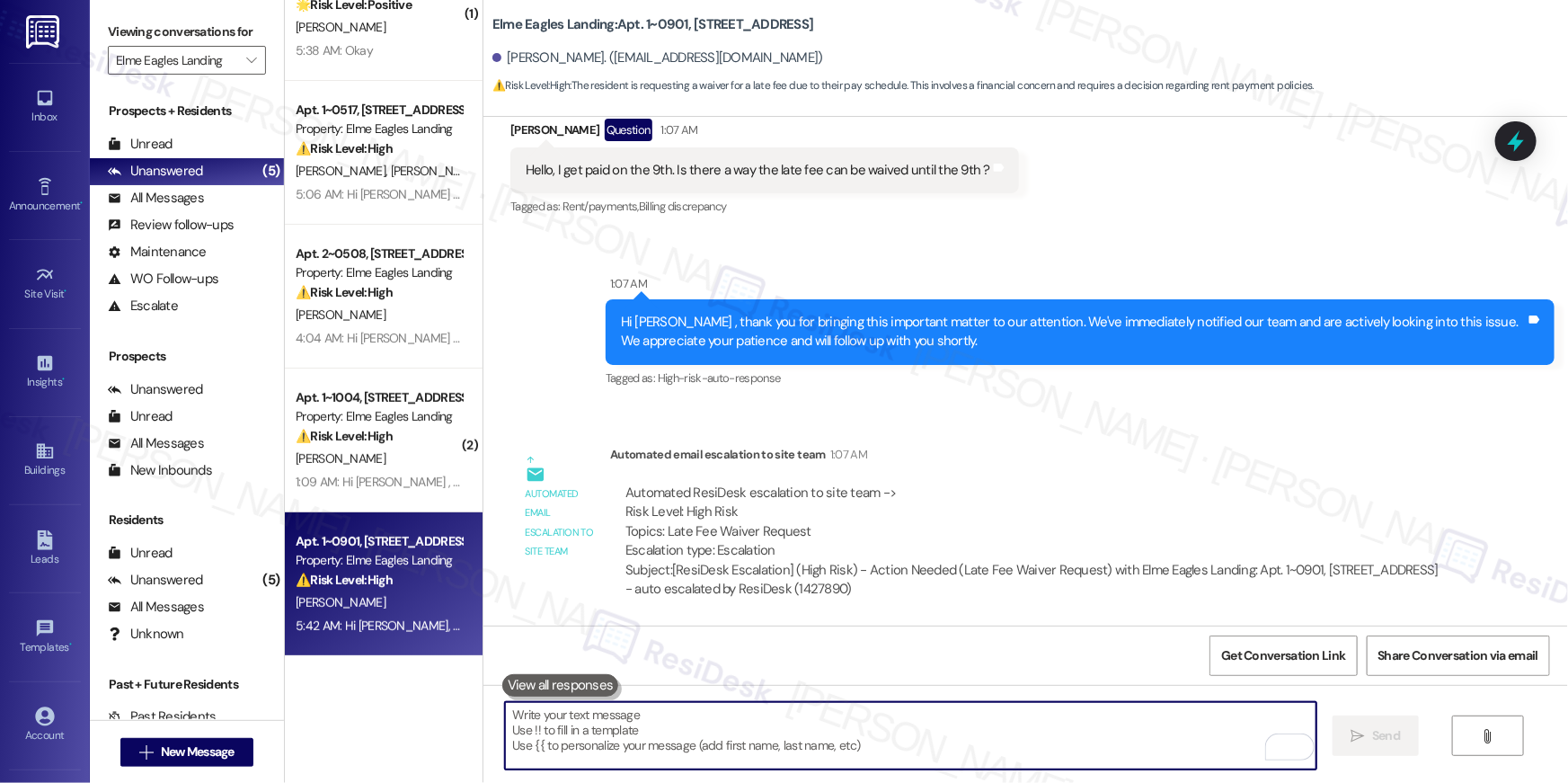
scroll to position [1134, 0]
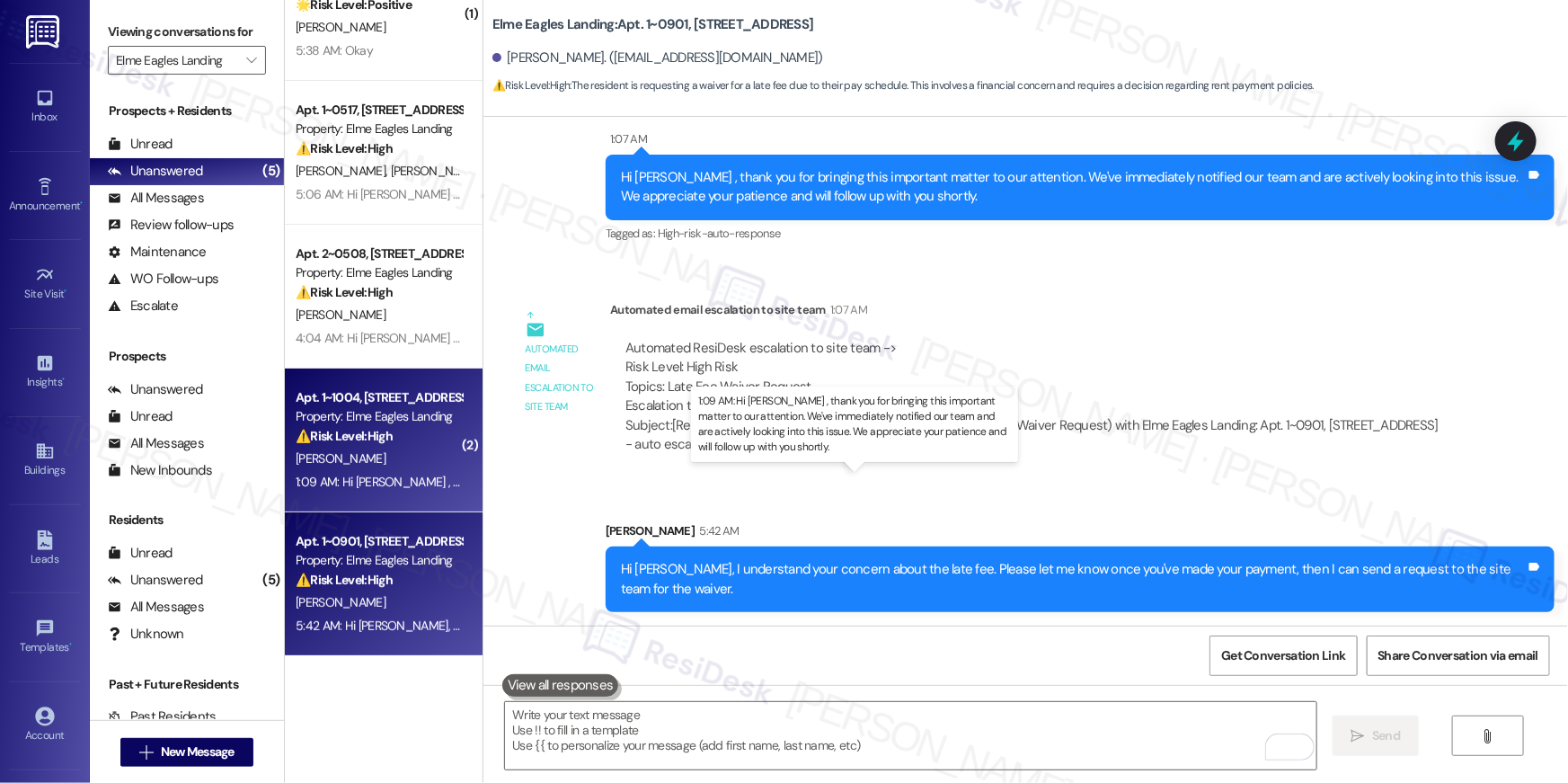
click at [391, 488] on div "1:09 AM: Hi Angela , thank you for bringing this important matter to our attent…" at bounding box center [893, 482] width 1195 height 16
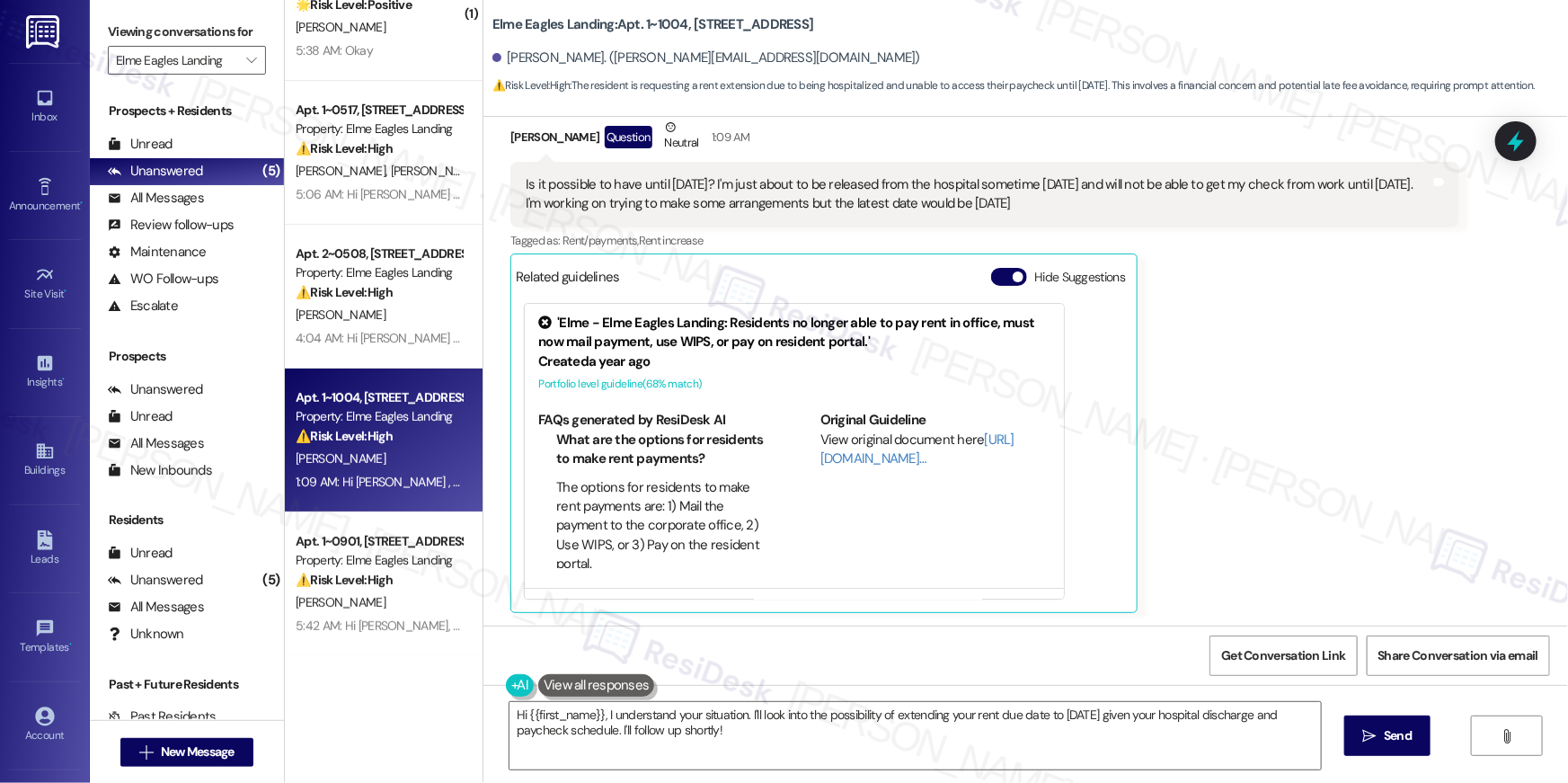
scroll to position [2080, 0]
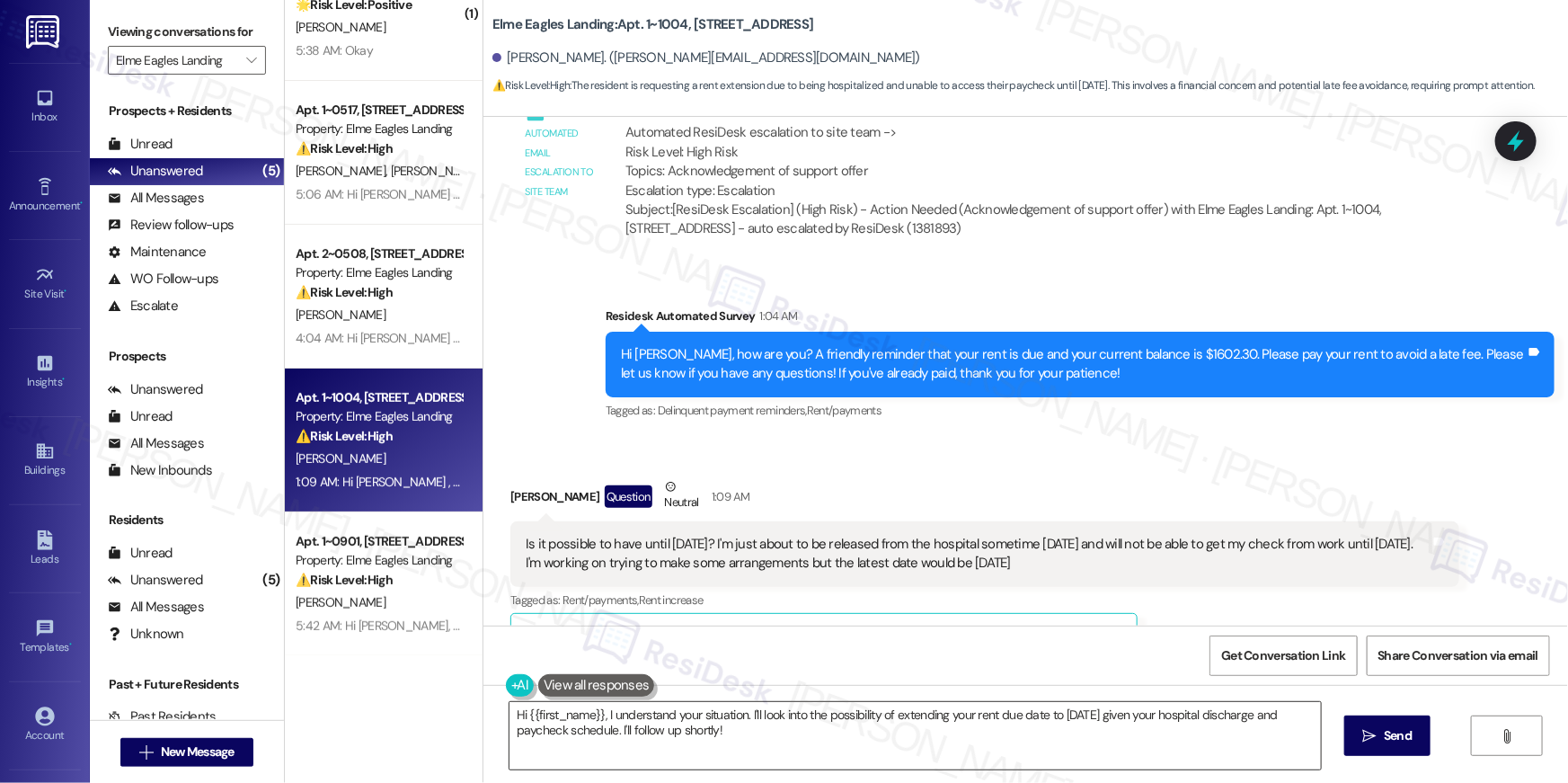
click at [800, 732] on textarea "Hi {{first_name}}, I understand your situation. I'll look into the possibility …" at bounding box center [915, 737] width 812 height 68
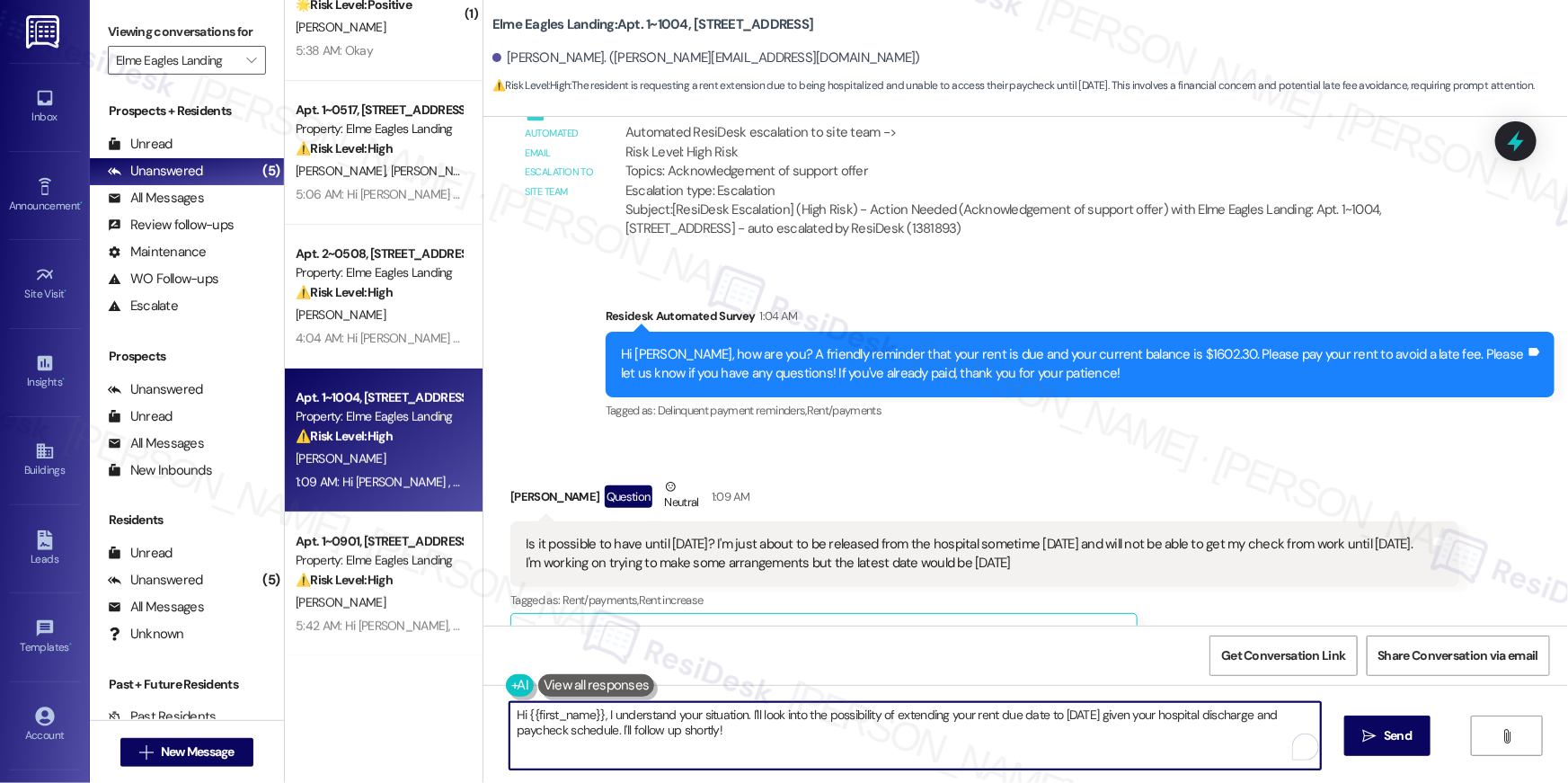
drag, startPoint x: 870, startPoint y: 731, endPoint x: 818, endPoint y: 729, distance: 52.0
click at [870, 731] on textarea "Hi {{first_name}}, I understand your situation. I'll look into the possibility …" at bounding box center [915, 737] width 812 height 68
drag, startPoint x: 831, startPoint y: 727, endPoint x: 821, endPoint y: 726, distance: 10.0
click at [825, 726] on textarea "Hi {{first_name}}, I understand your situation. I'll look into the possibility …" at bounding box center [915, 737] width 812 height 68
click at [756, 715] on textarea "Hi {{first_name}}, I understand your situation. I'll look into the possibility …" at bounding box center [911, 737] width 812 height 68
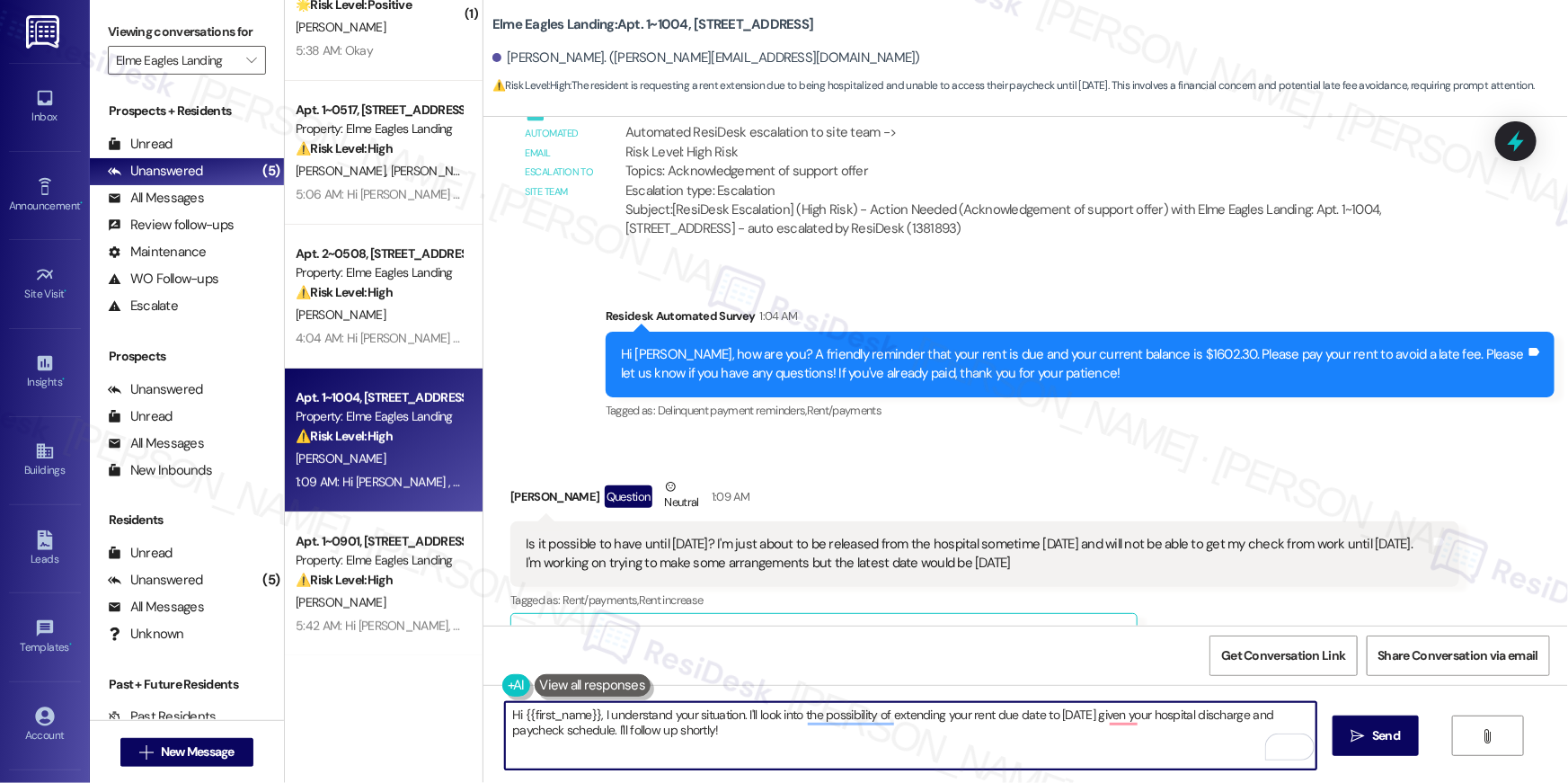
drag, startPoint x: 741, startPoint y: 718, endPoint x: 756, endPoint y: 749, distance: 34.4
click at [756, 749] on textarea "Hi {{first_name}}, I understand your situation. I'll look into the possibility …" at bounding box center [911, 737] width 812 height 68
type textarea "Hi {{first_name}}, I understand your situation. You may pay anytime, but a late…"
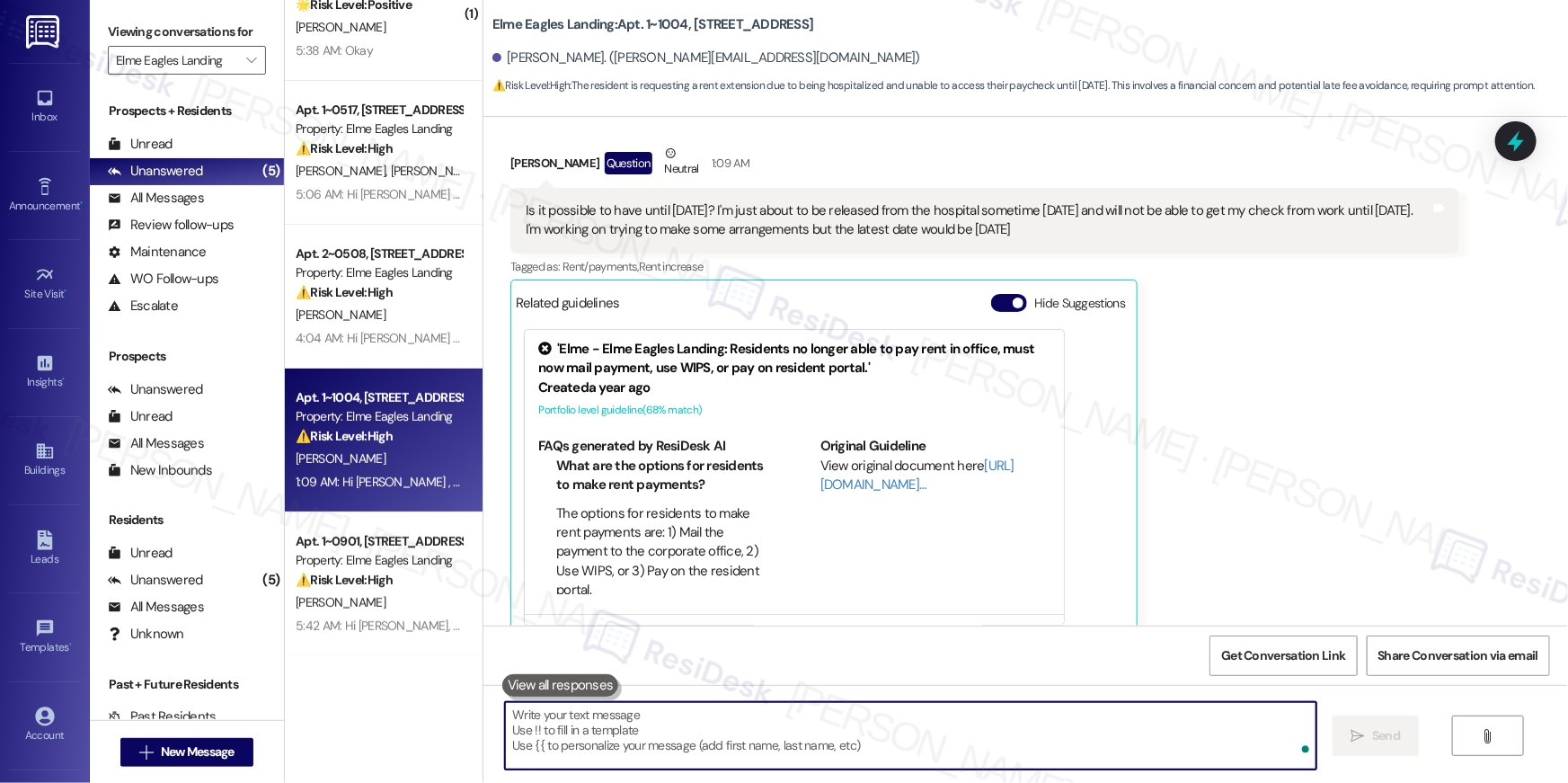
scroll to position [2439, 0]
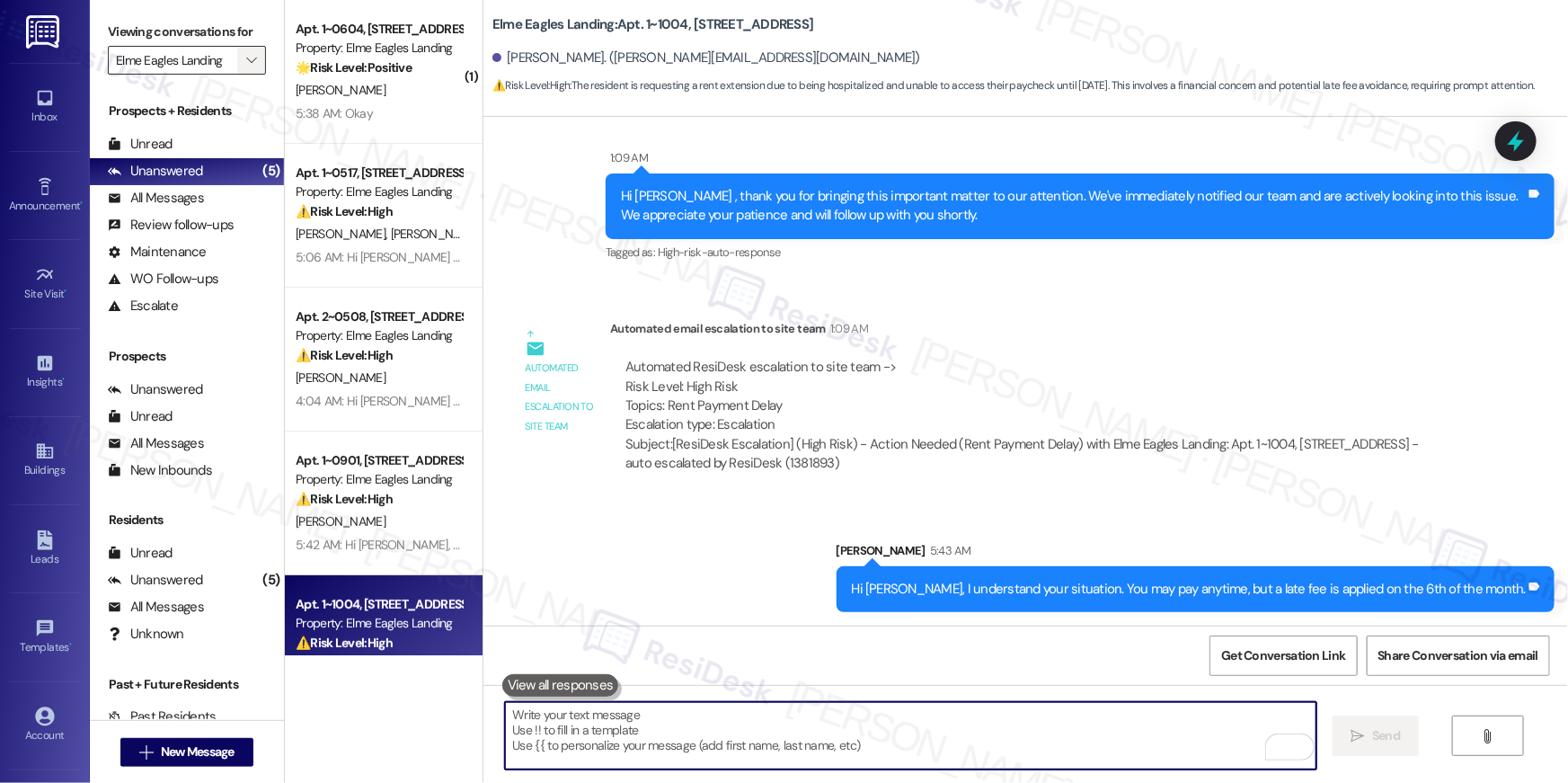
click at [244, 70] on span "" at bounding box center [252, 61] width 17 height 29
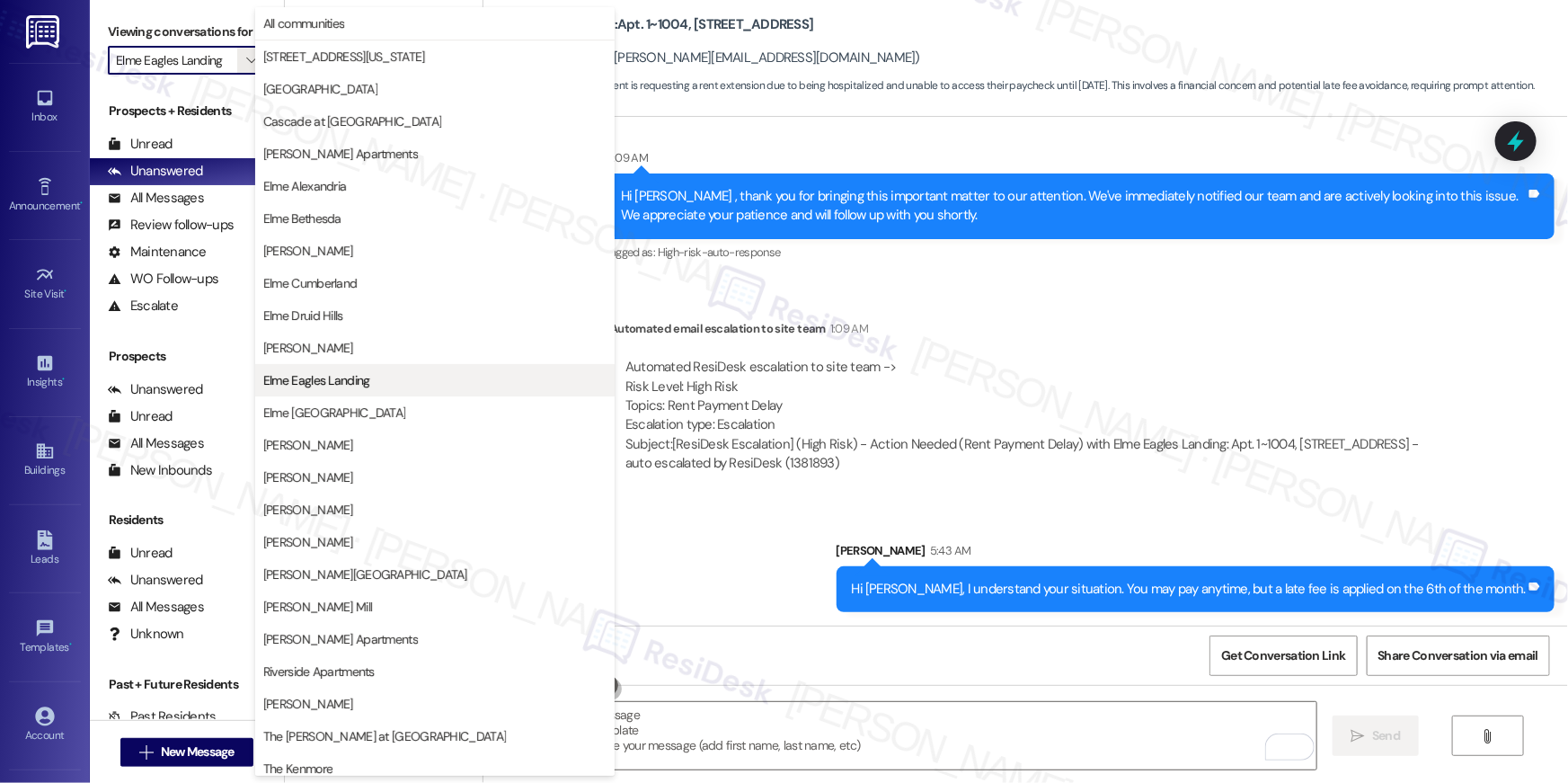
scroll to position [170, 0]
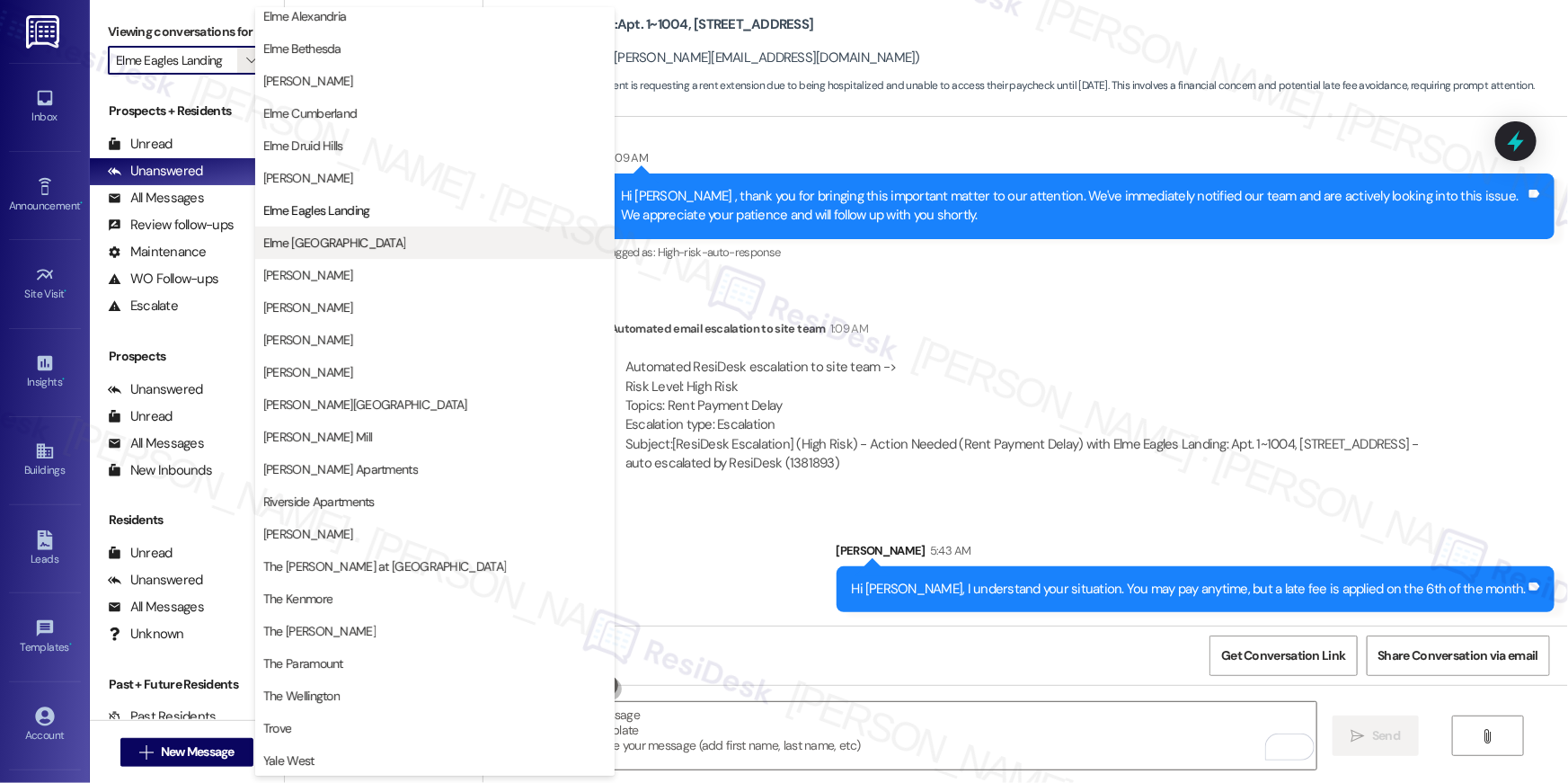
click at [385, 248] on span "Elme [GEOGRAPHIC_DATA]" at bounding box center [435, 242] width 344 height 18
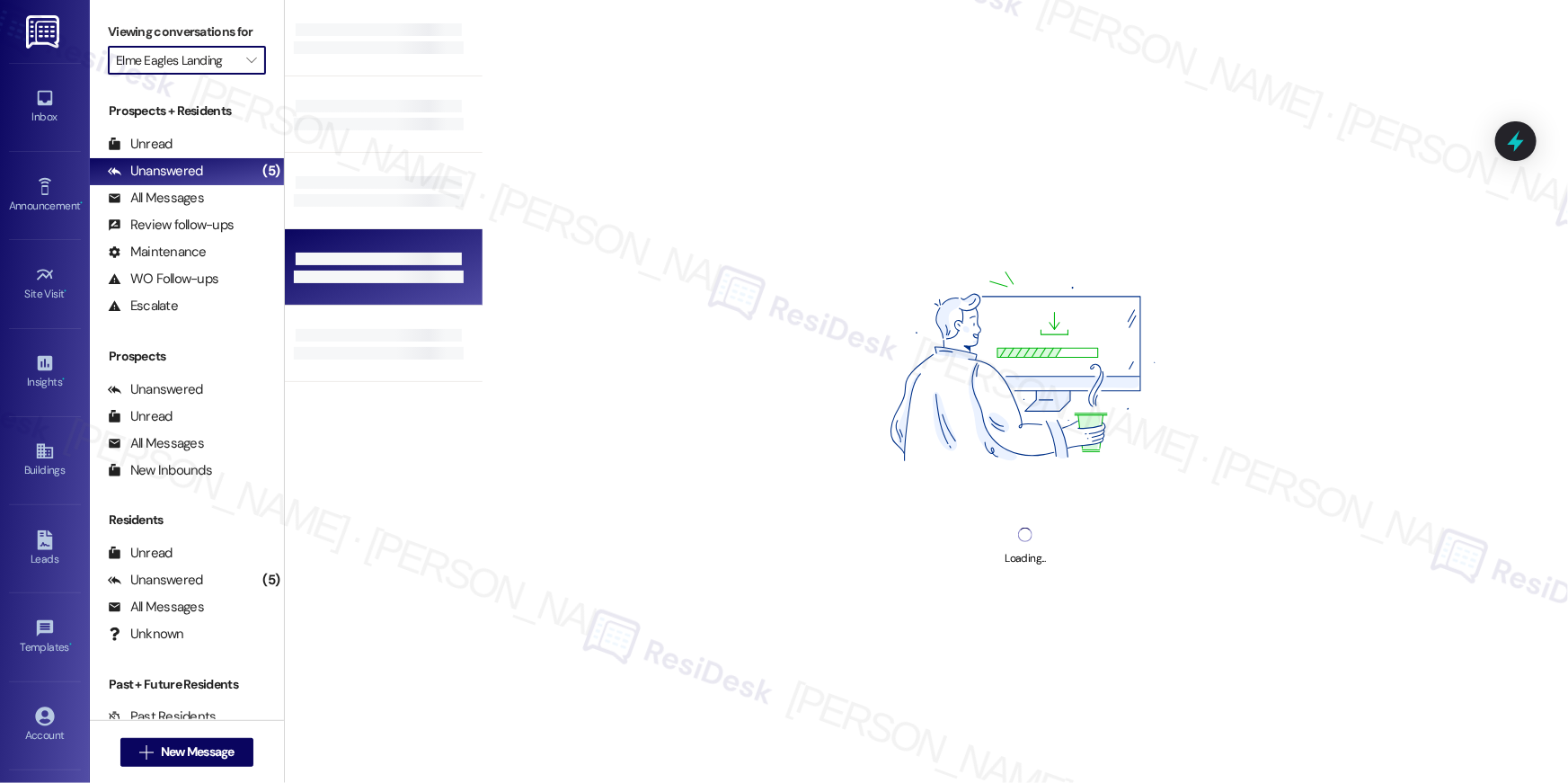
type input "Elme [GEOGRAPHIC_DATA]"
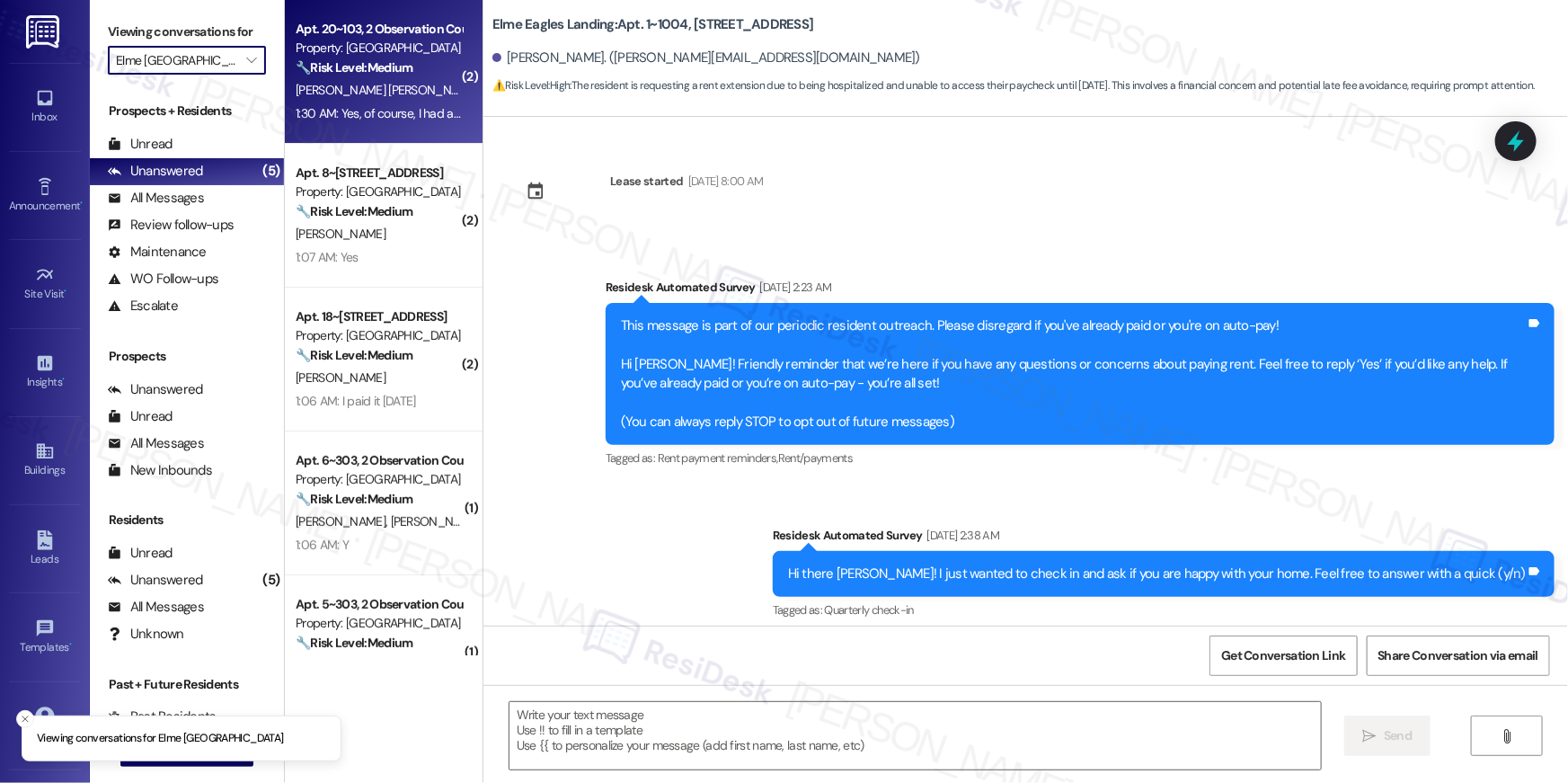
click at [354, 129] on div "Apt. 20~103, 2 Observation Court Property: Elme Germantown 🔧 Risk Level: Medium…" at bounding box center [383, 71] width 198 height 144
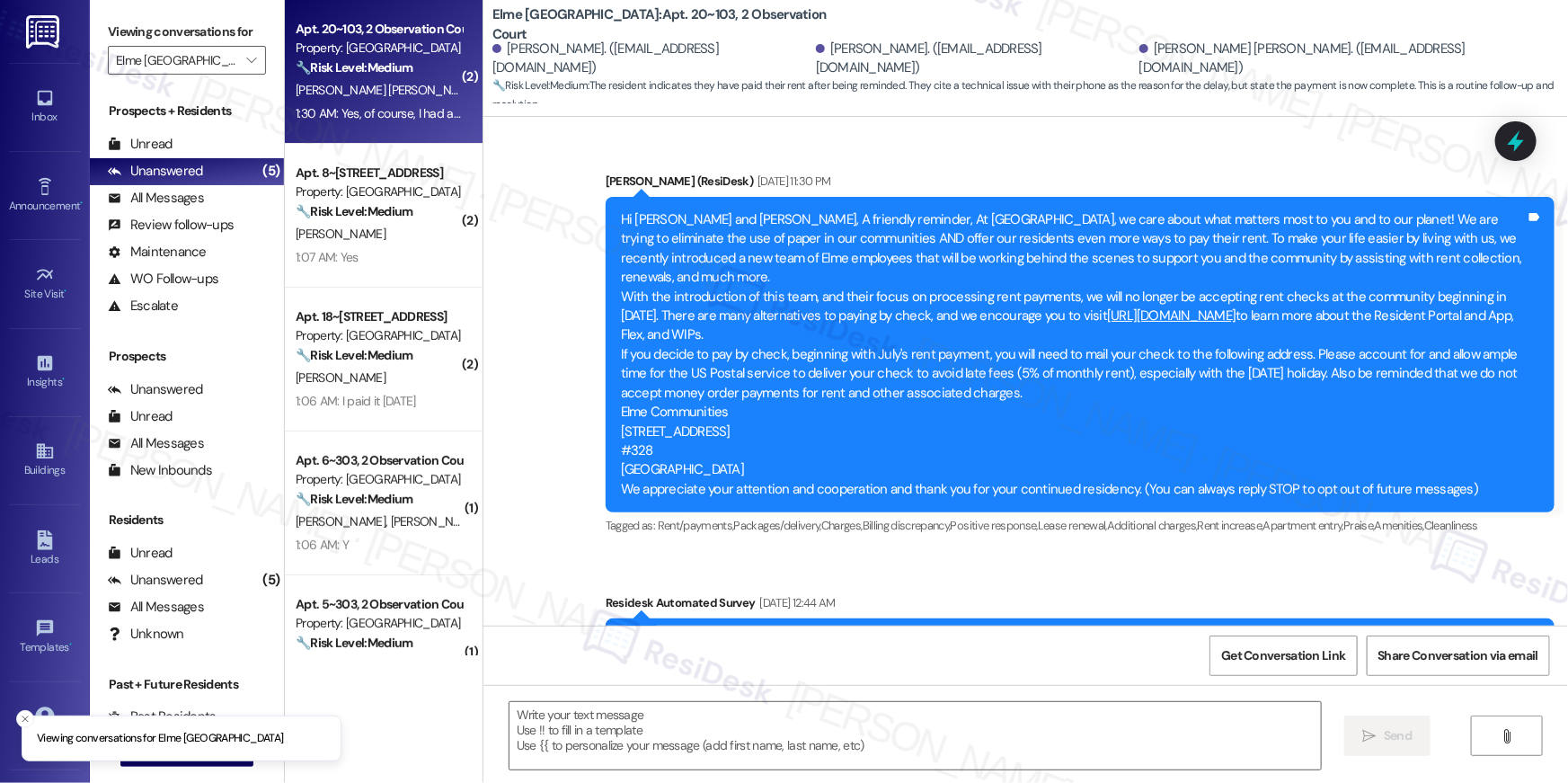
scroll to position [28098, 0]
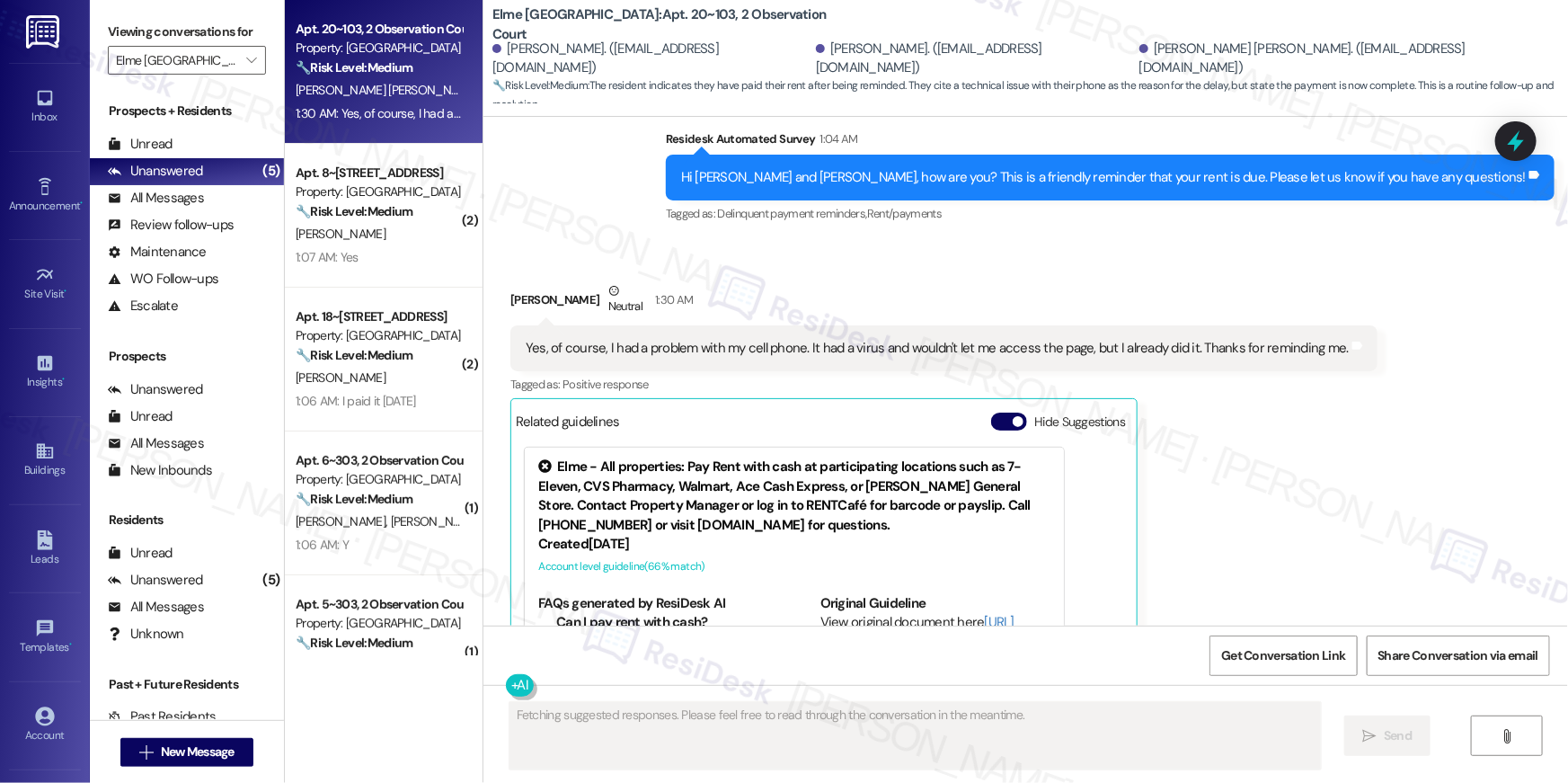
click at [1449, 427] on div "Received via SMS [PERSON_NAME] Neutral 1:30 AM Yes, of course, I had a problem …" at bounding box center [1026, 507] width 1085 height 531
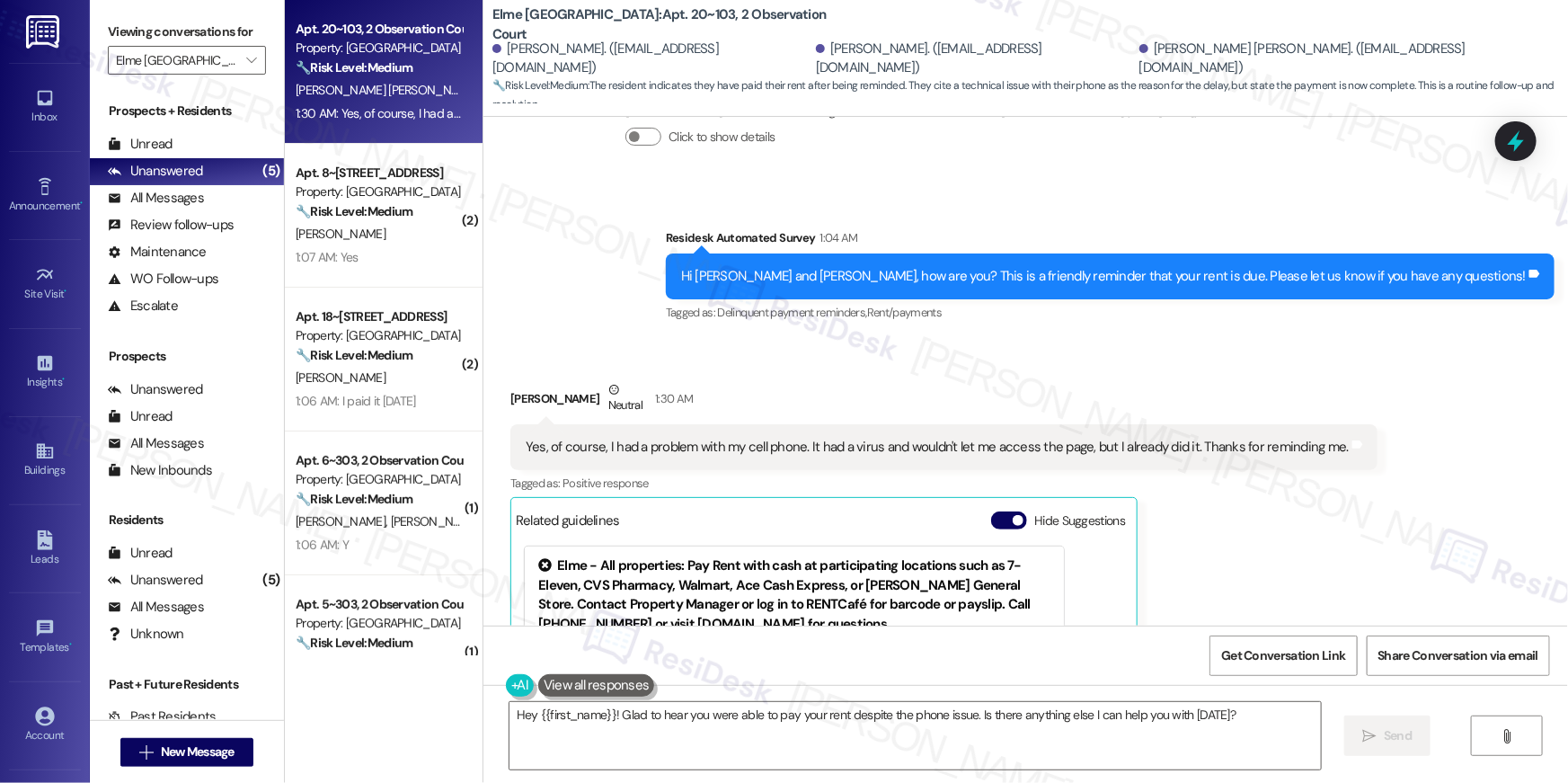
scroll to position [27960, 0]
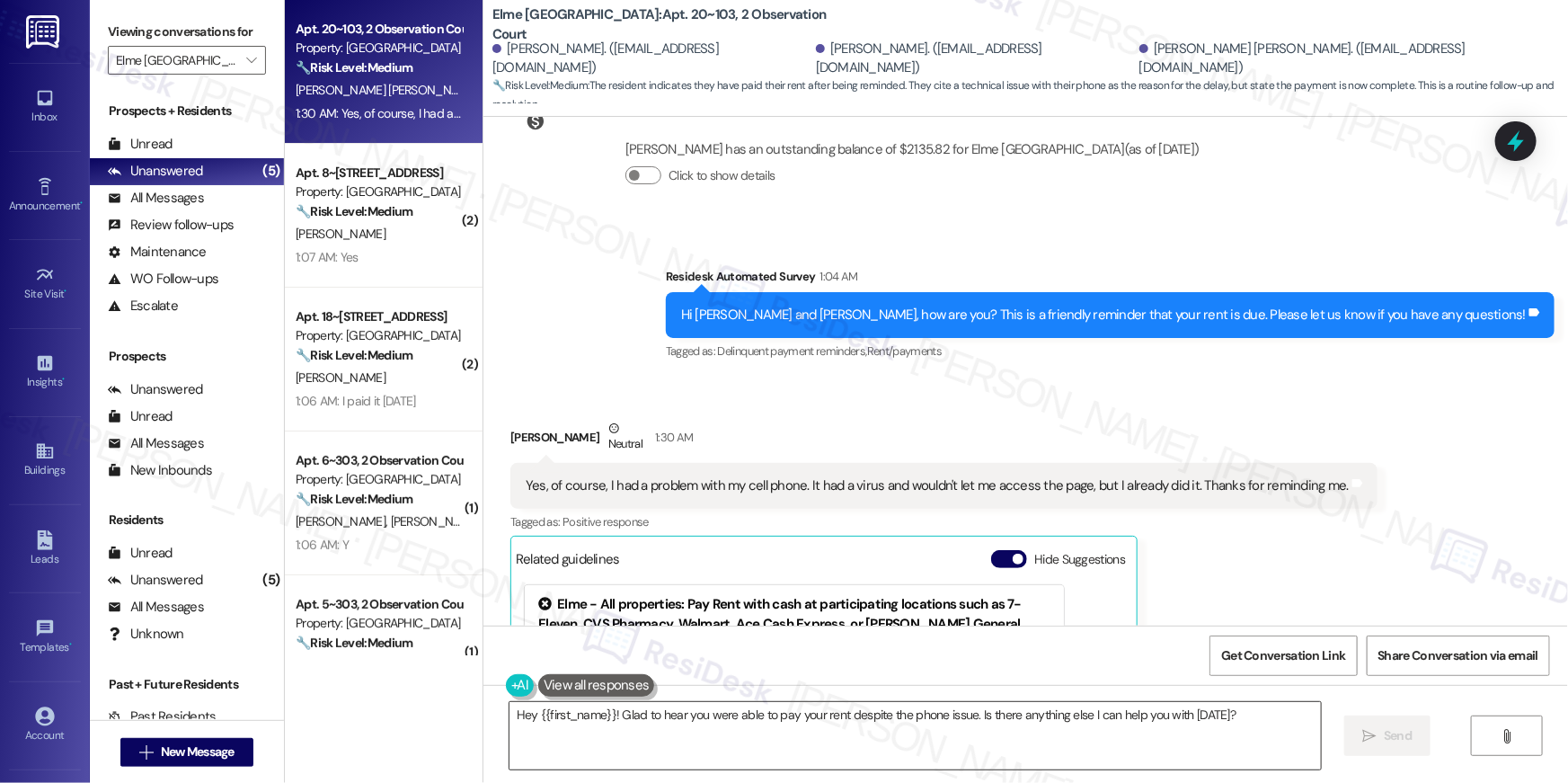
click at [1066, 747] on textarea "Hey {{first_name}}! Glad to hear you were able to pay your rent despite the pho…" at bounding box center [915, 737] width 812 height 68
paste textarea "Thank you, {{first_name}}, for your rent payment, we truly appreciate it! If yo…"
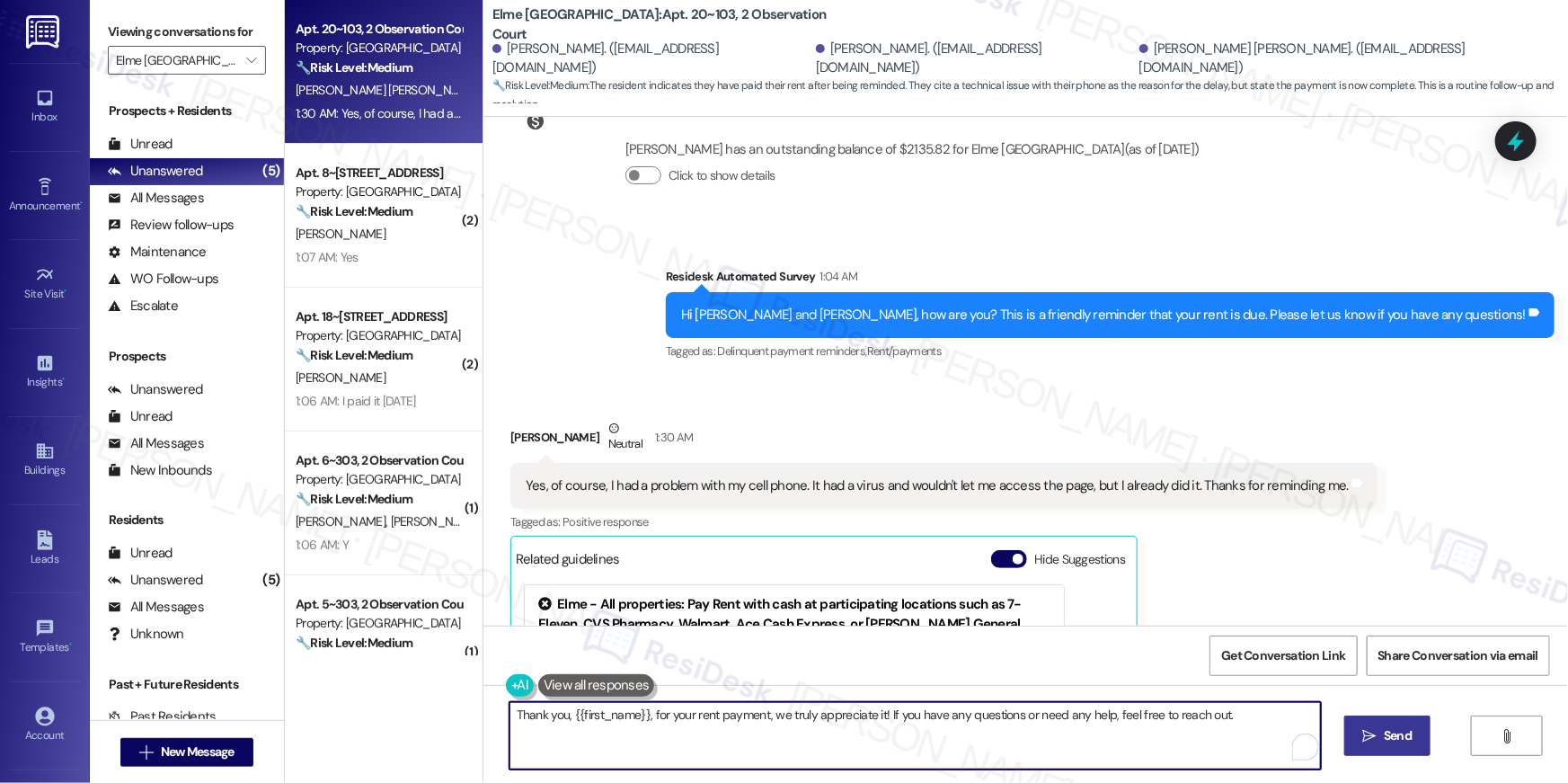
type textarea "Thank you, {{first_name}}, for your rent payment, we truly appreciate it! If yo…"
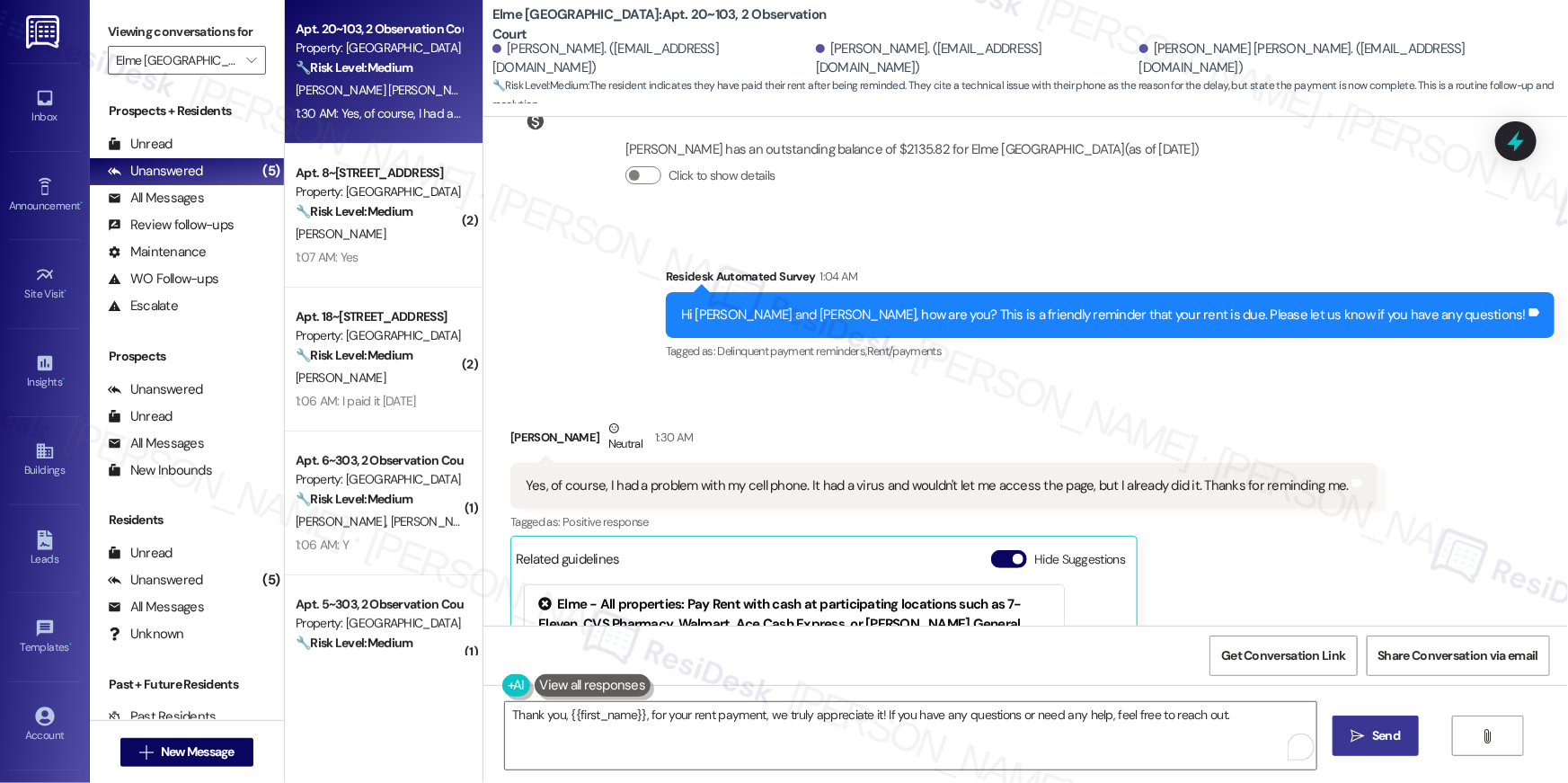
click at [1375, 740] on span "Send" at bounding box center [1386, 737] width 28 height 19
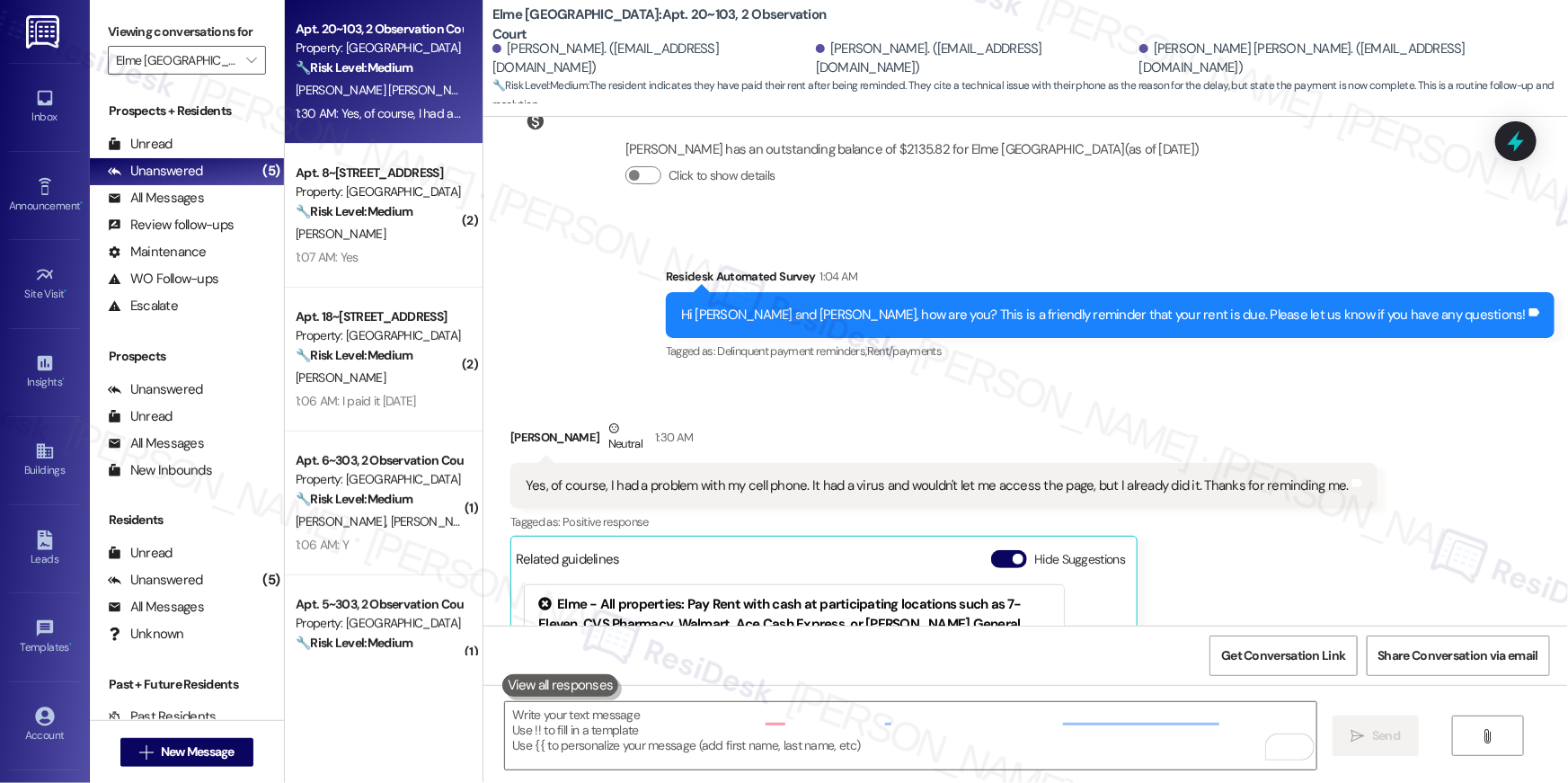
scroll to position [28097, 0]
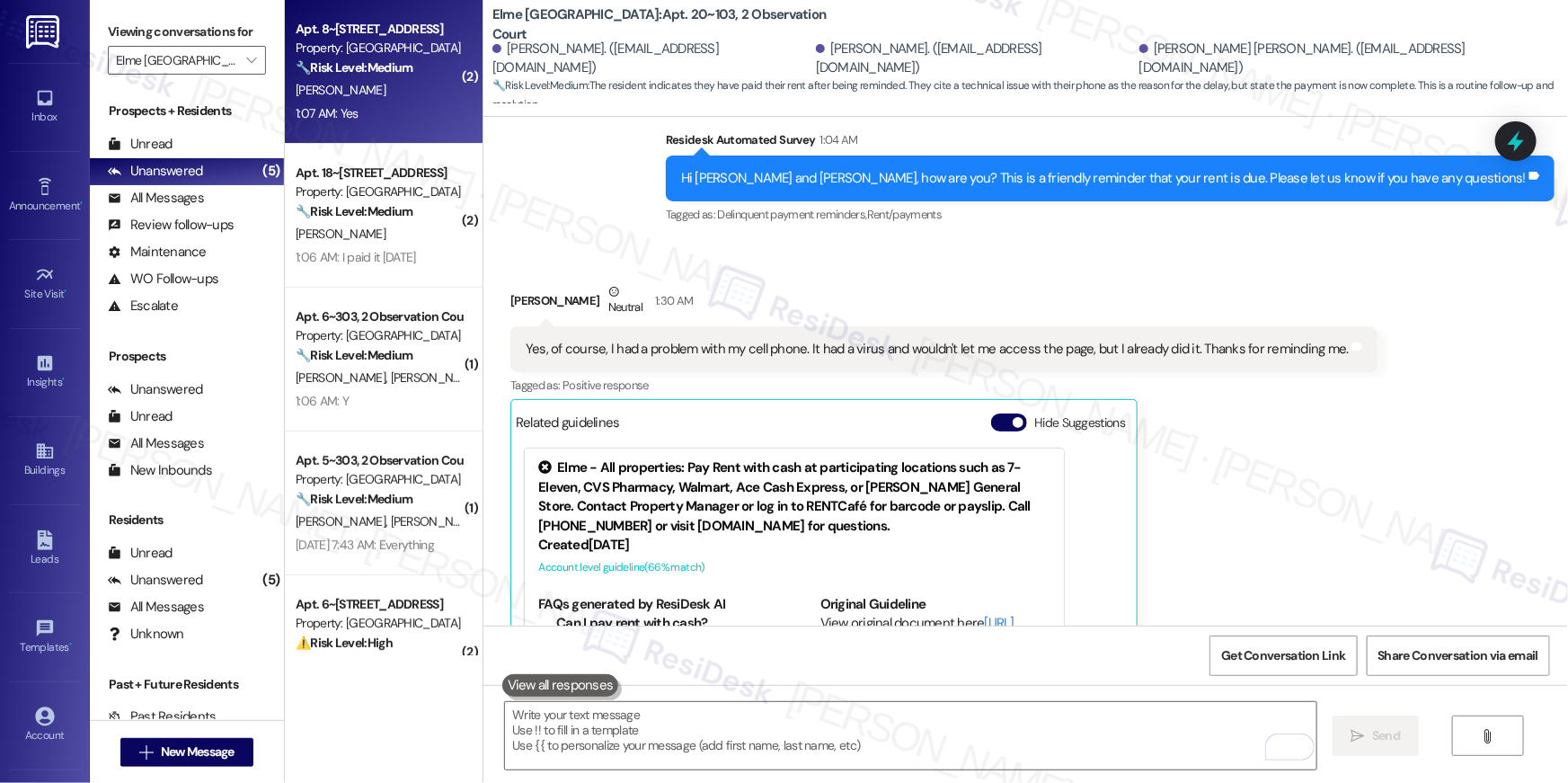
click at [412, 106] on div "1:07 AM: Yes 1:07 AM: Yes" at bounding box center [379, 113] width 170 height 22
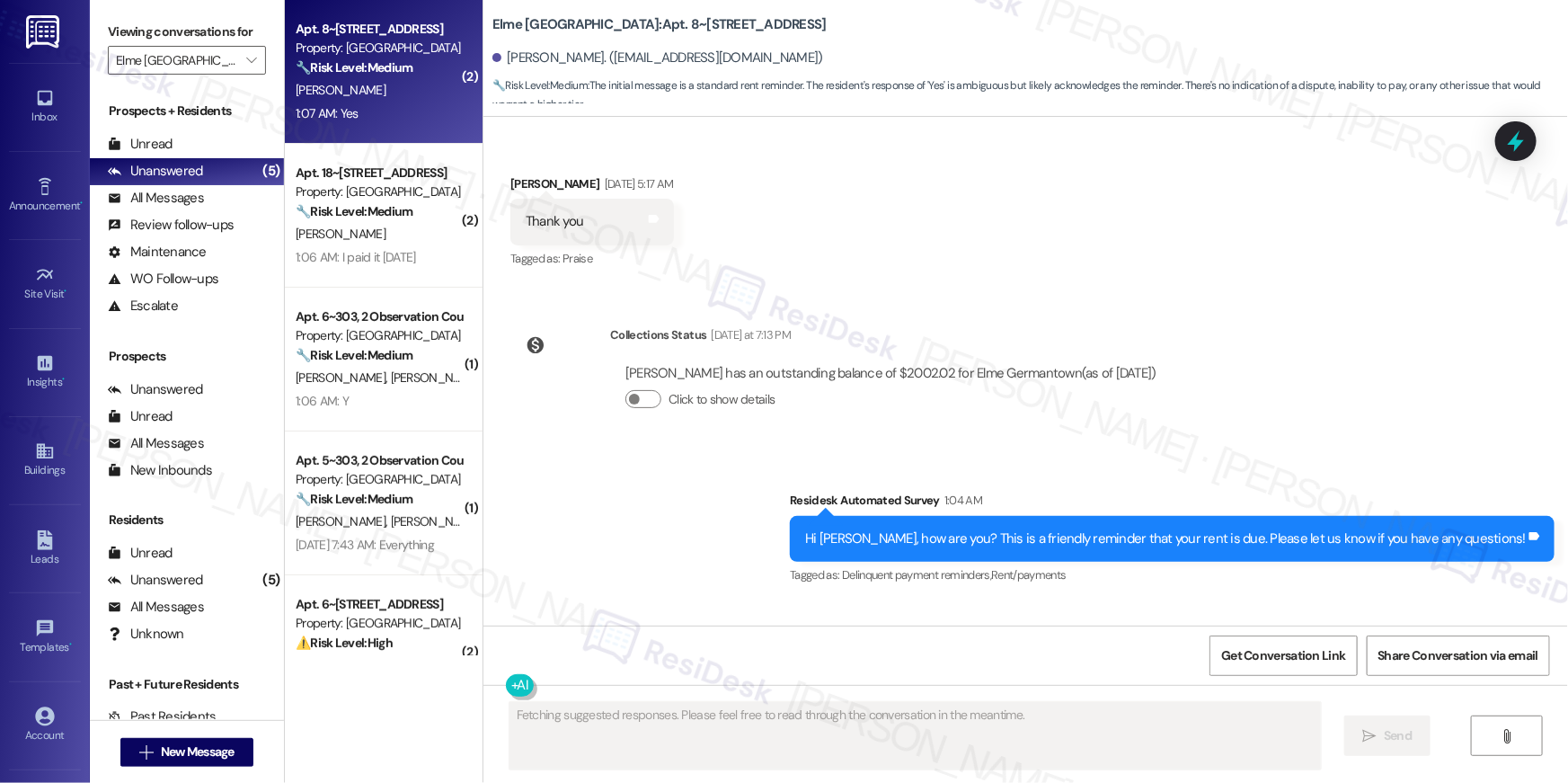
scroll to position [6853, 0]
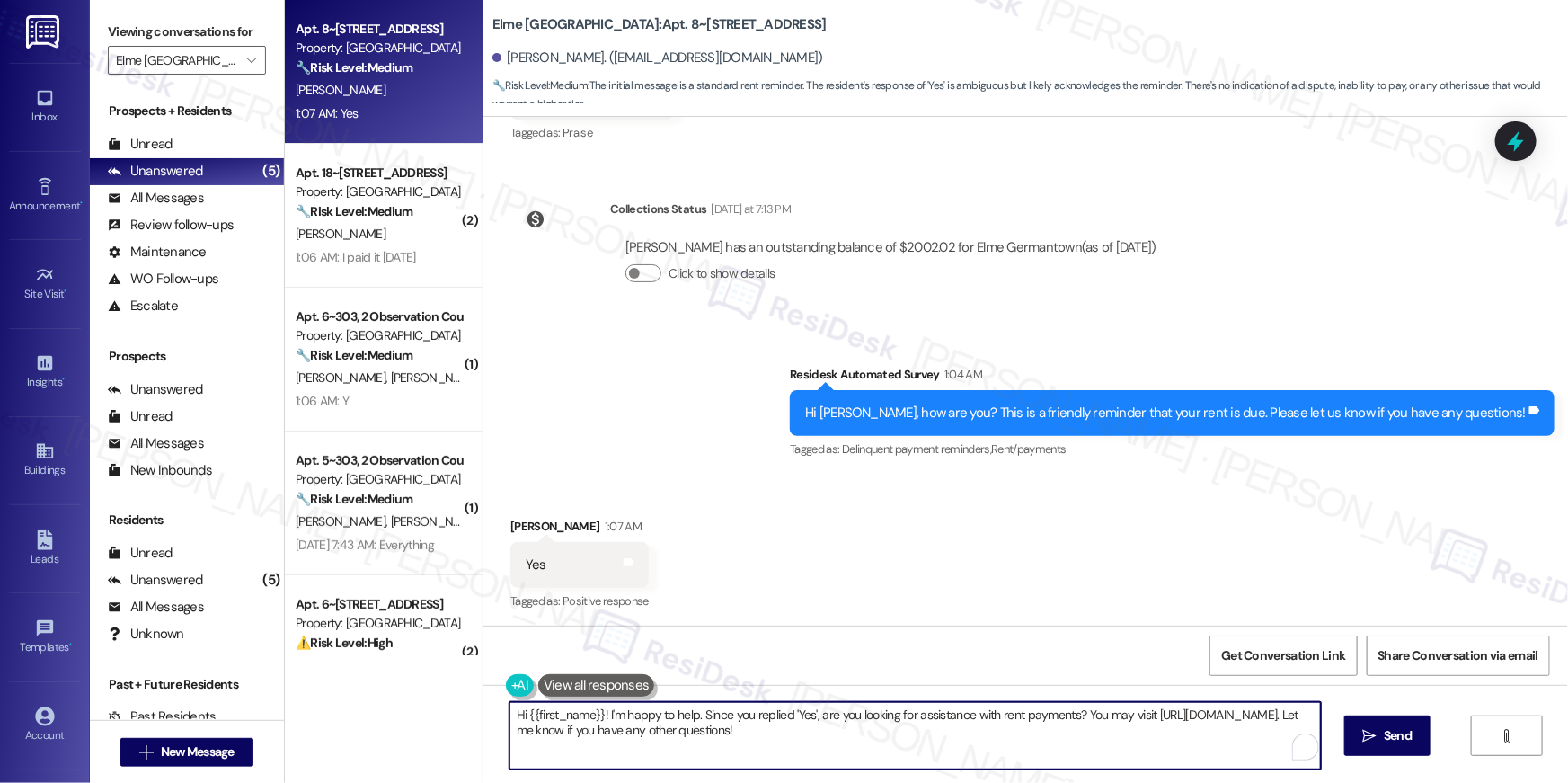
click at [1070, 741] on textarea "Hi {{first_name}}! I'm happy to help. Since you replied 'Yes', are you looking …" at bounding box center [915, 737] width 812 height 68
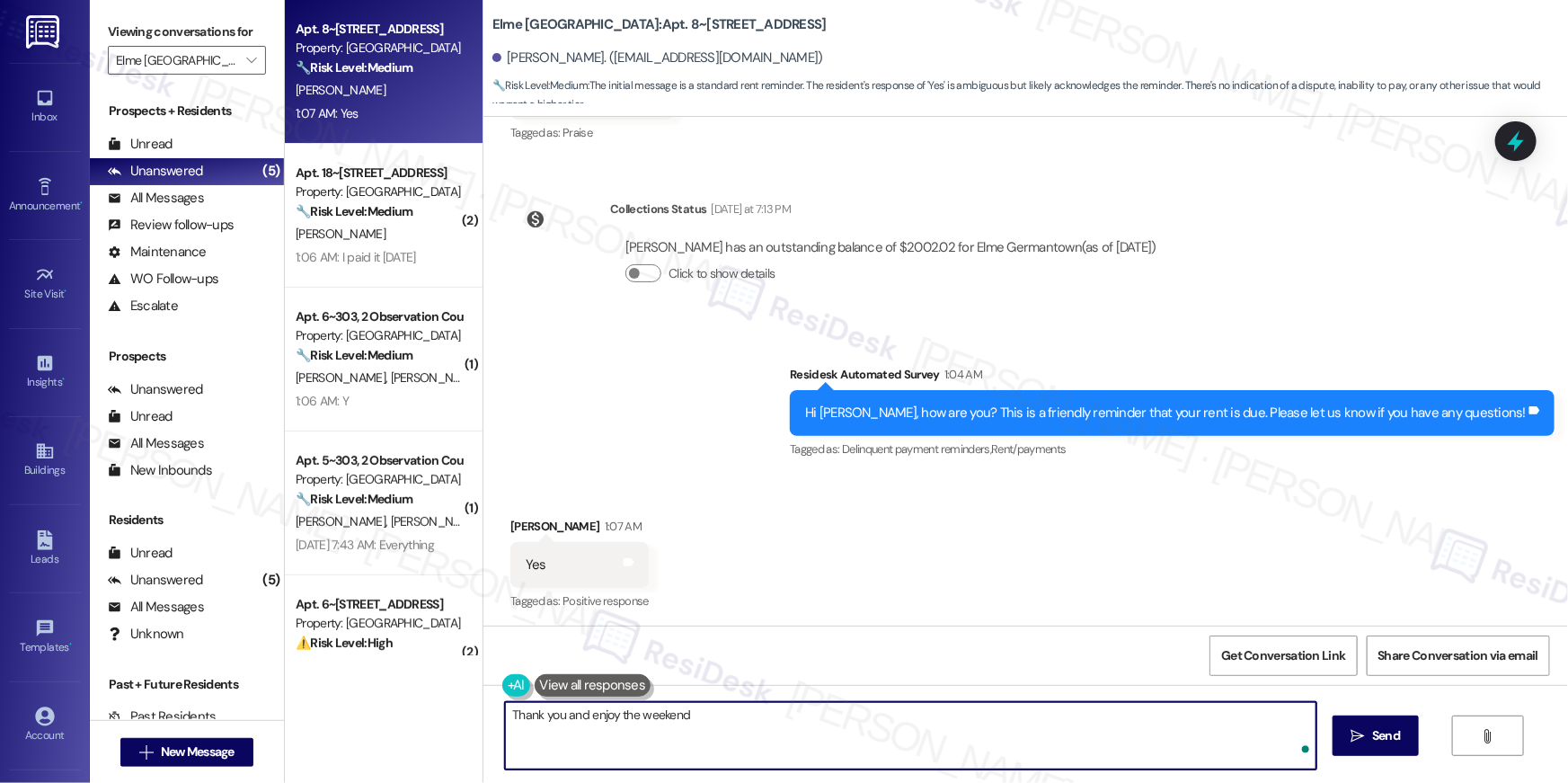
type textarea "Thank you and enjoy the weekend!"
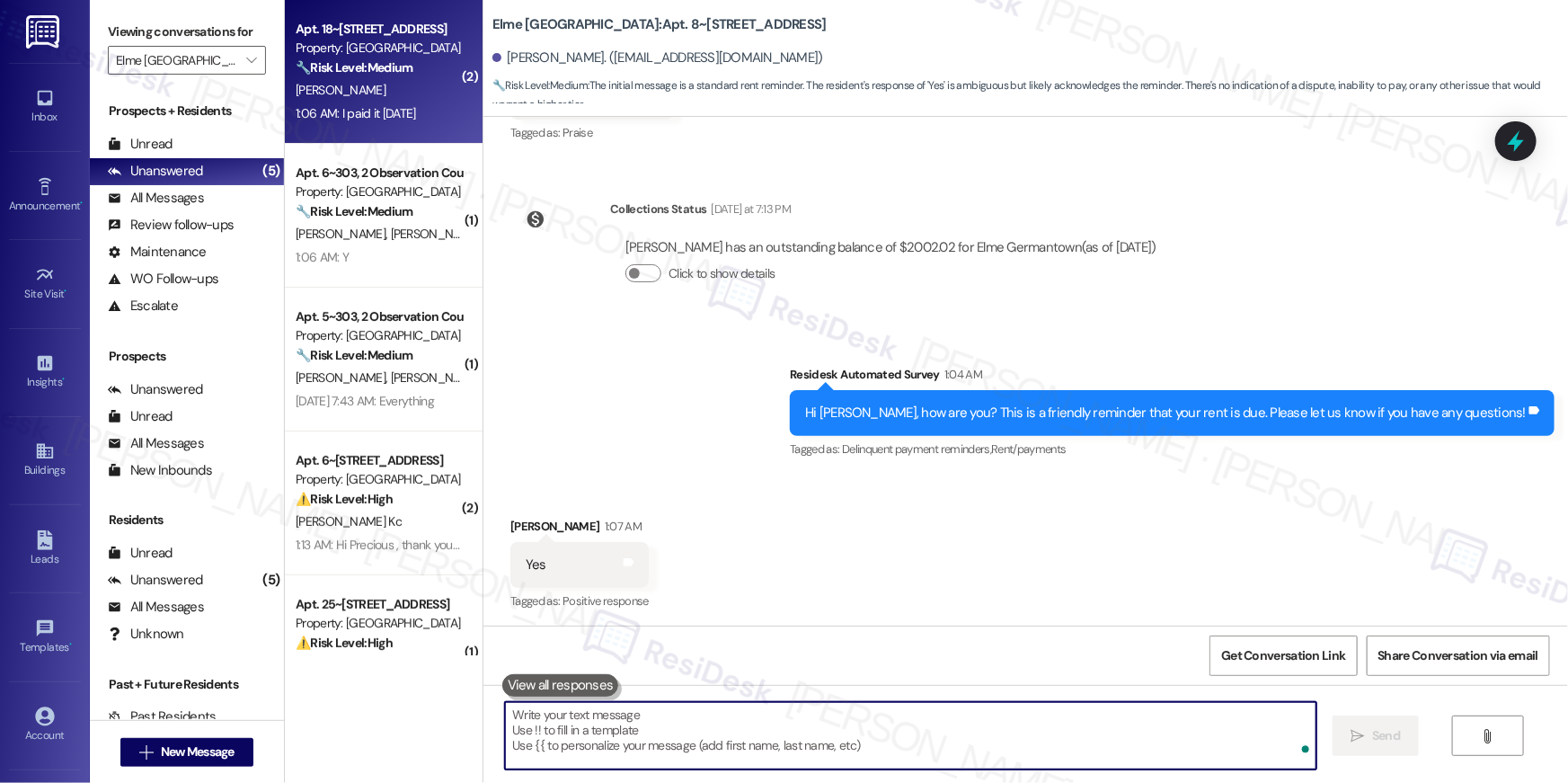
click at [387, 102] on div "1:06 AM: I paid it [DATE] 1:06 AM: I paid it [DATE]" at bounding box center [379, 113] width 170 height 22
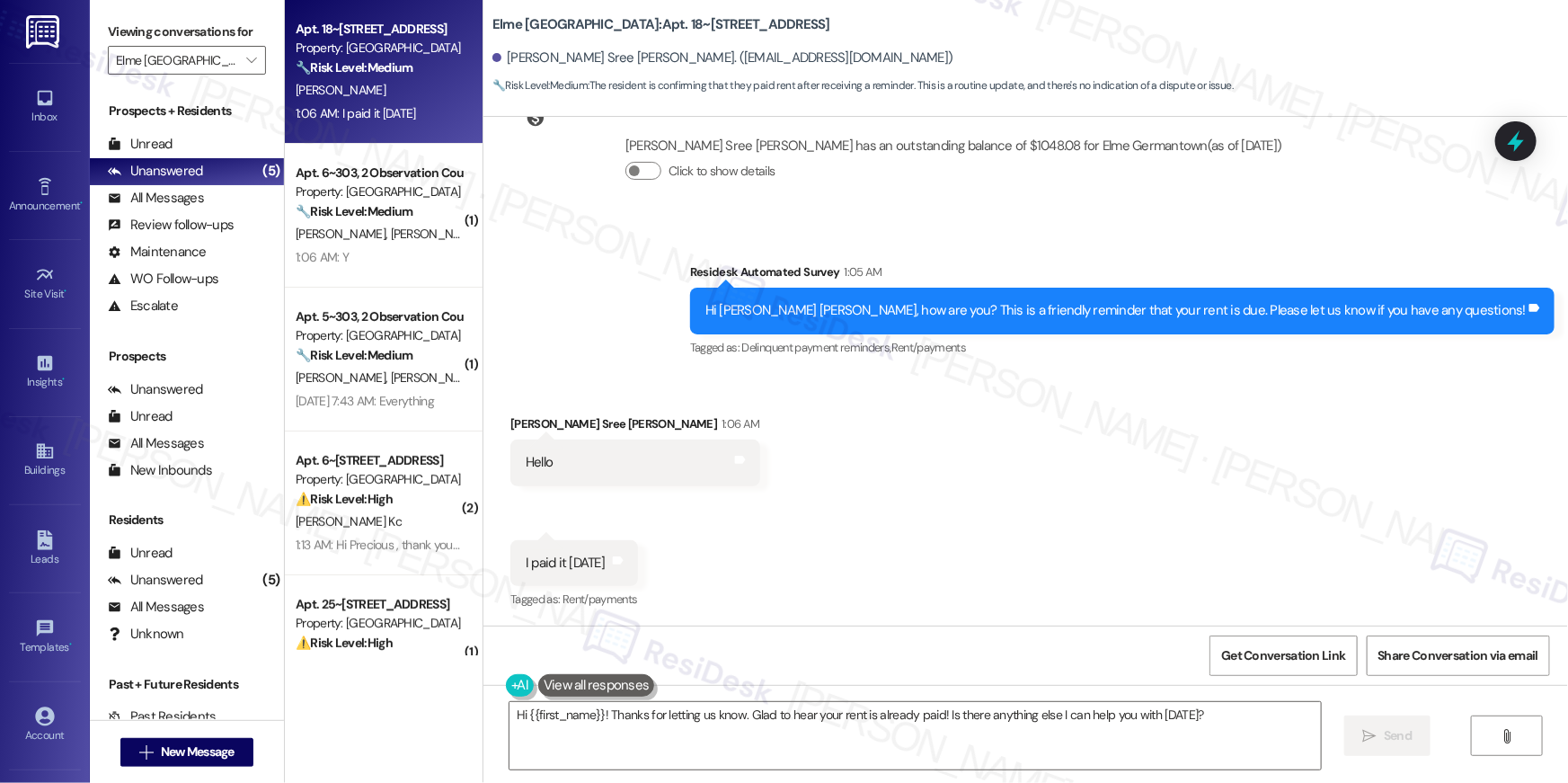
scroll to position [648, 0]
click at [914, 722] on textarea "Hi {{first_name}}! Thanks for letting us know. Glad to hear your rent is alread…" at bounding box center [915, 737] width 812 height 68
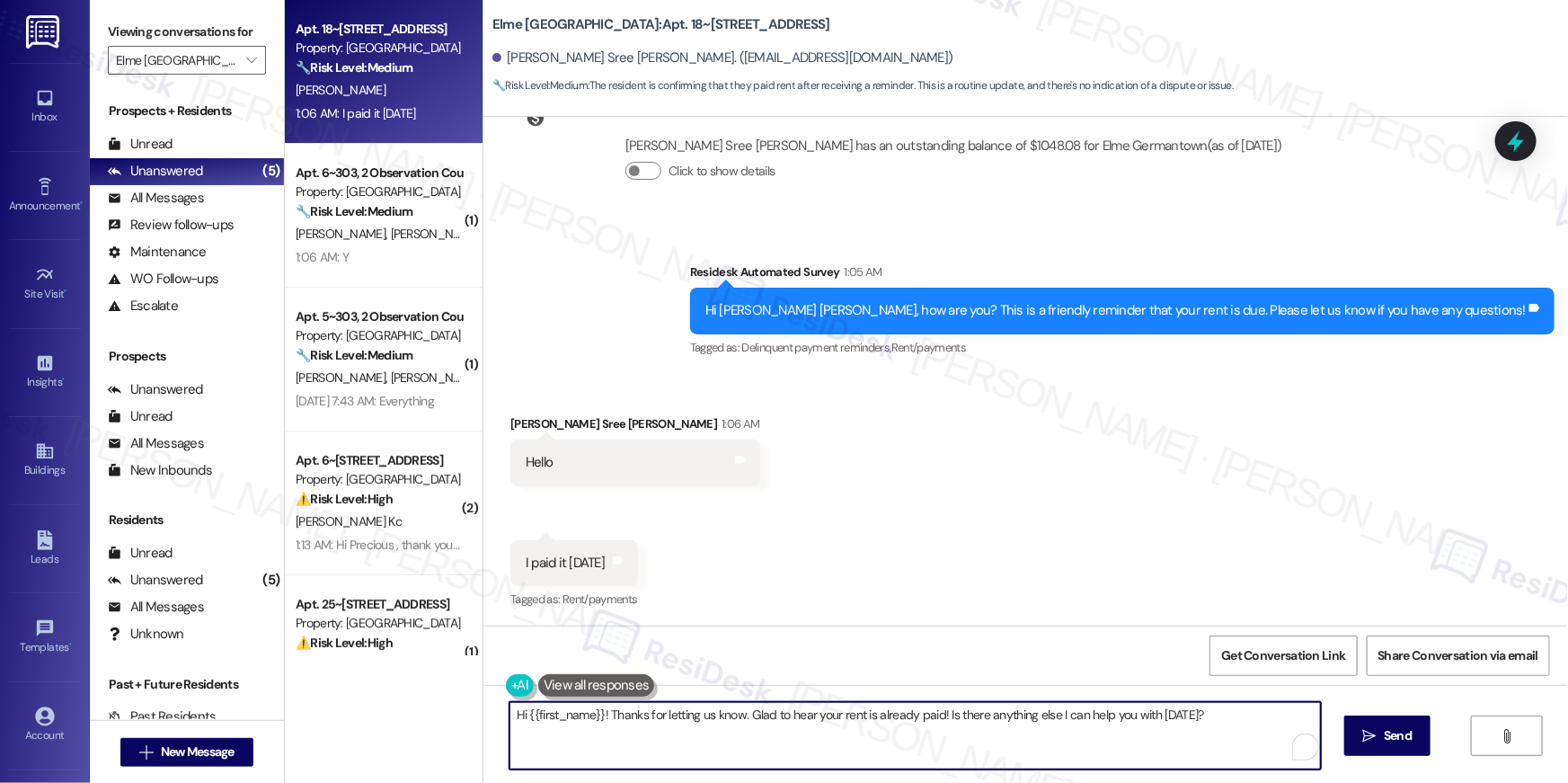
paste textarea "Thank you, {{first_name}}, for your rent payment, we truly appreciate it! If yo…"
type textarea "Fetching suggested responses. Please feel free to read through the conversation…"
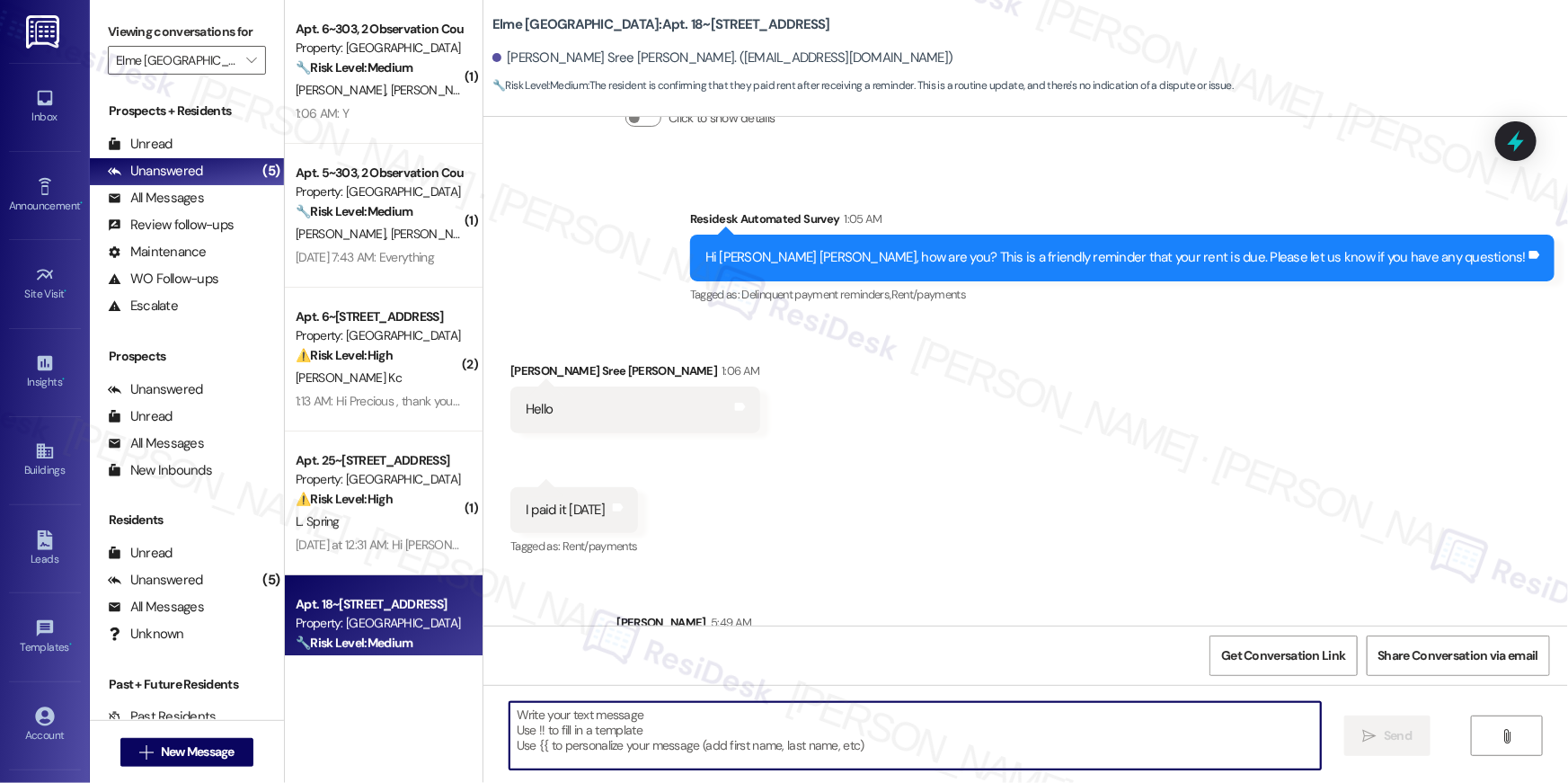
scroll to position [773, 0]
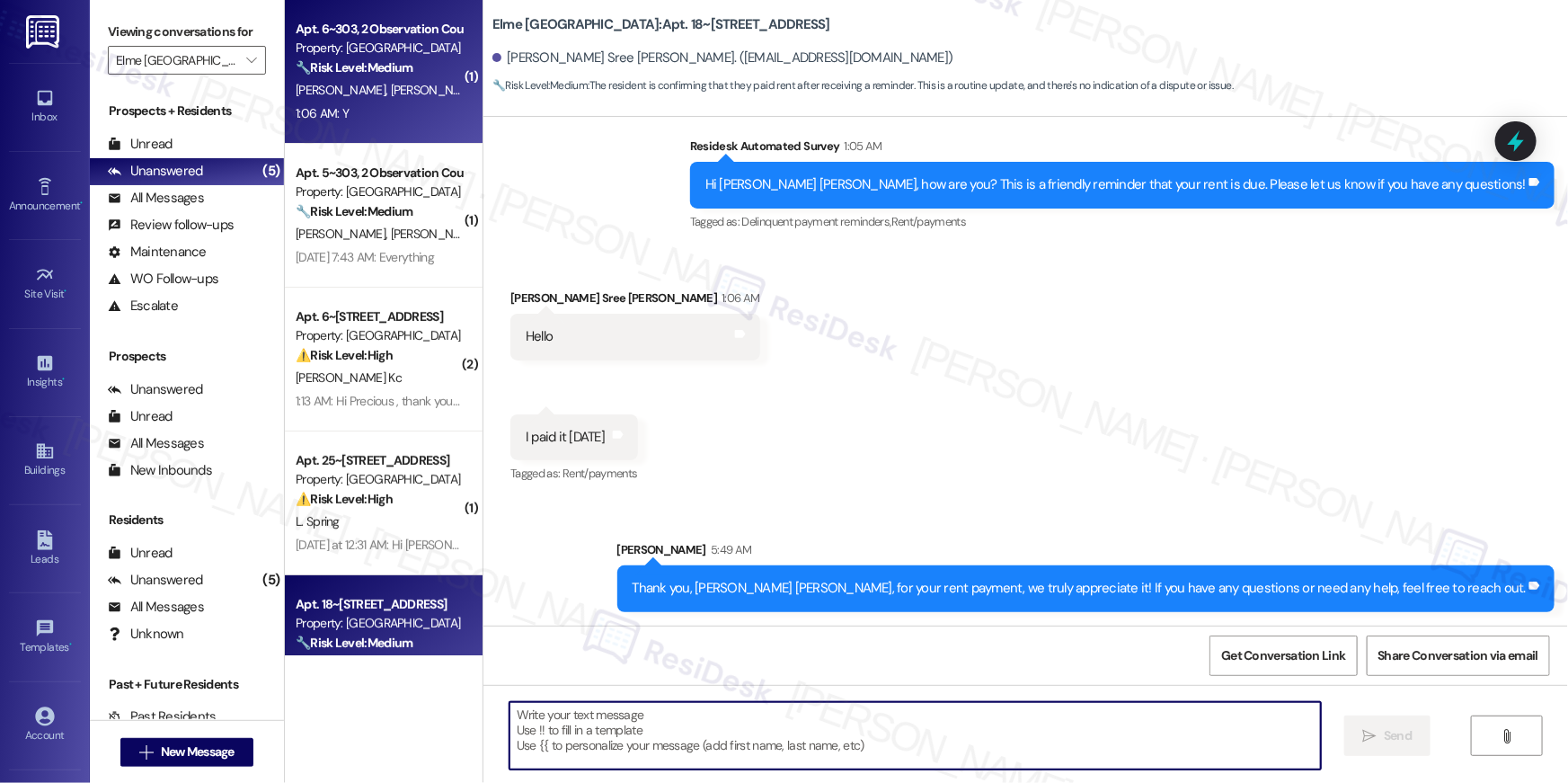
click at [383, 80] on div "[PERSON_NAME] [PERSON_NAME]" at bounding box center [379, 90] width 170 height 22
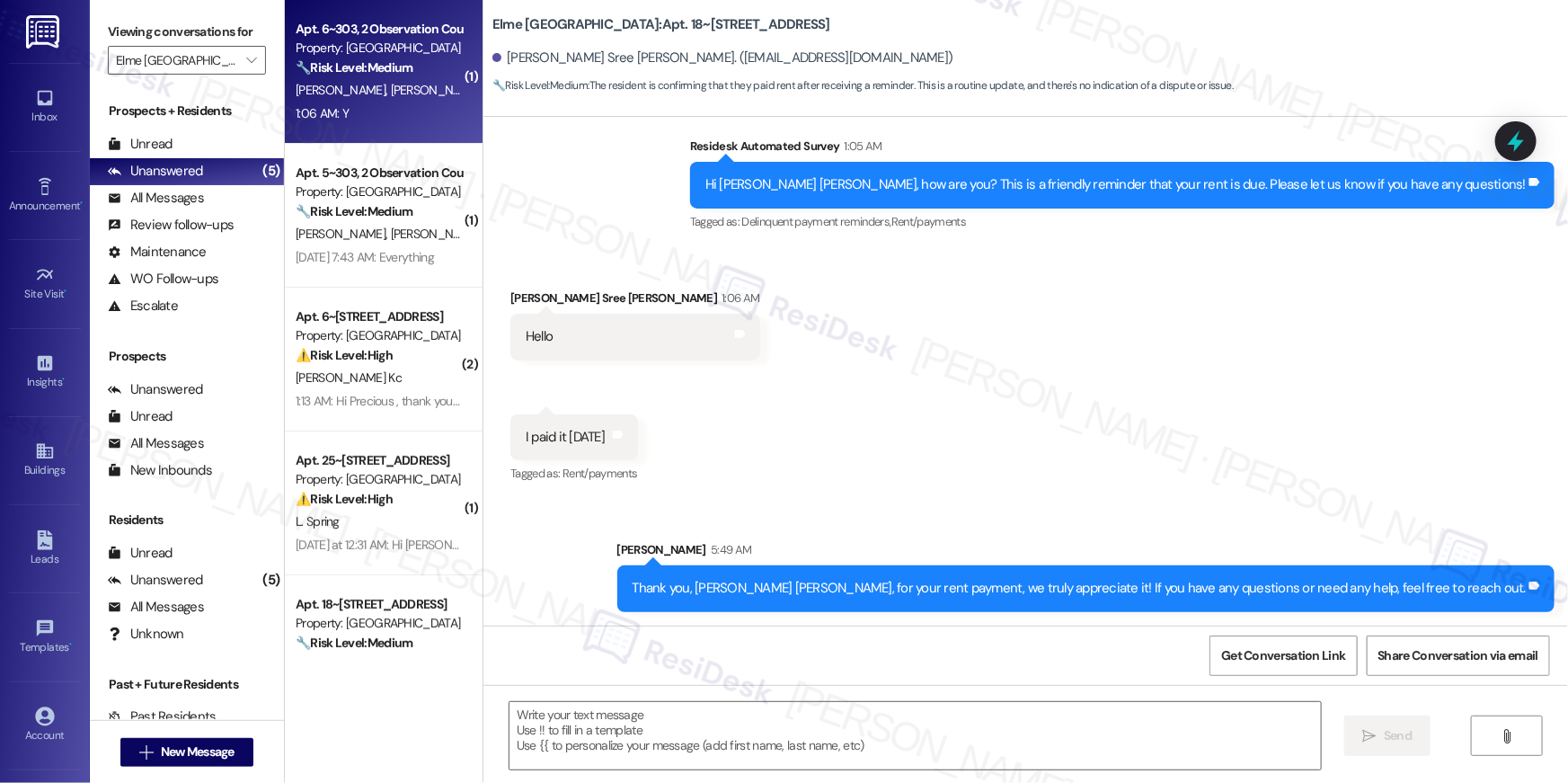
type textarea "Fetching suggested responses. Please feel free to read through the conversation…"
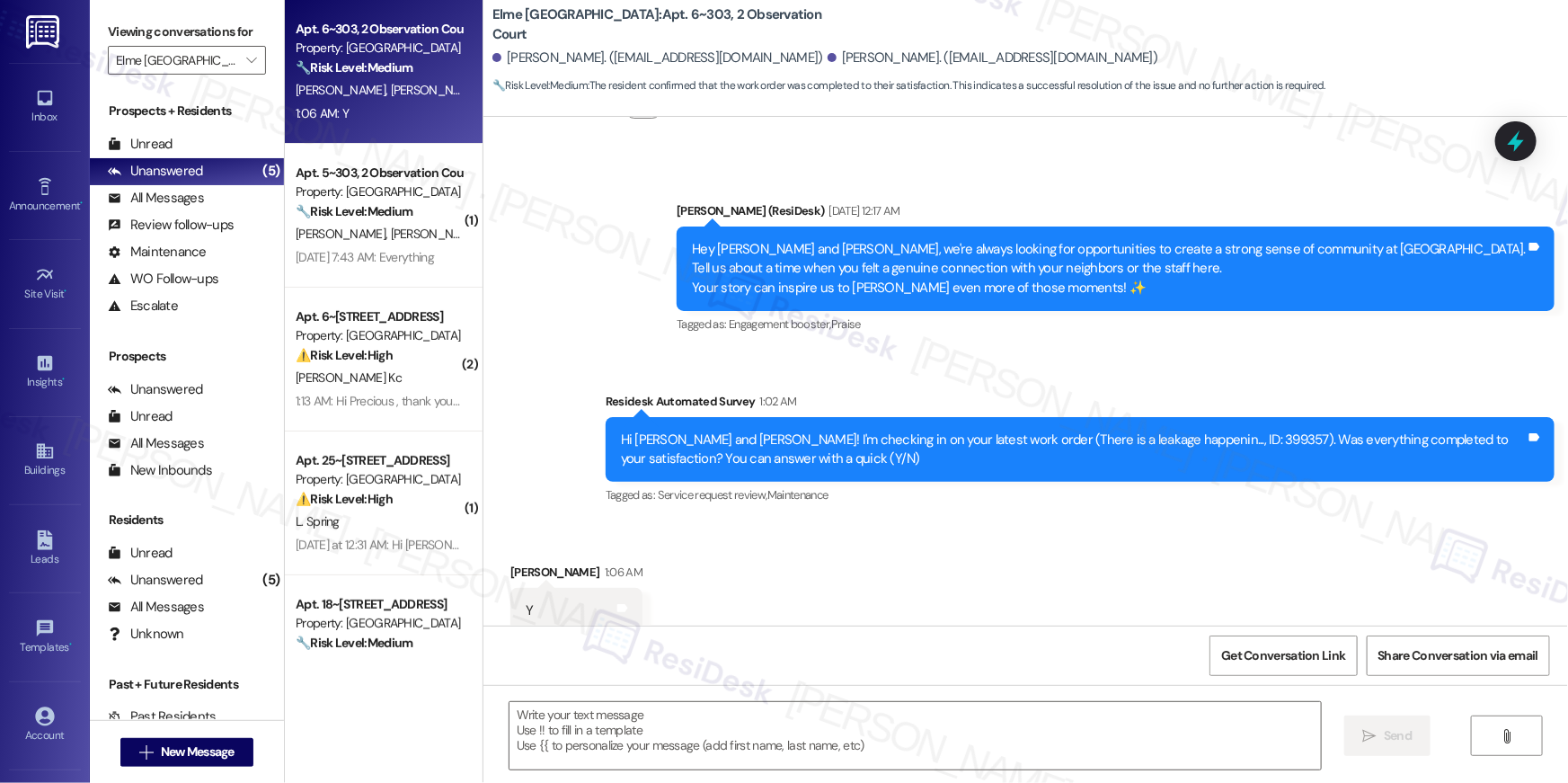
scroll to position [5316, 0]
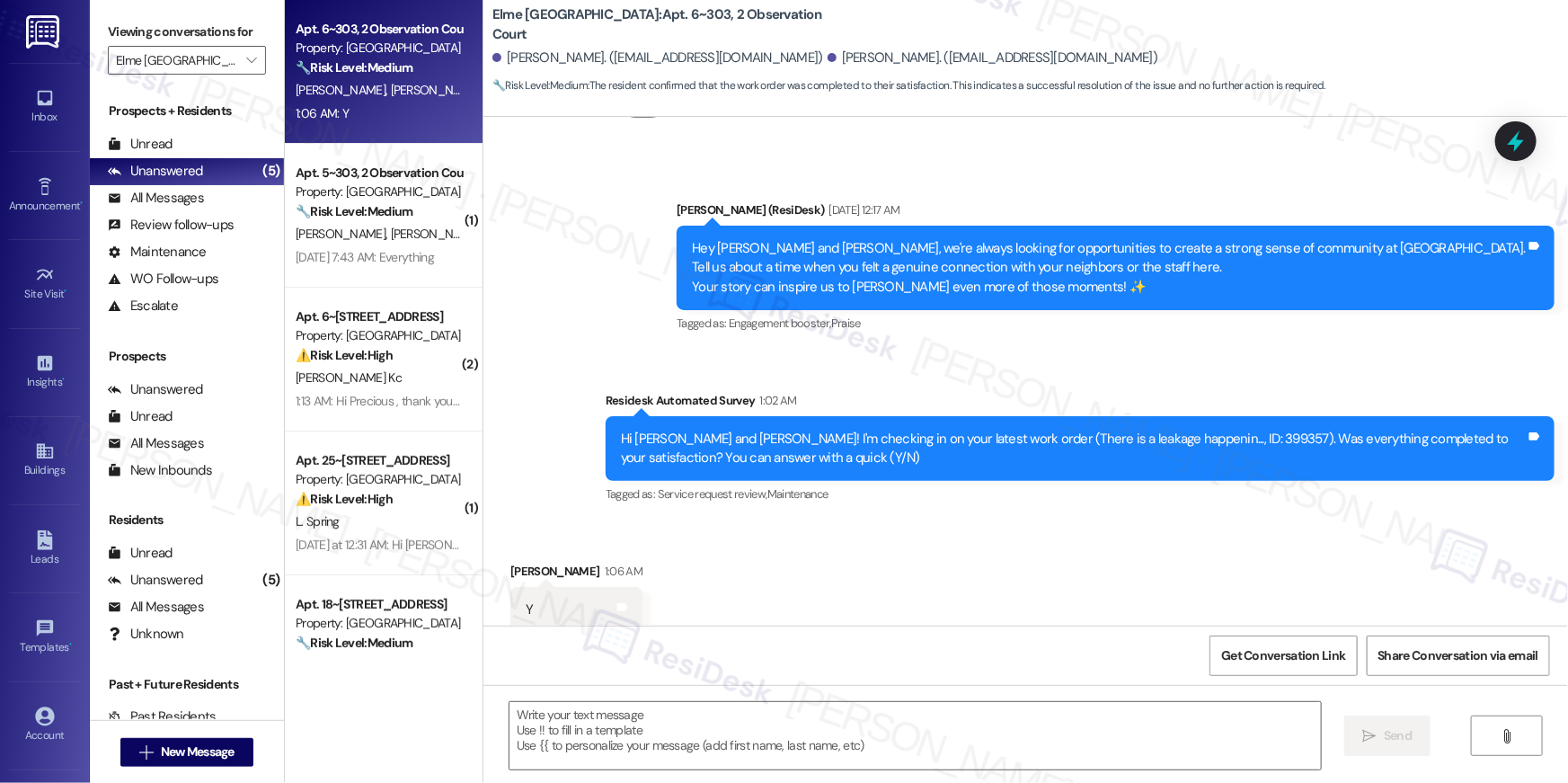
click at [928, 564] on div "Received via SMS [PERSON_NAME] 1:06 AM Y Tags and notes" at bounding box center [1026, 583] width 1085 height 125
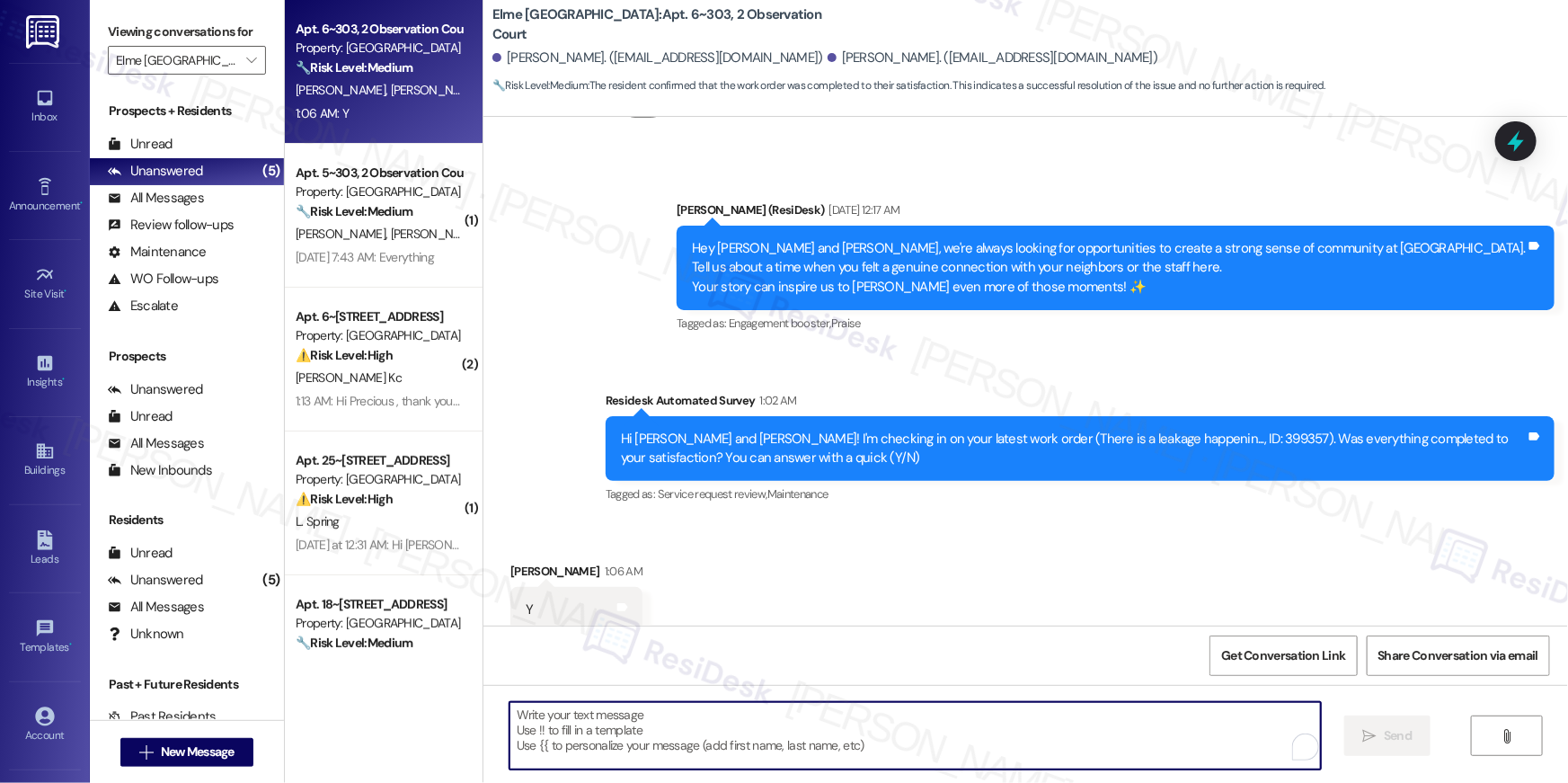
click at [981, 735] on textarea "To enrich screen reader interactions, please activate Accessibility in Grammarl…" at bounding box center [915, 737] width 812 height 68
paste textarea "Thank you, {{first_name}}, for your rent payment, we truly appreciate it! If yo…"
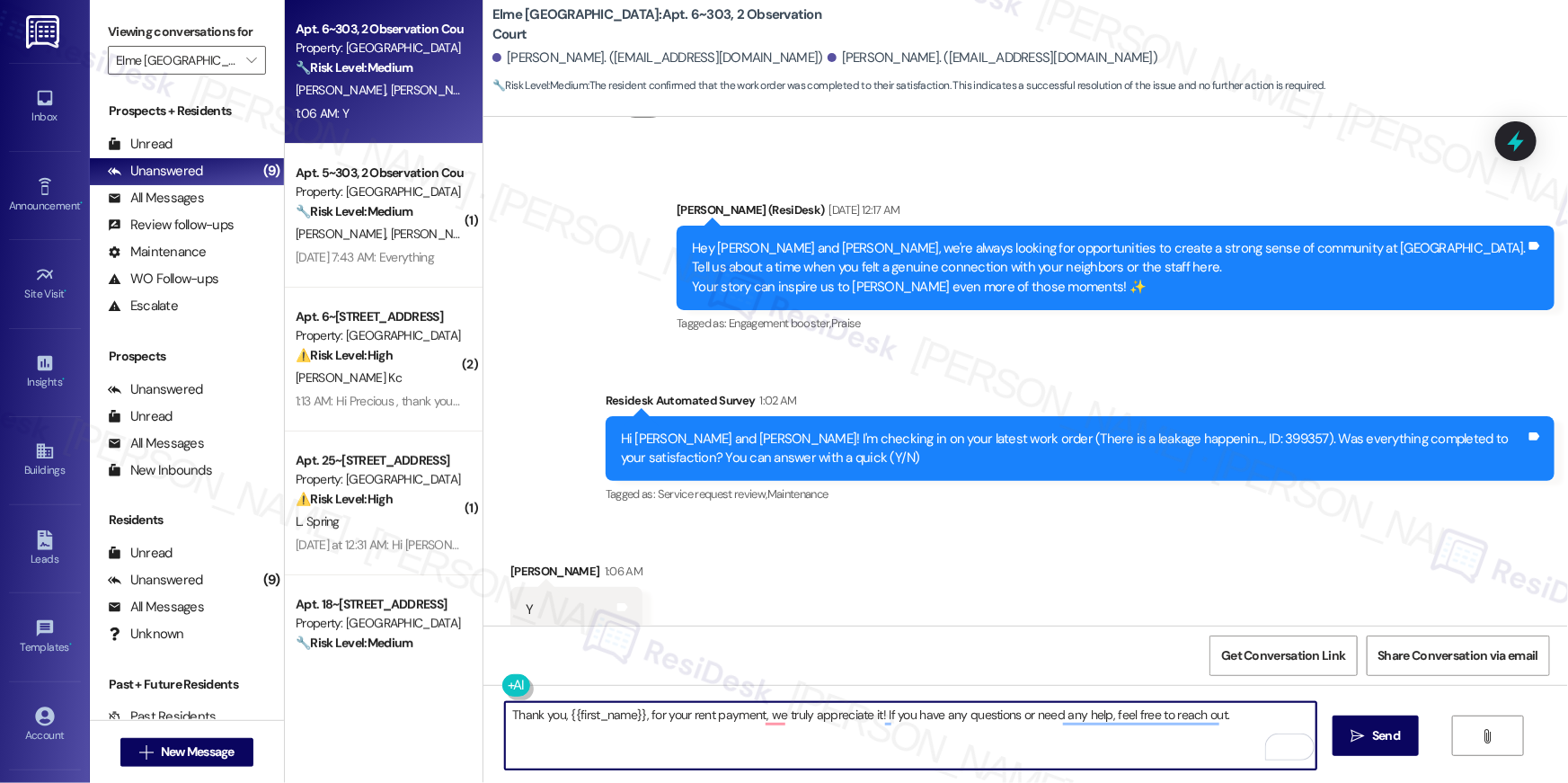
click at [729, 733] on textarea "Thank you, {{first_name}}, for your rent payment, we truly appreciate it! If yo…" at bounding box center [911, 737] width 812 height 68
paste textarea "Hi {{first_name}}, I’m glad to hear your work order is all taken care of! If an…"
type textarea "Hi {{first_name}}, I’m glad to hear your work order is all taken care of! If an…"
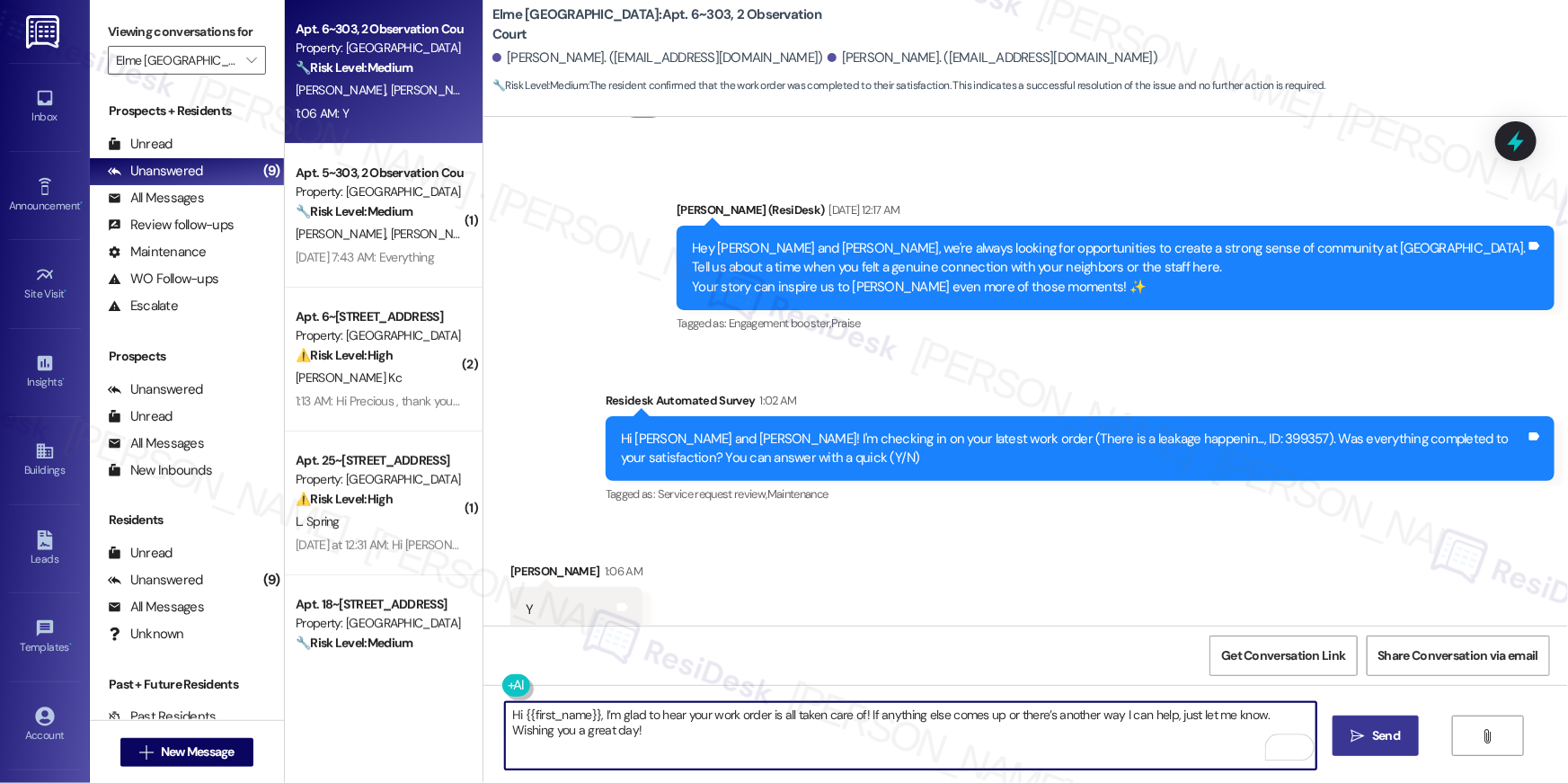
click at [1353, 734] on icon "" at bounding box center [1359, 736] width 14 height 14
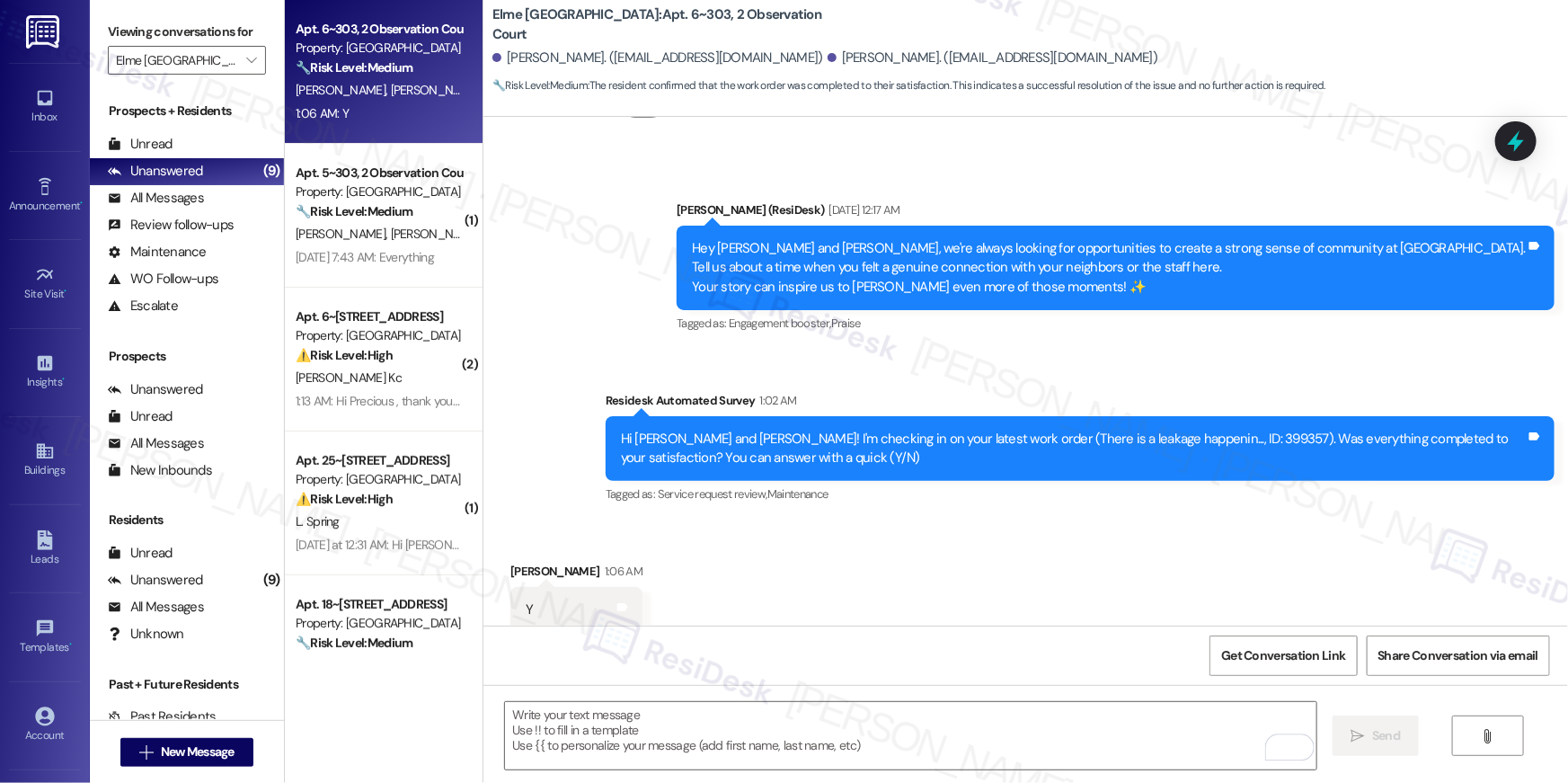
scroll to position [5315, 0]
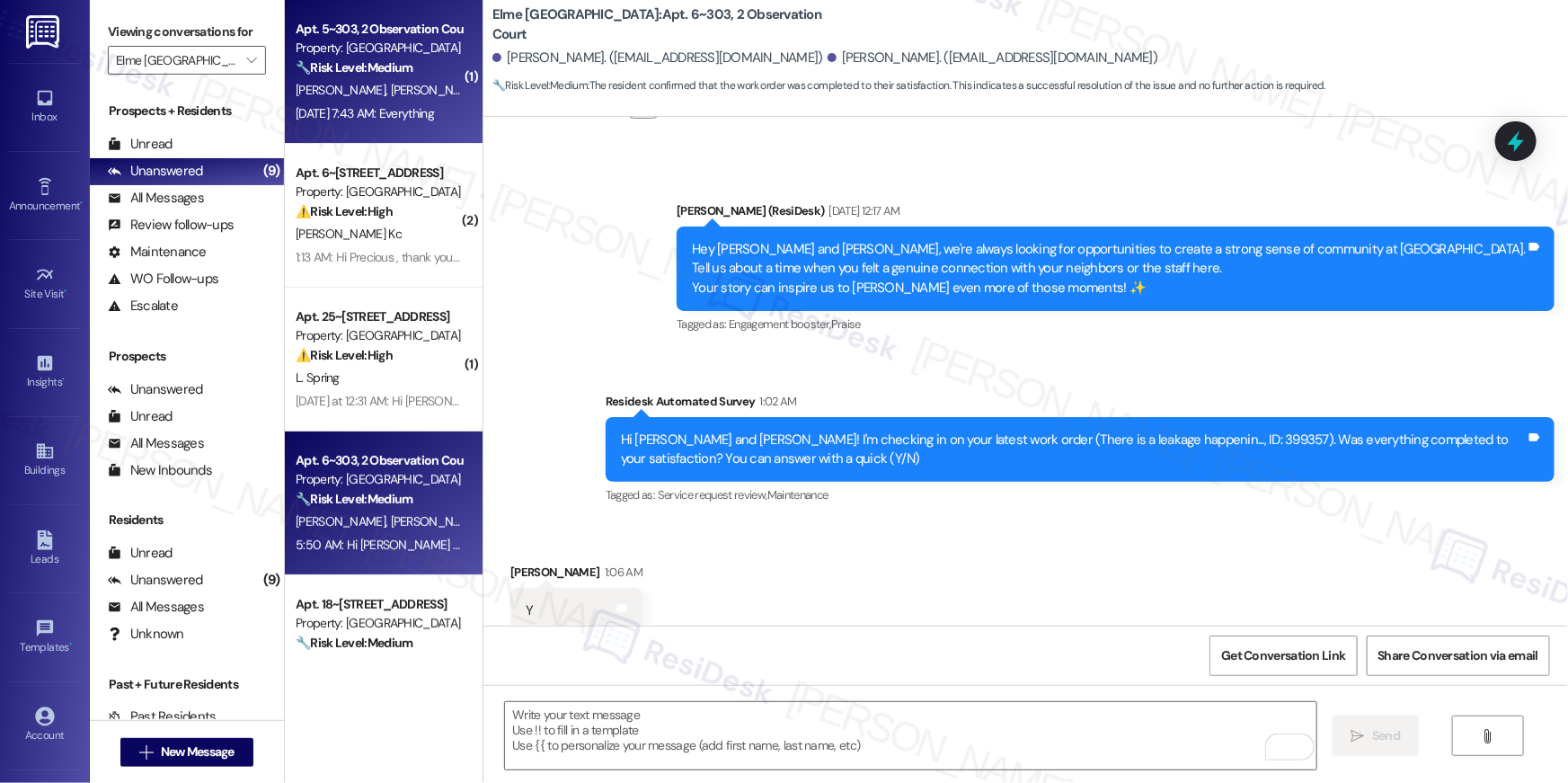
click at [323, 75] on div "🔧 Risk Level: Medium The resident expressed dissatisfaction with their home ('E…" at bounding box center [378, 69] width 166 height 19
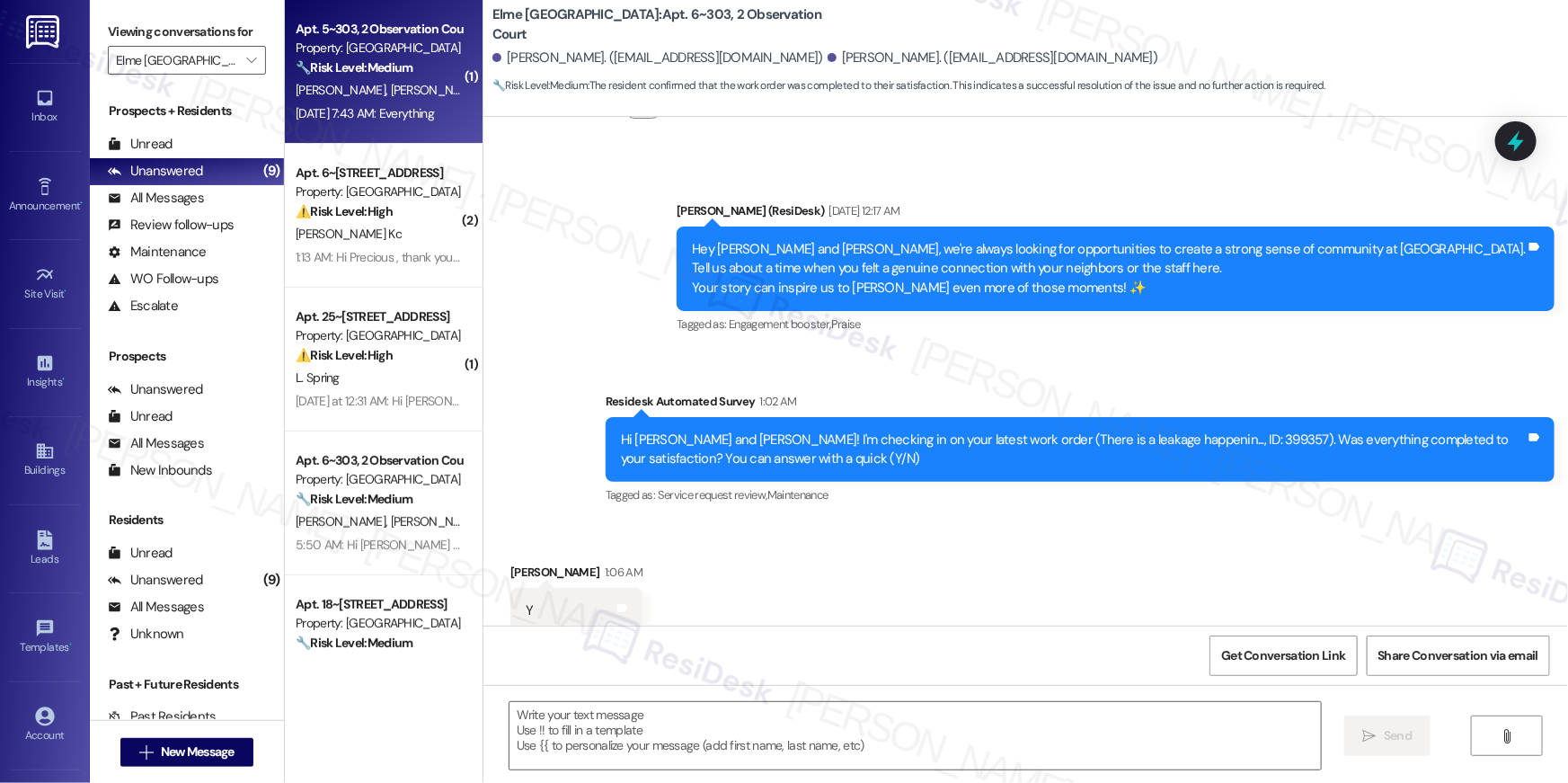
type textarea "Fetching suggested responses. Please feel free to read through the conversation…"
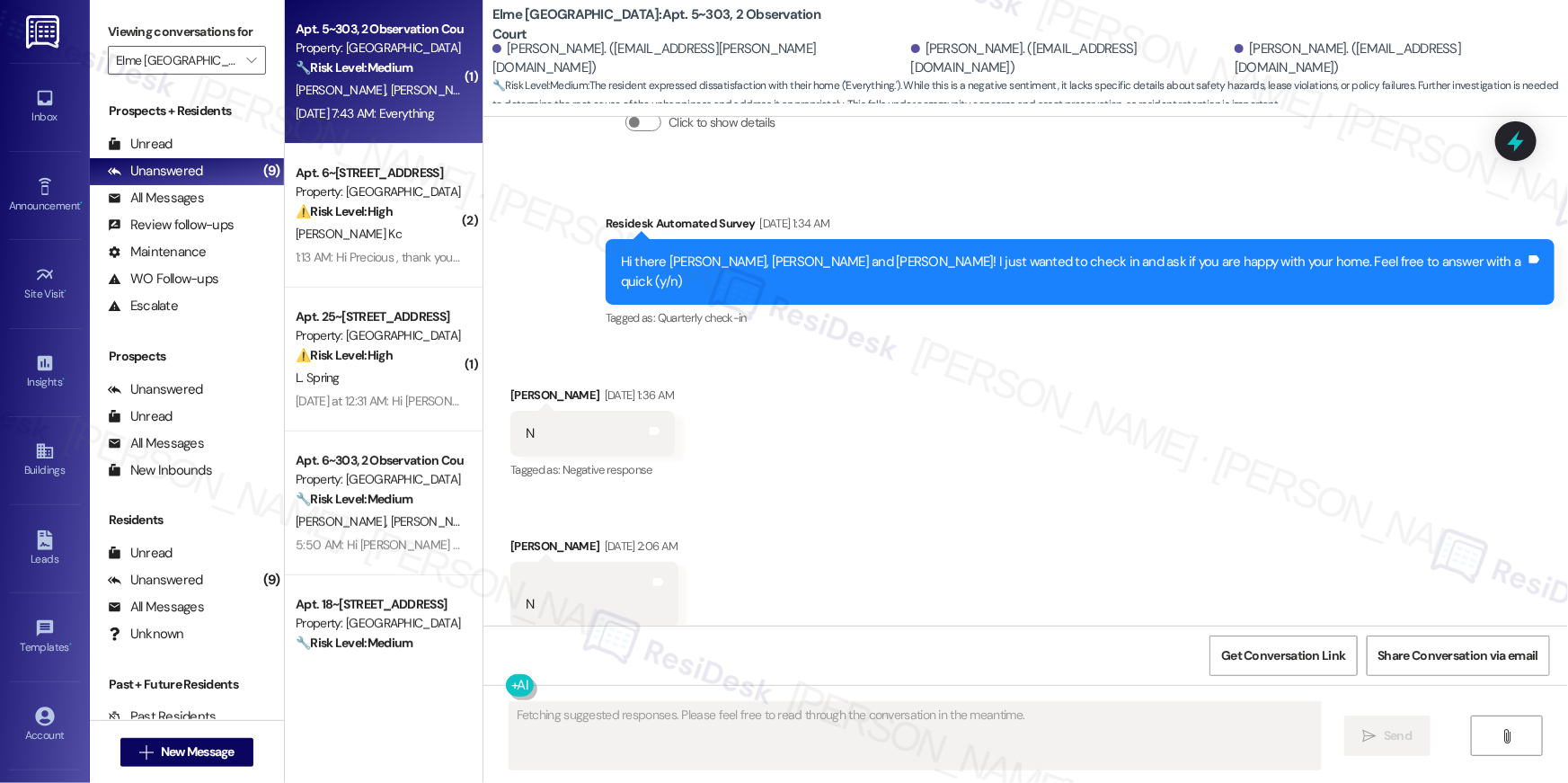
scroll to position [3554, 0]
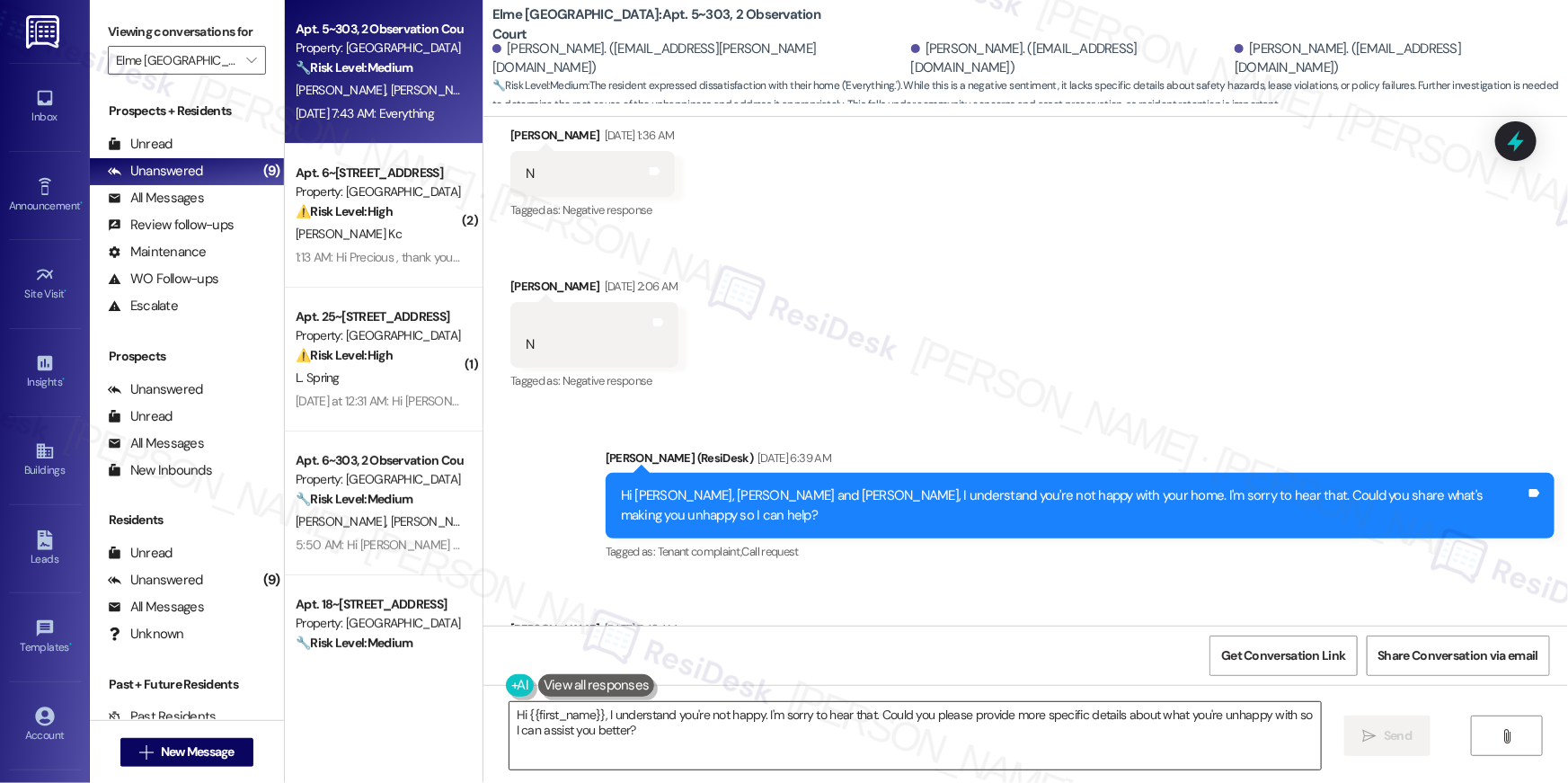
click at [938, 749] on textarea "Hi {{first_name}}, I understand you're not happy. I'm sorry to hear that. Could…" at bounding box center [915, 737] width 812 height 68
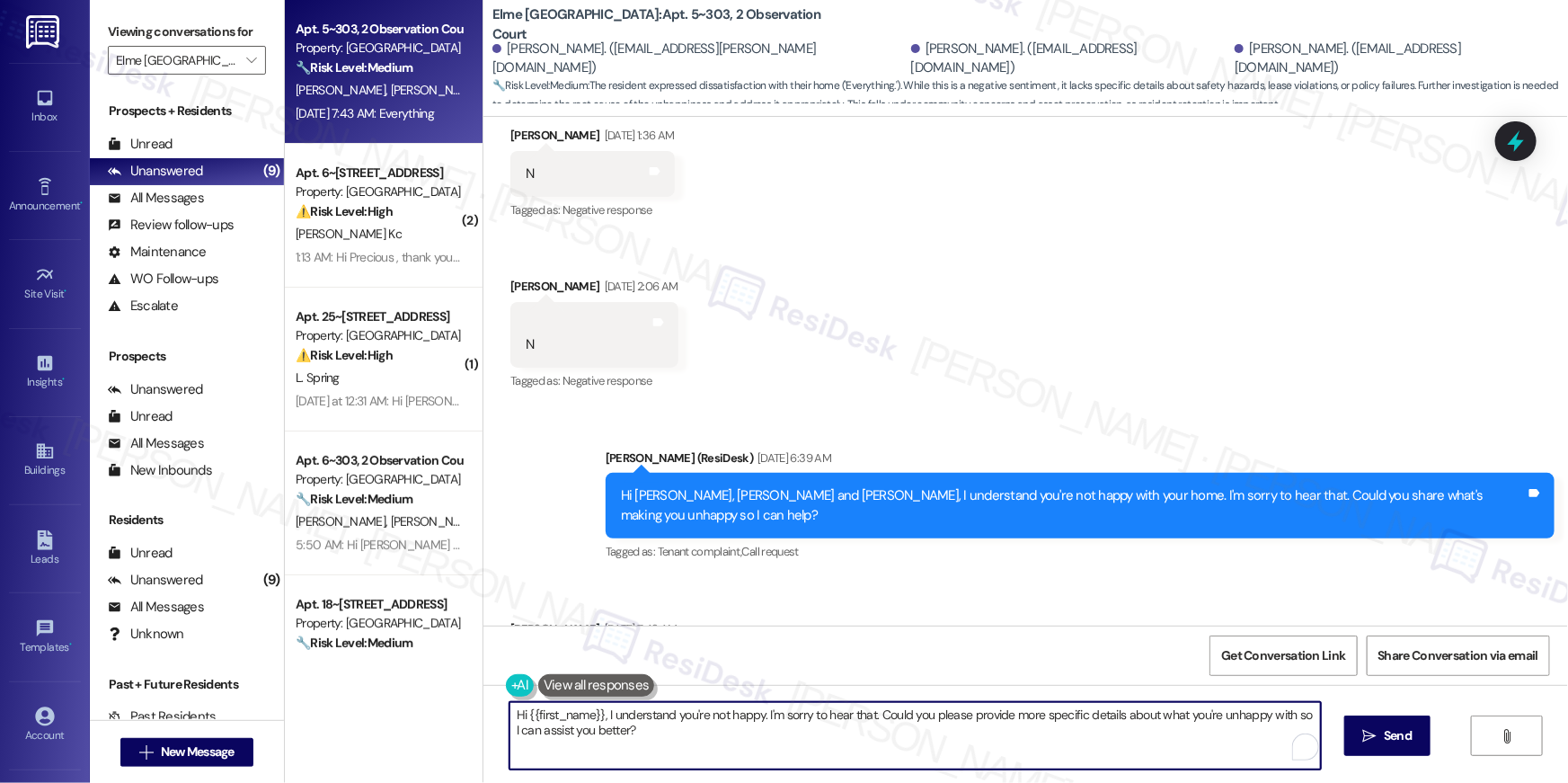
click at [938, 749] on textarea "Hi {{first_name}}, I understand you're not happy. I'm sorry to hear that. Could…" at bounding box center [915, 737] width 812 height 68
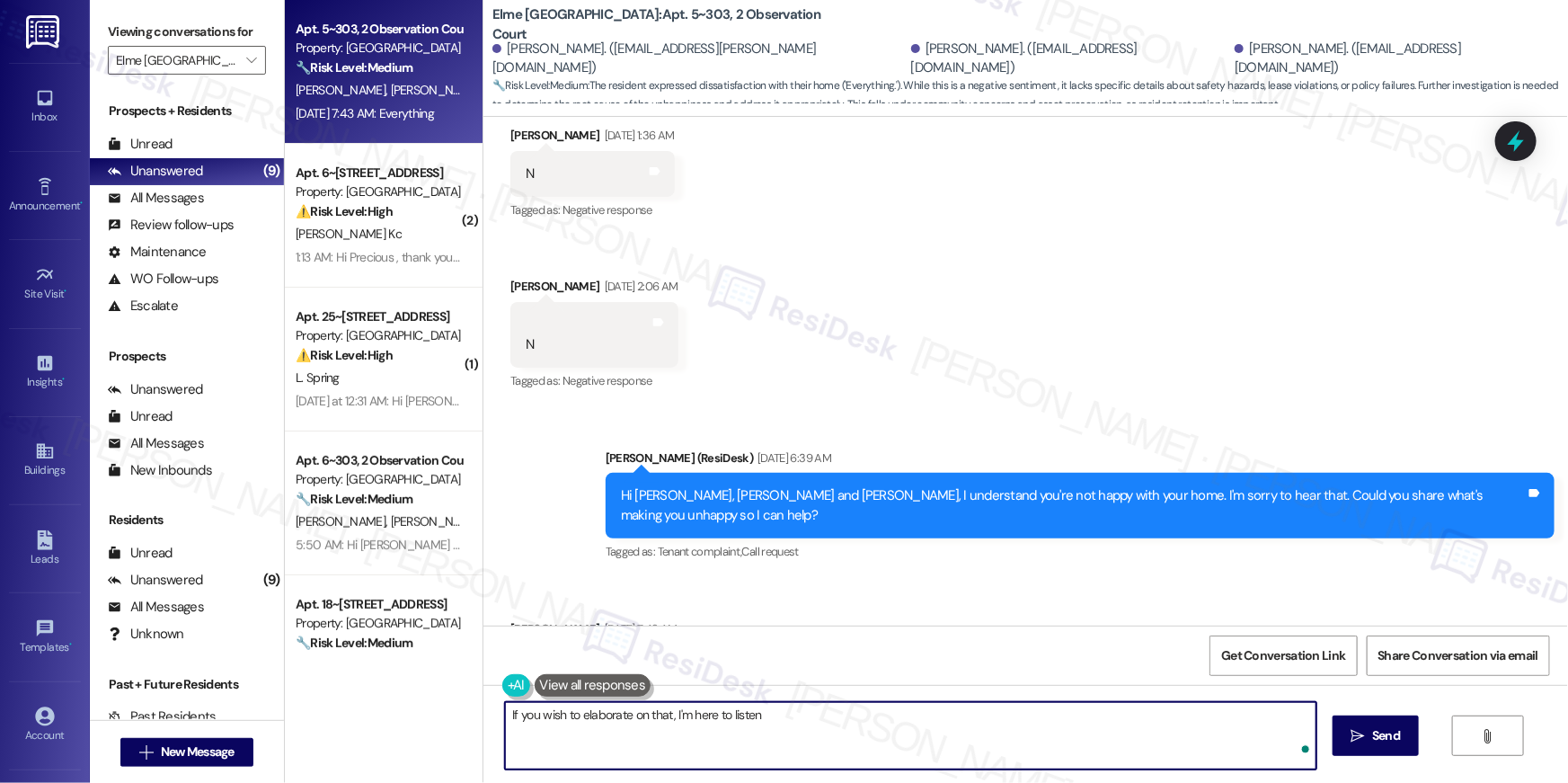
type textarea "If you wish to elaborate on that, I'm here to listen!"
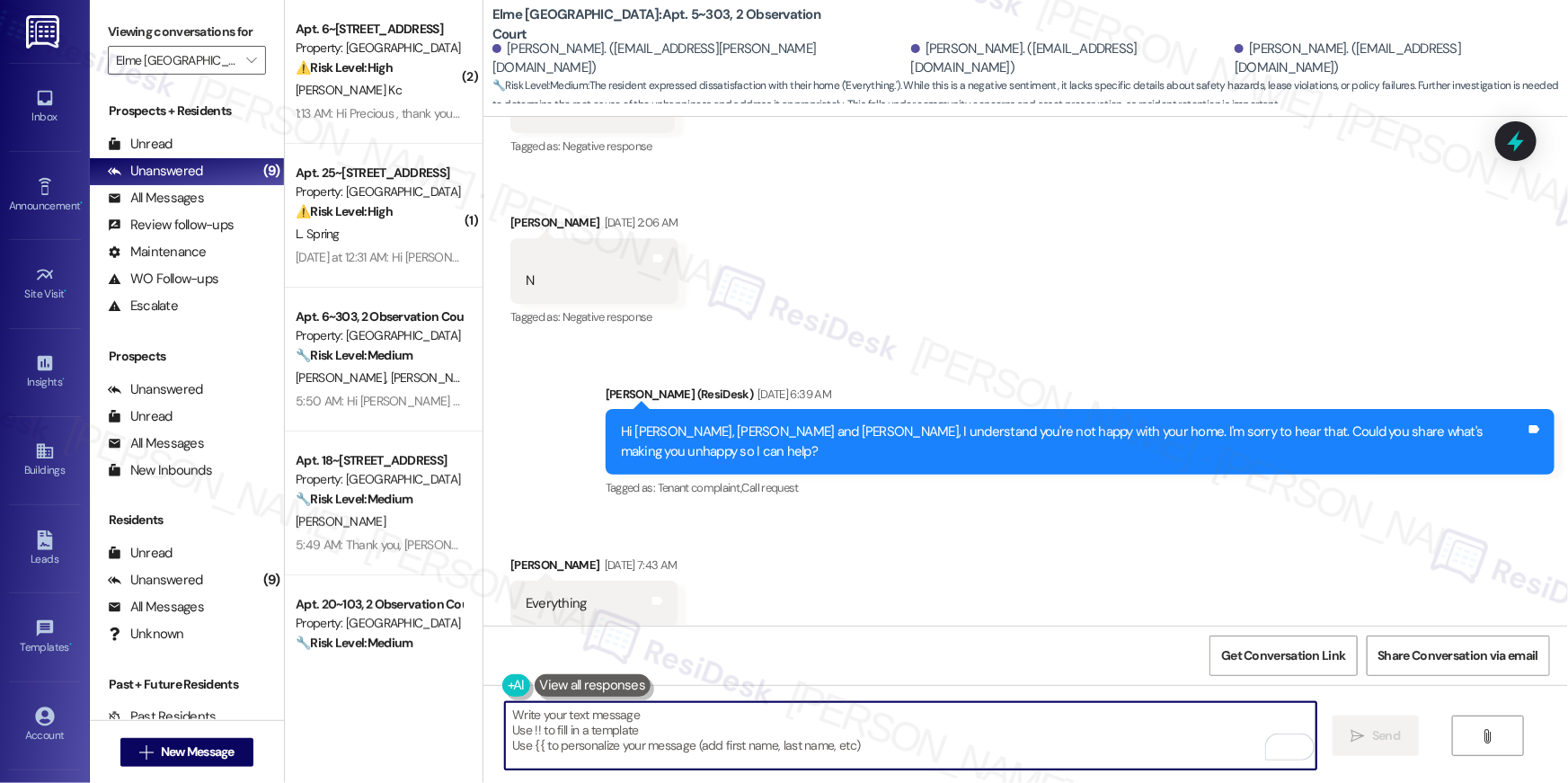
scroll to position [3680, 0]
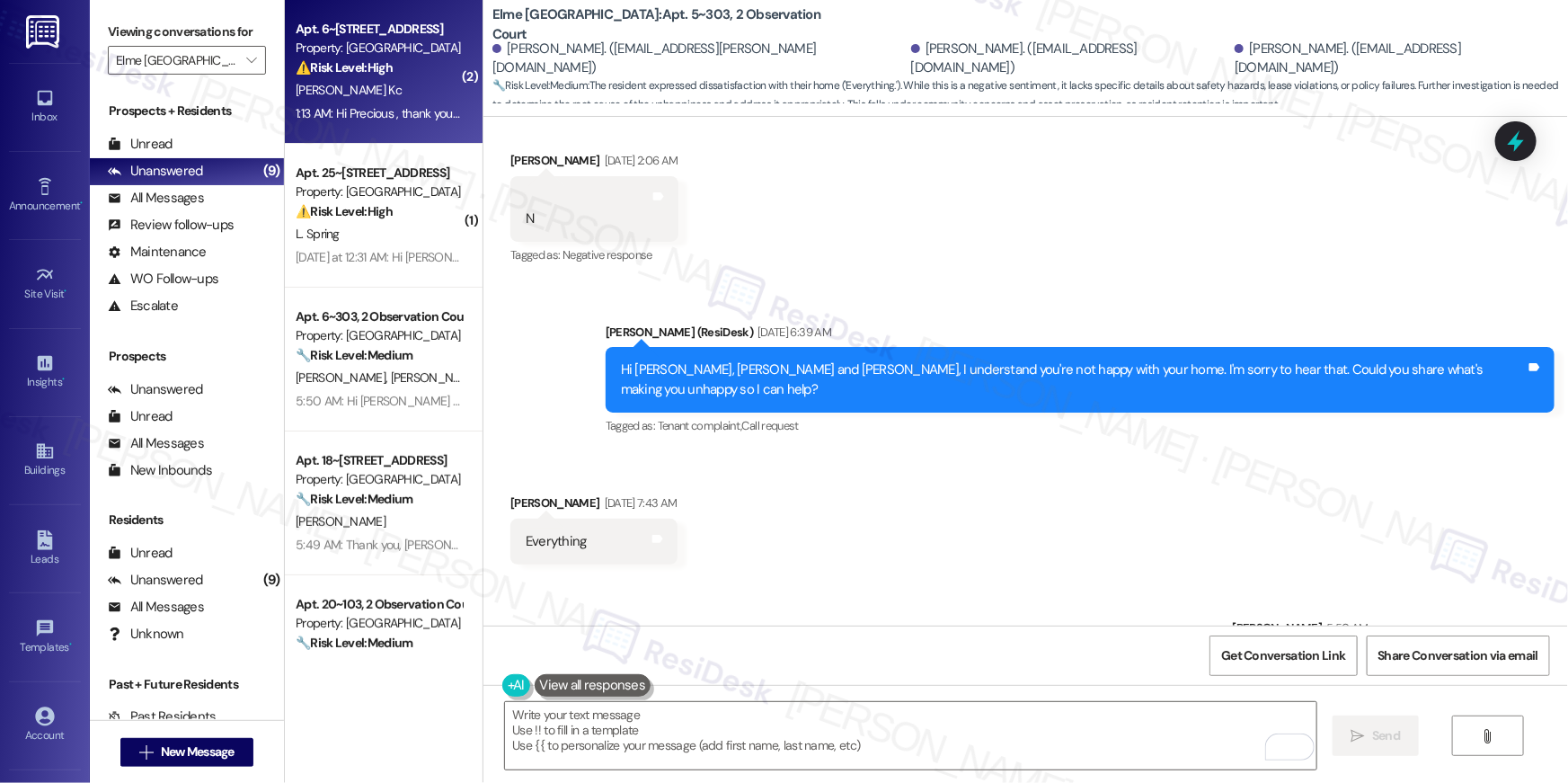
click at [403, 112] on div "1:13 AM: Hi Precious , thank you for bringing this important matter to our atte…" at bounding box center [867, 113] width 1142 height 16
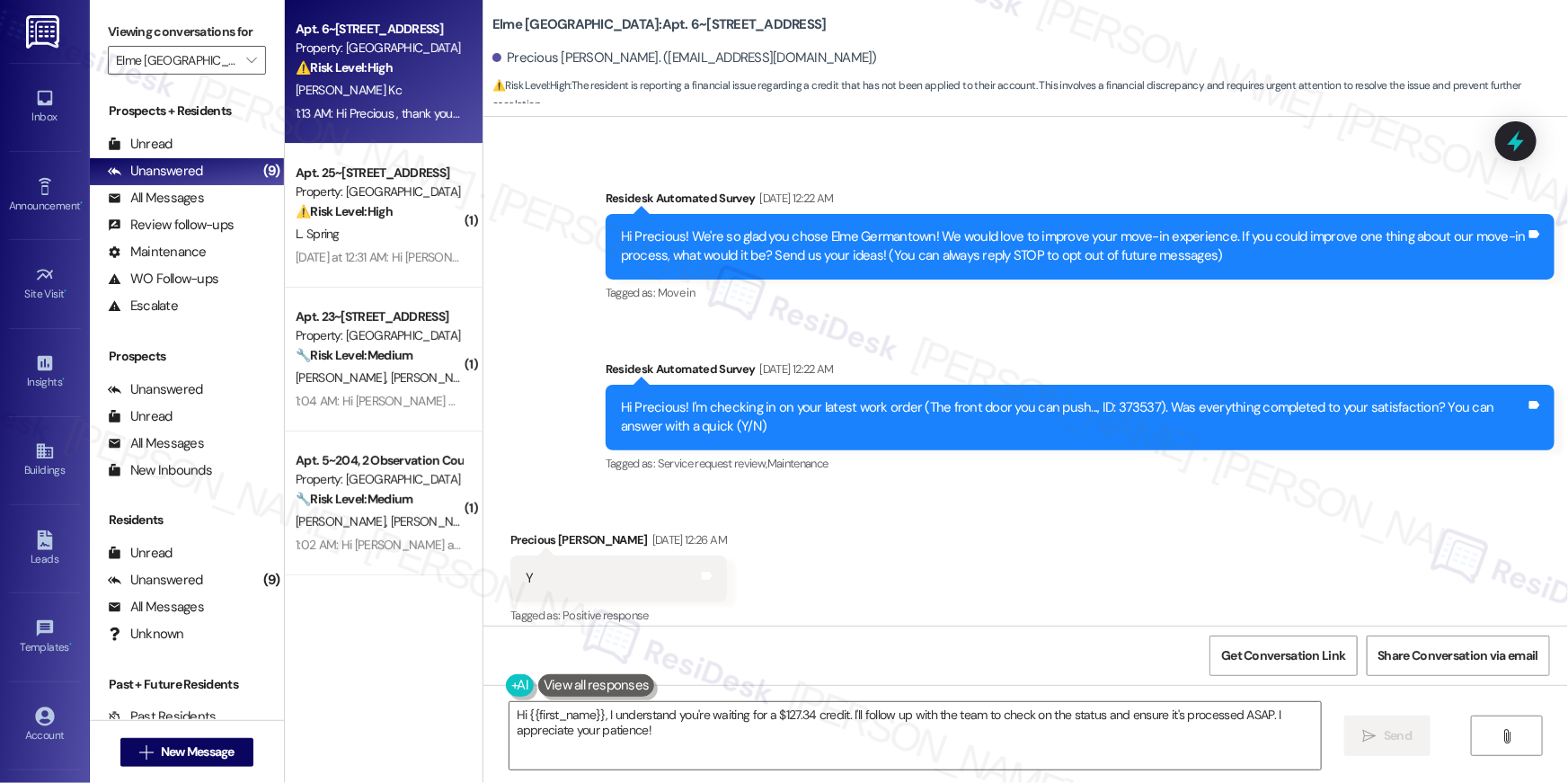
scroll to position [0, 0]
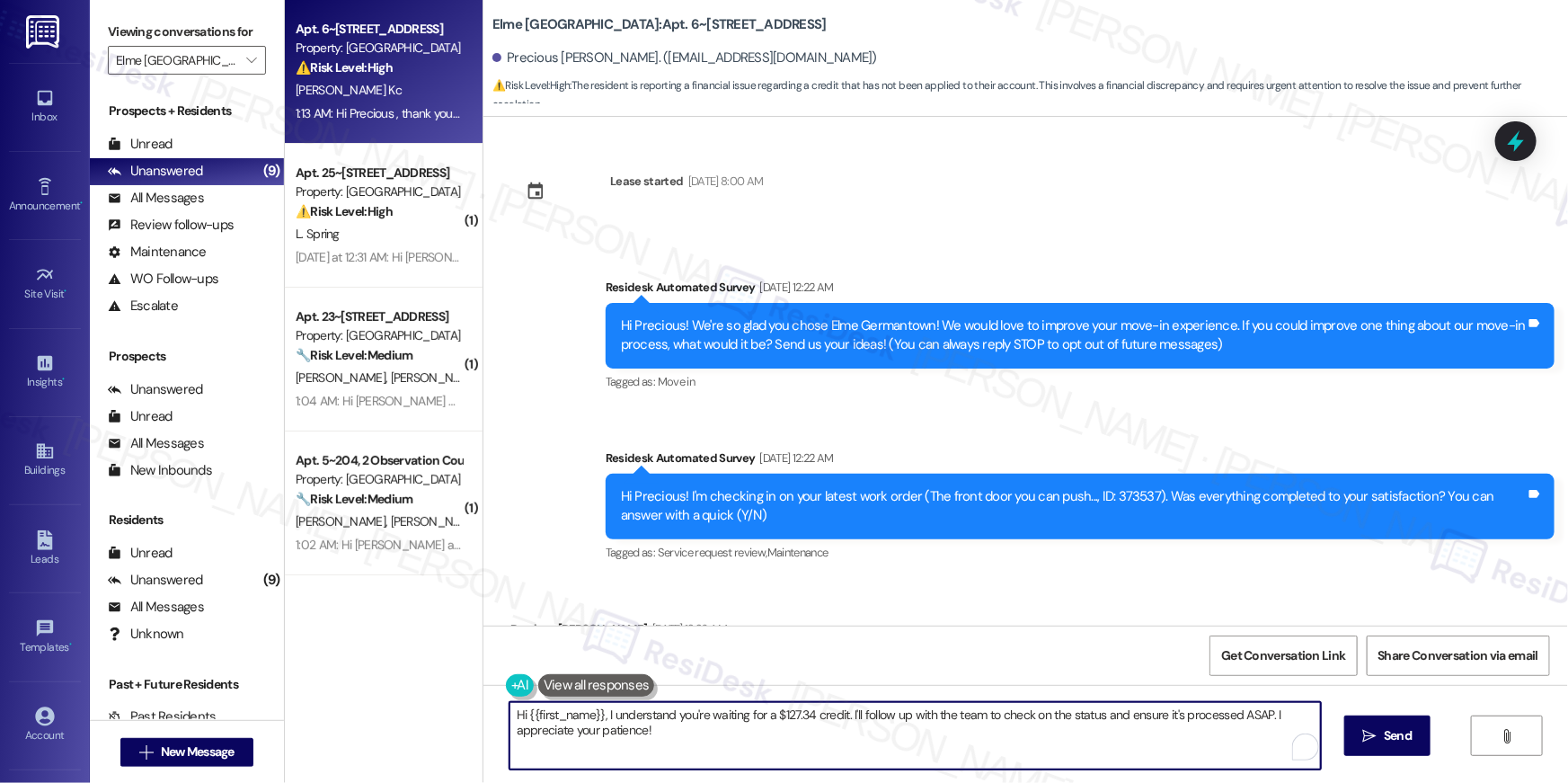
click at [701, 741] on textarea "Hi {{first_name}}, I understand you're waiting for a $127.34 credit. I'll follo…" at bounding box center [915, 737] width 812 height 68
drag, startPoint x: 742, startPoint y: 741, endPoint x: 784, endPoint y: 717, distance: 48.4
click at [784, 717] on textarea "Hi {{first_name}}, I understand you're waiting for a $127.34 credit. I'll follo…" at bounding box center [911, 737] width 812 height 68
click at [767, 731] on textarea "Hi {{first_name}}, I understand you're waiting for a $127.34 credit. I'll follo…" at bounding box center [911, 737] width 812 height 68
drag, startPoint x: 760, startPoint y: 718, endPoint x: 773, endPoint y: 765, distance: 48.8
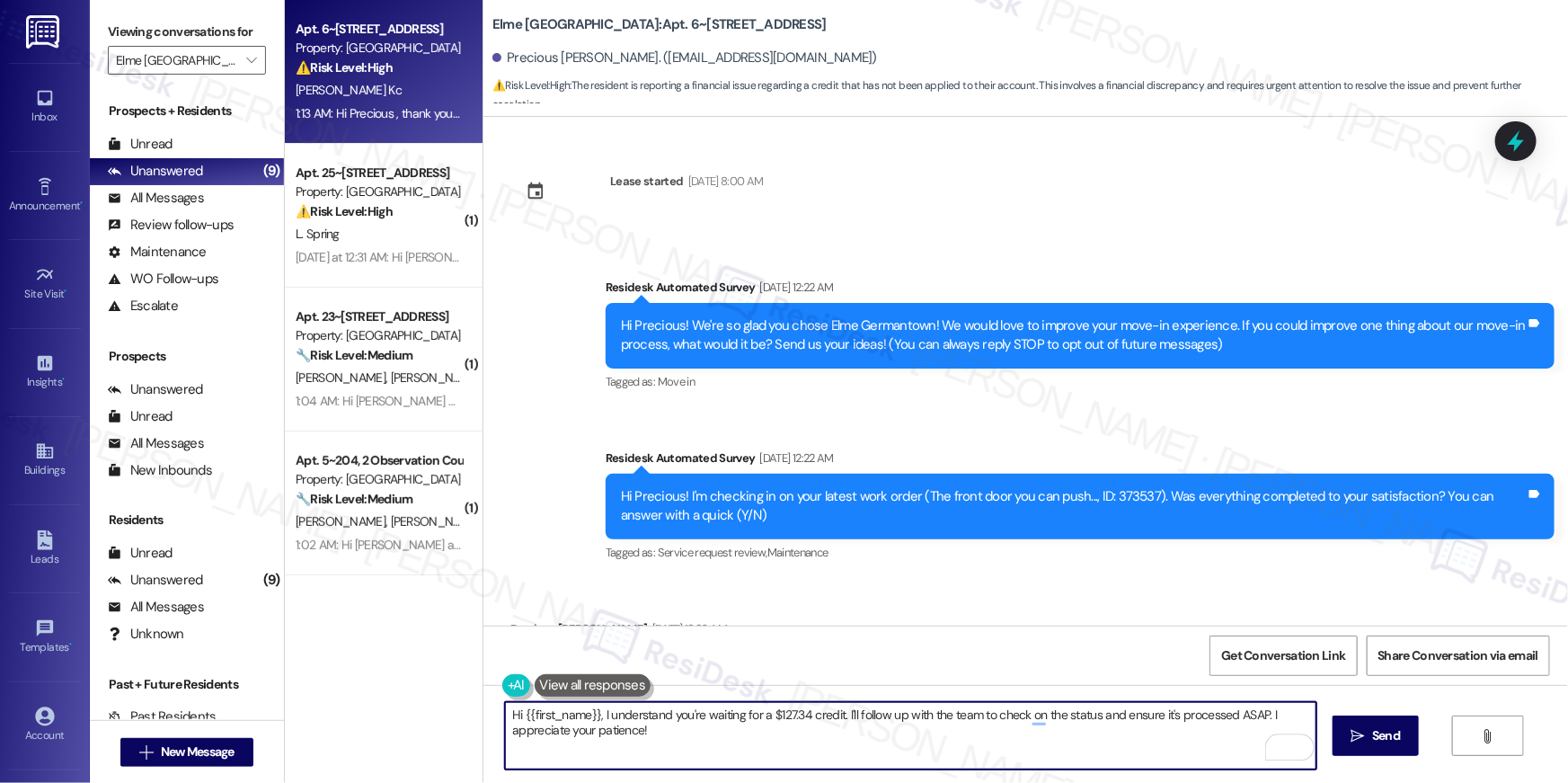
click at [773, 765] on textarea "Hi {{first_name}}, I understand you're waiting for a $127.34 credit. I'll follo…" at bounding box center [911, 737] width 812 height 68
type textarea "Hi {{first_name}}, I understand you're waiting for a credit. May I know who adv…"
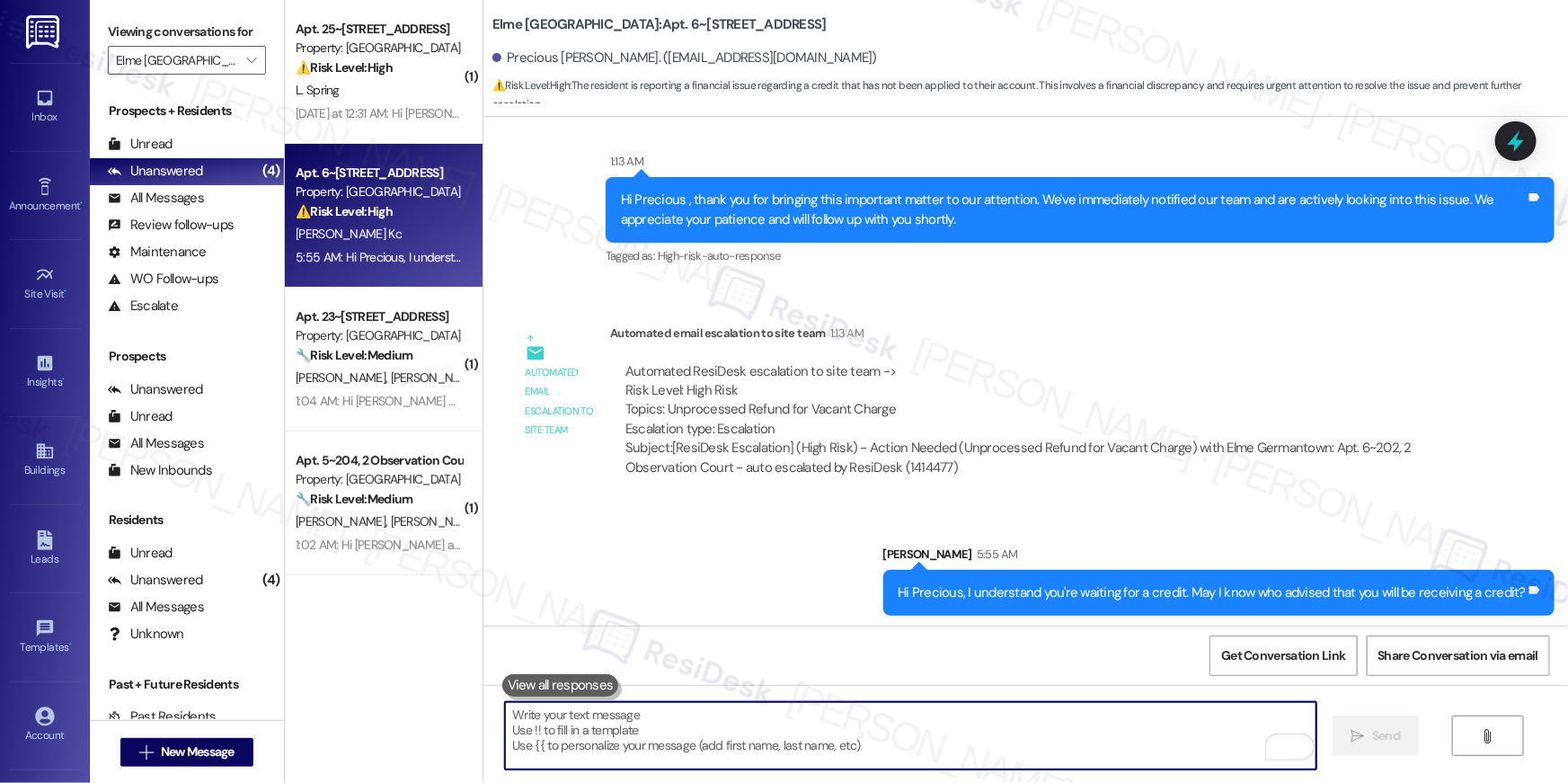
scroll to position [4601, 0]
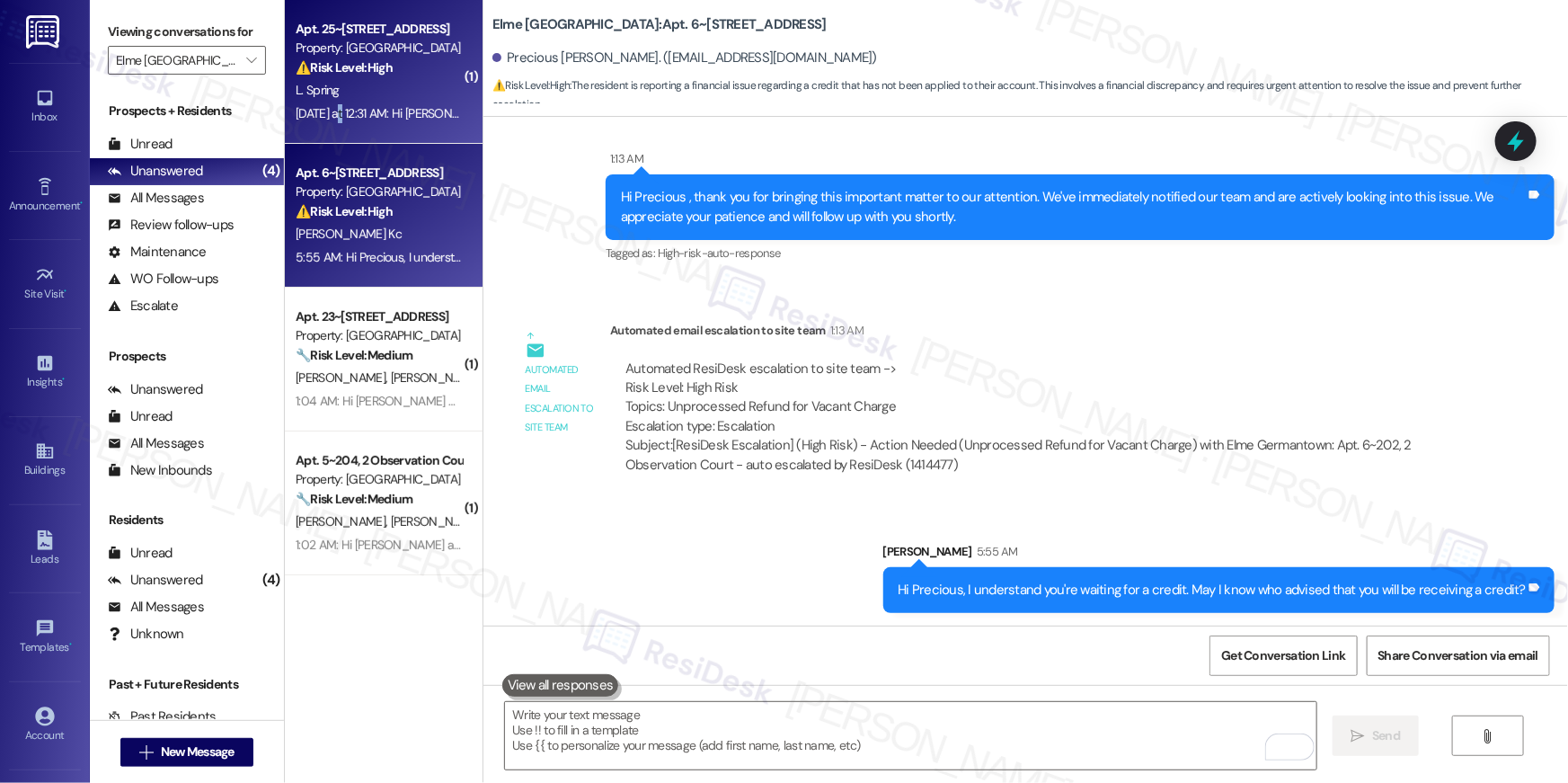
click at [333, 108] on div "[DATE] at 12:31 AM: Hi [PERSON_NAME] , thank you for bringing this important ma…" at bounding box center [917, 113] width 1244 height 16
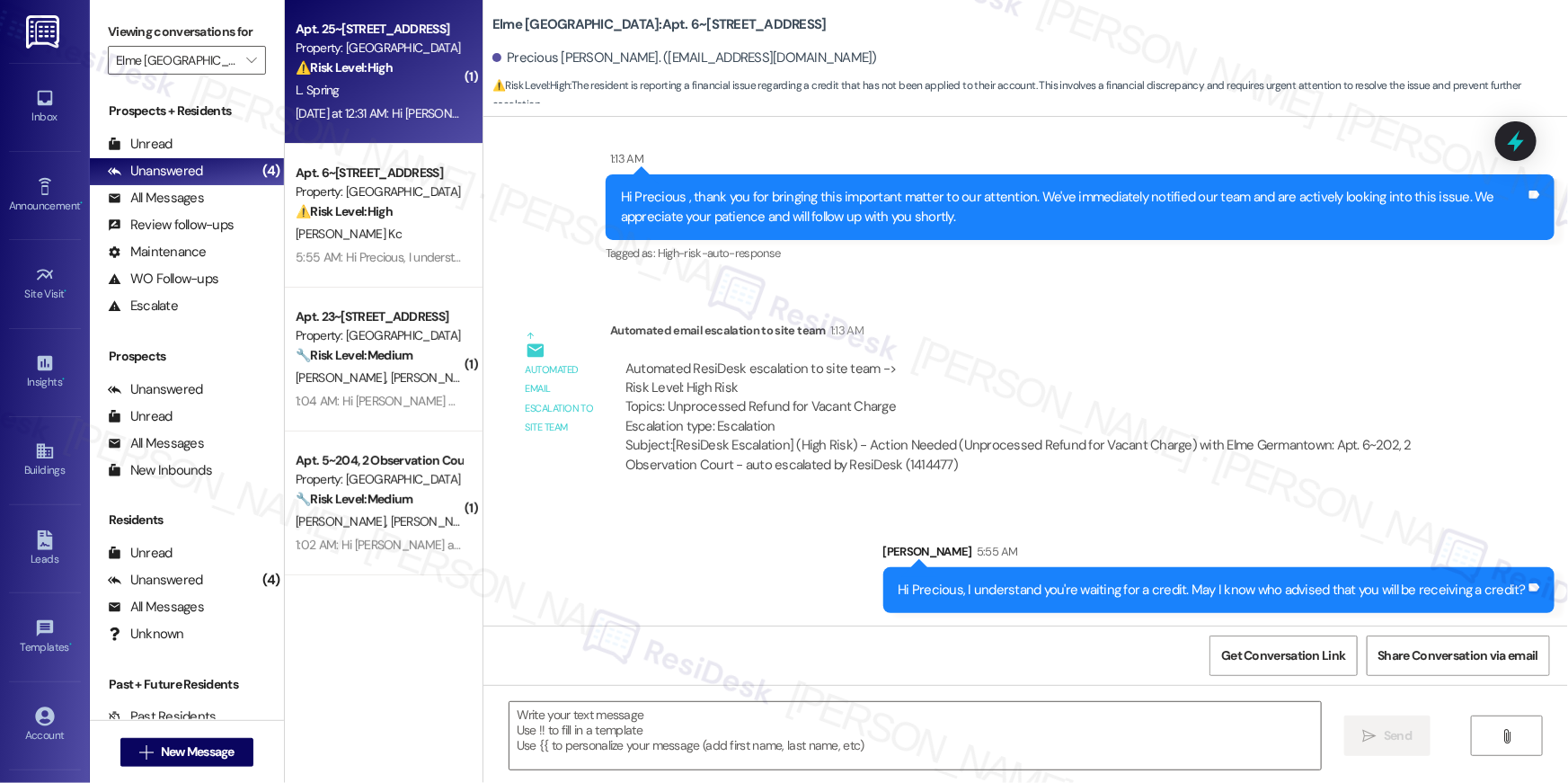
click at [333, 108] on div "[DATE] at 12:31 AM: Hi [PERSON_NAME] , thank you for bringing this important ma…" at bounding box center [917, 113] width 1244 height 16
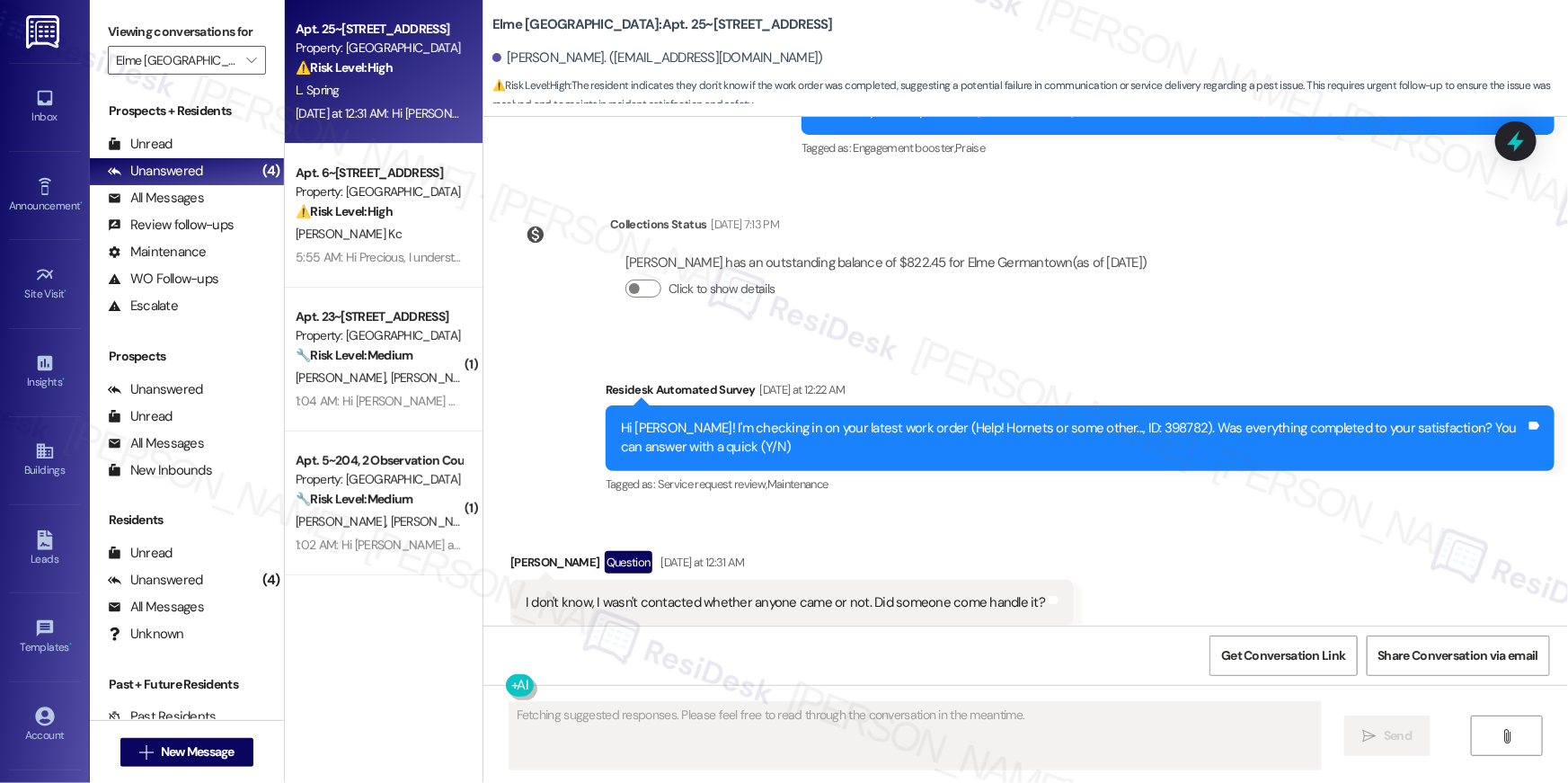
scroll to position [3729, 0]
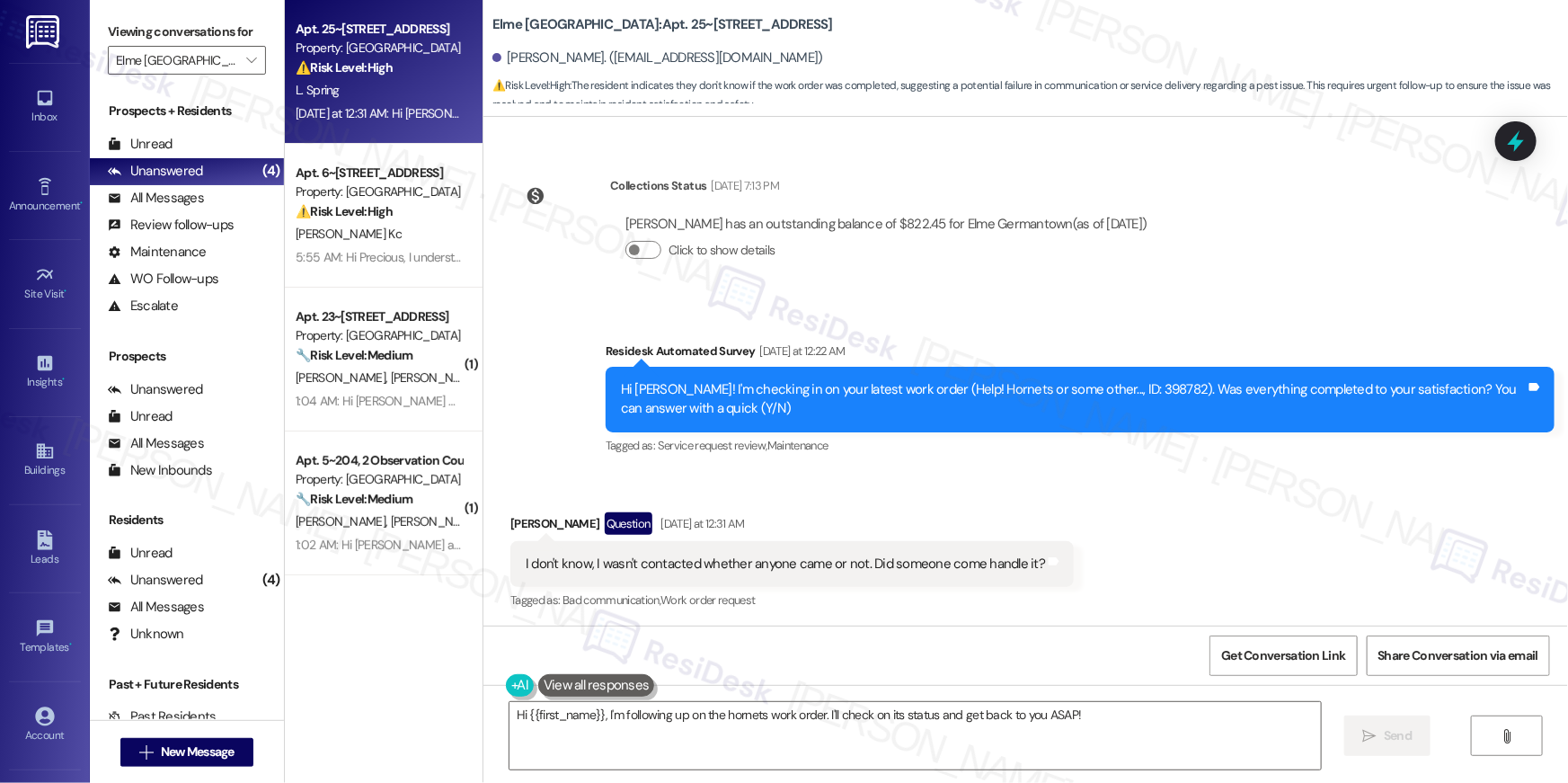
click at [1095, 380] on div "Hi [PERSON_NAME]! I'm checking in on your latest work order (Help! Hornets or s…" at bounding box center [1074, 400] width 905 height 39
copy div "398782"
click at [1102, 389] on div "Hi [PERSON_NAME]! I'm checking in on your latest work order (Help! Hornets or s…" at bounding box center [1074, 400] width 905 height 39
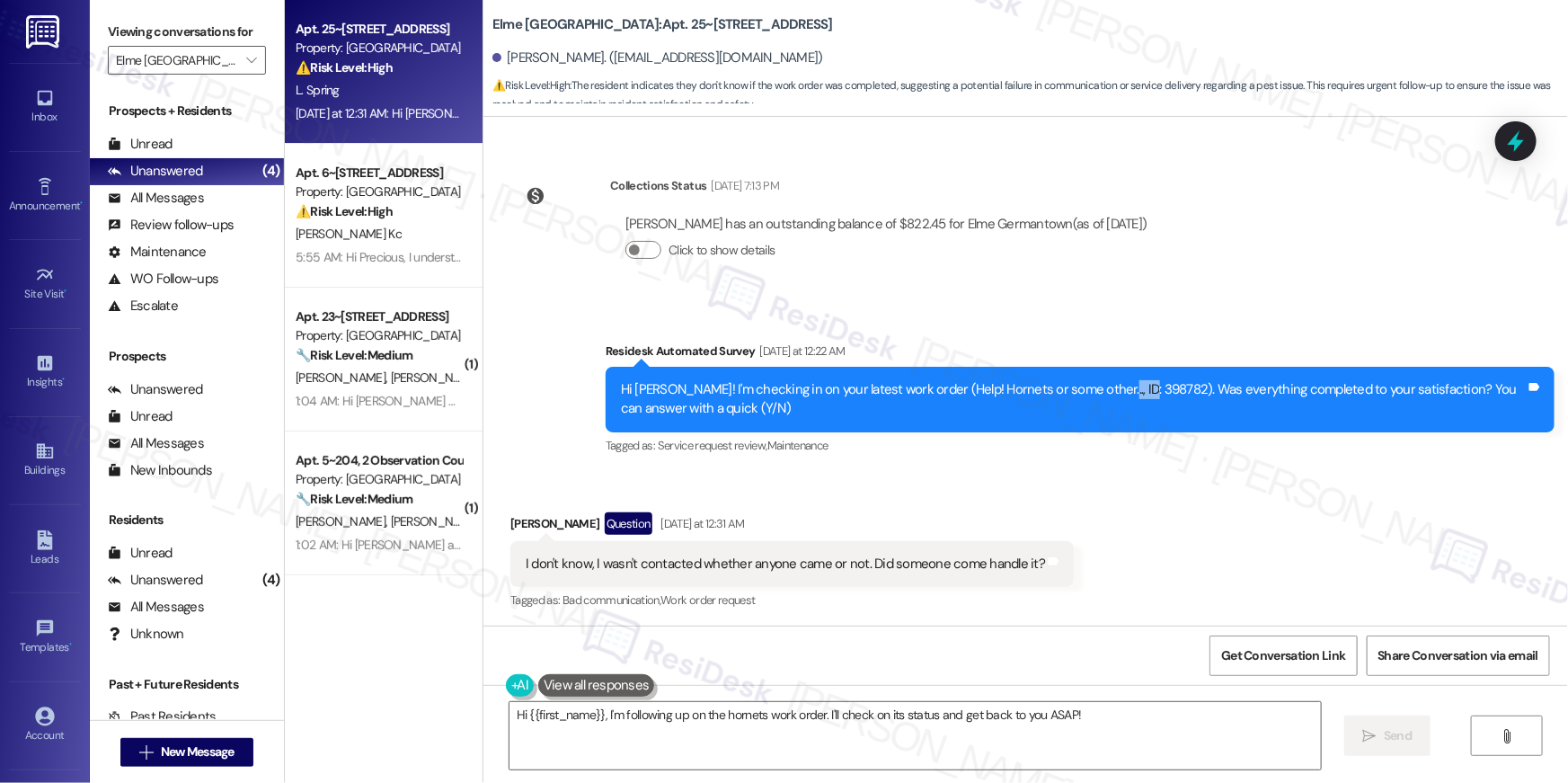
copy div "398782"
click at [785, 729] on textarea "Hi {{first_name}}, I'm following up on the hornets work order. I'll check on it…" at bounding box center [915, 737] width 812 height 68
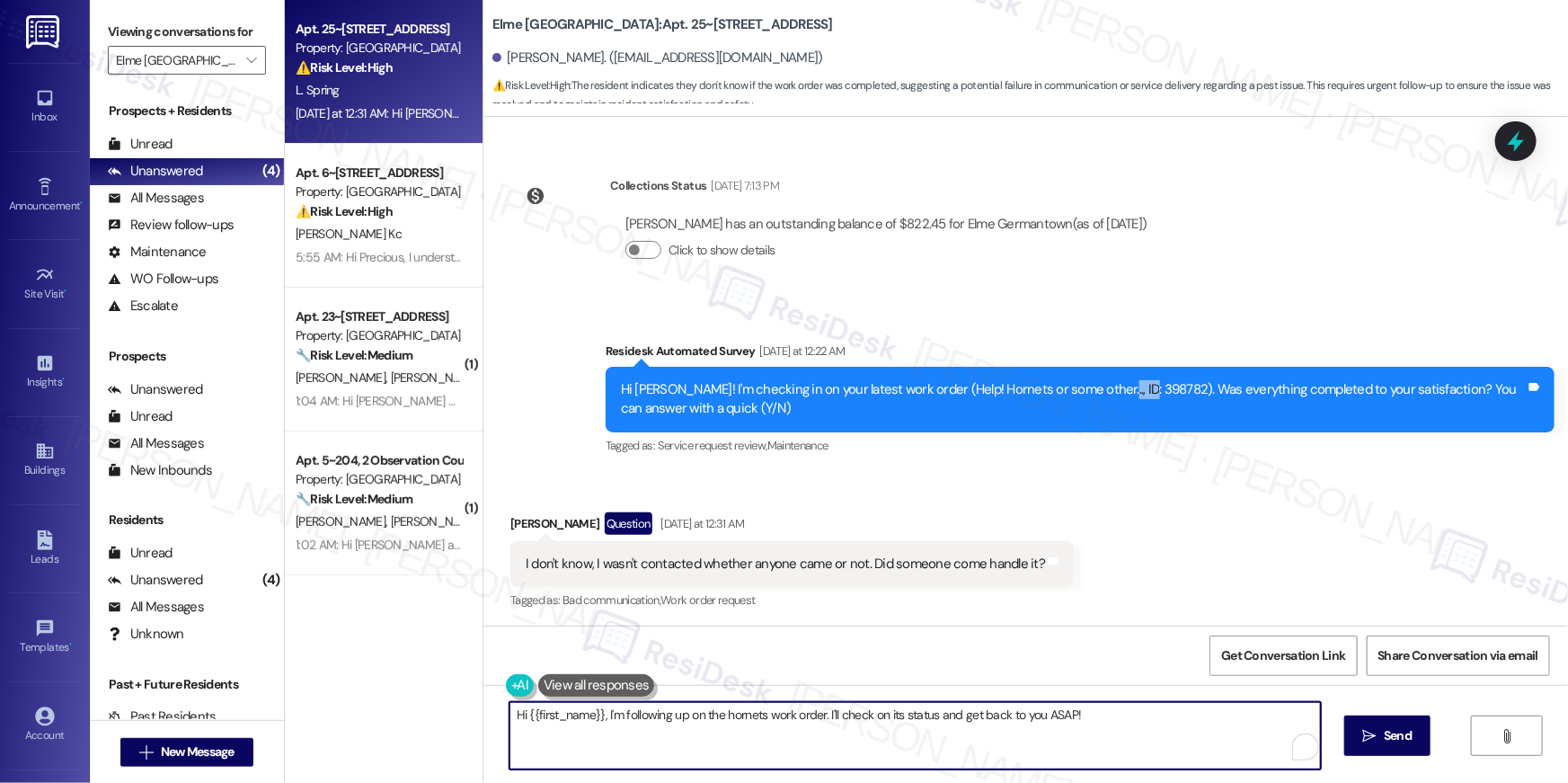
click at [605, 718] on textarea "Hi {{first_name}}, I'm following up on the hornets work order. I'll check on it…" at bounding box center [915, 737] width 812 height 68
drag, startPoint x: 812, startPoint y: 778, endPoint x: 931, endPoint y: 782, distance: 119.1
click at [931, 782] on div "Hi {{first_name}}, I'm following up on the hornets work order. I'll check on it…" at bounding box center [1026, 753] width 1085 height 135
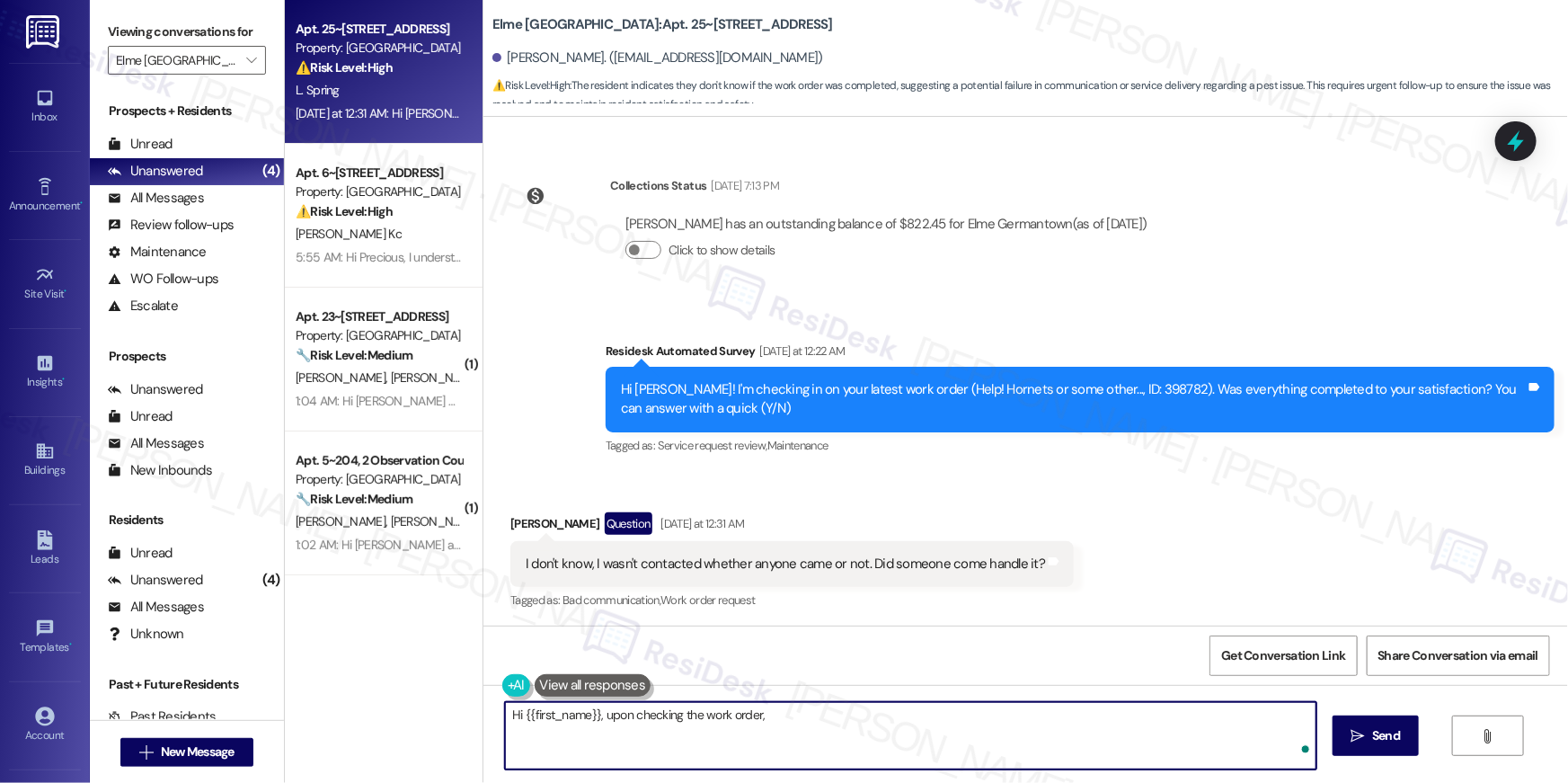
paste textarea "checked on your service request and noted that the entire building breezeway an…"
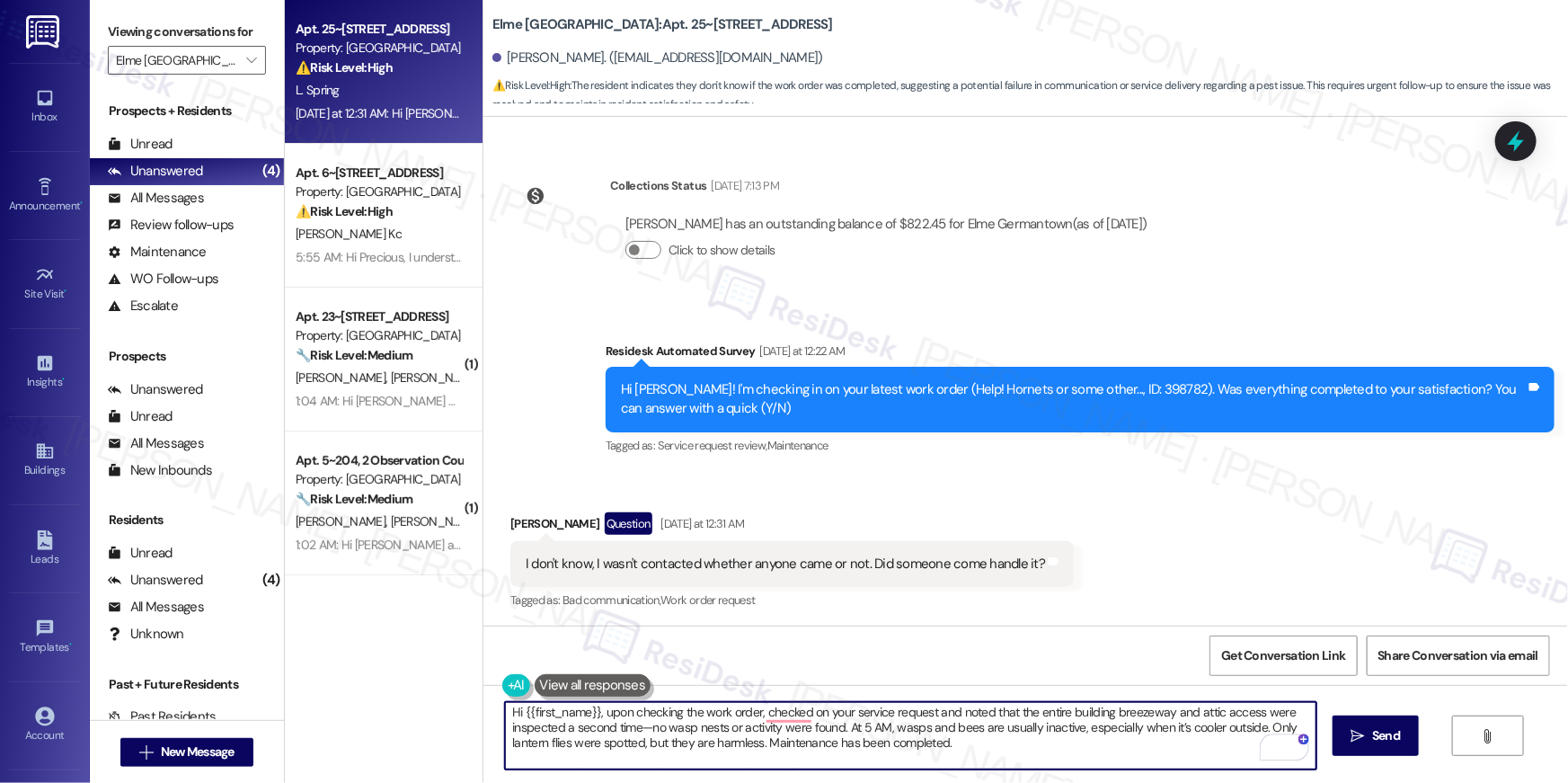
scroll to position [0, 0]
click at [755, 717] on textarea "Hi {{first_name}}, upon checking the work order, checked on your service reques…" at bounding box center [911, 737] width 812 height 68
click at [951, 716] on textarea "Hi {{first_name}}, upon checking the work order, checked on your service reques…" at bounding box center [911, 737] width 812 height 68
type textarea "Hi {{first_name}}, upon checking the work order, it was noted that the entire b…"
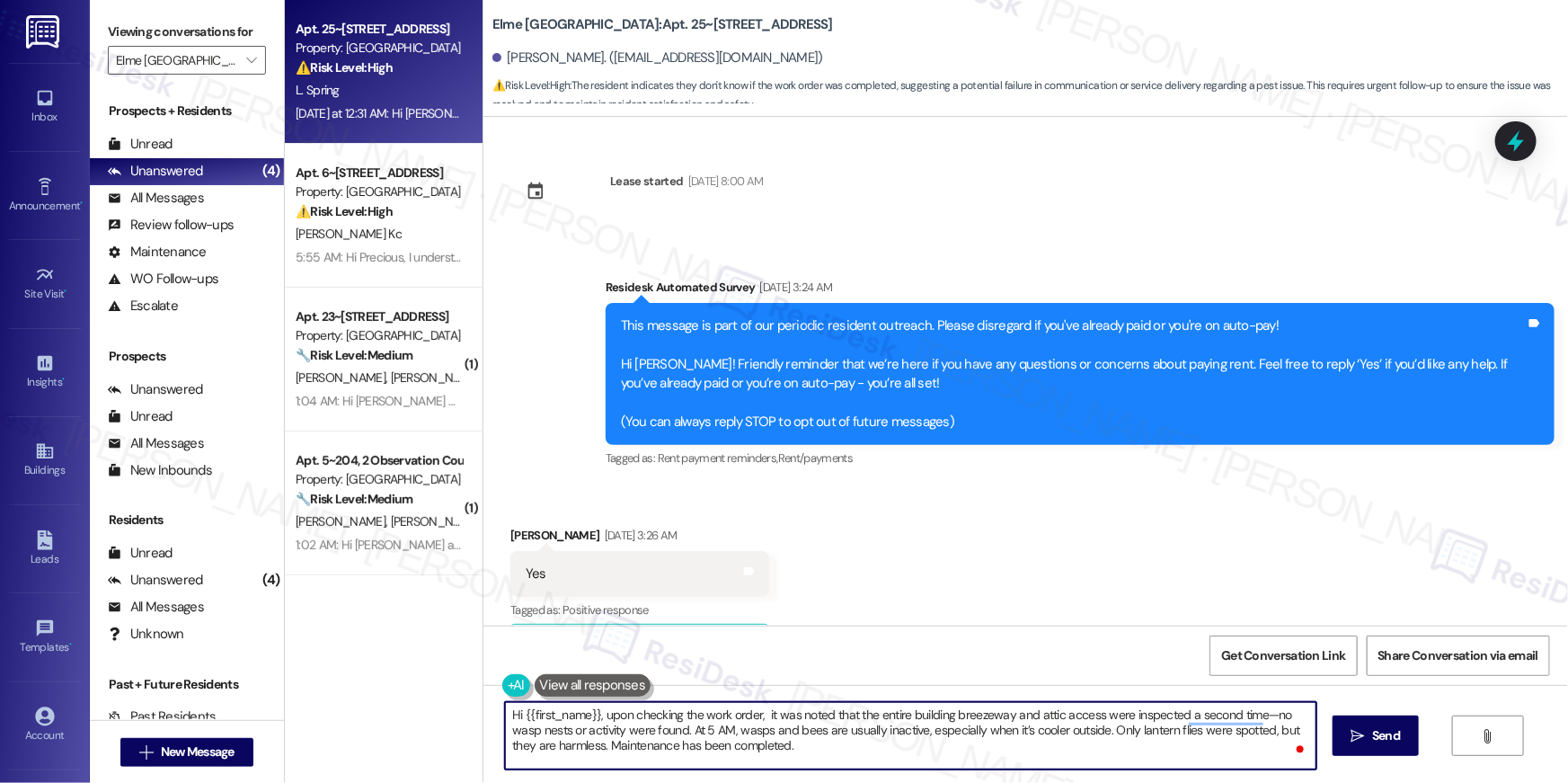
type textarea "Hi {{first_name}}, upon checking the work order, it was noted that the entire b…"
click at [1364, 755] on button " Send" at bounding box center [1376, 736] width 87 height 41
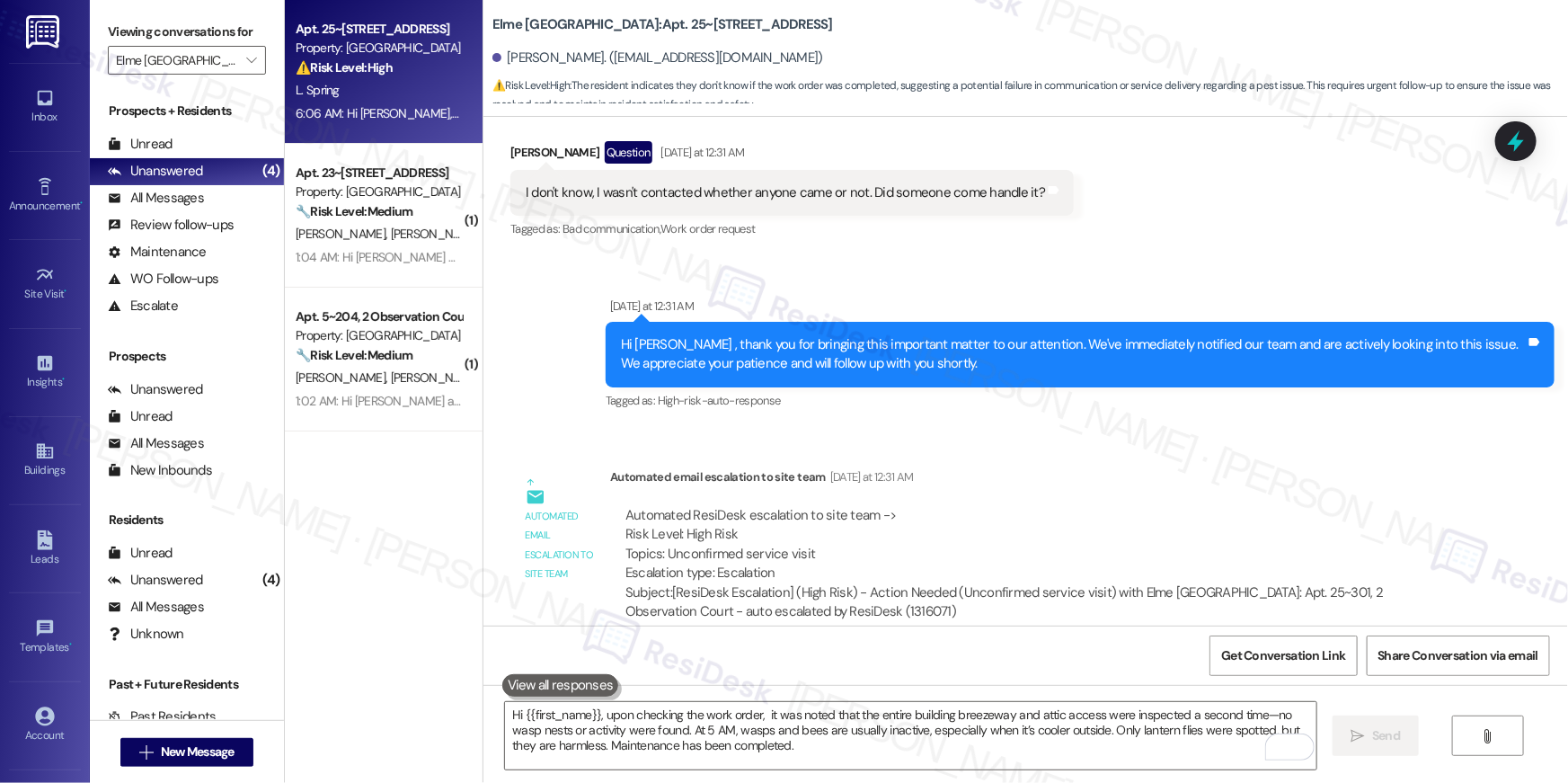
scroll to position [4324, 0]
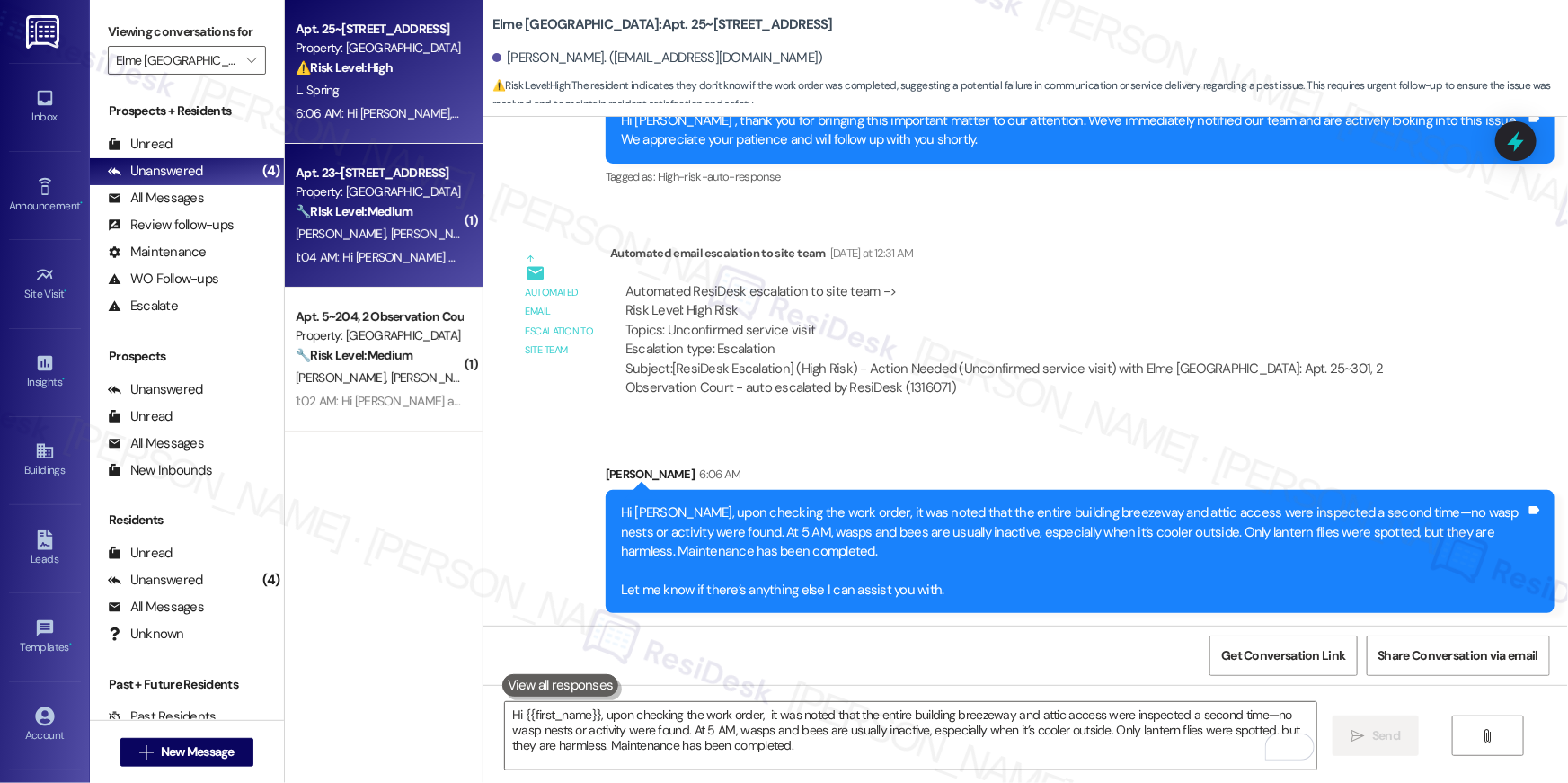
click at [384, 197] on div "Property: [GEOGRAPHIC_DATA]" at bounding box center [378, 192] width 166 height 19
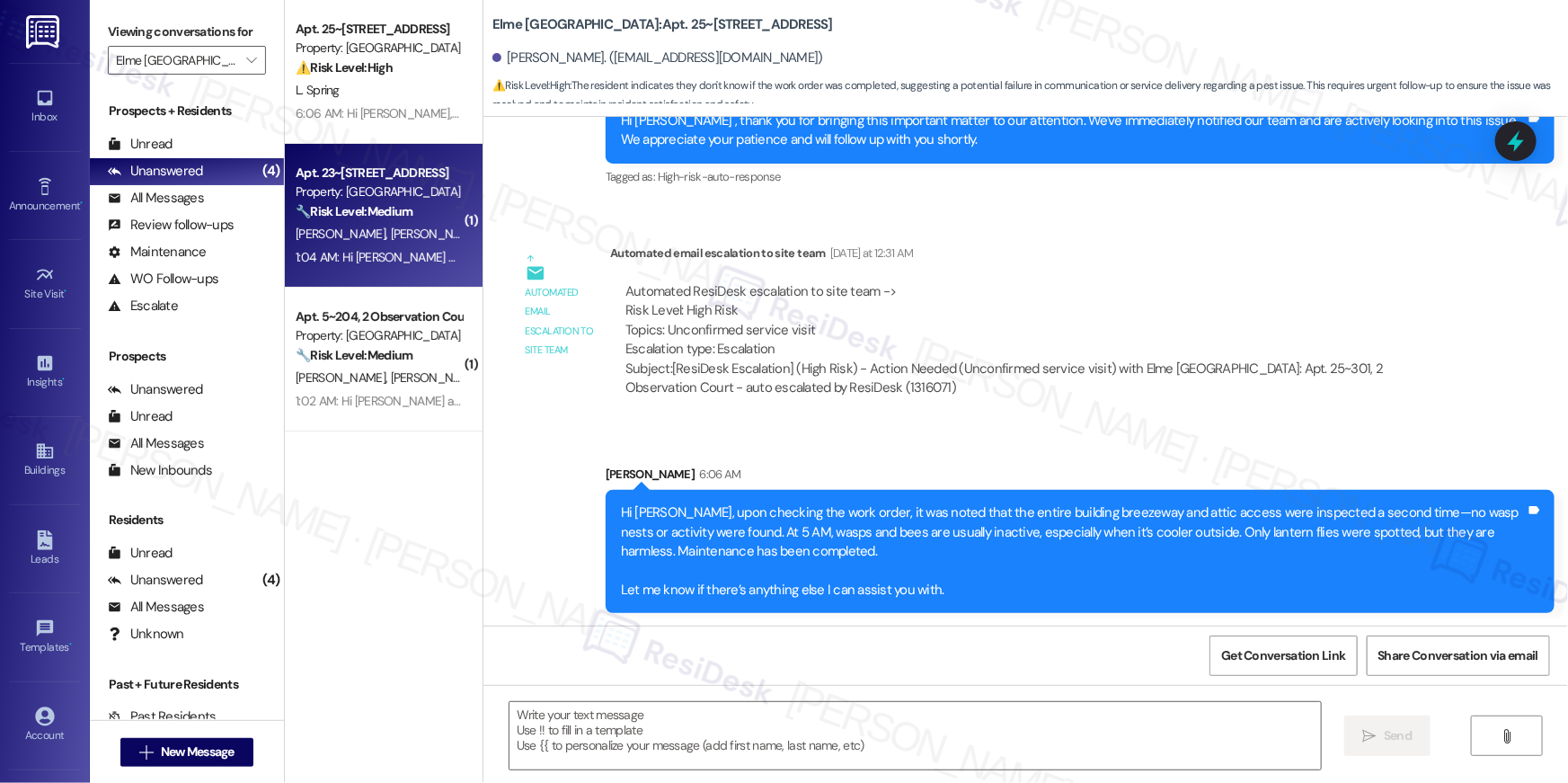
type textarea "Fetching suggested responses. Please feel free to read through the conversation…"
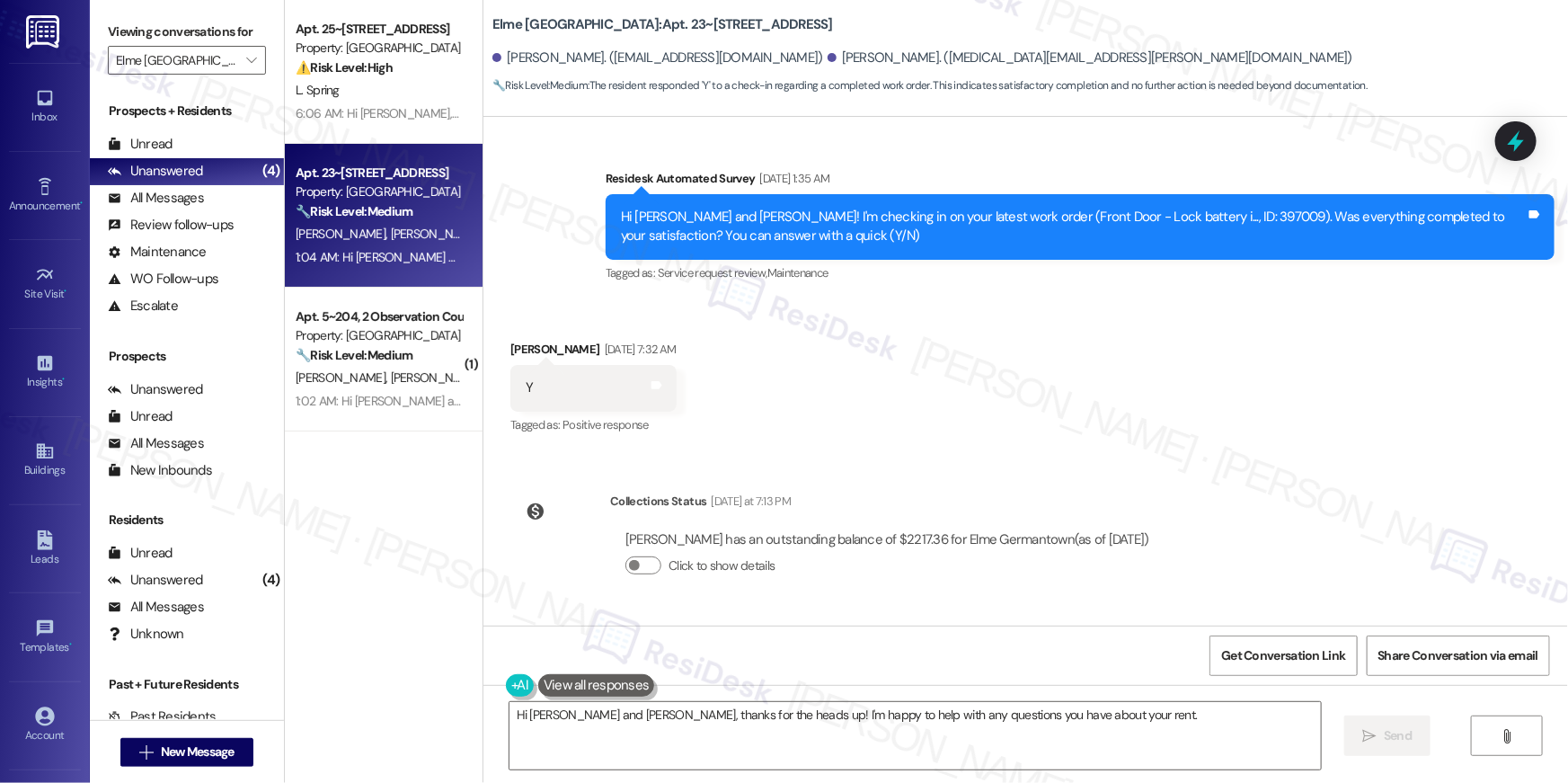
scroll to position [1687, 0]
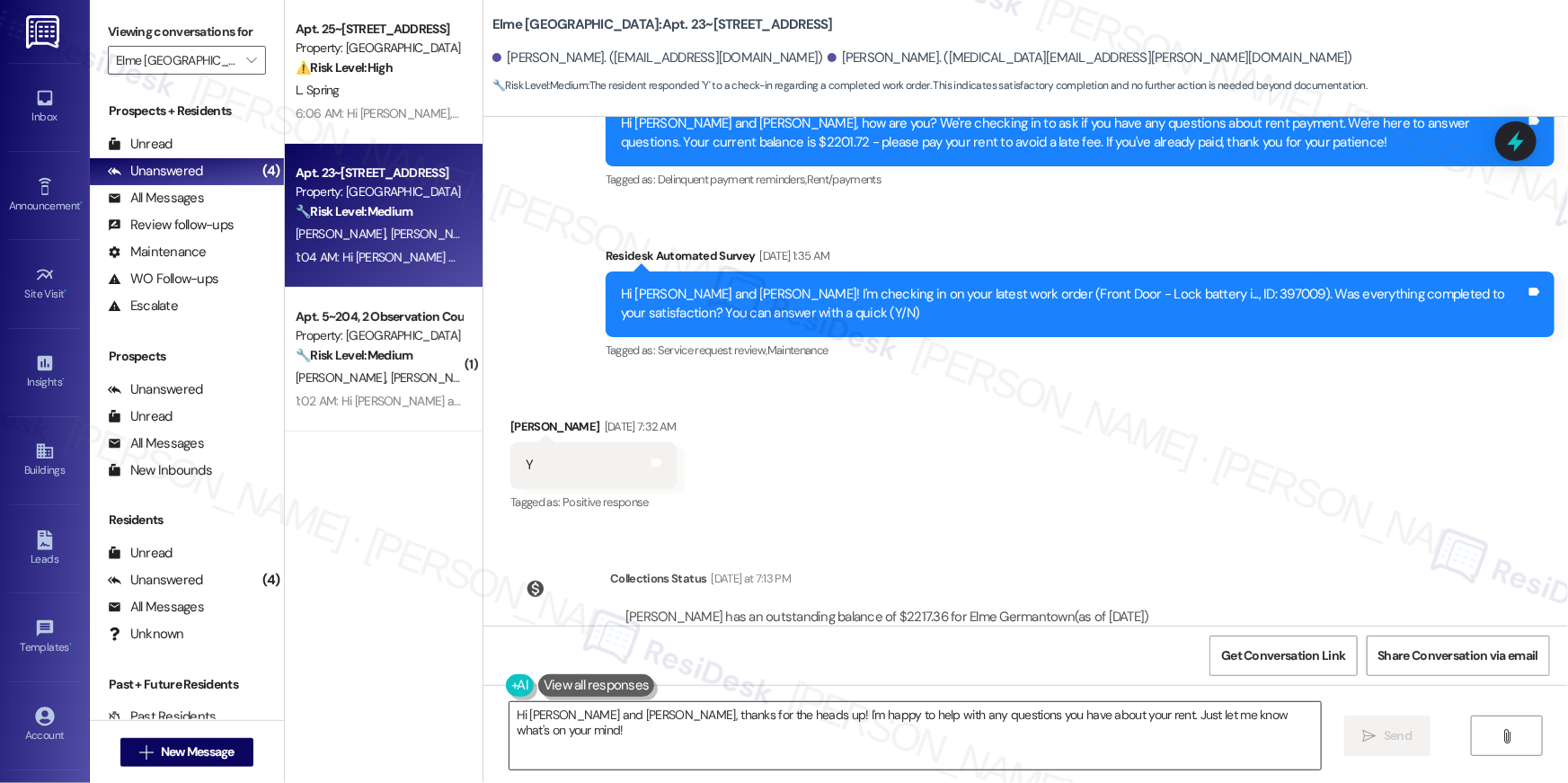
click at [851, 738] on textarea "Hi [PERSON_NAME] and [PERSON_NAME], thanks for the heads up! I'm happy to help …" at bounding box center [915, 737] width 812 height 68
click at [851, 737] on textarea "Hi [PERSON_NAME] and [PERSON_NAME], thanks for the heads up! I'm happy to help …" at bounding box center [915, 737] width 812 height 68
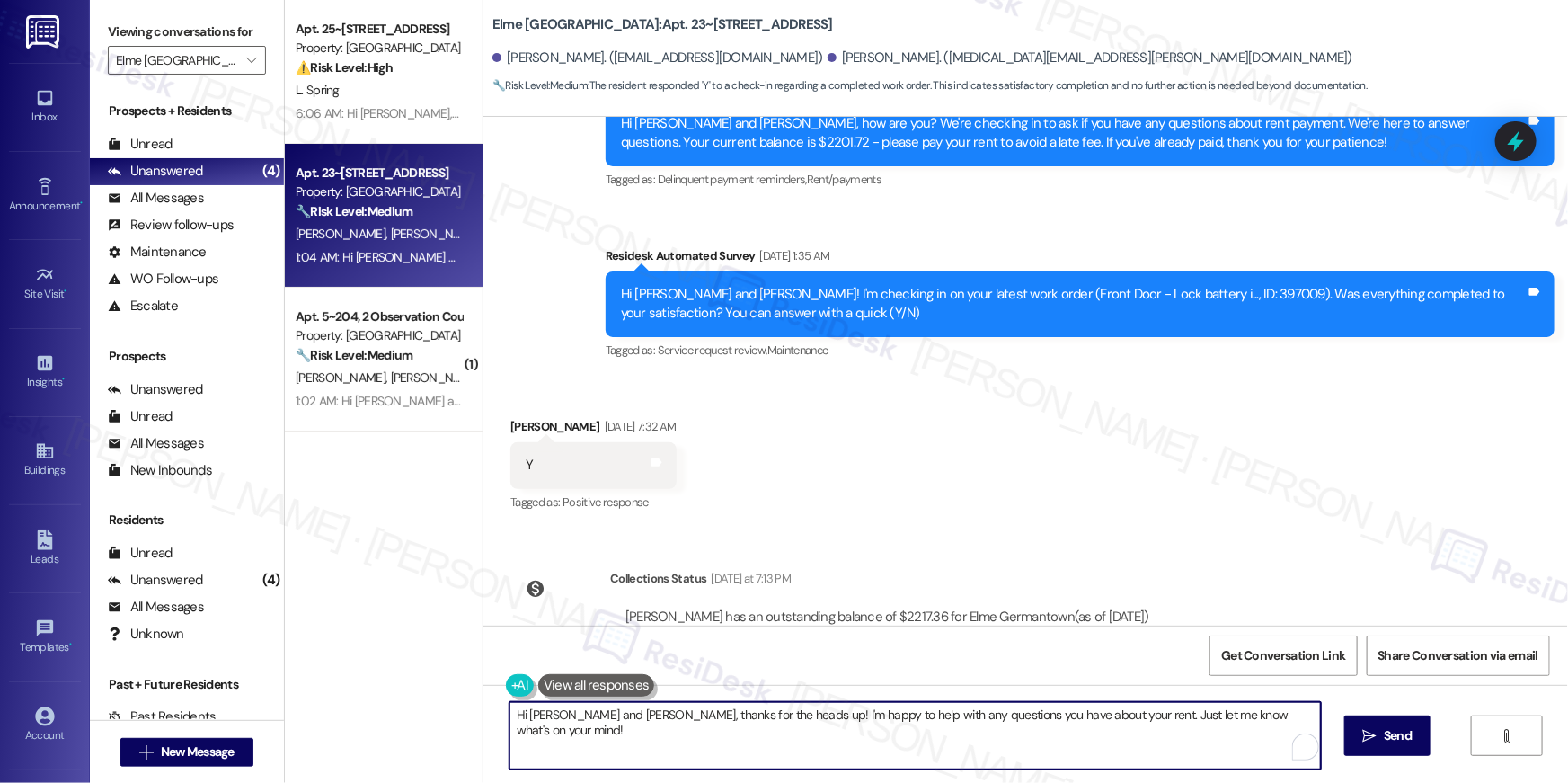
paste textarea "{{first_name}}, I’m glad to hear your work order is all taken care of! If anyth…"
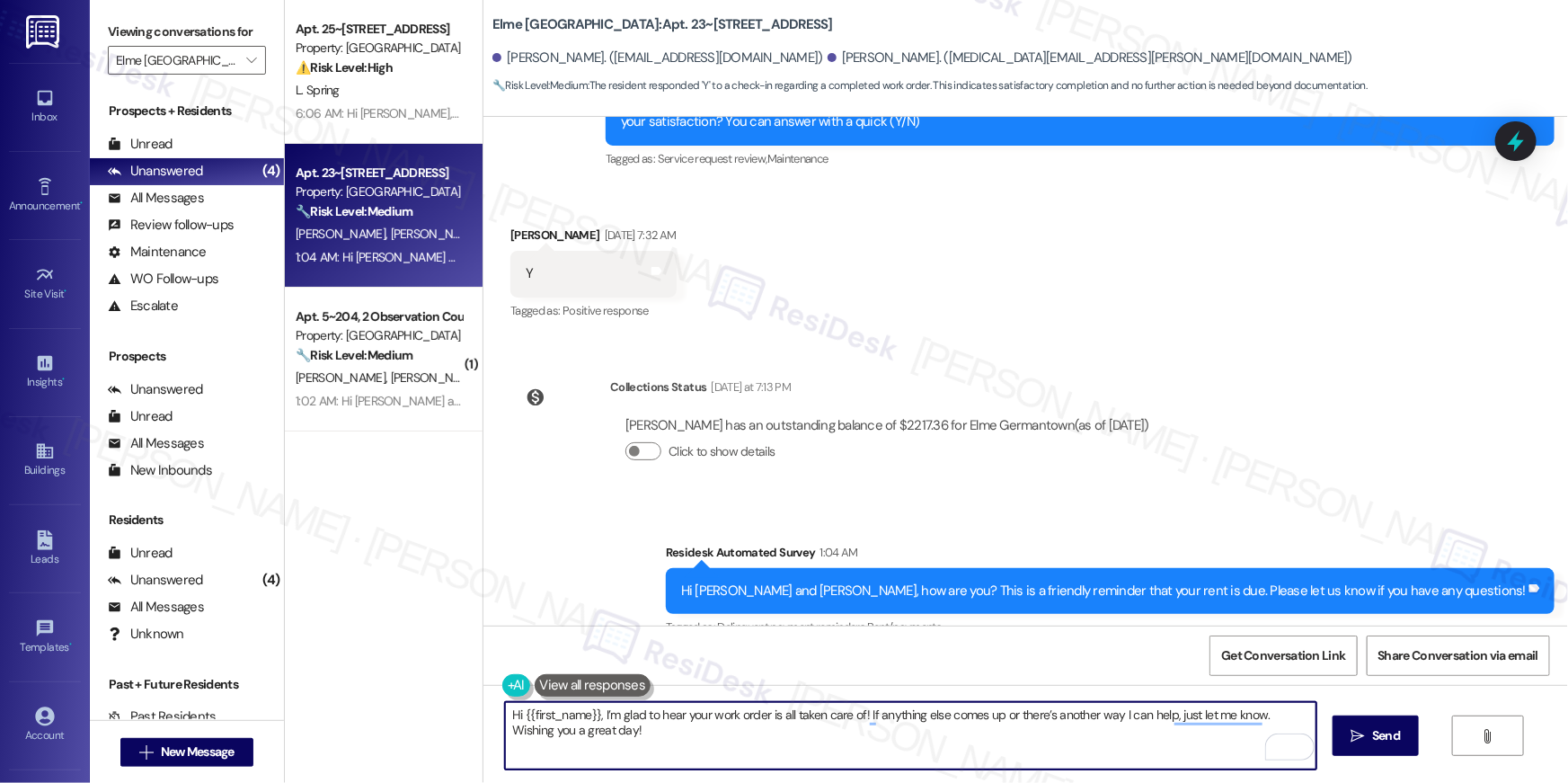
scroll to position [1907, 0]
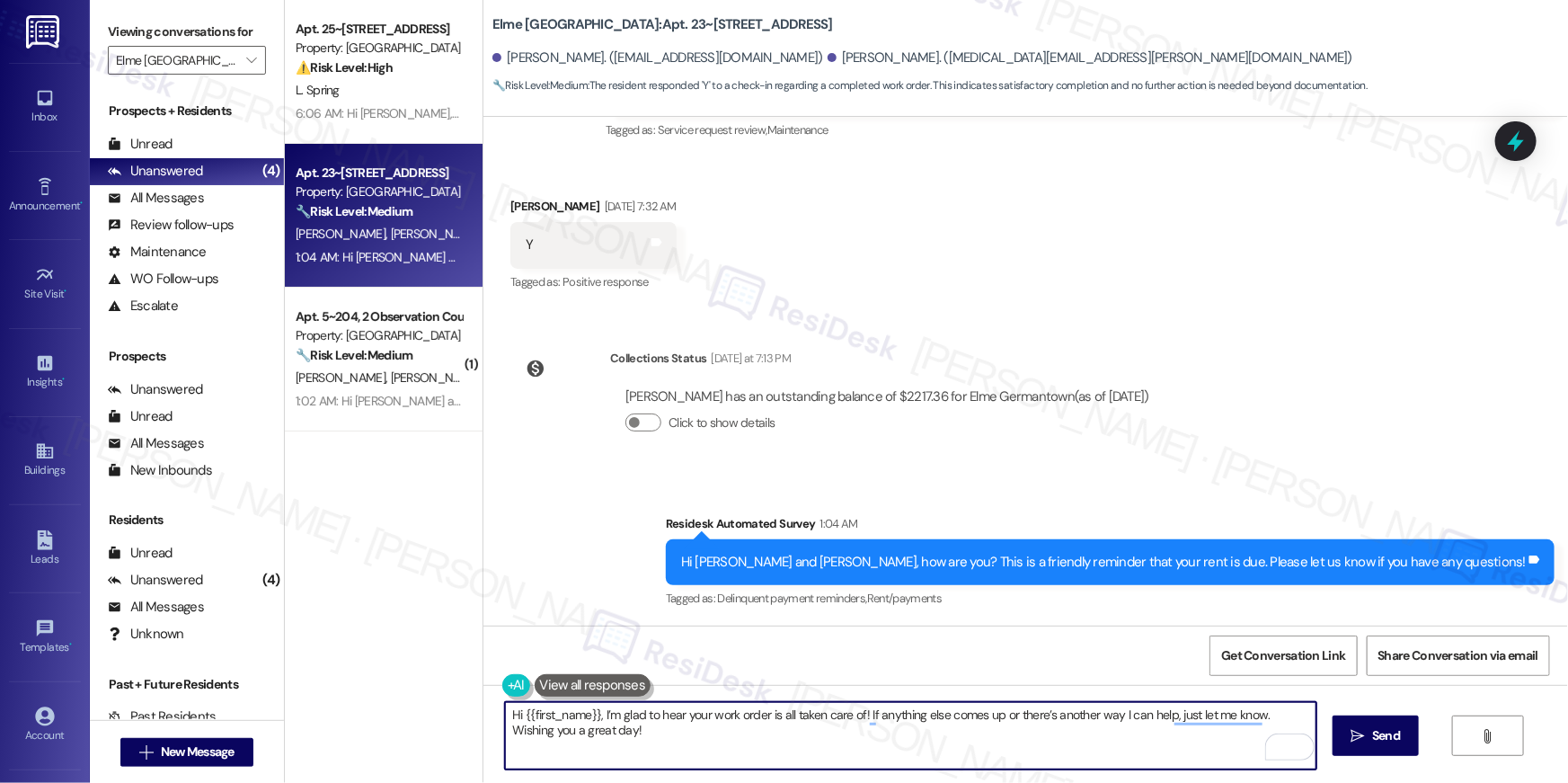
click at [922, 737] on textarea "Hi {{first_name}}, I’m glad to hear your work order is all taken care of! If an…" at bounding box center [911, 737] width 812 height 68
type textarea "Hi {{first_name}}, I’m glad to hear your work order is all taken care of! If an…"
click at [1358, 724] on button " Send" at bounding box center [1376, 736] width 87 height 41
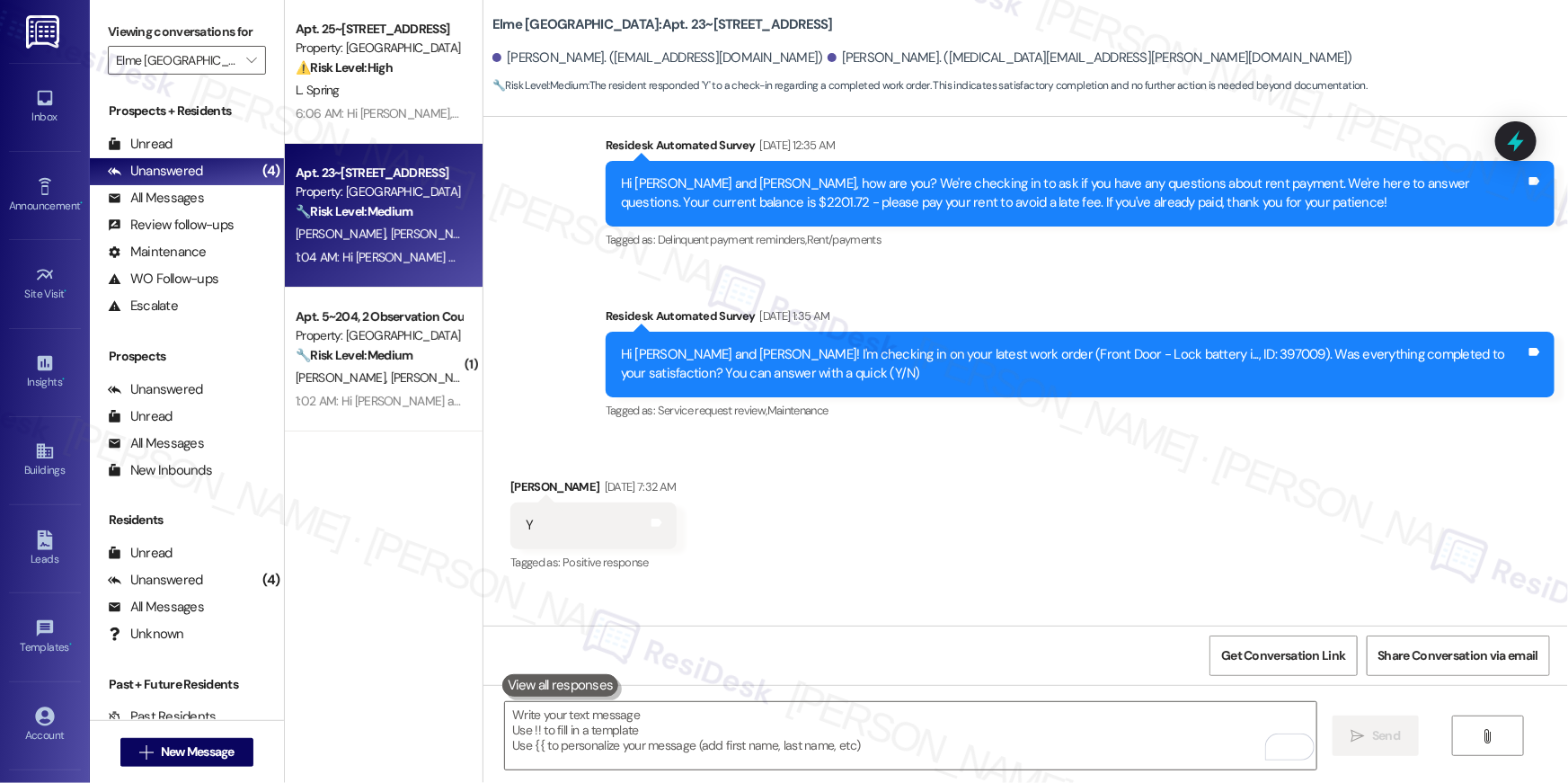
scroll to position [1589, 0]
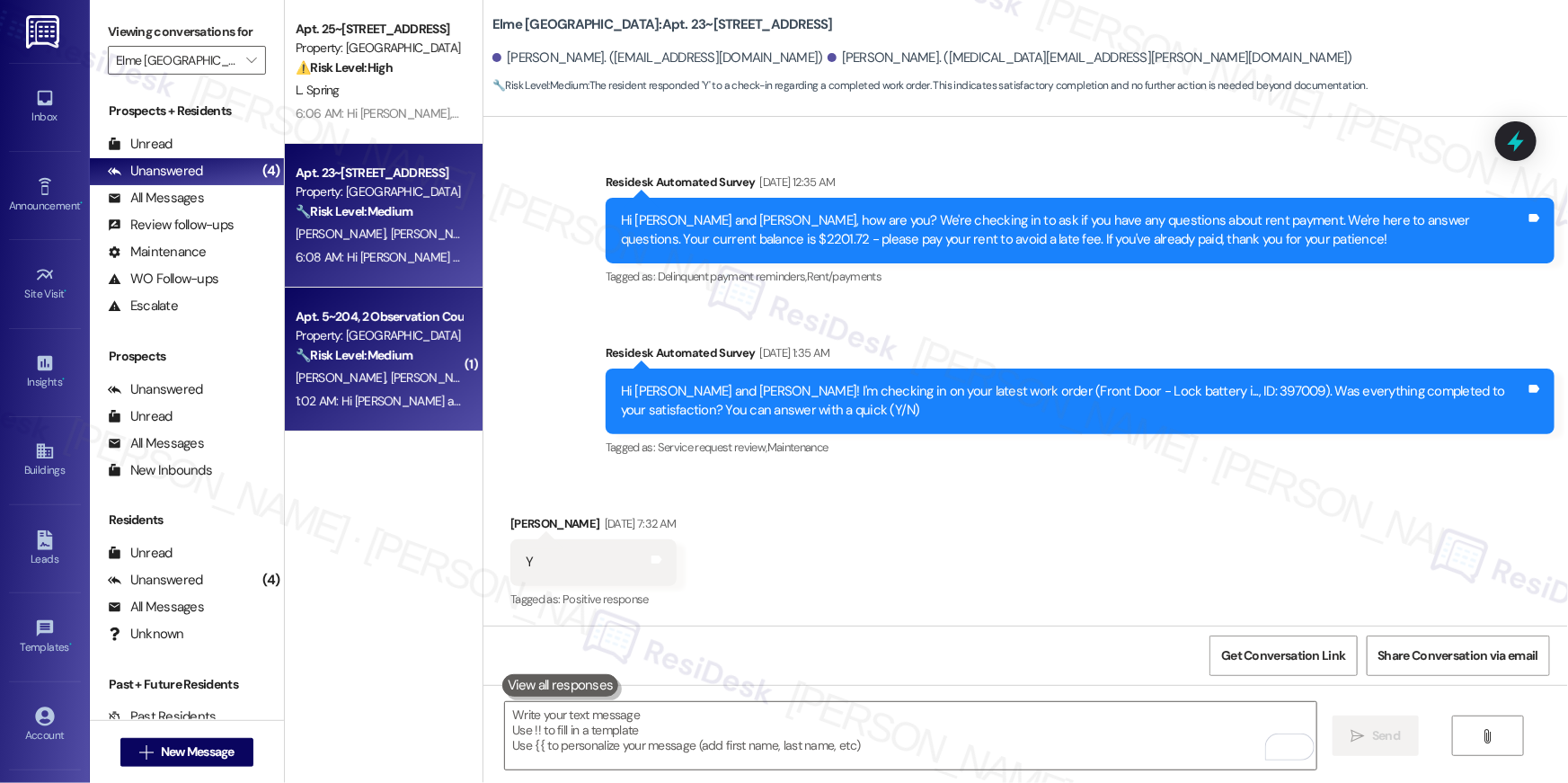
click at [397, 384] on span "T. Dussuau" at bounding box center [435, 378] width 90 height 16
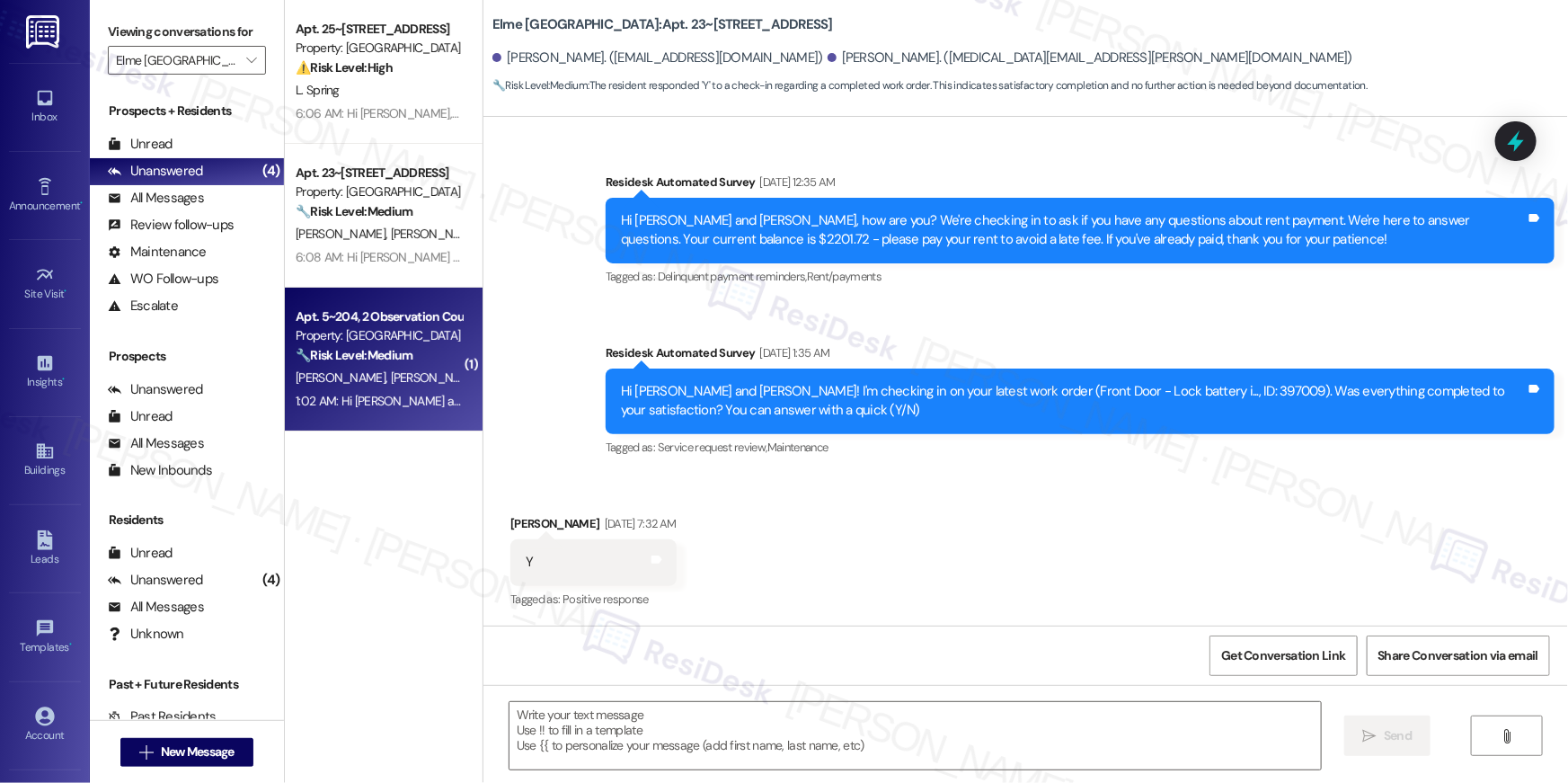
type textarea "Fetching suggested responses. Please feel free to read through the conversation…"
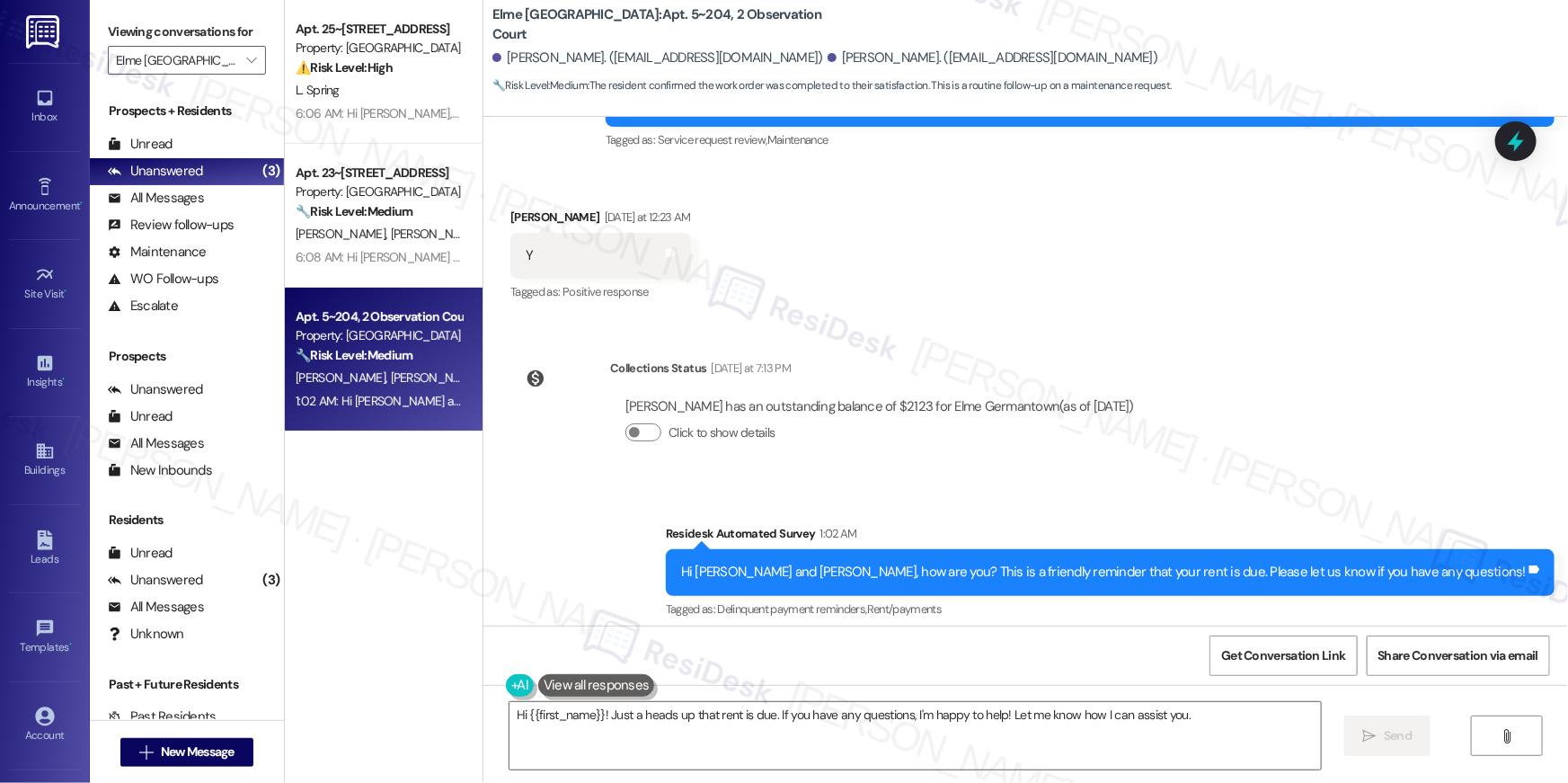
scroll to position [1868, 0]
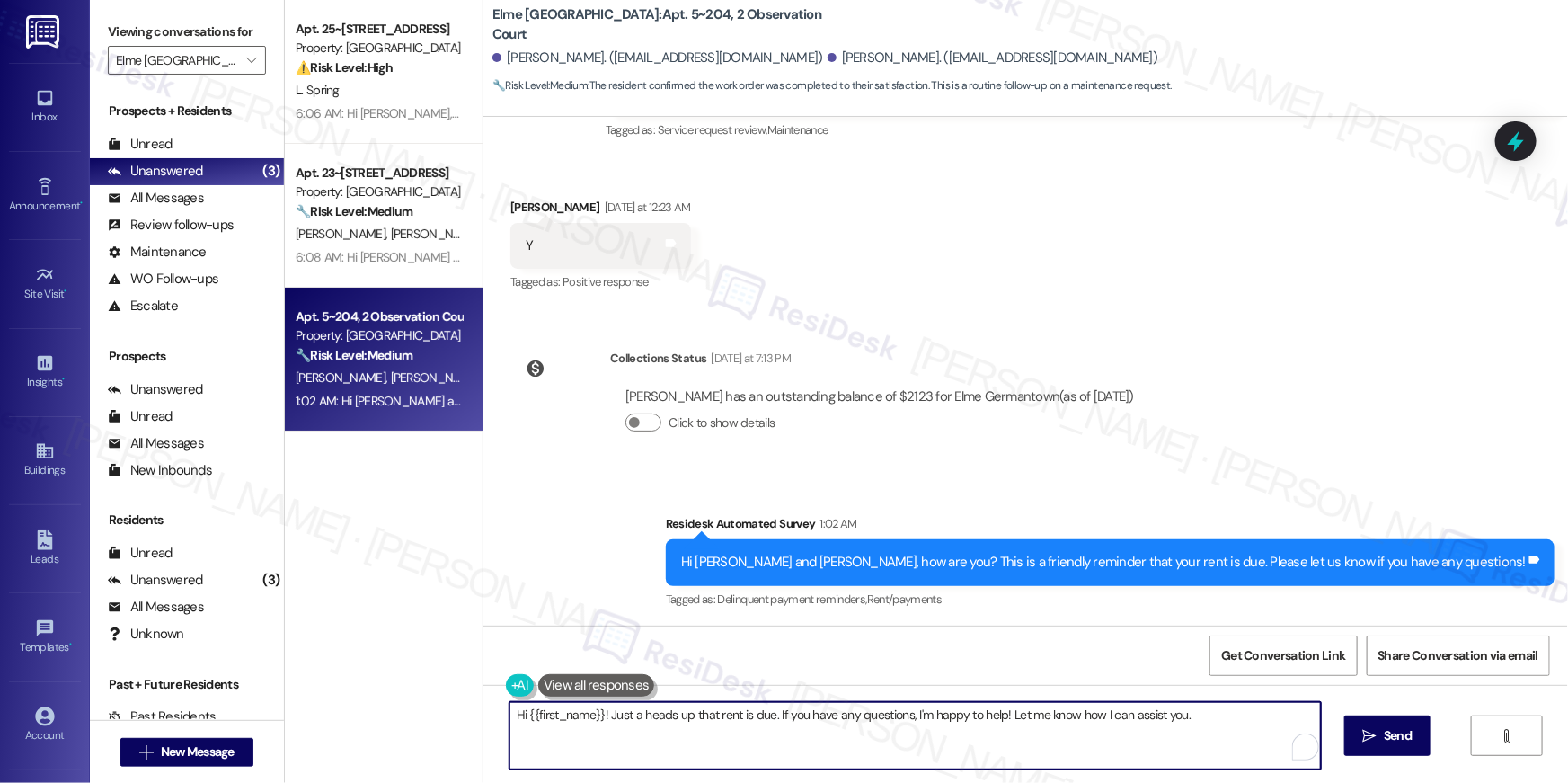
click at [894, 736] on textarea "Hi {{first_name}}! Just a heads up that rent is due. If you have any questions,…" at bounding box center [915, 737] width 812 height 68
paste textarea ", I’m glad to hear your work order is all taken care of! If anything else comes…"
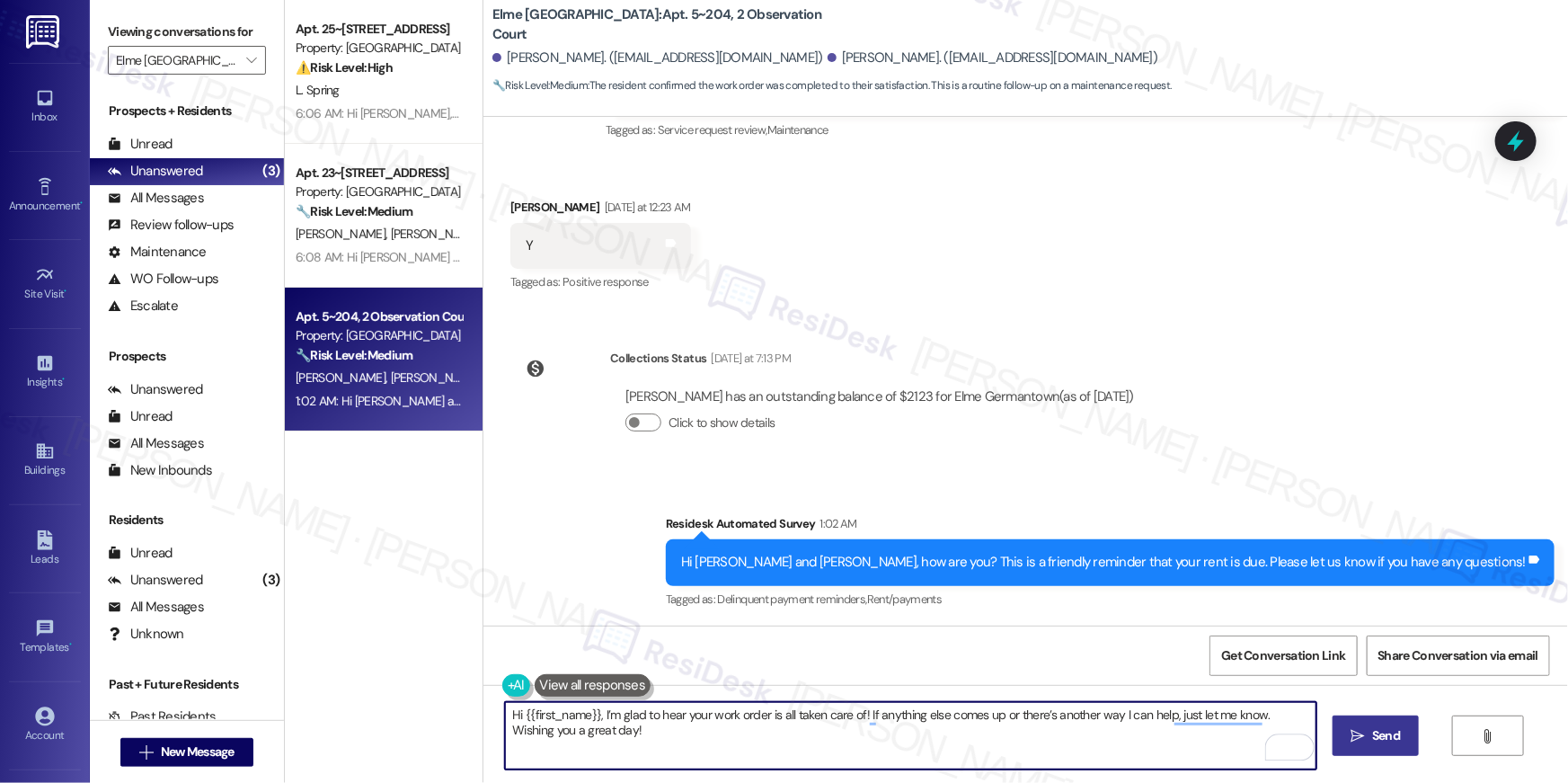
type textarea "Hi {{first_name}}, I’m glad to hear your work order is all taken care of! If an…"
click at [1361, 741] on icon "" at bounding box center [1359, 736] width 14 height 14
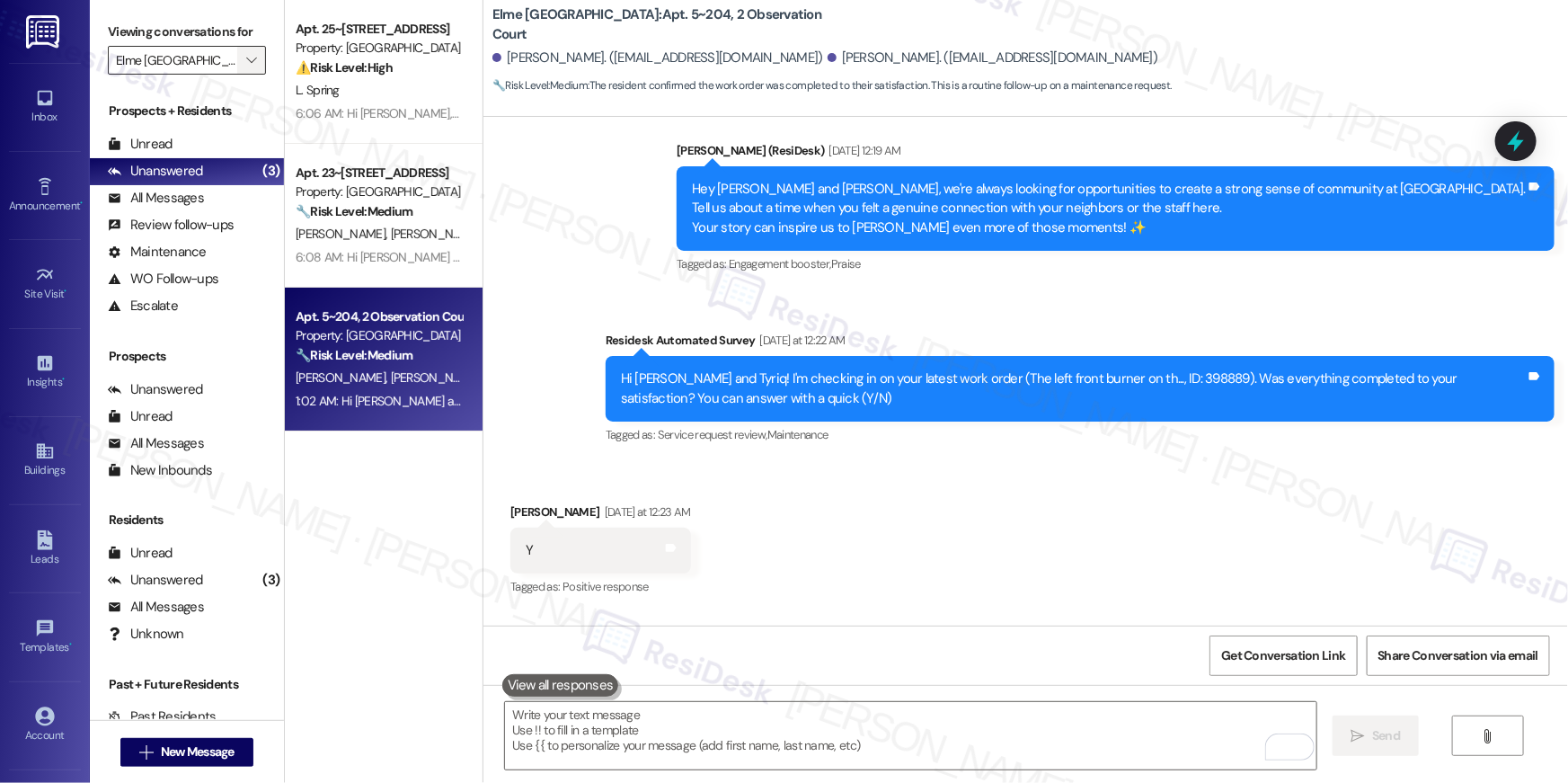
scroll to position [1550, 0]
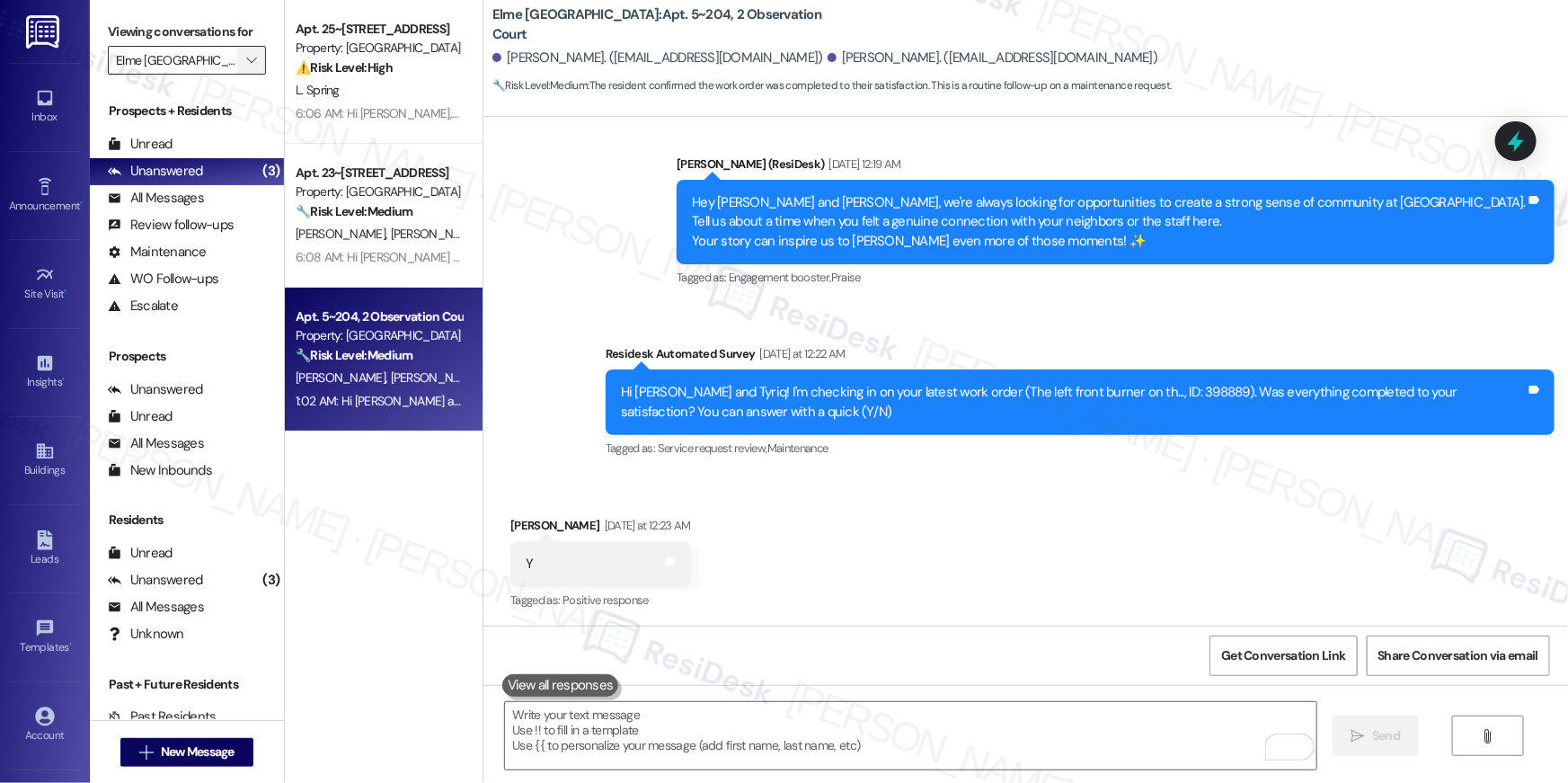
click at [237, 55] on button "" at bounding box center [252, 61] width 29 height 29
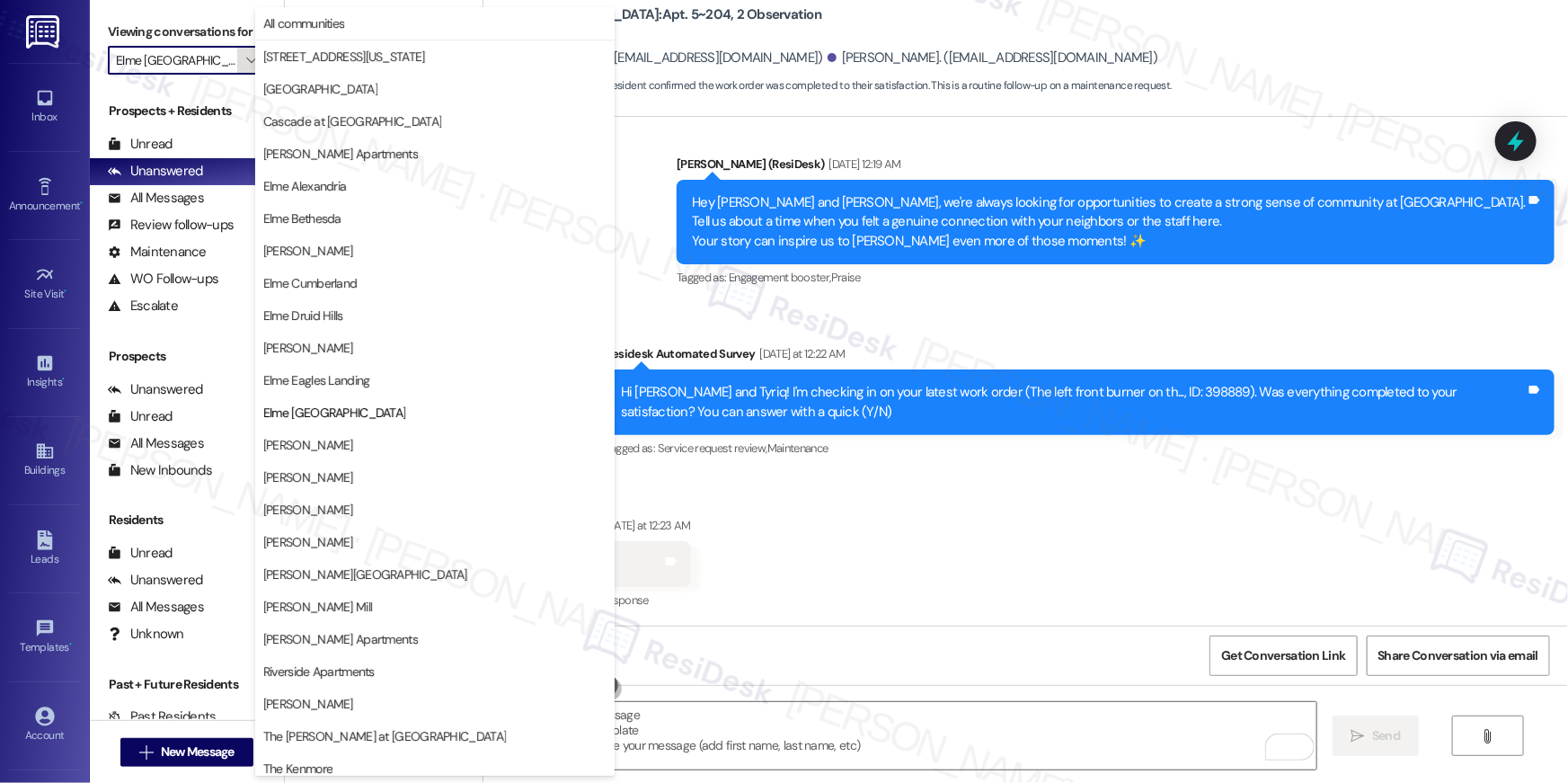
scroll to position [170, 0]
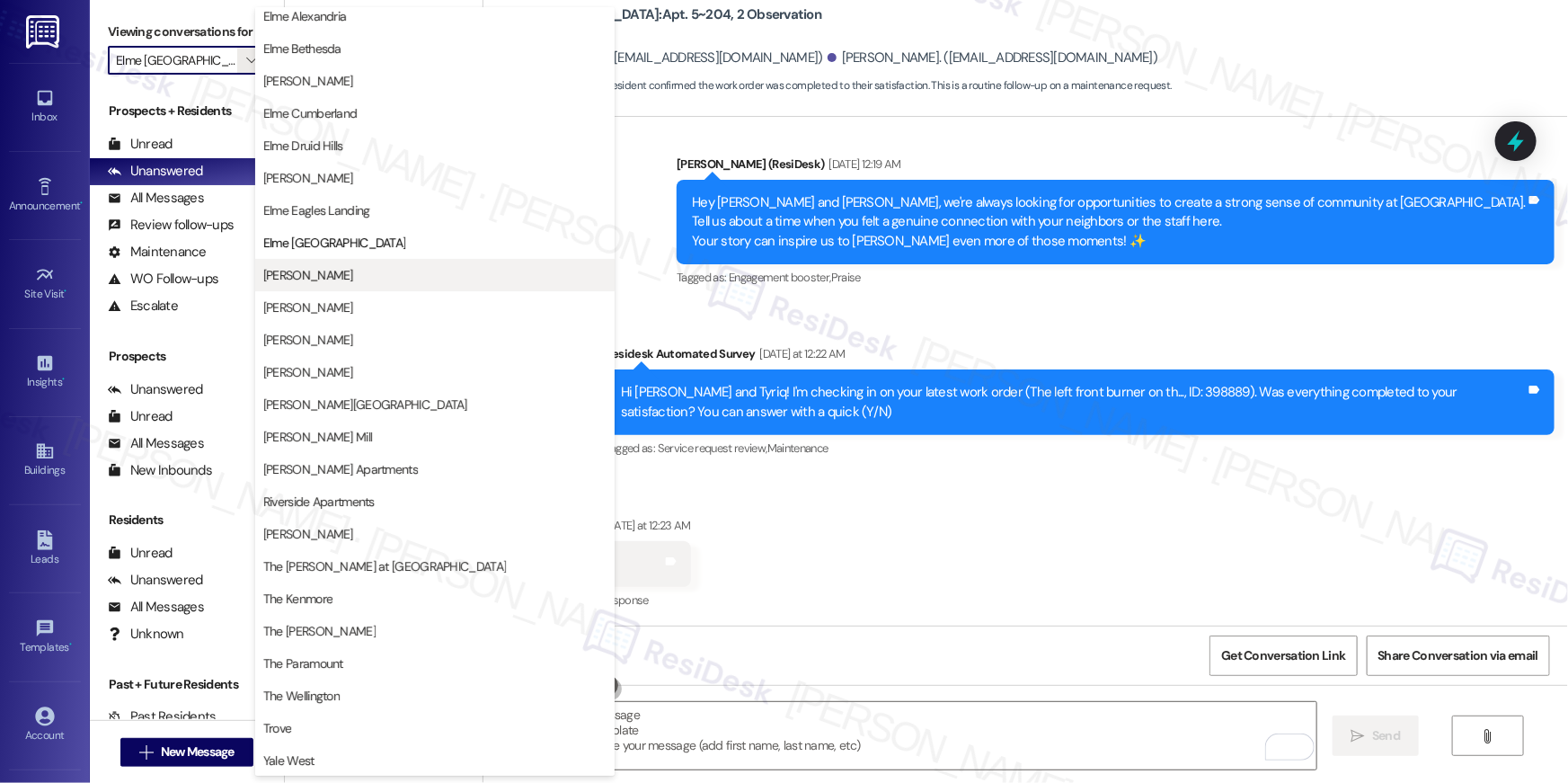
click at [309, 268] on span "[PERSON_NAME]" at bounding box center [308, 275] width 90 height 18
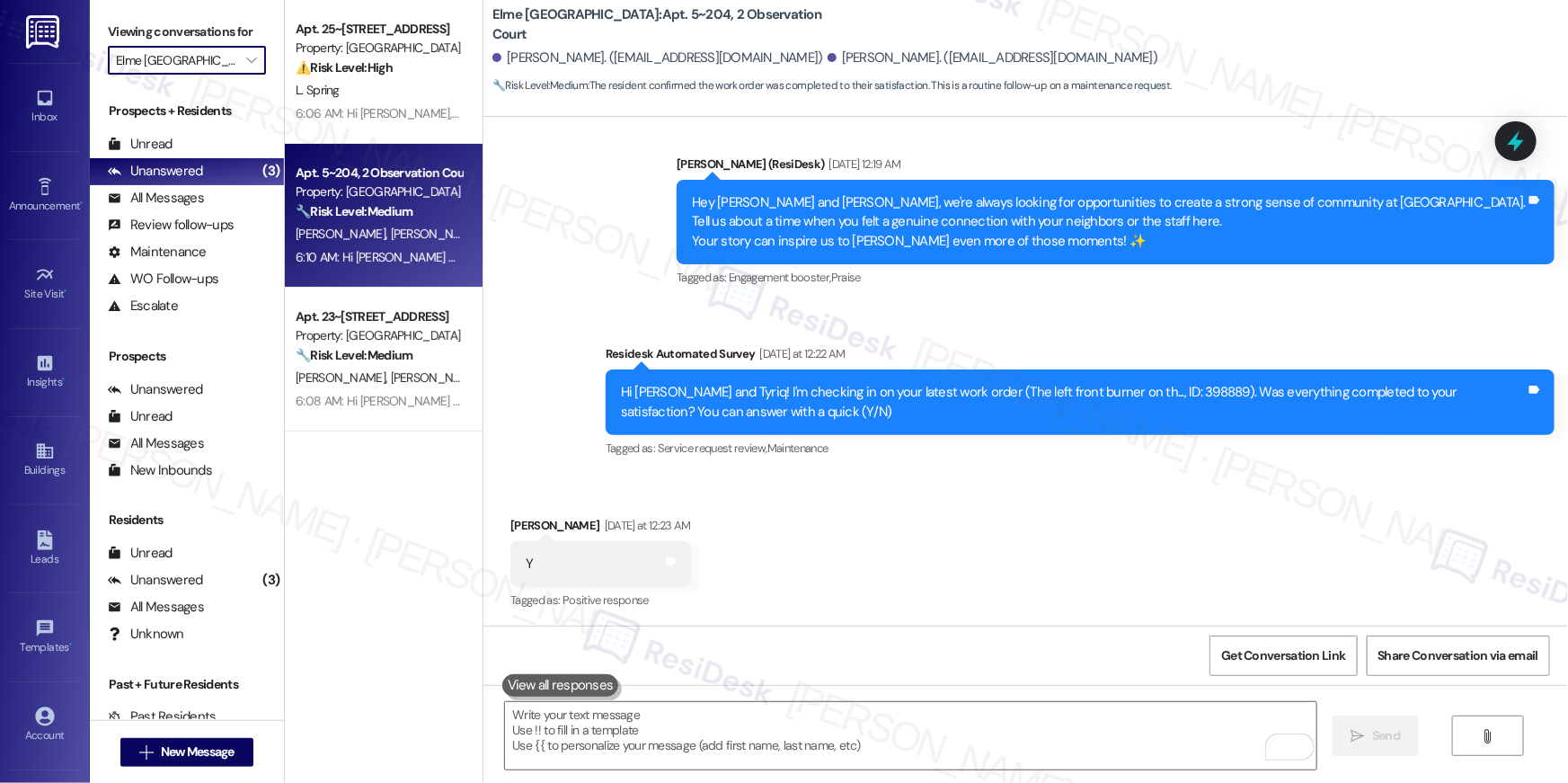
type input "[PERSON_NAME]"
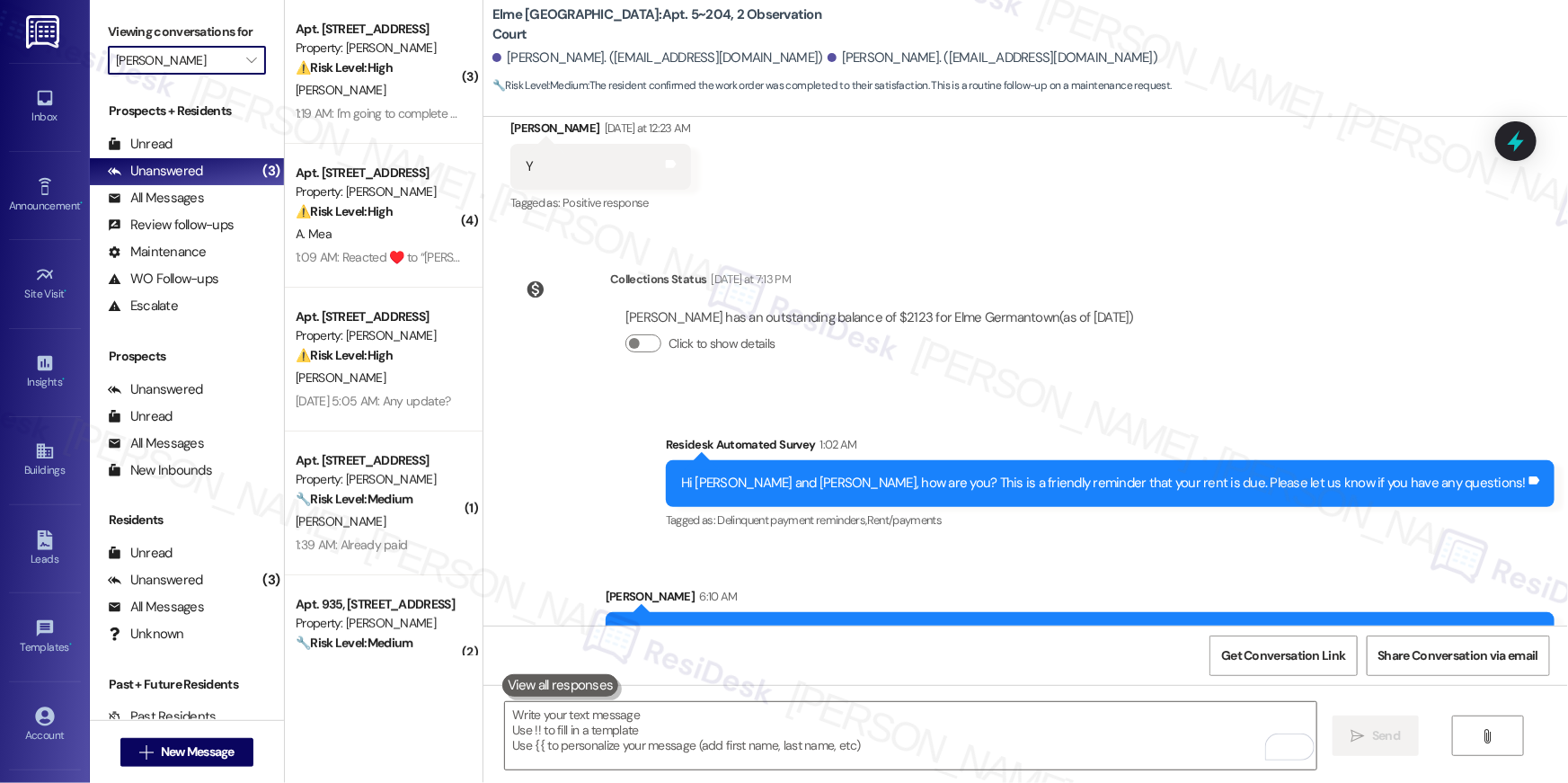
scroll to position [2013, 0]
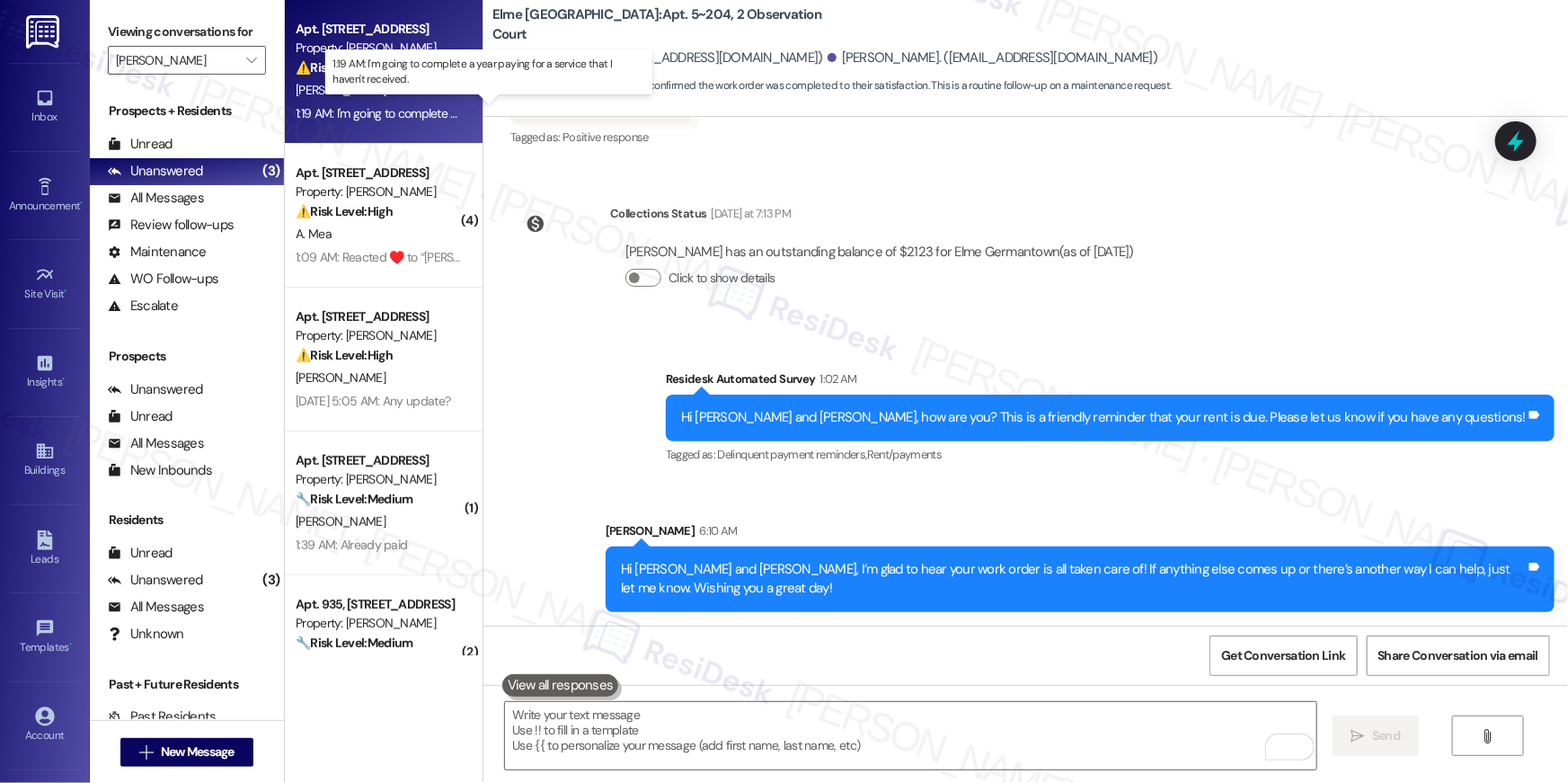
click at [353, 108] on div "1:19 AM: I'm going to complete a year paying for a service that I haven't recei…" at bounding box center [501, 113] width 411 height 16
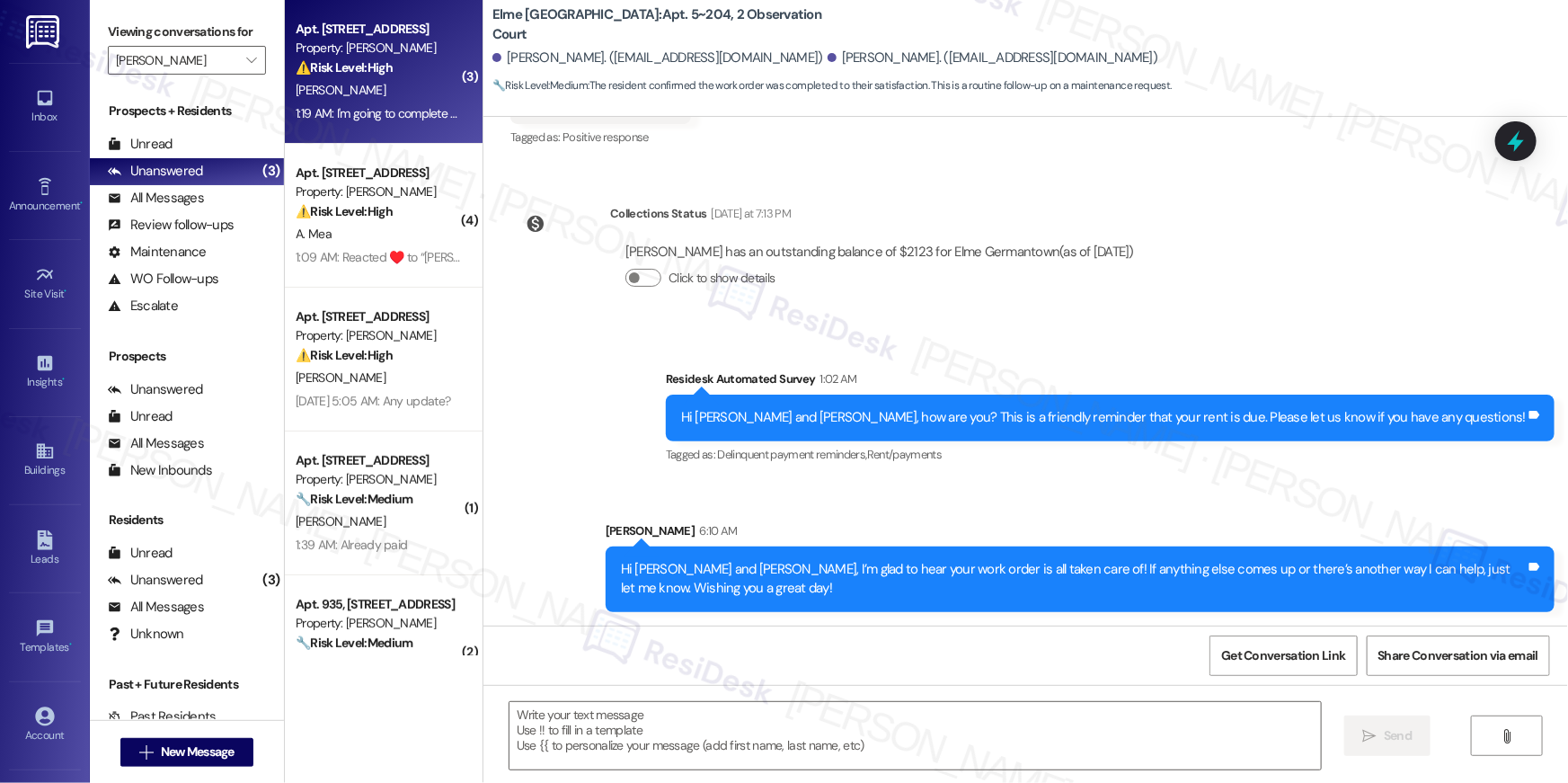
type textarea "Fetching suggested responses. Please feel free to read through the conversation…"
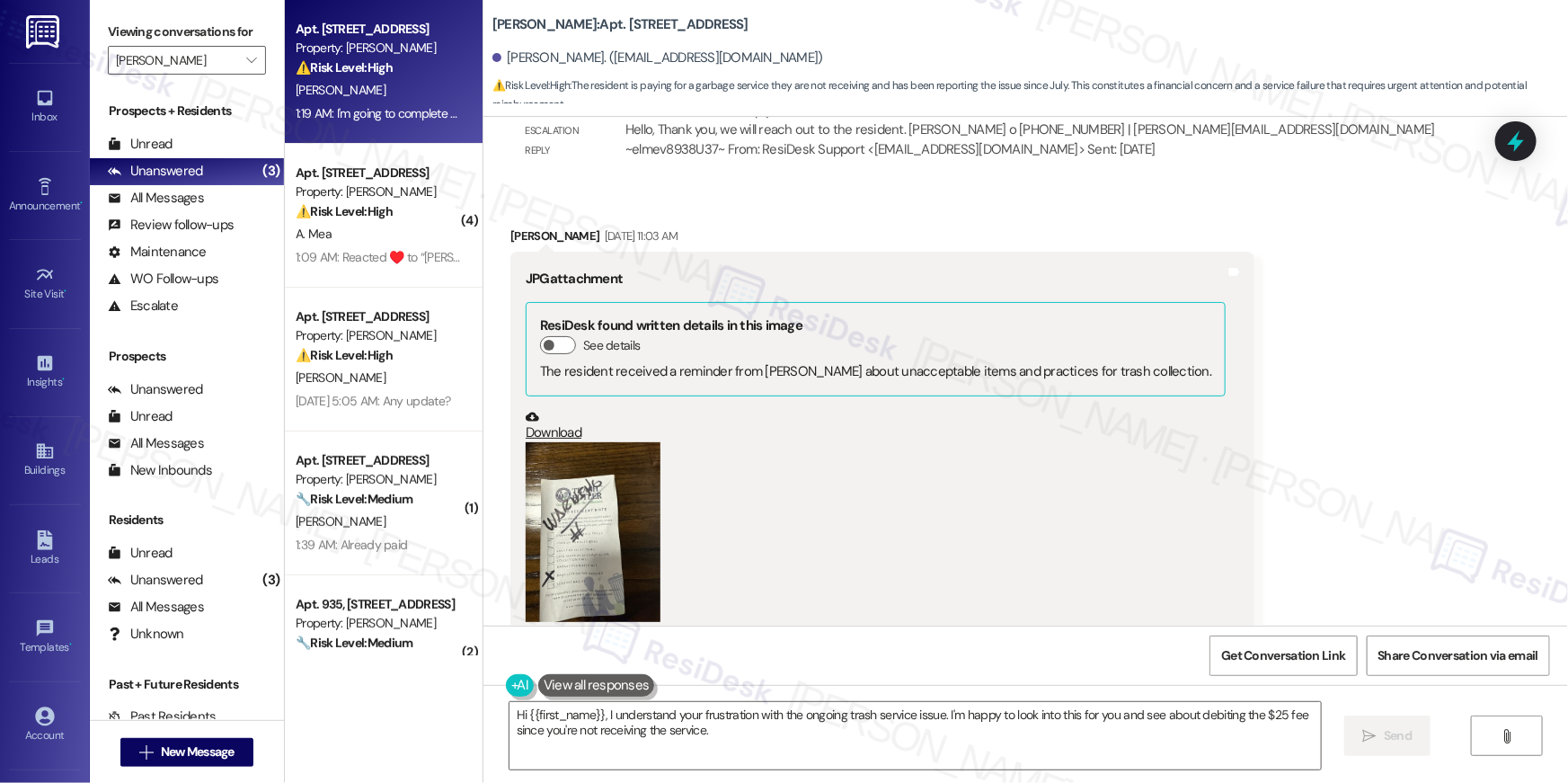
scroll to position [5116, 0]
click at [566, 515] on button "Zoom image" at bounding box center [593, 533] width 135 height 180
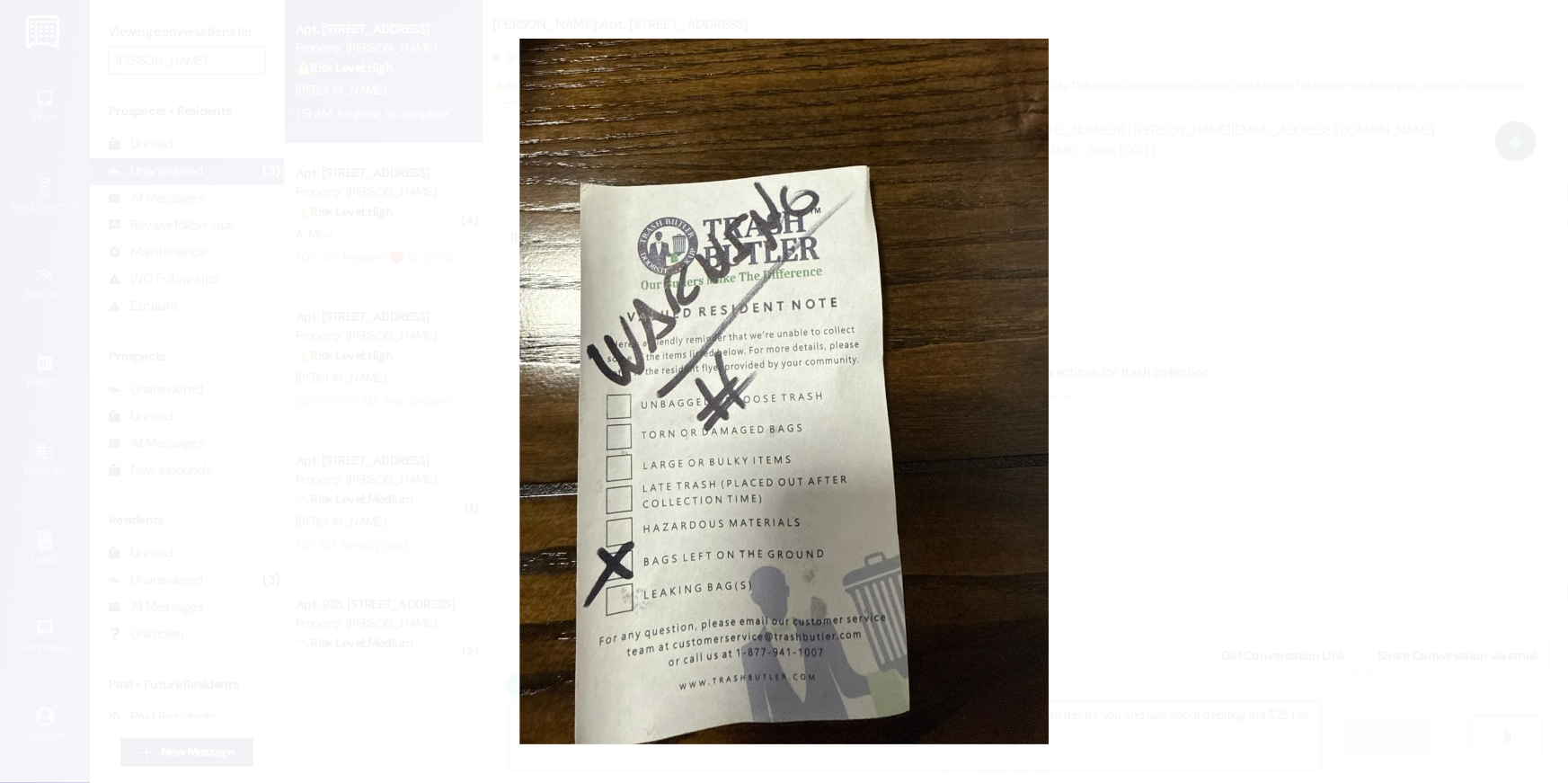
click at [1217, 476] on button "Unzoom image" at bounding box center [784, 391] width 1568 height 783
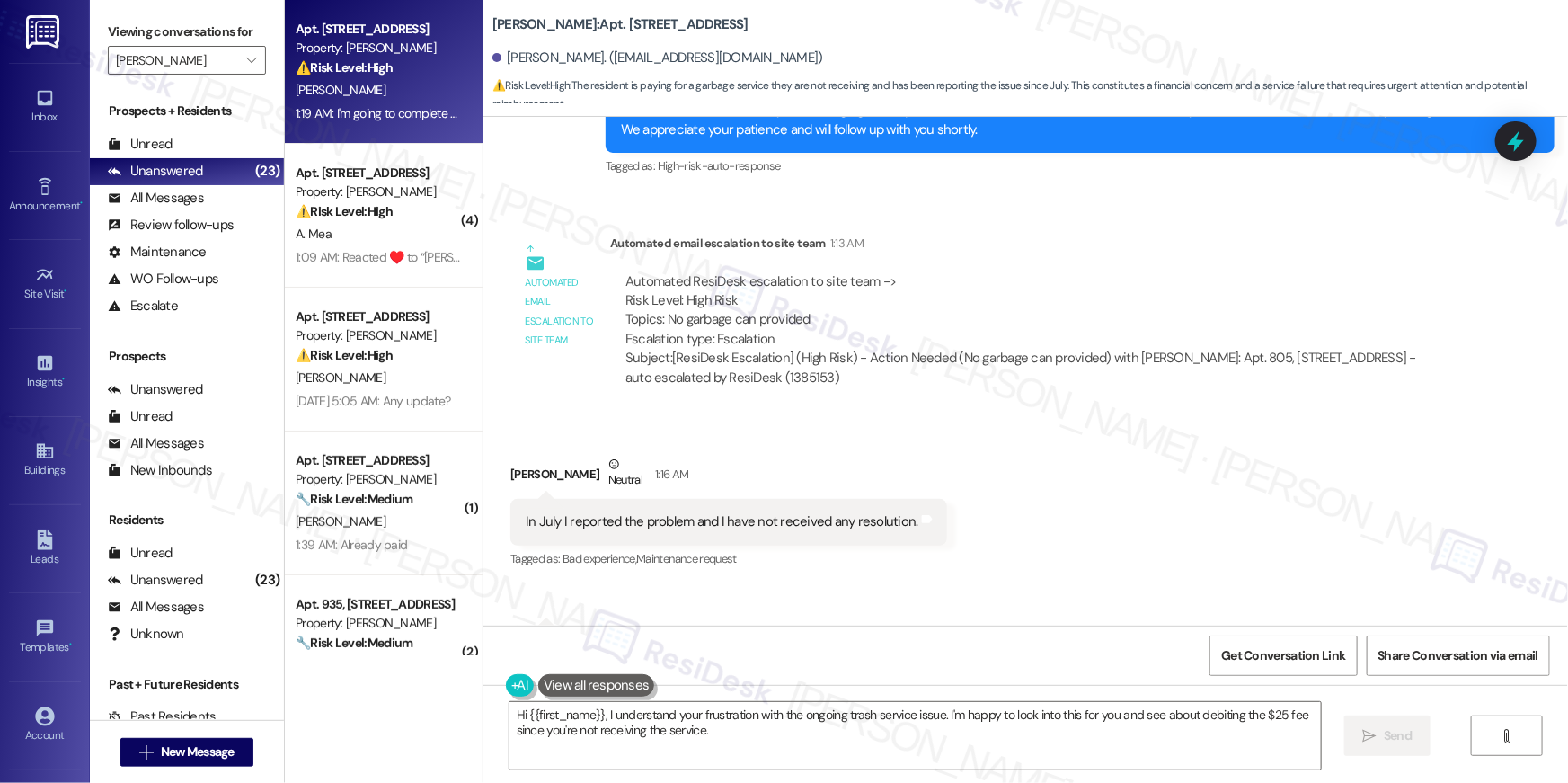
scroll to position [8155, 0]
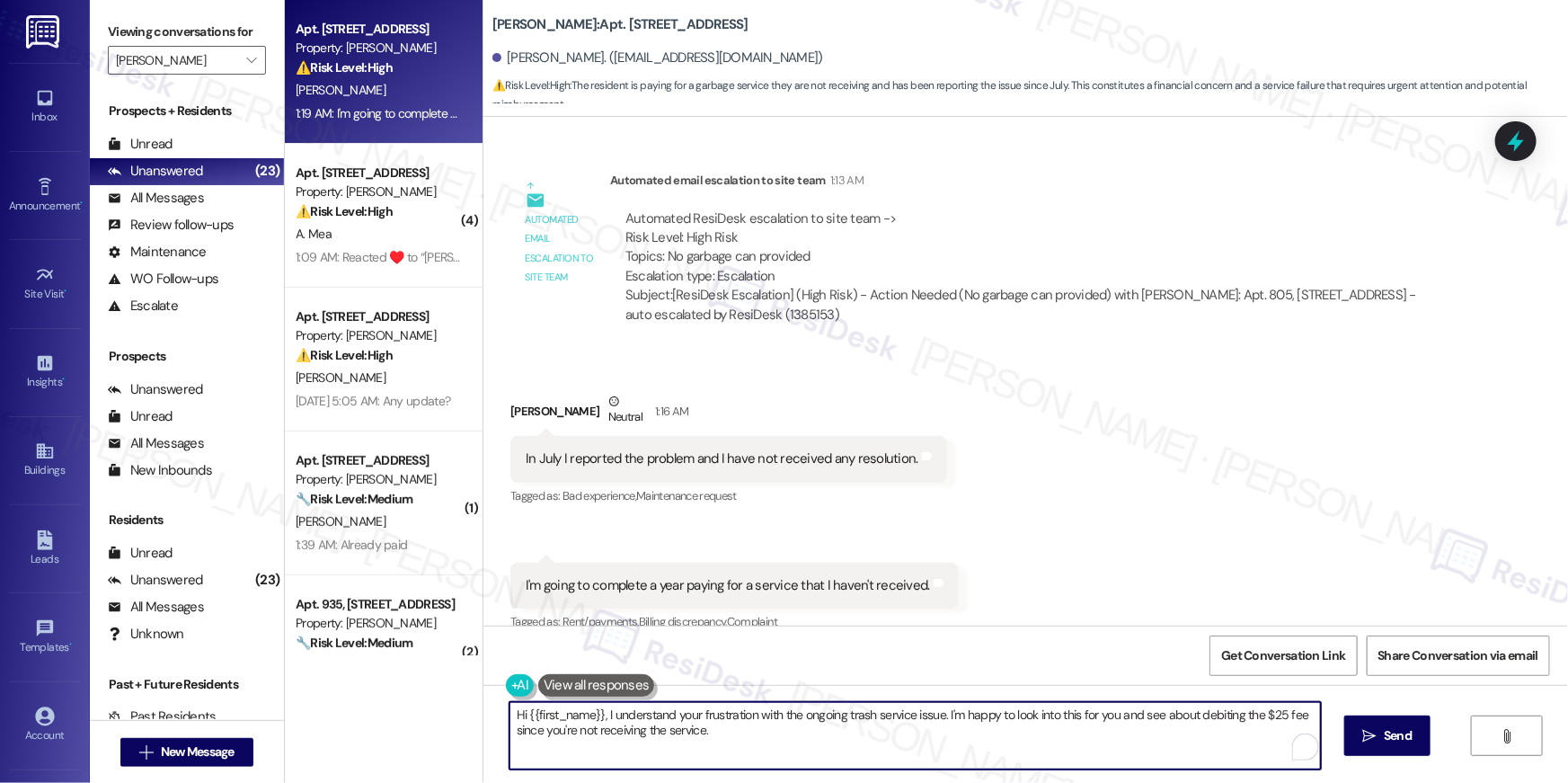
click at [722, 732] on textarea "Hi {{first_name}}, I understand your frustration with the ongoing trash service…" at bounding box center [915, 737] width 812 height 68
click at [825, 734] on textarea "Hi {{first_name}}, I understand your frustration with the ongoing trash service…" at bounding box center [915, 737] width 812 height 68
drag, startPoint x: 929, startPoint y: 714, endPoint x: 938, endPoint y: 712, distance: 9.2
click at [938, 712] on textarea "Hi {{first_name}}, I understand your frustration with the ongoing trash service…" at bounding box center [911, 737] width 812 height 68
type textarea "Hi {{first_name}}, I understand your frustration with the ongoing trash service…"
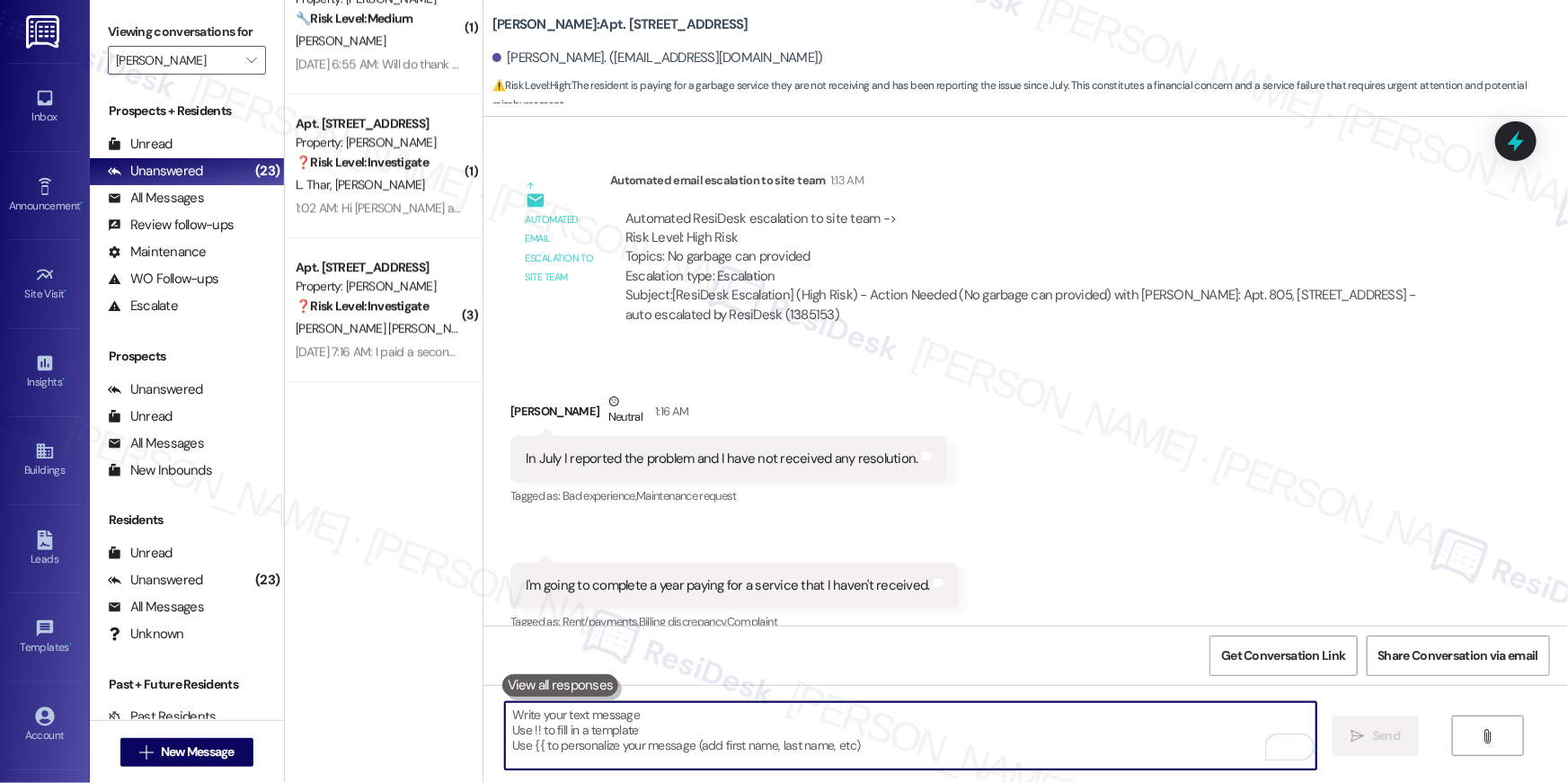
scroll to position [2653, 0]
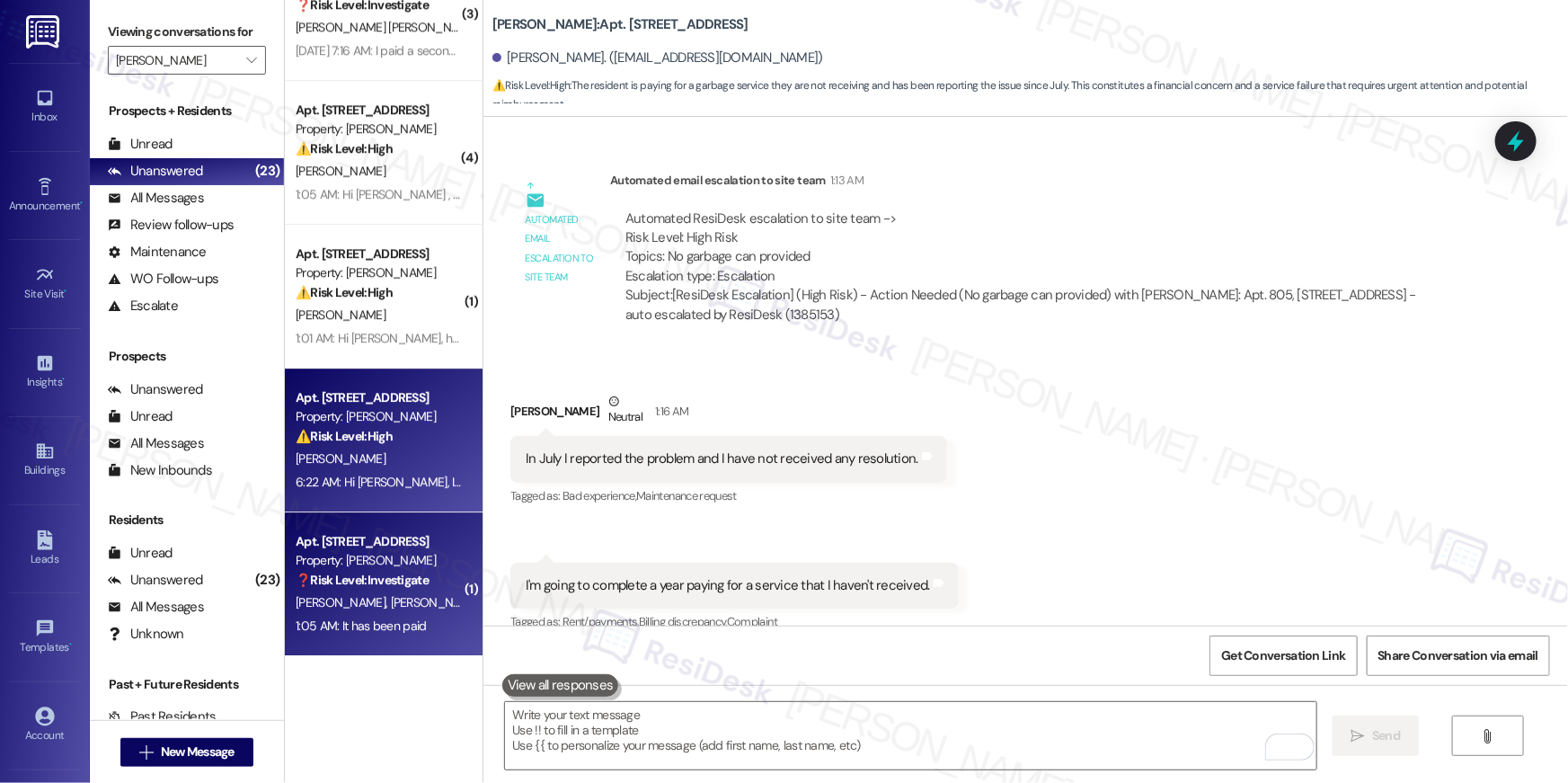
click at [392, 540] on div "Apt. 1003, 2511 Farmcrest Drive" at bounding box center [378, 542] width 166 height 19
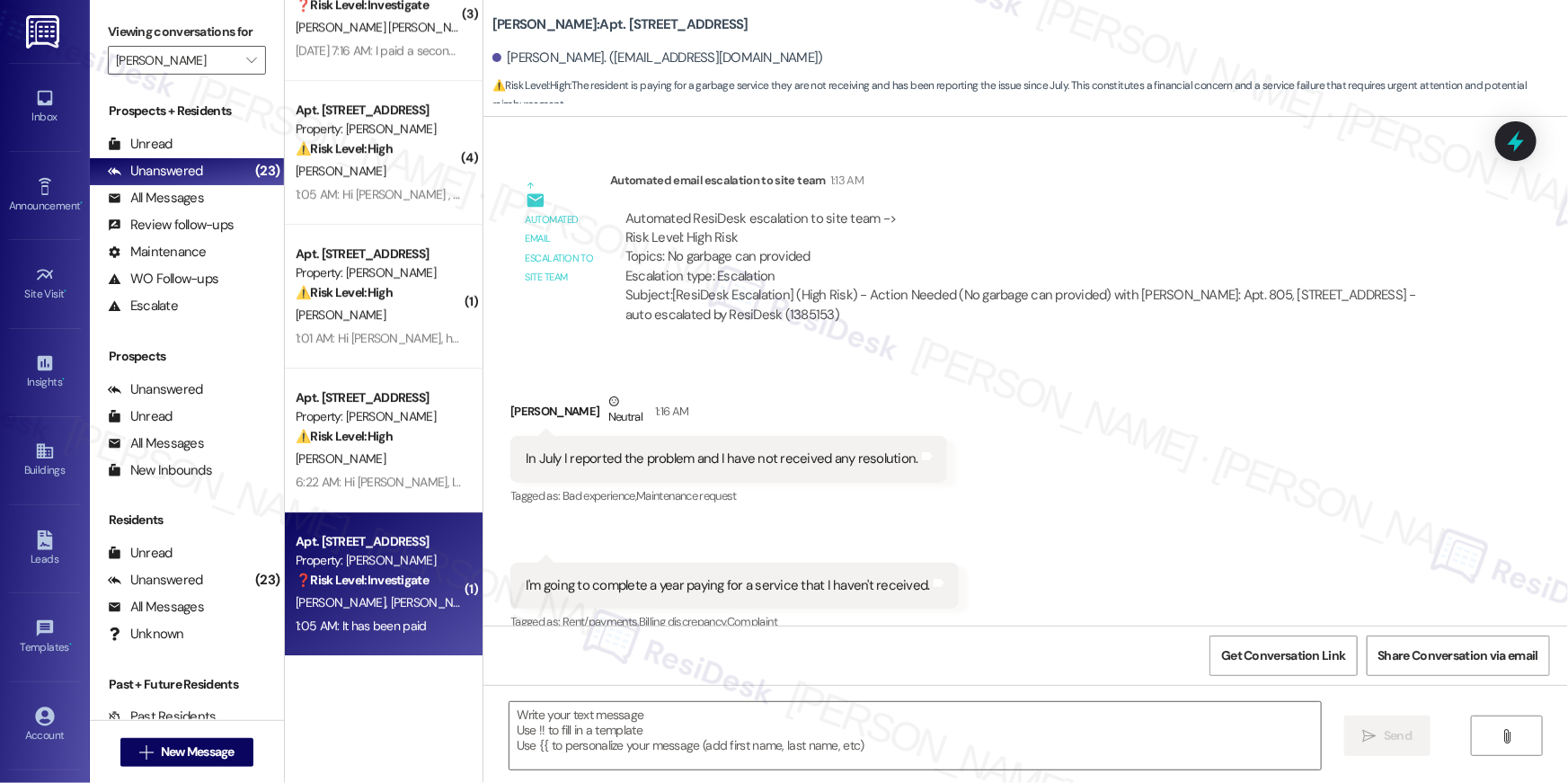
type textarea "Fetching suggested responses. Please feel free to read through the conversation…"
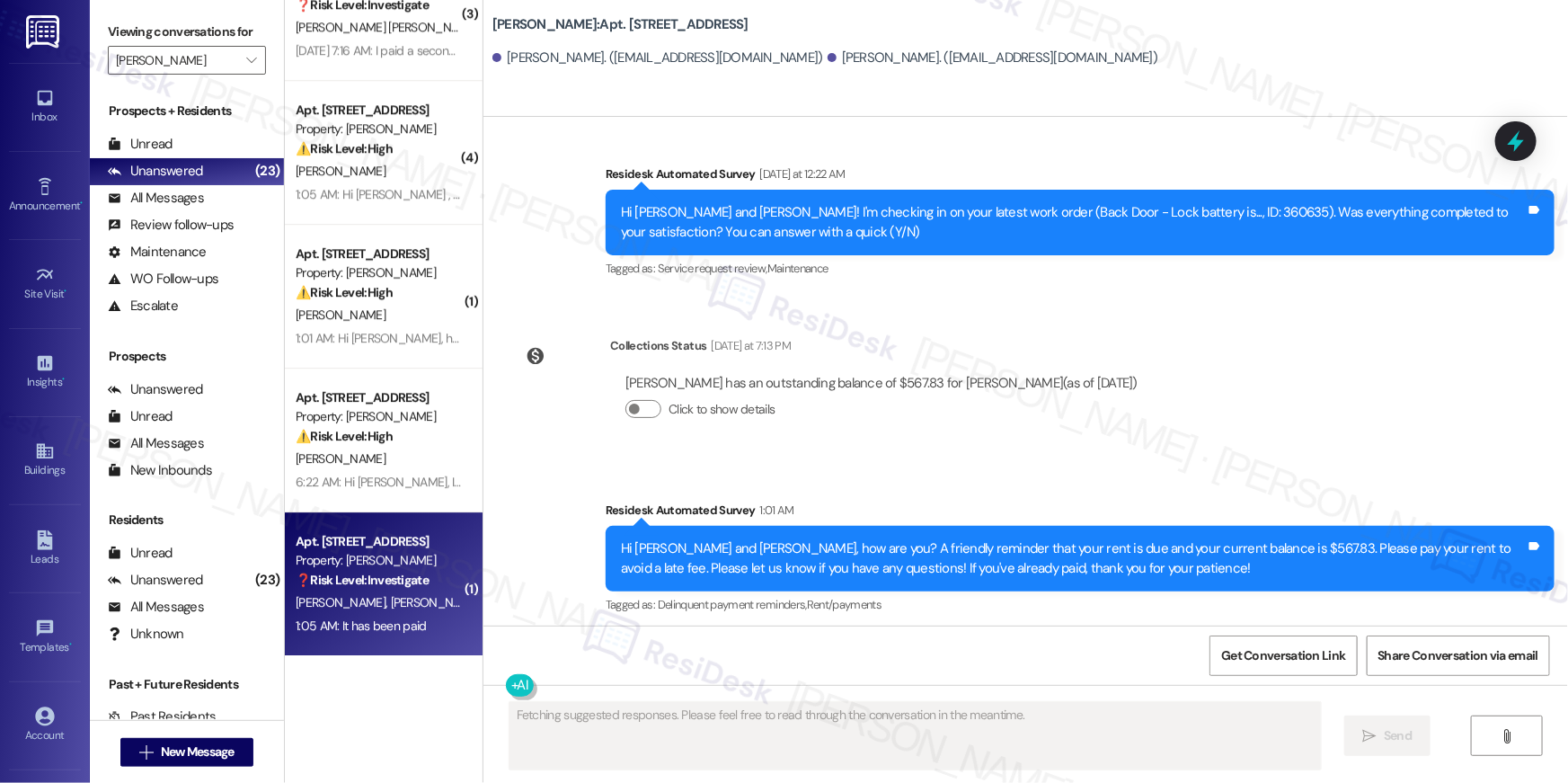
scroll to position [5331, 0]
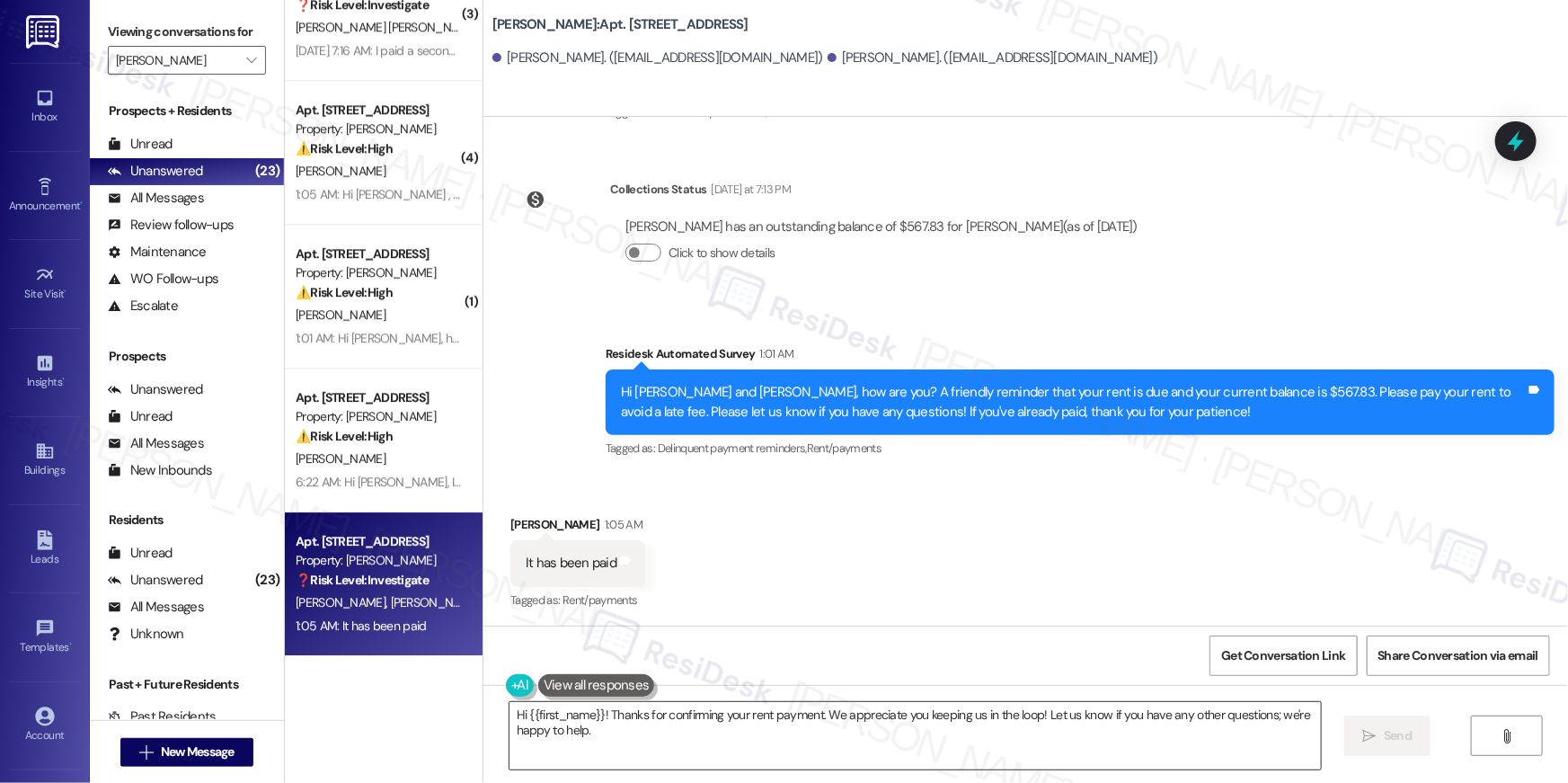
click at [843, 731] on textarea "Hi {{first_name}}! Thanks for confirming your rent payment. We appreciate you k…" at bounding box center [915, 737] width 812 height 68
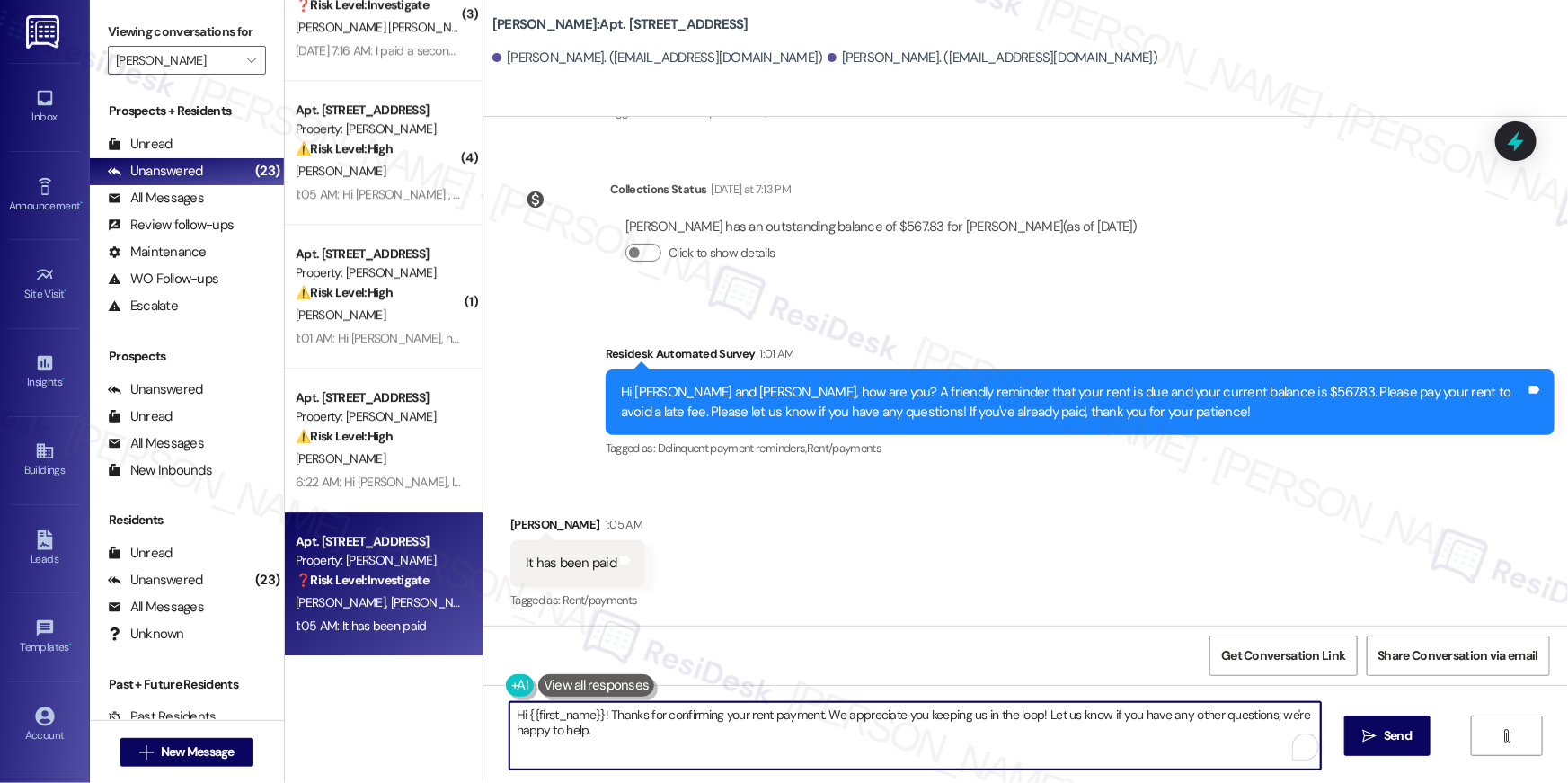
paste textarea "Thank you, {{first_name}}, for your rent payment, we truly appreciate it! If yo…"
type textarea "Thank you, {{first_name}}, for your rent payment, we truly appreciate it! If yo…"
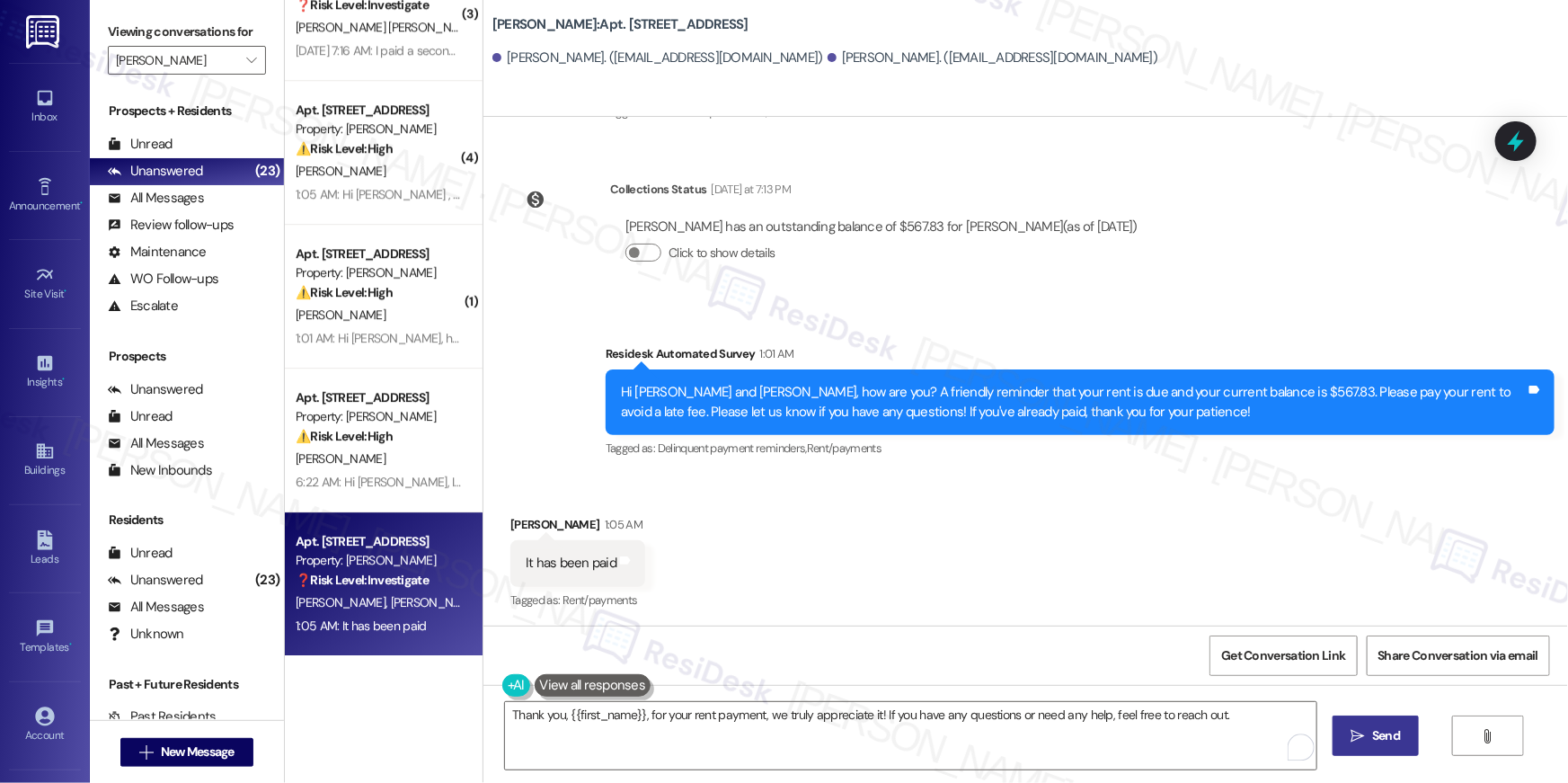
click at [1408, 746] on button " Send" at bounding box center [1376, 736] width 87 height 41
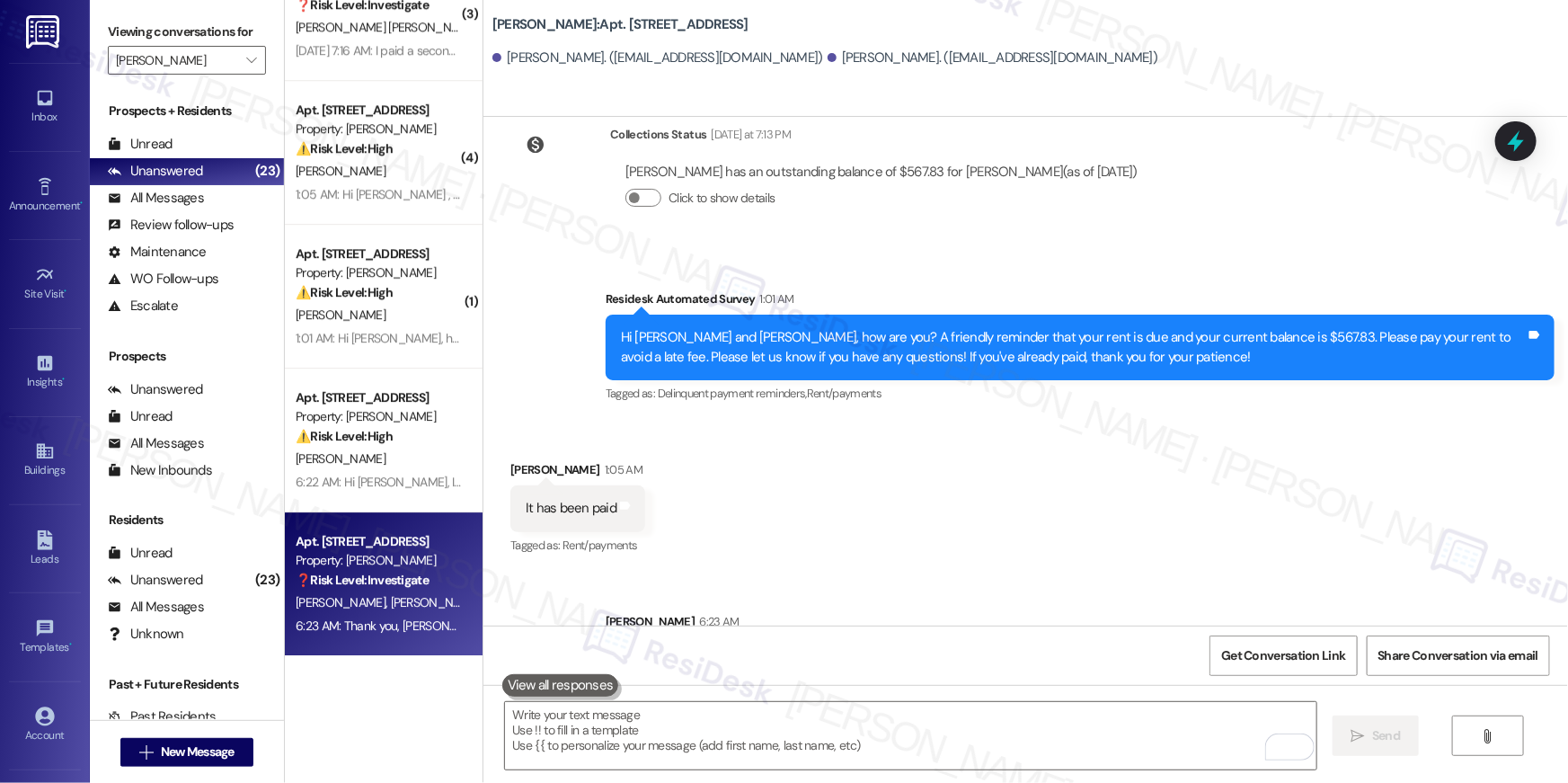
scroll to position [5457, 0]
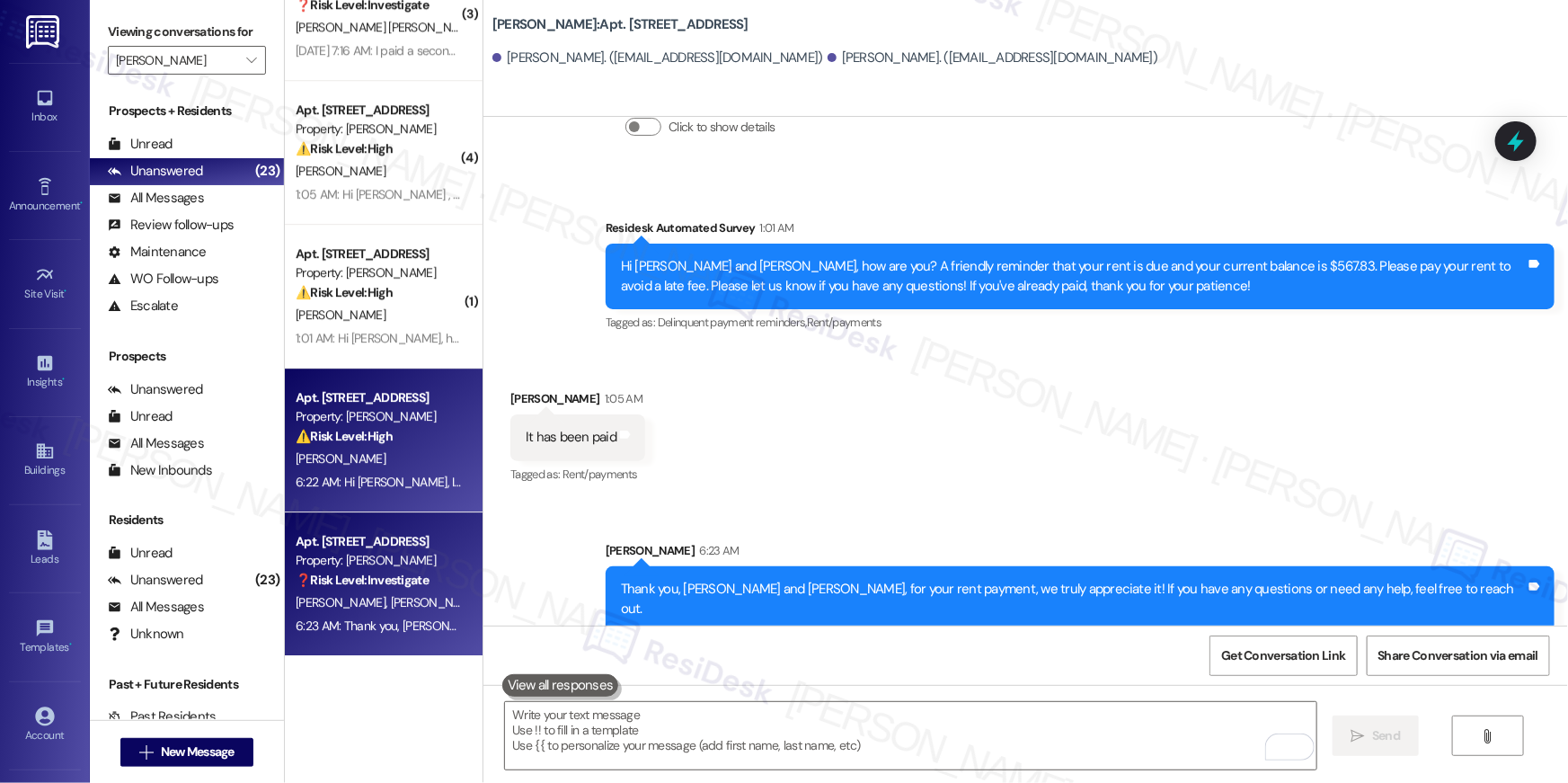
click at [371, 467] on div "[PERSON_NAME]" at bounding box center [379, 459] width 170 height 22
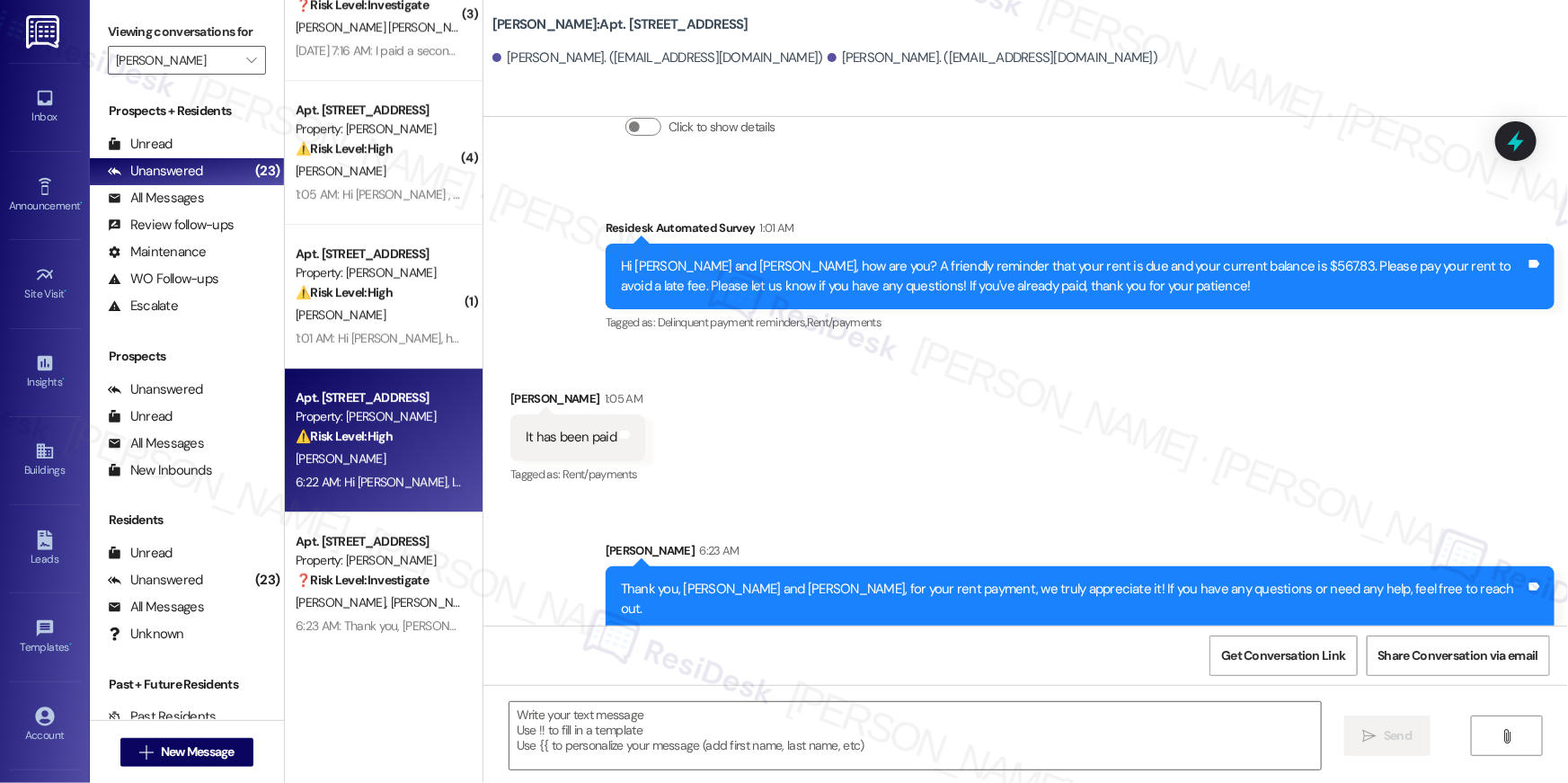
type textarea "Fetching suggested responses. Please feel free to read through the conversation…"
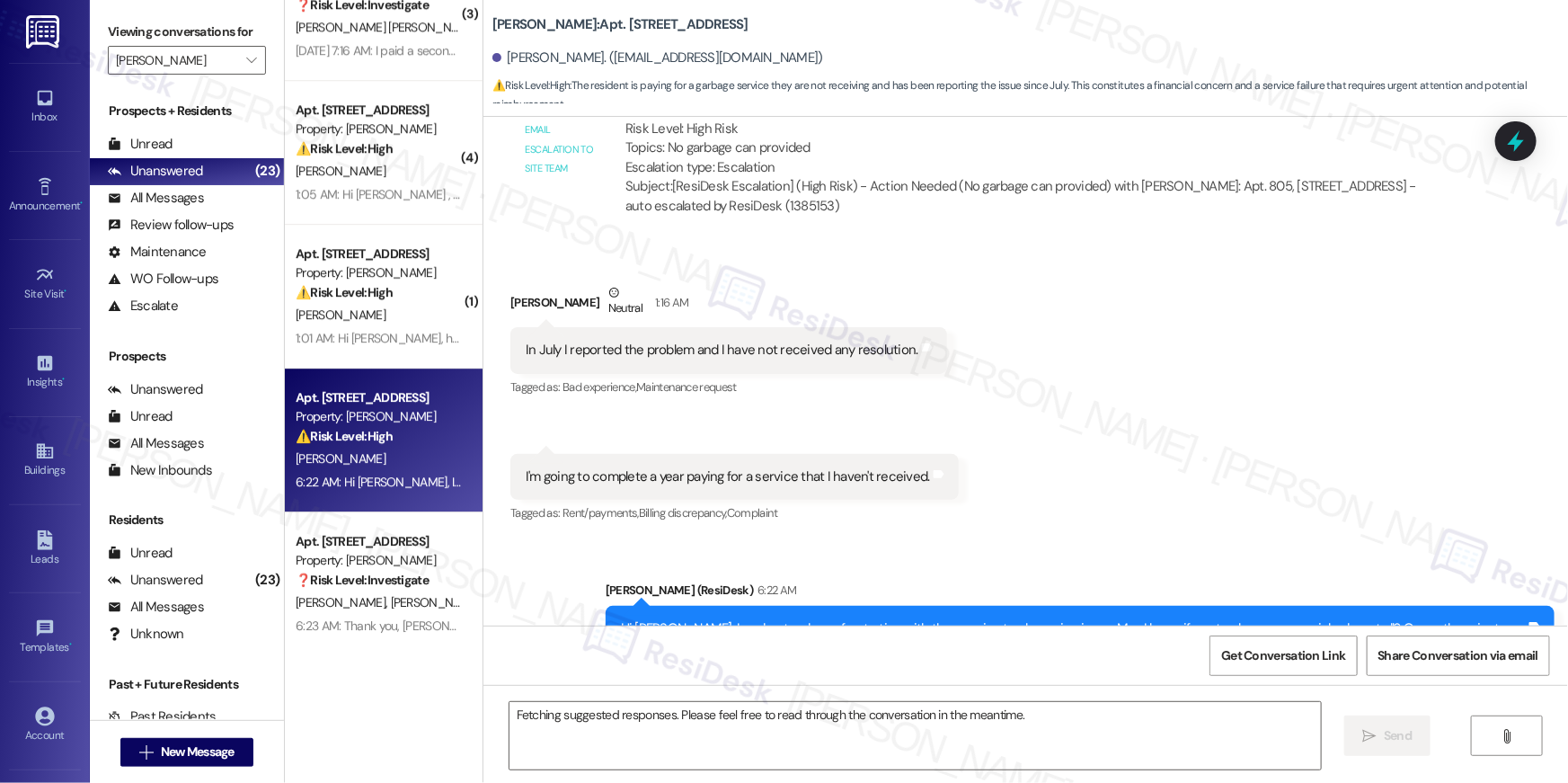
scroll to position [8155, 0]
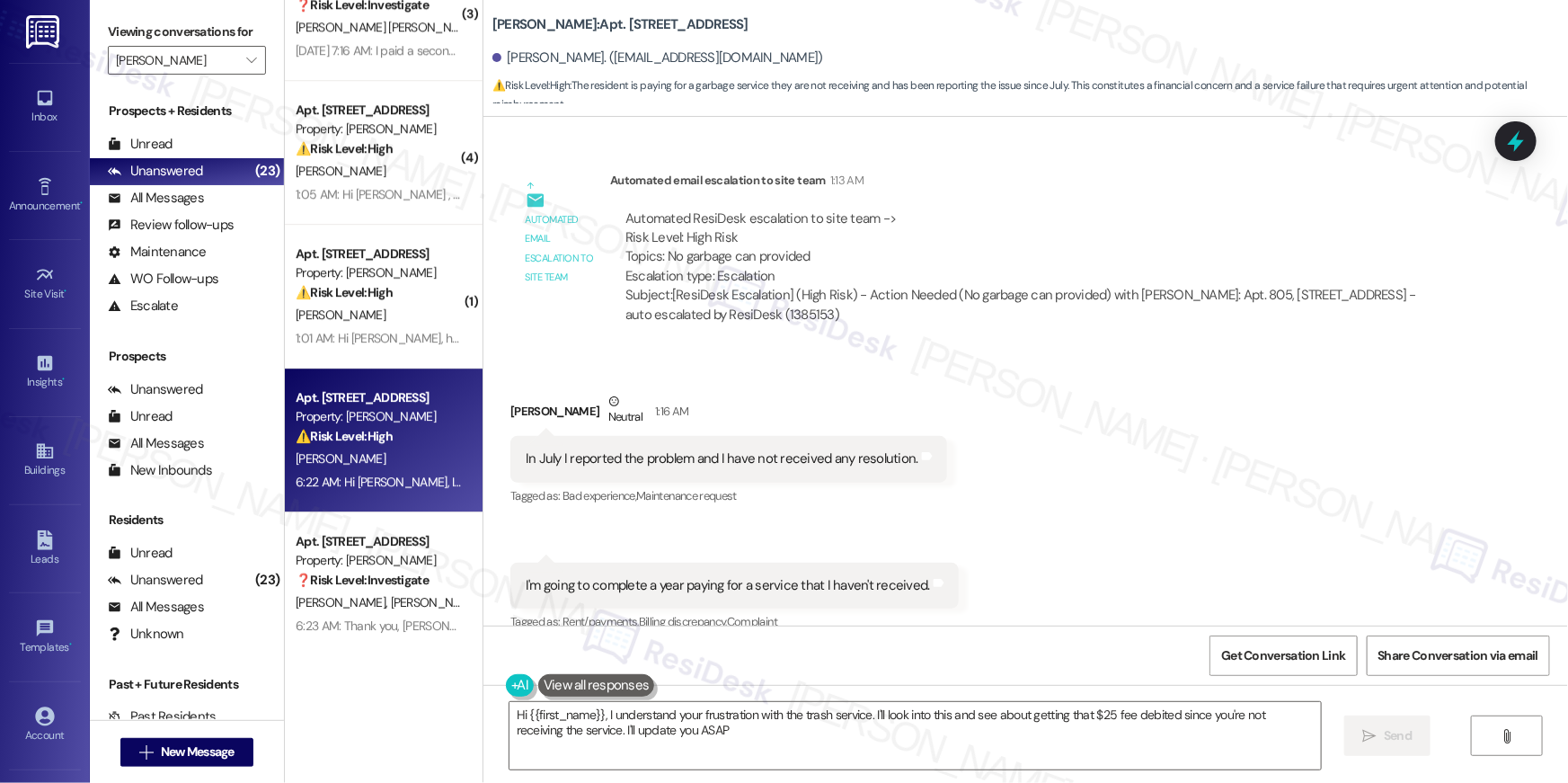
type textarea "Hi {{first_name}}, I understand your frustration with the trash service. I'll l…"
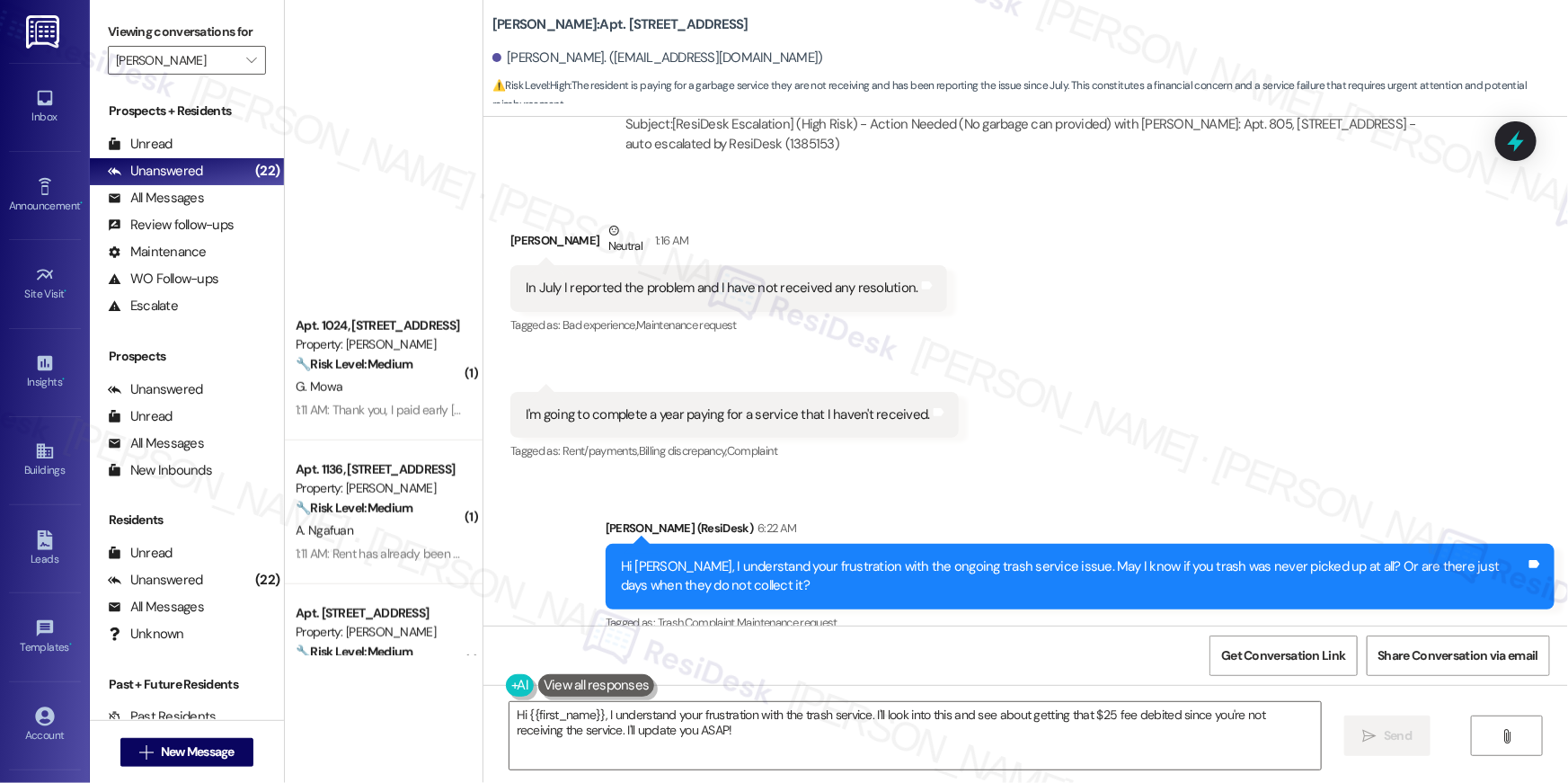
scroll to position [0, 0]
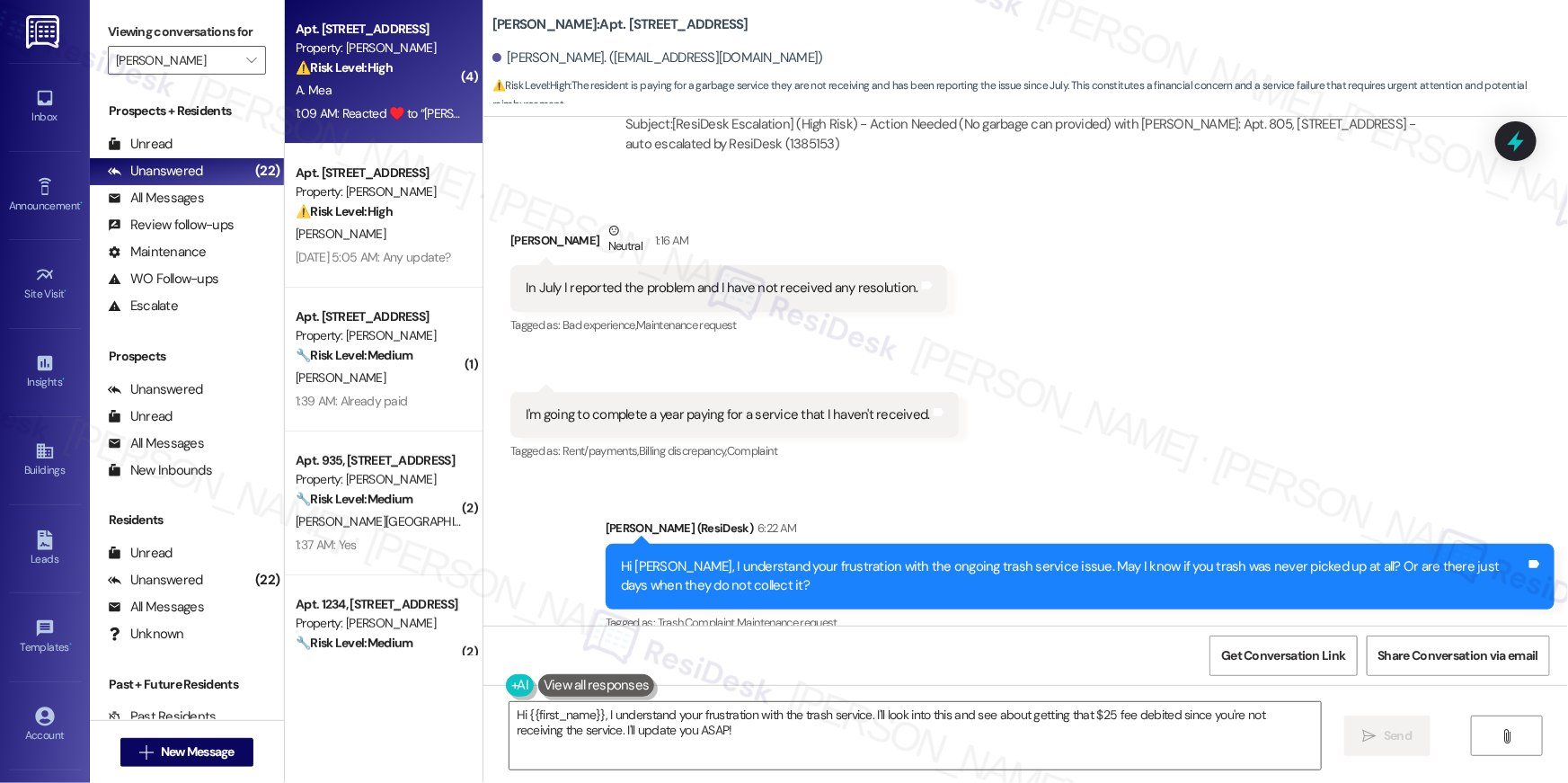
click at [393, 105] on div "1:09 AM: Reacted ♥️ to “Ella's Assistant (Elme Herndon): Hi Alexander , thank y…" at bounding box center [1061, 113] width 1532 height 16
type textarea "Fetching suggested responses. Please feel free to read through the conversation…"
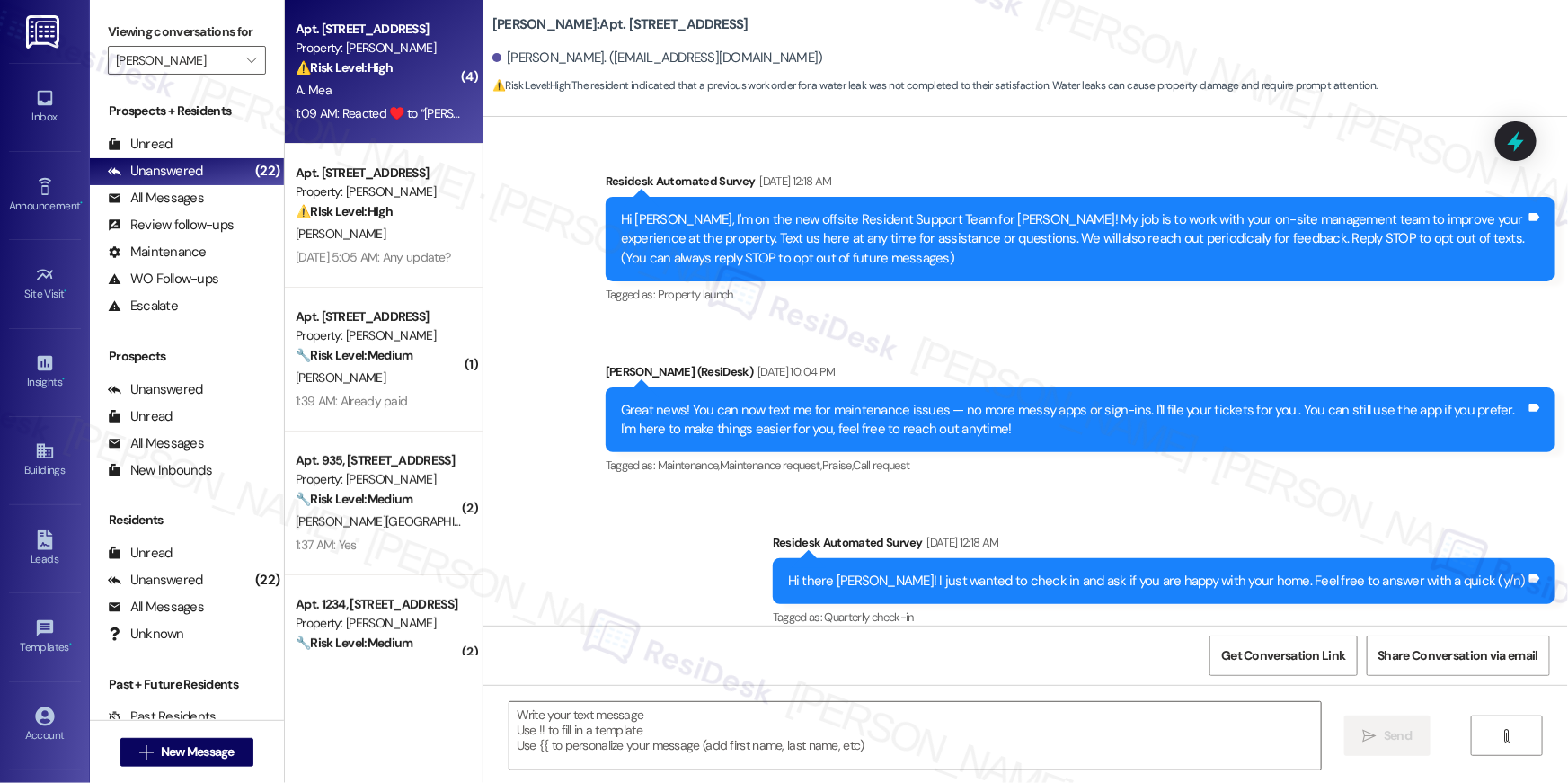
scroll to position [10697, 0]
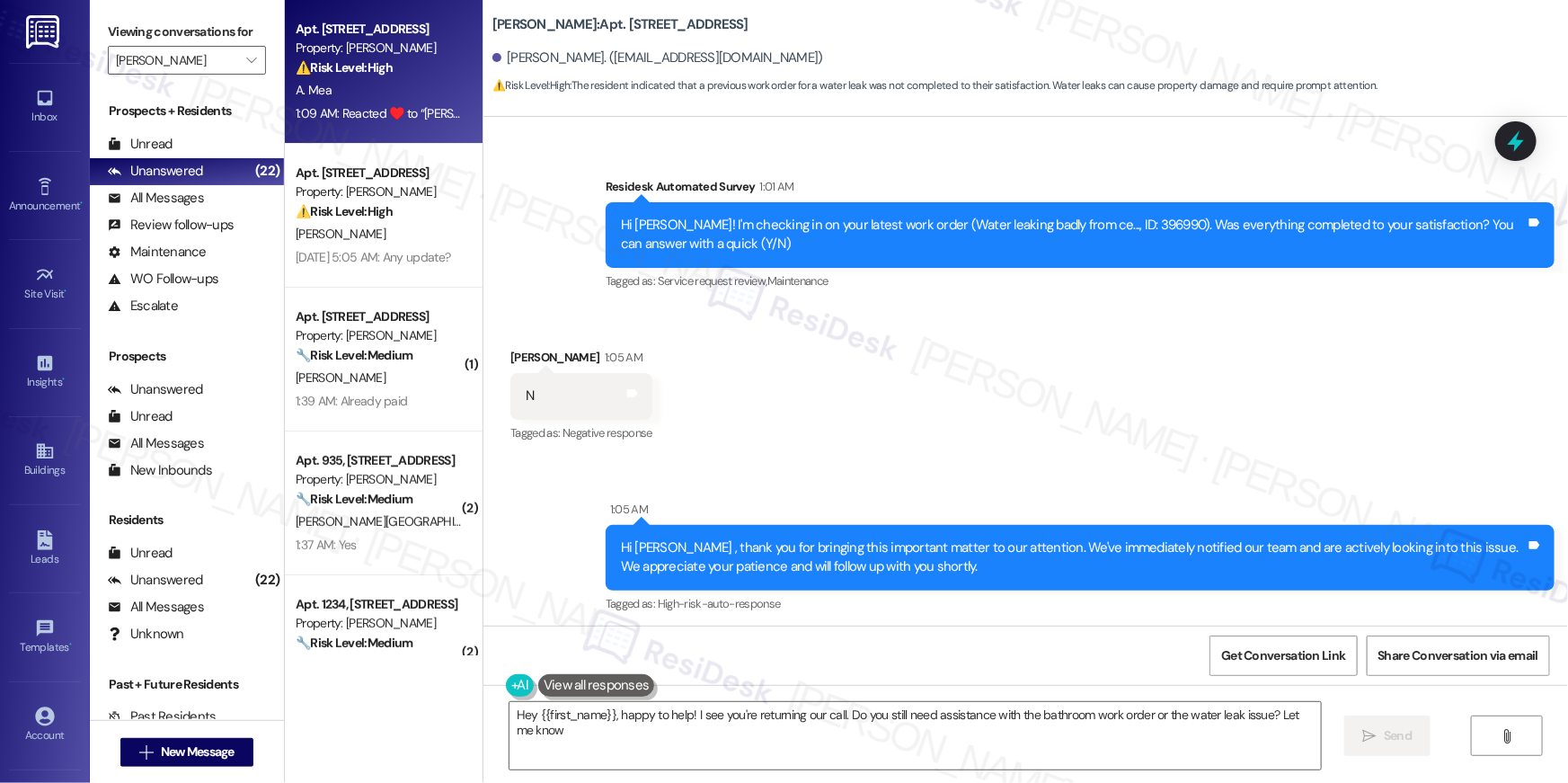
type textarea "Hey {{first_name}}, happy to help! I see you're returning our call. Do you stil…"
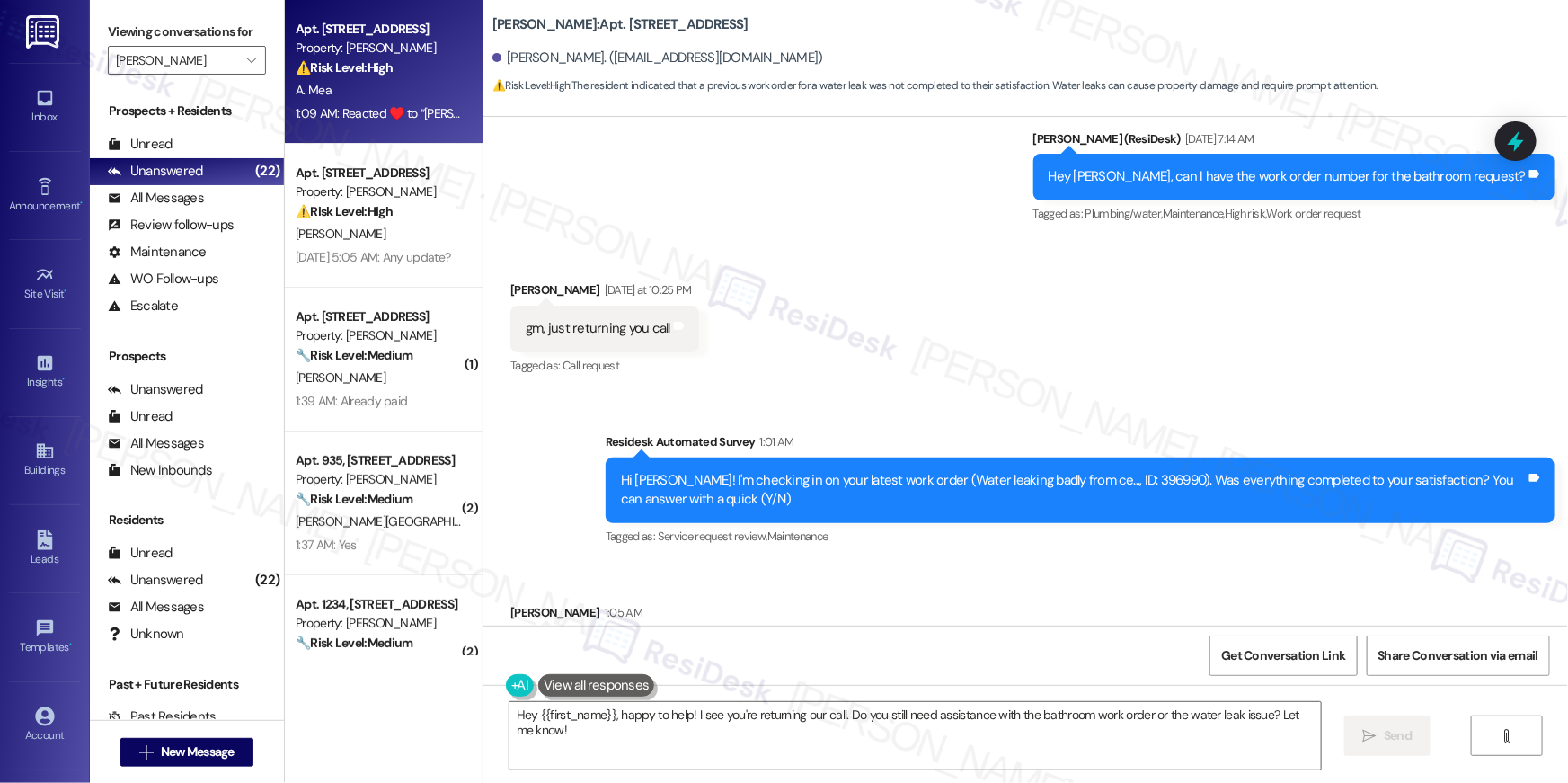
scroll to position [9865, 0]
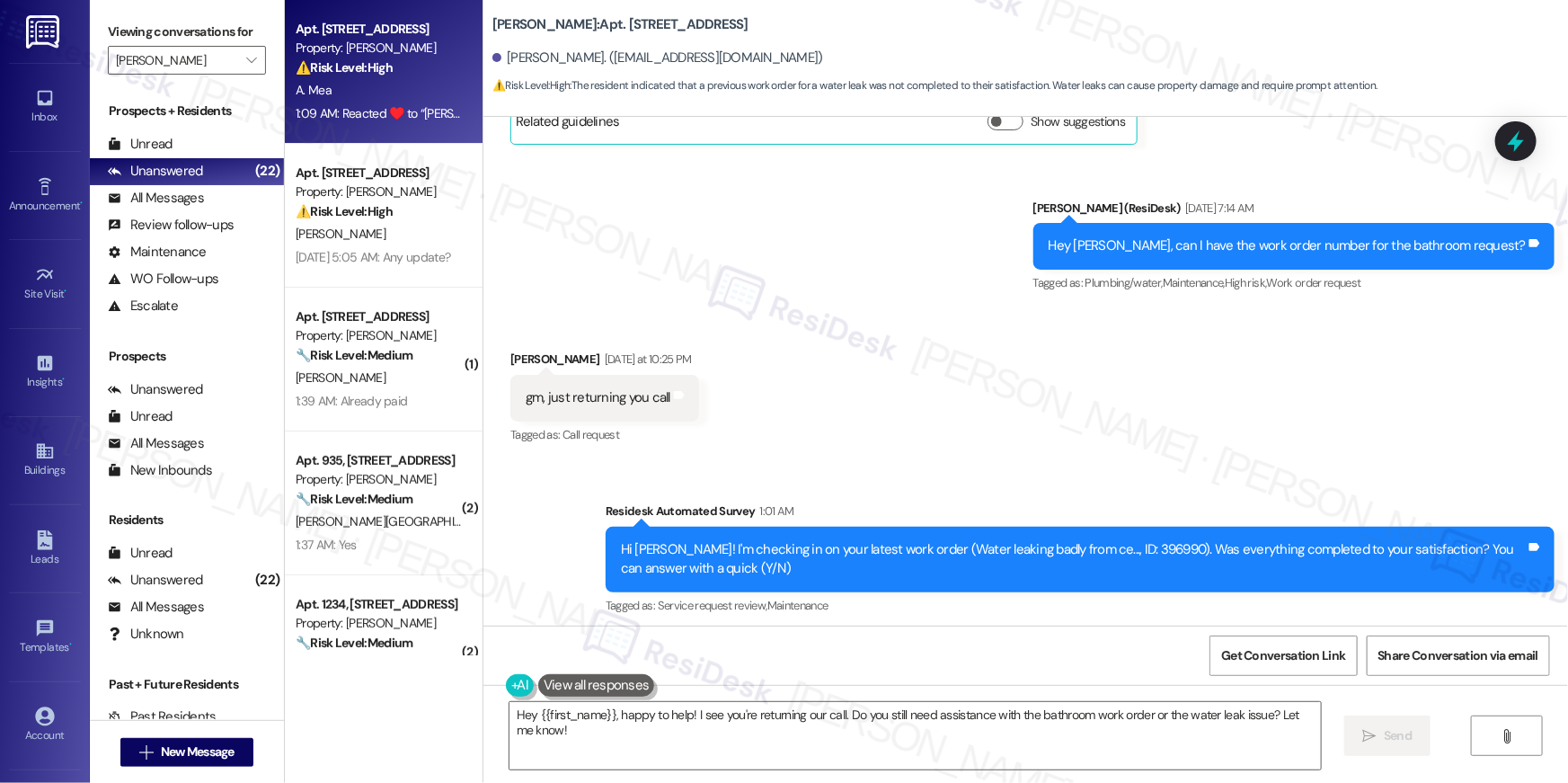
click at [1107, 541] on div "Hi Alexander! I'm checking in on your latest work order (Water leaking badly fr…" at bounding box center [1074, 560] width 905 height 39
copy div "396990"
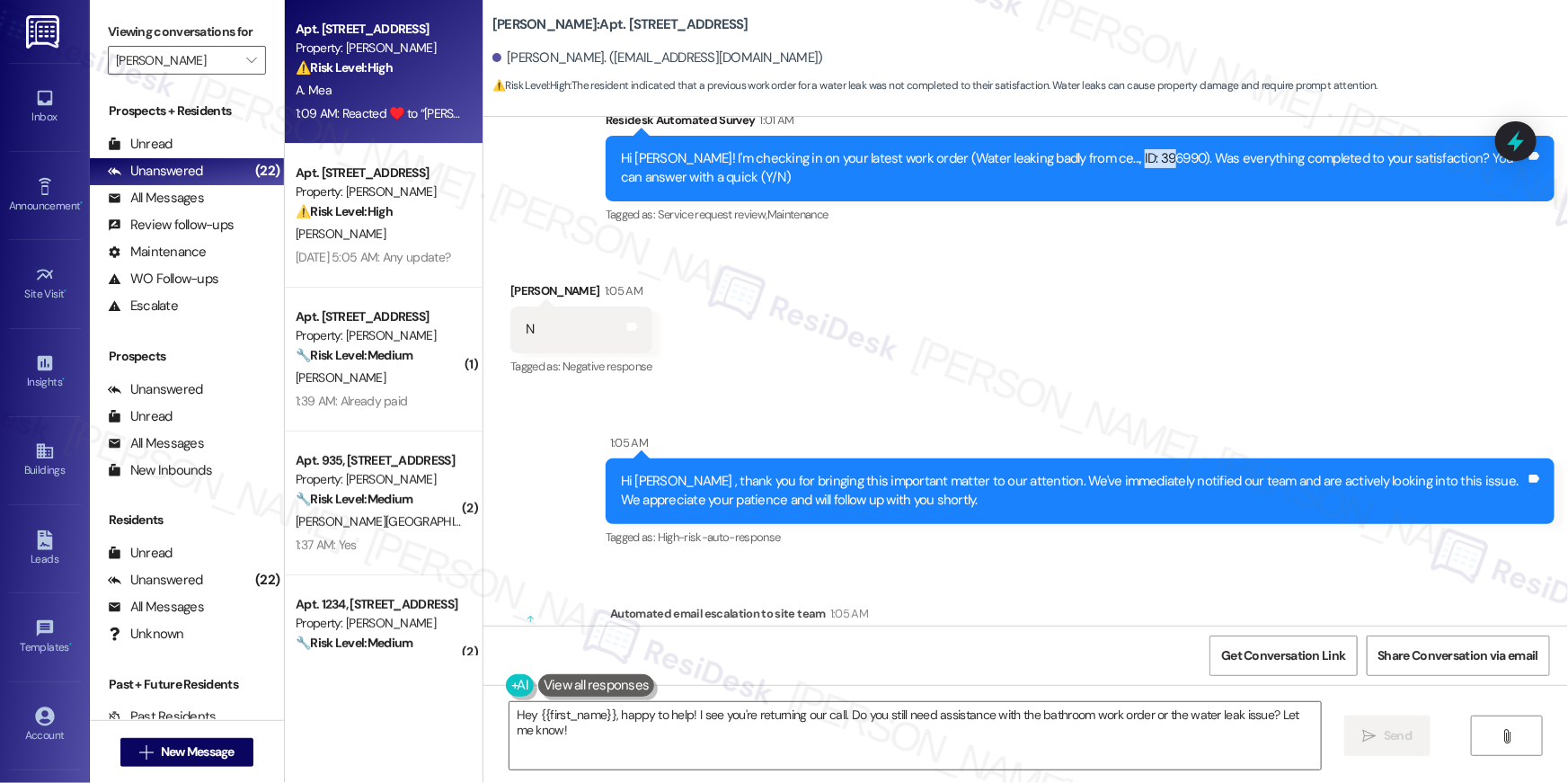
scroll to position [10195, 0]
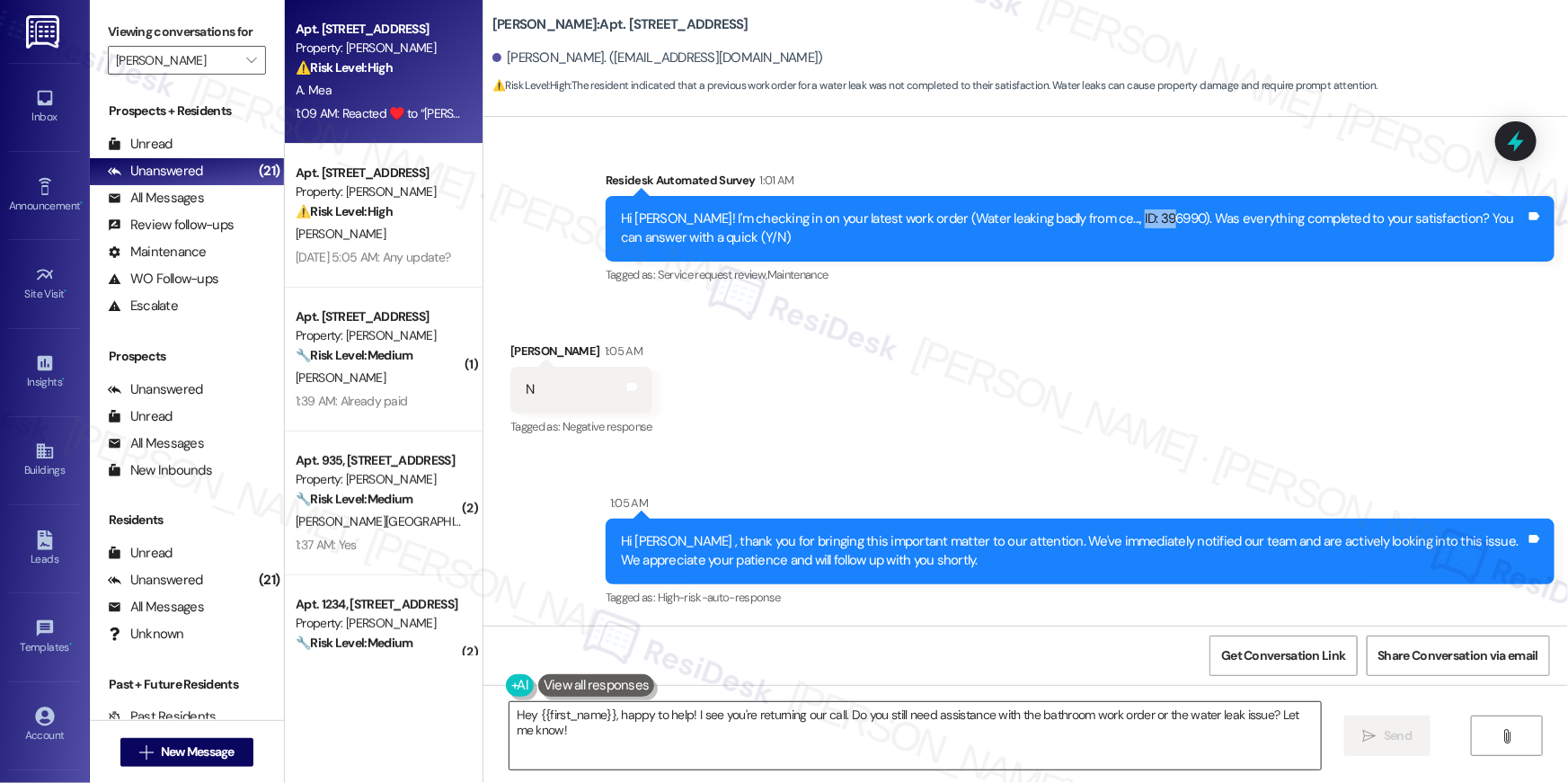
click at [663, 734] on textarea "Hey {{first_name}}, happy to help! I see you're returning our call. Do you stil…" at bounding box center [915, 737] width 812 height 68
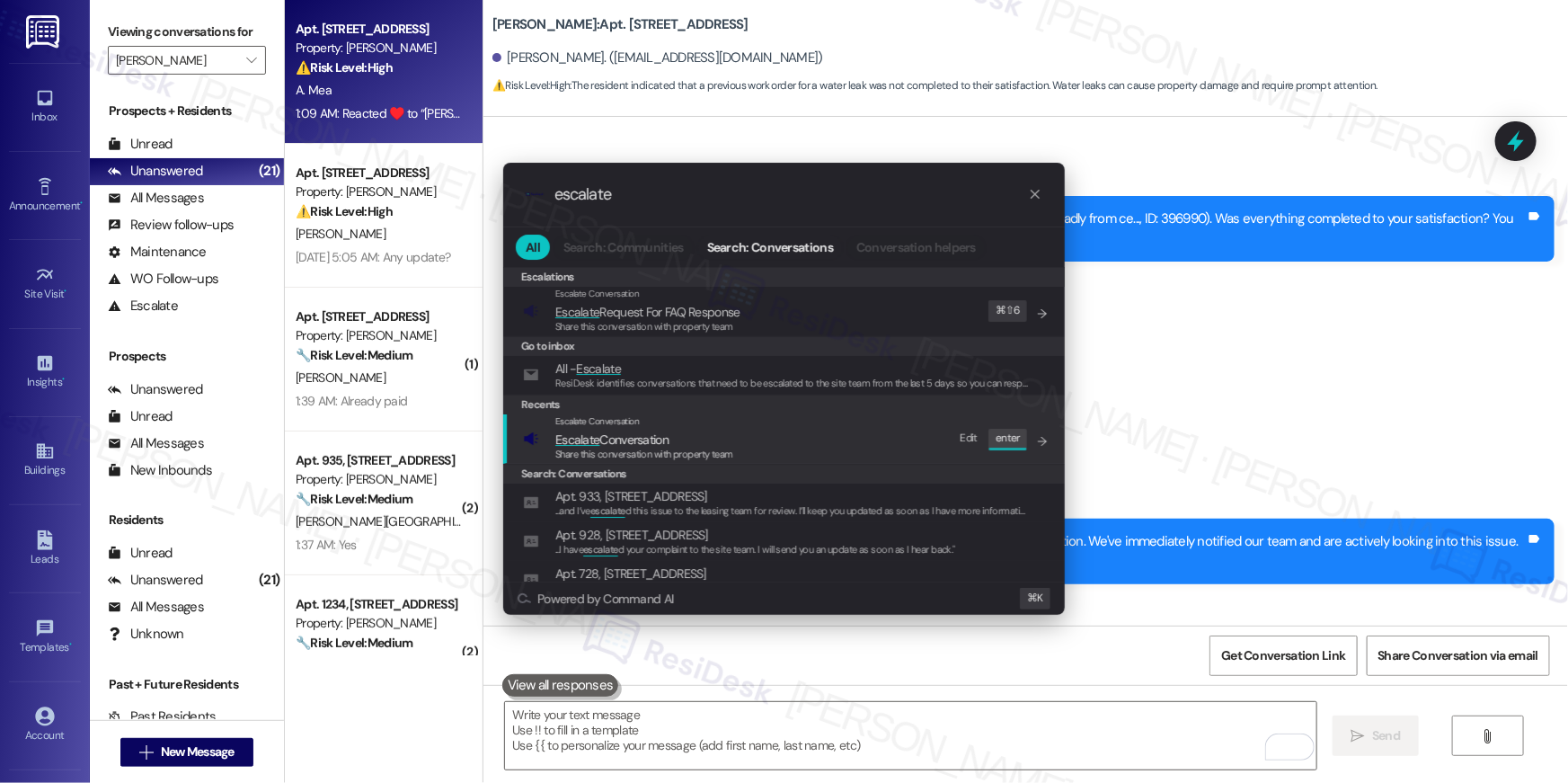
type input "escalate"
click at [622, 443] on span "Escalate Conversation" at bounding box center [612, 439] width 113 height 16
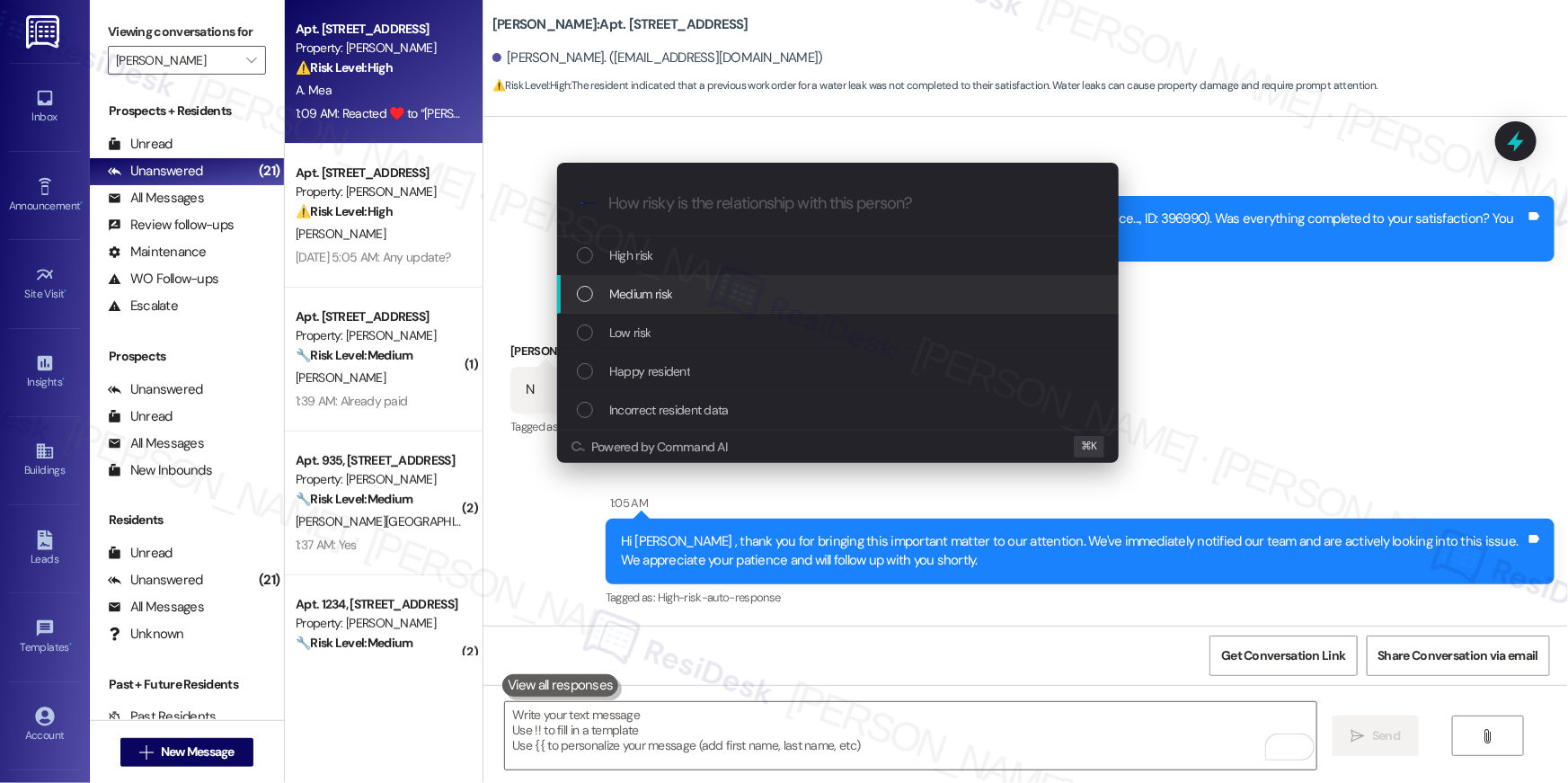
click at [643, 284] on span "Medium risk" at bounding box center [641, 294] width 63 height 19
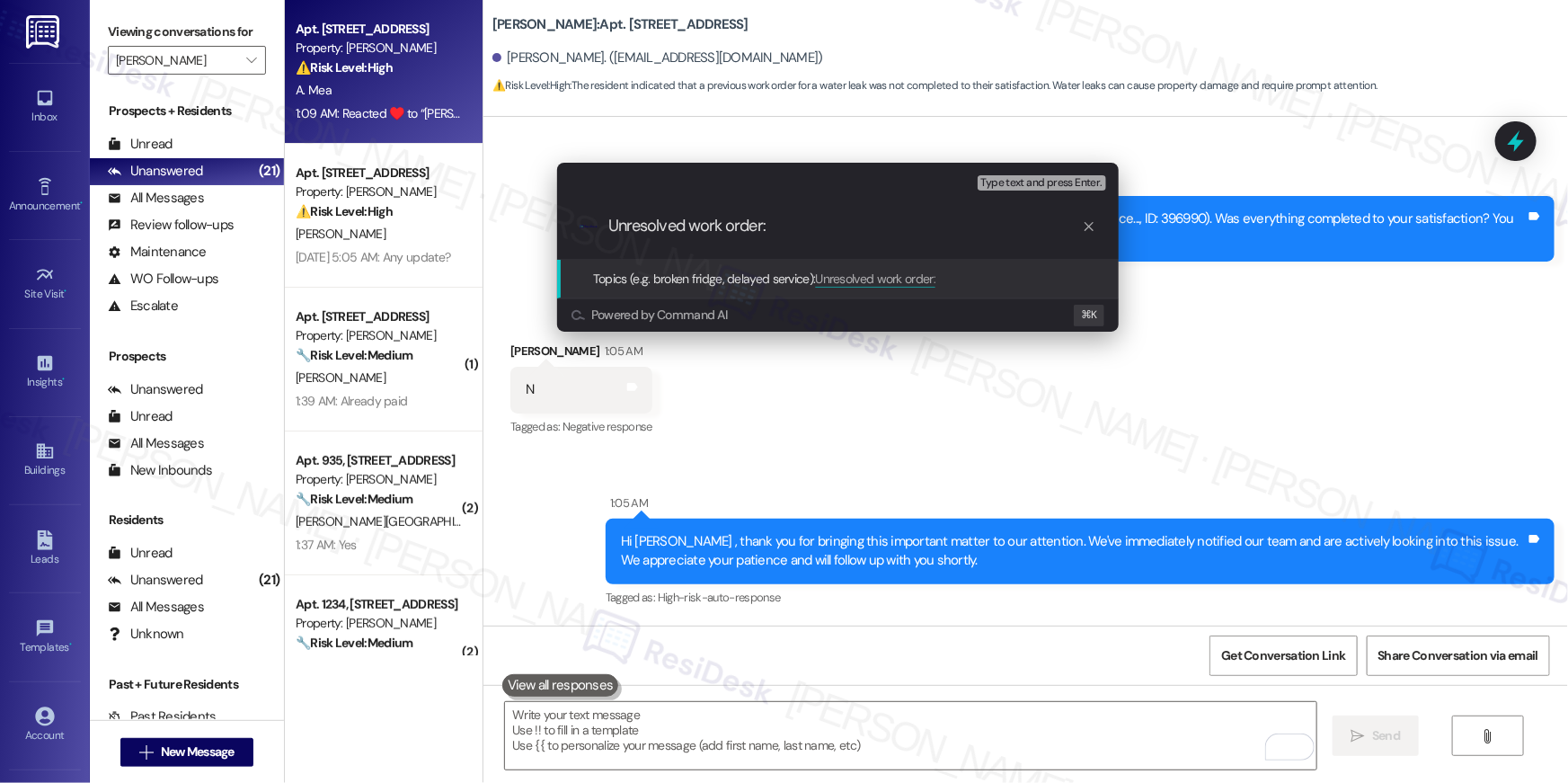
paste input "Work Order # 396990"
type input "Unresolved work order: Work Order # 396990"
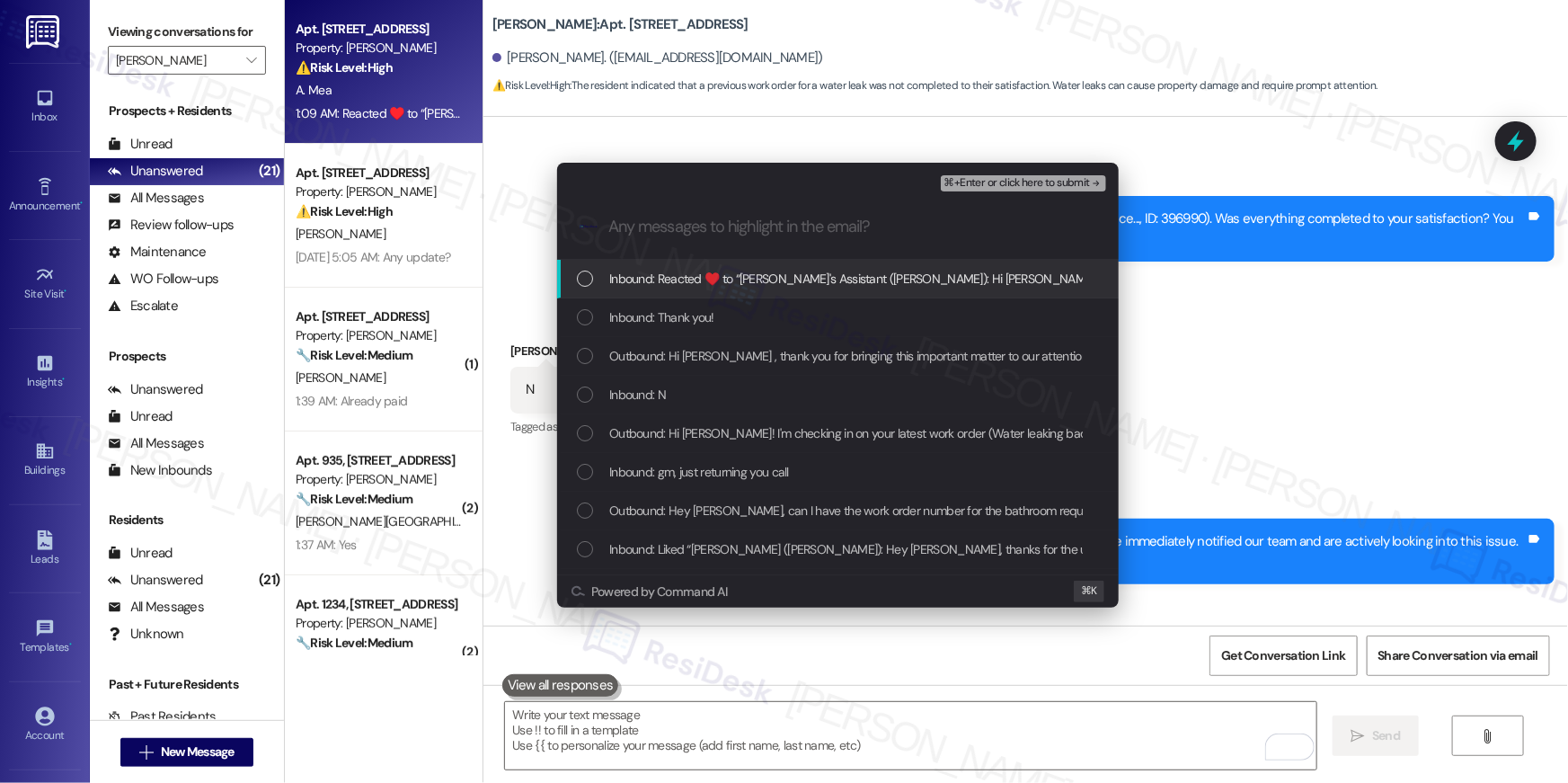
click at [855, 270] on span "Inbound: Reacted ♥️ to “Ella's Assistant (Elme Herndon): Hi Alexander , thank y…" at bounding box center [1377, 279] width 1534 height 19
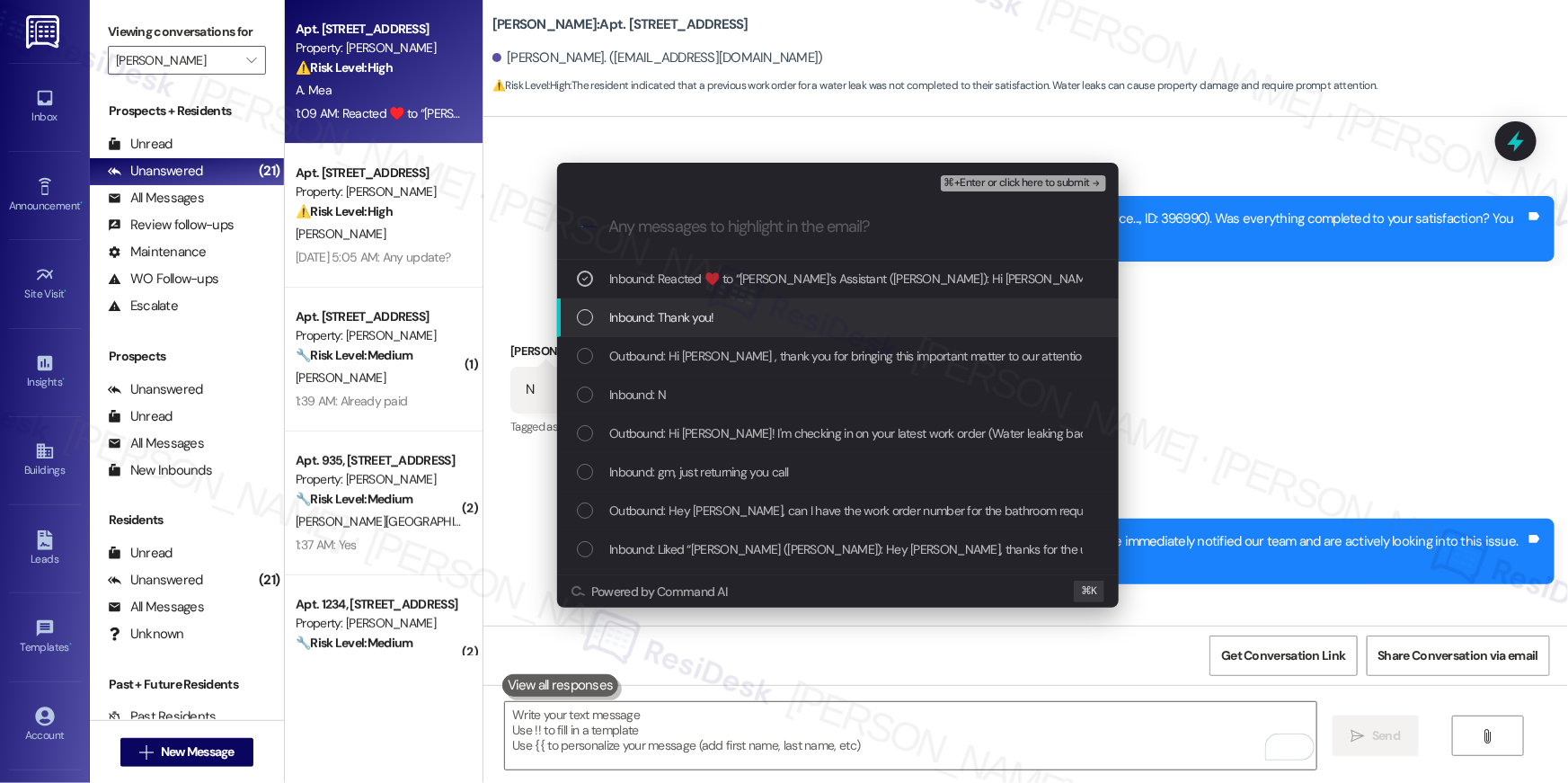
click at [831, 310] on div "Inbound: Thank you!" at bounding box center [839, 318] width 526 height 19
click at [831, 326] on div "Inbound: Thank you!" at bounding box center [839, 318] width 526 height 19
click at [830, 320] on div "Inbound: Thank you!" at bounding box center [839, 318] width 526 height 19
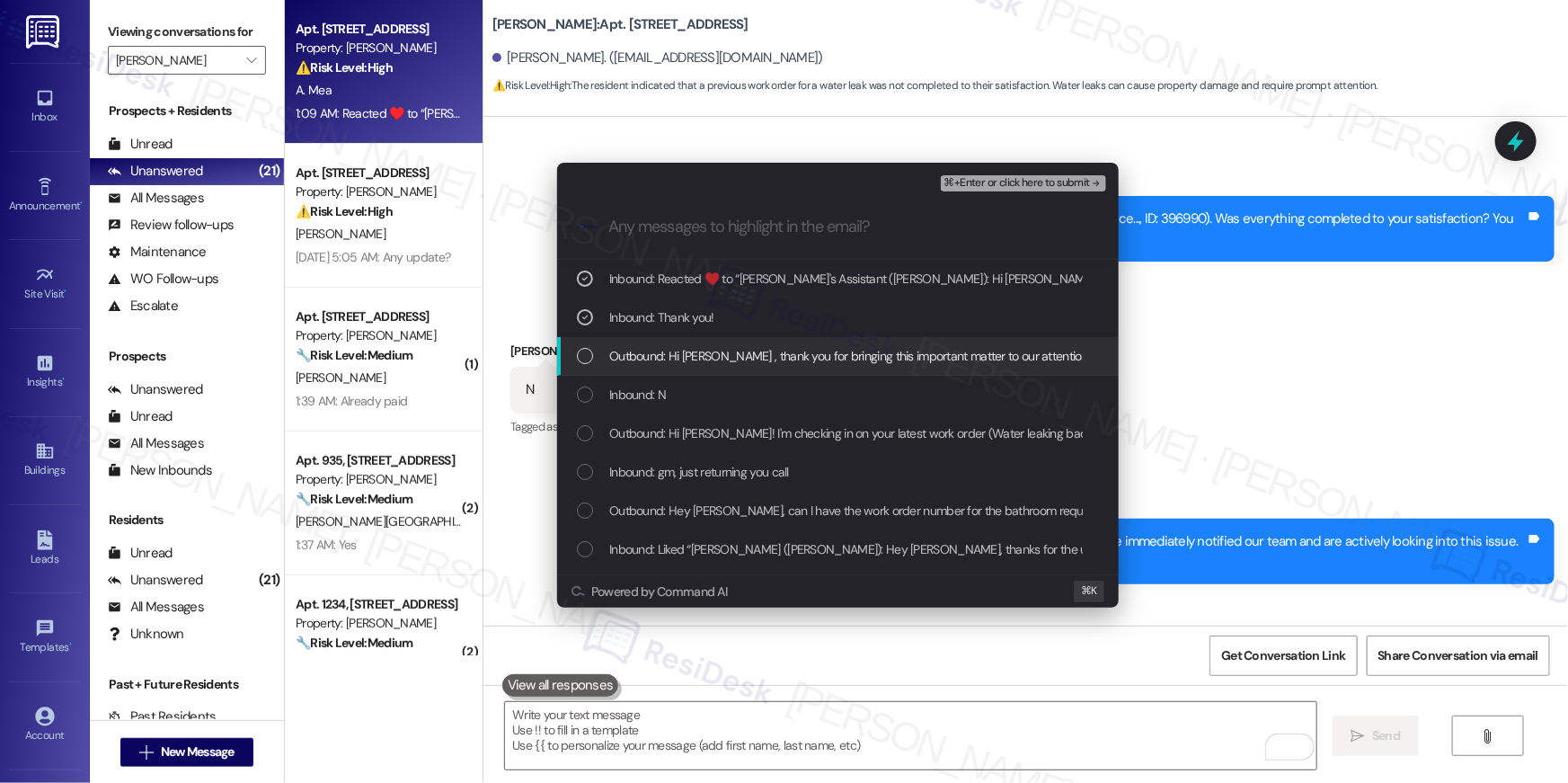
click at [834, 354] on span "Outbound: Hi Alexander , thank you for bringing this important matter to our at…" at bounding box center [1213, 356] width 1207 height 19
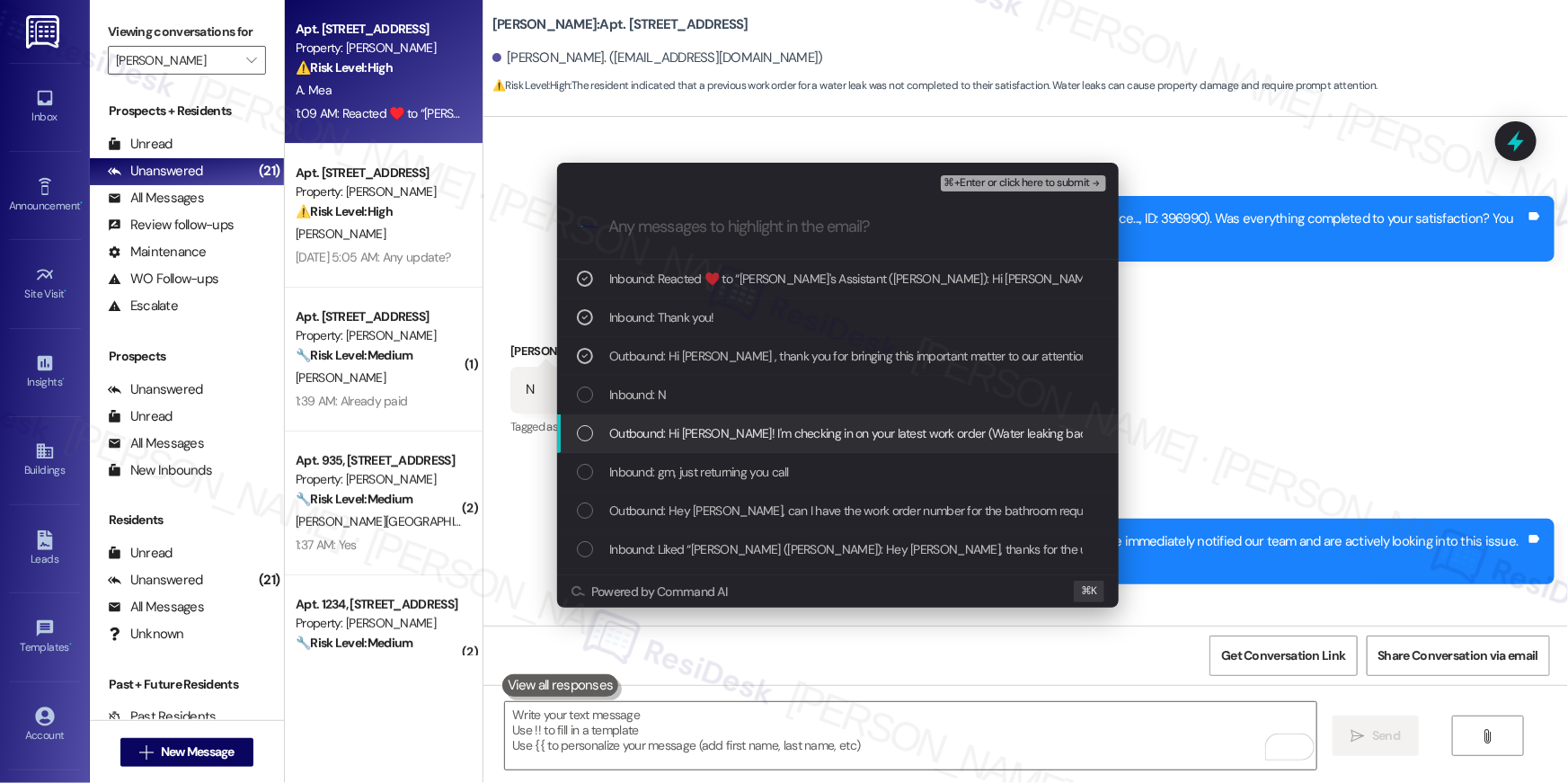
click at [839, 424] on span "Outbound: Hi Alexander! I'm checking in on your latest work order (Water leakin…" at bounding box center [1130, 433] width 1040 height 19
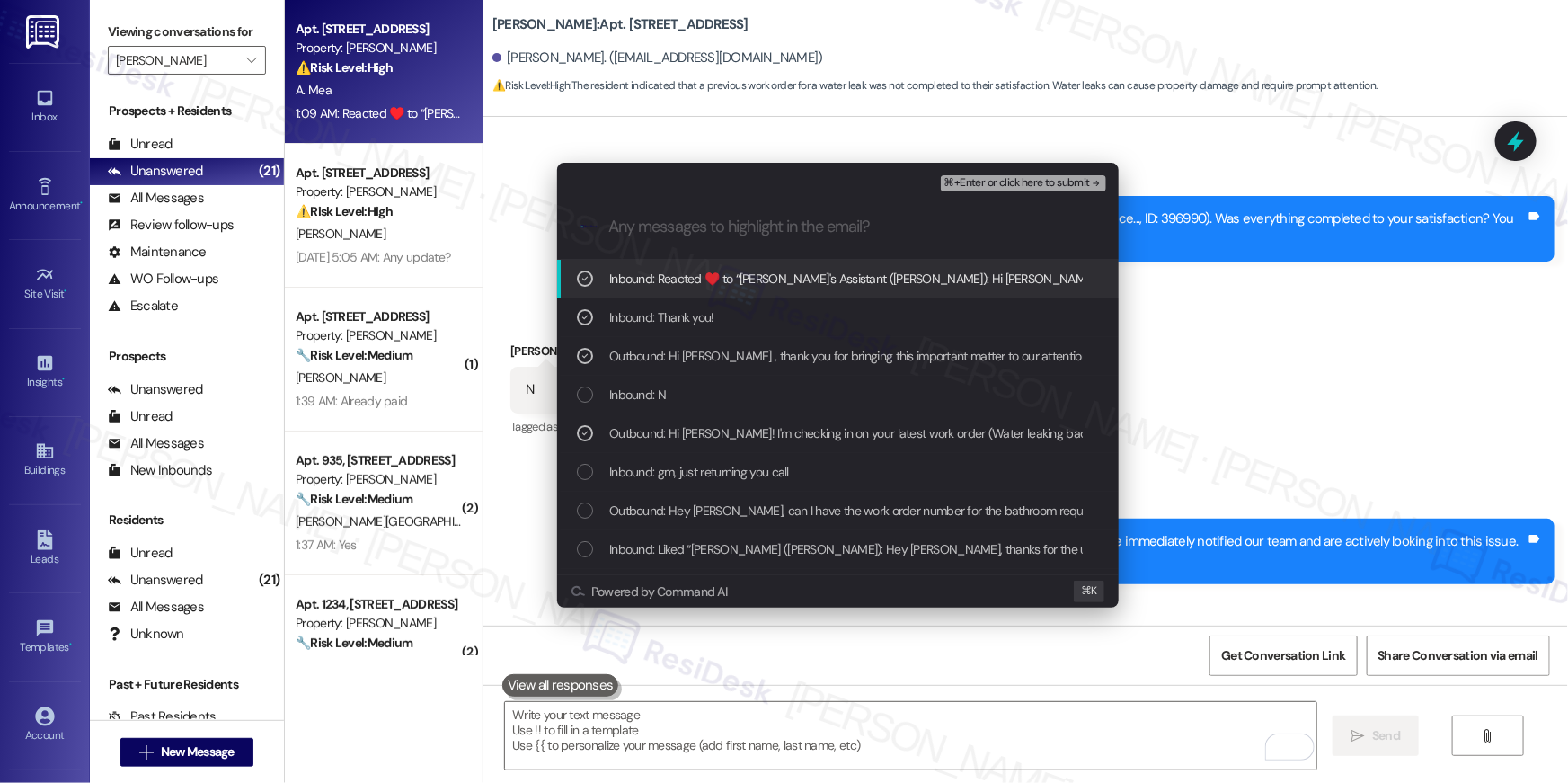
click at [997, 172] on div "⌘+Enter or click here to submit" at bounding box center [1025, 183] width 169 height 23
click at [994, 178] on span "⌘+Enter or click here to submit" at bounding box center [1017, 183] width 146 height 13
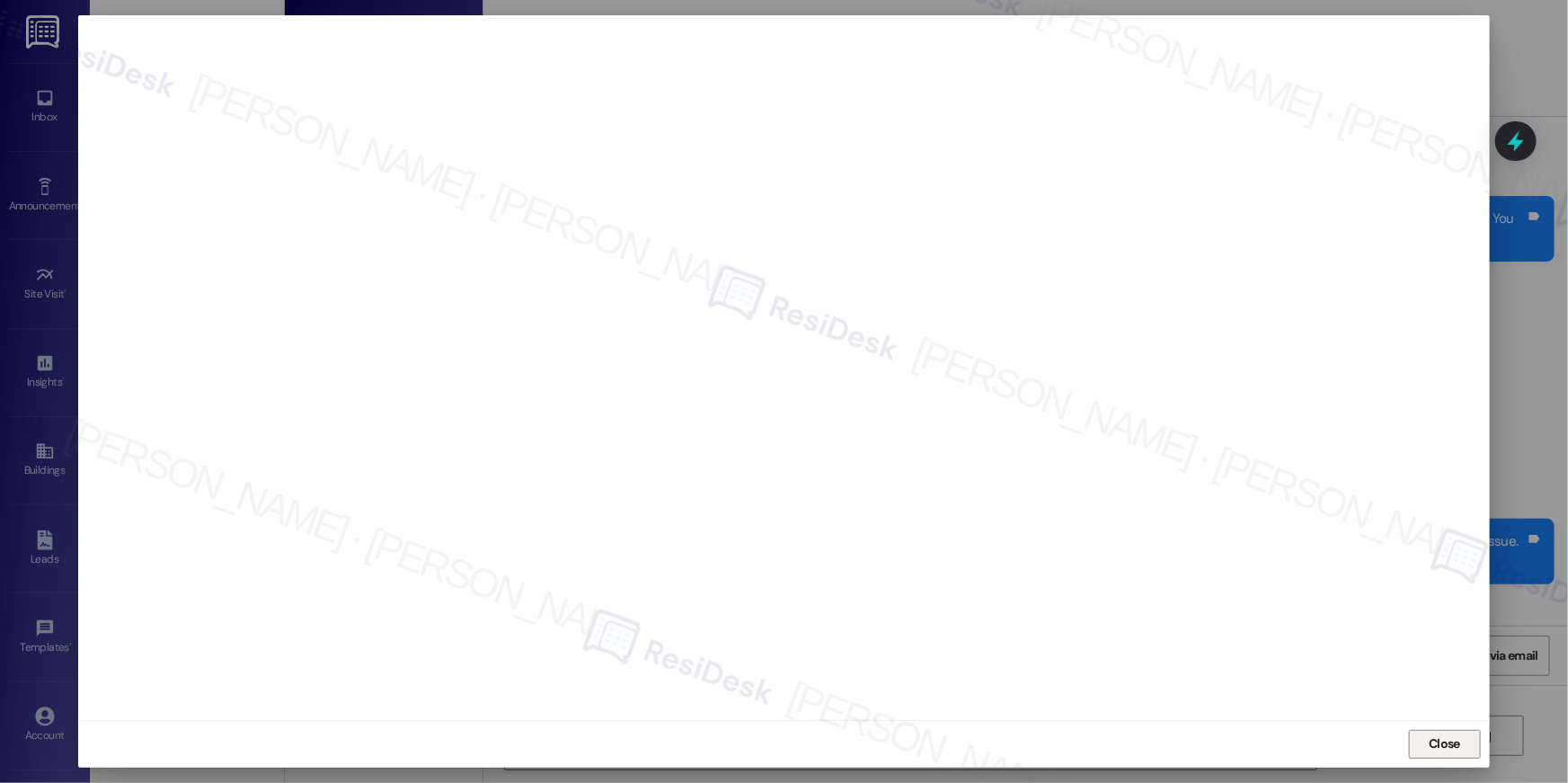
click at [1431, 744] on span "Close" at bounding box center [1444, 744] width 32 height 19
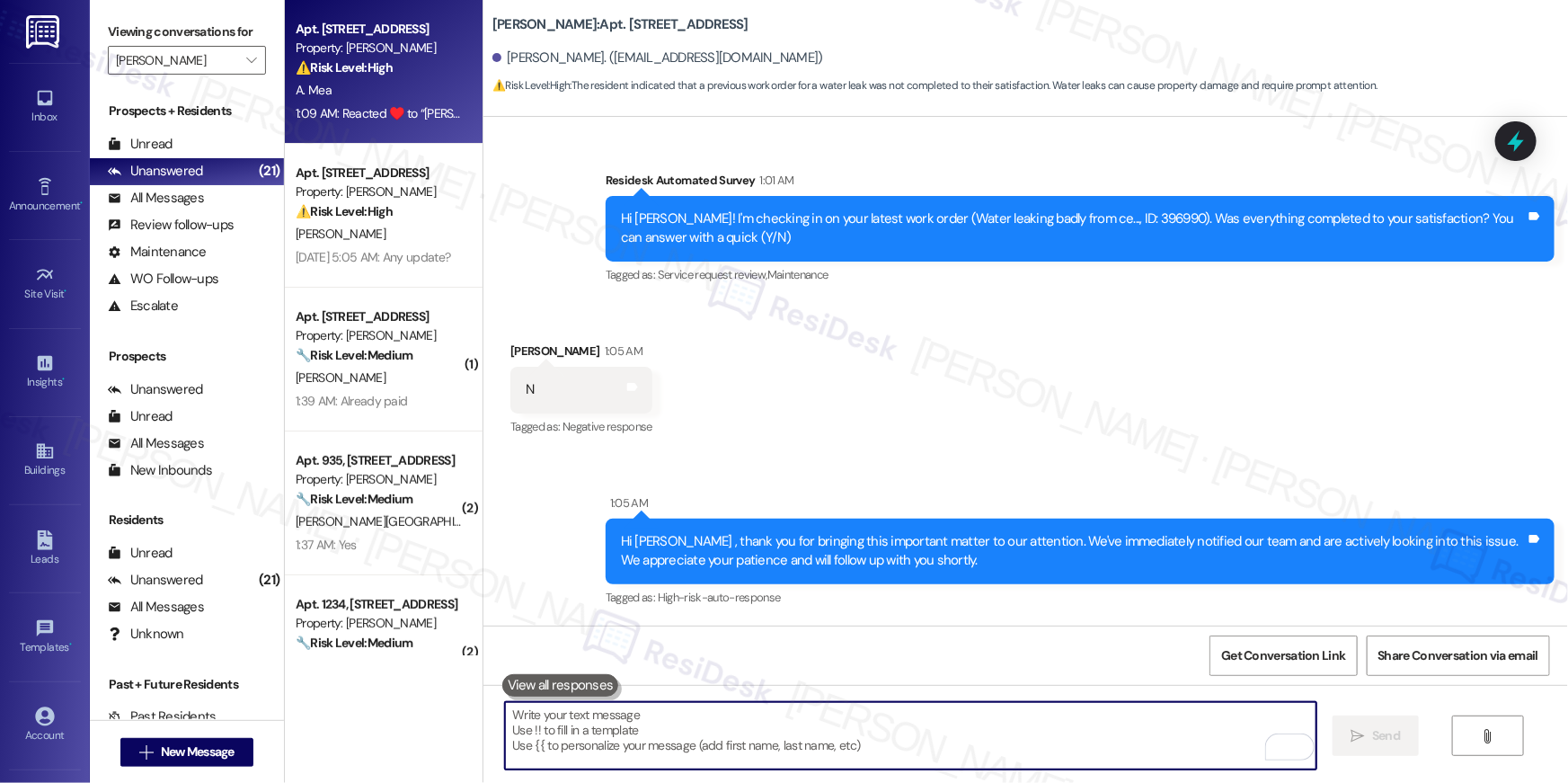
type textarea "k"
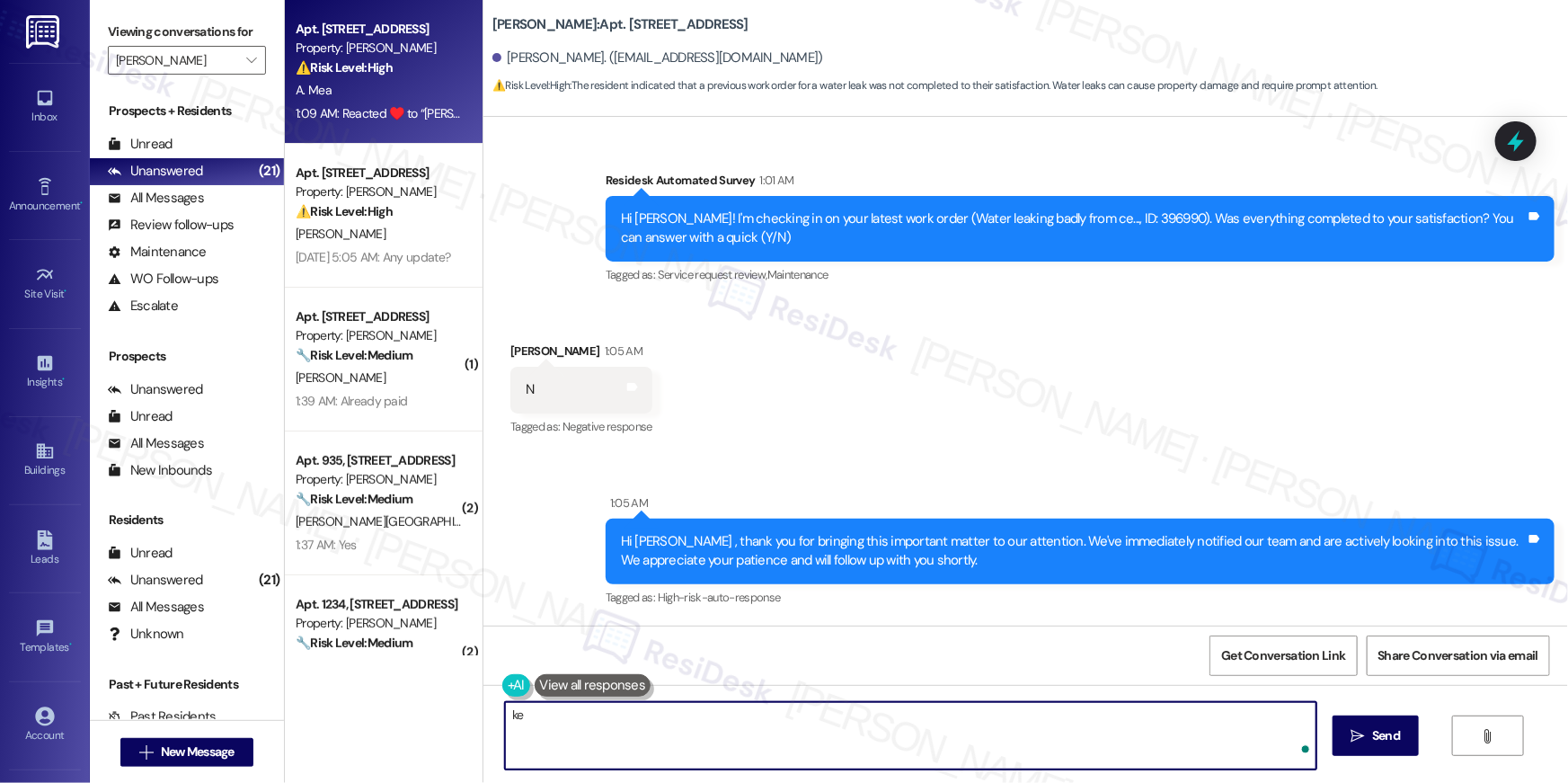
type textarea "k"
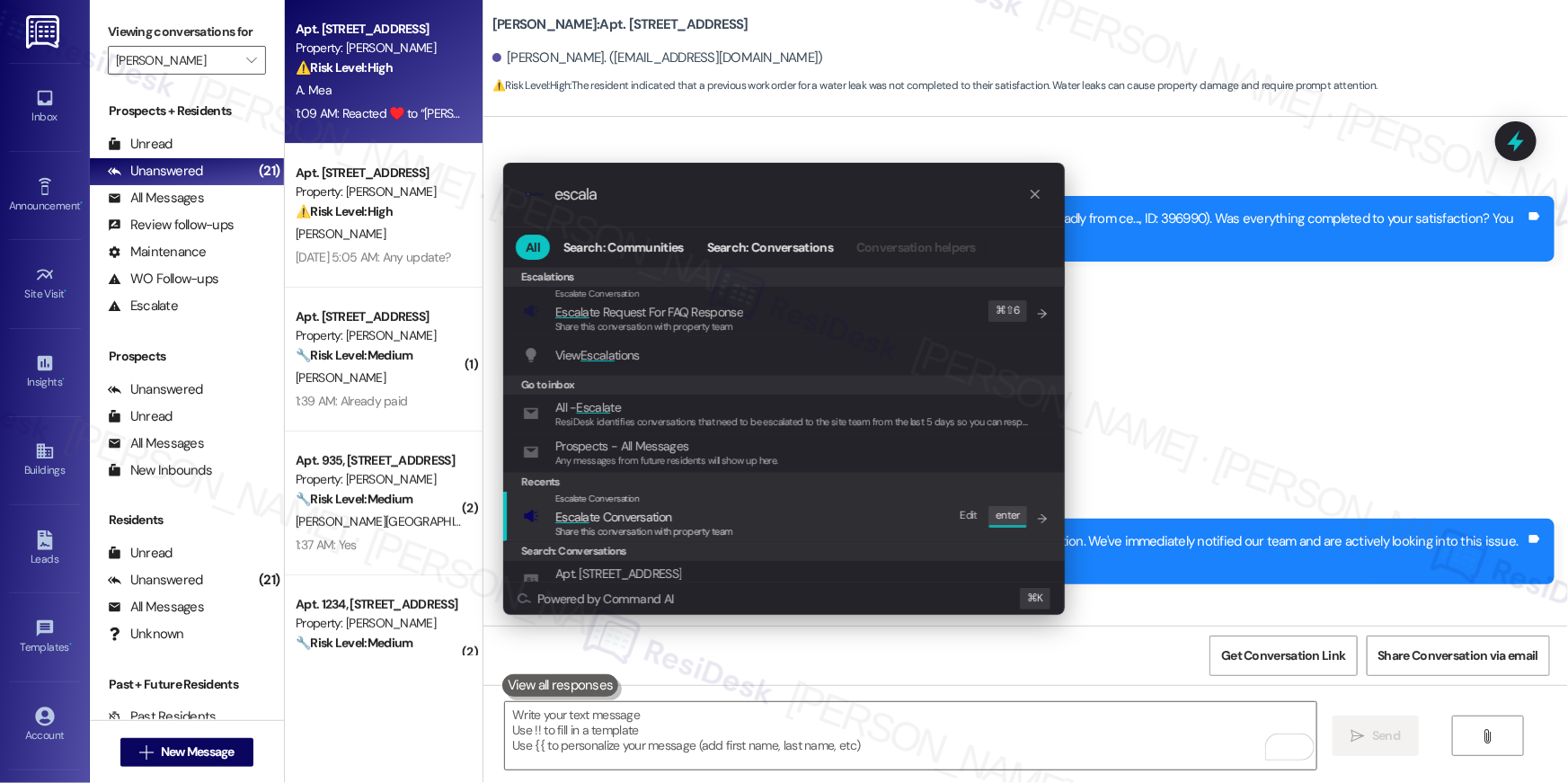
type input "escala"
click at [781, 509] on div "Escalate Conversation Escala te Conversation Share this conversation with prope…" at bounding box center [785, 517] width 526 height 48
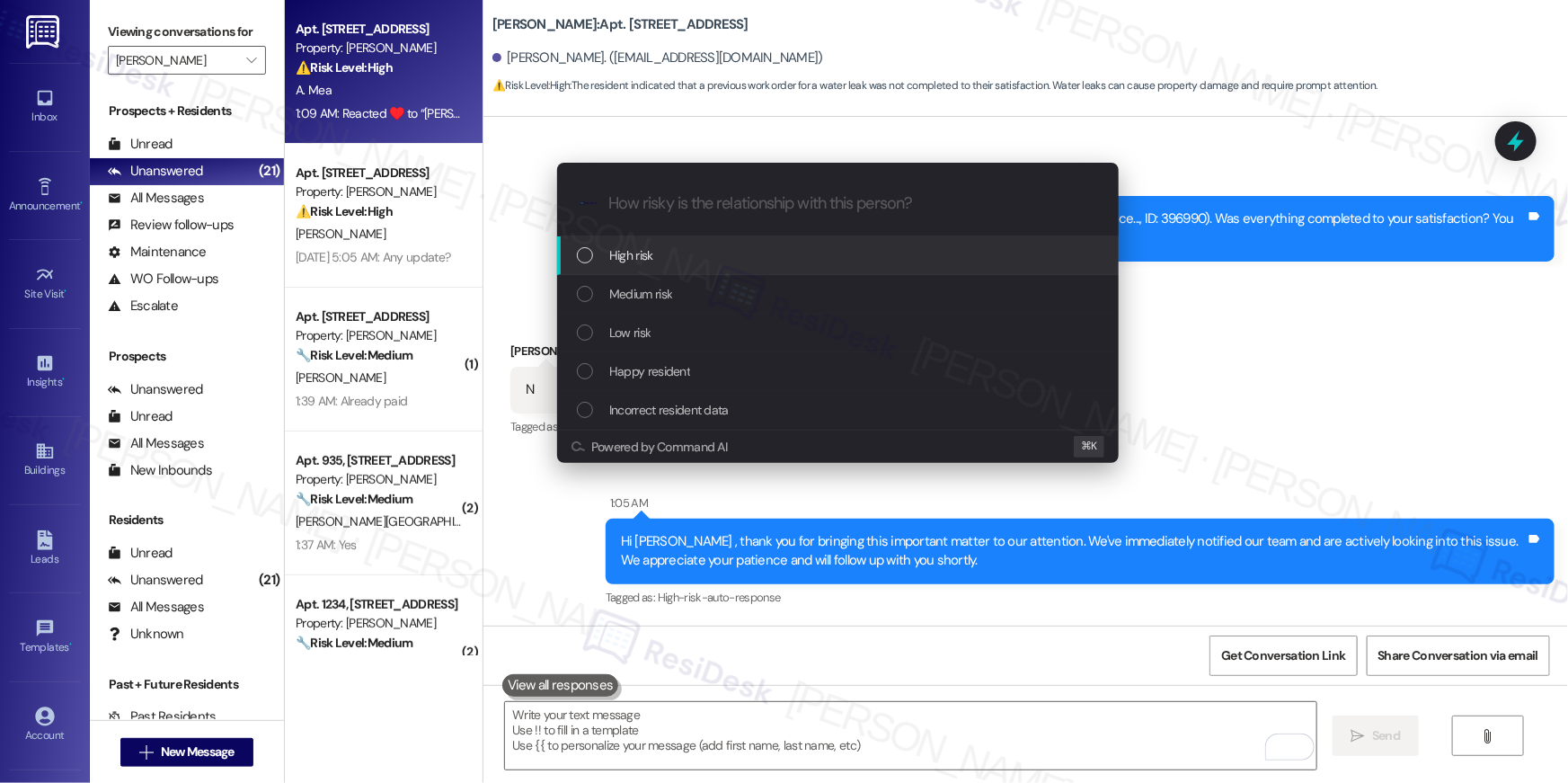
click at [737, 270] on div "High risk" at bounding box center [839, 256] width 562 height 39
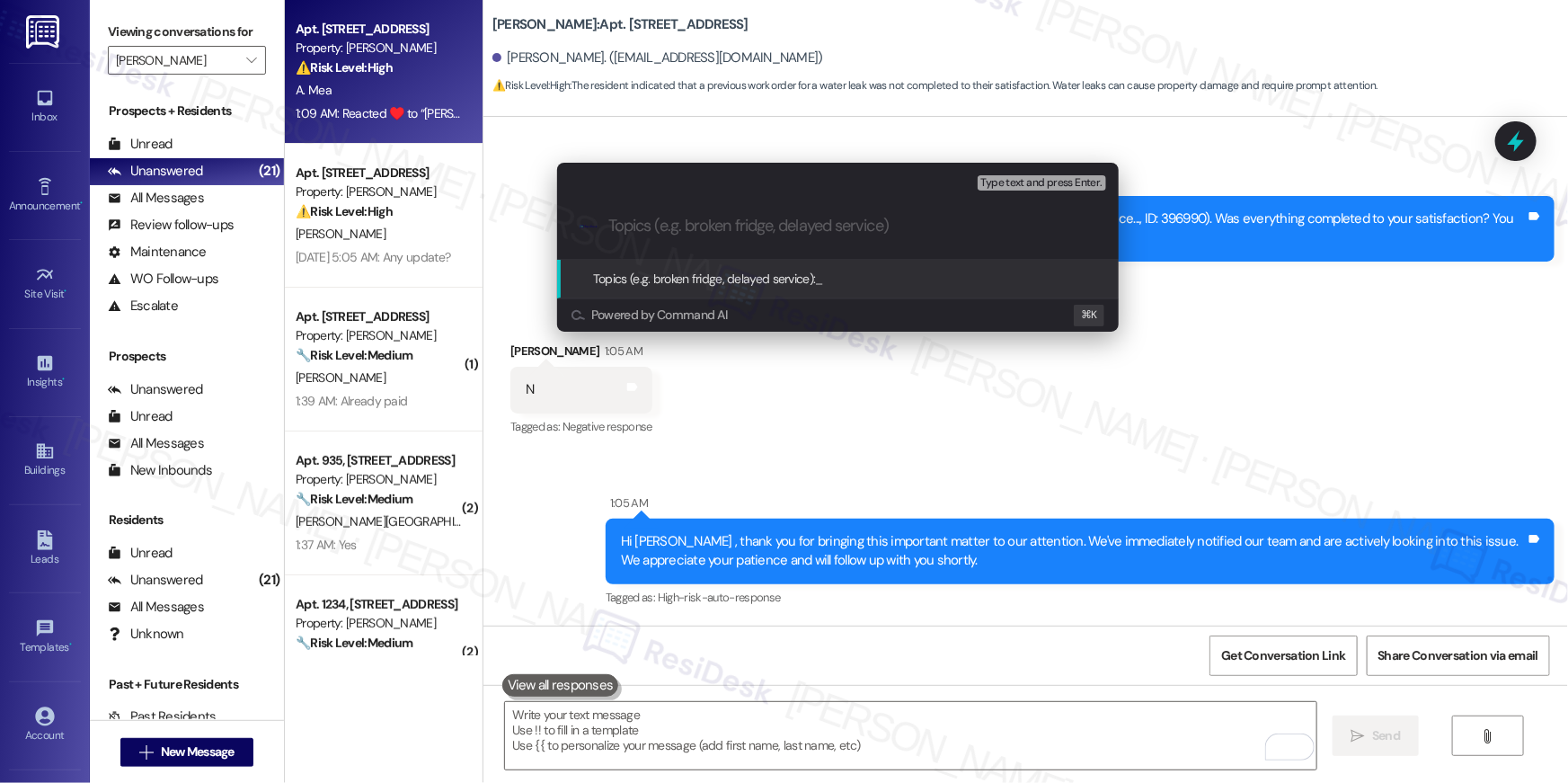
paste input "Unresolved work order: Work Order # 396990"
type input "Unresolved work order: Work Order # 396990"
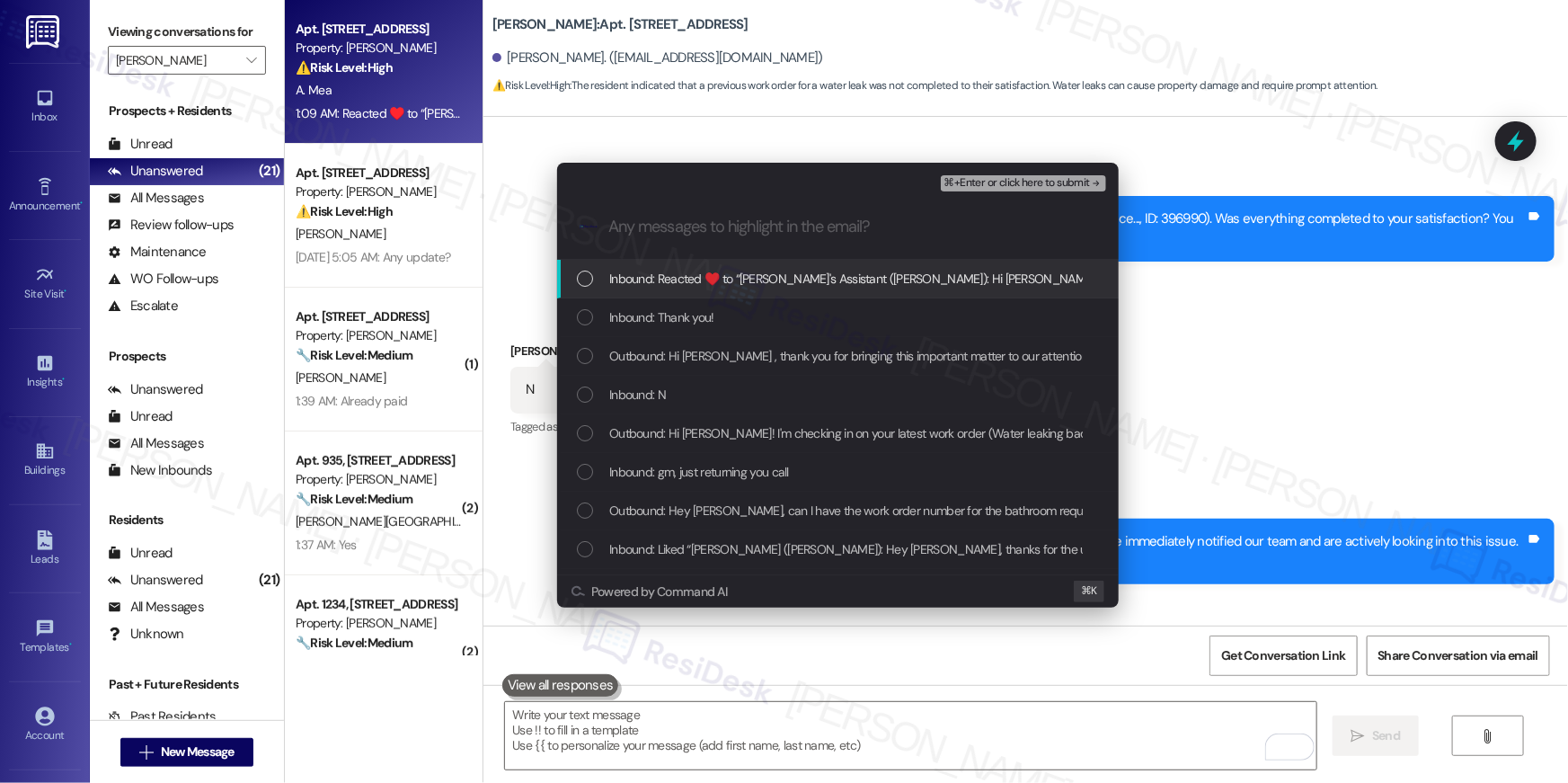
click at [769, 271] on span "Inbound: Reacted ♥️ to “Ella's Assistant (Elme Herndon): Hi Alexander , thank y…" at bounding box center [1377, 279] width 1534 height 19
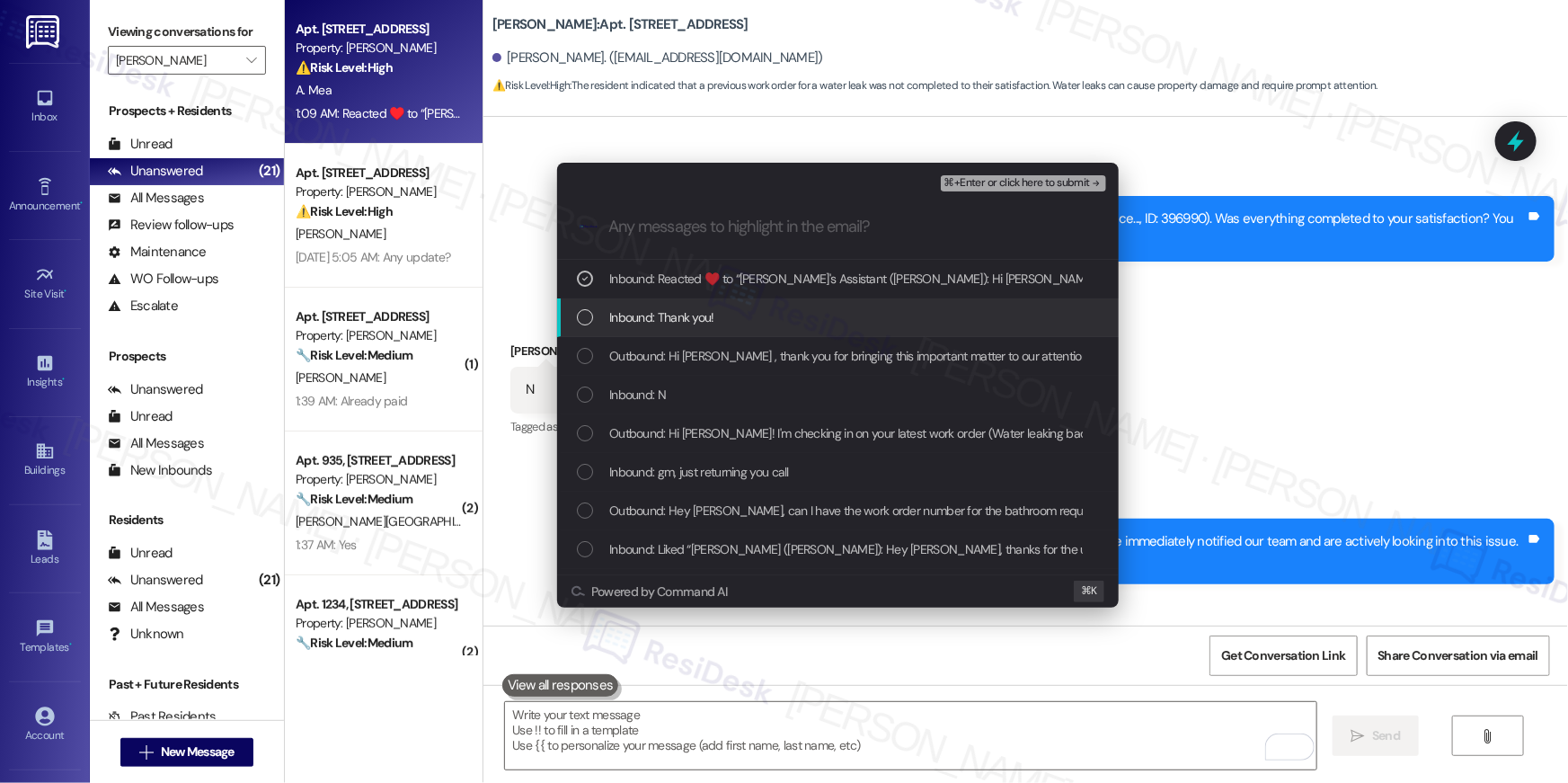
click at [701, 302] on div "Inbound: Thank you!" at bounding box center [839, 318] width 562 height 39
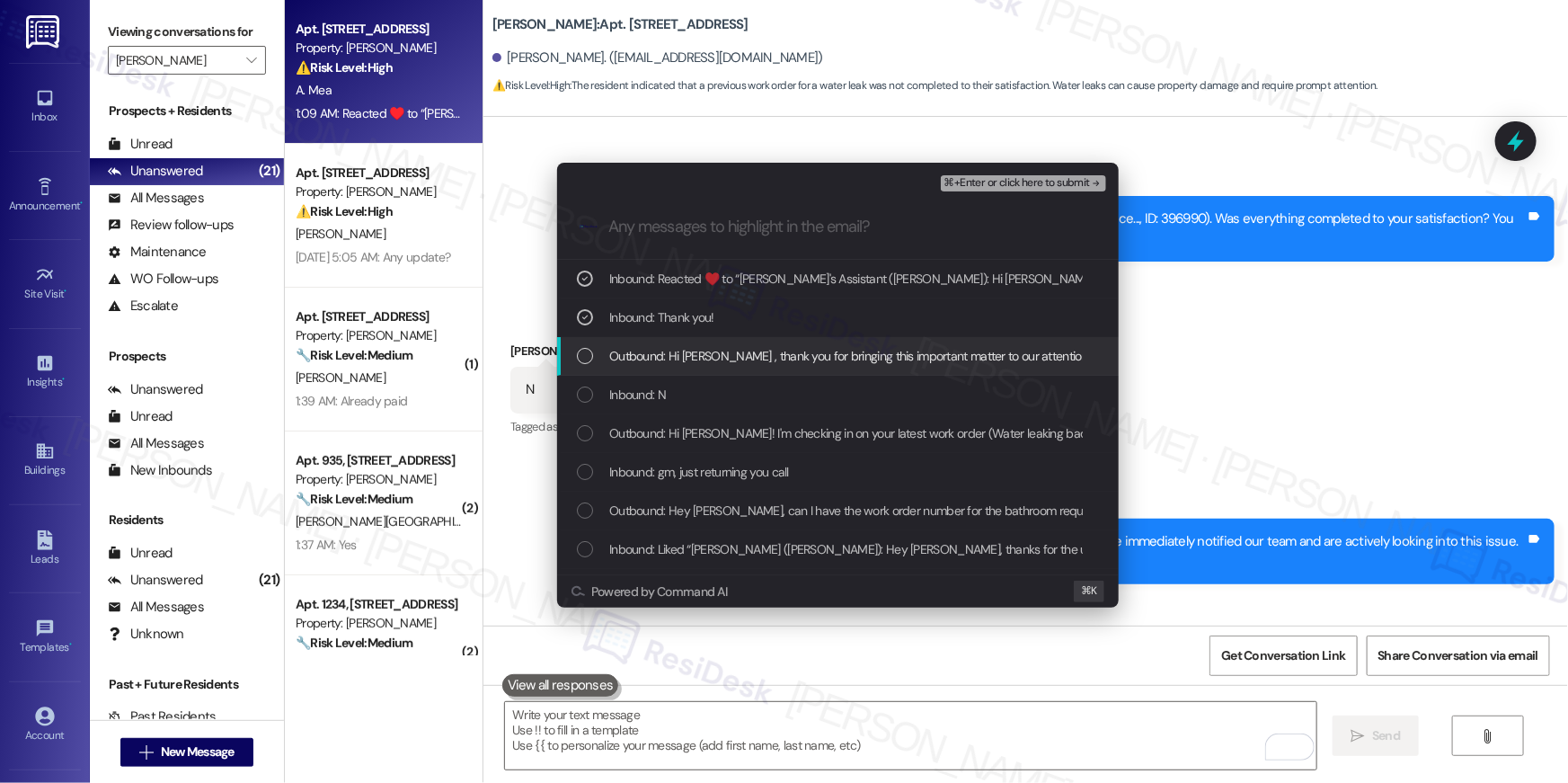
click at [692, 340] on div "Outbound: Hi Alexander , thank you for bringing this important matter to our at…" at bounding box center [839, 356] width 562 height 39
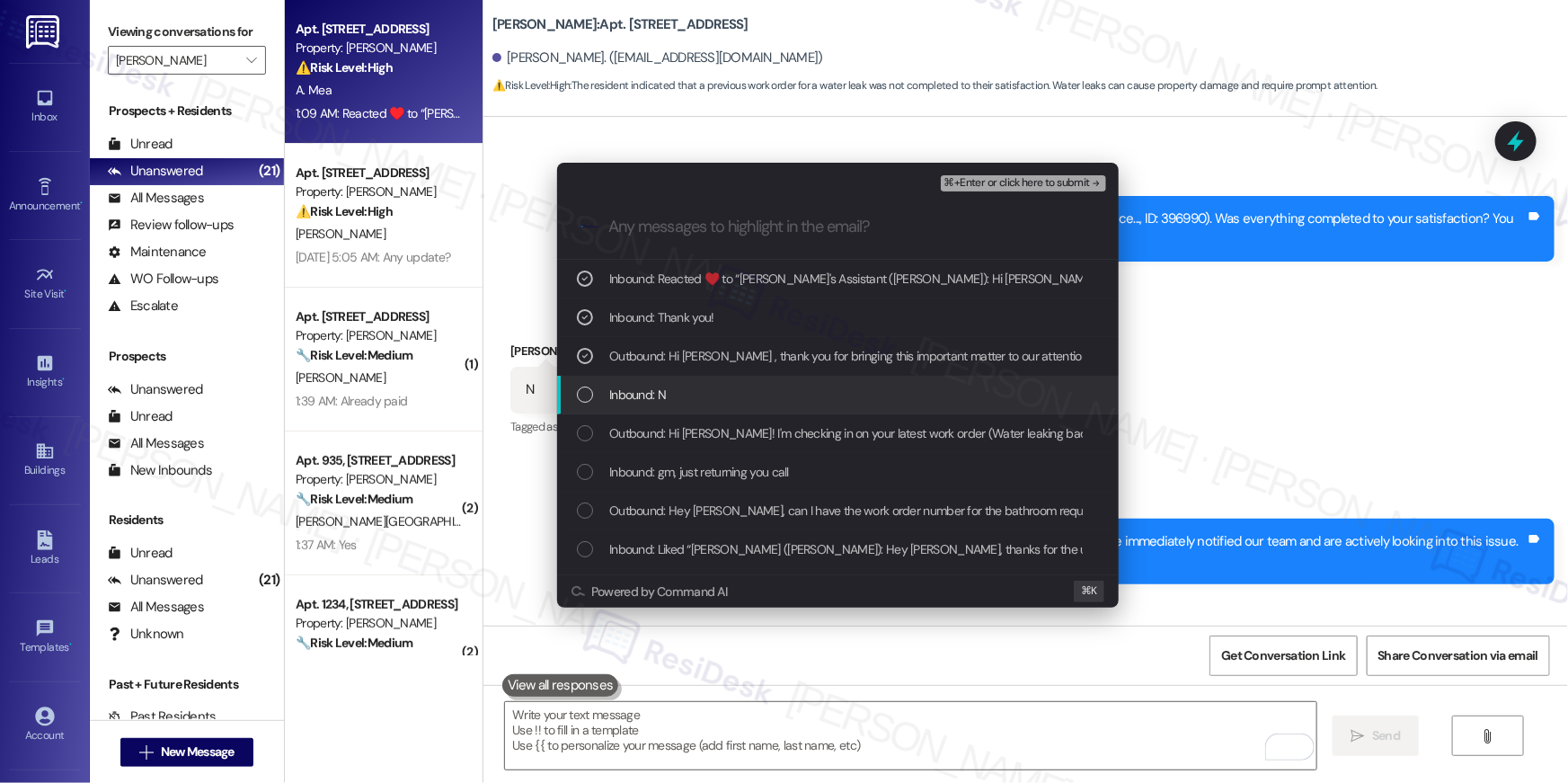
click at [678, 396] on div "Inbound: N" at bounding box center [839, 395] width 526 height 19
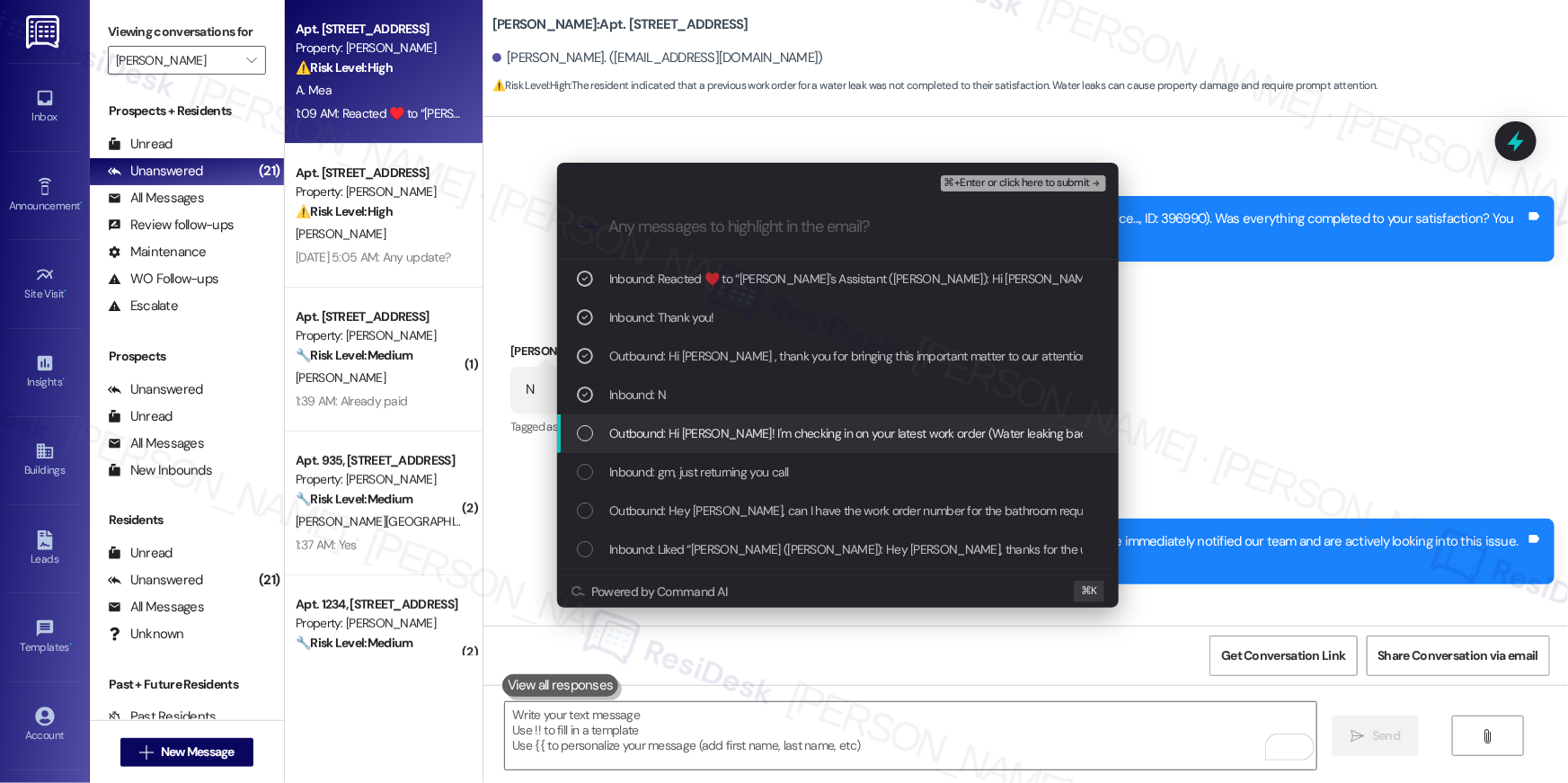
click at [680, 442] on span "Outbound: Hi Alexander! I'm checking in on your latest work order (Water leakin…" at bounding box center [1130, 433] width 1040 height 19
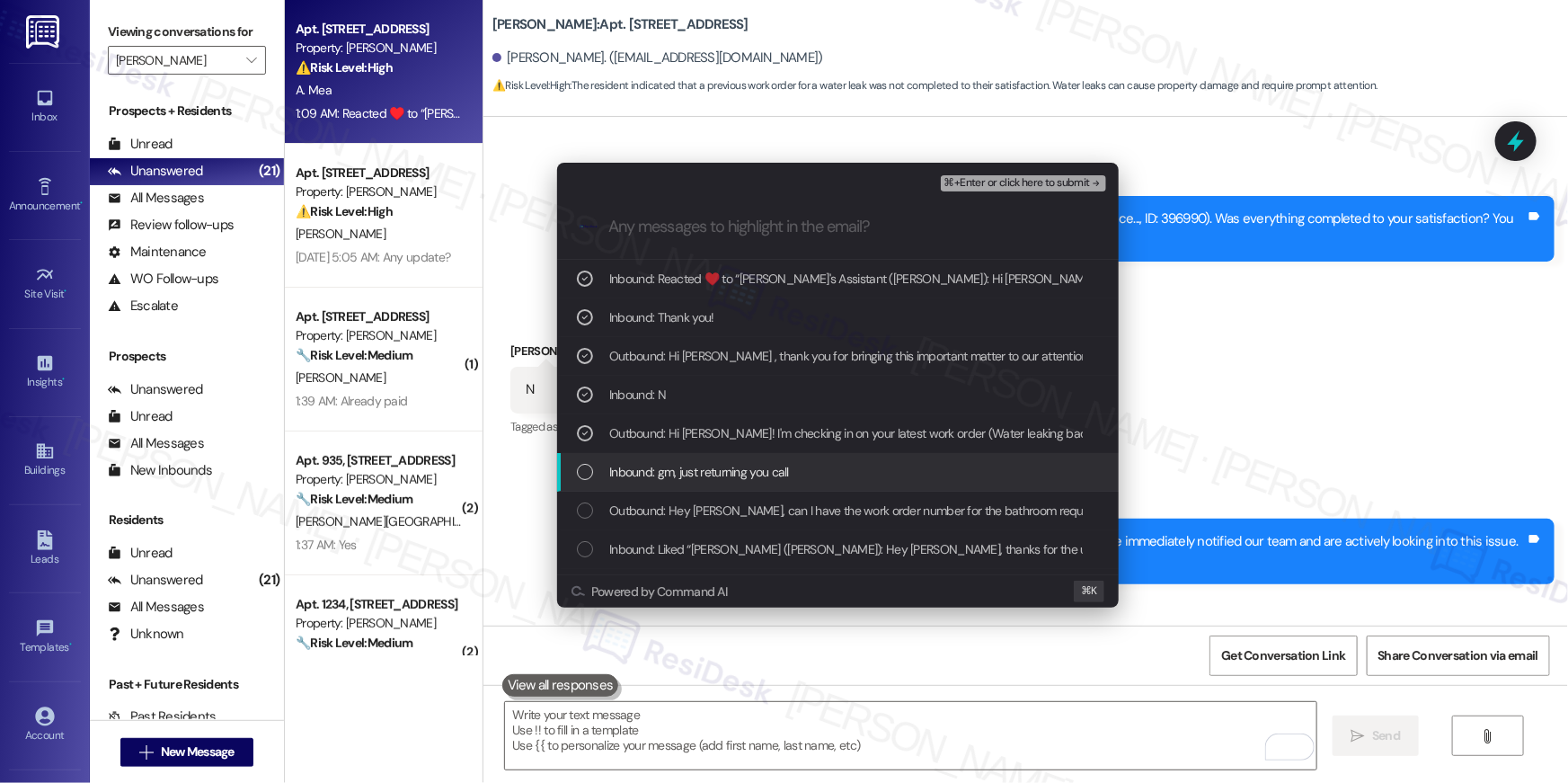
click at [684, 463] on span "Inbound: gm, just returning you call" at bounding box center [700, 472] width 179 height 19
click at [757, 483] on div "Inbound: gm, just returning you call" at bounding box center [839, 472] width 562 height 39
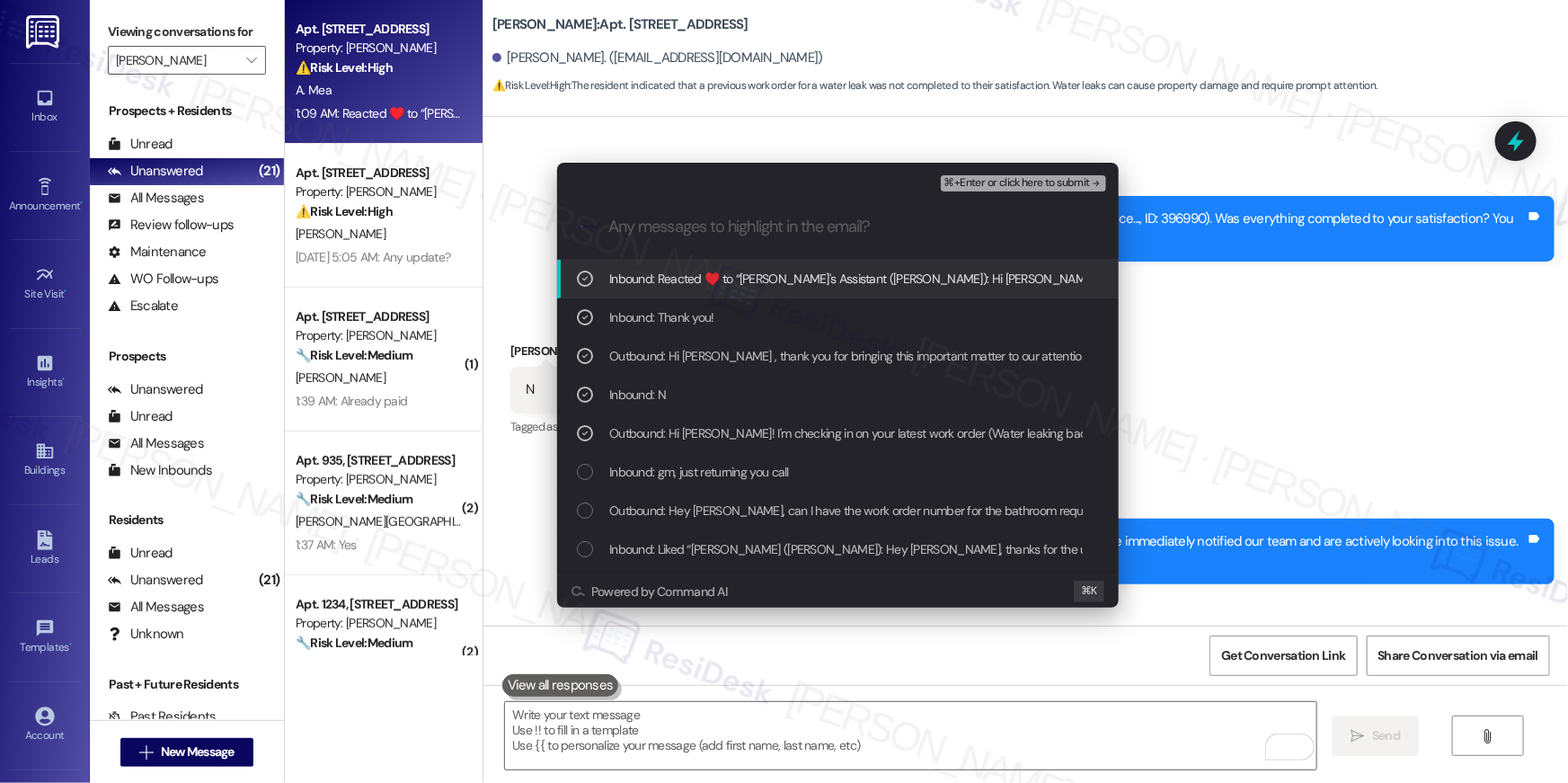
click at [1046, 188] on span "⌘+Enter or click here to submit" at bounding box center [1017, 183] width 146 height 13
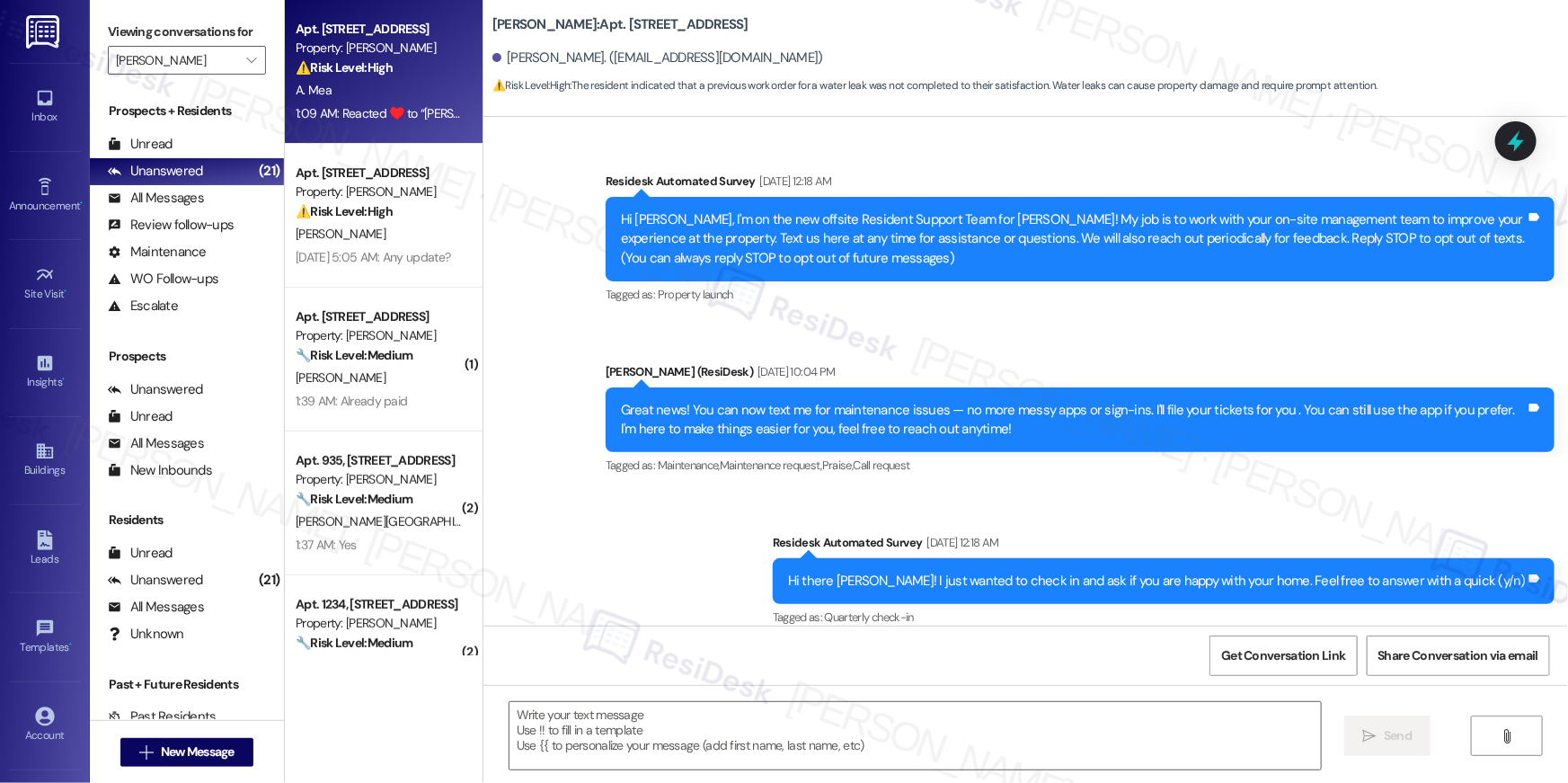
scroll to position [10697, 0]
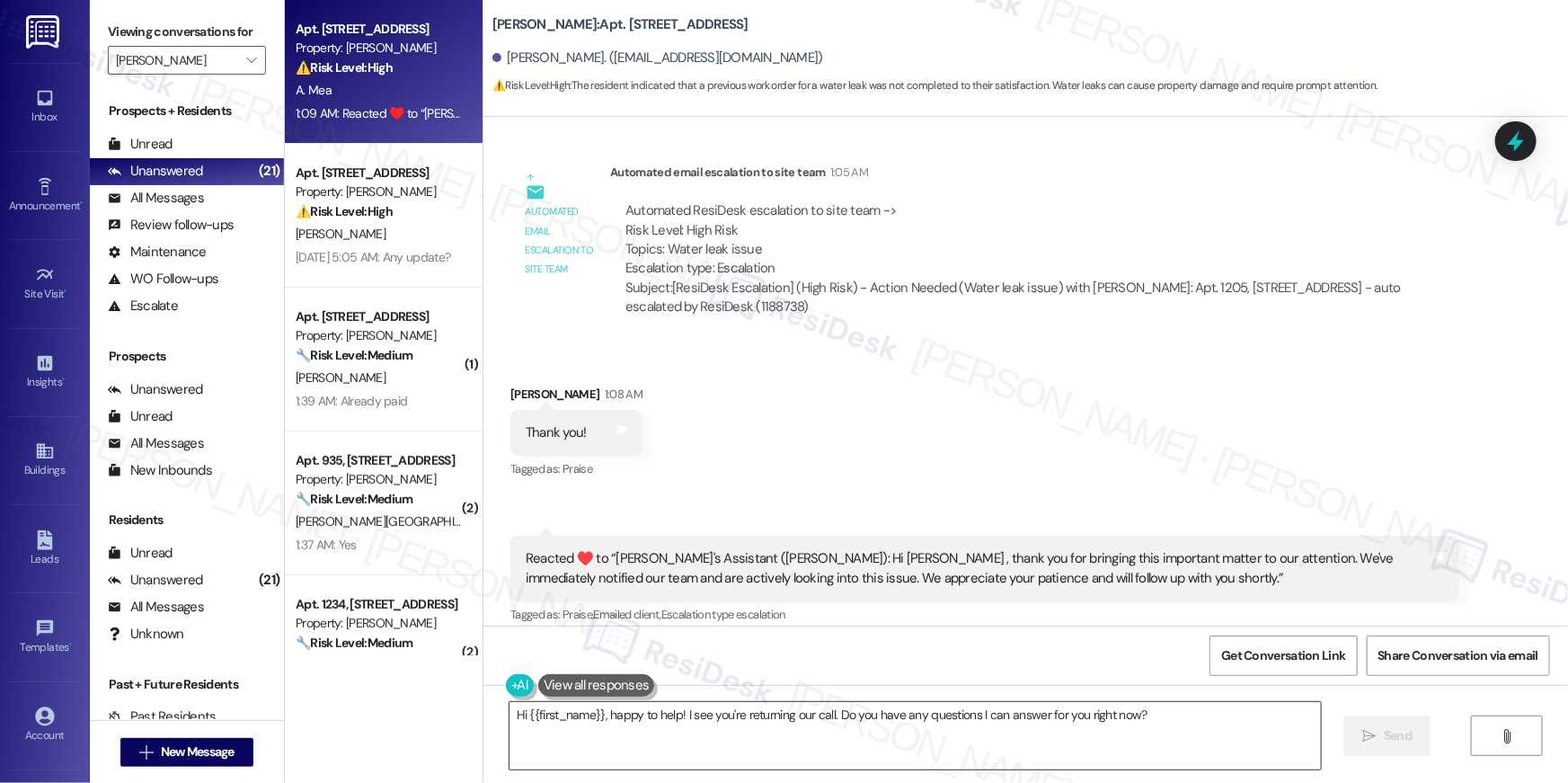
click at [1025, 724] on textarea "Hi {{first_name}}, happy to help! I see you're returning our call. Do you have …" at bounding box center [915, 737] width 812 height 68
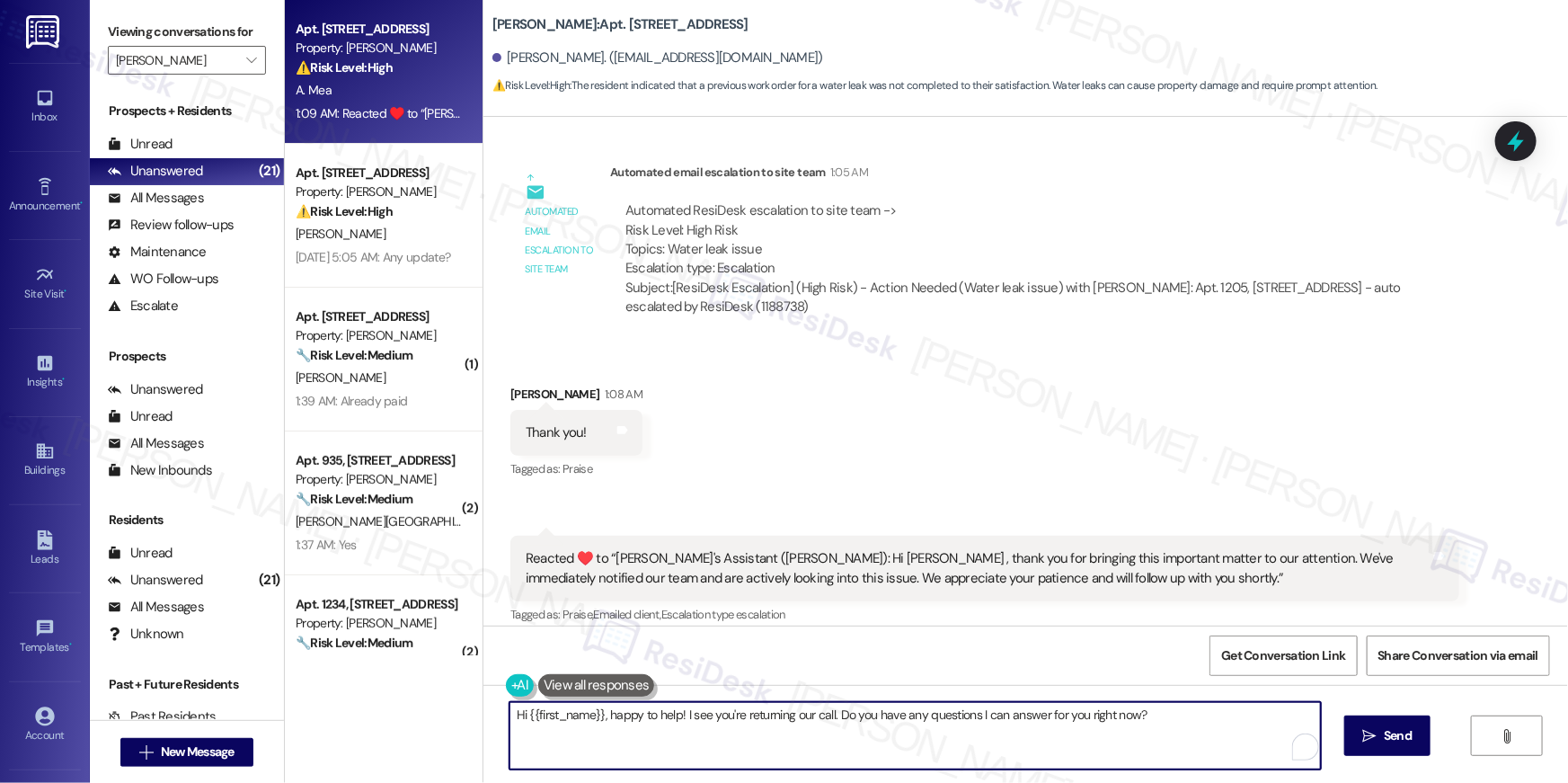
click at [1025, 724] on textarea "Hi {{first_name}}, happy to help! I see you're returning our call. Do you have …" at bounding box center [915, 737] width 812 height 68
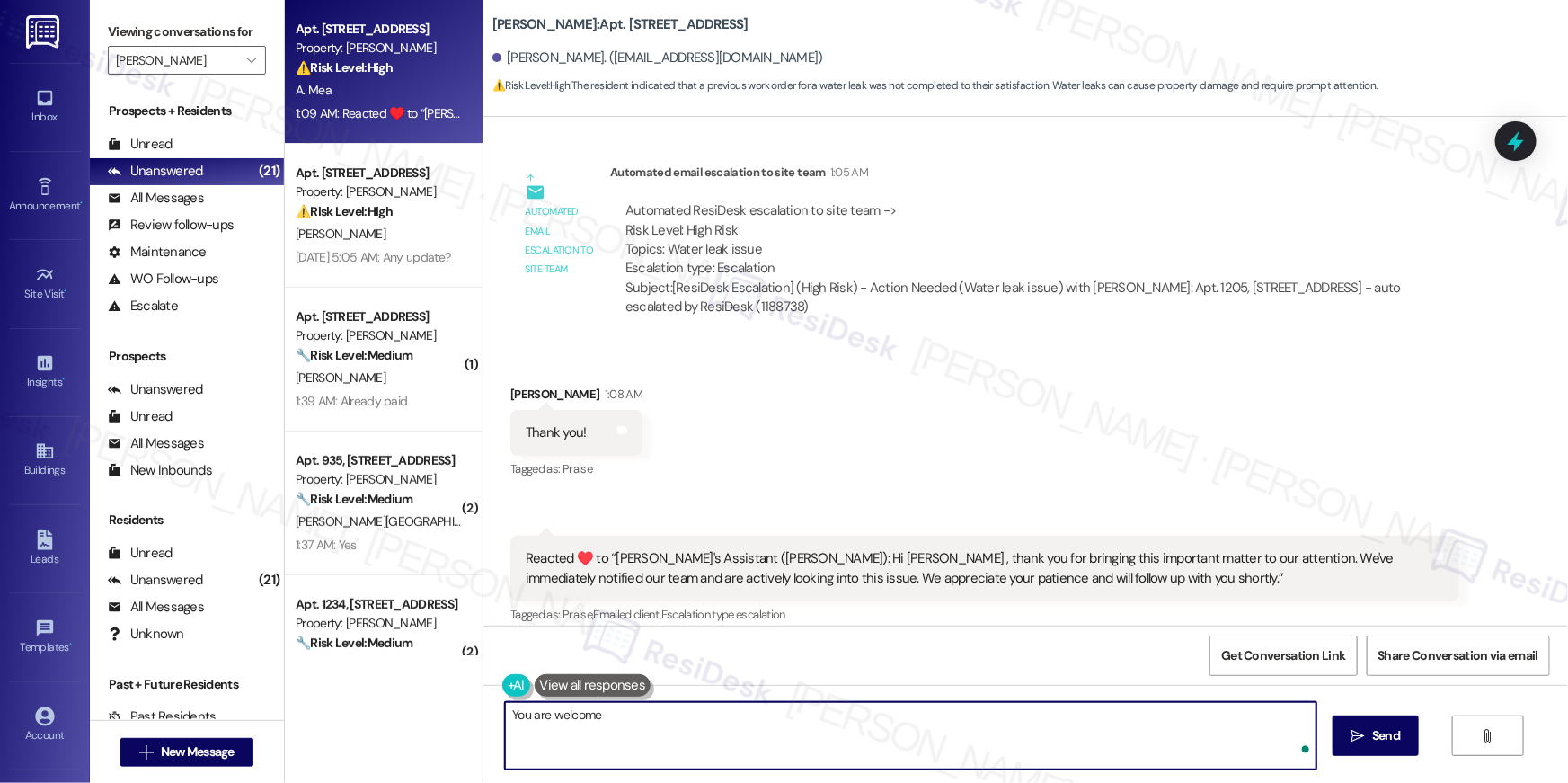
type textarea "You are welcome!"
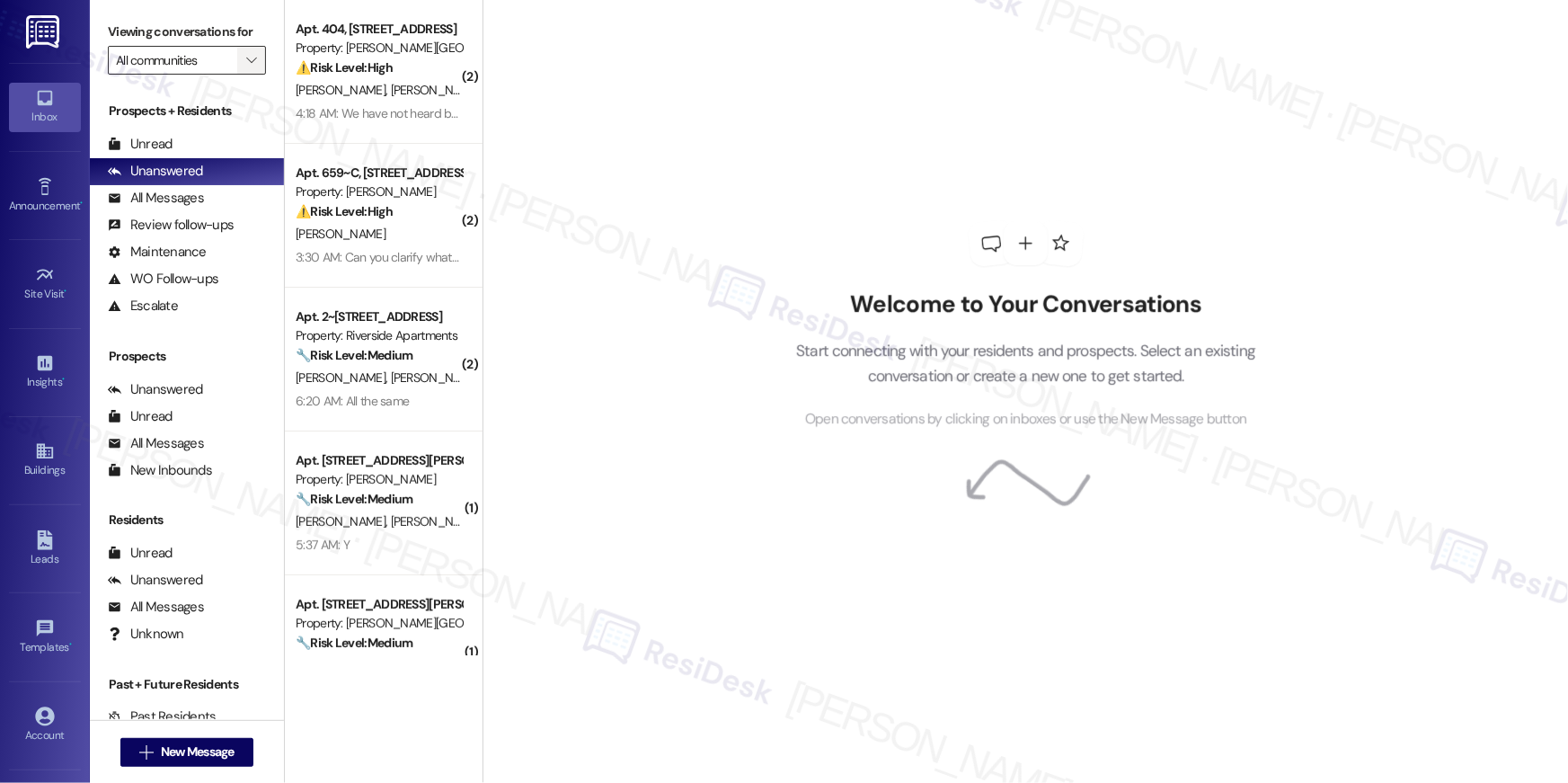
click at [246, 61] on icon "" at bounding box center [251, 60] width 10 height 14
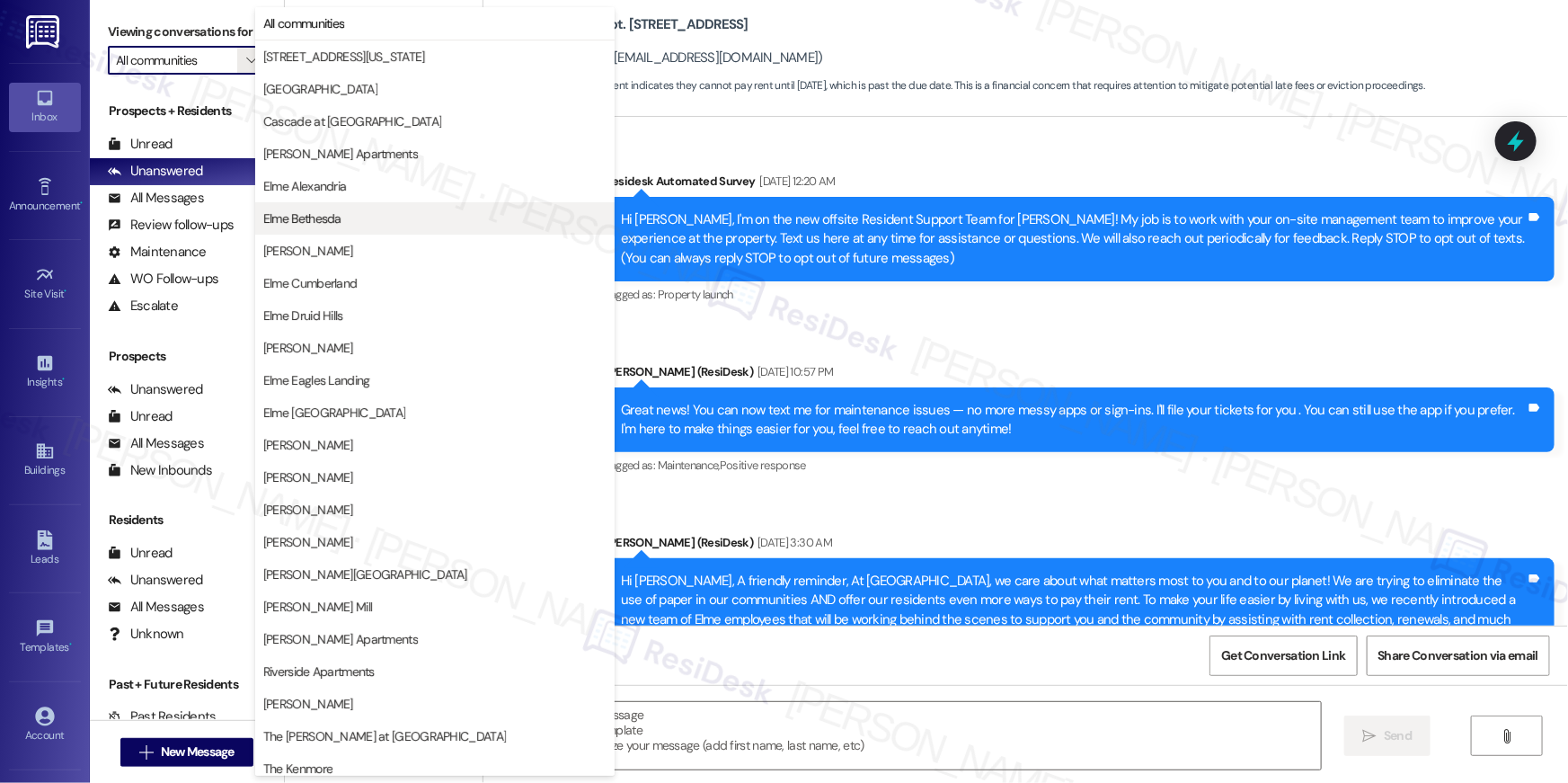
type textarea "Fetching suggested responses. Please feel free to read through the conversation…"
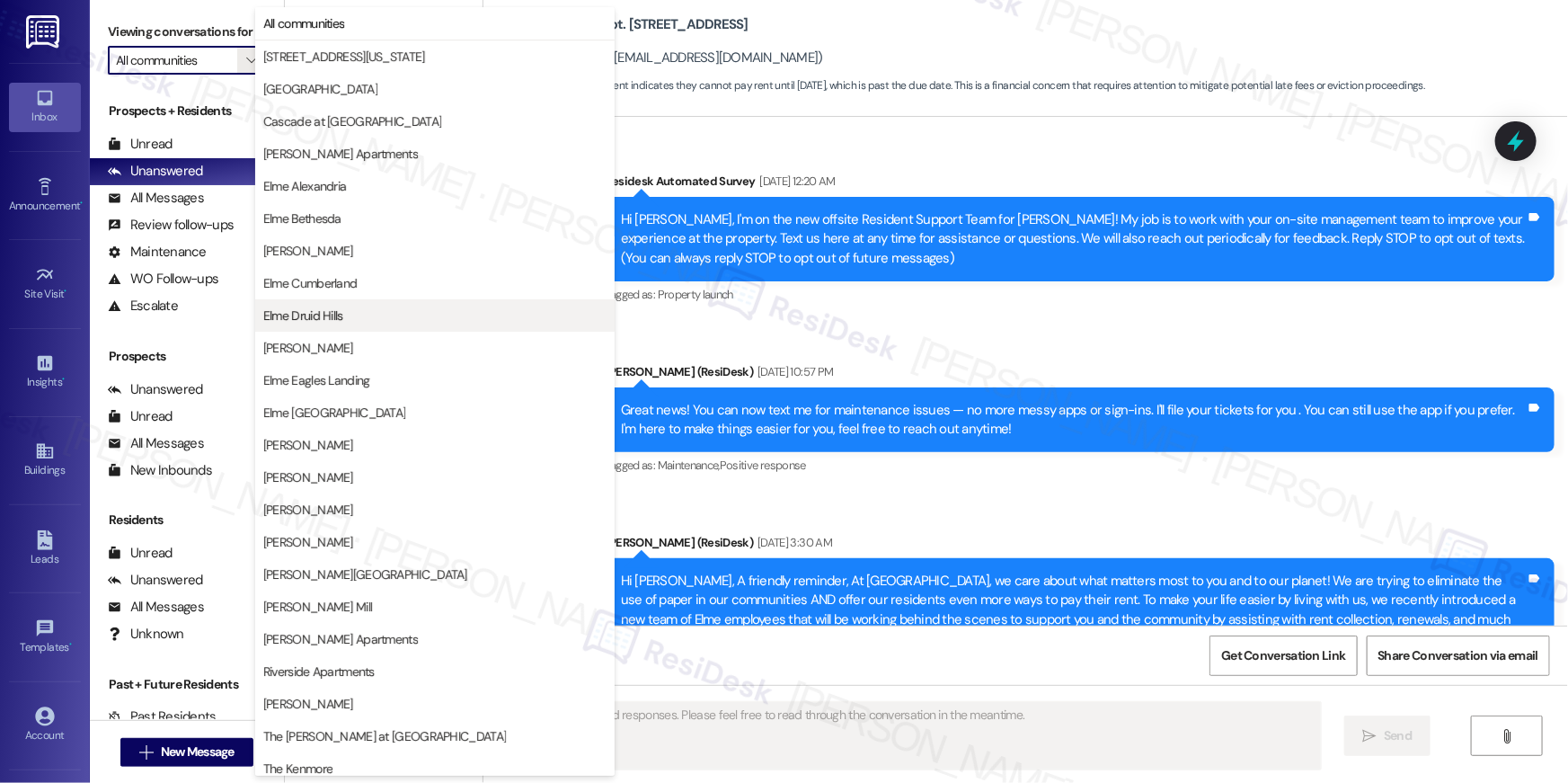
scroll to position [15848, 0]
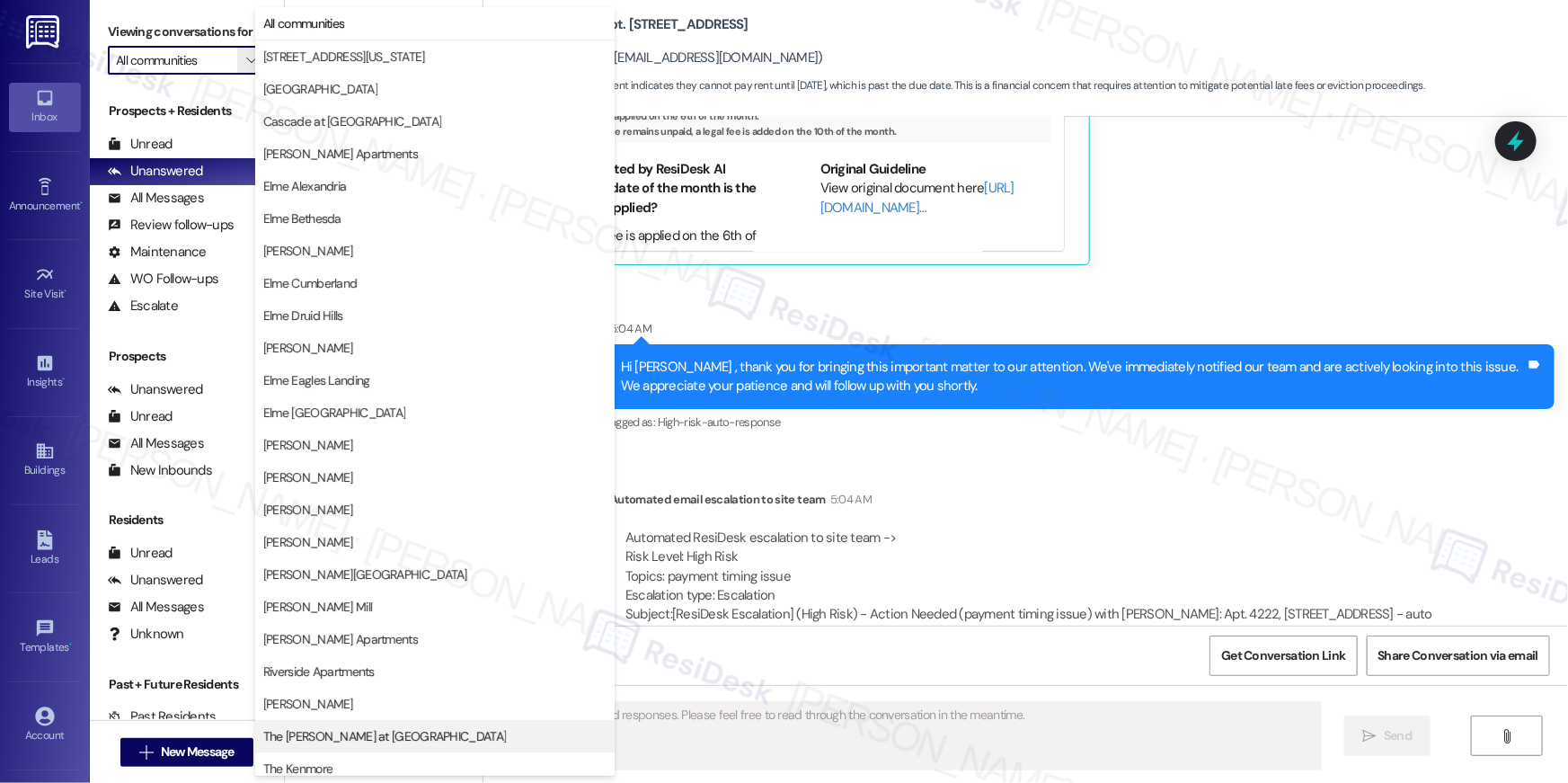
click at [361, 742] on span "The [PERSON_NAME] at [GEOGRAPHIC_DATA]" at bounding box center [385, 737] width 243 height 18
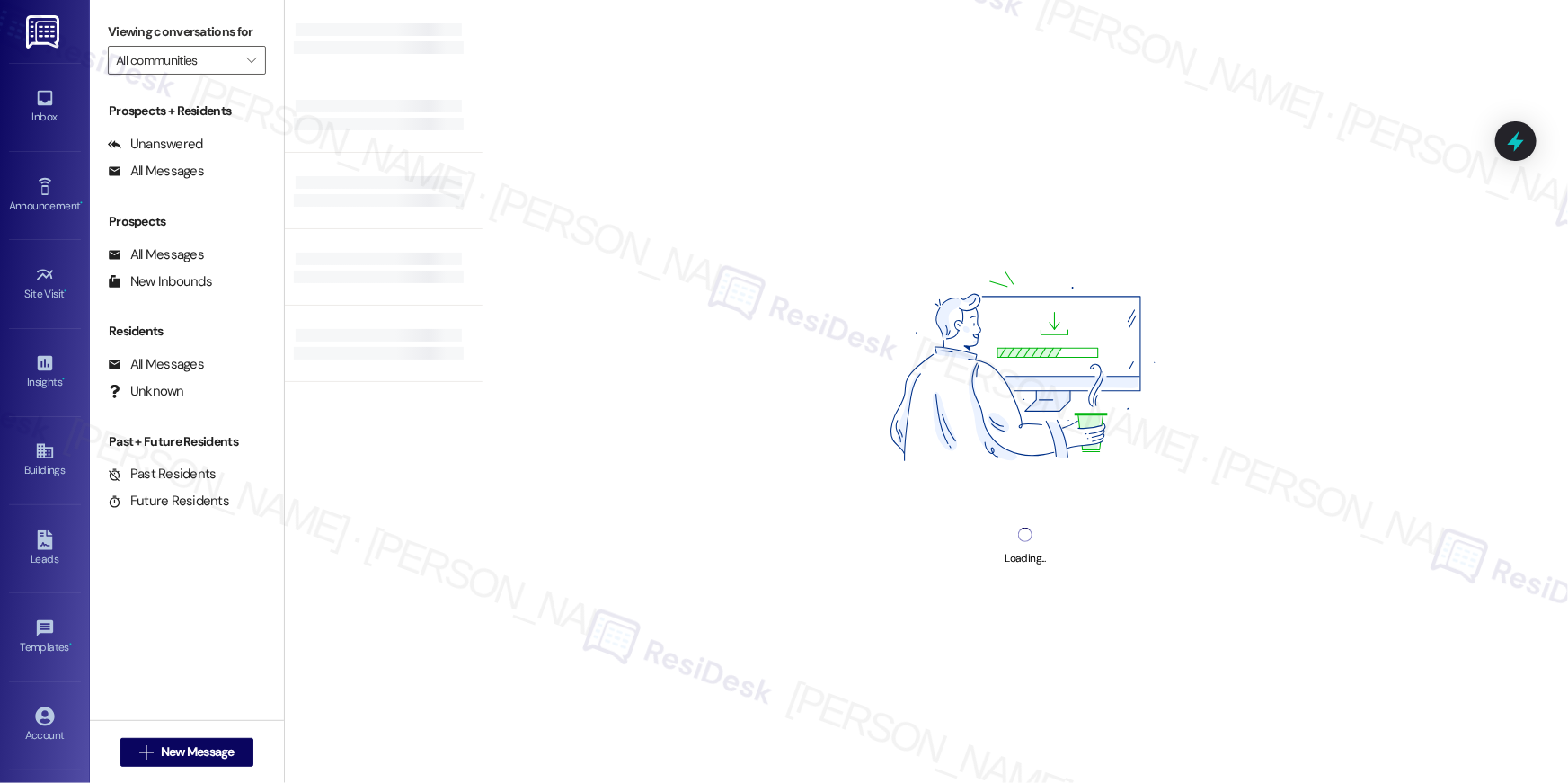
type input "The [PERSON_NAME] at [GEOGRAPHIC_DATA]"
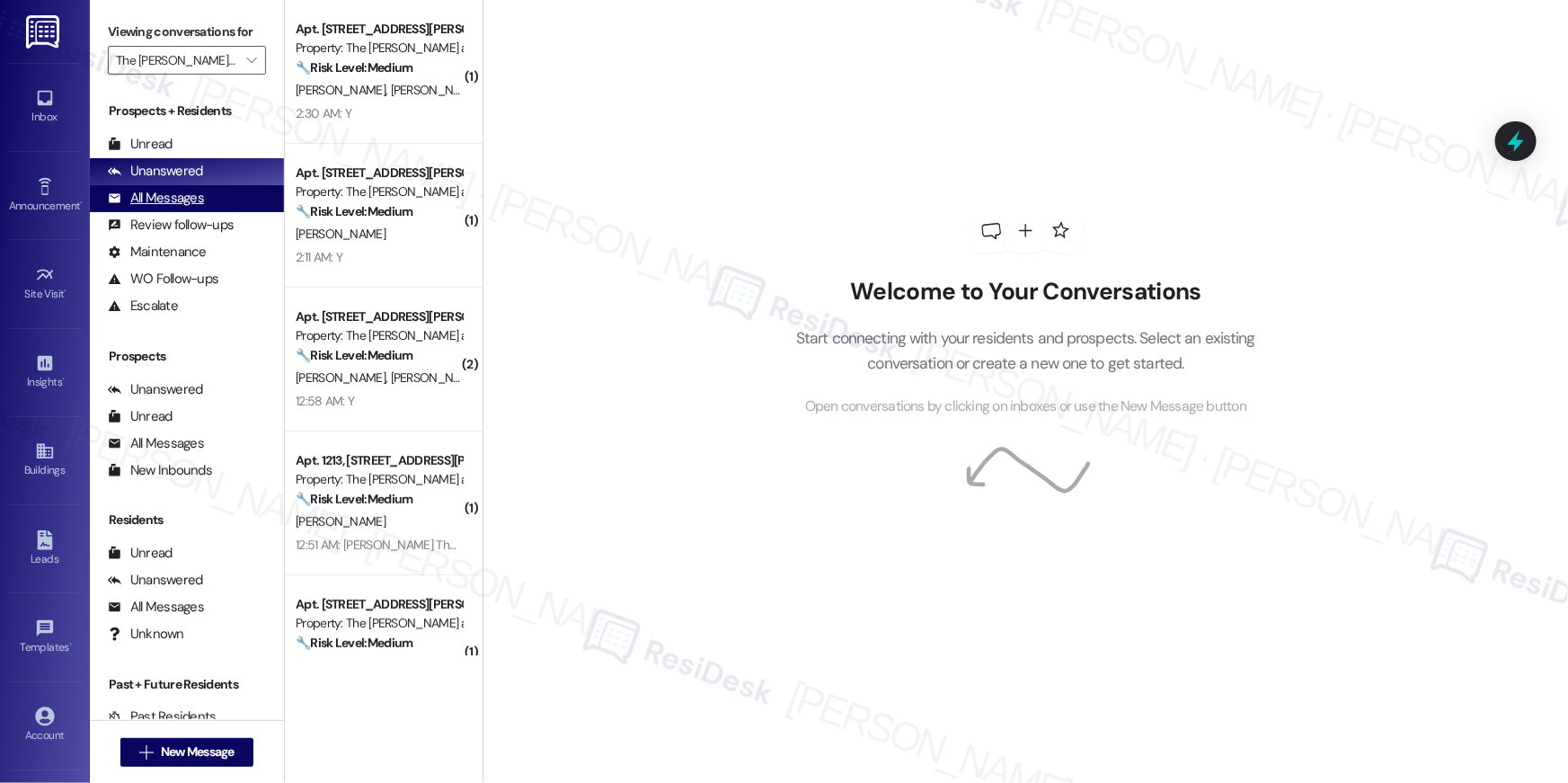
click at [206, 205] on div "All Messages (undefined)" at bounding box center [186, 199] width 194 height 27
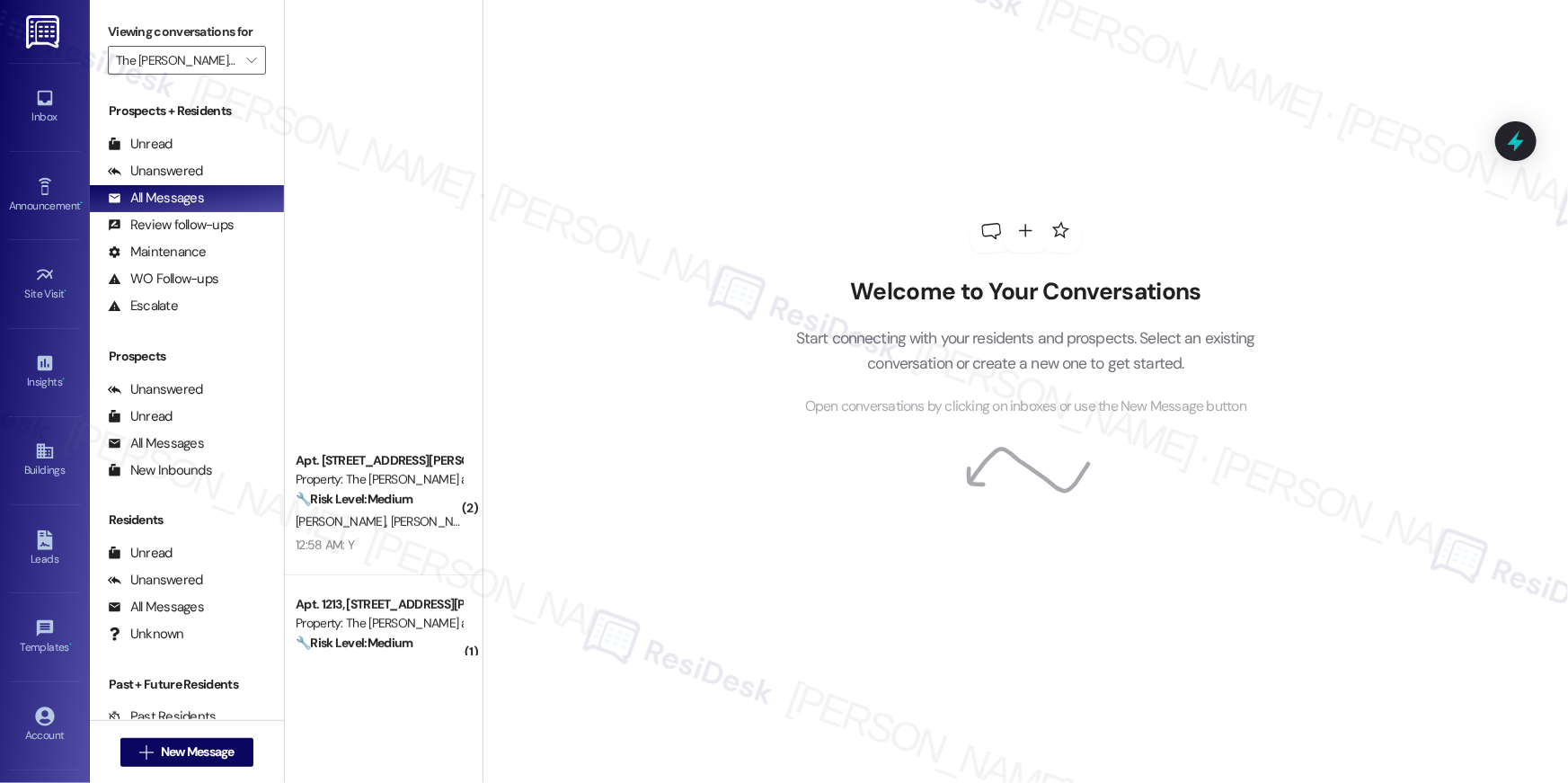
scroll to position [1372, 0]
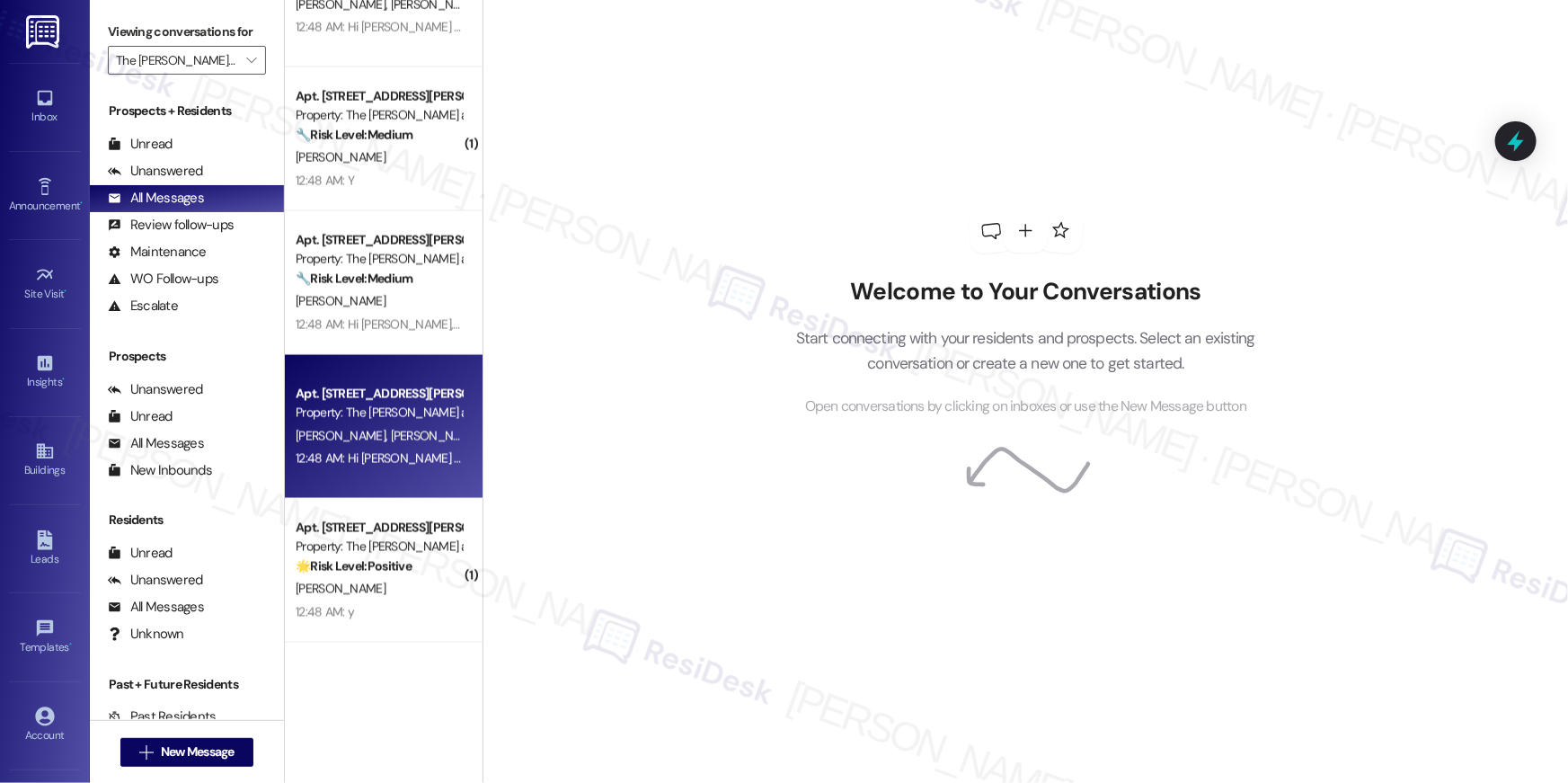
click at [403, 454] on div "12:48 AM: Hi [PERSON_NAME] and [PERSON_NAME], how are you? A friendly reminder …" at bounding box center [1029, 459] width 1467 height 16
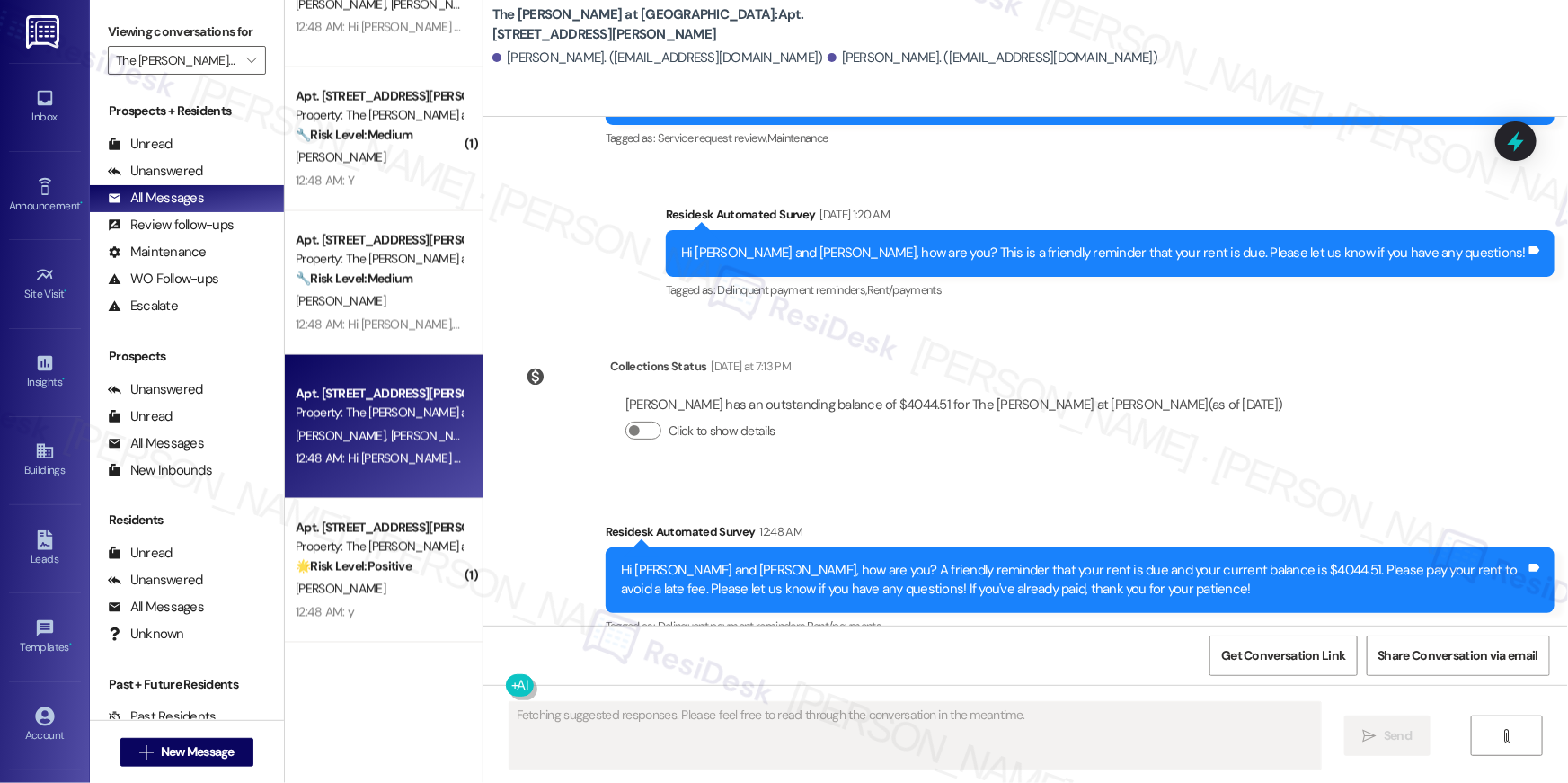
scroll to position [16180, 0]
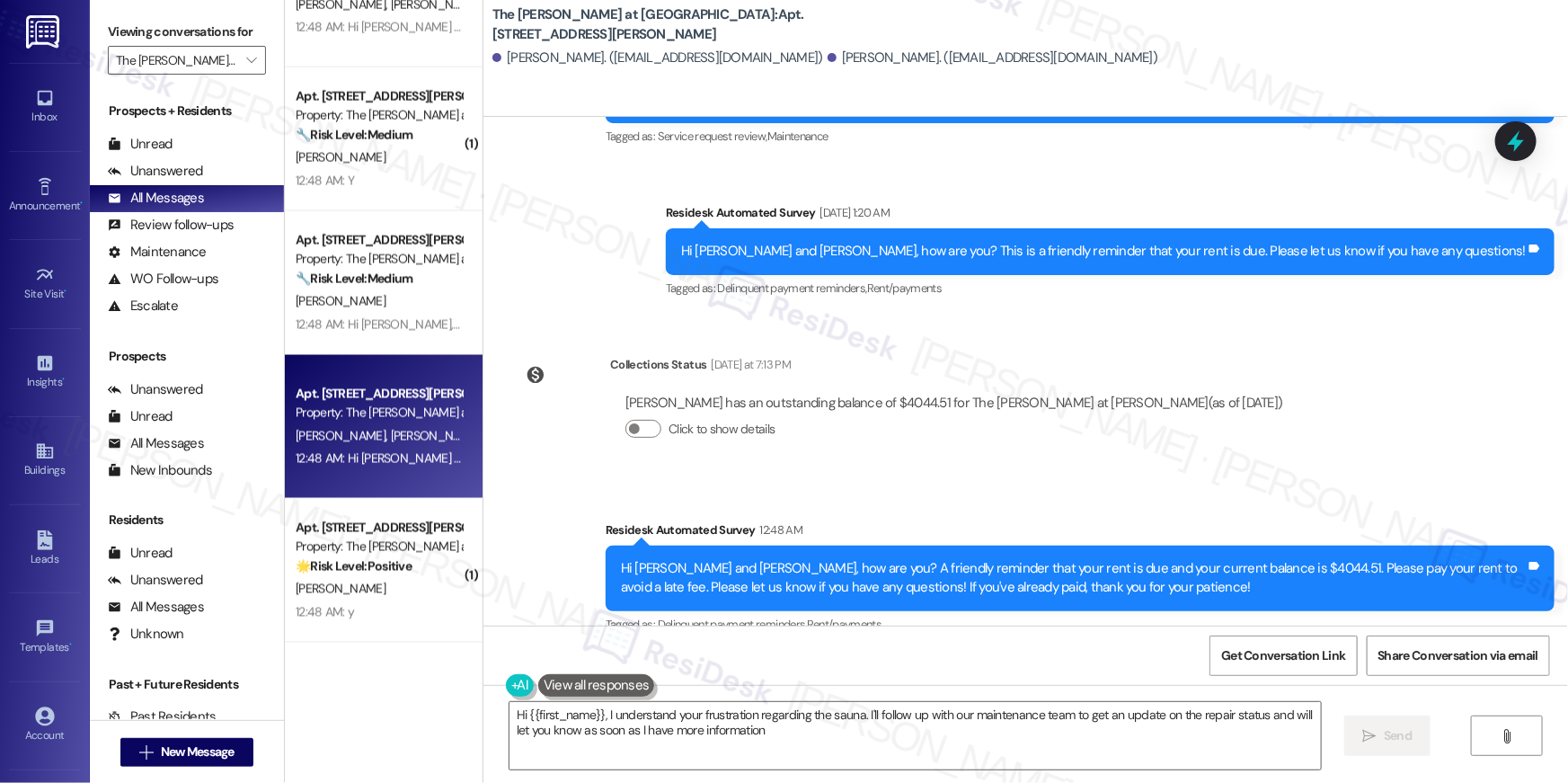
type textarea "Hi {{first_name}}, I understand your frustration regarding the sauna. I'll foll…"
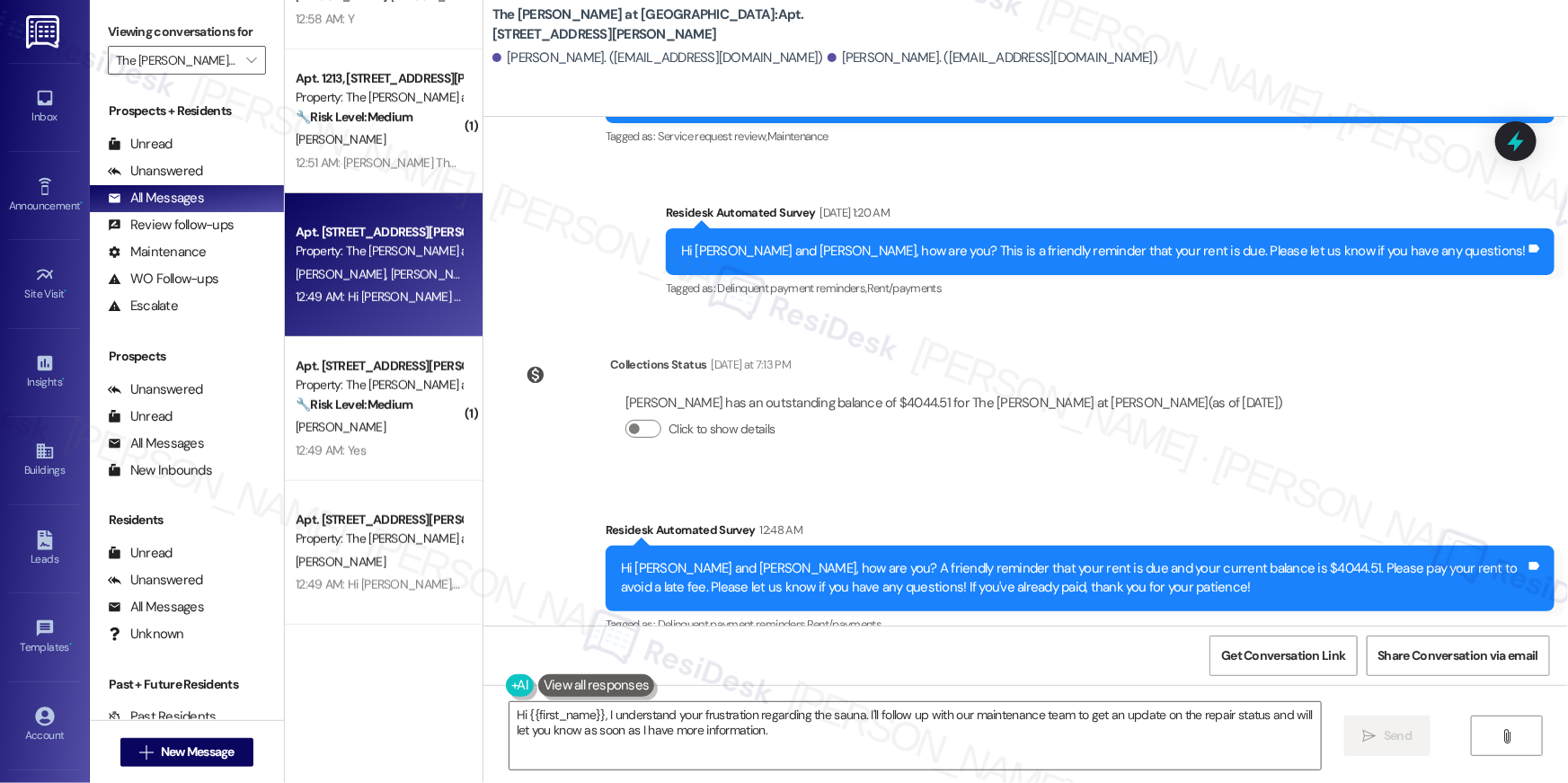
scroll to position [0, 0]
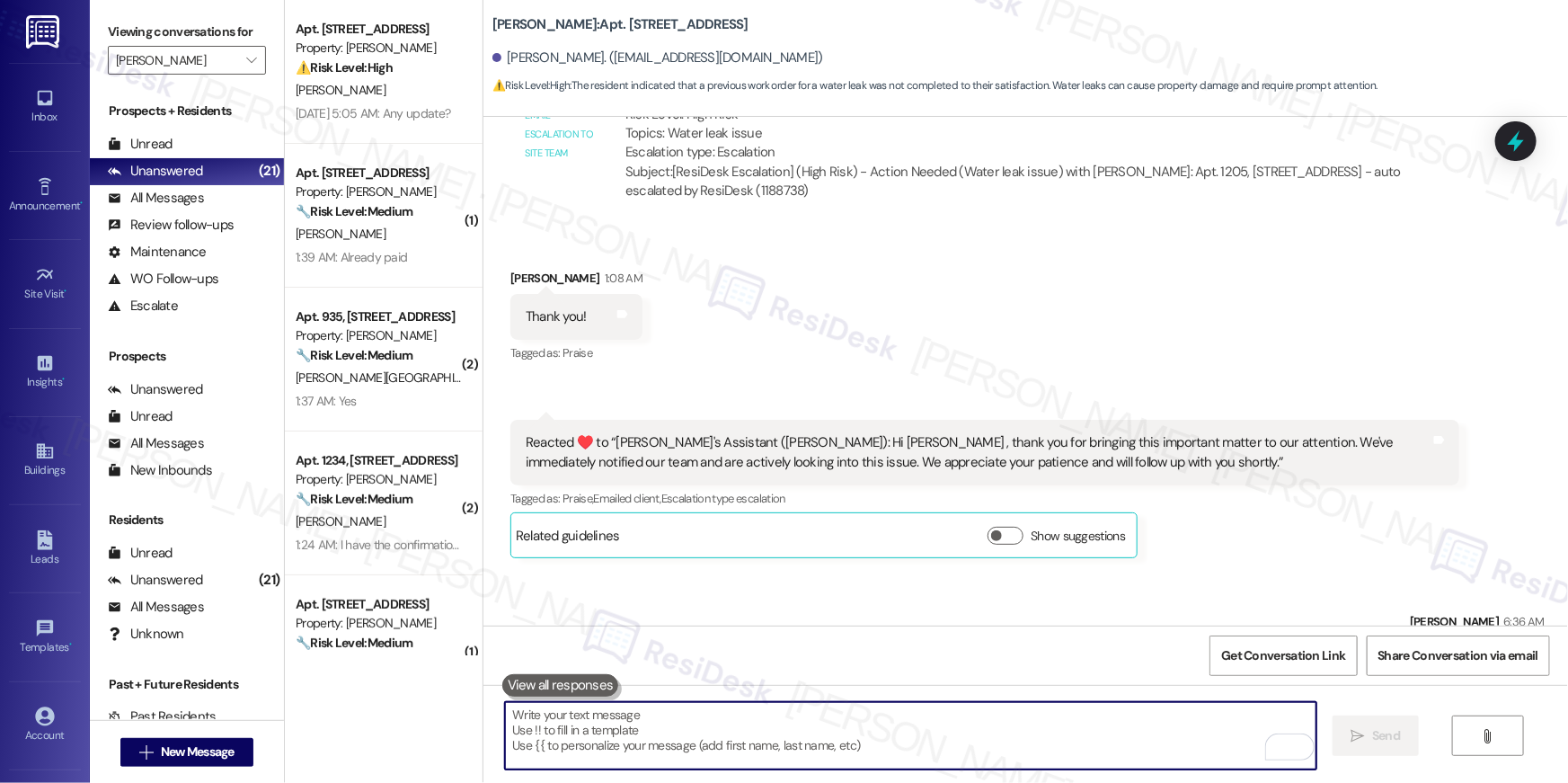
scroll to position [10824, 0]
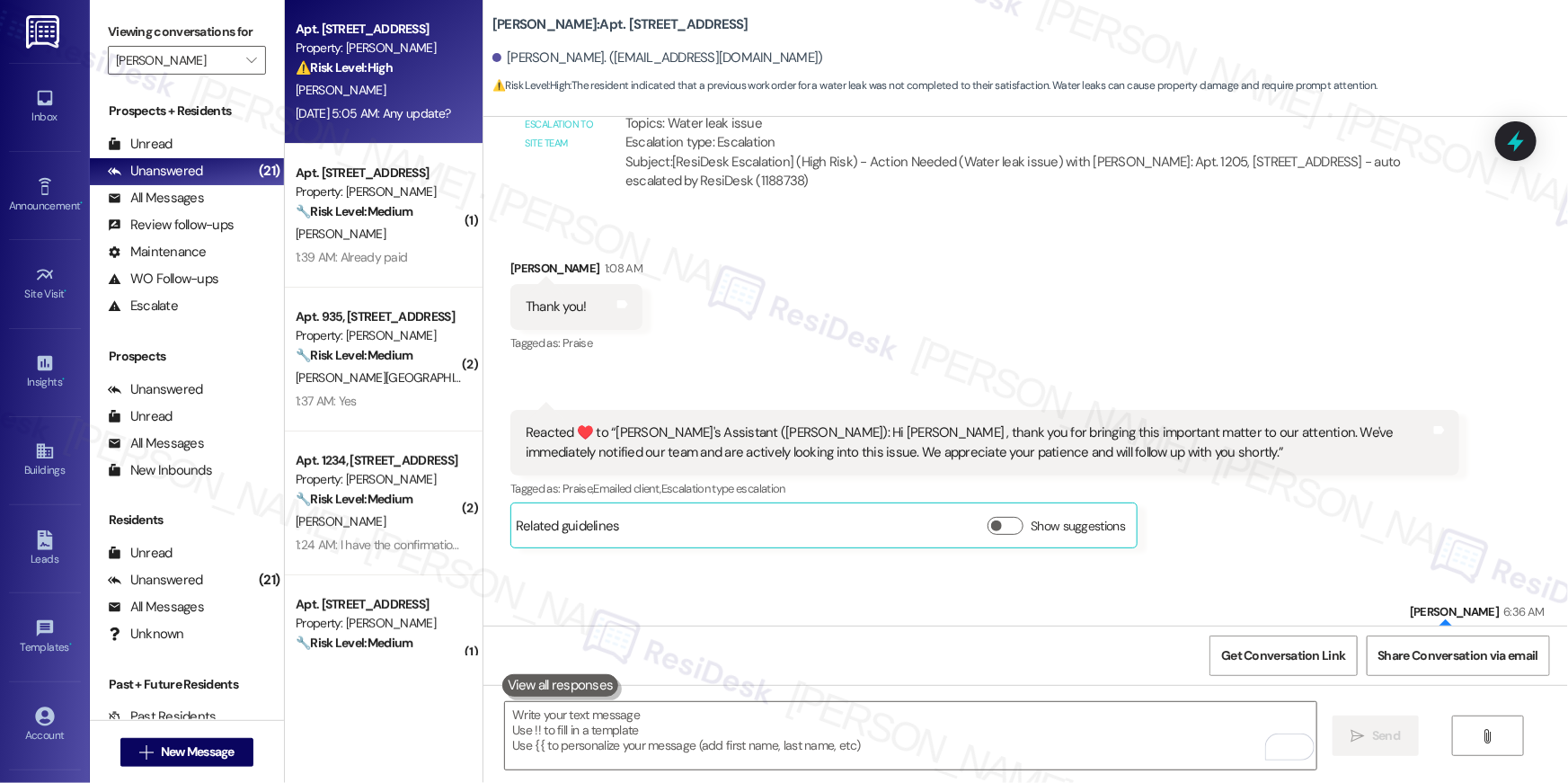
click at [330, 90] on span "[PERSON_NAME]" at bounding box center [340, 90] width 90 height 16
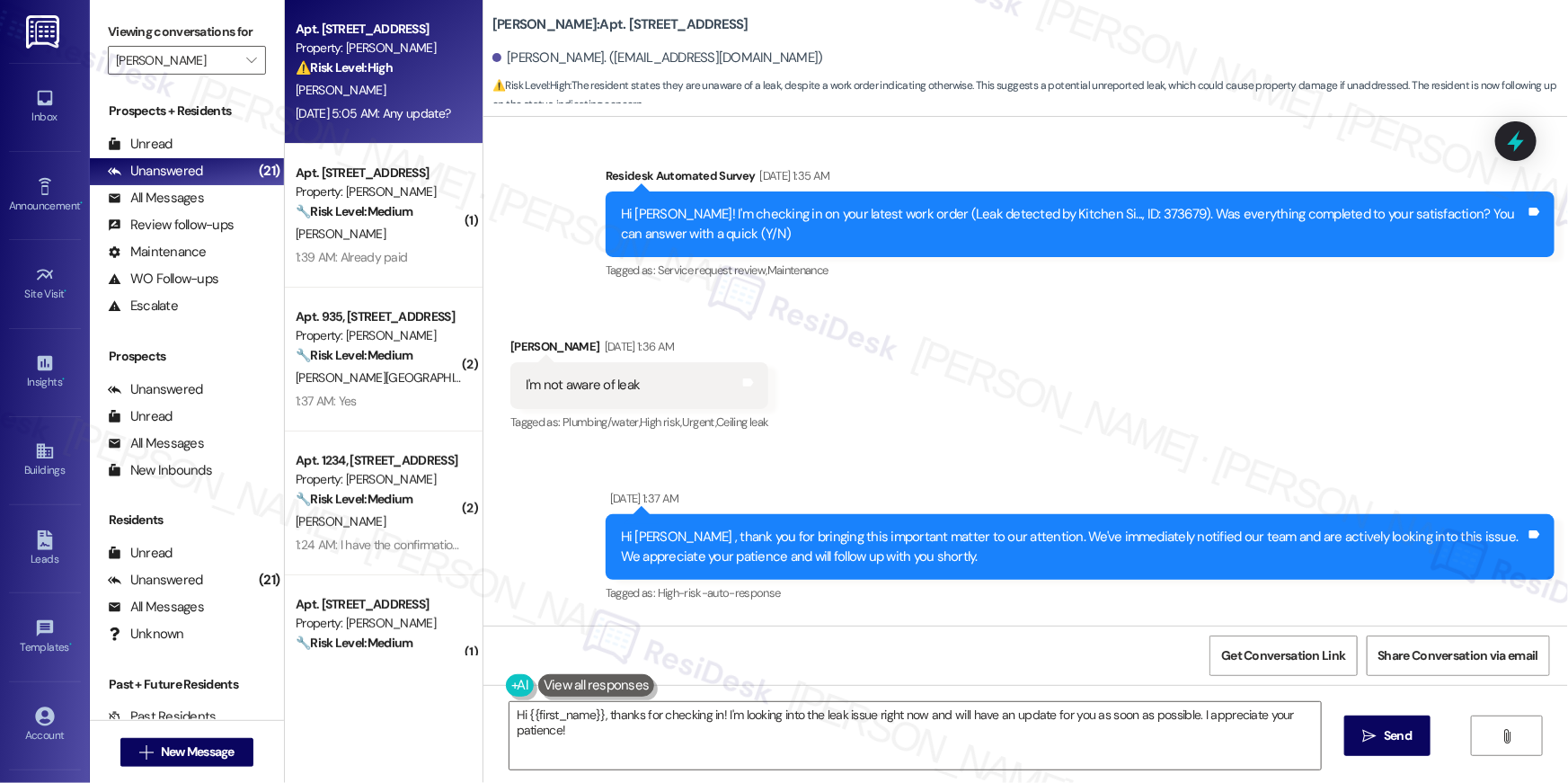
scroll to position [2436, 0]
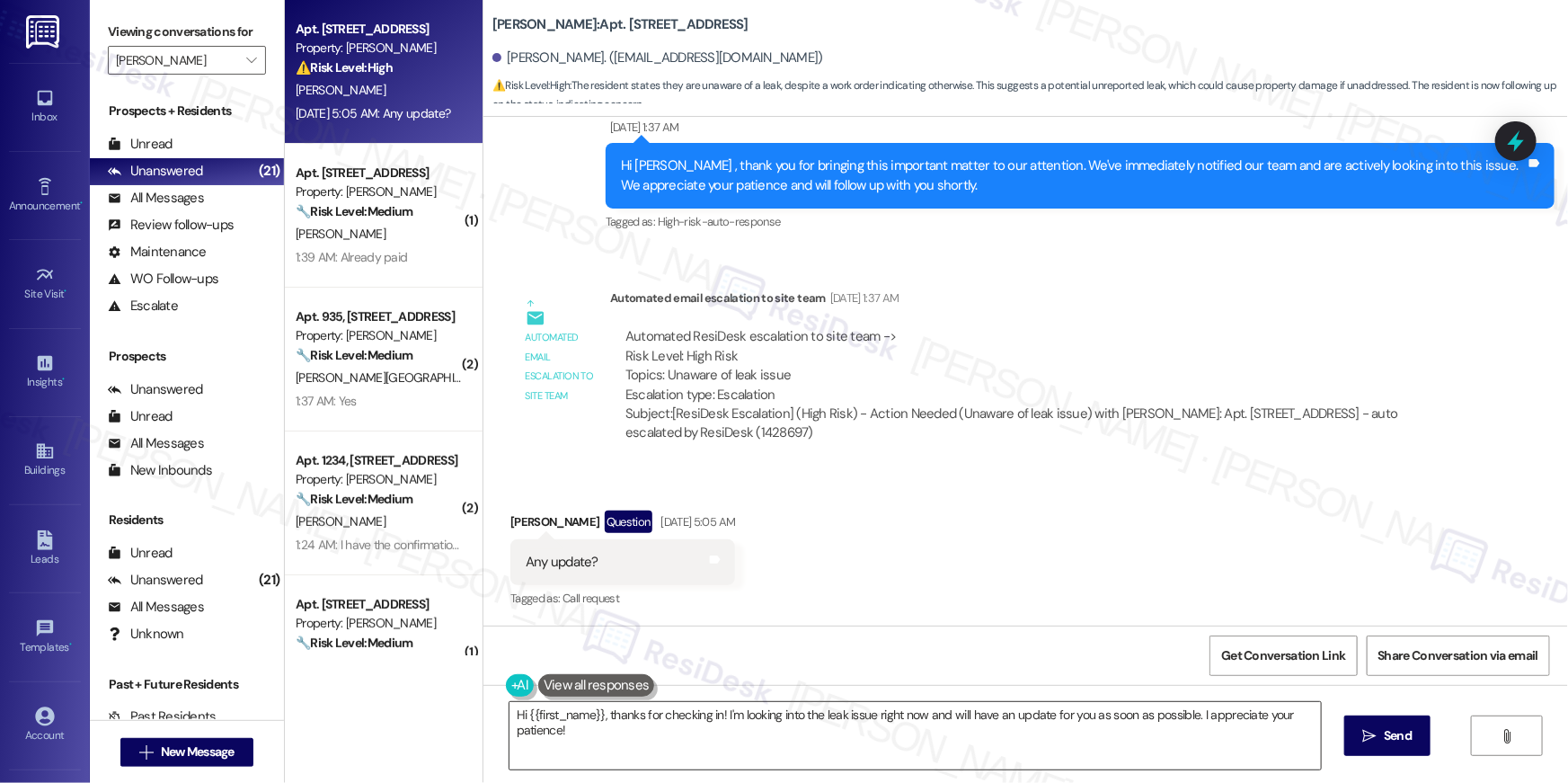
click at [730, 741] on textarea "Hi {{first_name}}, thanks for checking in! I'm looking into the leak issue righ…" at bounding box center [915, 737] width 812 height 68
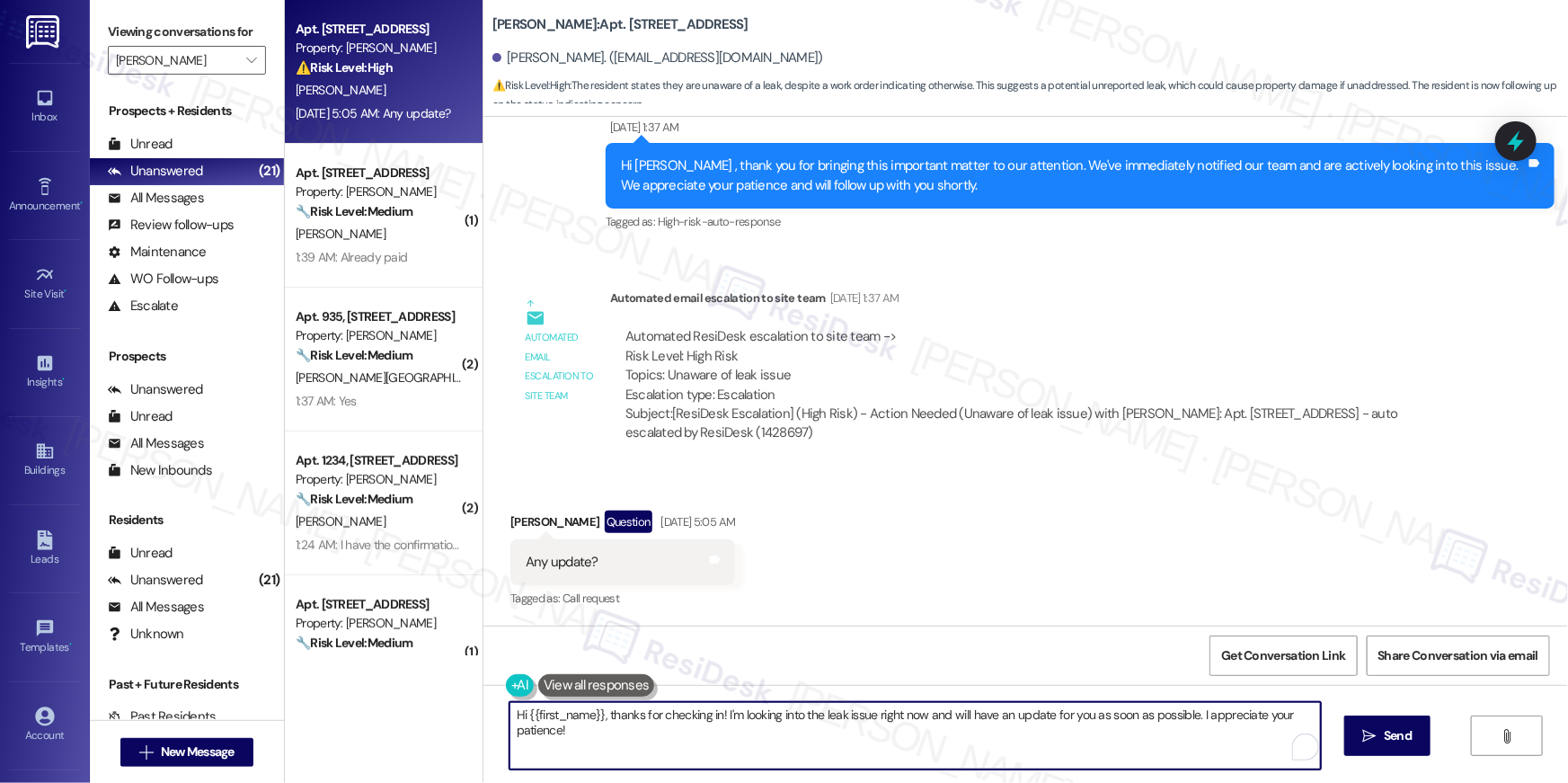
click at [735, 723] on textarea "Hi {{first_name}}, thanks for checking in! I'm looking into the leak issue righ…" at bounding box center [915, 737] width 812 height 68
click at [592, 724] on textarea "Hi {{first_name}}, thanks for checking in! I'm looking into the leak issue righ…" at bounding box center [915, 737] width 812 height 68
drag, startPoint x: 597, startPoint y: 710, endPoint x: 621, endPoint y: 747, distance: 44.1
click at [621, 747] on textarea "Hi {{first_name}}, thanks for checking in! I'm looking into the leak issue righ…" at bounding box center [911, 737] width 812 height 68
click at [625, 730] on textarea "Hi {{first_name}}, thanks for checking in! I'm looking into the leak issue righ…" at bounding box center [911, 737] width 812 height 68
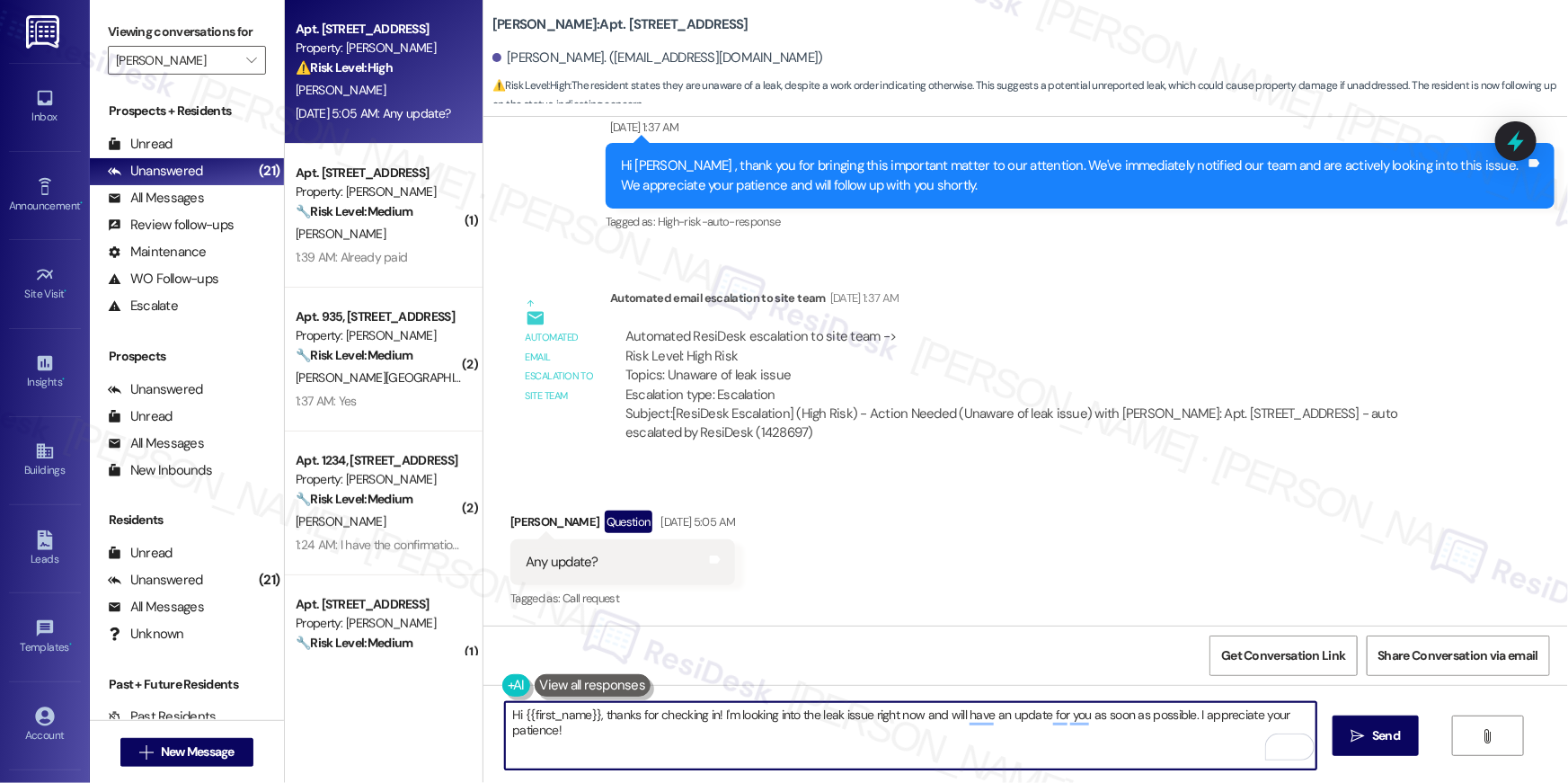
drag, startPoint x: 593, startPoint y: 717, endPoint x: 609, endPoint y: 756, distance: 42.2
click at [609, 756] on textarea "Hi {{first_name}}, thanks for checking in! I'm looking into the leak issue righ…" at bounding box center [911, 737] width 812 height 68
click at [598, 719] on textarea "Hi {{first_name}}, thanks for checking in! I'm looking into the leak issue righ…" at bounding box center [911, 737] width 812 height 68
type textarea "Hi {{first_name}}, no leak was detected by the site team as well. In case you e…"
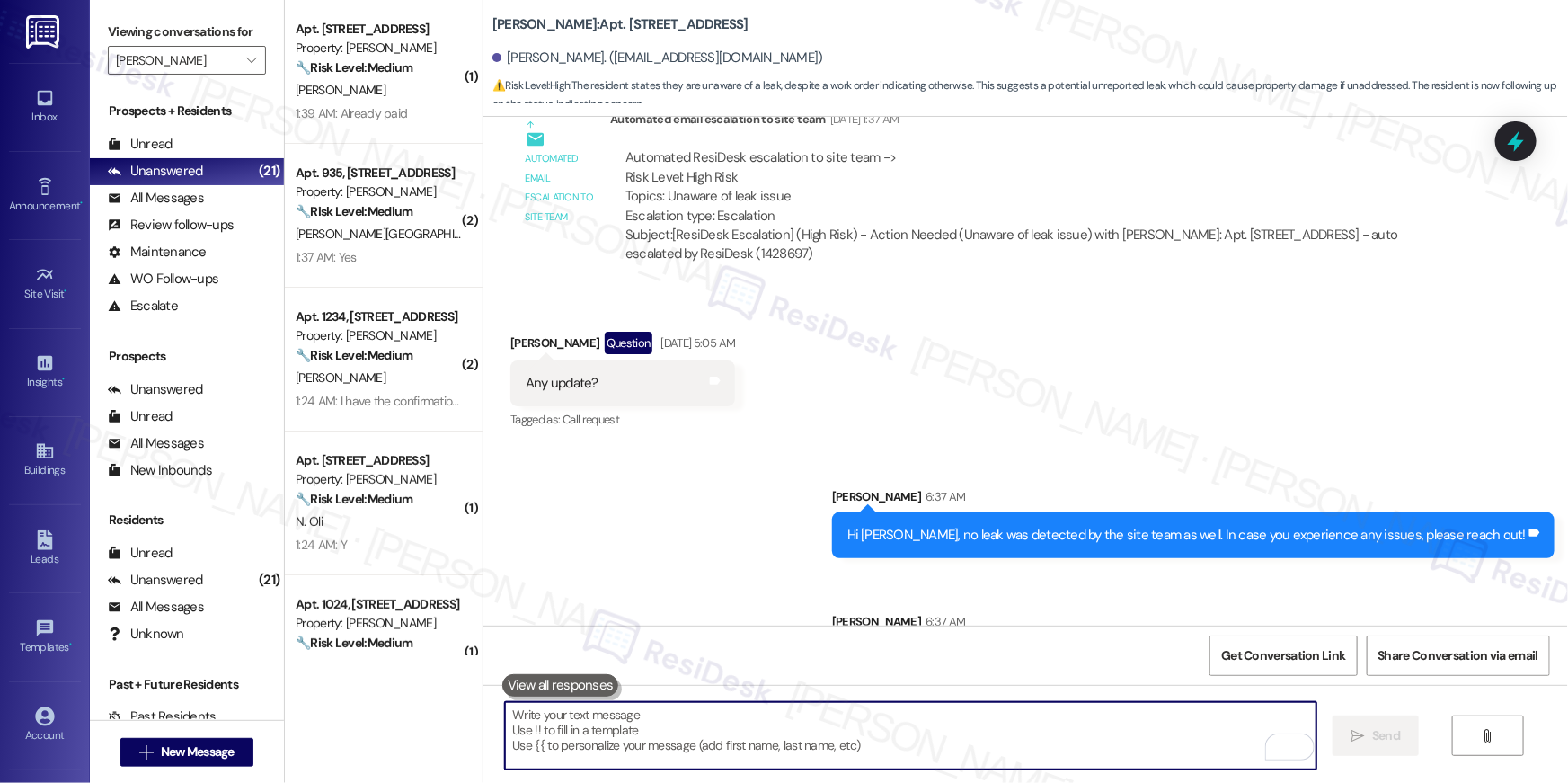
scroll to position [2686, 0]
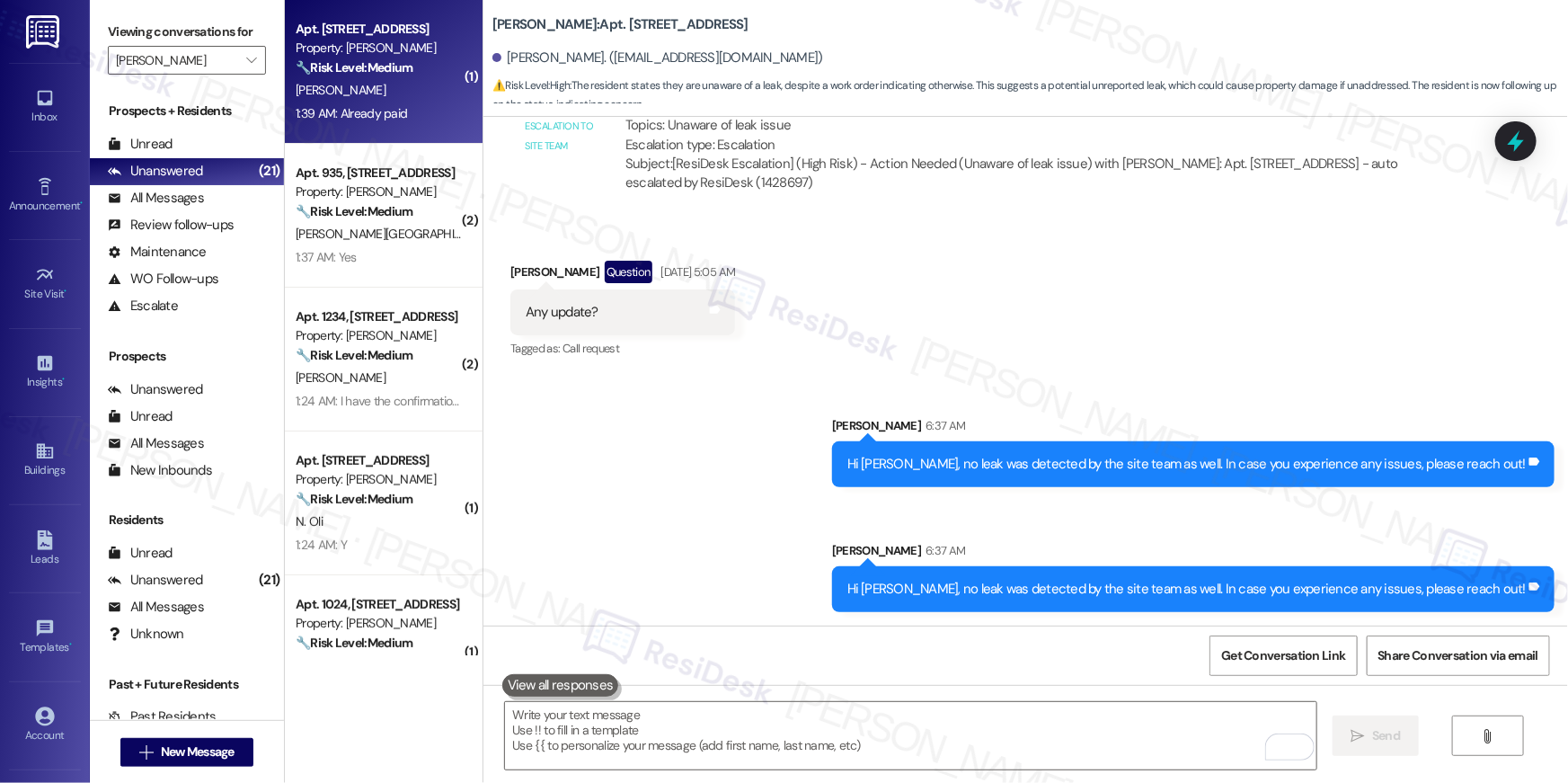
click at [357, 91] on div "[PERSON_NAME]" at bounding box center [379, 90] width 170 height 22
type textarea "Fetching suggested responses. Please feel free to read through the conversation…"
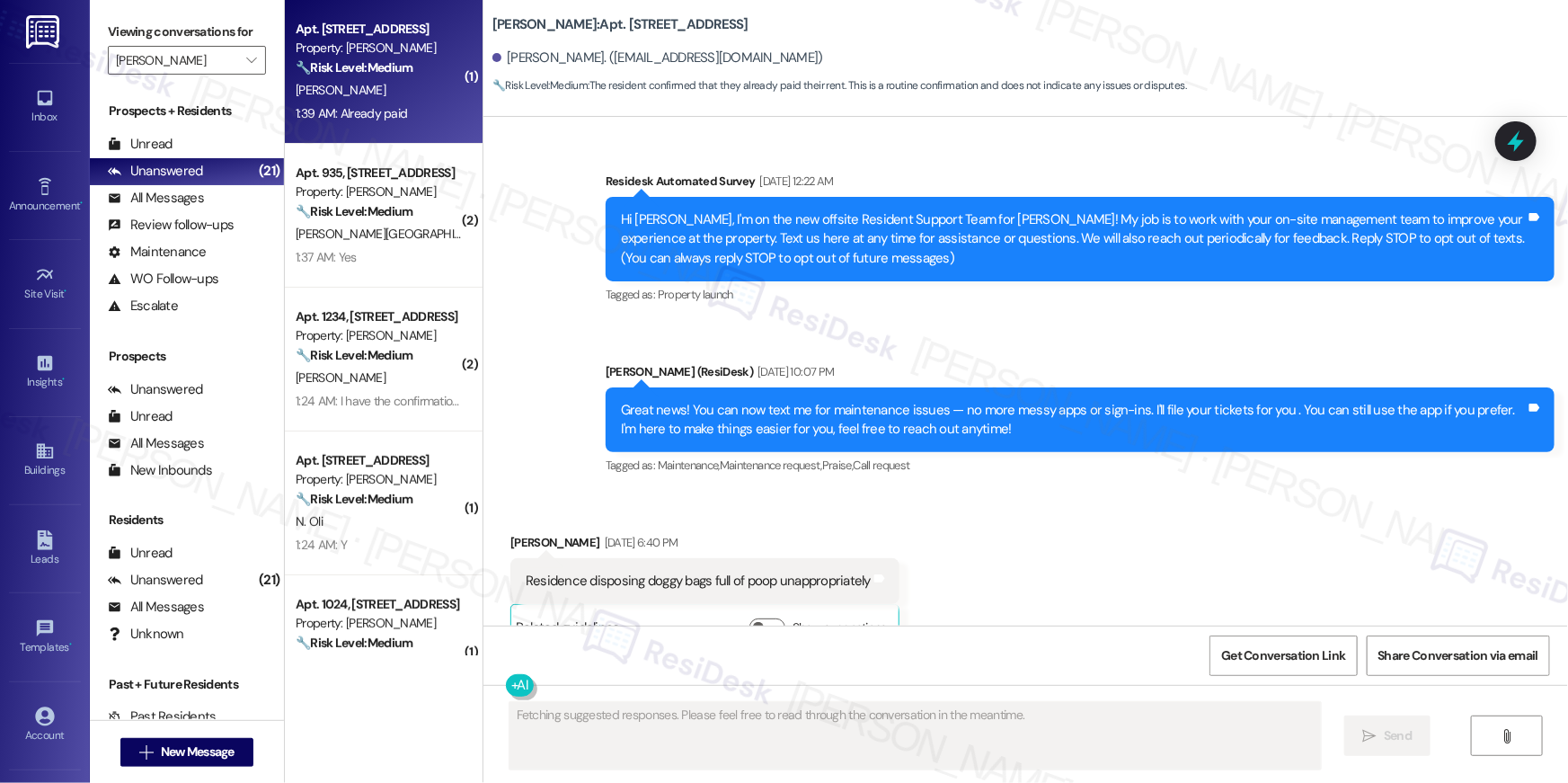
scroll to position [11748, 0]
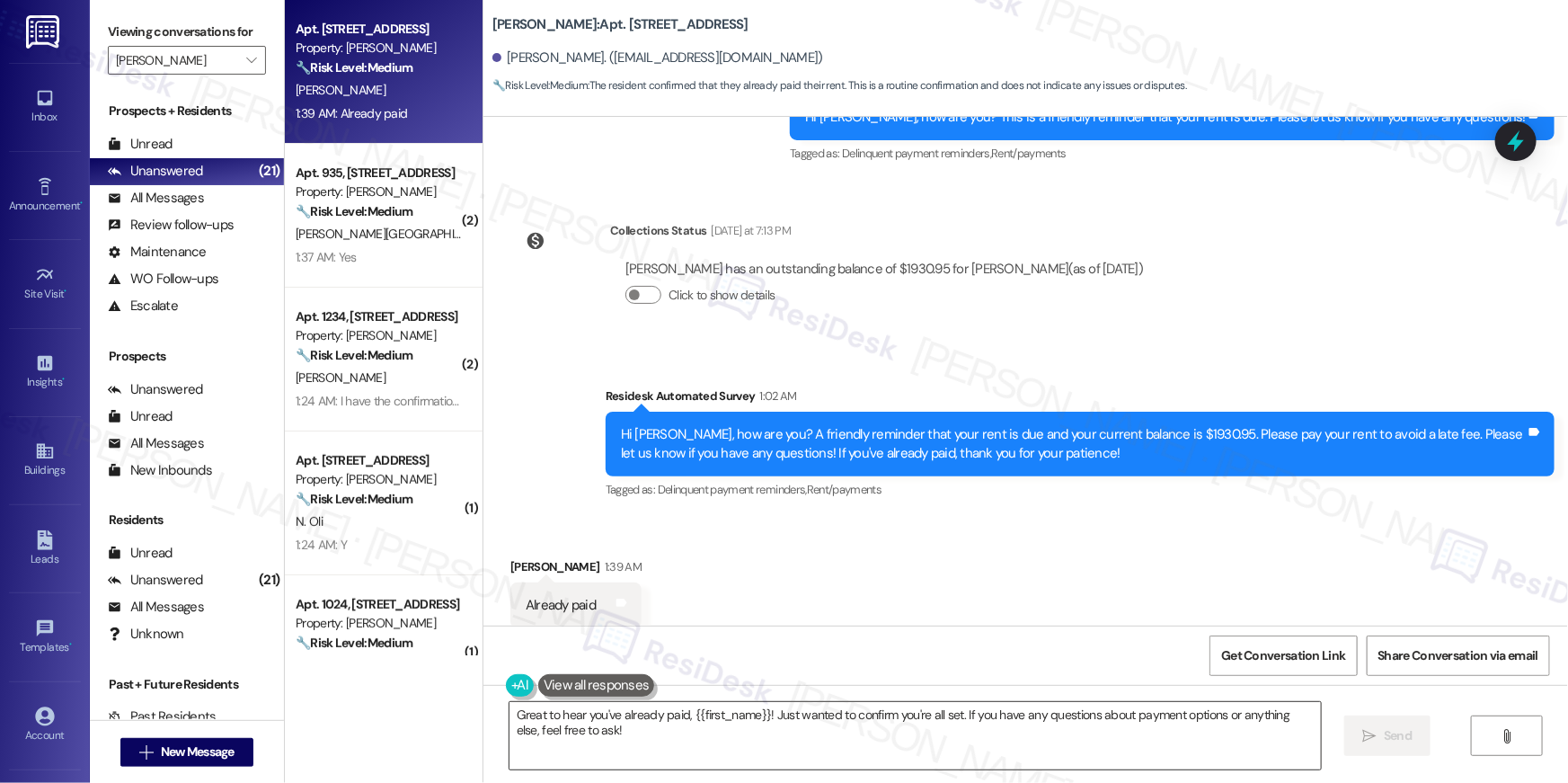
click at [956, 732] on textarea "Great to hear you've already paid, {{first_name}}! Just wanted to confirm you'r…" at bounding box center [915, 737] width 812 height 68
click at [955, 732] on textarea "Great to hear you've already paid, {{first_name}}! Just wanted to confirm you'r…" at bounding box center [915, 737] width 812 height 68
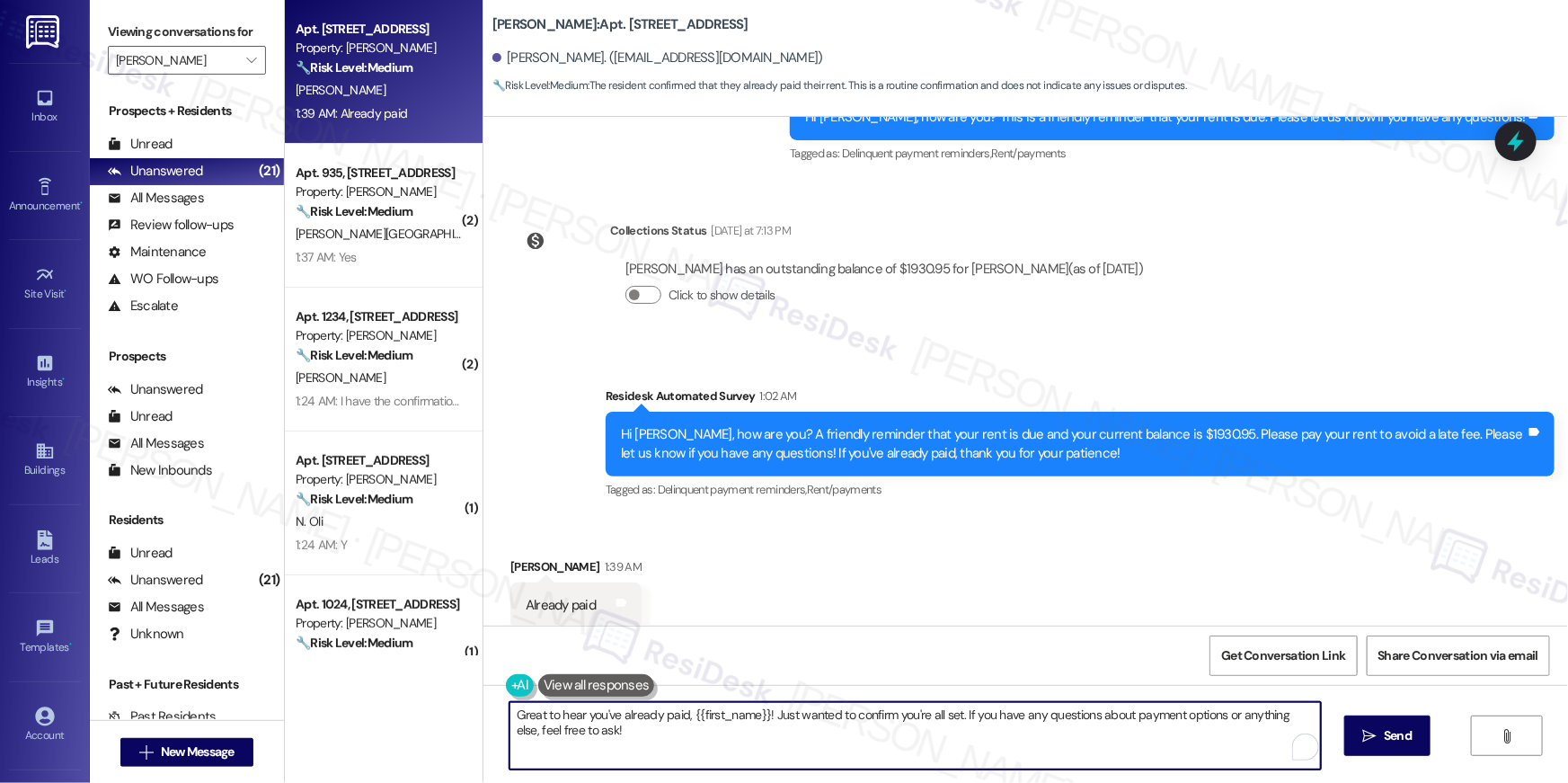
paste textarea "Thank you, {{first_name}}, for your rent payment, we truly appreciate it! If yo…"
type textarea "Thank you, {{first_name}}, for your rent payment, we truly appreciate it! If yo…"
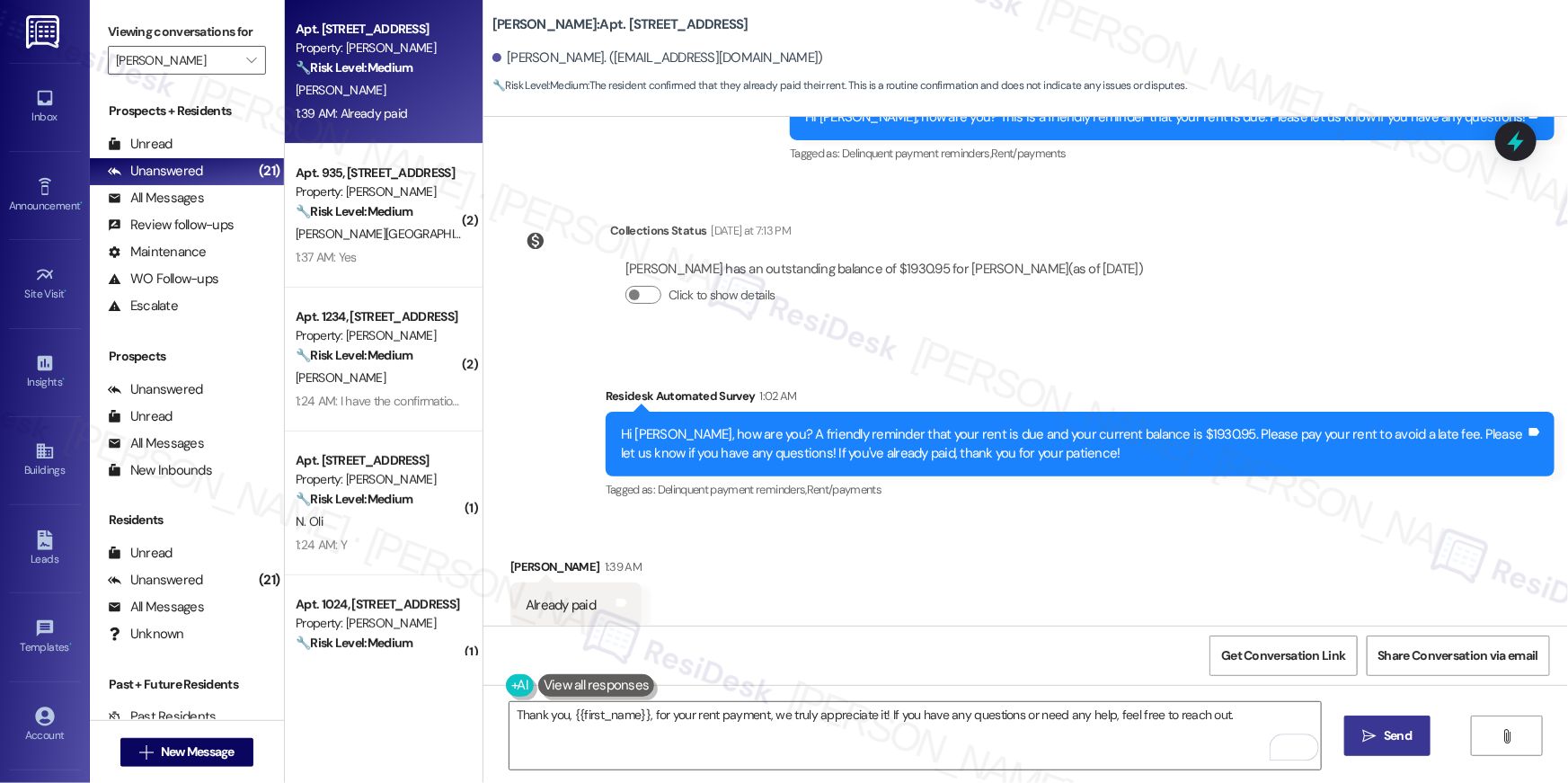
click at [1390, 749] on button " Send" at bounding box center [1389, 736] width 87 height 41
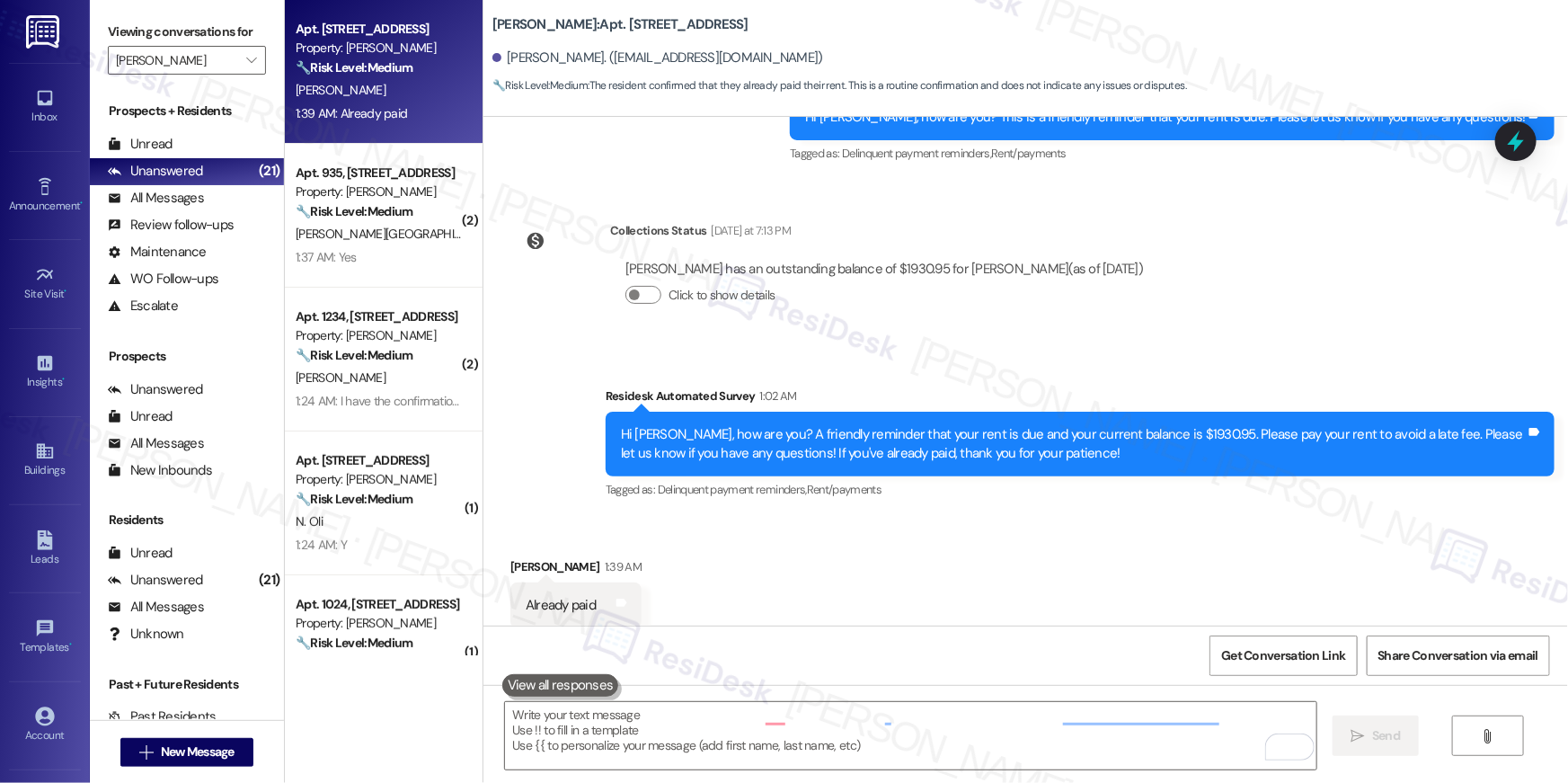
scroll to position [11747, 0]
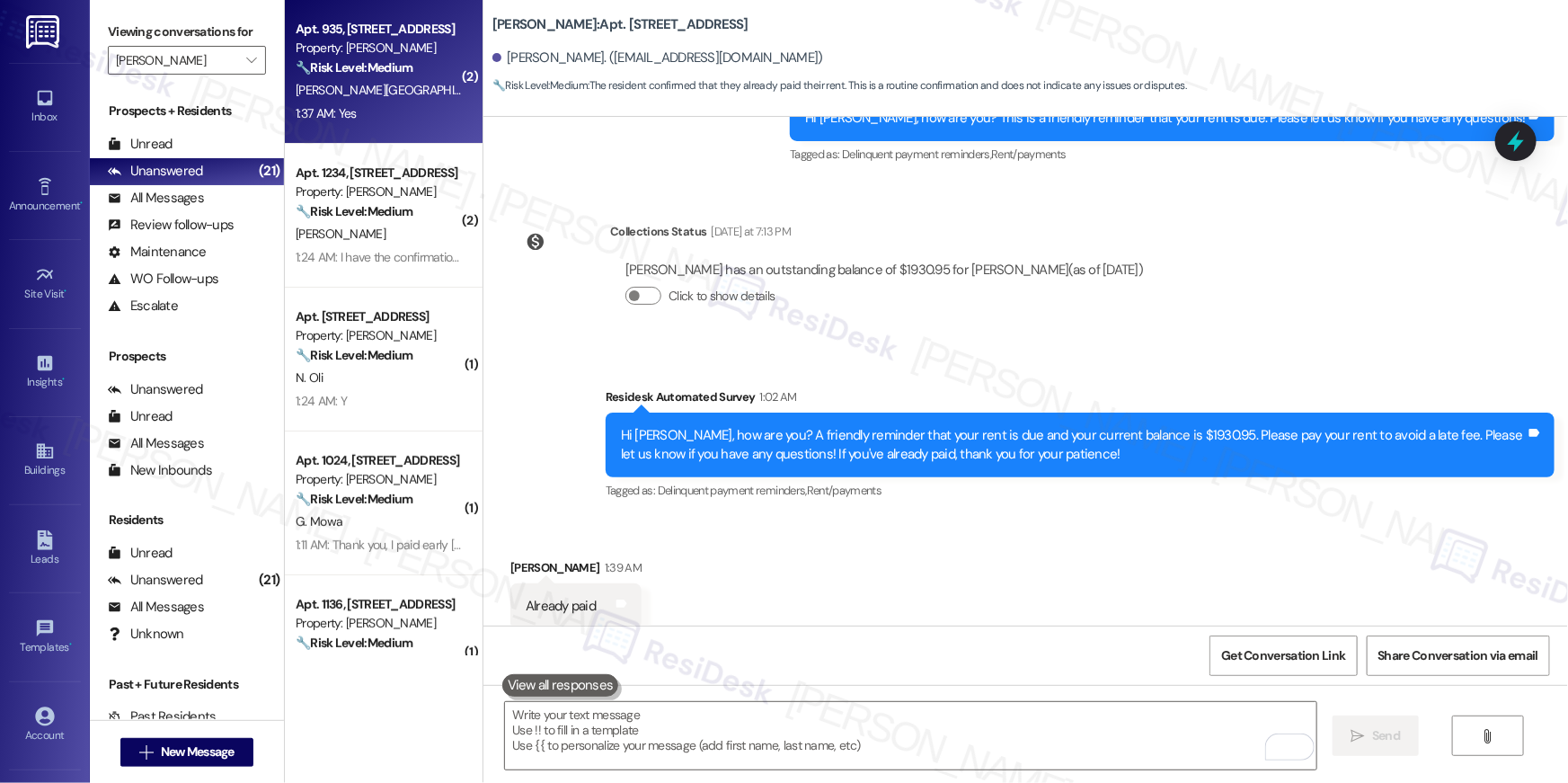
click at [377, 102] on div "1:37 AM: Yes 1:37 AM: Yes" at bounding box center [379, 113] width 170 height 22
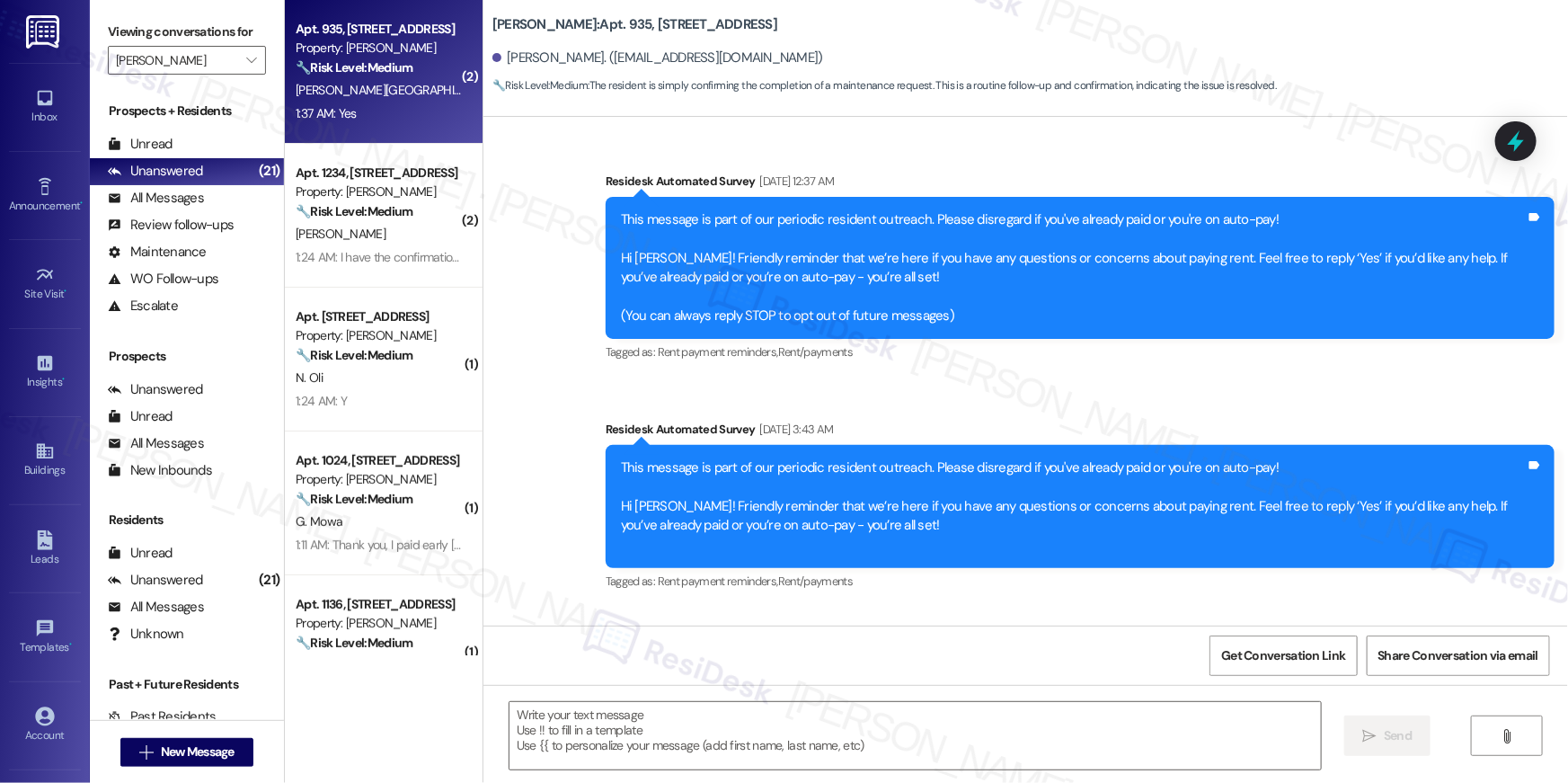
scroll to position [6082, 0]
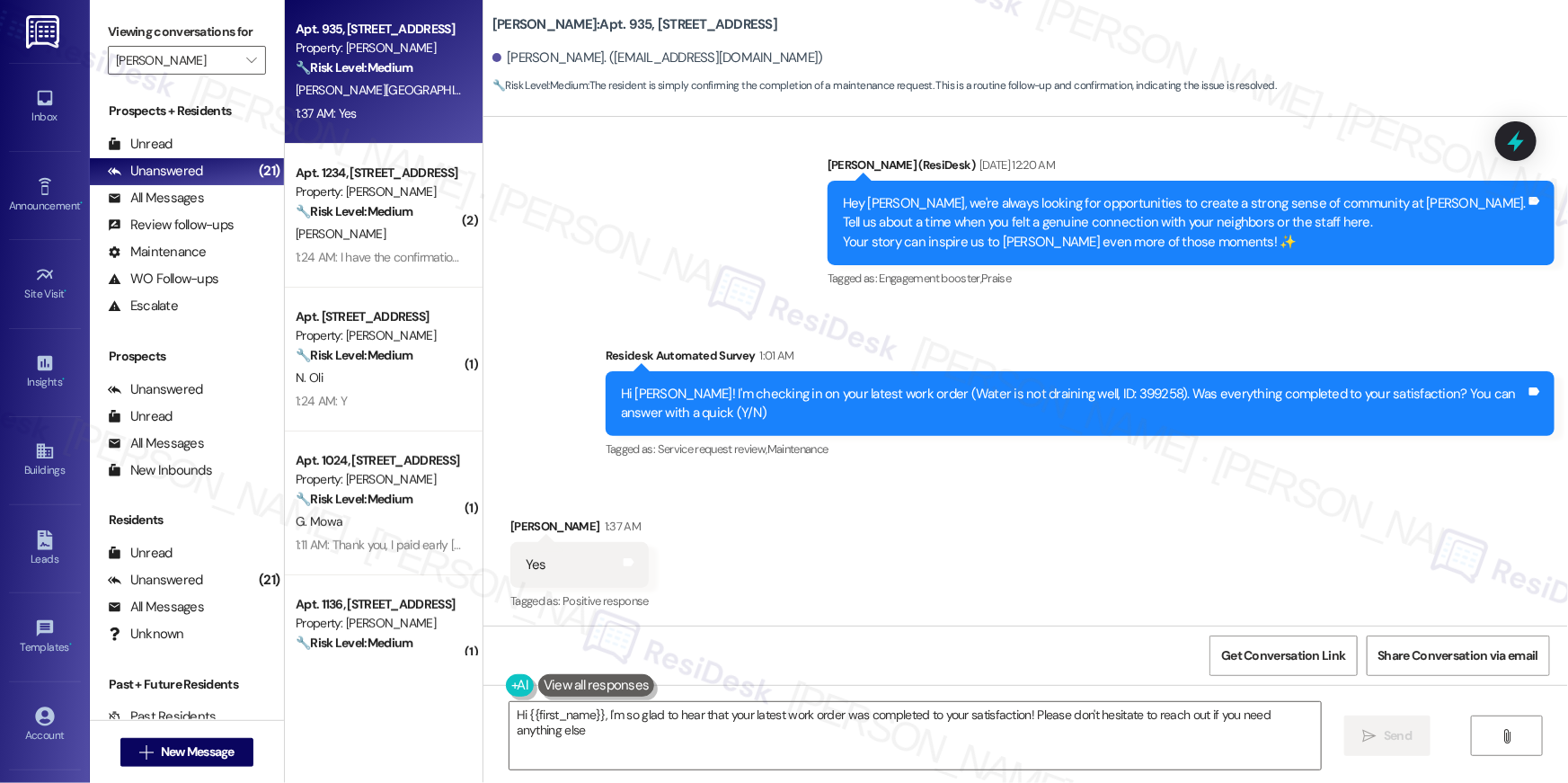
type textarea "Hi {{first_name}}, I'm so glad to hear that your latest work order was complete…"
click at [801, 739] on textarea "Hi {{first_name}}, I'm so glad to hear that your latest work order was complete…" at bounding box center [915, 737] width 812 height 68
click at [1397, 721] on button " Send" at bounding box center [1389, 736] width 87 height 41
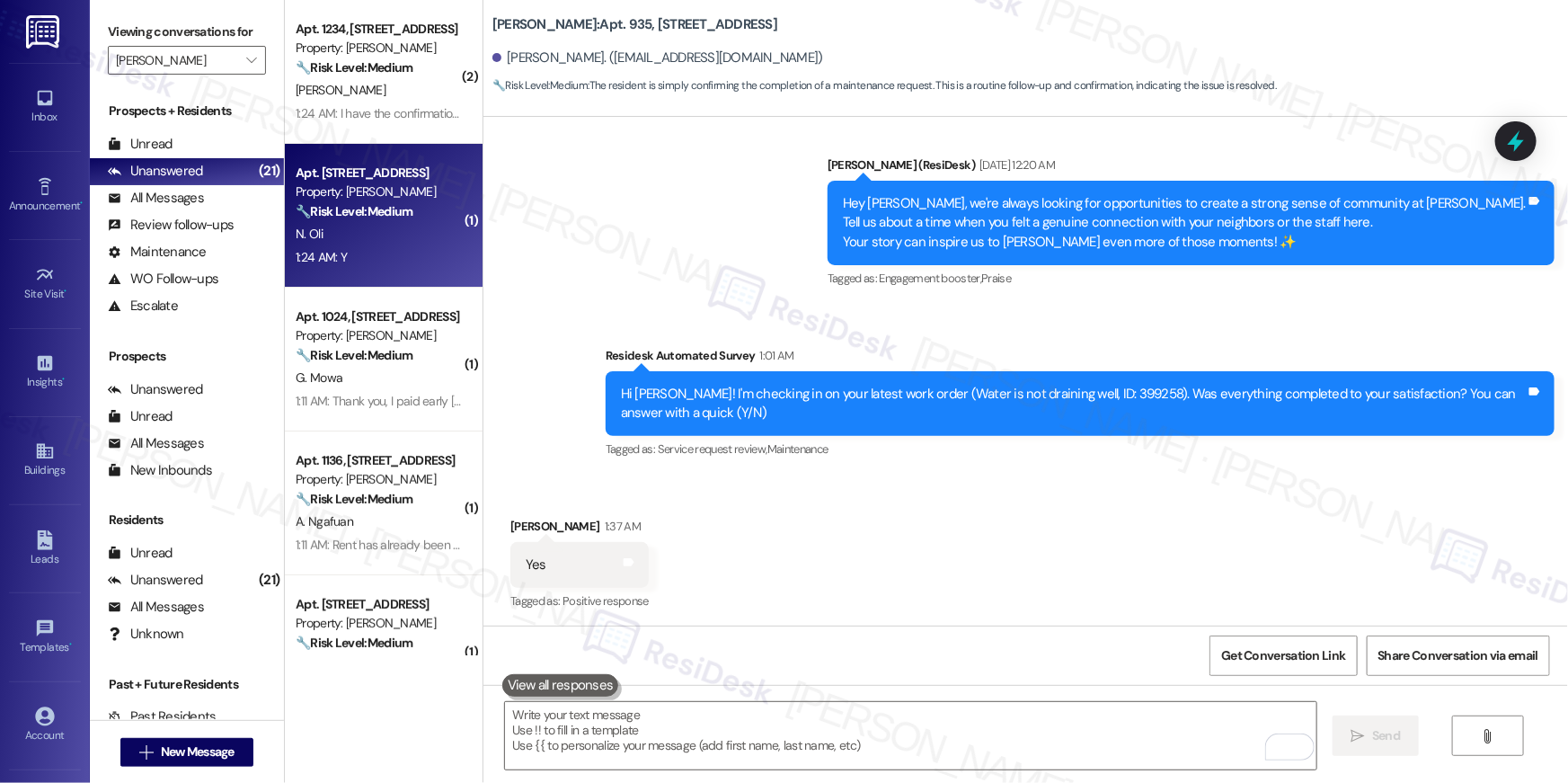
click at [386, 188] on div "Property: [PERSON_NAME]" at bounding box center [378, 192] width 166 height 19
type textarea "Fetching suggested responses. Please feel free to read through the conversation…"
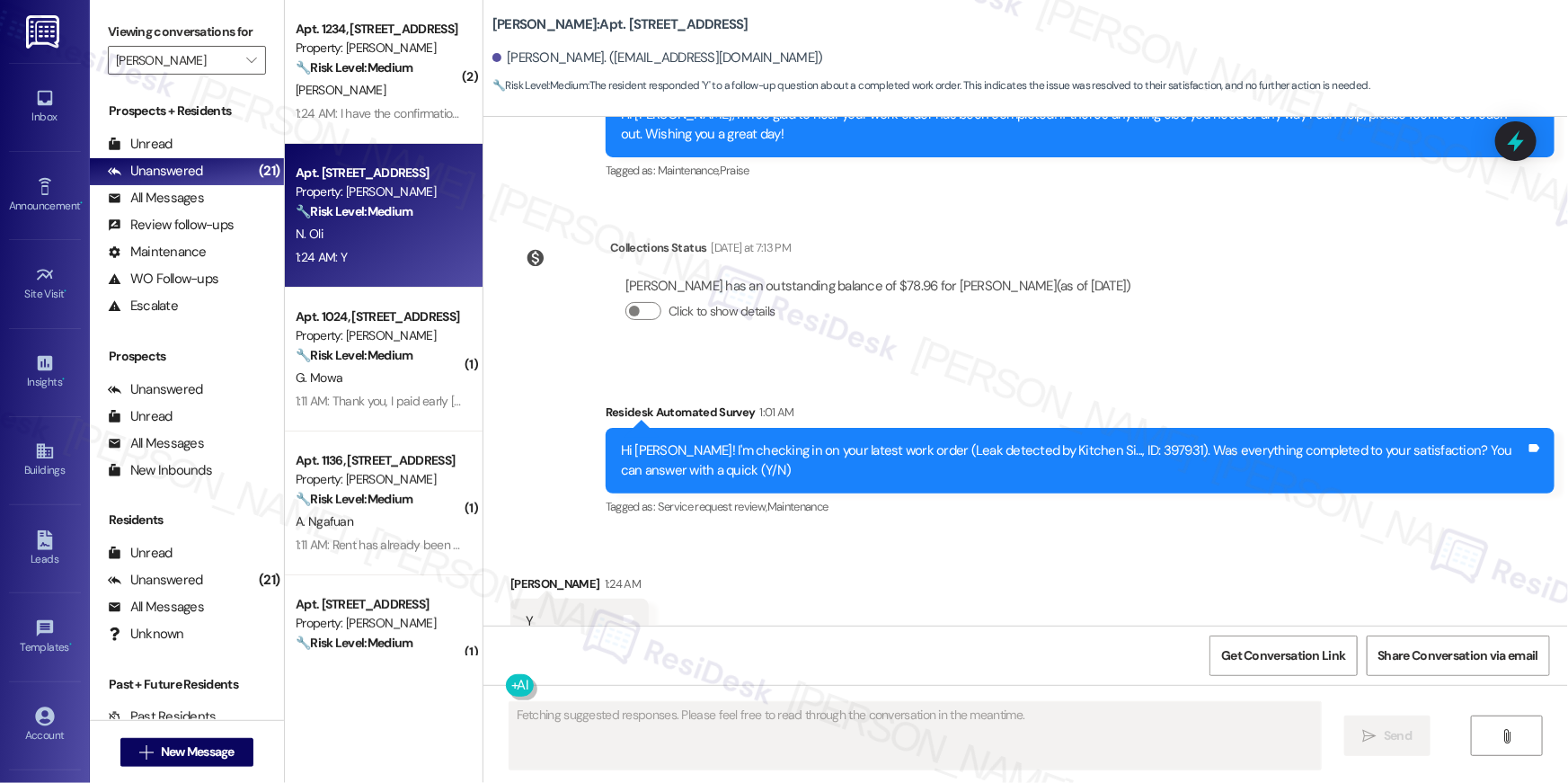
scroll to position [6844, 0]
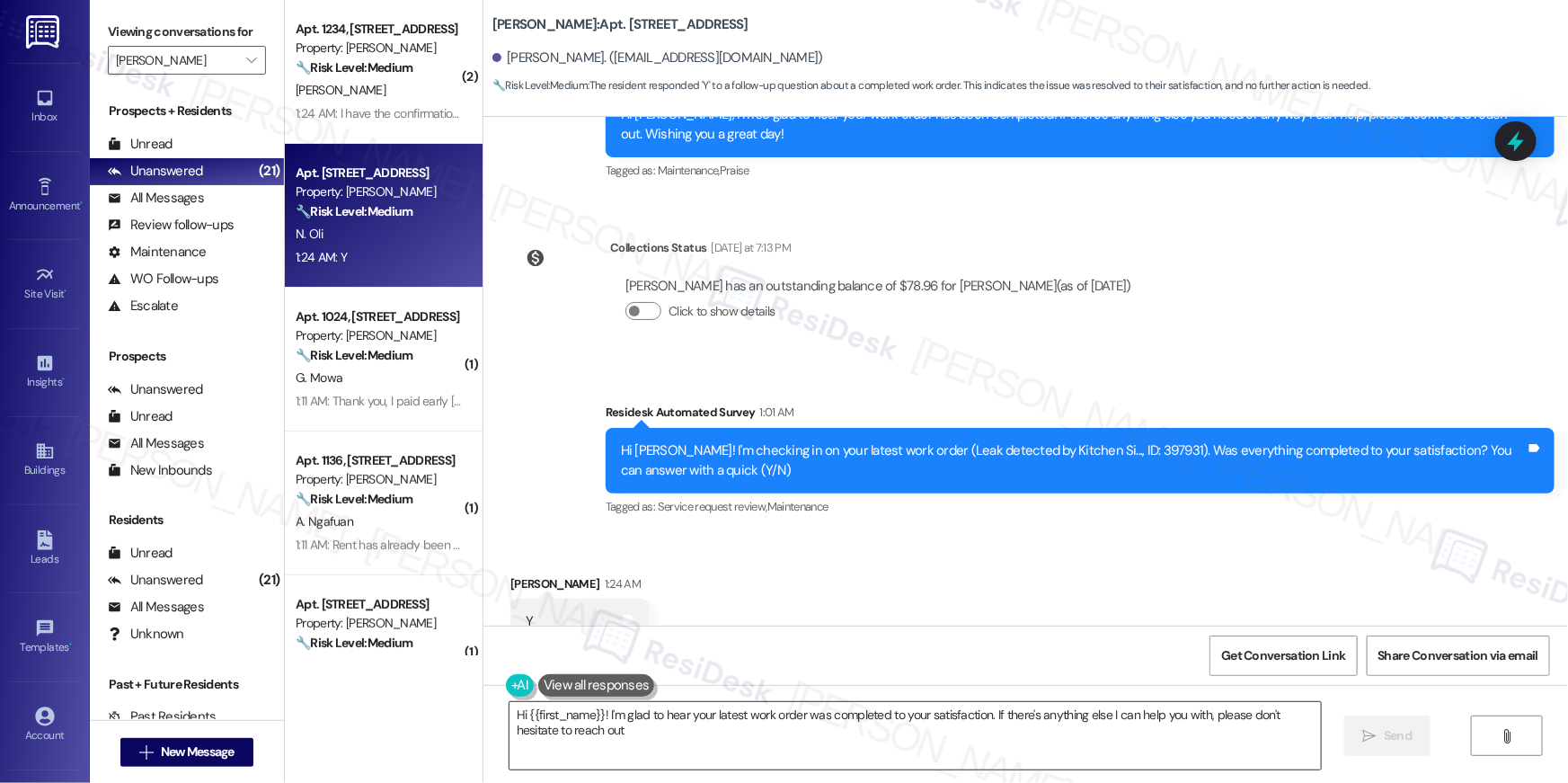
type textarea "Hi {{first_name}}! I'm glad to hear your latest work order was completed to you…"
click at [1197, 742] on textarea "Hi {{first_name}}! I'm glad to hear your latest work order was completed to you…" at bounding box center [915, 737] width 812 height 68
click at [1426, 741] on button " Send" at bounding box center [1389, 736] width 87 height 41
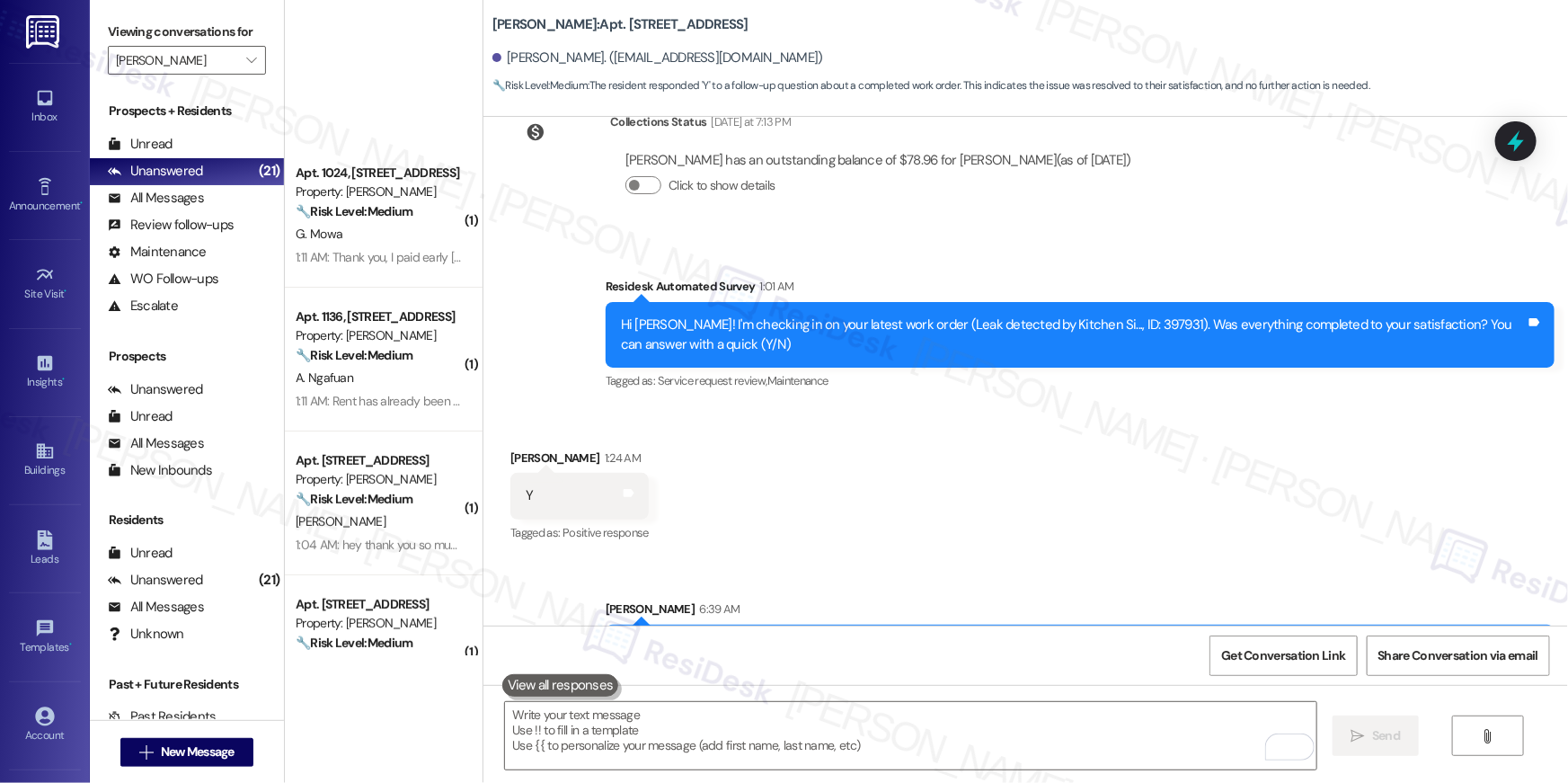
scroll to position [813, 0]
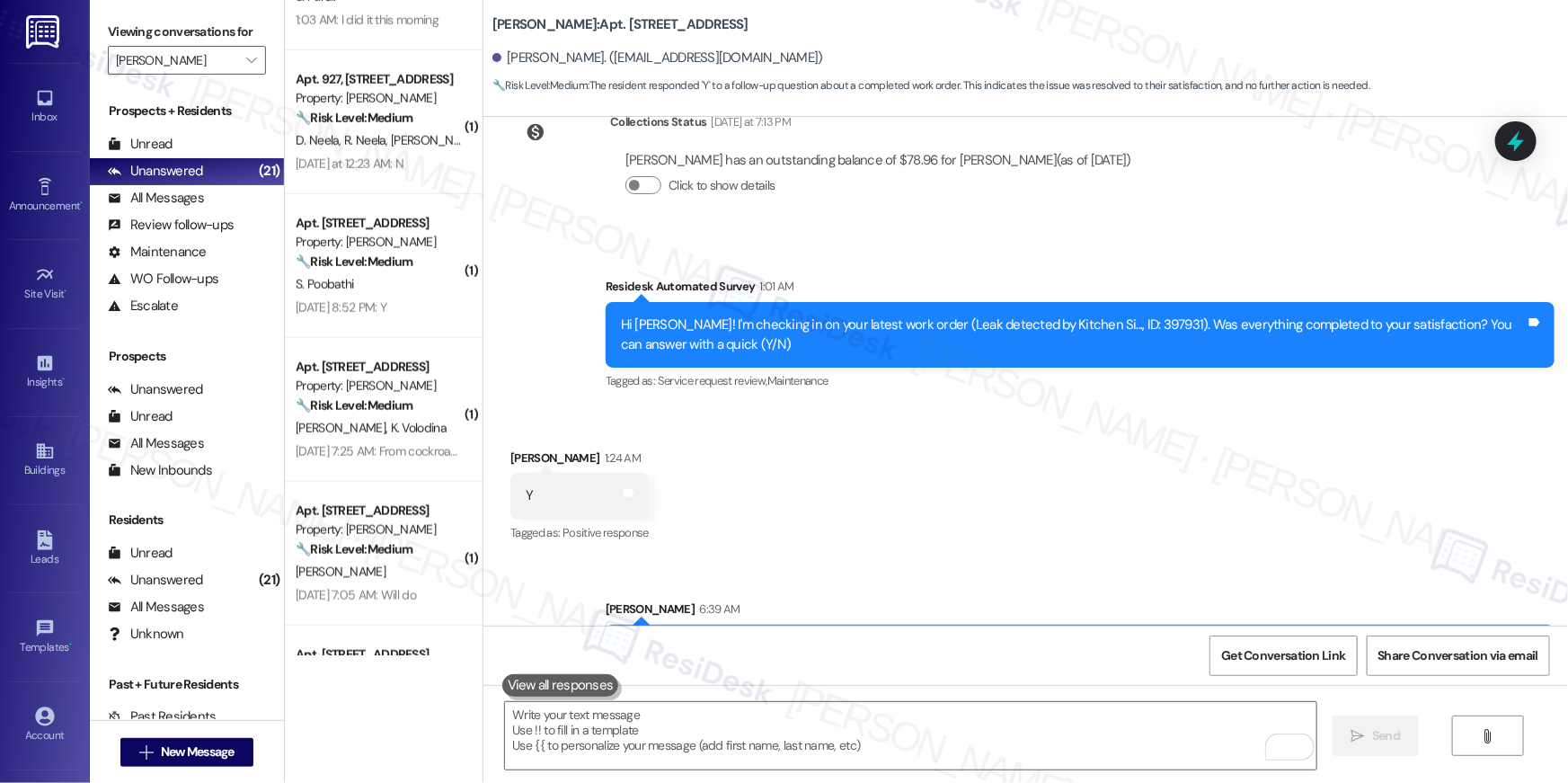
click at [946, 408] on div "Received via SMS Nafet Oli 1:24 AM Y Tags and notes Tagged as: Positive respons…" at bounding box center [1026, 484] width 1085 height 152
click at [890, 409] on div "Received via SMS Nafet Oli 1:24 AM Y Tags and notes Tagged as: Positive respons…" at bounding box center [1026, 484] width 1085 height 152
click at [977, 437] on div "Received via SMS Nafet Oli 1:24 AM Y Tags and notes Tagged as: Positive respons…" at bounding box center [1026, 484] width 1085 height 152
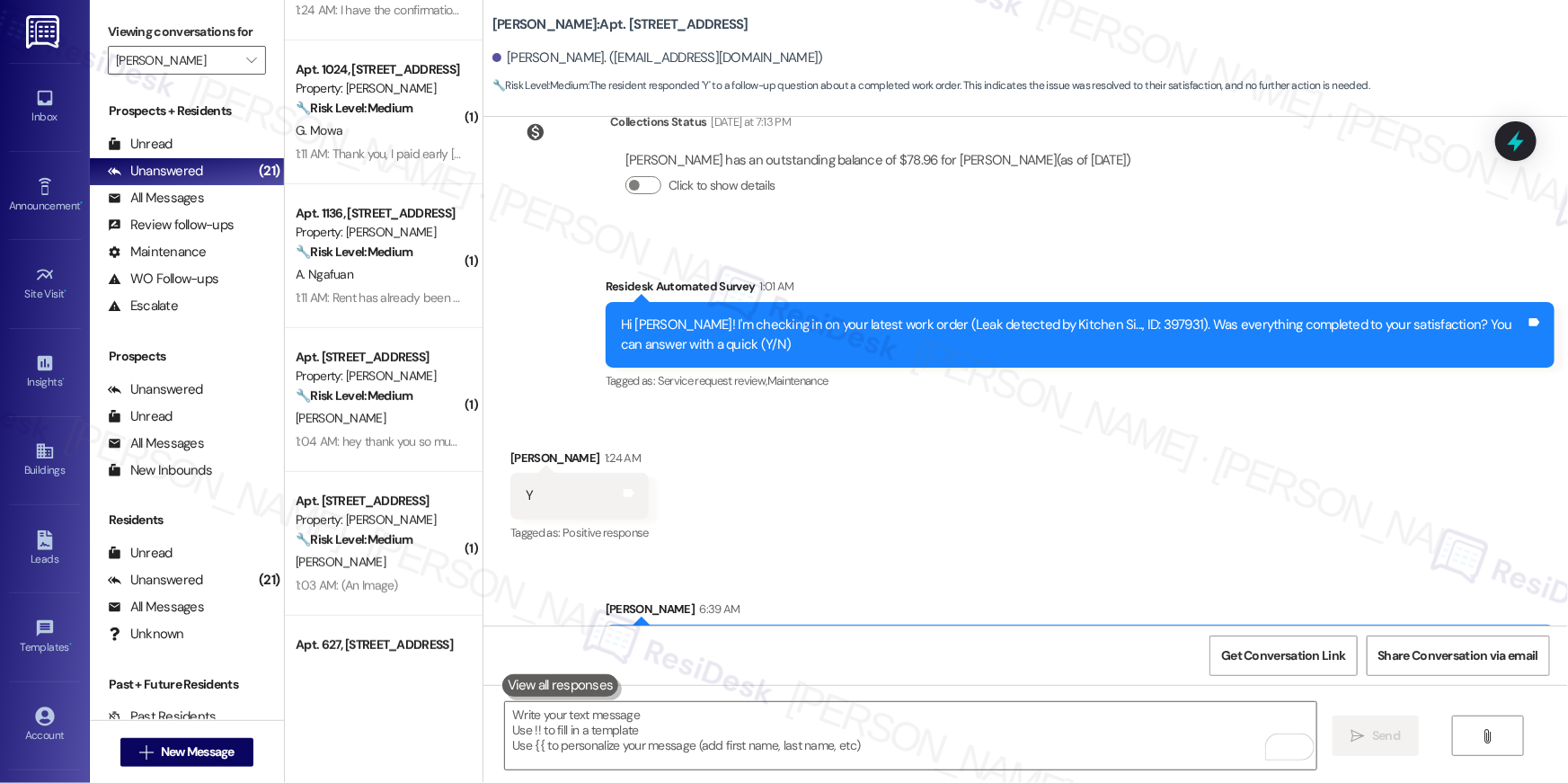
scroll to position [0, 0]
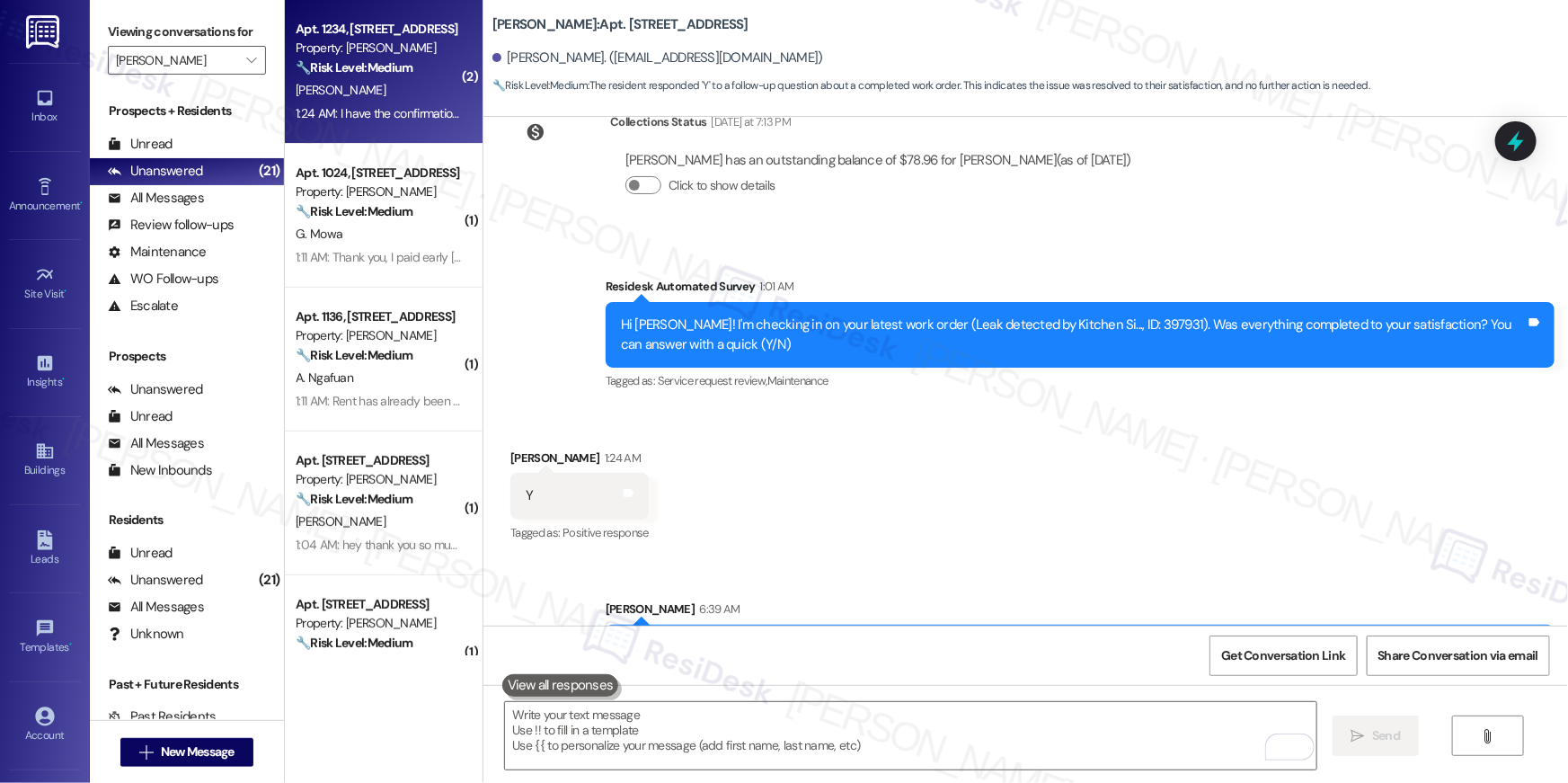
click at [329, 124] on div "1:24 AM: I have the confirmation email that it was sent to you 1:24 AM: I have …" at bounding box center [379, 113] width 170 height 22
type textarea "Fetching suggested responses. Please feel free to read through the conversation…"
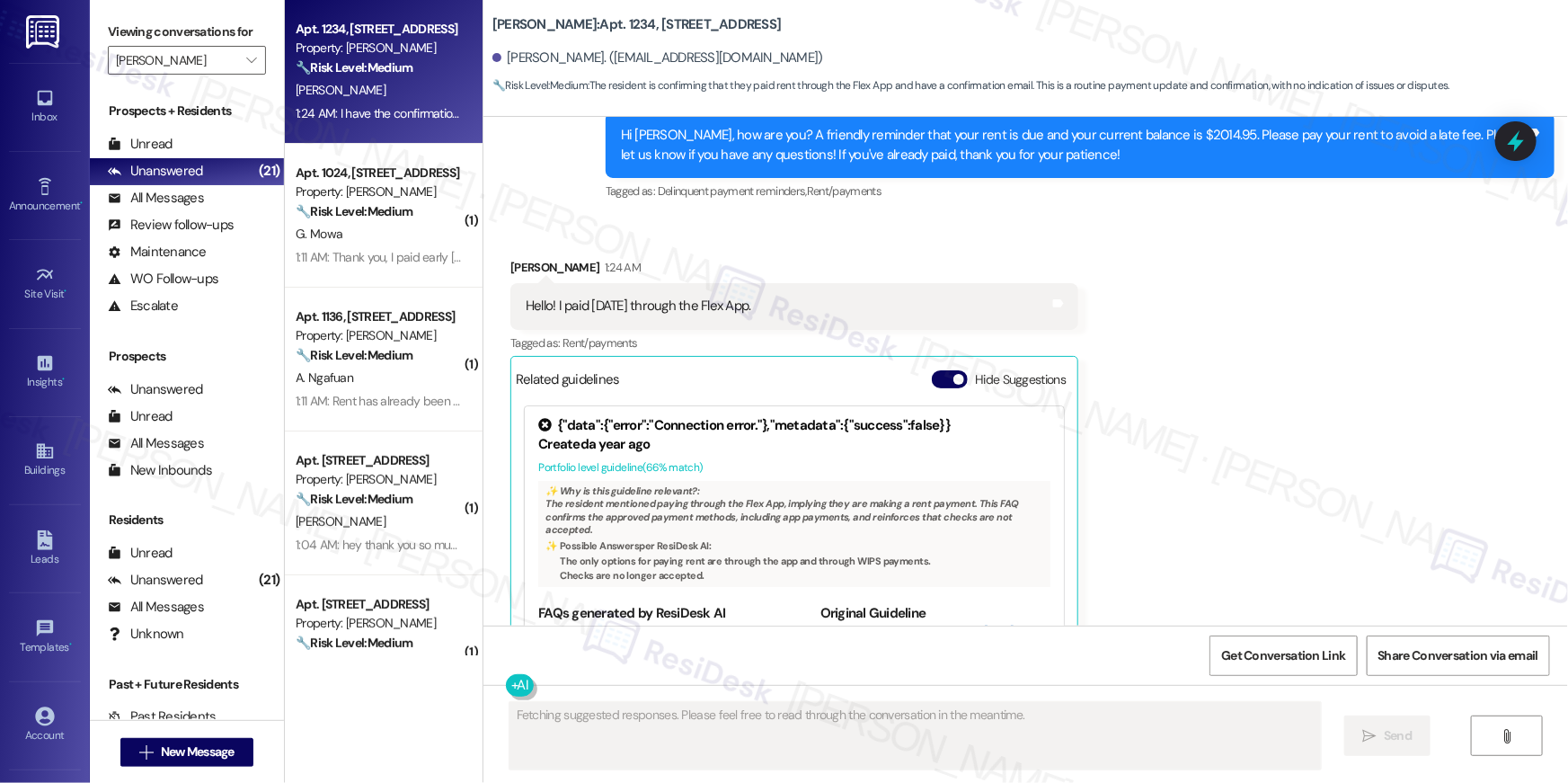
scroll to position [12708, 0]
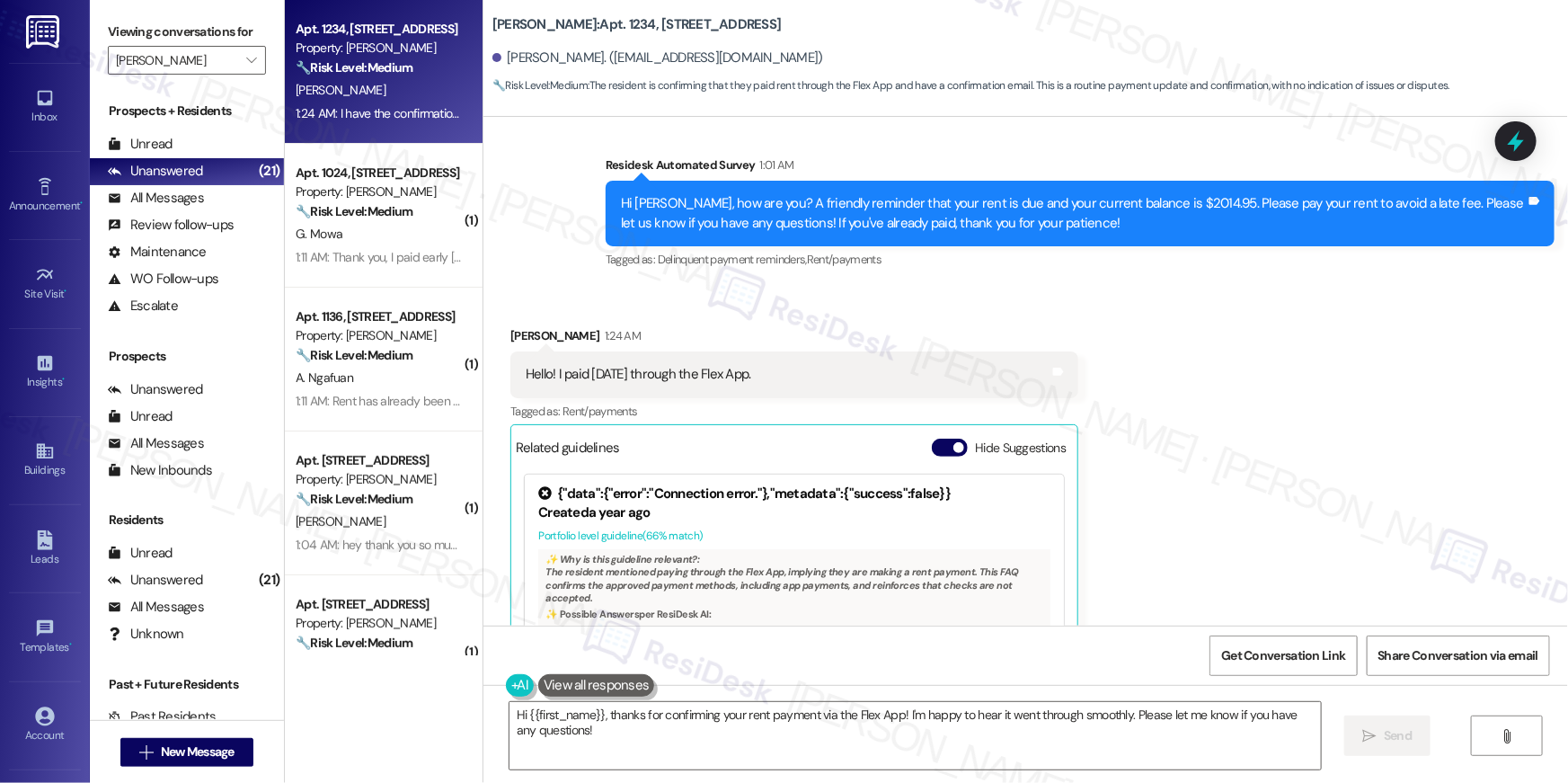
click at [1447, 323] on div "Received via SMS Rodney Jones 1:24 AM Hello! I paid today through the Flex App.…" at bounding box center [1026, 628] width 1085 height 685
click at [1095, 758] on textarea "Hi {{first_name}}, thanks for confirming your rent payment via the Flex App! I'…" at bounding box center [915, 737] width 812 height 68
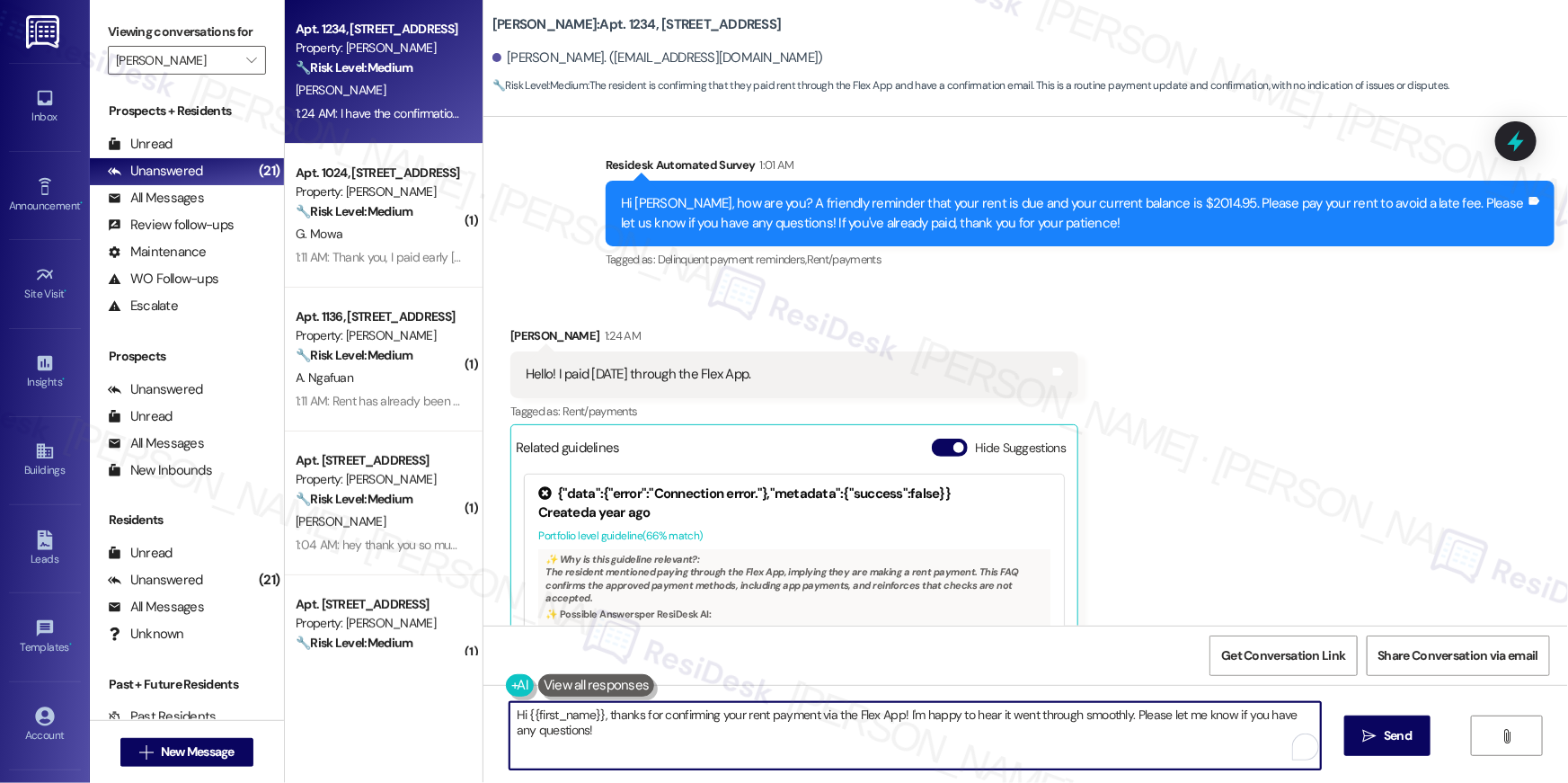
click at [1095, 758] on textarea "Hi {{first_name}}, thanks for confirming your rent payment via the Flex App! I'…" at bounding box center [915, 737] width 812 height 68
paste textarea "Thank you, {{first_name}}, for your rent payment, we truly appreciate it! If yo…"
type textarea "Thank you, {{first_name}}, for your rent payment, we truly appreciate it! If yo…"
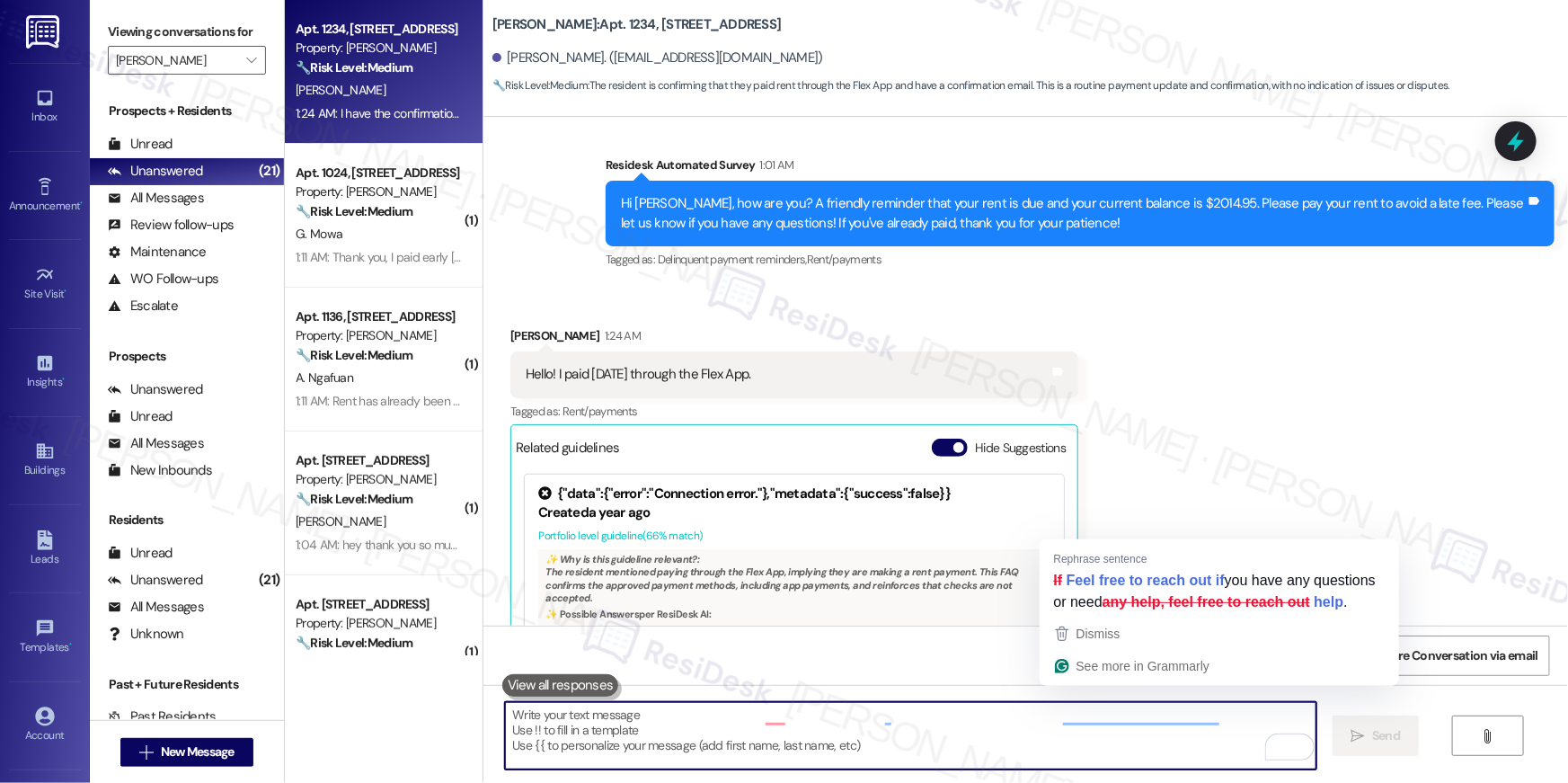
scroll to position [13026, 0]
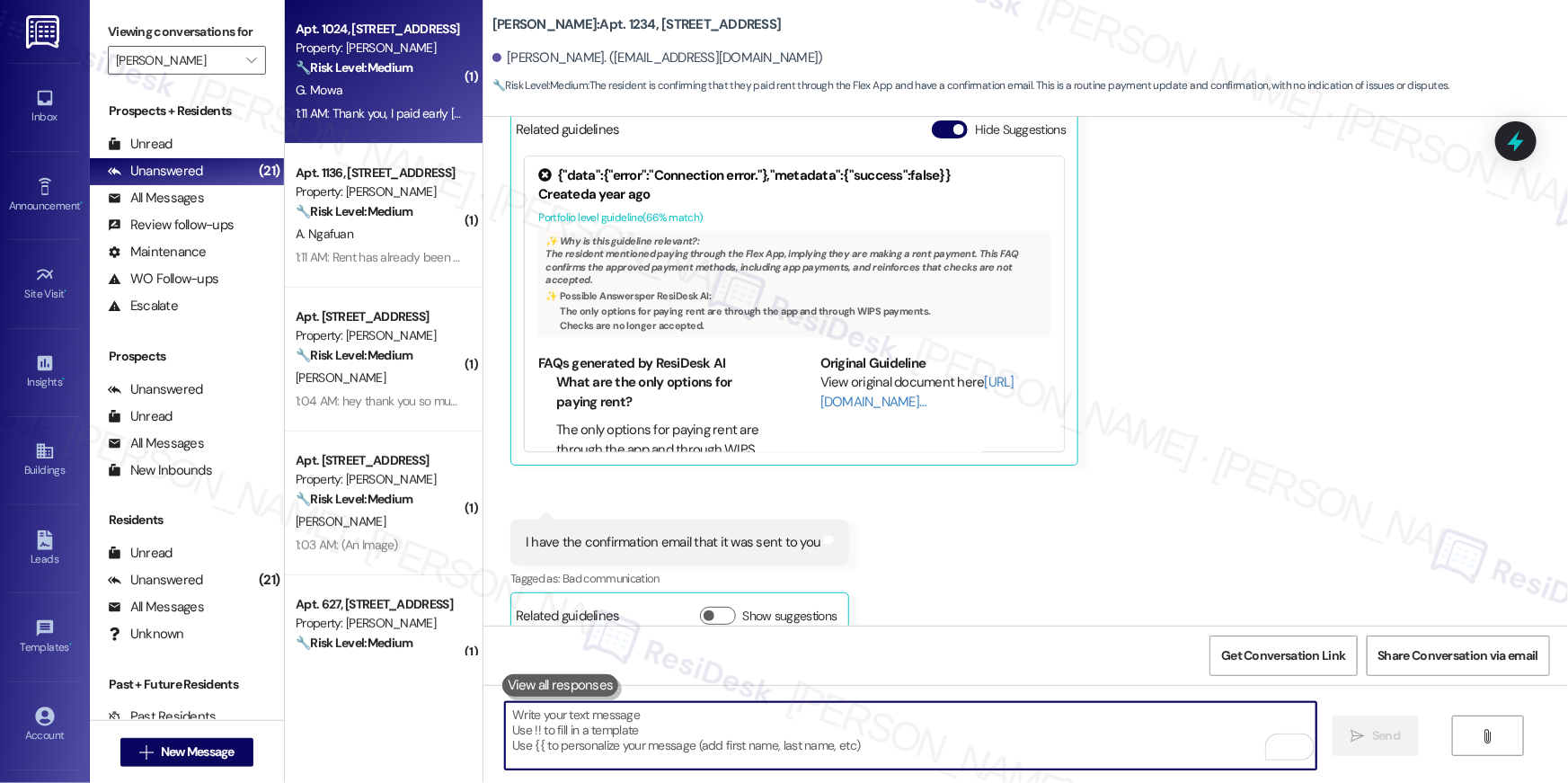
click at [380, 87] on div "G. Mowa" at bounding box center [379, 90] width 170 height 22
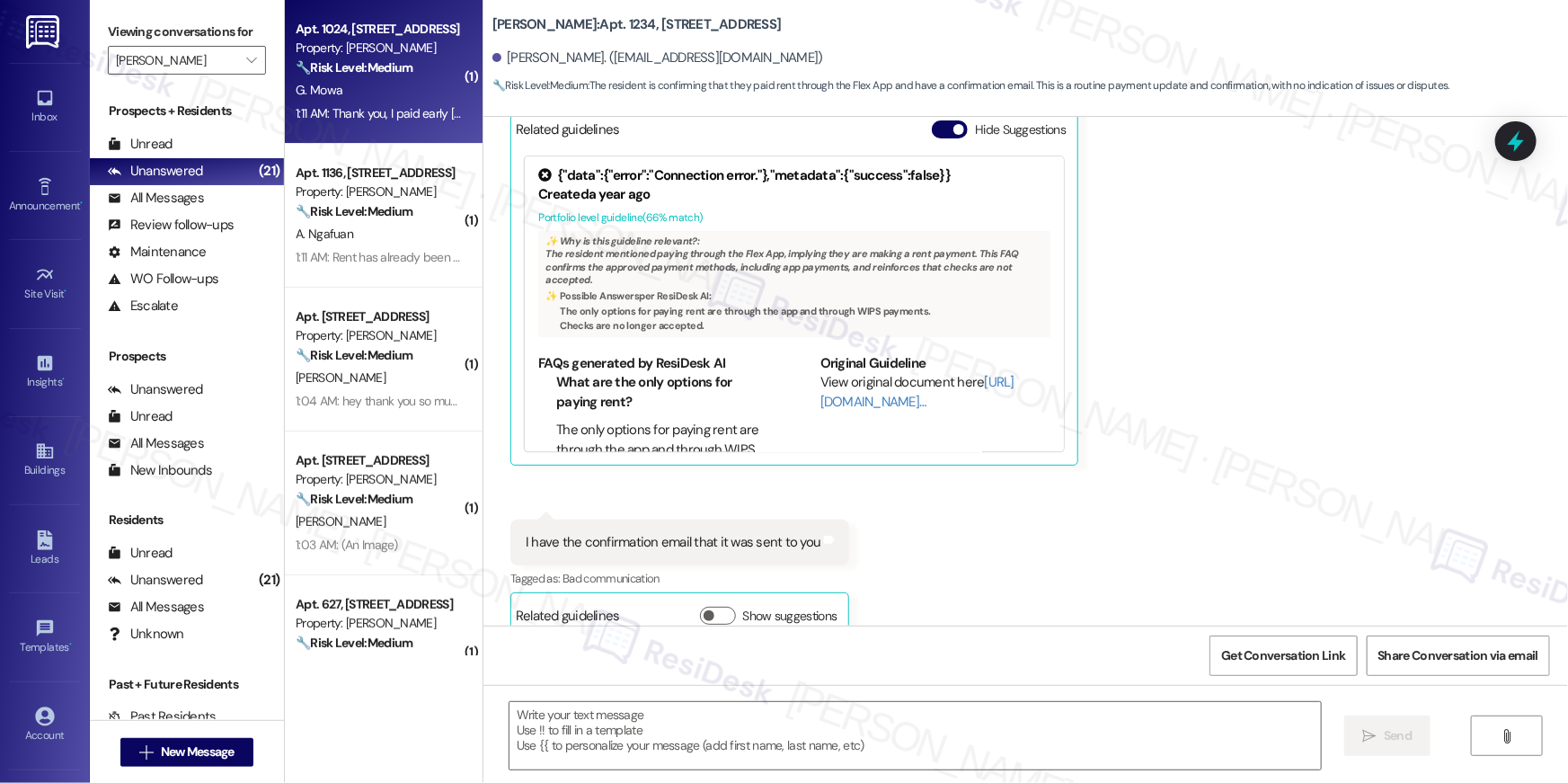
type textarea "Fetching suggested responses. Please feel free to read through the conversation…"
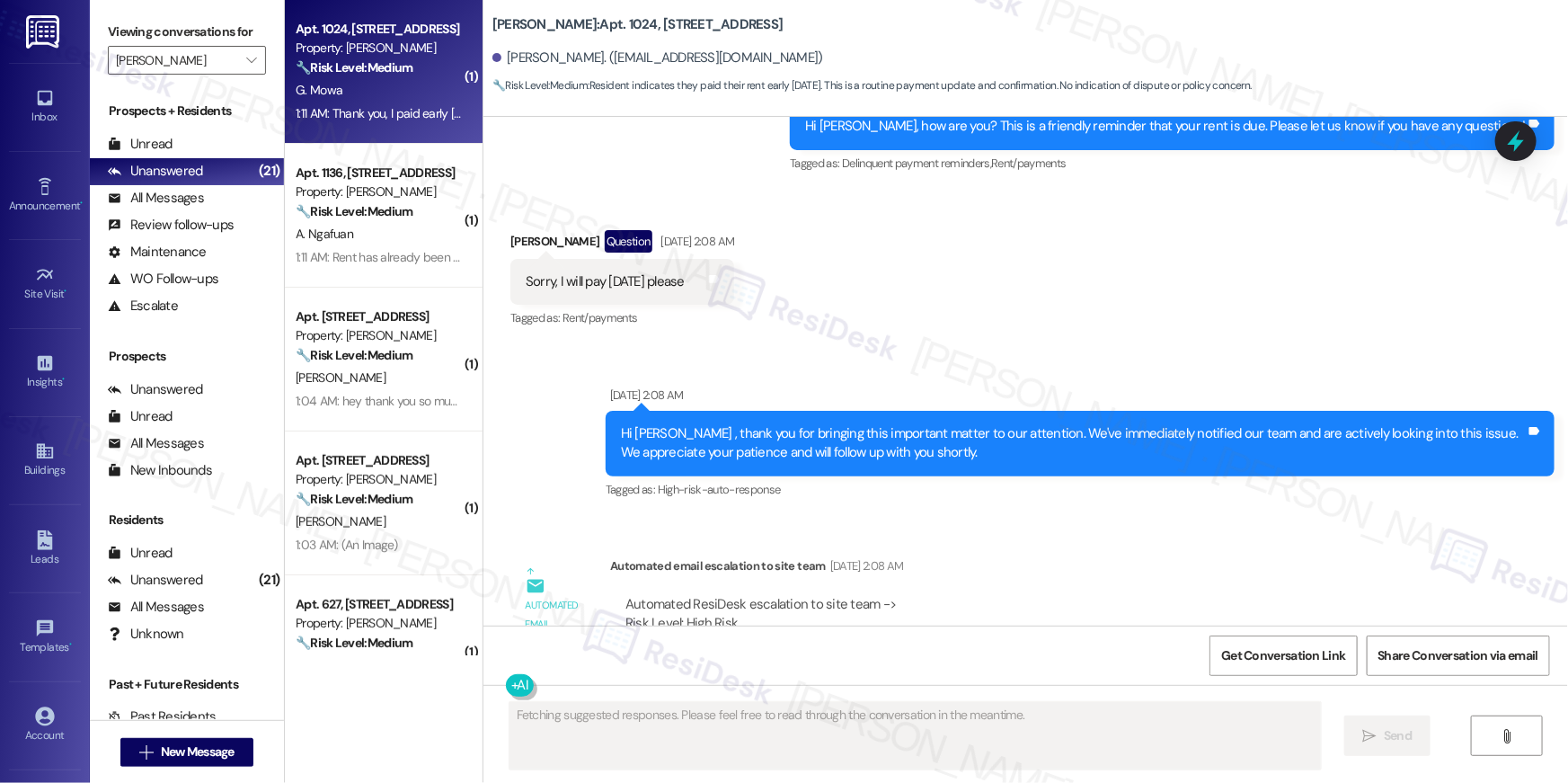
scroll to position [4571, 0]
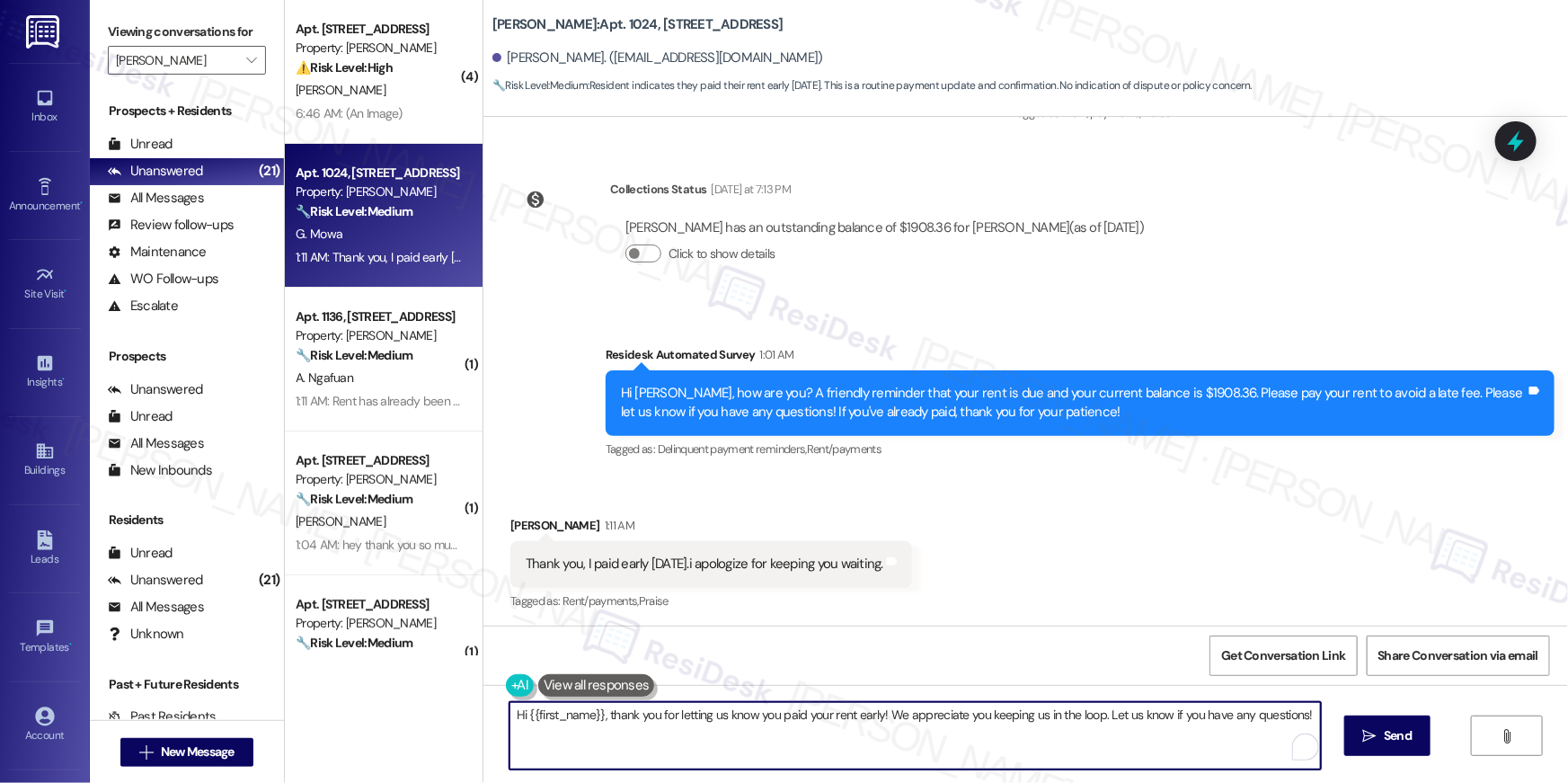
click at [858, 722] on textarea "Hi {{first_name}}, thank you for letting us know you paid your rent early! We a…" at bounding box center [915, 737] width 812 height 68
type textarea "Hi {{first_name}}, thank you for letting us know you paid your rent! We appreci…"
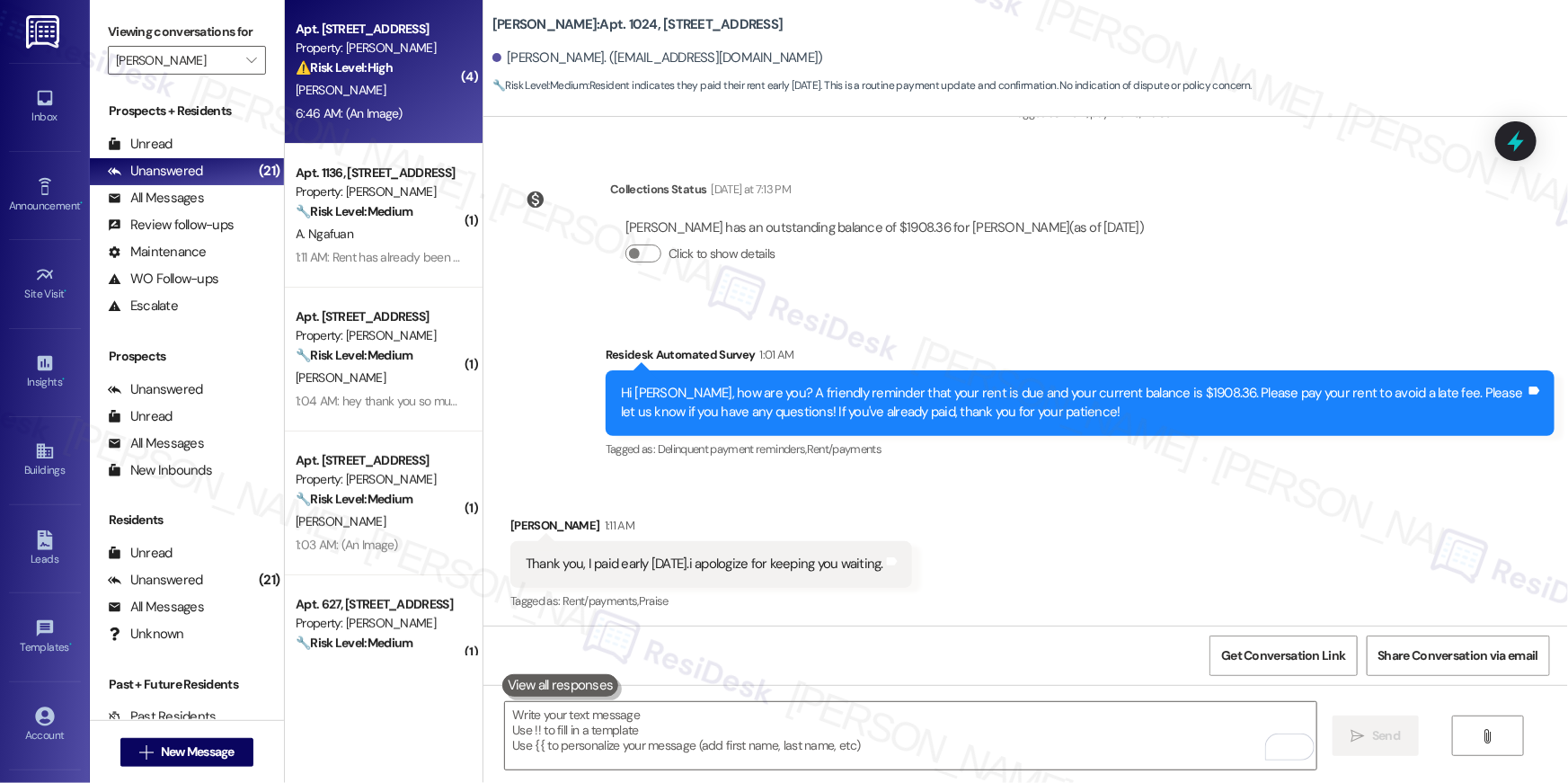
click at [393, 99] on div "[PERSON_NAME]" at bounding box center [379, 90] width 170 height 22
type textarea "Fetching suggested responses. Please feel free to read through the conversation…"
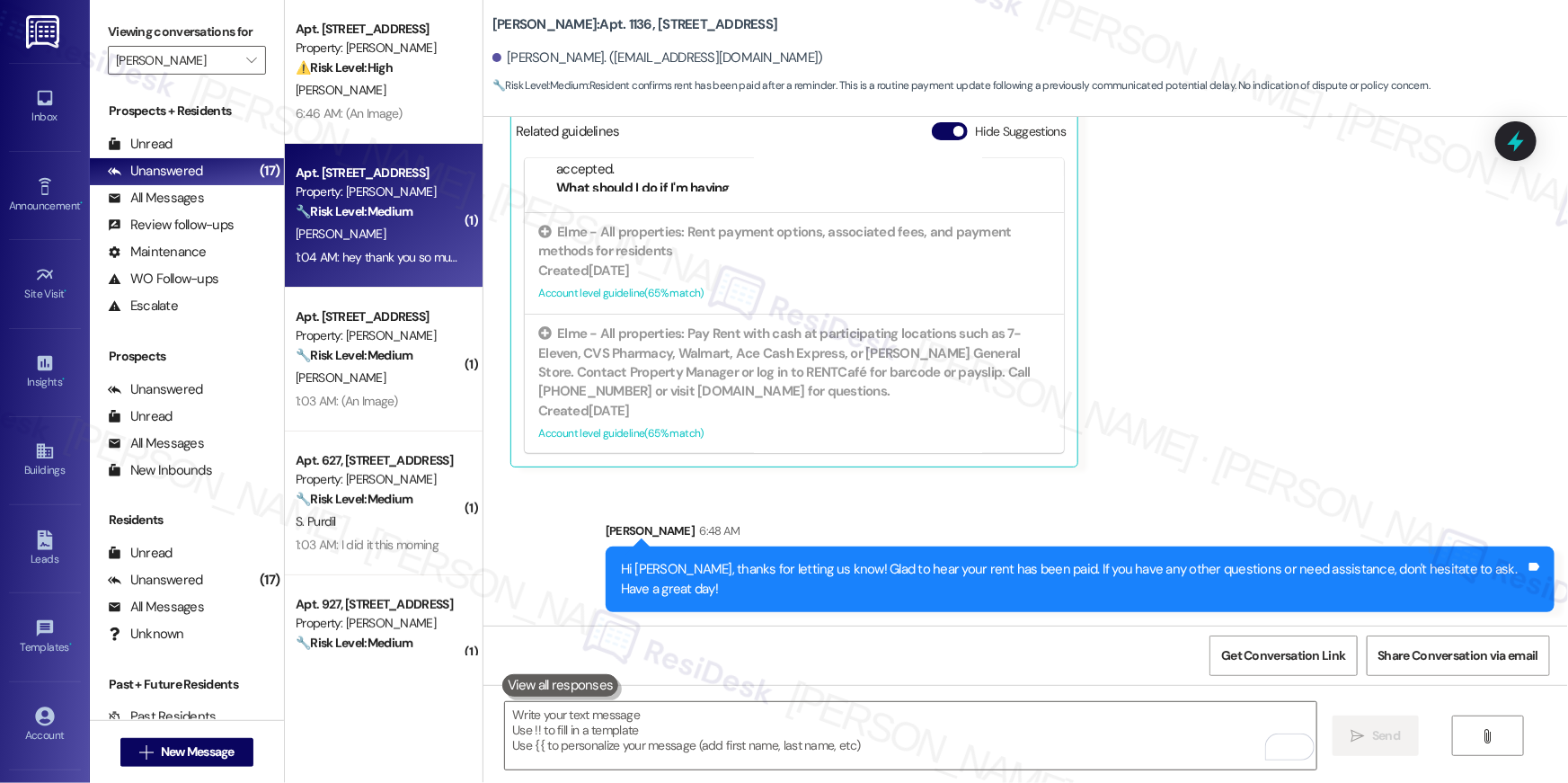
click at [371, 203] on div "🔧 Risk Level: Medium The resident is requesting confirmation of a payment they …" at bounding box center [378, 212] width 166 height 19
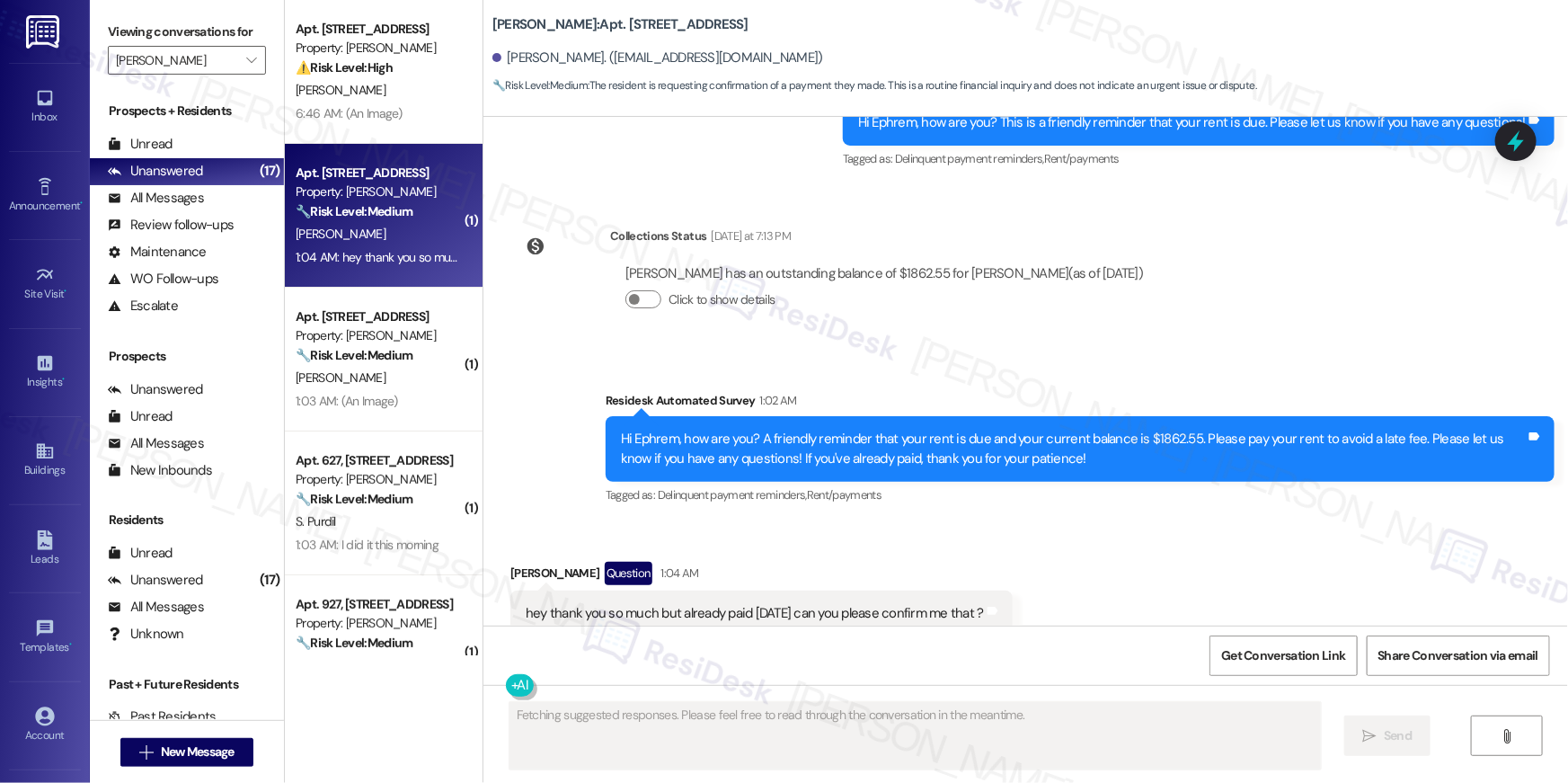
scroll to position [1763, 0]
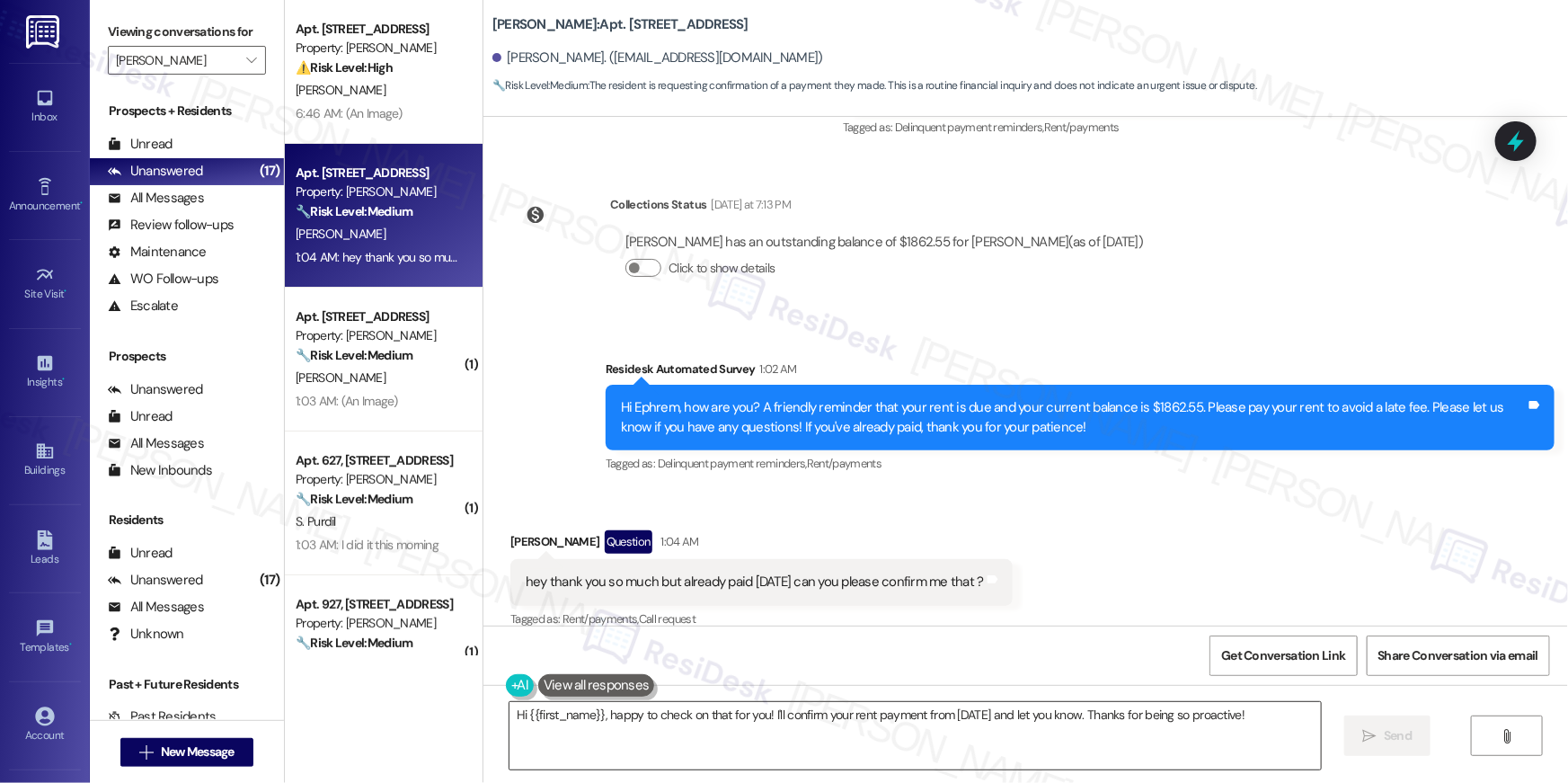
click at [1072, 743] on textarea "Hi {{first_name}}, happy to check on that for you! I'll confirm your rent payme…" at bounding box center [915, 737] width 812 height 68
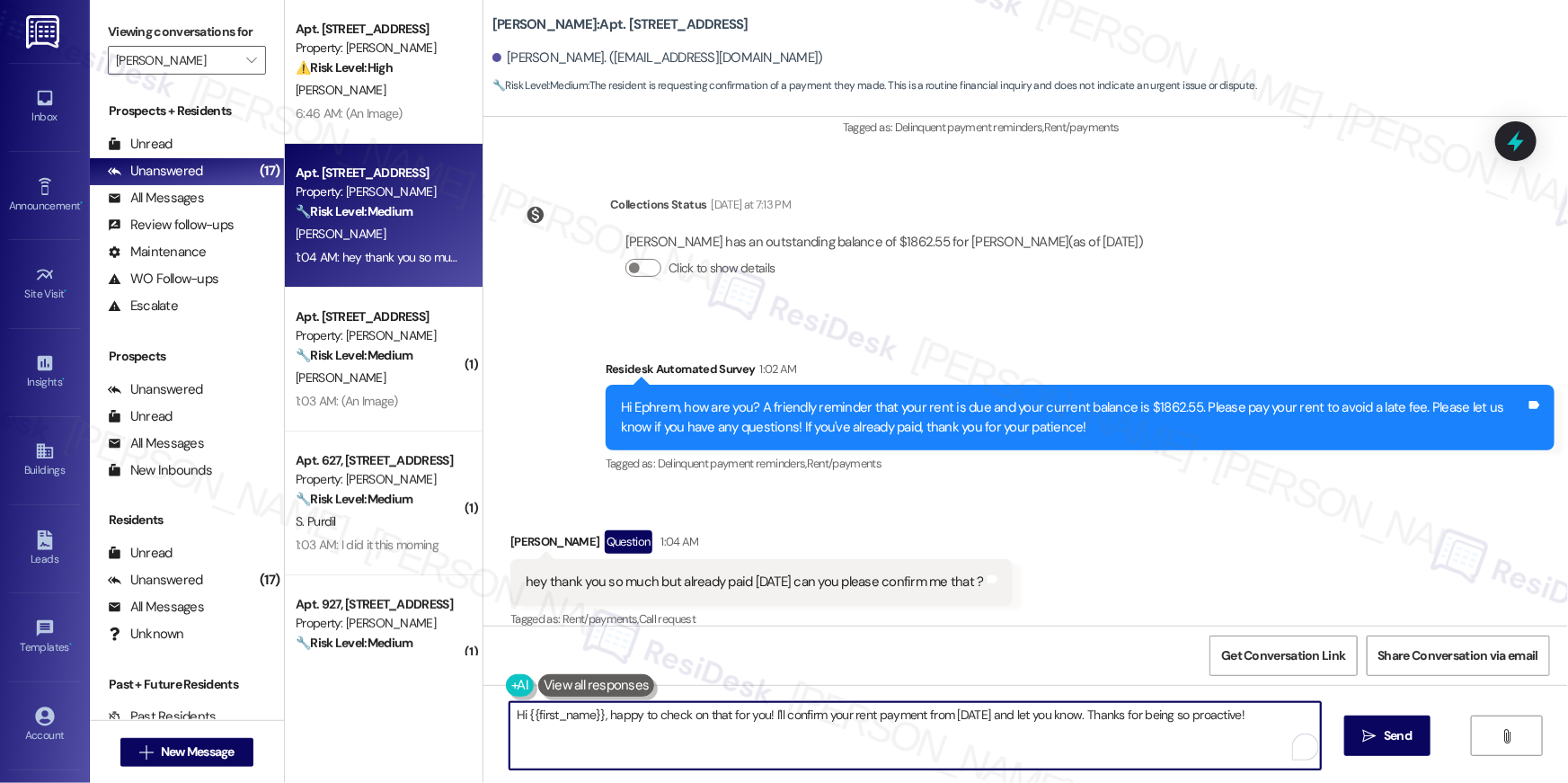
paste textarea "Thank you, {{first_name}}, for your rent payment, we truly appreciate it! If yo…"
type textarea "Thank you, {{first_name}}, for your rent payment, we truly appreciate it! If yo…"
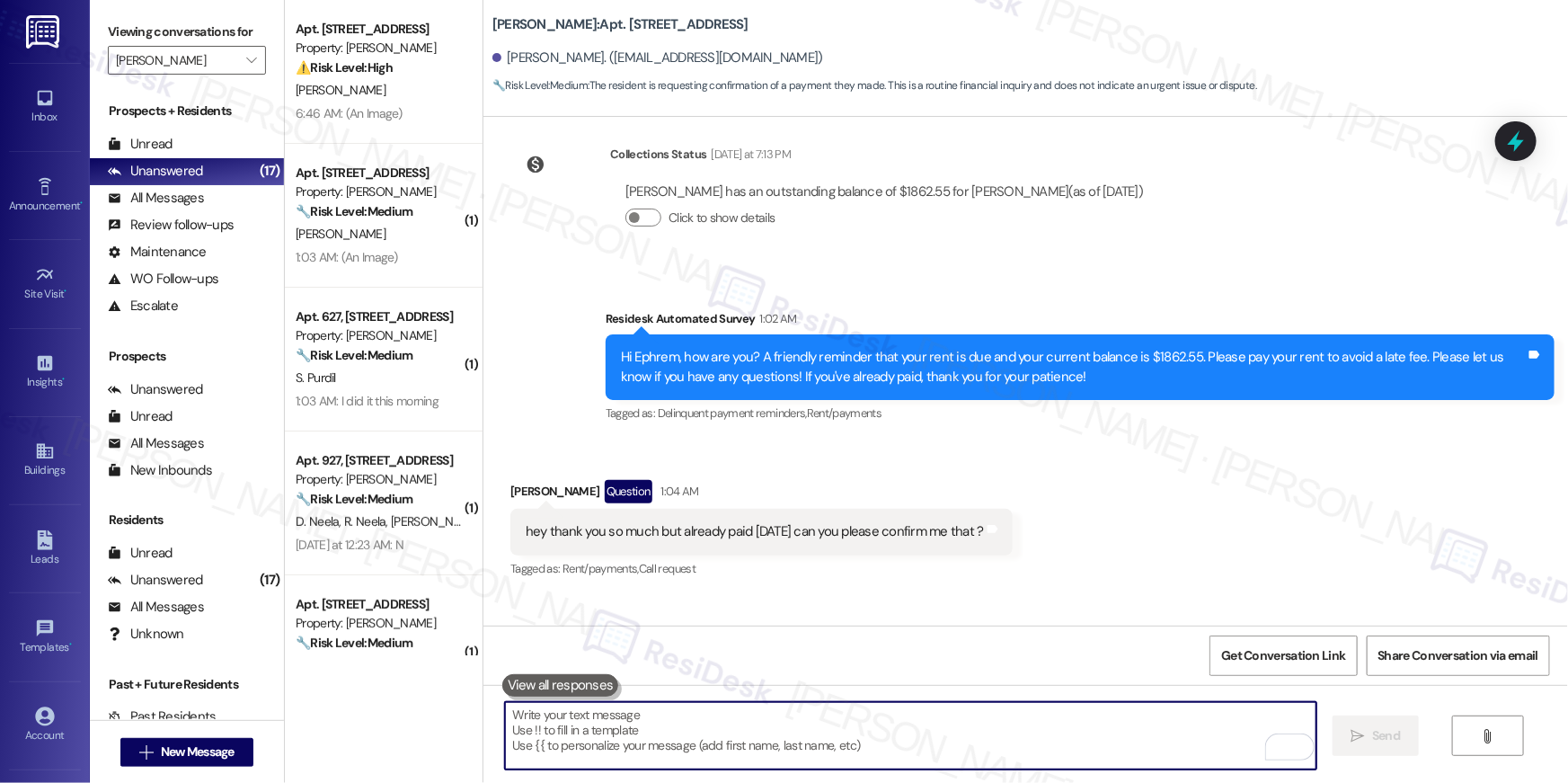
scroll to position [1888, 0]
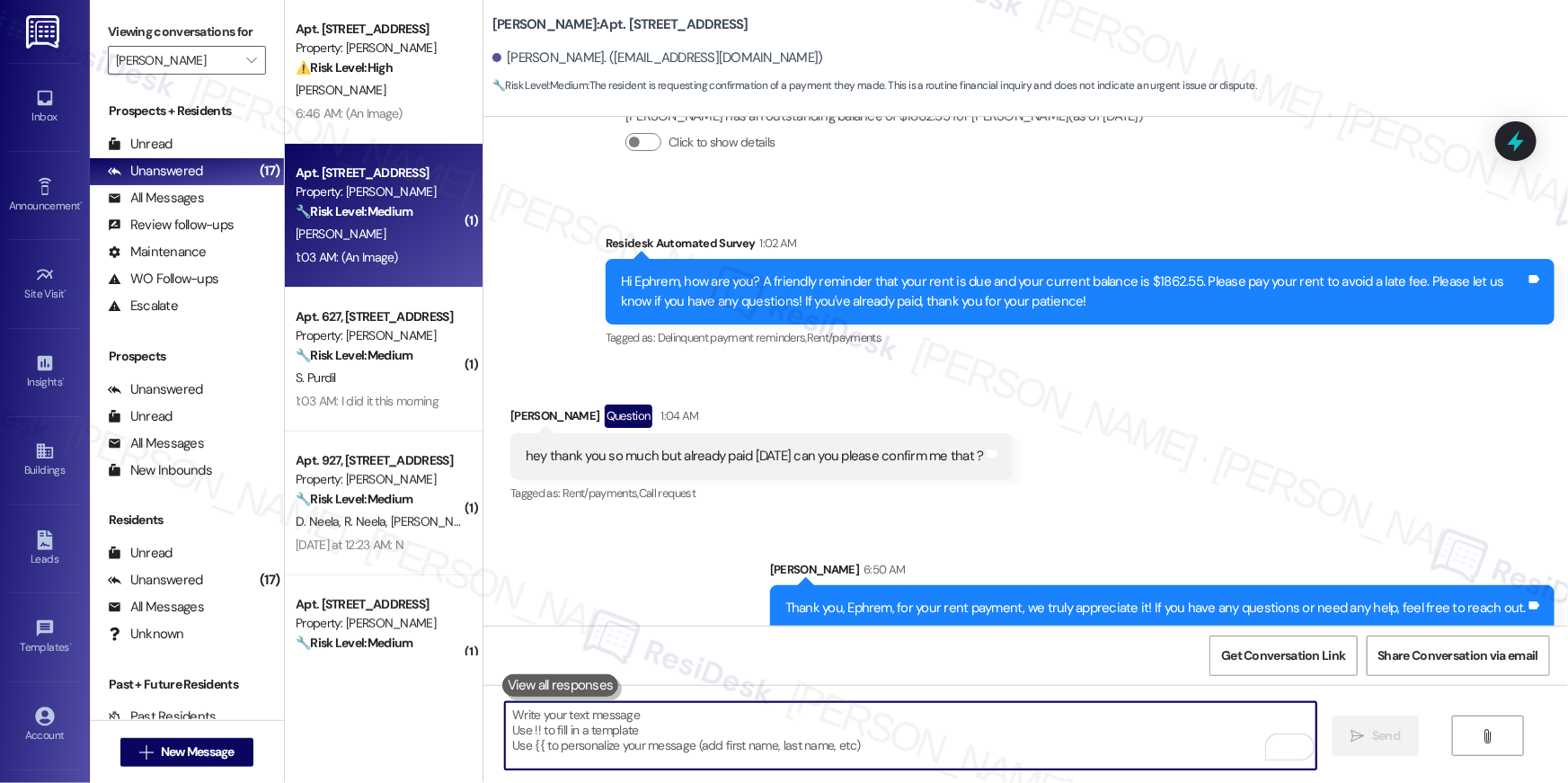
click at [397, 239] on div "[PERSON_NAME]" at bounding box center [379, 234] width 170 height 22
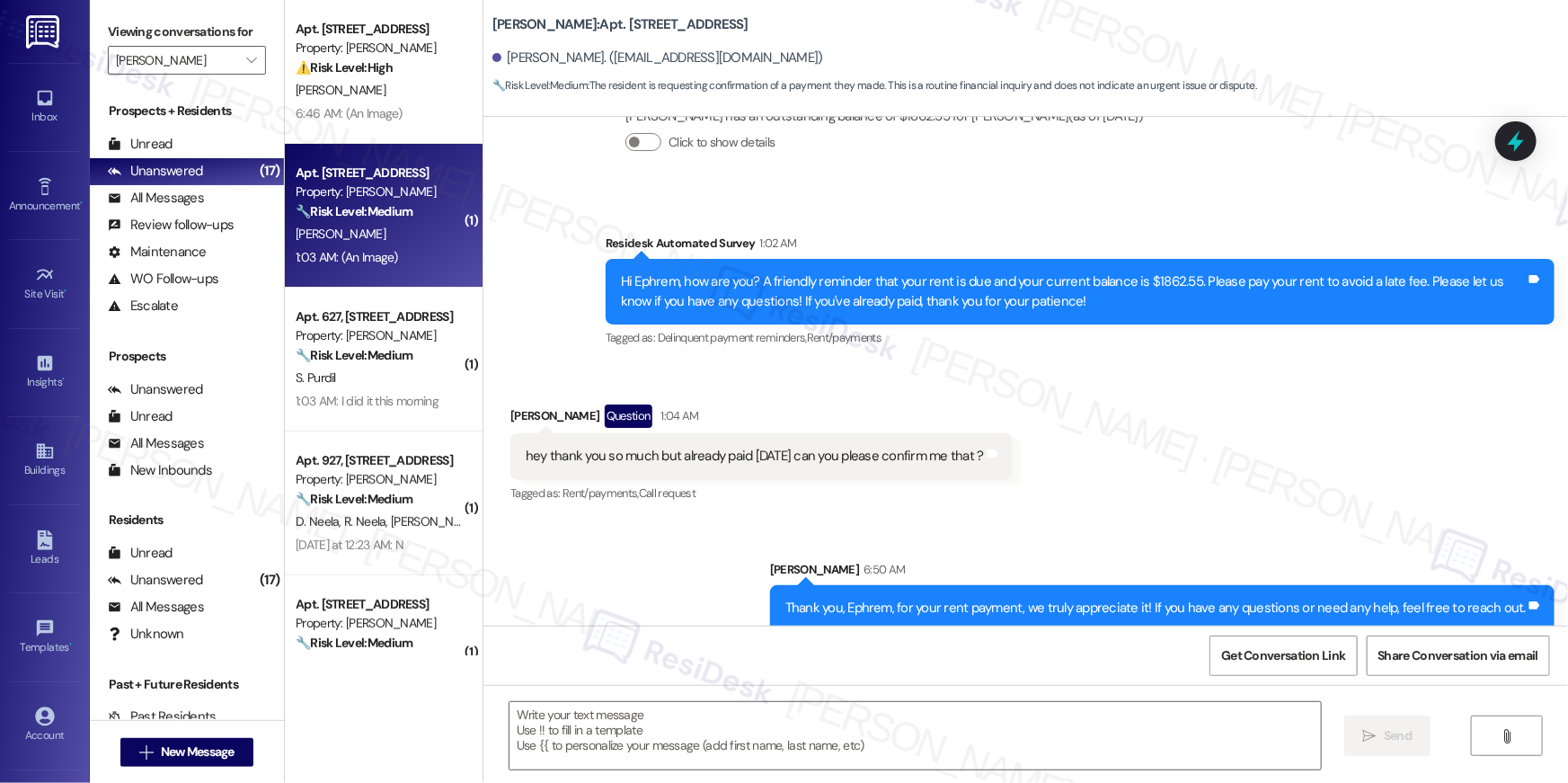
type textarea "Fetching suggested responses. Please feel free to read through the conversation…"
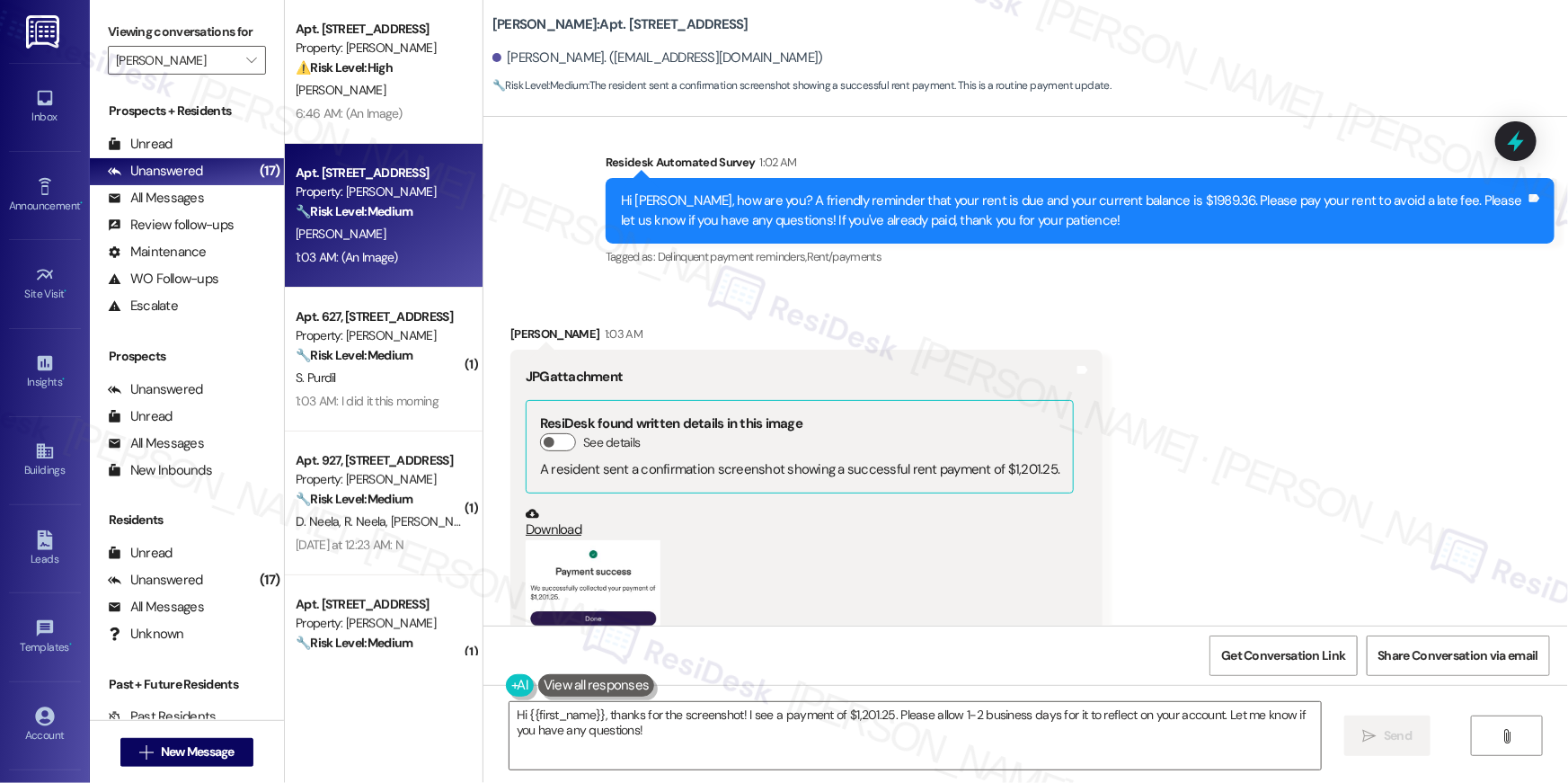
scroll to position [18122, 0]
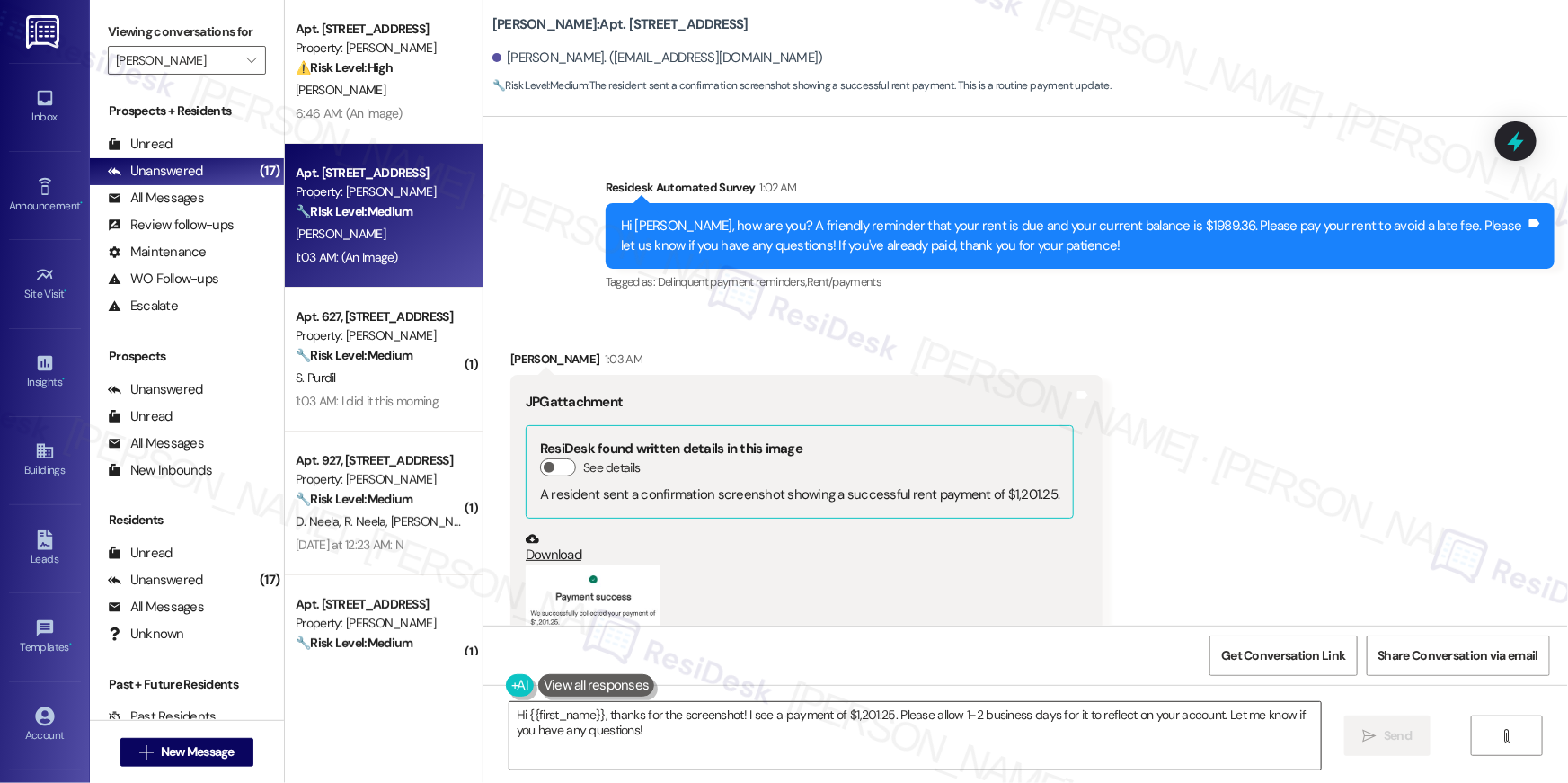
click at [729, 741] on textarea "Hi {{first_name}}, thanks for the screenshot! I see a payment of $1,201.25. Ple…" at bounding box center [915, 737] width 812 height 68
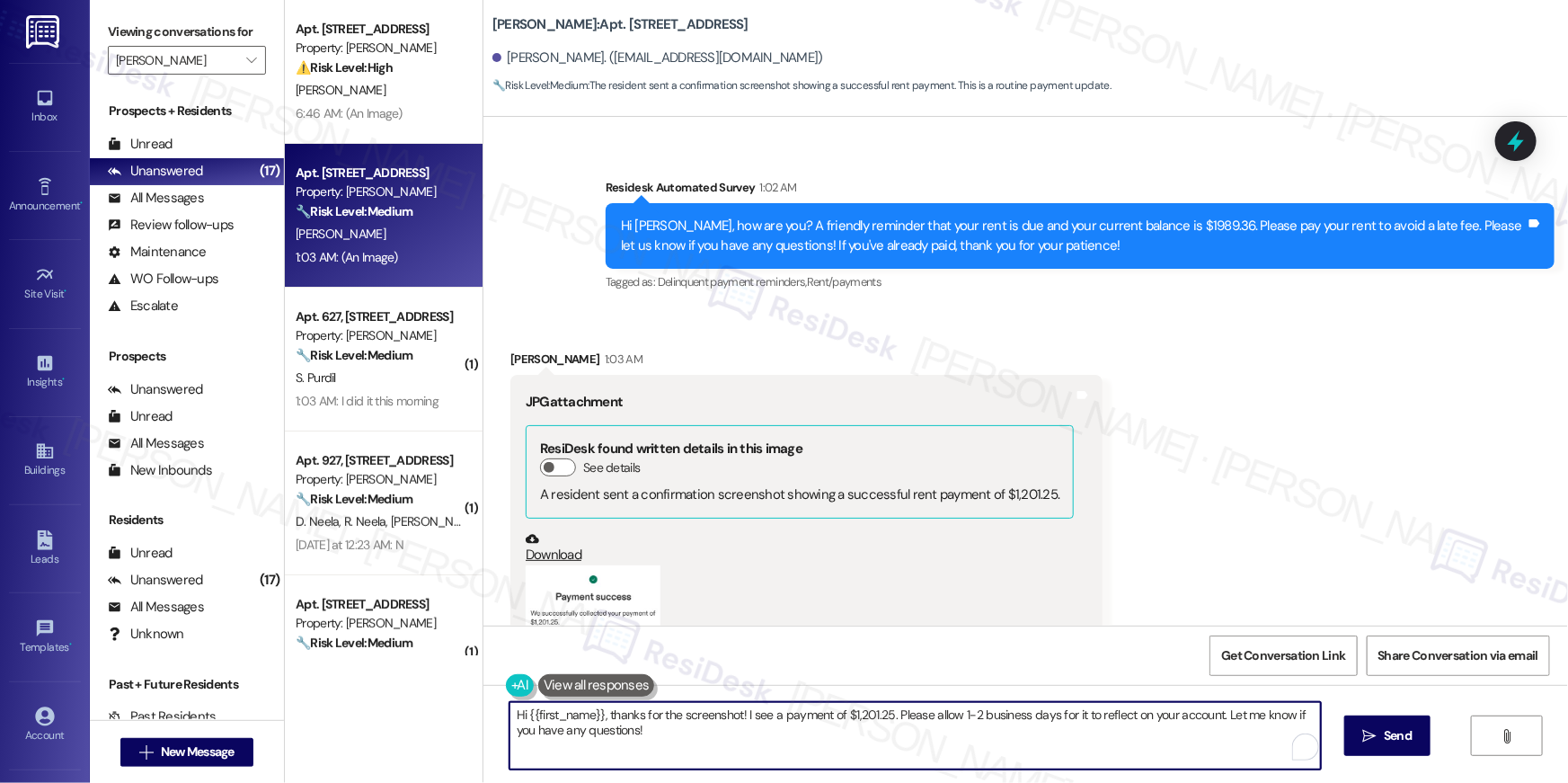
click at [729, 741] on textarea "Hi {{first_name}}, thanks for the screenshot! I see a payment of $1,201.25. Ple…" at bounding box center [915, 737] width 812 height 68
paste textarea "Thank you, {{first_name}}, for your rent payment, we truly appreciate it! If yo…"
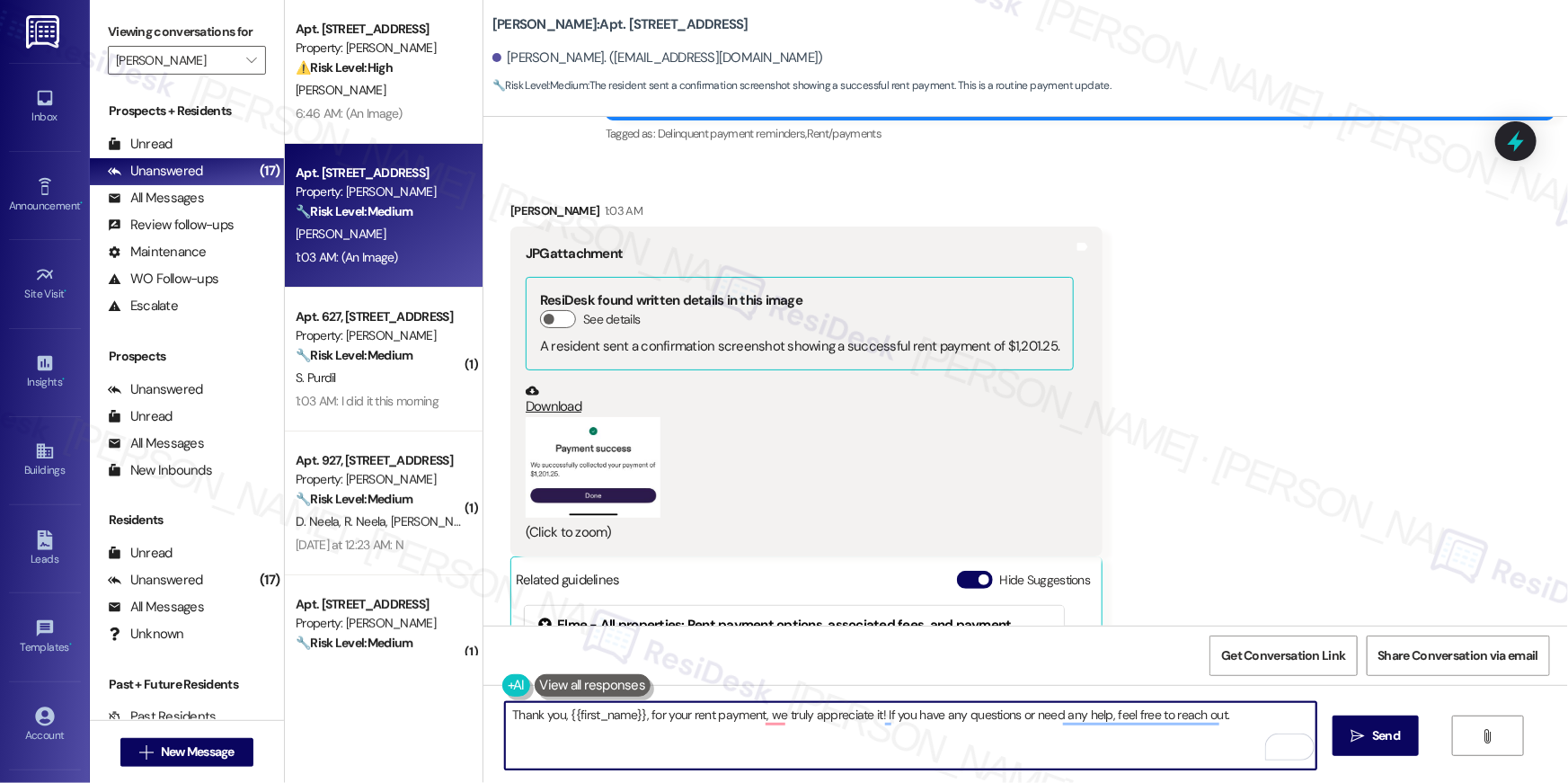
scroll to position [18545, 0]
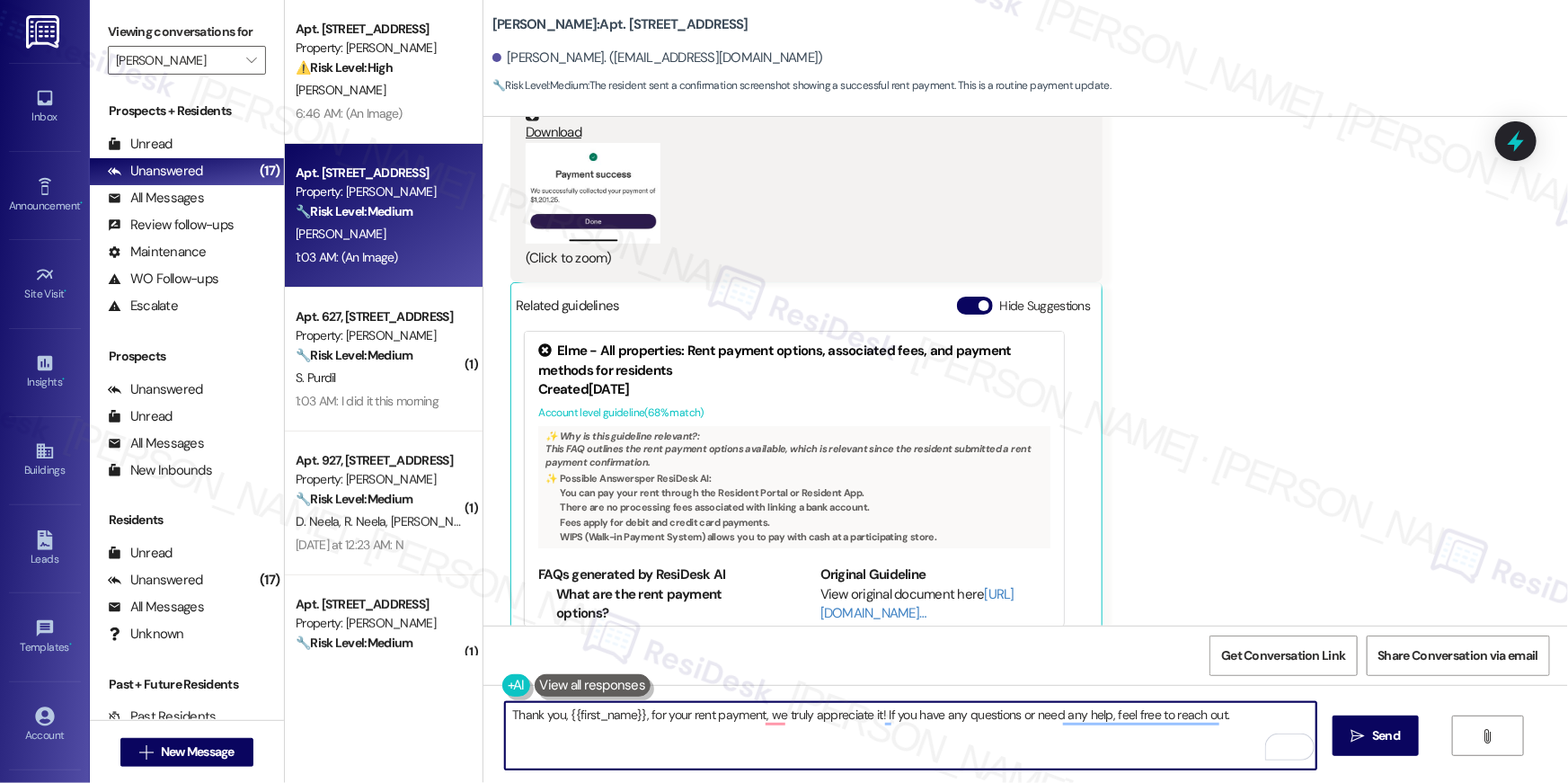
click at [1159, 748] on textarea "Thank you, {{first_name}}, for your rent payment, we truly appreciate it! If yo…" at bounding box center [911, 737] width 812 height 68
type textarea "Thank you, {{first_name}}, for your rent payment, we truly appreciate it! If yo…"
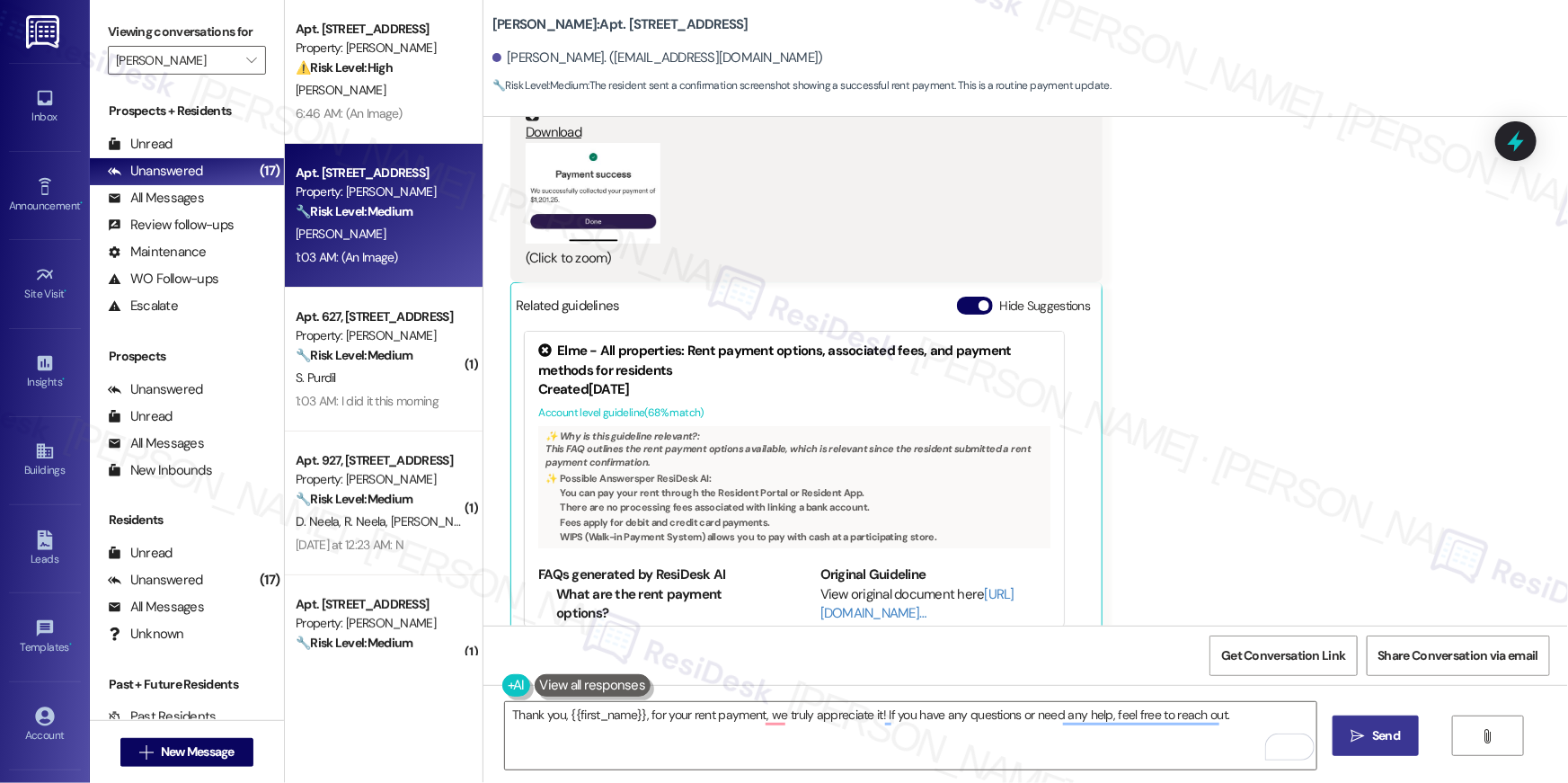
click at [1386, 736] on span "Send" at bounding box center [1386, 737] width 28 height 19
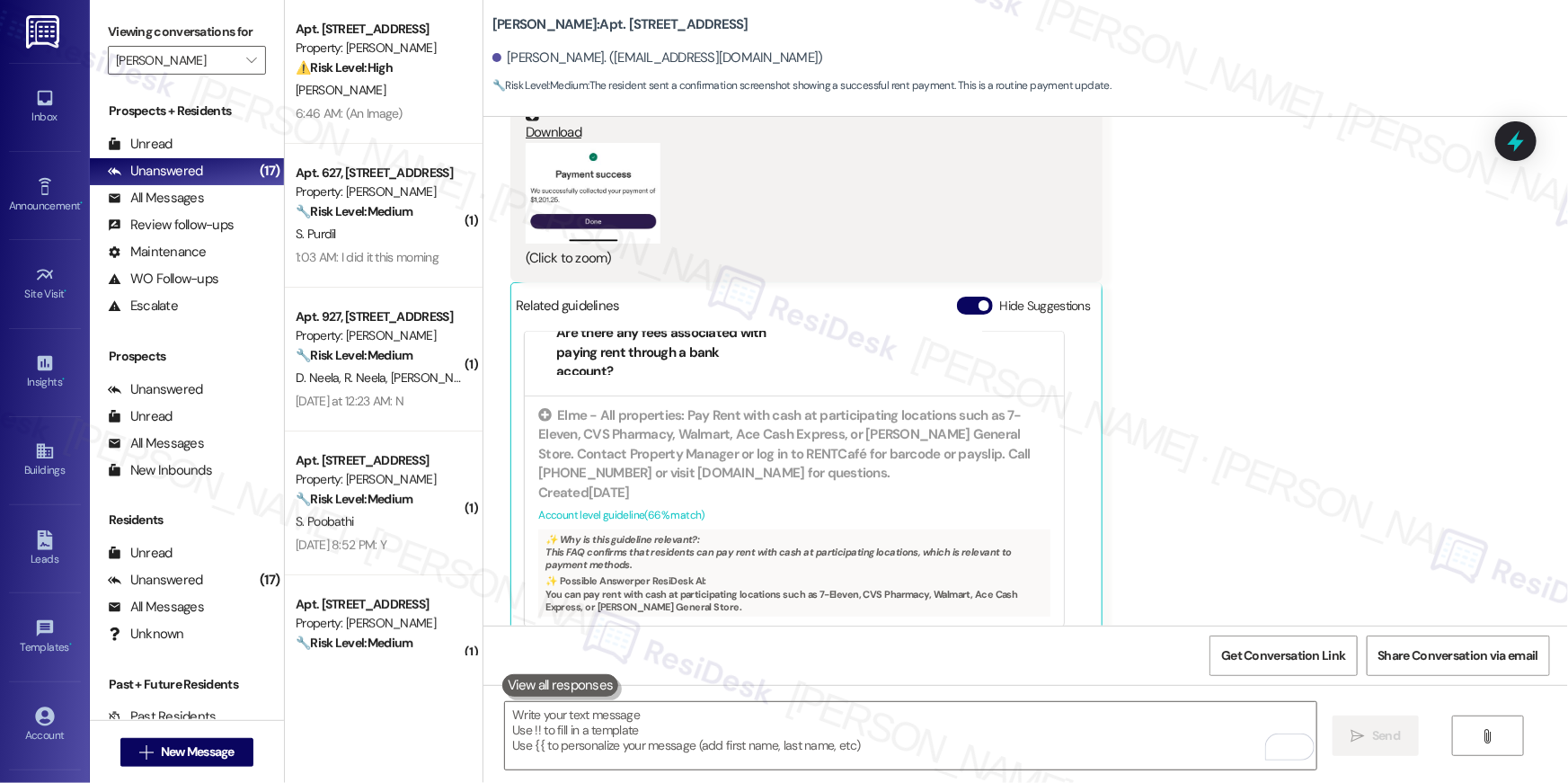
scroll to position [18670, 0]
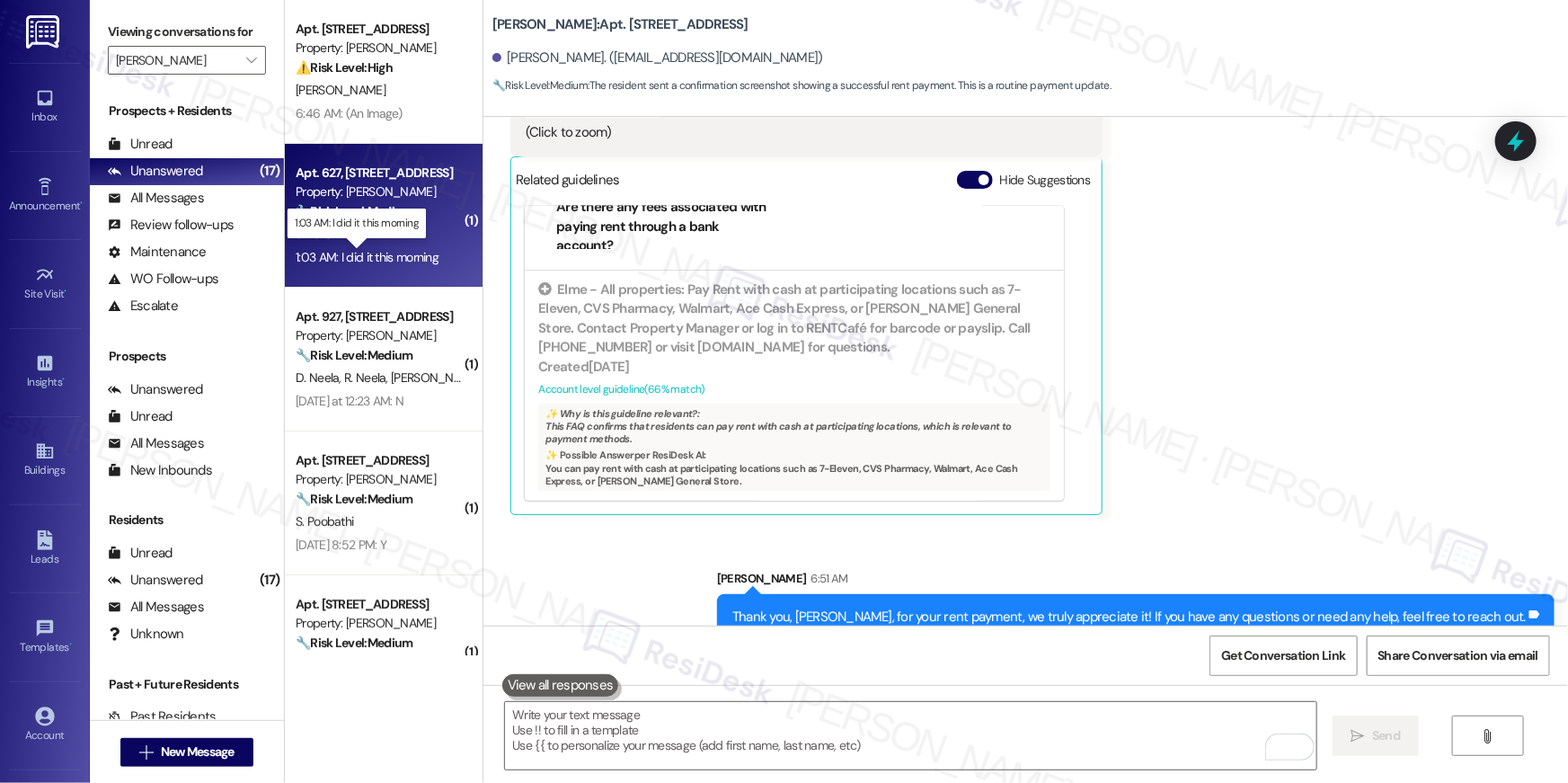
click at [399, 250] on div "1:03 AM: I did it this morning 1:03 AM: I did it this morning" at bounding box center [367, 257] width 143 height 16
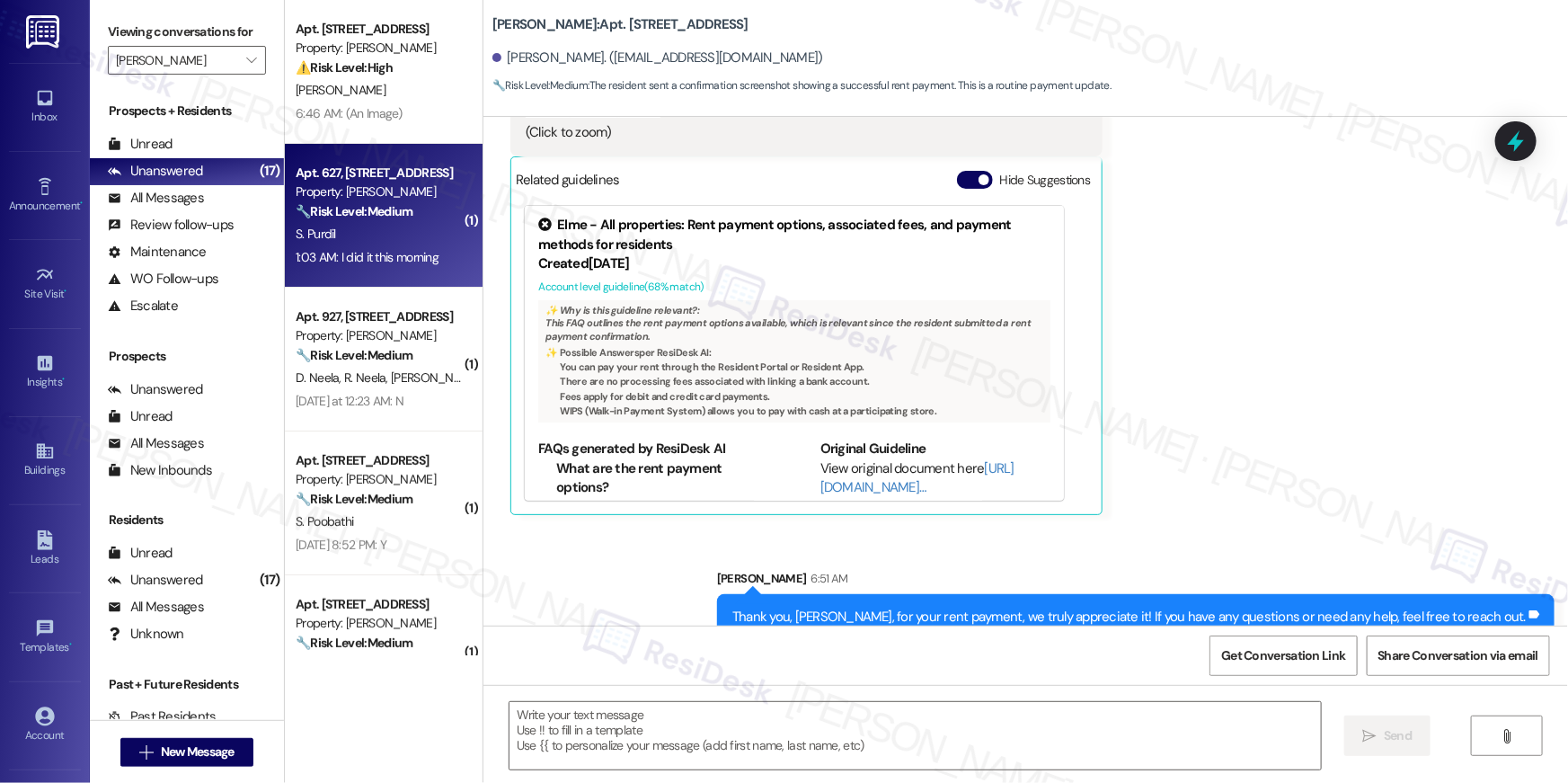
type textarea "Fetching suggested responses. Please feel free to read through the conversation…"
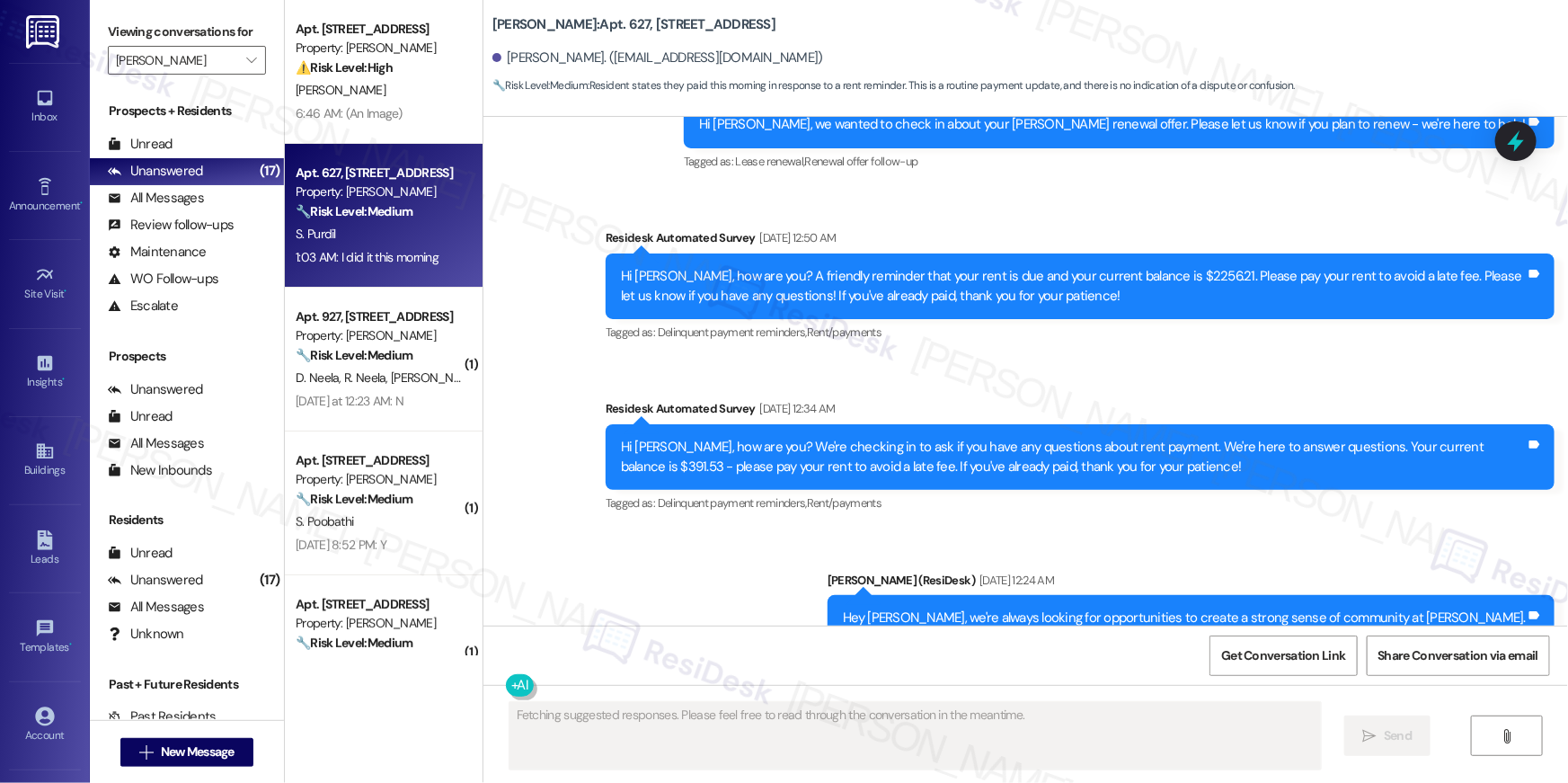
scroll to position [7069, 0]
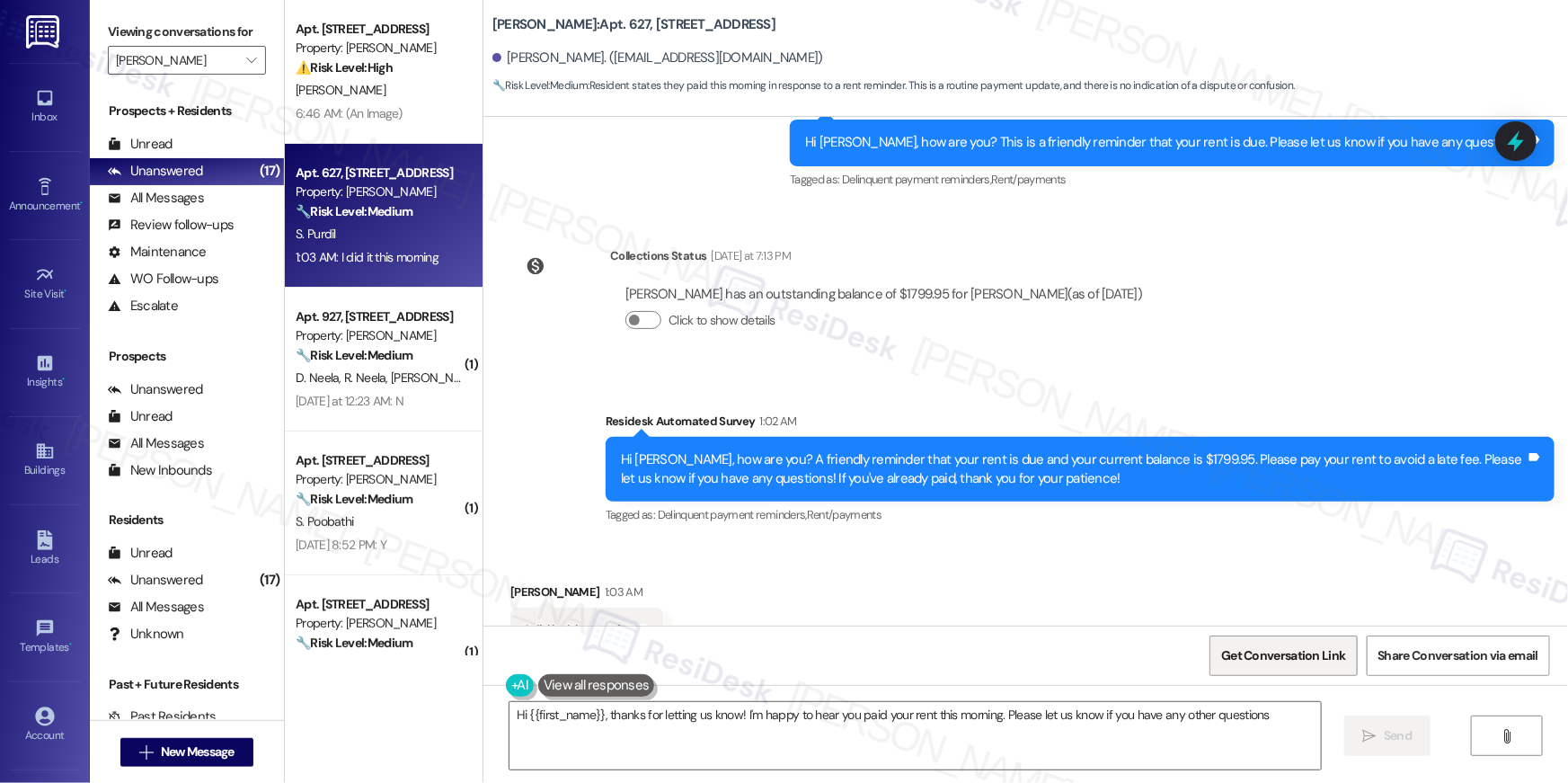
type textarea "Hi {{first_name}}, thanks for letting us know! I'm happy to hear you paid your …"
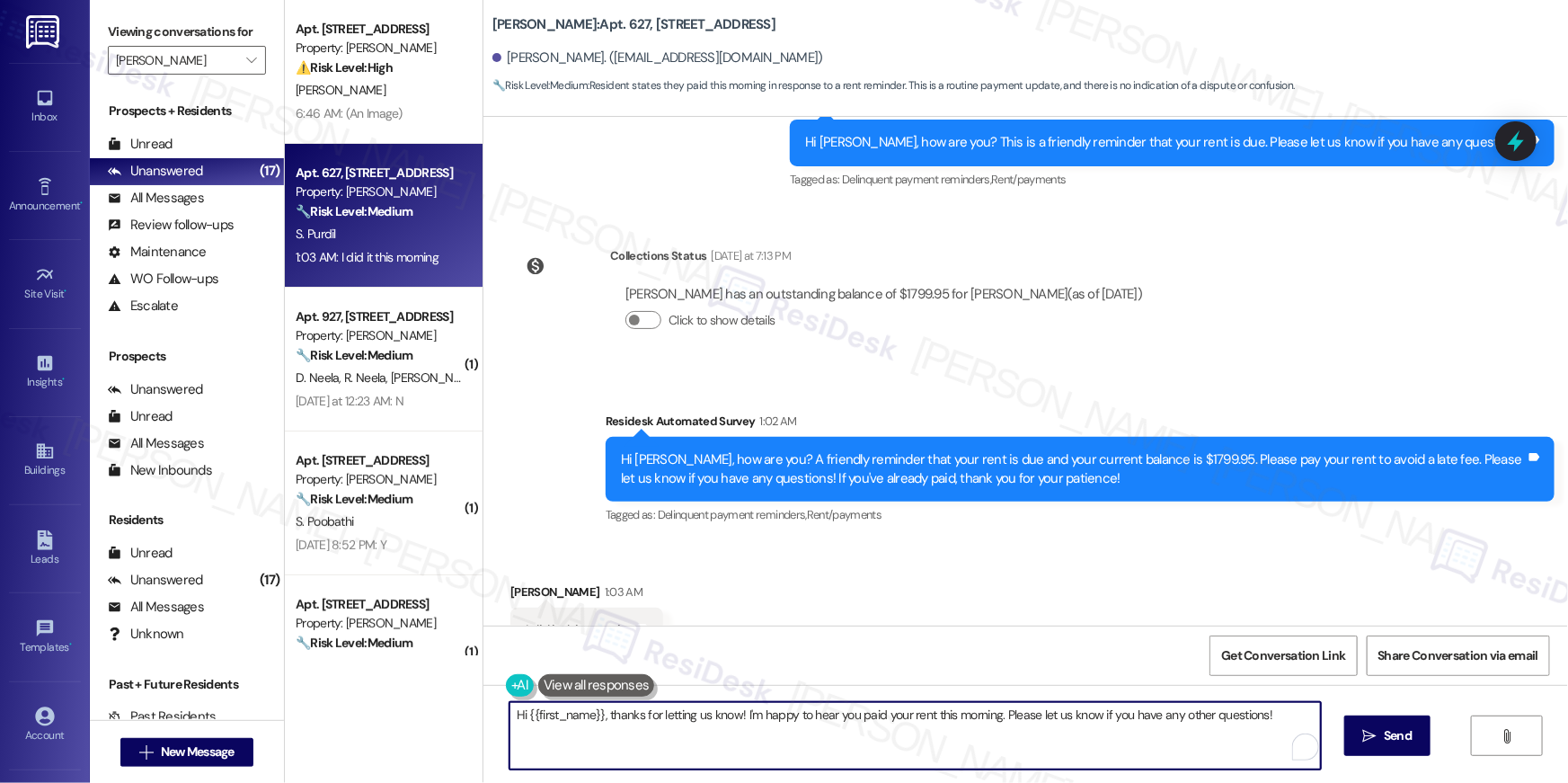
click at [1021, 741] on textarea "Hi {{first_name}}, thanks for letting us know! I'm happy to hear you paid your …" at bounding box center [915, 737] width 812 height 68
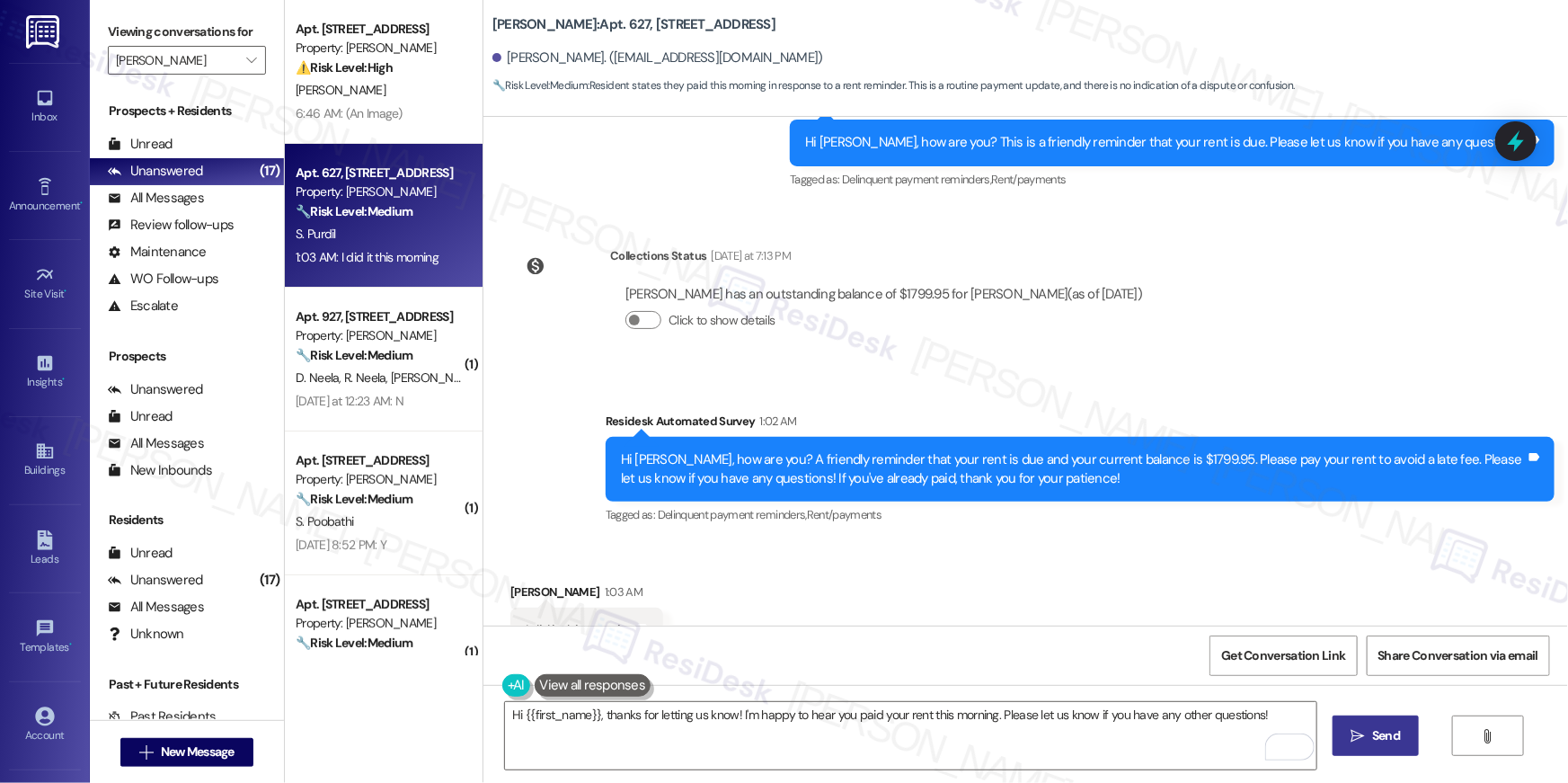
click at [1381, 746] on button " Send" at bounding box center [1376, 736] width 87 height 41
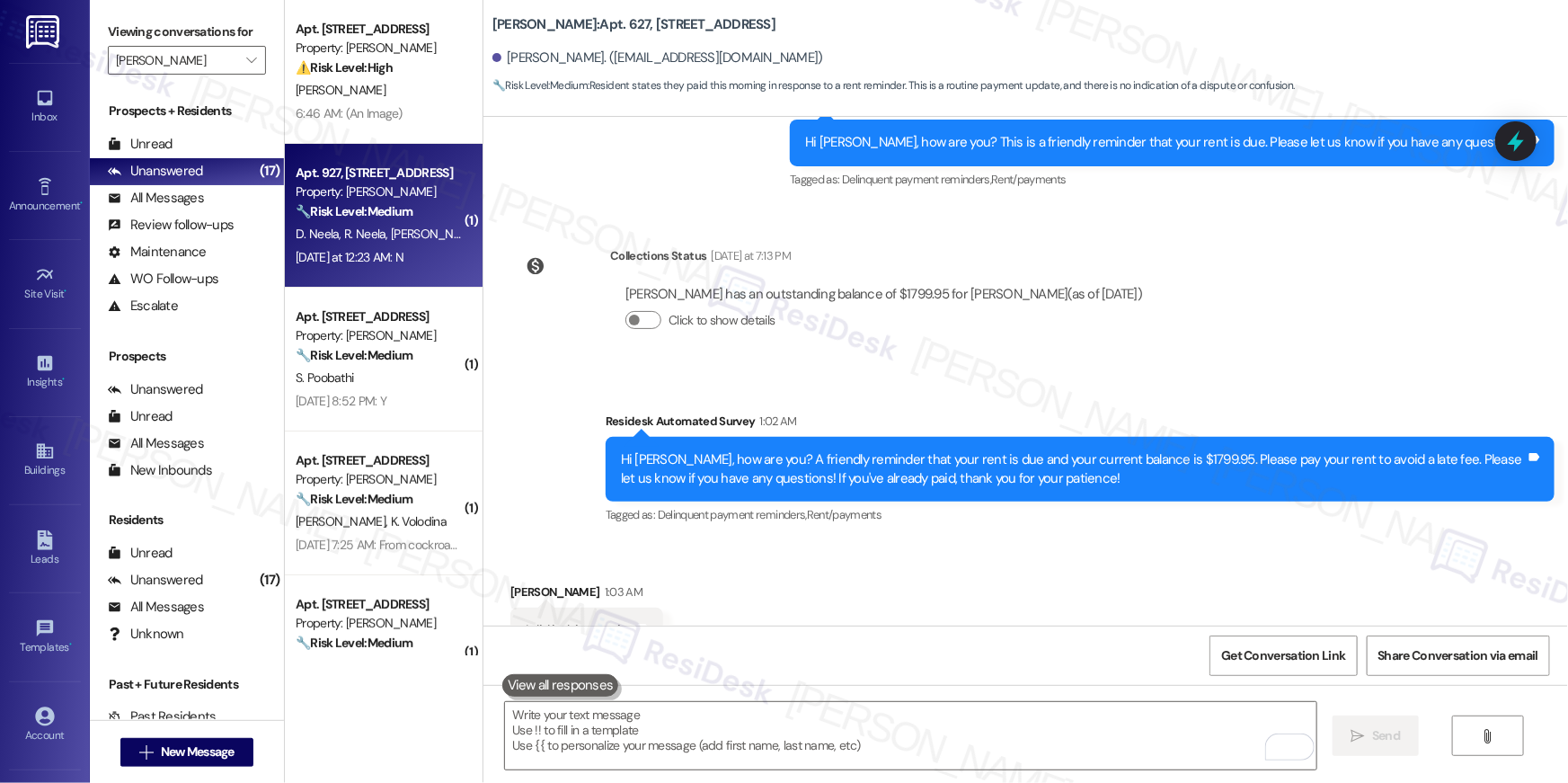
click at [391, 238] on span "[PERSON_NAME] [PERSON_NAME]" at bounding box center [481, 234] width 182 height 16
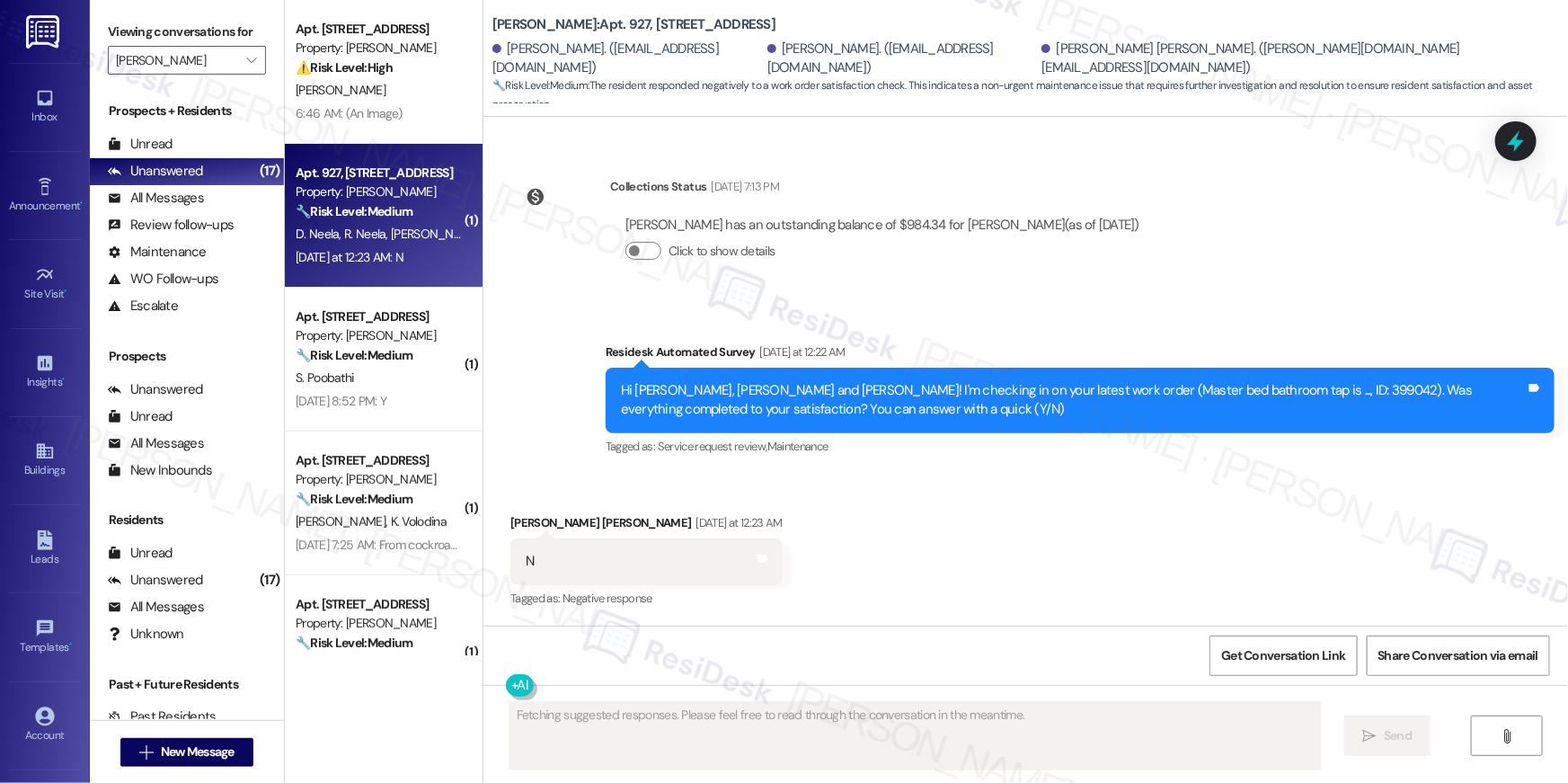
scroll to position [631, 0]
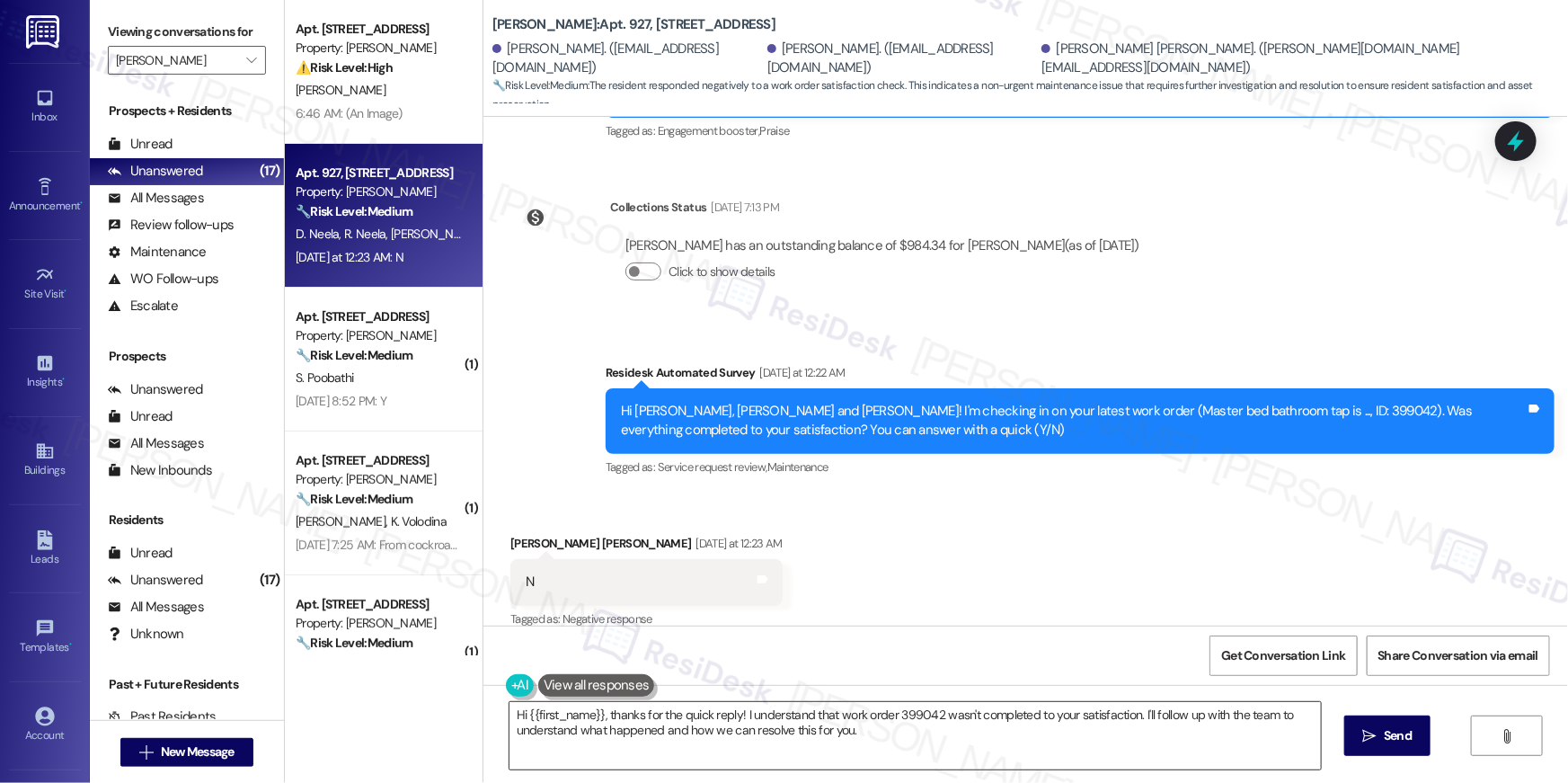
click at [963, 741] on textarea "Hi {{first_name}}, thanks for the quick reply! I understand that work order 399…" at bounding box center [915, 737] width 812 height 68
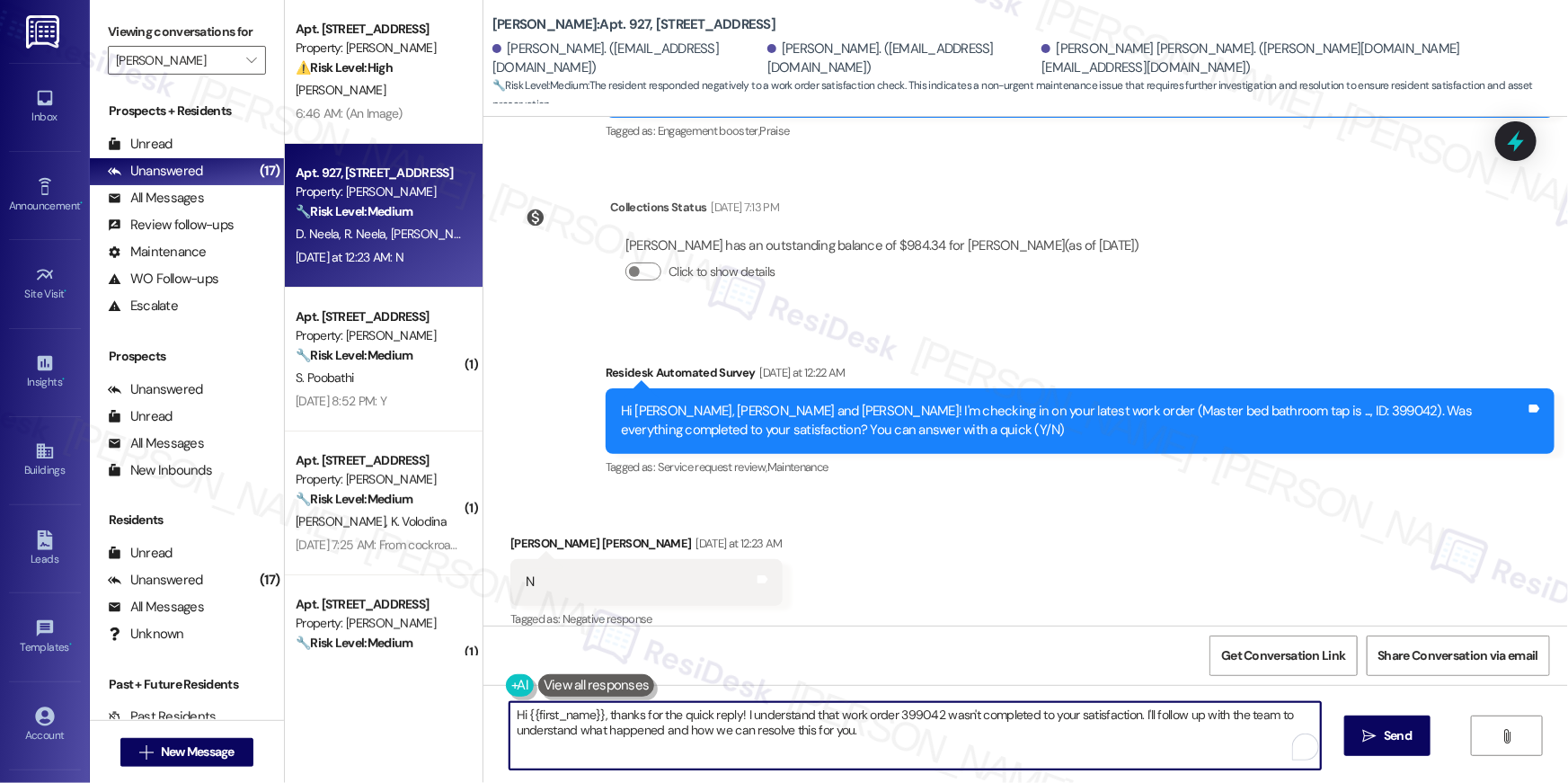
click at [963, 741] on textarea "Hi {{first_name}}, thanks for the quick reply! I understand that work order 399…" at bounding box center [915, 737] width 812 height 68
paste textarea "I’m sorry to hear your work order hasn’t been fully completed. Could you share …"
type textarea "Hi {{first_name}}, I’m sorry to hear your work order hasn’t been fully complete…"
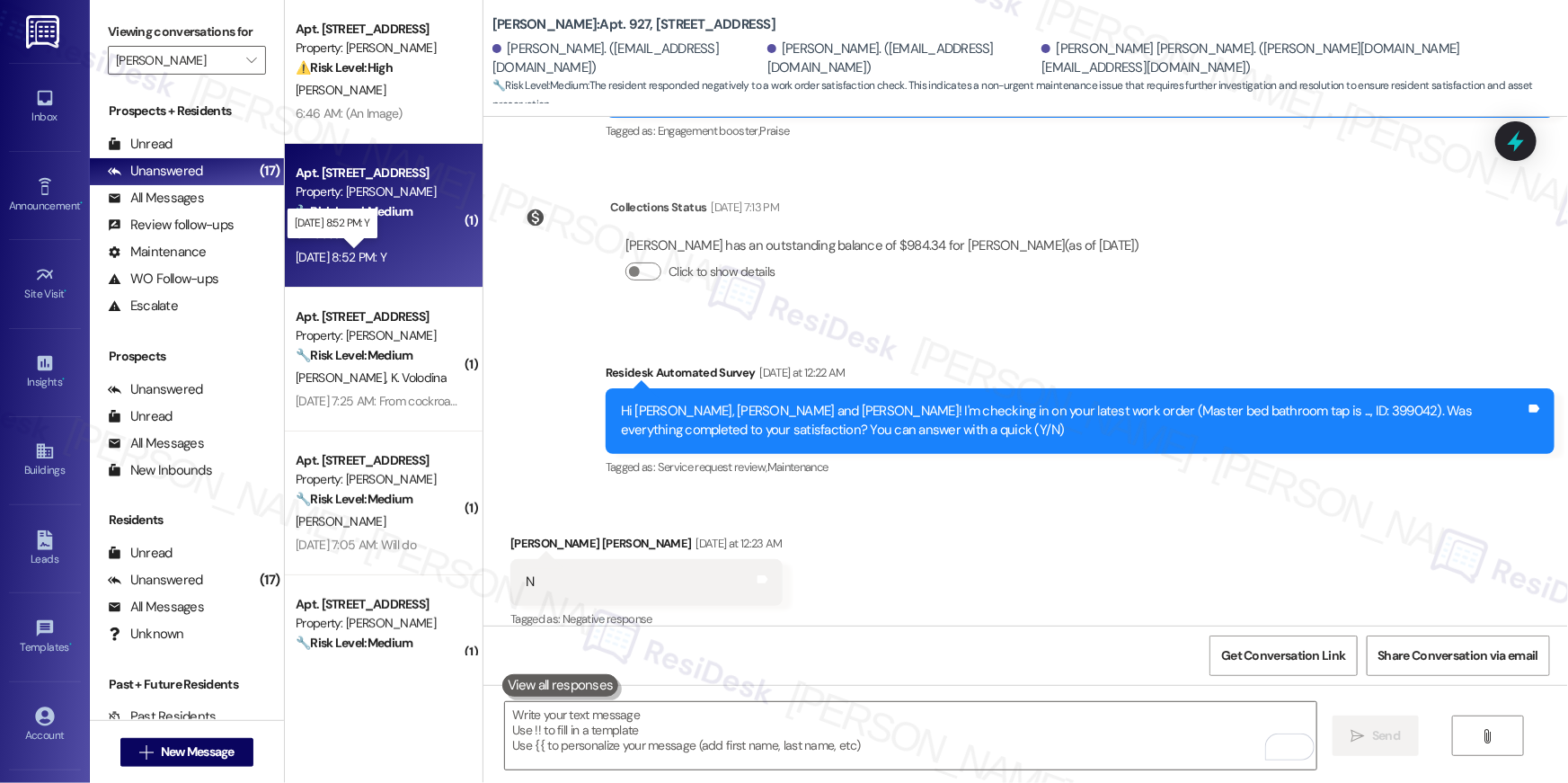
click at [387, 256] on div "Sep 04, 2025 at 8:52 PM: Y Sep 04, 2025 at 8:52 PM: Y" at bounding box center [341, 257] width 91 height 16
type textarea "Fetching suggested responses. Please feel free to read through the conversation…"
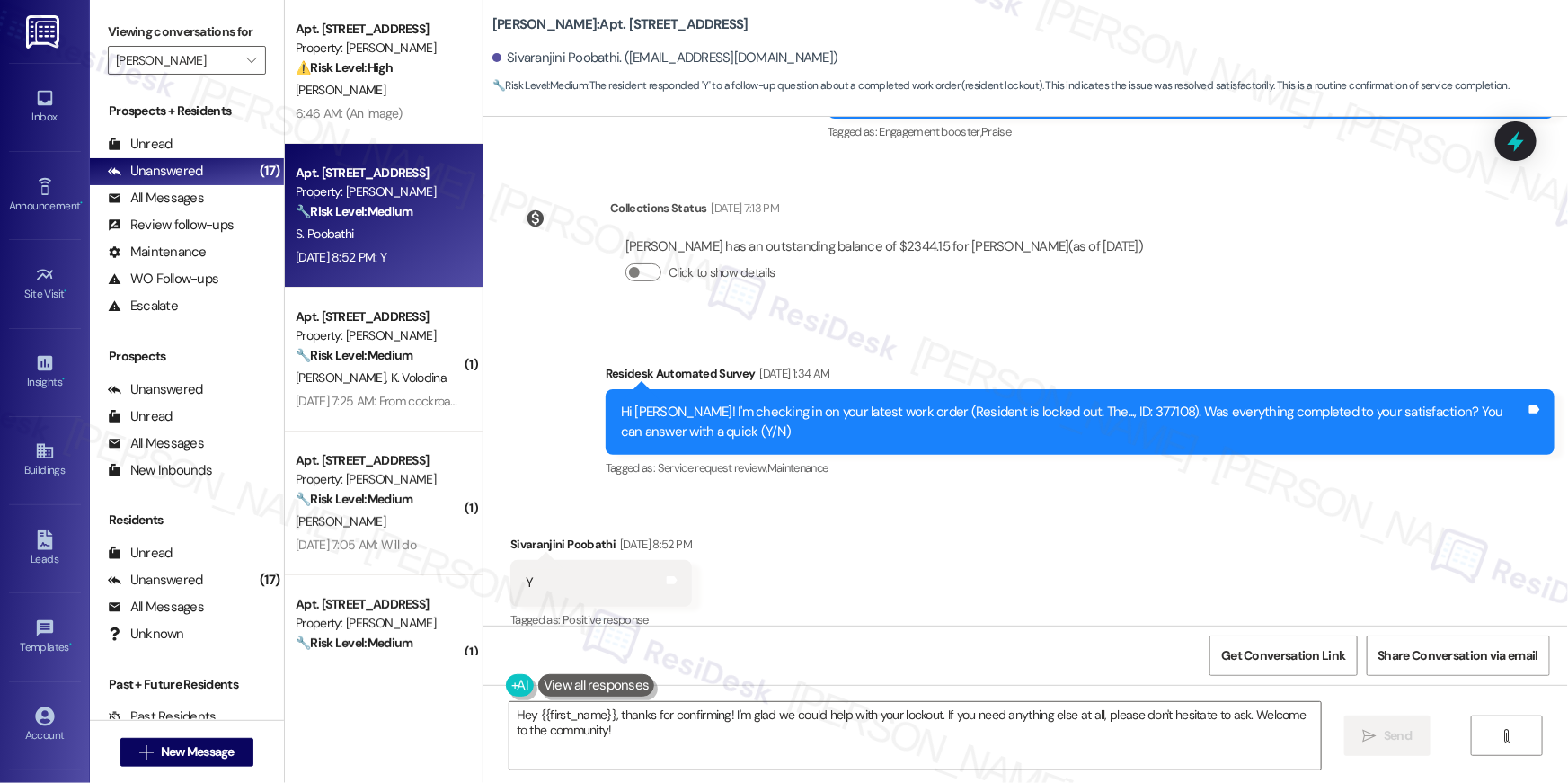
scroll to position [2366, 0]
click at [743, 765] on textarea "Hey {{first_name}}, thanks for confirming! I'm glad we could help with your loc…" at bounding box center [915, 737] width 812 height 68
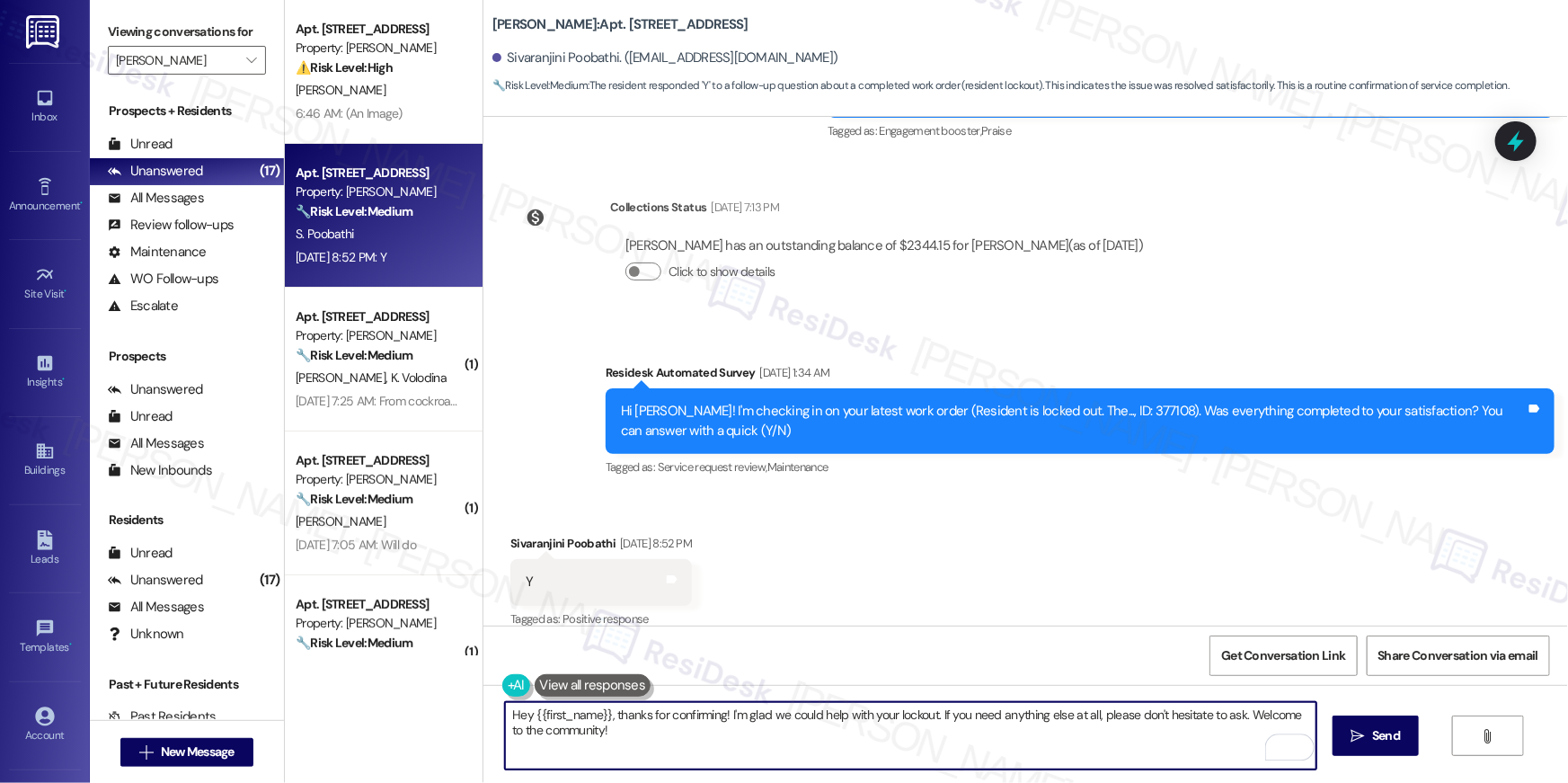
click at [899, 733] on textarea "Hey {{first_name}}, thanks for confirming! I'm glad we could help with your loc…" at bounding box center [911, 737] width 812 height 68
drag, startPoint x: 1239, startPoint y: 715, endPoint x: 1250, endPoint y: 747, distance: 33.8
click at [1250, 747] on textarea "Hey {{first_name}}, thanks for confirming! I'm glad we could help with your loc…" at bounding box center [911, 737] width 812 height 68
type textarea "Hey {{first_name}}, thanks for confirming! I'm glad we could help with your loc…"
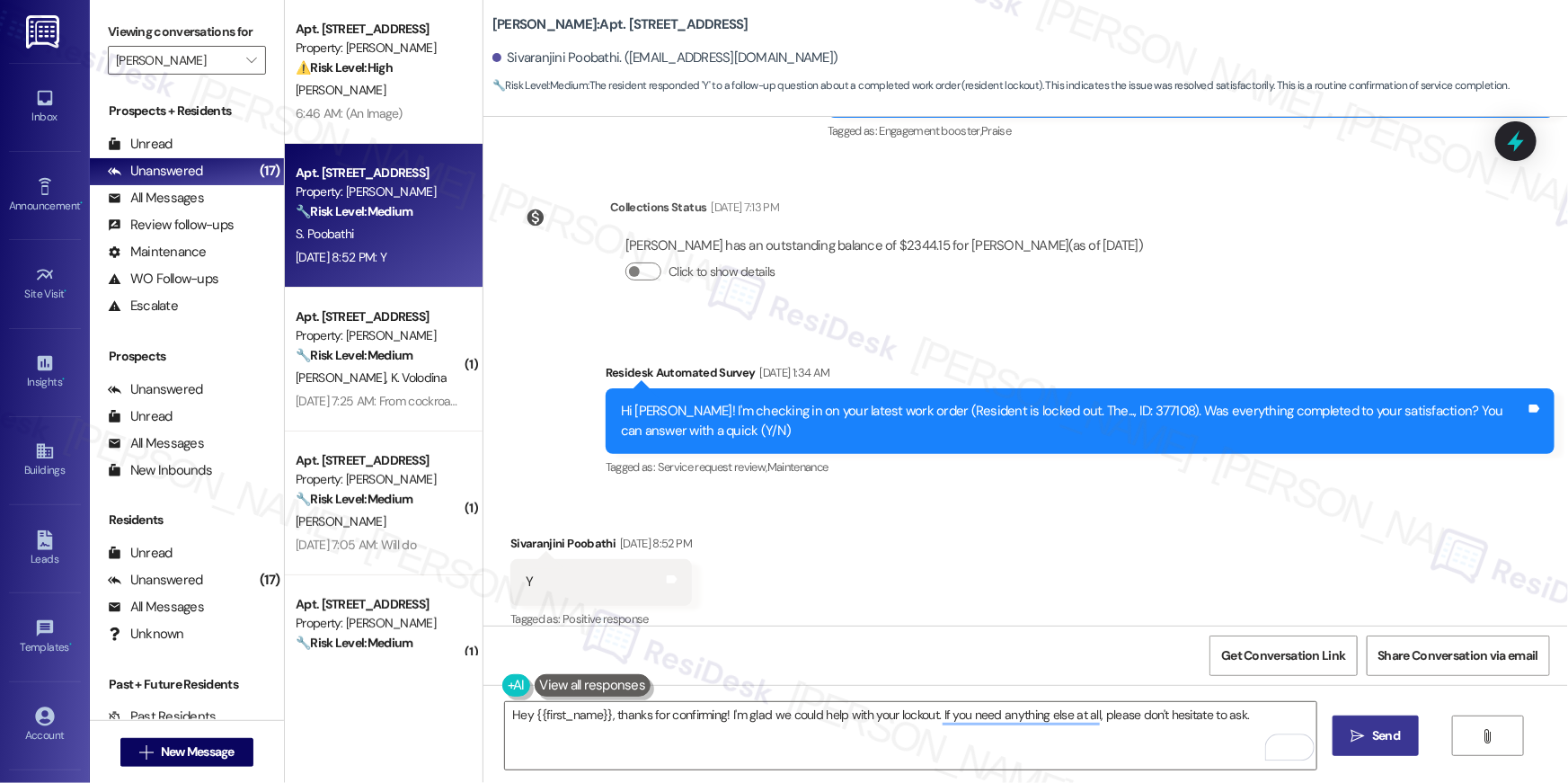
click at [1373, 727] on span "Send" at bounding box center [1386, 737] width 28 height 19
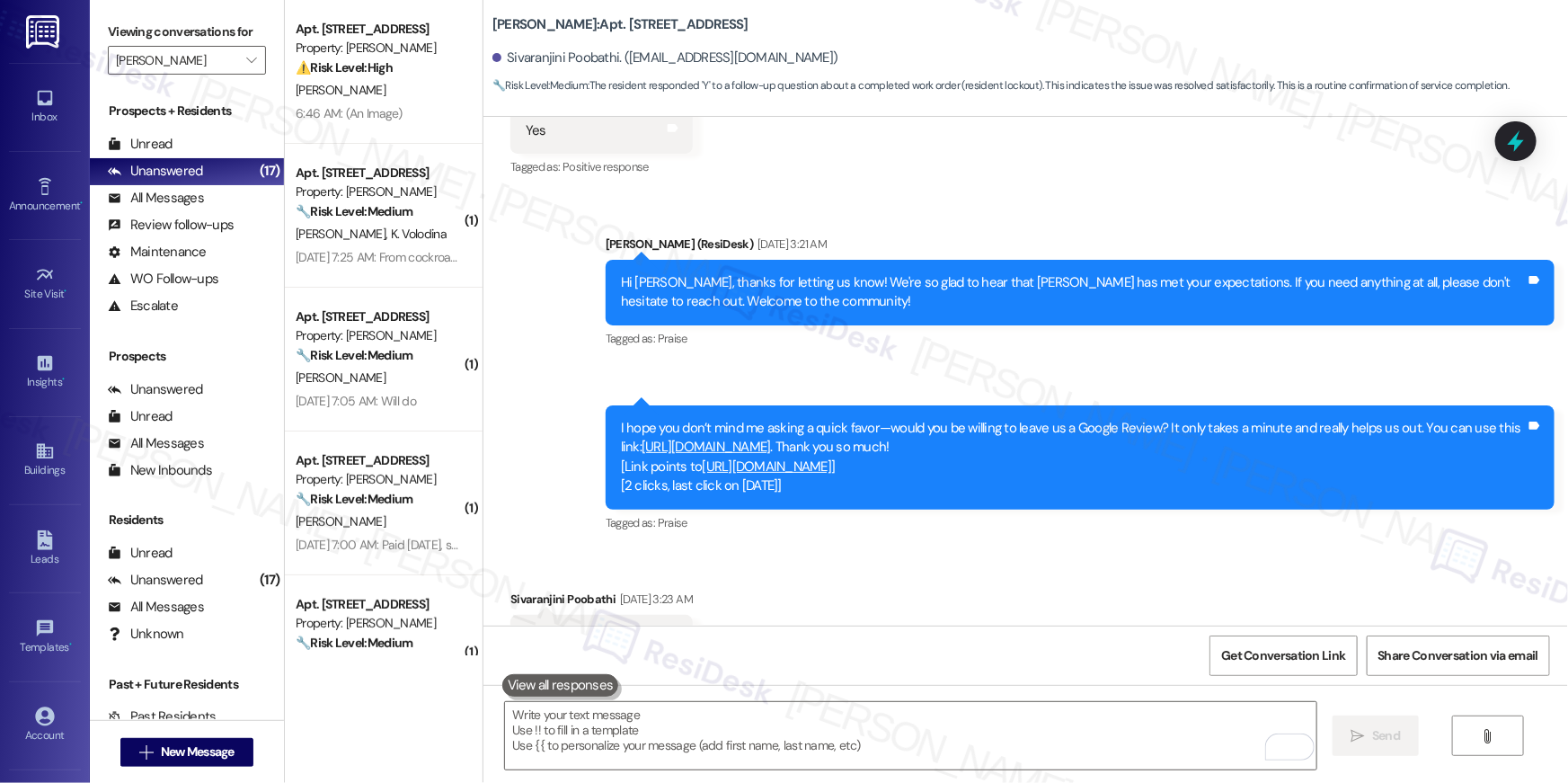
scroll to position [980, 0]
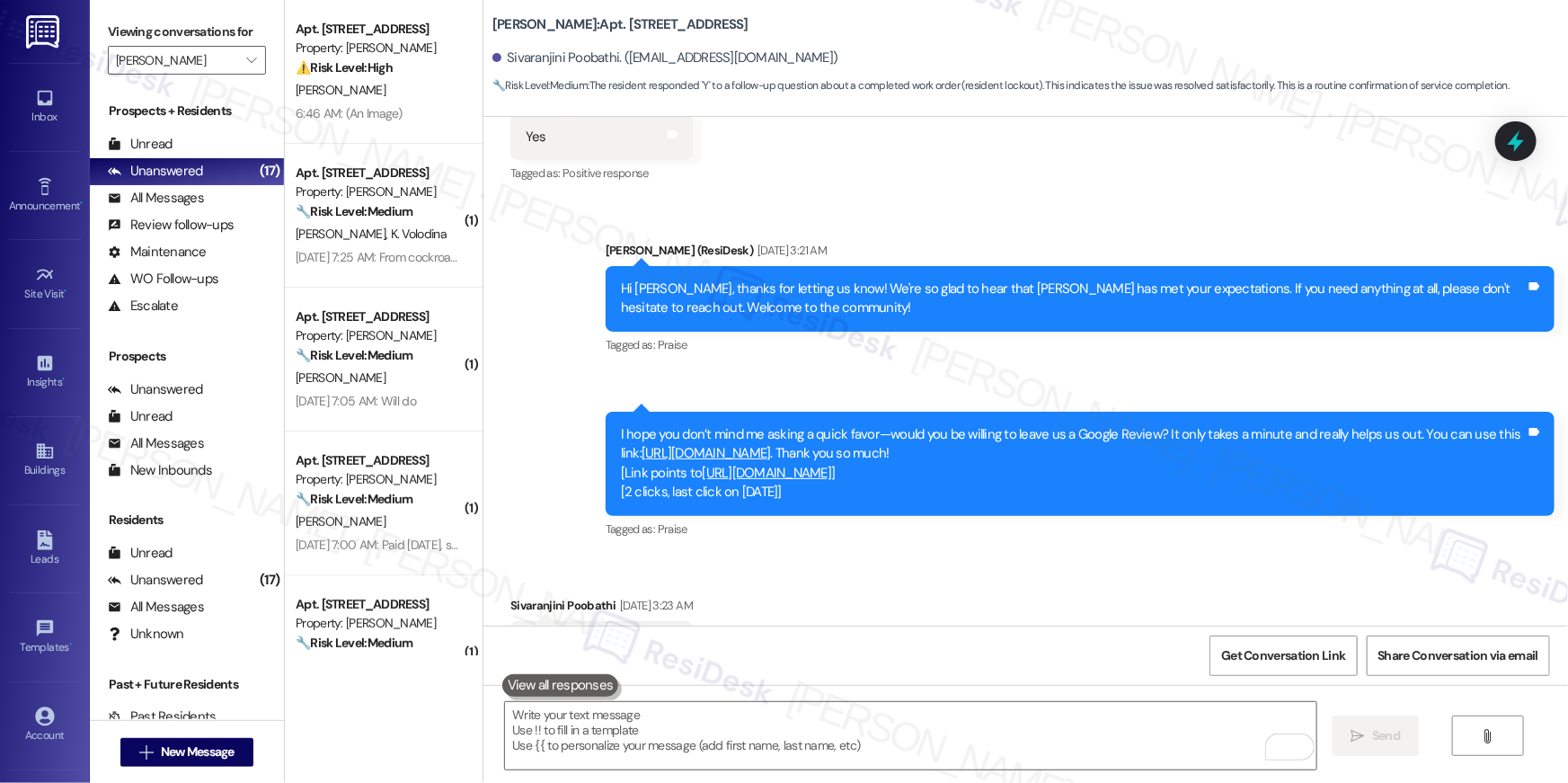
click at [771, 444] on link "https://www.theresidesk.com/links/review-DUKPNmUbq" at bounding box center [706, 453] width 129 height 18
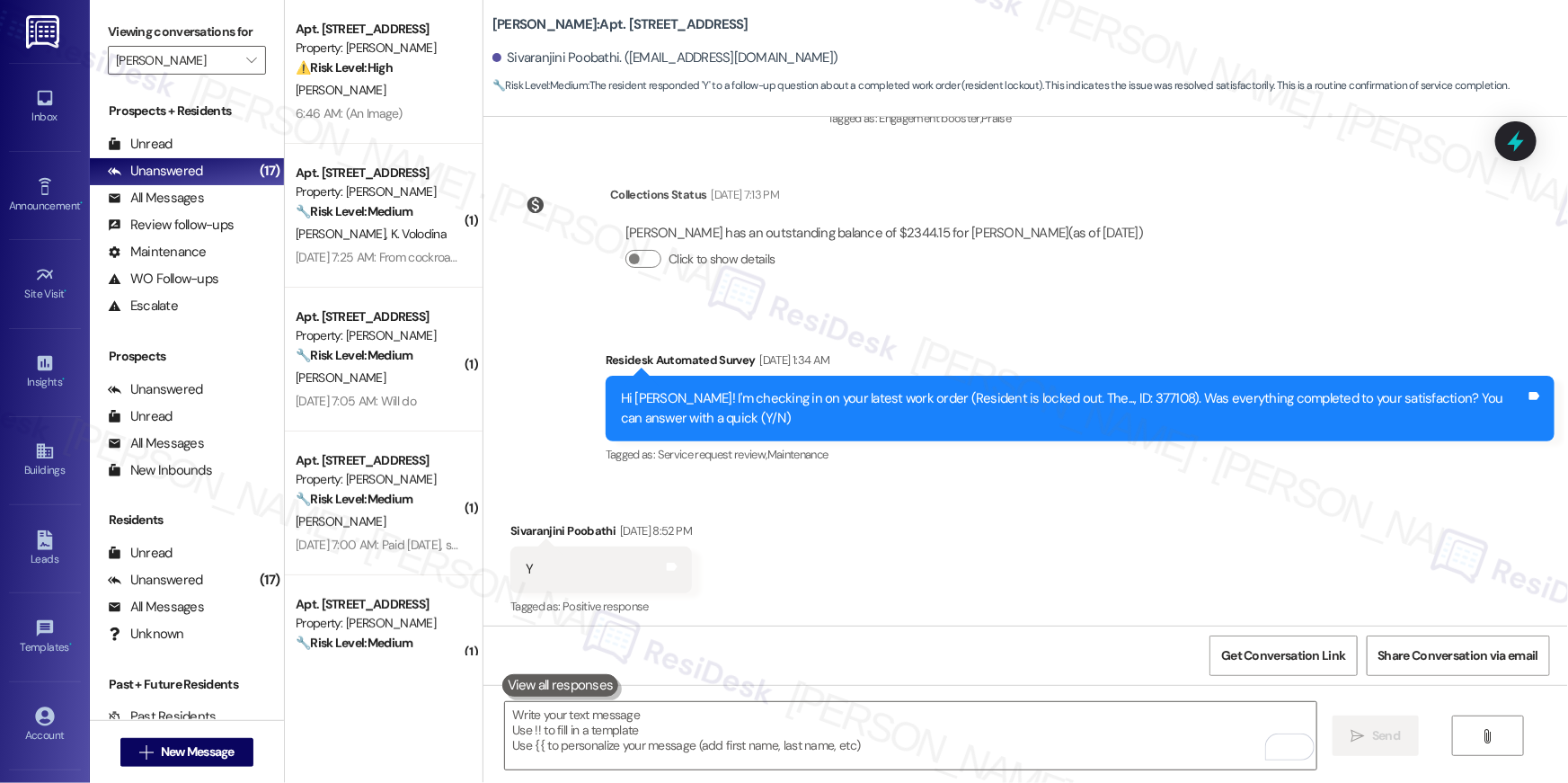
scroll to position [2491, 0]
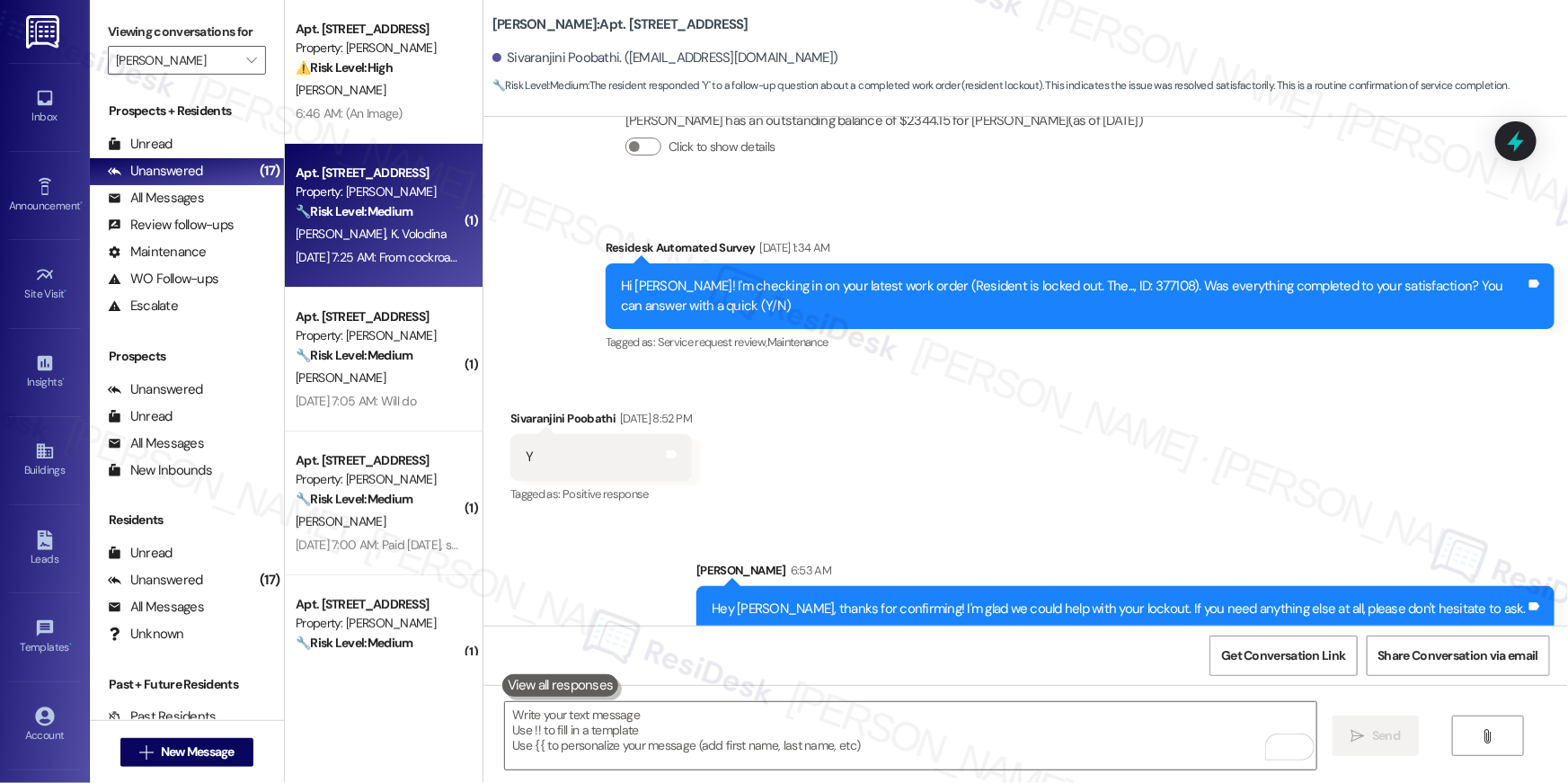
click at [412, 229] on div "O. Volodin K. Volodina" at bounding box center [379, 234] width 170 height 22
type textarea "Fetching suggested responses. Please feel free to read through the conversation…"
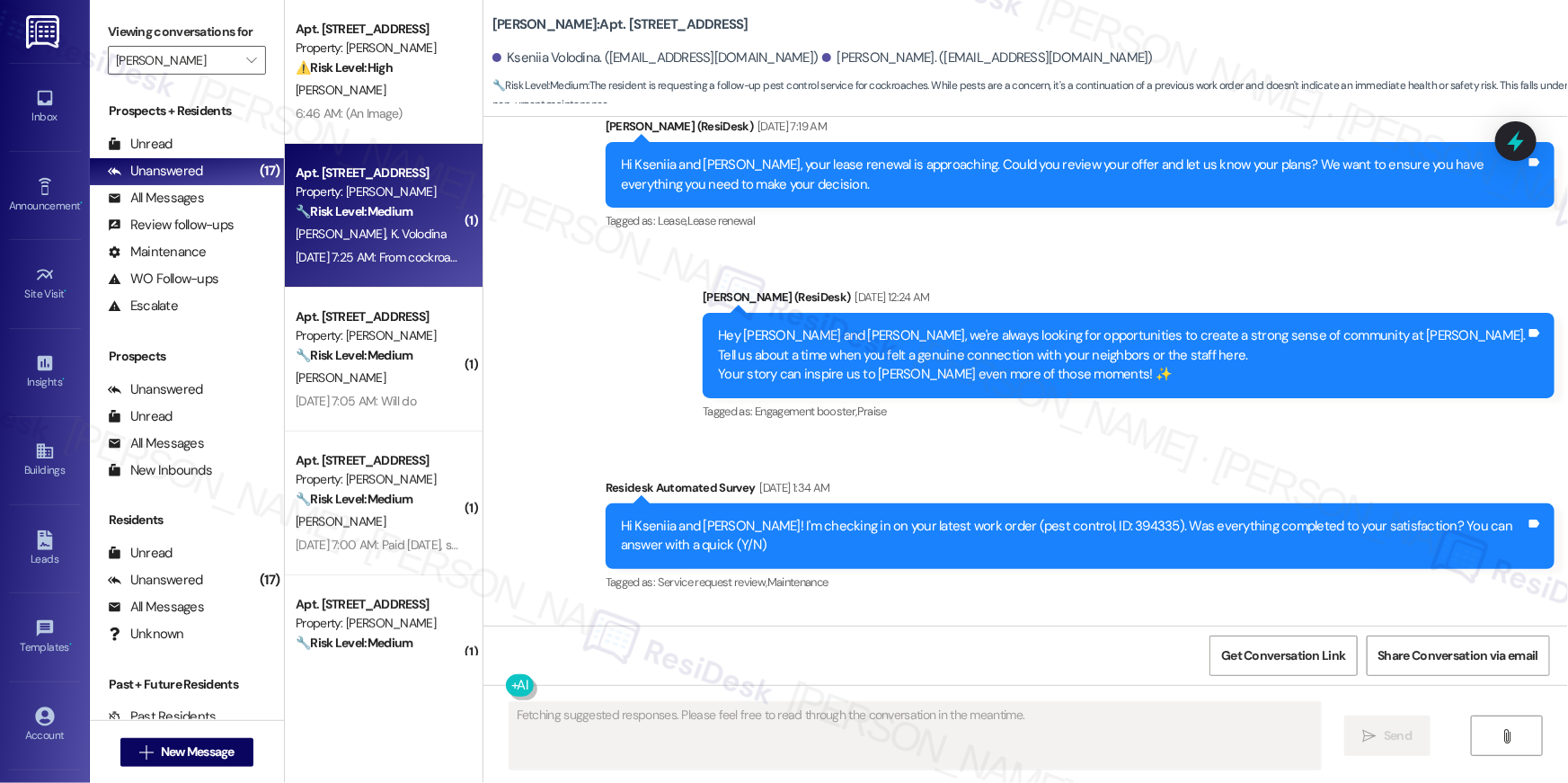
scroll to position [3141, 0]
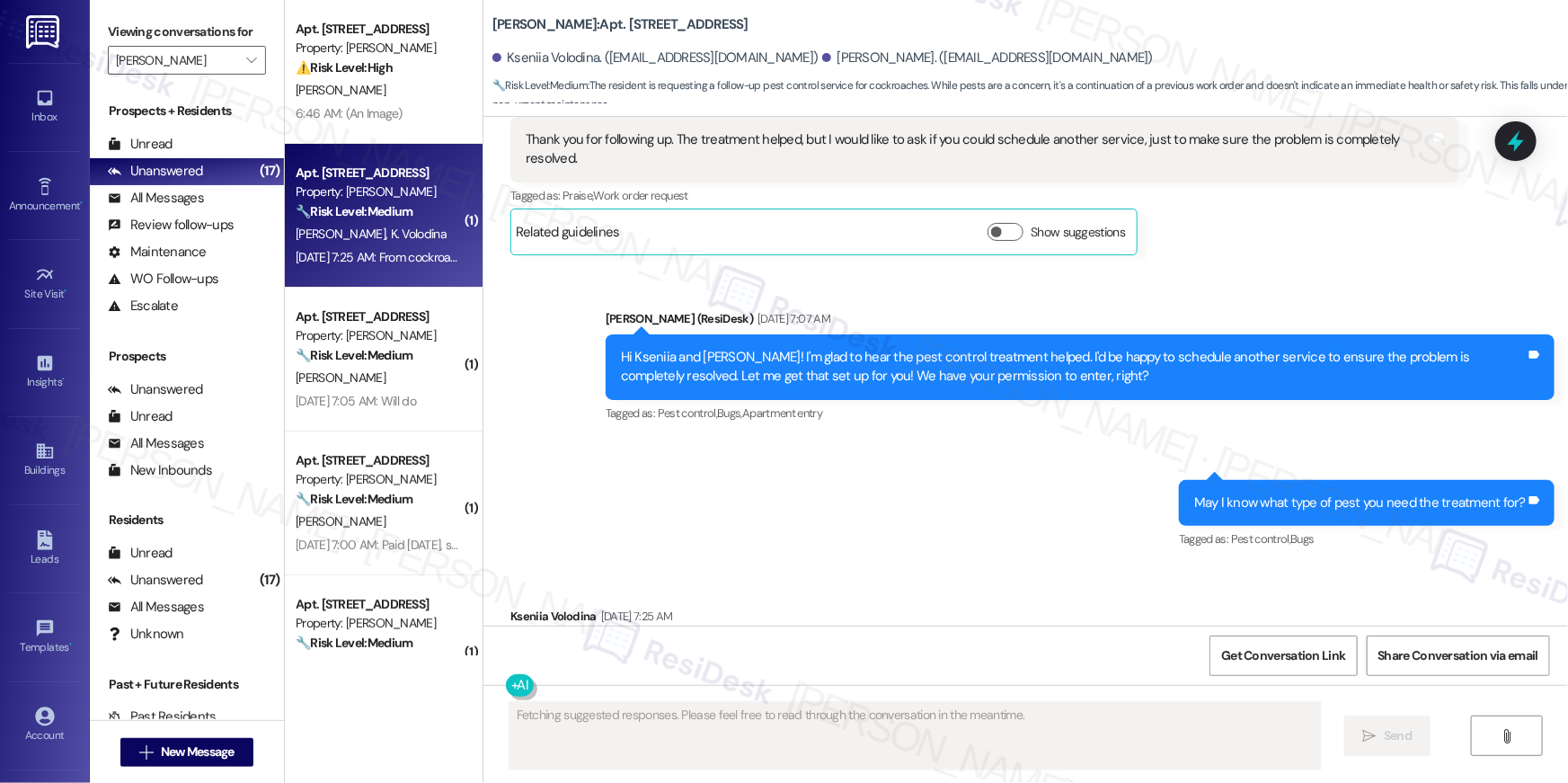
click at [412, 229] on div "O. Volodin K. Volodina" at bounding box center [379, 234] width 170 height 22
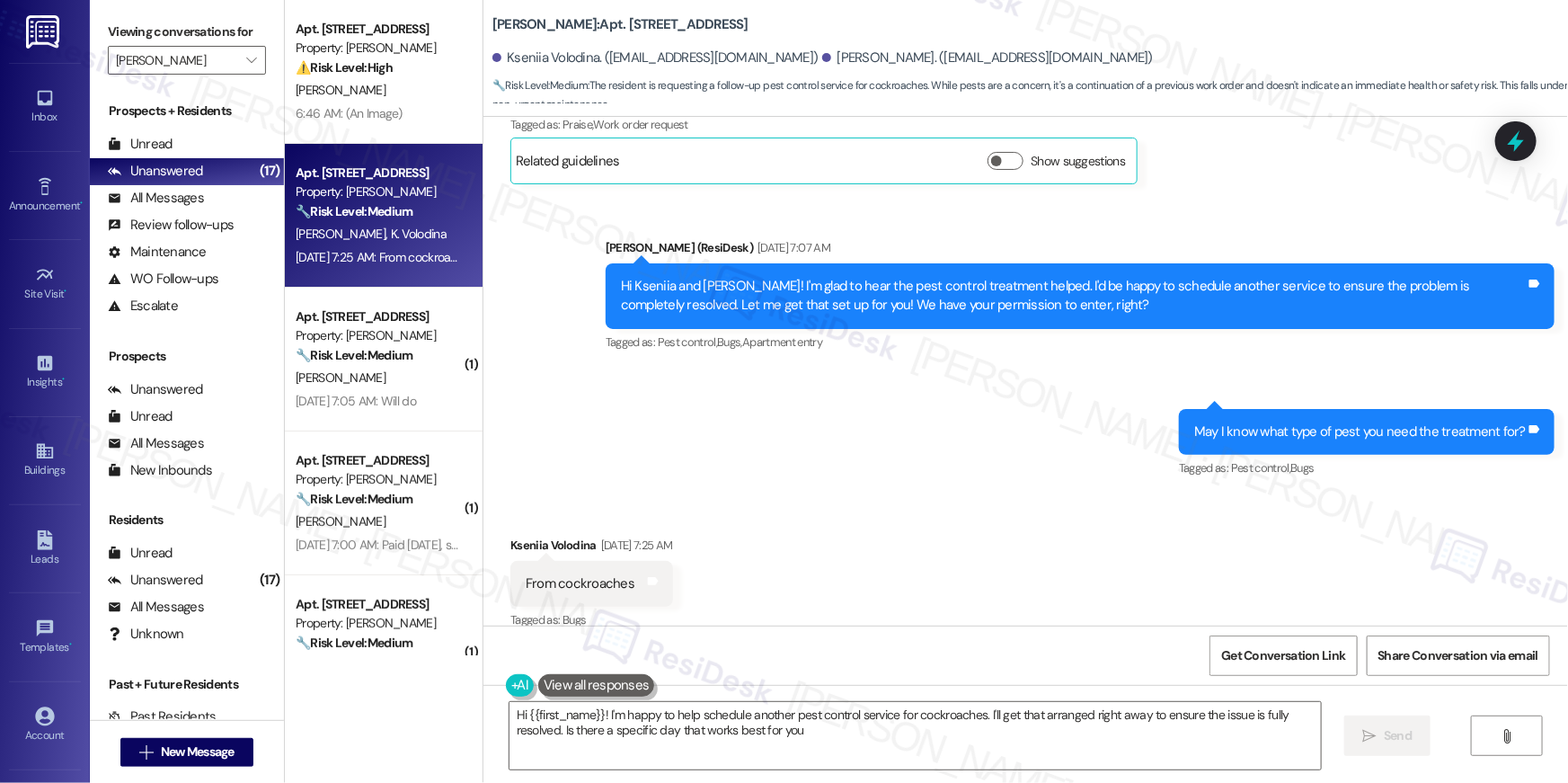
type textarea "Hi {{first_name}}! I'm happy to help schedule another pest control service for …"
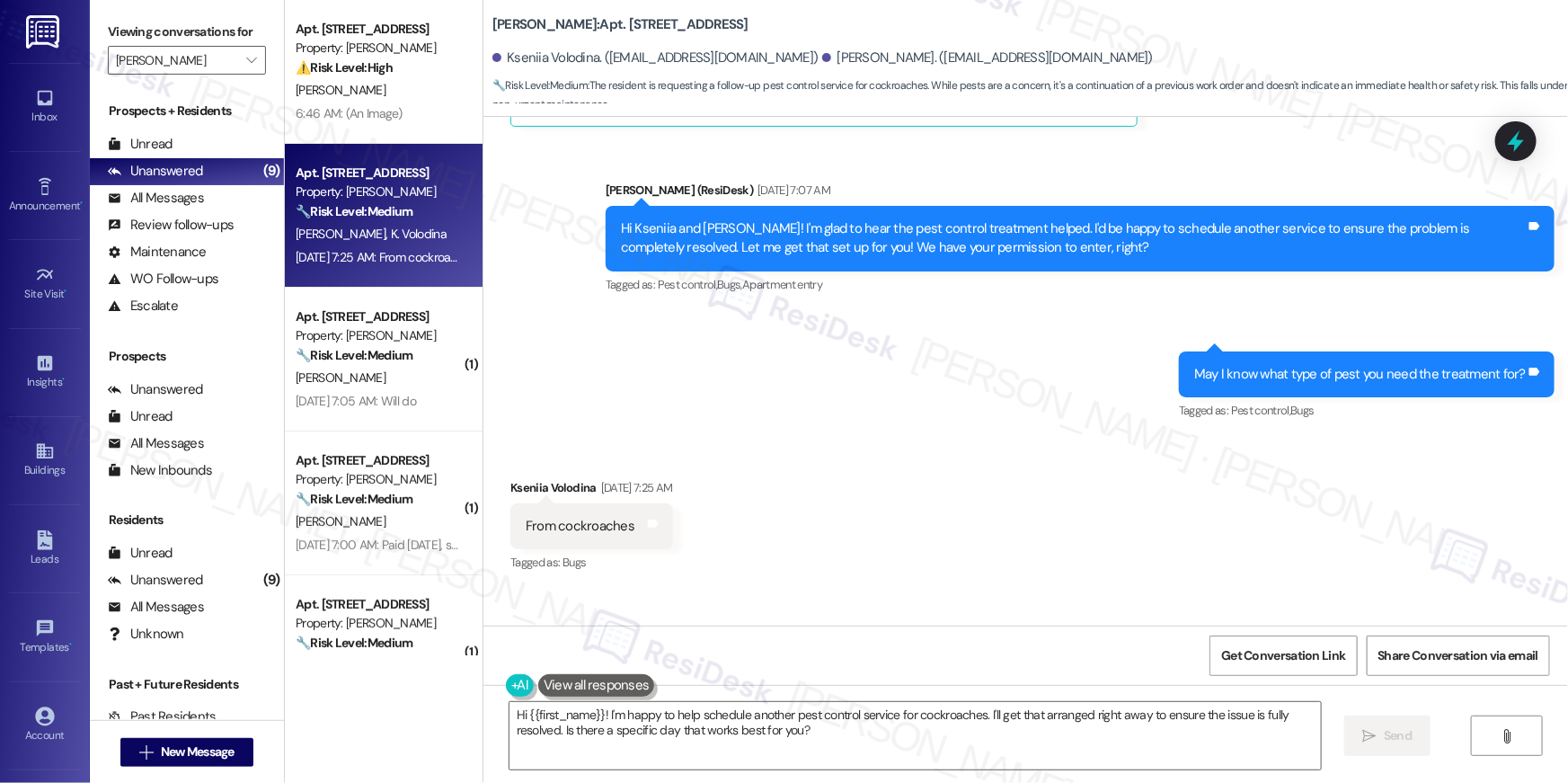
scroll to position [3197, 0]
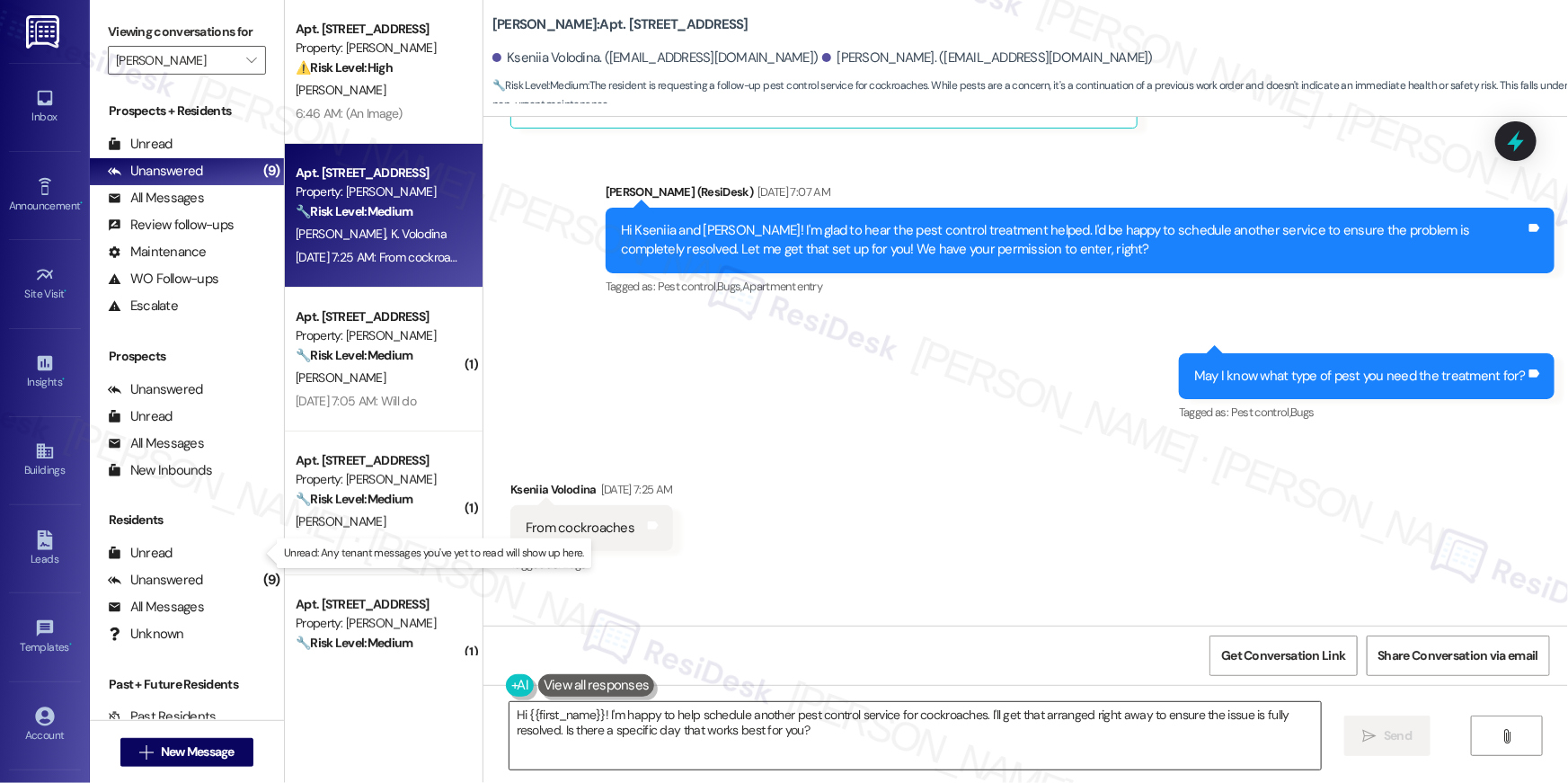
click at [840, 729] on textarea "Hi {{first_name}}! I'm happy to help schedule another pest control service for …" at bounding box center [915, 737] width 812 height 68
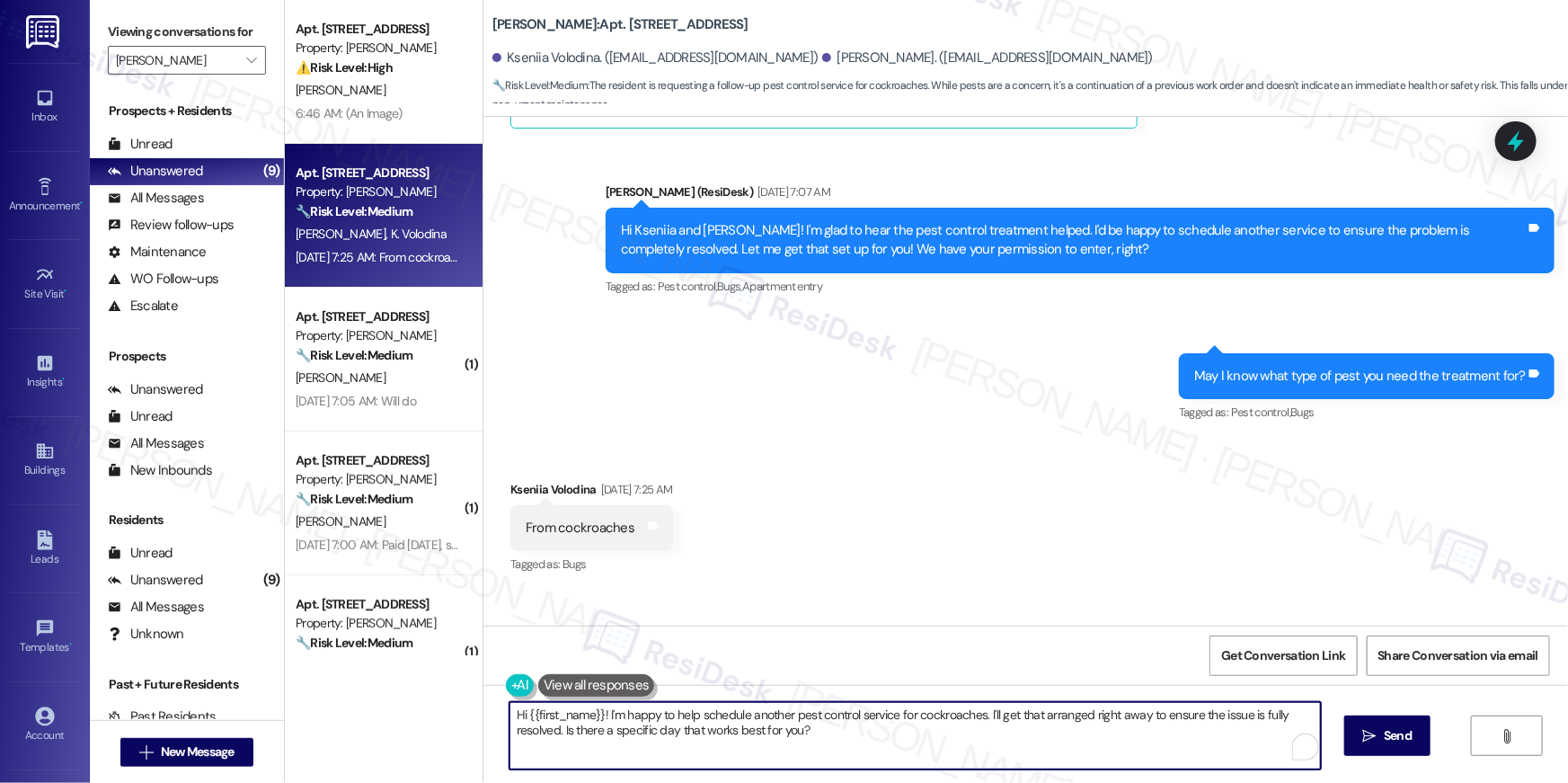
click at [840, 729] on textarea "Hi {{first_name}}! I'm happy to help schedule another pest control service for …" at bounding box center [915, 737] width 812 height 68
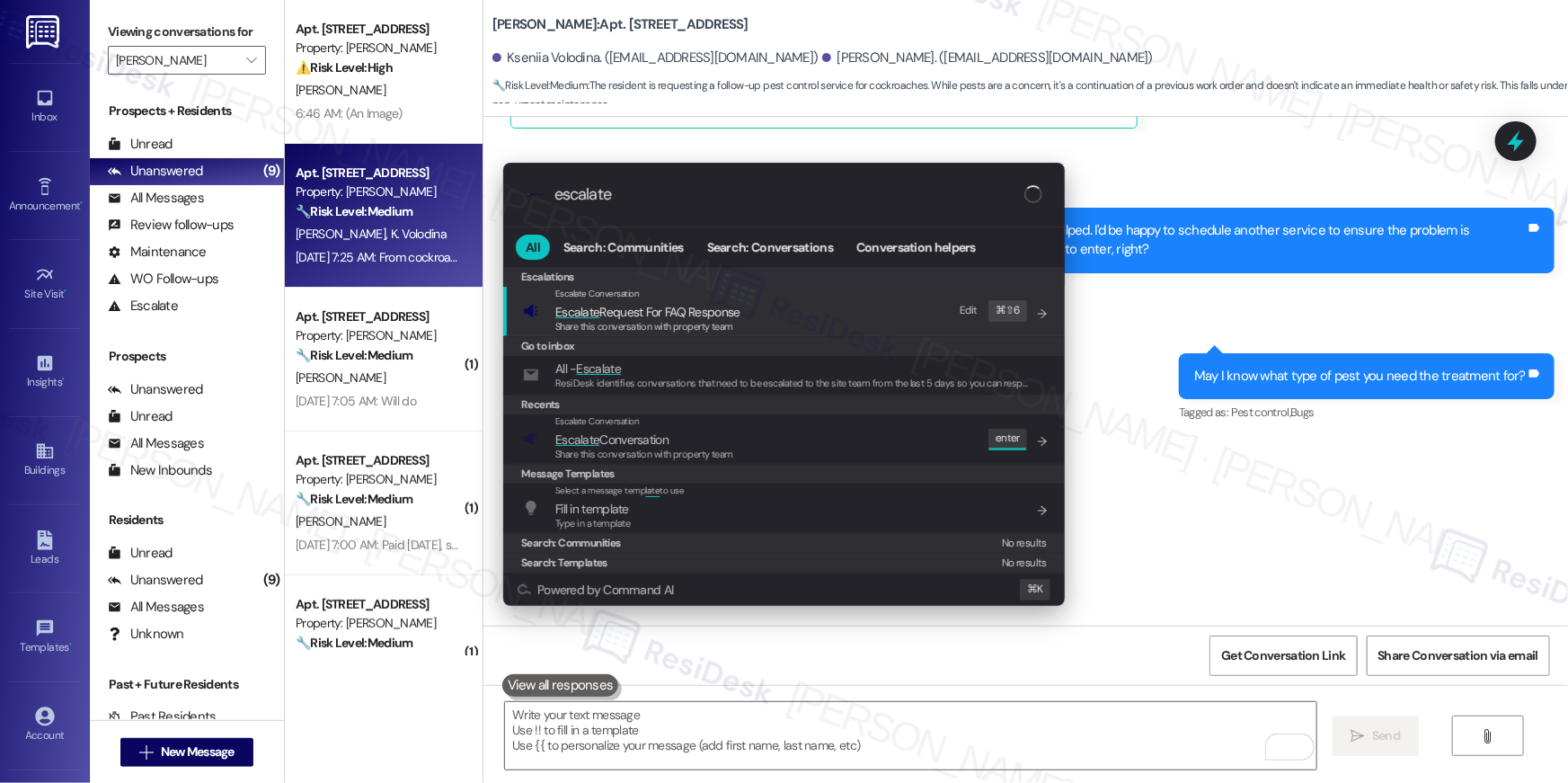
type input "escalate"
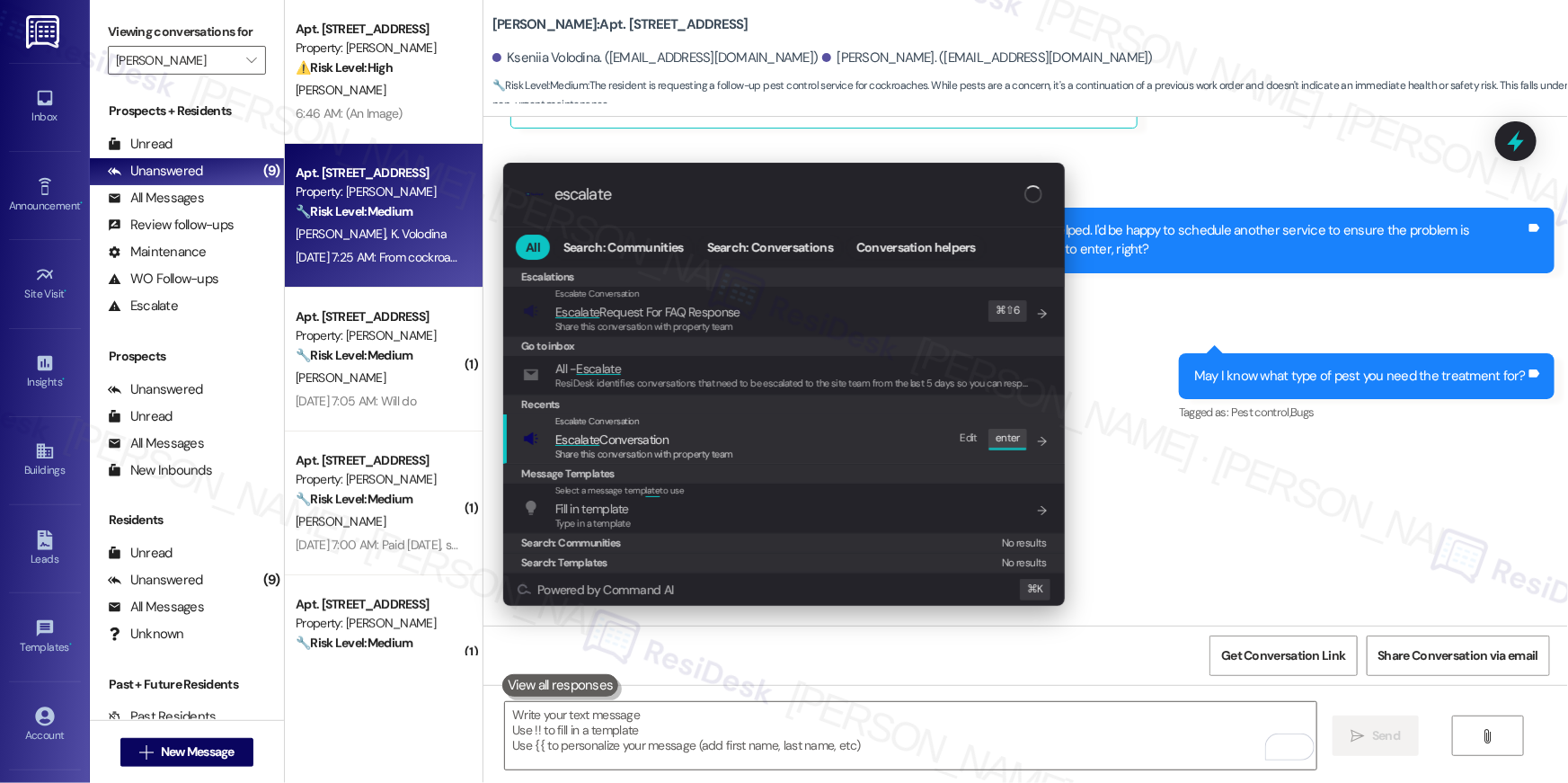
click at [642, 452] on span "Share this conversation with property team" at bounding box center [645, 454] width 178 height 13
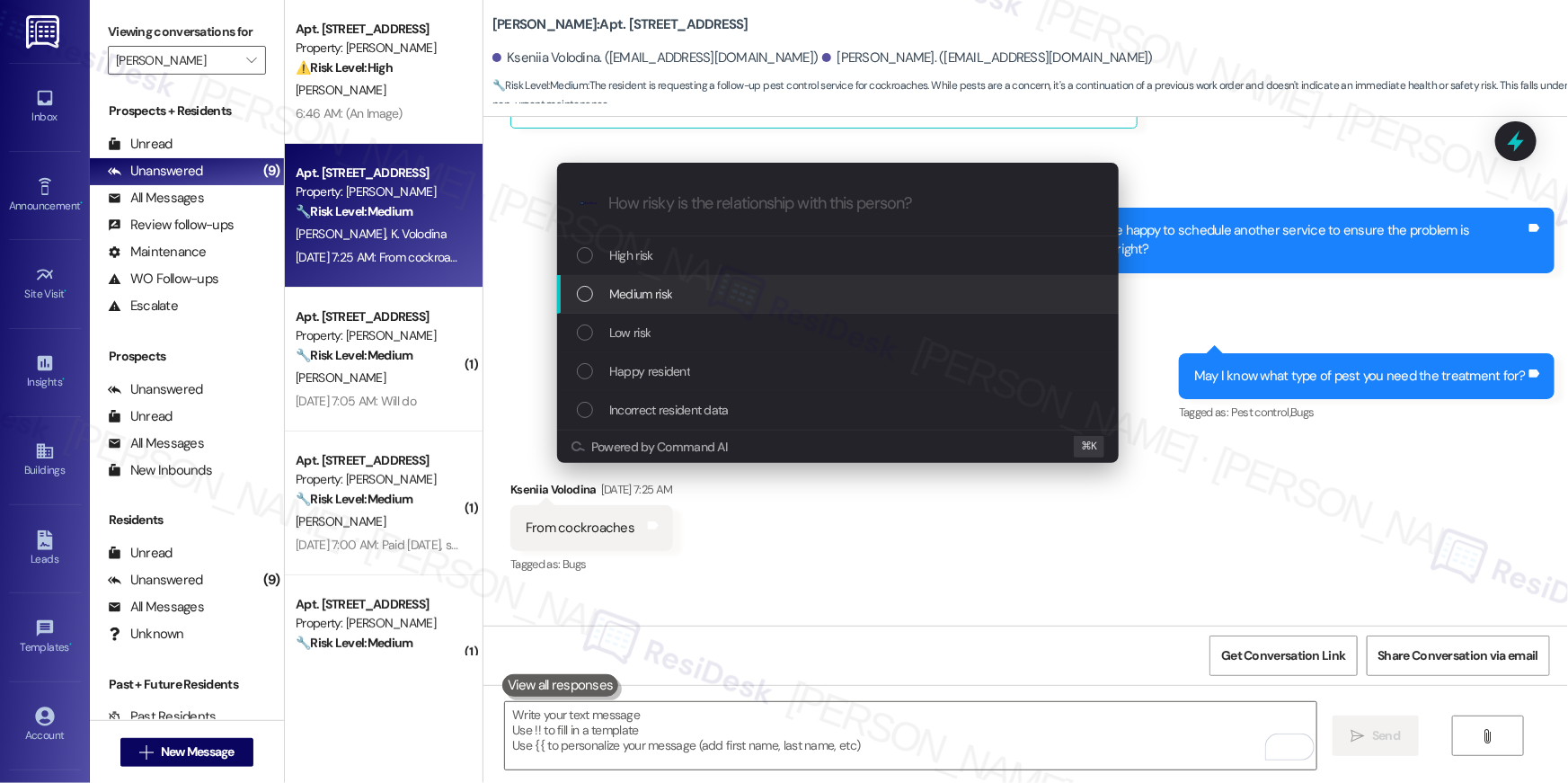
click at [633, 294] on span "Medium risk" at bounding box center [641, 294] width 63 height 19
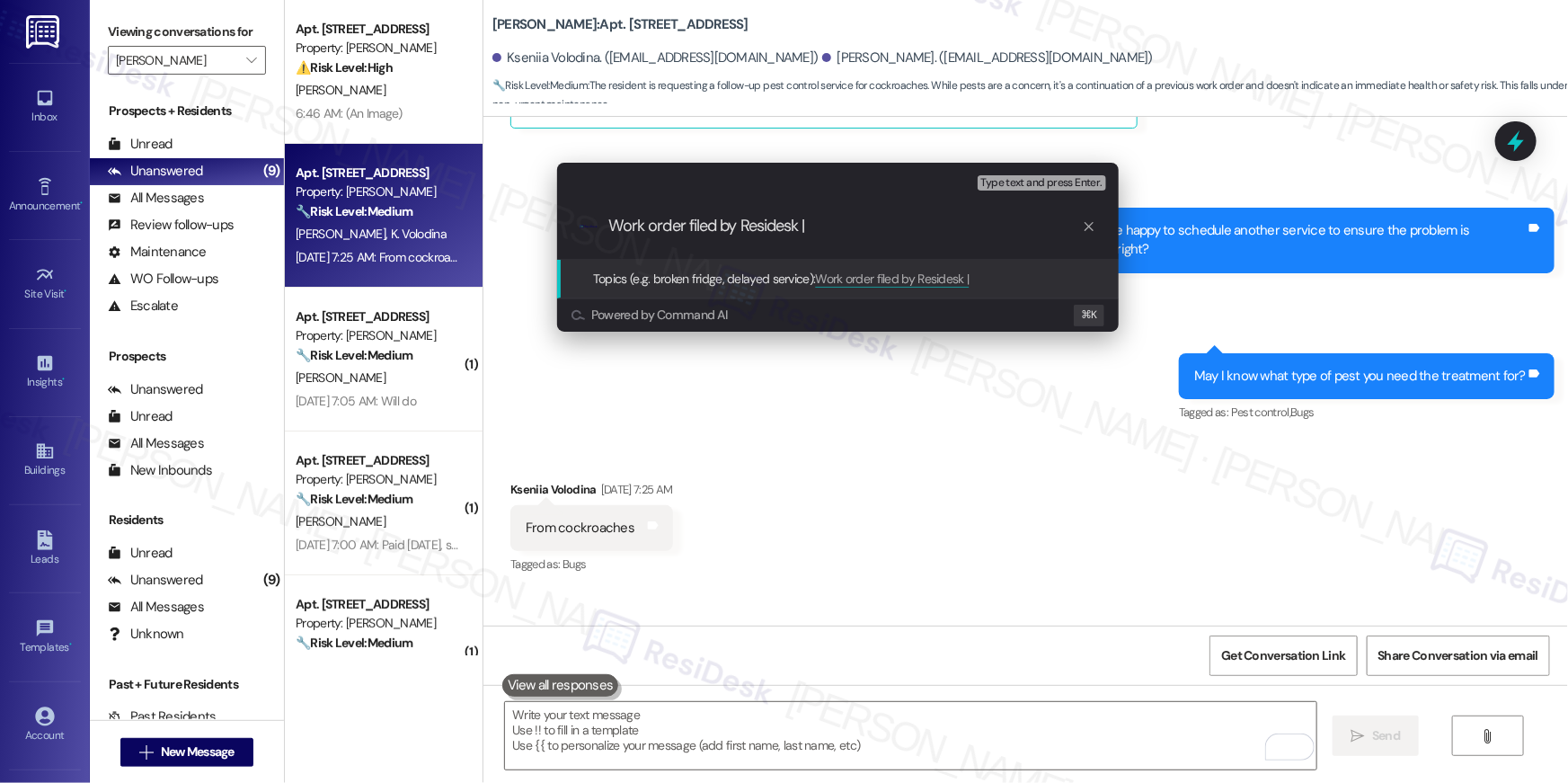
paste input "Work Order # 400222 Pest control - Roaches"
type input "Work order filed by Residesk | Work Order # 400222 Pest control - Roaches"
click at [763, 228] on input "Work order filed by Residesk | Work Order # 400222 Pest control - Roaches" at bounding box center [845, 226] width 474 height 19
click at [804, 233] on input "Work order filed by Residesk | Work Order # 400222 Pest control - Roaches" at bounding box center [845, 226] width 474 height 19
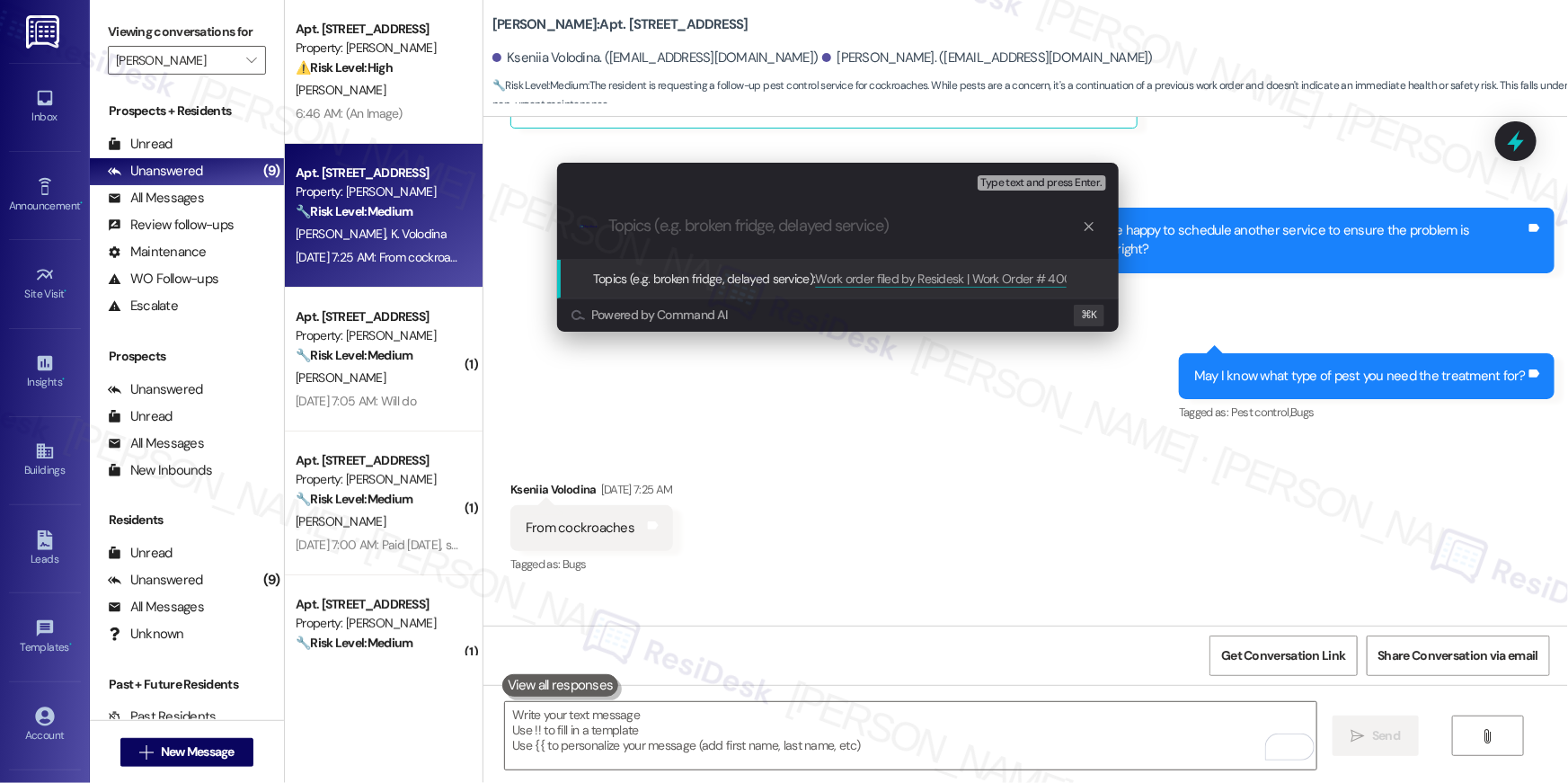
scroll to position [0, 0]
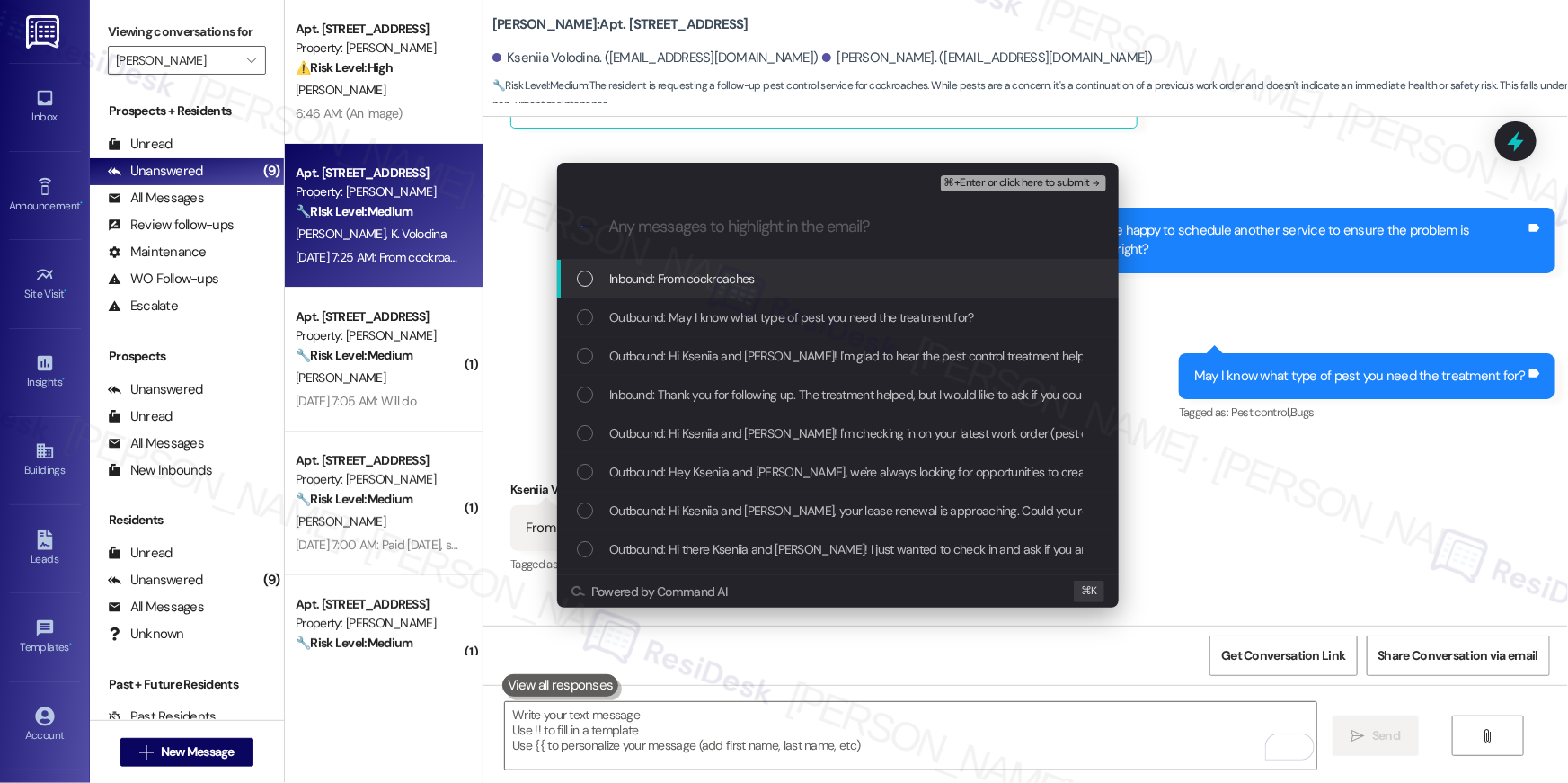
click at [730, 288] on span "Inbound: From cockroaches" at bounding box center [682, 279] width 146 height 19
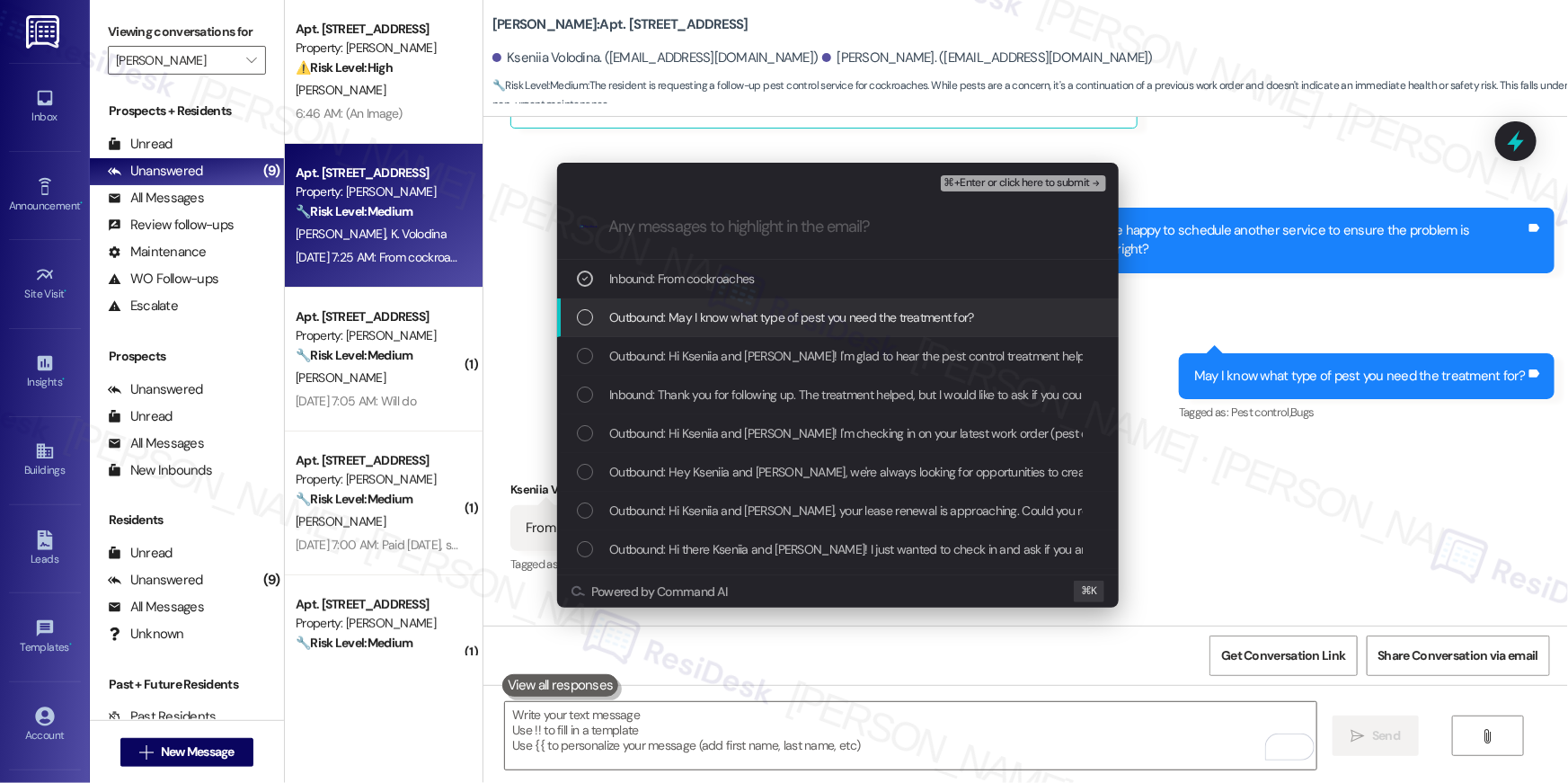
click at [722, 326] on span "Outbound: May I know what type of pest you need the treatment for?" at bounding box center [792, 318] width 365 height 19
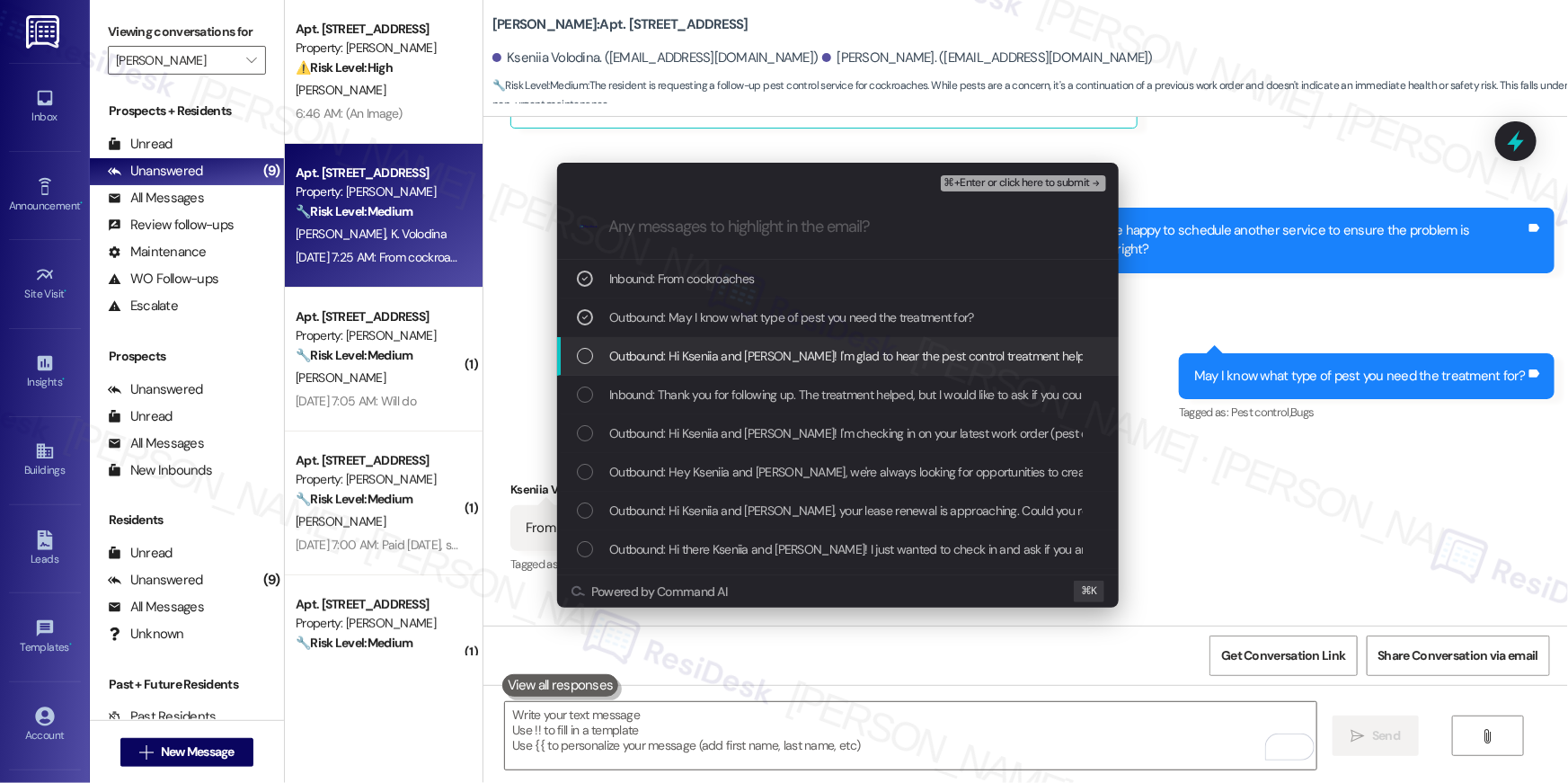
click at [720, 351] on span "Outbound: Hi Kseniia and Oleksandr! I'm glad to hear the pest control treatment…" at bounding box center [1269, 356] width 1319 height 19
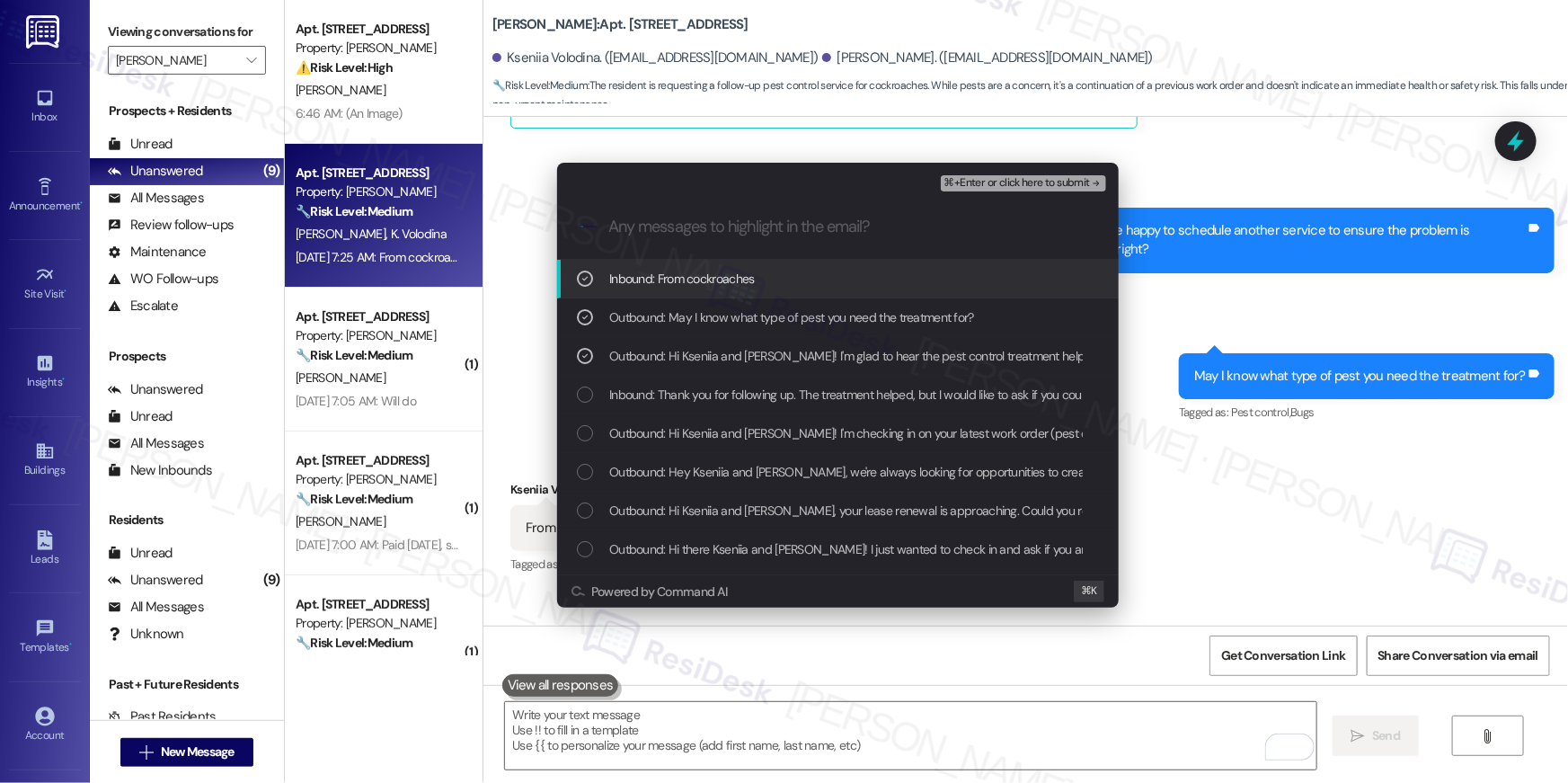
click at [1043, 180] on span "⌘+Enter or click here to submit" at bounding box center [1017, 183] width 146 height 13
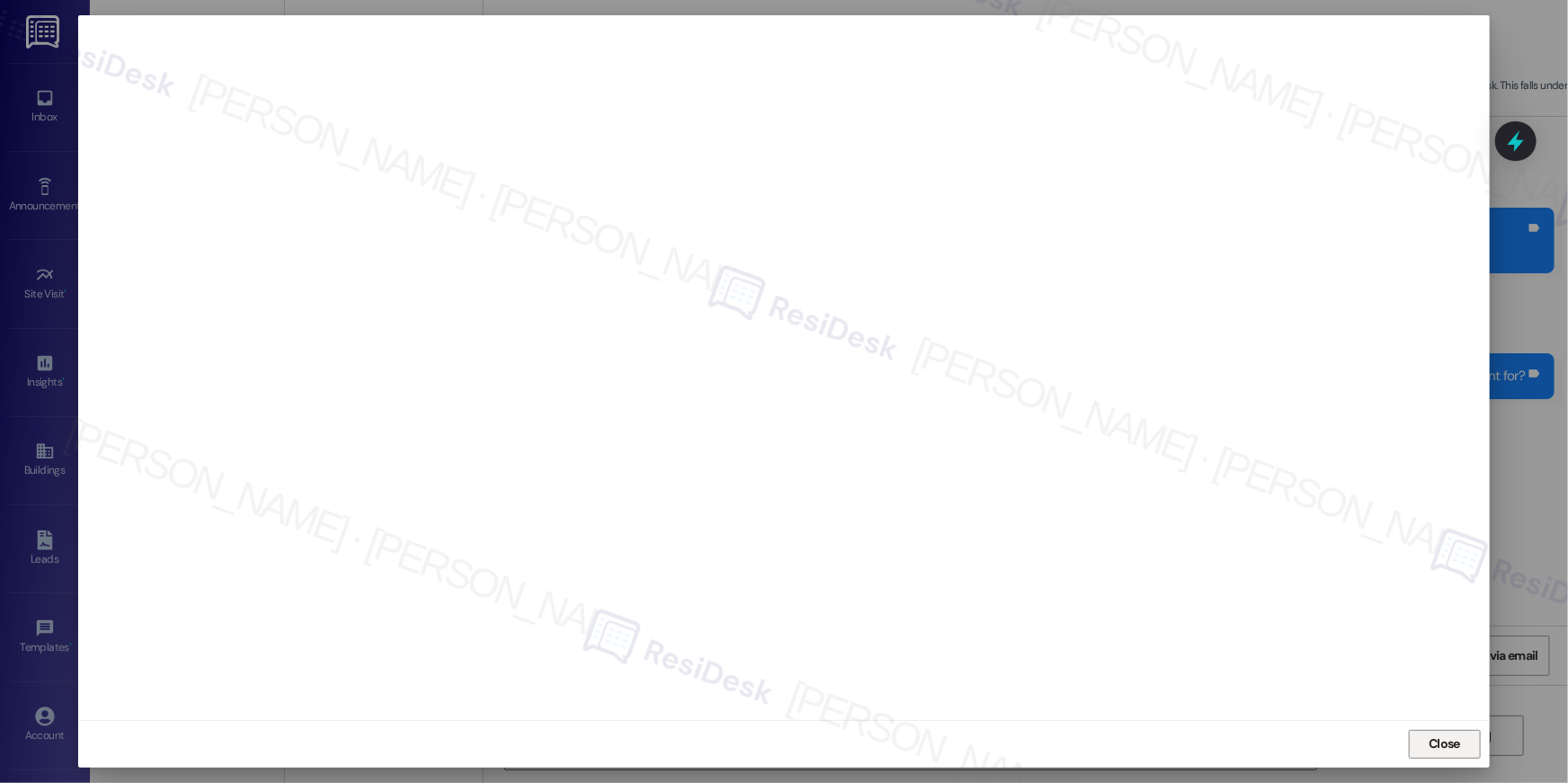
click at [1472, 743] on button "Close" at bounding box center [1445, 744] width 72 height 29
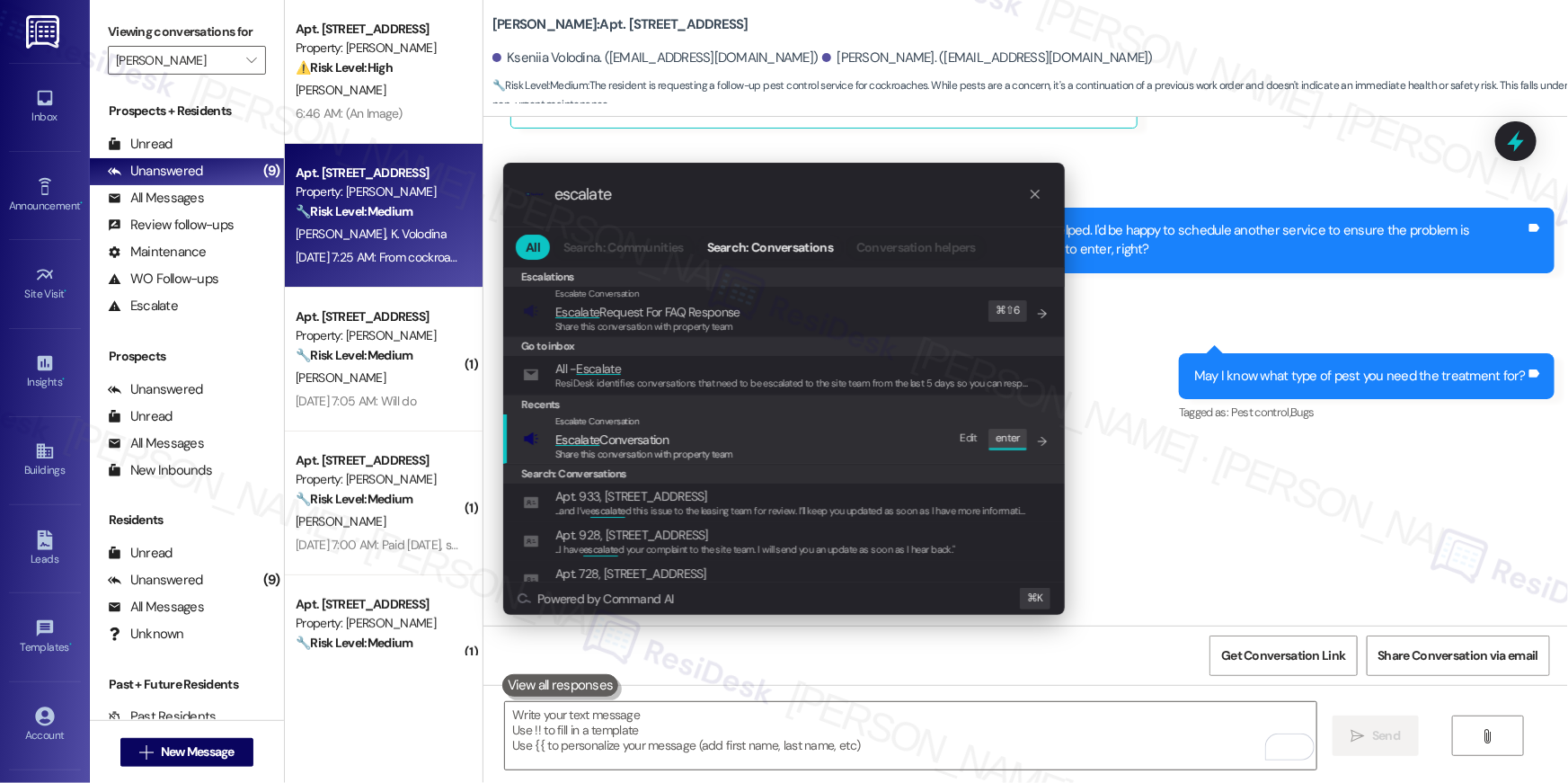
type input "escalate"
click at [794, 435] on div "Escalate Conversation Escalate Conversation Share this conversation with proper…" at bounding box center [785, 438] width 526 height 48
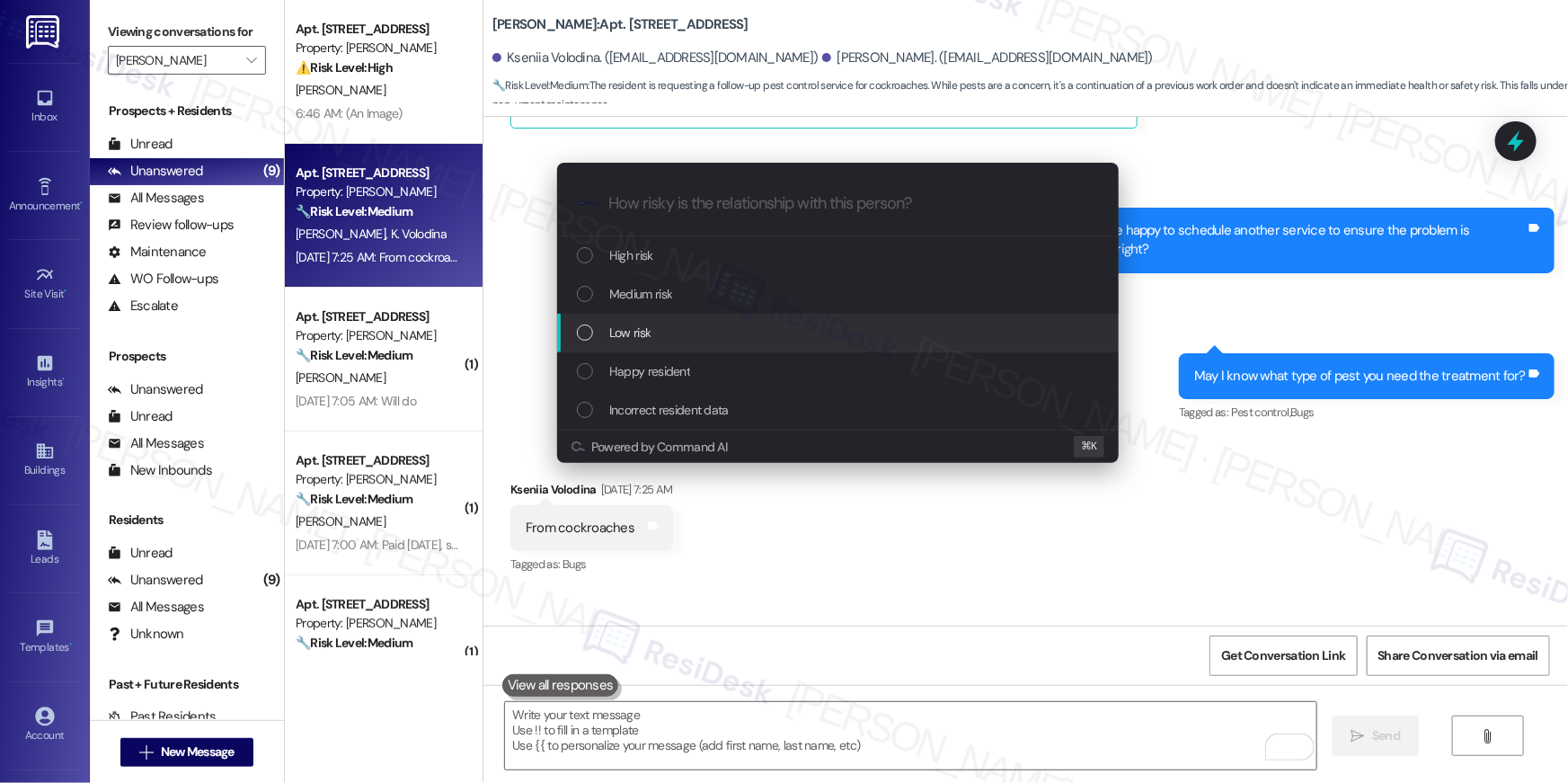
click at [675, 337] on div "Low risk" at bounding box center [839, 332] width 526 height 19
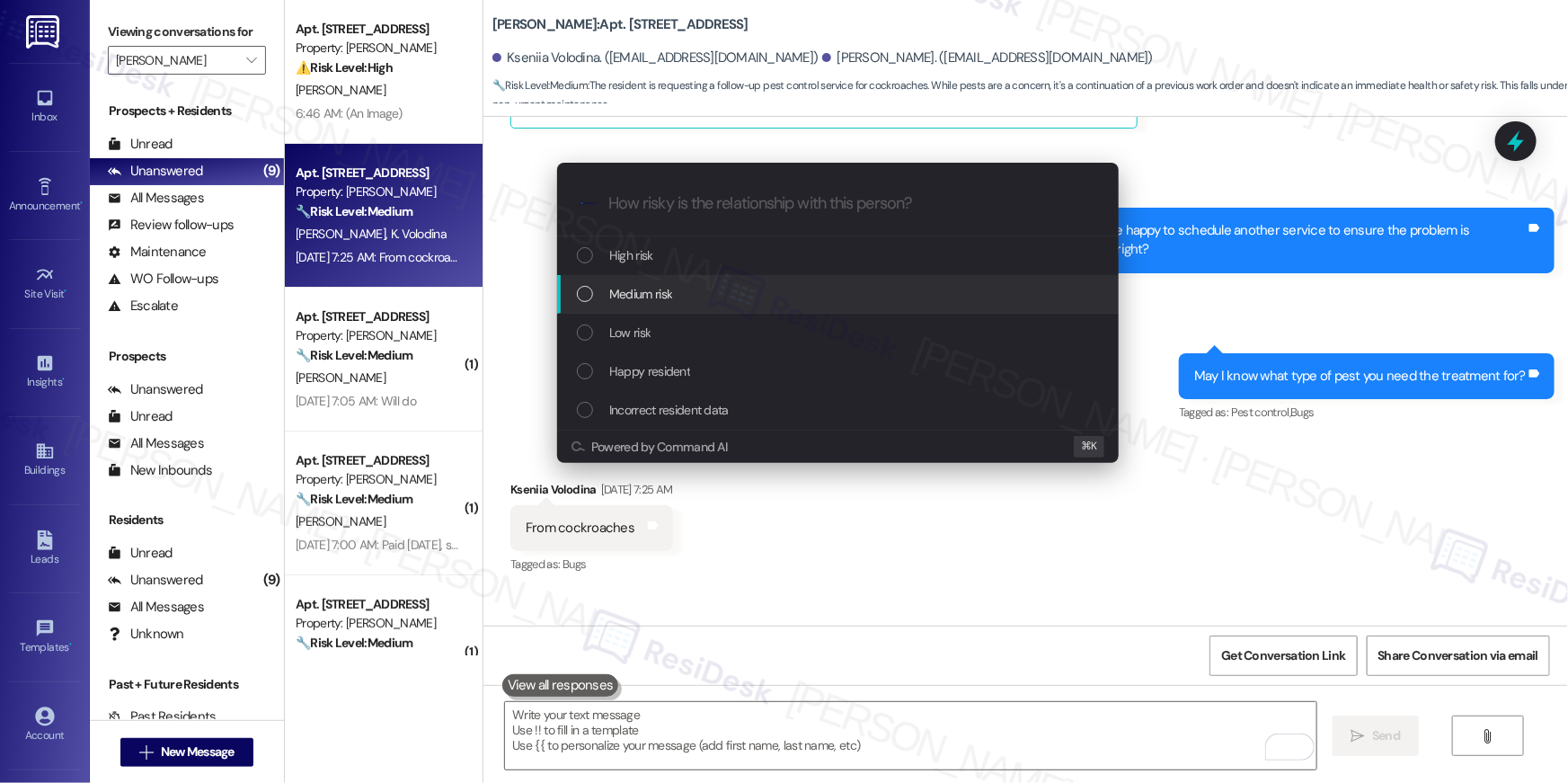
click at [655, 298] on span "Medium risk" at bounding box center [641, 294] width 63 height 19
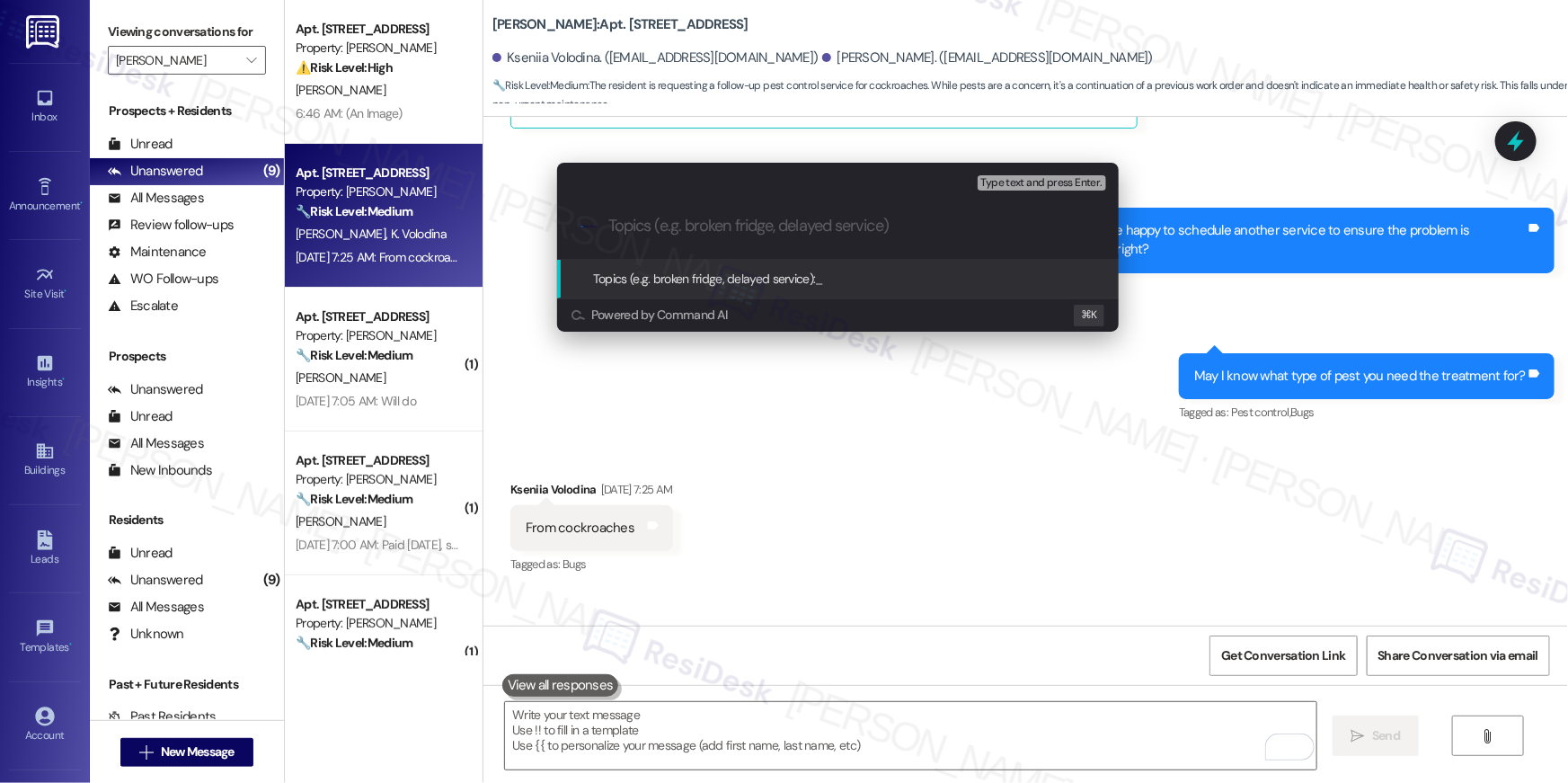
paste input "Work order filed by Residesk | Work Order # 400222 Pest control - Roaches"
type input "Work order filed by Residesk | Work Order # 400222 Pest control - Roaches"
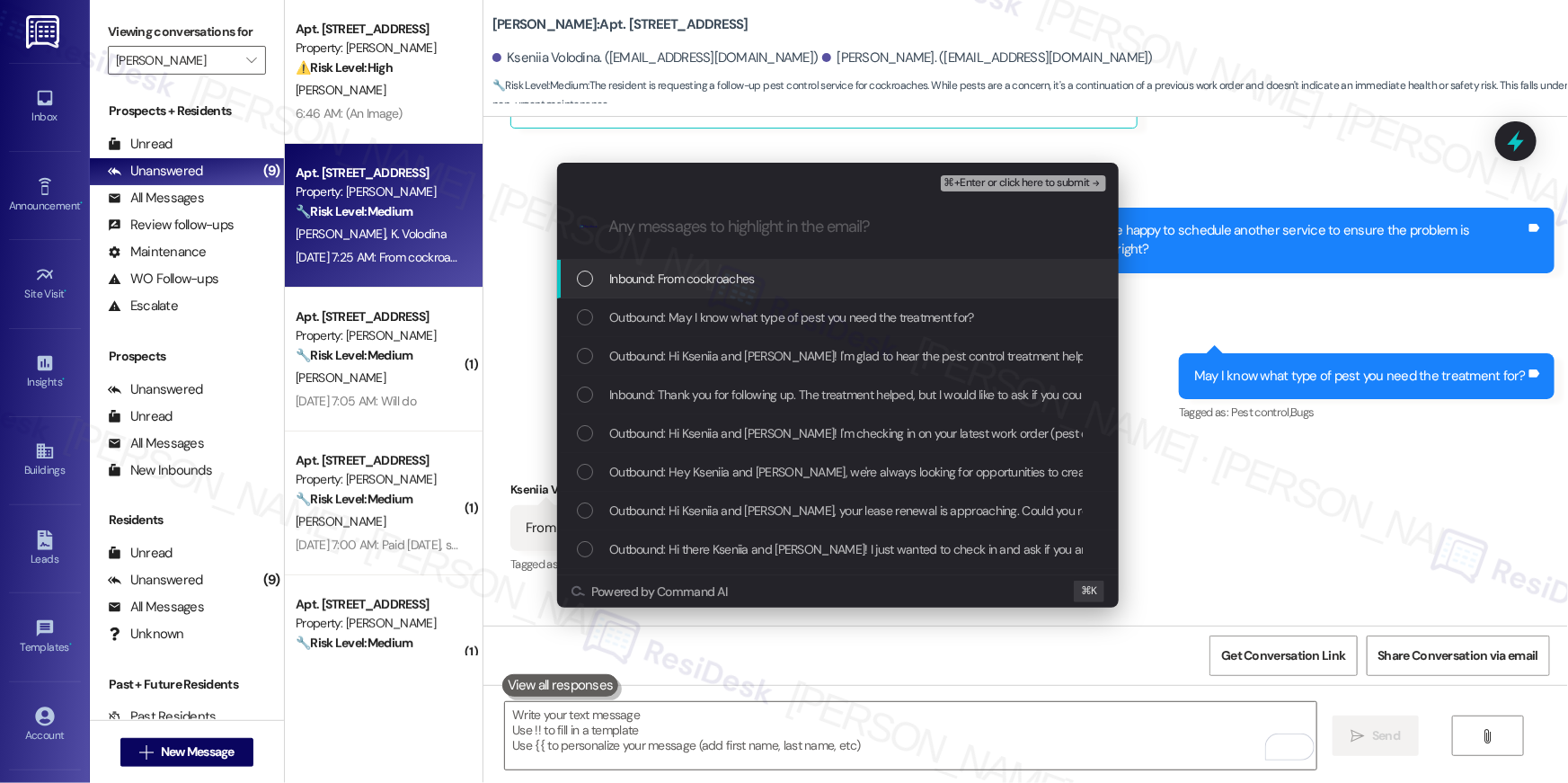
click at [645, 272] on span "Inbound: From cockroaches" at bounding box center [682, 279] width 146 height 19
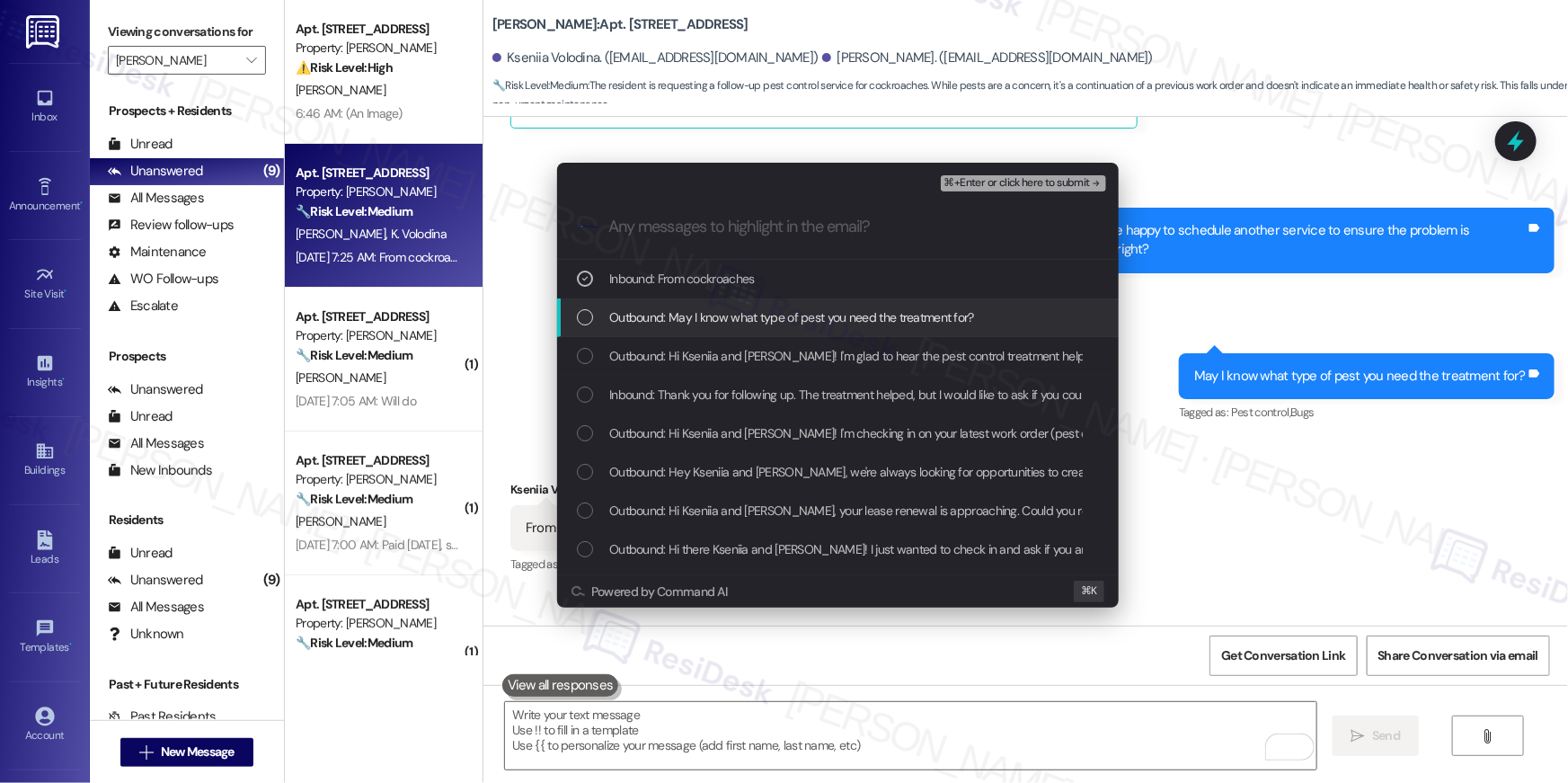
click at [660, 317] on span "Outbound: May I know what type of pest you need the treatment for?" at bounding box center [792, 318] width 365 height 19
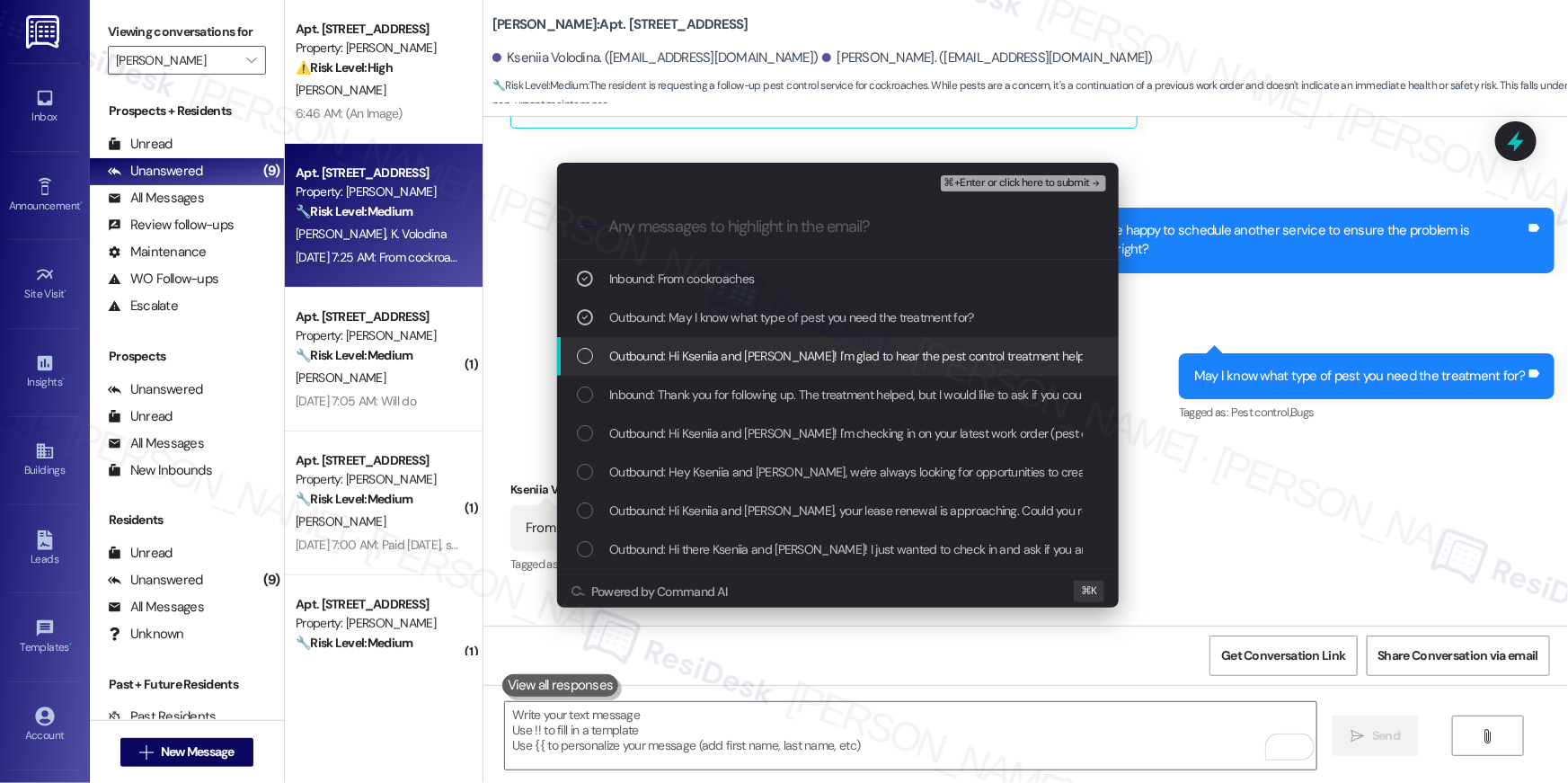
click at [667, 347] on span "Outbound: Hi Kseniia and Oleksandr! I'm glad to hear the pest control treatment…" at bounding box center [1269, 356] width 1319 height 19
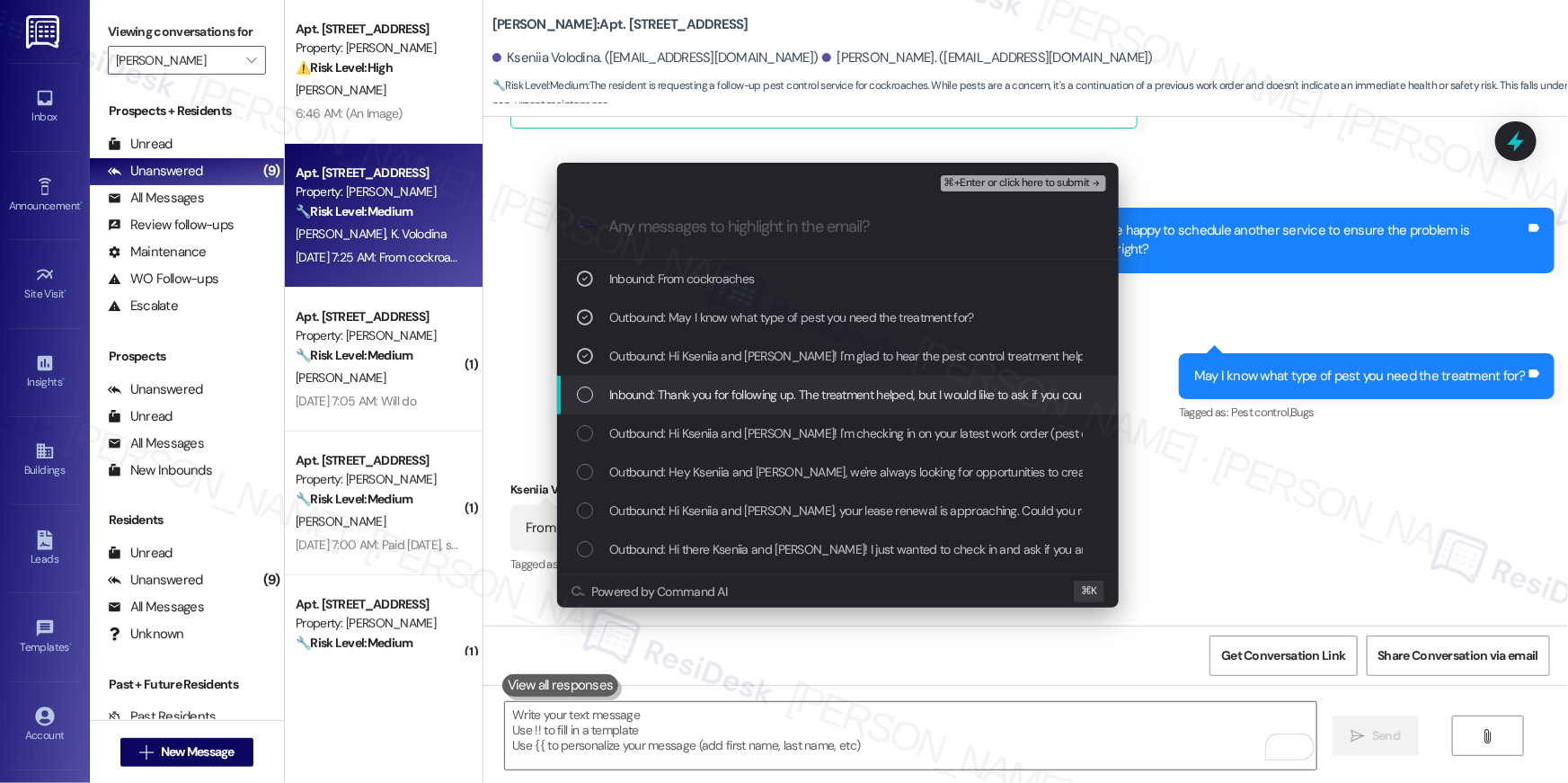
click at [690, 390] on span "Inbound: Thank you for following up. The treatment helped, but I would like to …" at bounding box center [1059, 395] width 899 height 19
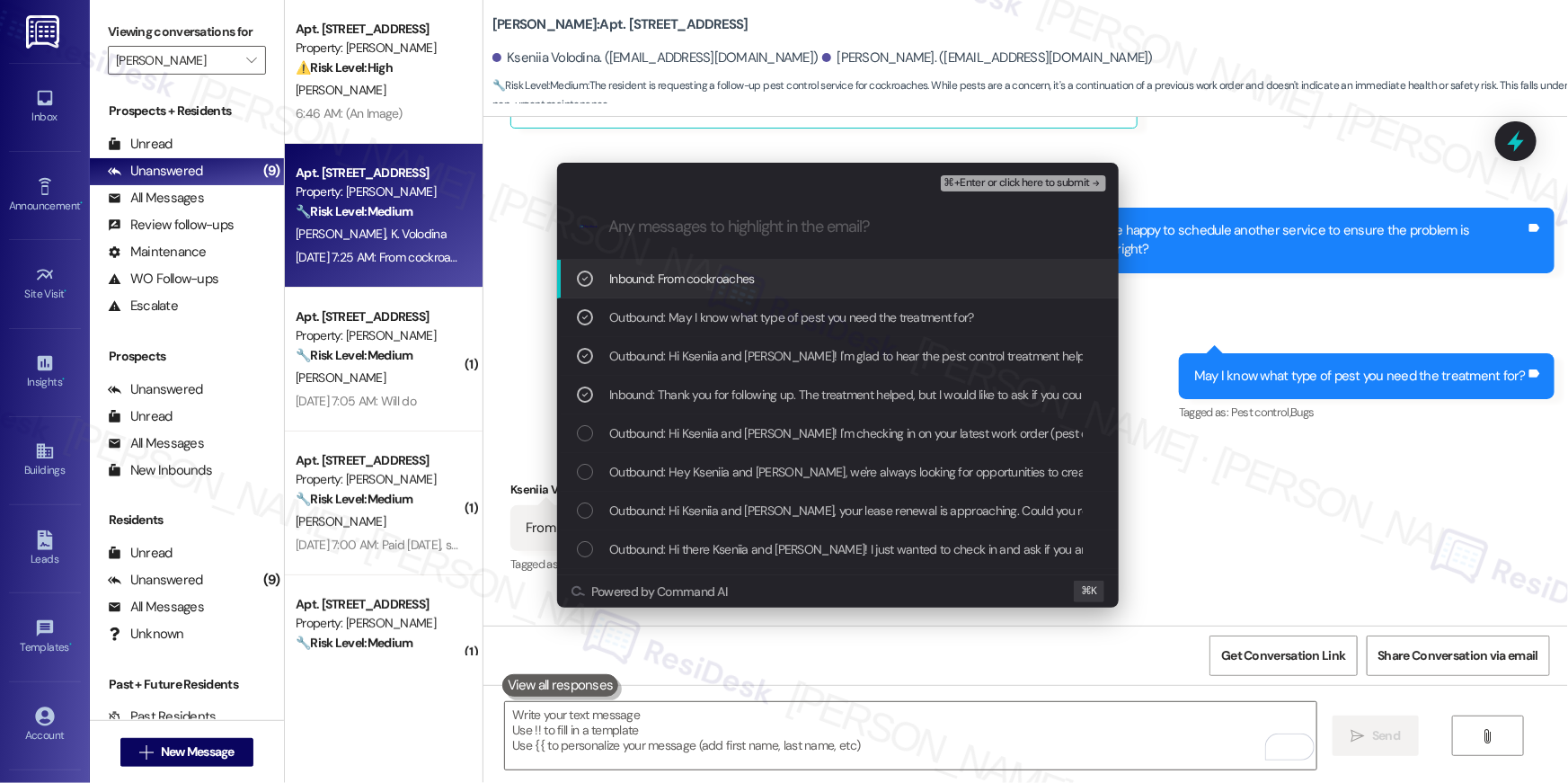
click at [1044, 182] on span "⌘+Enter or click here to submit" at bounding box center [1017, 183] width 146 height 13
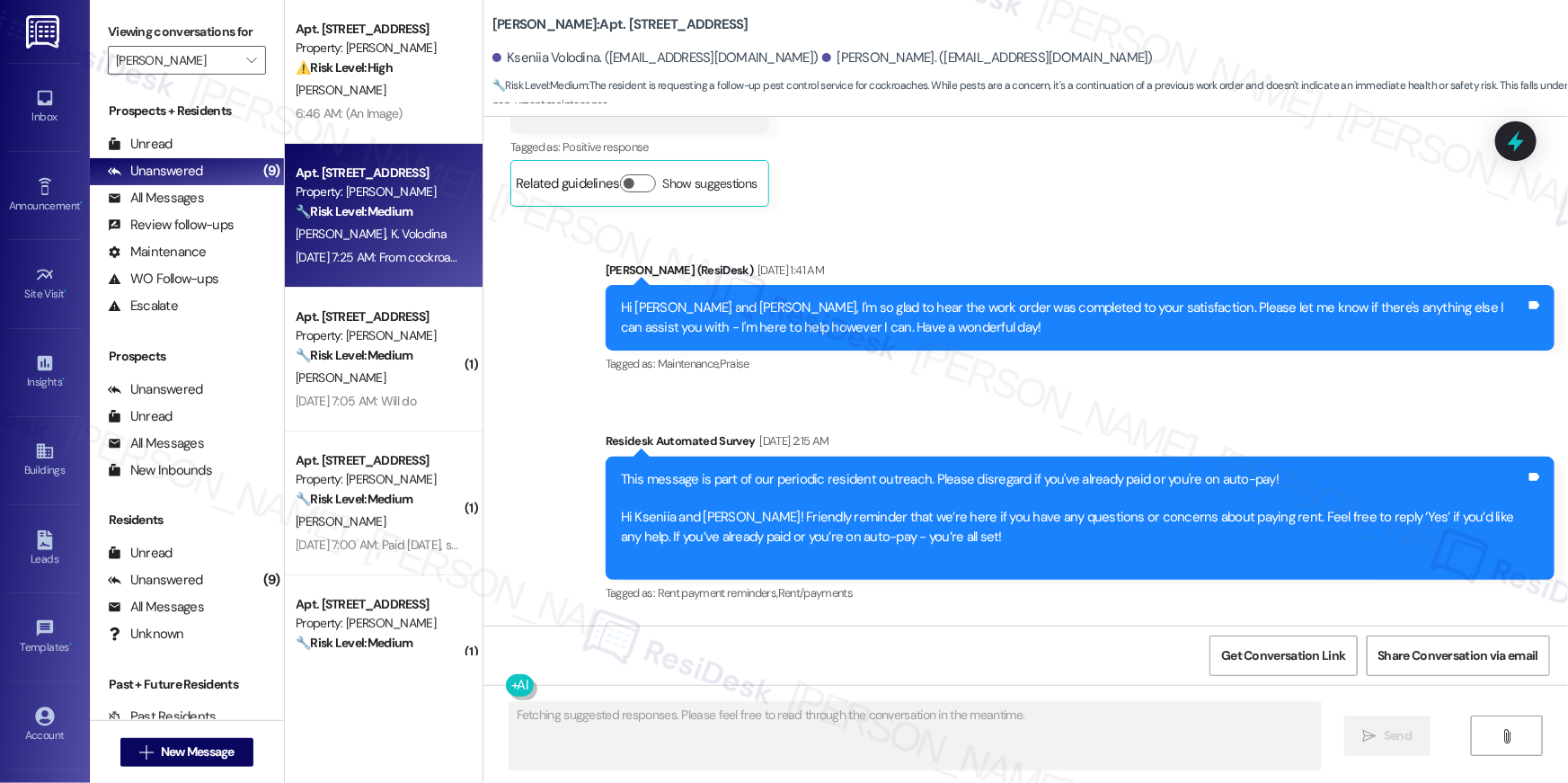
scroll to position [3141, 0]
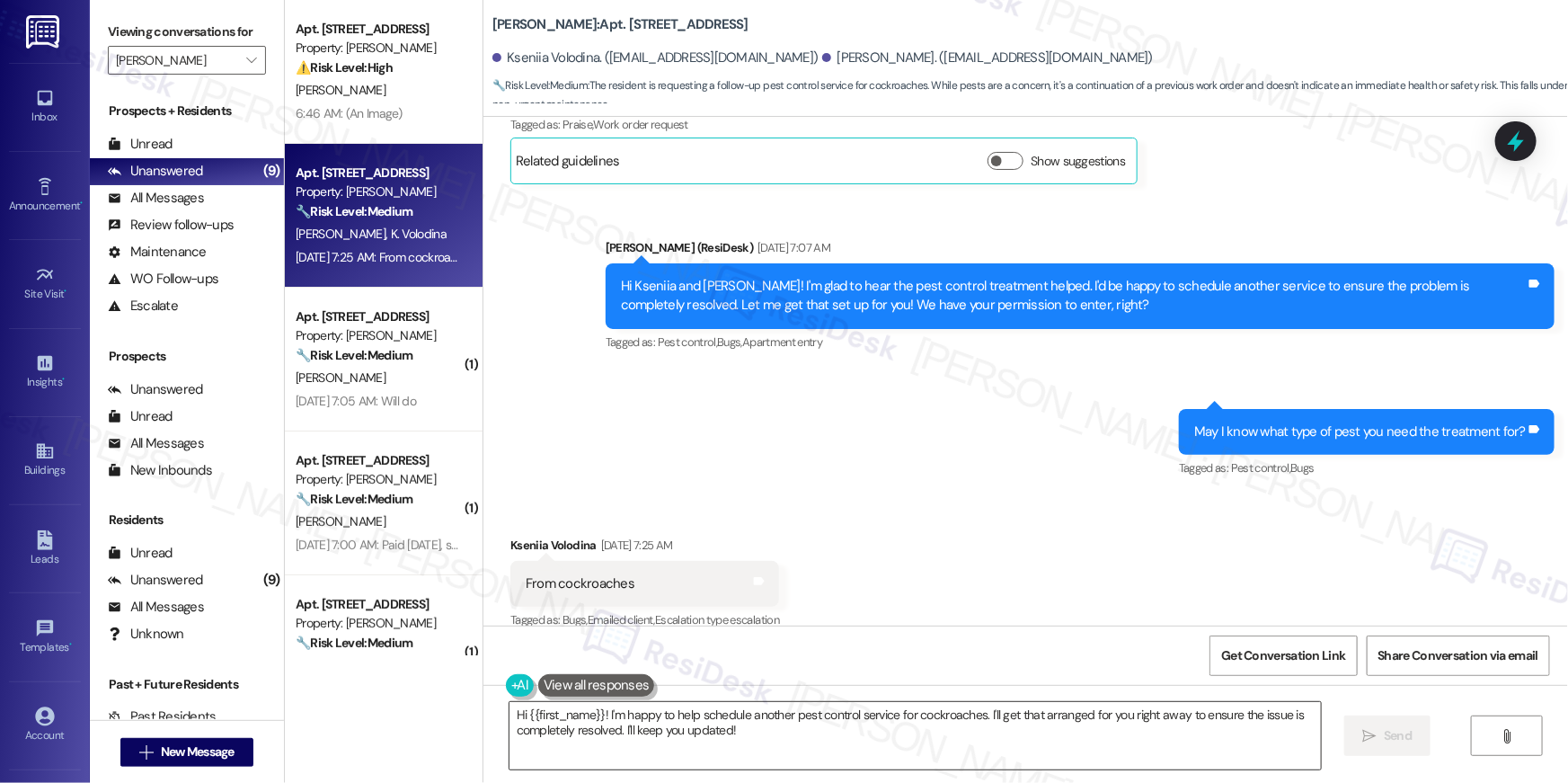
click at [930, 728] on textarea "Hi {{first_name}}! I'm happy to help schedule another pest control service for …" at bounding box center [915, 737] width 812 height 68
paste textarea "Thank you, {{first_name}}! I’ve submitted your request, and our maintenance tea…"
type textarea "Thank you, {{first_name}}! I’ve submitted your request, and our maintenance tea…"
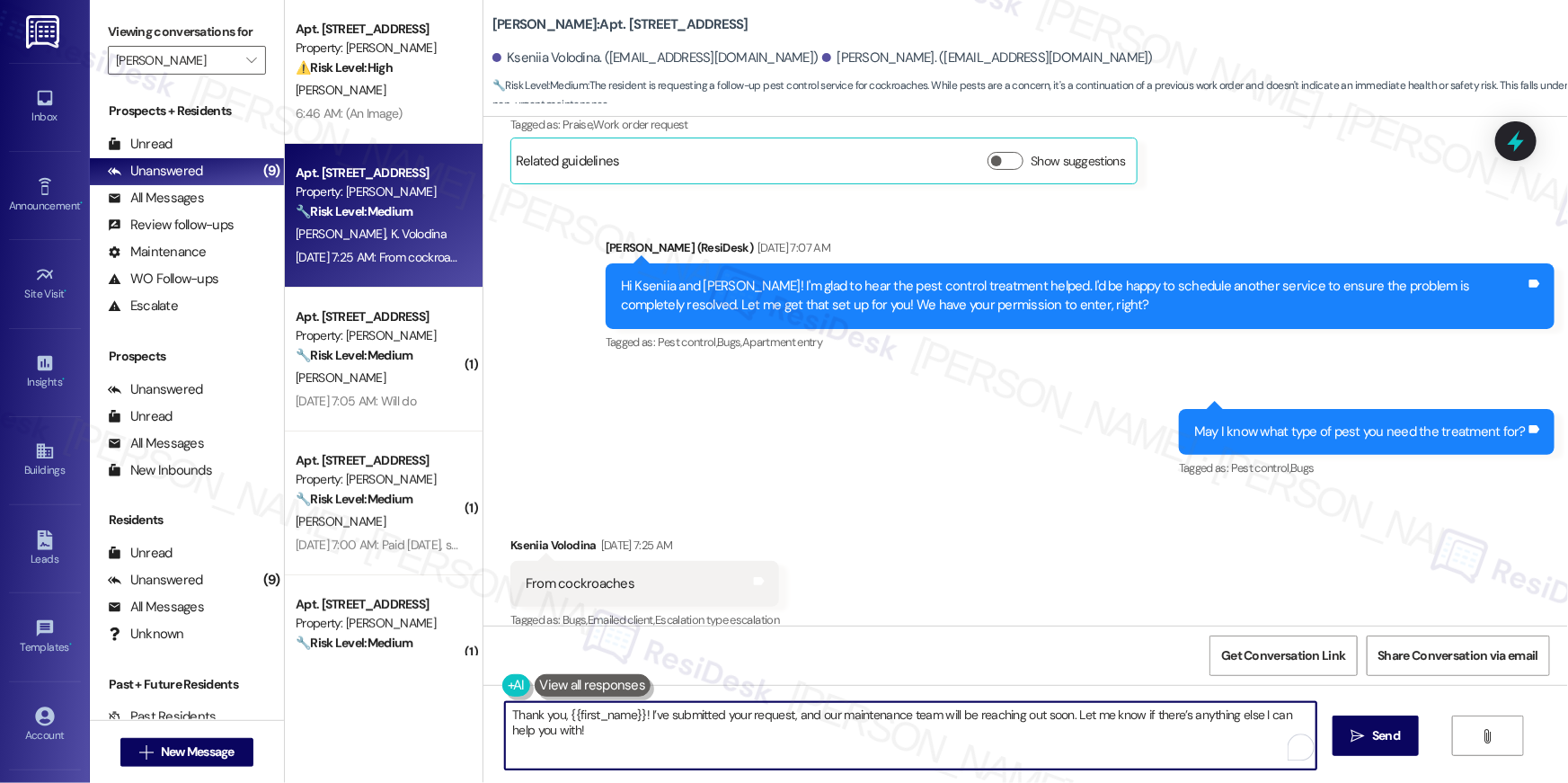
scroll to position [3307, 0]
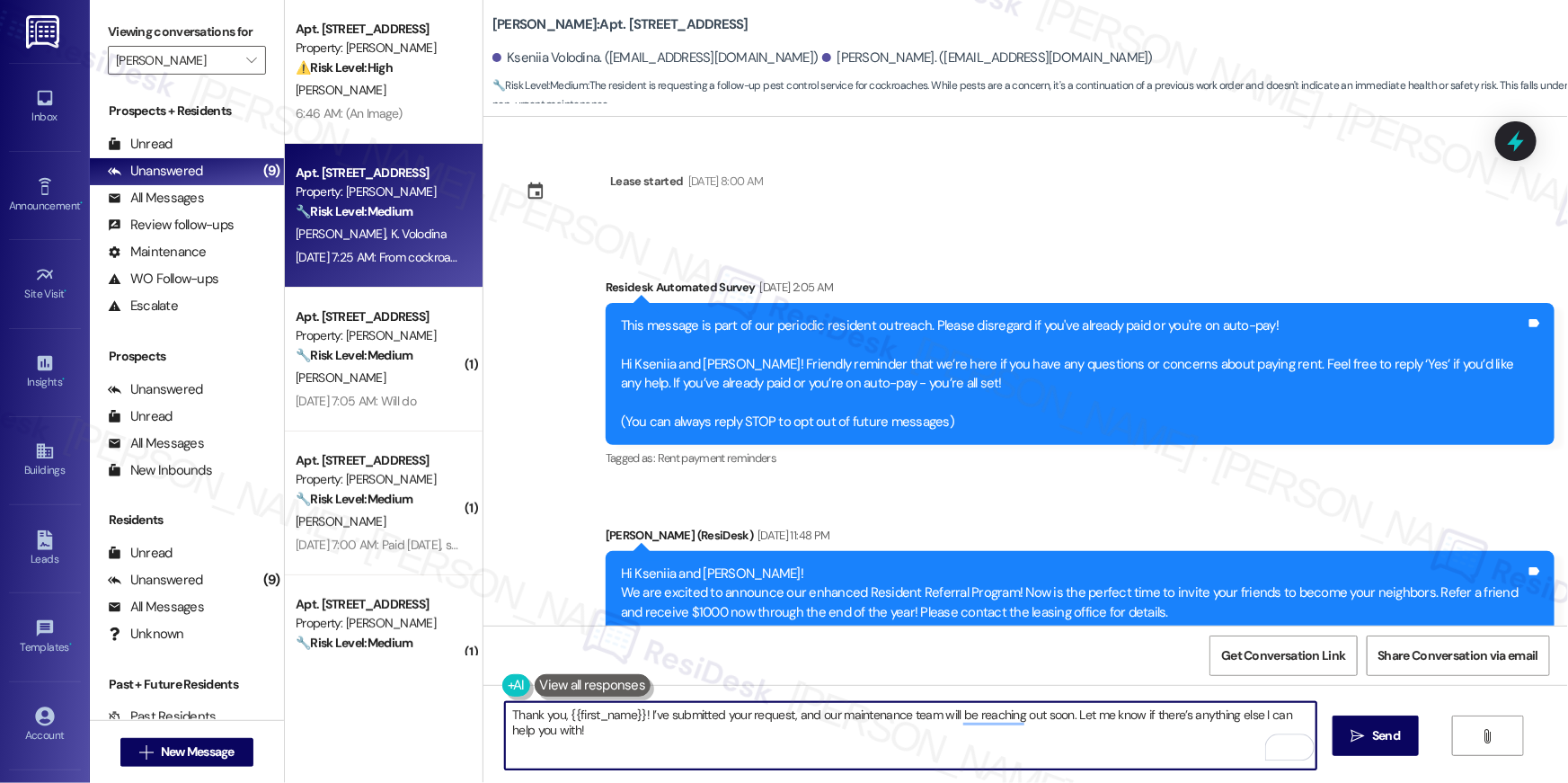
scroll to position [3307, 0]
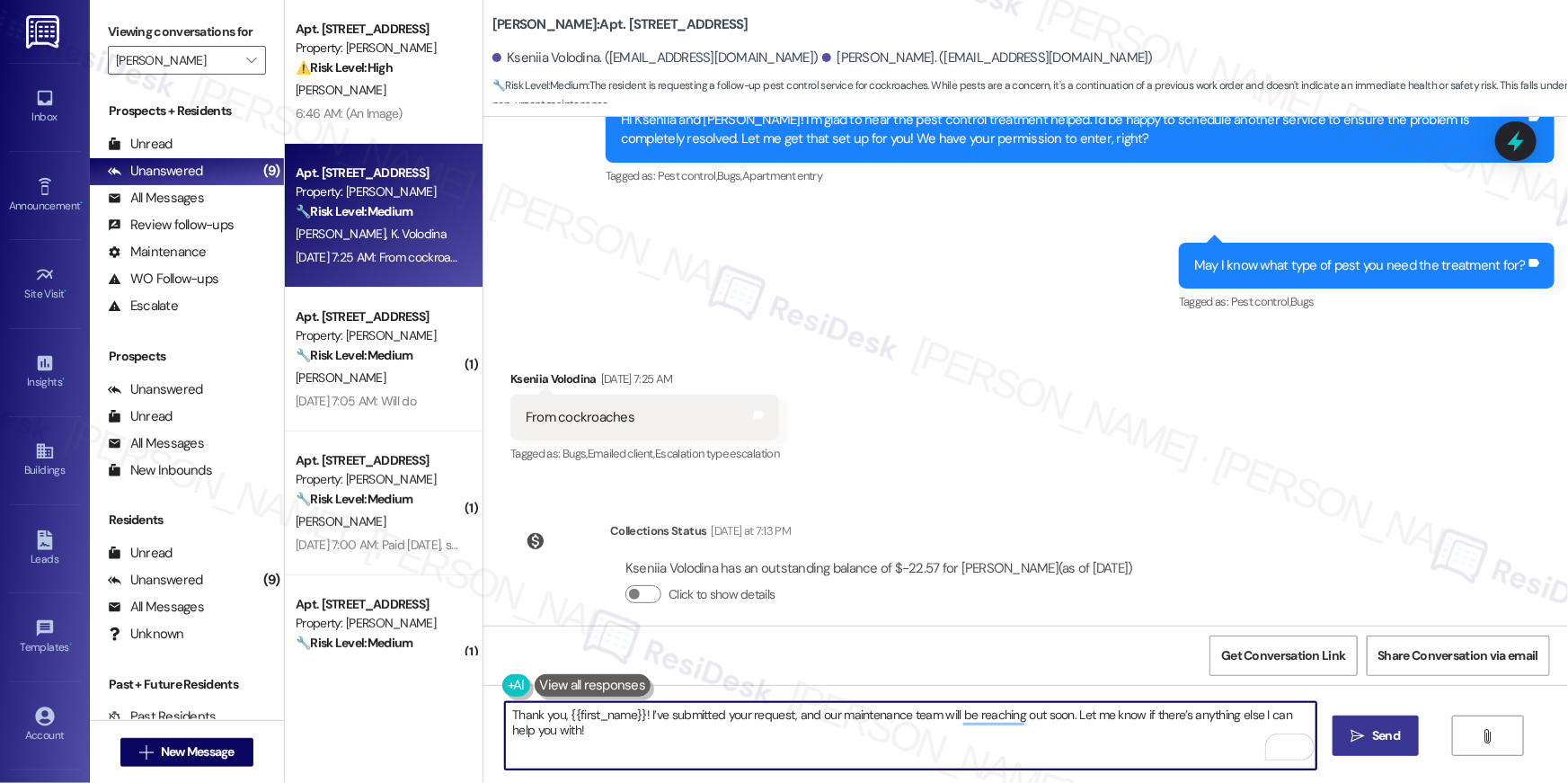
type textarea "Thank you, {{first_name}}! I’ve submitted your request, and our maintenance tea…"
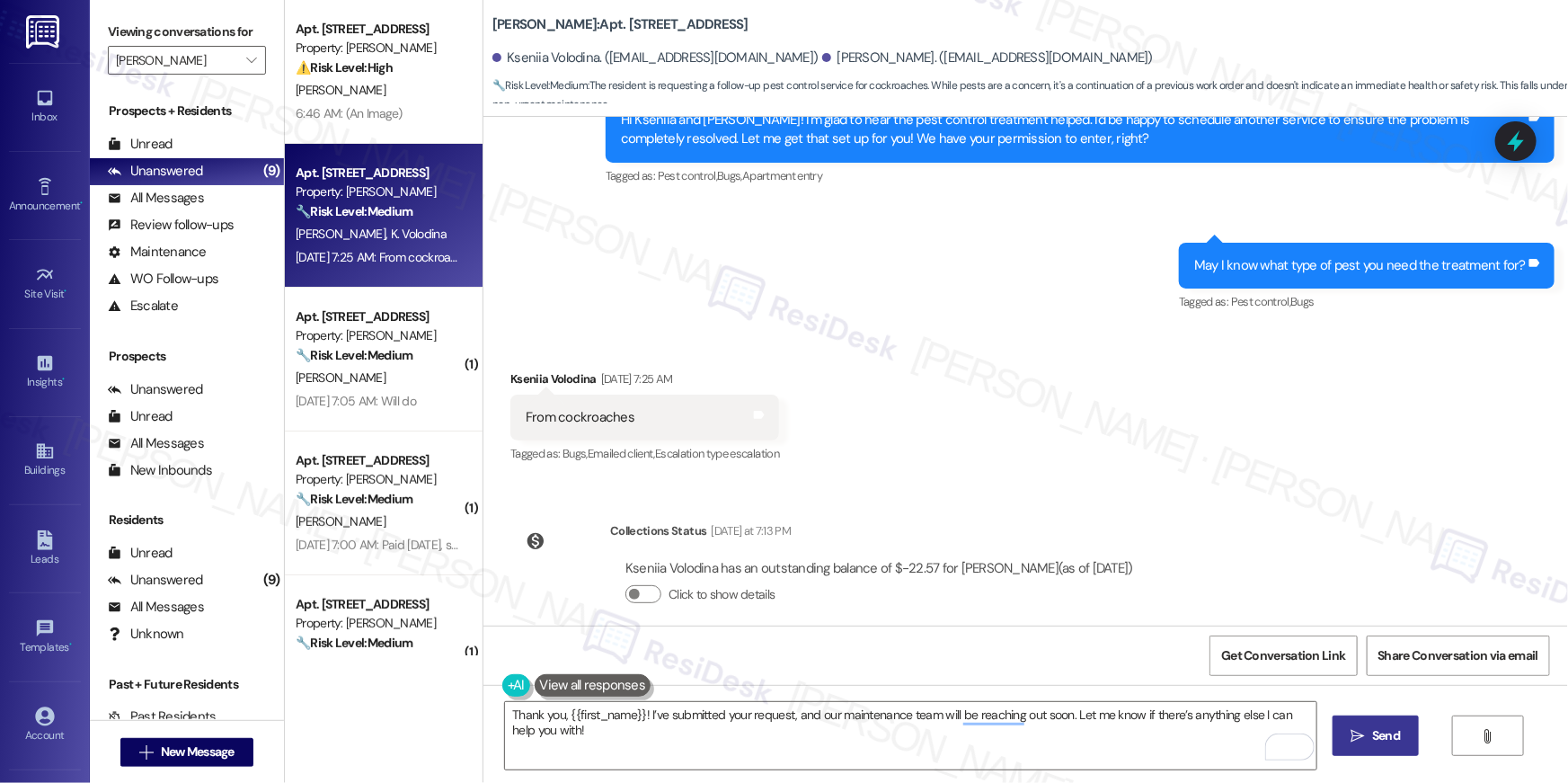
click at [1378, 747] on button " Send" at bounding box center [1376, 736] width 87 height 41
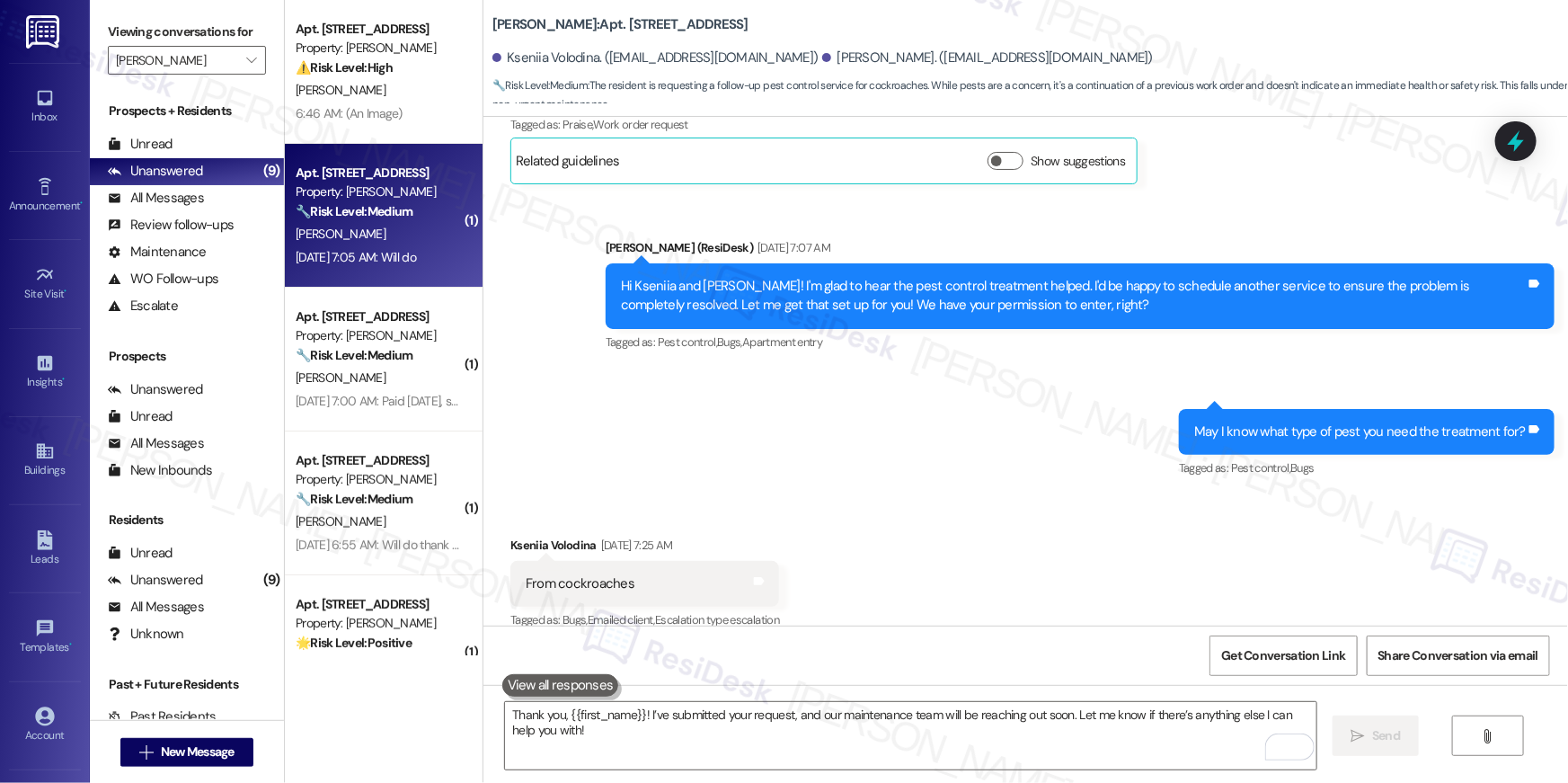
click at [386, 243] on div "[PERSON_NAME]" at bounding box center [379, 234] width 170 height 22
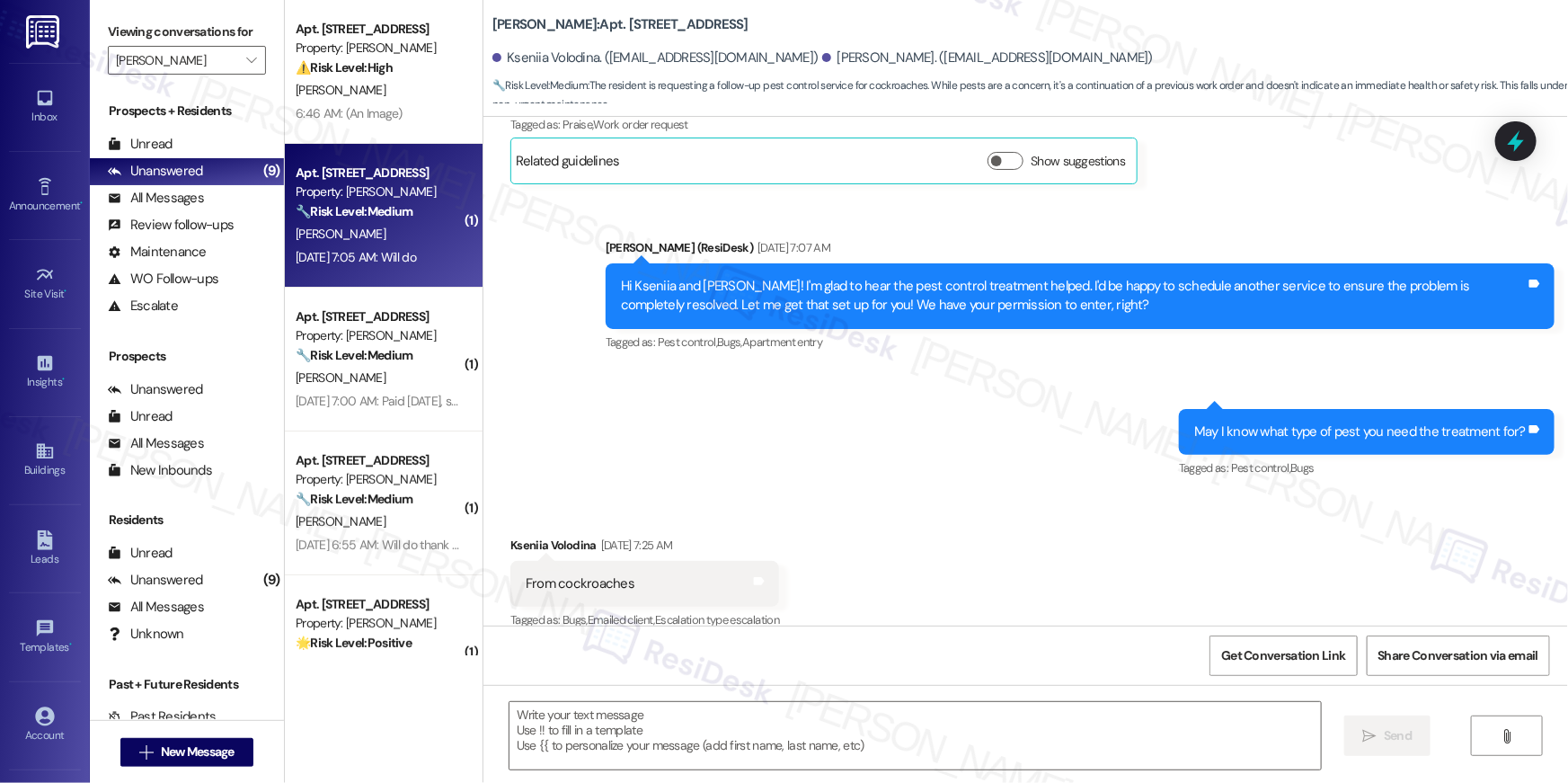
type textarea "Fetching suggested responses. Please feel free to read through the conversation…"
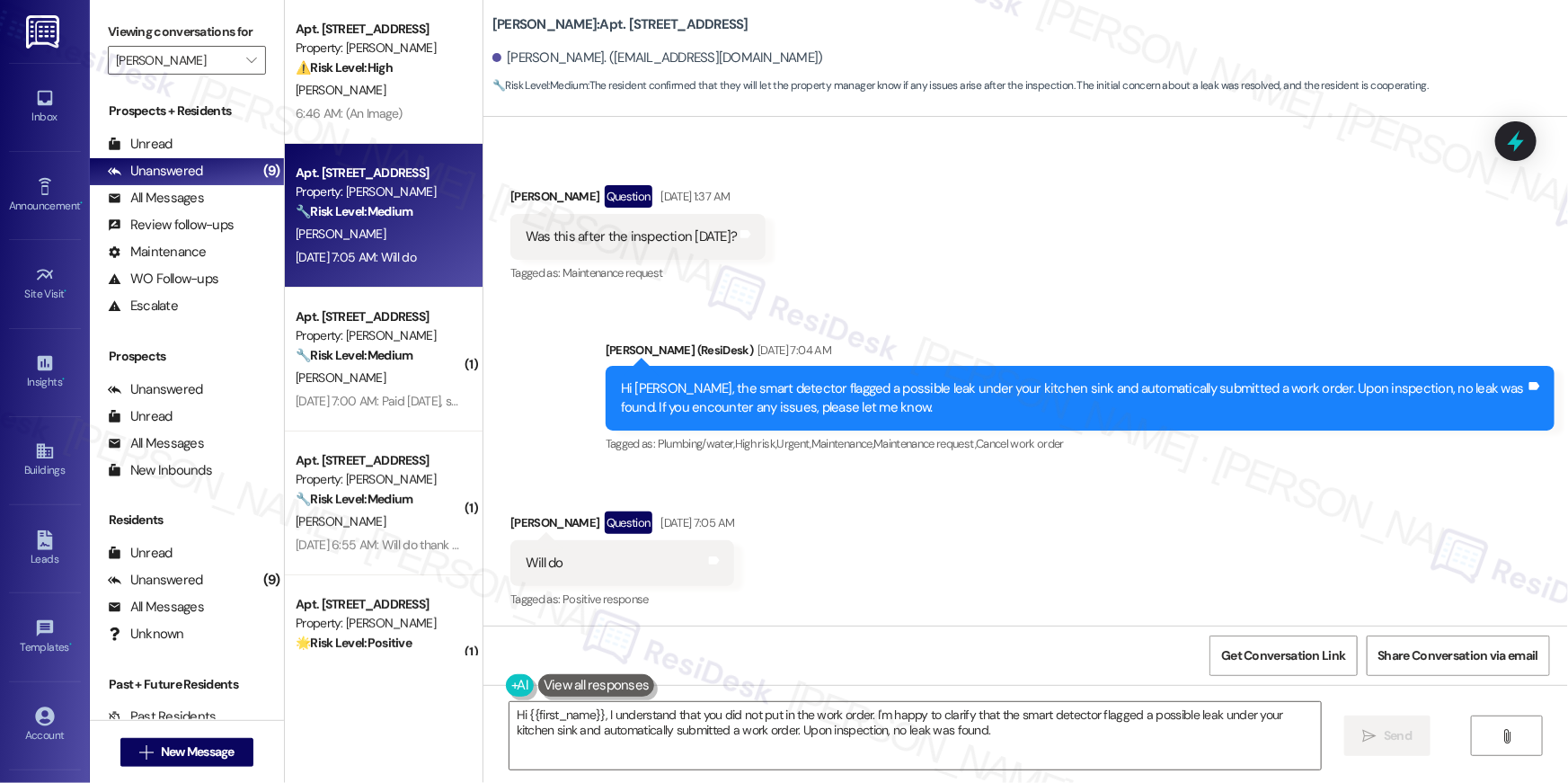
scroll to position [3435, 0]
click at [946, 259] on div "Received via SMS [PERSON_NAME] Question [DATE] 1:37 AM Was this after the inspe…" at bounding box center [1026, 222] width 1085 height 155
click at [957, 490] on div "Received via SMS [PERSON_NAME] Question [DATE] 7:05 AM Will do Tags and notes T…" at bounding box center [1026, 548] width 1085 height 155
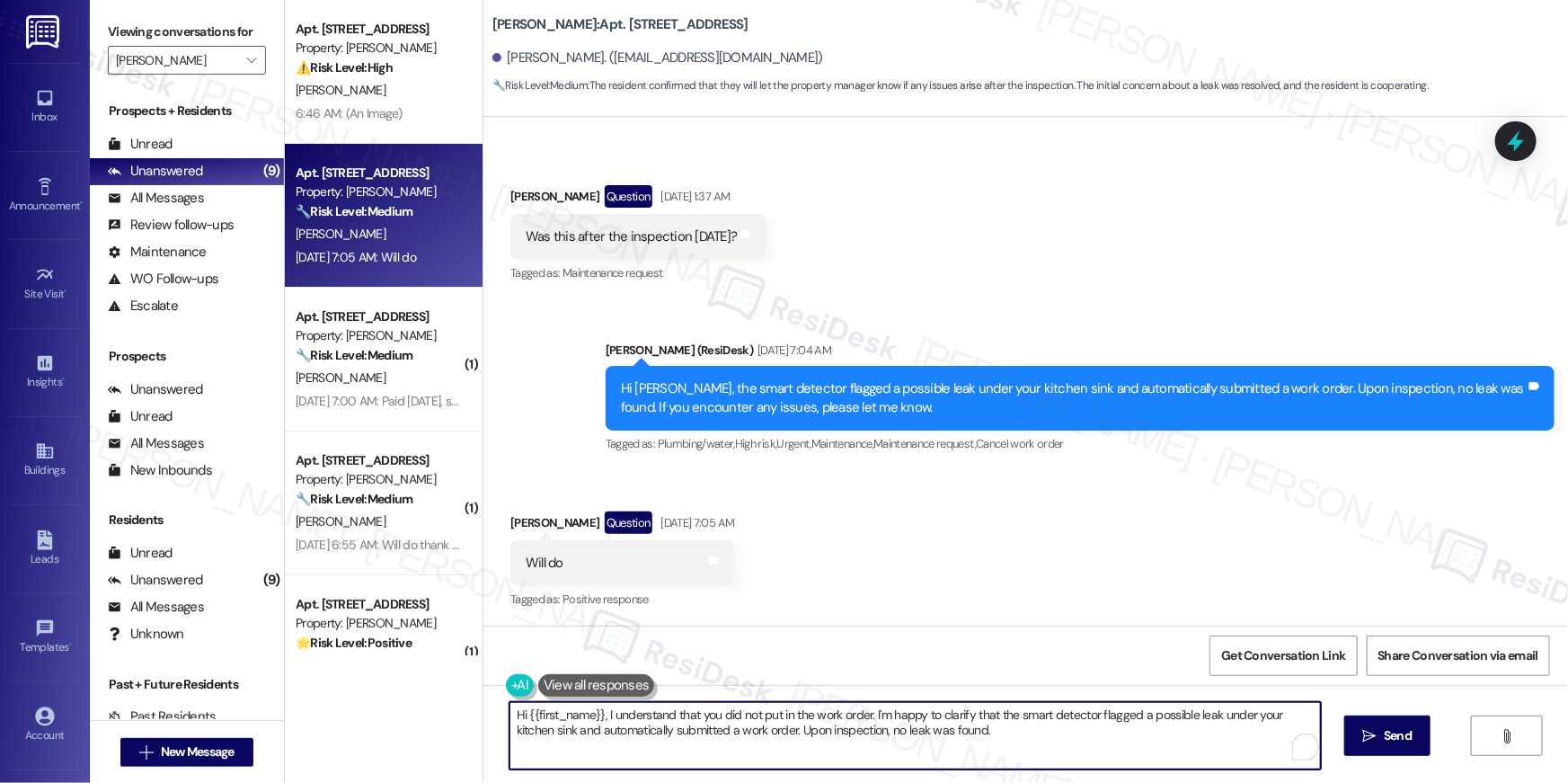
click at [741, 769] on textarea "Hi {{first_name}}, I understand that you did not put in the work order. I'm hap…" at bounding box center [915, 737] width 812 height 68
click at [747, 755] on textarea "Hi {{first_name}}, I understand that you did not put in the work order. I'm hap…" at bounding box center [915, 737] width 812 height 68
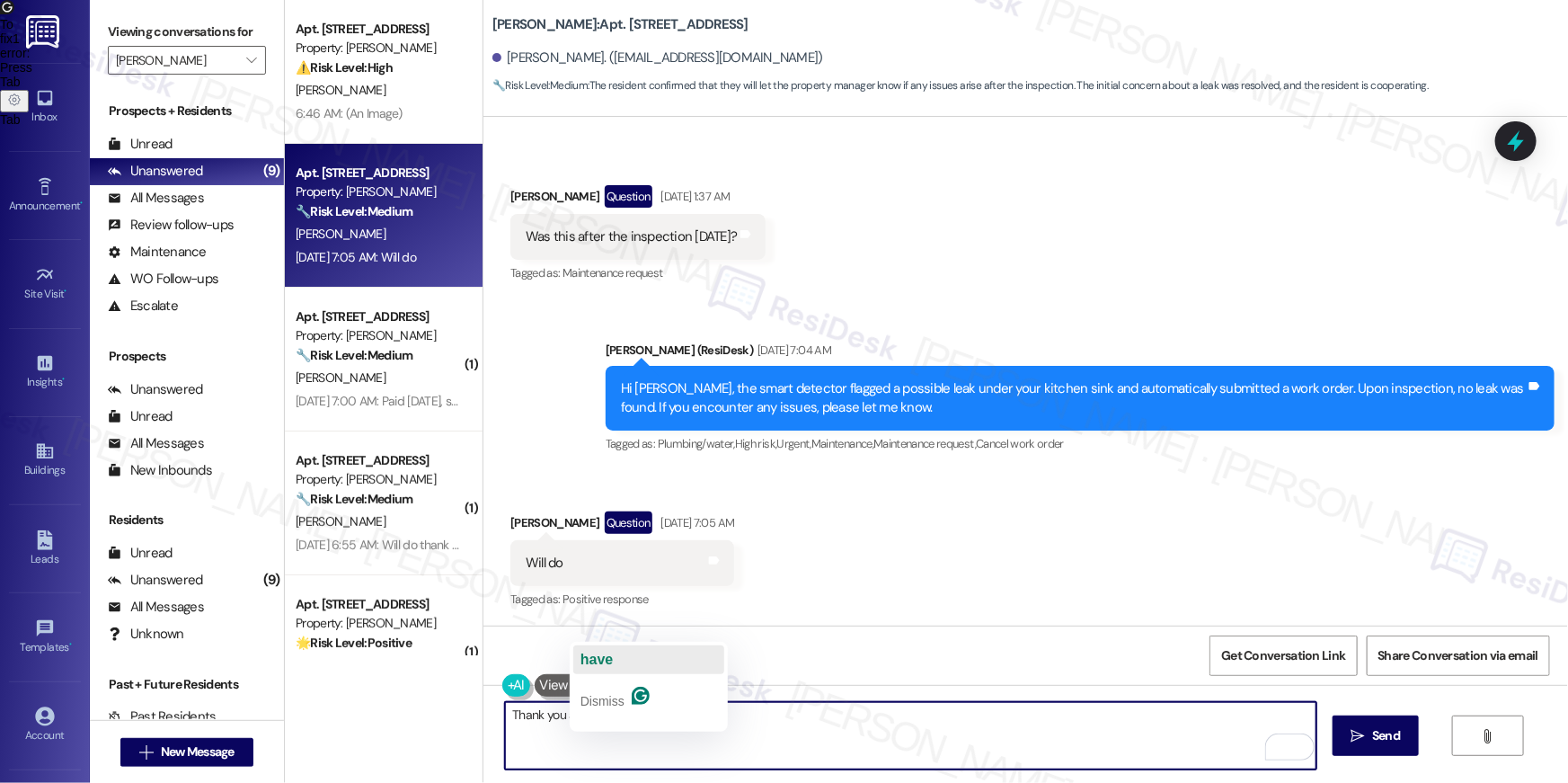
click at [594, 663] on span "have" at bounding box center [597, 659] width 33 height 15
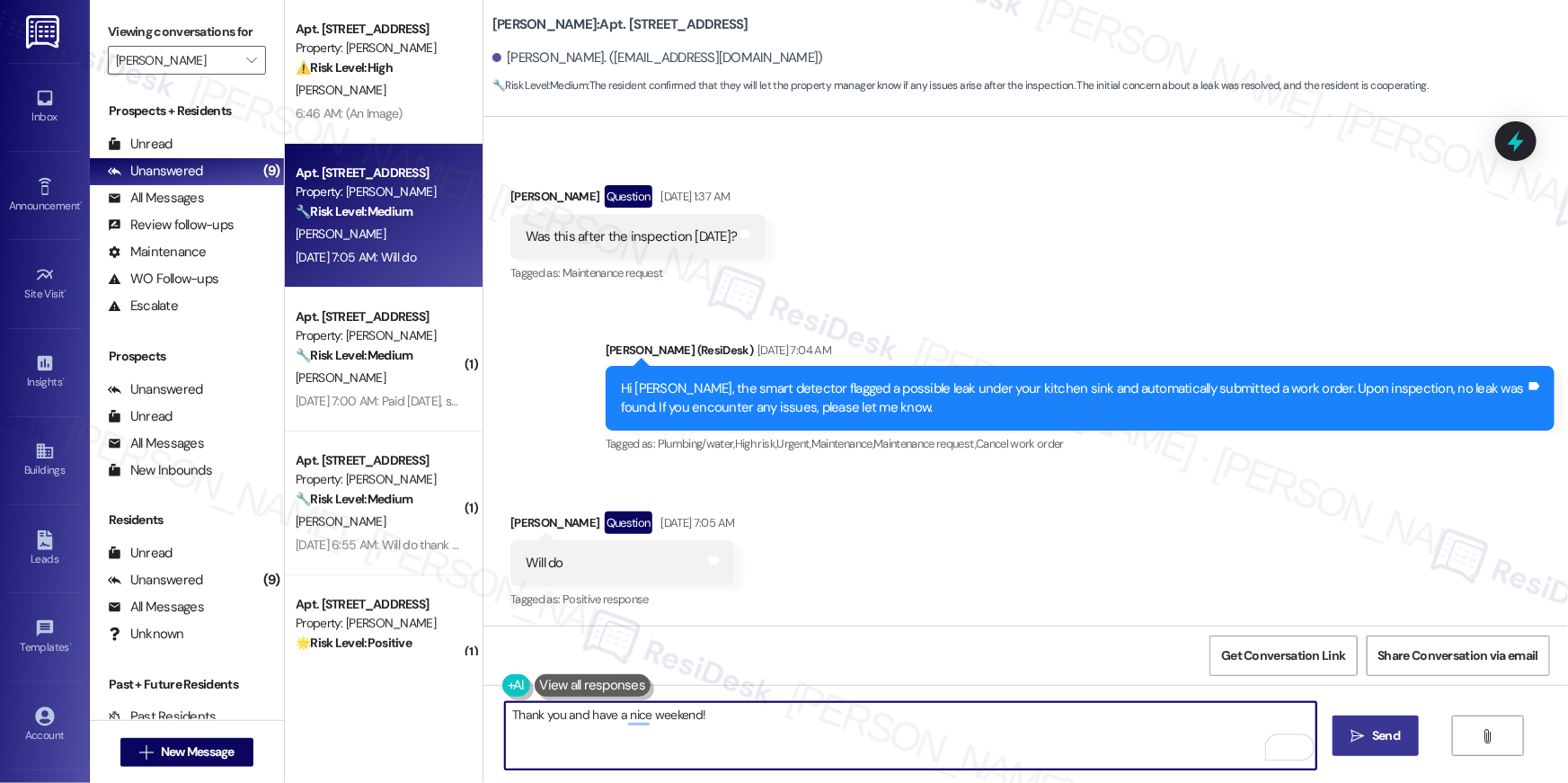
type textarea "Thank you and have a nice weekend!"
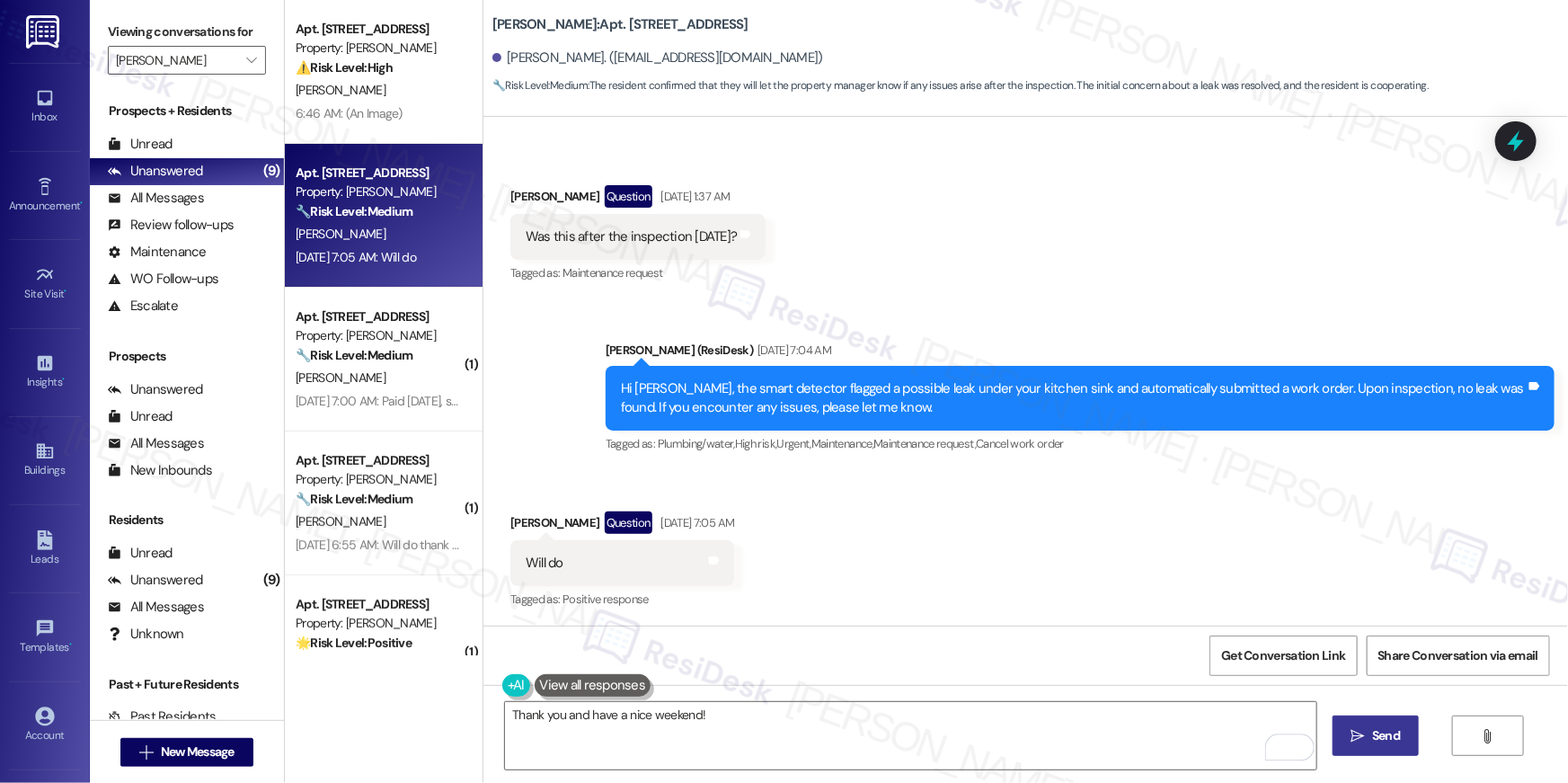
click at [1372, 737] on span "Send" at bounding box center [1386, 737] width 28 height 19
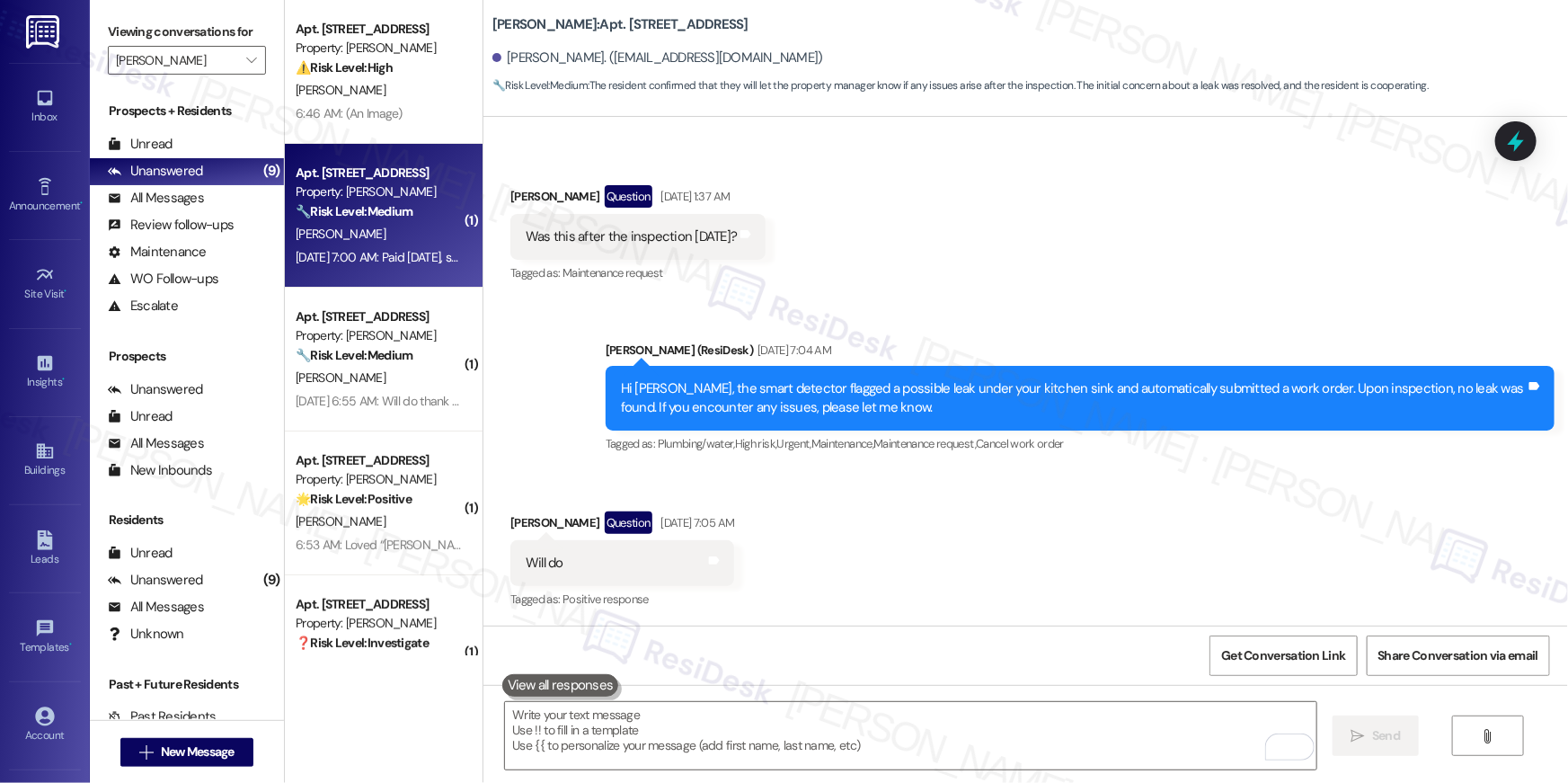
click at [410, 225] on div "[PERSON_NAME]" at bounding box center [379, 234] width 170 height 22
type textarea "Fetching suggested responses. Please feel free to read through the conversation…"
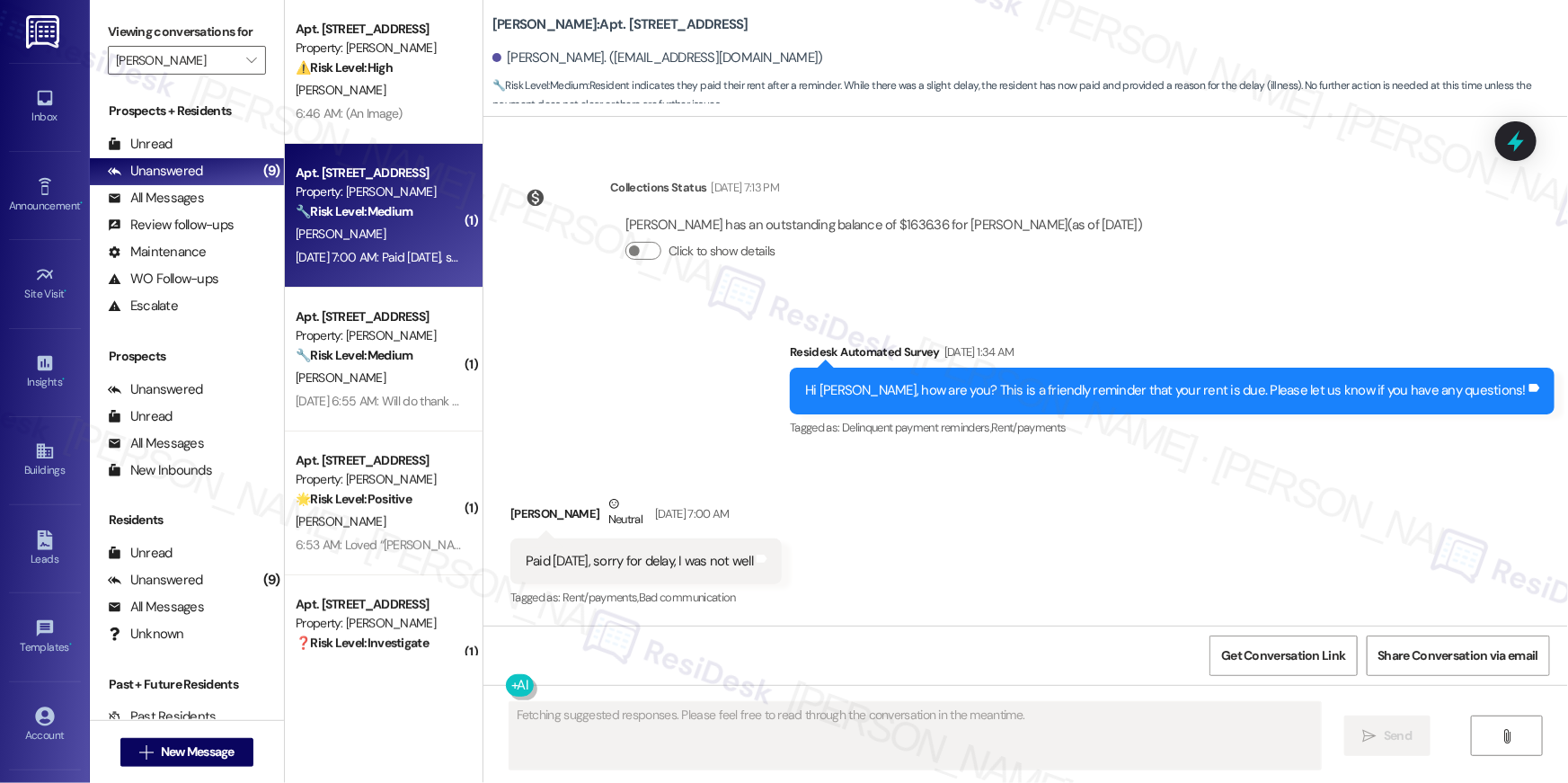
scroll to position [290, 0]
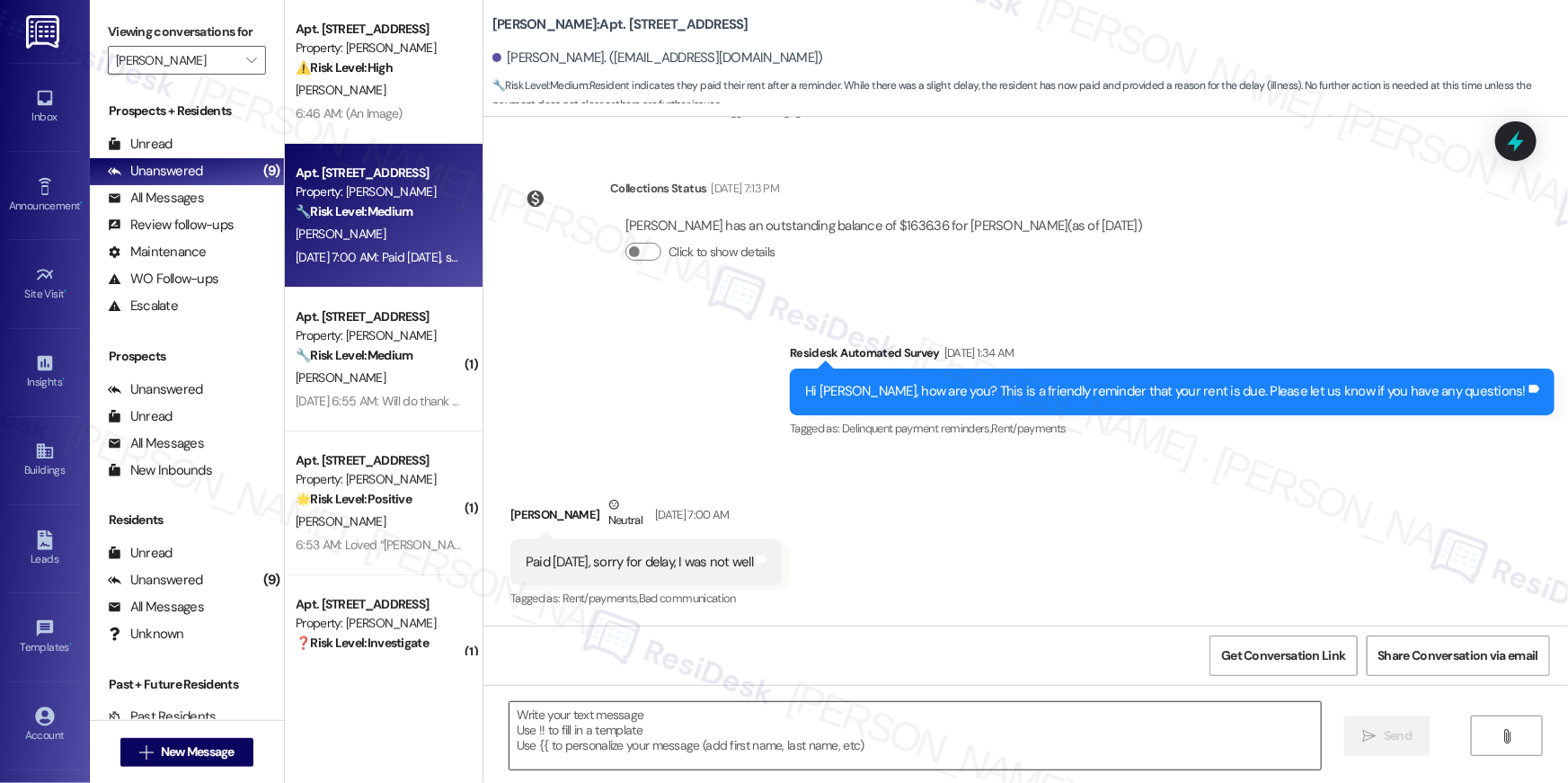
click at [628, 731] on textarea at bounding box center [915, 737] width 812 height 68
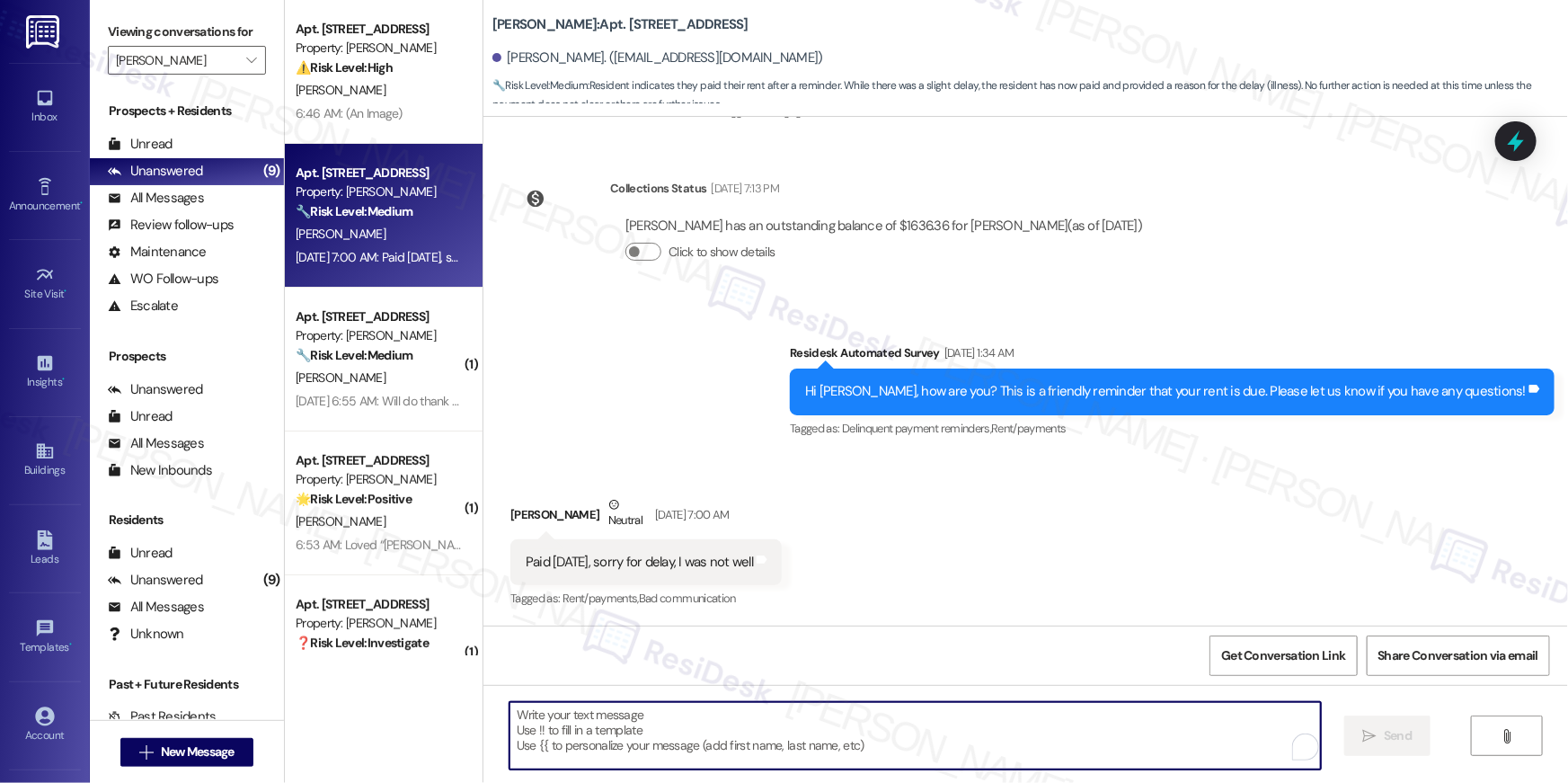
paste textarea "Thank you, {{first_name}}, for your rent payment, we truly appreciate it! If yo…"
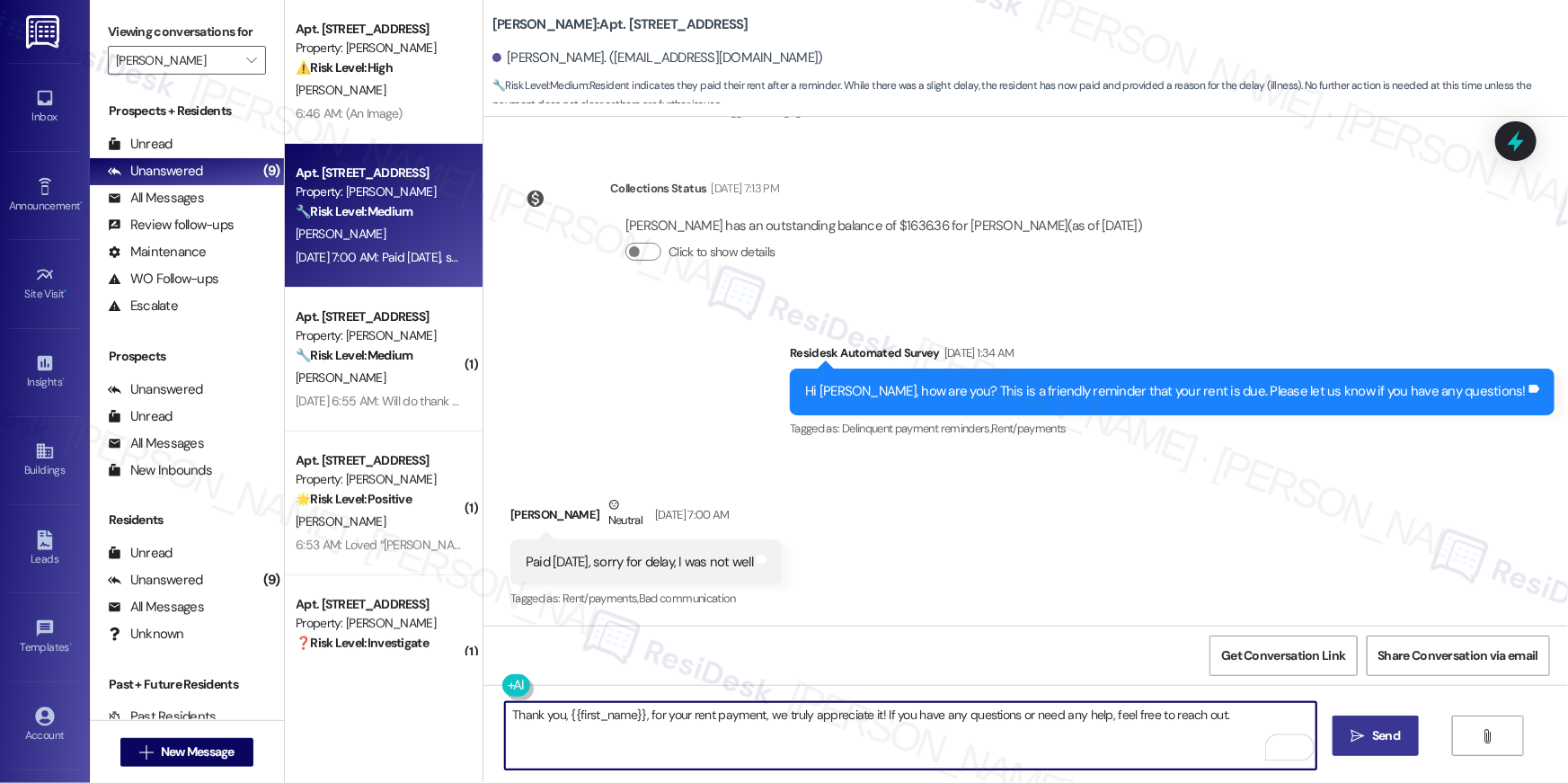
type textarea "Thank you, {{first_name}}, for your rent payment, we truly appreciate it! If yo…"
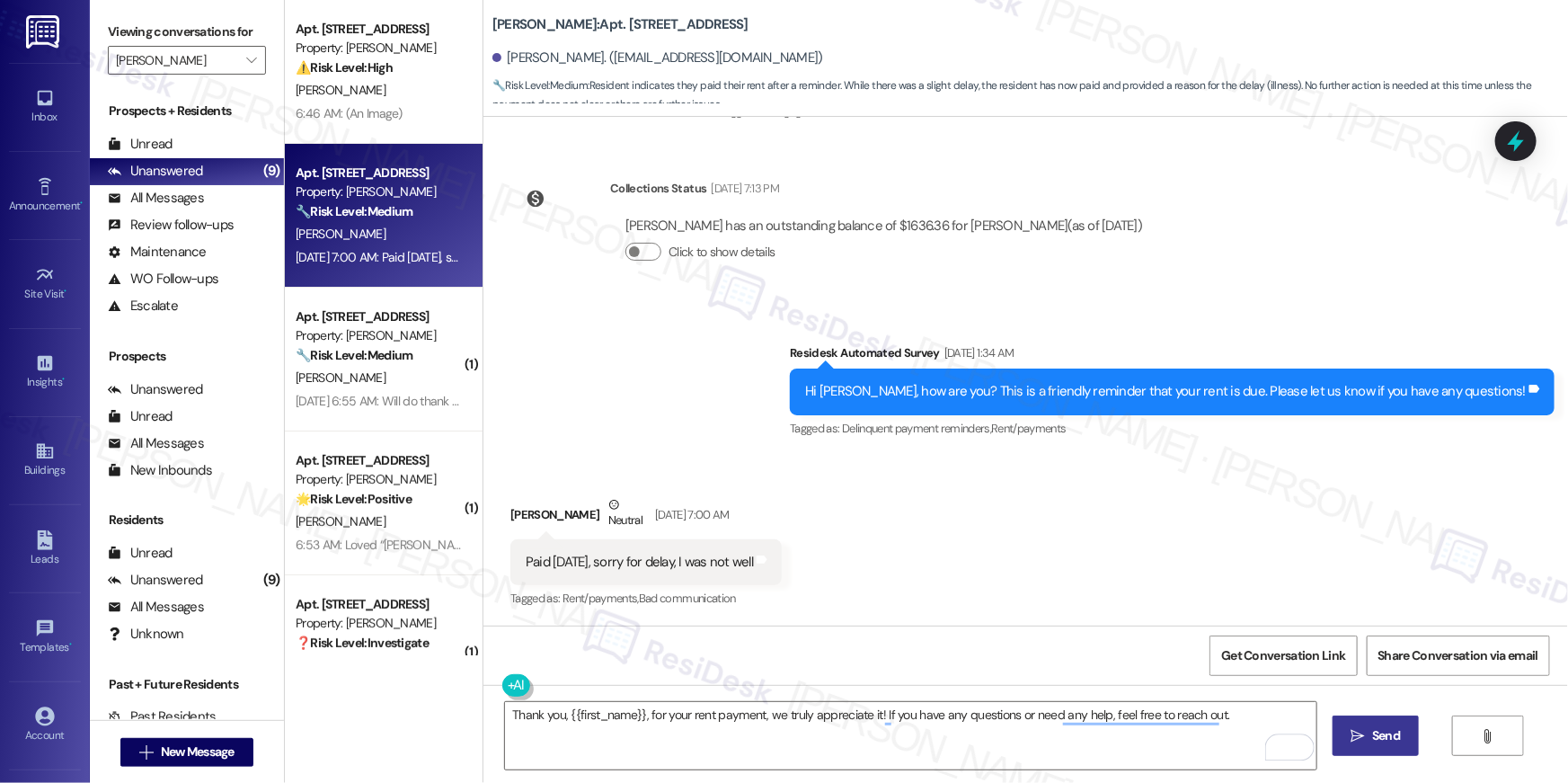
click at [1385, 746] on button " Send" at bounding box center [1376, 736] width 87 height 41
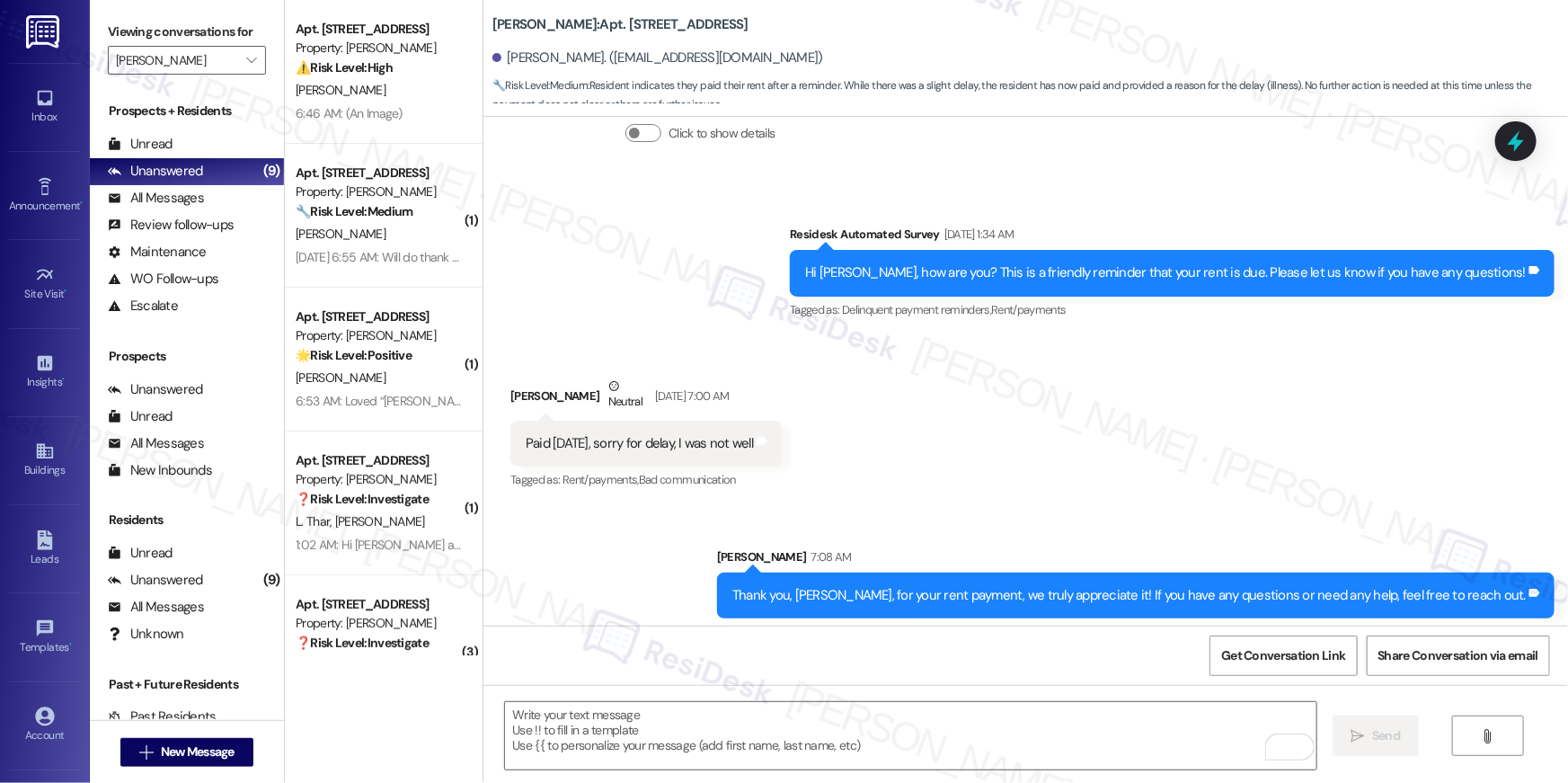
scroll to position [414, 0]
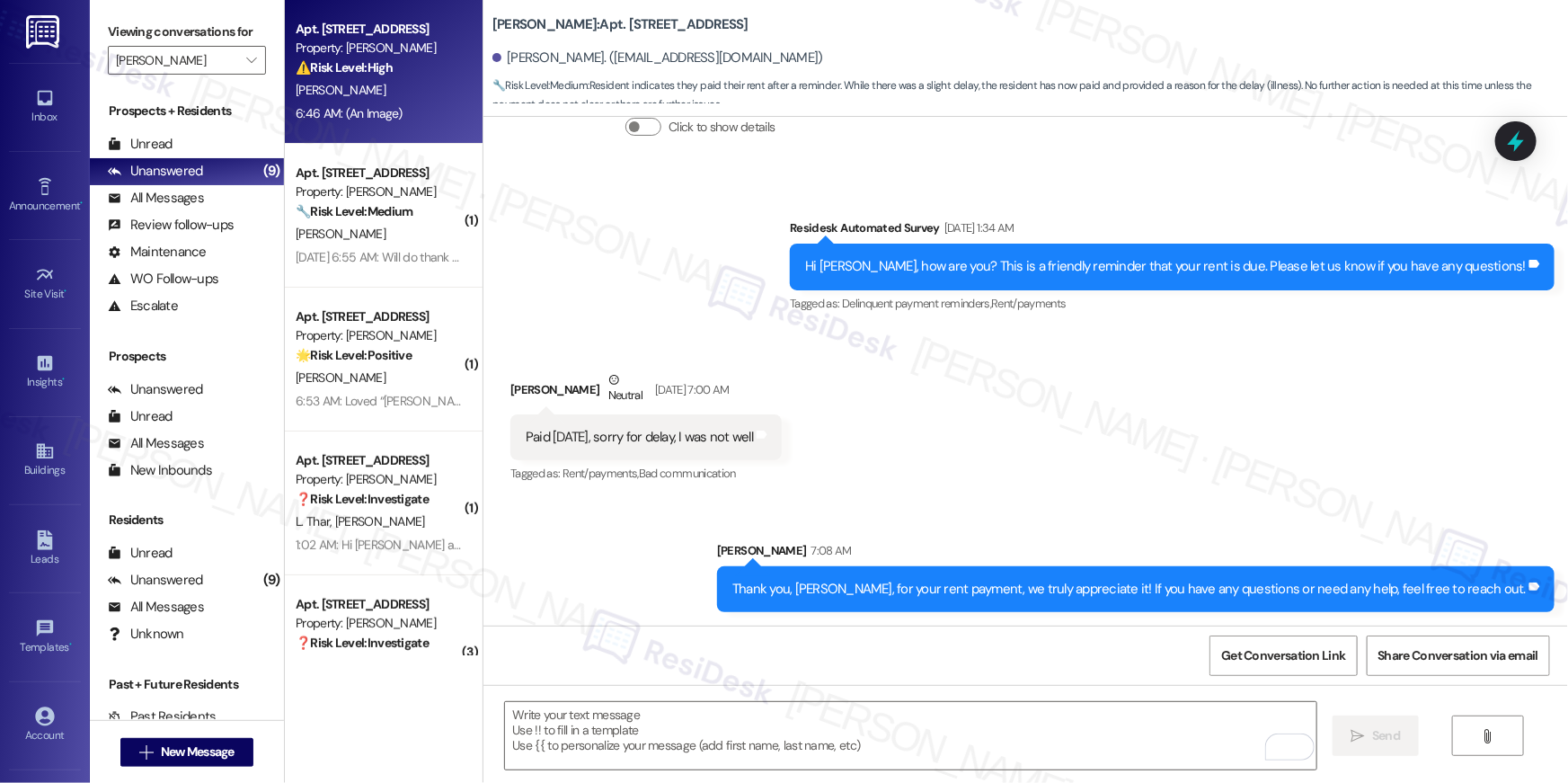
click at [394, 87] on div "[PERSON_NAME]" at bounding box center [379, 90] width 170 height 22
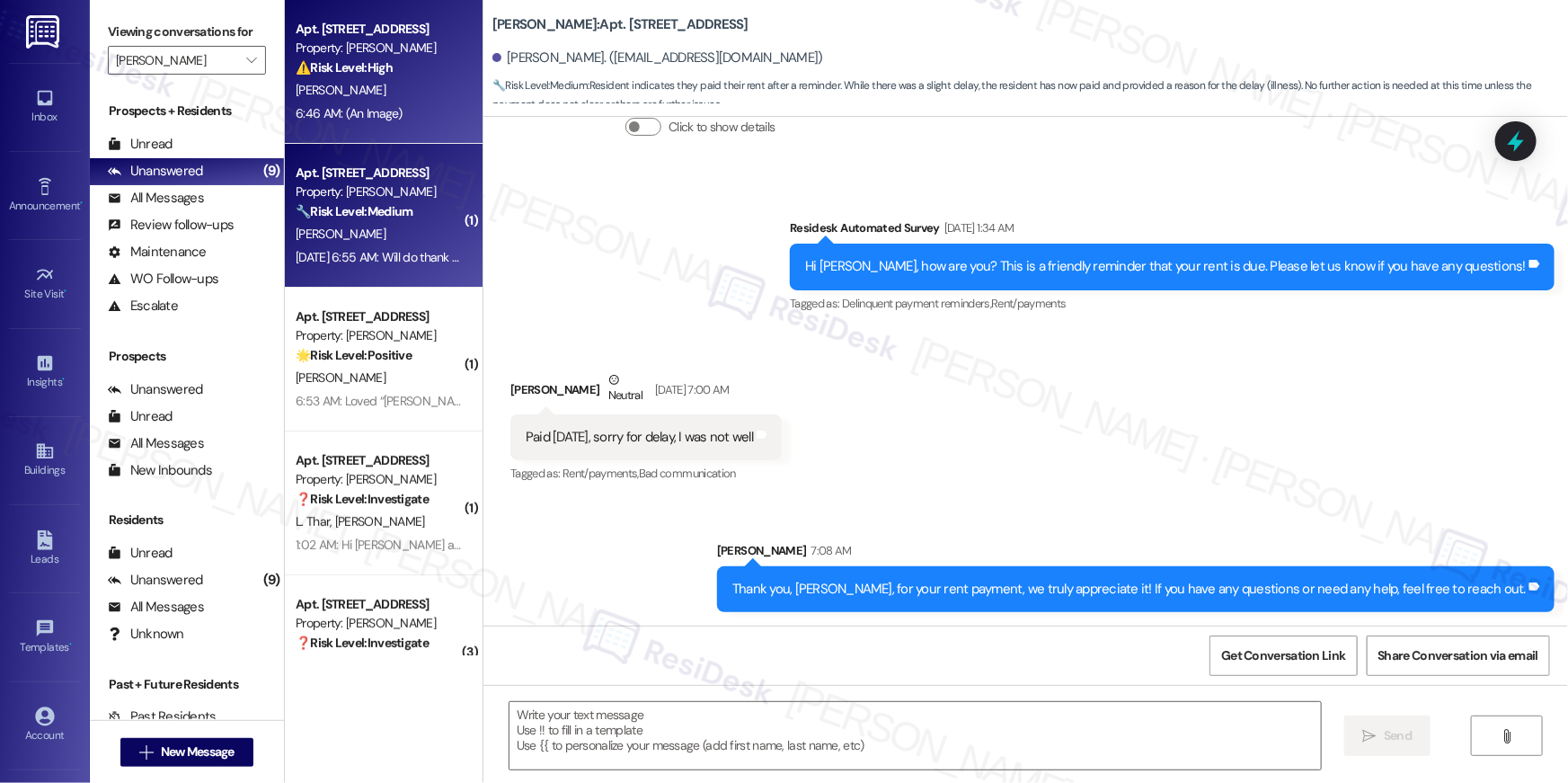
type textarea "Fetching suggested responses. Please feel free to read through the conversation…"
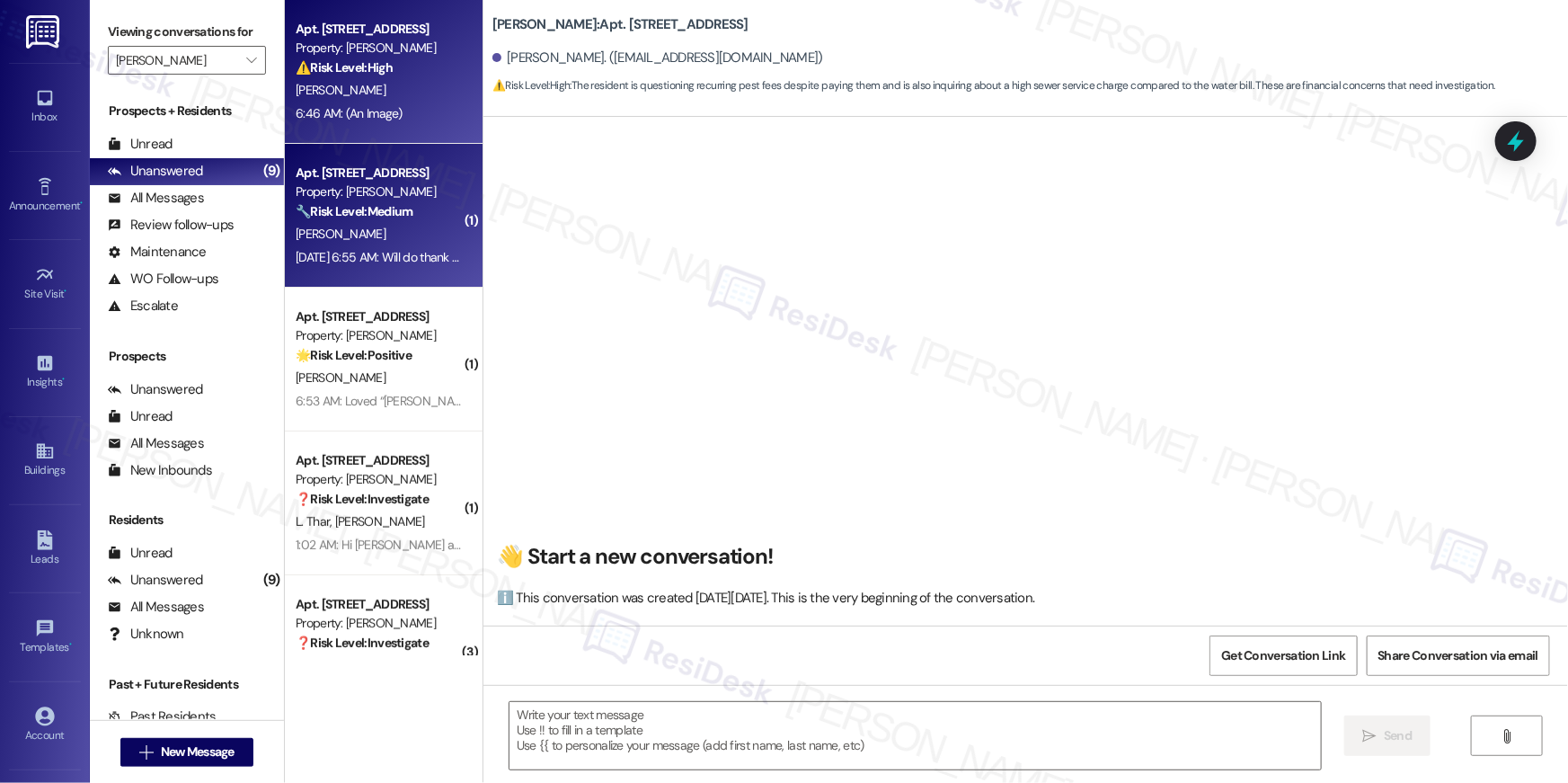
click at [399, 191] on div "Property: [PERSON_NAME]" at bounding box center [378, 192] width 166 height 19
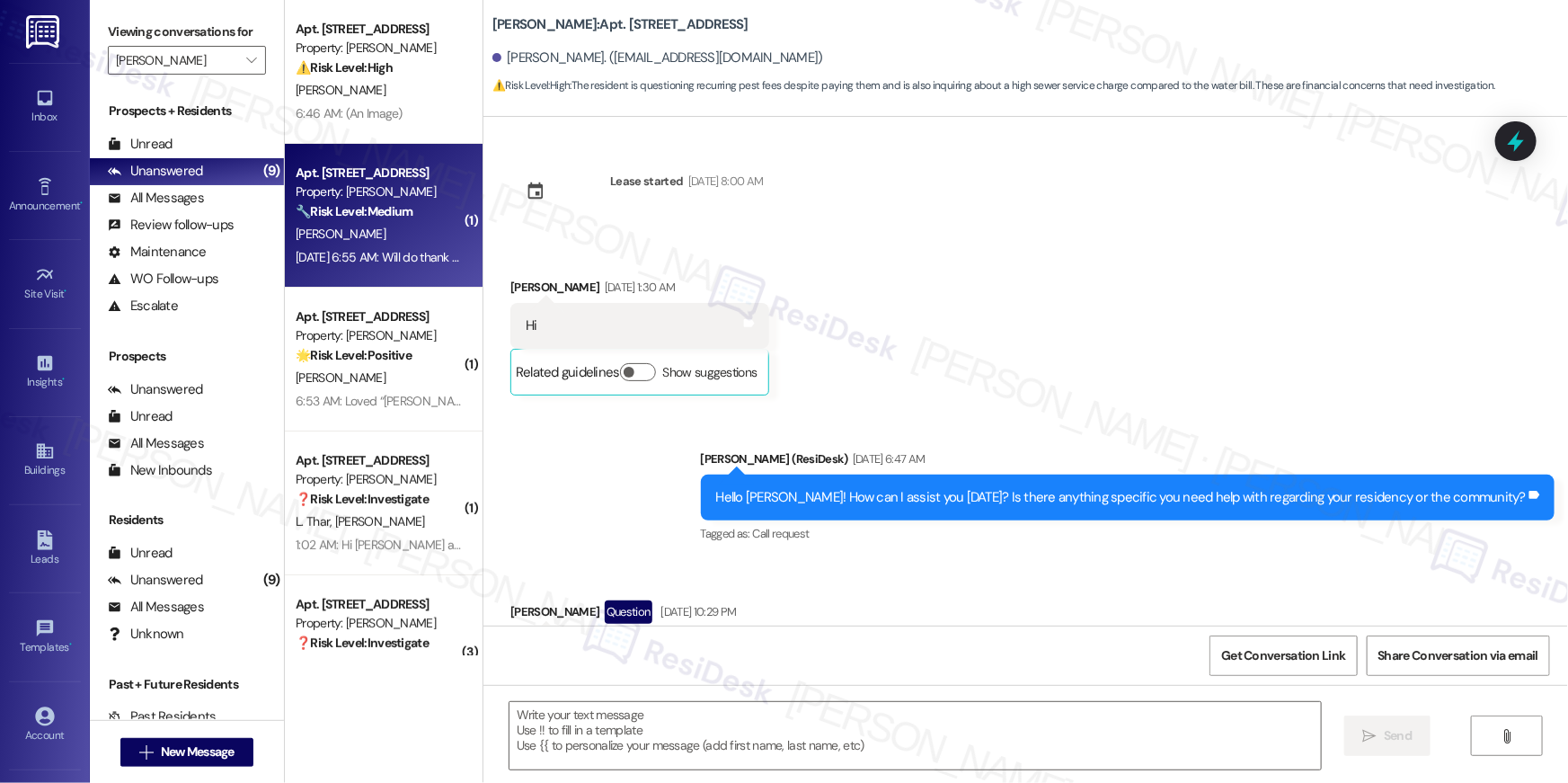
scroll to position [11061, 0]
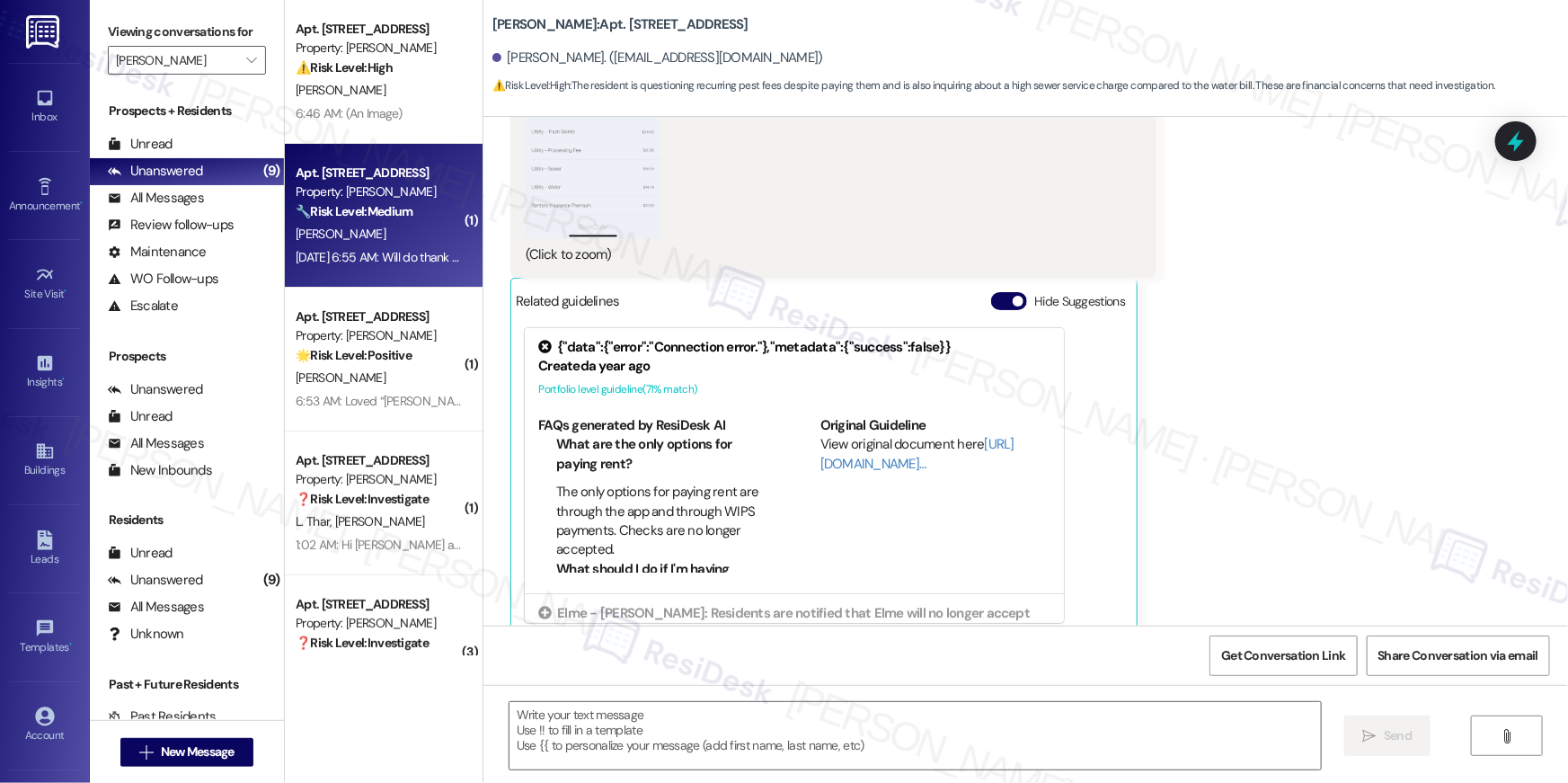
type textarea "Fetching suggested responses. Please feel free to read through the conversation…"
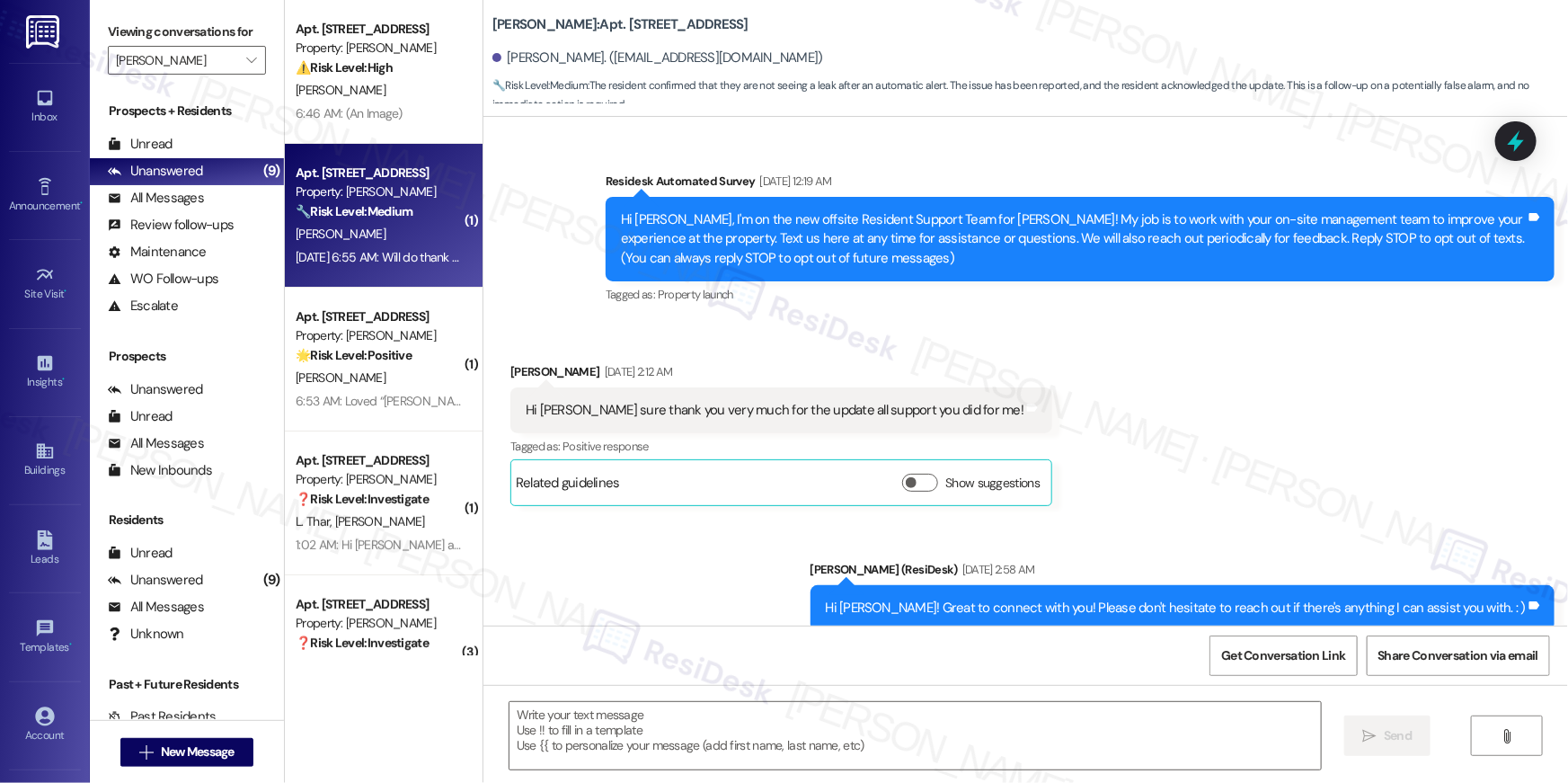
scroll to position [16440, 0]
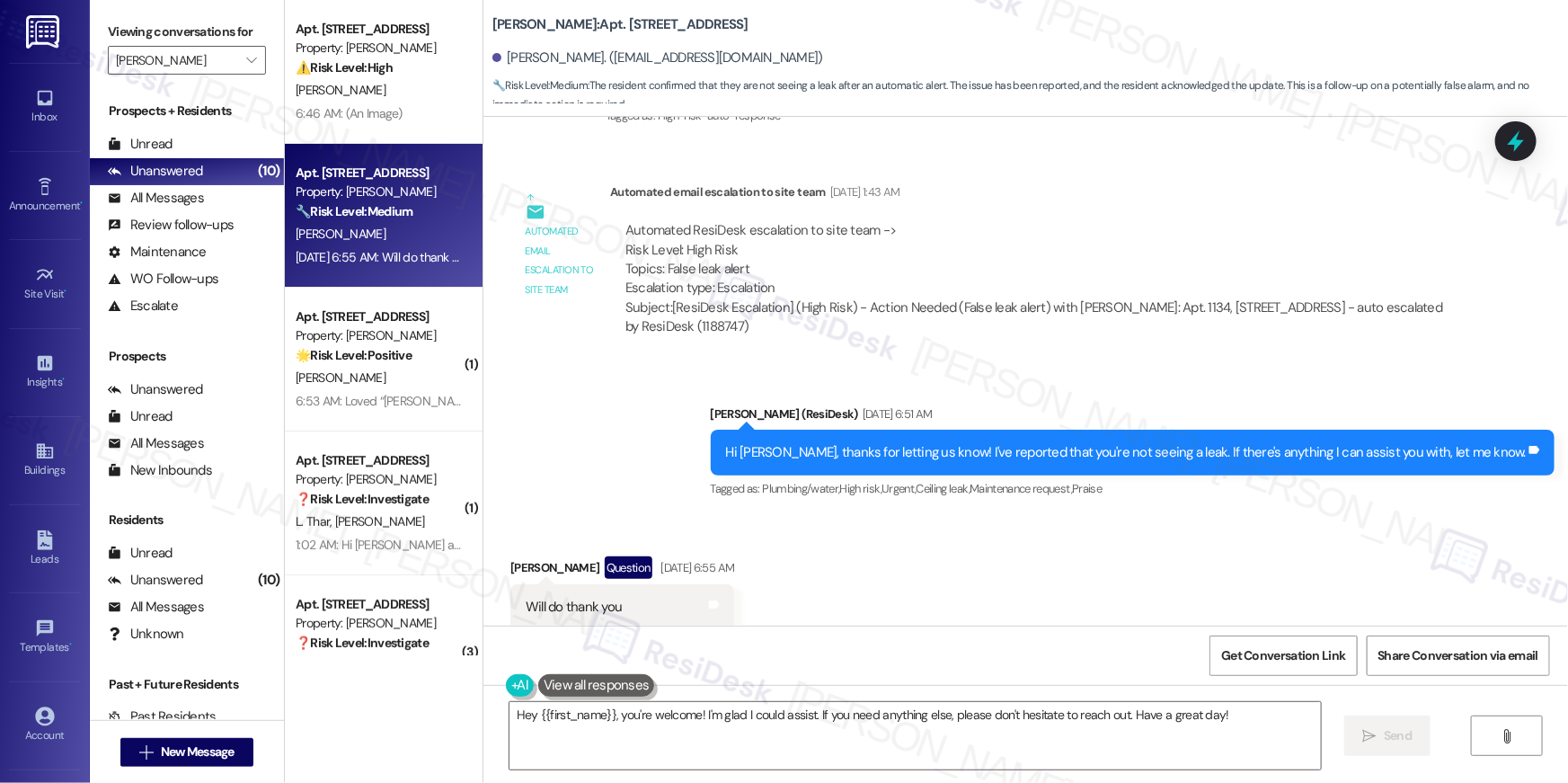
click at [1015, 527] on div "Received via SMS [PERSON_NAME] Question [DATE] 6:55 AM Will do thank you Tags a…" at bounding box center [1026, 594] width 1085 height 155
click at [1083, 618] on div "Received via SMS [PERSON_NAME] Question [DATE] 6:55 AM Will do thank you Tags a…" at bounding box center [1026, 594] width 1085 height 155
click at [842, 739] on textarea "Hey {{first_name}}, you're welcome! I'm glad I could assist. If you need anythi…" at bounding box center [915, 737] width 812 height 68
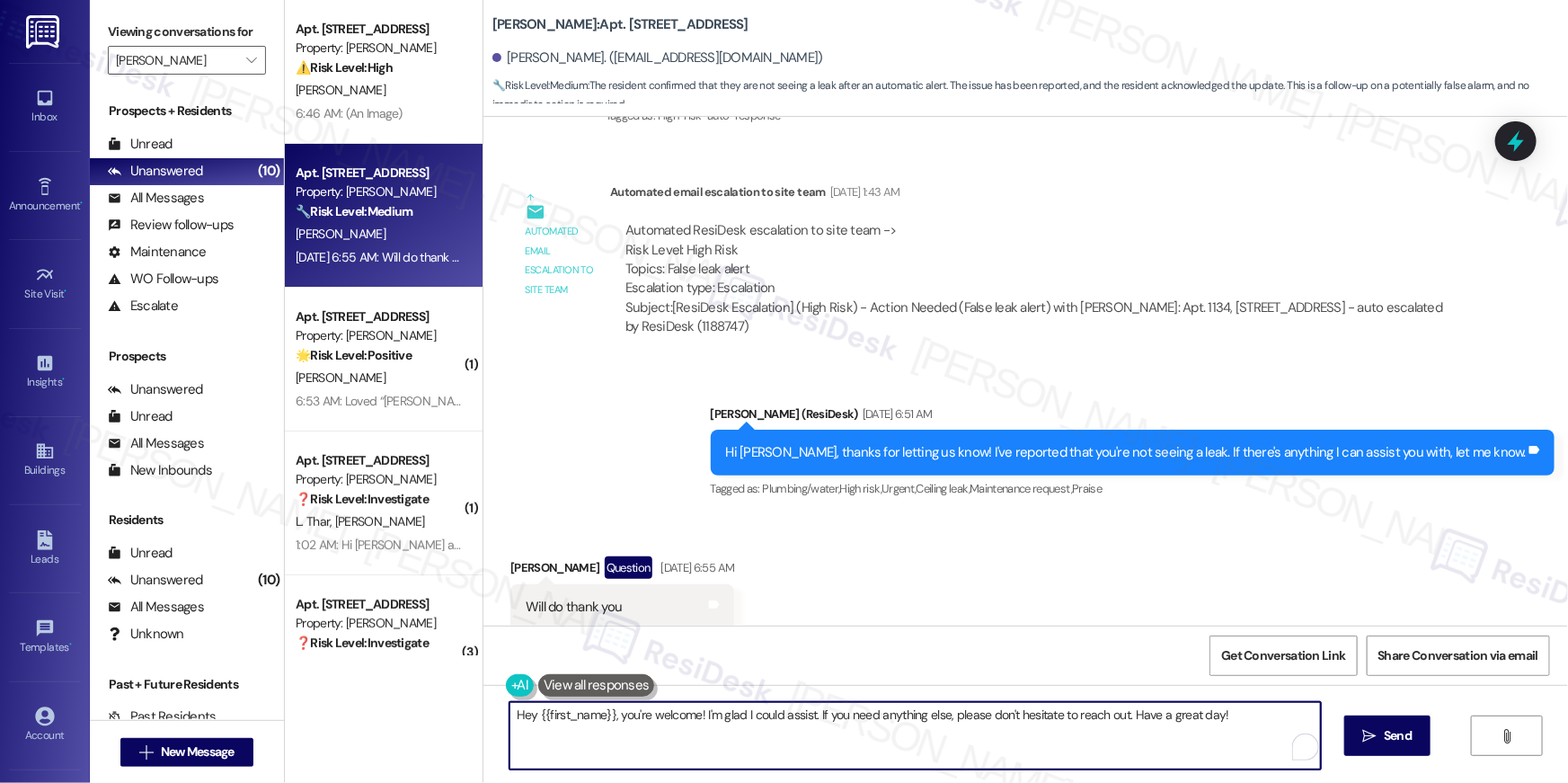
click at [843, 739] on textarea "Hey {{first_name}}, you're welcome! I'm glad I could assist. If you need anythi…" at bounding box center [915, 737] width 812 height 68
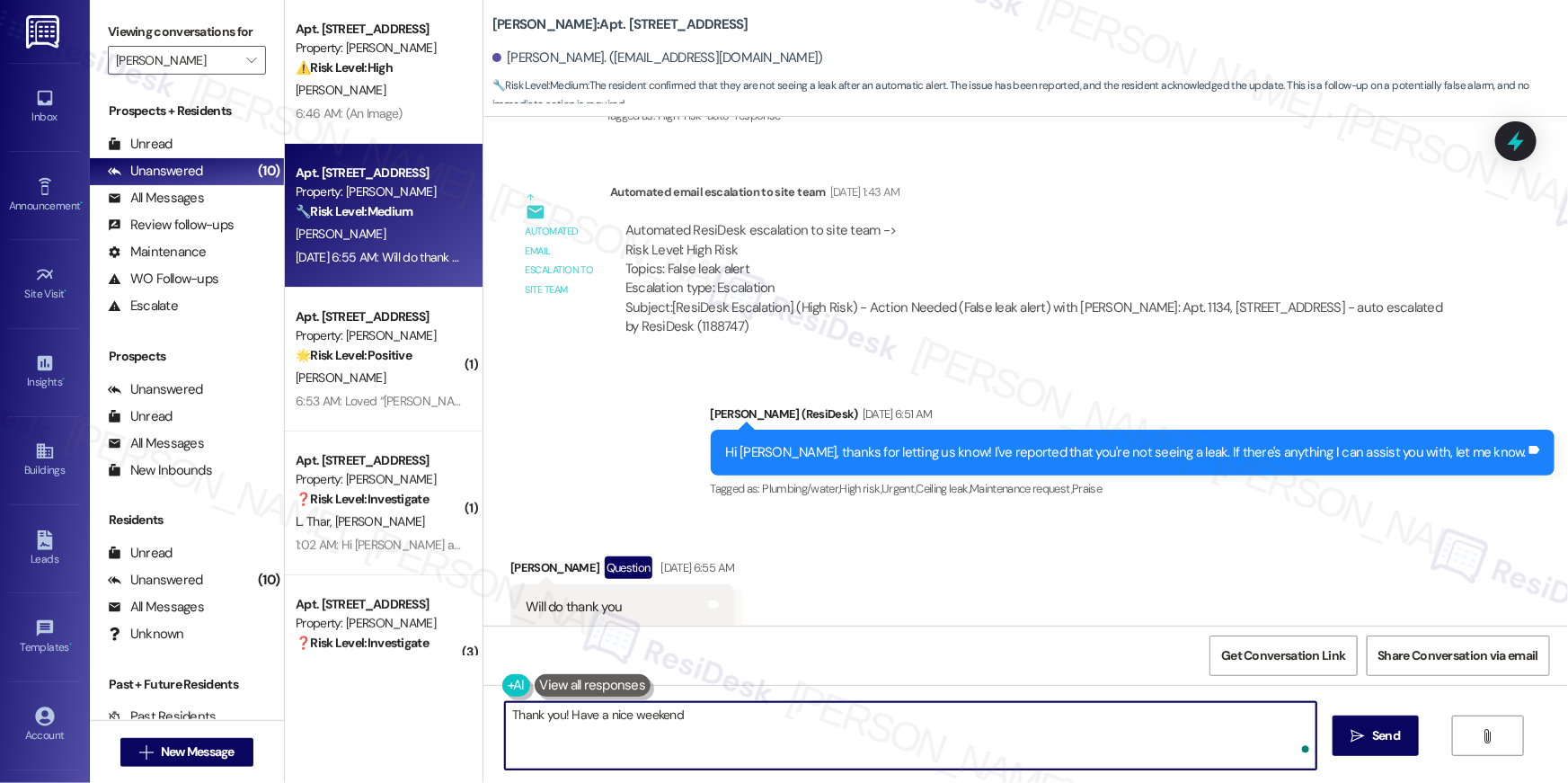
type textarea "Thank you! Have a nice weekend!"
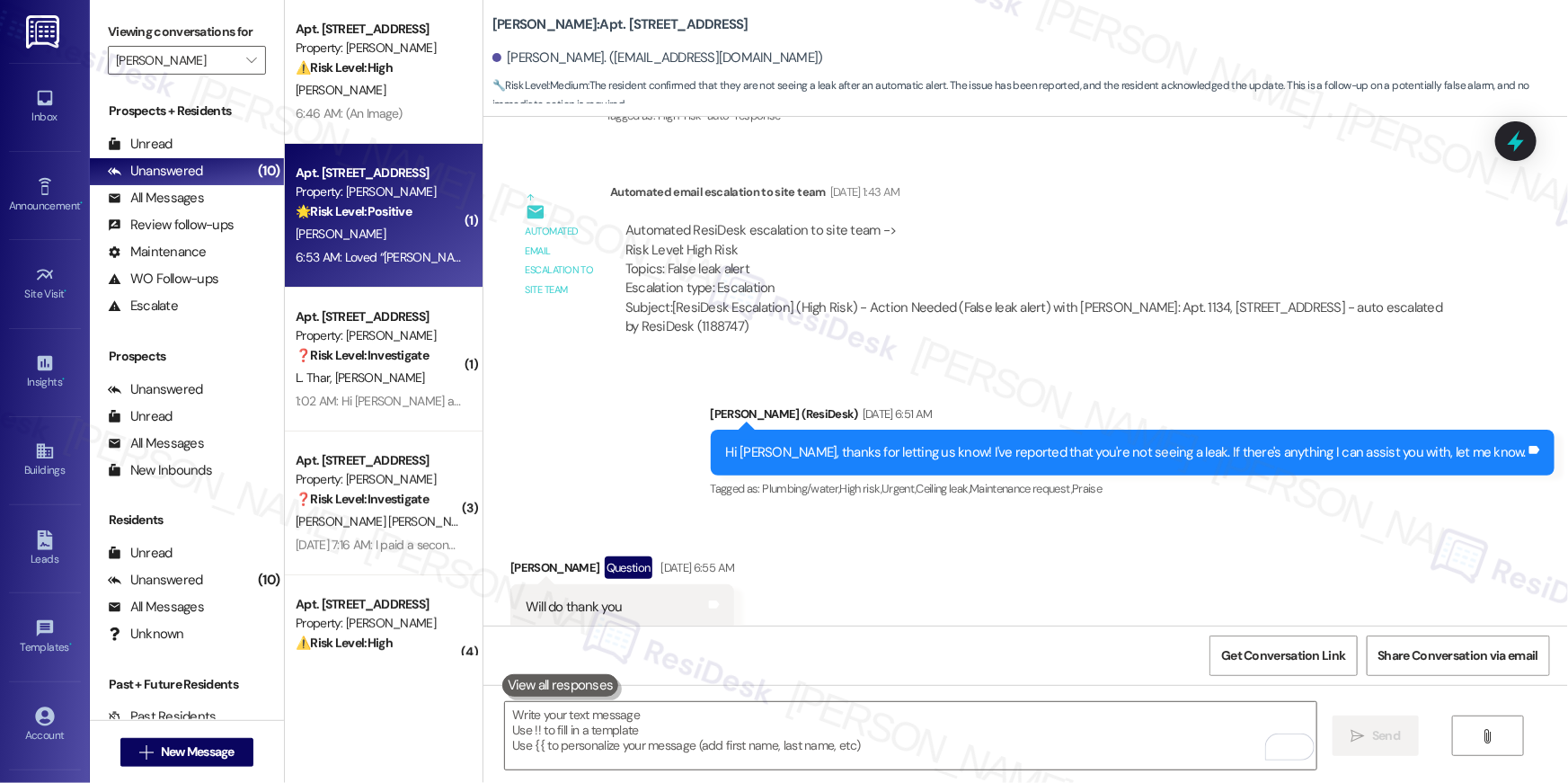
click at [383, 241] on div "[PERSON_NAME]" at bounding box center [379, 234] width 170 height 22
type textarea "Fetching suggested responses. Please feel free to read through the conversation…"
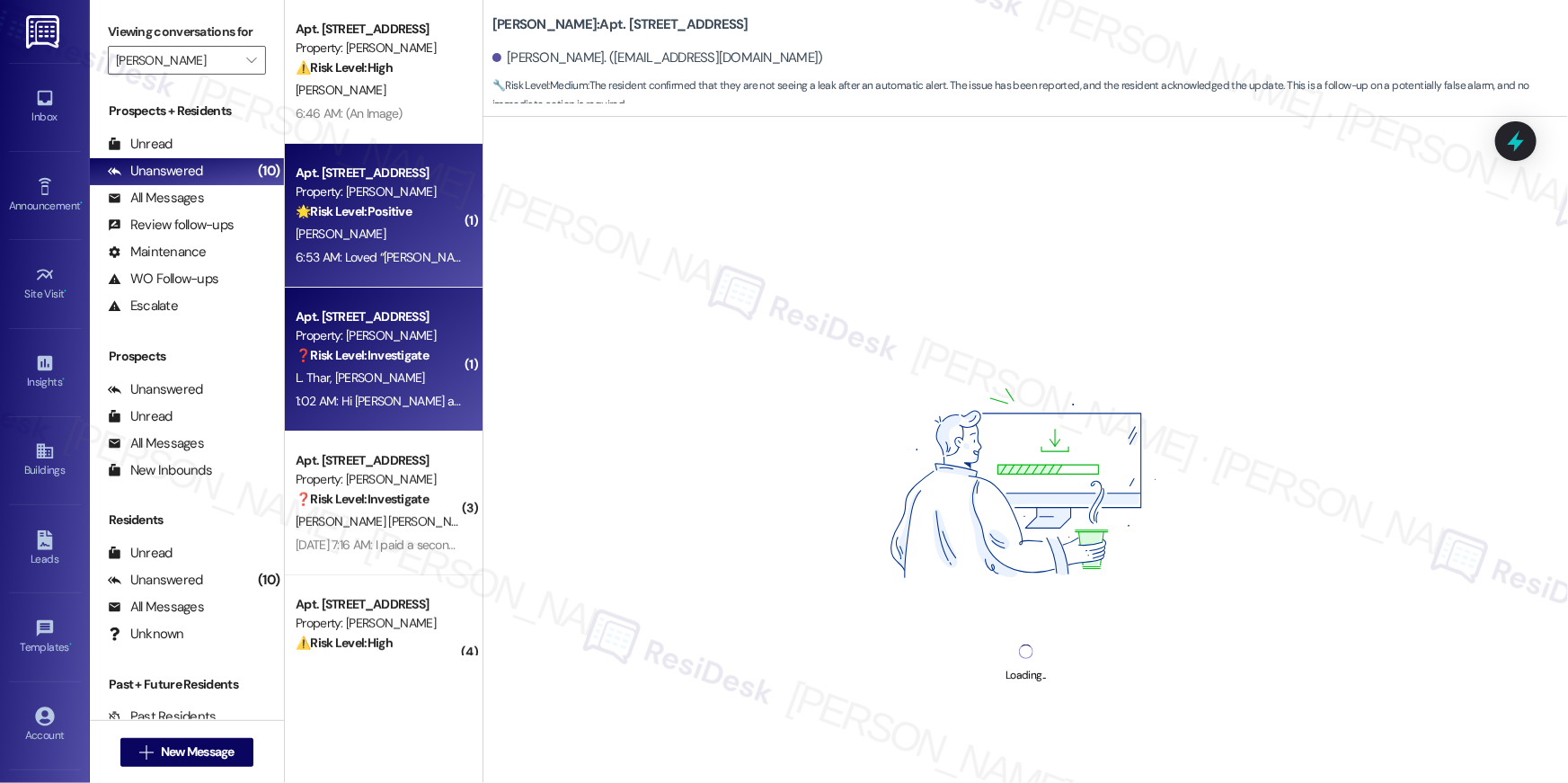
click at [393, 329] on div "Property: [PERSON_NAME]" at bounding box center [378, 336] width 166 height 19
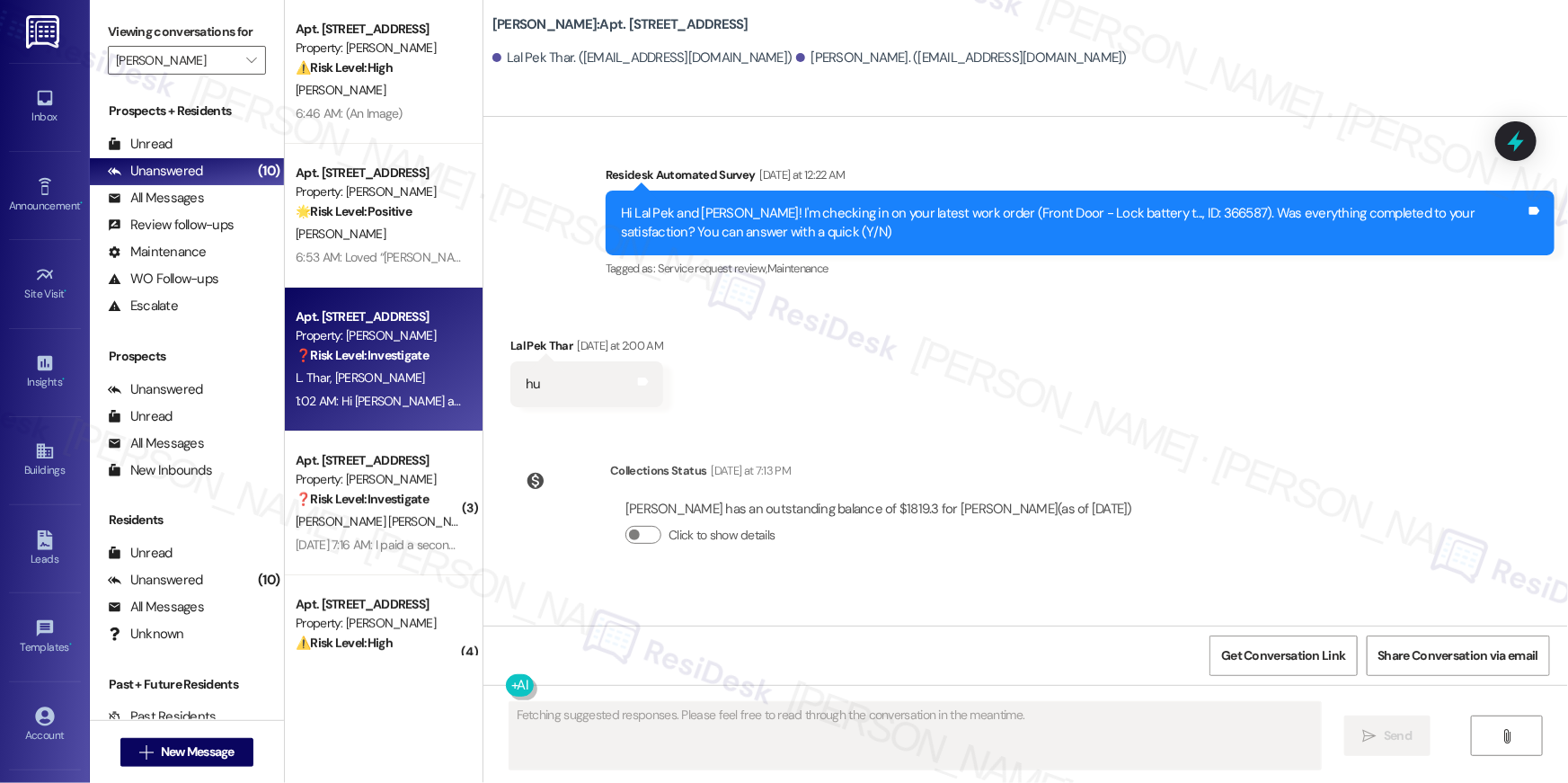
scroll to position [1250, 0]
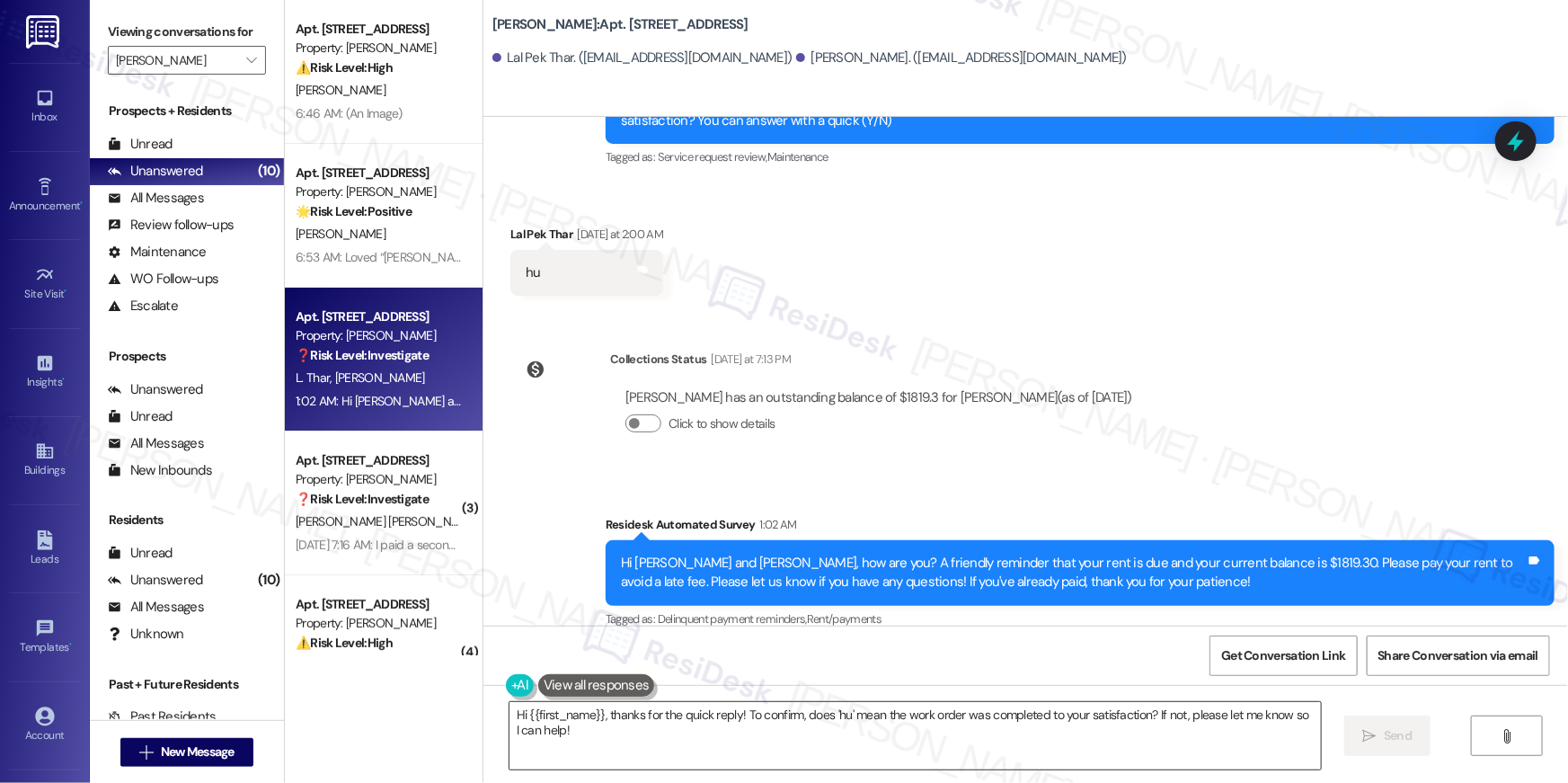
click at [653, 723] on textarea "Hi {{first_name}}, thanks for the quick reply! To confirm, does 'hu' mean the w…" at bounding box center [915, 737] width 812 height 68
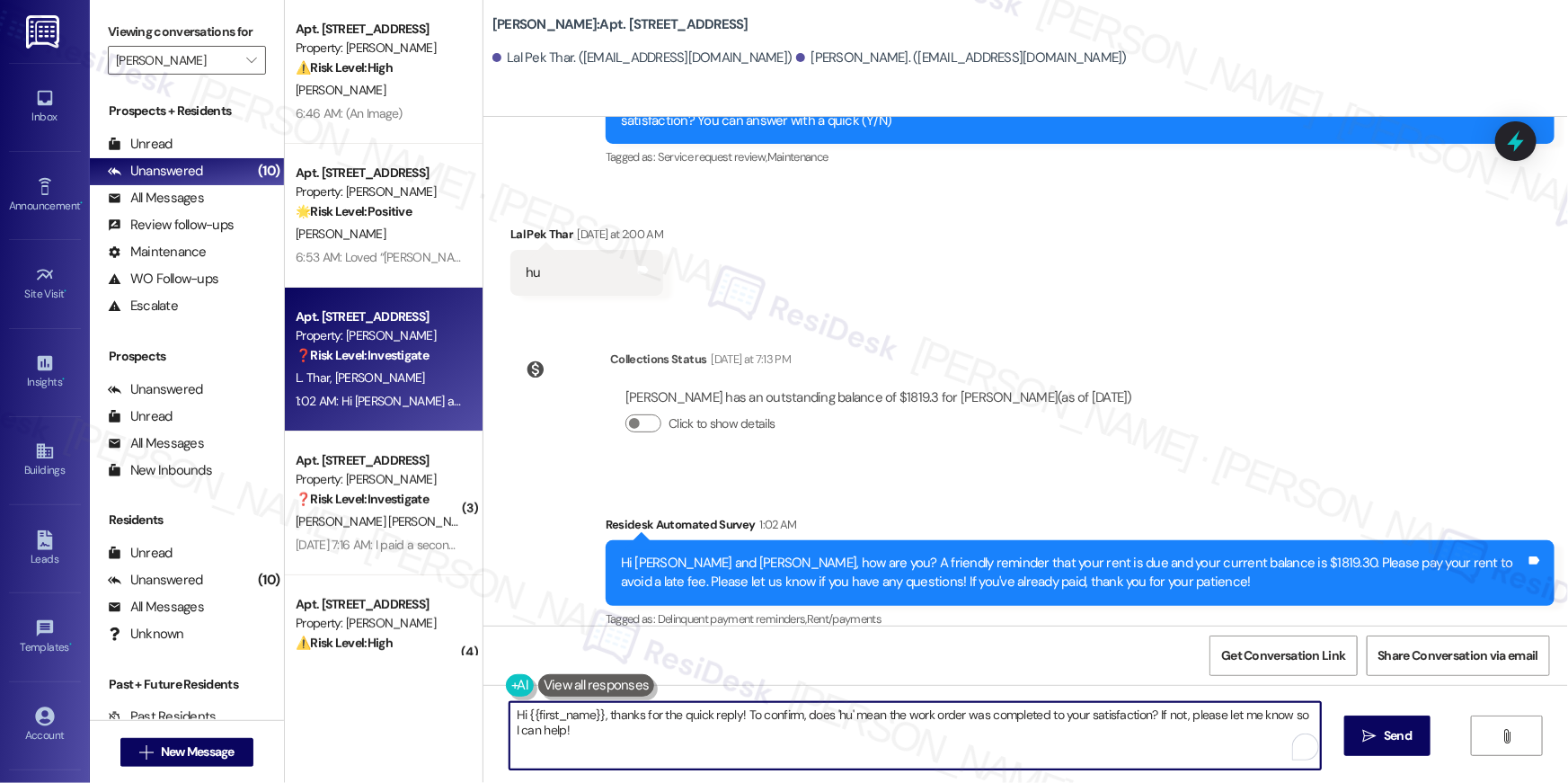
click at [746, 724] on textarea "Hi {{first_name}}, thanks for the quick reply! To confirm, does 'hu' mean the w…" at bounding box center [915, 737] width 812 height 68
click at [694, 718] on textarea "Hi {{first_name}}, thanks for the quick reply! To confirm, does 'hu' mean the w…" at bounding box center [915, 737] width 812 height 68
drag, startPoint x: 709, startPoint y: 741, endPoint x: 613, endPoint y: 715, distance: 99.5
click at [593, 716] on textarea "Hi {{first_name}}, thanks for the quick reply! To confirm, does 'hu' mean the w…" at bounding box center [911, 737] width 812 height 68
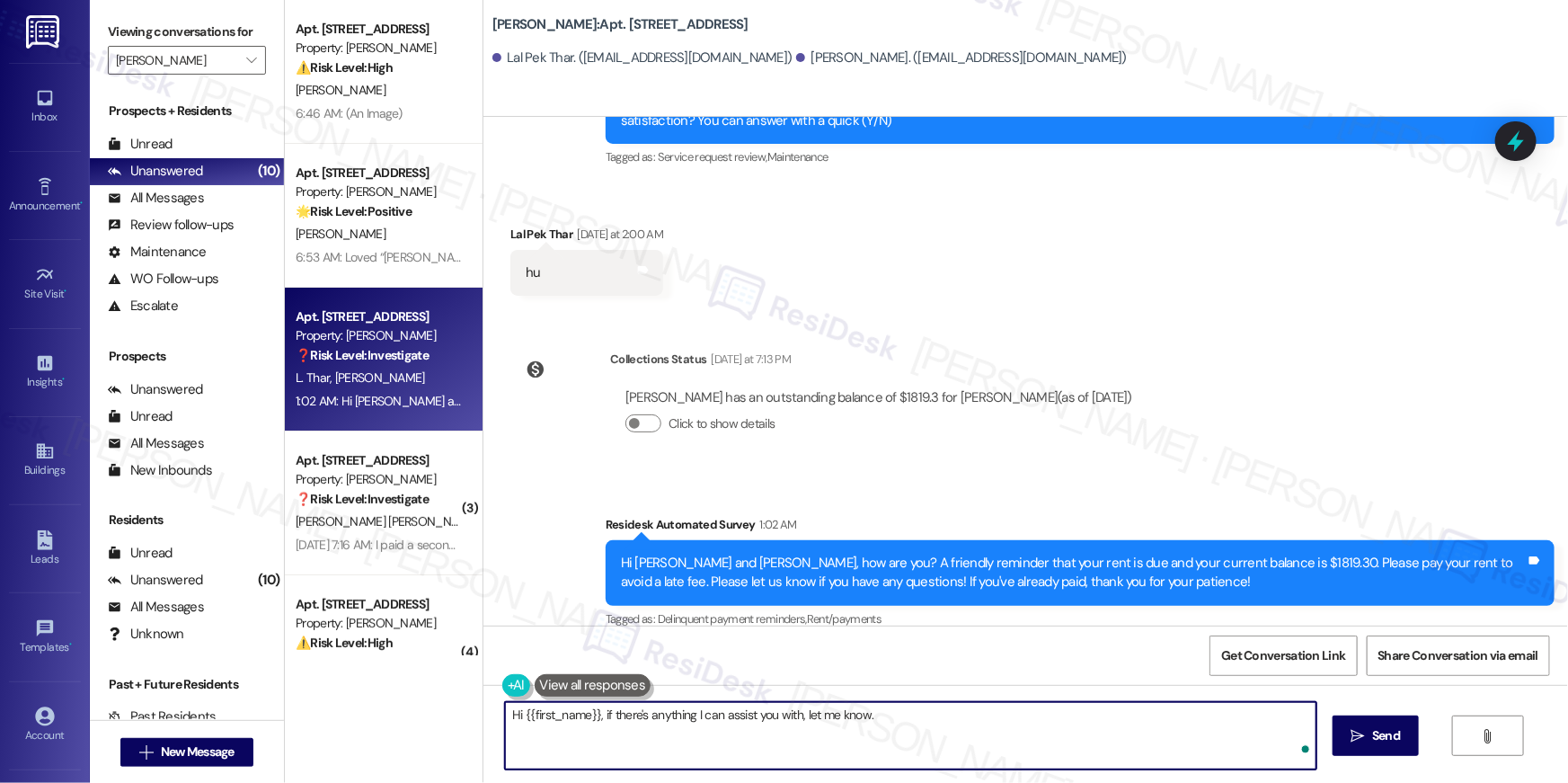
type textarea "Hi {{first_name}}, if there's anything I can assist you with, let me know."
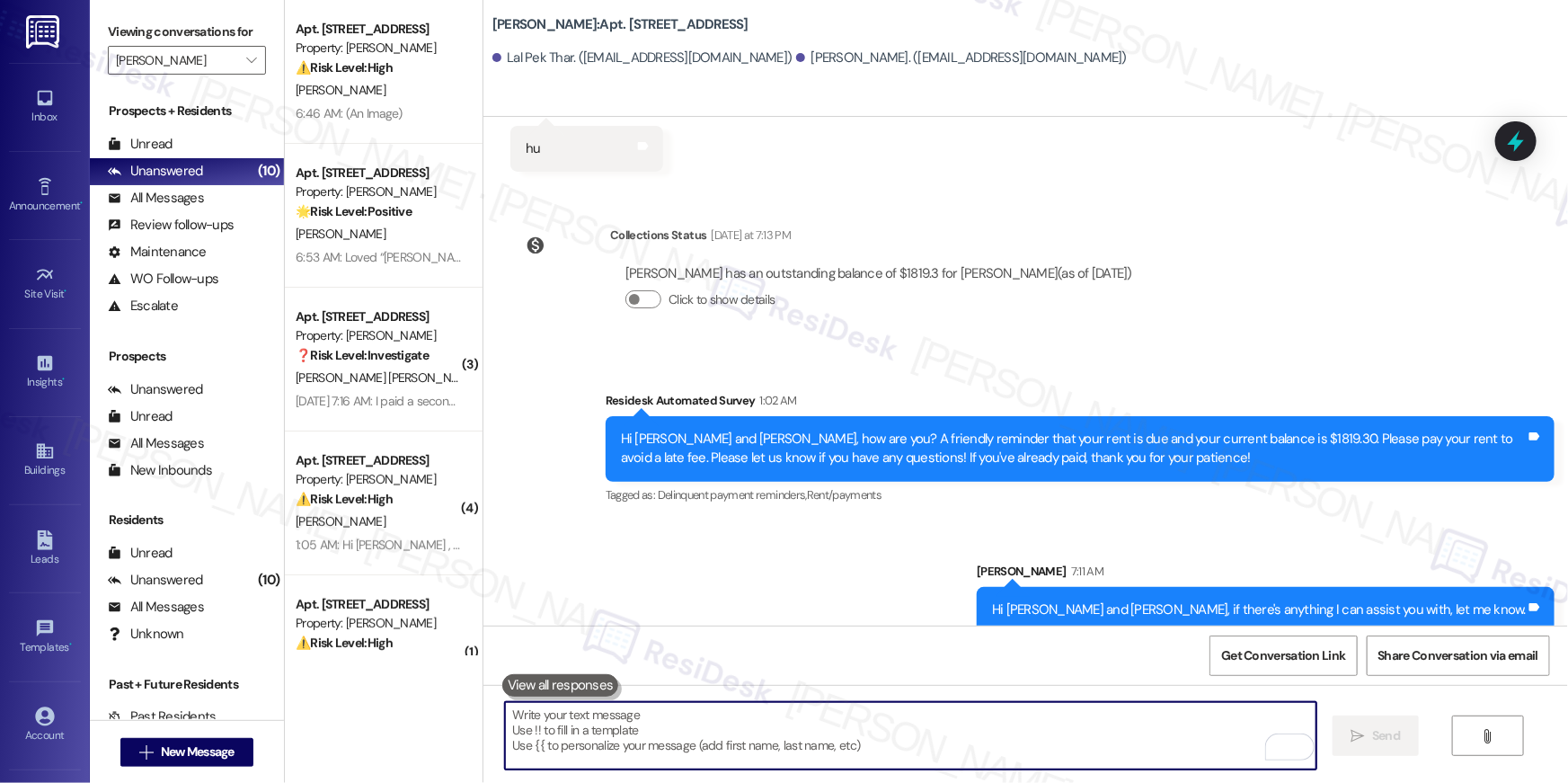
scroll to position [1376, 0]
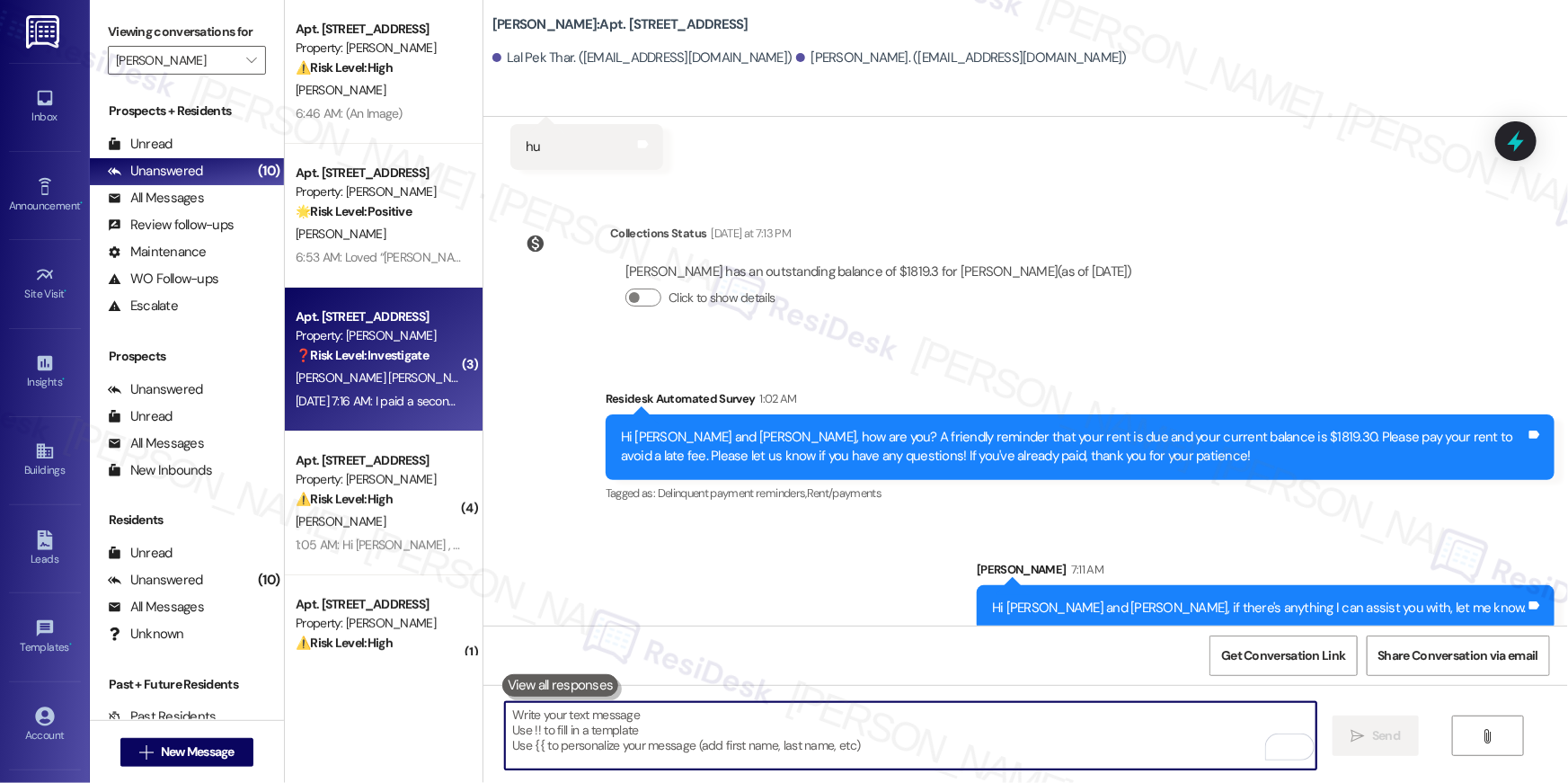
click at [344, 354] on strong "❓ Risk Level: Investigate" at bounding box center [362, 355] width 133 height 16
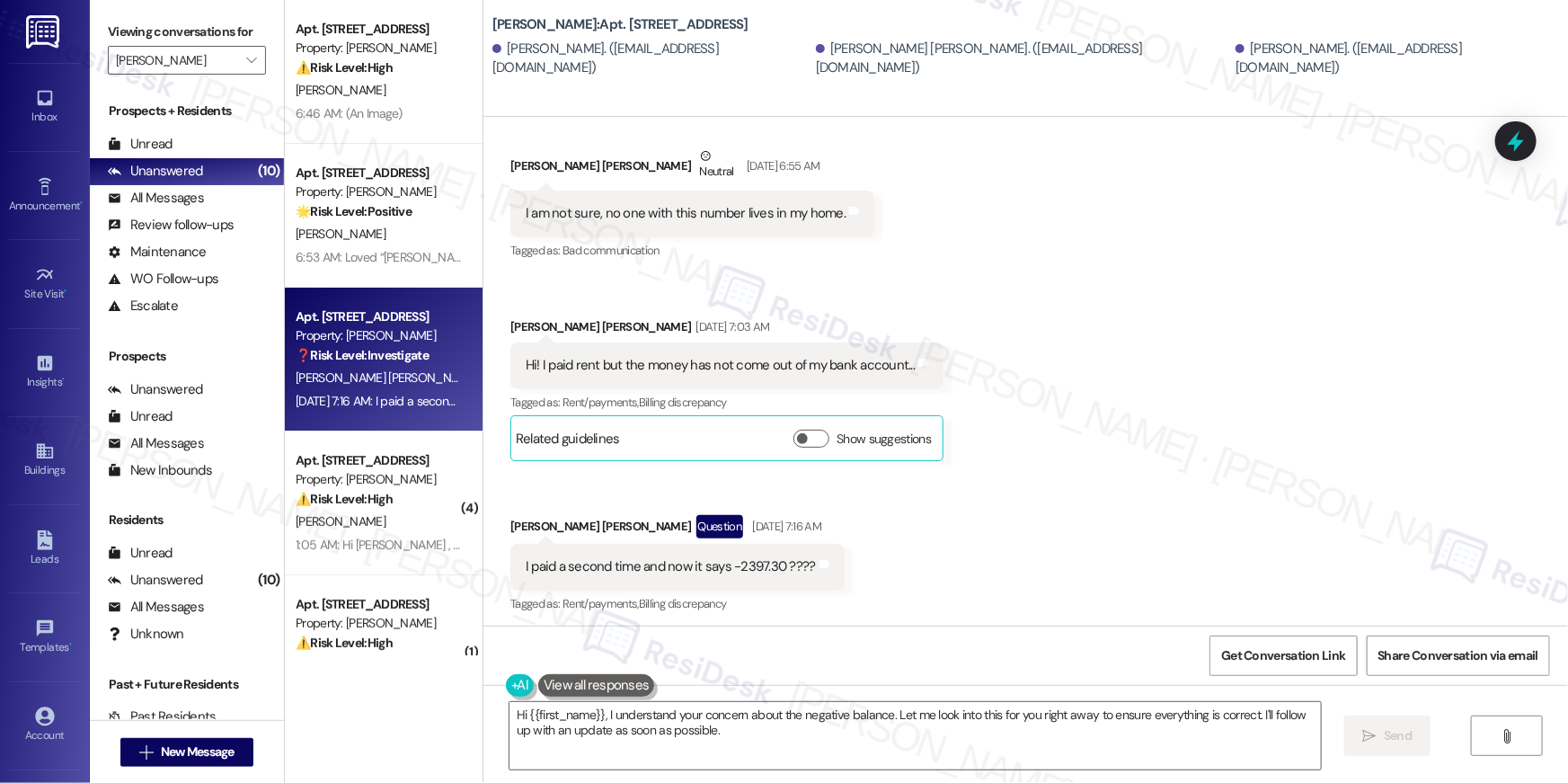
scroll to position [3543, 0]
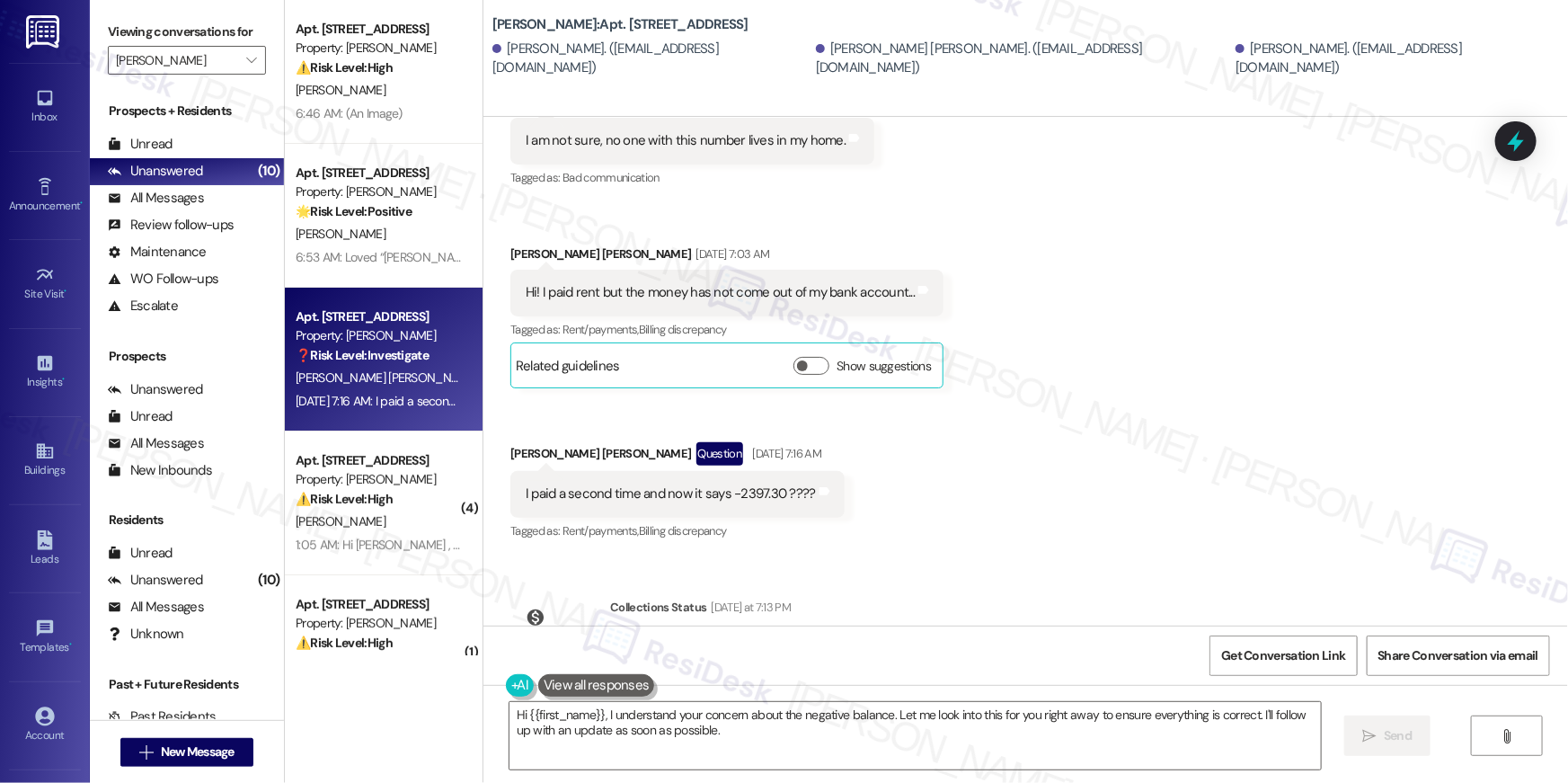
click at [1148, 345] on div "Received via SMS Jose Alvarez Melgar Neutral Sep 04, 2025 at 6:55 AM I am not s…" at bounding box center [1026, 294] width 1085 height 524
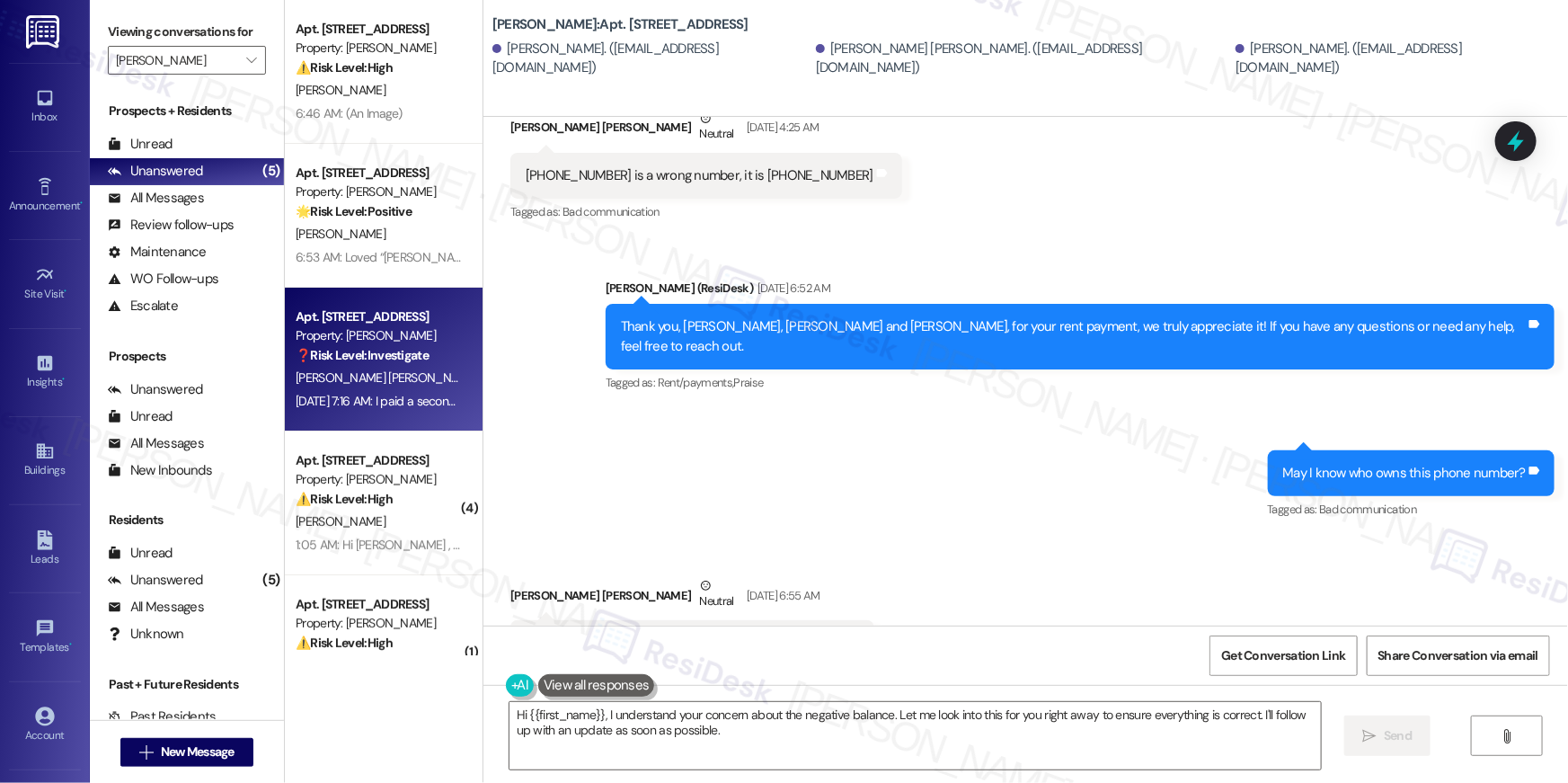
scroll to position [3403, 0]
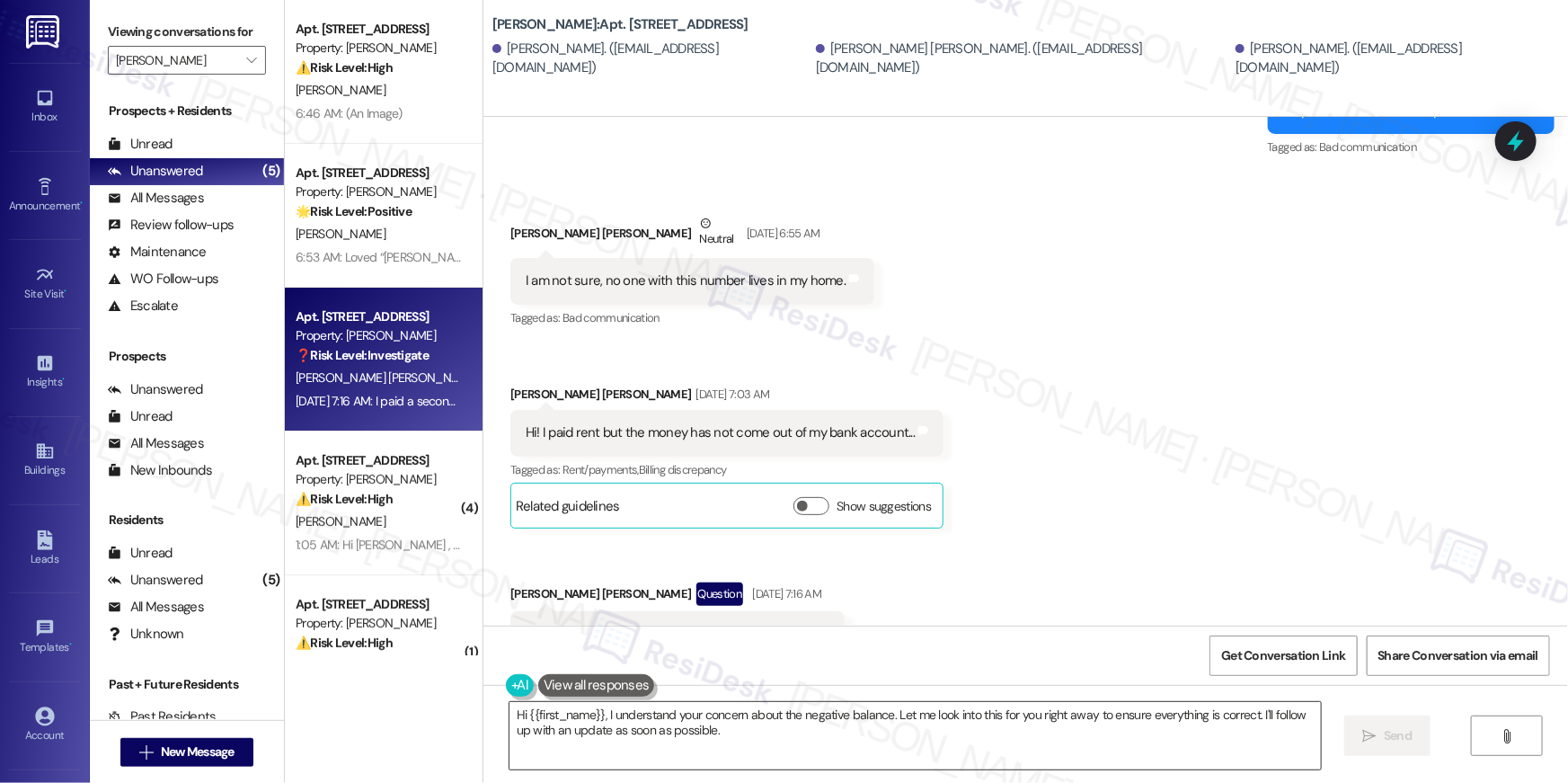
click at [959, 725] on textarea "Hi {{first_name}}, I understand your concern about the negative balance. Let me…" at bounding box center [915, 737] width 812 height 68
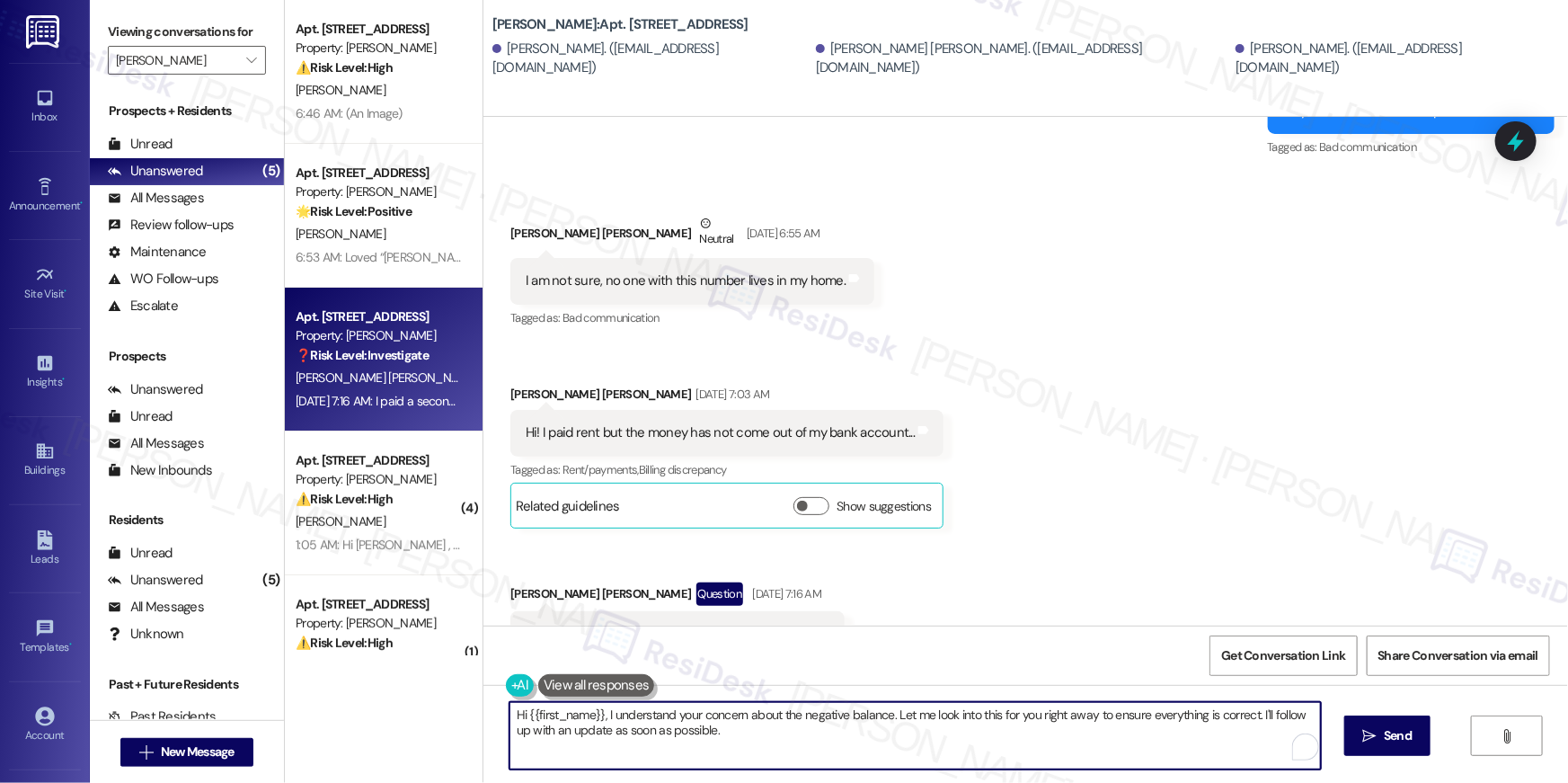
click at [891, 741] on textarea "Hi {{first_name}}, I understand your concern about the negative balance. Let me…" at bounding box center [915, 737] width 812 height 68
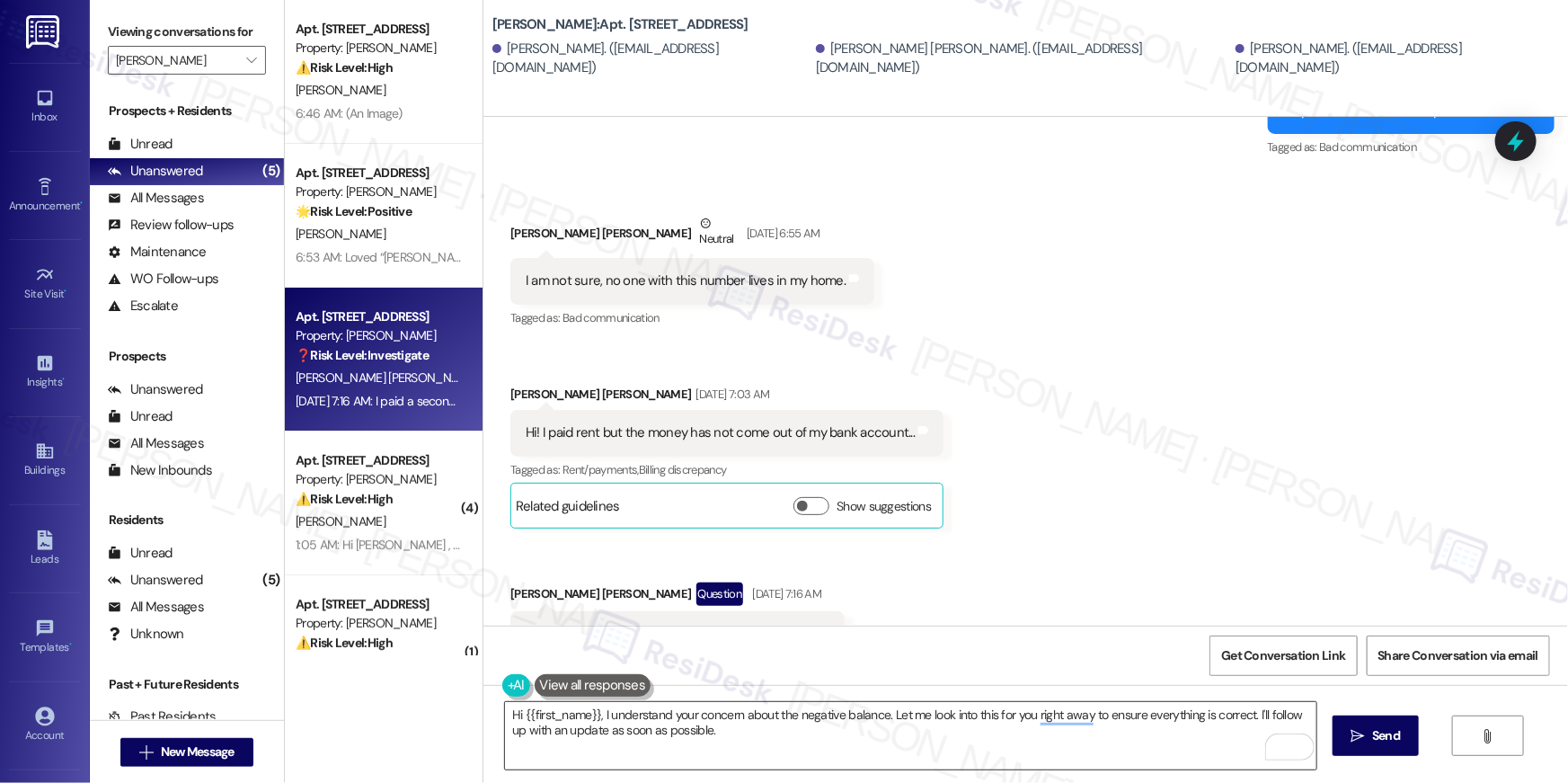
click at [872, 736] on textarea "Hi {{first_name}}, I understand your concern about the negative balance. Let me…" at bounding box center [911, 737] width 812 height 68
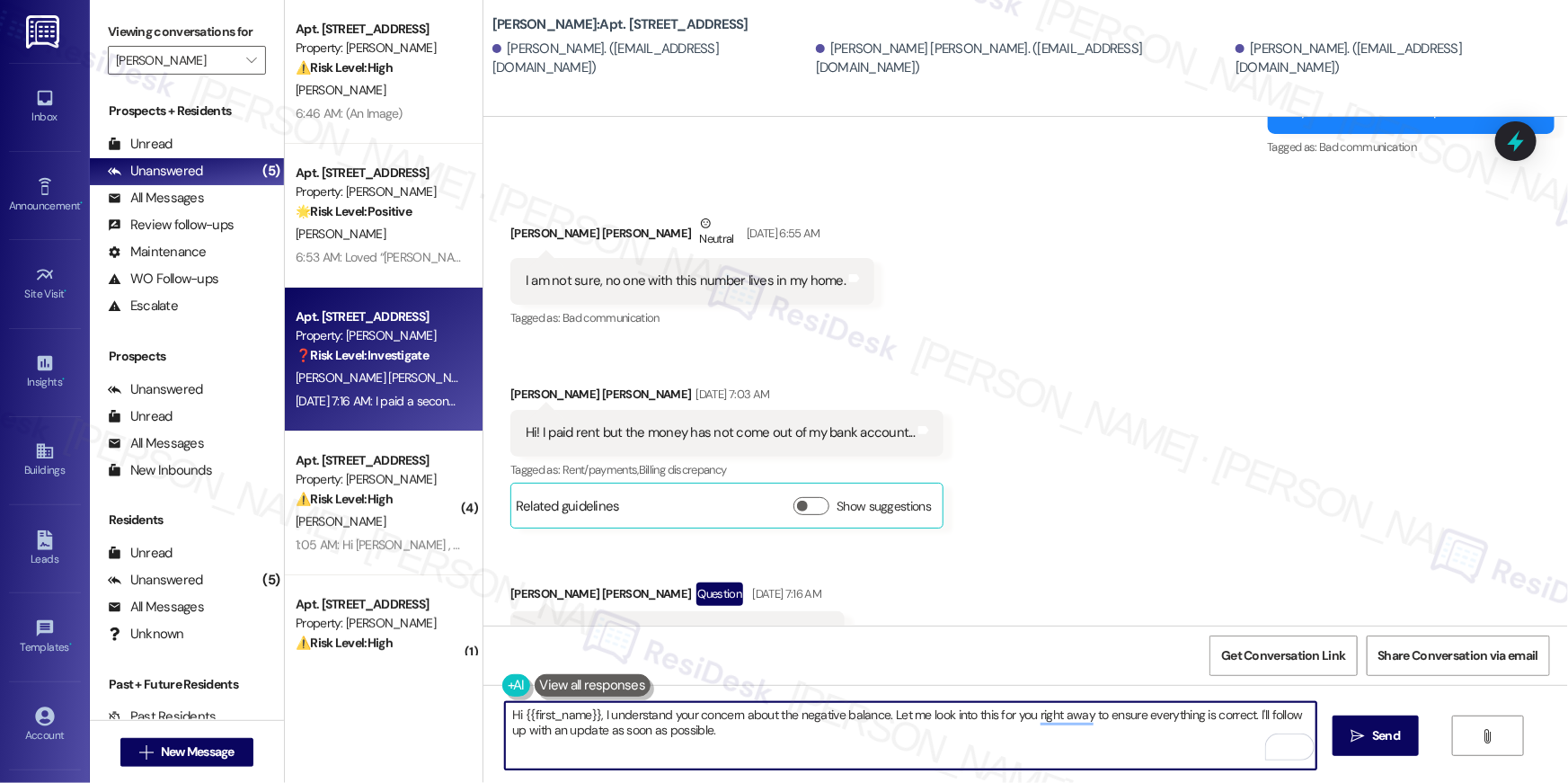
click at [872, 736] on textarea "Hi {{first_name}}, I understand your concern about the negative balance. Let me…" at bounding box center [911, 737] width 812 height 68
paste textarea "! I’d be happy to look into this for you. You should be able to see a breakdown…"
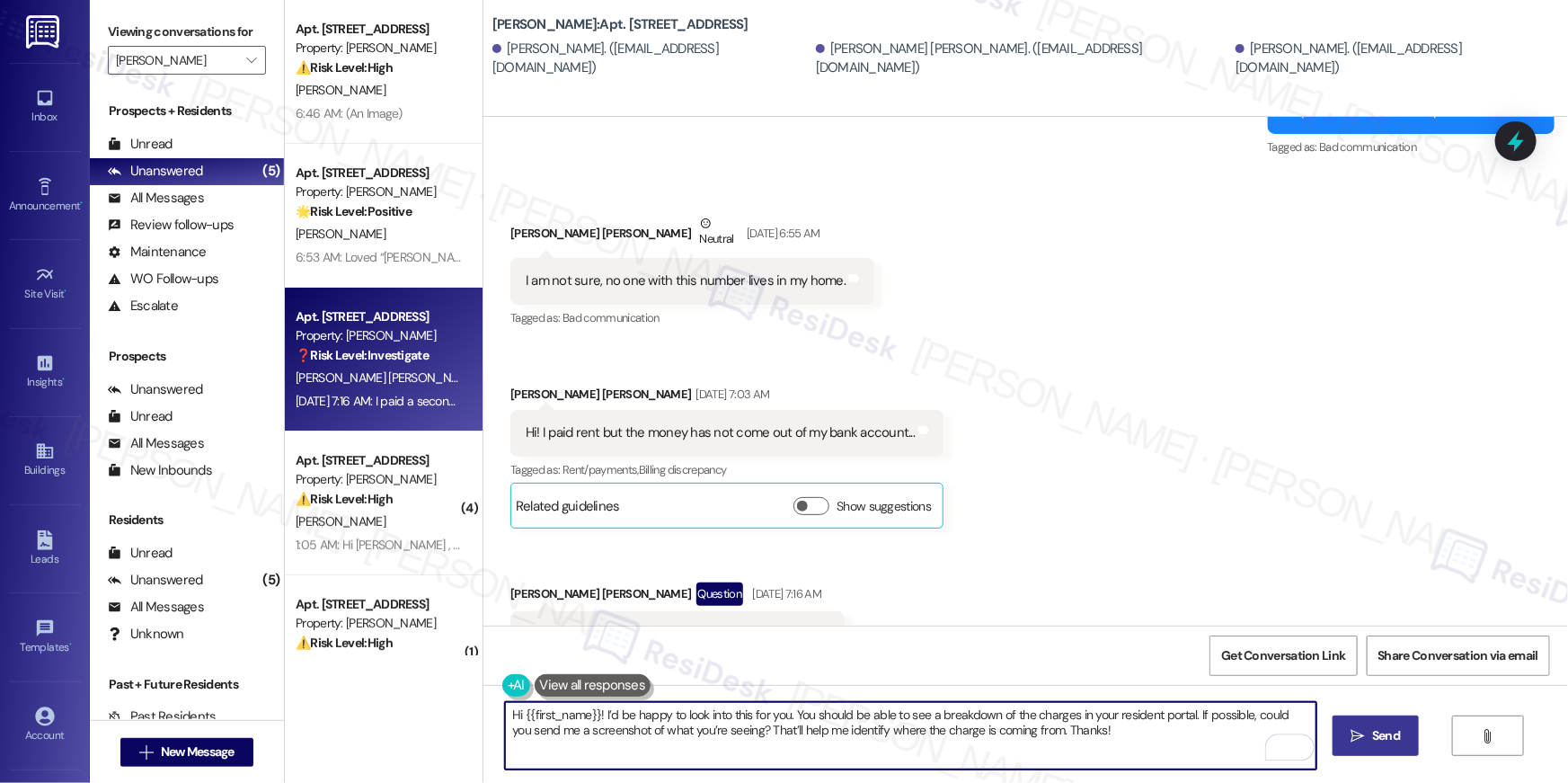
type textarea "Hi {{first_name}}! I’d be happy to look into this for you. You should be able t…"
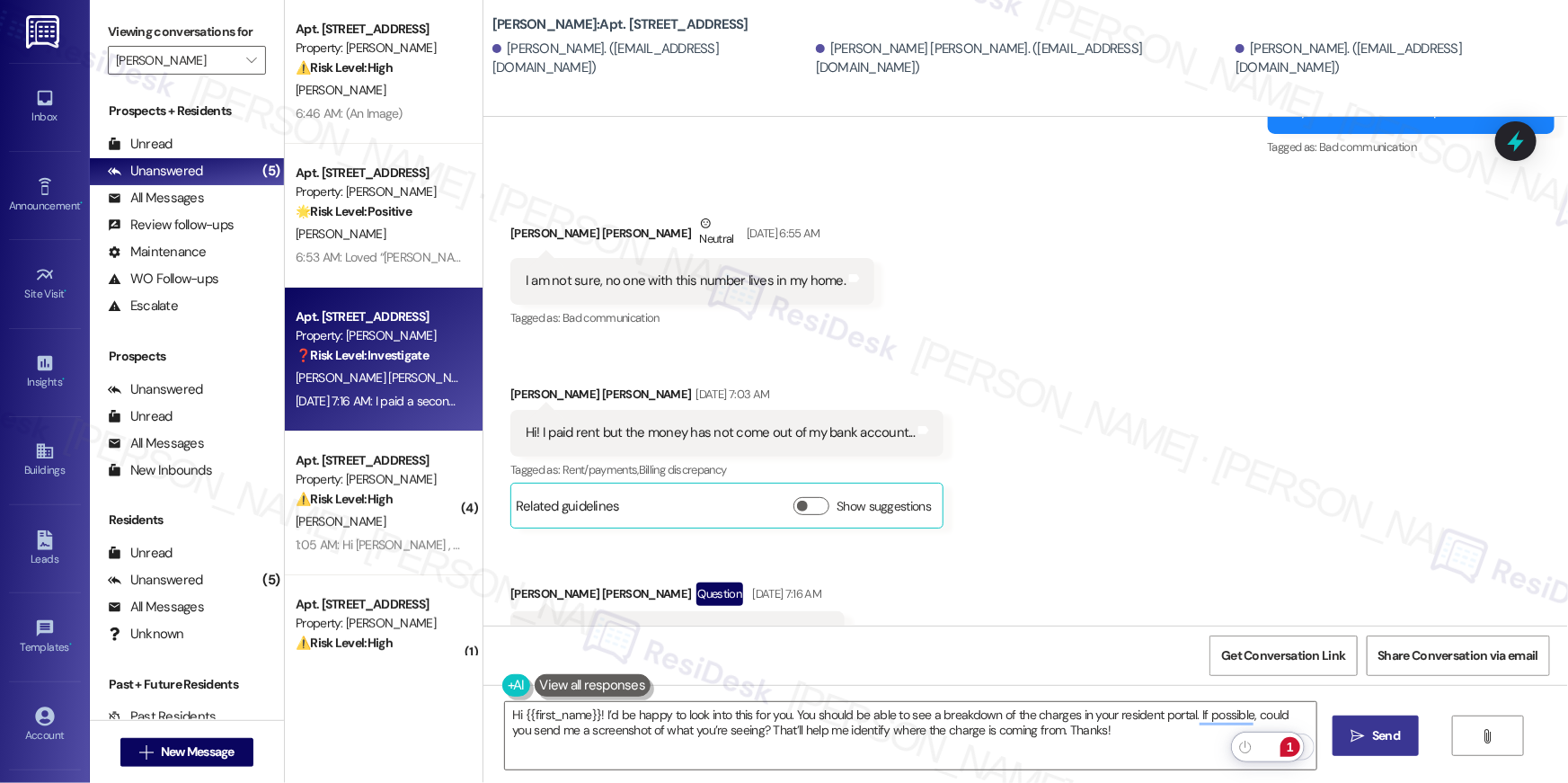
click at [1352, 741] on icon "" at bounding box center [1359, 736] width 14 height 14
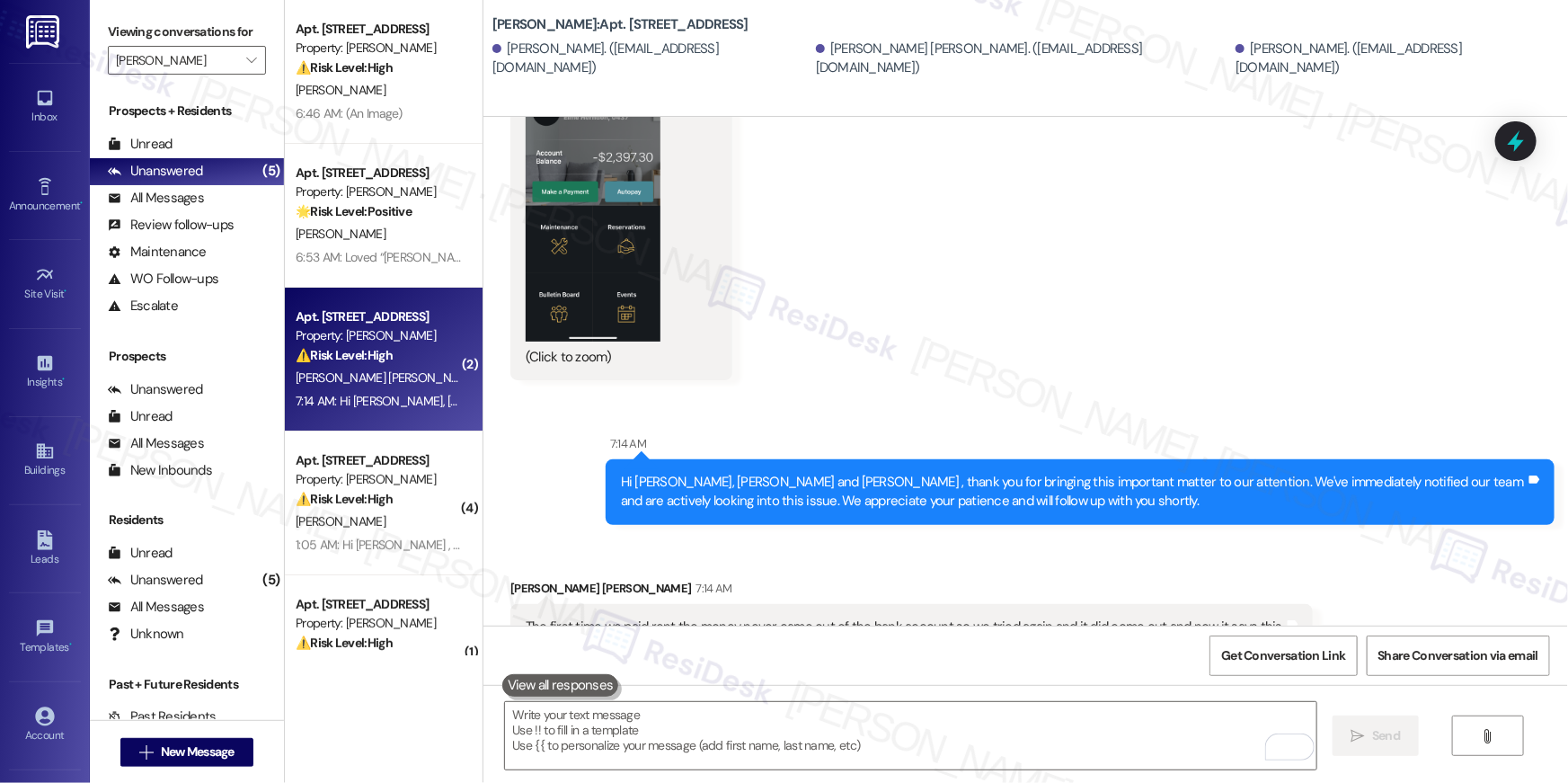
scroll to position [4581, 0]
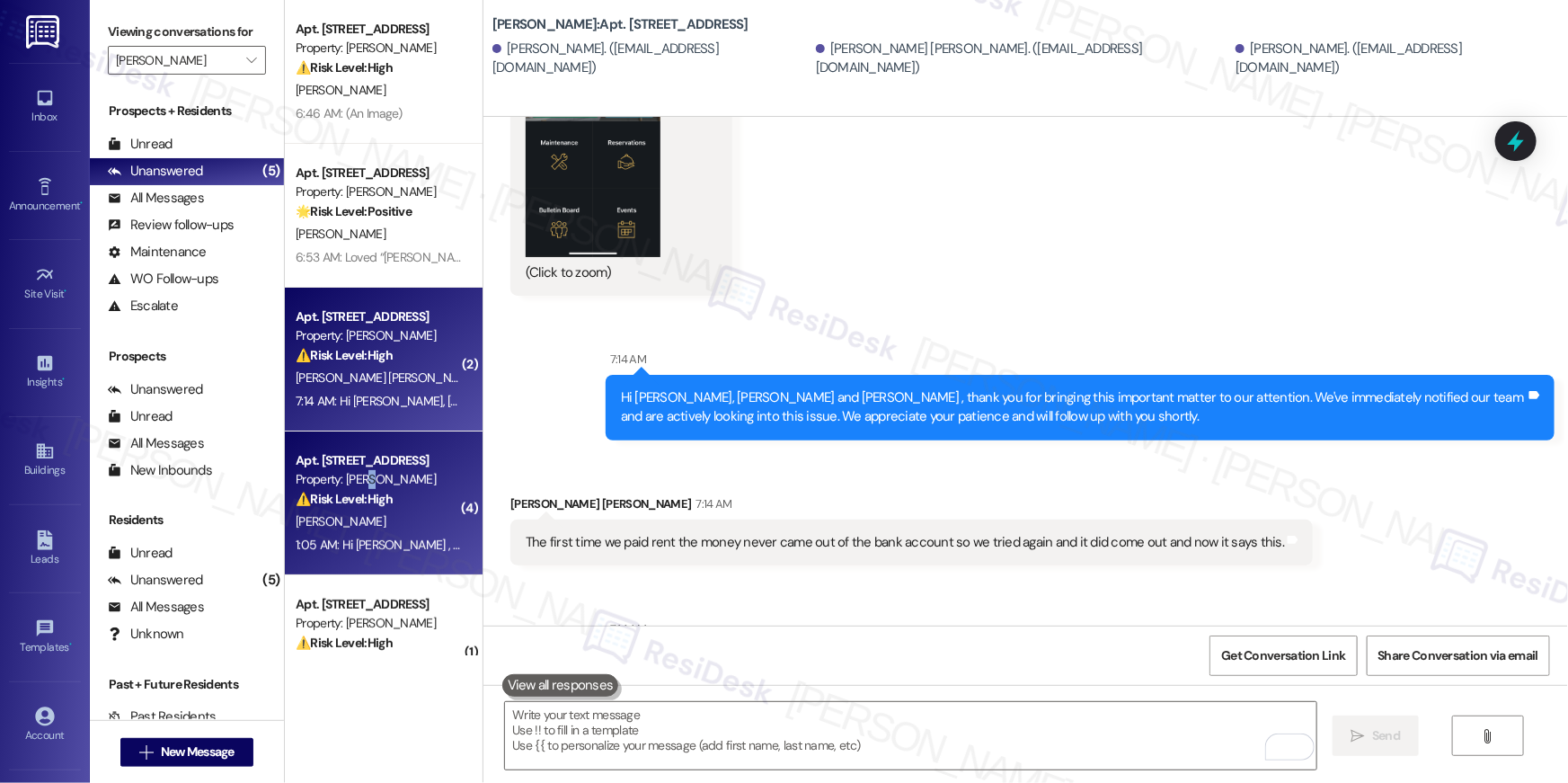
click at [361, 478] on div "Property: [PERSON_NAME]" at bounding box center [378, 480] width 166 height 19
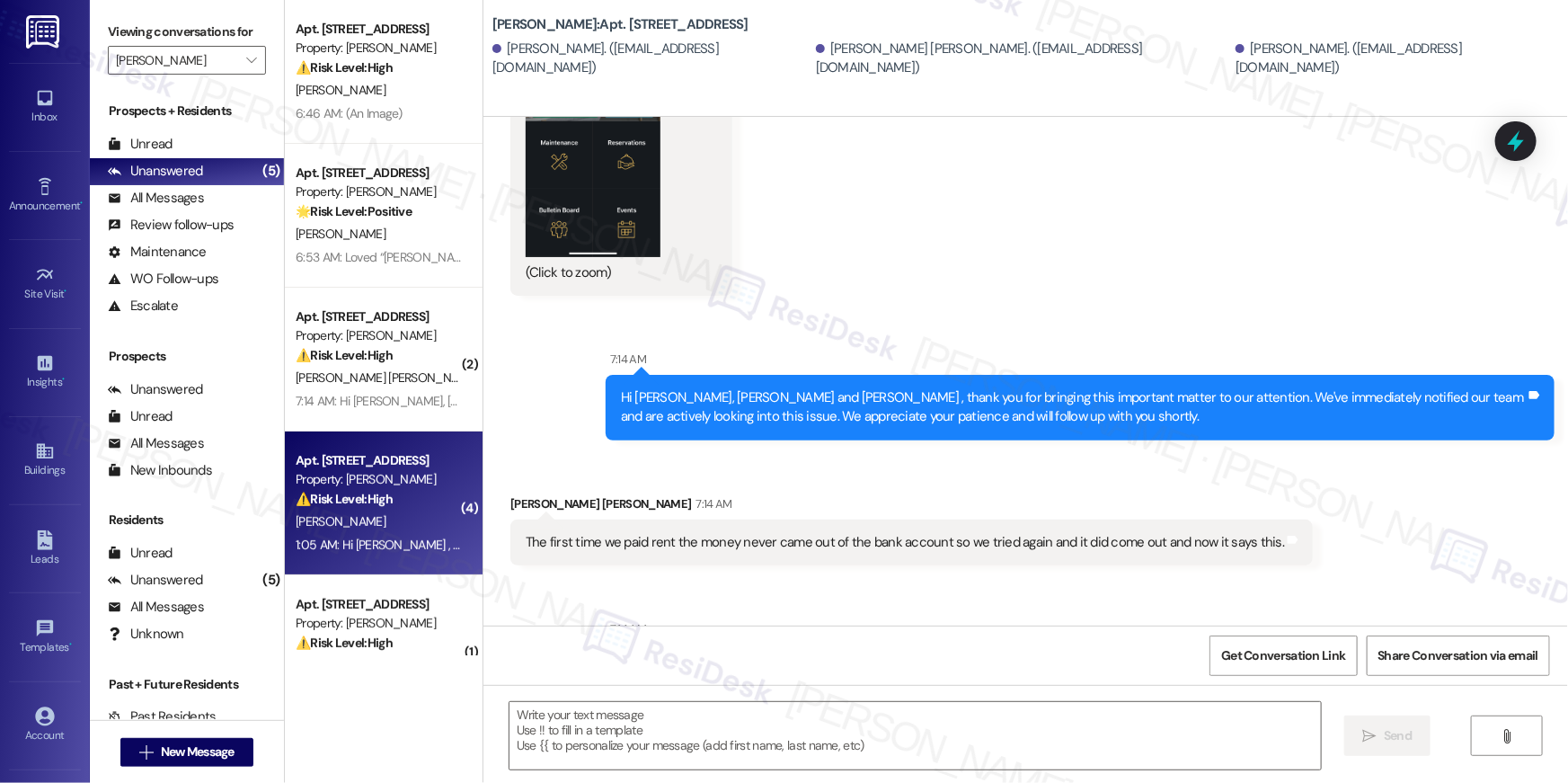
type textarea "Fetching suggested responses. Please feel free to read through the conversation…"
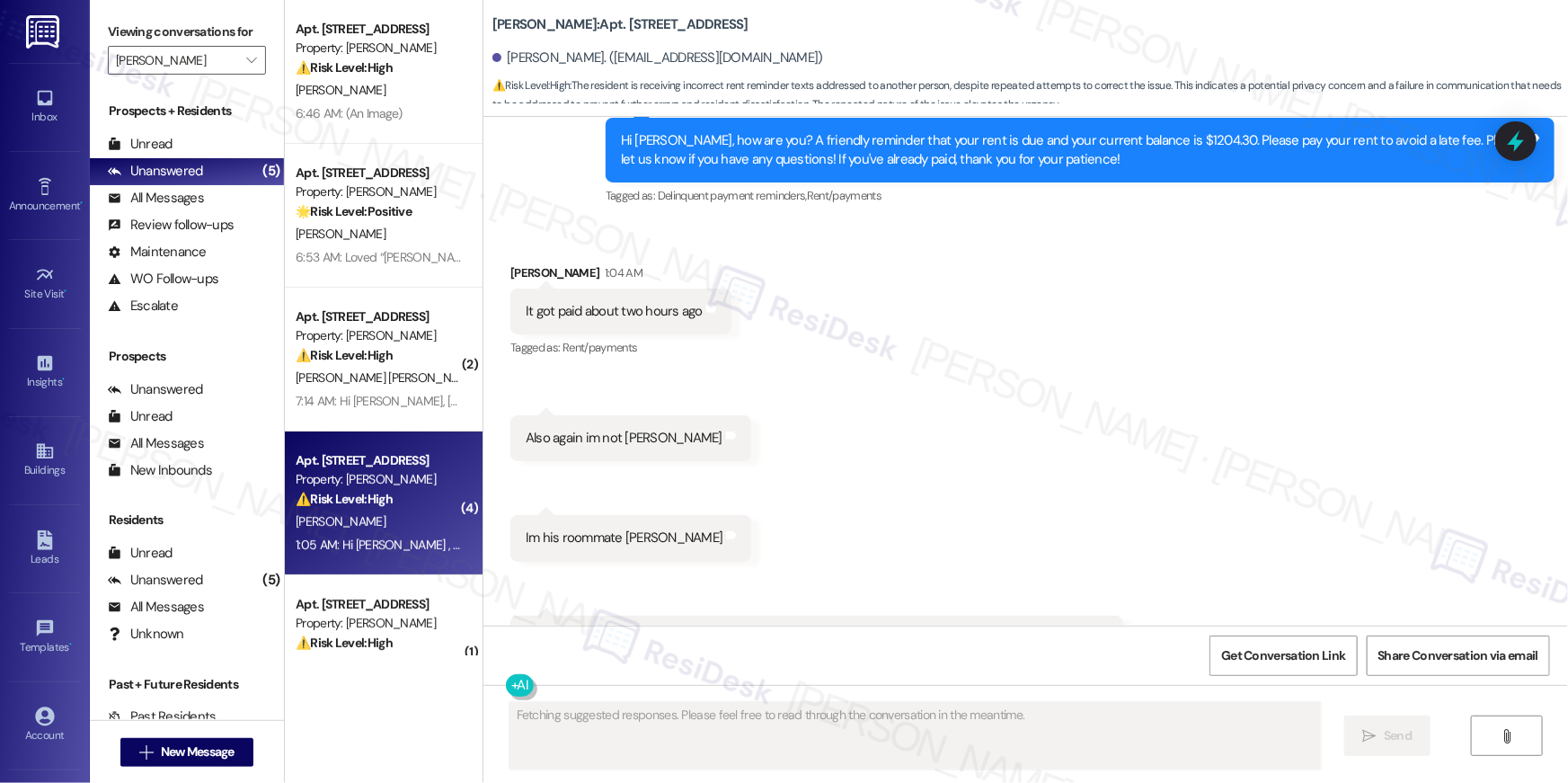
scroll to position [1999, 0]
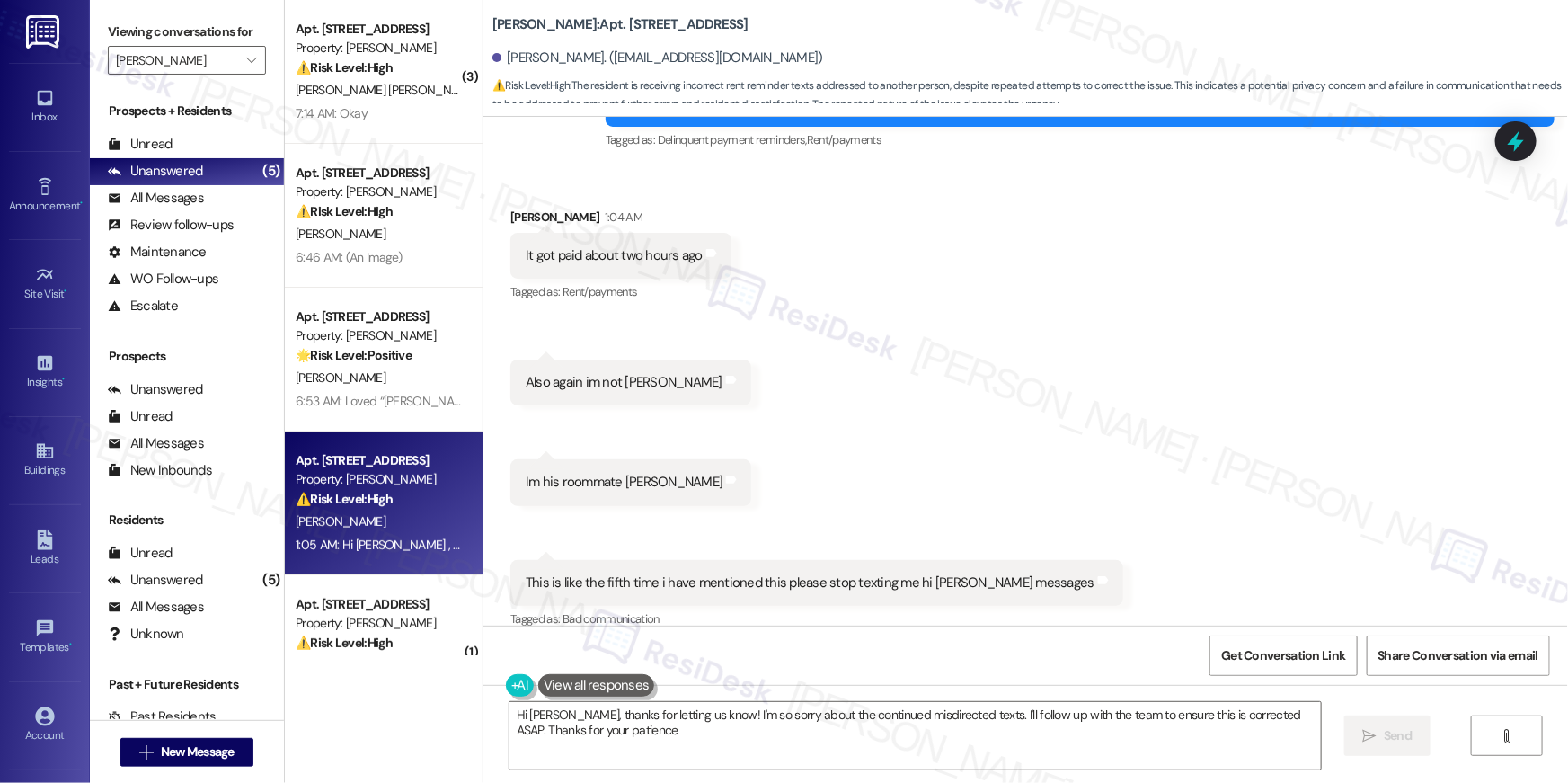
type textarea "Hi [PERSON_NAME], thanks for letting us know! I'm so sorry about the continued …"
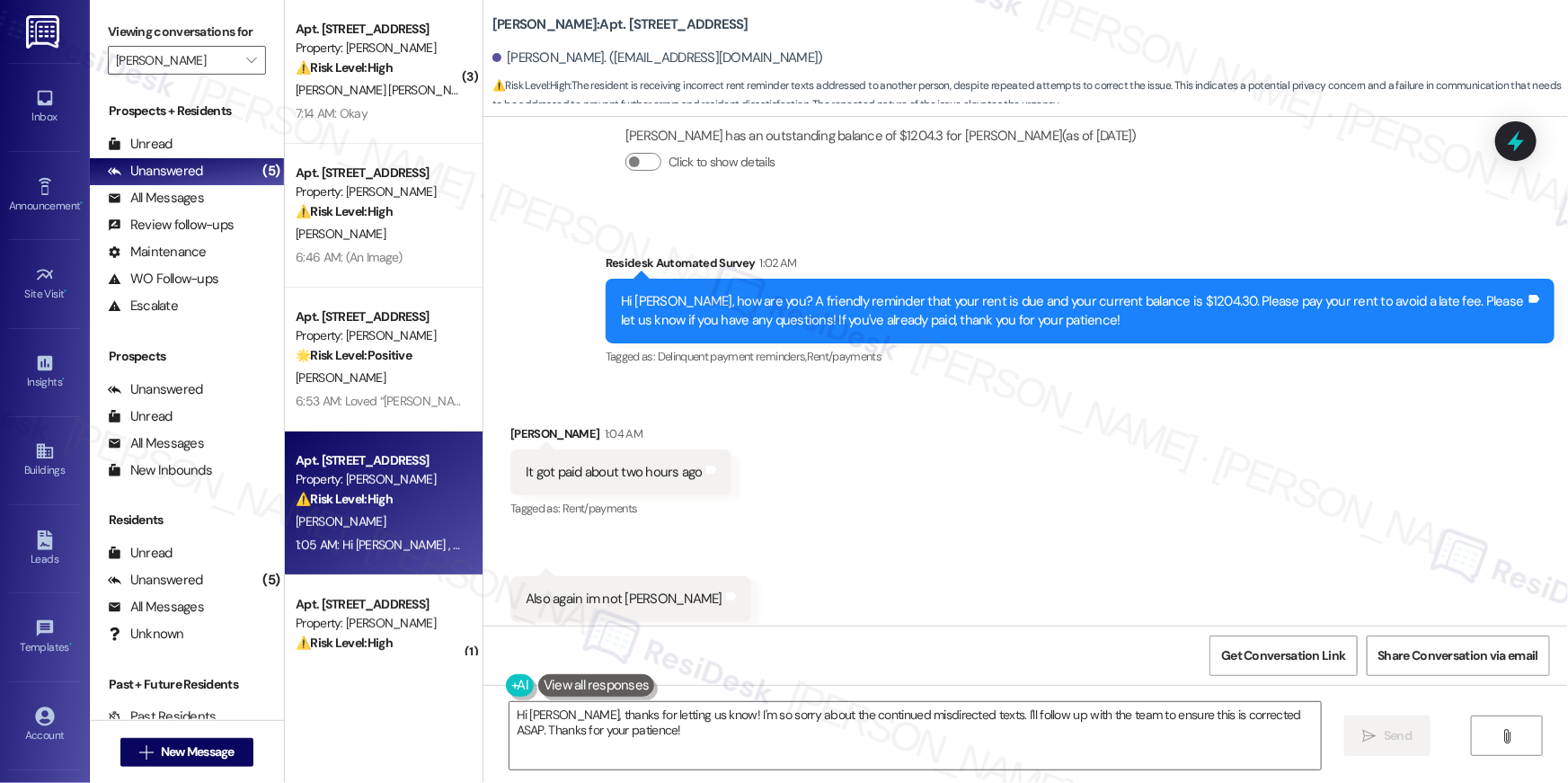
scroll to position [2392, 0]
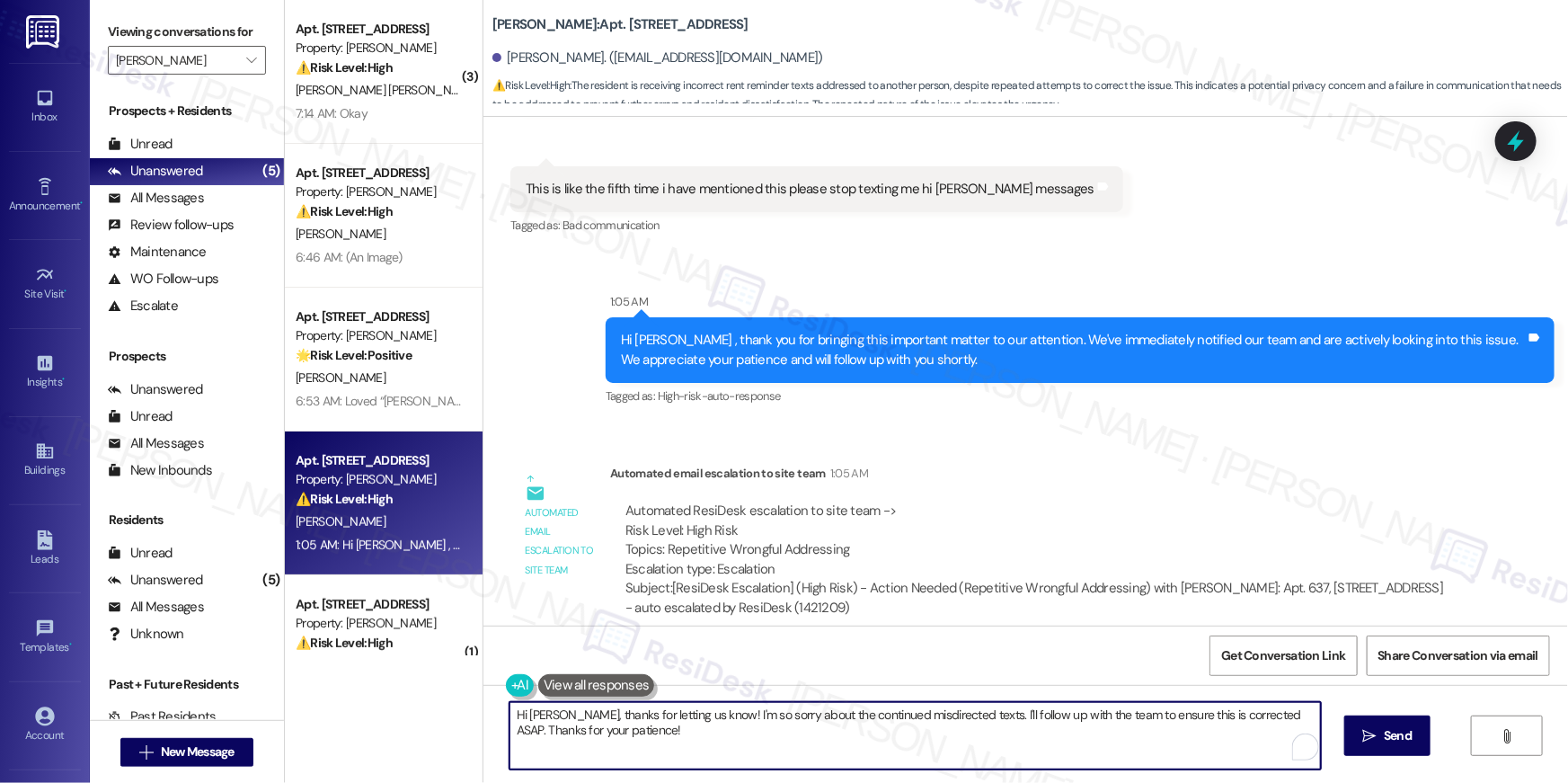
click at [688, 759] on textarea "Hi [PERSON_NAME], thanks for letting us know! I'm so sorry about the continued …" at bounding box center [915, 737] width 812 height 68
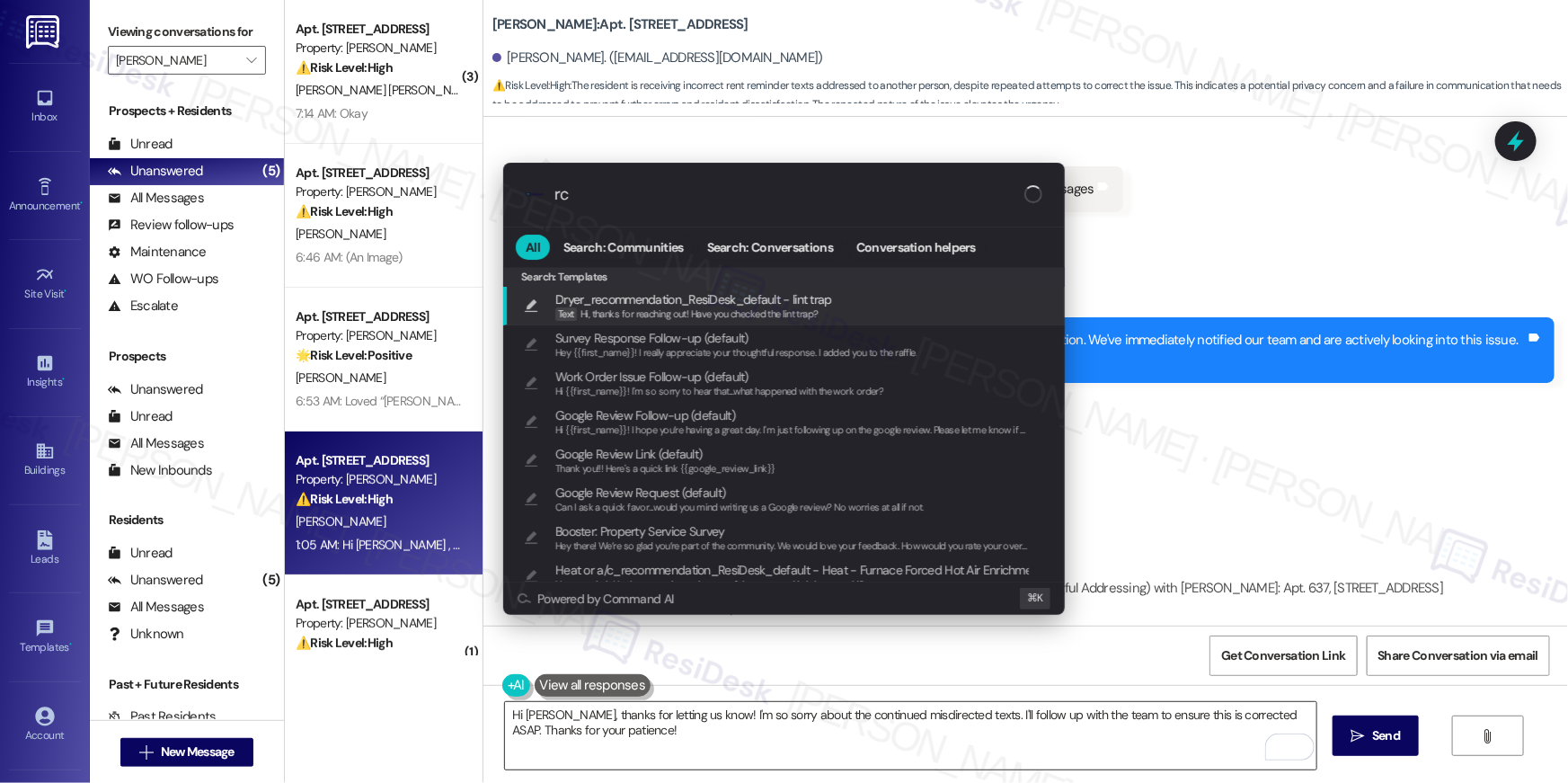
type input "r"
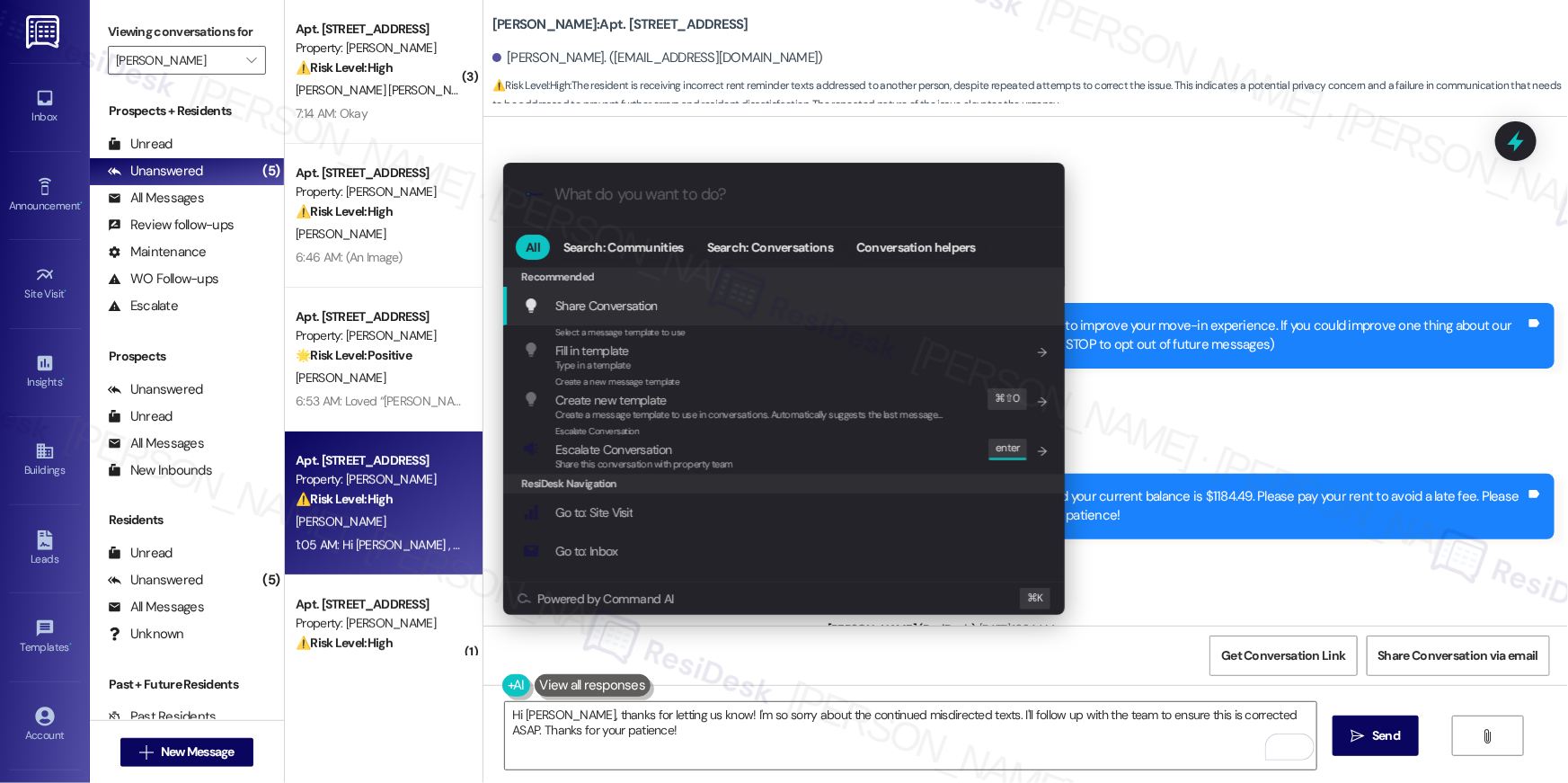
scroll to position [2392, 0]
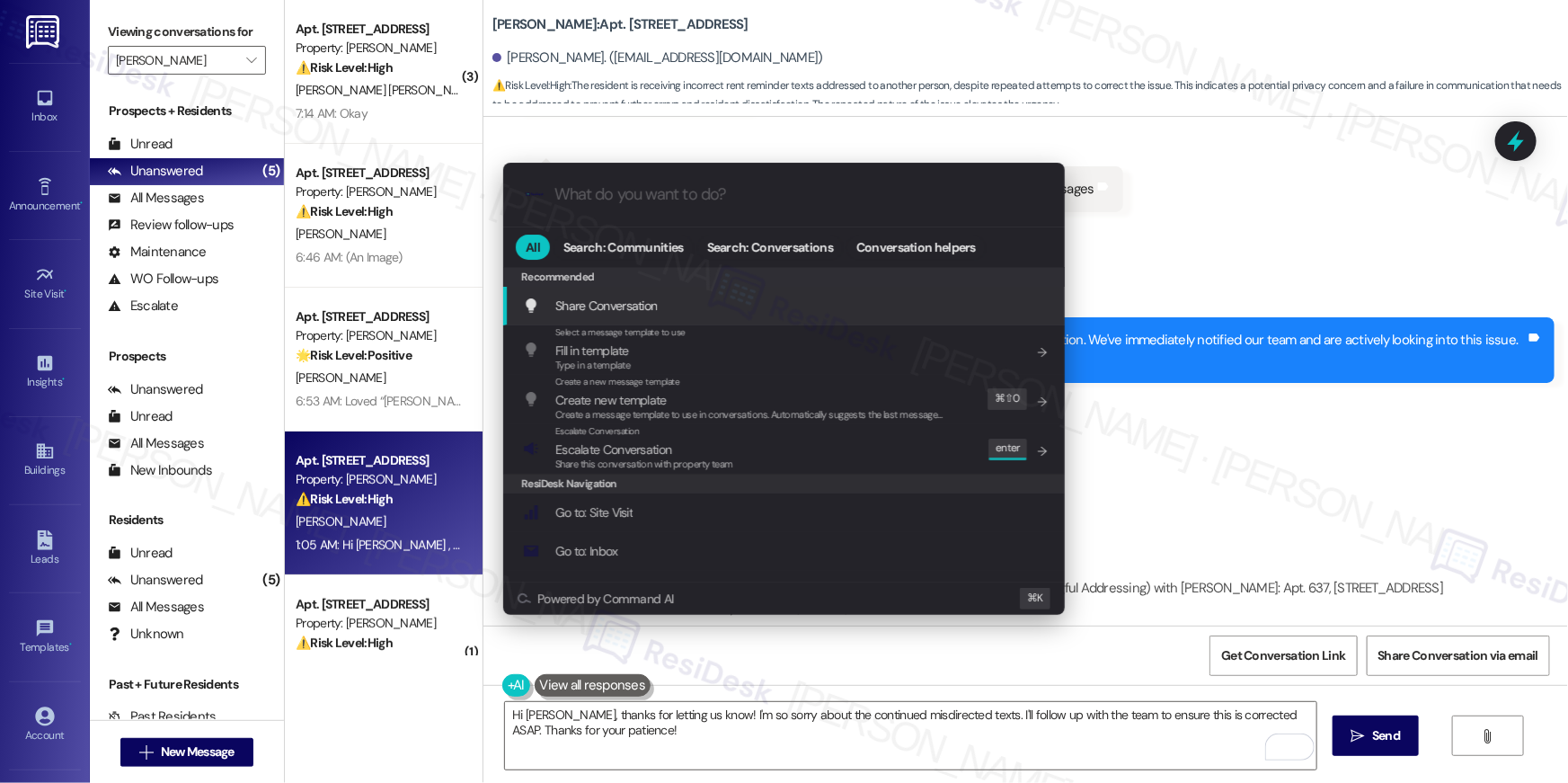
click at [831, 215] on div ".cls-1{fill:#0a055f;}.cls-2{fill:#0cc4c4;} resideskLogoBlueOrange" at bounding box center [784, 195] width 562 height 64
click at [816, 200] on input "What do you want to do?" at bounding box center [799, 195] width 488 height 19
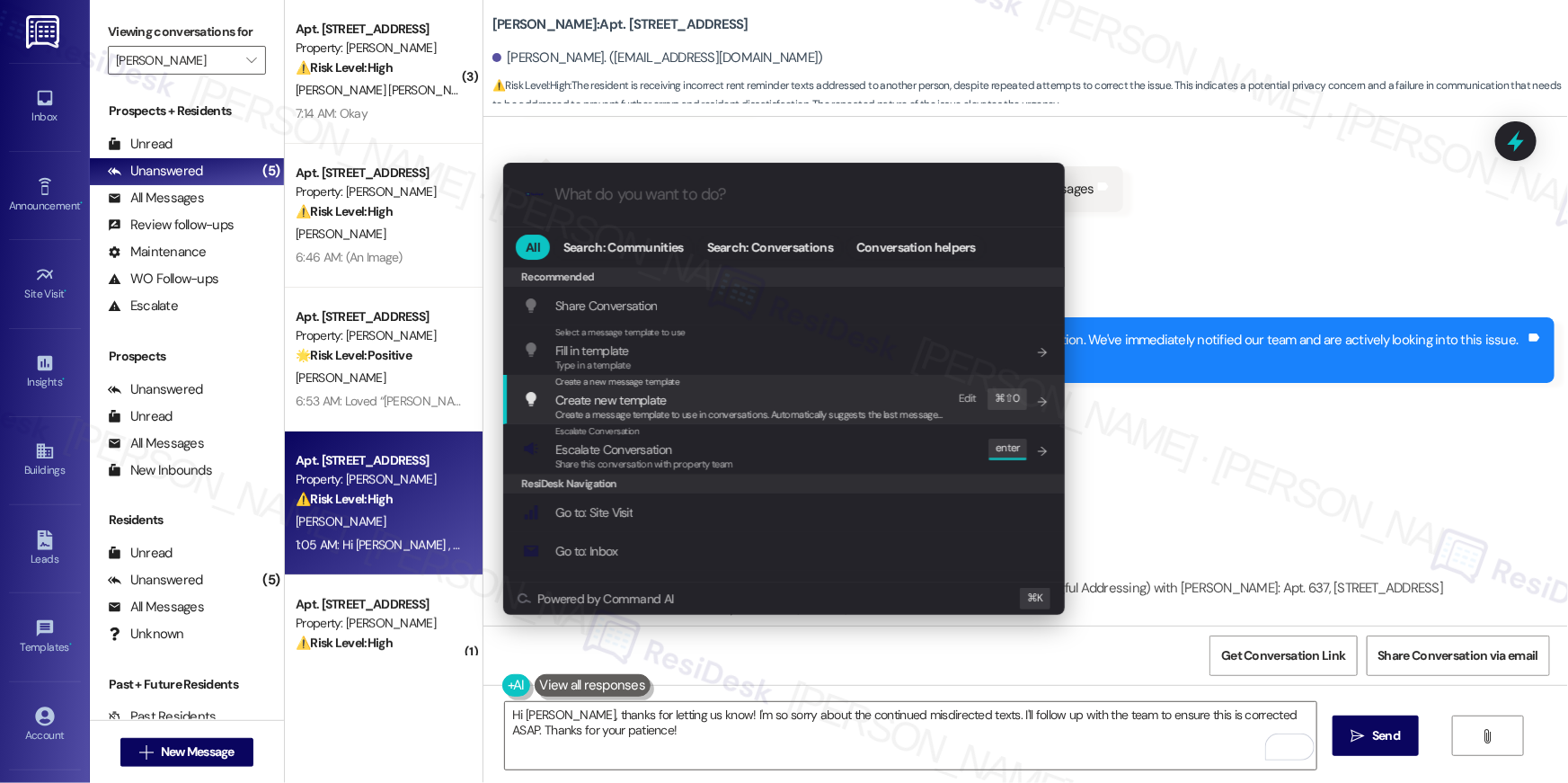
click at [1170, 408] on div ".cls-1{fill:#0a055f;}.cls-2{fill:#0cc4c4;} resideskLogoBlueOrange All Search: C…" at bounding box center [784, 391] width 1568 height 783
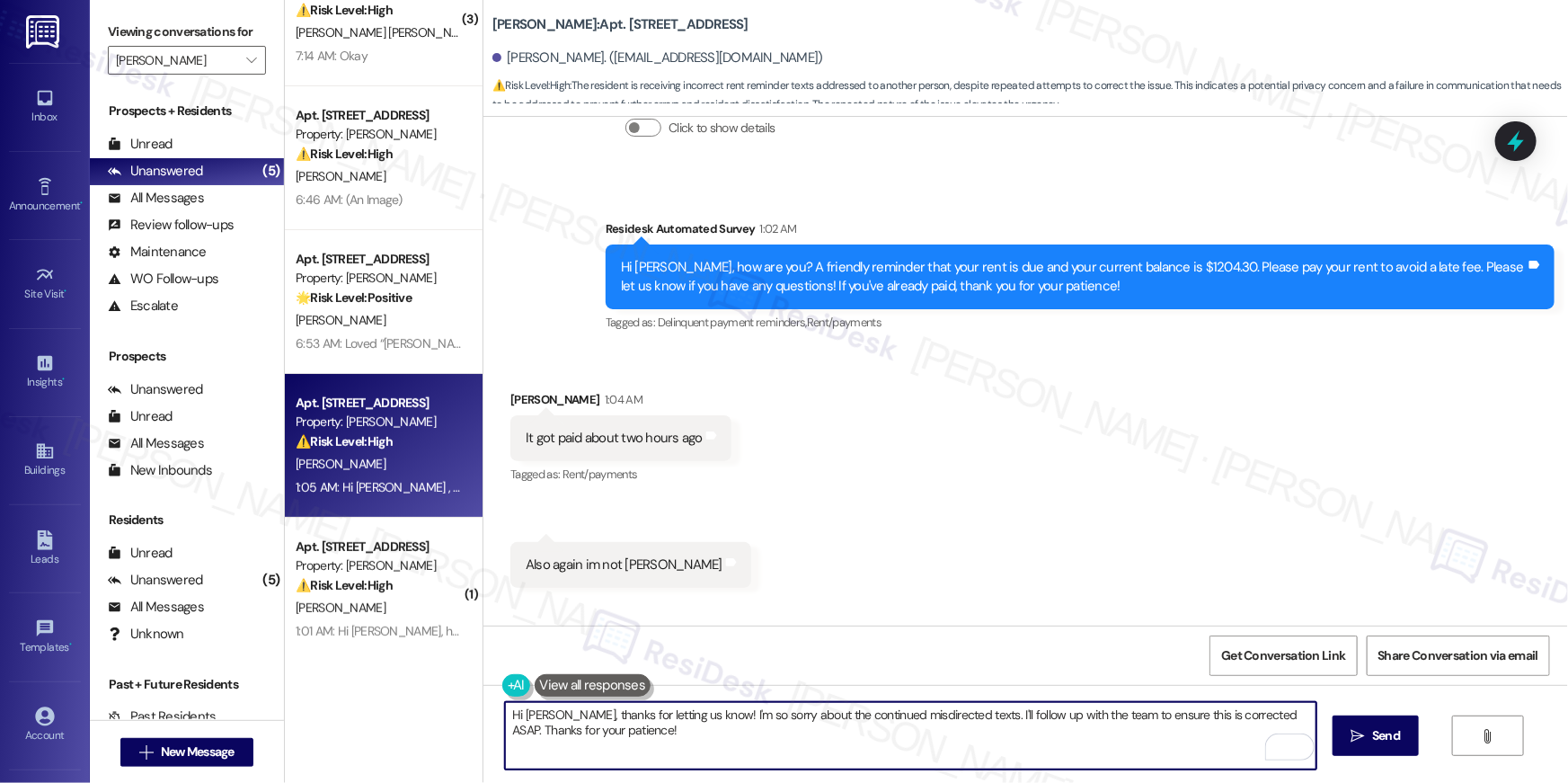
scroll to position [63, 0]
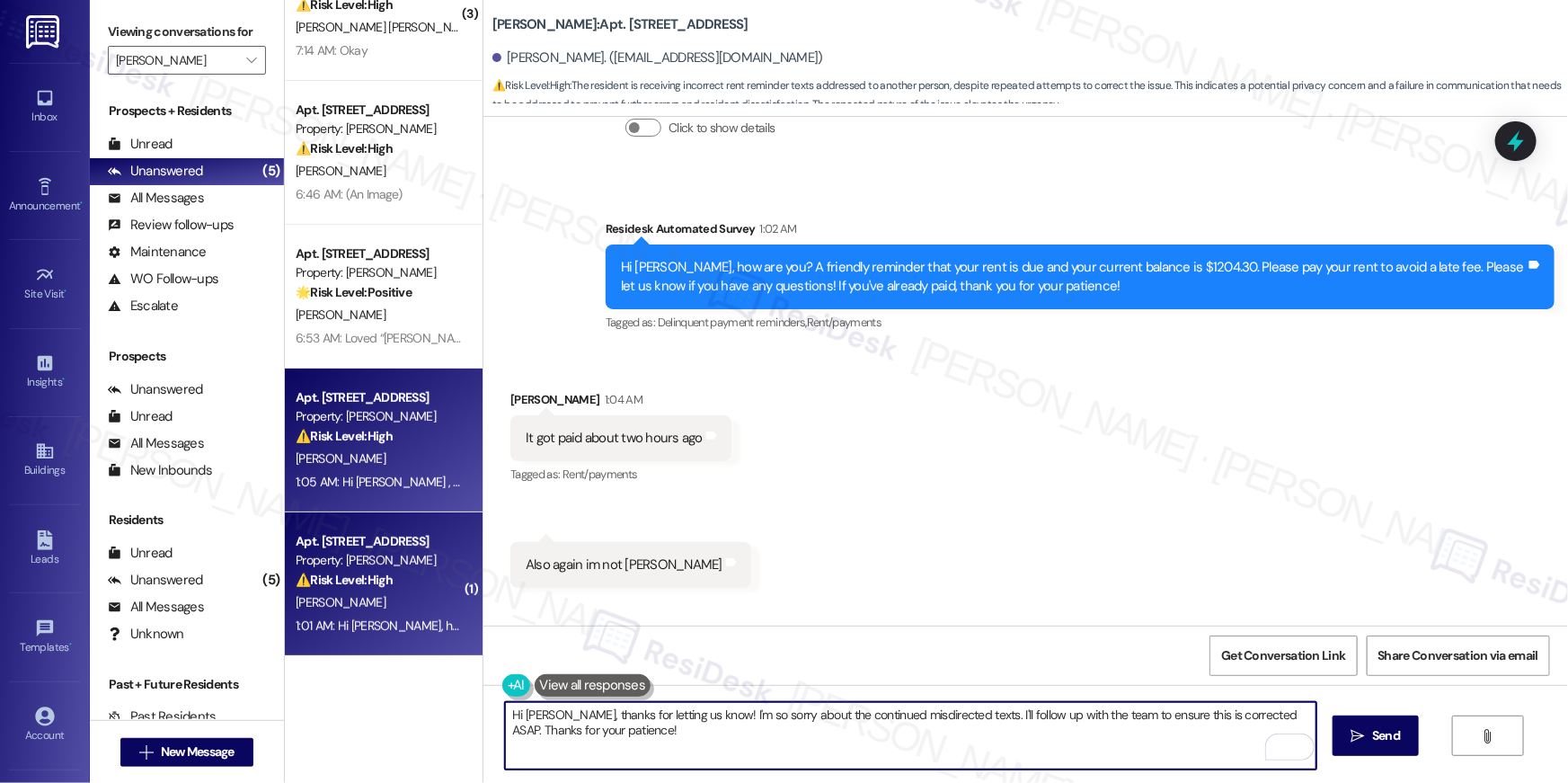
click at [399, 603] on div "[PERSON_NAME]" at bounding box center [379, 602] width 170 height 22
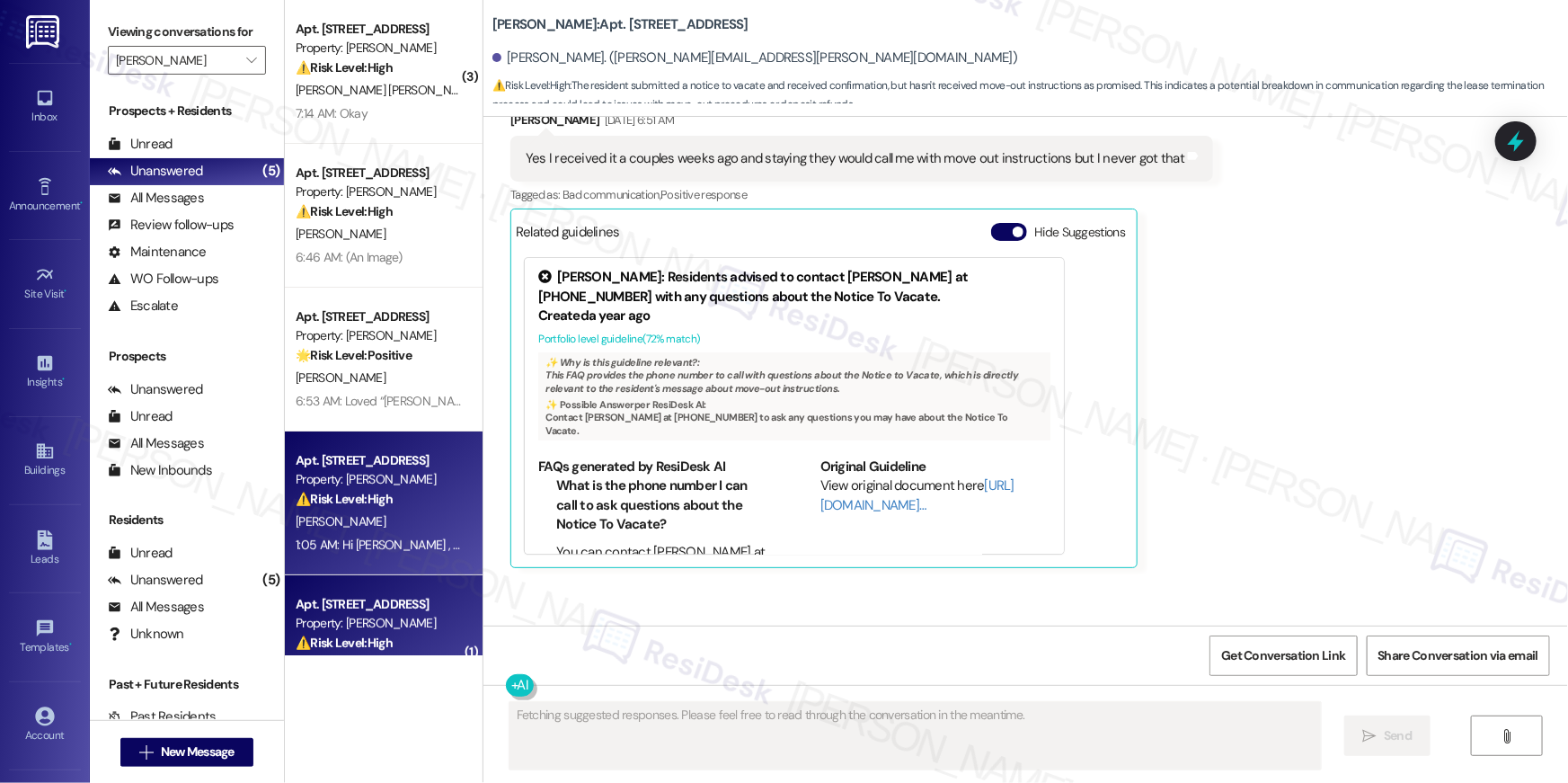
scroll to position [5373, 0]
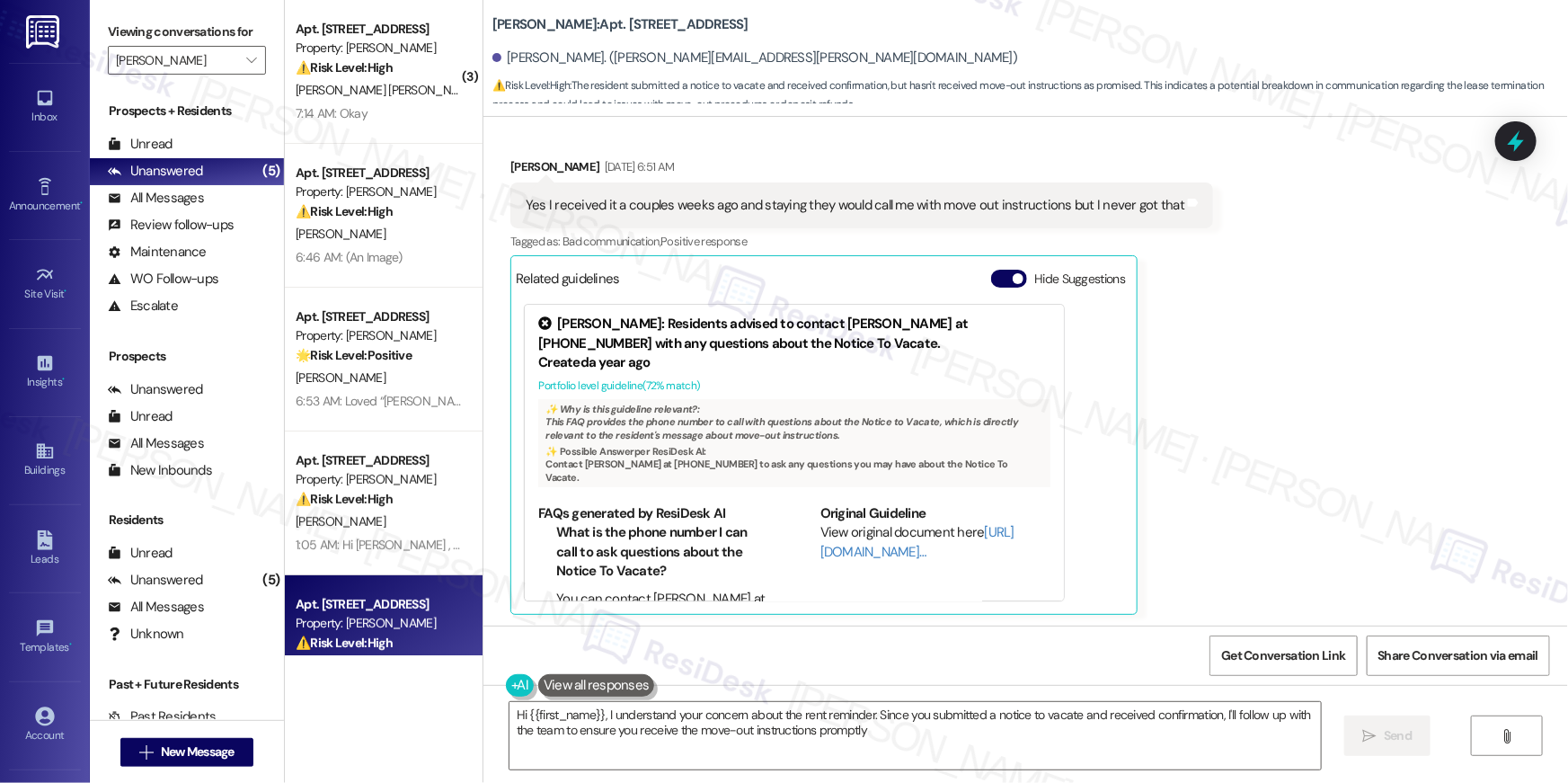
type textarea "Hi {{first_name}}, I understand your concern about the rent reminder. Since you…"
click at [246, 66] on span "" at bounding box center [252, 61] width 17 height 29
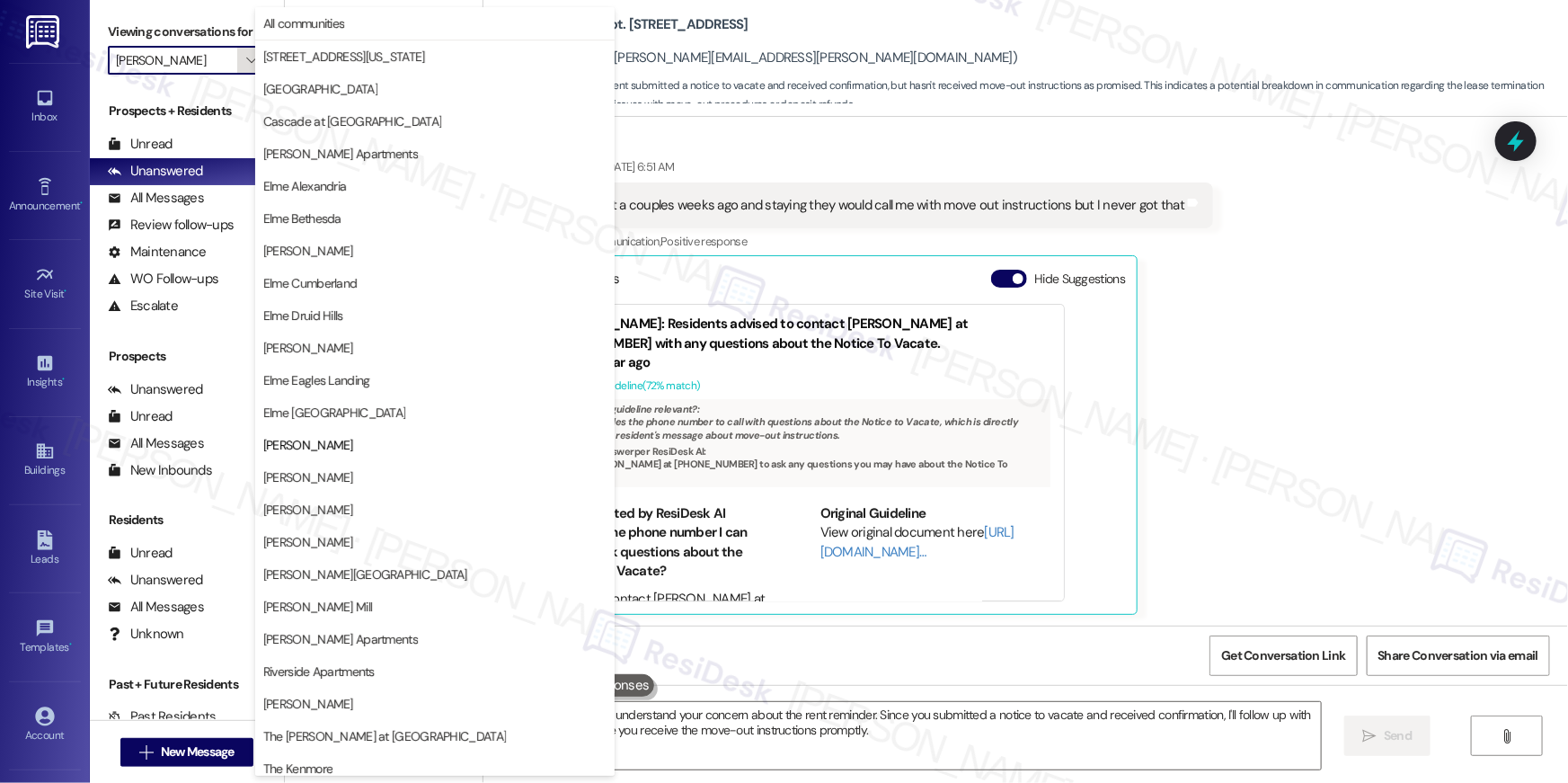
scroll to position [170, 0]
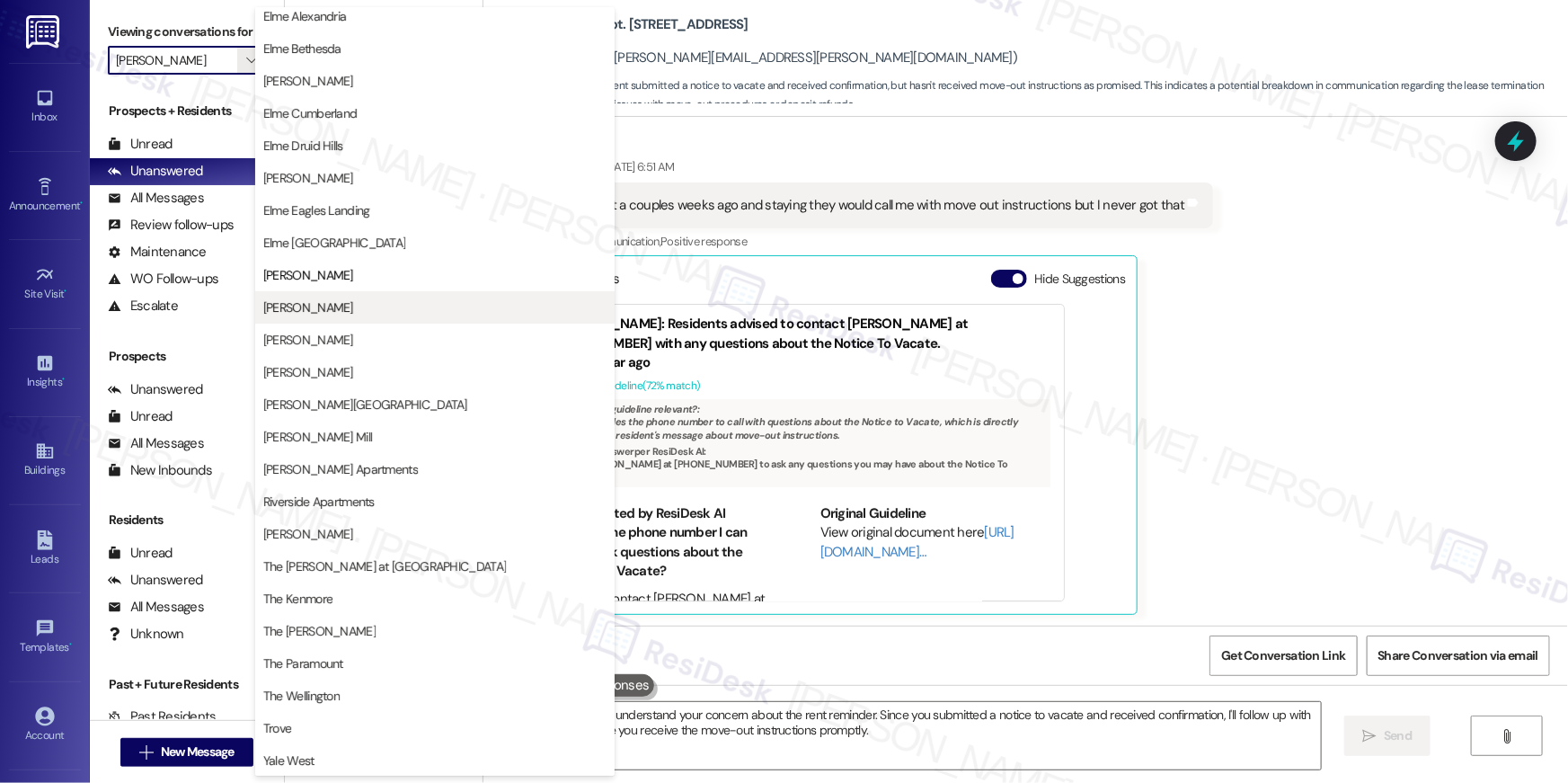
click at [344, 316] on button "[PERSON_NAME]" at bounding box center [435, 308] width 360 height 33
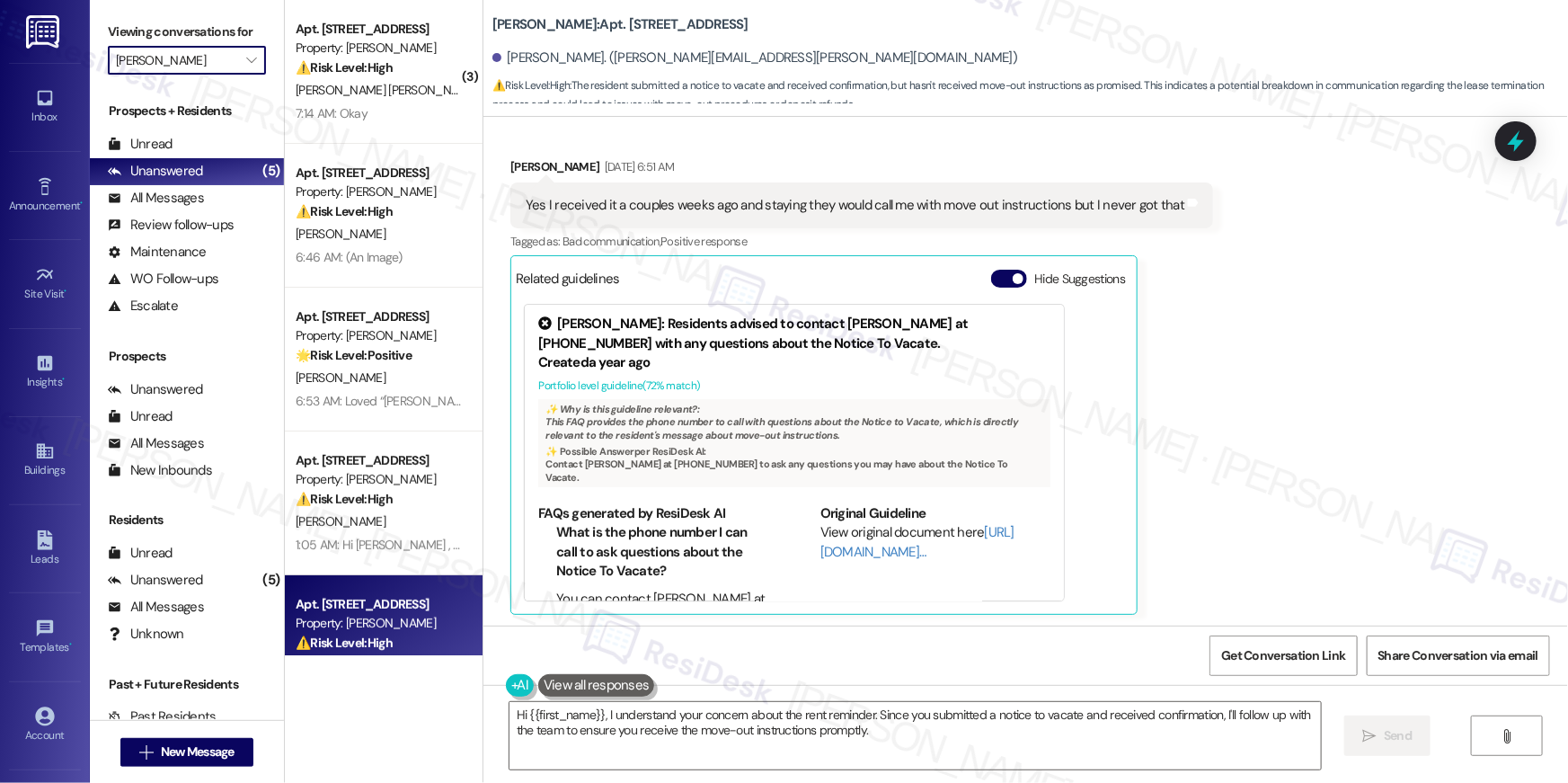
type input "[PERSON_NAME]"
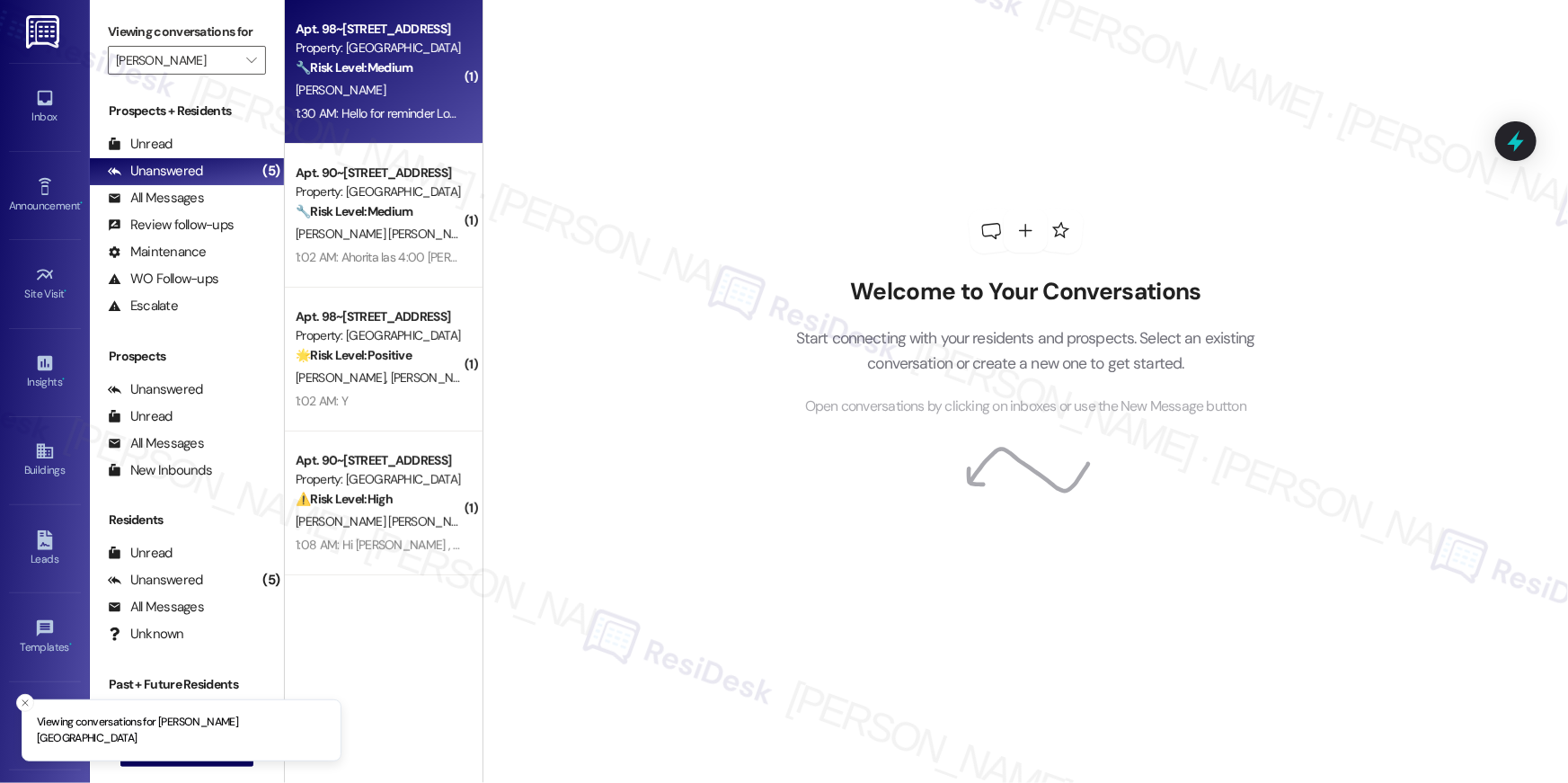
click at [400, 72] on strong "🔧 Risk Level: Medium" at bounding box center [353, 67] width 117 height 16
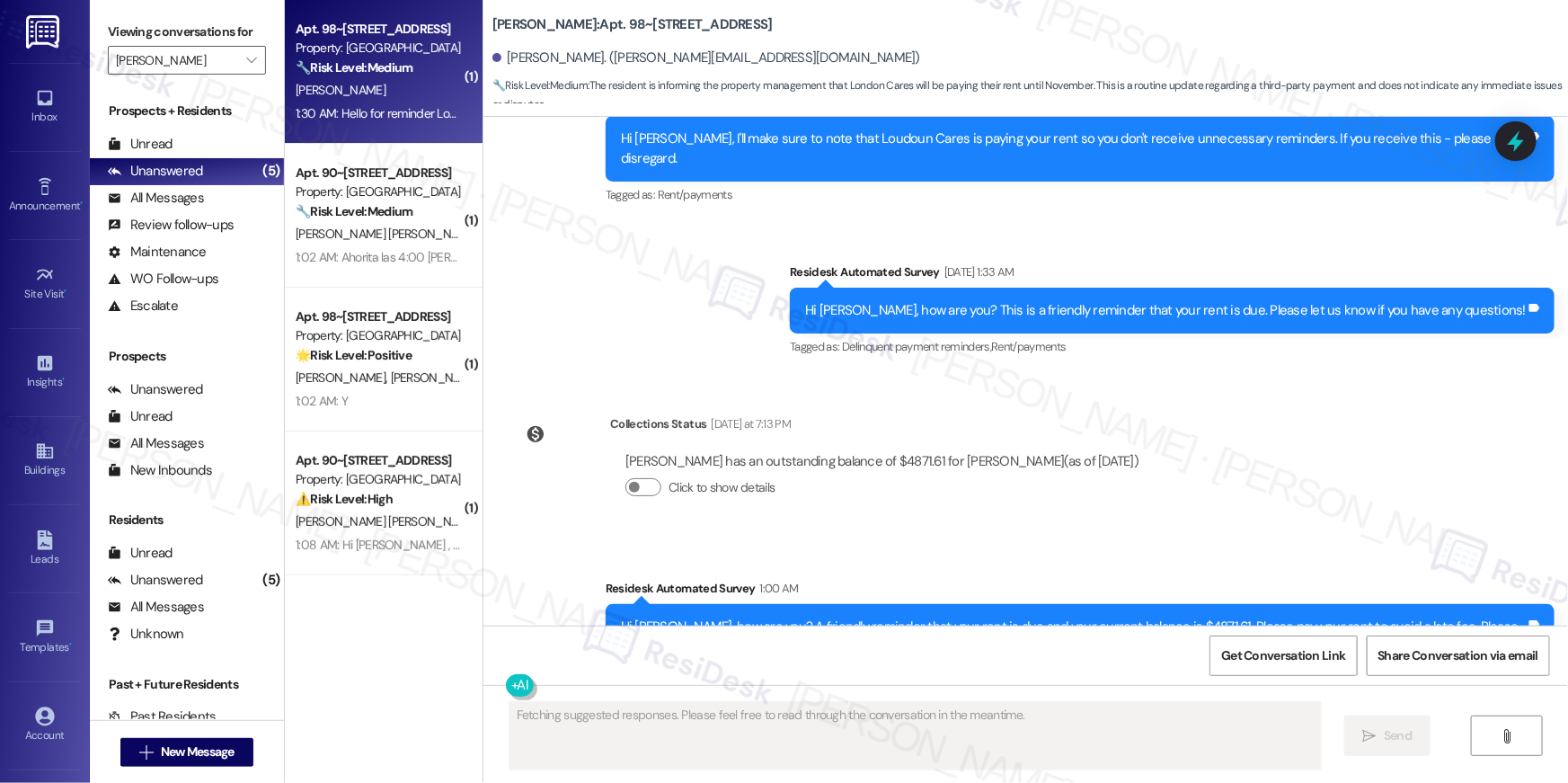
scroll to position [9642, 0]
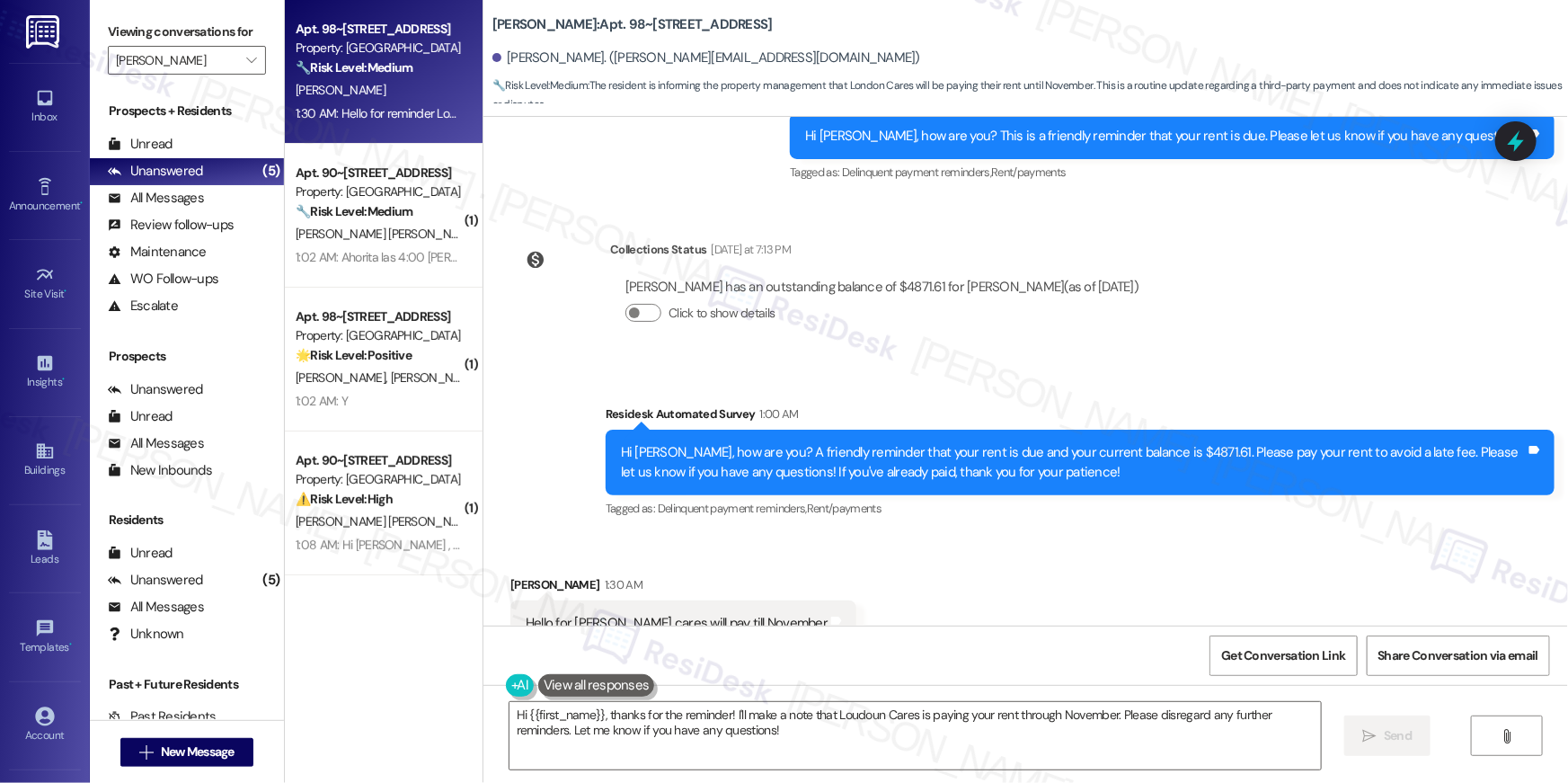
click at [956, 564] on div "Received via SMS [PERSON_NAME] 1:30 AM Hello for reminder London cares will pay…" at bounding box center [1026, 610] width 1085 height 152
click at [816, 749] on textarea "Hi {{first_name}}, thanks for the reminder! I'll make a note that Loudoun Cares…" at bounding box center [915, 737] width 812 height 68
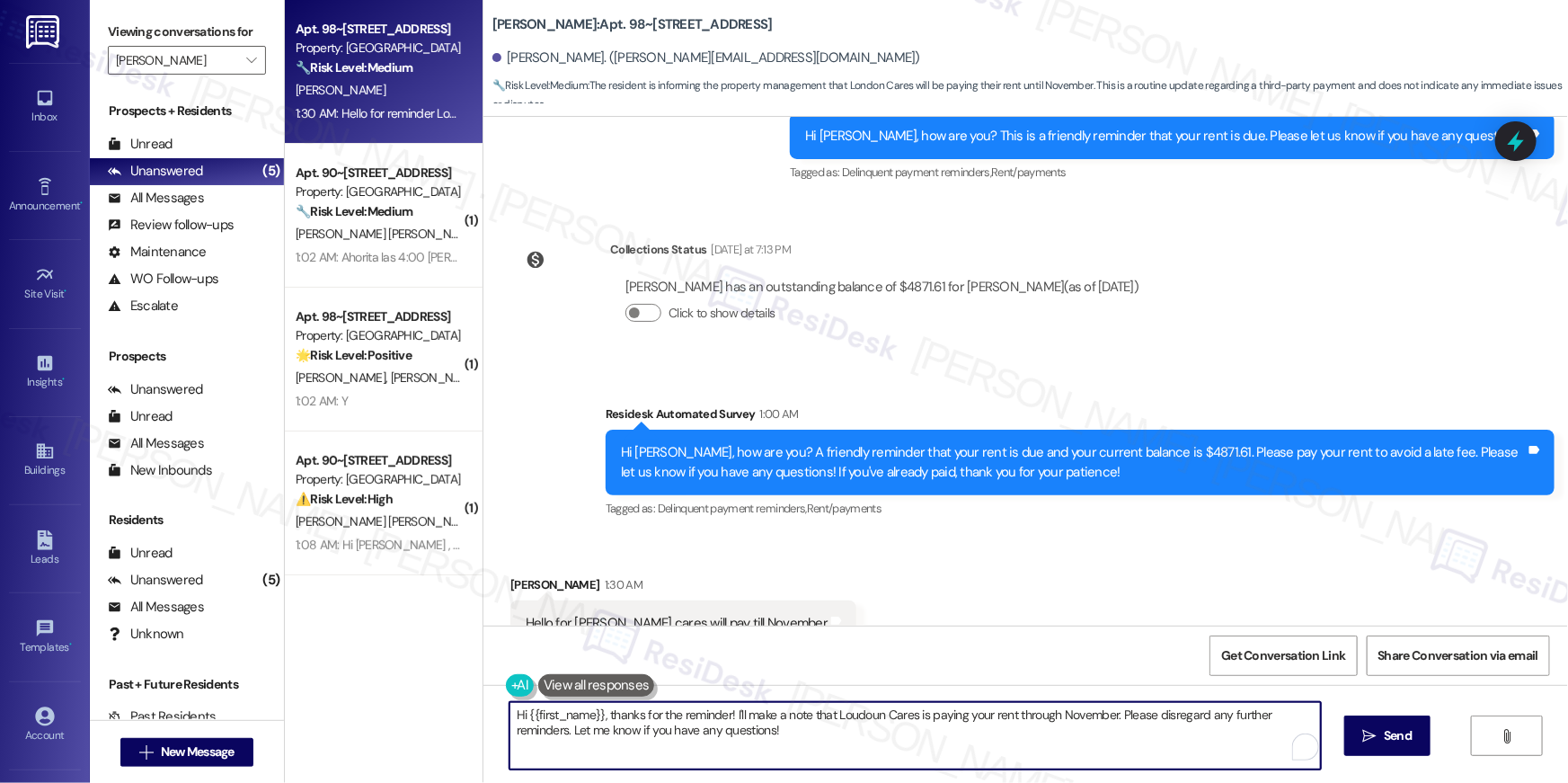
click at [861, 739] on textarea "Hi {{first_name}}, thanks for the reminder! I'll make a note that Loudoun Cares…" at bounding box center [915, 737] width 812 height 68
drag, startPoint x: 809, startPoint y: 741, endPoint x: 722, endPoint y: 712, distance: 91.7
click at [722, 712] on textarea "Hi {{first_name}}, thanks for the reminder! I'll make a note that Loudoun Cares…" at bounding box center [911, 737] width 812 height 68
click at [710, 716] on textarea "Hi {{first_name}}, thanks for the reminder! I'll make a note that Loudoun Cares…" at bounding box center [911, 737] width 812 height 68
drag, startPoint x: 1108, startPoint y: 717, endPoint x: 724, endPoint y: 711, distance: 384.0
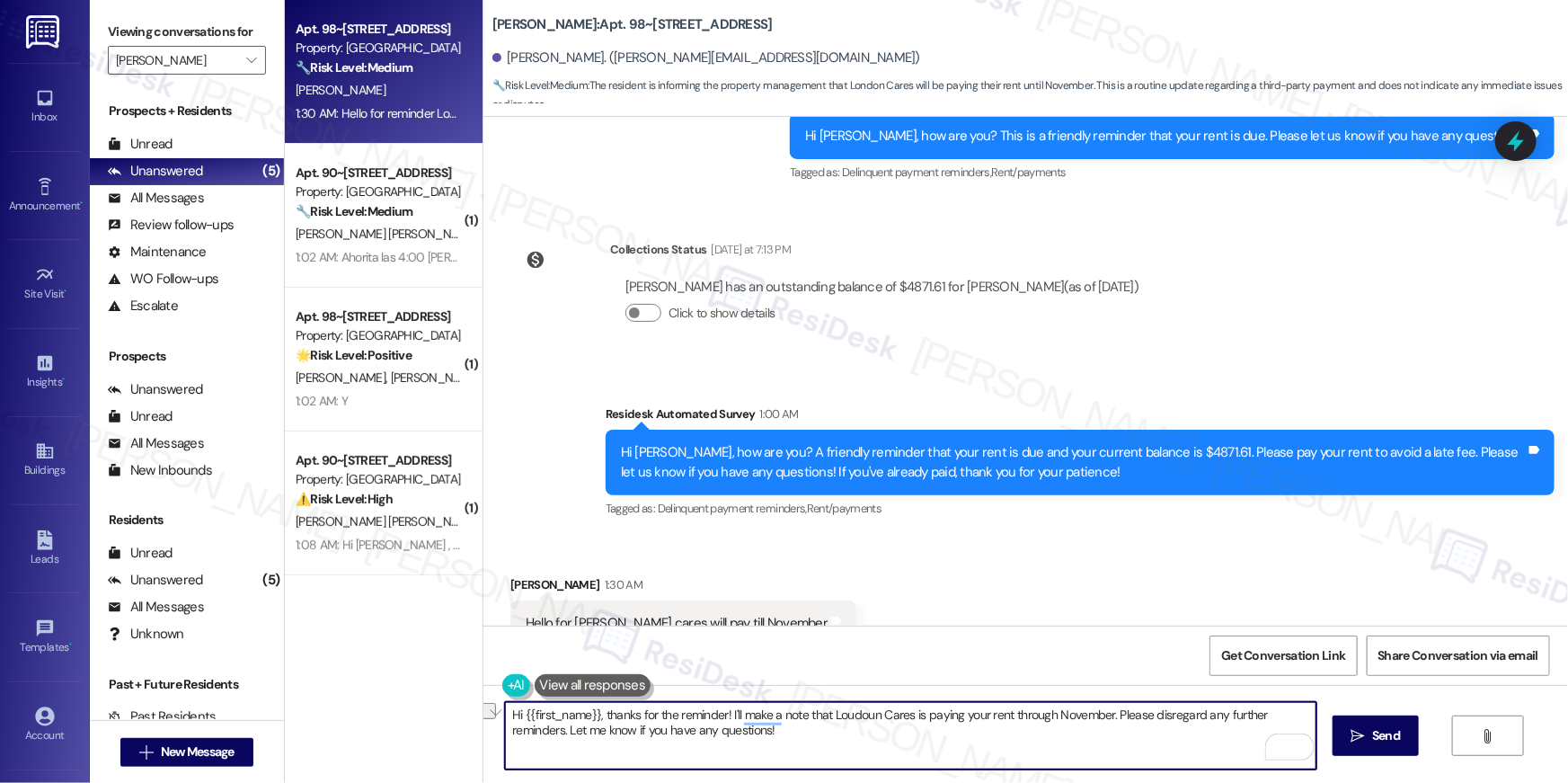
click at [724, 711] on textarea "Hi {{first_name}}, thanks for the reminder! I'll make a note that Loudoun Cares…" at bounding box center [911, 737] width 812 height 68
type textarea "Hi {{first_name}}, thanks for the reminder! Please disregard any further remind…"
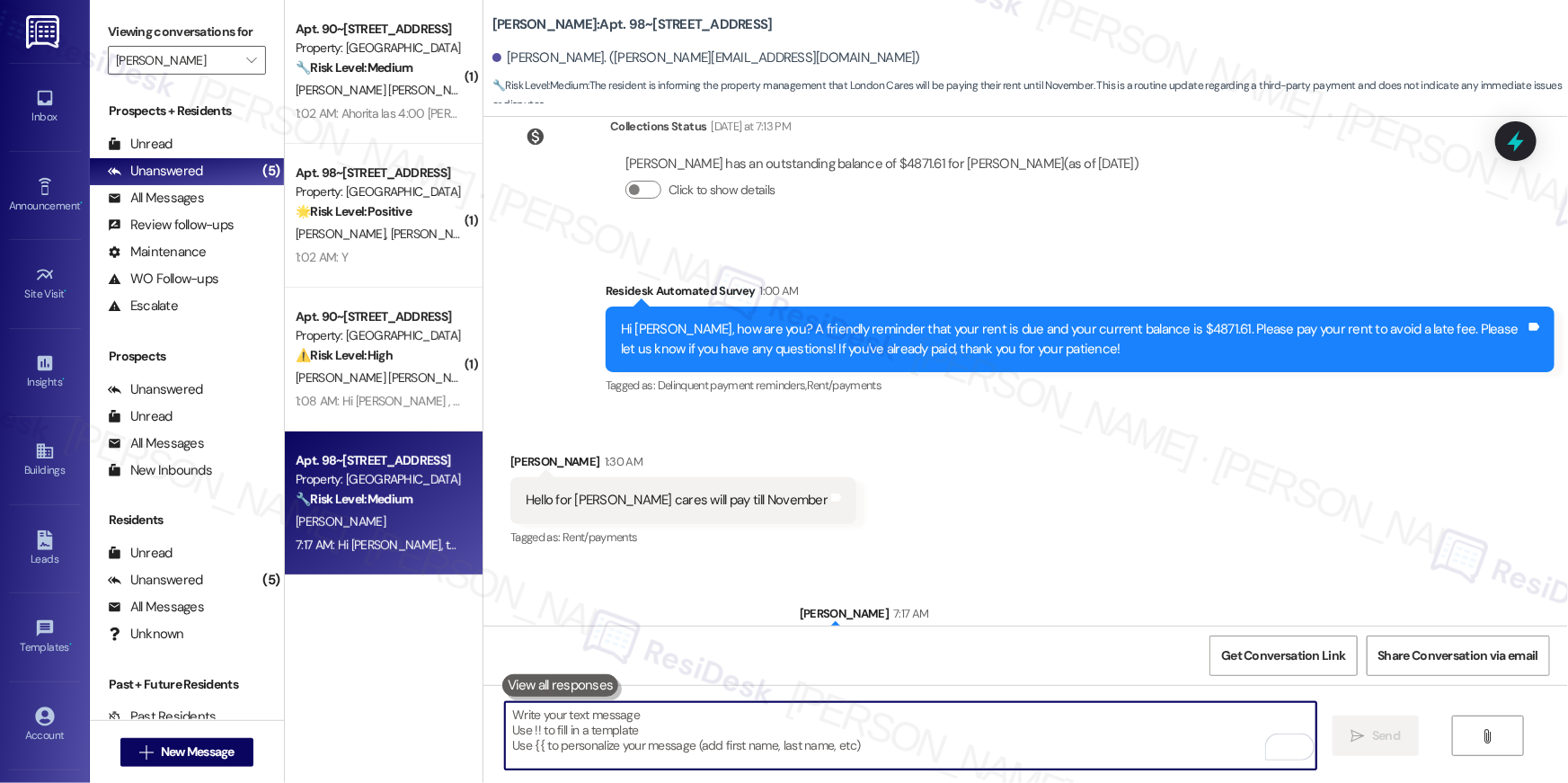
scroll to position [9768, 0]
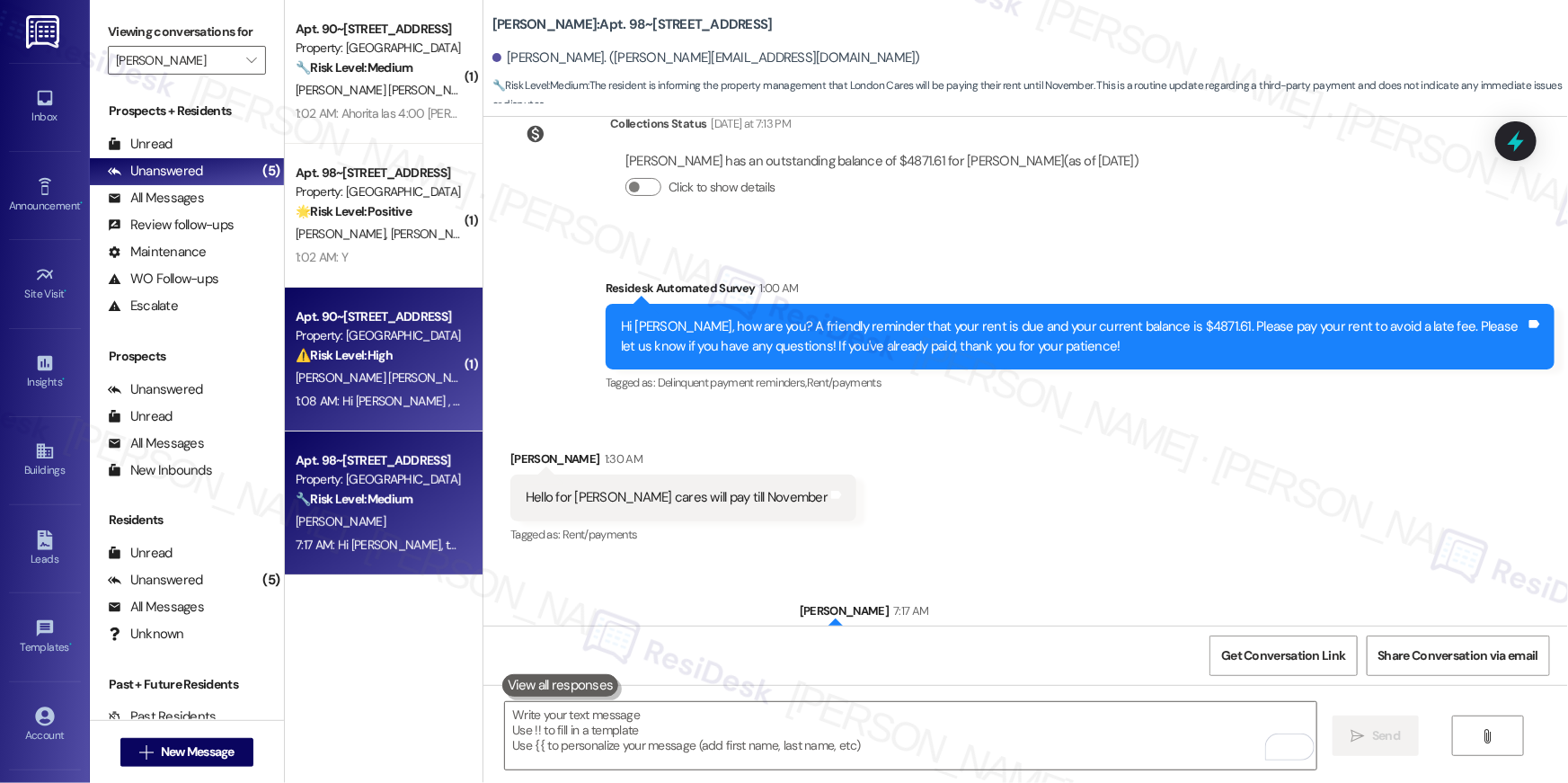
click at [344, 378] on span "G. Herrera Navarro" at bounding box center [386, 378] width 182 height 16
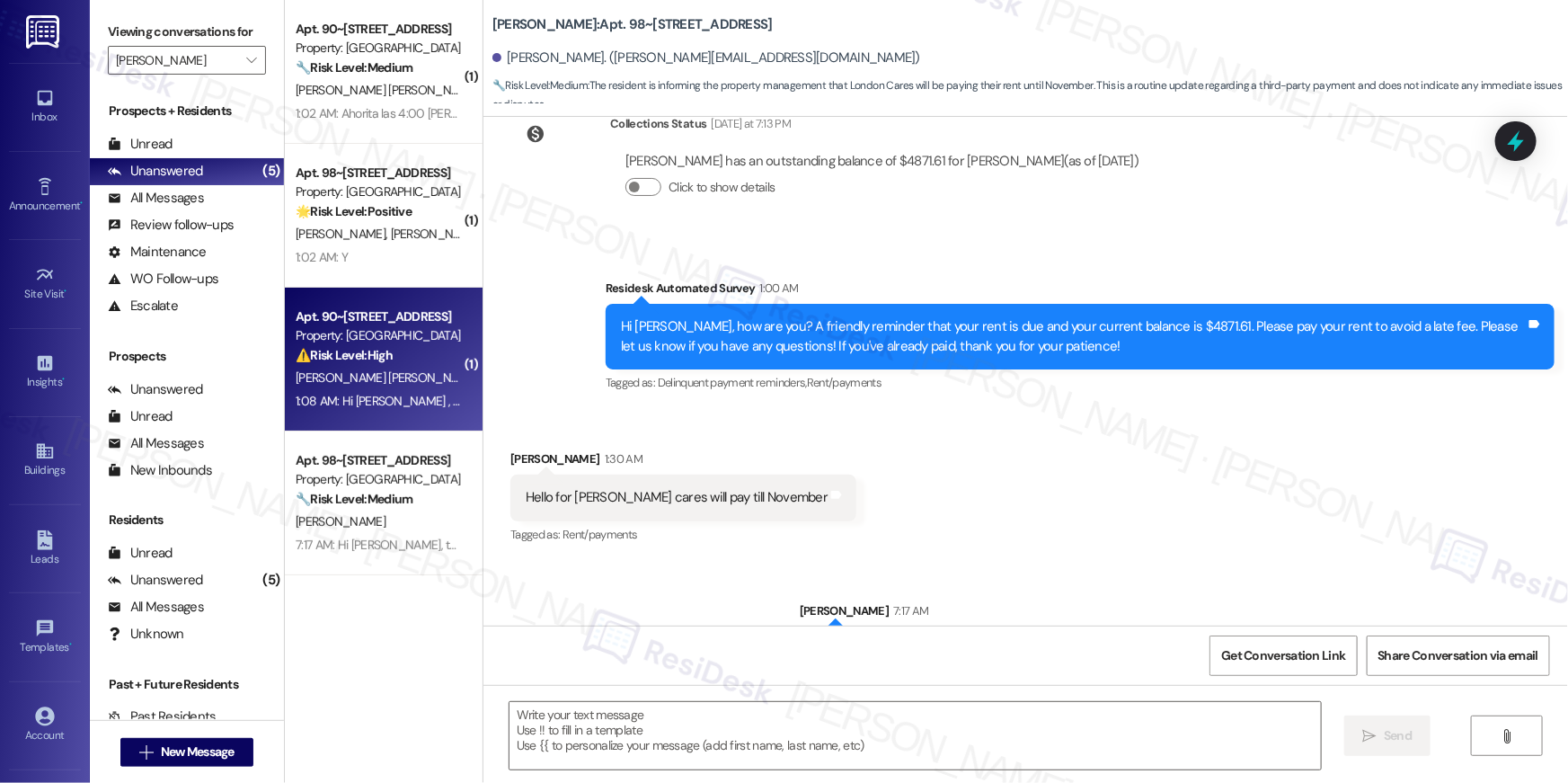
type textarea "Fetching suggested responses. Please feel free to read through the conversation…"
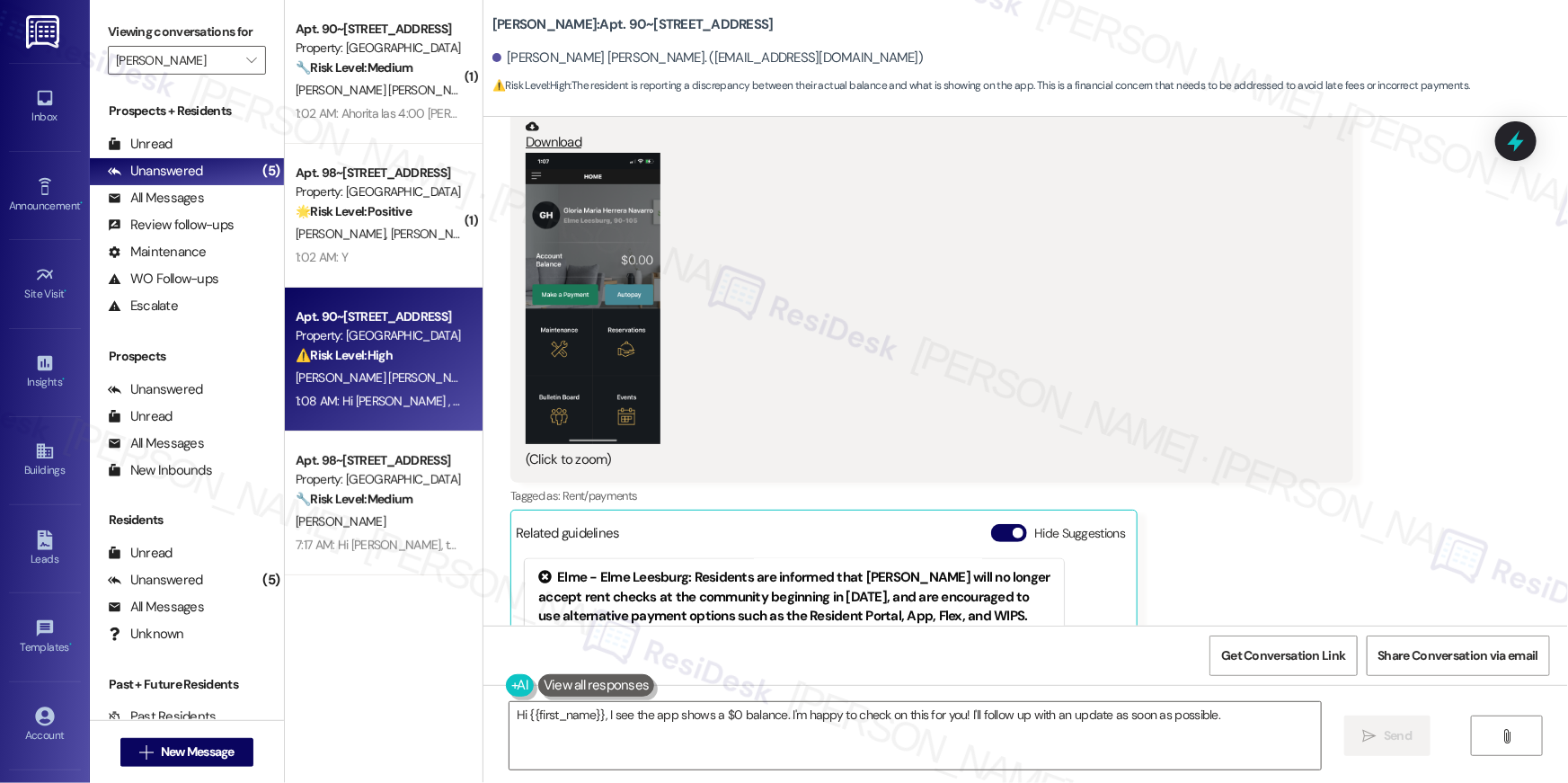
scroll to position [8068, 0]
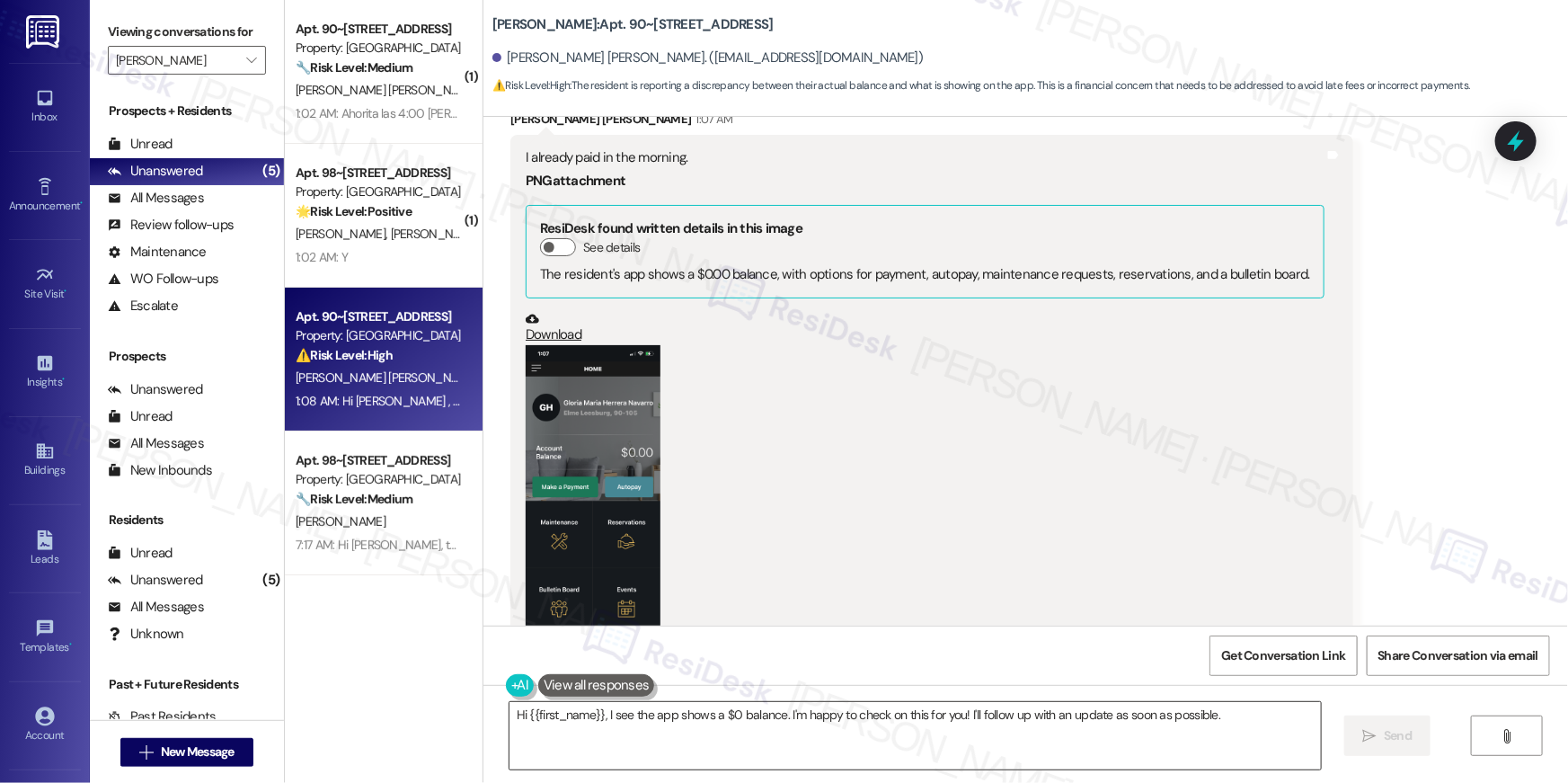
click at [890, 740] on textarea "Hi {{first_name}}, I see the app shows a $0 balance. I'm happy to check on this…" at bounding box center [915, 737] width 812 height 68
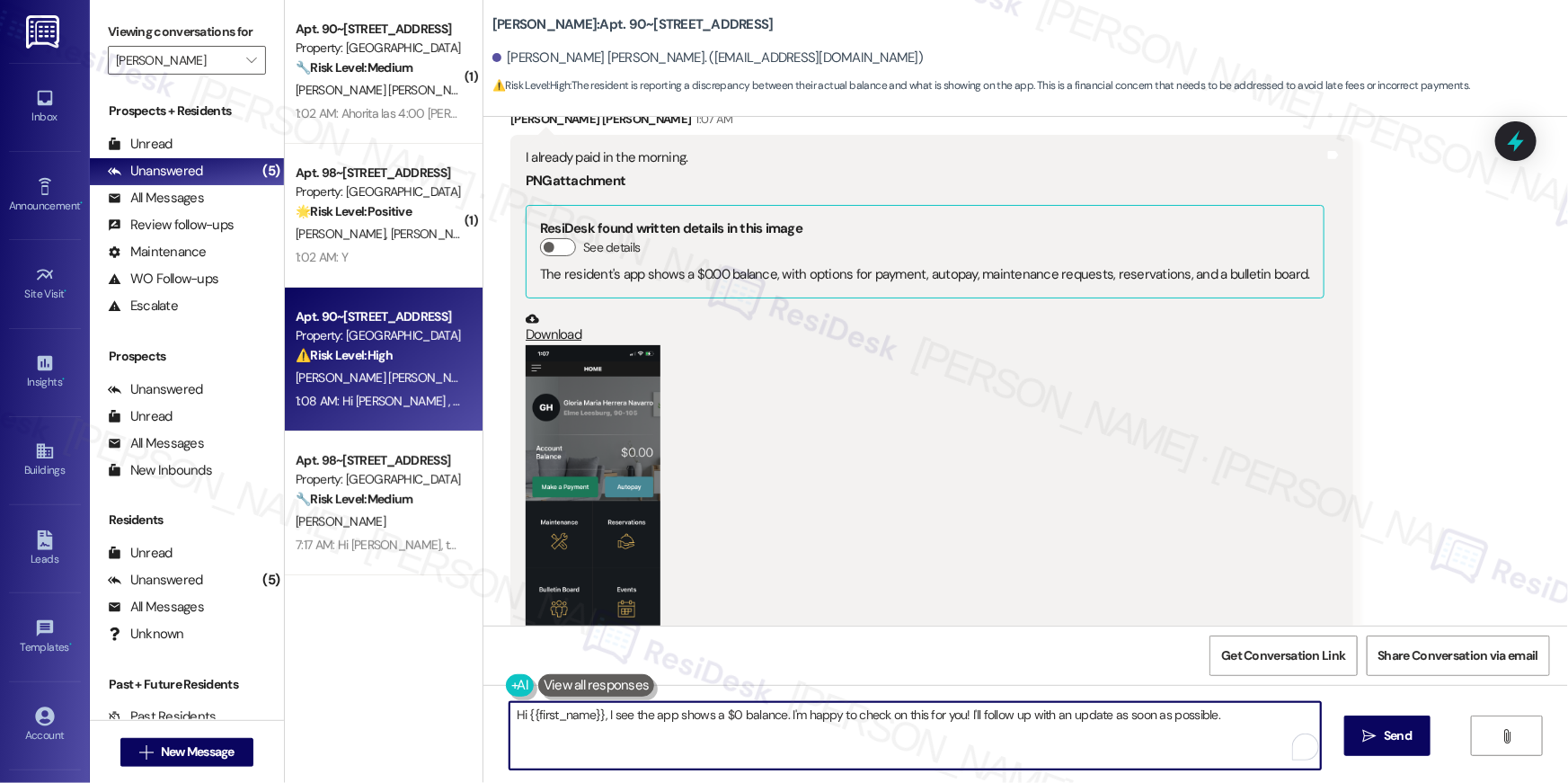
paste textarea "Thank you, {{first_name}}, for your rent payment, we truly appreciate it! If yo…"
type textarea "Thank you, {{first_name}}, for your rent payment, we truly appreciate it! If yo…"
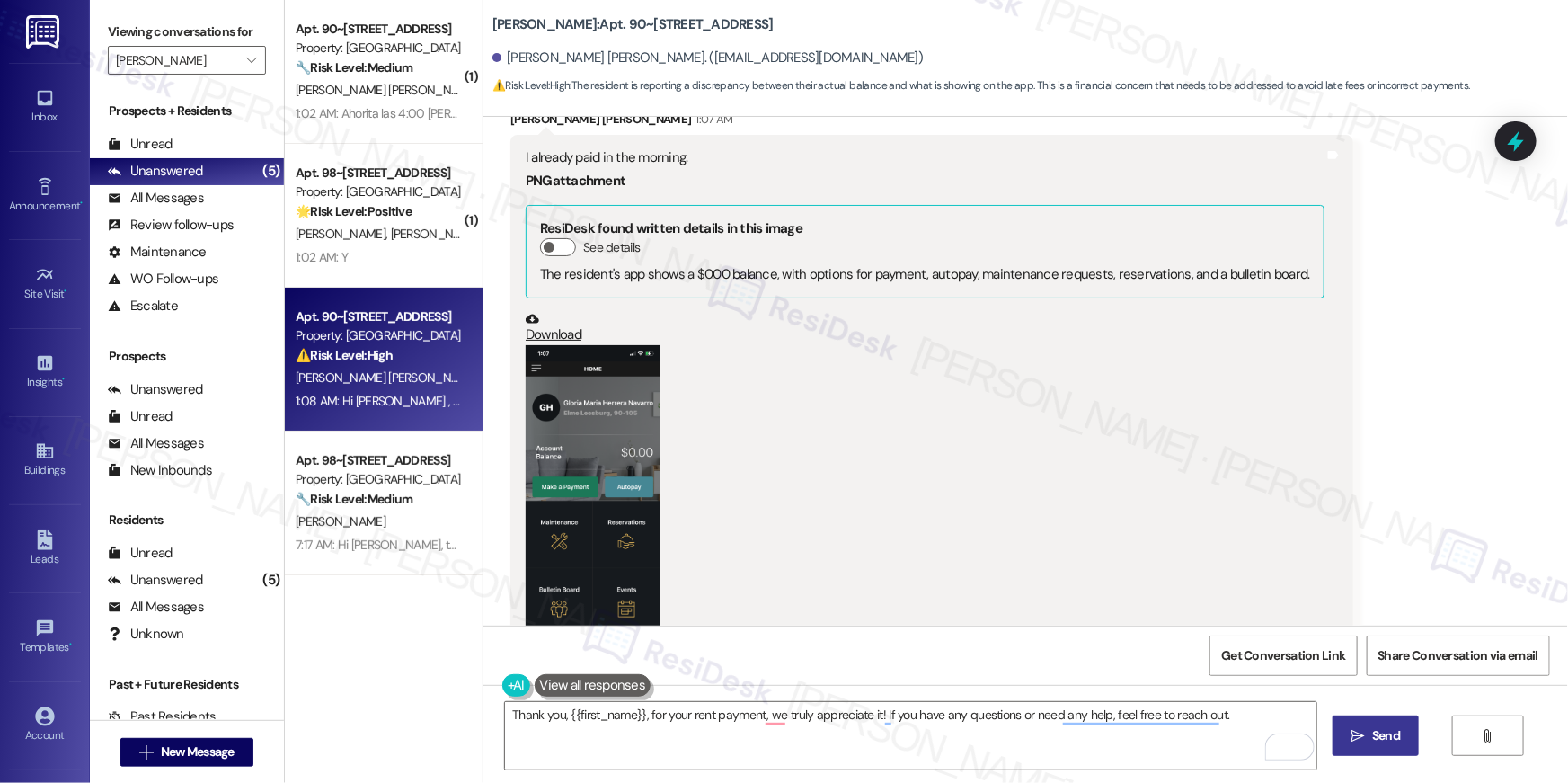
click at [1374, 733] on span "Send" at bounding box center [1386, 737] width 28 height 19
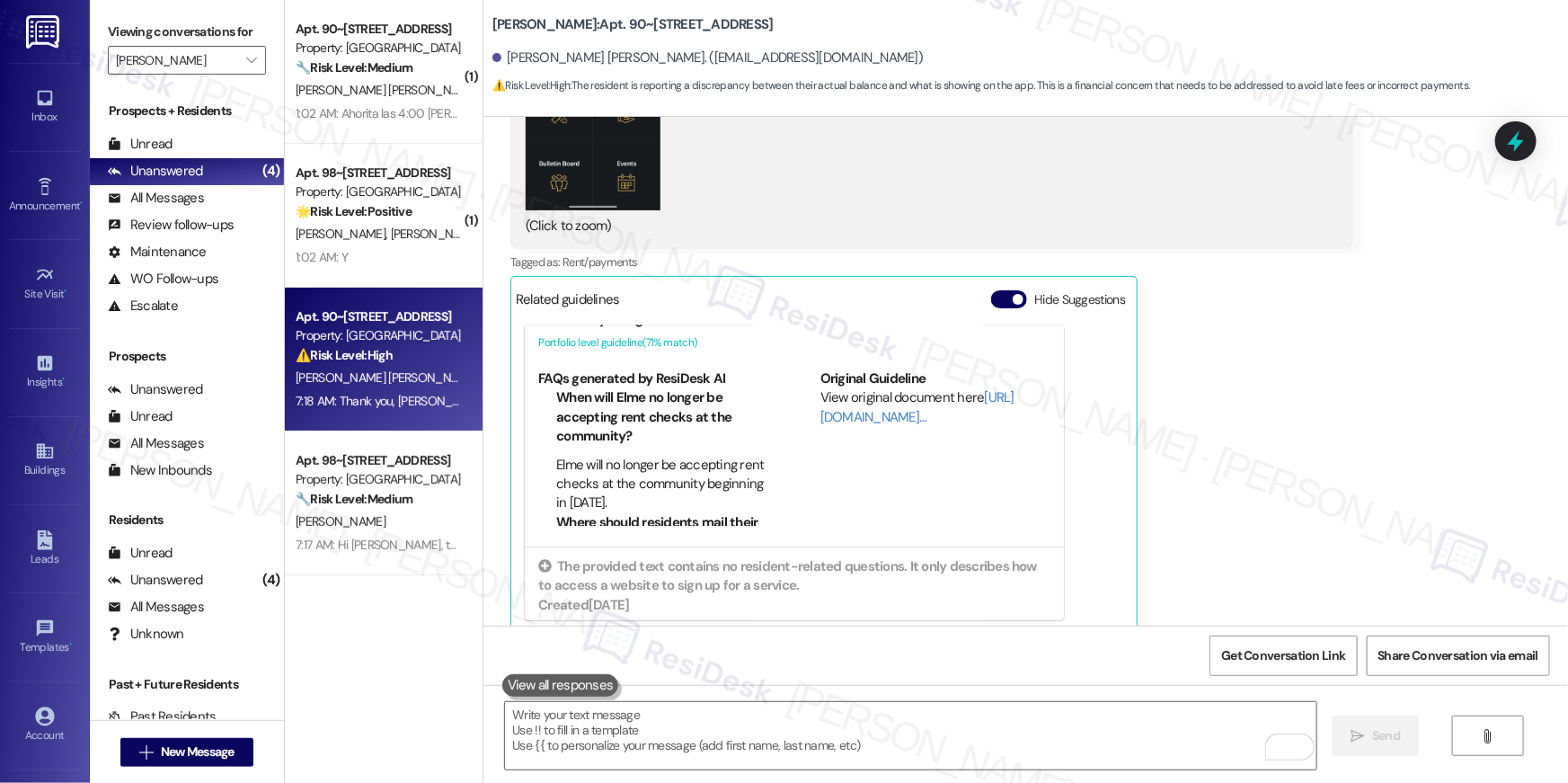
scroll to position [392, 0]
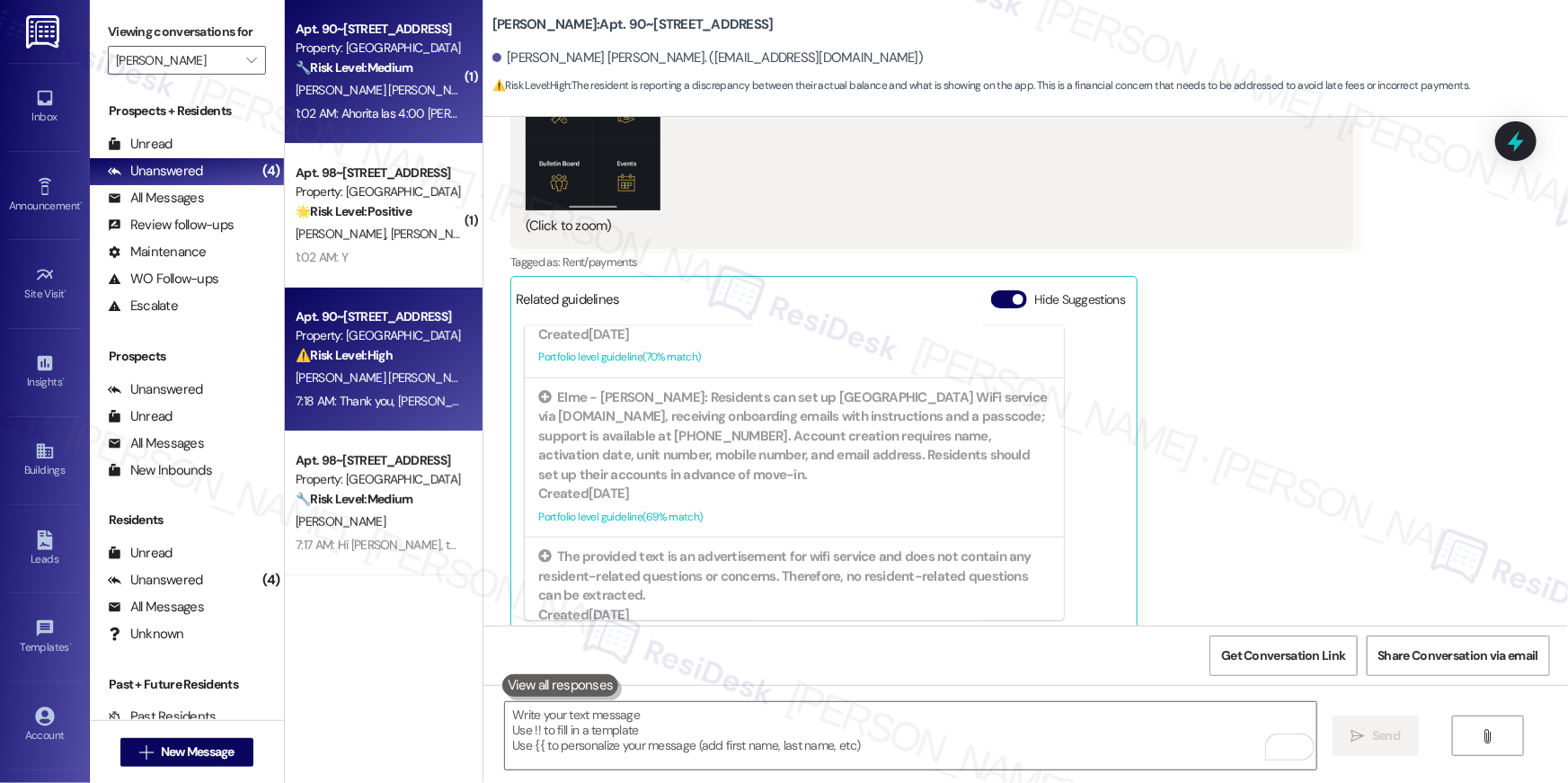
click at [385, 89] on span "P. Membreno Cerrato" at bounding box center [386, 90] width 182 height 16
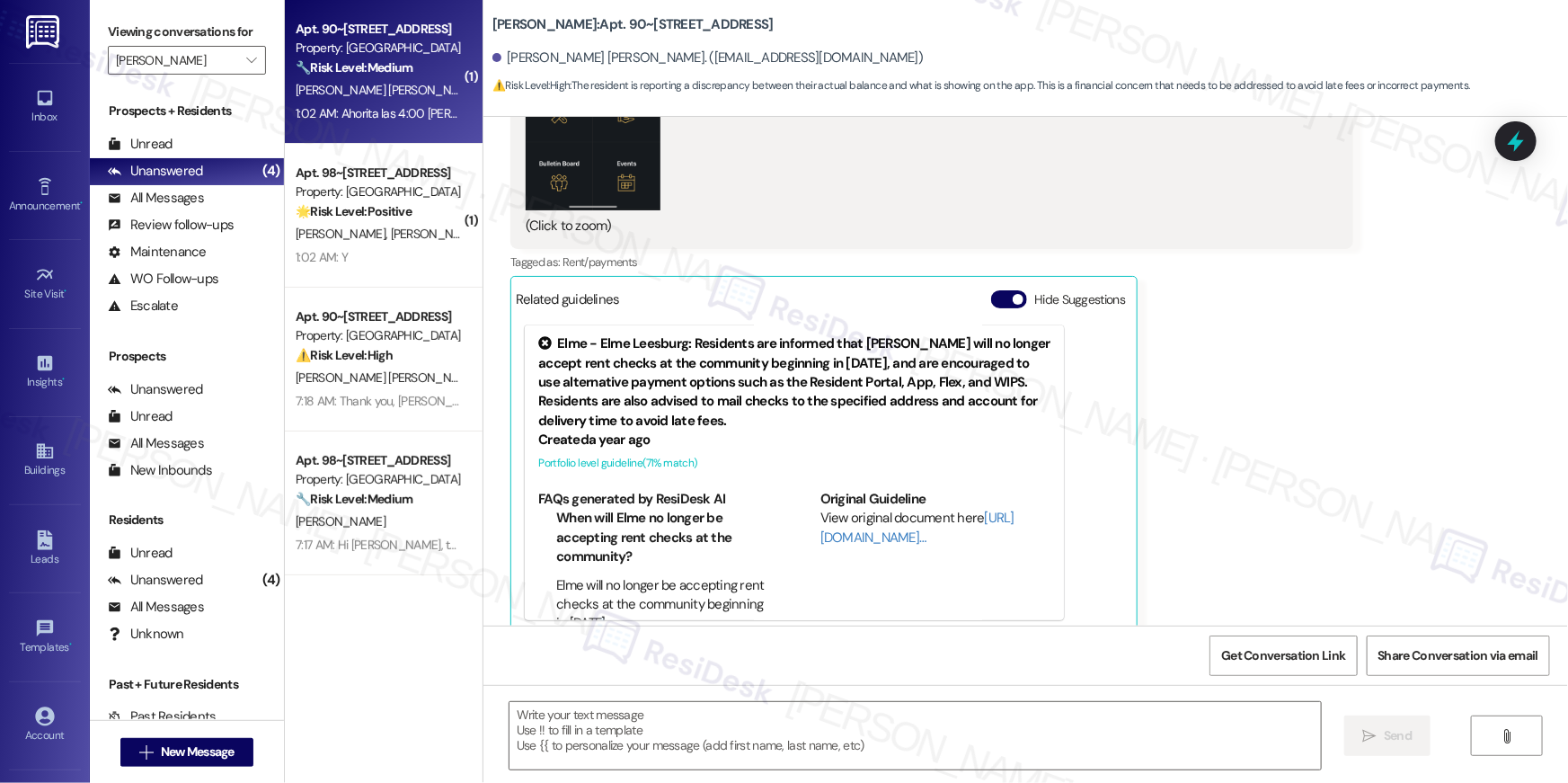
type textarea "Fetching suggested responses. Please feel free to read through the conversation…"
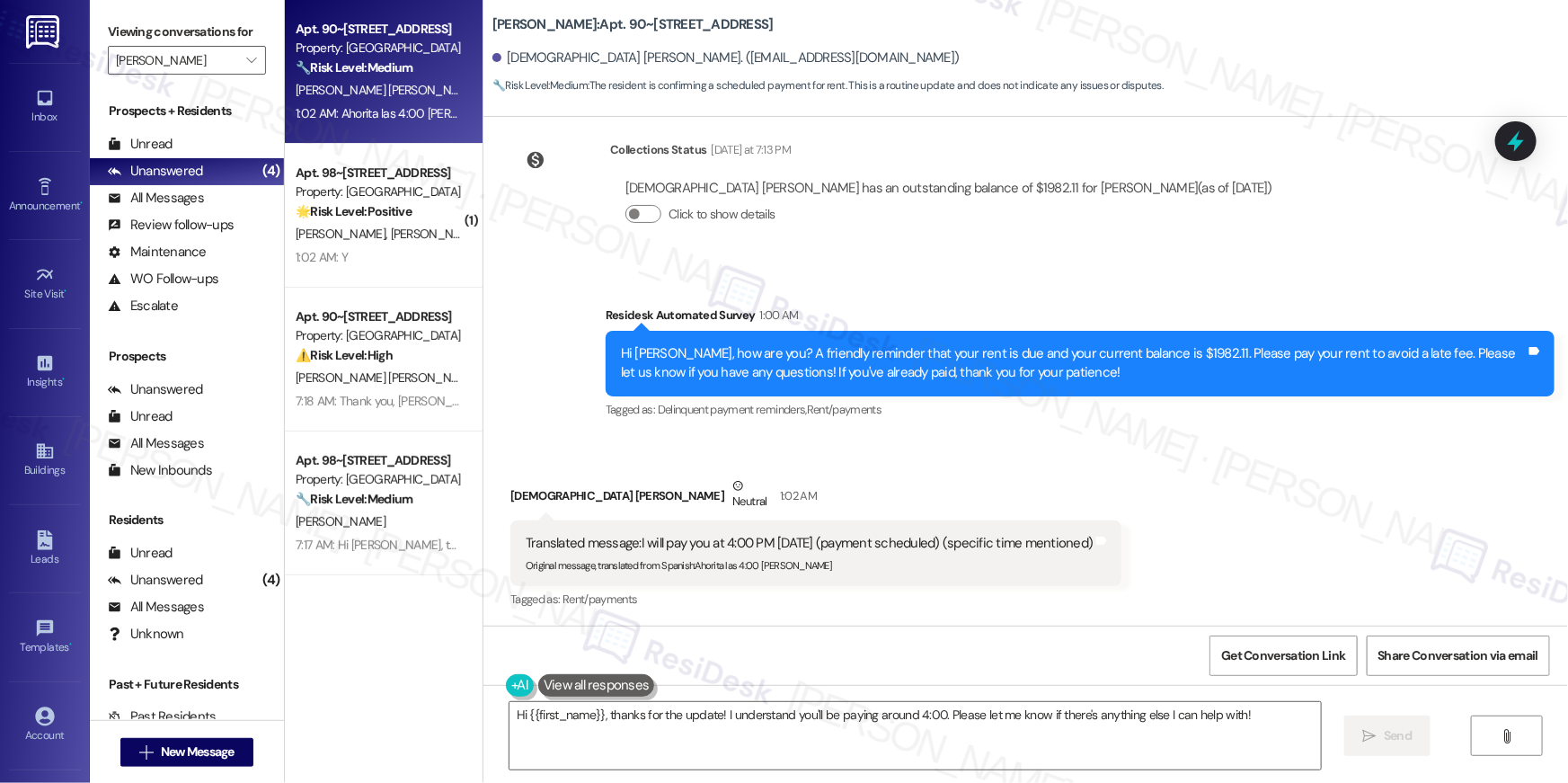
scroll to position [1069, 0]
click at [810, 735] on textarea "Hi {{first_name}}, thanks for the update! I understand you'll be paying around …" at bounding box center [915, 737] width 812 height 68
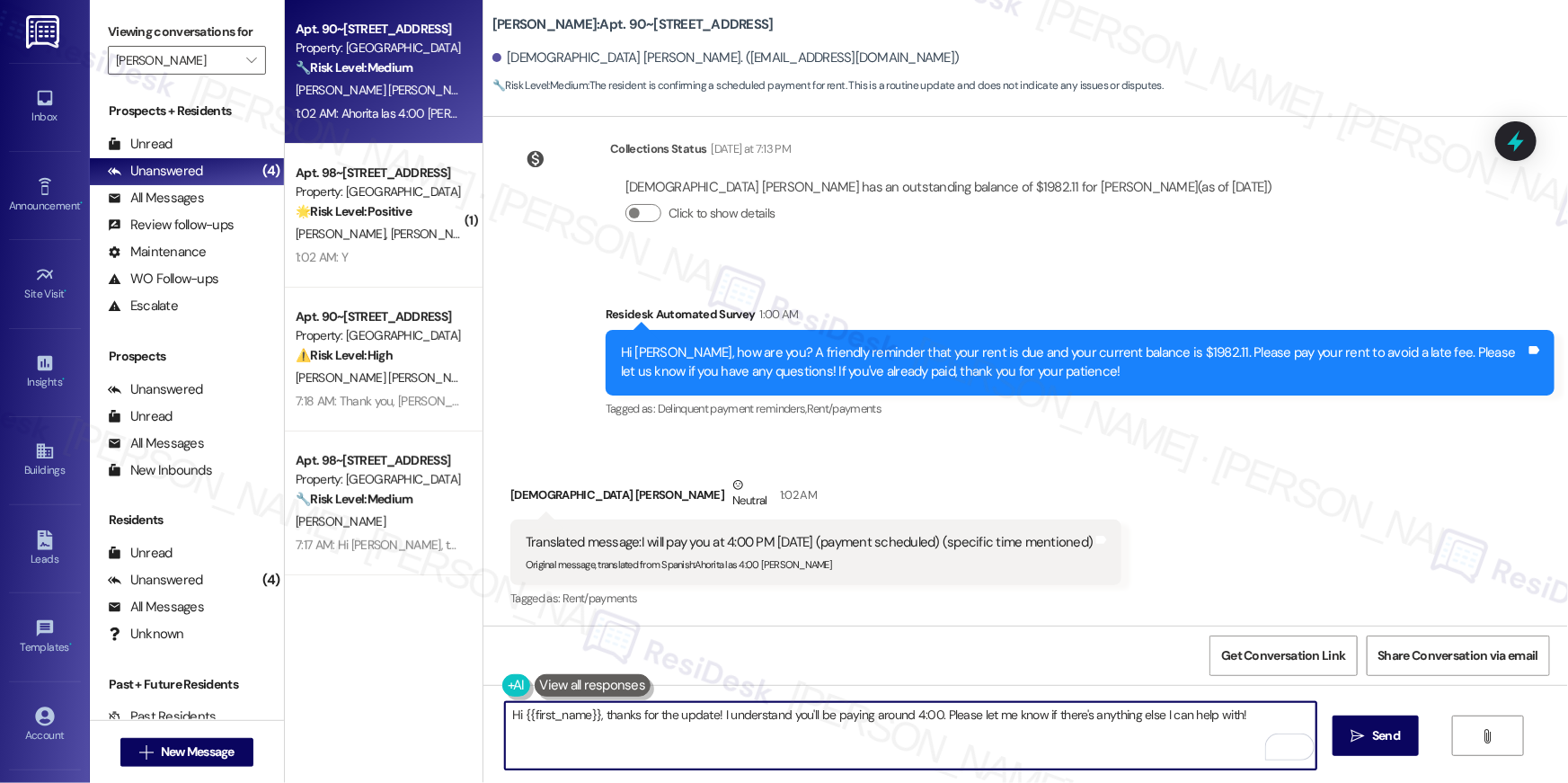
drag, startPoint x: 714, startPoint y: 715, endPoint x: 934, endPoint y: 713, distance: 220.0
click at [934, 712] on textarea "Hi {{first_name}}, thanks for the update! I understand you'll be paying around …" at bounding box center [911, 737] width 812 height 68
drag, startPoint x: 933, startPoint y: 713, endPoint x: 711, endPoint y: 715, distance: 222.0
click at [711, 715] on textarea "Hi {{first_name}}, thanks for the update! I understand you'll be paying around …" at bounding box center [911, 737] width 812 height 68
type textarea "Fetching suggested responses. Please feel free to read through the conversation…"
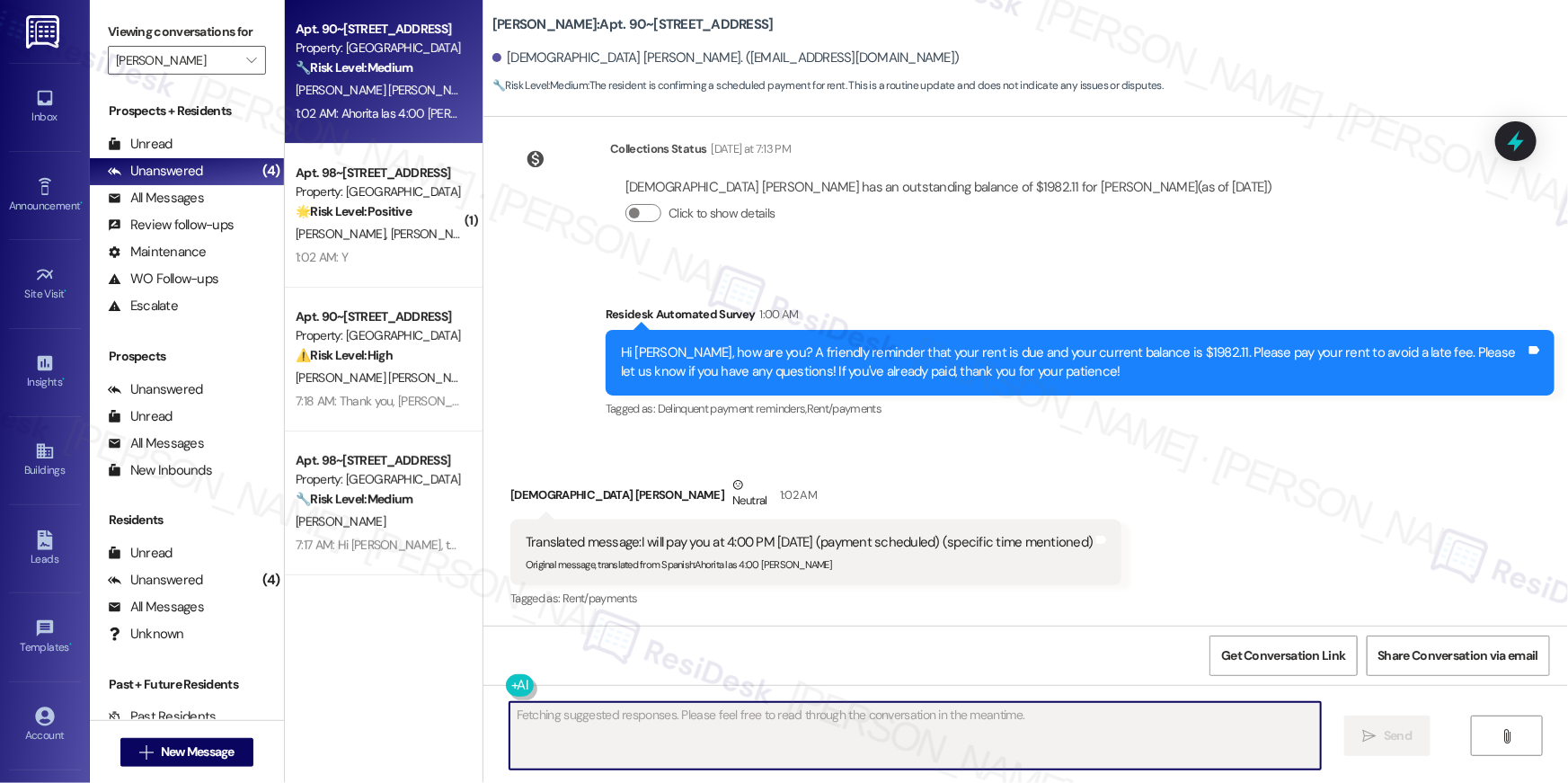
scroll to position [1068, 0]
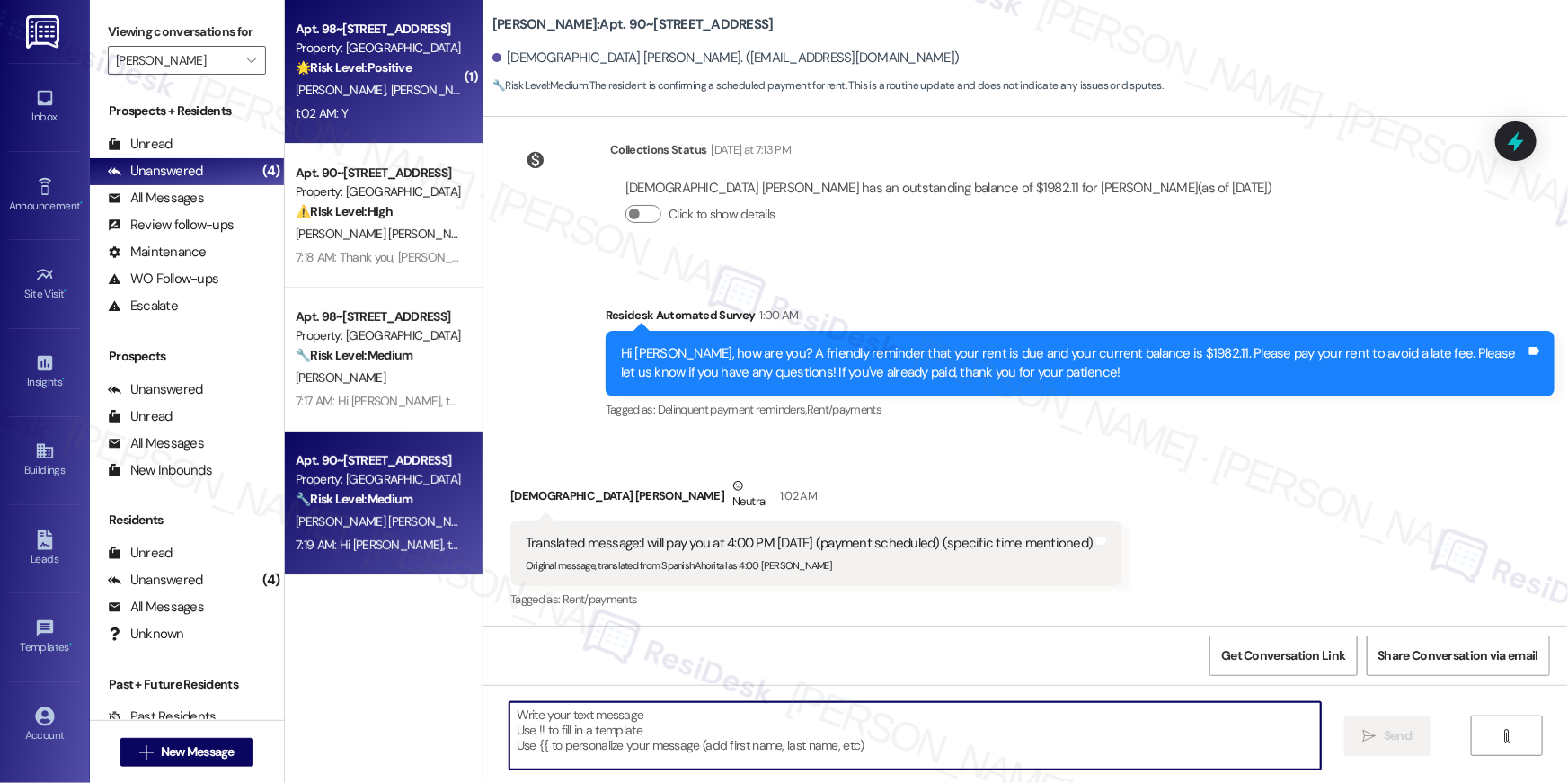
click at [347, 56] on div "Property: Elme Leesburg" at bounding box center [378, 48] width 166 height 19
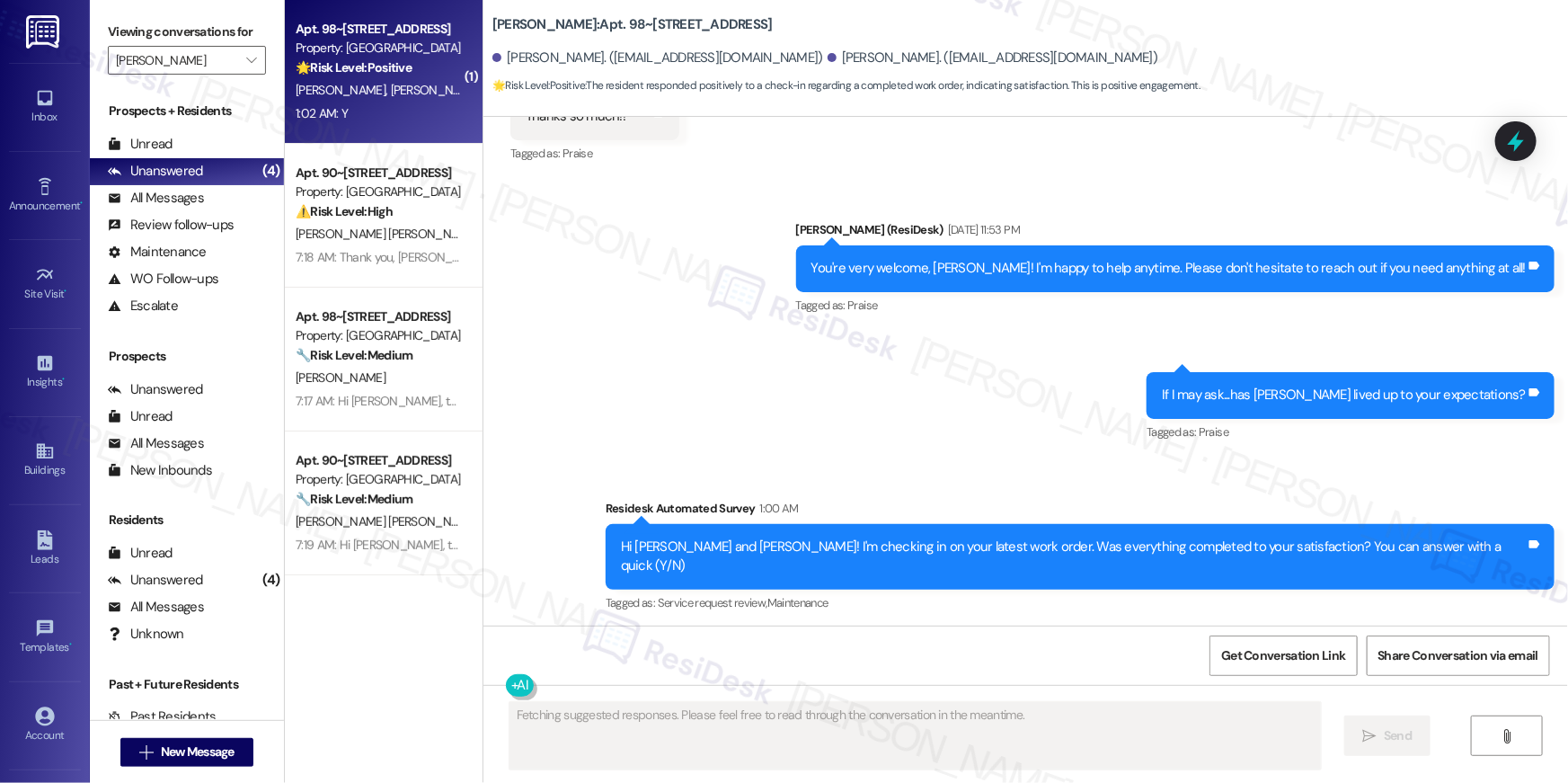
scroll to position [2507, 0]
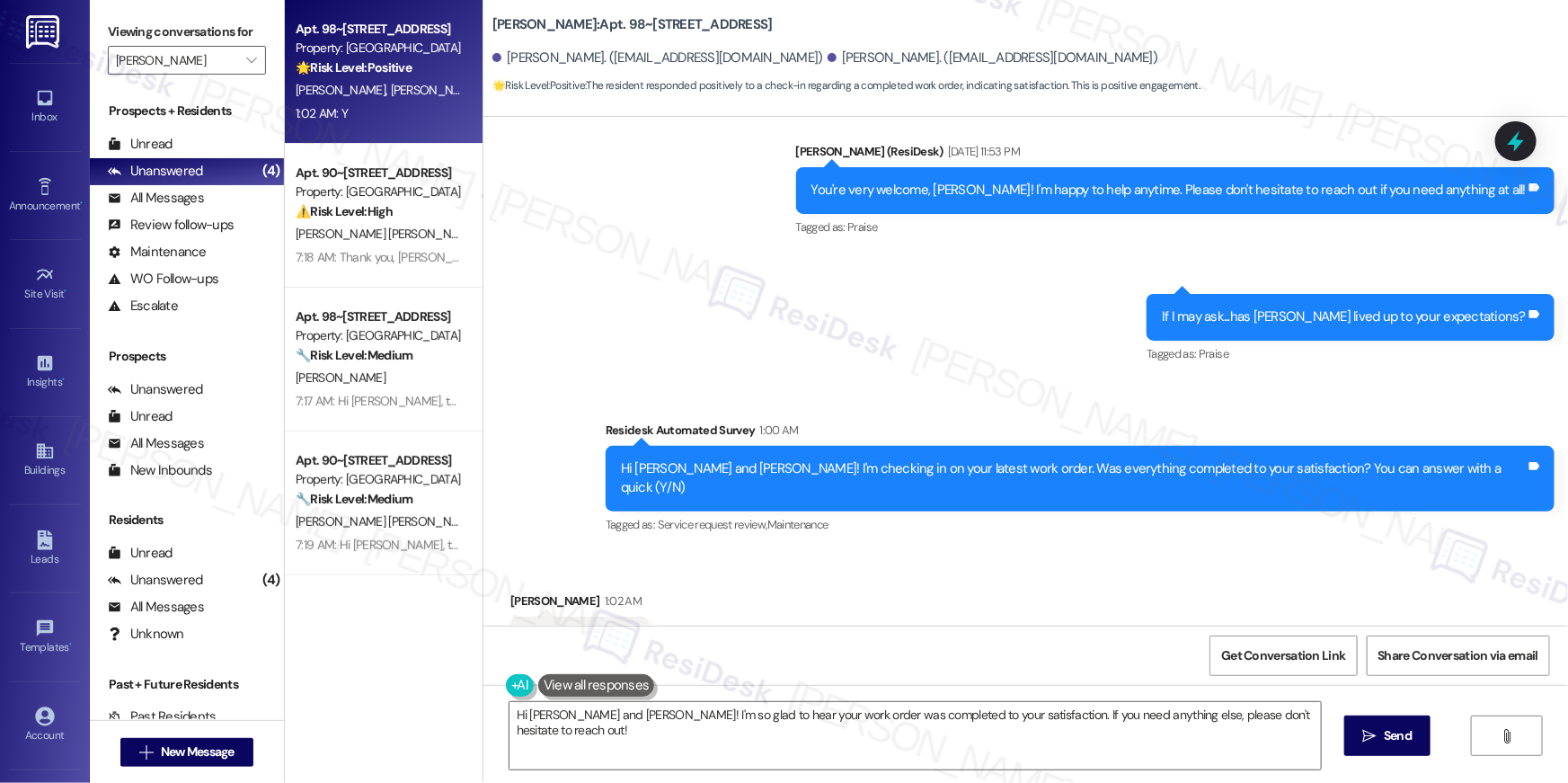
click at [589, 295] on div "Sent via SMS Ella (ResiDesk) Aug 29, 2025 at 11:53 PM You're very welcome, Flor…" at bounding box center [1026, 326] width 1085 height 450
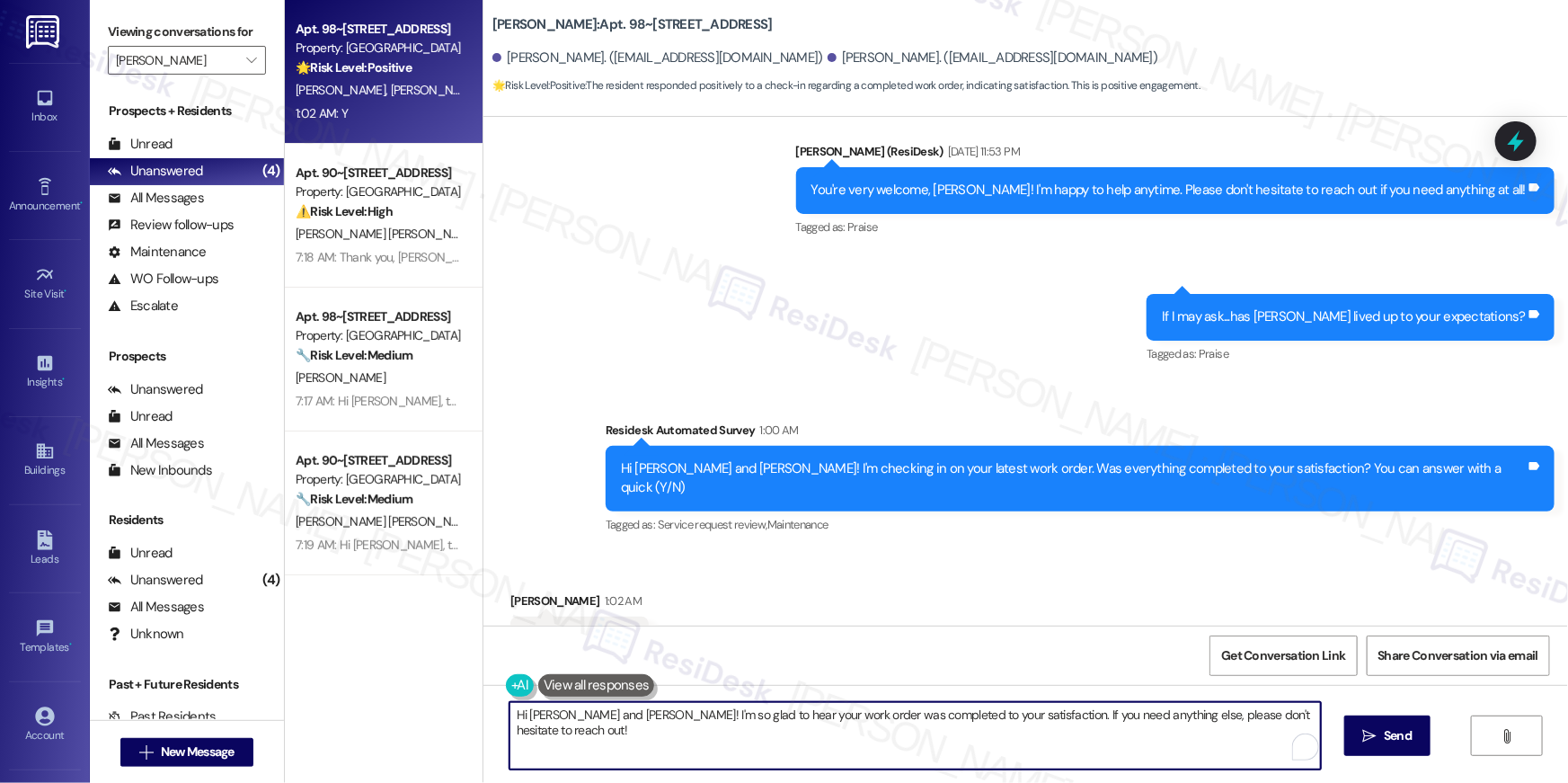
click at [936, 739] on textarea "Hi Juan and Flor! I'm so glad to hear your work order was completed to your sat…" at bounding box center [915, 737] width 812 height 68
paste textarea "{{first_name}}, I’m glad to hear your work order is all taken care of! If anyth…"
type textarea "Hi Juan and Flor! I'm so glad to hear your work order was completed to your sat…"
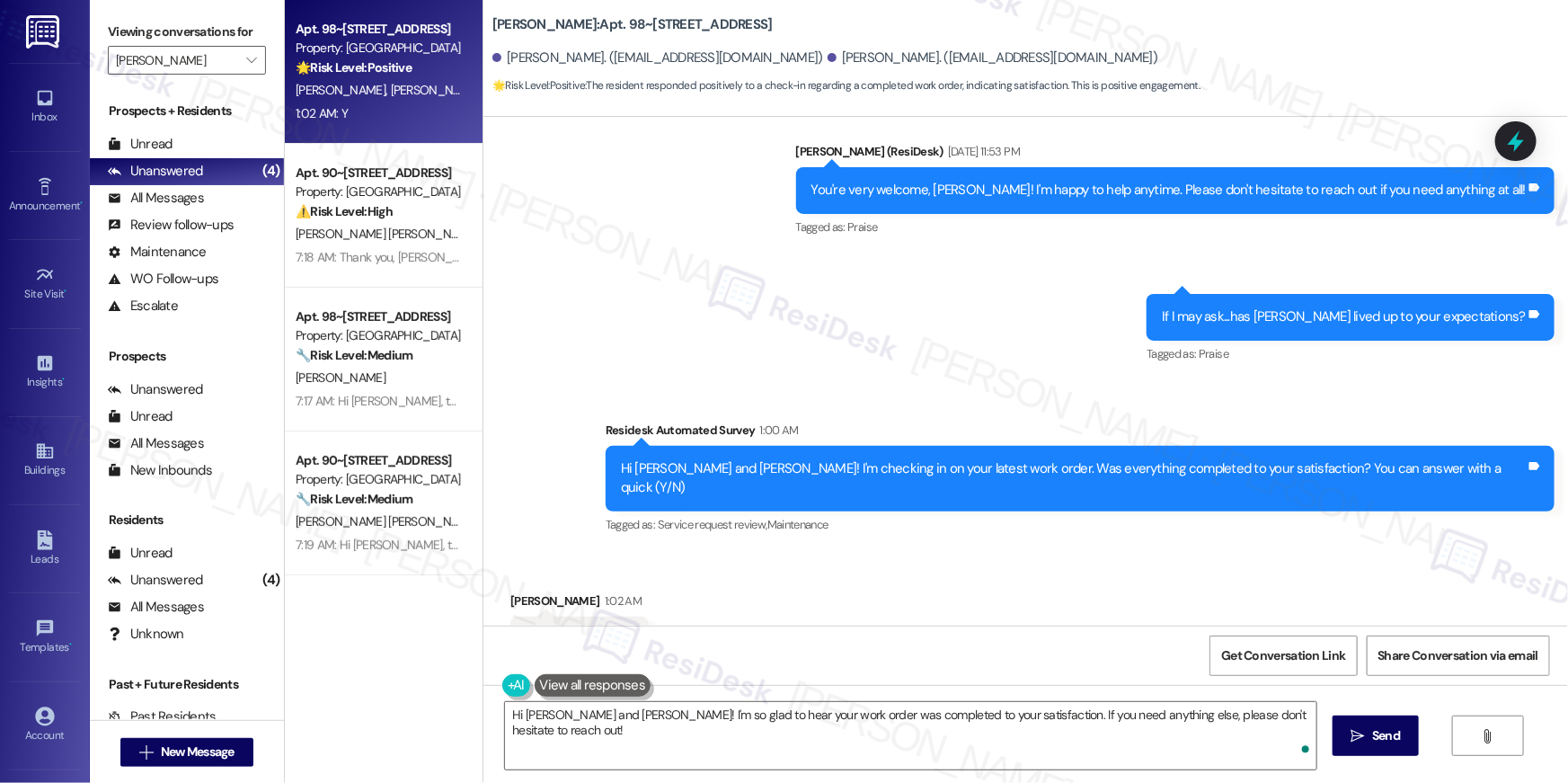
click at [1051, 637] on div "Get Conversation Link Share Conversation via email" at bounding box center [1026, 655] width 1085 height 59
click at [1335, 740] on button " Send" at bounding box center [1376, 736] width 87 height 41
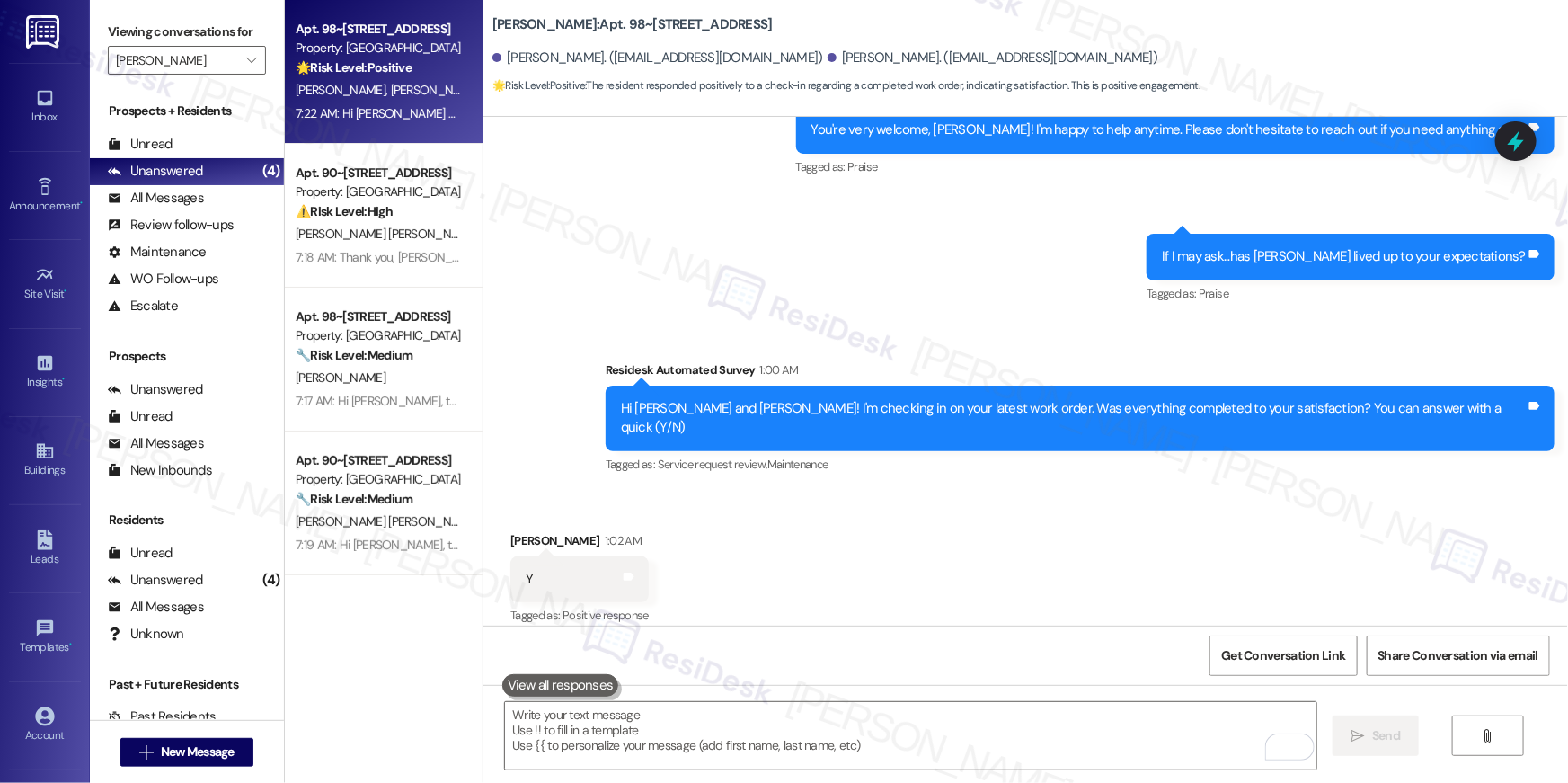
scroll to position [2633, 0]
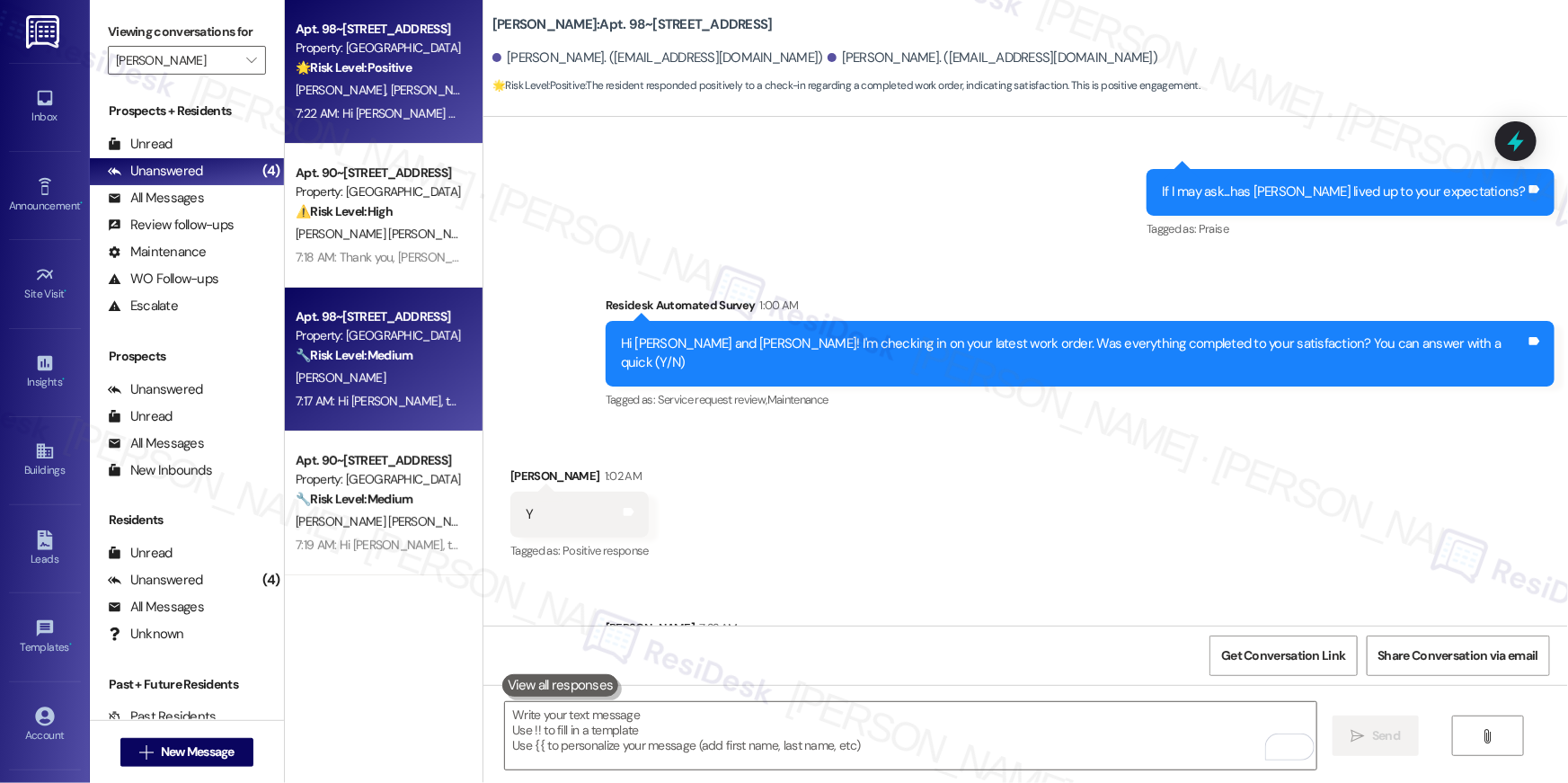
click at [379, 363] on div "🔧 Risk Level: Medium The resident is informing the property management that Lon…" at bounding box center [378, 356] width 166 height 19
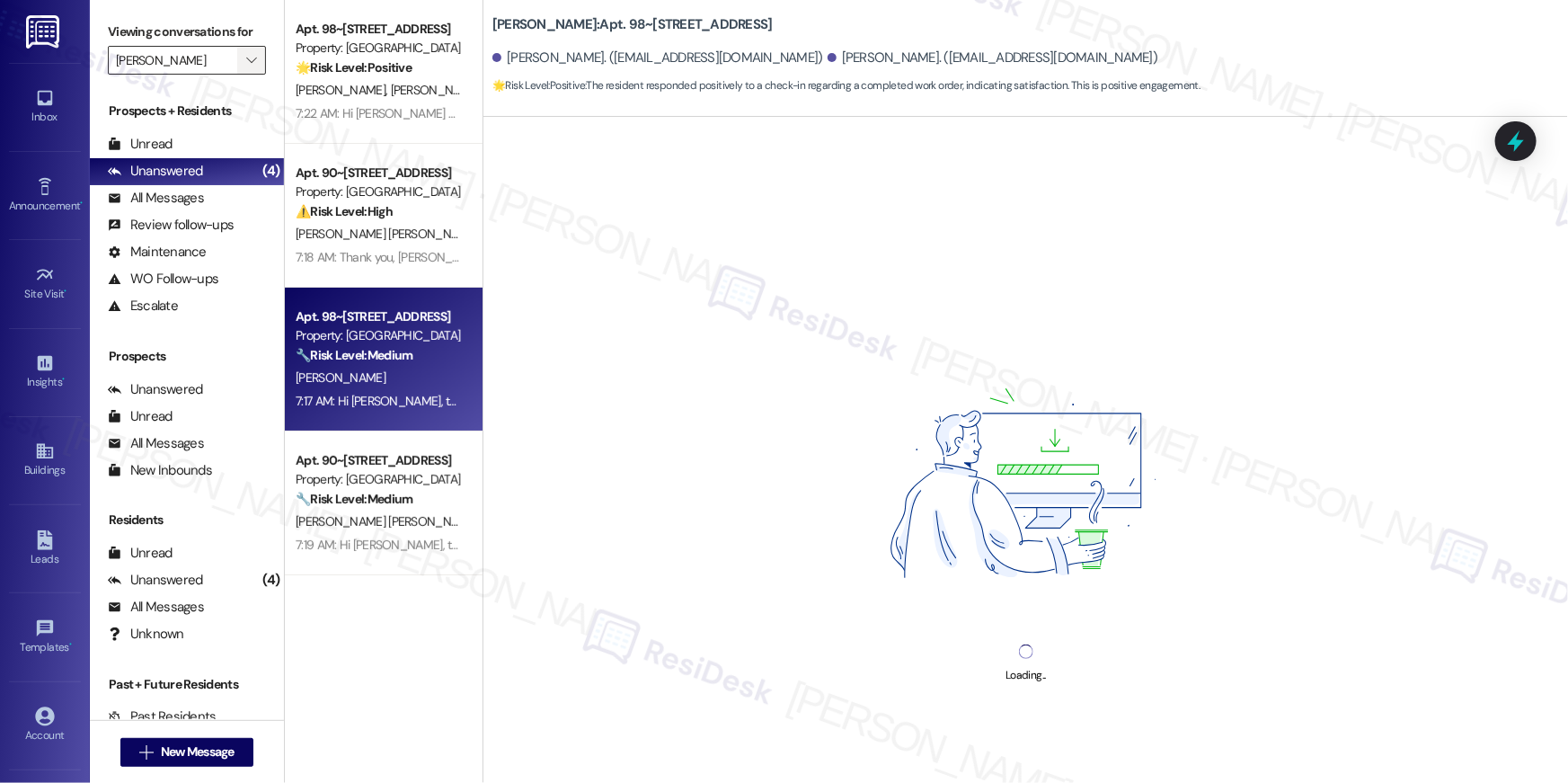
click at [246, 53] on icon "" at bounding box center [251, 60] width 10 height 14
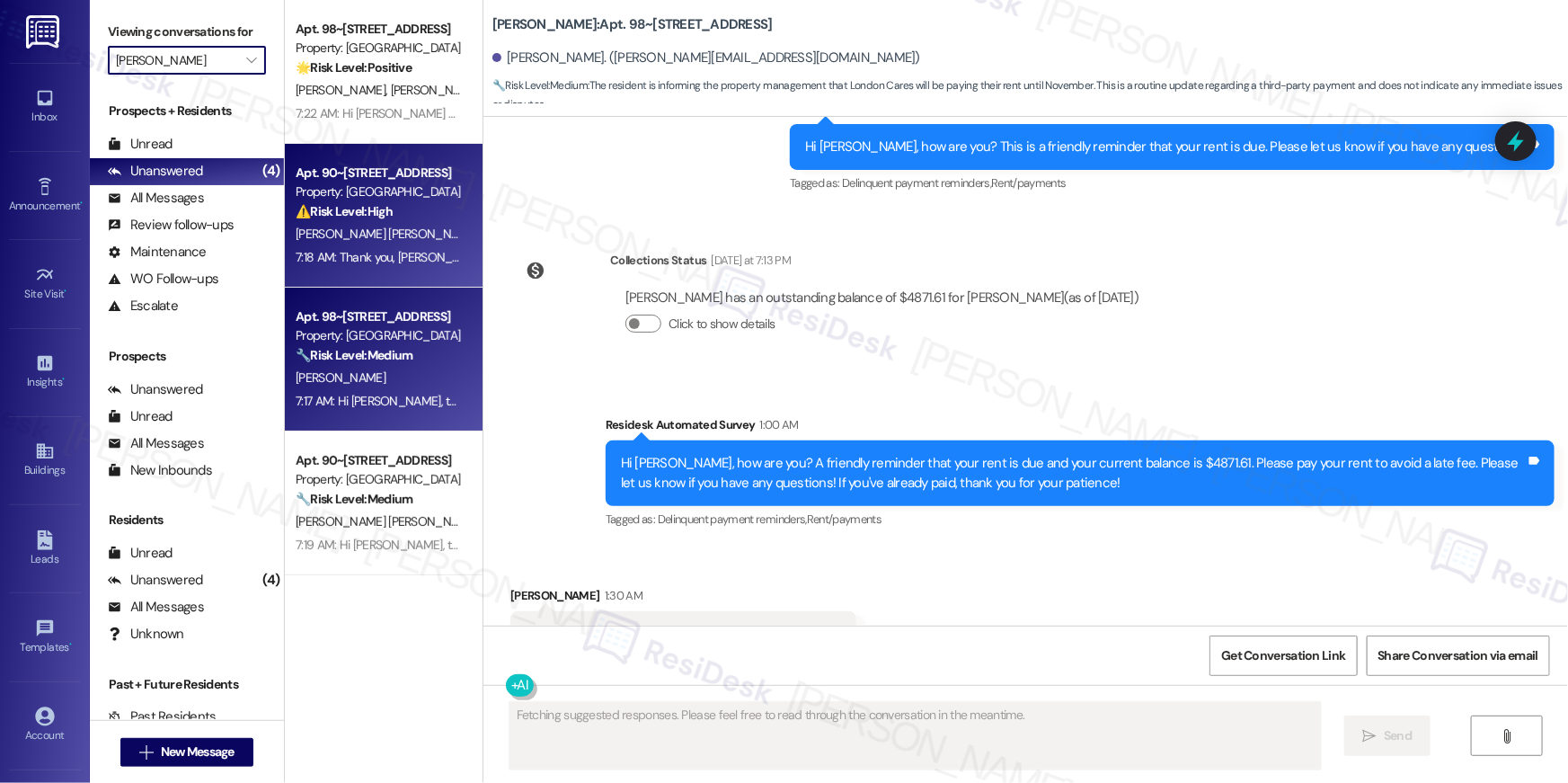
scroll to position [9642, 0]
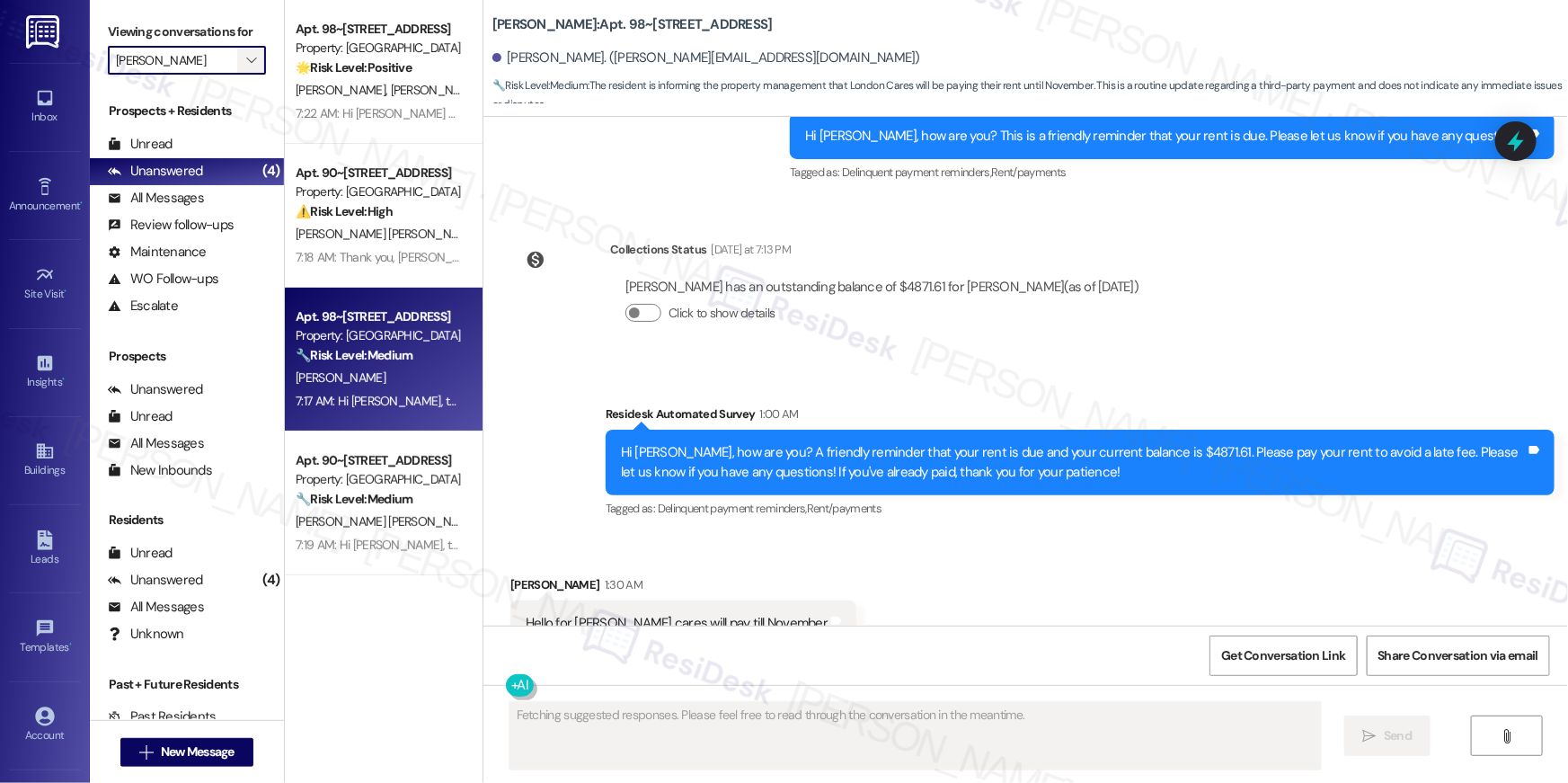
click at [249, 69] on span "" at bounding box center [252, 61] width 17 height 29
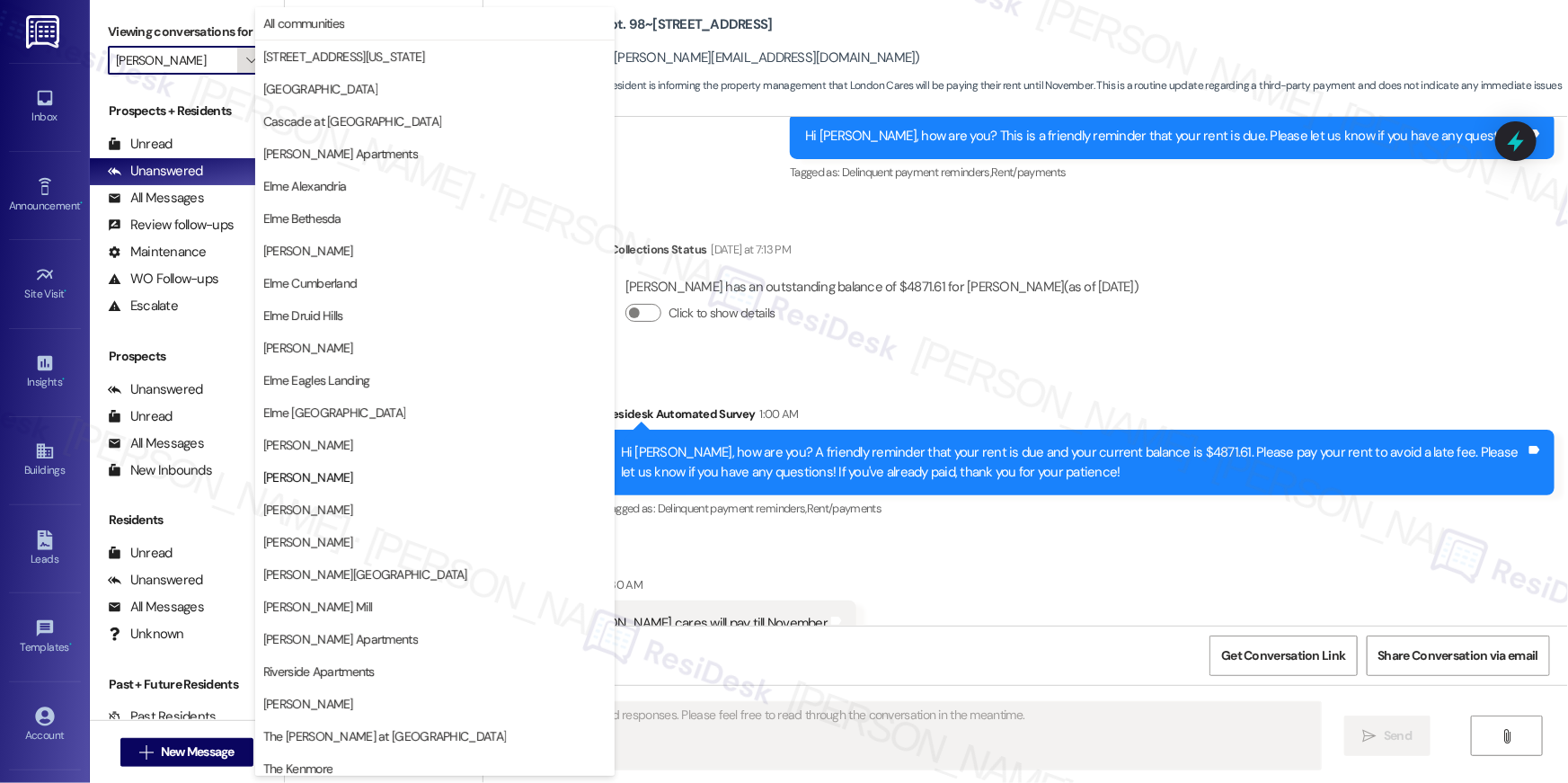
scroll to position [170, 0]
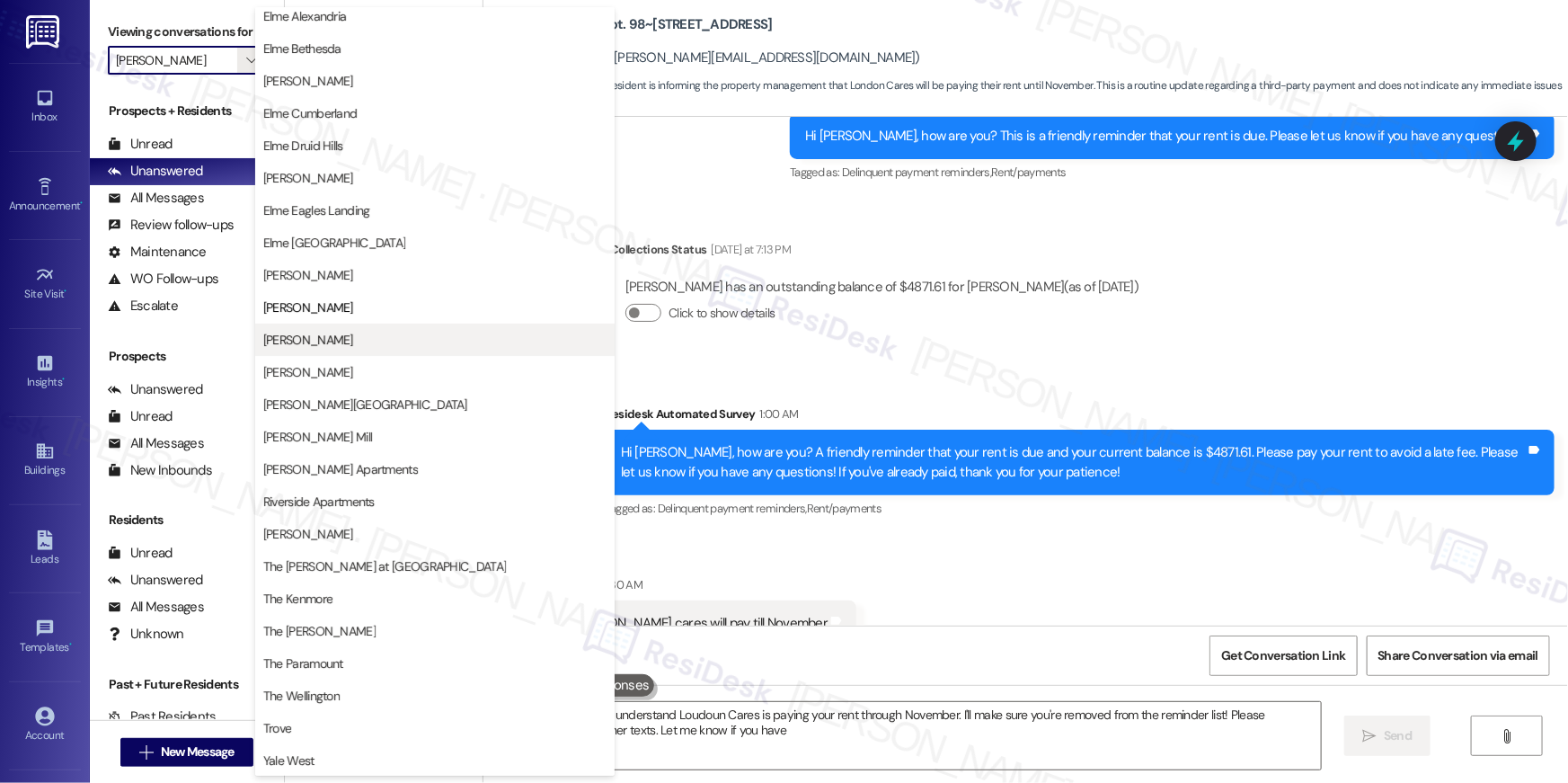
click at [387, 345] on span "[PERSON_NAME]" at bounding box center [435, 340] width 344 height 18
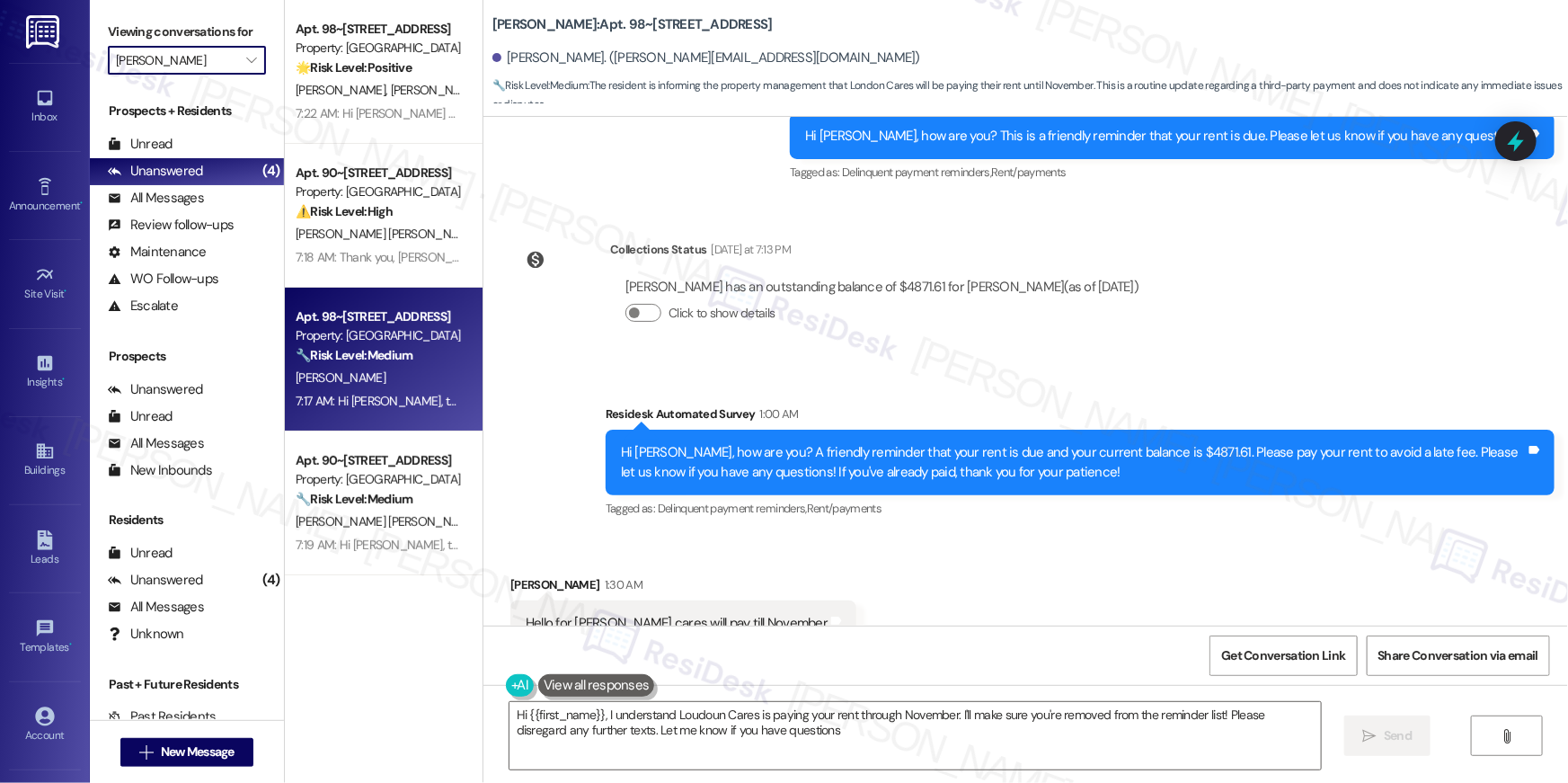
type textarea "Hi {{first_name}}, I understand Loudoun Cares is paying your rent through Novem…"
type input "[PERSON_NAME]"
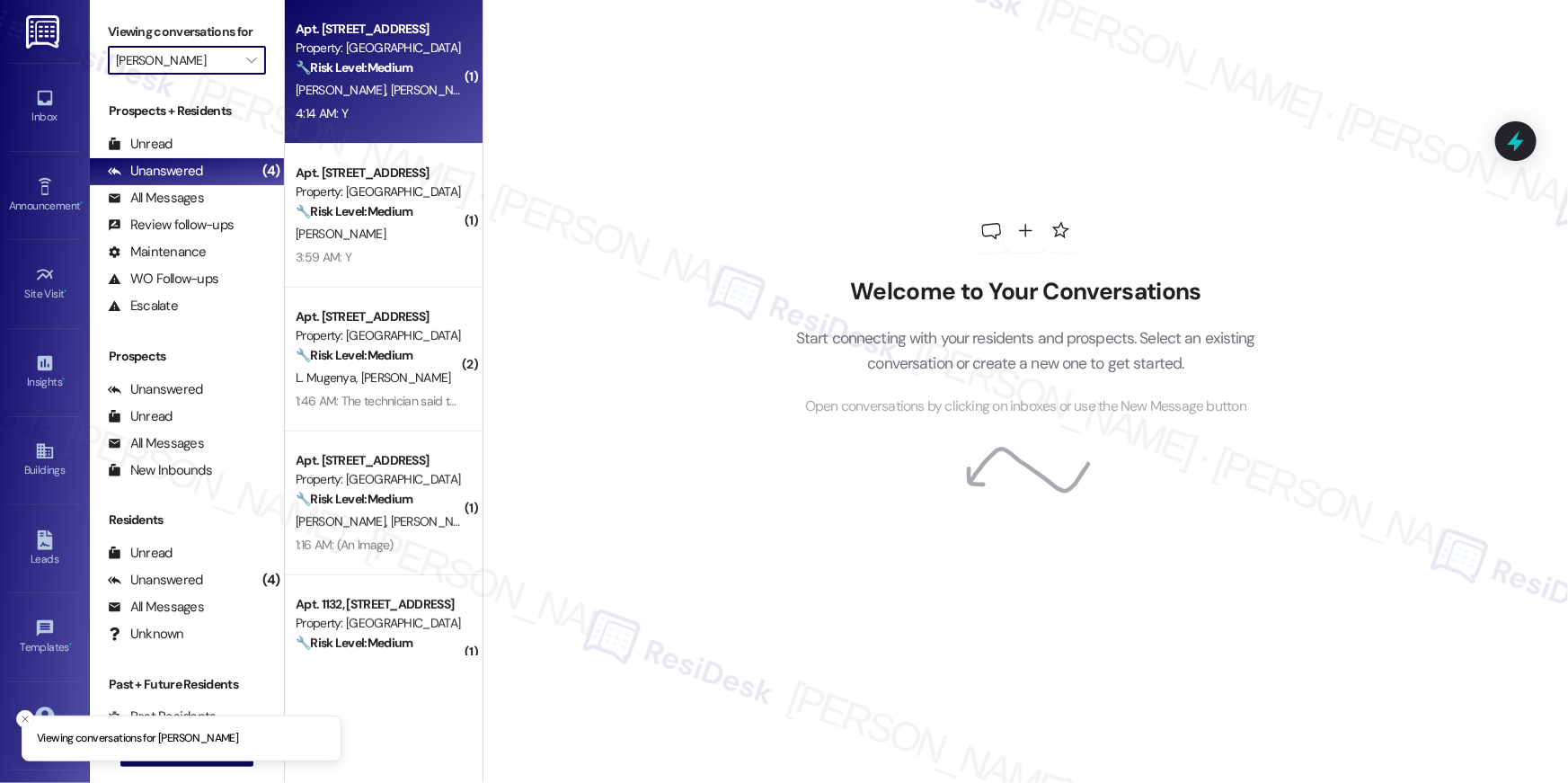
click at [414, 121] on div "4:14 AM: Y 4:14 AM: Y" at bounding box center [379, 113] width 170 height 22
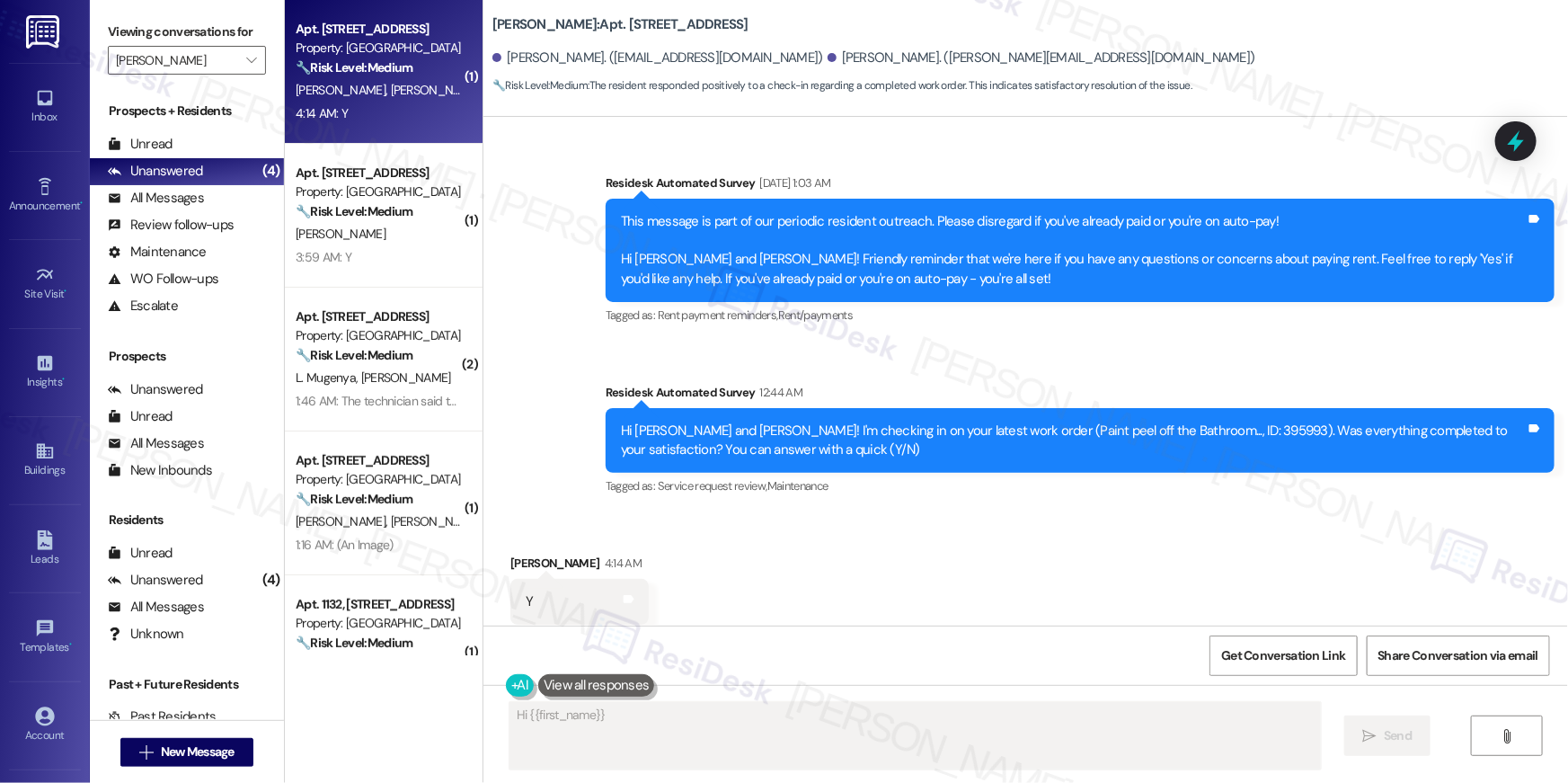
scroll to position [3498, 0]
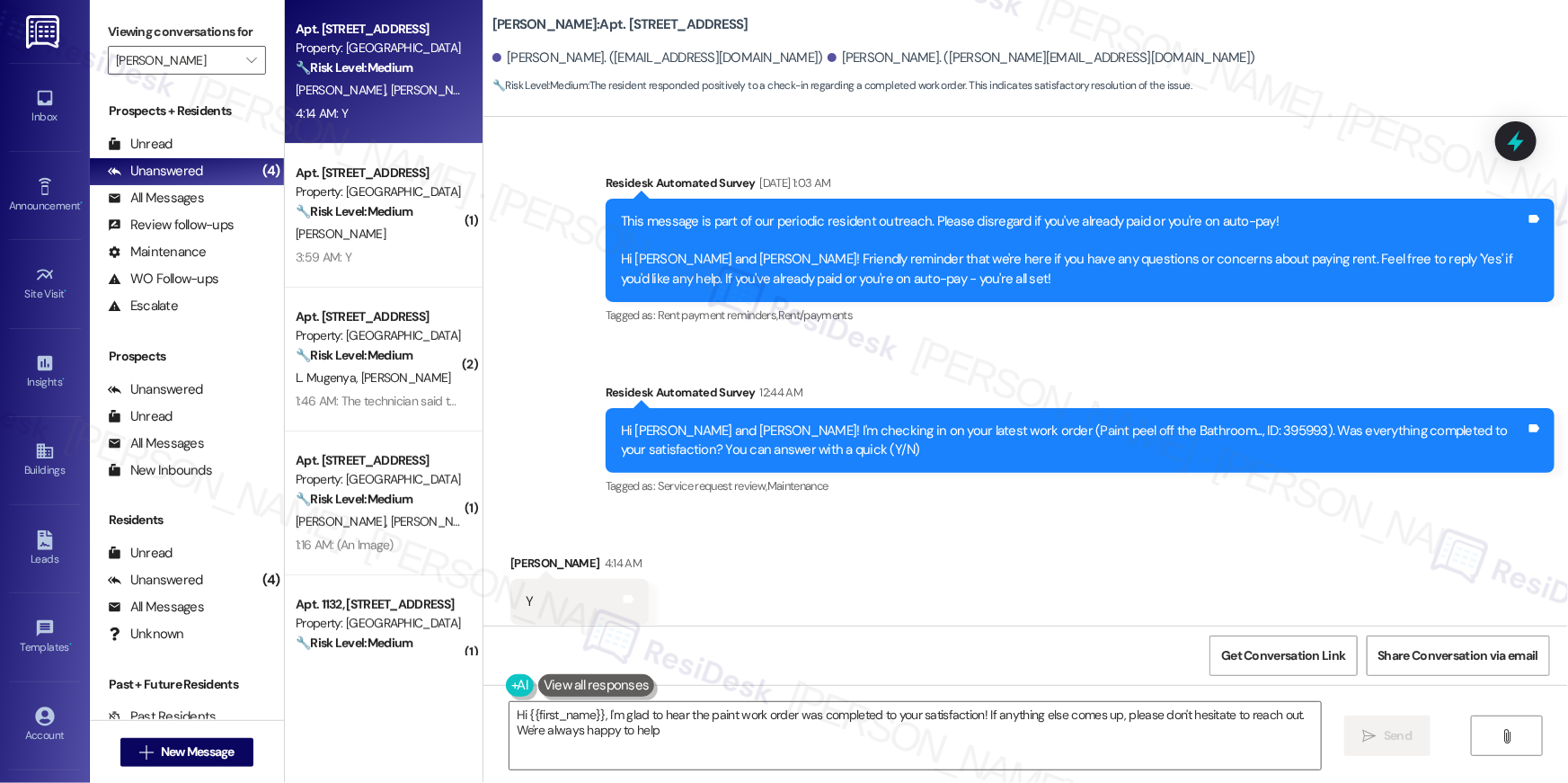
type textarea "Hi {{first_name}}, I'm glad to hear the paint work order was completed to your …"
click at [1001, 577] on div "Received via SMS Mawada Abdelrahman 4:14 AM Y Tags and notes Tagged as: Positiv…" at bounding box center [1026, 589] width 1085 height 152
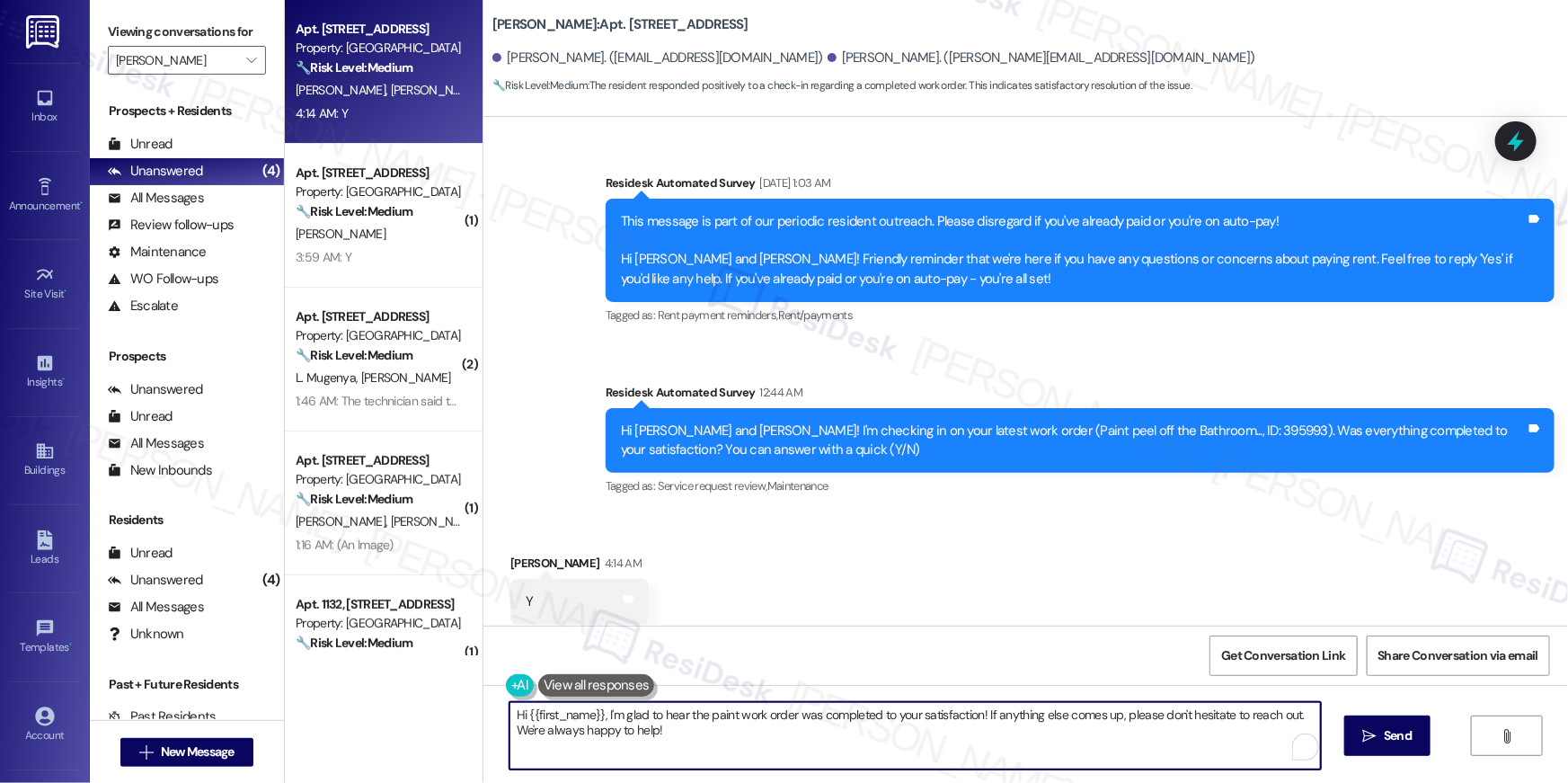
click at [873, 752] on textarea "Hi {{first_name}}, I'm glad to hear the paint work order was completed to your …" at bounding box center [915, 737] width 812 height 68
click at [1059, 747] on textarea "Hi {{first_name}}, I'm glad to hear the paint work order was completed to your …" at bounding box center [911, 737] width 812 height 68
click at [1402, 747] on button " Send" at bounding box center [1376, 736] width 87 height 41
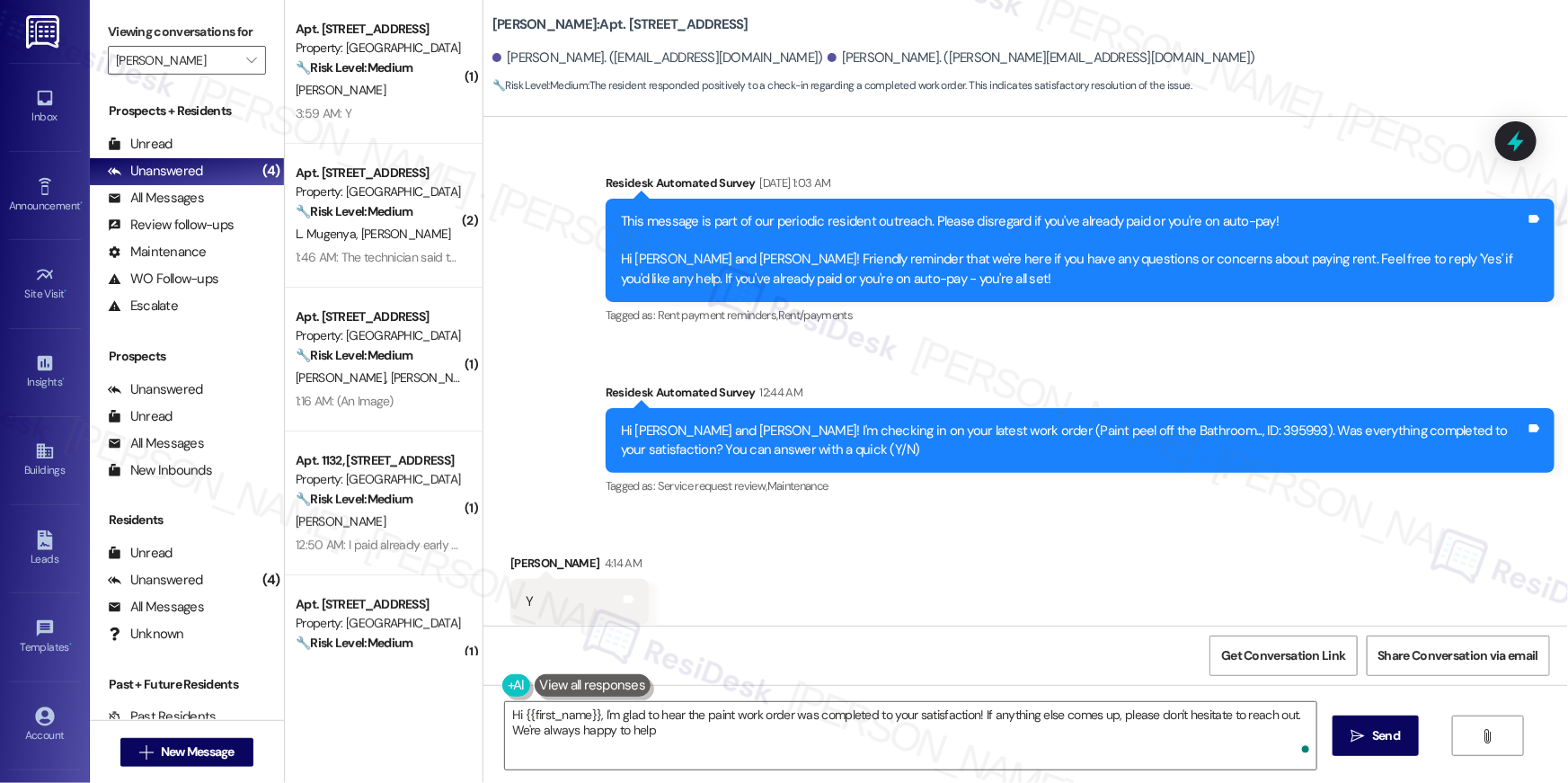
type textarea "Hi {{first_name}}, I'm glad to hear the paint work order was completed to your …"
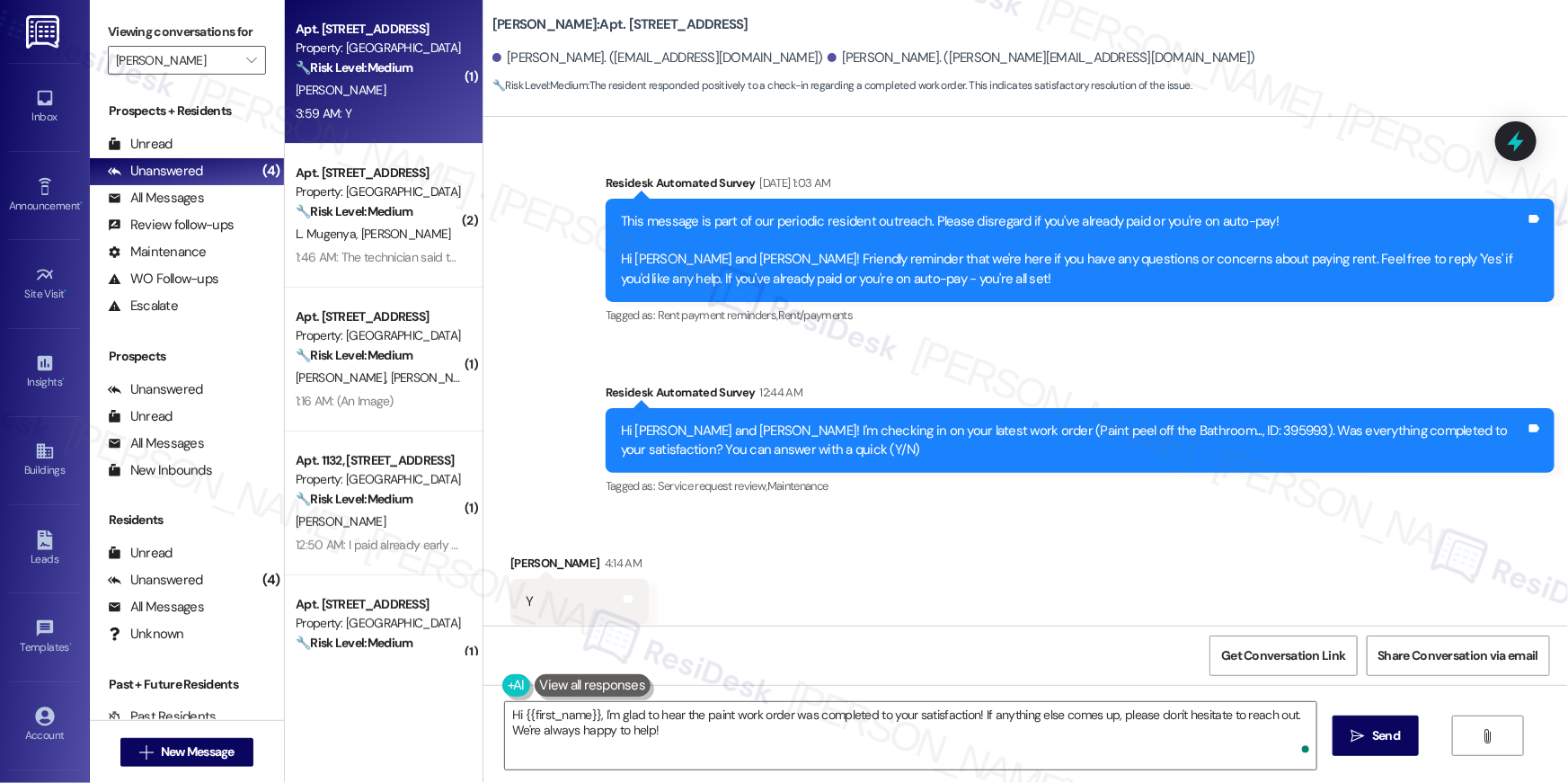
click at [360, 70] on strong "🔧 Risk Level: Medium" at bounding box center [353, 67] width 117 height 16
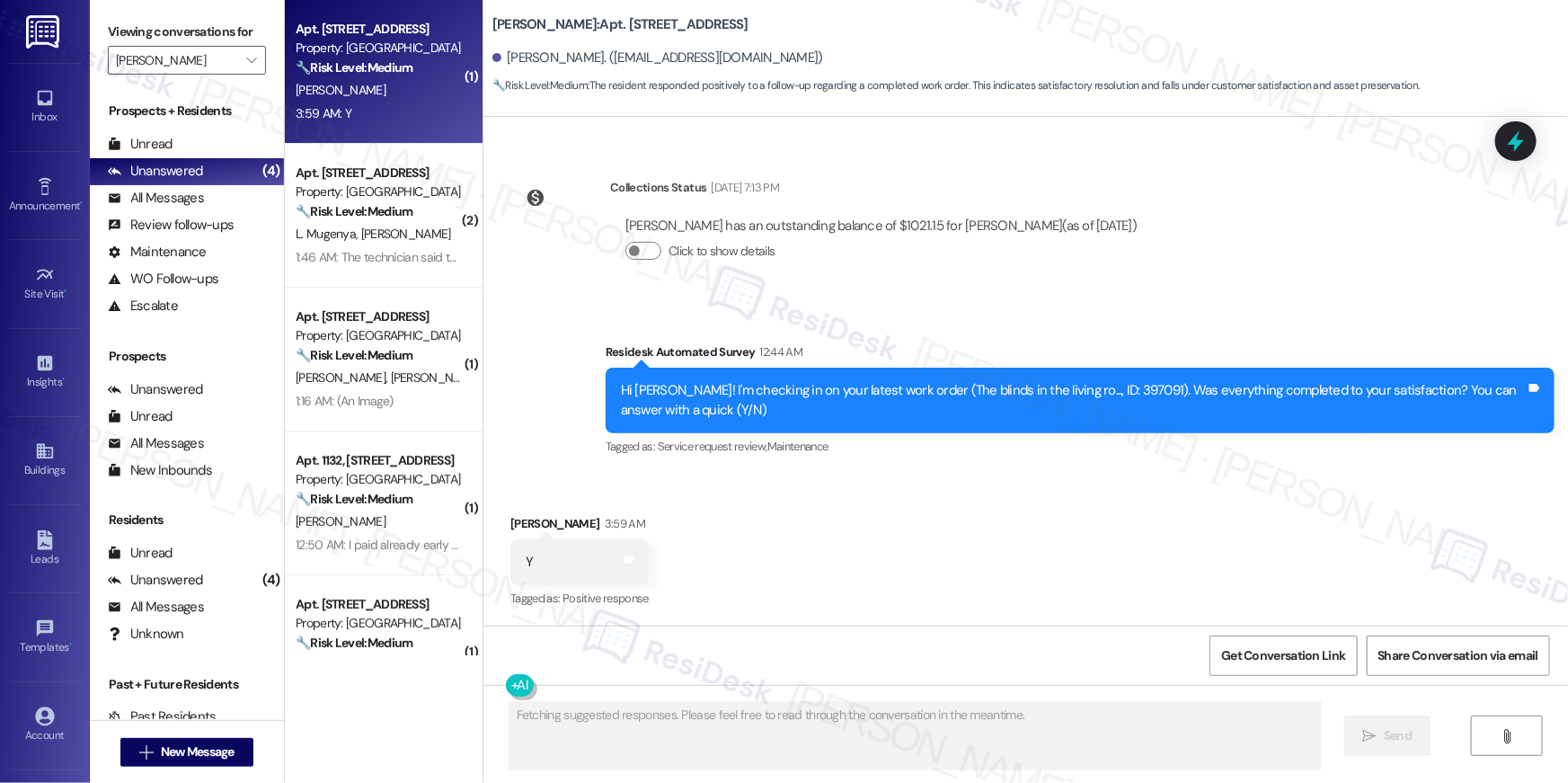
scroll to position [1770, 0]
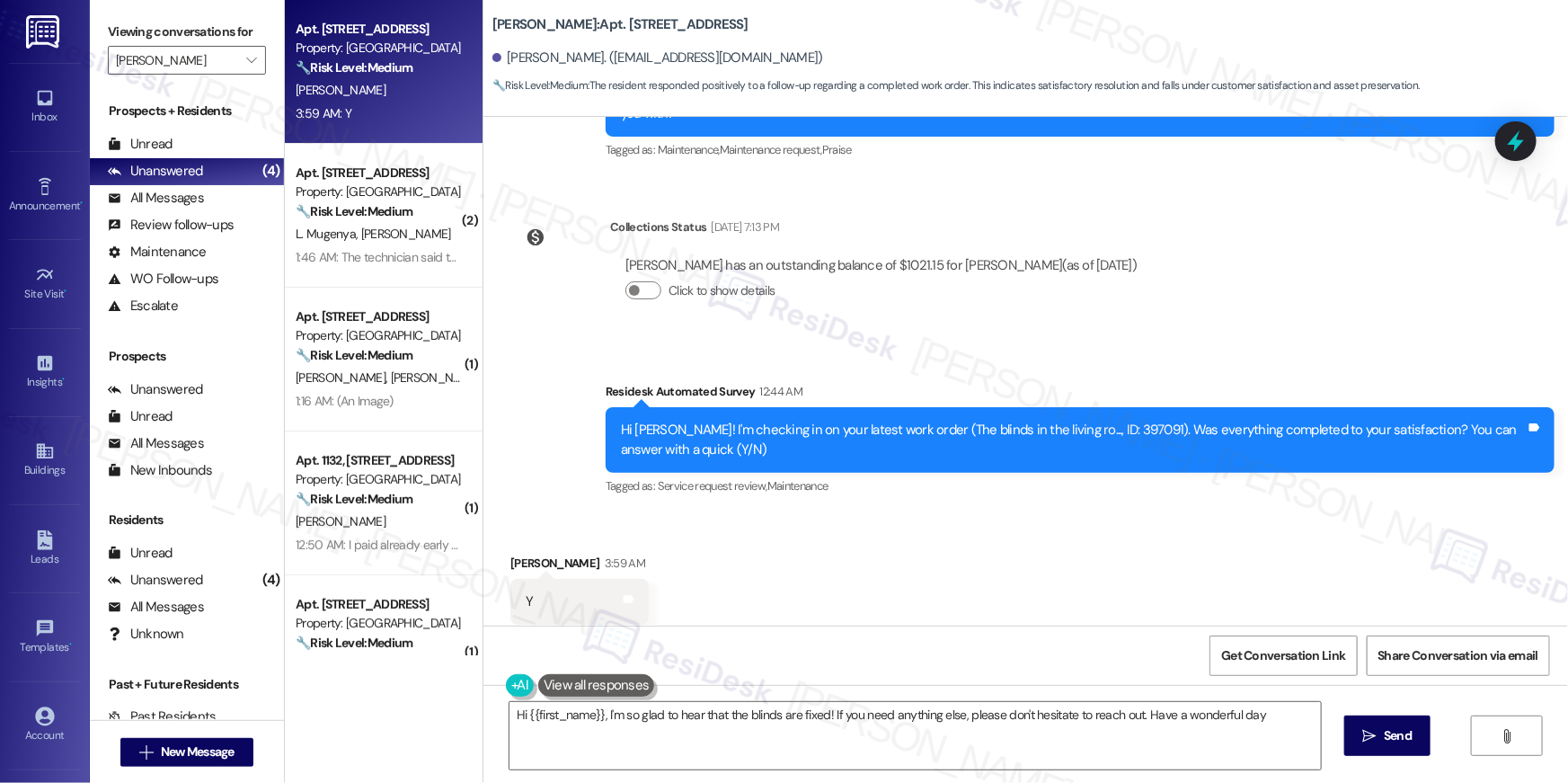
type textarea "Hi {{first_name}}, I'm so glad to hear that the blinds are fixed! If you need a…"
click at [992, 756] on textarea "Hi {{first_name}}, I'm so glad to hear that the blinds are fixed! If you need a…" at bounding box center [915, 737] width 812 height 68
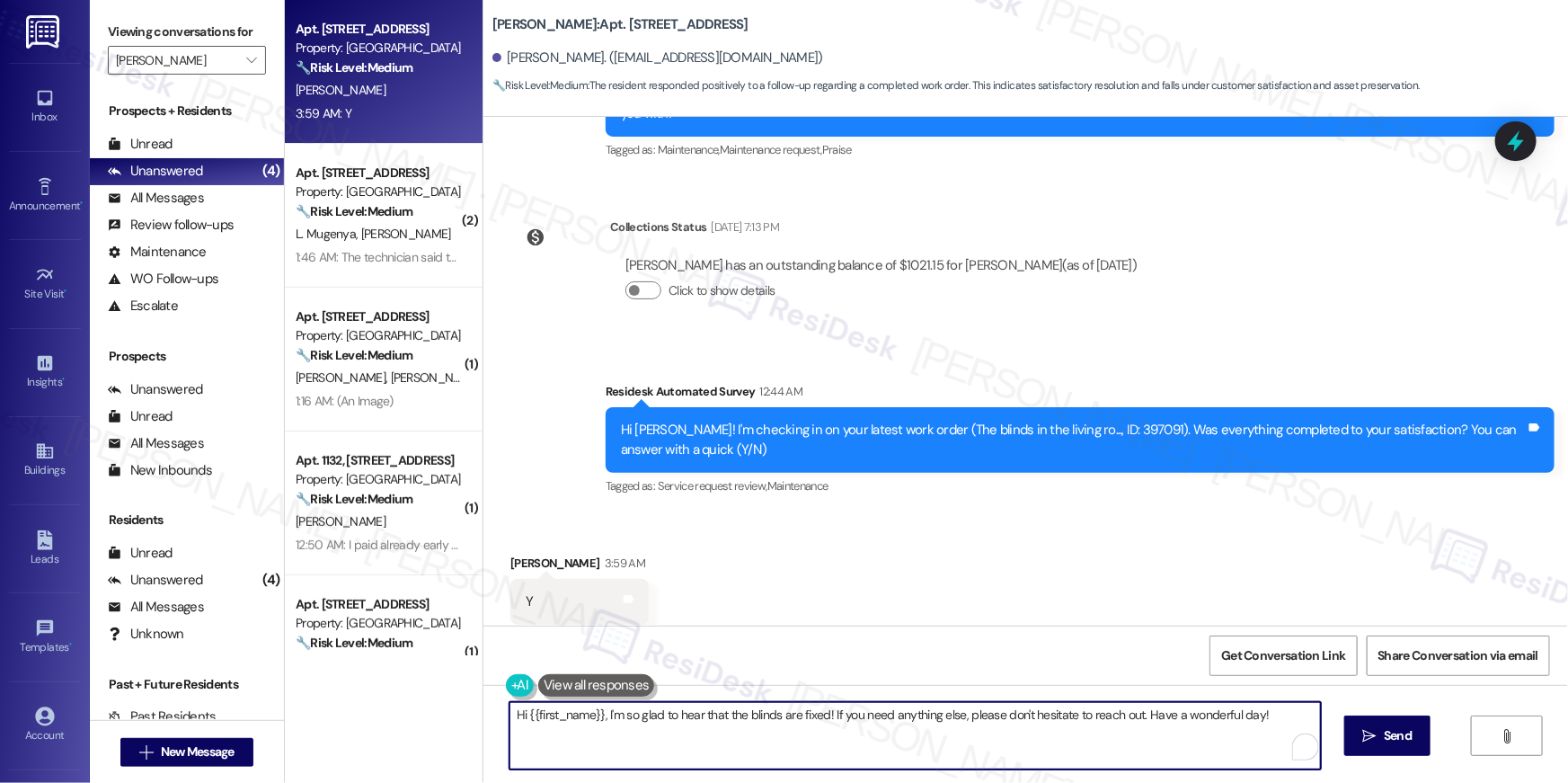
click at [1094, 749] on textarea "Hi {{first_name}}, I'm so glad to hear that the blinds are fixed! If you need a…" at bounding box center [915, 737] width 812 height 68
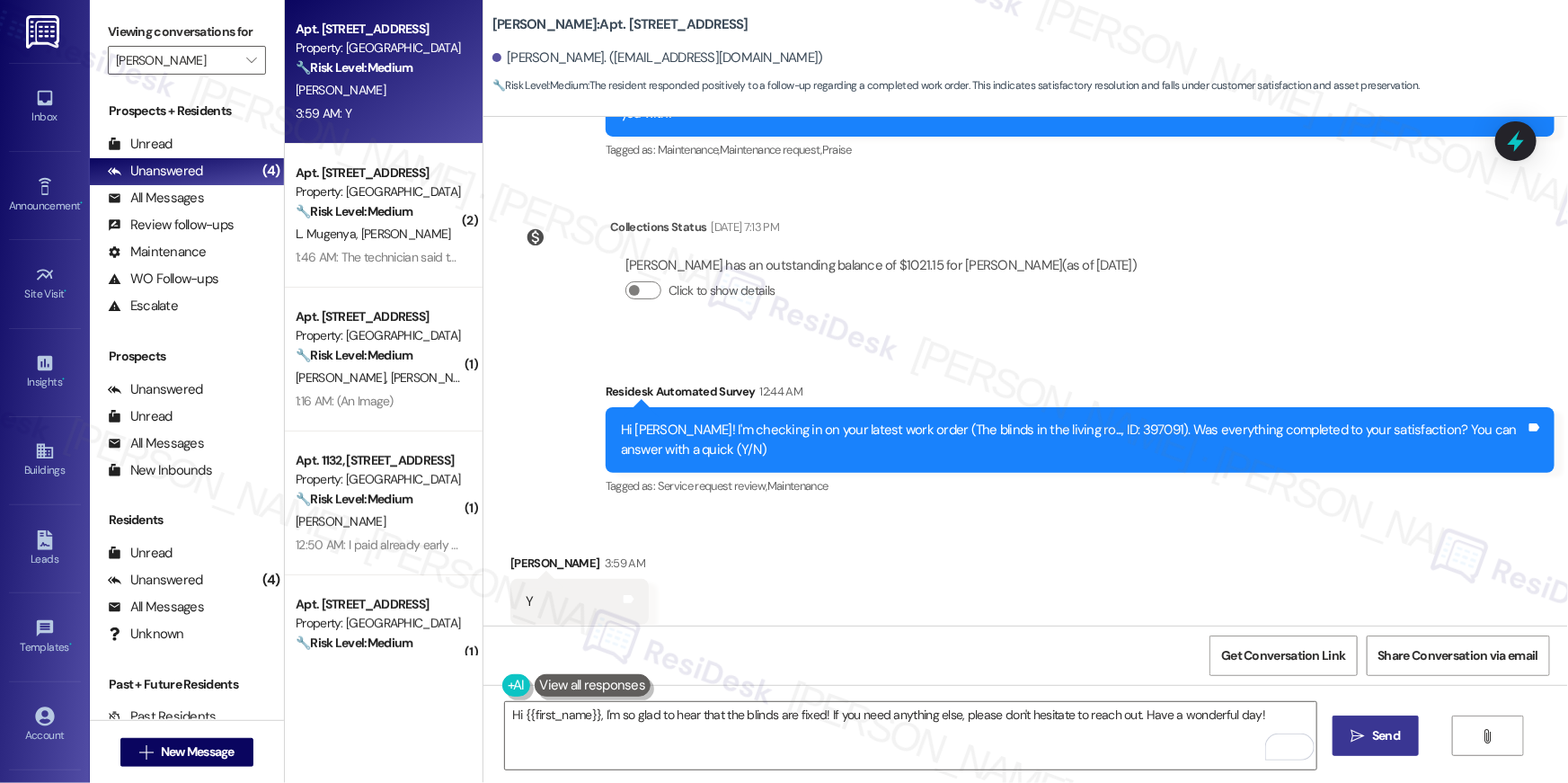
click at [1390, 754] on button " Send" at bounding box center [1376, 736] width 87 height 41
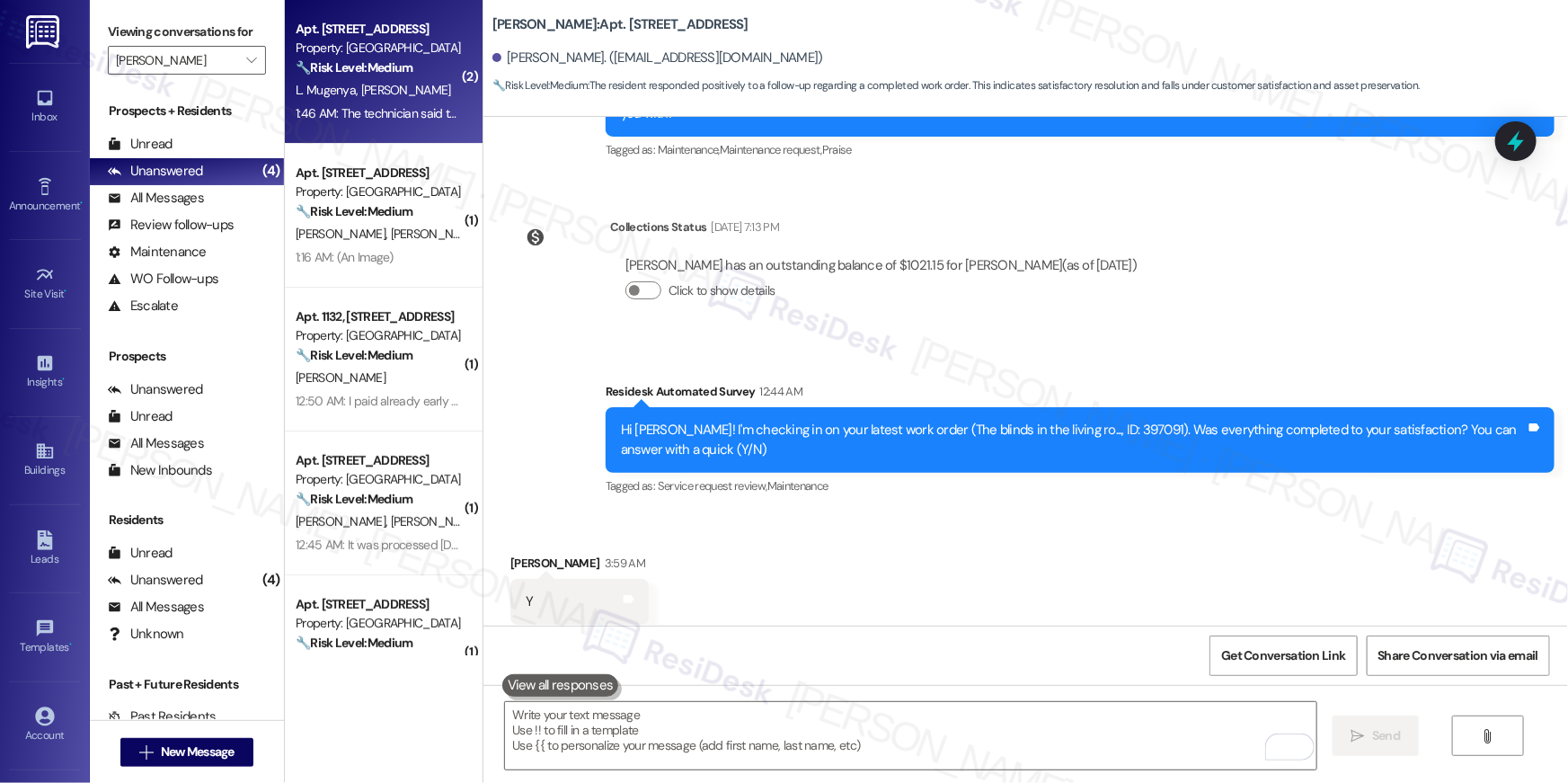
click at [354, 127] on div "Apt. 7124, 10519 Lariat Lane Property: Elme Manassas 🔧 Risk Level: Medium The r…" at bounding box center [383, 71] width 198 height 144
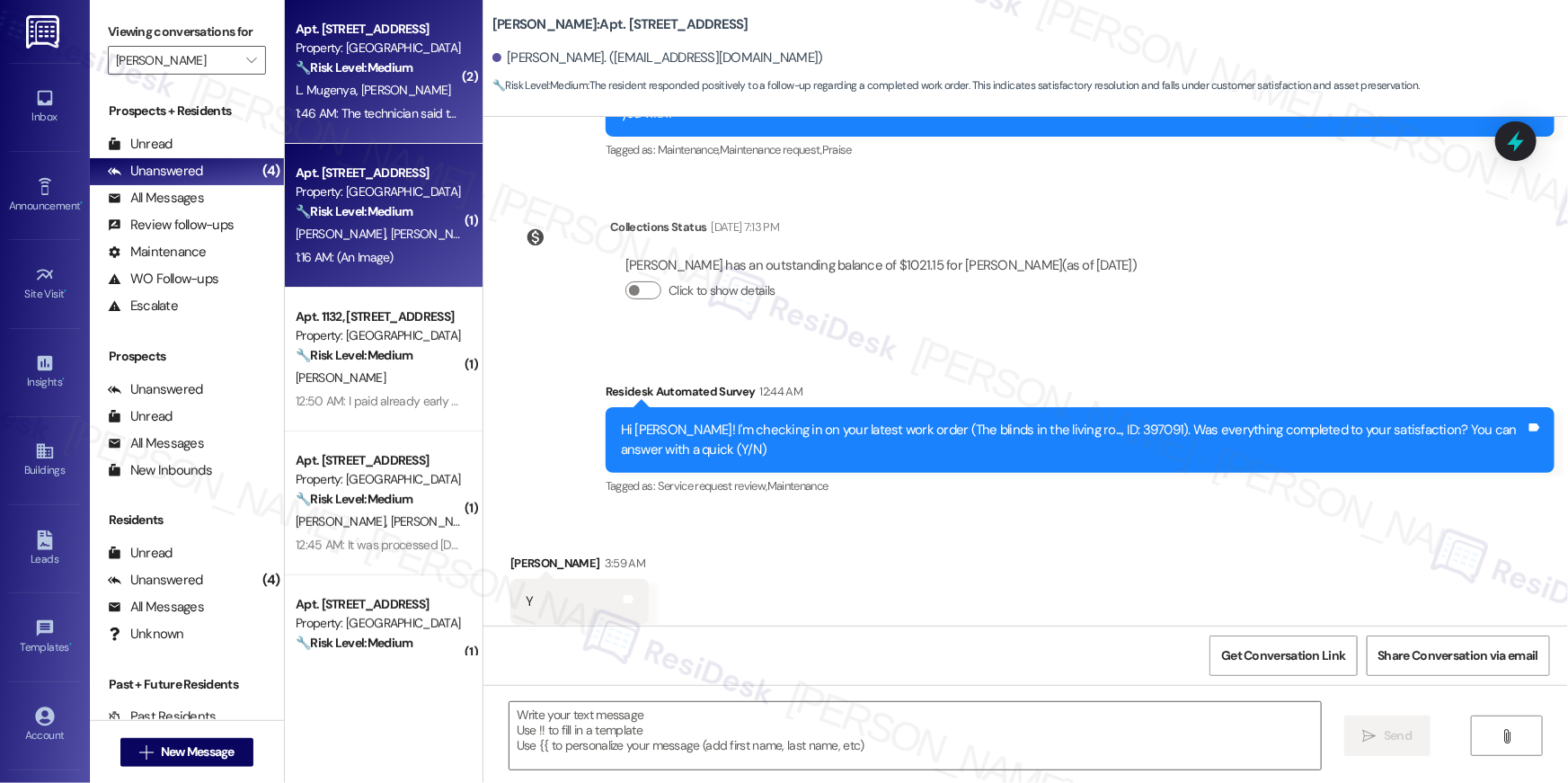
type textarea "Fetching suggested responses. Please feel free to read through the conversation…"
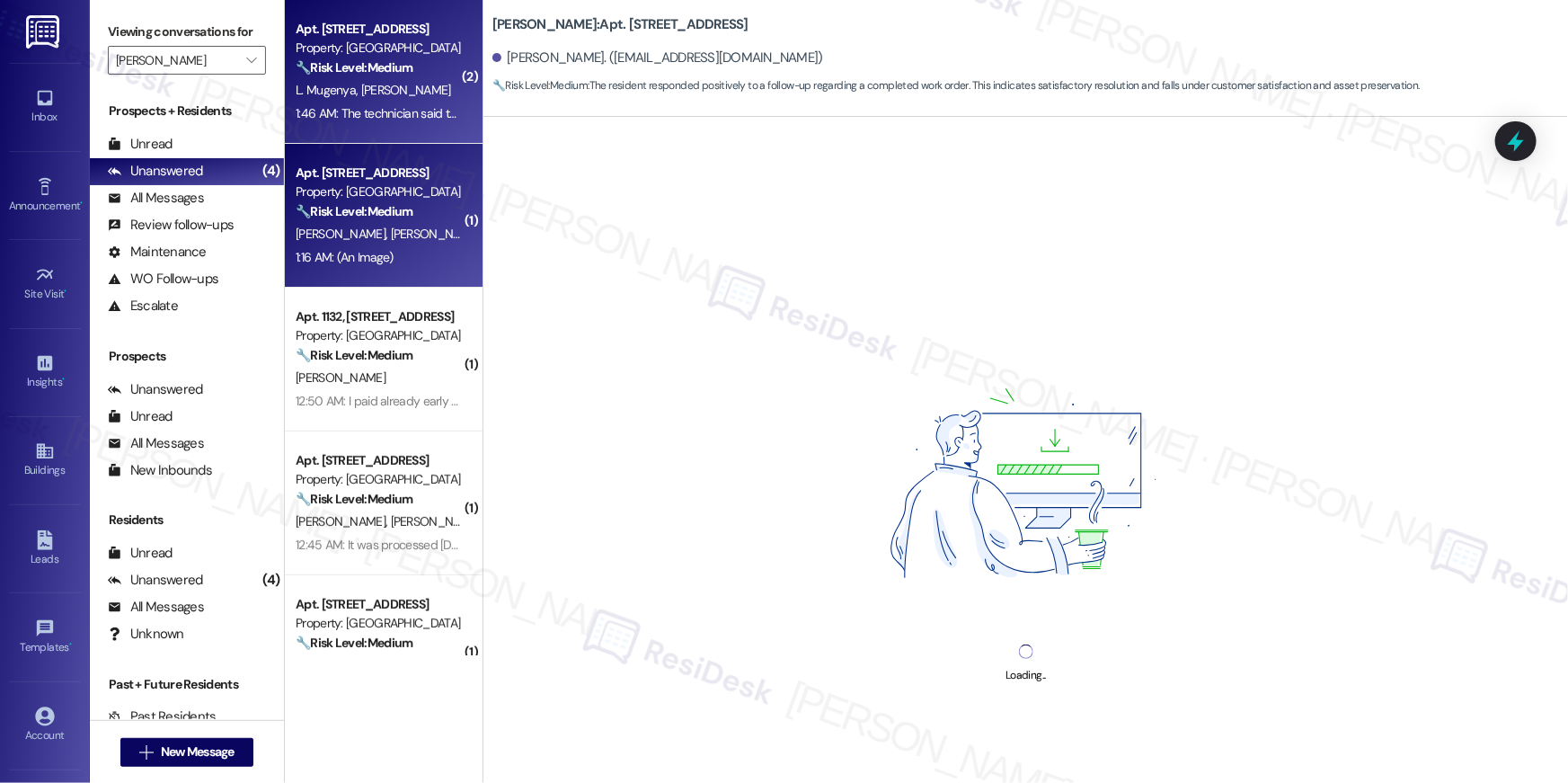
click at [378, 249] on div "1:16 AM: (An Image) 1:16 AM: (An Image)" at bounding box center [344, 257] width 98 height 16
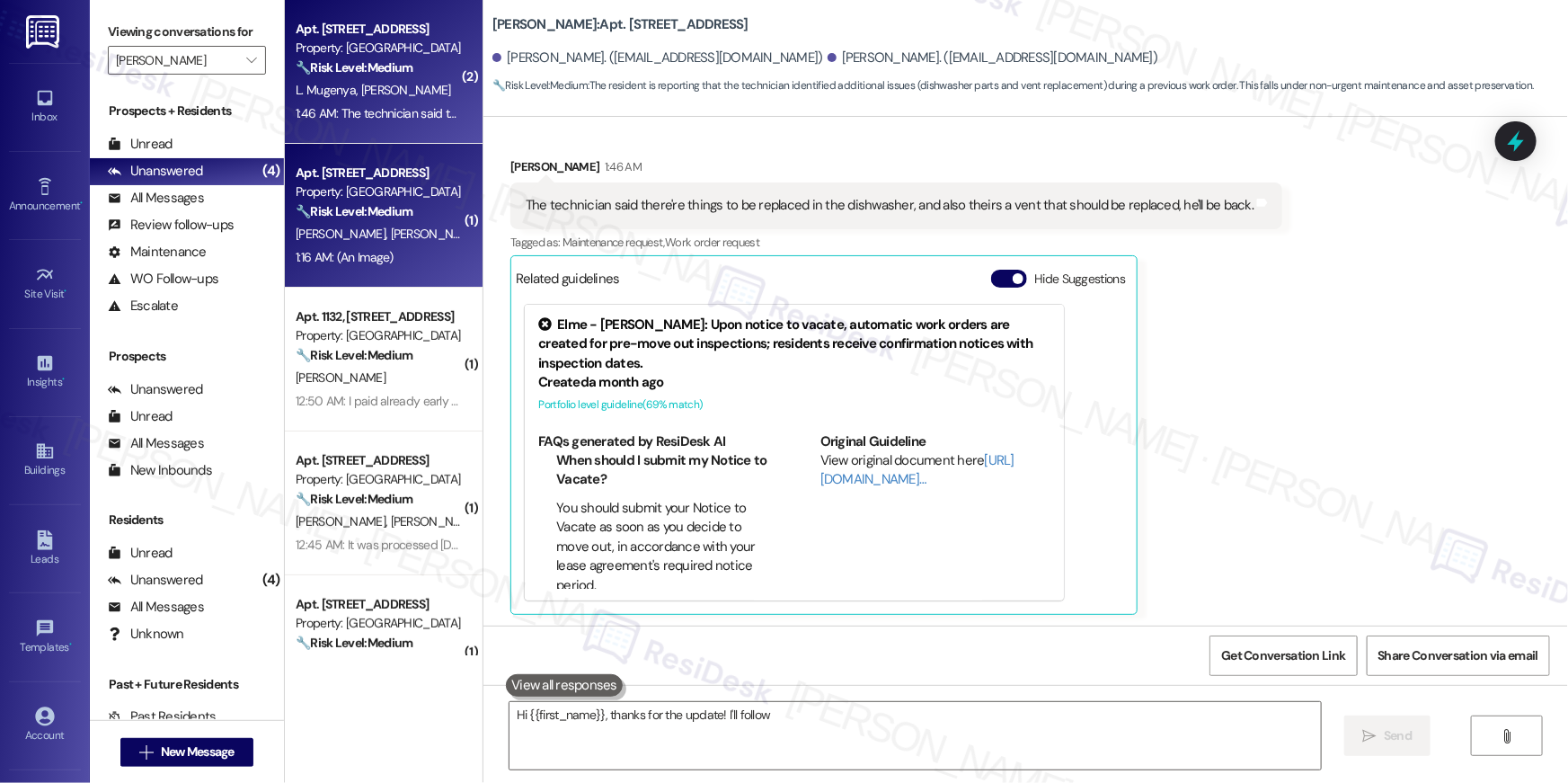
type textarea "Hi {{first_name}}, thanks for the update! I'll follow up"
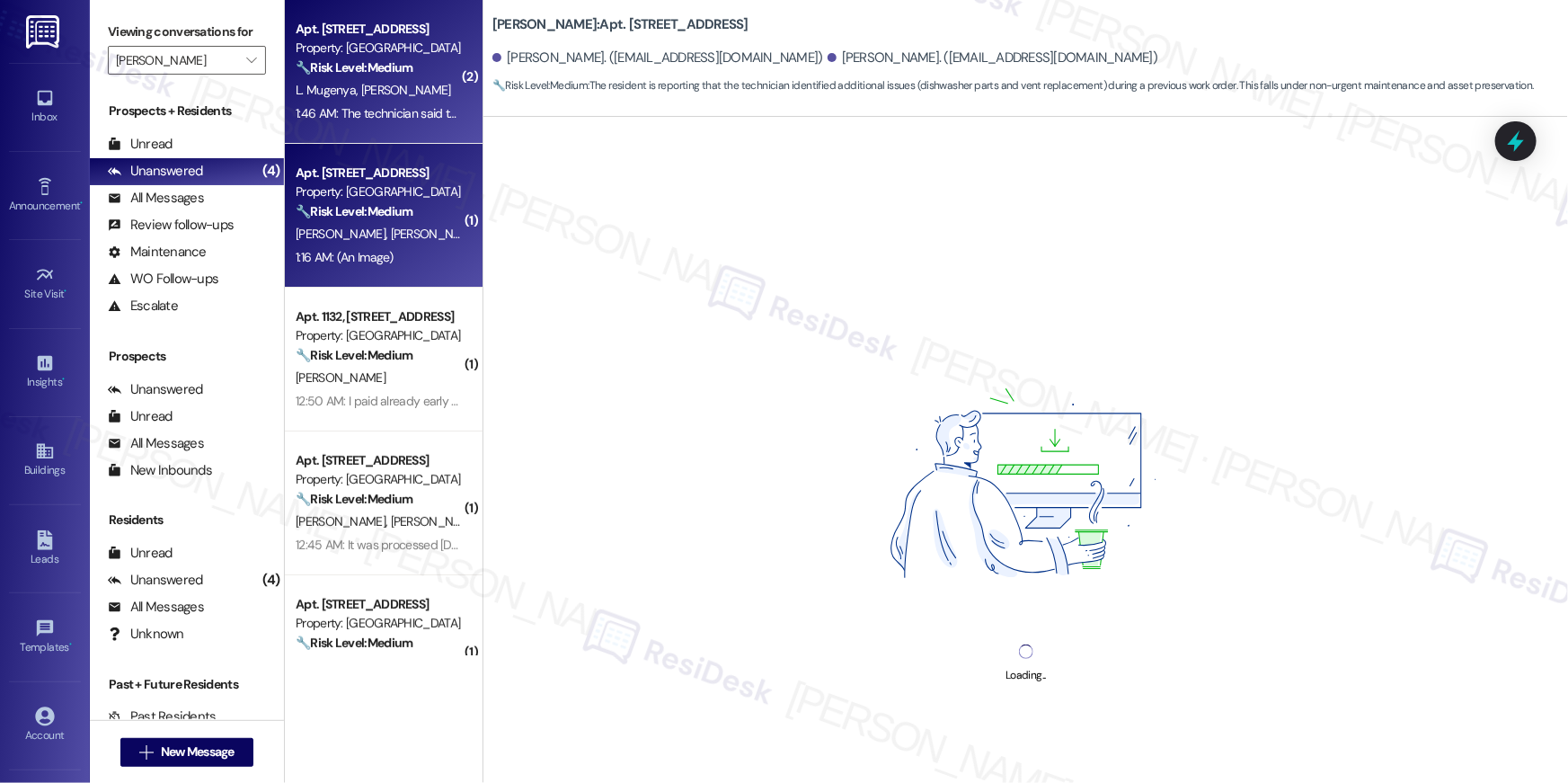
click at [374, 113] on div "1:46 AM: The technician said there're things to be replaced in the dishwasher, …" at bounding box center [651, 113] width 713 height 16
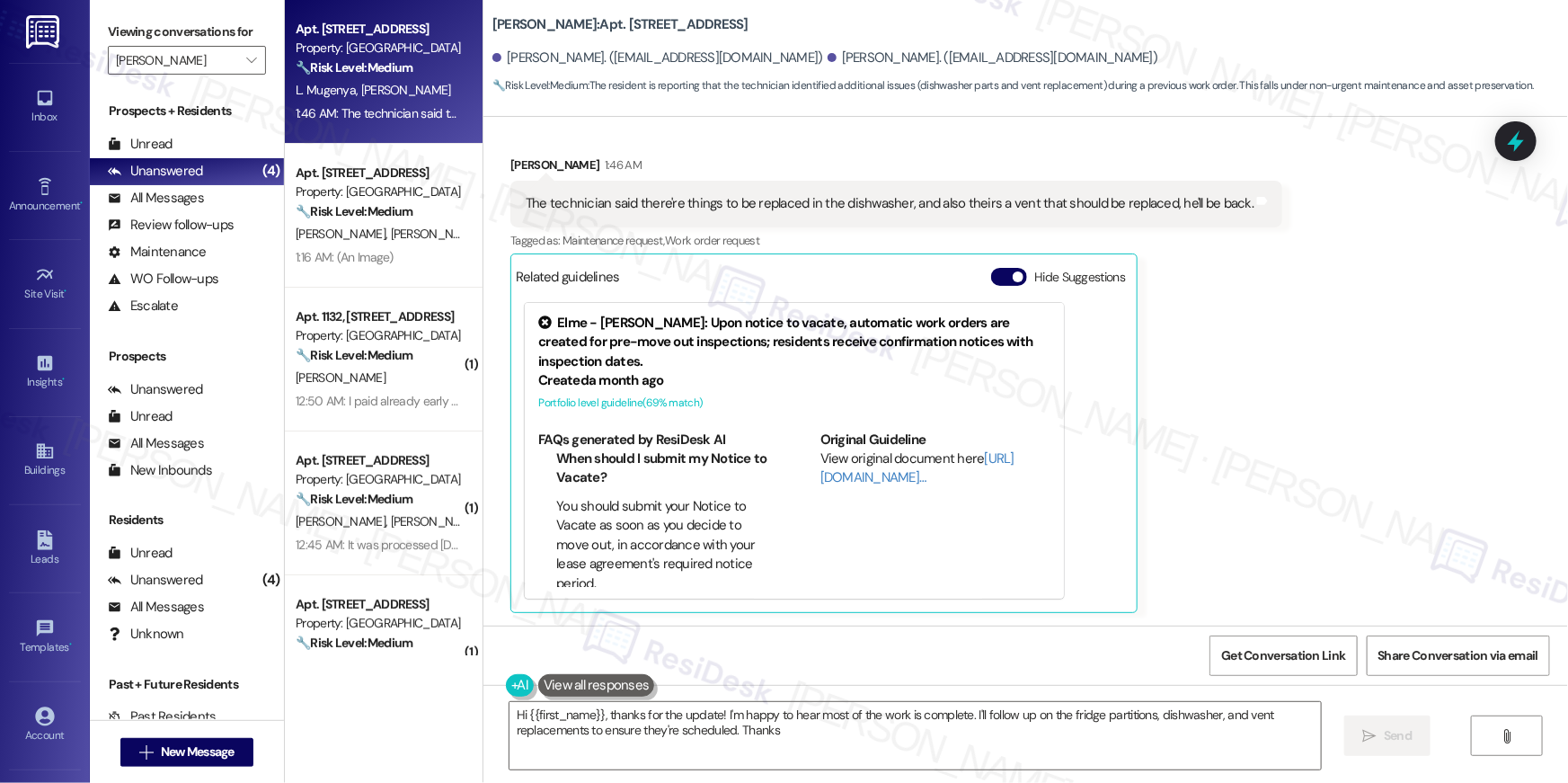
type textarea "Hi {{first_name}}, thanks for the update! I'm happy to hear most of the work is…"
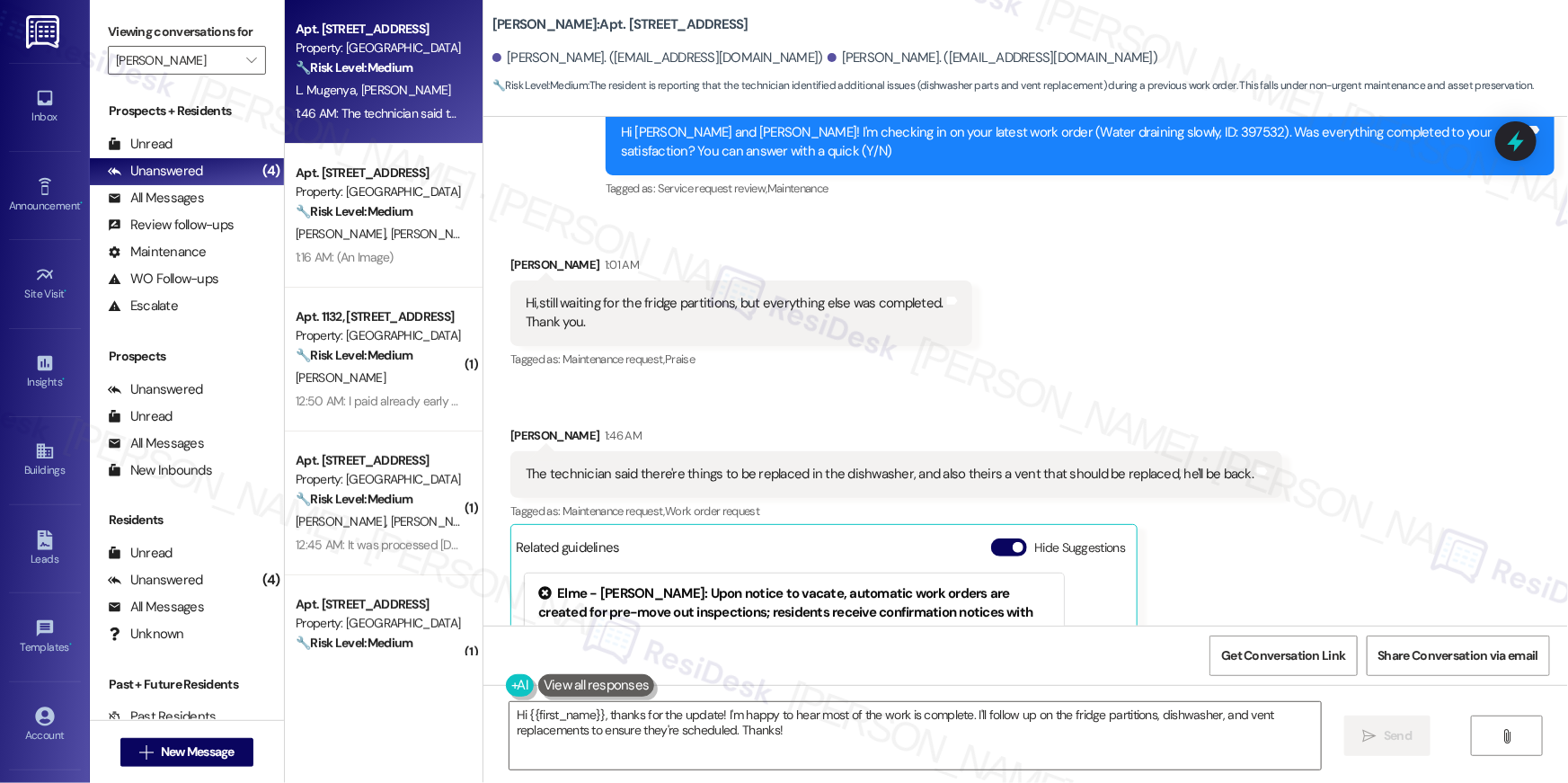
scroll to position [518, 0]
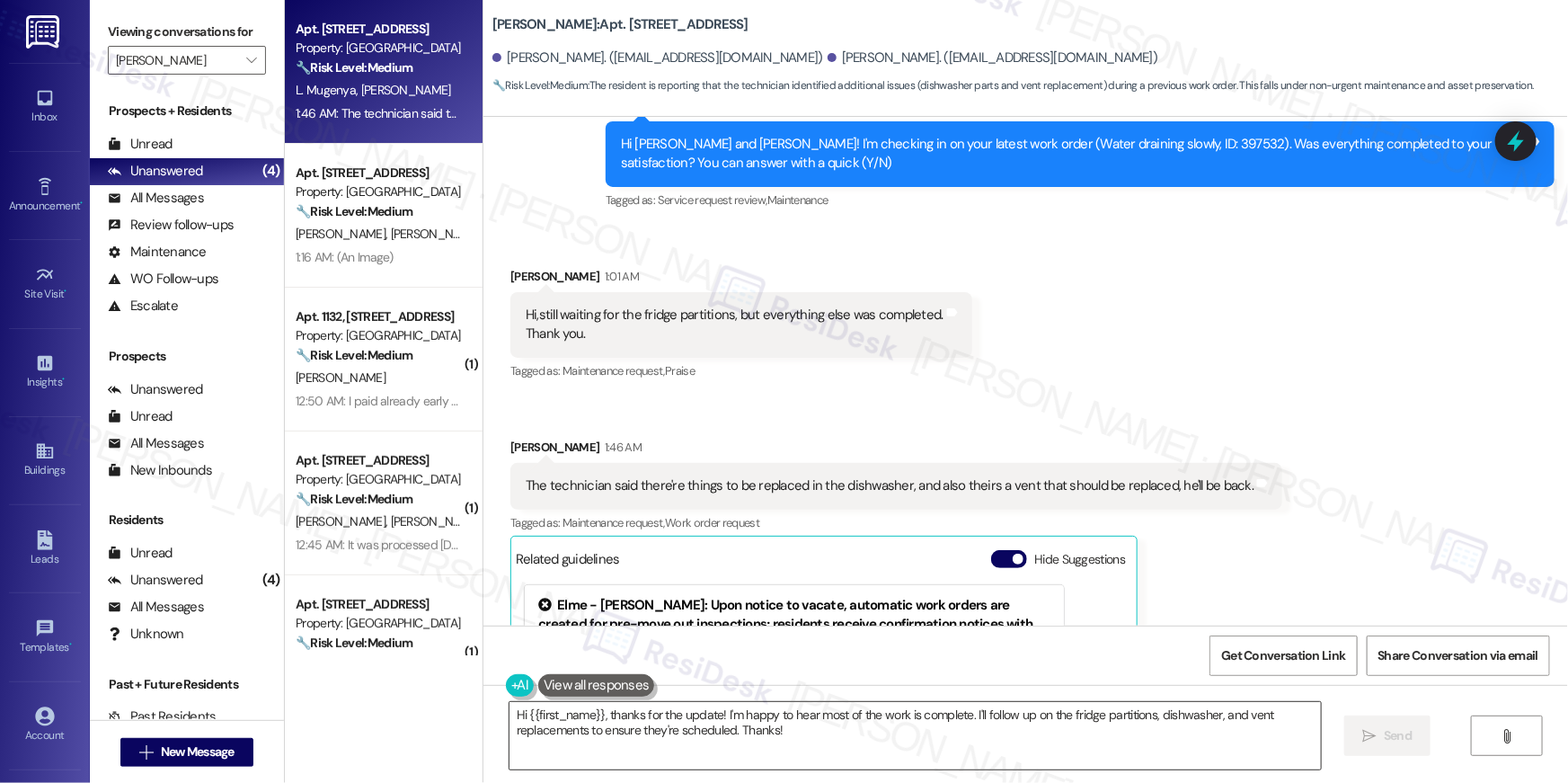
click at [865, 761] on textarea "Hi {{first_name}}, thanks for the update! I'm happy to hear most of the work is…" at bounding box center [915, 737] width 812 height 68
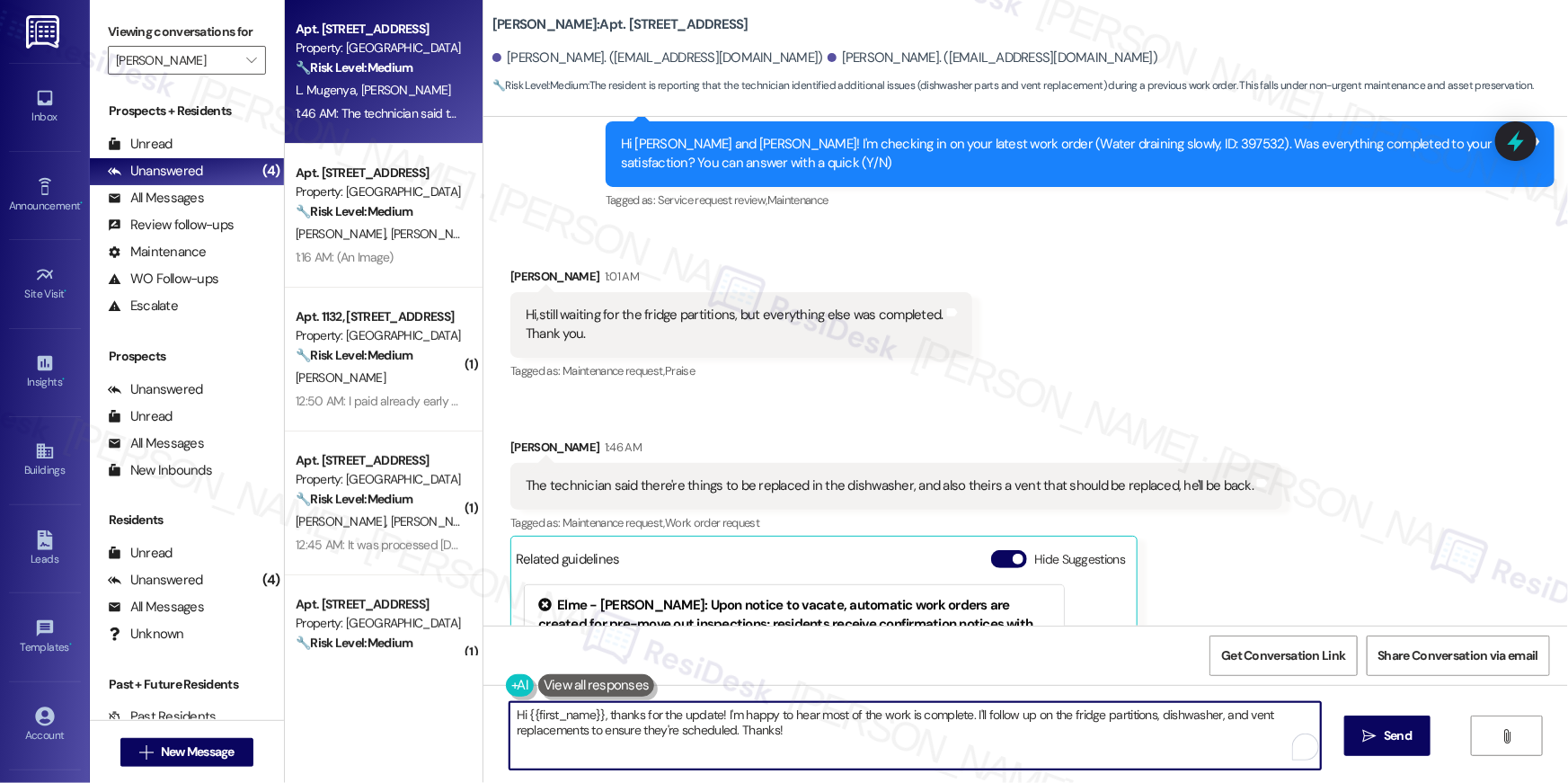
click at [1033, 765] on textarea "Hi {{first_name}}, thanks for the update! I'm happy to hear most of the work is…" at bounding box center [915, 737] width 812 height 68
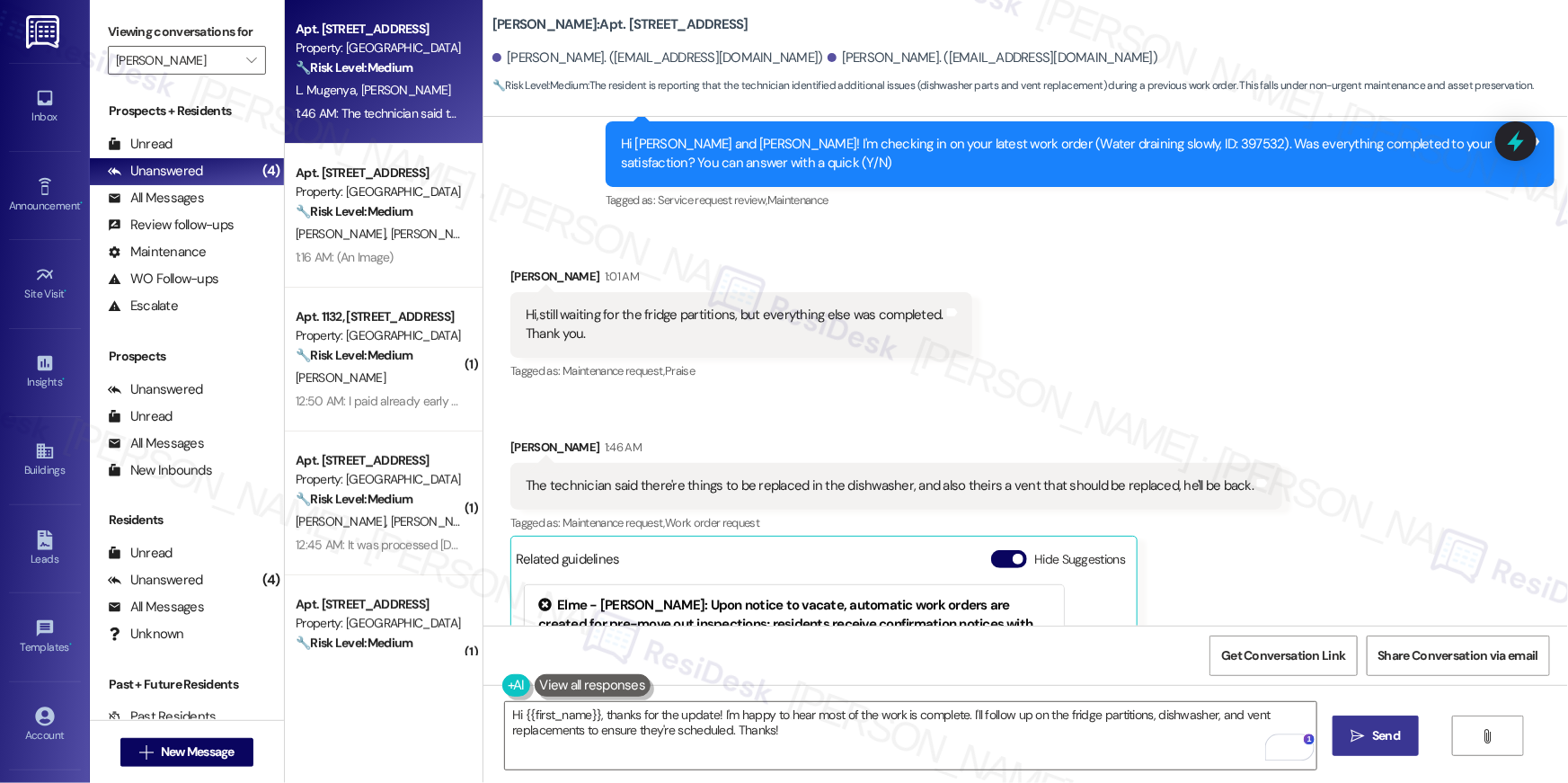
click at [1335, 749] on button " Send" at bounding box center [1376, 736] width 87 height 41
click at [344, 126] on div "Apt. [STREET_ADDRESS] Property: [GEOGRAPHIC_DATA] 🔧 Risk Level: Medium The resi…" at bounding box center [383, 71] width 198 height 144
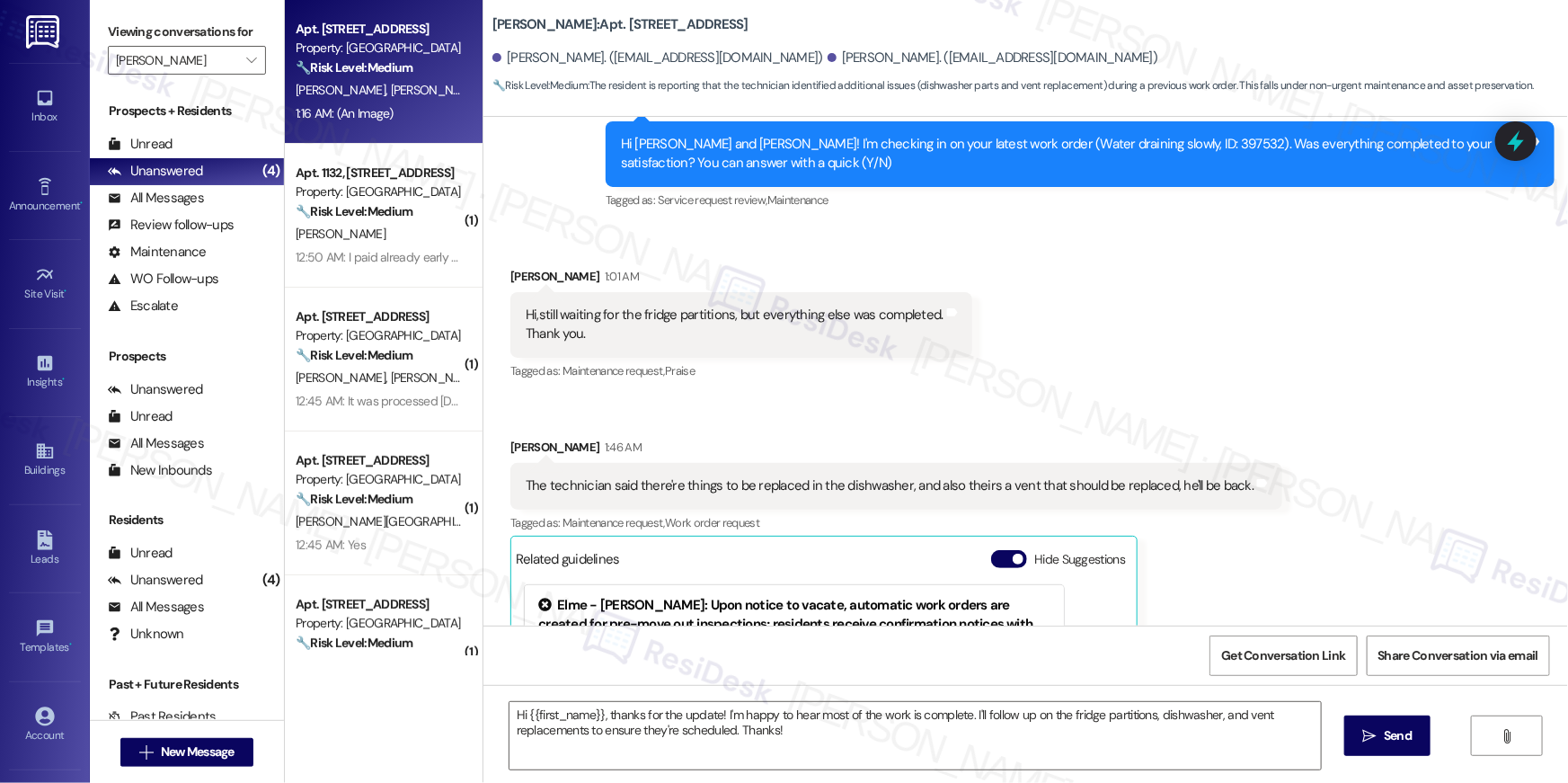
type textarea "Fetching suggested responses. Please feel free to read through the conversation…"
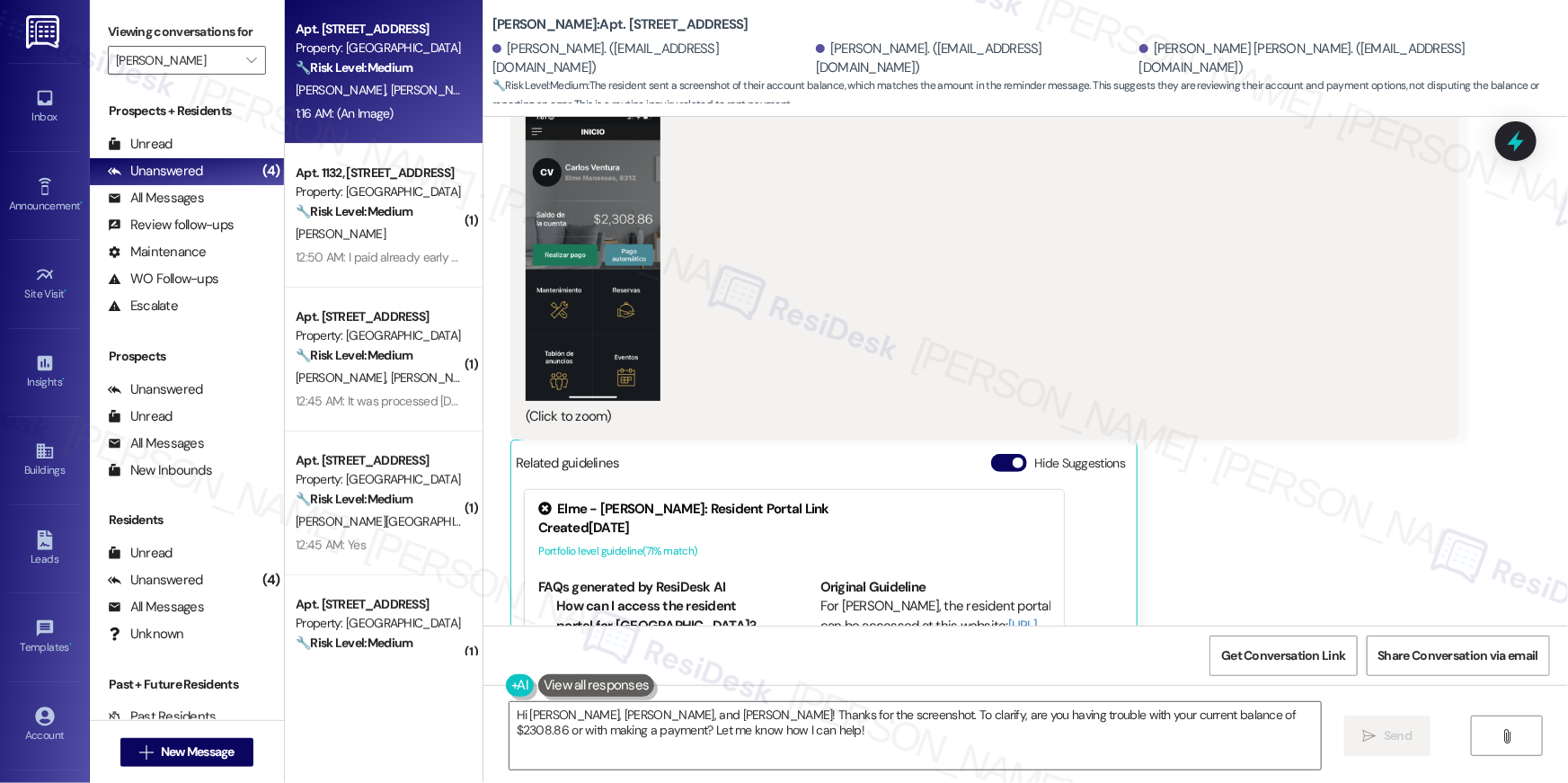
scroll to position [7548, 0]
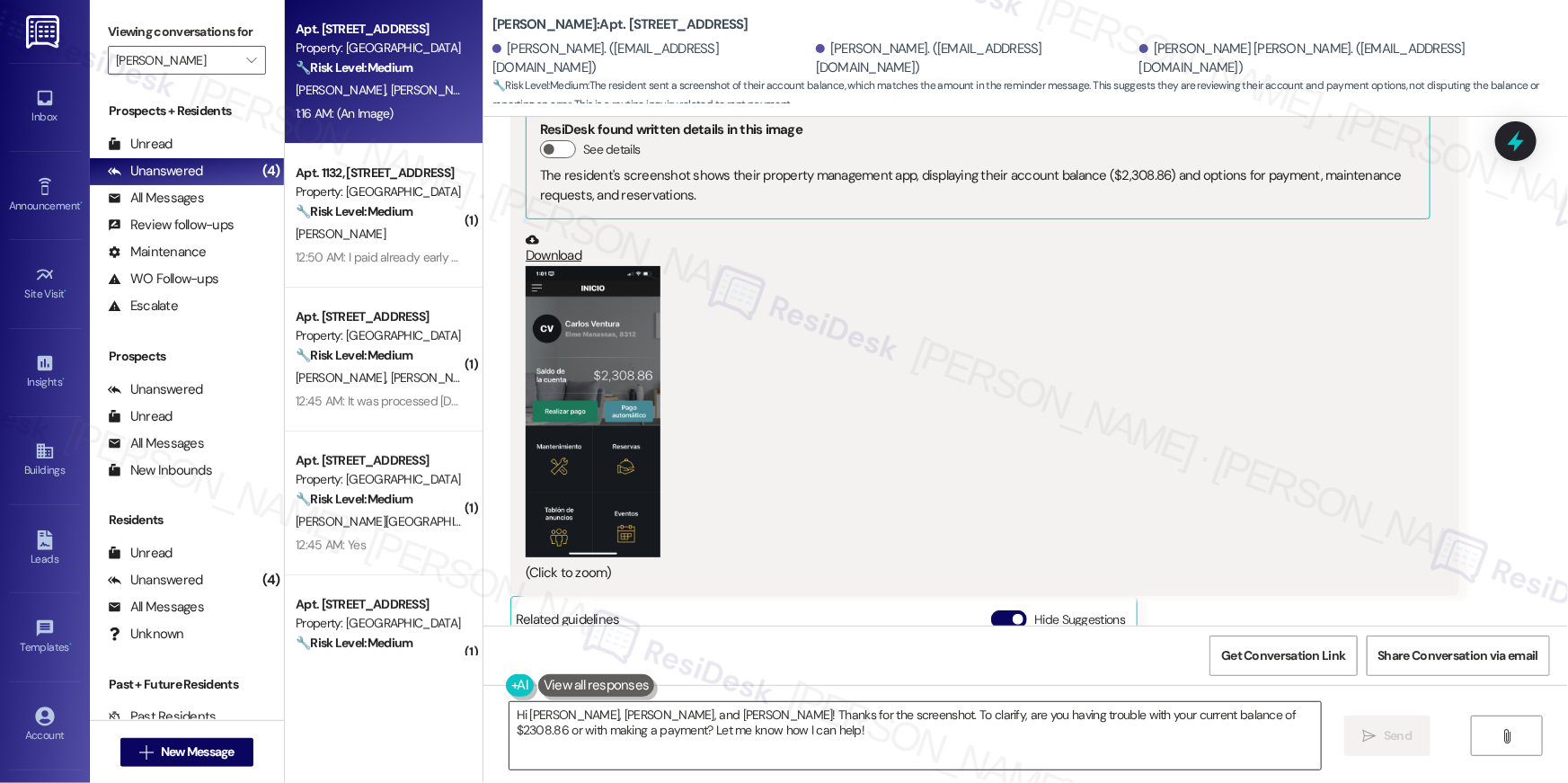
click at [651, 726] on textarea "Hi [PERSON_NAME], [PERSON_NAME], and [PERSON_NAME]! Thanks for the screenshot. …" at bounding box center [915, 737] width 812 height 68
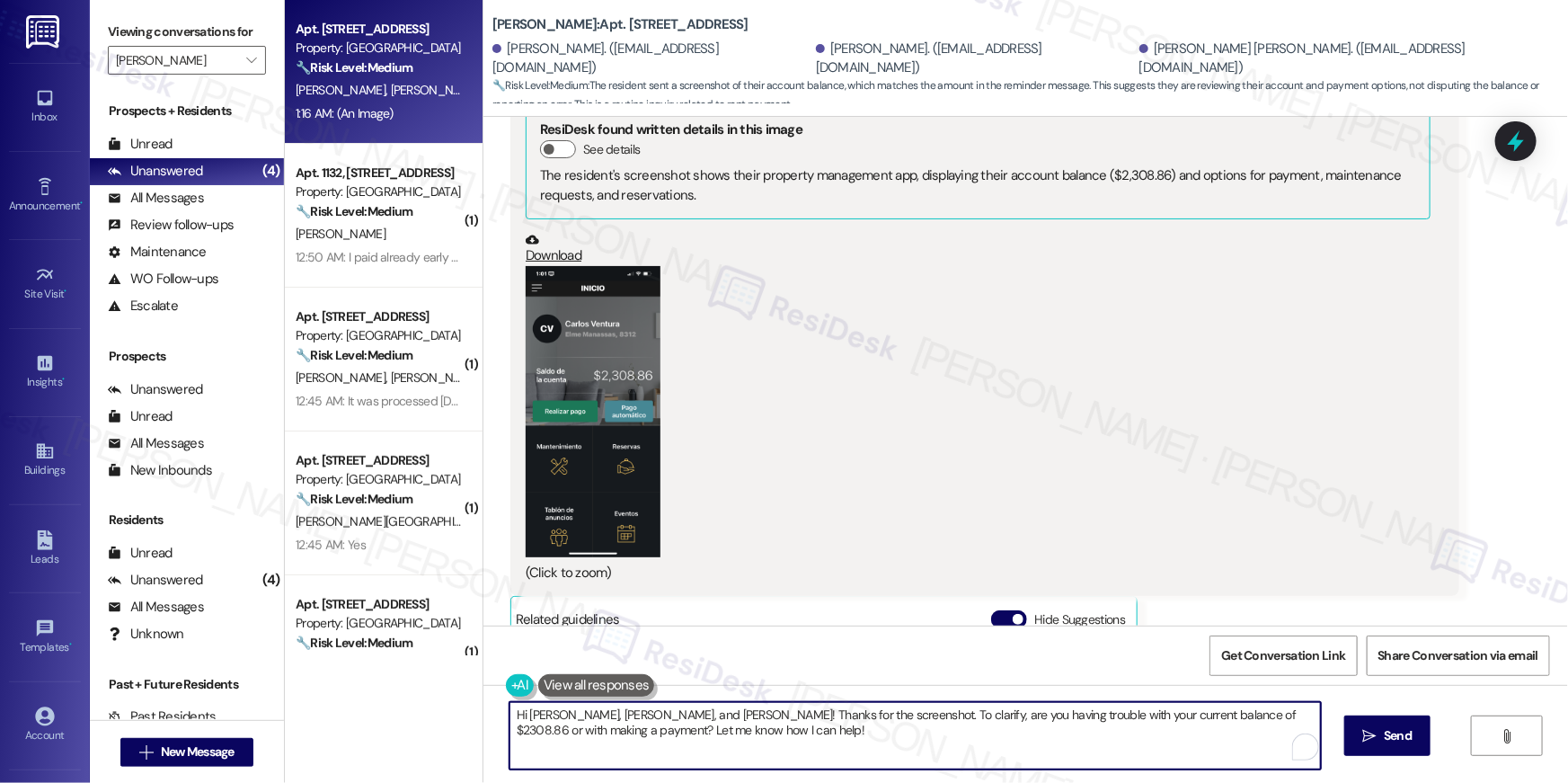
click at [744, 729] on textarea "Hi [PERSON_NAME], [PERSON_NAME], and [PERSON_NAME]! Thanks for the screenshot. …" at bounding box center [915, 737] width 812 height 68
click at [412, 678] on div "Apt. [STREET_ADDRESS] Property: [GEOGRAPHIC_DATA] 🔧 Risk Level: Medium The resi…" at bounding box center [926, 391] width 1283 height 783
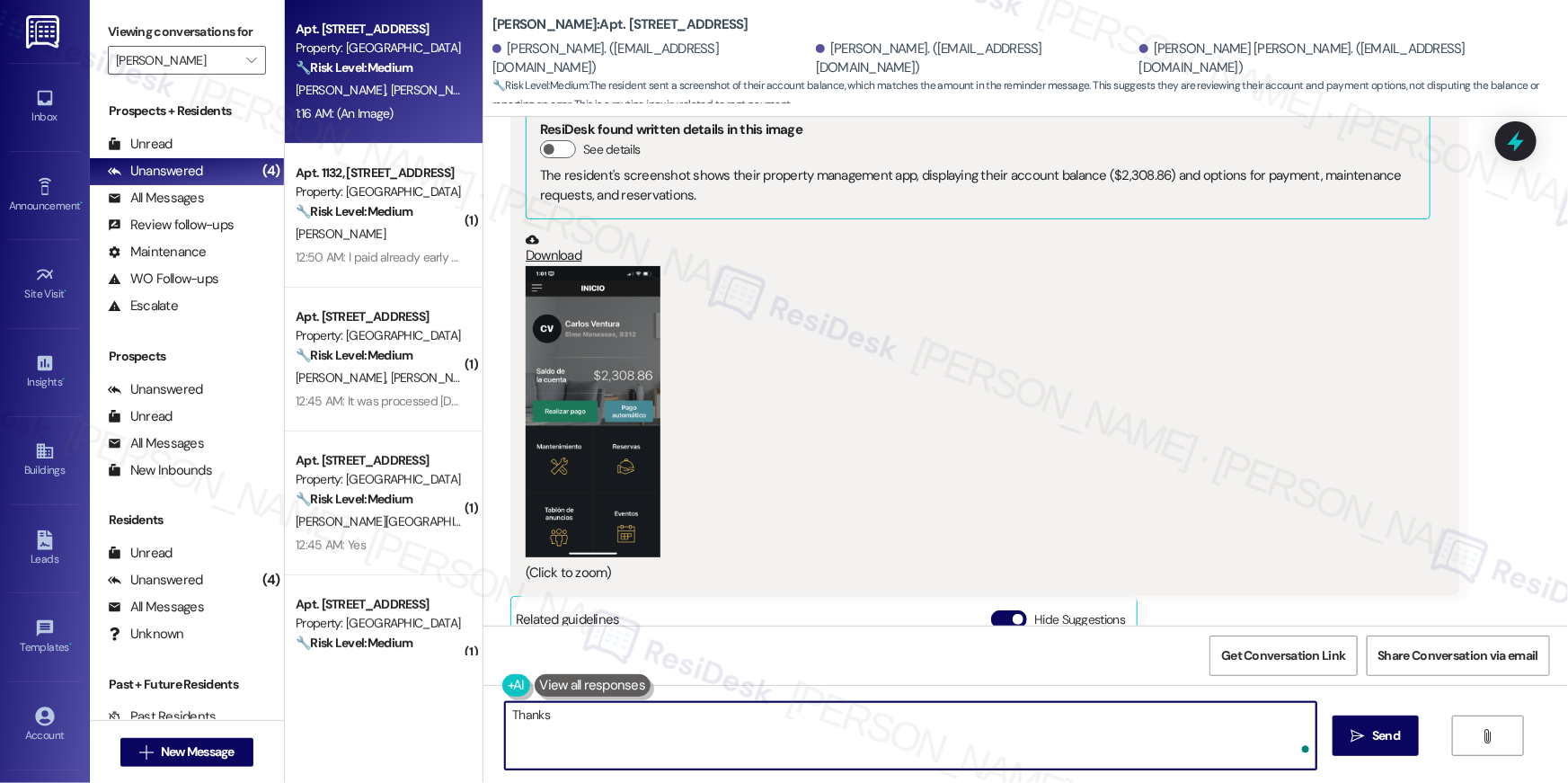
type textarea "Thanks"
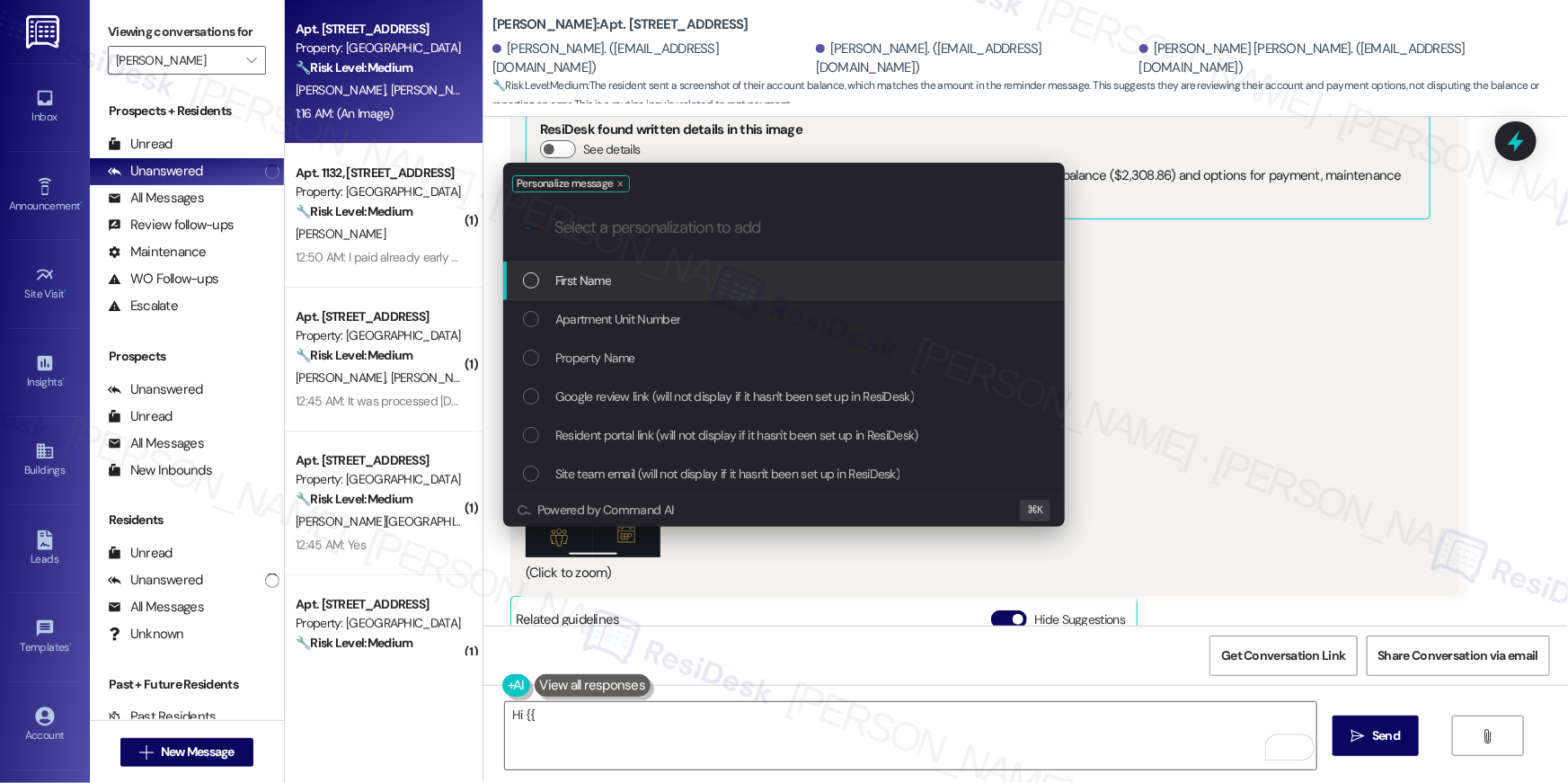
click at [872, 292] on div "First Name" at bounding box center [784, 281] width 562 height 39
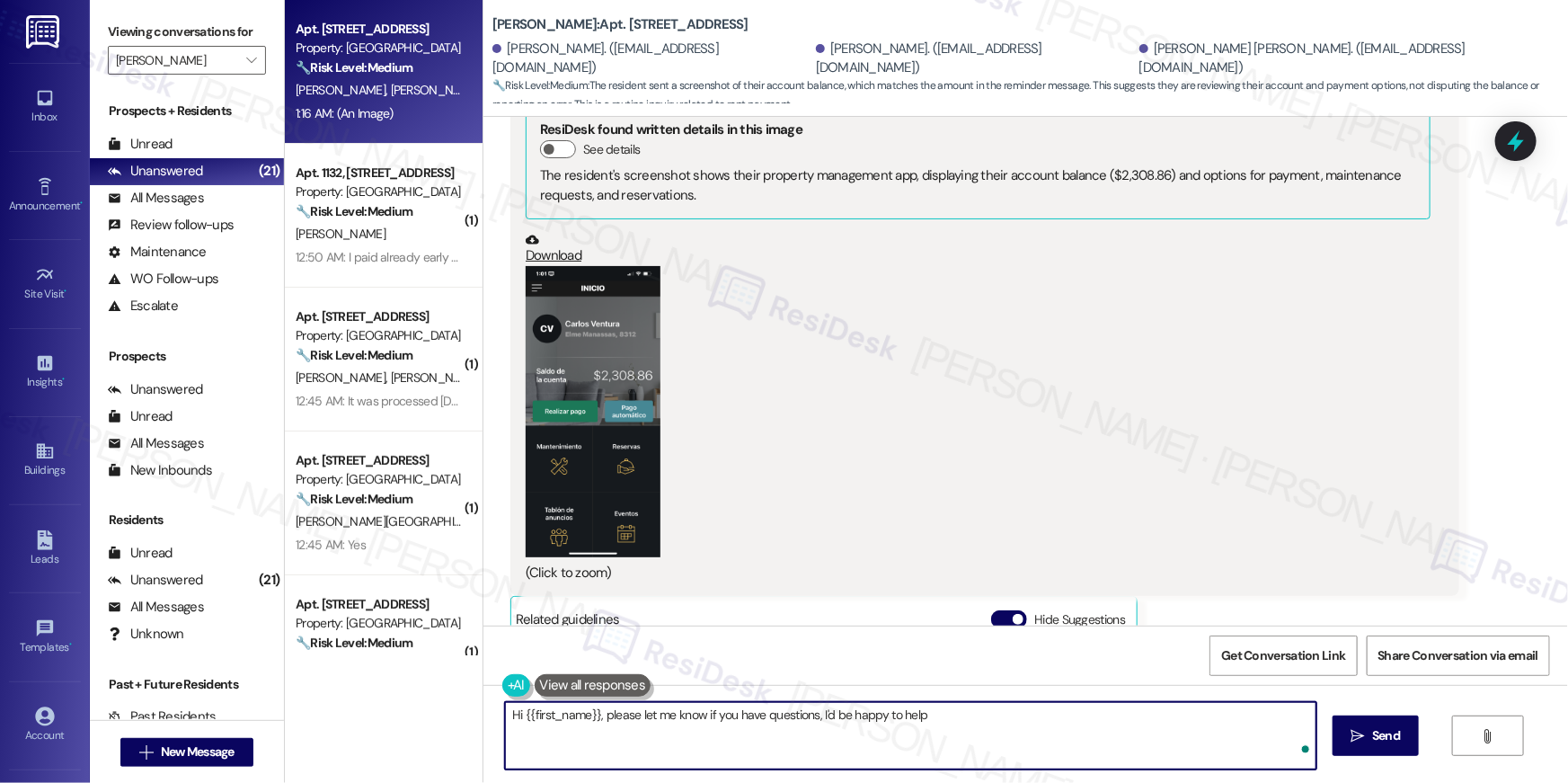
type textarea "Hi {{first_name}}, please let me know if you have questions, I'd be happy to he…"
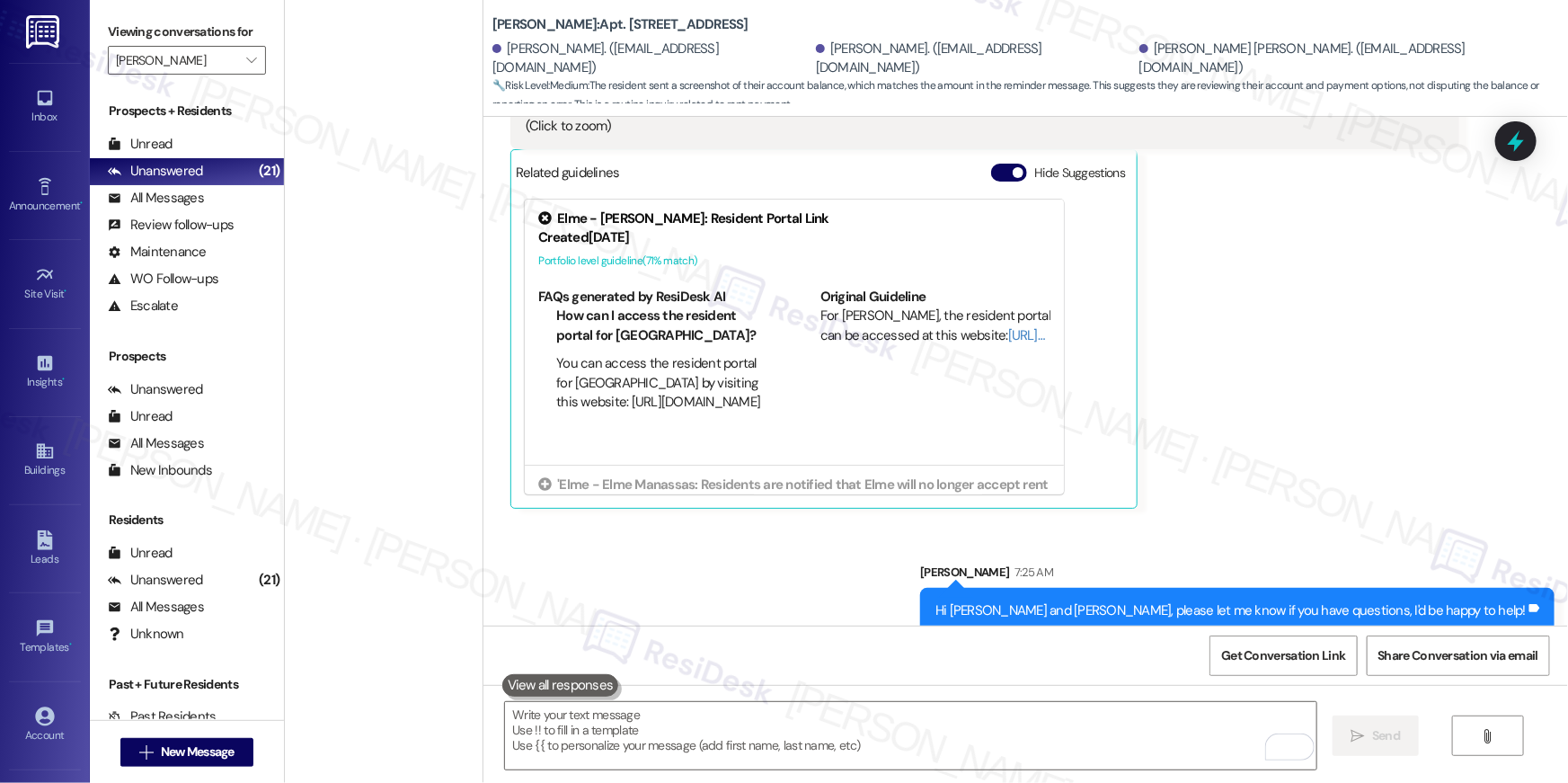
scroll to position [2365, 0]
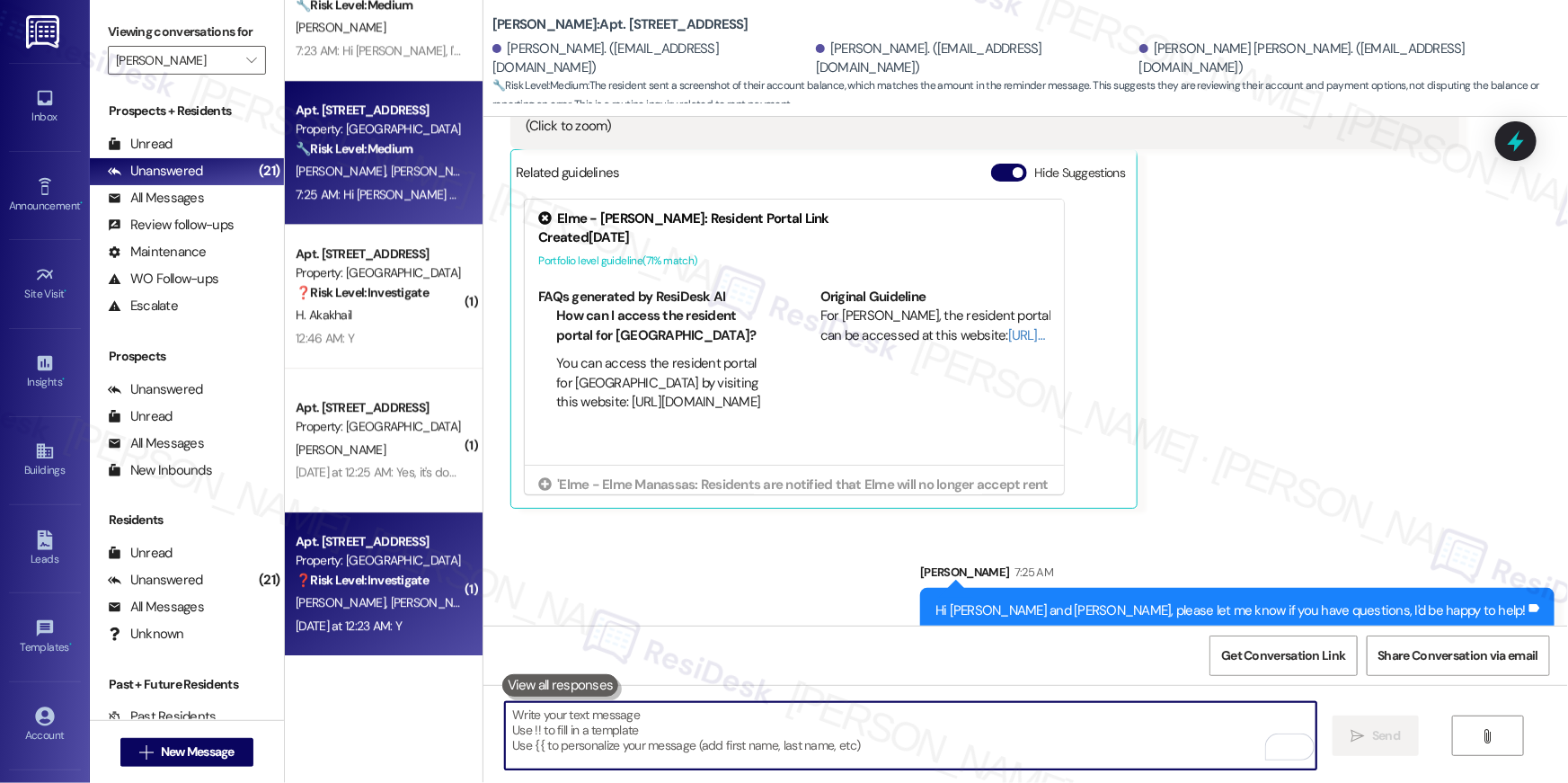
click at [426, 596] on div "[PERSON_NAME] [PERSON_NAME]" at bounding box center [379, 602] width 170 height 22
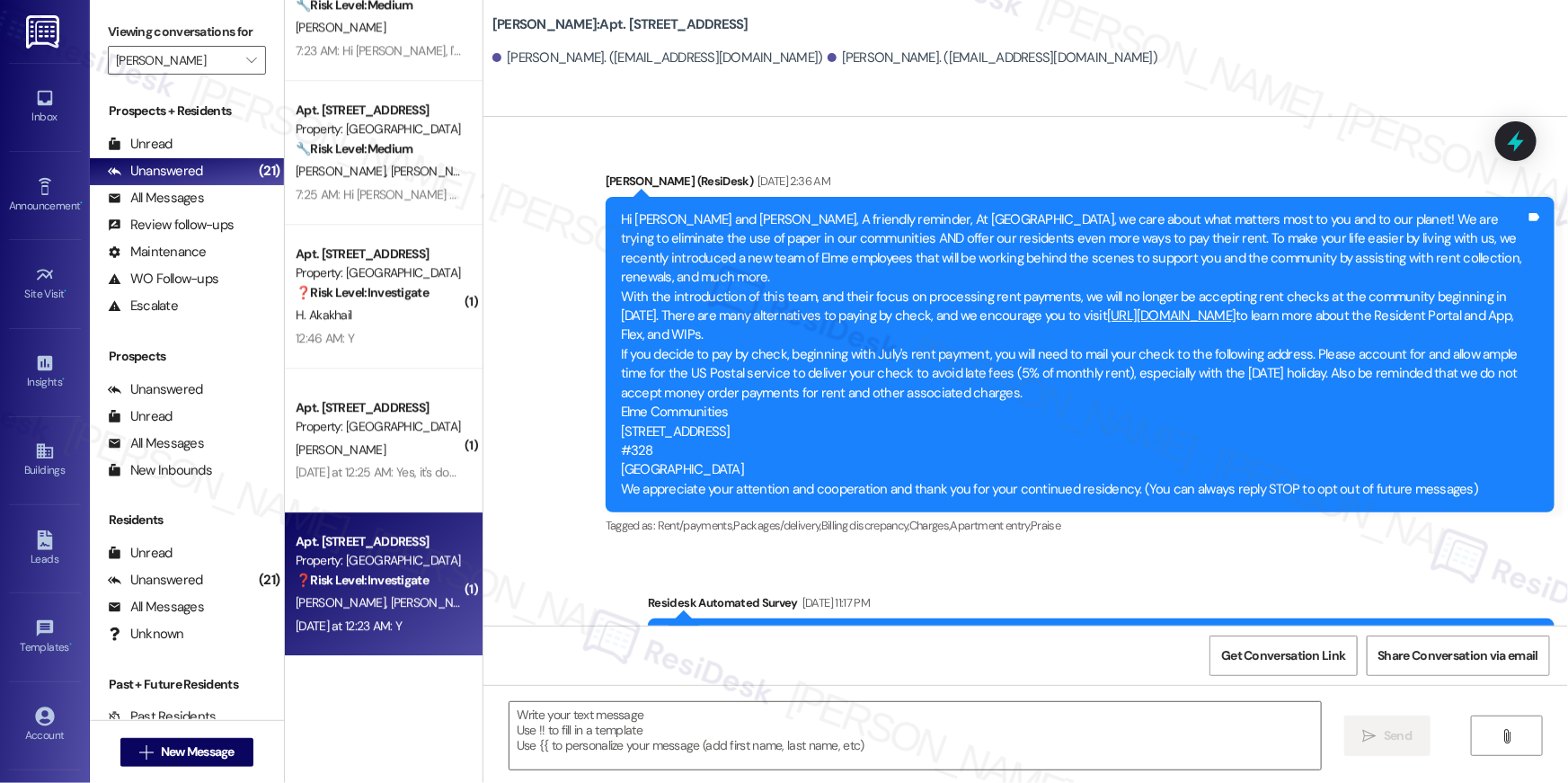
scroll to position [5757, 0]
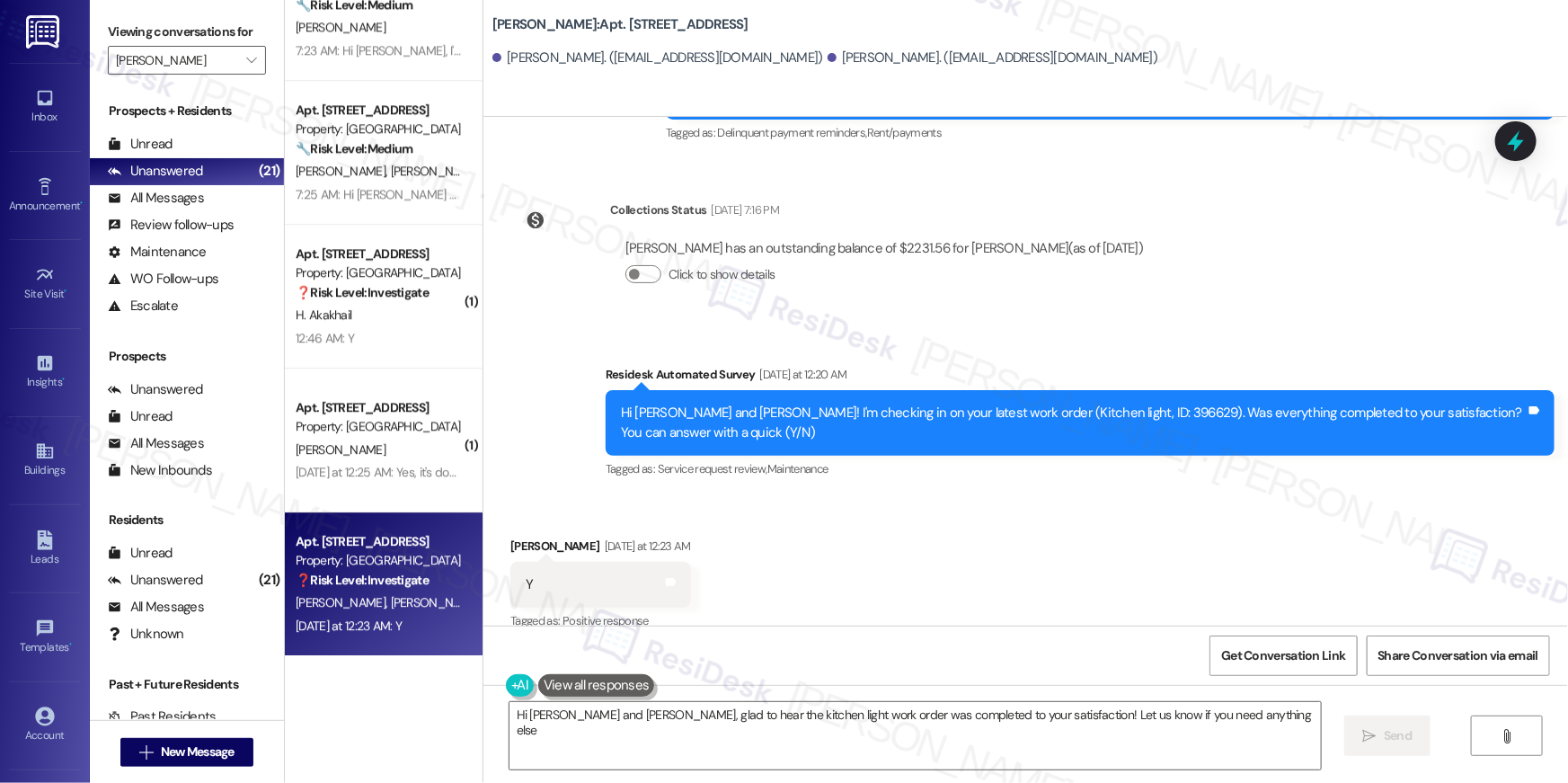
type textarea "Hi [PERSON_NAME] and [PERSON_NAME], glad to hear the kitchen light work order w…"
click at [949, 495] on div "Received via SMS [PERSON_NAME] [DATE] at 12:23 AM Y Tags and notes Tagged as: P…" at bounding box center [1026, 571] width 1085 height 152
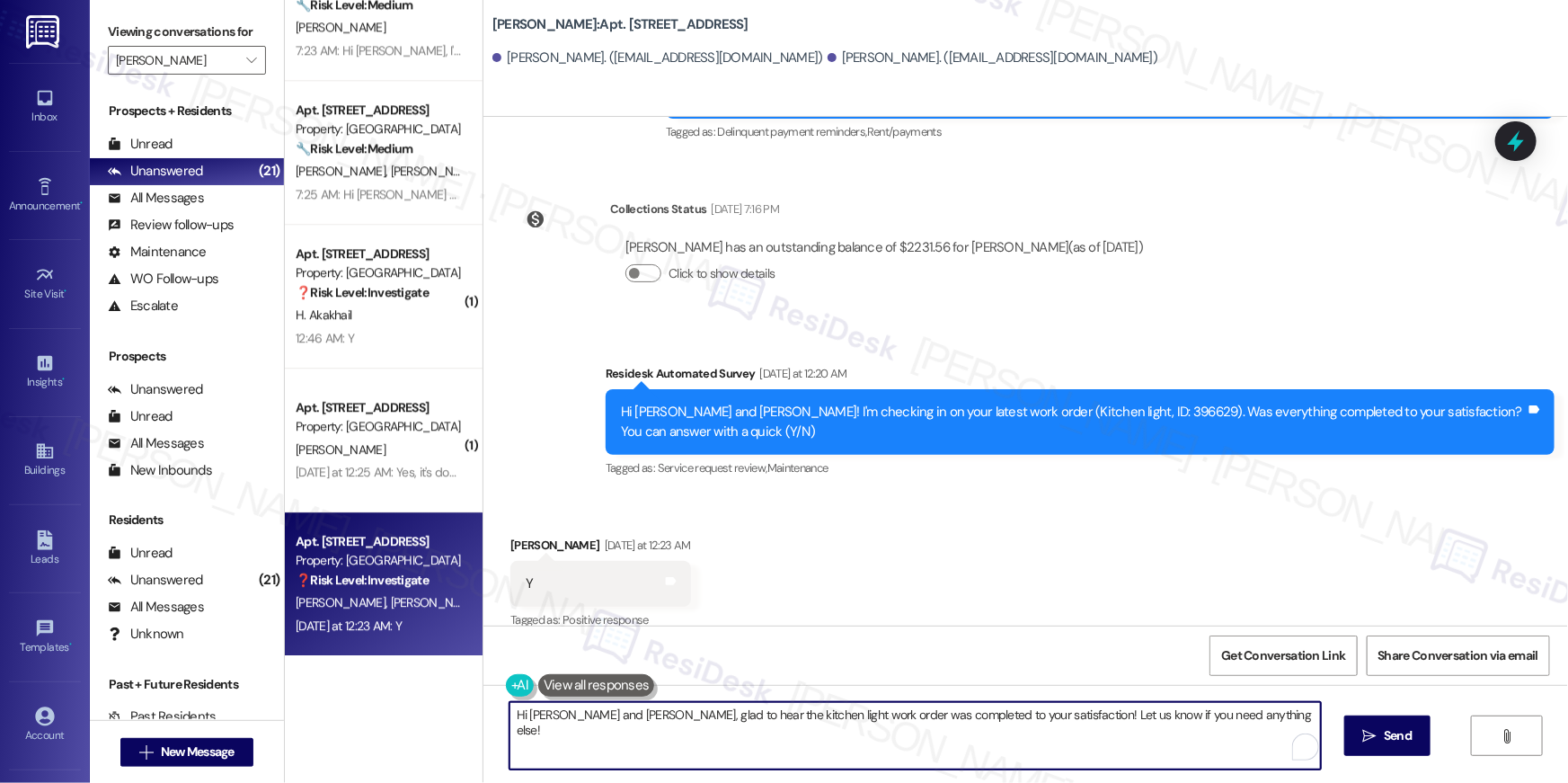
click at [917, 703] on textarea "Hi [PERSON_NAME] and [PERSON_NAME], glad to hear the kitchen light work order w…" at bounding box center [915, 737] width 812 height 68
click at [922, 724] on textarea "Hi [PERSON_NAME] and [PERSON_NAME], glad to hear the kitchen light work order w…" at bounding box center [915, 737] width 812 height 68
click at [1375, 729] on span "Send" at bounding box center [1386, 737] width 28 height 19
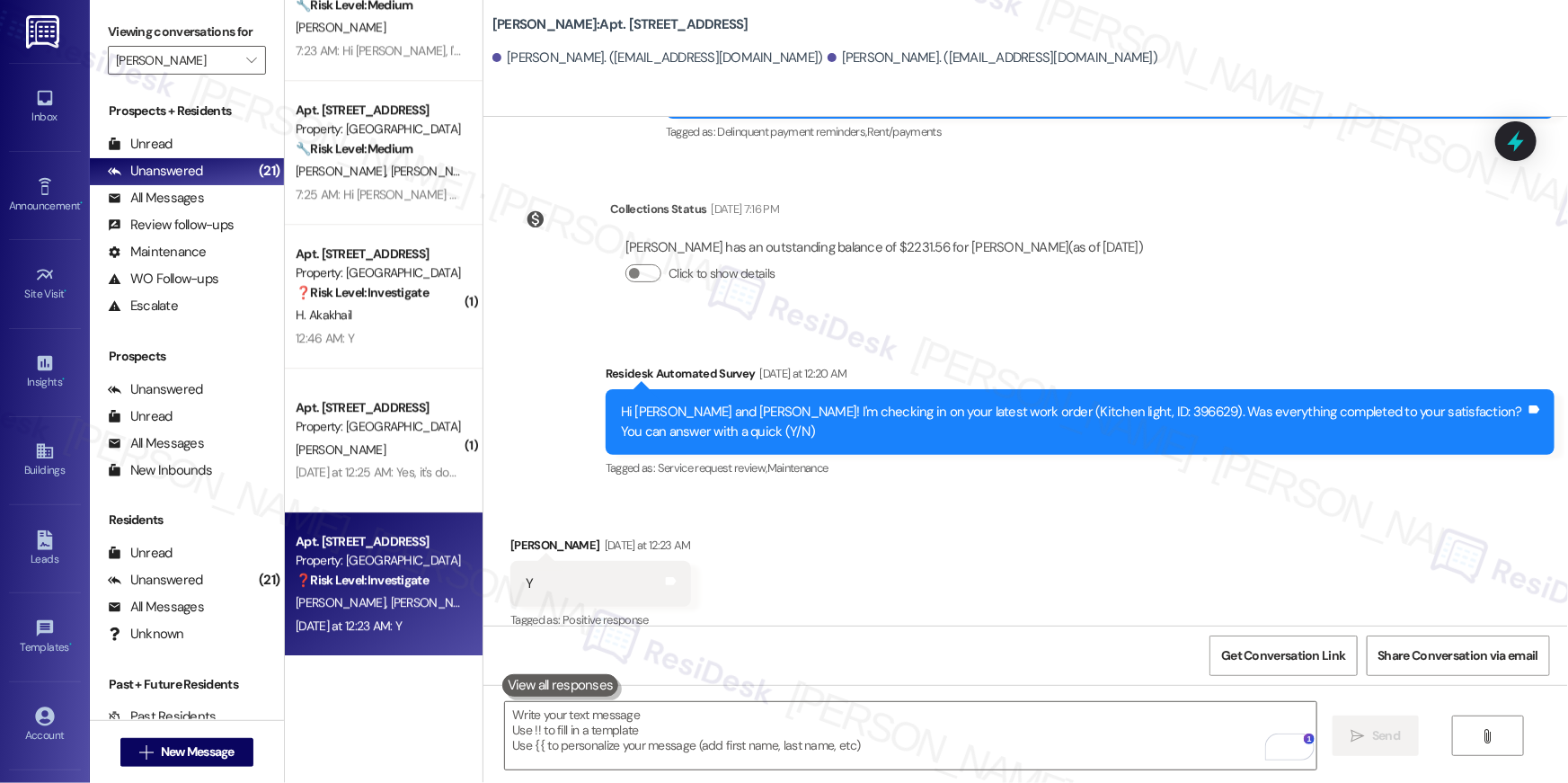
scroll to position [5757, 0]
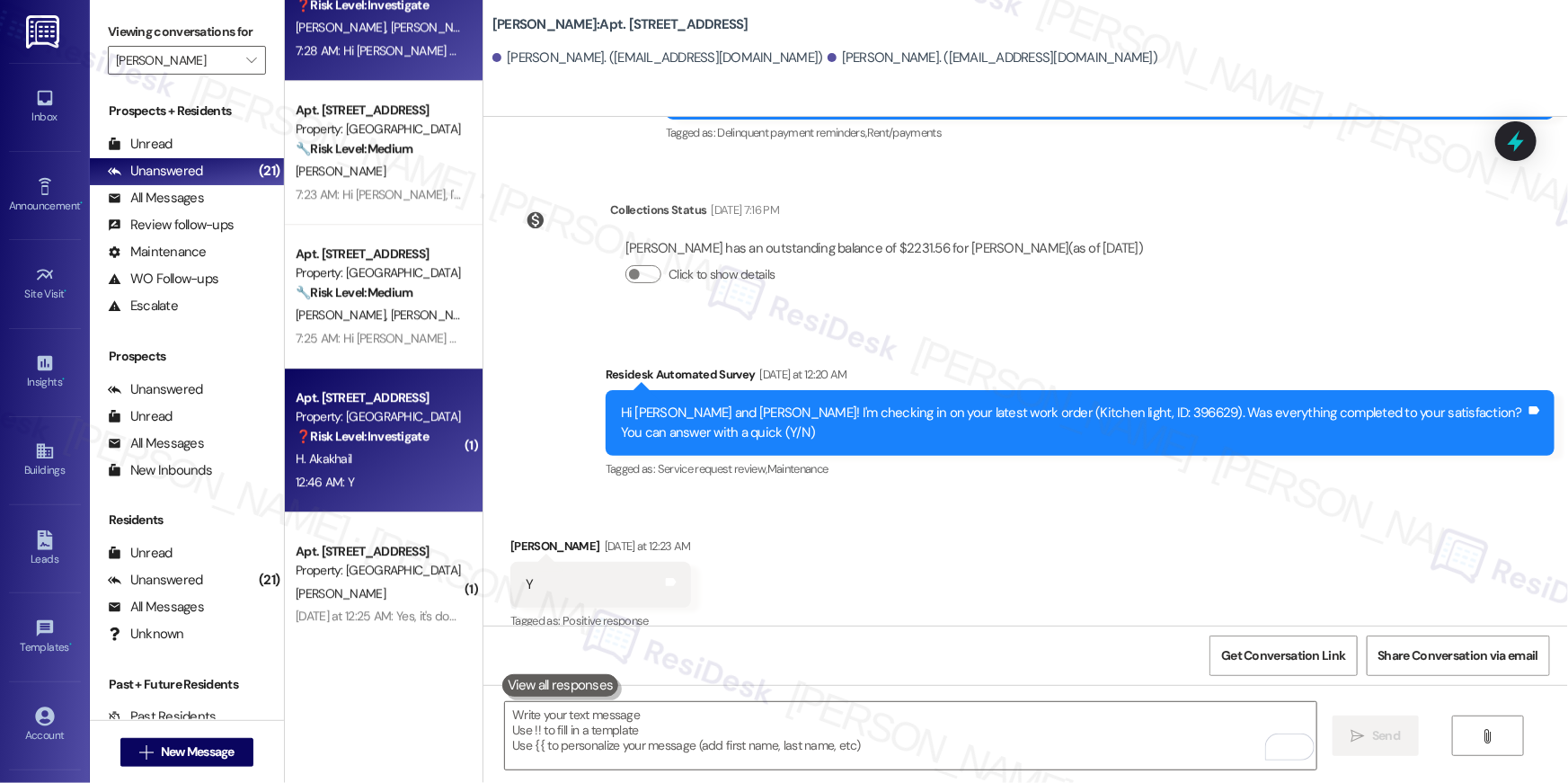
click at [299, 474] on div "12:46 AM: Y 12:46 AM: Y" at bounding box center [324, 482] width 59 height 16
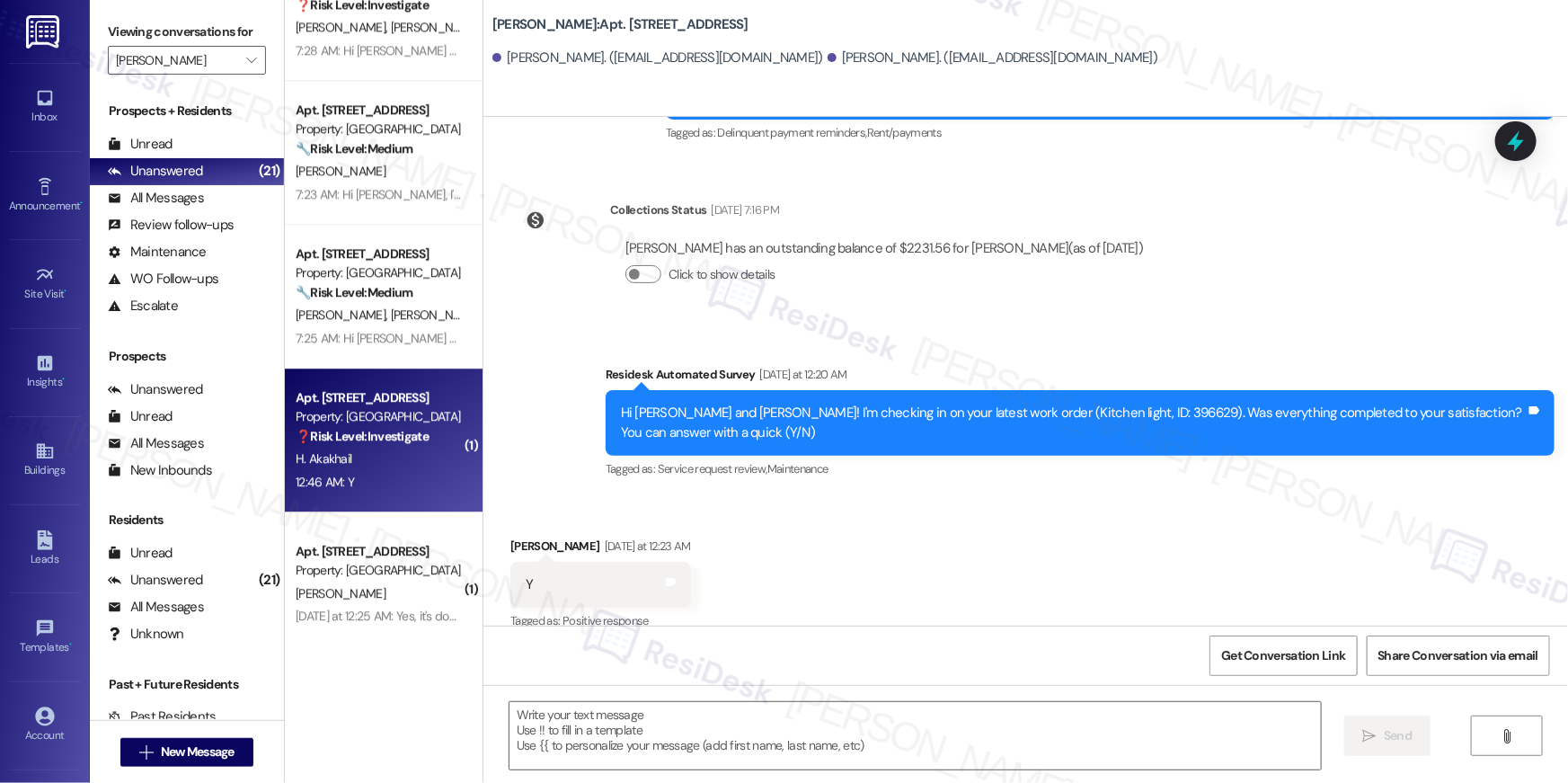
type textarea "Fetching suggested responses. Please feel free to read through the conversation…"
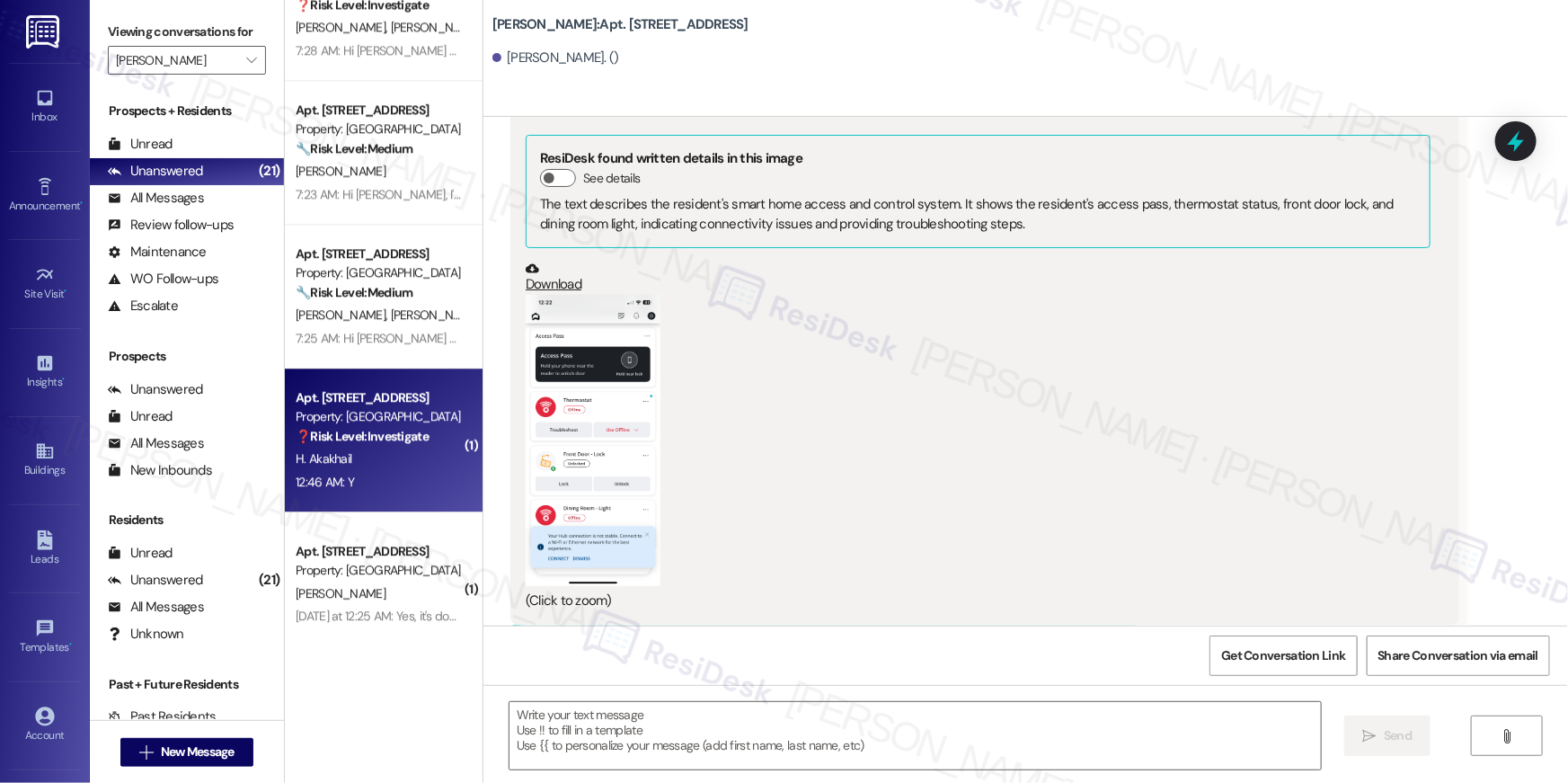
scroll to position [4468, 0]
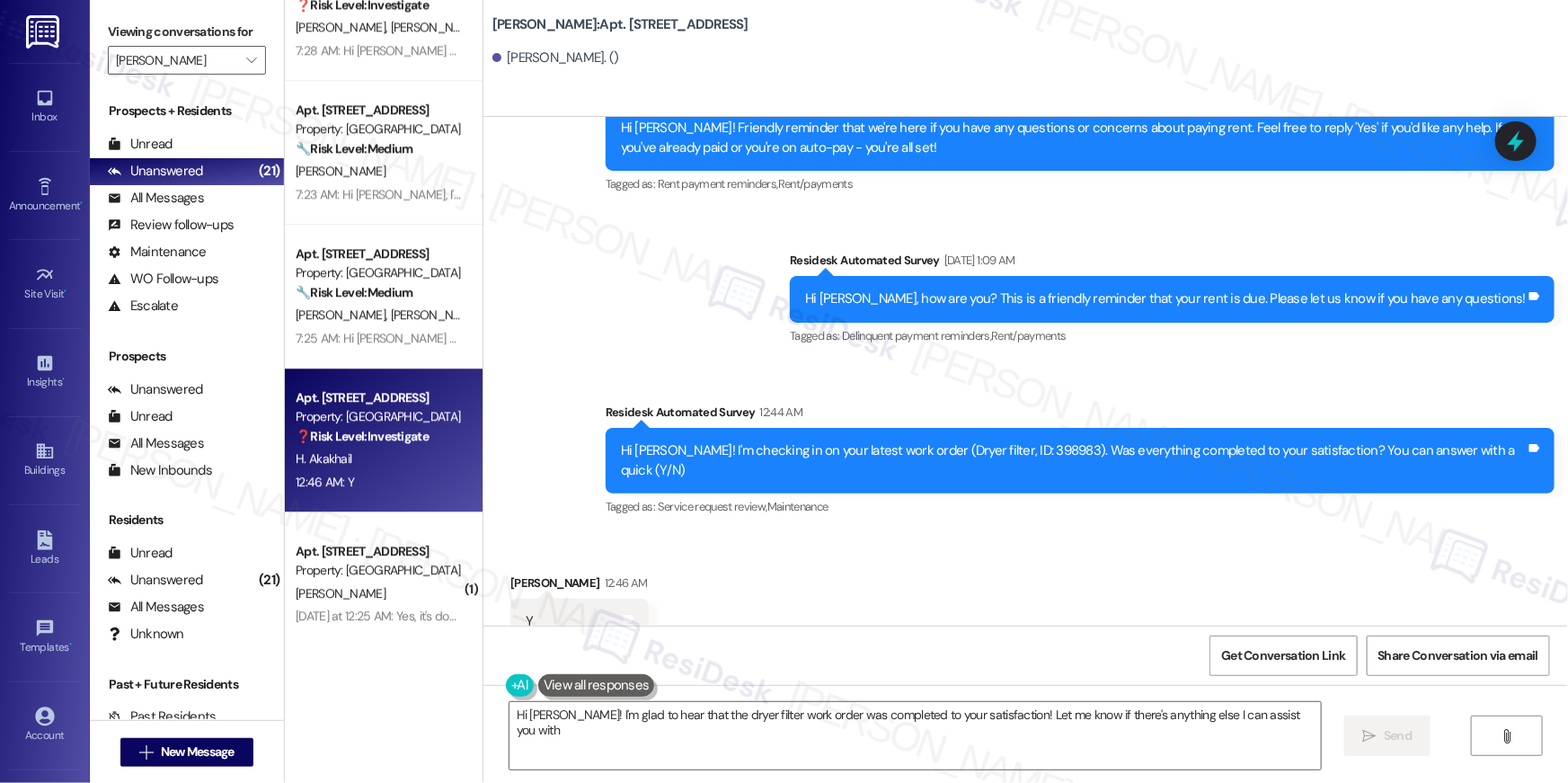
type textarea "Hi [PERSON_NAME]! I'm glad to hear that the dryer filter work order was complet…"
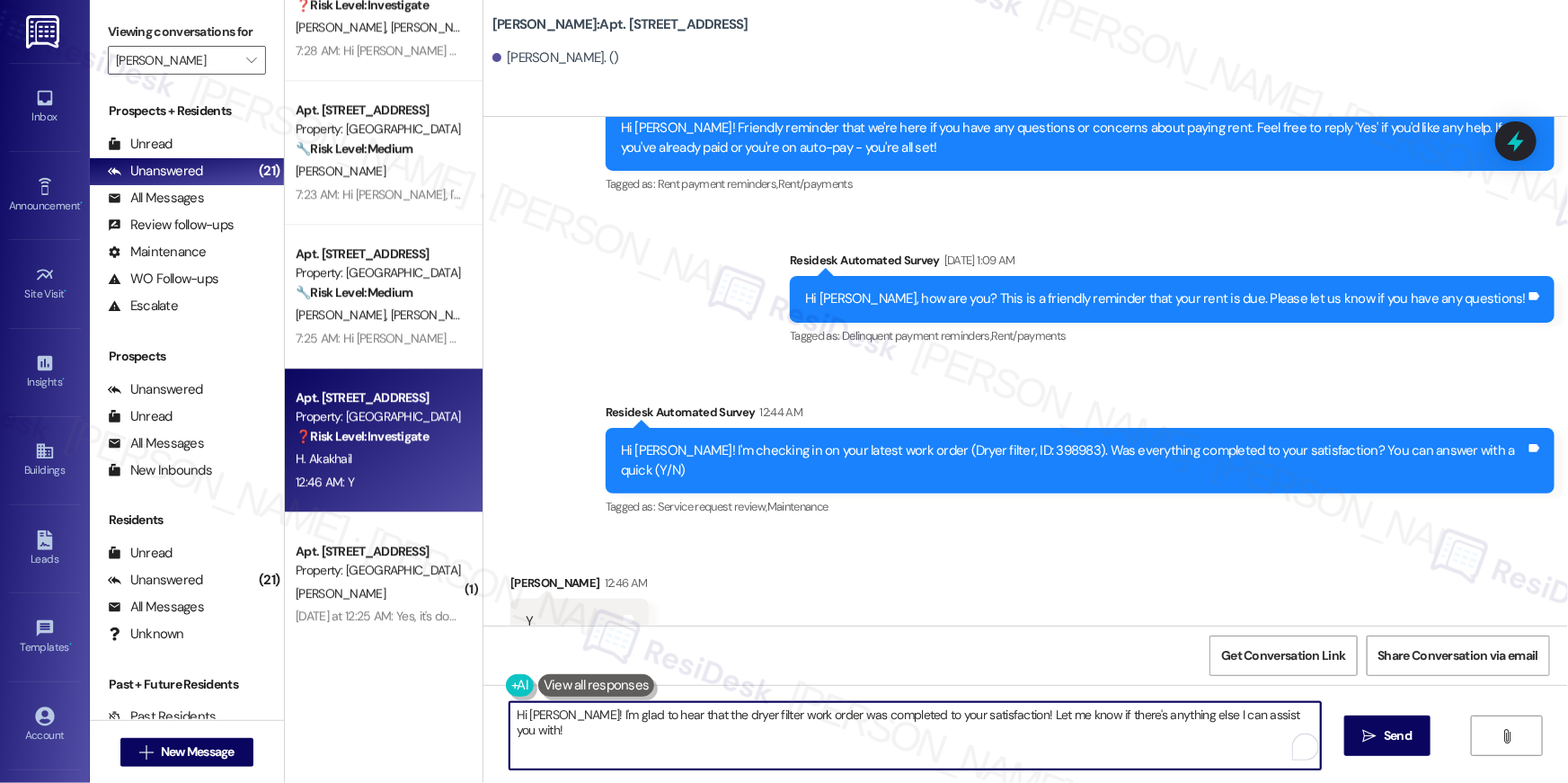
click at [905, 736] on textarea "Hi [PERSON_NAME]! I'm glad to hear that the dryer filter work order was complet…" at bounding box center [915, 737] width 812 height 68
click at [1214, 741] on textarea "Hi [PERSON_NAME]! I'm glad to hear that the dryer filter work order was complet…" at bounding box center [915, 737] width 812 height 68
click at [1357, 733] on icon "" at bounding box center [1359, 736] width 14 height 14
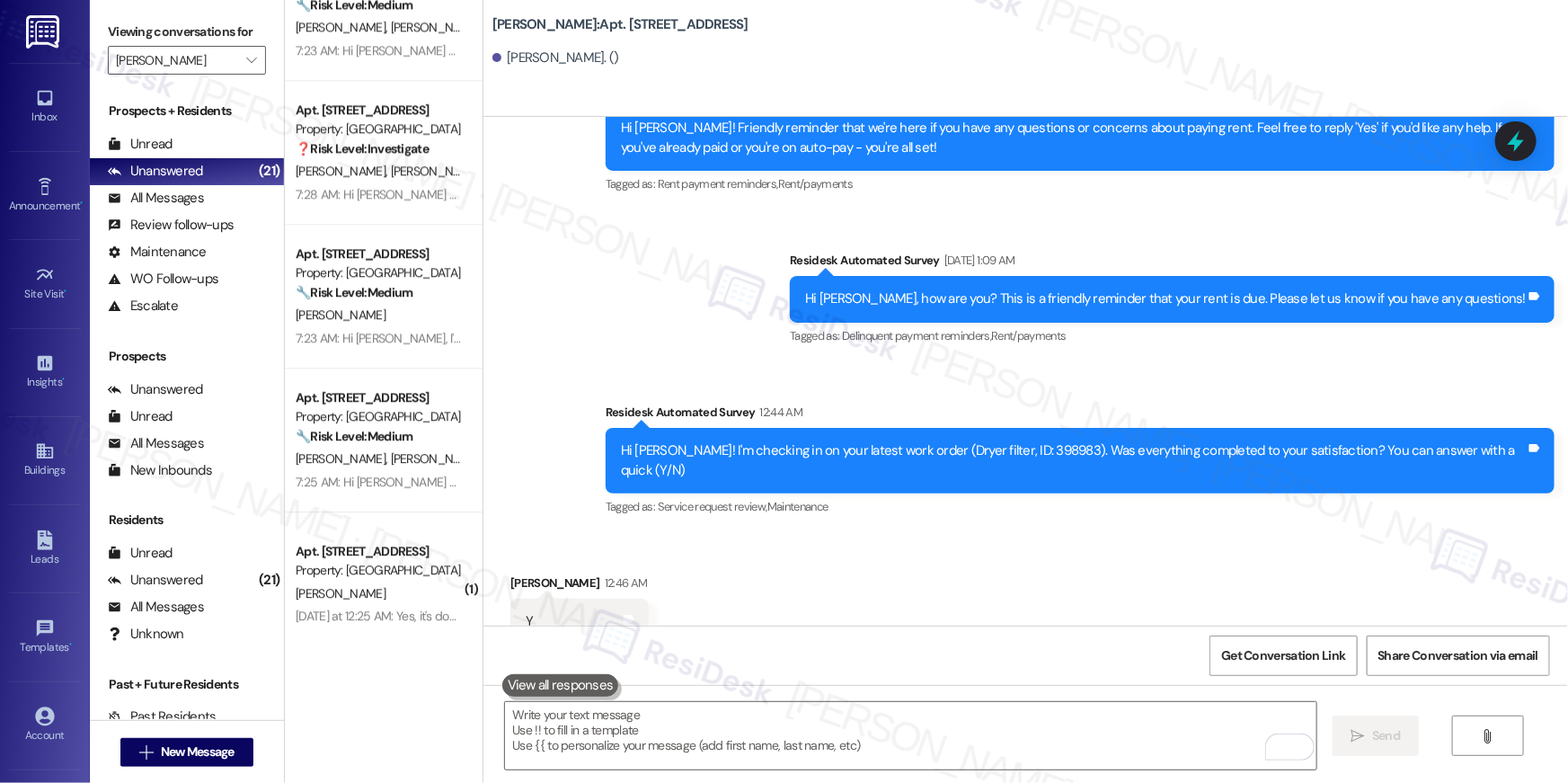
scroll to position [4594, 0]
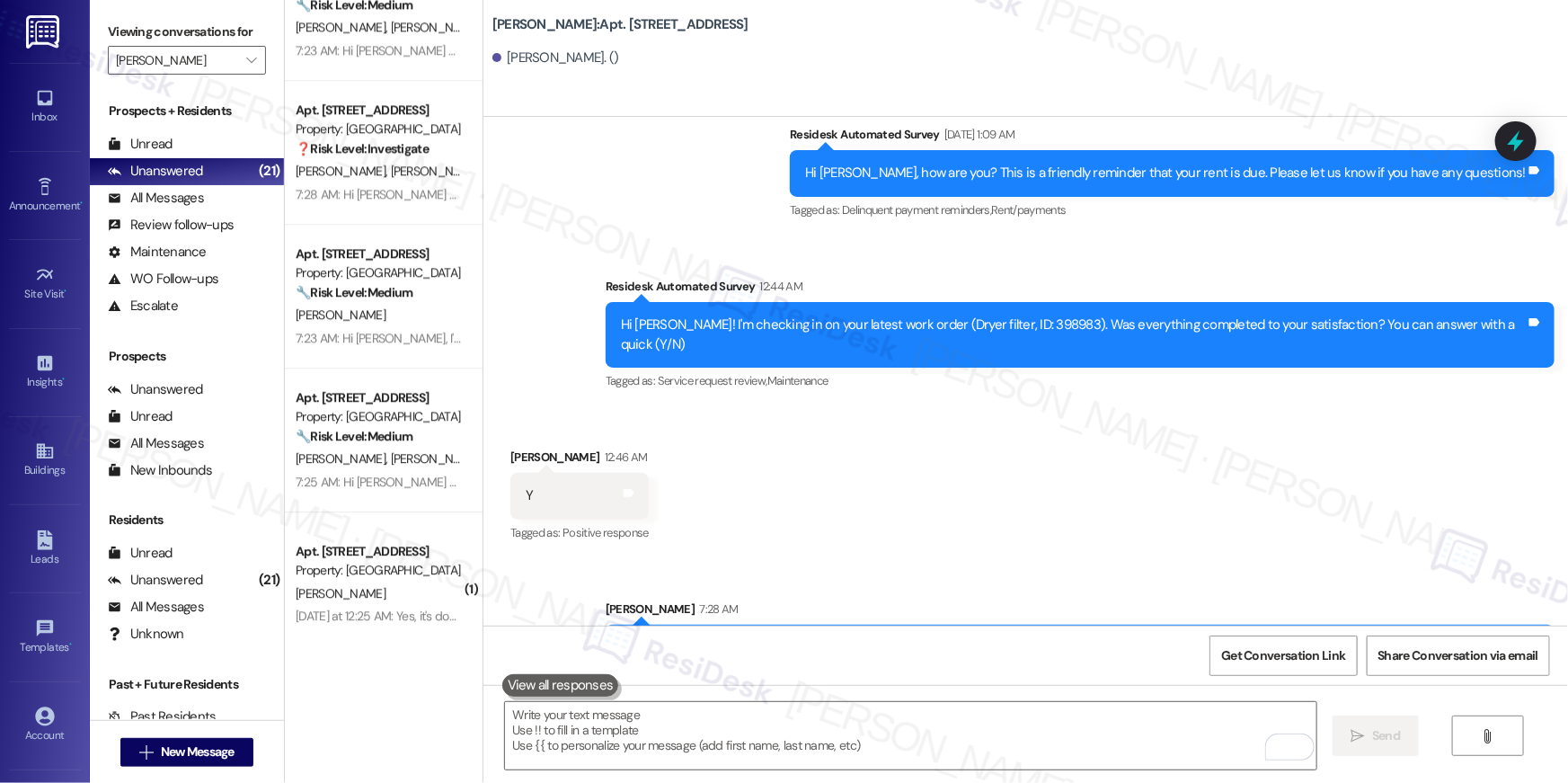
click at [493, 572] on div "Sent via SMS [PERSON_NAME] 7:28 AM Hi [PERSON_NAME]! I'm glad to hear that the …" at bounding box center [1026, 631] width 1085 height 145
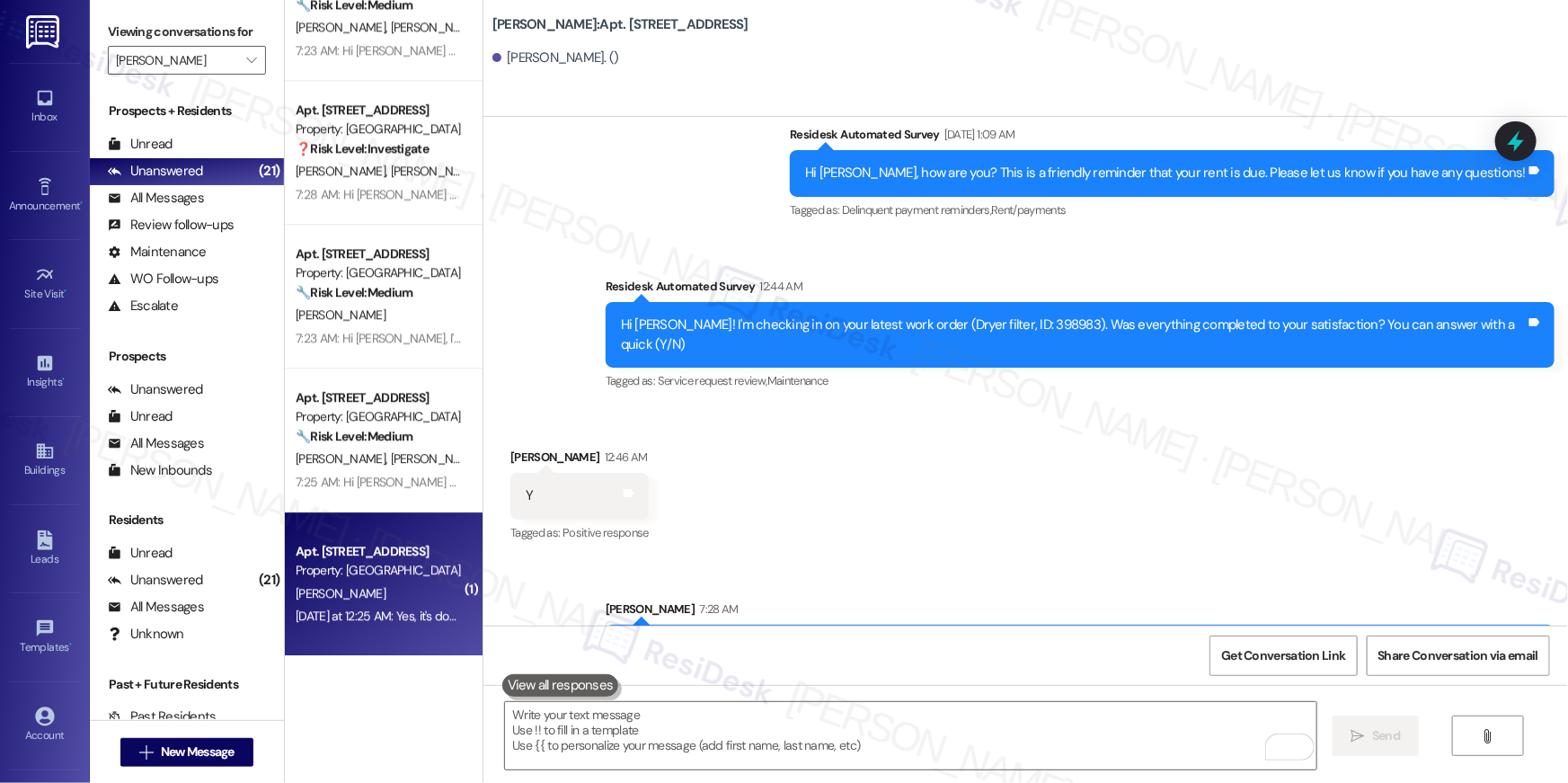
click at [387, 573] on div "Property: [GEOGRAPHIC_DATA]" at bounding box center [378, 571] width 166 height 19
type textarea "Fetching suggested responses. Please feel free to read through the conversation…"
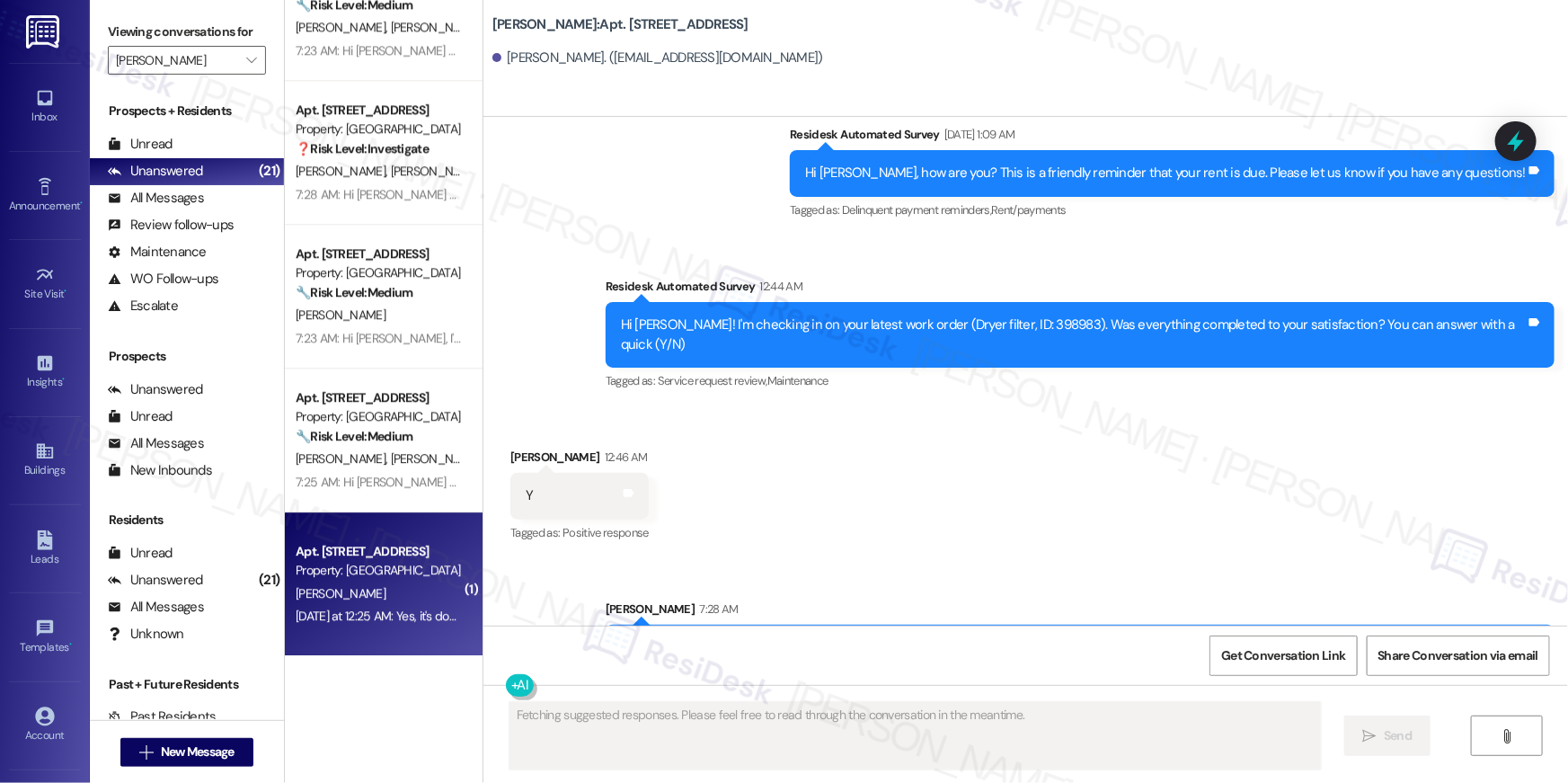
scroll to position [0, 0]
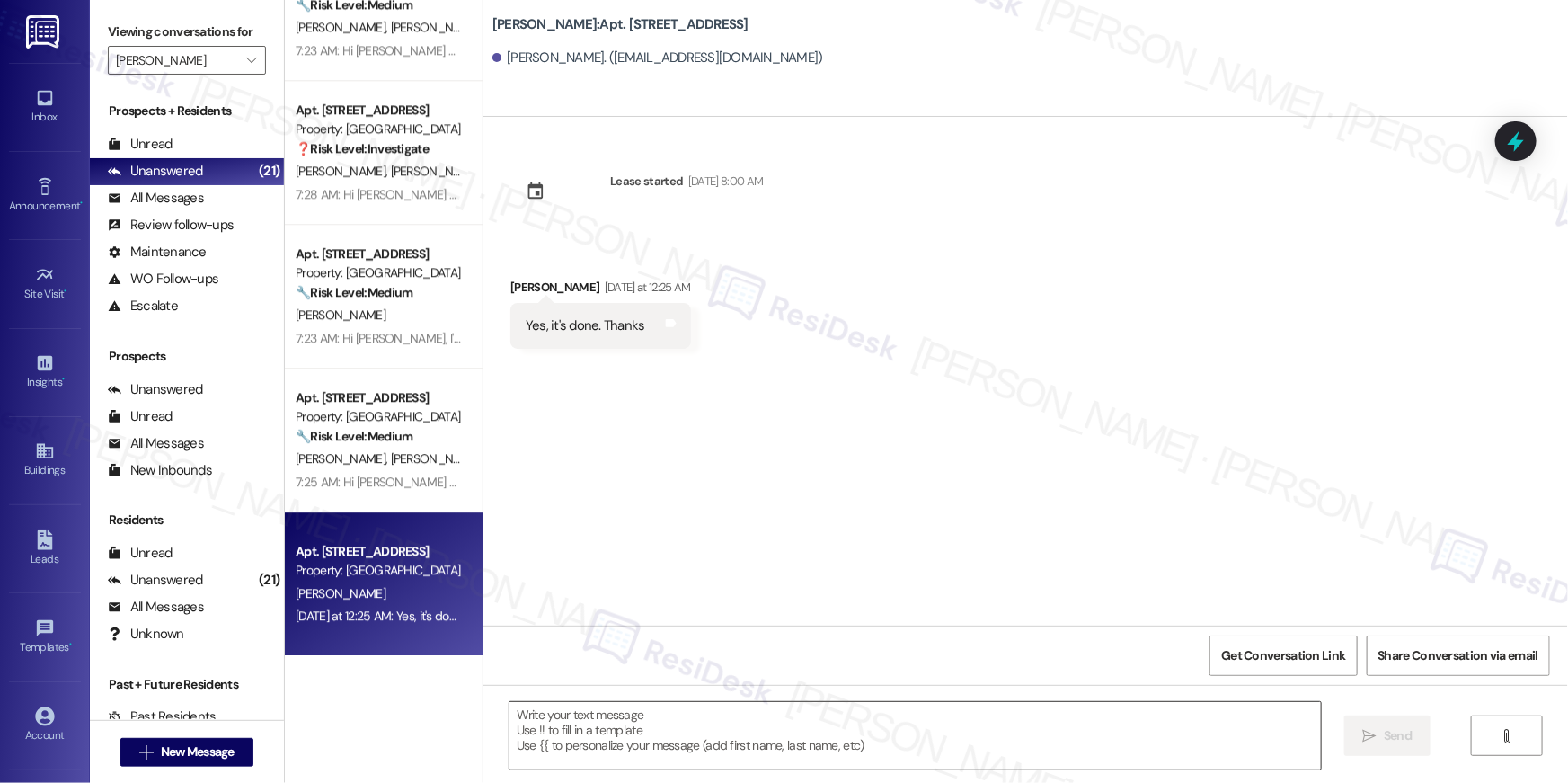
click at [1003, 727] on textarea at bounding box center [915, 737] width 812 height 68
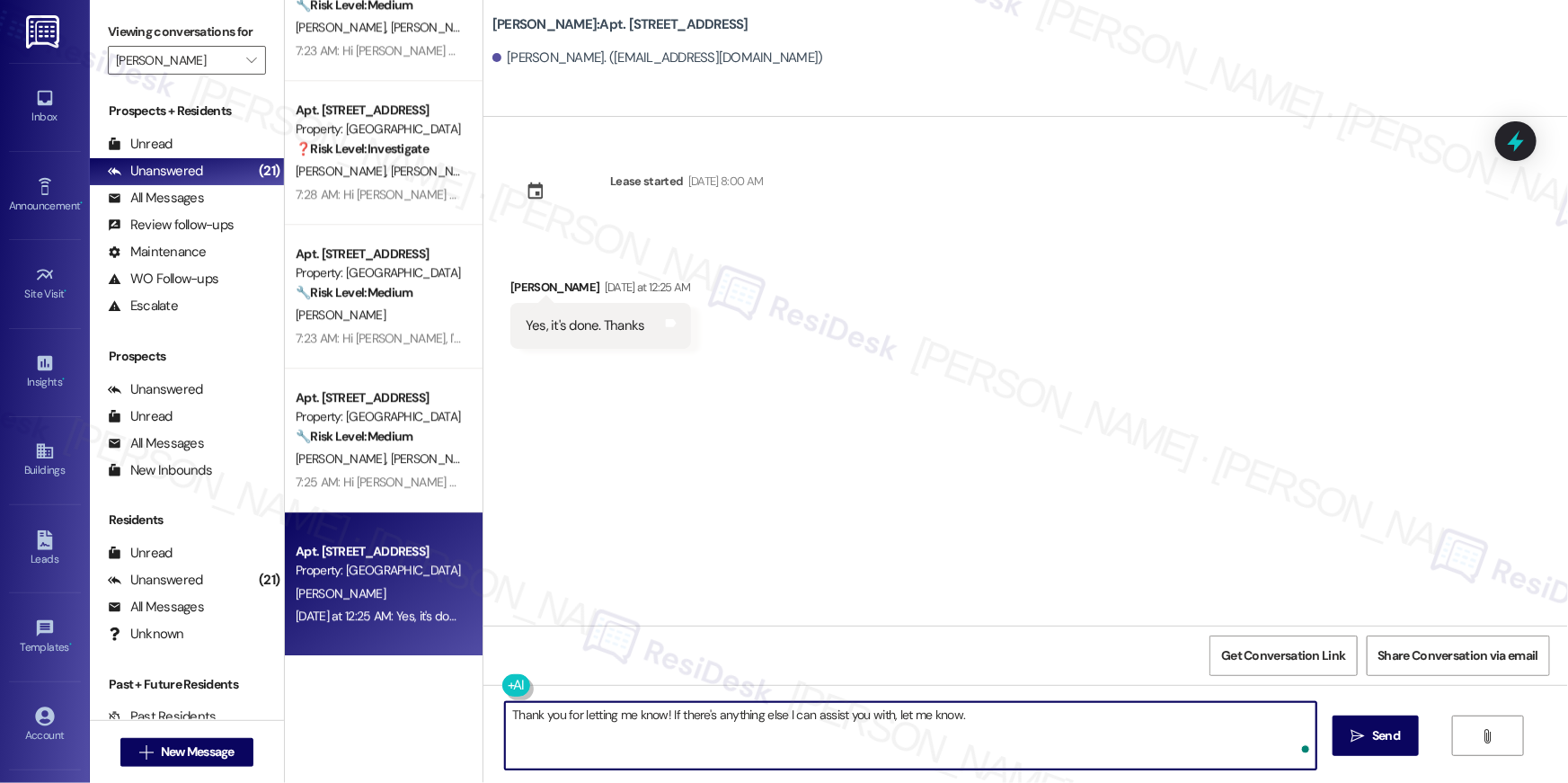
type textarea "Thank you for letting me know! If there's anything else I can assist you with, …"
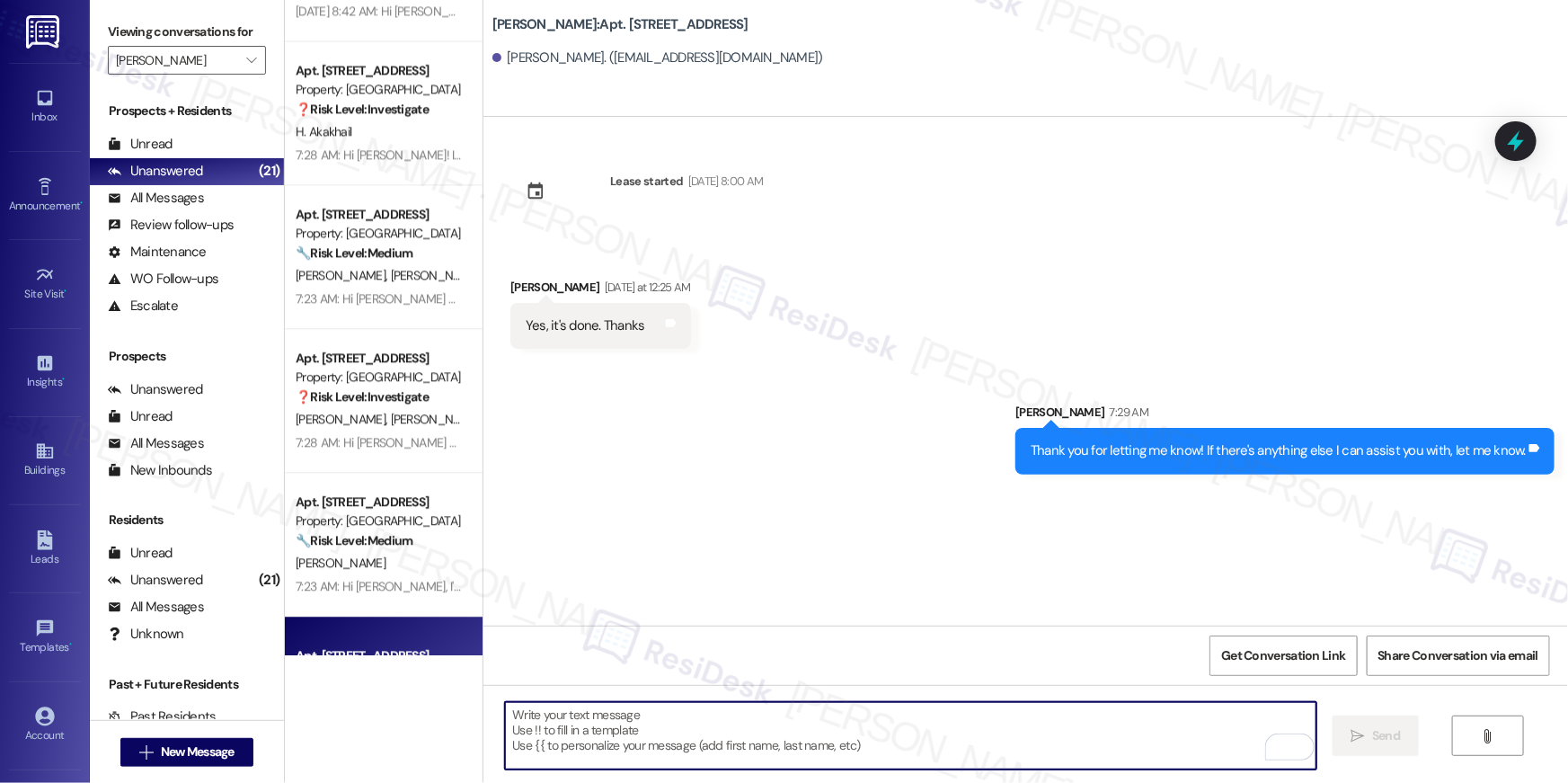
scroll to position [1952, 0]
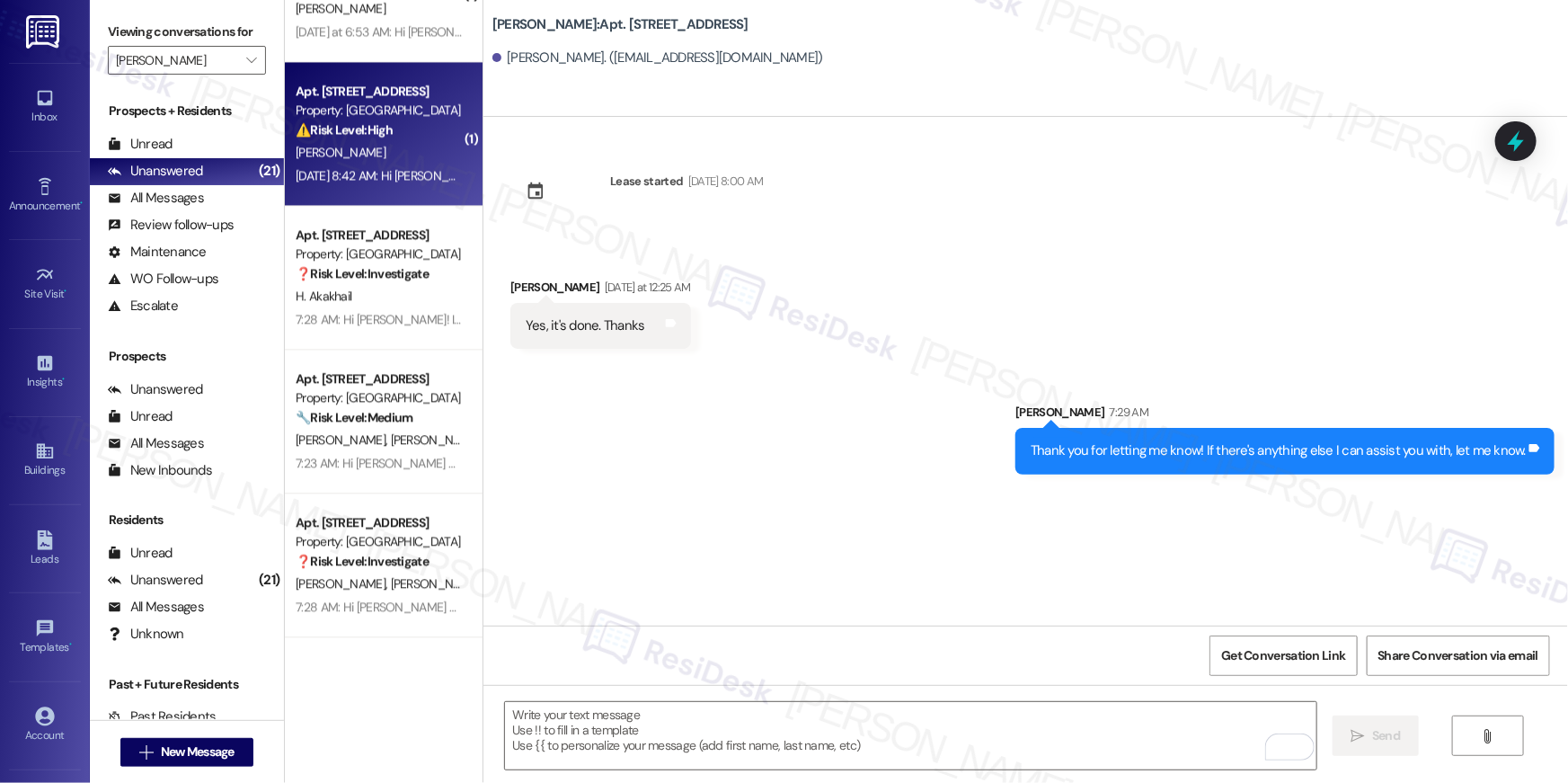
click at [350, 164] on div "[DATE] 8:42 AM: Hi [PERSON_NAME] , thank you for bringing this important matter…" at bounding box center [379, 175] width 170 height 22
type textarea "Fetching suggested responses. Please feel free to read through the conversation…"
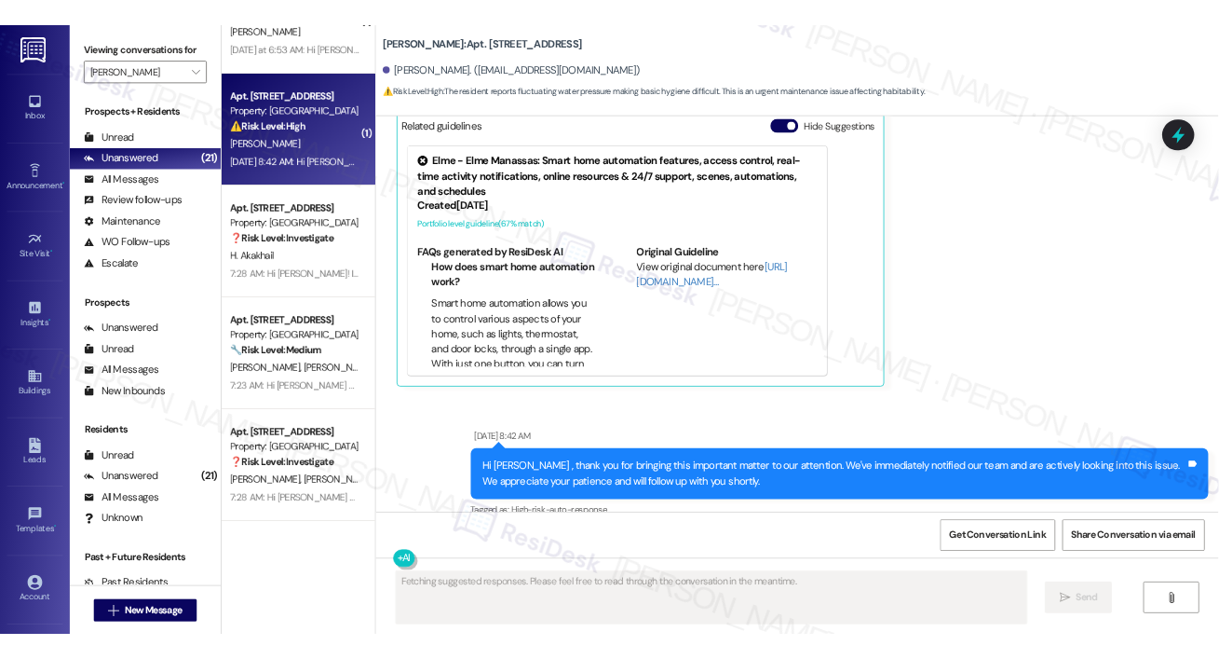
scroll to position [1556, 0]
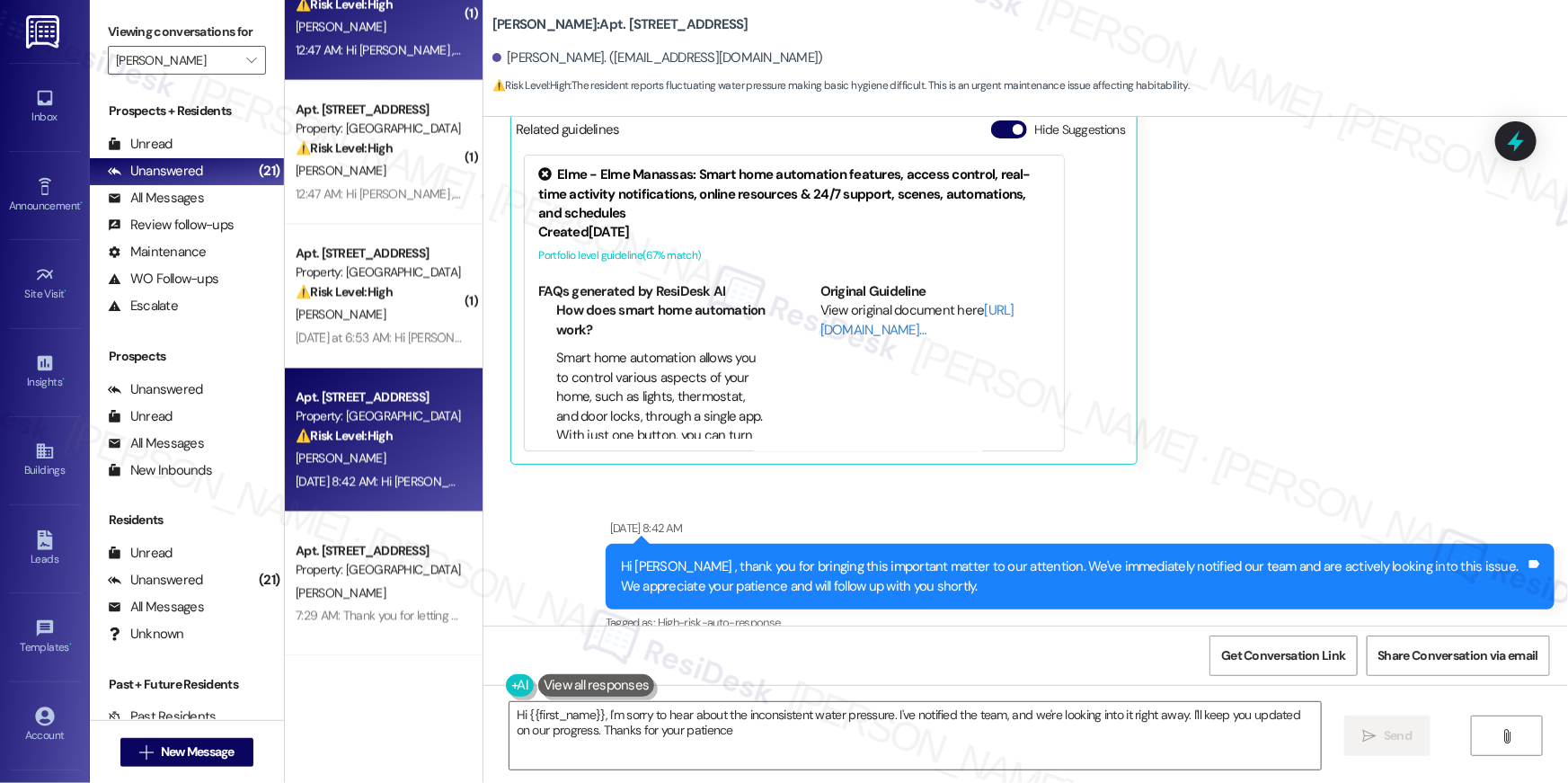
type textarea "Hi {{first_name}}, I'm sorry to hear about the inconsistent water pressure. I'v…"
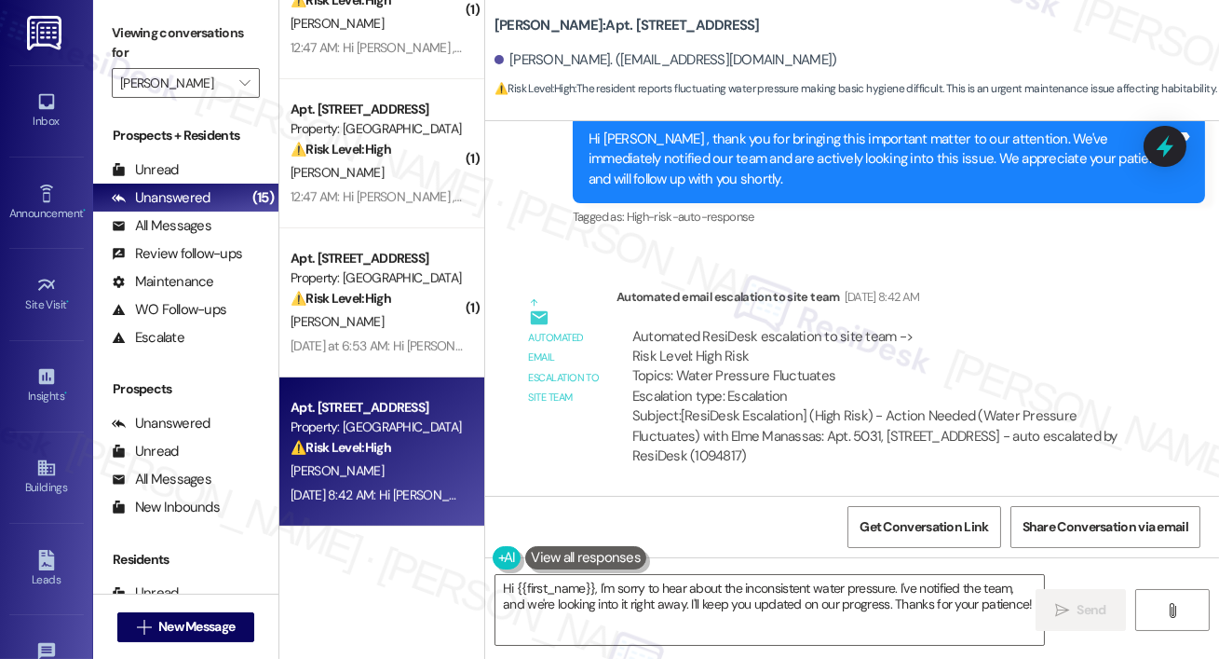
scroll to position [17964, 0]
click at [564, 639] on textarea "Hi {{first_name}}, I'm sorry to hear about the inconsistent water pressure. I'v…" at bounding box center [770, 610] width 549 height 70
click at [564, 638] on textarea "Hi {{first_name}}, I'm sorry to hear about the inconsistent water pressure. I'v…" at bounding box center [770, 610] width 549 height 70
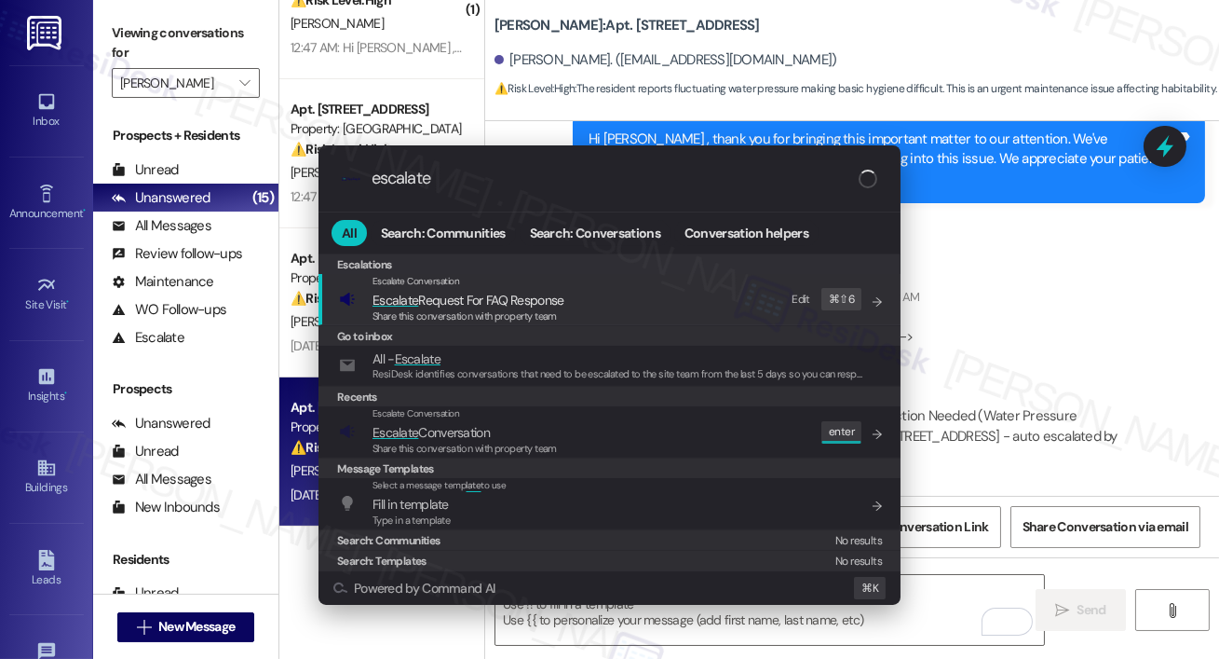
type input "escalate"
click at [517, 431] on span "Escalate Conversation" at bounding box center [465, 432] width 184 height 20
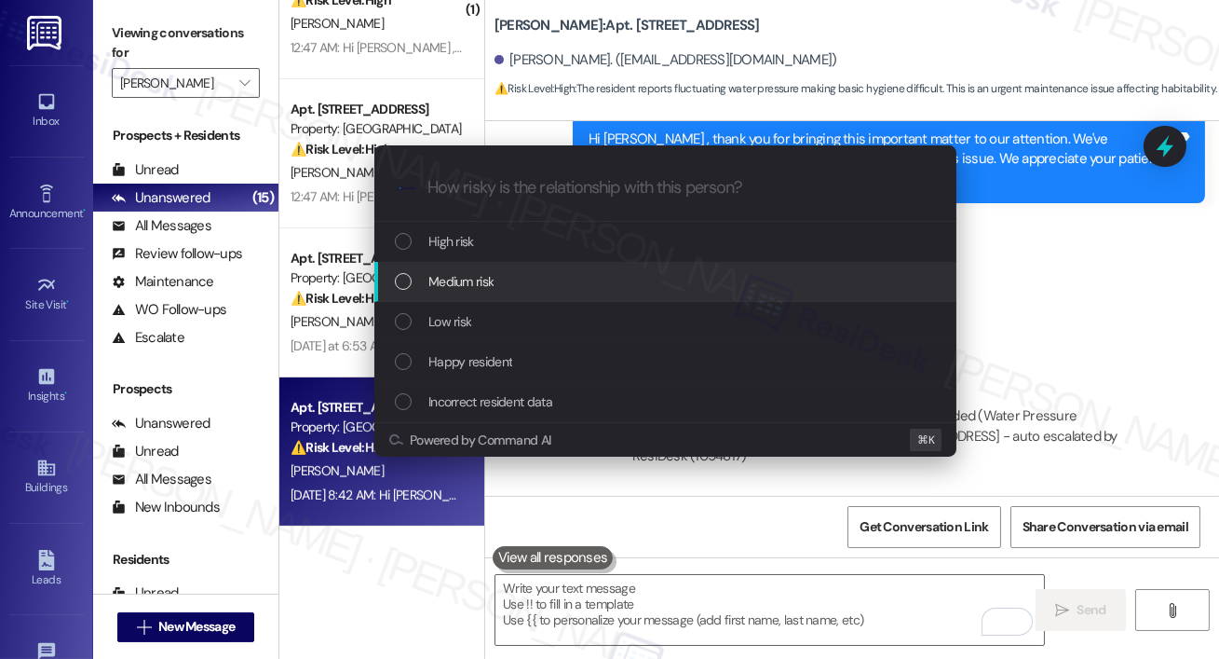
click at [453, 278] on span "Medium risk" at bounding box center [460, 281] width 65 height 20
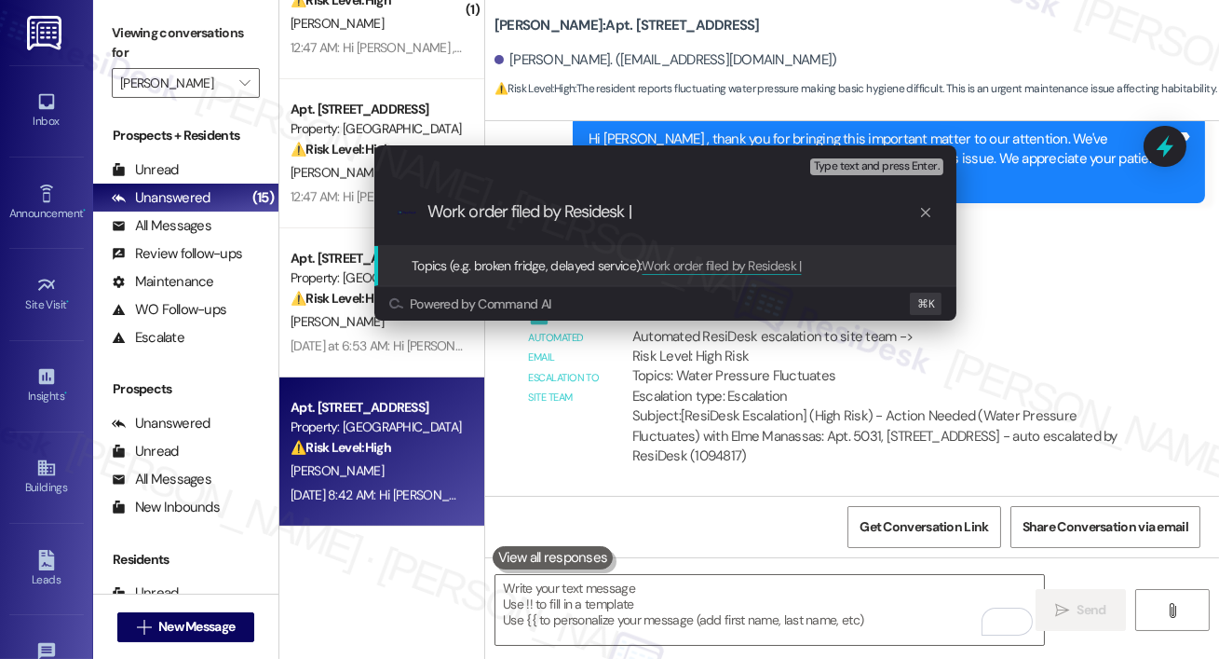
paste input "Work Order # 400231 Low water pressure"
type input "Work order filed by Residesk | Work Order # 400231 Low water pressure"
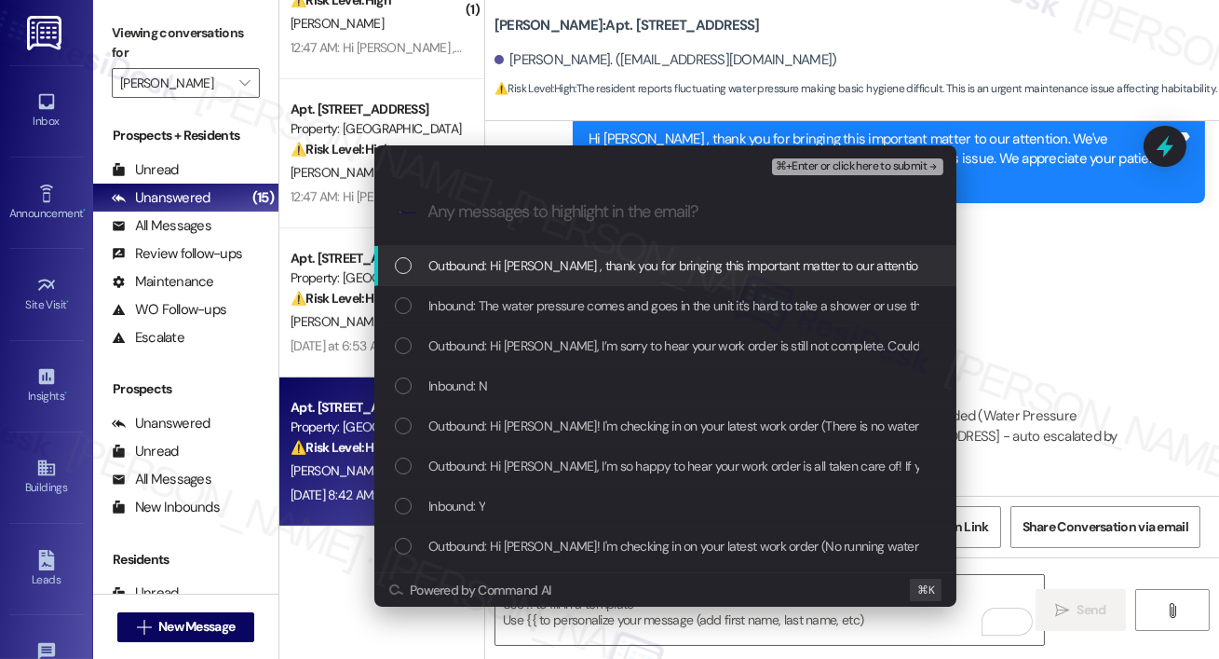
scroll to position [0, 0]
click at [477, 271] on span "Outbound: Hi [PERSON_NAME] , thank you for bringing this important matter to ou…" at bounding box center [1053, 265] width 1251 height 20
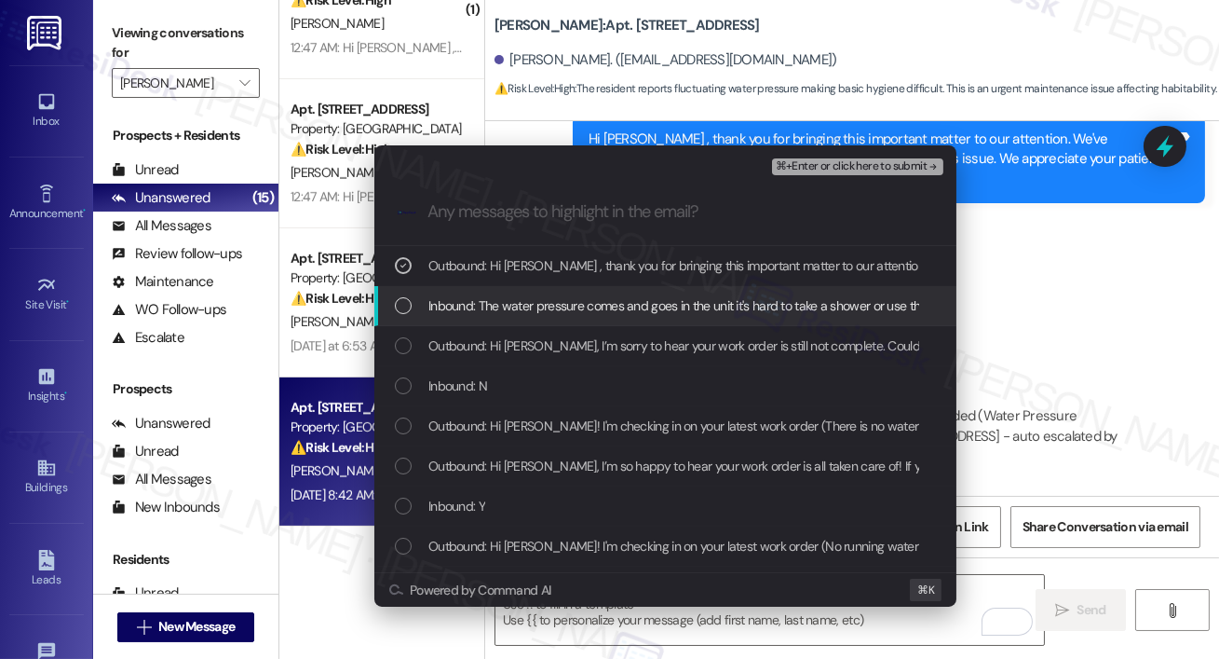
click at [477, 301] on span "Inbound: The water pressure comes and goes in the unit it's hard to take a show…" at bounding box center [899, 305] width 942 height 20
click at [477, 331] on div "Outbound: Hi [PERSON_NAME], I’m sorry to hear your work order is still not comp…" at bounding box center [665, 346] width 582 height 40
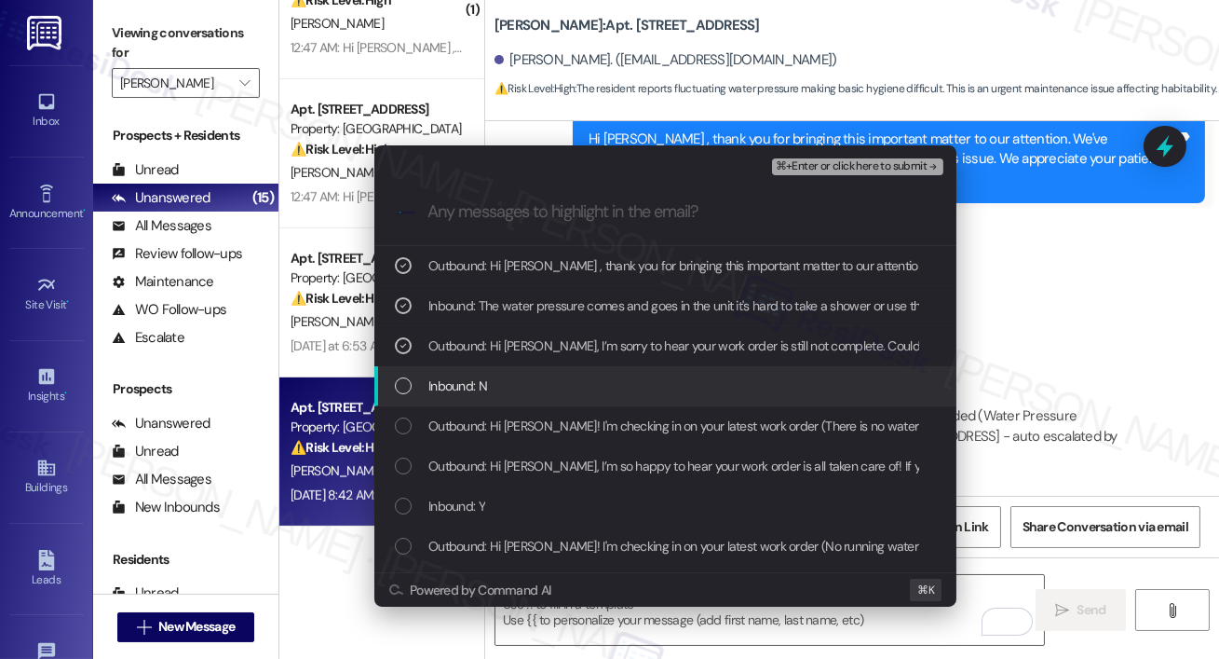
click at [472, 373] on div "Inbound: N" at bounding box center [665, 386] width 582 height 40
click at [473, 398] on div "Inbound: N" at bounding box center [665, 386] width 582 height 40
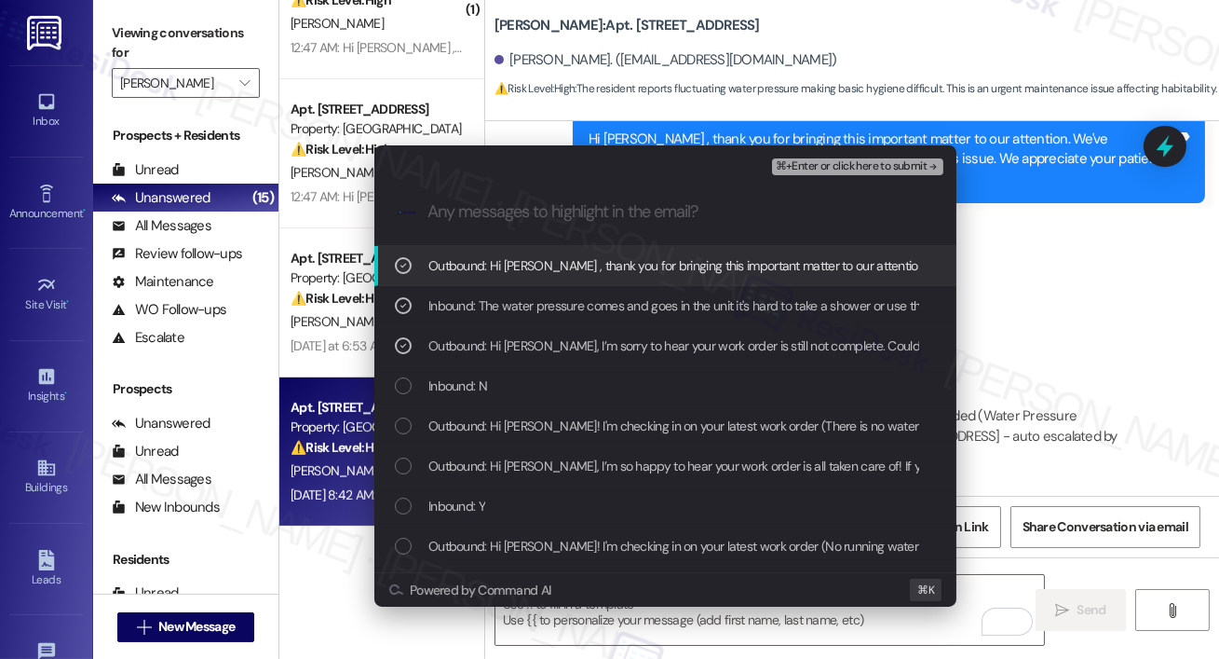
click at [854, 161] on span "⌘+Enter or click here to submit" at bounding box center [851, 166] width 151 height 13
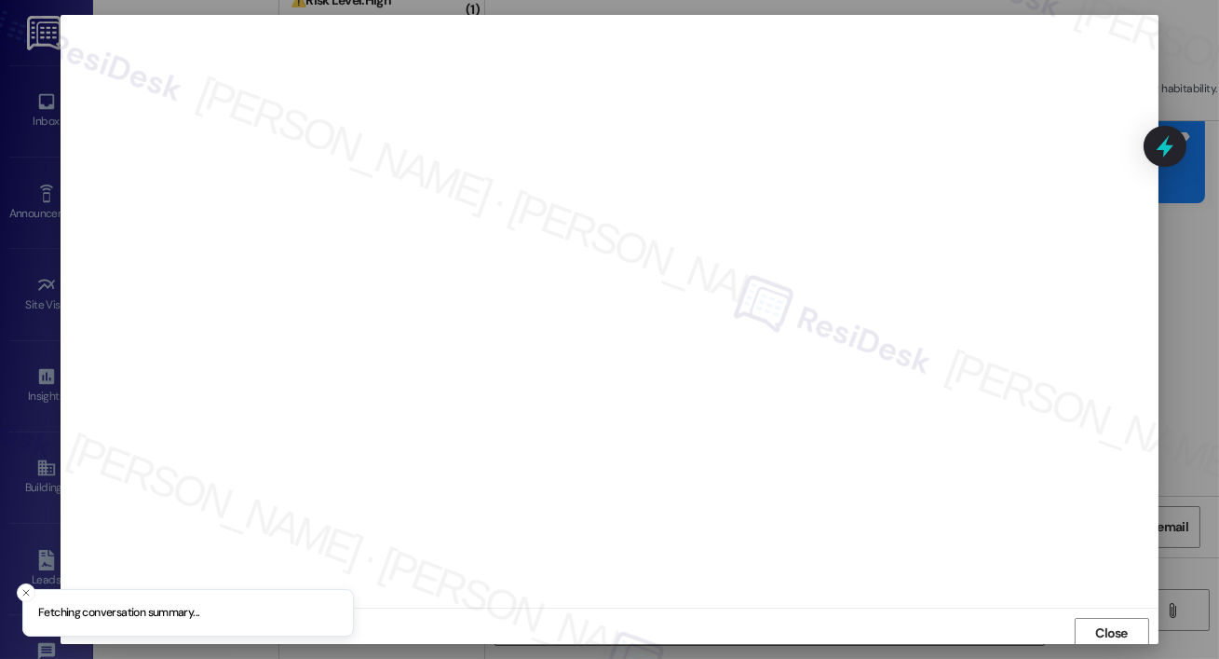
scroll to position [4, 0]
click at [1102, 636] on span "Close" at bounding box center [1111, 629] width 33 height 20
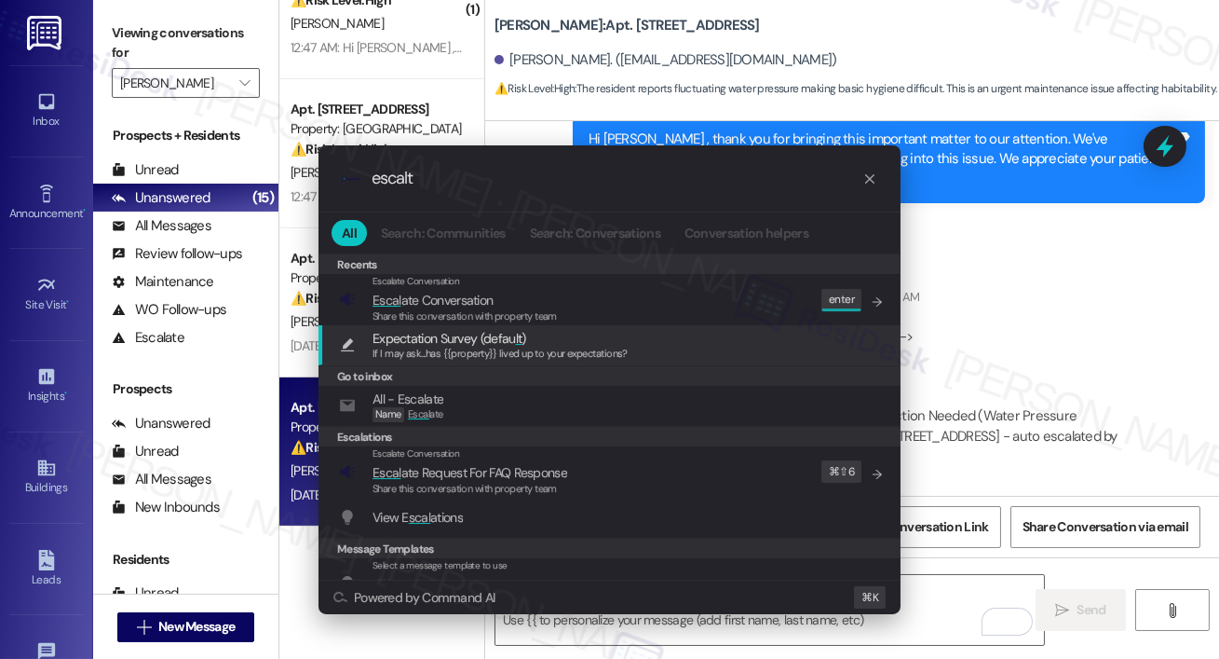
type input "escalt"
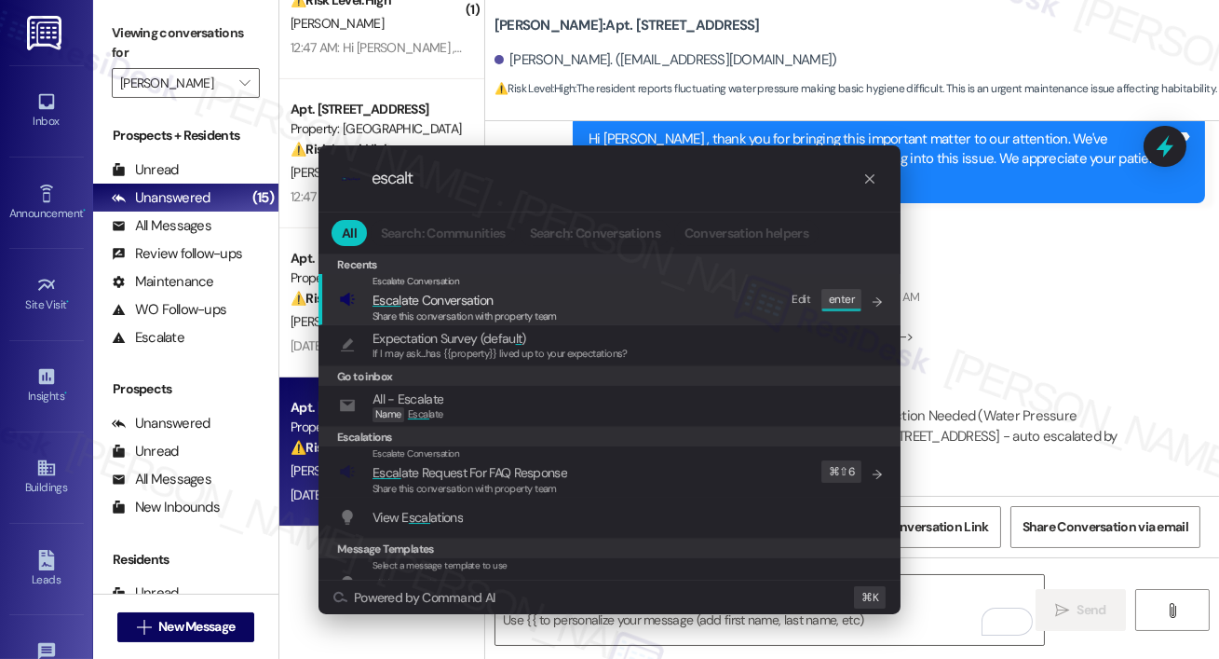
click at [645, 313] on div "Escalate Conversation Escal ate Conversation Share this conversation with prope…" at bounding box center [611, 299] width 545 height 50
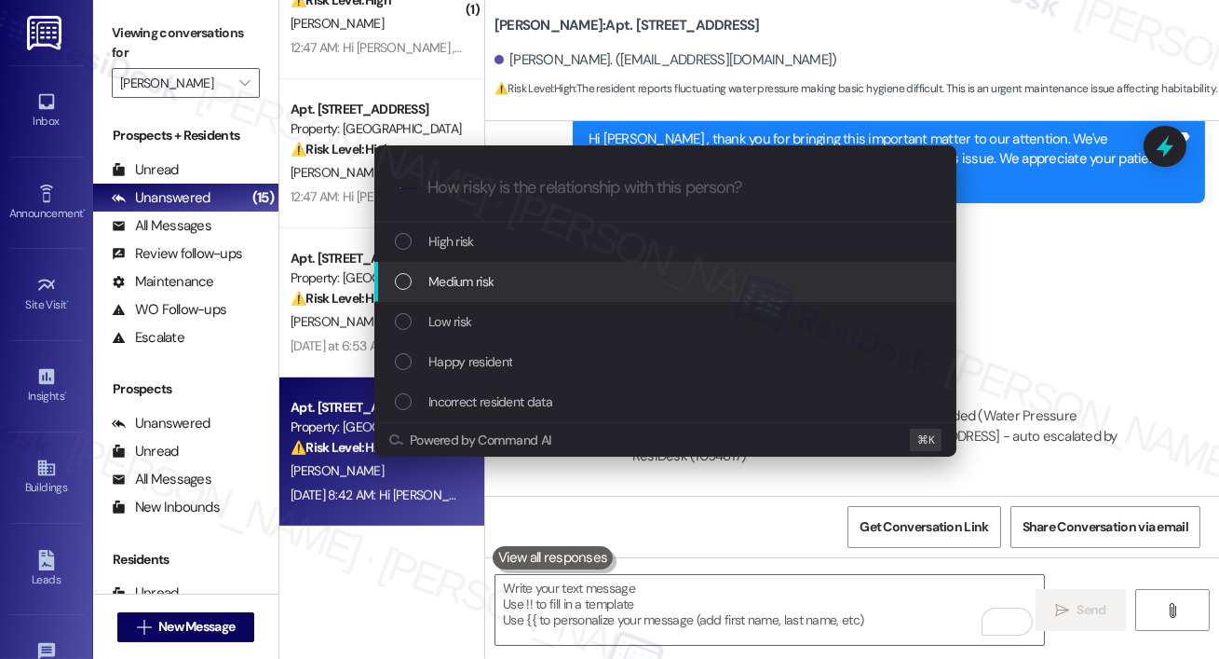
click at [513, 289] on div "Medium risk" at bounding box center [667, 281] width 545 height 20
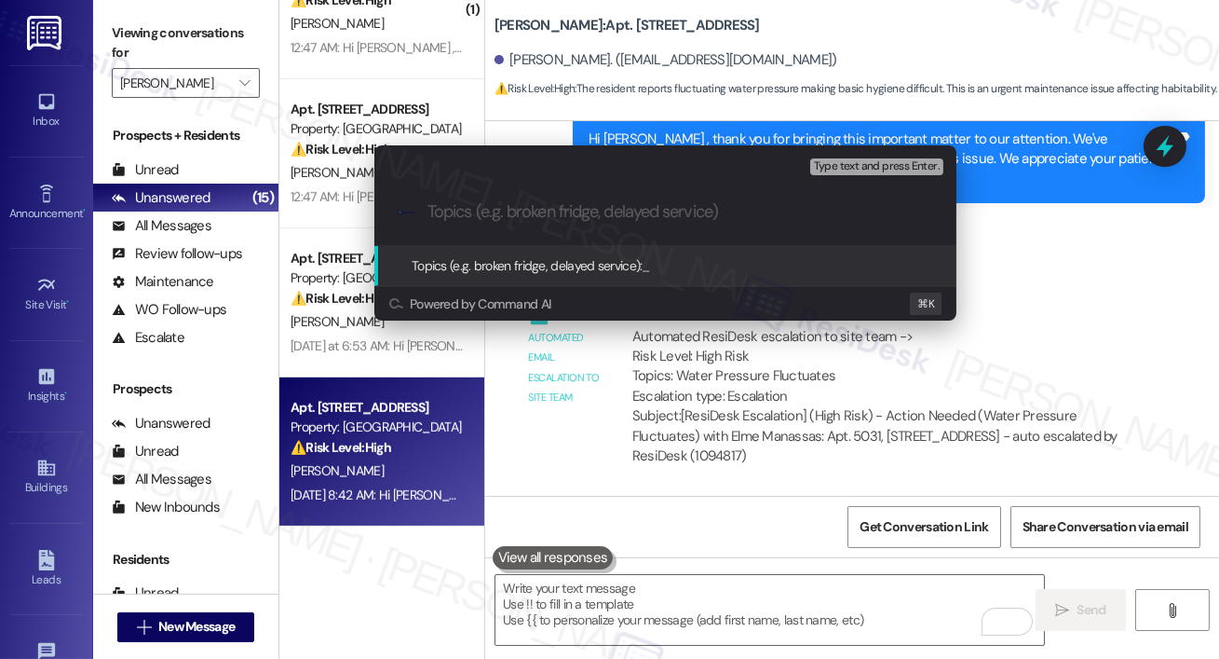
paste input "Work order filed by Residesk | Work Order # 400231 Low water pressure"
type input "Work order filed by Residesk | Work Order # 400231 Low water pressure"
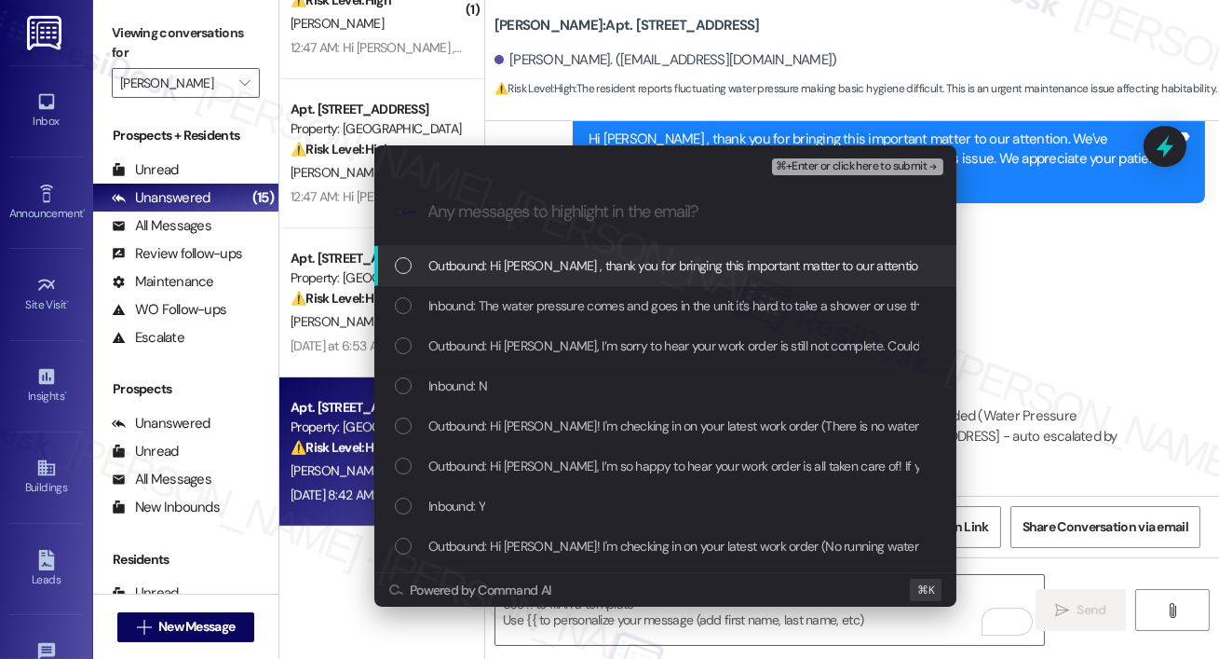
scroll to position [0, 0]
click at [530, 279] on div "Outbound: Hi [PERSON_NAME] , thank you for bringing this important matter to ou…" at bounding box center [665, 266] width 582 height 40
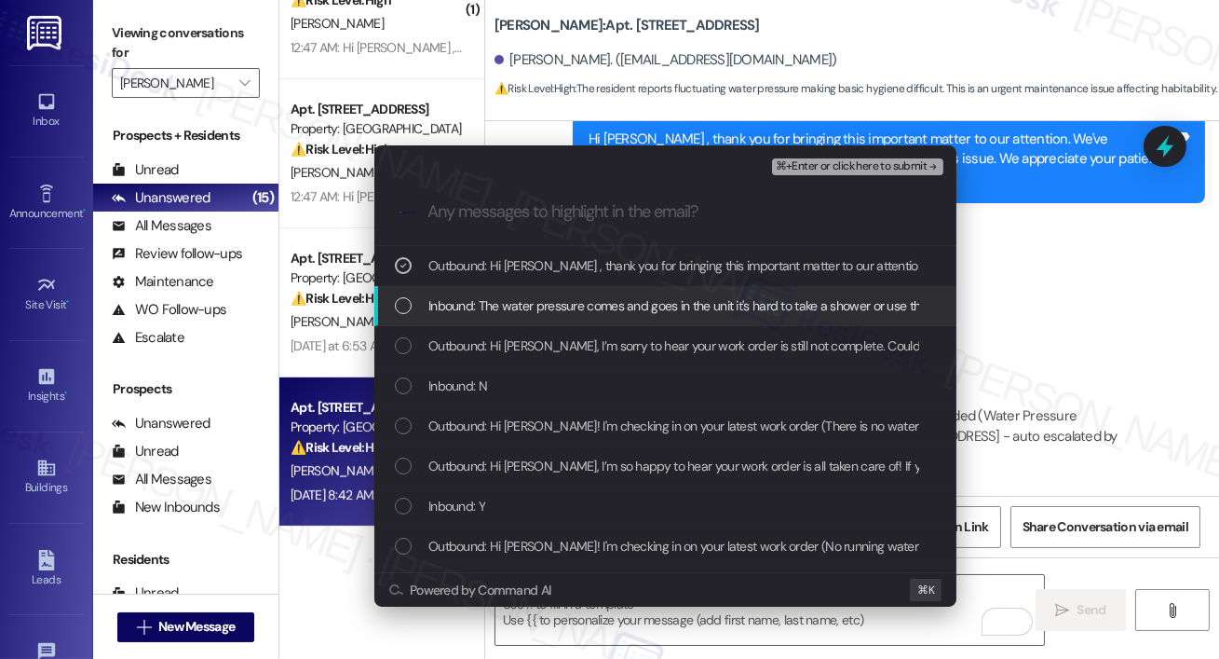
click at [530, 317] on div "Inbound: The water pressure comes and goes in the unit it's hard to take a show…" at bounding box center [665, 306] width 582 height 40
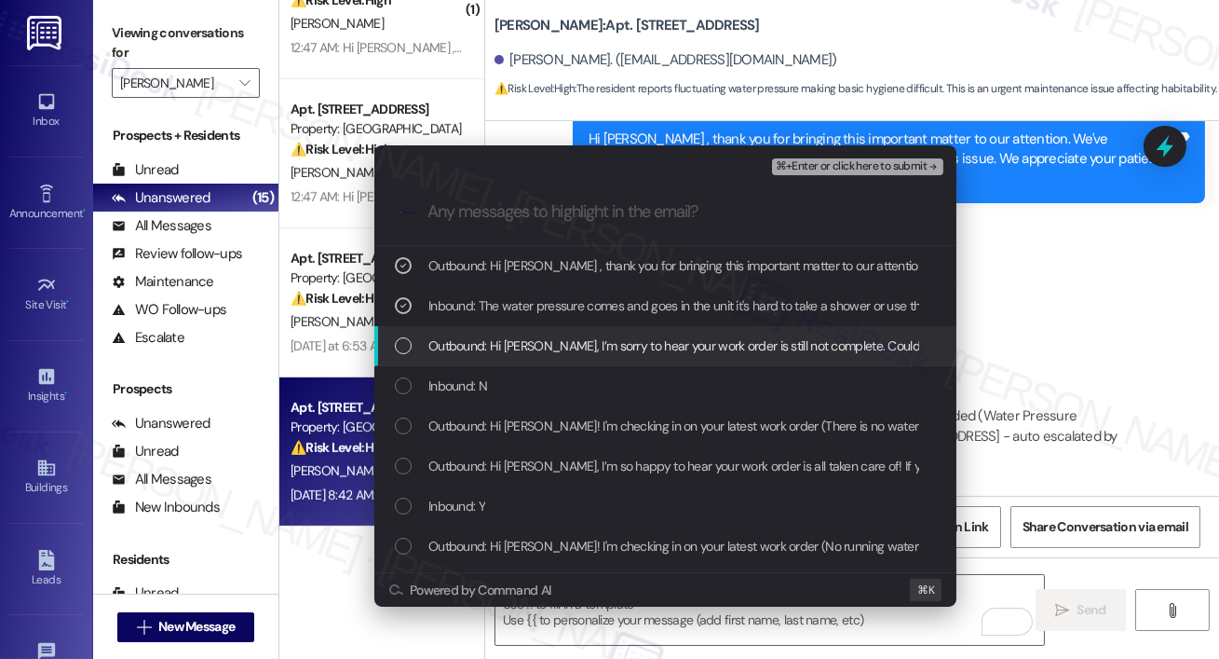
click at [530, 357] on div "Outbound: Hi [PERSON_NAME], I’m sorry to hear your work order is still not comp…" at bounding box center [665, 346] width 582 height 40
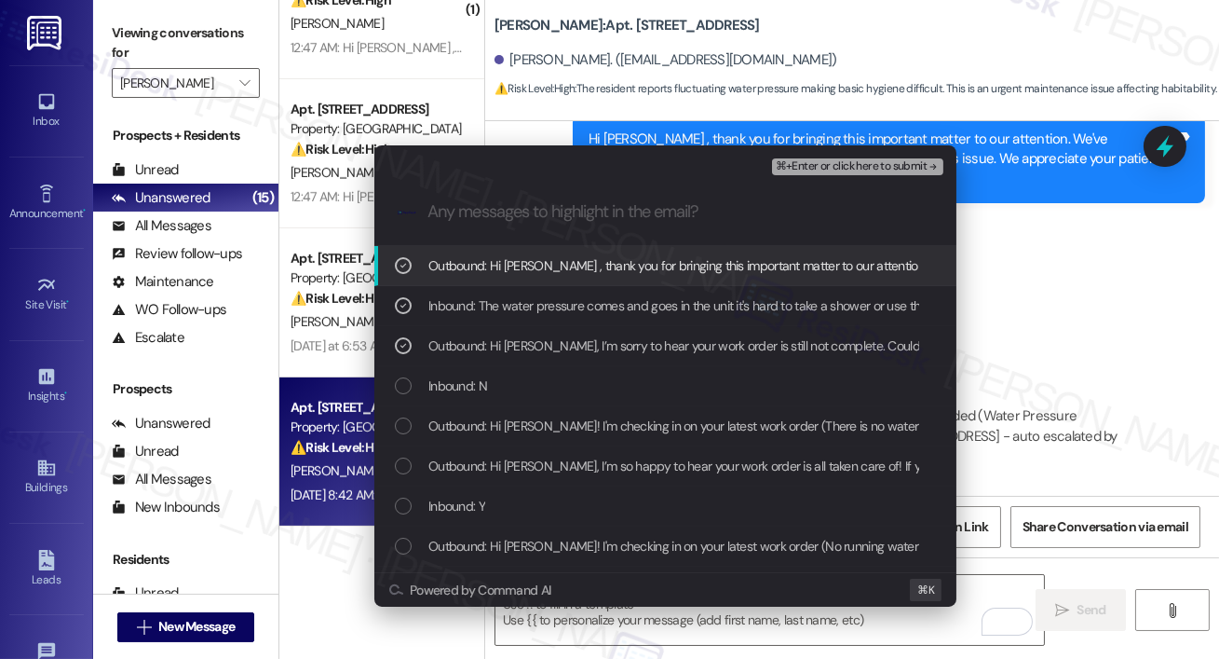
click at [813, 168] on span "⌘+Enter or click here to submit" at bounding box center [851, 166] width 151 height 13
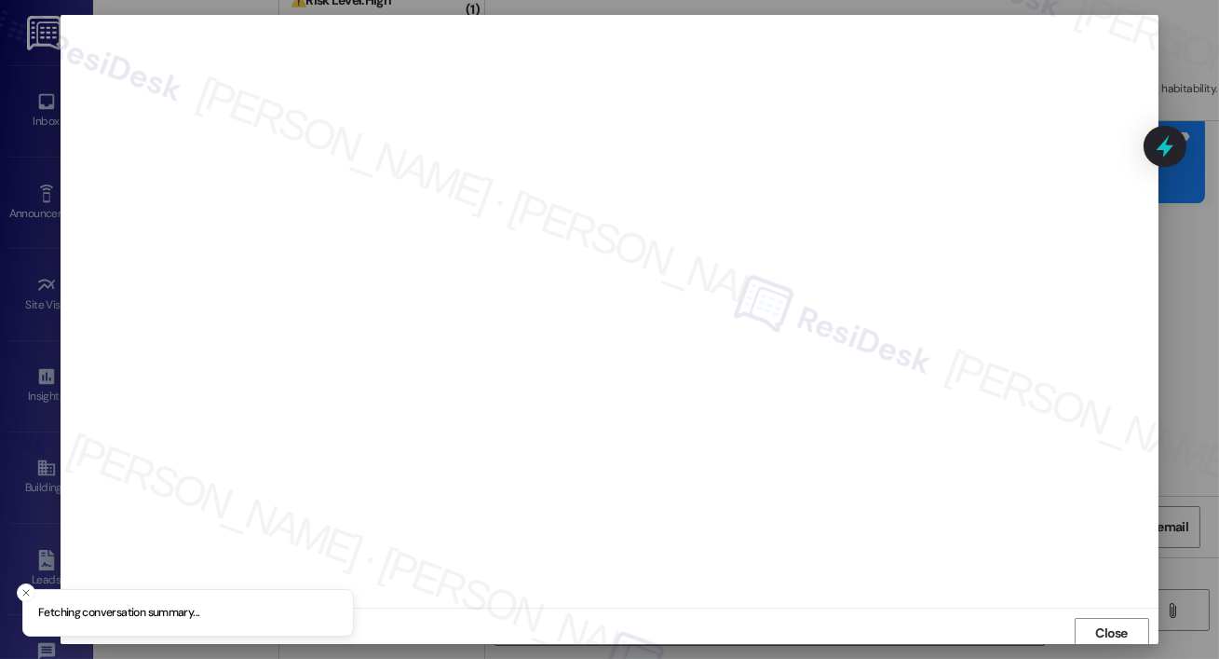
scroll to position [4, 0]
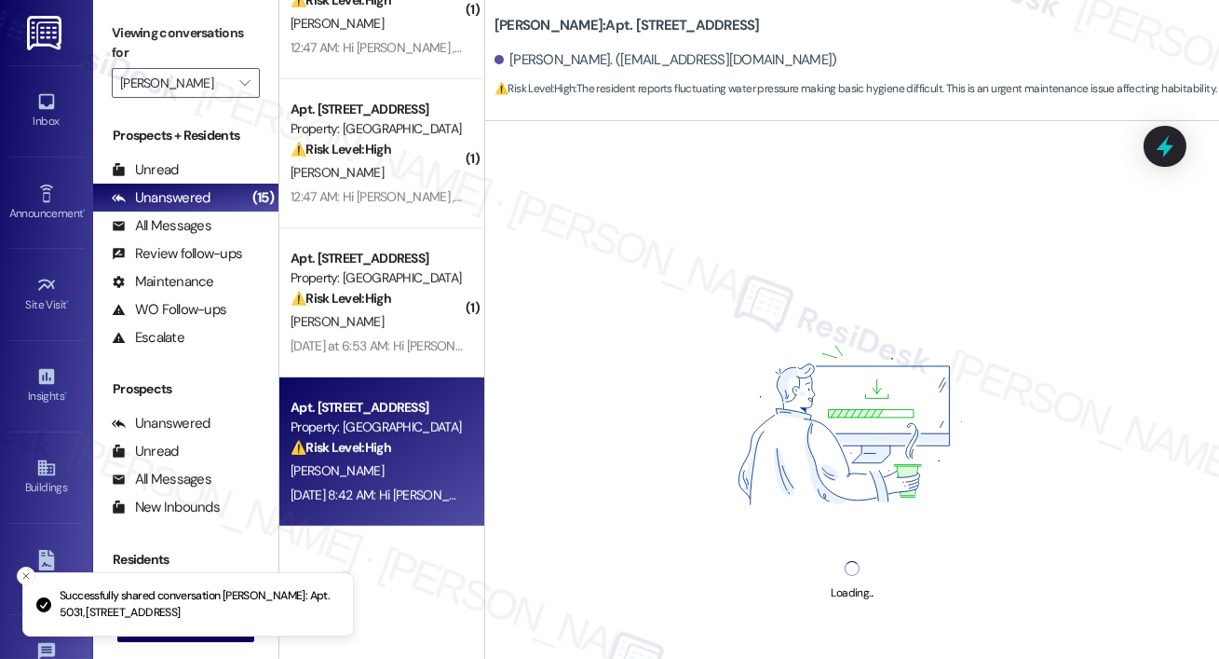
click at [638, 593] on div "Loading..." at bounding box center [852, 450] width 734 height 659
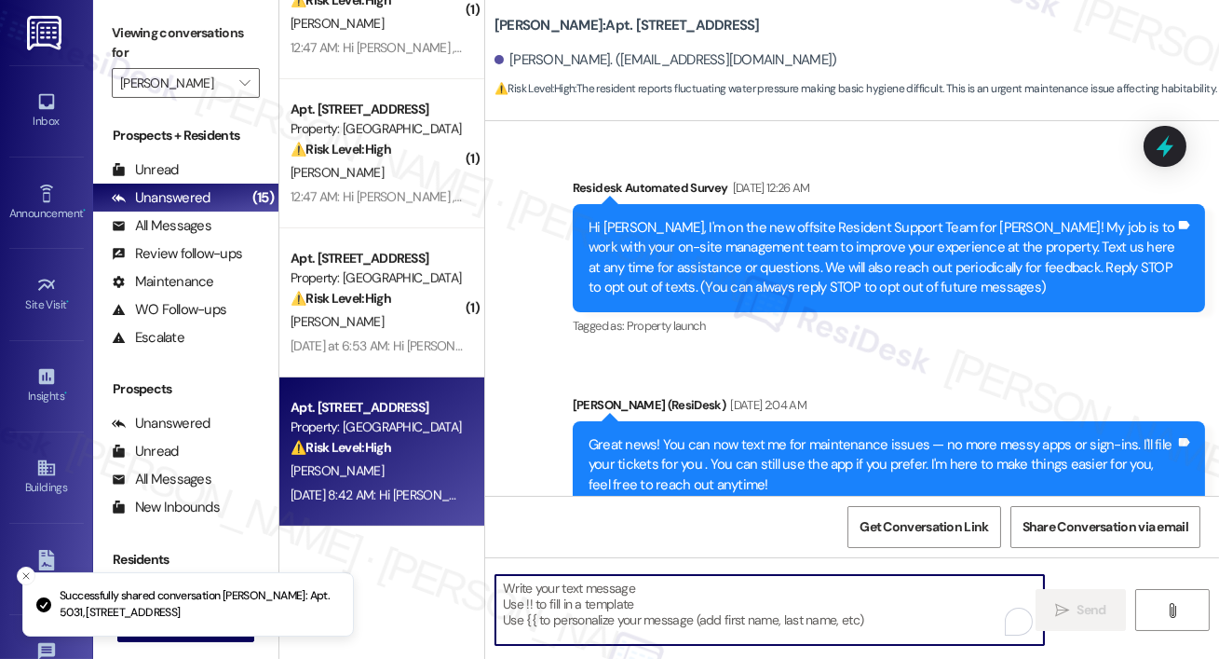
click at [638, 593] on textarea "To enrich screen reader interactions, please activate Accessibility in Grammarl…" at bounding box center [770, 610] width 549 height 70
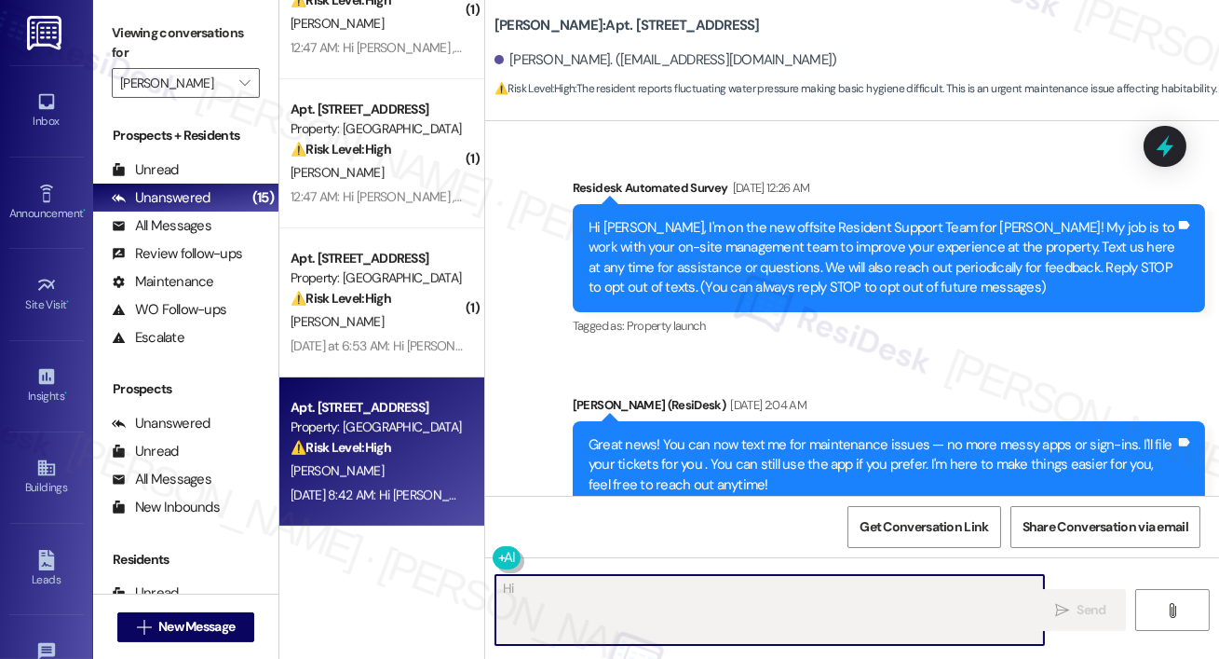
scroll to position [17964, 0]
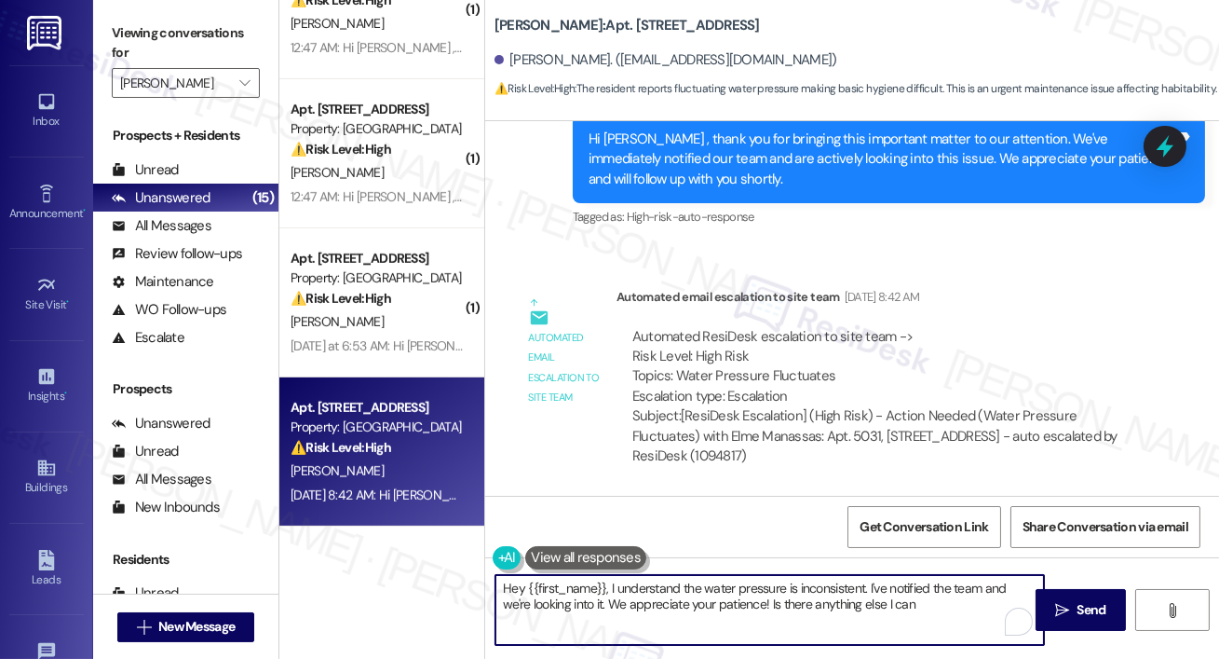
click at [699, 604] on textarea "Hey {{first_name}}, I understand the water pressure is inconsistent. I've notif…" at bounding box center [770, 610] width 549 height 70
type textarea "Hey {{first_name}}, I understand the water pressure is inconsistent. I've notif…"
drag, startPoint x: 610, startPoint y: 592, endPoint x: 632, endPoint y: 632, distance: 46.2
click at [632, 636] on textarea "Hey {{first_name}}, I understand the water pressure is inconsistent. I've notif…" at bounding box center [770, 610] width 549 height 70
click at [810, 629] on textarea "Hey {{first_name}}, I understand the water pressure is inconsistent. I've notif…" at bounding box center [770, 610] width 549 height 70
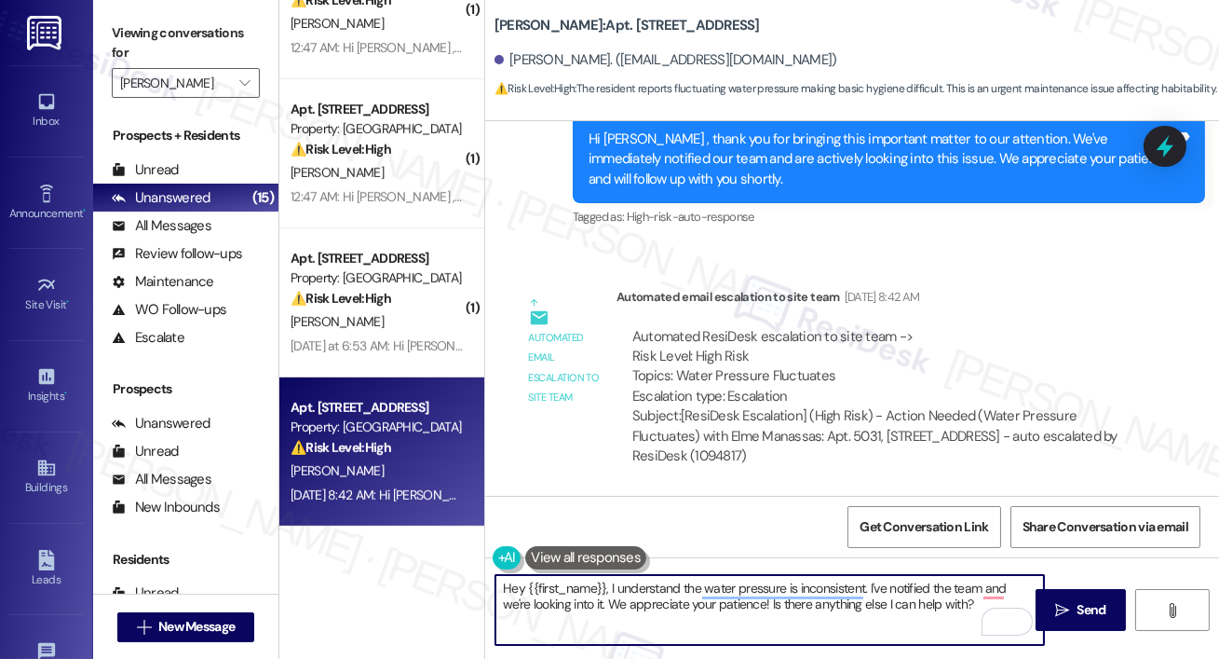
click at [909, 624] on textarea "Hey {{first_name}}, I understand the water pressure is inconsistent. I've notif…" at bounding box center [770, 610] width 549 height 70
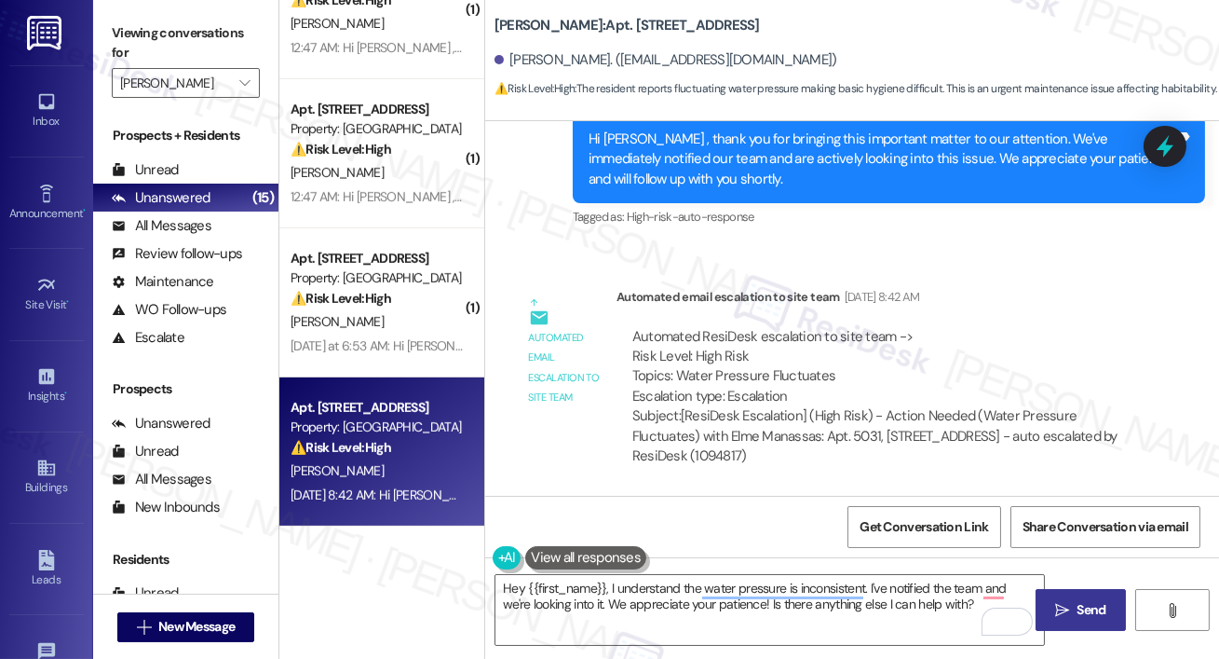
click at [1080, 617] on span "Send" at bounding box center [1092, 610] width 29 height 20
